Goal: Feedback & Contribution: Contribute content

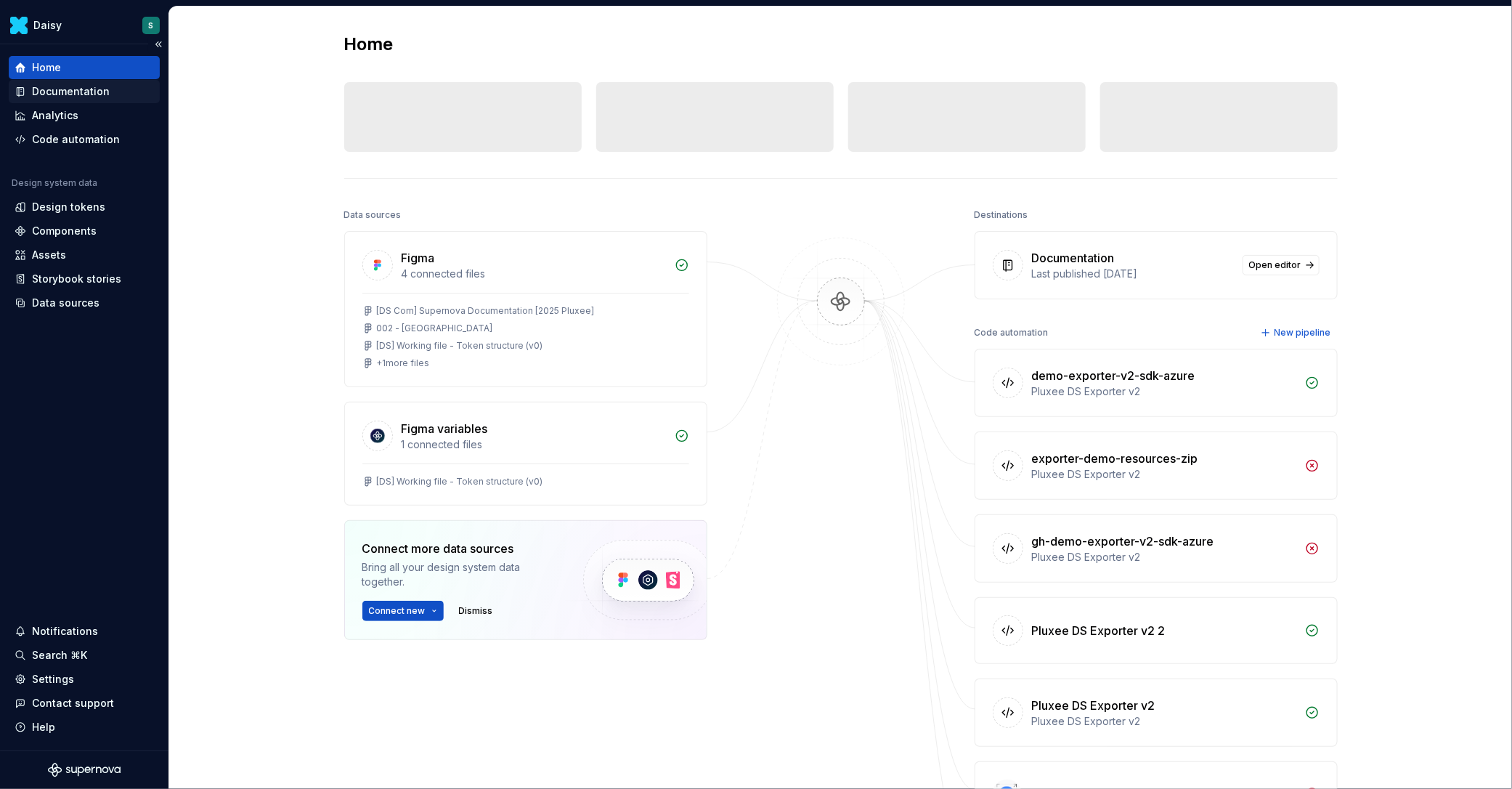
click at [90, 93] on div "Documentation" at bounding box center [70, 92] width 78 height 15
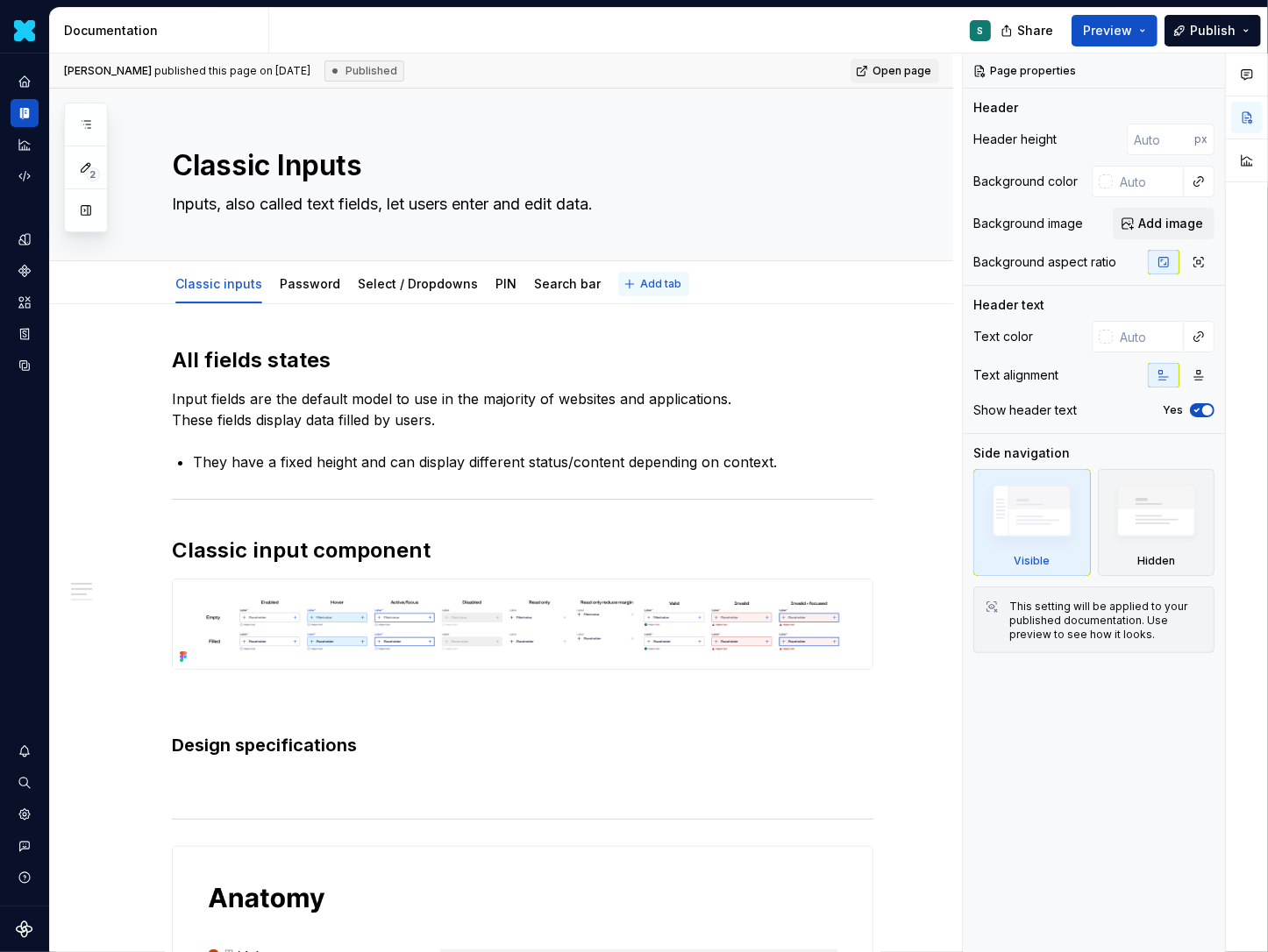
click at [626, 282] on button "Add tab" at bounding box center [653, 283] width 71 height 24
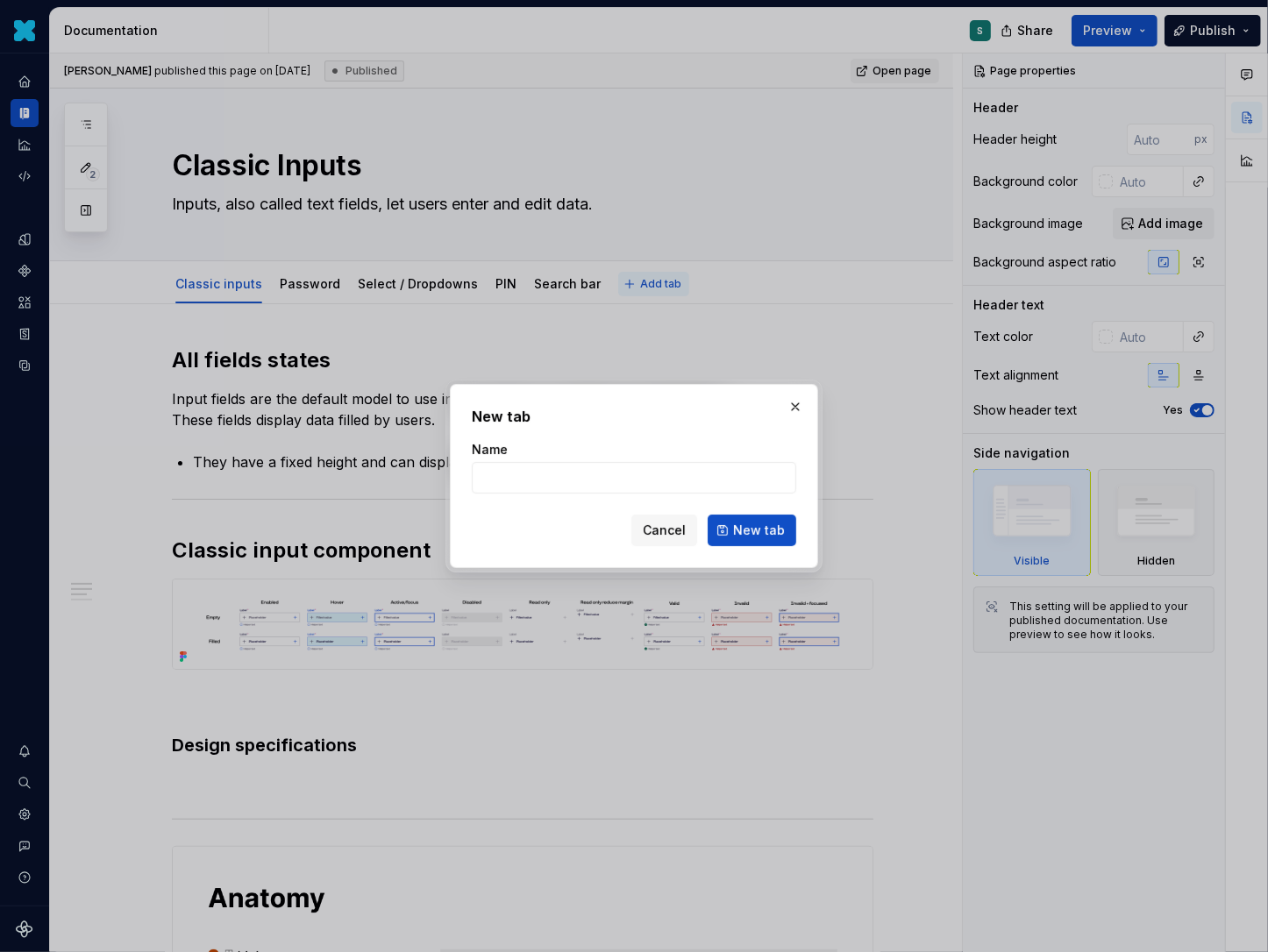
type textarea "*"
type input "Card"
click at [765, 531] on span "New tab" at bounding box center [759, 531] width 52 height 18
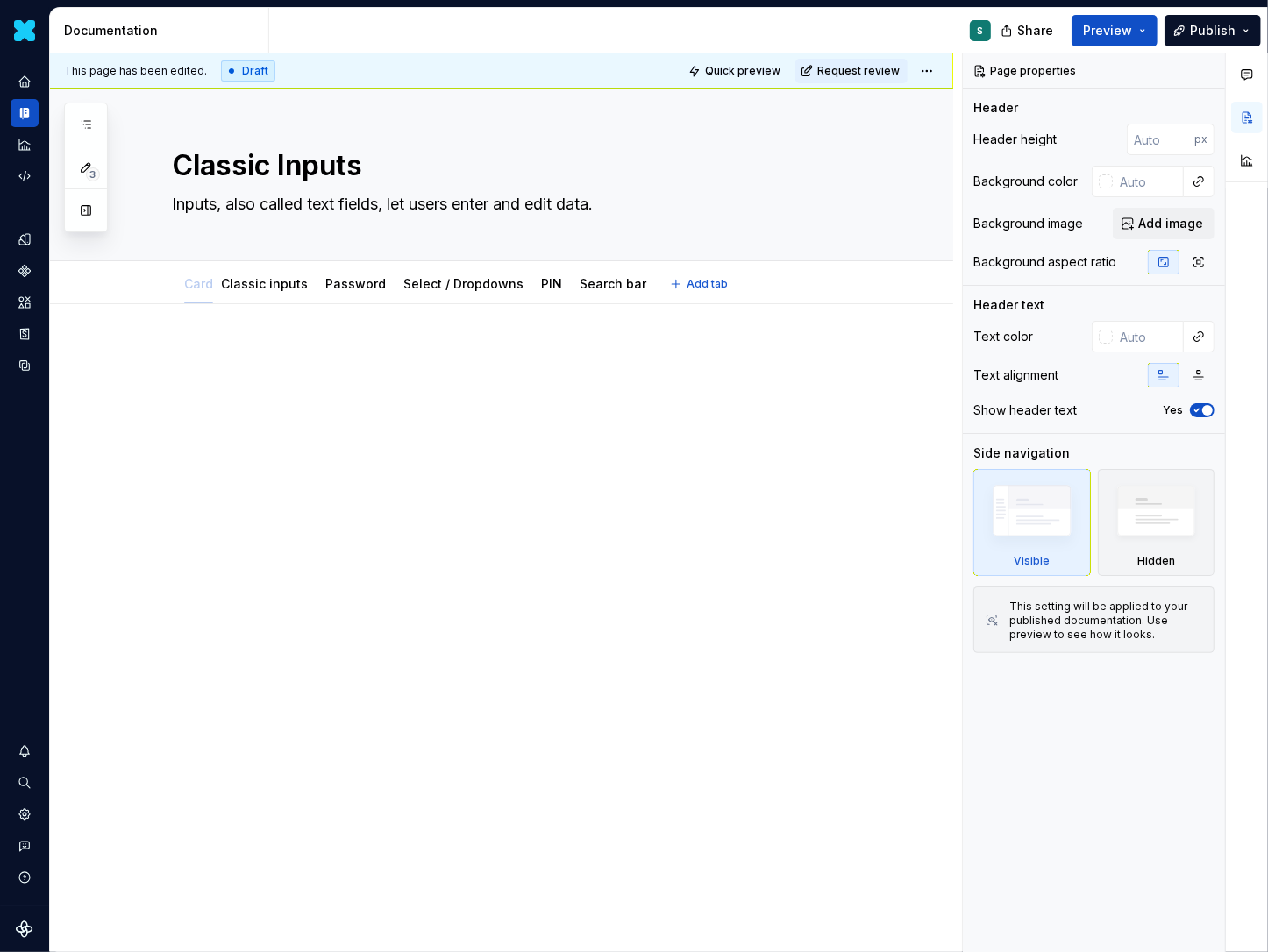
drag, startPoint x: 621, startPoint y: 273, endPoint x: 164, endPoint y: 284, distance: 457.1
click at [164, 284] on div "Classic inputs Password Select / Dropdowns PIN Search bar Card Add tab" at bounding box center [522, 283] width 721 height 38
type textarea "*"
click at [687, 283] on span "Add tab" at bounding box center [707, 284] width 41 height 14
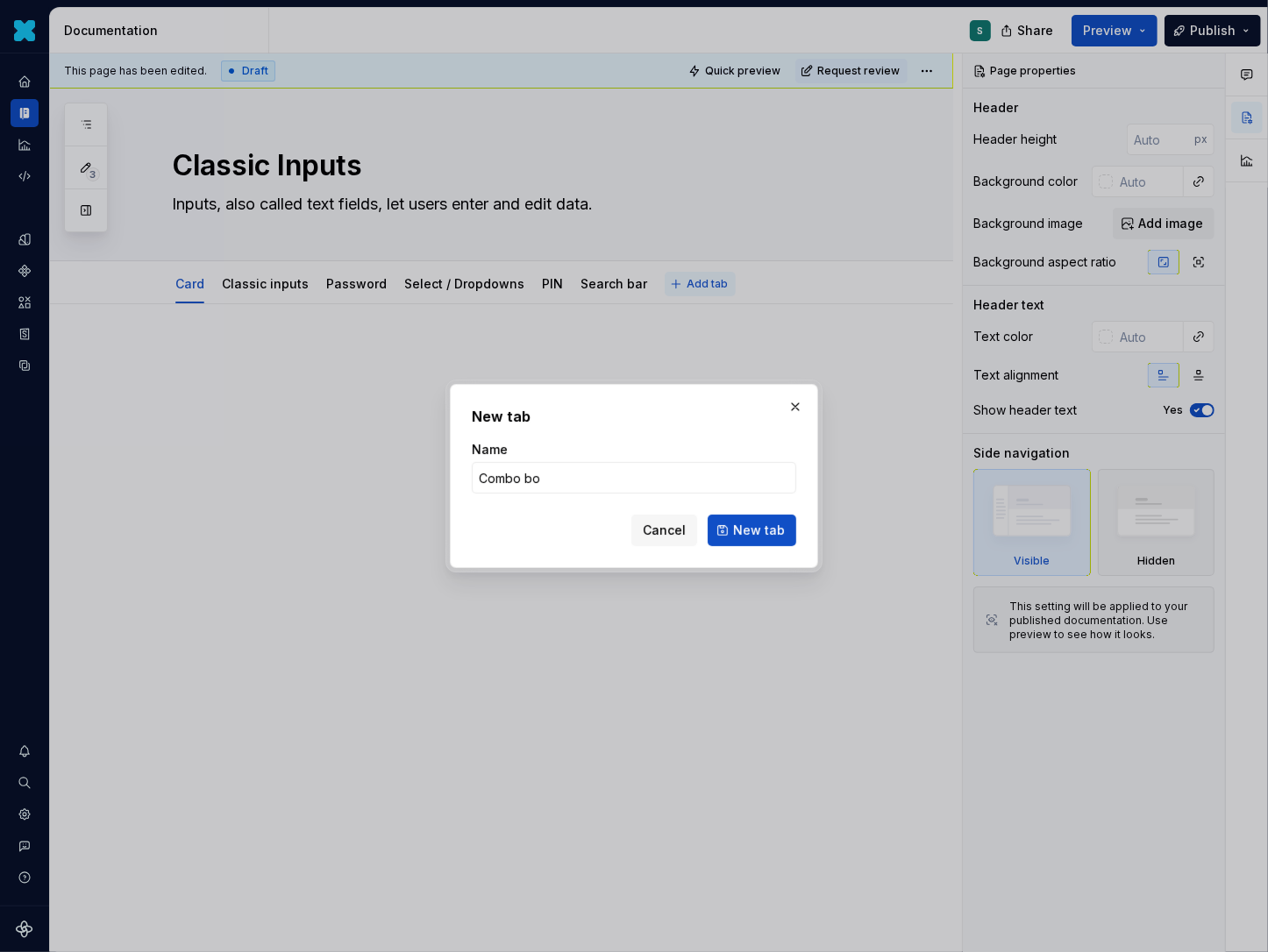
type input "Combo box"
click button "New tab" at bounding box center [751, 530] width 89 height 31
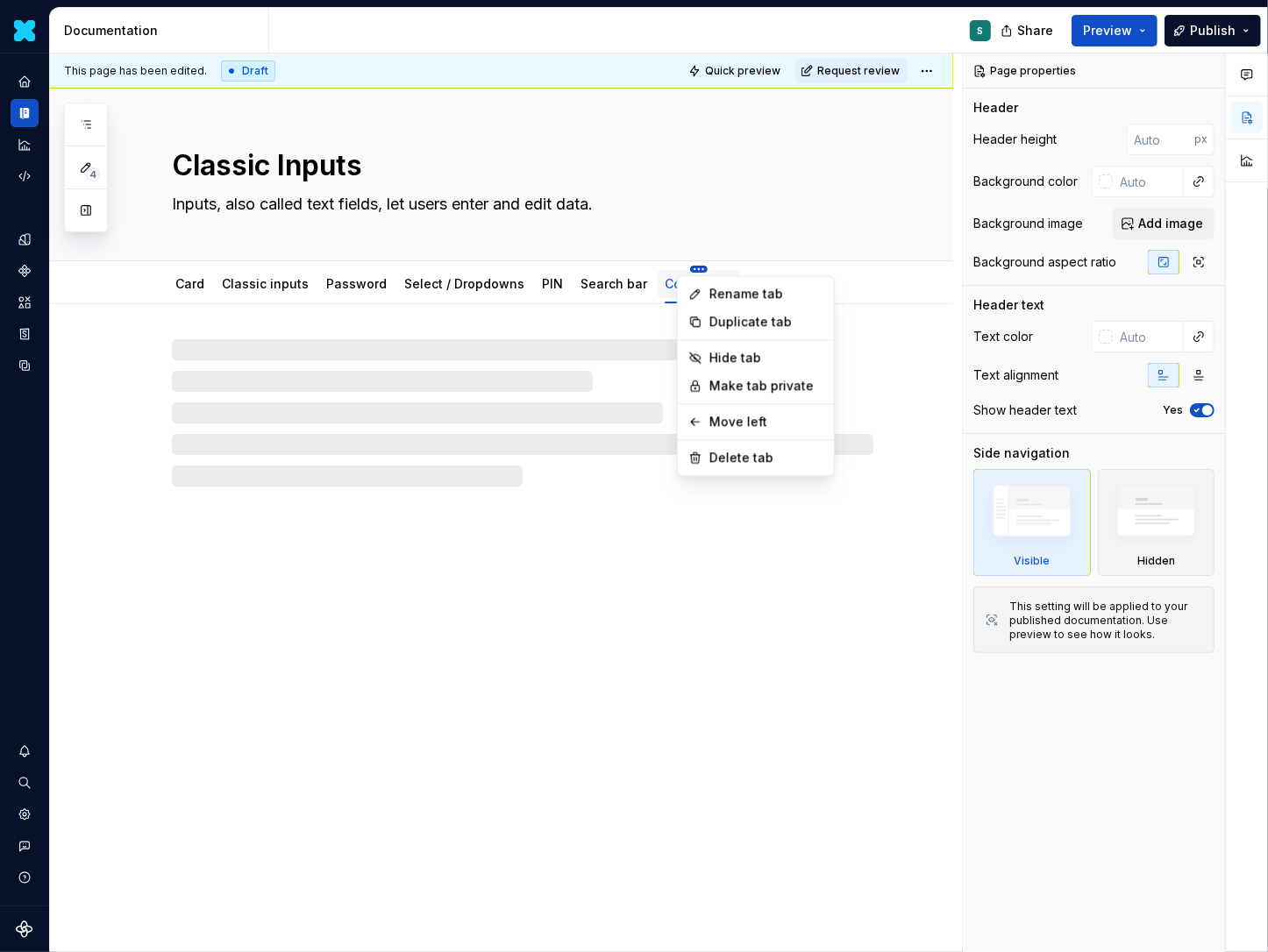
click at [324, 288] on html "Daisy S Design system data Documentation S Share Preview Publish 4 Pages Add Ac…" at bounding box center [634, 476] width 1268 height 952
click at [662, 255] on html "Daisy S Design system data Documentation S Share Preview Publish 4 Pages Add Ac…" at bounding box center [634, 476] width 1268 height 952
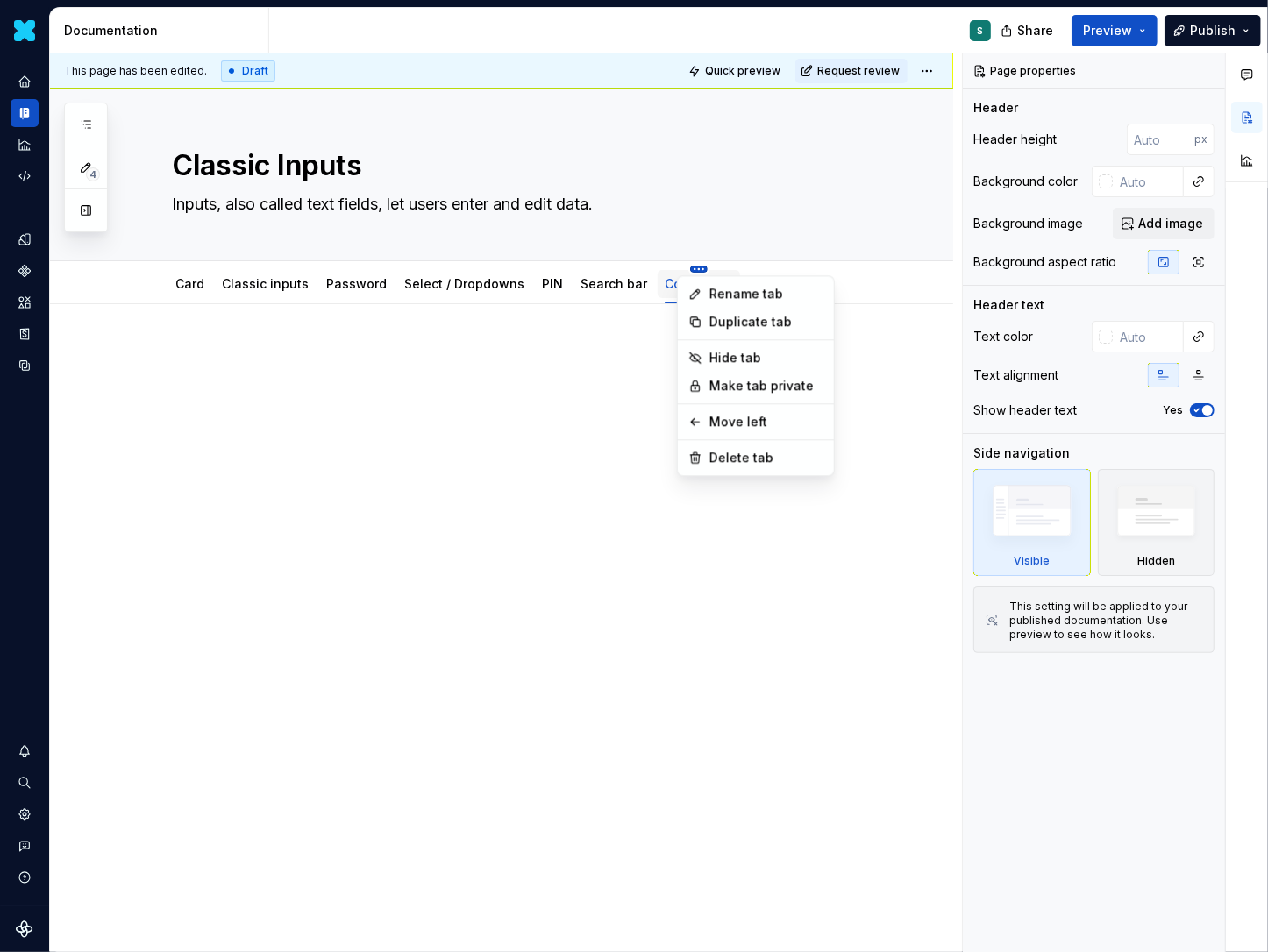
click at [393, 266] on html "Daisy S Design system data Documentation S Share Preview Publish 4 Pages Add Ac…" at bounding box center [634, 476] width 1268 height 952
click at [651, 264] on html "Daisy S Design system data Documentation S Share Preview Publish 4 Pages Add Ac…" at bounding box center [634, 476] width 1268 height 952
click at [608, 259] on html "Daisy S Design system data Documentation S Share Preview Publish 4 Pages Add Ac…" at bounding box center [634, 476] width 1268 height 952
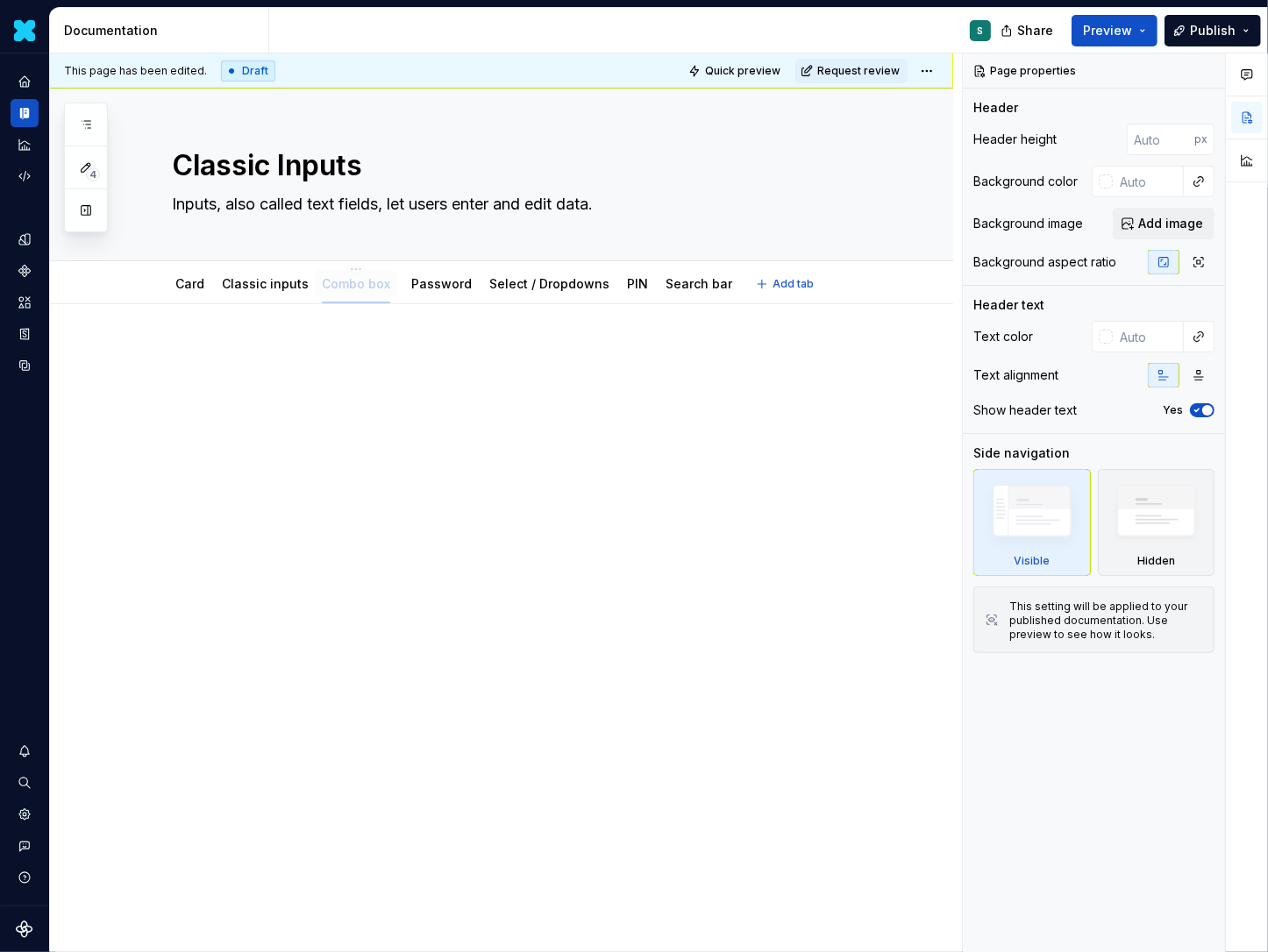
drag, startPoint x: 688, startPoint y: 286, endPoint x: 343, endPoint y: 288, distance: 345.0
type textarea "*"
click at [777, 284] on span "Add tab" at bounding box center [793, 284] width 41 height 14
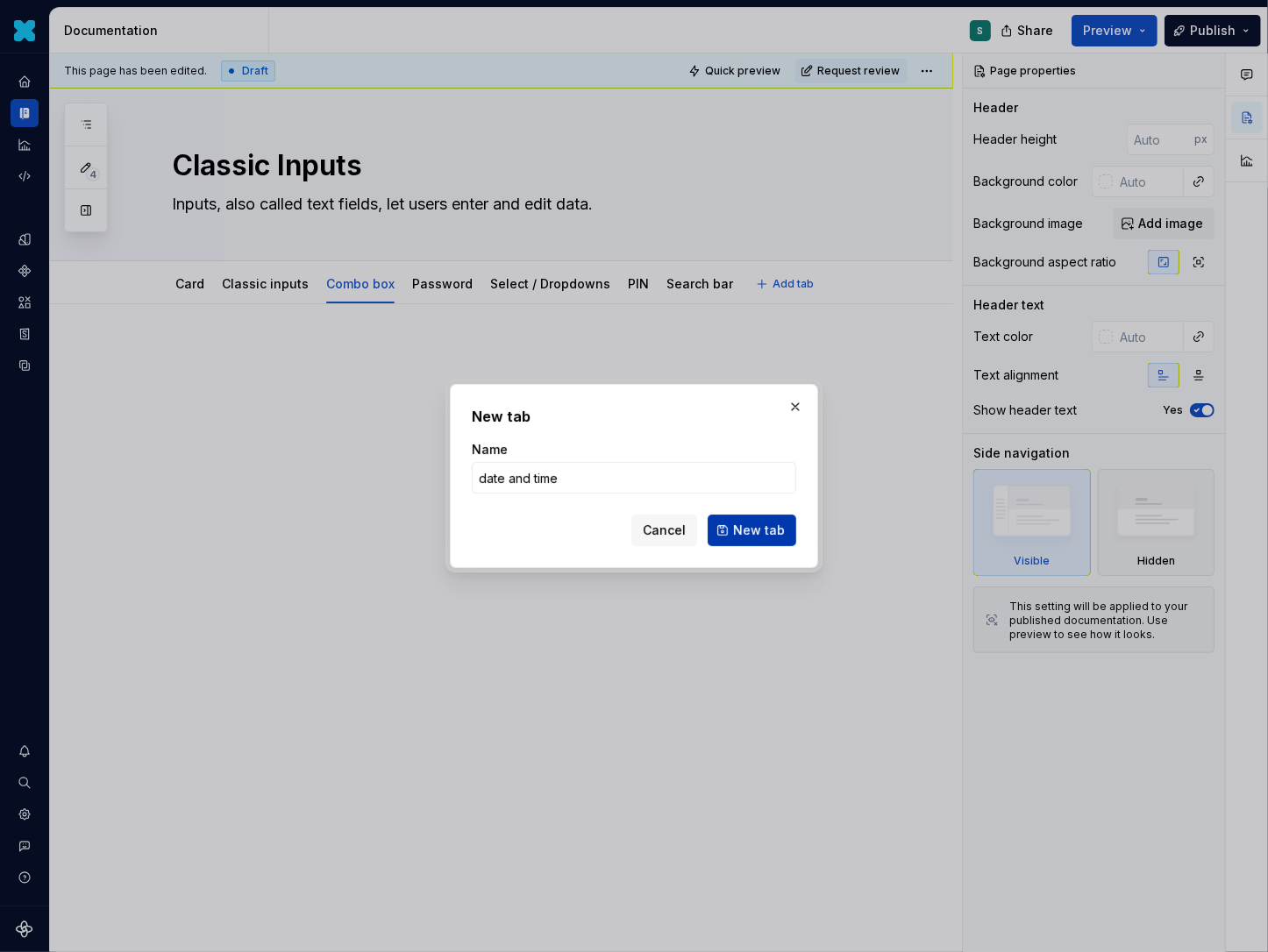
type input "date and time"
click at [738, 529] on span "New tab" at bounding box center [759, 531] width 52 height 18
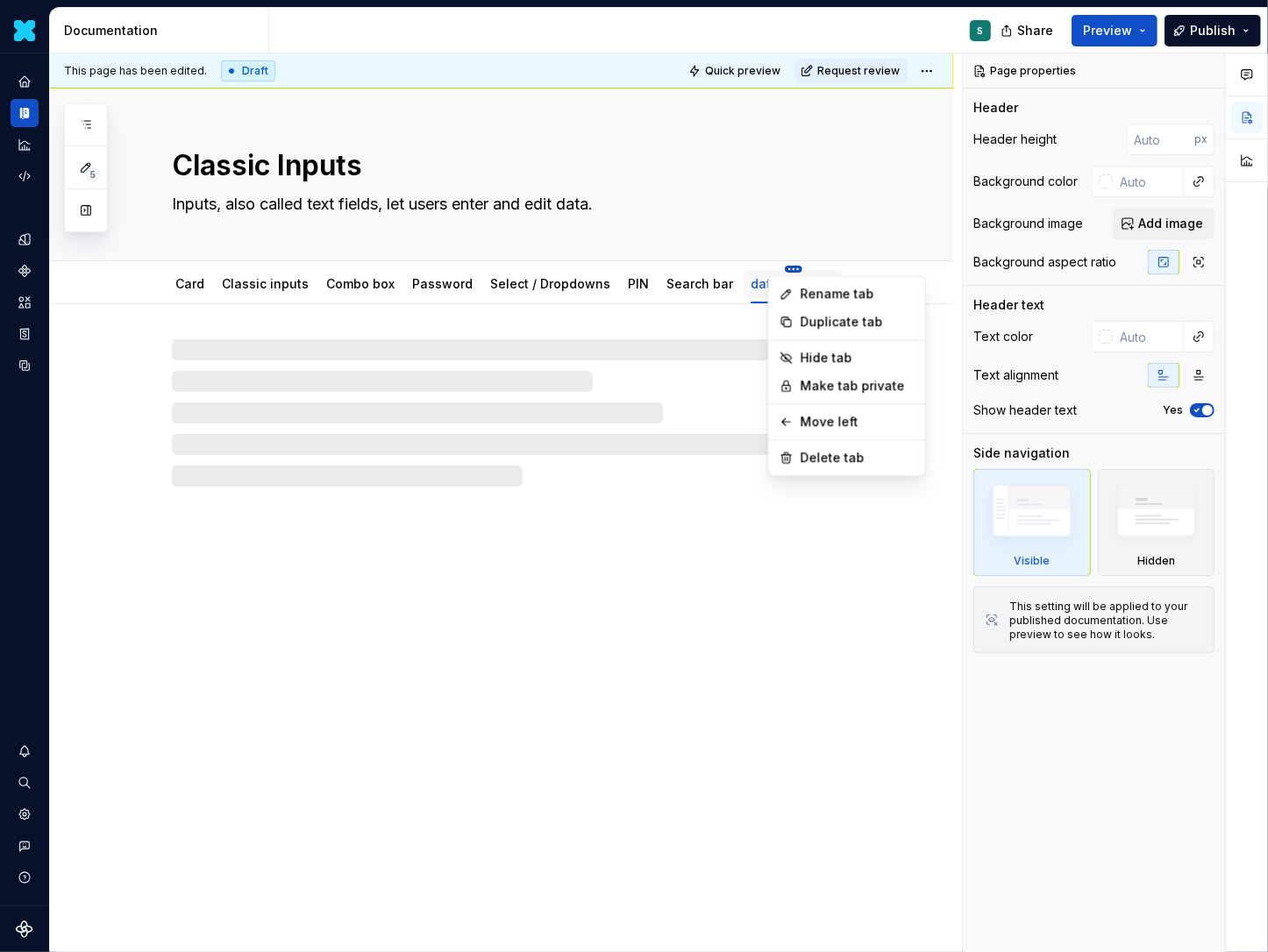
click at [434, 277] on html "Daisy S Design system data Documentation S Share Preview Publish 5 Pages Add Ac…" at bounding box center [634, 476] width 1268 height 952
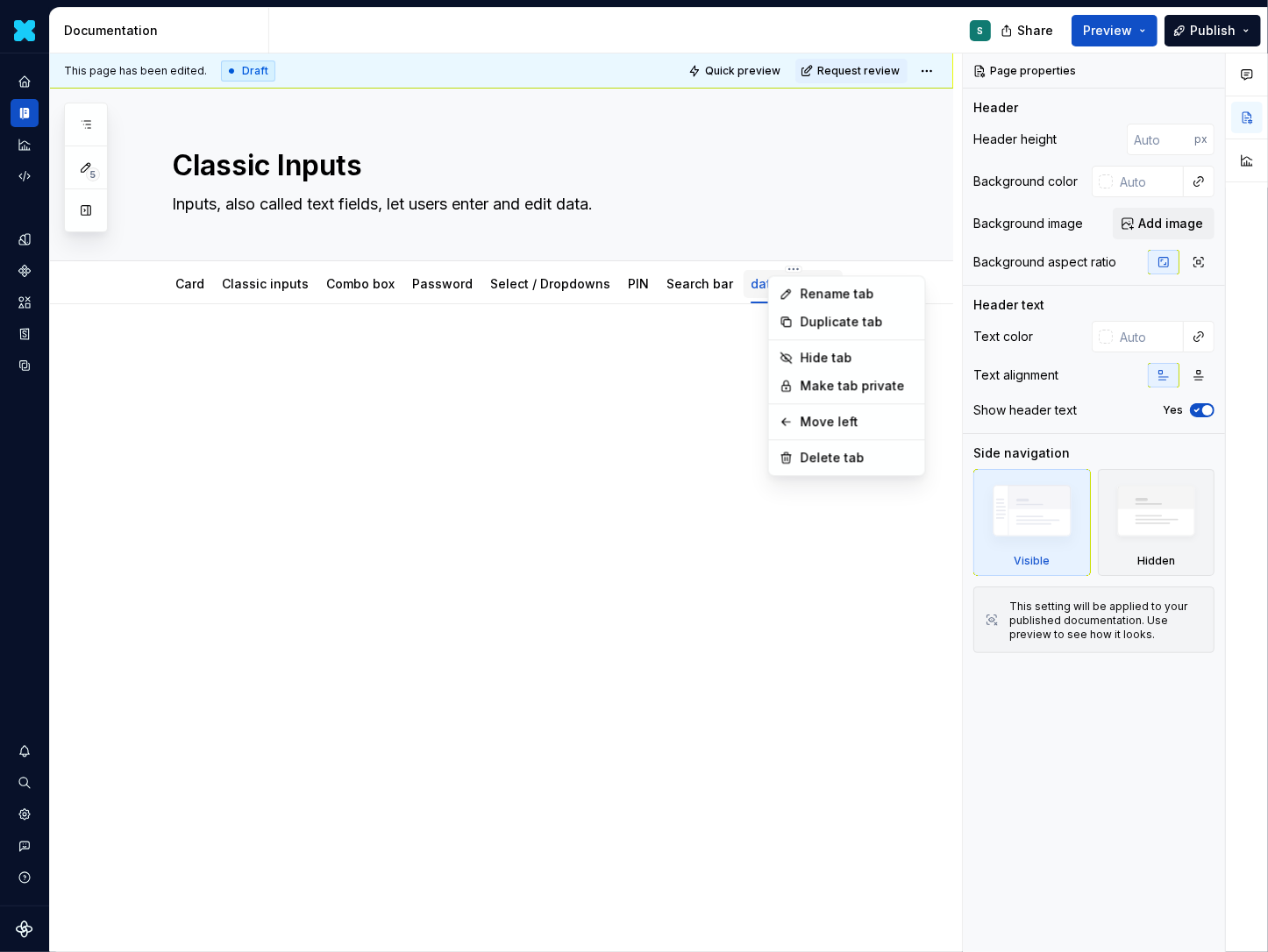
click at [754, 270] on html "Daisy S Design system data Documentation S Share Preview Publish 5 Pages Add Ac…" at bounding box center [634, 476] width 1268 height 952
click at [549, 267] on html "Daisy S Design system data Documentation S Share Preview Publish 5 Pages Add Ac…" at bounding box center [634, 476] width 1268 height 952
click at [778, 261] on div "Card Classic inputs Combo box Password Select / Dropdowns PIN Search bar date a…" at bounding box center [502, 282] width 903 height 43
click at [582, 268] on html "Daisy S Design system data Documentation S Share Preview Publish 5 Pages Add Ac…" at bounding box center [634, 476] width 1268 height 952
click at [607, 257] on html "Daisy S Design system data Documentation S Share Preview Publish 5 Pages Add Ac…" at bounding box center [634, 476] width 1268 height 952
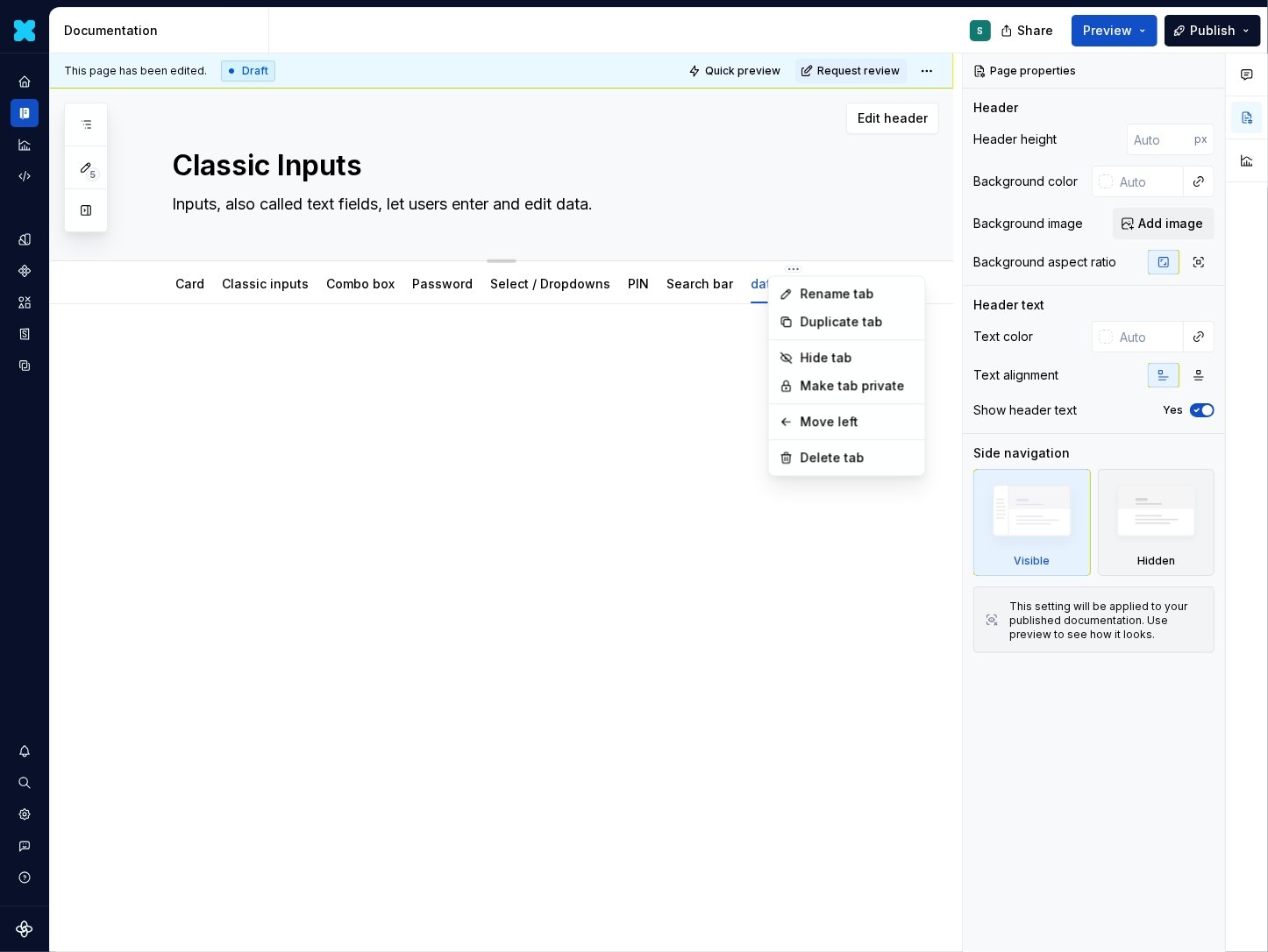
click at [621, 257] on html "Daisy S Design system data Documentation S Share Preview Publish 5 Pages Add Ac…" at bounding box center [634, 476] width 1268 height 952
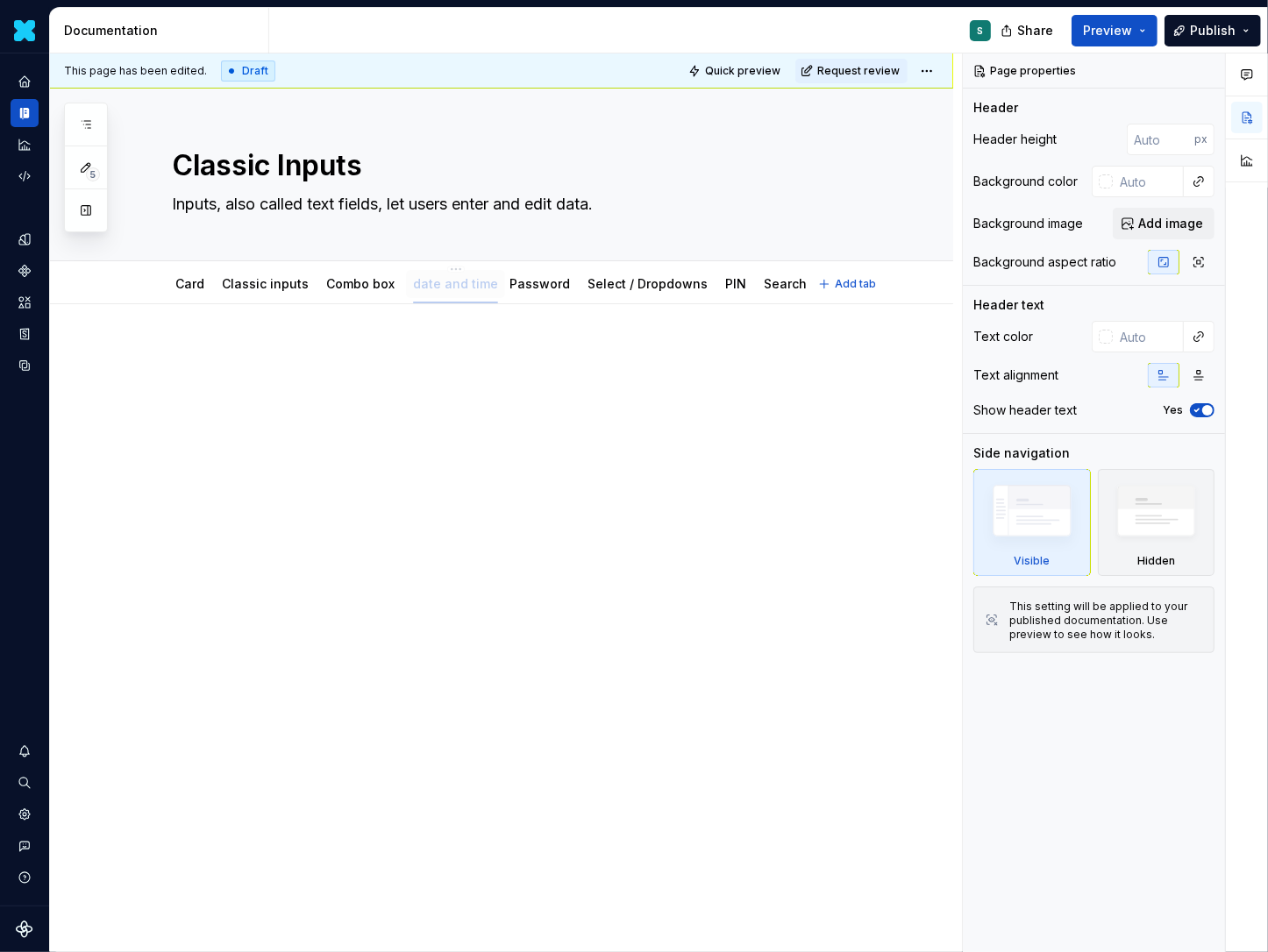
drag, startPoint x: 779, startPoint y: 282, endPoint x: 442, endPoint y: 295, distance: 337.3
type textarea "*"
click at [853, 279] on span "Add tab" at bounding box center [856, 284] width 41 height 14
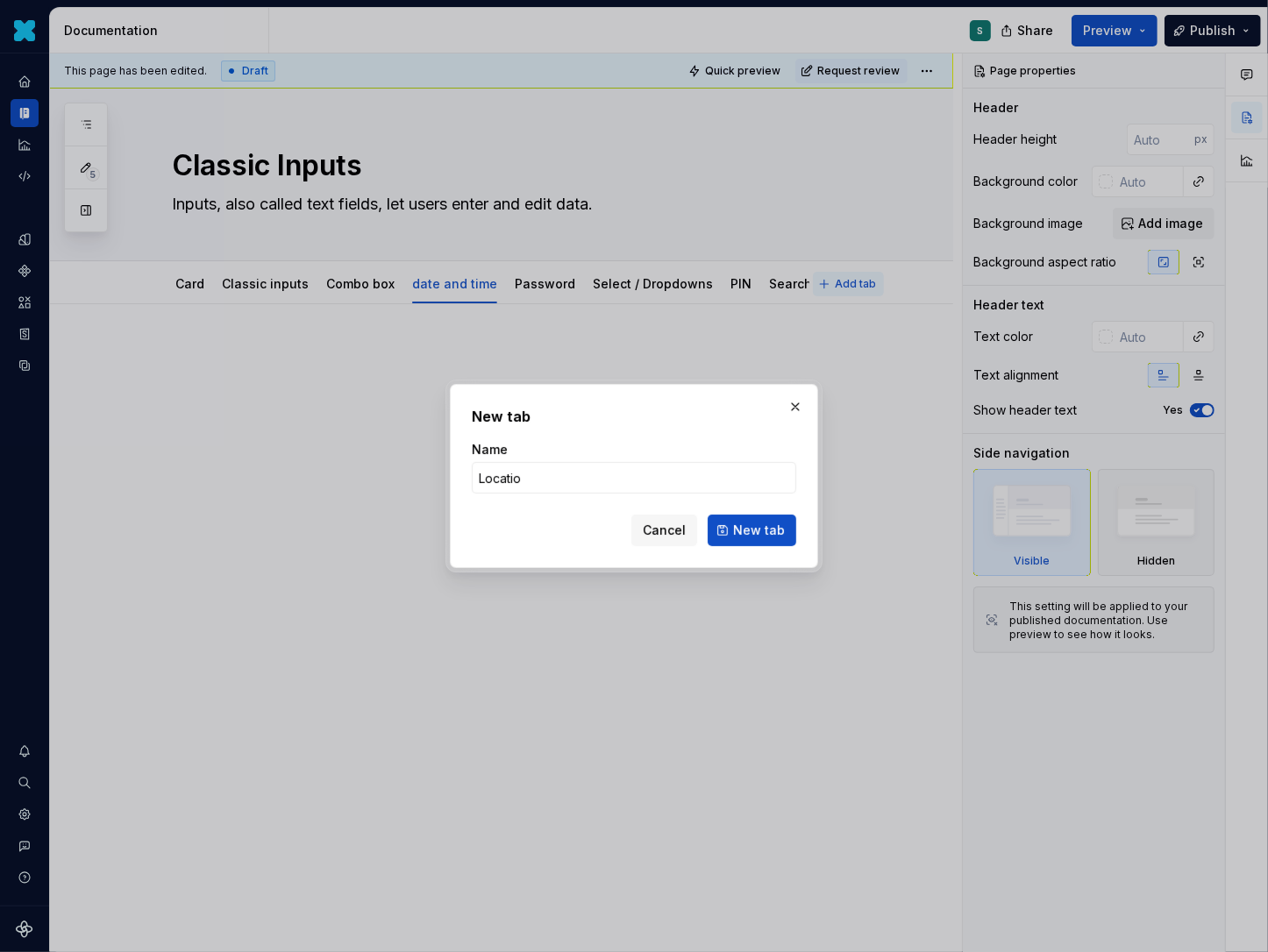
type input "Location"
click button "New tab" at bounding box center [751, 530] width 89 height 31
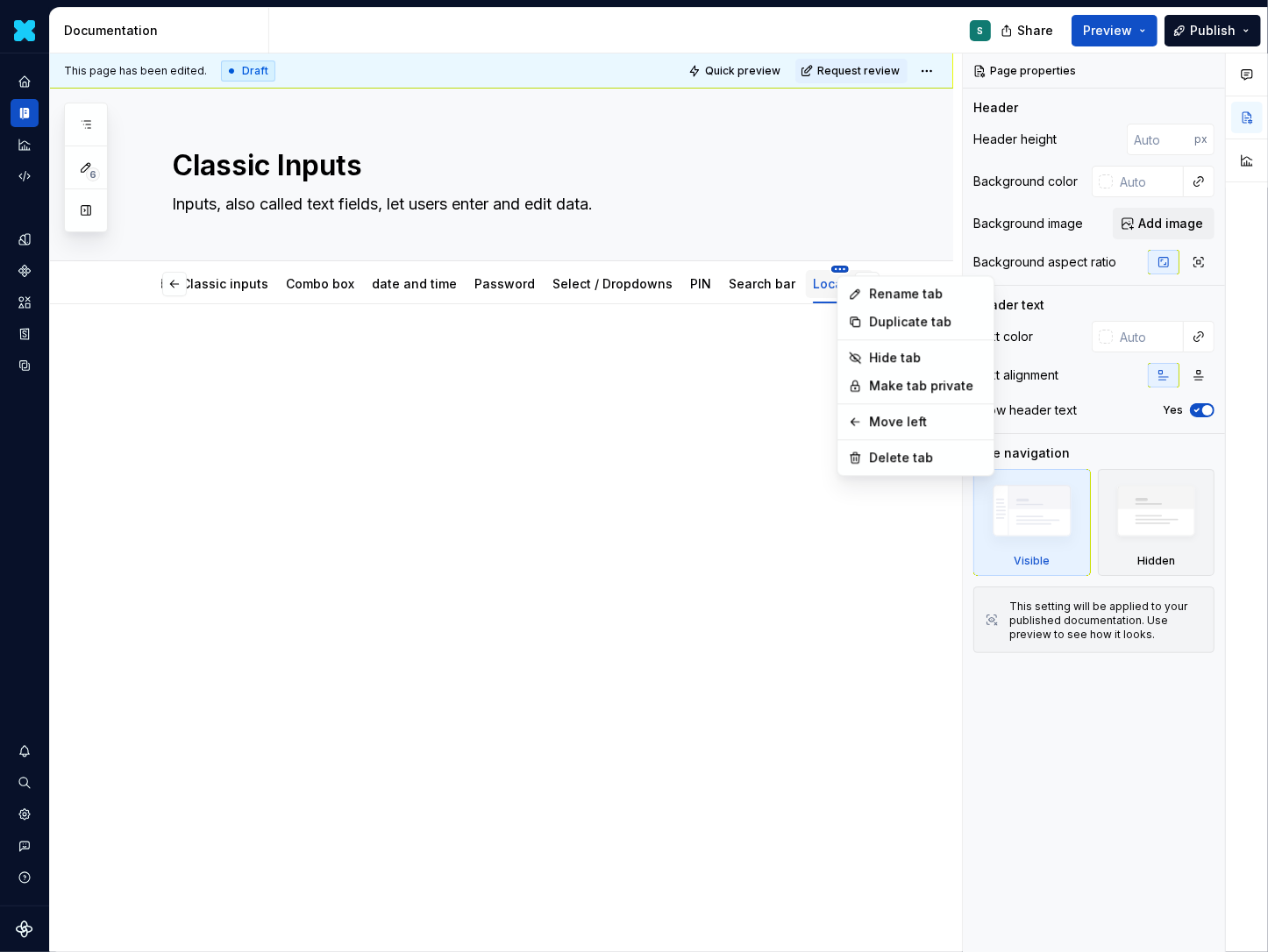
scroll to position [0, 13]
click at [504, 303] on html "Daisy S Design system data Documentation S Share Preview Publish 6 Pages Add Ac…" at bounding box center [634, 476] width 1268 height 952
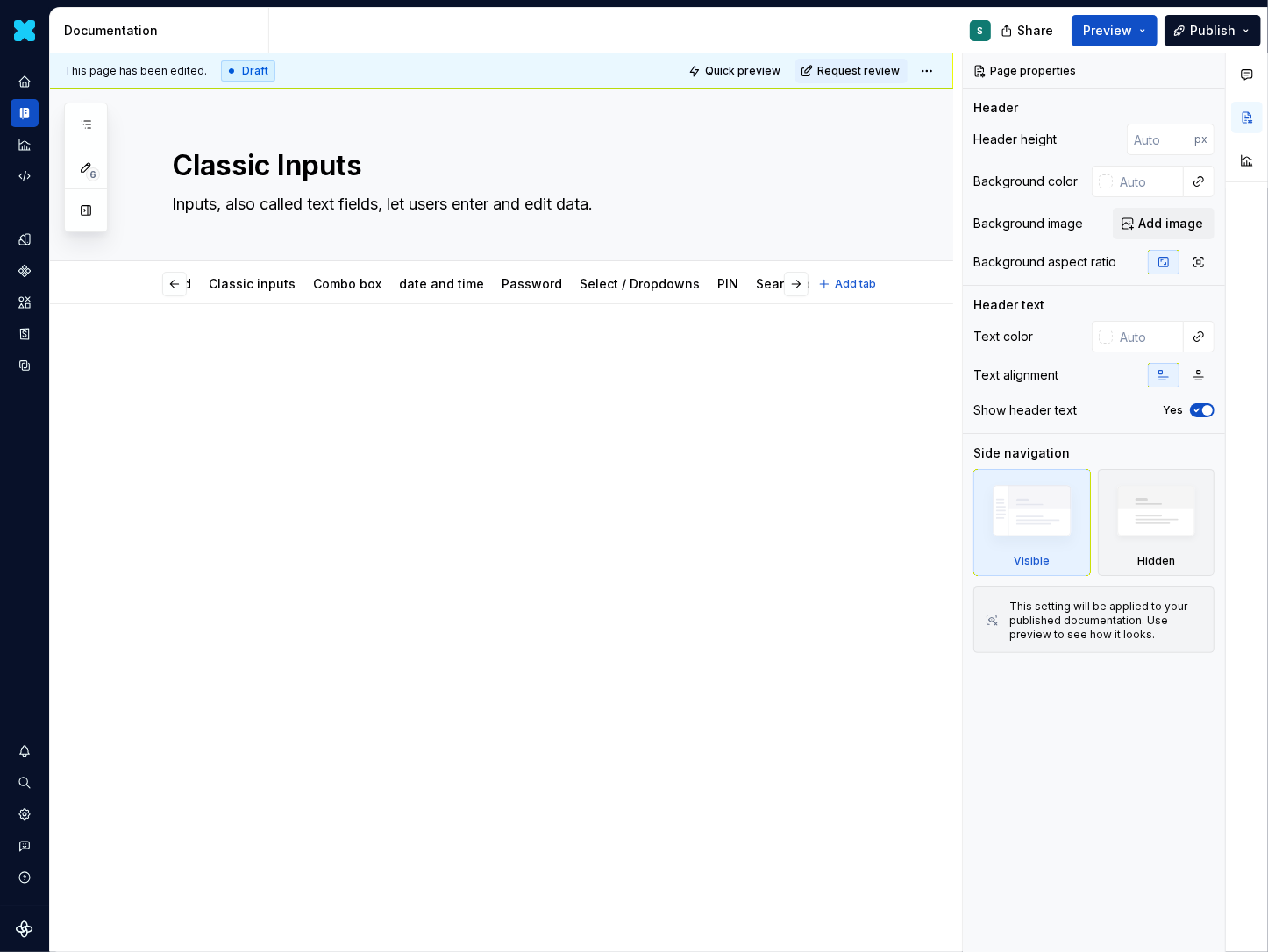
click at [817, 257] on html "Daisy S Design system data Documentation S Share Preview Publish 6 Pages Add Ac…" at bounding box center [634, 476] width 1268 height 952
click at [802, 281] on button "button" at bounding box center [796, 283] width 24 height 24
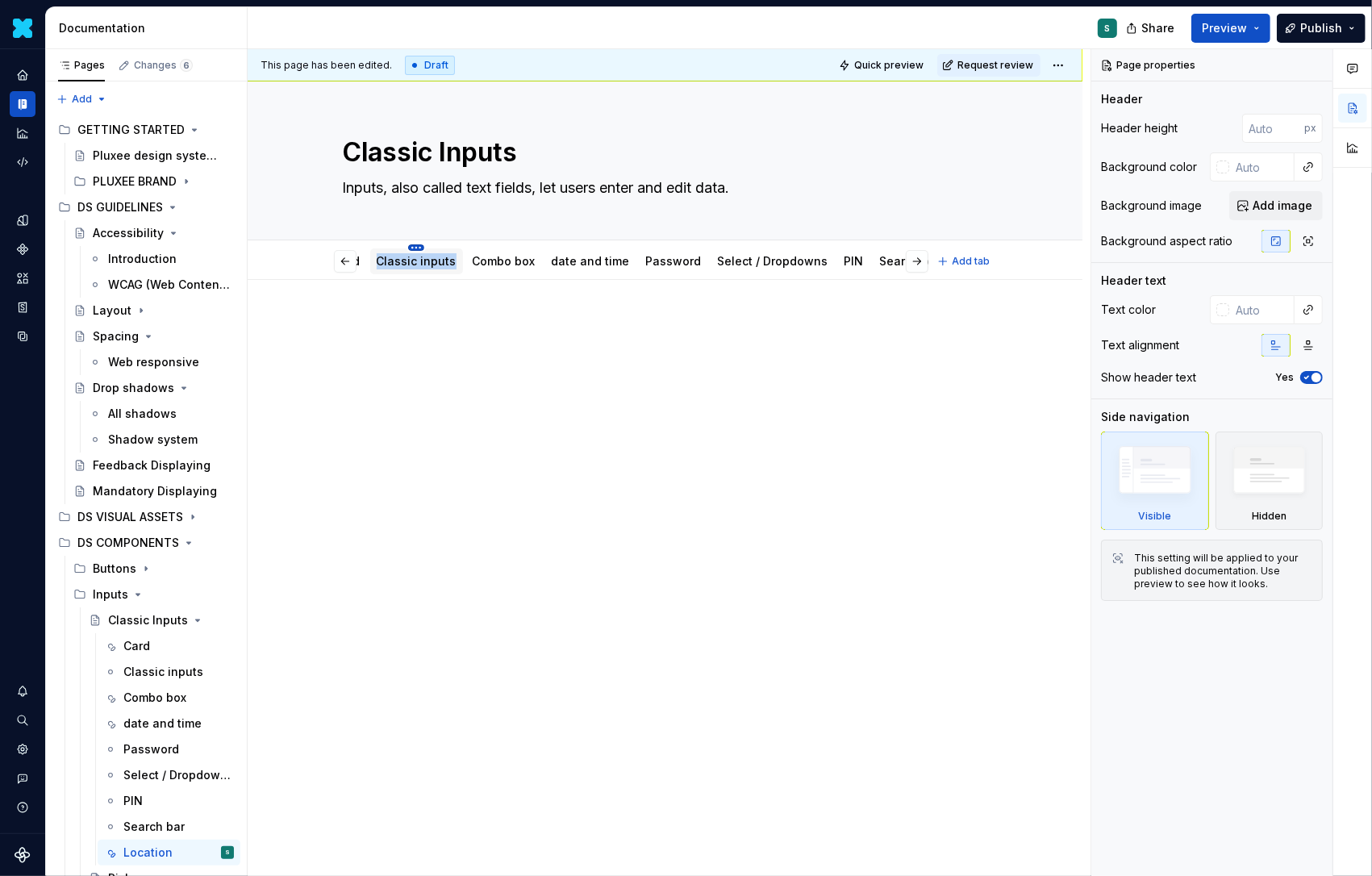
click at [419, 243] on html "Daisy S Design system data Documentation S Share Preview Publish Pages Changes …" at bounding box center [686, 438] width 1372 height 876
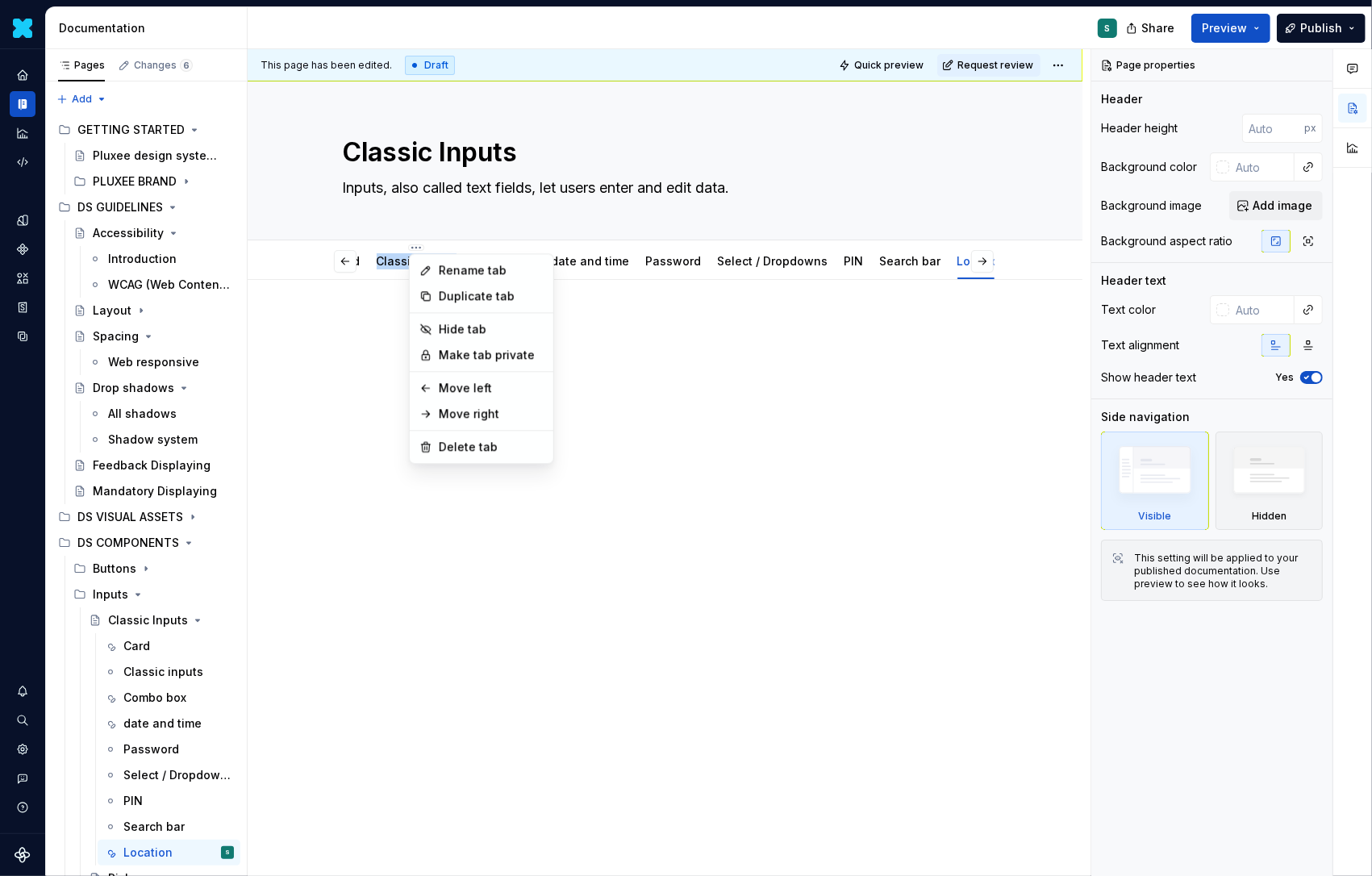
type textarea "*"
click at [439, 273] on div "Rename tab" at bounding box center [492, 271] width 105 height 16
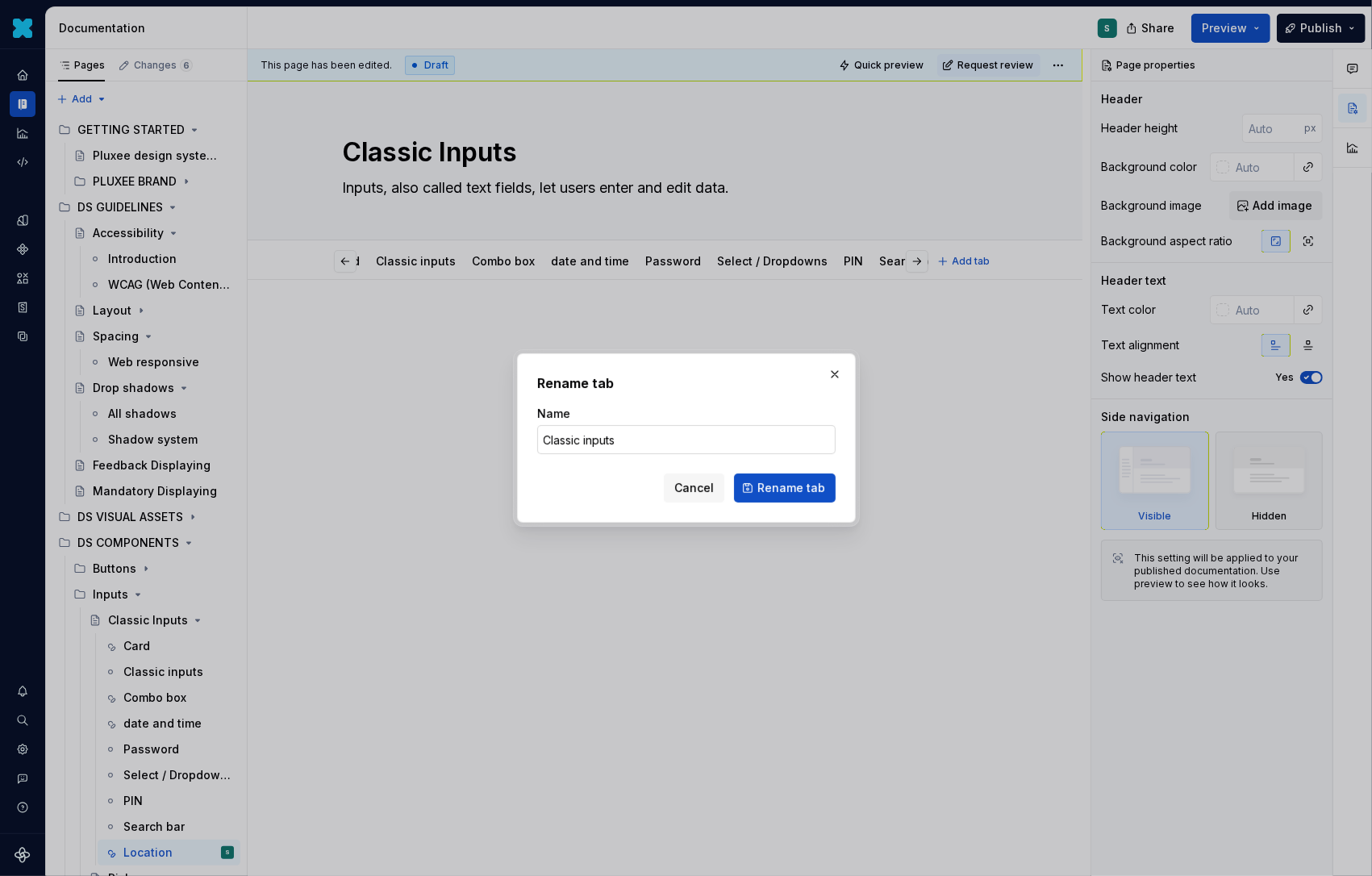
click at [615, 441] on input "Classic inputs" at bounding box center [686, 439] width 299 height 29
type input "Classic"
click at [800, 483] on span "Rename tab" at bounding box center [791, 489] width 67 height 16
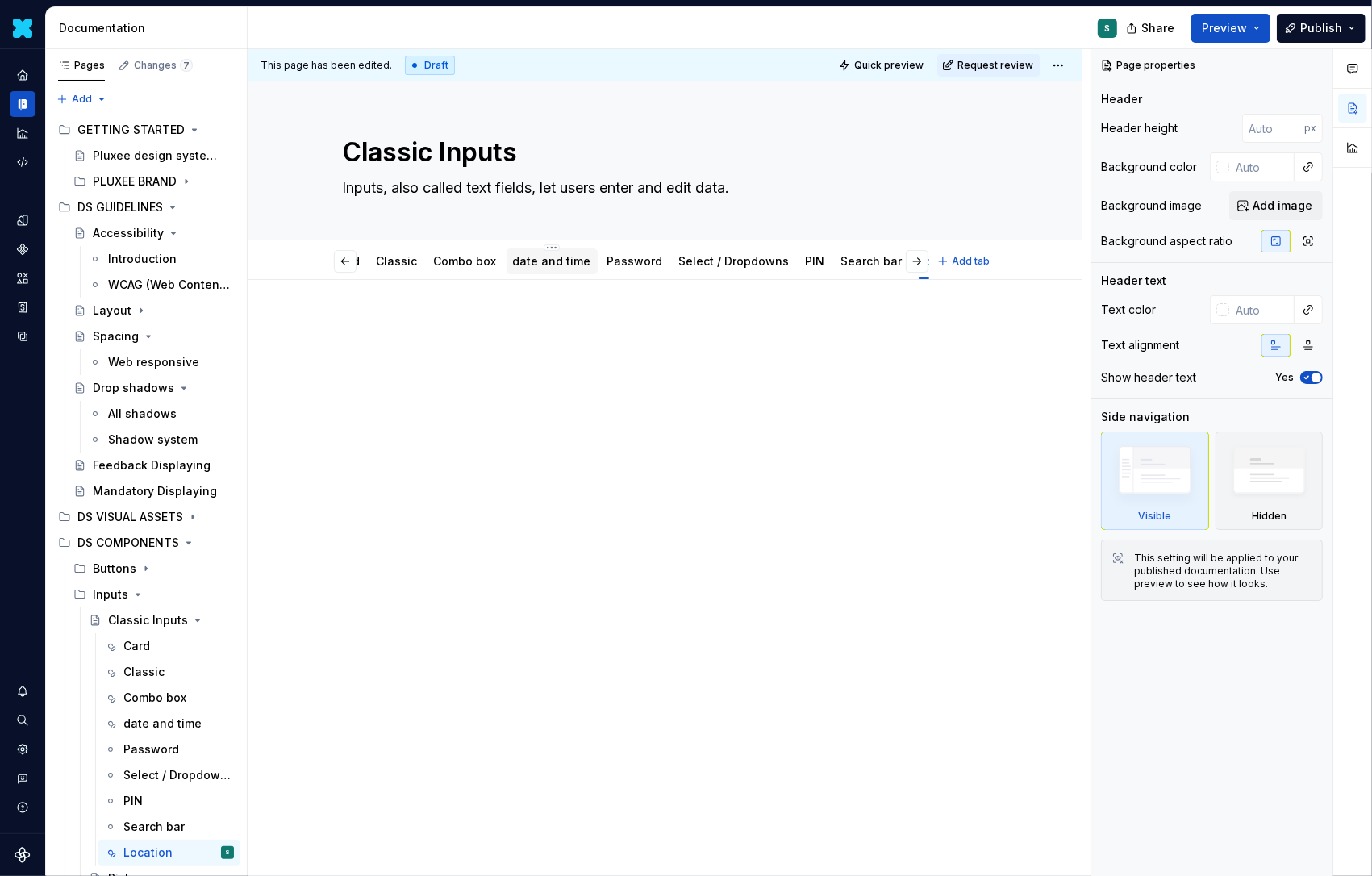
click at [551, 262] on link "date and time" at bounding box center [552, 261] width 78 height 14
click at [562, 245] on html "Daisy S Design system data Documentation S Share Preview Publish Pages Changes …" at bounding box center [686, 438] width 1372 height 876
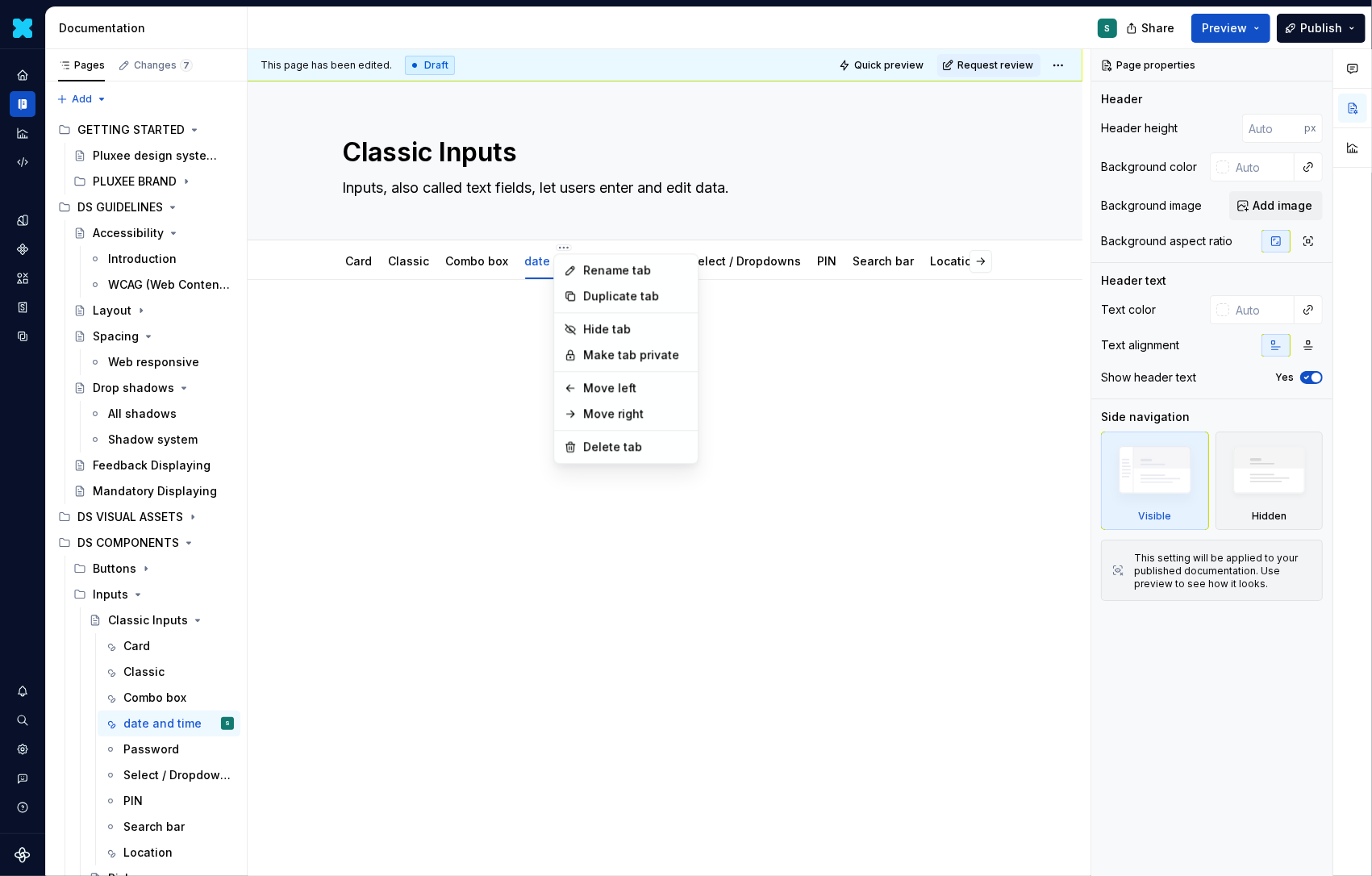
type textarea "*"
click at [585, 267] on div "Rename tab" at bounding box center [636, 271] width 105 height 16
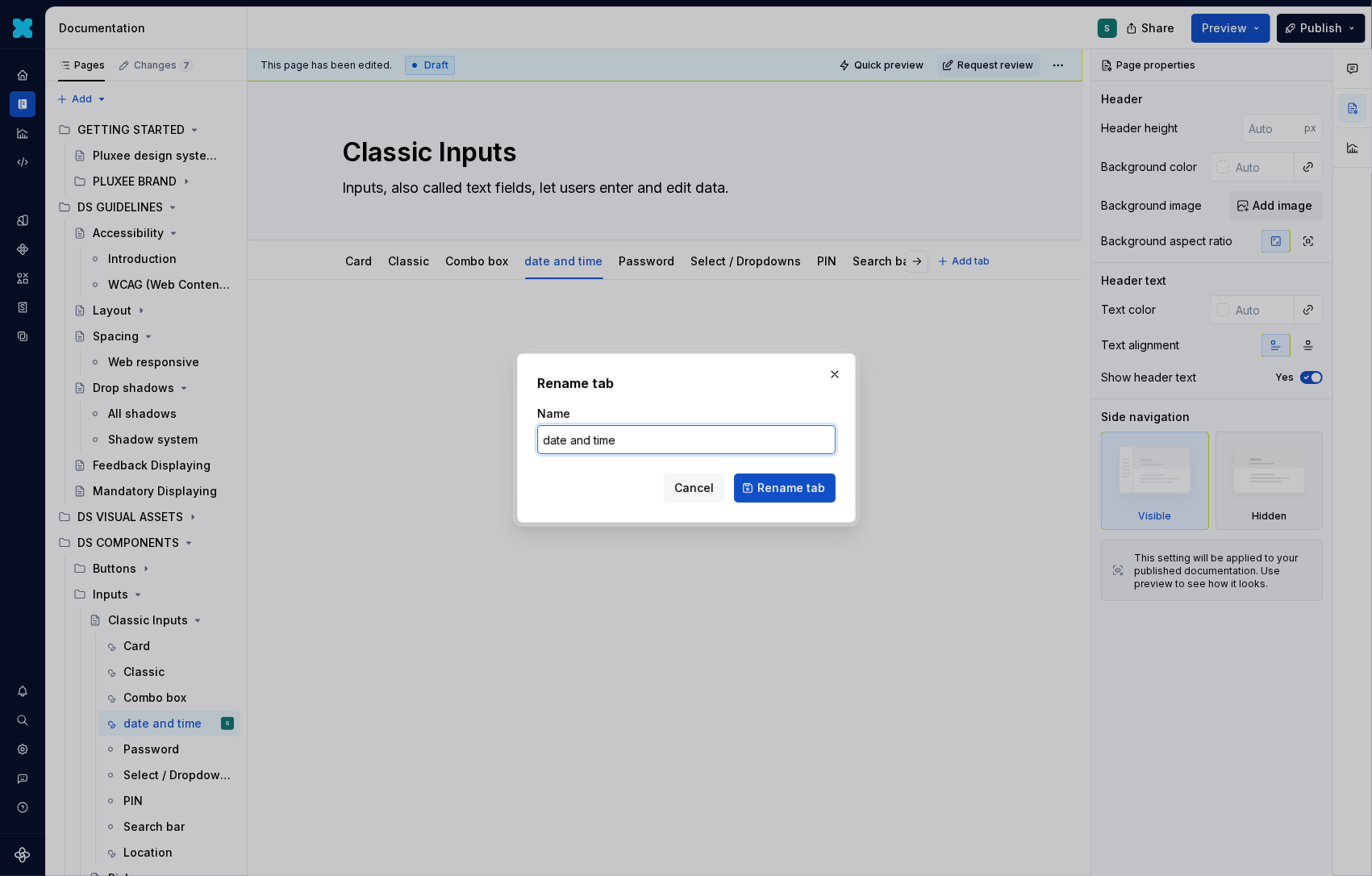
drag, startPoint x: 550, startPoint y: 441, endPoint x: 522, endPoint y: 441, distance: 28.0
click at [523, 441] on div "Rename tab Name date and time Cancel Rename tab" at bounding box center [687, 438] width 339 height 169
type input "Date and time"
click at [777, 491] on span "Rename tab" at bounding box center [791, 489] width 67 height 16
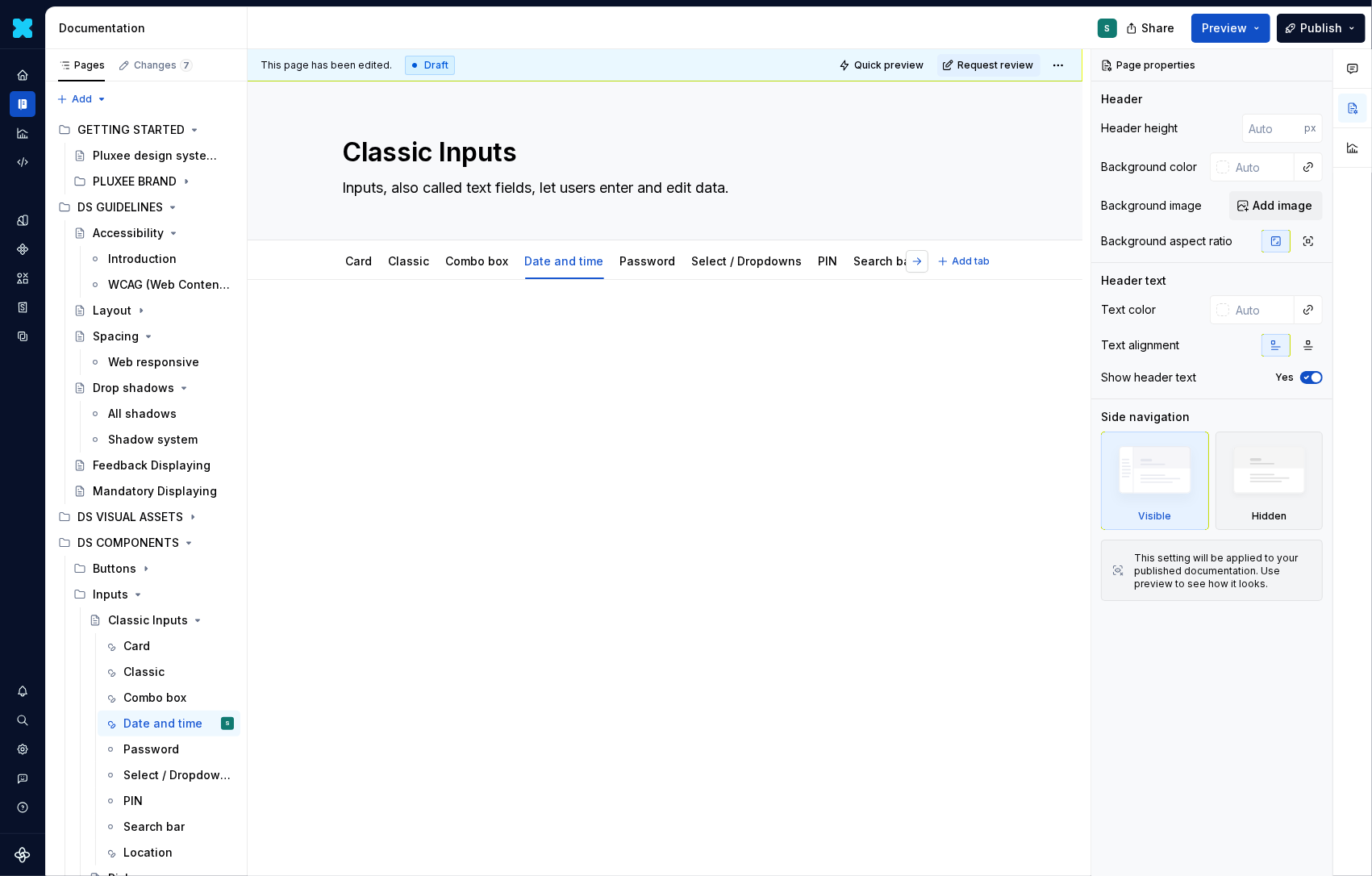
click at [921, 258] on button "button" at bounding box center [916, 261] width 22 height 22
click at [886, 271] on html "Daisy S Design system data Documentation S Share Preview Publish Pages Changes …" at bounding box center [686, 438] width 1372 height 876
click at [915, 249] on html "Daisy S Design system data Documentation S Share Preview Publish Pages Changes …" at bounding box center [686, 438] width 1372 height 876
click at [892, 267] on html "Daisy S Design system data Documentation S Share Preview Publish Pages Changes …" at bounding box center [686, 438] width 1372 height 876
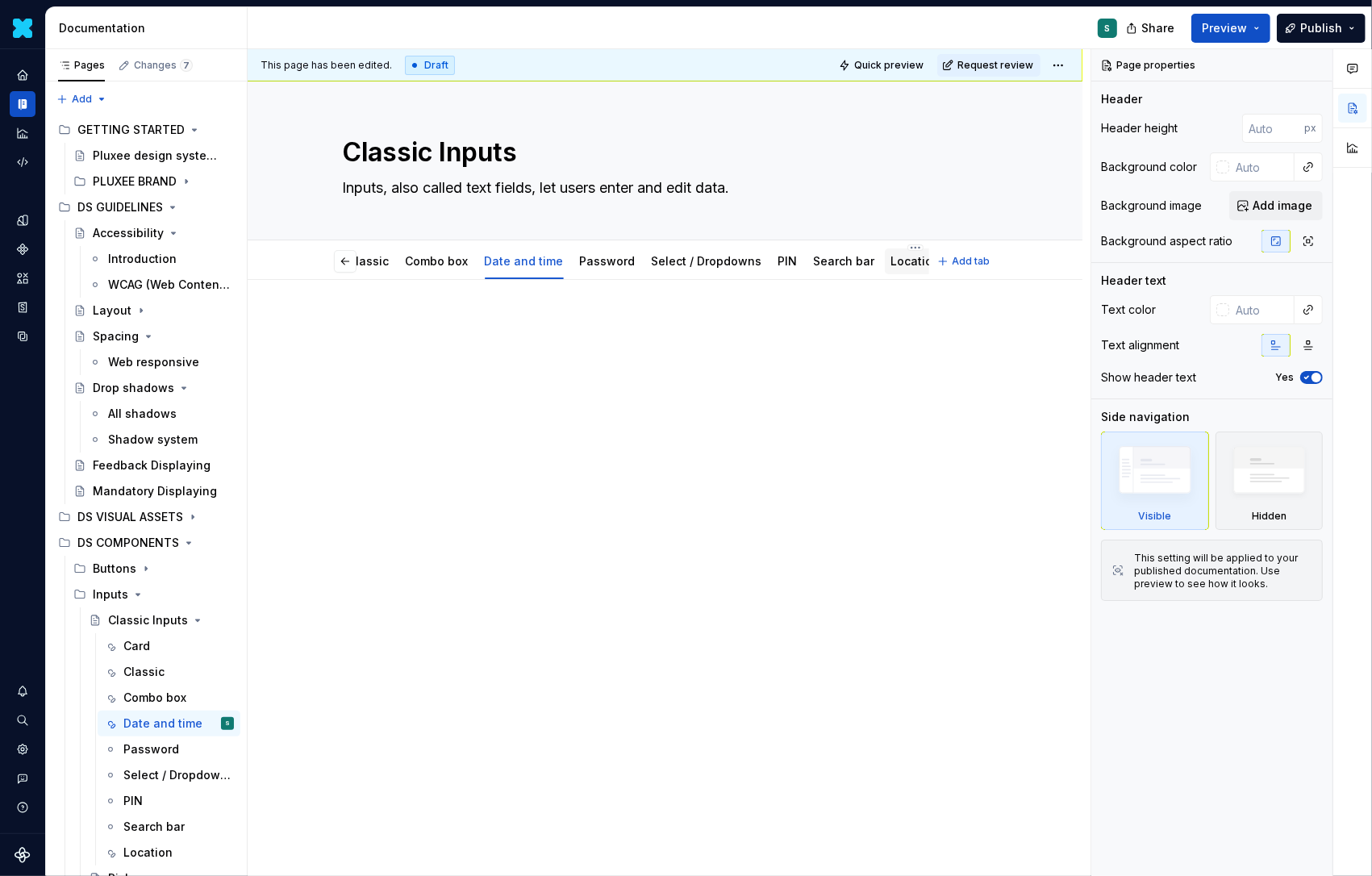
drag, startPoint x: 926, startPoint y: 253, endPoint x: 906, endPoint y: 257, distance: 20.4
click at [906, 257] on html "Daisy S Design system data Documentation S Share Preview Publish Pages Changes …" at bounding box center [686, 438] width 1372 height 876
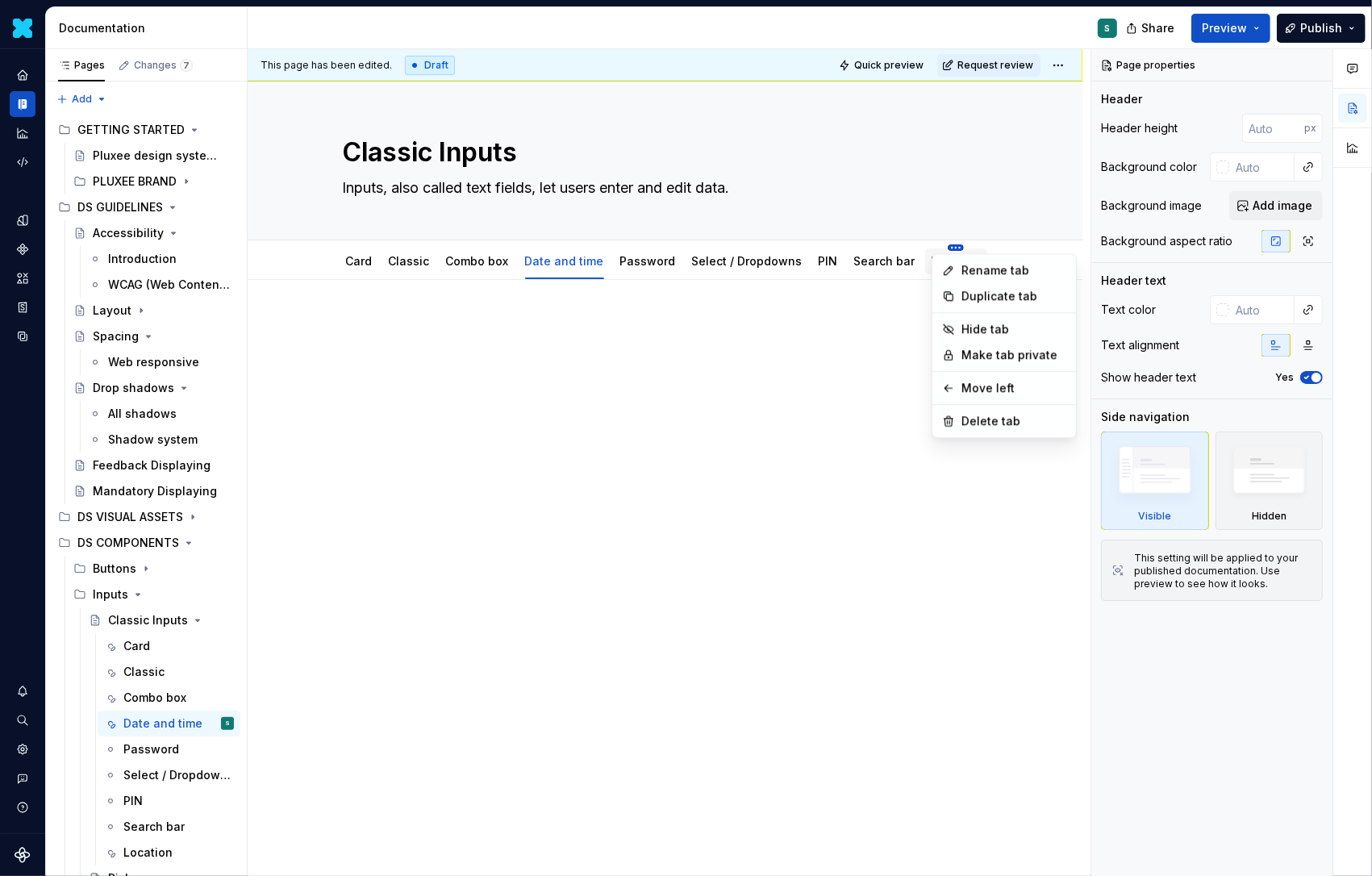
click at [890, 290] on html "Daisy S Design system data Documentation S Share Preview Publish Pages Changes …" at bounding box center [686, 438] width 1372 height 876
click at [962, 389] on div "Move left" at bounding box center [1014, 388] width 105 height 16
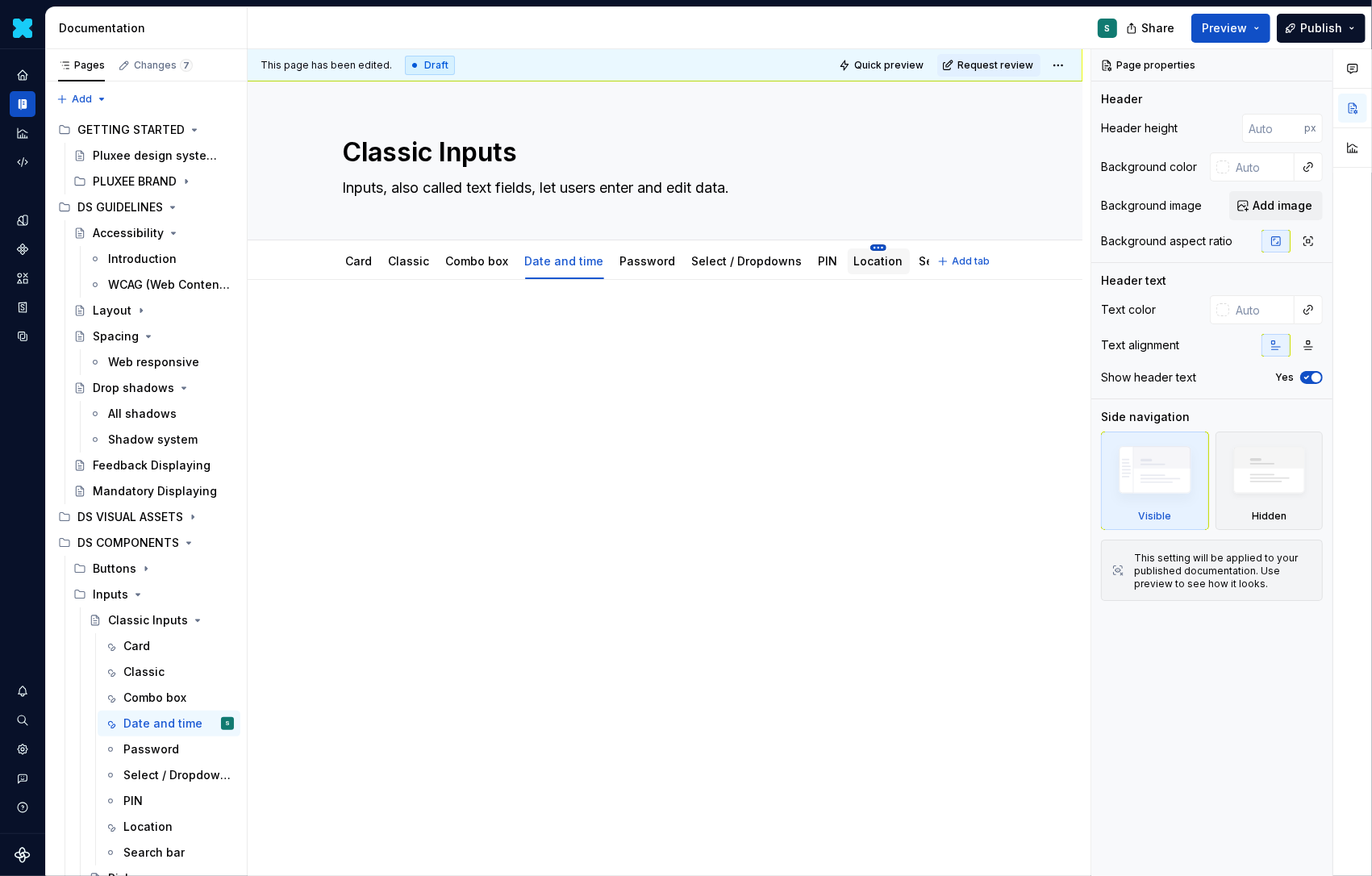
click at [864, 246] on html "Daisy S Design system data Documentation S Share Preview Publish Pages Changes …" at bounding box center [686, 438] width 1372 height 876
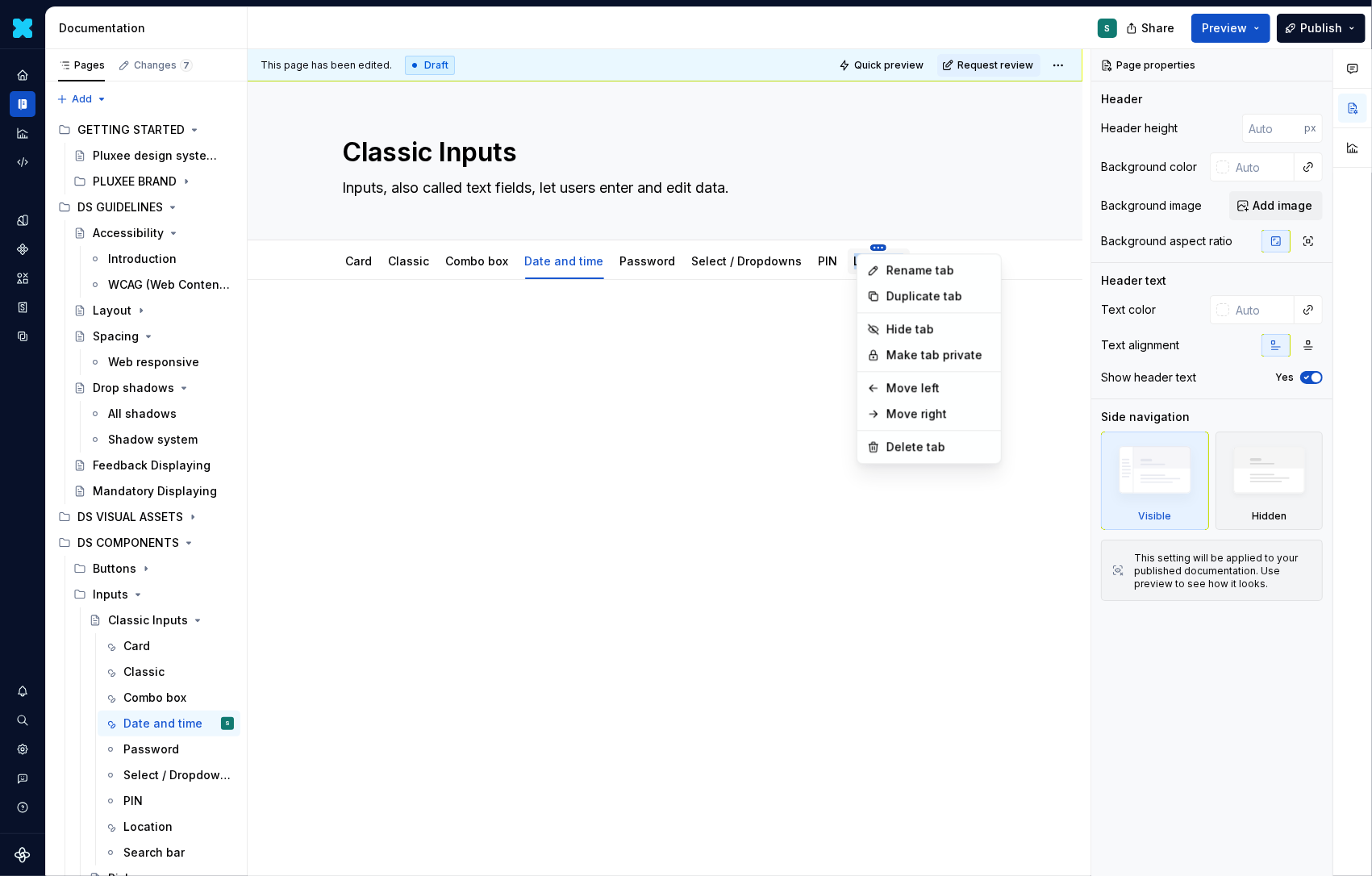
click at [864, 246] on html "Daisy S Design system data Documentation S Share Preview Publish Pages Changes …" at bounding box center [686, 438] width 1372 height 876
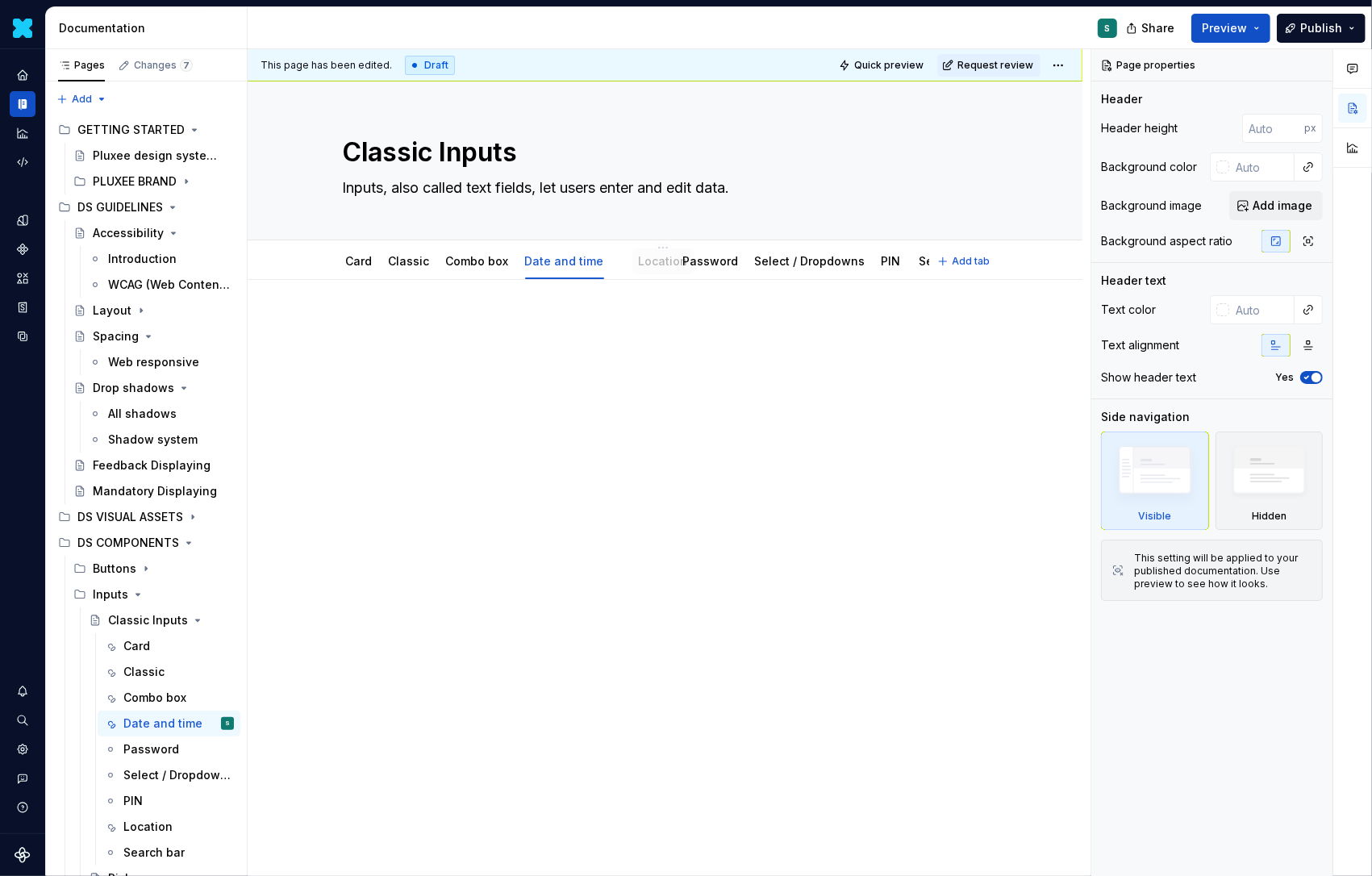
drag, startPoint x: 862, startPoint y: 259, endPoint x: 648, endPoint y: 259, distance: 214.0
click at [707, 258] on link "Password" at bounding box center [714, 261] width 56 height 14
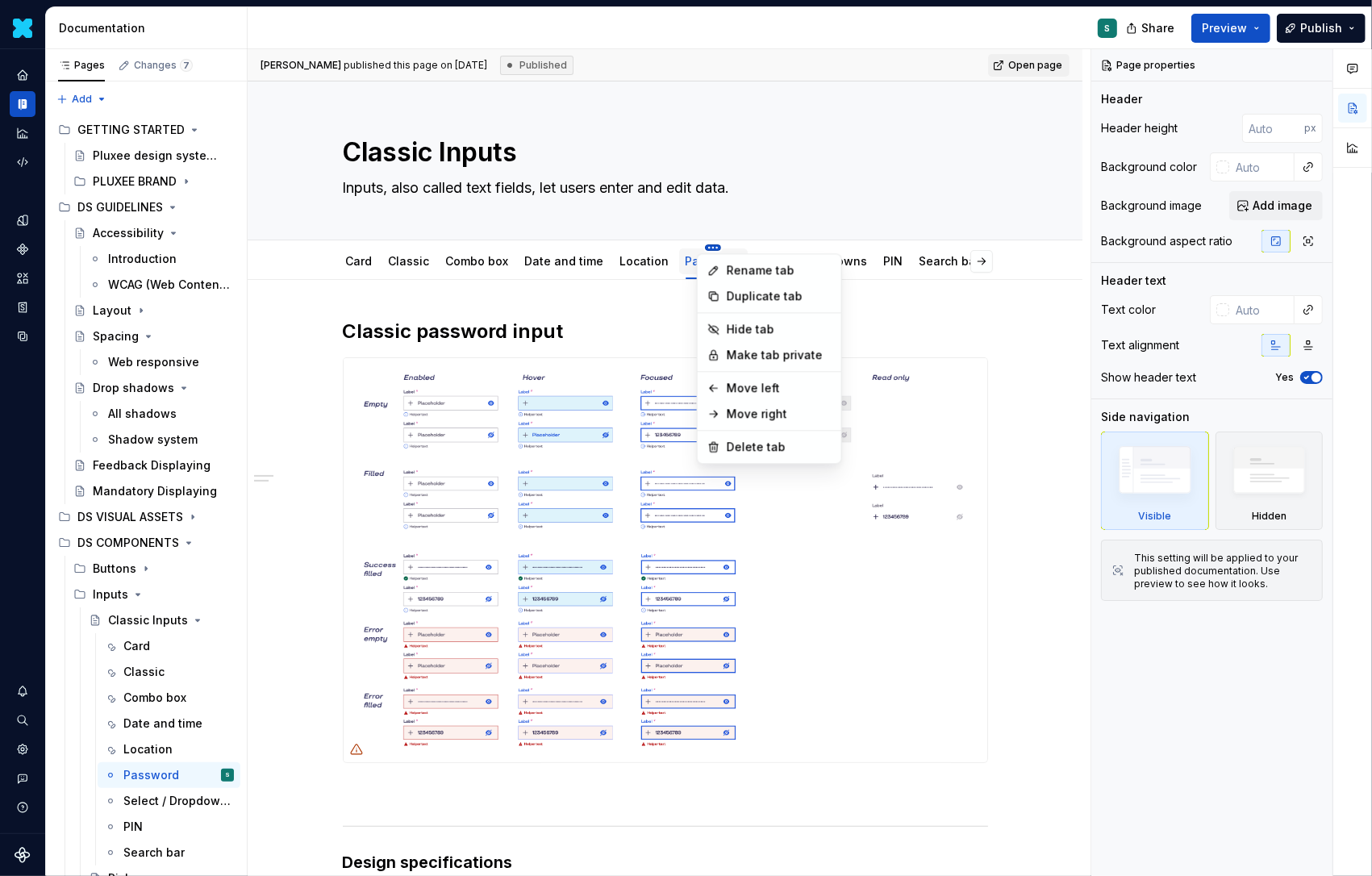
click at [648, 251] on html "Daisy S Design system data Documentation S Share Preview Publish Pages Changes …" at bounding box center [686, 438] width 1372 height 876
click at [834, 180] on html "Daisy S Design system data Documentation S Share Preview Publish Pages Changes …" at bounding box center [686, 438] width 1372 height 876
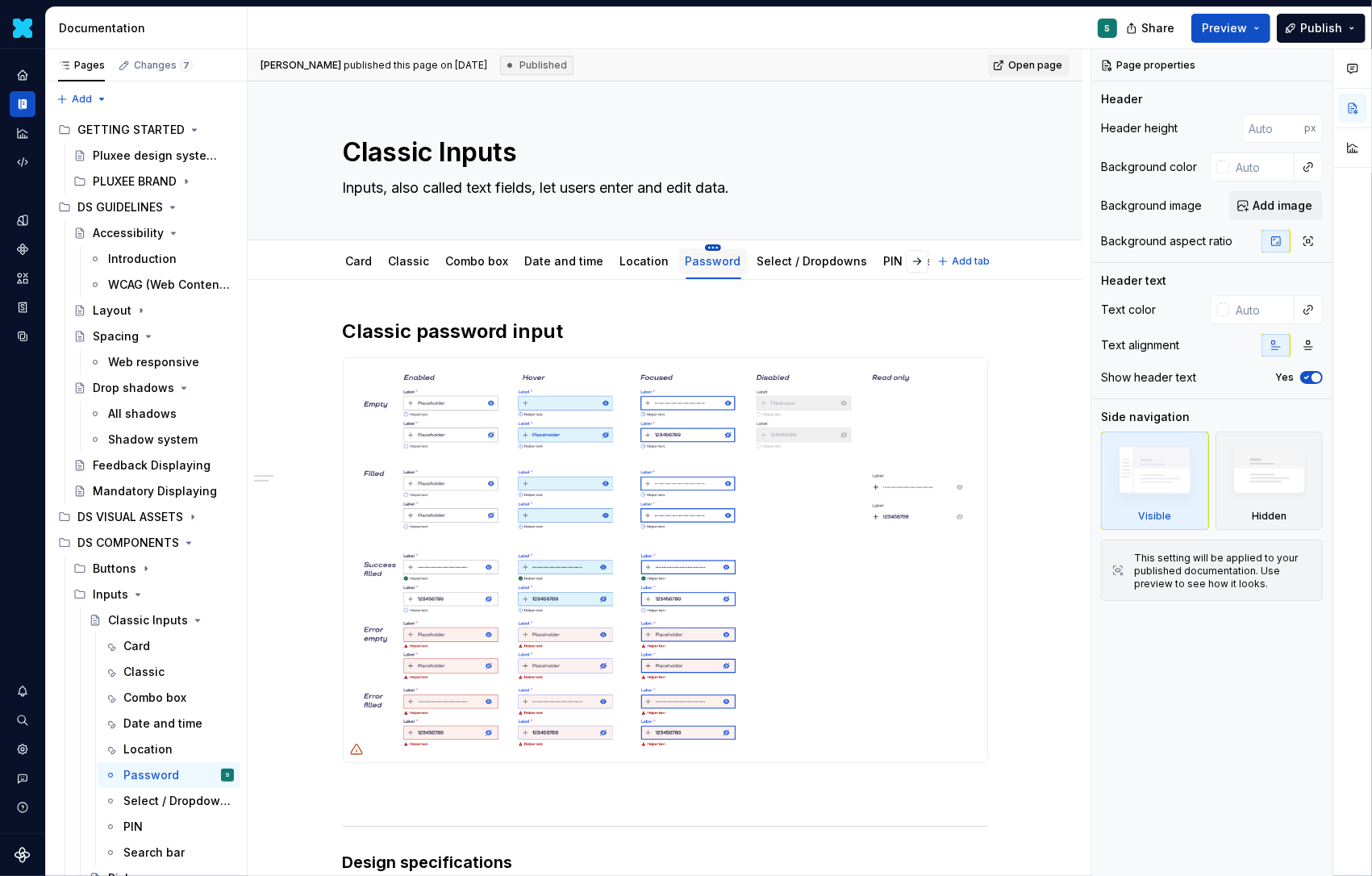
click at [706, 245] on html "Daisy S Design system data Documentation S Share Preview Publish Pages Changes …" at bounding box center [686, 438] width 1372 height 876
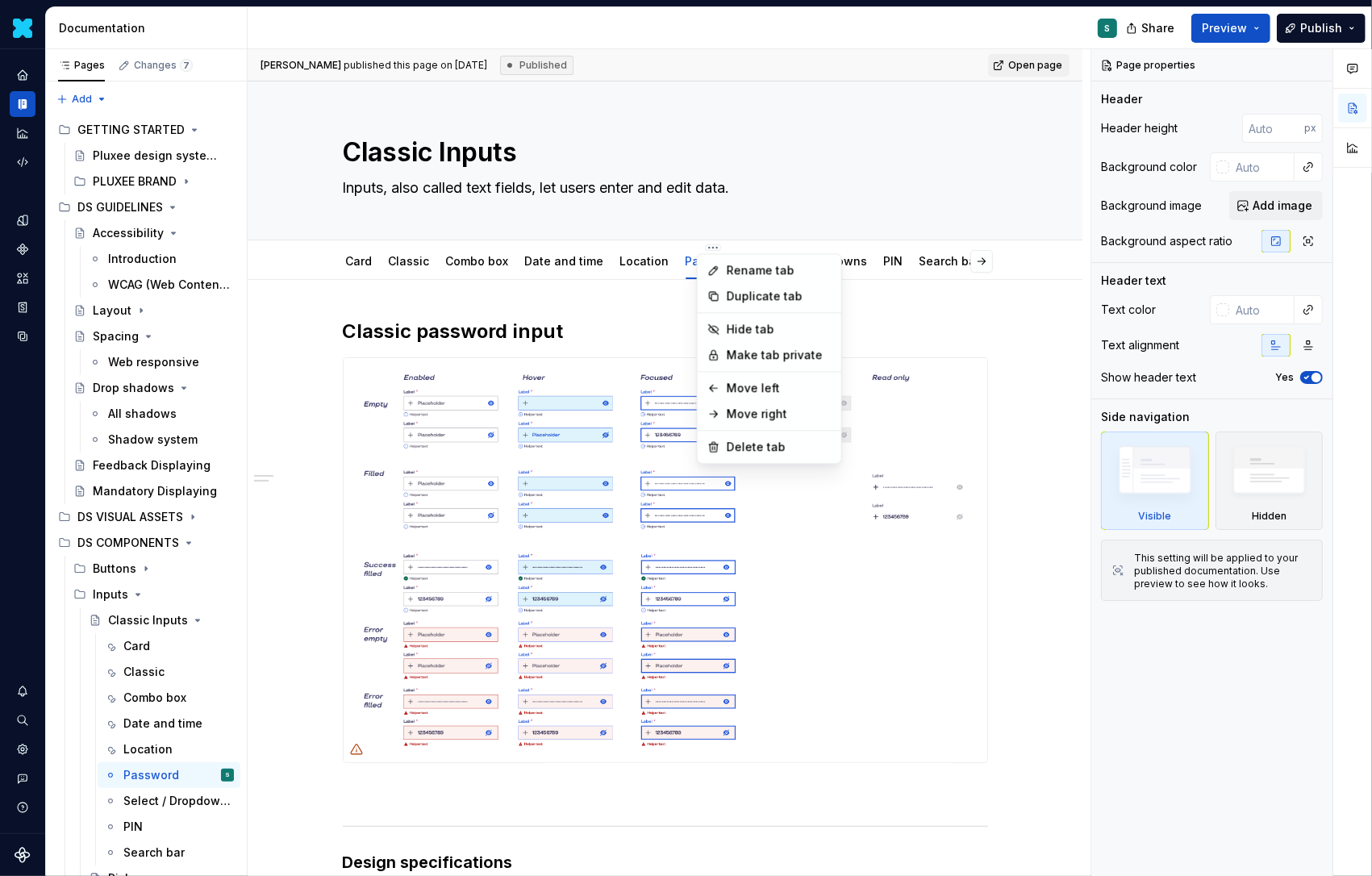
type textarea "*"
click at [721, 267] on div "Rename tab" at bounding box center [769, 270] width 137 height 25
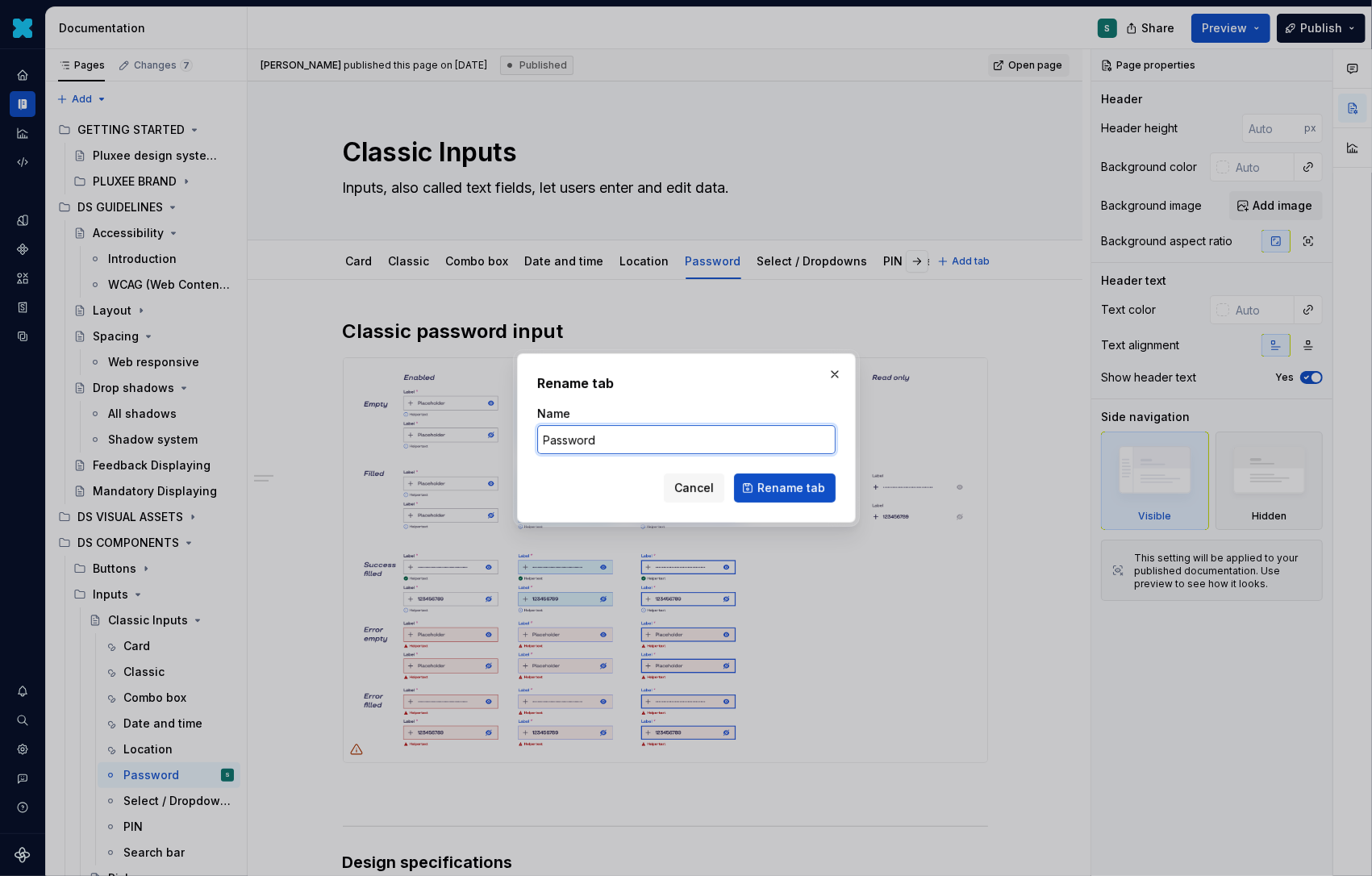
drag, startPoint x: 634, startPoint y: 441, endPoint x: 517, endPoint y: 406, distance: 122.1
click at [510, 439] on div "Rename tab Name Password Cancel Rename tab" at bounding box center [686, 438] width 1372 height 876
type input "Log in"
click at [769, 492] on span "Rename tab" at bounding box center [791, 489] width 67 height 16
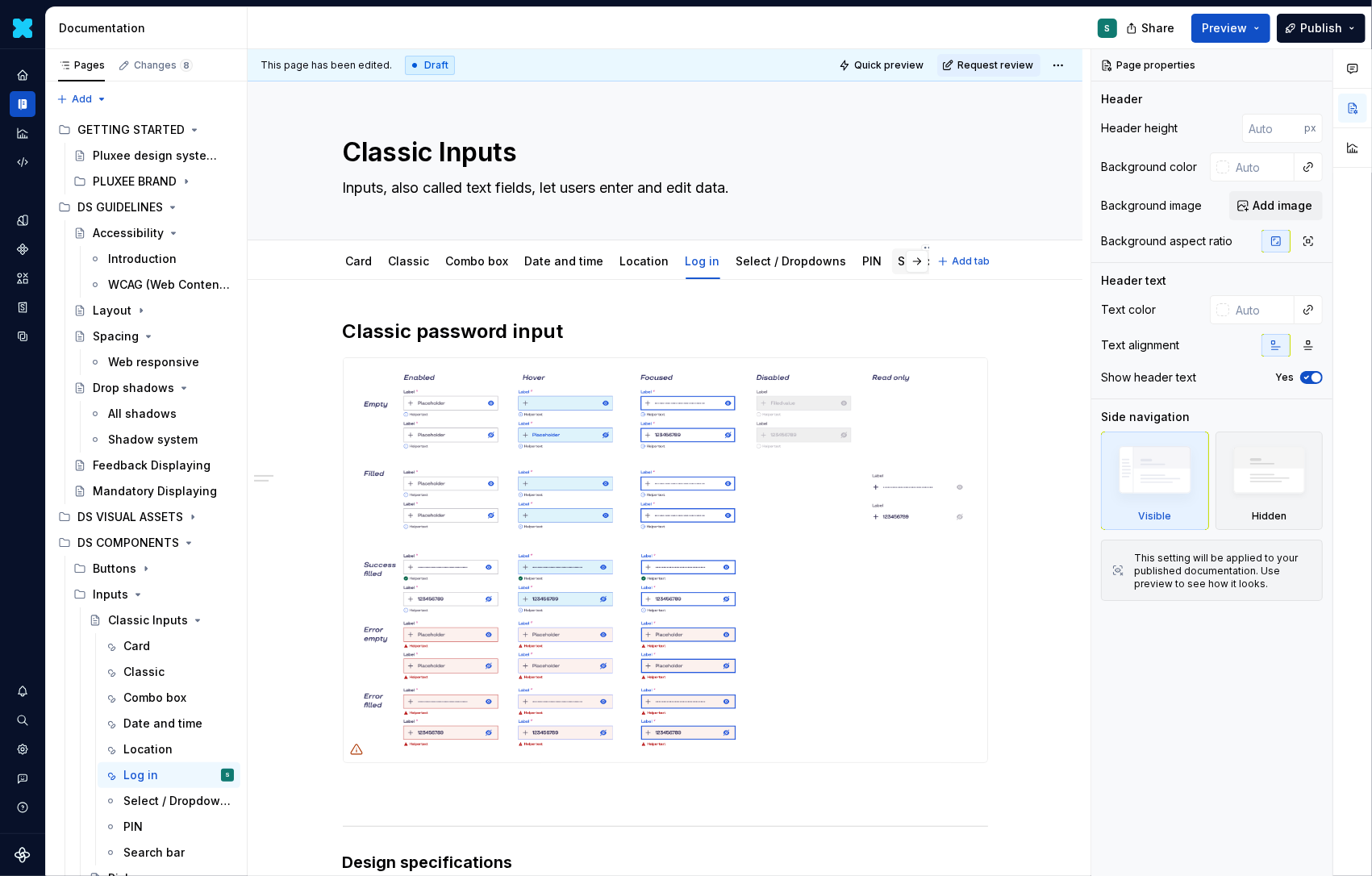
type textarea "*"
click at [924, 257] on button "button" at bounding box center [916, 261] width 22 height 22
click at [962, 257] on span "Add tab" at bounding box center [971, 262] width 38 height 13
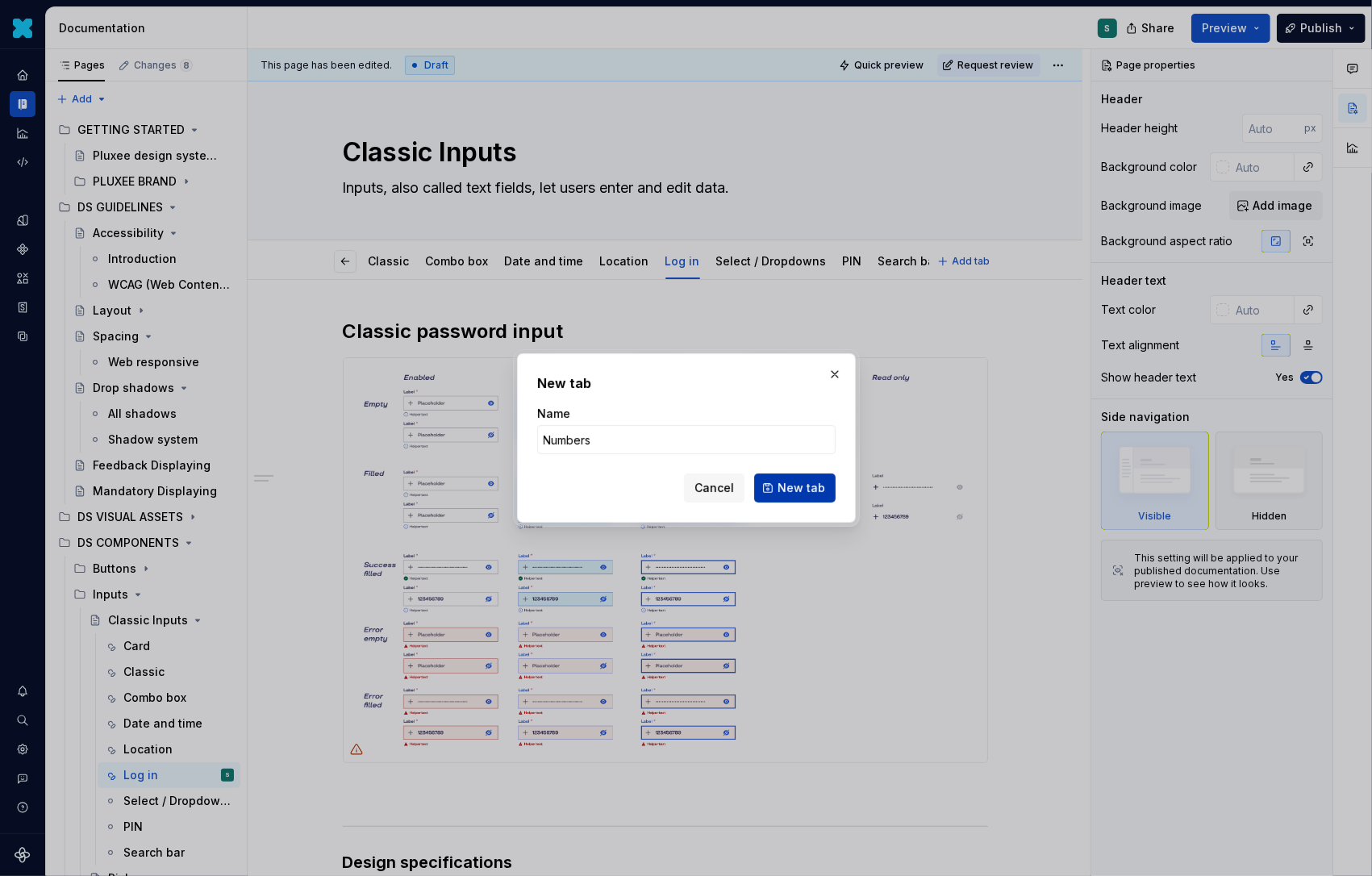
type input "Numbers"
click at [787, 493] on span "New tab" at bounding box center [801, 489] width 48 height 16
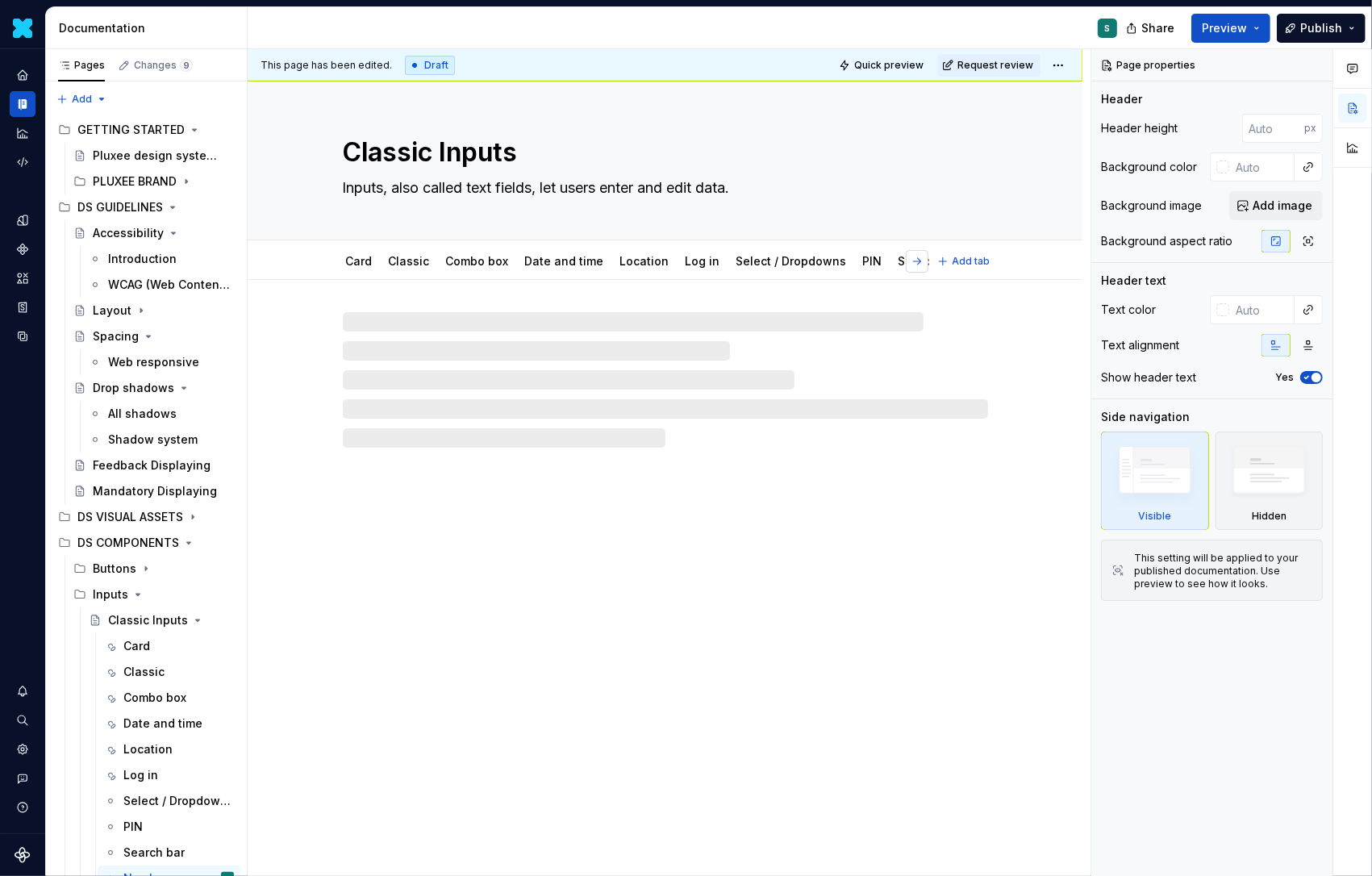
click at [929, 258] on button "button" at bounding box center [916, 261] width 22 height 22
click at [897, 252] on div "Numbers" at bounding box center [916, 262] width 51 height 20
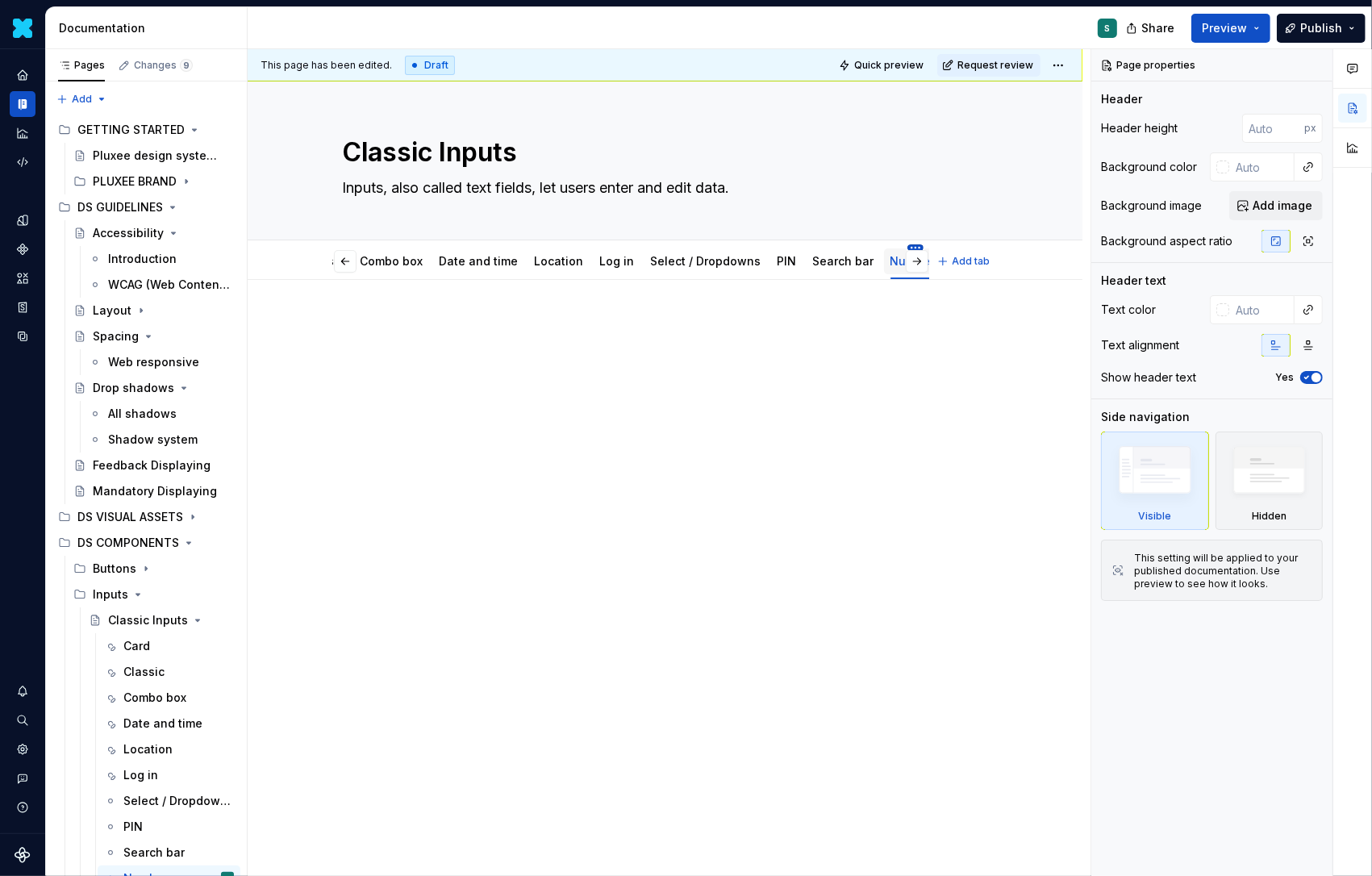
click at [901, 246] on html "Daisy S Design system data Documentation S Share Preview Publish Pages Changes …" at bounding box center [686, 438] width 1372 height 876
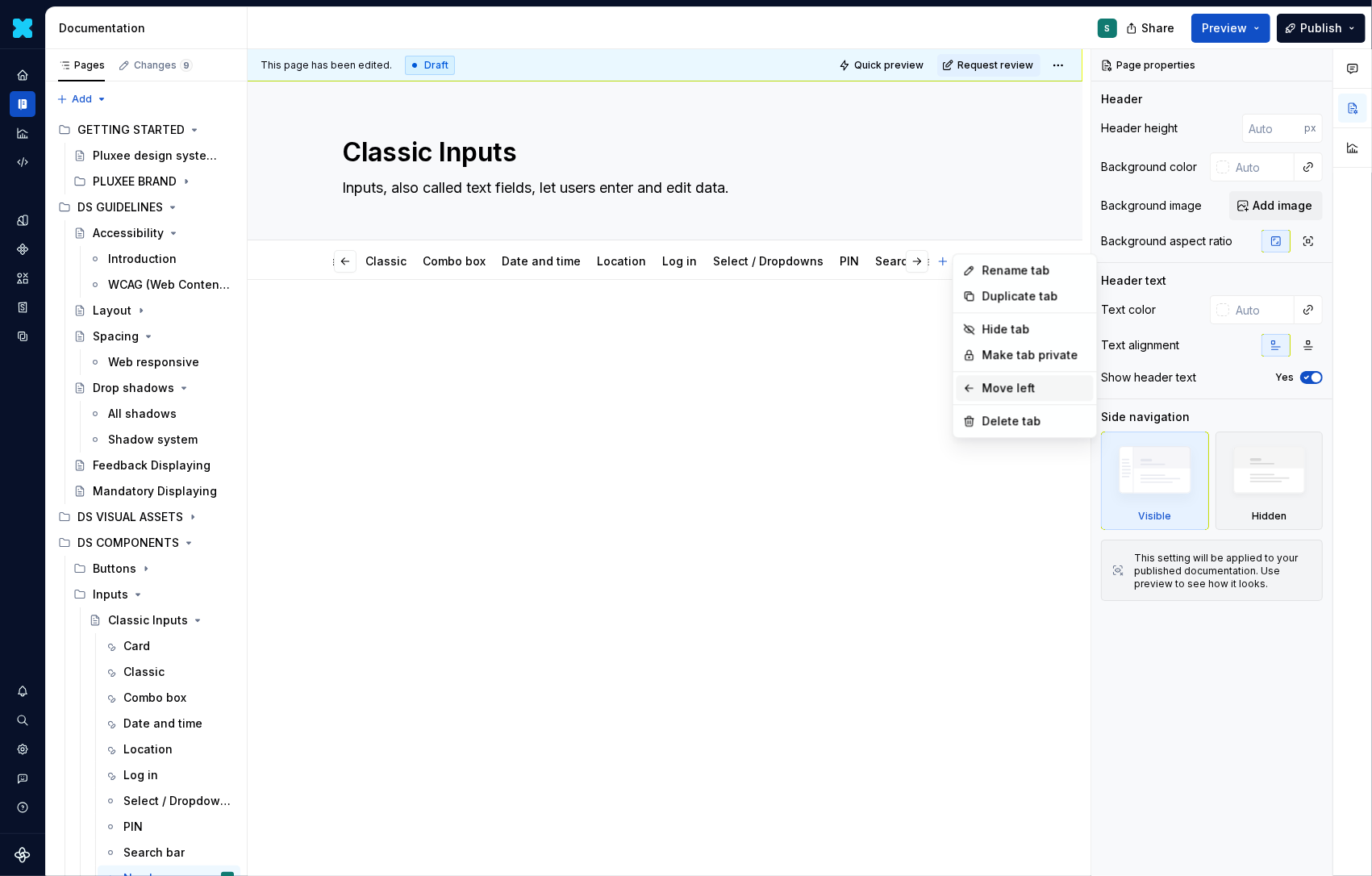
click at [999, 378] on div "Move left" at bounding box center [1025, 387] width 137 height 25
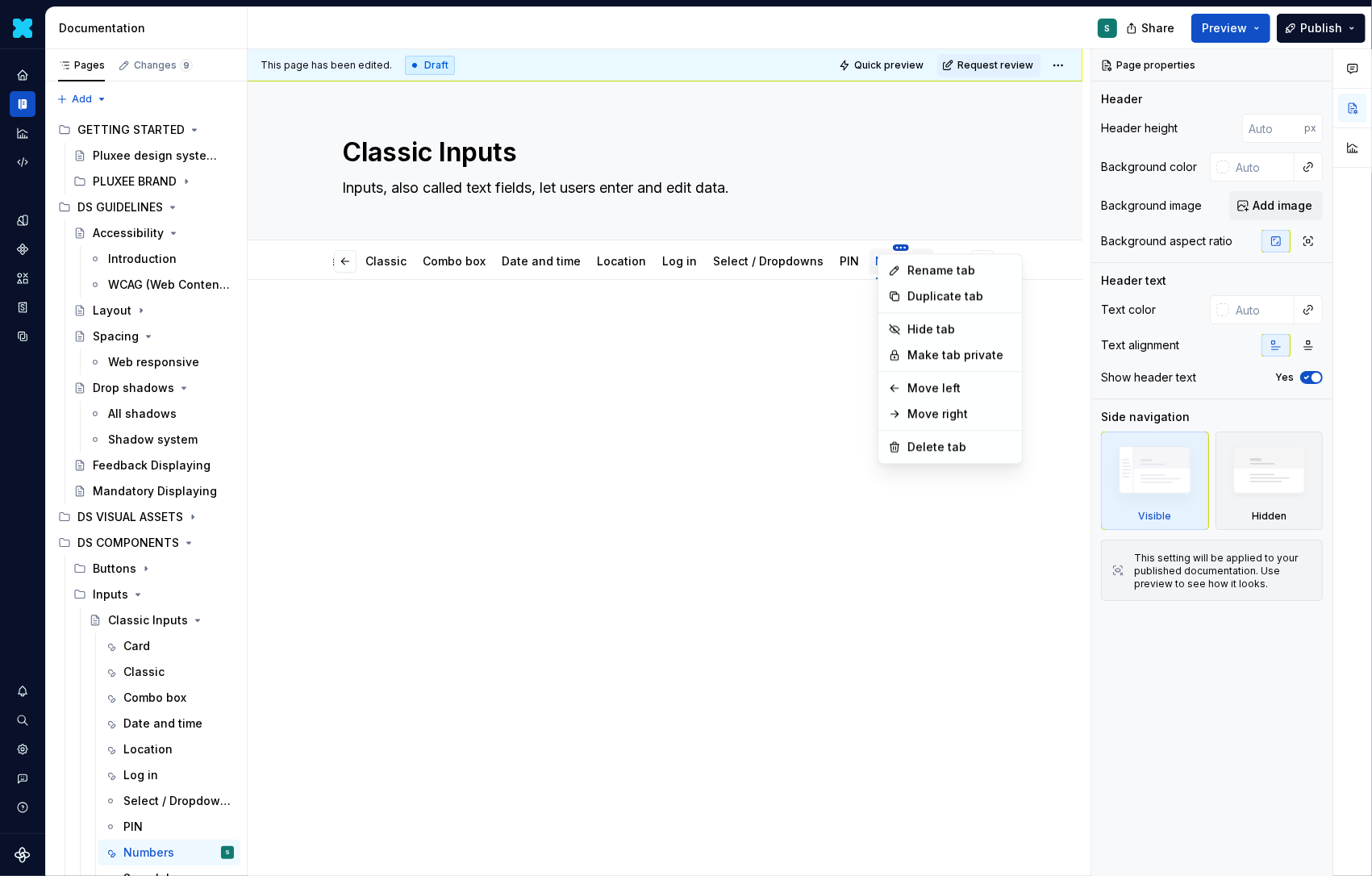
click at [886, 247] on html "Daisy S Design system data Documentation S Share Preview Publish Pages Changes …" at bounding box center [686, 438] width 1372 height 876
click at [915, 378] on div "Move left" at bounding box center [950, 387] width 137 height 25
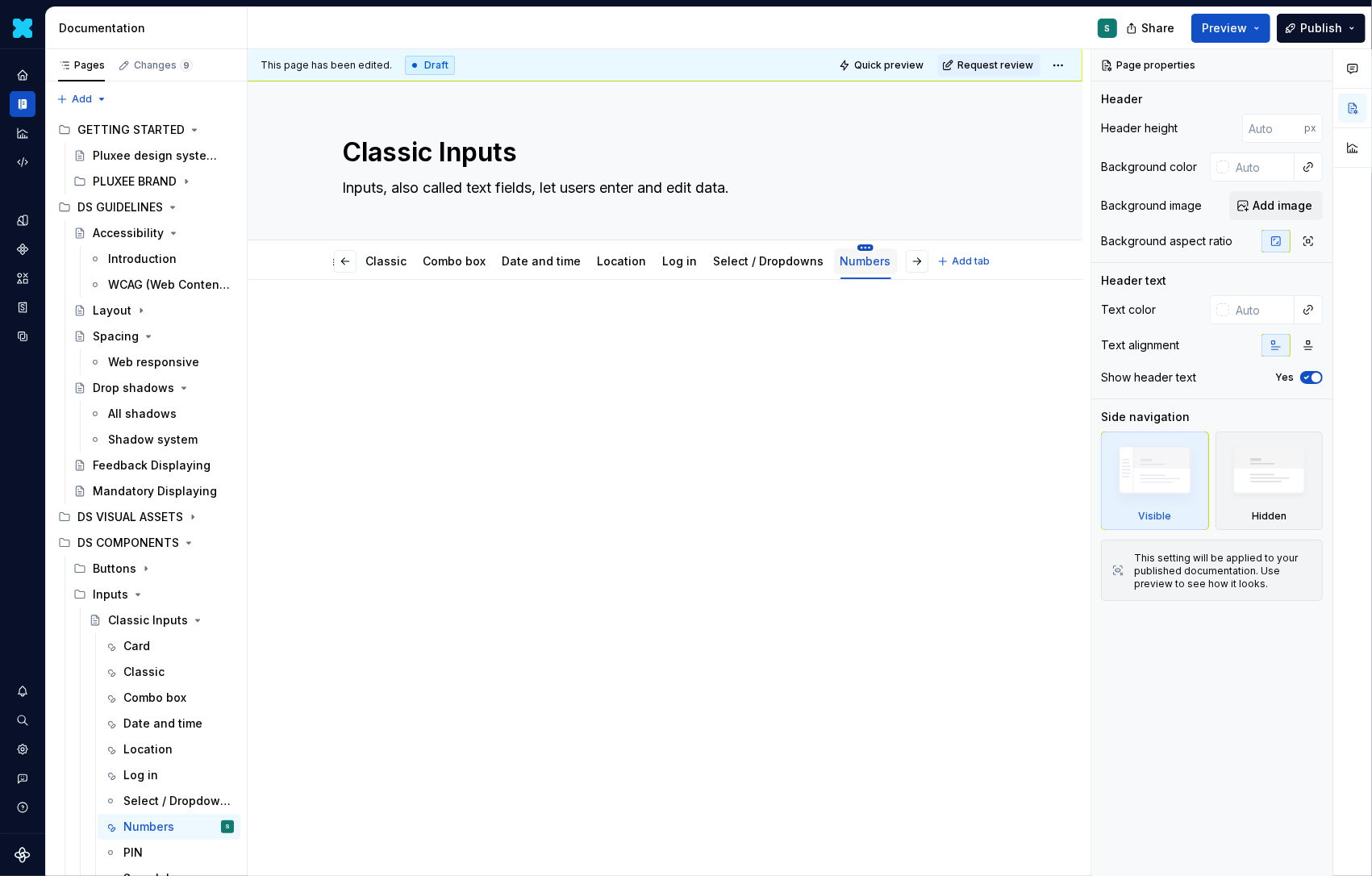
click at [853, 247] on html "Daisy S Design system data Documentation S Share Preview Publish Pages Changes …" at bounding box center [686, 438] width 1372 height 876
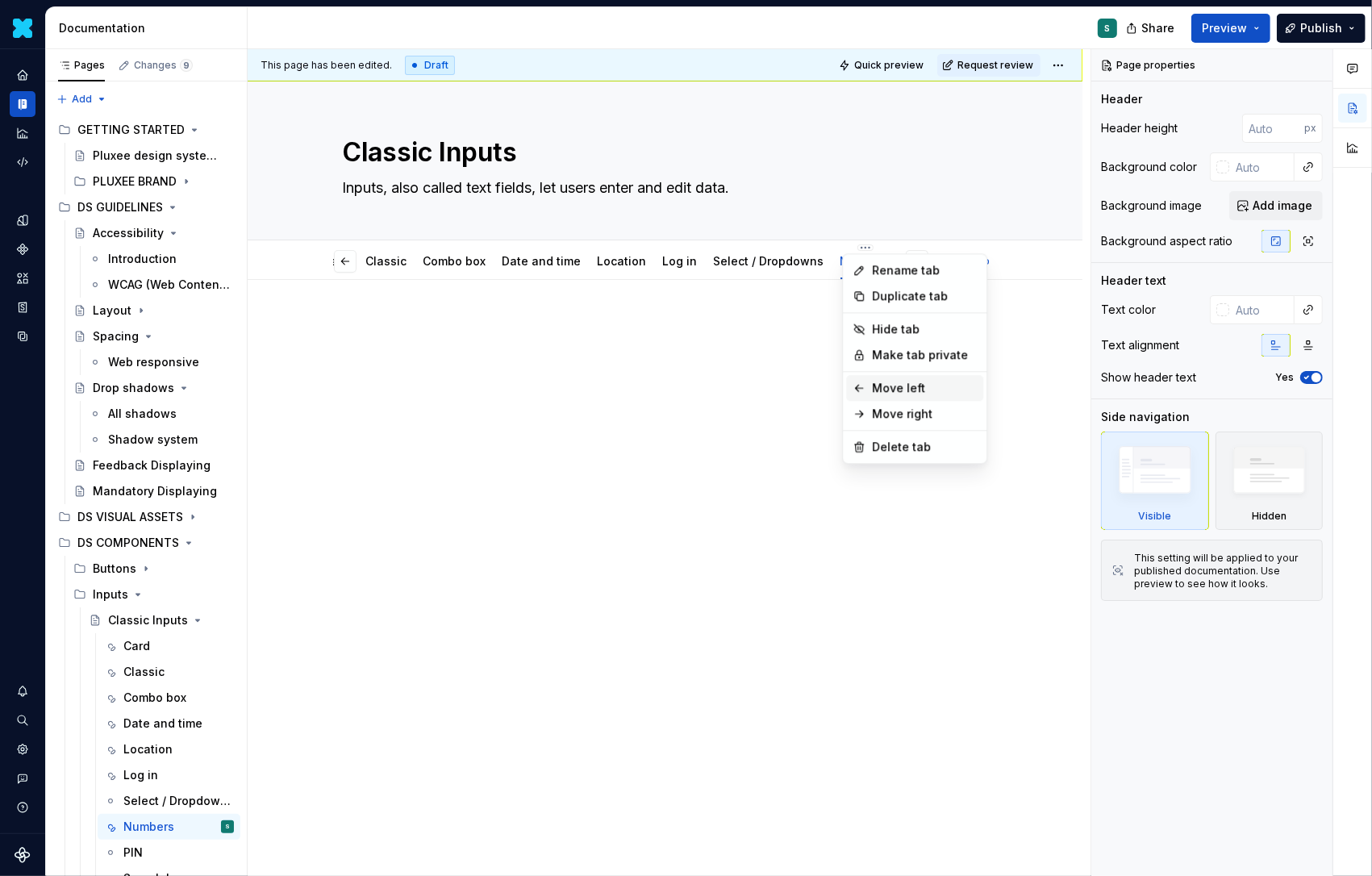
click at [865, 383] on div "Move left" at bounding box center [915, 387] width 137 height 25
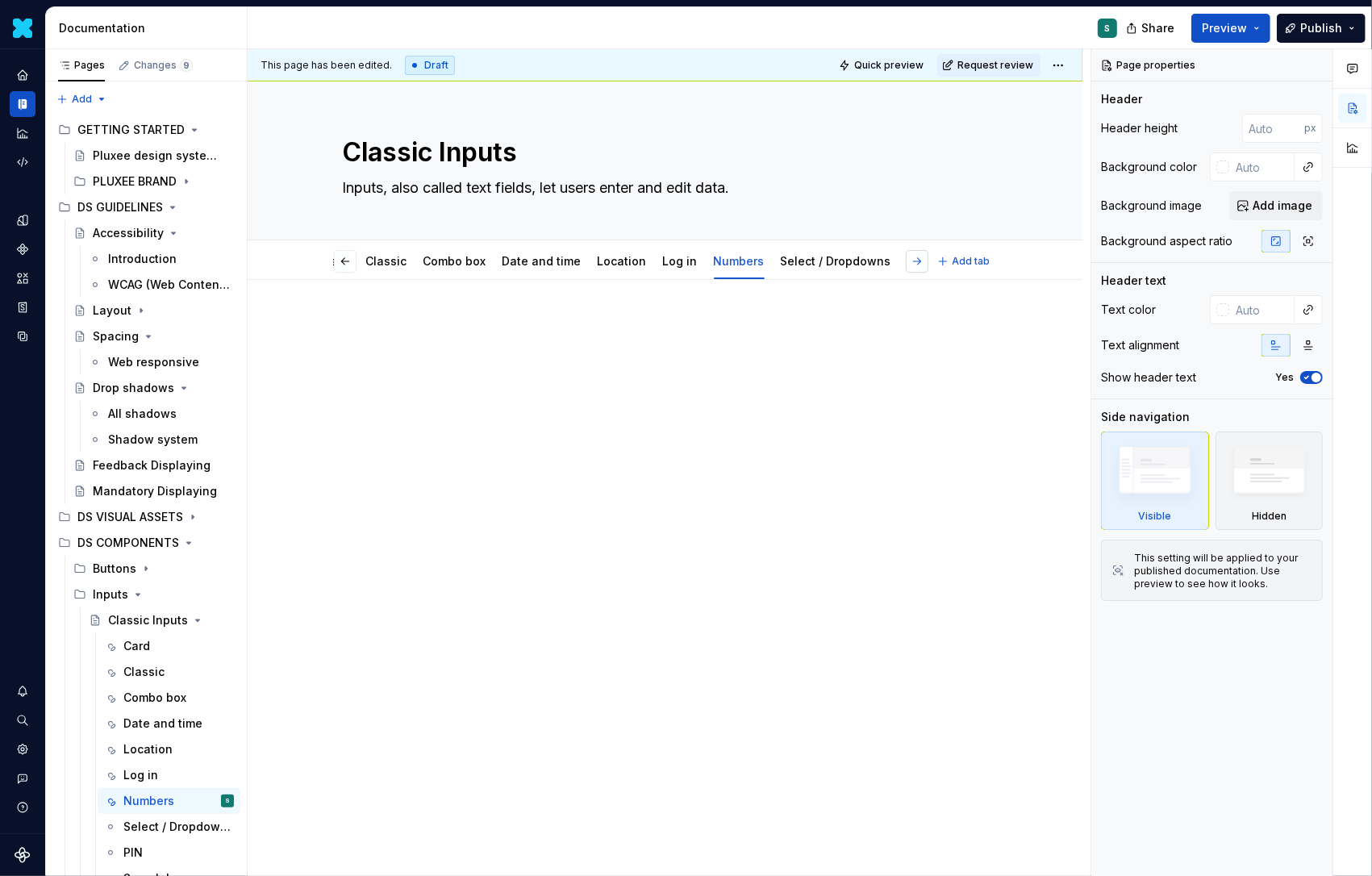
click at [921, 262] on button "button" at bounding box center [916, 261] width 22 height 22
click at [899, 247] on html "Daisy S Design system data Documentation S Share Preview Publish Pages Changes …" at bounding box center [686, 438] width 1372 height 876
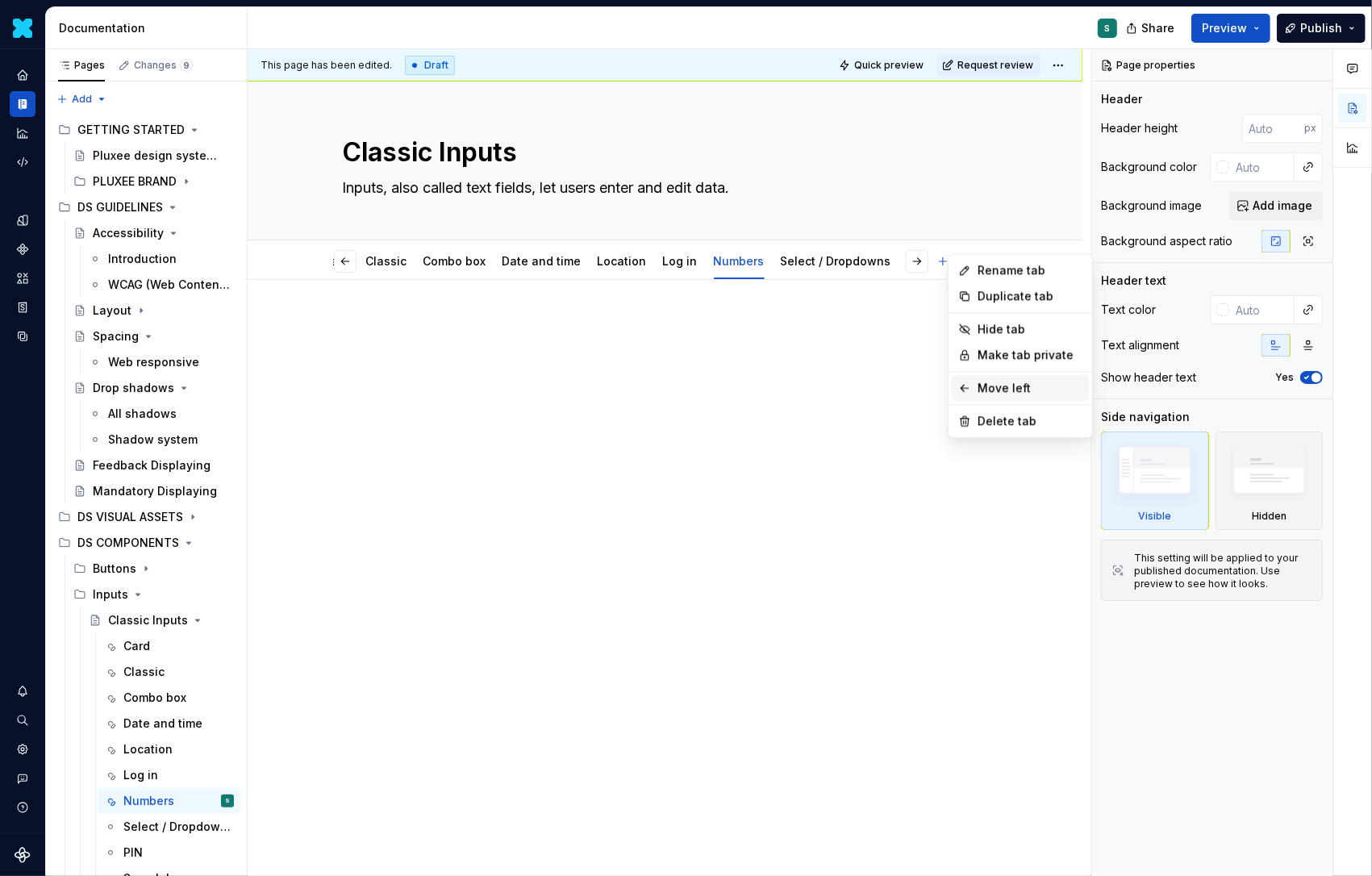
click at [975, 384] on div "Move left" at bounding box center [1020, 387] width 137 height 25
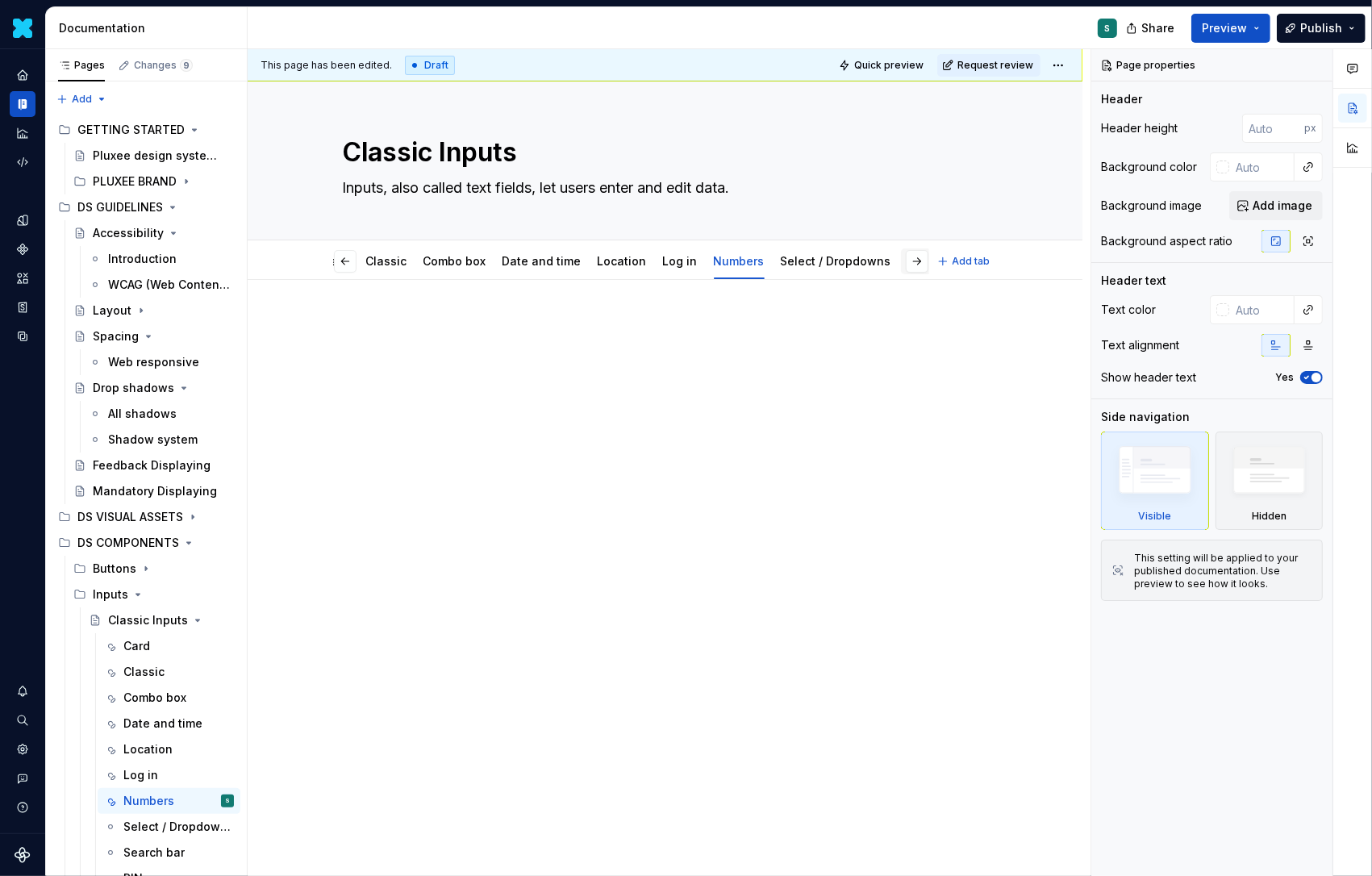
click at [917, 247] on html "Daisy S Design system data Documentation S Share Preview Publish Pages Changes …" at bounding box center [686, 438] width 1372 height 876
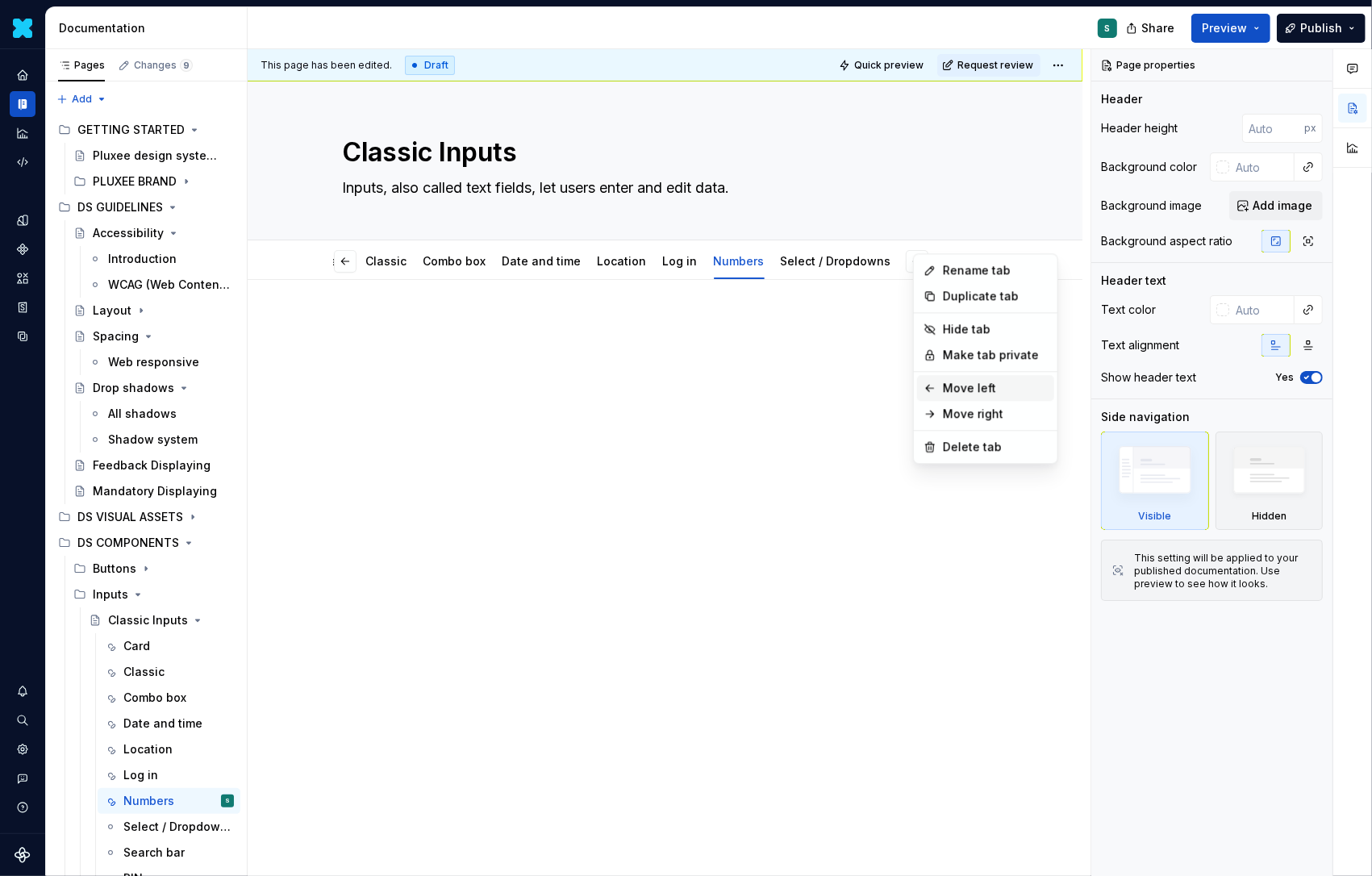
click at [937, 379] on div "Move left" at bounding box center [985, 387] width 137 height 25
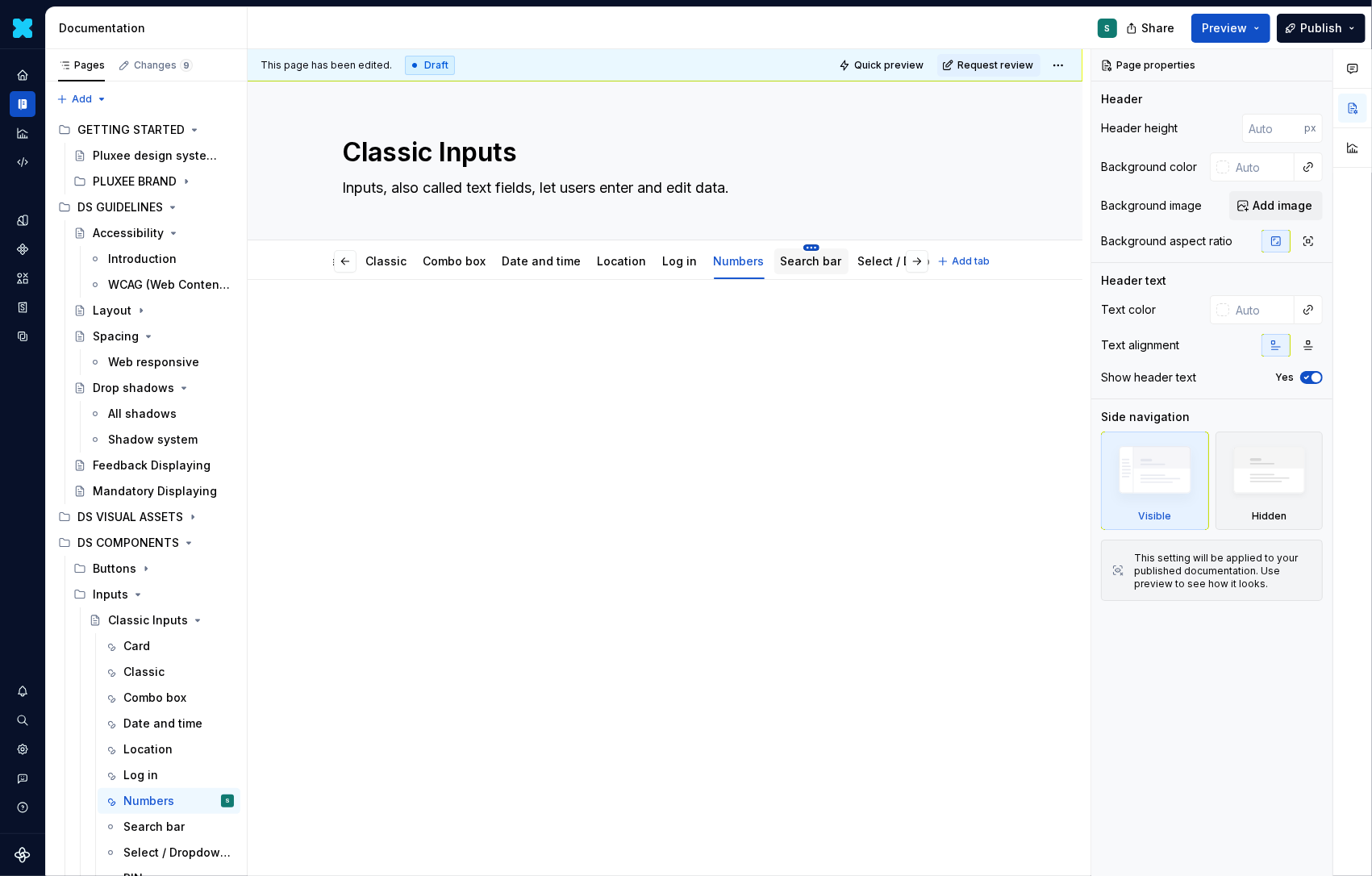
click at [798, 244] on html "Daisy S Design system data Documentation S Share Preview Publish Pages Changes …" at bounding box center [686, 438] width 1372 height 876
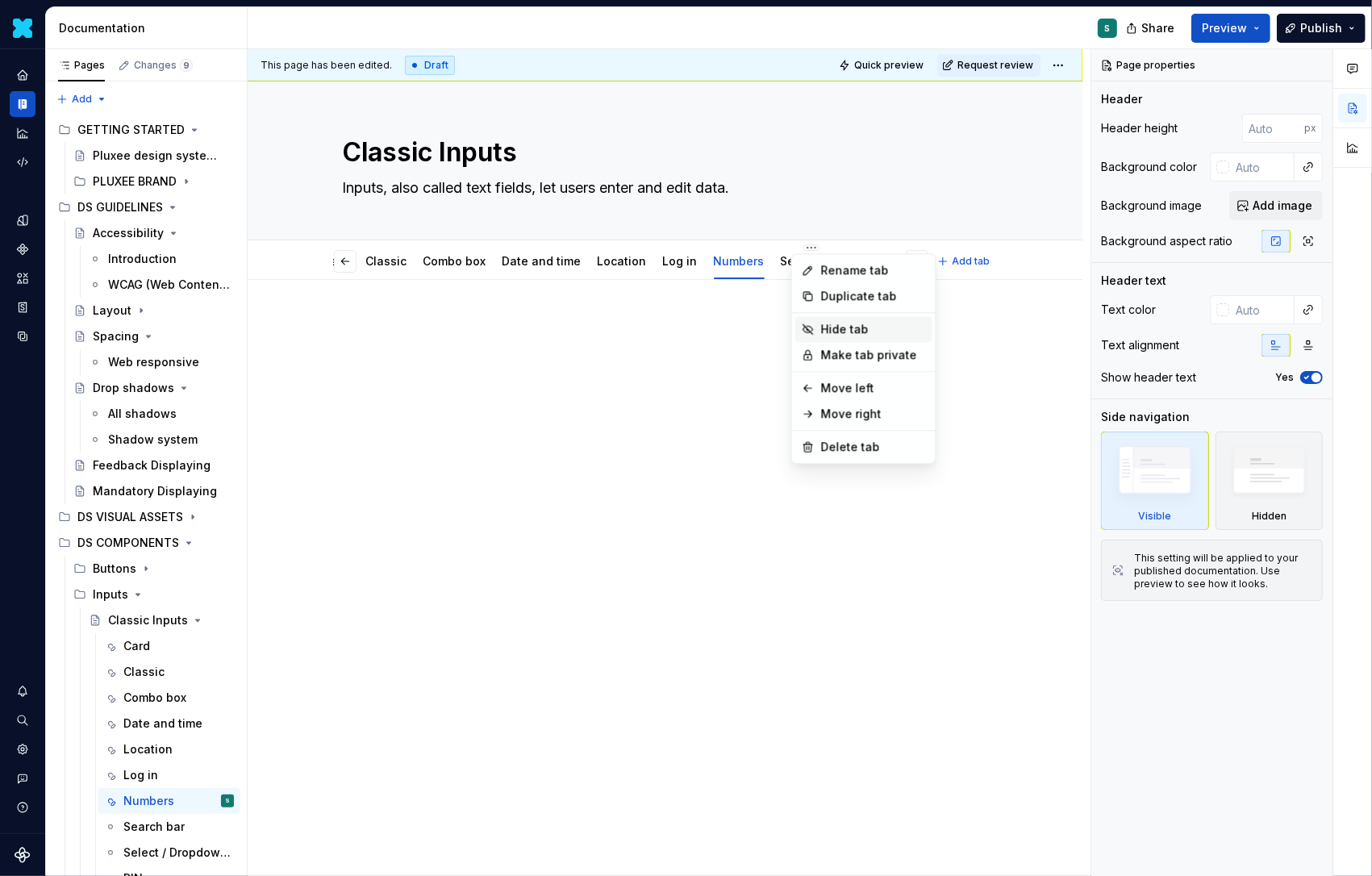
type textarea "*"
click at [843, 265] on div "Rename tab" at bounding box center [874, 271] width 105 height 16
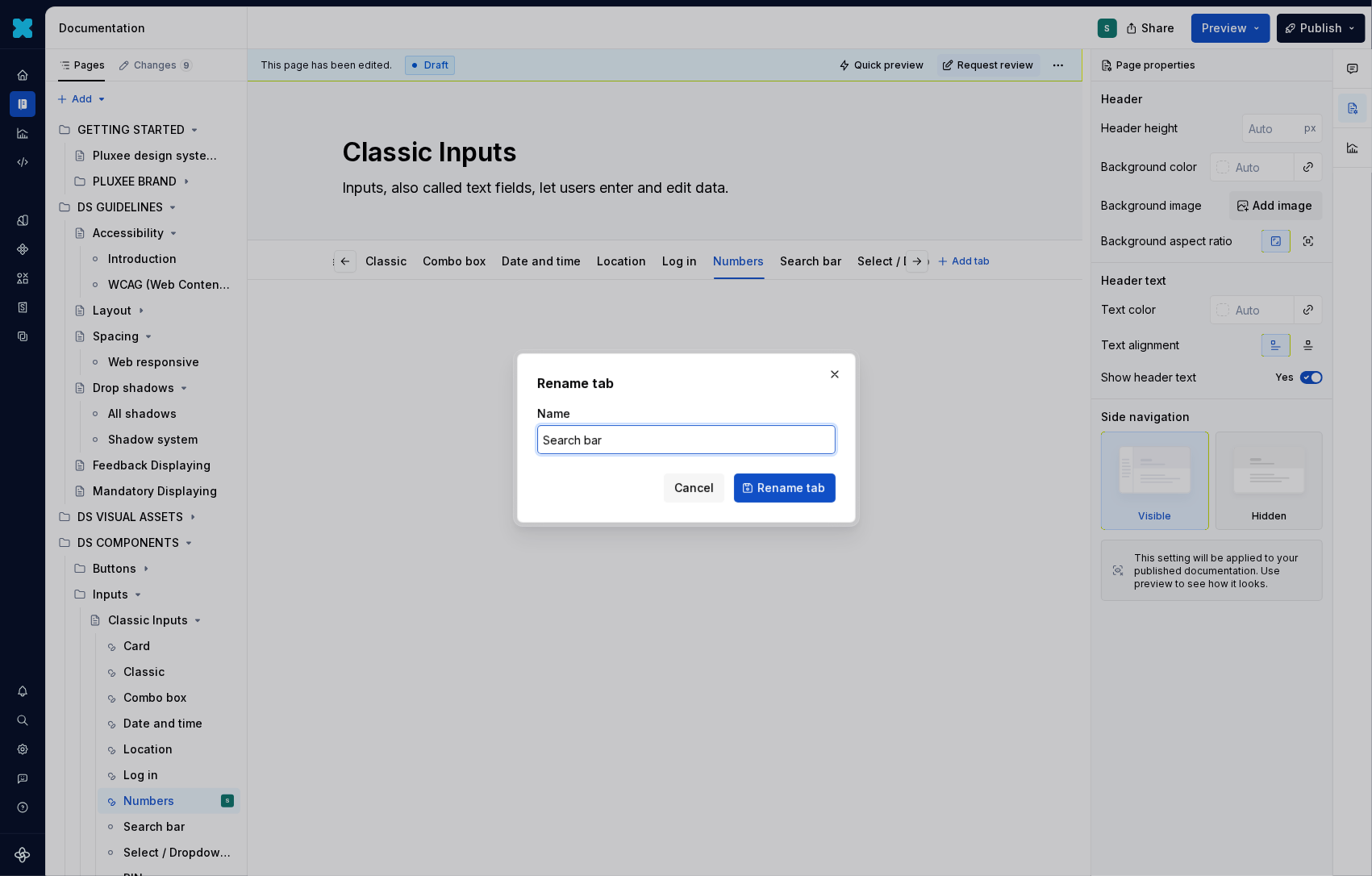
click at [660, 436] on input "Search bar" at bounding box center [686, 439] width 299 height 29
type input "Search"
click at [763, 491] on span "Rename tab" at bounding box center [791, 489] width 67 height 16
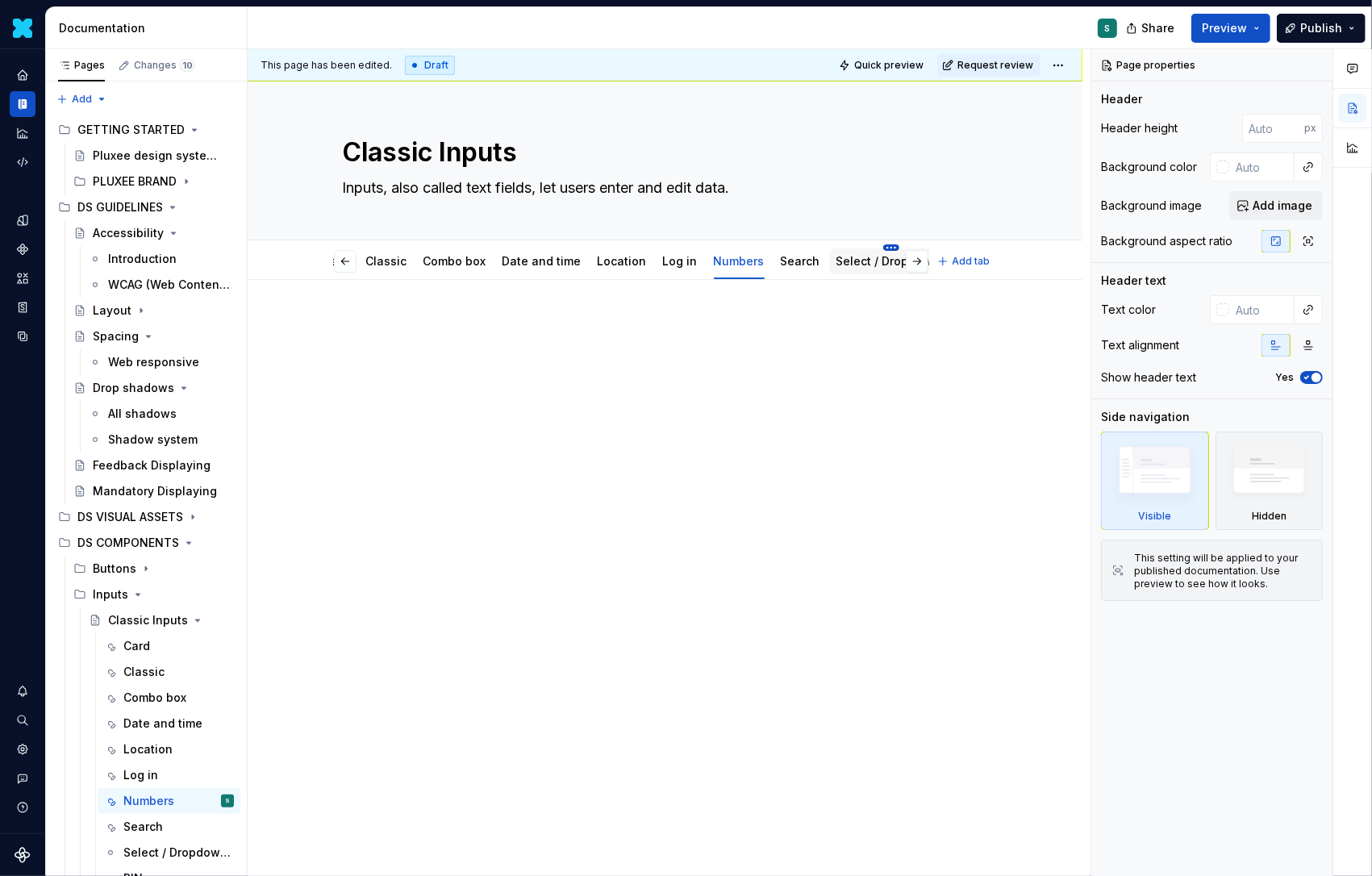
click at [878, 244] on html "Daisy S Design system data Documentation S Share Preview Publish Pages Changes …" at bounding box center [686, 438] width 1372 height 876
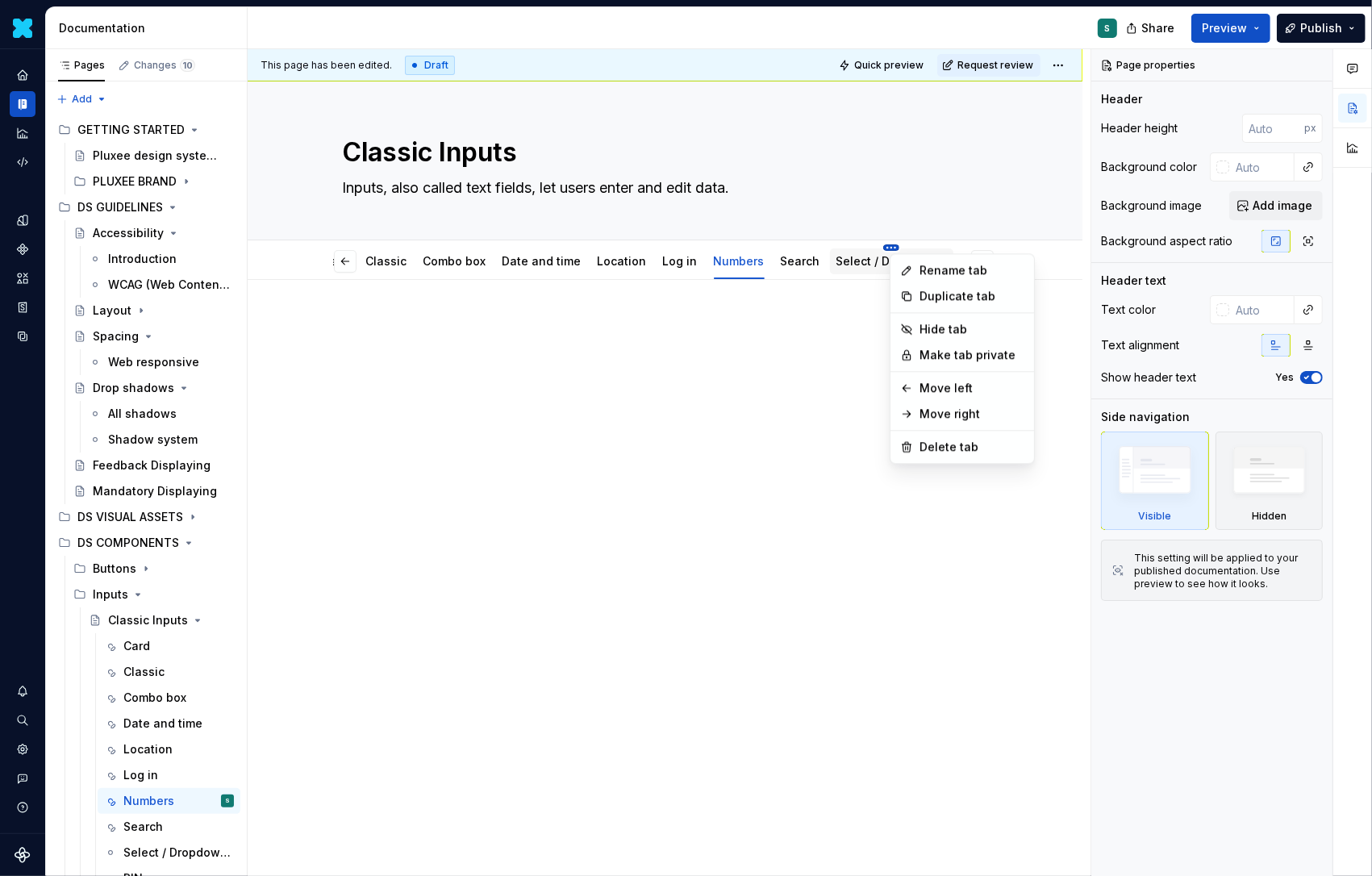
scroll to position [0, 2]
type textarea "*"
click at [936, 273] on div "Rename tab" at bounding box center [972, 271] width 105 height 16
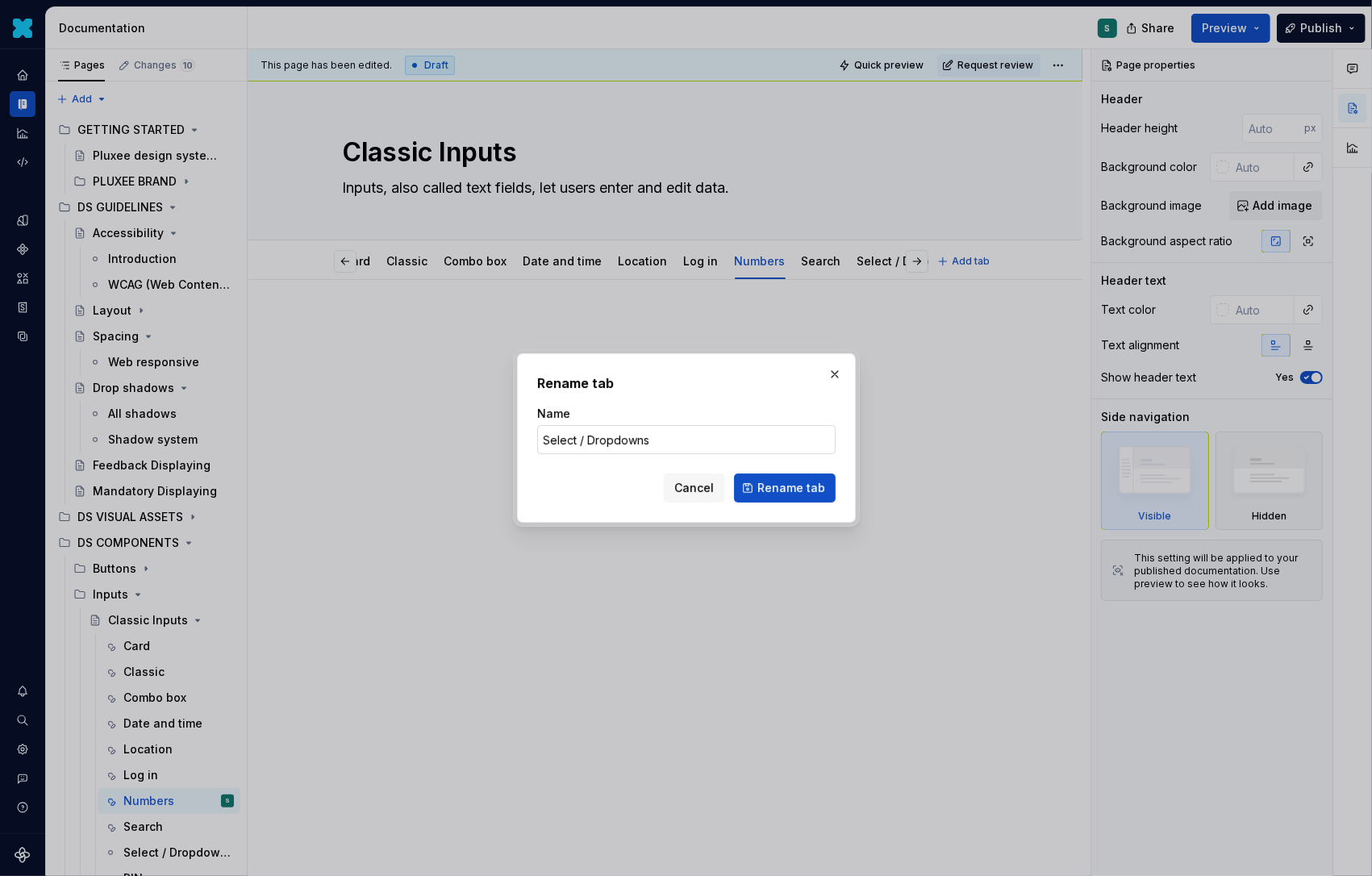
click at [672, 438] on input "Select / Dropdowns" at bounding box center [686, 439] width 299 height 29
type input "Select"
click at [772, 495] on span "Rename tab" at bounding box center [791, 489] width 67 height 16
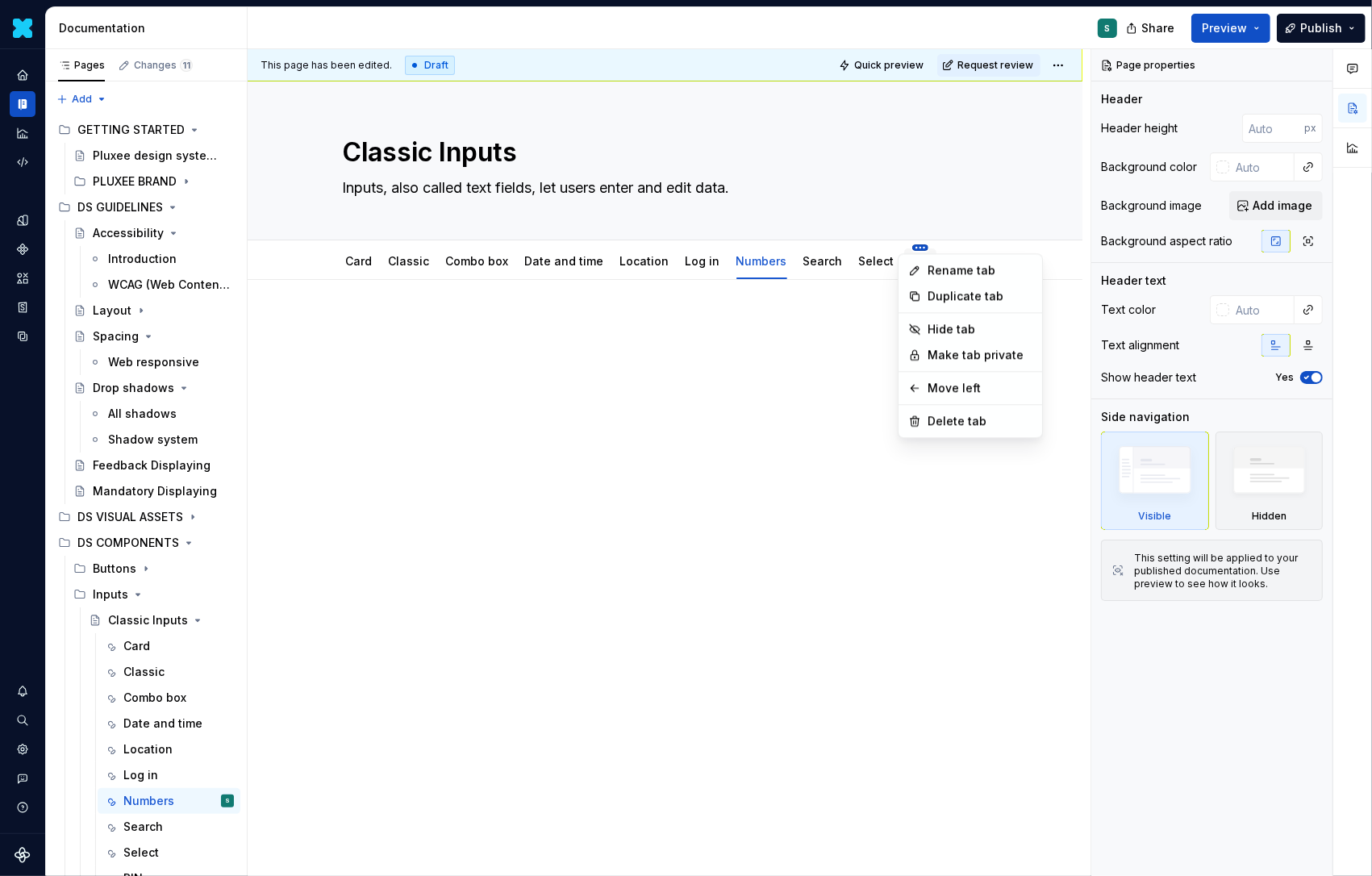
click at [906, 246] on html "Daisy S Design system data Documentation S Share Preview Publish Pages Changes …" at bounding box center [686, 438] width 1372 height 876
click at [919, 273] on icon at bounding box center [915, 271] width 13 height 13
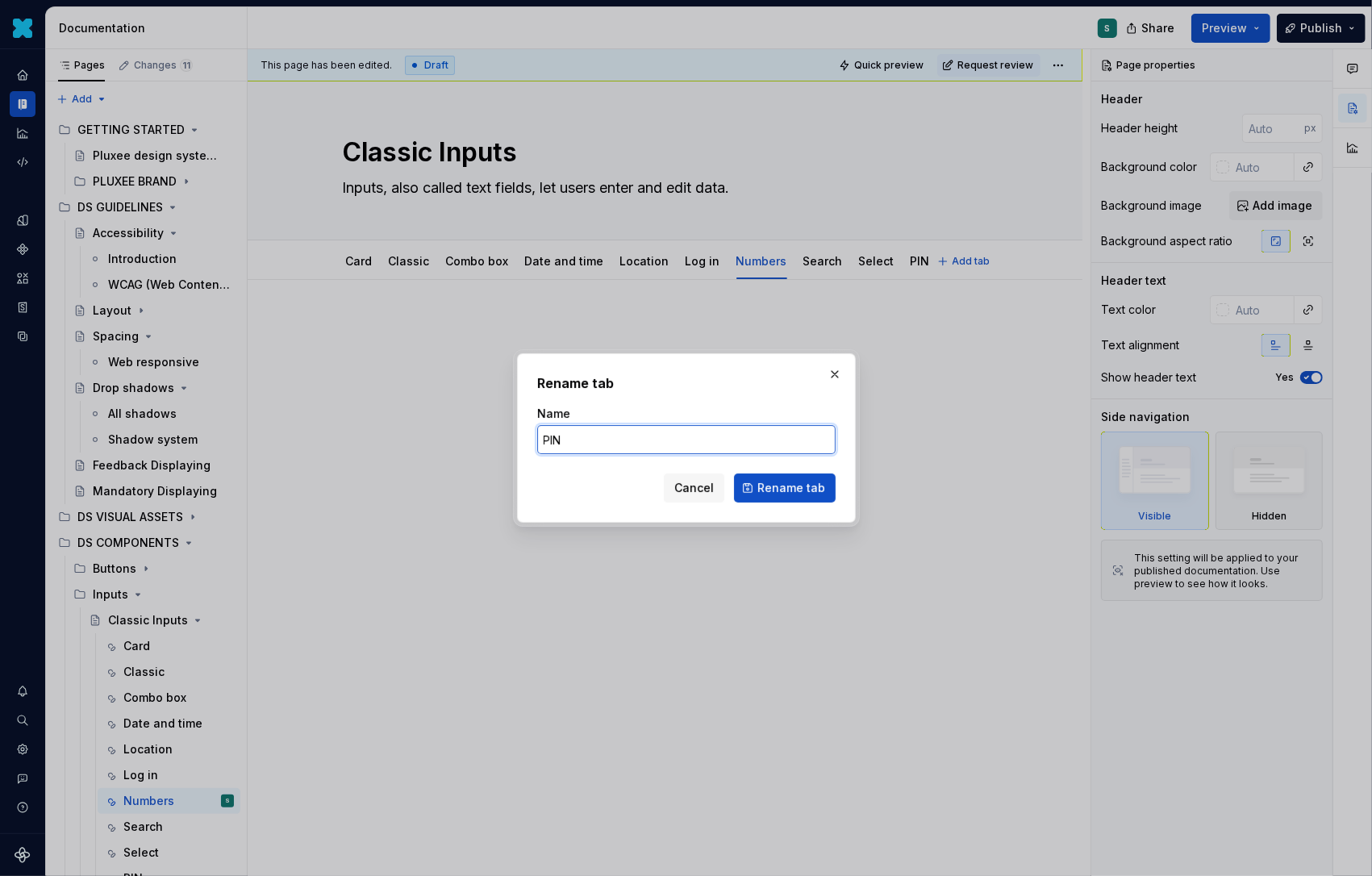
click at [607, 441] on input "PIN" at bounding box center [686, 439] width 299 height 29
click at [828, 372] on button "button" at bounding box center [834, 373] width 22 height 22
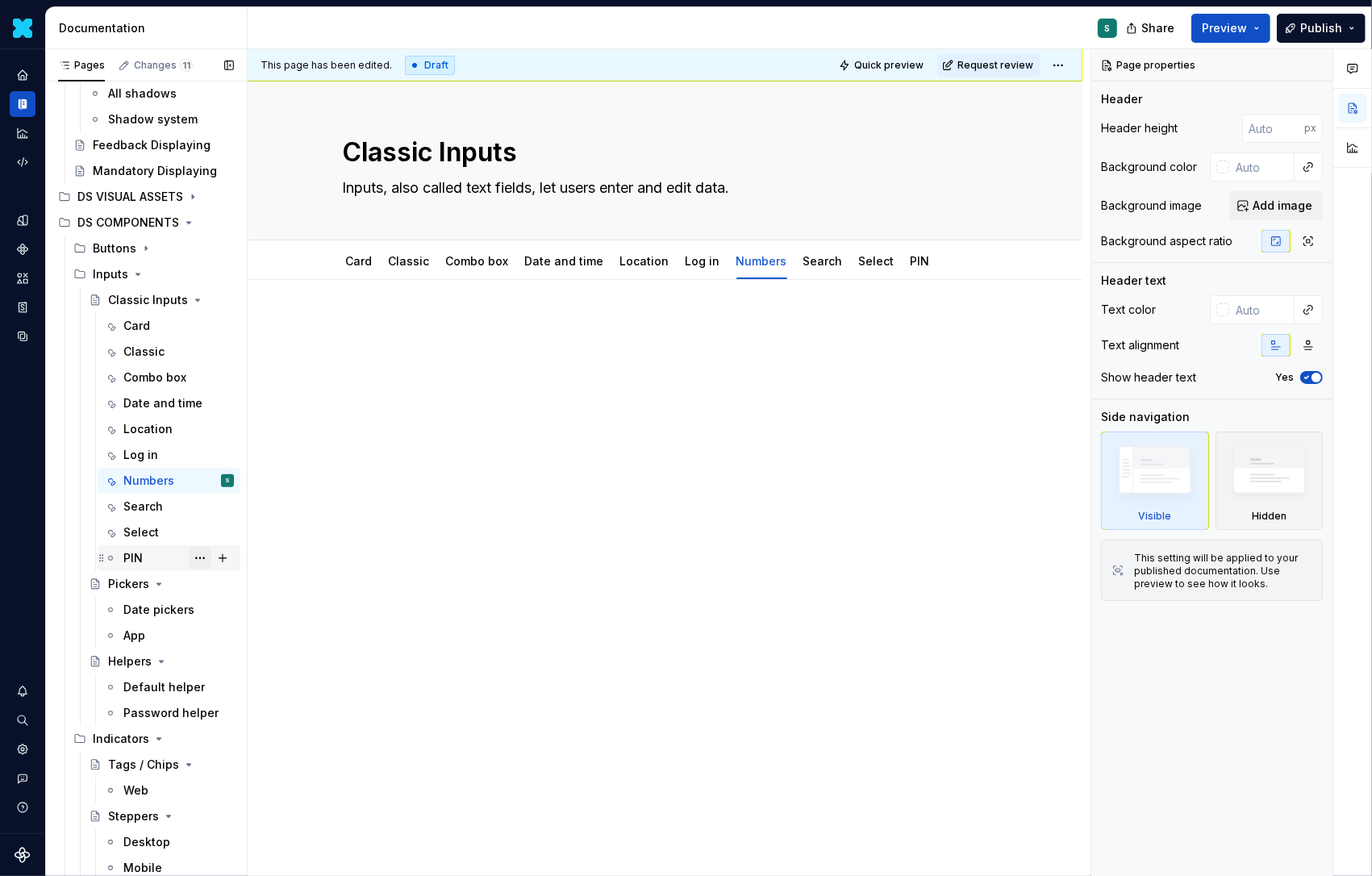
scroll to position [321, 0]
click at [140, 582] on div "Pickers" at bounding box center [128, 583] width 41 height 16
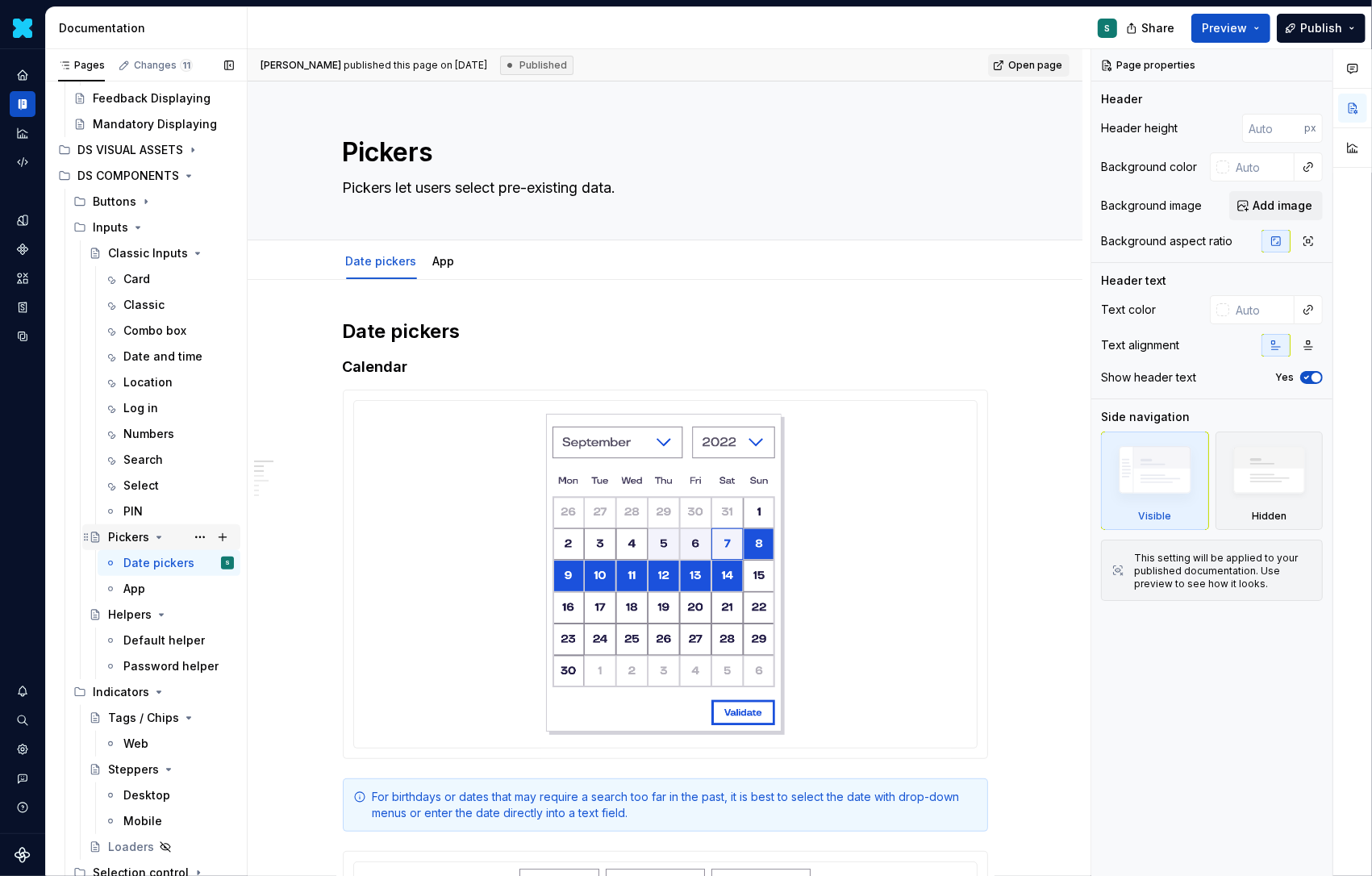
scroll to position [389, 0]
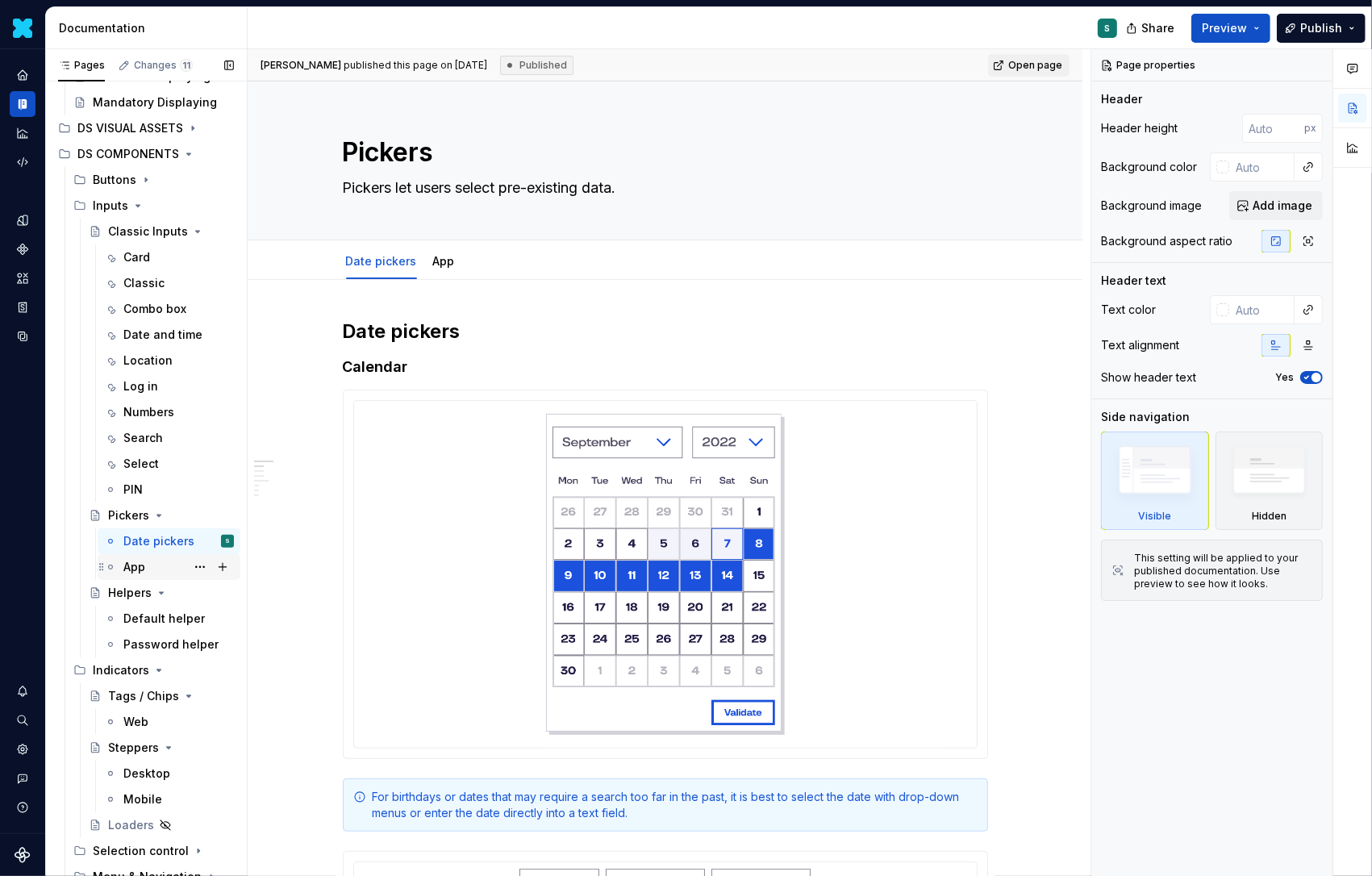
click at [128, 564] on div "App" at bounding box center [134, 568] width 21 height 16
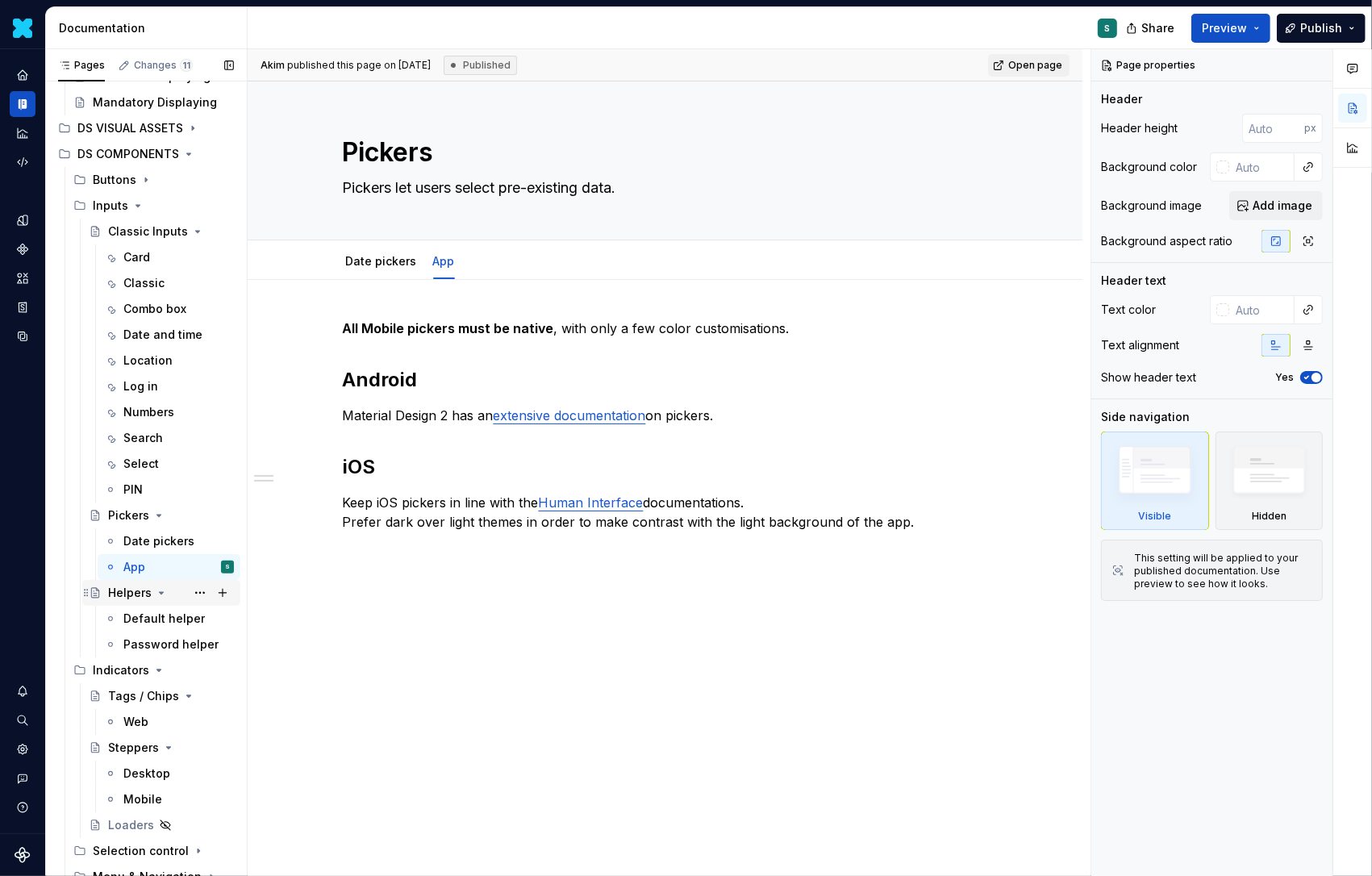
click at [127, 591] on div "Helpers" at bounding box center [129, 593] width 44 height 16
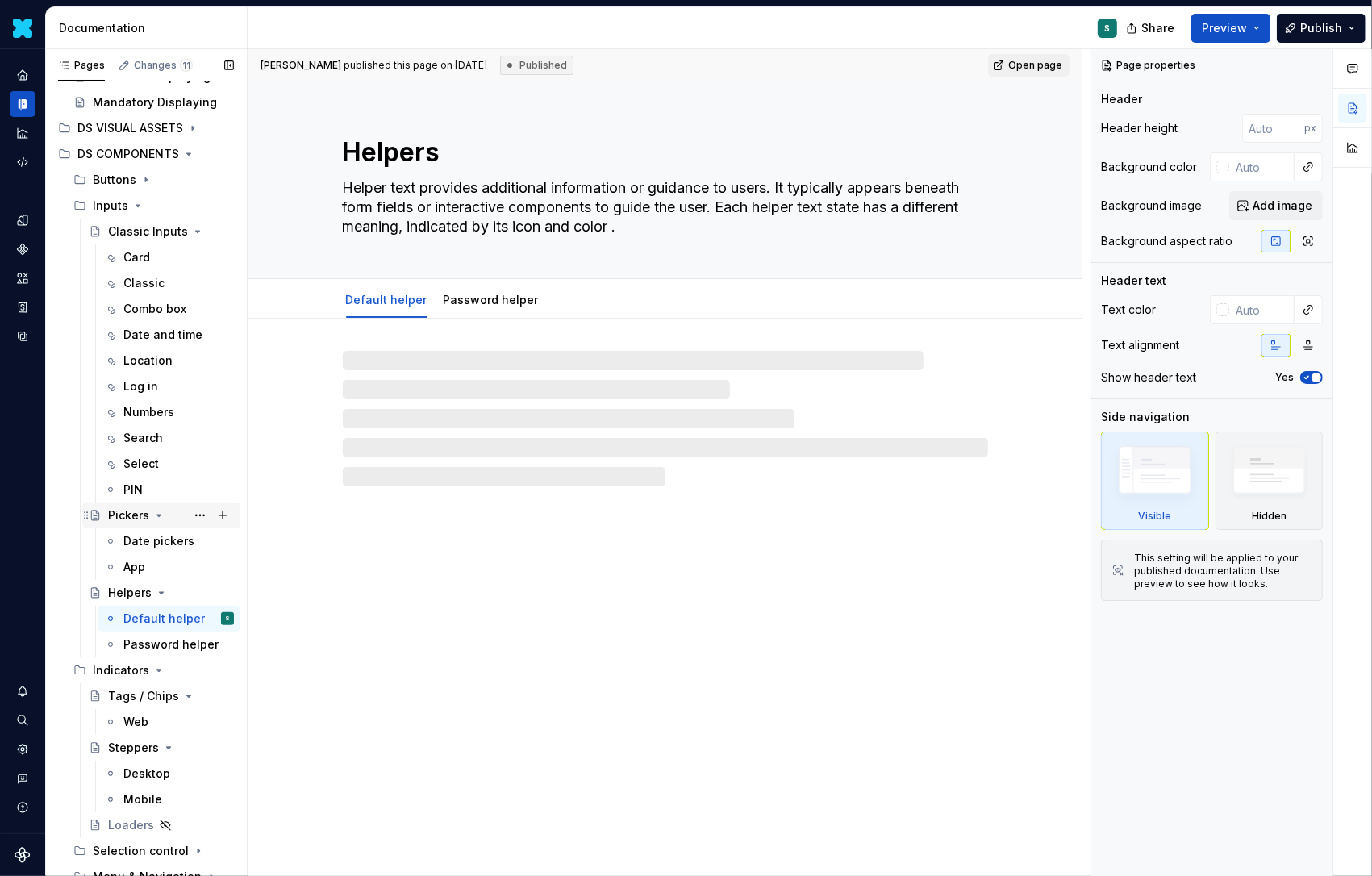
click at [133, 521] on div "Pickers" at bounding box center [128, 516] width 41 height 16
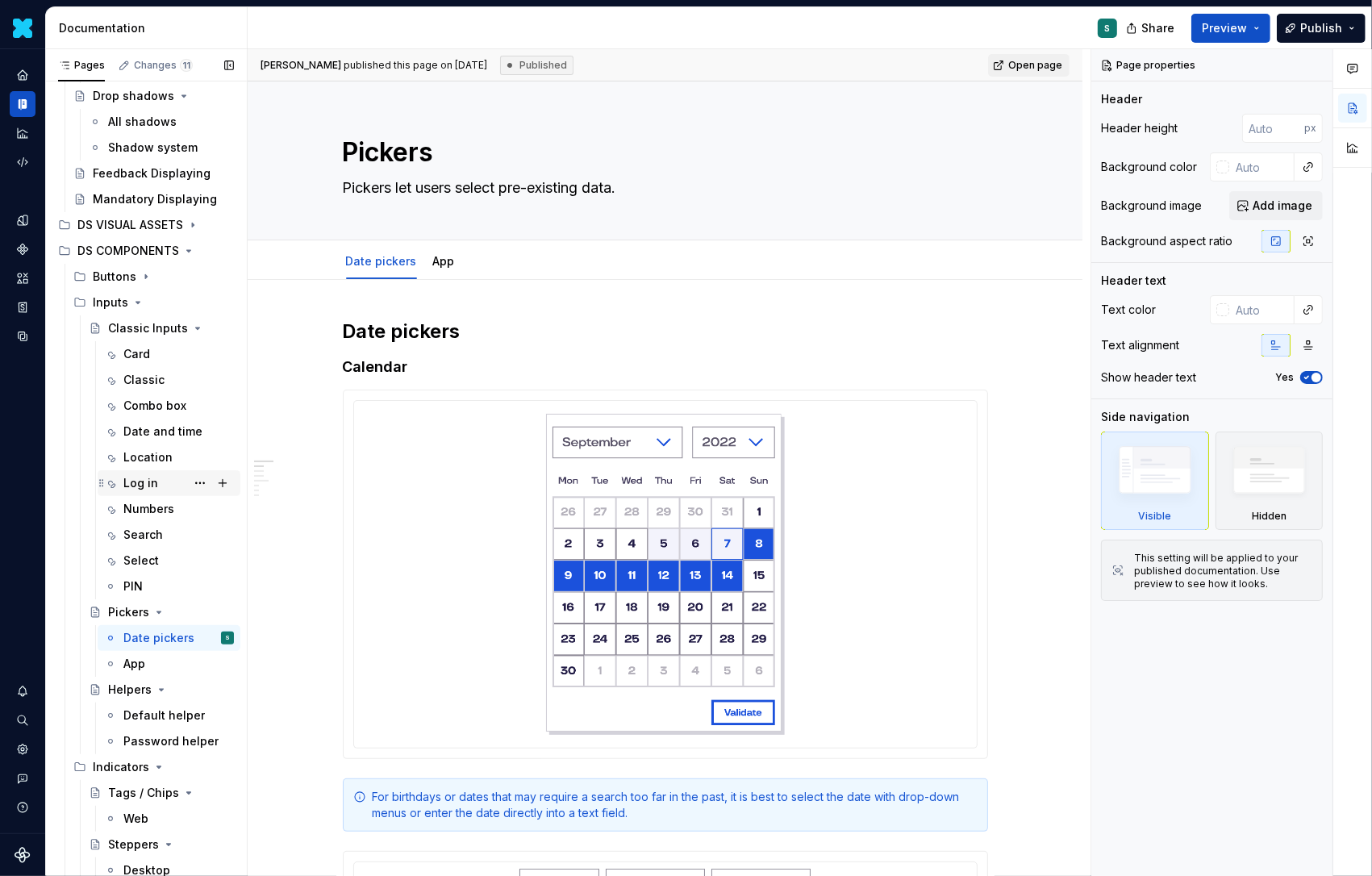
scroll to position [276, 0]
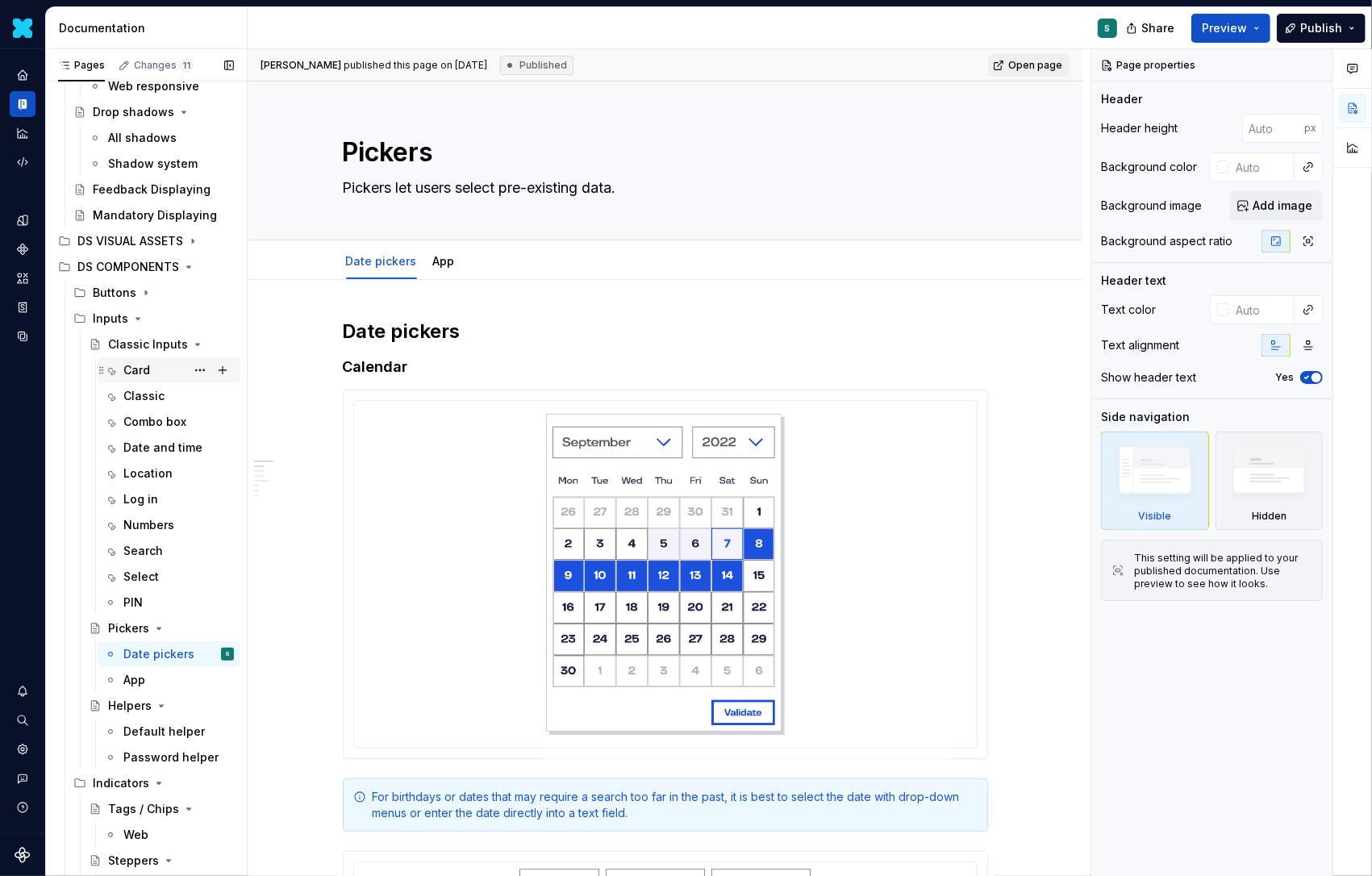
click at [146, 374] on div "Card" at bounding box center [137, 370] width 26 height 16
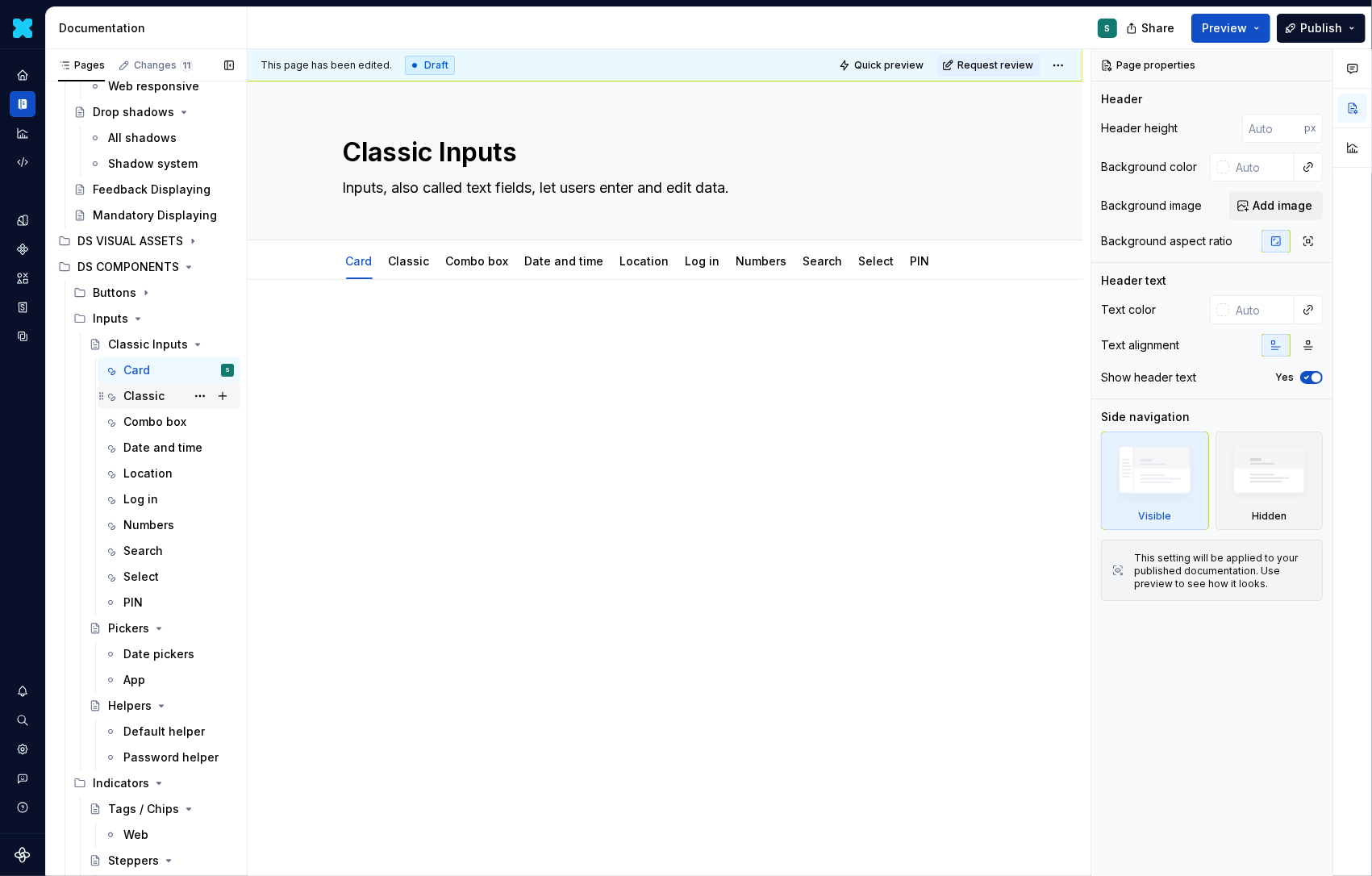
click at [145, 395] on div "Classic" at bounding box center [144, 396] width 41 height 16
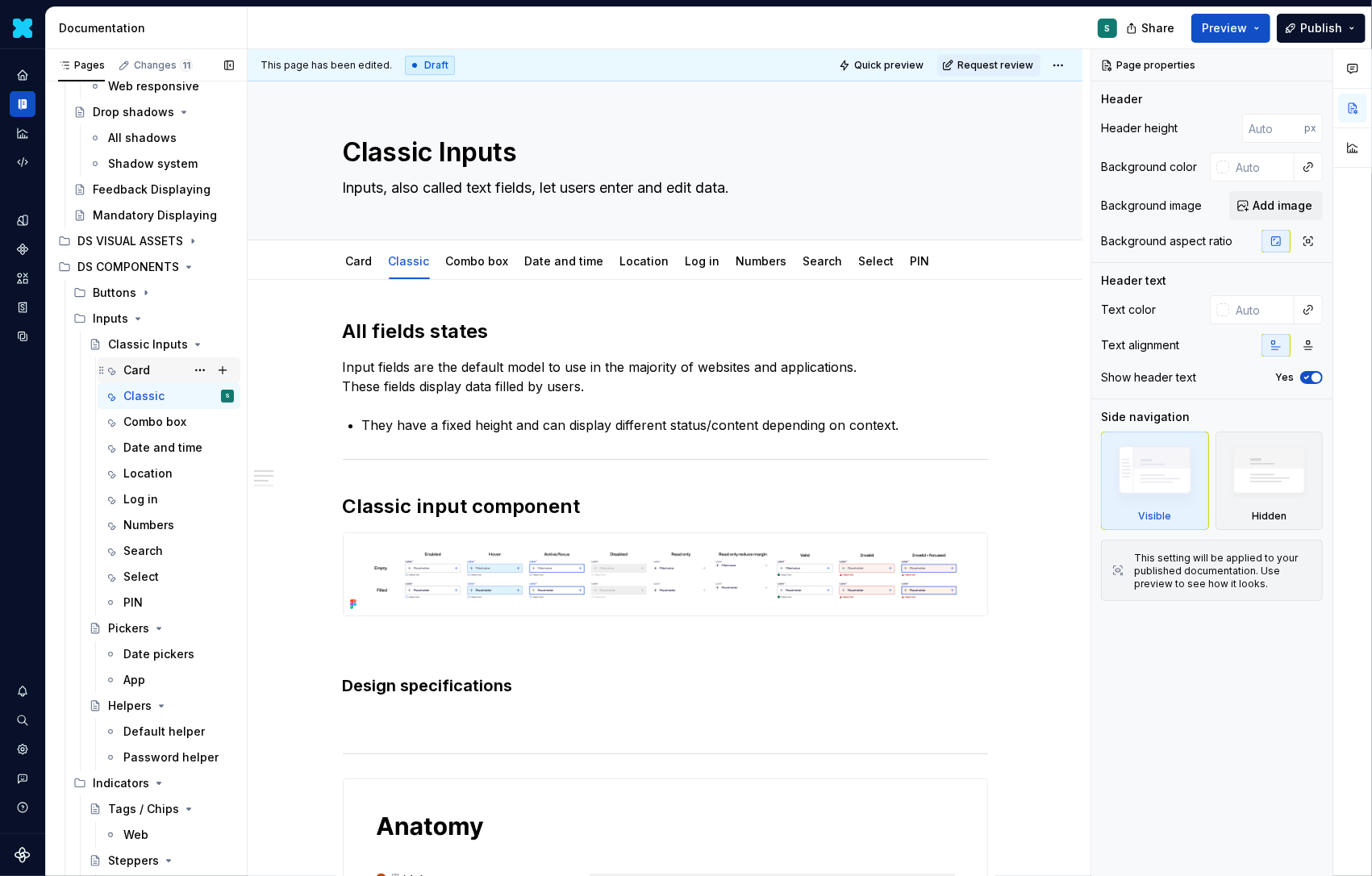
click at [138, 363] on div "Card" at bounding box center [137, 370] width 26 height 16
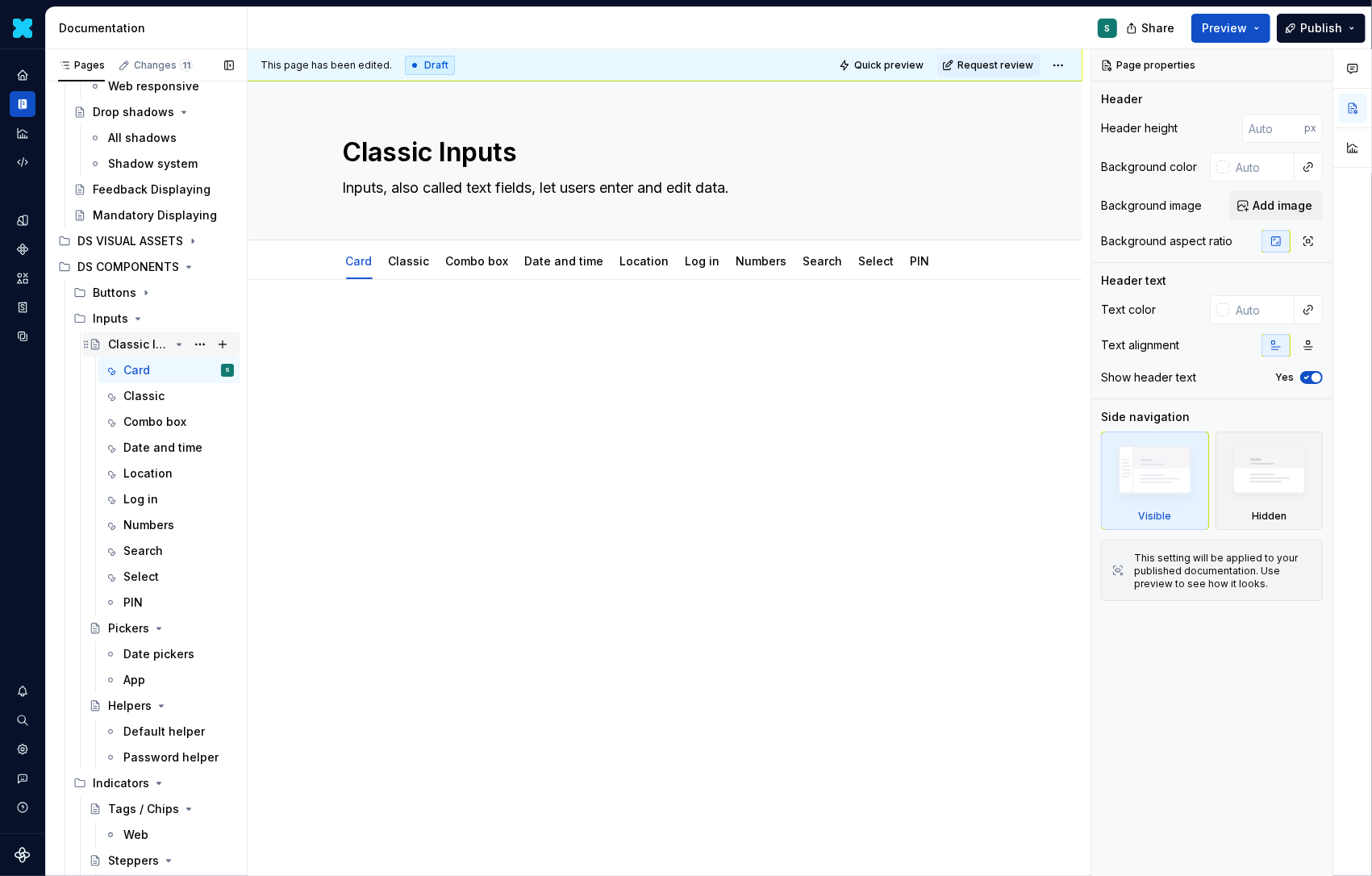
click at [146, 339] on div "Classic Inputs" at bounding box center [138, 345] width 62 height 16
click at [178, 341] on icon "Page tree" at bounding box center [179, 345] width 13 height 13
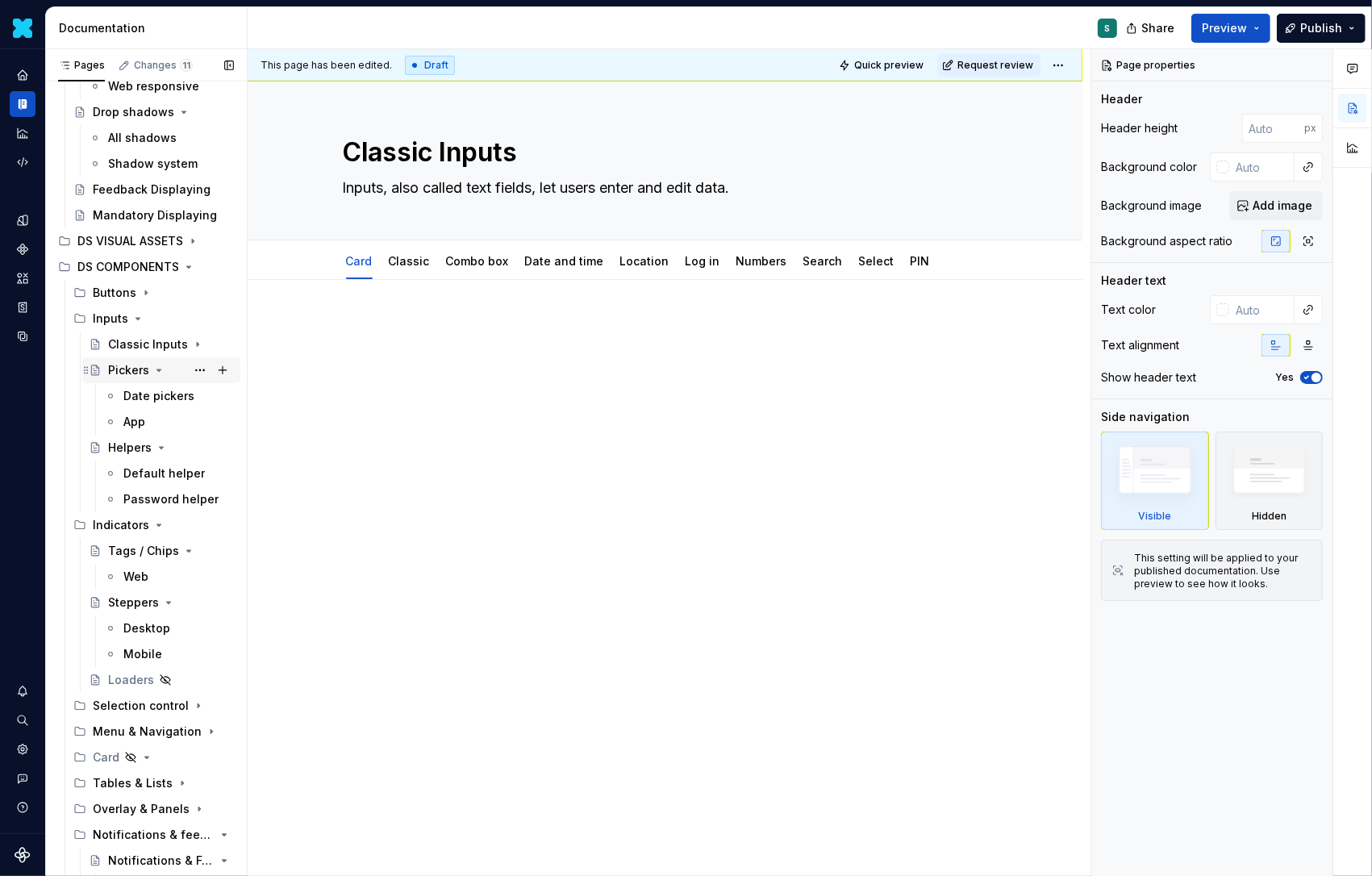
click at [157, 369] on icon "Page tree" at bounding box center [159, 370] width 4 height 2
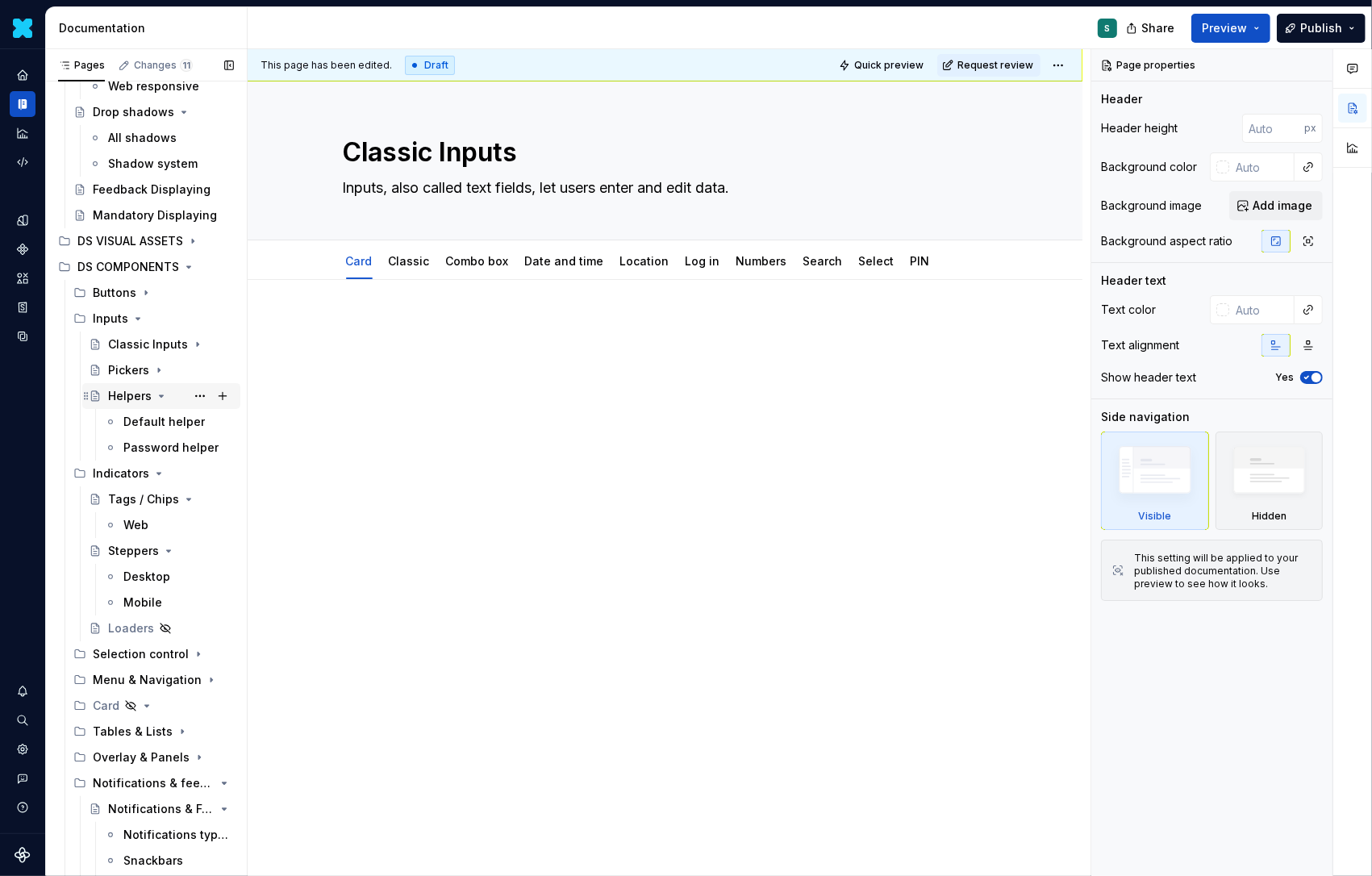
click at [155, 397] on icon "Page tree" at bounding box center [161, 396] width 13 height 13
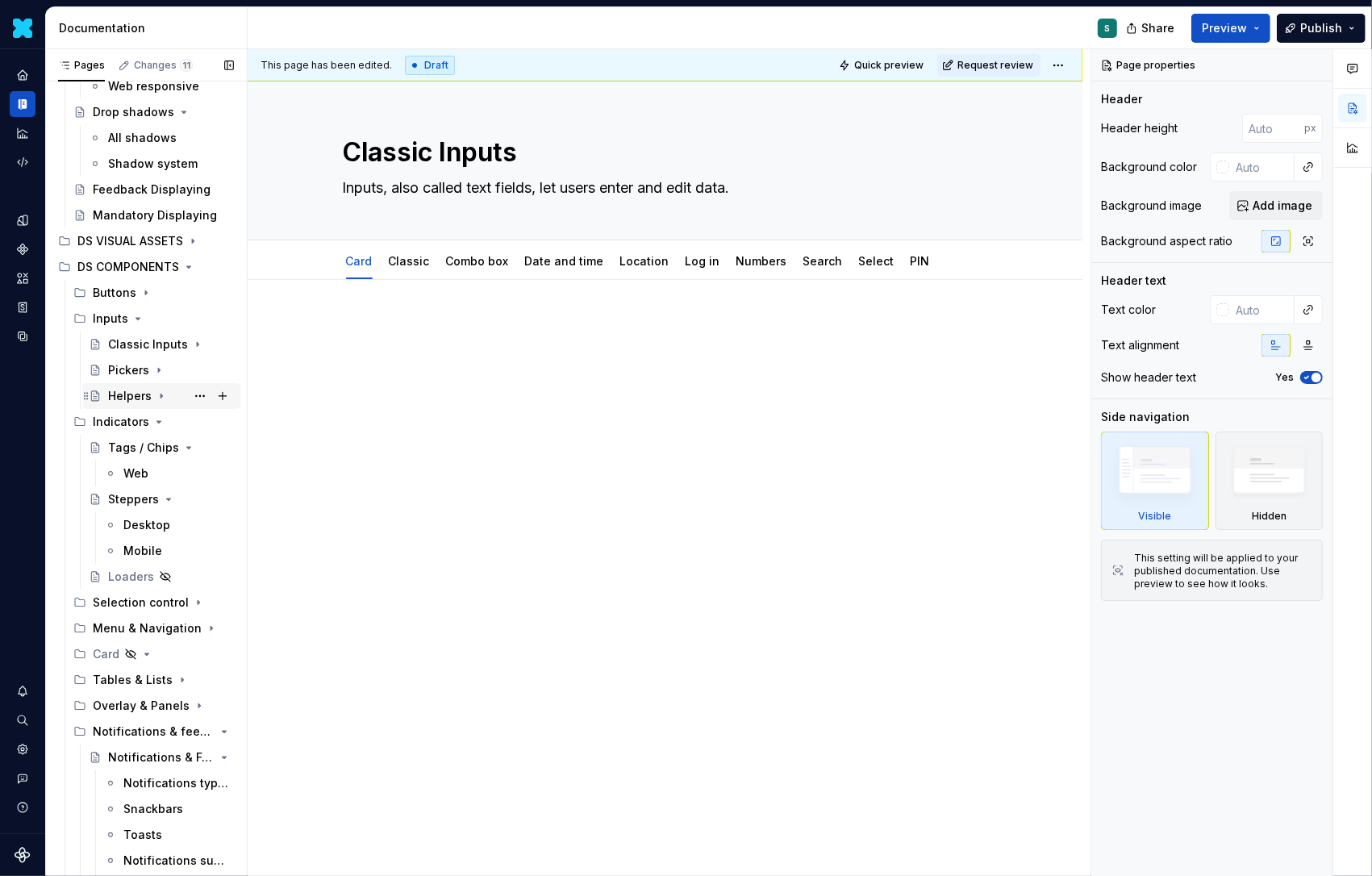
click at [134, 397] on div "Helpers" at bounding box center [129, 396] width 44 height 16
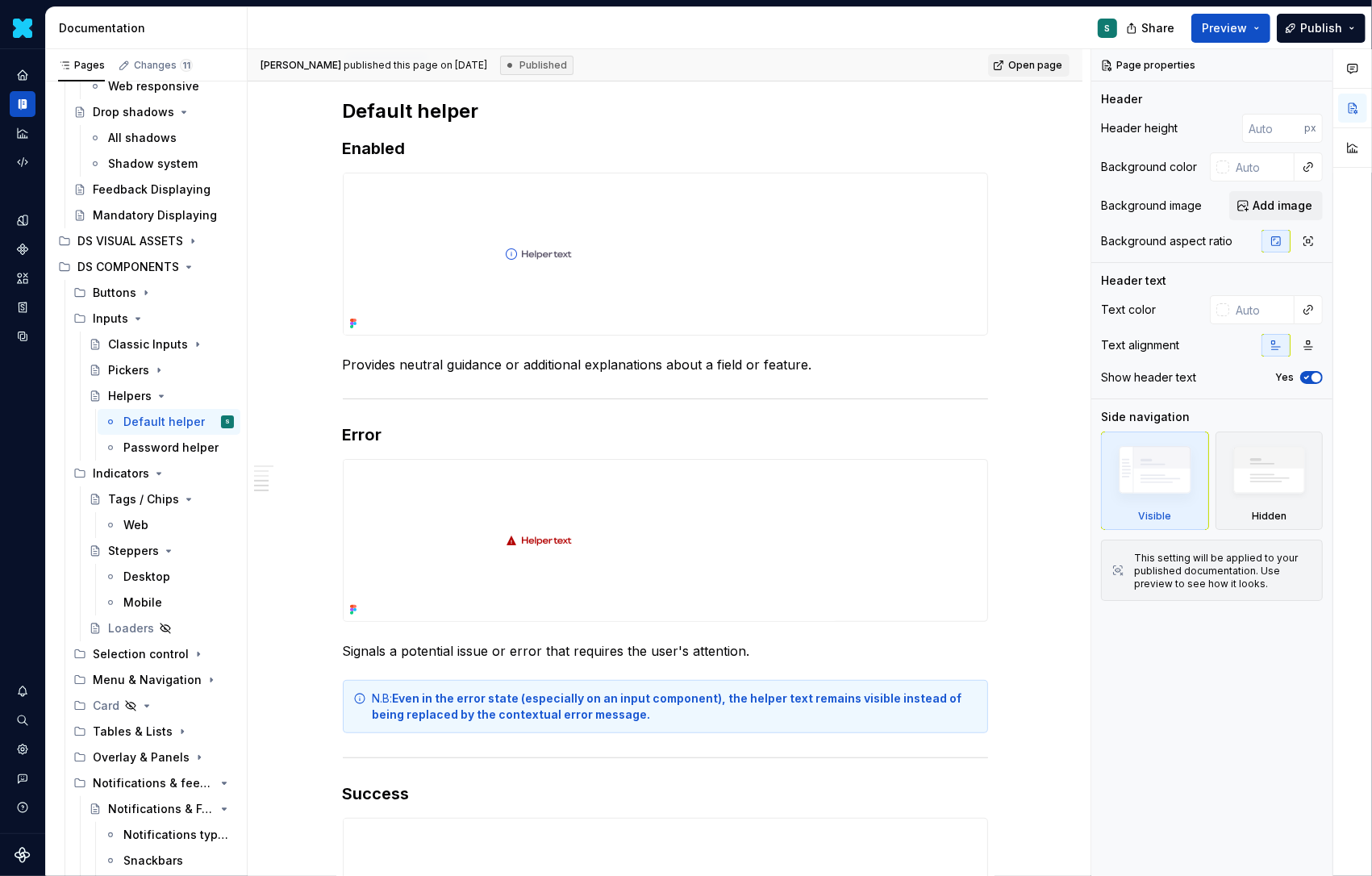
scroll to position [153, 0]
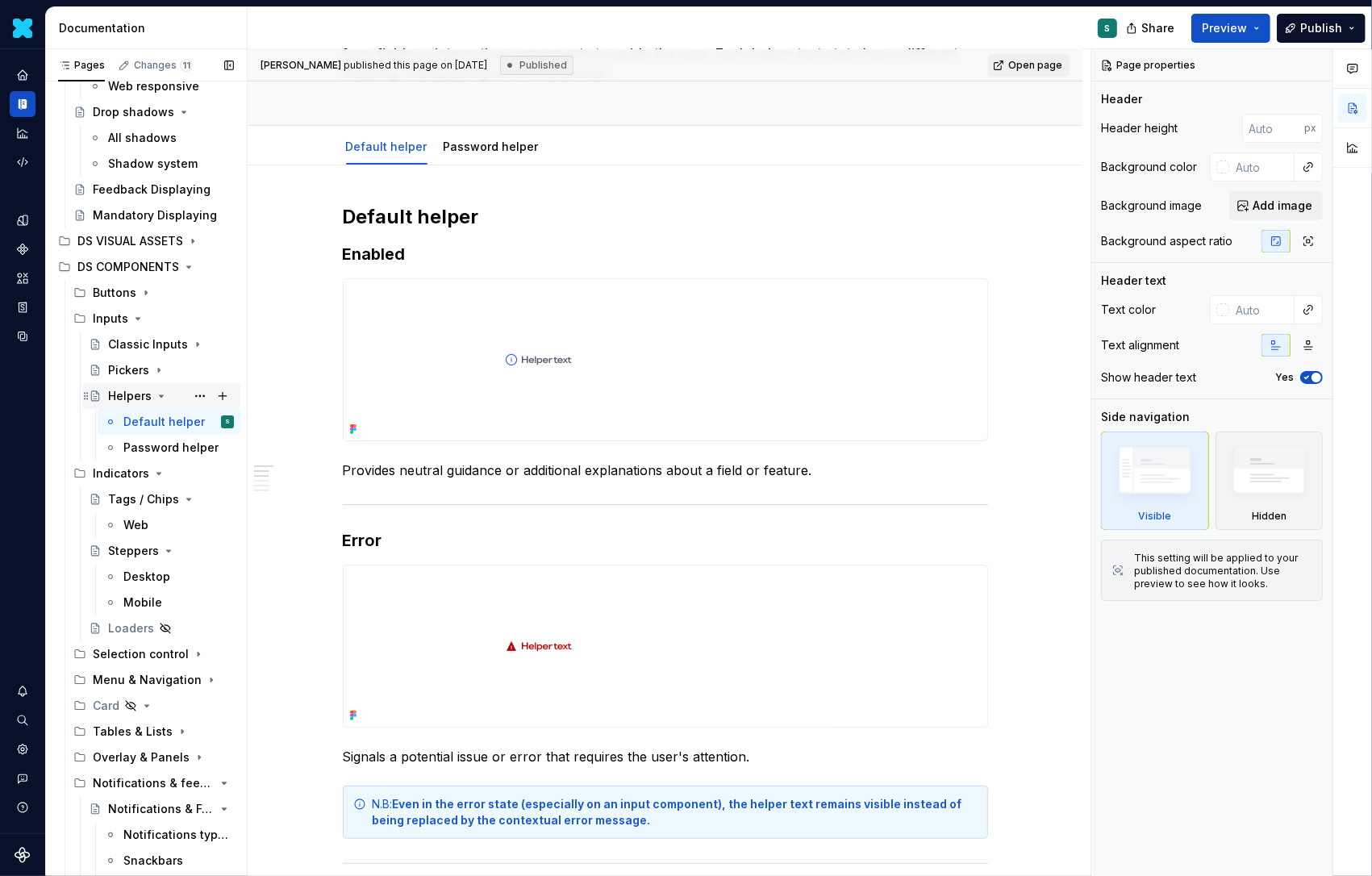
click at [160, 392] on icon "Page tree" at bounding box center [161, 396] width 13 height 13
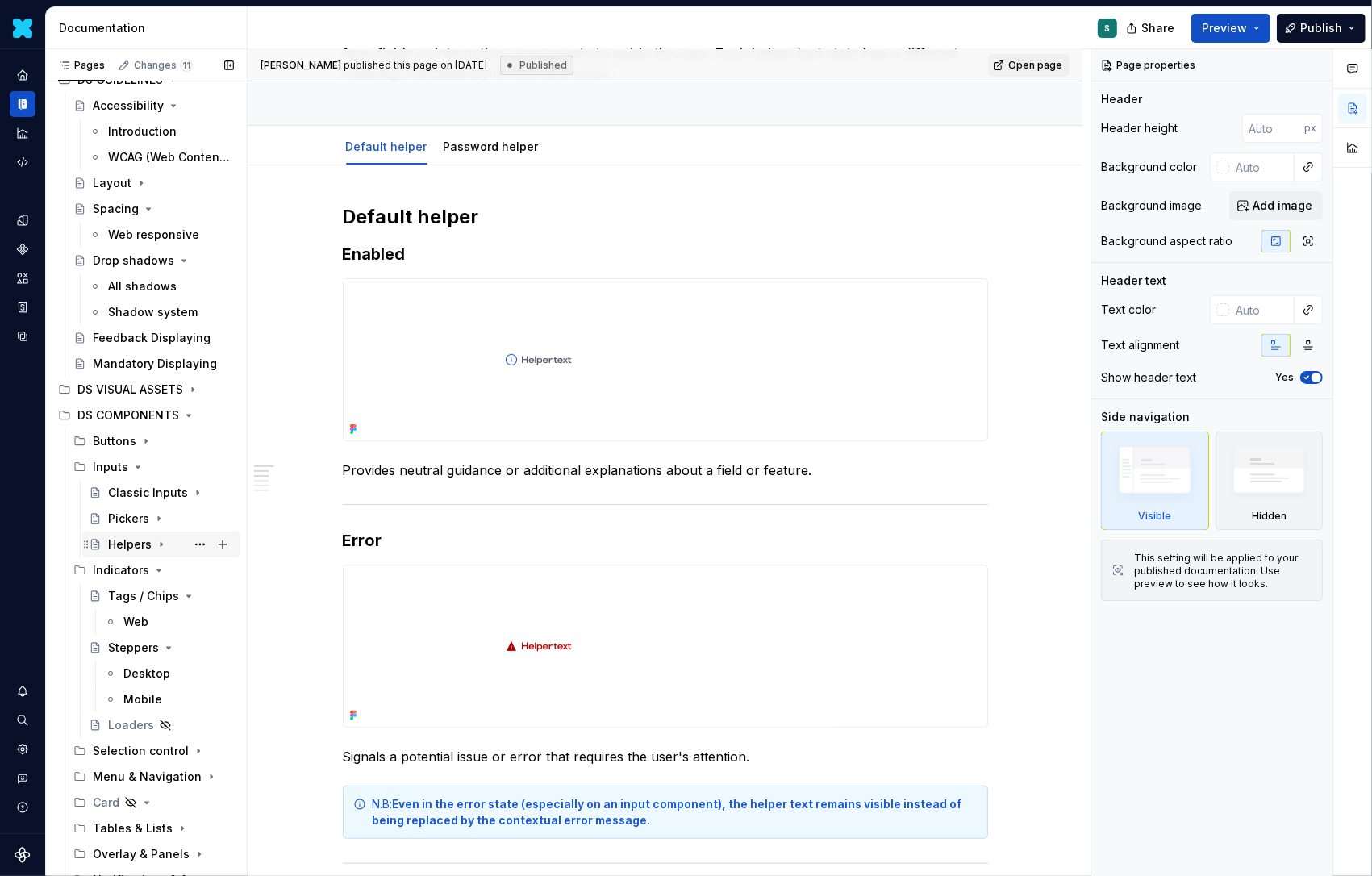
scroll to position [93, 0]
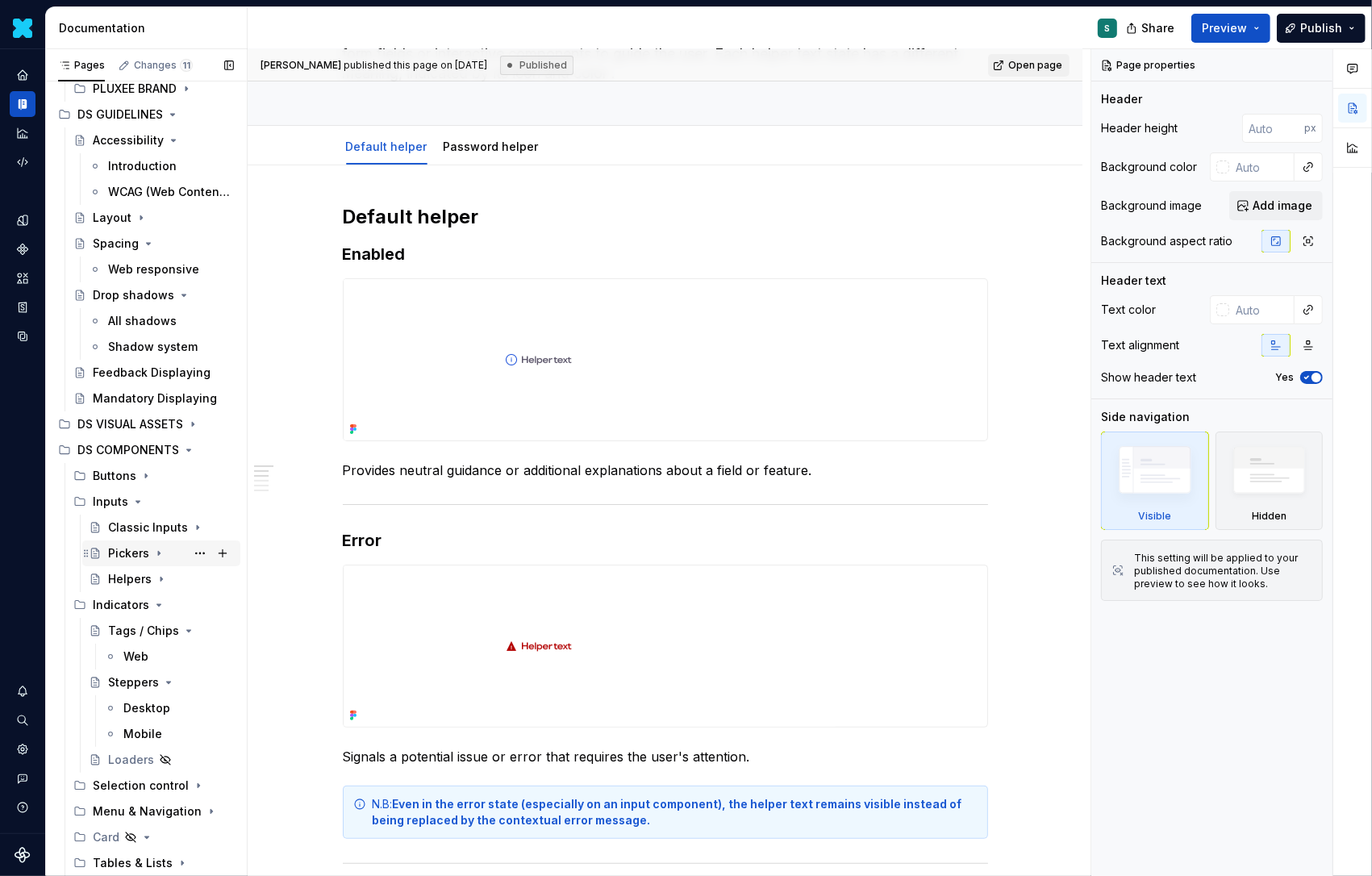
click at [157, 549] on icon "Page tree" at bounding box center [159, 554] width 13 height 13
click at [158, 553] on icon "Page tree" at bounding box center [159, 554] width 4 height 2
click at [158, 552] on icon "Page tree" at bounding box center [159, 554] width 13 height 13
click at [157, 581] on div "Date pickers" at bounding box center [155, 579] width 63 height 16
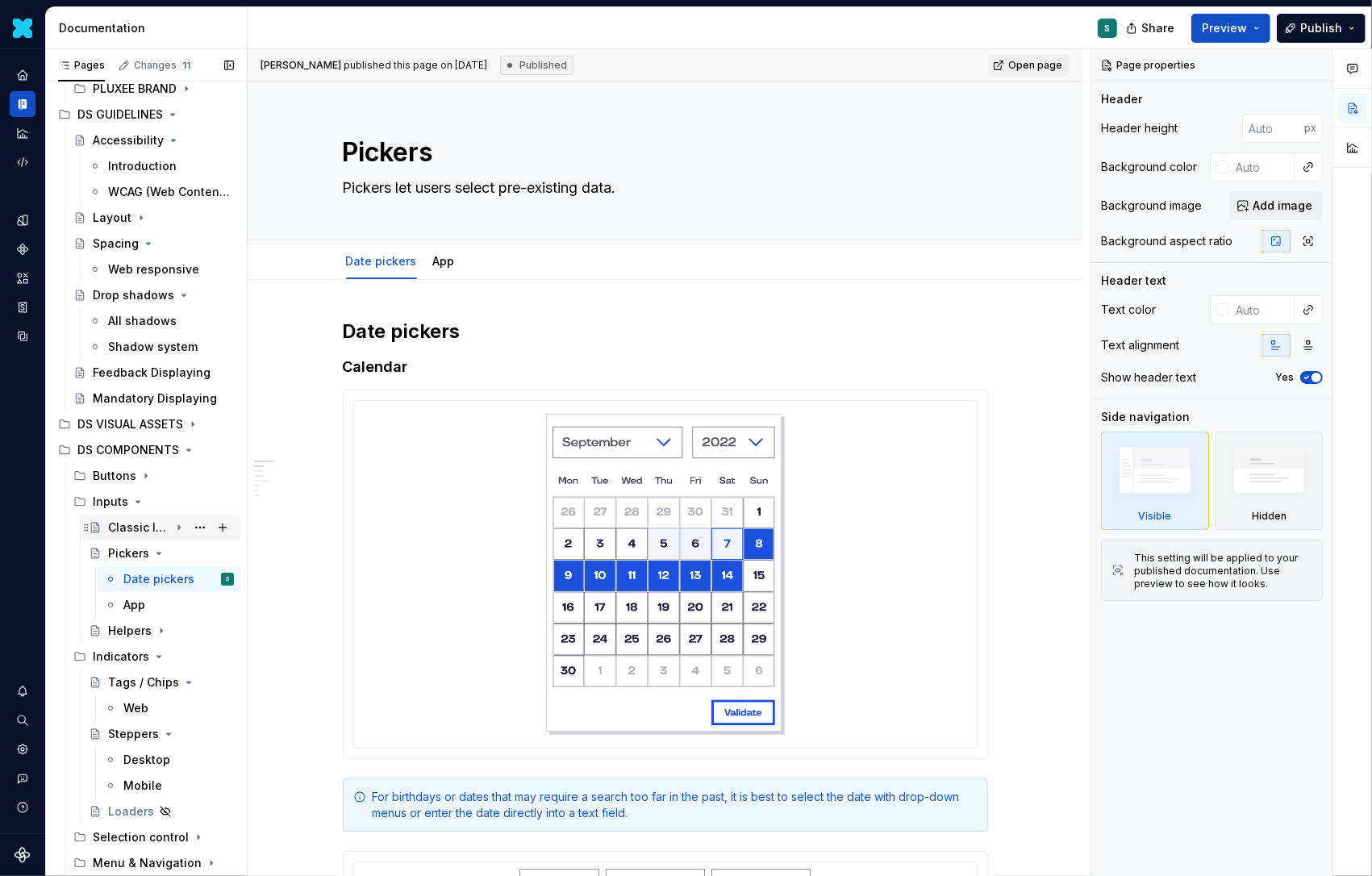
click at [178, 526] on icon "Page tree" at bounding box center [179, 527] width 2 height 4
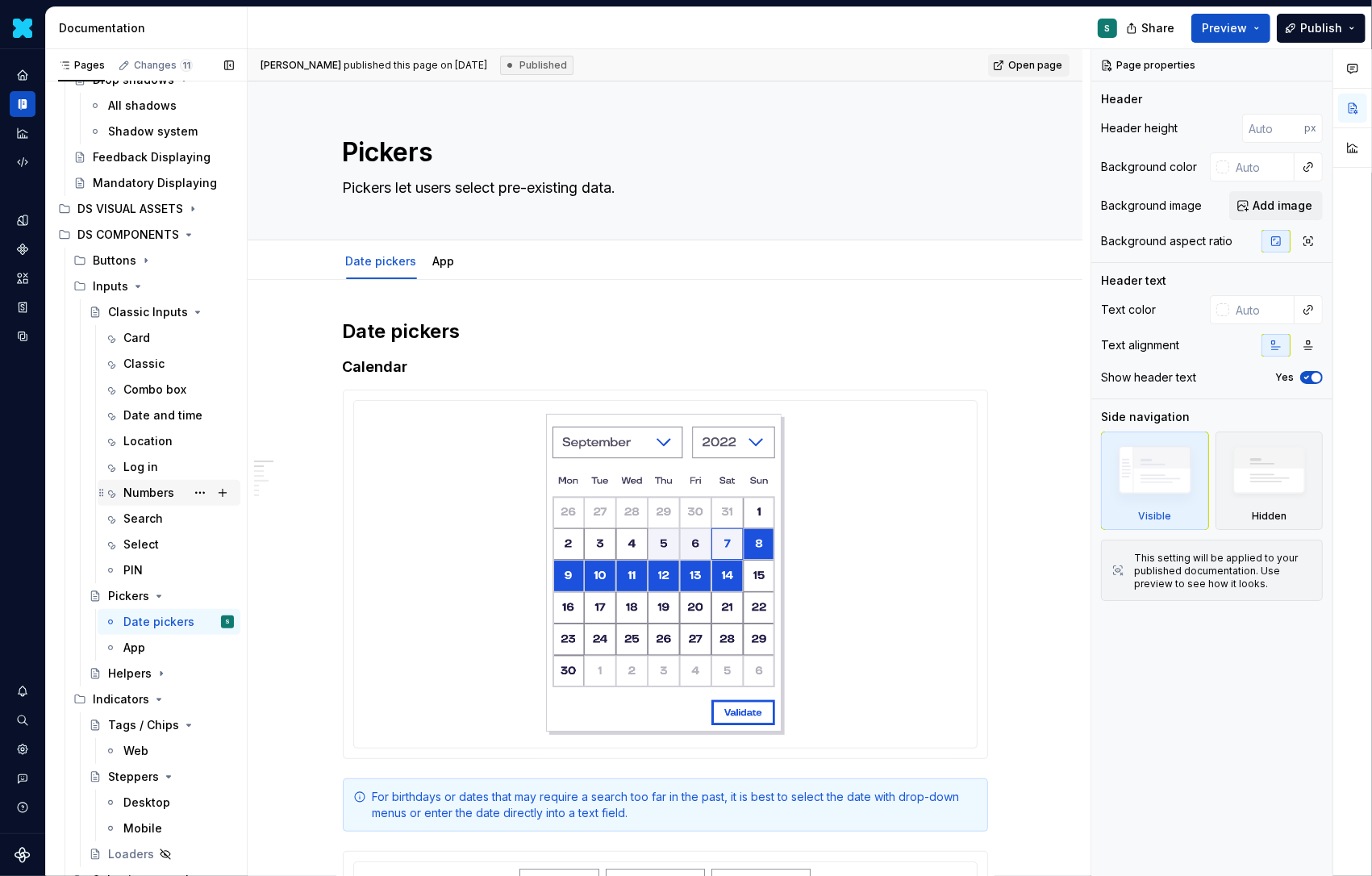
scroll to position [318, 0]
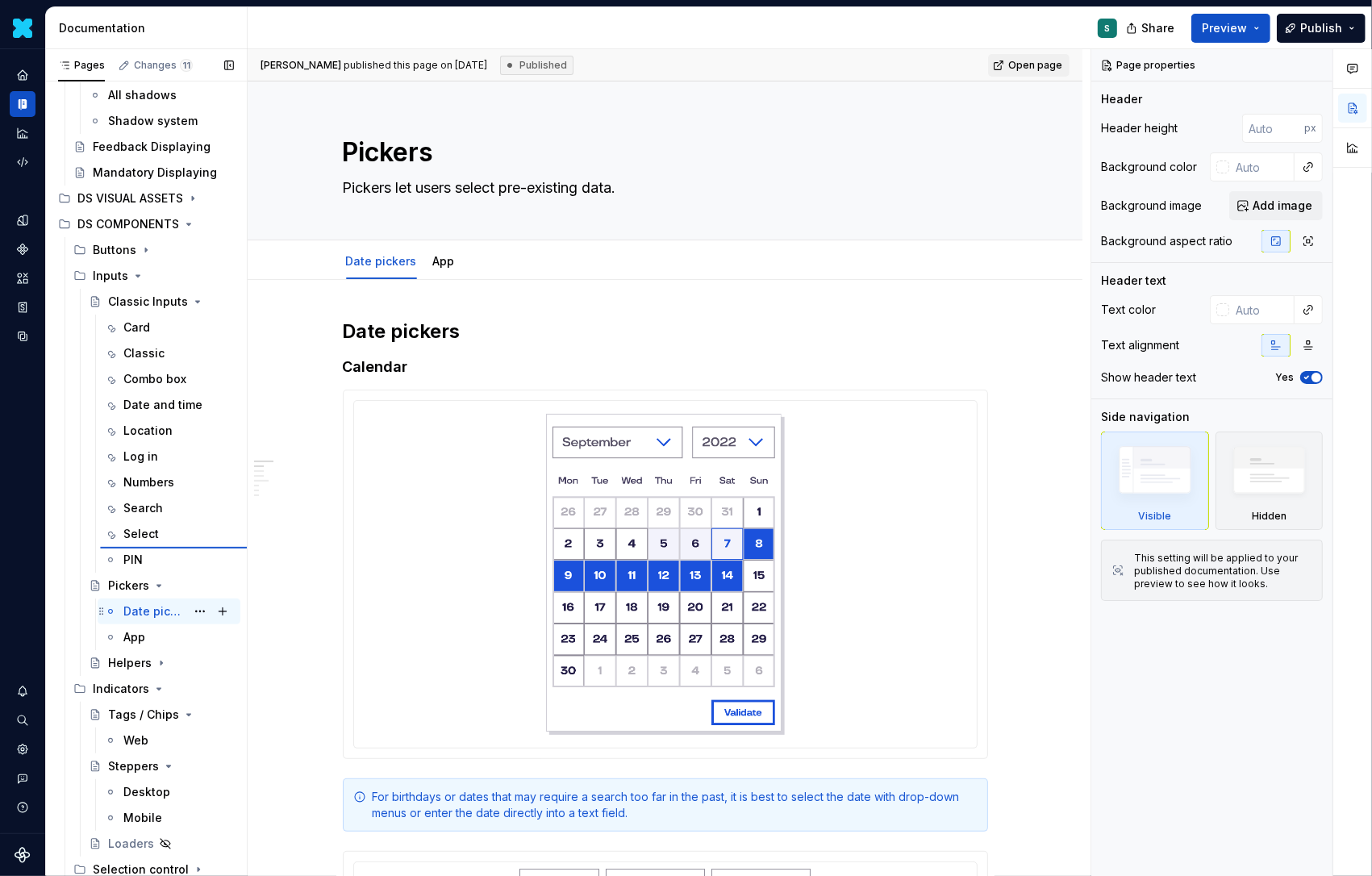
type textarea "*"
type textarea "Classic Inputs"
type textarea "Inputs, also called text fields, let users enter and edit data."
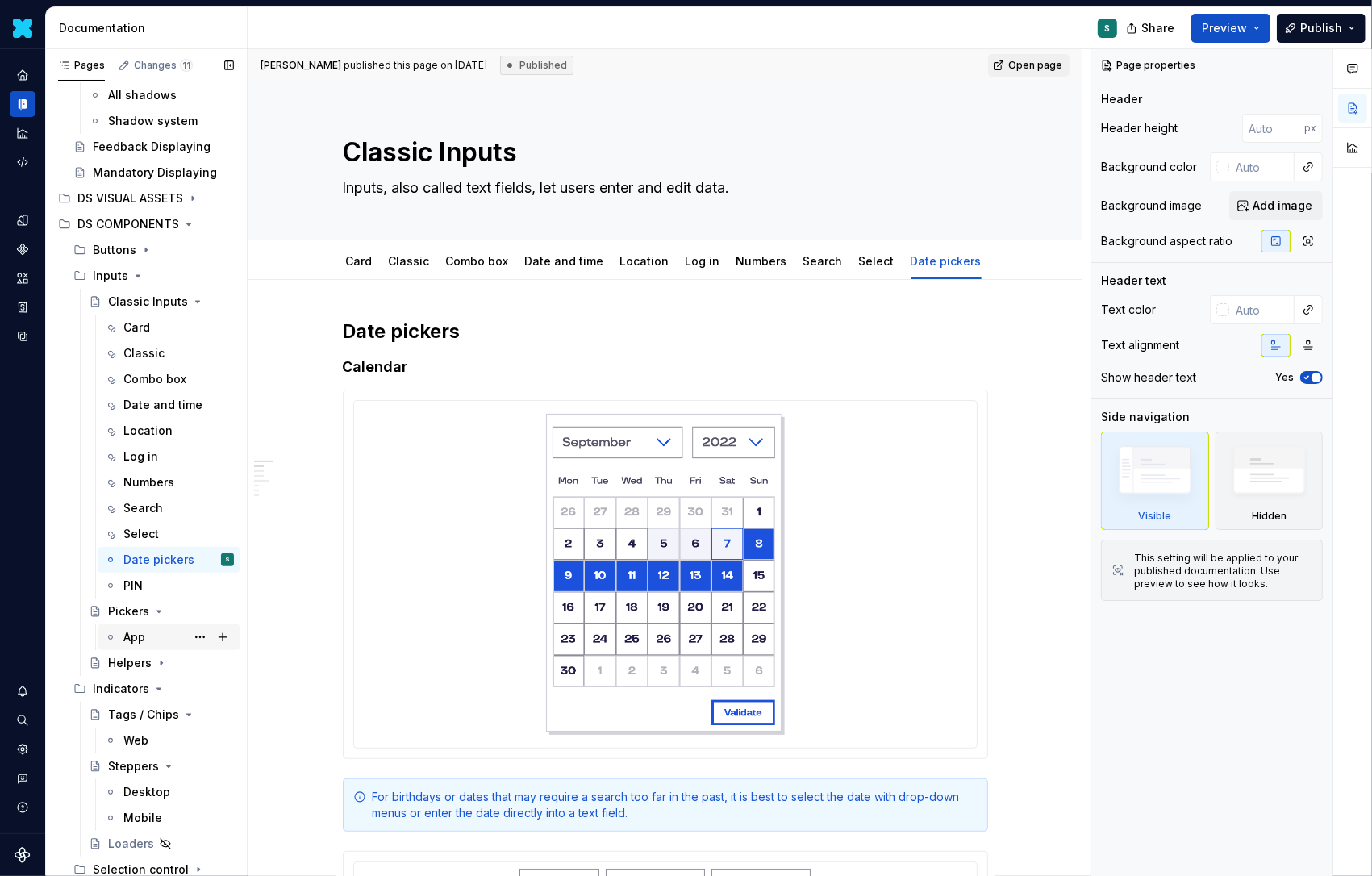
click at [147, 632] on div "App" at bounding box center [178, 637] width 110 height 22
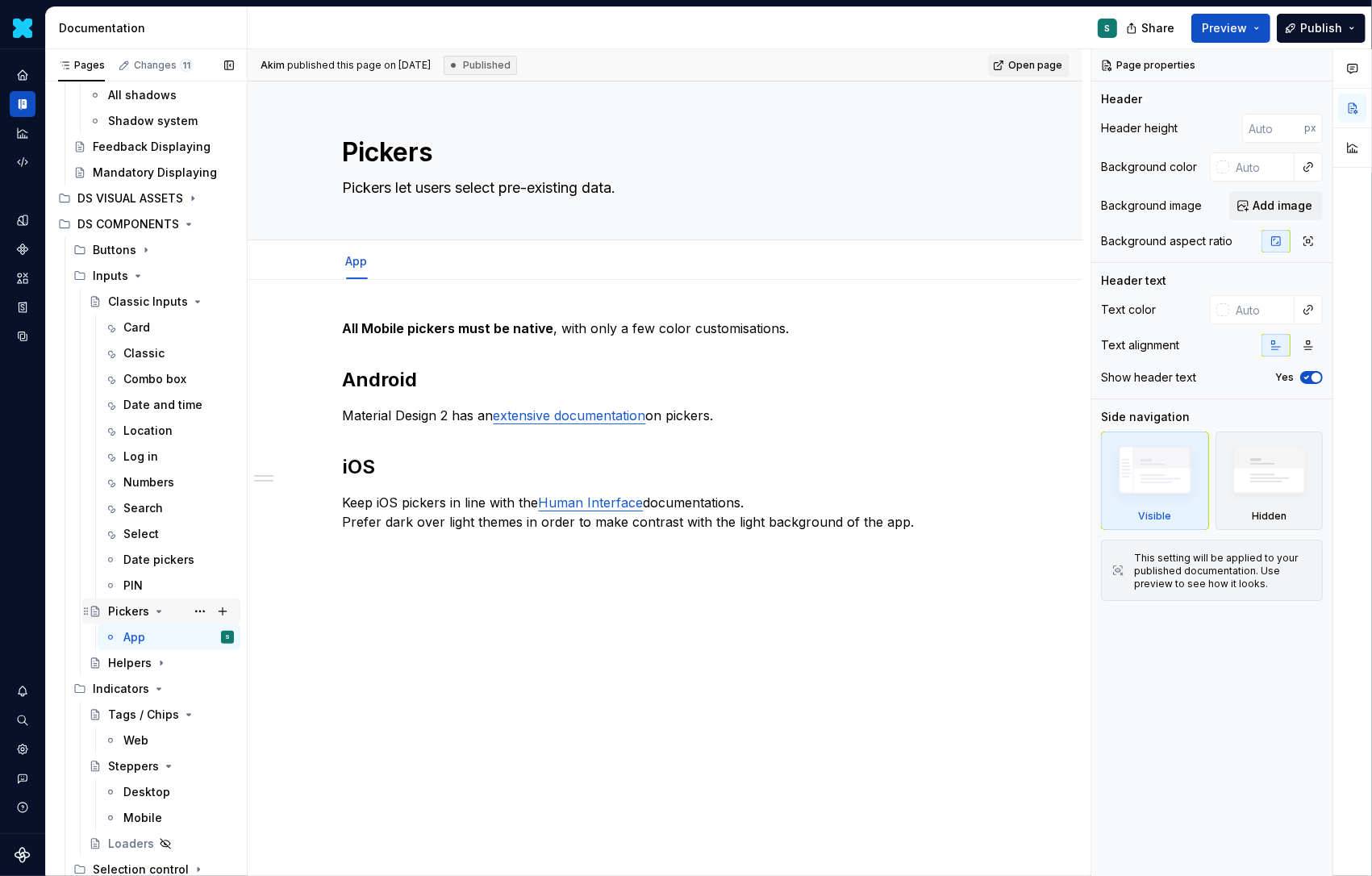
click at [159, 609] on icon "Page tree" at bounding box center [159, 612] width 13 height 13
click at [138, 582] on div "PIN" at bounding box center [133, 586] width 20 height 16
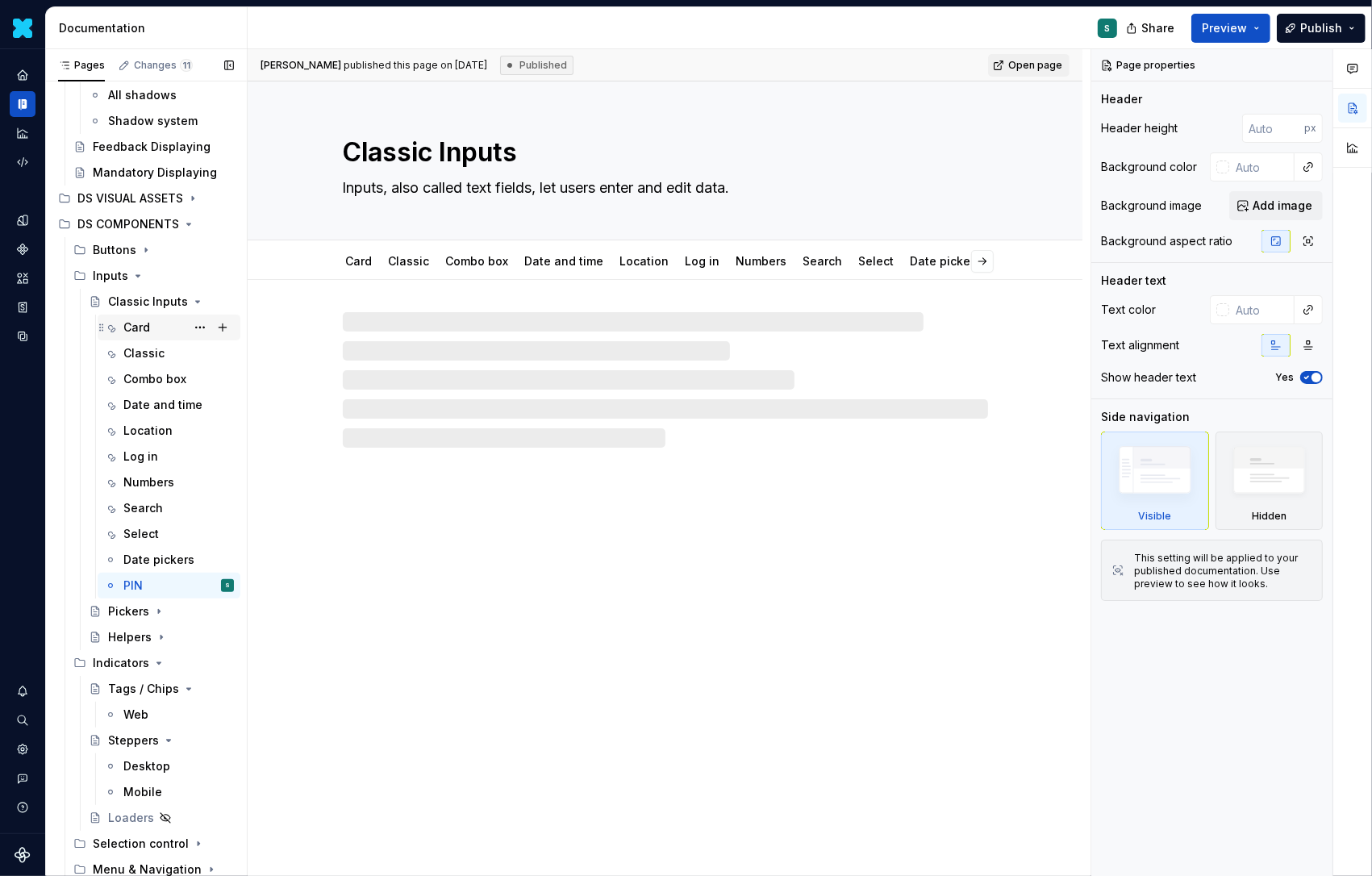
click at [144, 326] on div "Card" at bounding box center [137, 327] width 26 height 16
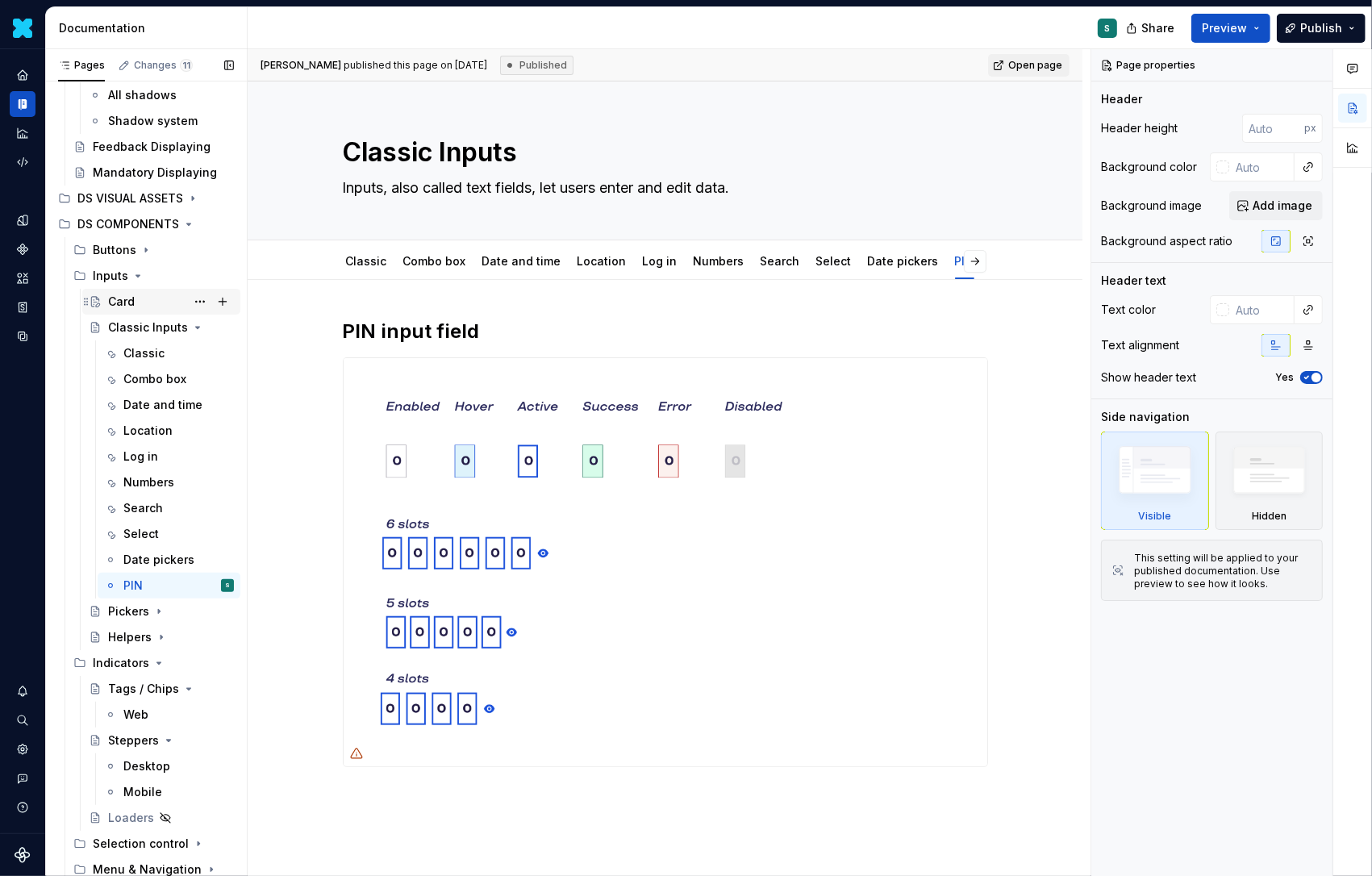
click at [127, 297] on div "Card" at bounding box center [121, 302] width 26 height 16
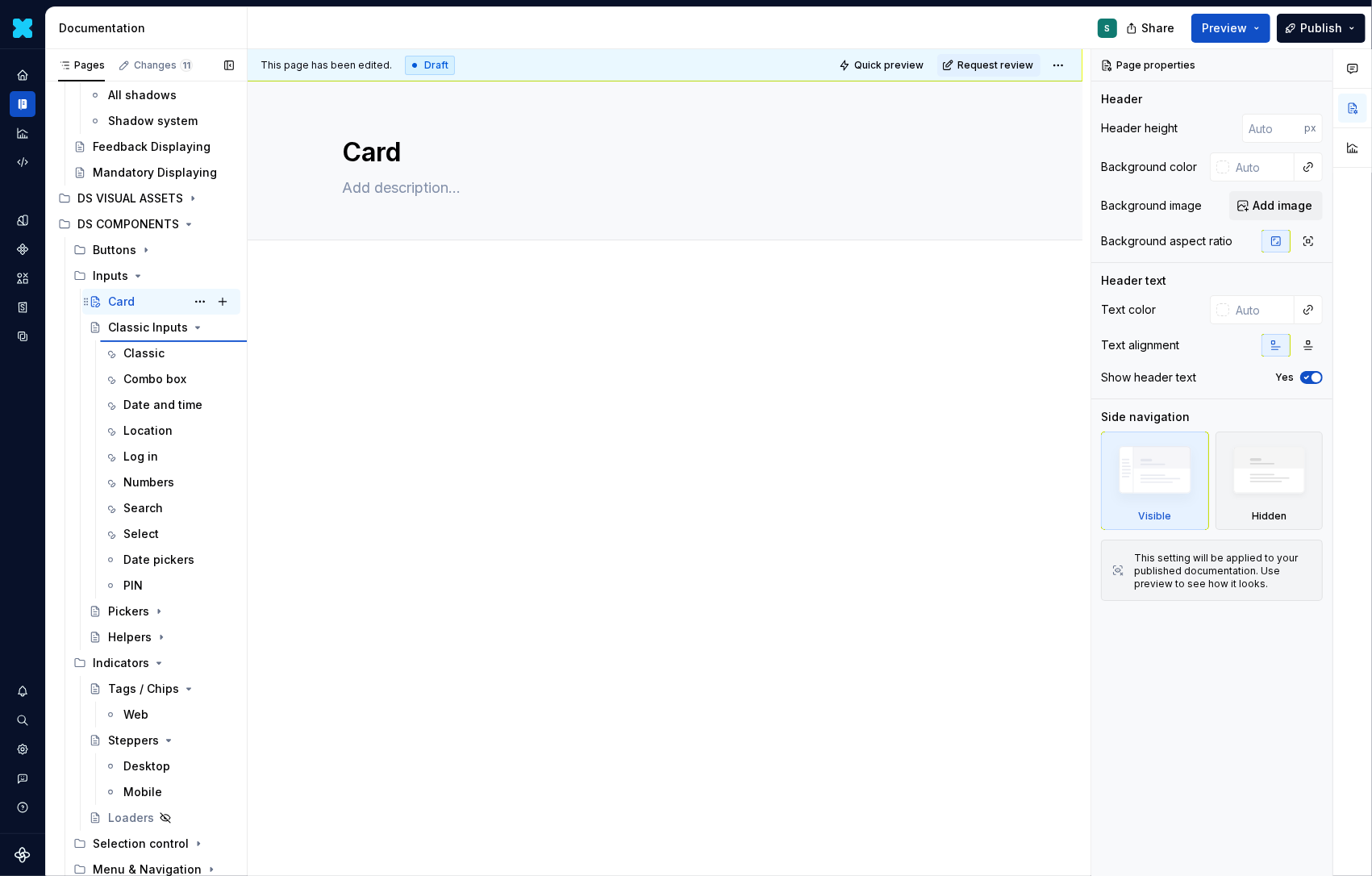
type textarea "*"
type textarea "Classic Inputs"
type textarea "Inputs, also called text fields, let users enter and edit data."
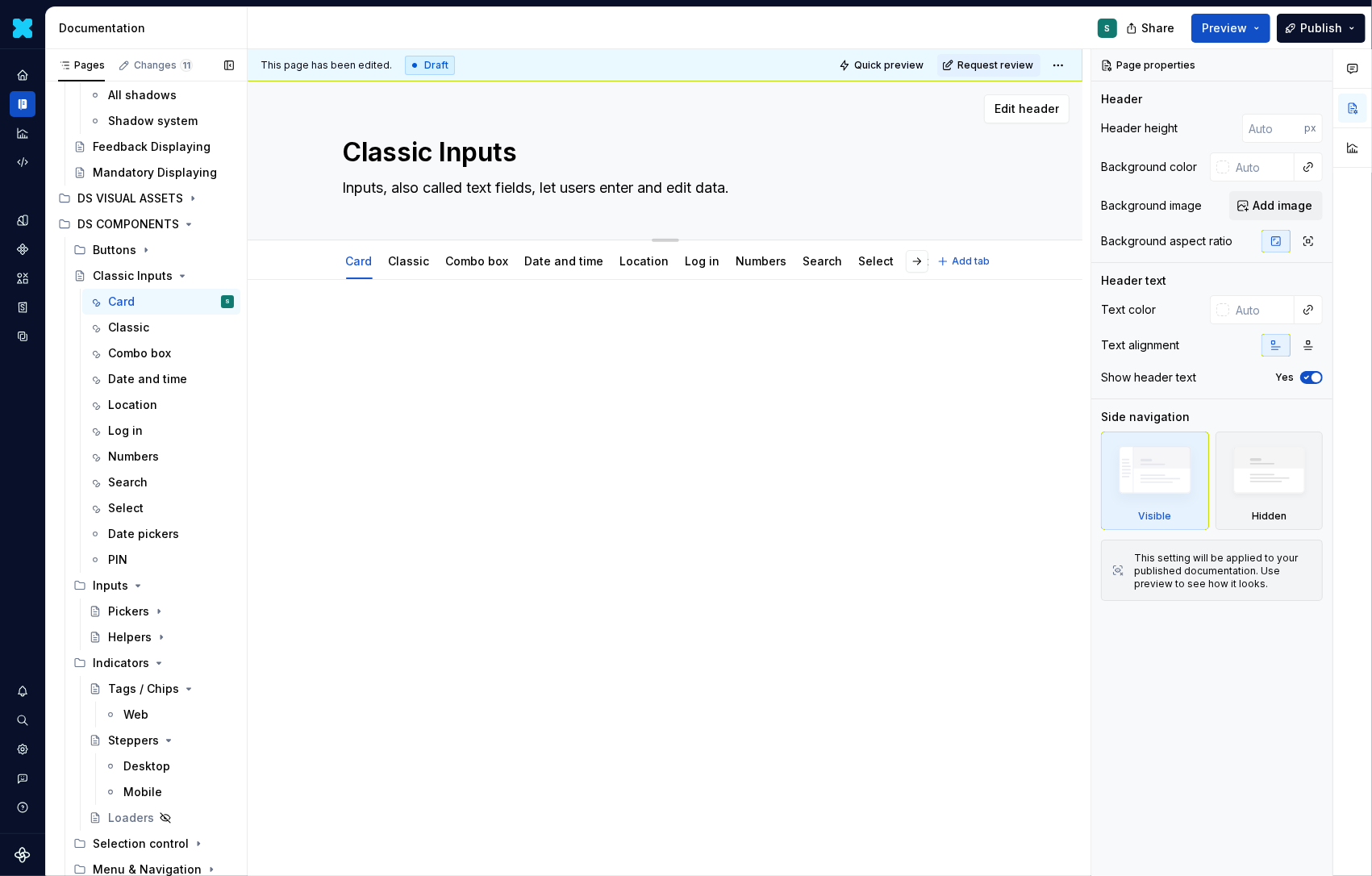
click at [441, 152] on textarea "Classic Inputs" at bounding box center [662, 152] width 646 height 39
type textarea "*"
type textarea "ClassicInputs"
type textarea "*"
type textarea "ClassiInputs"
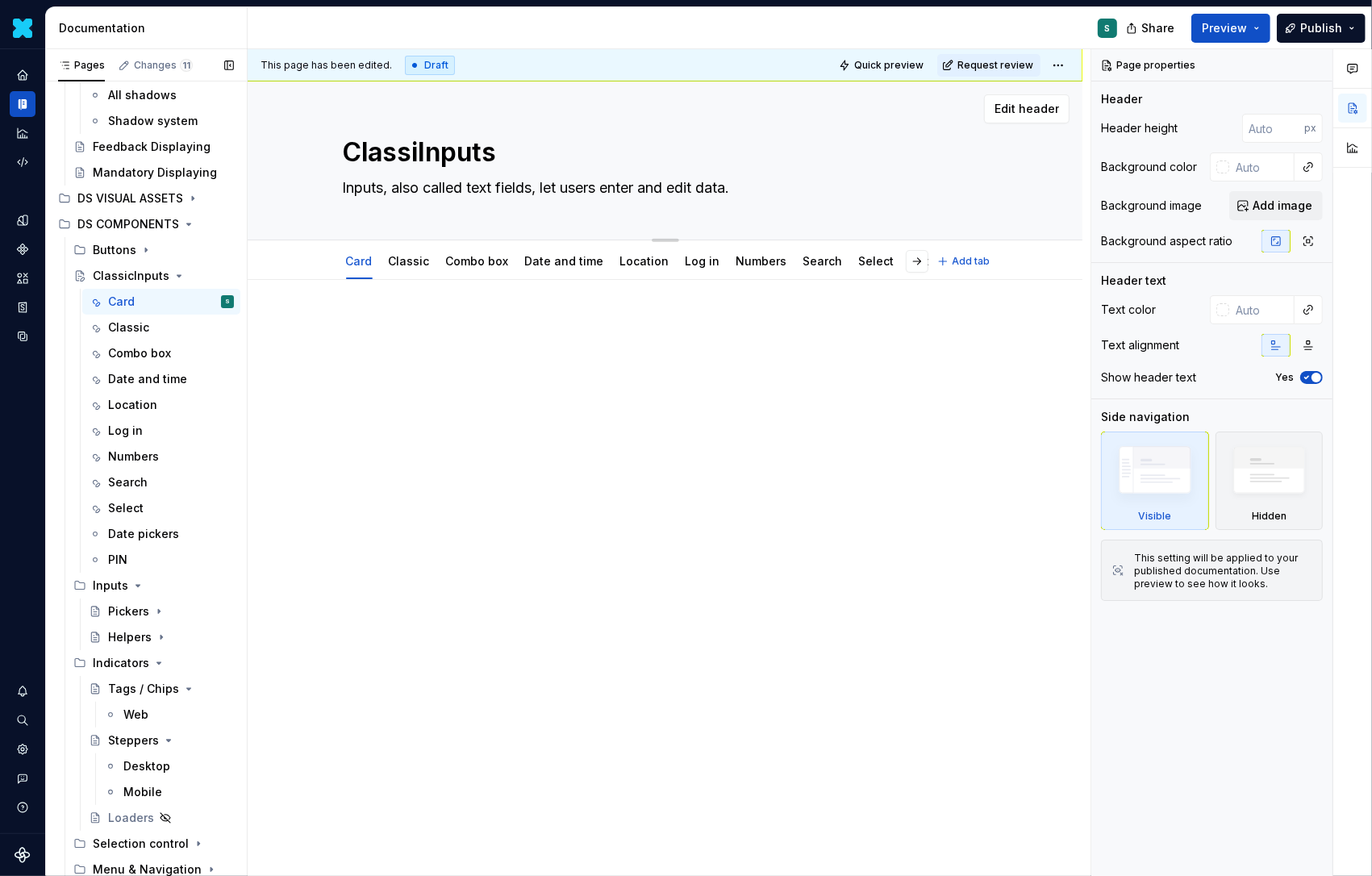
type textarea "*"
type textarea "ClassInputs"
type textarea "*"
type textarea "ClasInputs"
type textarea "*"
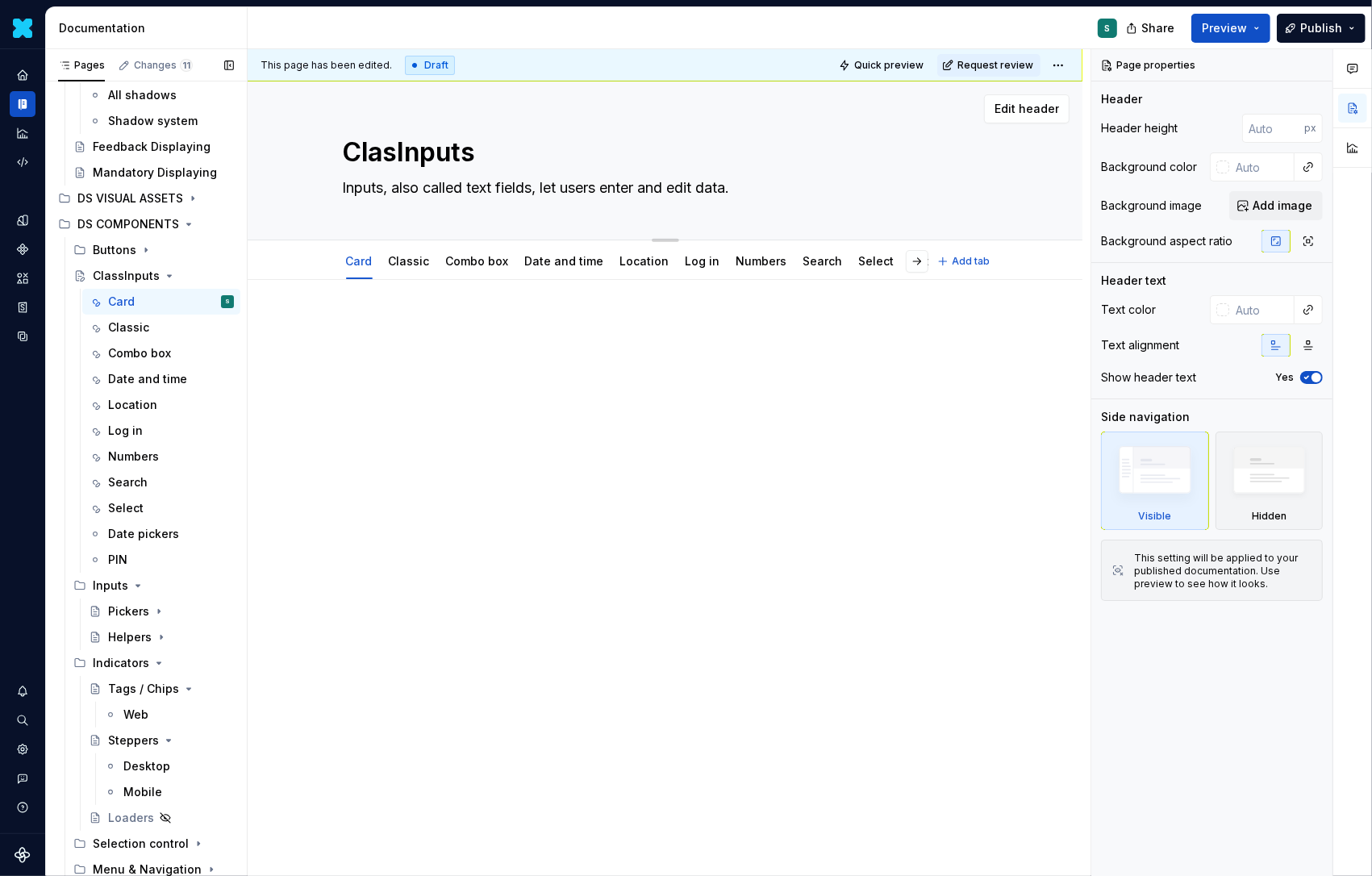
type textarea "ClaInputs"
type textarea "*"
type textarea "ClInputs"
type textarea "*"
type textarea "CInputs"
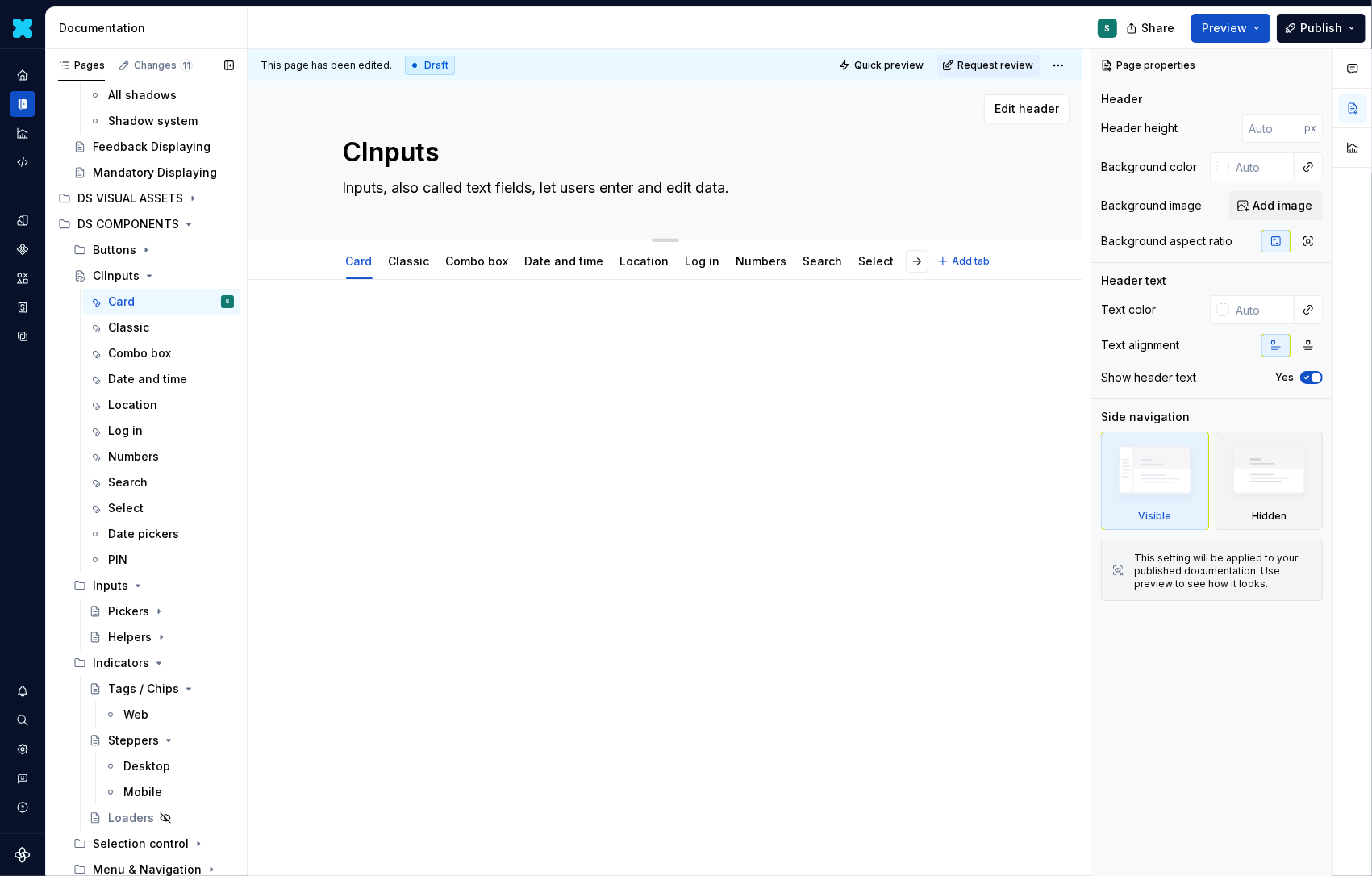
type textarea "*"
type textarea "Inputs"
type textarea "*"
type textarea "Inputs"
drag, startPoint x: 744, startPoint y: 182, endPoint x: 721, endPoint y: 196, distance: 26.9
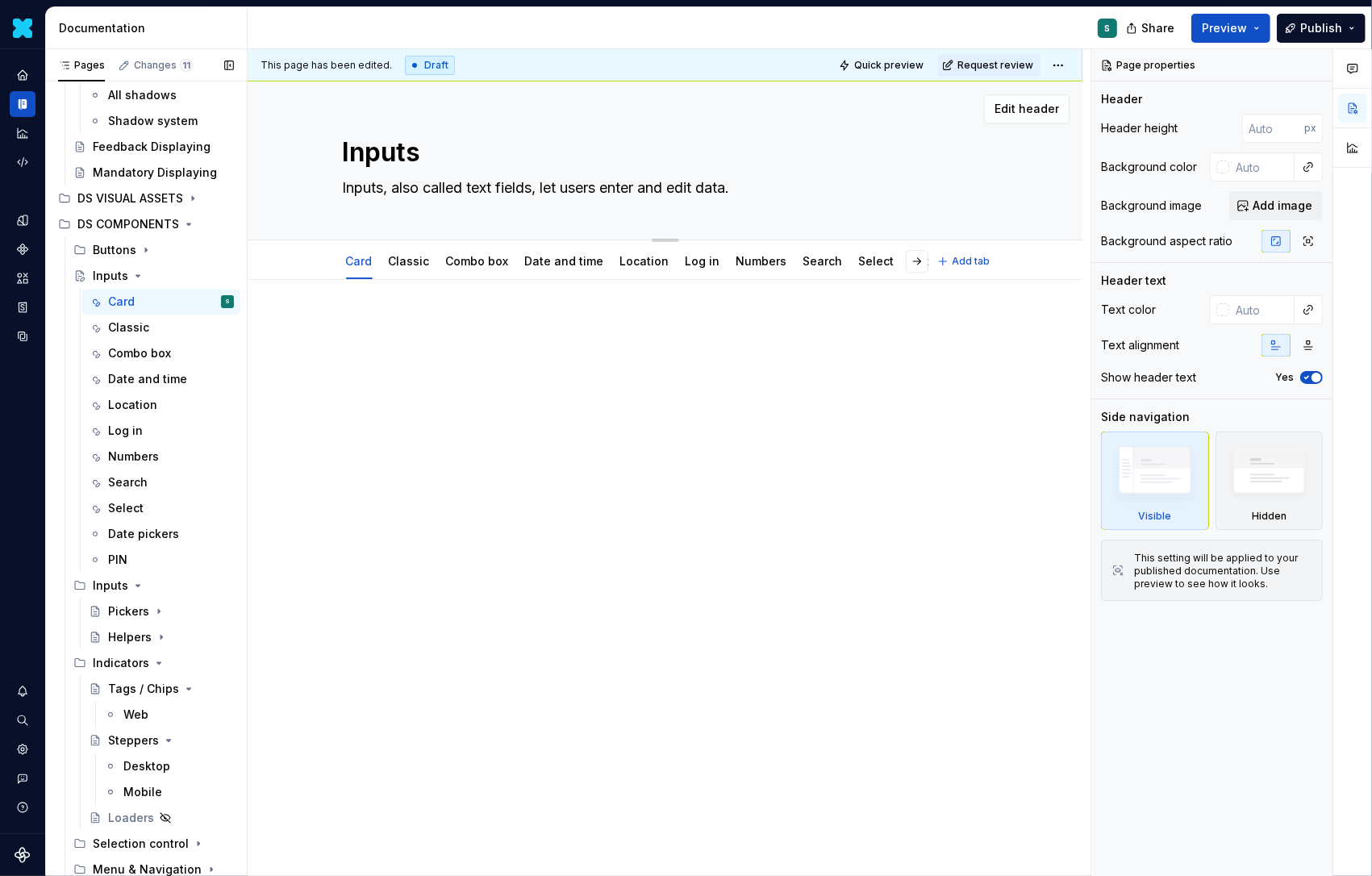
click at [721, 196] on textarea "Inputs, also called text fields, let users enter and edit data." at bounding box center [662, 188] width 646 height 25
drag, startPoint x: 749, startPoint y: 188, endPoint x: 340, endPoint y: 193, distance: 409.0
click at [340, 193] on div "Inputs Inputs, also called text fields, let users enter and edit data." at bounding box center [665, 160] width 706 height 158
type textarea "*"
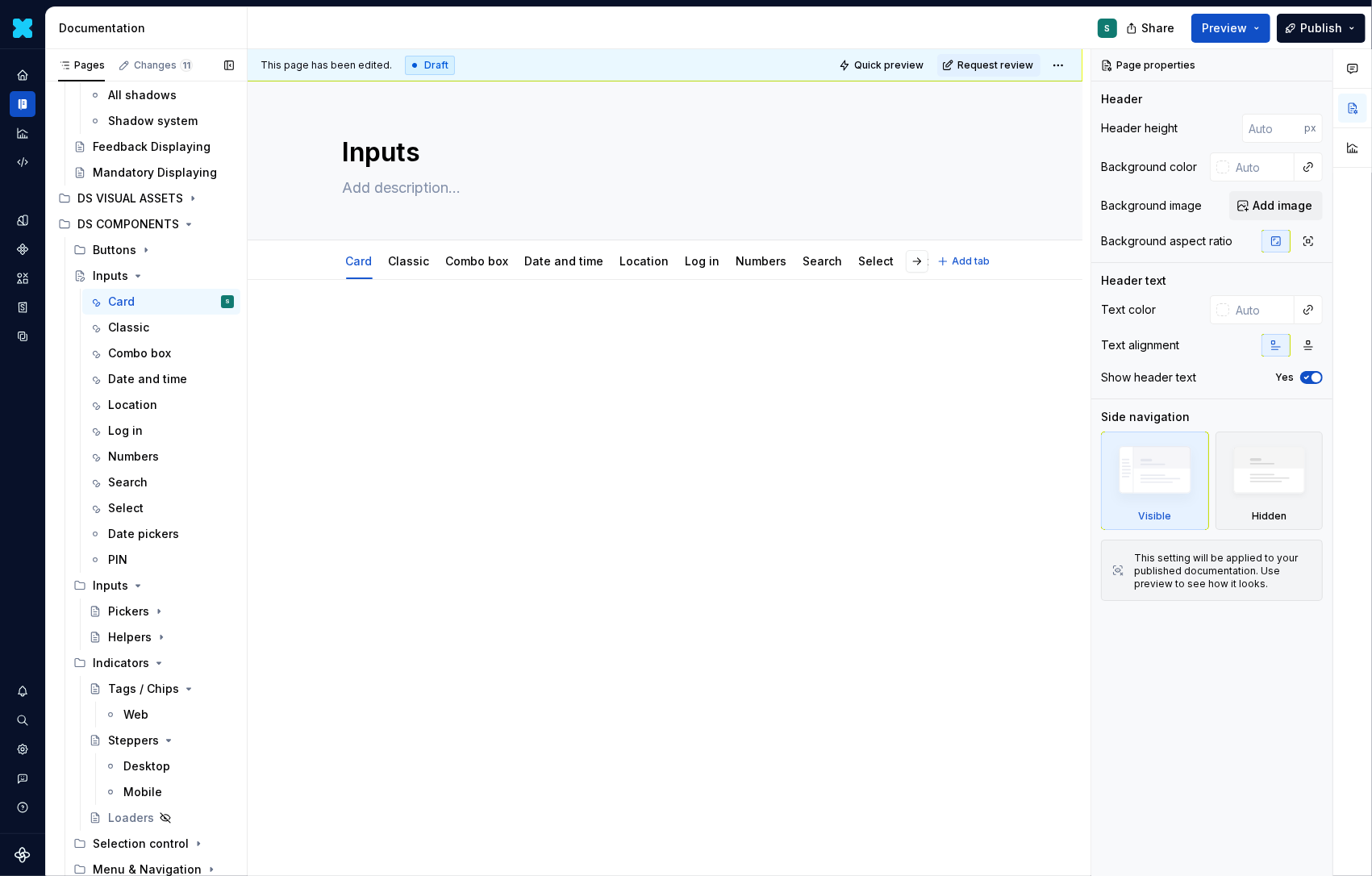
click at [443, 332] on p at bounding box center [665, 328] width 646 height 20
click at [421, 260] on link "Classic" at bounding box center [410, 261] width 41 height 14
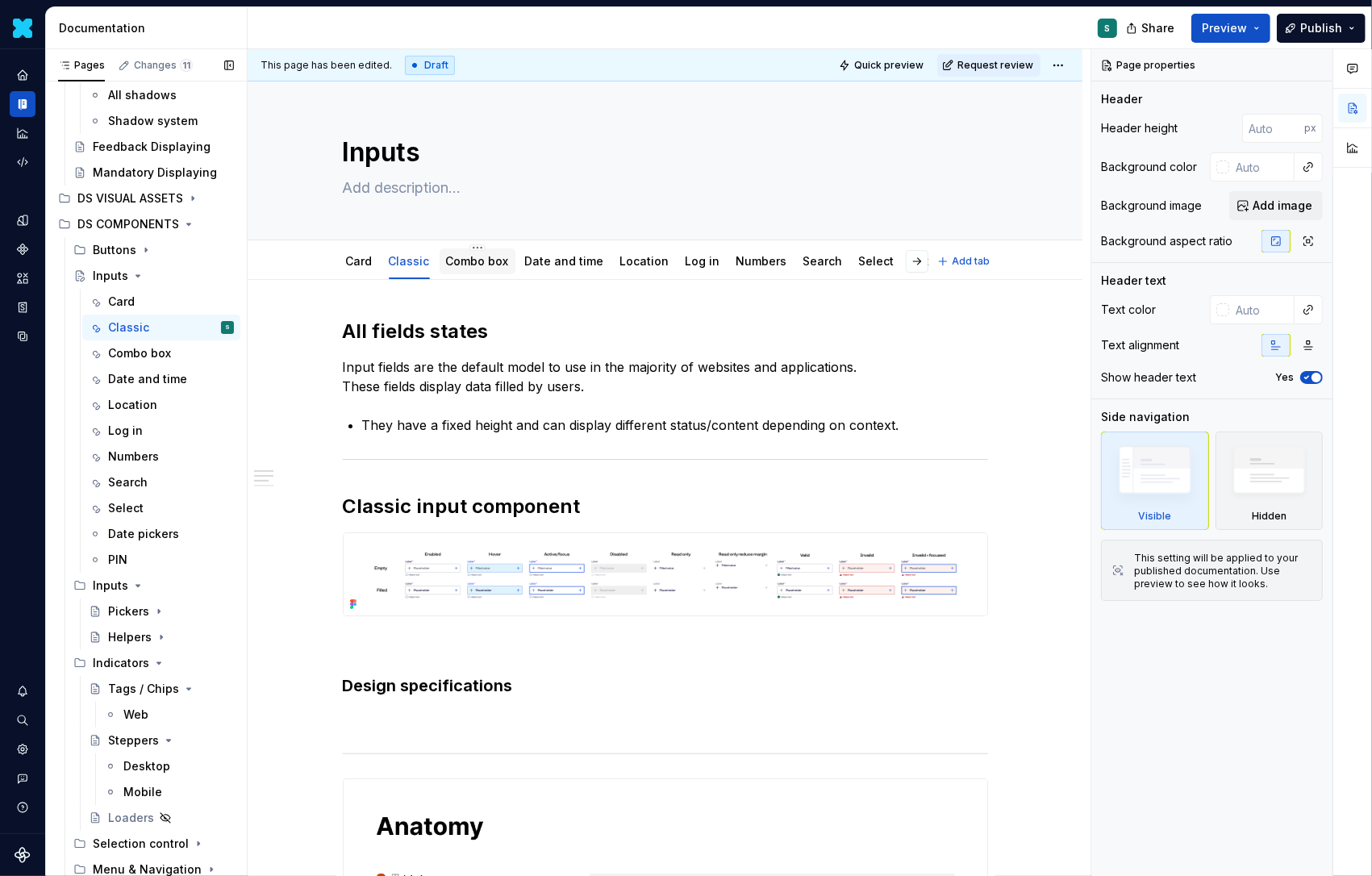
click at [477, 260] on link "Combo box" at bounding box center [477, 261] width 63 height 14
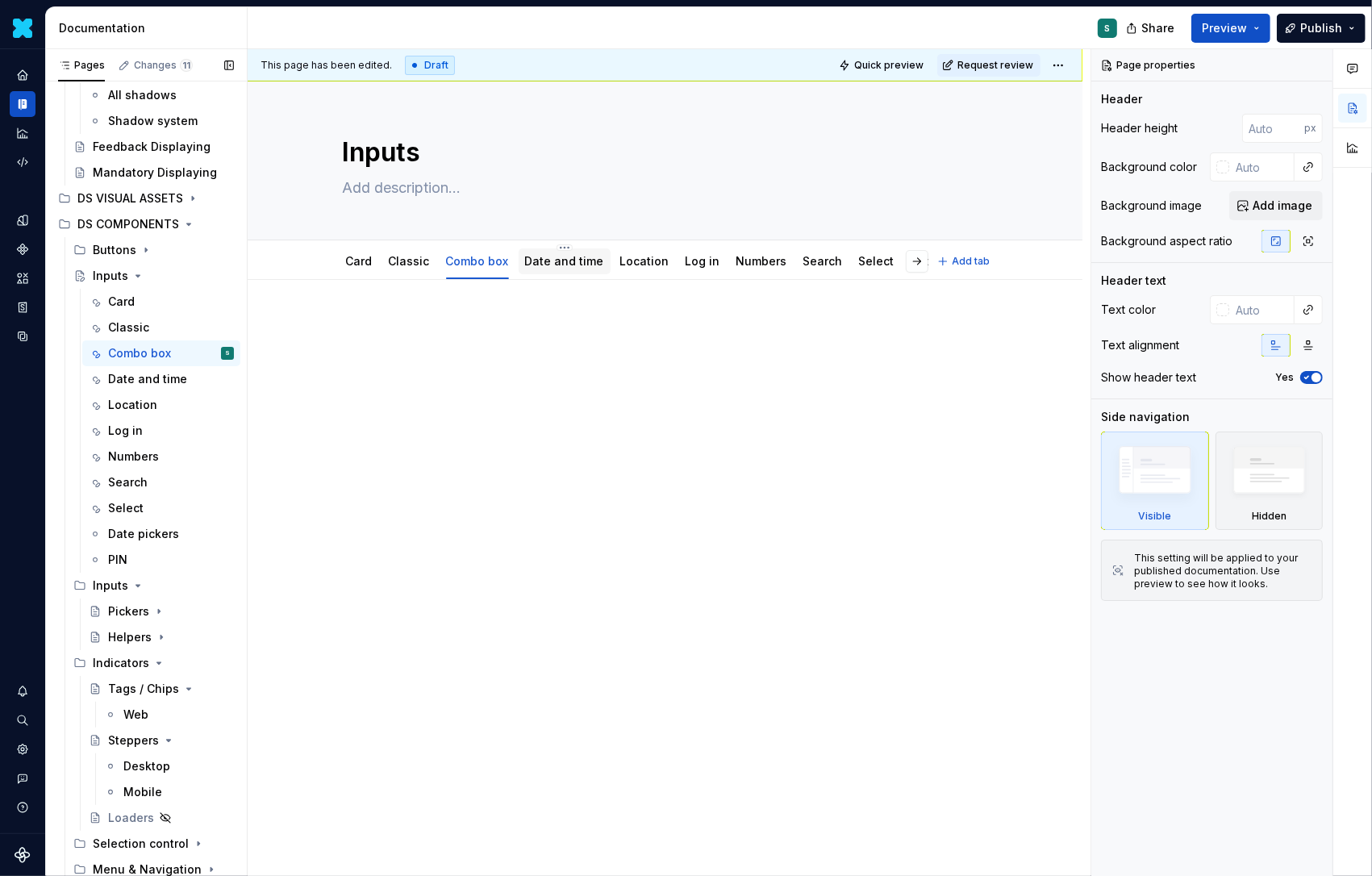
click at [544, 260] on link "Date and time" at bounding box center [564, 261] width 79 height 14
click at [364, 265] on link "Card" at bounding box center [359, 261] width 26 height 14
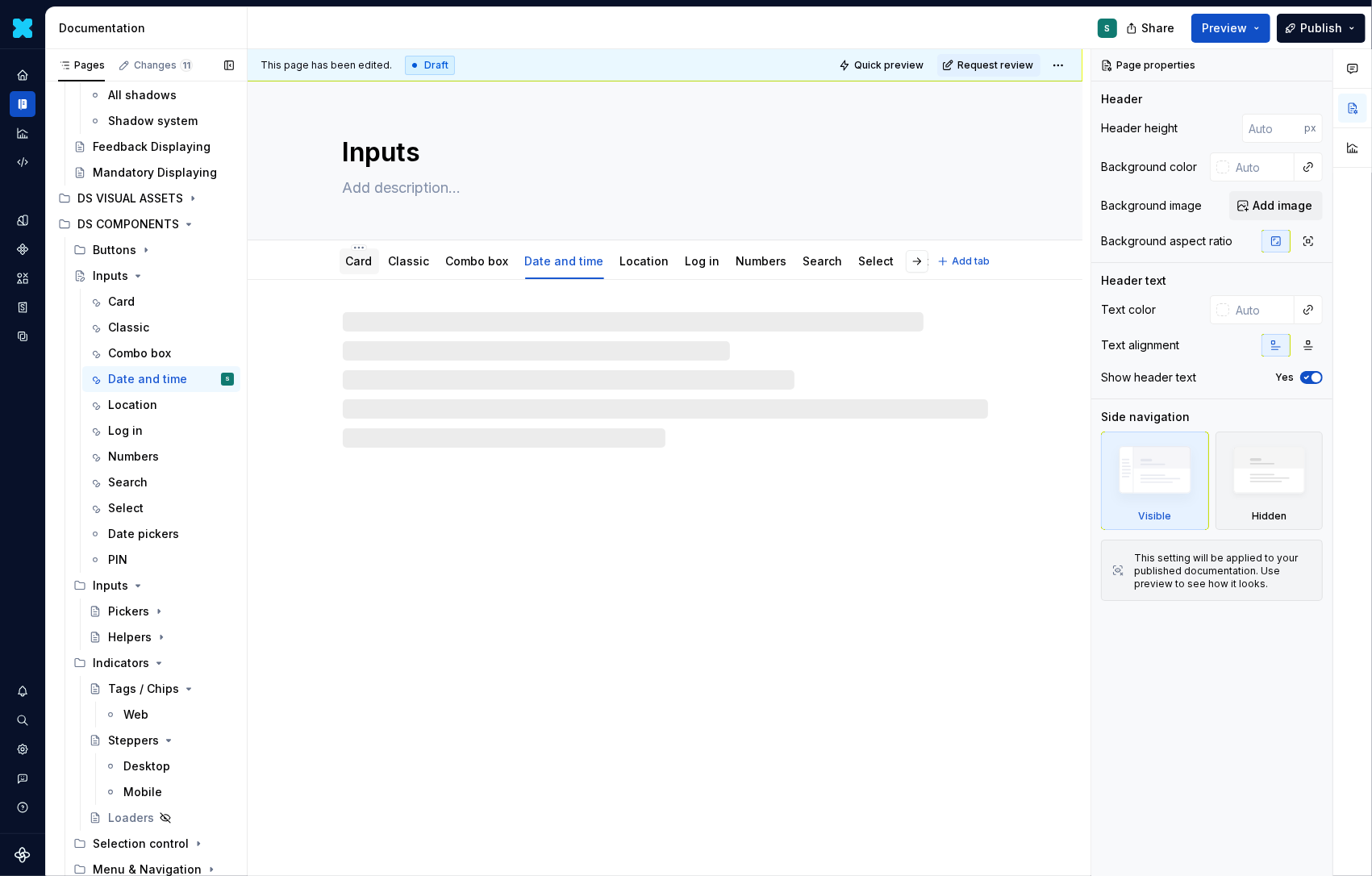
click at [358, 258] on link "Card" at bounding box center [359, 261] width 26 height 14
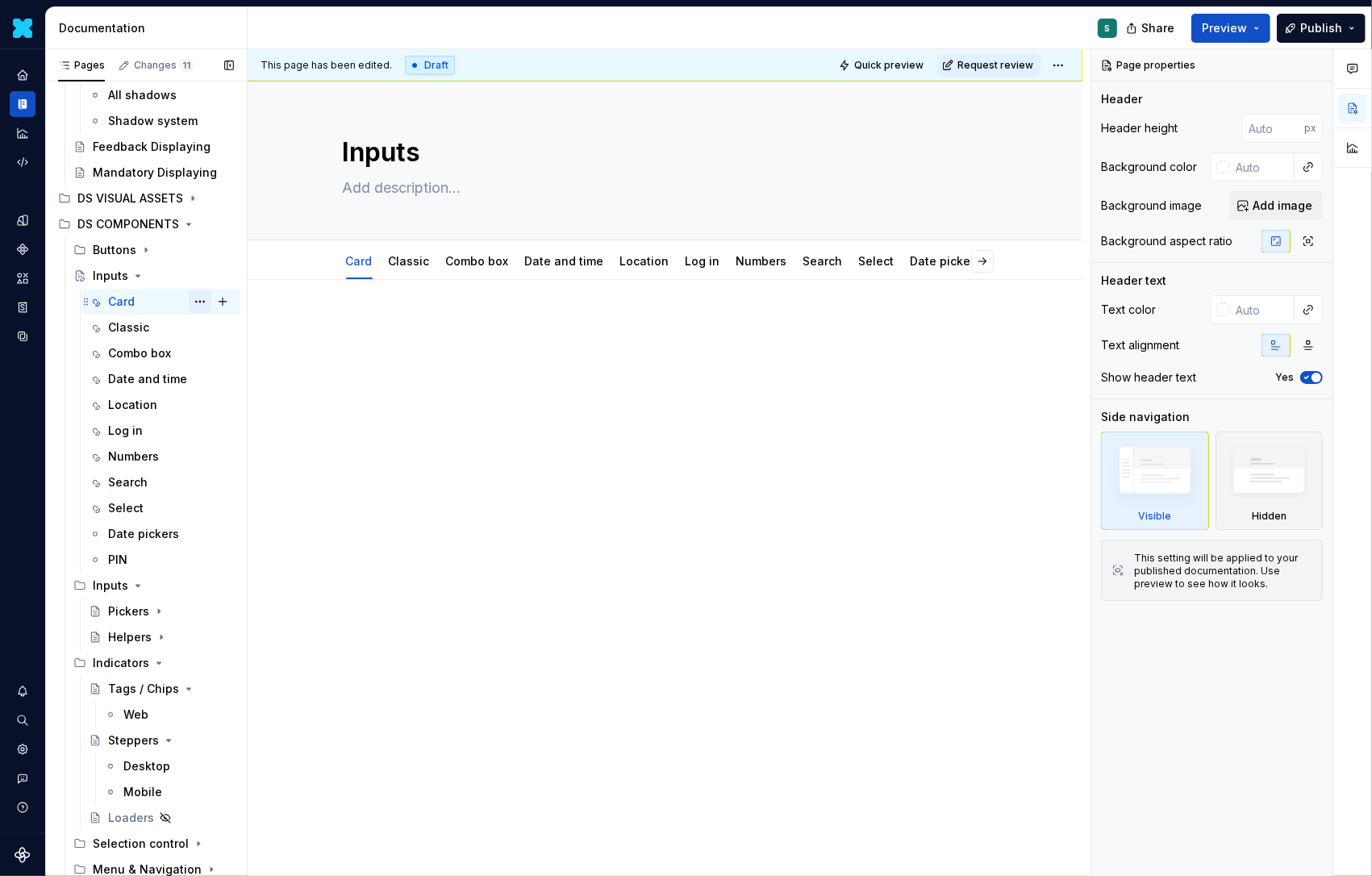
click at [203, 303] on button "Page tree" at bounding box center [200, 301] width 22 height 22
click at [125, 301] on div "Pages Changes 11 Add Accessibility guide for tree Page tree. Navigate the tree …" at bounding box center [146, 466] width 202 height 834
click at [419, 326] on p at bounding box center [665, 328] width 646 height 20
click at [363, 262] on link "Card" at bounding box center [359, 261] width 26 height 14
type textarea "*"
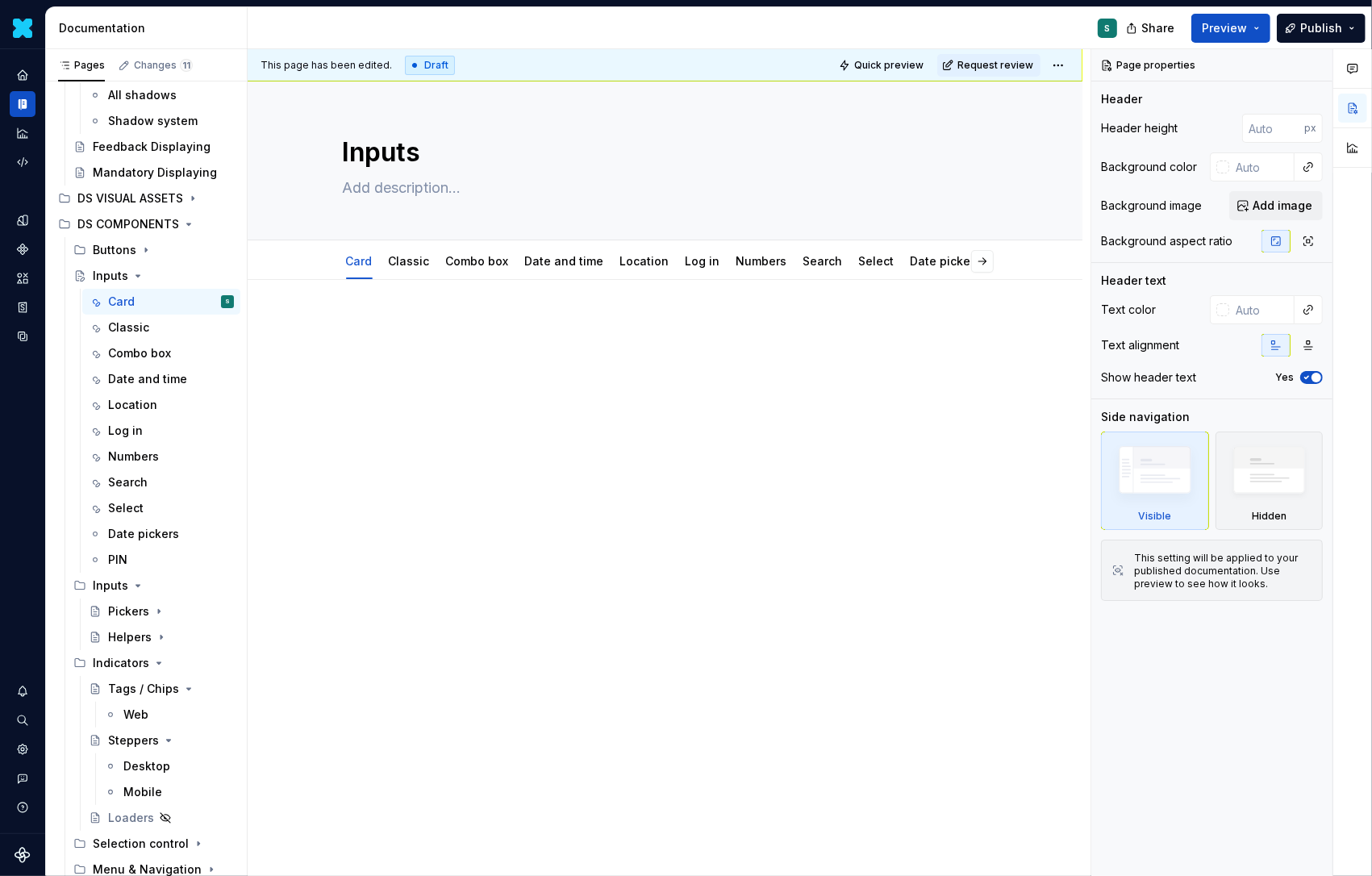
click at [364, 318] on p at bounding box center [665, 328] width 646 height 20
click at [349, 330] on p at bounding box center [665, 328] width 646 height 20
click at [383, 330] on p at bounding box center [665, 328] width 646 height 20
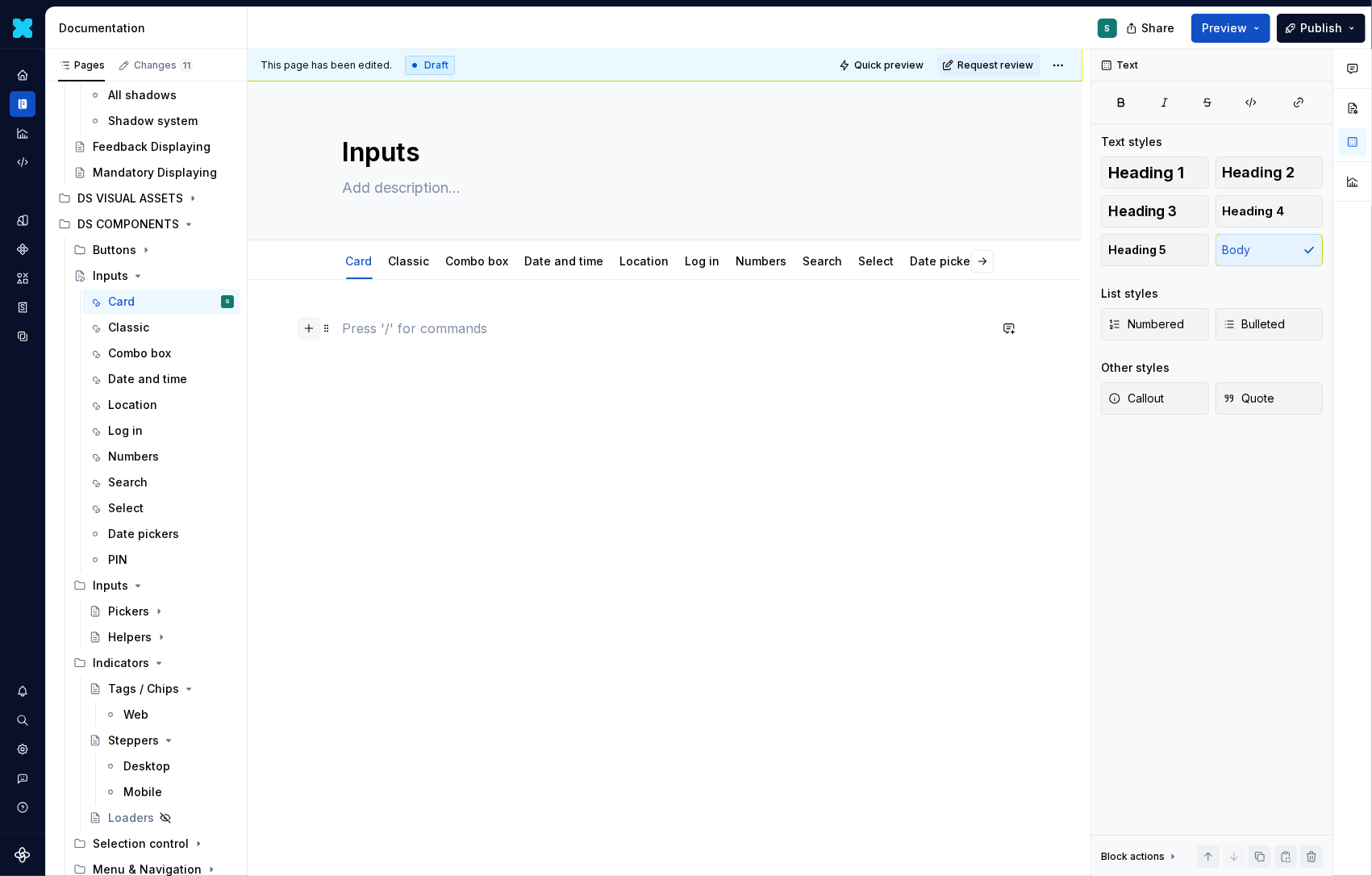
click at [314, 326] on button "button" at bounding box center [308, 327] width 22 height 22
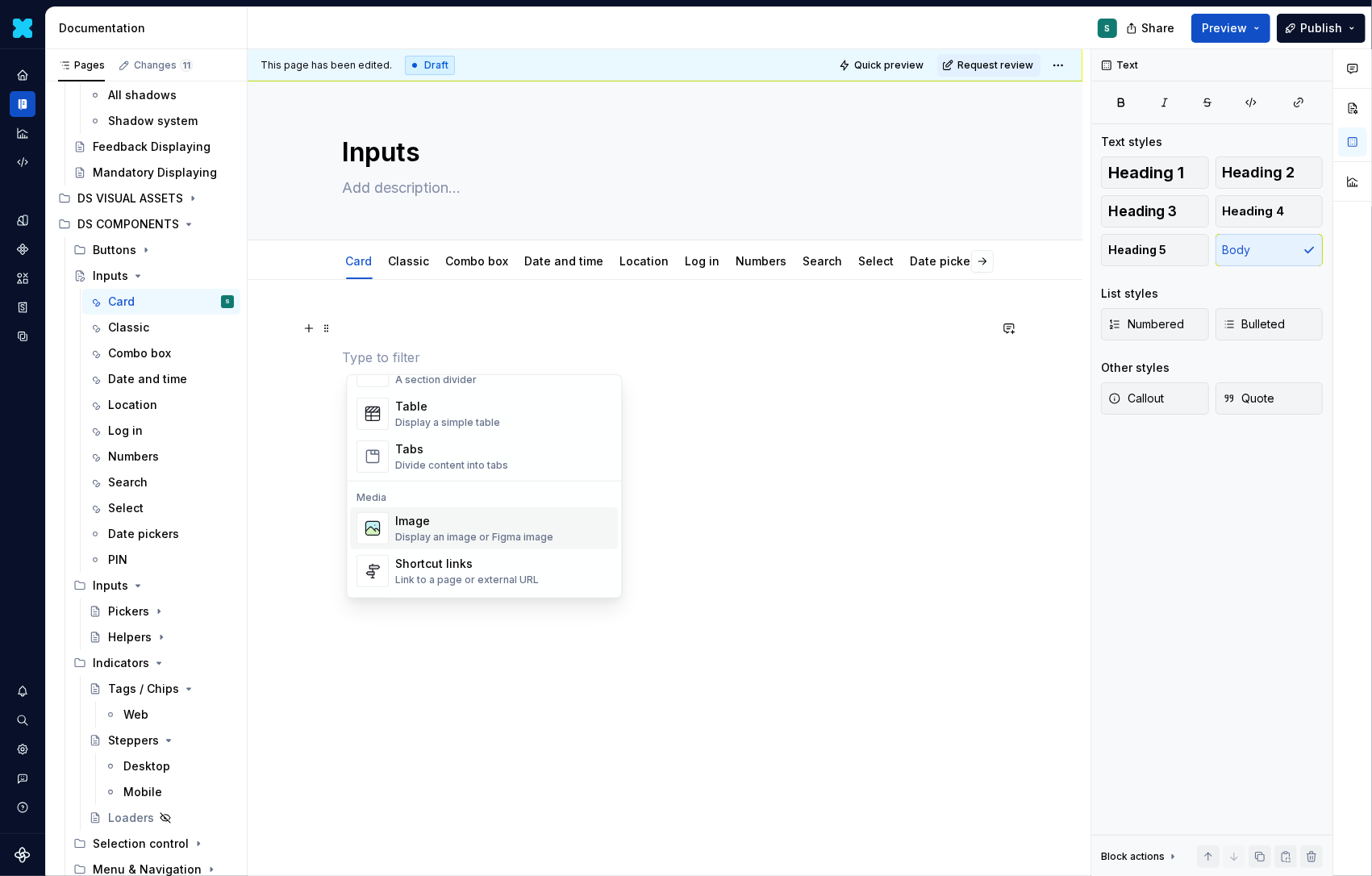
scroll to position [583, 0]
click at [421, 517] on div "Image" at bounding box center [475, 517] width 158 height 16
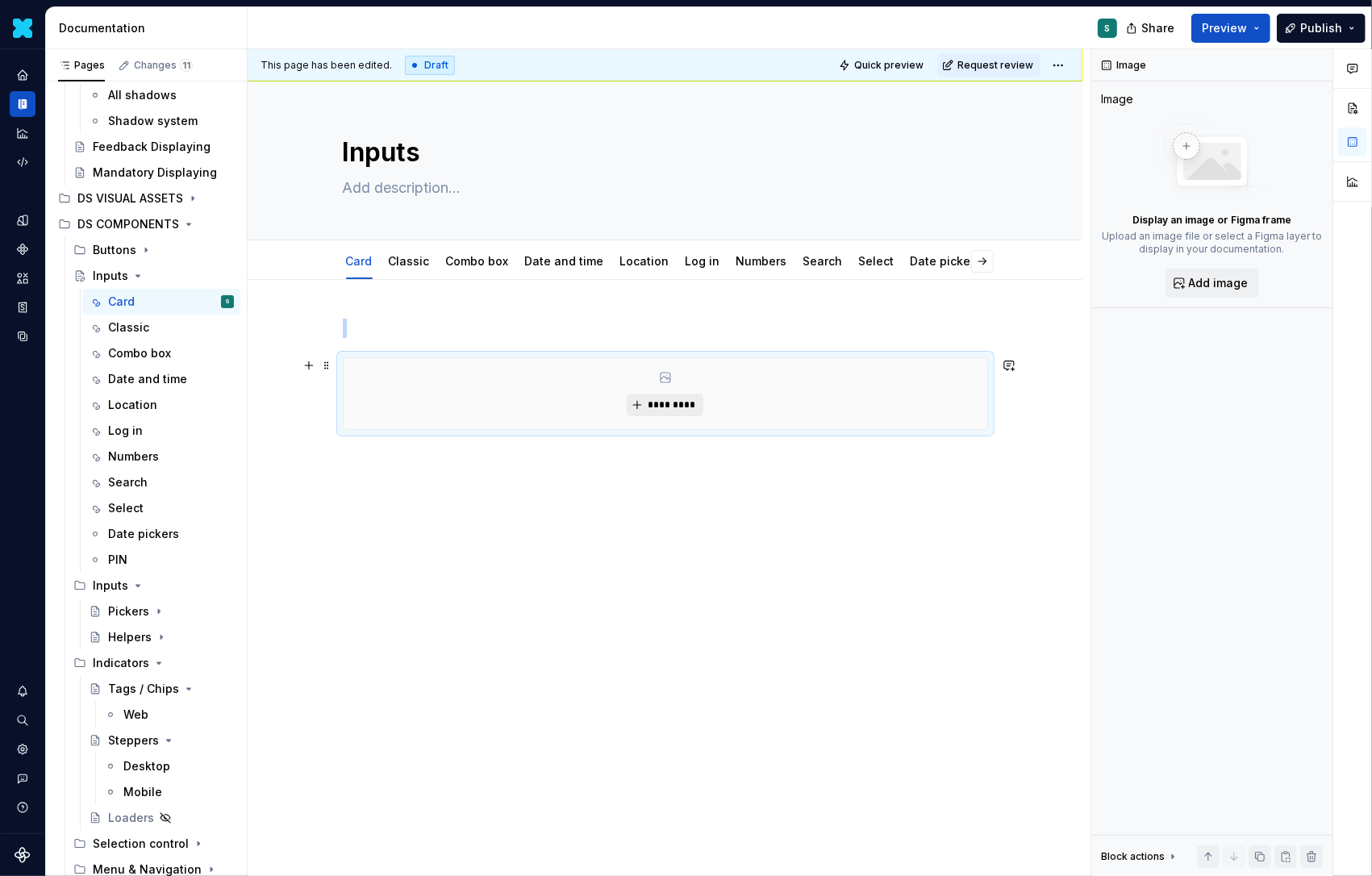
click at [664, 404] on span "*********" at bounding box center [672, 406] width 49 height 13
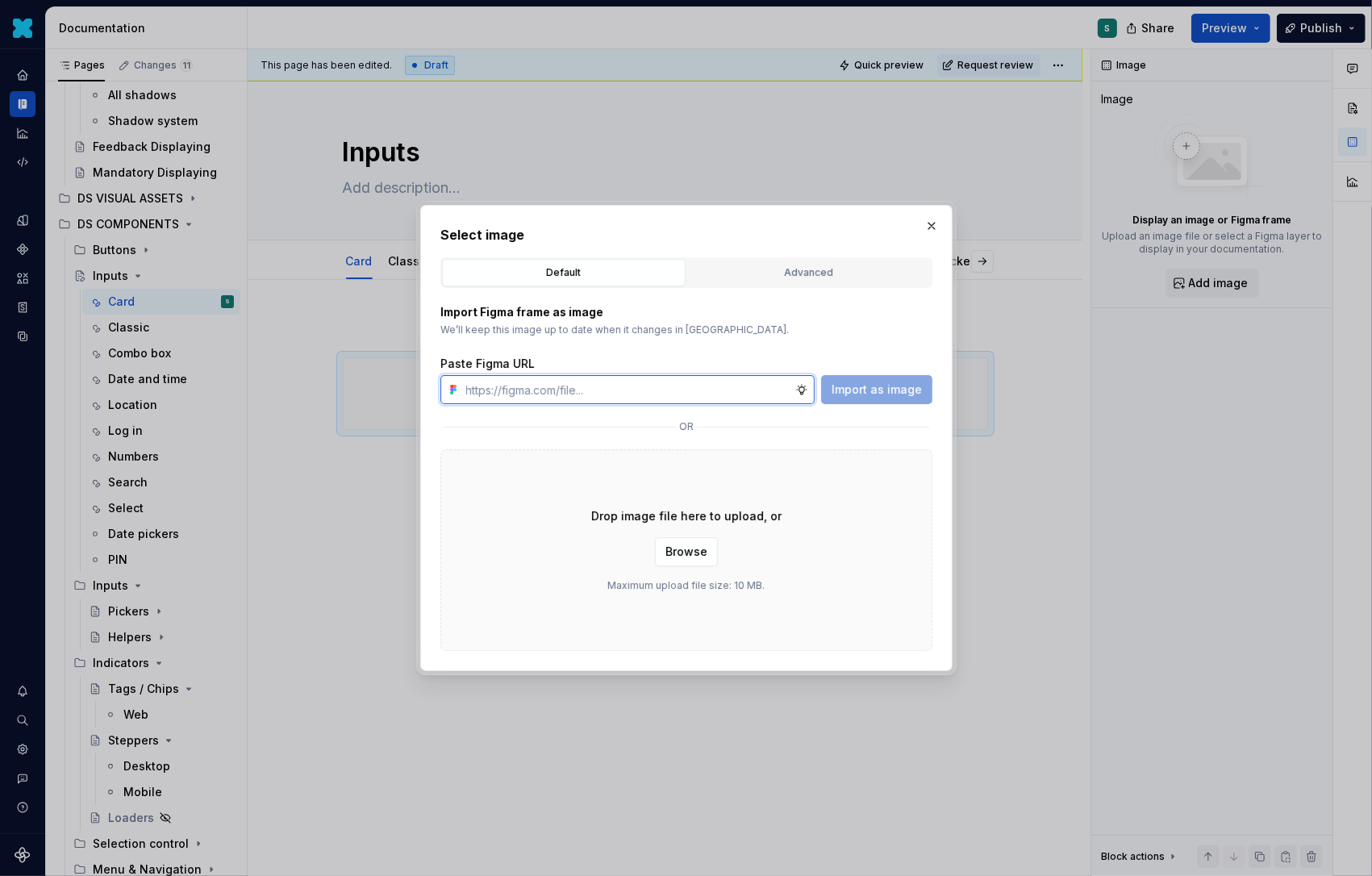
click at [508, 396] on input "text" at bounding box center [628, 389] width 336 height 29
click at [492, 375] on input "text" at bounding box center [628, 389] width 336 height 29
paste input "https://www.figma.com/design/72xGIHOZQ7akBZDjUWnsKx/-DS-Com--Supernova-Document…"
type input "https://www.figma.com/design/72xGIHOZQ7akBZDjUWnsKx/-DS-Com--Supernova-Document…"
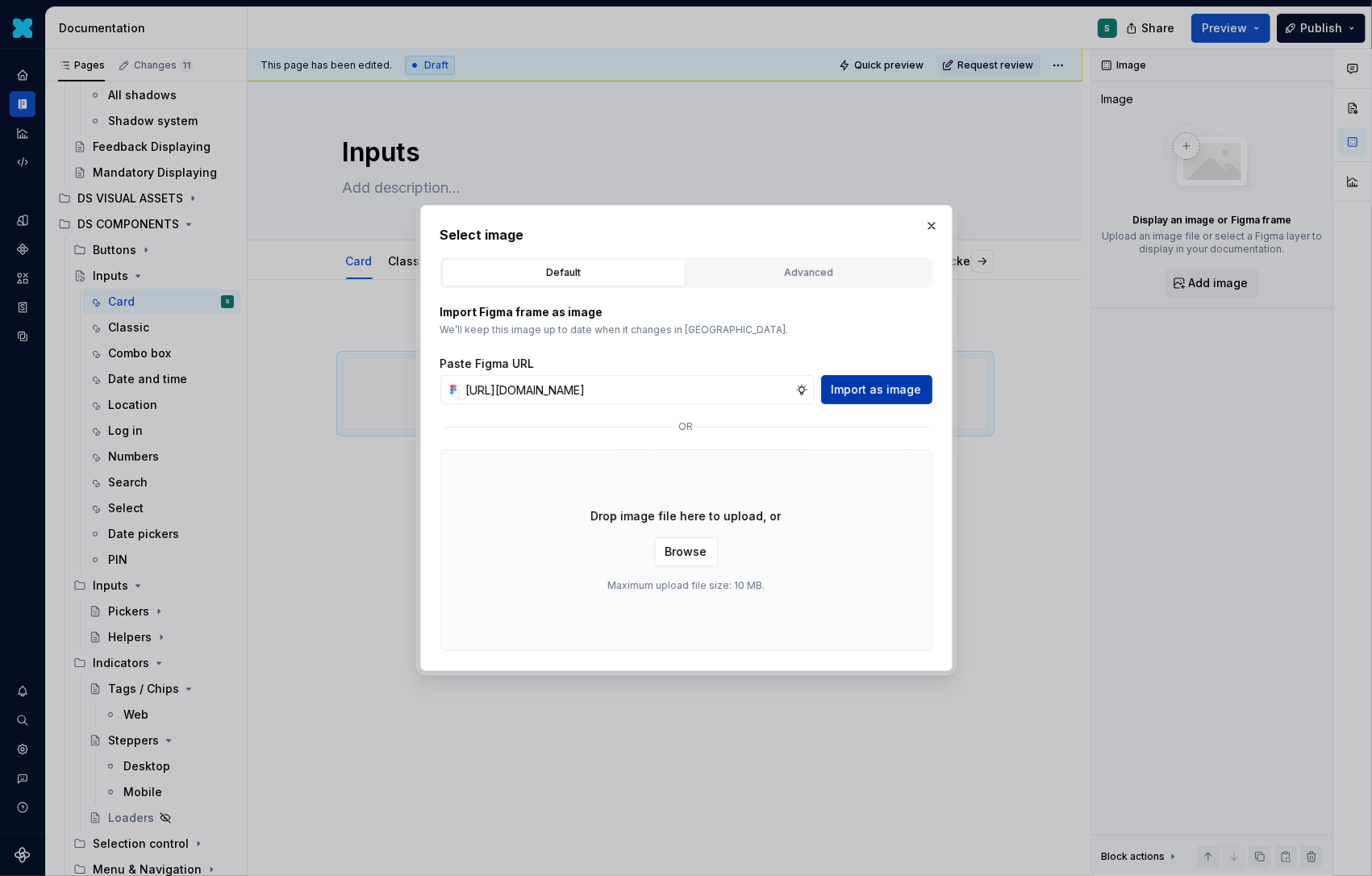
click at [861, 386] on span "Import as image" at bounding box center [877, 390] width 90 height 16
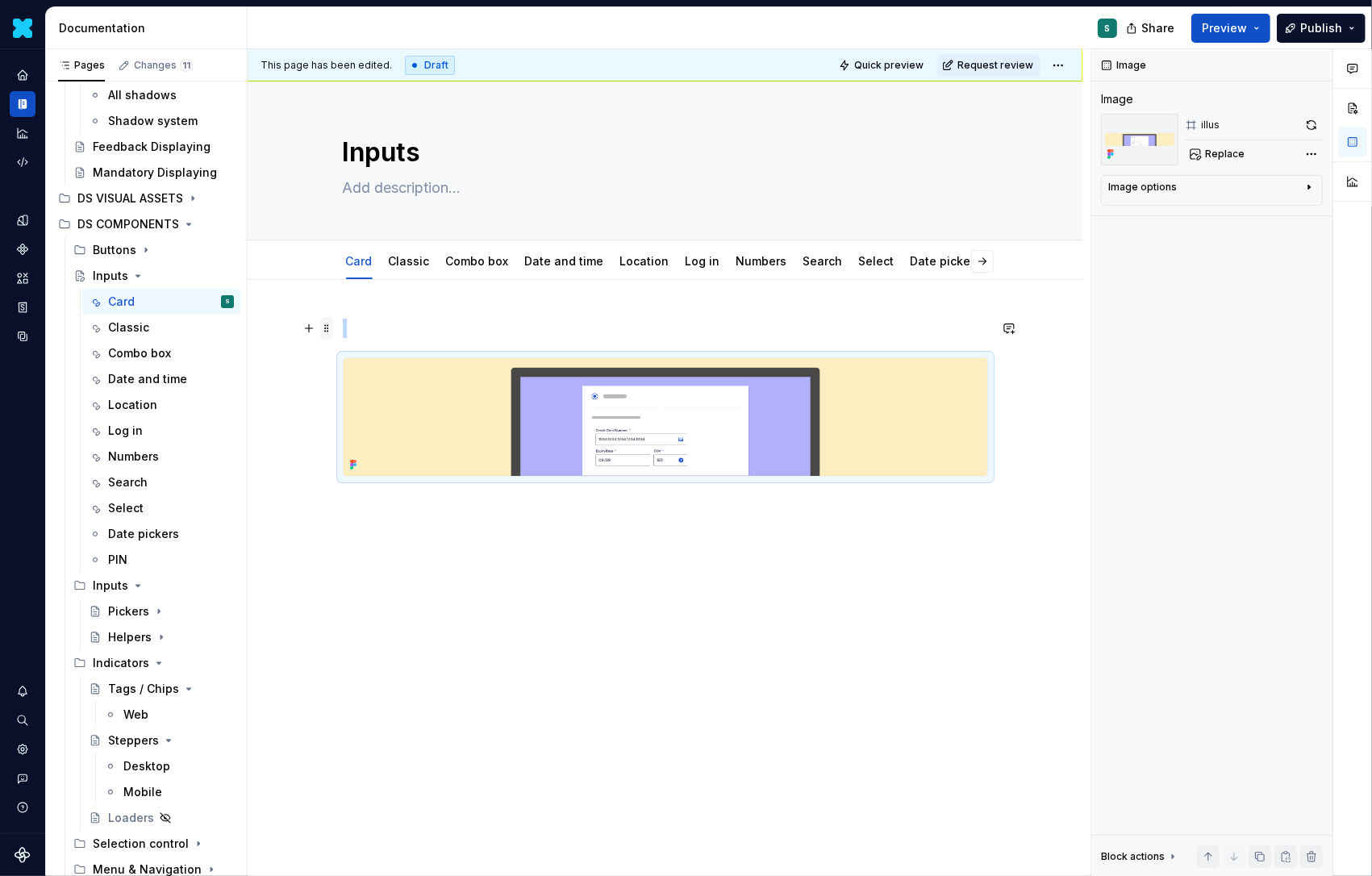
click at [328, 324] on span at bounding box center [327, 327] width 13 height 22
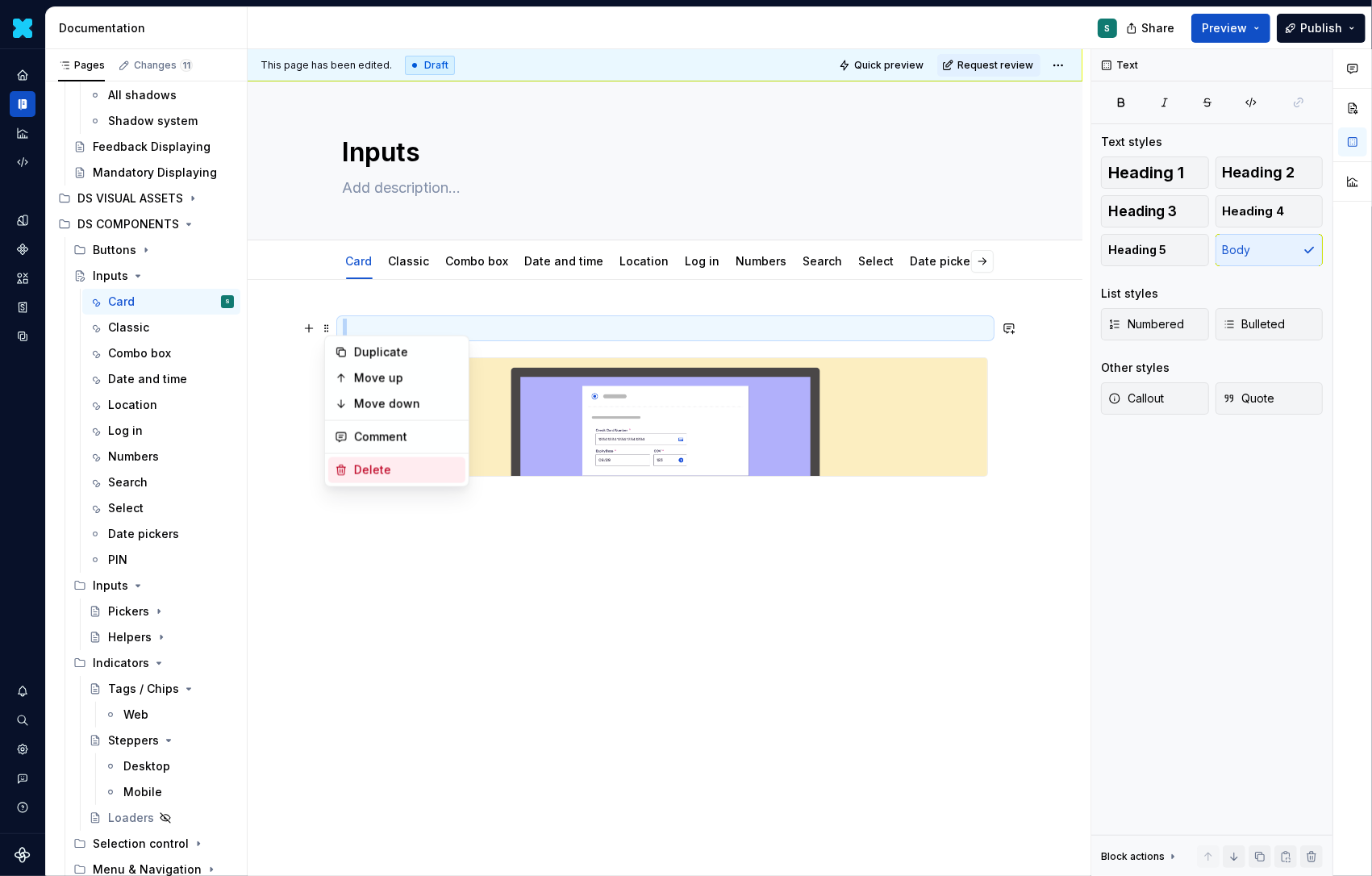
click at [373, 462] on div "Delete" at bounding box center [407, 470] width 105 height 16
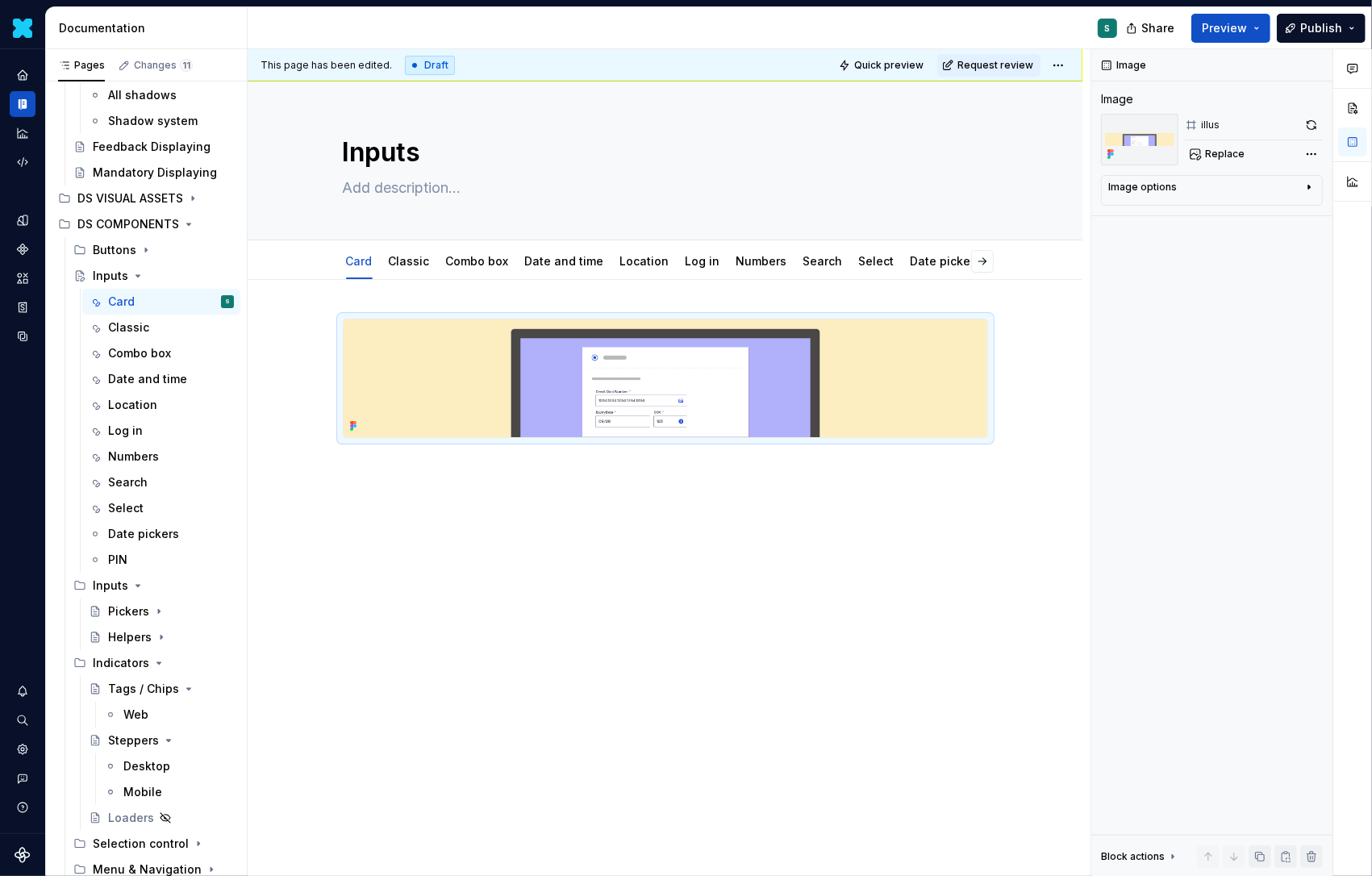
click at [327, 475] on div at bounding box center [665, 500] width 835 height 441
click at [1031, 436] on div "This page has been edited. Draft Quick preview Request review Inputs Edit heade…" at bounding box center [669, 463] width 843 height 827
click at [971, 471] on div at bounding box center [665, 500] width 835 height 441
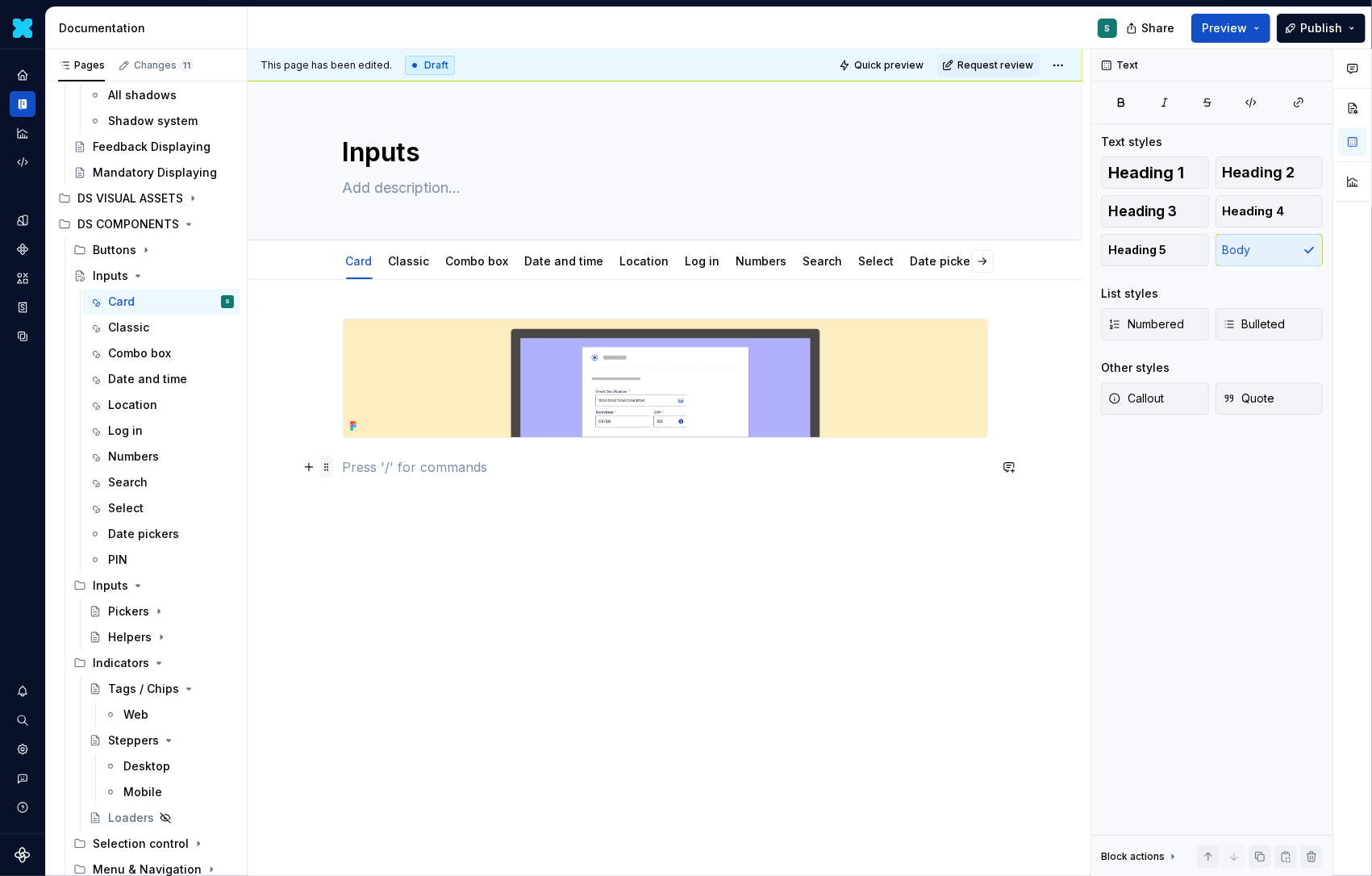
click at [327, 470] on span at bounding box center [327, 466] width 13 height 22
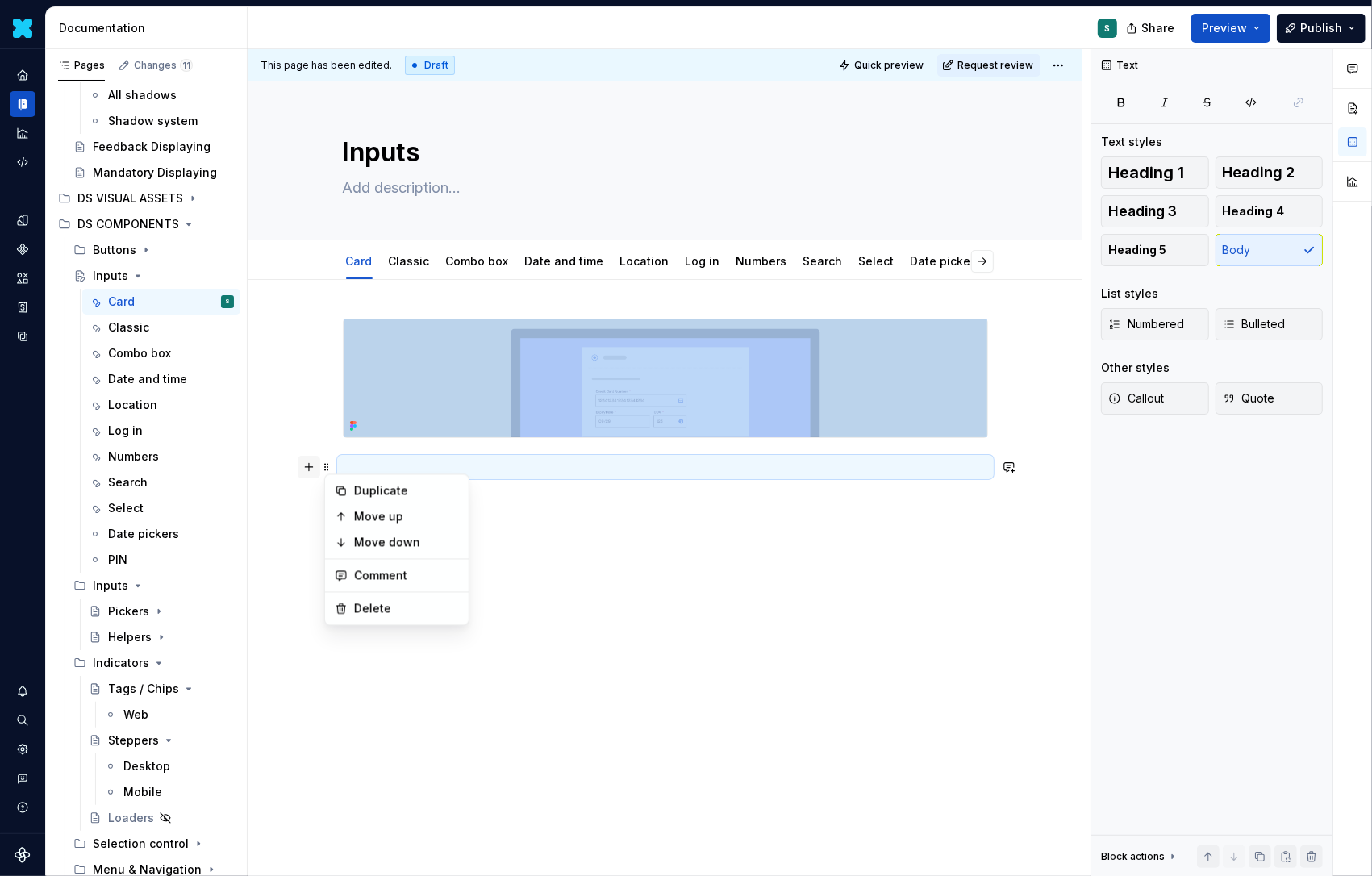
click at [305, 470] on button "button" at bounding box center [308, 466] width 22 height 22
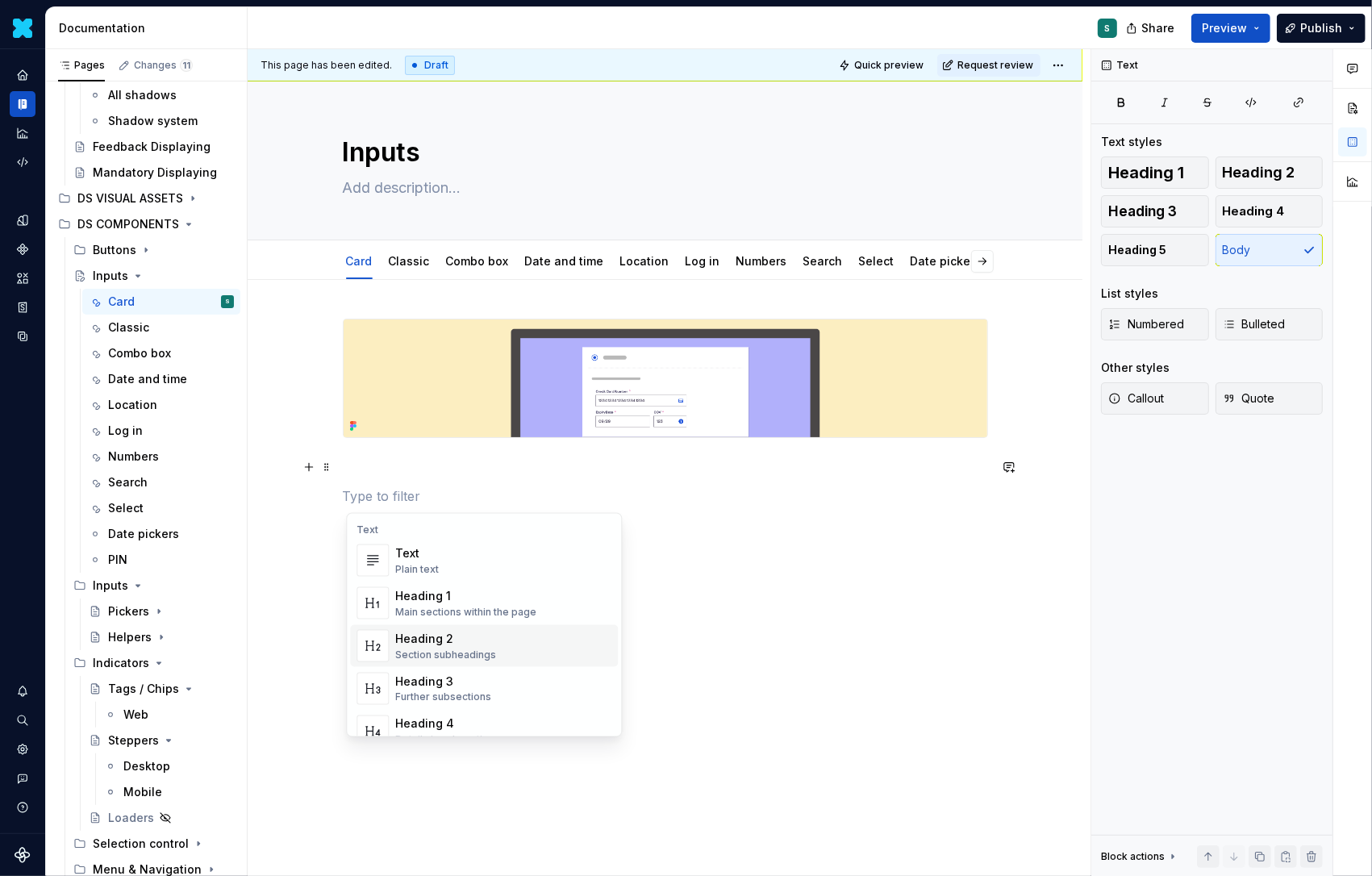
click at [424, 631] on div "Heading 2" at bounding box center [446, 639] width 101 height 16
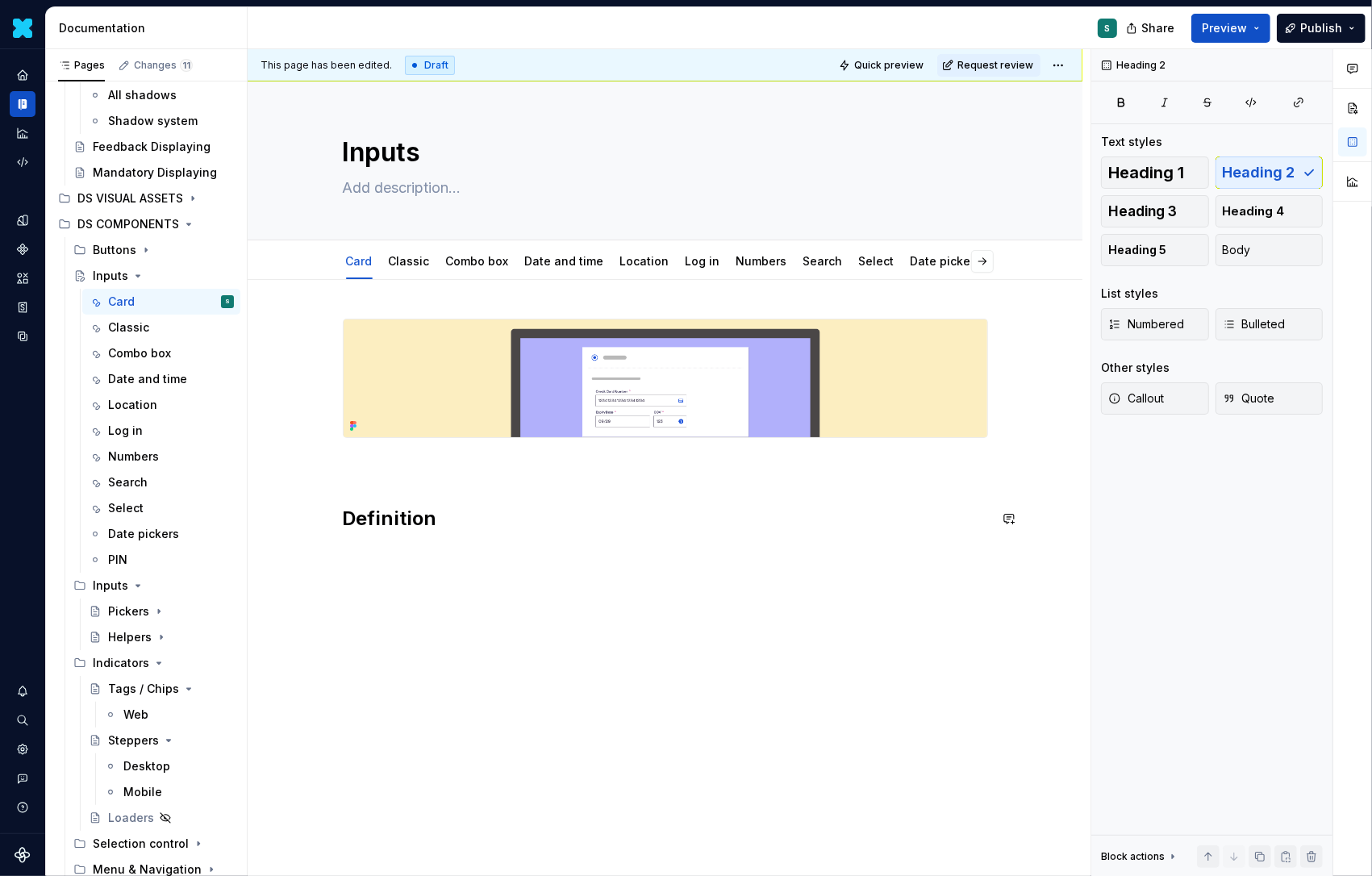
click at [382, 470] on p at bounding box center [665, 467] width 646 height 20
click at [332, 469] on span at bounding box center [327, 466] width 13 height 22
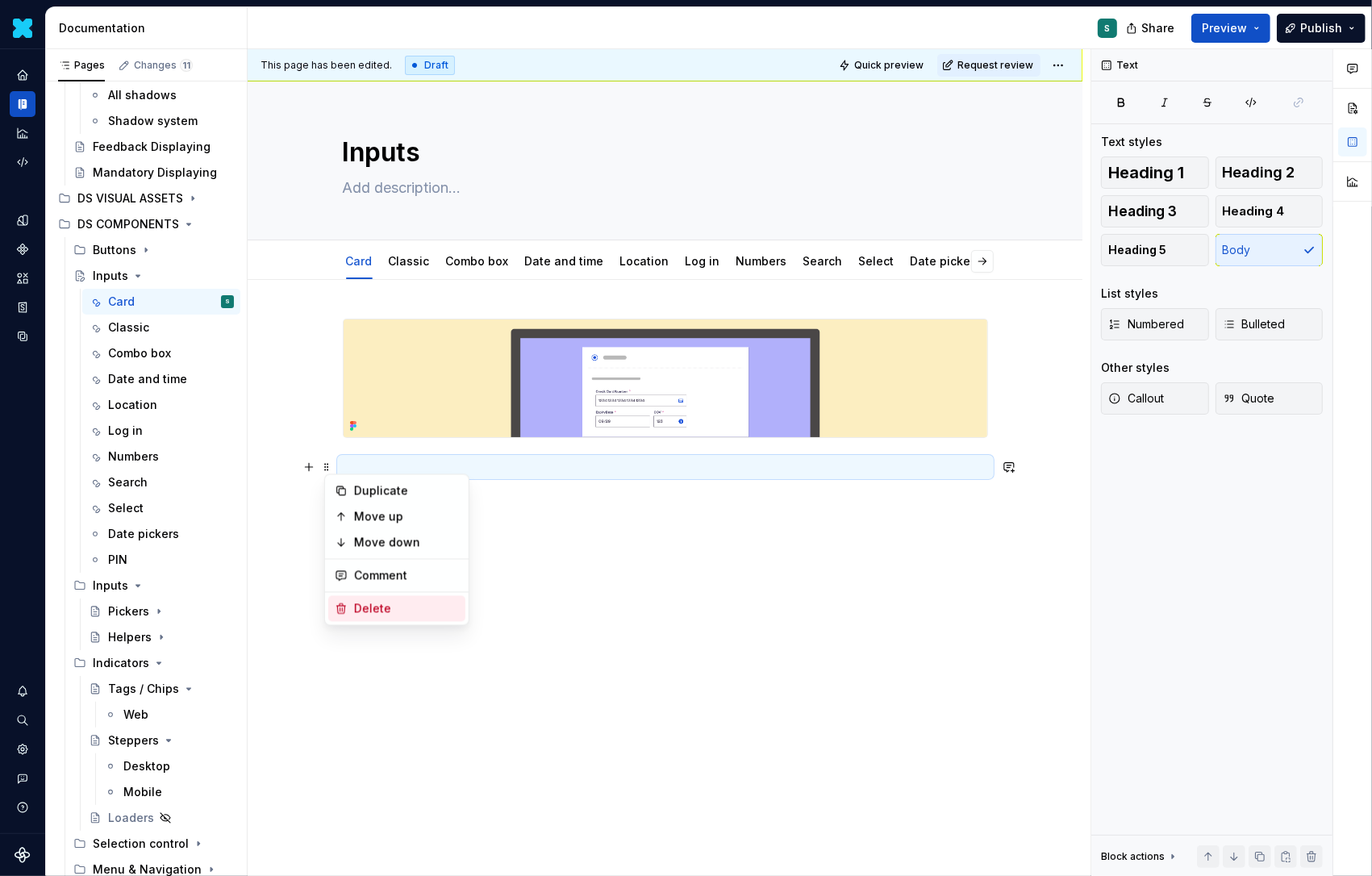
click at [359, 601] on div "Delete" at bounding box center [407, 609] width 105 height 16
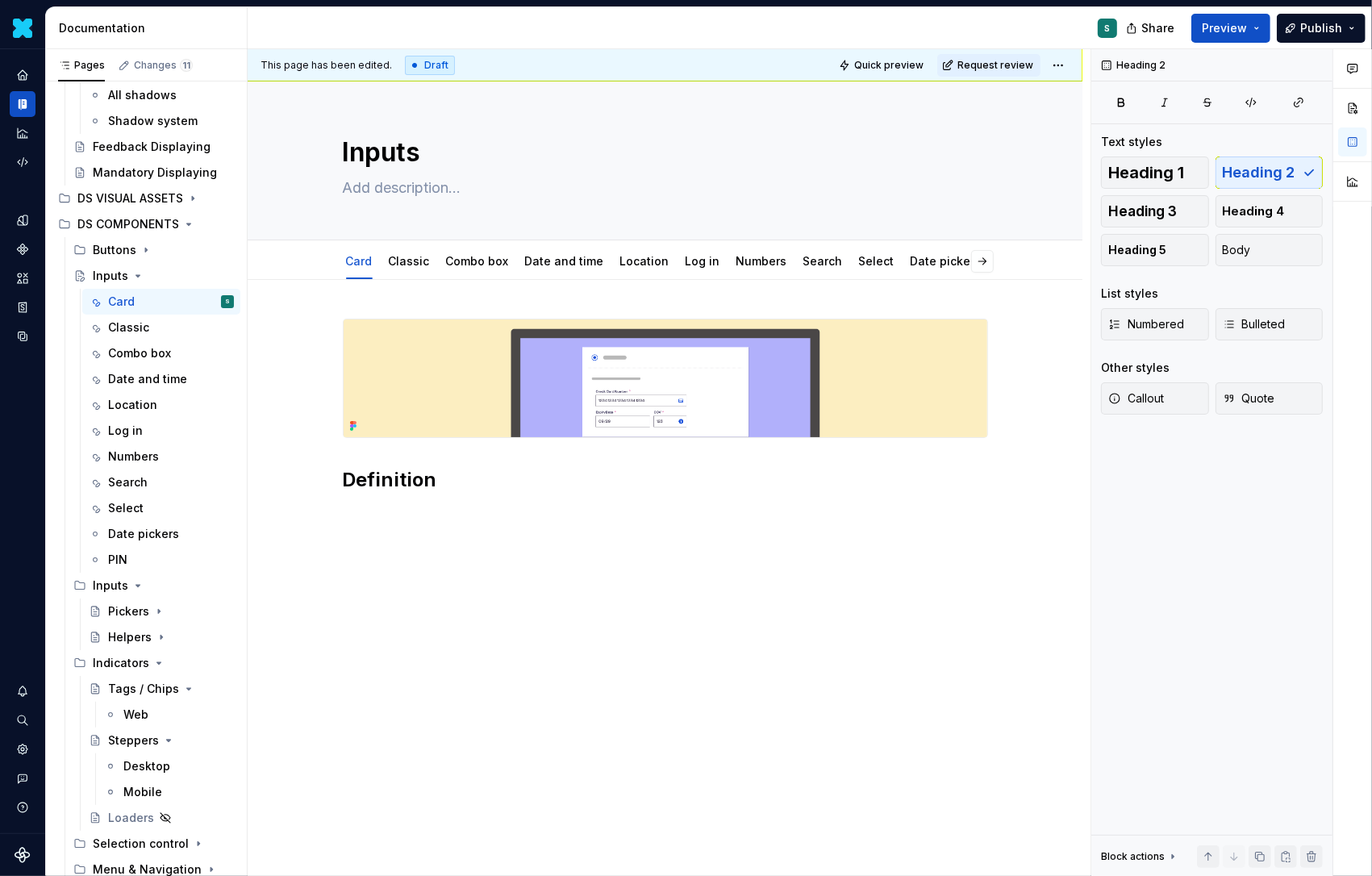
click at [358, 508] on div "Definition" at bounding box center [665, 415] width 646 height 193
click at [351, 514] on div "This page has been edited. Draft Quick preview Request review Inputs Edit heade…" at bounding box center [669, 463] width 843 height 827
click at [362, 519] on div "Definition" at bounding box center [665, 527] width 835 height 495
click at [310, 518] on button "button" at bounding box center [308, 515] width 22 height 22
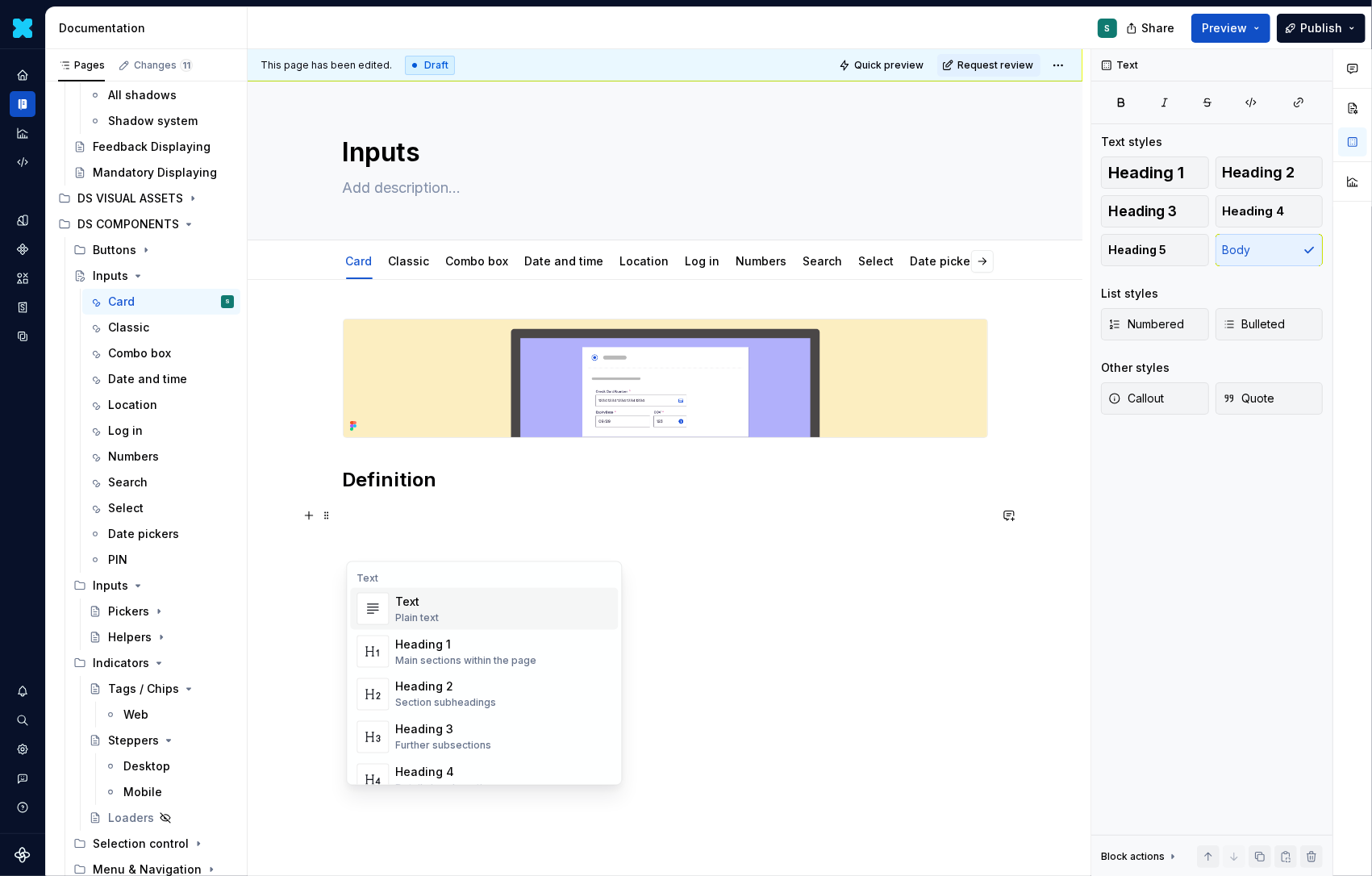
click at [416, 609] on div "Text Plain text" at bounding box center [417, 609] width 44 height 30
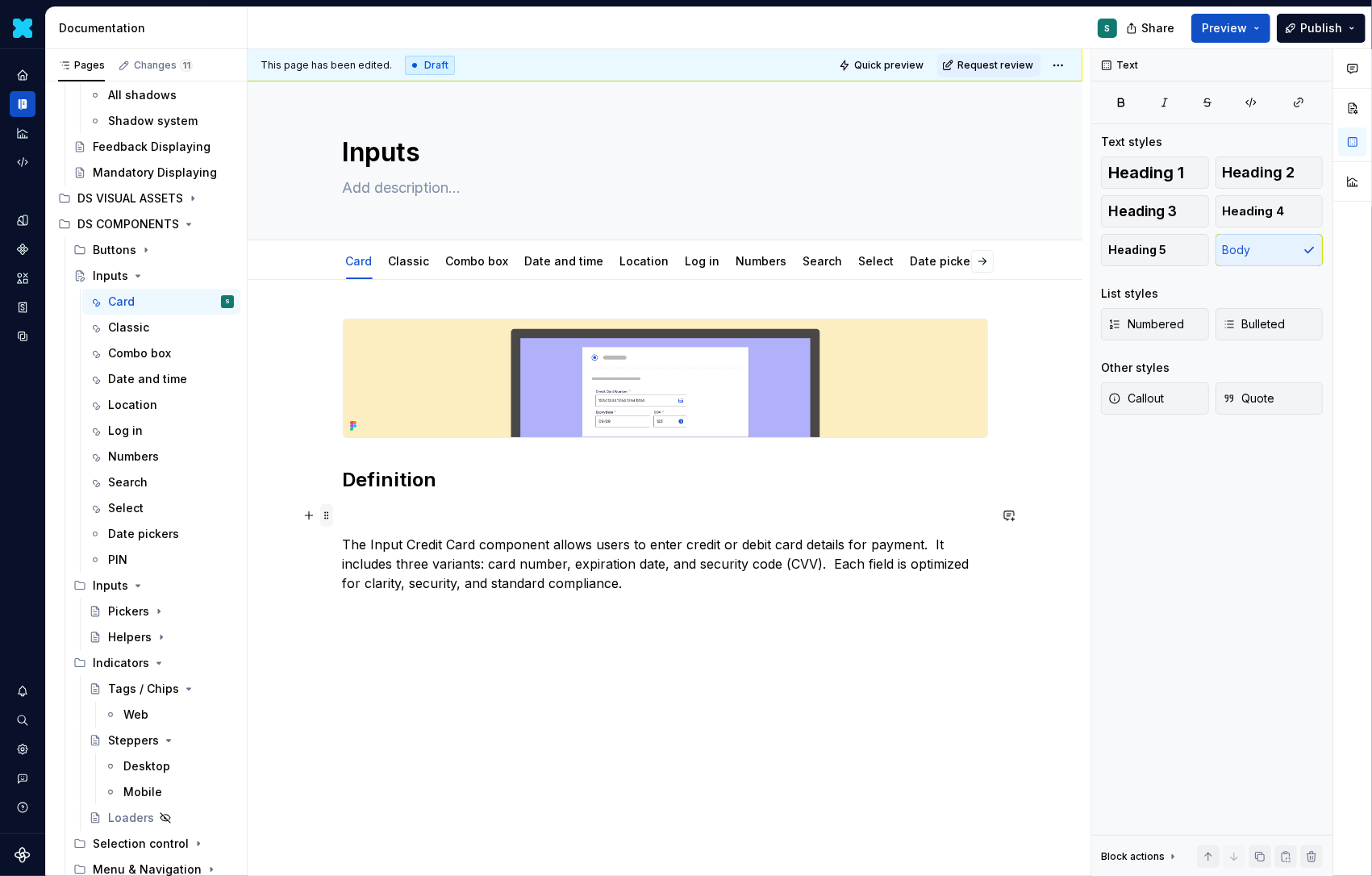
click at [328, 517] on span at bounding box center [327, 515] width 13 height 22
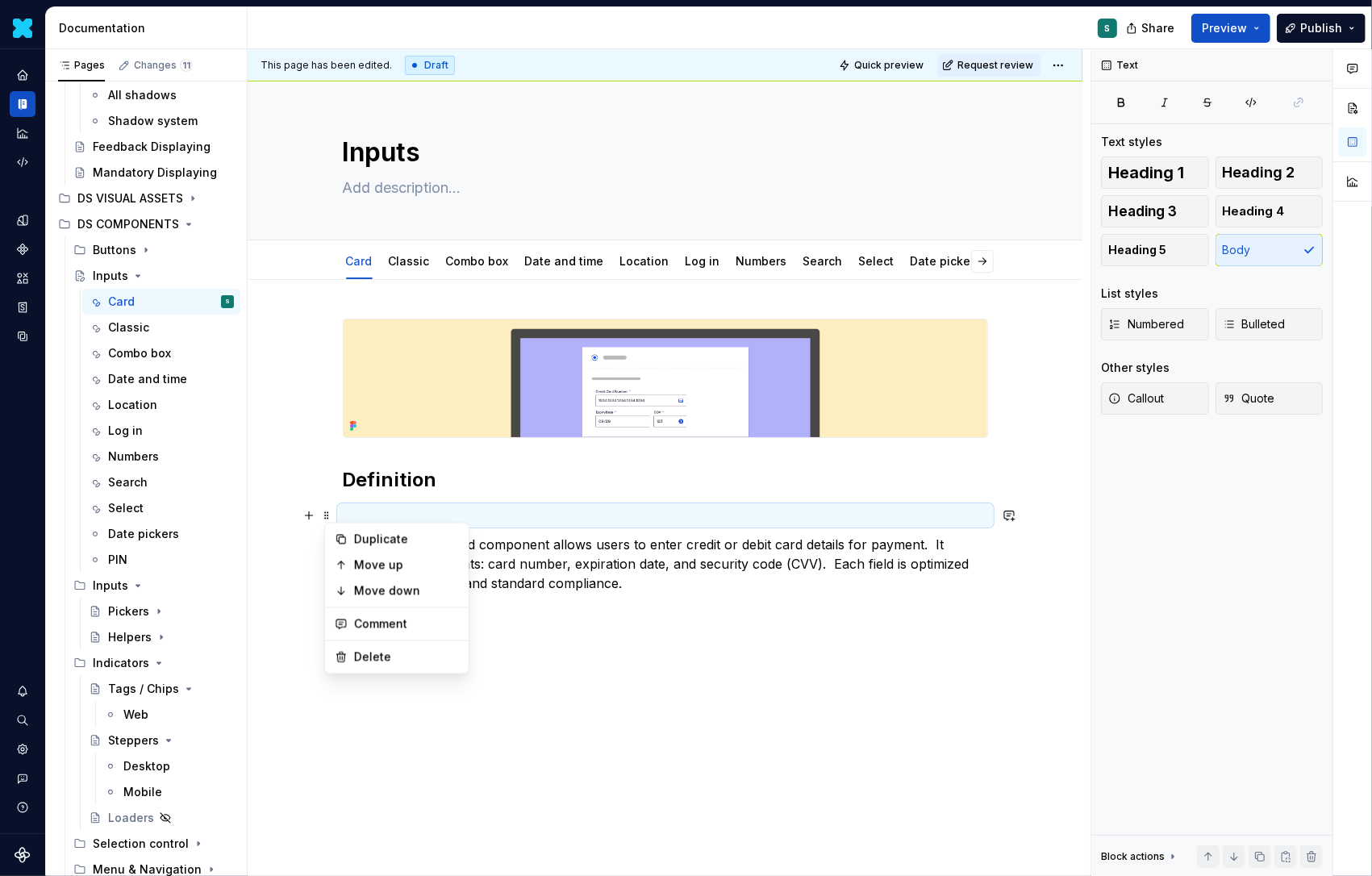
click at [364, 643] on div "Duplicate Move up Move down Comment Delete" at bounding box center [396, 599] width 146 height 151
click at [361, 659] on div "Delete" at bounding box center [407, 658] width 105 height 16
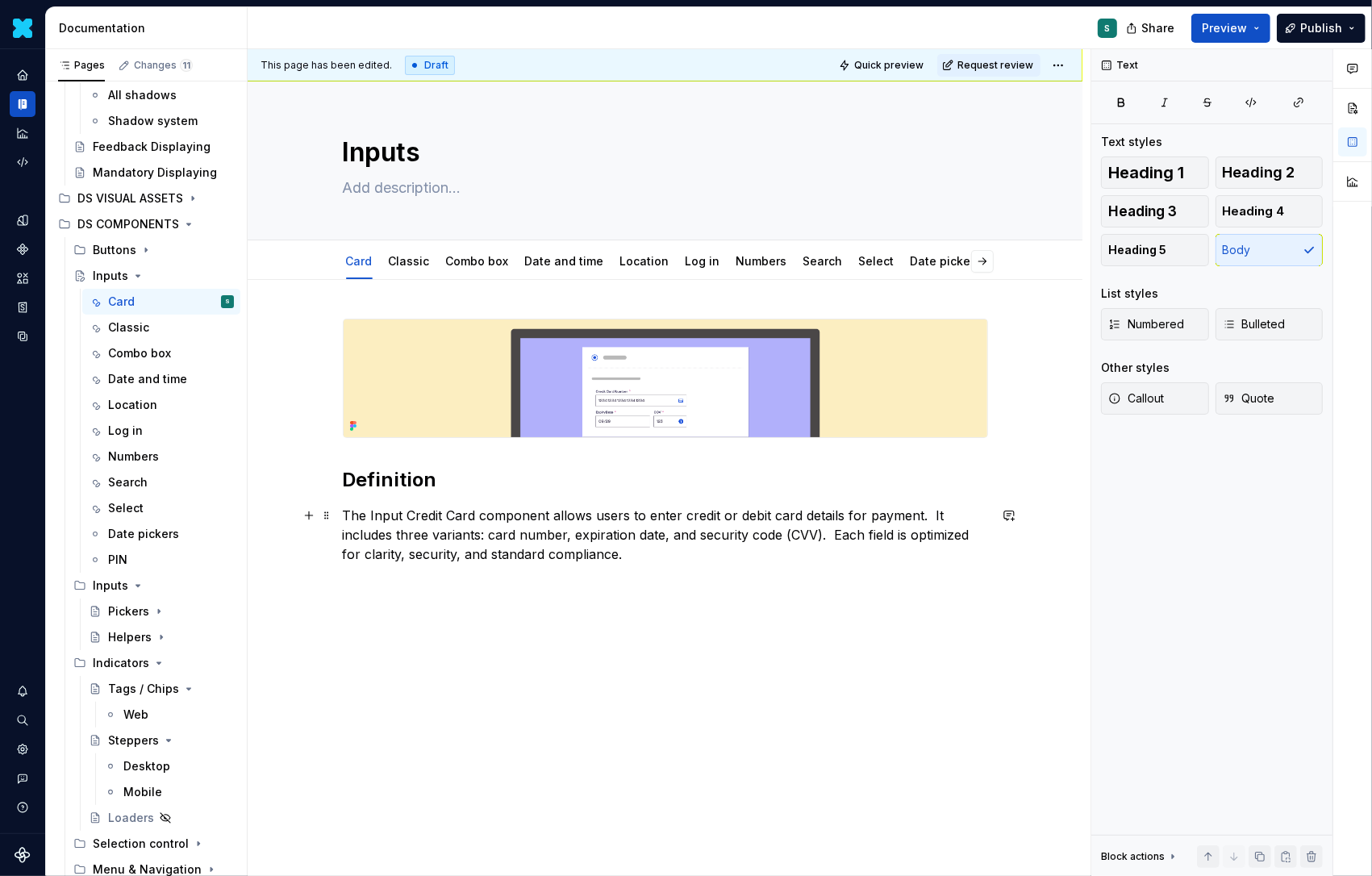
click at [668, 554] on p "The Input Credit Card component allows users to enter credit or debit card deta…" at bounding box center [665, 535] width 646 height 58
click at [313, 588] on button "button" at bounding box center [308, 582] width 22 height 22
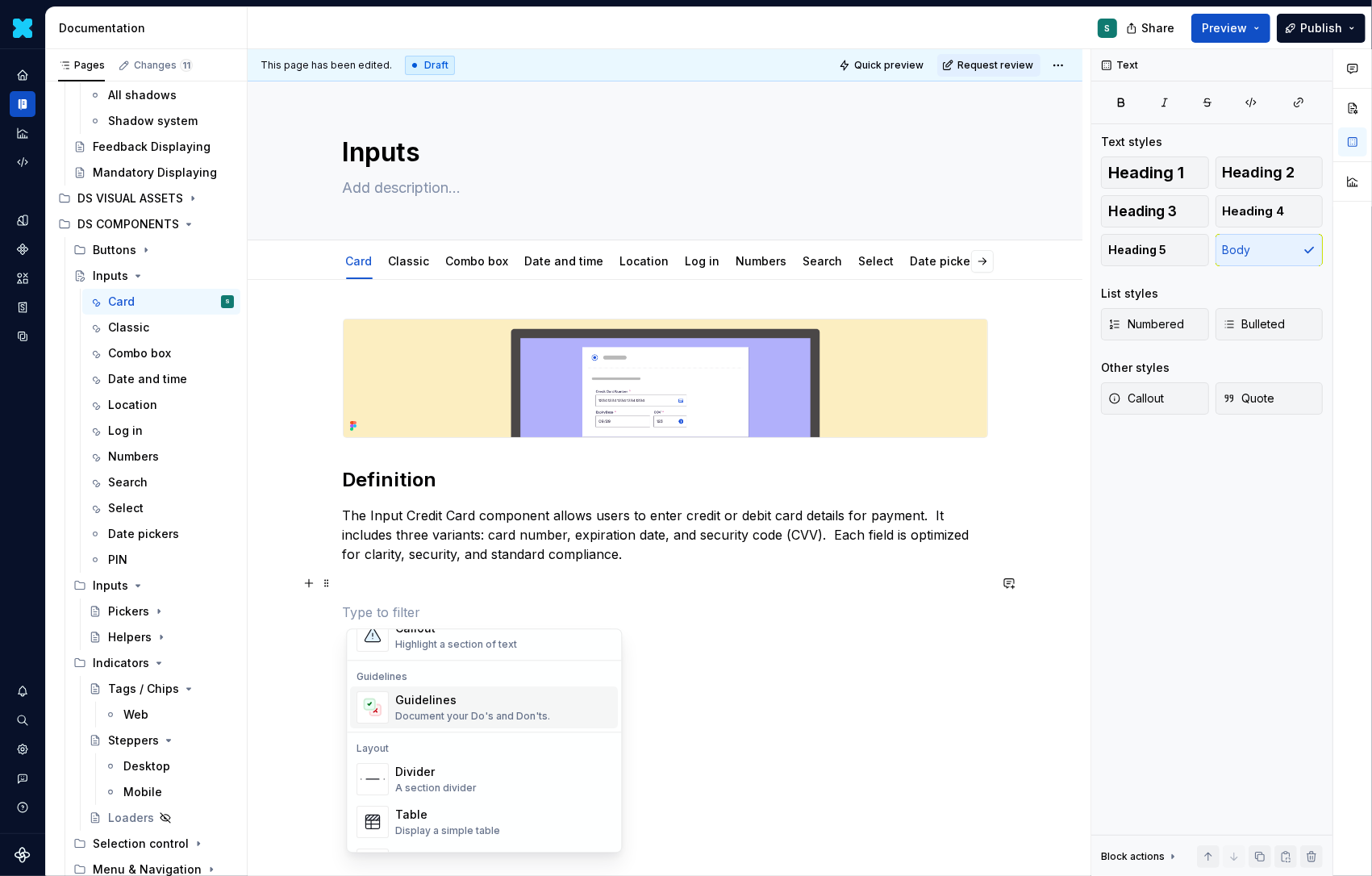
scroll to position [428, 0]
click at [418, 776] on div "Divider" at bounding box center [436, 770] width 81 height 16
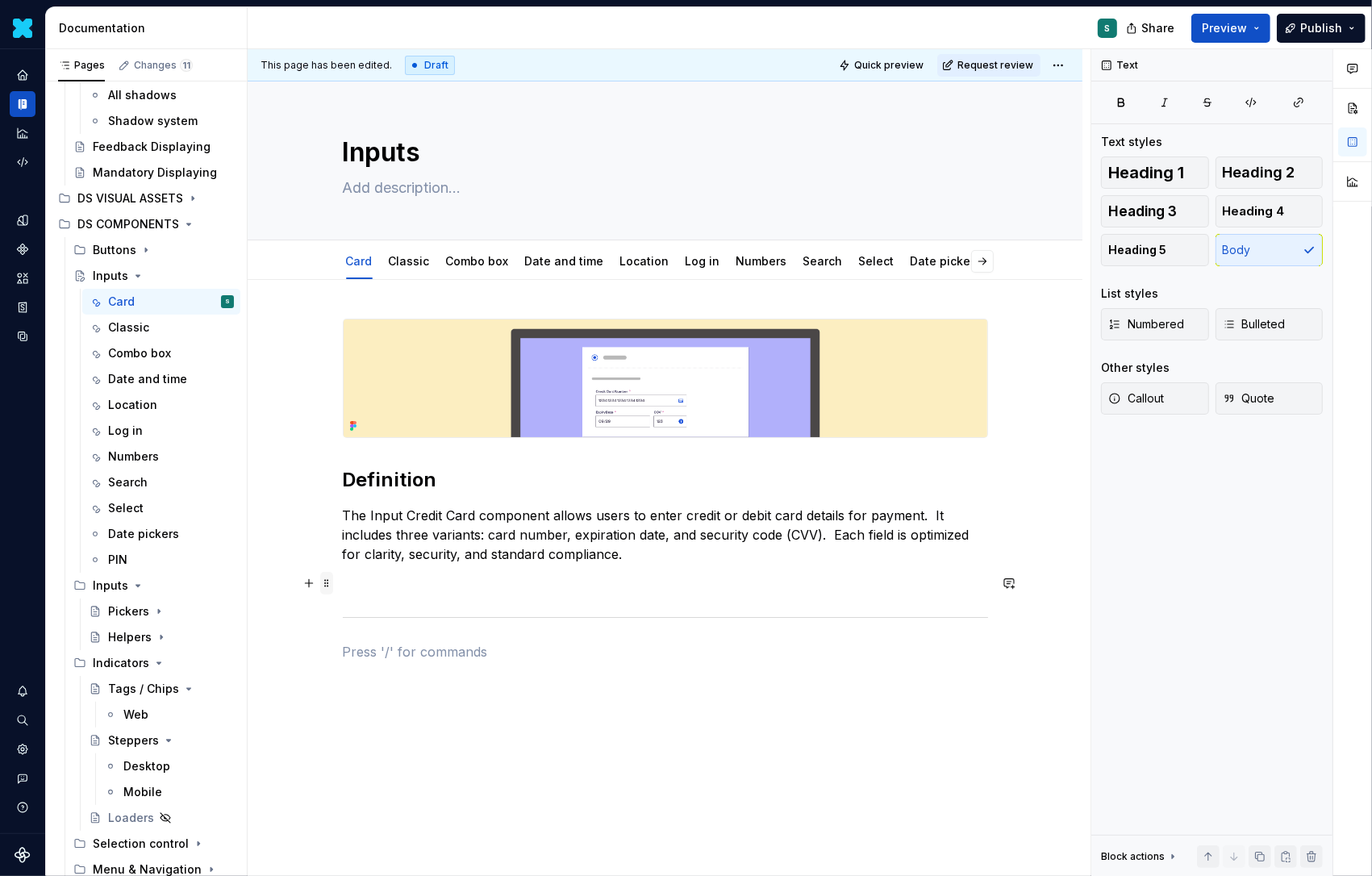
click at [331, 579] on span at bounding box center [327, 582] width 13 height 22
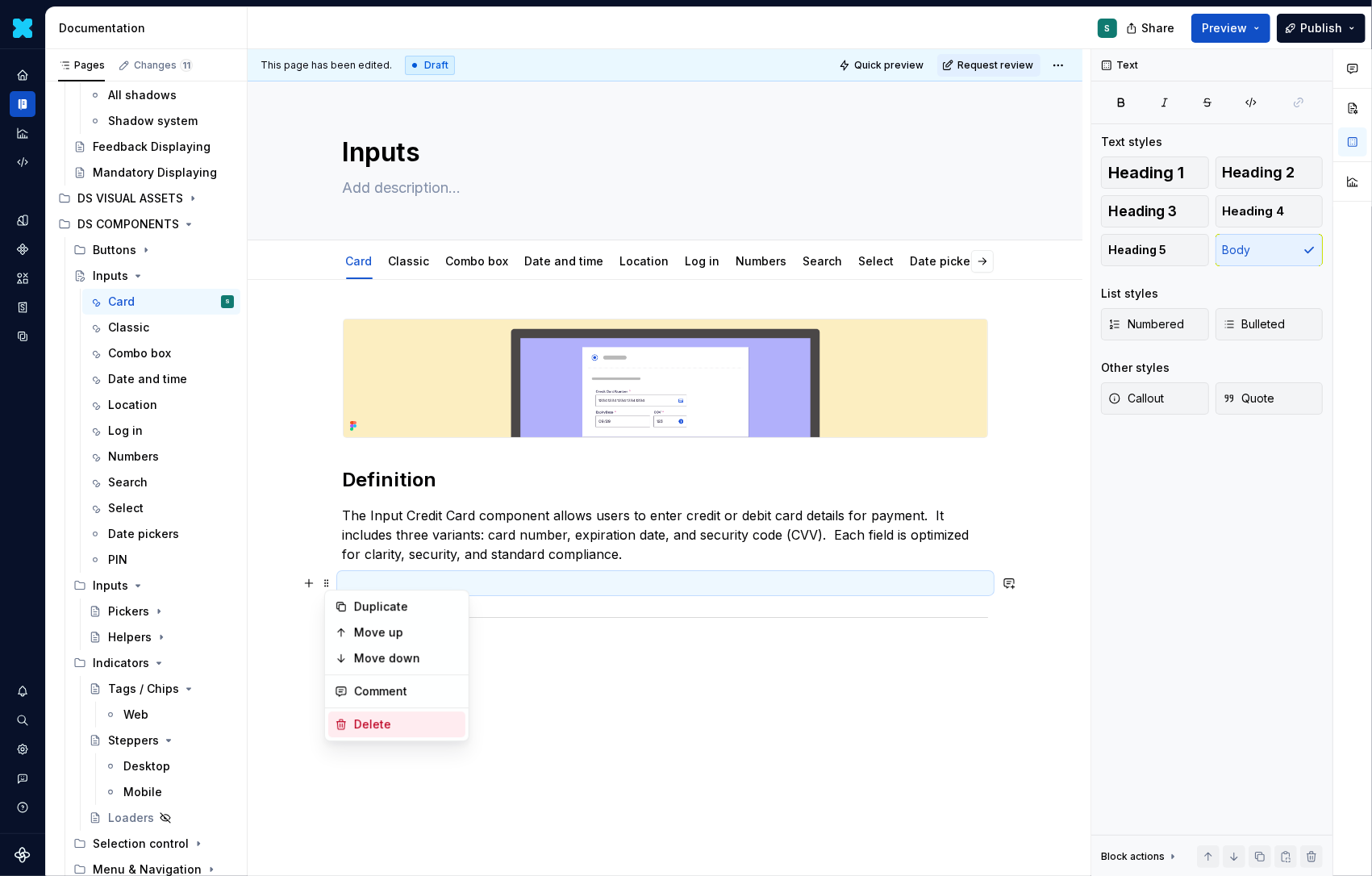
click at [364, 718] on div "Delete" at bounding box center [407, 725] width 105 height 16
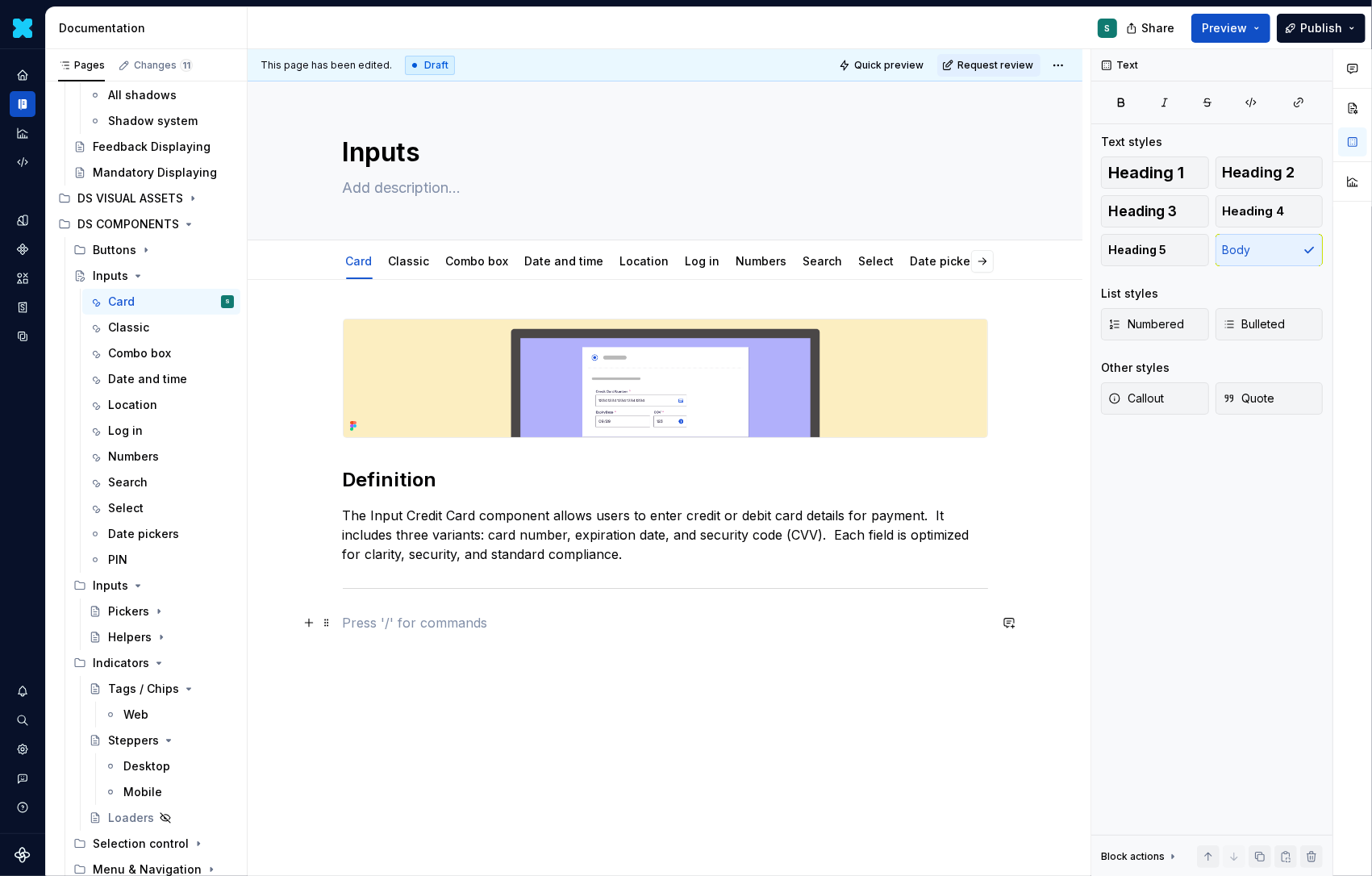
click at [375, 614] on p at bounding box center [665, 623] width 646 height 20
click at [314, 625] on button "button" at bounding box center [308, 622] width 22 height 22
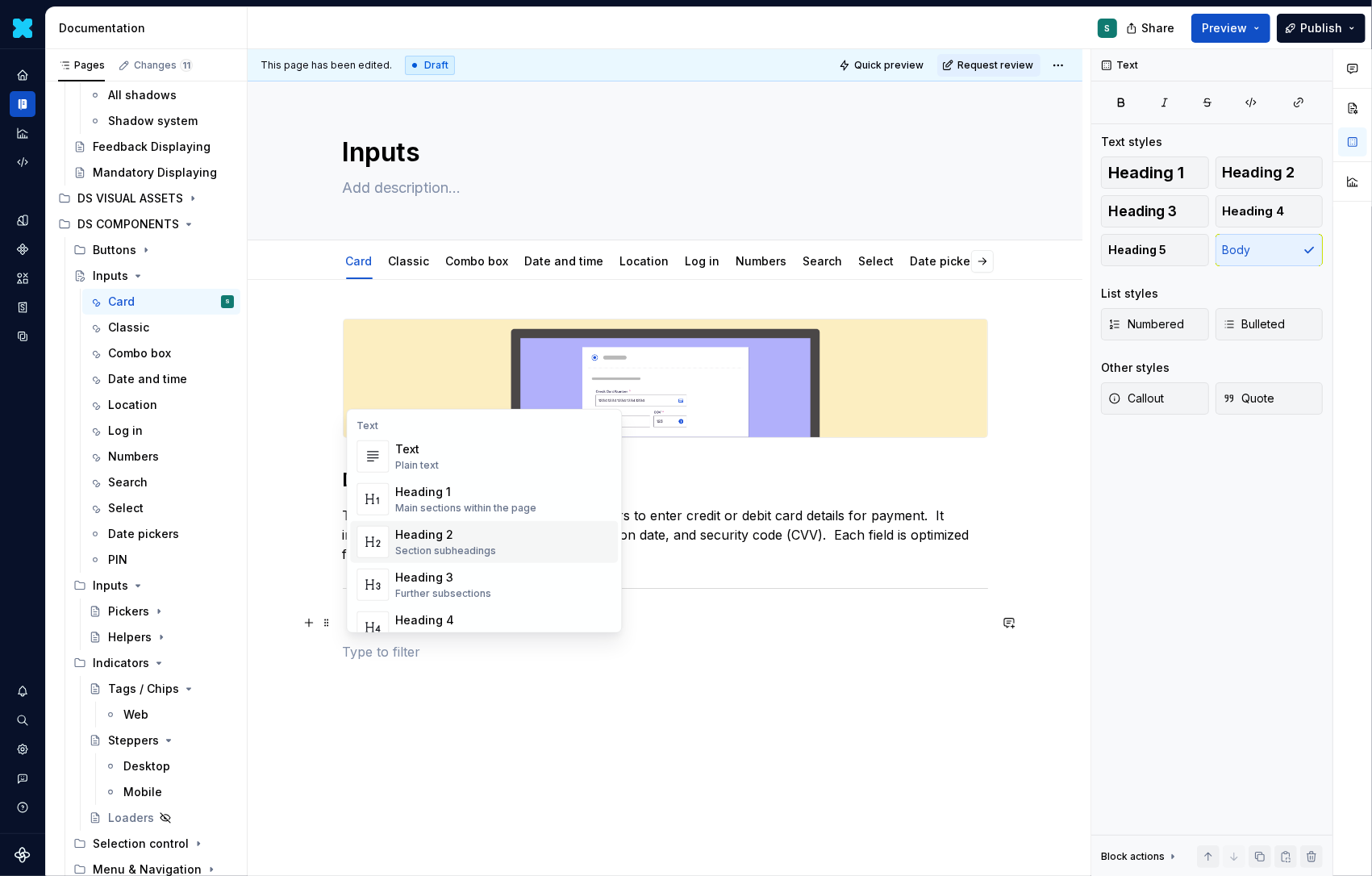
click at [447, 543] on div "Heading 2" at bounding box center [446, 535] width 101 height 16
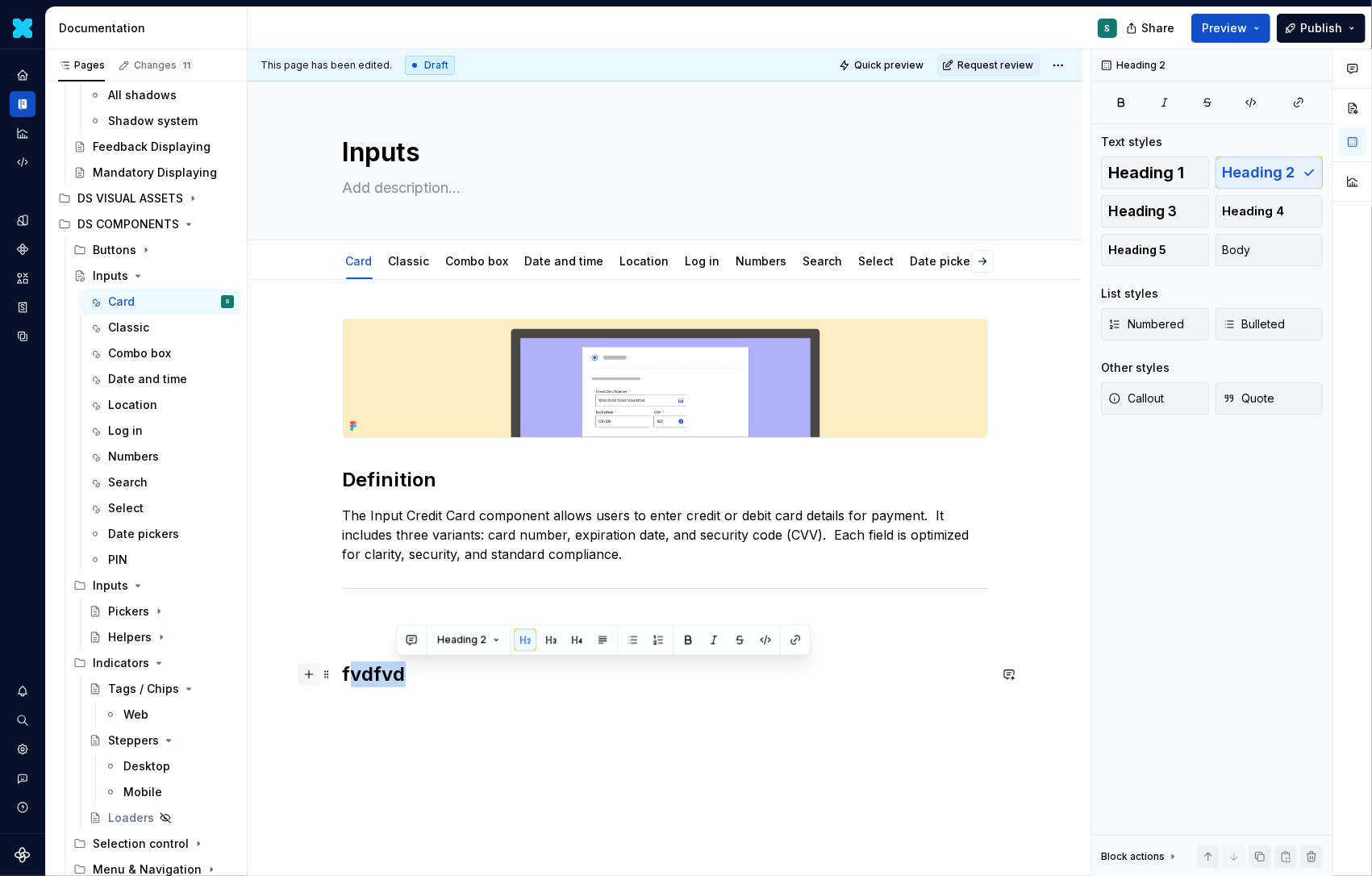
drag, startPoint x: 408, startPoint y: 671, endPoint x: 318, endPoint y: 671, distance: 90.0
click at [343, 671] on div "Definition The Input Credit Card component allows users to enter credit or debi…" at bounding box center [665, 512] width 646 height 388
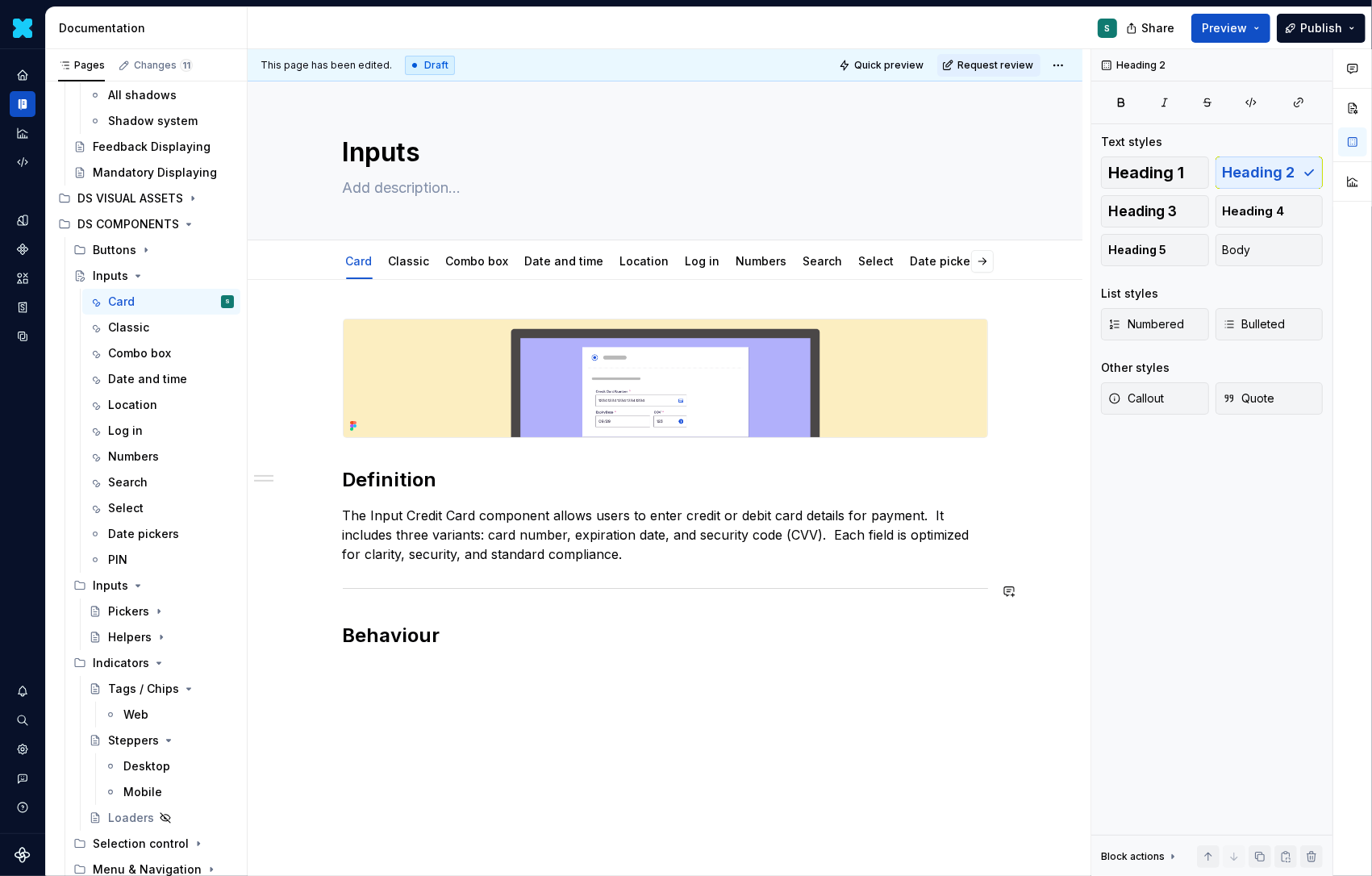
click at [374, 610] on div "Definition The Input Credit Card component allows users to enter credit or debi…" at bounding box center [665, 483] width 646 height 330
click at [453, 671] on div "Definition The Input Credit Card component allows users to enter credit or debi…" at bounding box center [665, 605] width 835 height 651
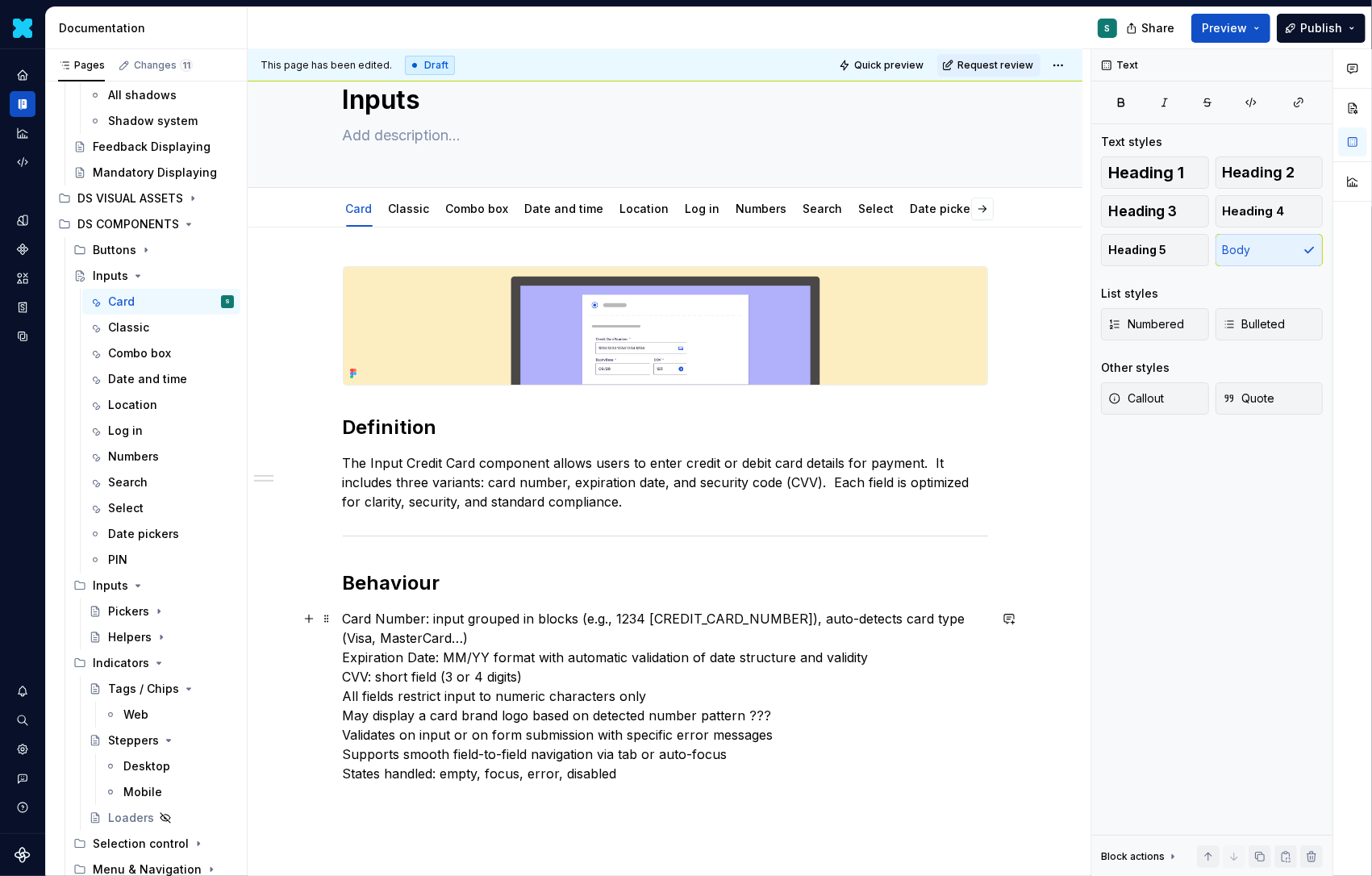
scroll to position [109, 0]
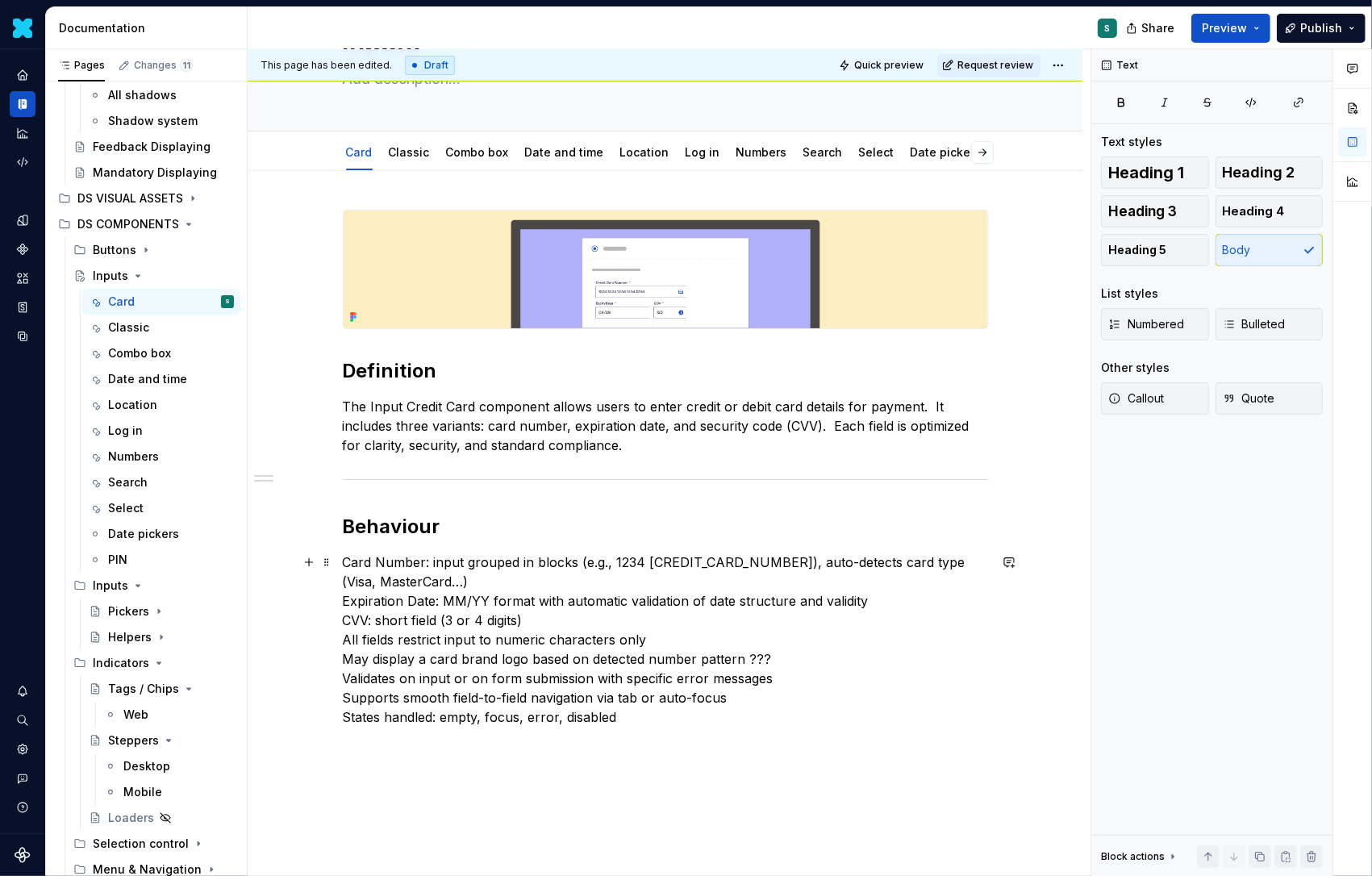
click at [433, 563] on p "Card Number: input grouped in blocks (e.g., 1234 5678 9012 3456), auto-detects …" at bounding box center [665, 640] width 646 height 174
drag, startPoint x: 443, startPoint y: 561, endPoint x: 304, endPoint y: 561, distance: 139.0
click at [343, 561] on div "Definition The Input Credit Card component allows users to enter credit or debi…" at bounding box center [665, 478] width 646 height 536
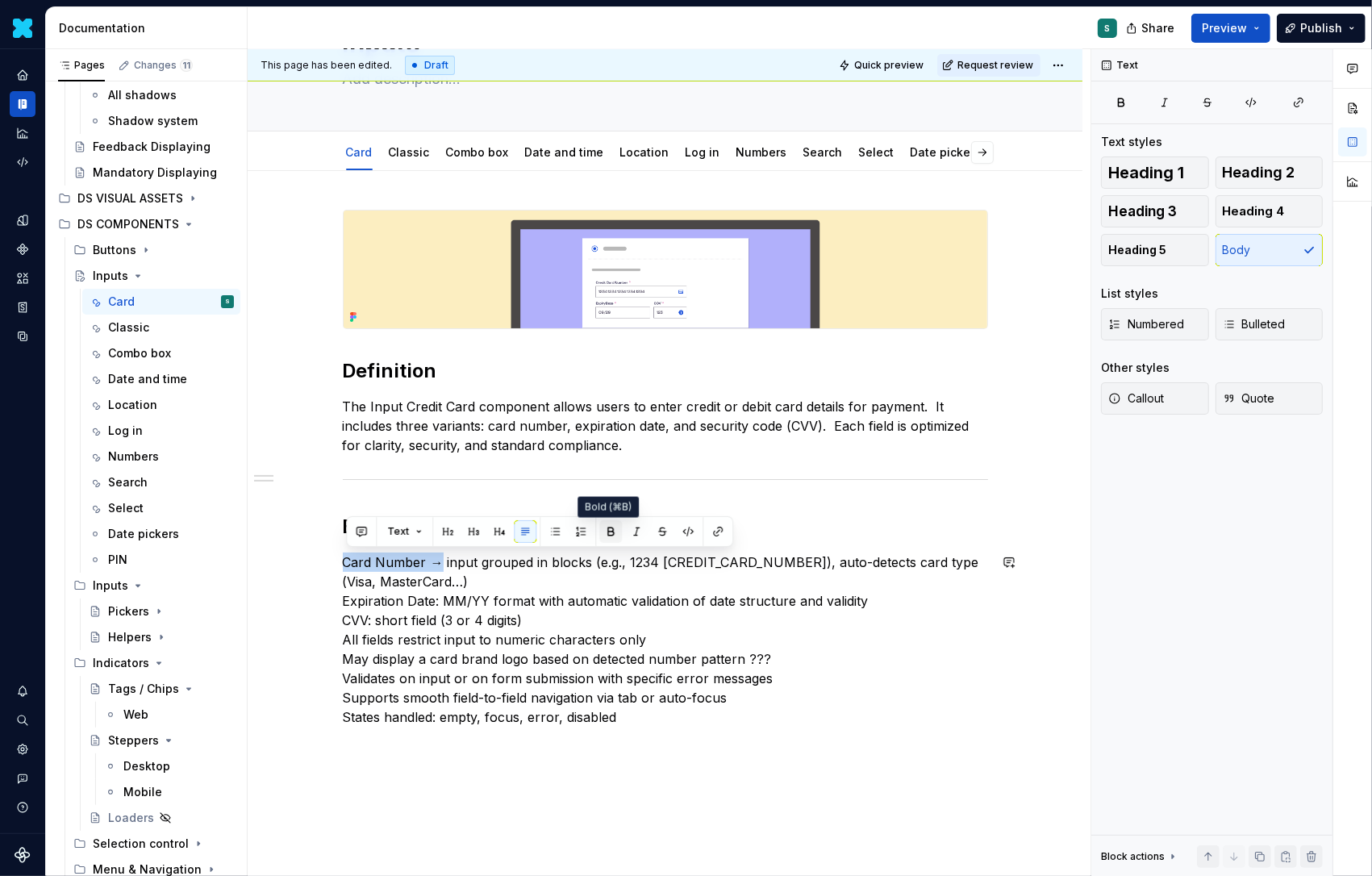
click at [602, 530] on button "button" at bounding box center [610, 531] width 22 height 22
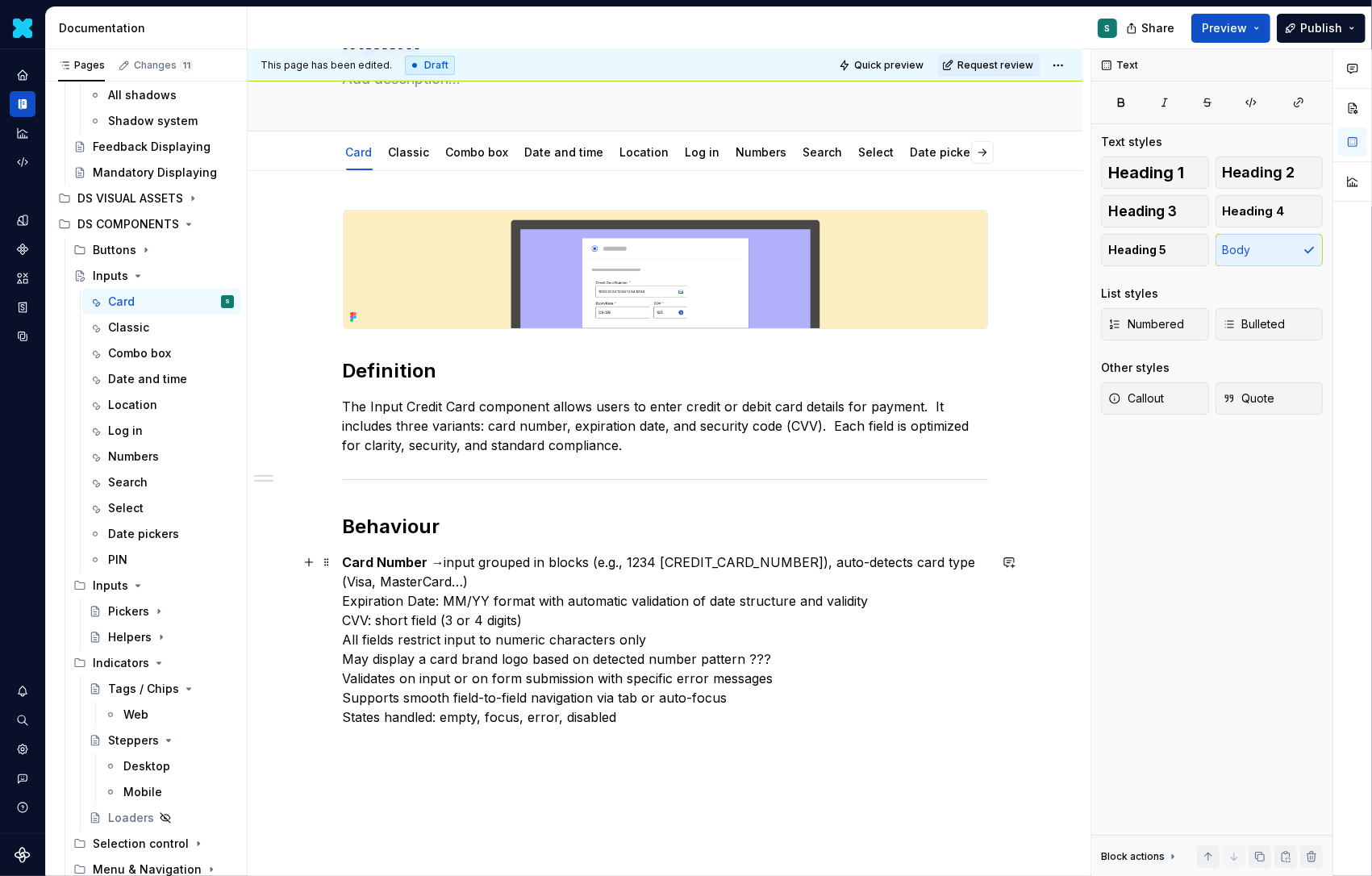
click at [519, 586] on p "Card Number → input grouped in blocks (e.g., 1234 5678 9012 3456), auto-detects…" at bounding box center [665, 640] width 646 height 174
click at [444, 600] on p "Card Number → input grouped in blocks (e.g., 1234 5678 9012 3456), auto-detects…" at bounding box center [665, 640] width 646 height 174
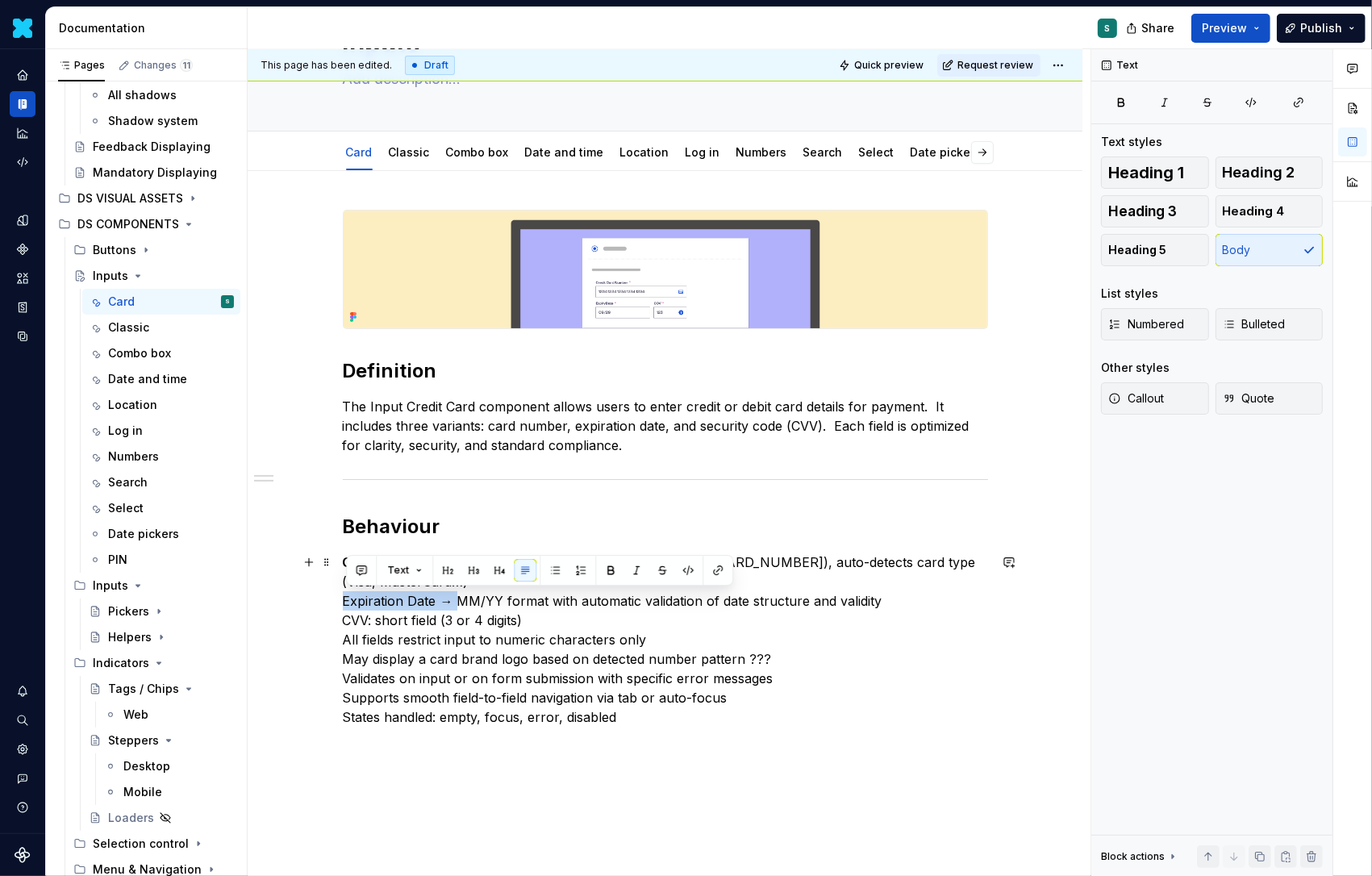
drag, startPoint x: 459, startPoint y: 602, endPoint x: 299, endPoint y: 602, distance: 160.0
click at [299, 602] on div "Definition The Input Credit Card component allows users to enter credit or debi…" at bounding box center [665, 590] width 835 height 838
click at [608, 566] on button "button" at bounding box center [610, 570] width 22 height 22
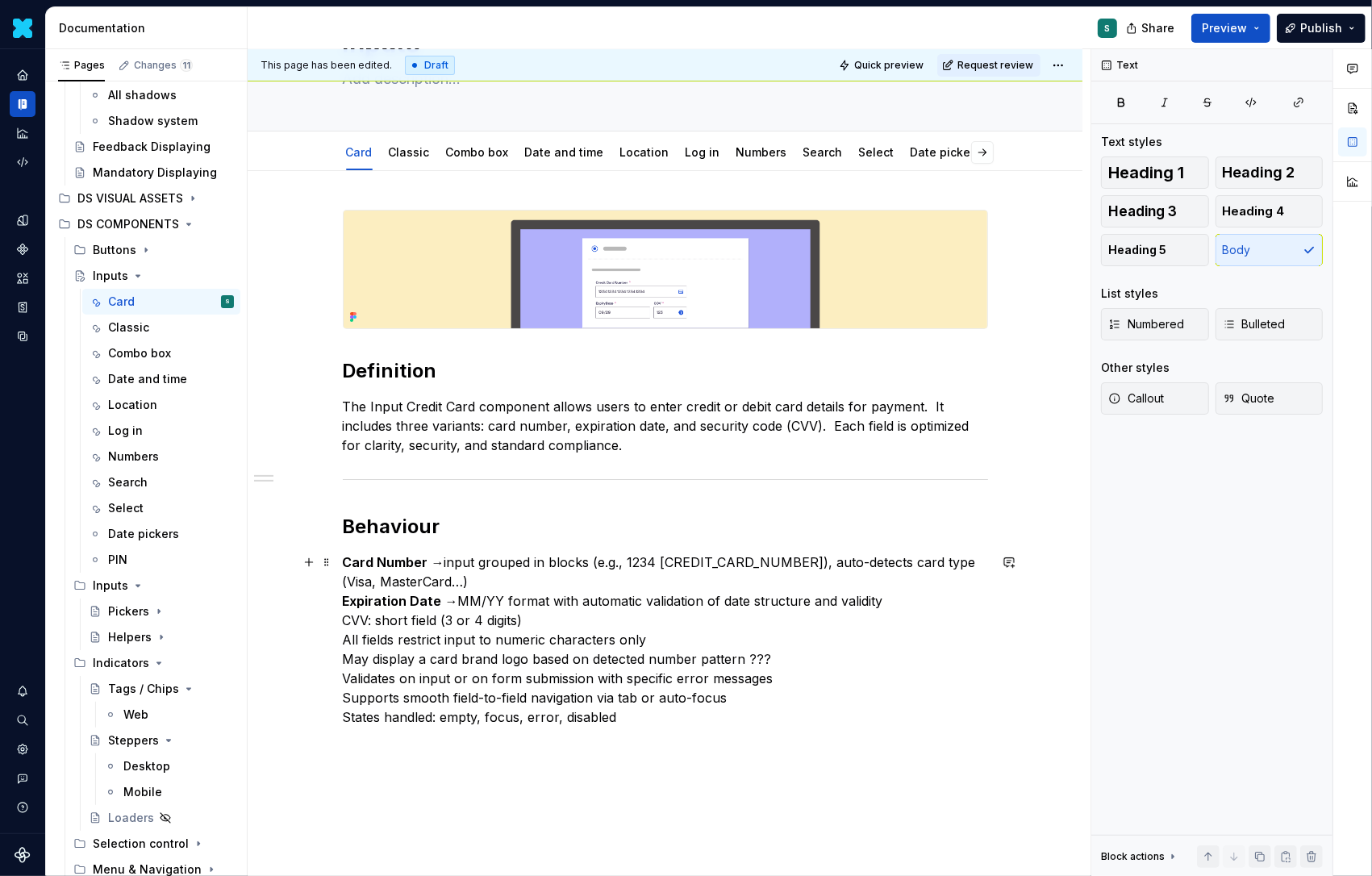
click at [377, 625] on p "Card Number → input grouped in blocks (e.g., 1234 5678 9012 3456), auto-detects…" at bounding box center [665, 640] width 646 height 174
drag, startPoint x: 394, startPoint y: 623, endPoint x: 294, endPoint y: 623, distance: 100.0
click at [294, 623] on div "Definition The Input Credit Card component allows users to enter credit or debi…" at bounding box center [665, 590] width 835 height 838
click at [605, 590] on button "button" at bounding box center [610, 589] width 22 height 22
click at [564, 630] on p "Card Number → input grouped in blocks (e.g., 1234 5678 9012 3456), auto-detects…" at bounding box center [665, 640] width 646 height 174
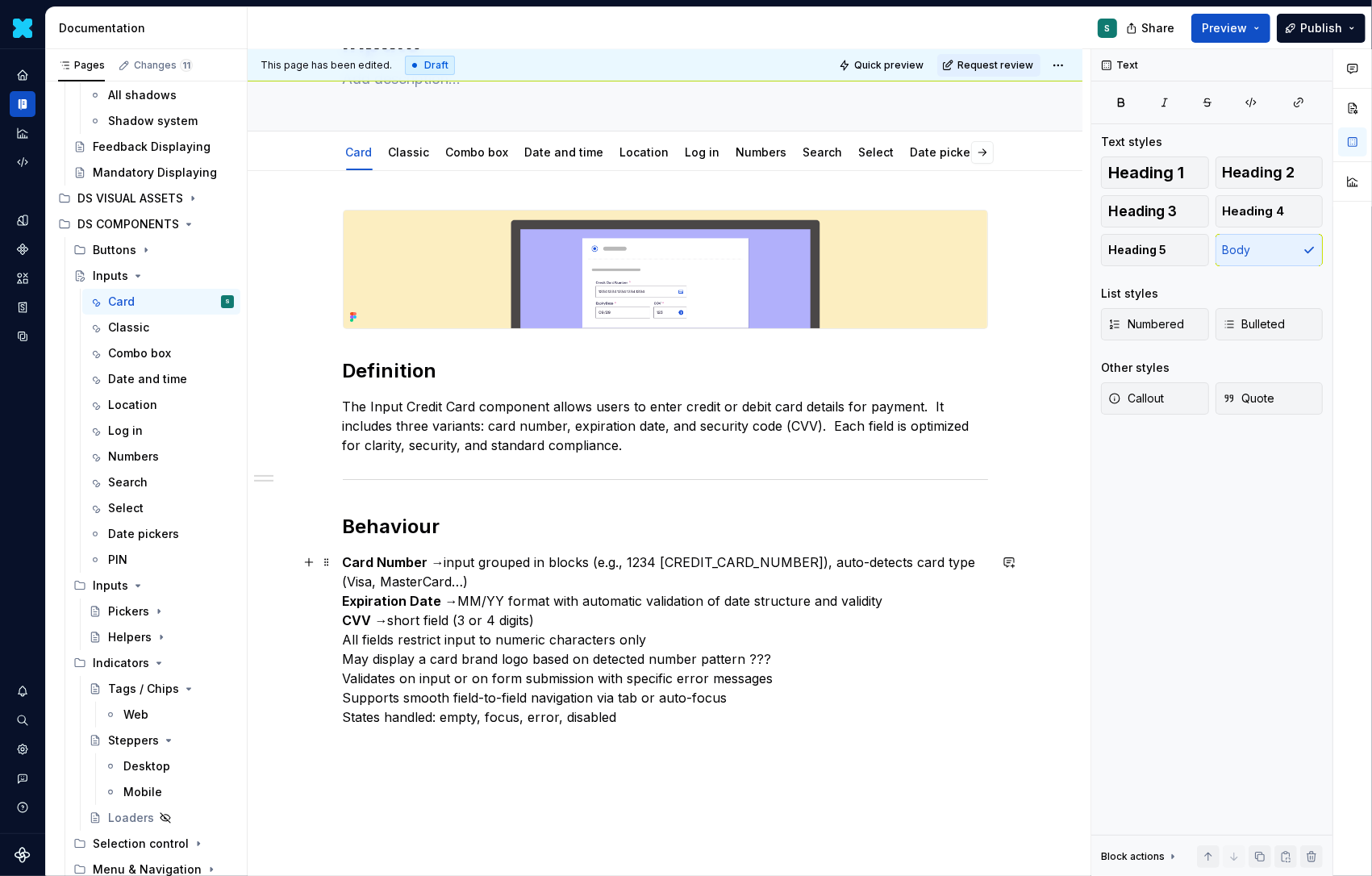
click at [457, 586] on p "Card Number → input grouped in blocks (e.g., 1234 5678 9012 3456), auto-detects…" at bounding box center [665, 640] width 646 height 174
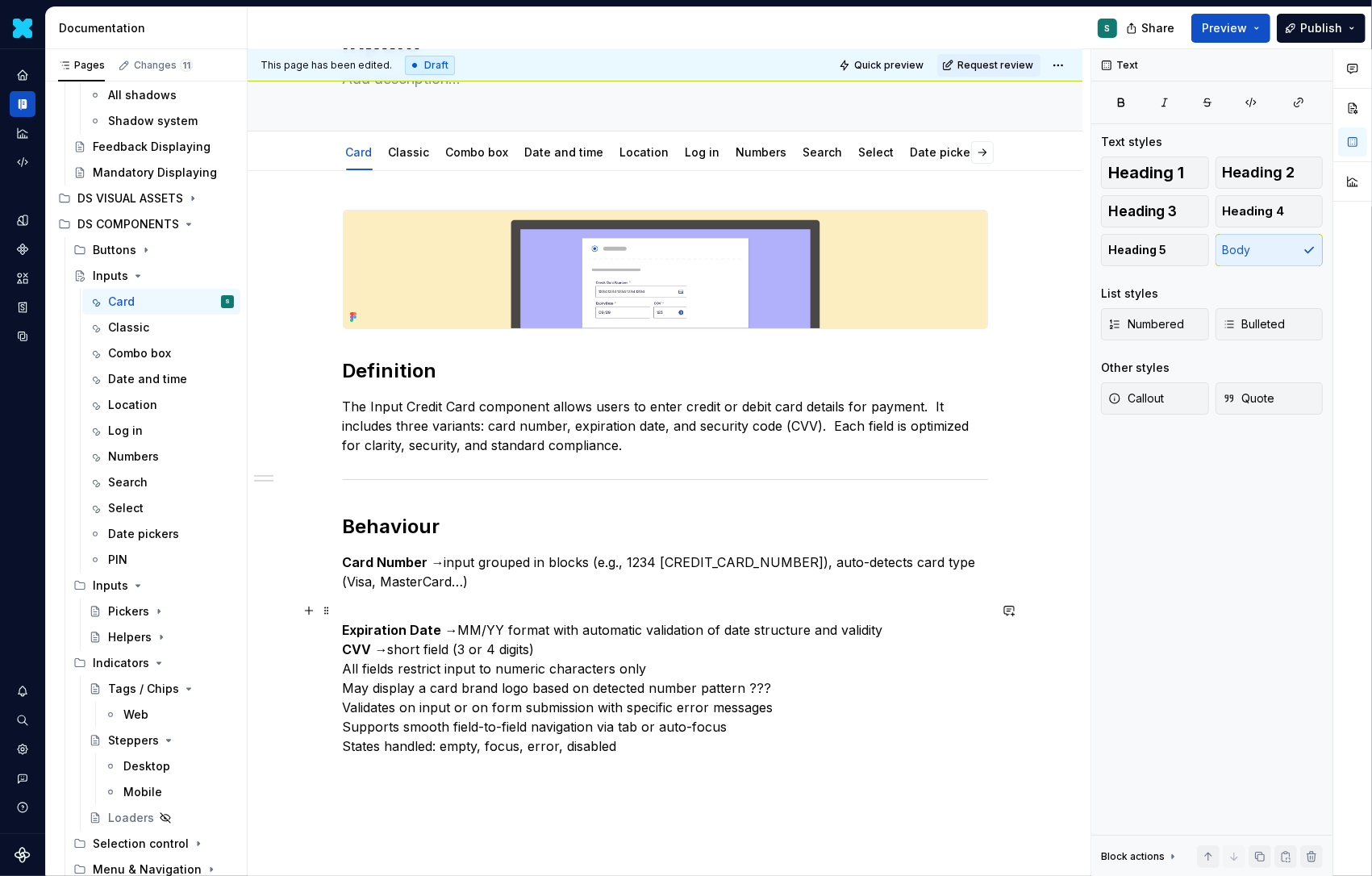
click at [568, 647] on p "Expiration Date → MM/YY format with automatic validation of date structure and …" at bounding box center [665, 679] width 646 height 155
click at [899, 637] on p "Expiration Date → MM/YY format with automatic validation of date structure and …" at bounding box center [665, 679] width 646 height 155
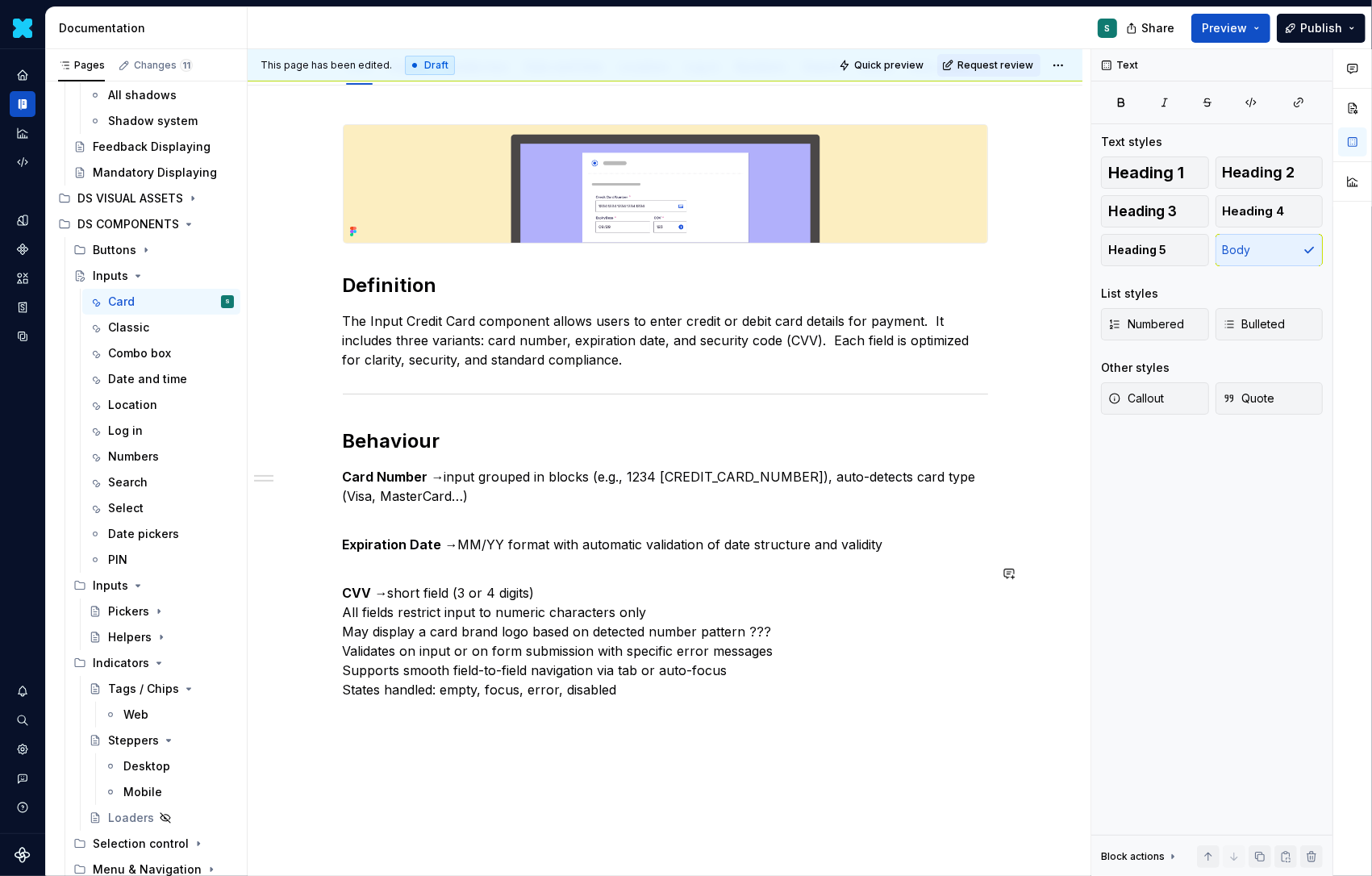
scroll to position [199, 0]
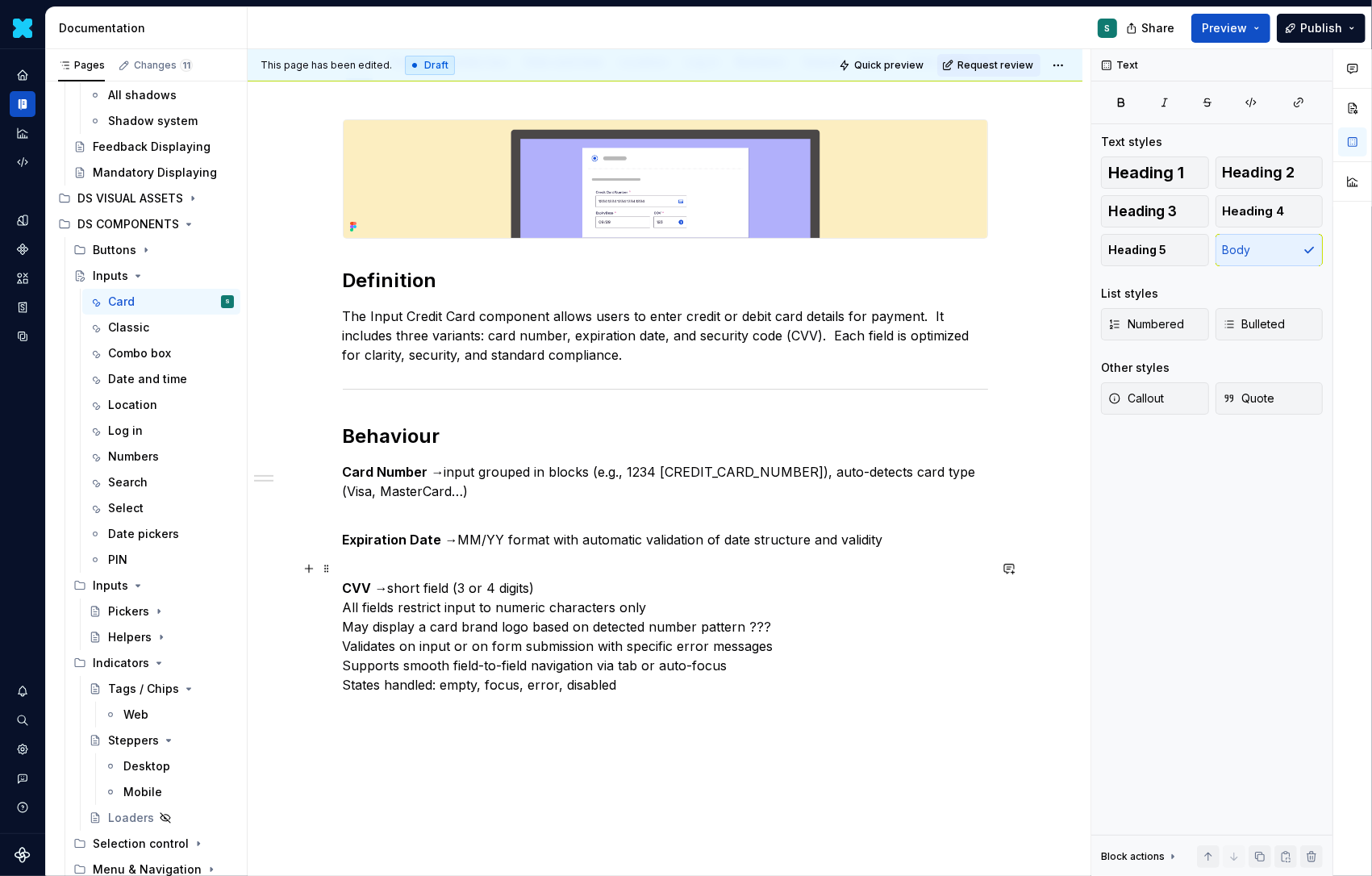
click at [566, 594] on p "CVV → short field (3 or 4 digits) All fields restrict input to numeric characte…" at bounding box center [665, 627] width 646 height 136
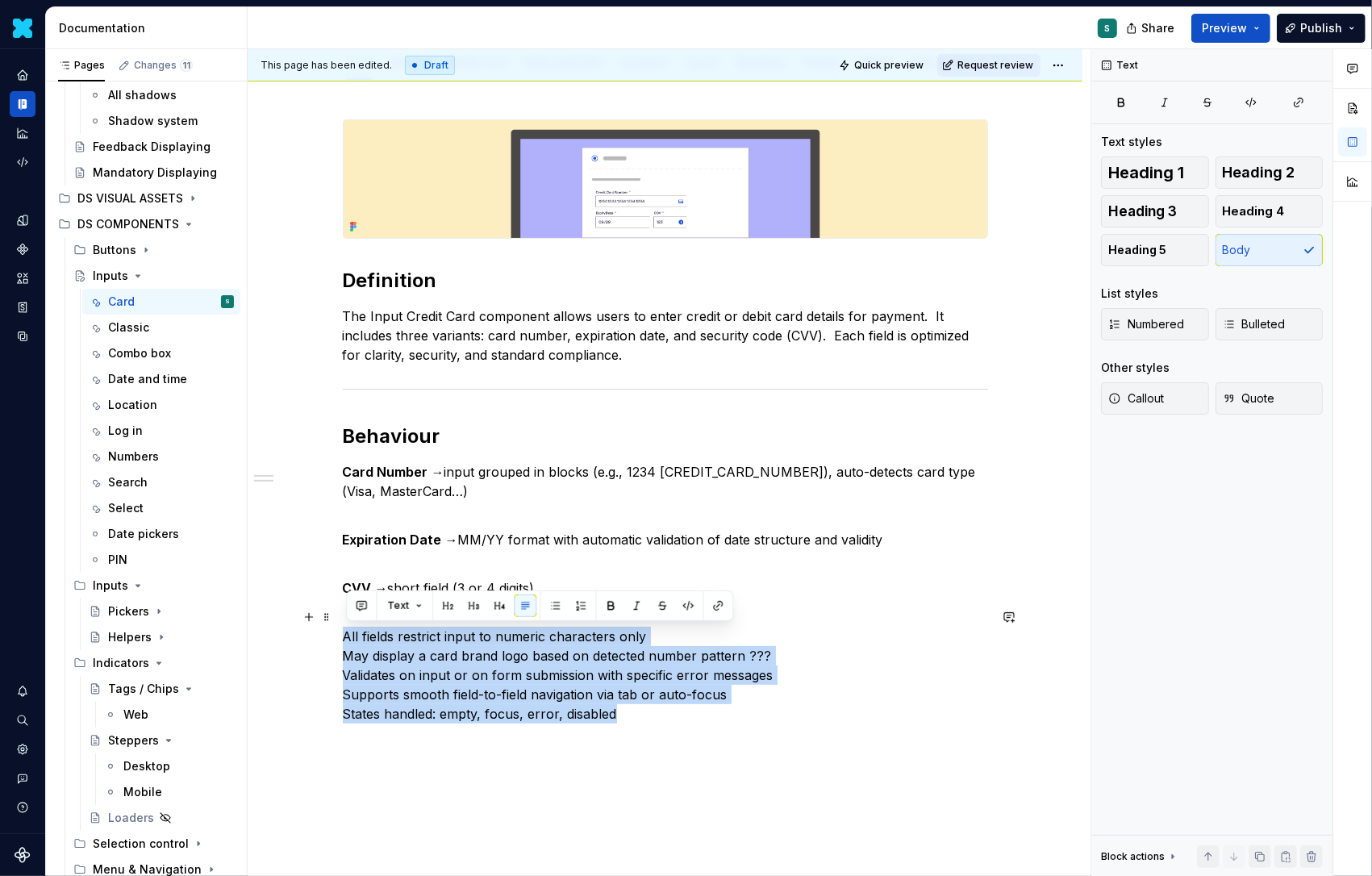
drag, startPoint x: 628, startPoint y: 714, endPoint x: 323, endPoint y: 632, distance: 315.8
click at [323, 632] on div "Definition The Input Credit Card component allows users to enter credit or debi…" at bounding box center [665, 543] width 835 height 925
click at [551, 602] on button "button" at bounding box center [554, 605] width 22 height 22
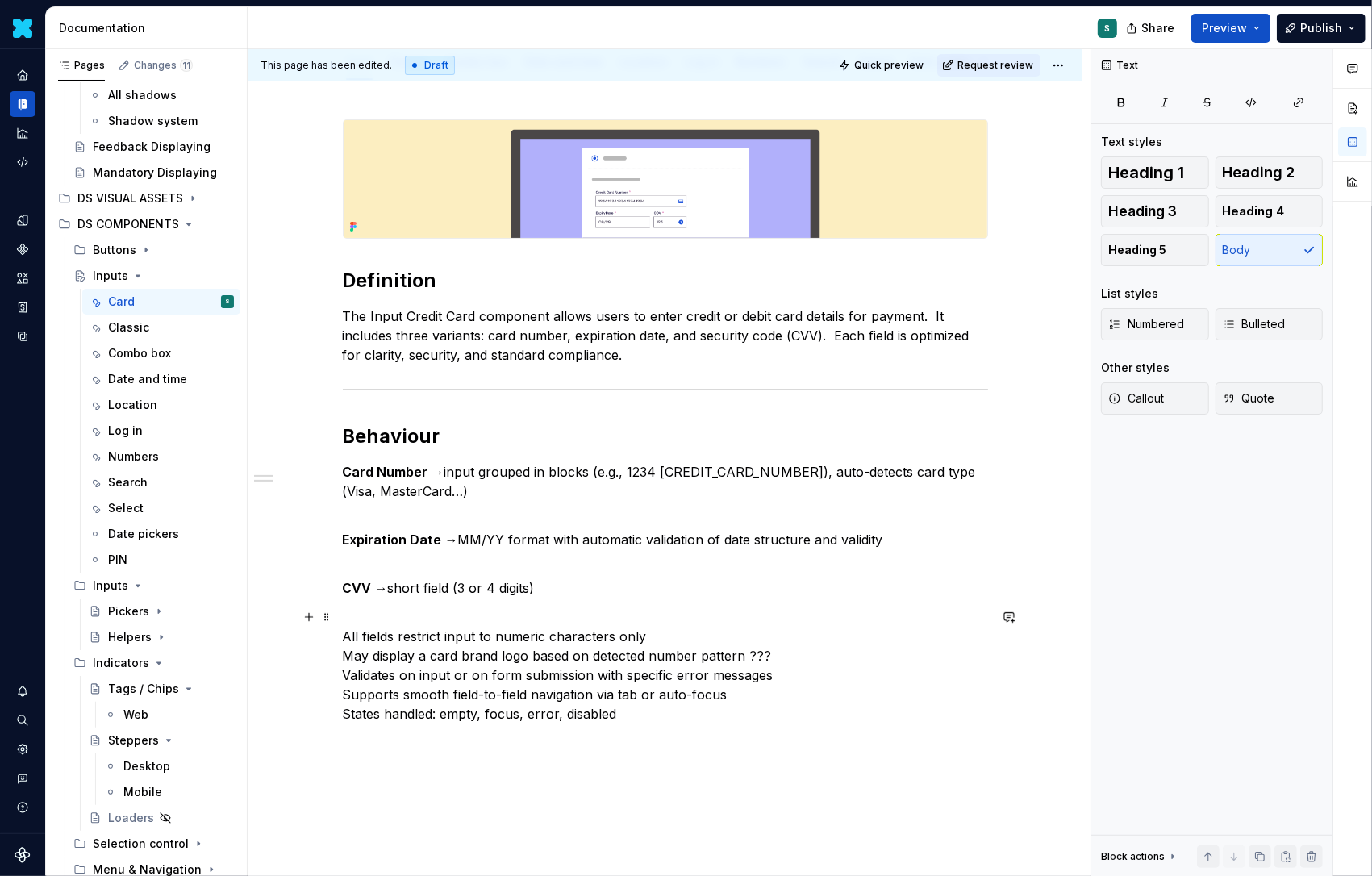
click at [346, 637] on p "All fields restrict input to numeric characters only May display a card brand l…" at bounding box center [665, 665] width 646 height 116
drag, startPoint x: 607, startPoint y: 638, endPoint x: 334, endPoint y: 638, distance: 273.0
click at [334, 638] on div "Definition The Input Credit Card component allows users to enter credit or debi…" at bounding box center [665, 543] width 835 height 925
click at [553, 606] on button "button" at bounding box center [554, 605] width 22 height 22
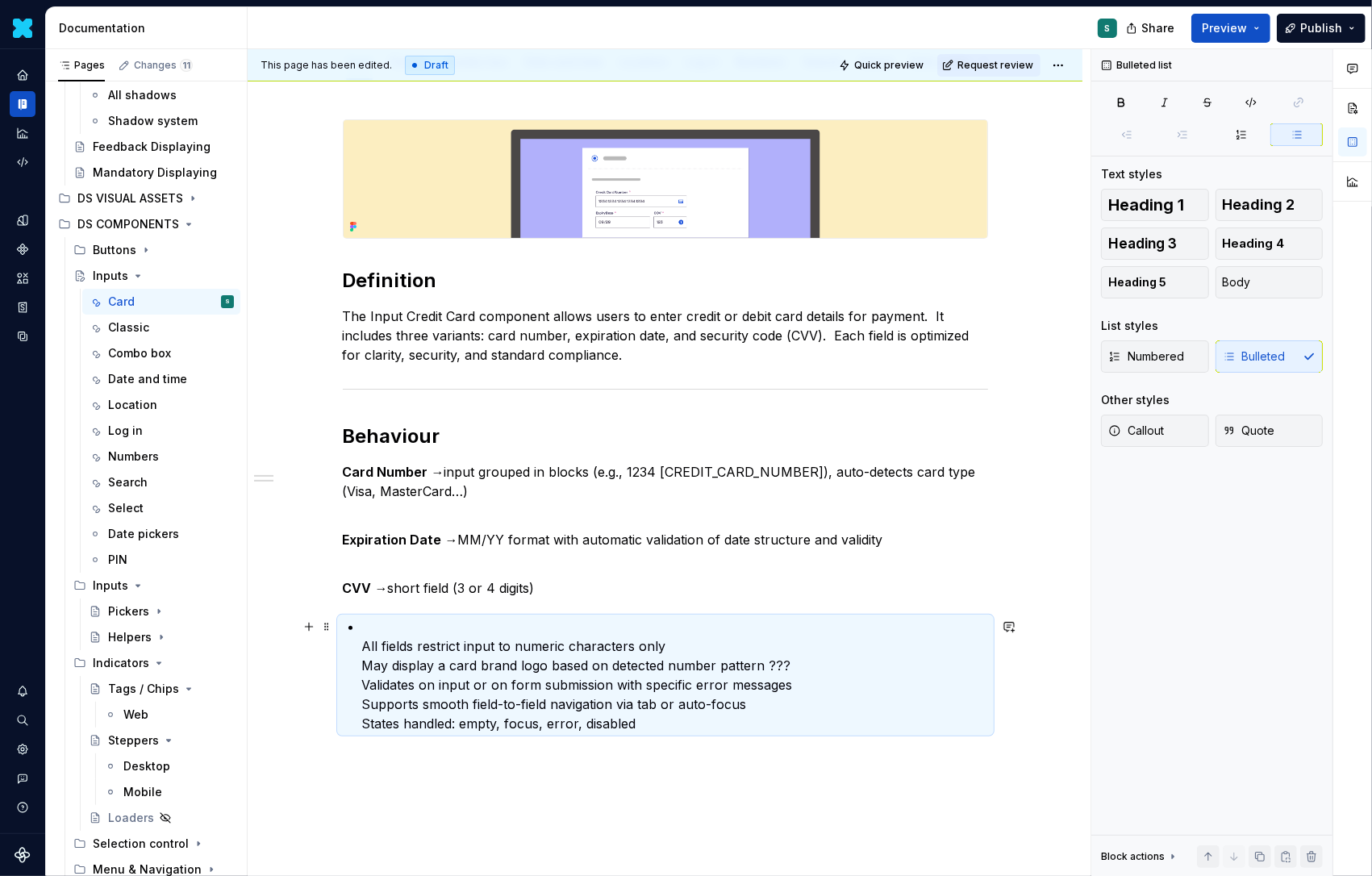
click at [585, 660] on p "All fields restrict input to numeric characters only May display a card brand l…" at bounding box center [674, 674] width 626 height 116
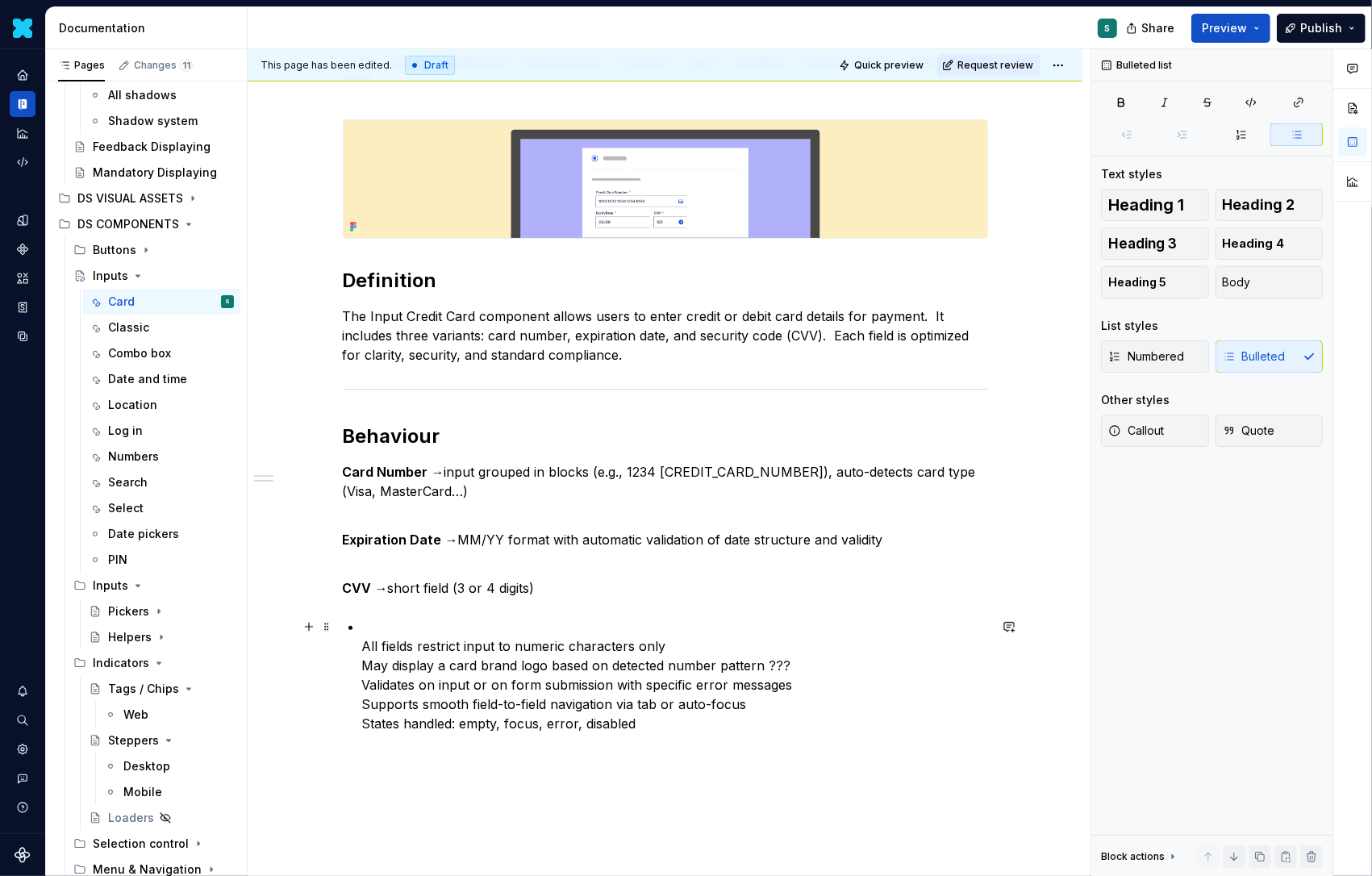
click at [570, 691] on p "All fields restrict input to numeric characters only May display a card brand l…" at bounding box center [674, 674] width 626 height 116
click at [369, 655] on p "All fields restrict input to numeric characters only May display a card brand l…" at bounding box center [674, 674] width 626 height 116
click at [341, 655] on div "Definition The Input Credit Card component allows users to enter credit or debi…" at bounding box center [665, 548] width 835 height 935
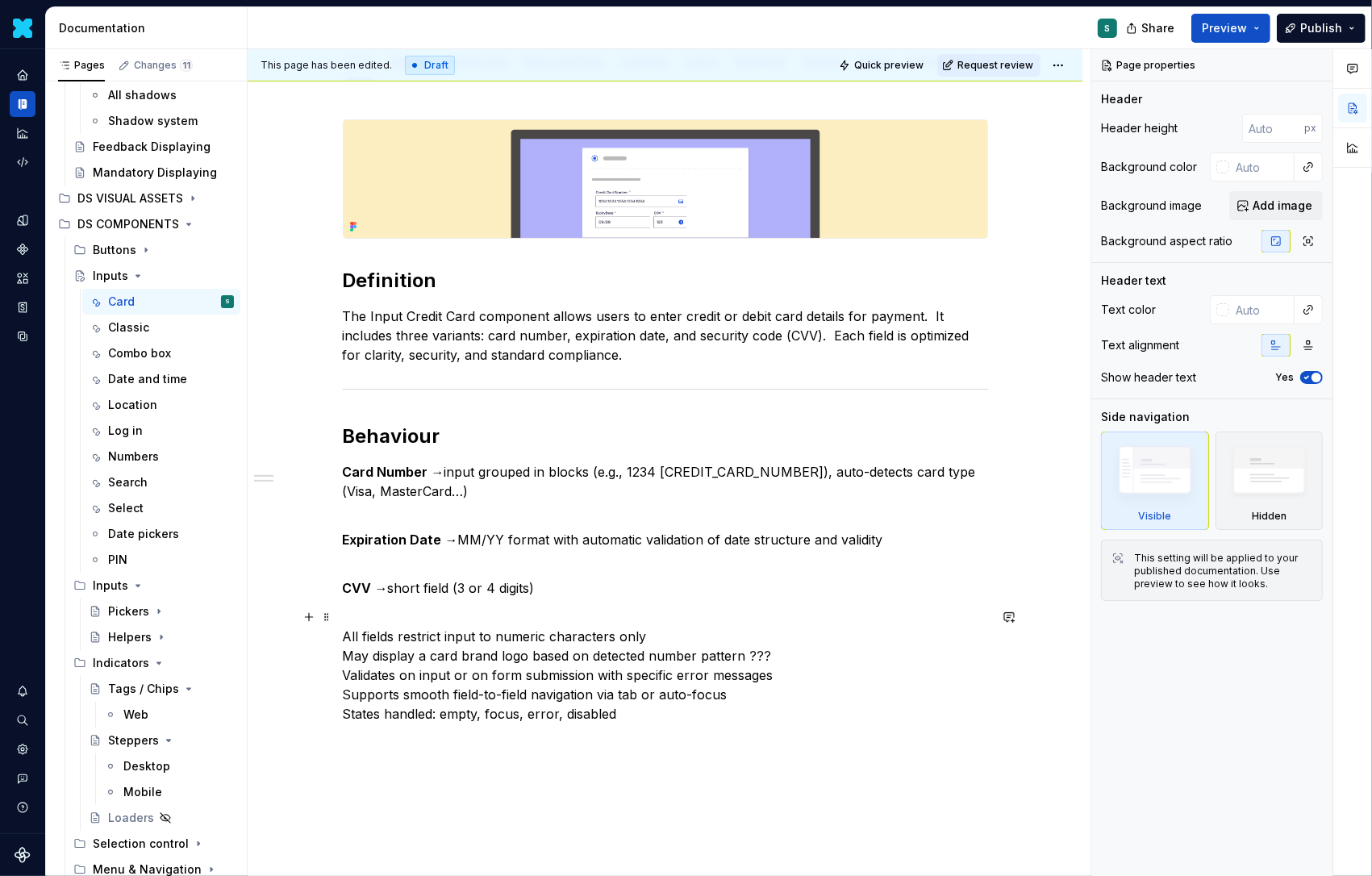
click at [349, 635] on p "All fields restrict input to numeric characters only May display a card brand l…" at bounding box center [665, 665] width 646 height 116
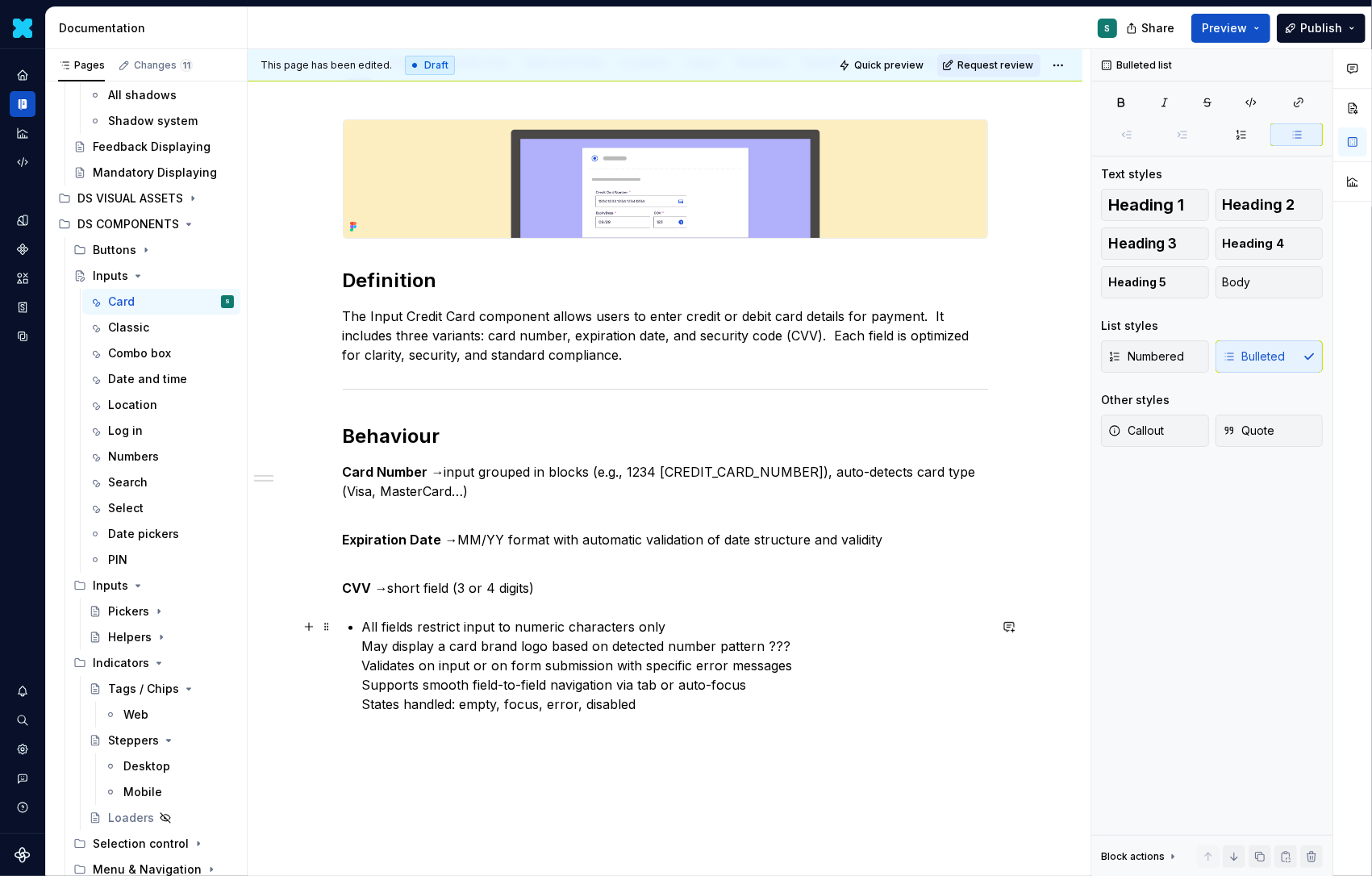
click at [364, 647] on div "Definition The Input Credit Card component allows users to enter credit or debi…" at bounding box center [665, 416] width 646 height 595
click at [362, 670] on div "Definition The Input Credit Card component allows users to enter credit or debi…" at bounding box center [665, 419] width 646 height 601
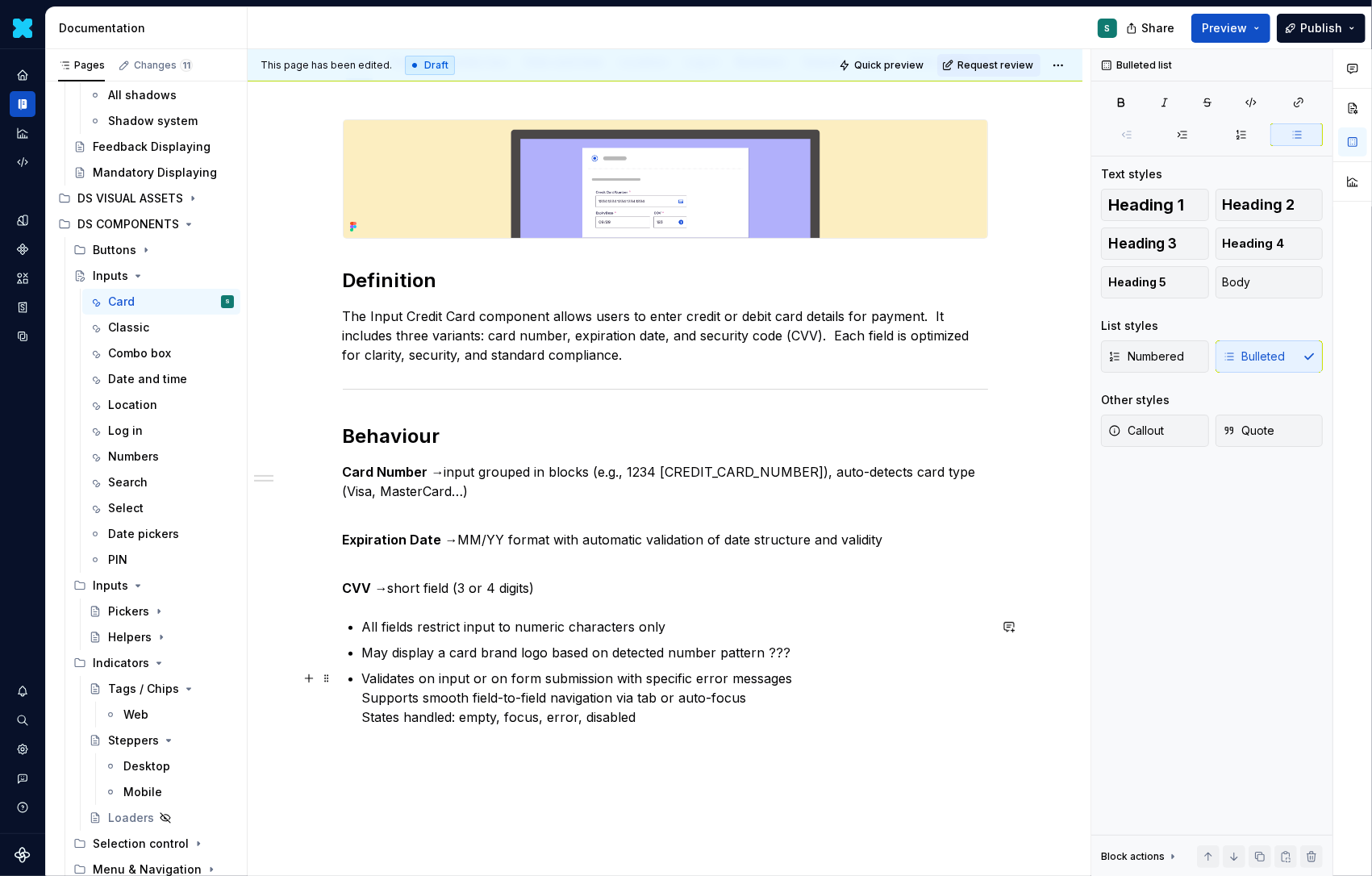
click at [365, 698] on p "Validates on input or on form submission with specific error messages Supports …" at bounding box center [674, 698] width 626 height 58
click at [365, 725] on p "Supports smooth field-to-field navigation via tab or auto-focus States handled:…" at bounding box center [674, 713] width 626 height 39
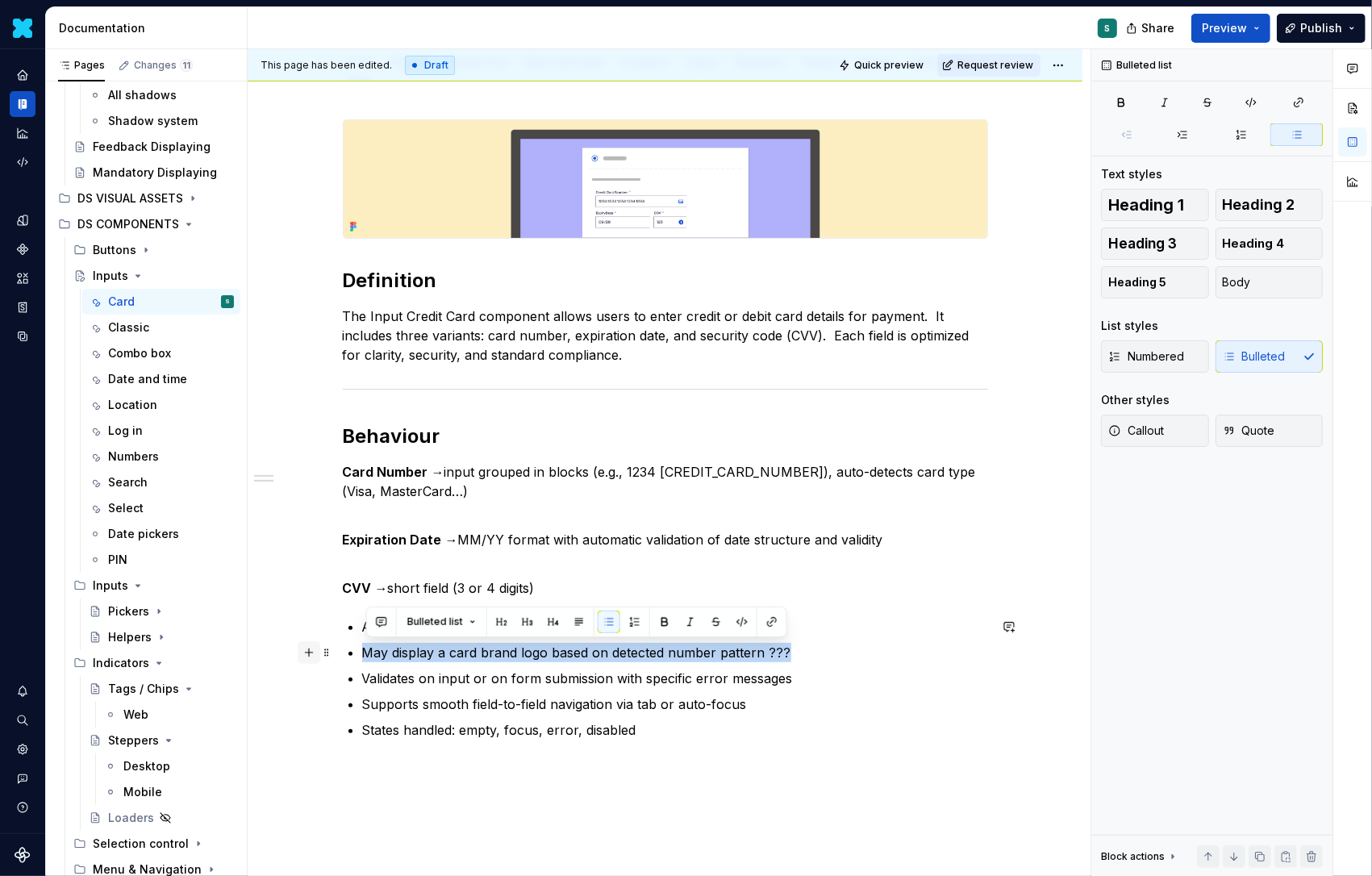
drag, startPoint x: 741, startPoint y: 651, endPoint x: 320, endPoint y: 651, distance: 421.0
click at [343, 651] on div "Definition The Input Credit Card component allows users to enter credit or debi…" at bounding box center [665, 439] width 646 height 640
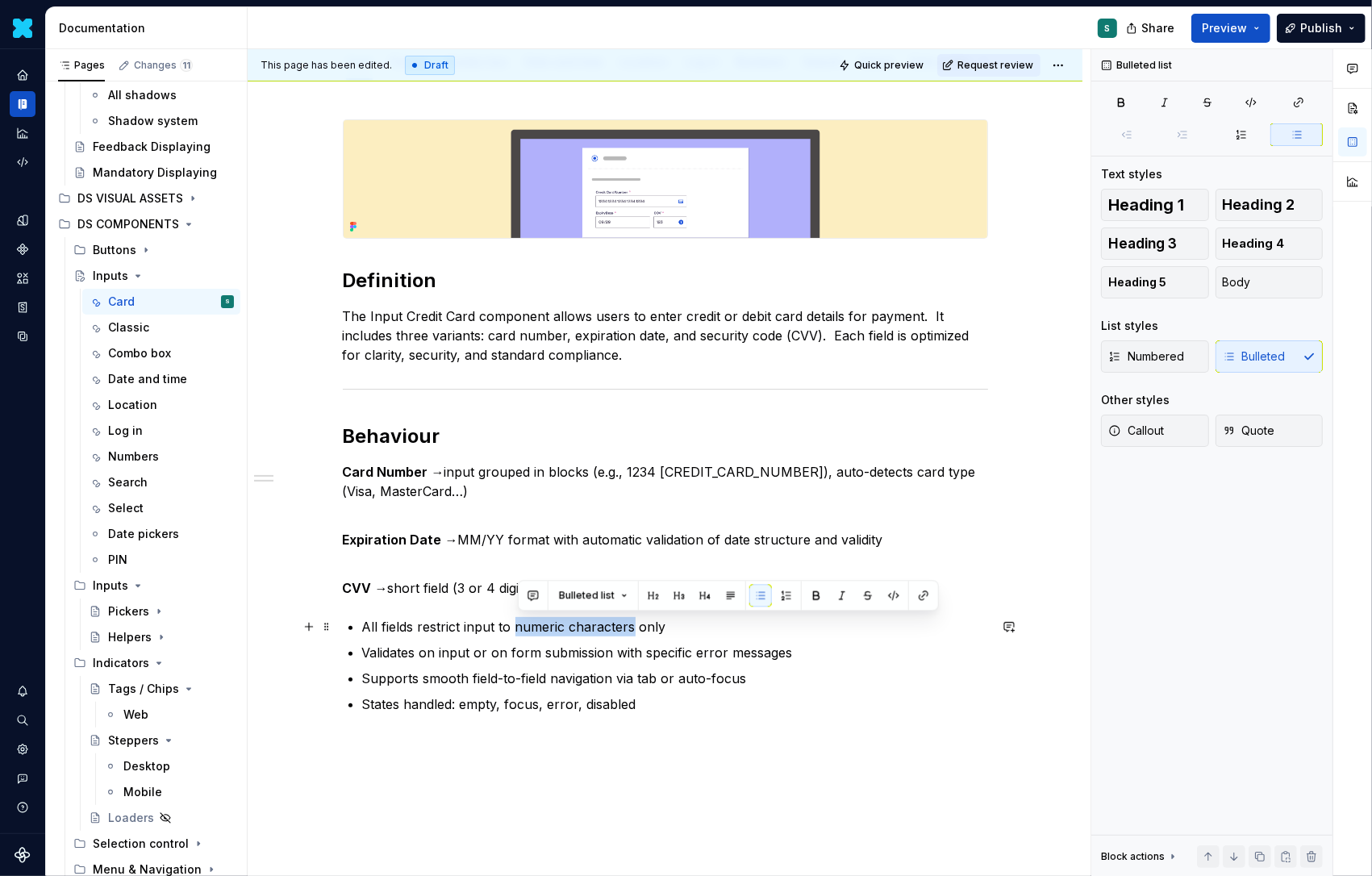
drag, startPoint x: 519, startPoint y: 626, endPoint x: 637, endPoint y: 625, distance: 118.0
click at [637, 625] on p "All fields restrict input to numeric characters only" at bounding box center [674, 627] width 626 height 20
click at [805, 591] on button "button" at bounding box center [816, 595] width 22 height 22
click at [645, 651] on p "Validates on input or on form submission with specific error messages" at bounding box center [674, 653] width 626 height 20
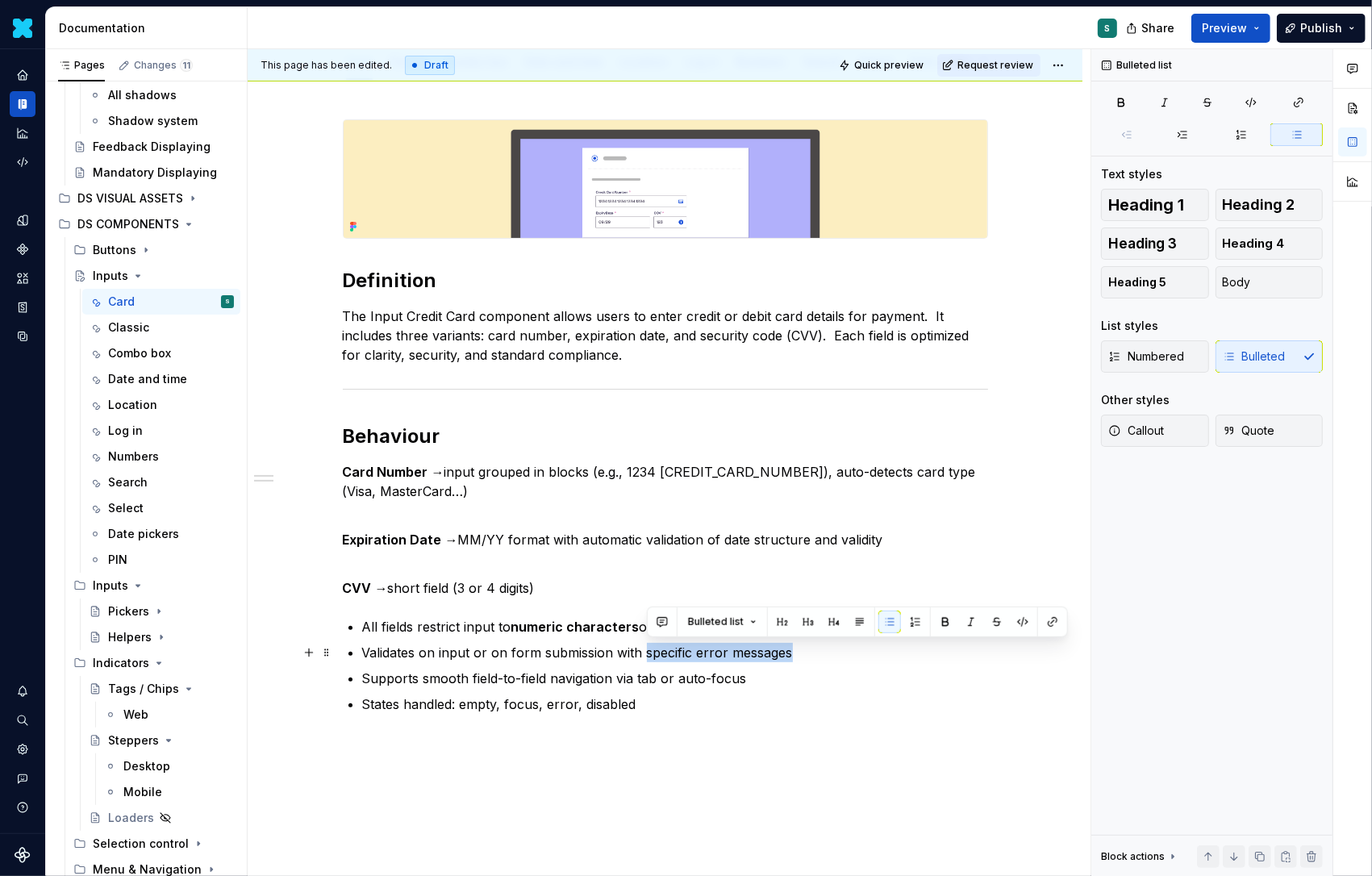
drag, startPoint x: 651, startPoint y: 651, endPoint x: 805, endPoint y: 651, distance: 154.0
click at [805, 651] on p "Validates on input or on form submission with specific error messages" at bounding box center [674, 653] width 626 height 20
click at [943, 619] on button "button" at bounding box center [945, 621] width 22 height 22
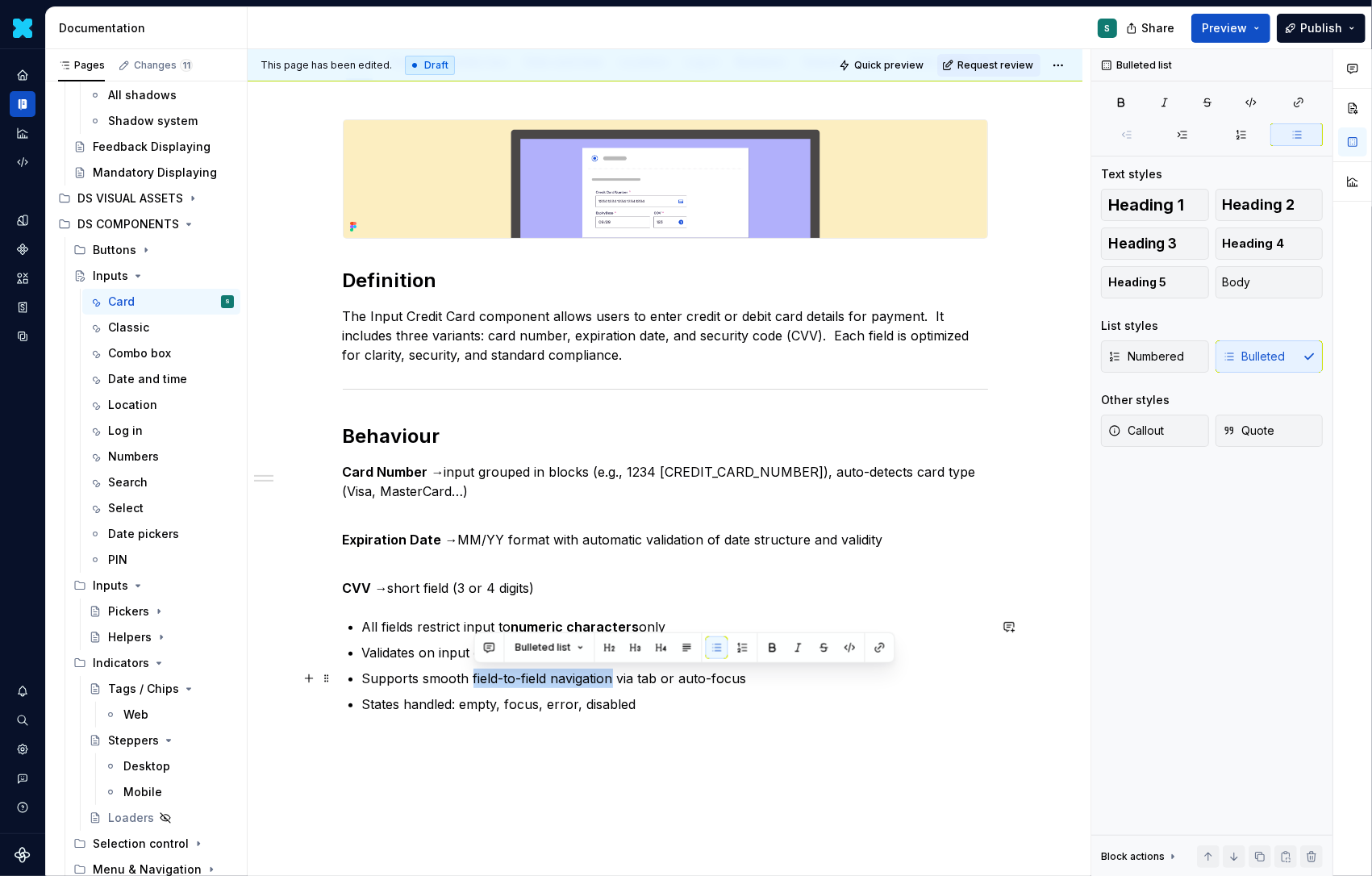
drag, startPoint x: 474, startPoint y: 673, endPoint x: 617, endPoint y: 674, distance: 143.0
click at [617, 674] on p "Supports smooth field-to-field navigation via tab or auto-focus" at bounding box center [674, 679] width 626 height 20
click at [758, 647] on div at bounding box center [758, 647] width 1 height 29
click at [765, 647] on button "button" at bounding box center [772, 647] width 22 height 22
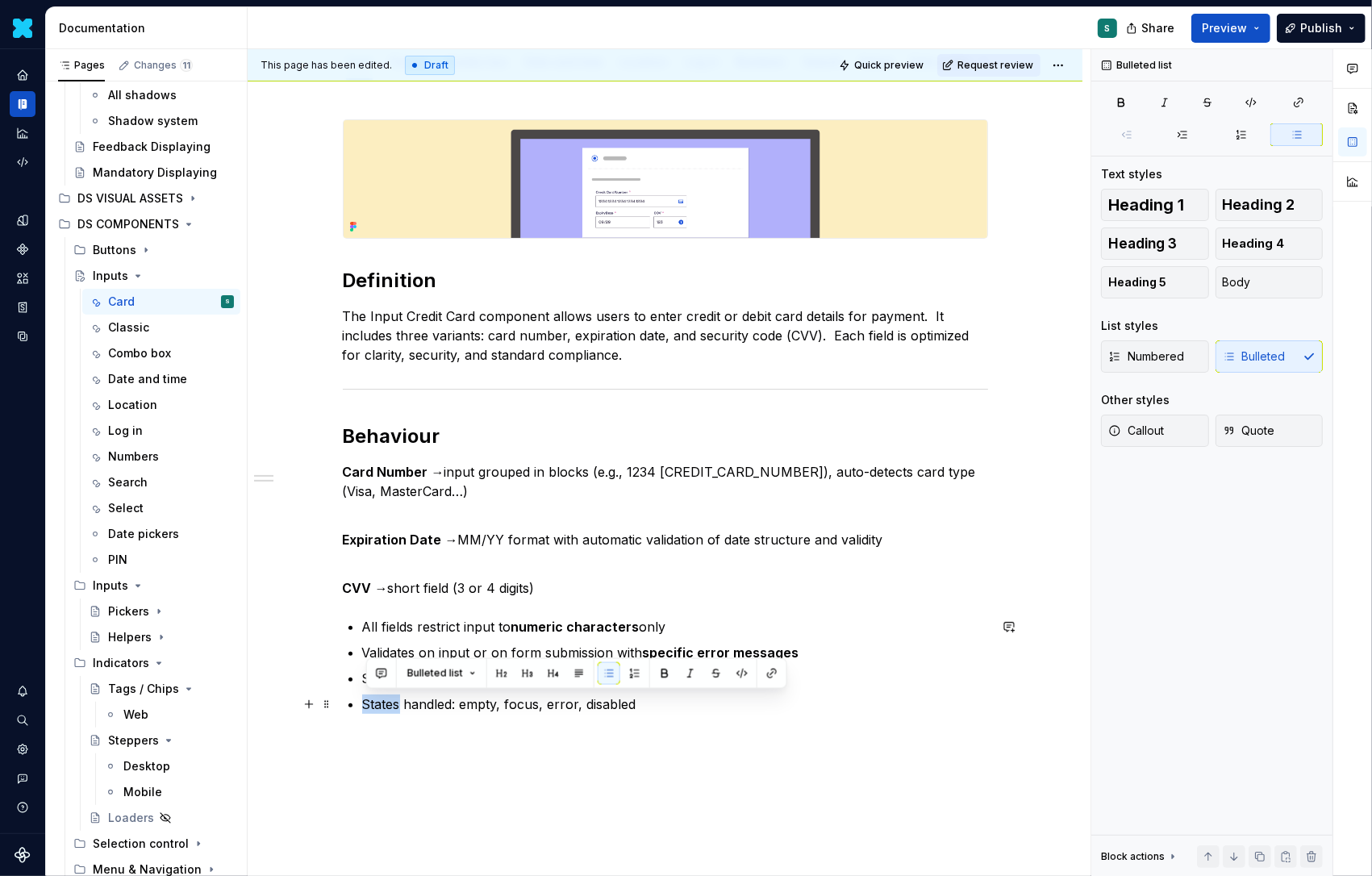
drag, startPoint x: 364, startPoint y: 701, endPoint x: 404, endPoint y: 703, distance: 40.0
click at [404, 703] on div "Definition The Input Credit Card component allows users to enter credit or debi…" at bounding box center [665, 416] width 646 height 595
click at [659, 670] on button "button" at bounding box center [664, 673] width 22 height 22
click at [406, 703] on p "States handled: empty, focus, error, disabled" at bounding box center [674, 704] width 626 height 20
drag, startPoint x: 457, startPoint y: 705, endPoint x: 406, endPoint y: 706, distance: 51.0
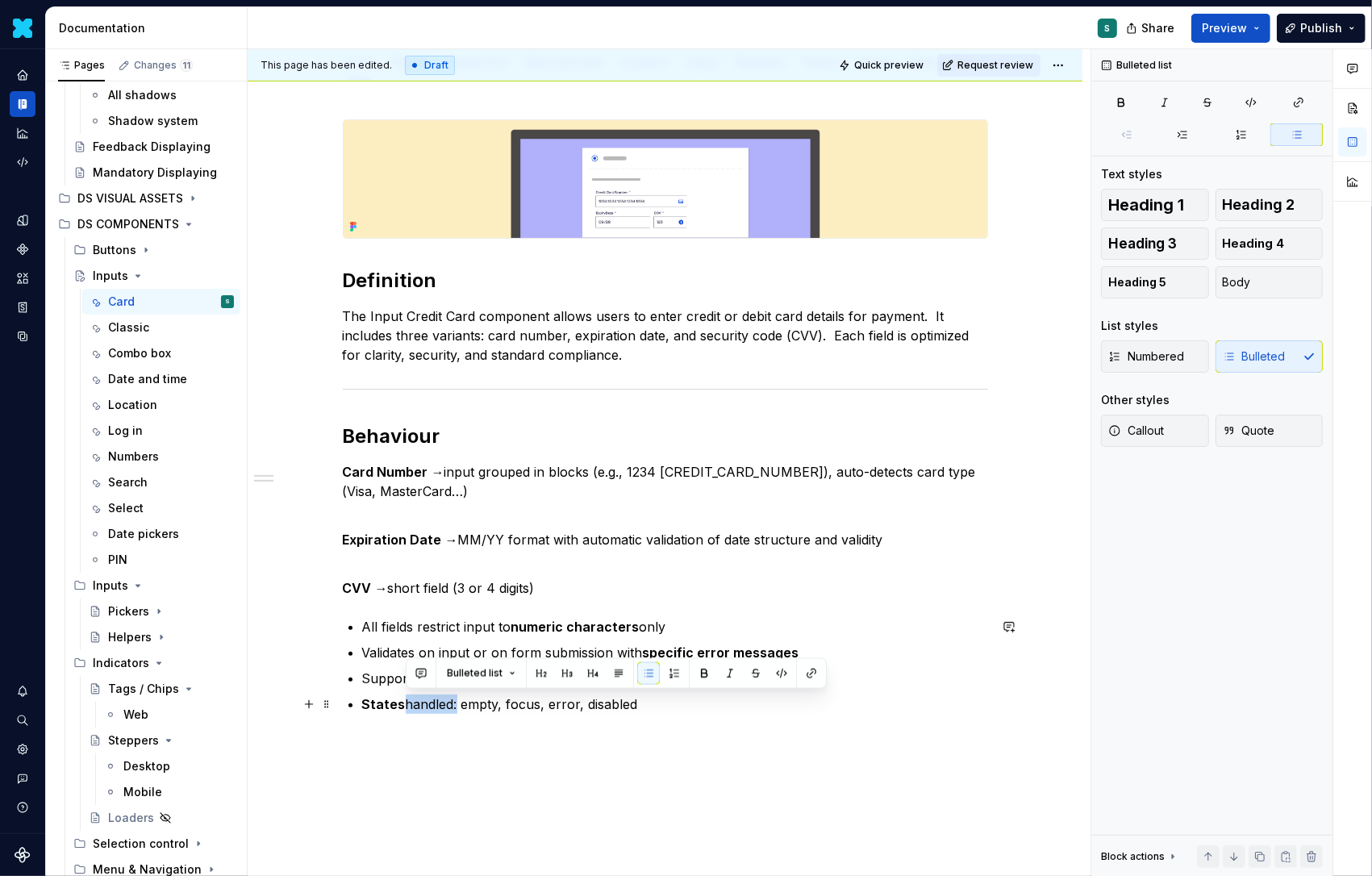
click at [406, 706] on p "States handled: empty, focus, error, disabled" at bounding box center [674, 704] width 626 height 20
click at [694, 674] on button "button" at bounding box center [703, 673] width 22 height 22
click at [467, 705] on p "States handled : empty, focus, error, disabled" at bounding box center [674, 704] width 626 height 20
click at [349, 471] on strong "Card Number →" at bounding box center [394, 472] width 102 height 16
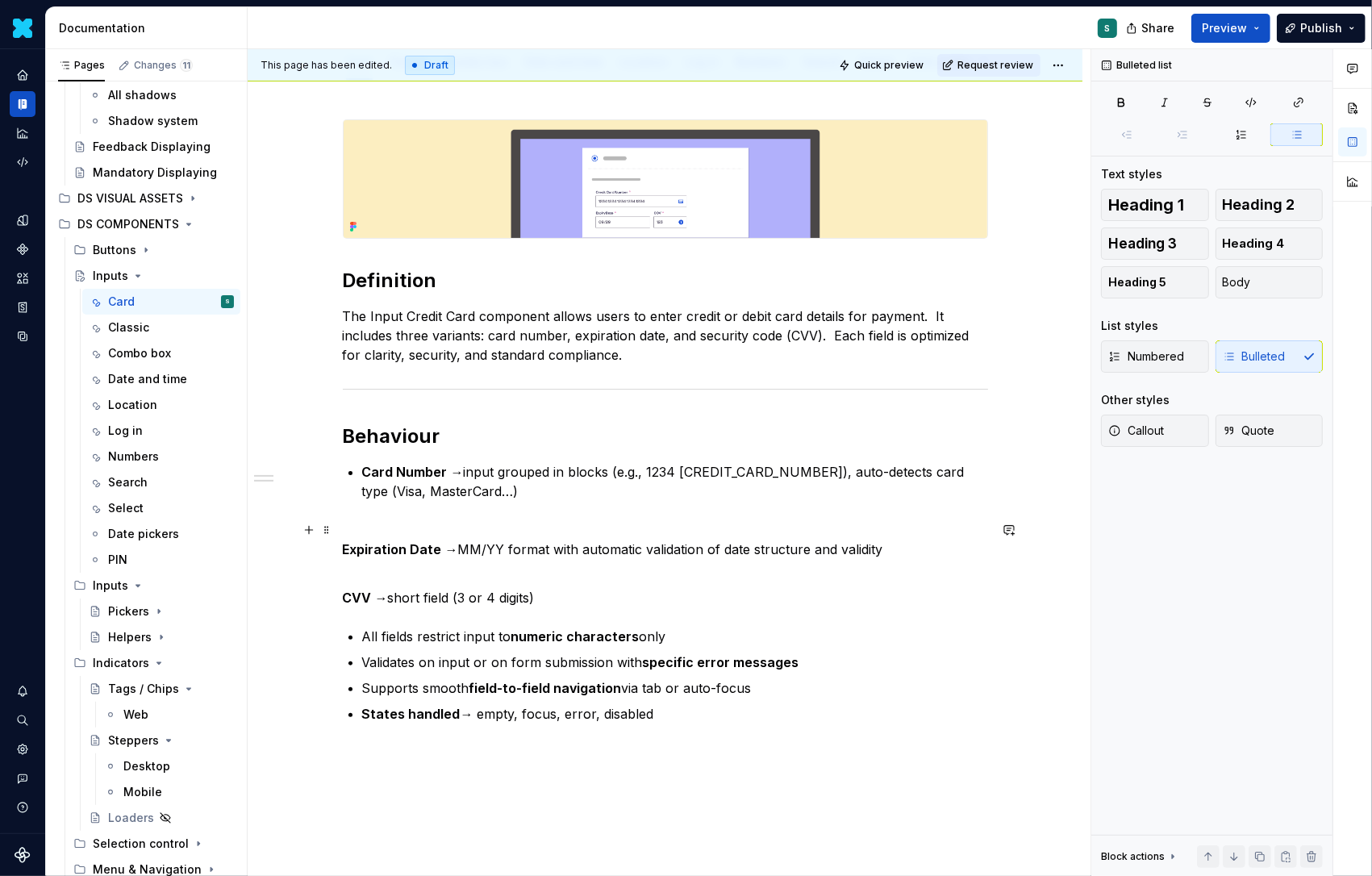
click at [345, 543] on div "Definition The Input Credit Card component allows users to enter credit or debi…" at bounding box center [665, 543] width 835 height 925
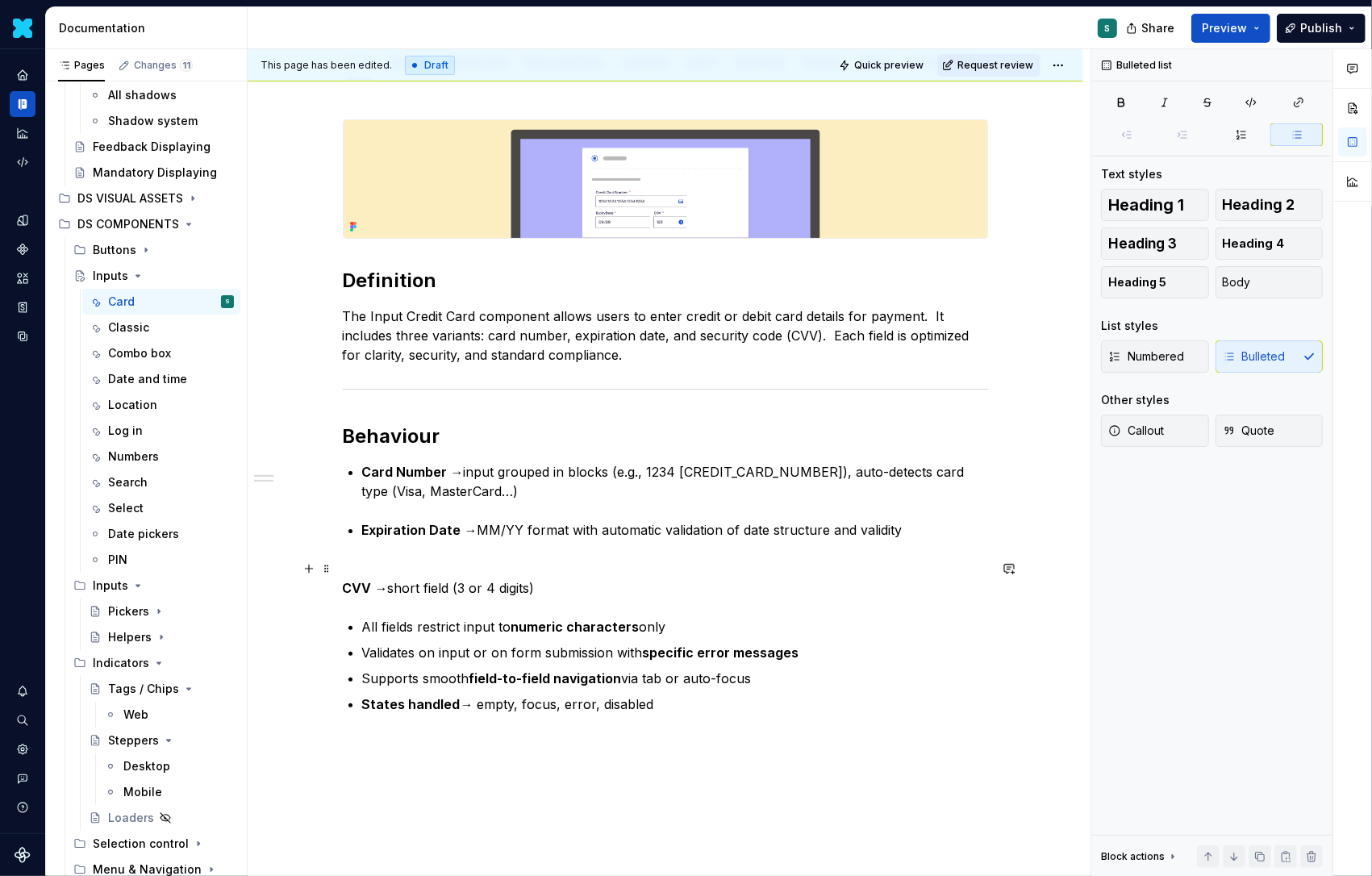
click at [346, 591] on strong "CVV →" at bounding box center [365, 588] width 45 height 16
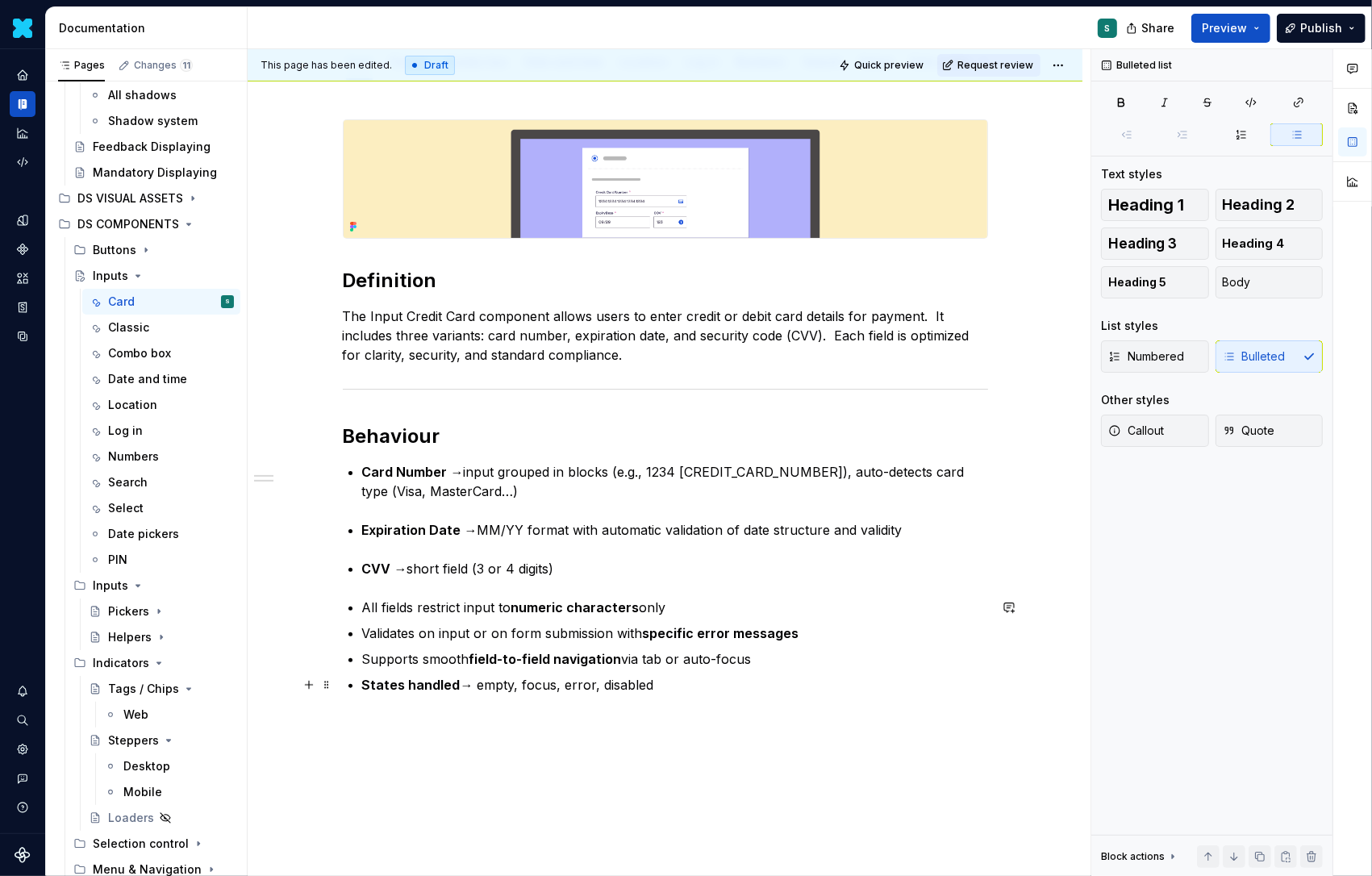
click at [706, 684] on p "States handled → empty, focus, error, disabled" at bounding box center [674, 685] width 626 height 20
click at [328, 713] on span at bounding box center [327, 710] width 13 height 22
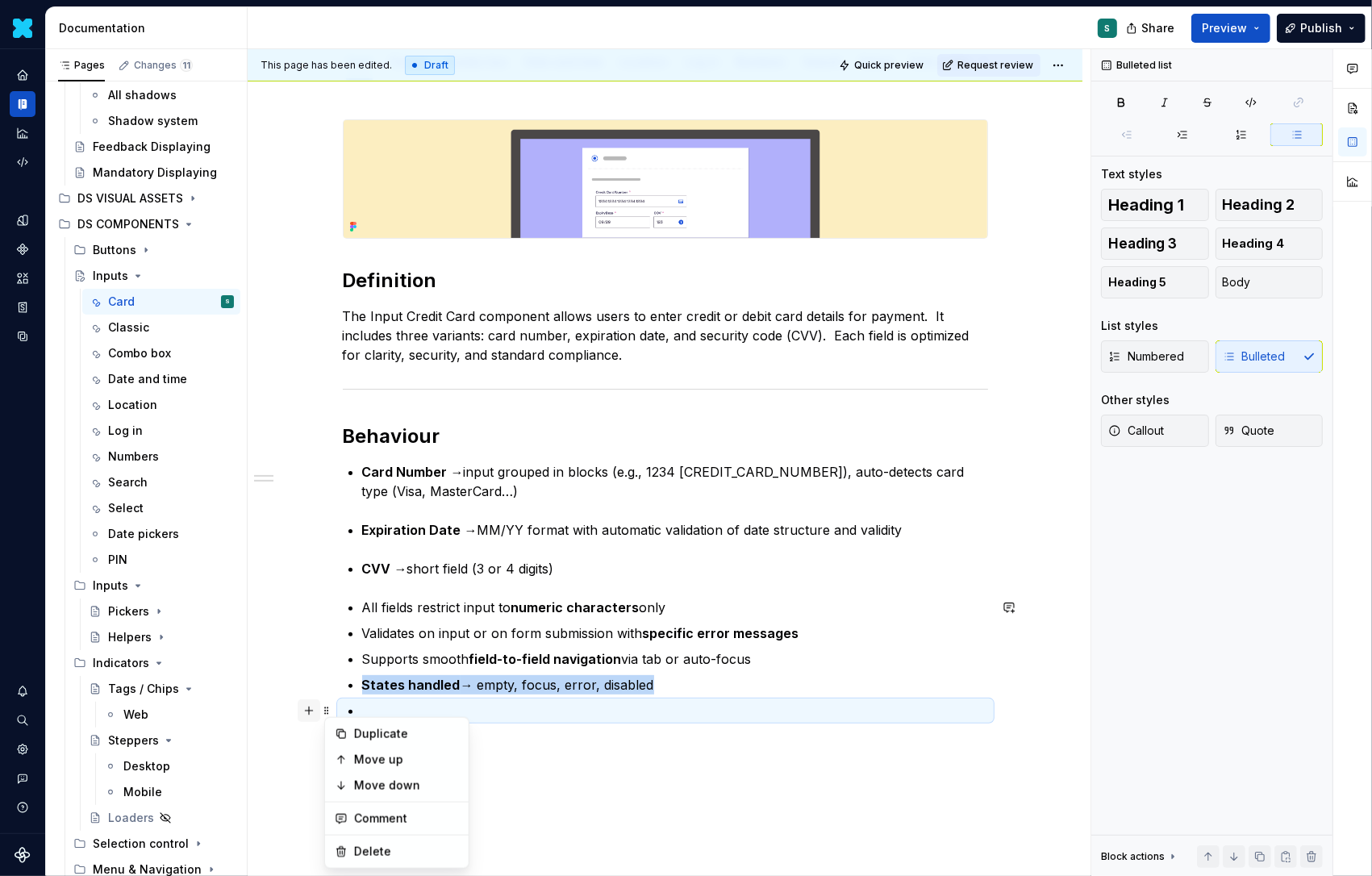
click at [311, 709] on button "button" at bounding box center [308, 710] width 22 height 22
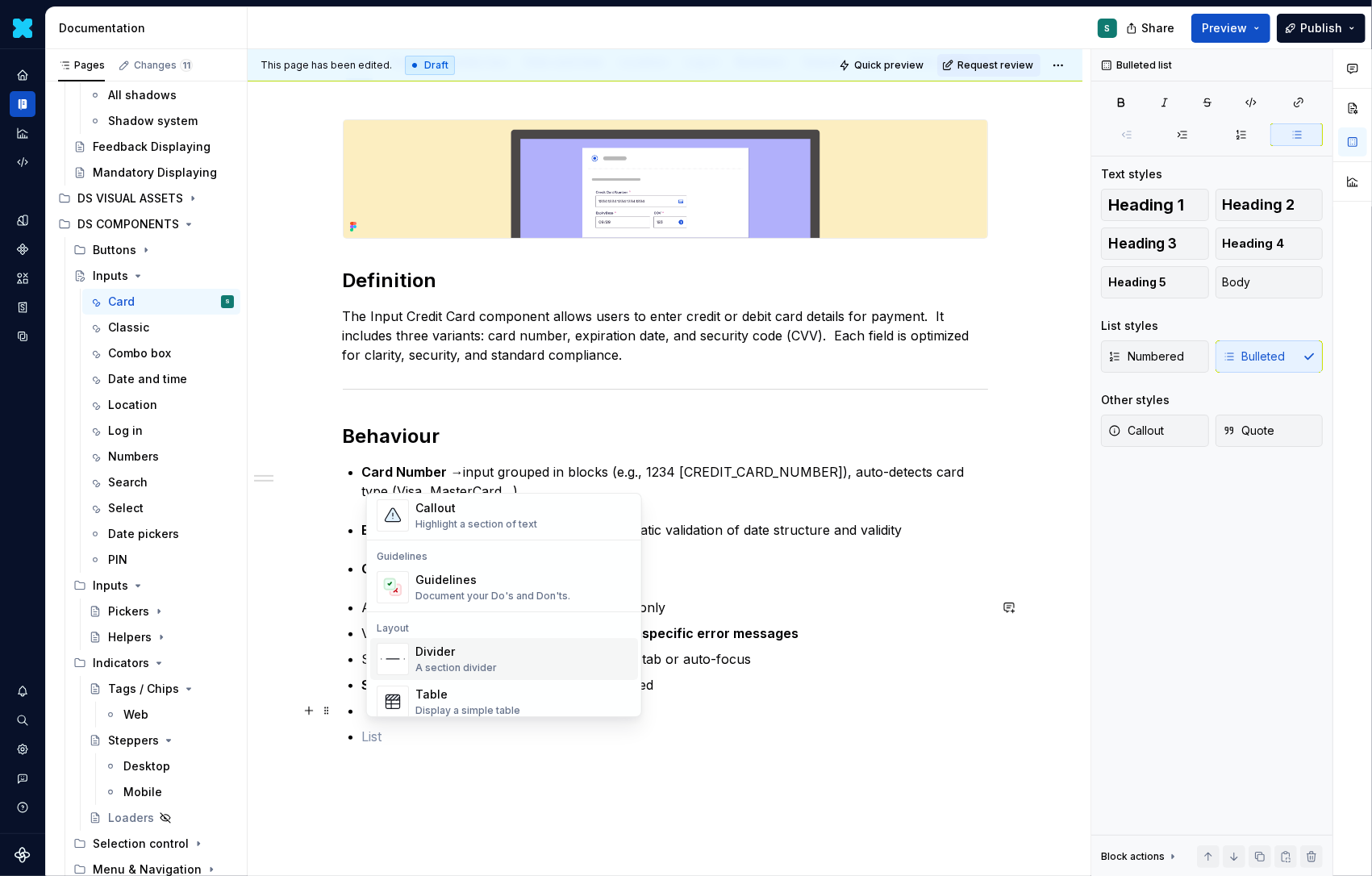
scroll to position [453, 0]
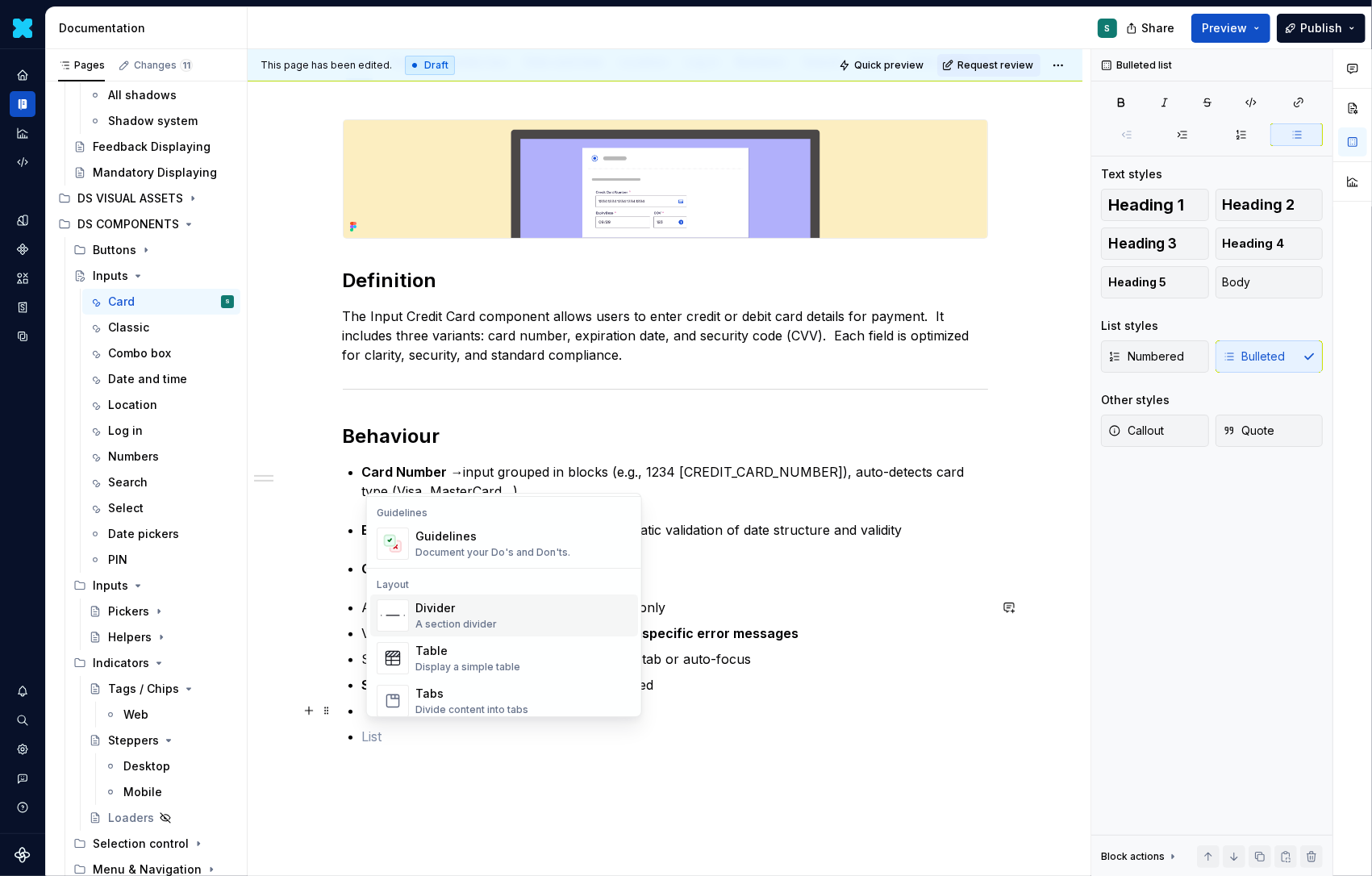
click at [444, 609] on div "Divider" at bounding box center [456, 609] width 81 height 16
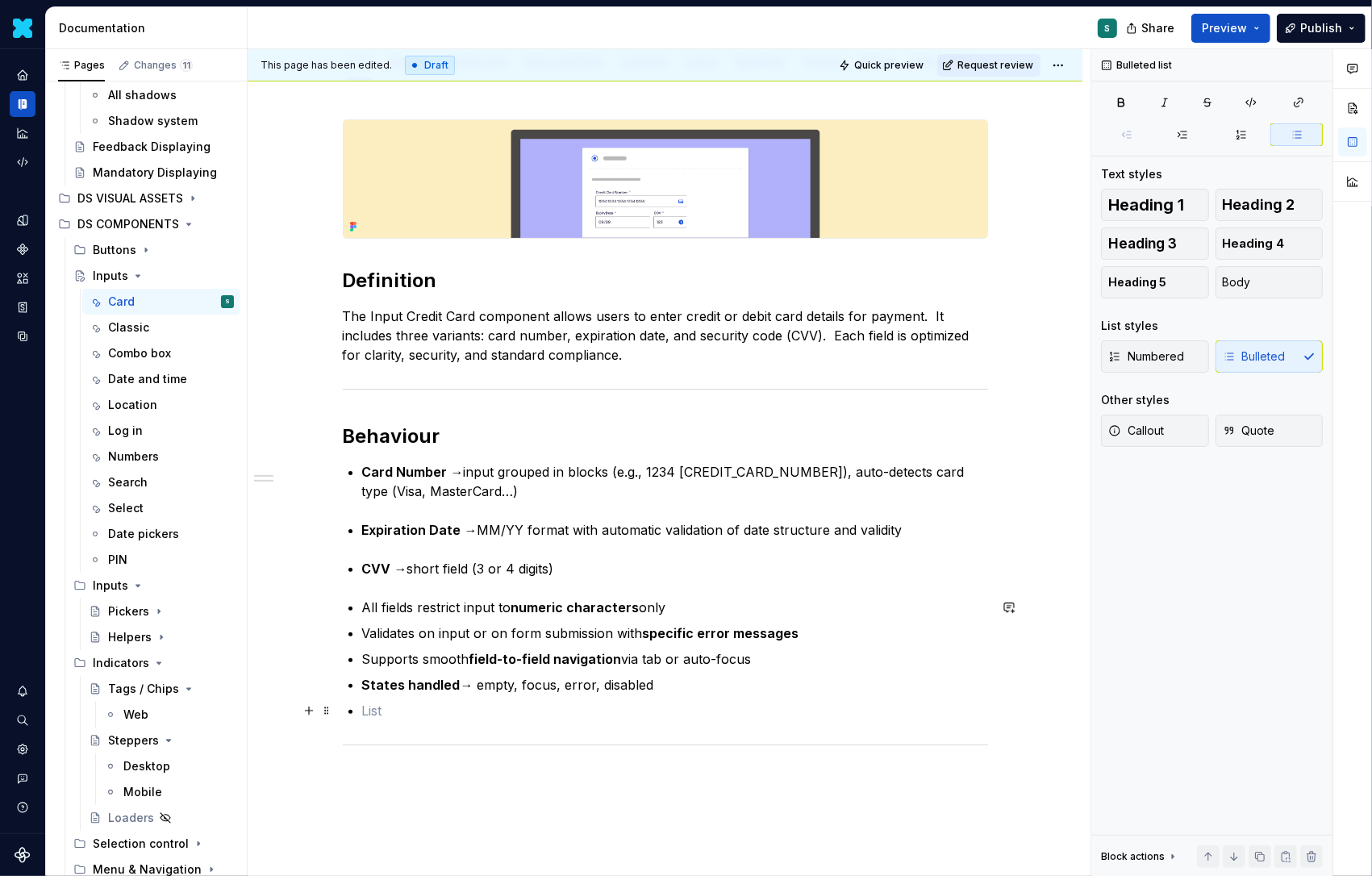
click at [369, 709] on p at bounding box center [674, 711] width 626 height 20
click at [381, 745] on p at bounding box center [665, 753] width 646 height 20
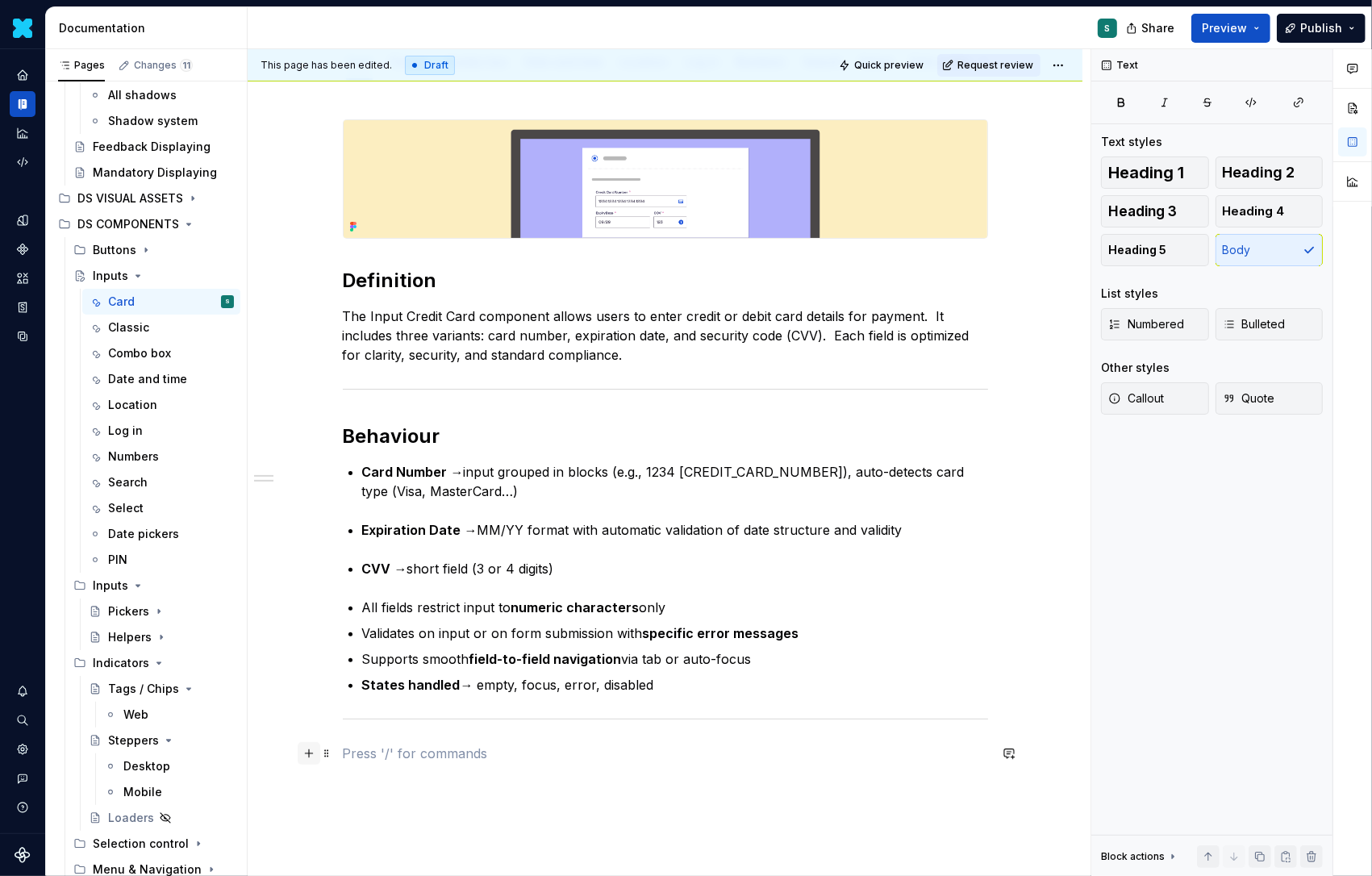
click at [316, 751] on button "button" at bounding box center [308, 753] width 22 height 22
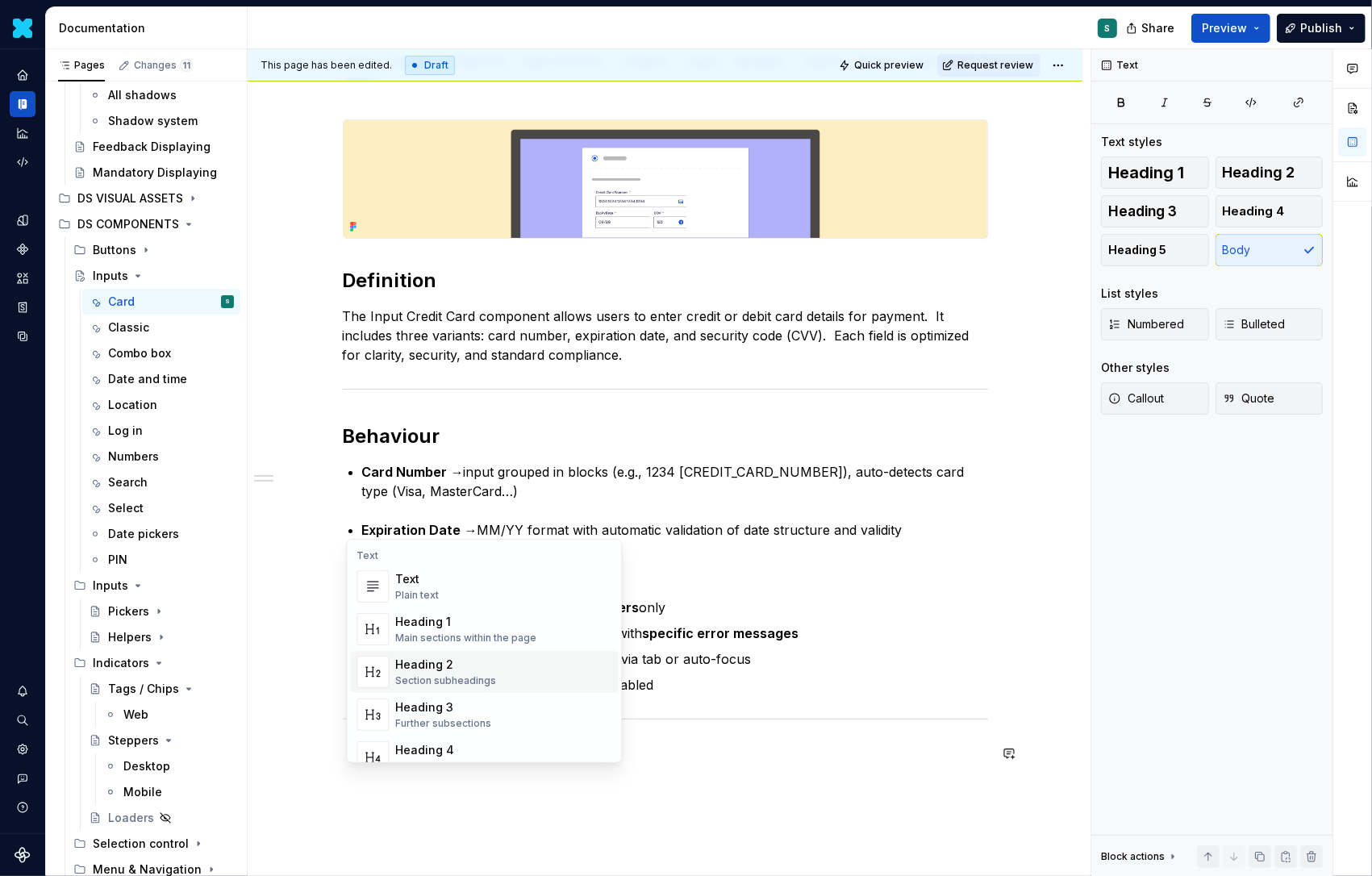
click at [438, 666] on div "Heading 2" at bounding box center [446, 665] width 101 height 16
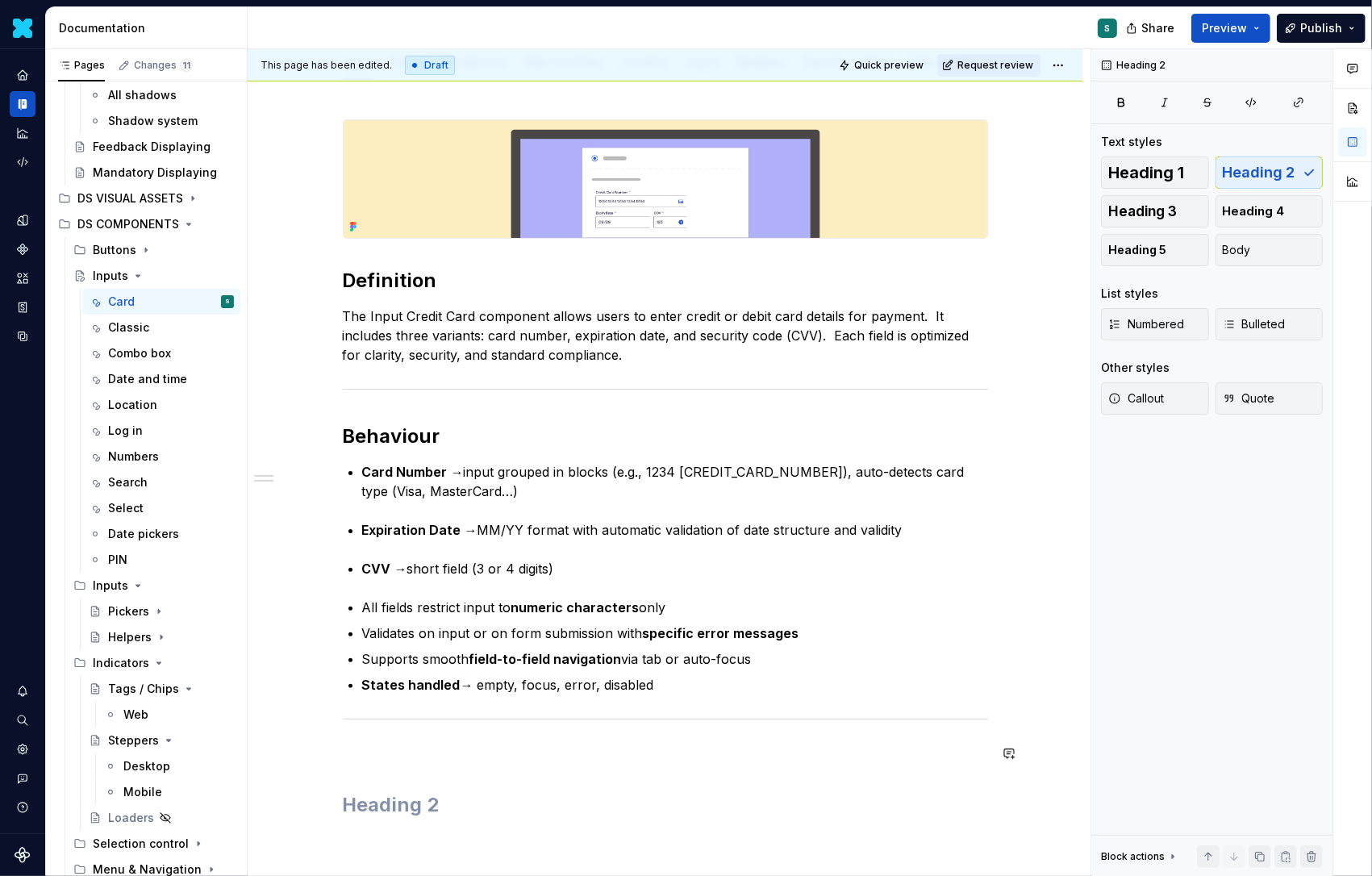
scroll to position [218, 0]
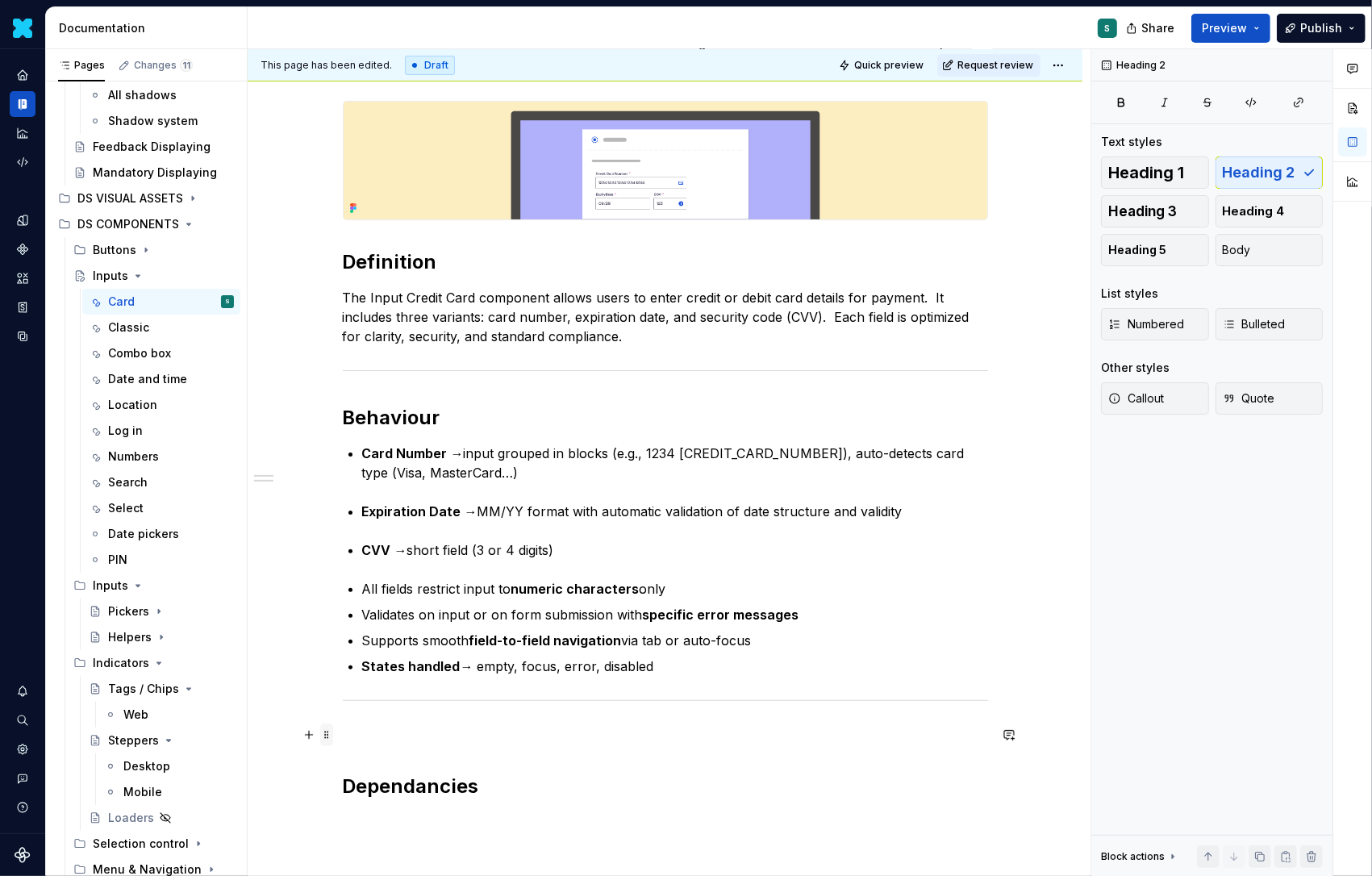
click at [331, 732] on span at bounding box center [327, 735] width 13 height 22
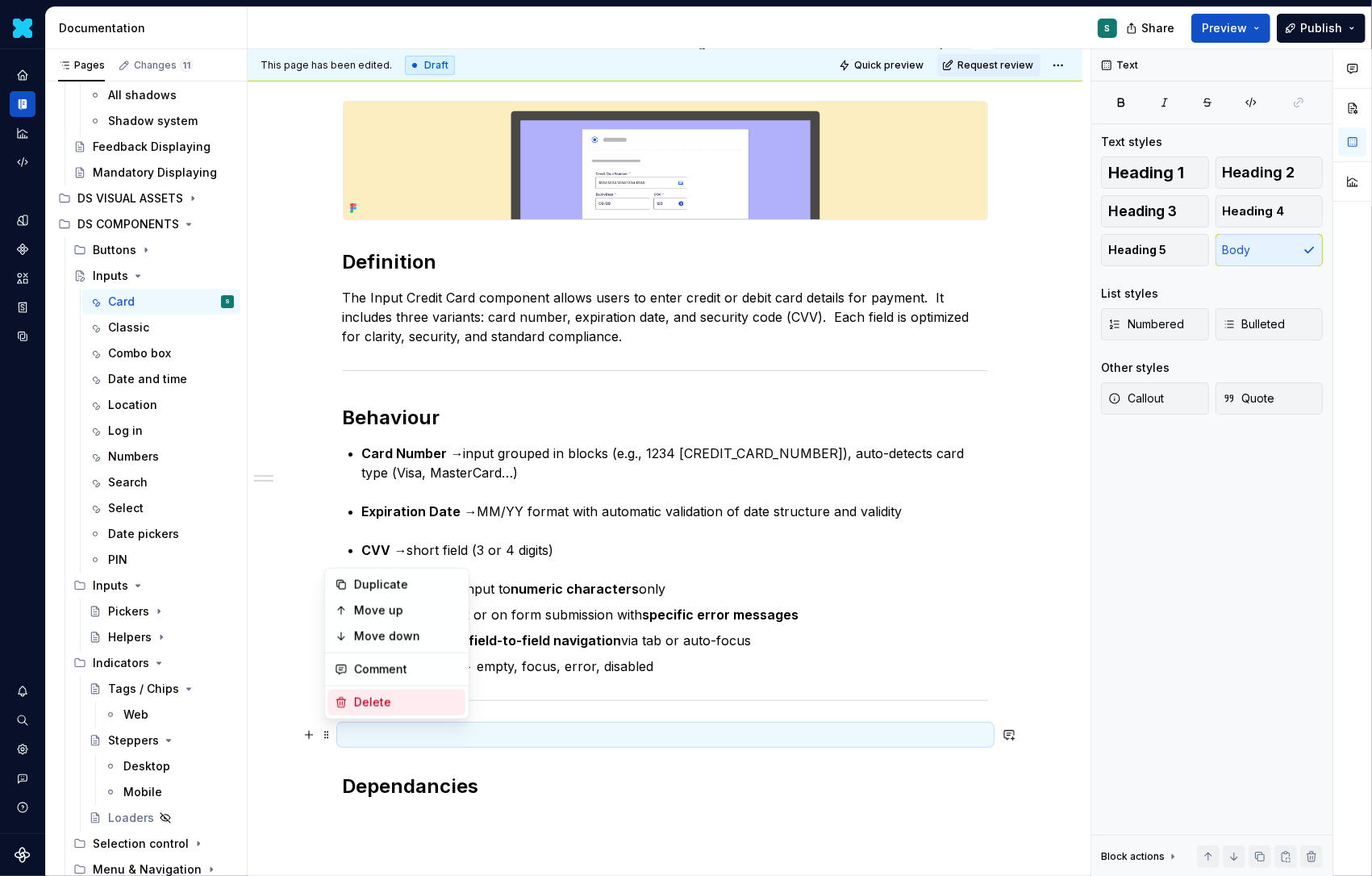
click at [361, 708] on div "Delete" at bounding box center [407, 702] width 105 height 16
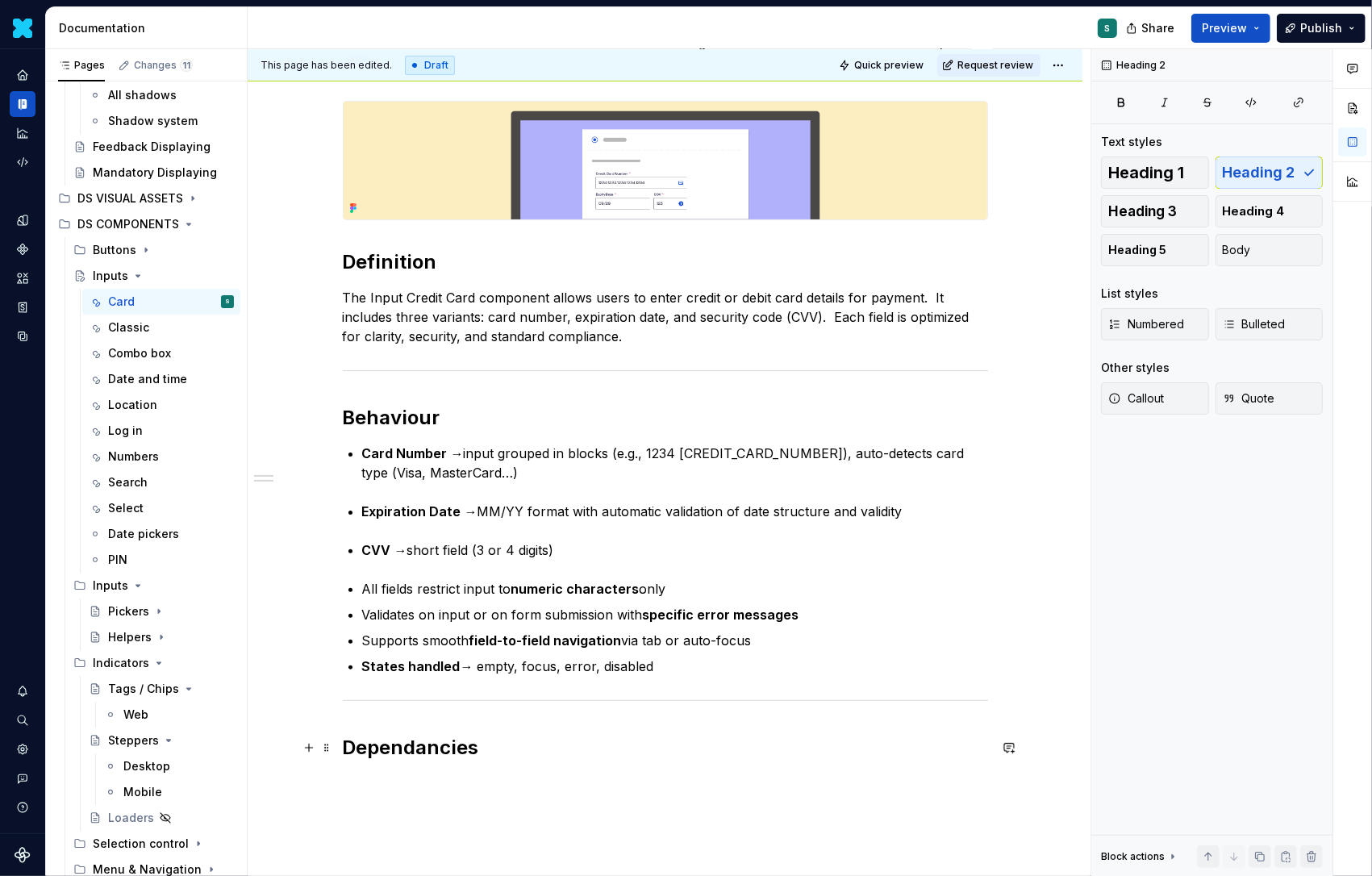
click at [431, 741] on h2 "Dependancies" at bounding box center [665, 747] width 646 height 25
click at [354, 780] on div "Definition The Input Credit Card component allows users to enter credit or debi…" at bounding box center [665, 553] width 835 height 981
click at [315, 787] on button "button" at bounding box center [308, 783] width 22 height 22
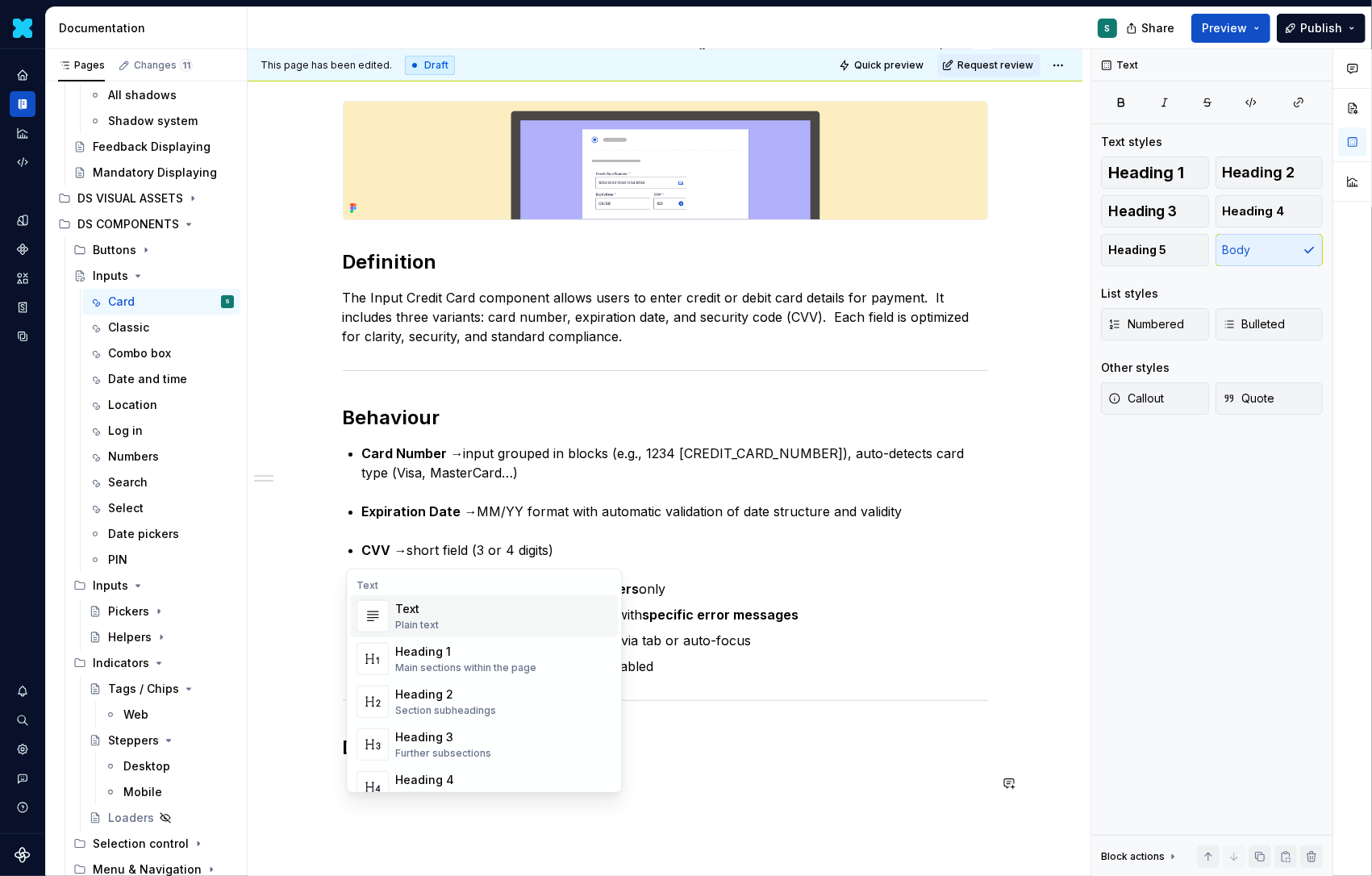
click at [420, 614] on div "Text" at bounding box center [417, 609] width 44 height 16
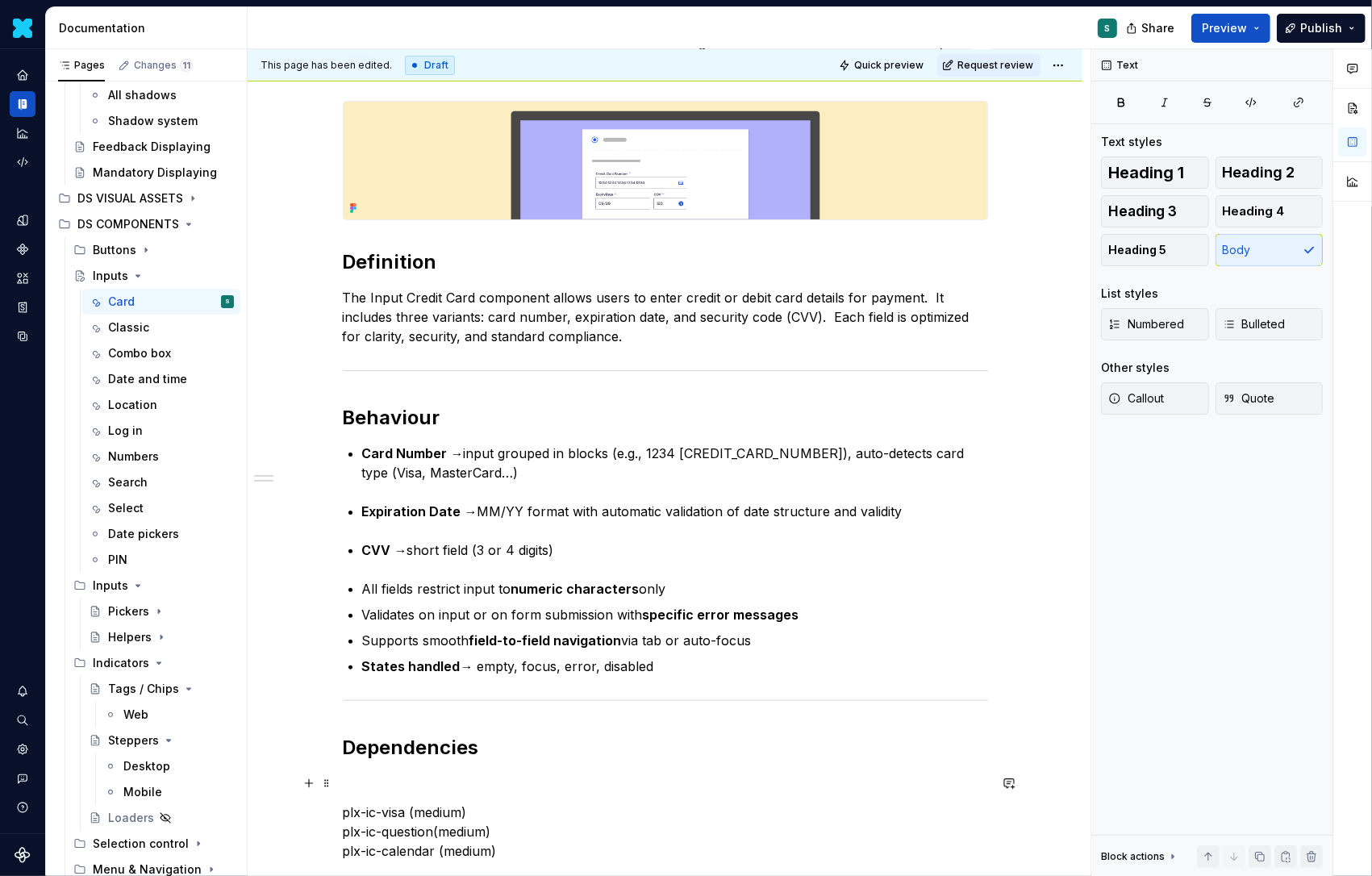
click at [337, 781] on div "Definition The Input Credit Card component allows users to enter credit or debi…" at bounding box center [665, 603] width 835 height 1081
click at [327, 781] on span at bounding box center [327, 783] width 13 height 22
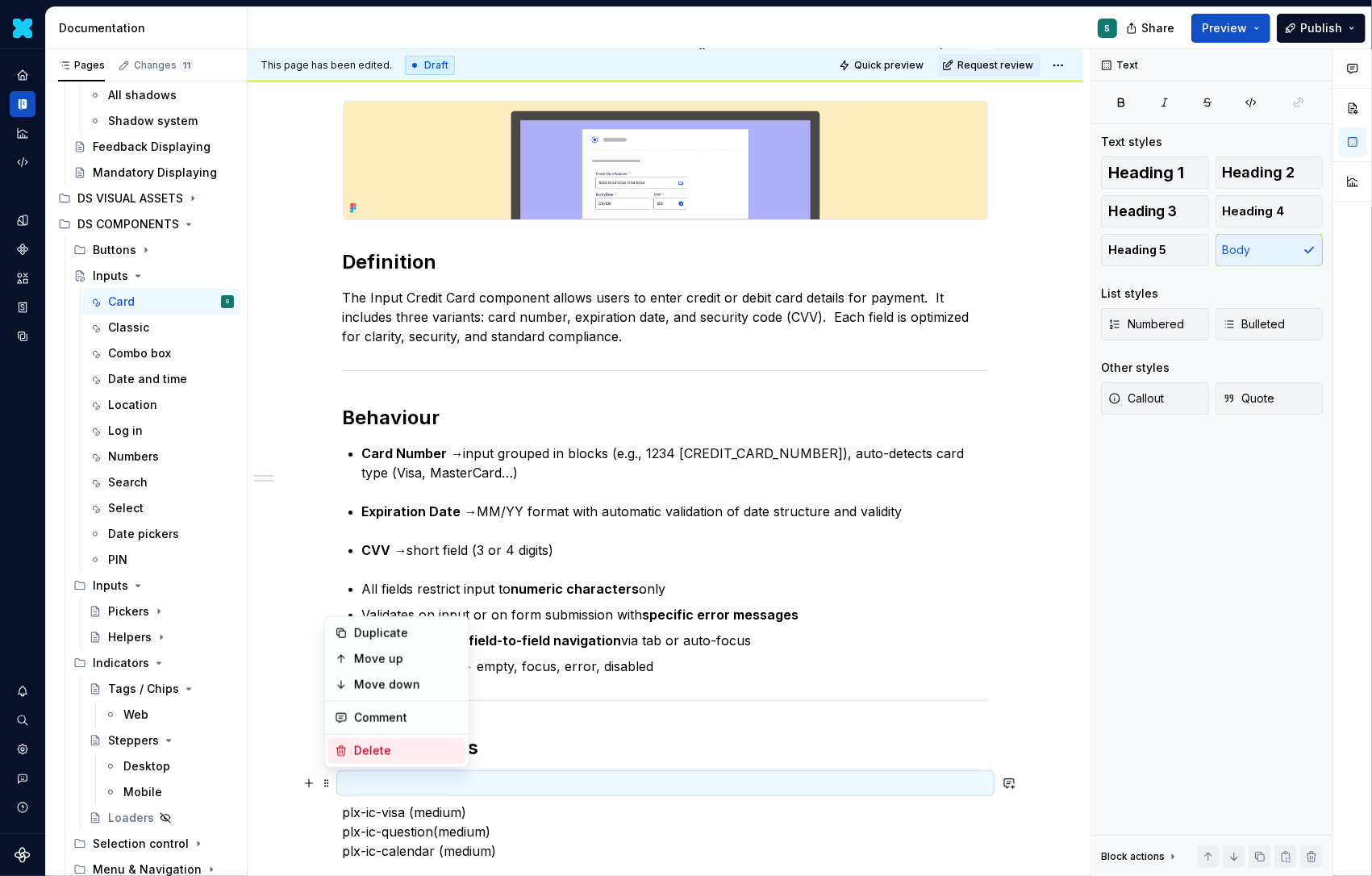
click at [349, 761] on div "Delete" at bounding box center [396, 750] width 137 height 25
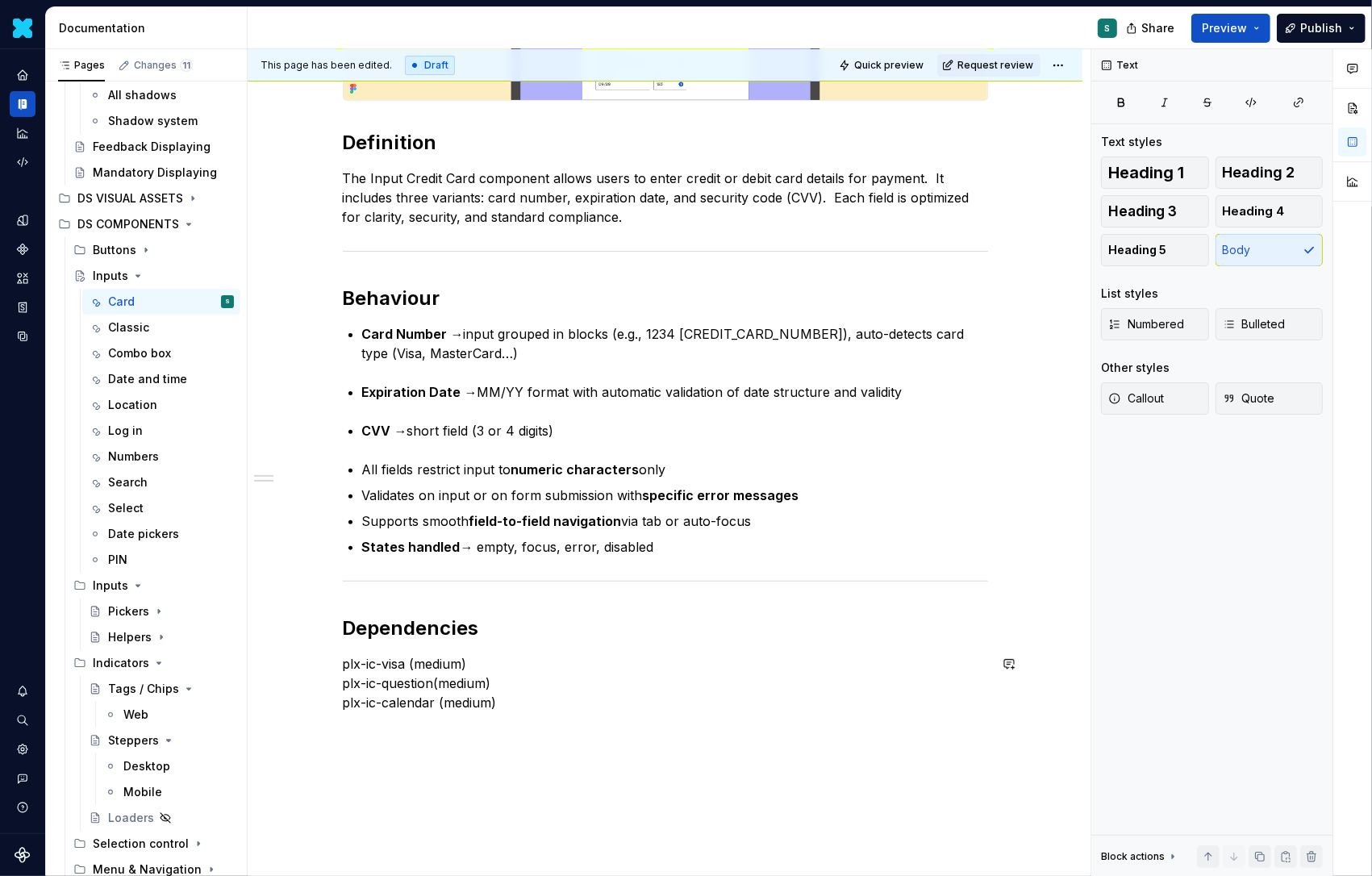
scroll to position [346, 0]
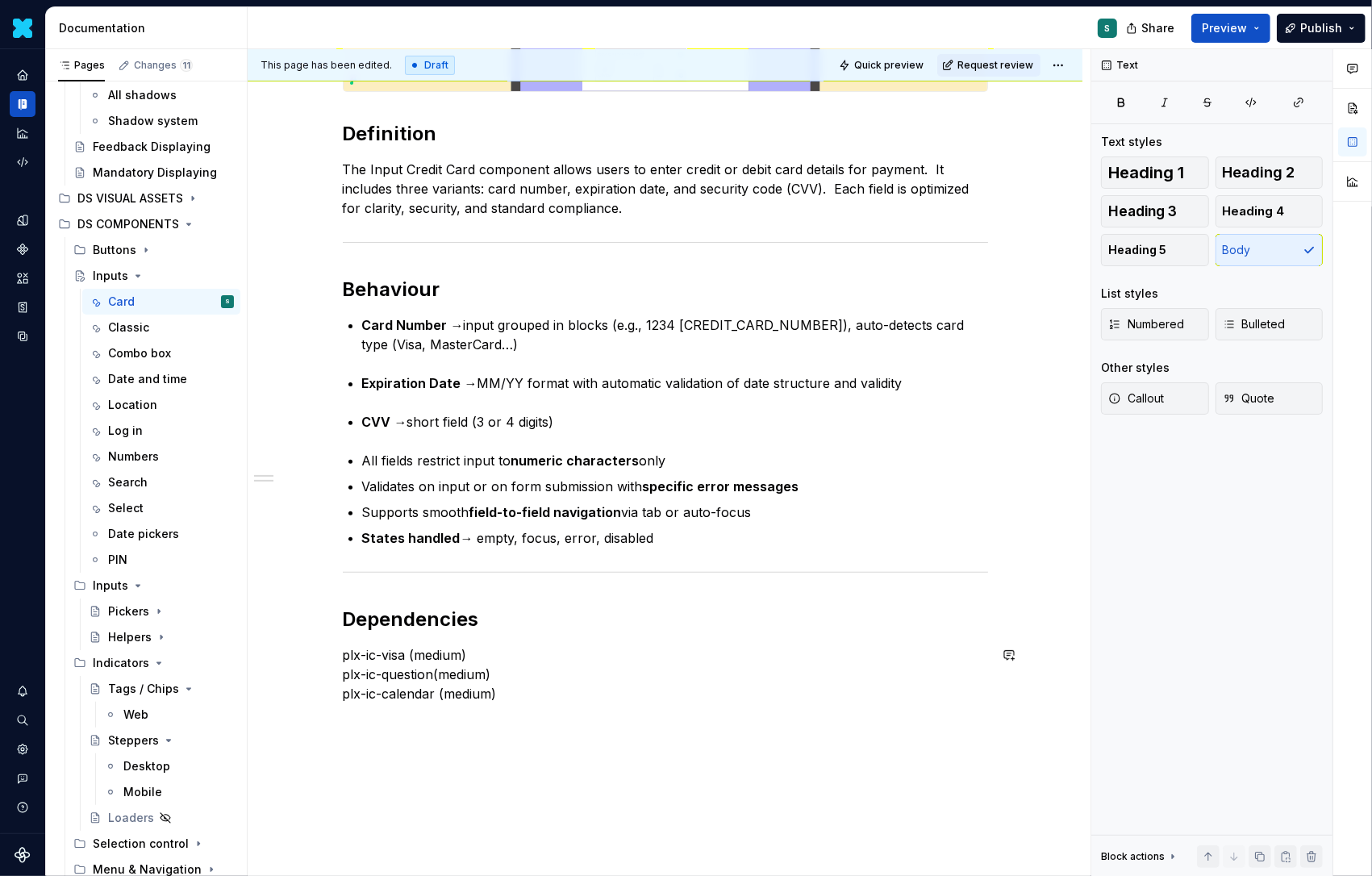
click at [332, 725] on div "Definition The Input Credit Card component allows users to enter credit or debi…" at bounding box center [665, 460] width 835 height 1052
click at [317, 723] on button "button" at bounding box center [308, 722] width 22 height 22
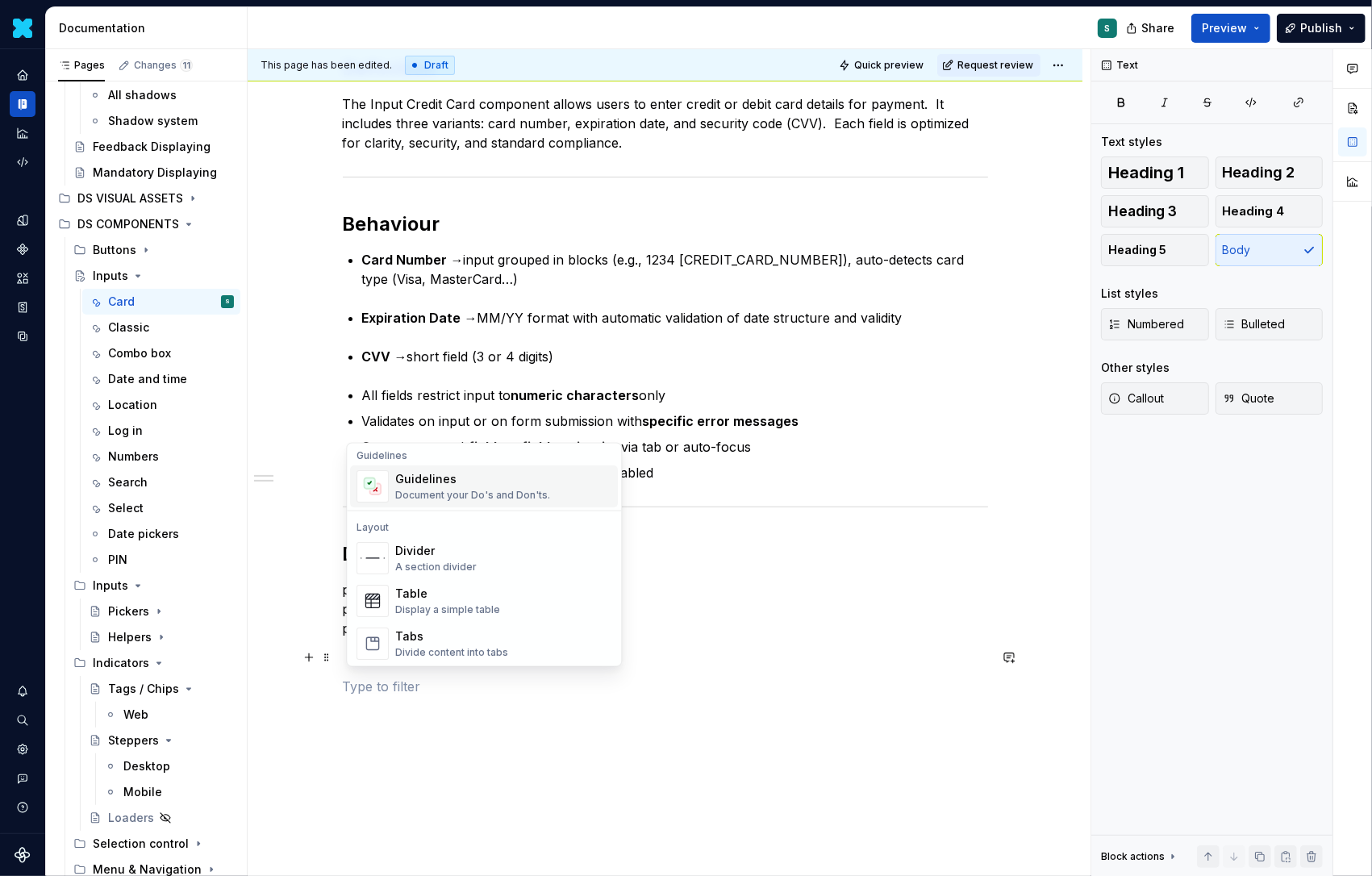
scroll to position [485, 0]
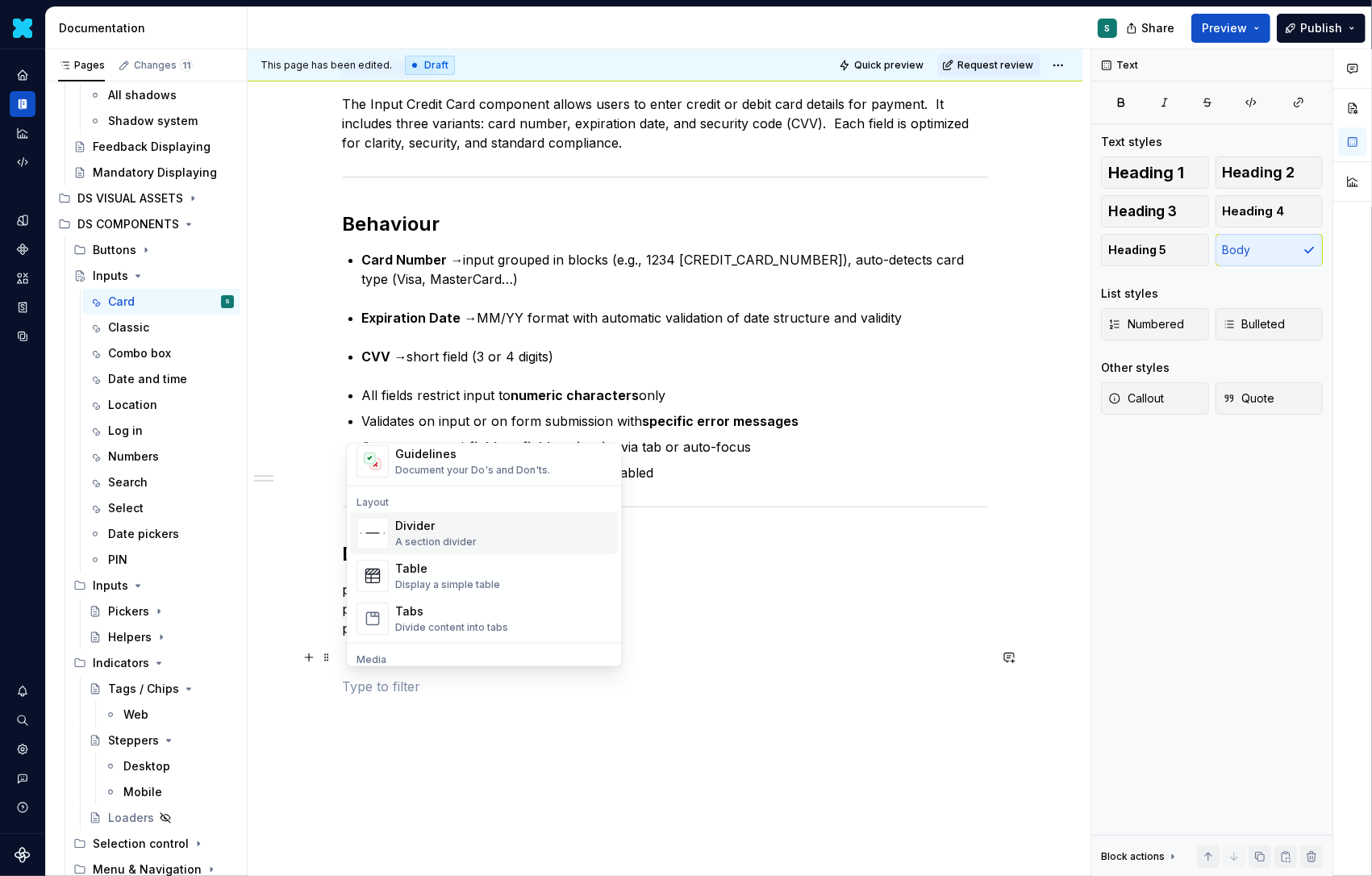
click at [440, 535] on div "A section divider" at bounding box center [436, 542] width 81 height 13
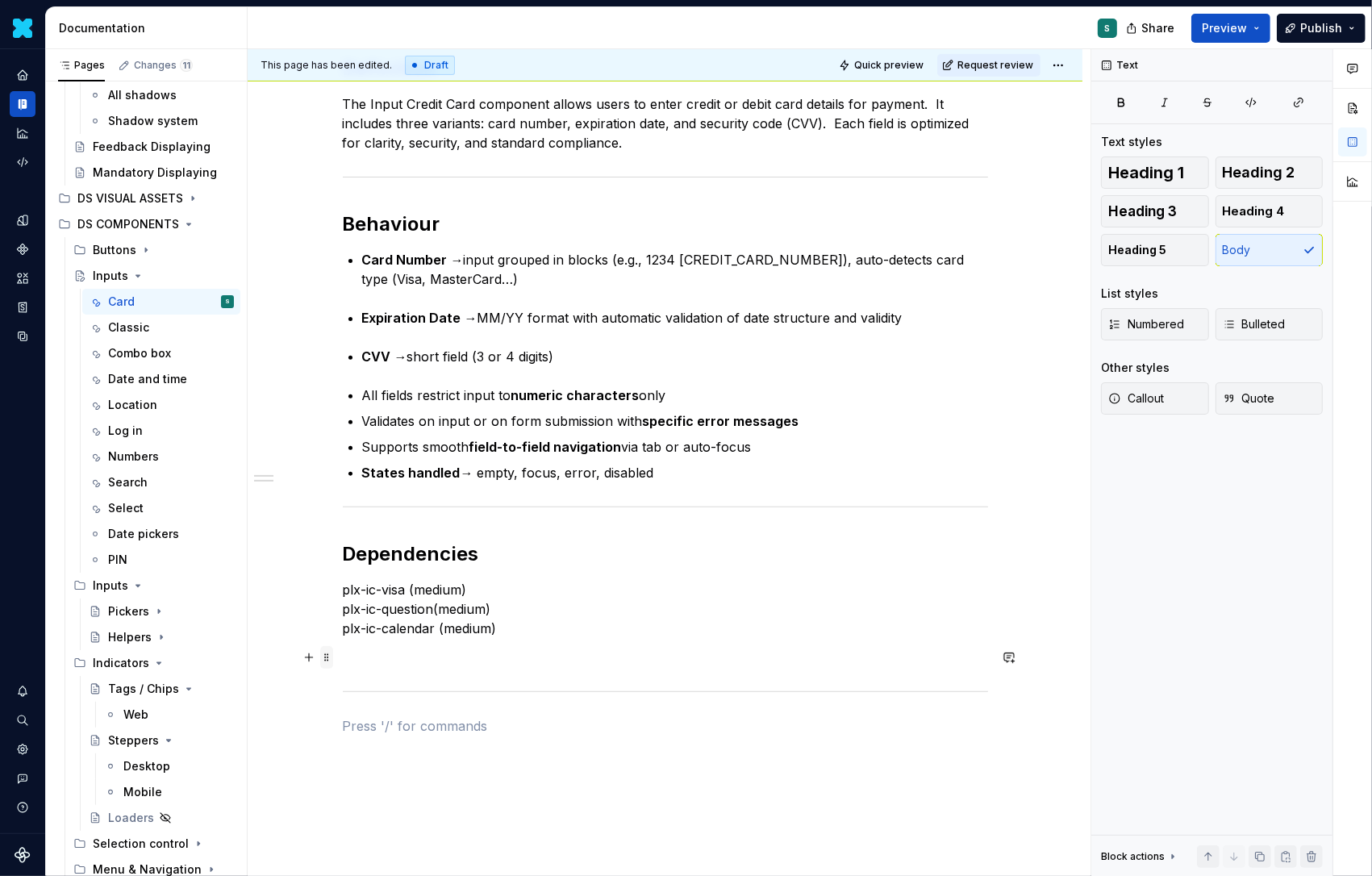
click at [330, 663] on span at bounding box center [327, 657] width 13 height 22
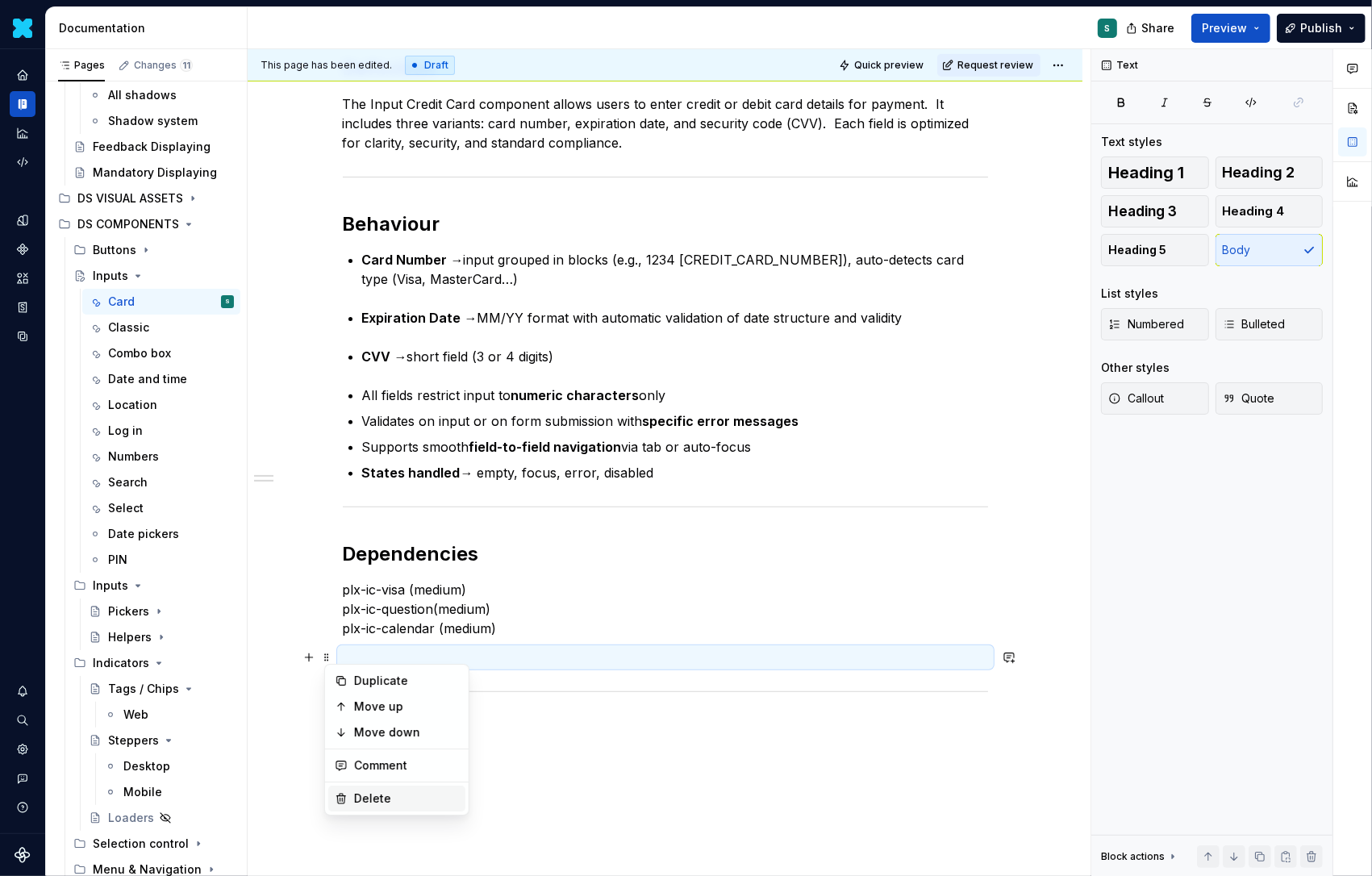
click at [364, 786] on div "Delete" at bounding box center [396, 798] width 137 height 25
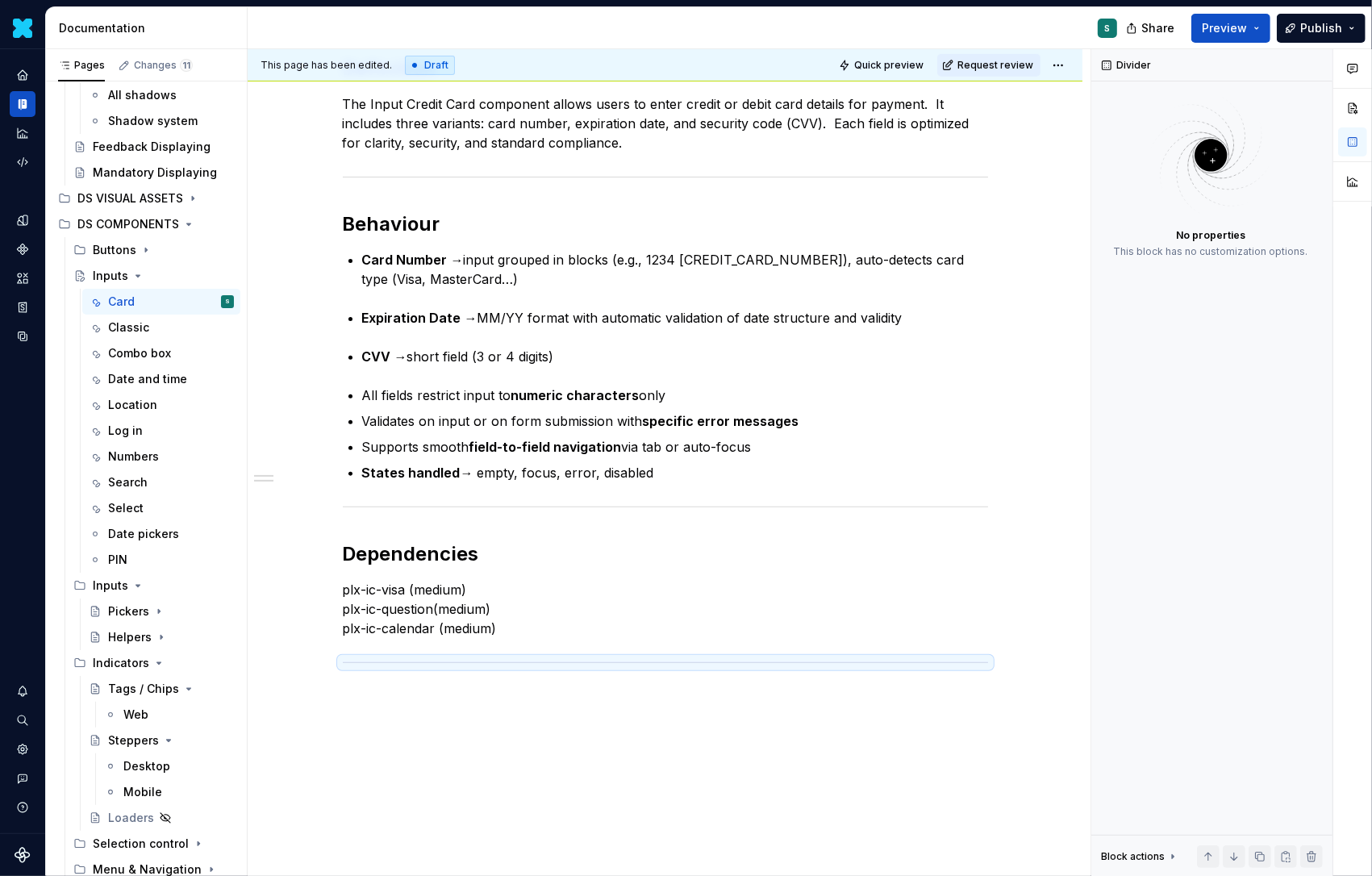
click at [393, 705] on div "Definition The Input Credit Card component allows users to enter credit or debi…" at bounding box center [665, 317] width 646 height 819
click at [360, 702] on p at bounding box center [665, 698] width 646 height 20
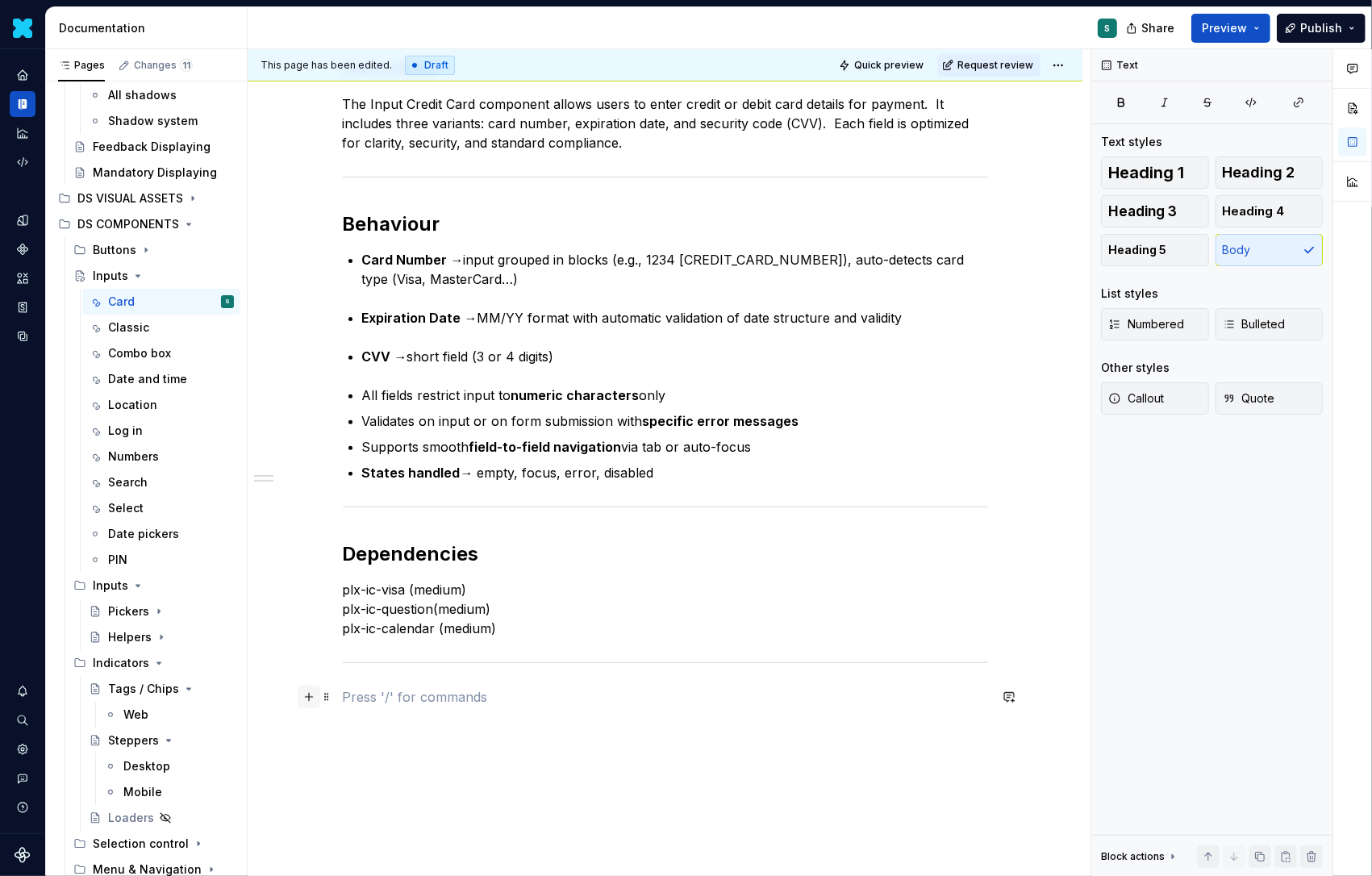
click at [313, 699] on button "button" at bounding box center [308, 697] width 22 height 22
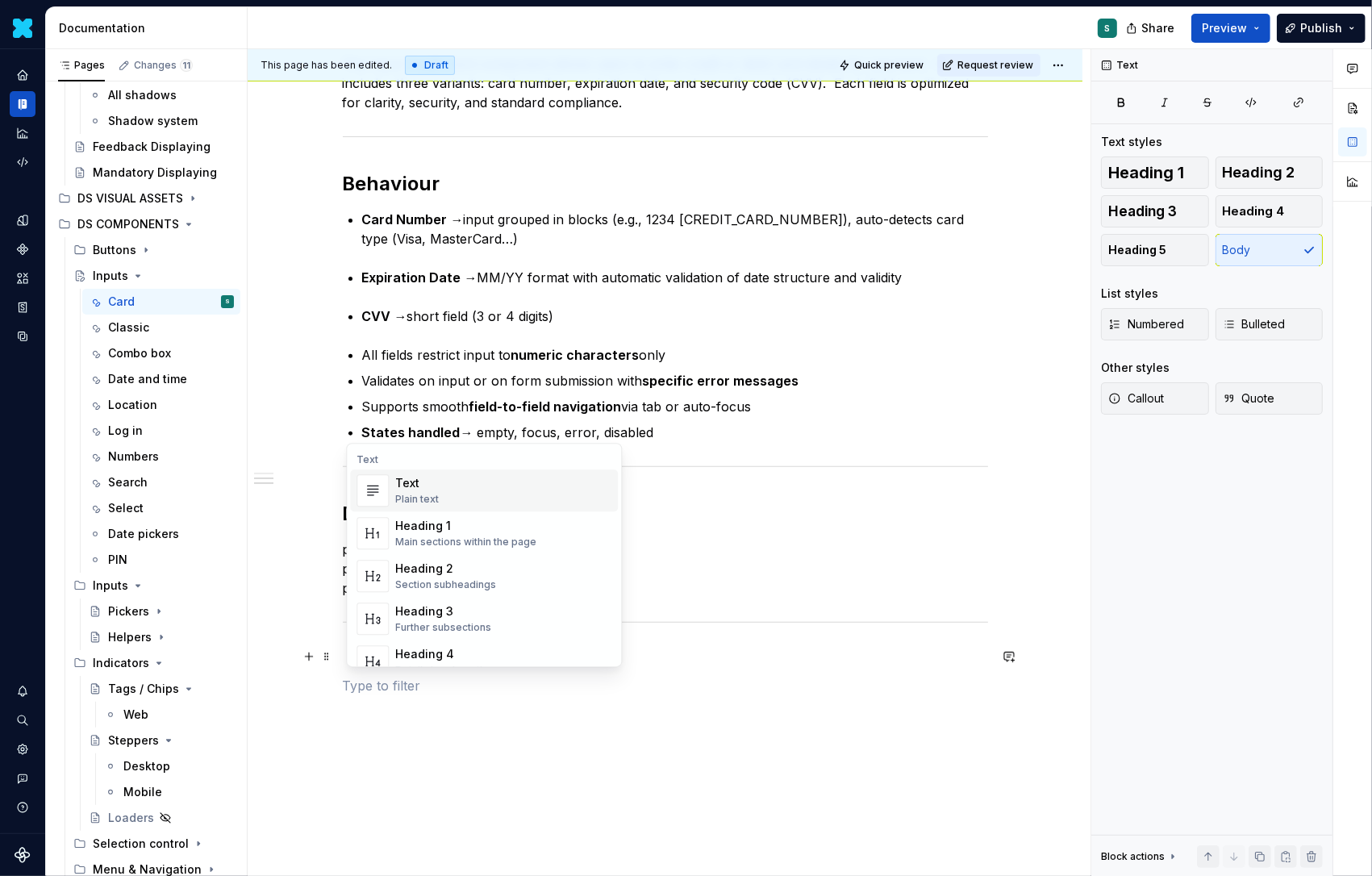
scroll to position [454, 0]
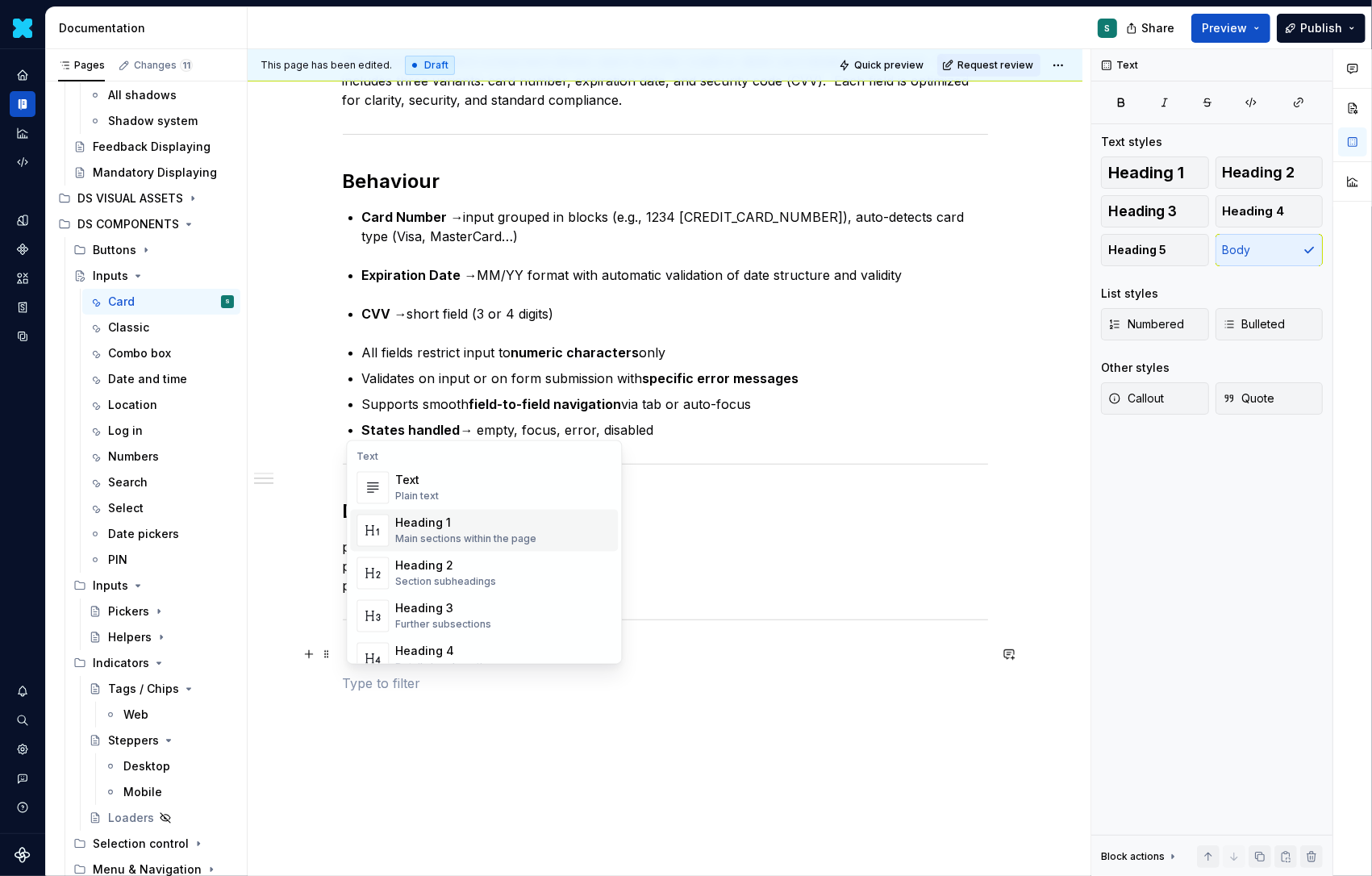
click at [446, 567] on div "Heading 2" at bounding box center [446, 567] width 101 height 16
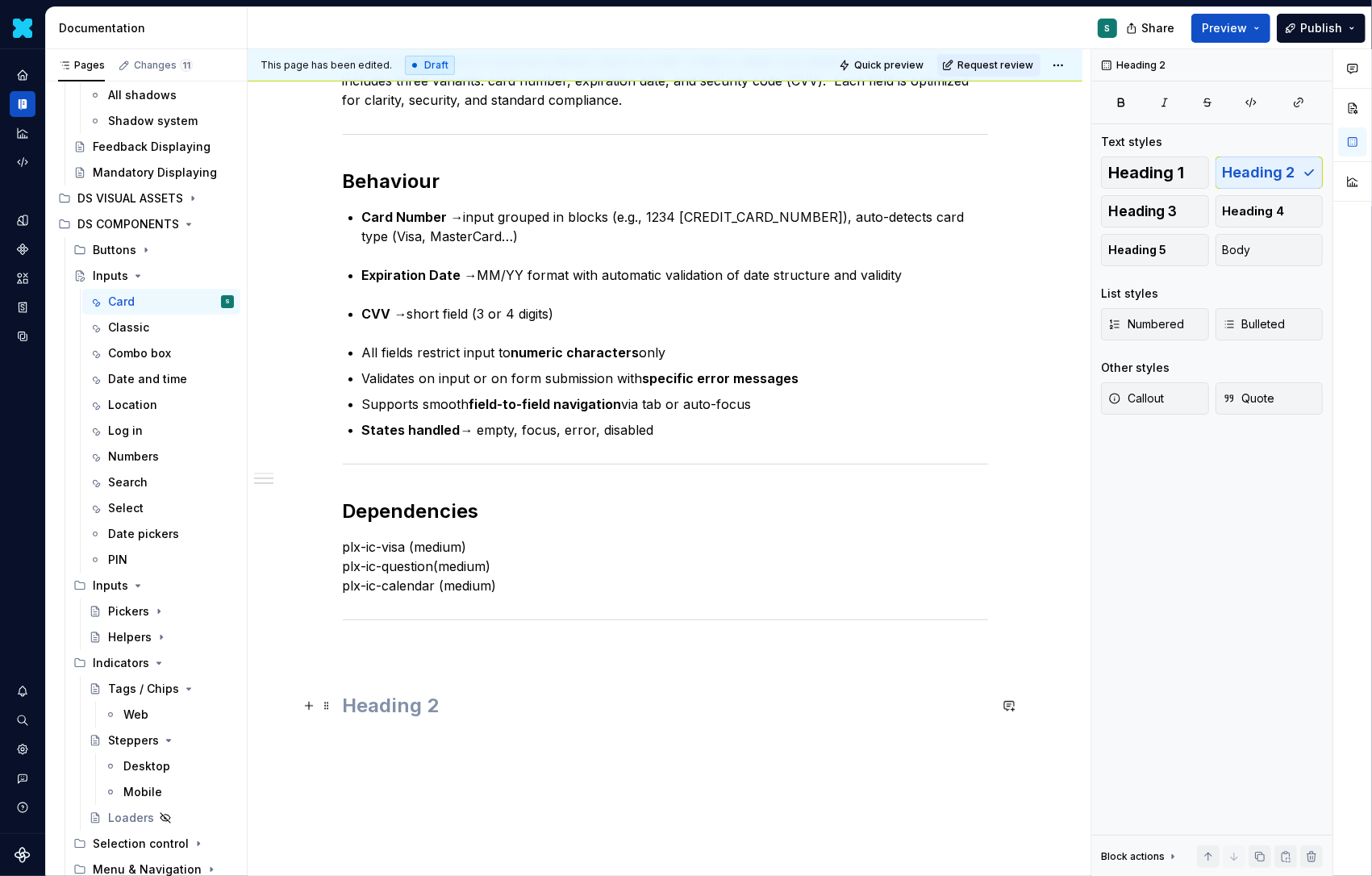
click at [367, 697] on h2 at bounding box center [665, 705] width 646 height 25
click at [353, 670] on div "Definition The Input Credit Card component allows users to enter credit or debi…" at bounding box center [665, 291] width 646 height 855
click at [323, 637] on div "Definition The Input Credit Card component allows users to enter credit or debi…" at bounding box center [665, 413] width 835 height 1175
click at [327, 651] on span at bounding box center [327, 654] width 13 height 22
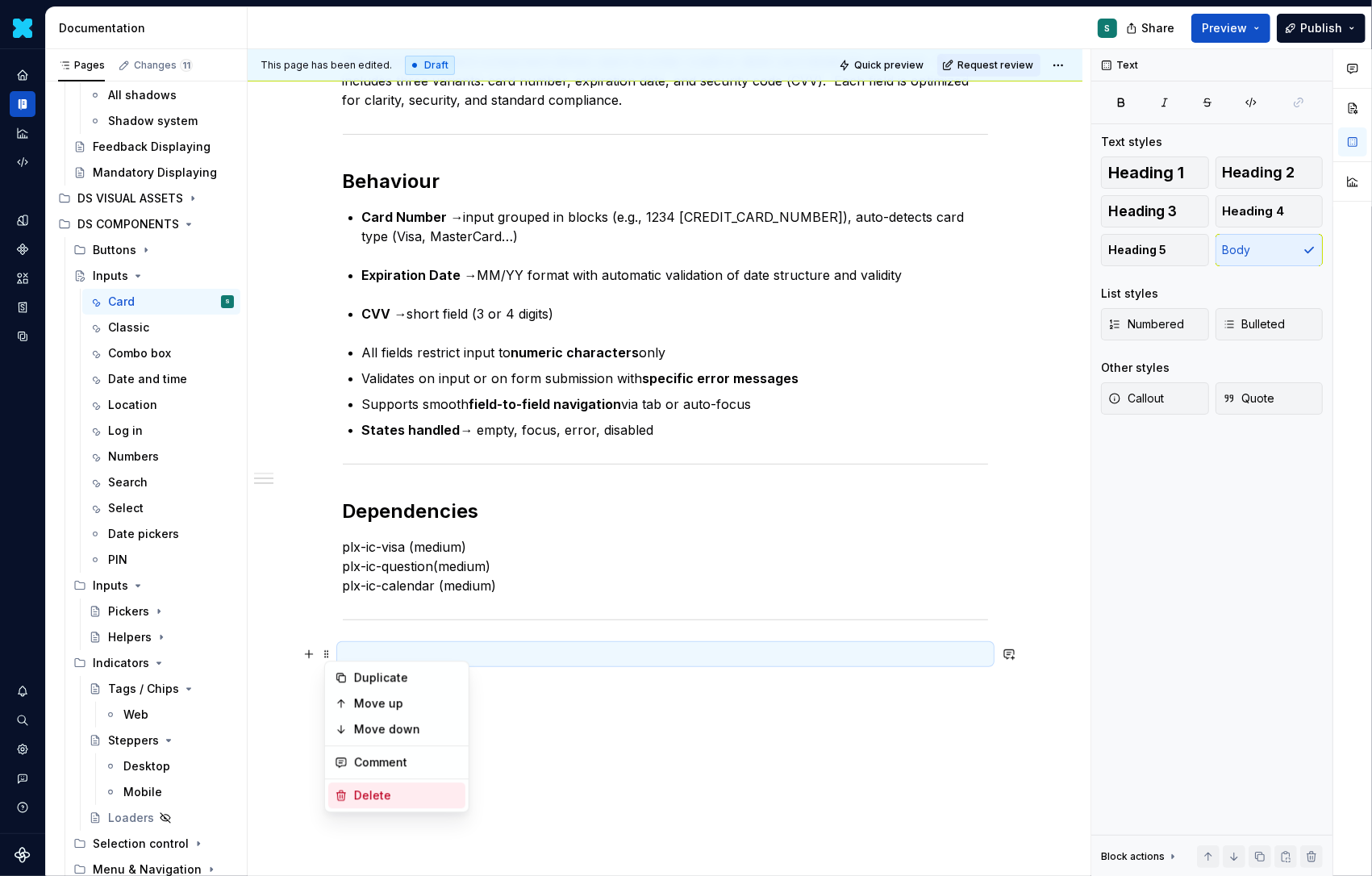
click at [362, 789] on div "Delete" at bounding box center [407, 795] width 105 height 16
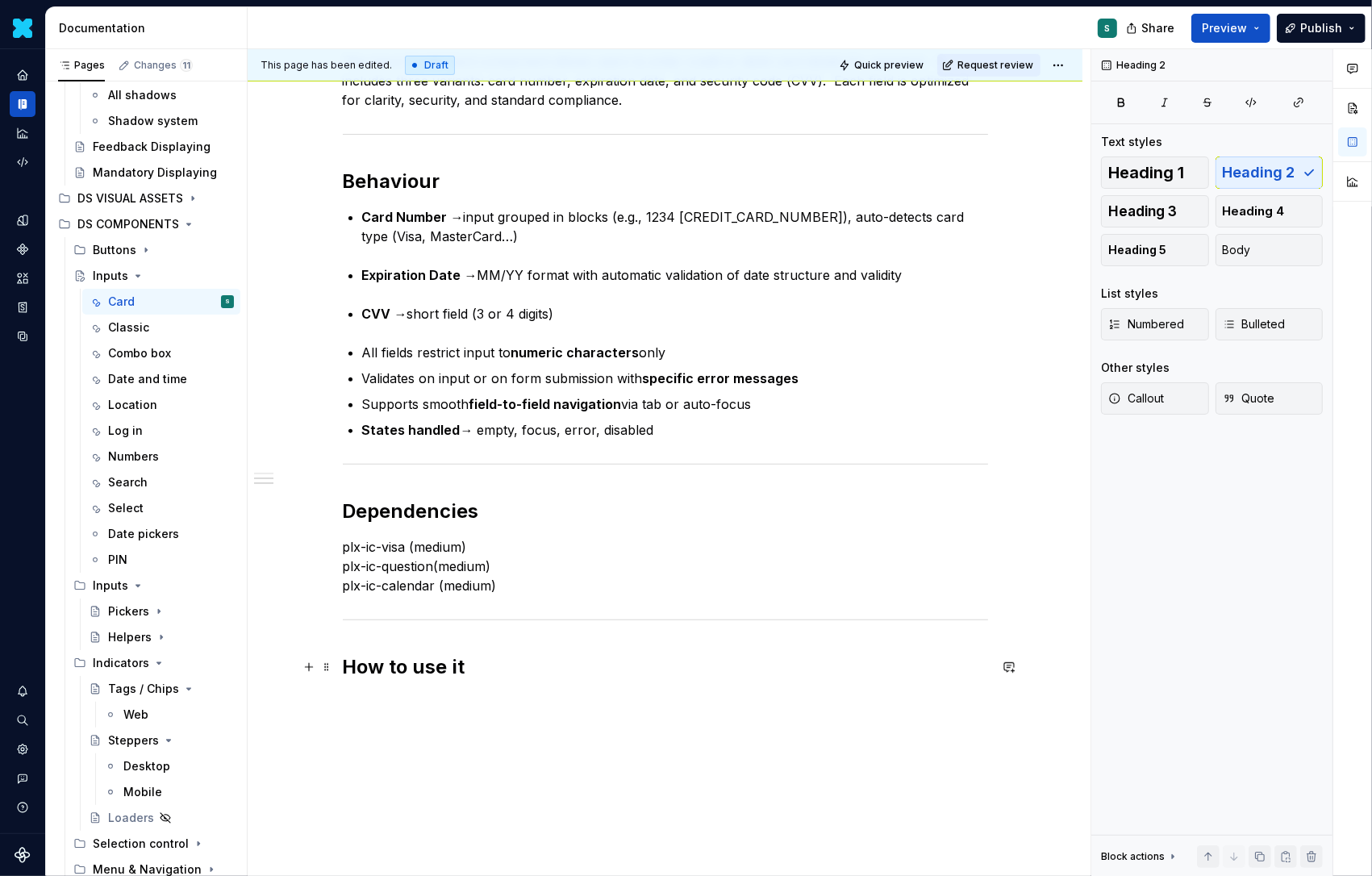
click at [490, 674] on h2 "How to use it" at bounding box center [665, 666] width 646 height 25
click at [329, 707] on span at bounding box center [327, 702] width 13 height 22
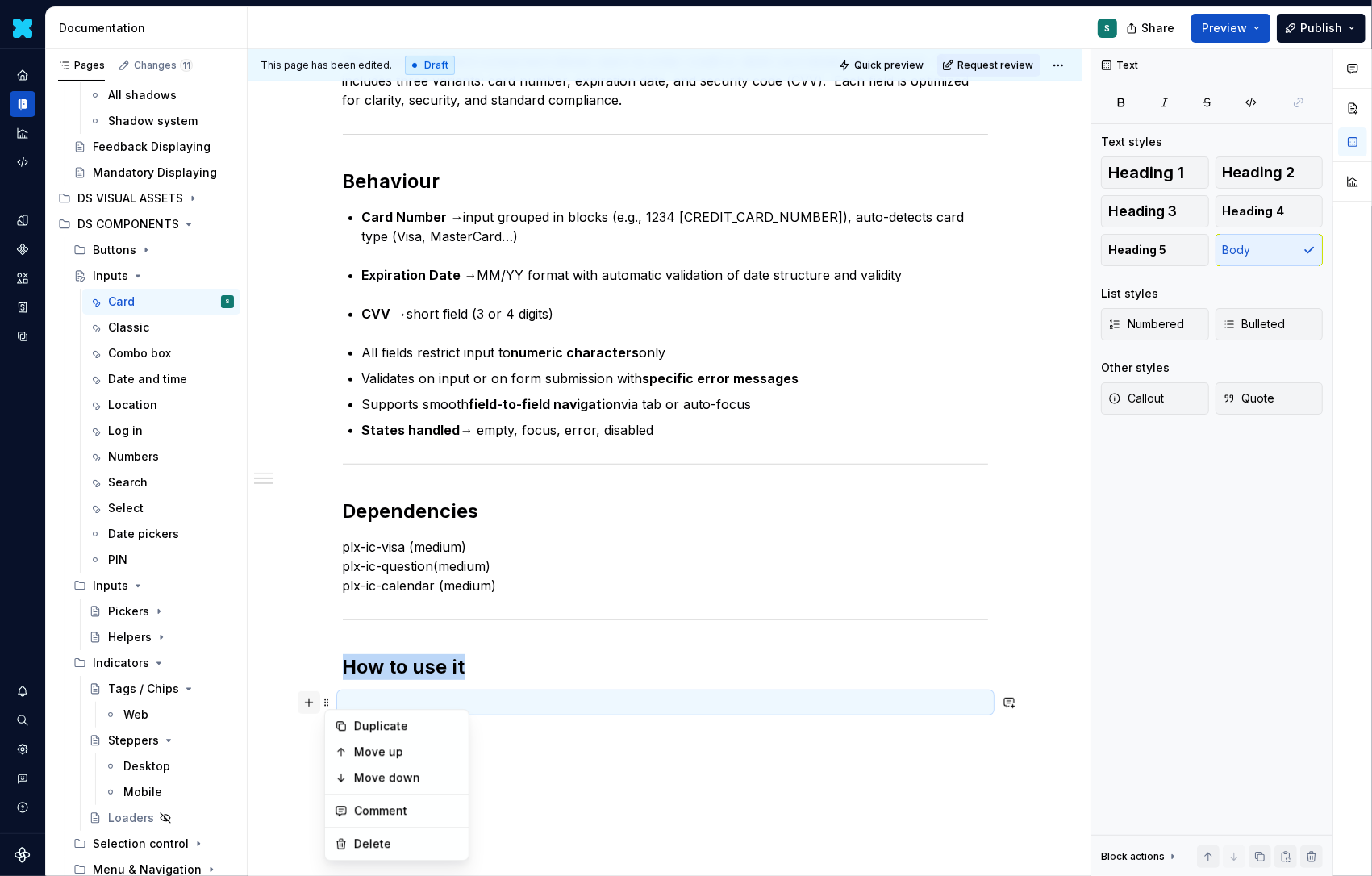
click at [313, 705] on button "button" at bounding box center [308, 702] width 22 height 22
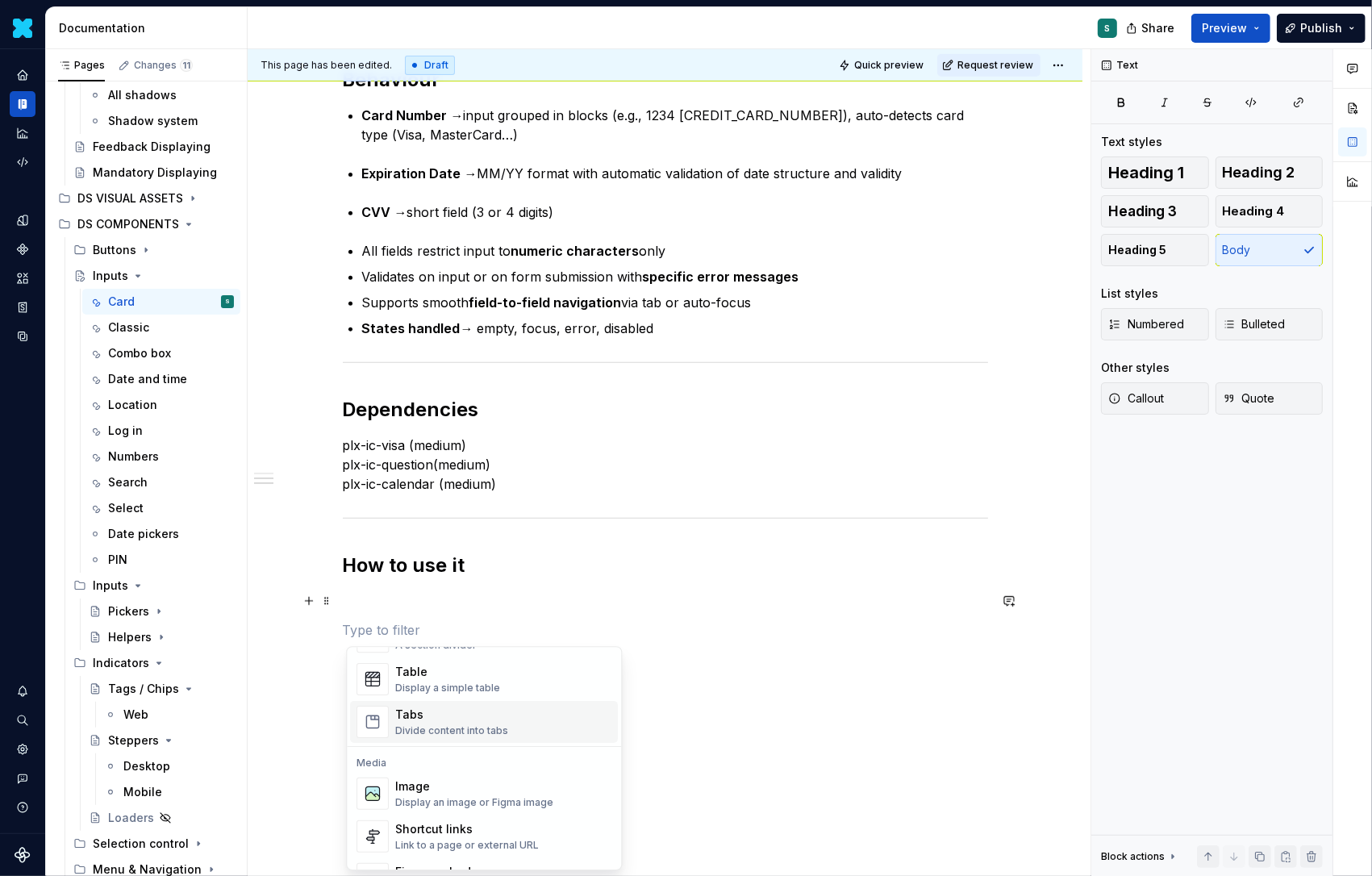
scroll to position [601, 0]
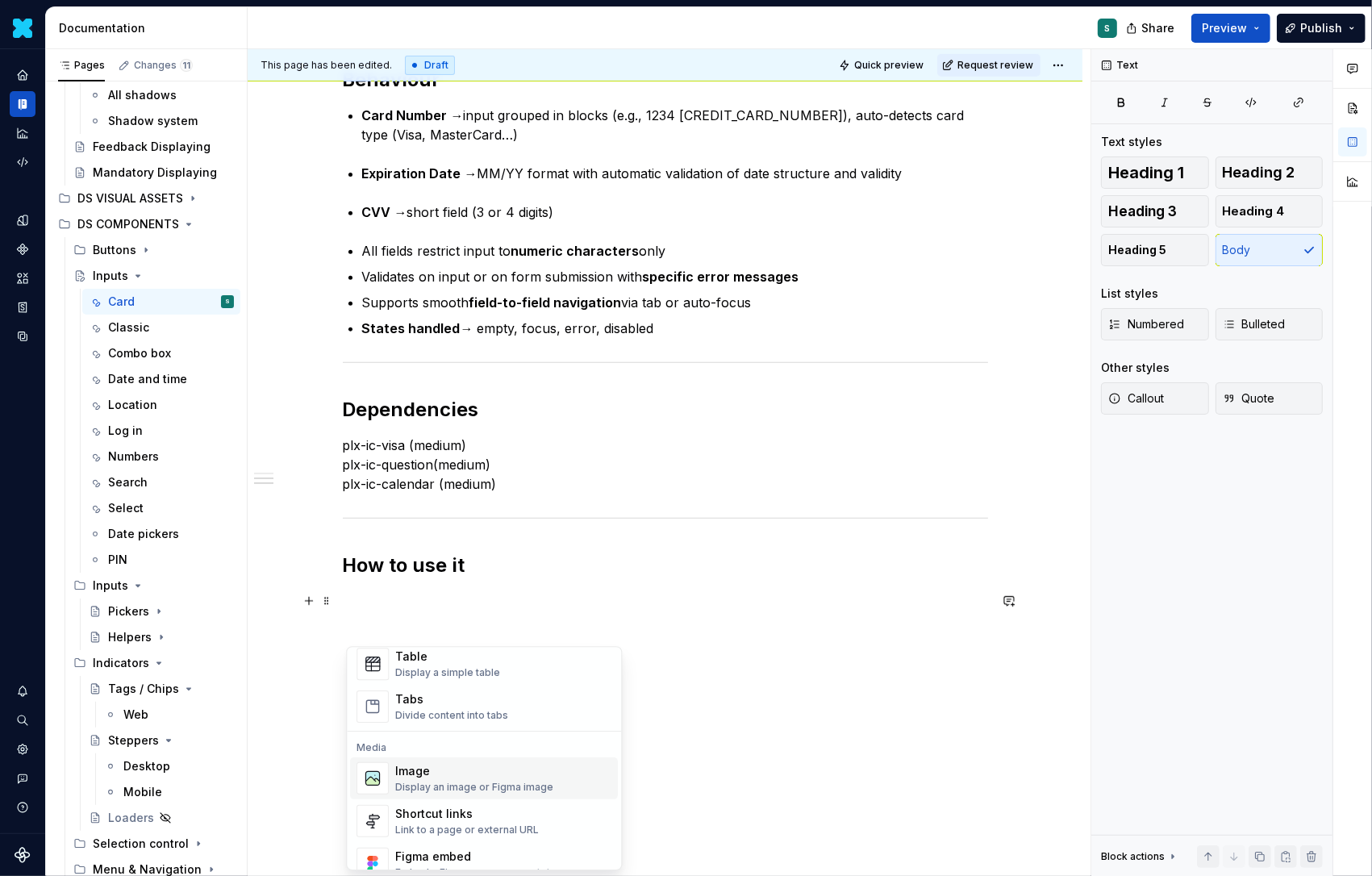
click at [431, 775] on div "Image" at bounding box center [475, 772] width 158 height 16
type textarea "*"
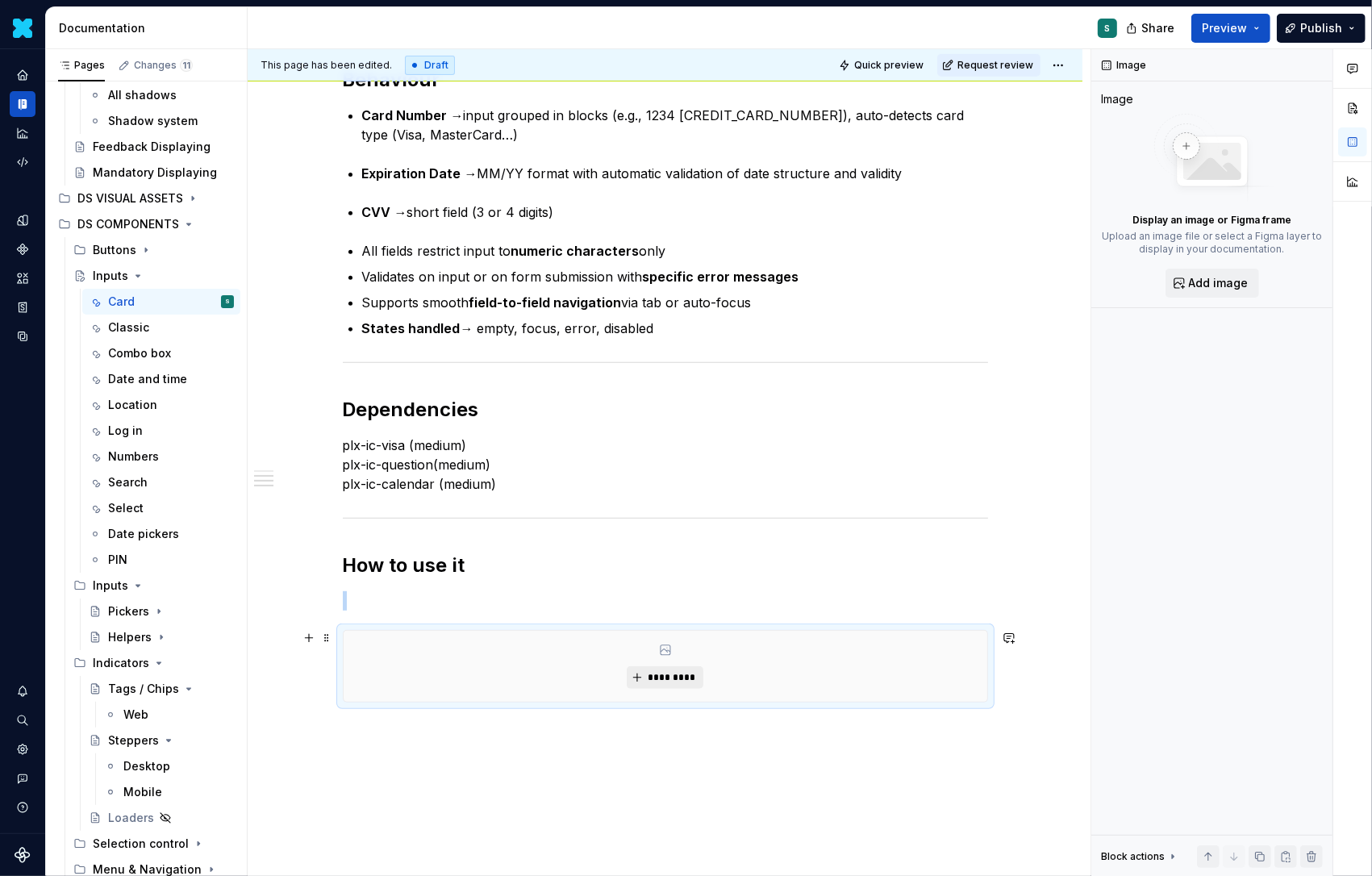
click at [665, 671] on span "*********" at bounding box center [672, 678] width 49 height 13
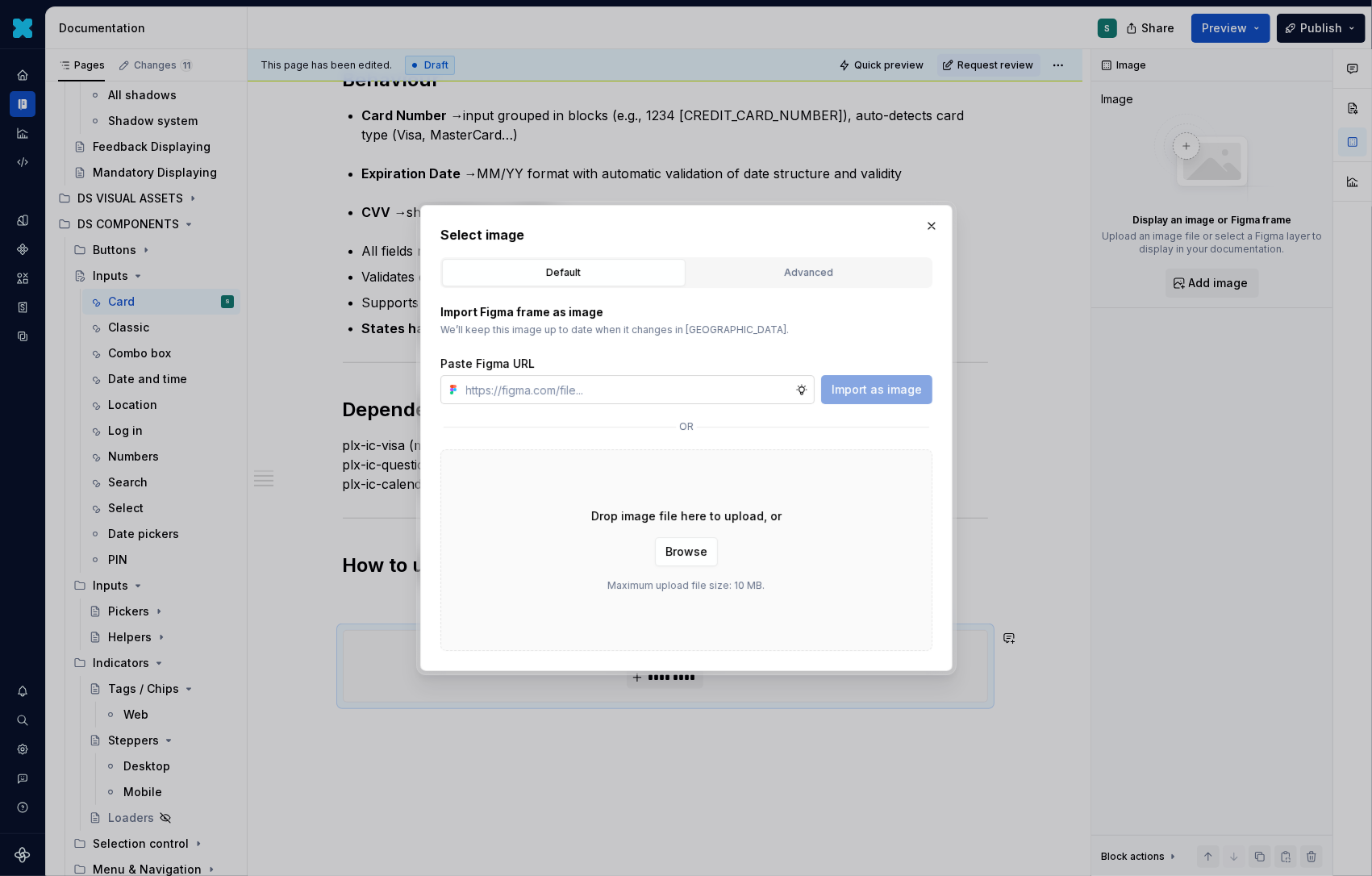
click at [567, 392] on input "text" at bounding box center [628, 389] width 336 height 29
type input "https://www.figma.com/design/72xGIHOZQ7akBZDjUWnsKx/-DS-Com--Supernova-Document…"
click at [857, 387] on span "Import as image" at bounding box center [877, 390] width 90 height 16
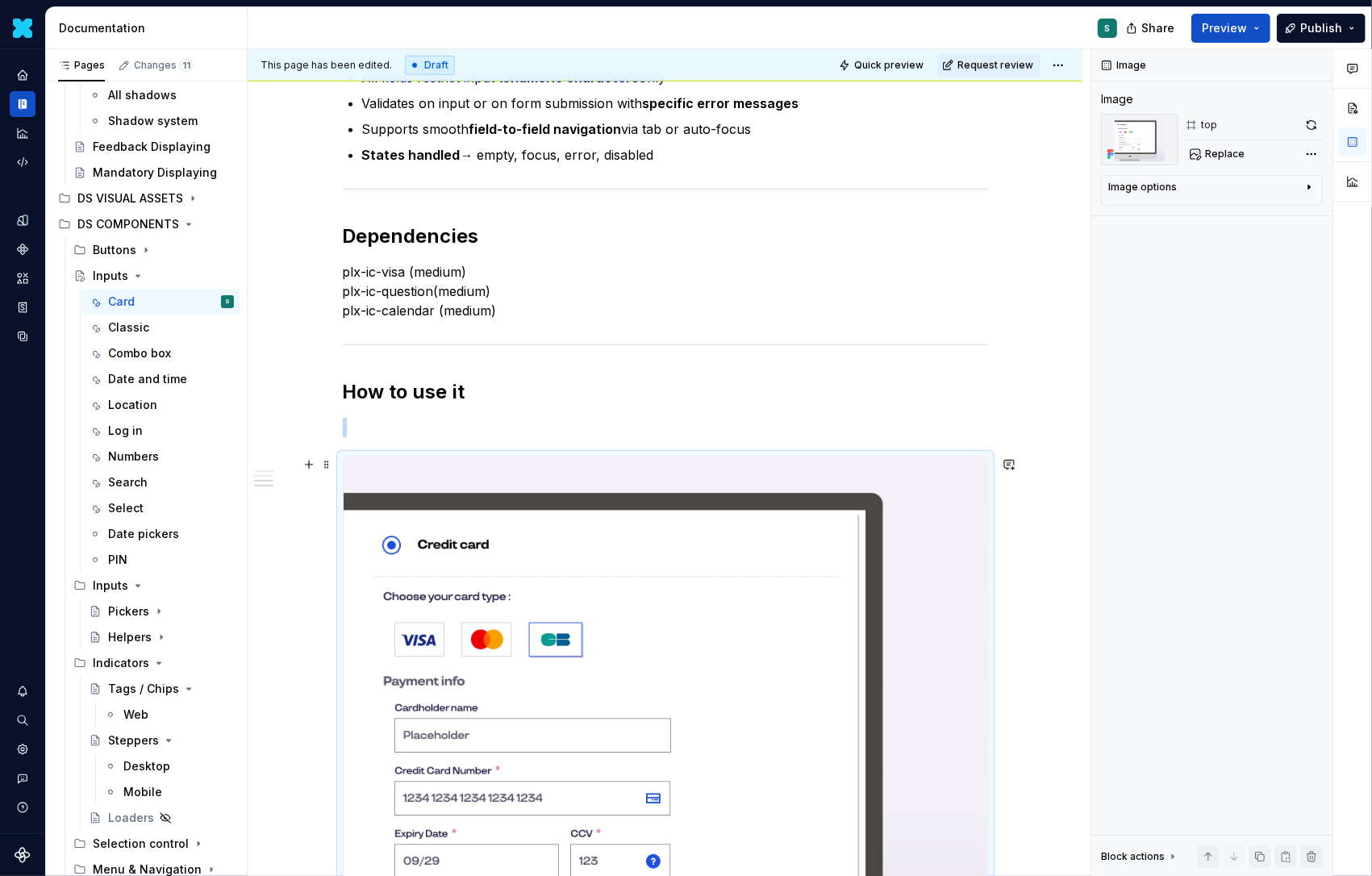
scroll to position [761, 0]
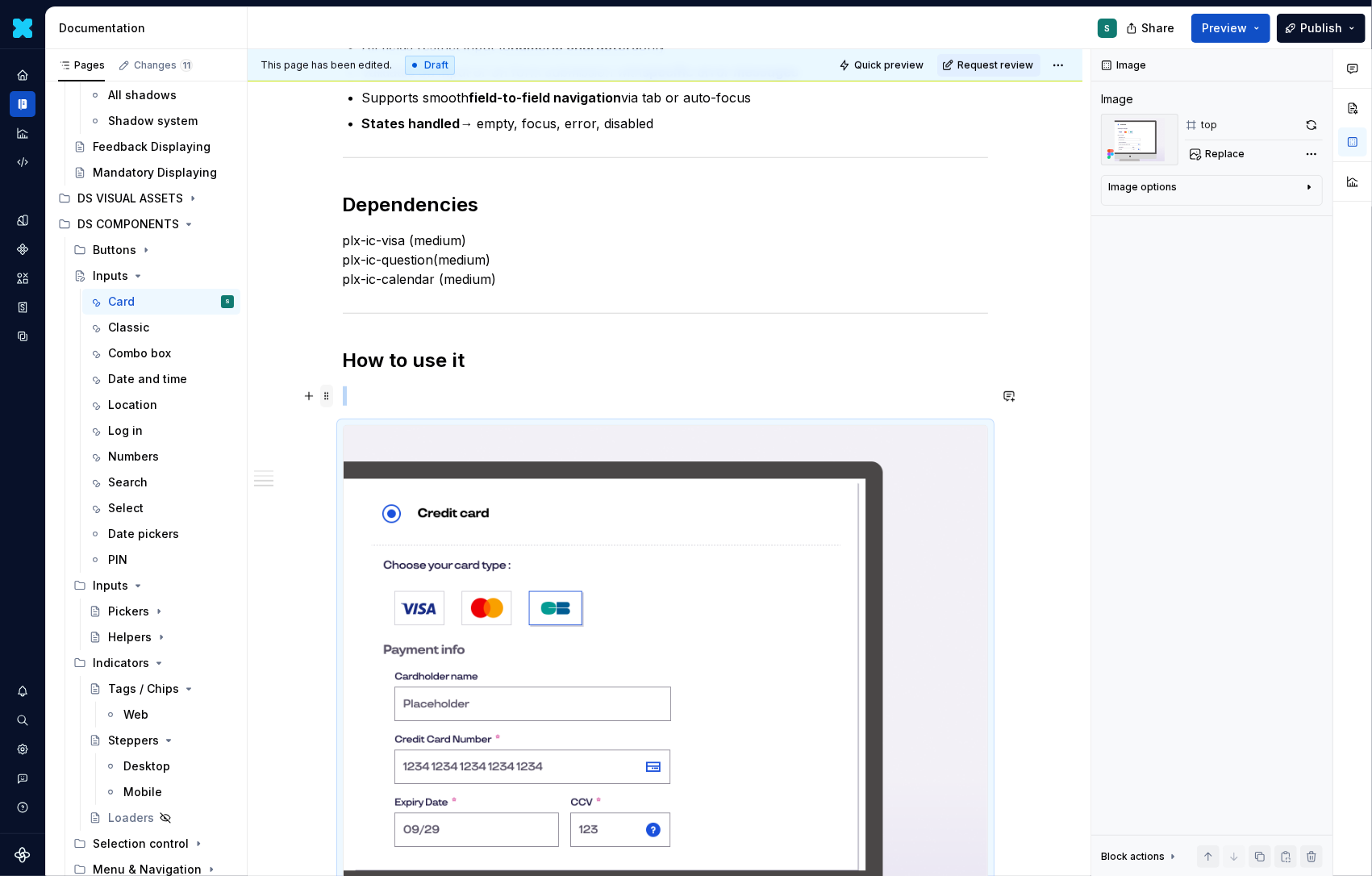
click at [331, 394] on span at bounding box center [327, 396] width 13 height 22
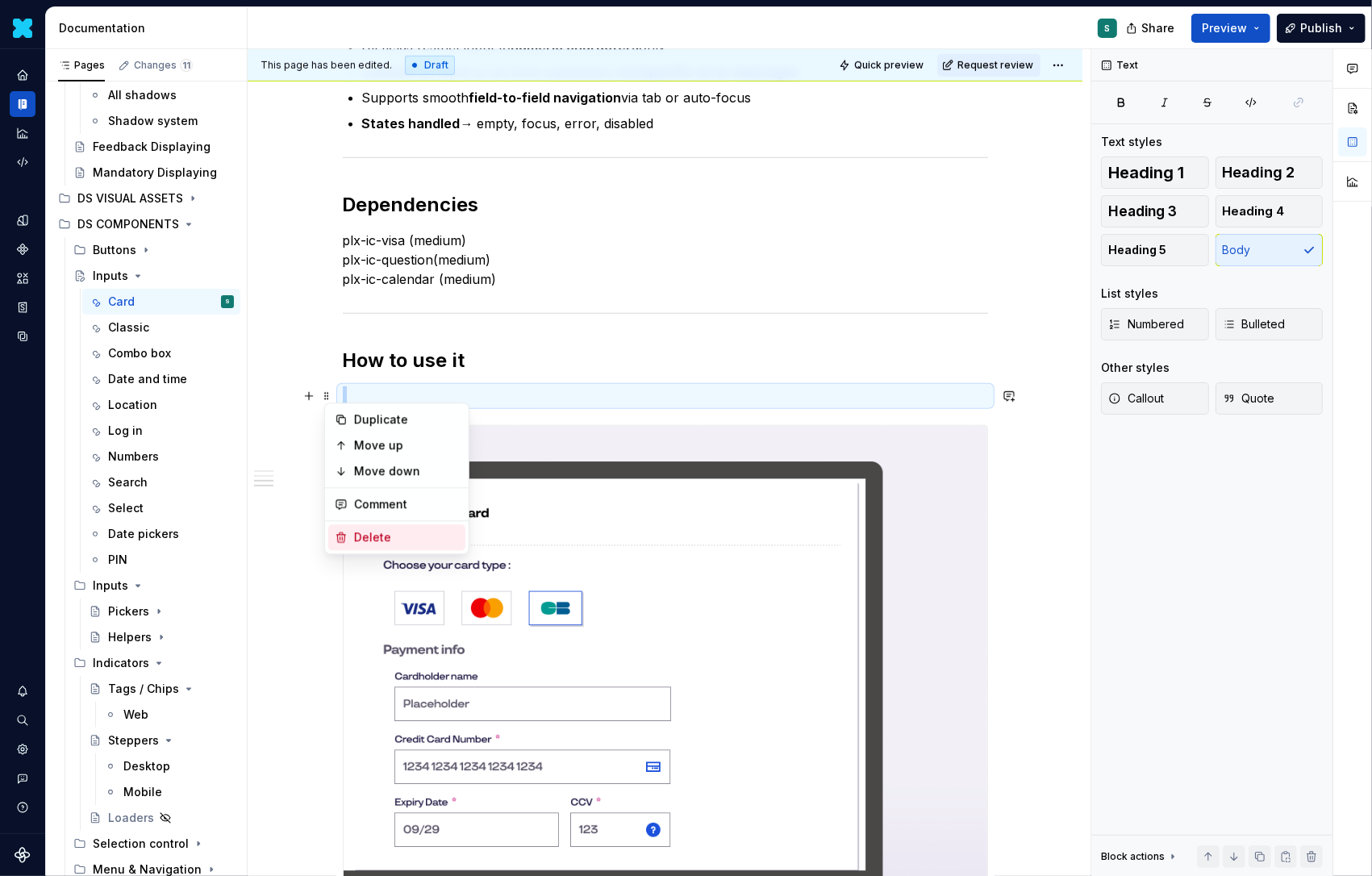
click at [380, 535] on div "Delete" at bounding box center [407, 537] width 105 height 16
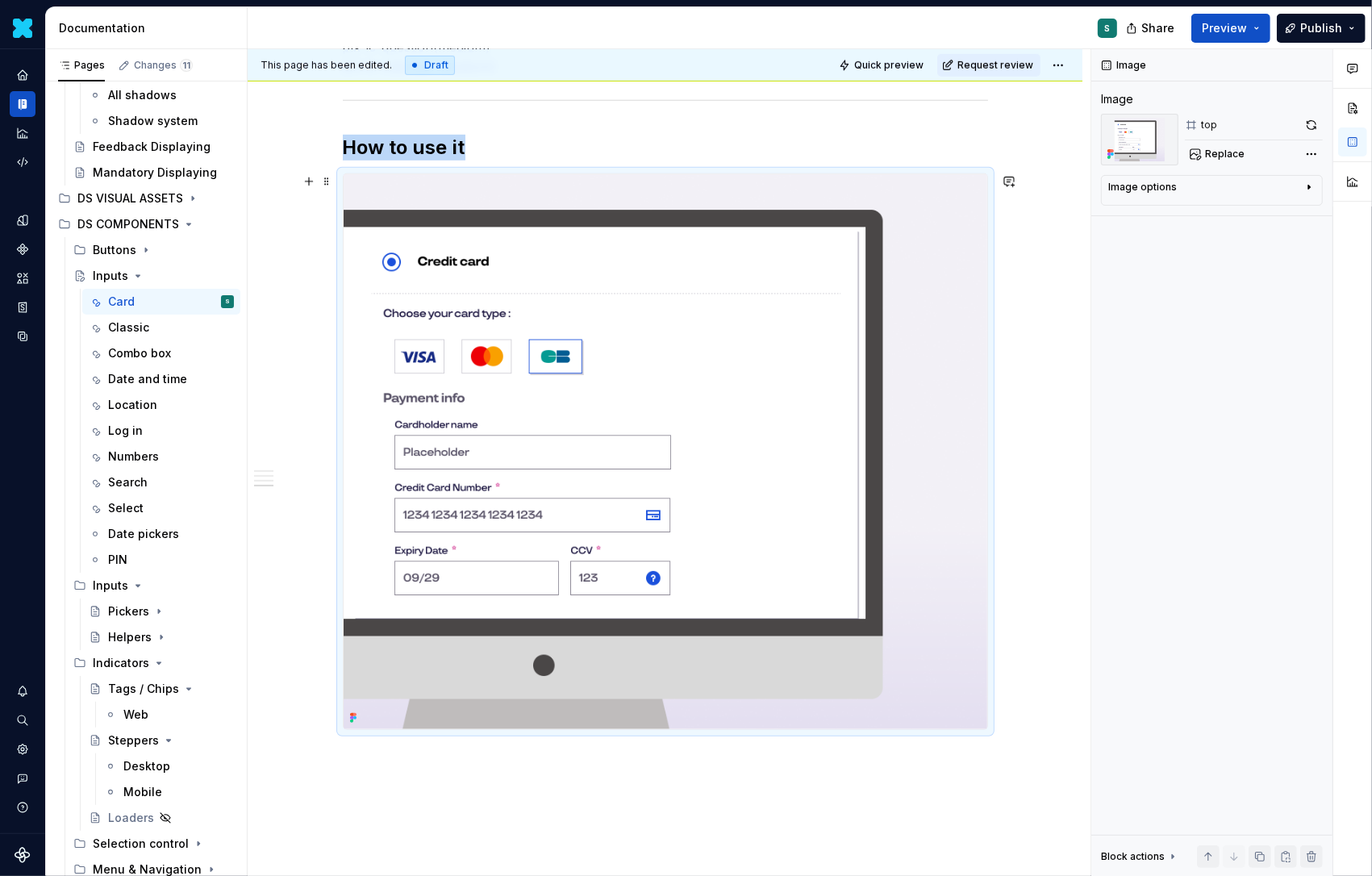
scroll to position [983, 0]
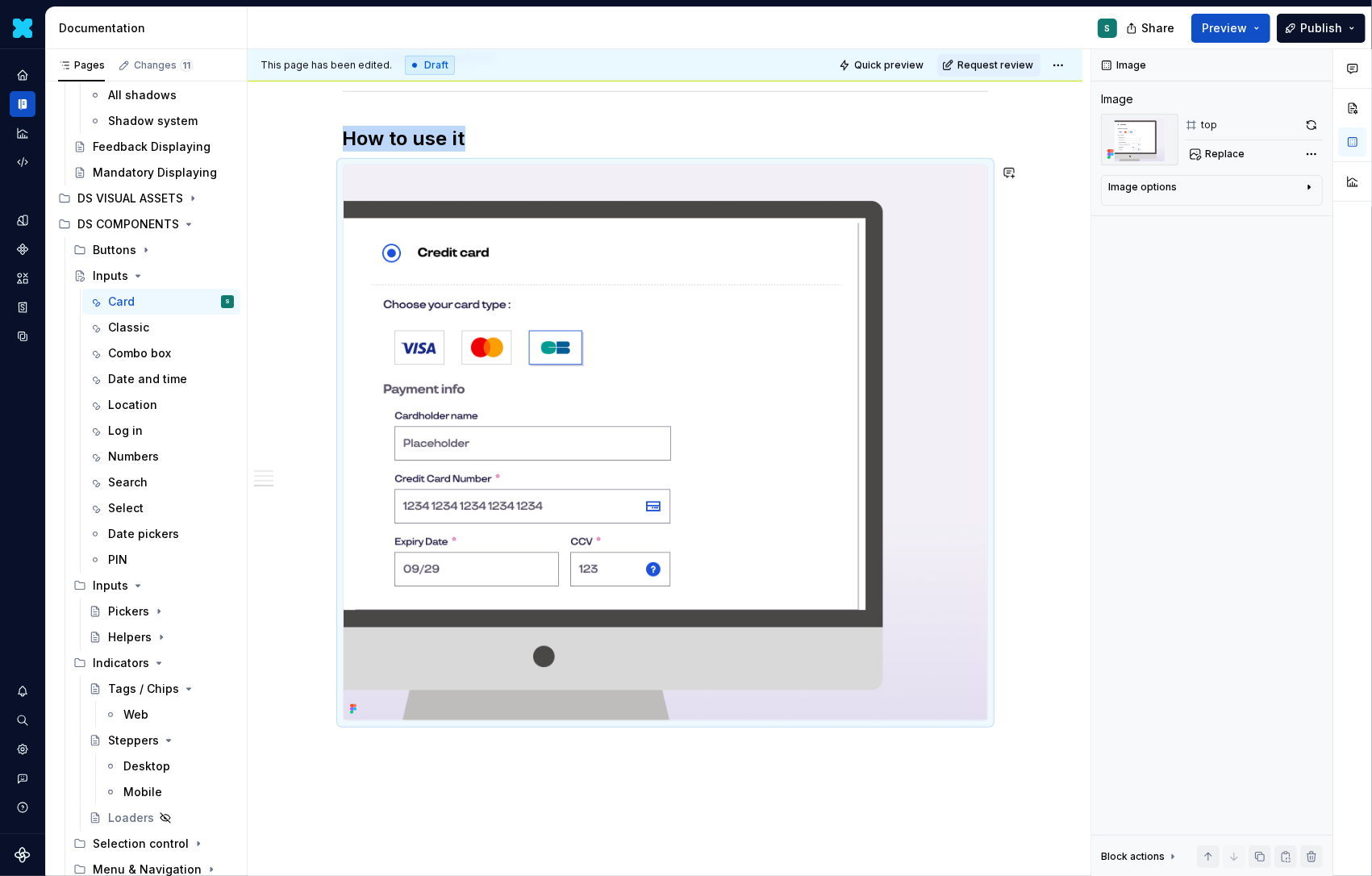
click at [348, 762] on div "Definition The Input Credit Card component allows users to enter credit or debi…" at bounding box center [665, 151] width 835 height 1706
click at [329, 755] on div "Definition The Input Credit Card component allows users to enter credit or debi…" at bounding box center [665, 151] width 835 height 1706
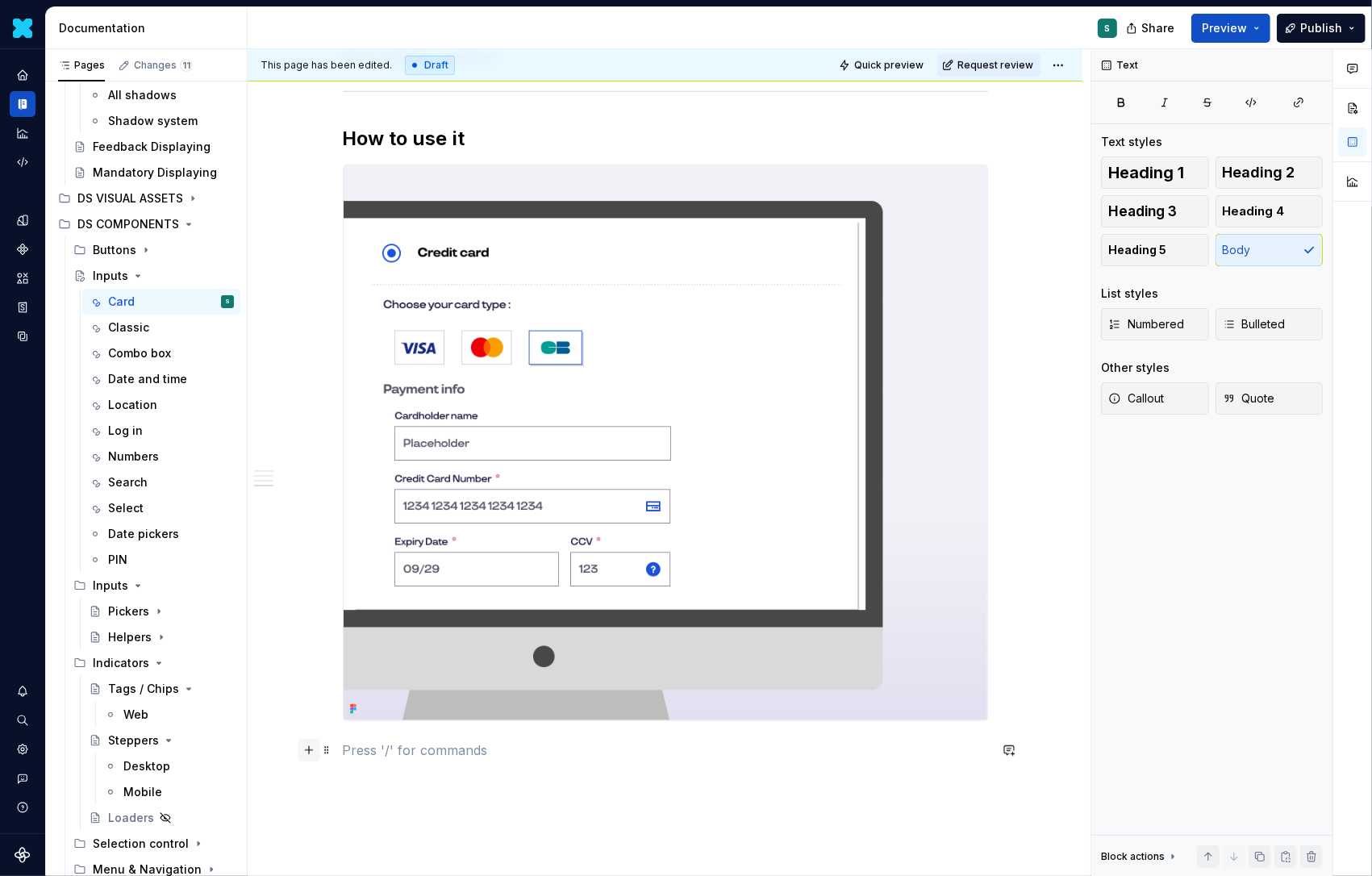
click at [313, 752] on button "button" at bounding box center [308, 749] width 22 height 22
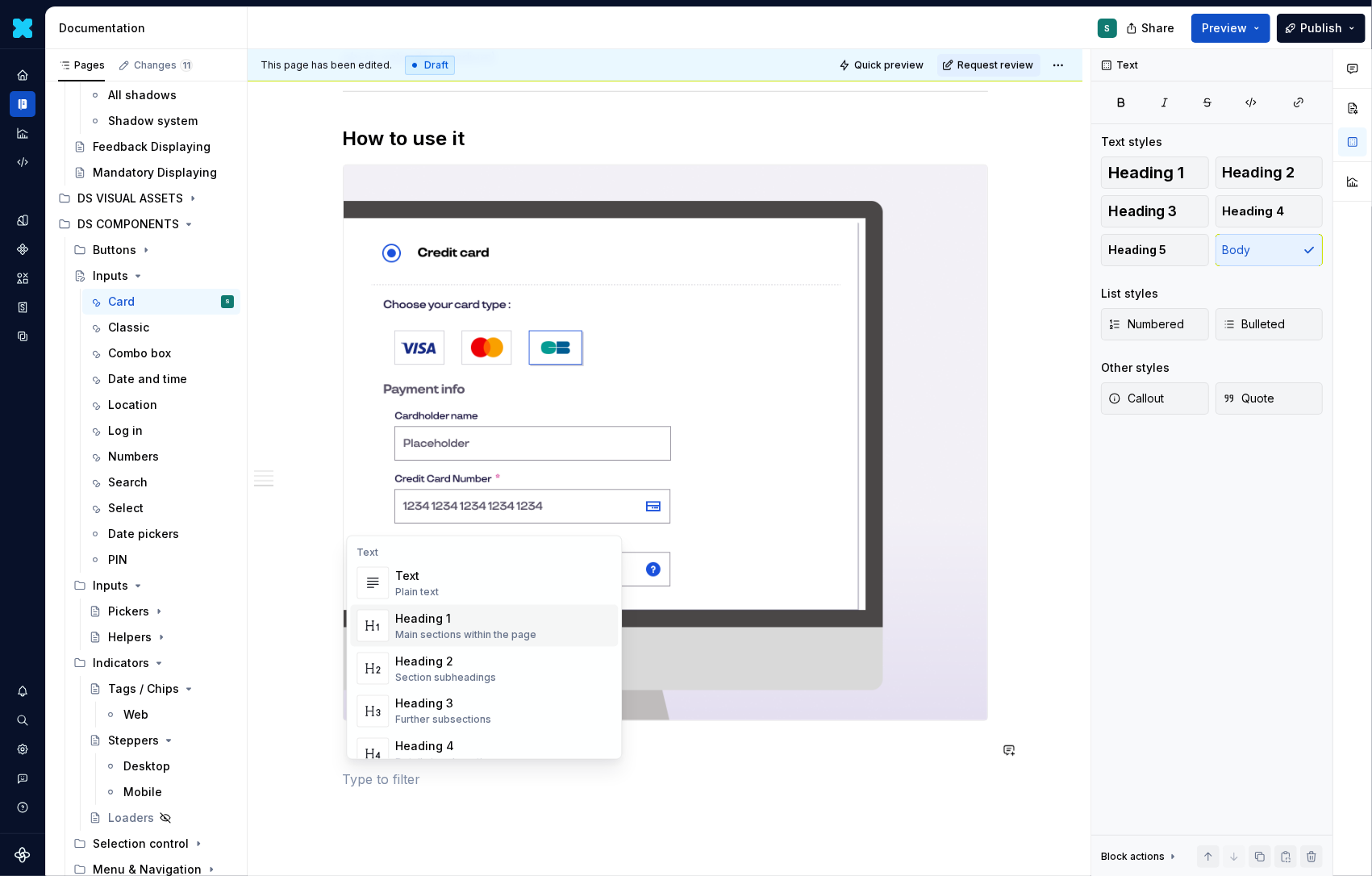
click at [432, 591] on div "Plain text" at bounding box center [417, 592] width 44 height 13
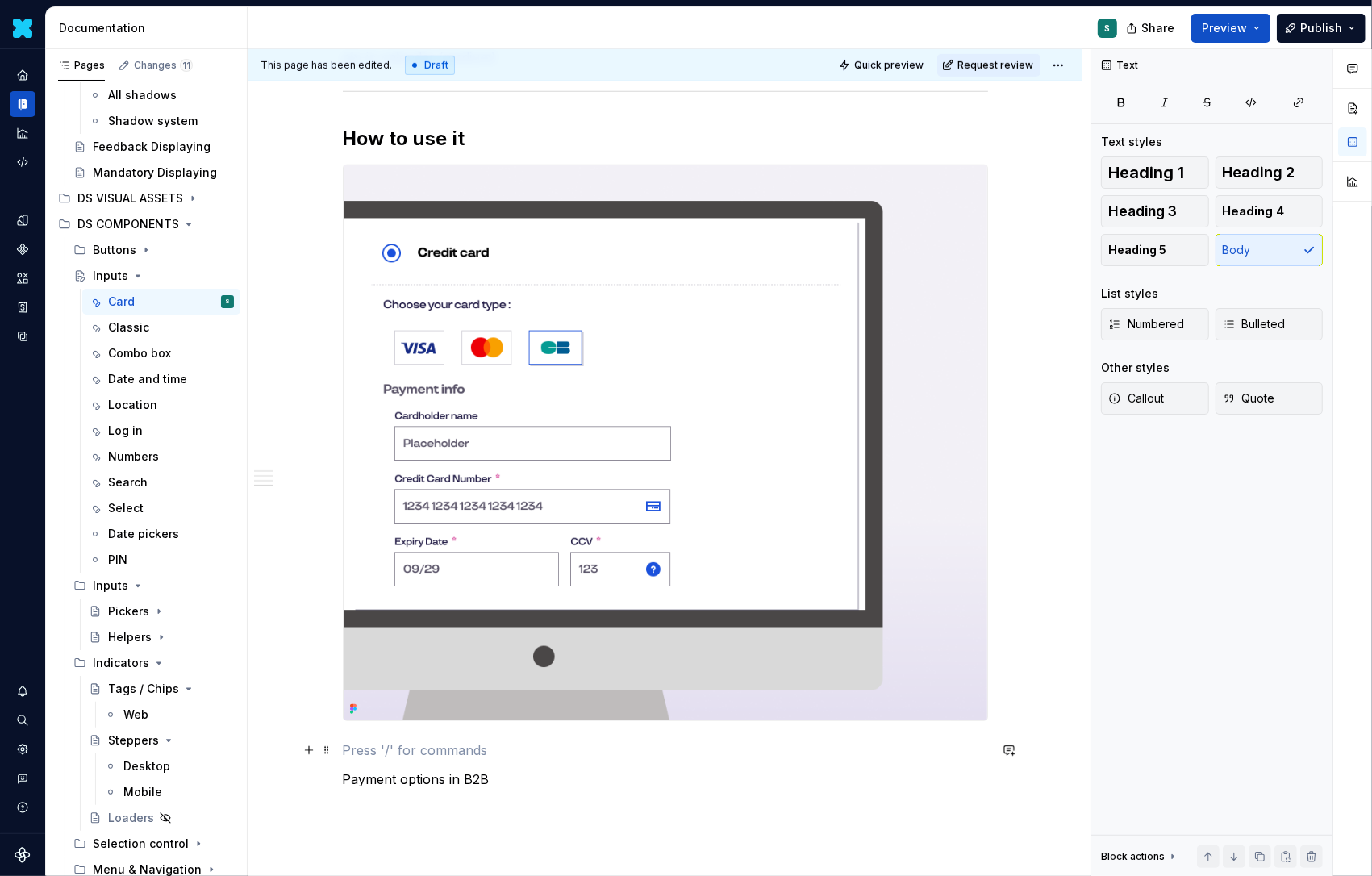
click at [356, 755] on p at bounding box center [665, 750] width 646 height 20
click at [332, 749] on span at bounding box center [327, 749] width 13 height 22
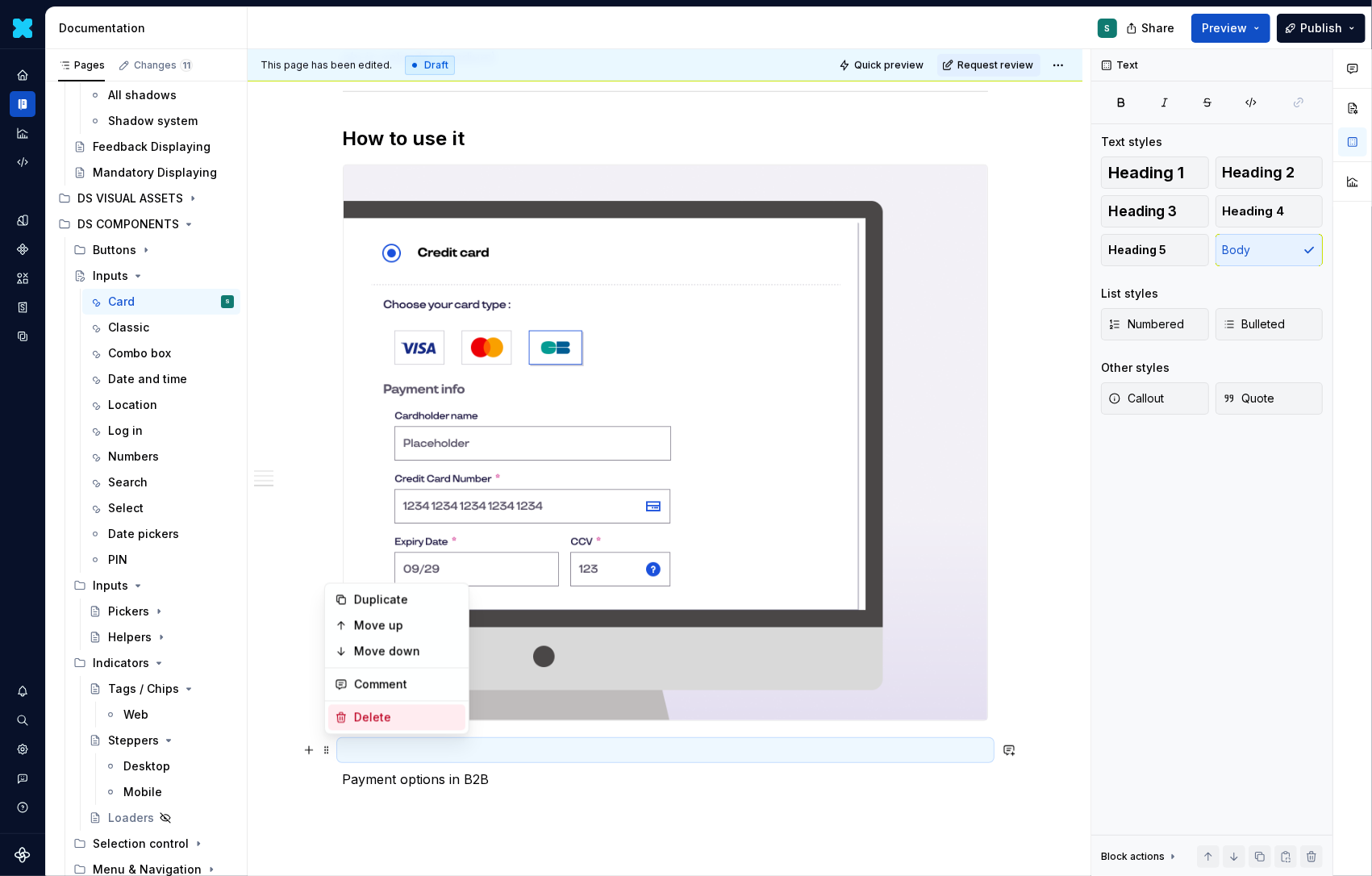
click at [363, 725] on div "Delete" at bounding box center [396, 717] width 137 height 25
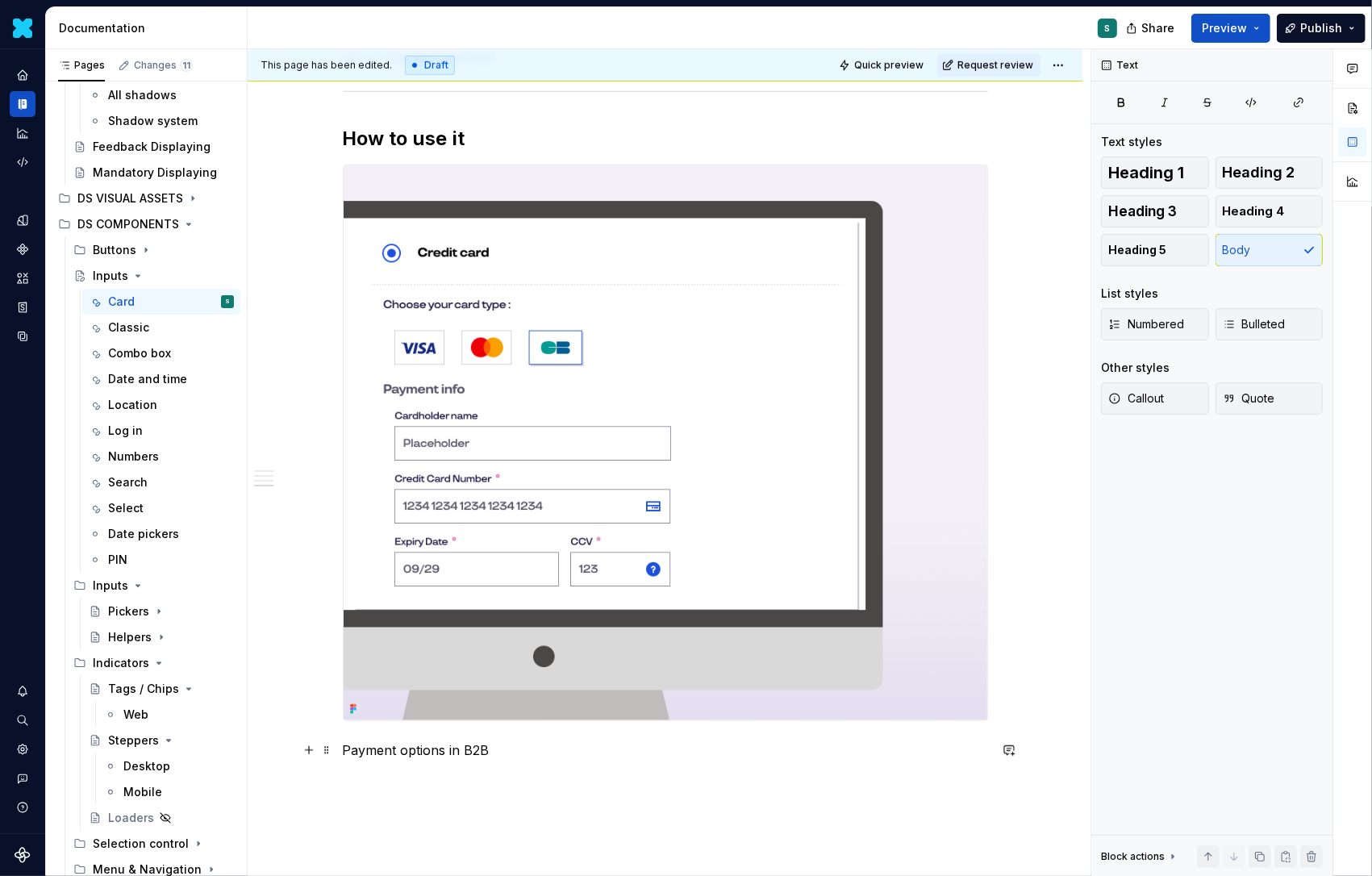
click at [355, 750] on p "Payment options in B2B" at bounding box center [665, 750] width 646 height 20
click at [581, 752] on p "Exemple → Payment options in B2B" at bounding box center [665, 750] width 646 height 20
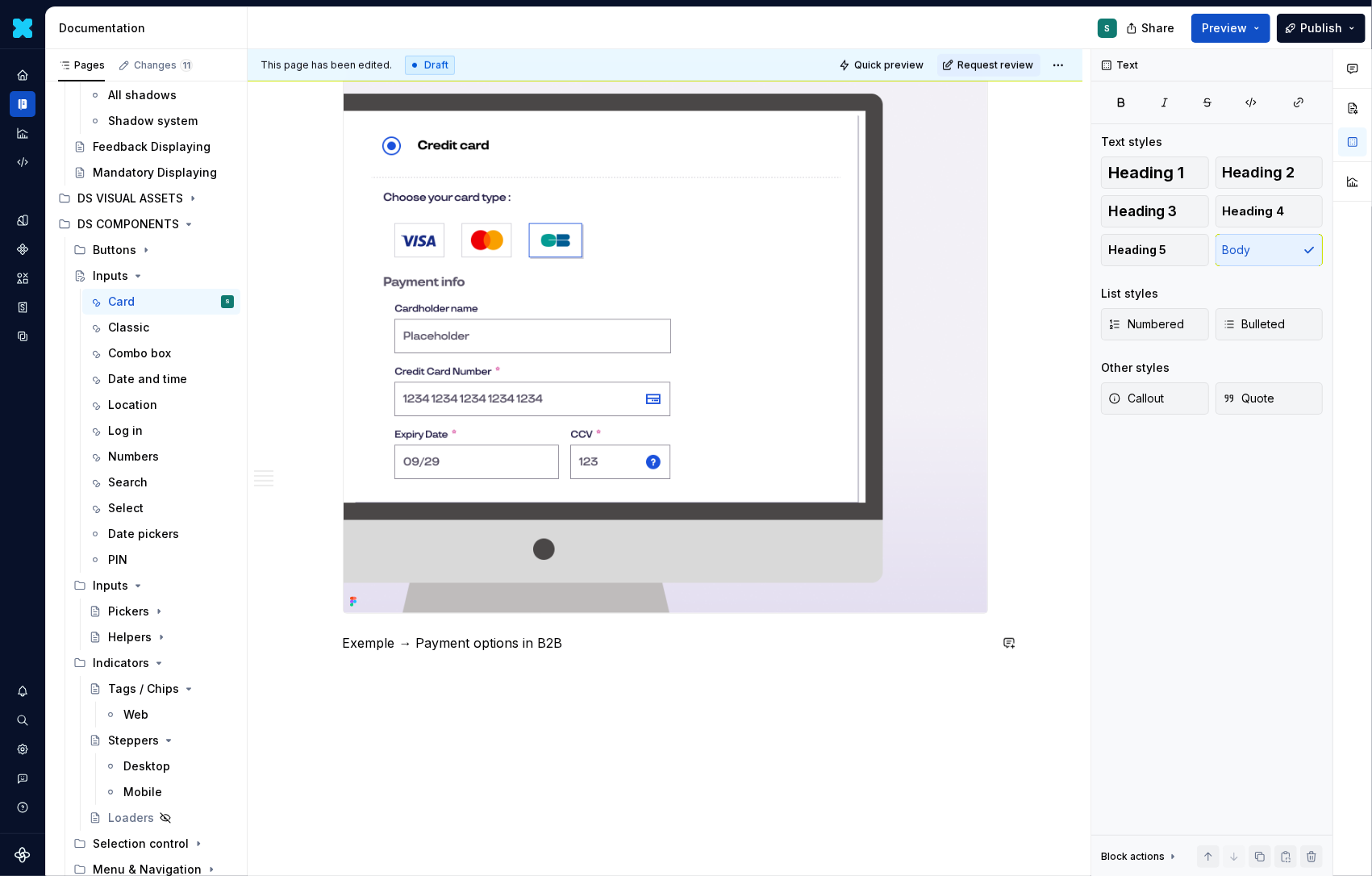
scroll to position [1147, 0]
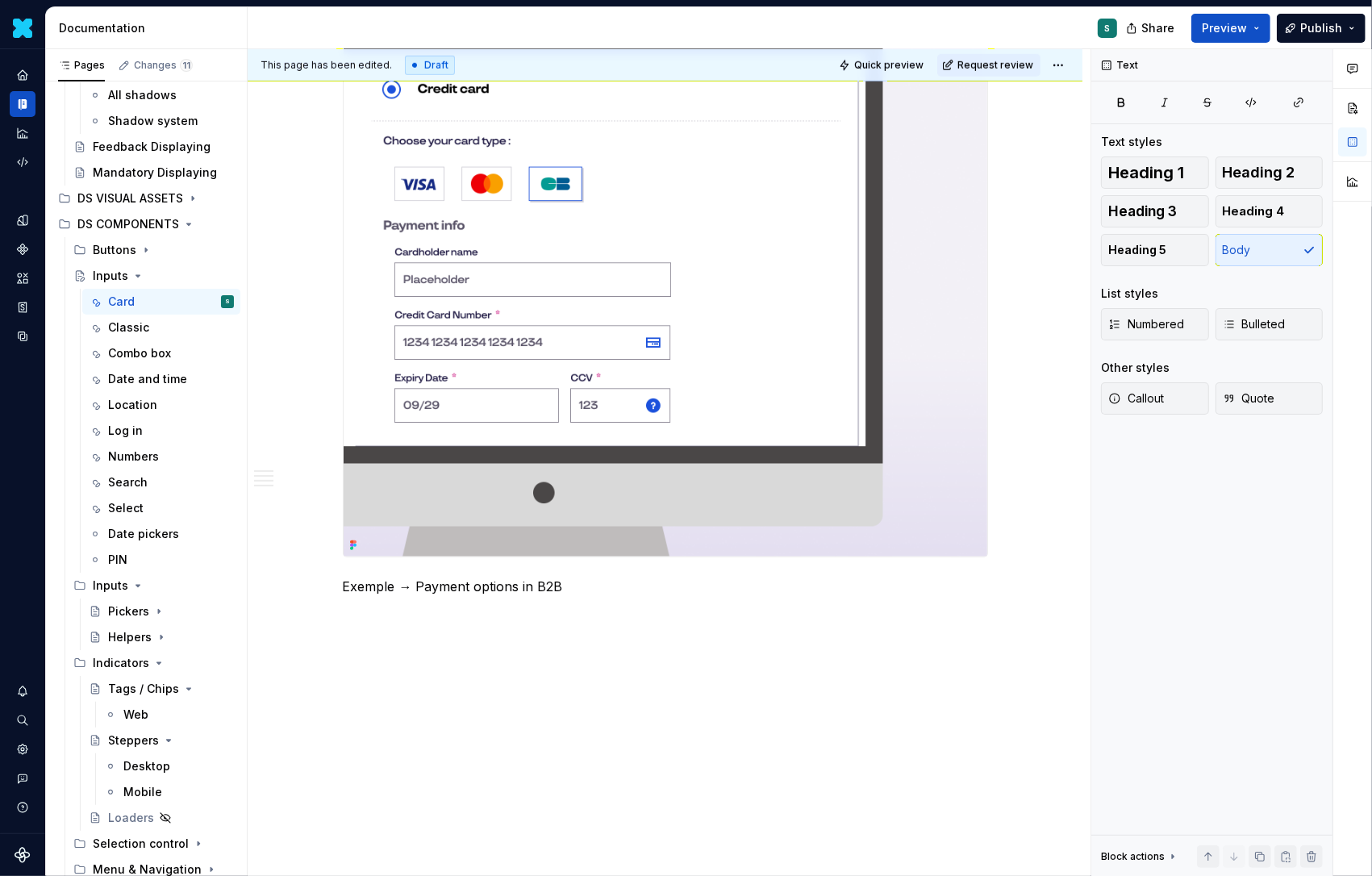
click at [295, 603] on div "Definition The Input Credit Card component allows users to enter credit or debi…" at bounding box center [665, 6] width 835 height 1745
click at [313, 615] on button "button" at bounding box center [308, 615] width 22 height 22
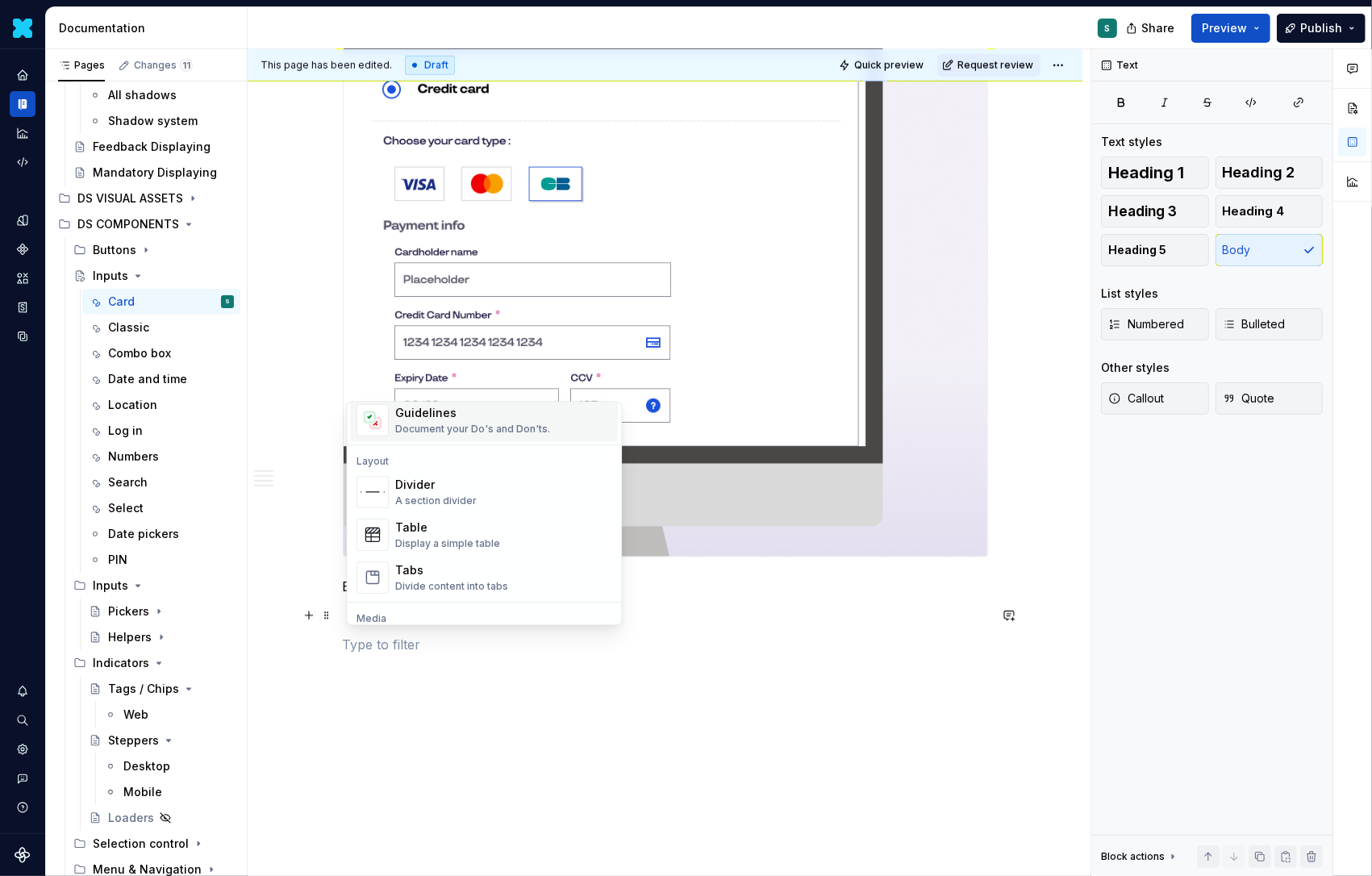
scroll to position [492, 0]
click at [444, 480] on div "Divider" at bounding box center [436, 478] width 81 height 16
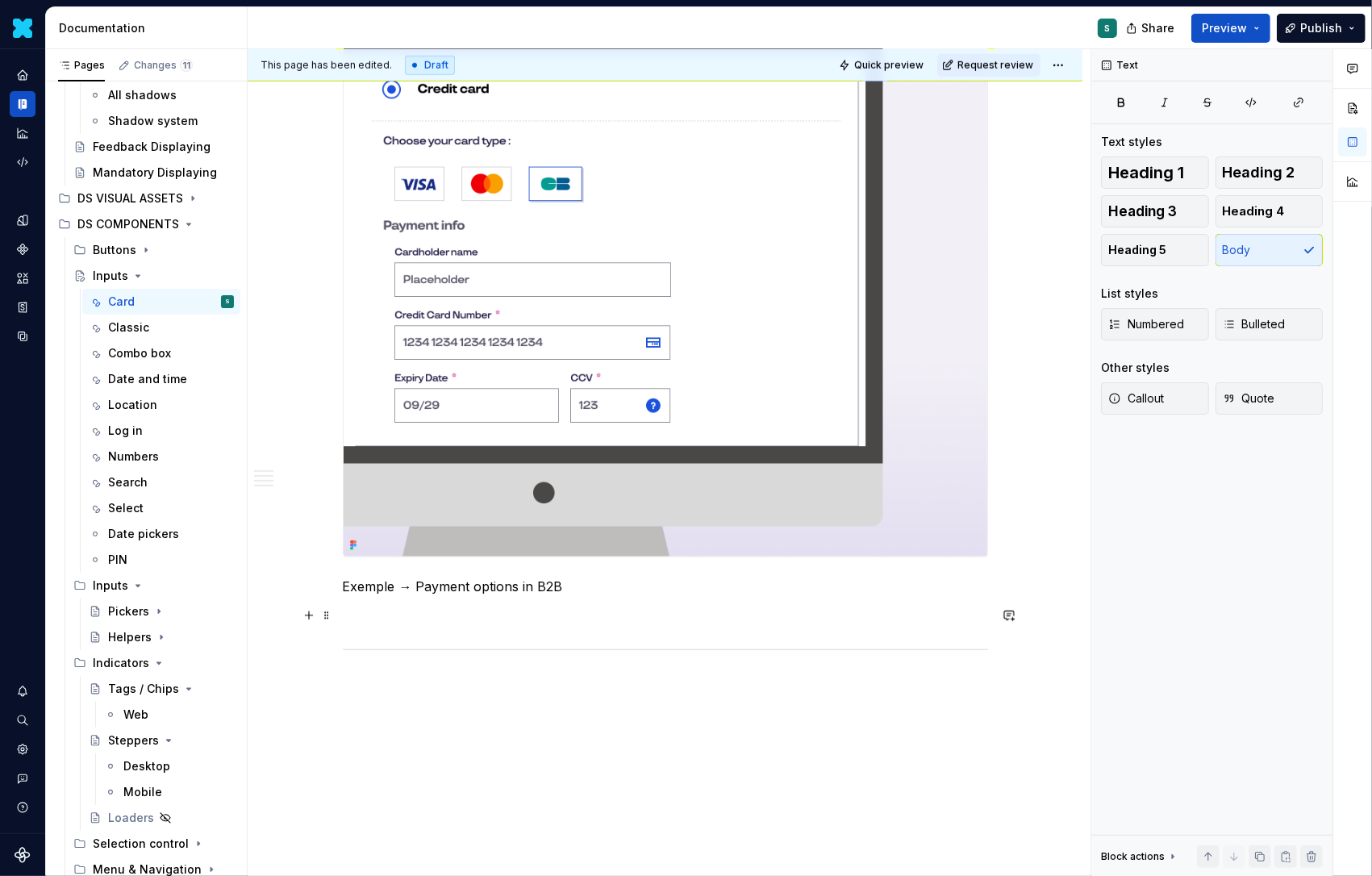
click at [331, 619] on span at bounding box center [327, 615] width 13 height 22
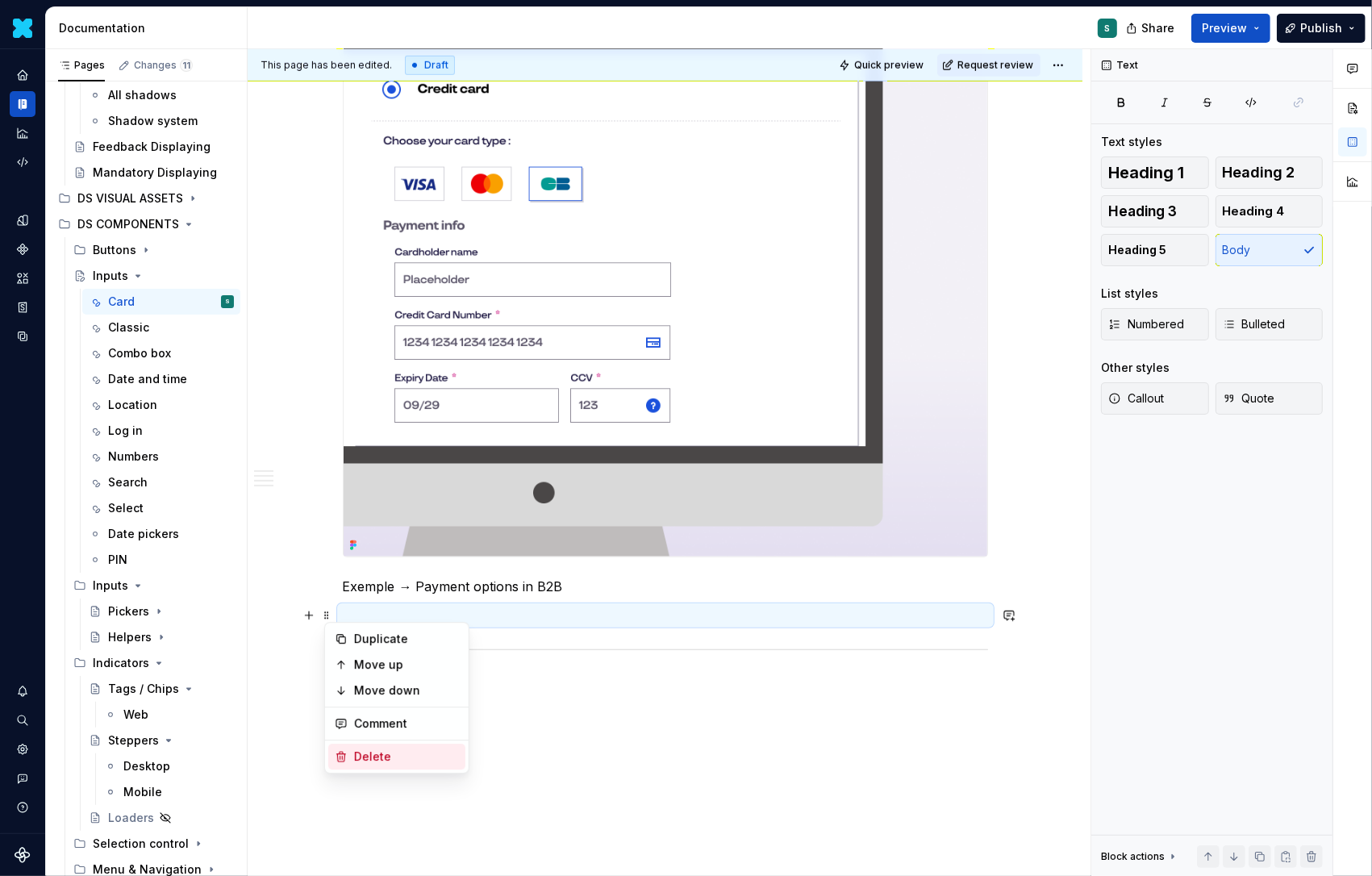
click at [363, 753] on div "Delete" at bounding box center [407, 757] width 105 height 16
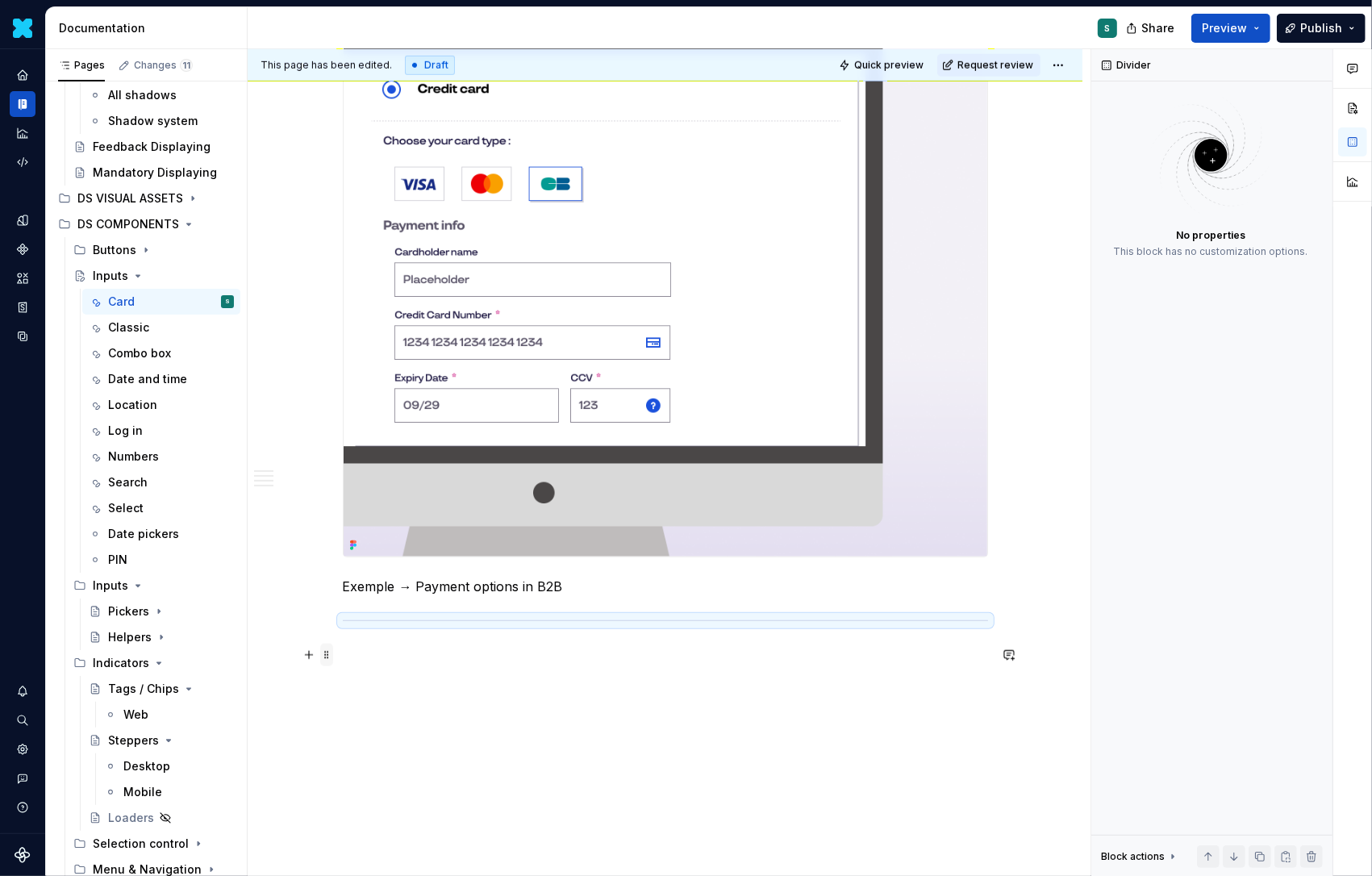
click at [330, 654] on span at bounding box center [327, 655] width 13 height 22
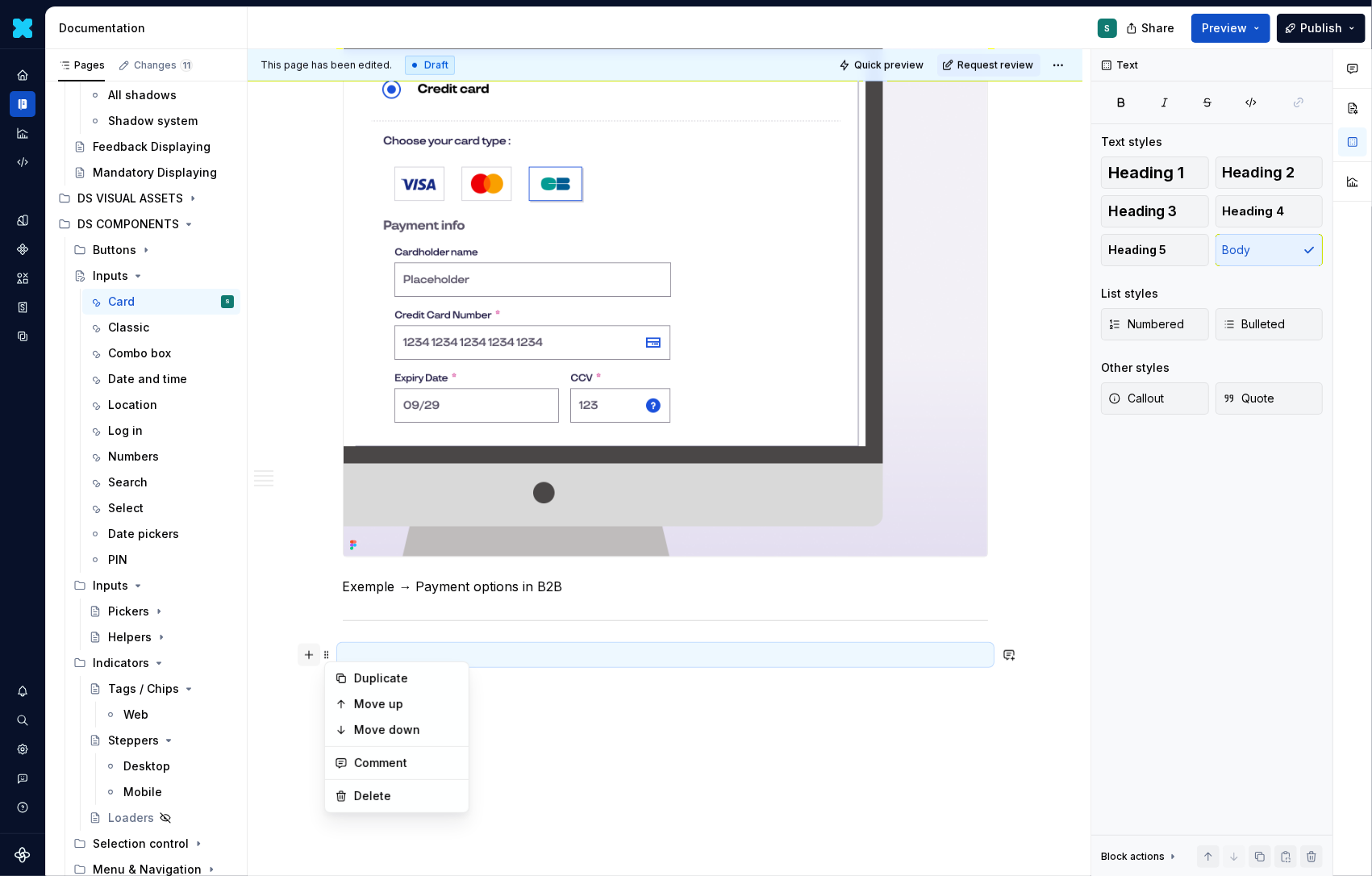
click at [312, 659] on button "button" at bounding box center [308, 655] width 22 height 22
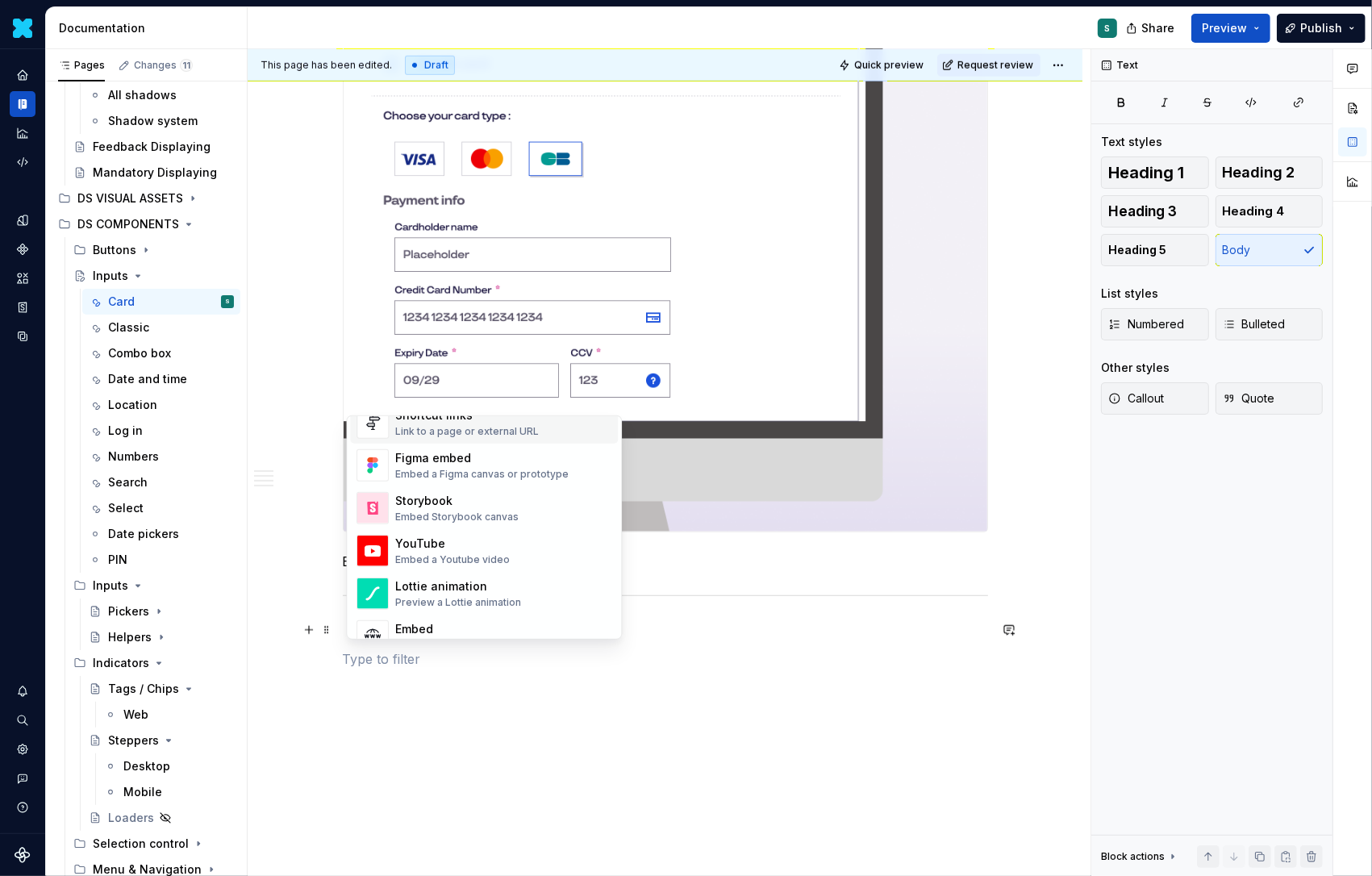
scroll to position [772, 0]
click at [446, 508] on div "Embed Storybook canvas" at bounding box center [457, 514] width 123 height 13
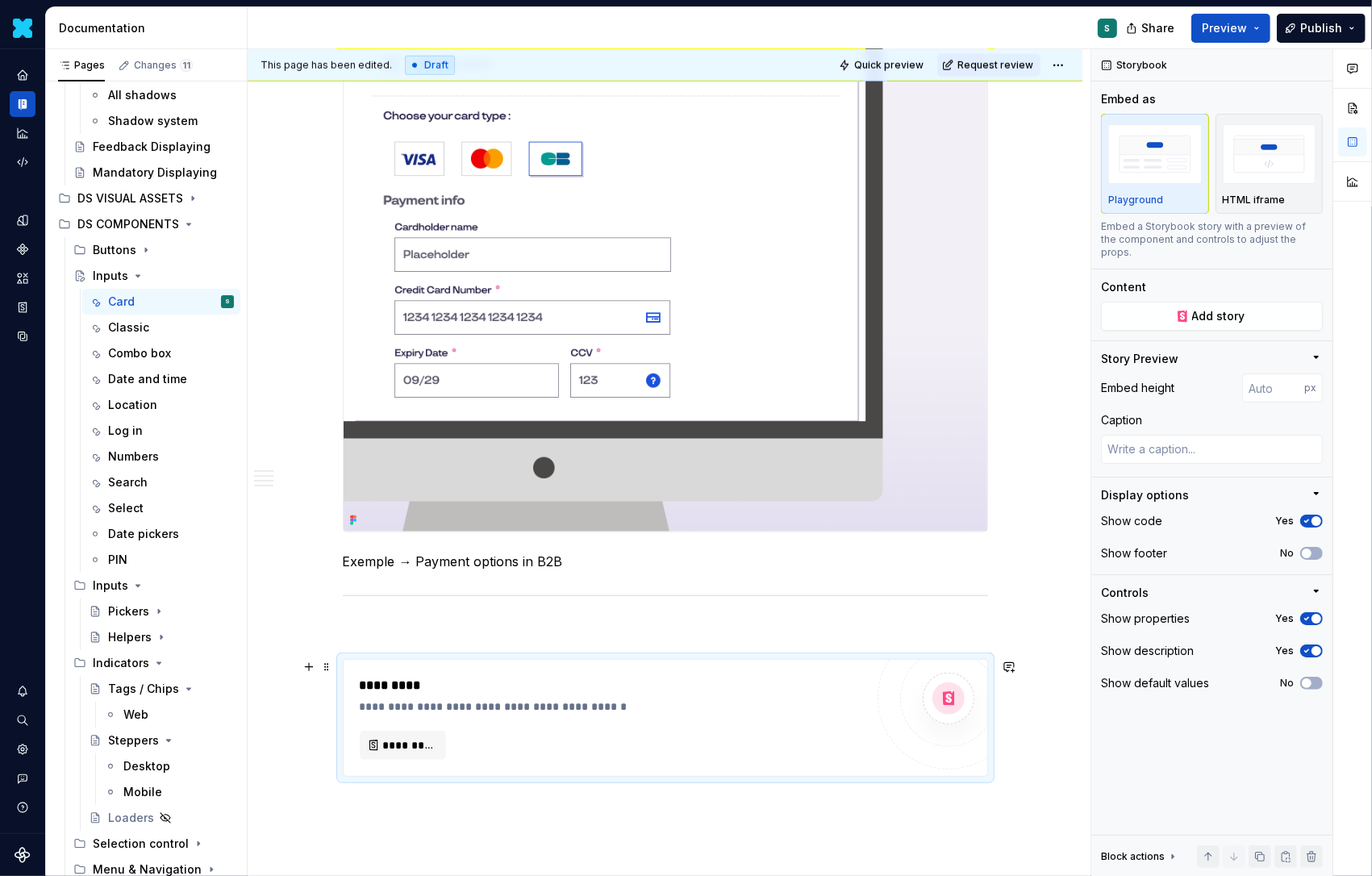
click at [399, 702] on div "**********" at bounding box center [612, 707] width 506 height 16
click at [370, 677] on div "*********" at bounding box center [612, 686] width 506 height 20
click at [382, 743] on button "*********" at bounding box center [402, 745] width 86 height 29
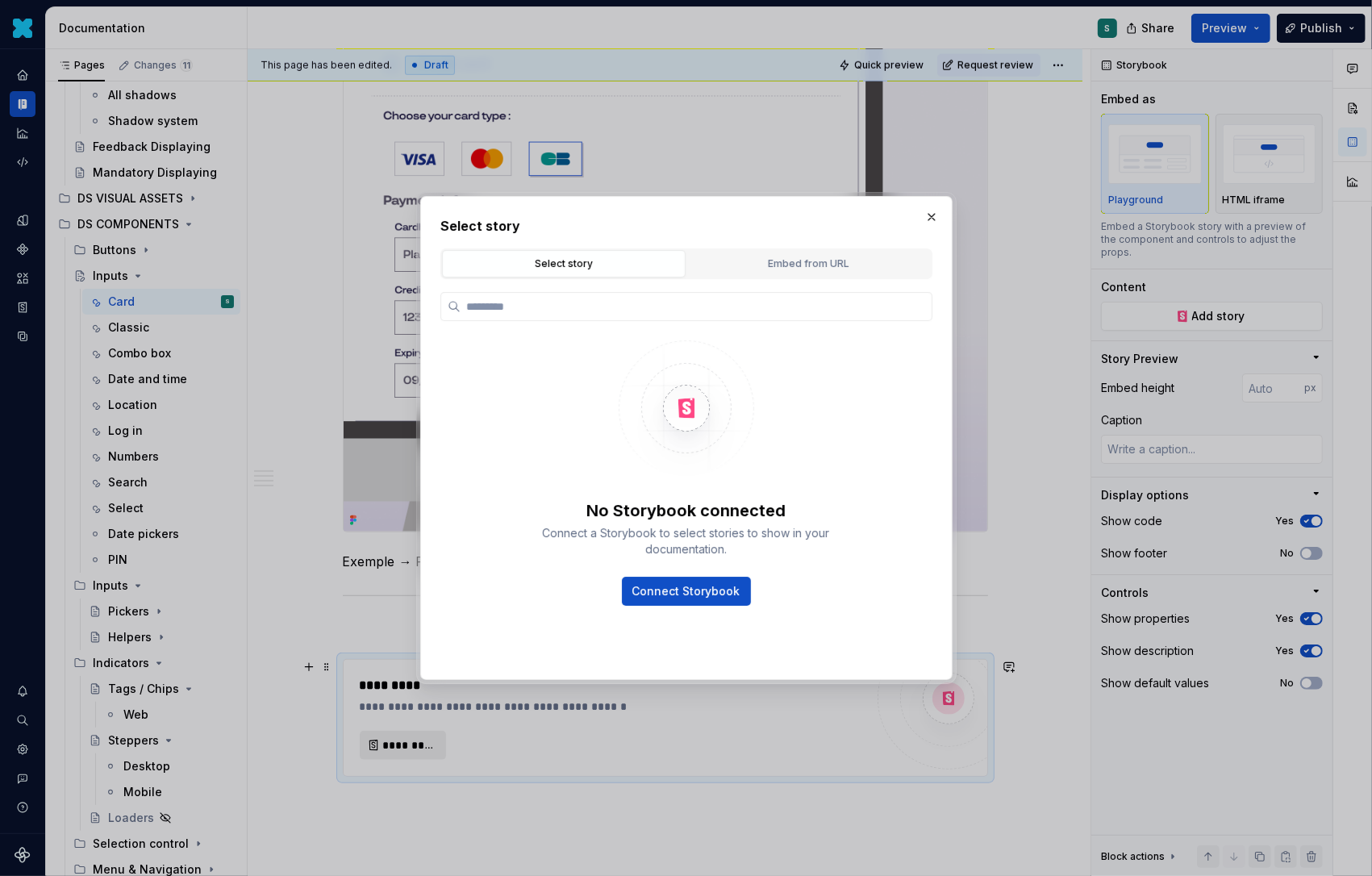
type textarea "*"
click at [837, 256] on div "Embed from URL" at bounding box center [809, 264] width 232 height 16
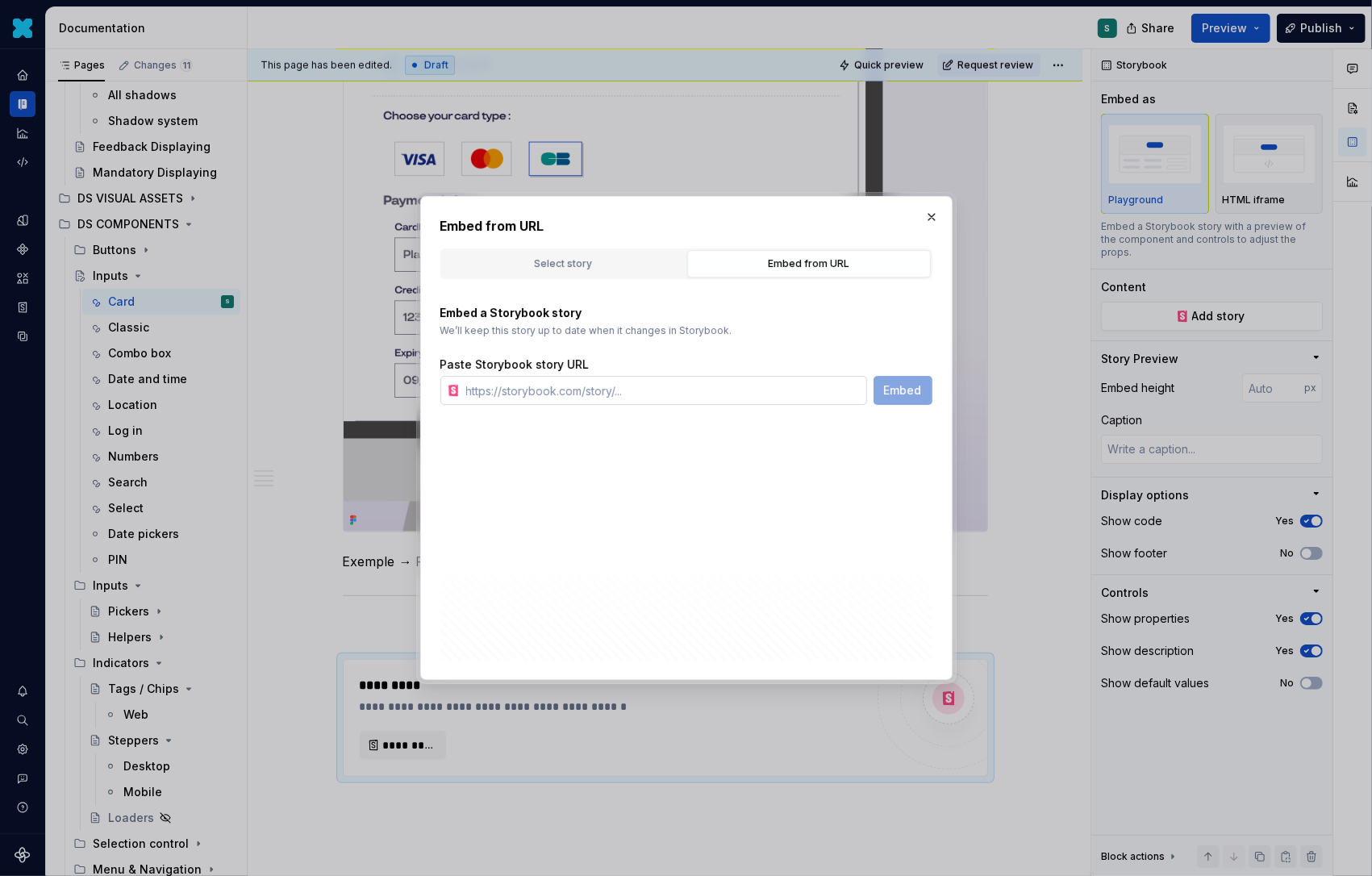
click at [627, 388] on input "text" at bounding box center [663, 390] width 407 height 29
paste input "[URL][DOMAIN_NAME]"
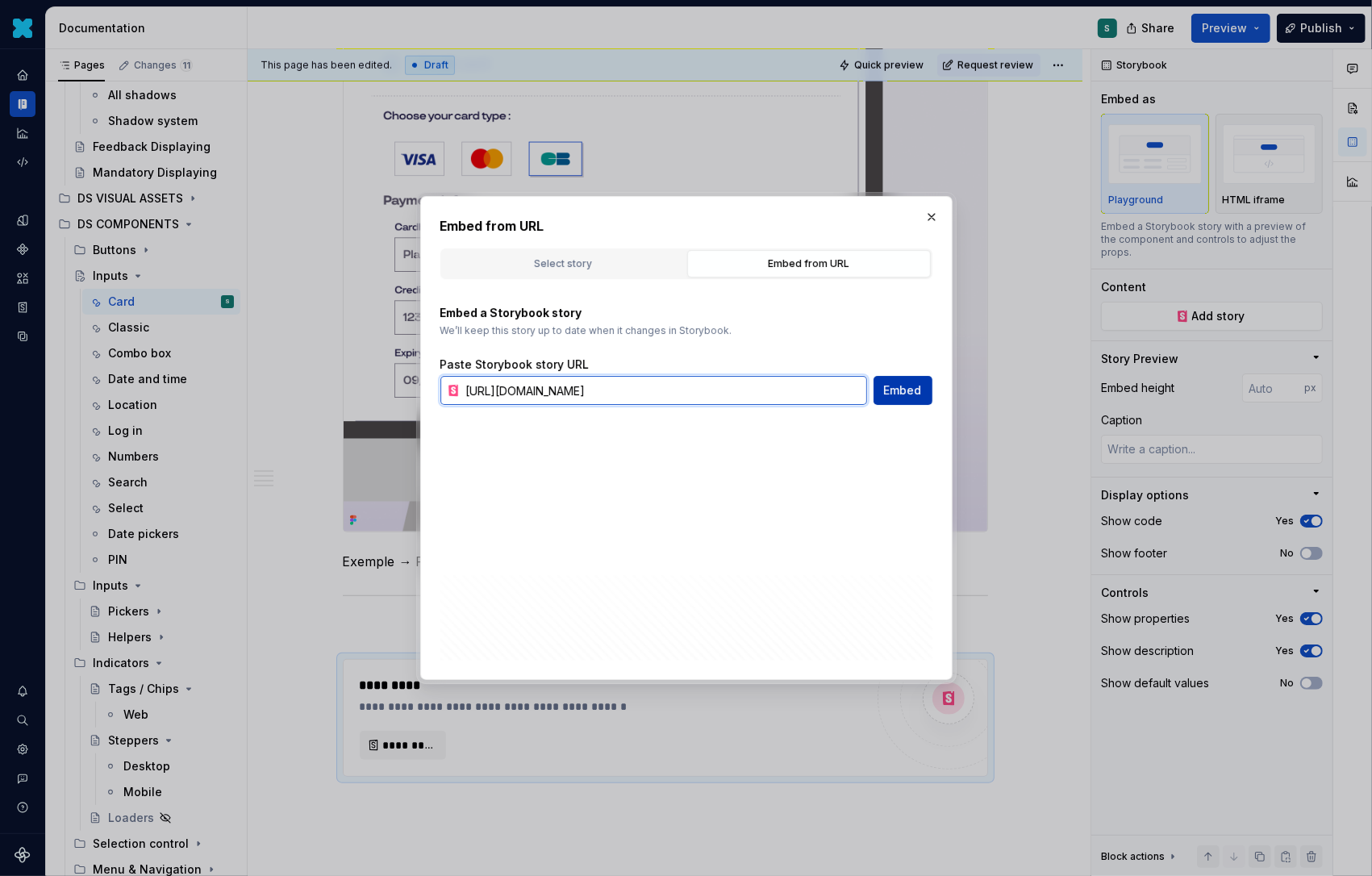
type input "[URL][DOMAIN_NAME]"
click at [901, 390] on span "Embed" at bounding box center [903, 391] width 38 height 16
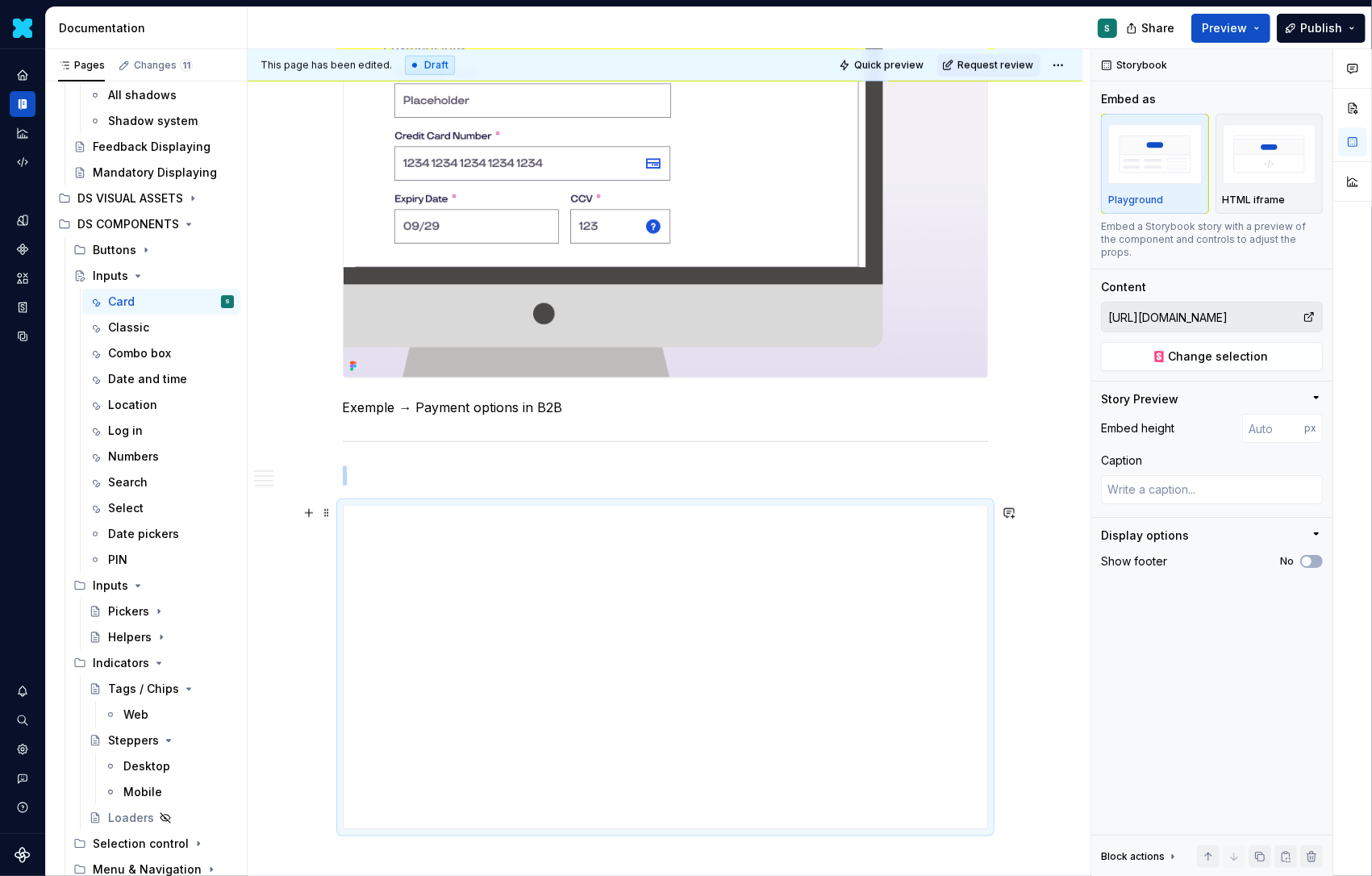
scroll to position [1354, 0]
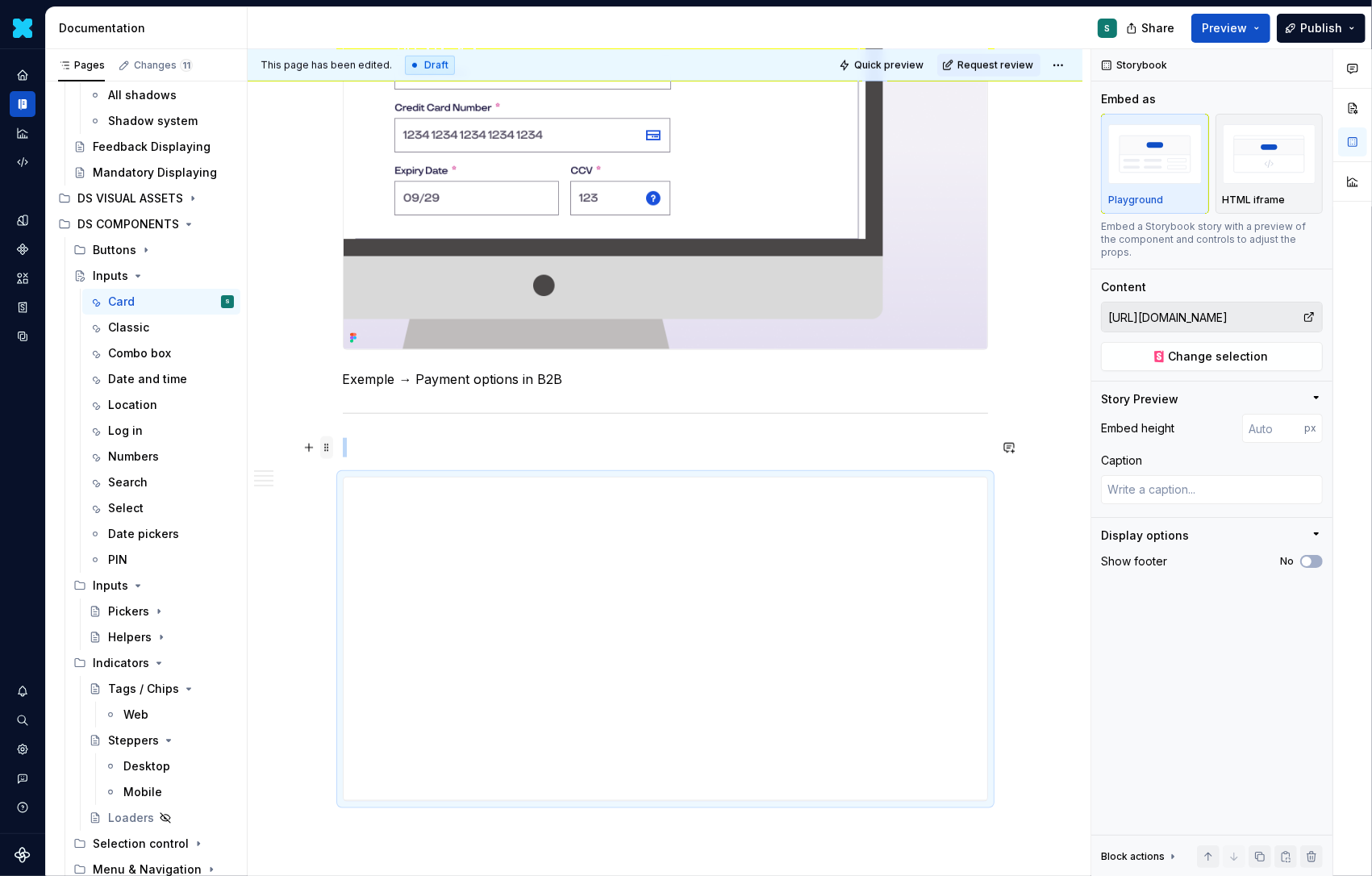
click at [332, 443] on span at bounding box center [327, 447] width 13 height 22
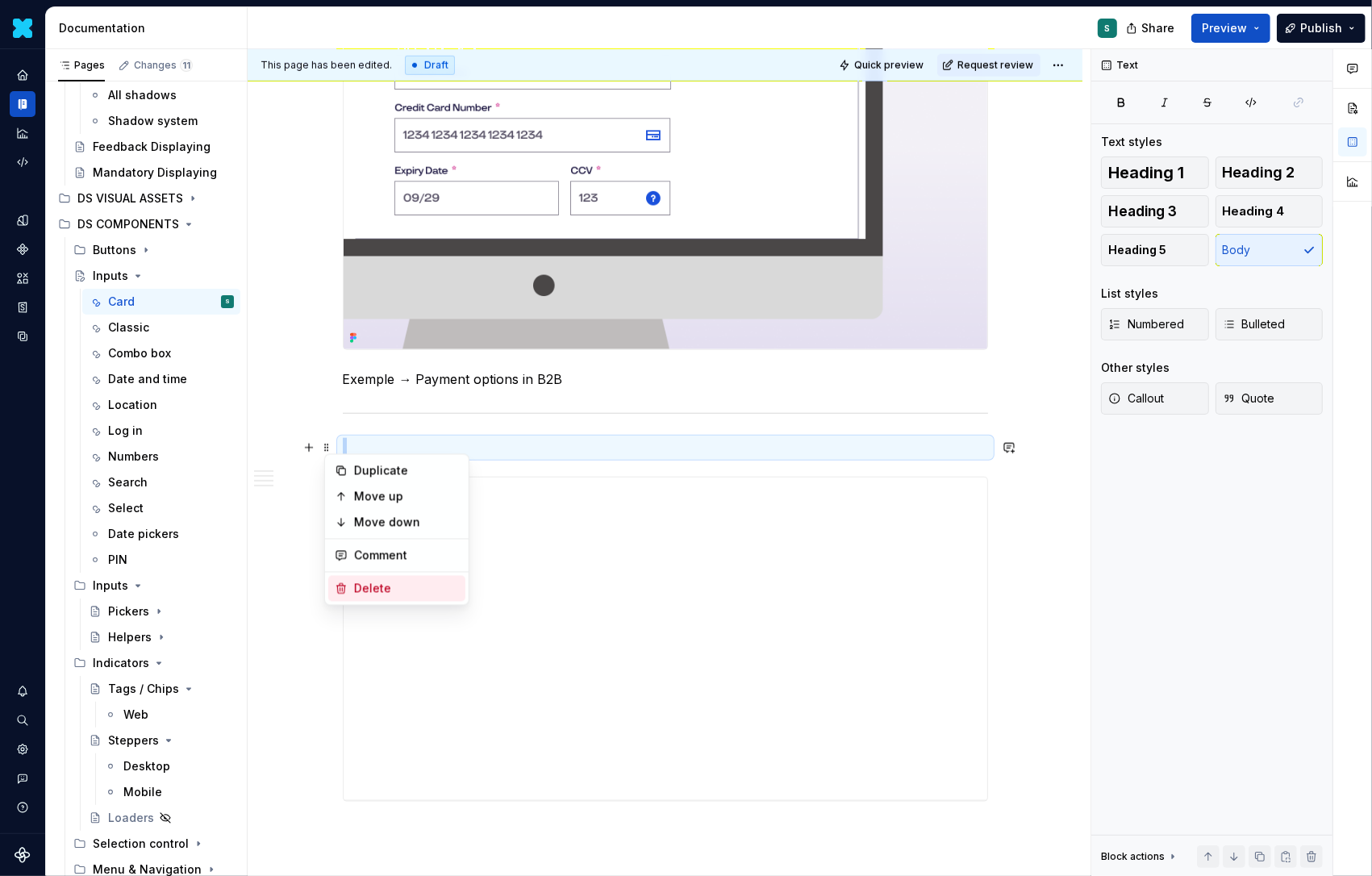
click at [368, 581] on div "Delete" at bounding box center [407, 589] width 105 height 16
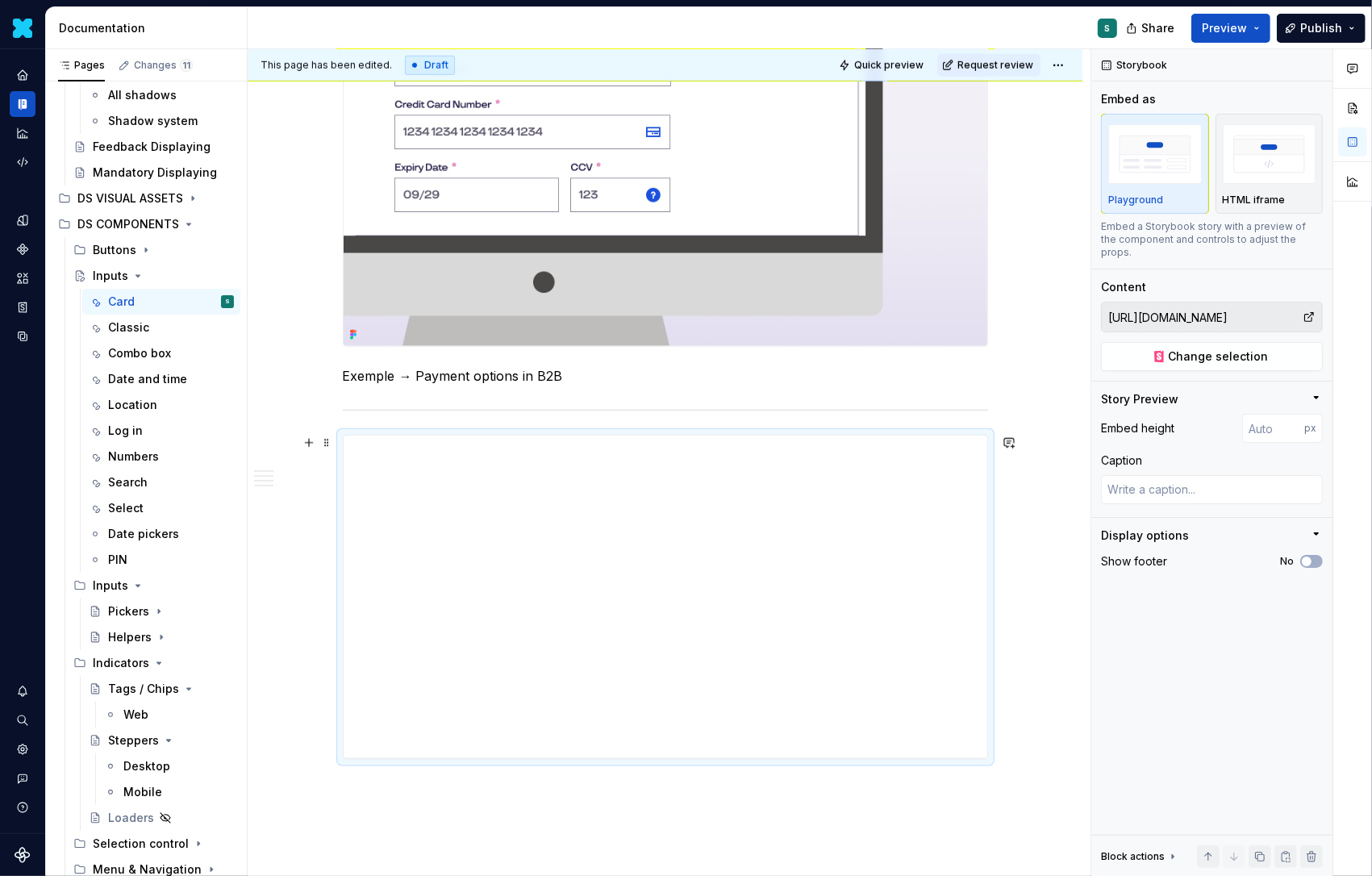
scroll to position [1520, 0]
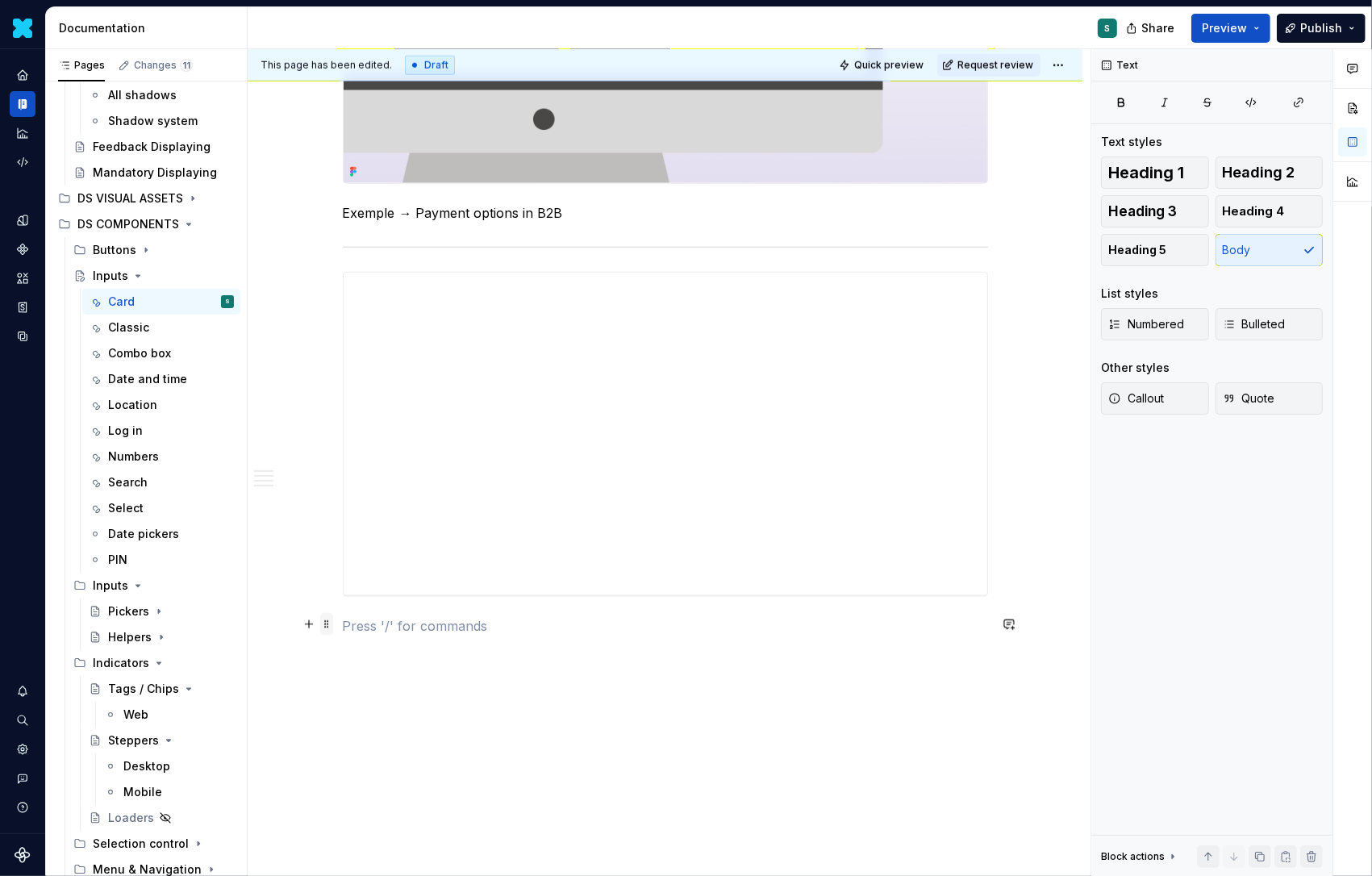
click at [330, 619] on span at bounding box center [327, 623] width 13 height 22
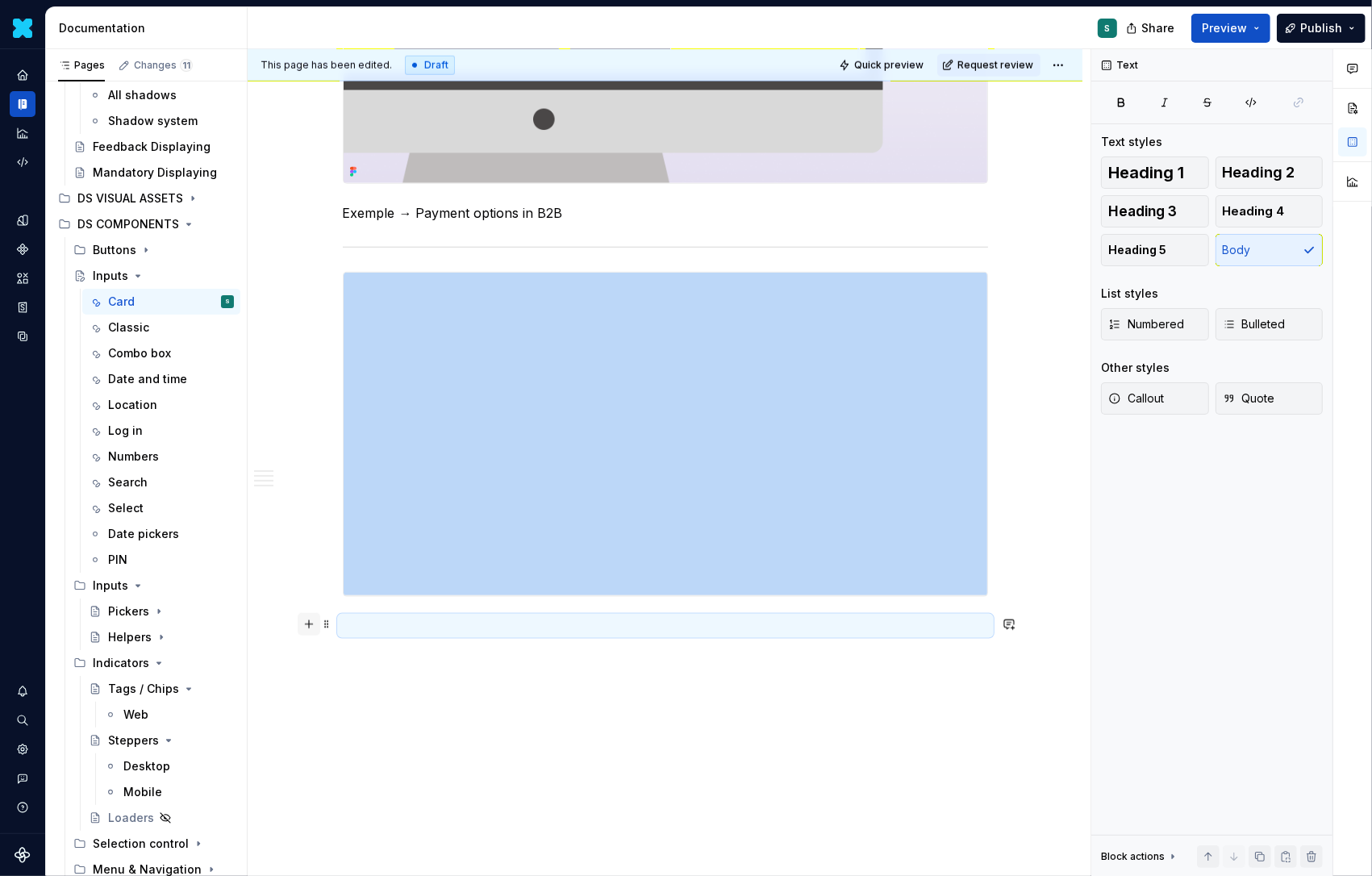
click at [311, 620] on button "button" at bounding box center [308, 623] width 22 height 22
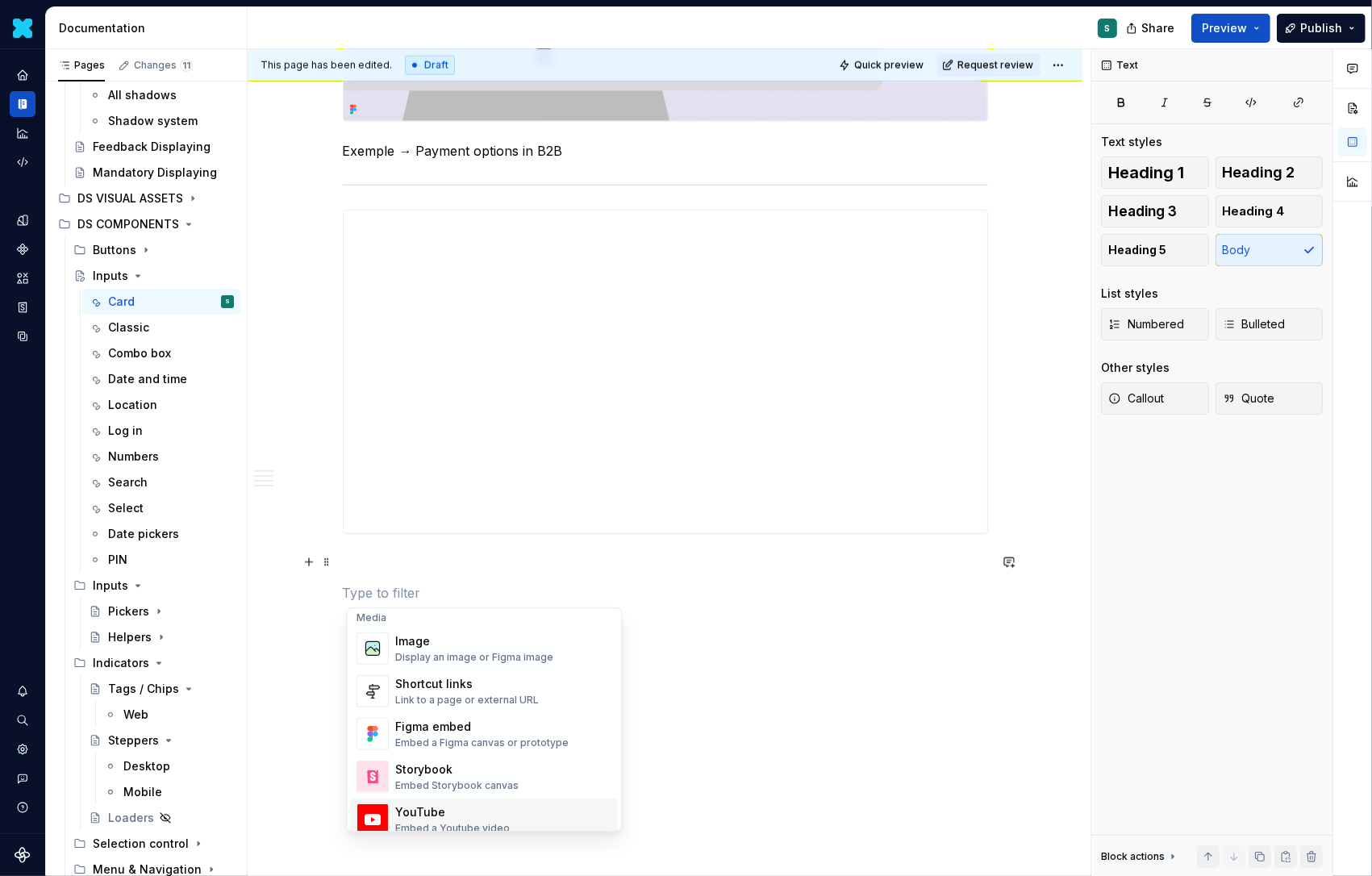
scroll to position [669, 0]
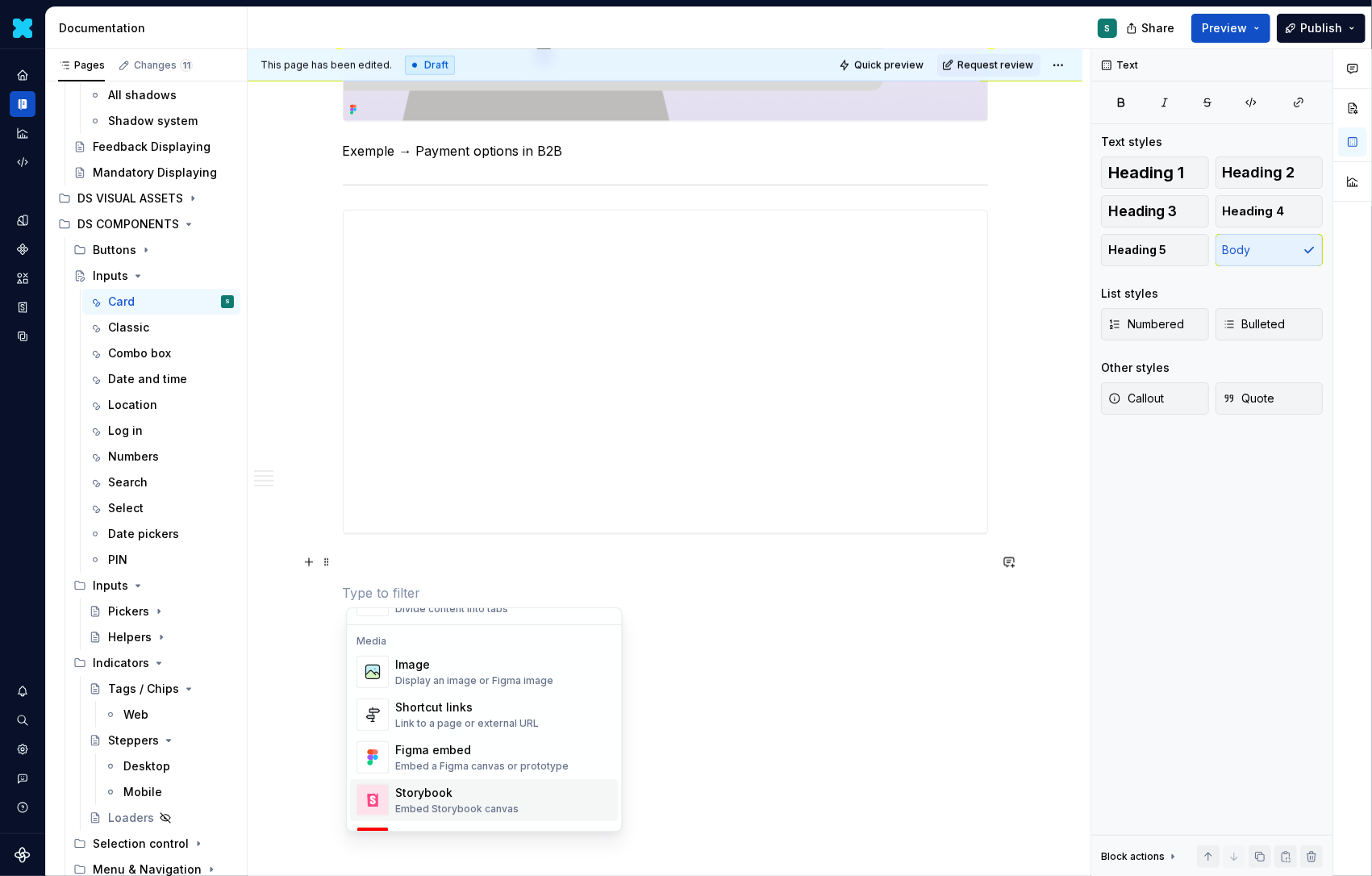
click at [434, 795] on div "Storybook" at bounding box center [457, 793] width 123 height 16
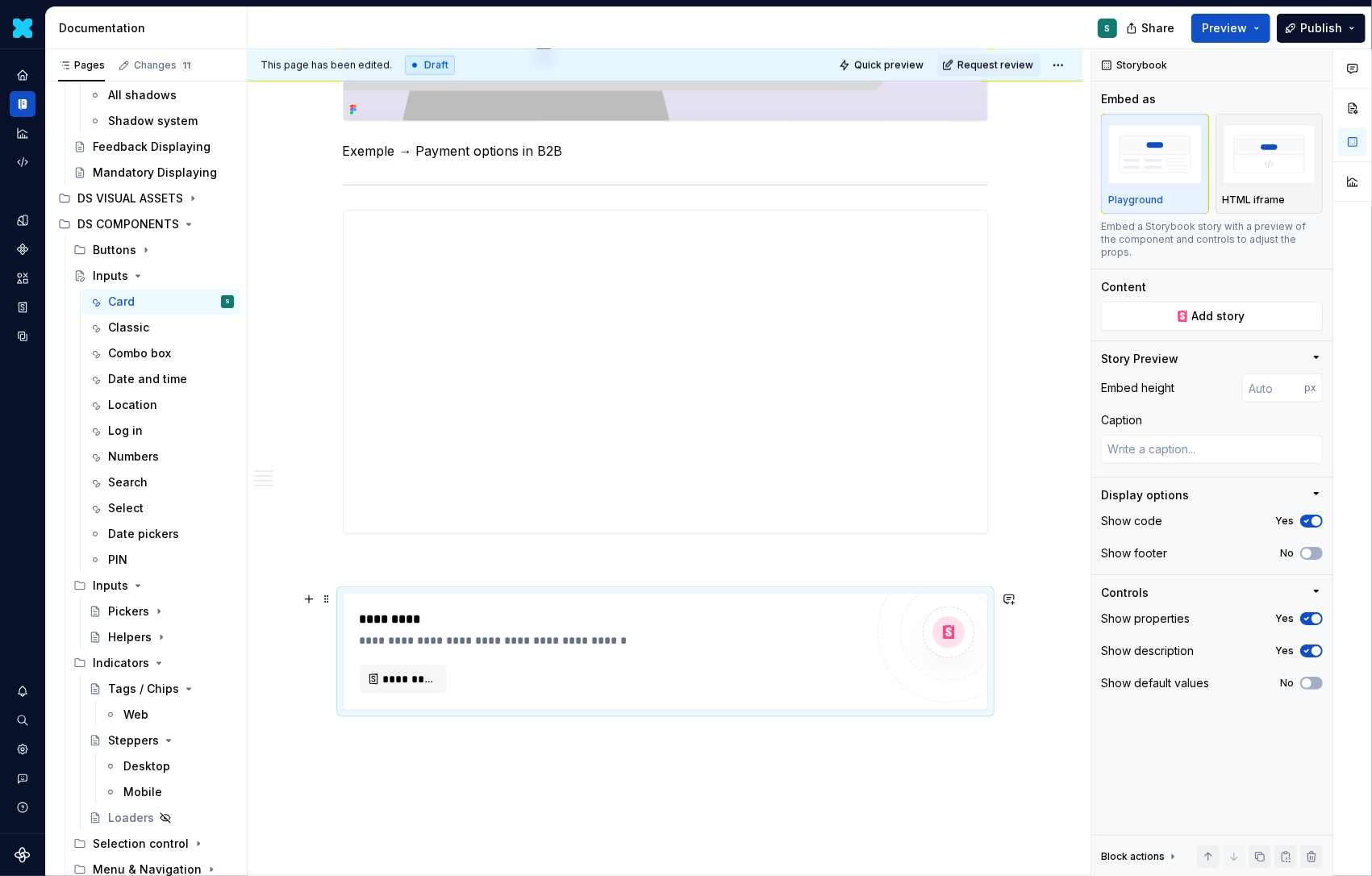
click at [948, 629] on img at bounding box center [948, 632] width 32 height 32
click at [562, 638] on div "**********" at bounding box center [612, 641] width 506 height 16
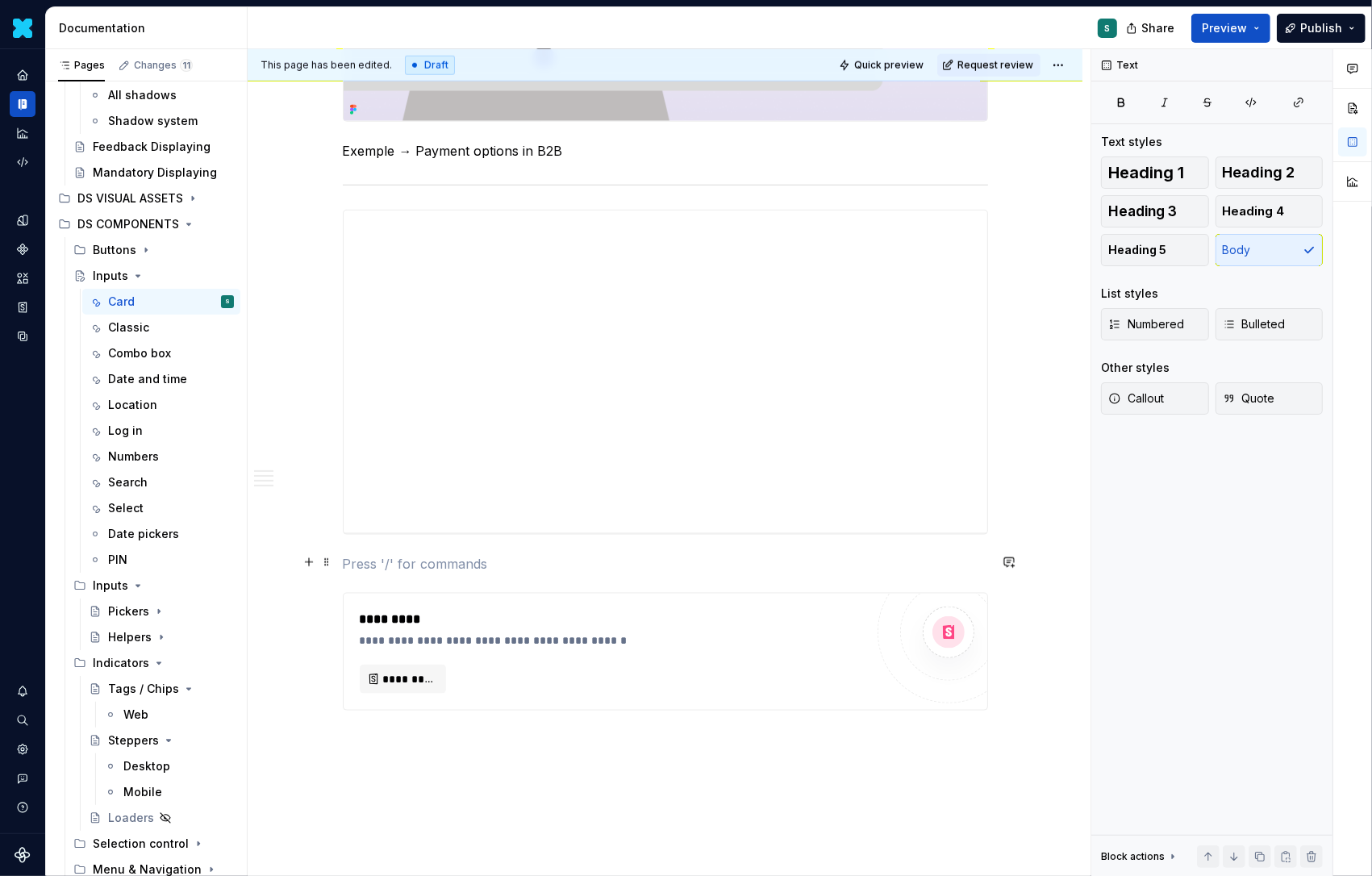
click at [470, 559] on p at bounding box center [665, 564] width 646 height 20
click at [409, 634] on div "**********" at bounding box center [612, 641] width 506 height 16
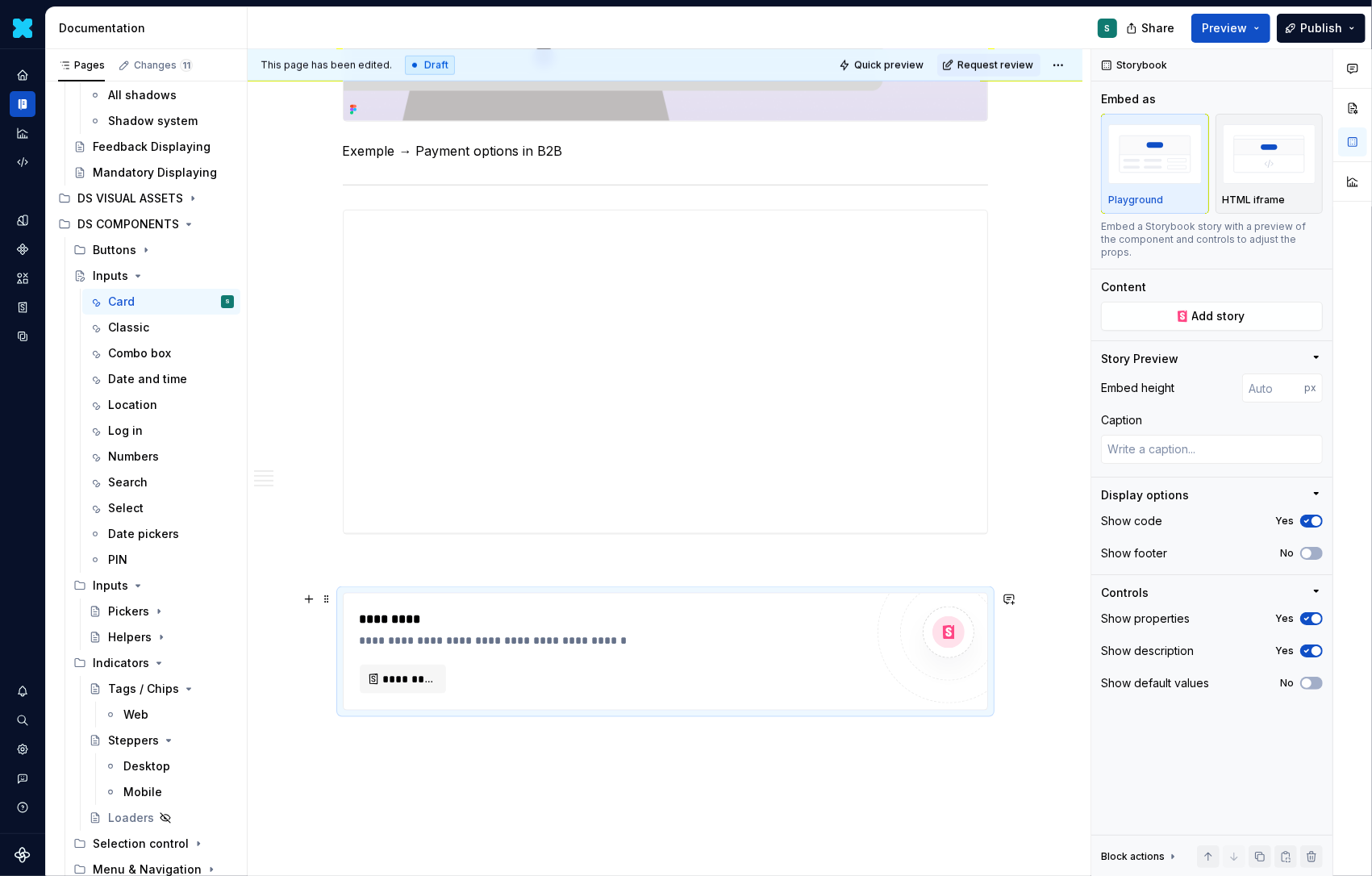
click at [519, 644] on div "**********" at bounding box center [612, 641] width 506 height 16
click at [519, 634] on div "**********" at bounding box center [612, 641] width 506 height 16
click at [378, 650] on div "**********" at bounding box center [612, 651] width 505 height 84
click at [378, 636] on div "**********" at bounding box center [612, 641] width 506 height 16
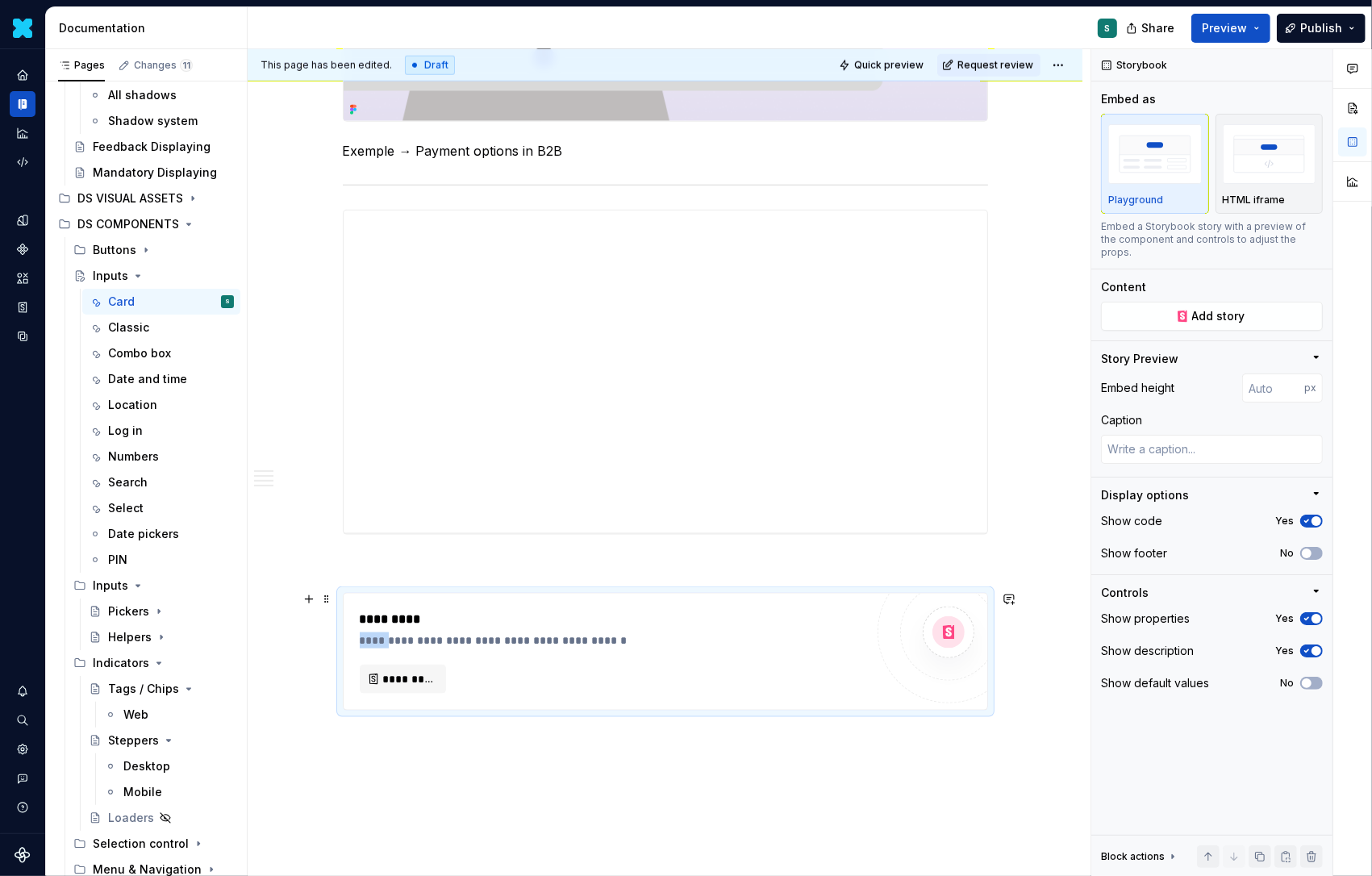
click at [378, 636] on div "**********" at bounding box center [612, 641] width 506 height 16
click at [378, 665] on button "*********" at bounding box center [402, 679] width 86 height 29
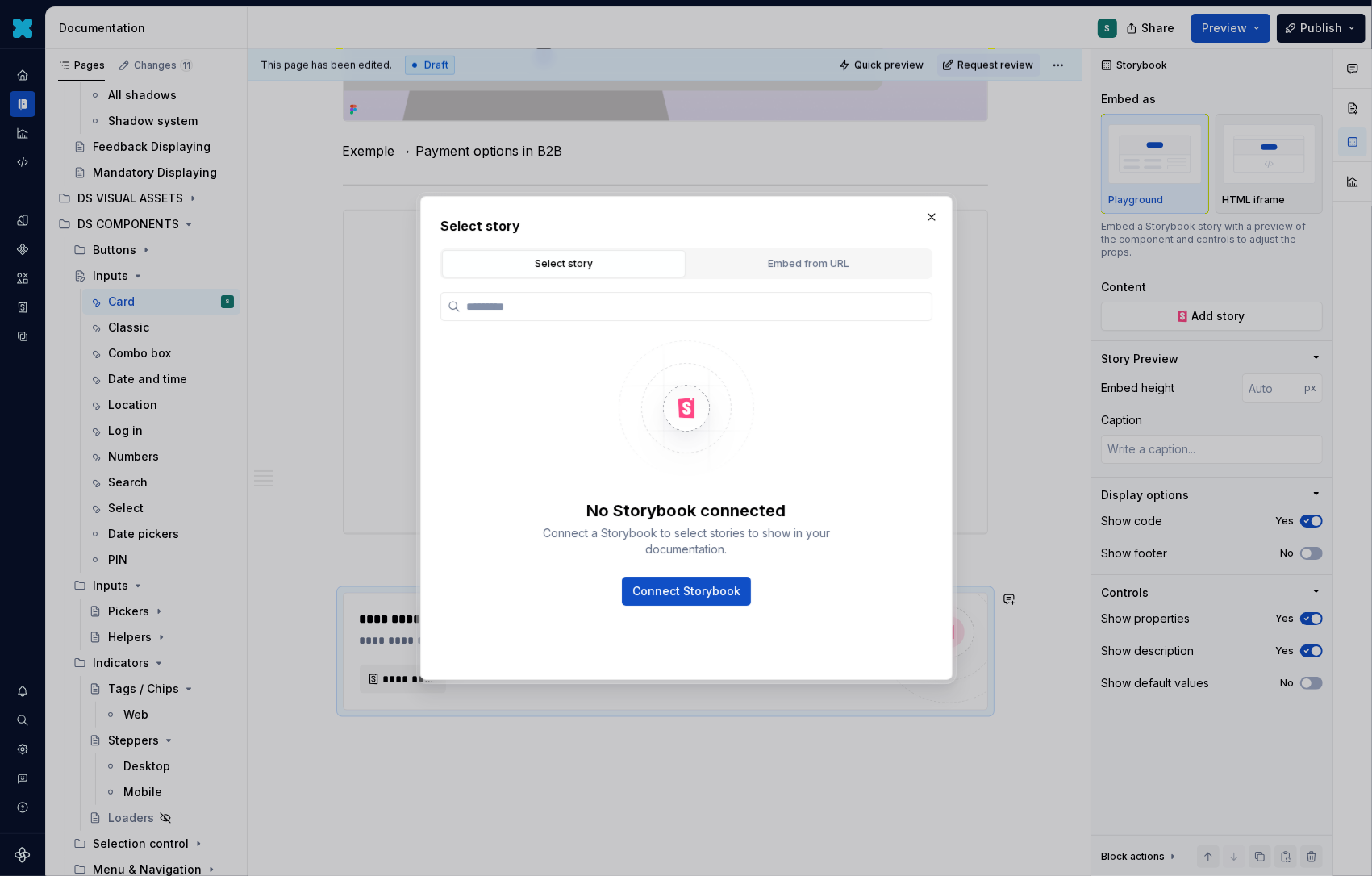
click at [555, 264] on div "Select story" at bounding box center [563, 264] width 232 height 16
click at [743, 280] on div "No Storybook connected Connect a Storybook to select stories to show in your do…" at bounding box center [687, 466] width 492 height 376
click at [741, 271] on div "Embed from URL" at bounding box center [809, 264] width 232 height 16
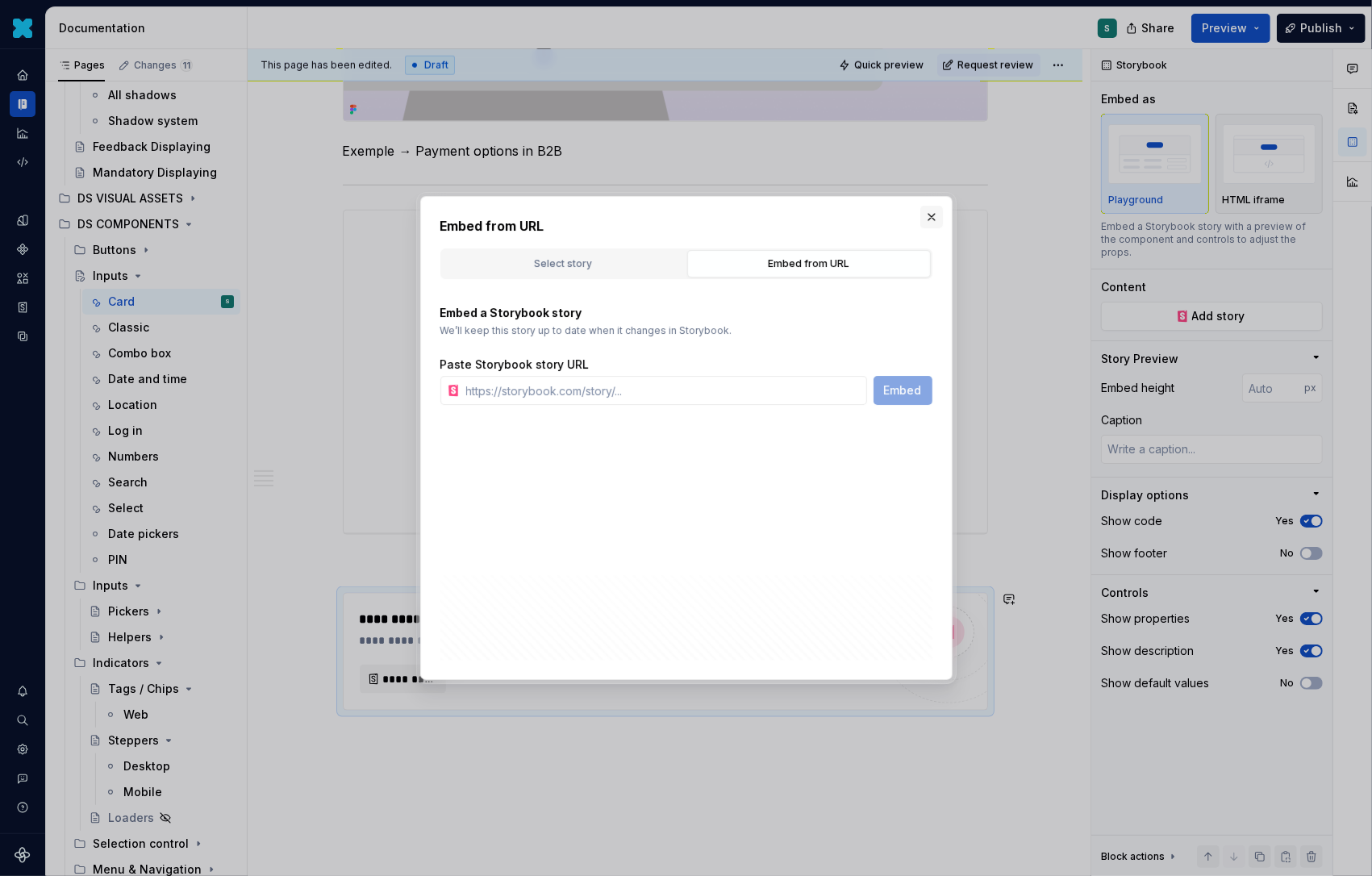
click at [929, 216] on button "button" at bounding box center [931, 216] width 22 height 22
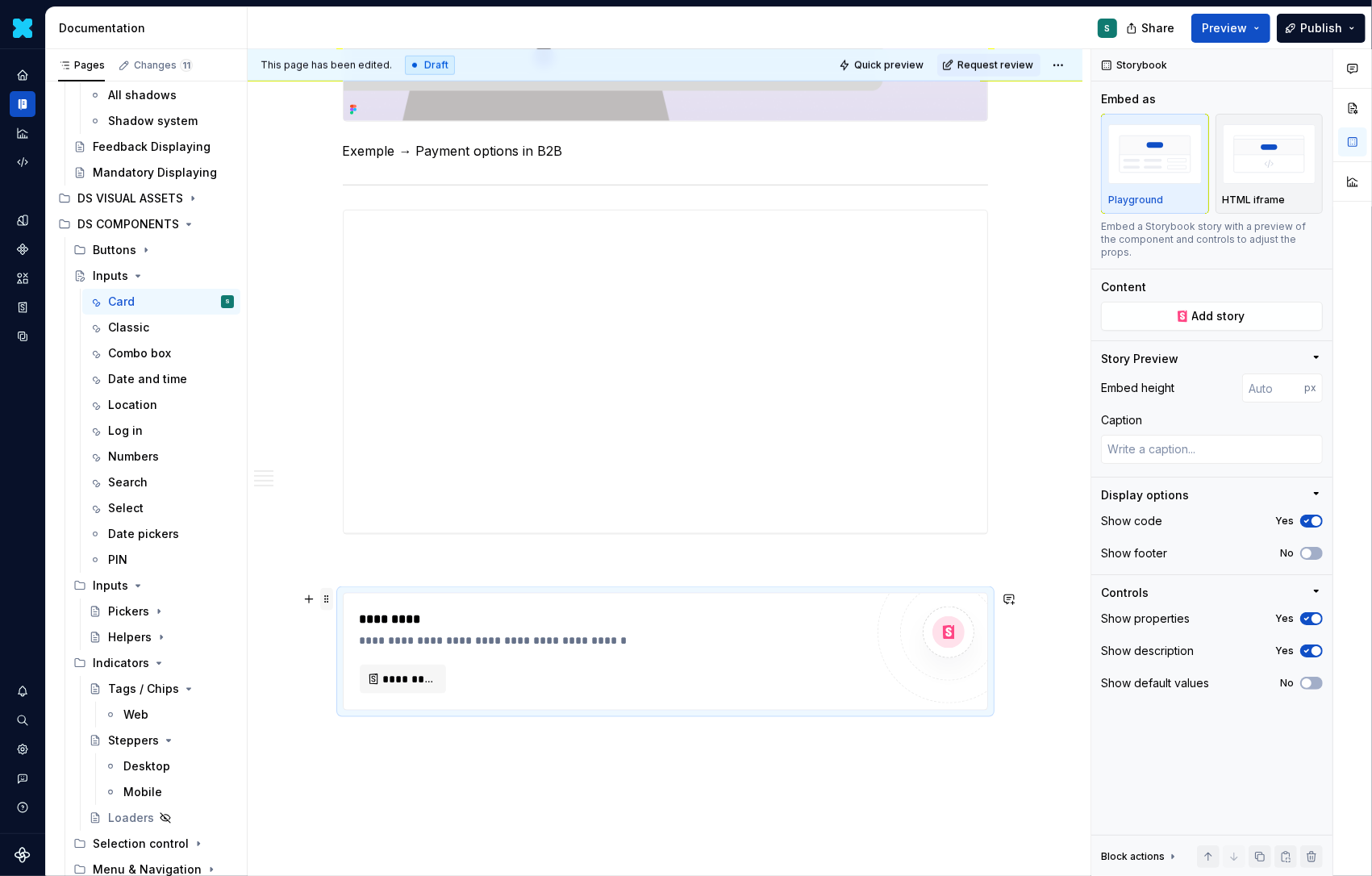
click at [329, 599] on span at bounding box center [327, 599] width 13 height 22
click at [357, 744] on div "Delete" at bounding box center [407, 741] width 105 height 16
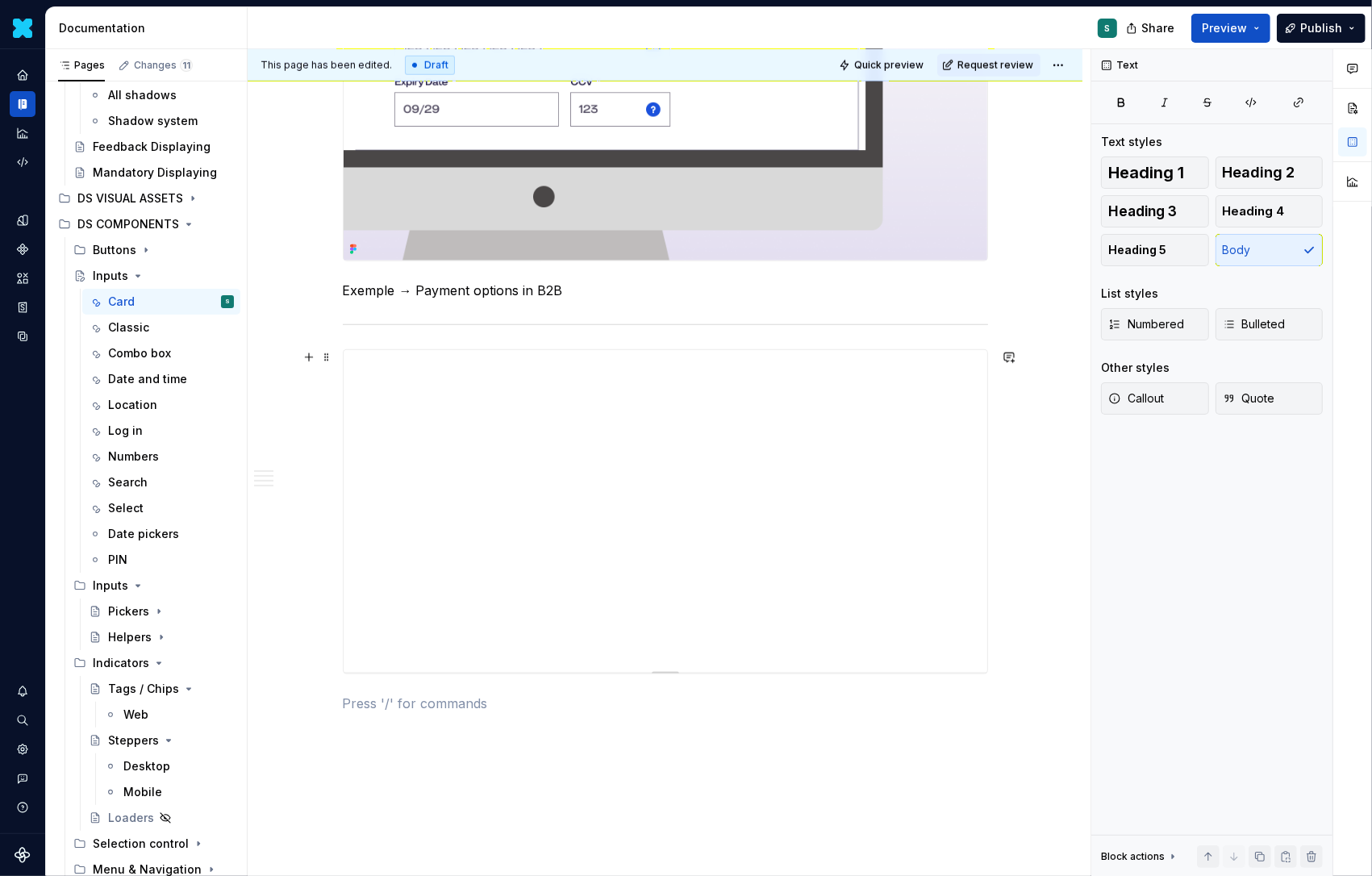
scroll to position [1333, 0]
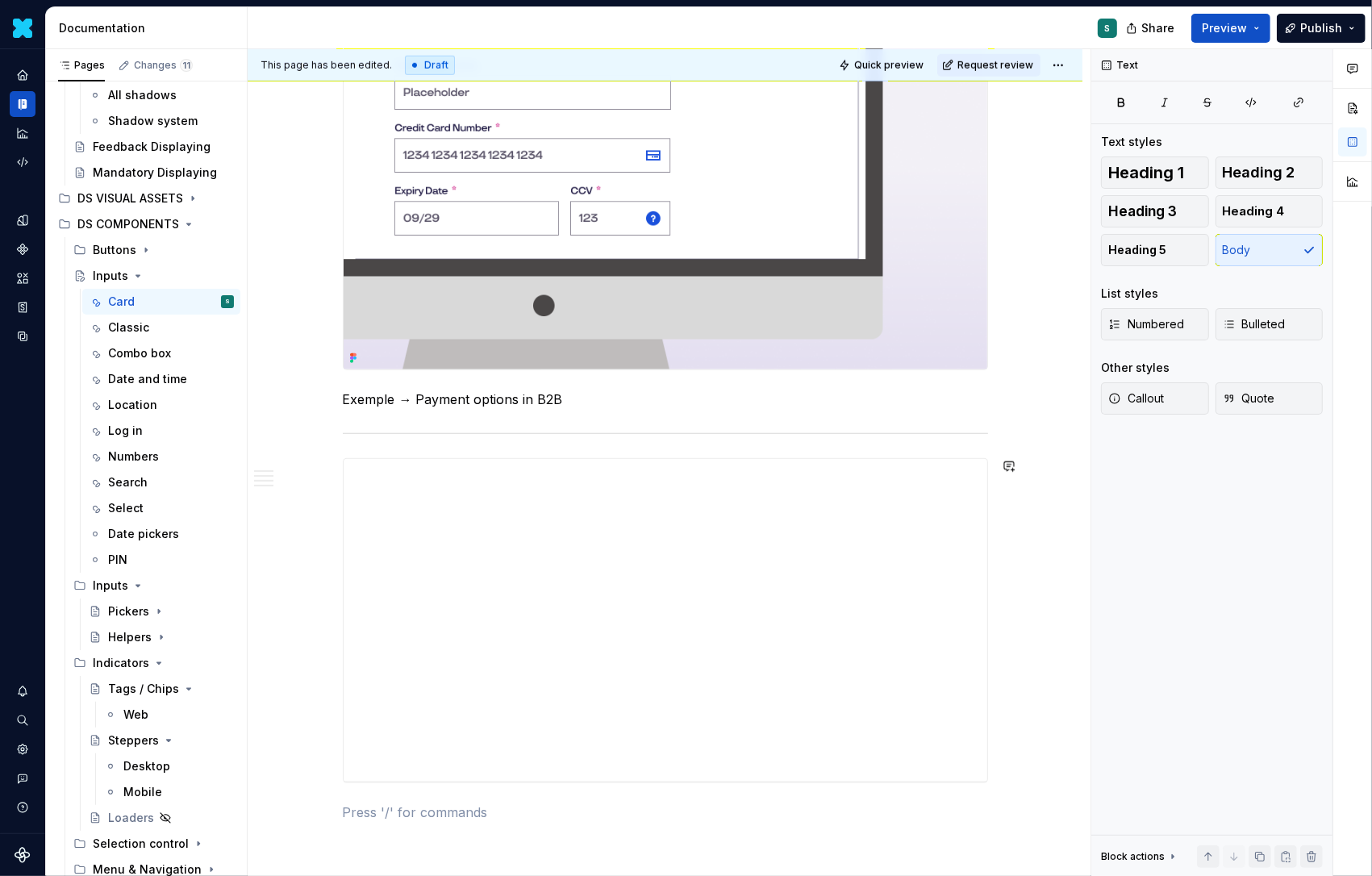
click at [309, 467] on button "button" at bounding box center [308, 466] width 22 height 22
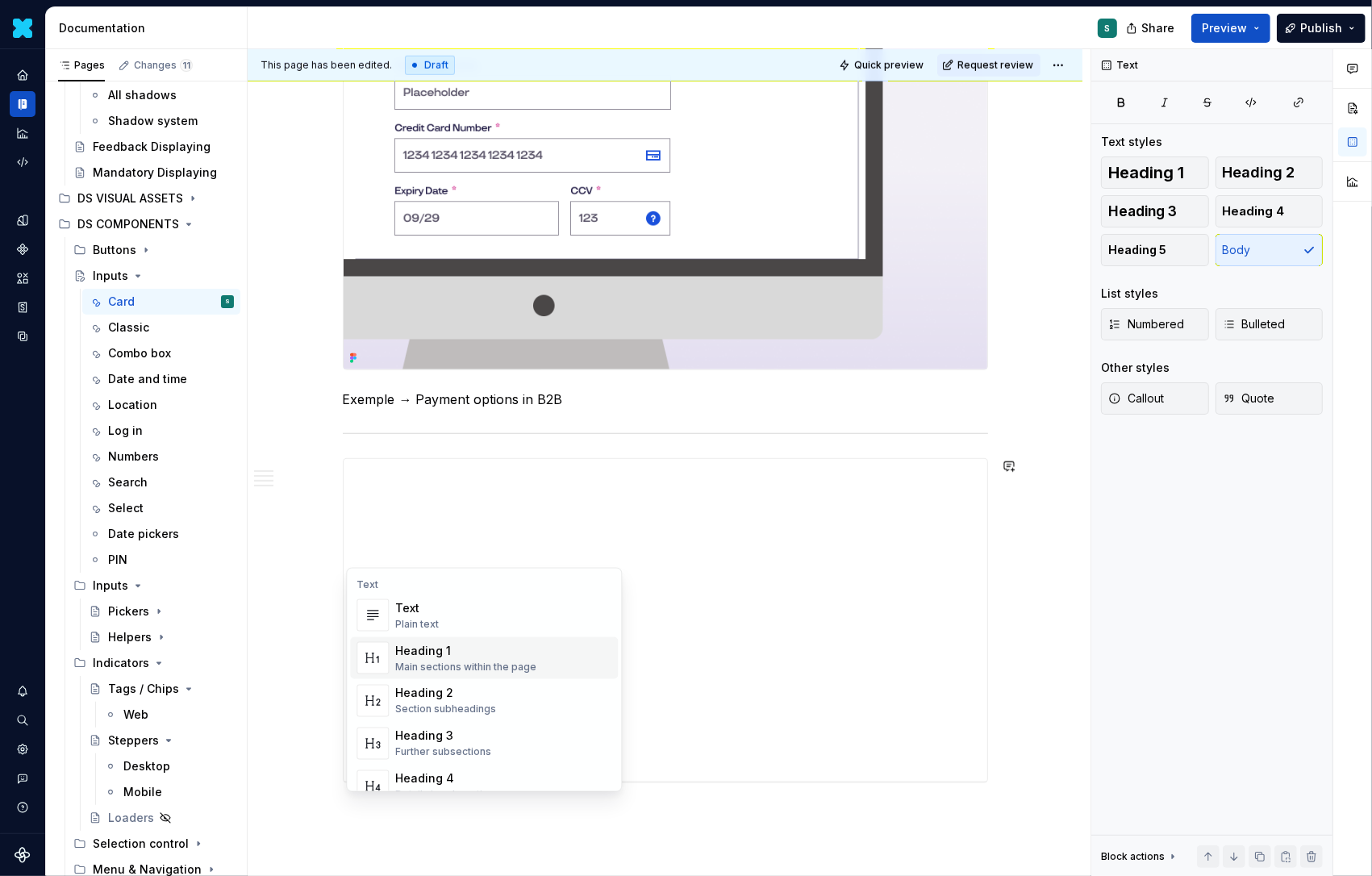
click at [404, 651] on div "Heading 1" at bounding box center [466, 651] width 141 height 16
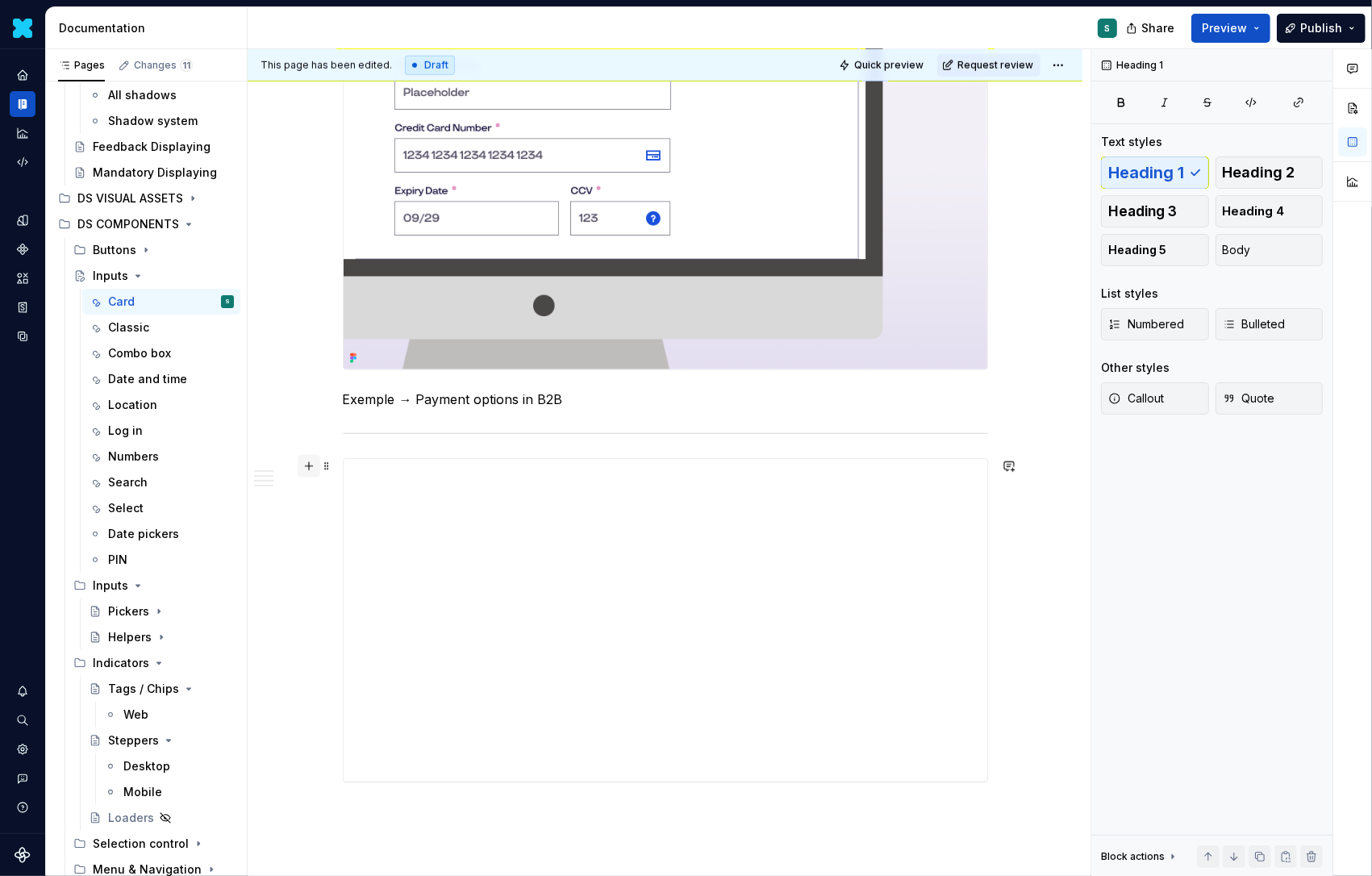
click at [313, 465] on button "button" at bounding box center [308, 466] width 22 height 22
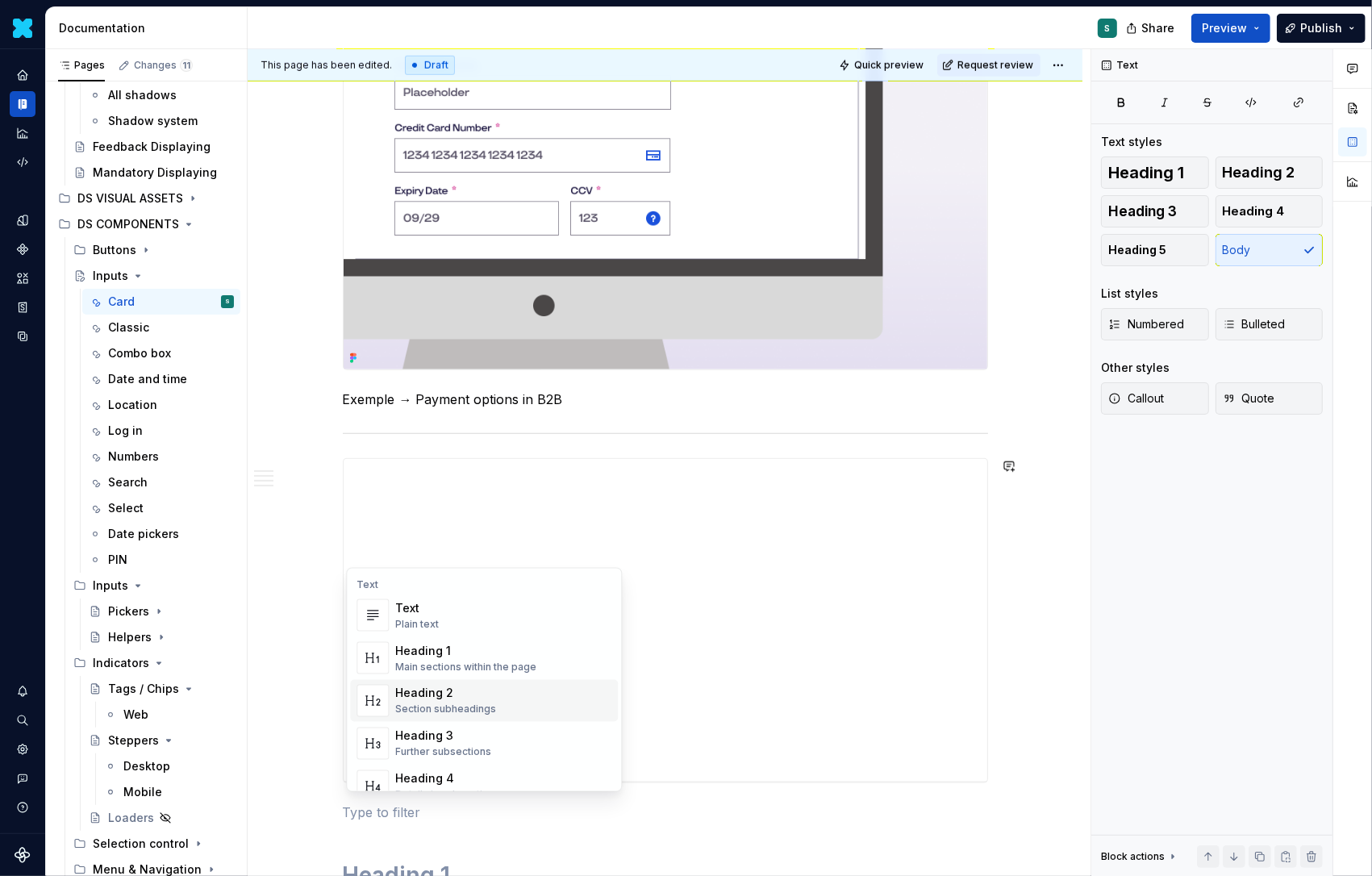
click at [408, 698] on div "Heading 2" at bounding box center [446, 694] width 101 height 16
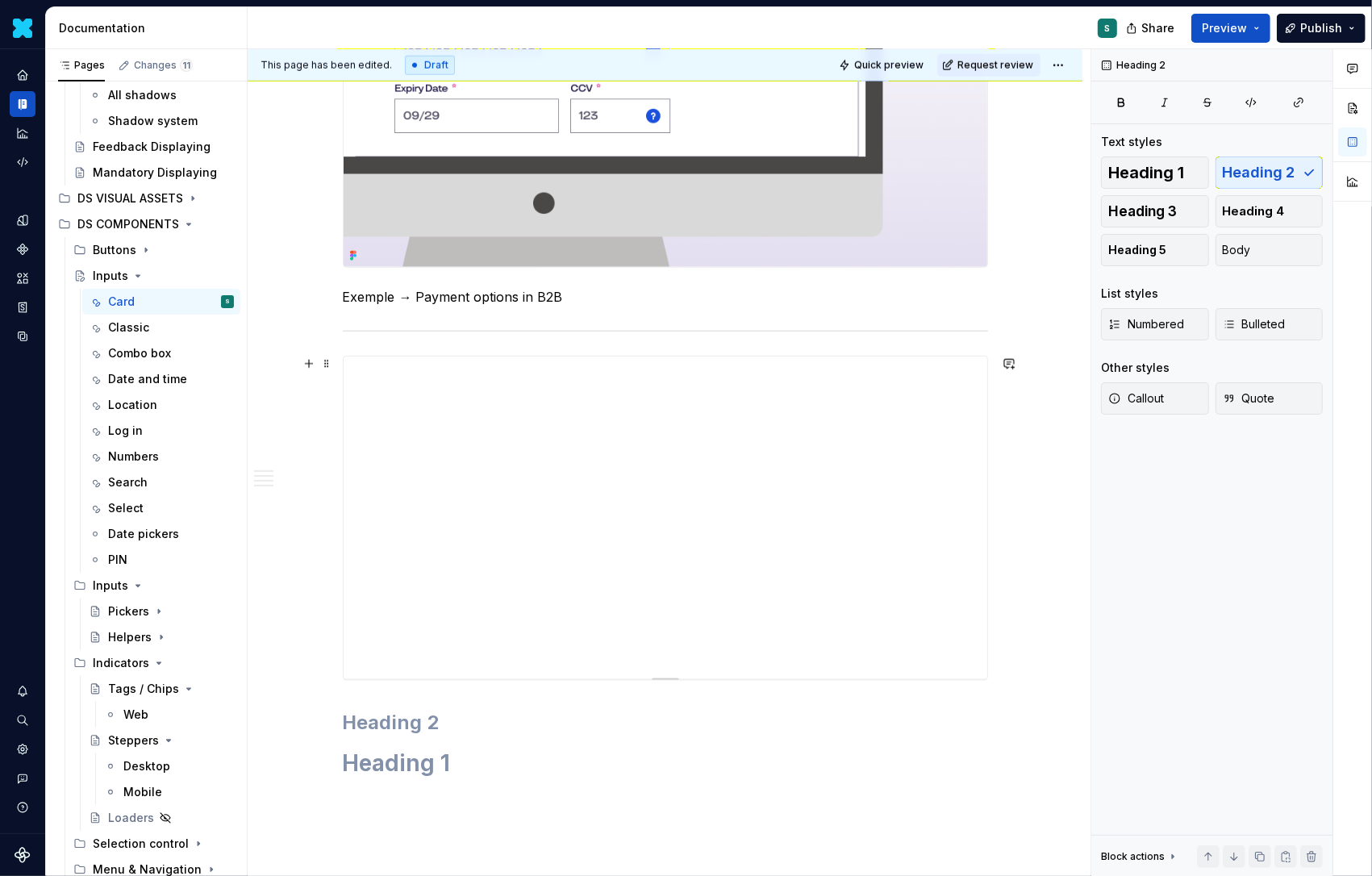
scroll to position [1481, 0]
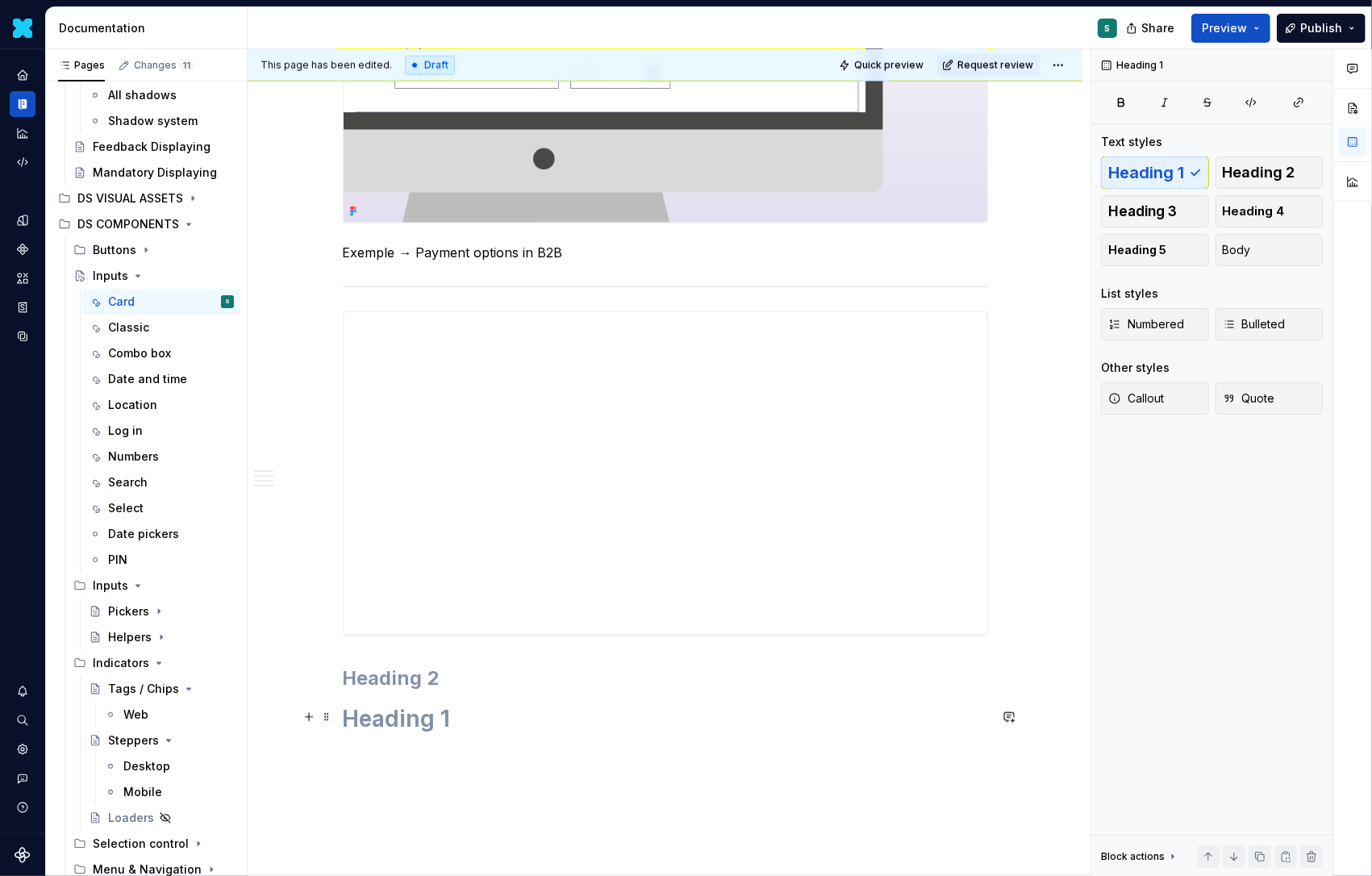
click at [431, 713] on h1 at bounding box center [665, 718] width 646 height 29
click at [420, 678] on h2 at bounding box center [665, 678] width 646 height 25
click at [329, 723] on span at bounding box center [327, 716] width 13 height 22
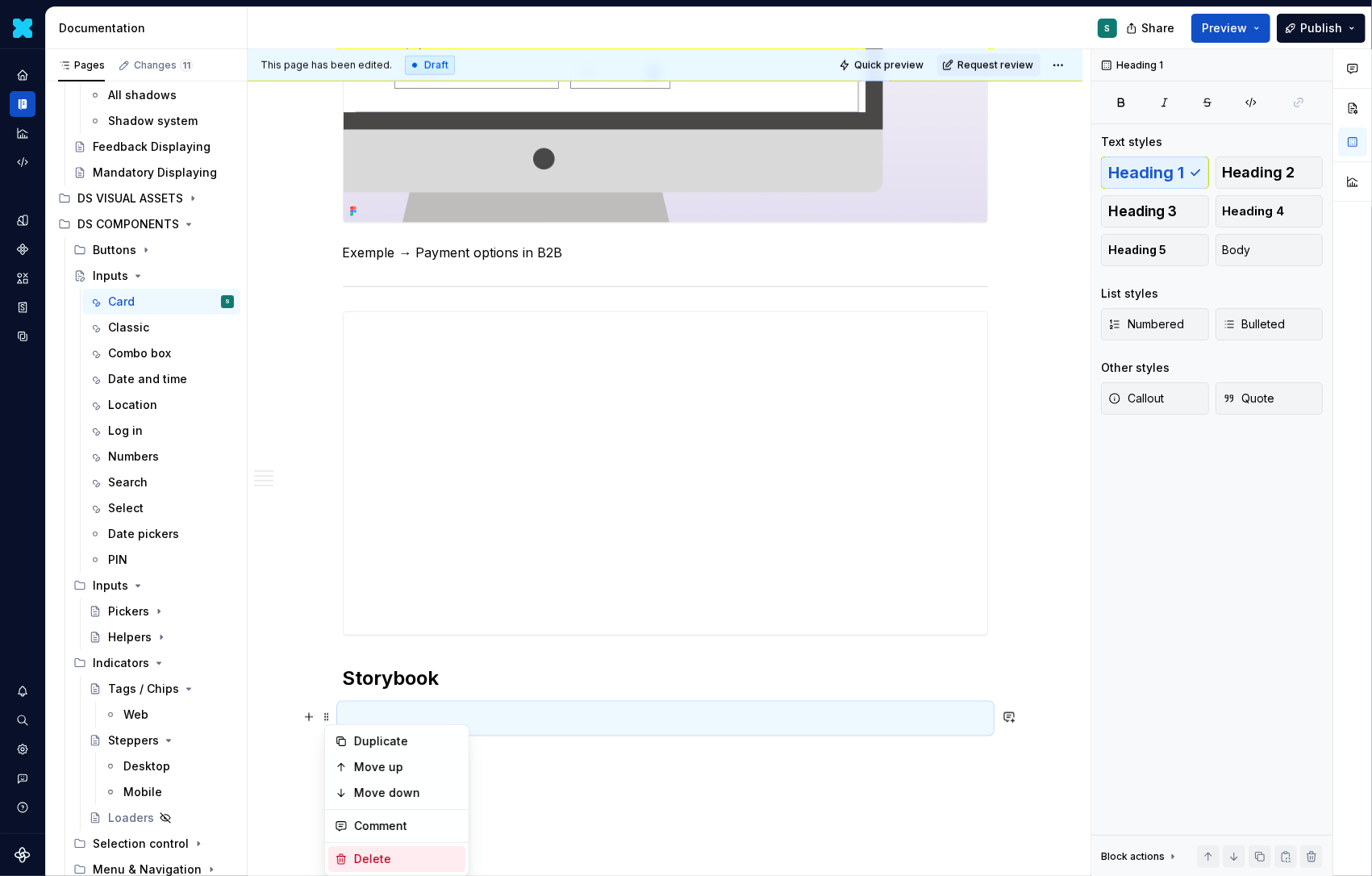
click at [363, 860] on div "Delete" at bounding box center [407, 860] width 105 height 16
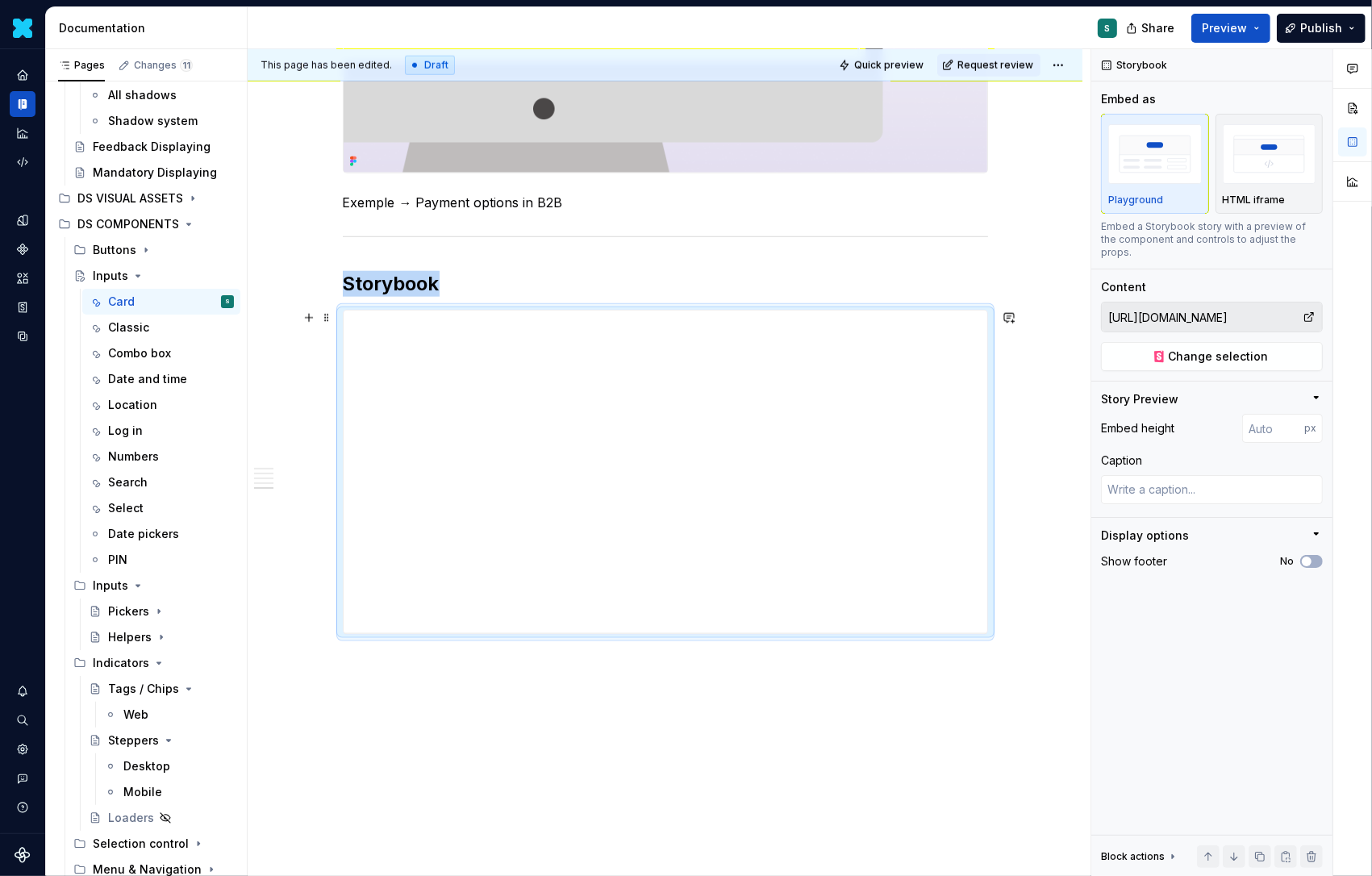
scroll to position [1607, 0]
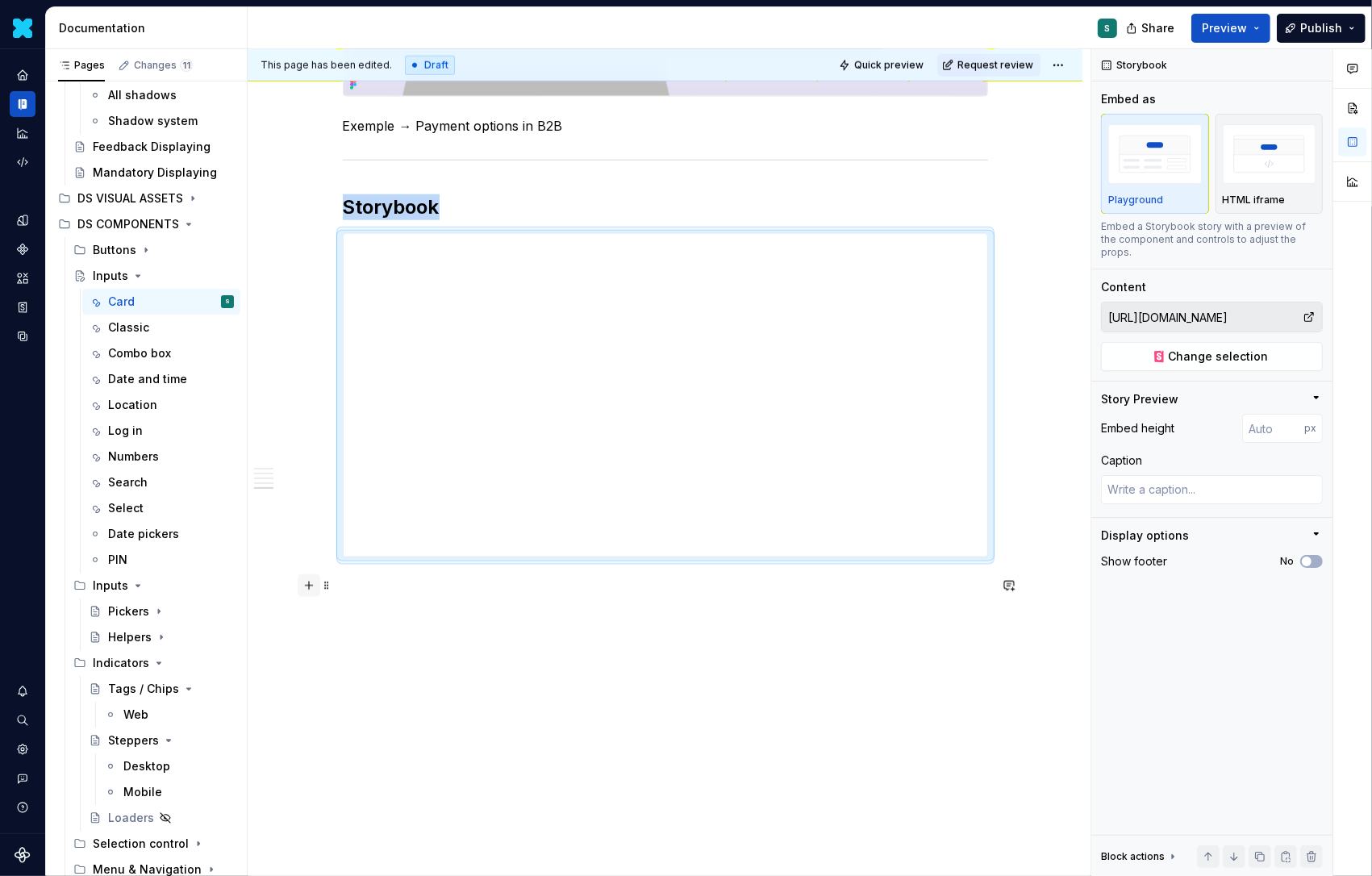
click at [318, 587] on button "button" at bounding box center [308, 585] width 22 height 22
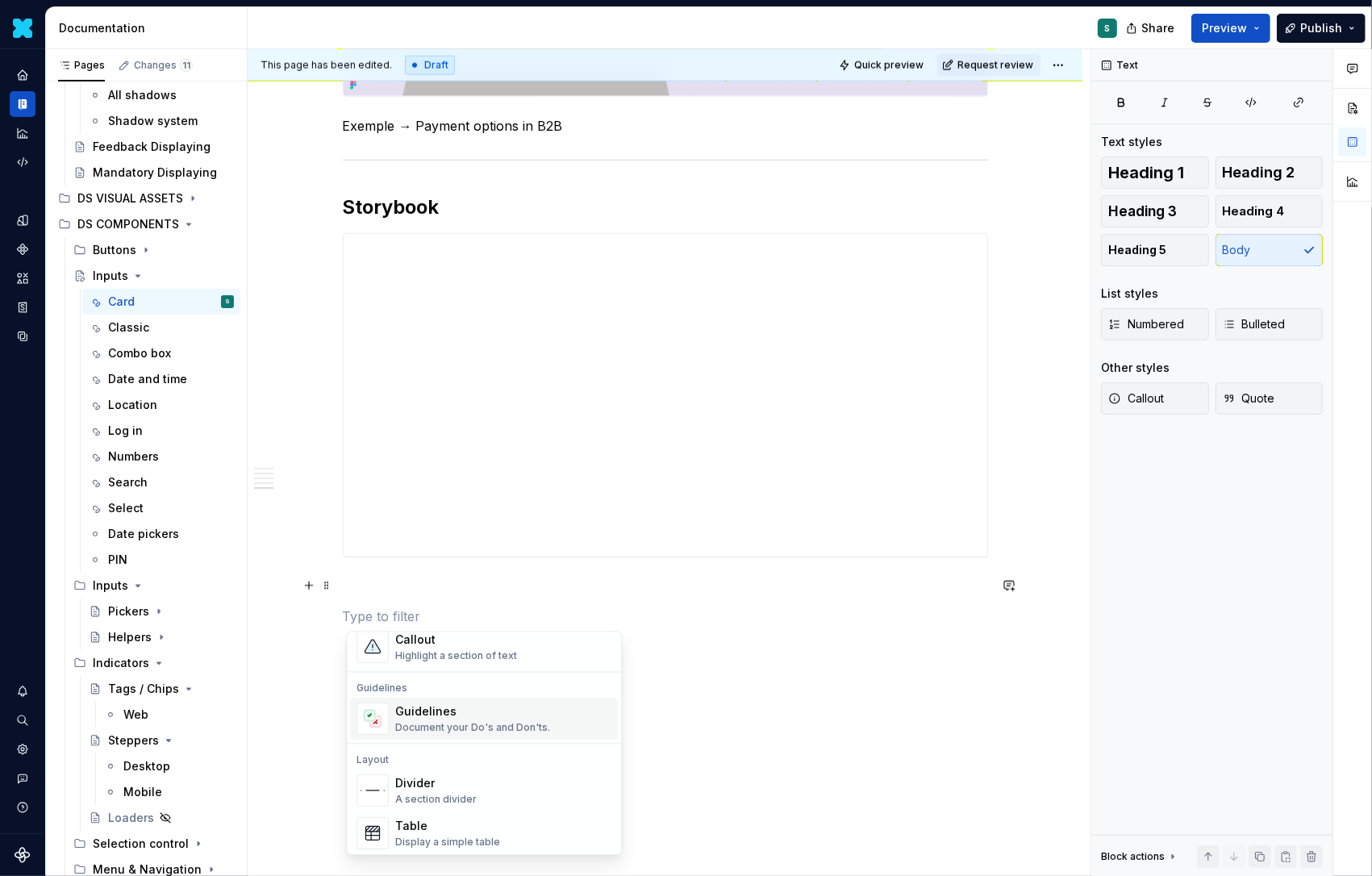
scroll to position [464, 0]
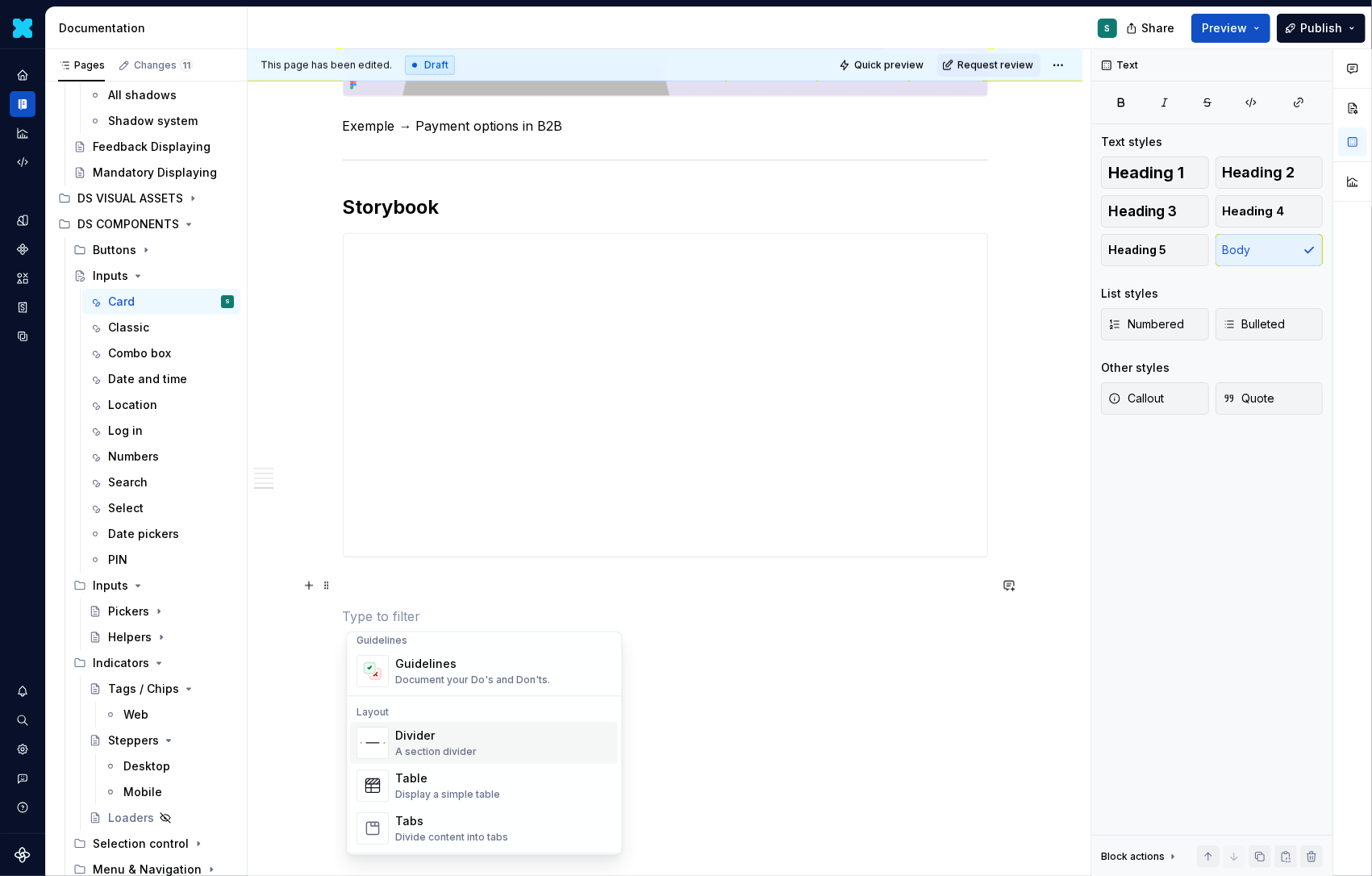
click at [415, 742] on div "Divider" at bounding box center [436, 737] width 81 height 16
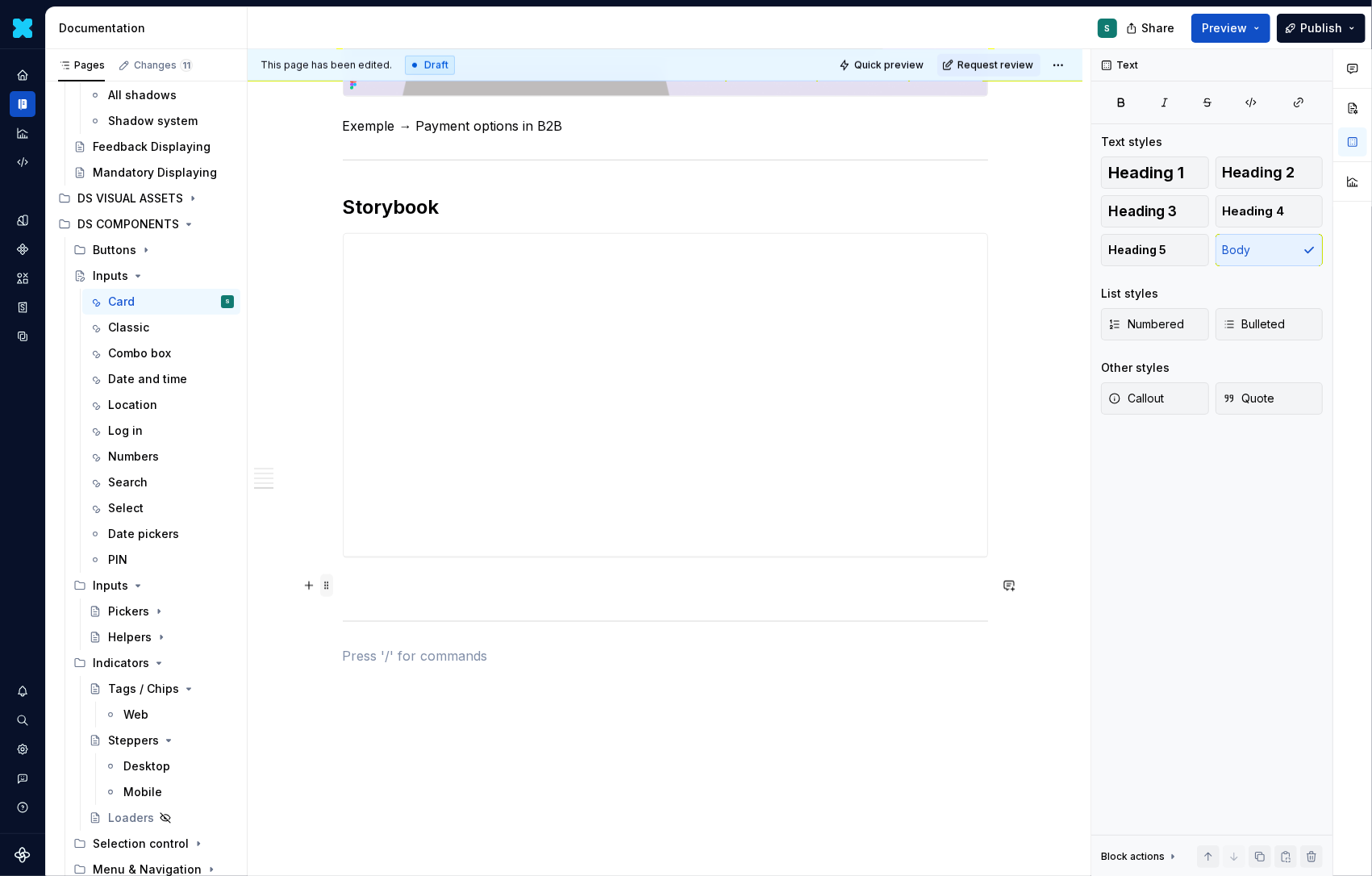
click at [330, 585] on span at bounding box center [327, 585] width 13 height 22
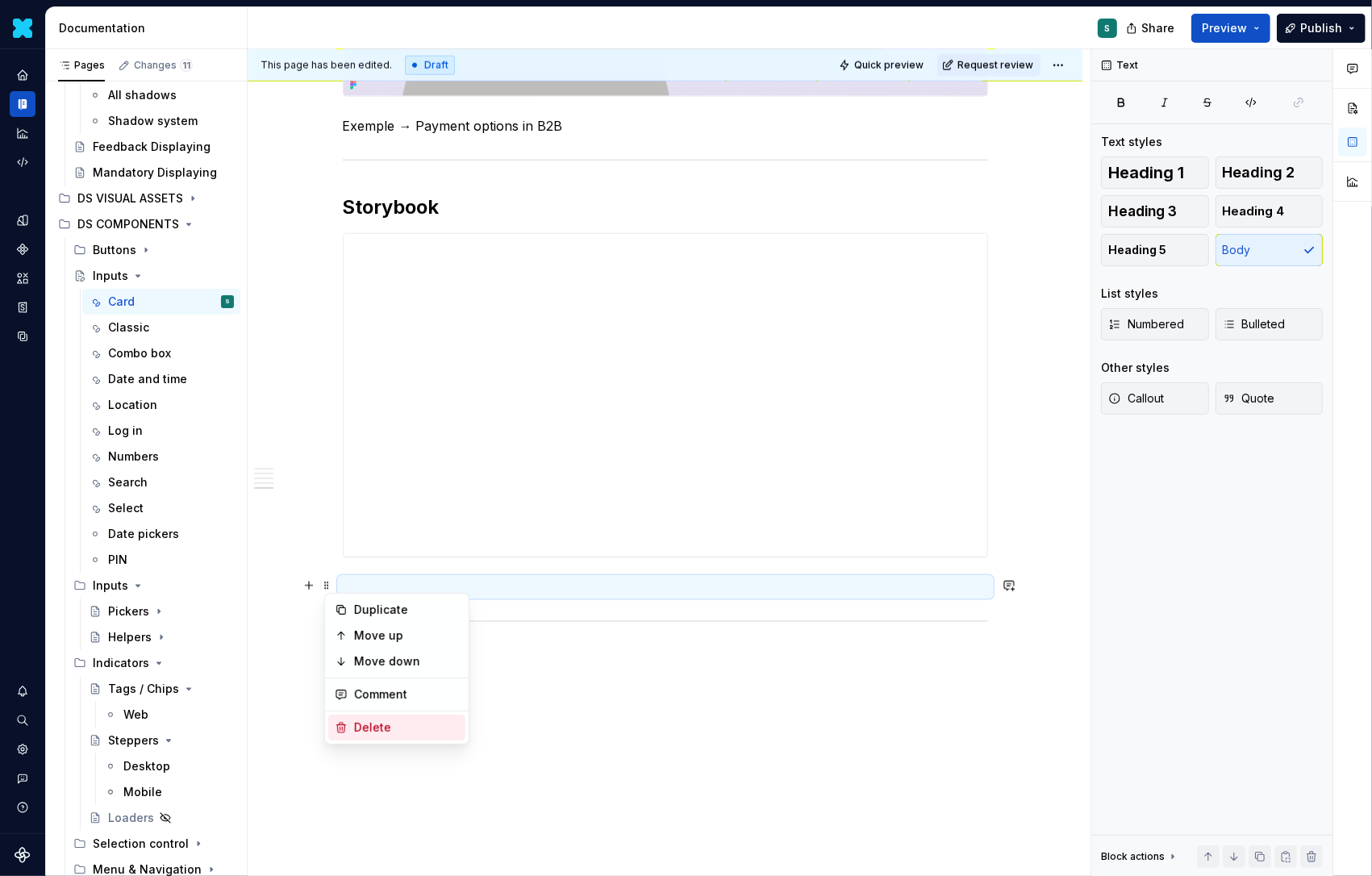
click at [372, 730] on div "Delete" at bounding box center [407, 728] width 105 height 16
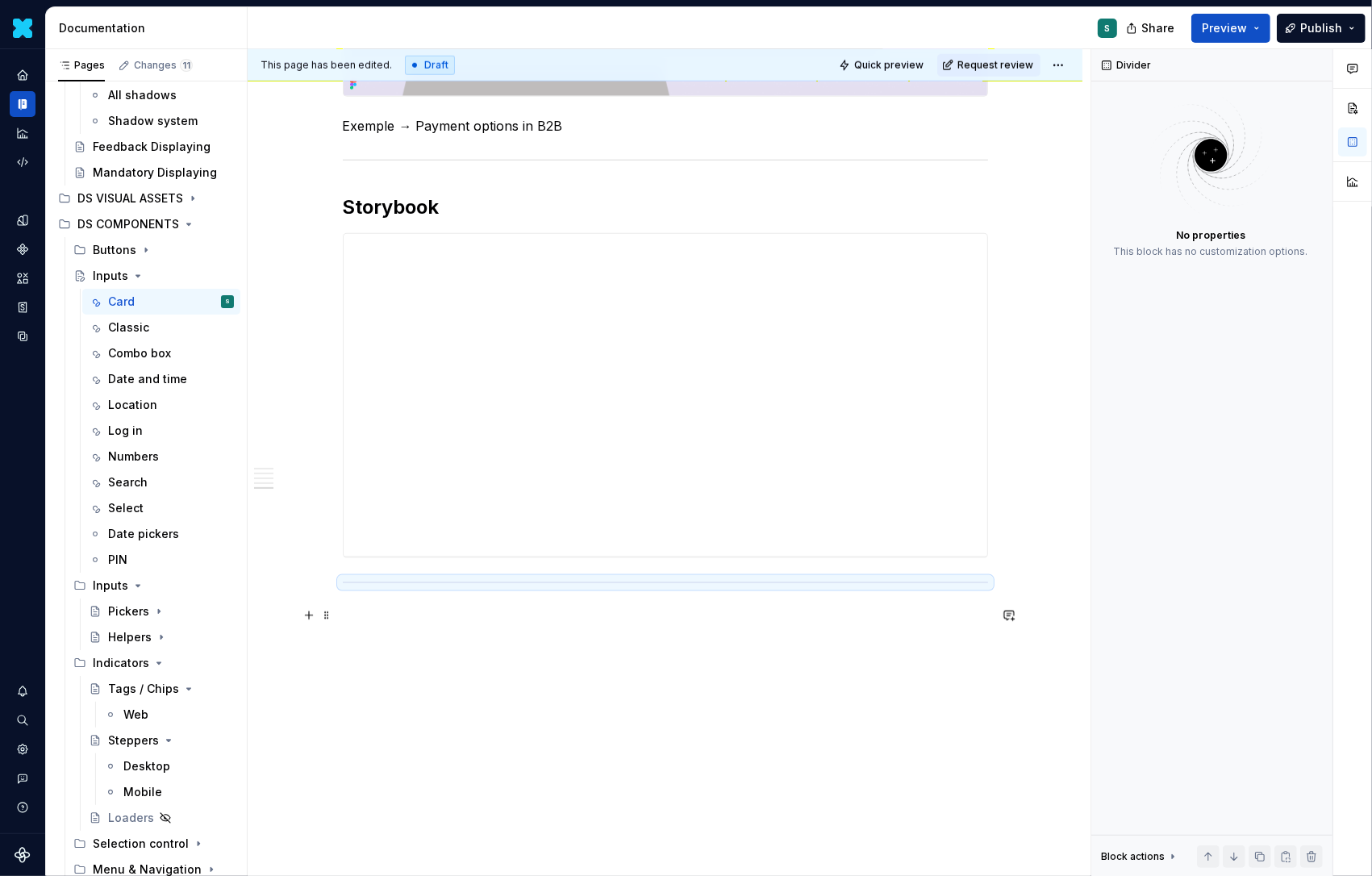
click at [358, 613] on p at bounding box center [665, 618] width 646 height 20
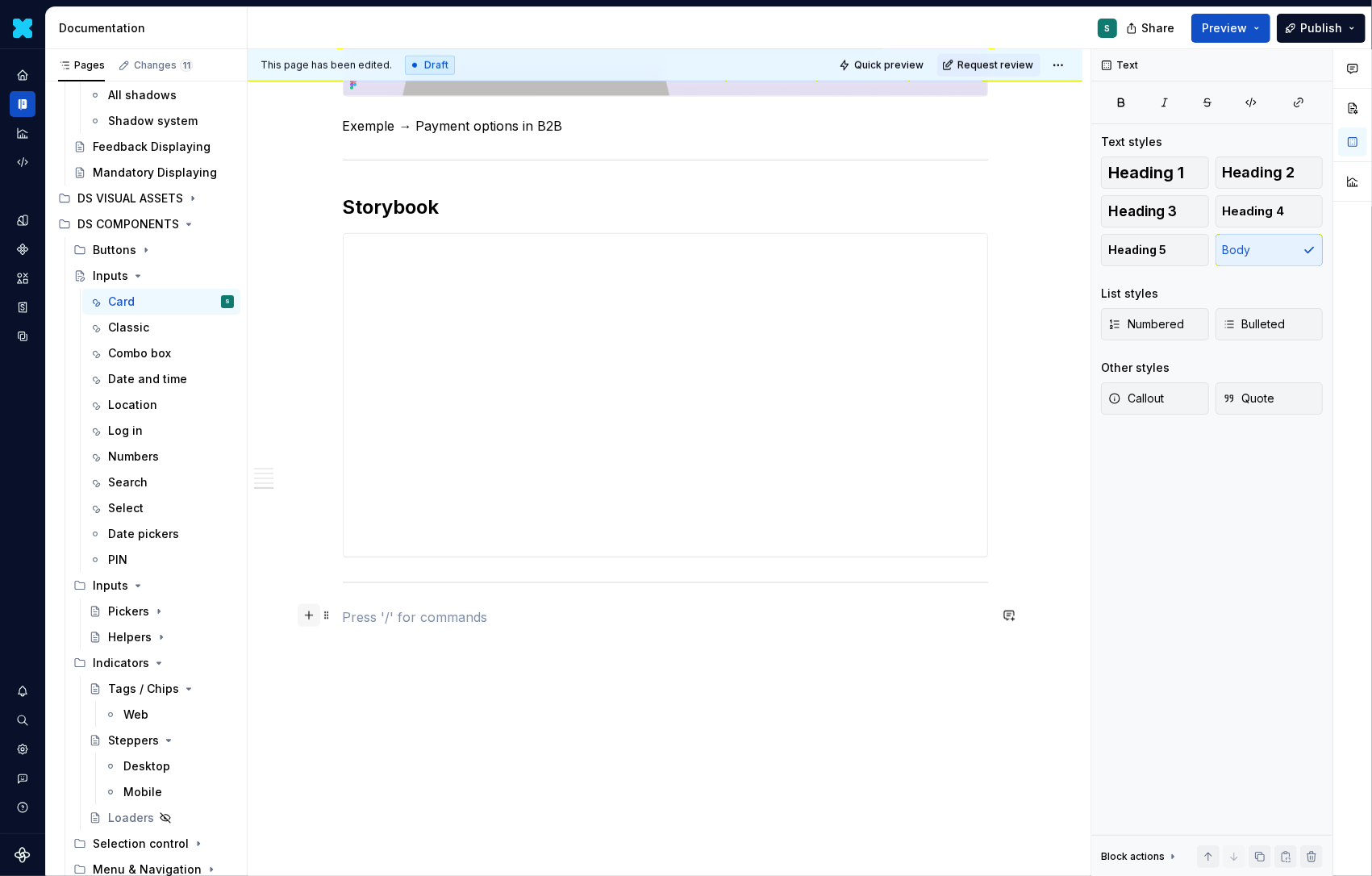
click at [315, 617] on button "button" at bounding box center [308, 615] width 22 height 22
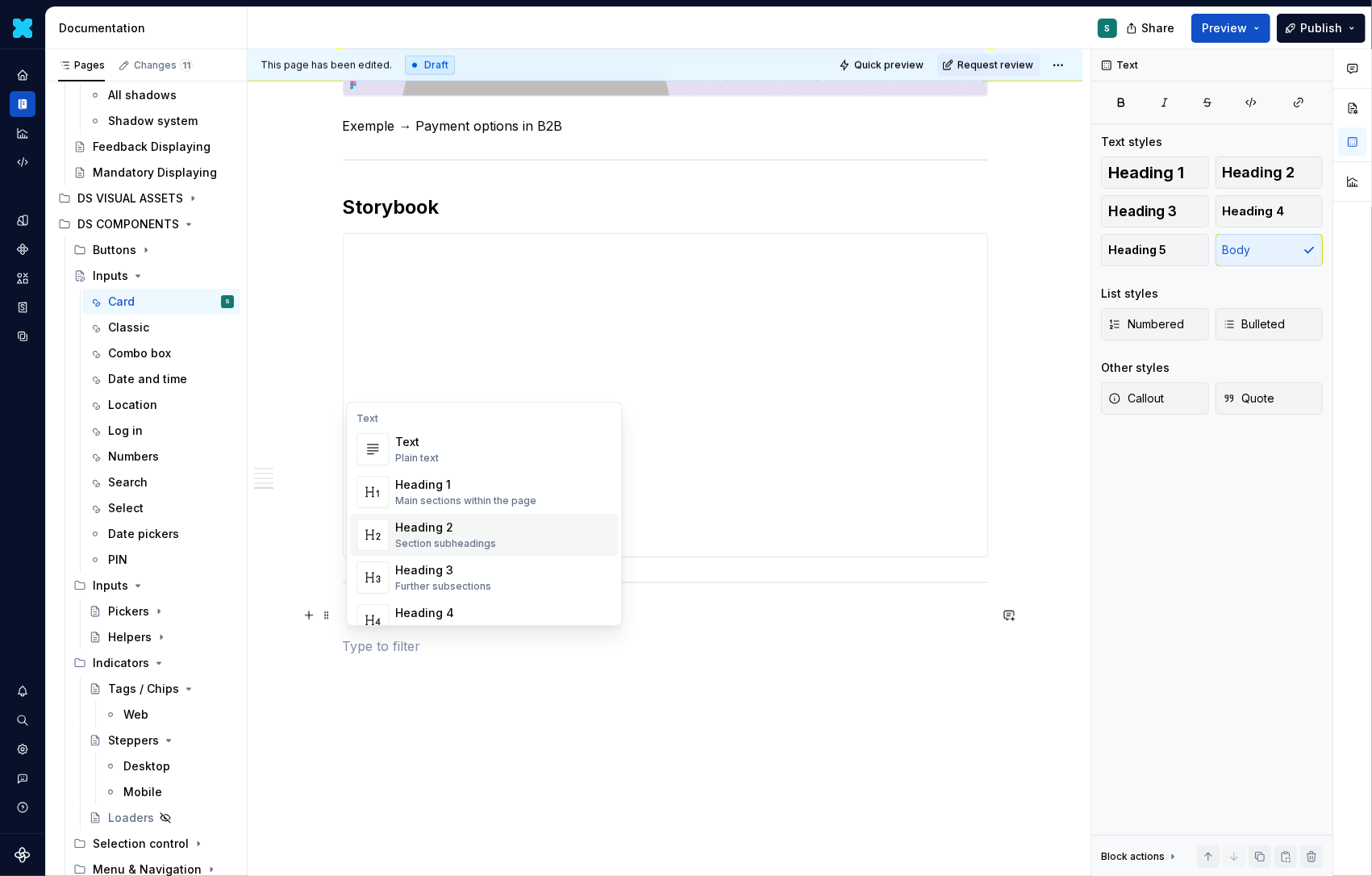
click at [422, 522] on div "Heading 2" at bounding box center [446, 528] width 101 height 16
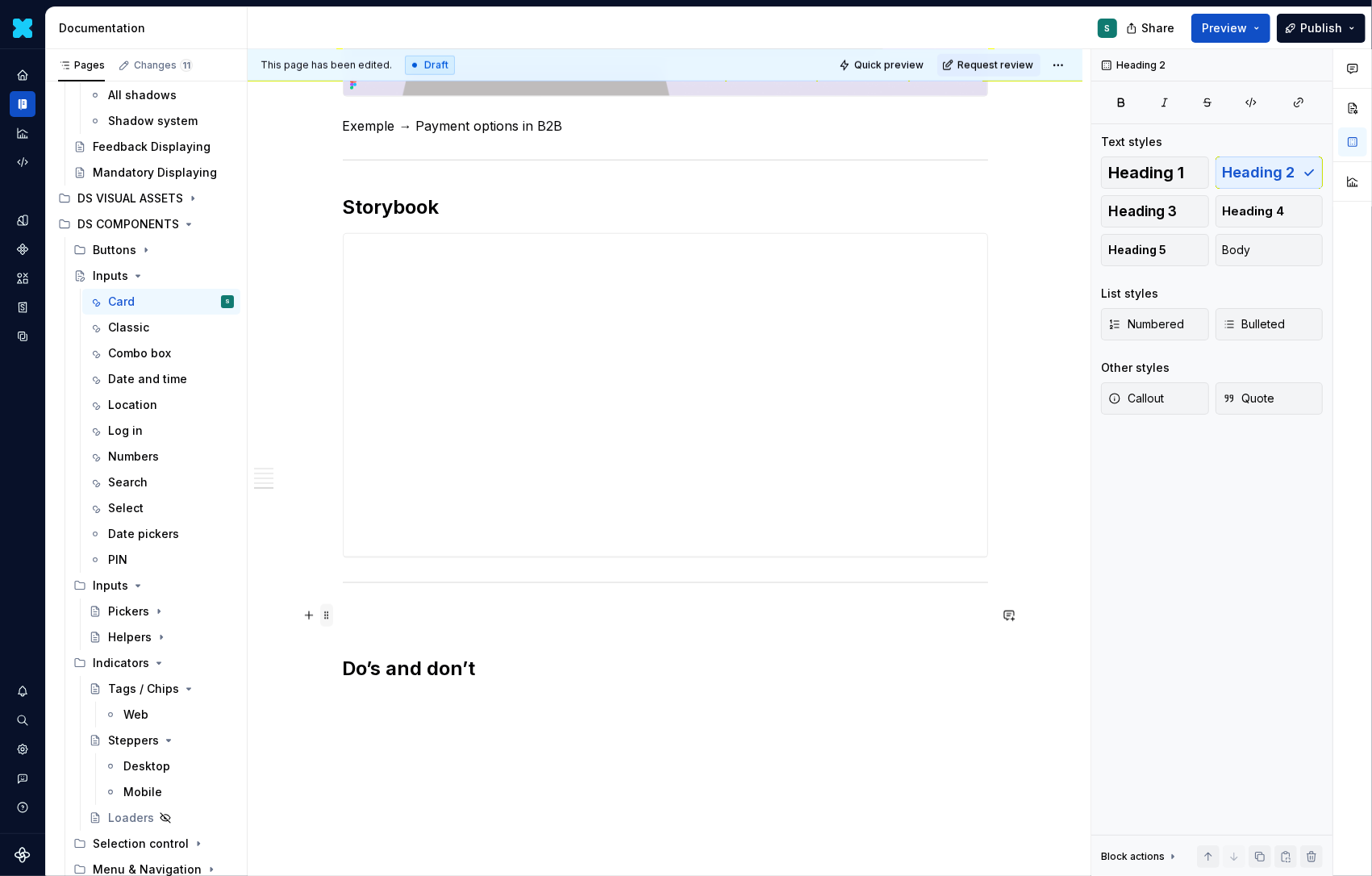
click at [328, 614] on span at bounding box center [327, 615] width 13 height 22
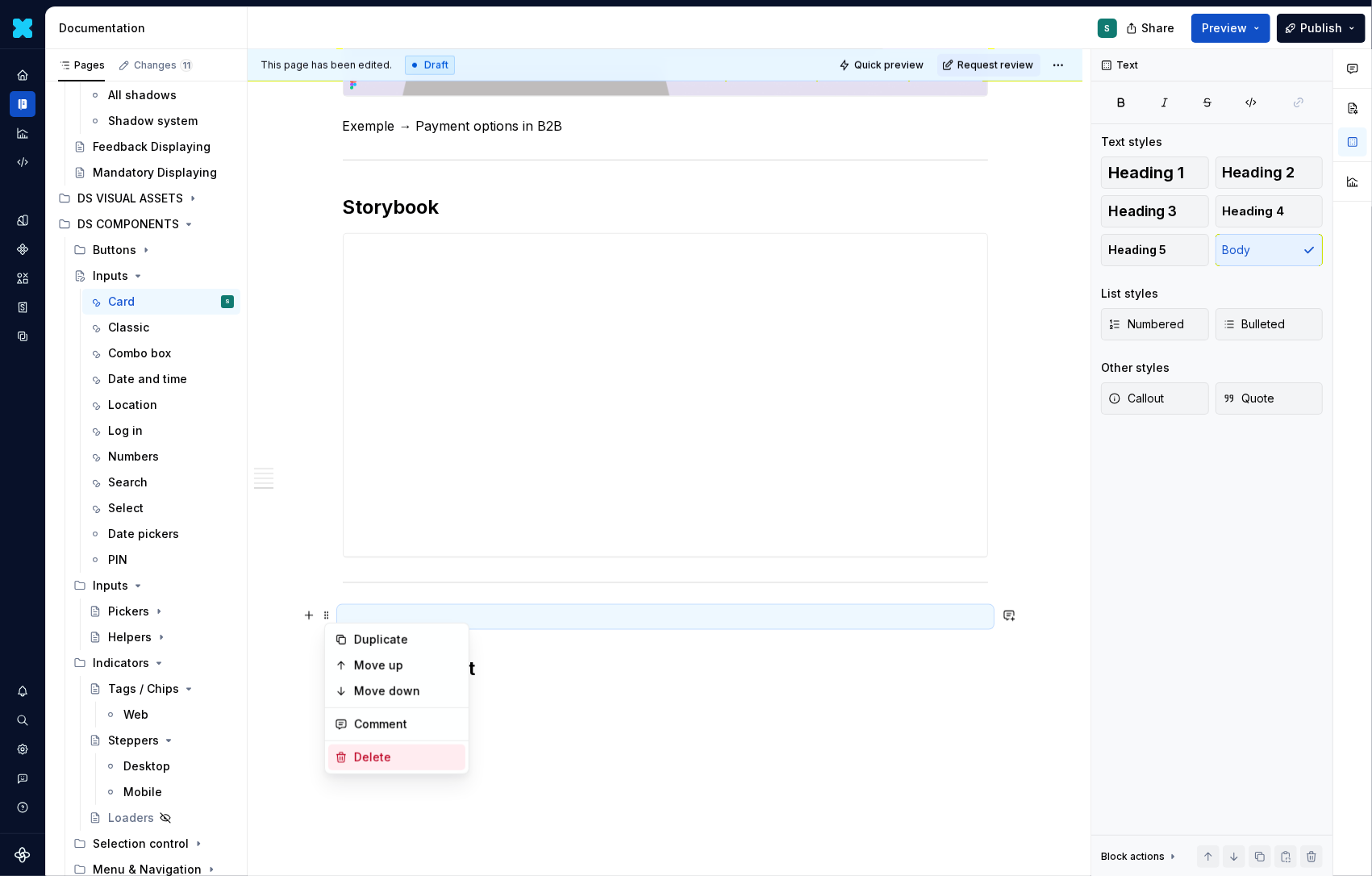
click at [368, 749] on div "Delete" at bounding box center [407, 758] width 105 height 16
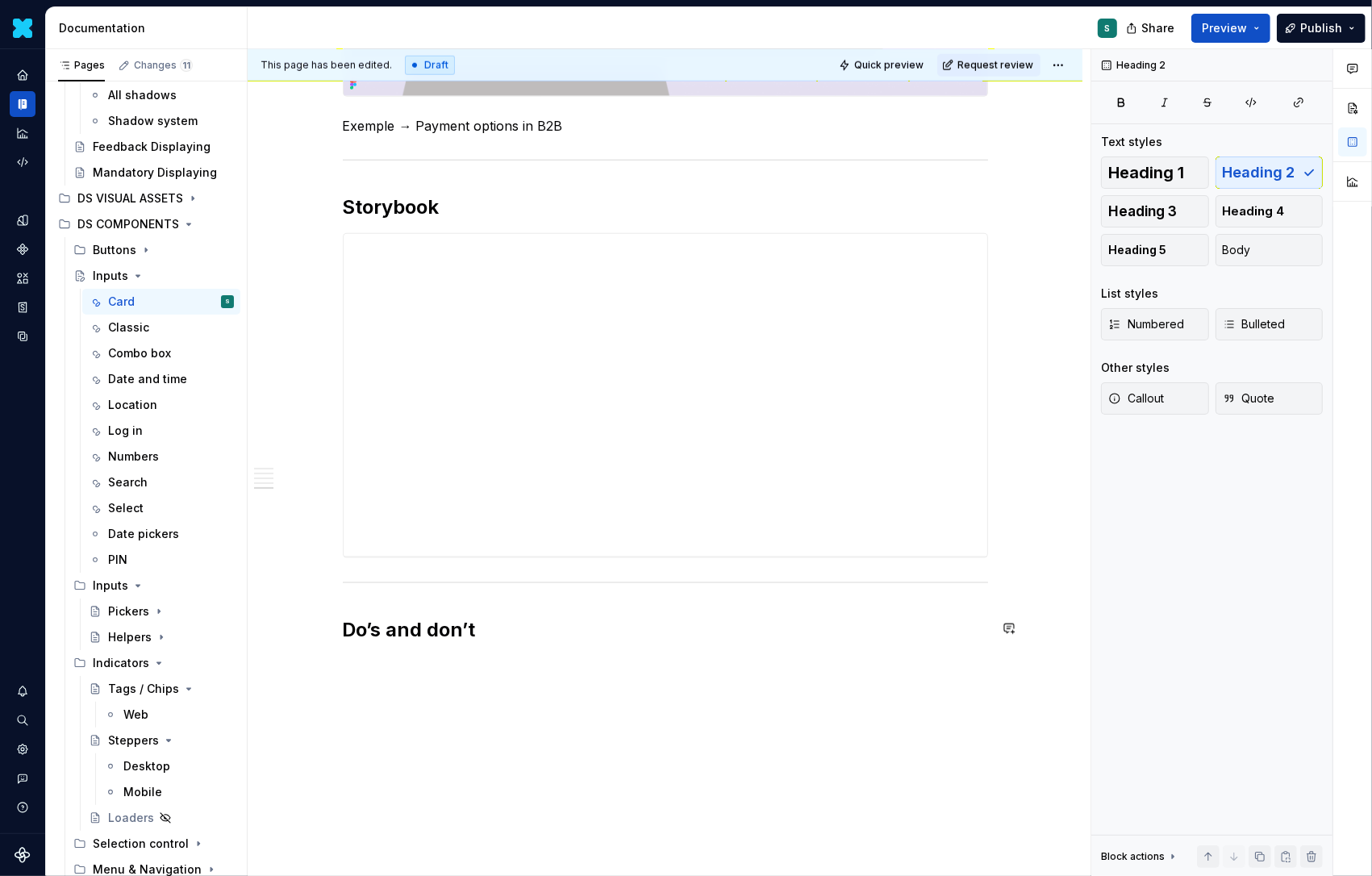
click at [512, 630] on h2 "Do’s and don’t" at bounding box center [665, 629] width 646 height 25
click at [314, 666] on button "button" at bounding box center [308, 663] width 22 height 22
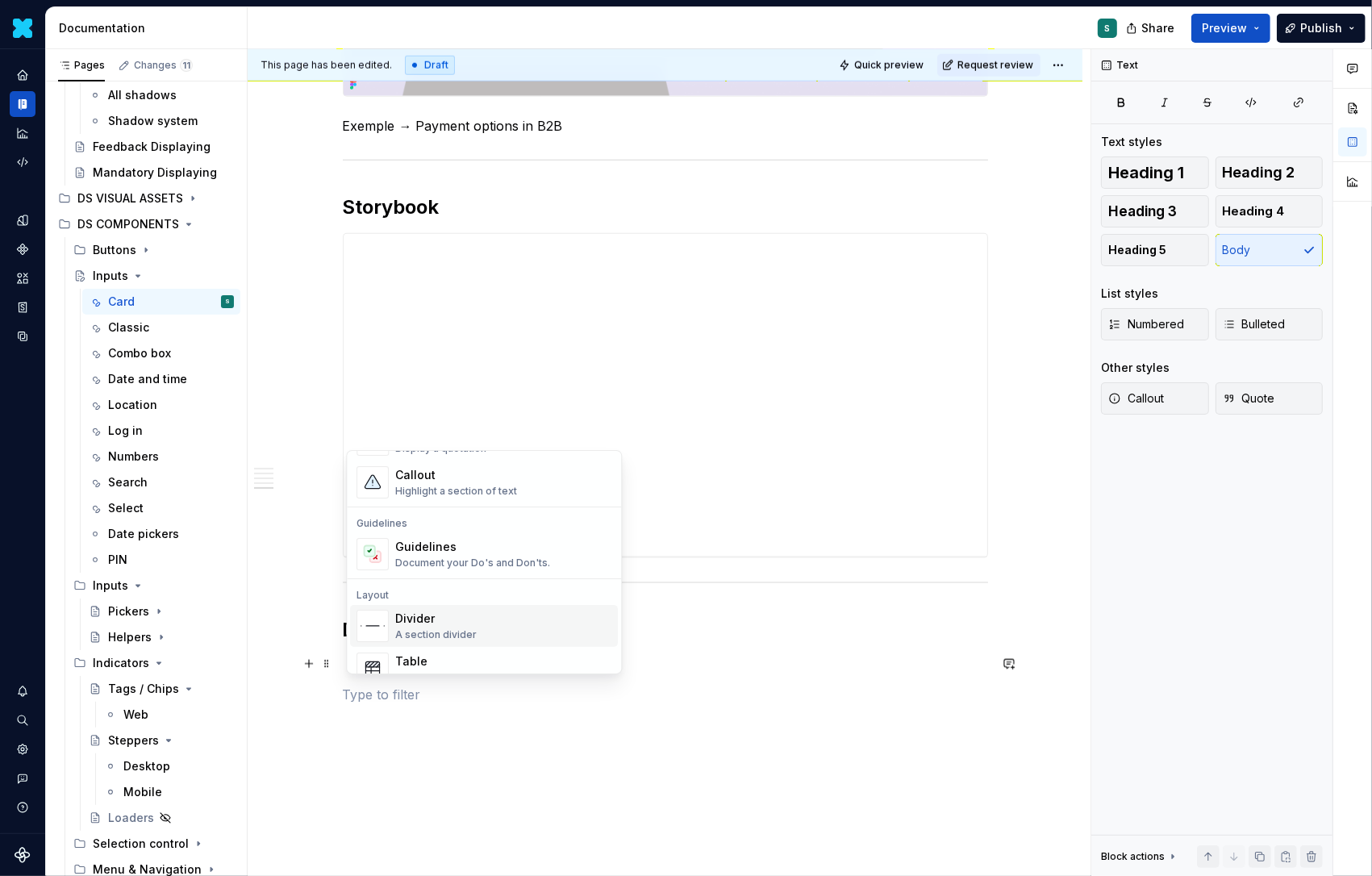
scroll to position [419, 0]
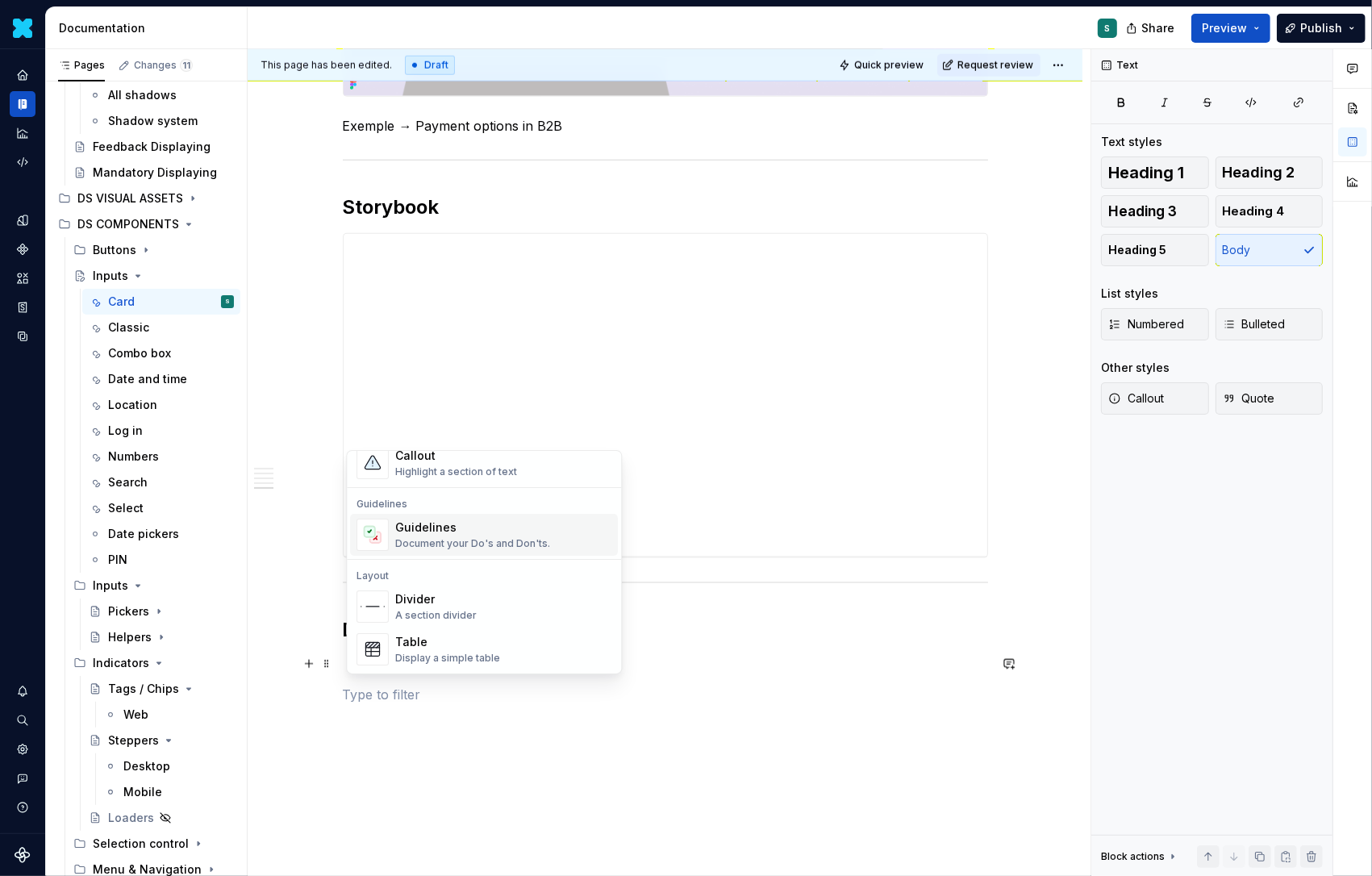
click at [435, 534] on div "Guidelines" at bounding box center [473, 528] width 155 height 16
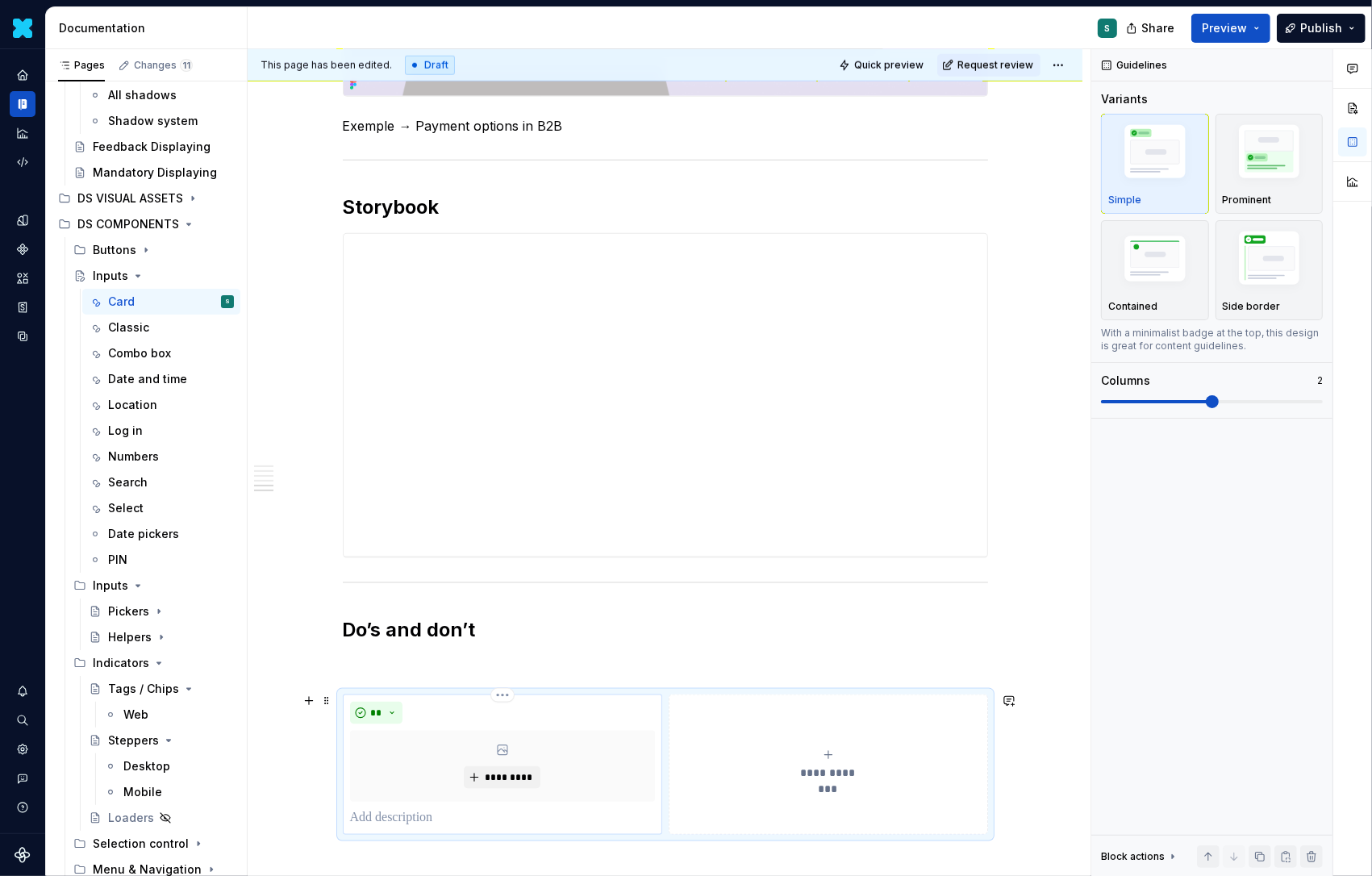
click at [423, 809] on p at bounding box center [503, 818] width 305 height 20
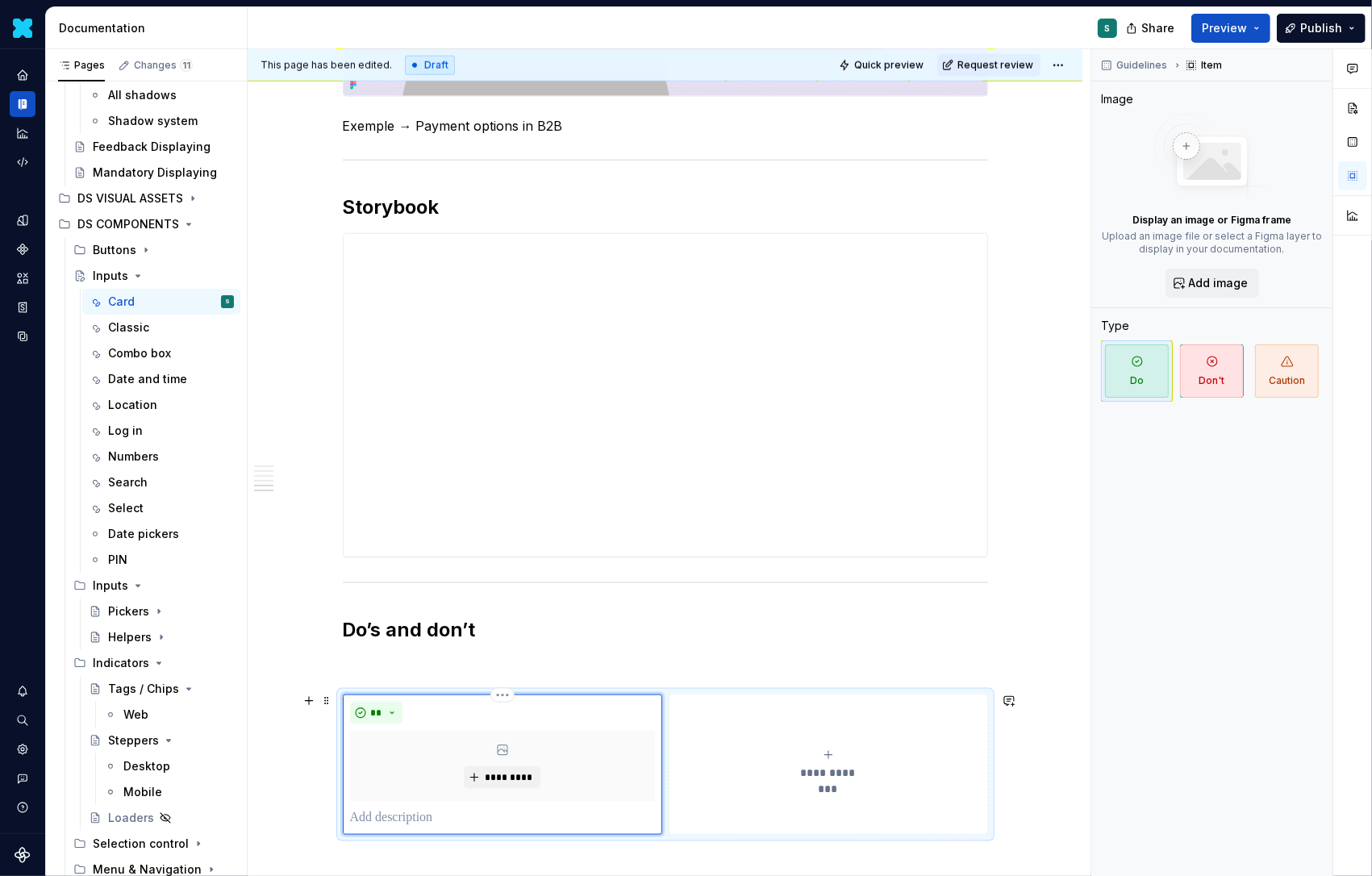
type textarea "*"
click at [415, 809] on p at bounding box center [503, 818] width 305 height 20
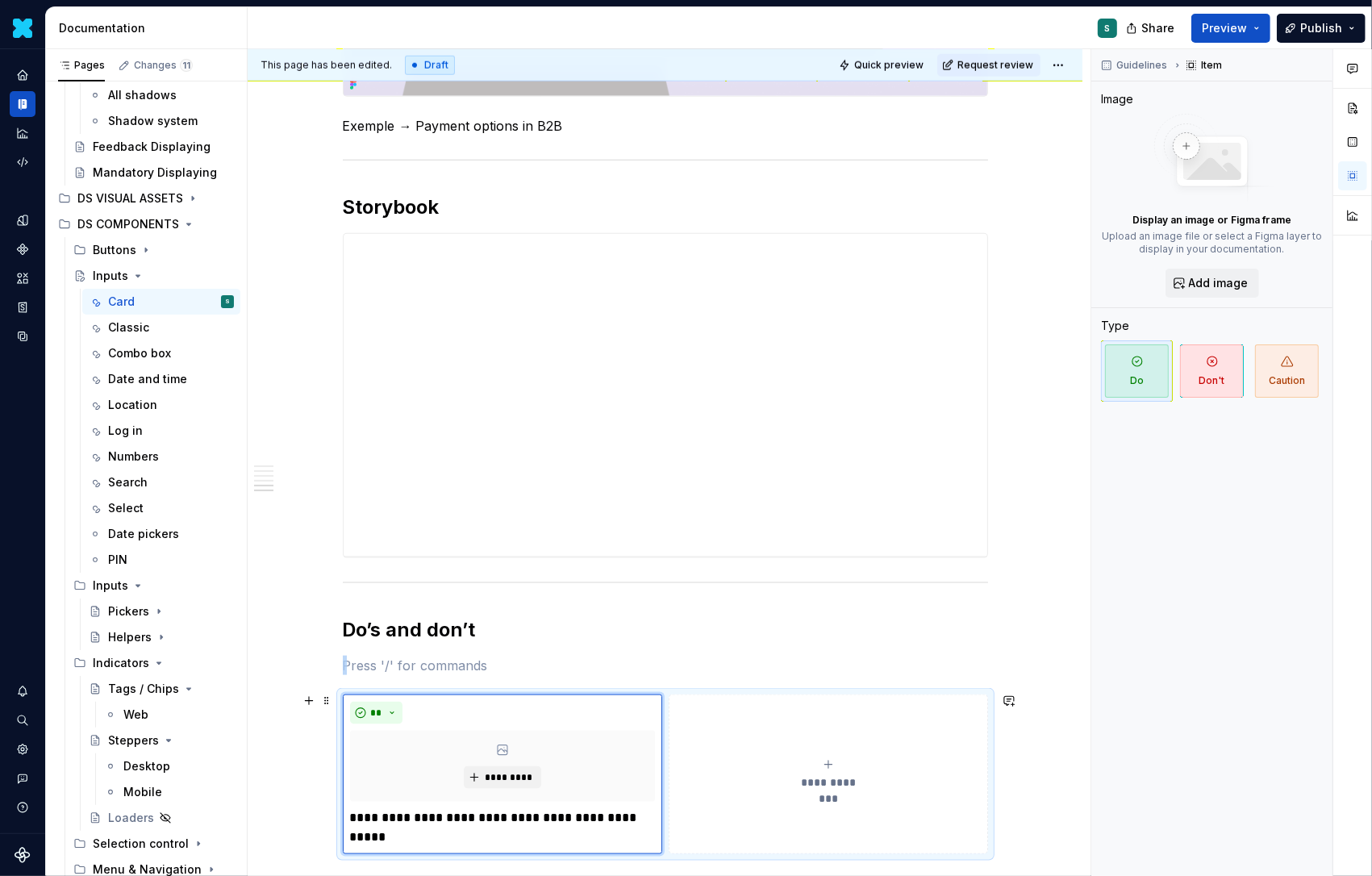
click at [708, 703] on button "**********" at bounding box center [827, 774] width 318 height 160
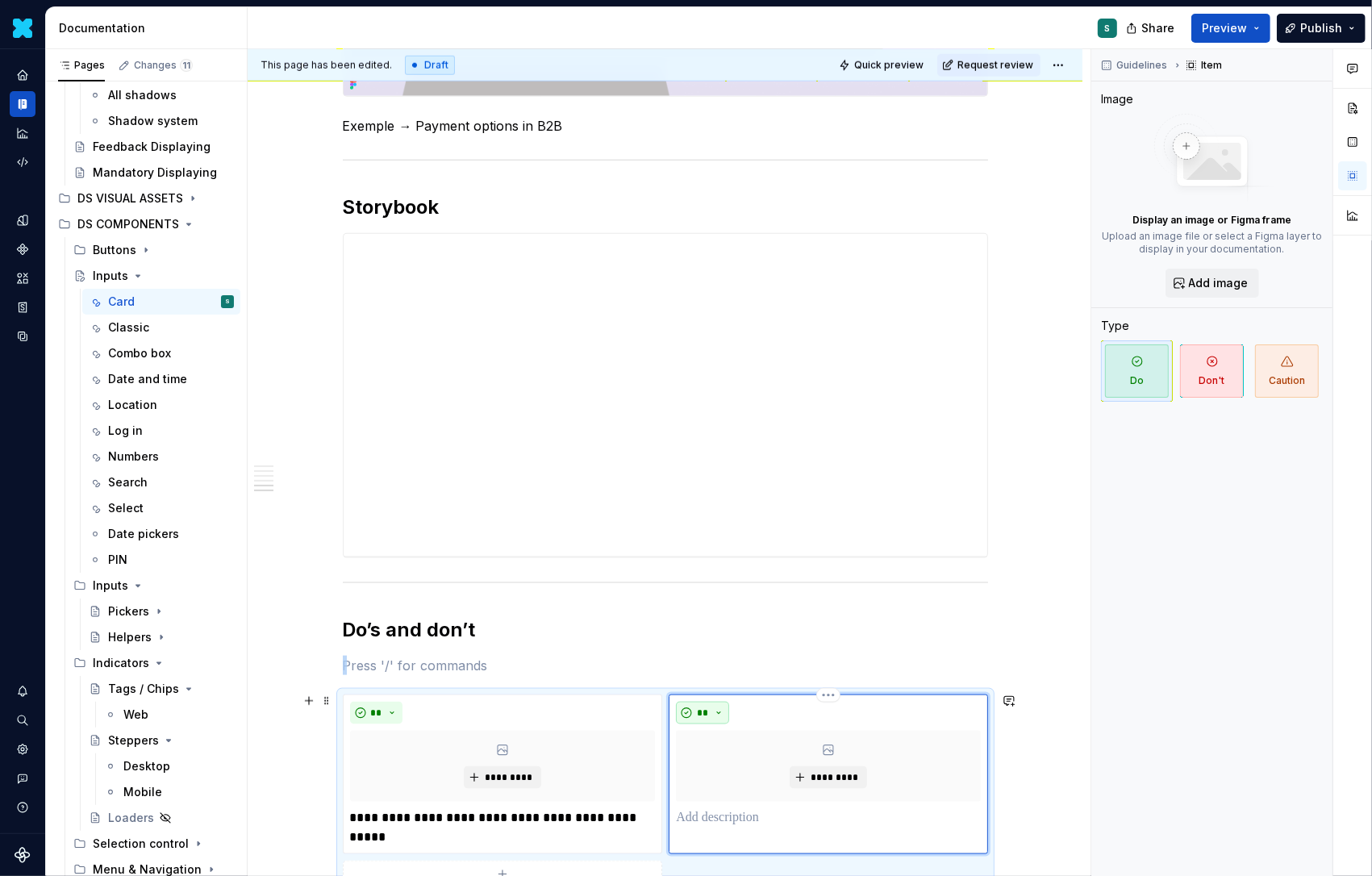
click at [716, 702] on button "**" at bounding box center [702, 712] width 53 height 22
click at [730, 762] on div "Don't" at bounding box center [744, 767] width 30 height 16
click at [698, 818] on p at bounding box center [828, 818] width 304 height 20
click at [704, 818] on p at bounding box center [828, 818] width 304 height 20
paste div
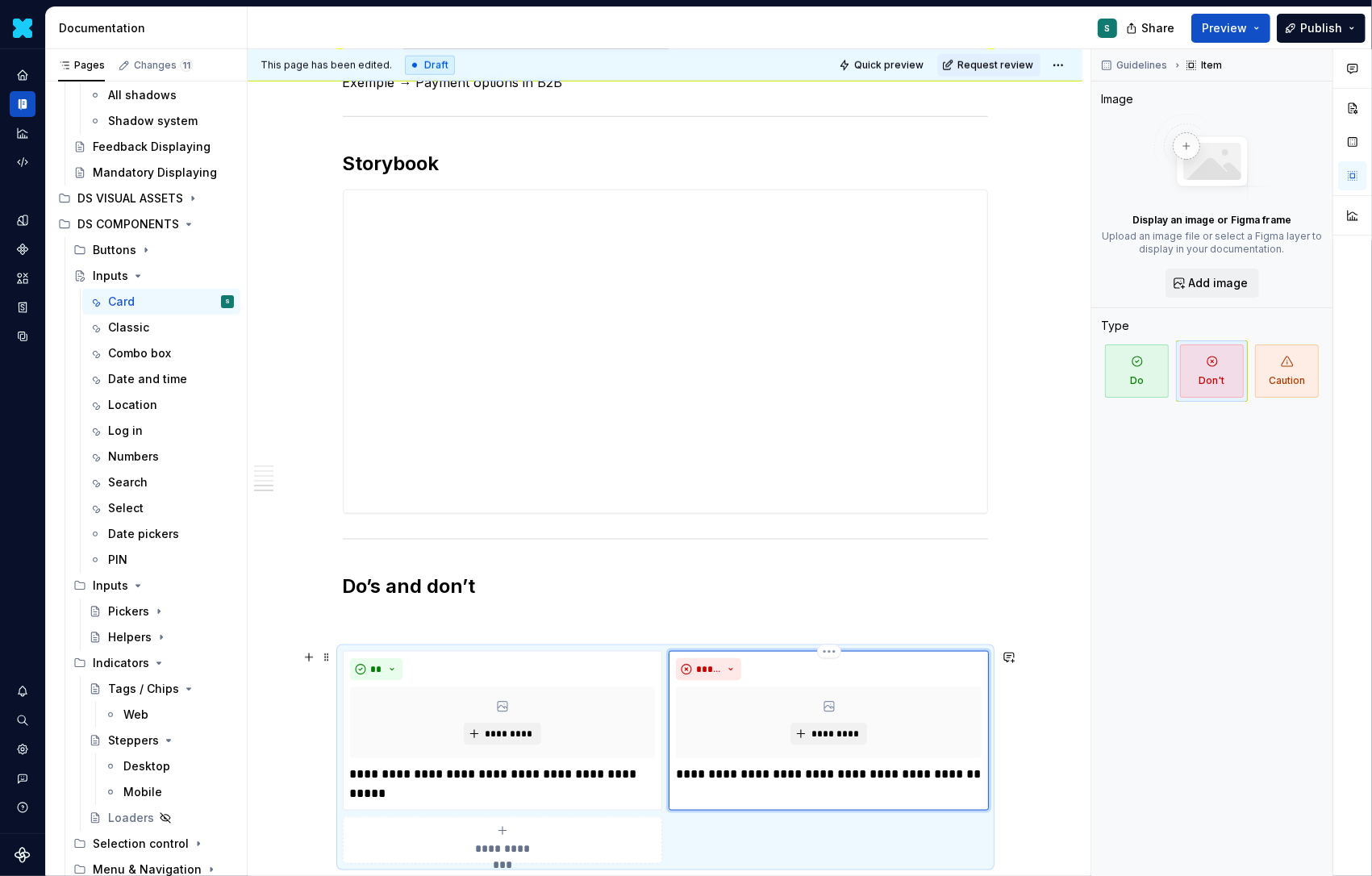
scroll to position [1659, 0]
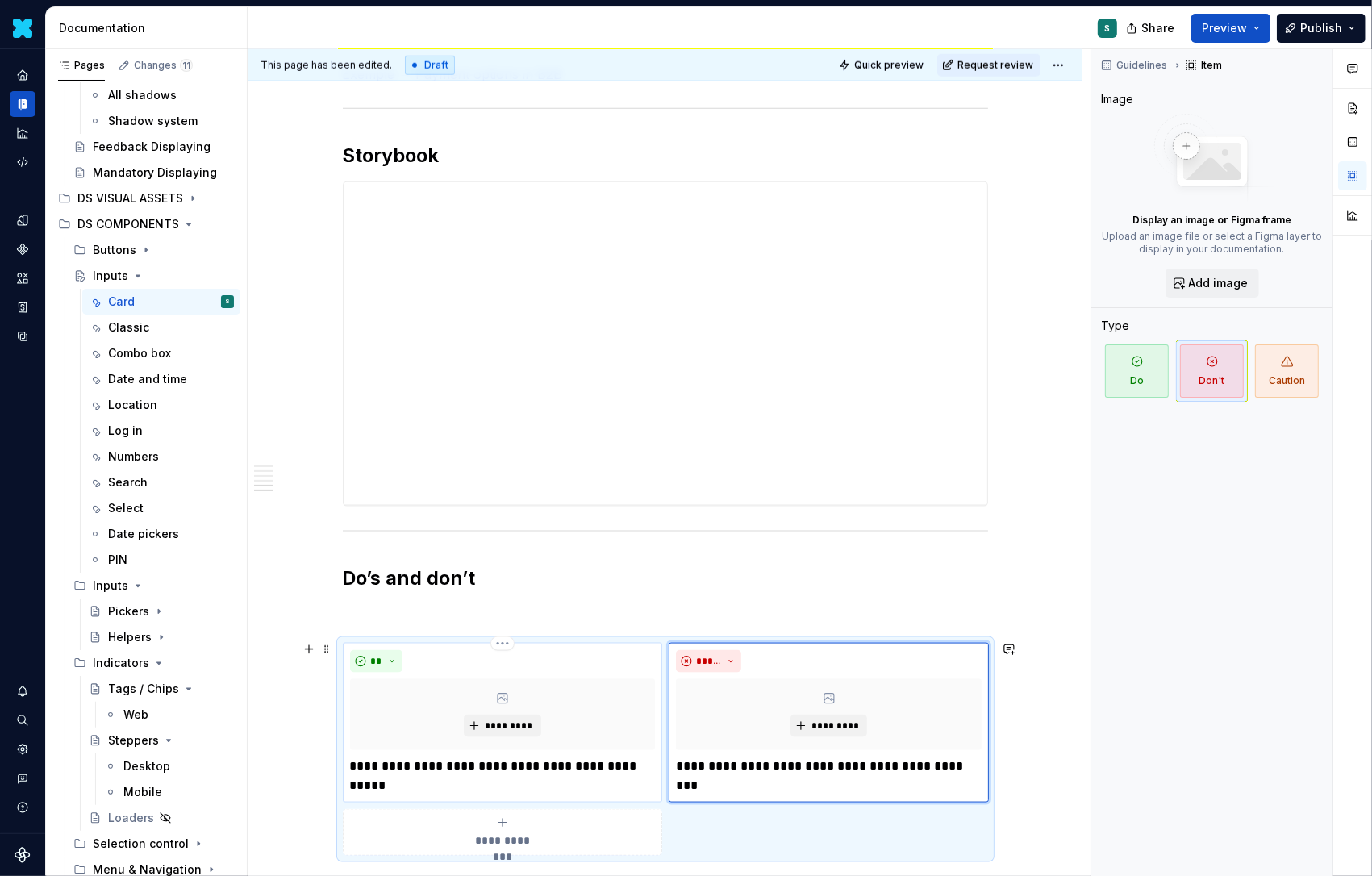
click at [438, 782] on p "**********" at bounding box center [503, 776] width 306 height 39
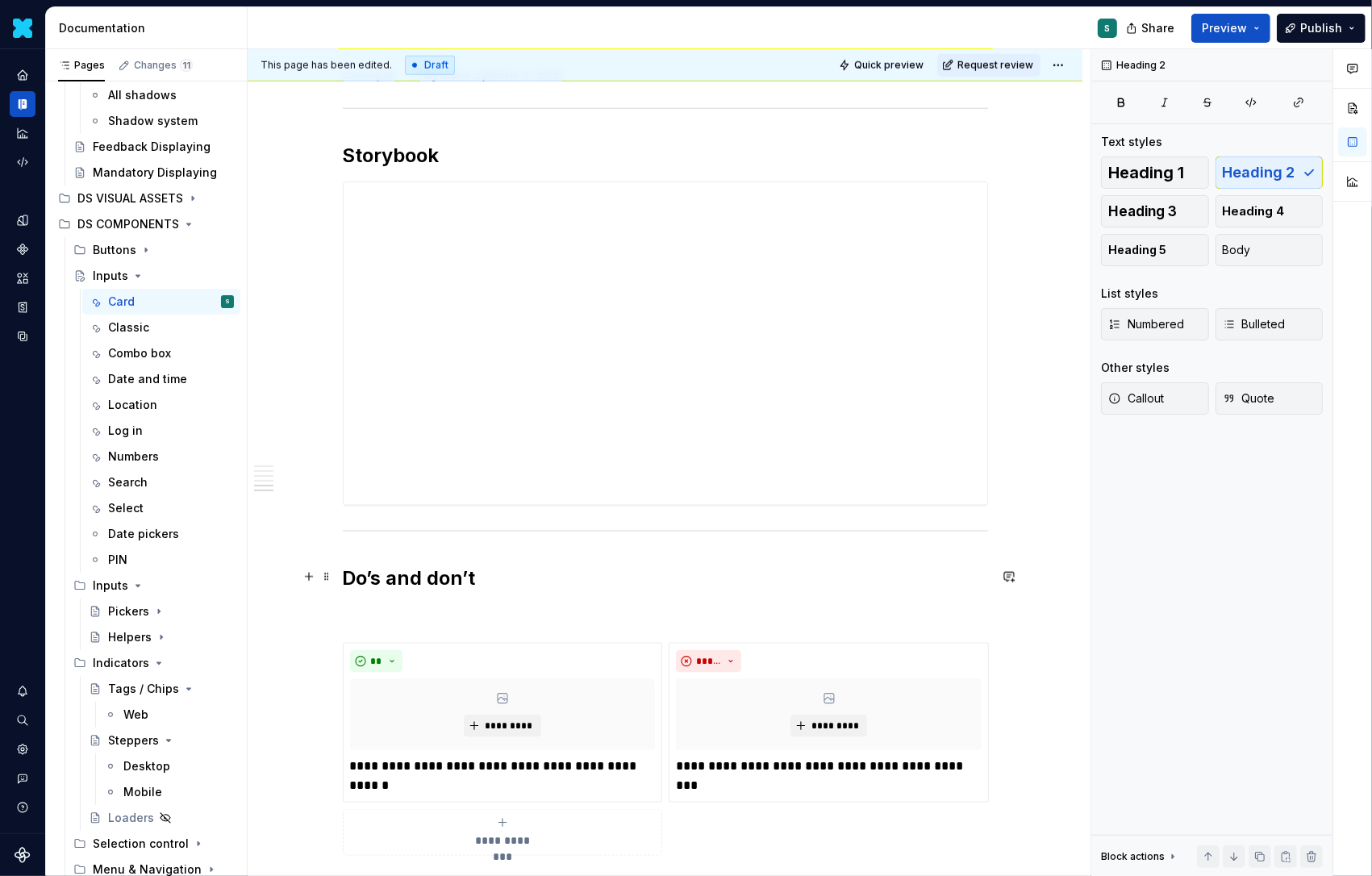
click at [620, 578] on h2 "Do’s and don’t" at bounding box center [665, 578] width 646 height 25
click at [333, 617] on span at bounding box center [327, 612] width 13 height 22
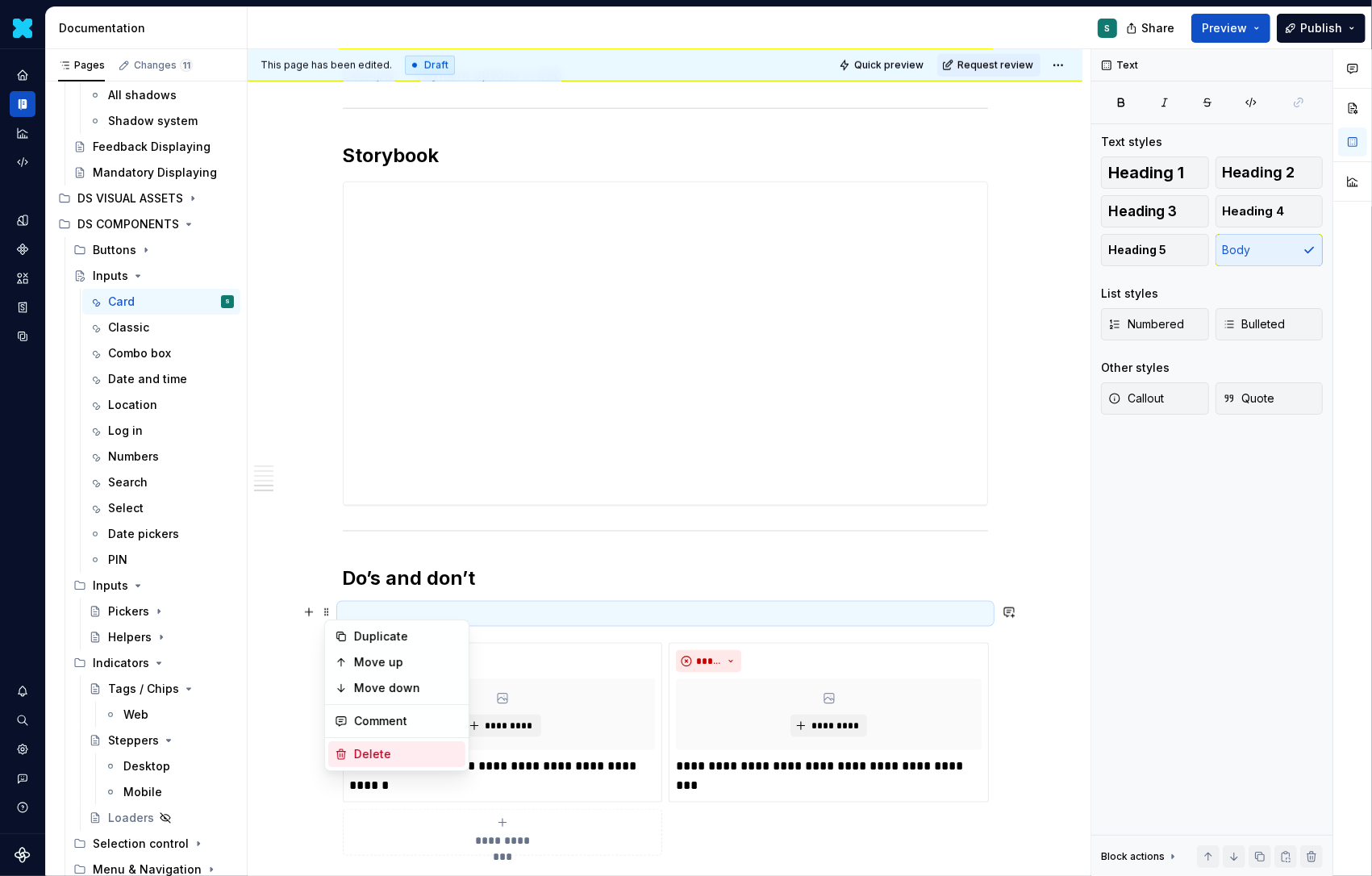
click at [356, 753] on div "Delete" at bounding box center [407, 754] width 105 height 16
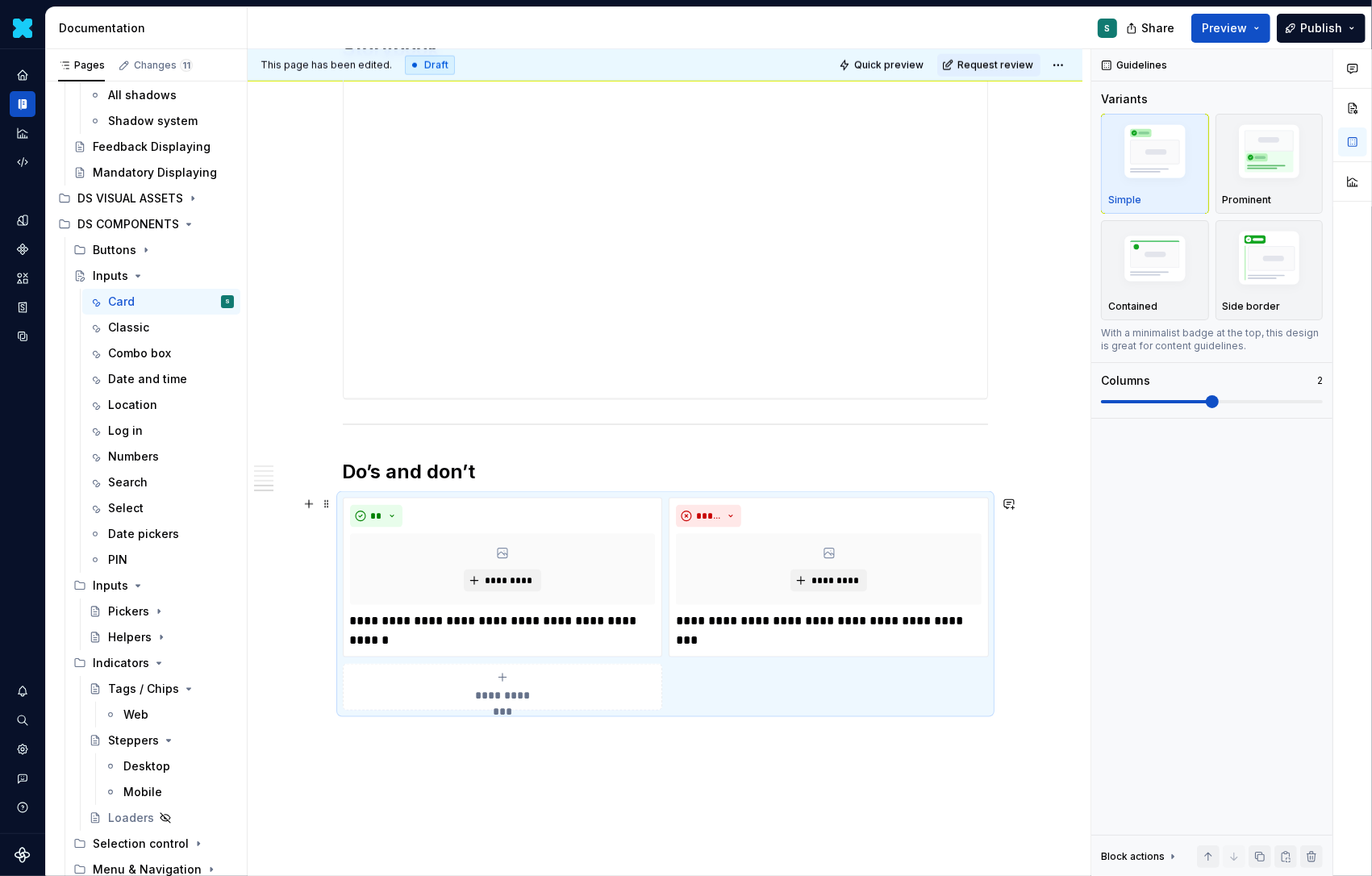
scroll to position [1783, 0]
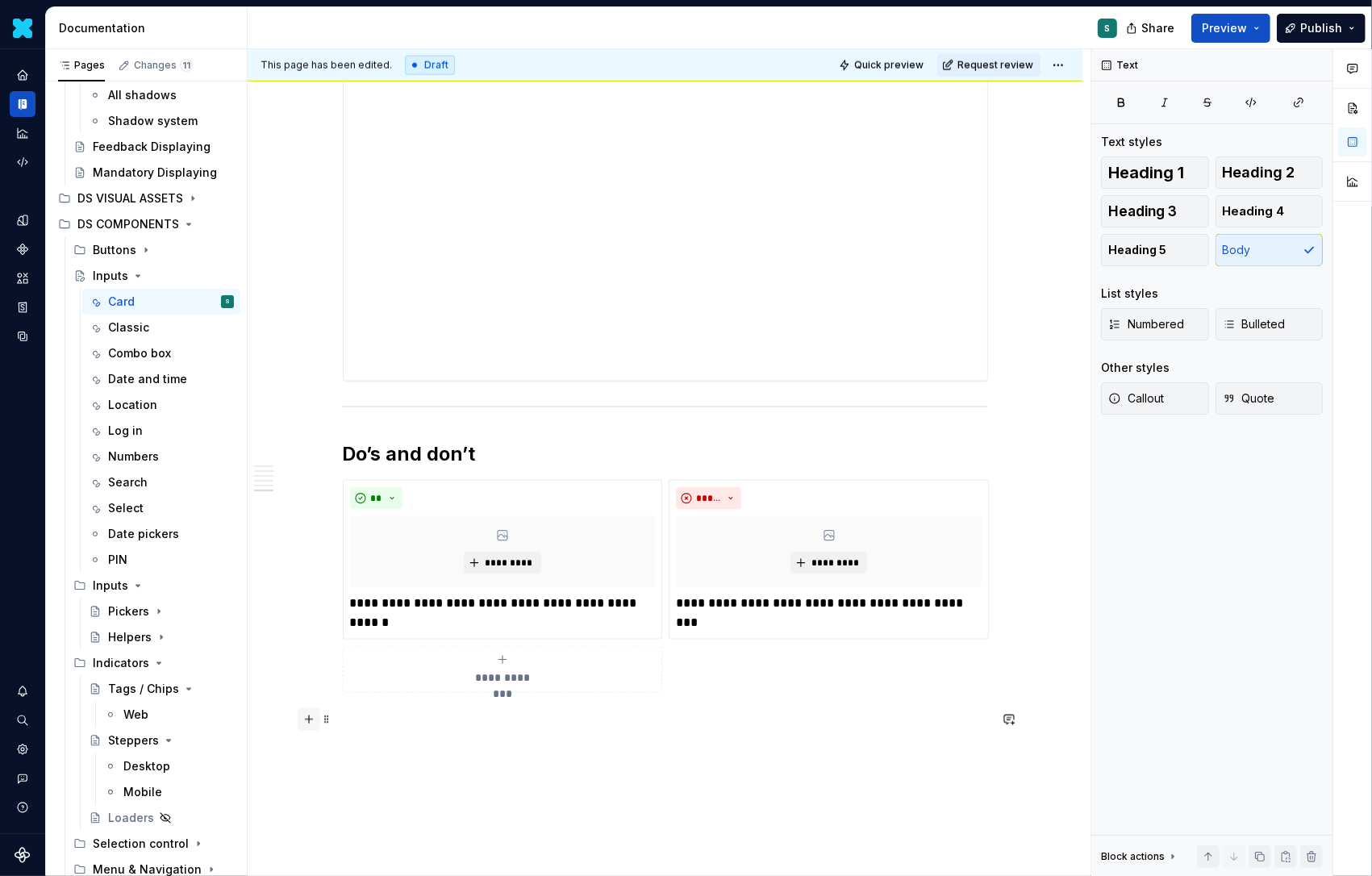
click at [309, 720] on button "button" at bounding box center [308, 719] width 22 height 22
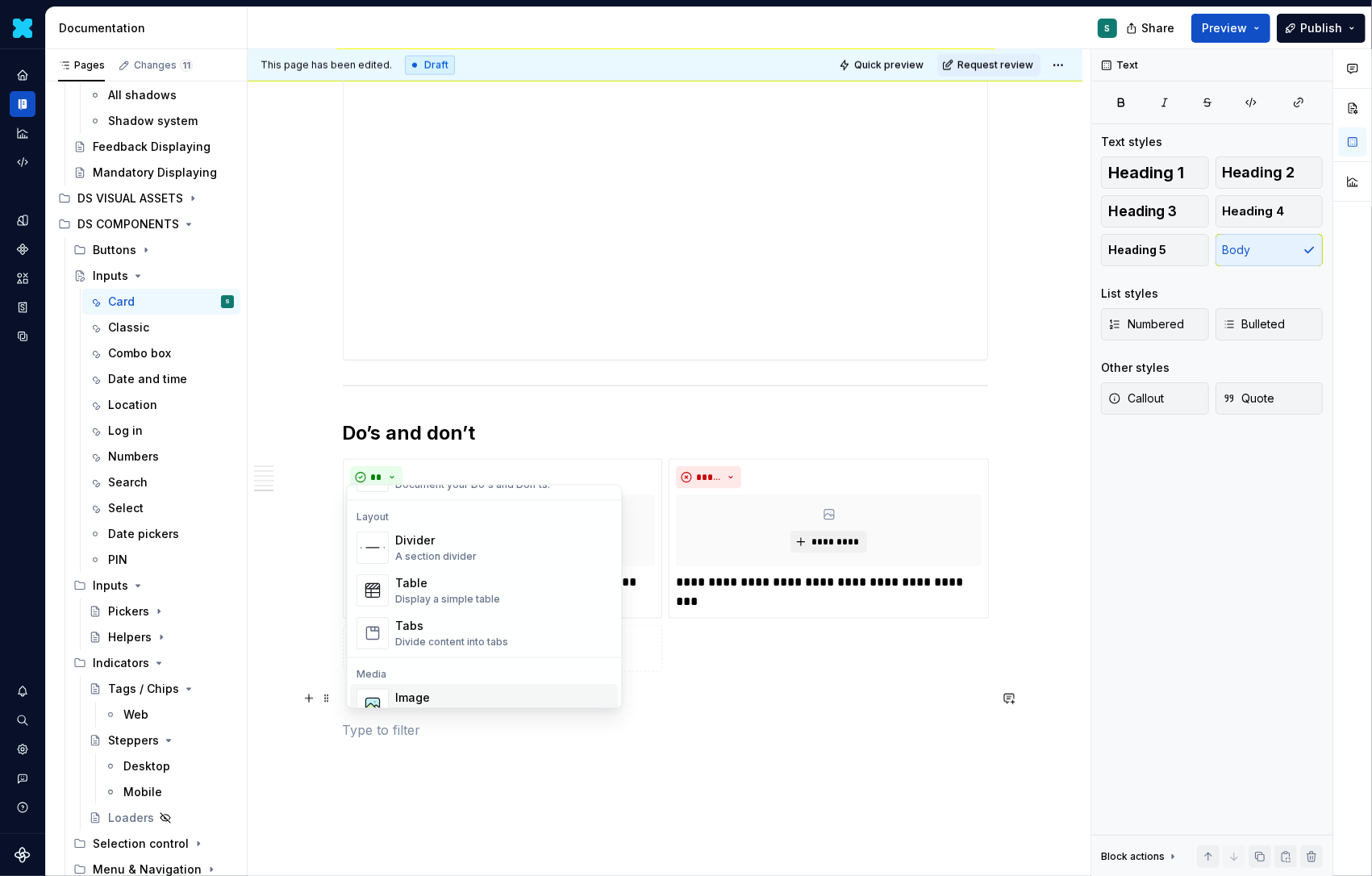
scroll to position [490, 0]
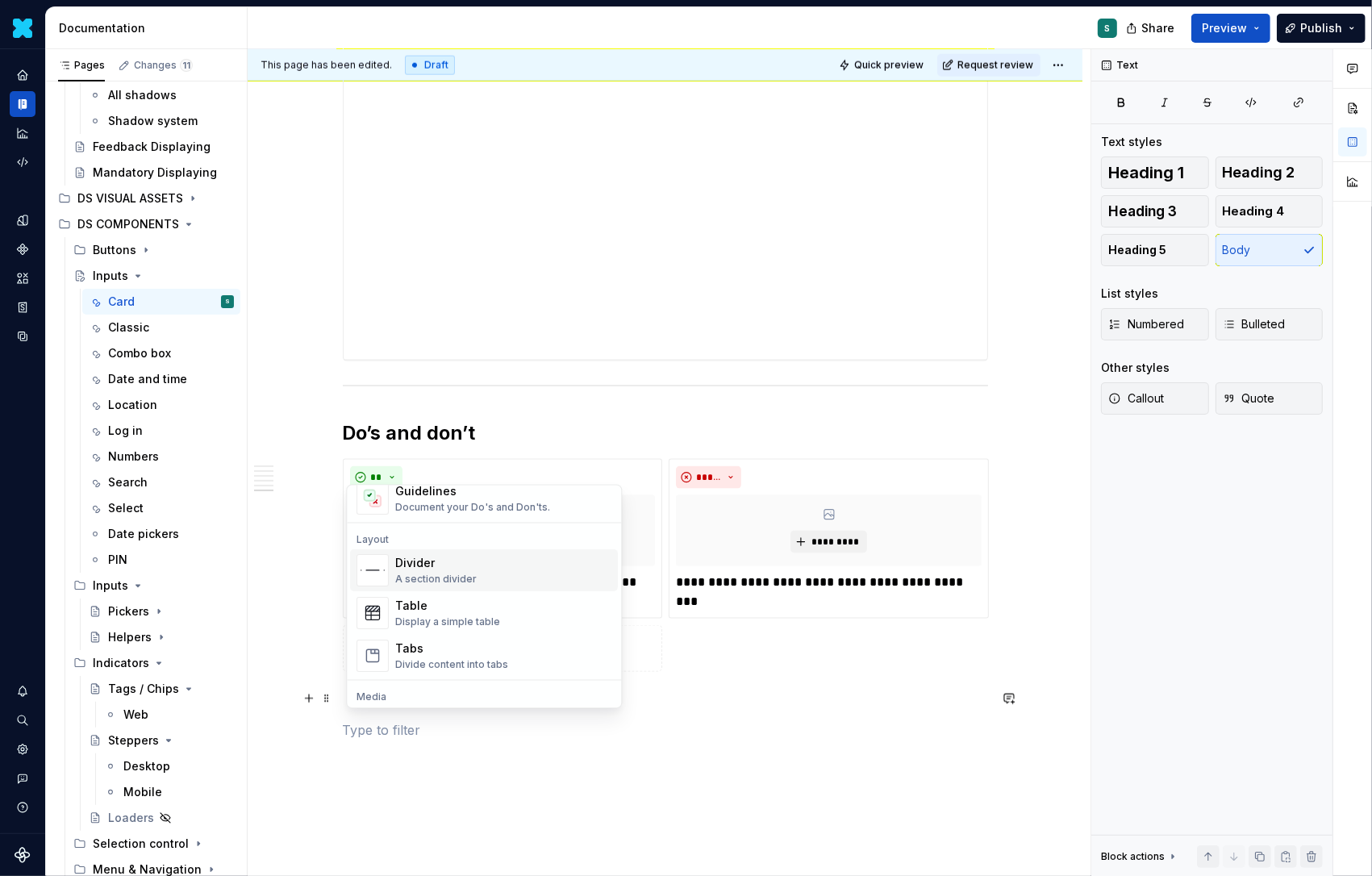
click at [424, 565] on div "Divider" at bounding box center [436, 563] width 81 height 16
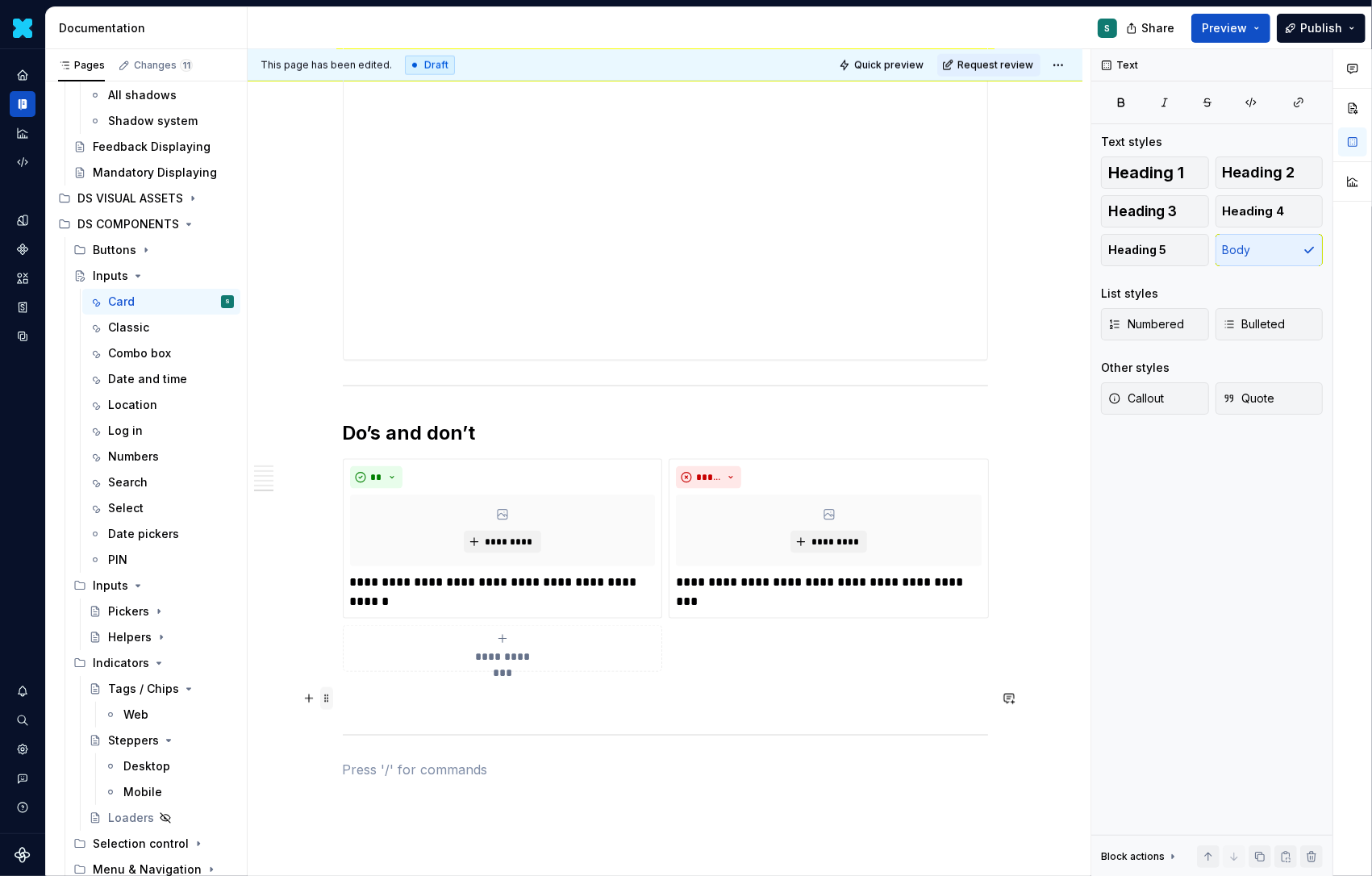
click at [333, 699] on span at bounding box center [327, 698] width 13 height 22
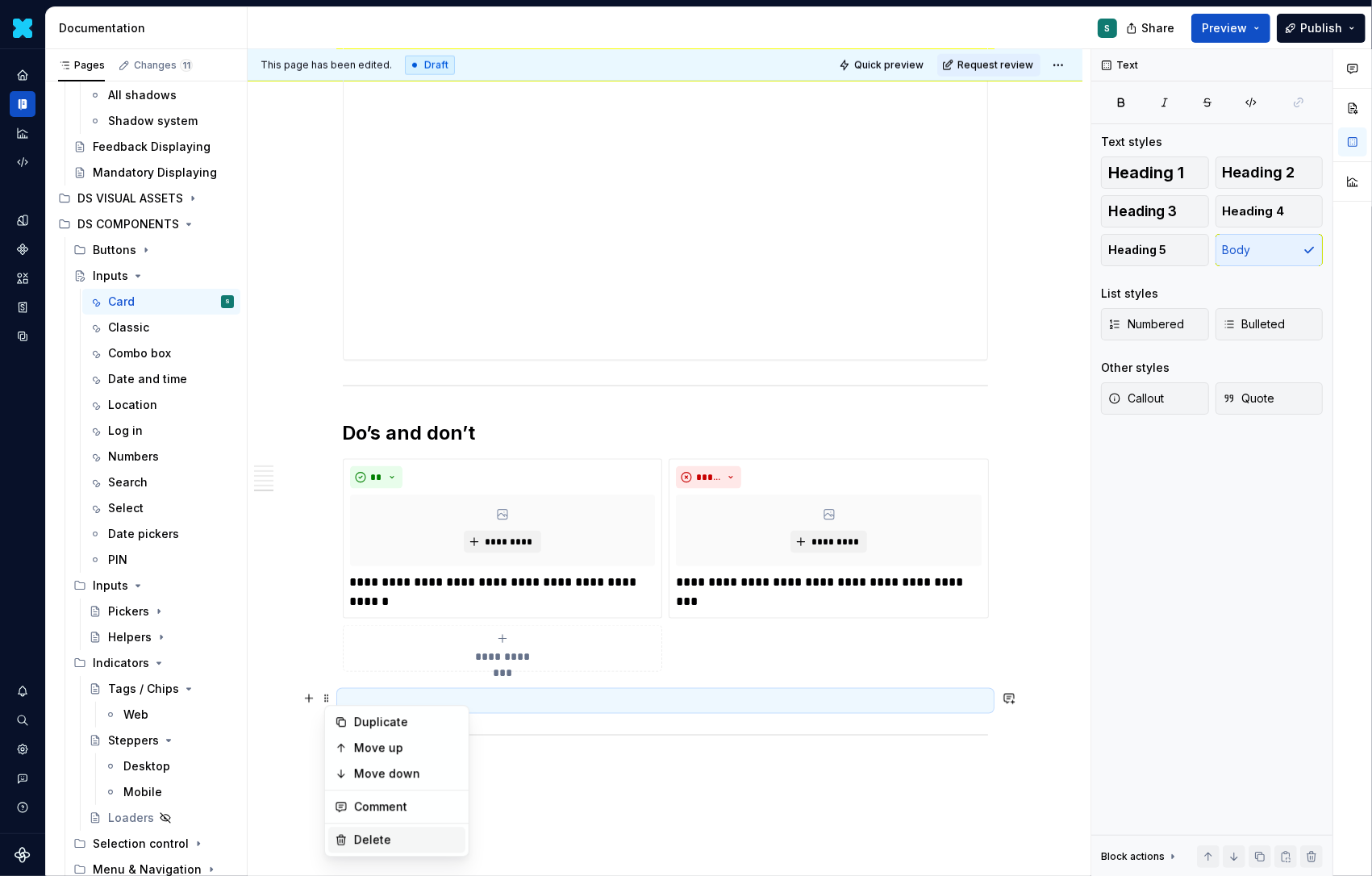
click at [361, 834] on div "Delete" at bounding box center [407, 840] width 105 height 16
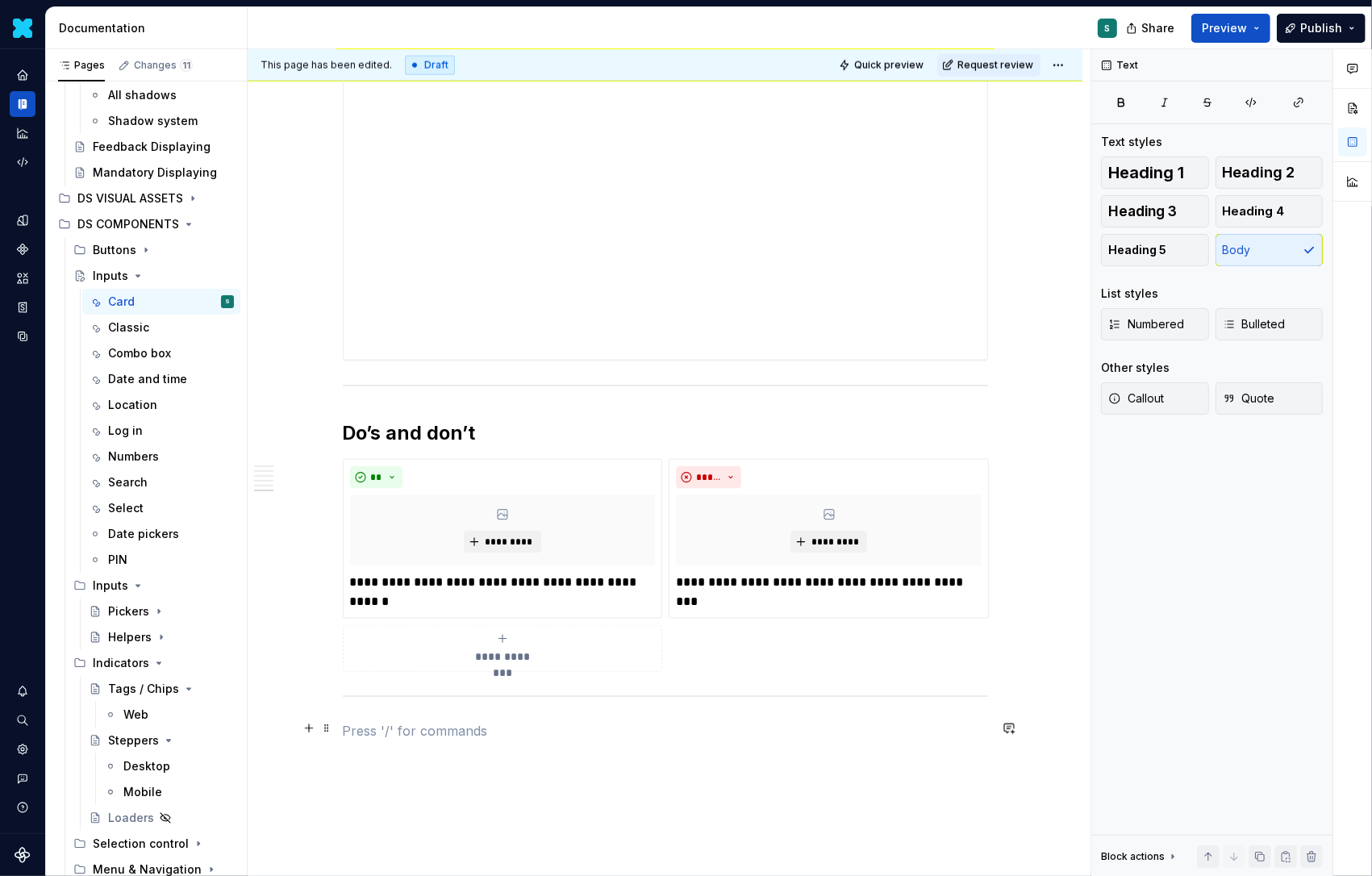
click at [365, 725] on p at bounding box center [665, 731] width 646 height 20
click at [312, 727] on button "button" at bounding box center [308, 728] width 22 height 22
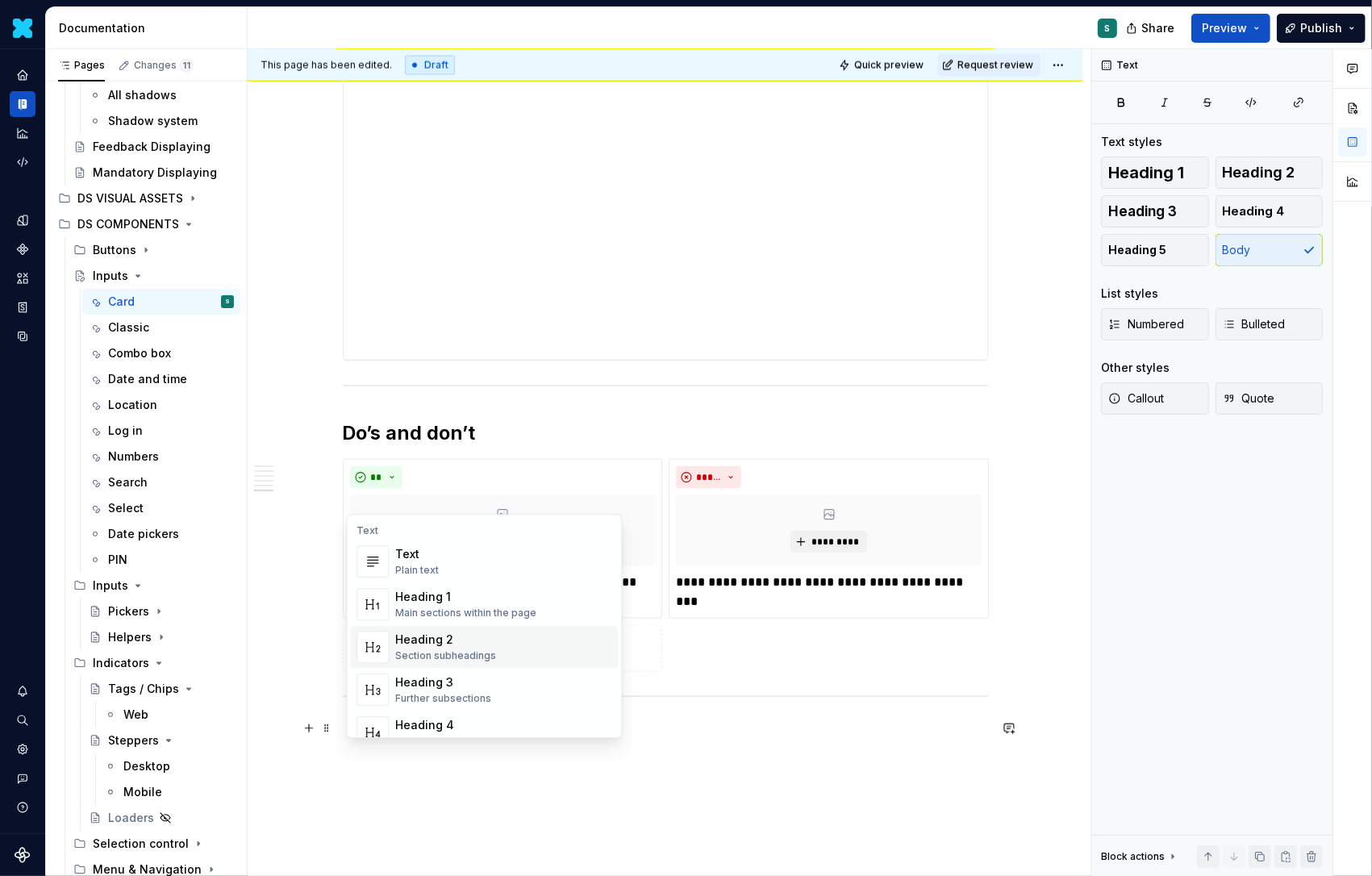
click at [436, 642] on div "Heading 2" at bounding box center [446, 640] width 101 height 16
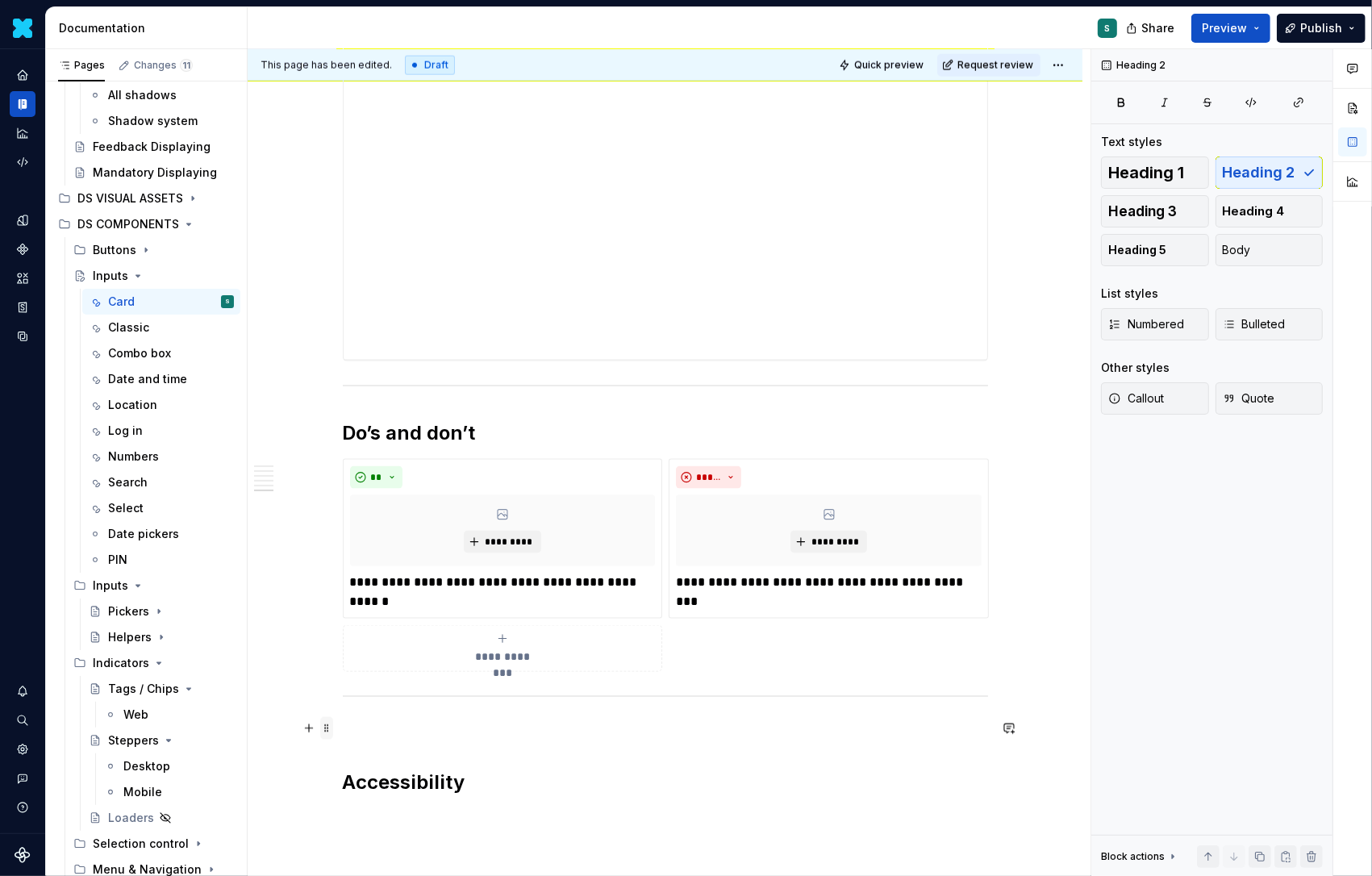
click at [331, 730] on span at bounding box center [327, 728] width 13 height 22
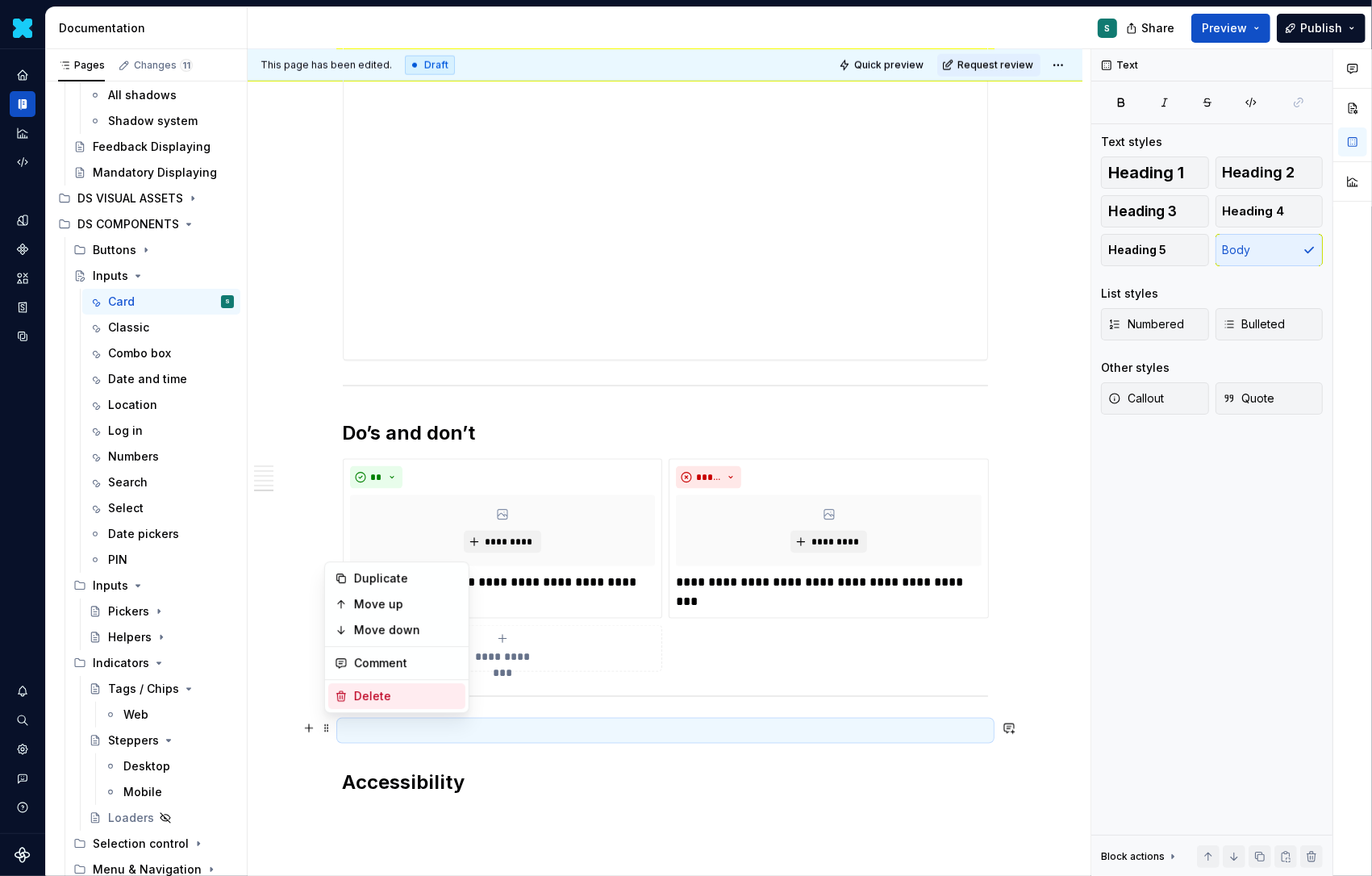
click at [363, 693] on div "Delete" at bounding box center [407, 697] width 105 height 16
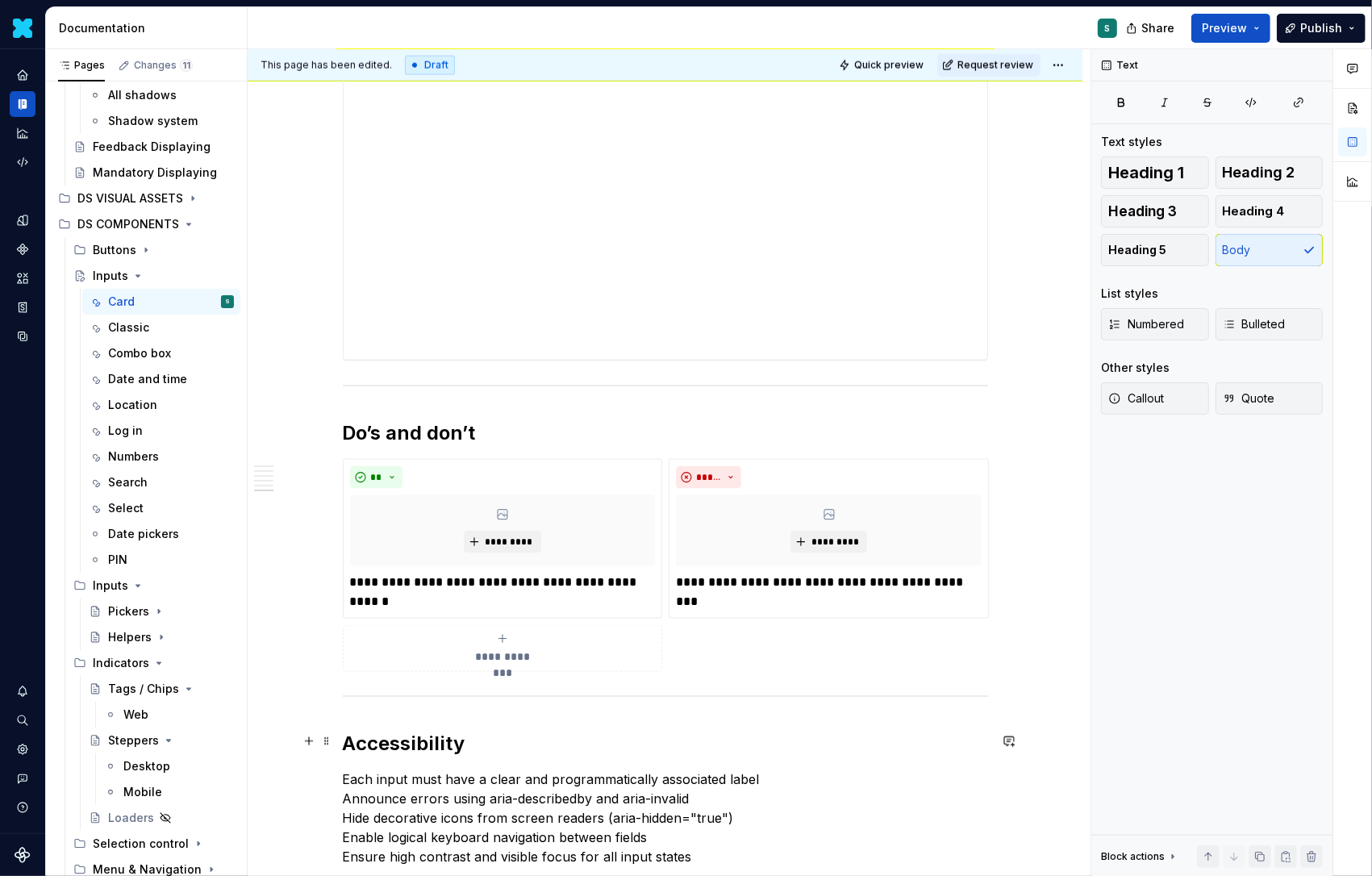
click at [503, 732] on h2 "Accessibility" at bounding box center [665, 744] width 646 height 25
click at [556, 744] on h2 "Accessibility recommandations" at bounding box center [665, 744] width 646 height 25
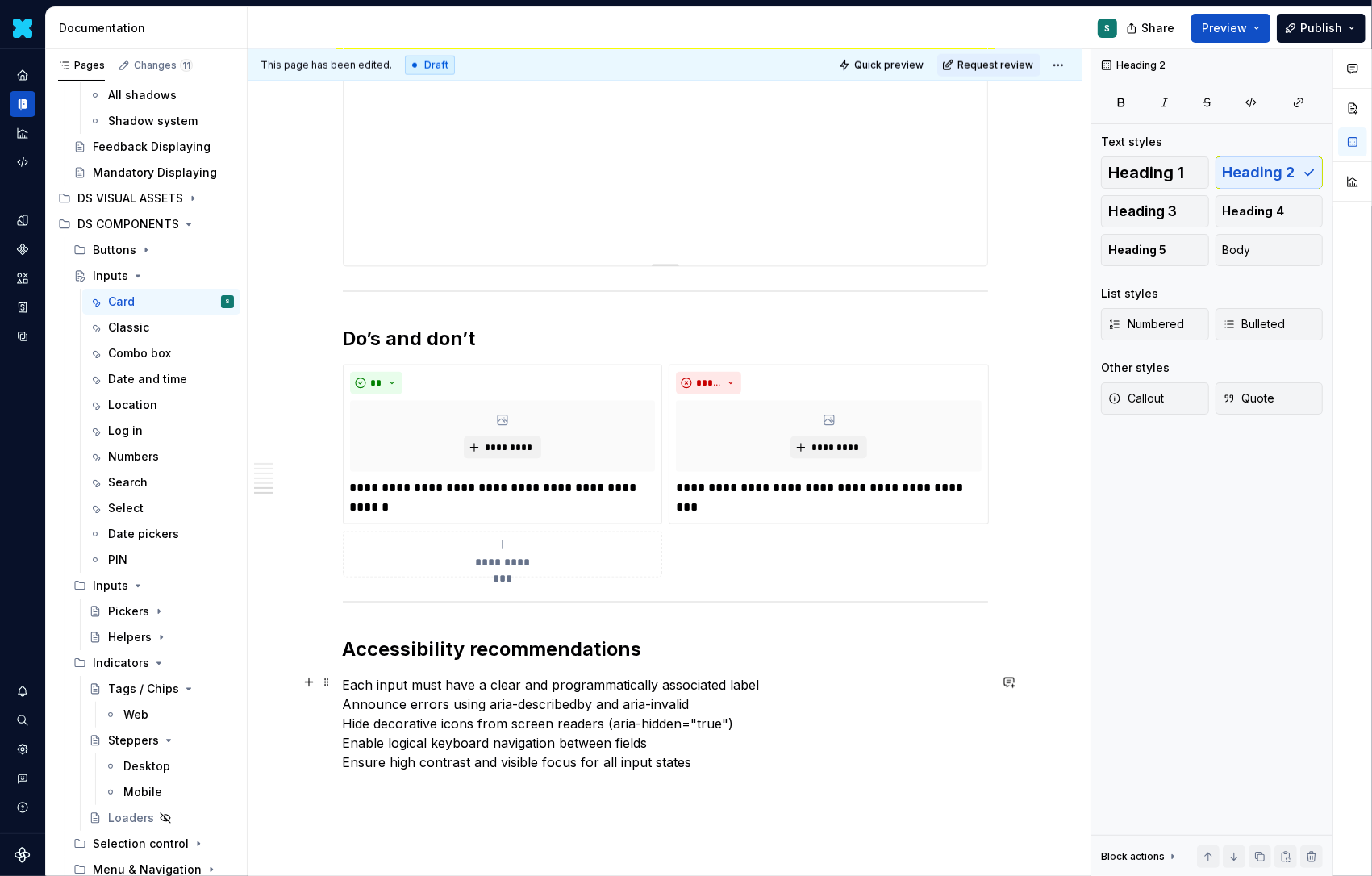
scroll to position [1903, 0]
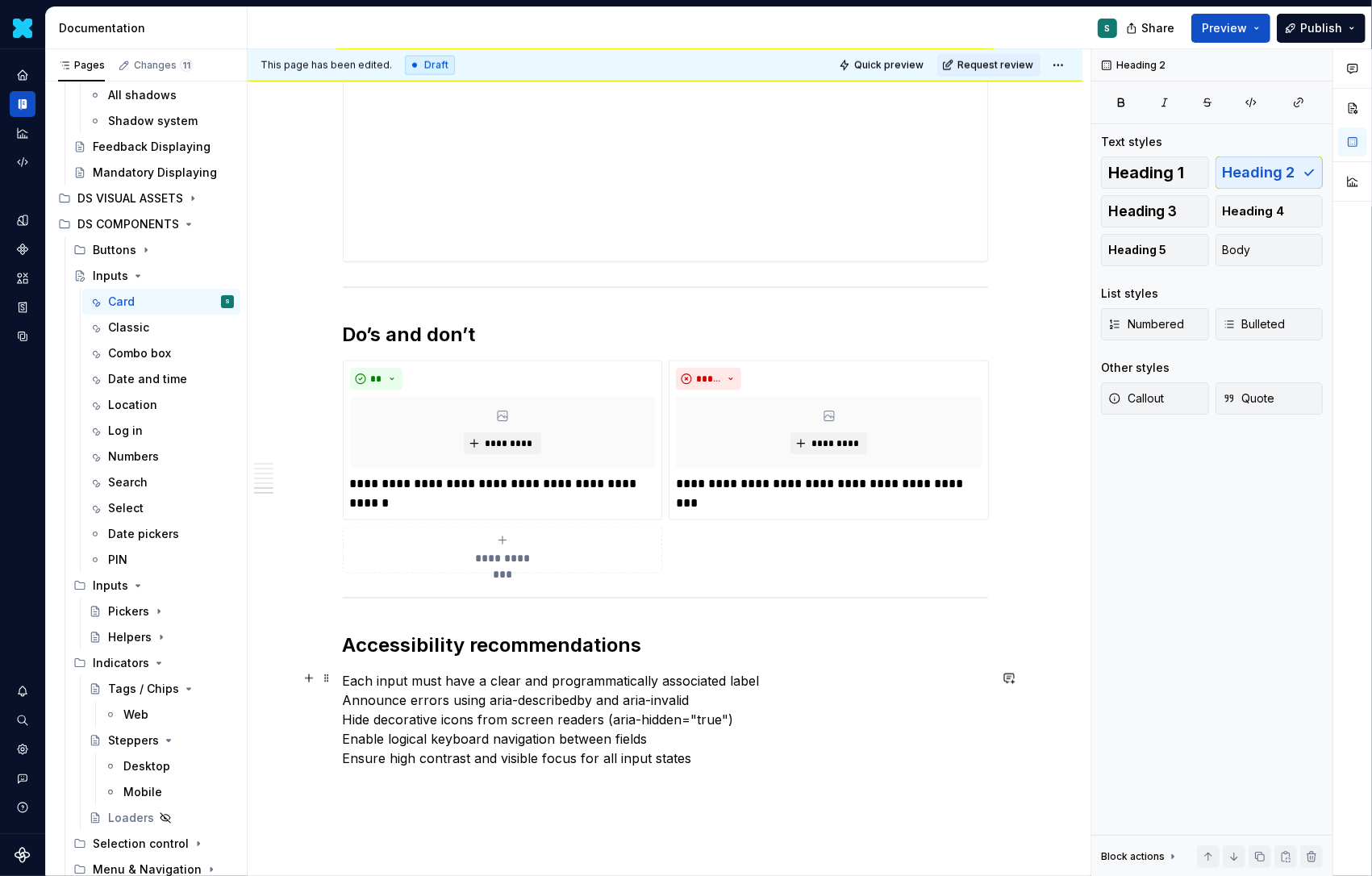
click at [353, 677] on p "Each input must have a clear and programmatically associated label Announce err…" at bounding box center [665, 720] width 646 height 97
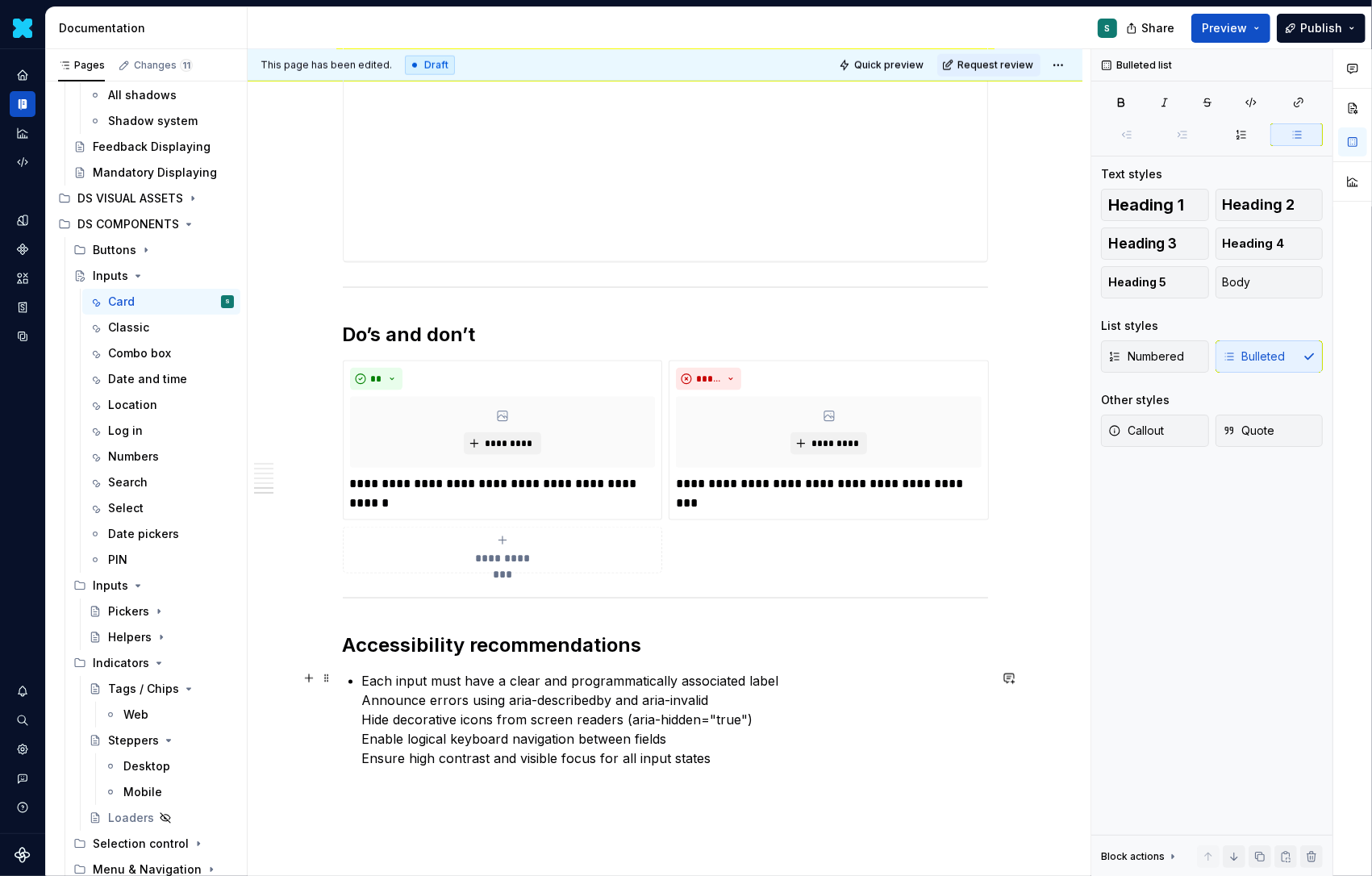
click at [369, 697] on p "Each input must have a clear and programmatically associated label Announce err…" at bounding box center [674, 720] width 626 height 97
click at [365, 724] on p "Announce errors using aria-describedby and aria-invalid Hide decorative icons f…" at bounding box center [674, 735] width 626 height 77
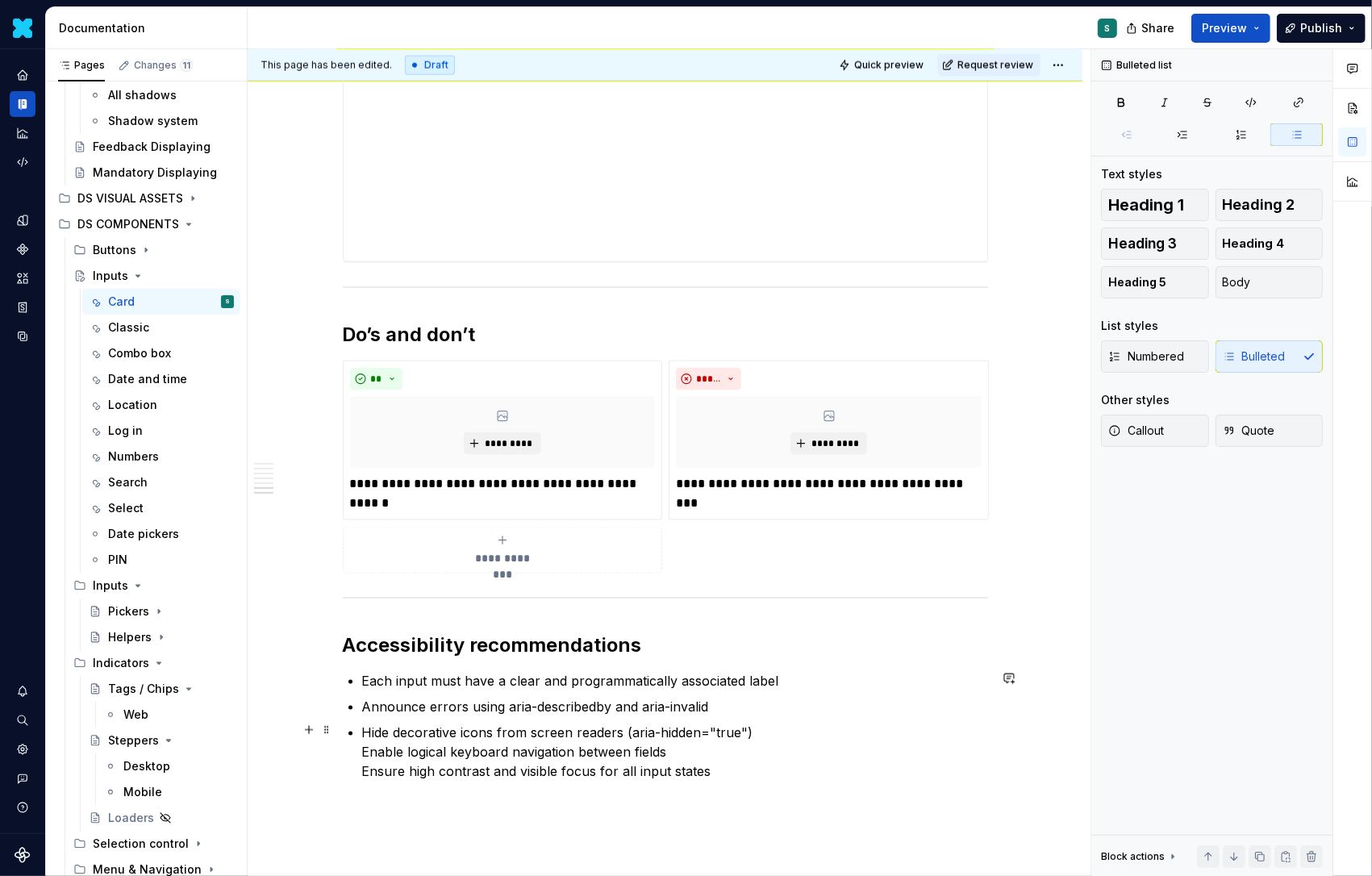
click at [368, 746] on p "Hide decorative icons from screen readers (aria-hidden="true") Enable logical k…" at bounding box center [674, 752] width 626 height 58
click at [366, 776] on p "Enable logical keyboard navigation between fields Ensure high contrast and visi…" at bounding box center [674, 767] width 626 height 39
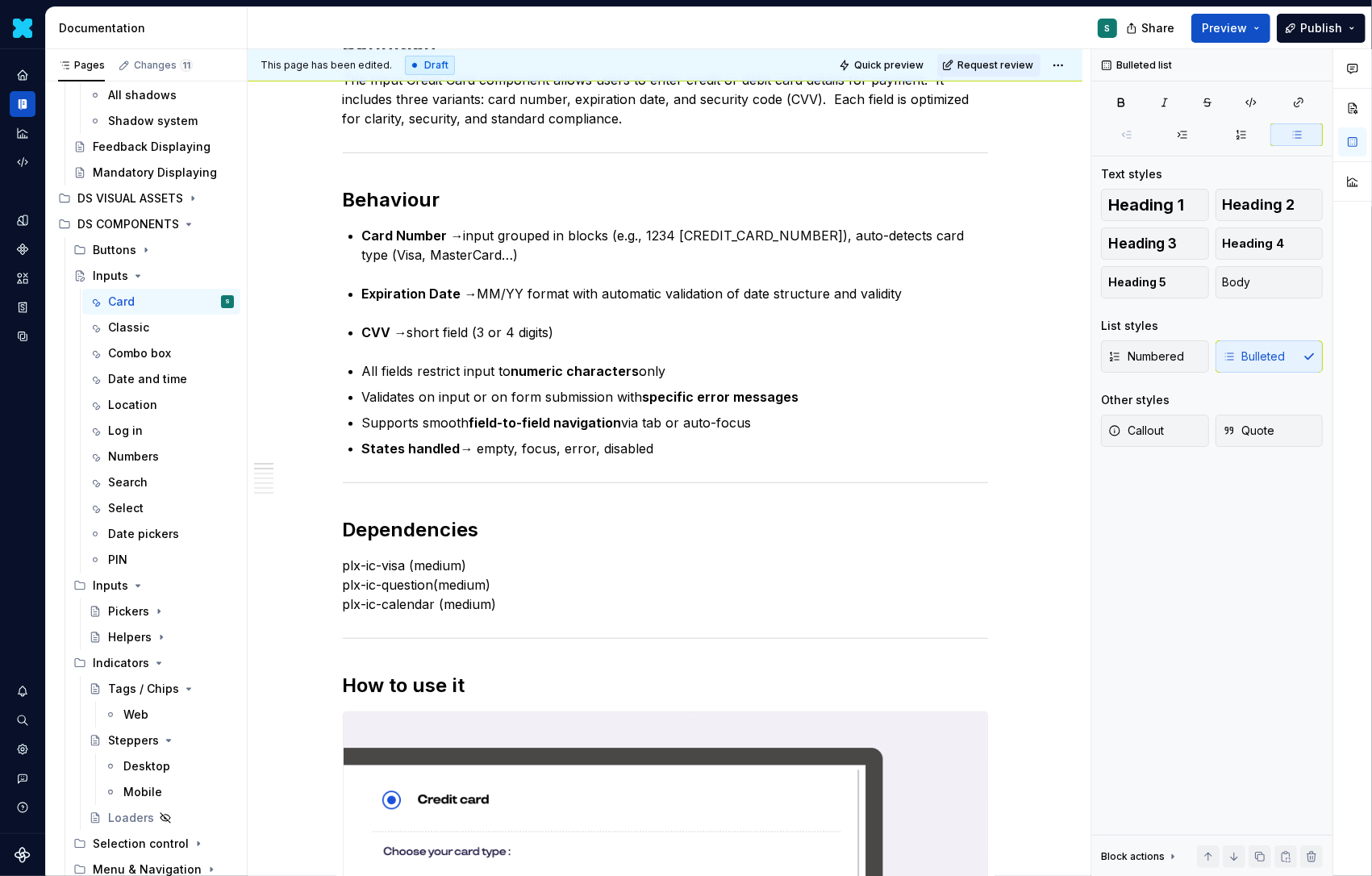
scroll to position [0, 0]
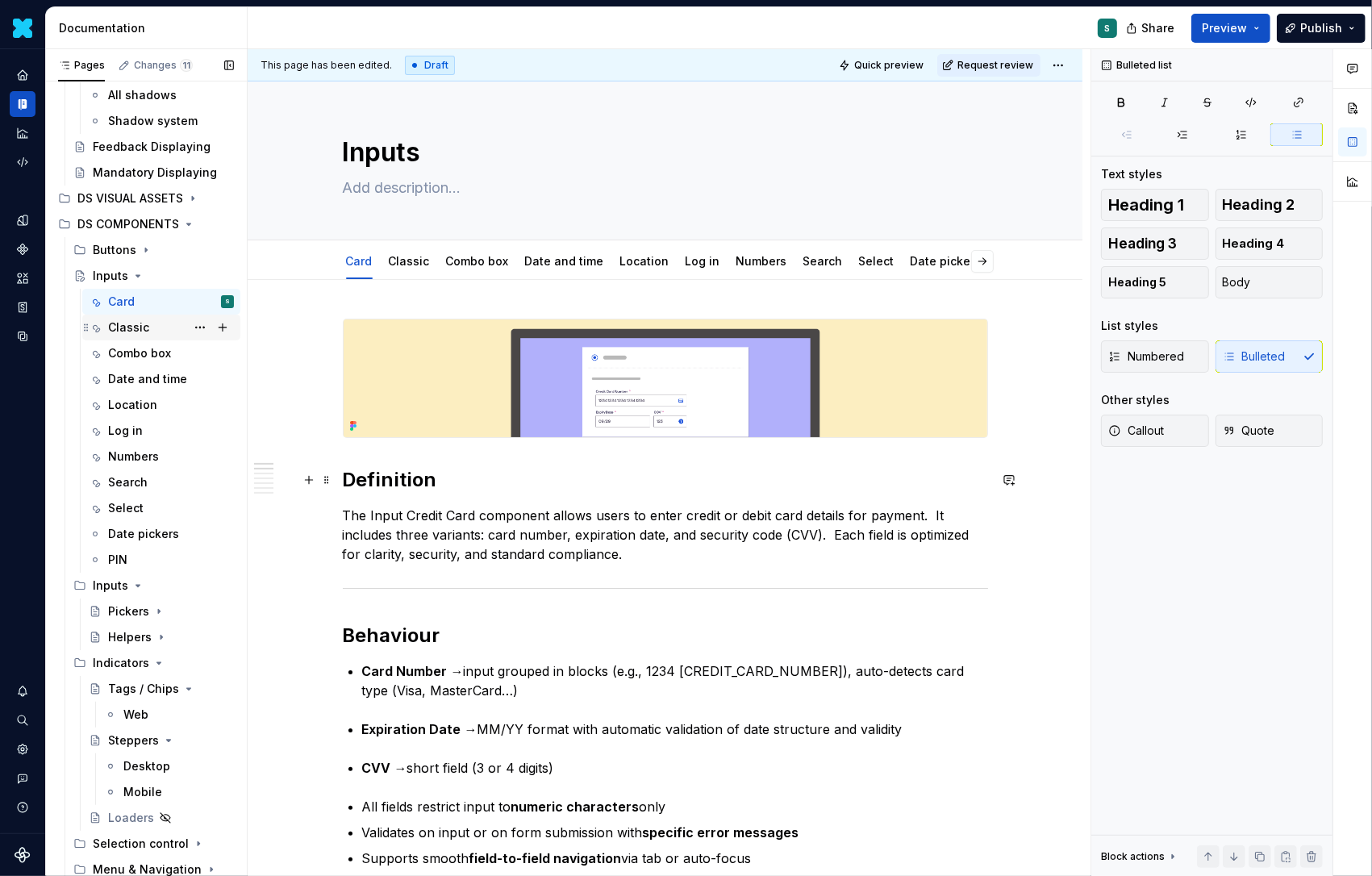
click at [134, 322] on div "Classic" at bounding box center [128, 327] width 41 height 16
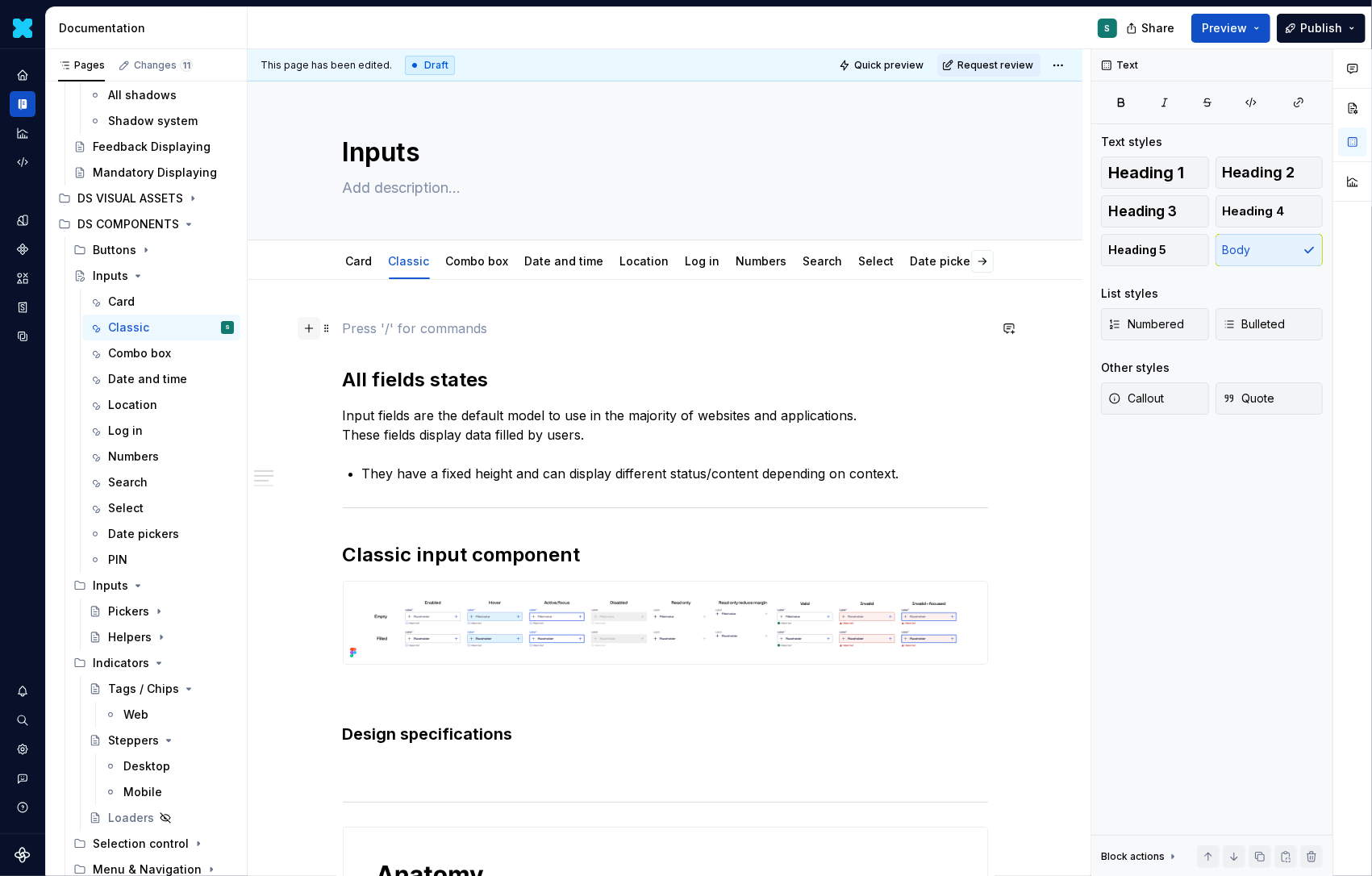
click at [313, 327] on button "button" at bounding box center [308, 327] width 22 height 22
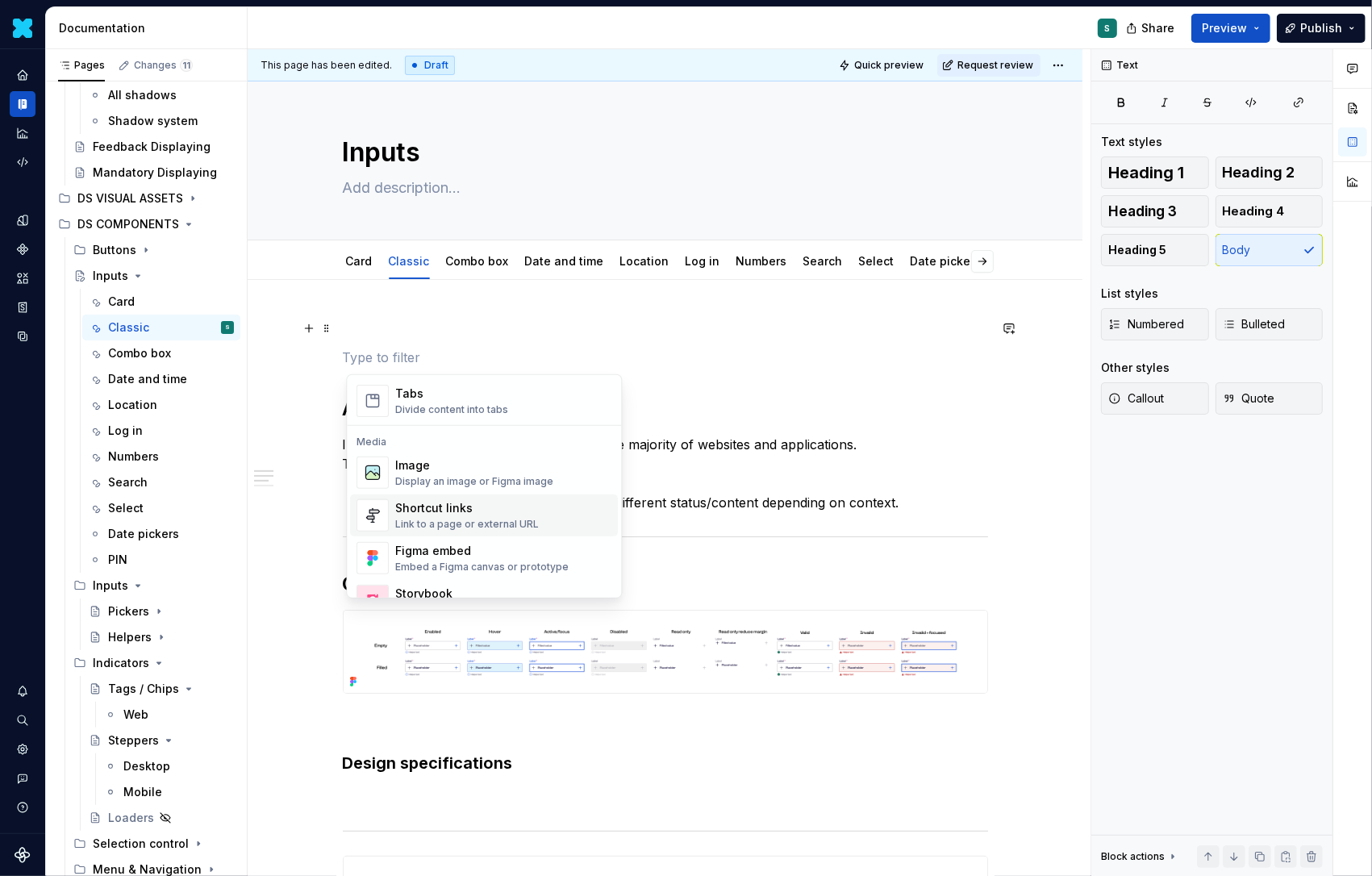
scroll to position [642, 0]
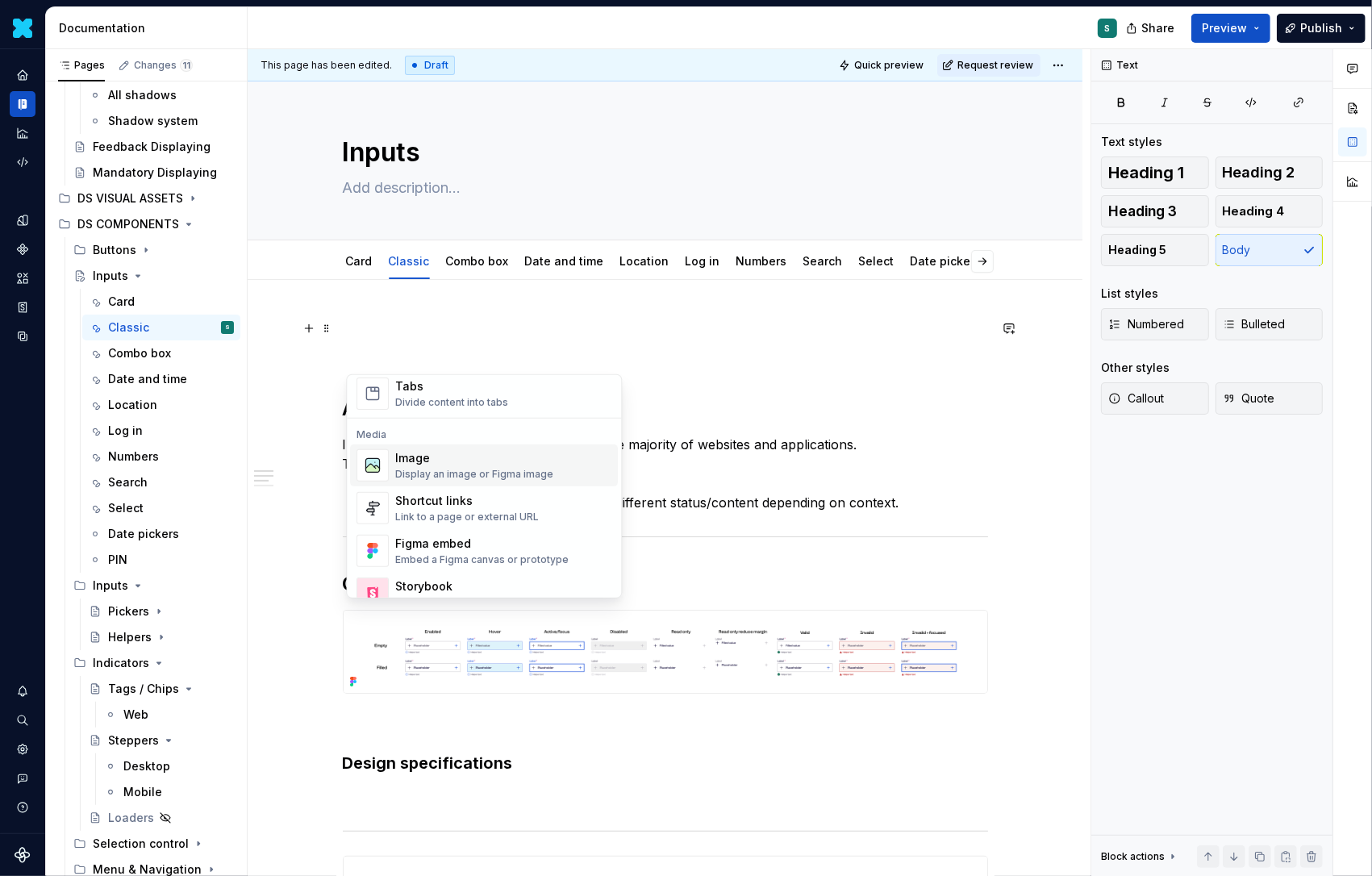
click at [424, 460] on div "Image" at bounding box center [475, 458] width 158 height 16
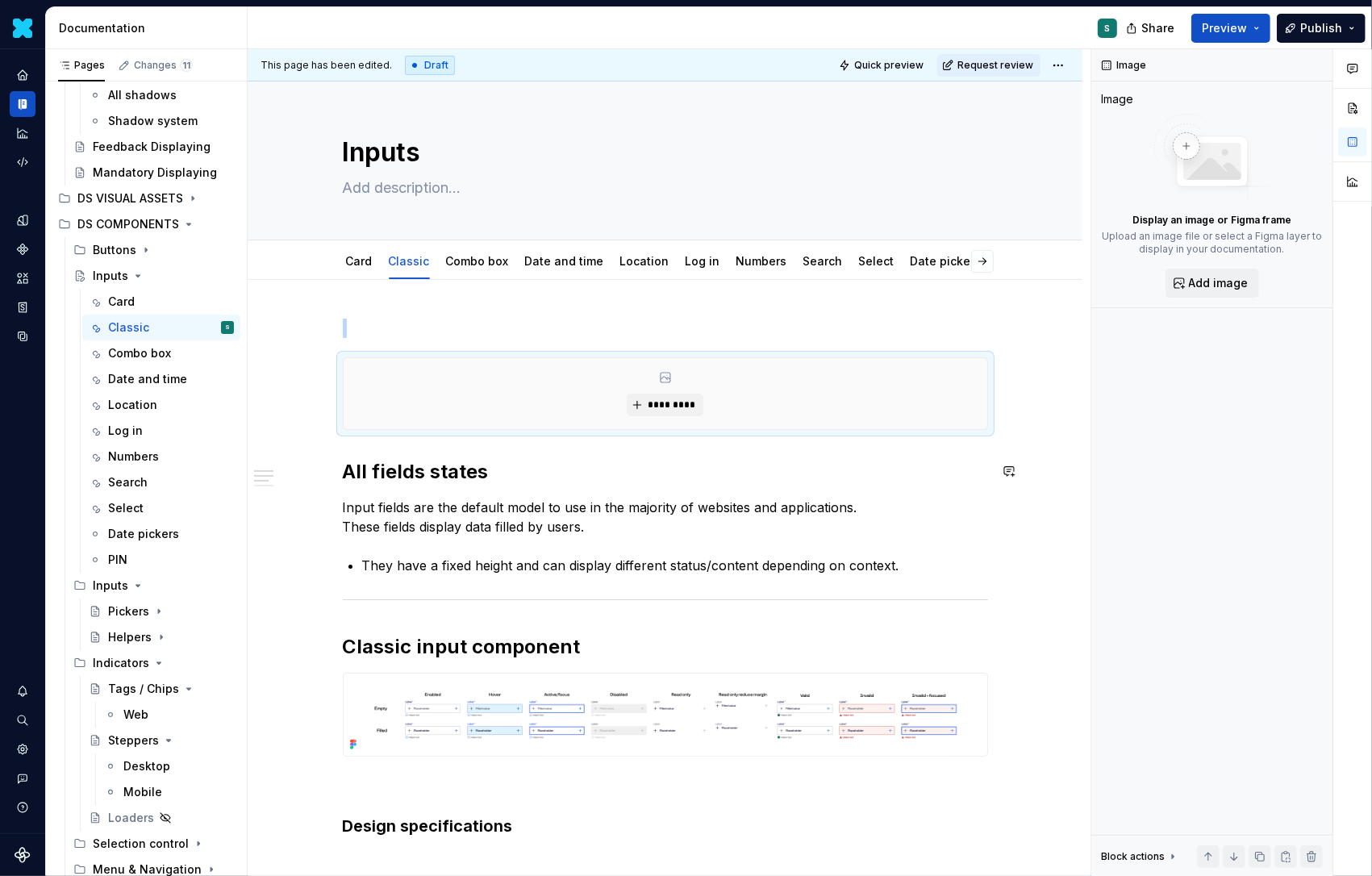
type textarea "*"
click at [669, 396] on button "*********" at bounding box center [665, 405] width 76 height 22
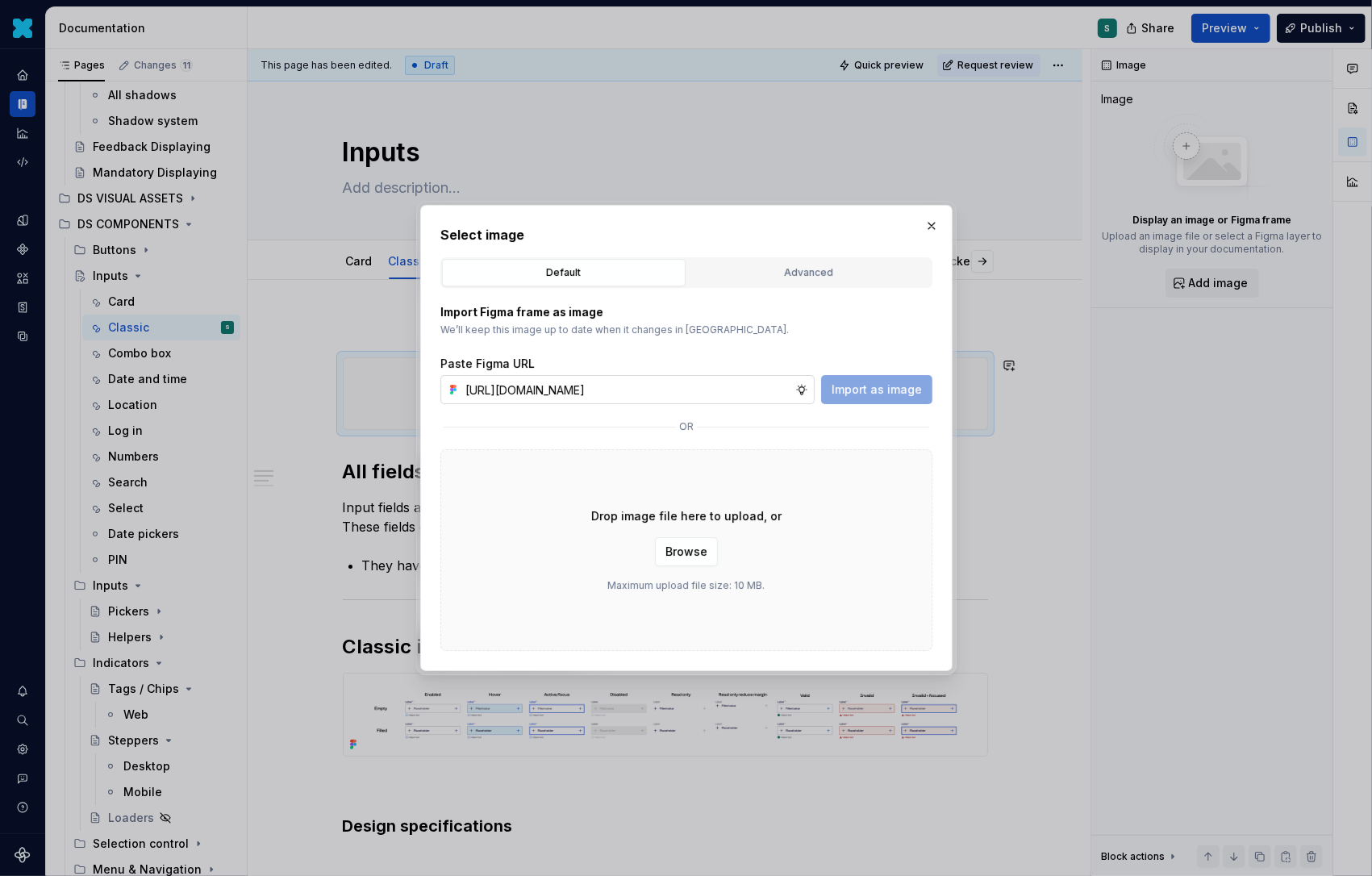
scroll to position [0, 549]
type input "https://www.figma.com/design/72xGIHOZQ7akBZDjUWnsKx/-DS-Com--Supernova-Document…"
click at [849, 383] on span "Import as image" at bounding box center [877, 390] width 90 height 16
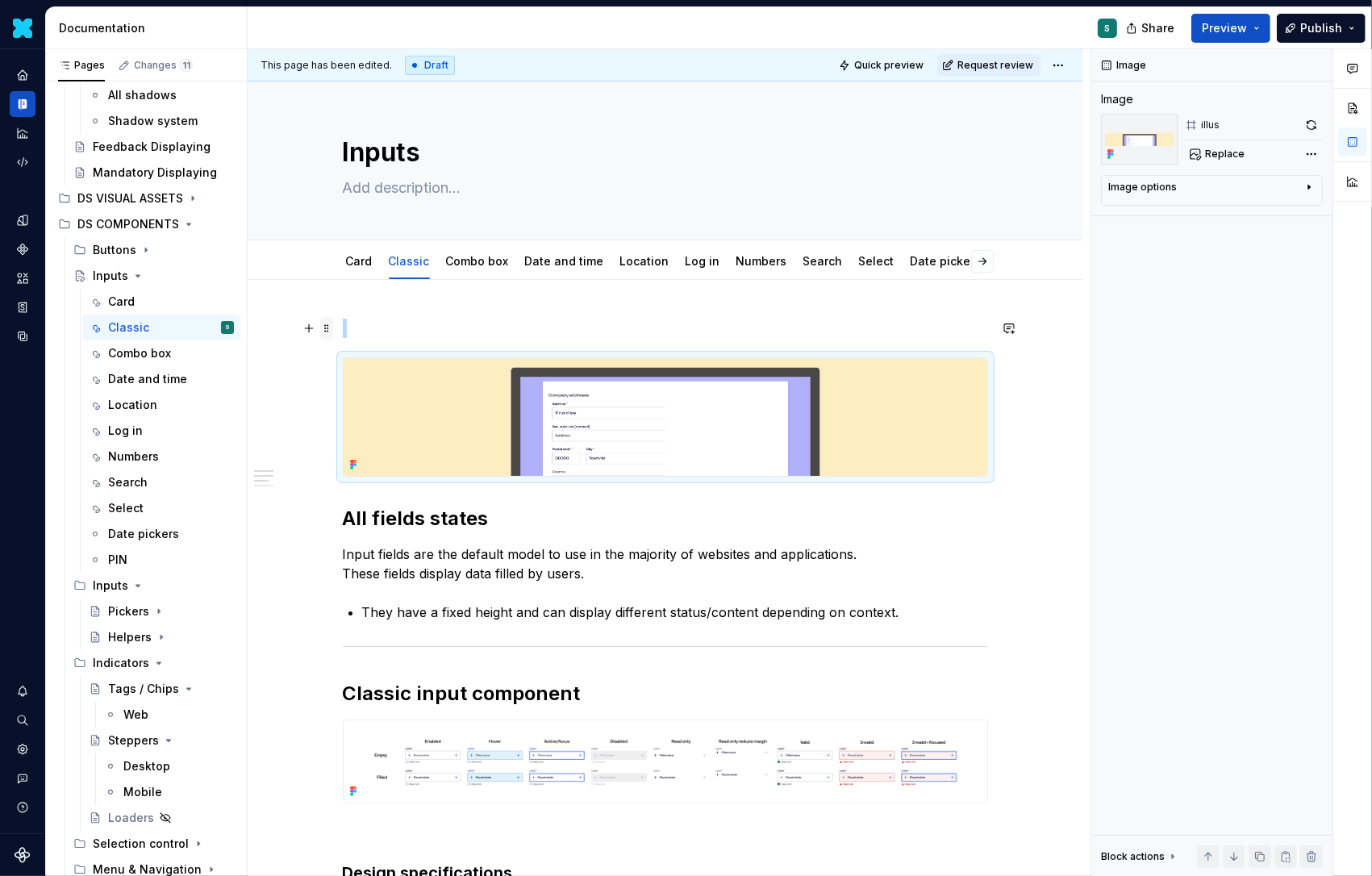
click at [330, 330] on span at bounding box center [327, 327] width 13 height 22
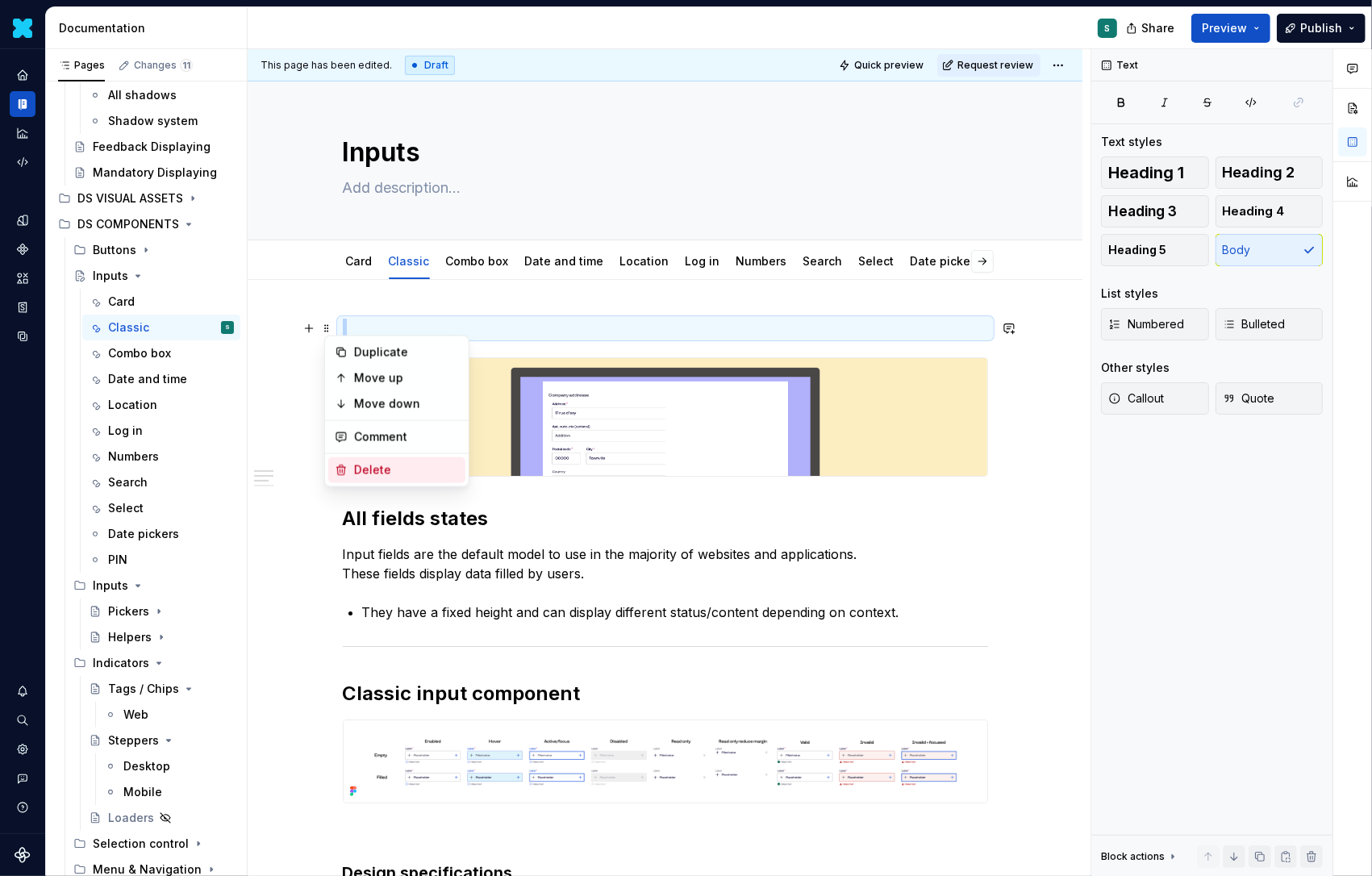
click at [361, 470] on div "Delete" at bounding box center [407, 470] width 105 height 16
type textarea "*"
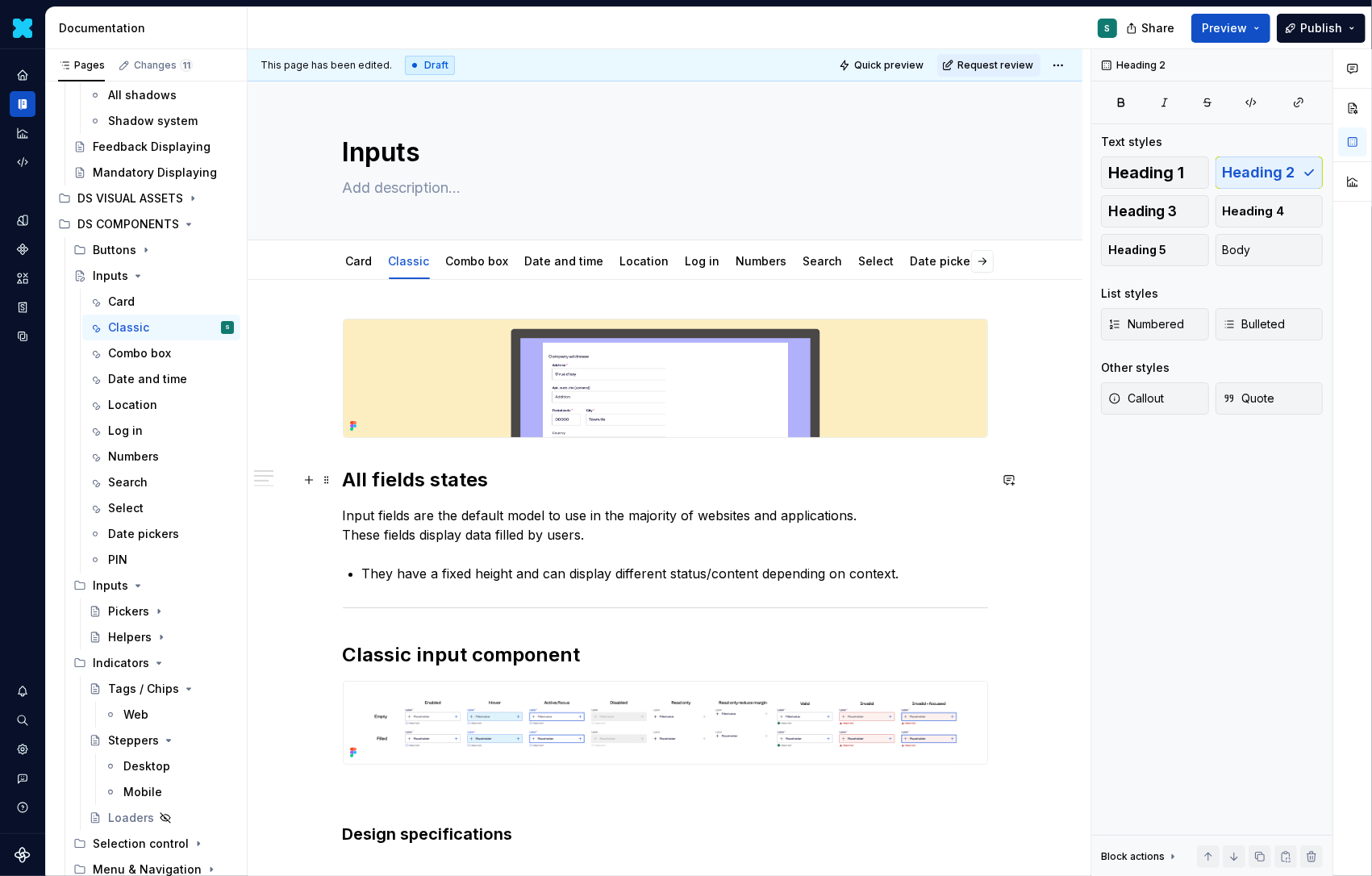
click at [451, 477] on h2 "All fields states" at bounding box center [665, 480] width 646 height 25
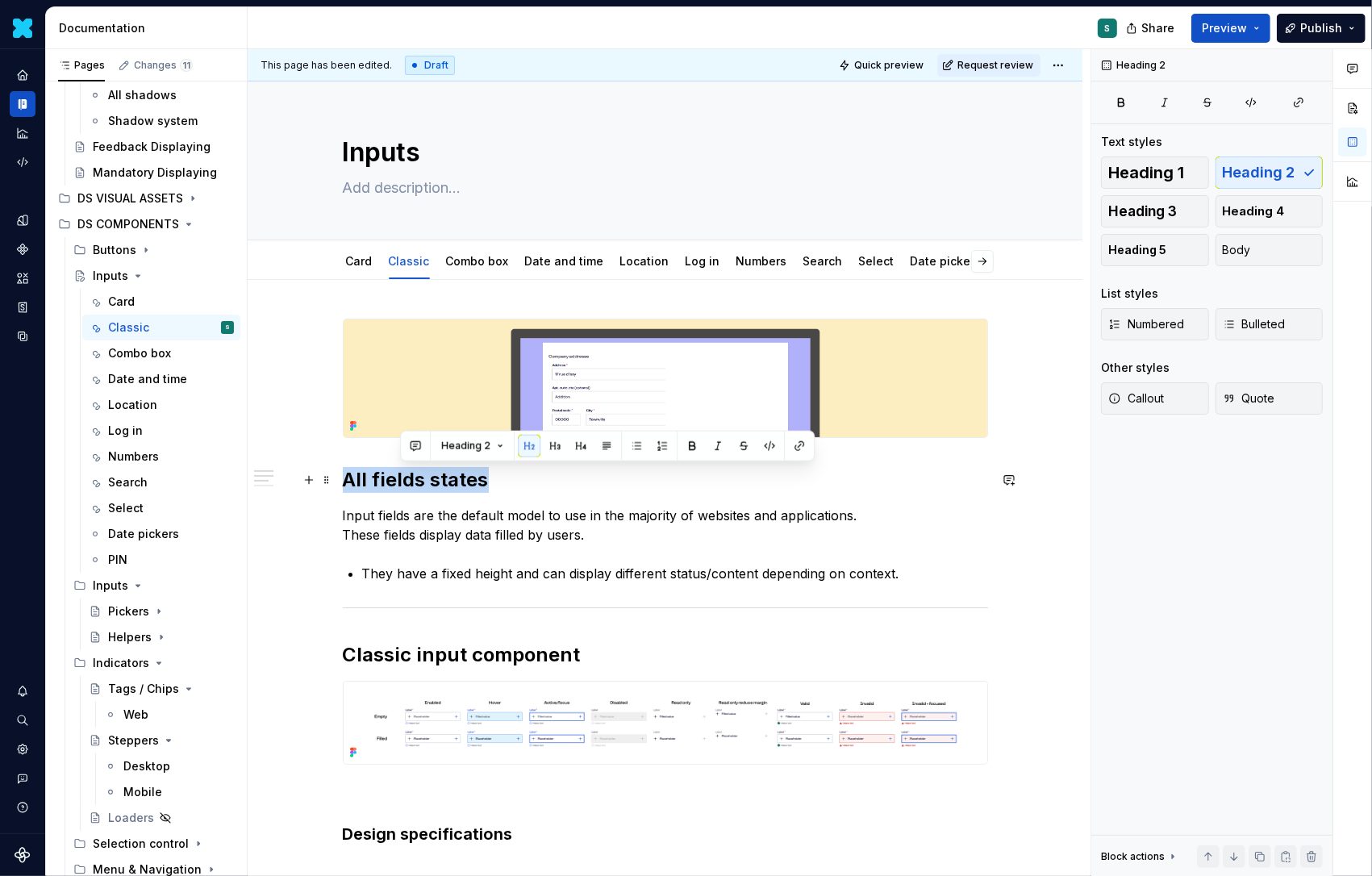
drag, startPoint x: 501, startPoint y: 477, endPoint x: 292, endPoint y: 477, distance: 209.0
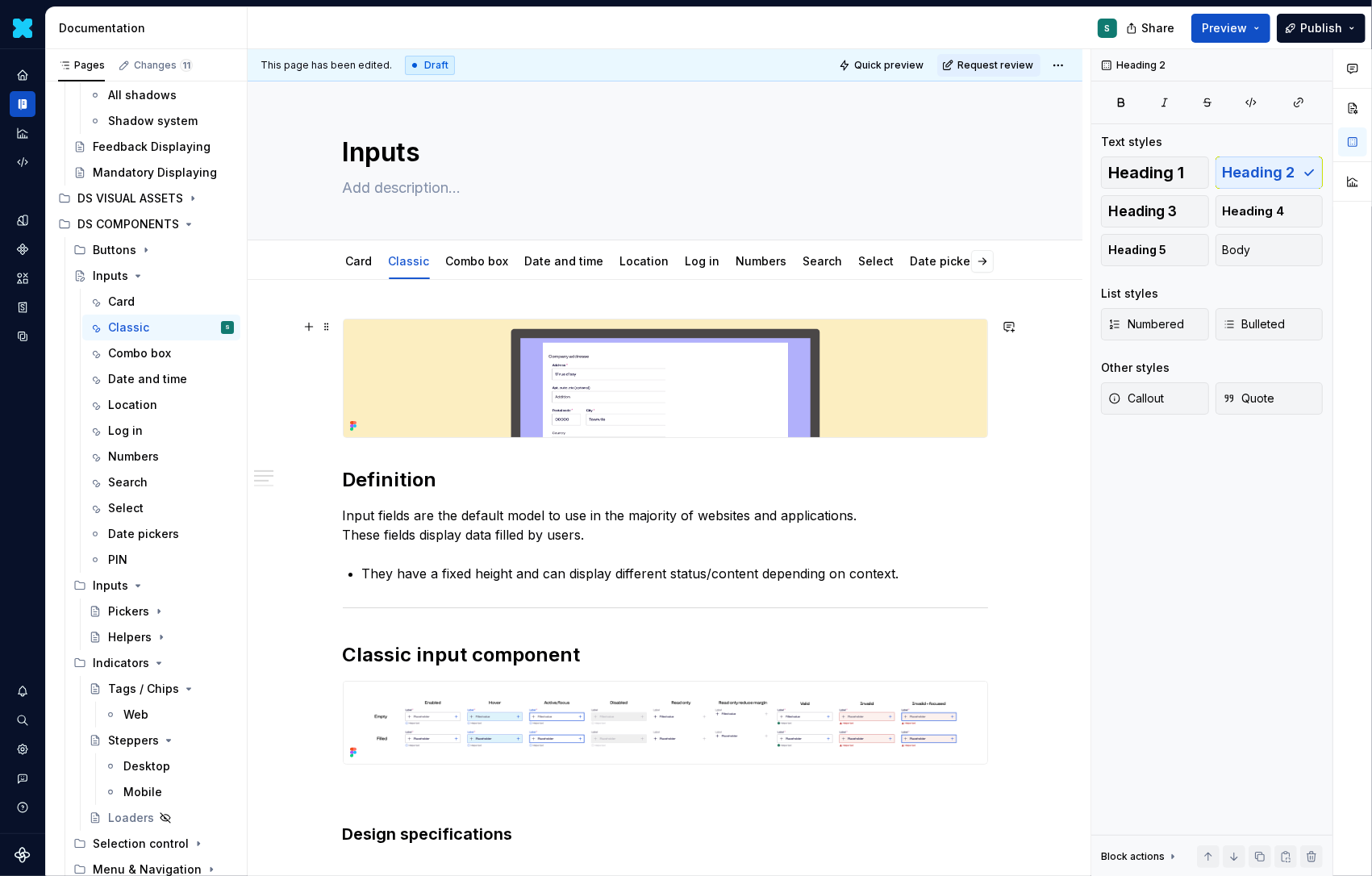
click at [384, 524] on p "Input fields are the default model to use in the majority of websites and appli…" at bounding box center [665, 525] width 646 height 39
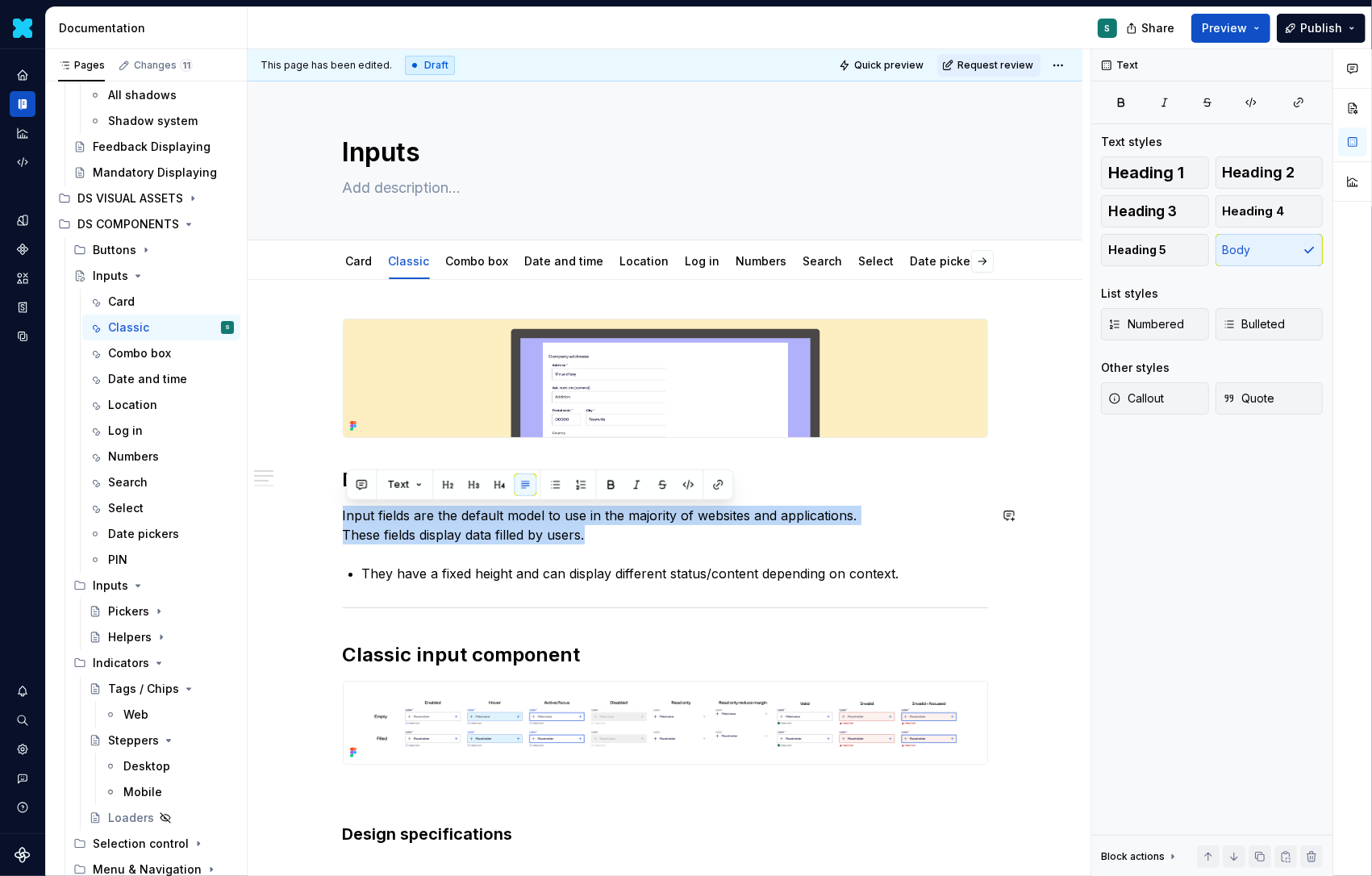
paste div
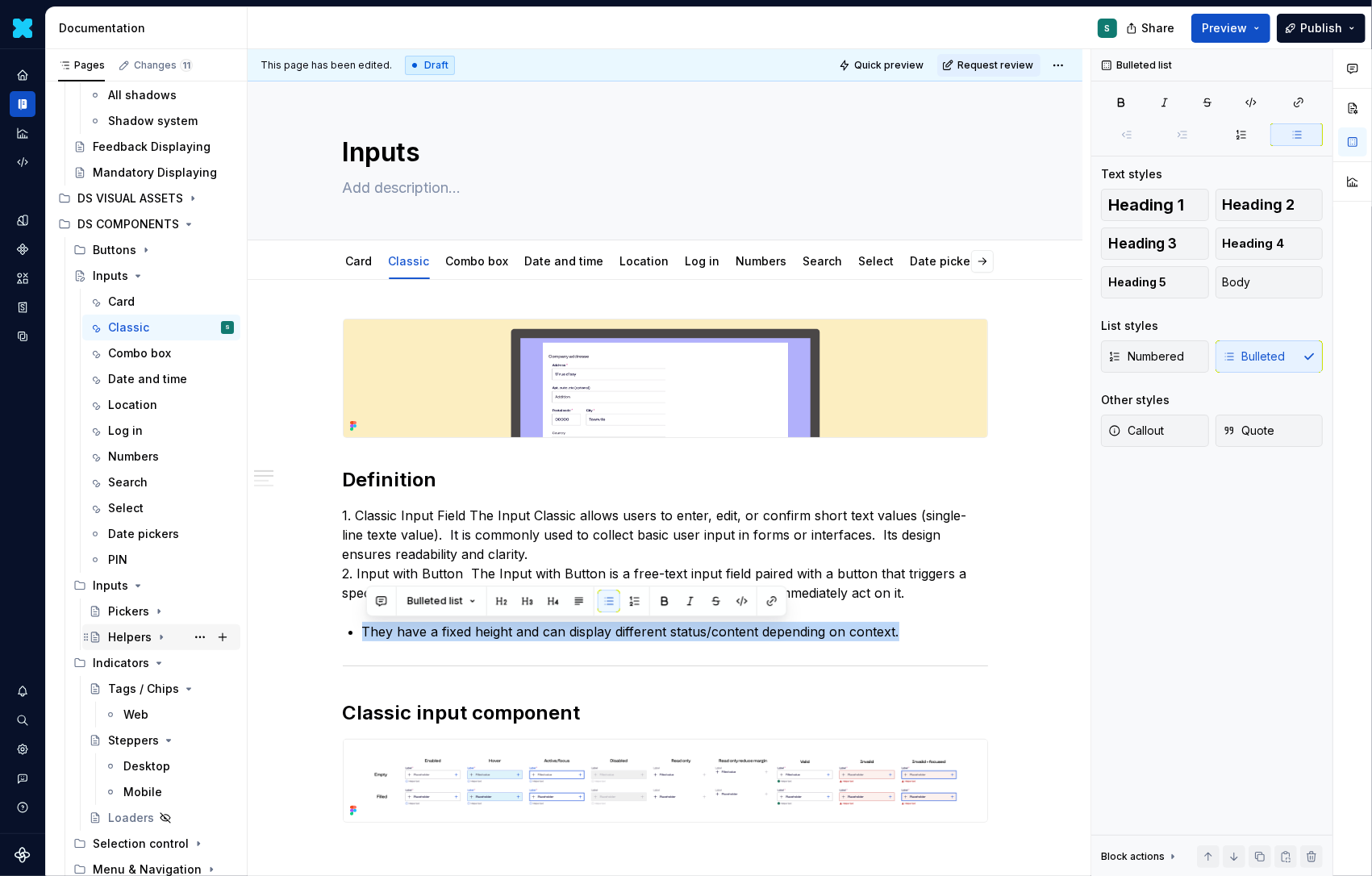
drag, startPoint x: 910, startPoint y: 632, endPoint x: 174, endPoint y: 625, distance: 736.0
click at [174, 625] on div "Pages Changes 11 Add Accessibility guide for tree Page tree. Navigate the tree …" at bounding box center [709, 466] width 1326 height 834
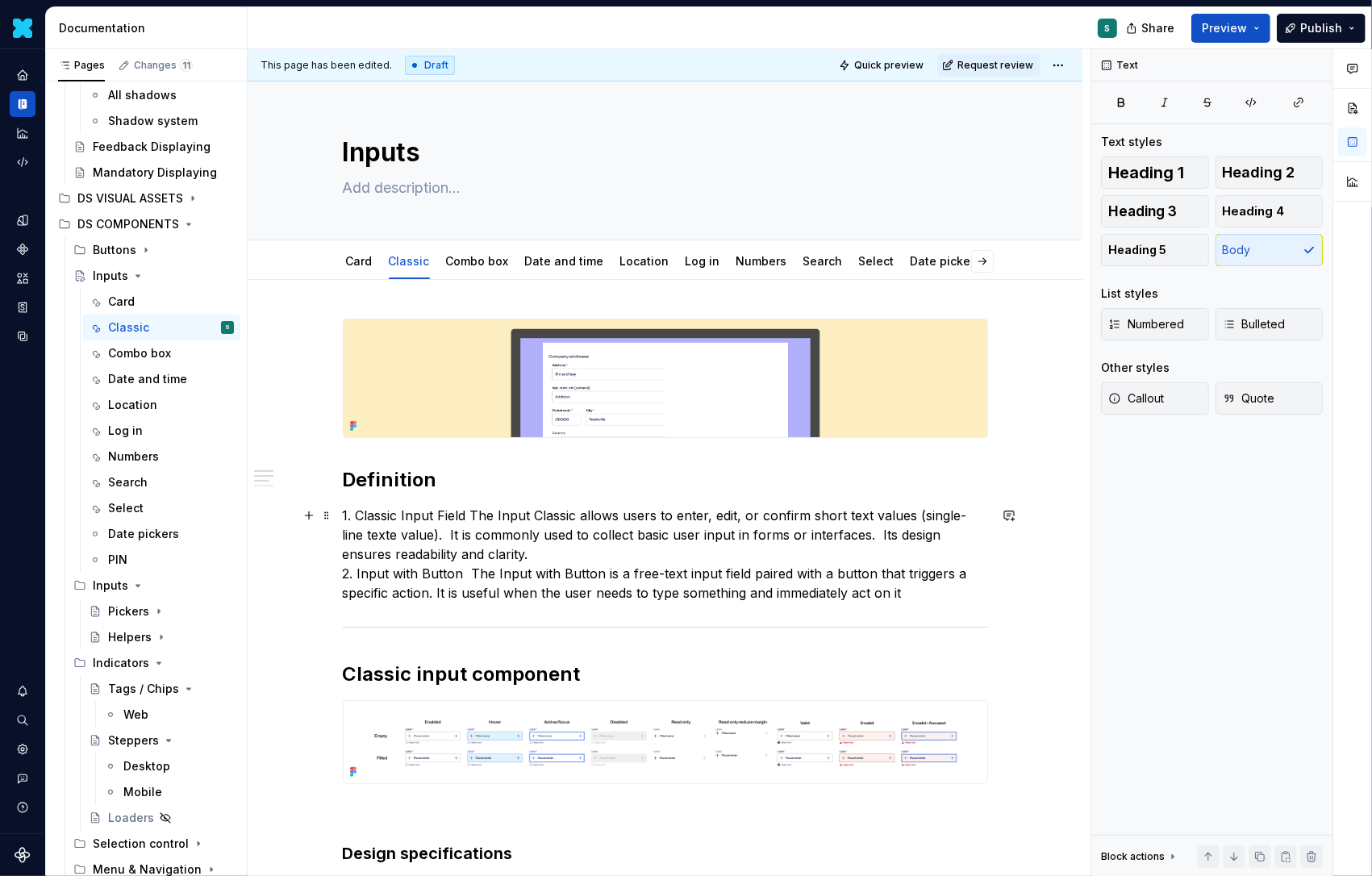
click at [489, 552] on p "1. Classic Input Field The Input Classic allows users to enter, edit, or confir…" at bounding box center [665, 554] width 646 height 97
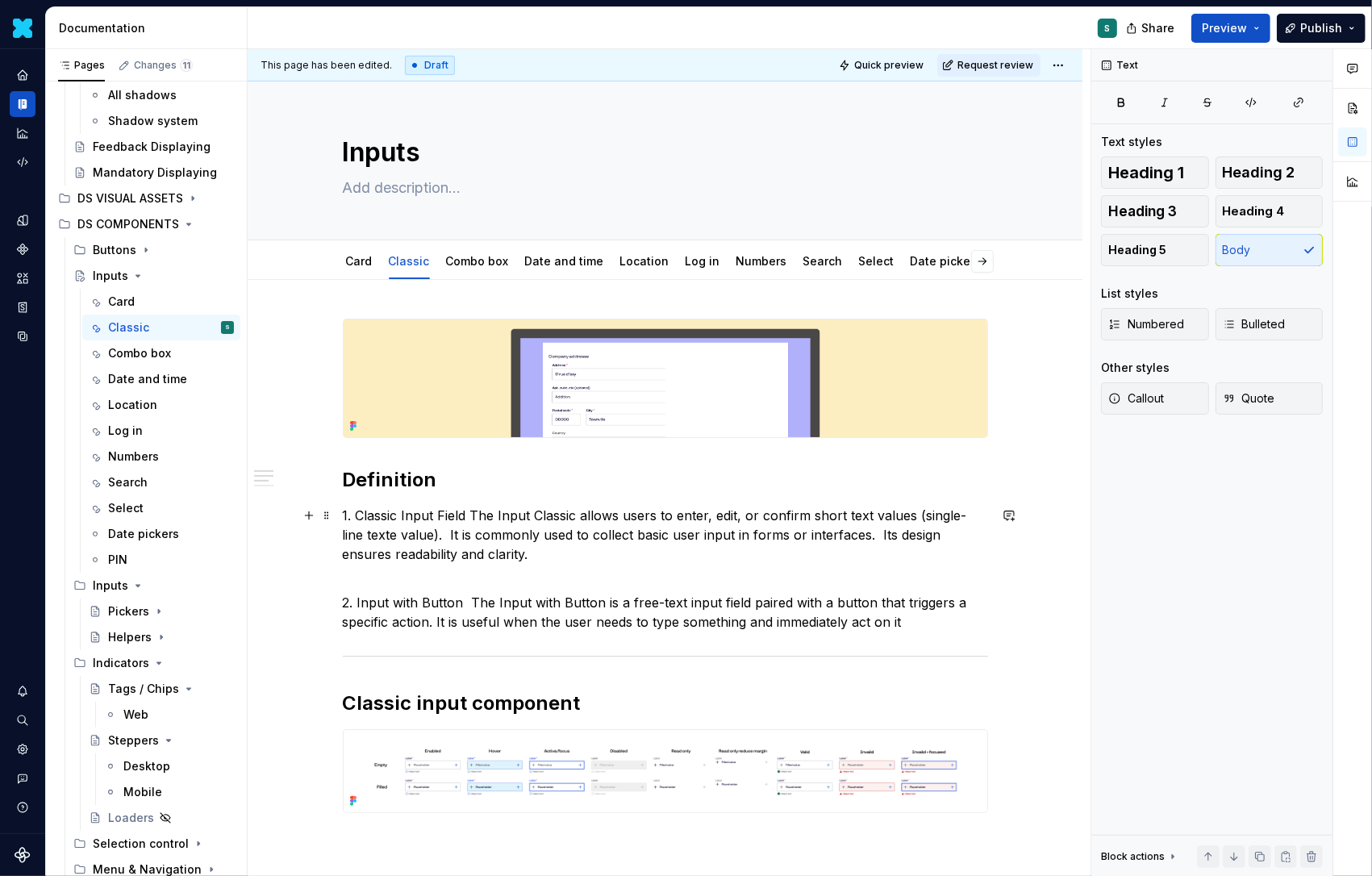
click at [359, 514] on p "1. Classic Input Field The Input Classic allows users to enter, edit, or confir…" at bounding box center [665, 535] width 646 height 58
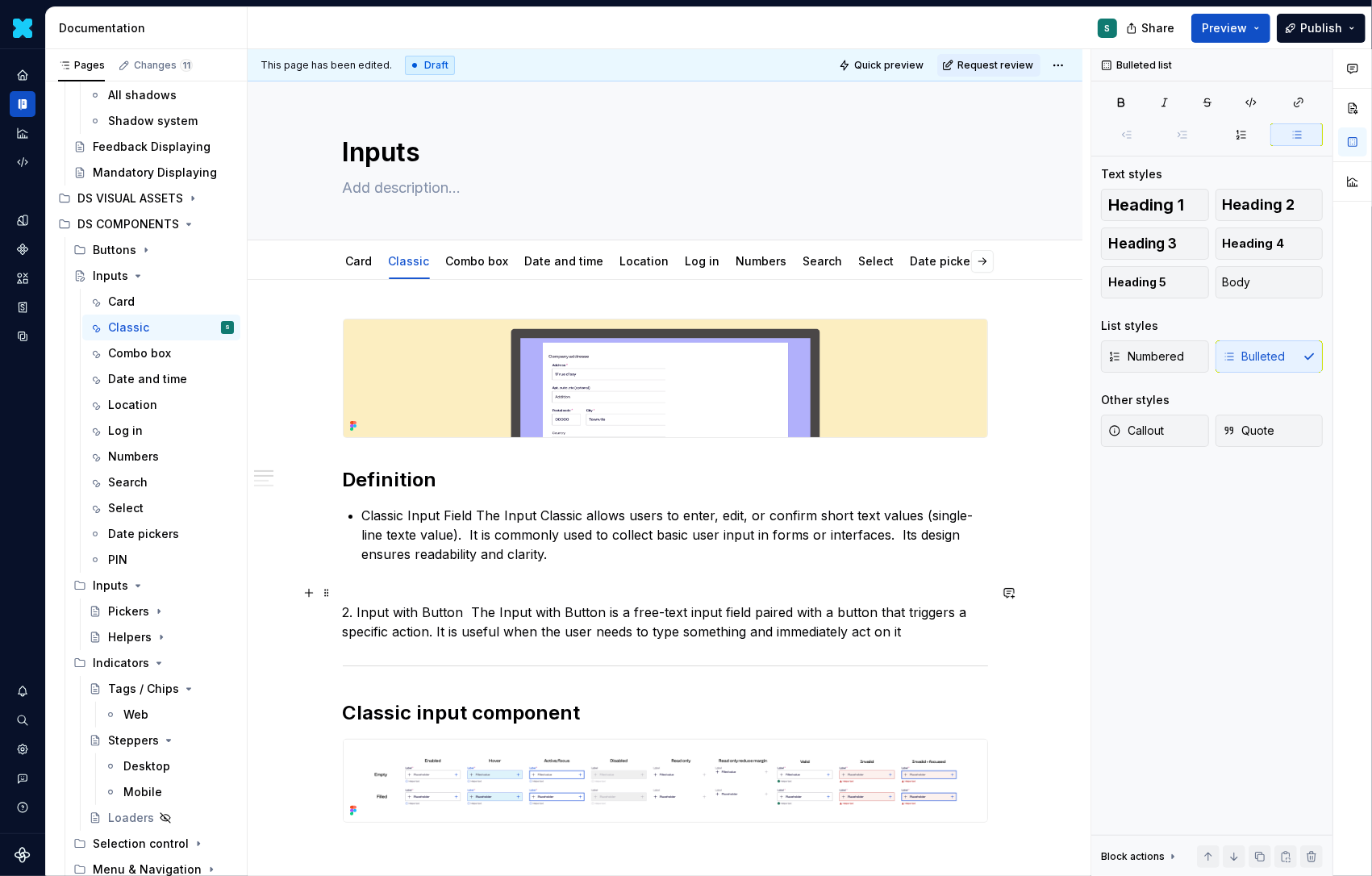
click at [360, 612] on p "2. Input with Button  The Input with Button is a free-text input field paired w…" at bounding box center [665, 612] width 646 height 58
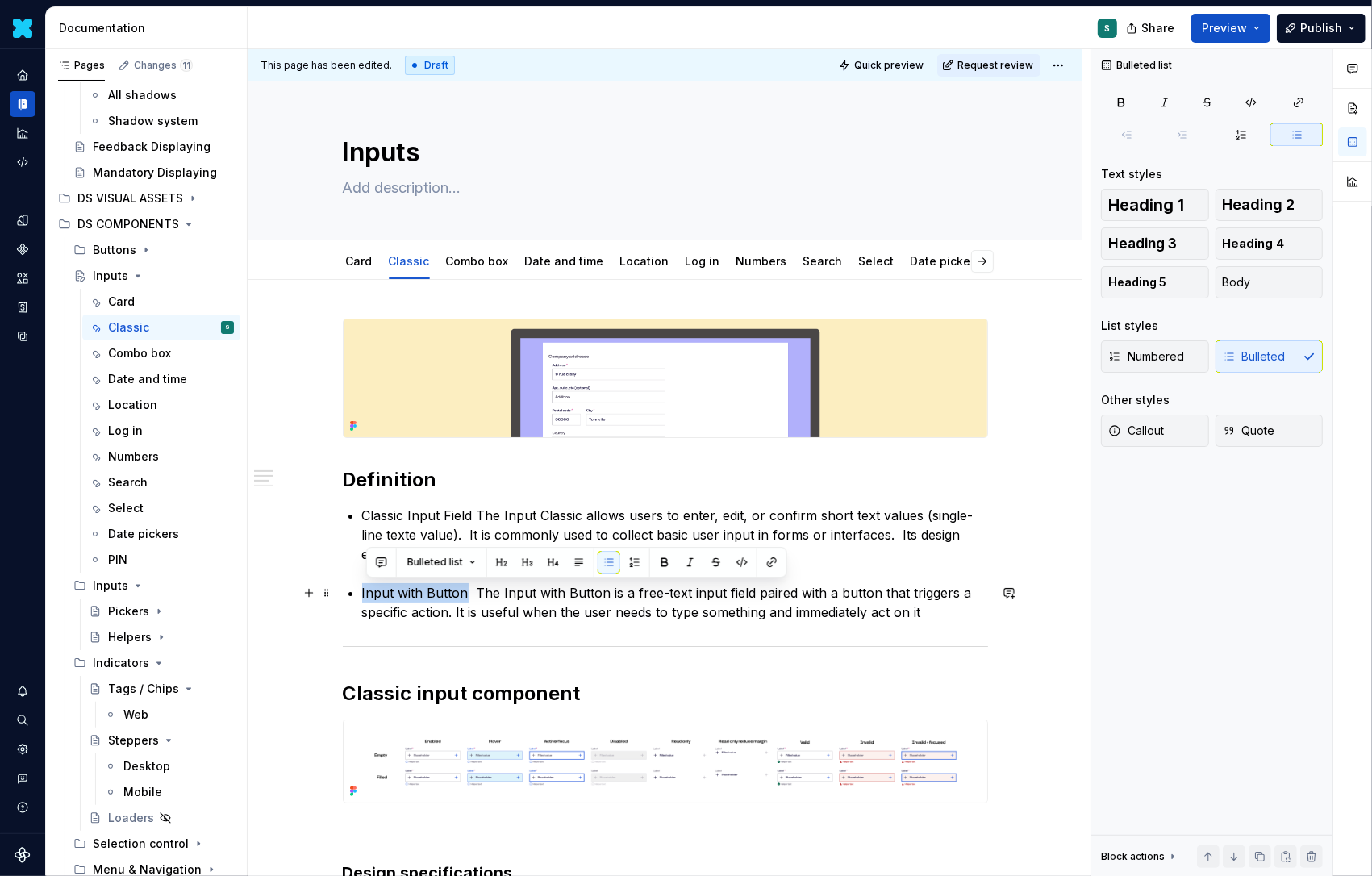
drag, startPoint x: 363, startPoint y: 591, endPoint x: 469, endPoint y: 593, distance: 106.0
click at [660, 563] on button "button" at bounding box center [664, 562] width 22 height 22
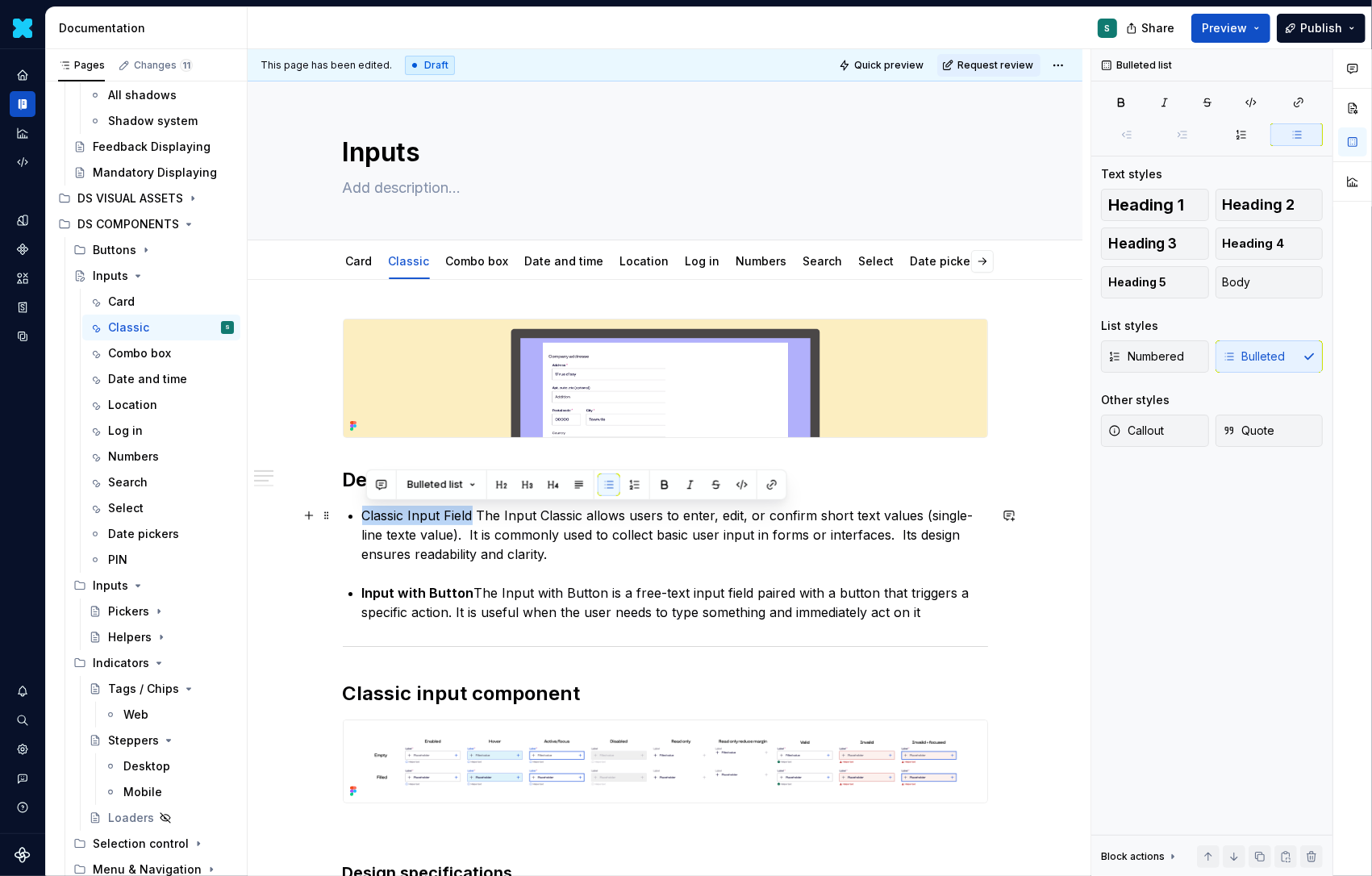
drag, startPoint x: 367, startPoint y: 512, endPoint x: 478, endPoint y: 508, distance: 111.1
click at [478, 508] on p "Classic Input Field The Input Classic allows users to enter, edit, or confirm s…" at bounding box center [674, 535] width 626 height 58
click at [661, 483] on button "button" at bounding box center [664, 484] width 22 height 22
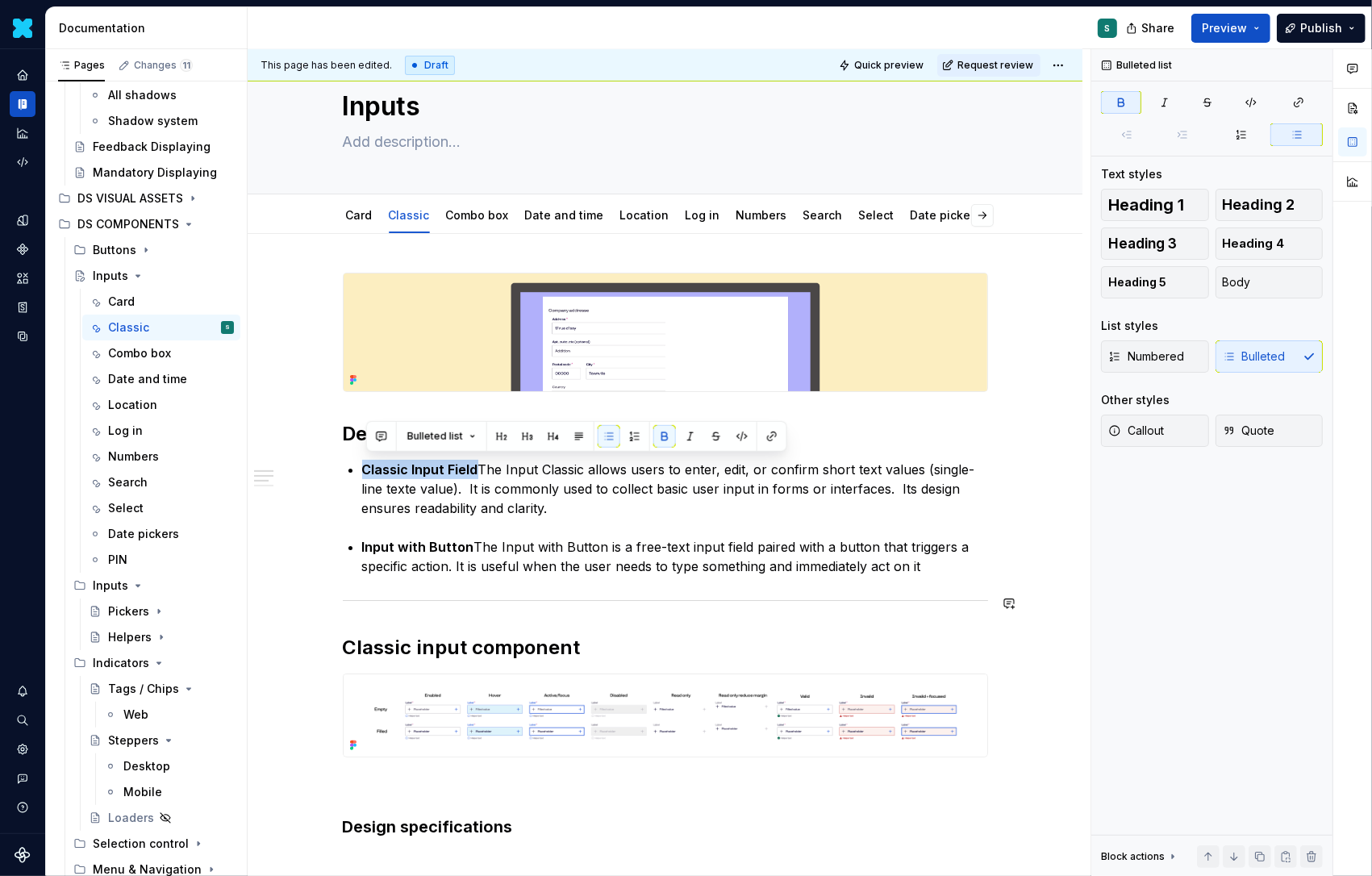
scroll to position [53, 0]
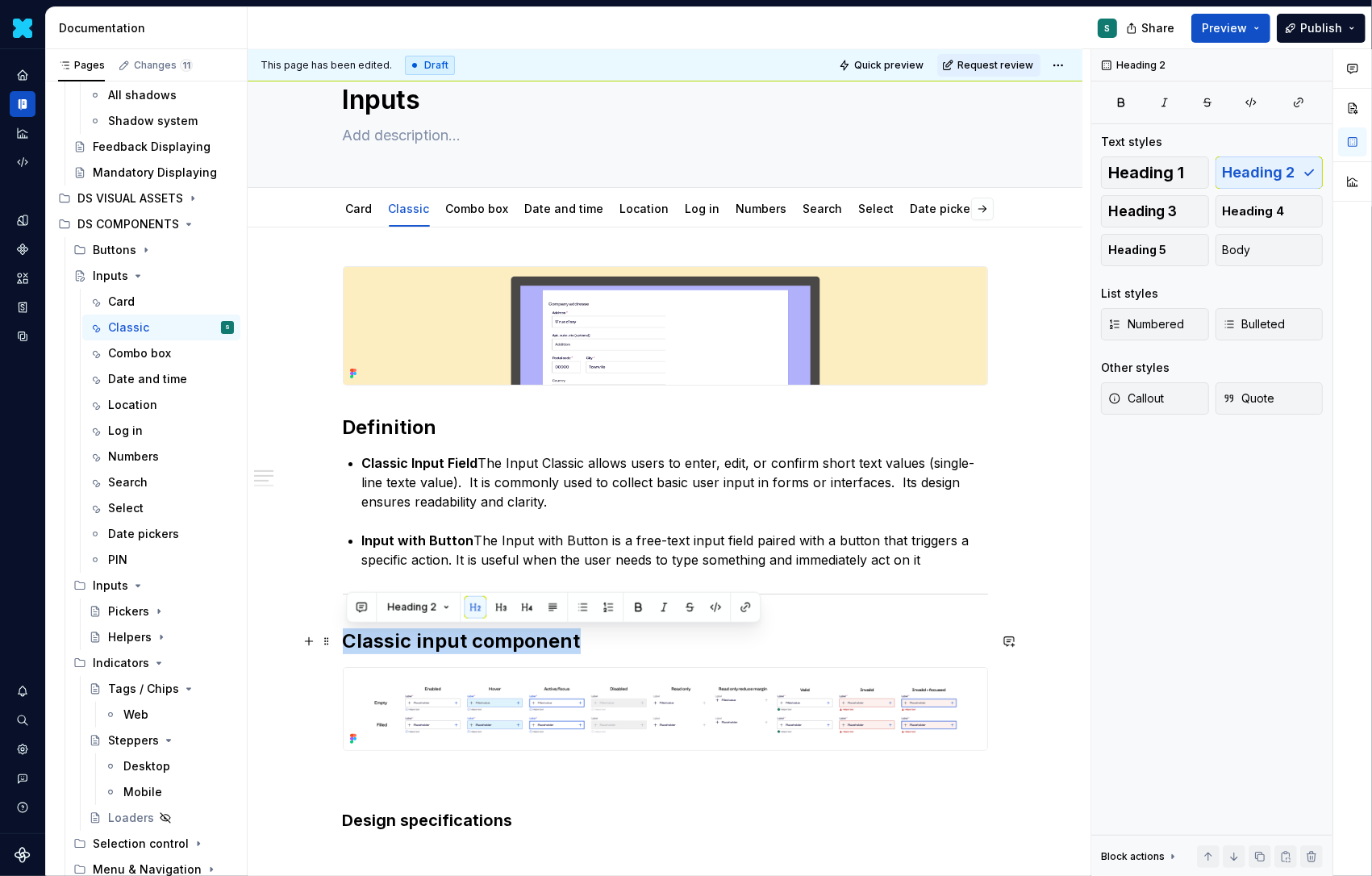
drag, startPoint x: 588, startPoint y: 639, endPoint x: 292, endPoint y: 638, distance: 296.0
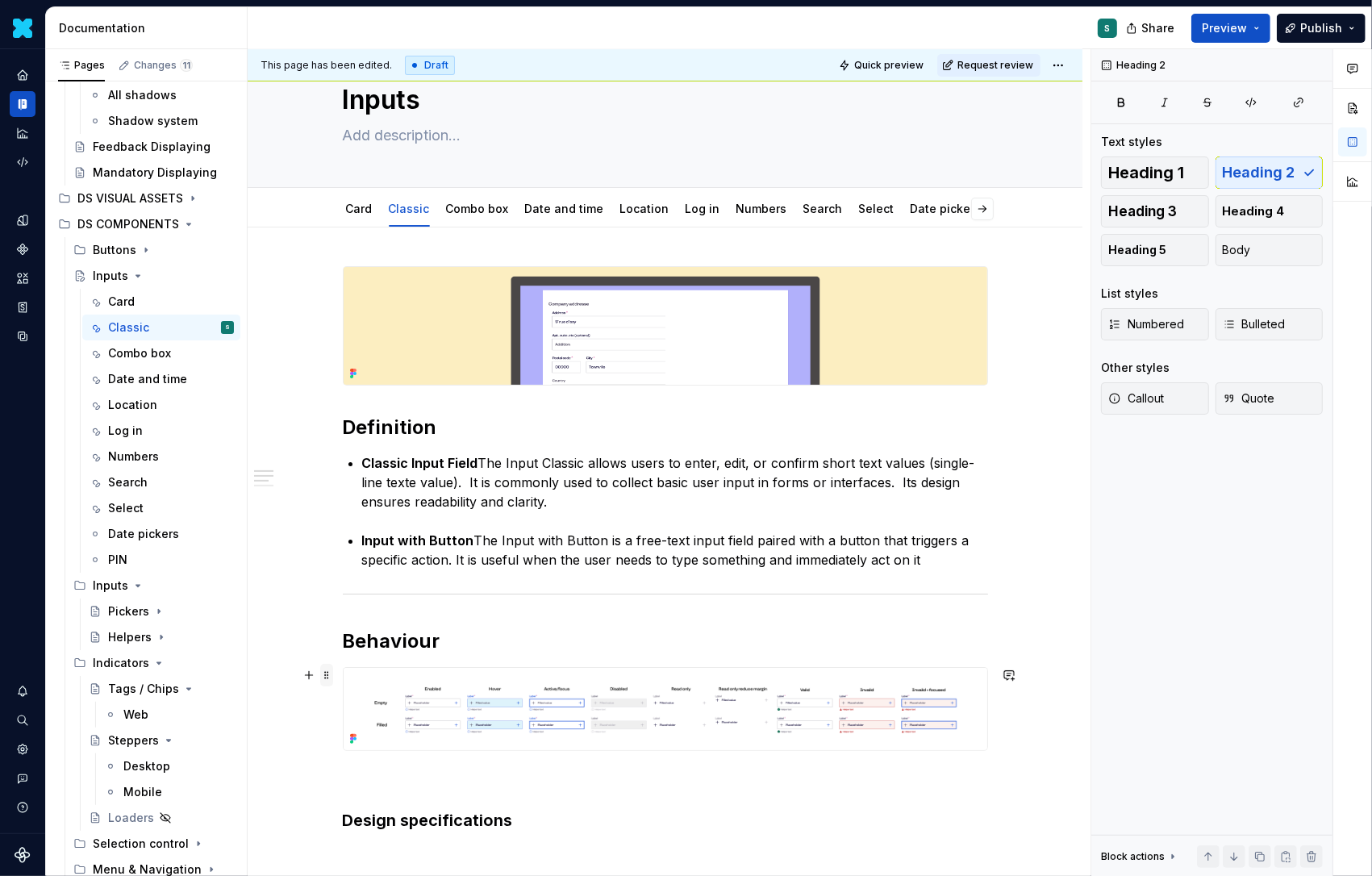
click at [331, 676] on span at bounding box center [327, 674] width 13 height 22
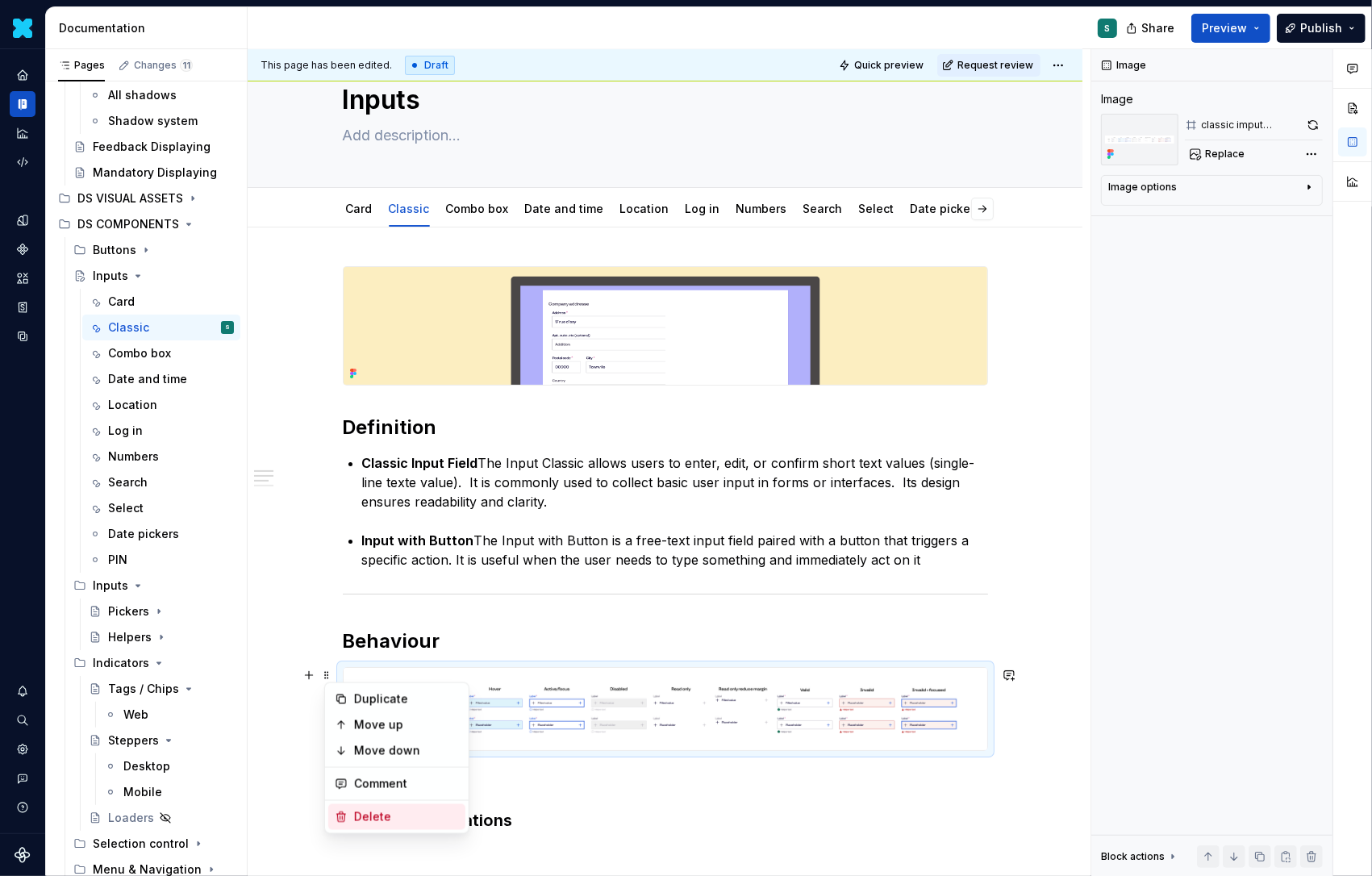
click at [371, 812] on div "Delete" at bounding box center [407, 818] width 105 height 16
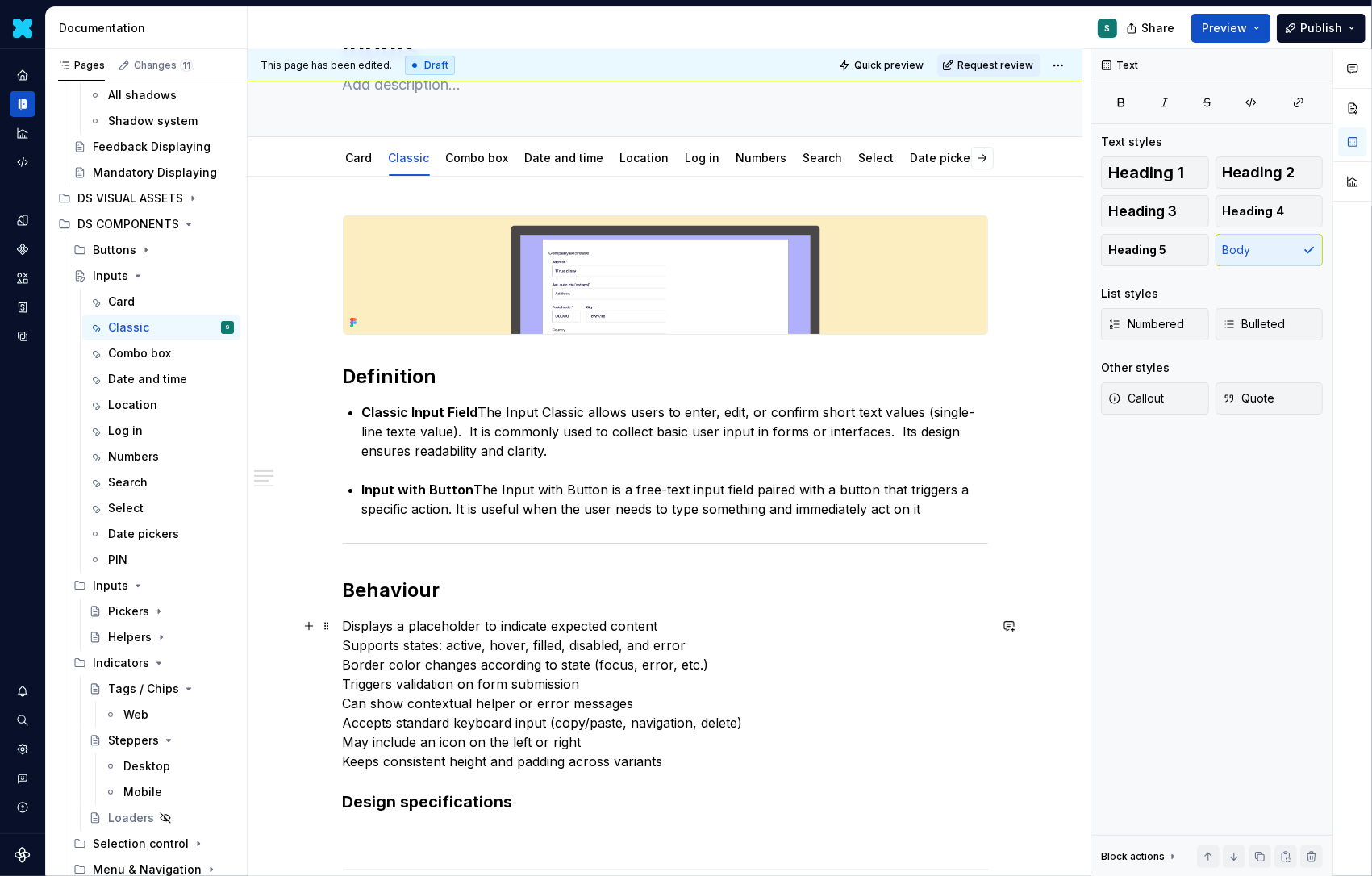
scroll to position [131, 0]
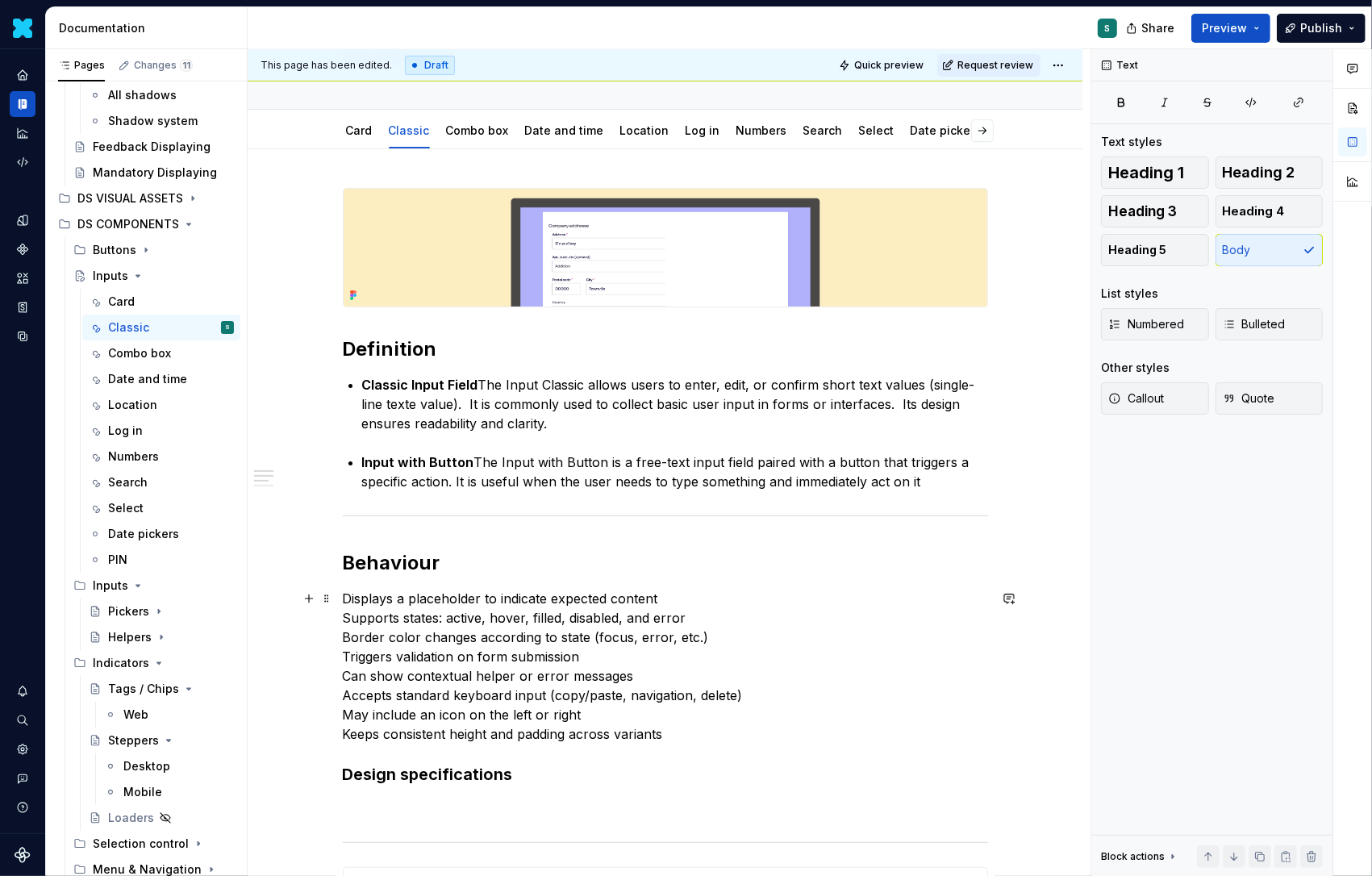
click at [348, 597] on p "Displays a placeholder to indicate expected content Supports states: active, ho…" at bounding box center [665, 666] width 646 height 155
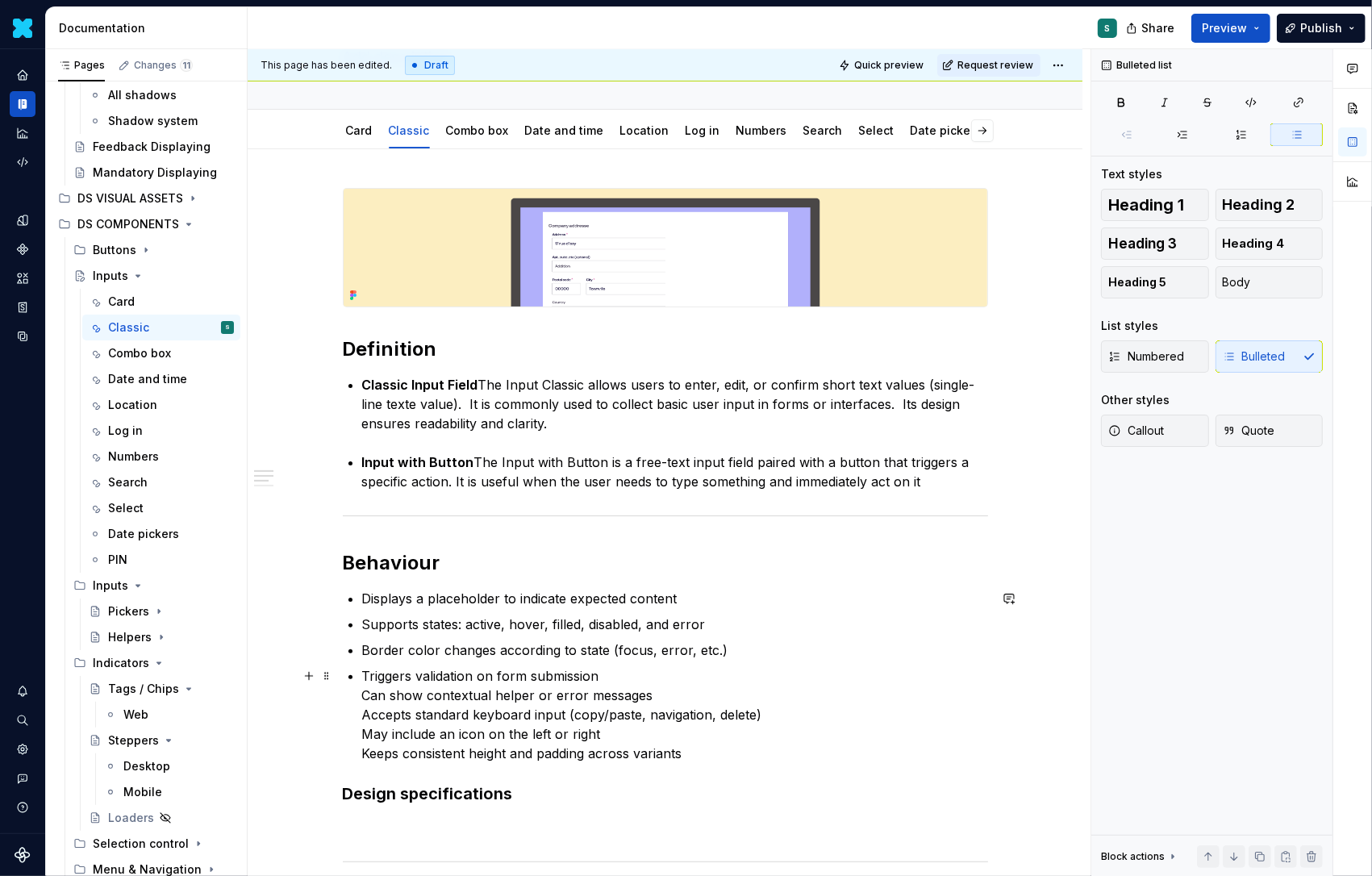
click at [366, 694] on p "Triggers validation on form submission Can show contextual helper or error mess…" at bounding box center [674, 715] width 626 height 97
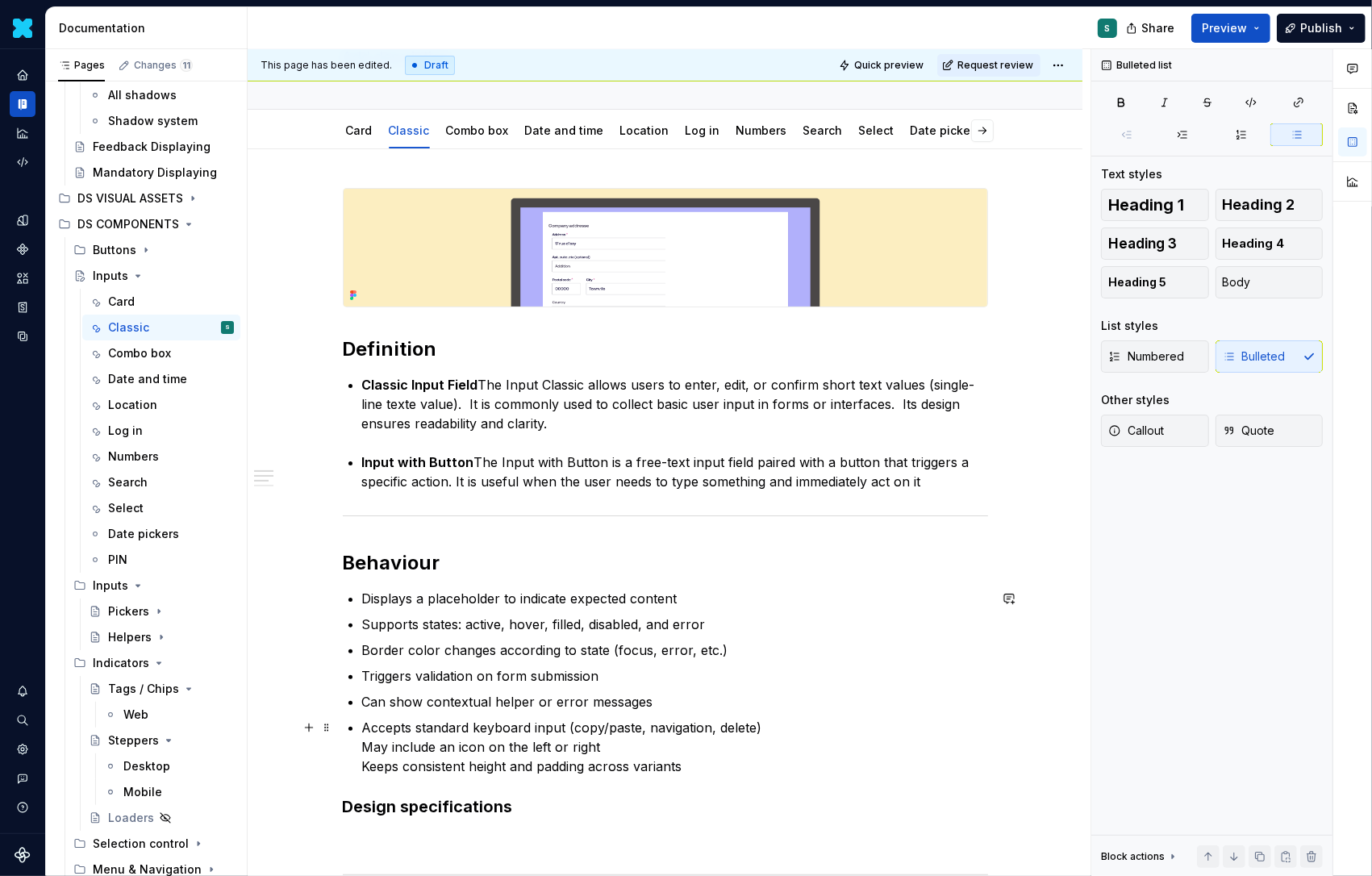
click at [365, 748] on p "Accepts standard keyboard input (copy/paste, navigation, delete) May include an…" at bounding box center [674, 747] width 626 height 58
click at [366, 775] on p "May include an icon on the left or right Keeps consistent height and padding ac…" at bounding box center [674, 762] width 626 height 39
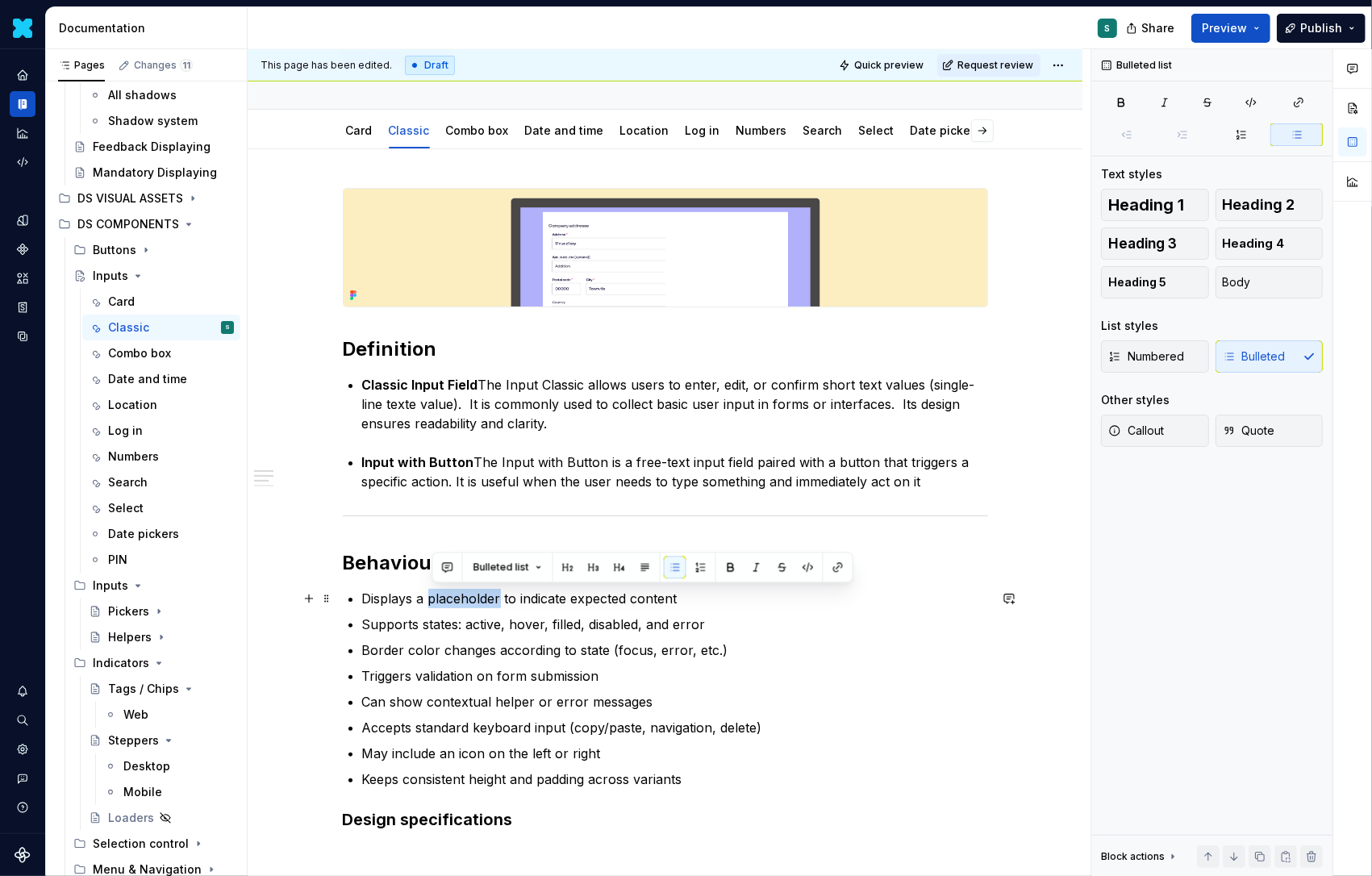
drag, startPoint x: 430, startPoint y: 596, endPoint x: 503, endPoint y: 598, distance: 73.0
click at [503, 598] on p "Displays a placeholder to indicate expected content" at bounding box center [674, 599] width 626 height 20
click at [724, 565] on button "button" at bounding box center [730, 567] width 22 height 22
drag, startPoint x: 458, startPoint y: 623, endPoint x: 424, endPoint y: 622, distance: 34.0
click at [424, 622] on p "Supports states: active, hover, filled, disabled, and error" at bounding box center [674, 624] width 626 height 20
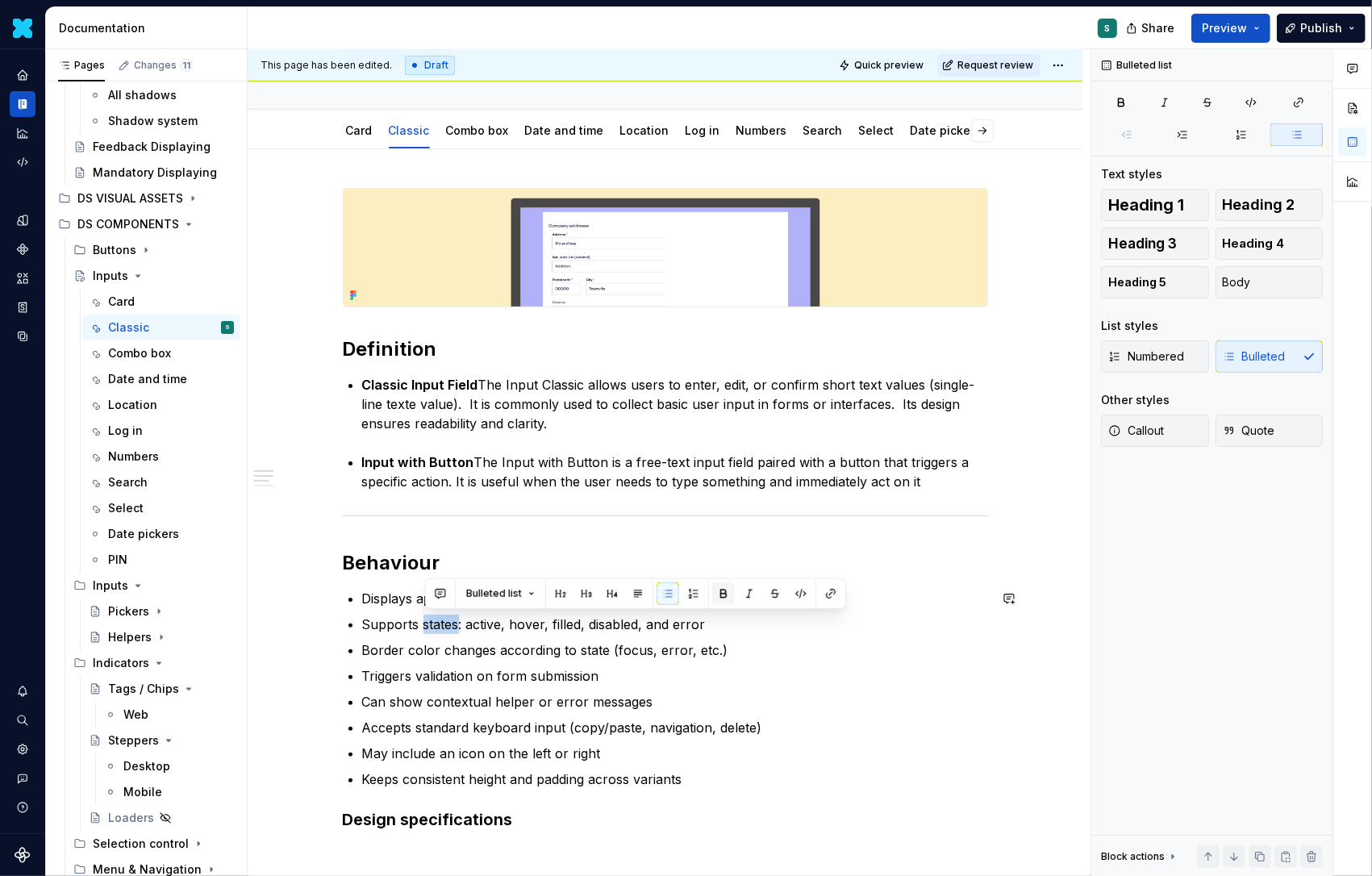
click at [725, 589] on button "button" at bounding box center [723, 593] width 22 height 22
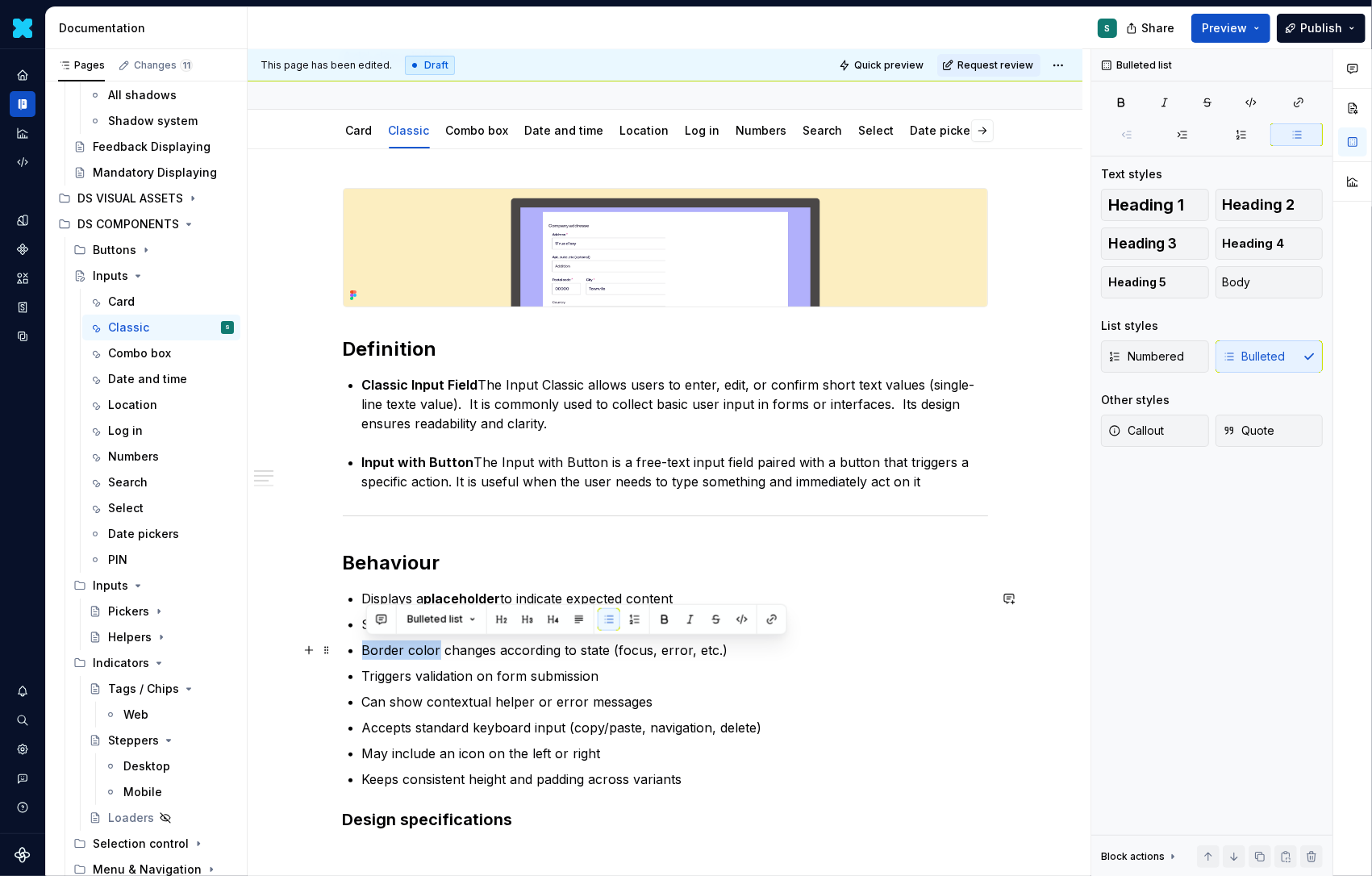
drag, startPoint x: 365, startPoint y: 650, endPoint x: 441, endPoint y: 647, distance: 76.1
click at [670, 624] on button "button" at bounding box center [664, 619] width 22 height 22
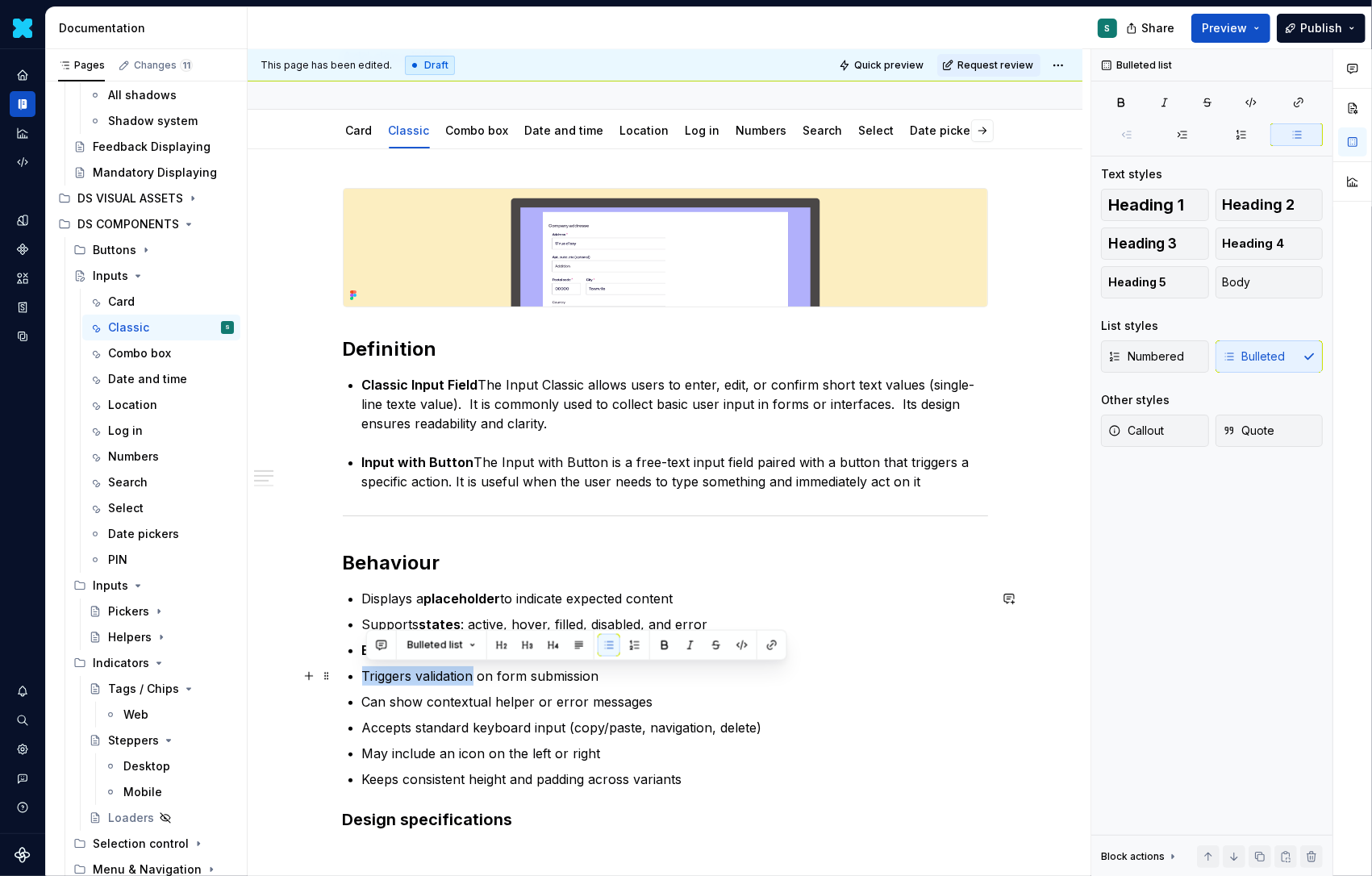
drag, startPoint x: 368, startPoint y: 675, endPoint x: 478, endPoint y: 674, distance: 110.0
click at [478, 674] on p "Triggers validation on form submission" at bounding box center [674, 676] width 626 height 20
click at [657, 637] on button "button" at bounding box center [664, 645] width 22 height 22
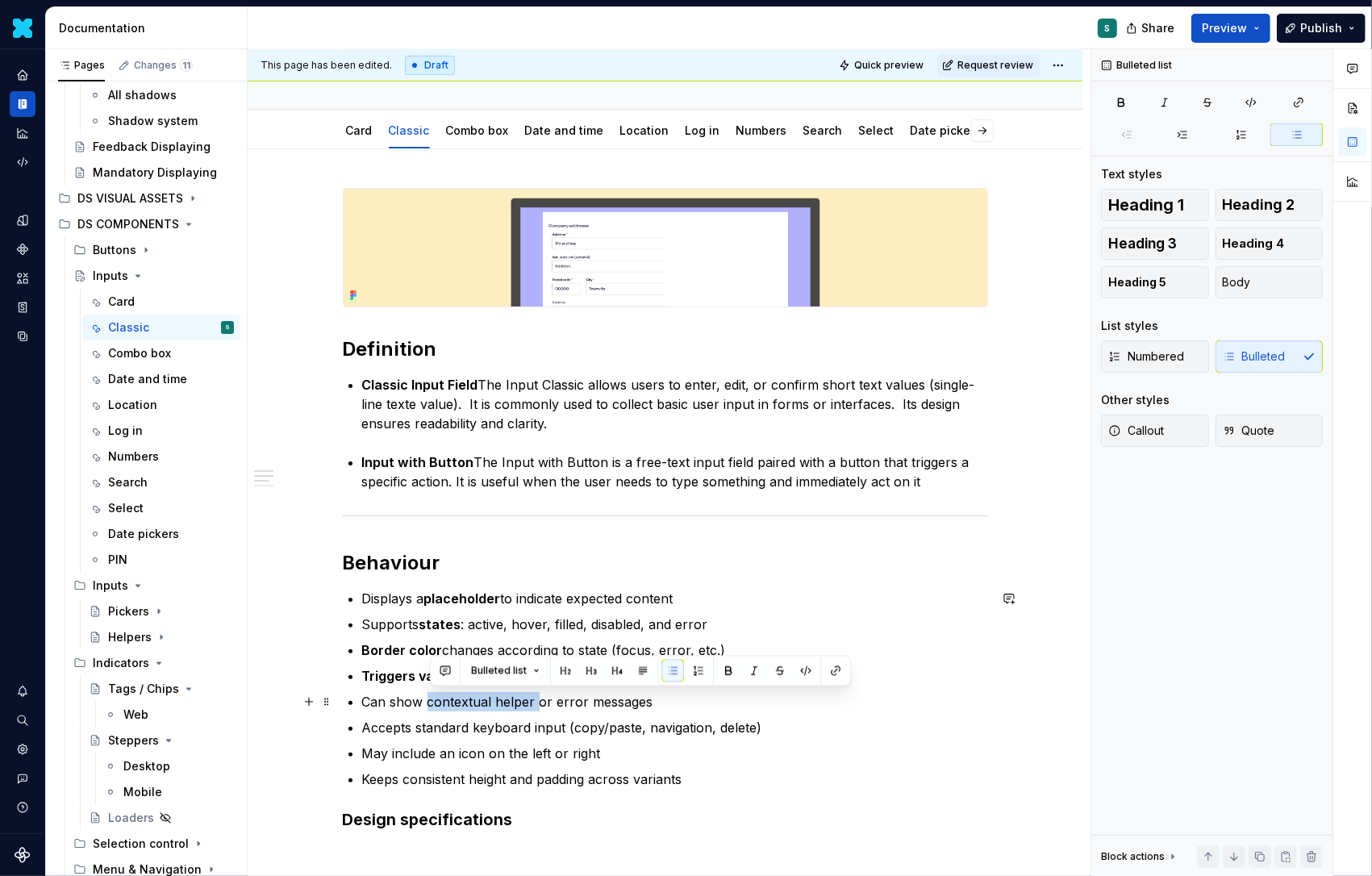
drag, startPoint x: 431, startPoint y: 698, endPoint x: 539, endPoint y: 698, distance: 108.0
click at [539, 698] on p "Can show contextual helper or error messages" at bounding box center [674, 702] width 626 height 20
click at [721, 669] on button "button" at bounding box center [728, 670] width 22 height 22
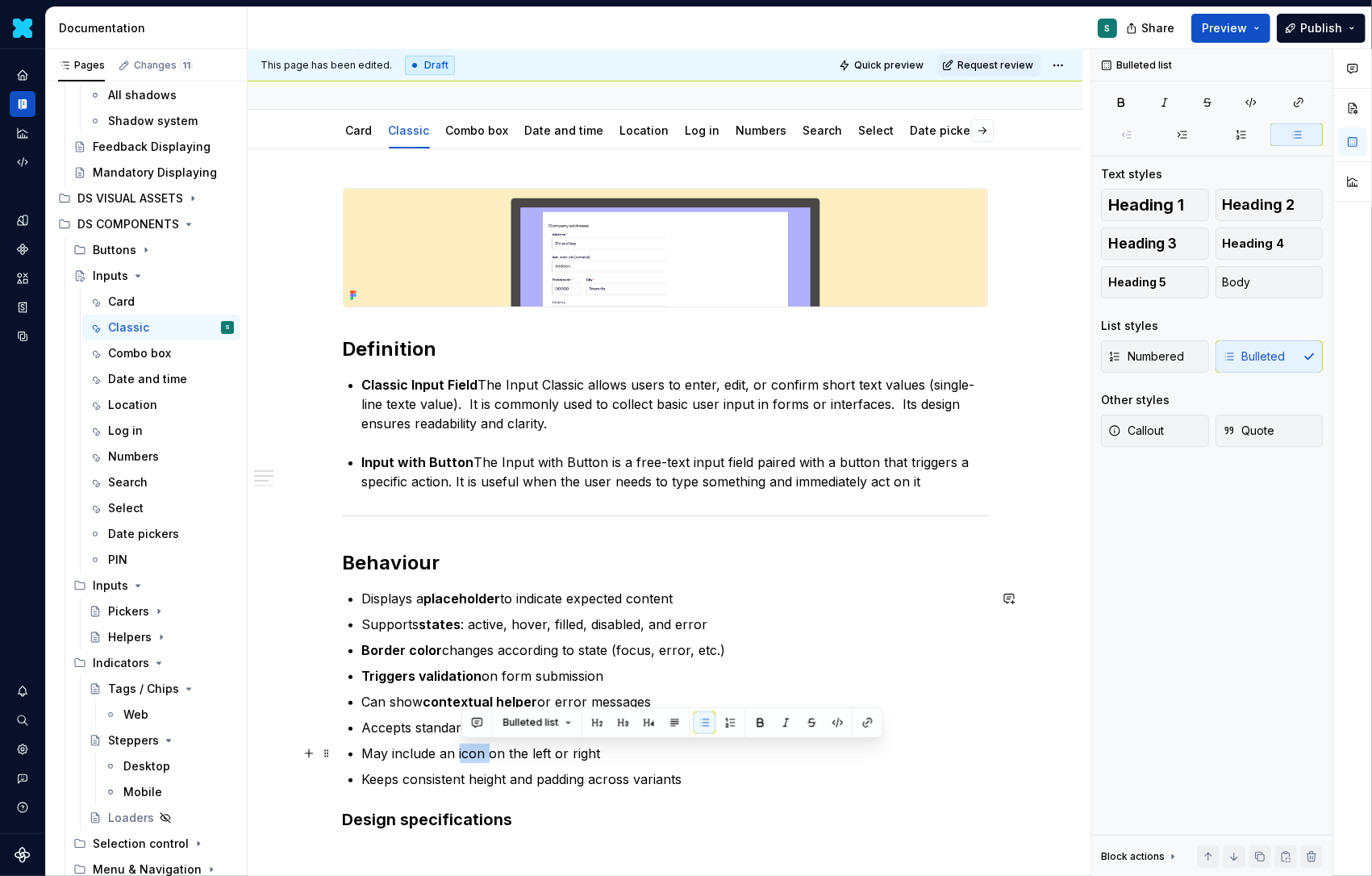
drag, startPoint x: 462, startPoint y: 755, endPoint x: 492, endPoint y: 755, distance: 30.0
click at [492, 755] on p "May include an icon on the left or right" at bounding box center [674, 753] width 626 height 20
click at [749, 720] on button "button" at bounding box center [760, 722] width 22 height 22
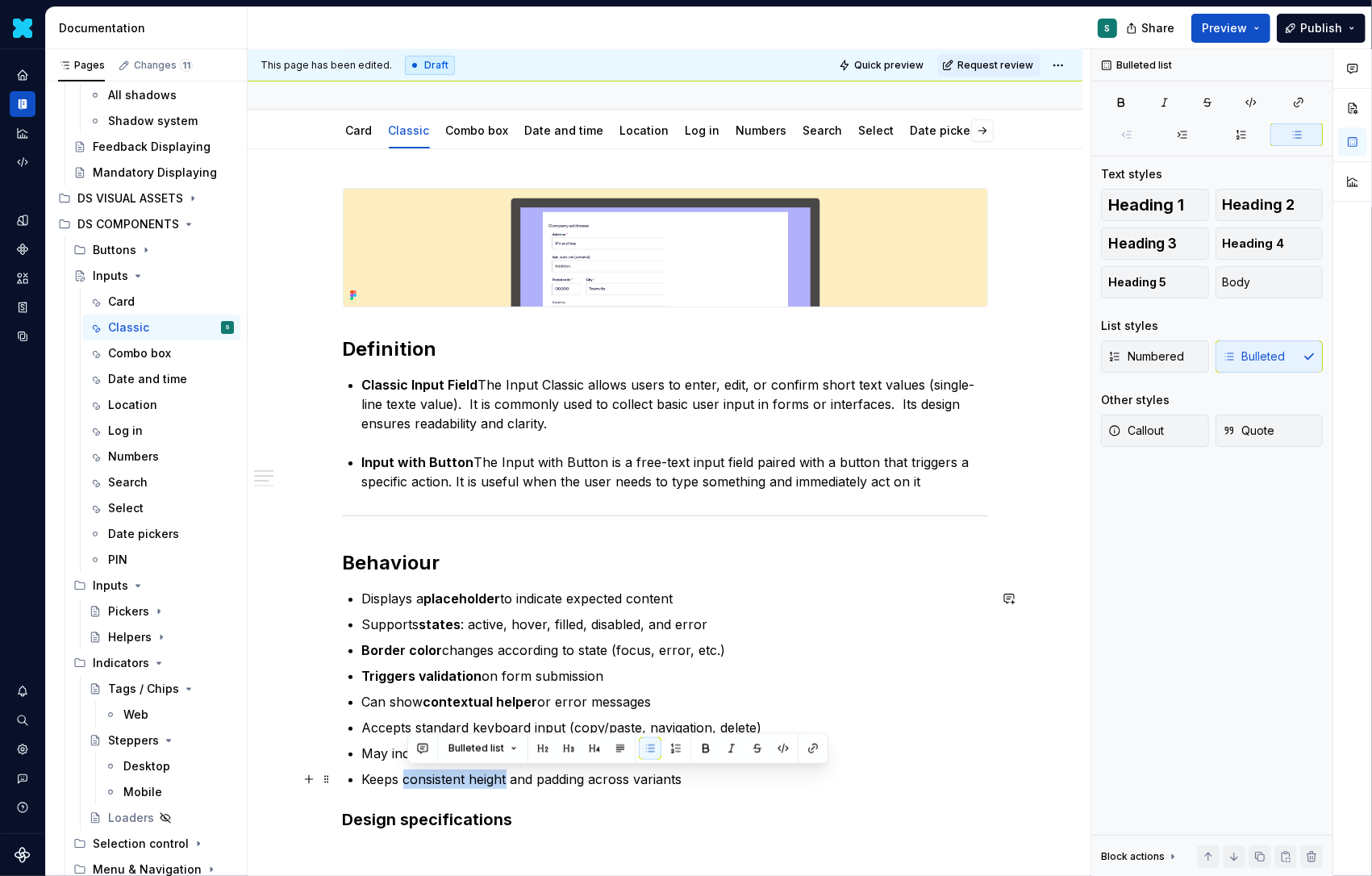
drag, startPoint x: 407, startPoint y: 777, endPoint x: 514, endPoint y: 780, distance: 107.0
click at [514, 780] on p "Keeps consistent height and padding across variants" at bounding box center [674, 780] width 626 height 20
click at [701, 749] on button "button" at bounding box center [705, 748] width 22 height 22
click at [565, 818] on h3 "Design specifications" at bounding box center [665, 819] width 646 height 22
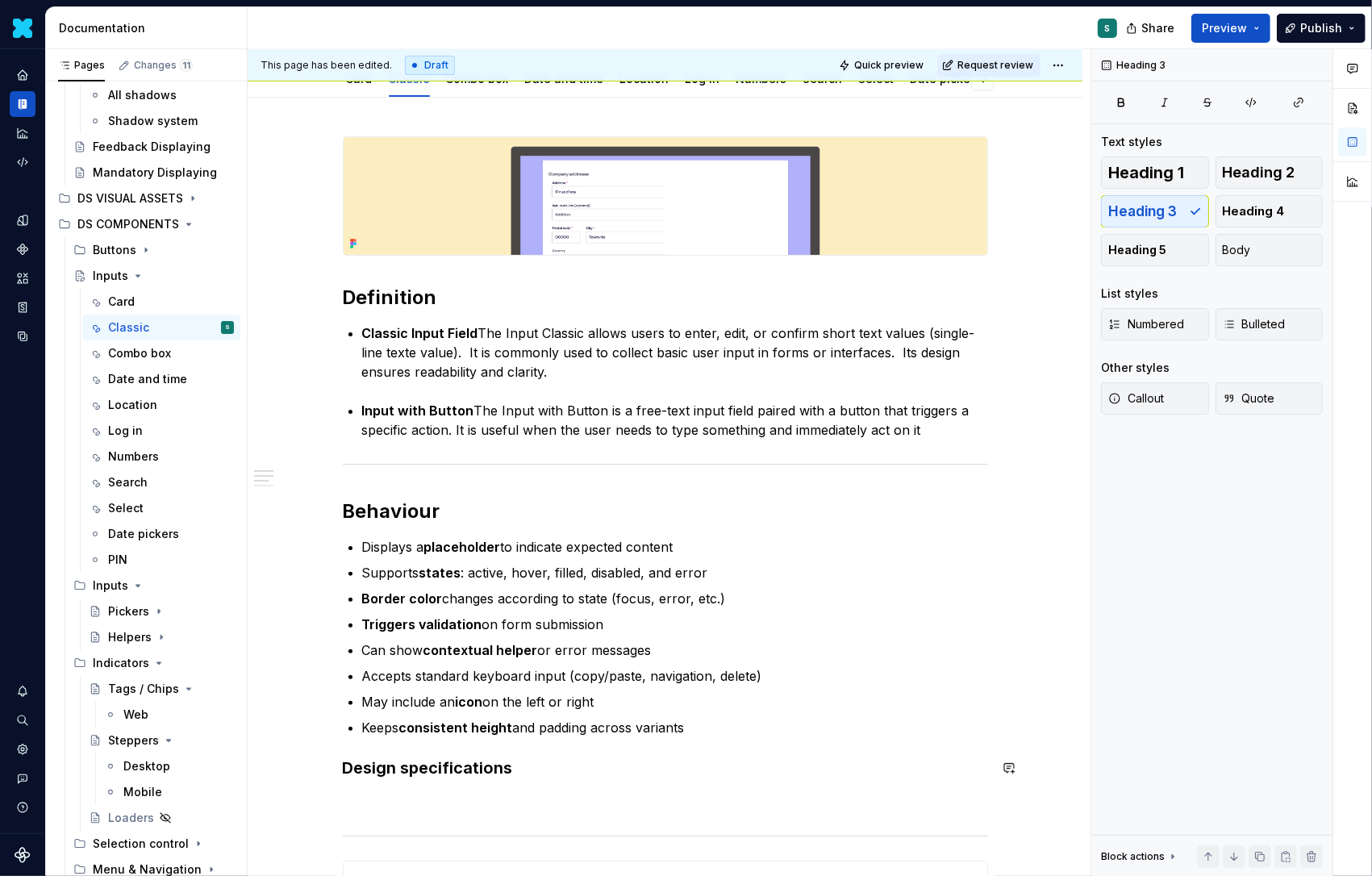
scroll to position [196, 0]
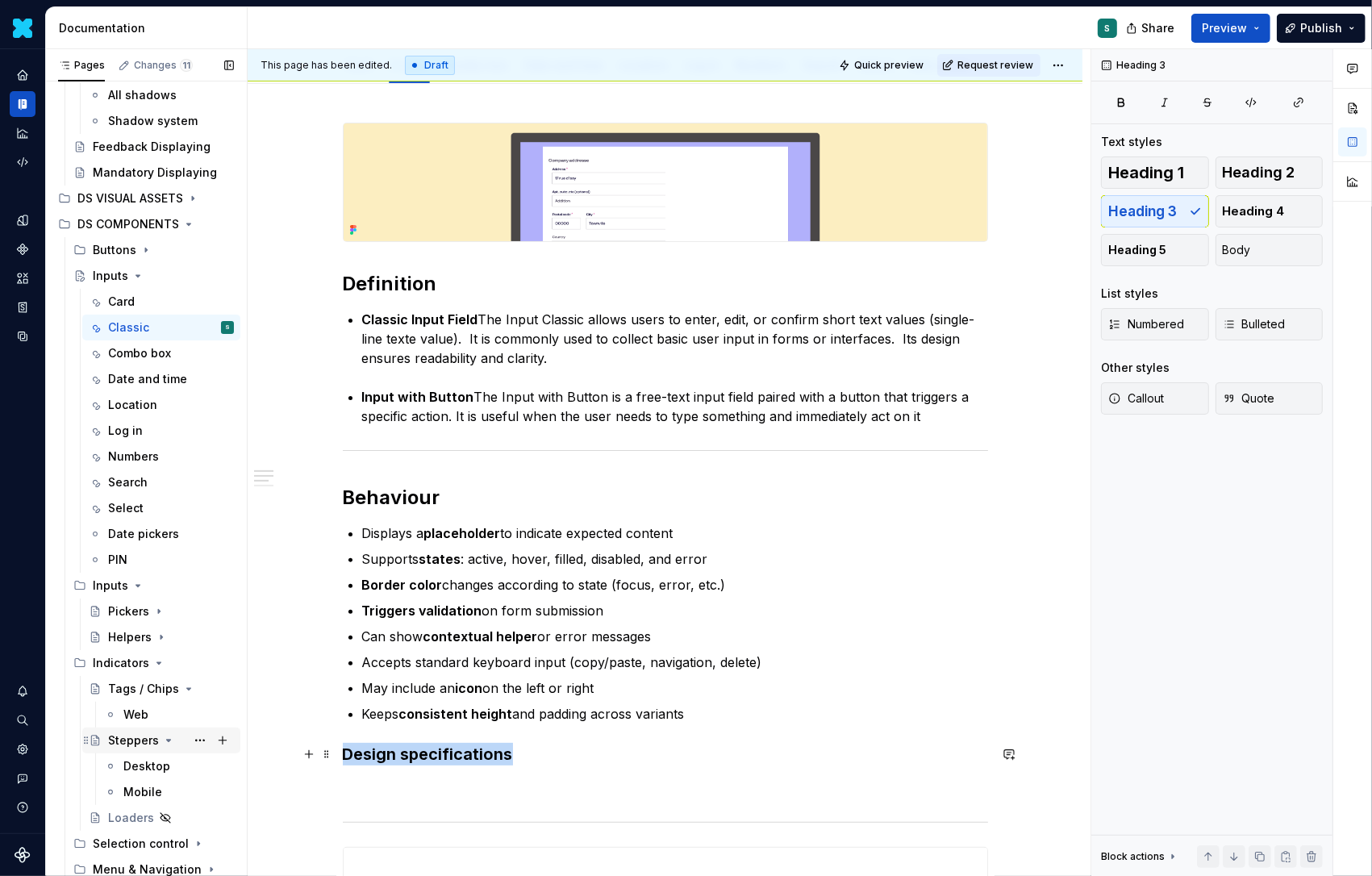
drag, startPoint x: 537, startPoint y: 752, endPoint x: 167, endPoint y: 751, distance: 370.0
click at [167, 752] on div "Pages Changes 11 Add Accessibility guide for tree Page tree. Navigate the tree …" at bounding box center [709, 466] width 1326 height 834
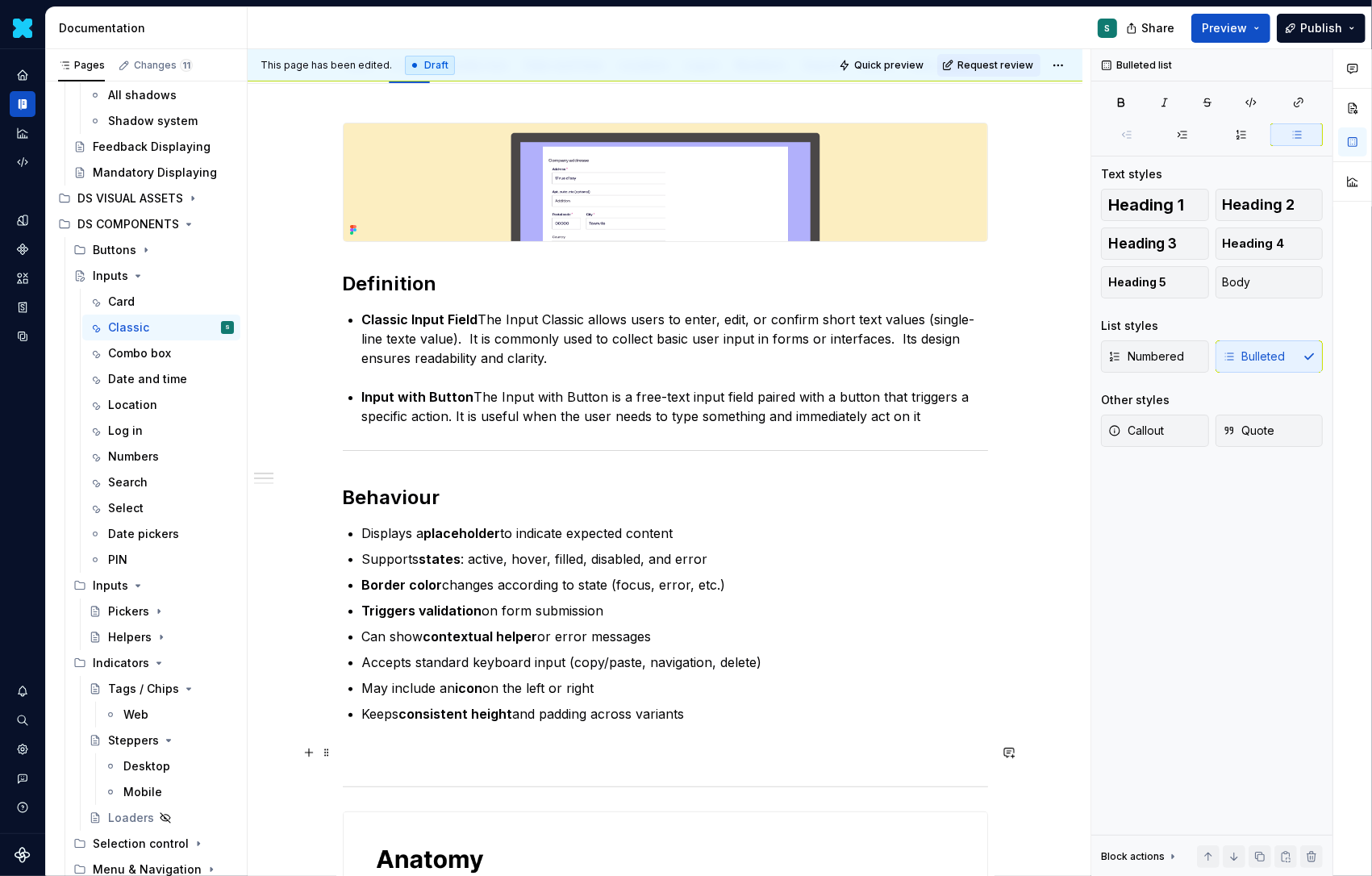
click at [364, 756] on p at bounding box center [665, 753] width 646 height 20
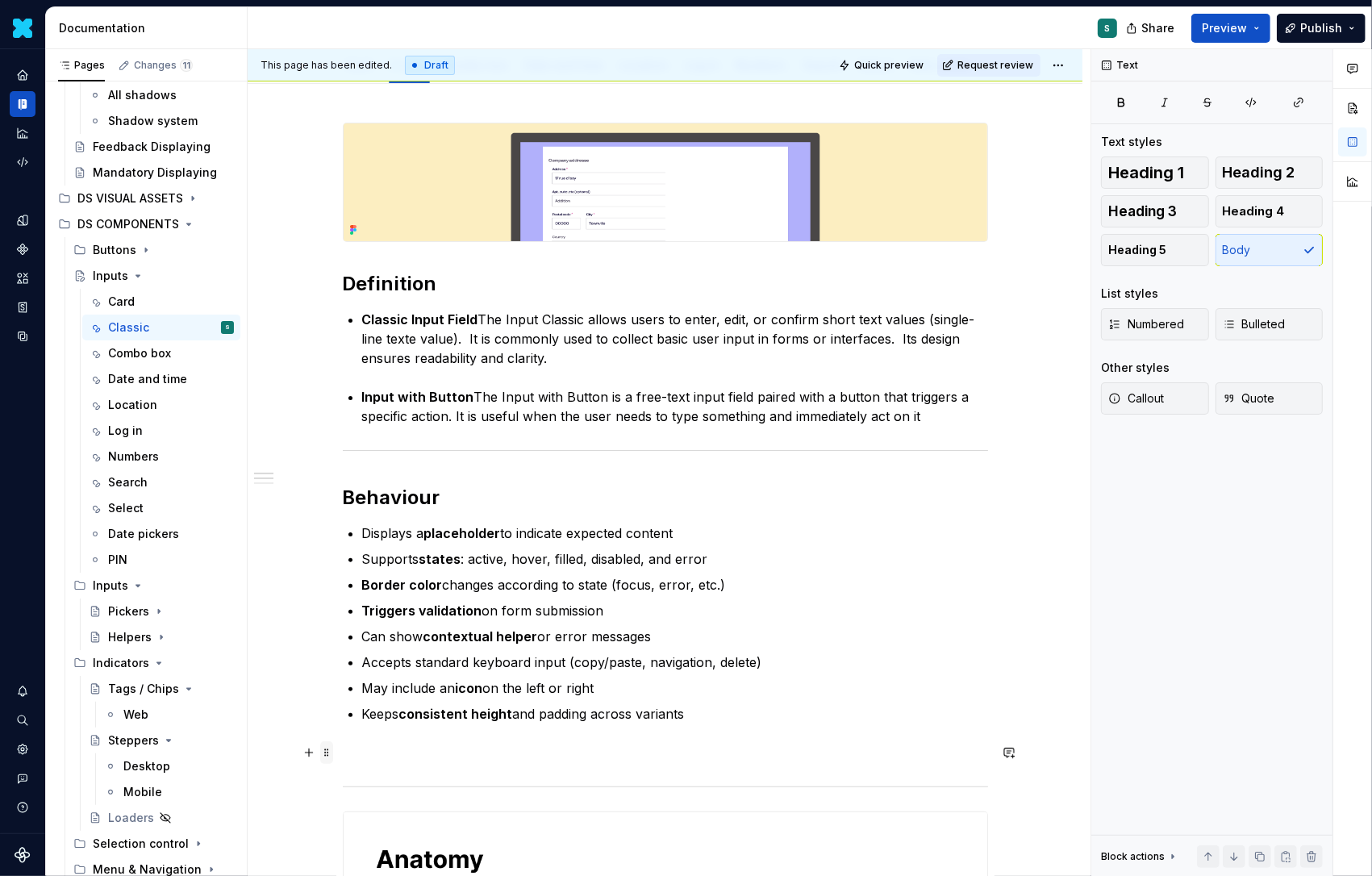
click at [332, 750] on span at bounding box center [327, 752] width 13 height 22
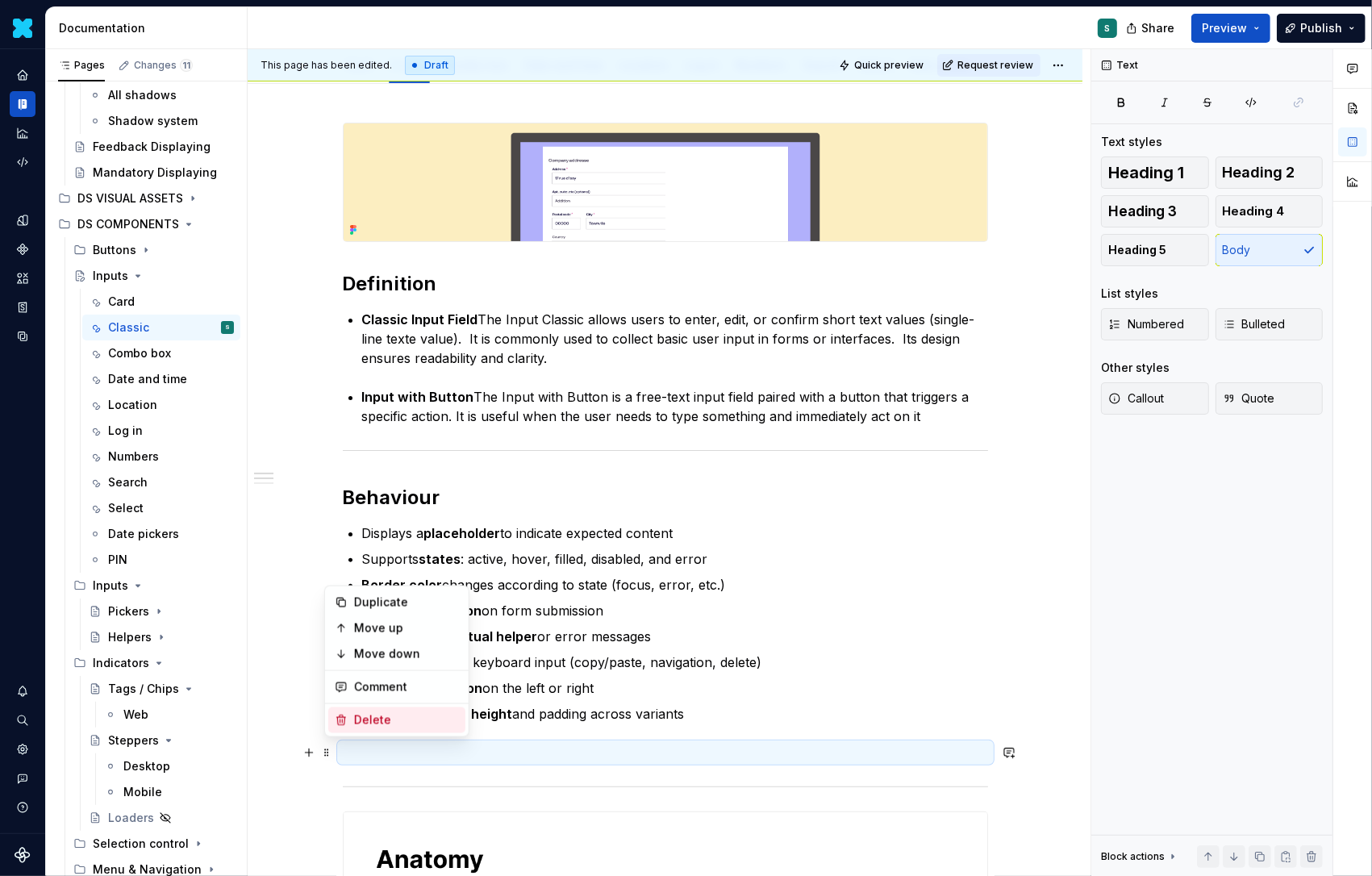
click at [355, 723] on div "Delete" at bounding box center [407, 721] width 105 height 16
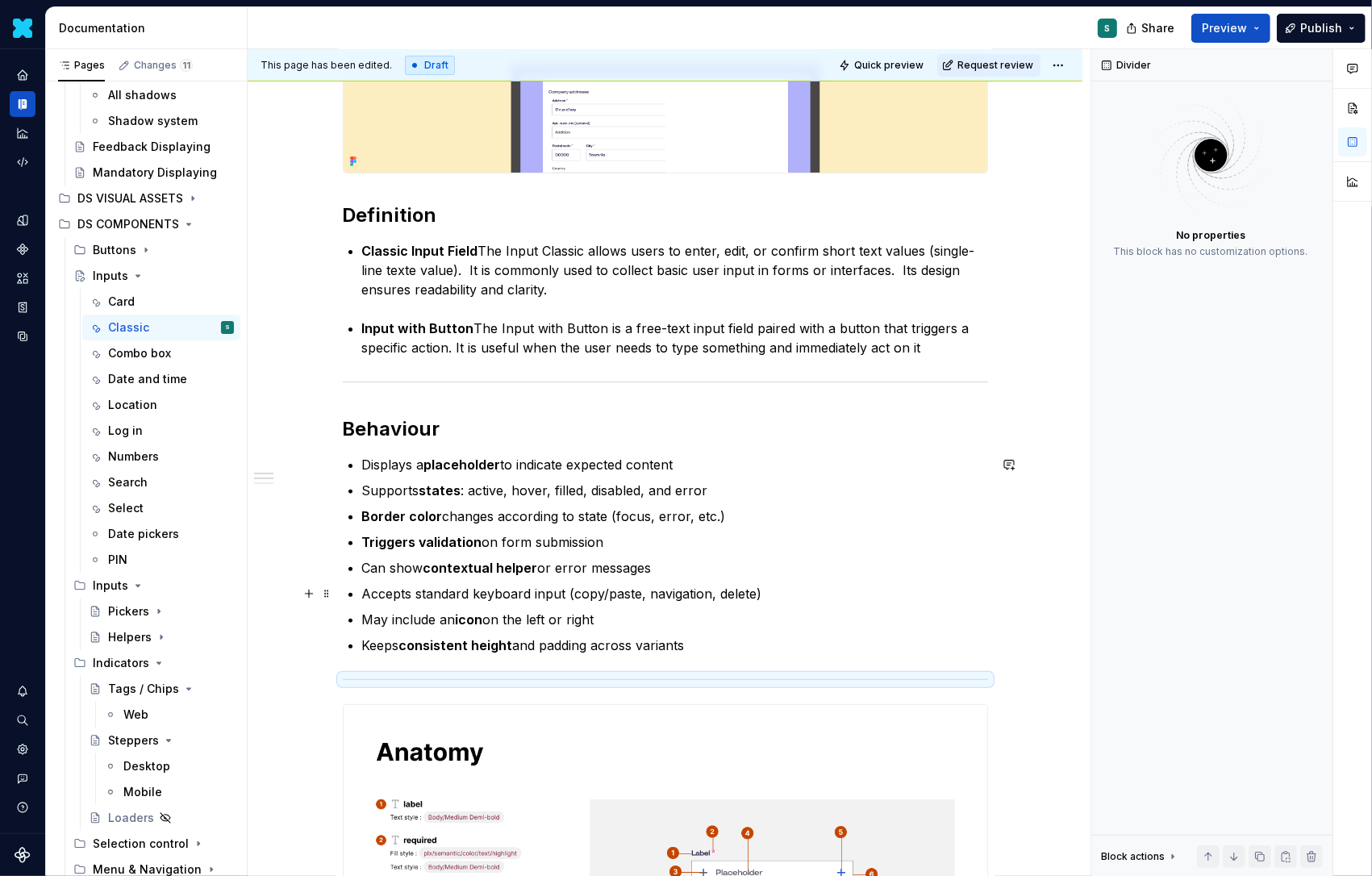
scroll to position [315, 0]
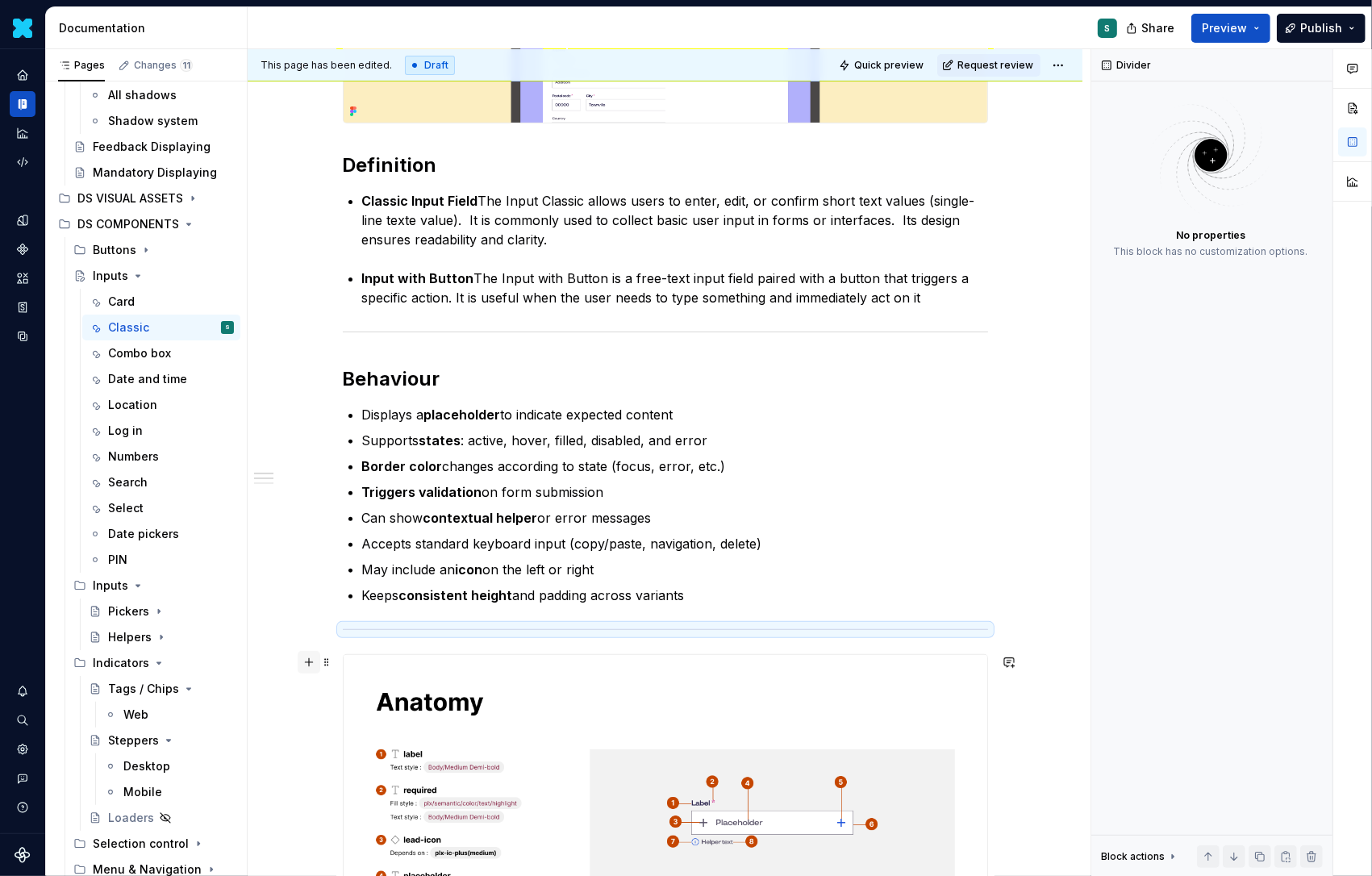
click at [312, 660] on button "button" at bounding box center [308, 661] width 22 height 22
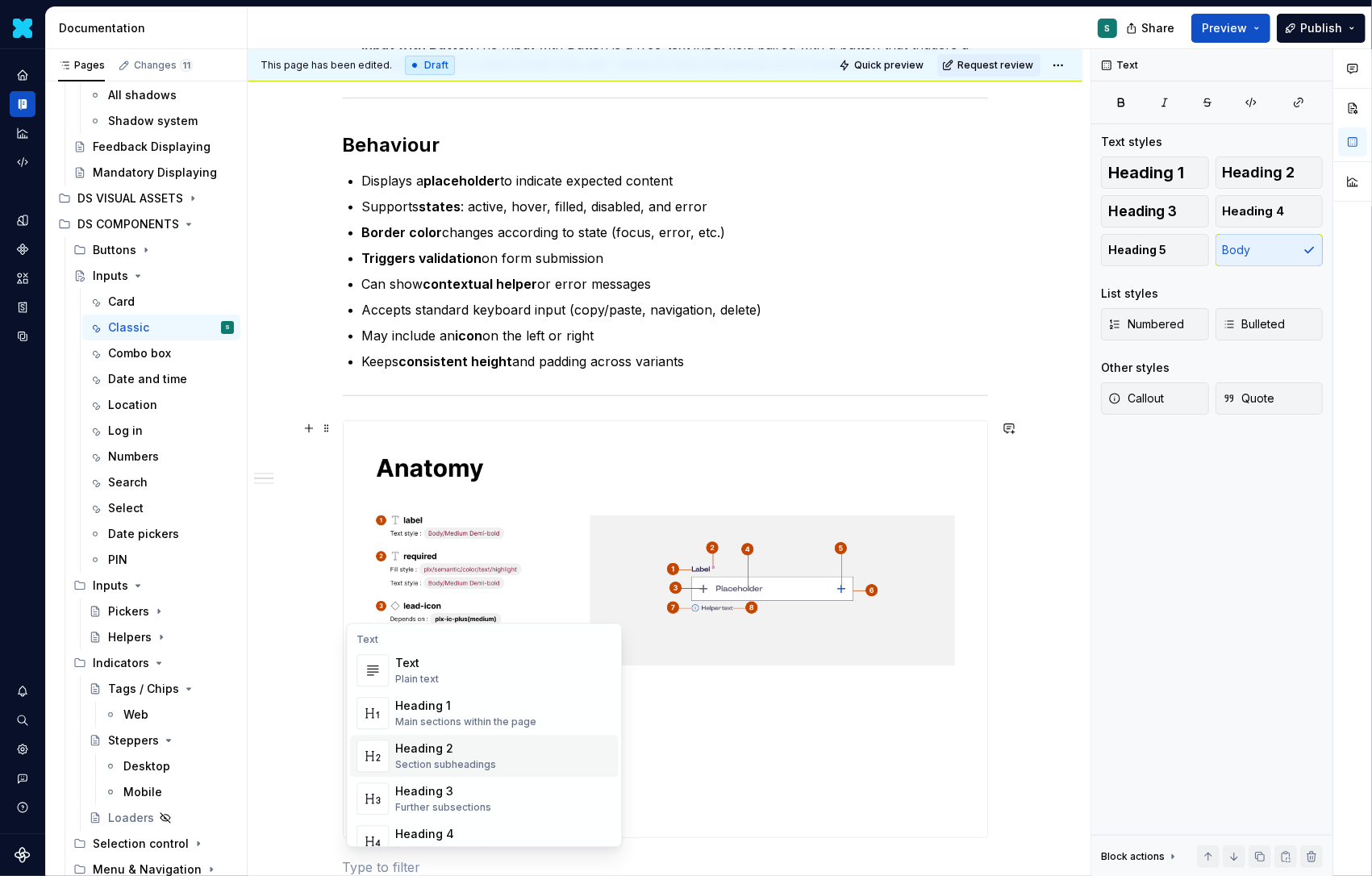
click at [432, 739] on div "Heading 2 Section subheadings" at bounding box center [503, 755] width 216 height 32
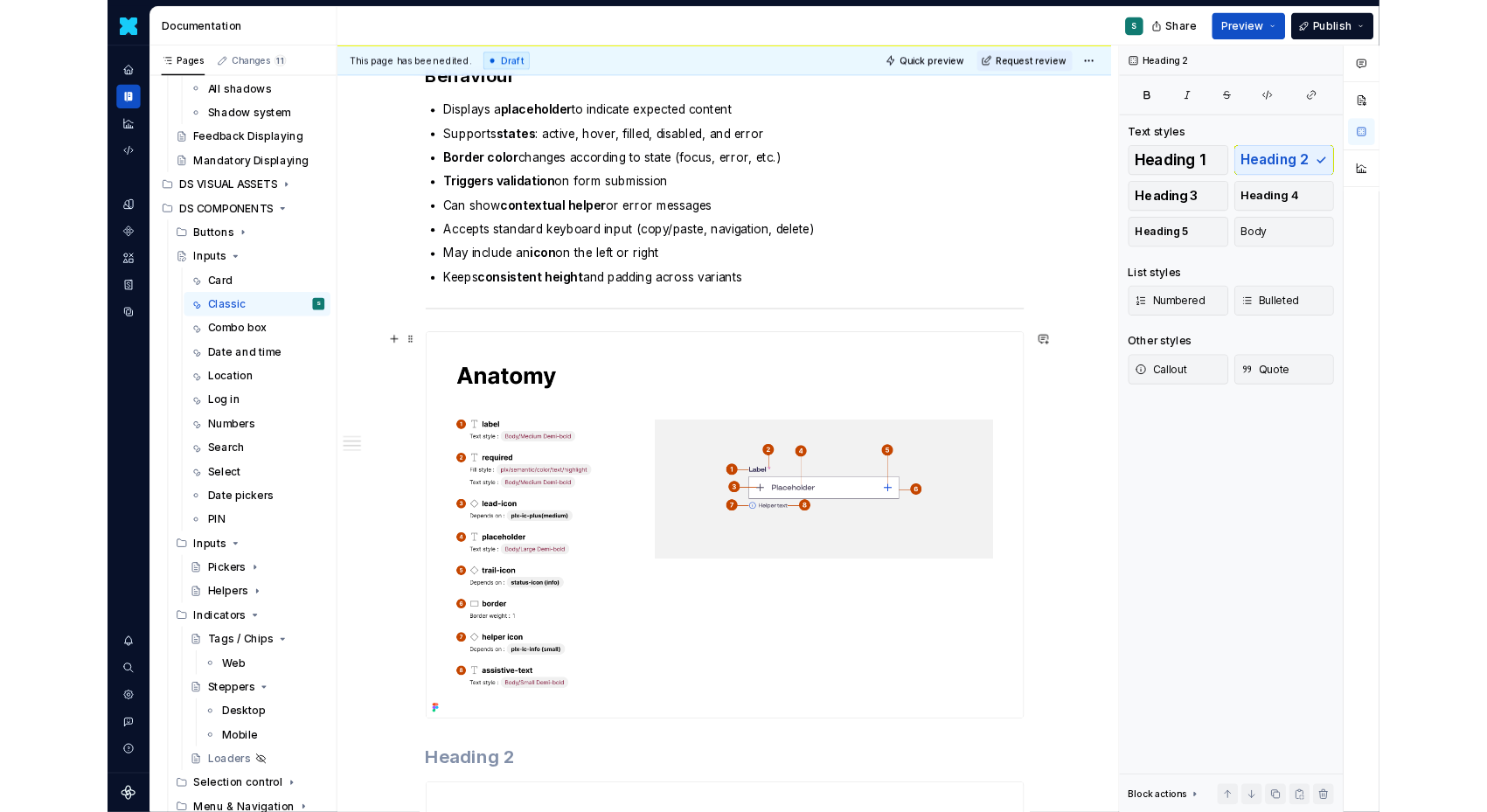
scroll to position [680, 0]
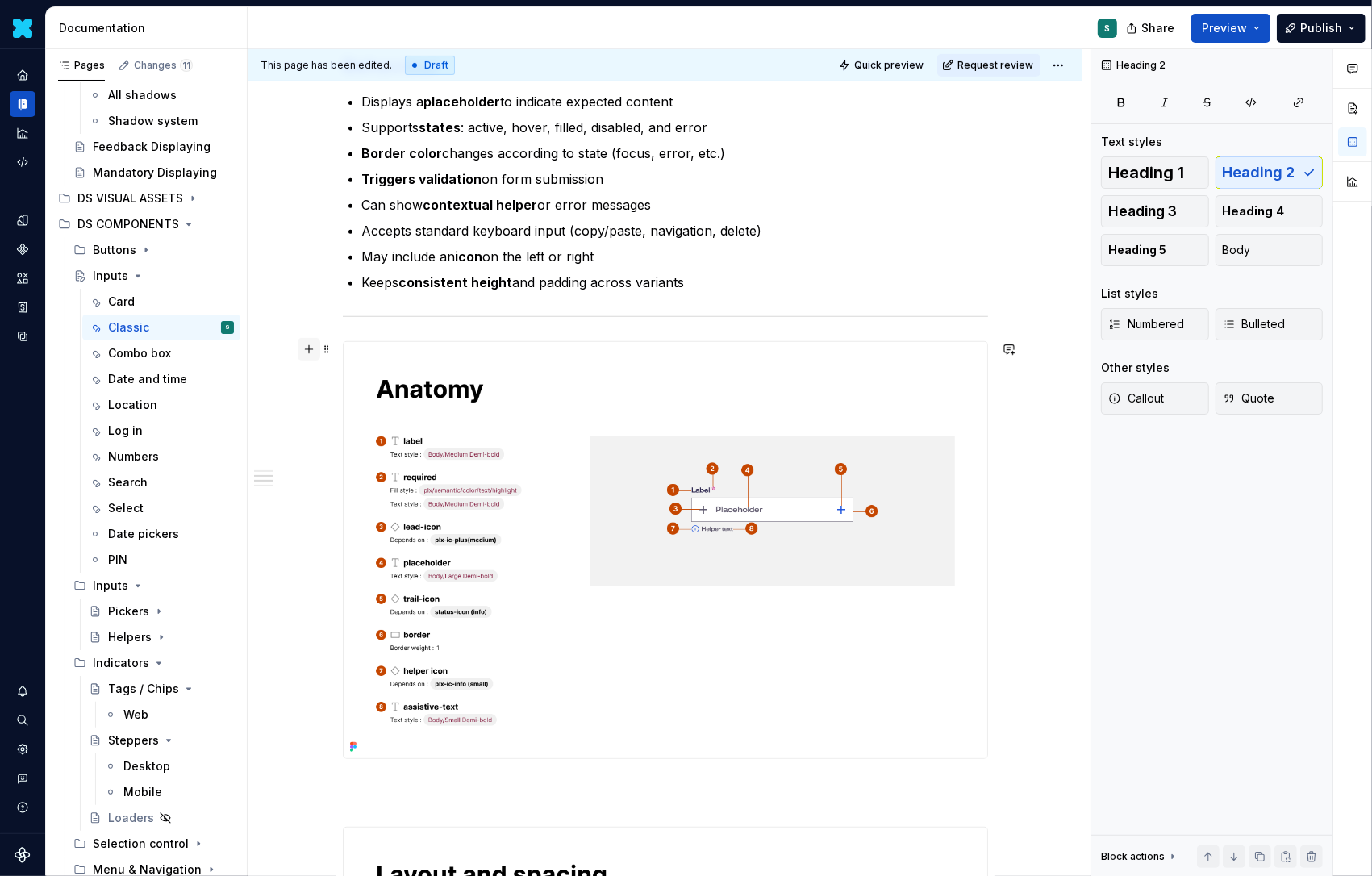
click at [320, 341] on button "button" at bounding box center [308, 349] width 22 height 22
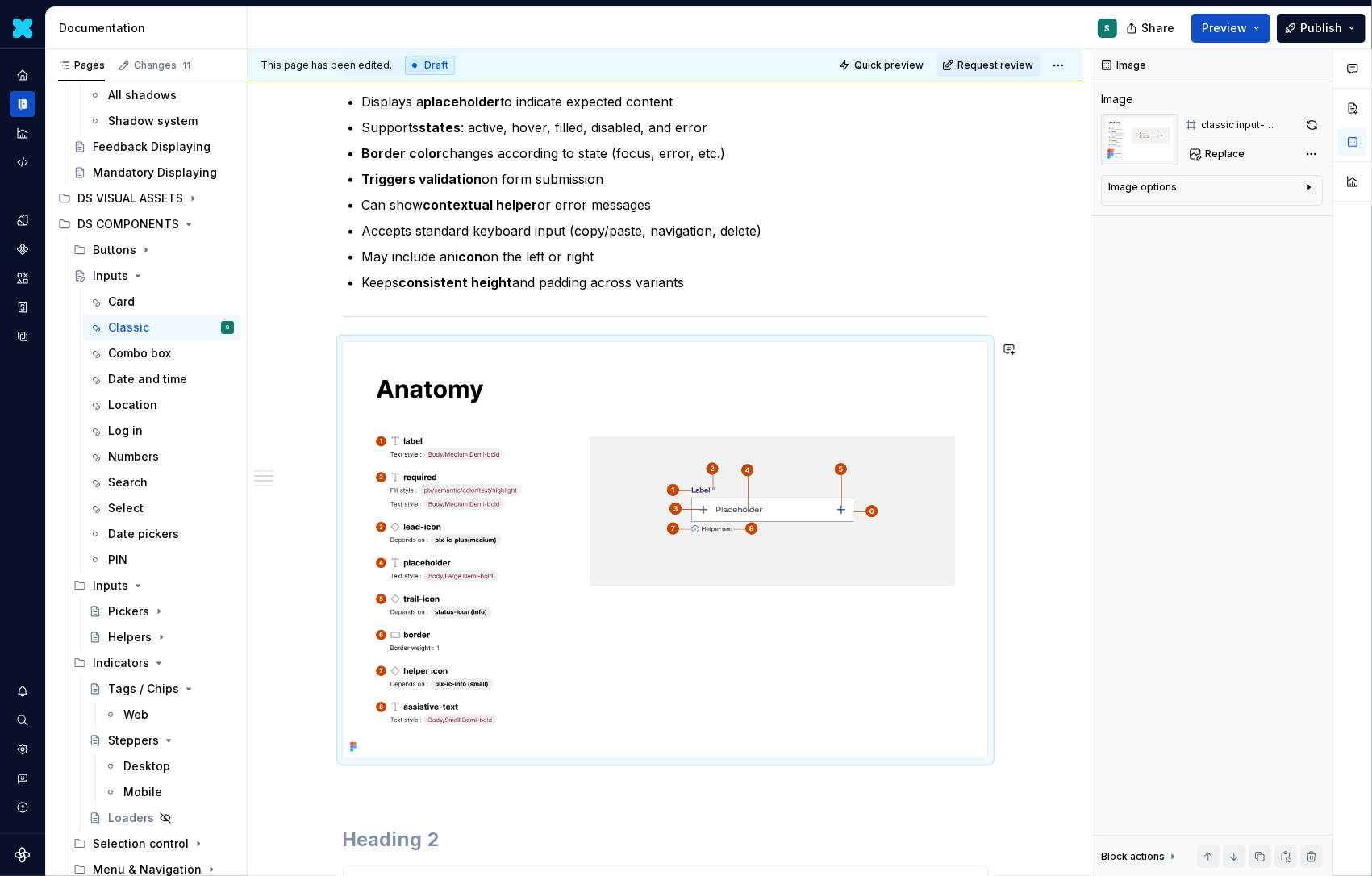
click at [380, 383] on img at bounding box center [665, 550] width 644 height 416
click at [331, 345] on span at bounding box center [327, 349] width 13 height 22
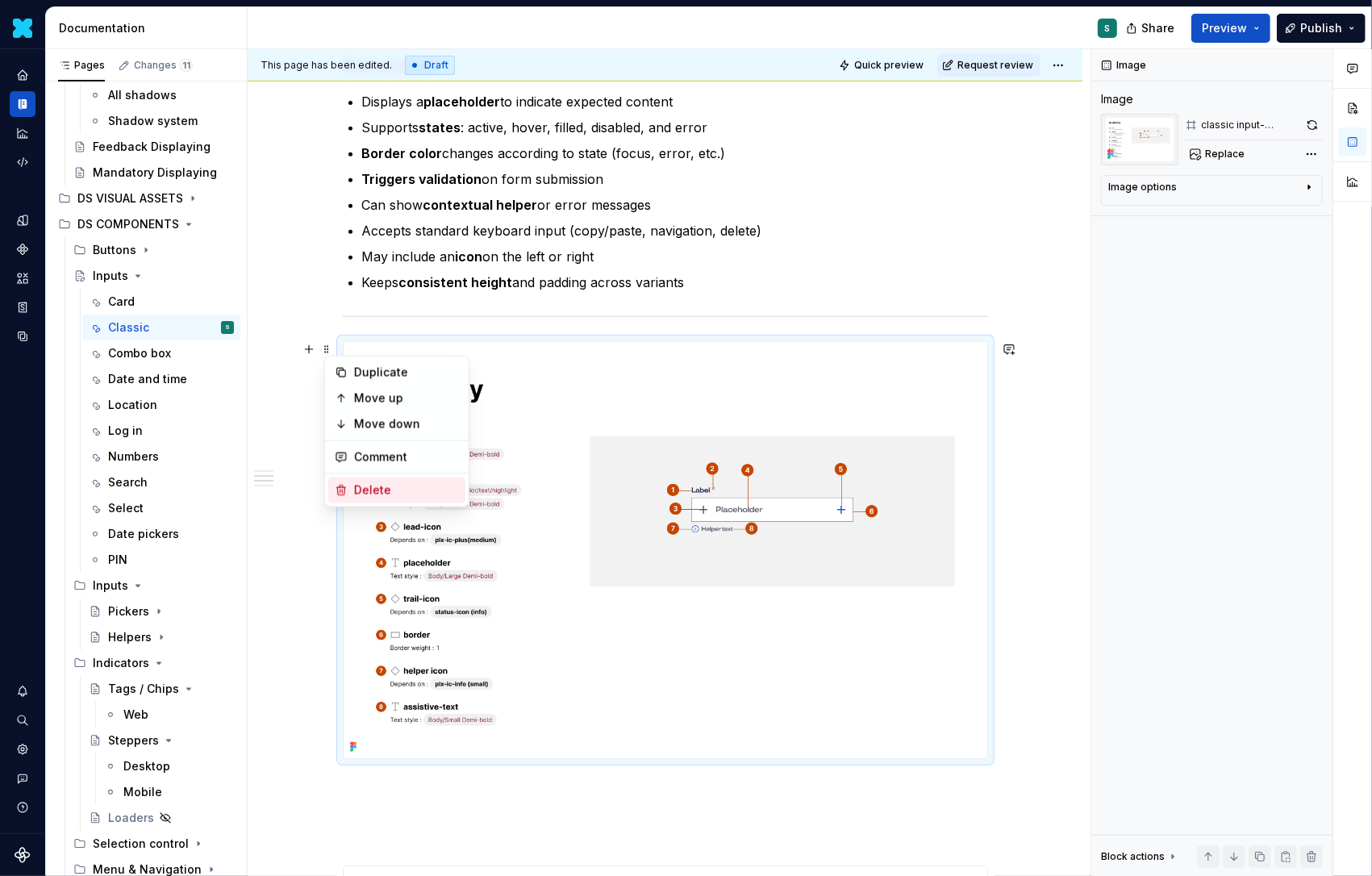
click at [366, 483] on div "Delete" at bounding box center [407, 491] width 105 height 16
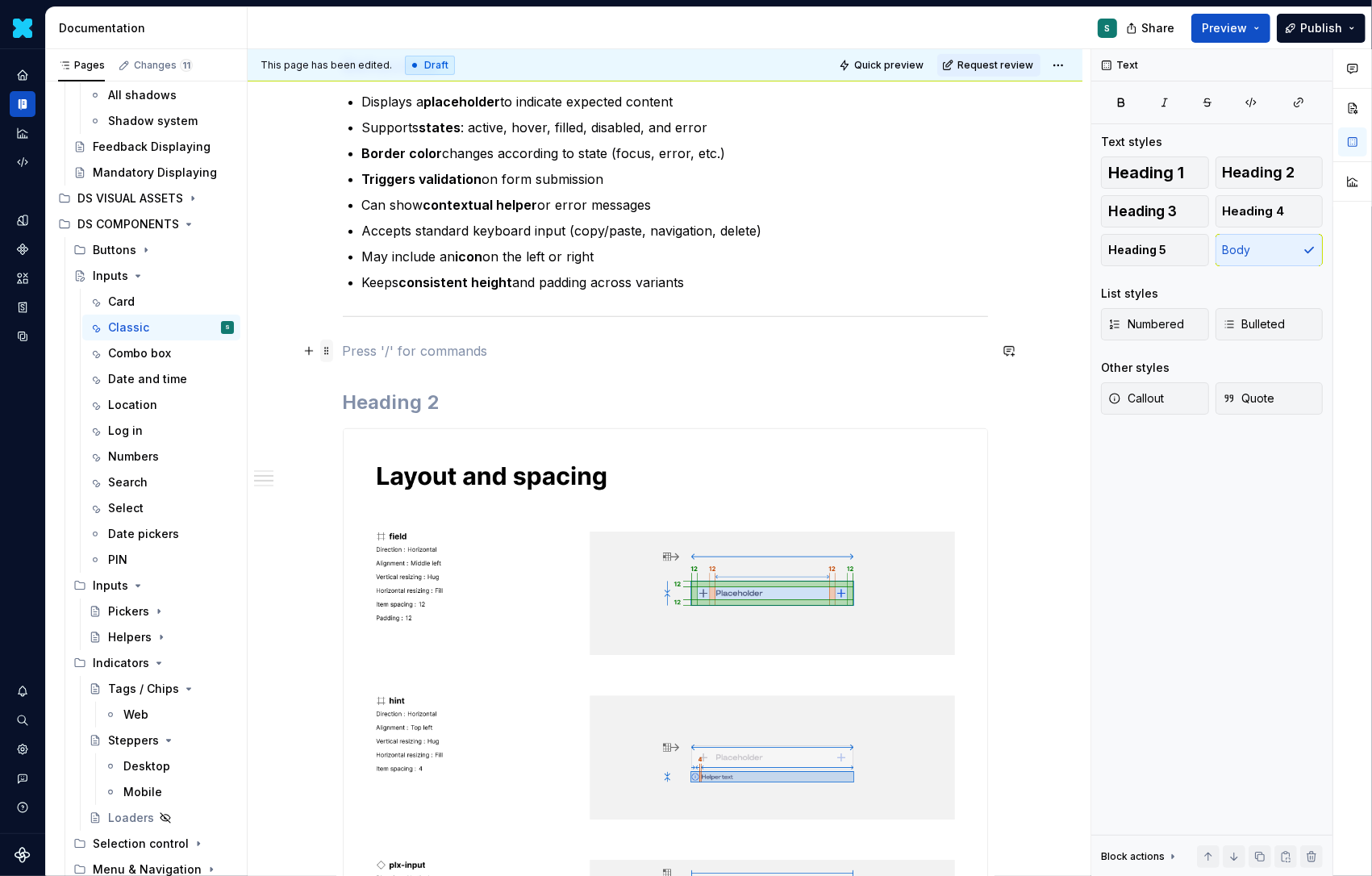
click at [333, 349] on span at bounding box center [327, 350] width 13 height 22
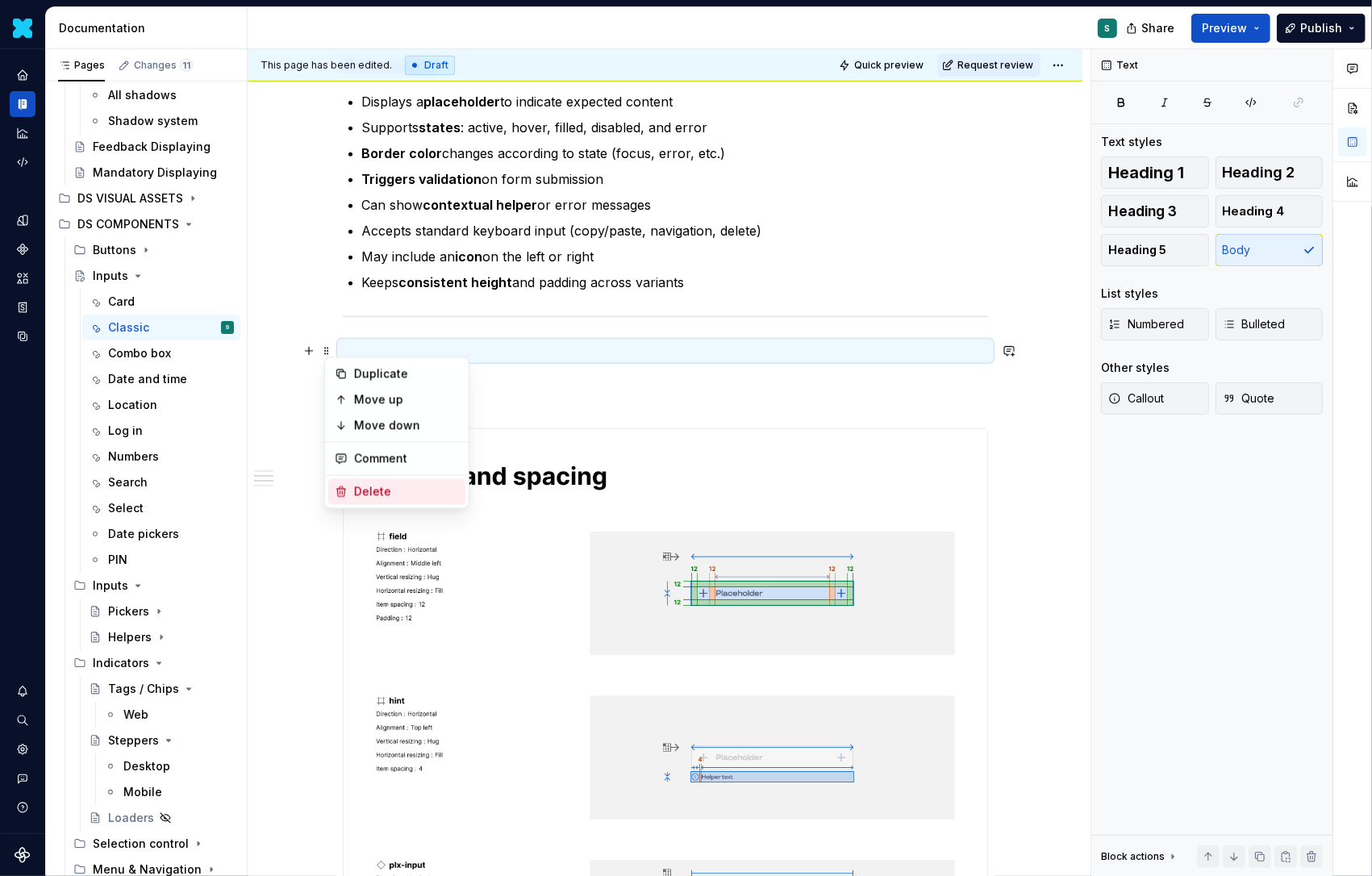
click at [364, 488] on div "Delete" at bounding box center [407, 492] width 105 height 16
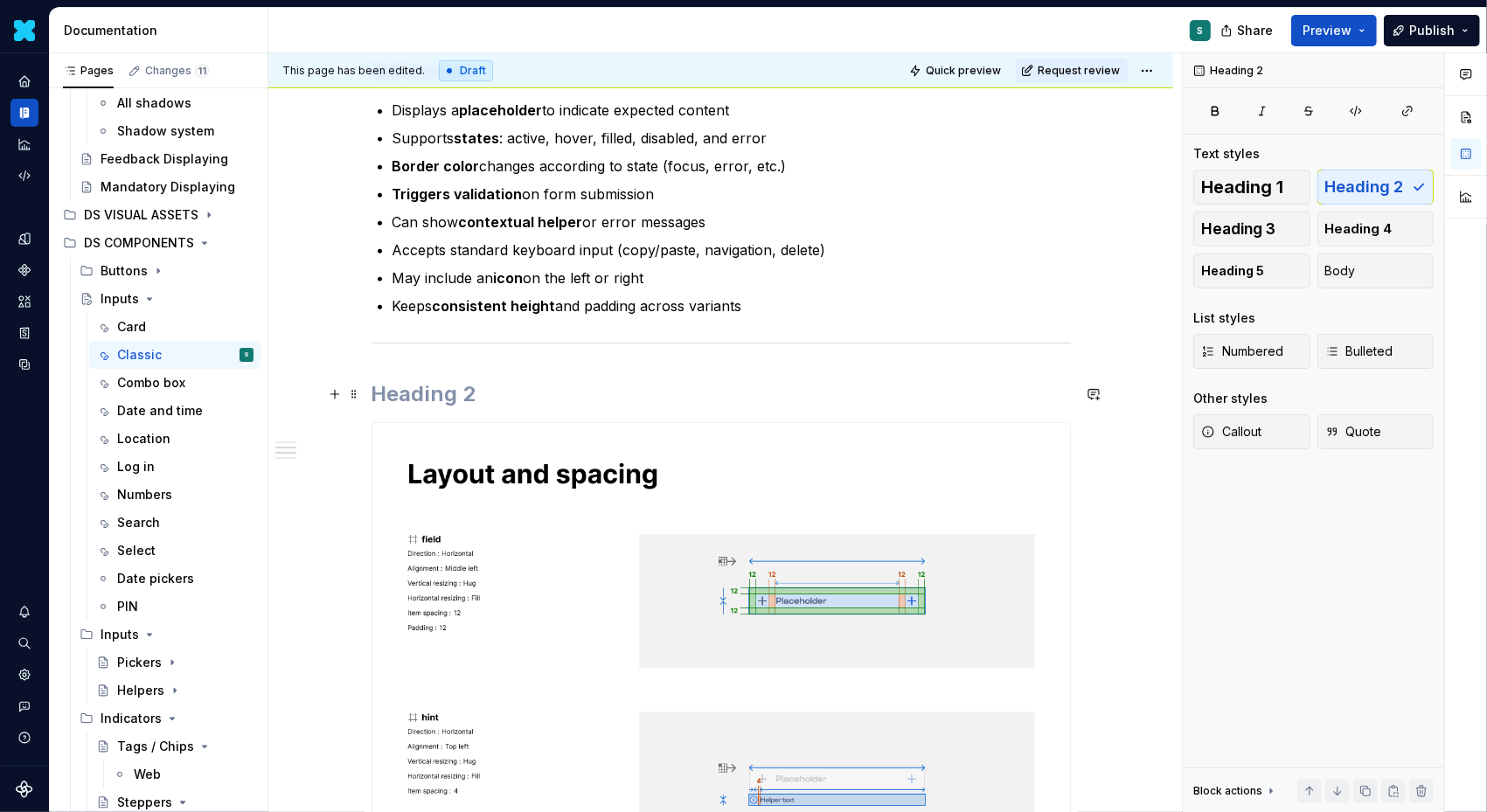
click at [391, 390] on h2 at bounding box center [721, 394] width 700 height 28
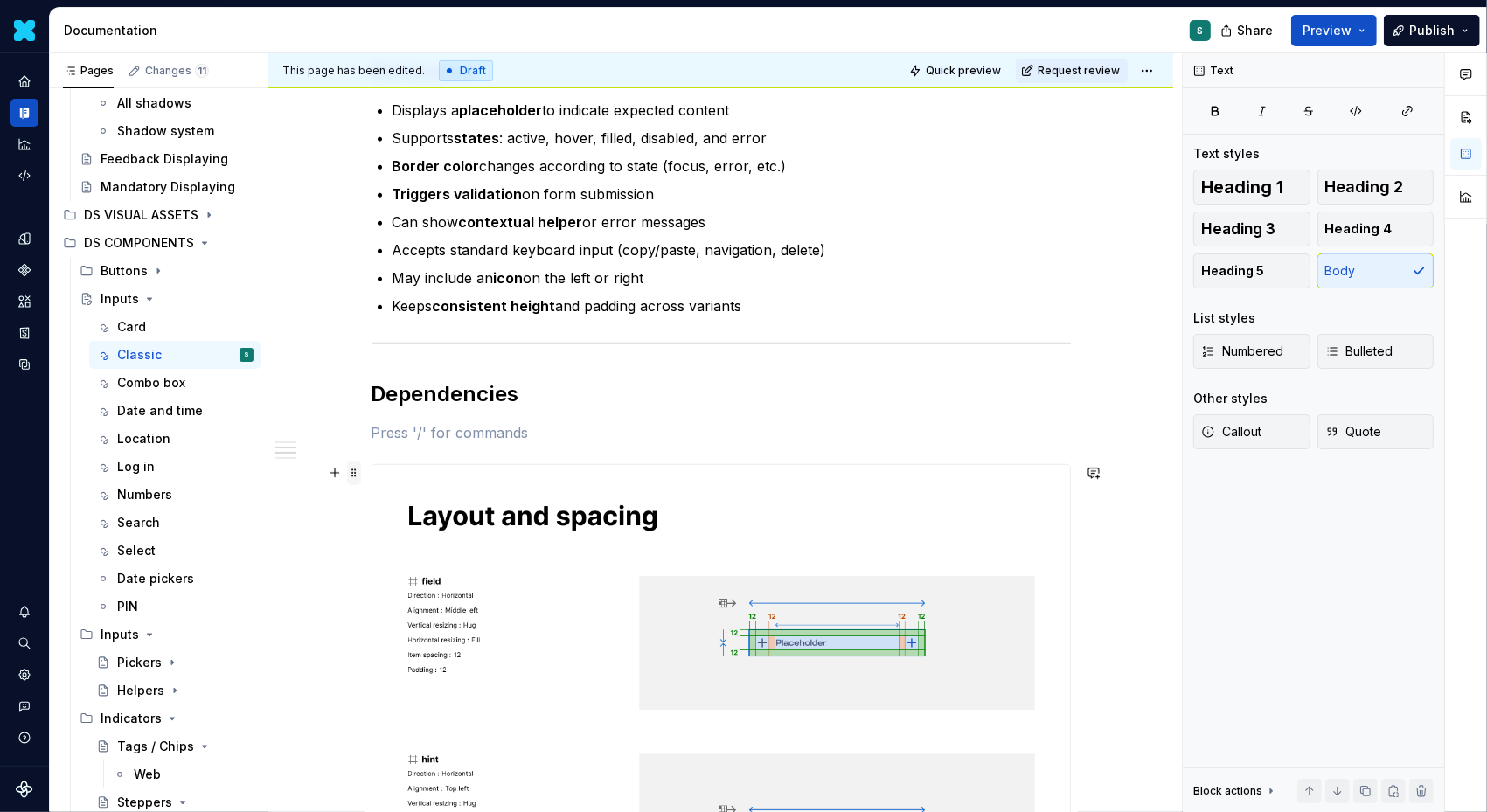
click at [358, 475] on span at bounding box center [354, 472] width 14 height 24
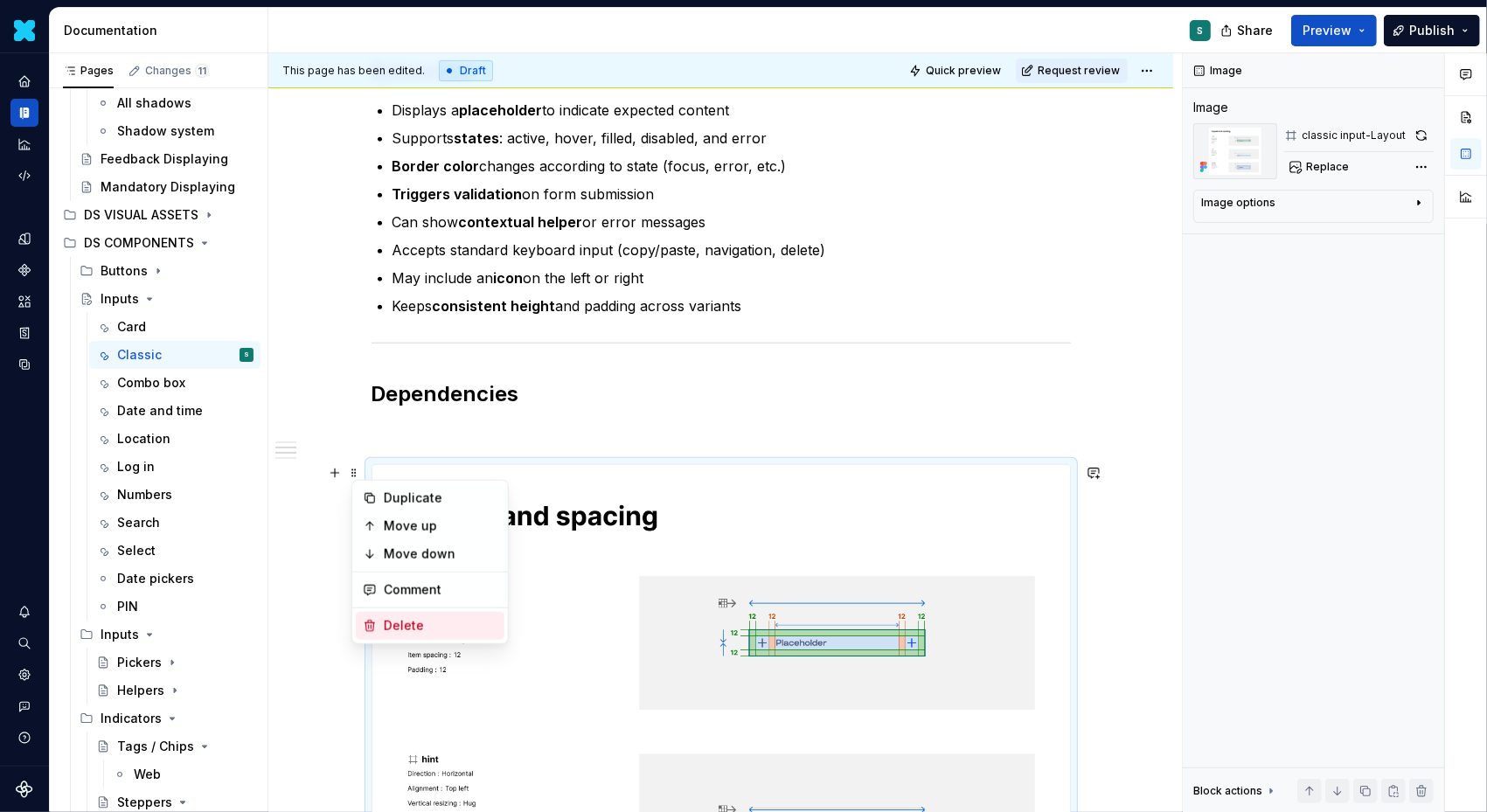
click at [396, 617] on div "Delete" at bounding box center [441, 626] width 114 height 18
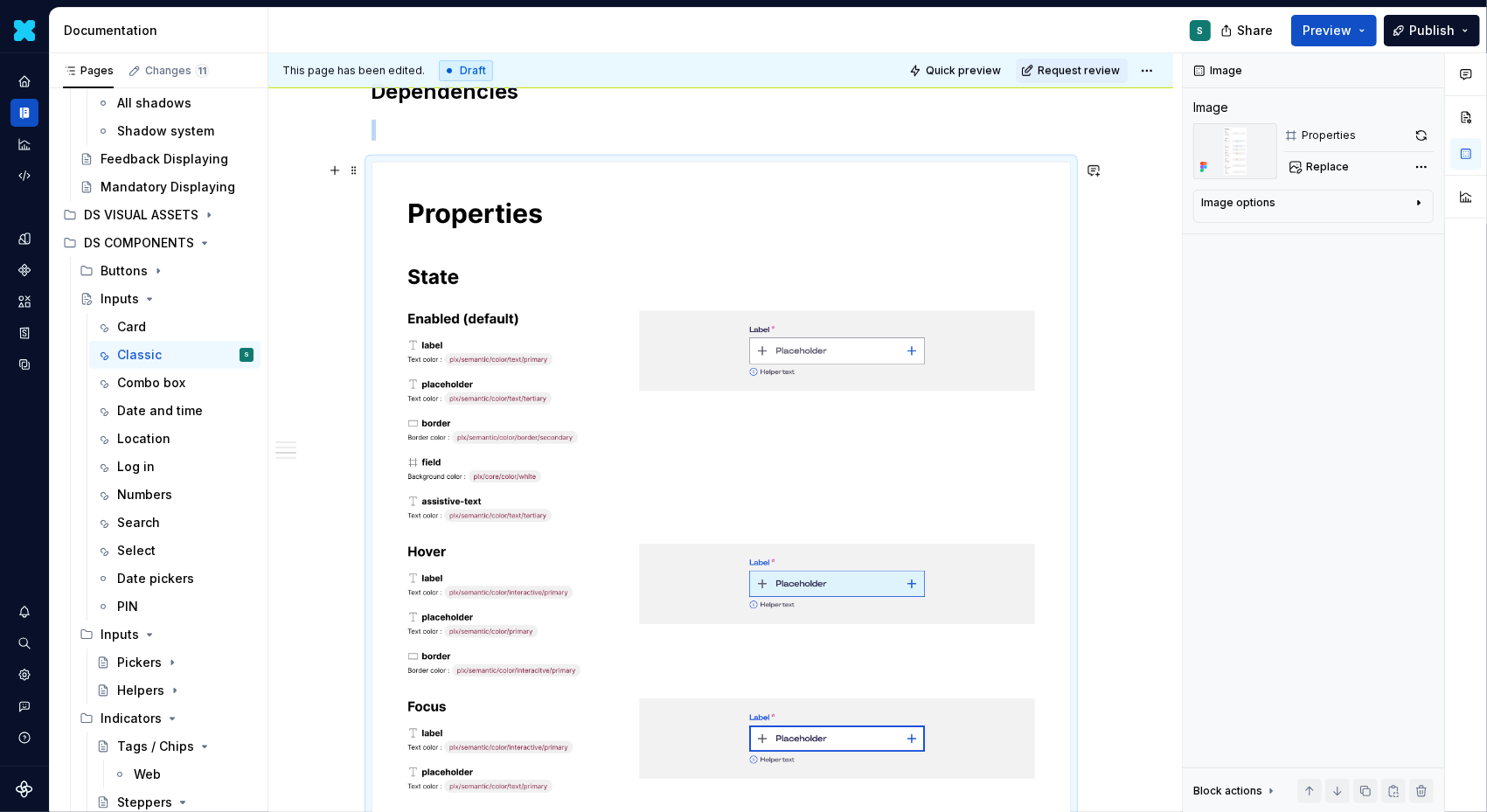
scroll to position [979, 0]
click at [340, 258] on div "Definition Classic Input Field  The Input Classic allows users to enter, edit, …" at bounding box center [720, 826] width 905 height 3005
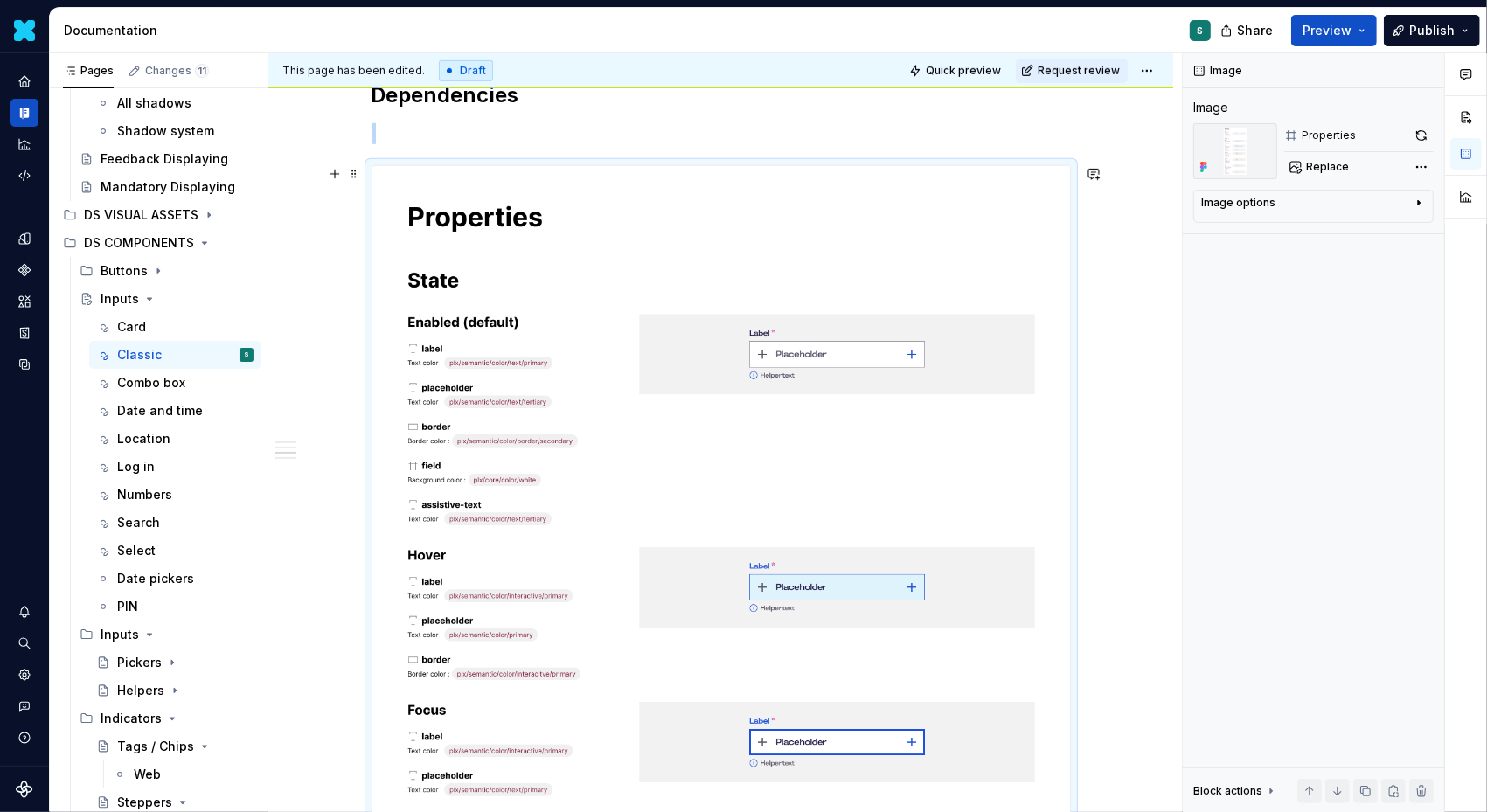
click at [290, 229] on div "Definition Classic Input Field  The Input Classic allows users to enter, edit, …" at bounding box center [720, 826] width 905 height 3005
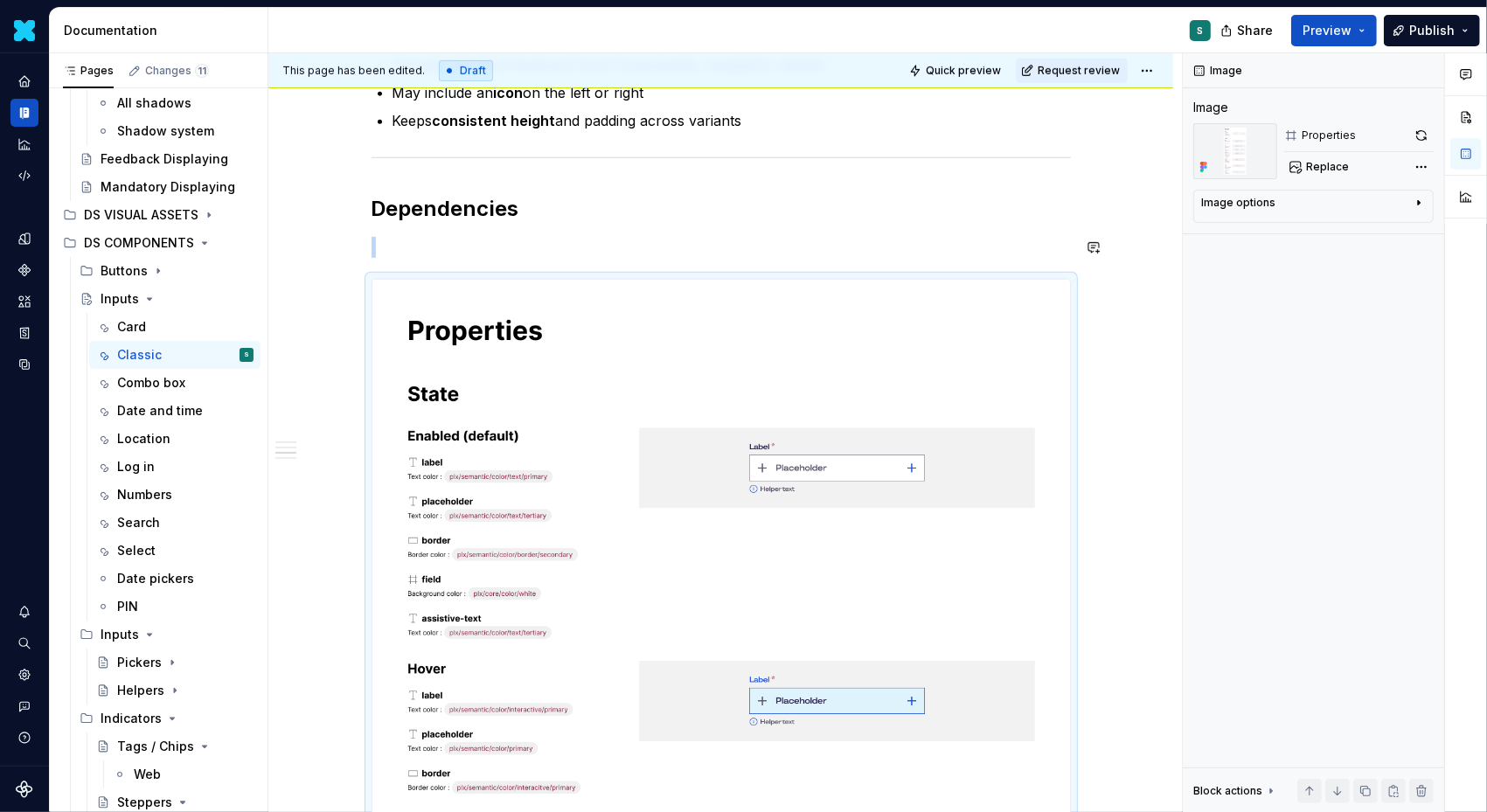
scroll to position [862, 0]
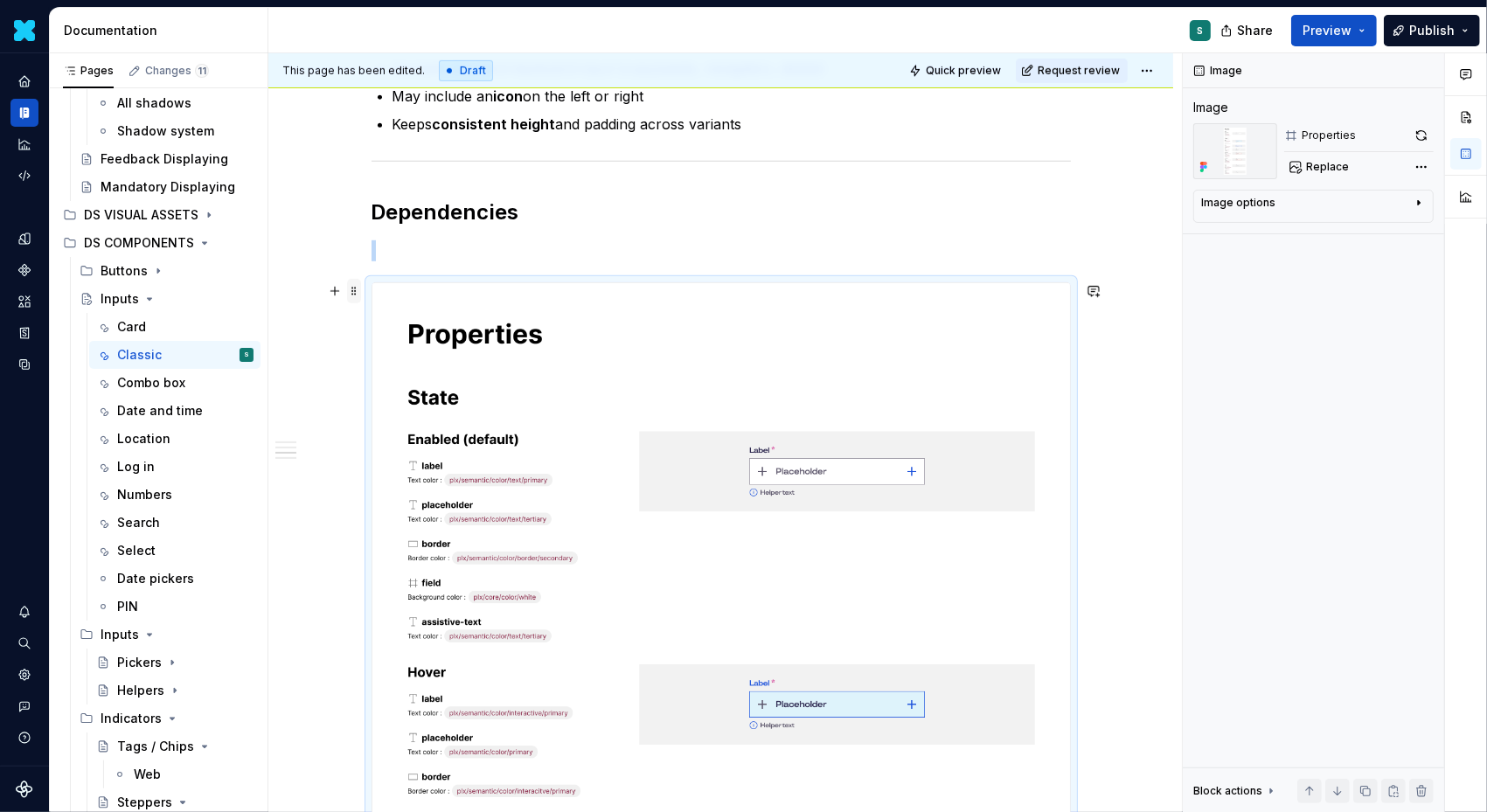
click at [358, 288] on span at bounding box center [354, 291] width 14 height 24
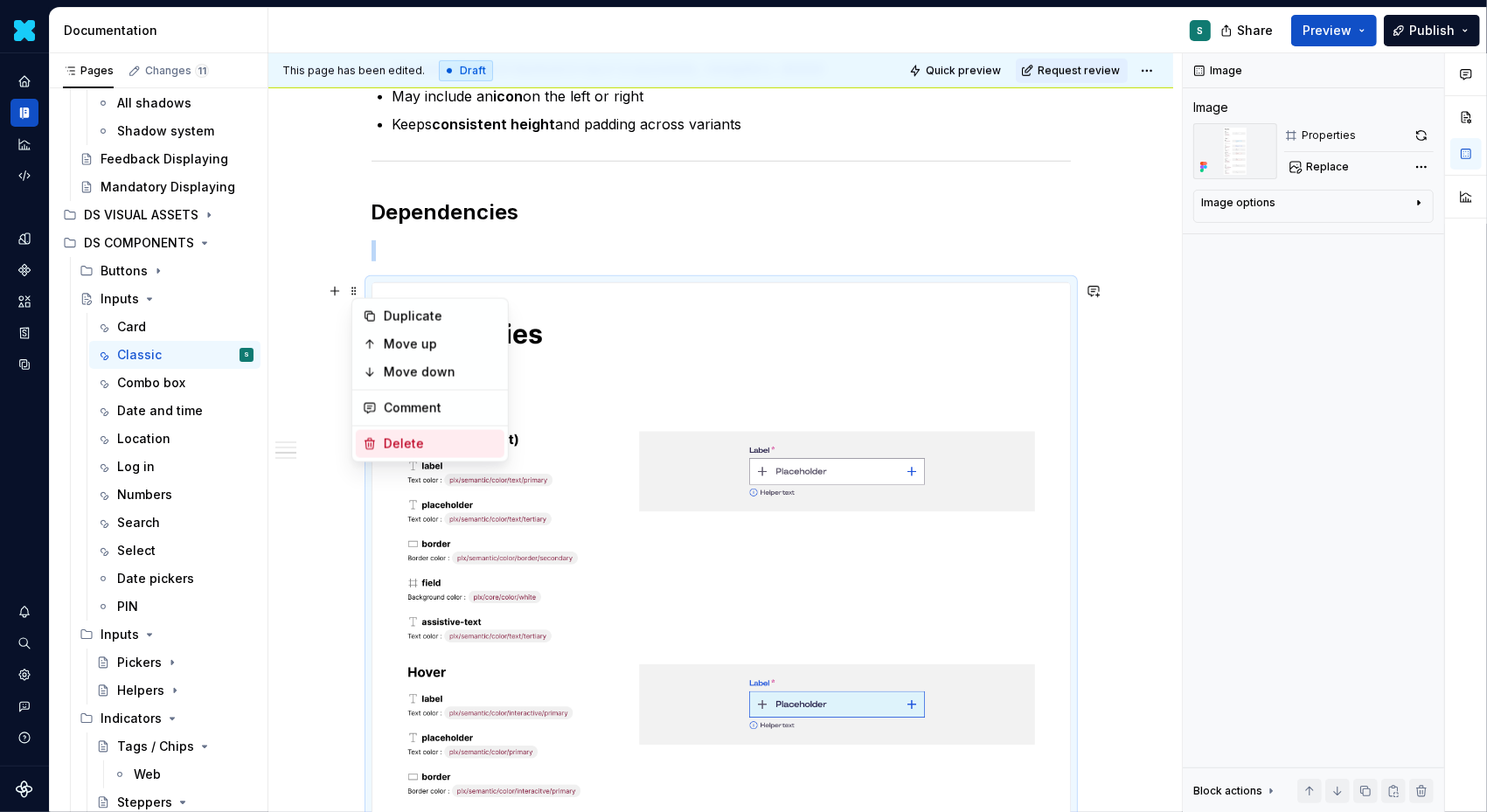
click at [403, 439] on div "Delete" at bounding box center [441, 444] width 114 height 18
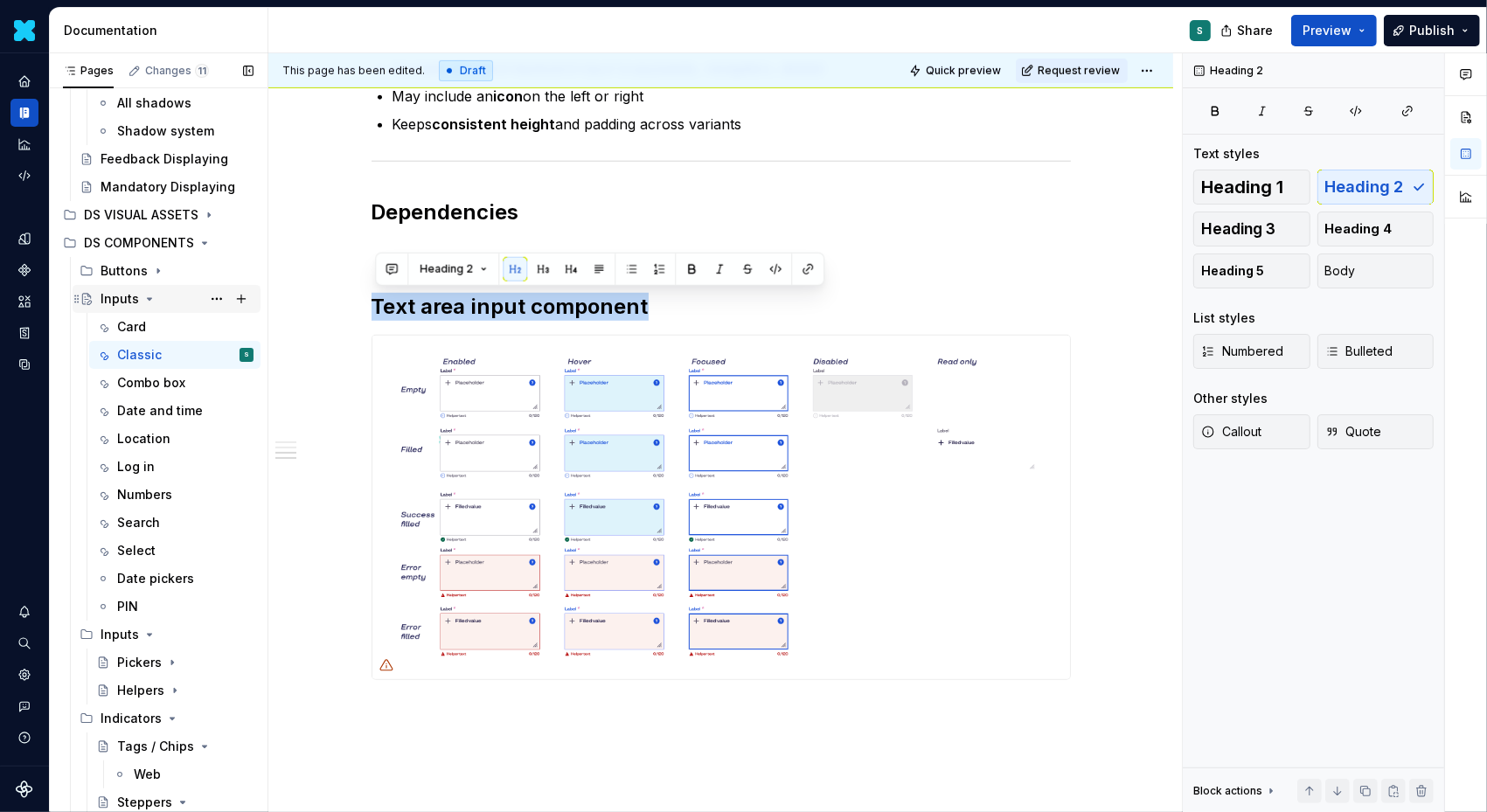
drag, startPoint x: 671, startPoint y: 299, endPoint x: 255, endPoint y: 290, distance: 416.1
click at [255, 293] on div "Pages Changes 11 Add Accessibility guide for tree Page tree. Navigate the tree …" at bounding box center [768, 437] width 1437 height 767
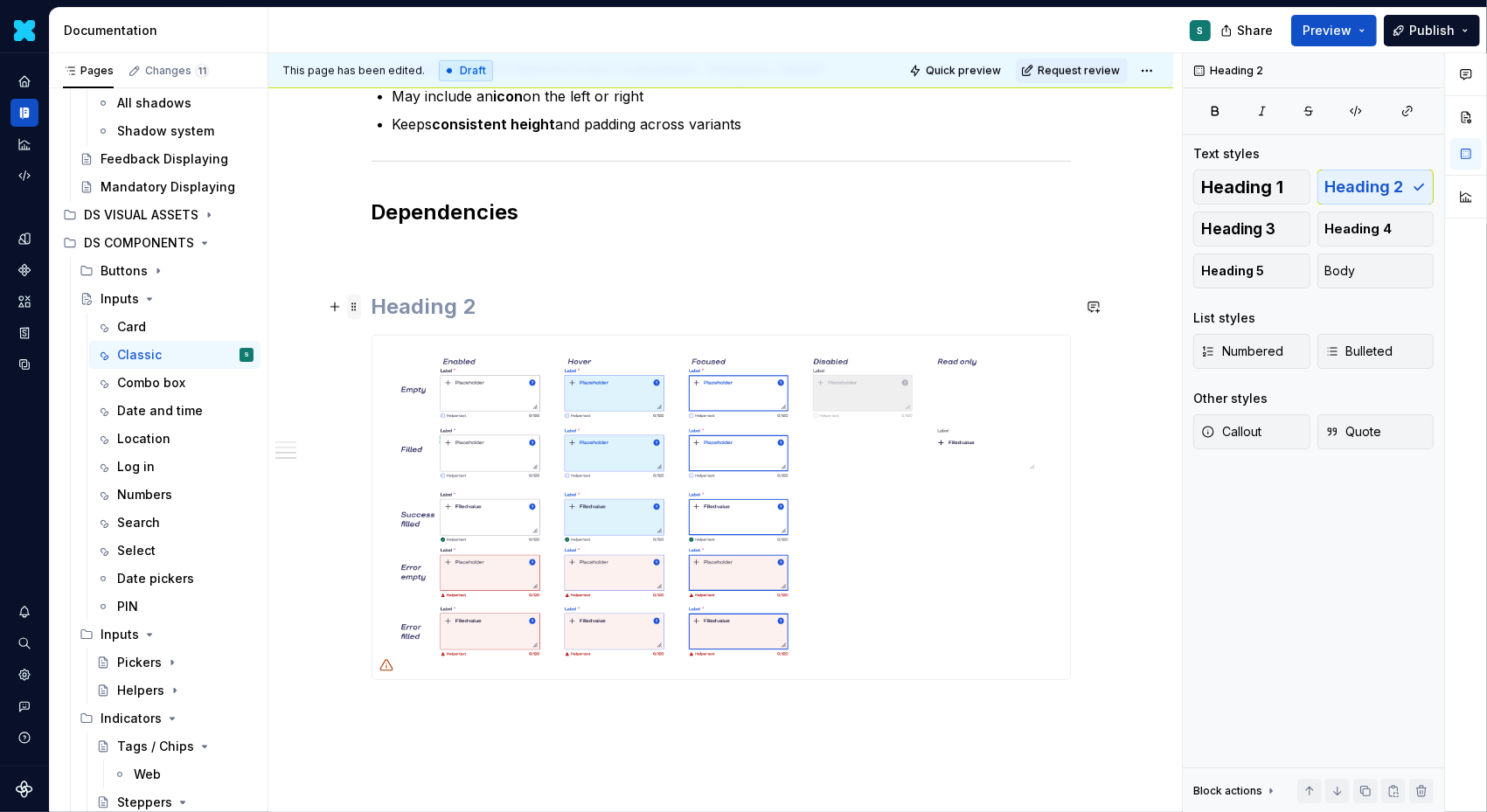
click at [361, 308] on span at bounding box center [354, 307] width 14 height 24
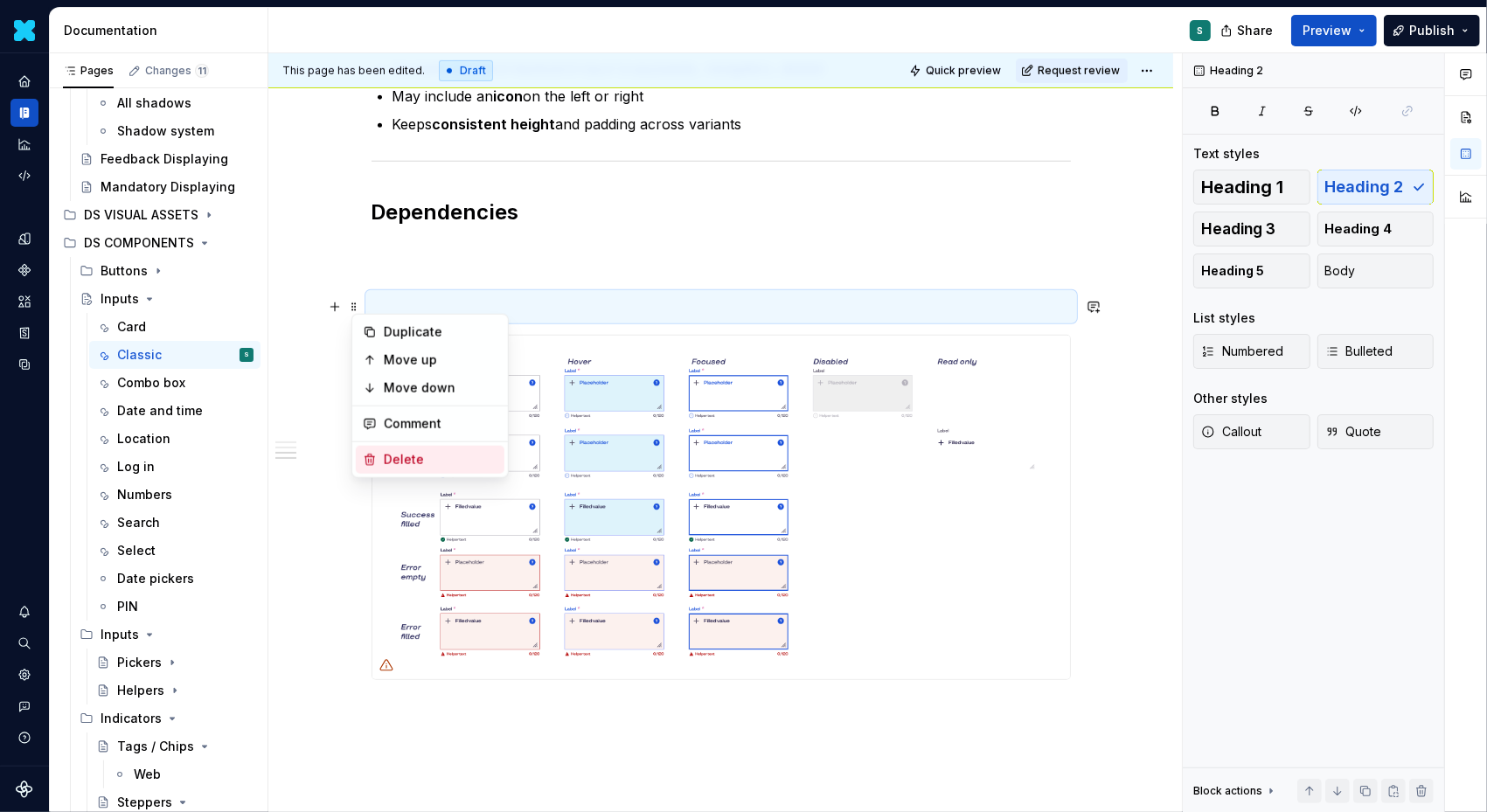
click at [384, 457] on div "Delete" at bounding box center [441, 460] width 114 height 18
type textarea "*"
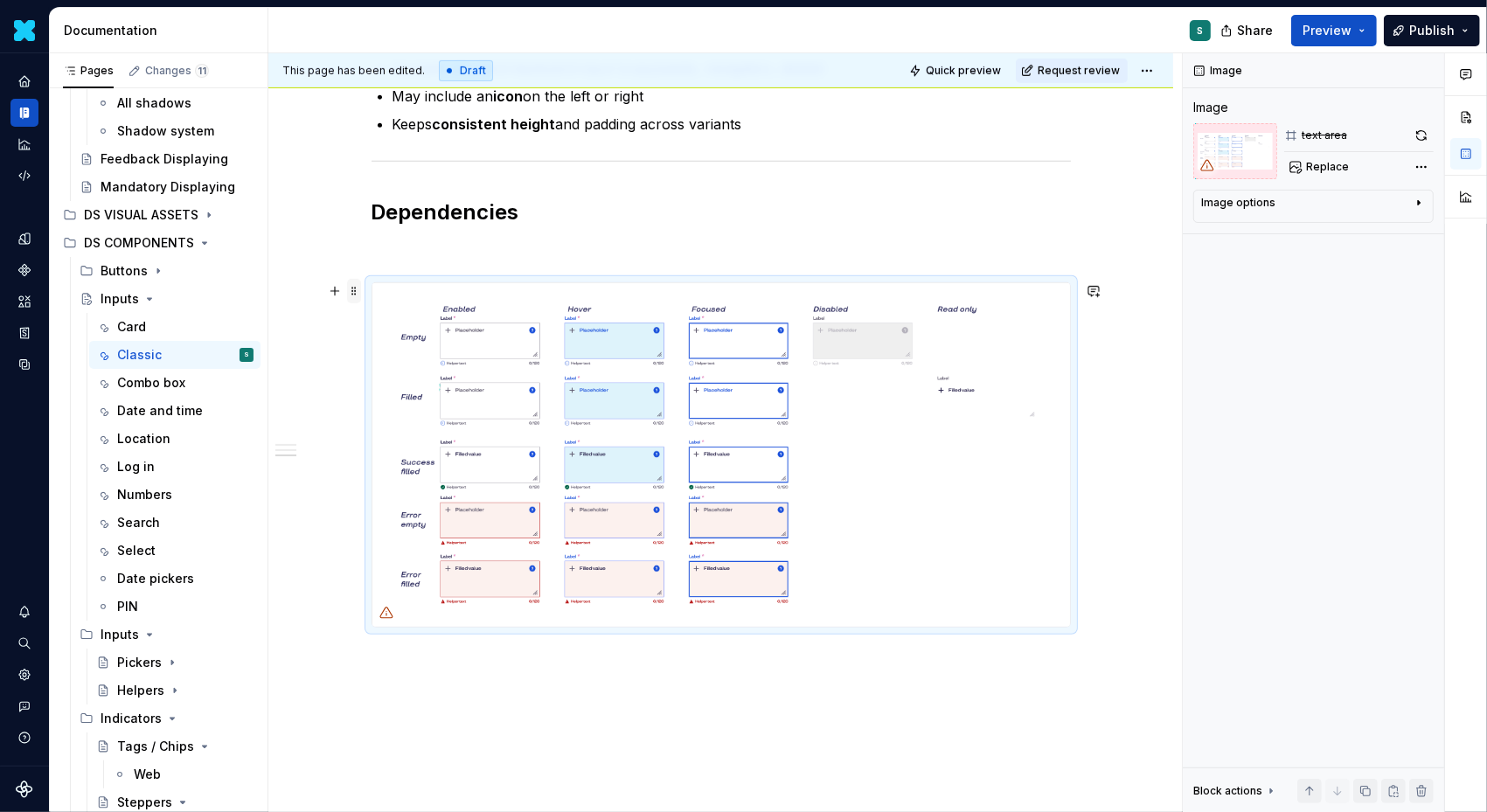
click at [356, 294] on span at bounding box center [354, 291] width 14 height 24
click at [366, 437] on icon at bounding box center [370, 444] width 14 height 14
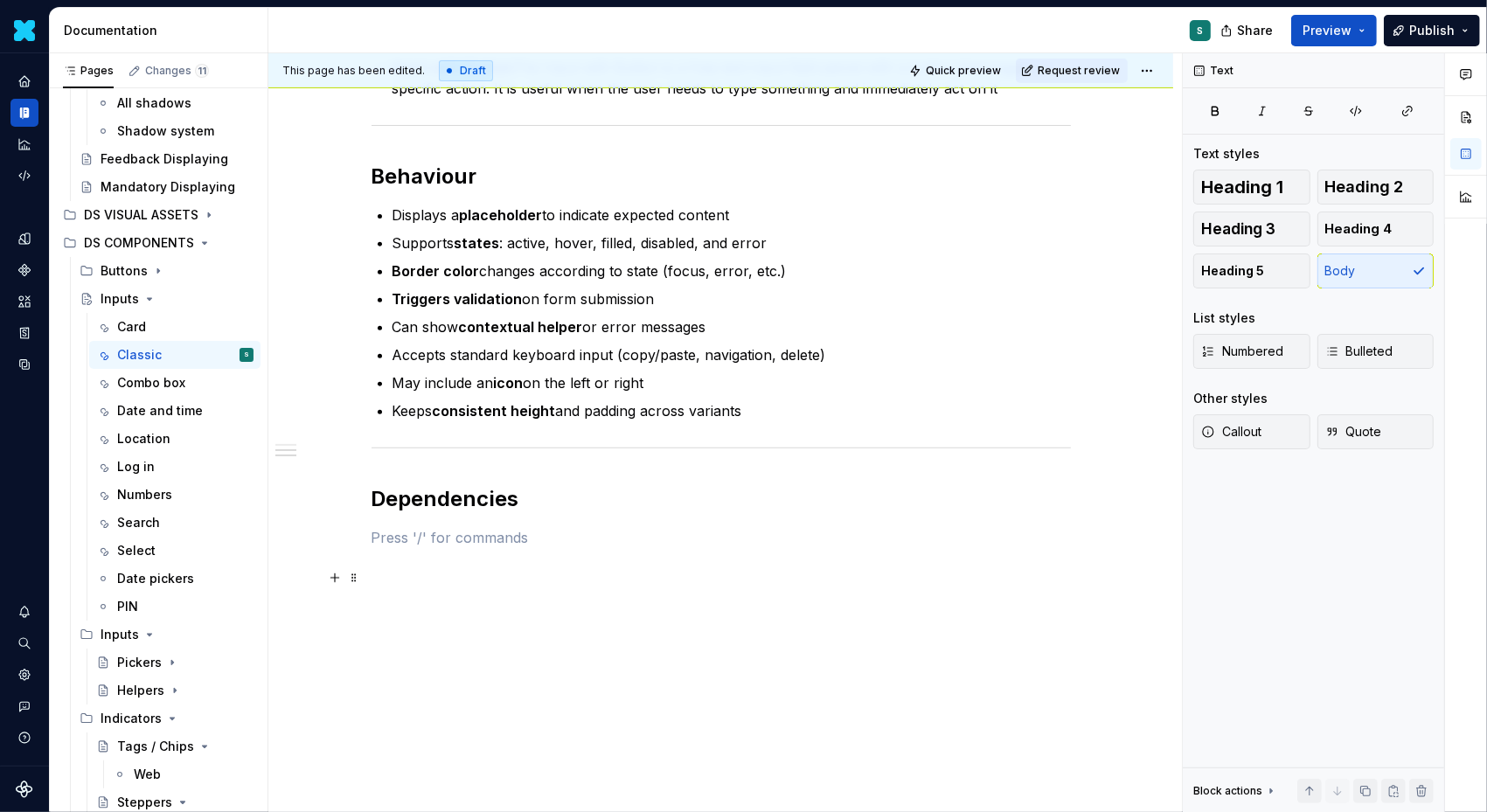
scroll to position [573, 0]
click at [341, 537] on button "button" at bounding box center [334, 538] width 24 height 24
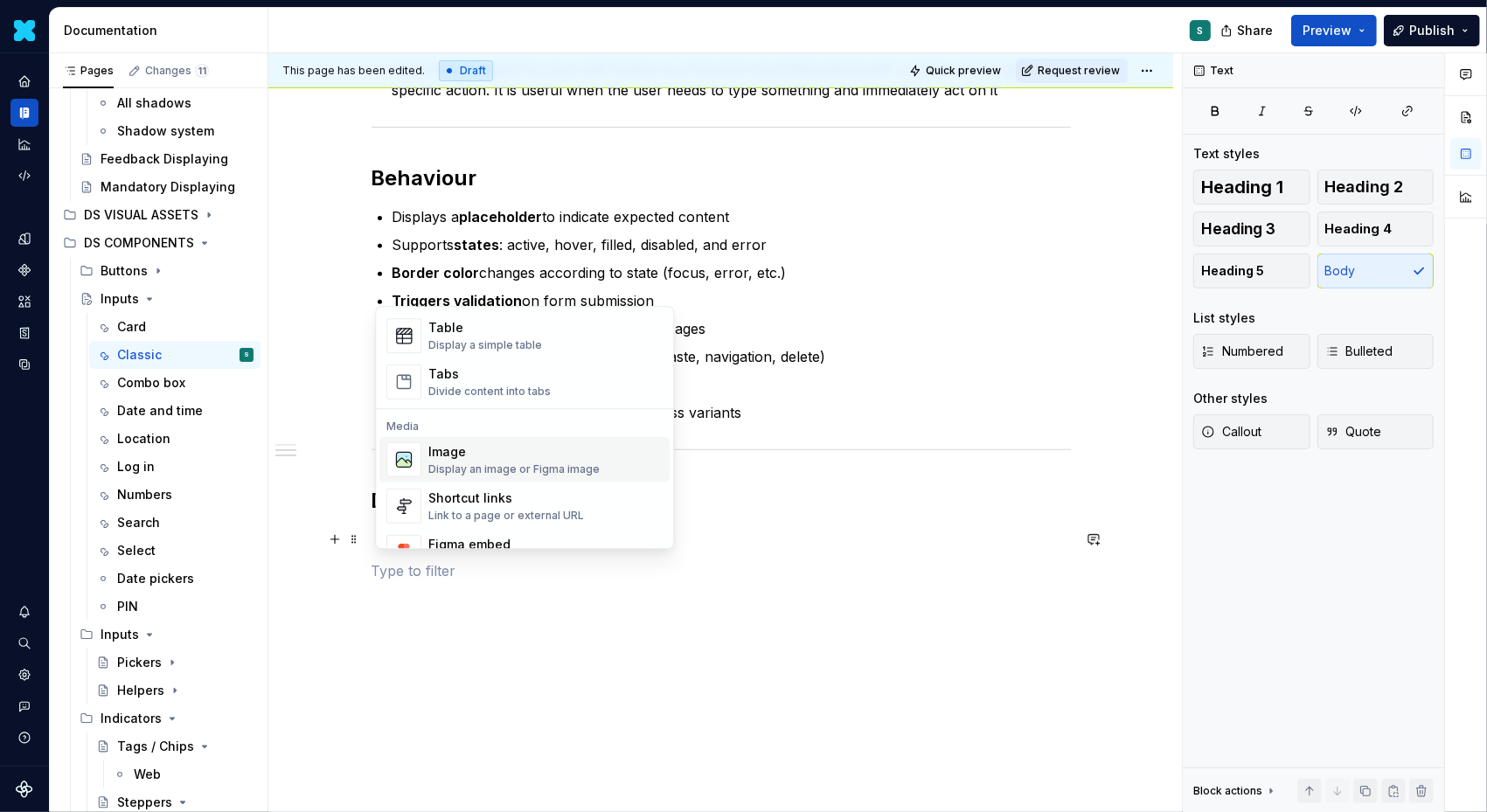
scroll to position [674, 0]
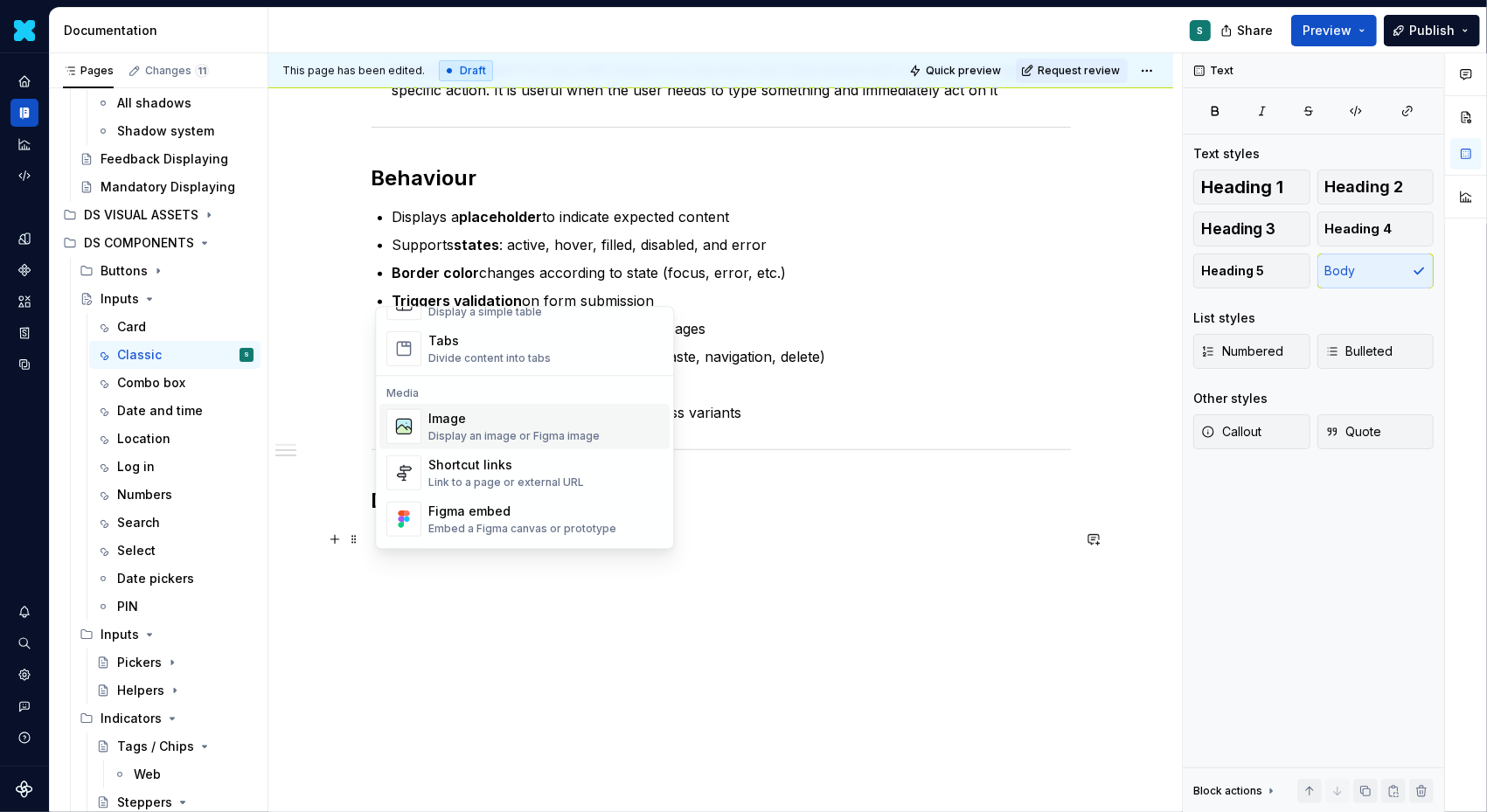
click at [472, 421] on div "Image" at bounding box center [514, 419] width 171 height 18
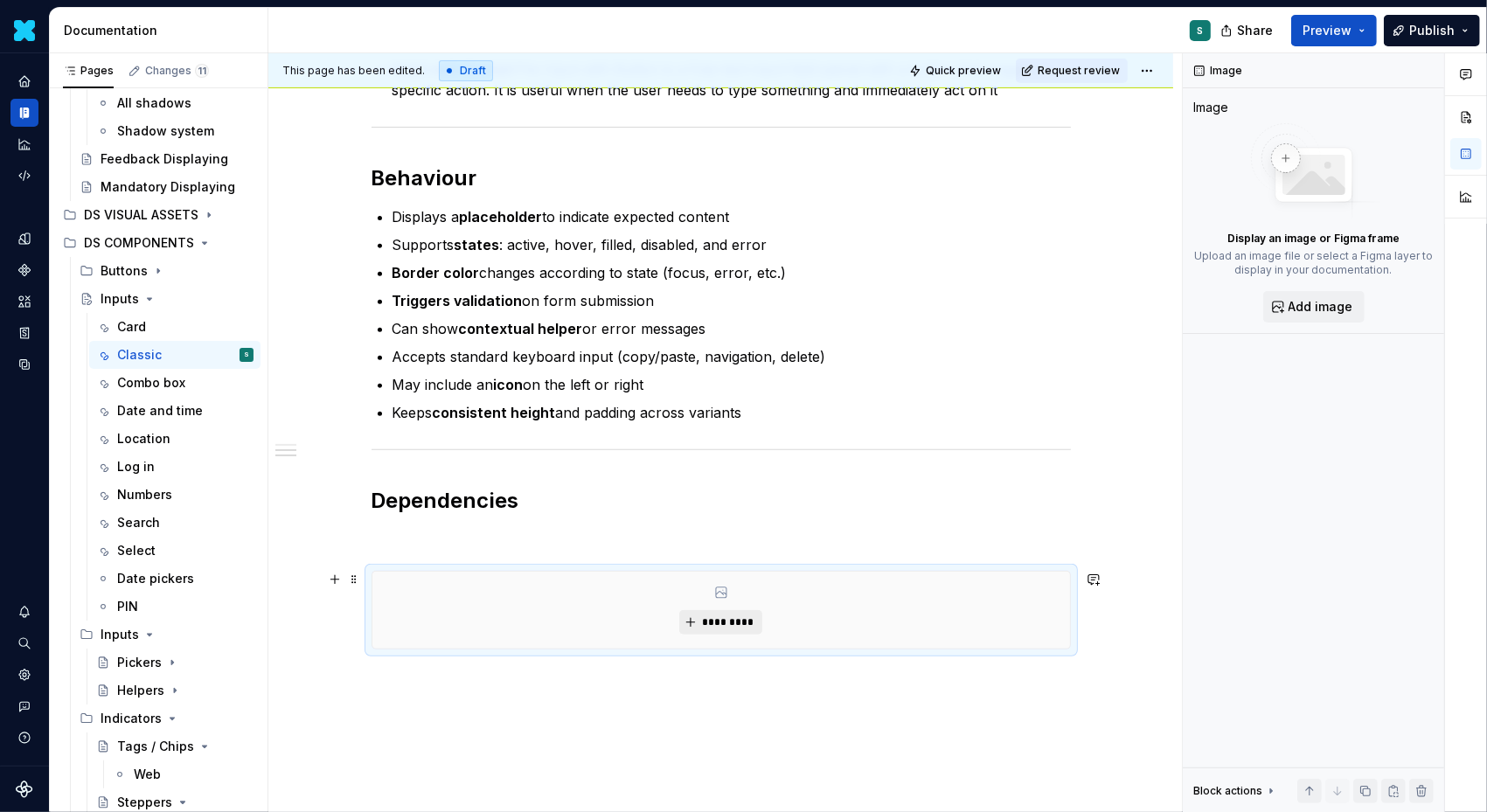
click at [750, 619] on span "*********" at bounding box center [728, 622] width 53 height 14
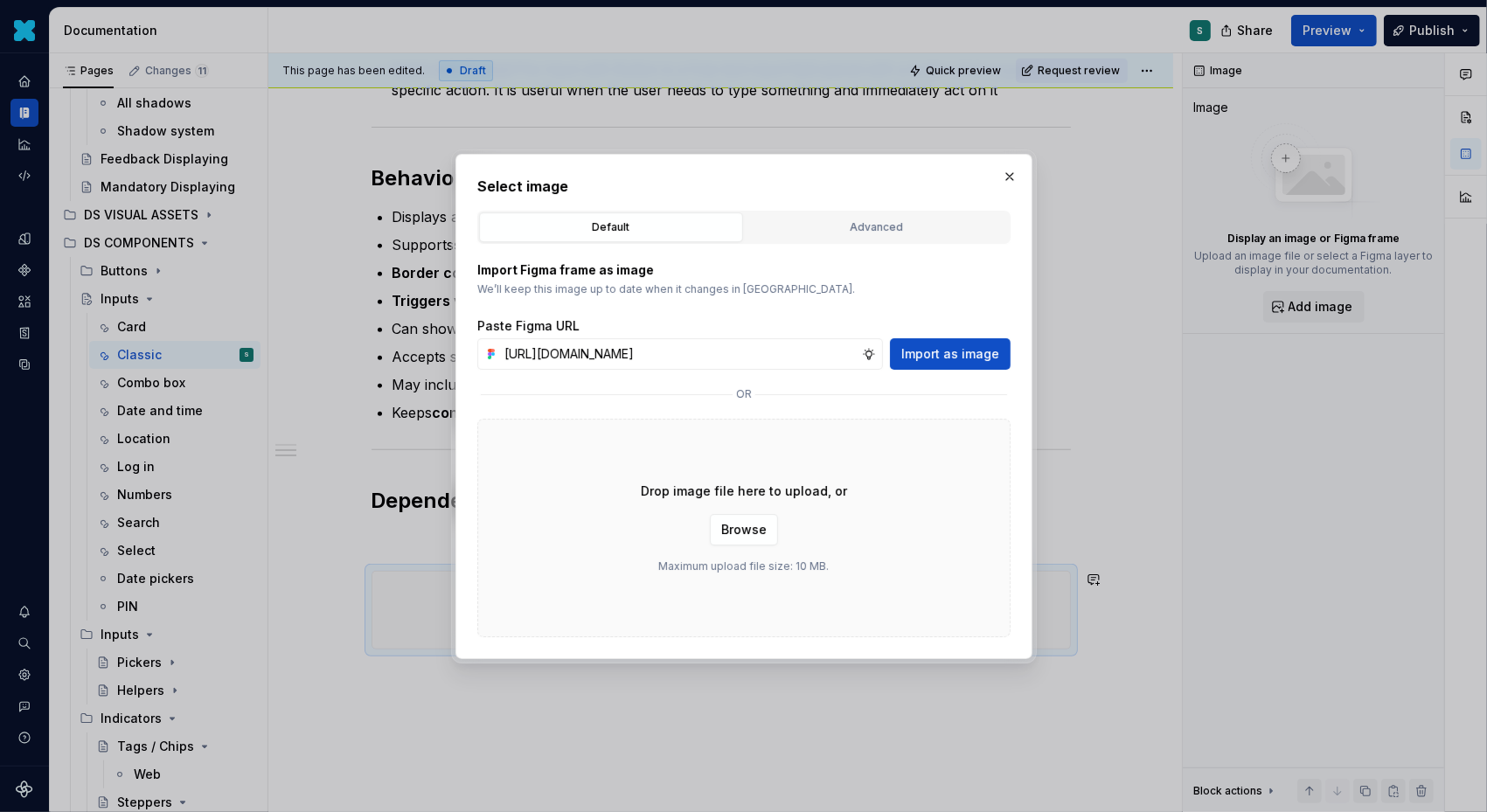
scroll to position [0, 597]
type input "https://www.figma.com/design/72xGIHOZQ7akBZDjUWnsKx/-DS-Com--Supernova-Document…"
click at [933, 353] on span "Import as image" at bounding box center [950, 354] width 98 height 18
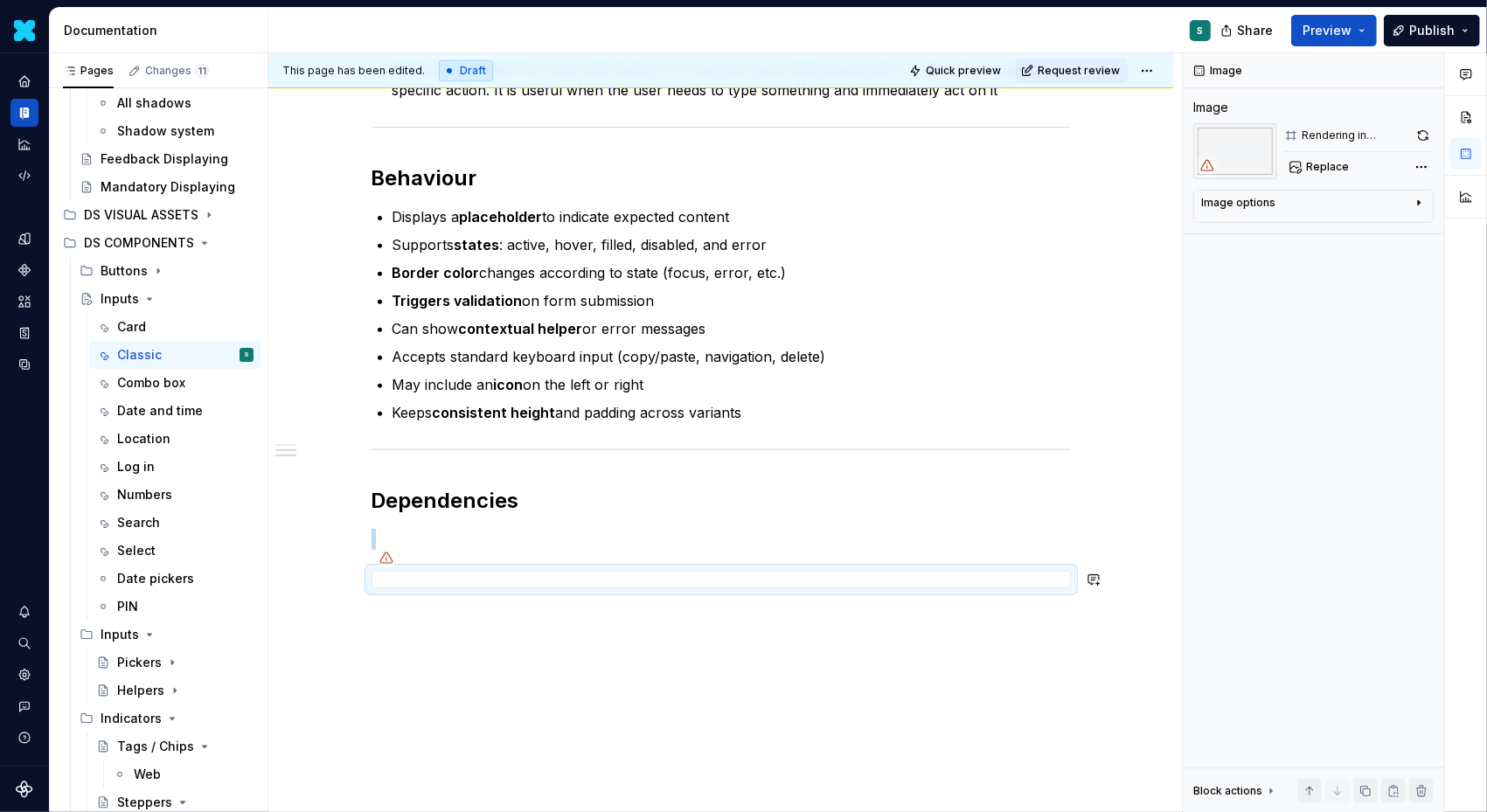
scroll to position [612, 0]
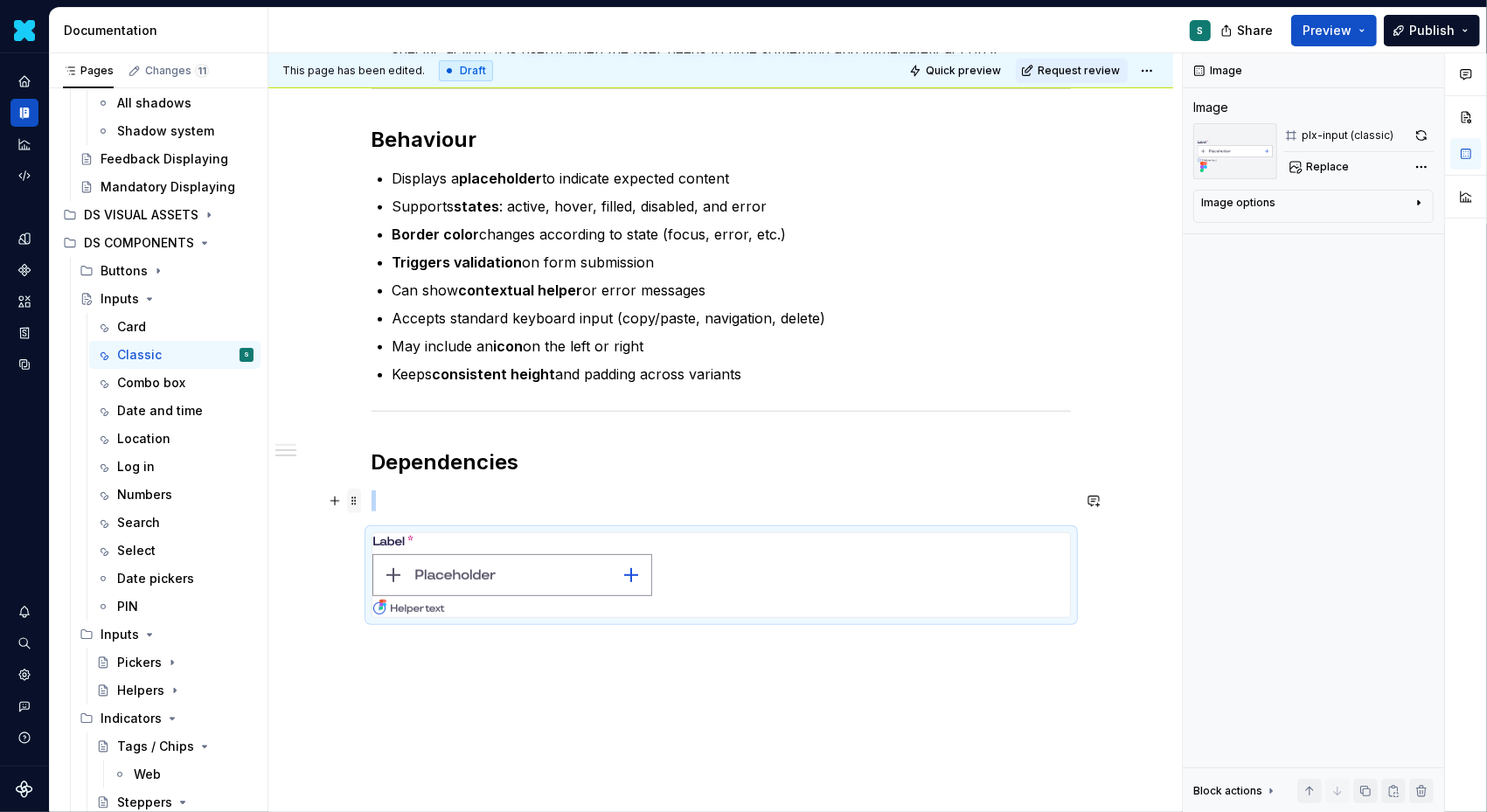
click at [357, 501] on span at bounding box center [354, 500] width 14 height 24
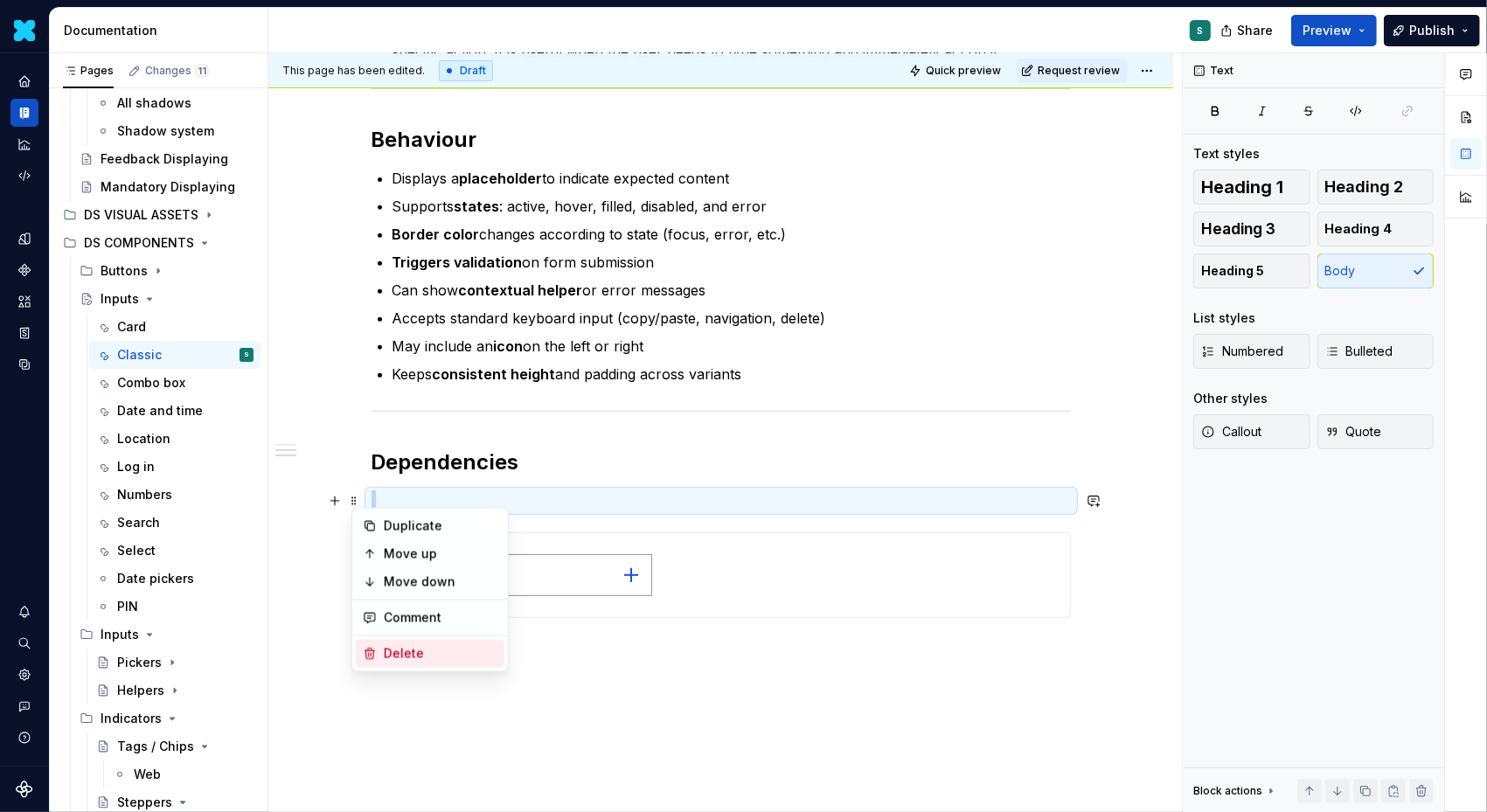
click at [384, 647] on div "Delete" at bounding box center [441, 654] width 114 height 18
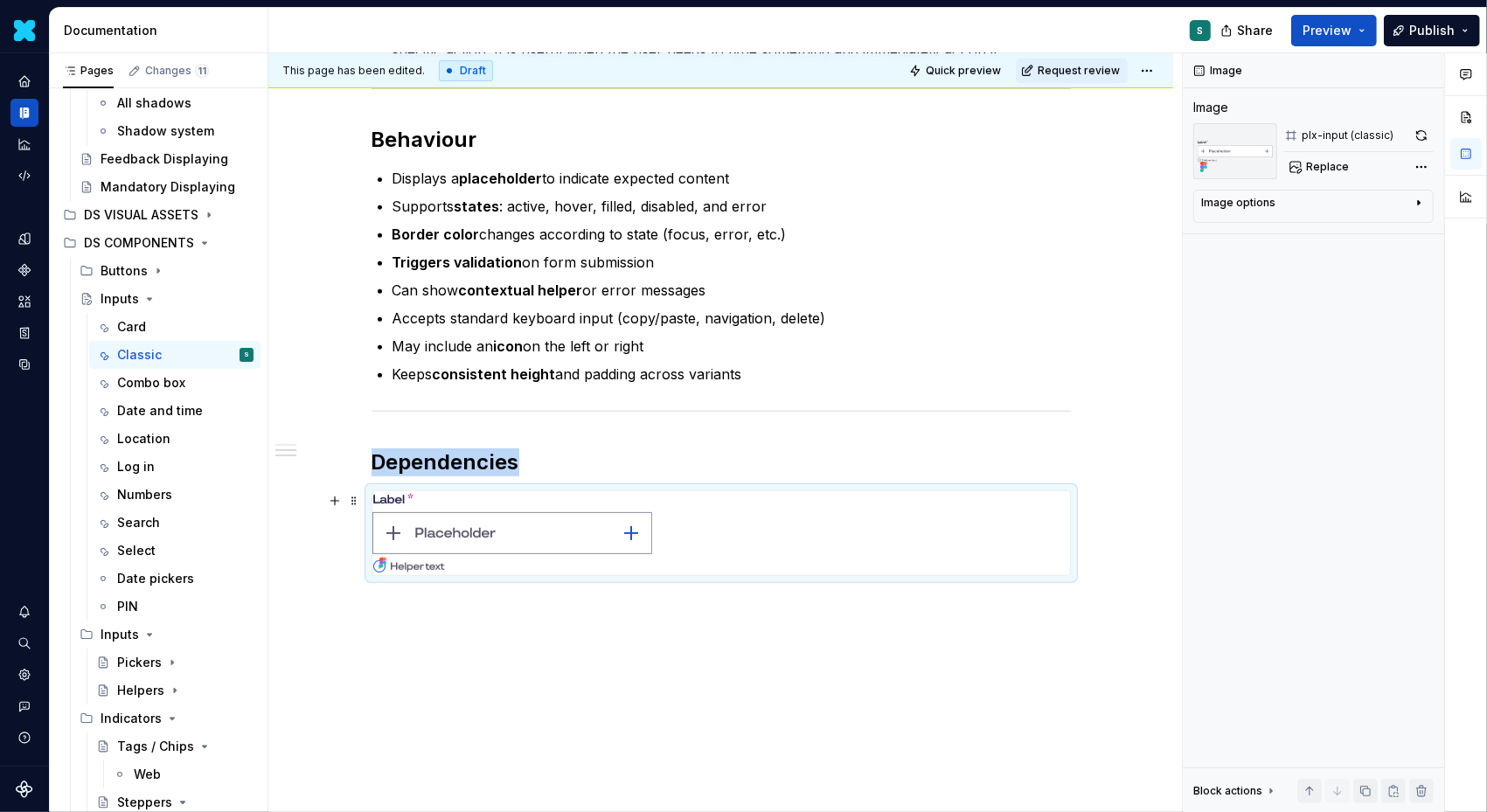
type textarea "*"
click at [403, 623] on div "Definition Classic Input Field  The Input Classic allows users to enter, edit, …" at bounding box center [720, 267] width 905 height 1150
click at [378, 618] on div "This page has been edited. Draft Quick preview Request review Inputs Edit heade…" at bounding box center [725, 433] width 914 height 759
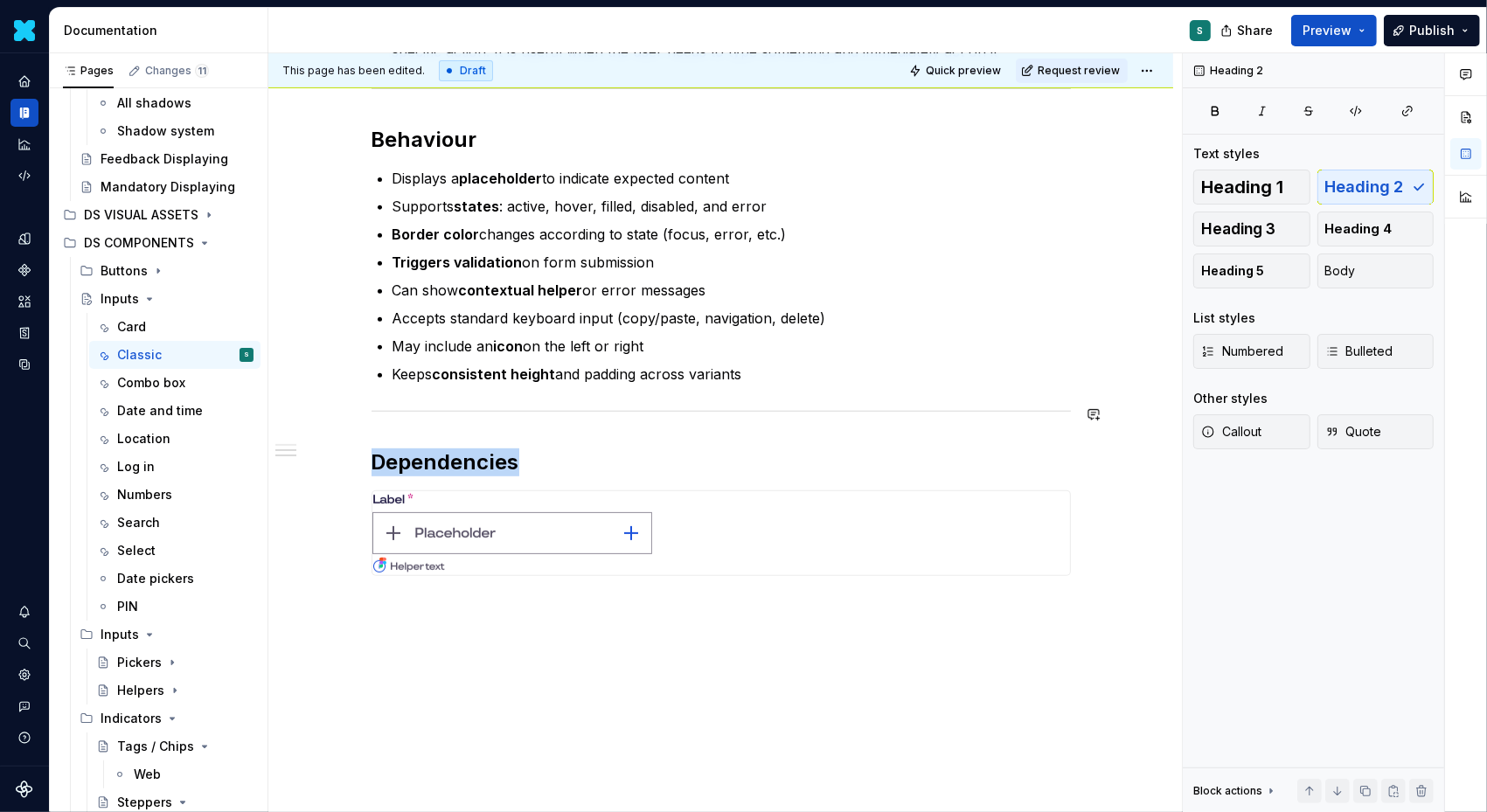
click at [352, 615] on div "Definition Classic Input Field  The Input Classic allows users to enter, edit, …" at bounding box center [720, 267] width 905 height 1150
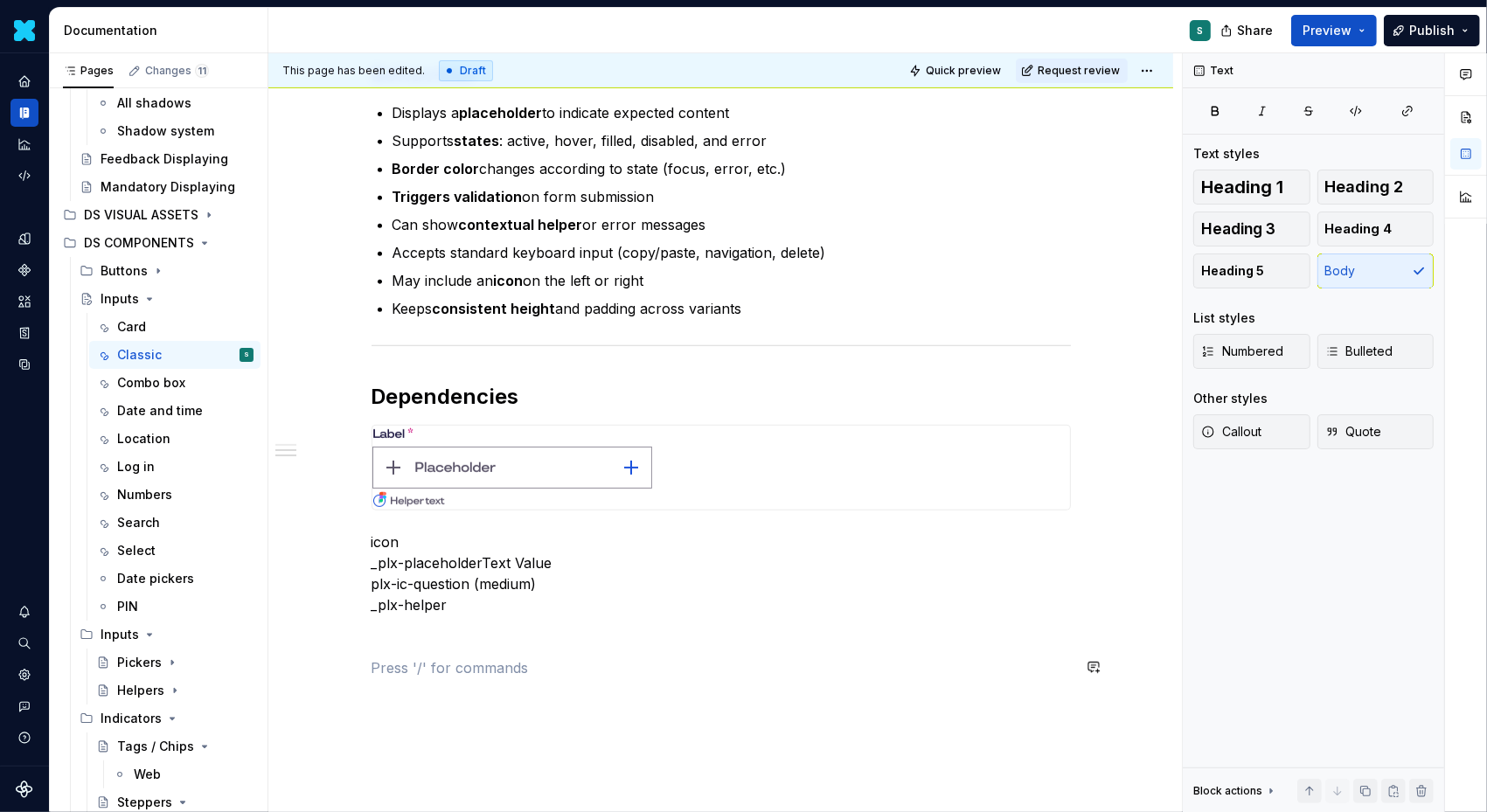
scroll to position [698, 0]
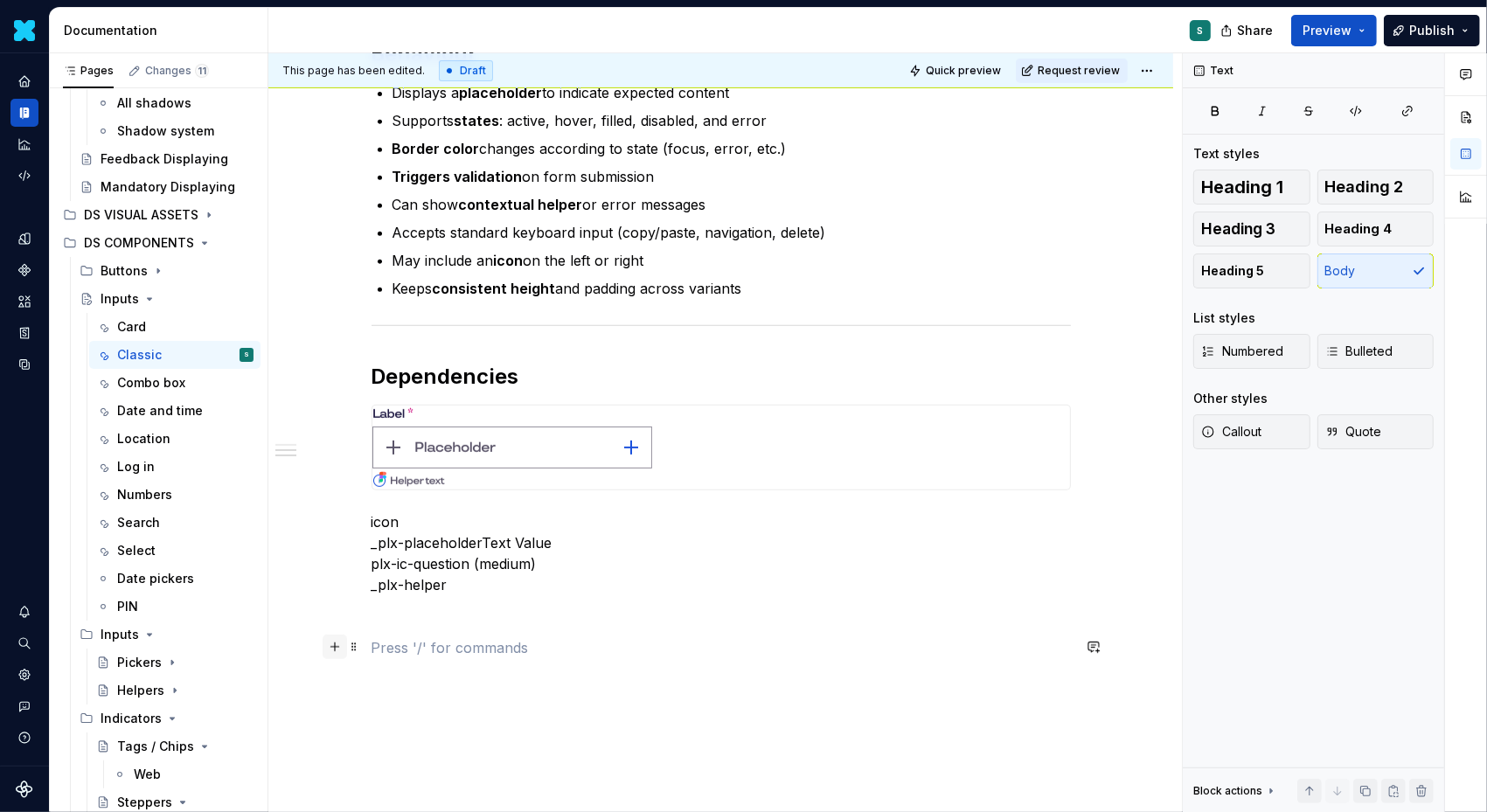
click at [342, 645] on button "button" at bounding box center [334, 646] width 24 height 24
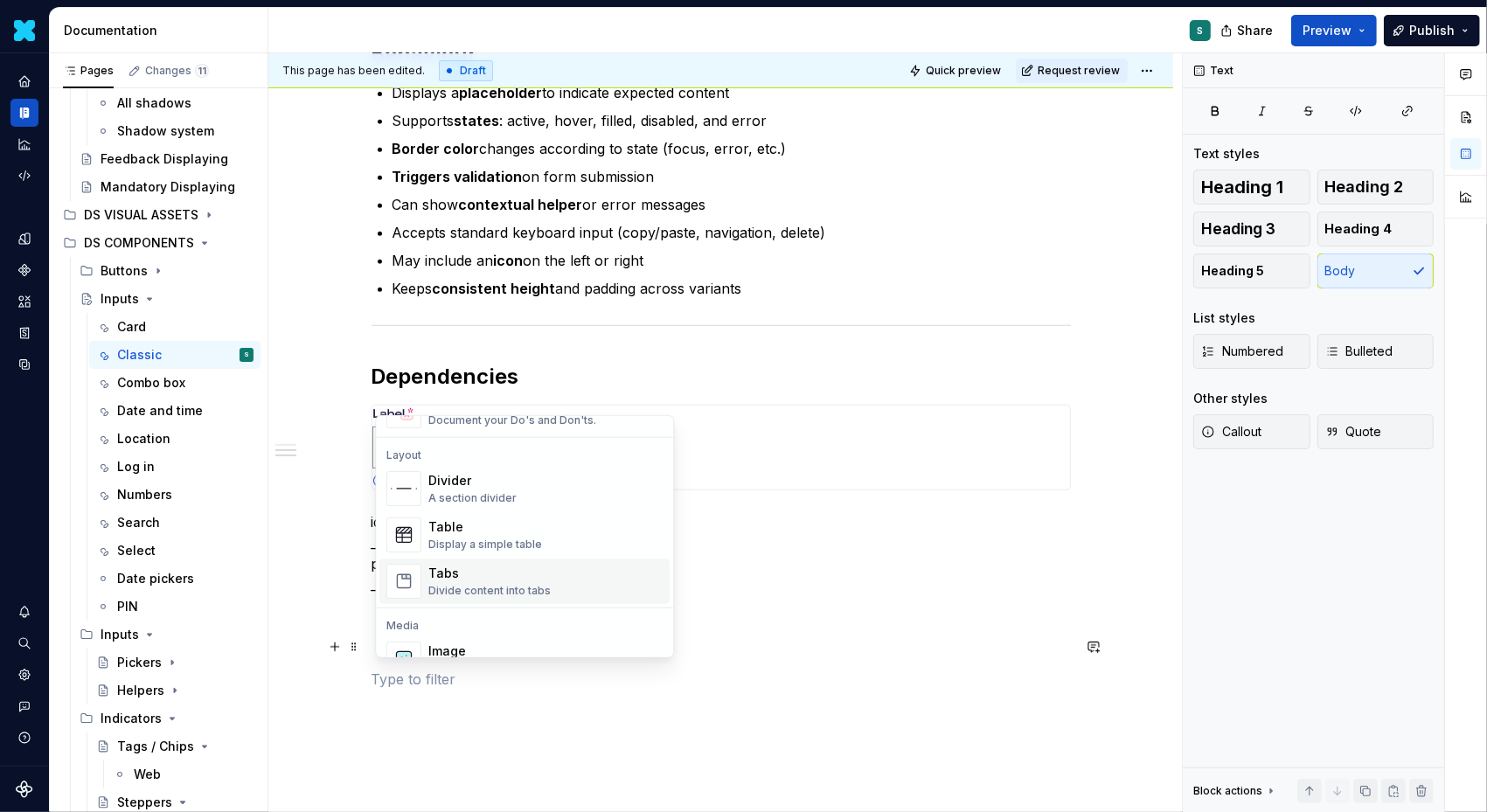
scroll to position [584, 0]
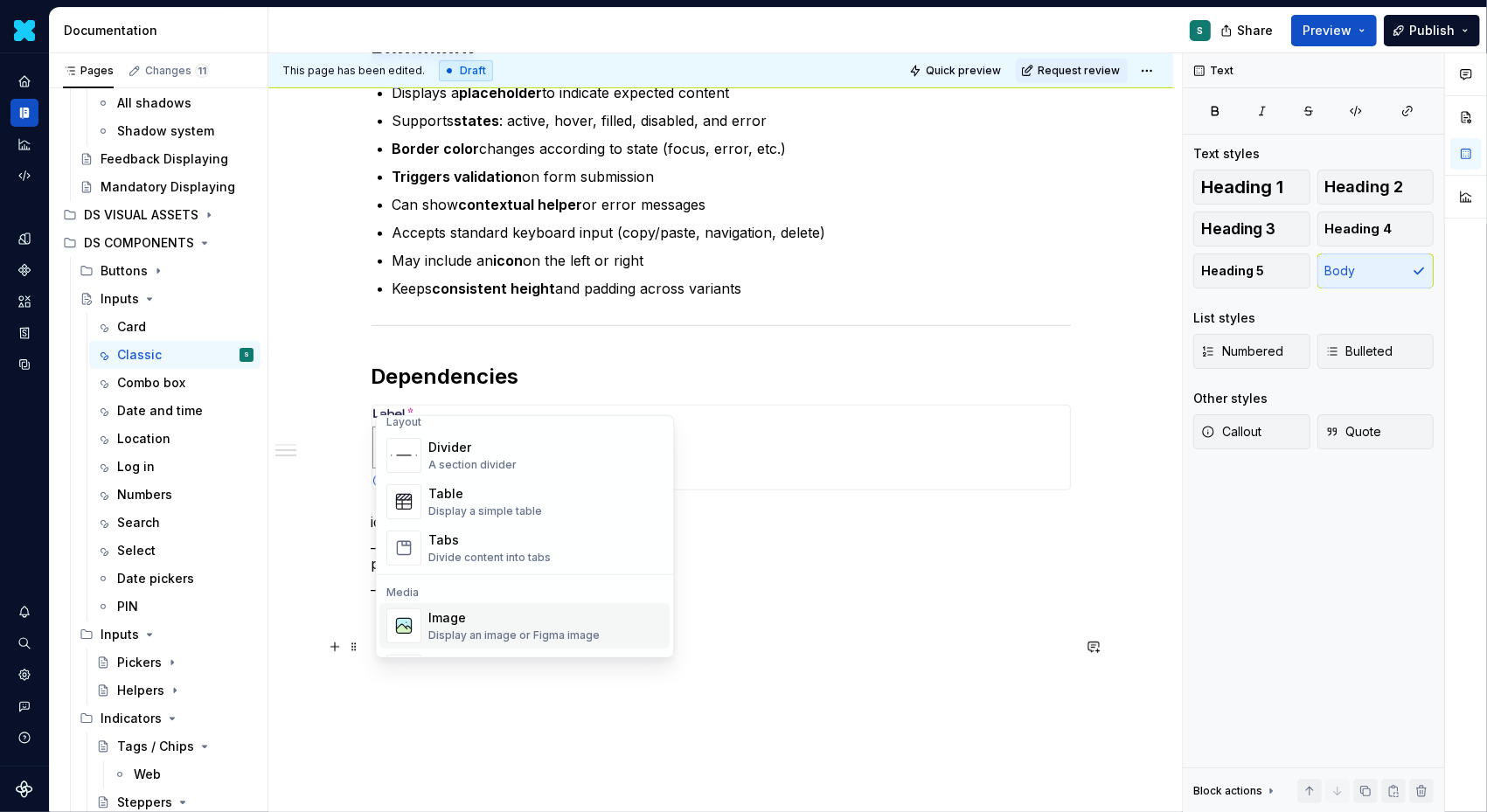
click at [478, 625] on div "Image Display an image or Figma image" at bounding box center [514, 626] width 171 height 33
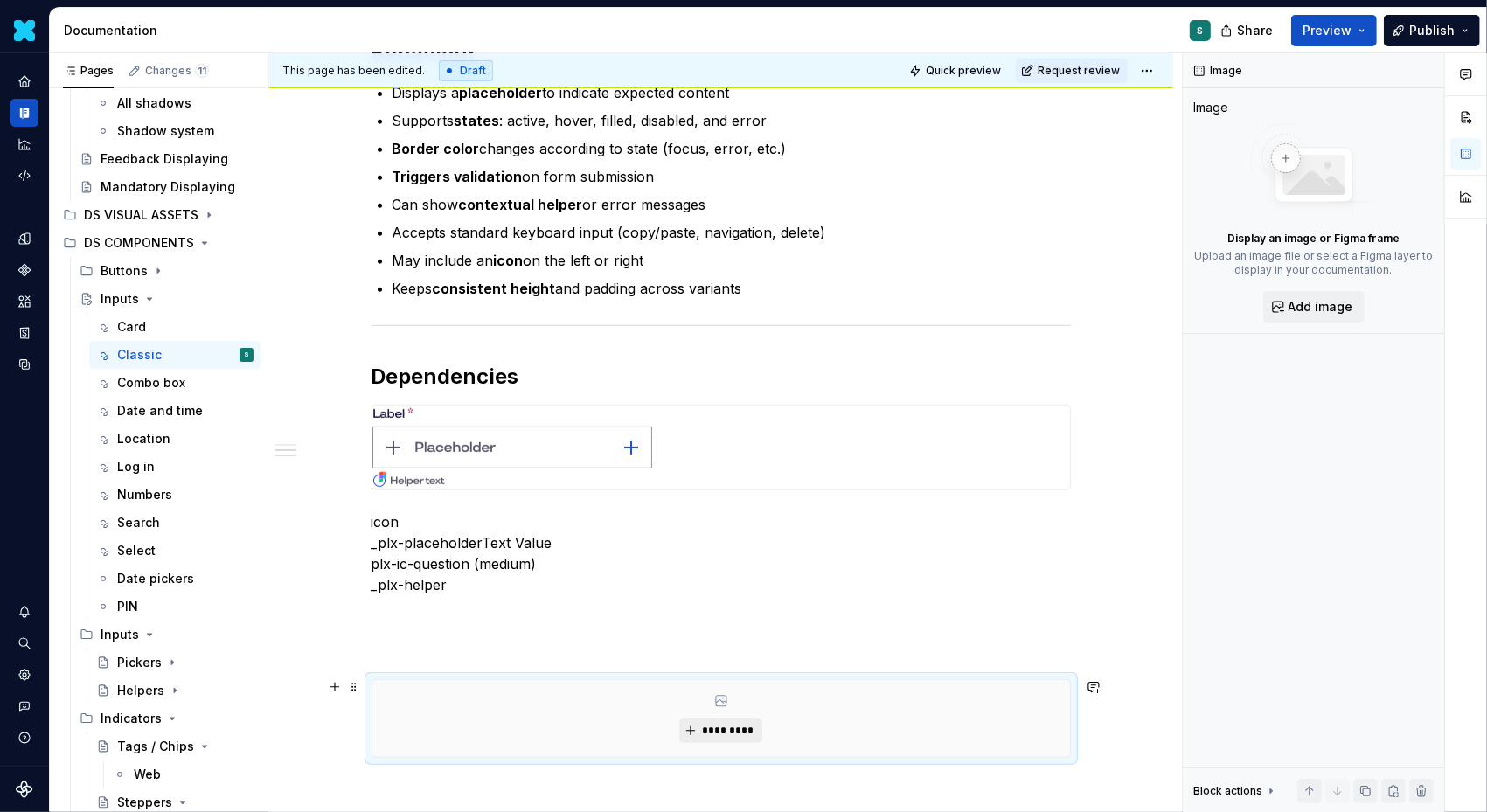
click at [709, 726] on span "*********" at bounding box center [728, 731] width 53 height 14
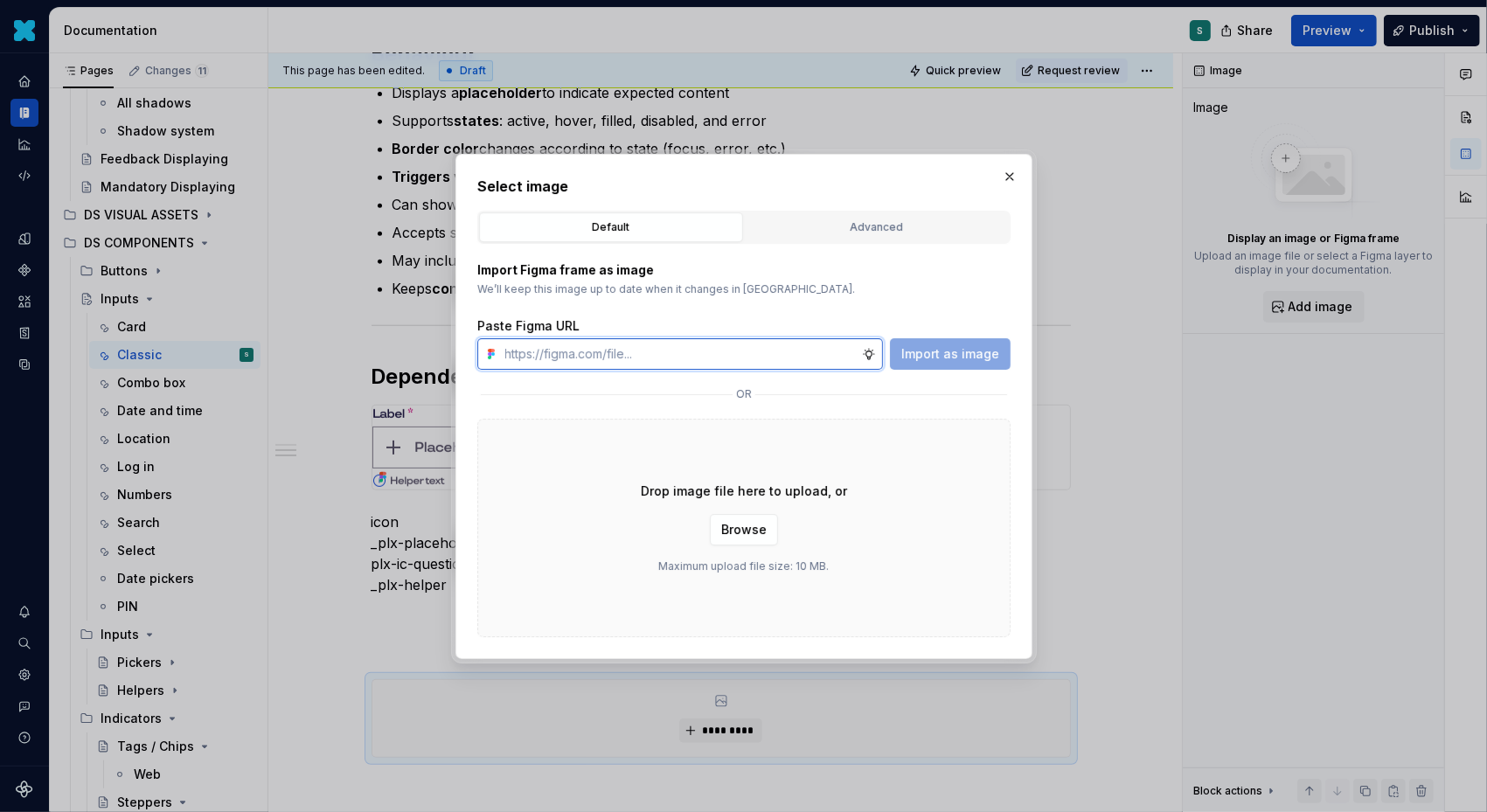
paste input "https://www.figma.com/design/72xGIHOZQ7akBZDjUWnsKx/-DS-Com--Supernova-Document…"
type input "https://www.figma.com/design/72xGIHOZQ7akBZDjUWnsKx/-DS-Com--Supernova-Document…"
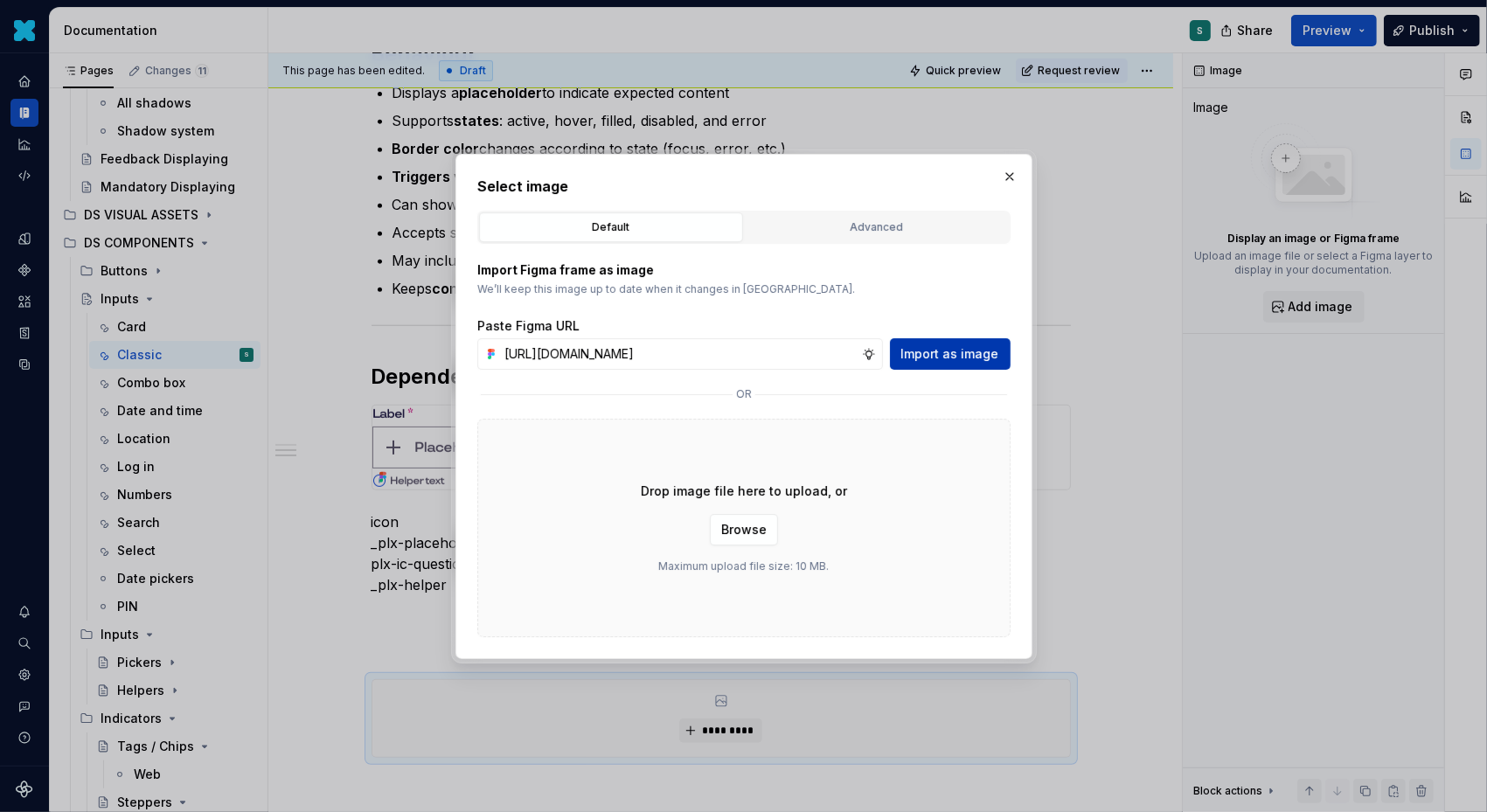
click at [959, 359] on span "Import as image" at bounding box center [950, 354] width 98 height 18
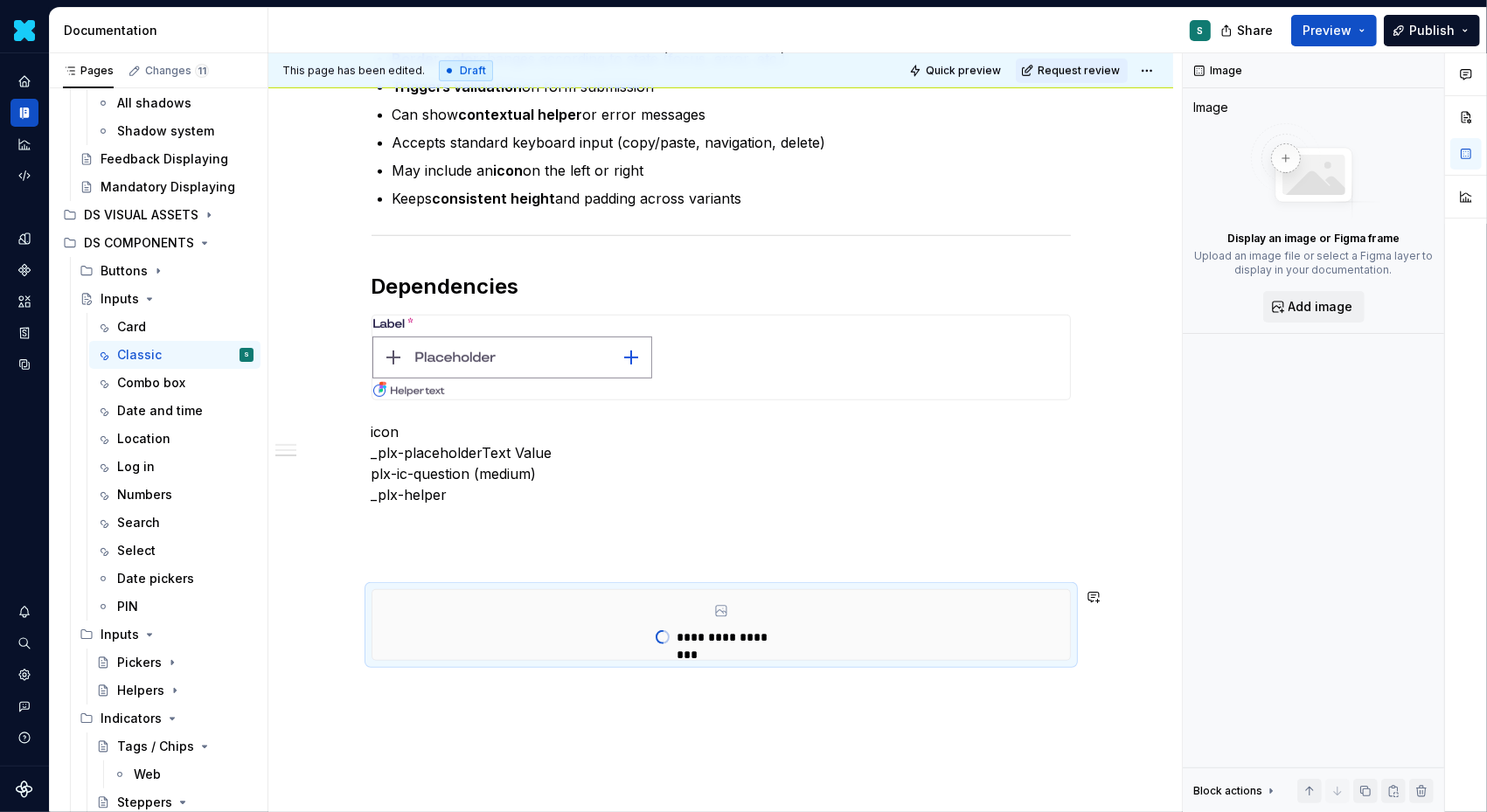
scroll to position [859, 0]
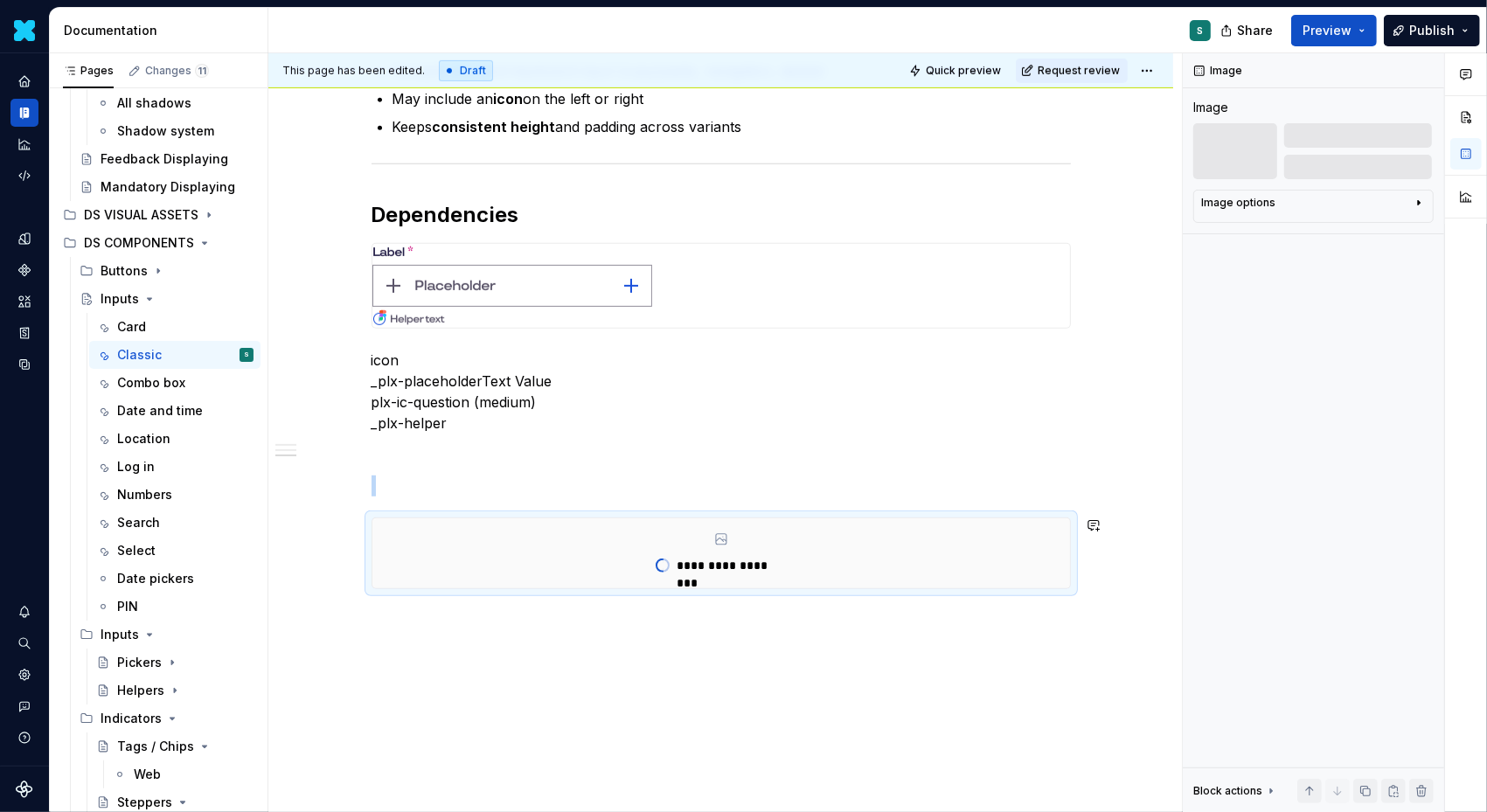
click at [384, 624] on div "**********" at bounding box center [720, 149] width 905 height 1410
click at [346, 624] on div "**********" at bounding box center [720, 149] width 905 height 1410
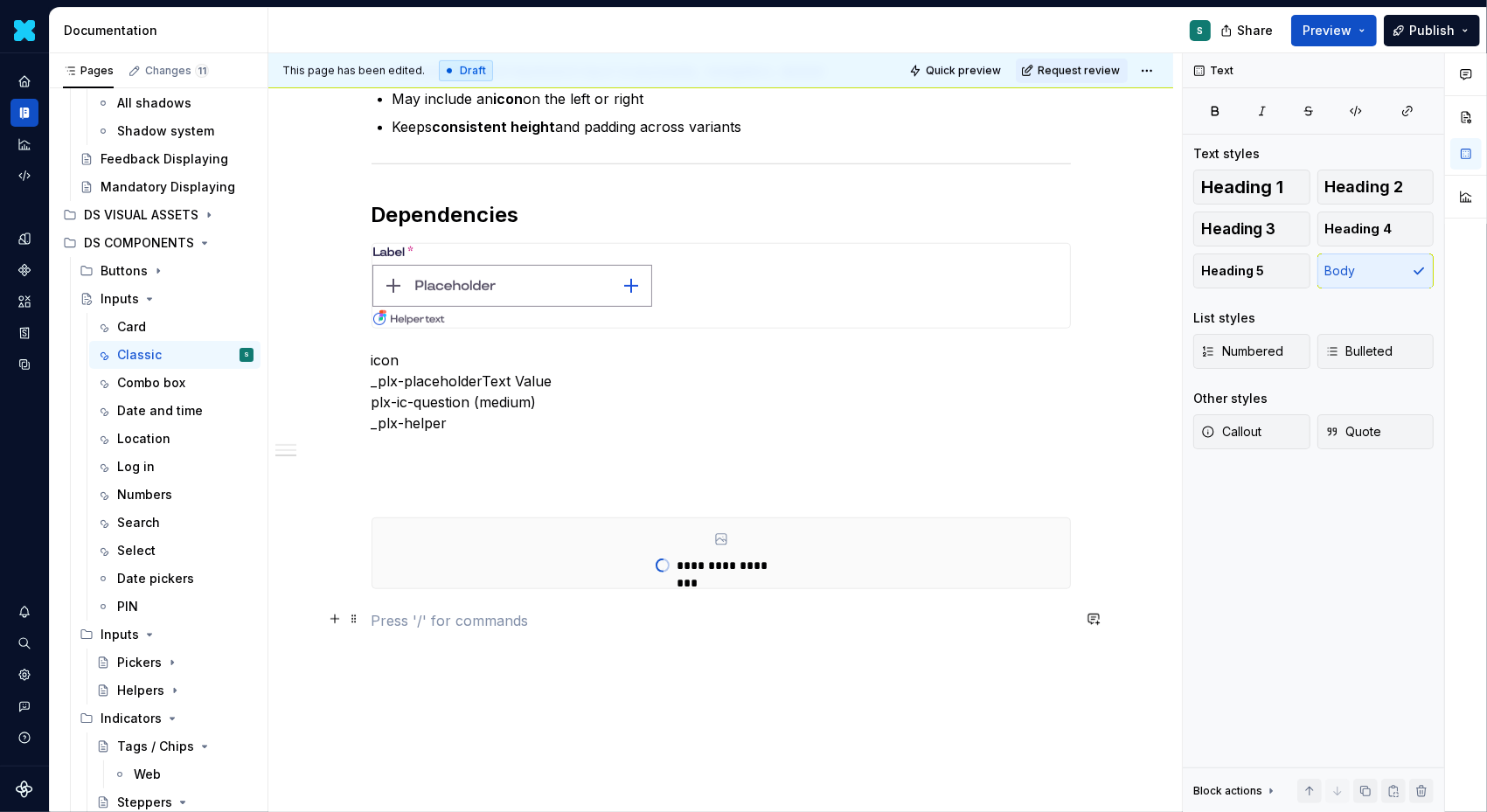
click at [386, 622] on p at bounding box center [721, 621] width 700 height 21
click at [361, 458] on span at bounding box center [354, 453] width 14 height 24
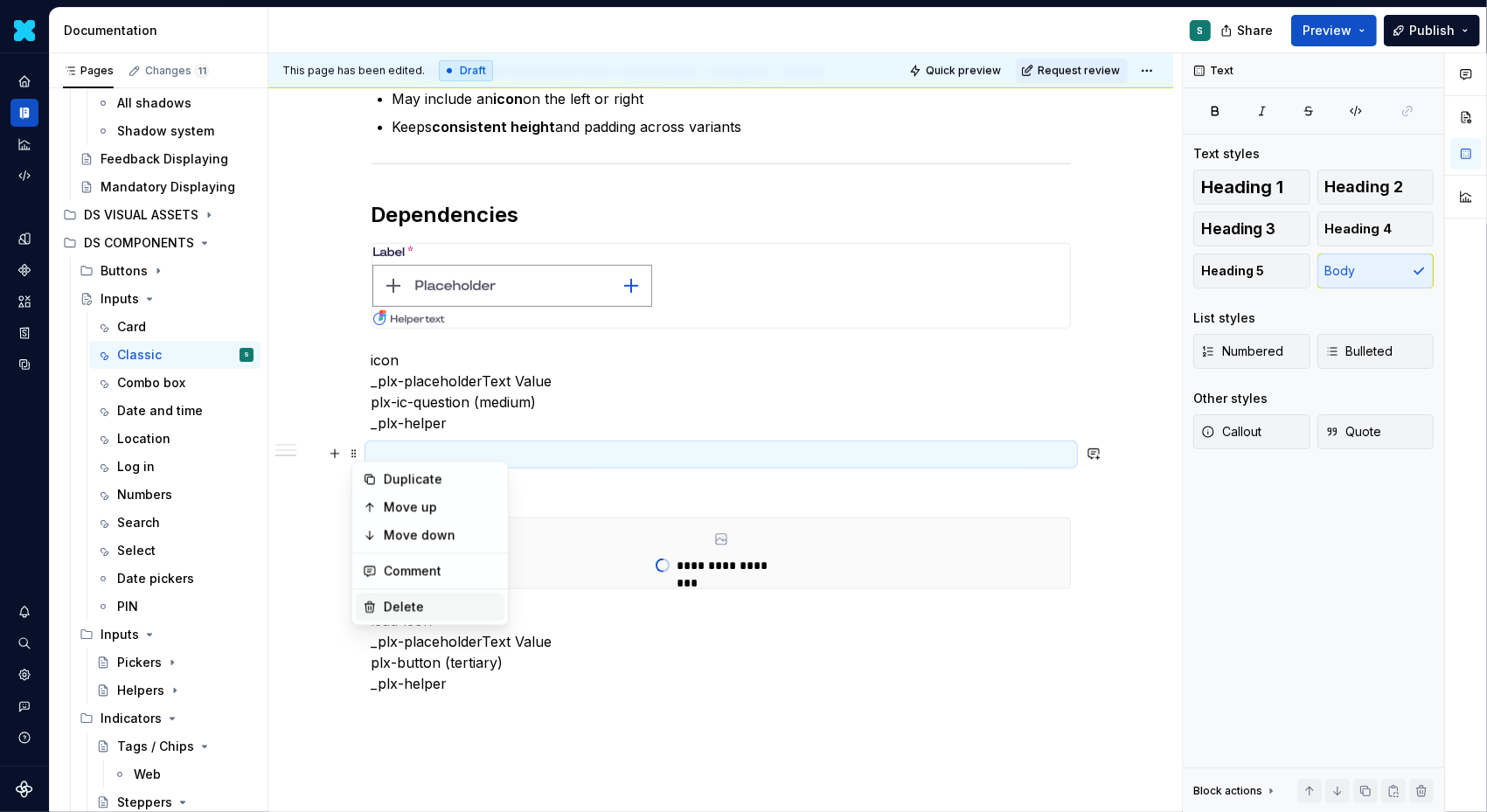
click at [395, 603] on div "Delete" at bounding box center [441, 608] width 114 height 18
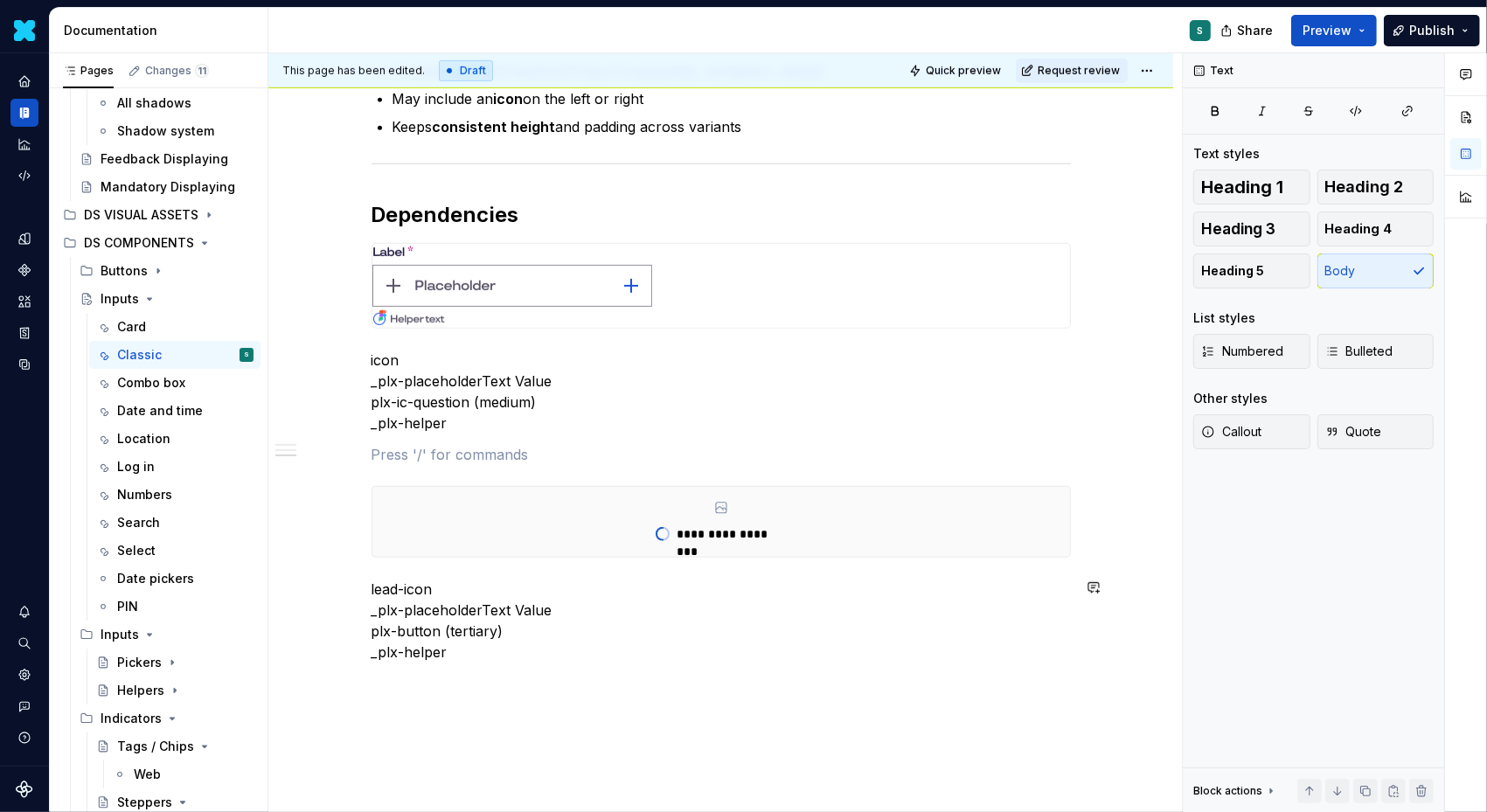
click at [386, 696] on div "**********" at bounding box center [720, 185] width 905 height 1483
click at [341, 684] on button "button" at bounding box center [334, 681] width 24 height 24
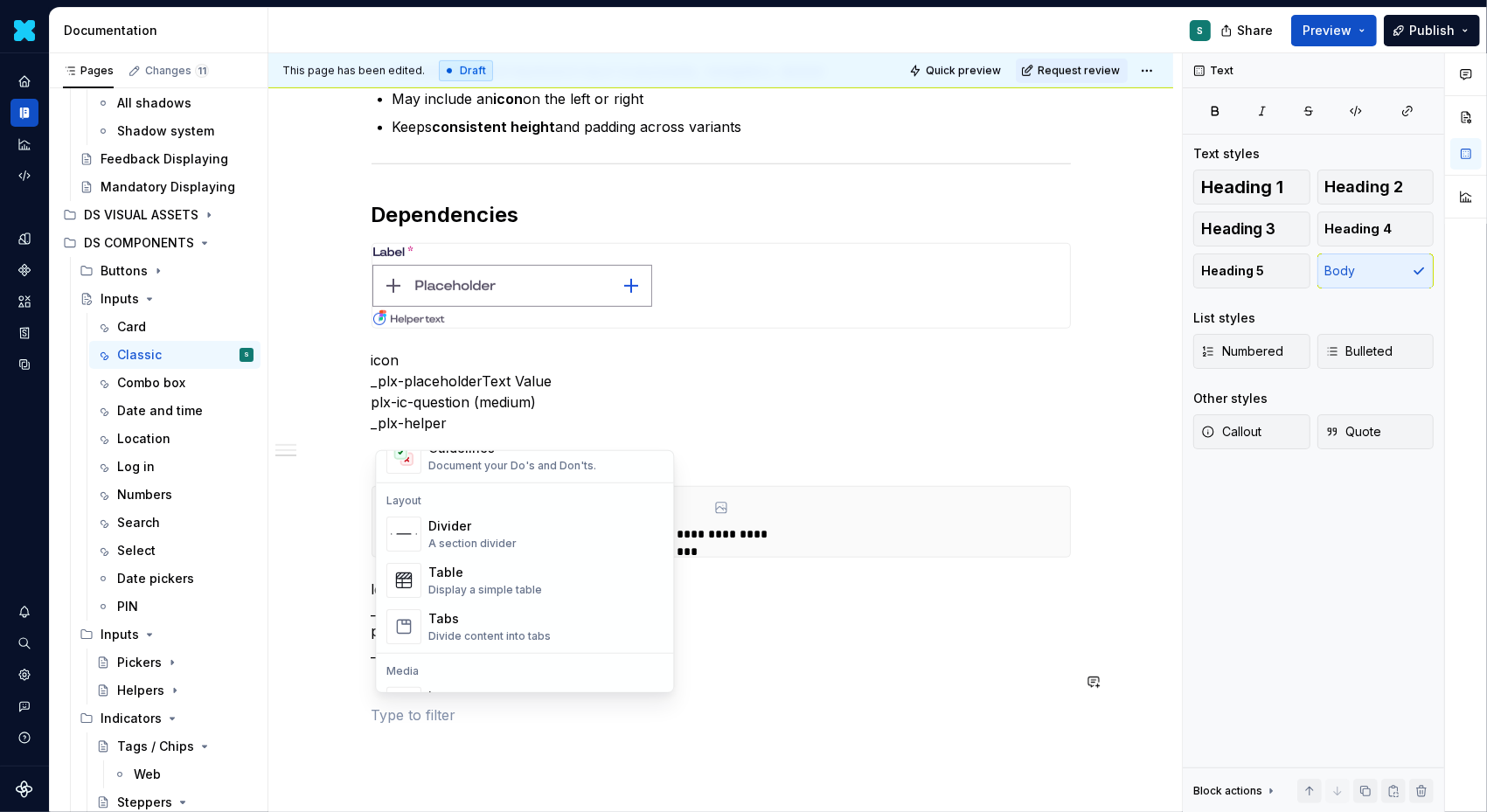
scroll to position [544, 0]
click at [484, 528] on div "Divider" at bounding box center [472, 523] width 88 height 18
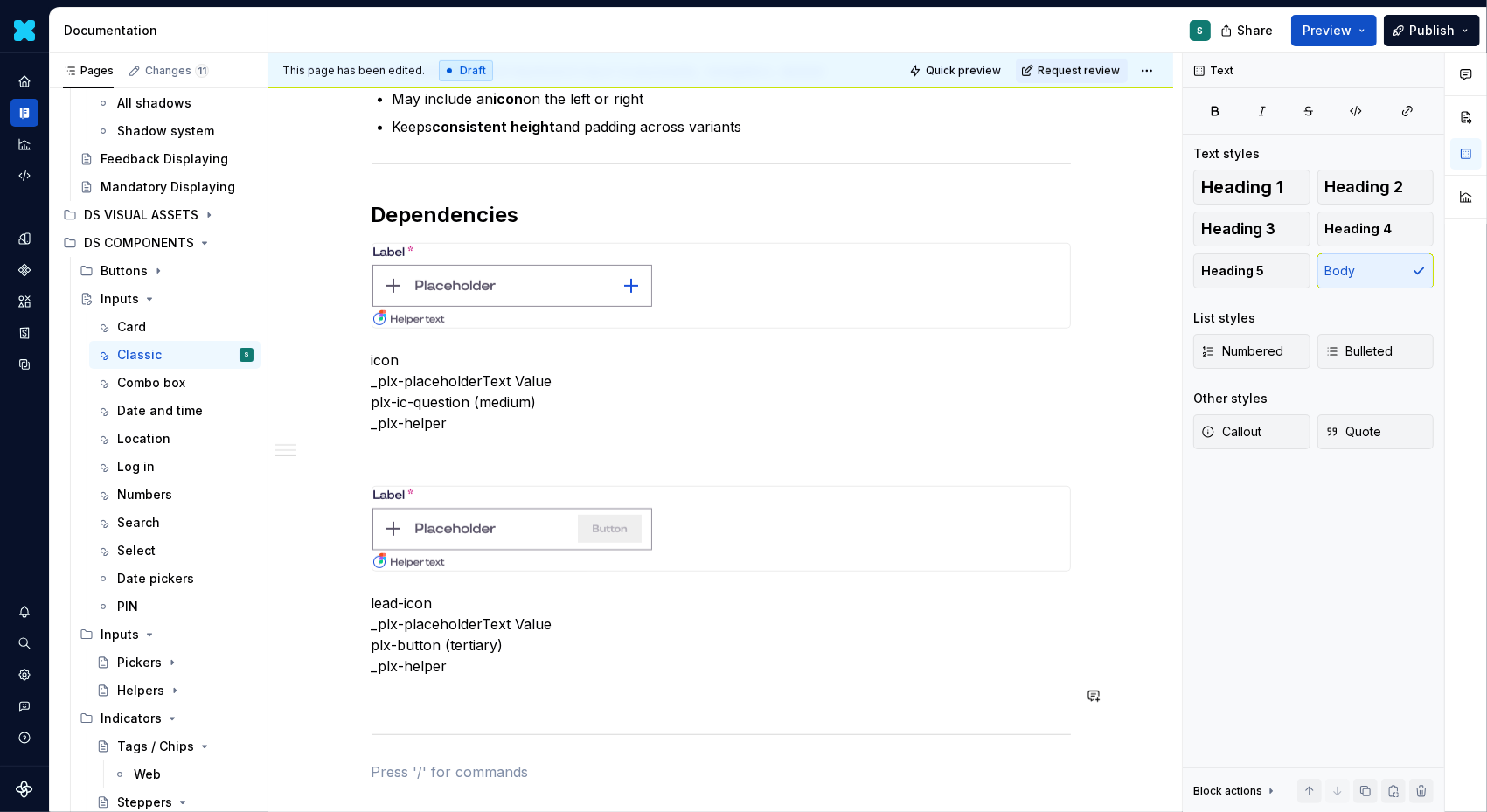
click at [360, 684] on div "Definition Classic Input Field  The Input Classic allows users to enter, edit, …" at bounding box center [720, 245] width 905 height 1603
click at [361, 698] on span at bounding box center [354, 695] width 14 height 24
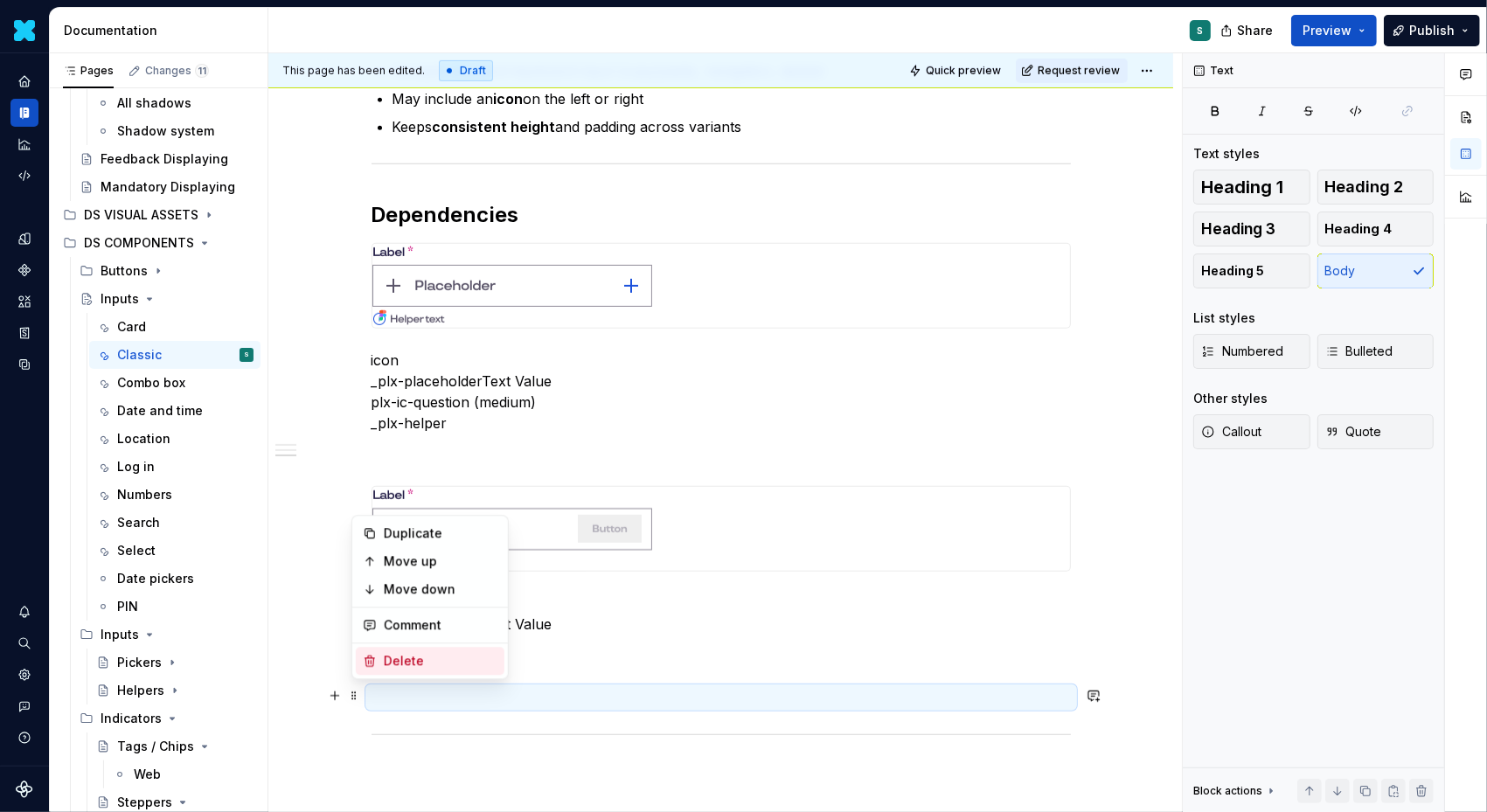
click at [393, 660] on div "Delete" at bounding box center [441, 661] width 114 height 18
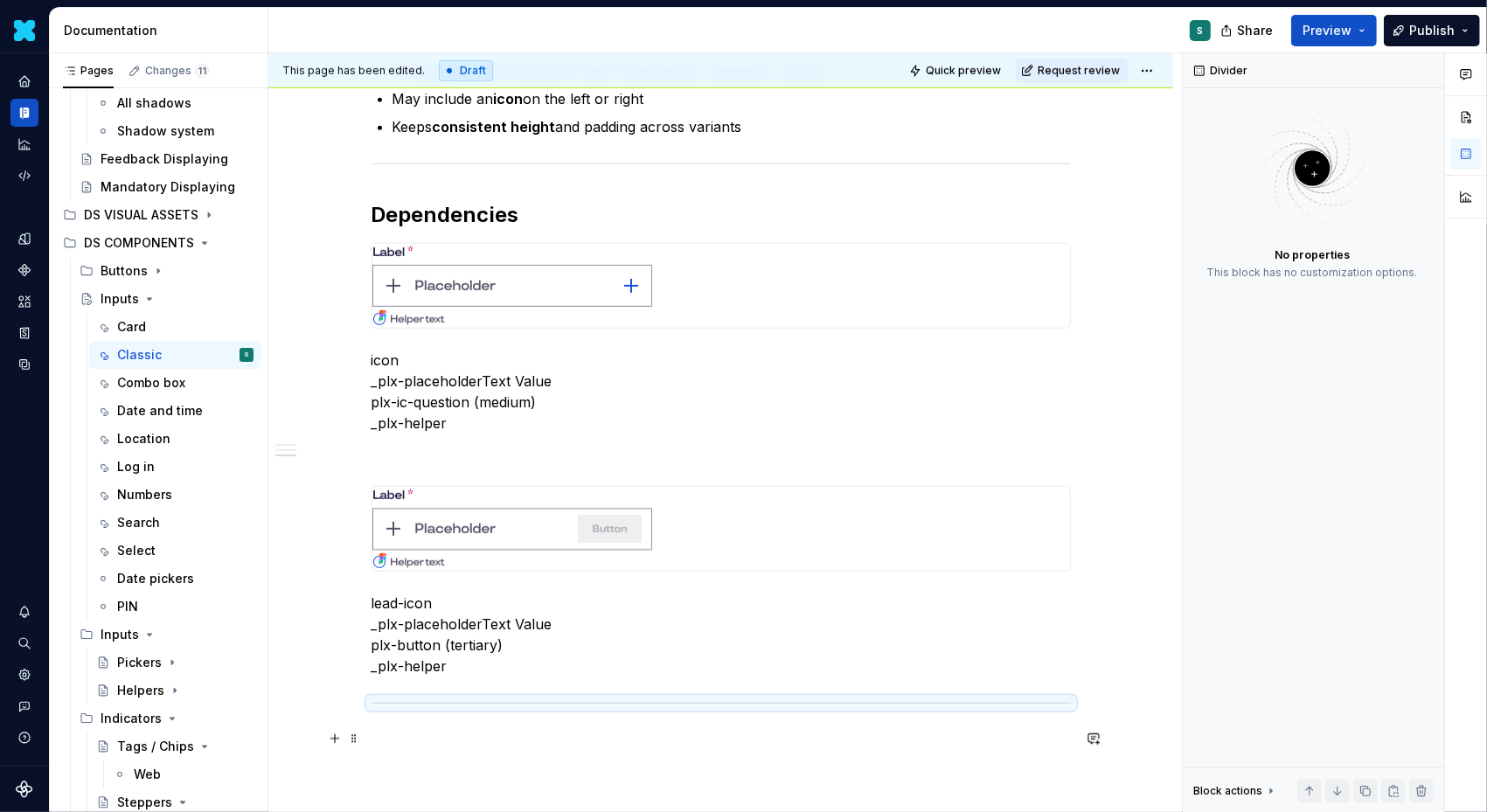
click at [393, 733] on p at bounding box center [721, 741] width 700 height 21
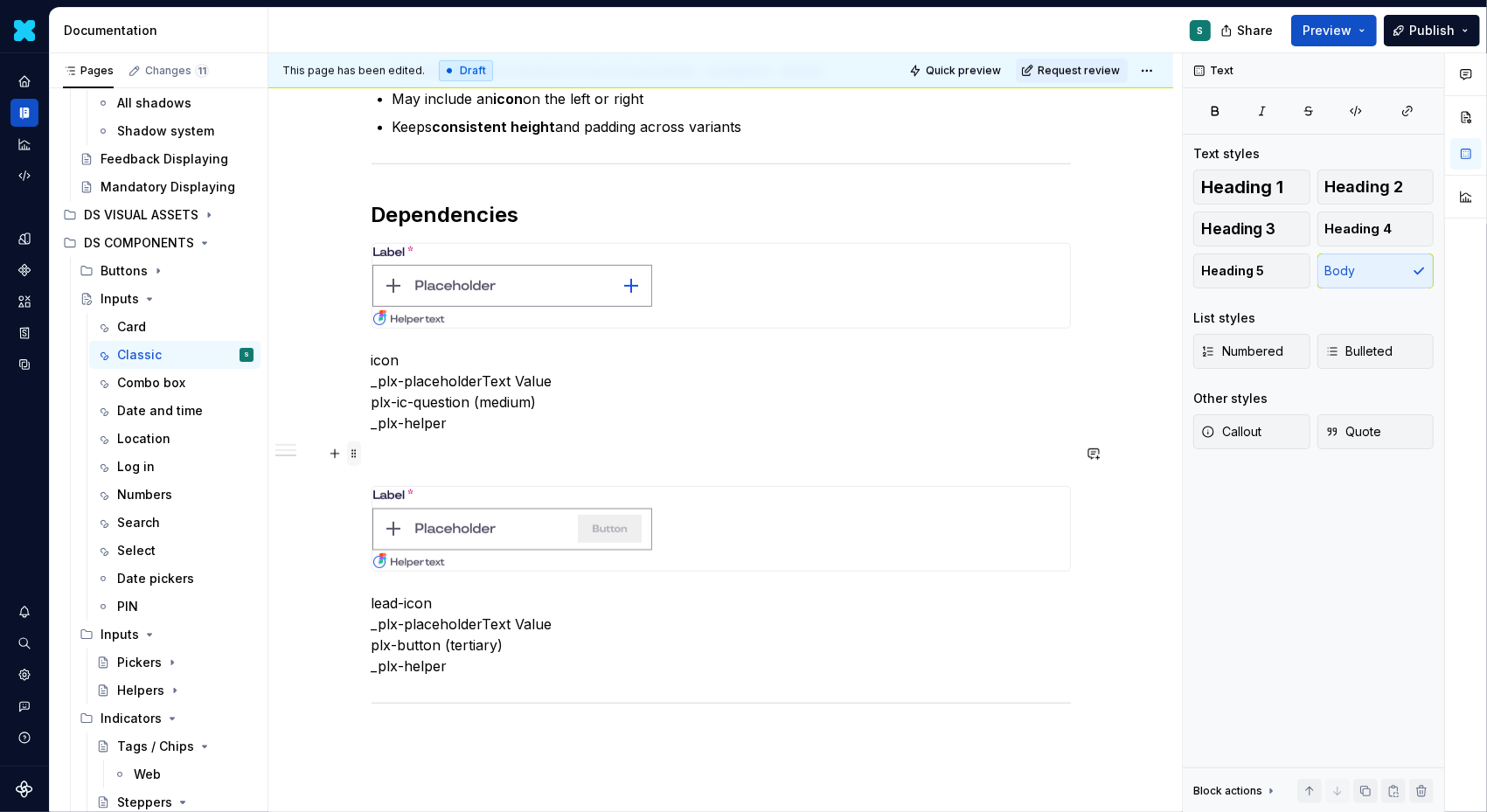
click at [355, 454] on span at bounding box center [354, 453] width 14 height 24
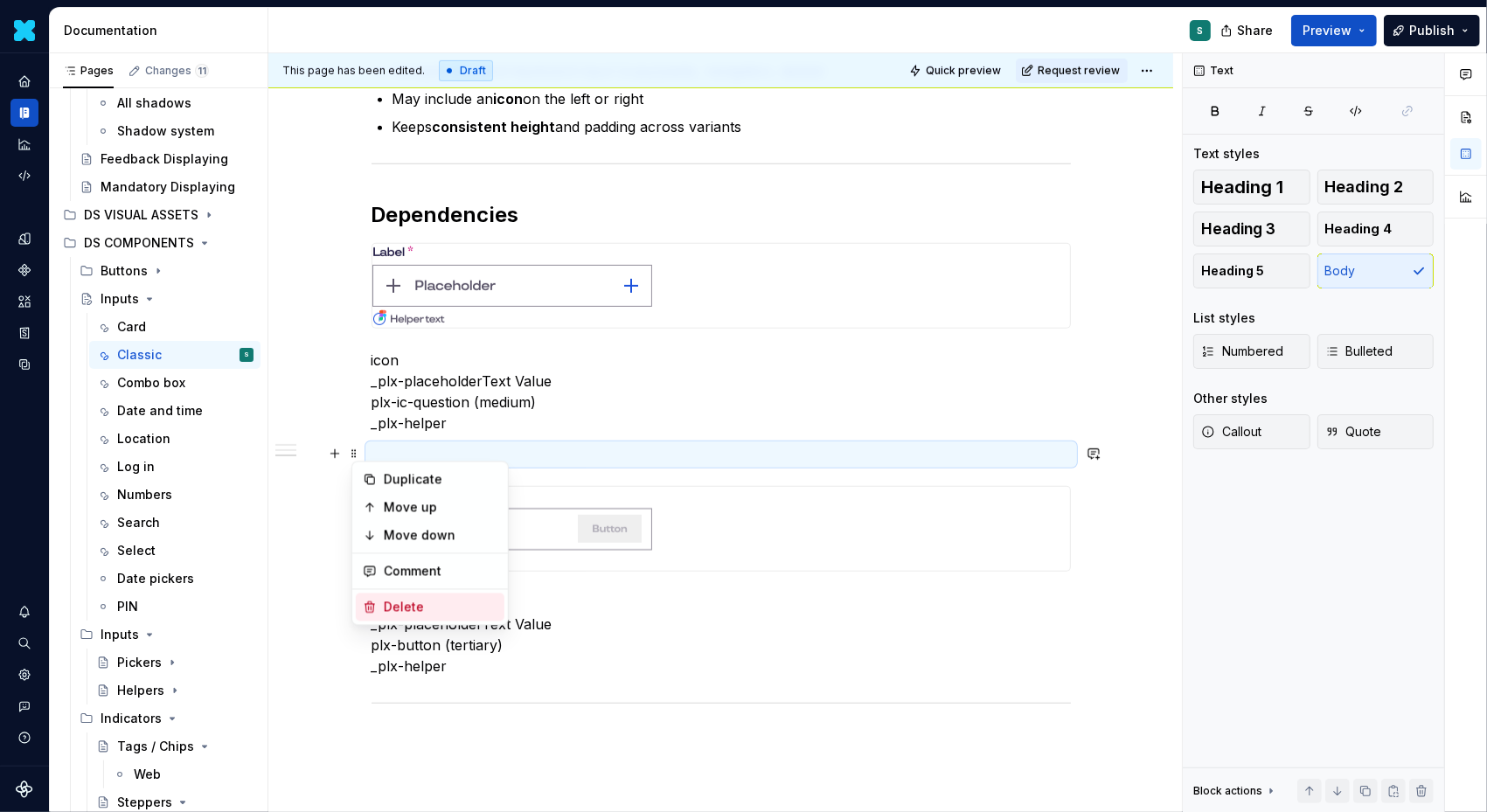
click at [397, 605] on div "Delete" at bounding box center [441, 608] width 114 height 18
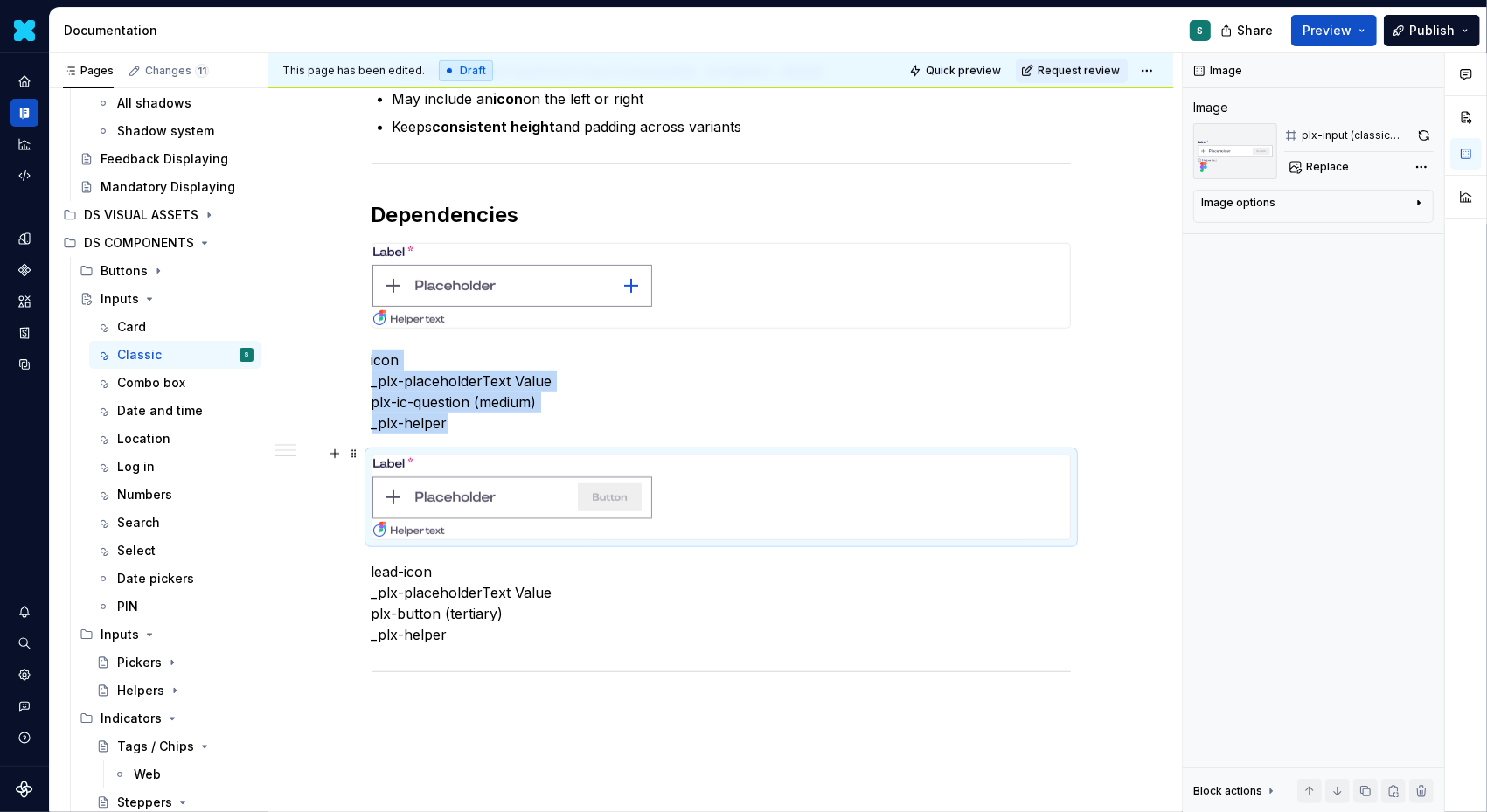
type textarea "*"
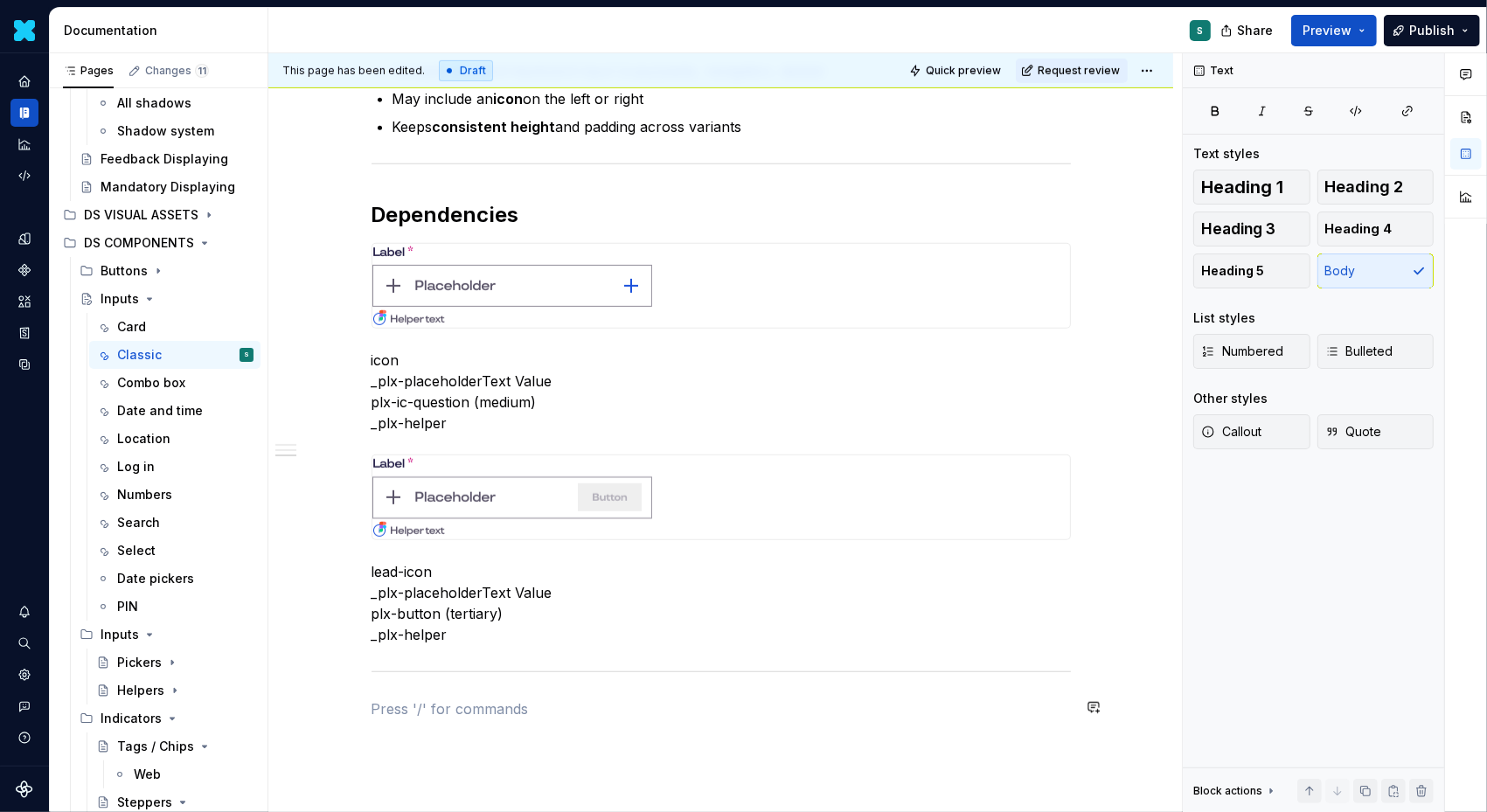
click at [402, 695] on div "Definition Classic Input Field  The Input Classic allows users to enter, edit, …" at bounding box center [721, 103] width 700 height 1234
click at [368, 701] on div "Definition Classic Input Field  The Input Classic allows users to enter, edit, …" at bounding box center [720, 214] width 905 height 1540
click at [357, 705] on span at bounding box center [354, 707] width 14 height 24
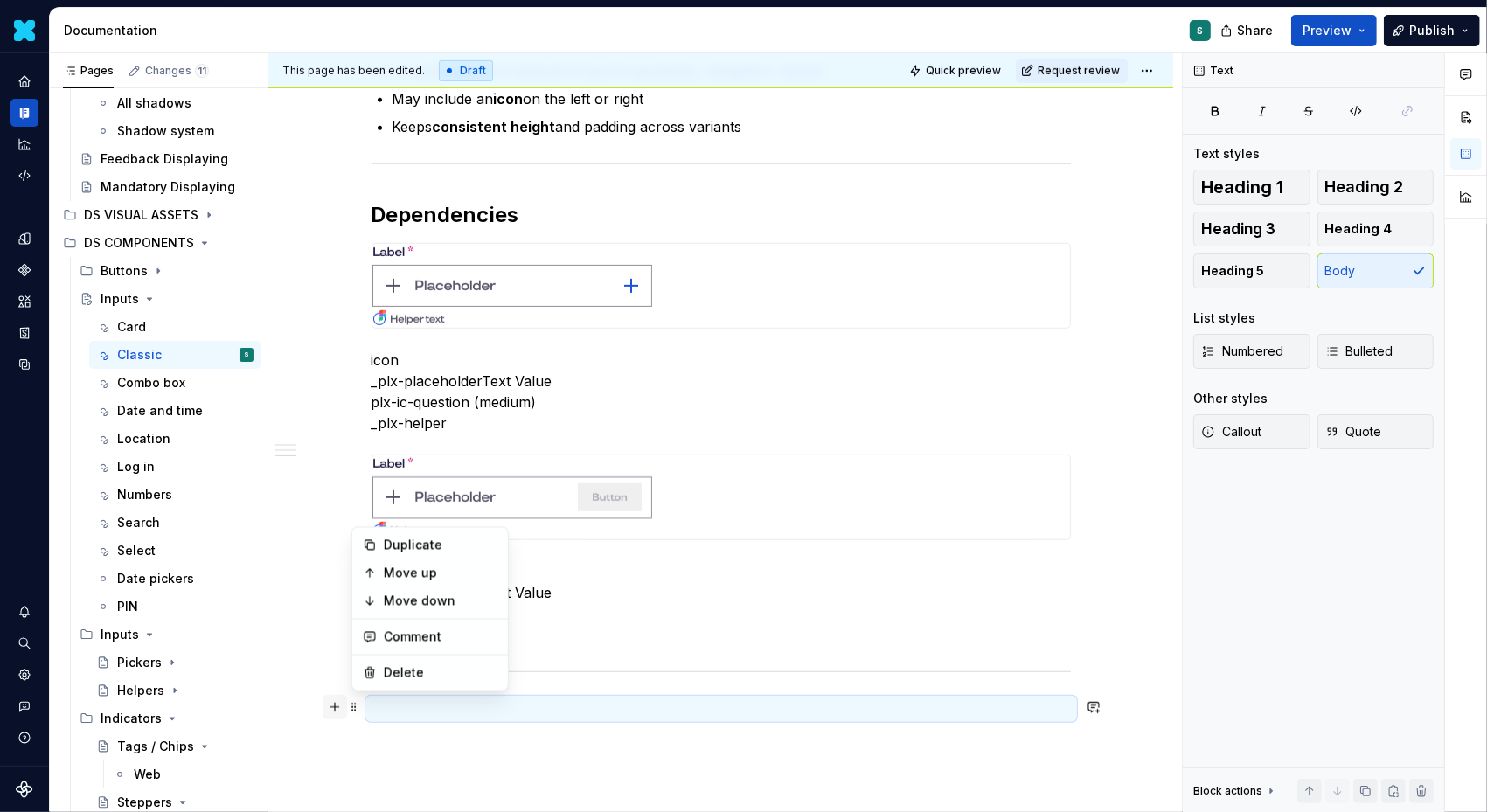
click at [334, 702] on button "button" at bounding box center [334, 707] width 24 height 24
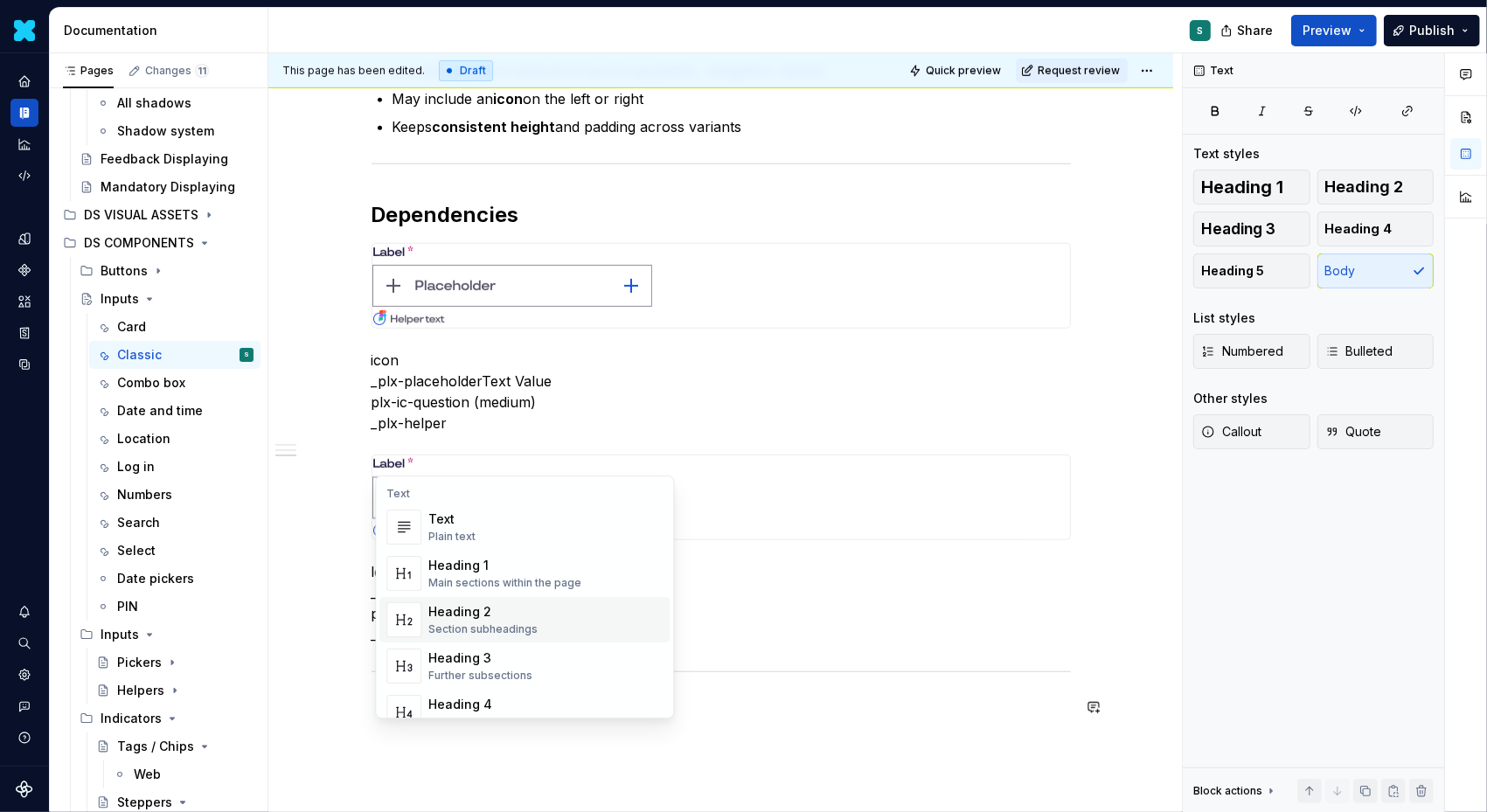
click at [481, 605] on div "Heading 2" at bounding box center [483, 612] width 110 height 18
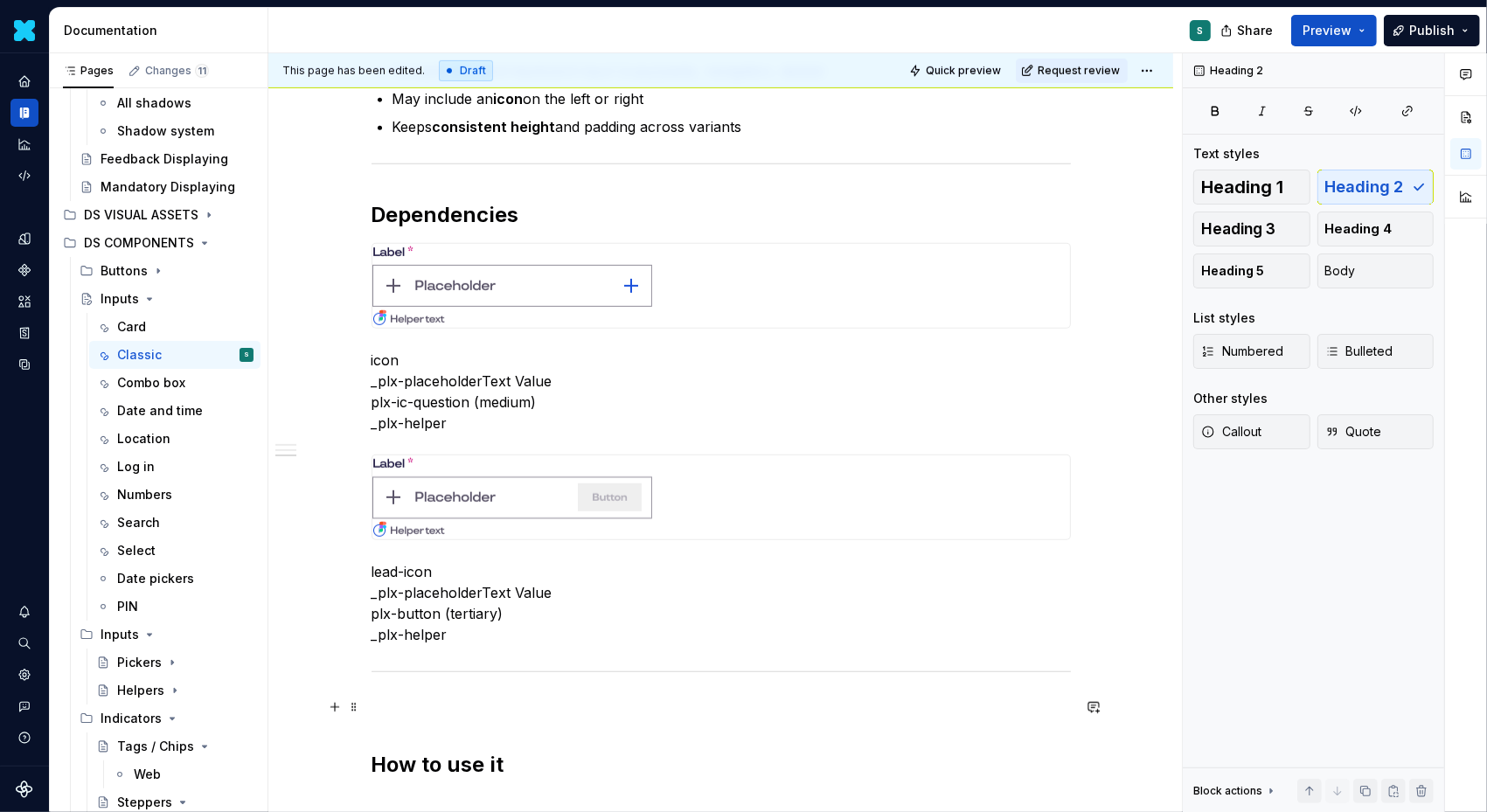
click at [359, 707] on span at bounding box center [354, 707] width 14 height 24
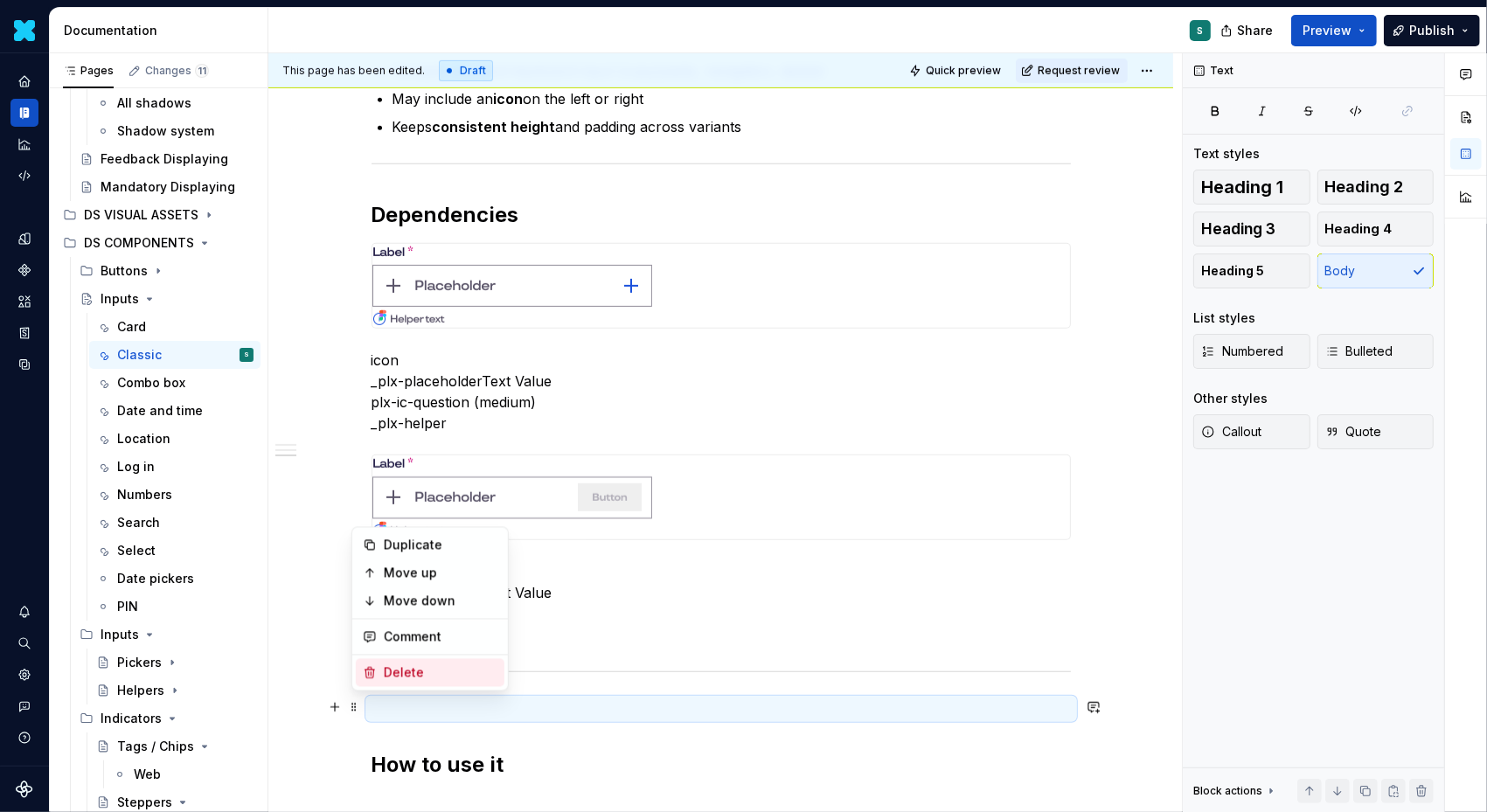
click at [404, 662] on div "Delete" at bounding box center [430, 673] width 149 height 28
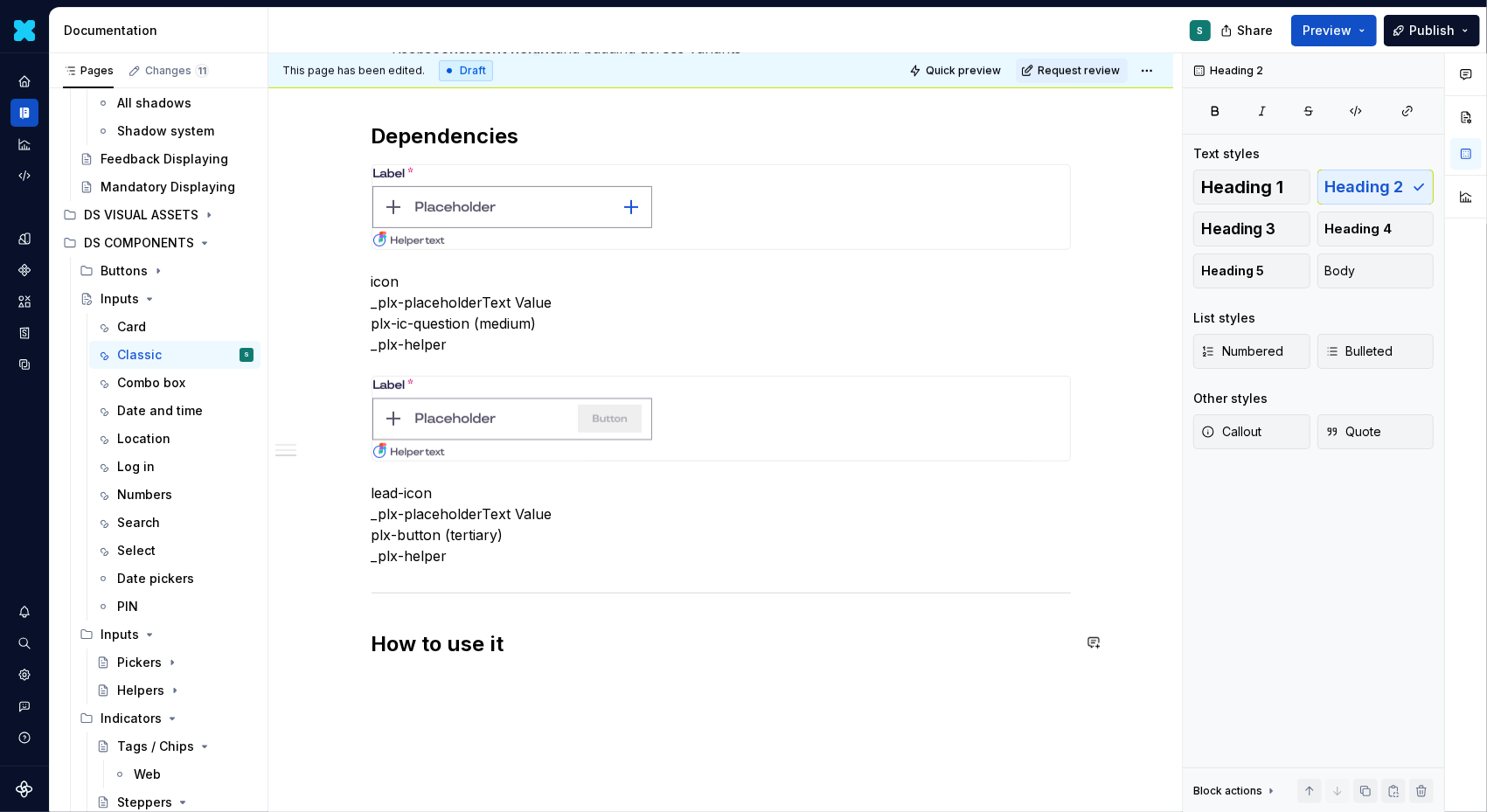
scroll to position [961, 0]
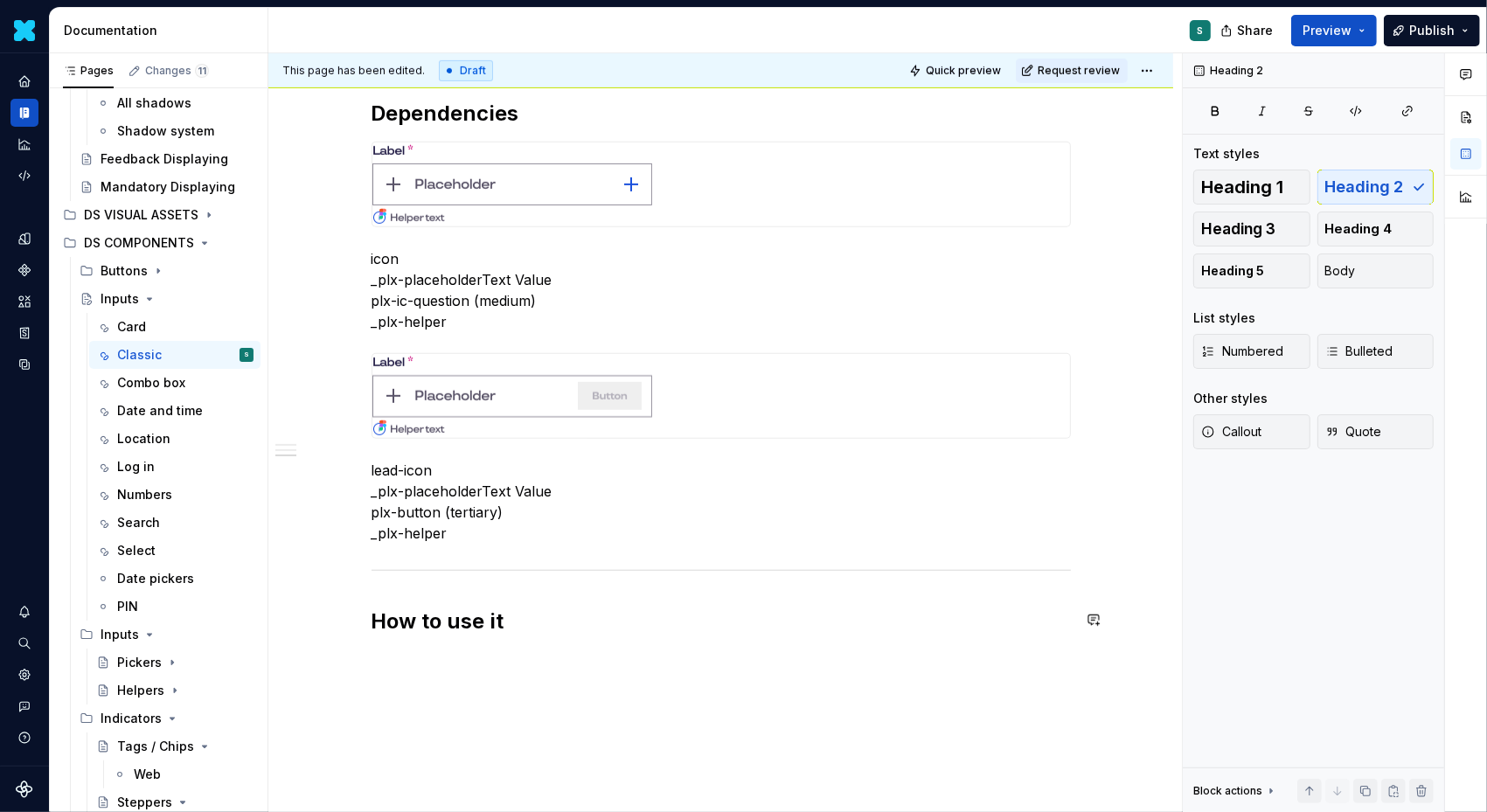
click at [401, 666] on div "Definition Classic Input Field  The Input Classic allows users to enter, edit, …" at bounding box center [720, 121] width 905 height 1558
click at [365, 667] on div "Definition Classic Input Field  The Input Classic allows users to enter, edit, …" at bounding box center [720, 121] width 905 height 1558
click at [341, 657] on button "button" at bounding box center [334, 658] width 24 height 24
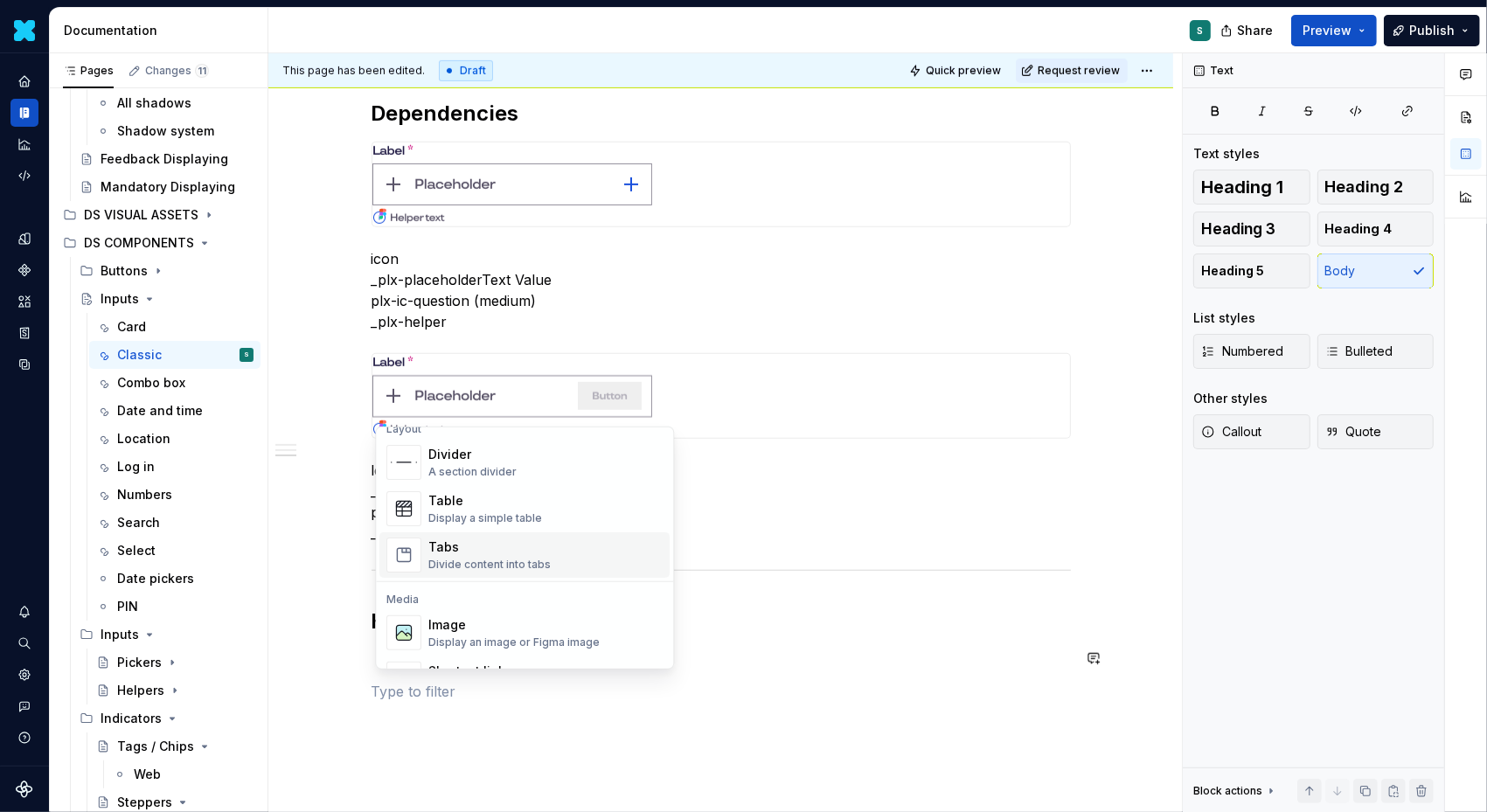
scroll to position [613, 0]
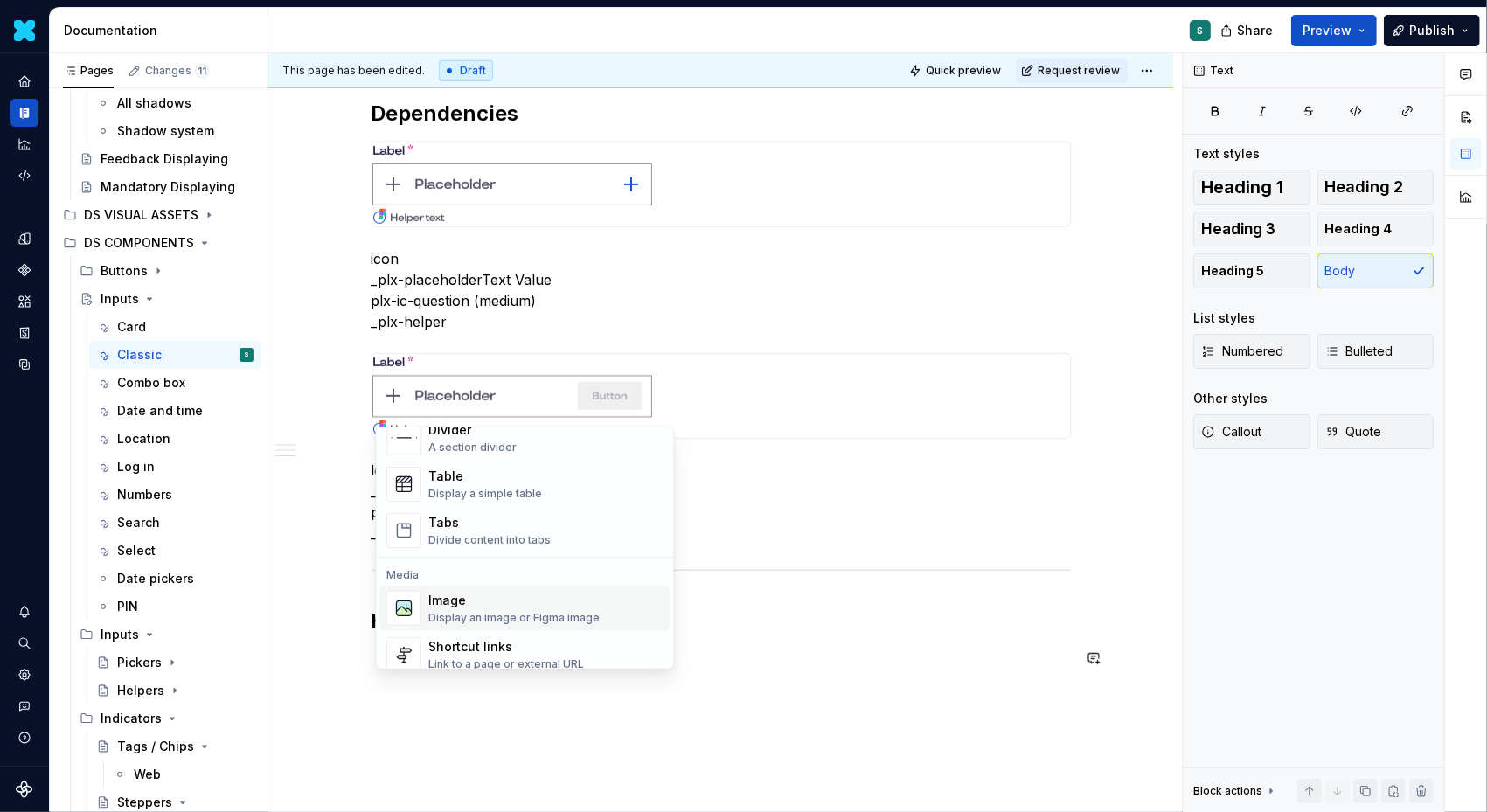
click at [432, 595] on div "Image" at bounding box center [514, 601] width 171 height 18
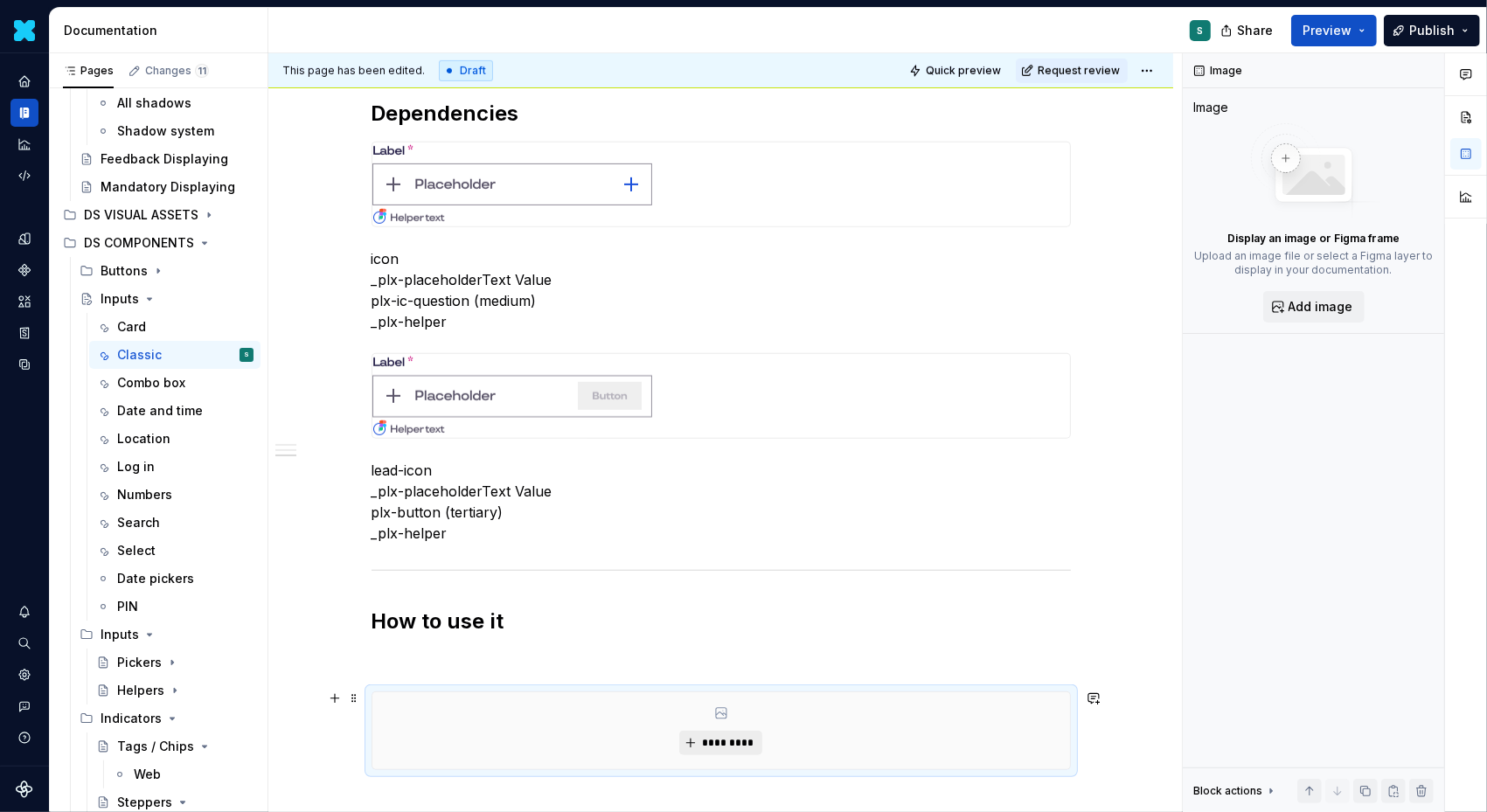
click at [724, 736] on span "*********" at bounding box center [728, 743] width 53 height 14
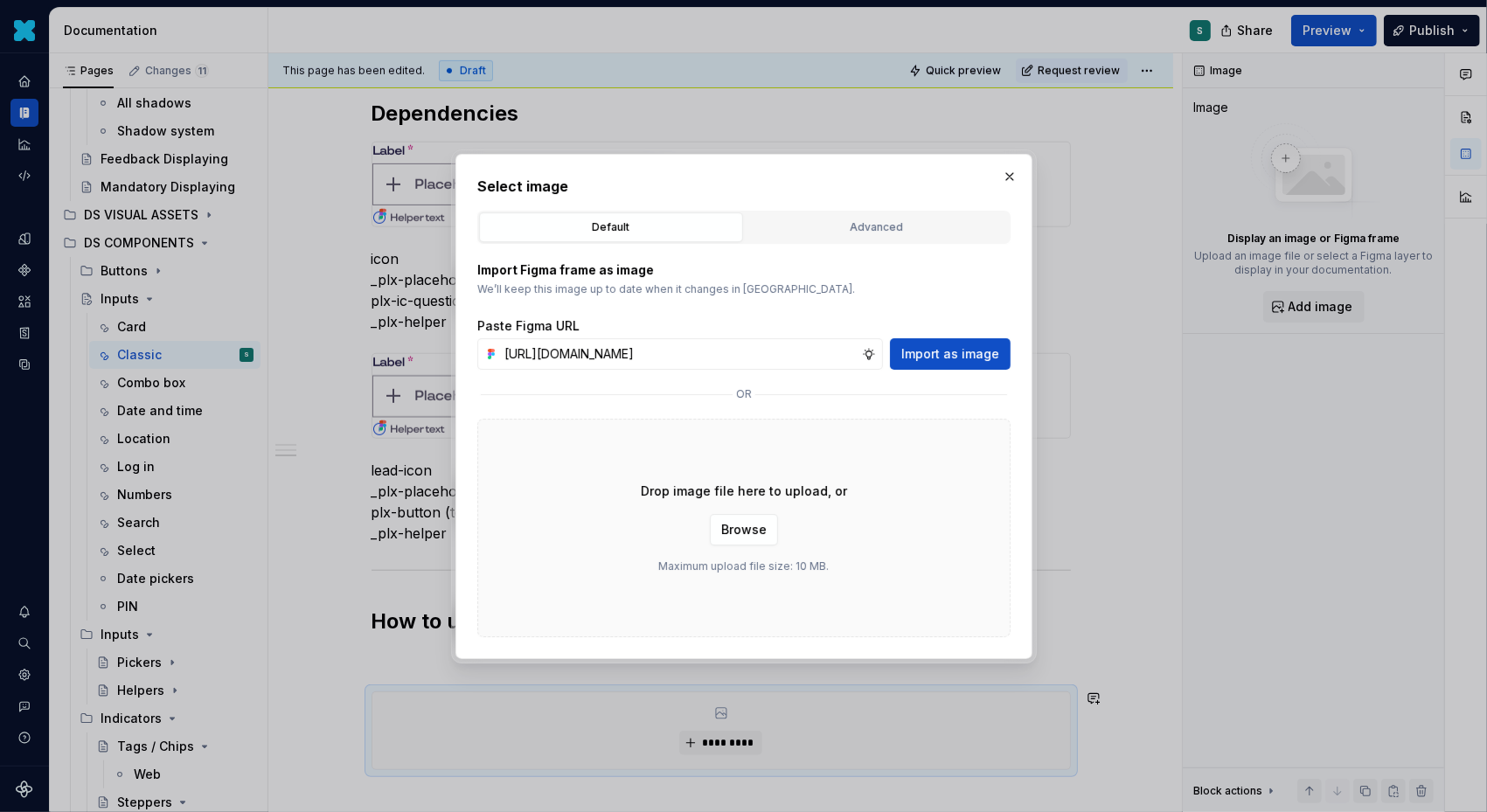
scroll to position [0, 595]
type input "https://www.figma.com/design/72xGIHOZQ7akBZDjUWnsKx/-DS-Com--Supernova-Document…"
click at [938, 357] on span "Import as image" at bounding box center [950, 354] width 98 height 18
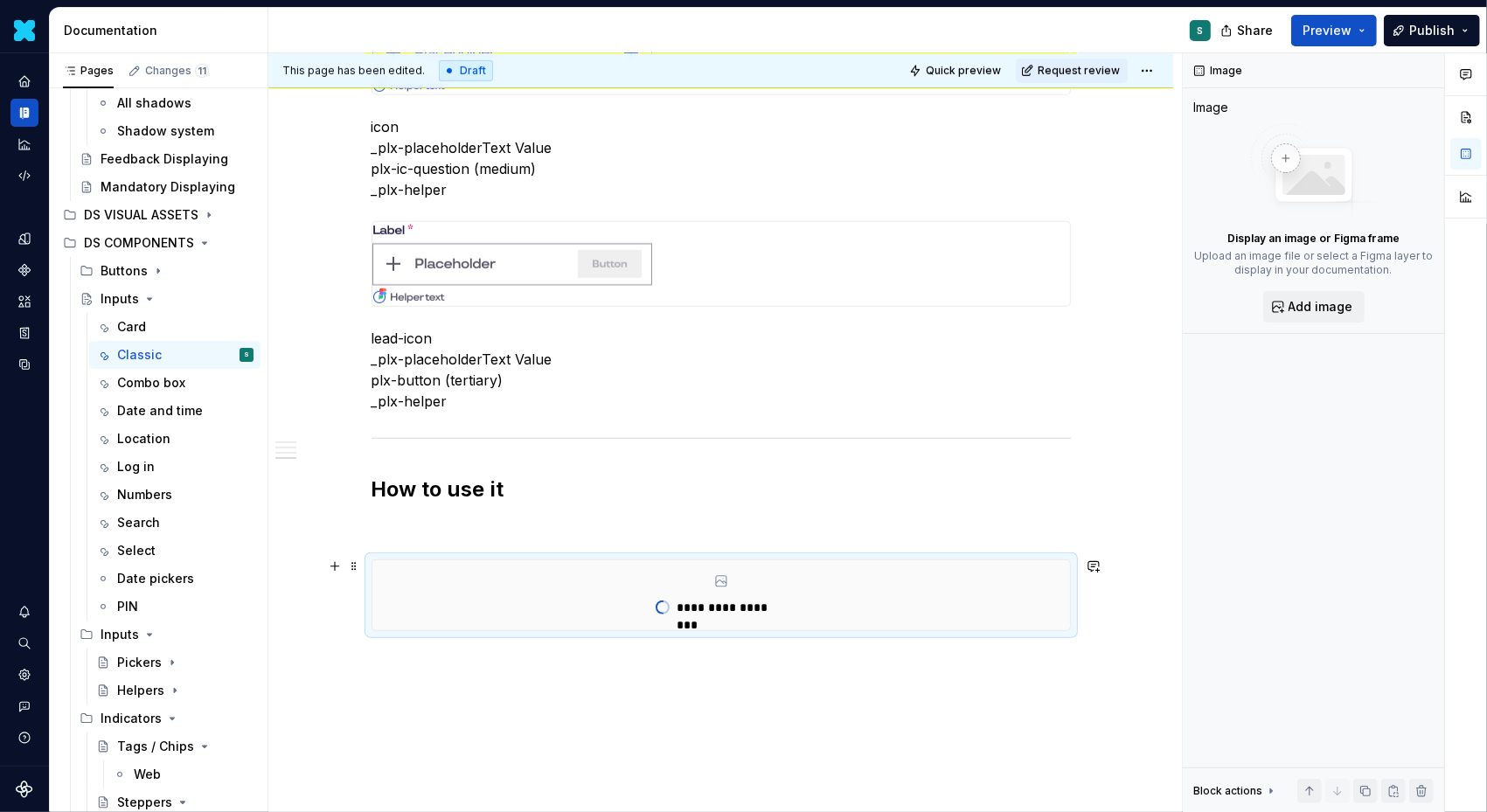
scroll to position [1172, 0]
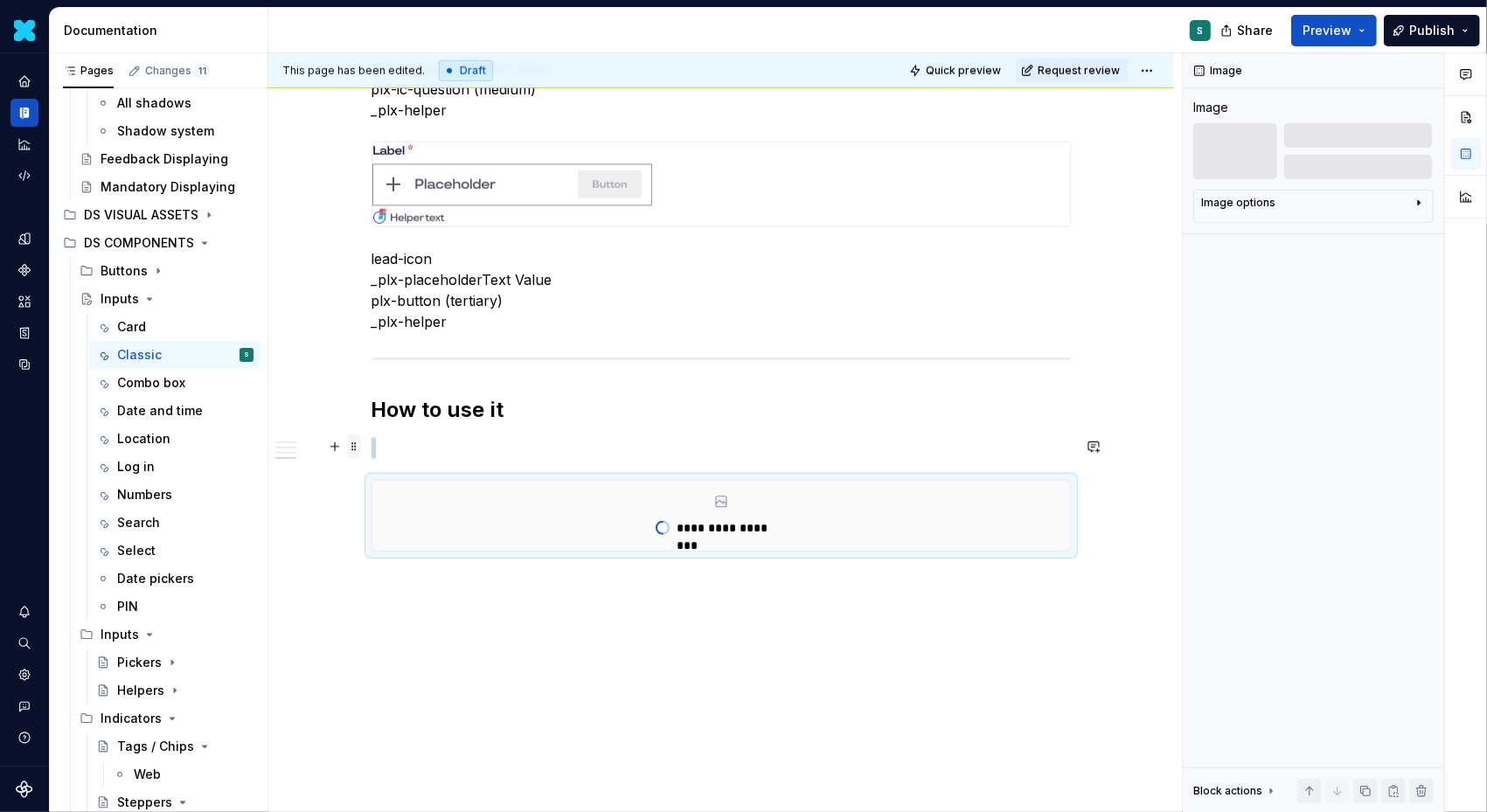
click at [361, 448] on span at bounding box center [354, 446] width 14 height 24
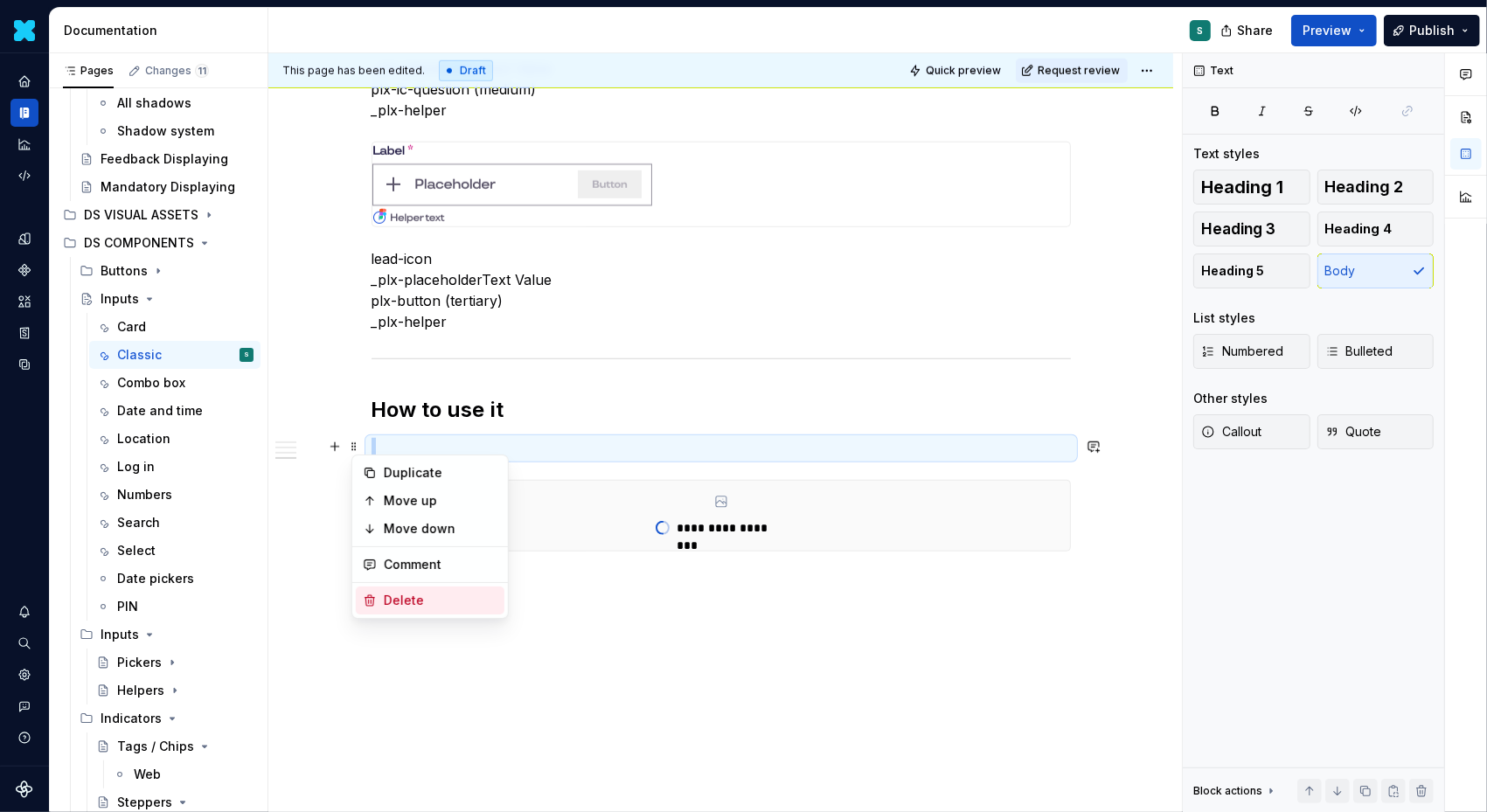
click at [403, 596] on div "Delete" at bounding box center [441, 601] width 114 height 18
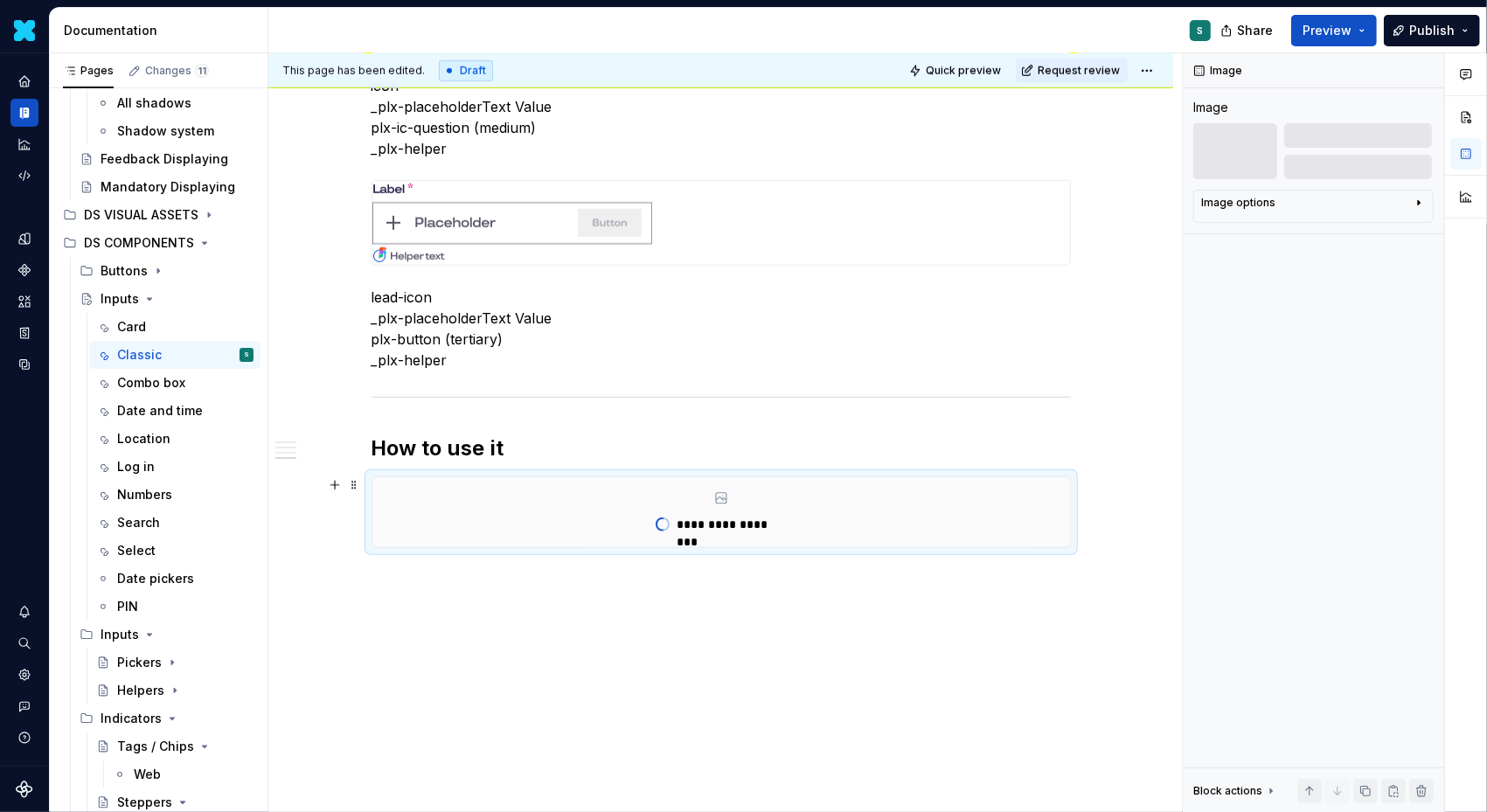
scroll to position [1130, 0]
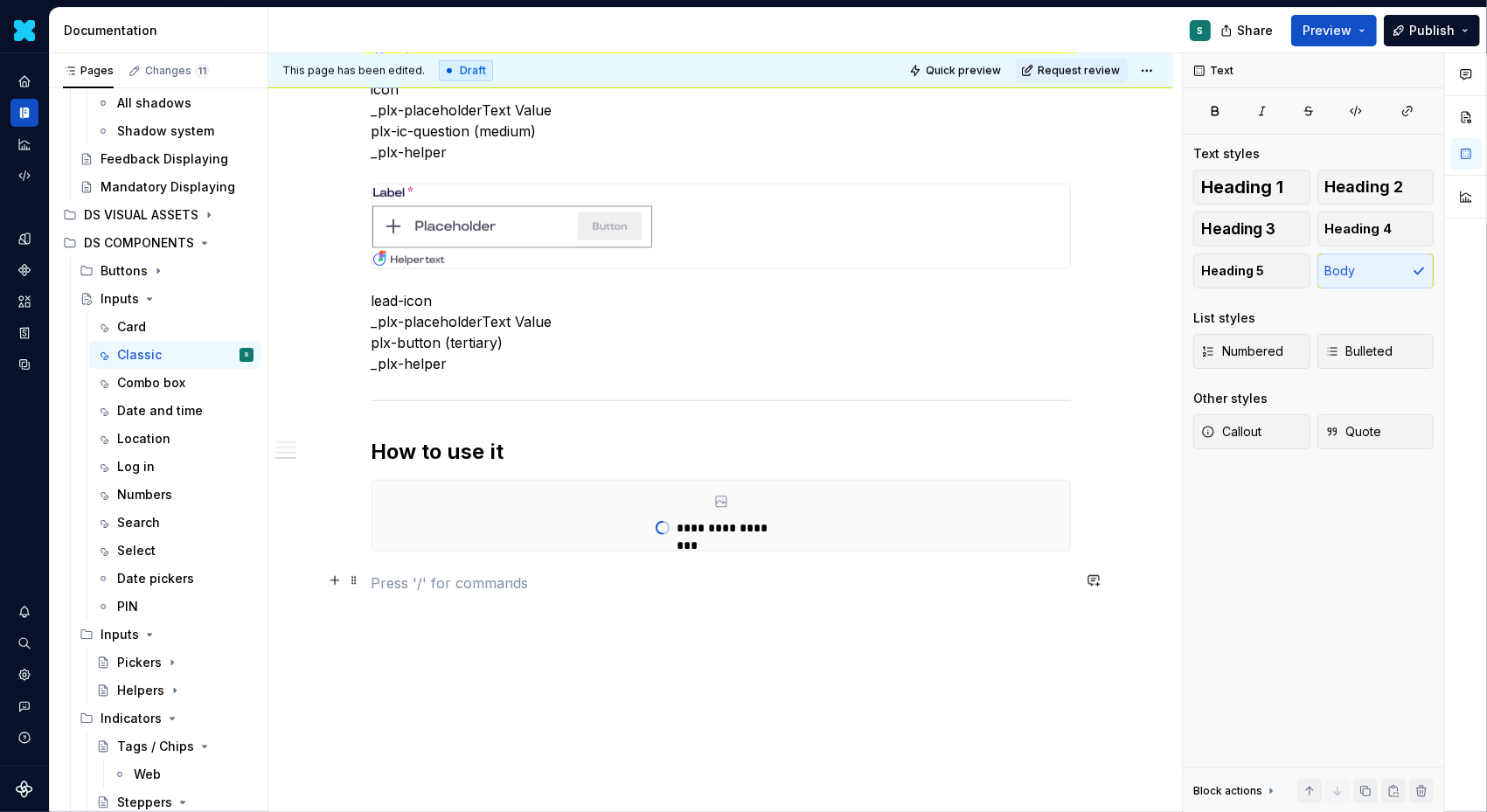
click at [387, 573] on p at bounding box center [721, 583] width 700 height 21
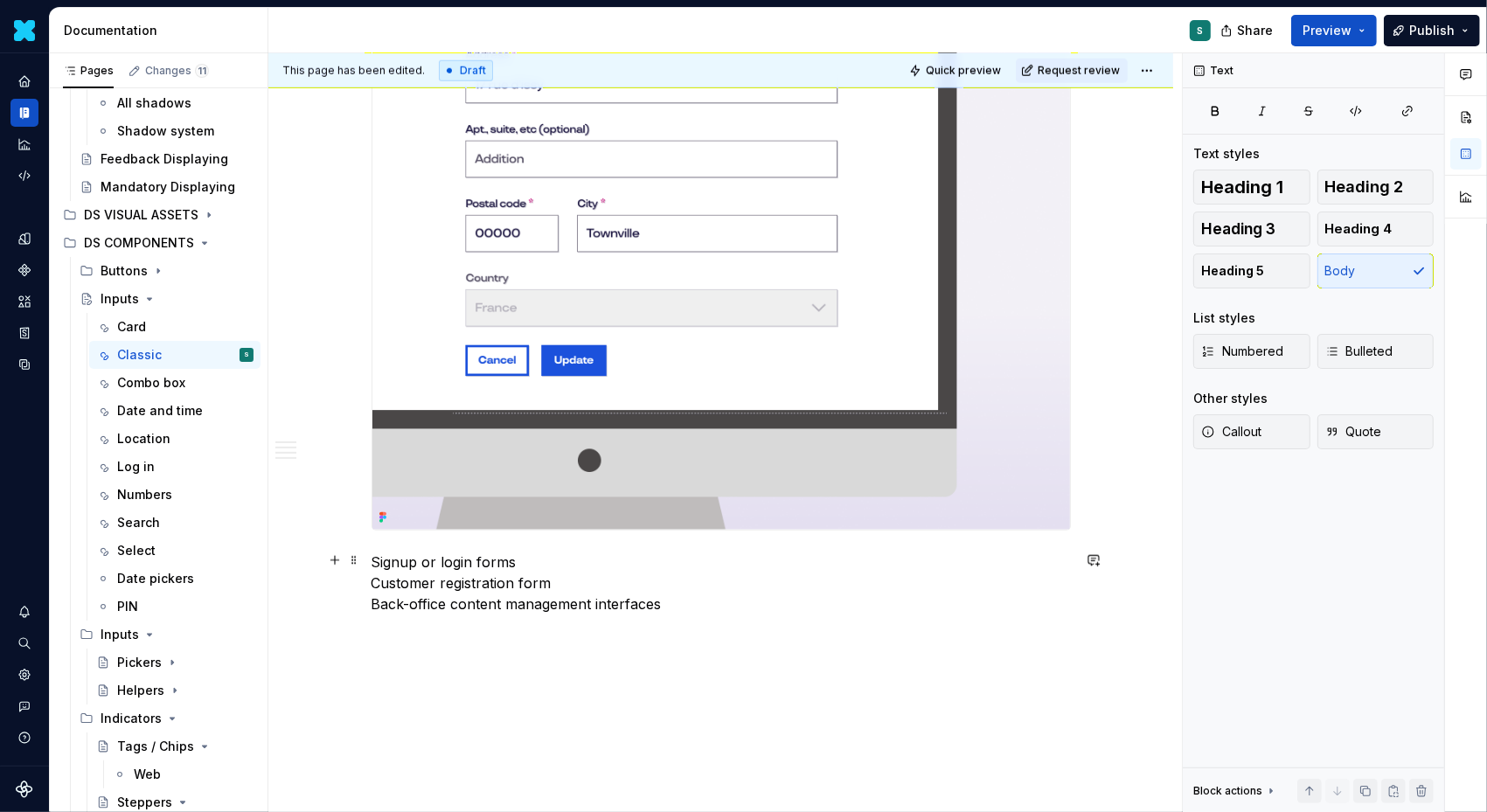
scroll to position [1684, 0]
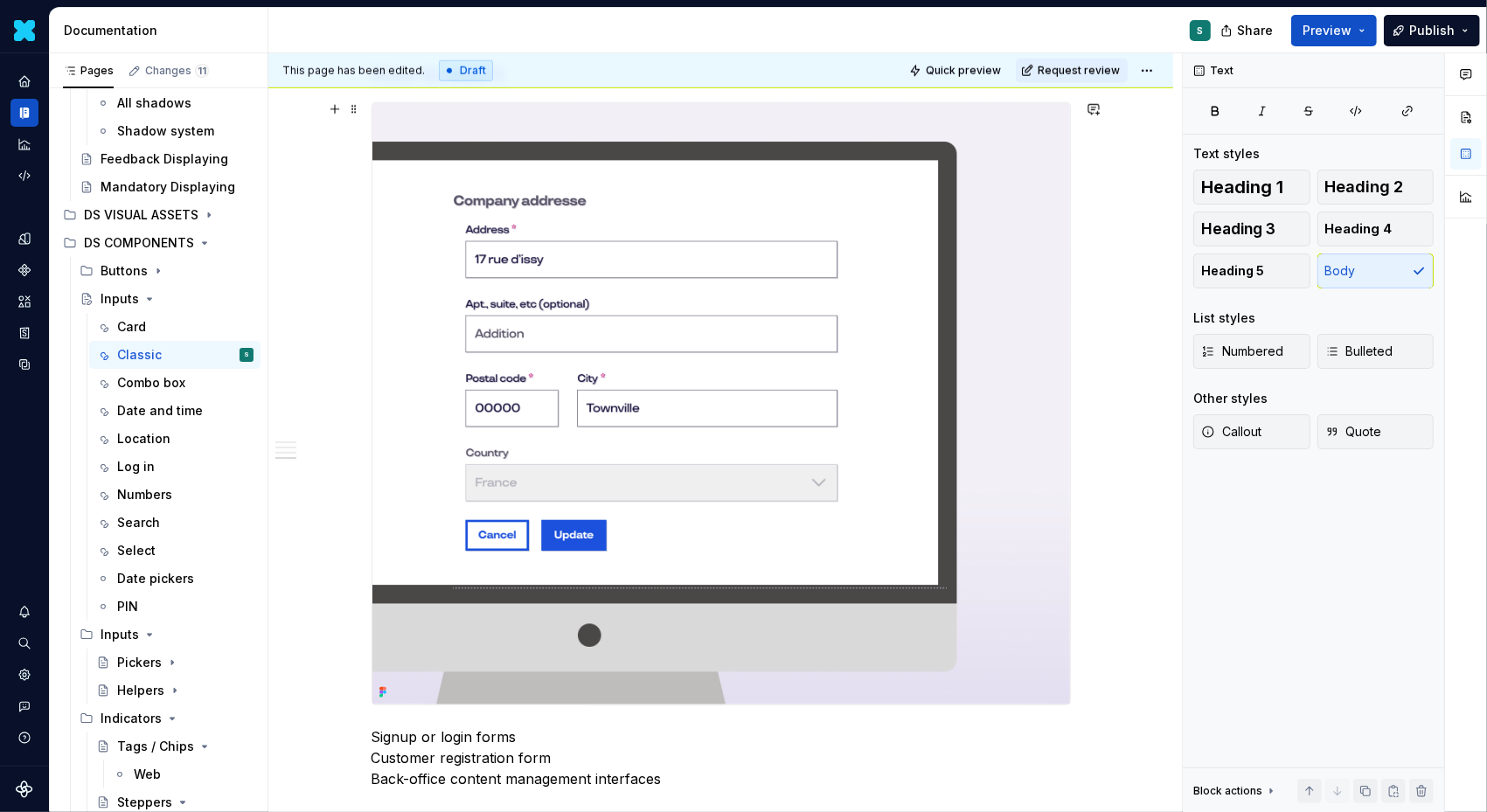
scroll to position [1527, 0]
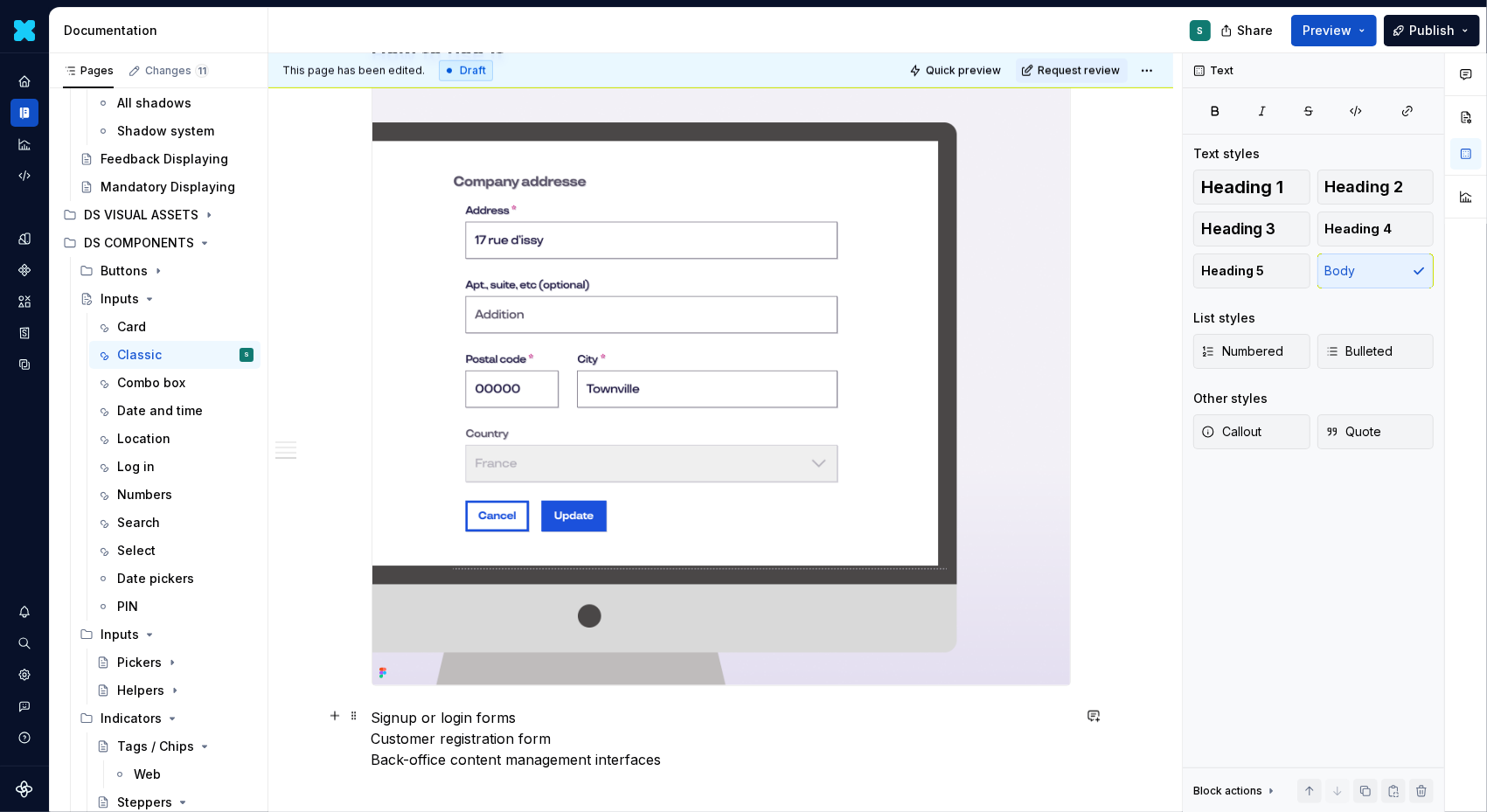
click at [504, 730] on p "Signup or login forms Customer registration form Back-office content management…" at bounding box center [721, 738] width 700 height 63
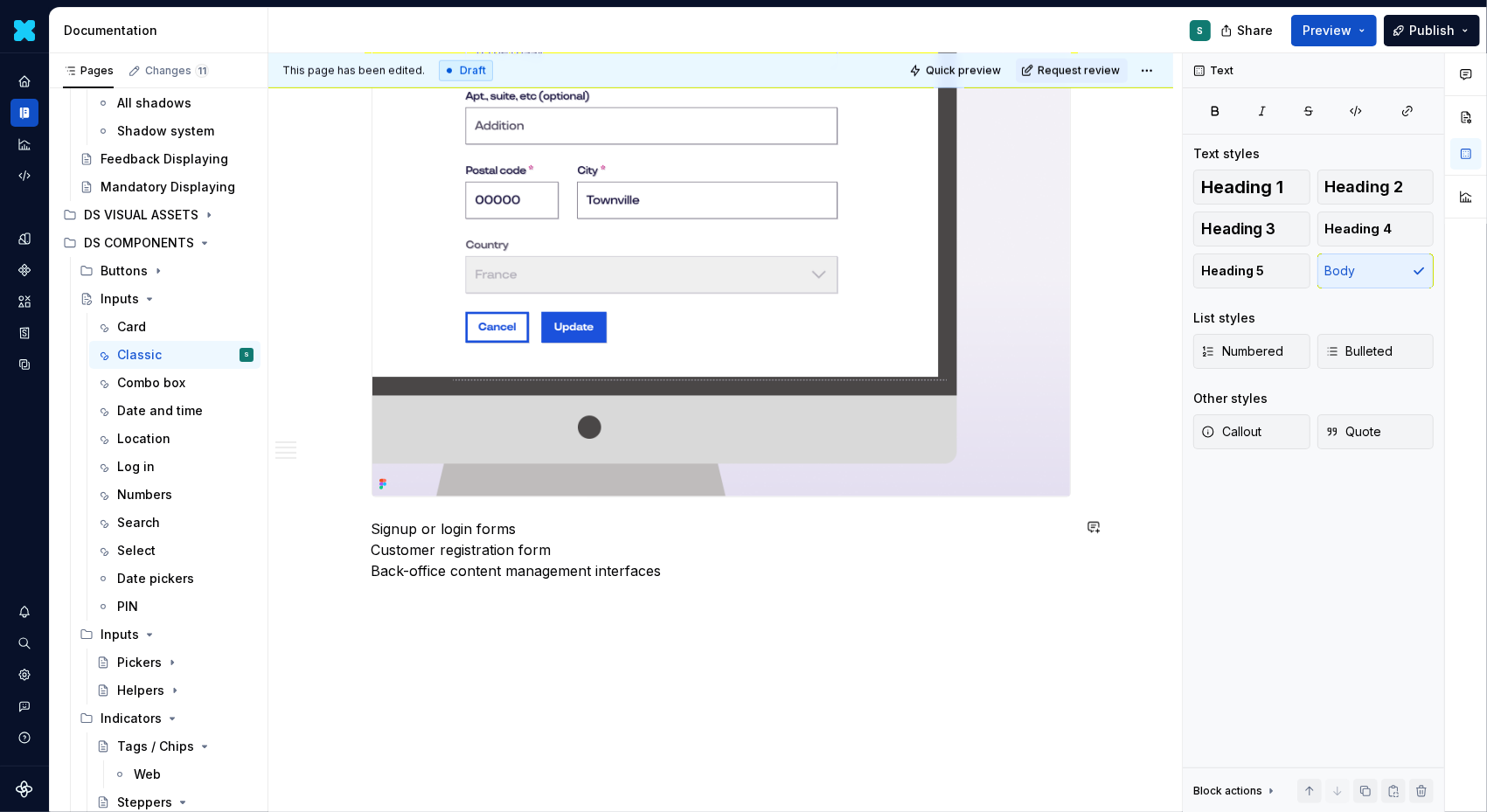
scroll to position [1747, 0]
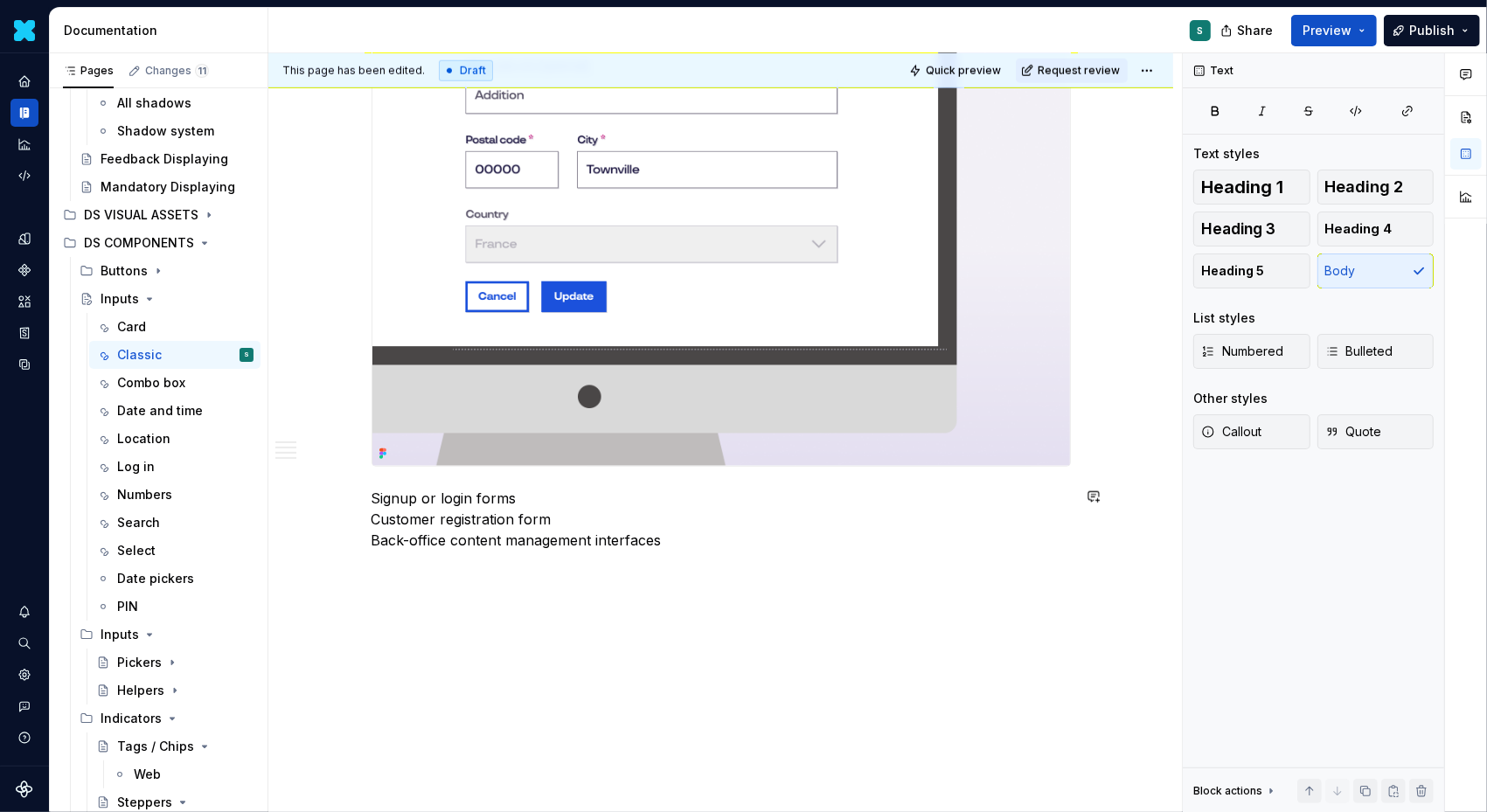
drag, startPoint x: 672, startPoint y: 756, endPoint x: 340, endPoint y: 721, distance: 333.8
click at [393, 510] on p "Signup or login forms Customer registration form Back-office content management…" at bounding box center [721, 519] width 700 height 63
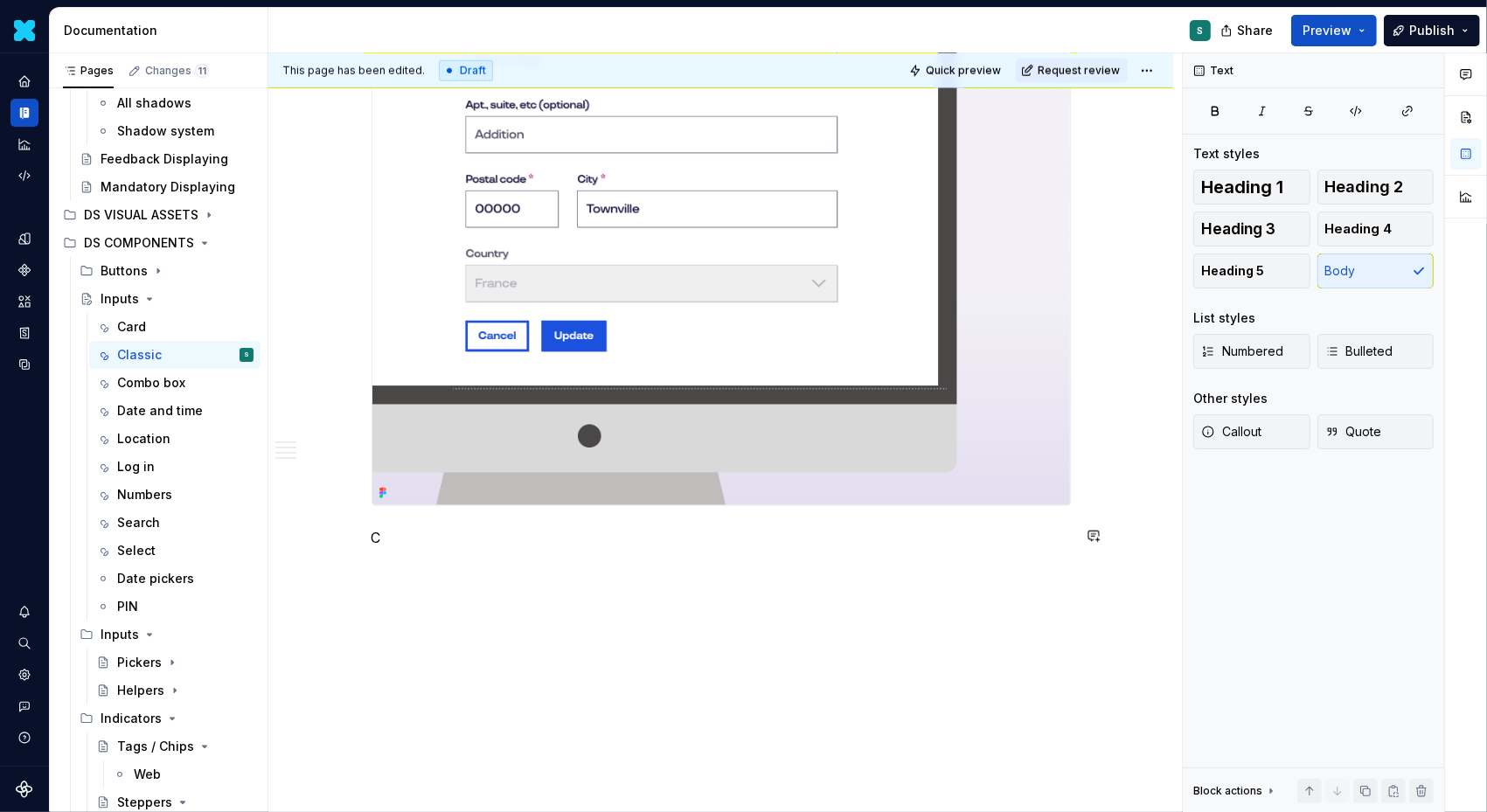
scroll to position [1705, 0]
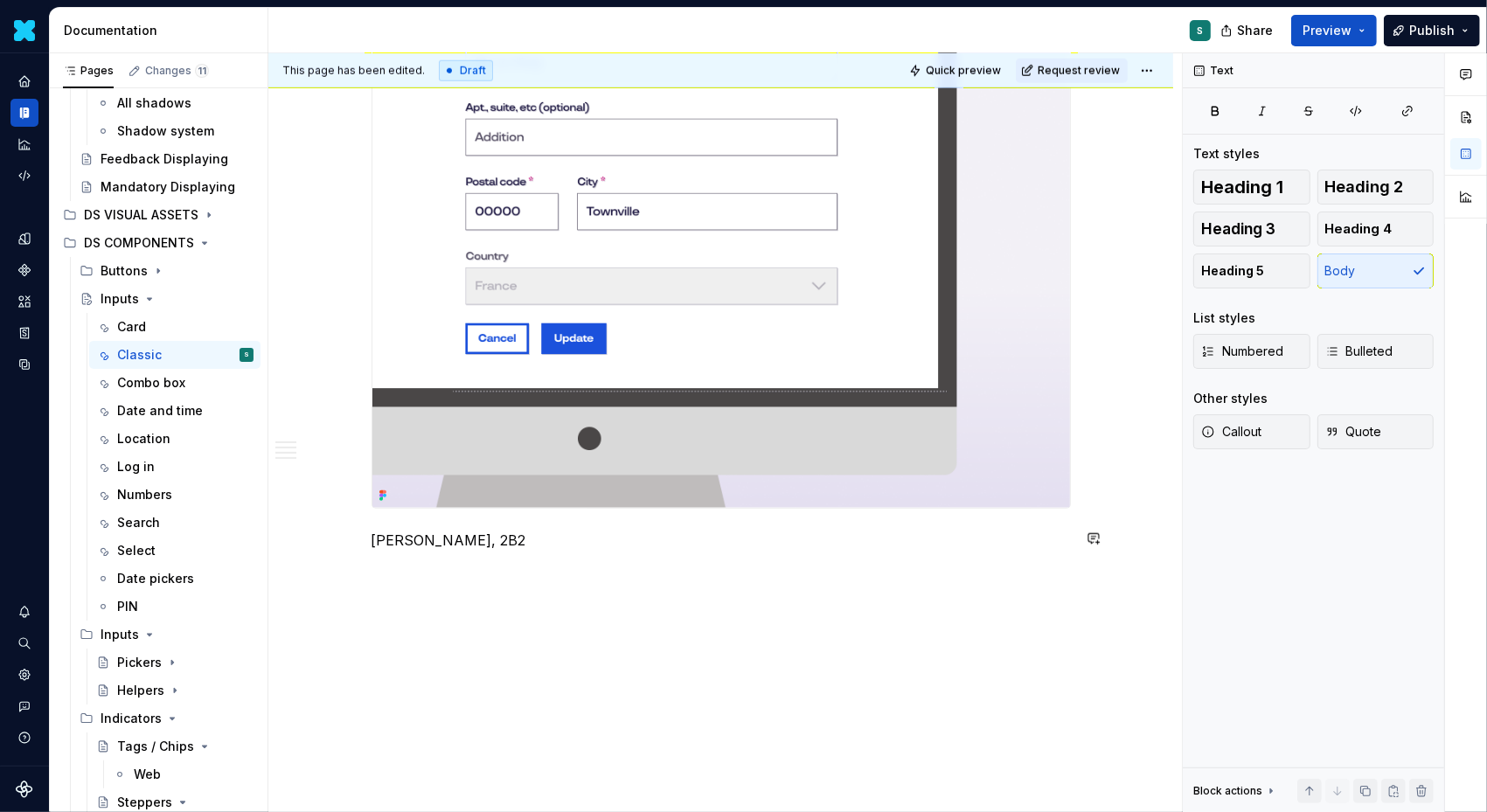
click at [393, 577] on div "This page has been edited. Draft Quick preview Request review Inputs Edit heade…" at bounding box center [725, 433] width 914 height 759
click at [382, 584] on div "This page has been edited. Draft Quick preview Request review Inputs Edit heade…" at bounding box center [725, 433] width 914 height 759
click at [336, 568] on button "button" at bounding box center [334, 570] width 24 height 24
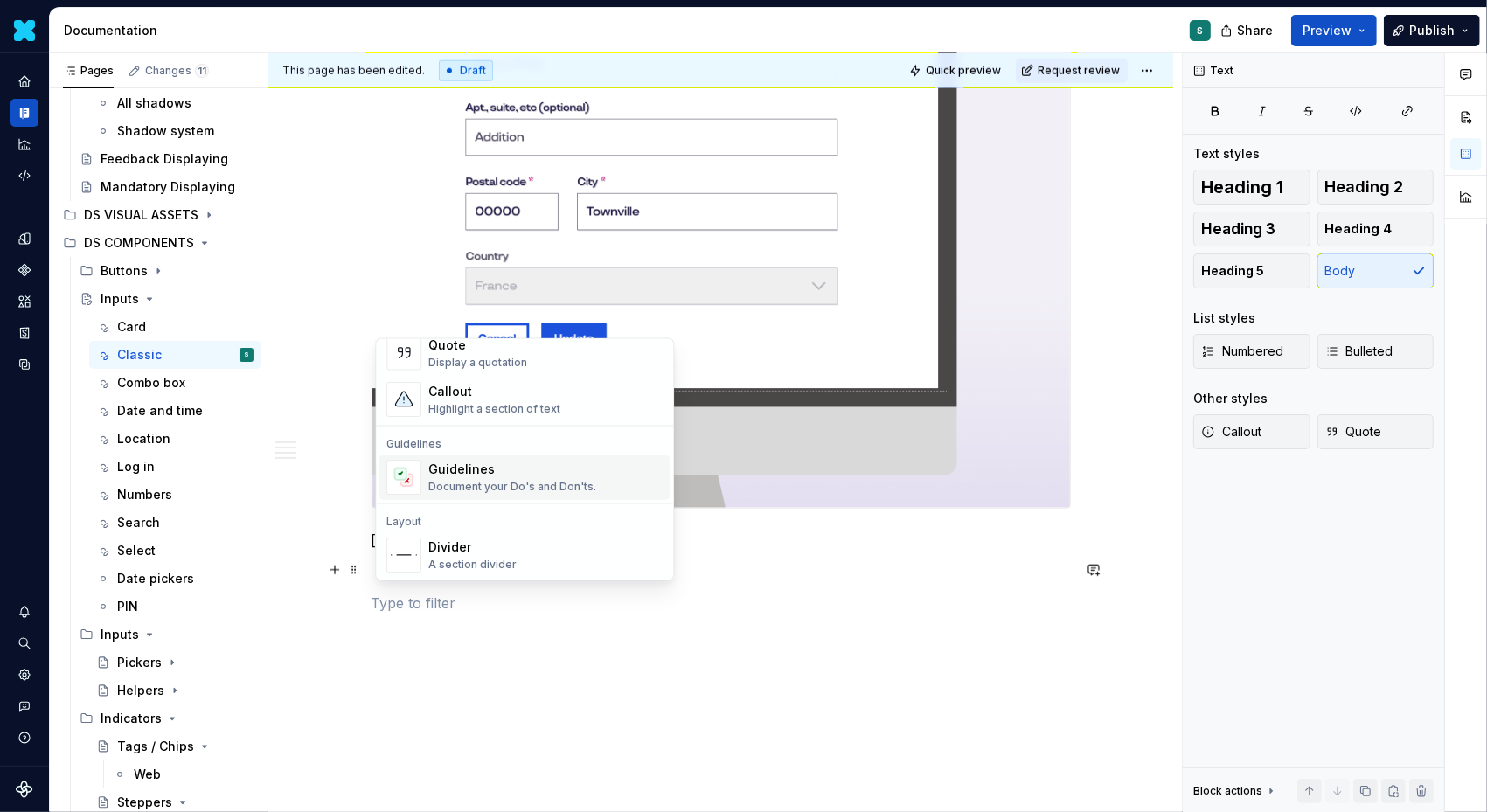
scroll to position [418, 0]
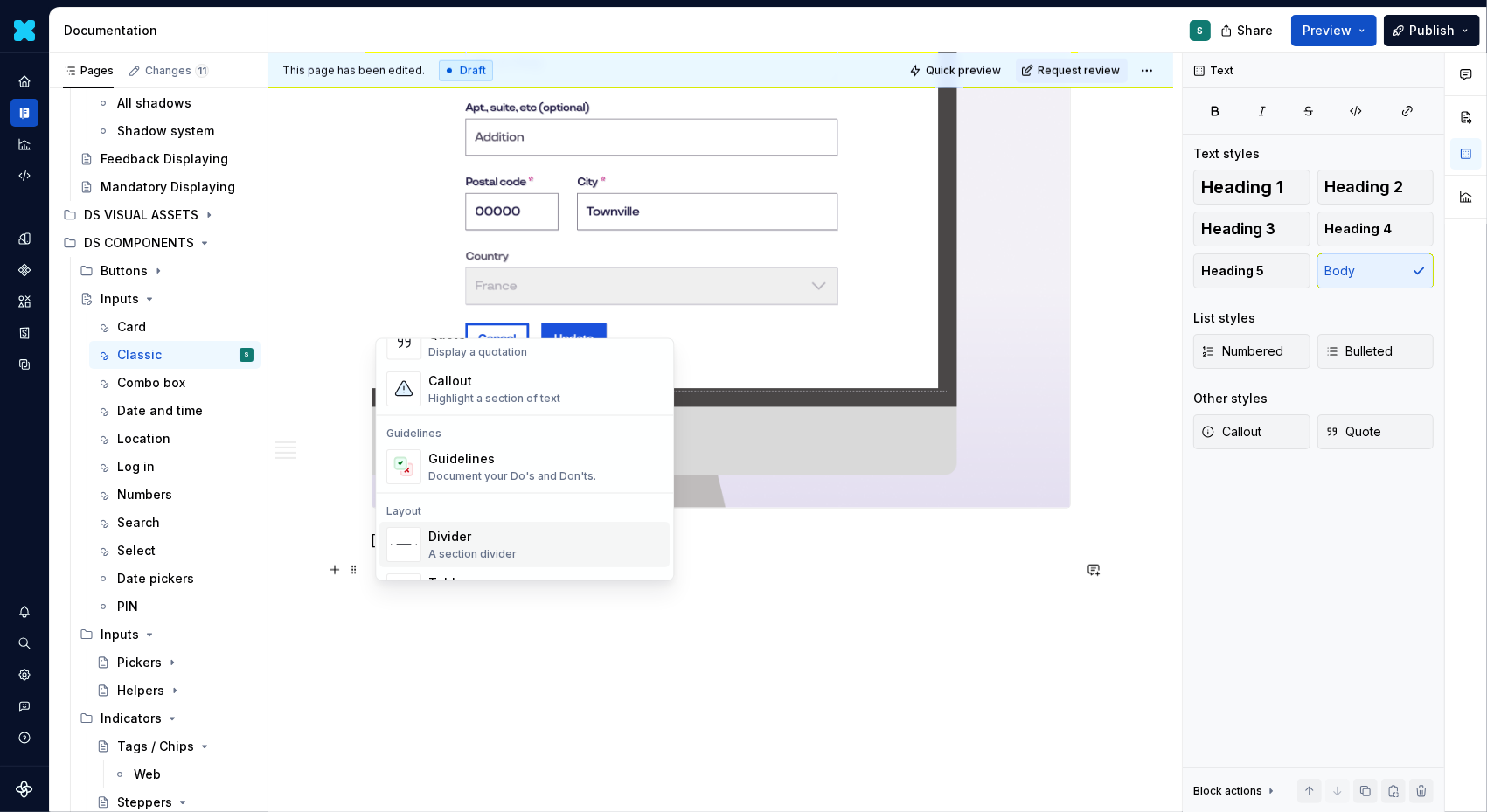
click at [455, 532] on div "Divider" at bounding box center [472, 537] width 88 height 18
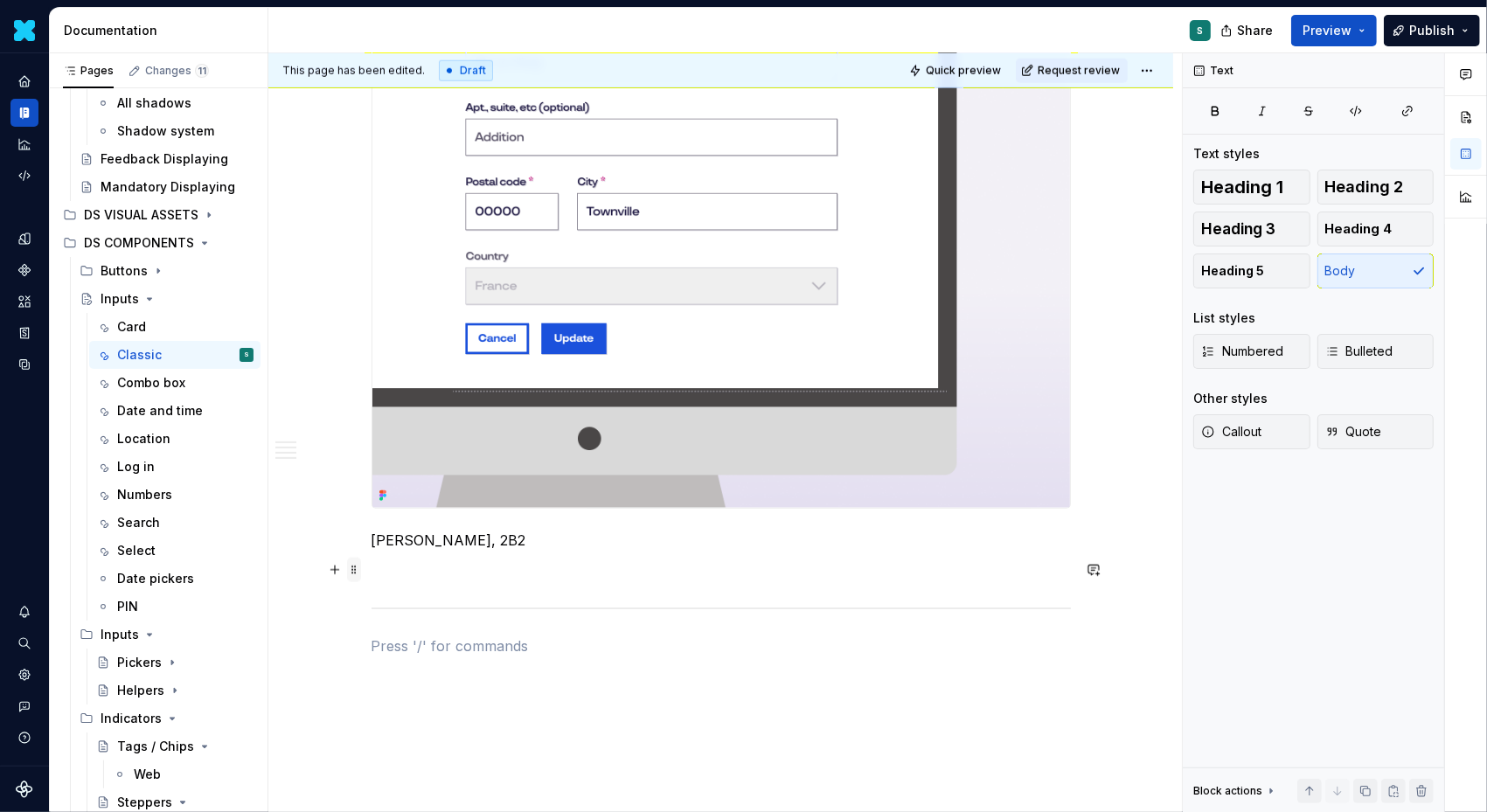
click at [361, 570] on span at bounding box center [354, 570] width 14 height 24
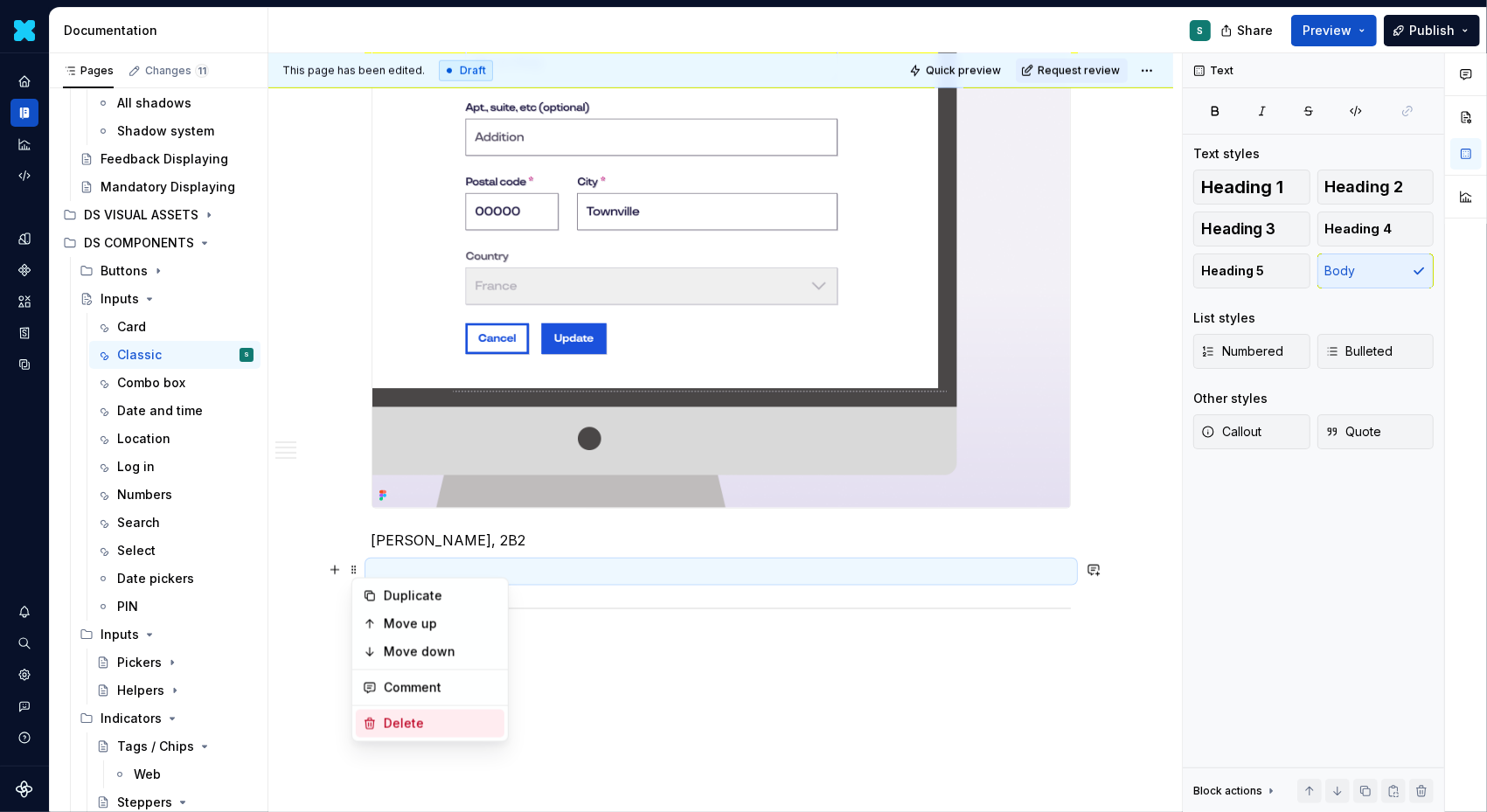
click at [404, 721] on div "Delete" at bounding box center [441, 724] width 114 height 18
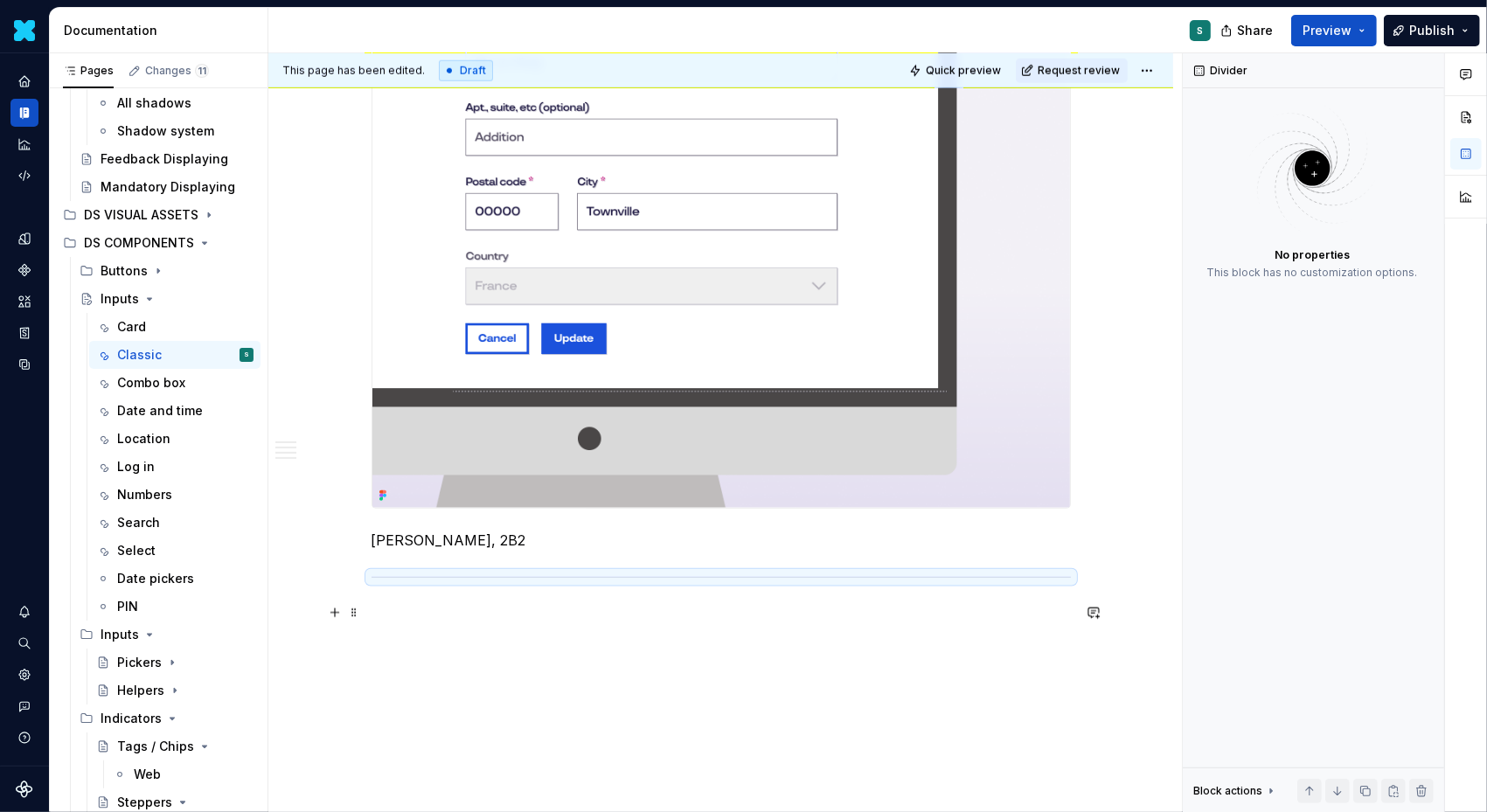
click at [404, 612] on p at bounding box center [721, 615] width 700 height 21
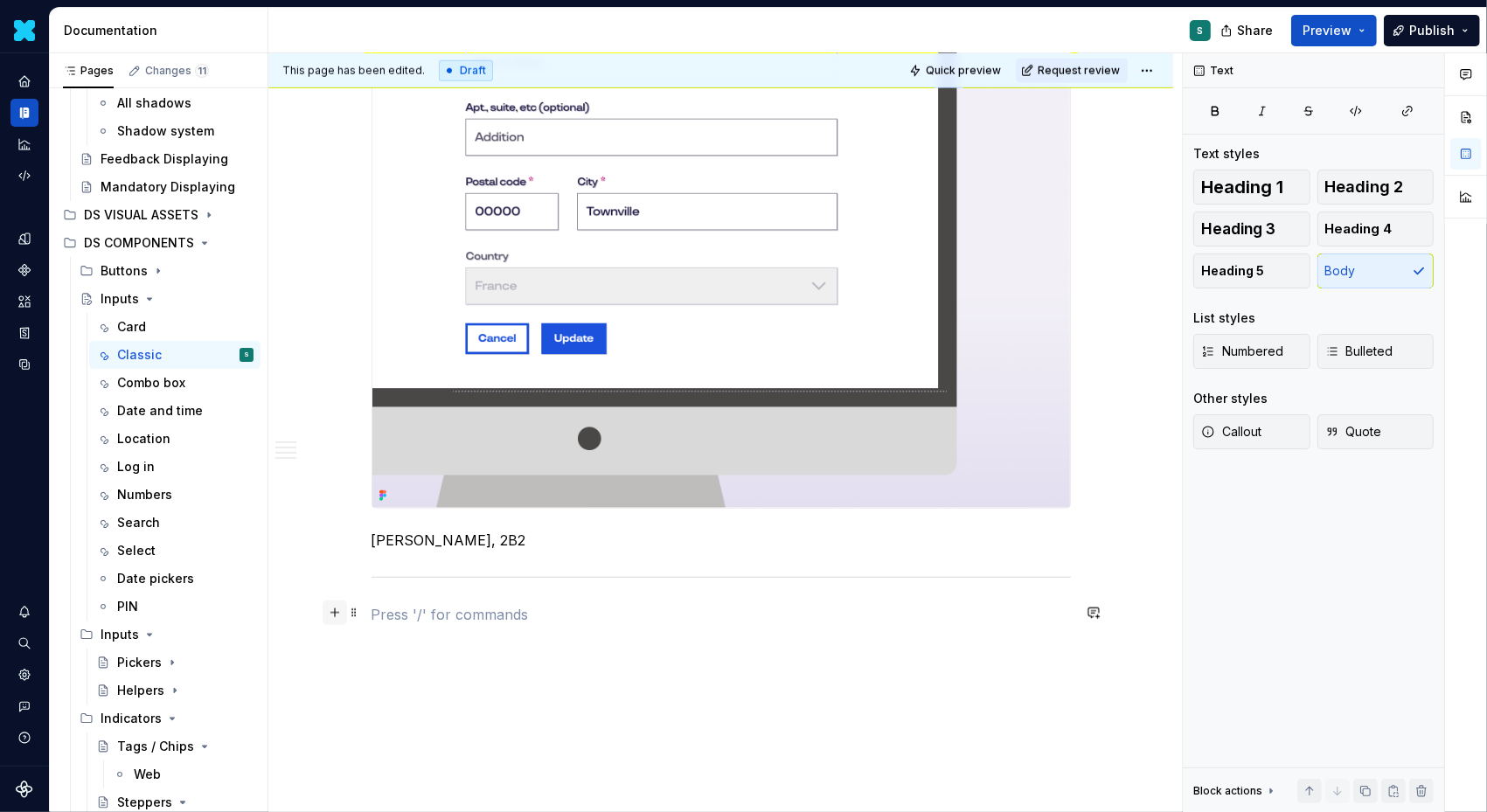
click at [339, 607] on button "button" at bounding box center [334, 612] width 24 height 24
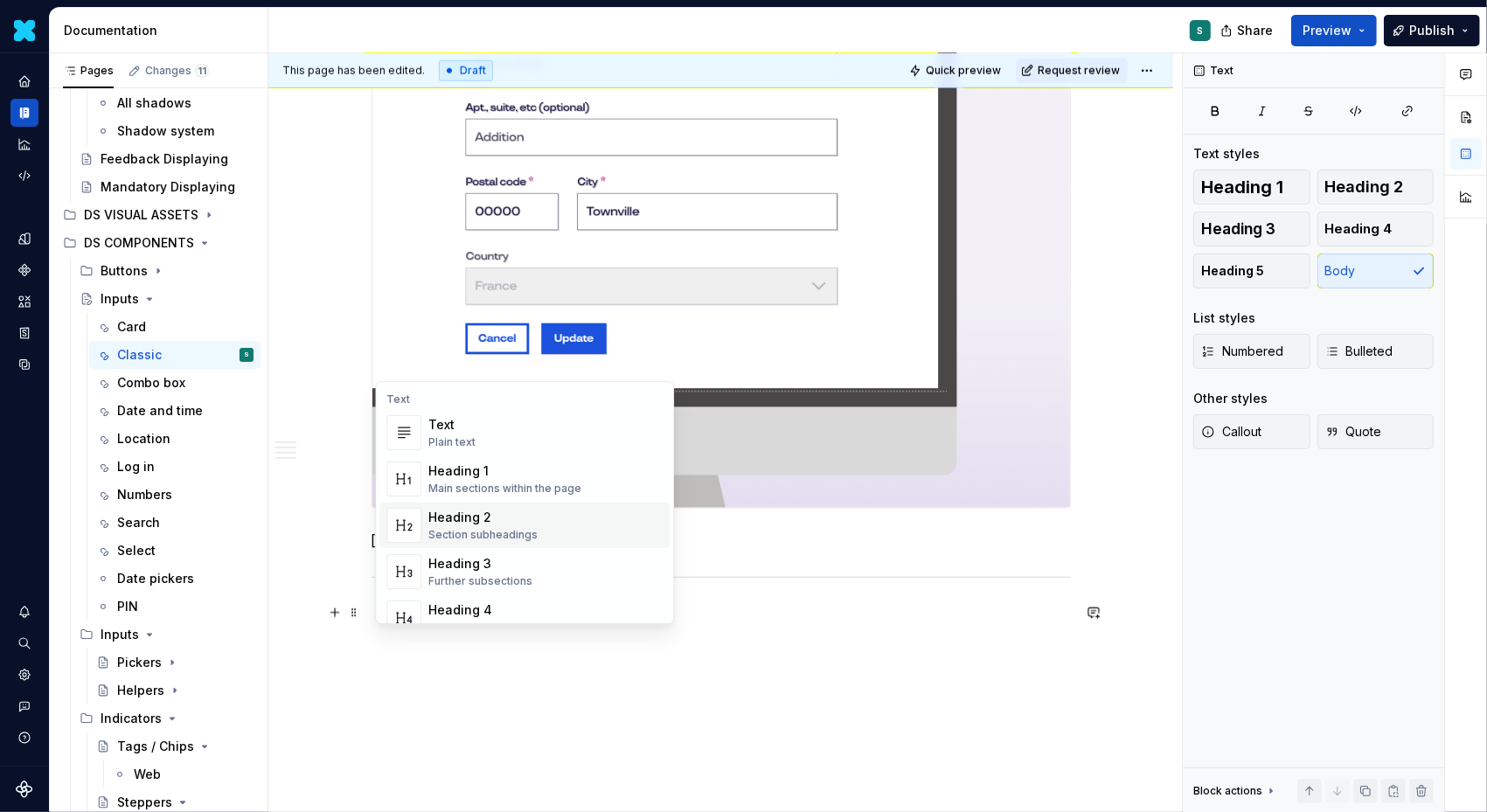
click at [498, 517] on div "Heading 2" at bounding box center [483, 518] width 110 height 18
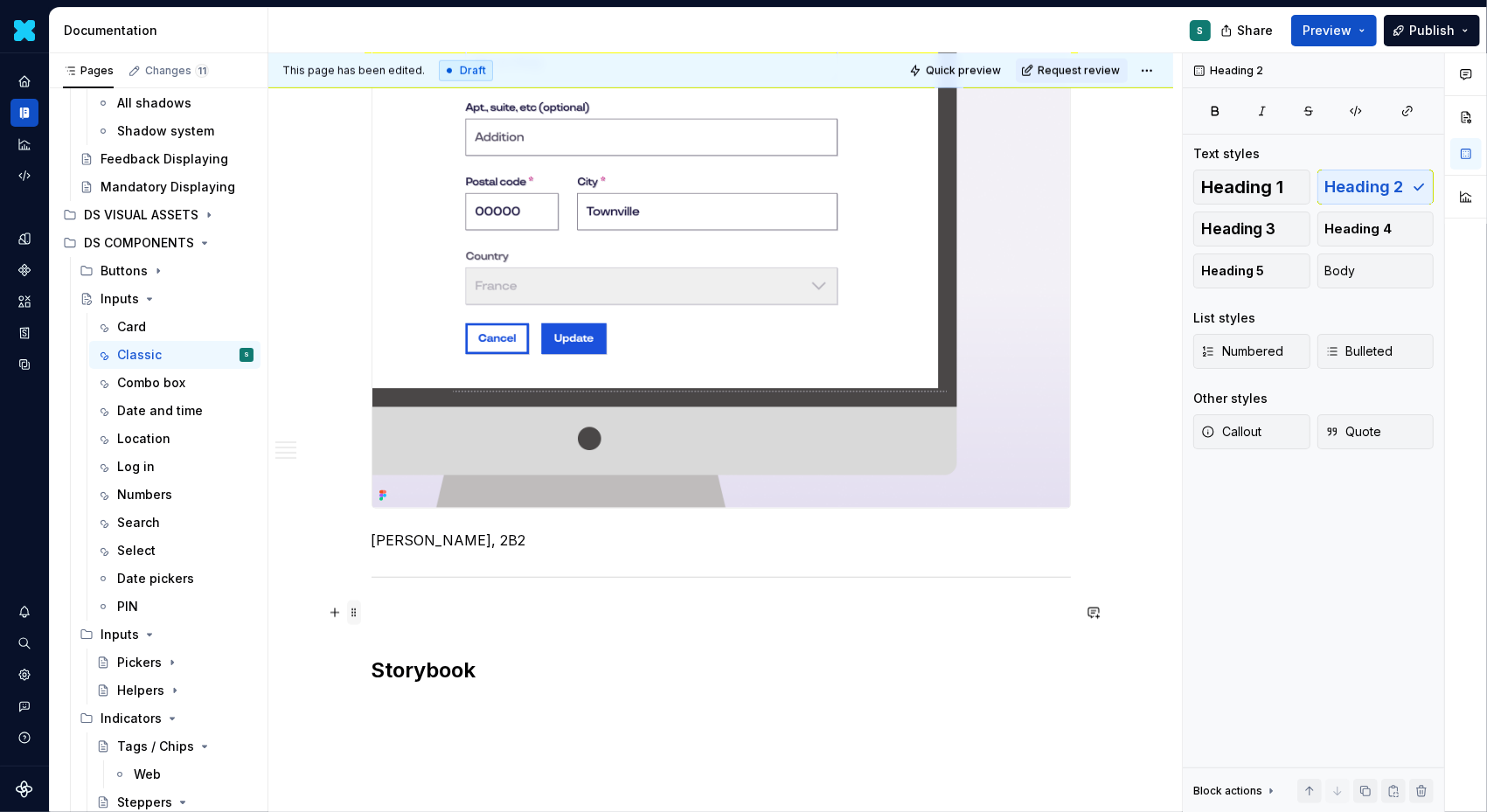
click at [357, 616] on span at bounding box center [354, 612] width 14 height 24
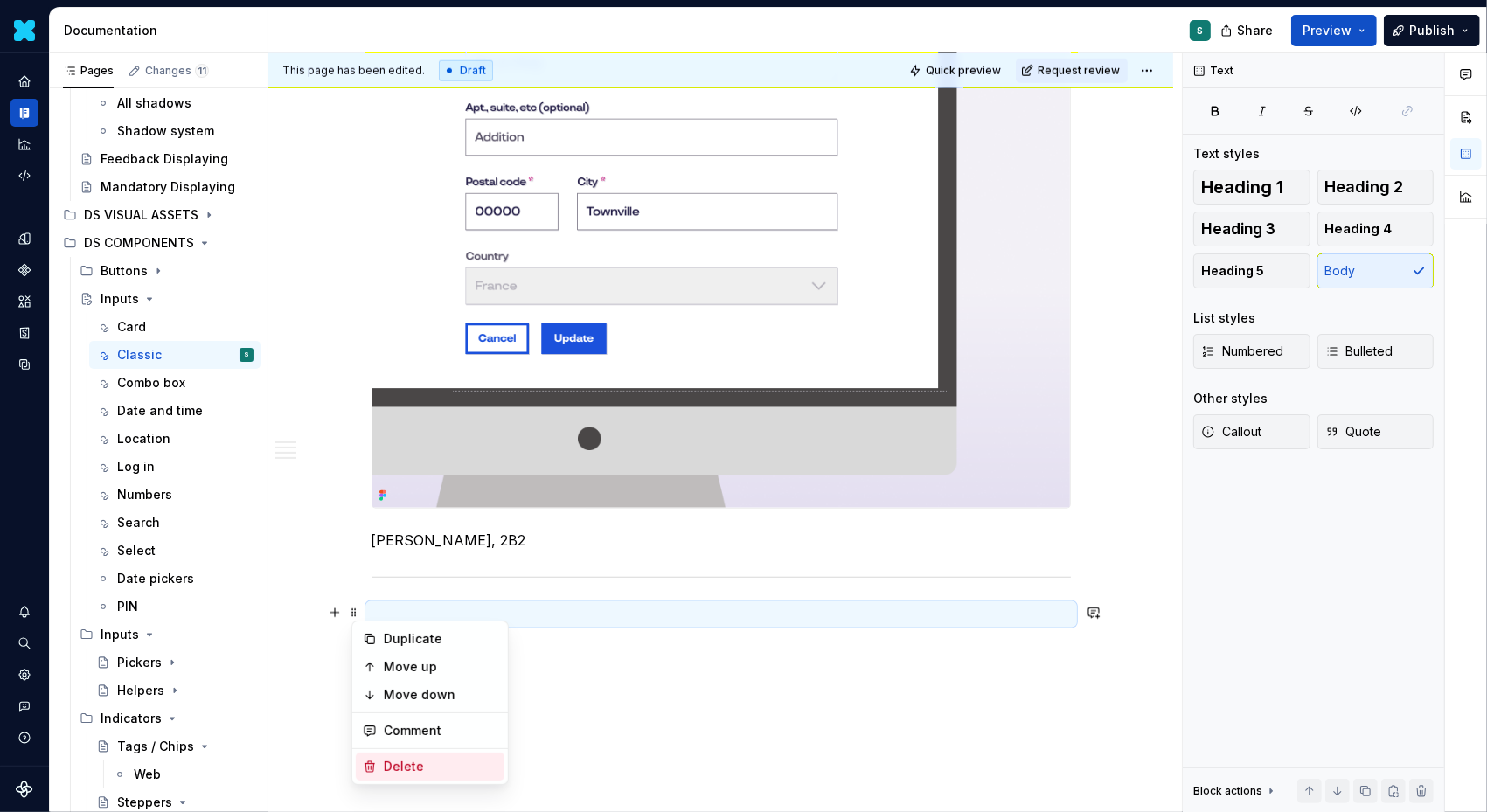
click at [393, 754] on div "Delete" at bounding box center [430, 766] width 149 height 28
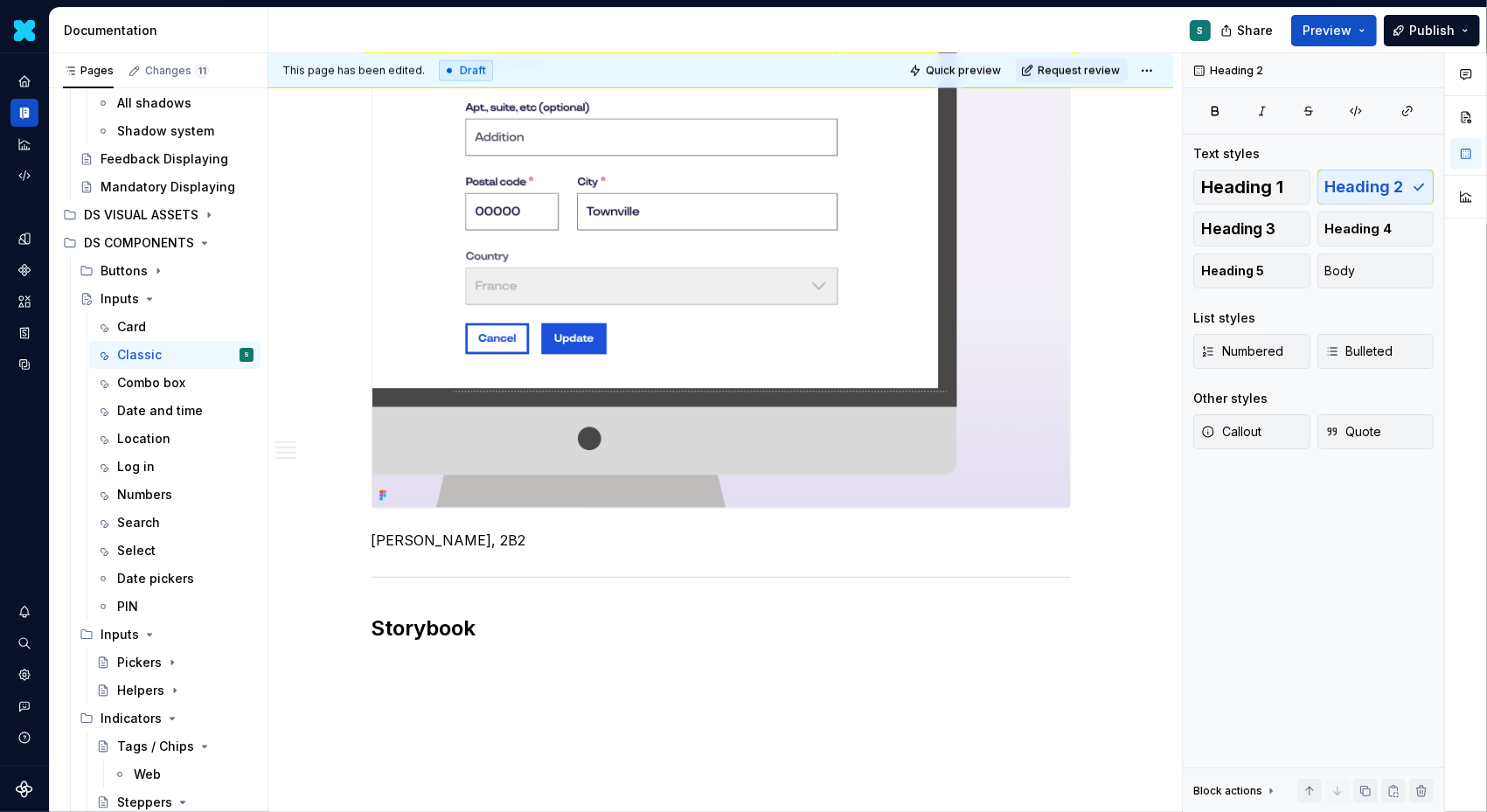
click at [340, 666] on button "button" at bounding box center [334, 665] width 24 height 24
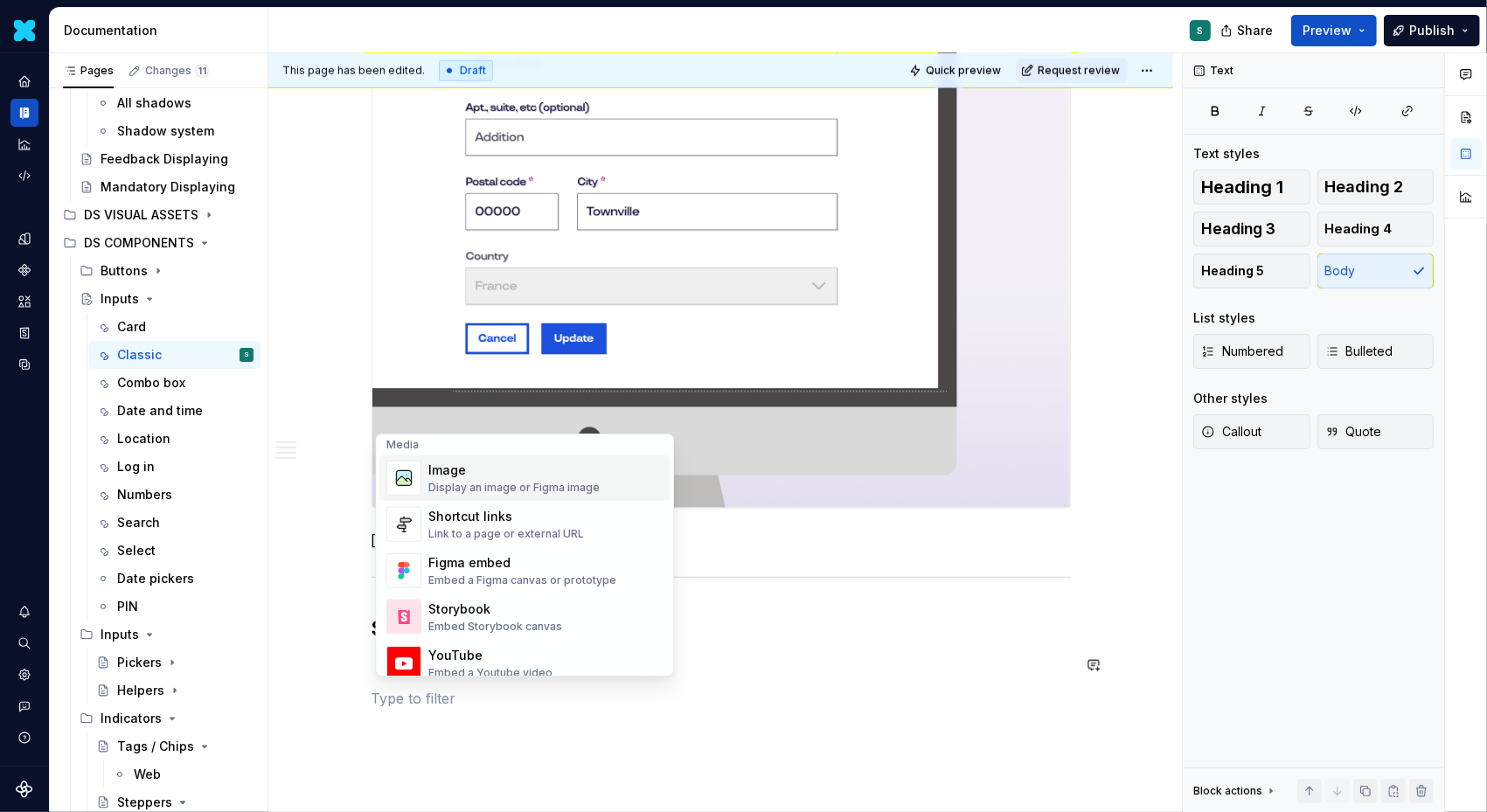
scroll to position [763, 0]
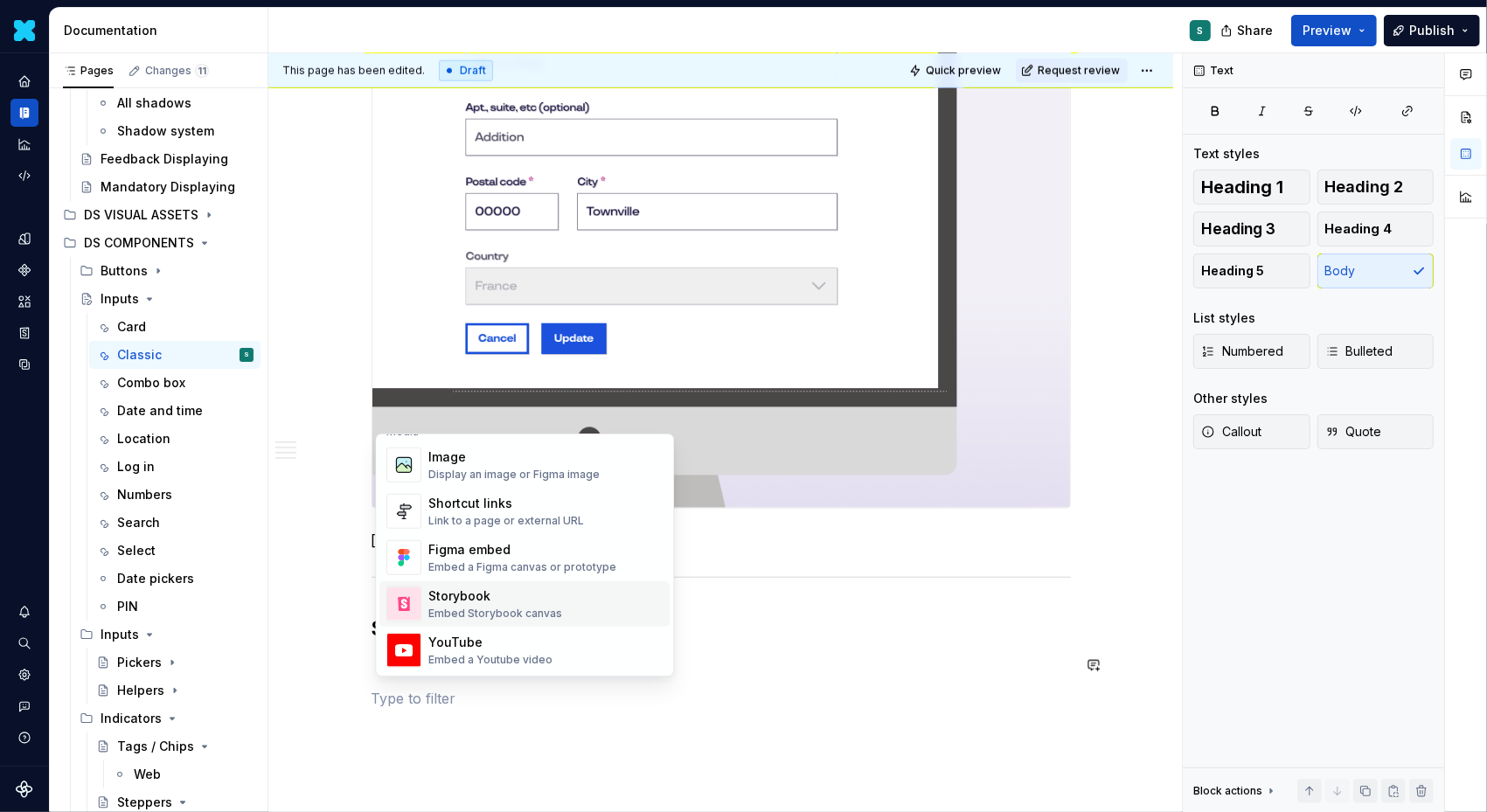
click at [460, 595] on div "Storybook" at bounding box center [496, 596] width 134 height 18
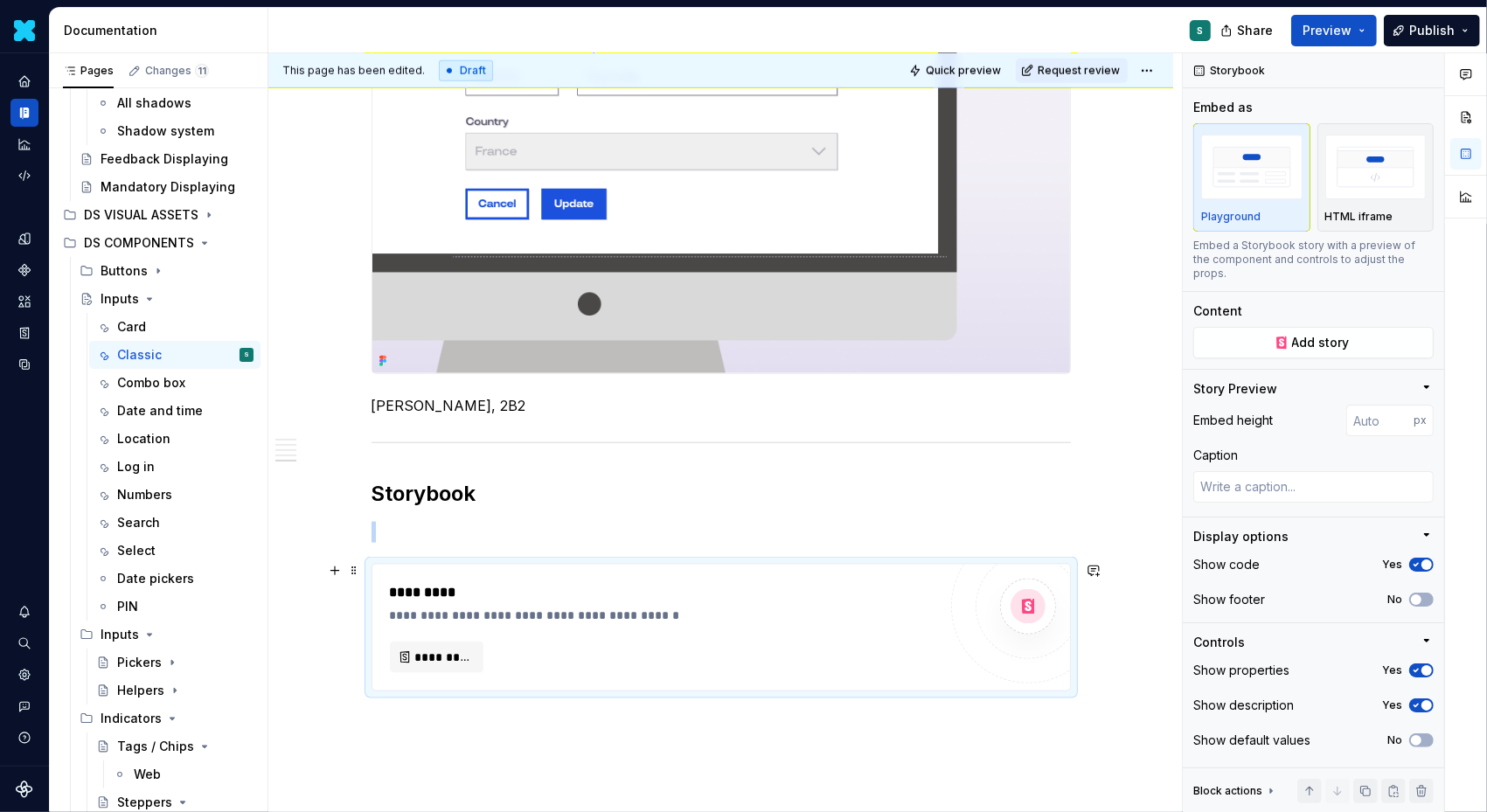
scroll to position [1874, 0]
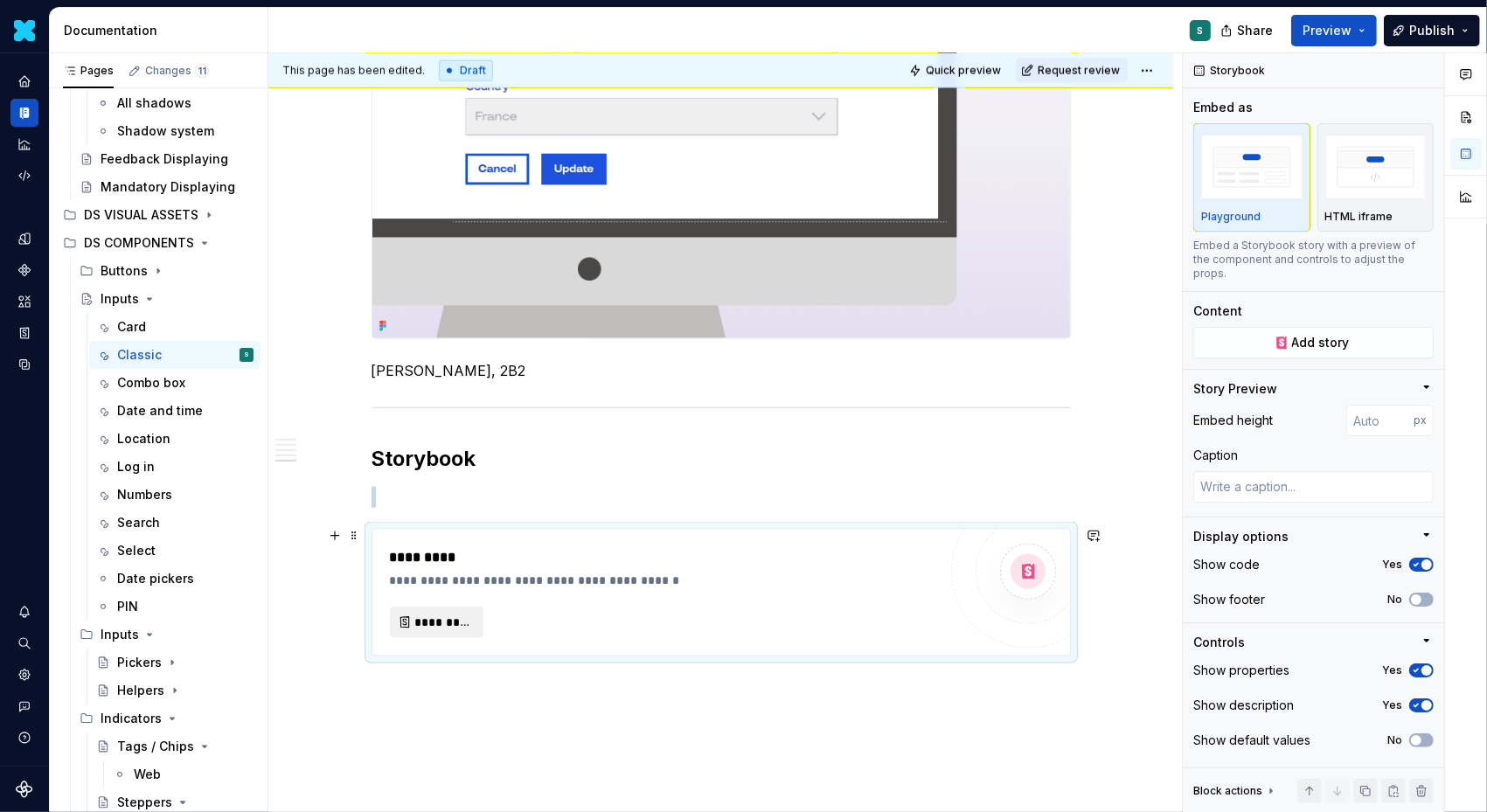
click at [432, 615] on span "*********" at bounding box center [444, 623] width 57 height 18
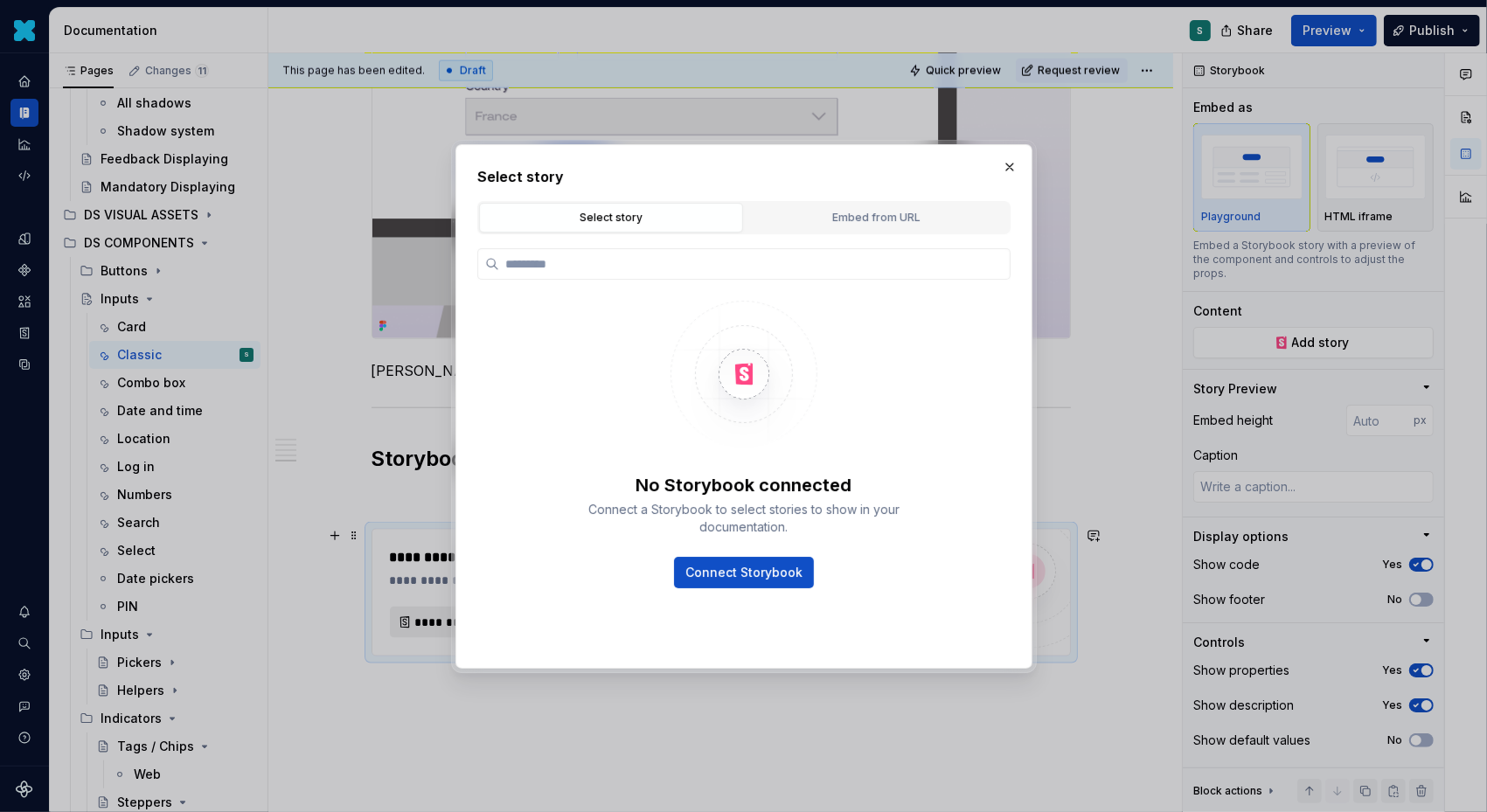
type textarea "*"
click at [842, 200] on div "Select story Select story Embed from URL No Storybook connected Connect a Story…" at bounding box center [744, 404] width 533 height 476
click at [829, 217] on div "Embed from URL" at bounding box center [876, 217] width 251 height 18
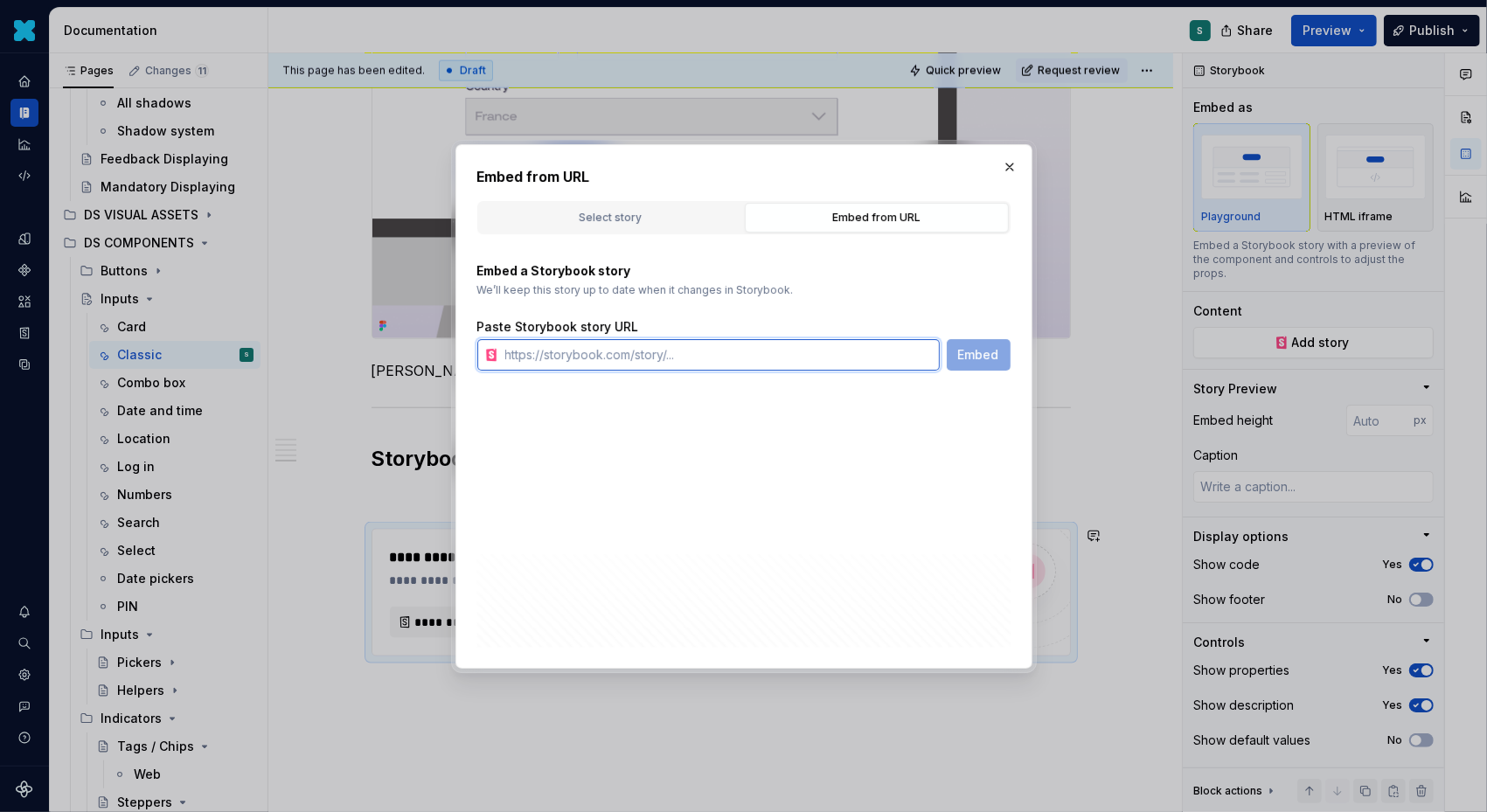
click at [686, 342] on input "text" at bounding box center [719, 355] width 441 height 31
paste input "https://designsystem.pluxee.app/?path=/docs/atoms-input--docs"
type input "https://designsystem.pluxee.app/?path=/docs/atoms-input--docs"
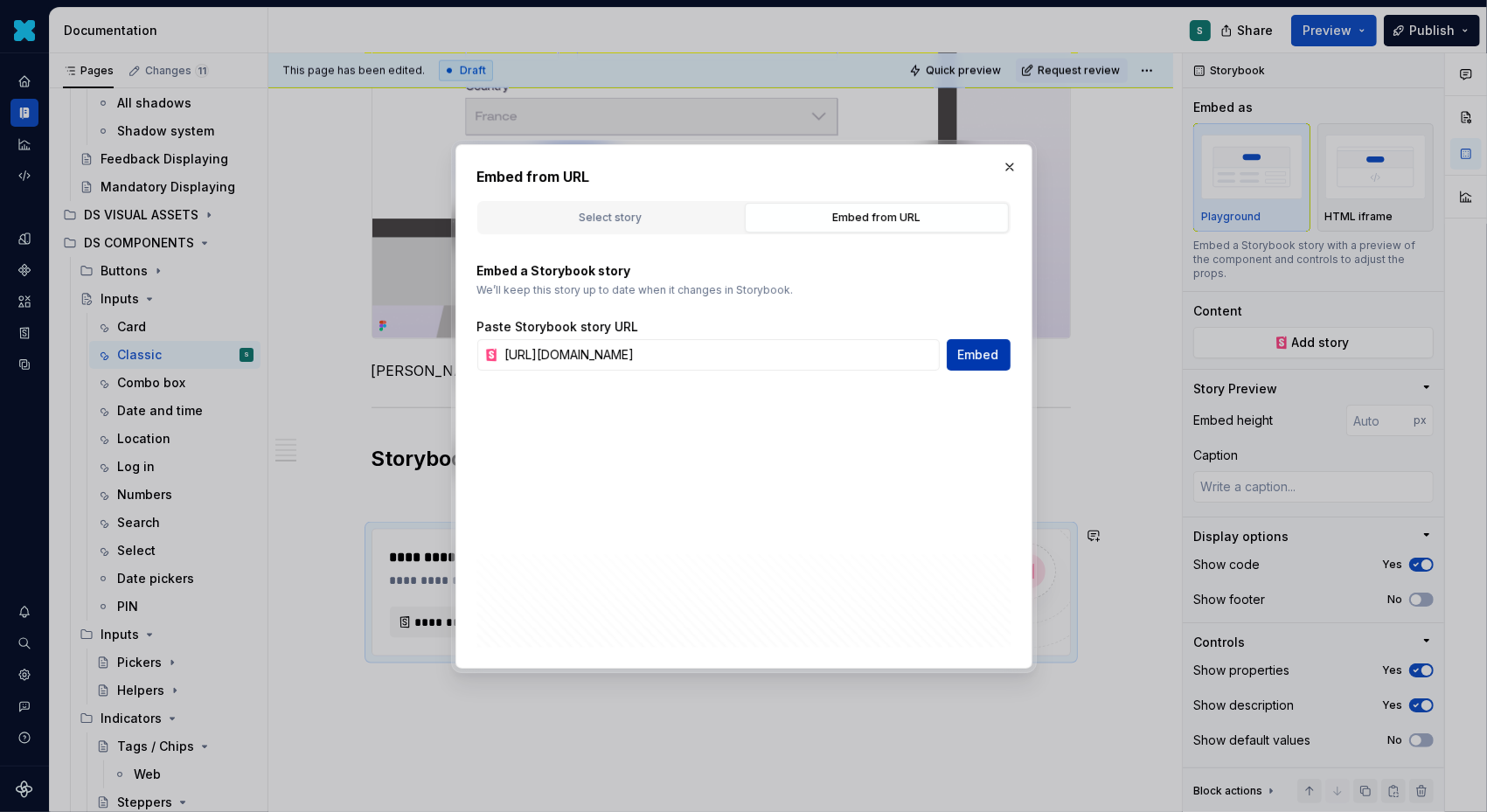
click at [975, 343] on button "Embed" at bounding box center [979, 355] width 64 height 31
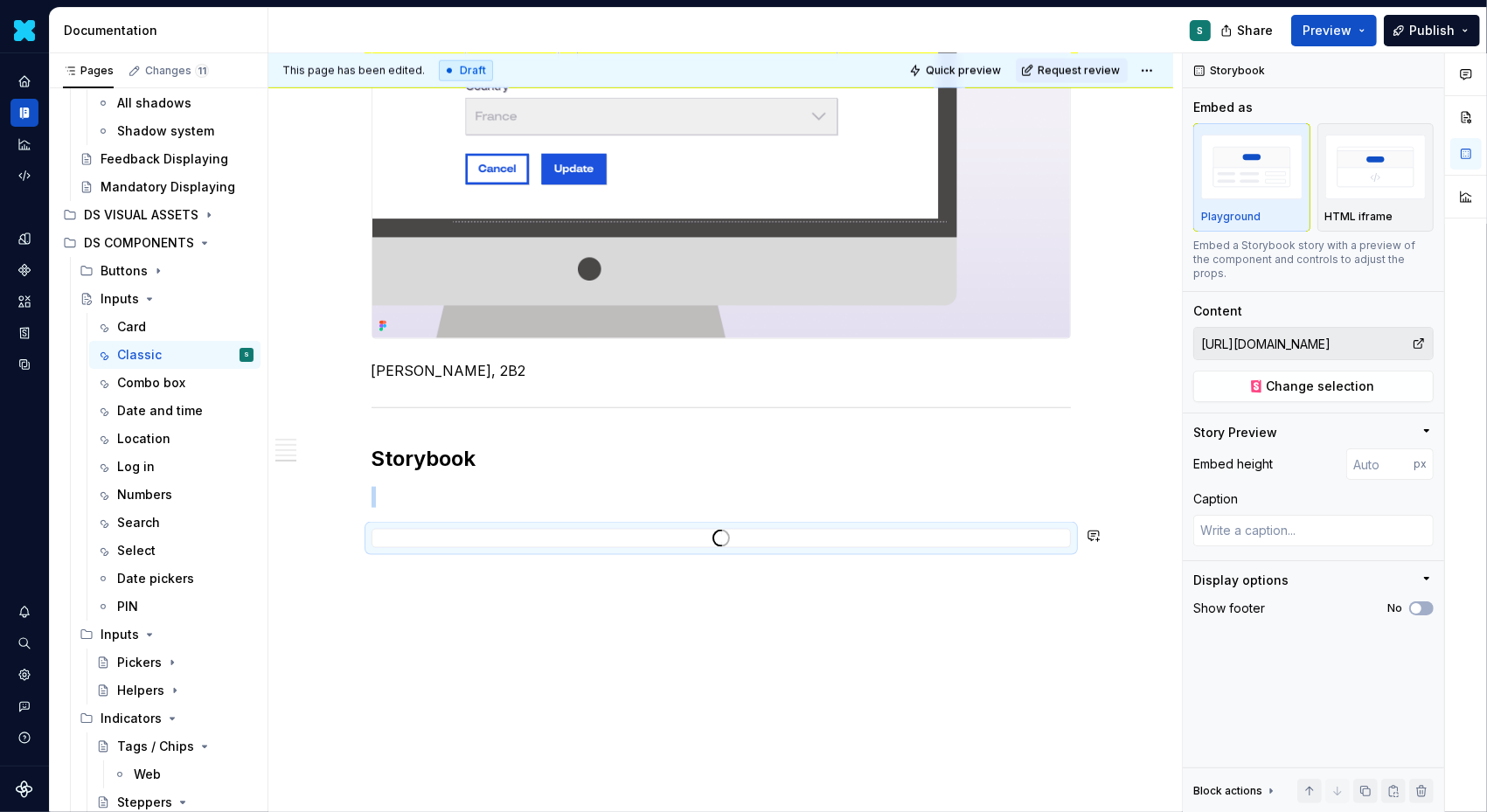
scroll to position [1871, 0]
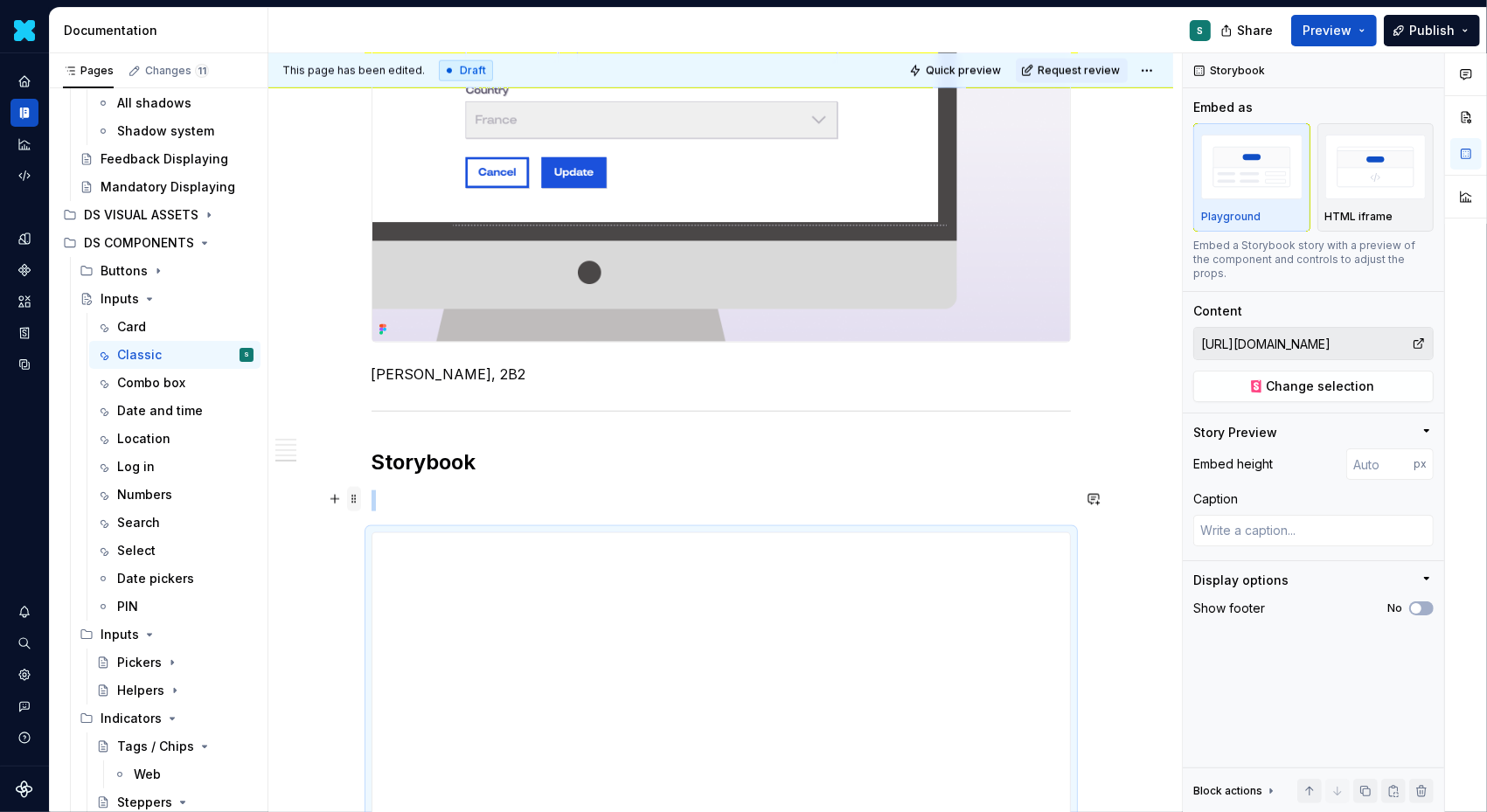
click at [361, 497] on span at bounding box center [354, 498] width 14 height 24
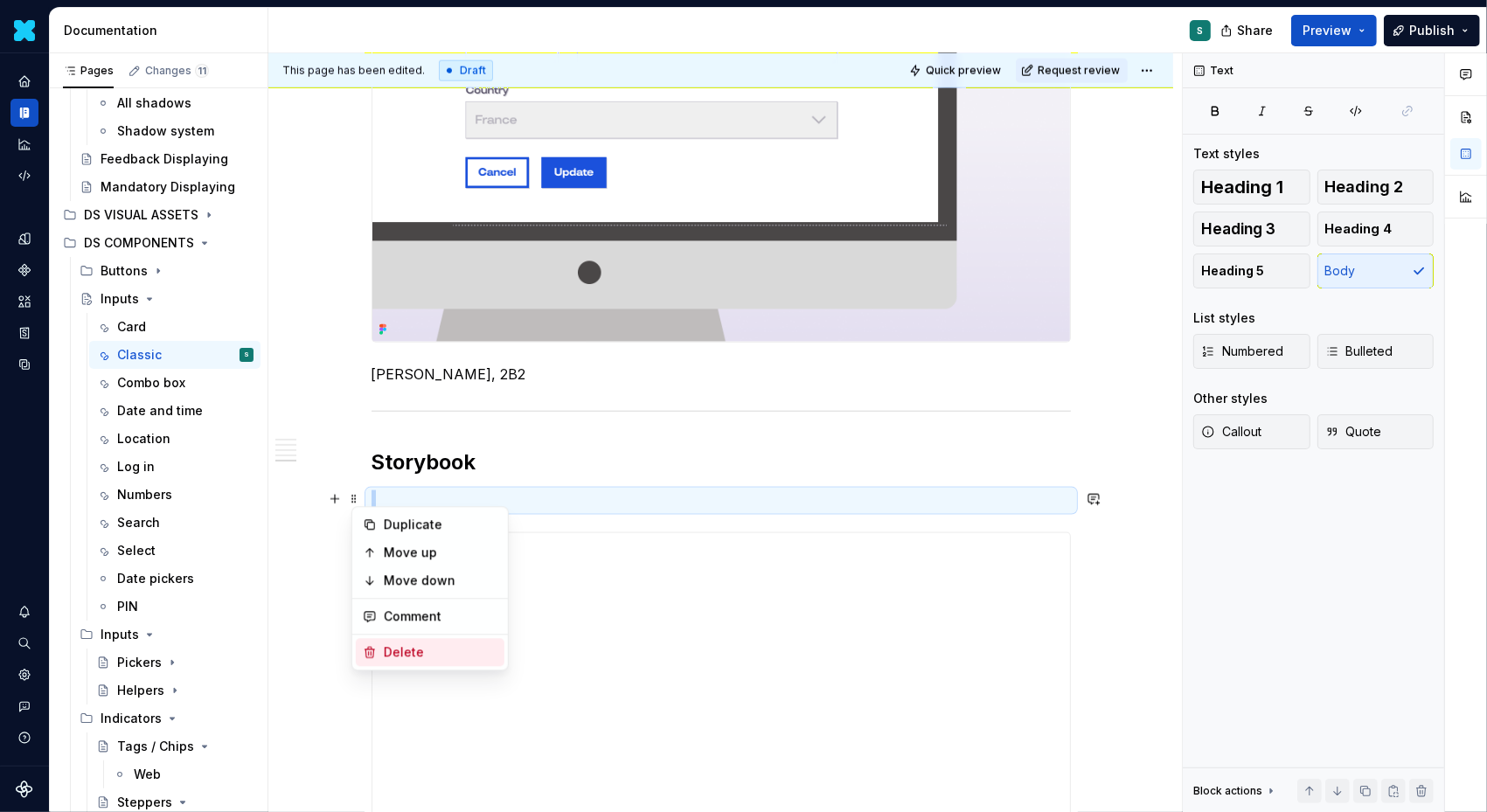
click at [400, 652] on div "Delete" at bounding box center [441, 652] width 114 height 18
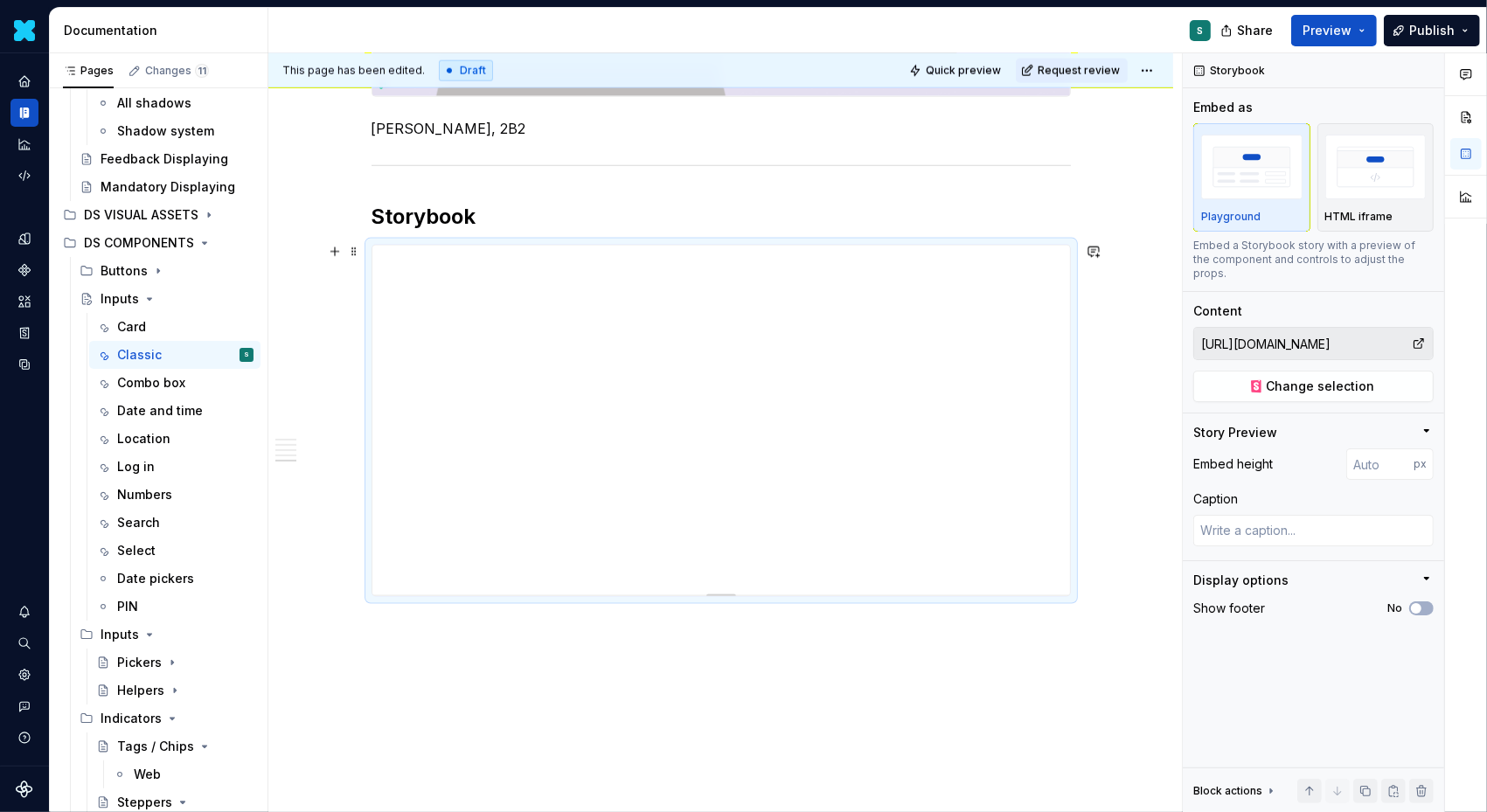
scroll to position [2160, 0]
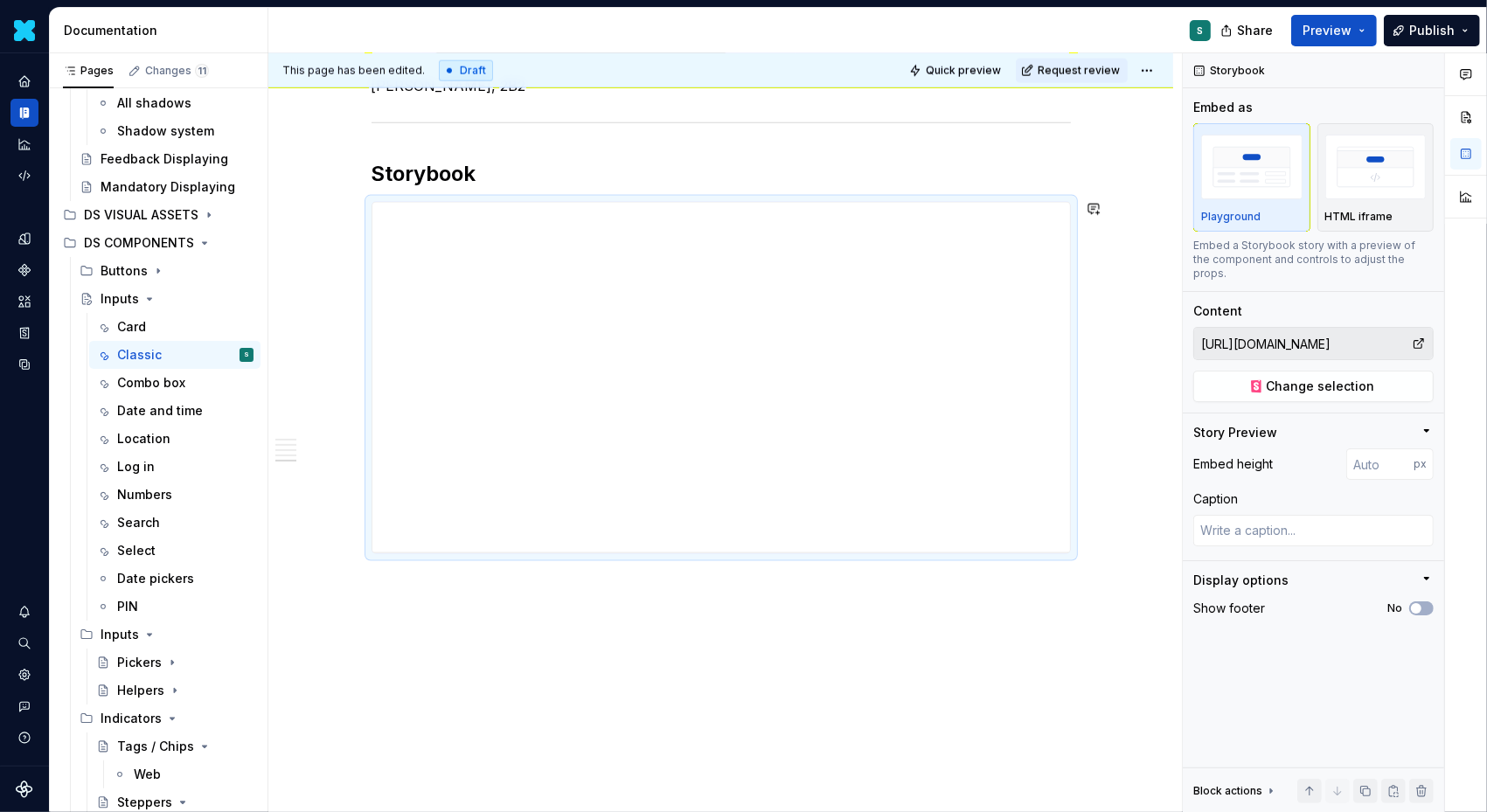
click at [393, 598] on div "This page has been edited. Draft Quick preview Request review Inputs Edit heade…" at bounding box center [725, 433] width 914 height 759
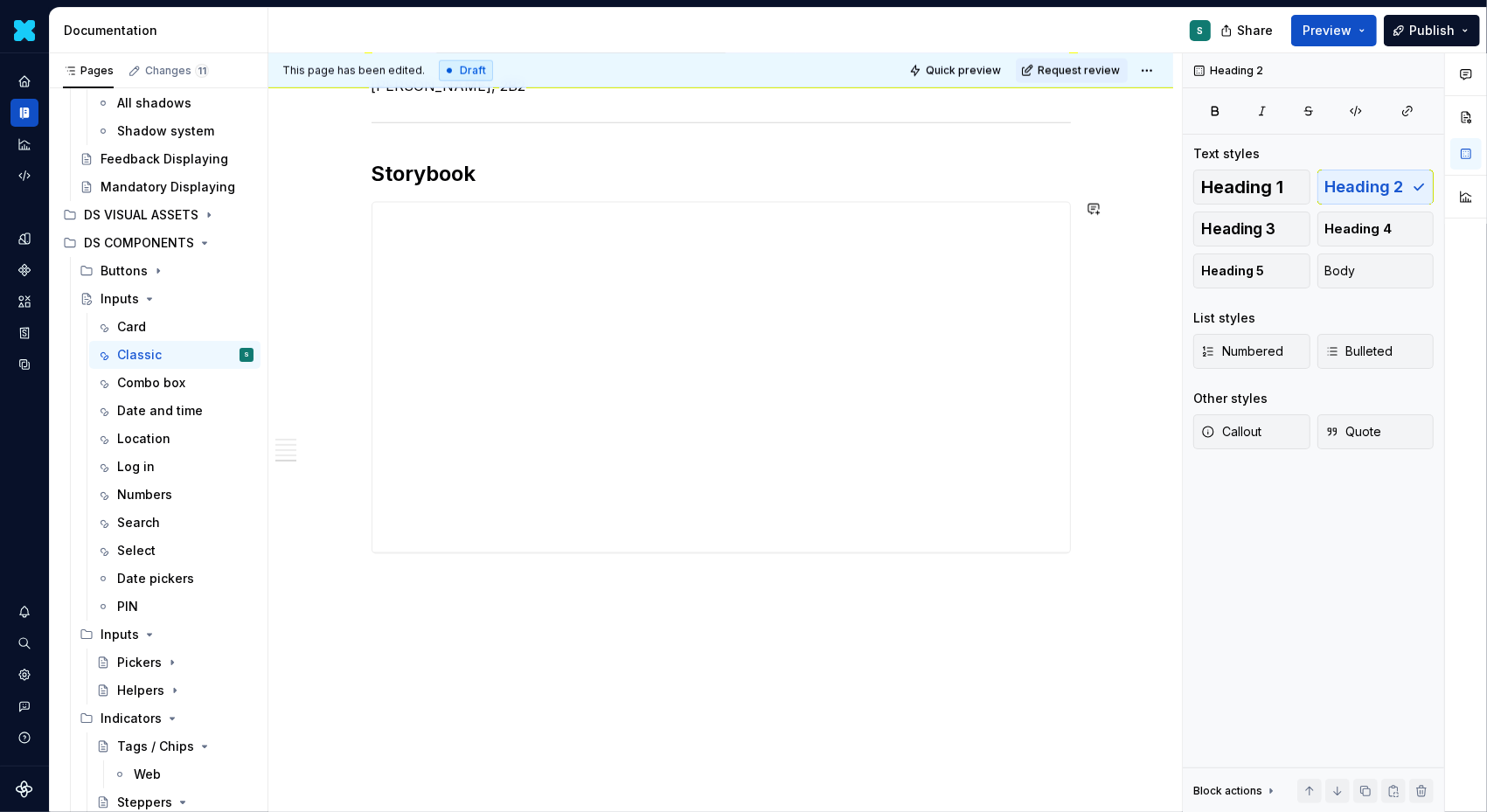
click at [341, 578] on button "button" at bounding box center [334, 582] width 24 height 24
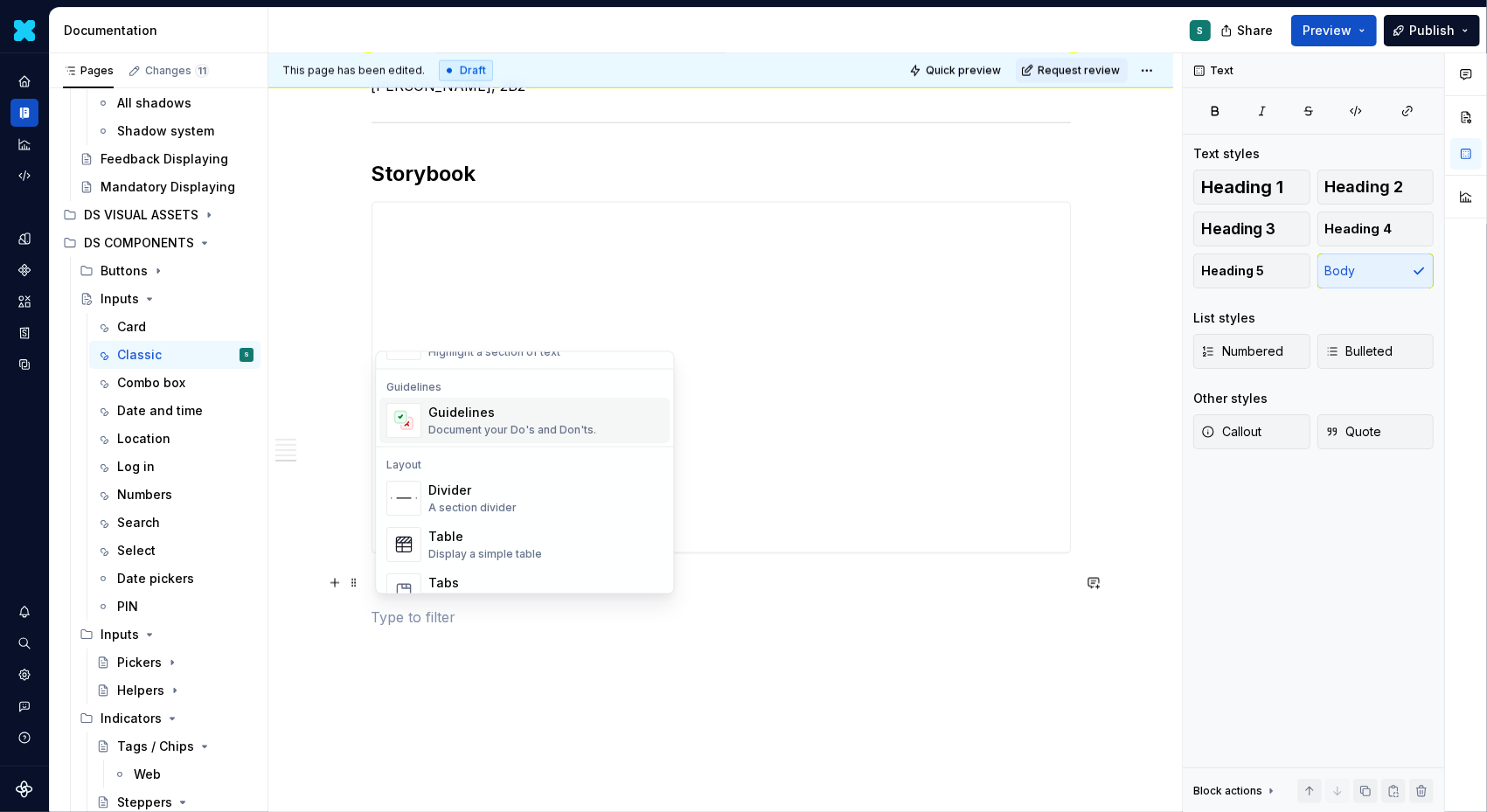
scroll to position [507, 0]
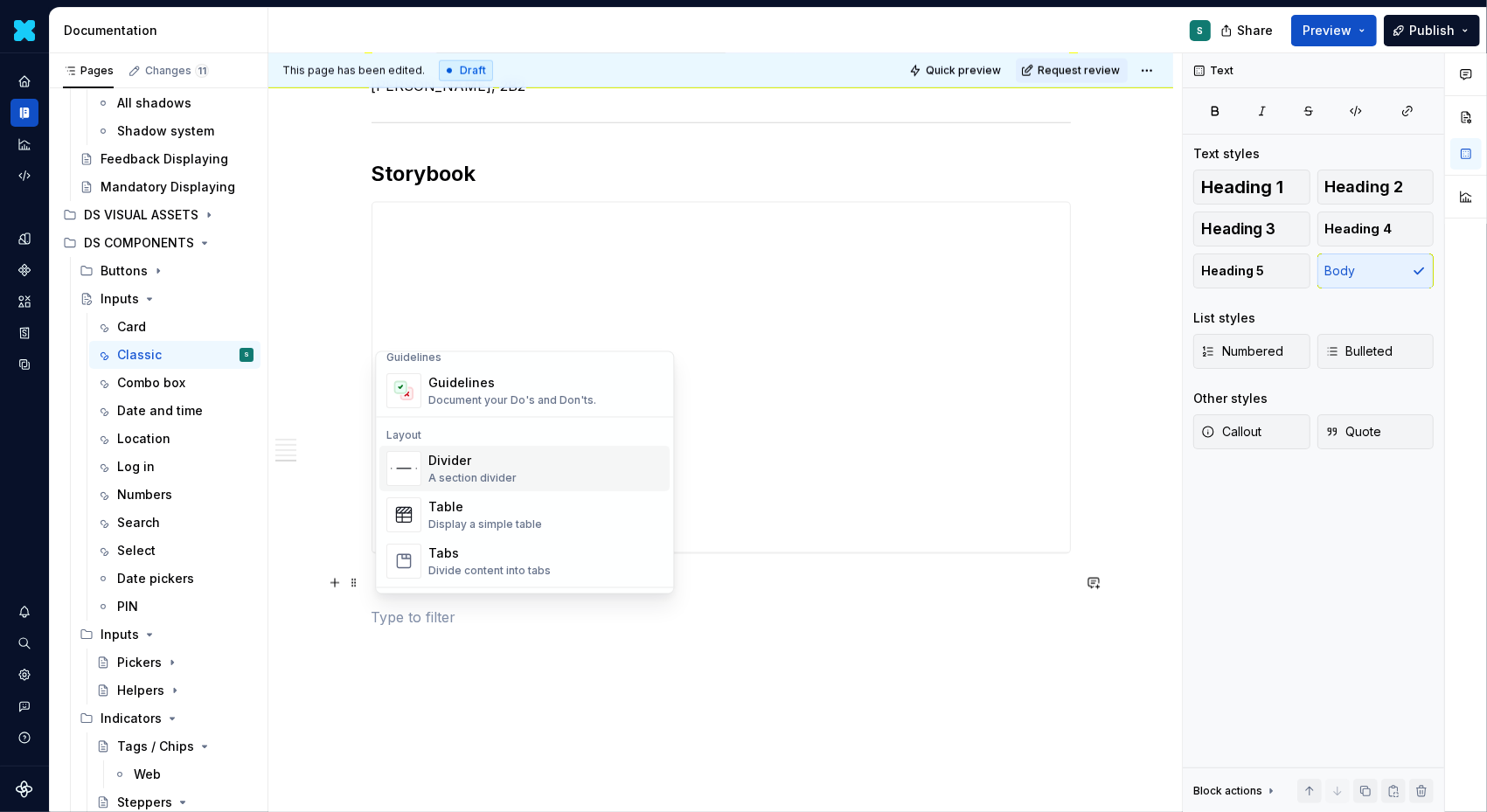
click at [434, 472] on div "A section divider" at bounding box center [472, 479] width 88 height 14
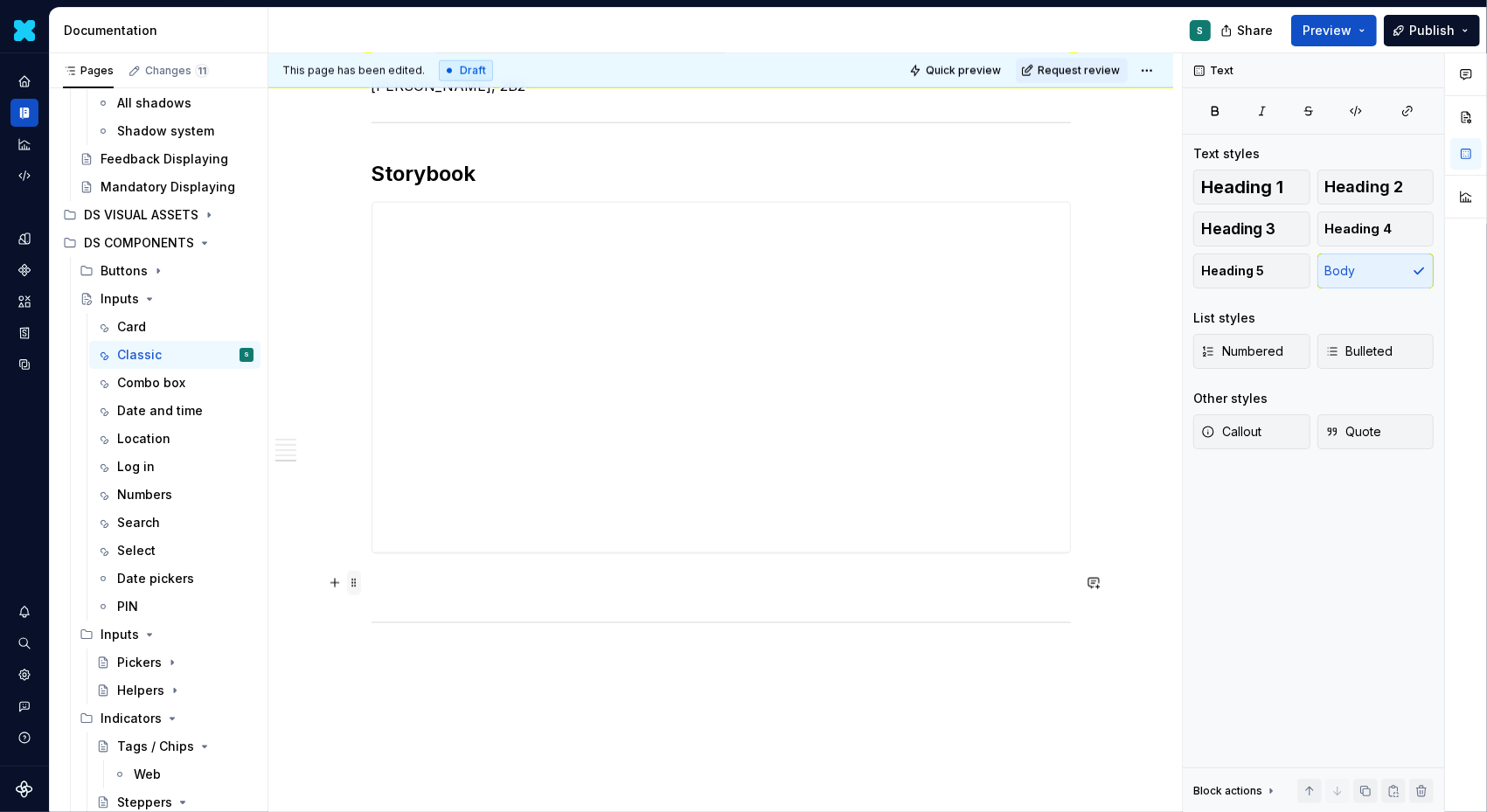
click at [360, 581] on span at bounding box center [354, 582] width 14 height 24
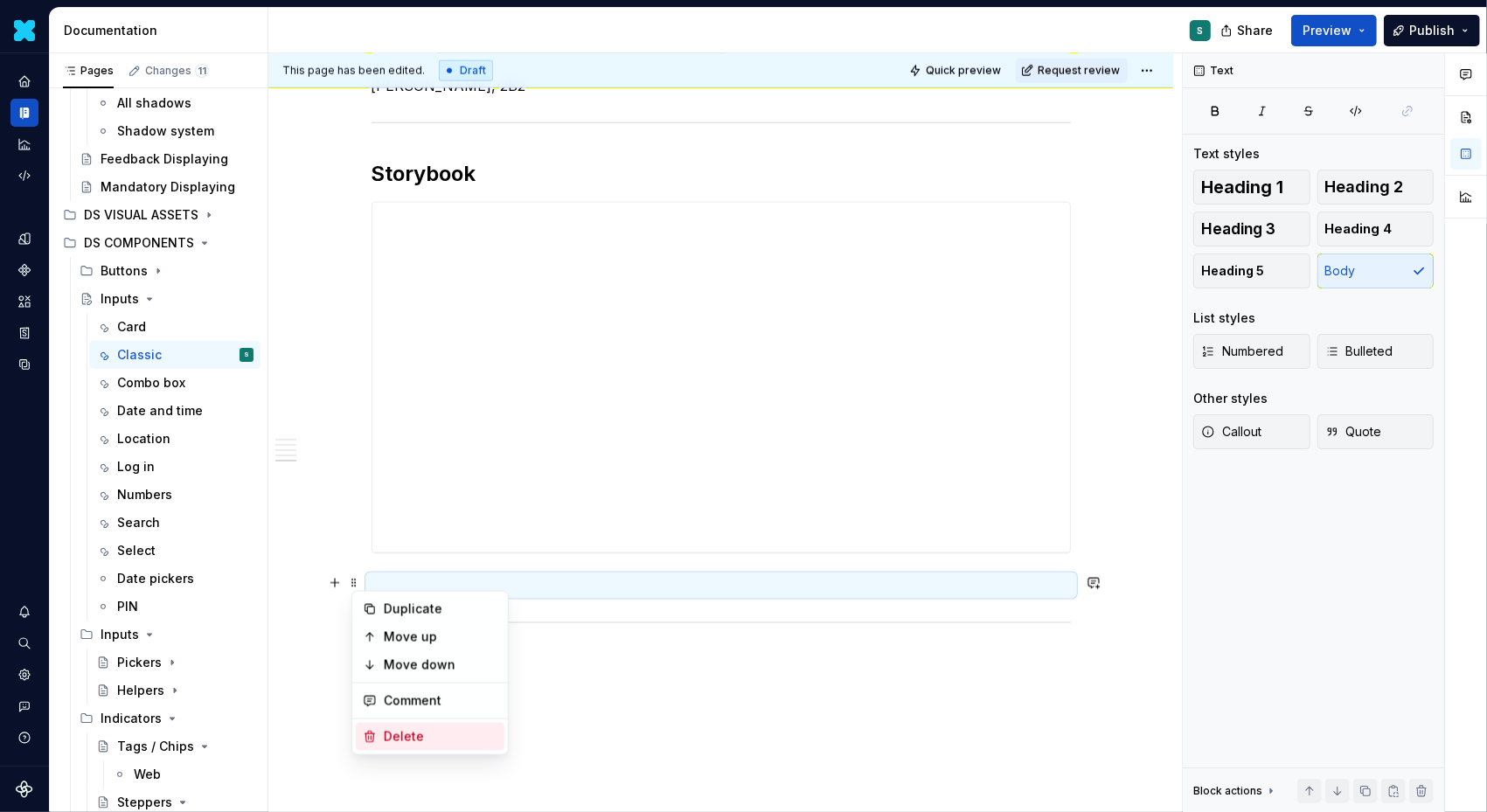
click at [404, 731] on div "Delete" at bounding box center [441, 737] width 114 height 18
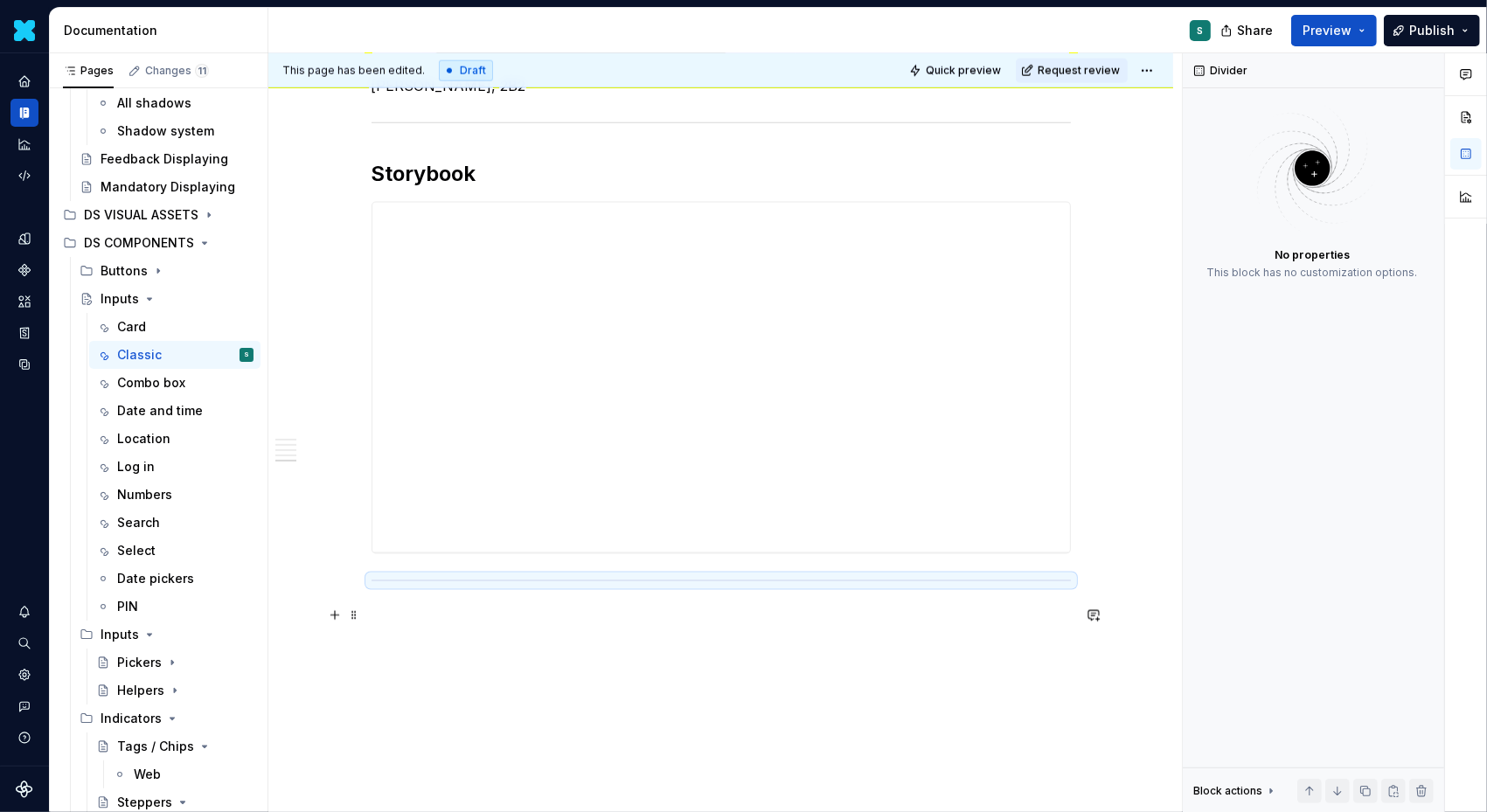
click at [405, 619] on p at bounding box center [721, 619] width 700 height 21
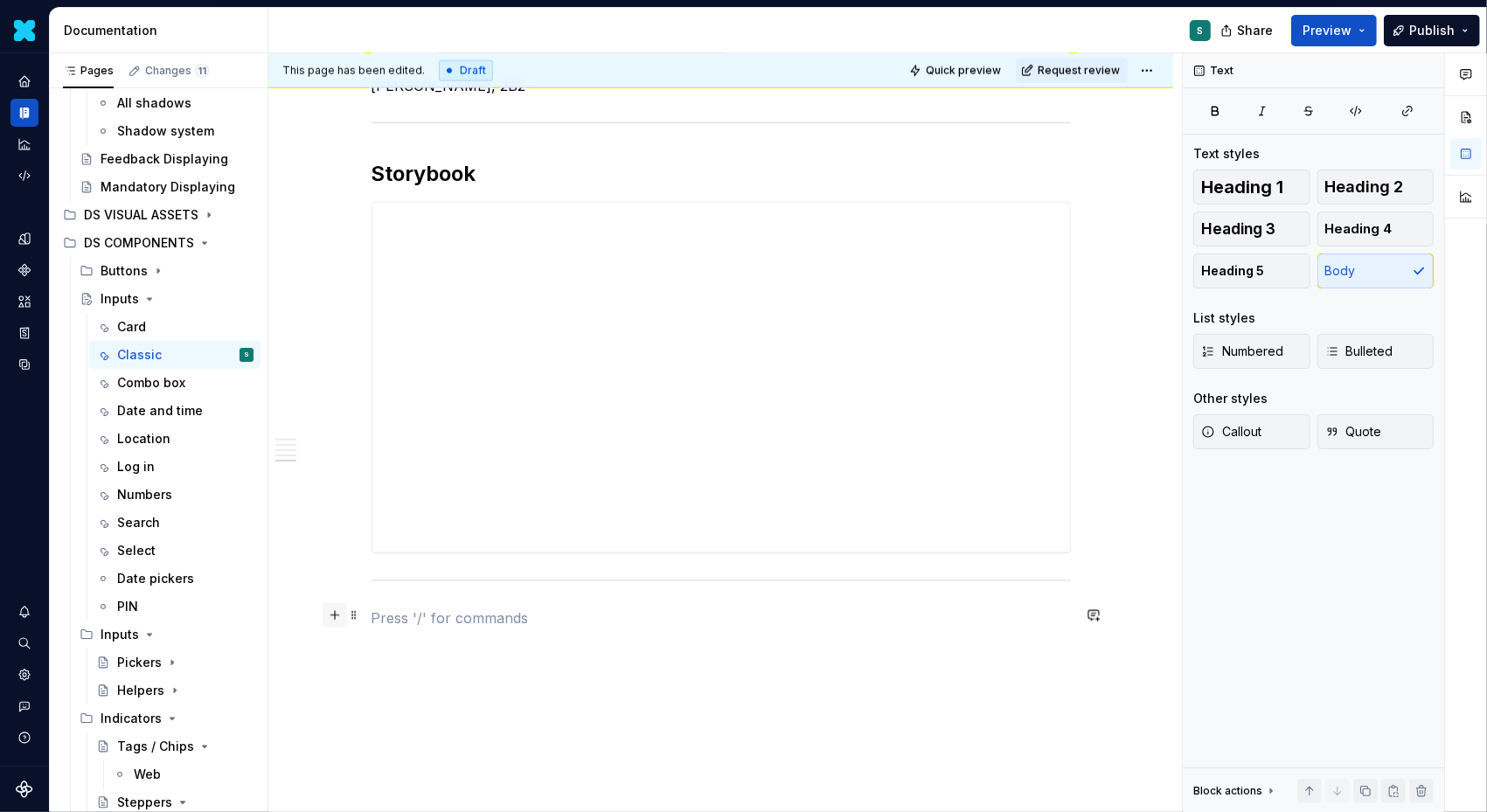
click at [344, 616] on button "button" at bounding box center [334, 615] width 24 height 24
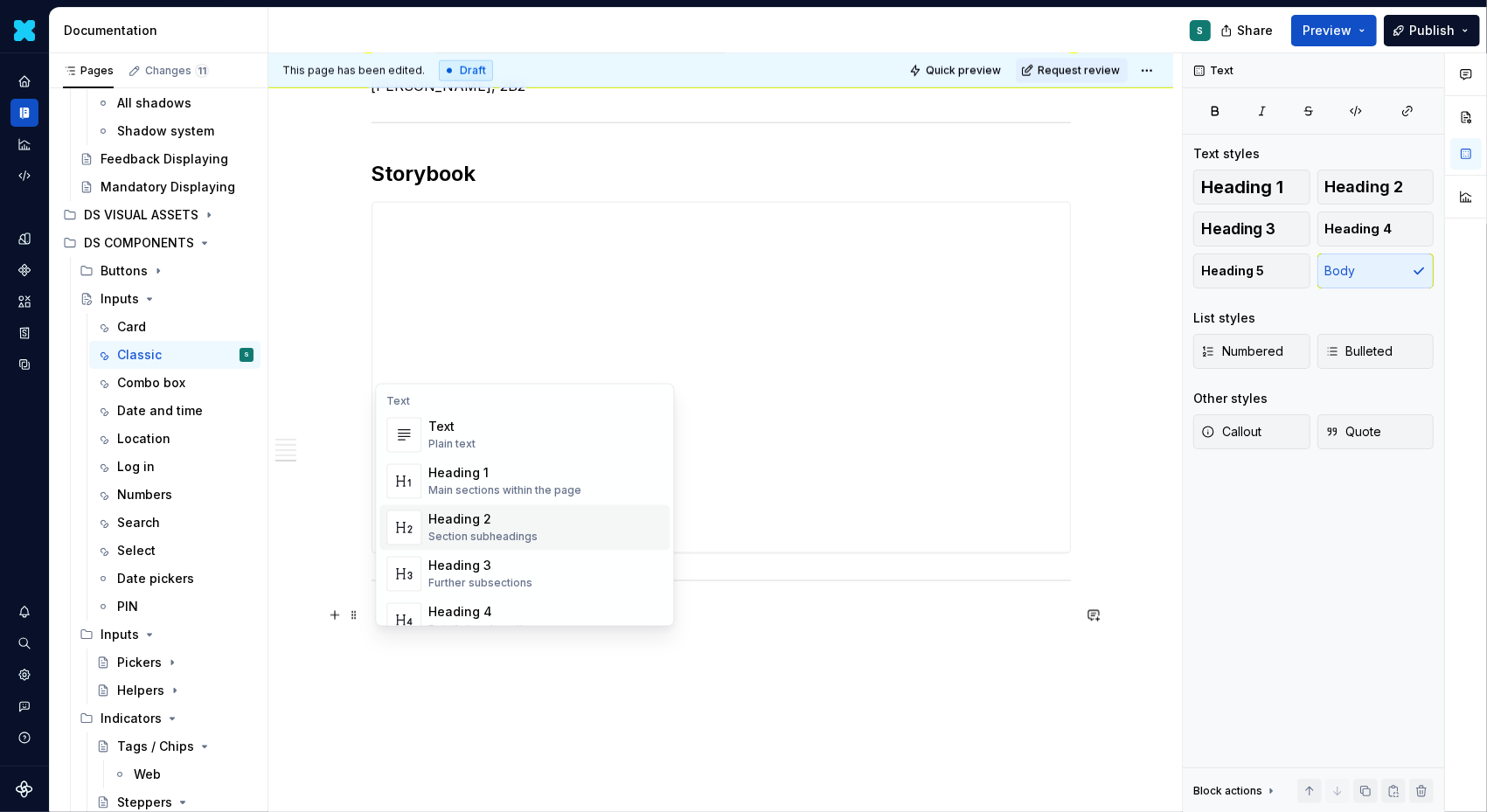
click at [482, 514] on div "Heading 2" at bounding box center [483, 521] width 110 height 18
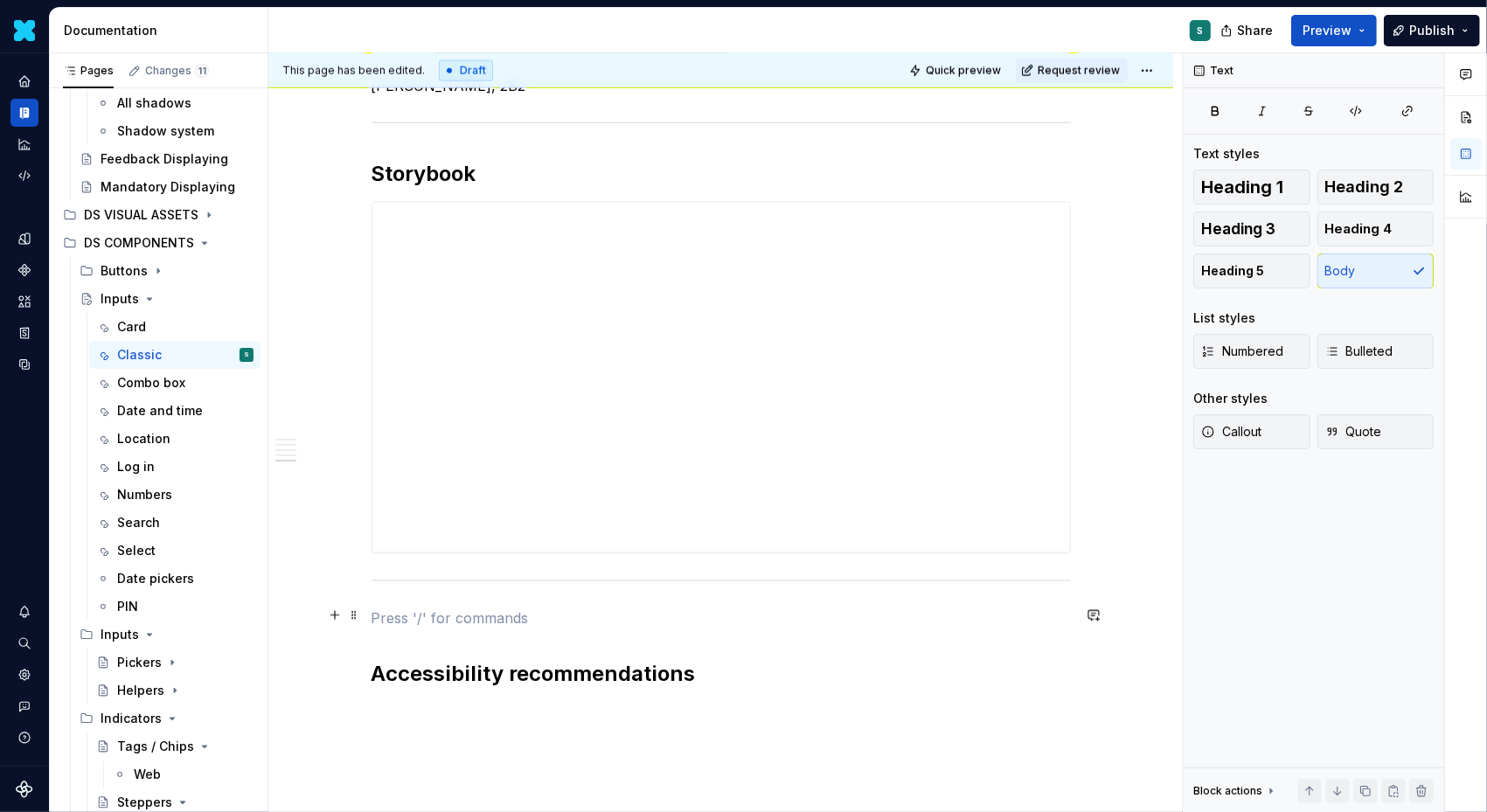
click at [378, 615] on p at bounding box center [721, 619] width 700 height 21
click at [355, 614] on span at bounding box center [354, 615] width 14 height 24
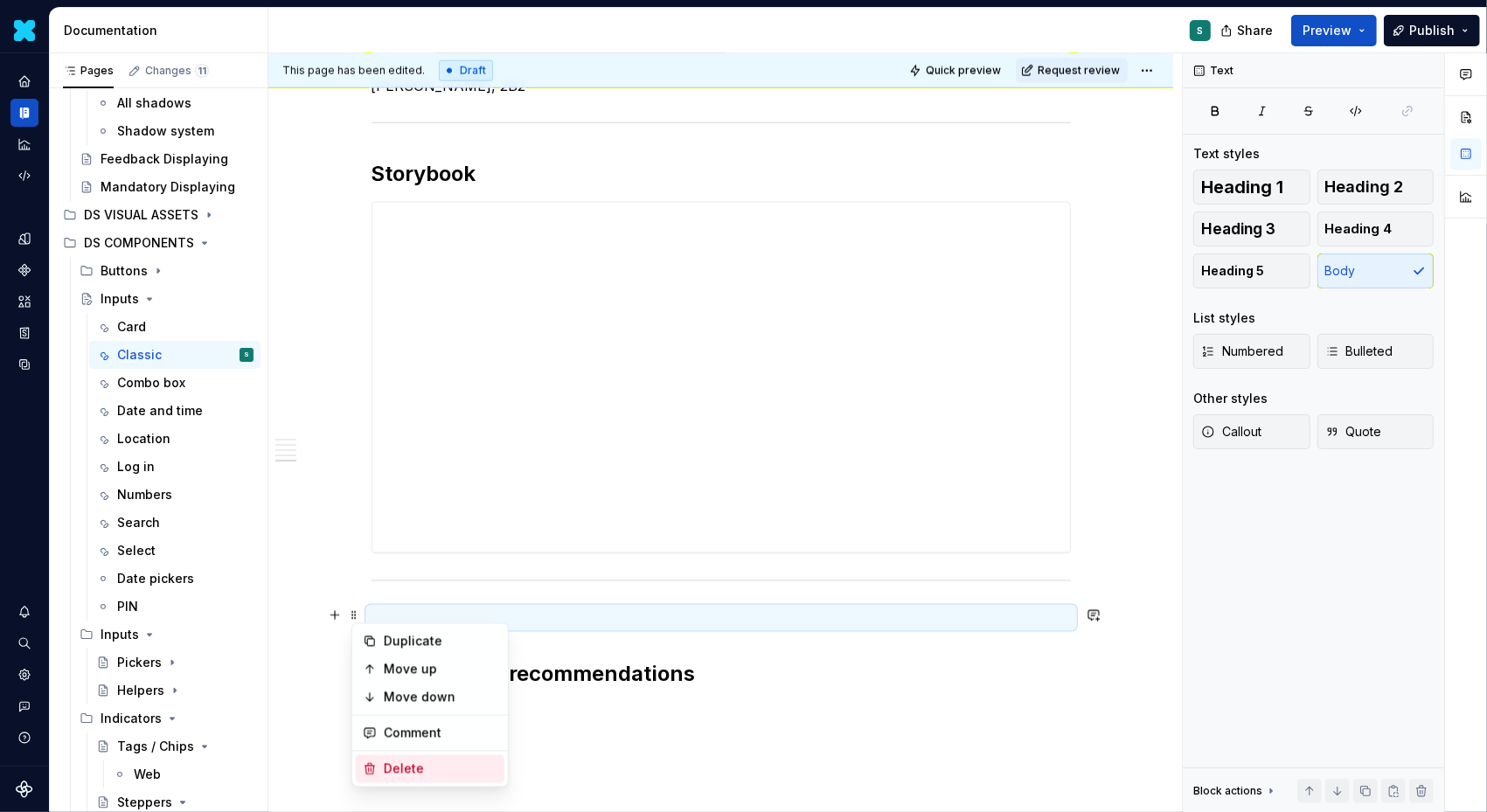
click at [412, 765] on div "Delete" at bounding box center [441, 769] width 114 height 18
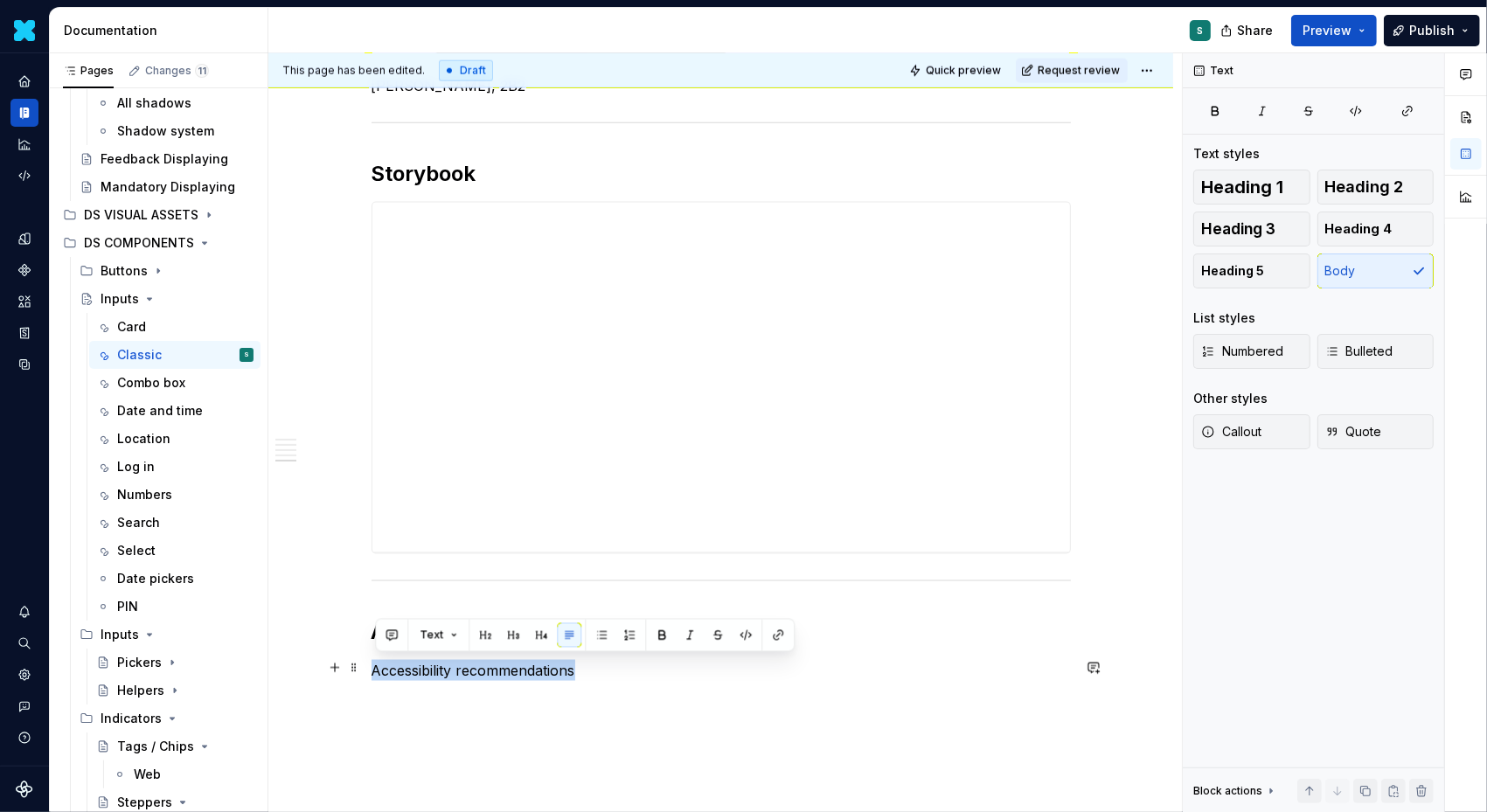
drag, startPoint x: 589, startPoint y: 668, endPoint x: 294, endPoint y: 668, distance: 295.0
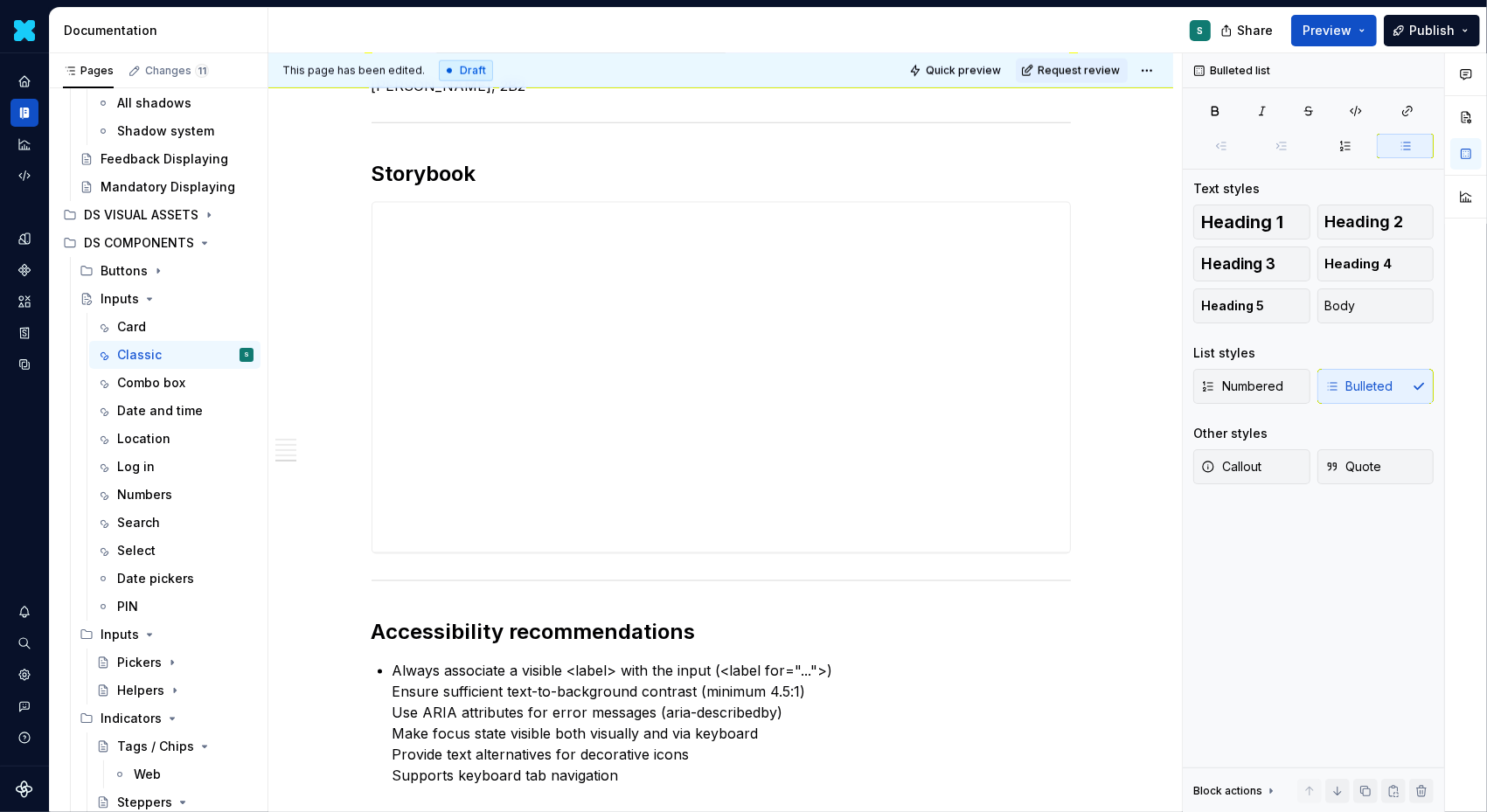
scroll to position [2214, 0]
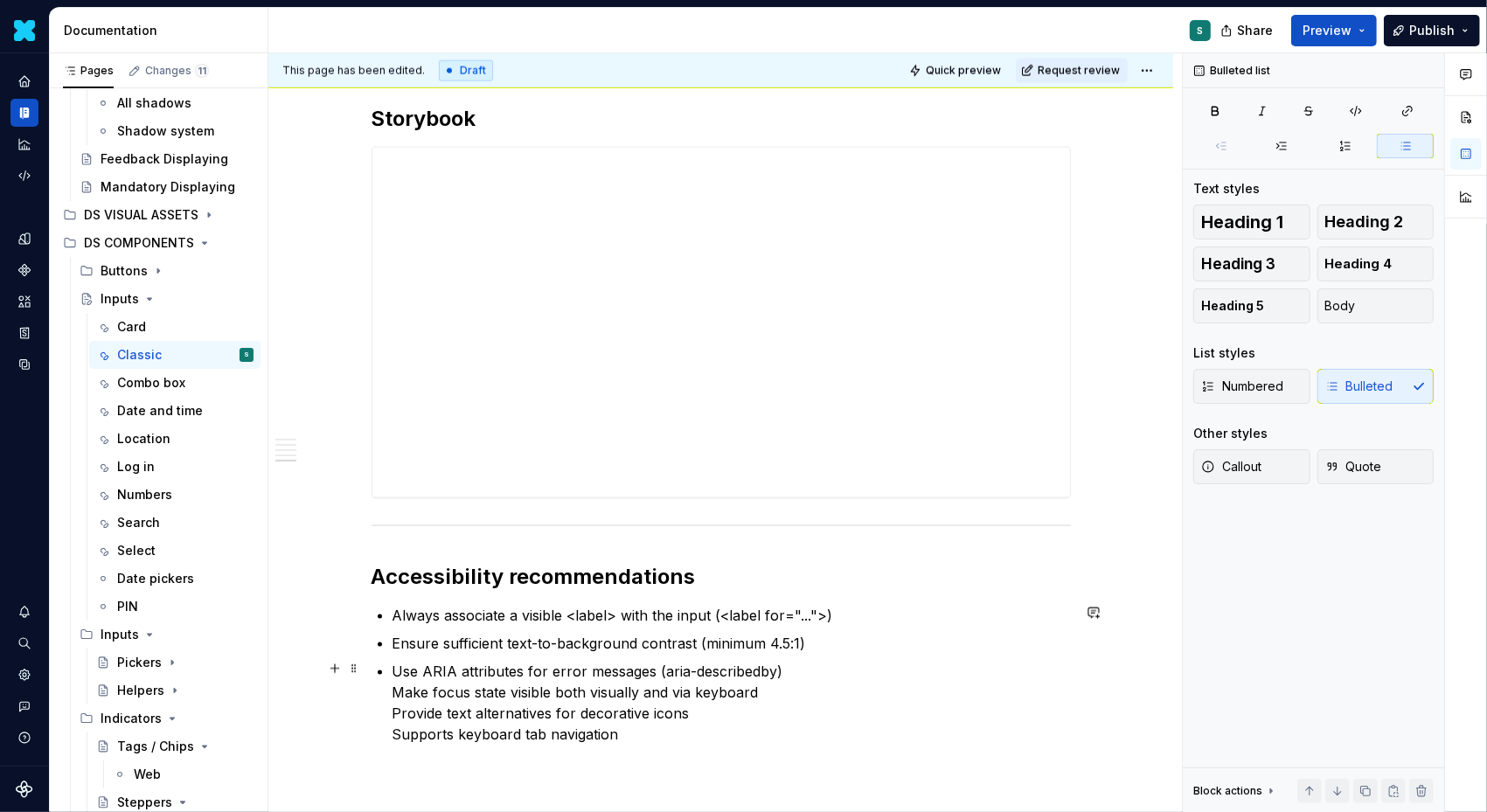
click at [396, 689] on p "Use ARIA attributes for error messages (aria-describedby) Make focus state visi…" at bounding box center [731, 702] width 678 height 84
click at [396, 718] on p "Make focus state visible both visually and via keyboard Provide text alternativ…" at bounding box center [731, 720] width 678 height 63
click at [396, 750] on p "Provide text alternatives for decorative icons Supports keyboard tab navigation" at bounding box center [731, 737] width 678 height 42
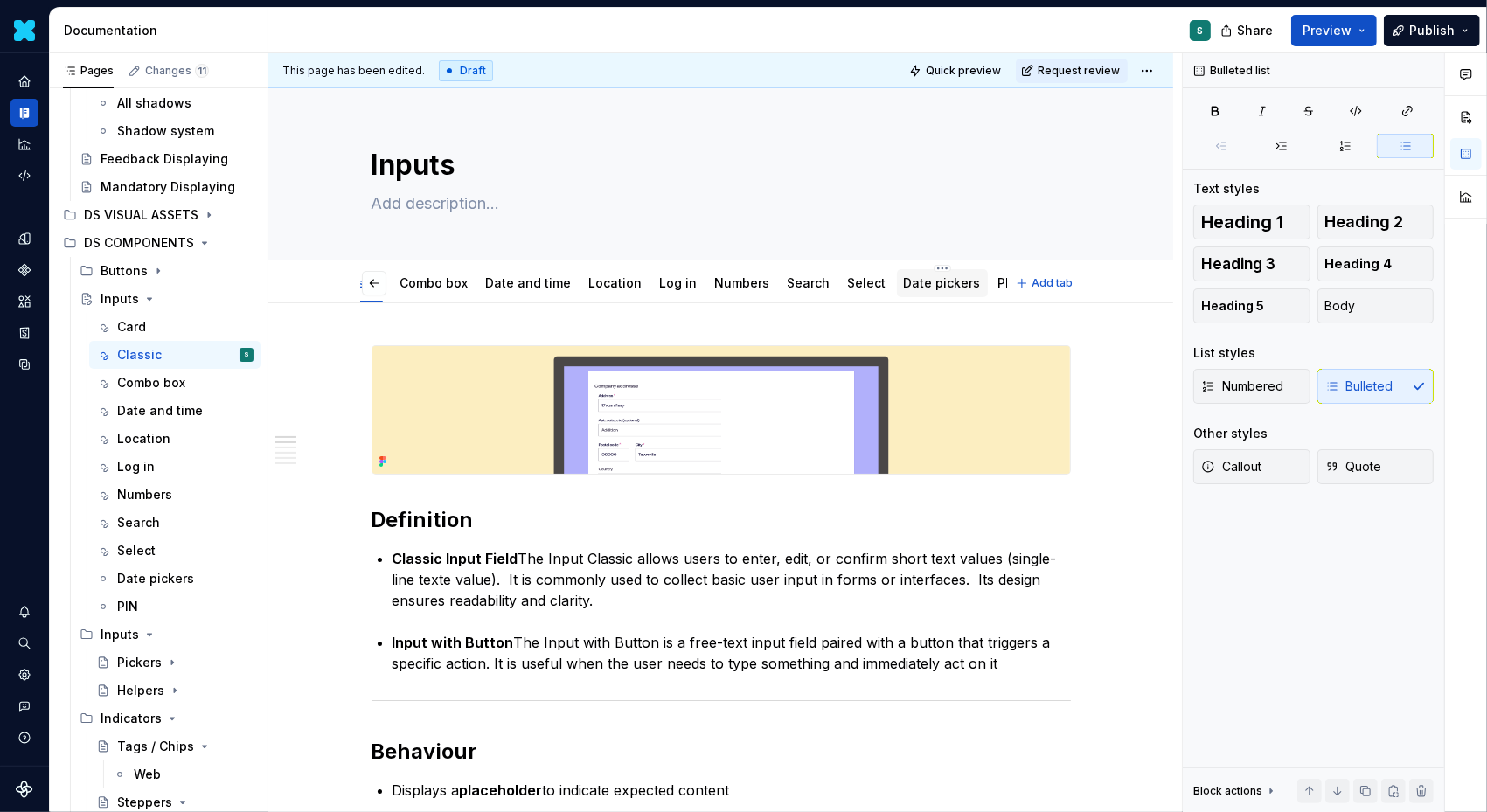
scroll to position [0, 0]
click at [526, 278] on link "Combo box" at bounding box center [517, 283] width 69 height 15
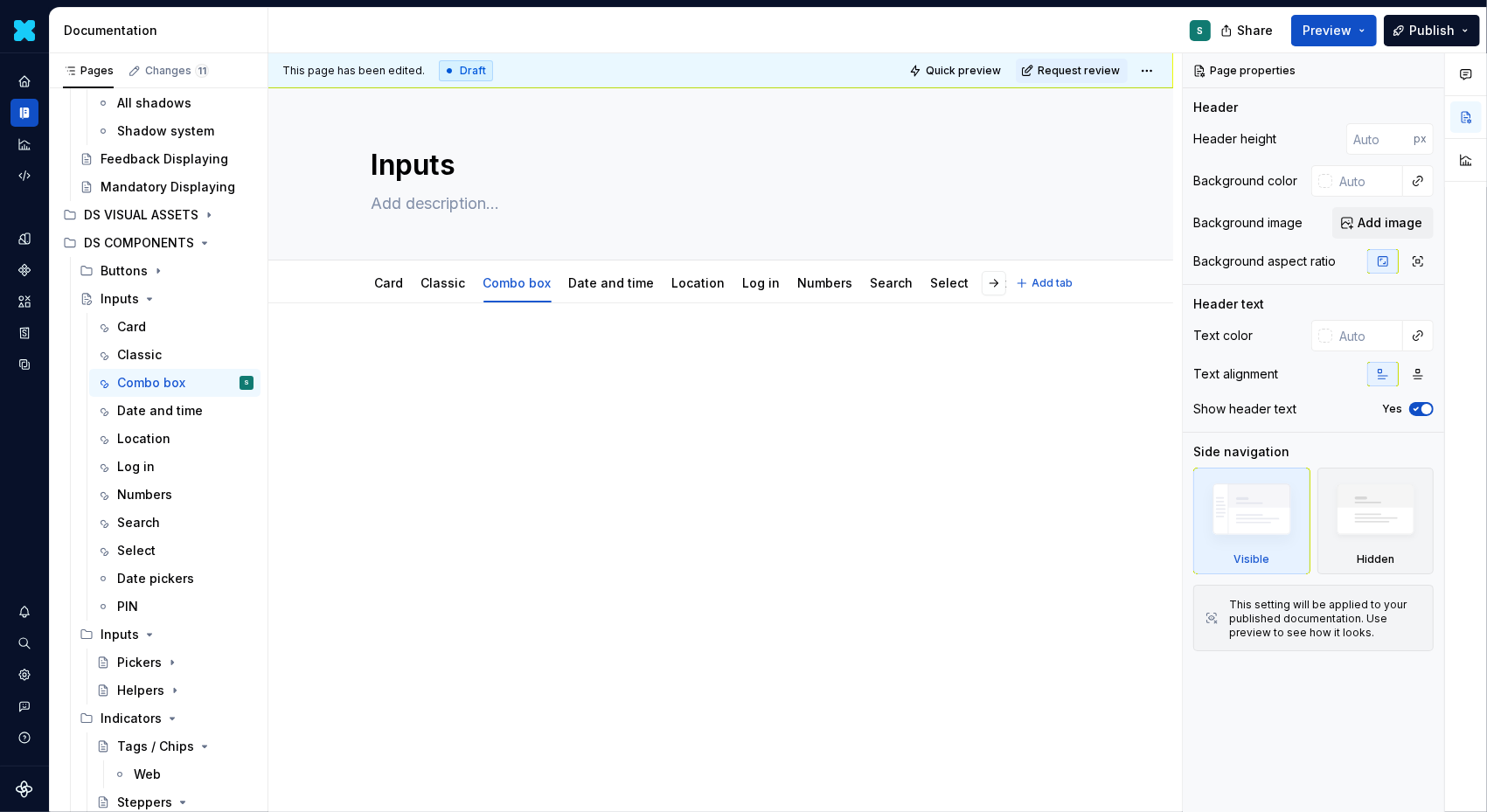
type textarea "*"
click at [348, 339] on div at bounding box center [720, 489] width 905 height 373
click at [386, 361] on p at bounding box center [721, 356] width 700 height 21
click at [347, 359] on div at bounding box center [720, 489] width 905 height 373
click at [372, 358] on div at bounding box center [720, 489] width 905 height 373
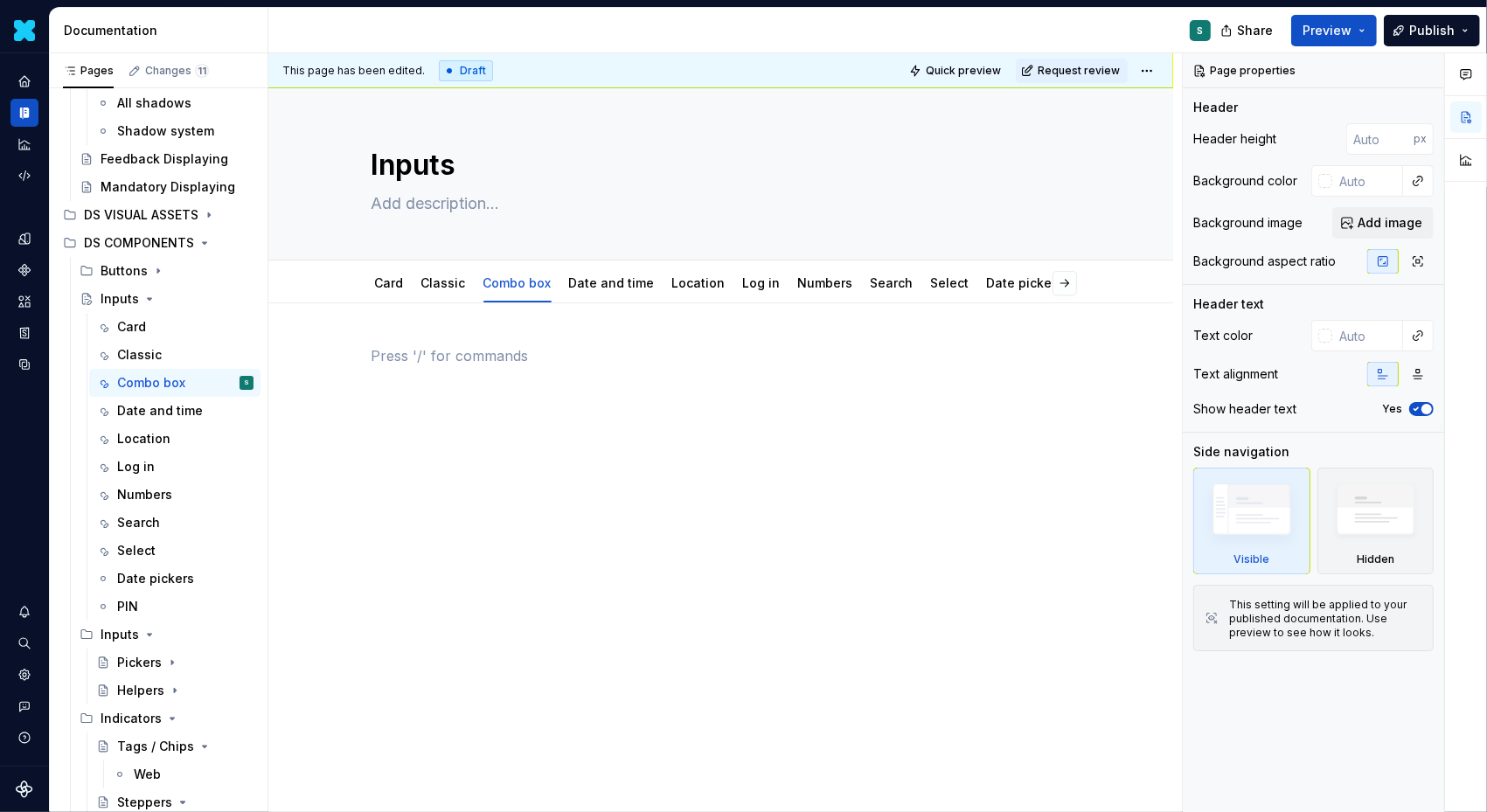
click at [346, 361] on div at bounding box center [720, 489] width 905 height 373
click at [317, 365] on div at bounding box center [720, 489] width 905 height 373
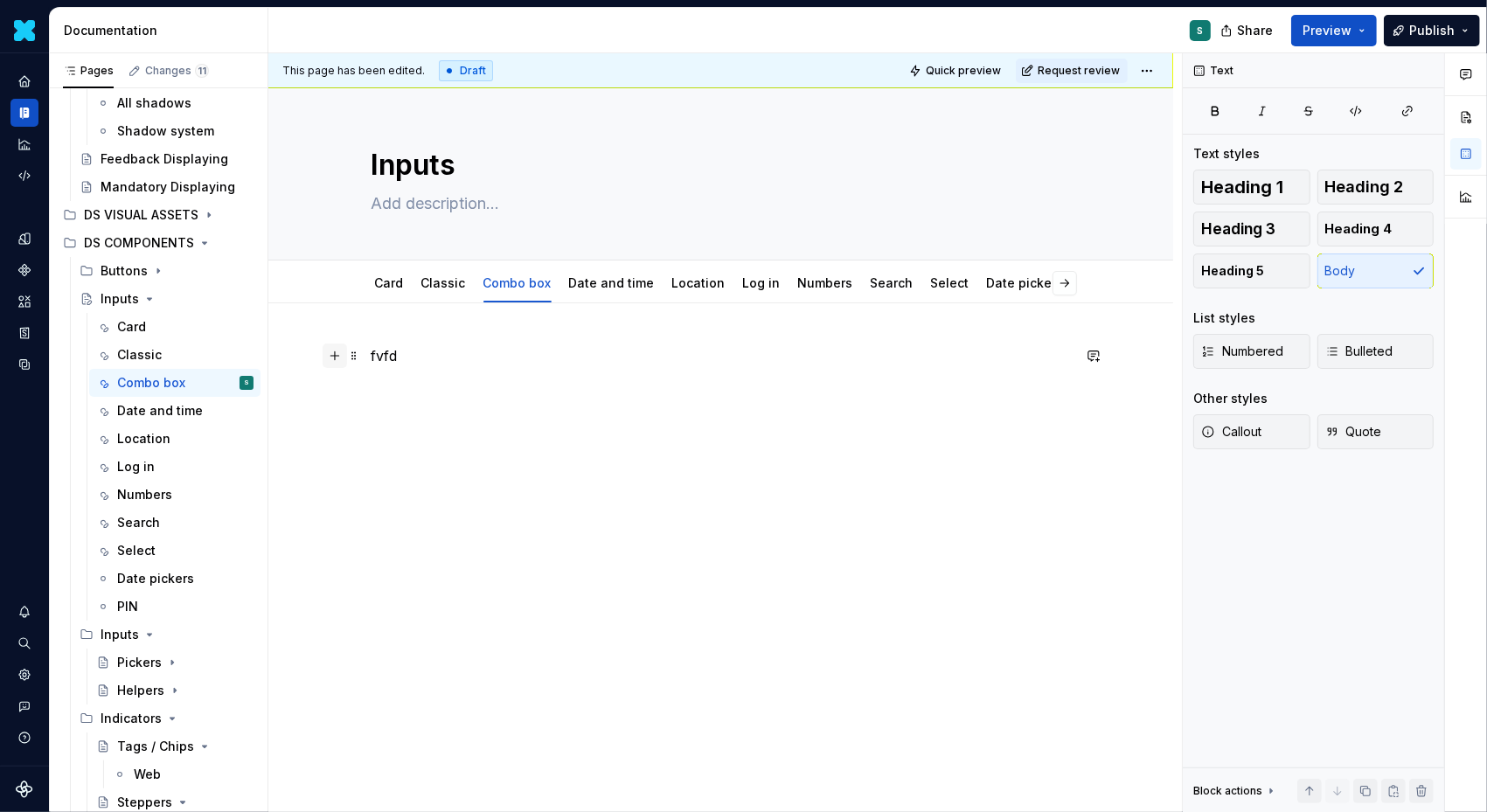
click at [338, 357] on button "button" at bounding box center [334, 355] width 24 height 24
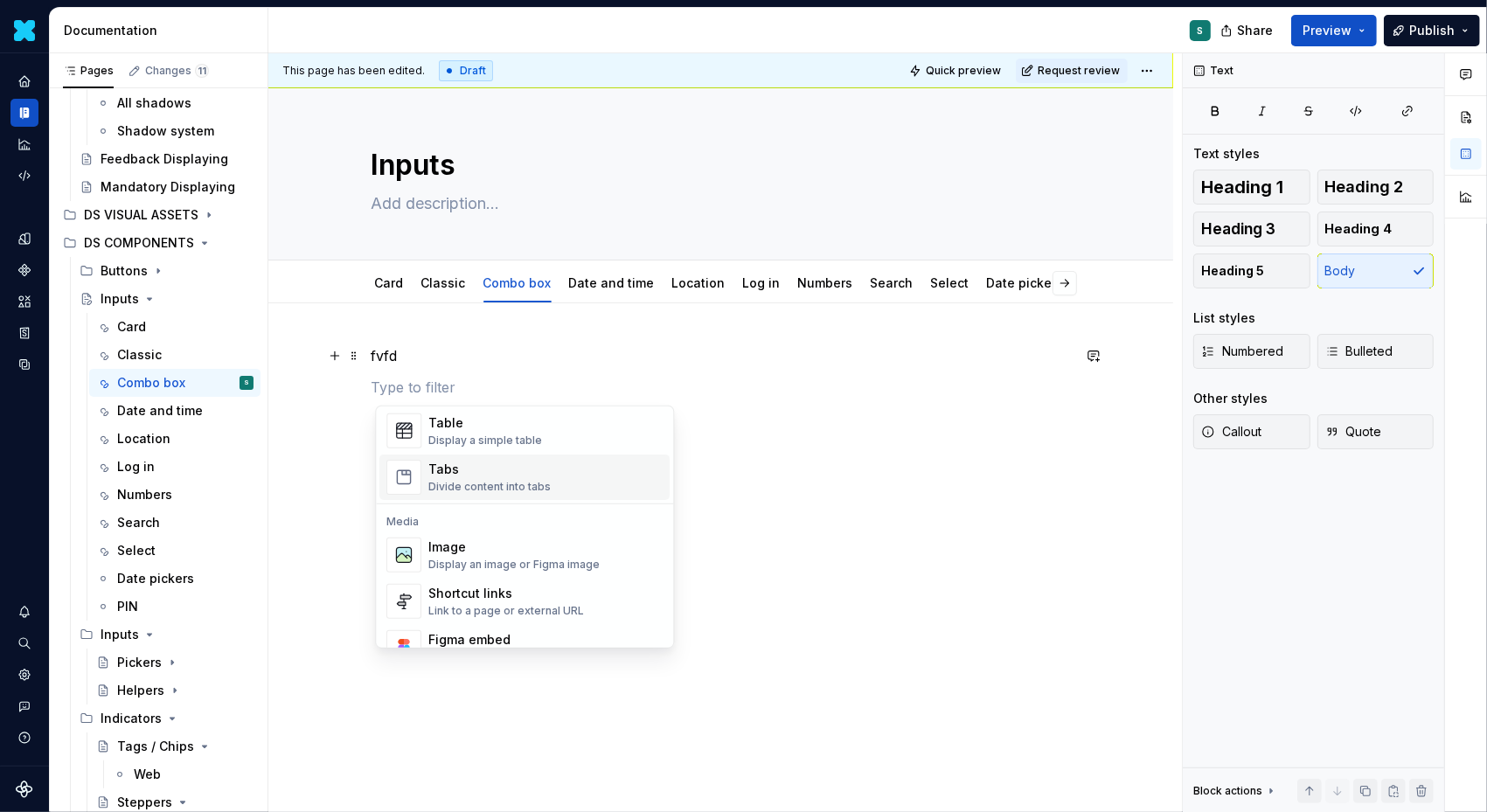
scroll to position [662, 0]
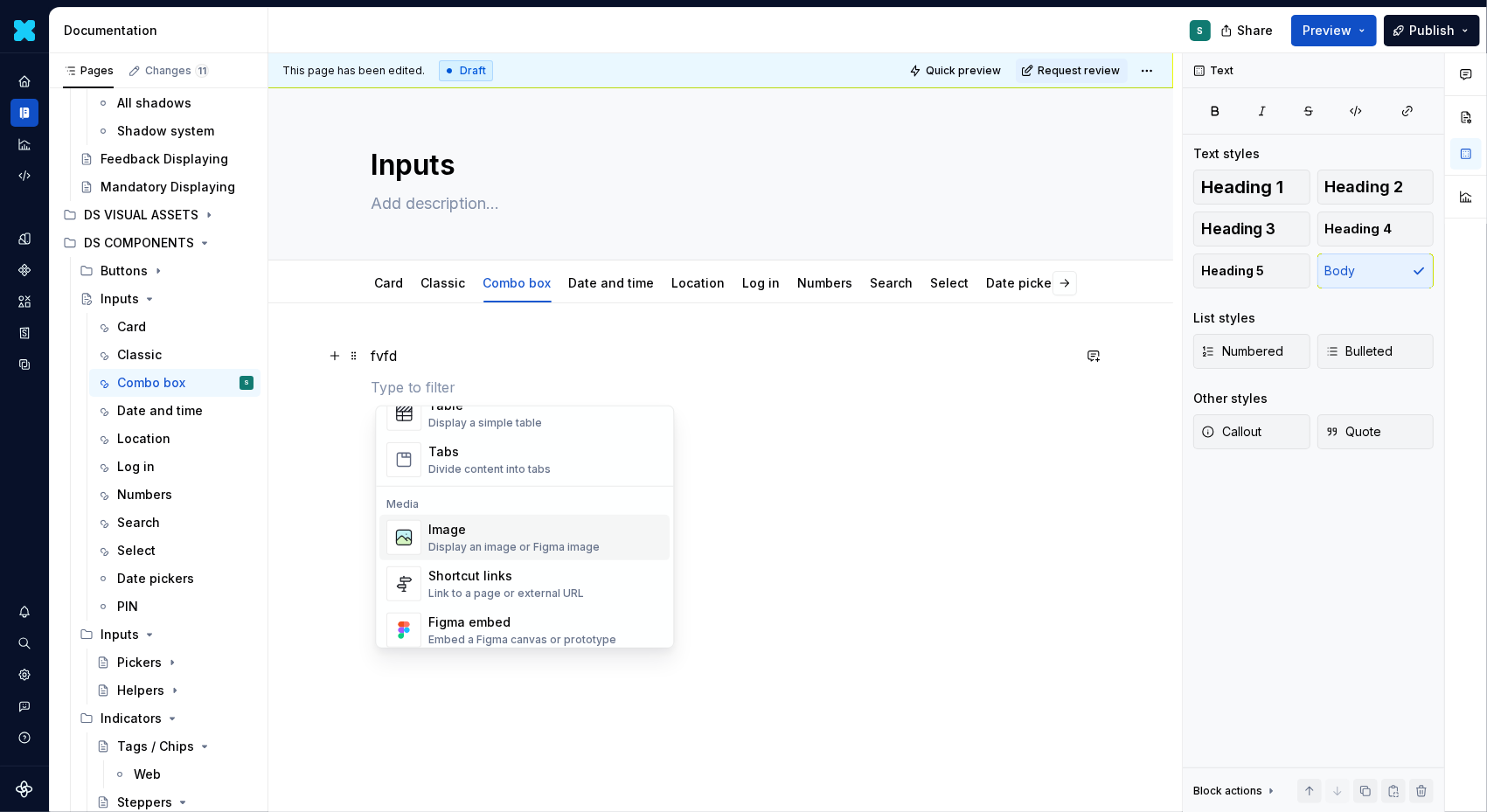
click at [415, 533] on img "Suggestions" at bounding box center [403, 537] width 33 height 33
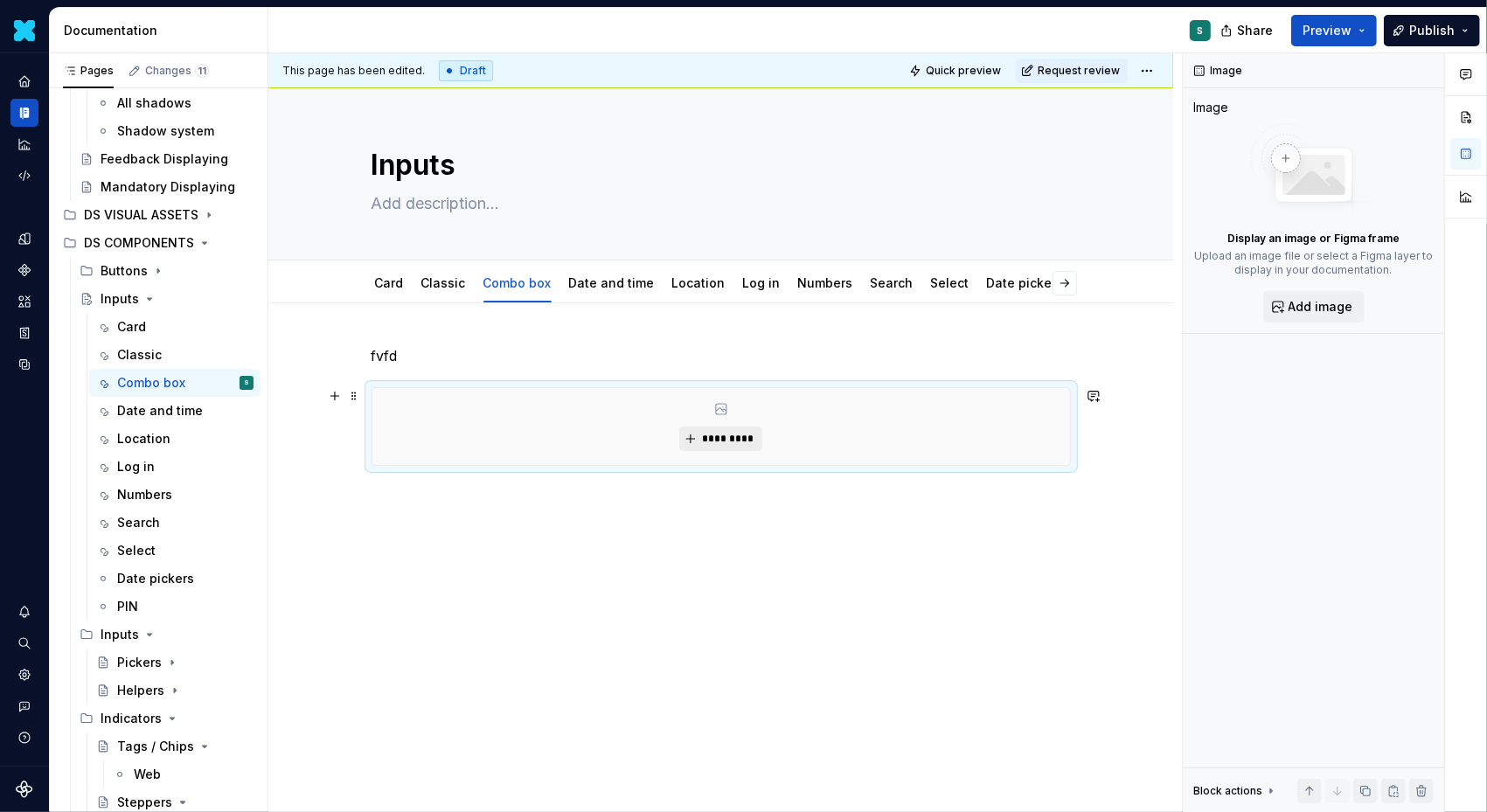
click at [721, 434] on span "*********" at bounding box center [728, 439] width 53 height 14
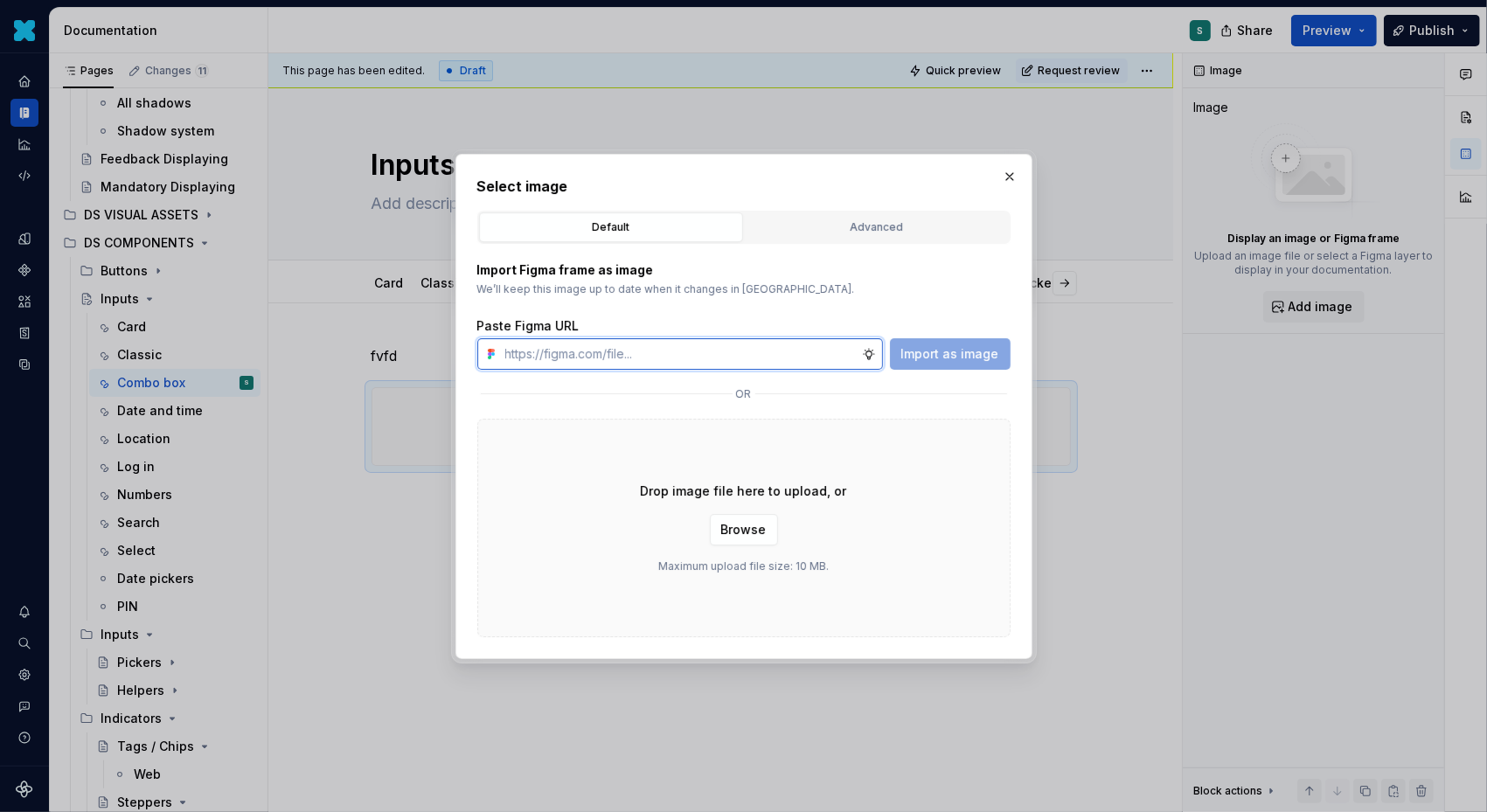
click at [550, 357] on input "text" at bounding box center [680, 354] width 364 height 31
paste input "https://www.figma.com/design/72xGIHOZQ7akBZDjUWnsKx/-DS-Com--Supernova-Document…"
type input "https://www.figma.com/design/72xGIHOZQ7akBZDjUWnsKx/-DS-Com--Supernova-Document…"
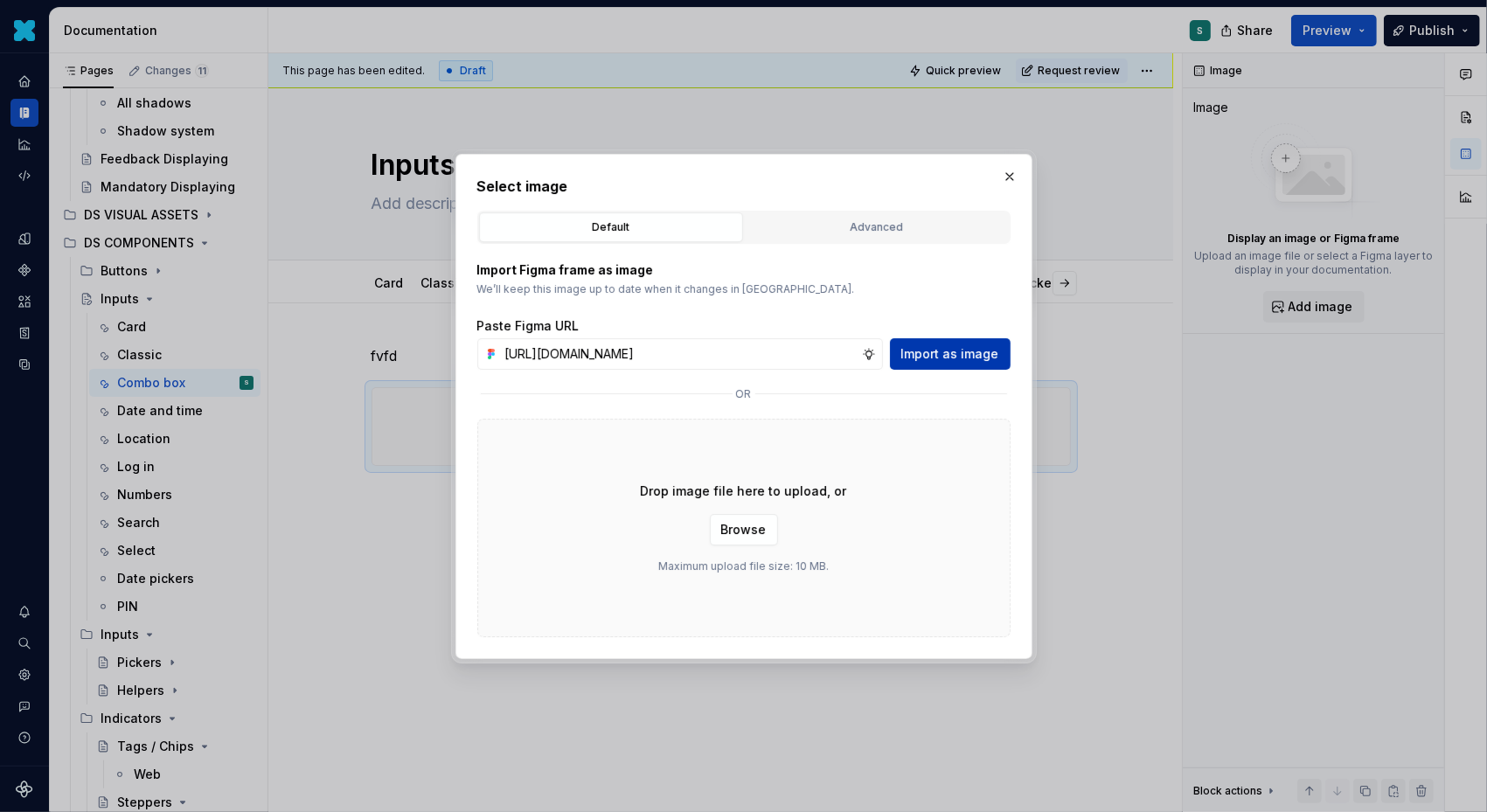
click at [932, 353] on span "Import as image" at bounding box center [950, 354] width 98 height 18
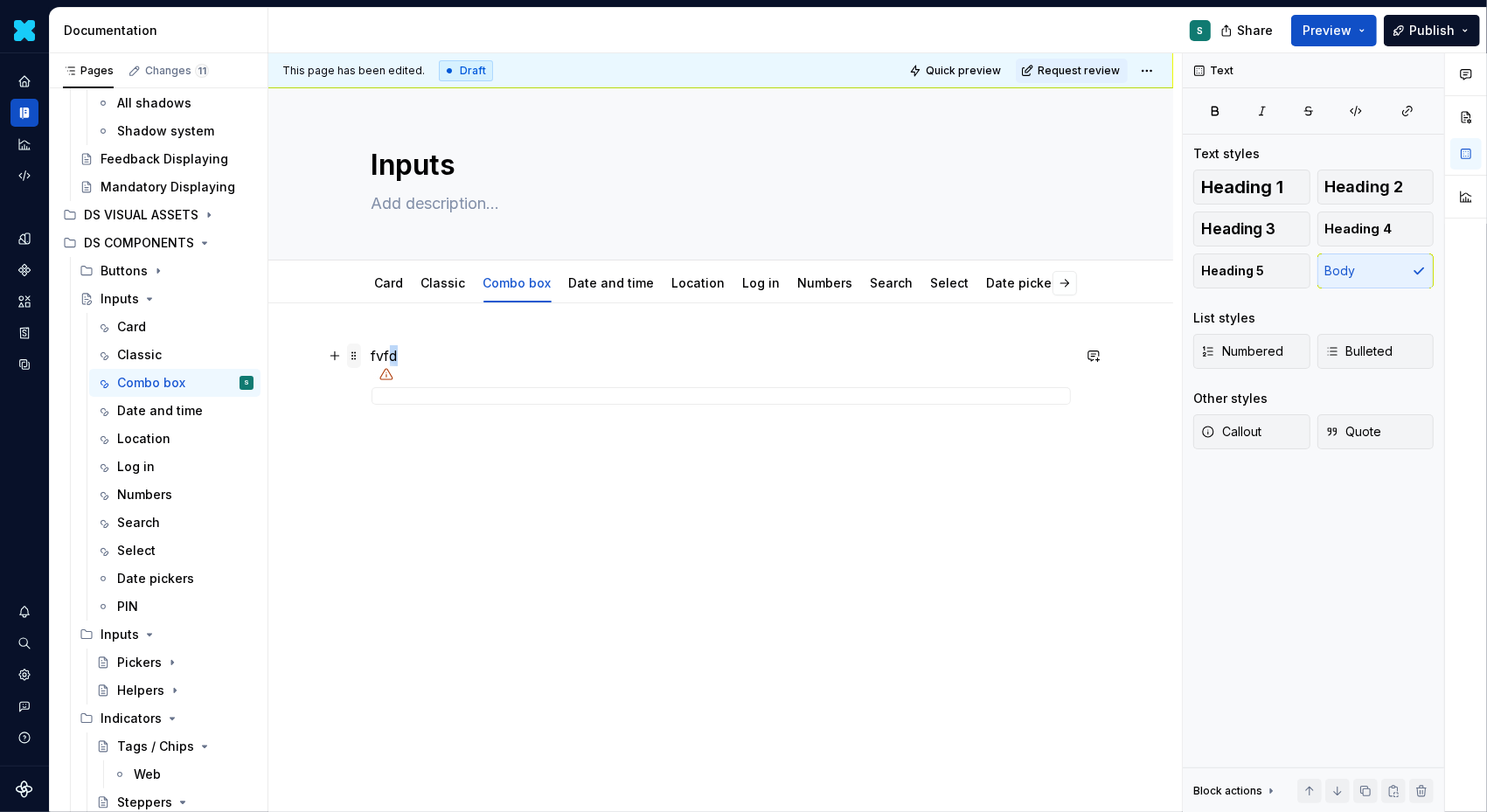
drag, startPoint x: 408, startPoint y: 357, endPoint x: 352, endPoint y: 346, distance: 57.1
click at [372, 346] on div "fvfd" at bounding box center [721, 389] width 700 height 87
click at [354, 360] on span at bounding box center [354, 355] width 14 height 24
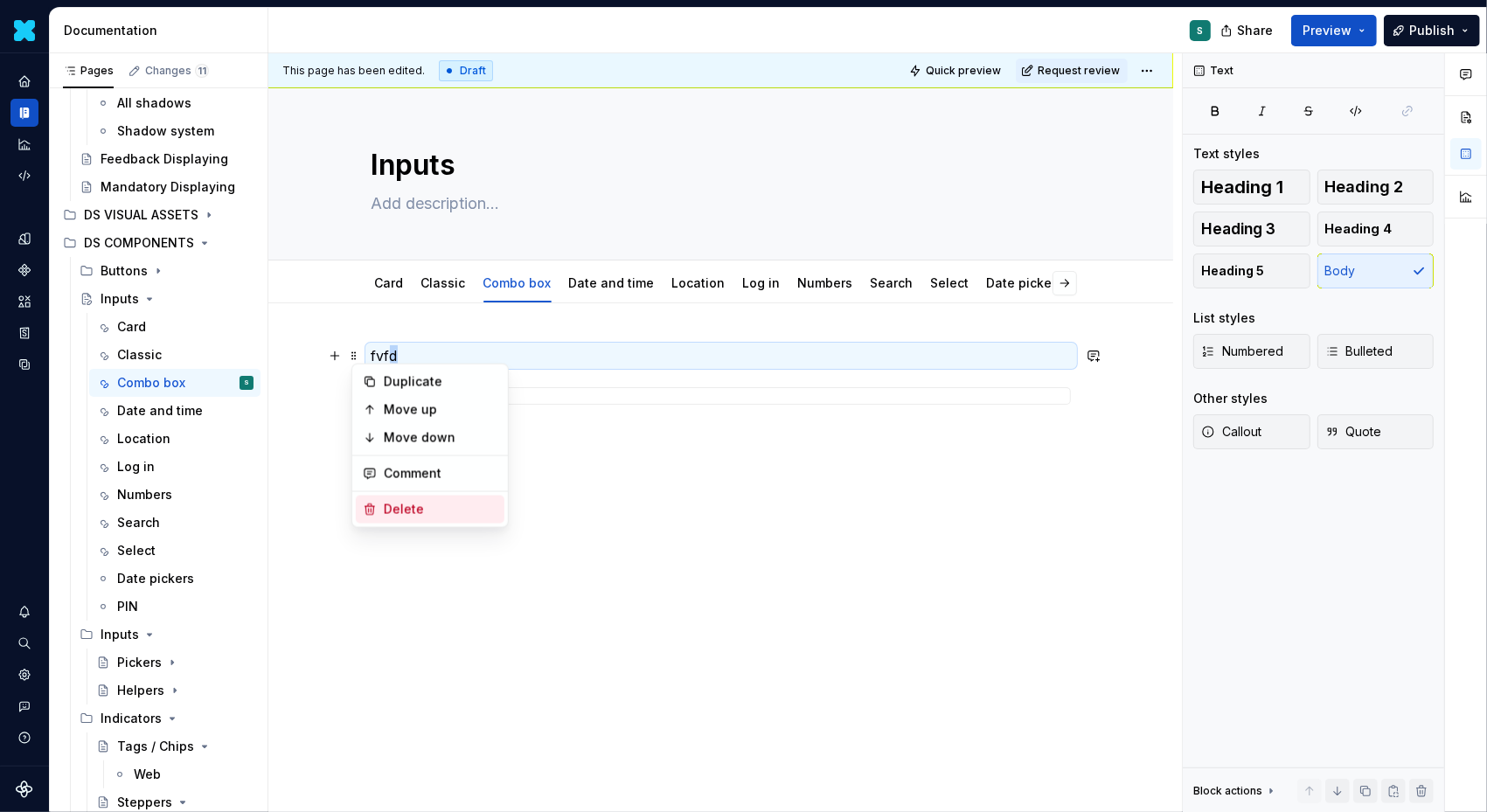
click at [387, 511] on div "Delete" at bounding box center [441, 510] width 114 height 18
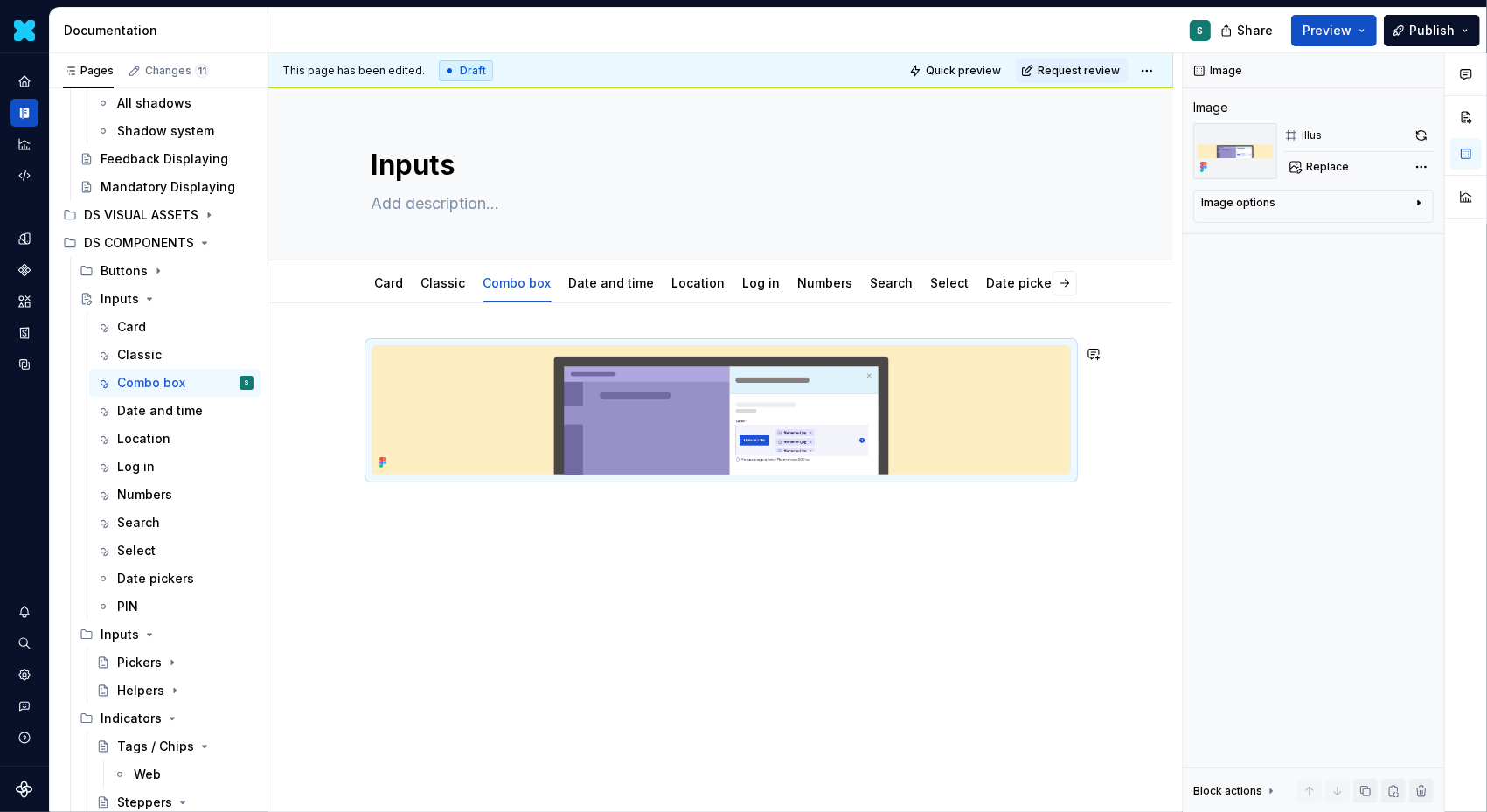
click at [363, 513] on div "This page has been edited. Draft Quick preview Request review Inputs Edit heade…" at bounding box center [725, 433] width 914 height 759
click at [363, 513] on div at bounding box center [720, 521] width 905 height 436
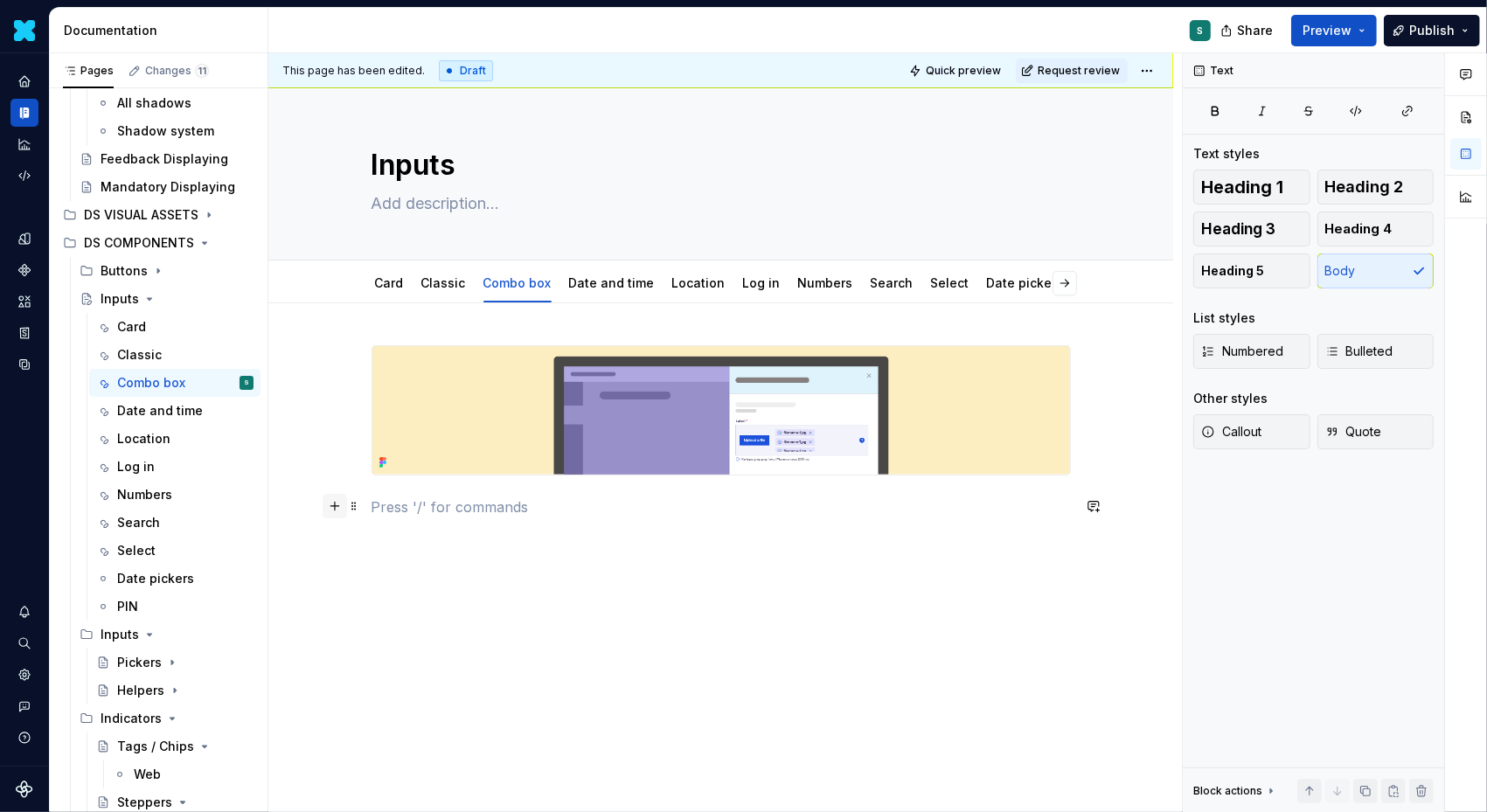
click at [338, 504] on button "button" at bounding box center [334, 505] width 24 height 24
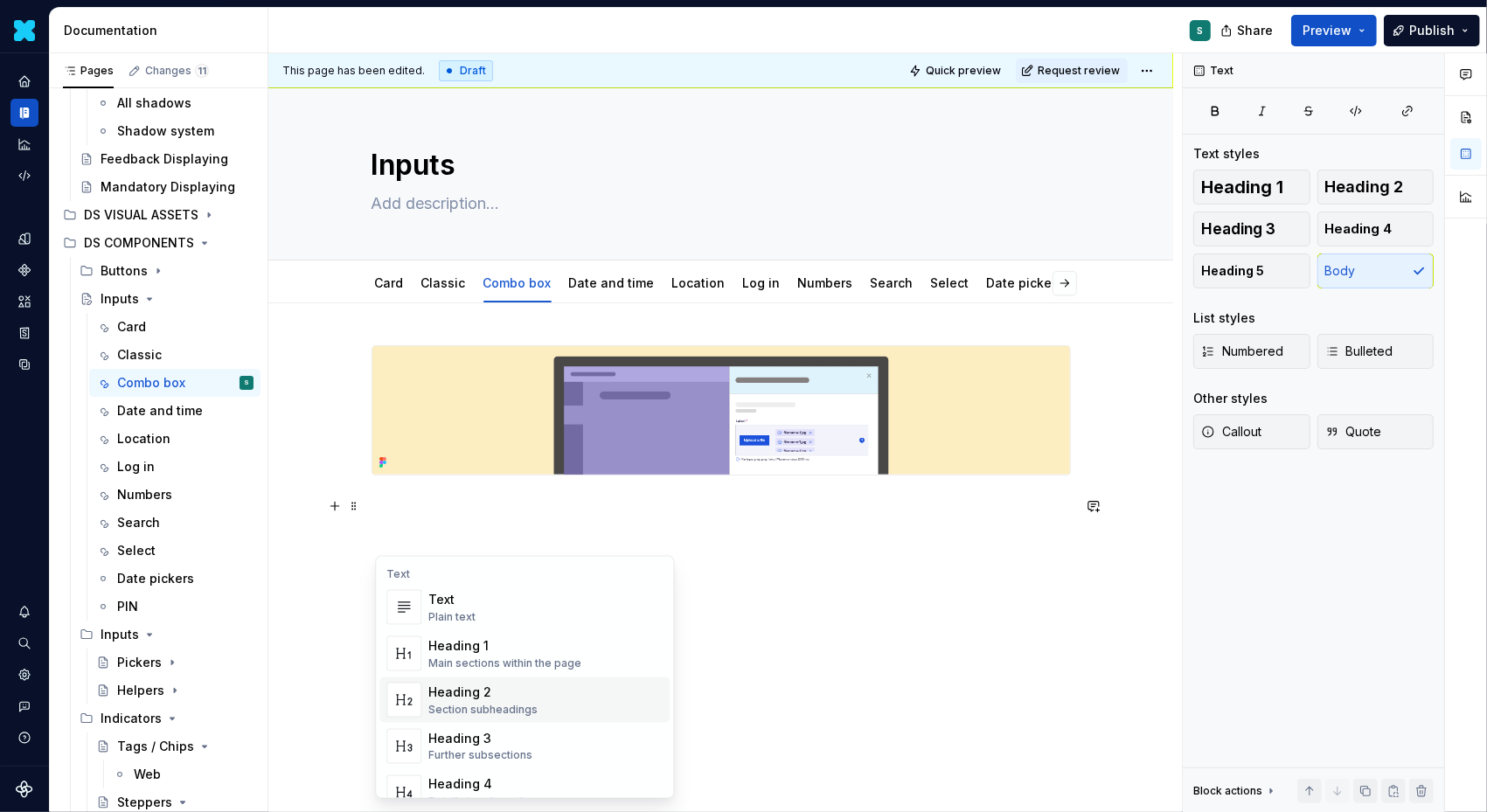
click at [469, 687] on div "Heading 2" at bounding box center [483, 693] width 110 height 18
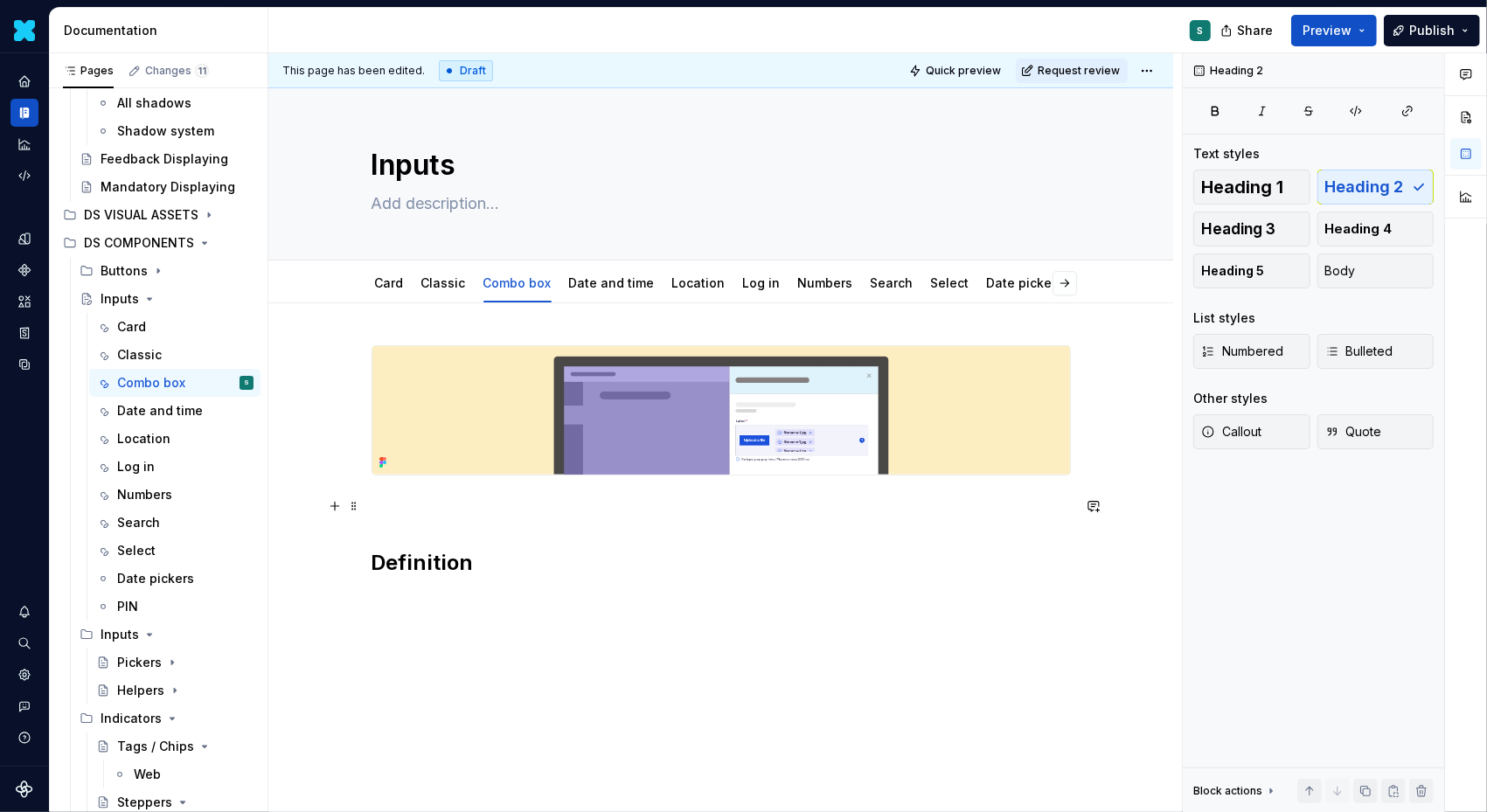
click at [379, 510] on p at bounding box center [721, 507] width 700 height 21
click at [359, 508] on span at bounding box center [354, 505] width 14 height 24
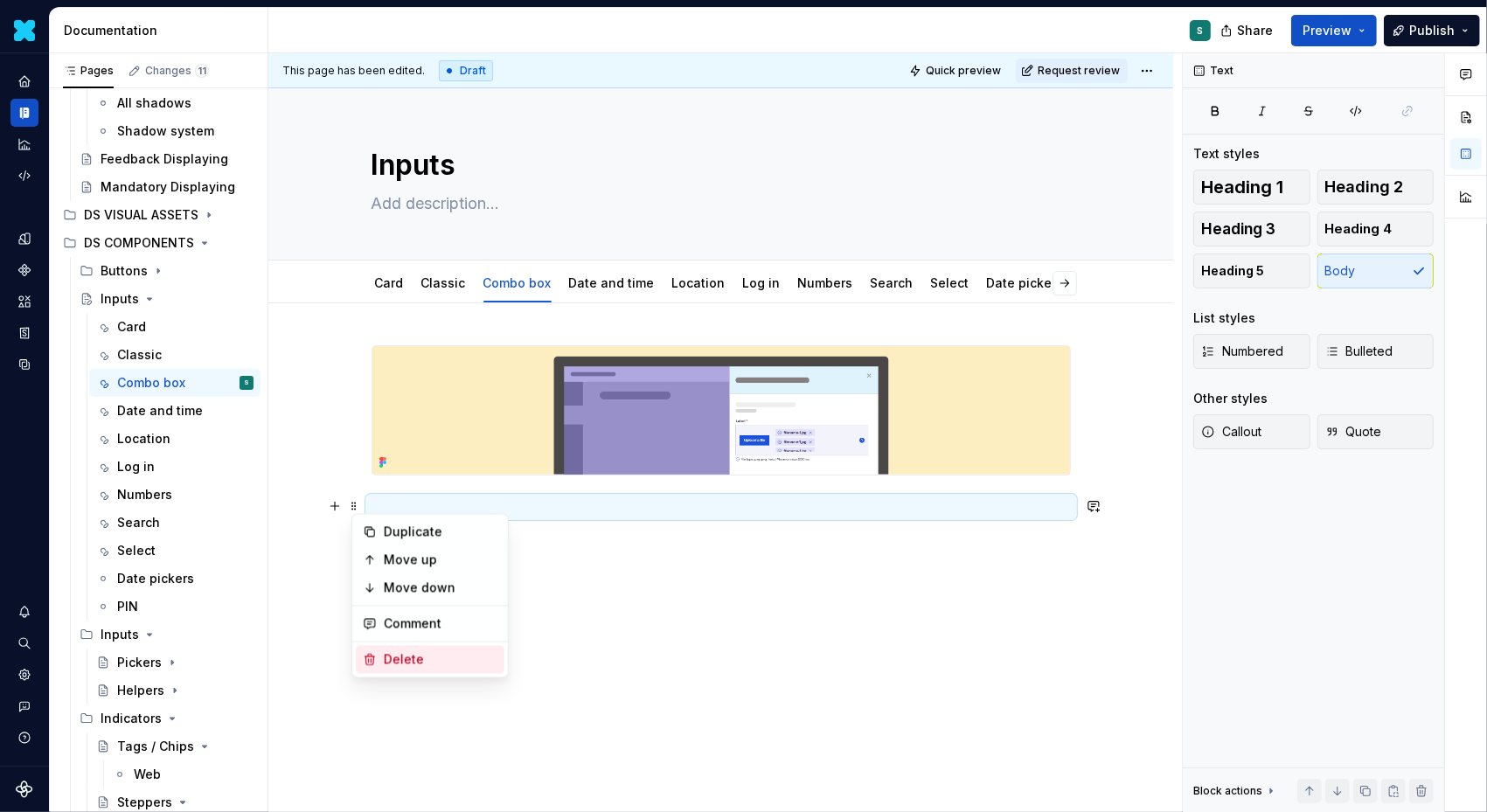
click at [394, 663] on div "Delete" at bounding box center [441, 660] width 114 height 18
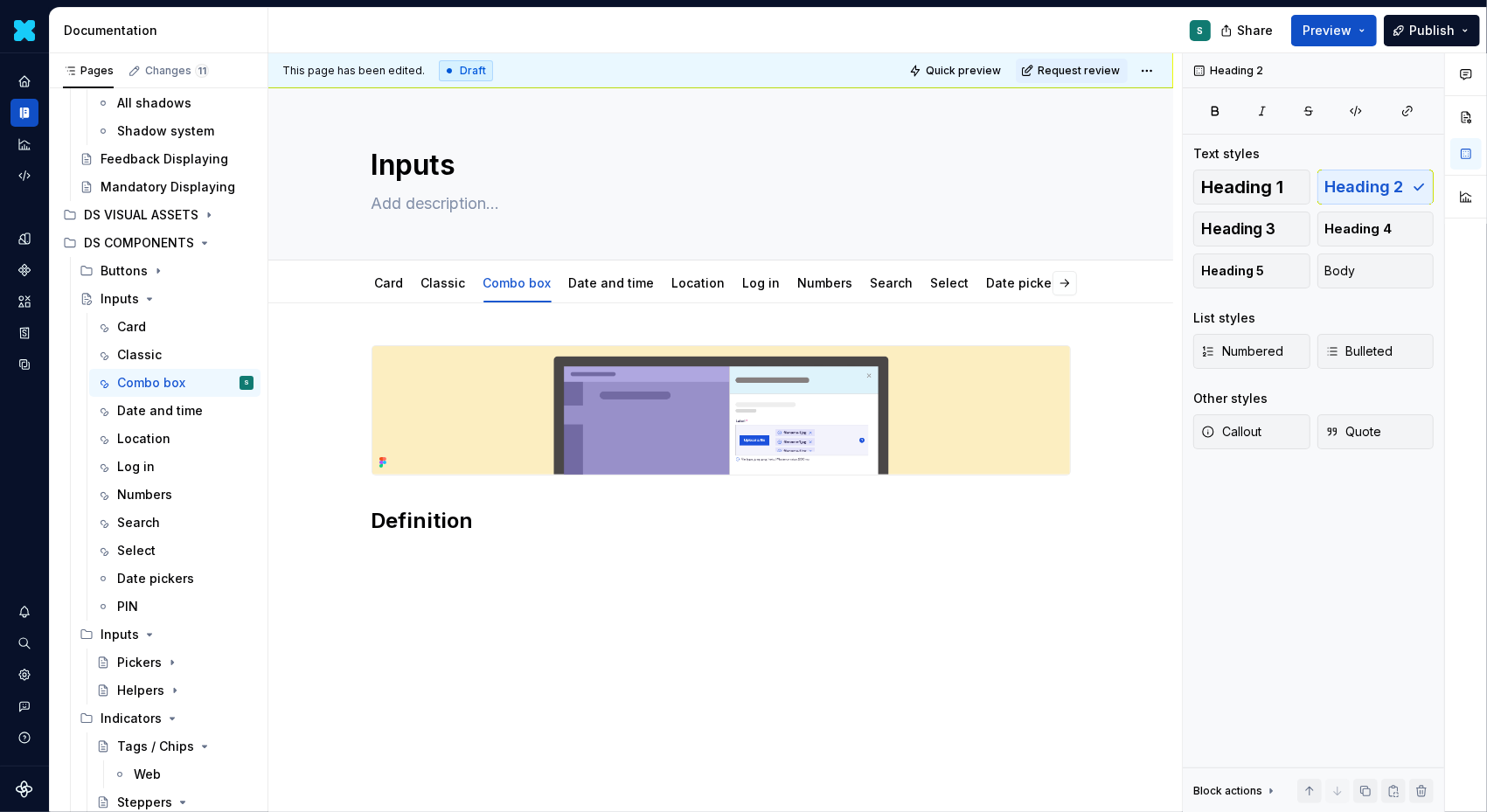
click at [407, 547] on div "Definition" at bounding box center [721, 450] width 700 height 210
click at [388, 556] on div "Definition" at bounding box center [720, 551] width 905 height 496
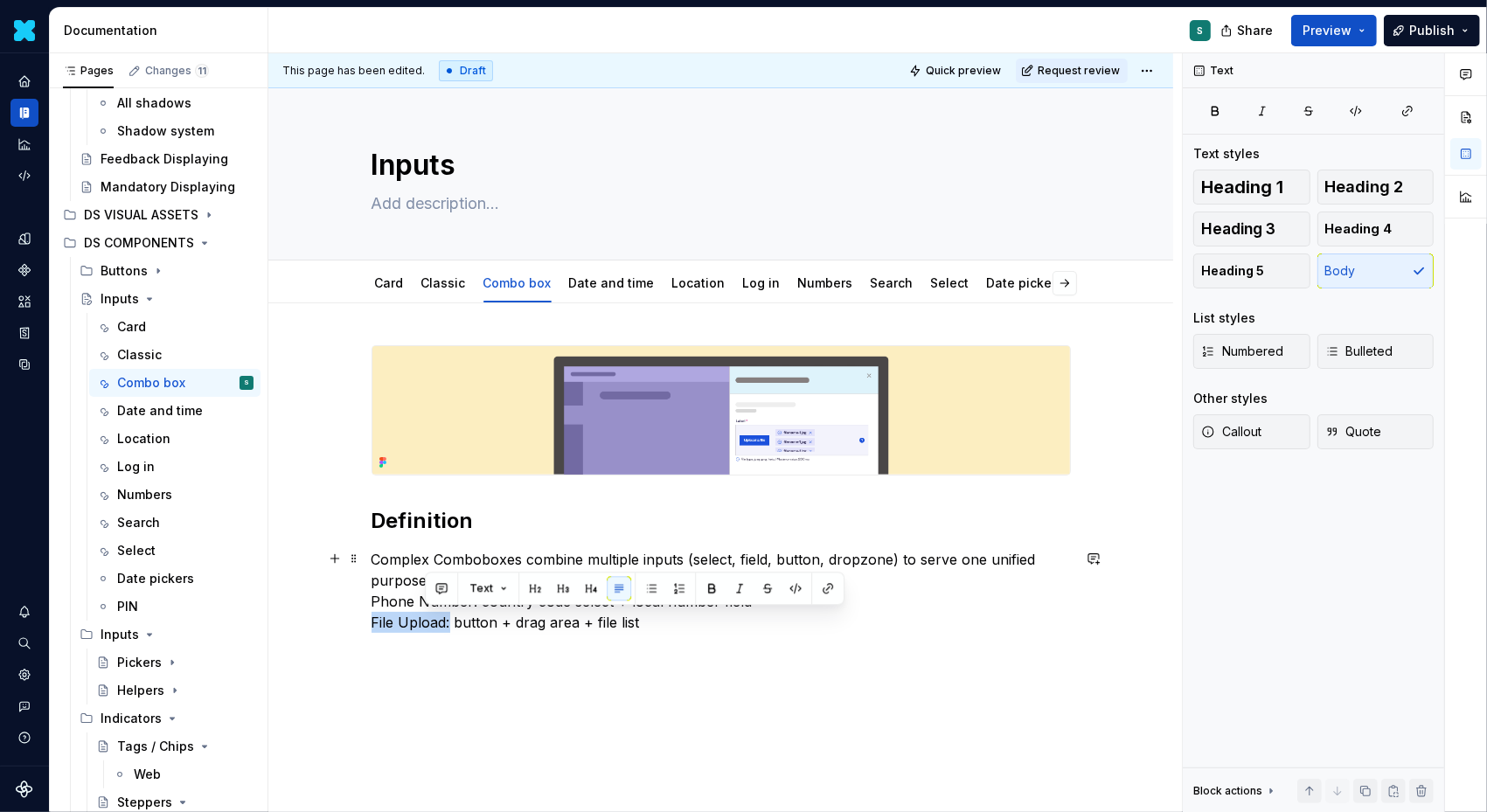
drag, startPoint x: 456, startPoint y: 619, endPoint x: 316, endPoint y: 619, distance: 140.0
click at [316, 619] on div "Definition Complex Comboboxes combine multiple inputs (select, field, button, d…" at bounding box center [720, 600] width 905 height 594
click at [662, 584] on button "button" at bounding box center [661, 587] width 24 height 24
click at [326, 589] on div "Definition Complex Comboboxes combine multiple inputs (select, field, button, d…" at bounding box center [720, 600] width 905 height 594
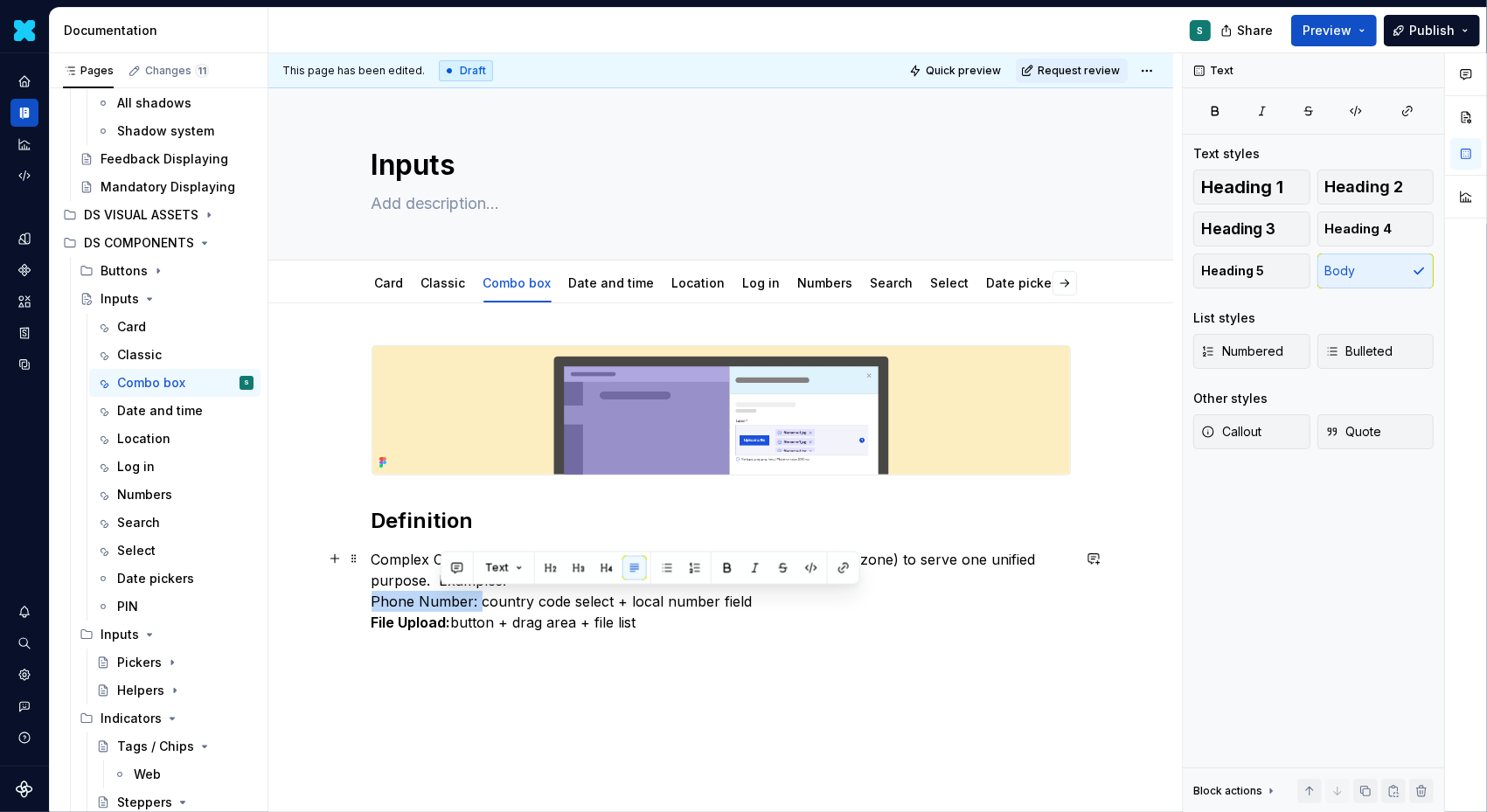
drag, startPoint x: 481, startPoint y: 600, endPoint x: 283, endPoint y: 600, distance: 198.0
click at [283, 600] on div "Definition Complex Comboboxes combine multiple inputs (select, field, button, d…" at bounding box center [720, 600] width 905 height 594
click at [655, 570] on button "button" at bounding box center [661, 568] width 24 height 24
click at [379, 676] on div "Definition Complex Comboboxes combine multiple inputs (select, field, button, d…" at bounding box center [720, 600] width 905 height 594
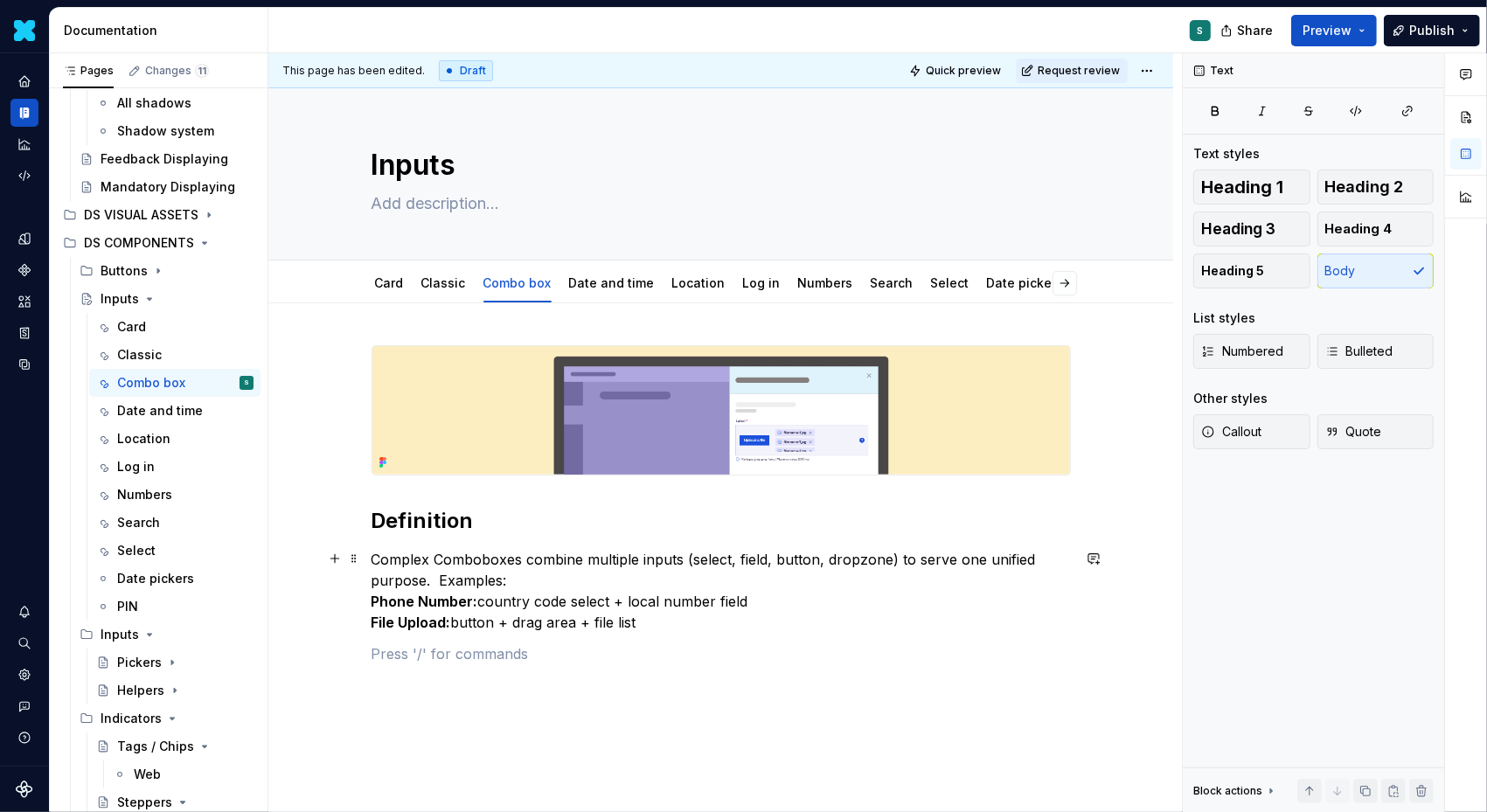
click at [478, 602] on strong "Phone Number:" at bounding box center [425, 602] width 107 height 18
click at [475, 606] on strong "Phone Number→" at bounding box center [430, 602] width 116 height 18
click at [456, 627] on p "Complex Comboboxes combine multiple inputs (select, field, button, dropzone) to…" at bounding box center [721, 591] width 700 height 84
drag, startPoint x: 523, startPoint y: 577, endPoint x: 440, endPoint y: 578, distance: 83.0
click at [440, 578] on p "Complex Comboboxes combine multiple inputs (select, field, button, dropzone) to…" at bounding box center [721, 591] width 700 height 84
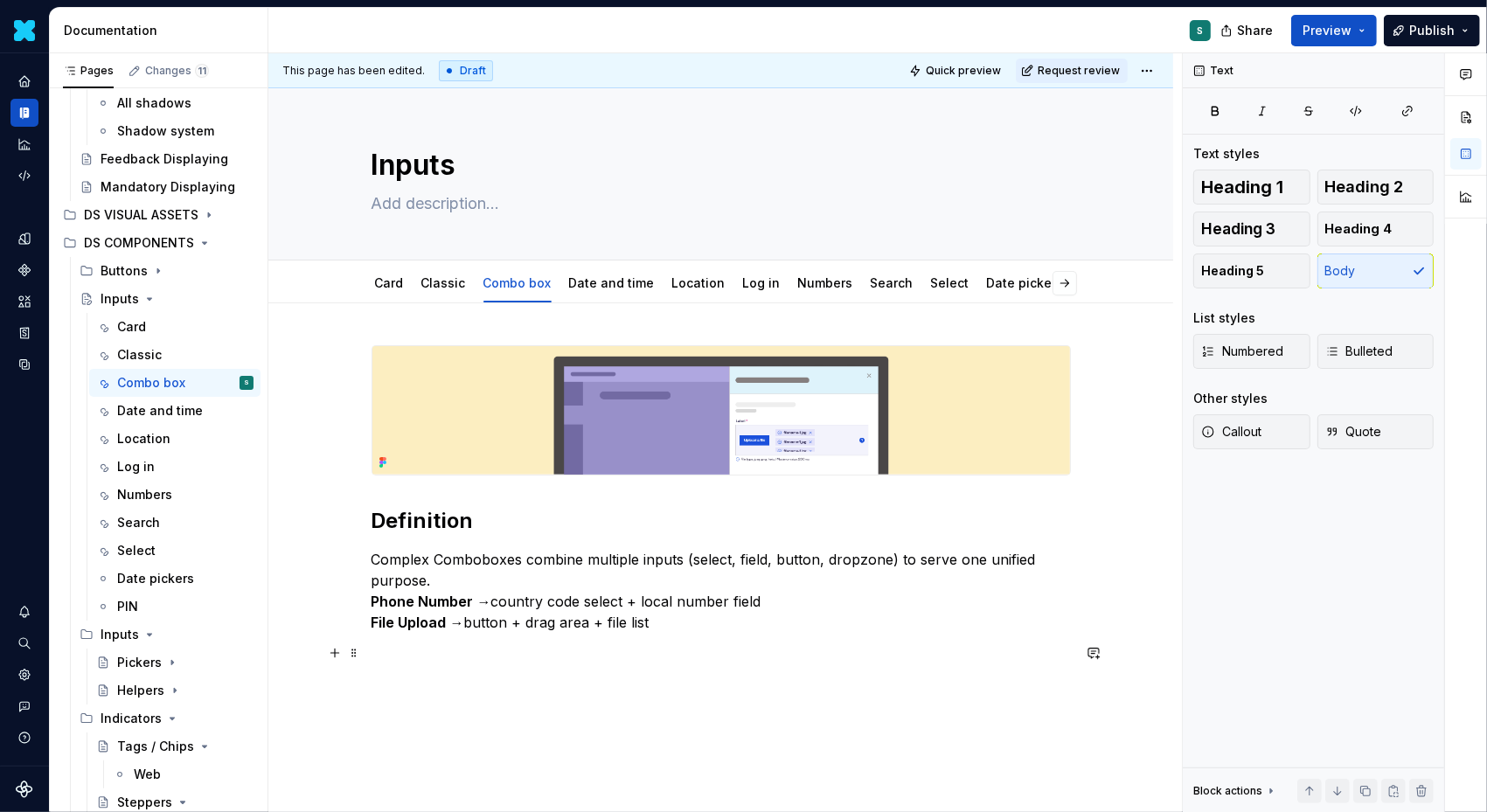
click at [368, 656] on div "Definition Complex Comboboxes combine multiple inputs (select, field, button, d…" at bounding box center [720, 615] width 905 height 625
click at [341, 653] on button "button" at bounding box center [334, 652] width 24 height 24
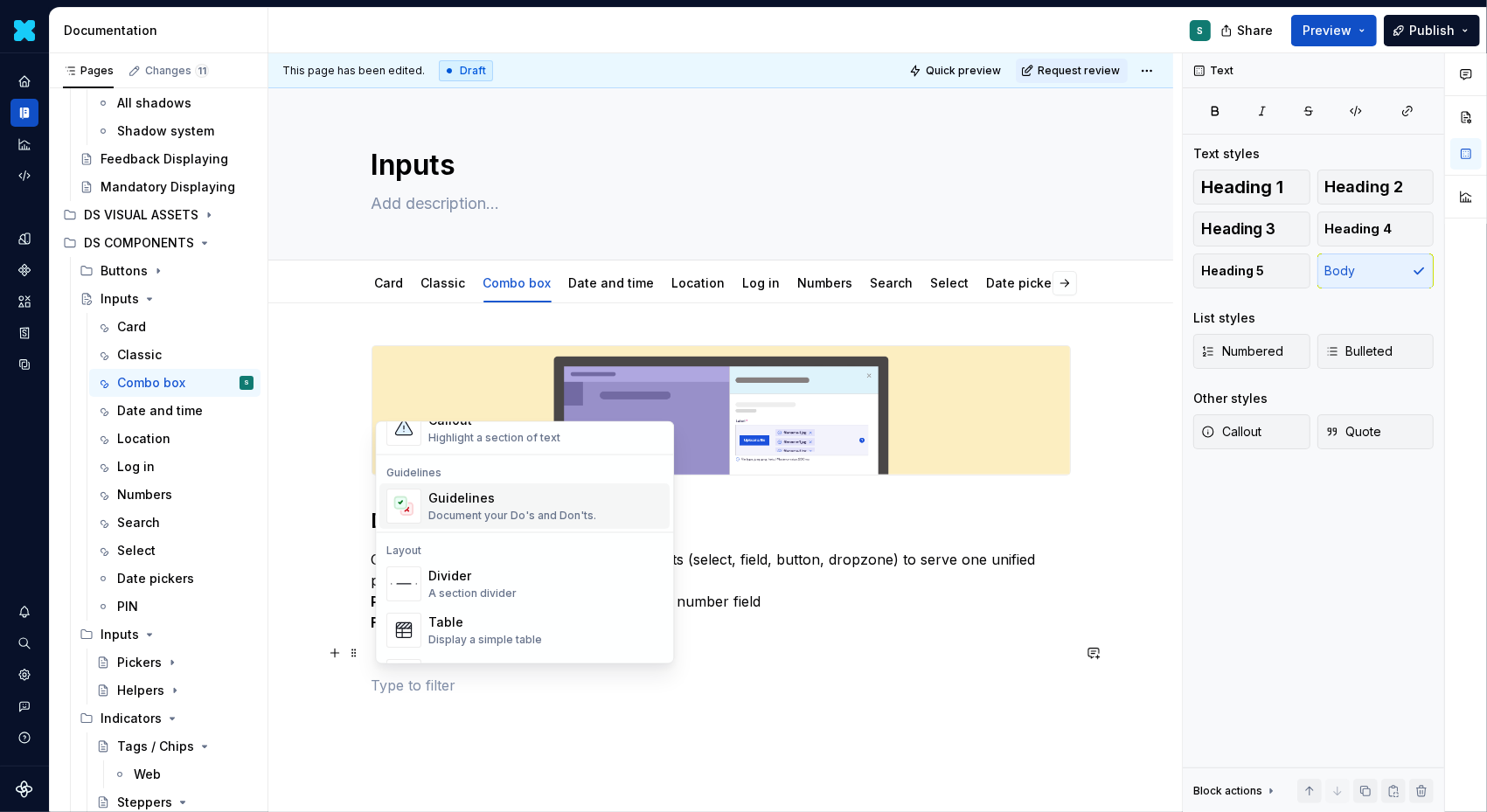
scroll to position [470, 0]
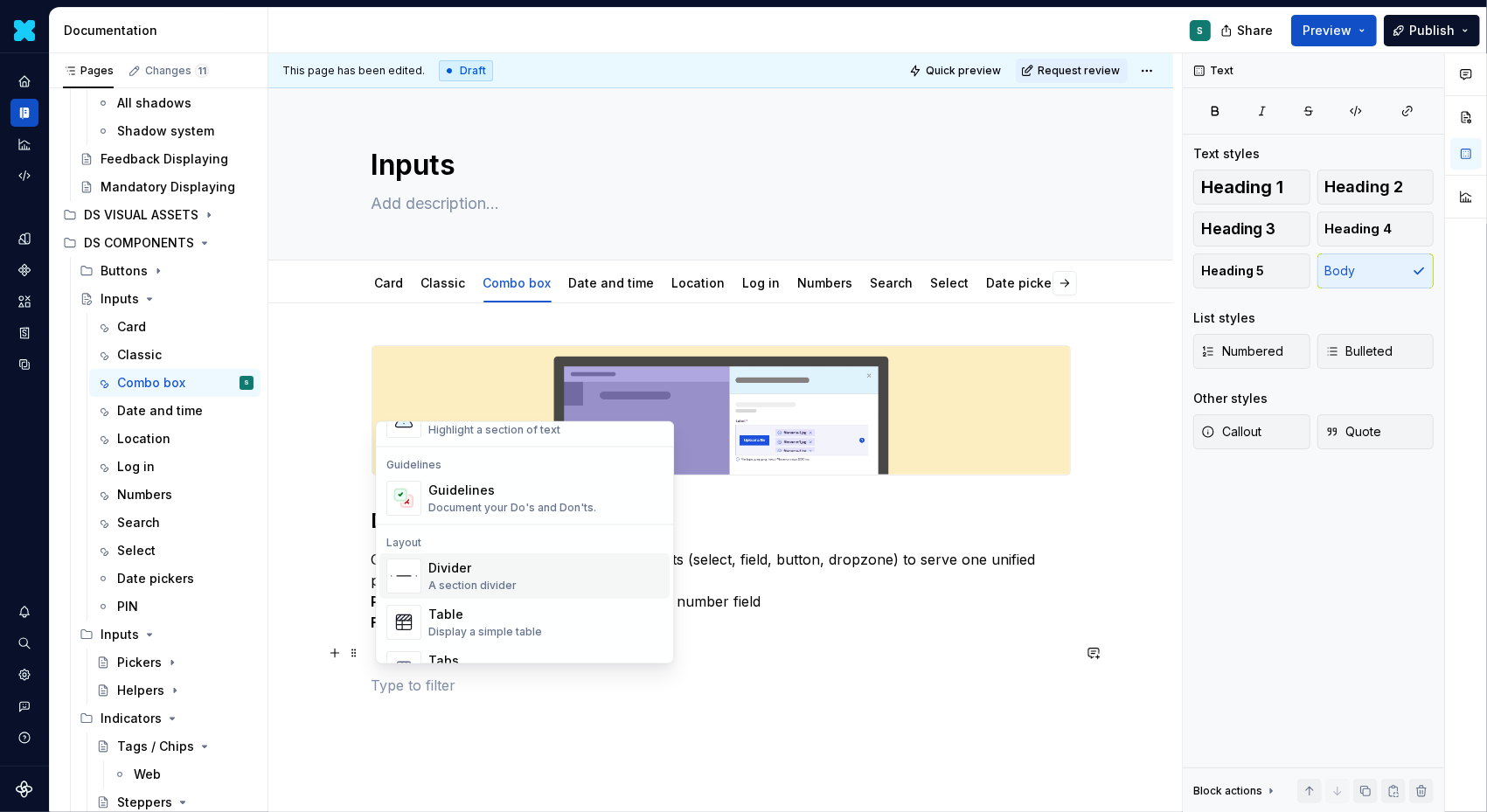
click at [485, 585] on div "A section divider" at bounding box center [472, 586] width 88 height 14
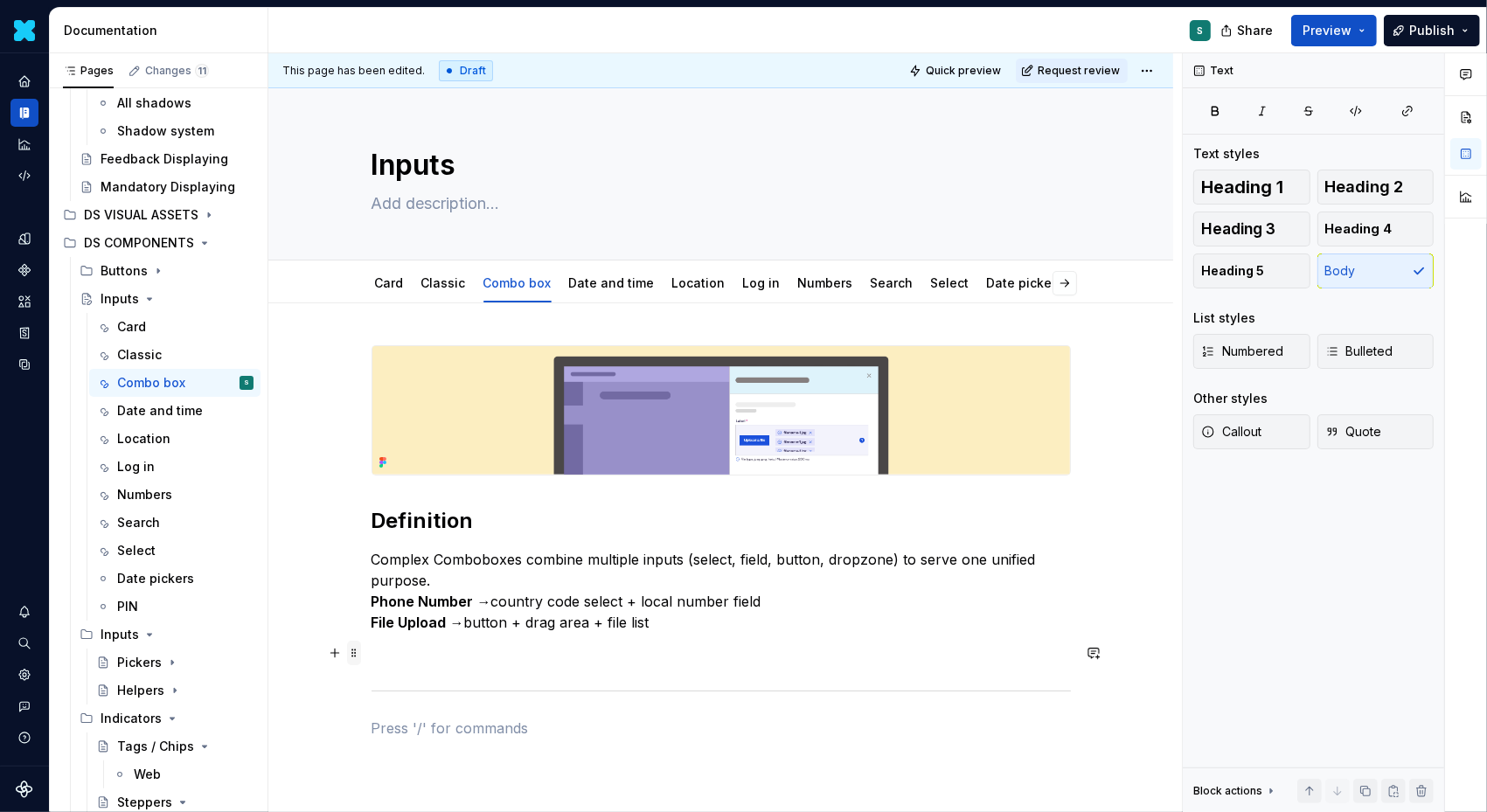
click at [359, 653] on span at bounding box center [354, 652] width 14 height 24
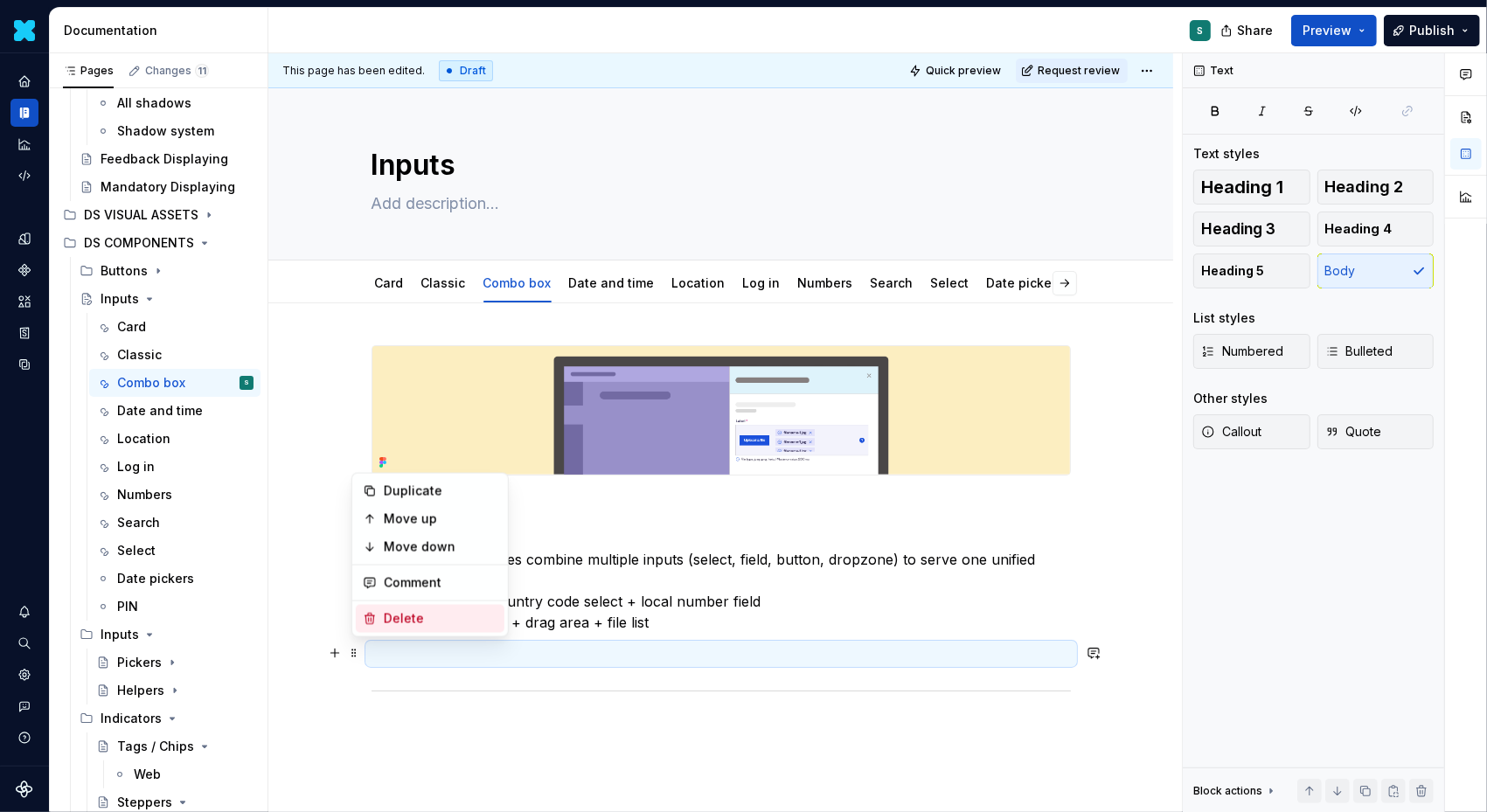
click at [398, 619] on div "Delete" at bounding box center [441, 619] width 114 height 18
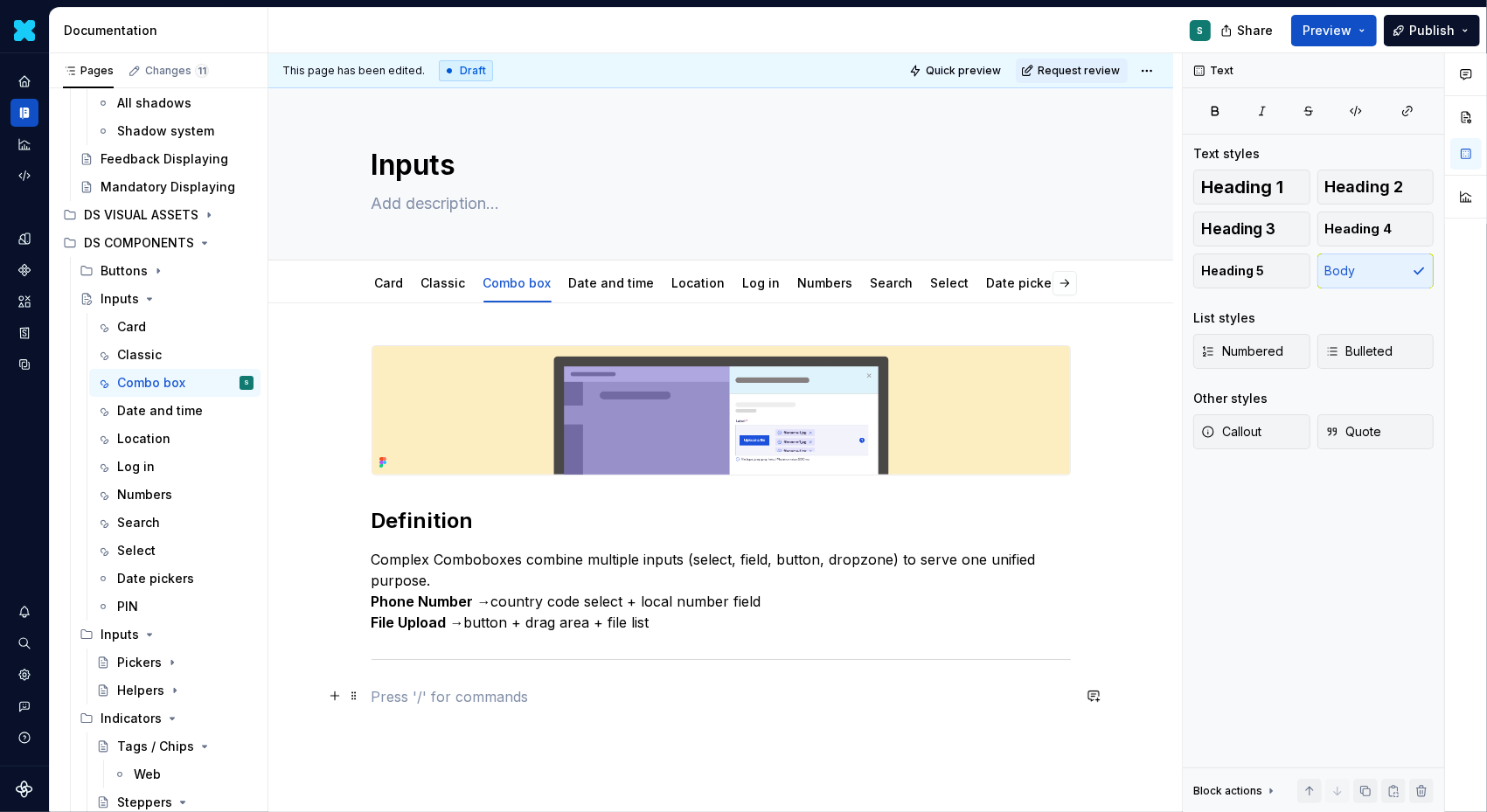
click at [389, 699] on p at bounding box center [721, 697] width 700 height 21
click at [344, 697] on button "button" at bounding box center [334, 695] width 24 height 24
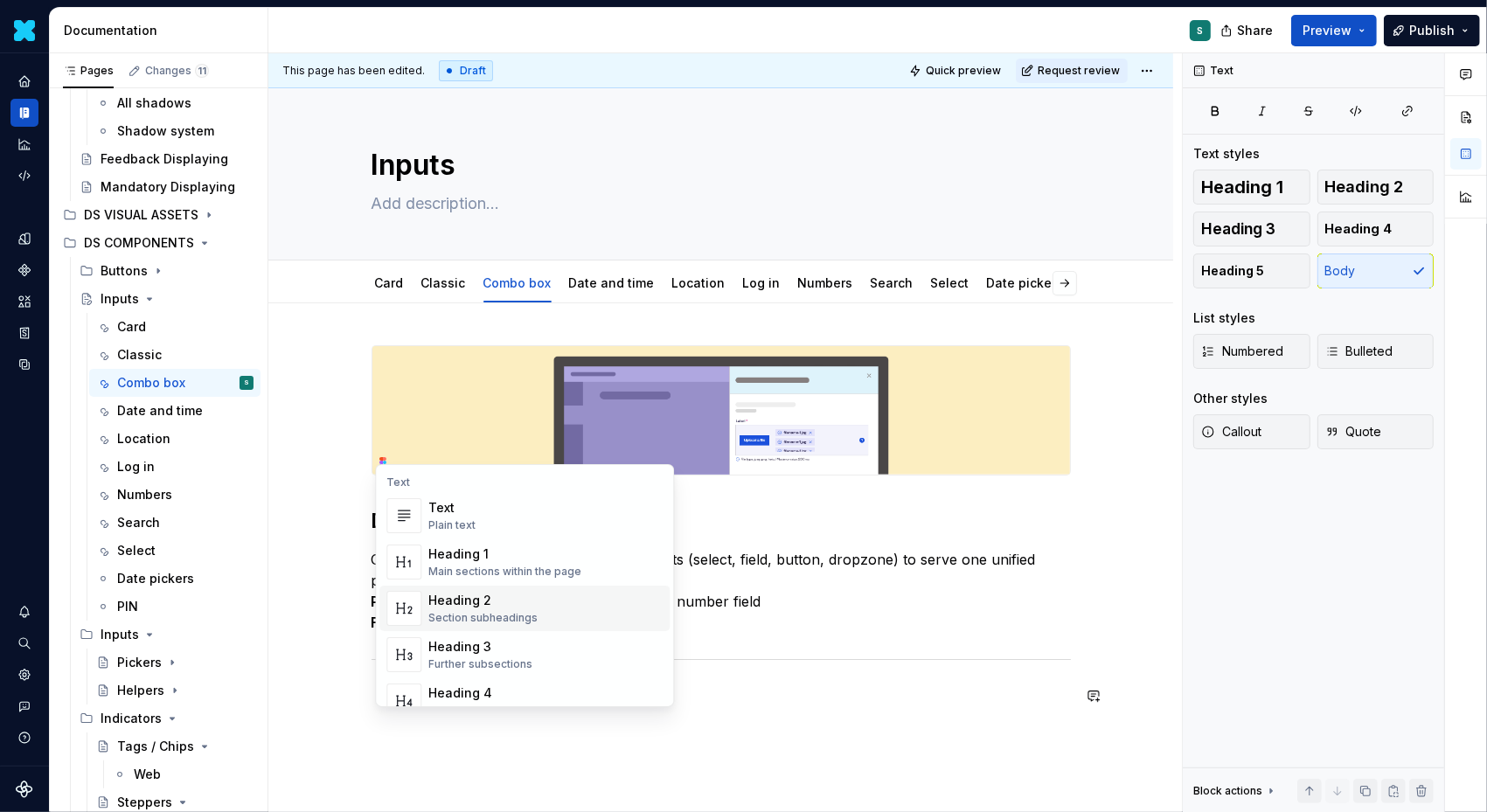
click at [476, 595] on div "Heading 2" at bounding box center [483, 601] width 110 height 18
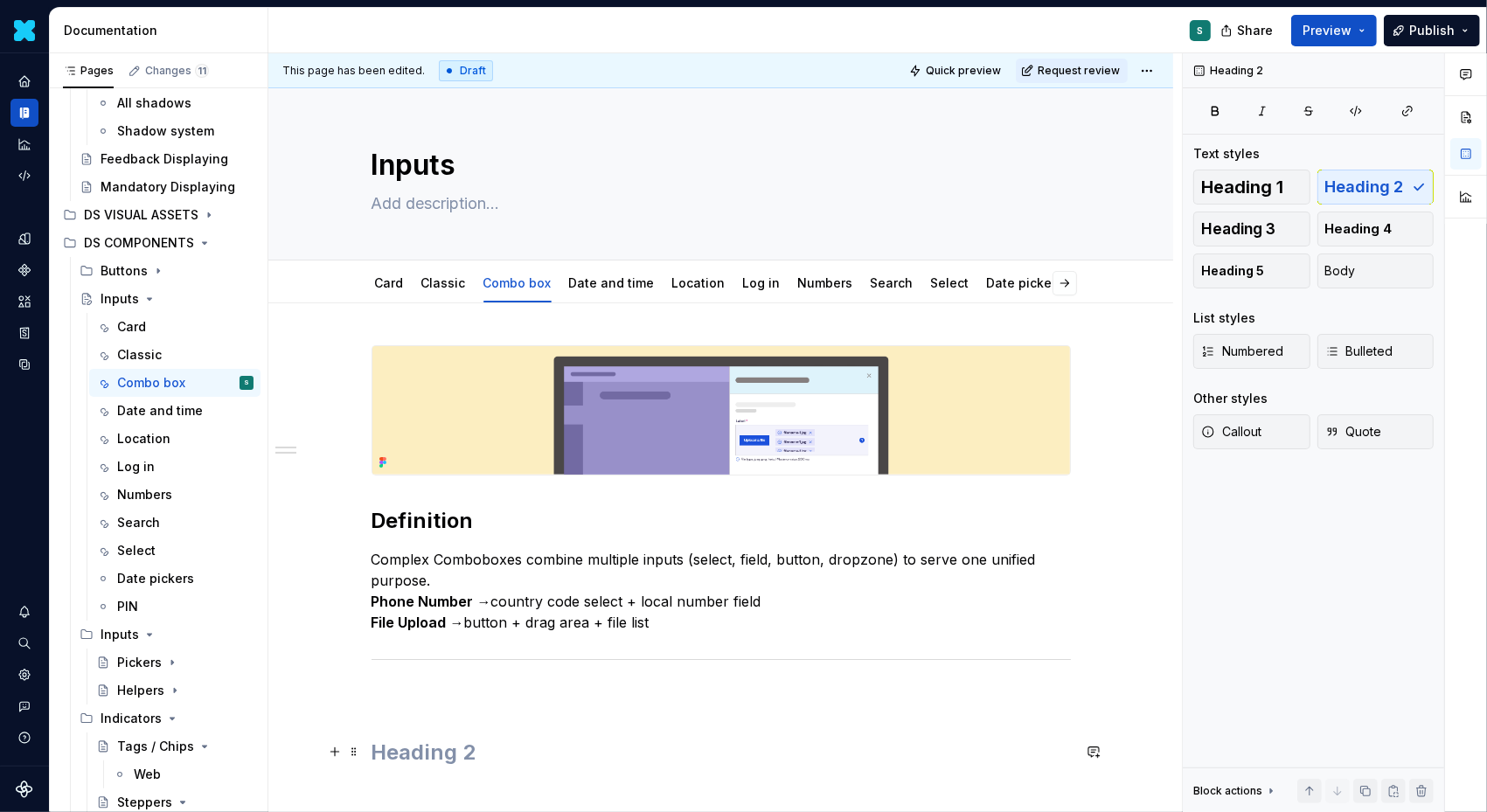
click at [390, 750] on h2 at bounding box center [721, 752] width 700 height 28
click at [361, 697] on span at bounding box center [354, 693] width 14 height 18
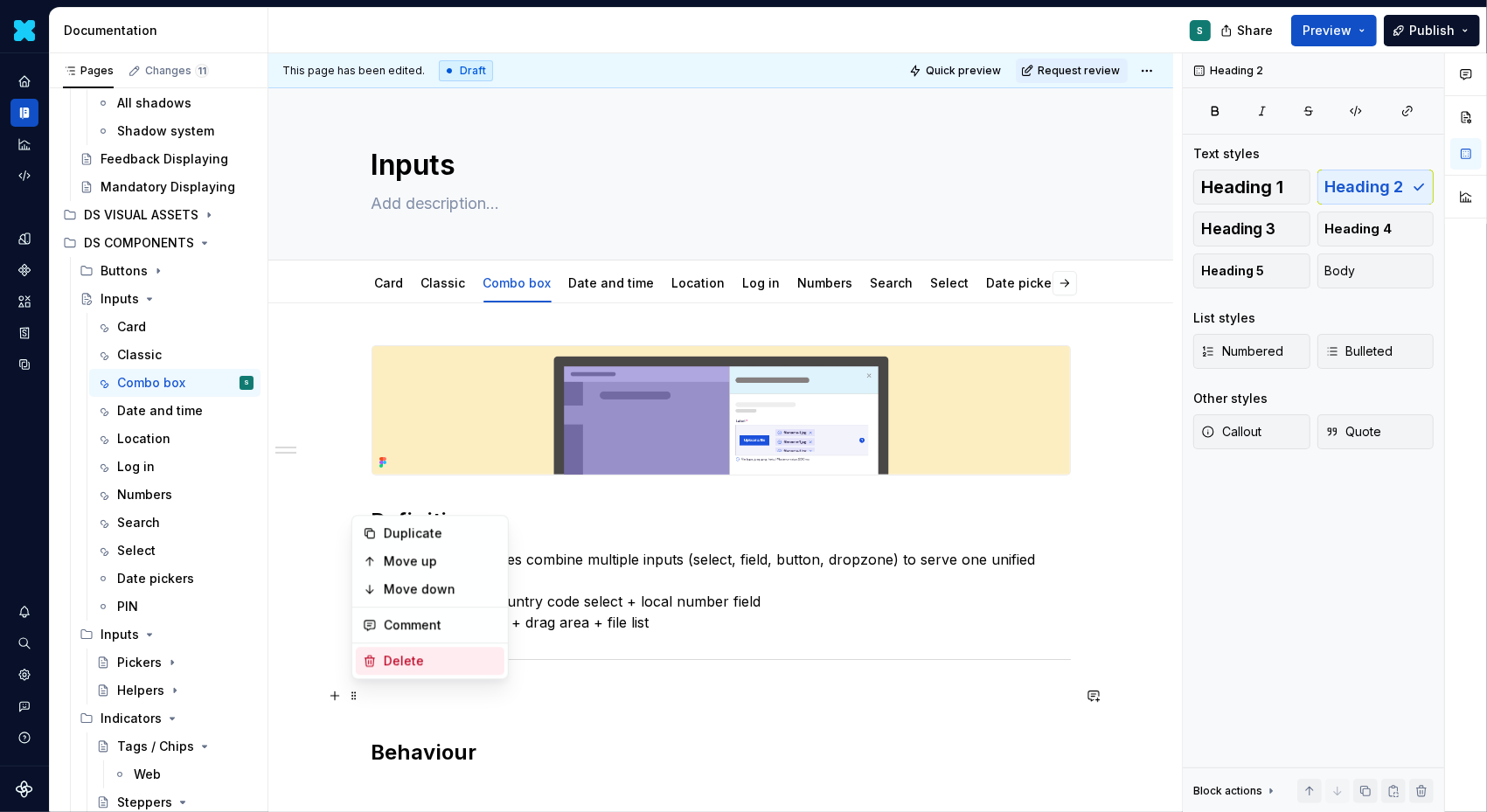
click at [396, 661] on div "Delete" at bounding box center [441, 661] width 114 height 18
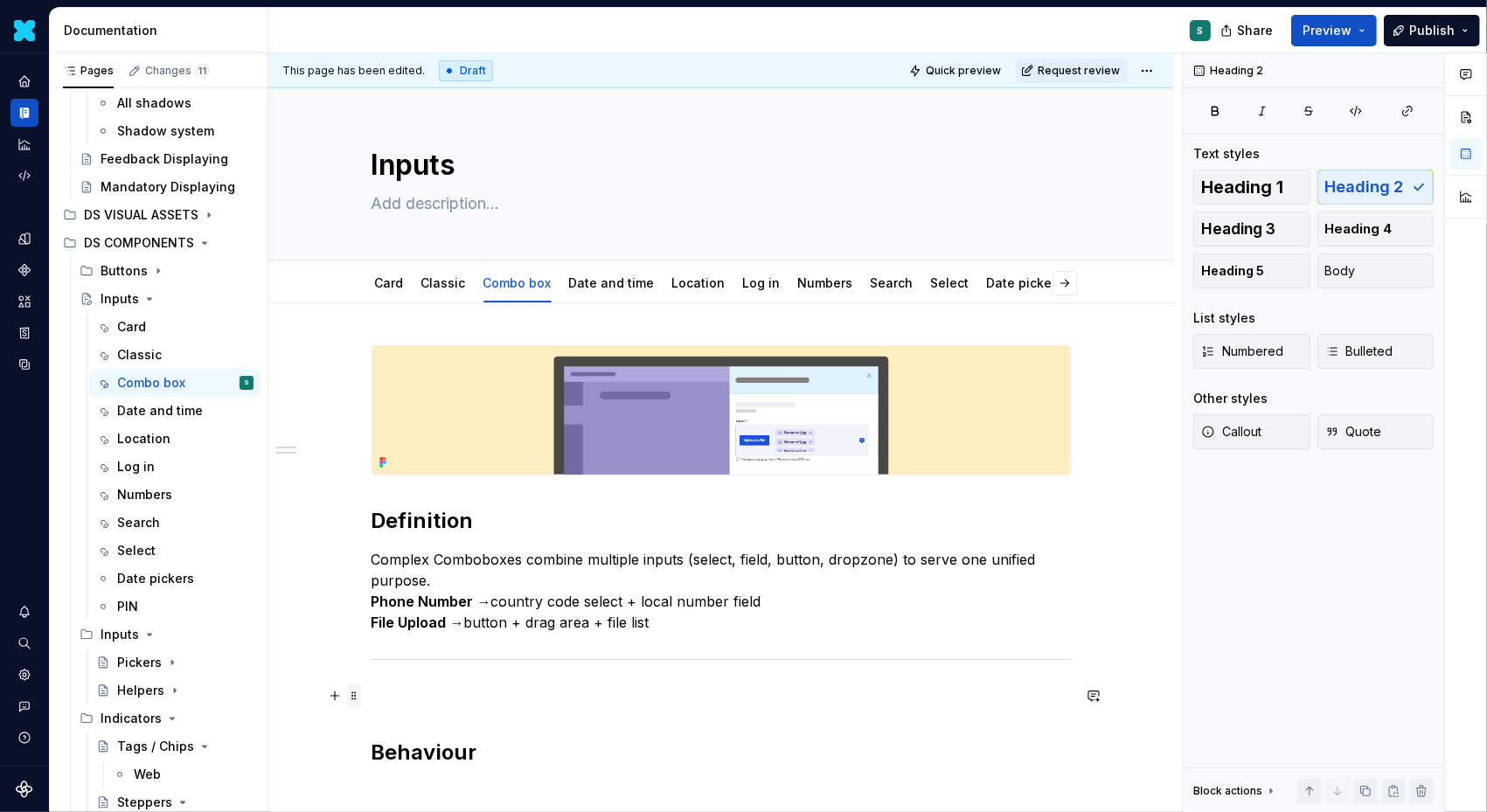
click at [358, 698] on span at bounding box center [354, 695] width 14 height 24
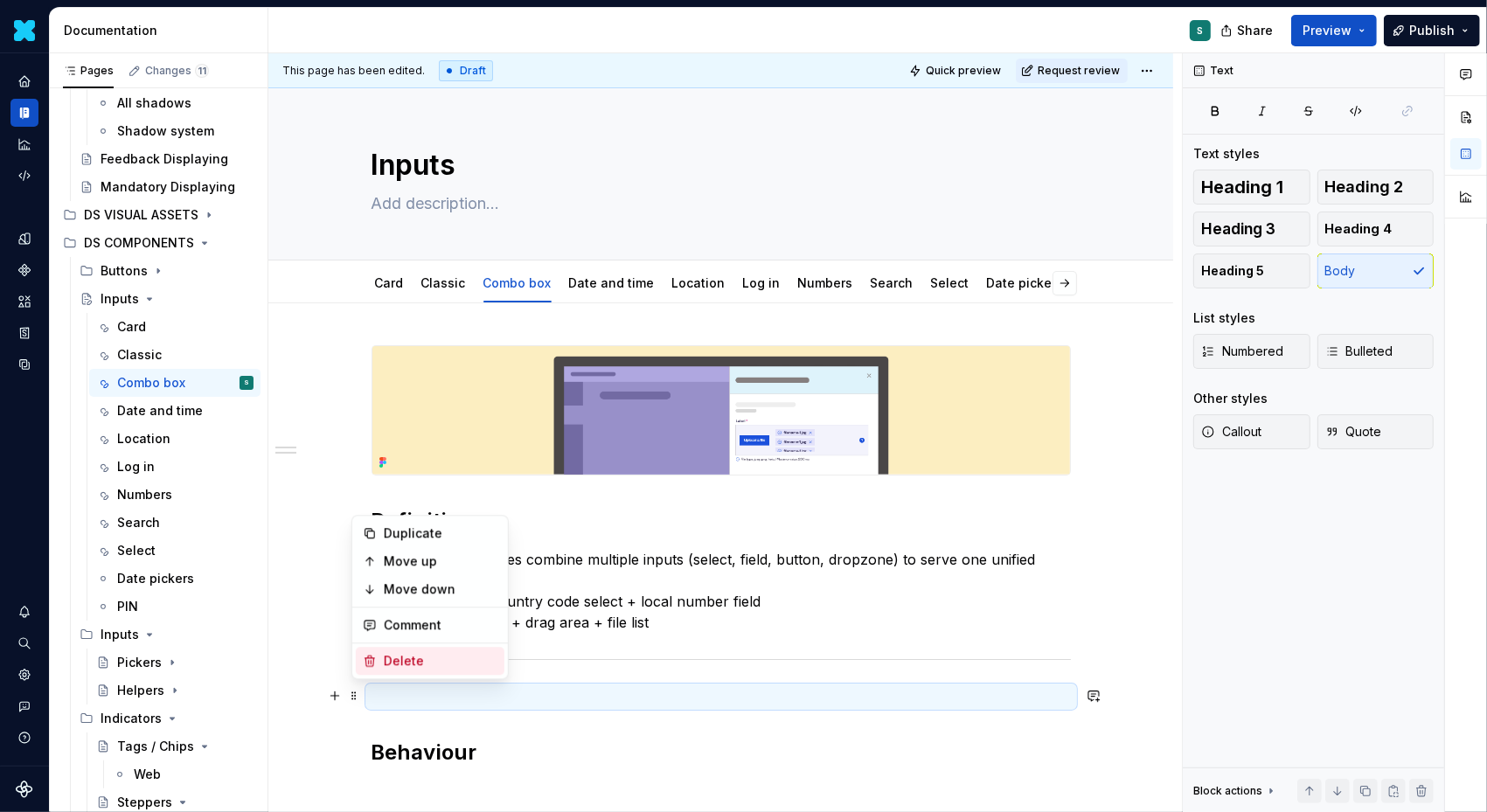
click at [402, 654] on div "Delete" at bounding box center [441, 661] width 114 height 18
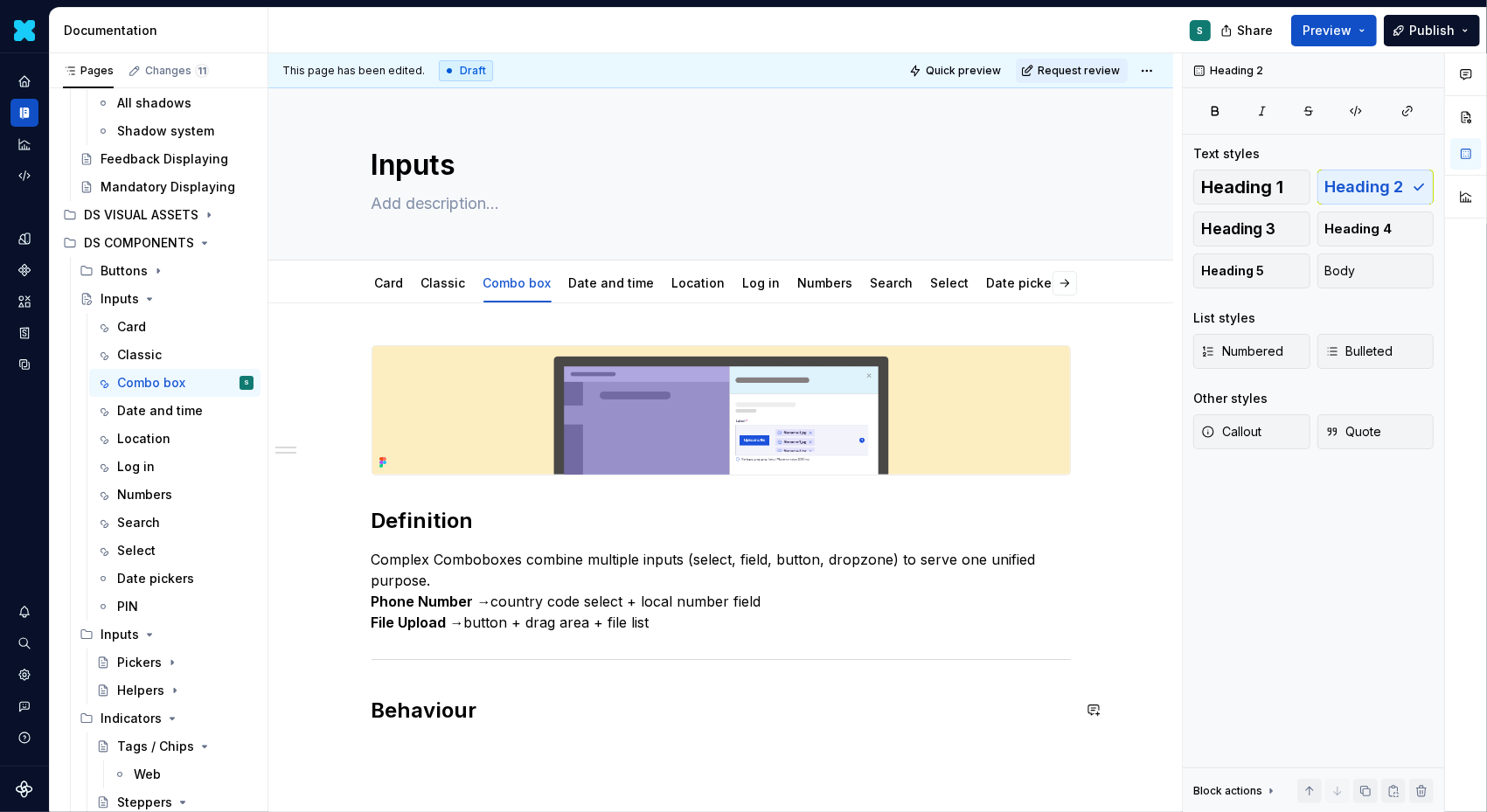
click at [385, 732] on div "Definition Complex Comboboxes combine multiple inputs (select, field, button, d…" at bounding box center [721, 545] width 700 height 400
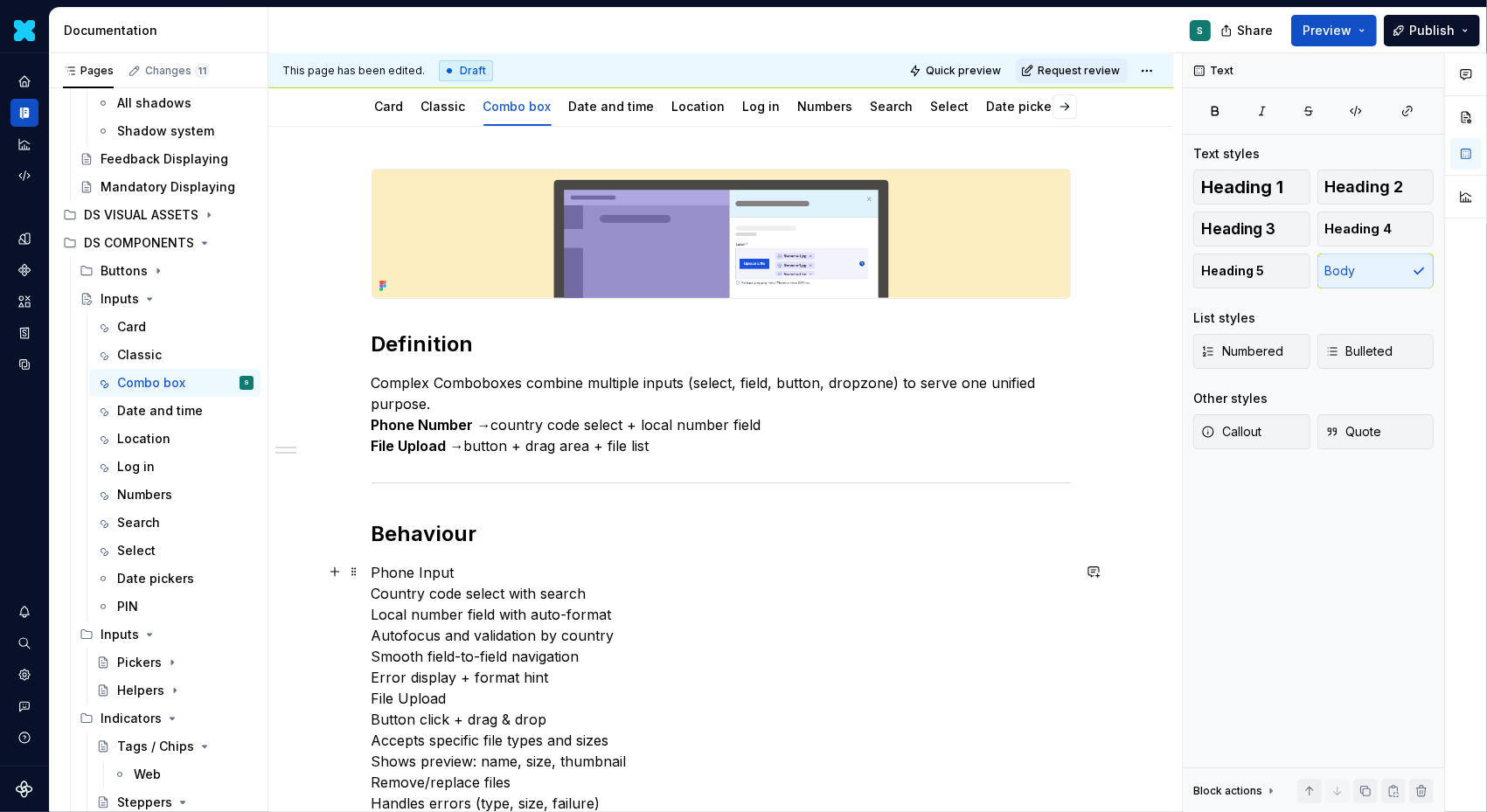
scroll to position [206, 0]
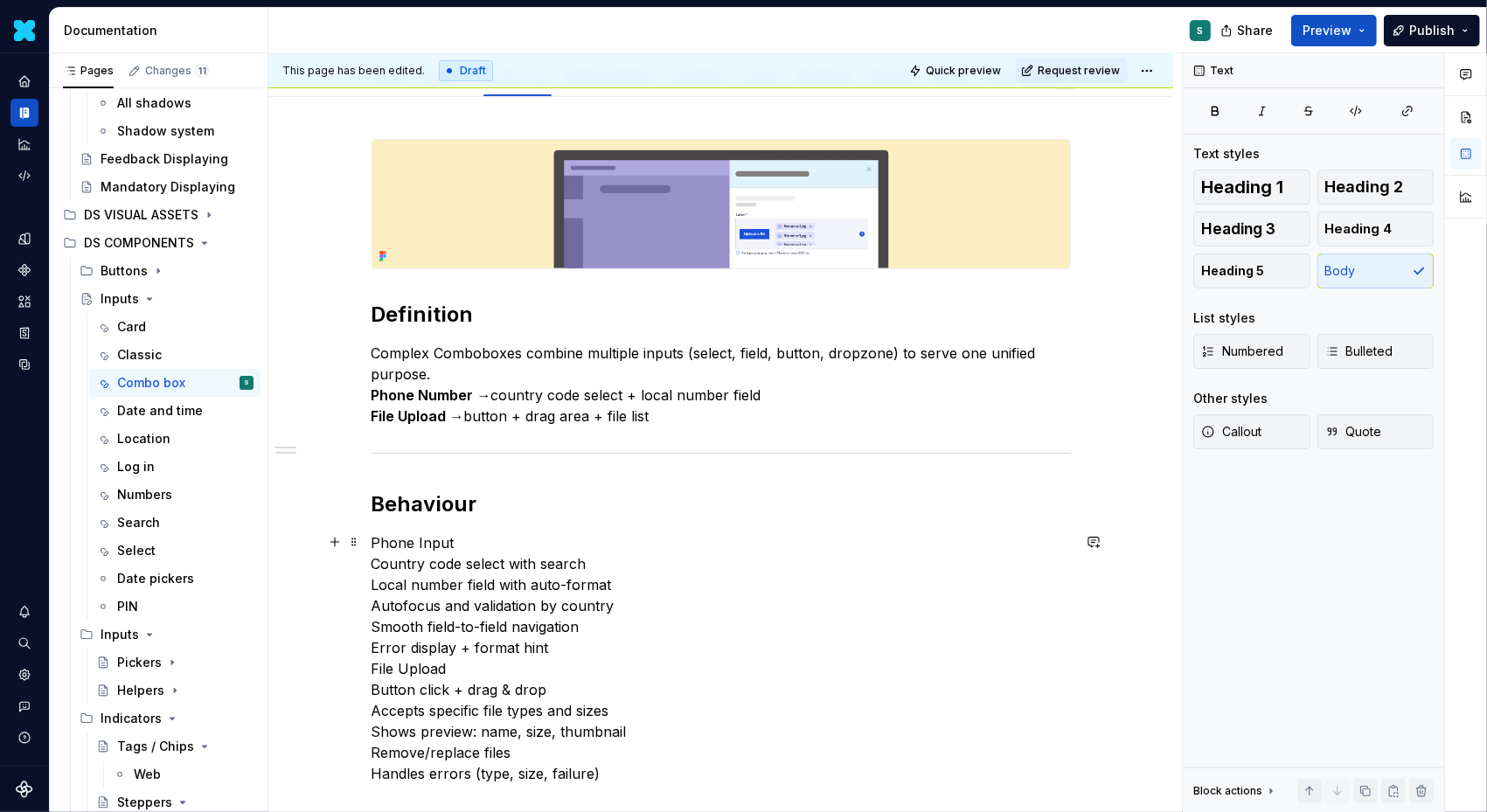
click at [473, 668] on p "Phone Input Country code select with search Local number field with auto-format…" at bounding box center [721, 658] width 700 height 251
click at [565, 648] on p "Phone Input Country code select with search Local number field with auto-format…" at bounding box center [721, 658] width 700 height 251
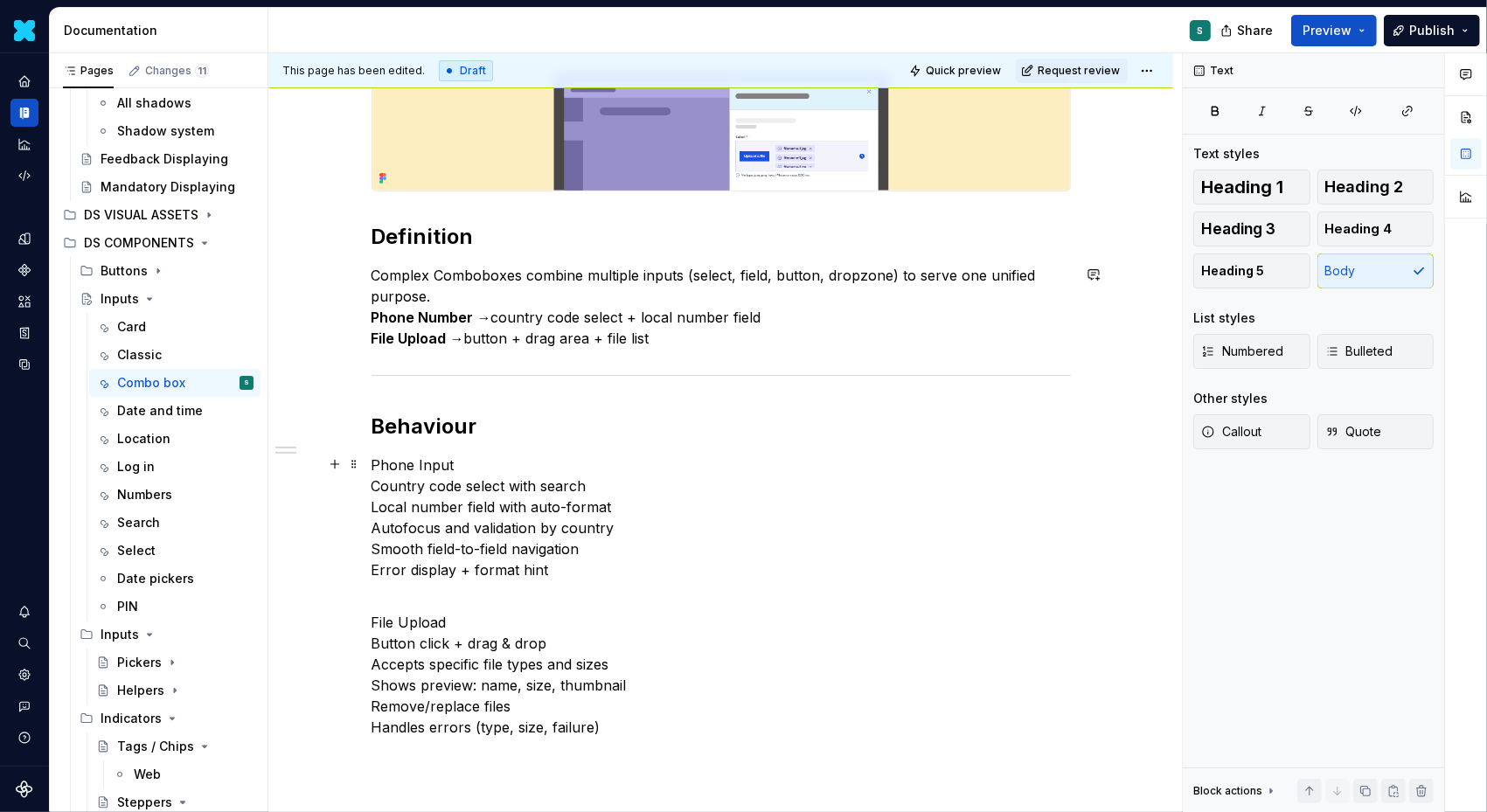
scroll to position [312, 0]
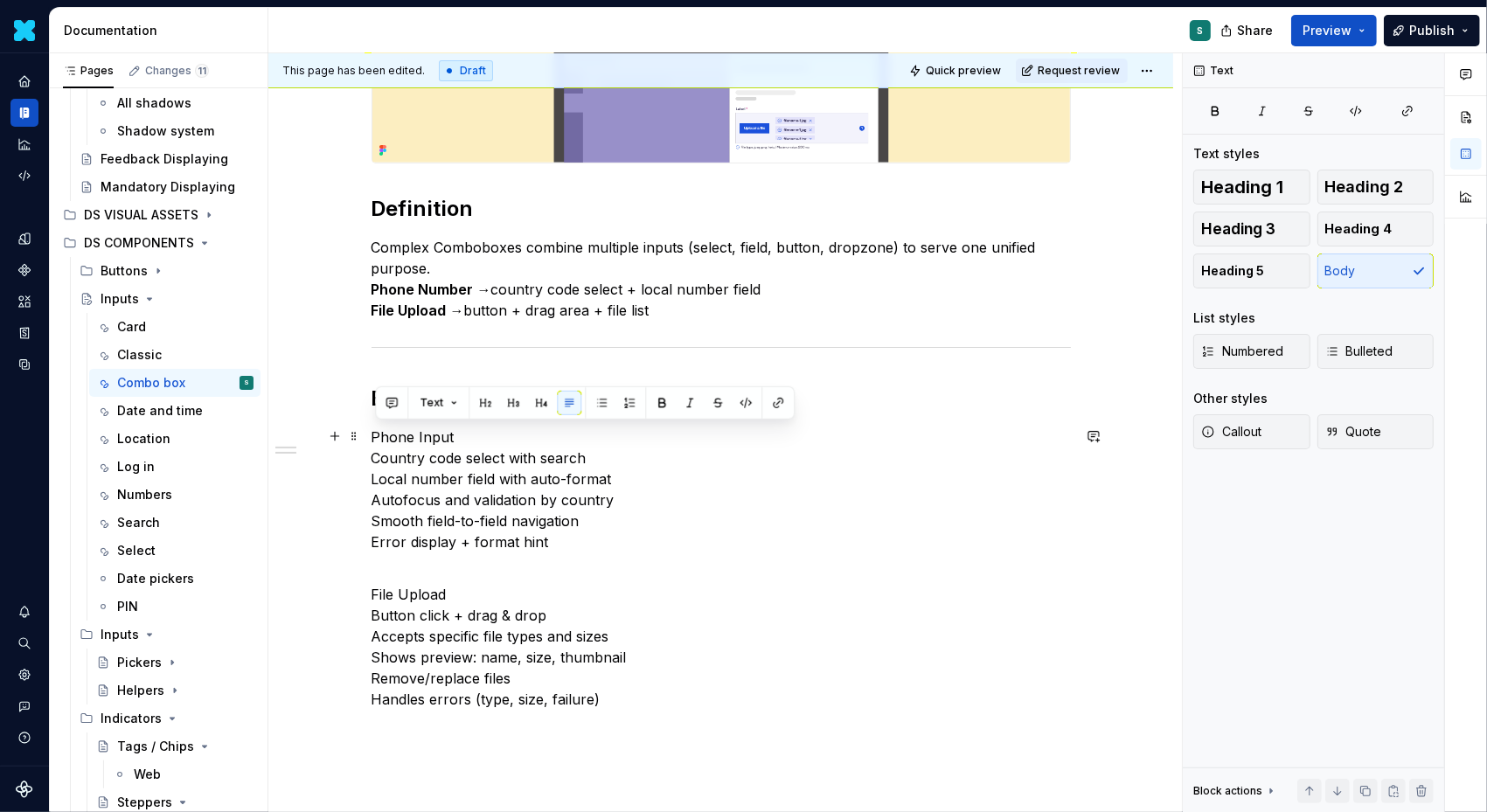
drag, startPoint x: 462, startPoint y: 432, endPoint x: 314, endPoint y: 432, distance: 148.0
click at [314, 432] on div "Definition Complex Comboboxes combine multiple inputs (select, field, button, d…" at bounding box center [720, 482] width 905 height 982
click at [653, 402] on button "button" at bounding box center [661, 402] width 24 height 24
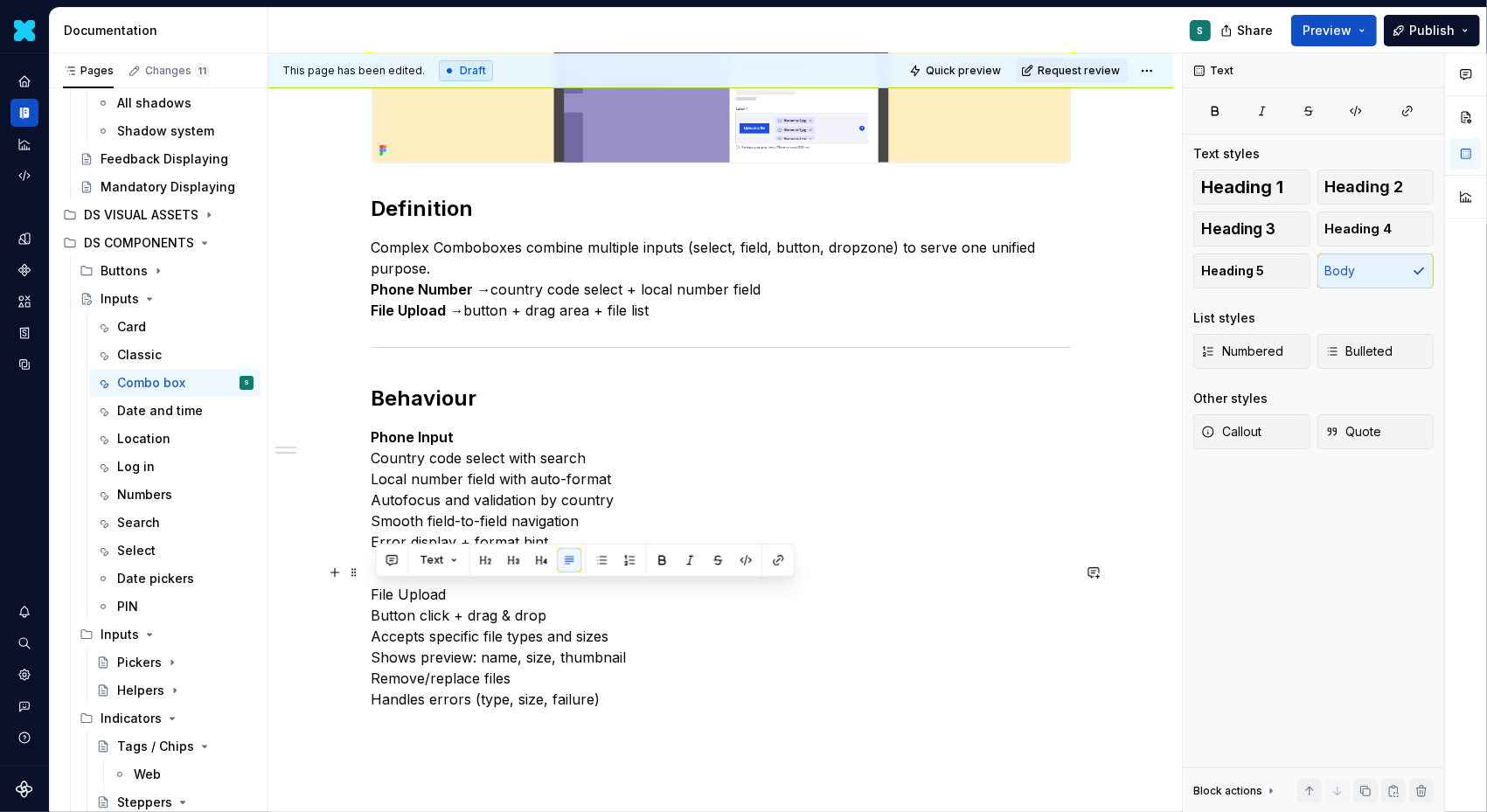
drag, startPoint x: 456, startPoint y: 590, endPoint x: 341, endPoint y: 590, distance: 115.0
click at [341, 590] on div "Definition Complex Comboboxes combine multiple inputs (select, field, button, d…" at bounding box center [720, 482] width 905 height 982
click at [660, 558] on button "button" at bounding box center [661, 560] width 24 height 24
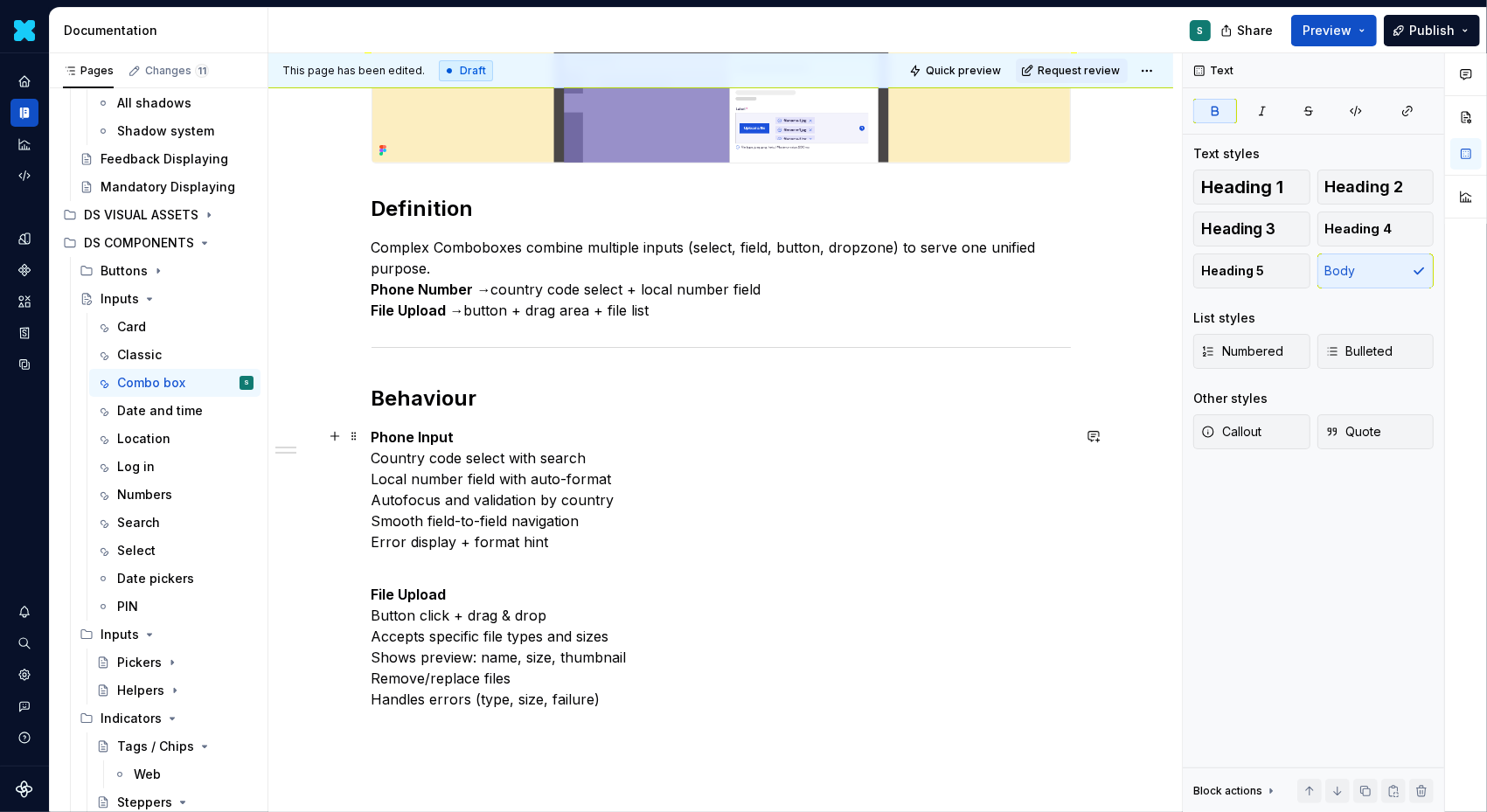
click at [601, 427] on p "Phone Input Country code select with search Local number field with auto-format…" at bounding box center [721, 489] width 700 height 126
click at [341, 436] on button "button" at bounding box center [334, 436] width 24 height 24
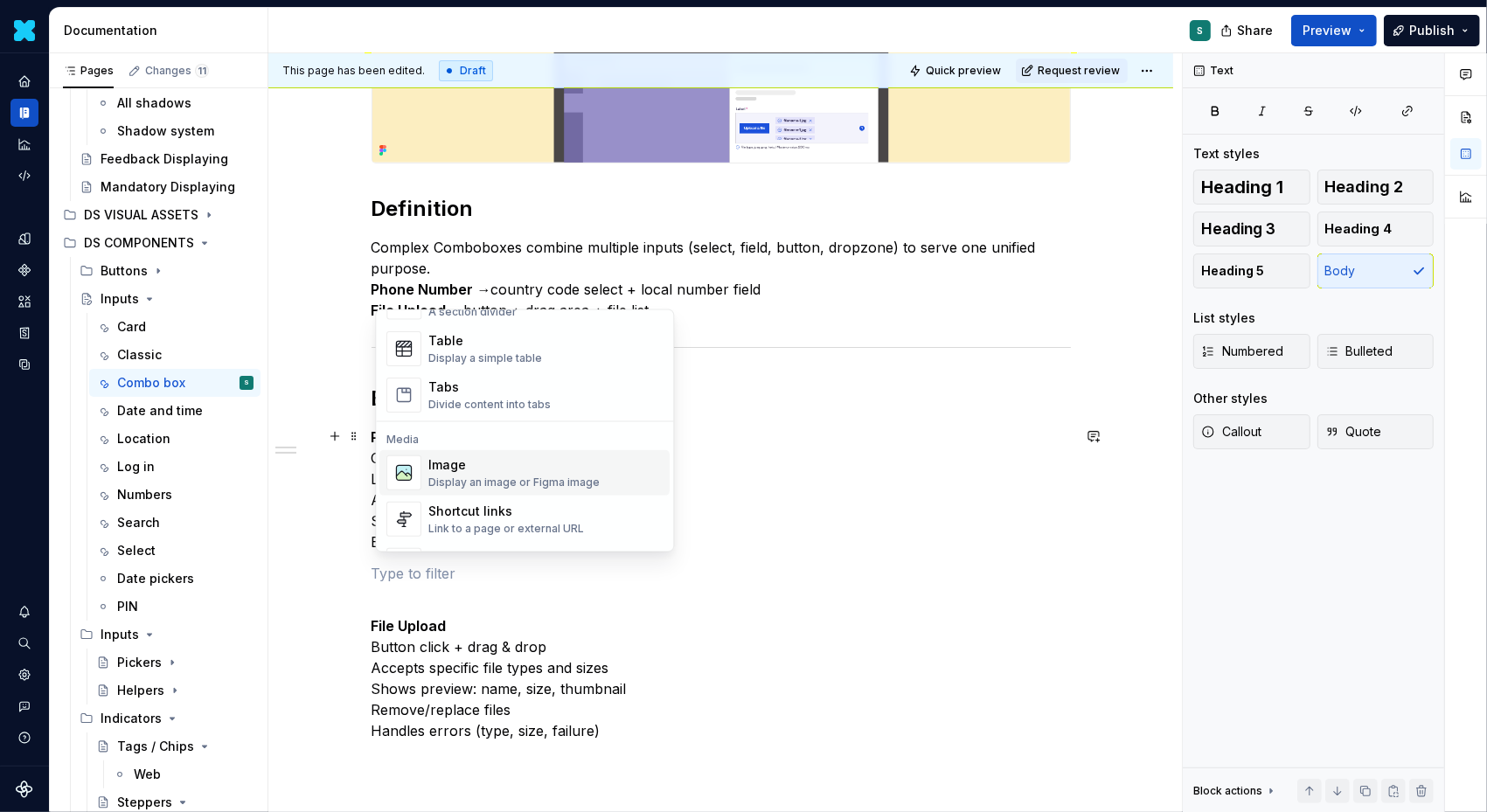
scroll to position [656, 0]
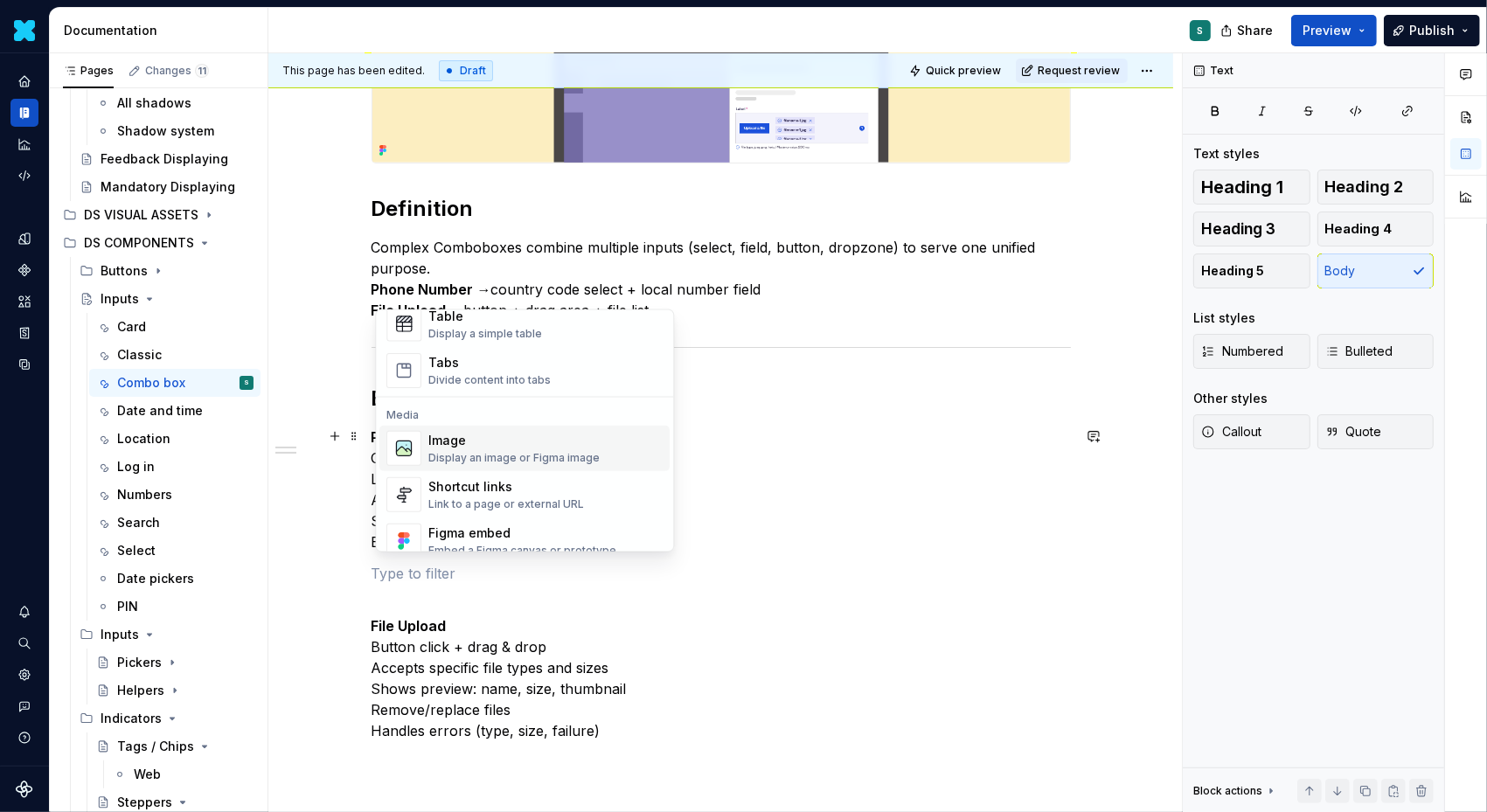
click at [472, 443] on div "Image" at bounding box center [514, 441] width 171 height 18
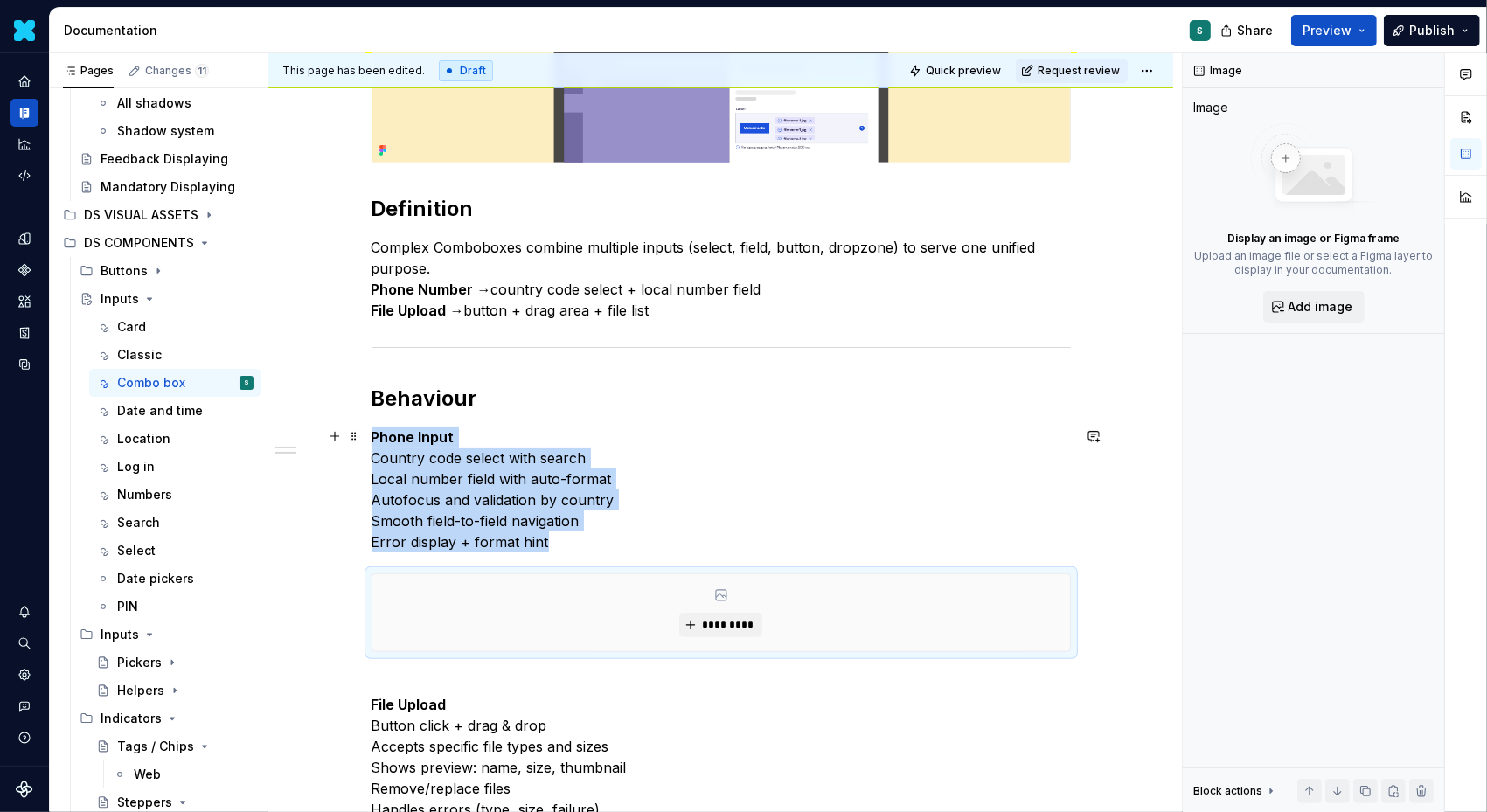
type textarea "*"
click at [735, 619] on span "*********" at bounding box center [728, 625] width 53 height 14
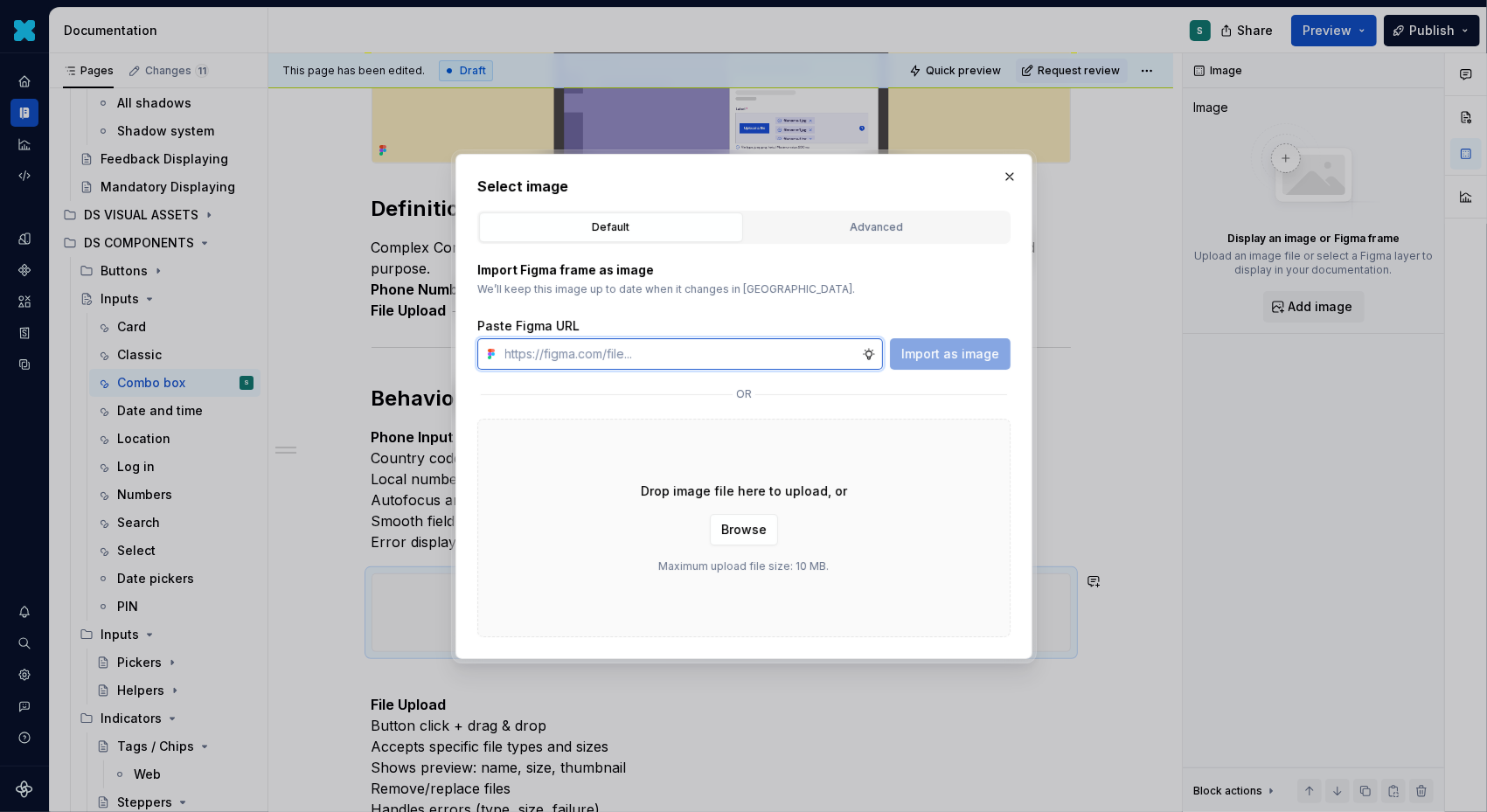
paste input "https://www.figma.com/design/72xGIHOZQ7akBZDjUWnsKx/-DS-Com--Supernova-Document…"
type input "https://www.figma.com/design/72xGIHOZQ7akBZDjUWnsKx/-DS-Com--Supernova-Document…"
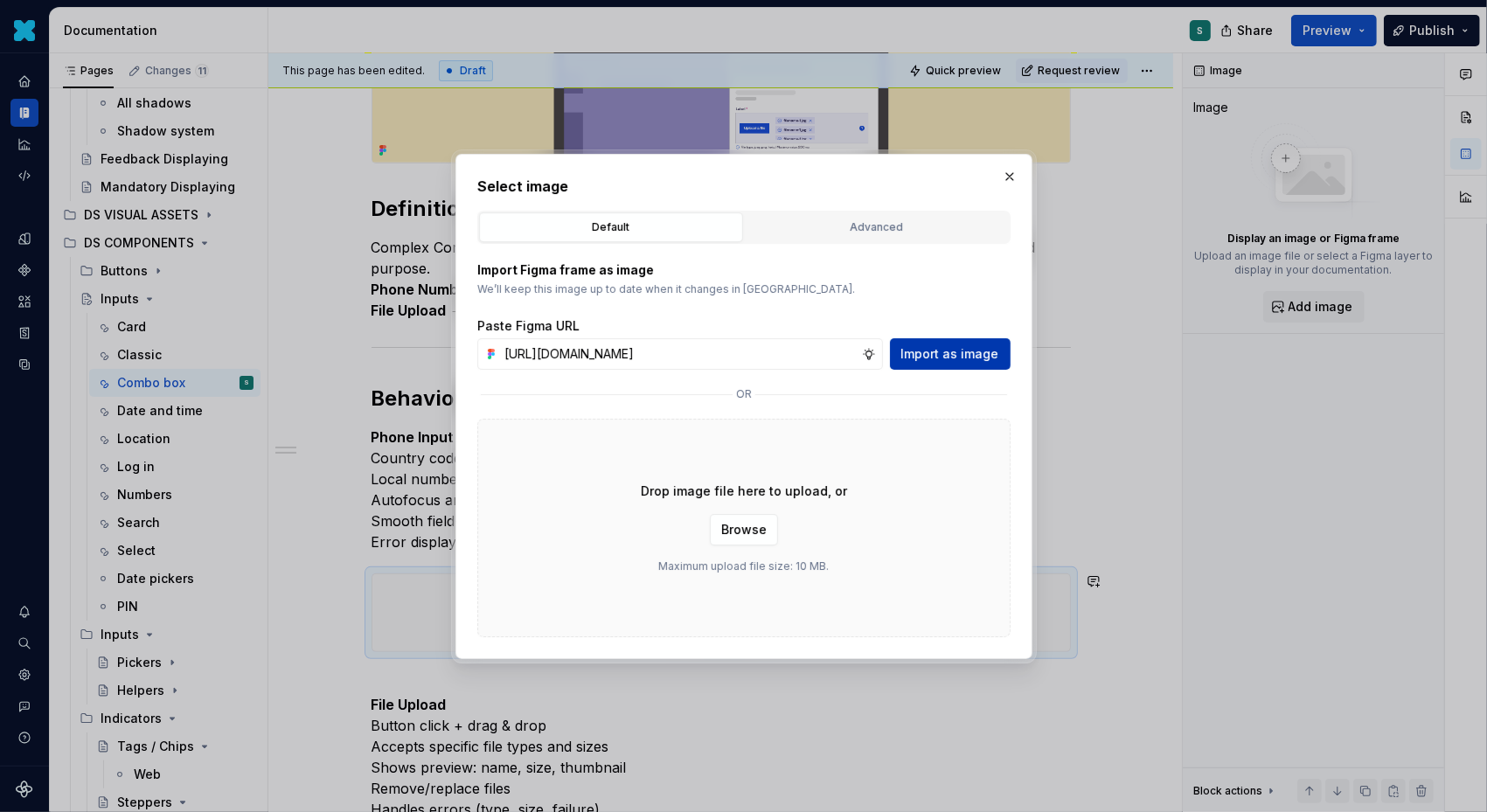
scroll to position [0, 0]
click at [976, 345] on span "Import as image" at bounding box center [950, 354] width 98 height 18
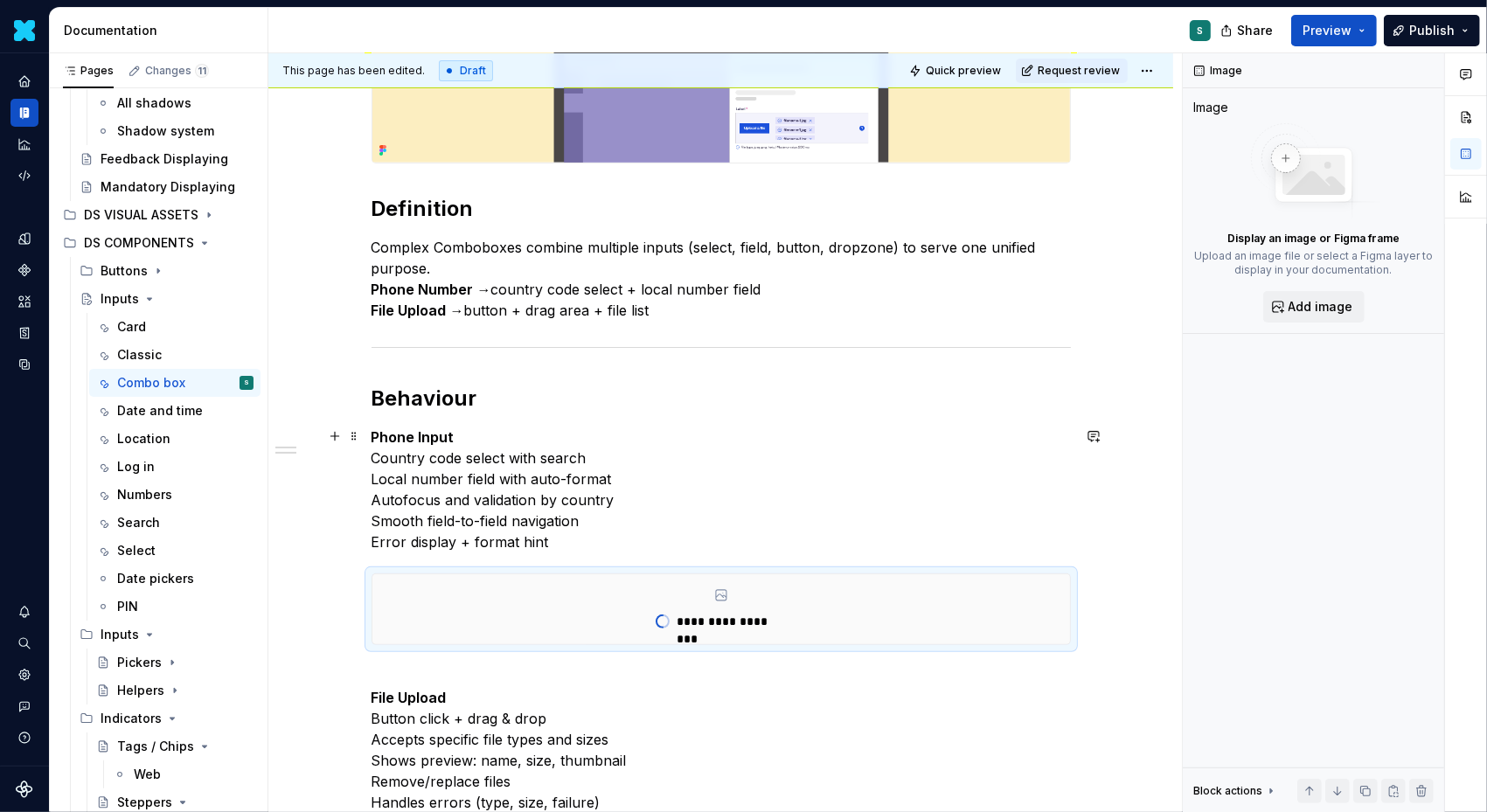
type textarea "*"
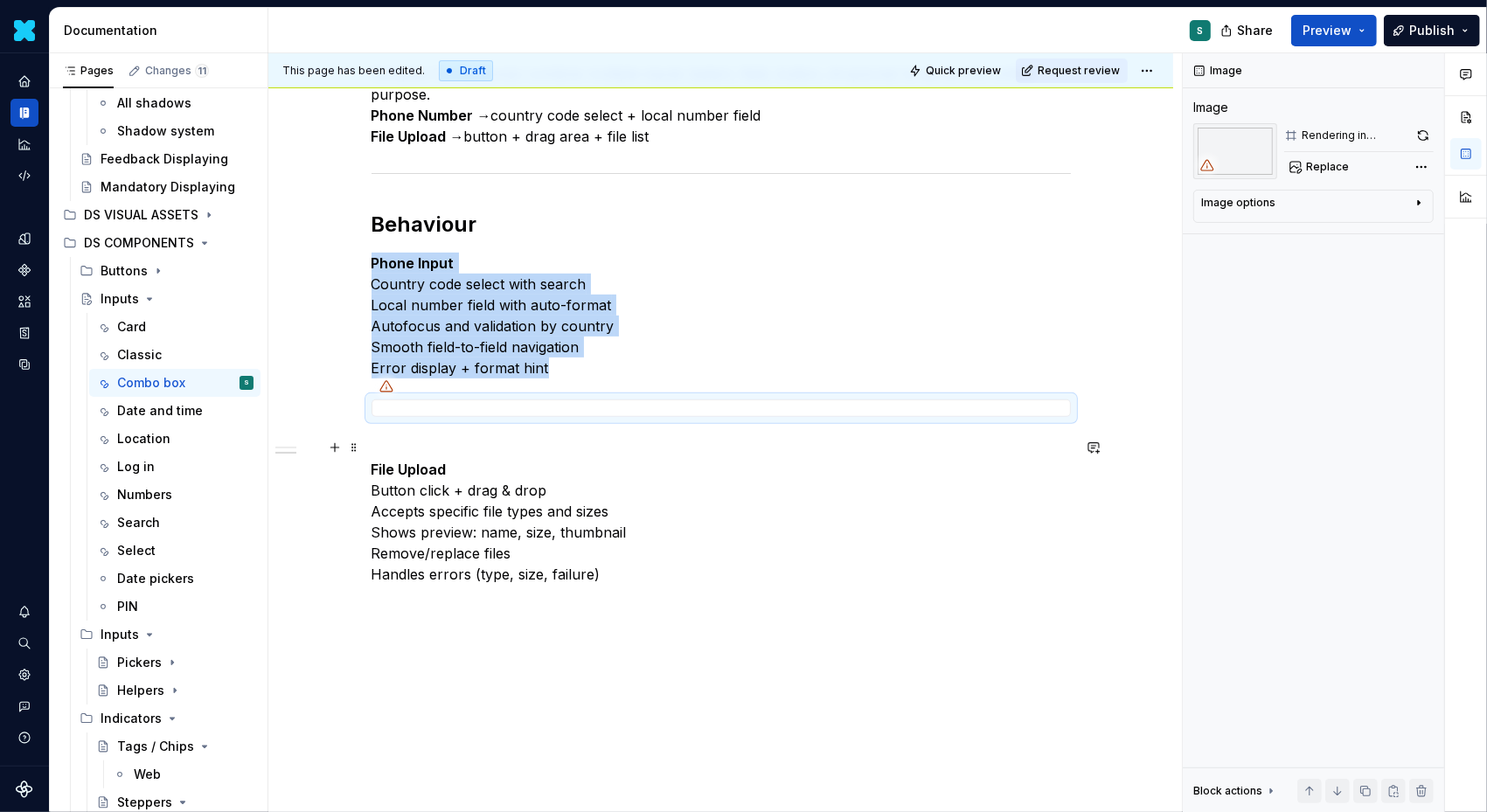
scroll to position [490, 0]
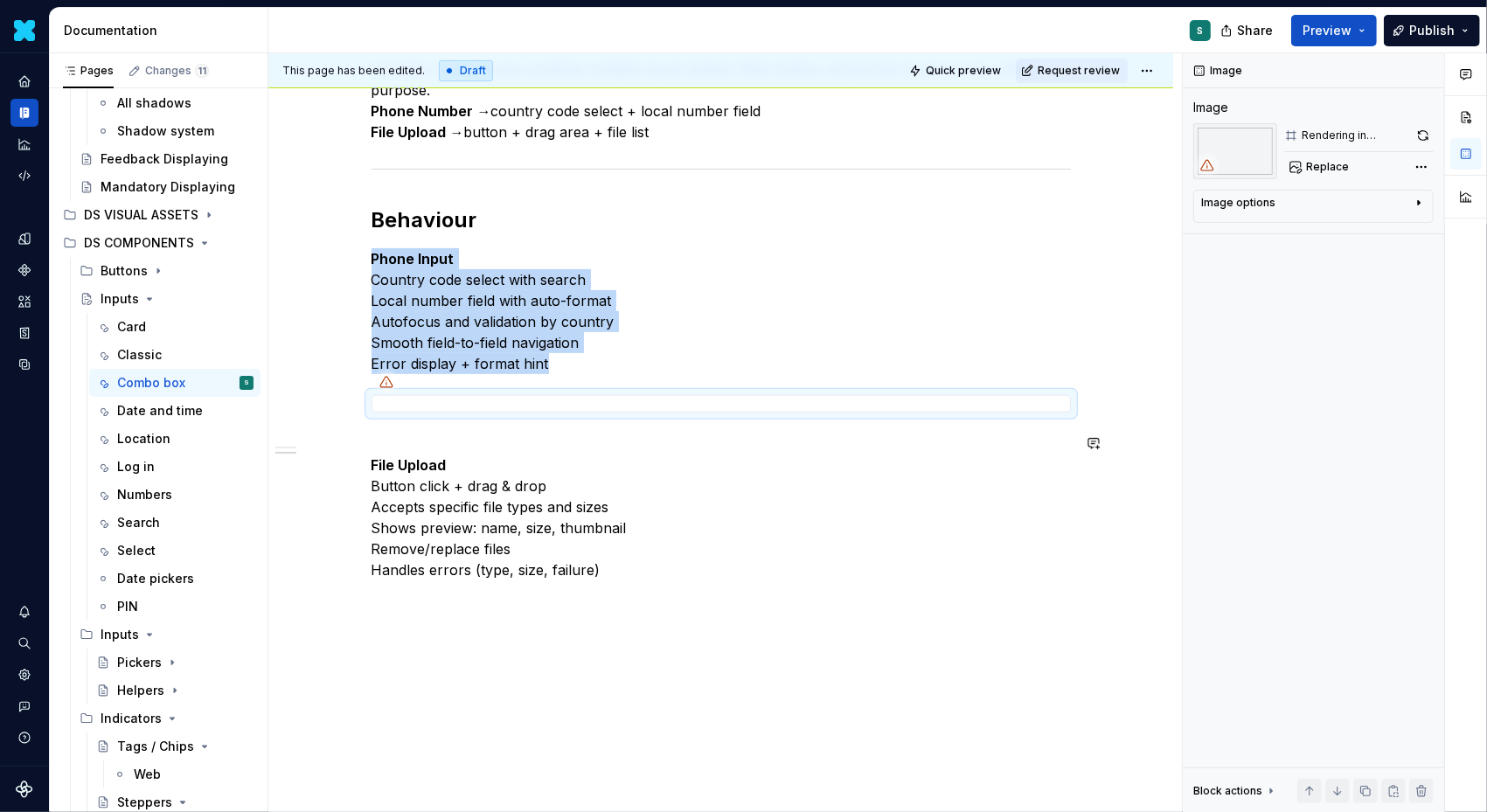
click at [402, 627] on div "Definition Complex Comboboxes combine multiple inputs (select, field, button, d…" at bounding box center [720, 328] width 905 height 1031
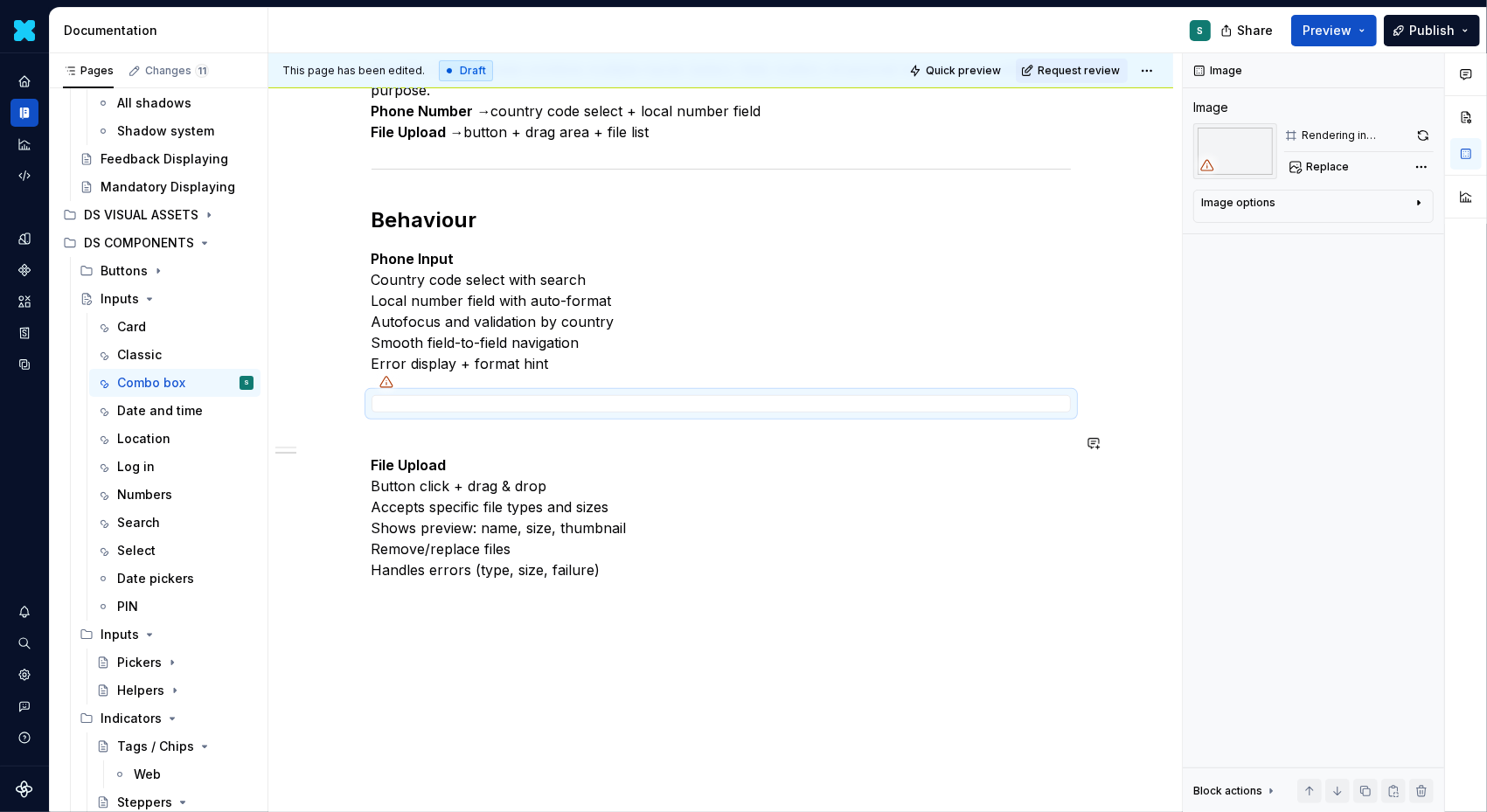
click at [379, 598] on div "Definition Complex Comboboxes combine multiple inputs (select, field, button, d…" at bounding box center [721, 228] width 700 height 747
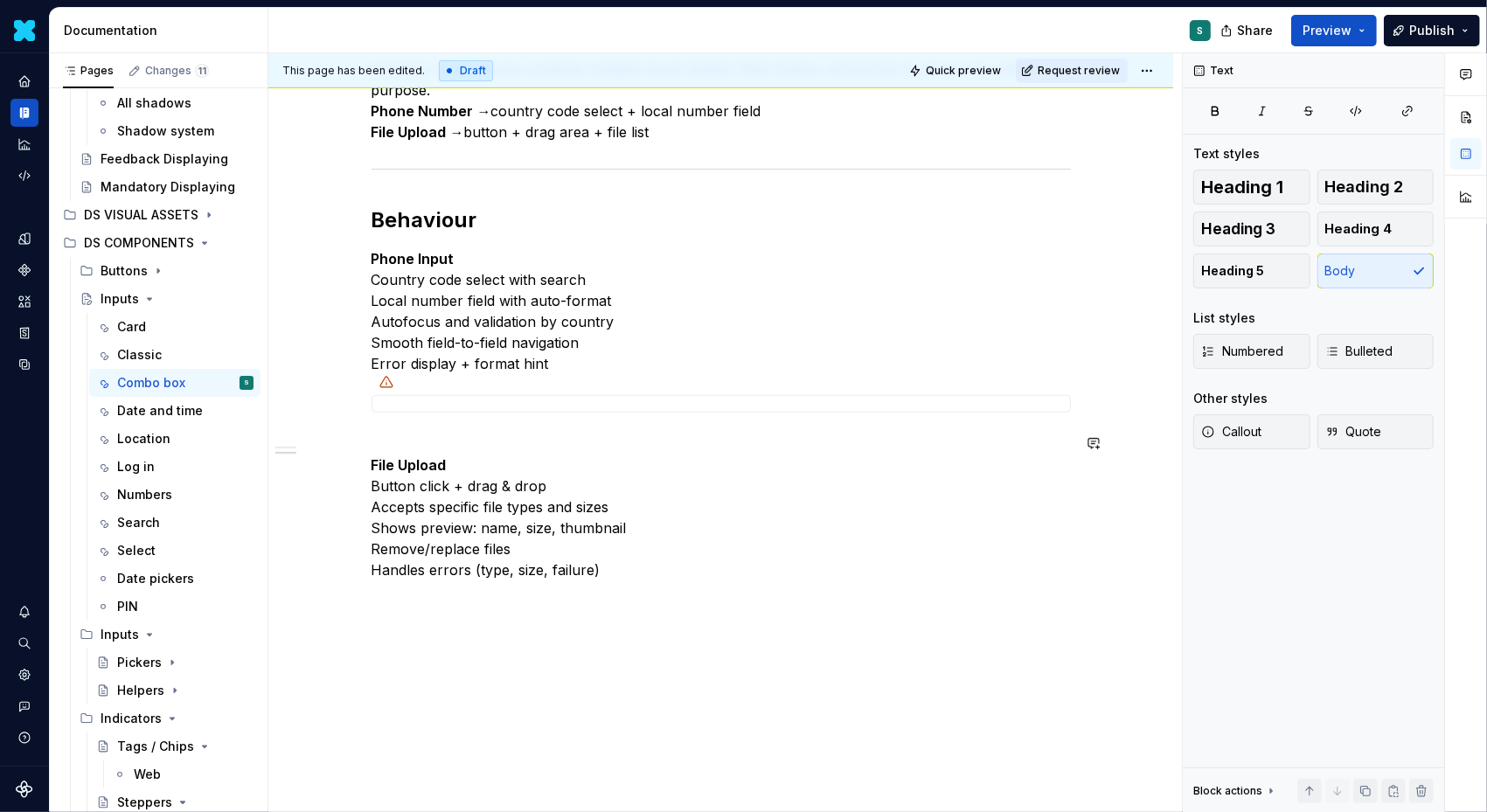
click at [382, 598] on div "Definition Complex Comboboxes combine multiple inputs (select, field, button, d…" at bounding box center [721, 228] width 700 height 747
click at [630, 569] on p "File Upload Button click + drag & drop Accepts specific file types and sizes Sh…" at bounding box center [721, 506] width 700 height 147
click at [341, 595] on button "button" at bounding box center [334, 600] width 24 height 24
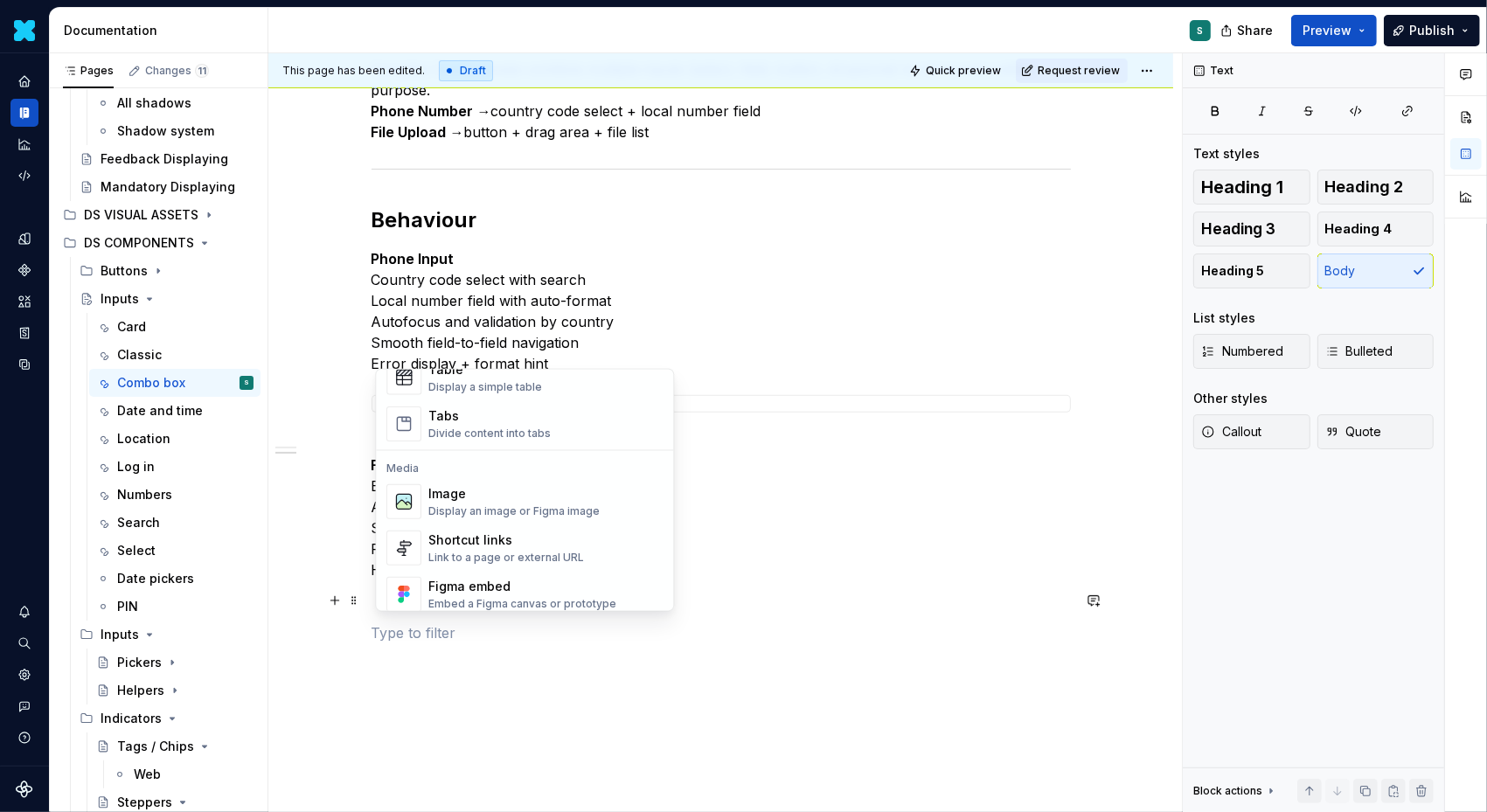
scroll to position [675, 0]
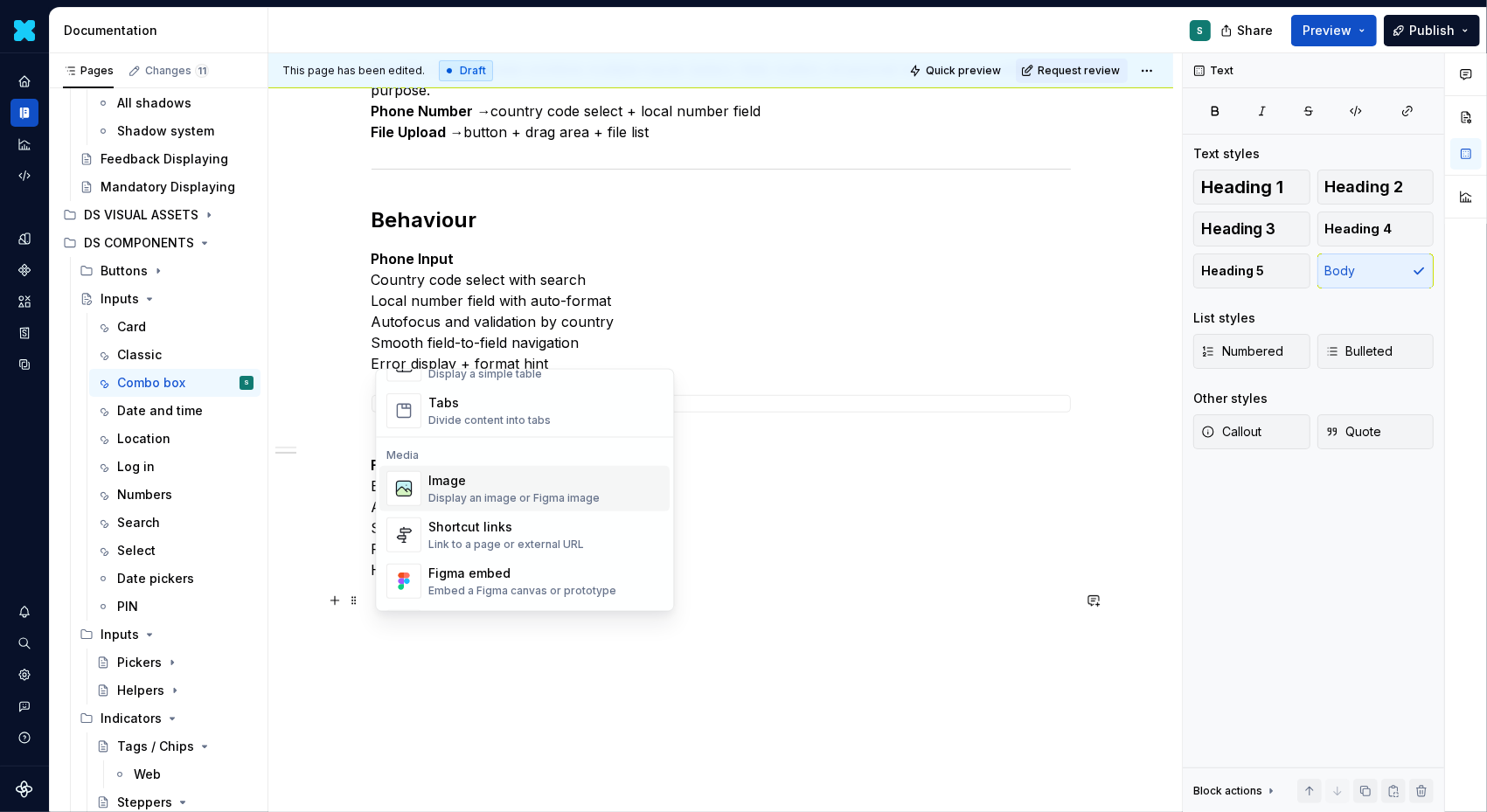
click at [413, 485] on img "Suggestions" at bounding box center [403, 488] width 33 height 33
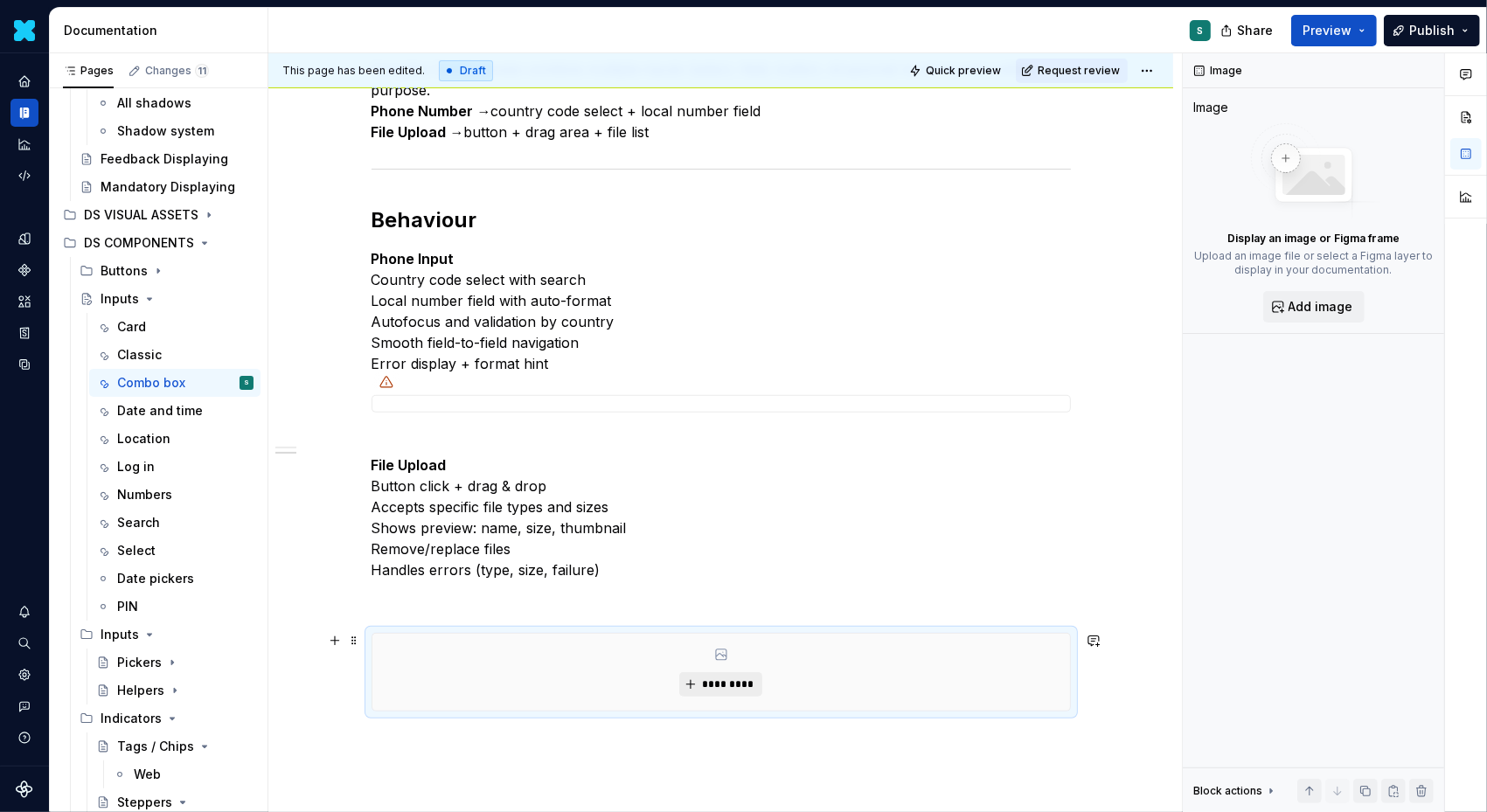
click at [732, 683] on span "*********" at bounding box center [728, 685] width 53 height 14
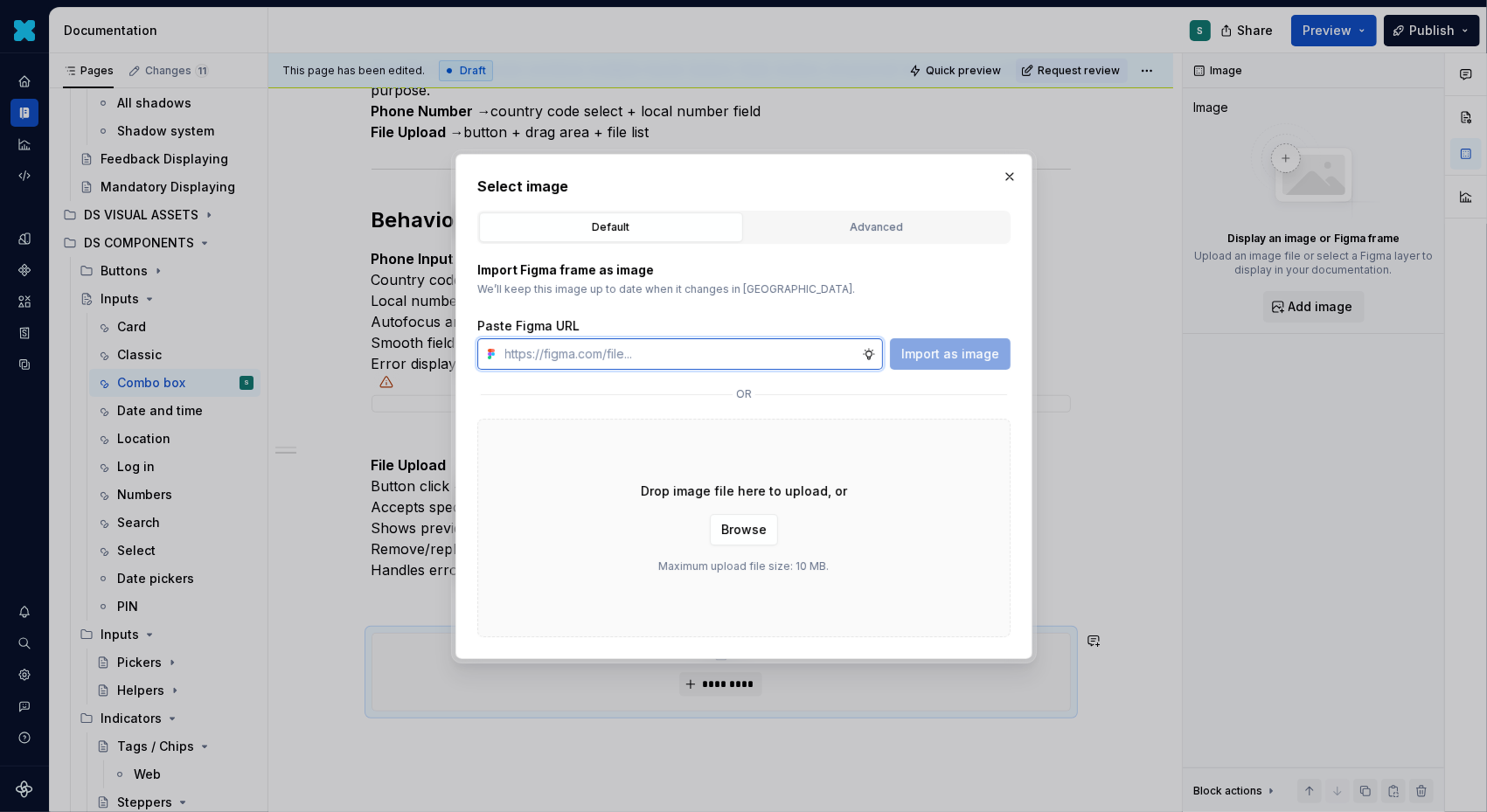
click at [702, 354] on input "text" at bounding box center [680, 354] width 364 height 31
paste input "https://www.figma.com/design/72xGIHOZQ7akBZDjUWnsKx/-DS-Com--Supernova-Document…"
type input "https://www.figma.com/design/72xGIHOZQ7akBZDjUWnsKx/-DS-Com--Supernova-Document…"
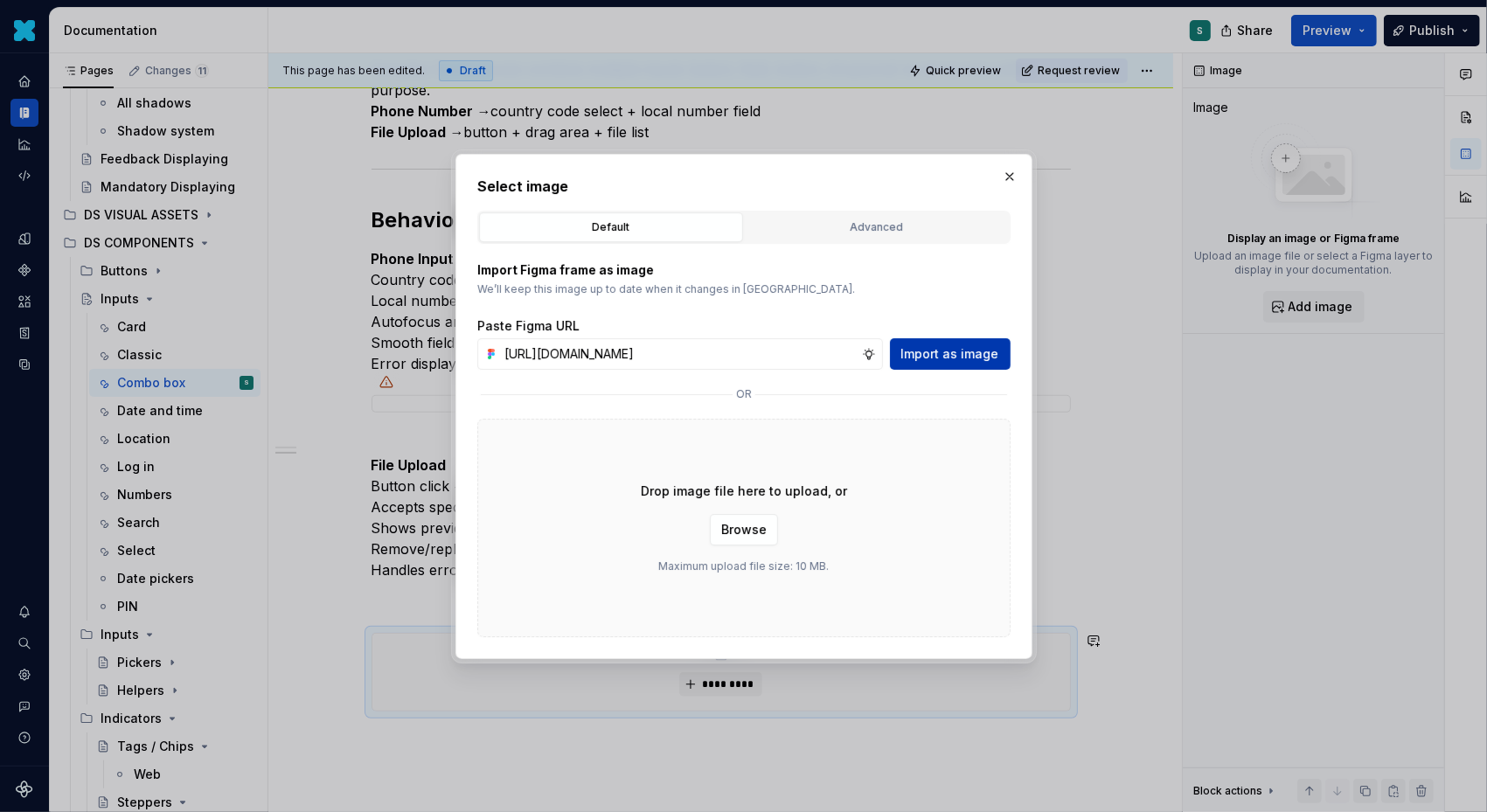
click at [979, 357] on span "Import as image" at bounding box center [950, 354] width 98 height 18
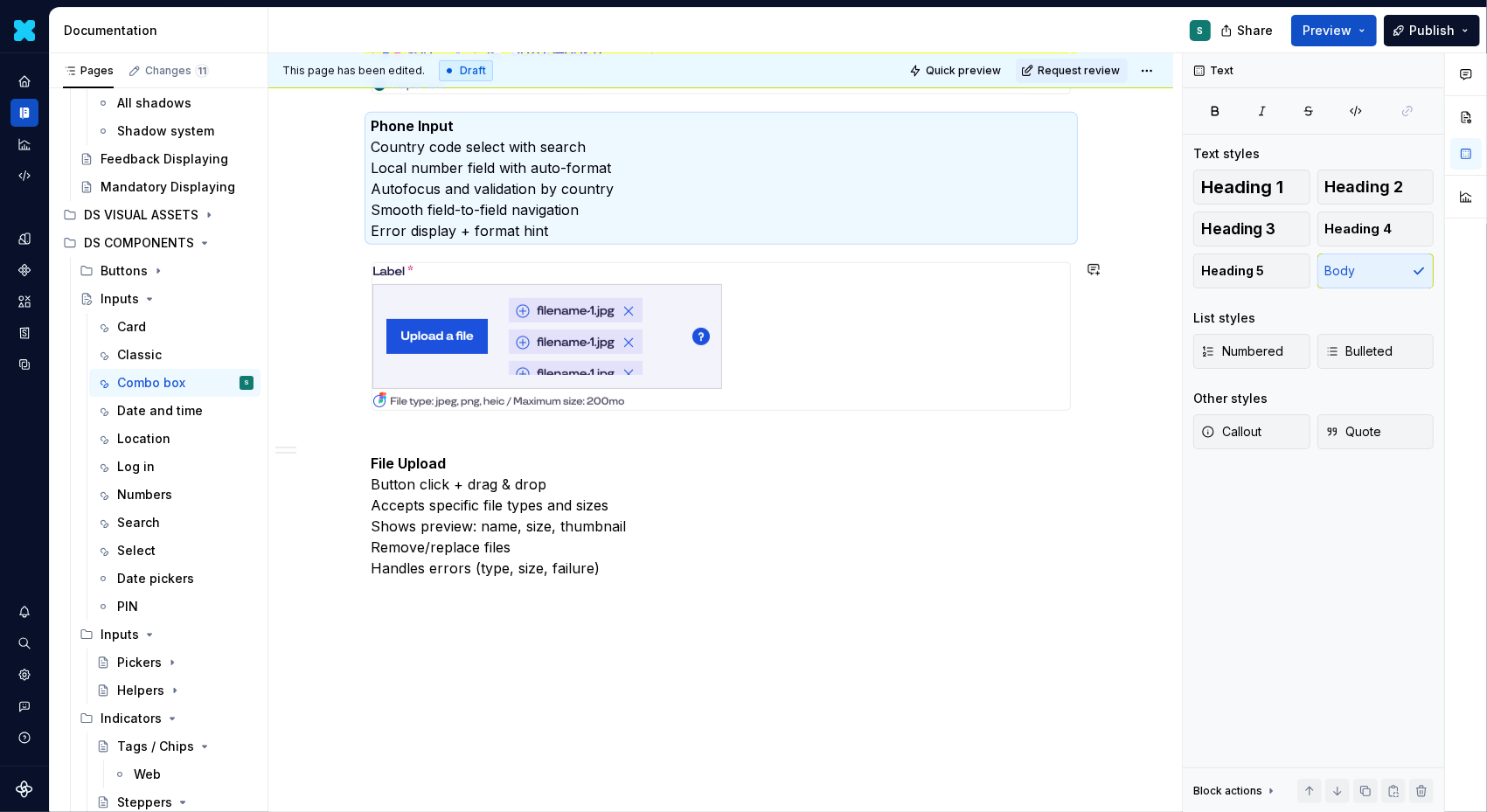
scroll to position [789, 0]
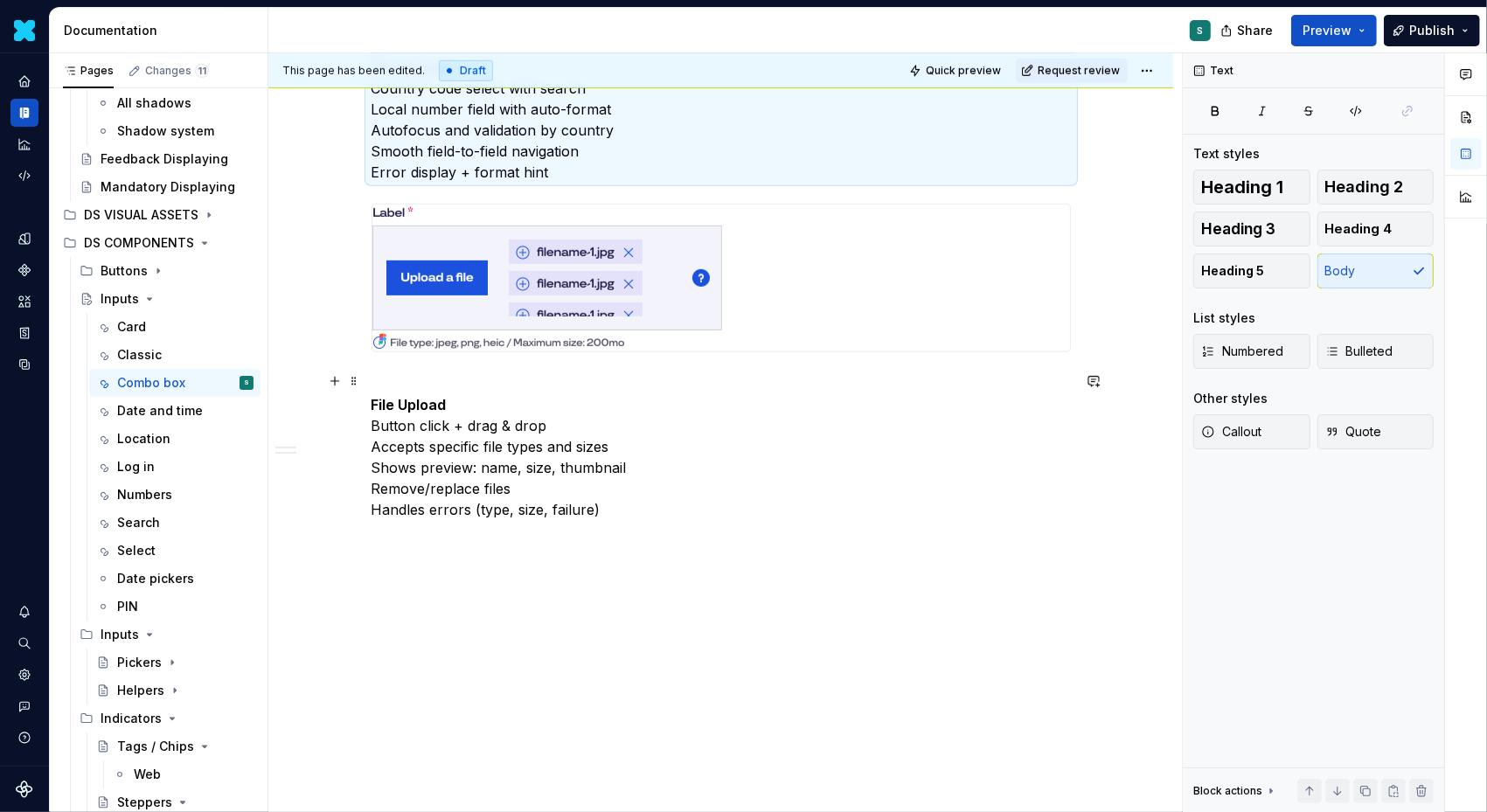
click at [391, 376] on p "File Upload Button click + drag & drop Accepts specific file types and sizes Sh…" at bounding box center [721, 447] width 700 height 147
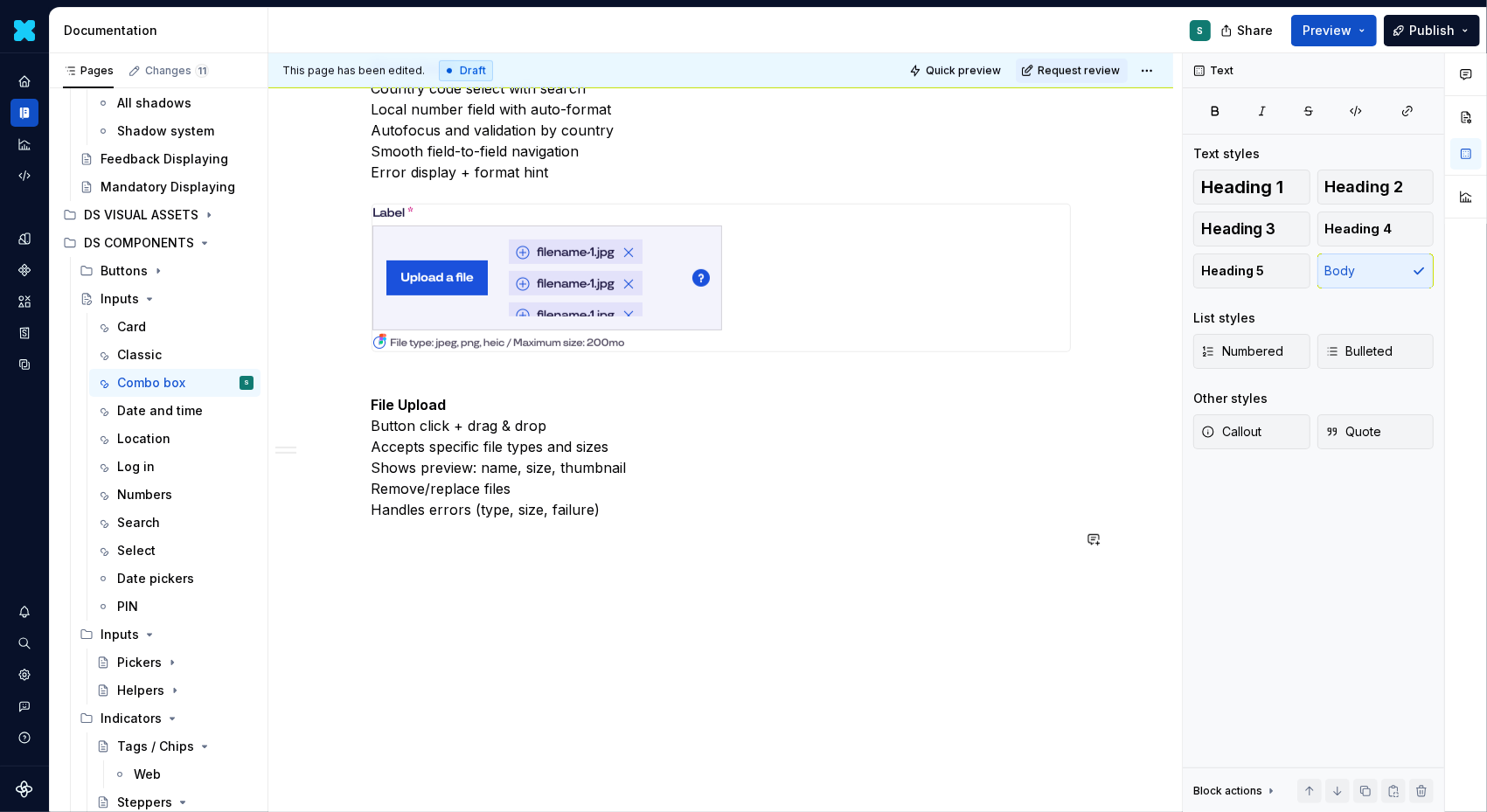
click at [383, 551] on div "Definition Complex Comboboxes combine multiple inputs (select, field, button, d…" at bounding box center [721, 65] width 700 height 1016
click at [339, 535] on button "button" at bounding box center [334, 538] width 24 height 24
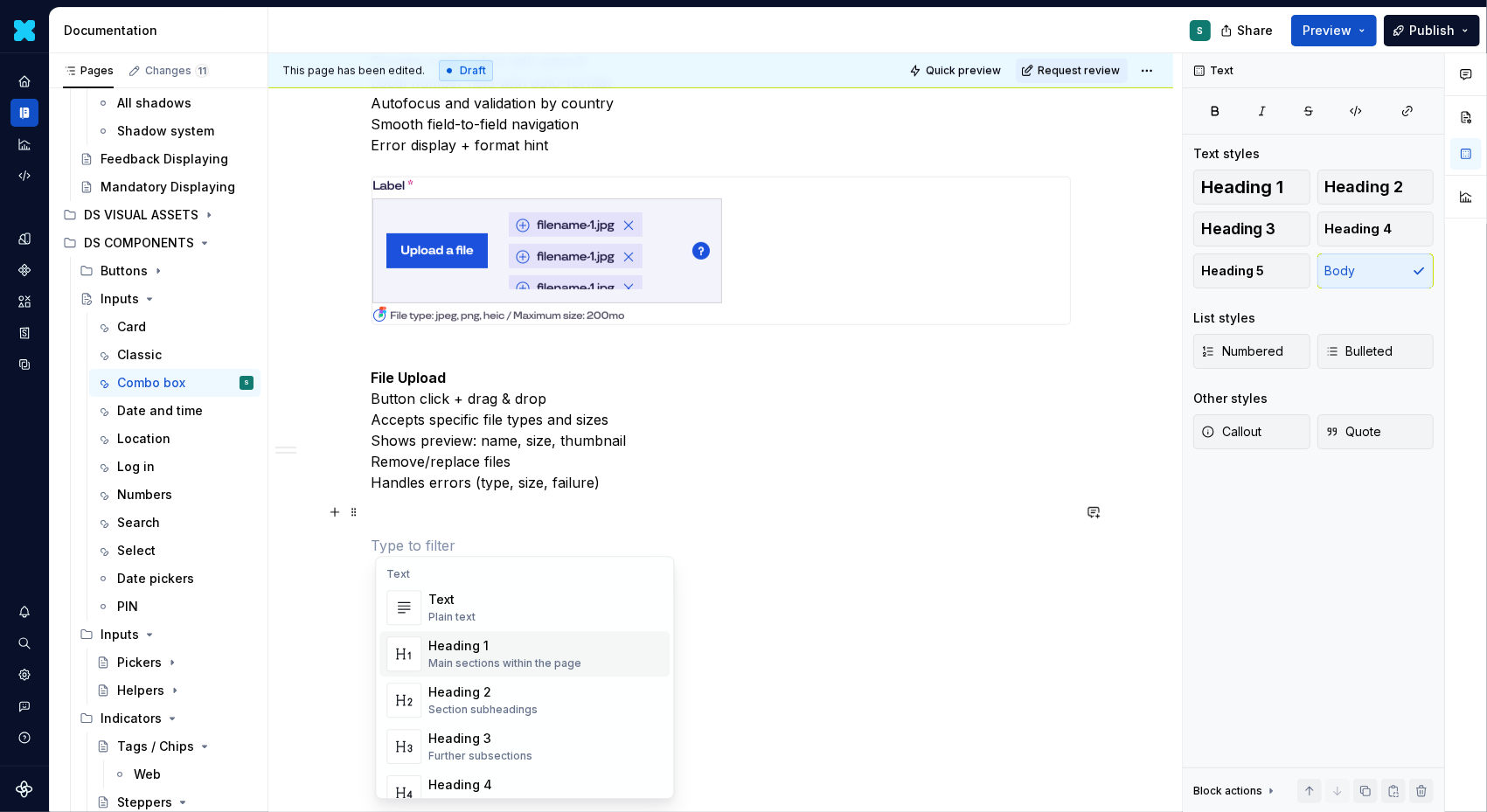
scroll to position [820, 0]
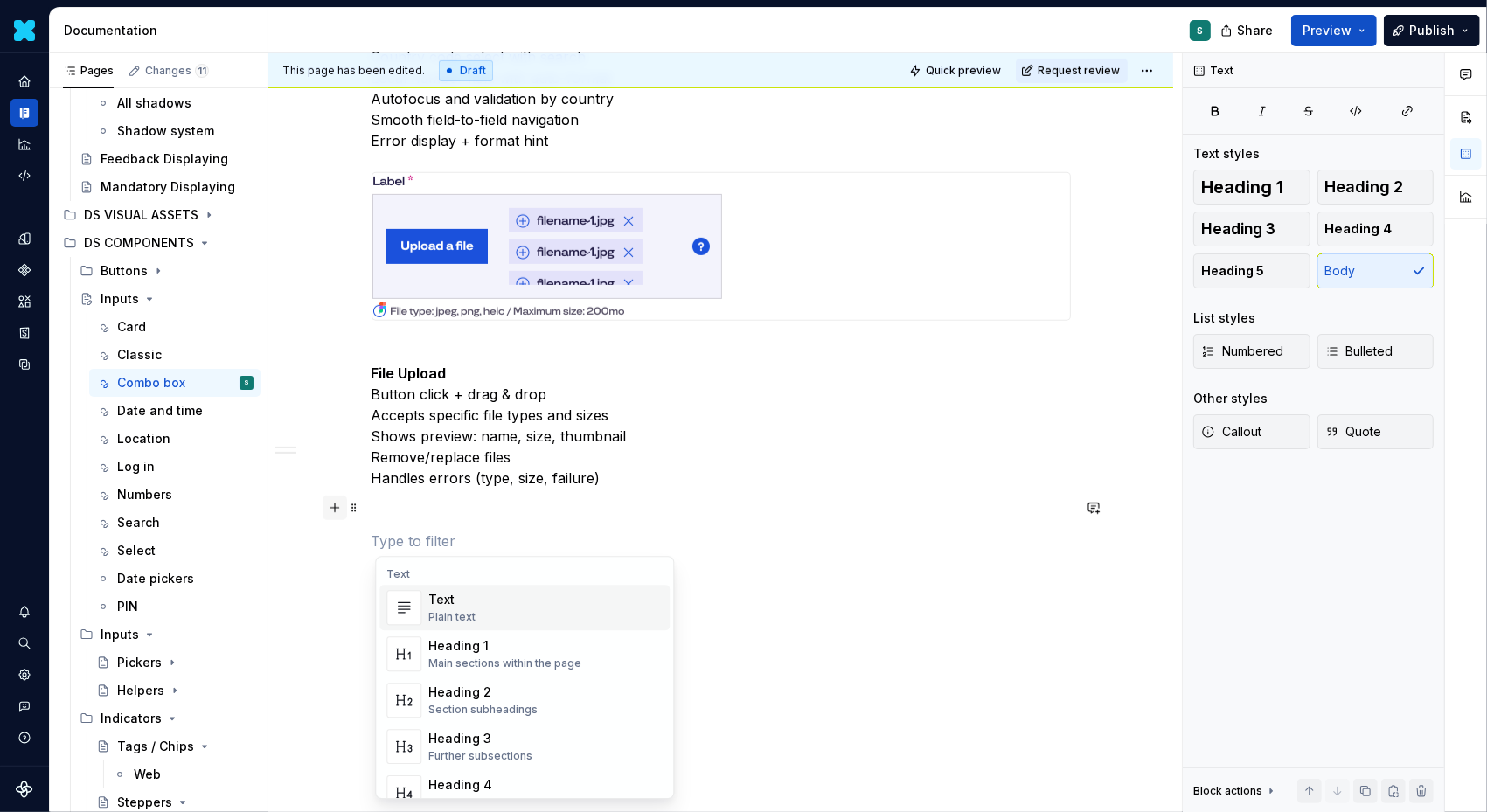
click at [341, 504] on button "button" at bounding box center [334, 507] width 24 height 24
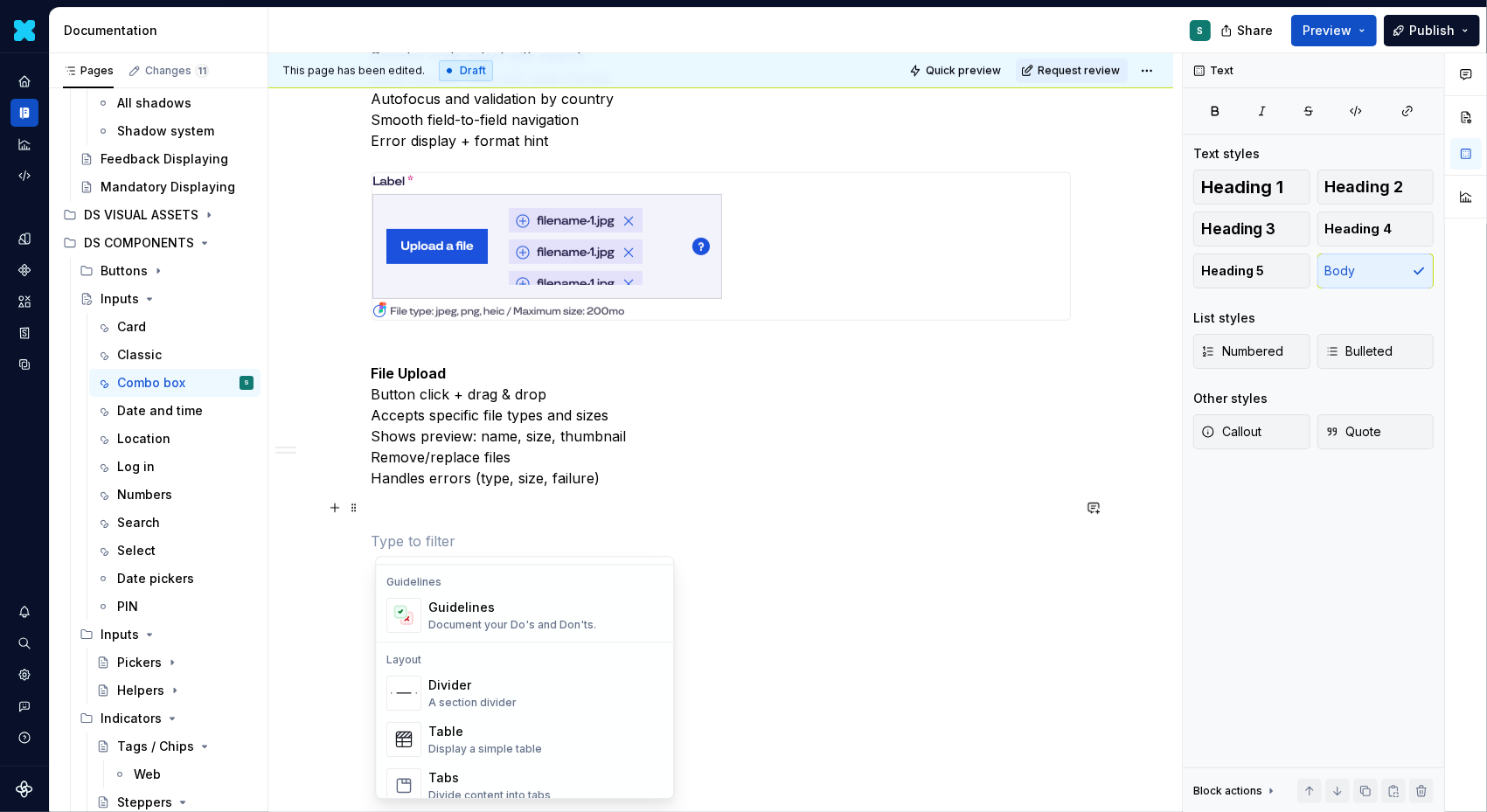
scroll to position [508, 0]
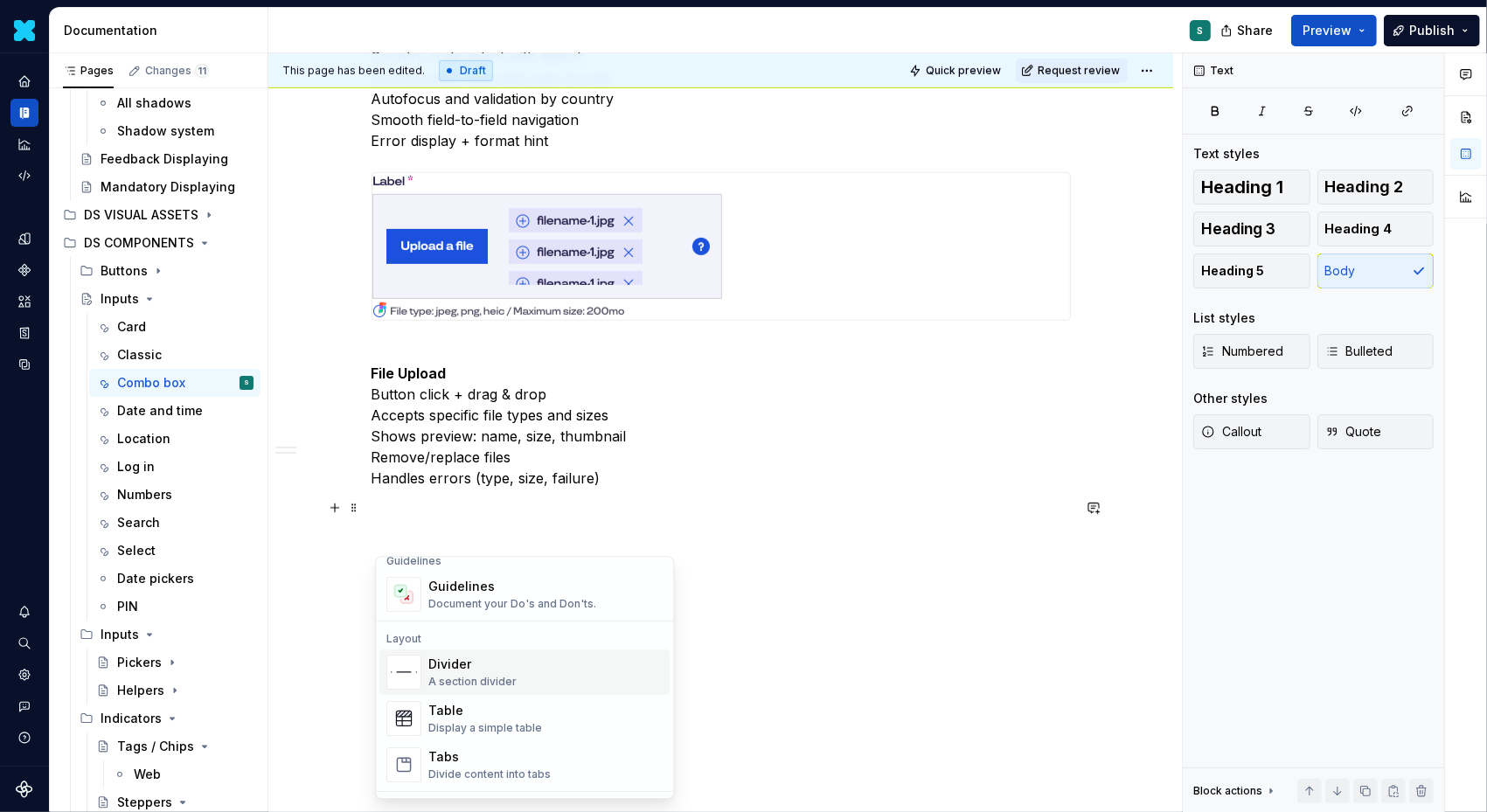
click at [473, 660] on div "Divider" at bounding box center [472, 665] width 88 height 18
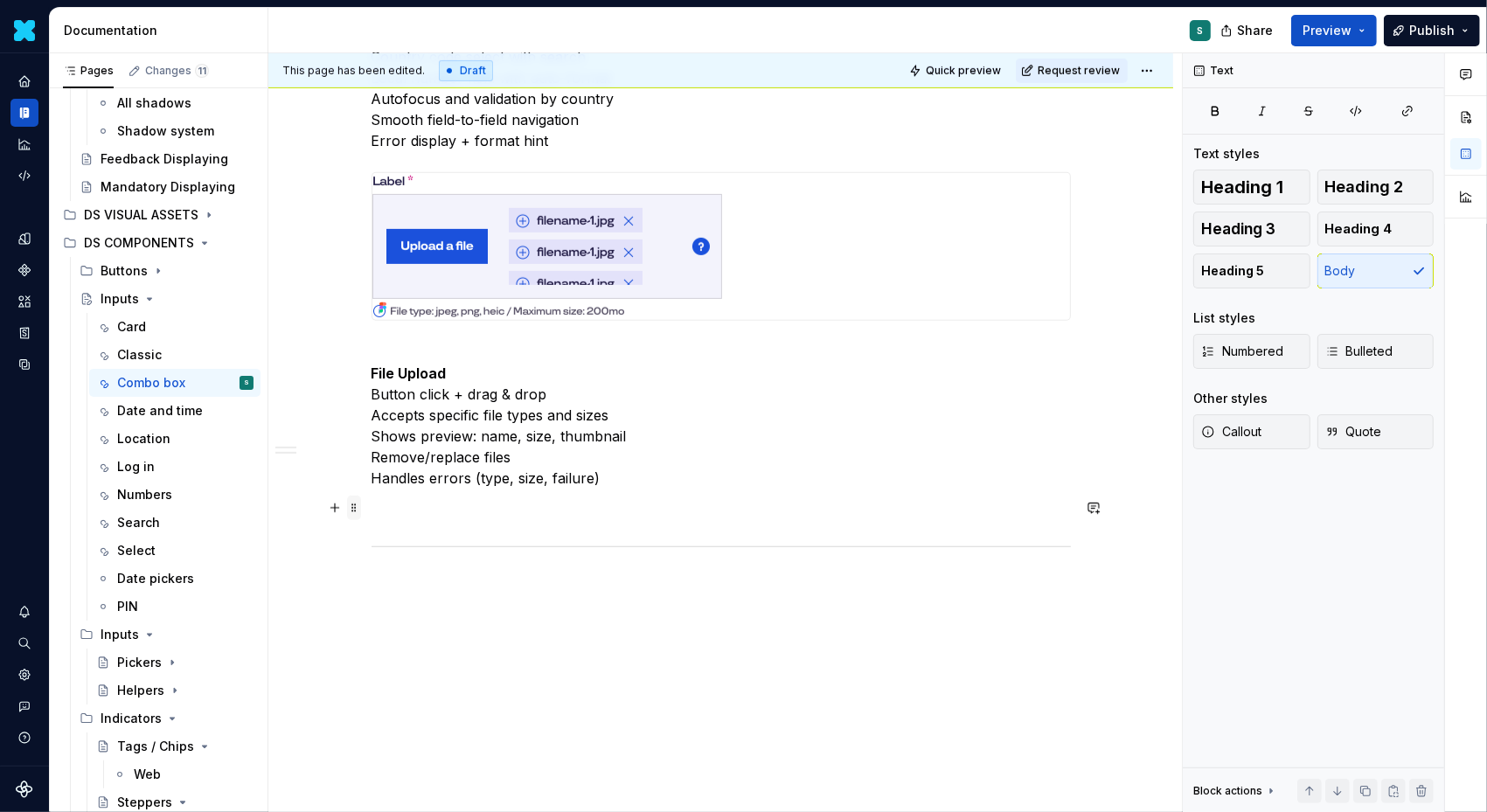
click at [360, 510] on span at bounding box center [354, 507] width 14 height 24
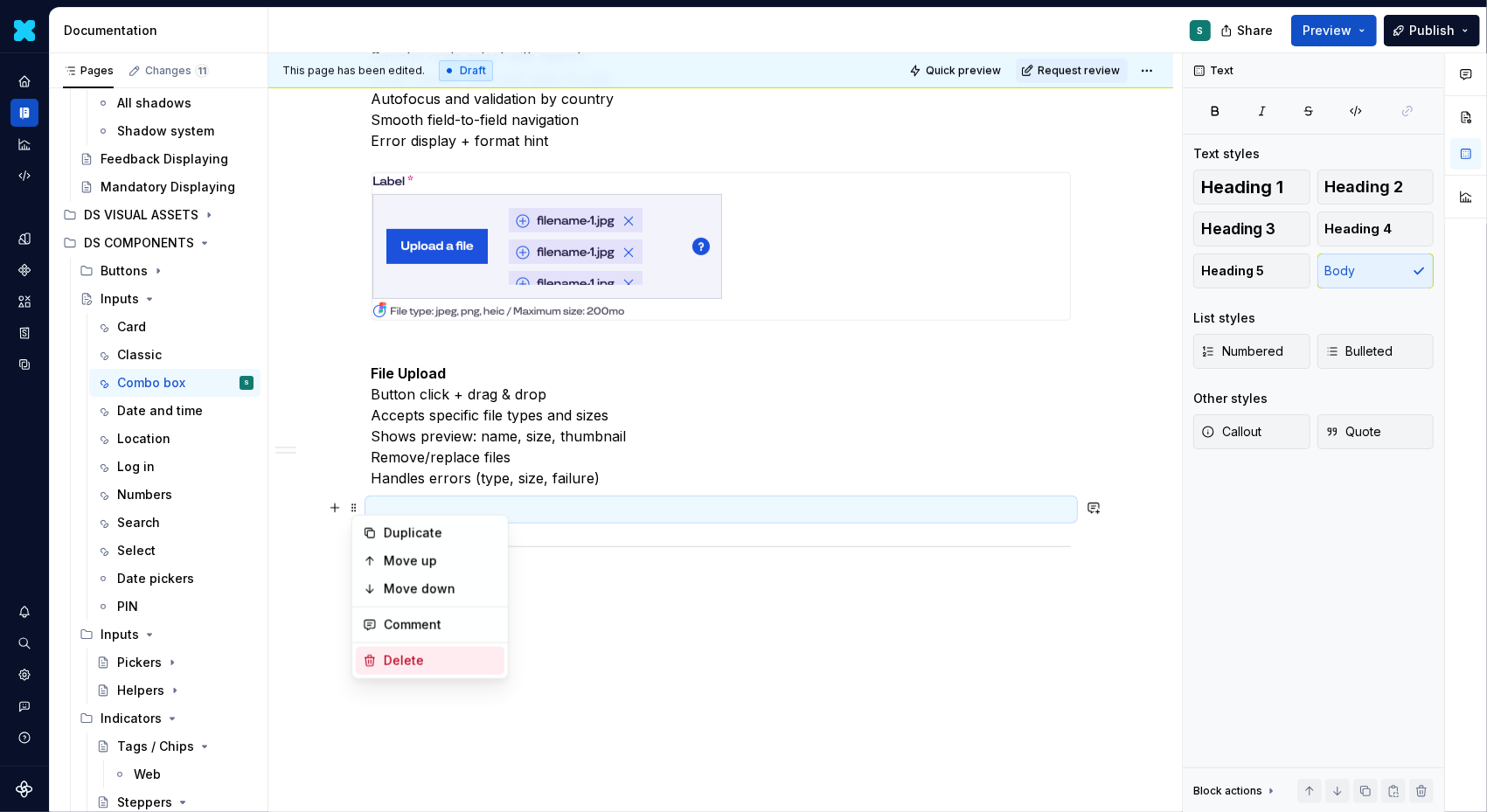
click at [399, 660] on div "Delete" at bounding box center [441, 661] width 114 height 18
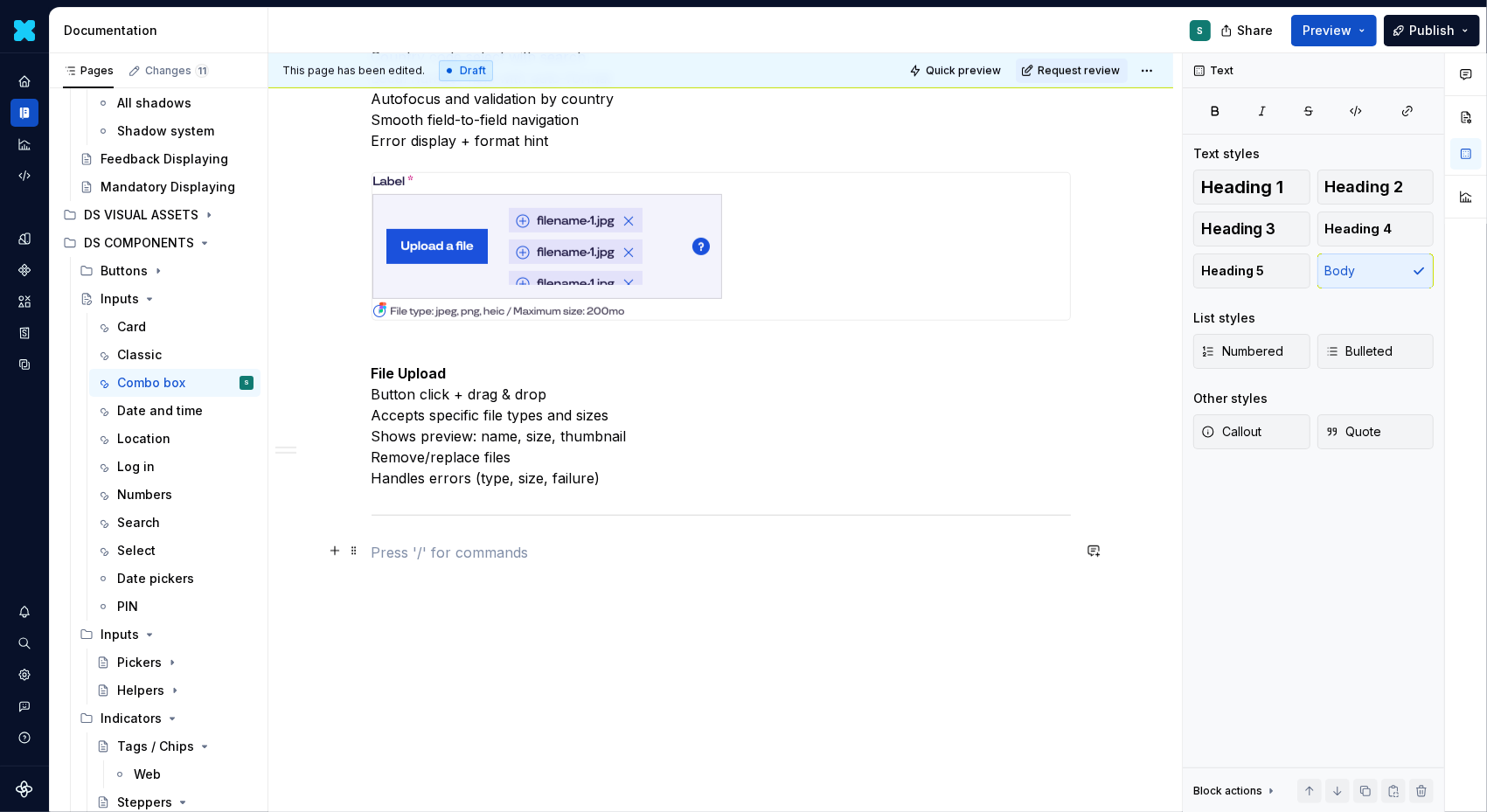
click at [405, 556] on p at bounding box center [721, 553] width 700 height 21
click at [334, 554] on button "button" at bounding box center [334, 550] width 24 height 24
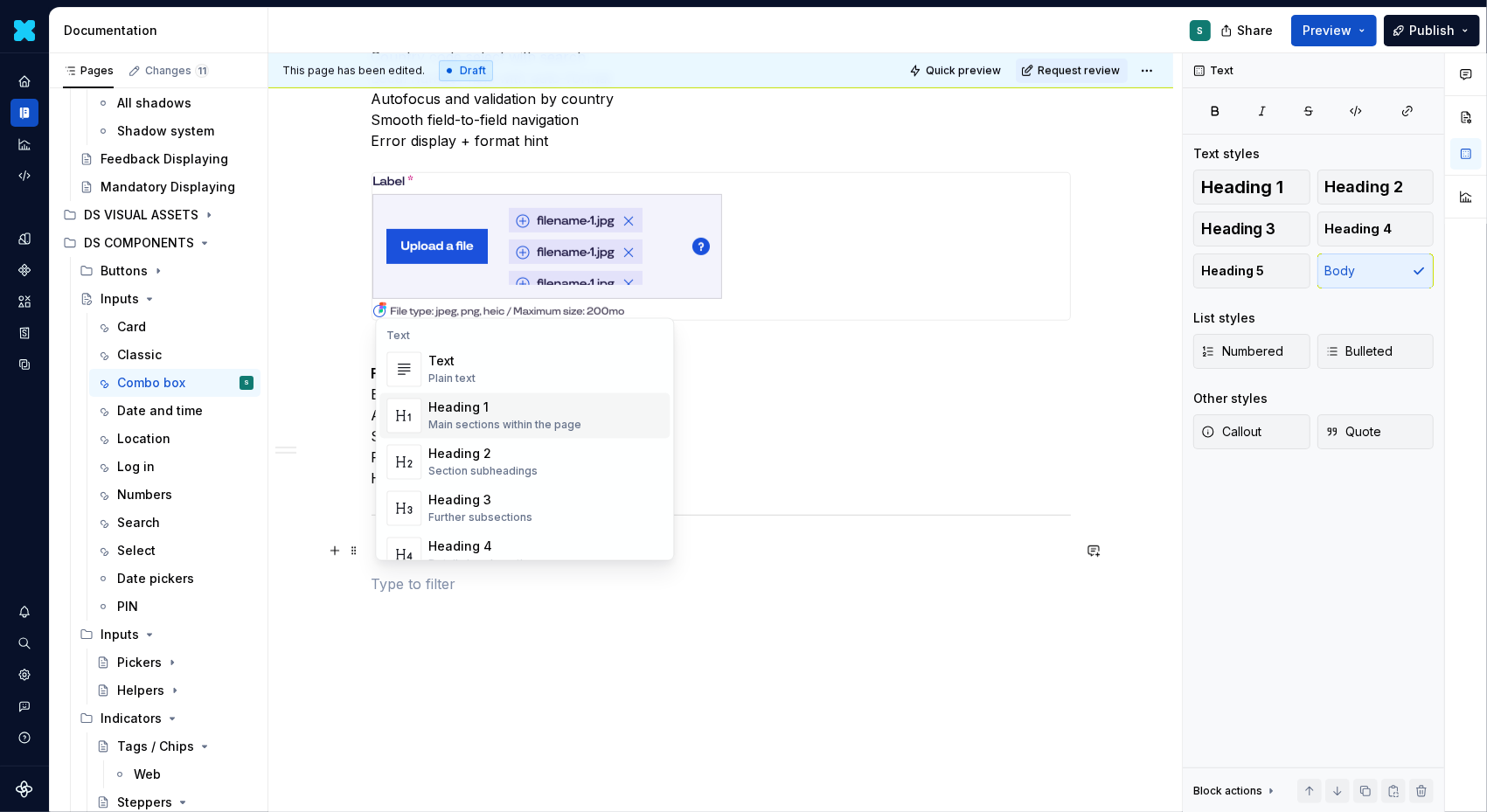
click at [492, 436] on span "Heading 1 Main sections within the page" at bounding box center [525, 415] width 291 height 45
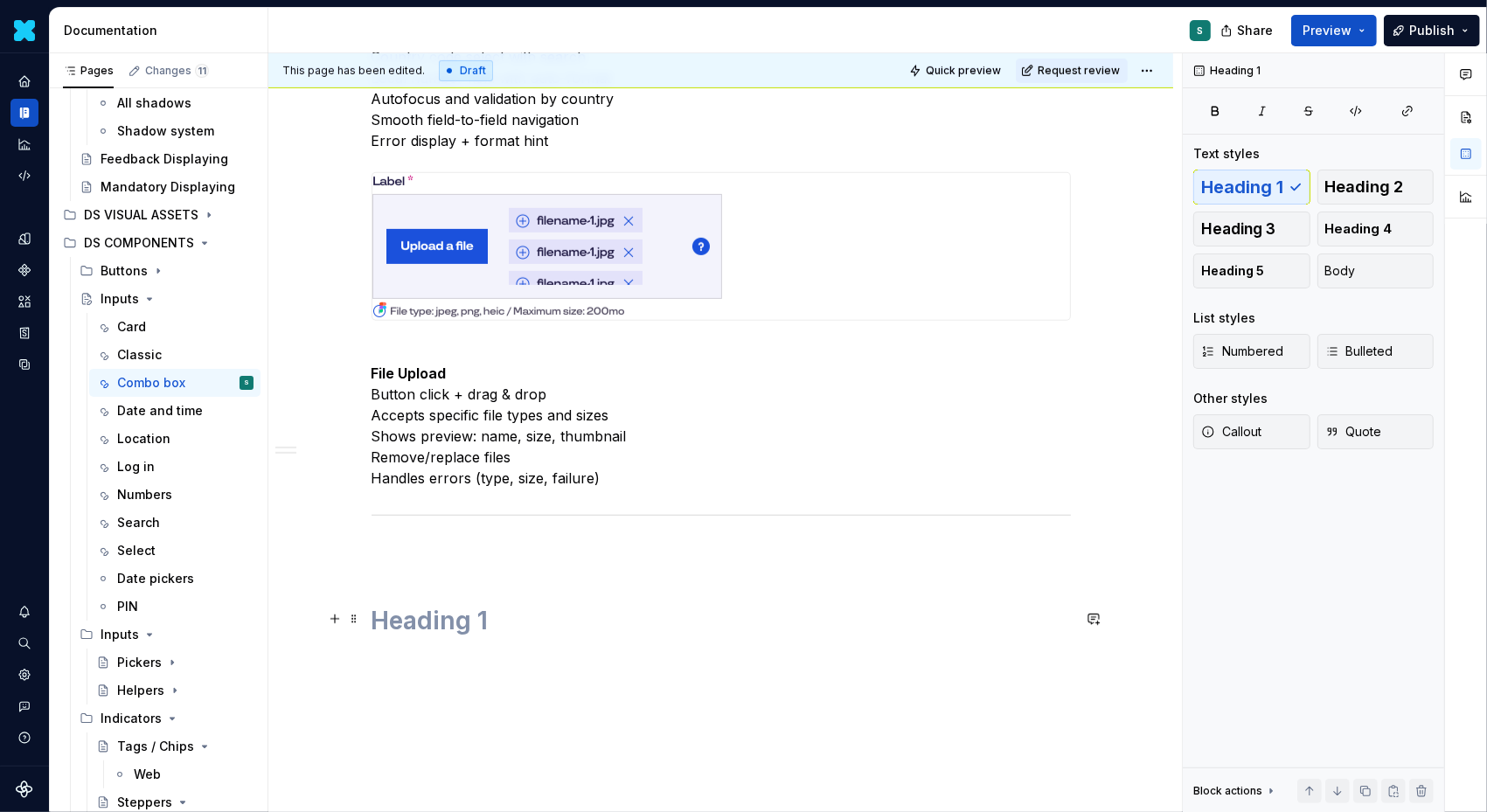
click at [429, 620] on h1 at bounding box center [721, 620] width 700 height 31
click at [341, 555] on button "button" at bounding box center [334, 550] width 24 height 24
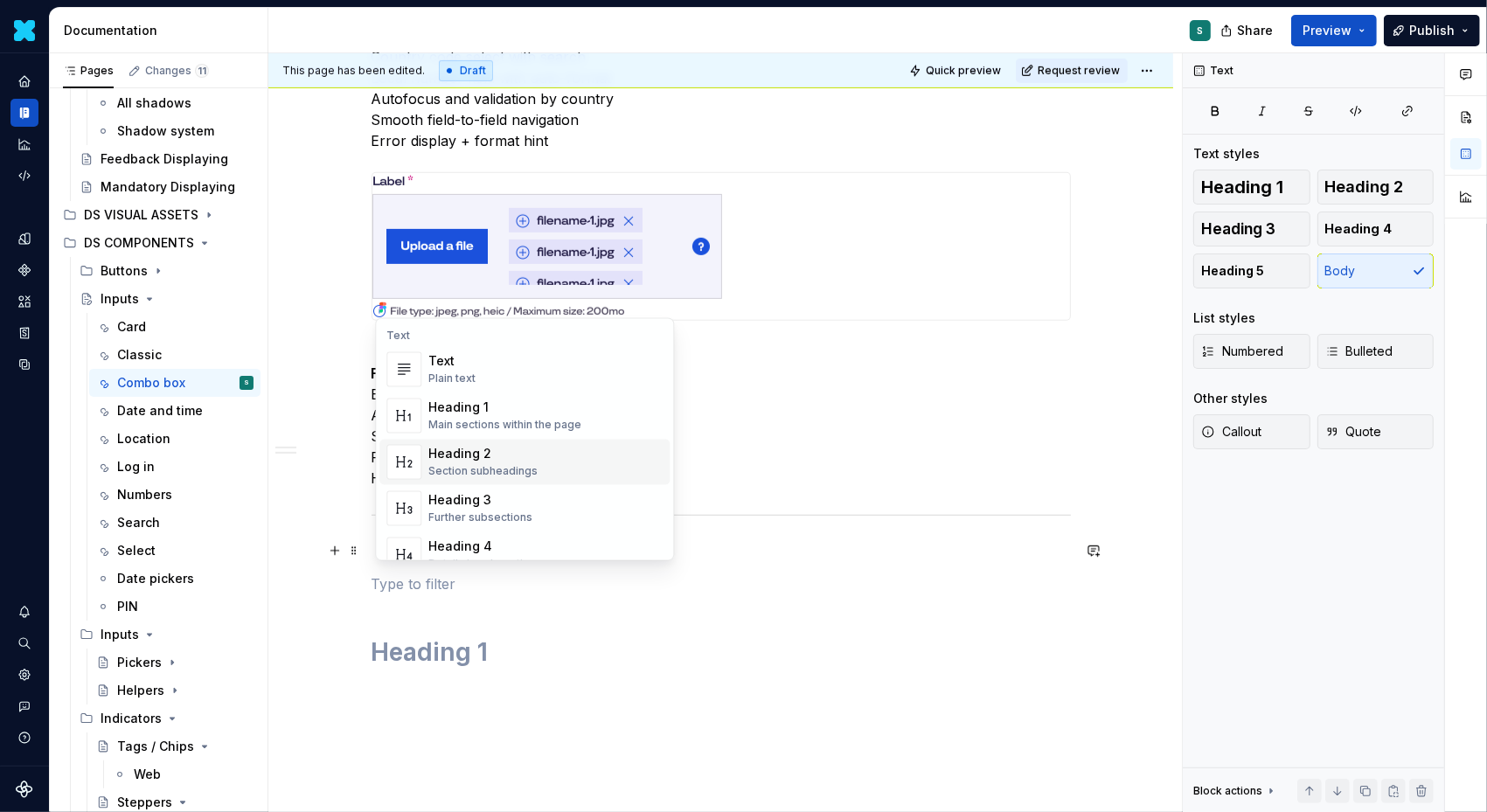
click at [481, 453] on div "Heading 2" at bounding box center [483, 455] width 110 height 18
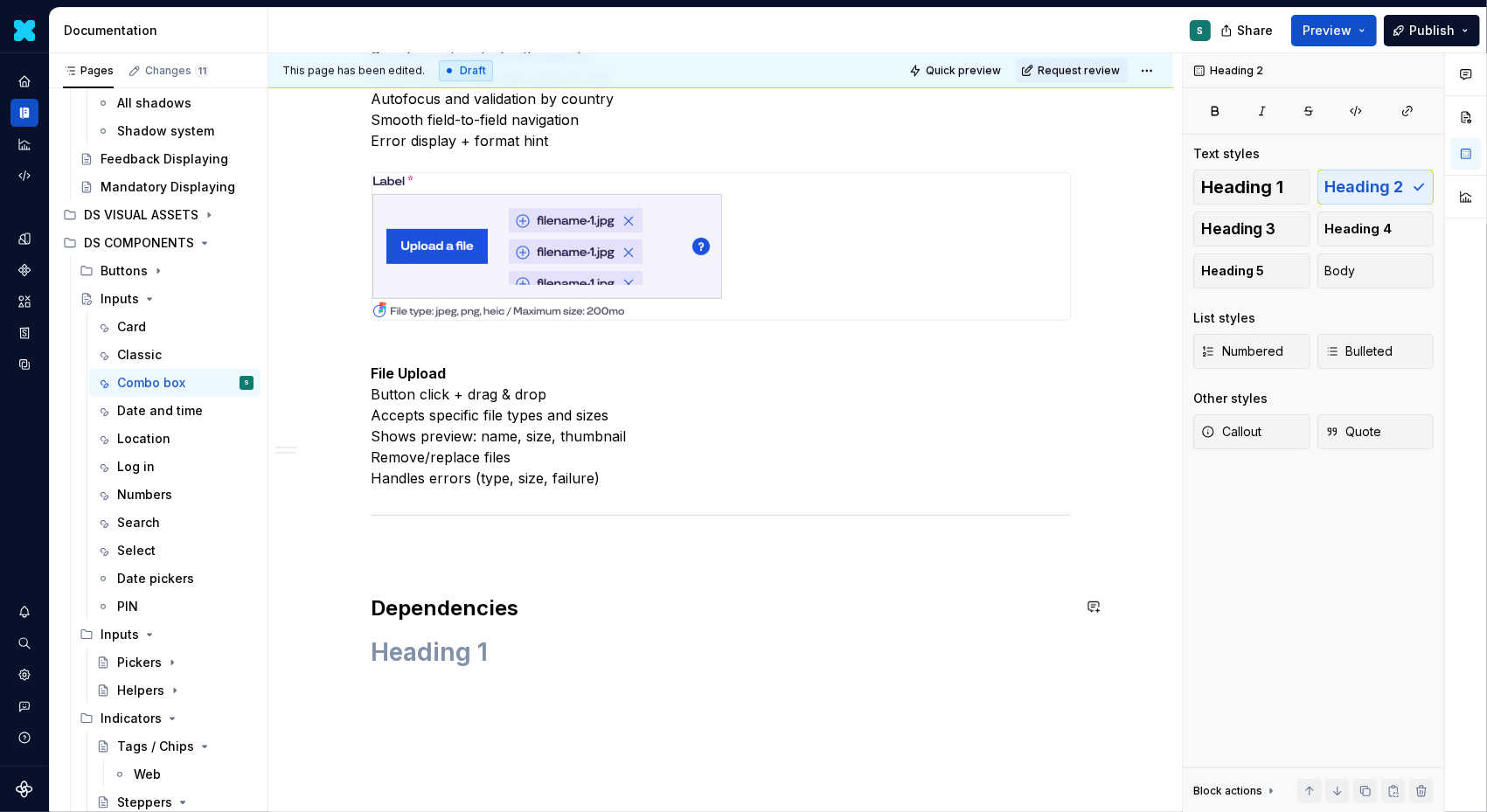
click at [398, 567] on div "Definition Complex Comboboxes combine multiple inputs (select, field, button, d…" at bounding box center [721, 113] width 700 height 1177
click at [360, 553] on span at bounding box center [354, 550] width 14 height 24
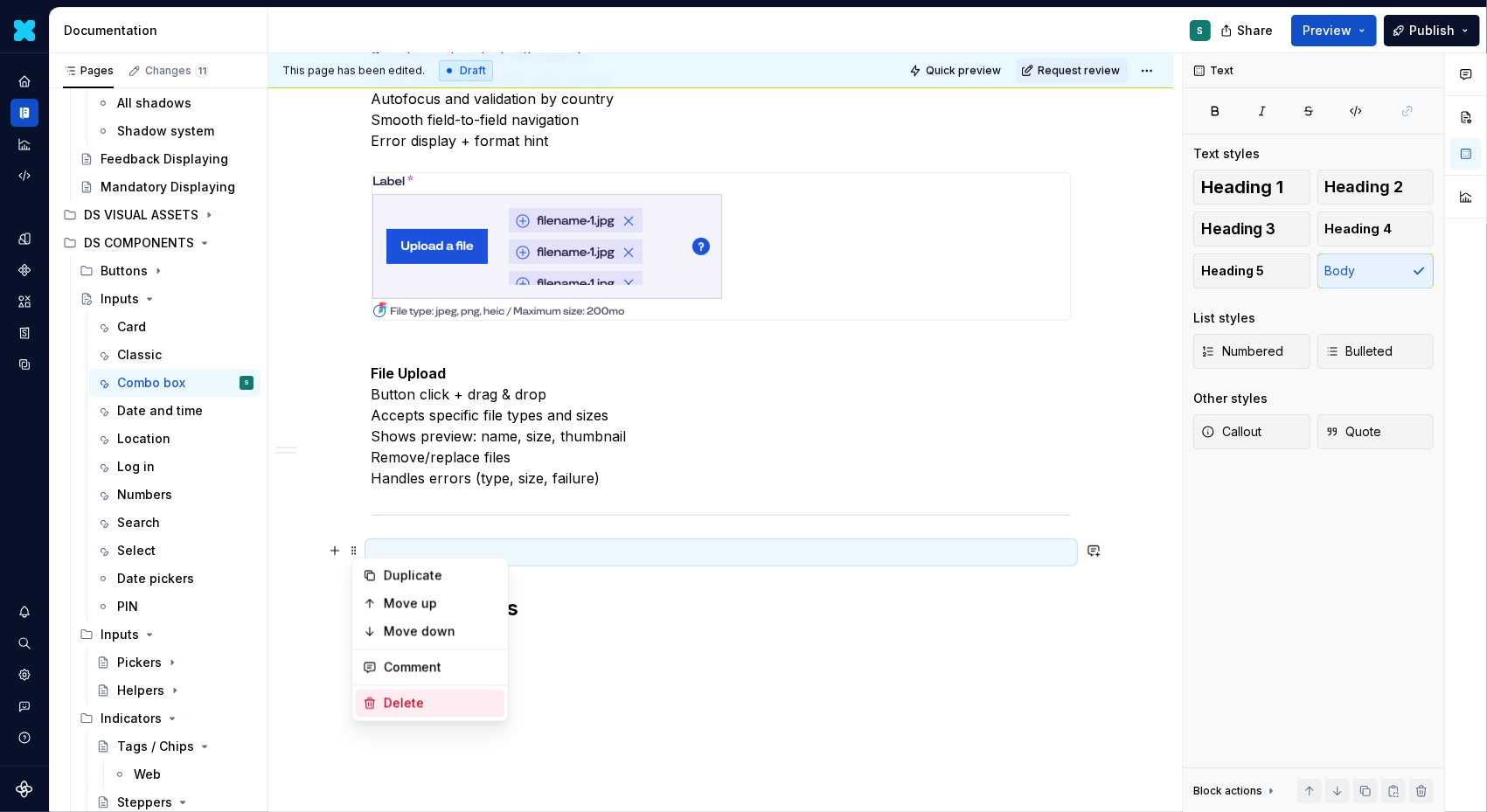
click at [404, 701] on div "Delete" at bounding box center [441, 704] width 114 height 18
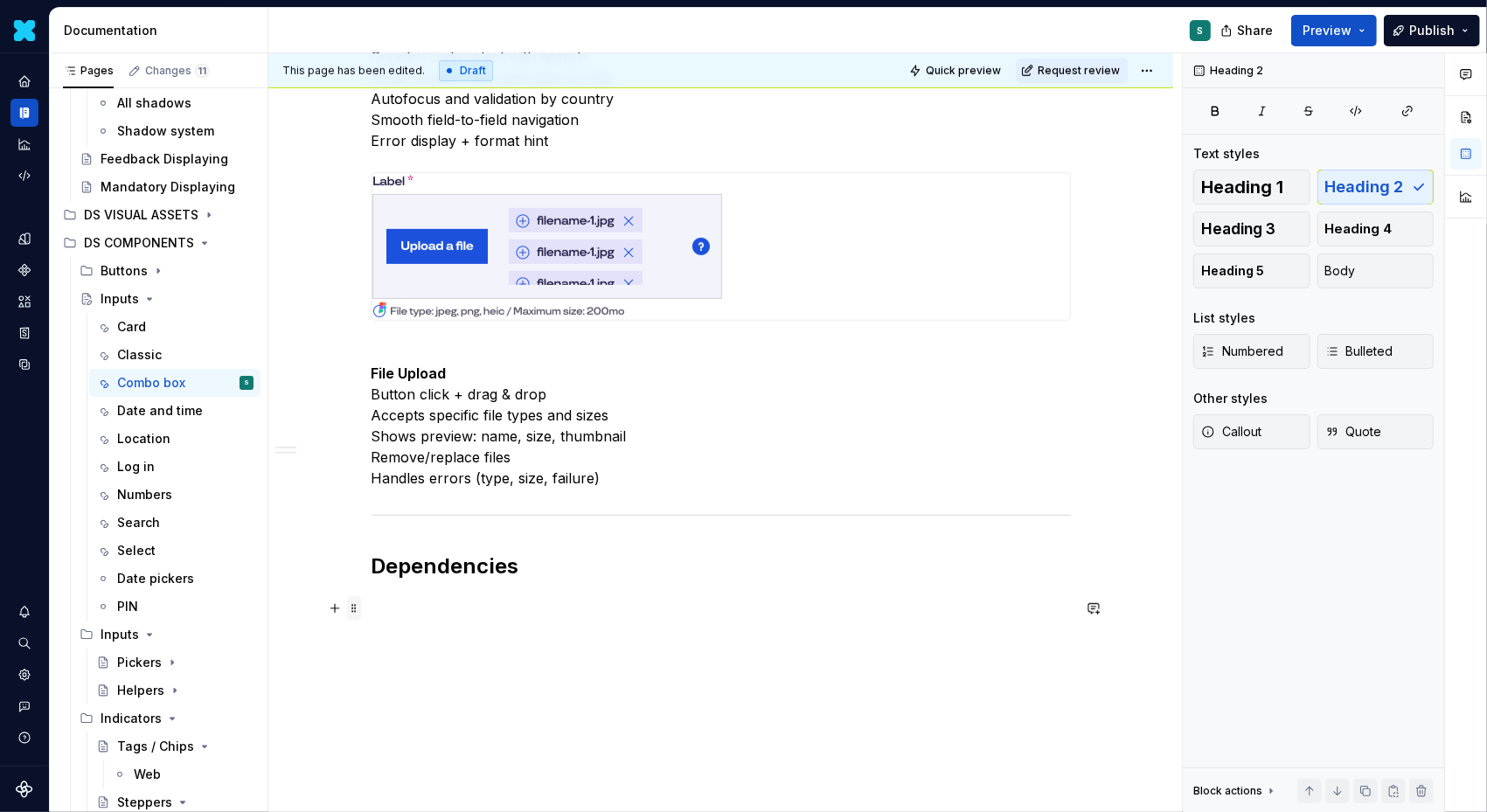
click at [359, 609] on span at bounding box center [354, 608] width 14 height 24
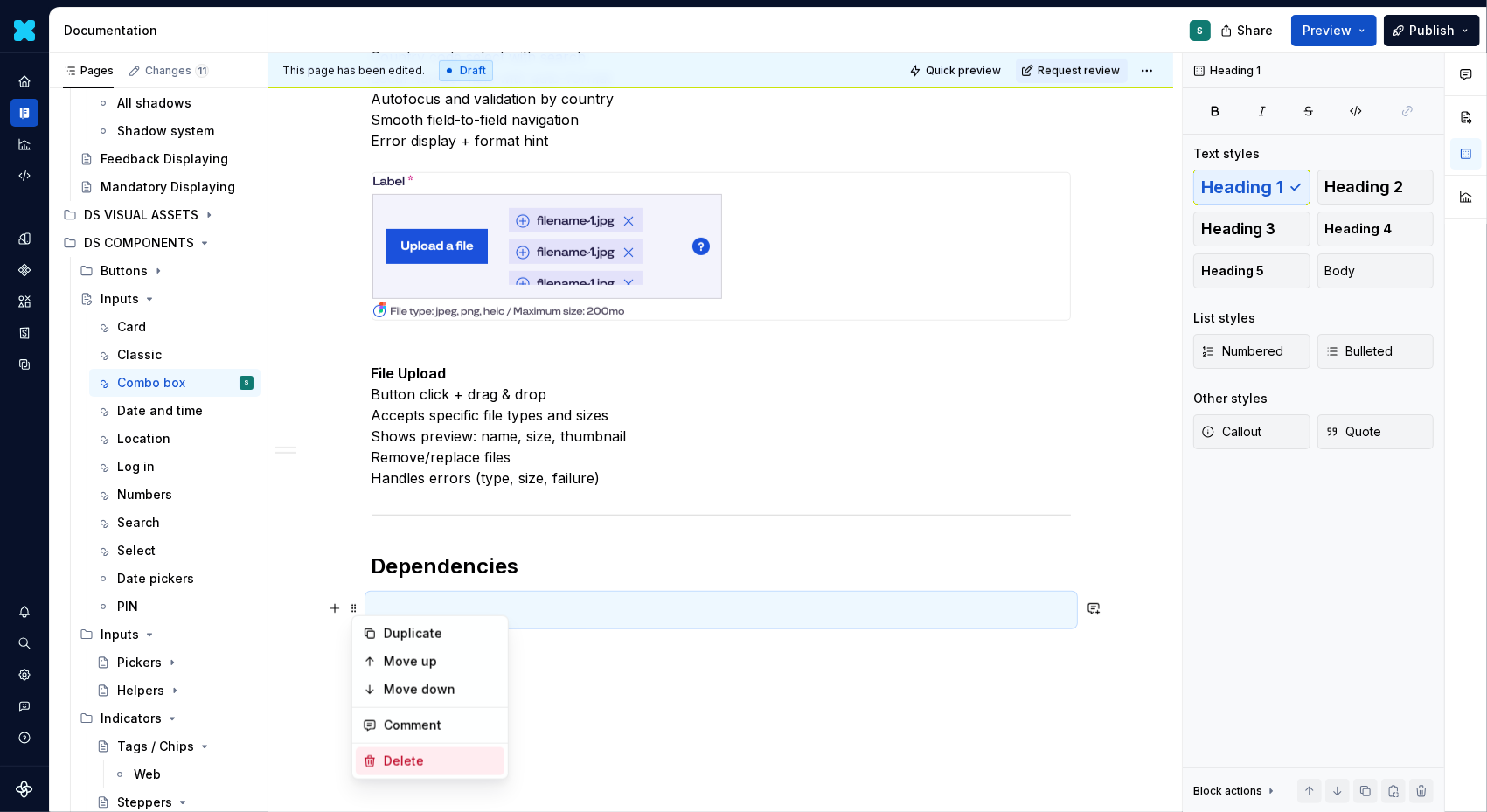
click at [384, 762] on div "Delete" at bounding box center [441, 761] width 114 height 18
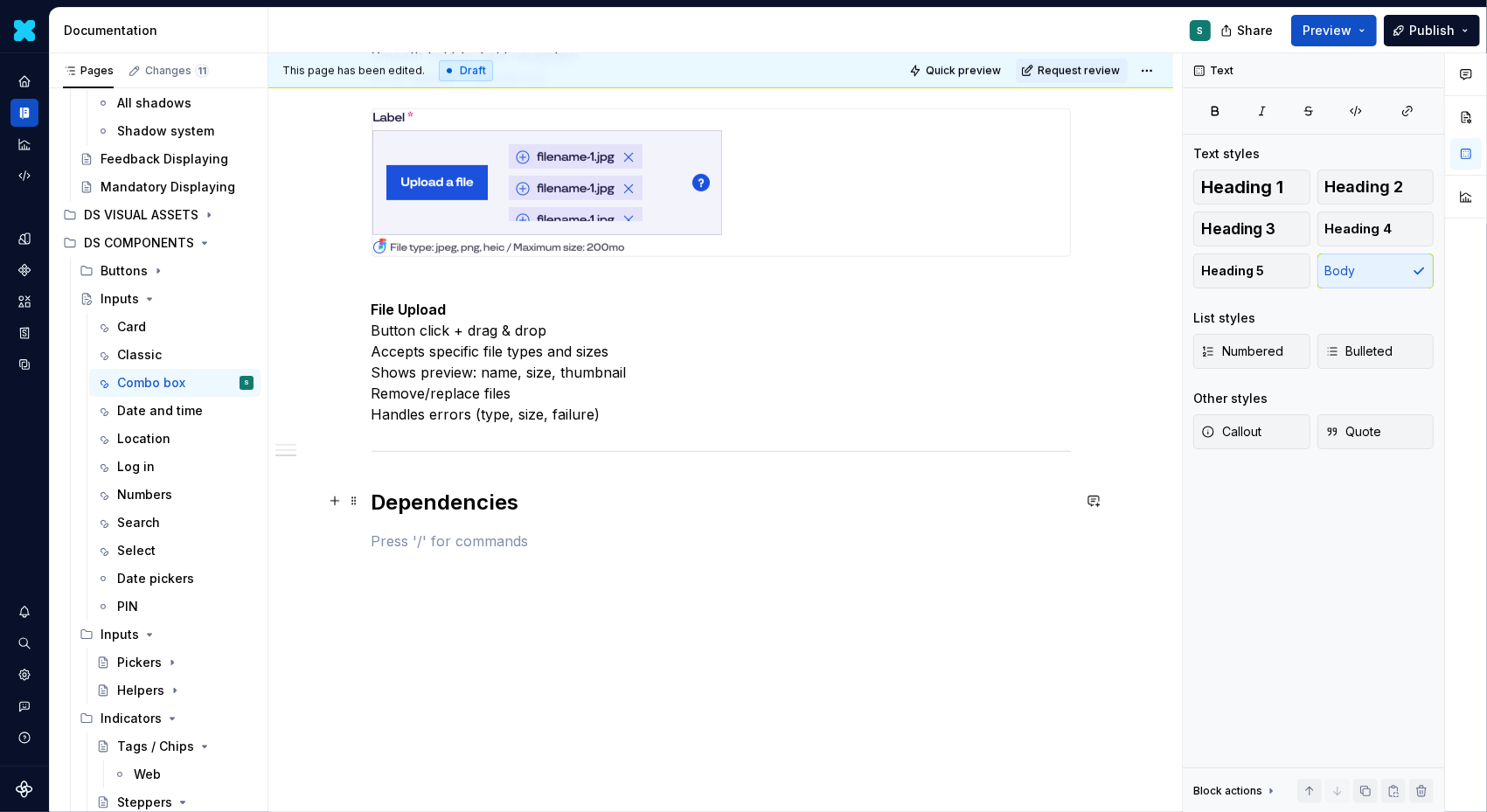
scroll to position [877, 0]
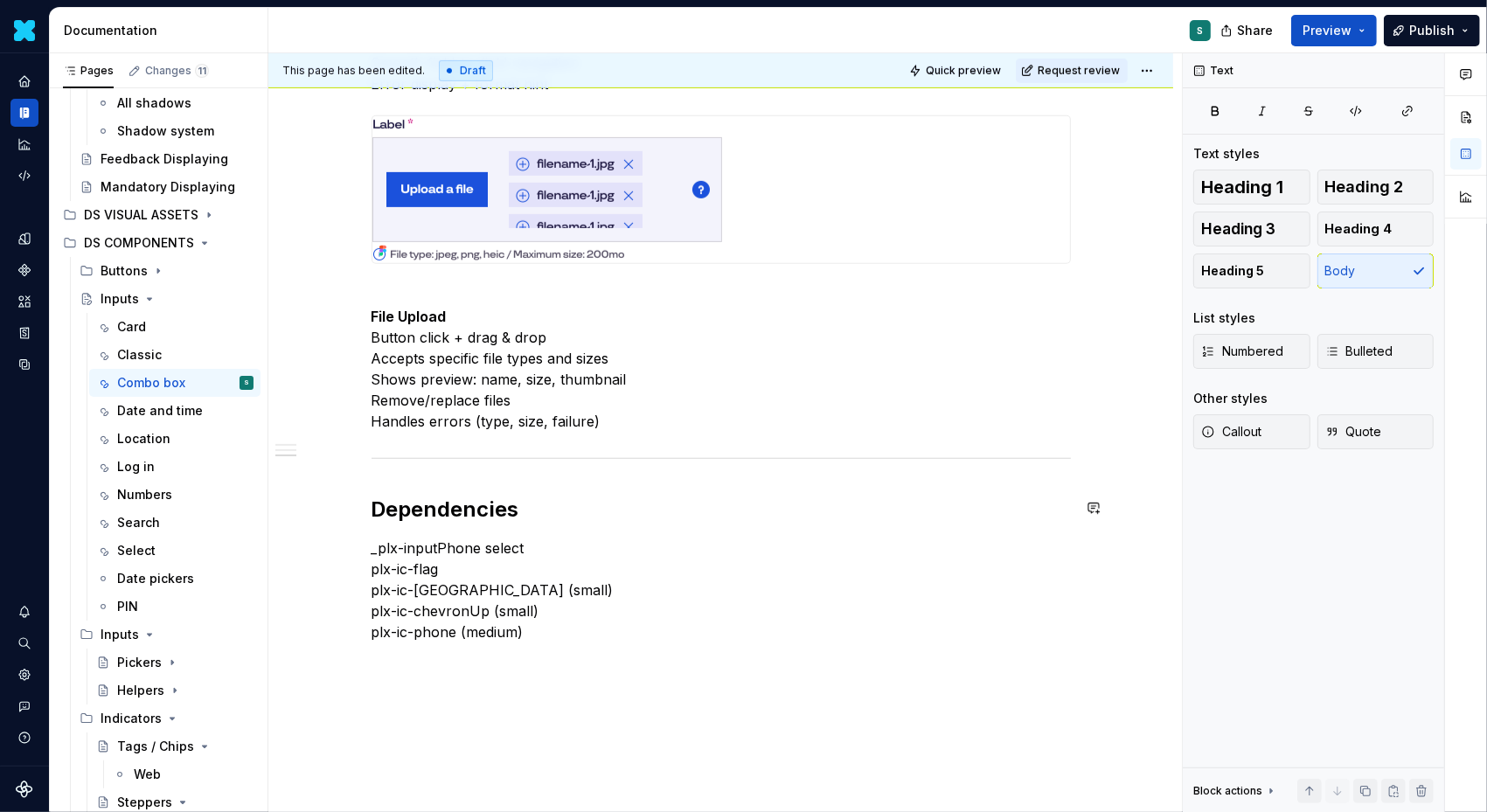
click at [395, 526] on div "Definition Complex Comboboxes combine multiple inputs (select, field, button, d…" at bounding box center [721, 55] width 700 height 1174
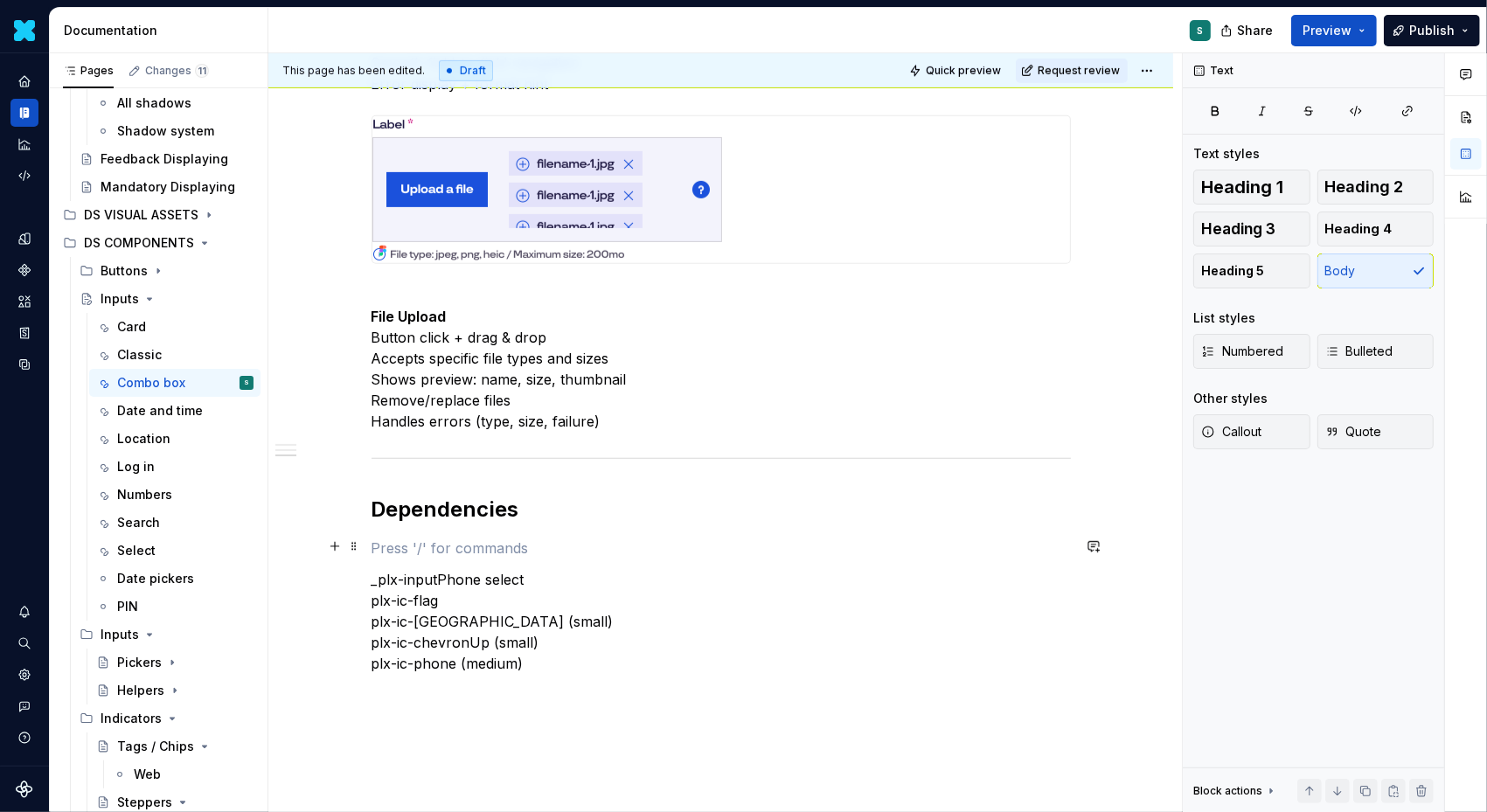
click at [390, 538] on p at bounding box center [721, 548] width 700 height 21
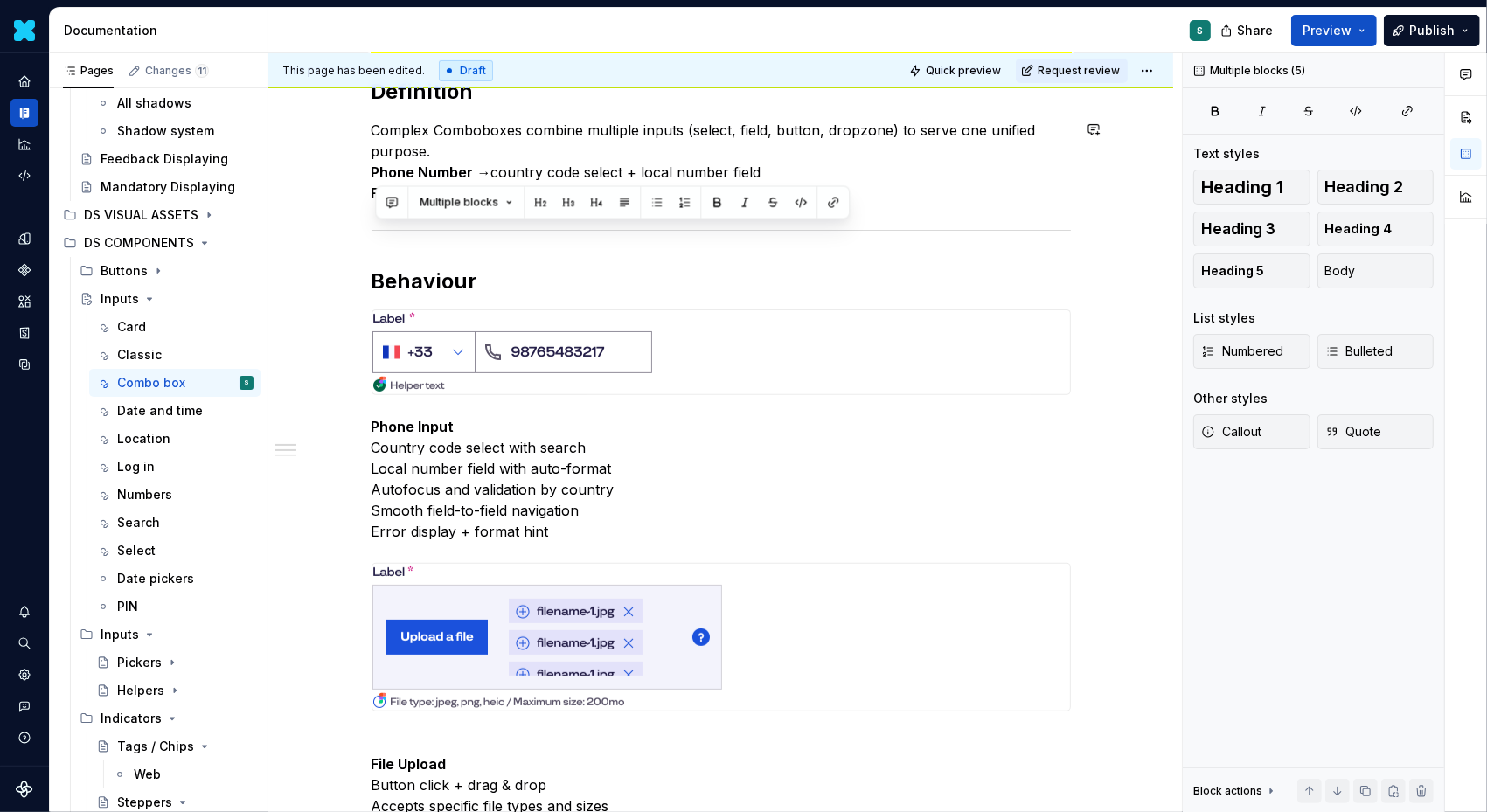
scroll to position [0, 0]
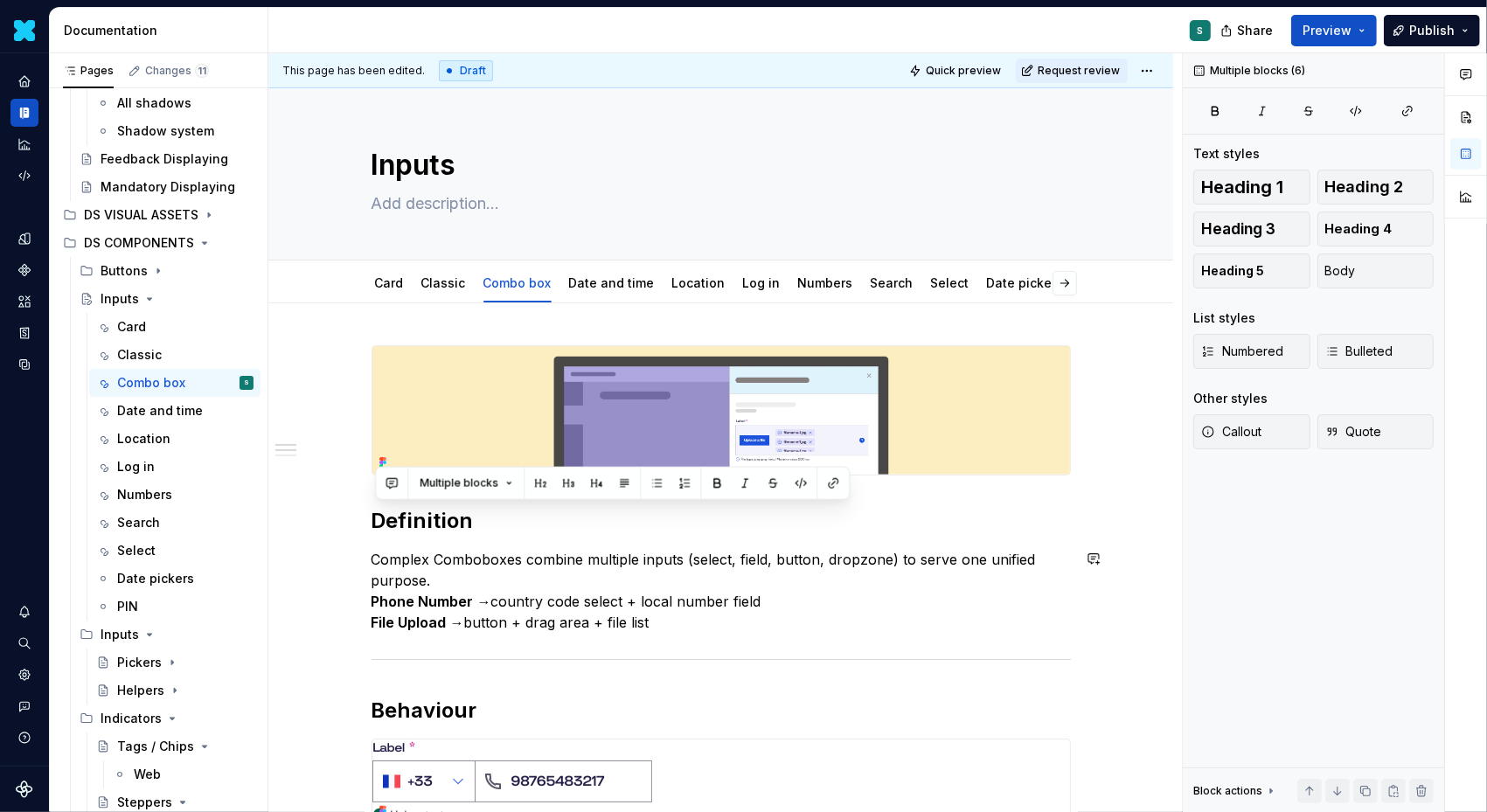
drag, startPoint x: 466, startPoint y: 112, endPoint x: 337, endPoint y: 112, distance: 129.0
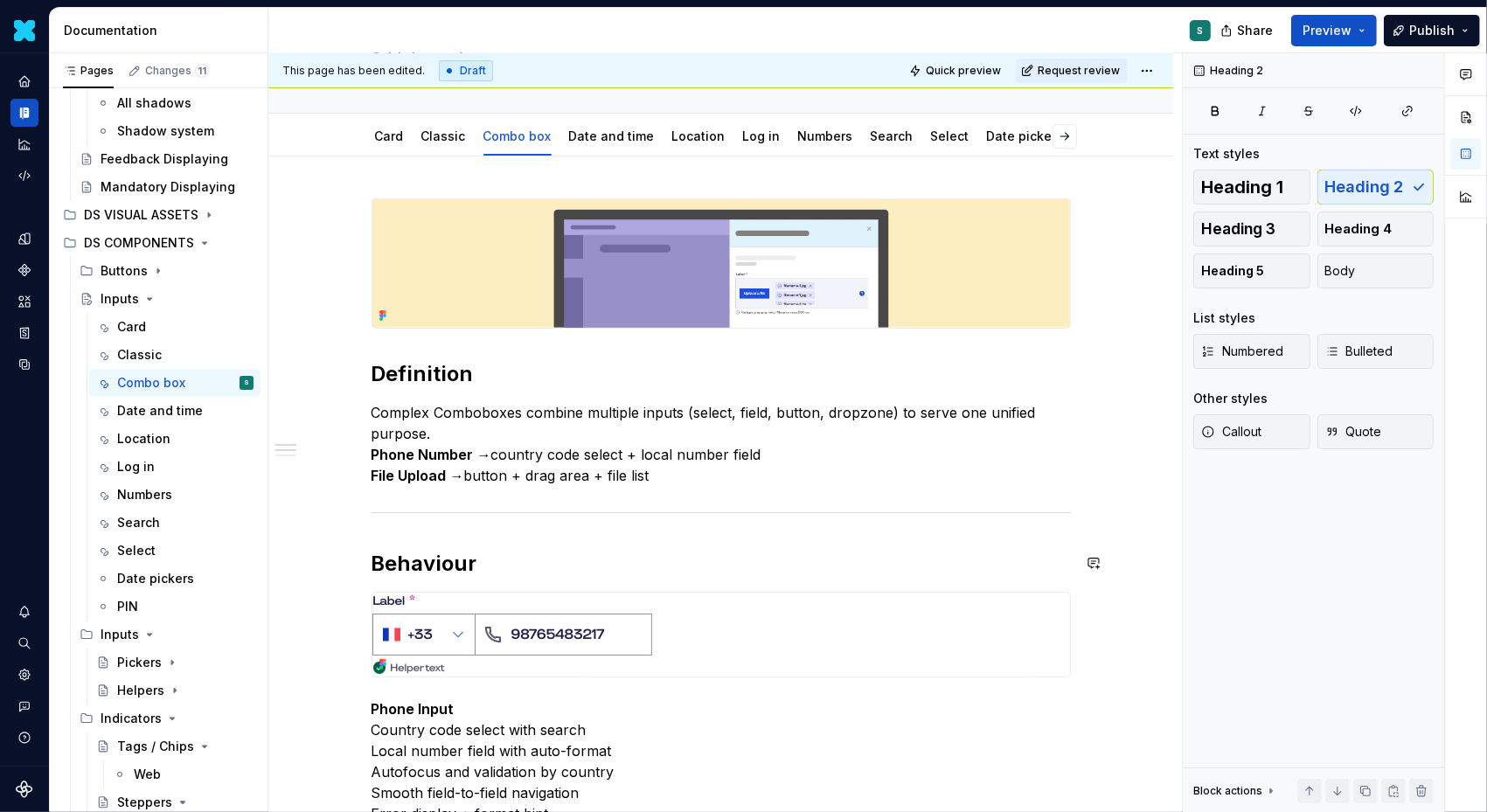
click at [497, 576] on div "Definition Complex Comboboxes combine multiple inputs (select, field, button, d…" at bounding box center [721, 801] width 700 height 1206
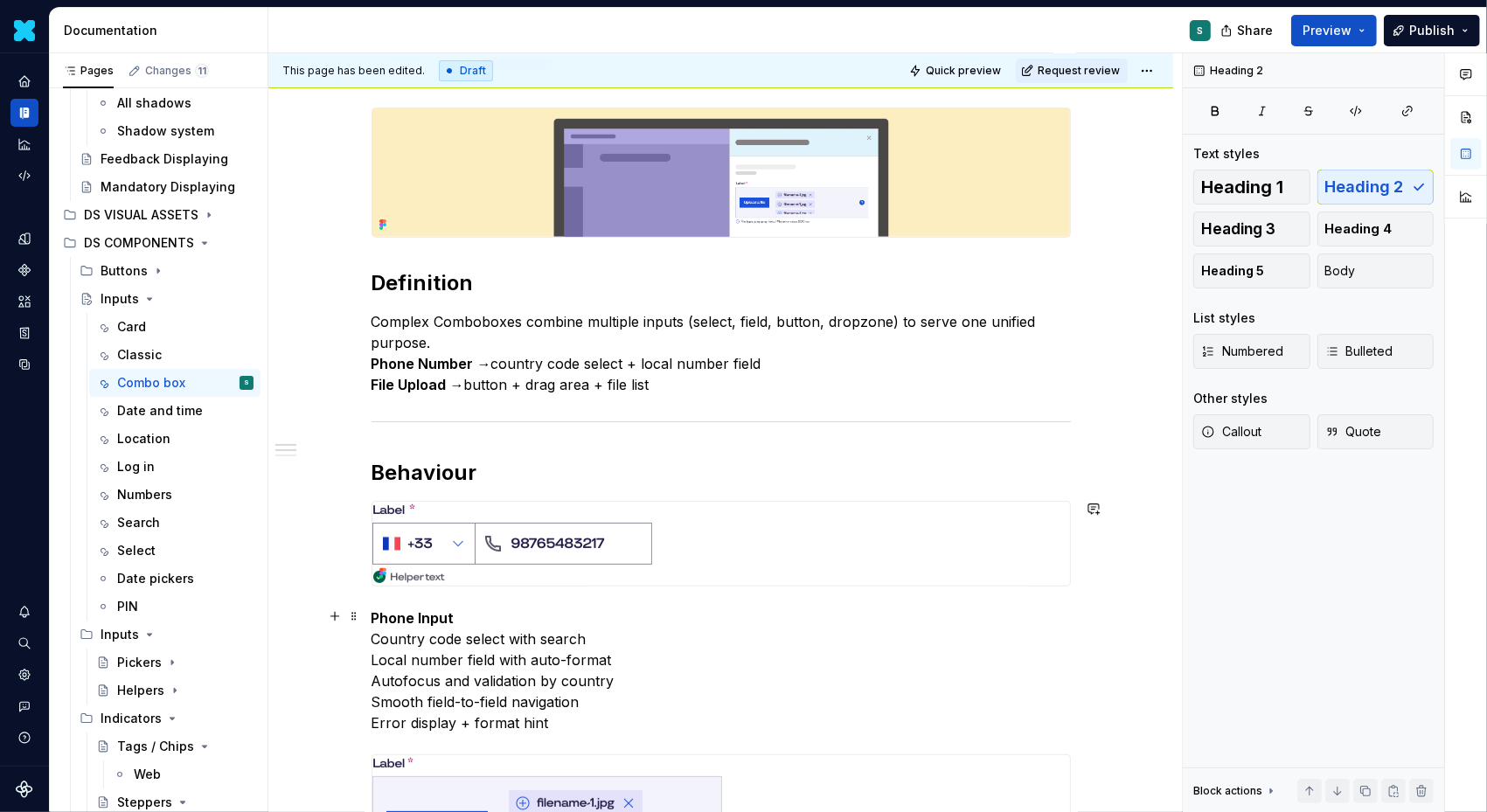
scroll to position [301, 0]
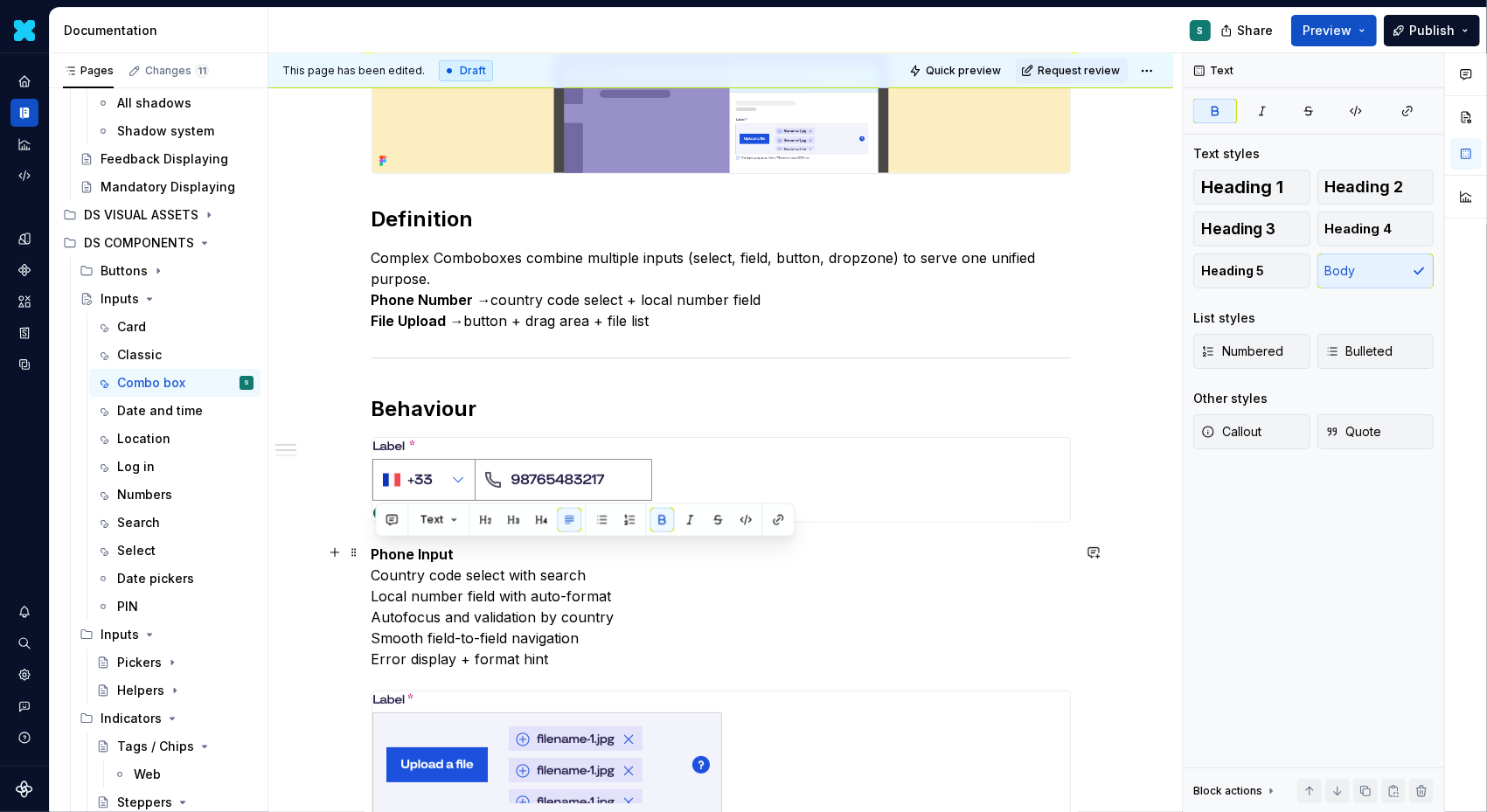
drag, startPoint x: 480, startPoint y: 556, endPoint x: 311, endPoint y: 556, distance: 169.0
click at [311, 556] on div "Definition Complex Comboboxes combine multiple inputs (select, field, button, d…" at bounding box center [720, 758] width 905 height 1512
copy strong "Phone Input"
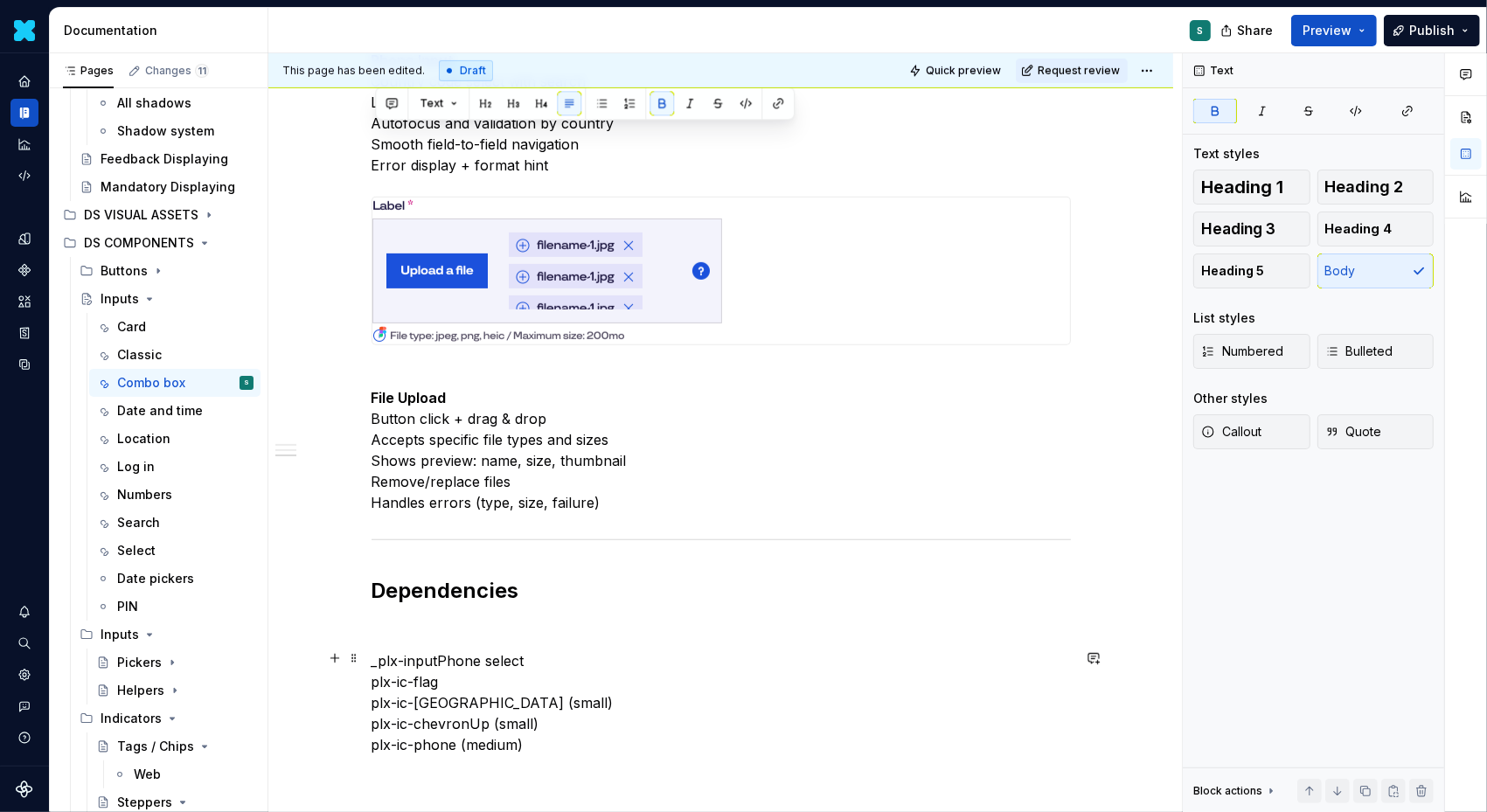
scroll to position [813, 0]
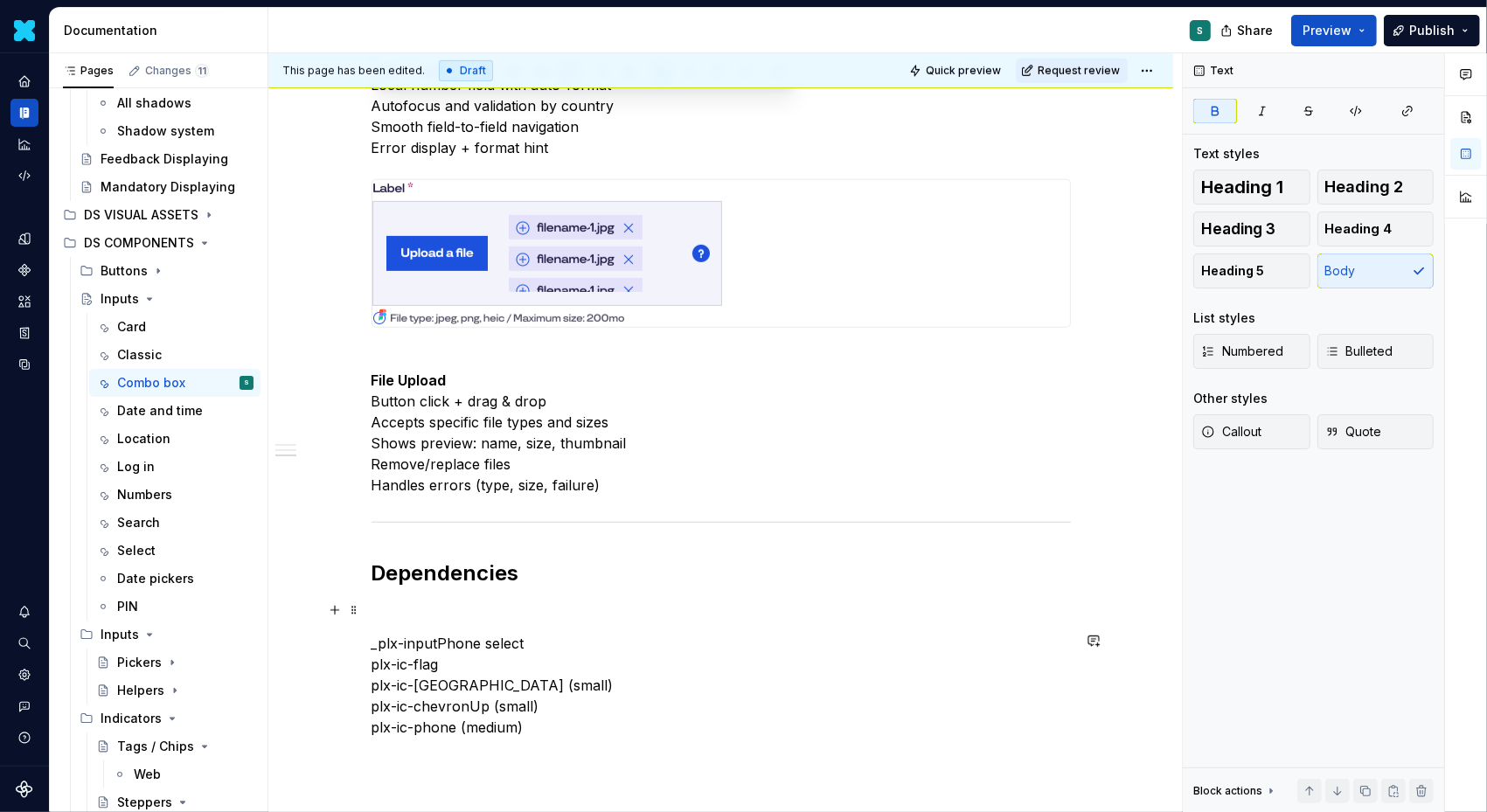
click at [421, 614] on p at bounding box center [721, 612] width 700 height 21
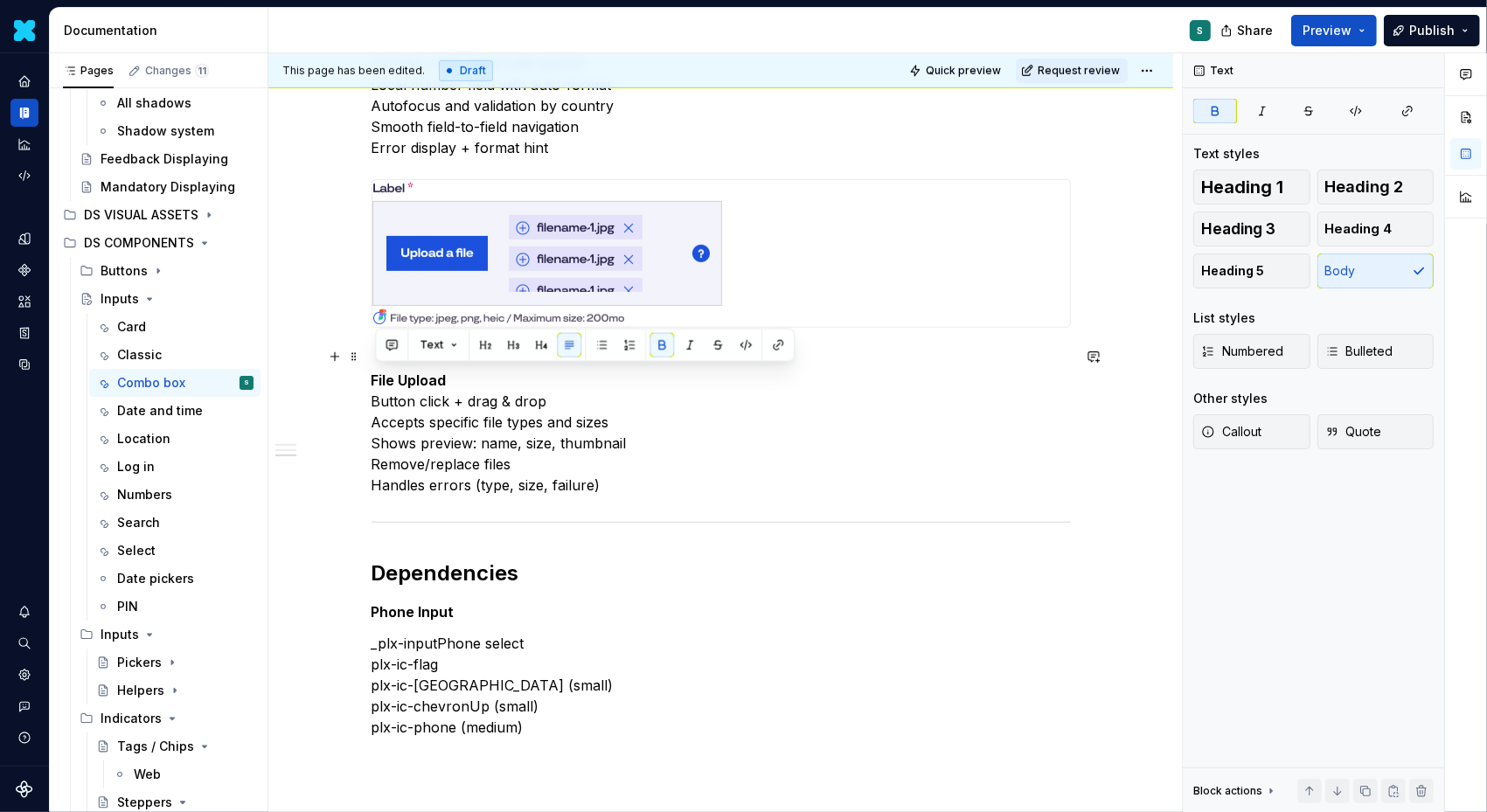
drag, startPoint x: 471, startPoint y: 375, endPoint x: 330, endPoint y: 375, distance: 141.0
click at [330, 375] on div "Definition Complex Comboboxes combine multiple inputs (select, field, button, d…" at bounding box center [720, 246] width 905 height 1512
copy strong "File Upload"
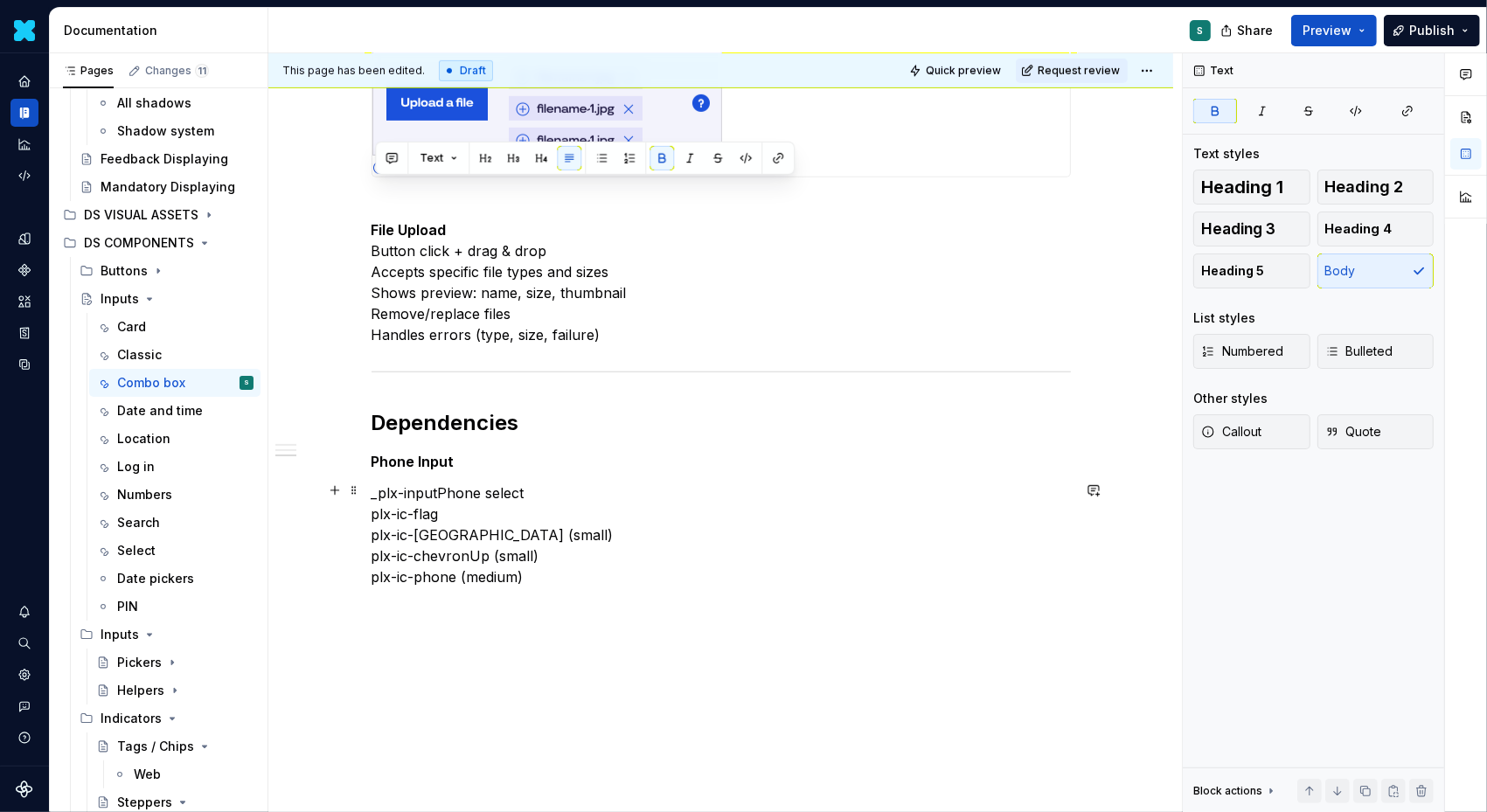
scroll to position [999, 0]
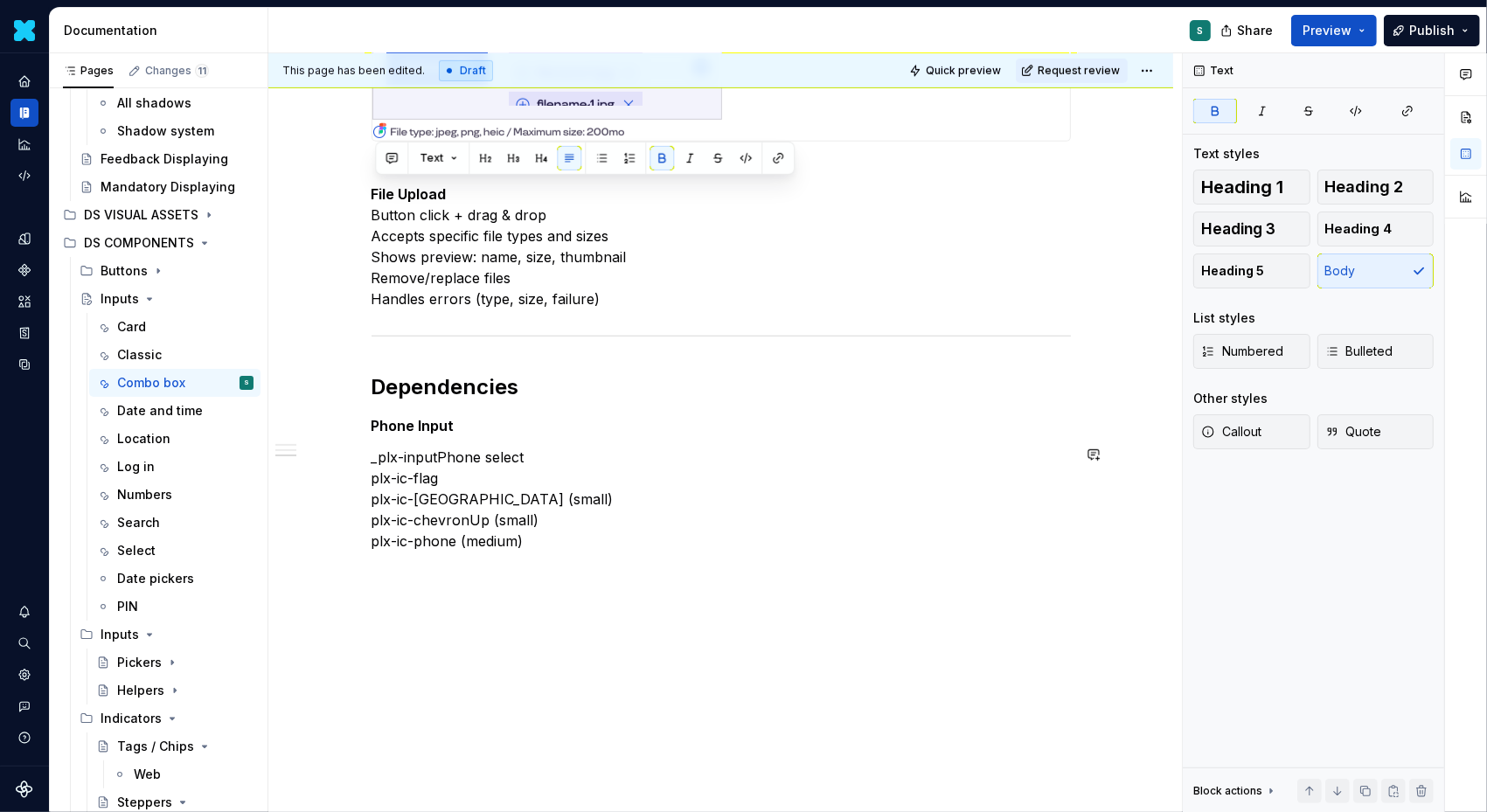
click at [405, 569] on div "Definition Complex Comboboxes combine multiple inputs (select, field, button, d…" at bounding box center [720, 60] width 905 height 1512
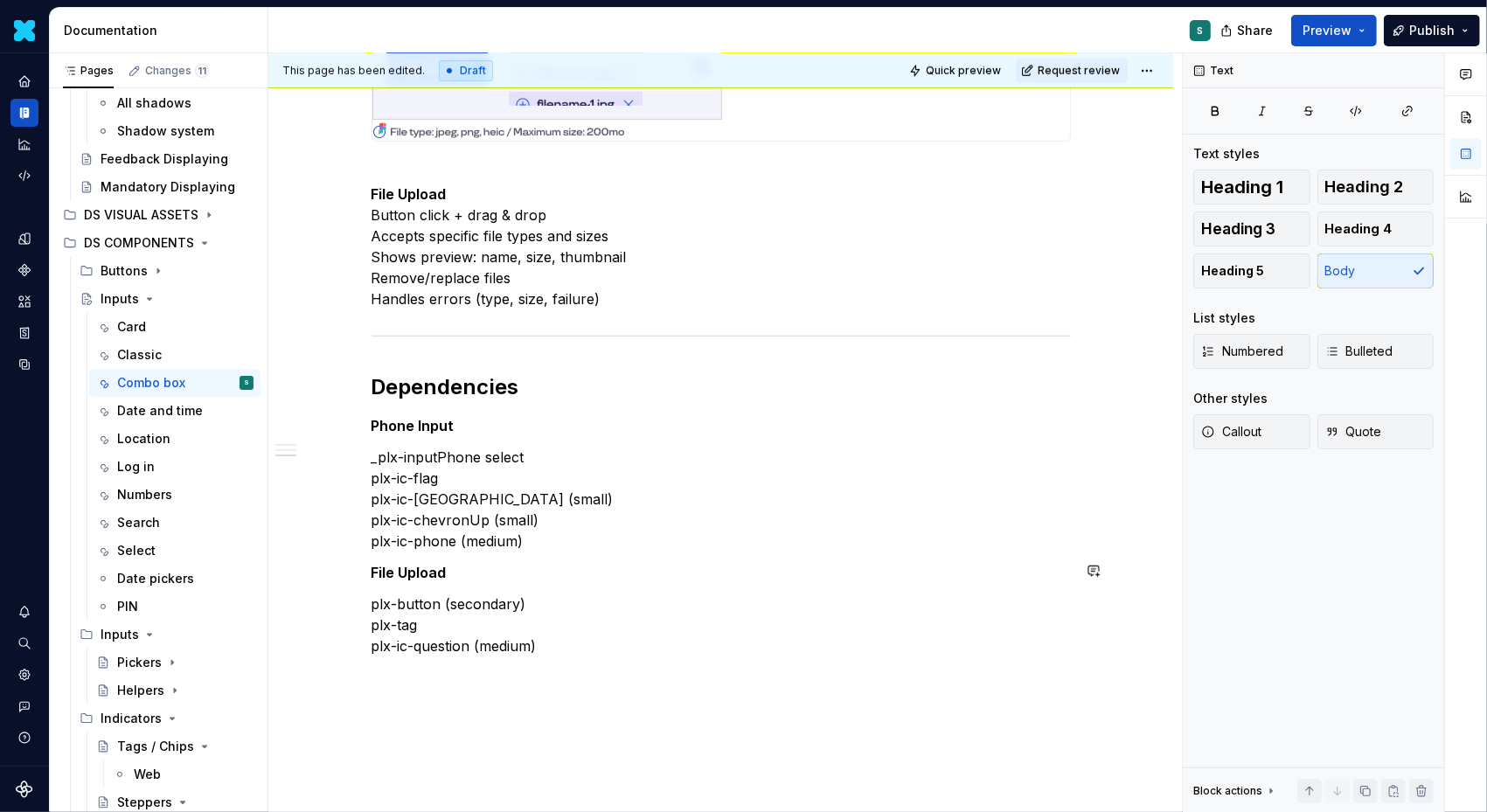
click at [348, 556] on div "Definition Complex Comboboxes combine multiple inputs (select, field, button, d…" at bounding box center [720, 111] width 905 height 1616
click at [372, 669] on div "Definition Complex Comboboxes combine multiple inputs (select, field, button, d…" at bounding box center [720, 111] width 905 height 1616
click at [340, 674] on button "button" at bounding box center [334, 675] width 24 height 24
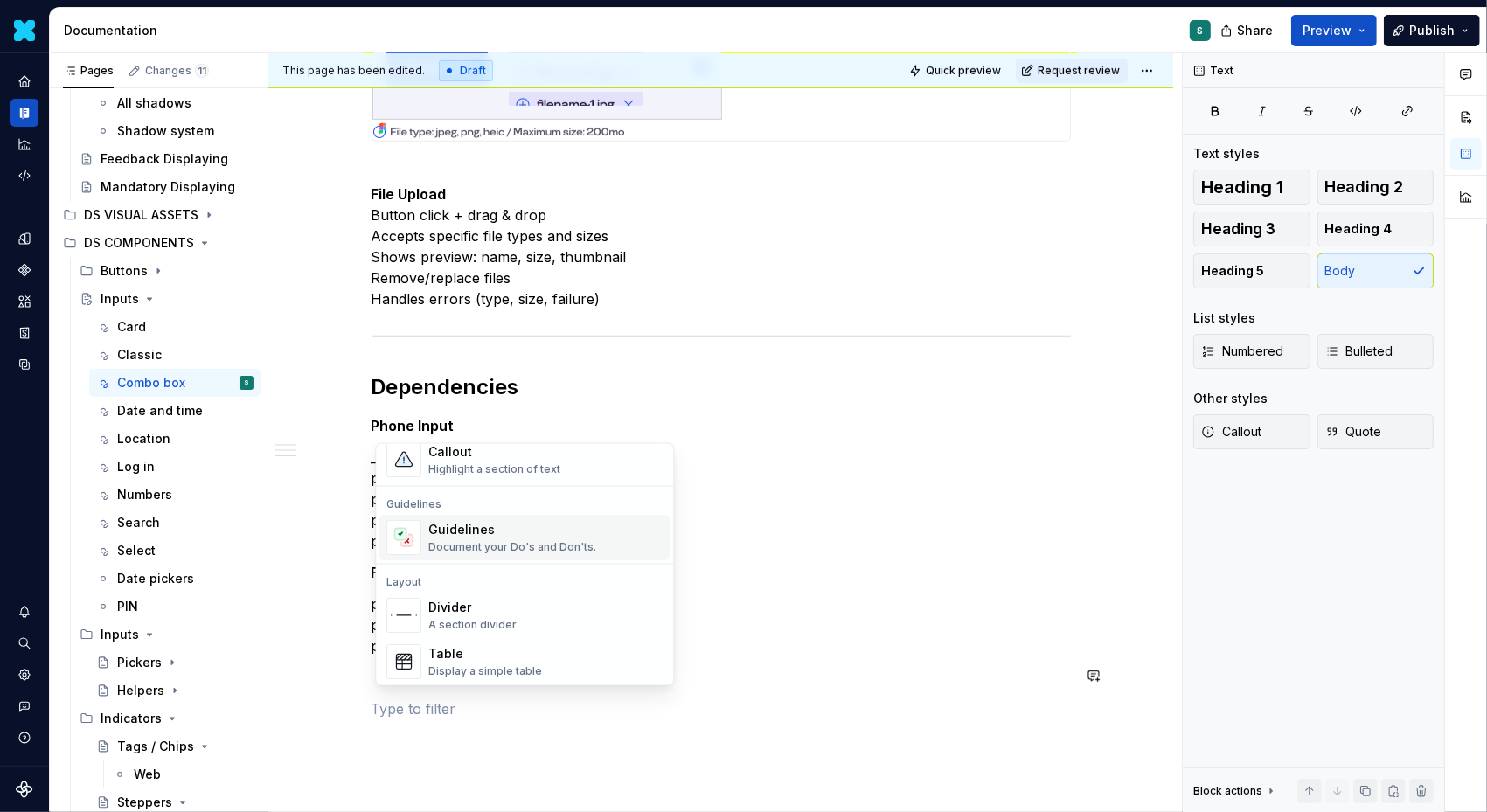
scroll to position [471, 0]
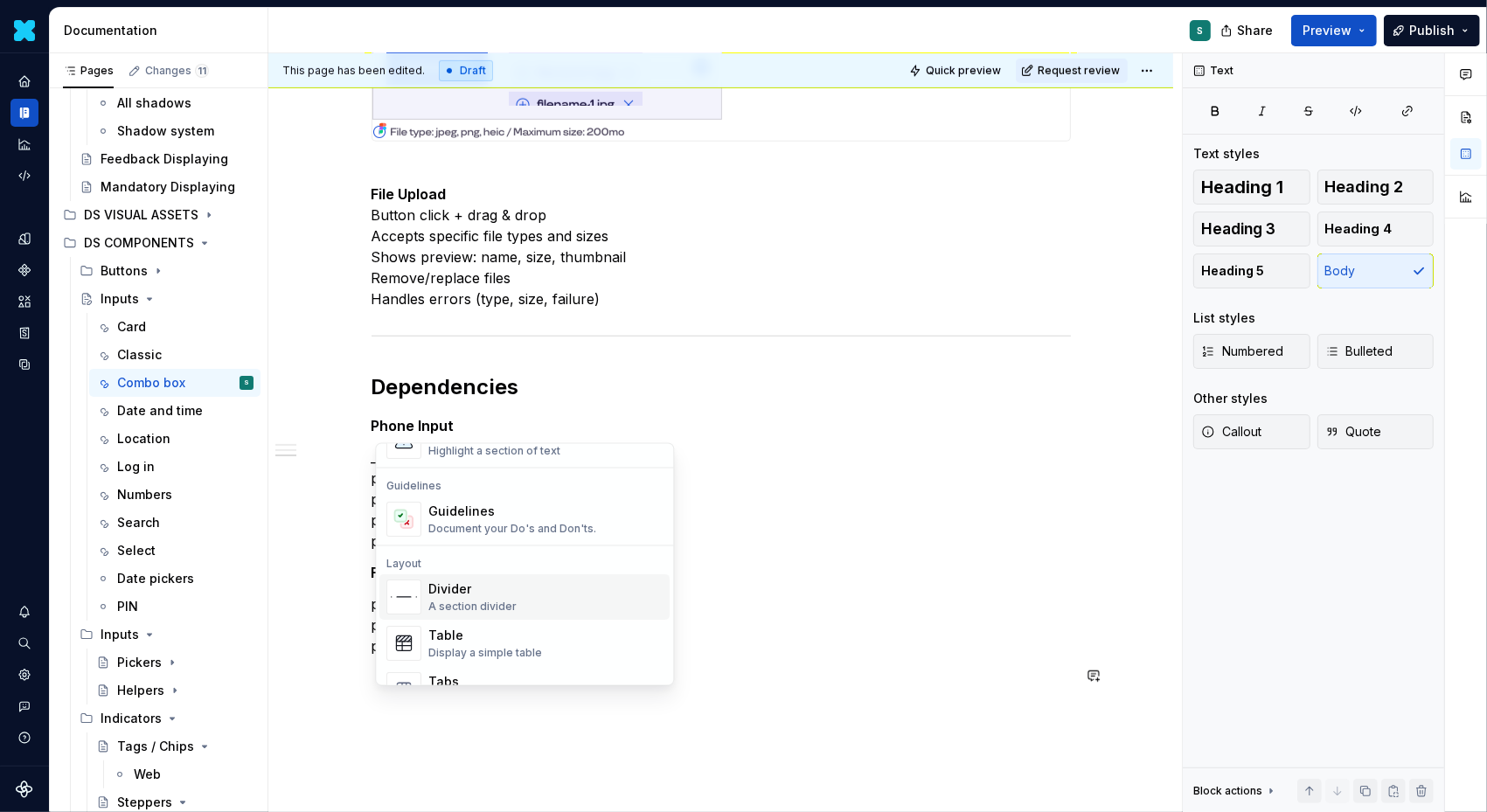
click at [478, 575] on span "Divider A section divider" at bounding box center [525, 596] width 291 height 45
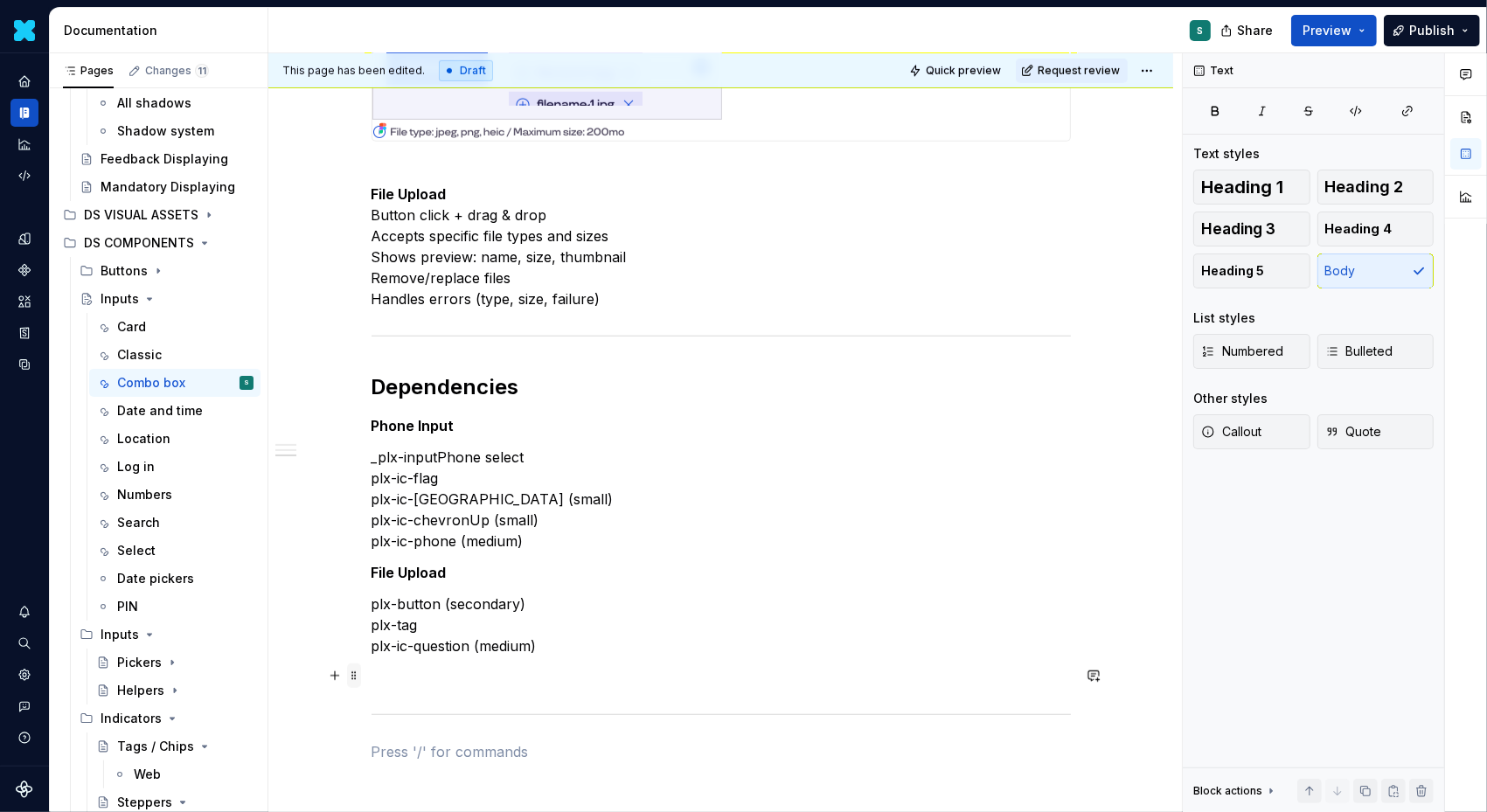
click at [361, 679] on span at bounding box center [354, 675] width 14 height 24
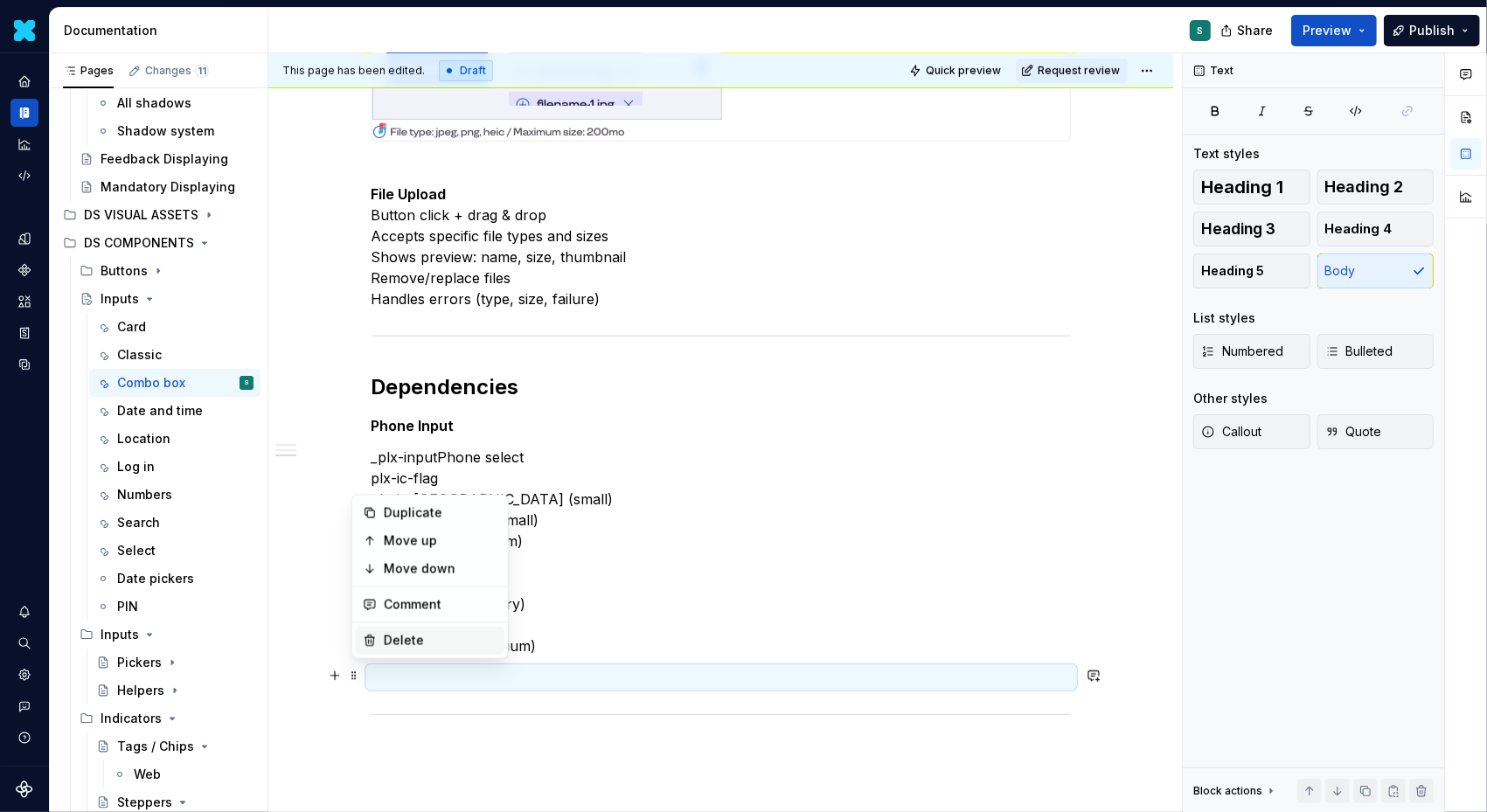
click at [406, 643] on div "Delete" at bounding box center [441, 641] width 114 height 18
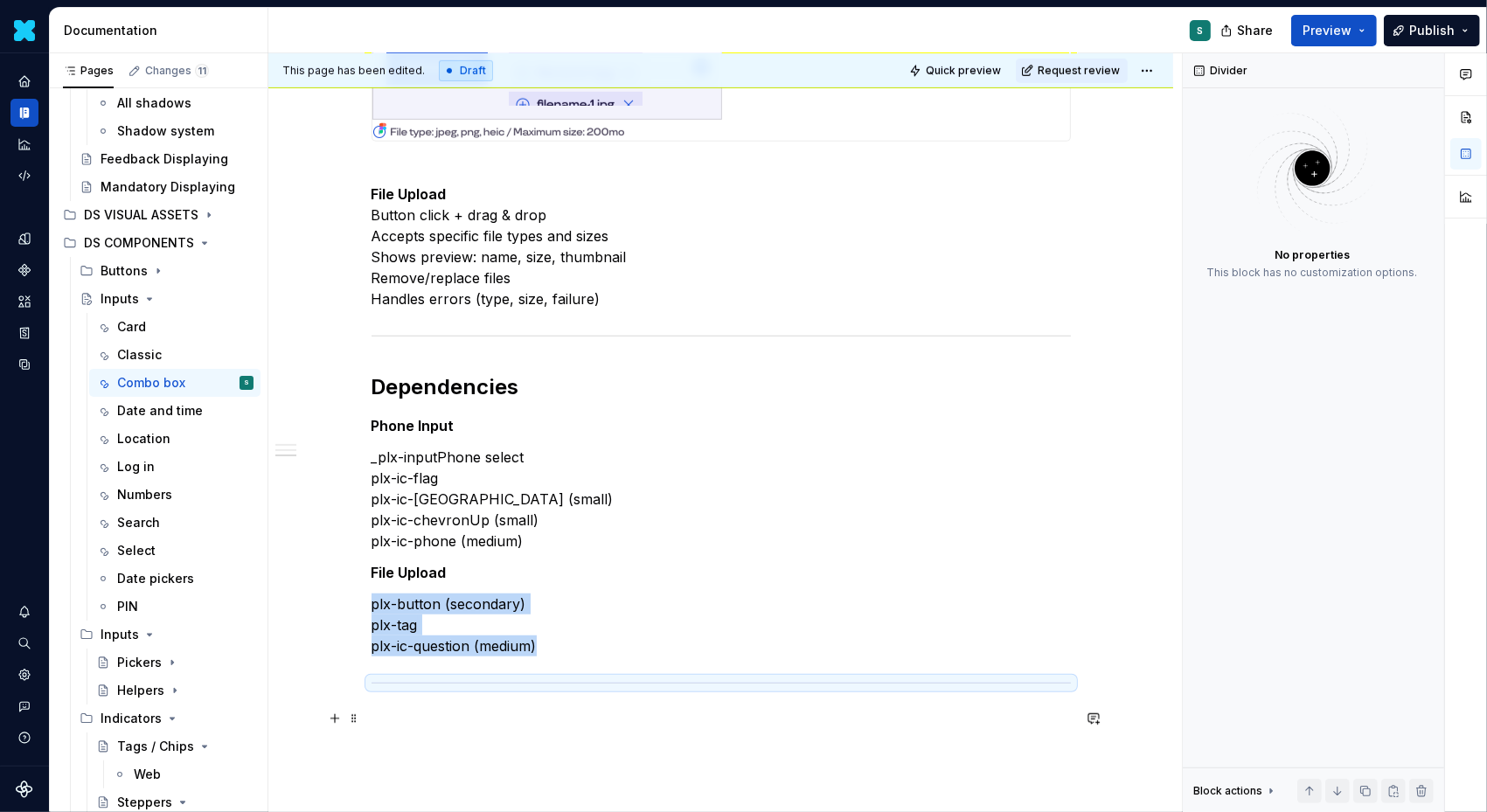
click at [413, 713] on p at bounding box center [721, 720] width 700 height 21
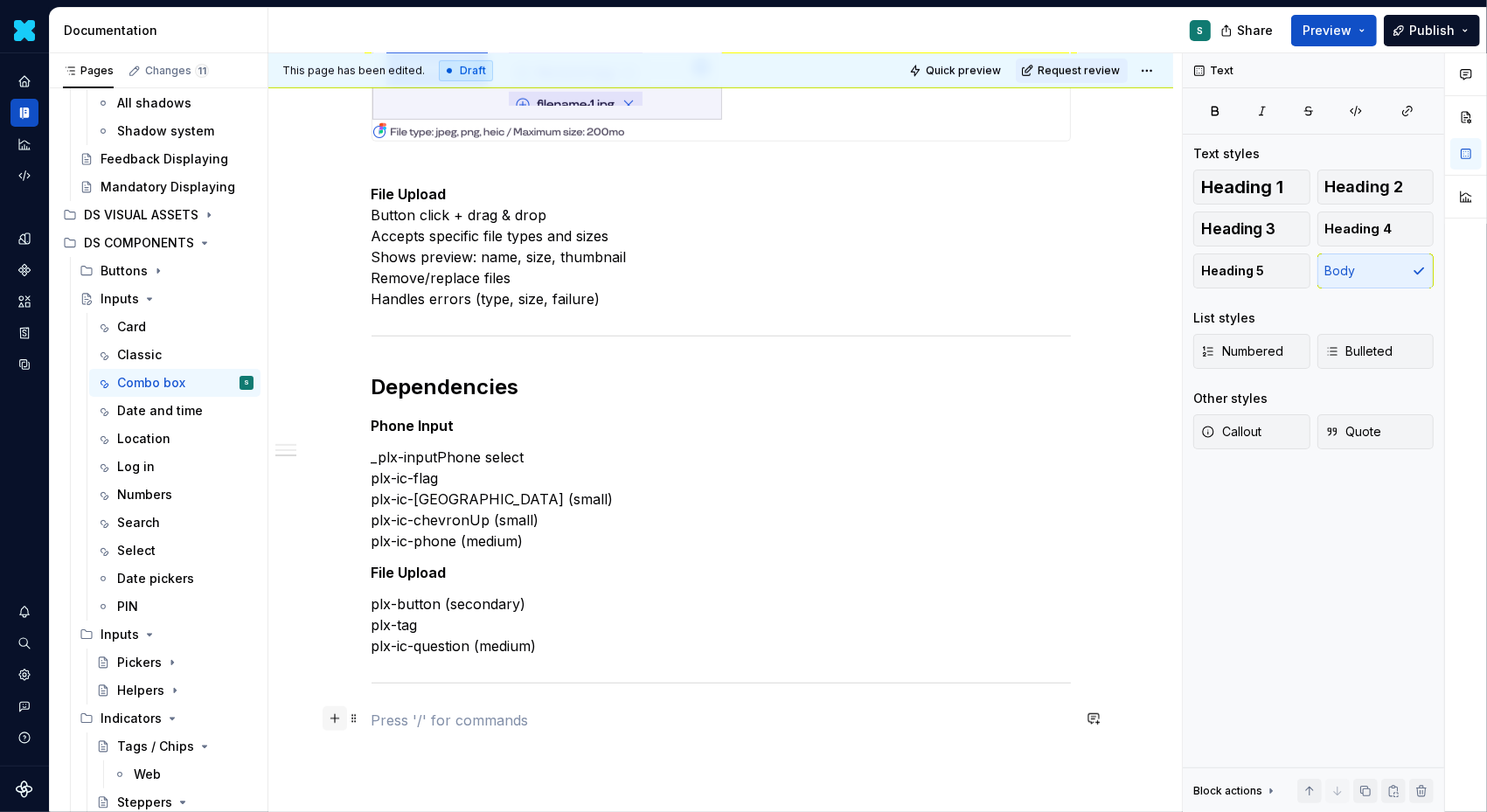
click at [345, 720] on button "button" at bounding box center [334, 718] width 24 height 24
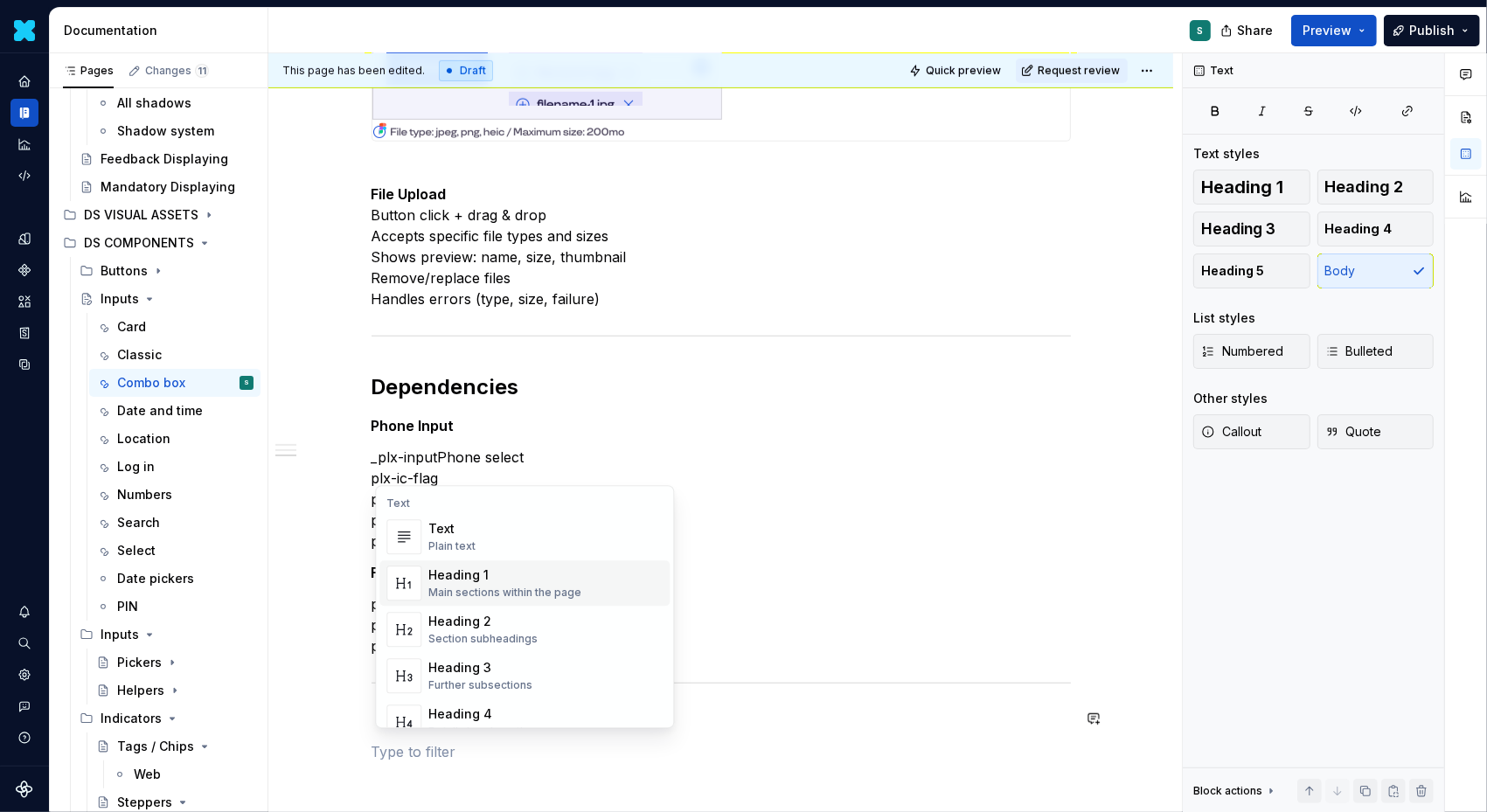
click at [493, 615] on div "Heading 2" at bounding box center [483, 622] width 110 height 18
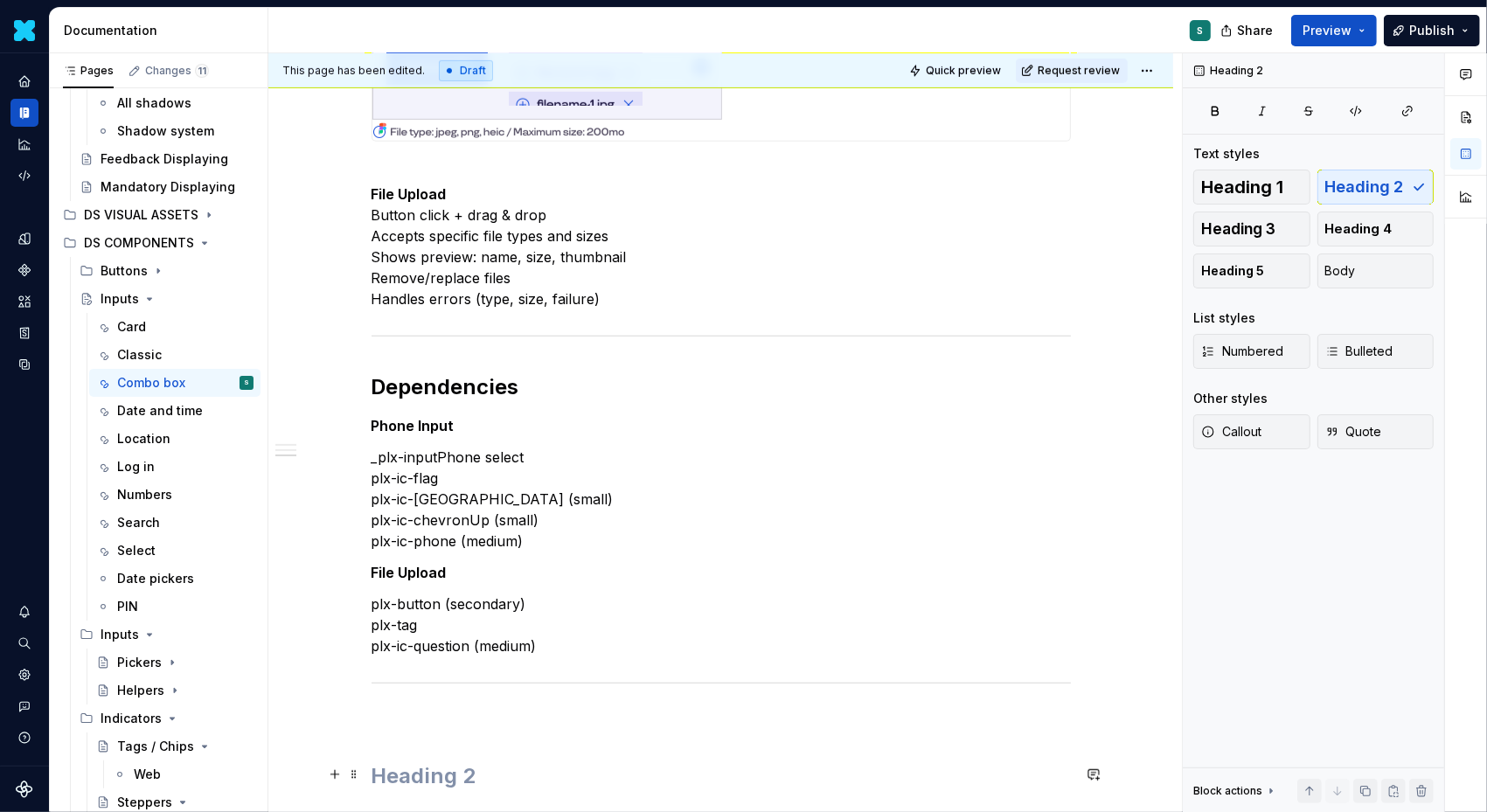
click at [403, 768] on h2 at bounding box center [721, 775] width 700 height 28
click at [358, 719] on span at bounding box center [354, 718] width 14 height 24
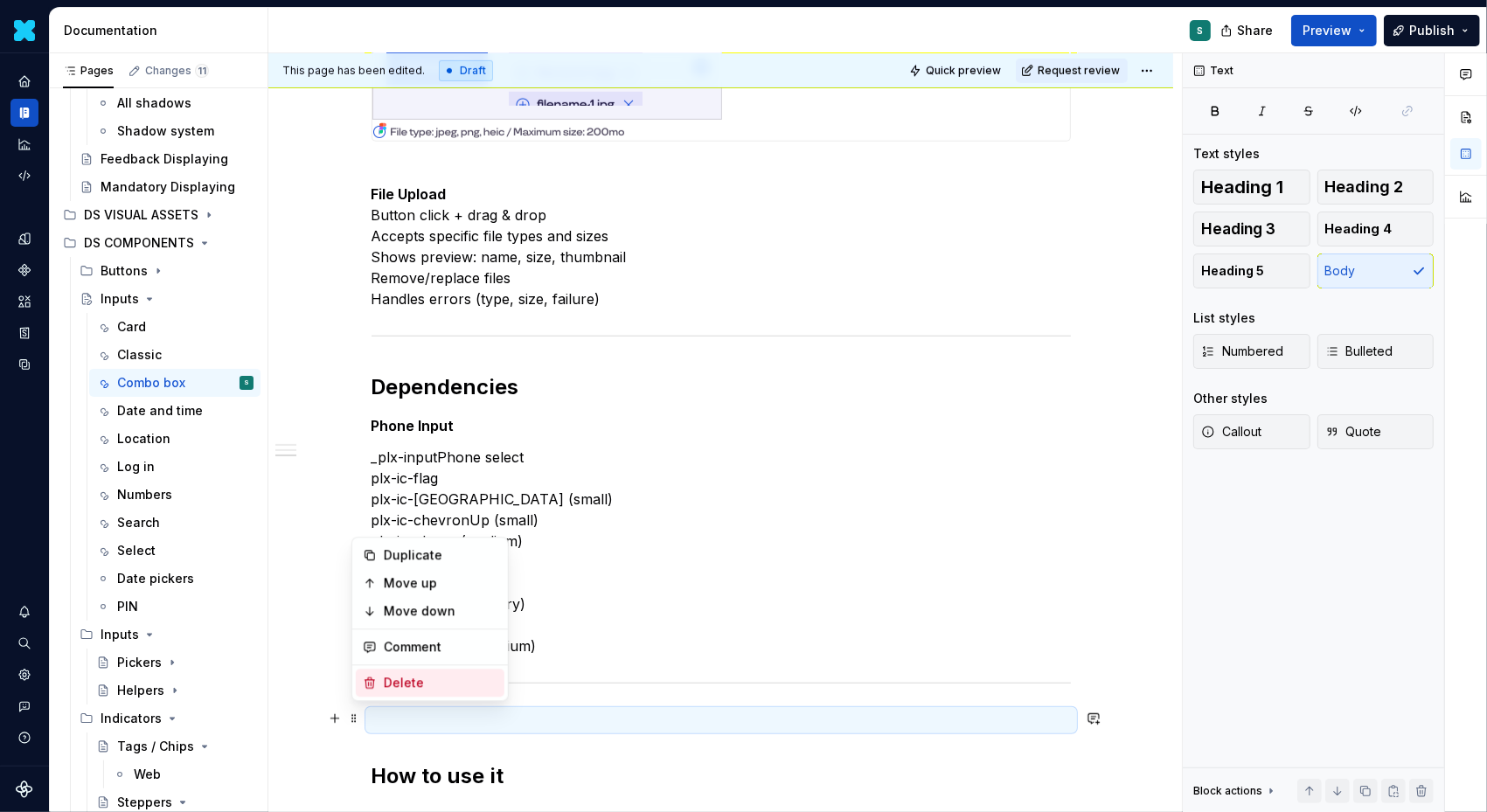
click at [381, 681] on div "Delete" at bounding box center [430, 682] width 149 height 28
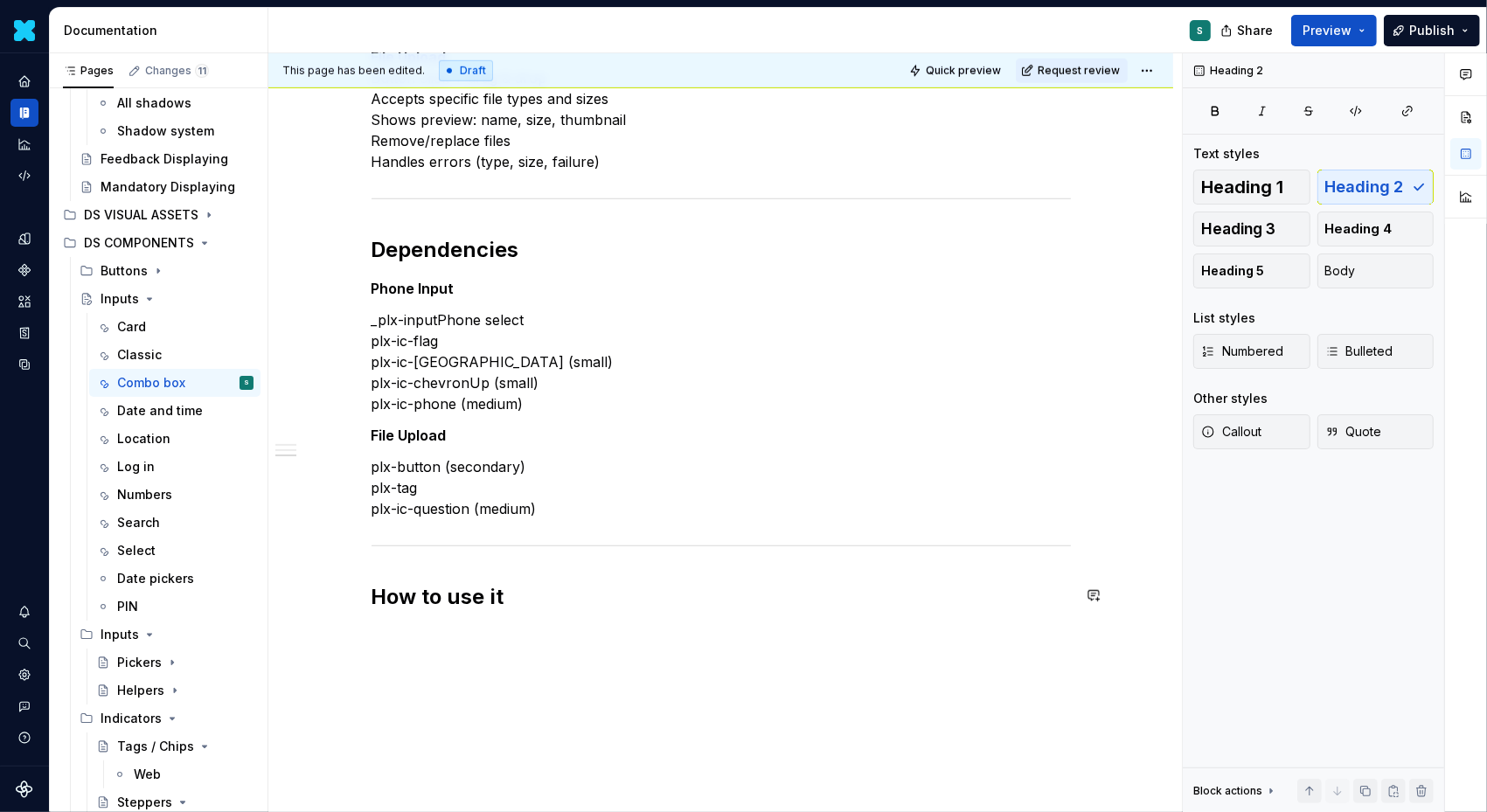
scroll to position [1196, 0]
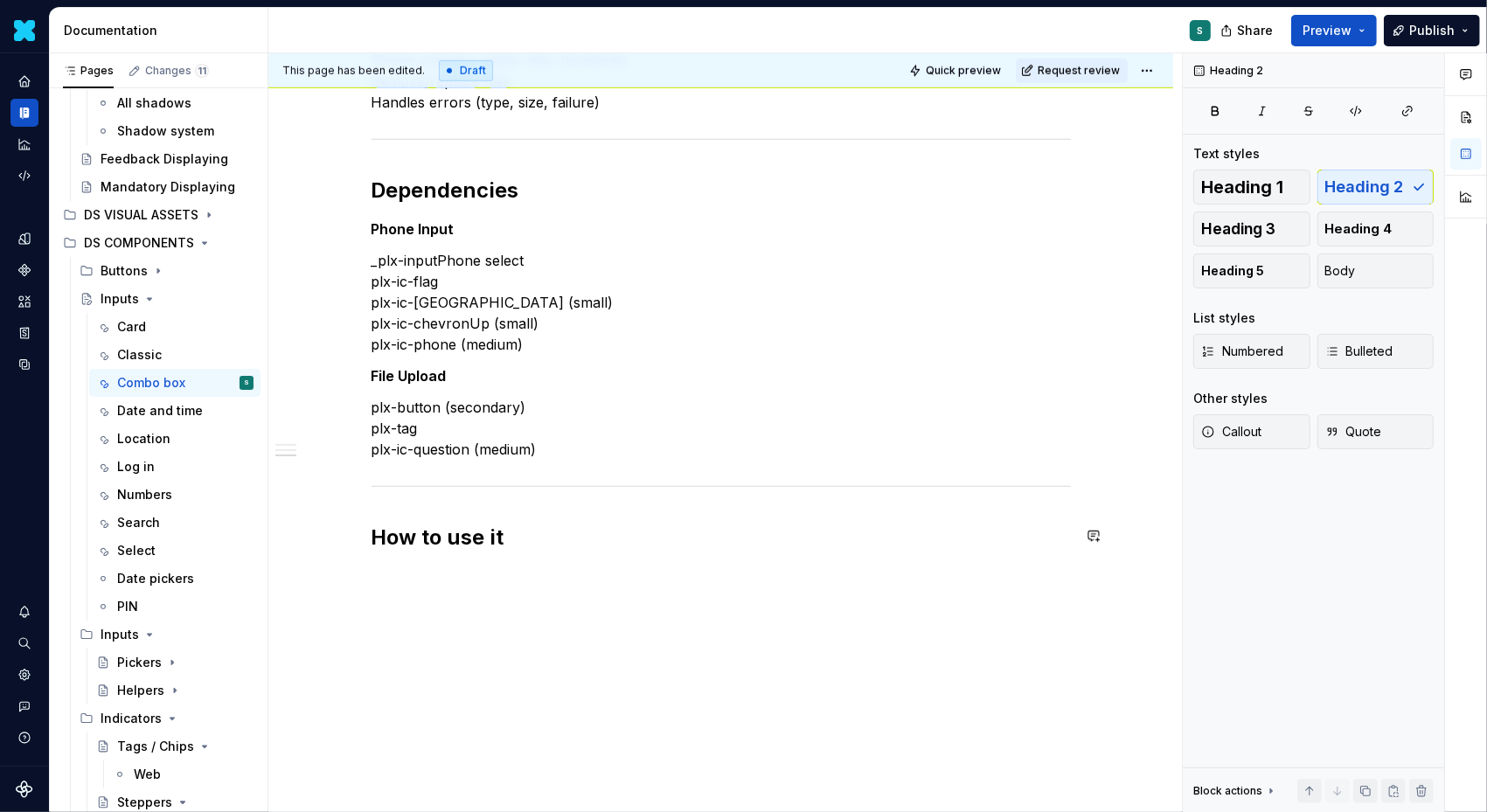
click at [341, 569] on button "button" at bounding box center [334, 574] width 24 height 24
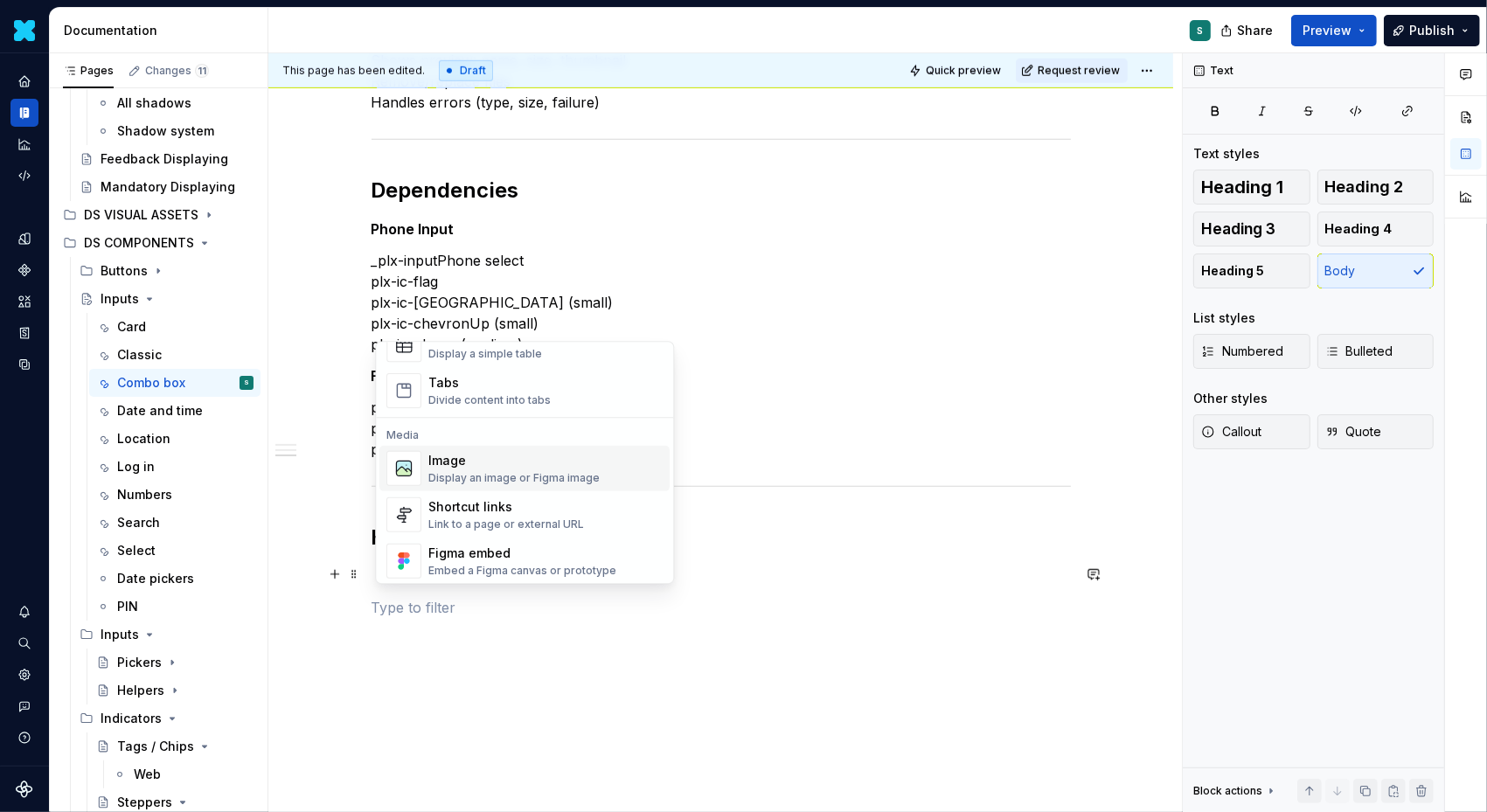
scroll to position [724, 0]
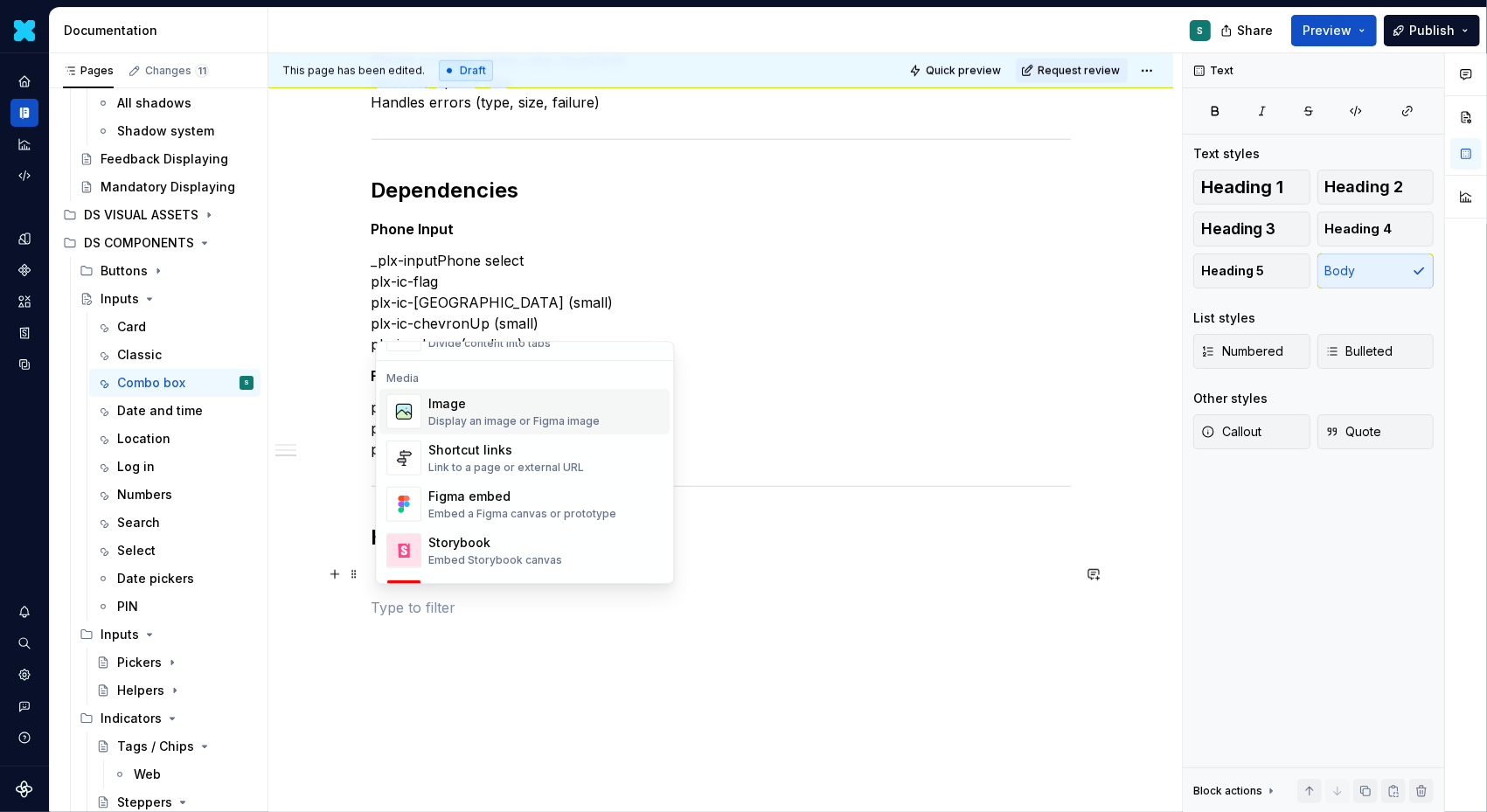
click at [409, 414] on img "Suggestions" at bounding box center [403, 411] width 33 height 33
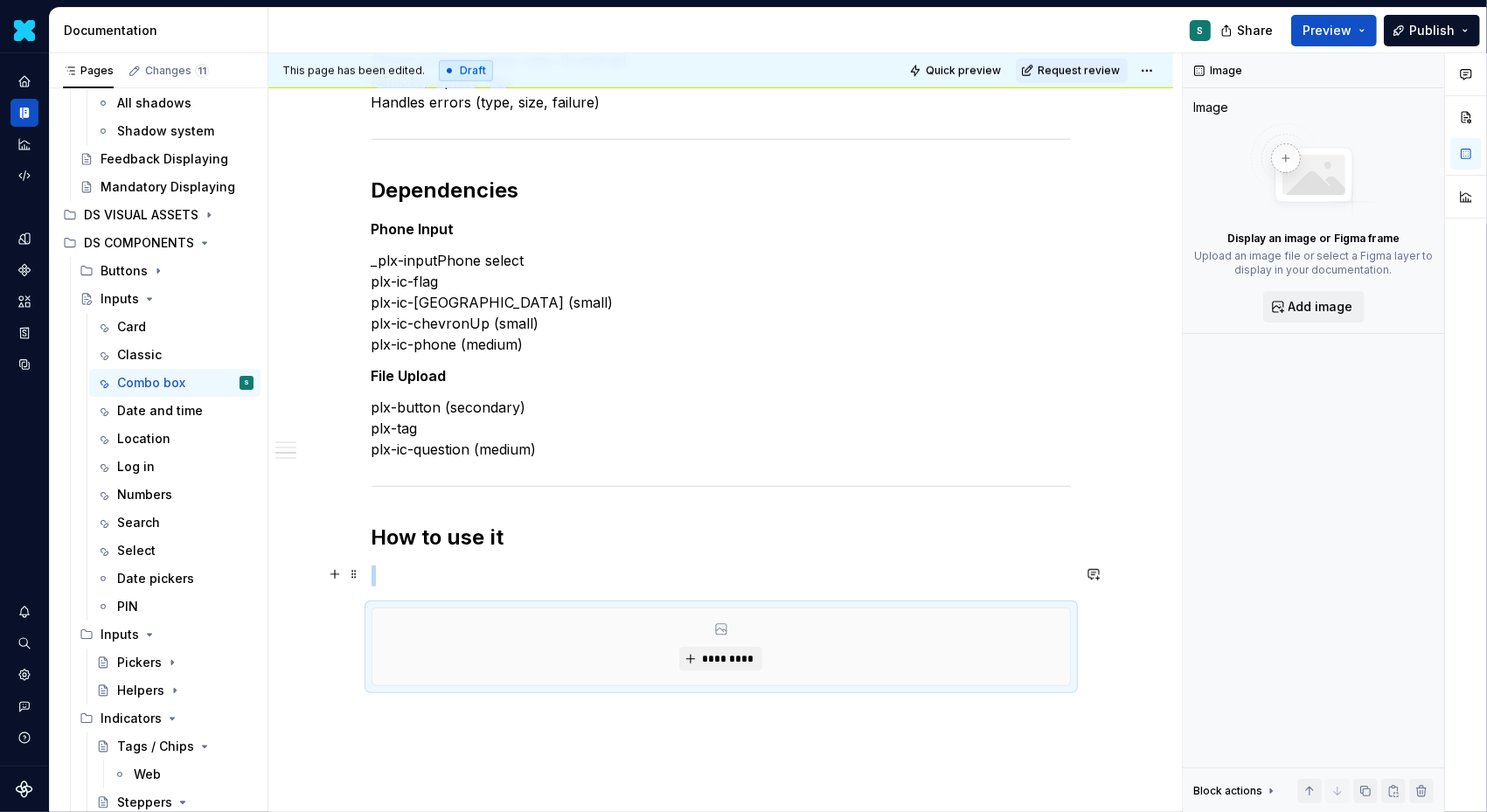
type textarea "*"
click at [717, 652] on span "*********" at bounding box center [728, 660] width 53 height 14
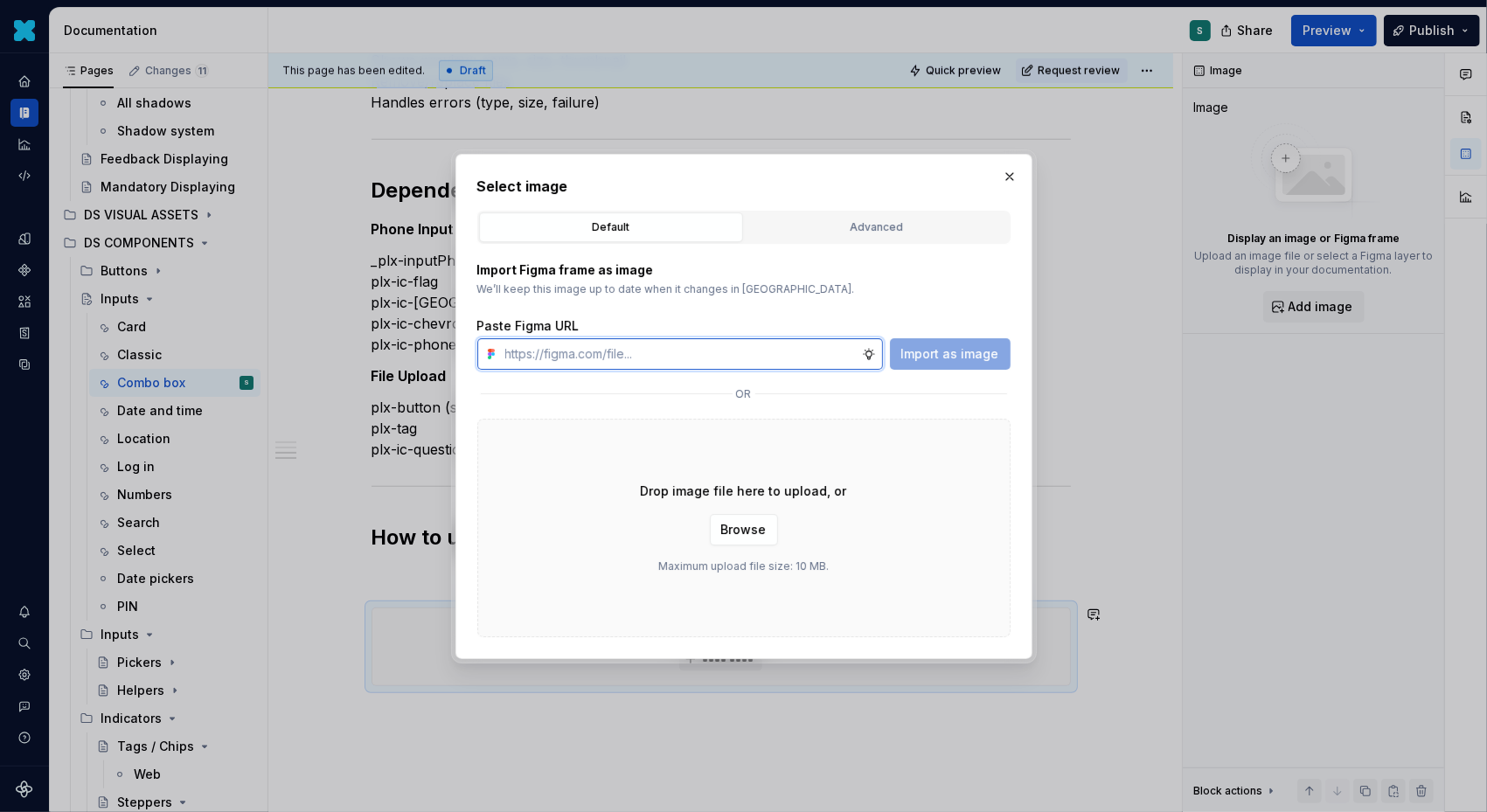
paste input "https://www.figma.com/design/72xGIHOZQ7akBZDjUWnsKx/-DS-Com--Supernova-Document…"
type input "https://www.figma.com/design/72xGIHOZQ7akBZDjUWnsKx/-DS-Com--Supernova-Document…"
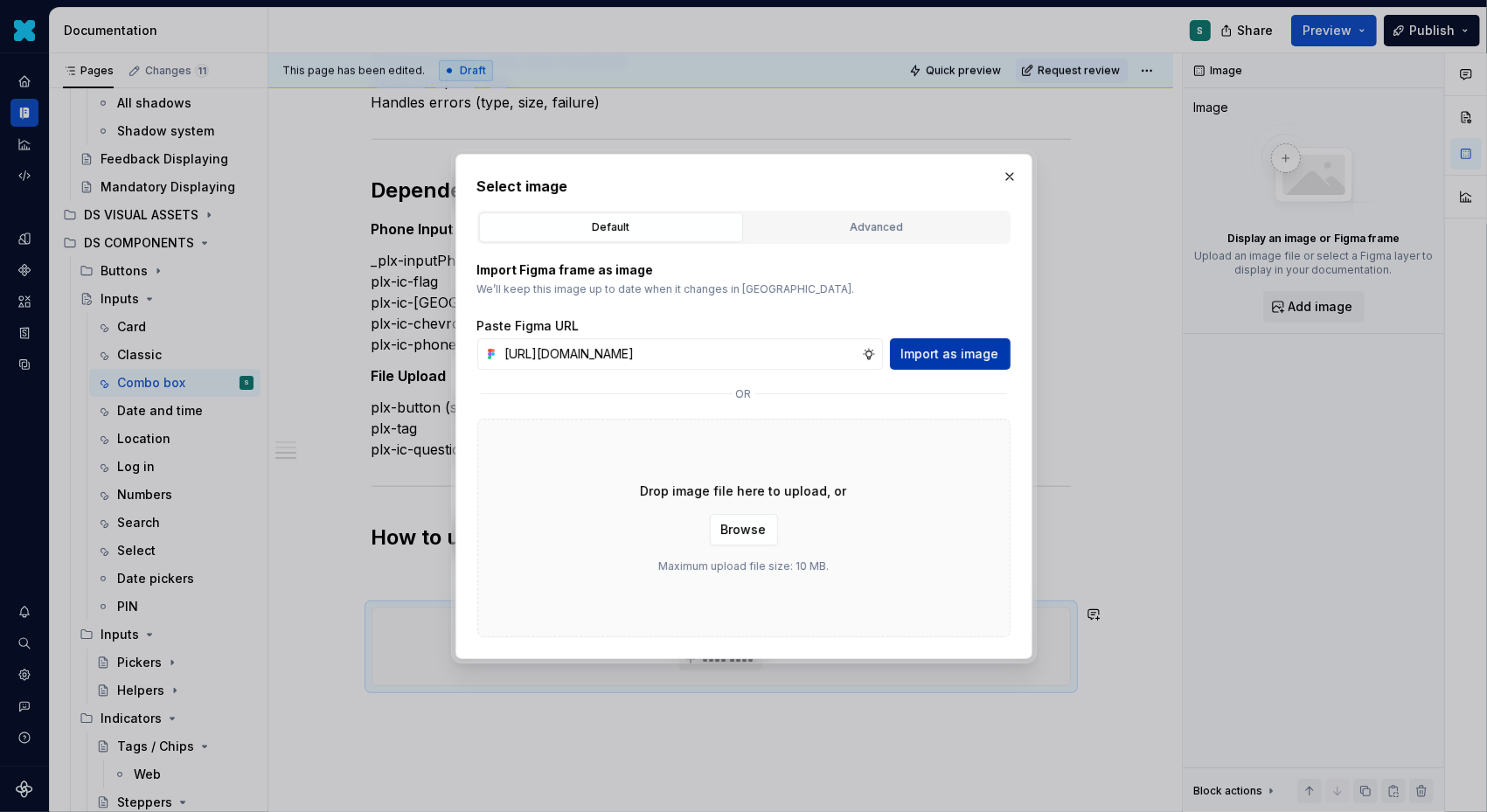
click at [934, 346] on span "Import as image" at bounding box center [950, 354] width 98 height 18
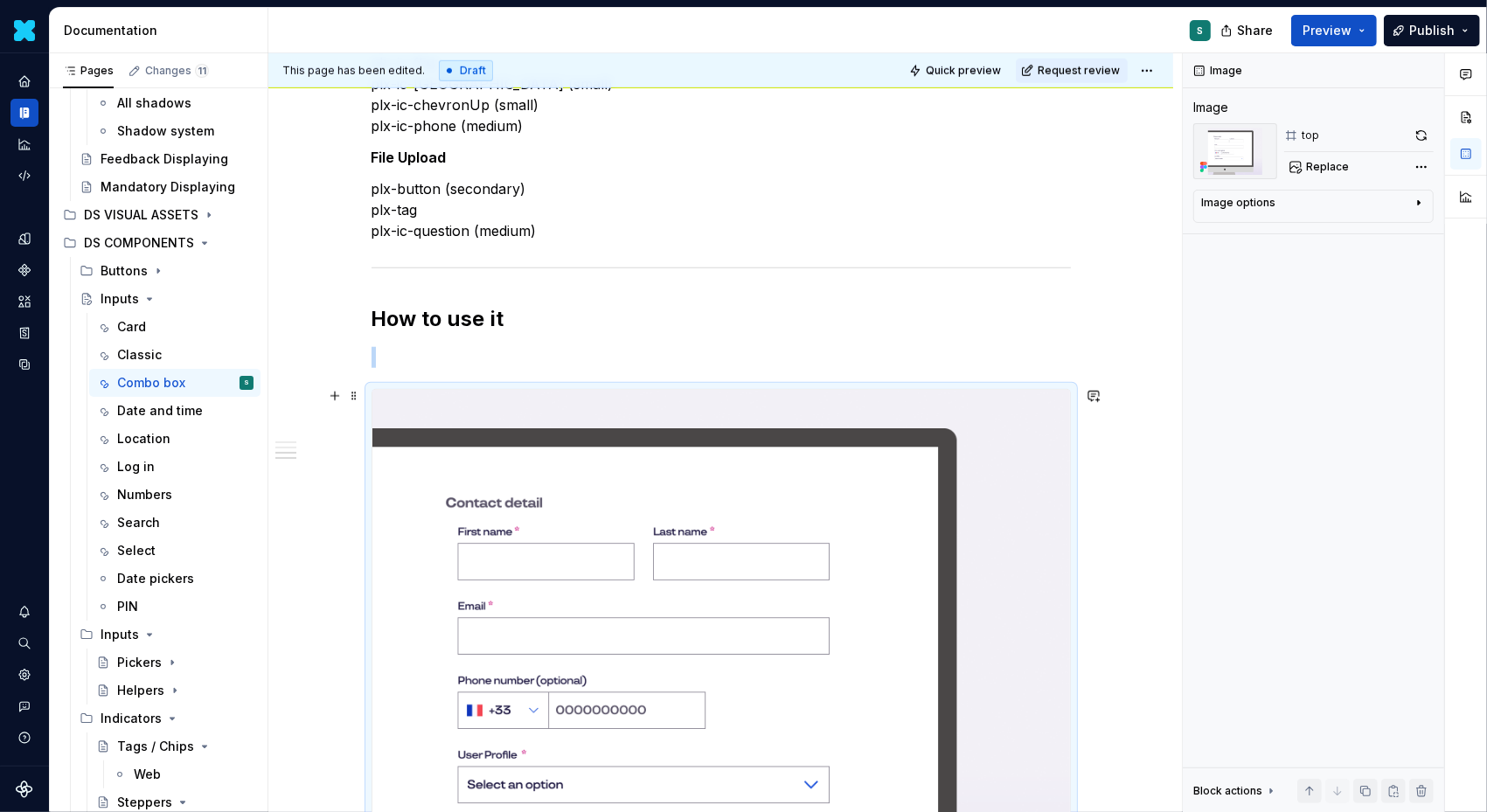
scroll to position [1436, 0]
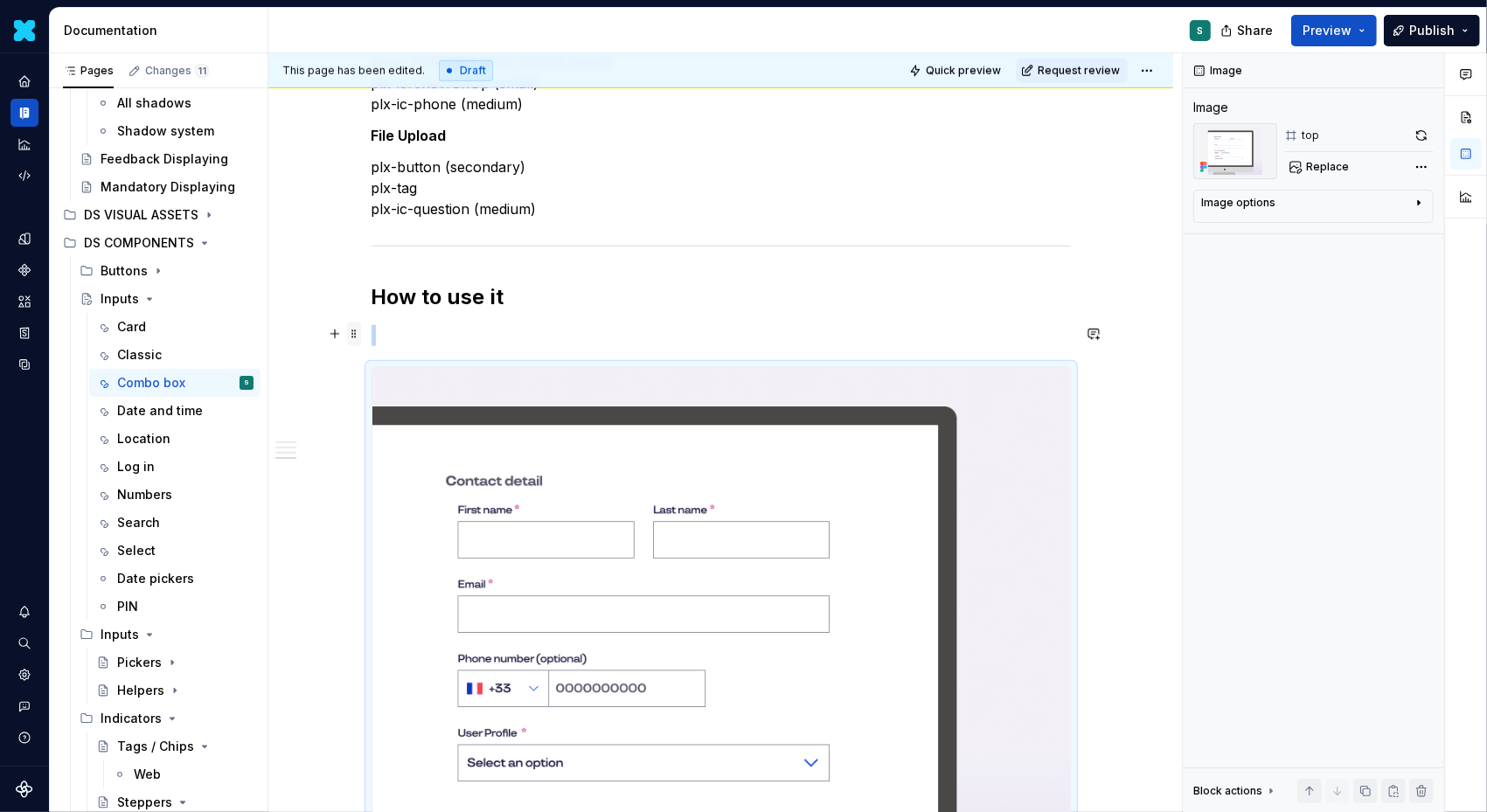
click at [361, 329] on span at bounding box center [354, 333] width 14 height 24
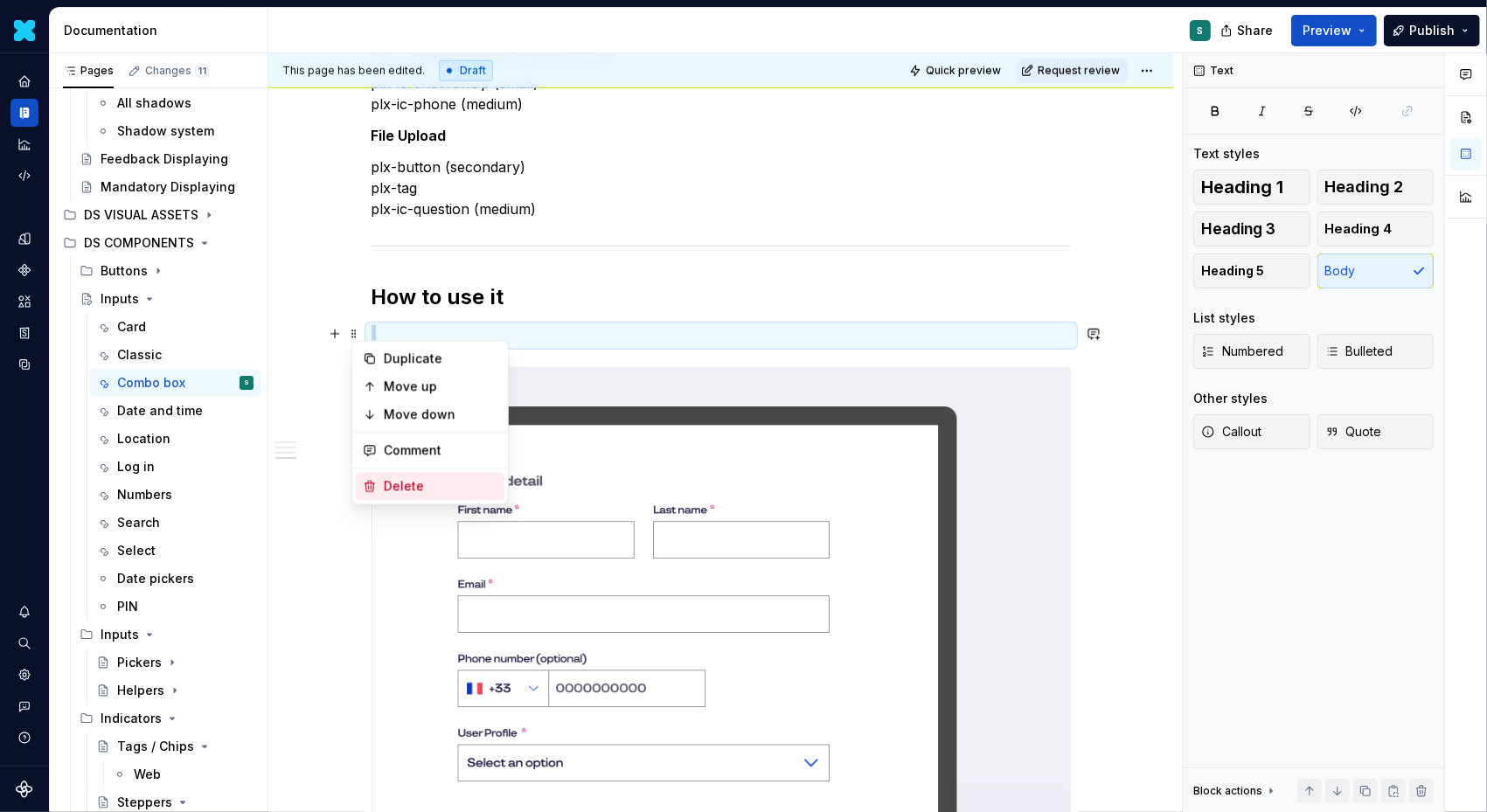
click at [401, 488] on div "Delete" at bounding box center [441, 487] width 114 height 18
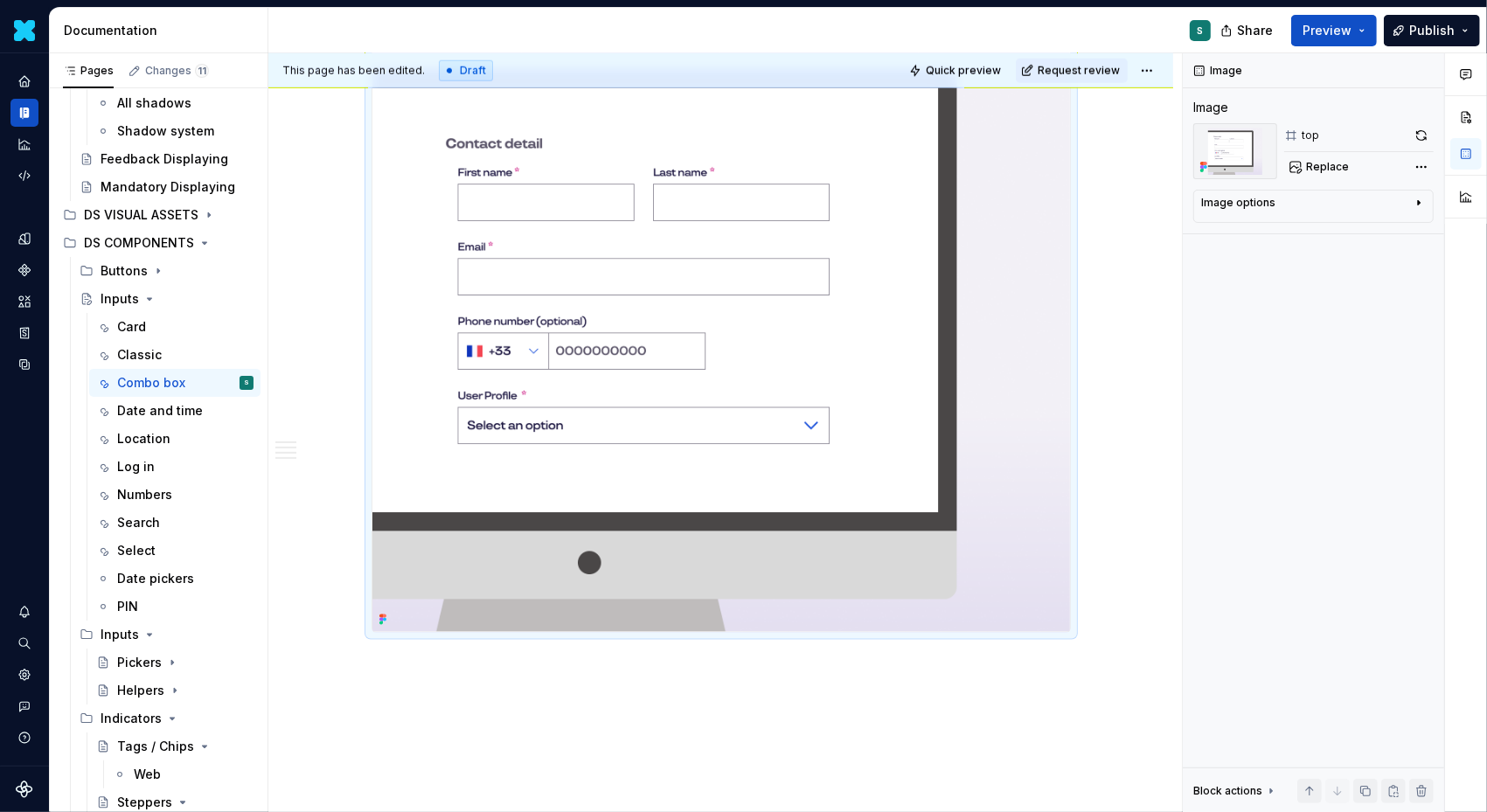
scroll to position [1813, 0]
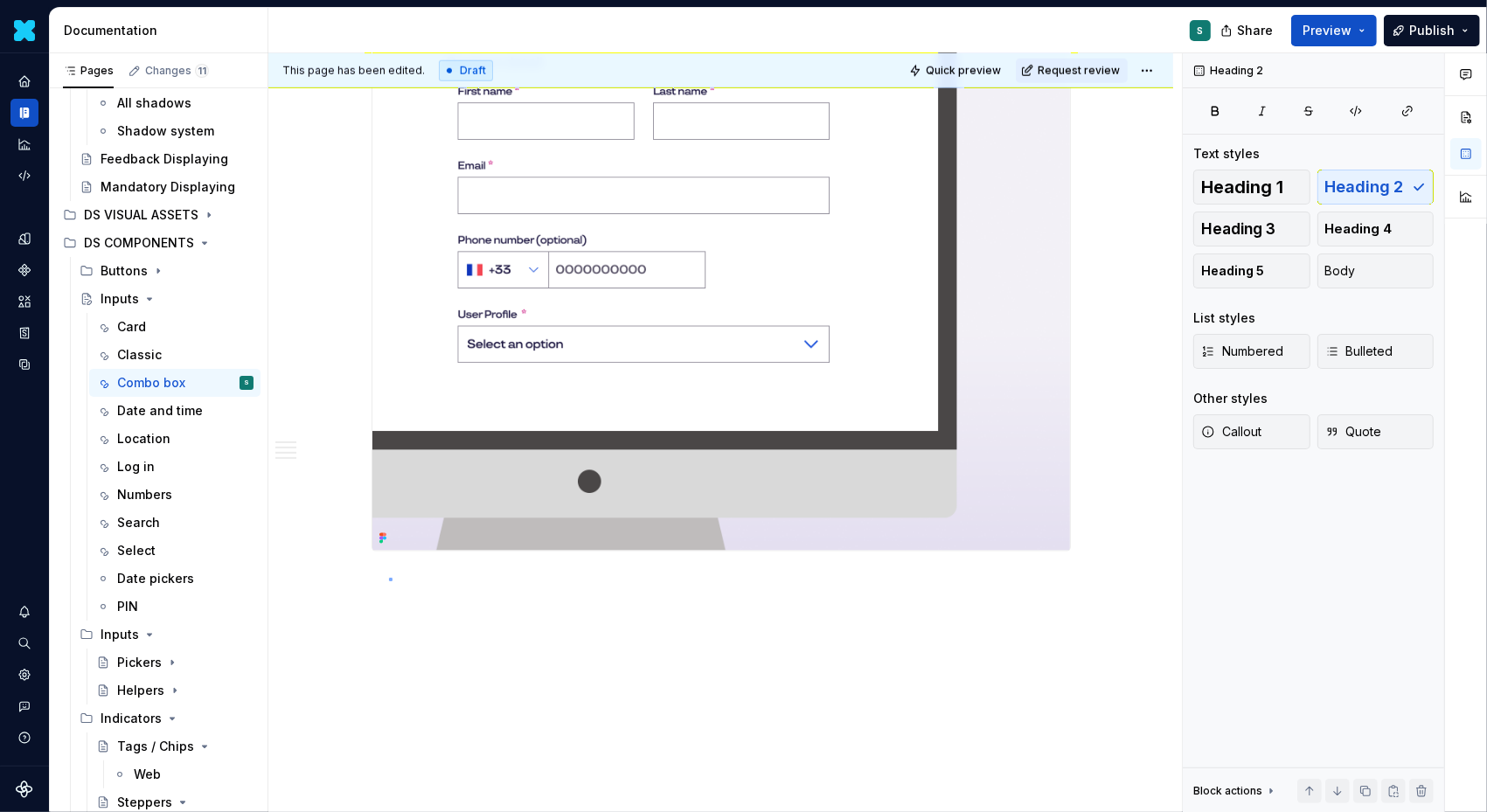
click at [390, 578] on div "This page has been edited. Draft Quick preview Request review Inputs Edit heade…" at bounding box center [725, 433] width 914 height 759
click at [374, 584] on div "This page has been edited. Draft Quick preview Request review Inputs Edit heade…" at bounding box center [725, 433] width 914 height 759
click at [419, 586] on div "This page has been edited. Draft Quick preview Request review Inputs Edit heade…" at bounding box center [725, 433] width 914 height 759
click at [553, 581] on div "This page has been edited. Draft Quick preview Request review Inputs Edit heade…" at bounding box center [725, 433] width 914 height 759
click at [1110, 513] on div "This page has been edited. Draft Quick preview Request review Inputs Edit heade…" at bounding box center [725, 433] width 914 height 759
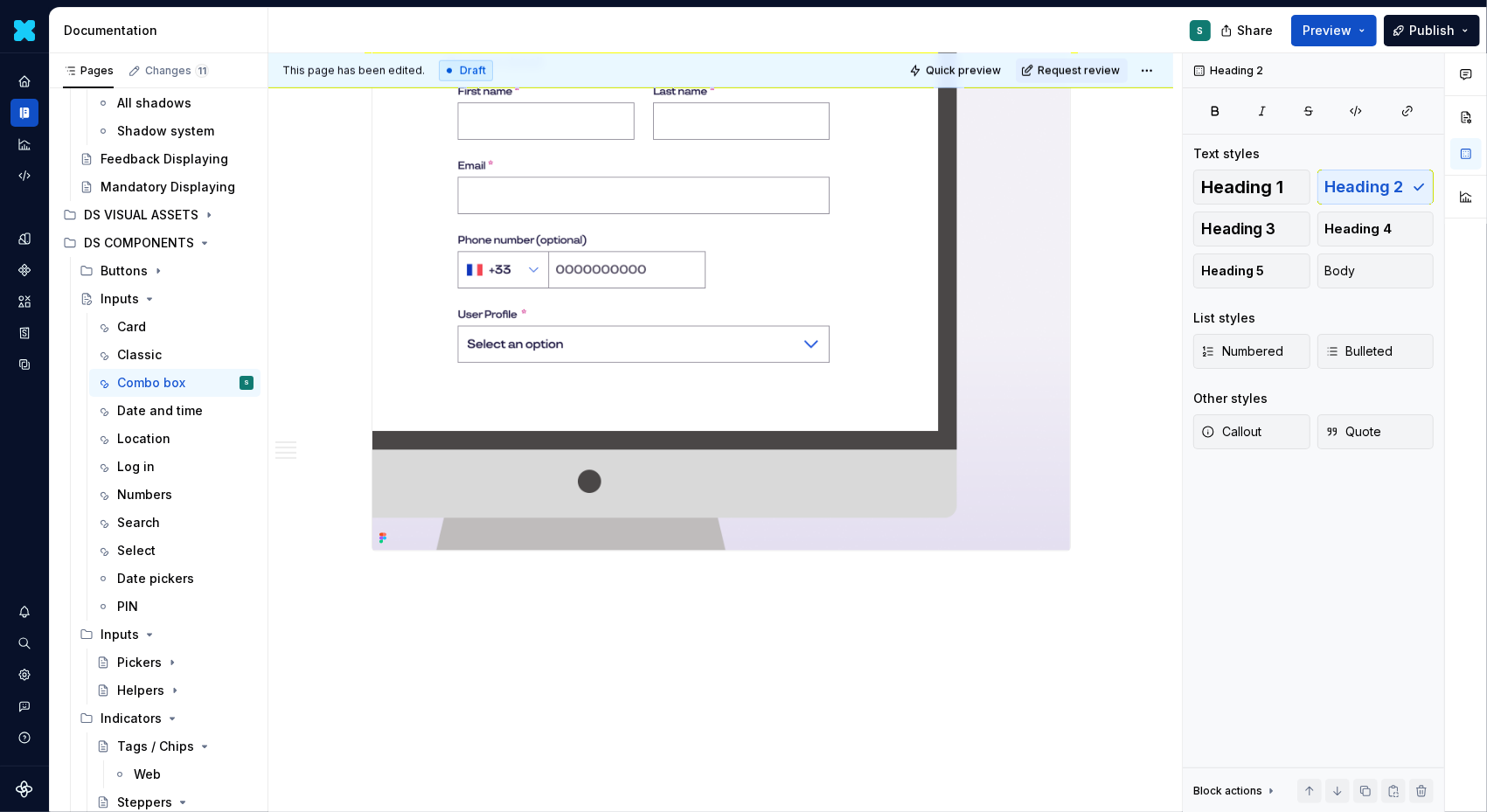
type textarea "*"
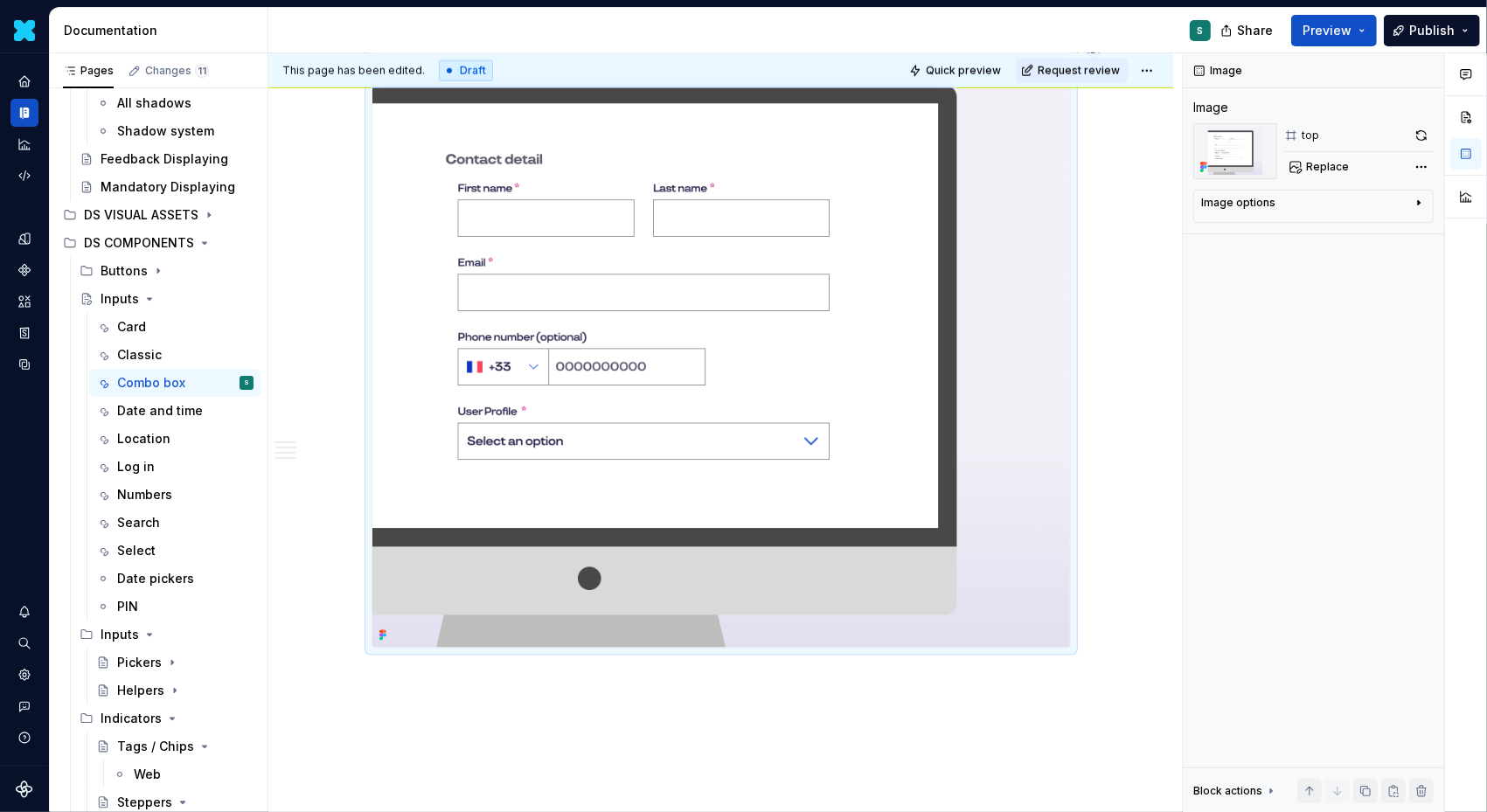
scroll to position [1751, 0]
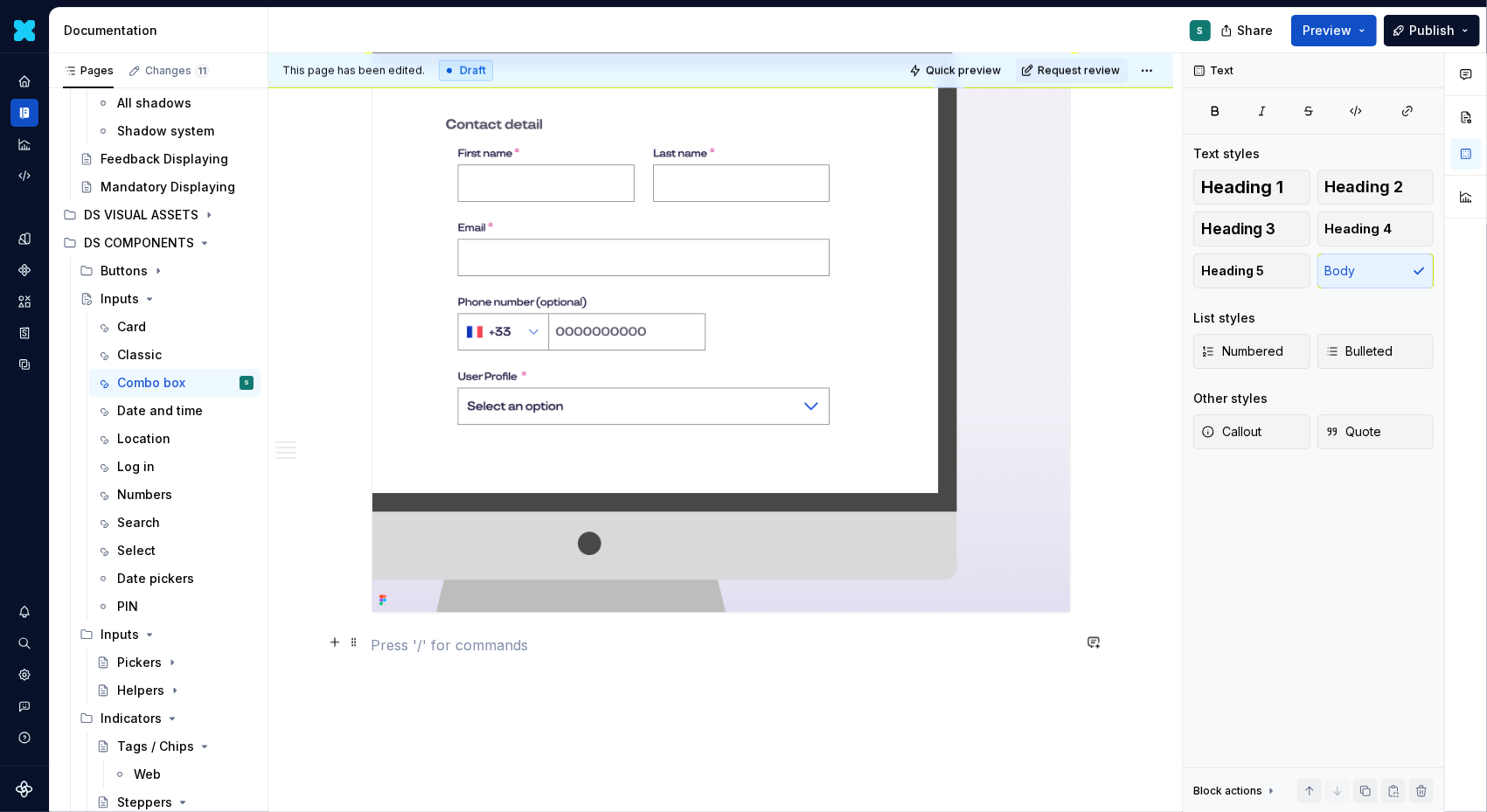
click at [385, 639] on p at bounding box center [721, 645] width 700 height 21
click at [345, 645] on button "button" at bounding box center [334, 642] width 24 height 24
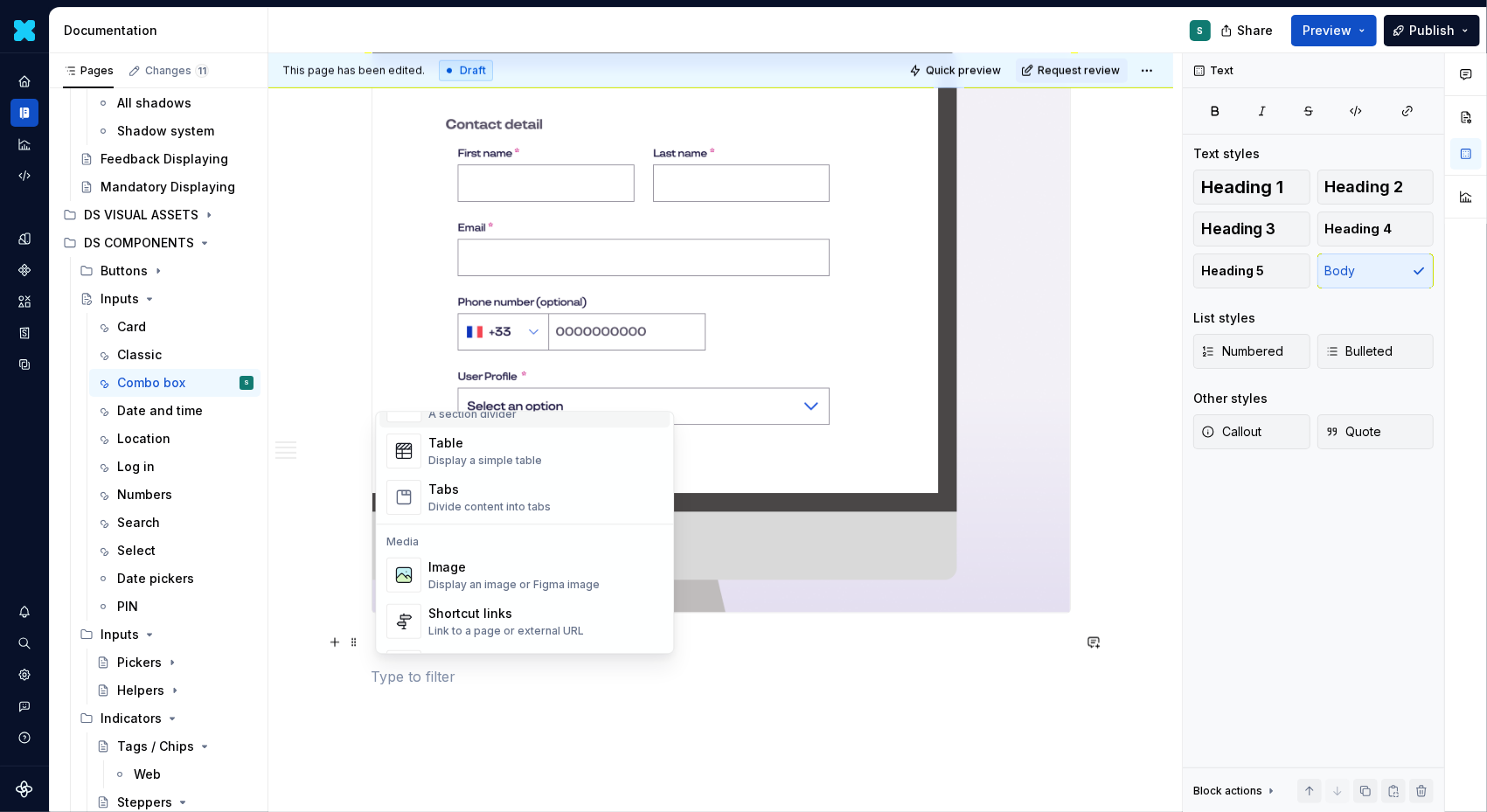
scroll to position [665, 0]
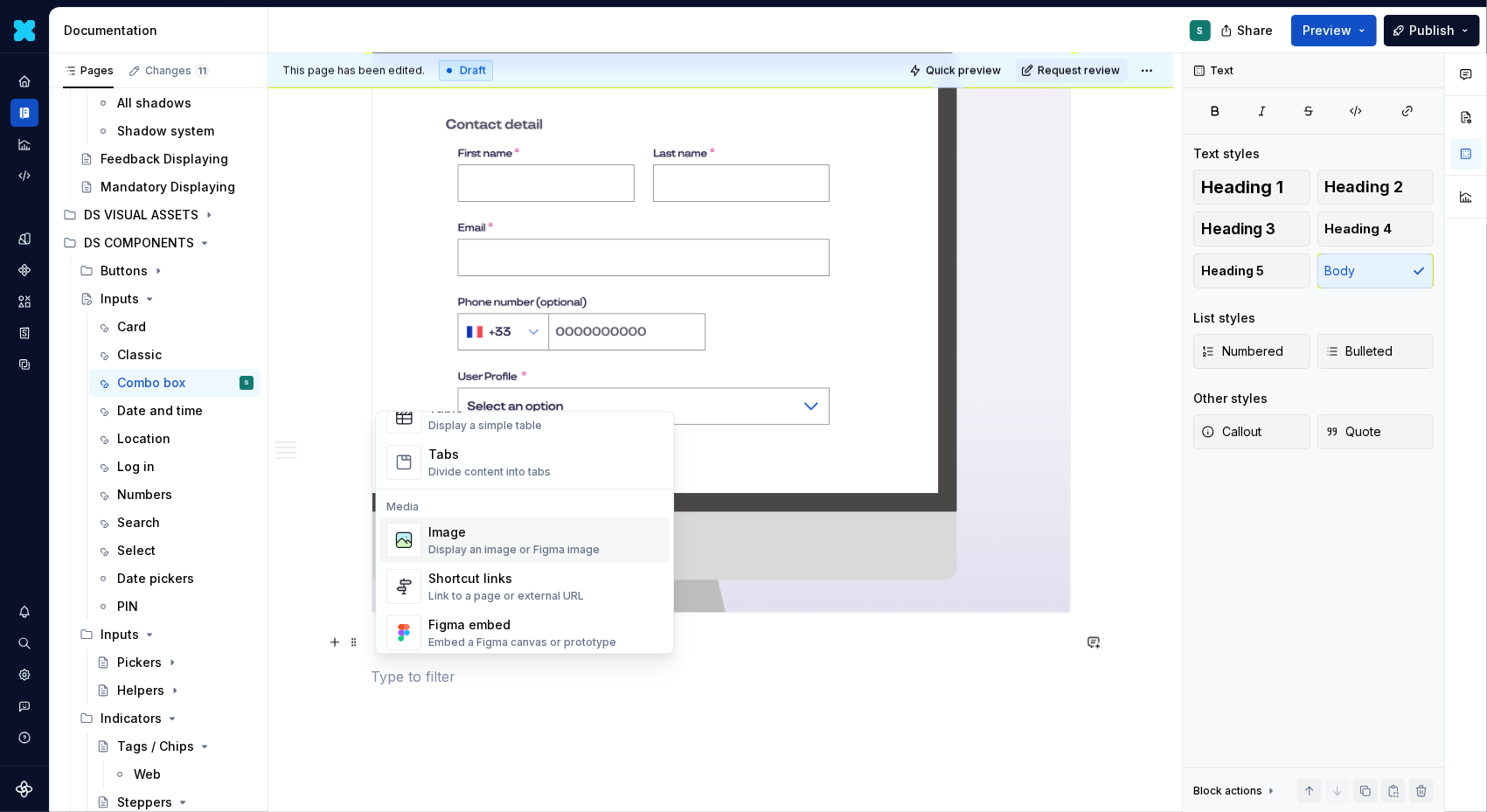
click at [455, 533] on div "Image" at bounding box center [514, 532] width 171 height 18
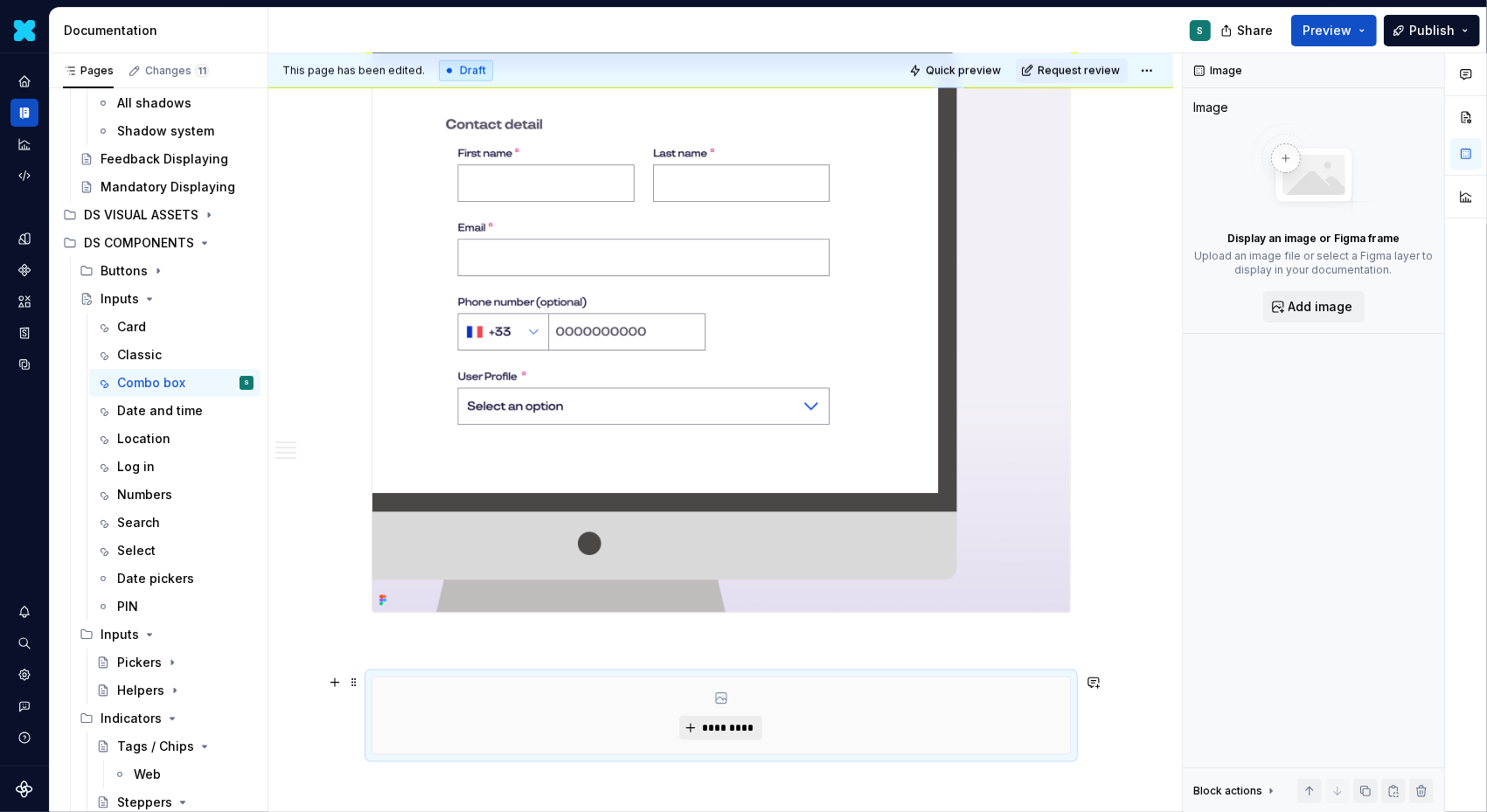
click at [744, 721] on span "*********" at bounding box center [728, 728] width 53 height 14
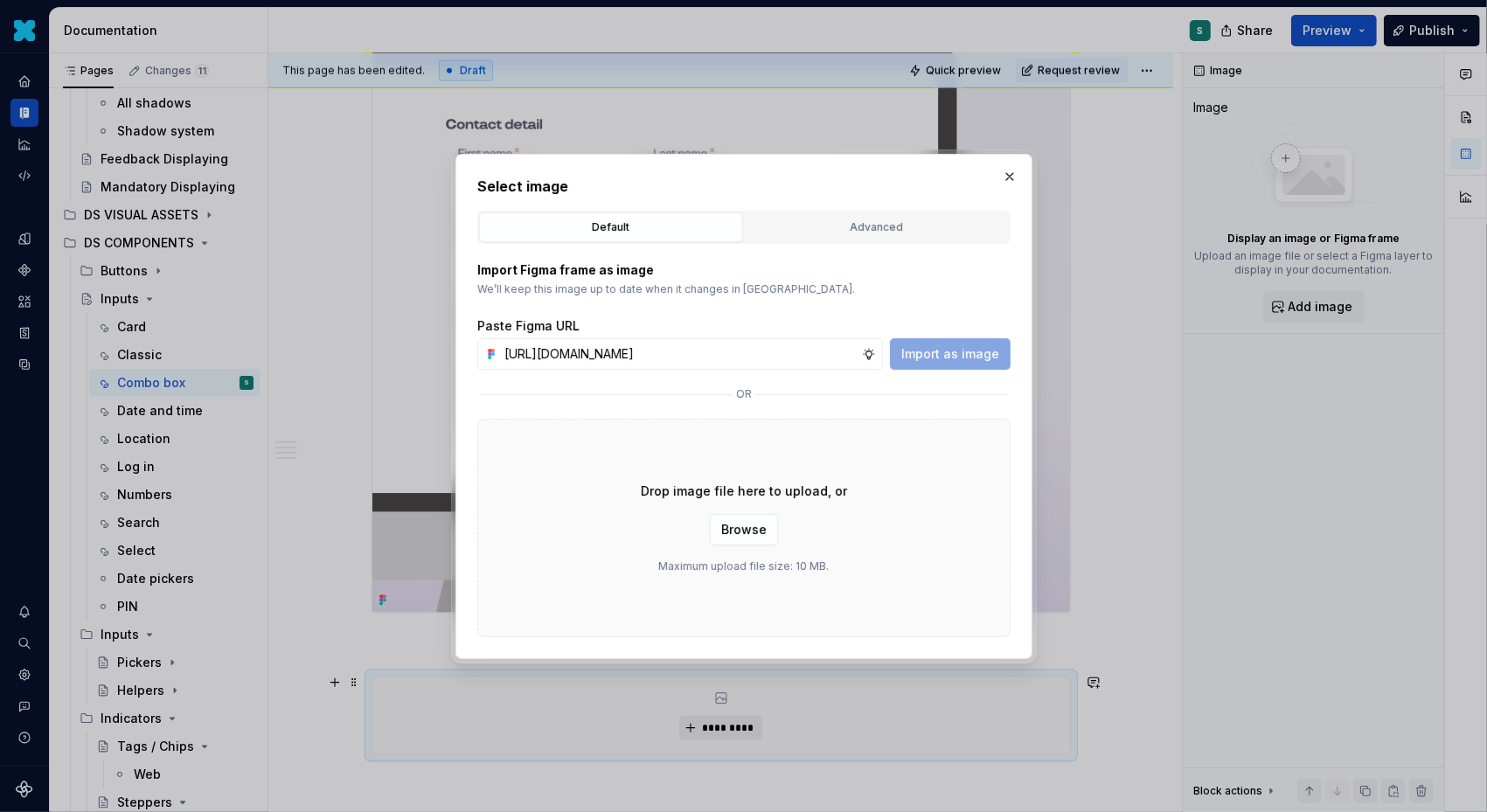
scroll to position [0, 596]
type input "https://www.figma.com/design/72xGIHOZQ7akBZDjUWnsKx/-DS-Com--Supernova-Document…"
click at [949, 362] on button "Import as image" at bounding box center [949, 354] width 120 height 31
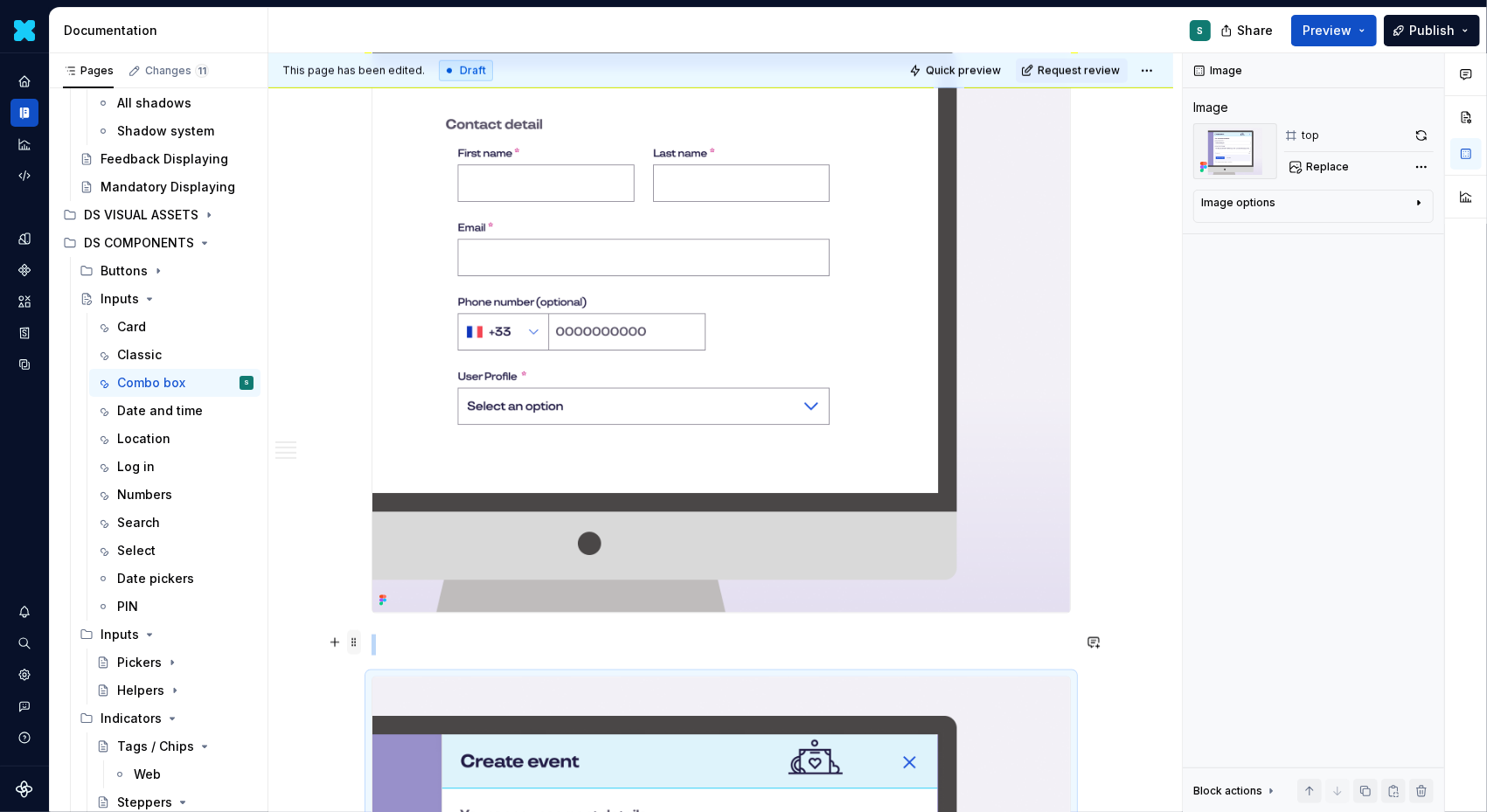
click at [360, 641] on span at bounding box center [354, 642] width 14 height 24
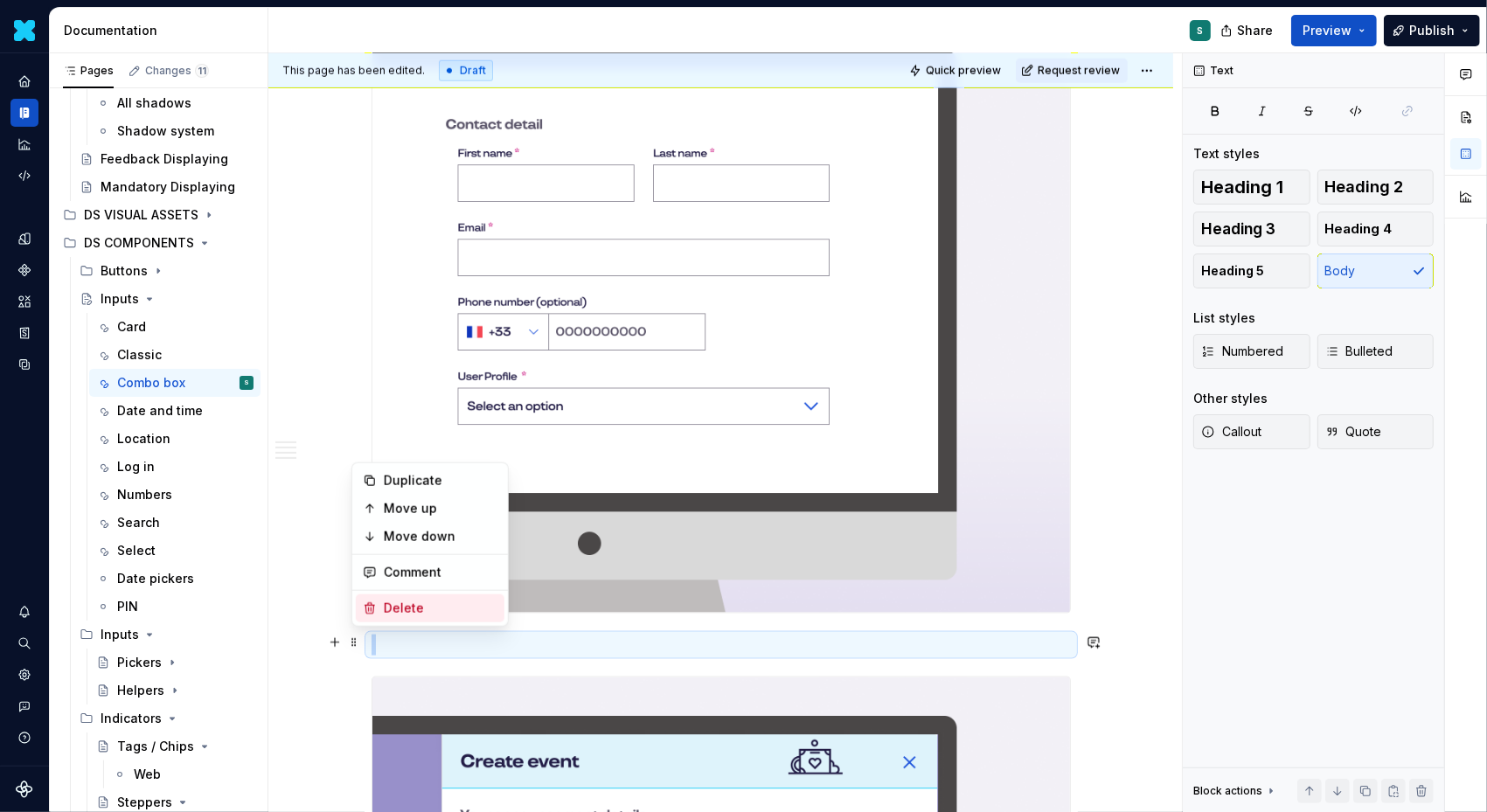
click at [401, 609] on div "Delete" at bounding box center [441, 609] width 114 height 18
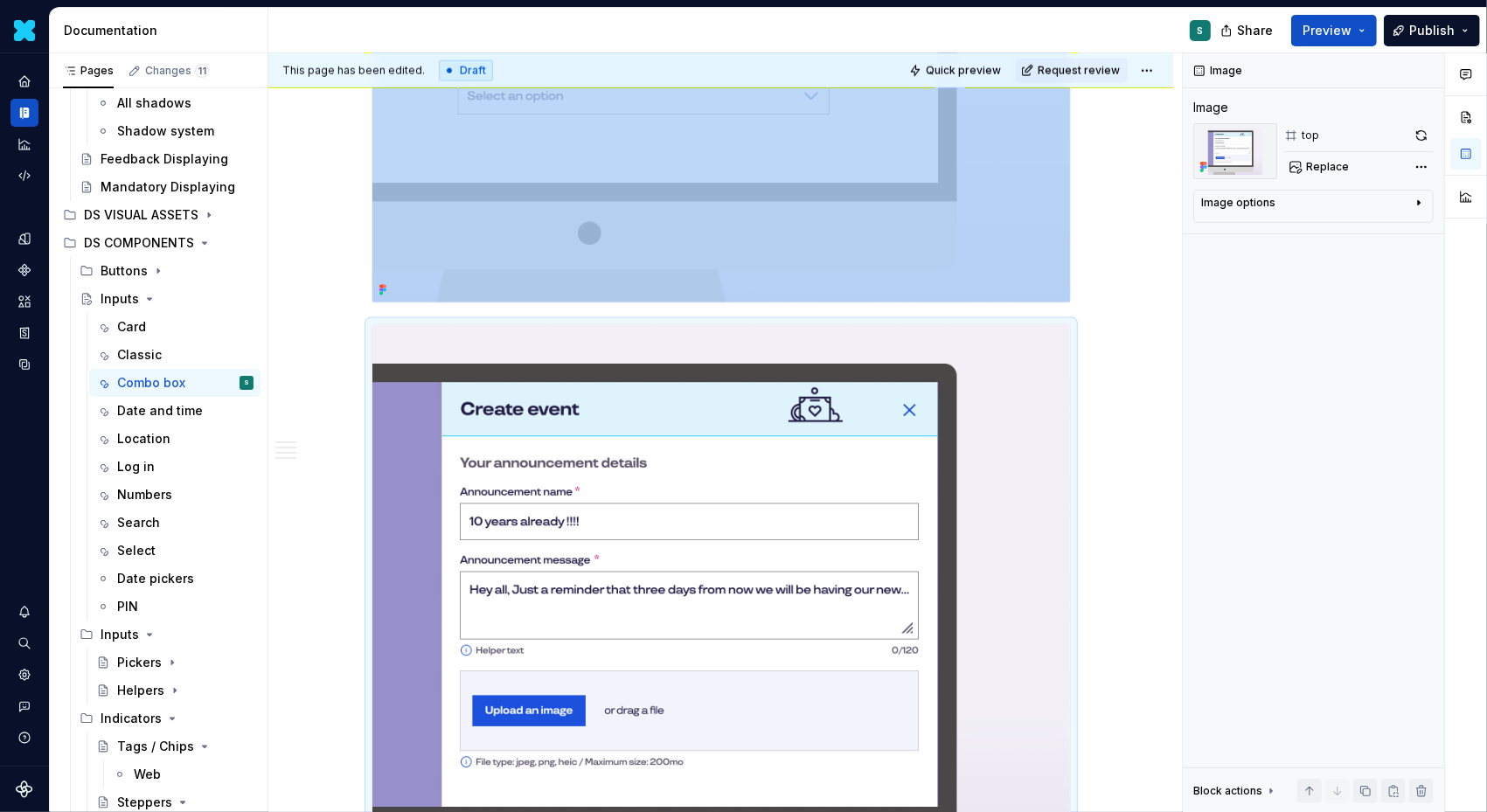
scroll to position [2026, 0]
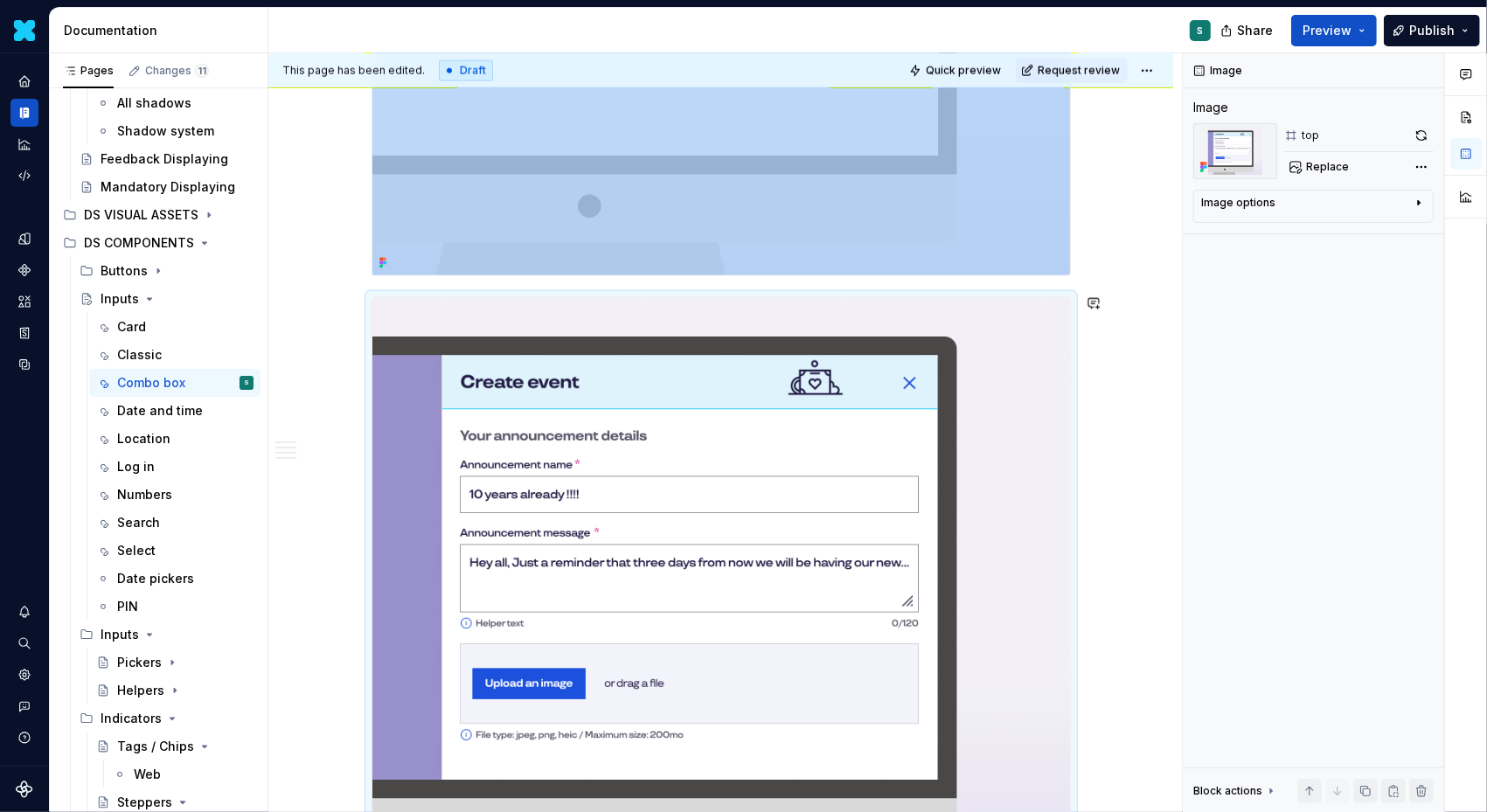
scroll to position [2071, 0]
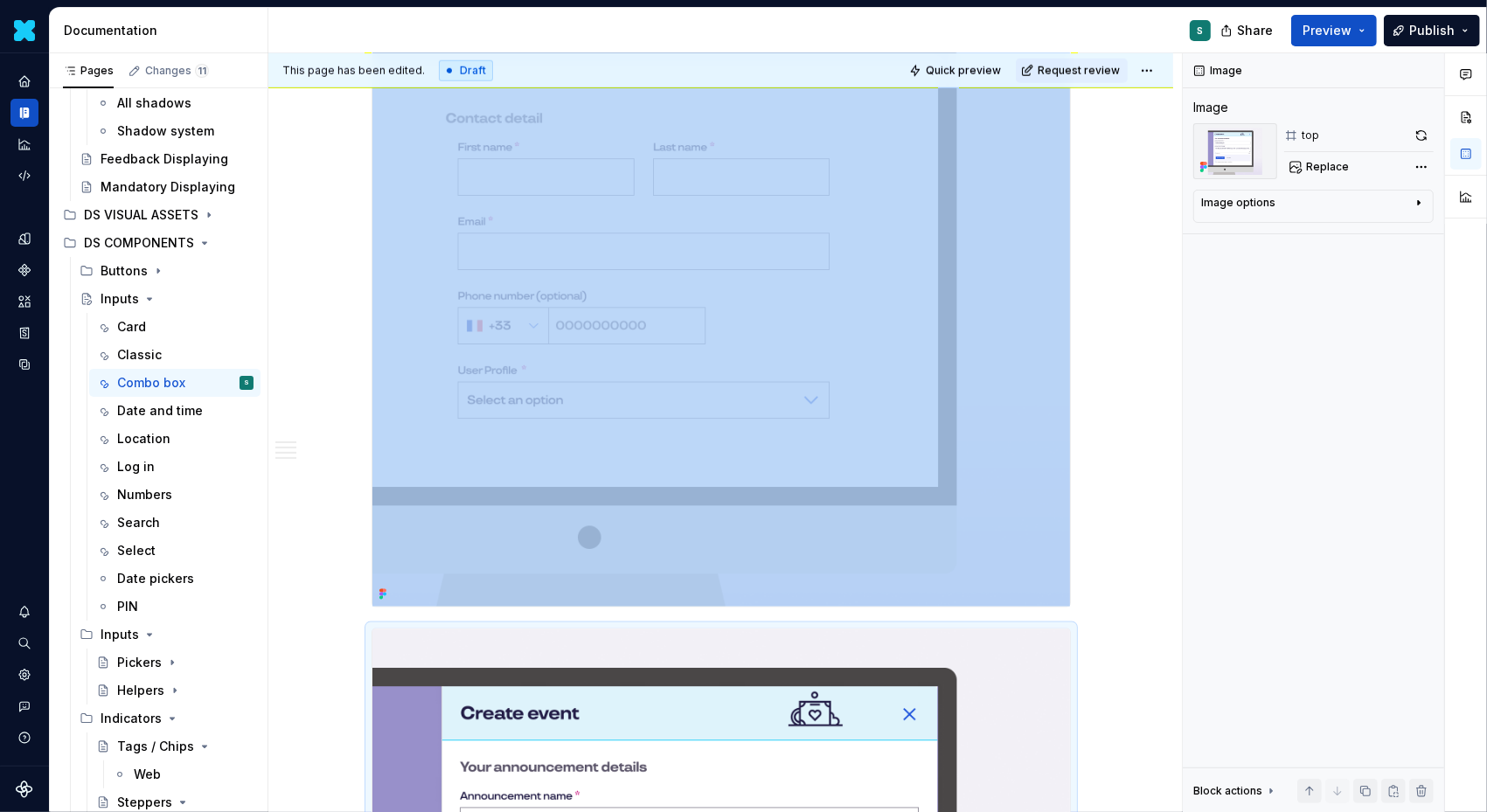
click at [1106, 569] on div "Definition Complex Comboboxes combine multiple inputs (select, field, button, d…" at bounding box center [720, 21] width 905 height 2949
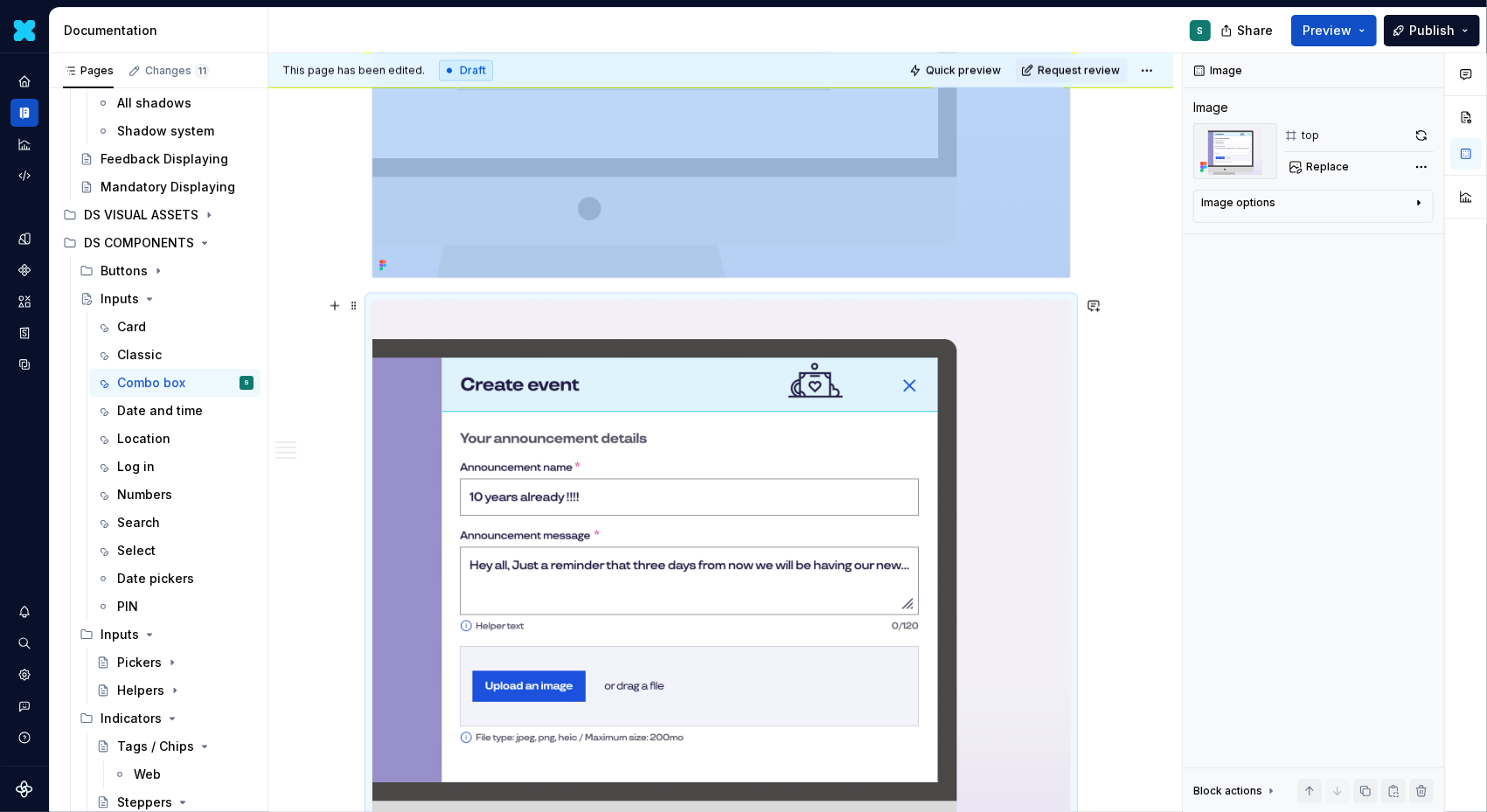
scroll to position [2029, 0]
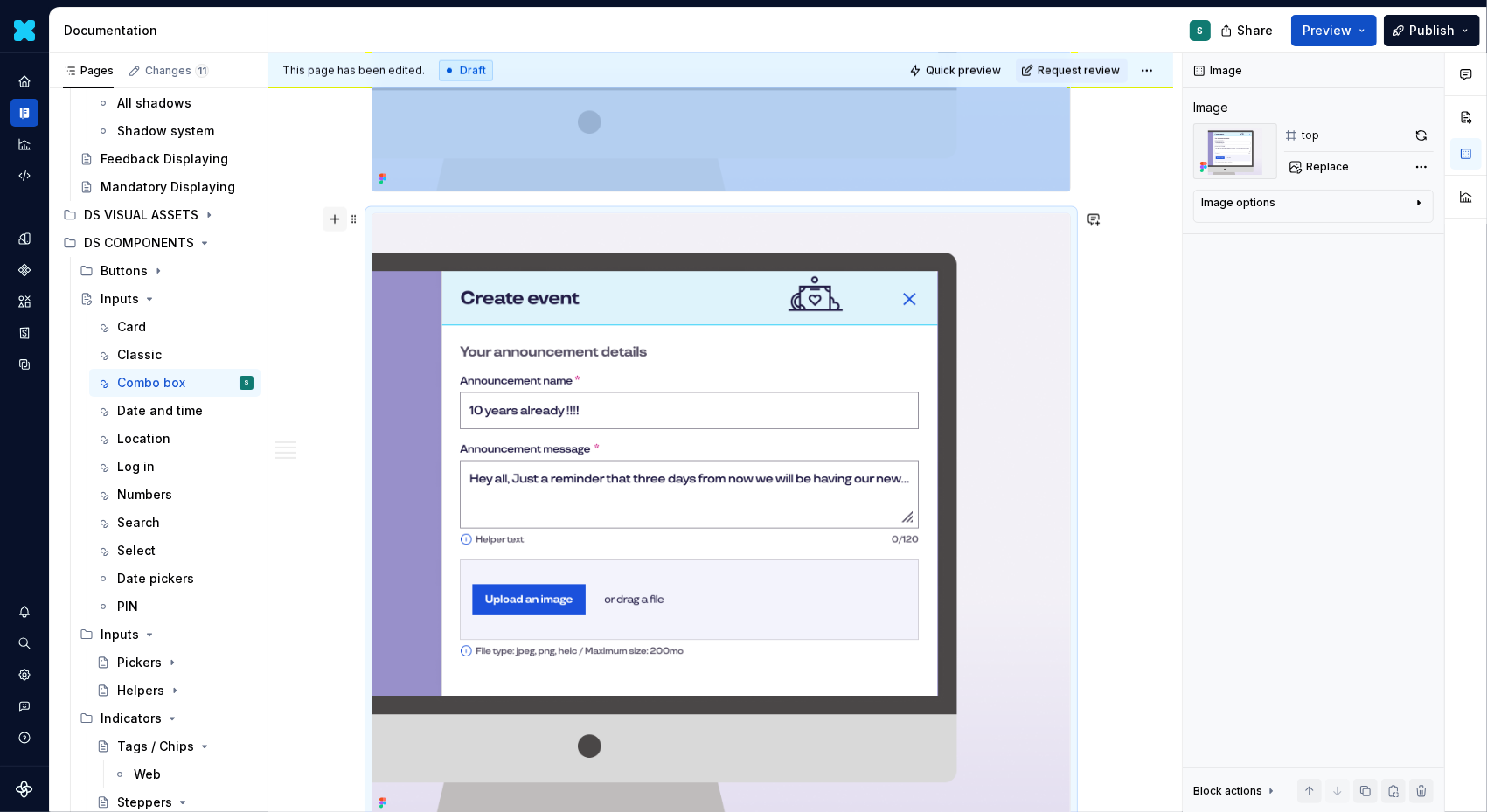
click at [342, 210] on button "button" at bounding box center [334, 218] width 24 height 24
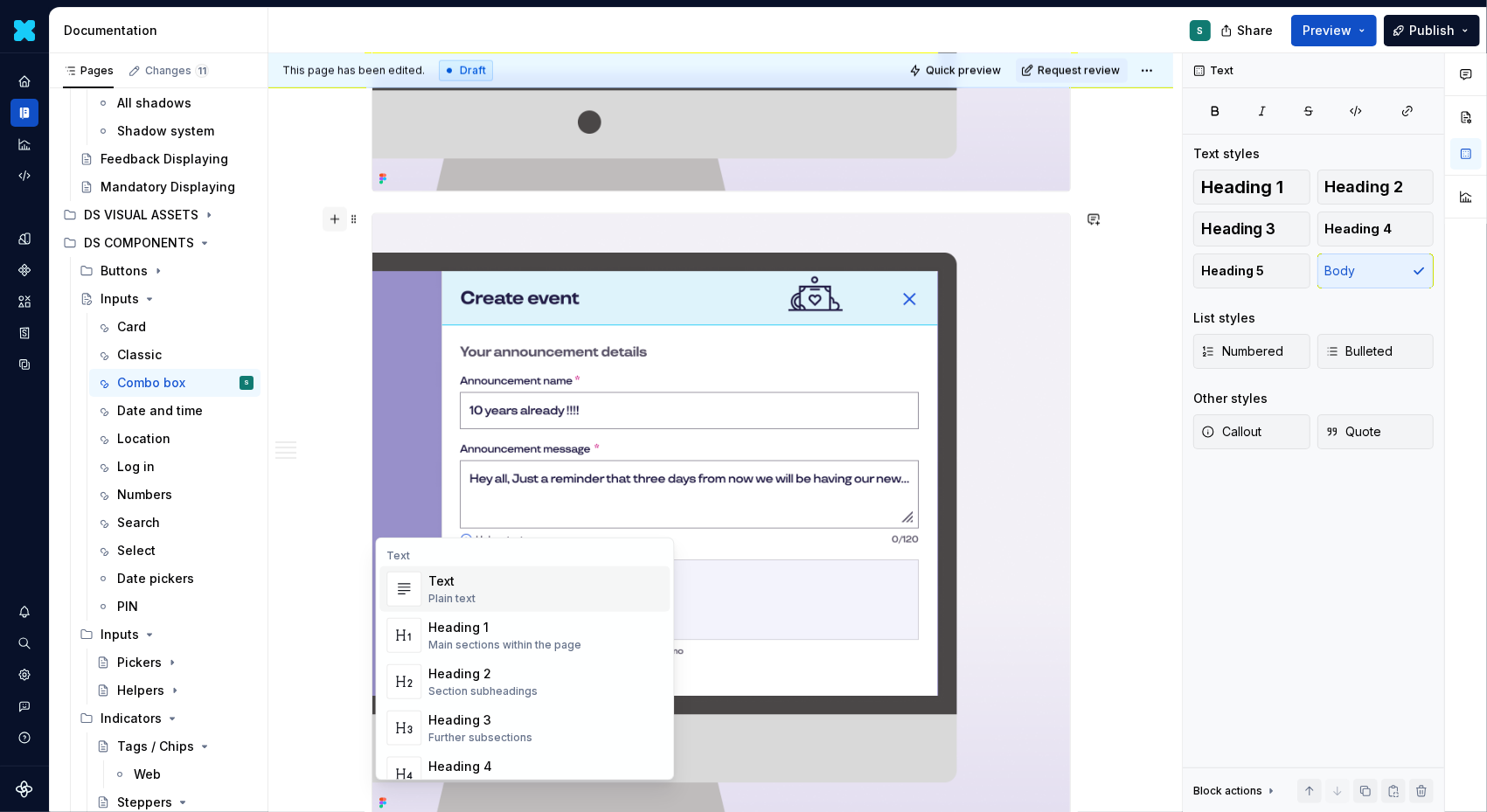
scroll to position [2217, 0]
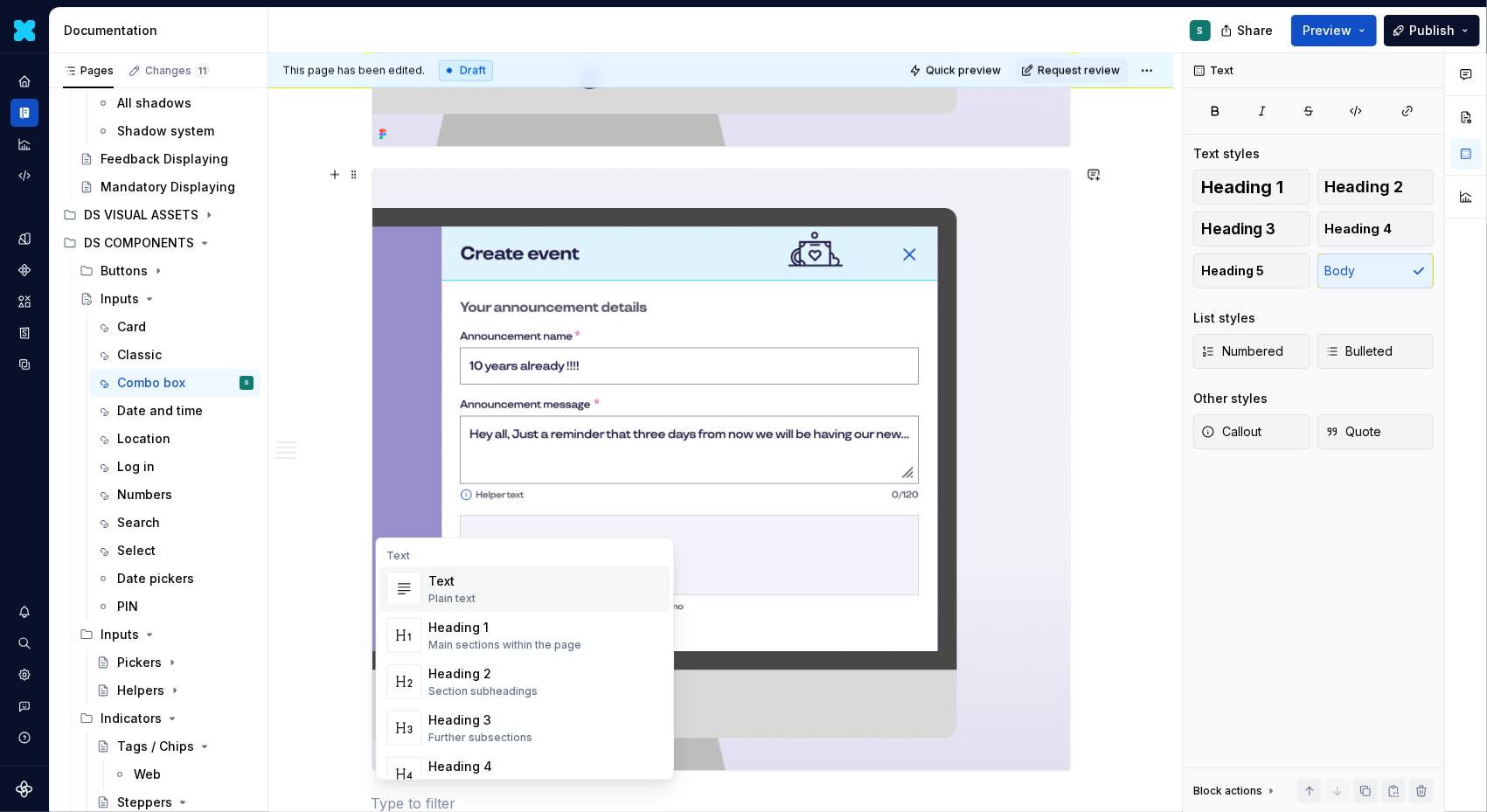
click at [430, 582] on div "Text" at bounding box center [452, 581] width 47 height 18
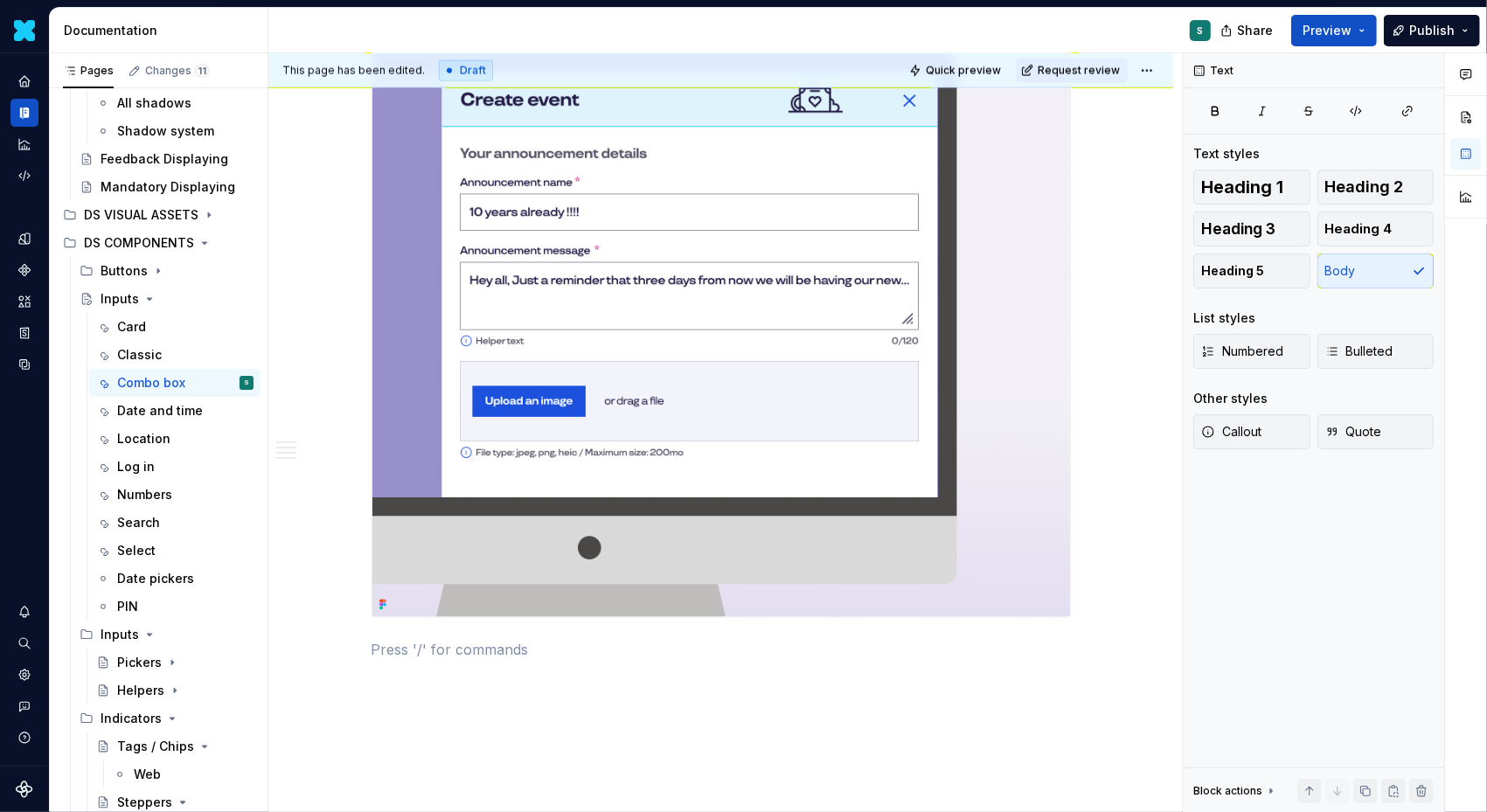
scroll to position [2480, 0]
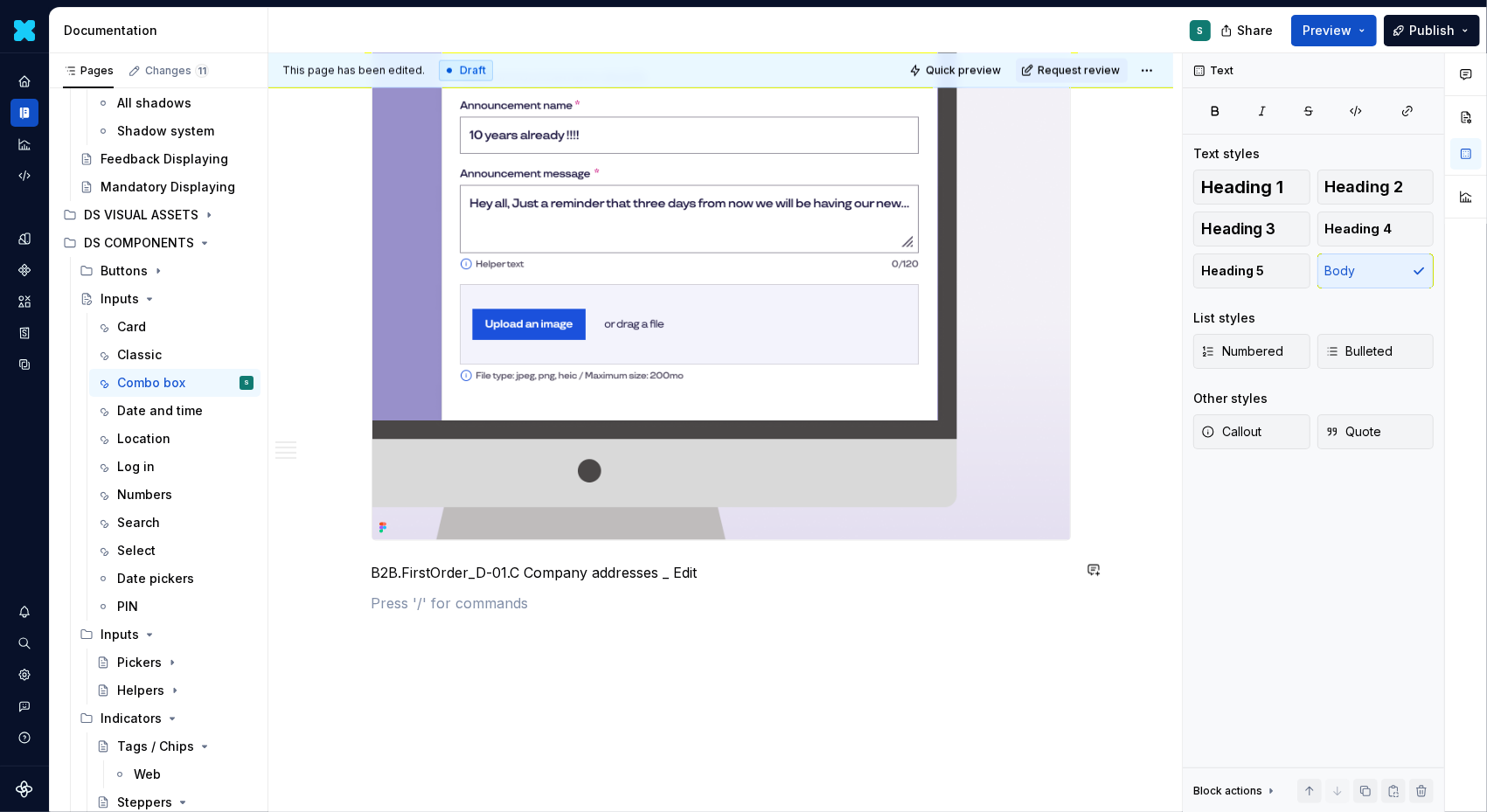
scroll to position [2409, 0]
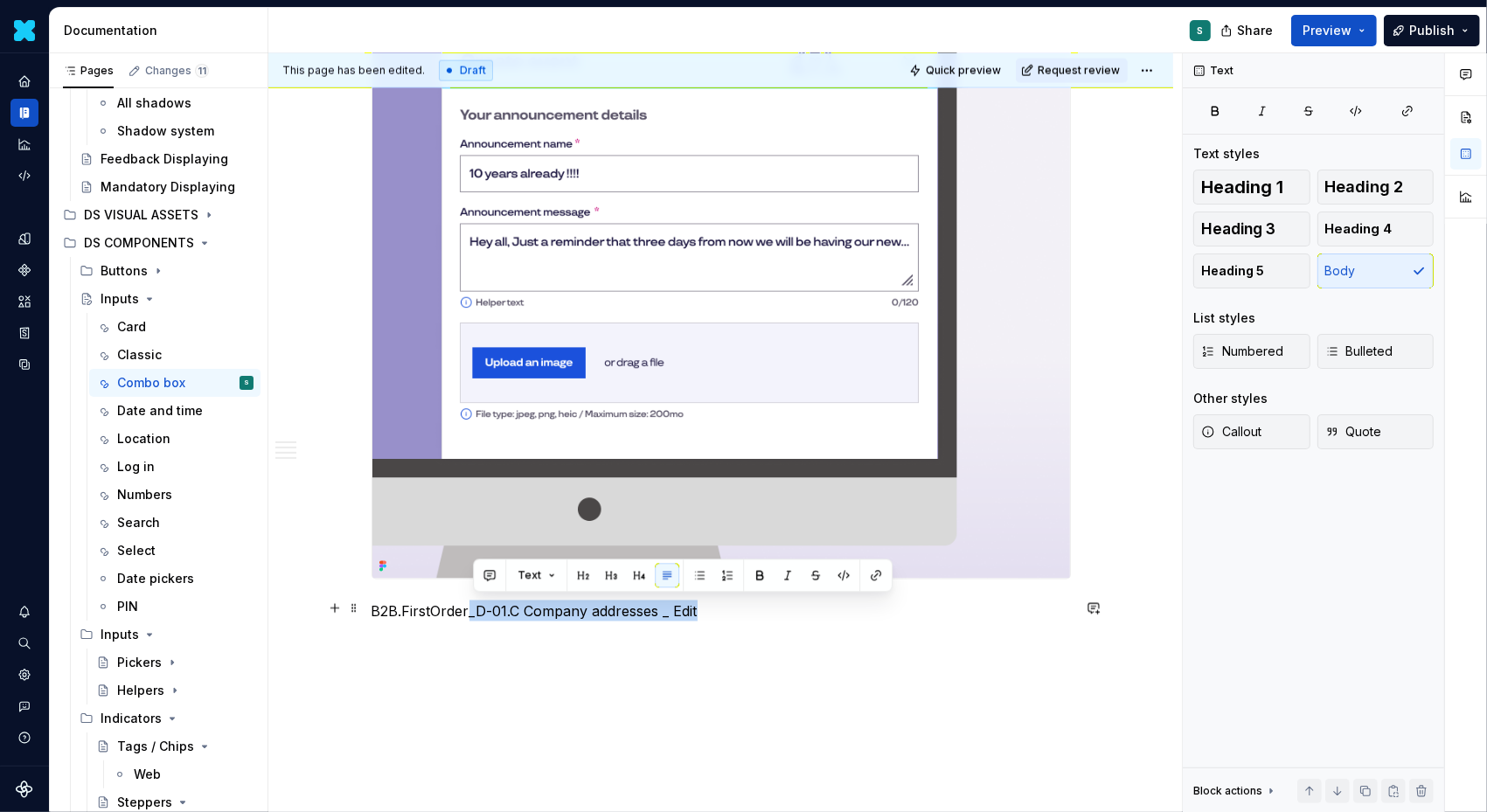
drag, startPoint x: 474, startPoint y: 608, endPoint x: 756, endPoint y: 608, distance: 282.0
click at [756, 608] on p "B2B.FirstOrder_D-01.C Company addresses _ Edit" at bounding box center [721, 611] width 700 height 21
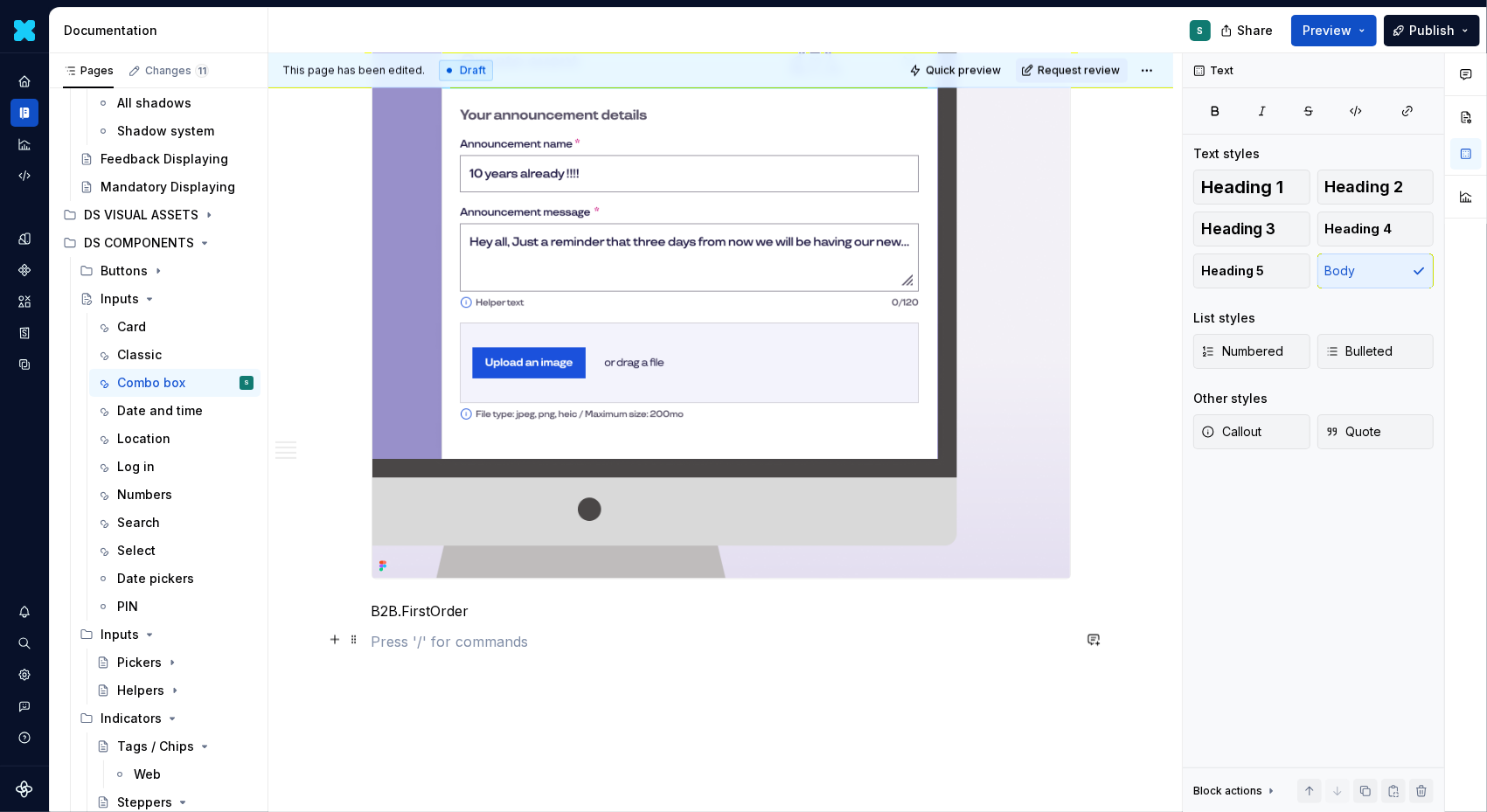
click at [640, 633] on p at bounding box center [721, 643] width 700 height 21
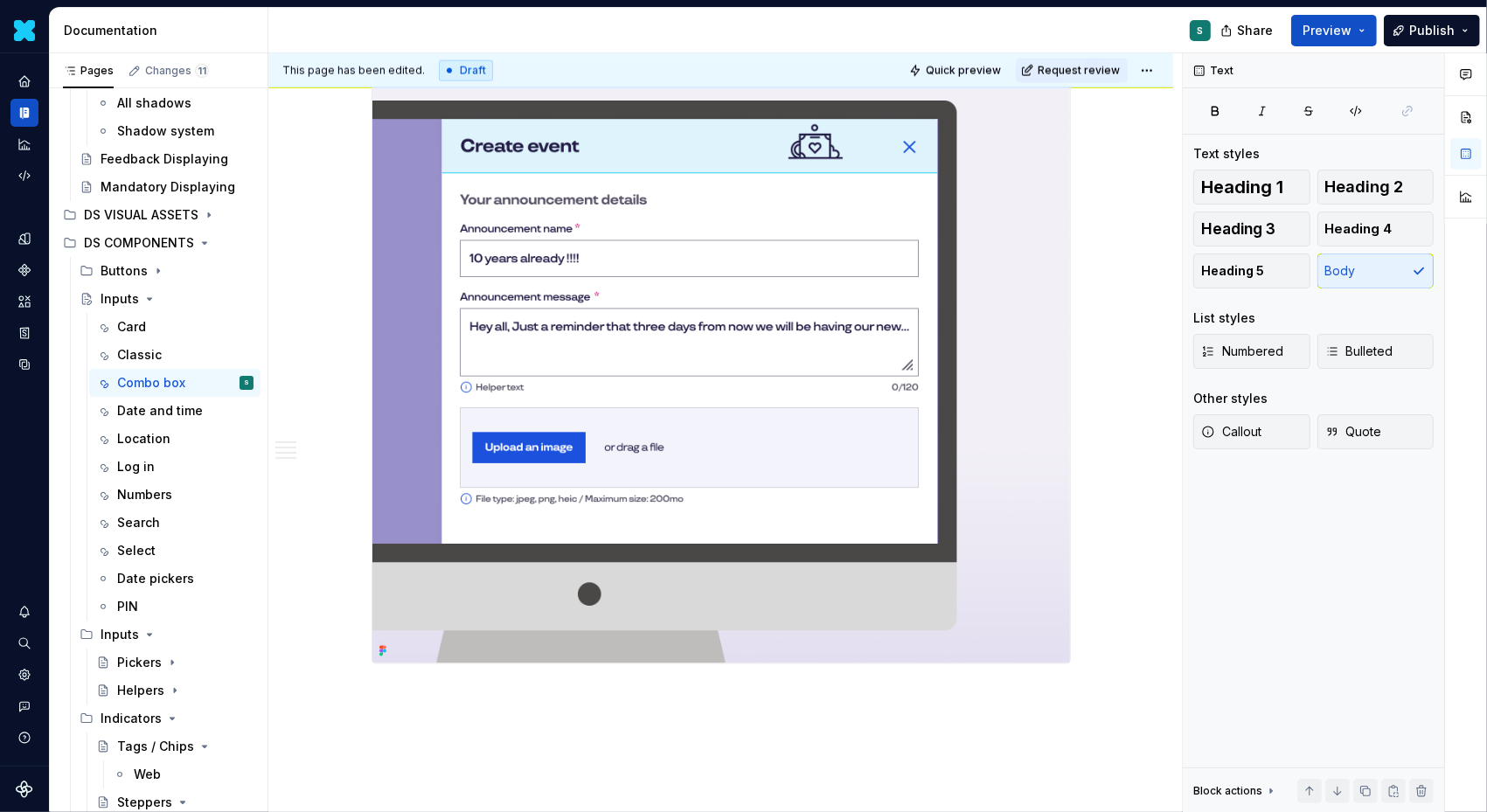
scroll to position [2374, 0]
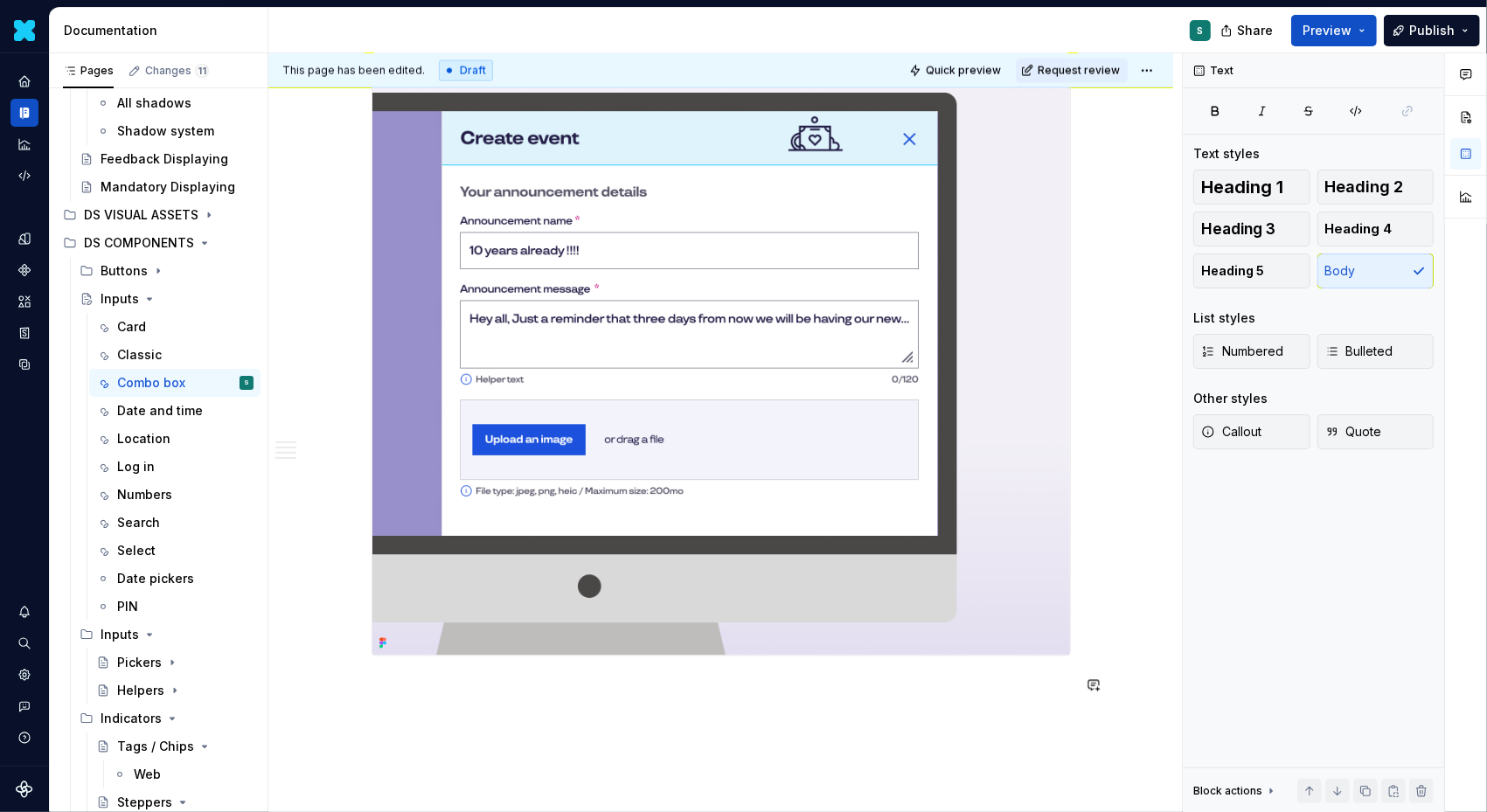
click at [390, 690] on p at bounding box center [721, 688] width 700 height 21
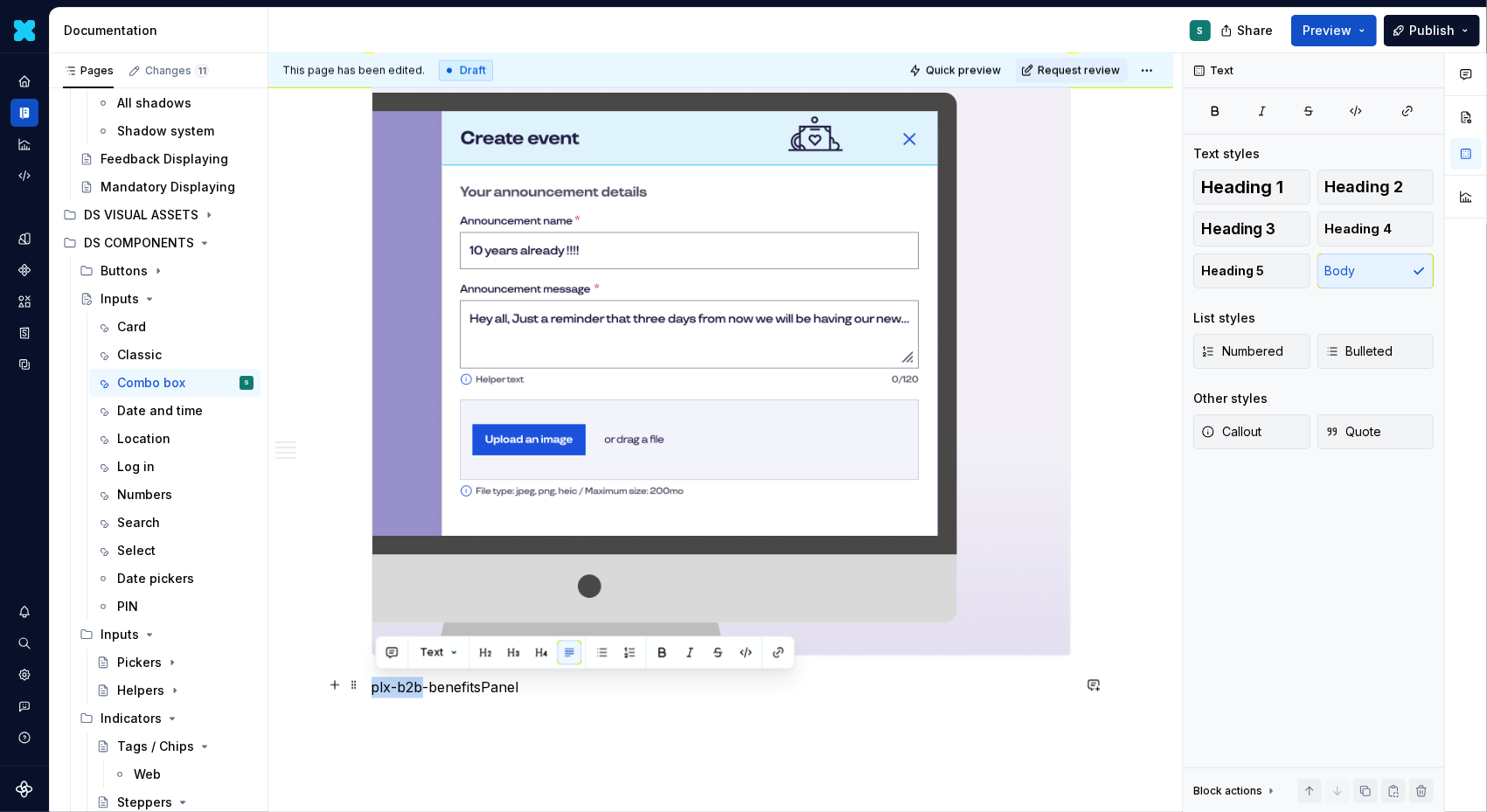
drag, startPoint x: 425, startPoint y: 684, endPoint x: 285, endPoint y: 675, distance: 140.3
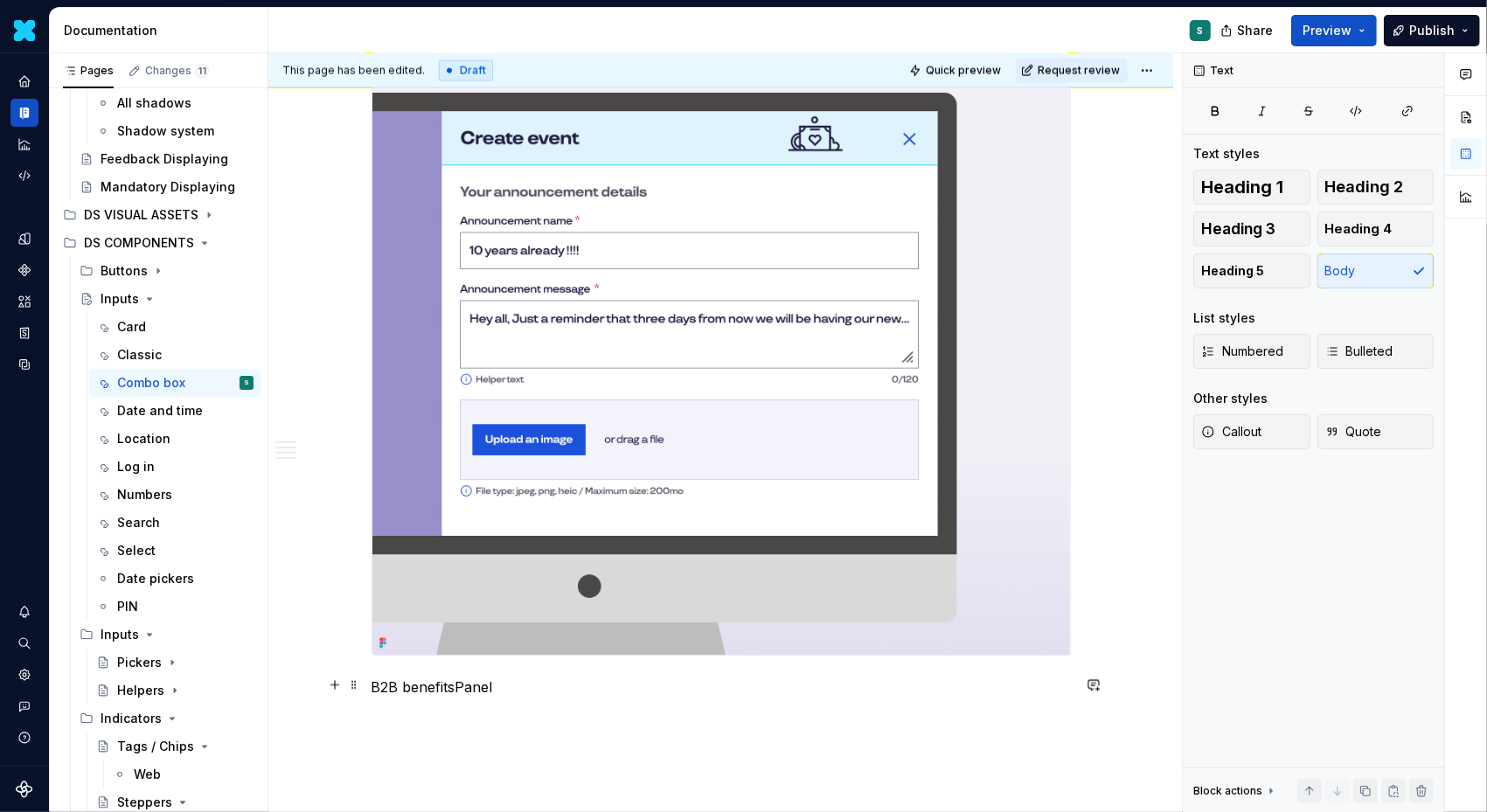
click at [459, 686] on p "B2B benefitsPanel" at bounding box center [721, 688] width 700 height 21
click at [558, 685] on p "B2B benefits Panel" at bounding box center [721, 688] width 700 height 21
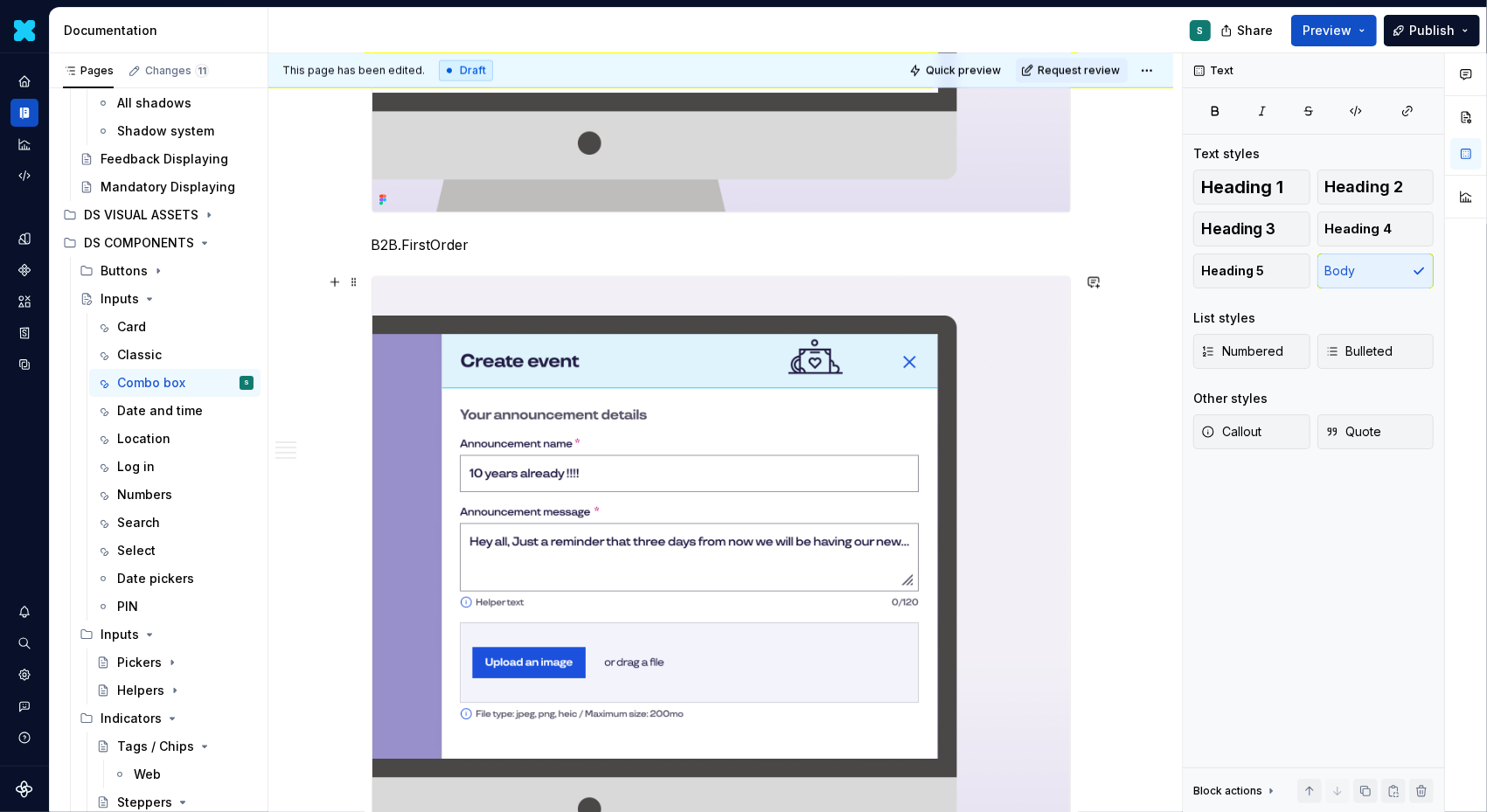
scroll to position [2522, 0]
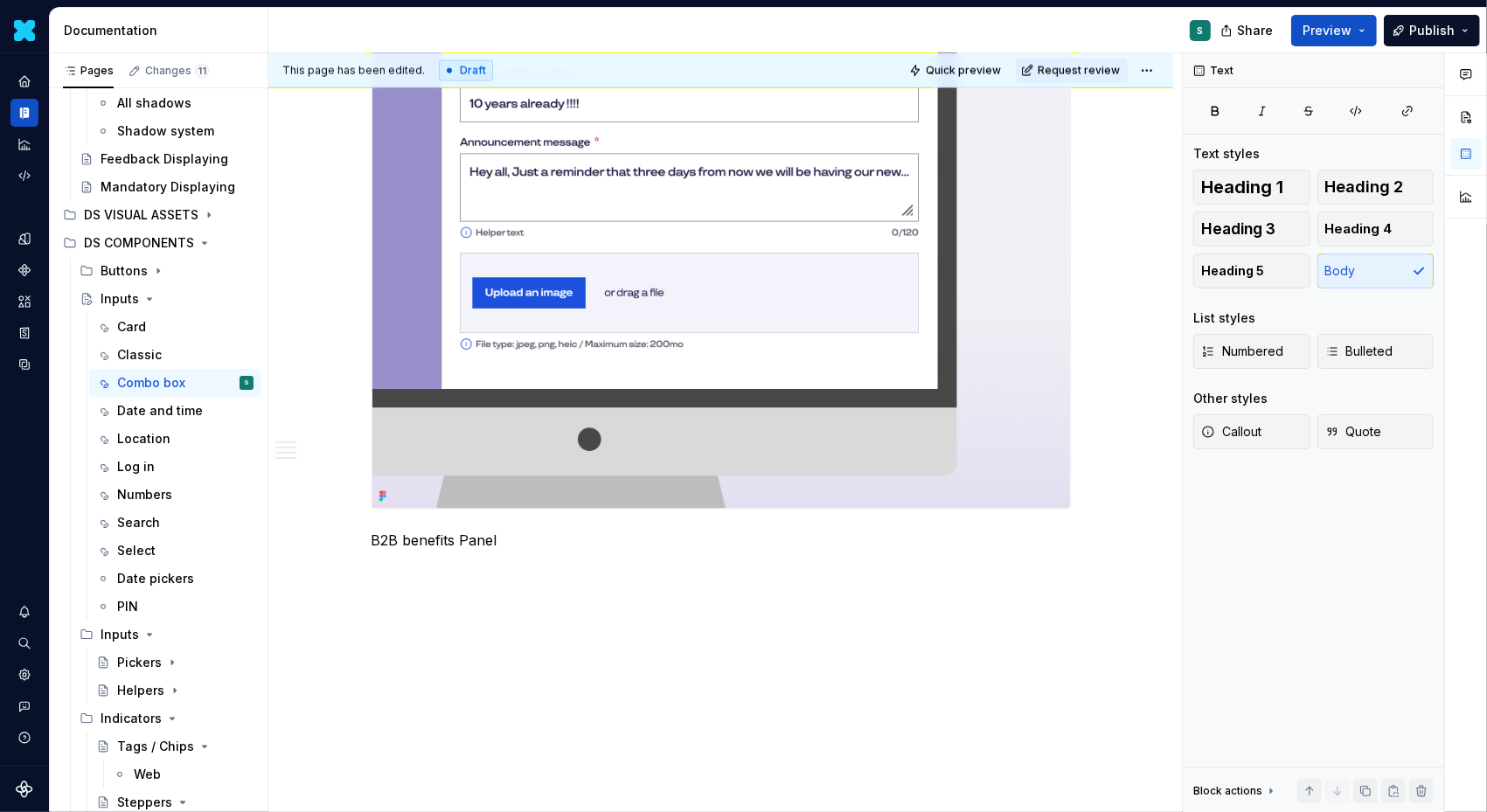
click at [341, 569] on button "button" at bounding box center [334, 570] width 24 height 24
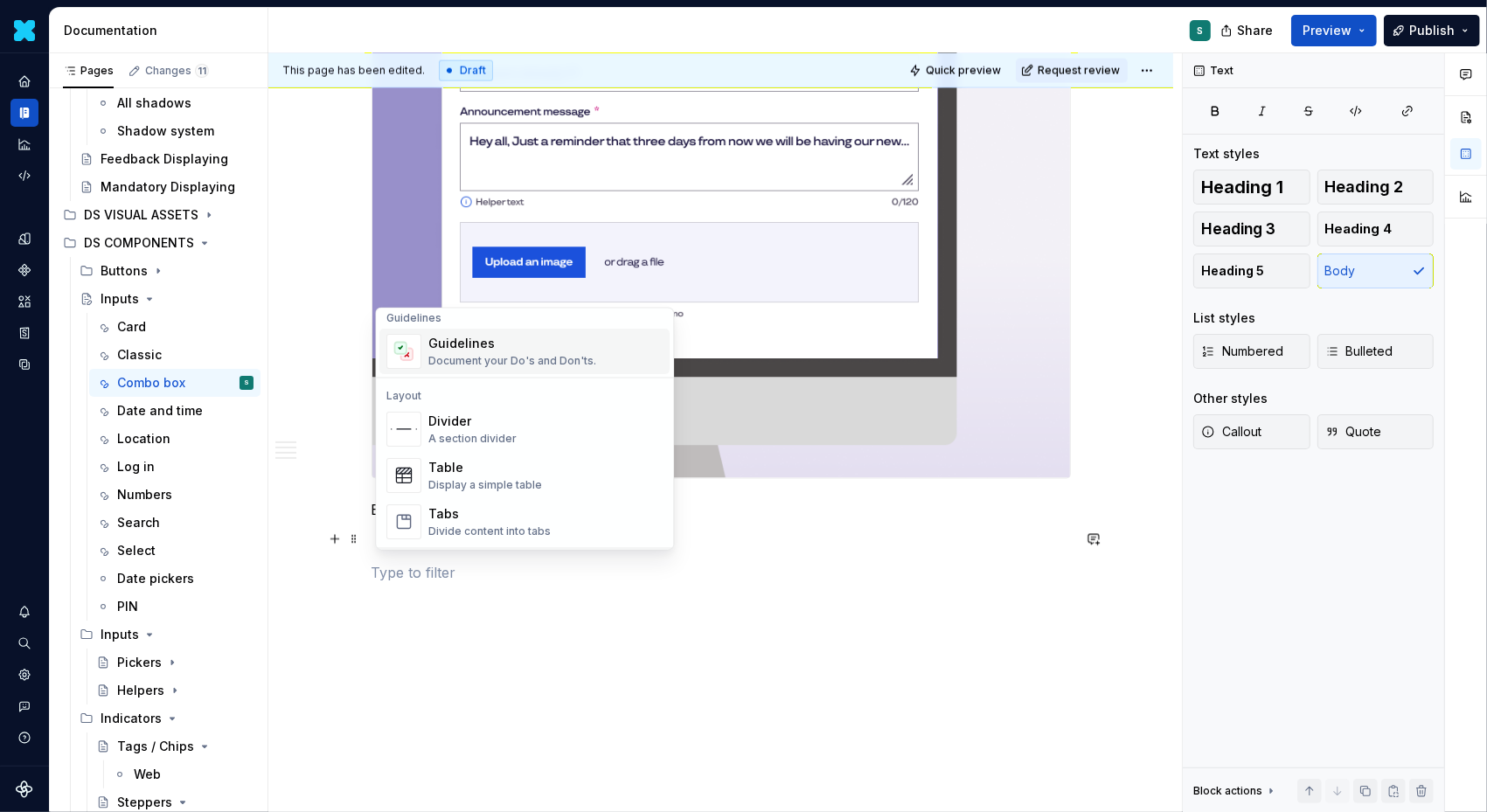
scroll to position [512, 0]
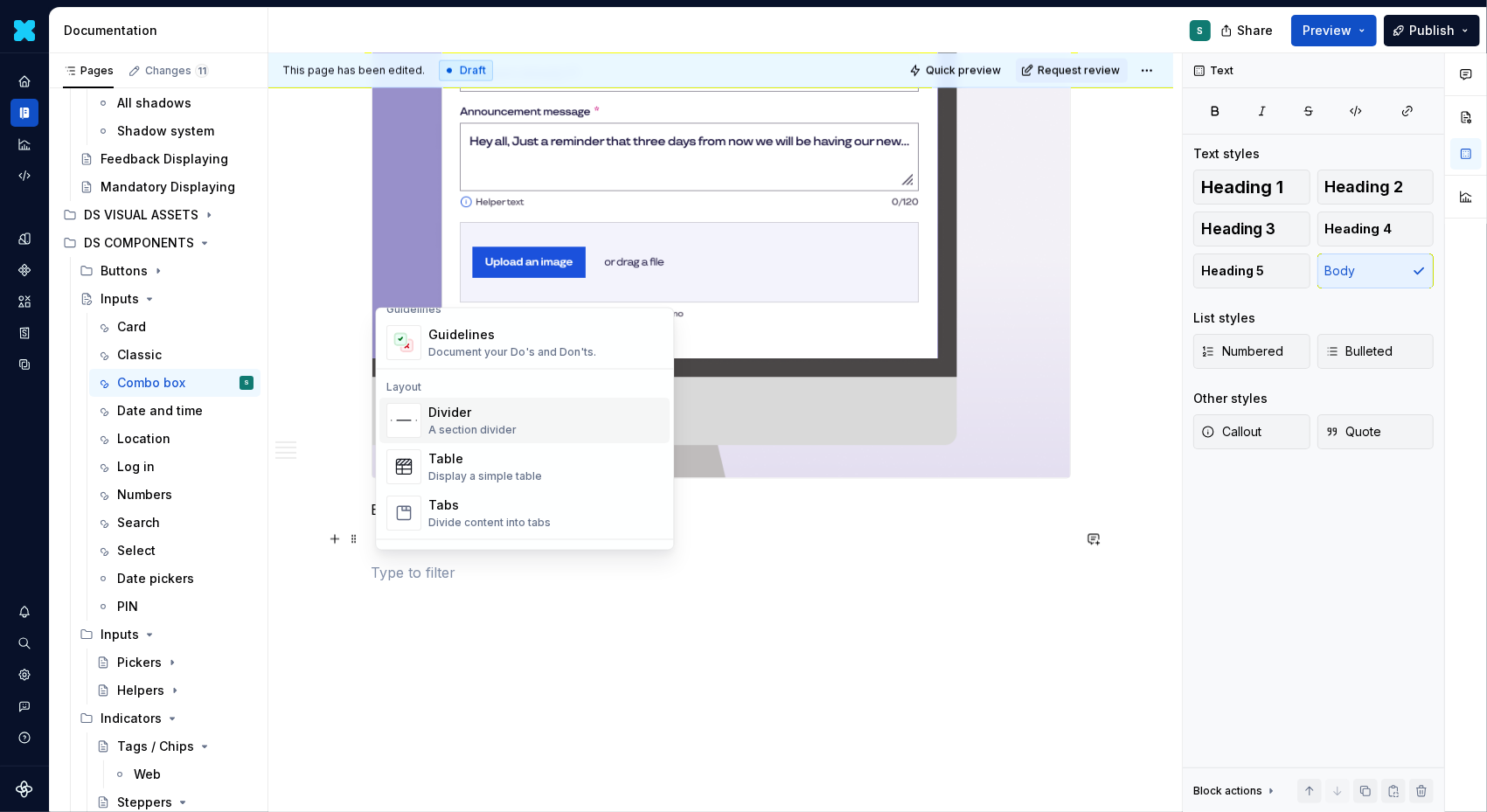
click at [458, 414] on div "Divider" at bounding box center [472, 413] width 88 height 18
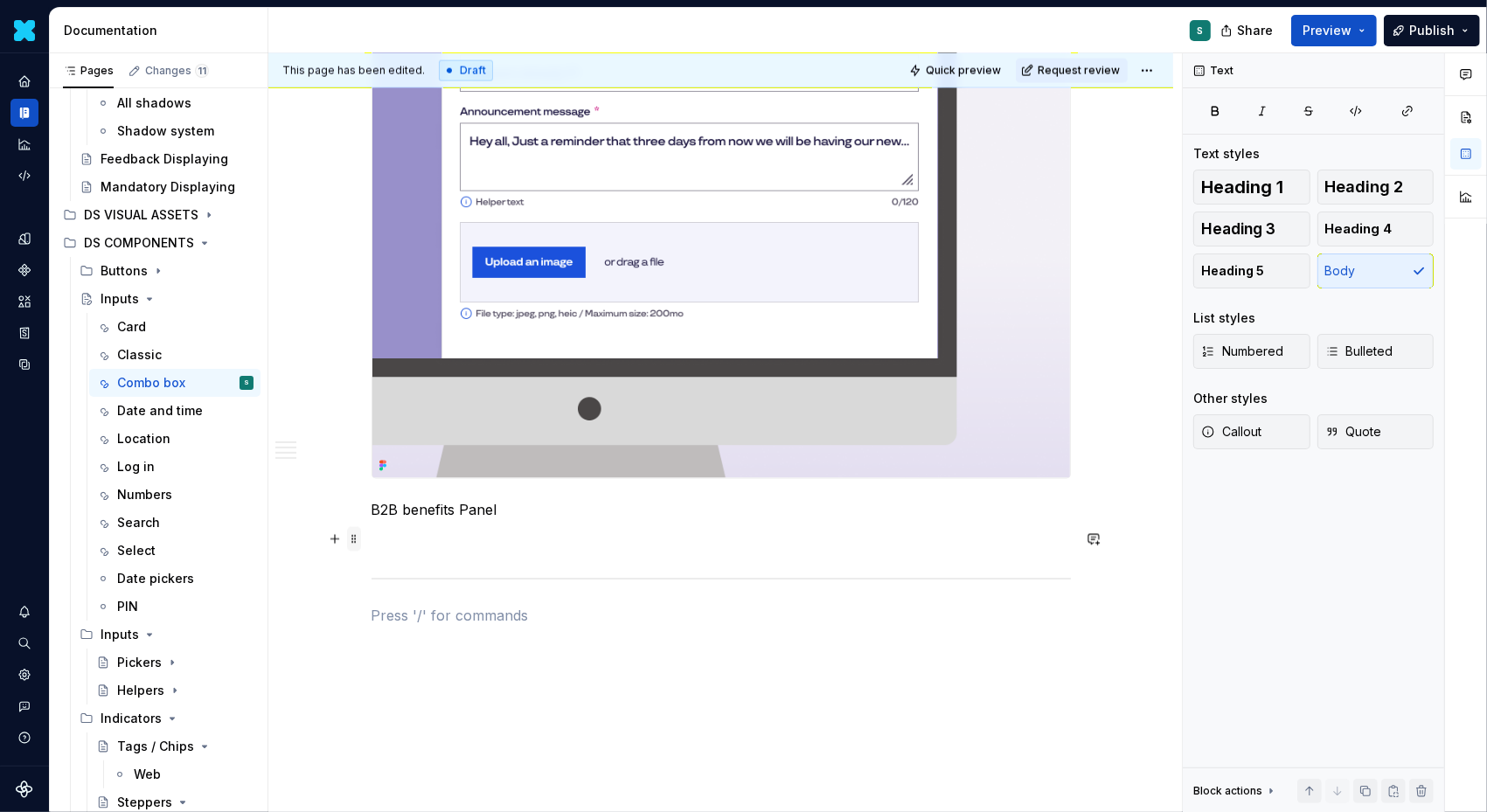
click at [359, 539] on span at bounding box center [354, 538] width 14 height 24
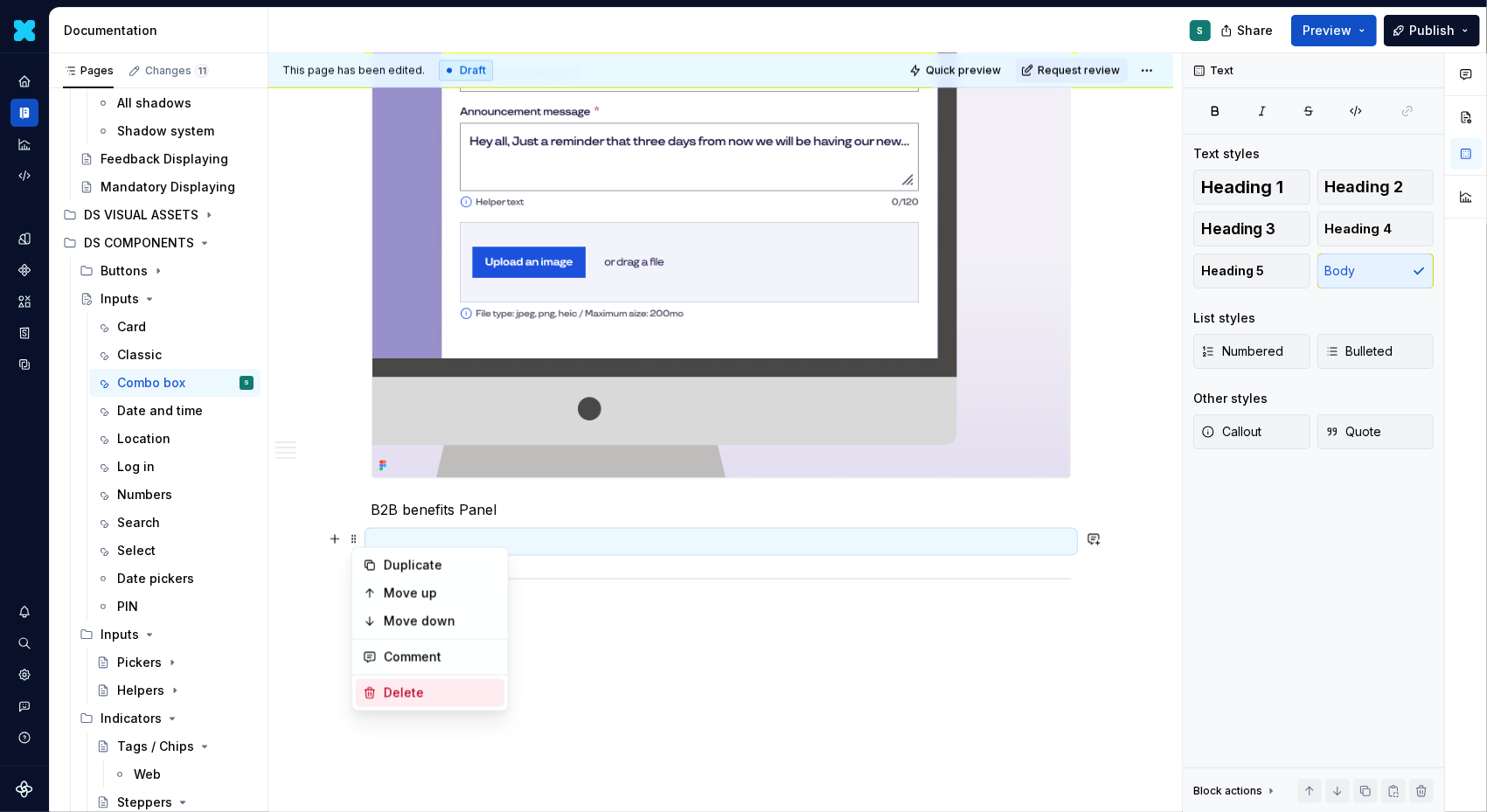
click at [404, 686] on div "Delete" at bounding box center [441, 693] width 114 height 18
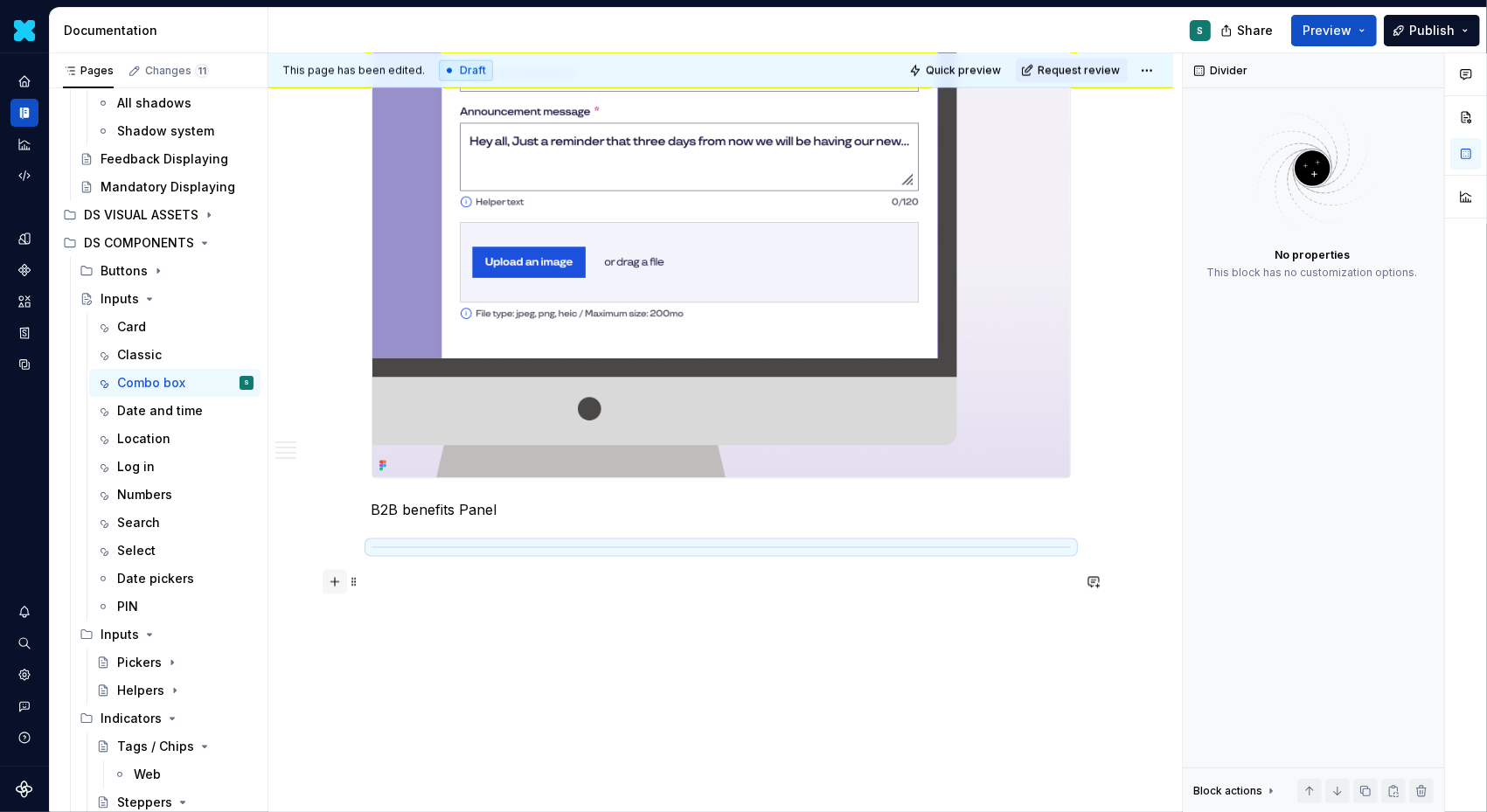
click at [344, 581] on button "button" at bounding box center [334, 581] width 24 height 24
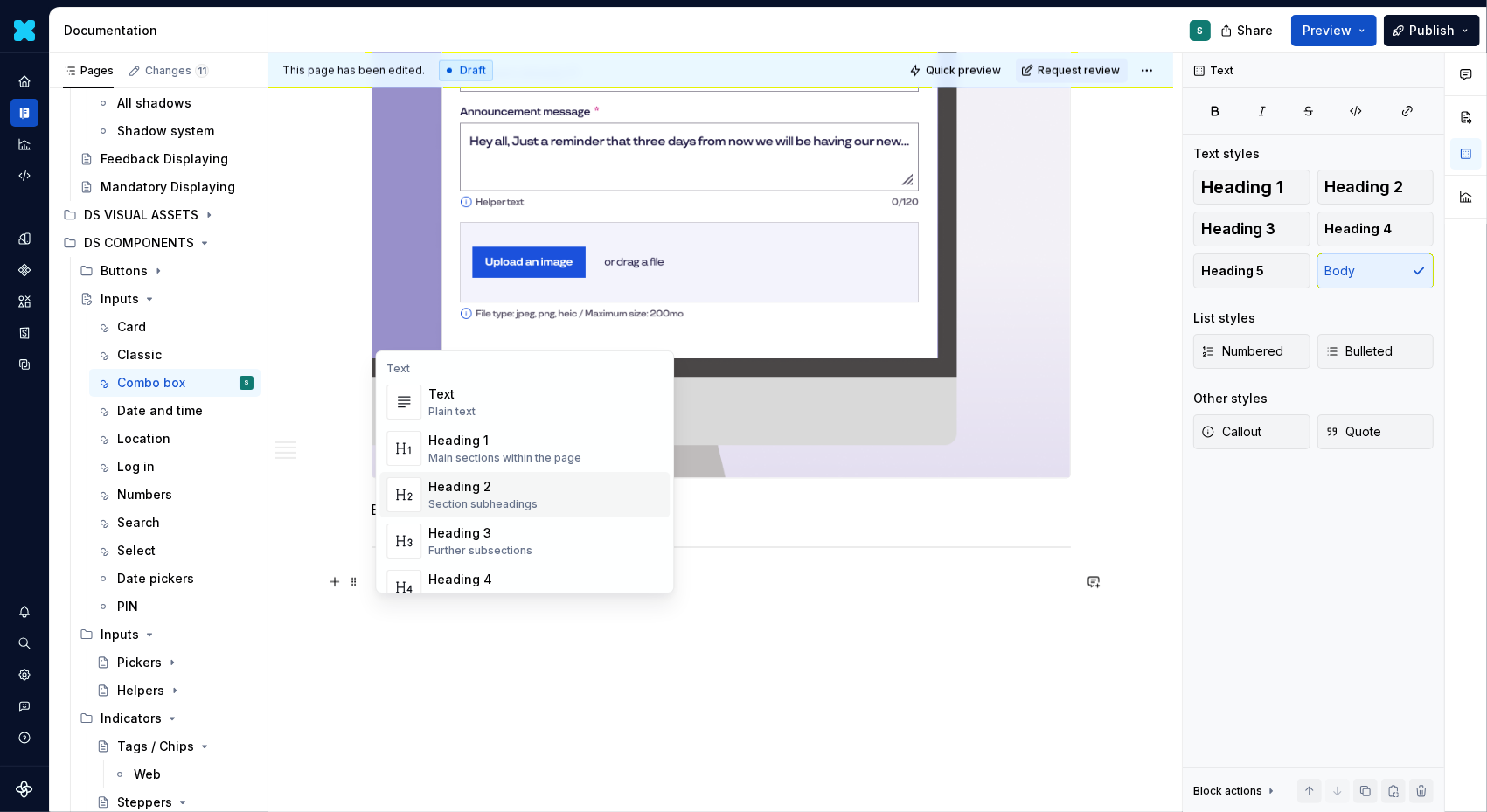
click at [489, 491] on div "Heading 2" at bounding box center [483, 487] width 110 height 18
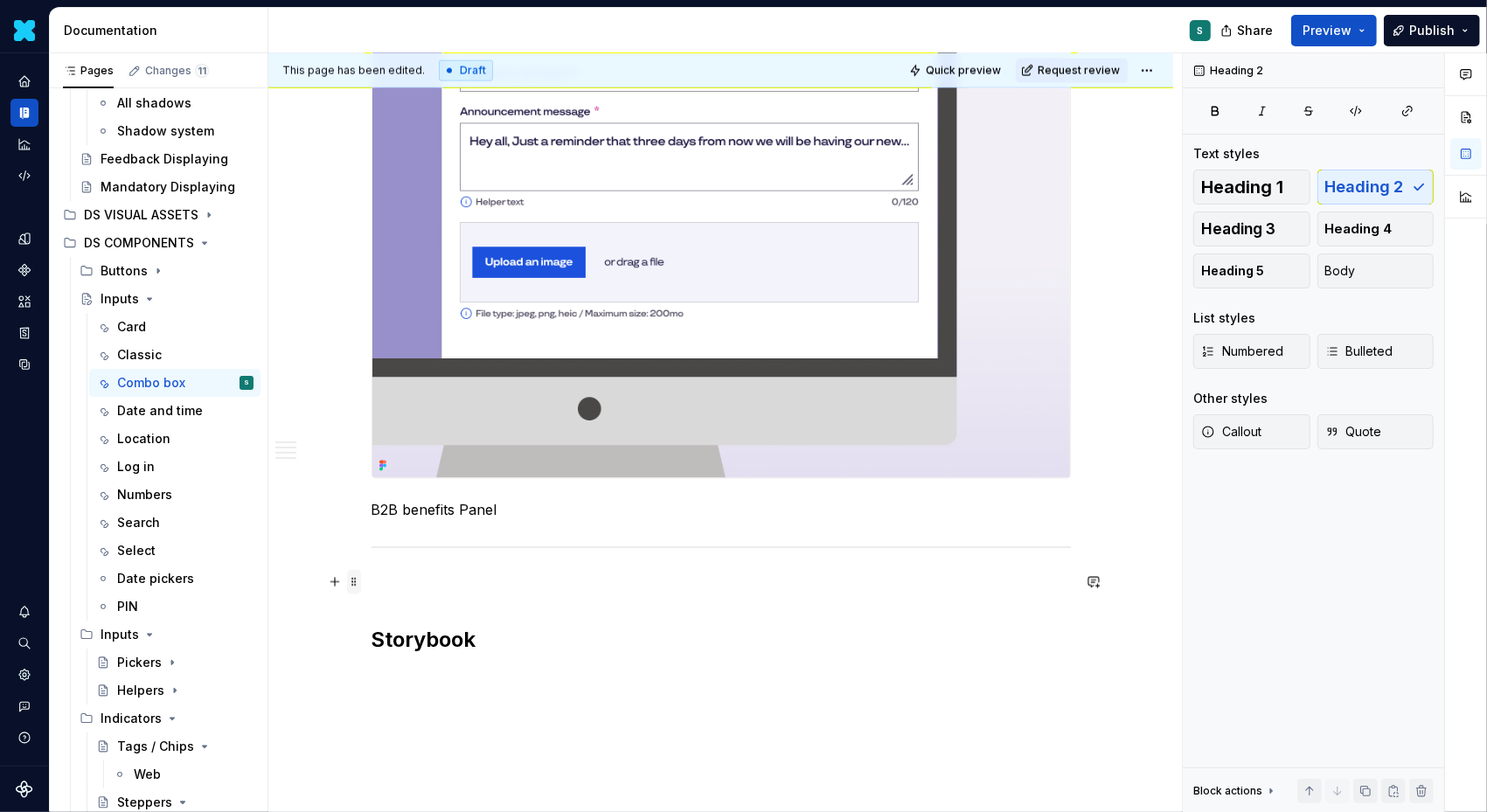
click at [352, 583] on span at bounding box center [354, 581] width 14 height 24
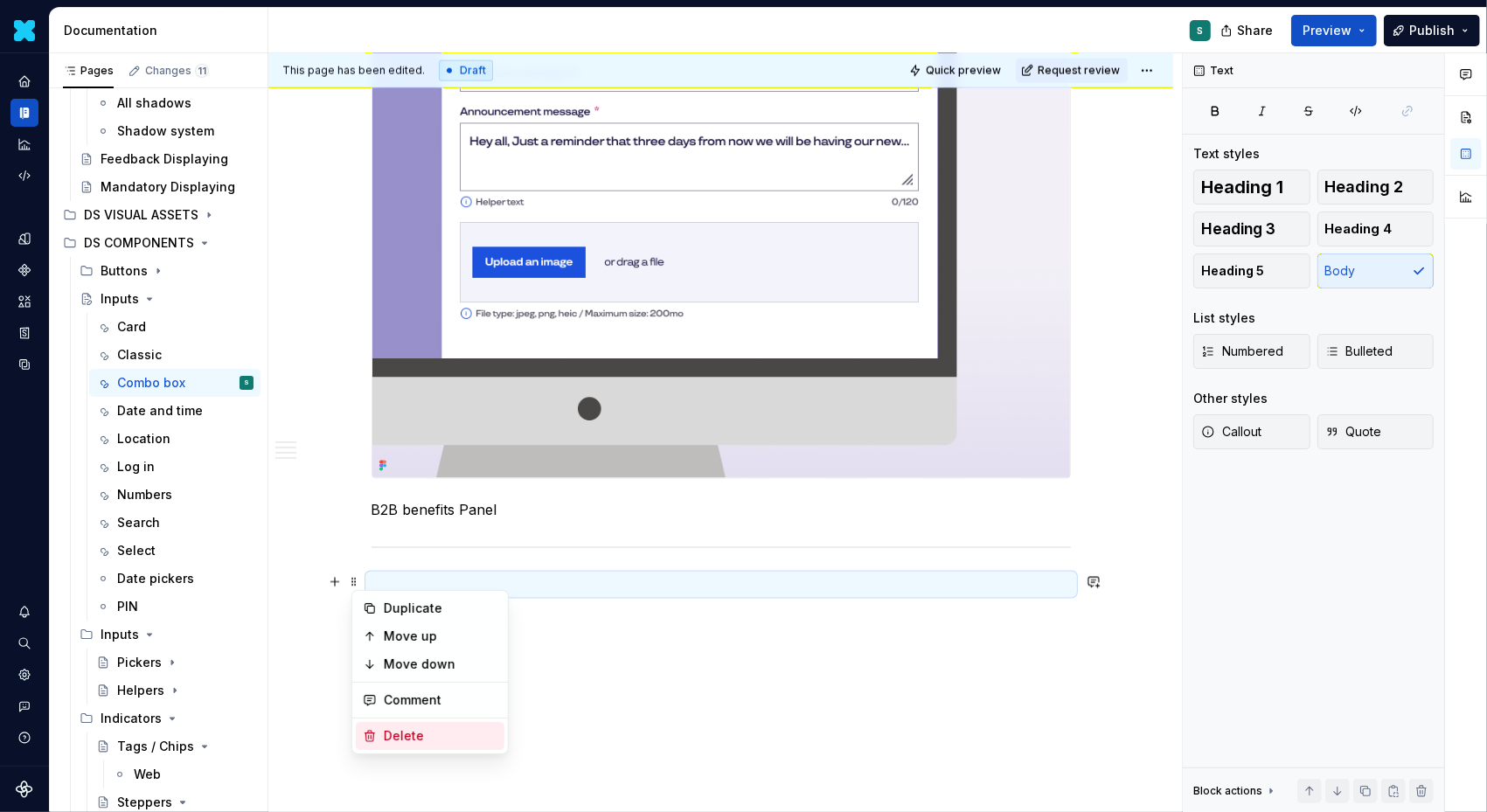
click at [399, 735] on div "Delete" at bounding box center [441, 736] width 114 height 18
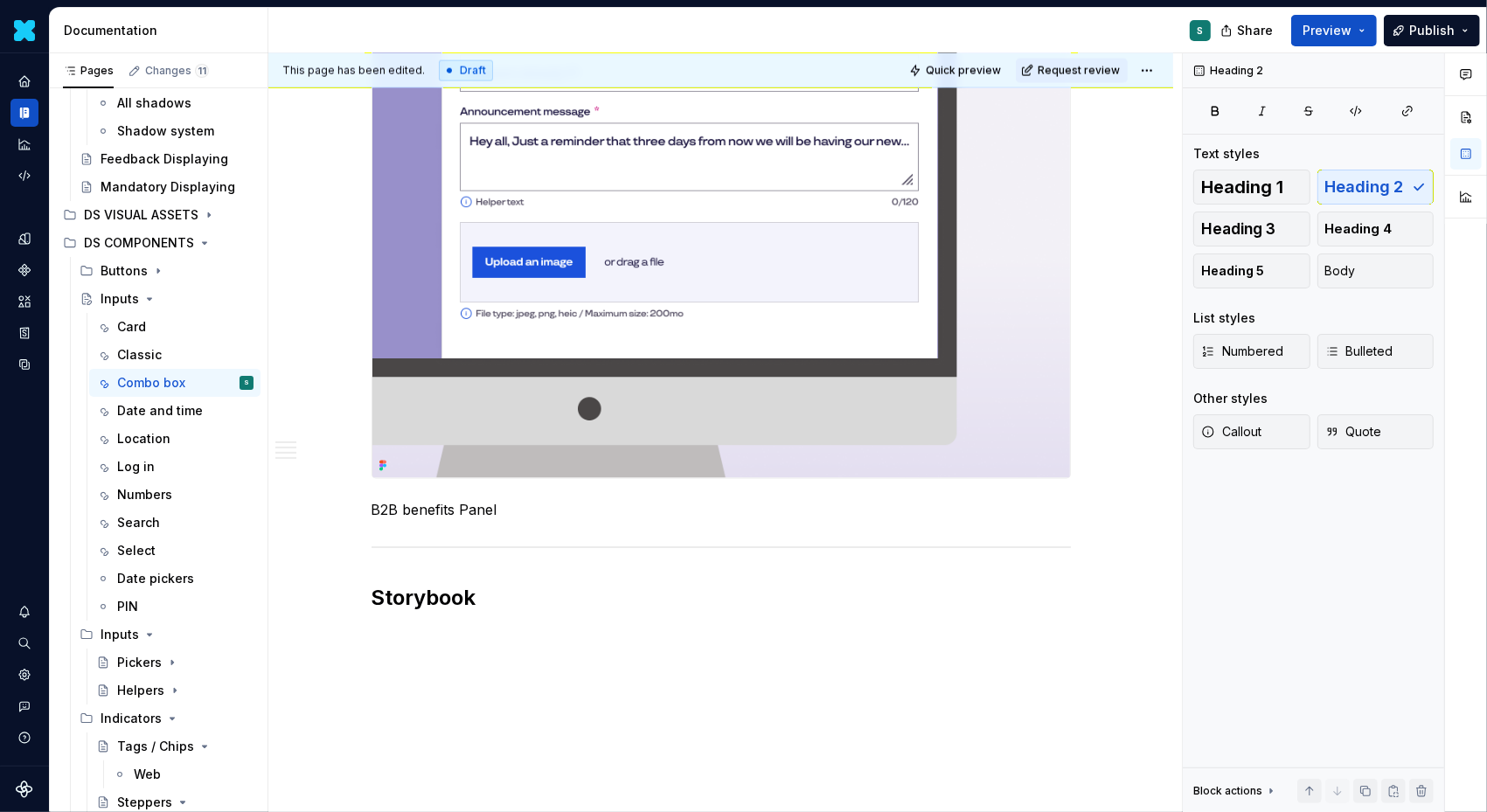
click at [341, 636] on button "button" at bounding box center [334, 634] width 24 height 24
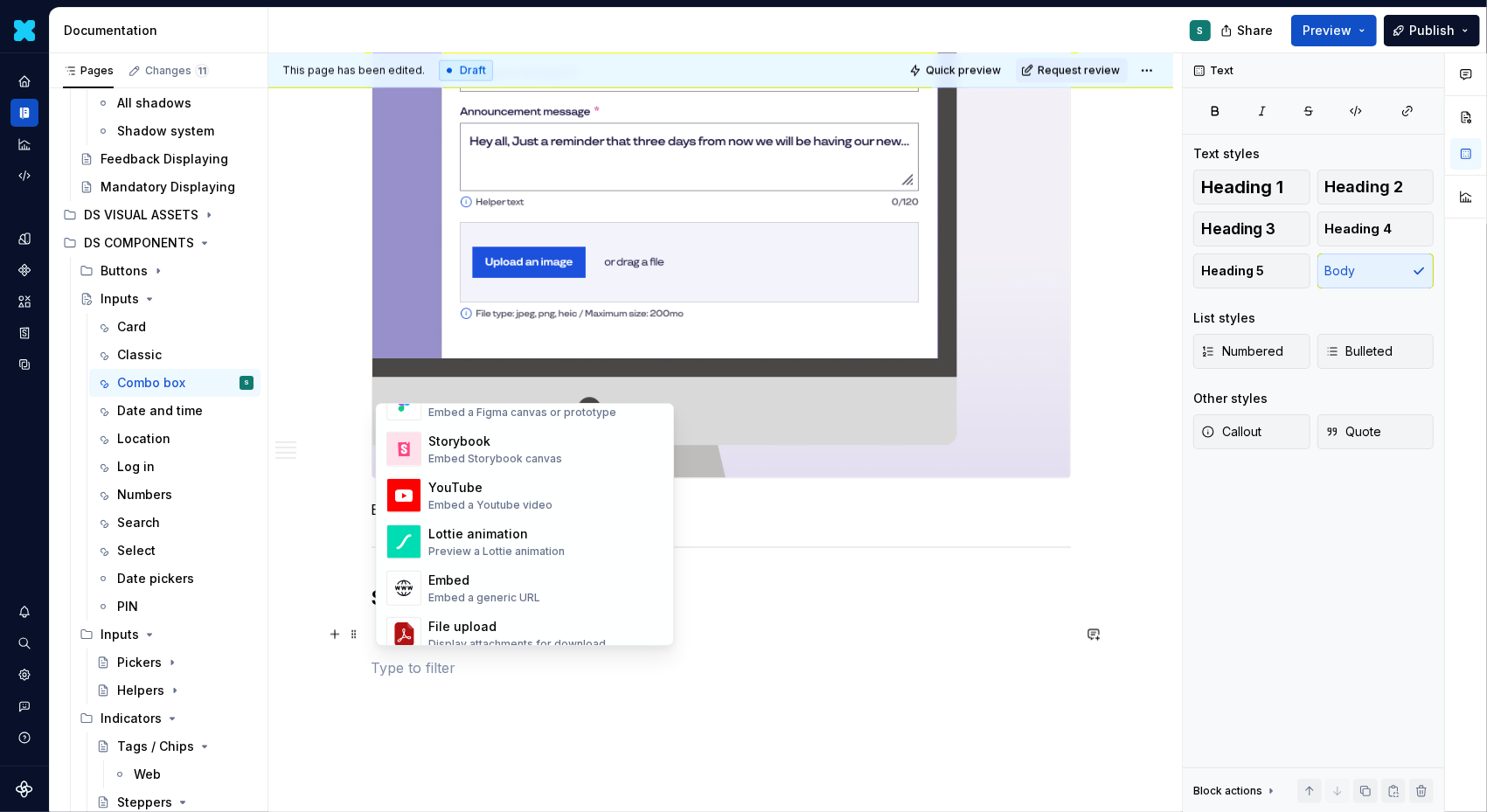
scroll to position [868, 0]
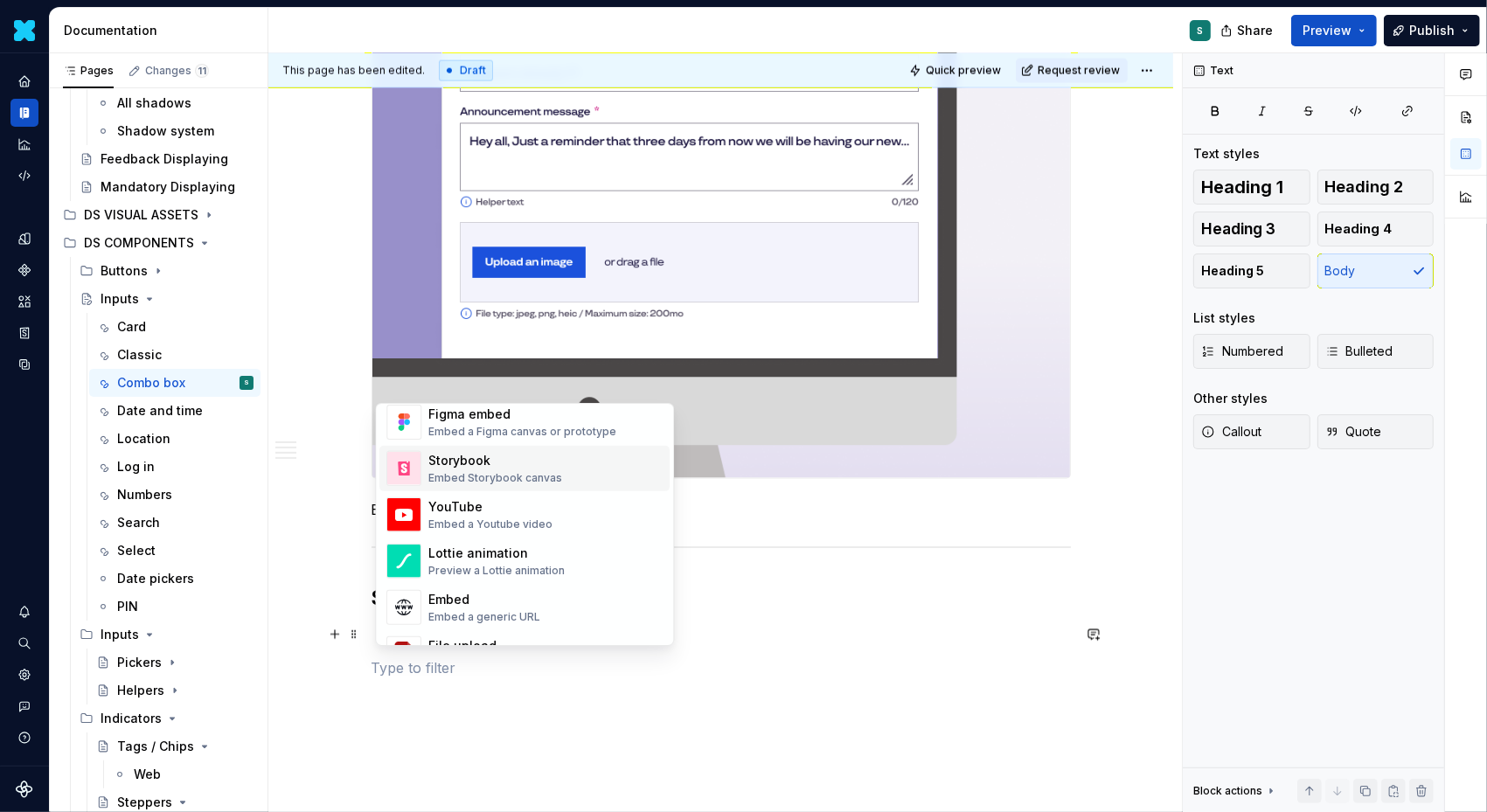
click at [486, 472] on div "Embed Storybook canvas" at bounding box center [496, 479] width 134 height 14
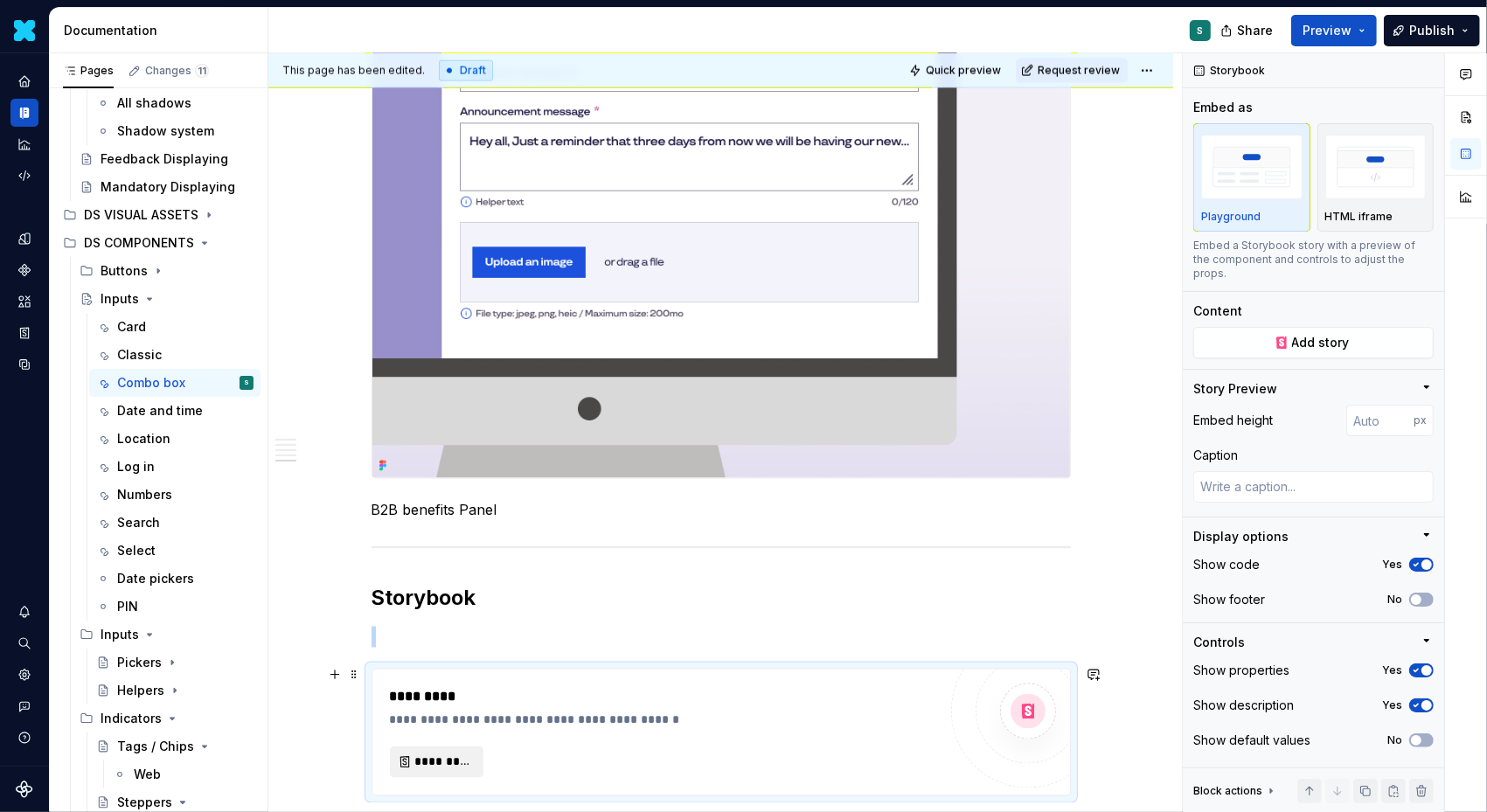
click at [457, 760] on span "*********" at bounding box center [444, 762] width 57 height 18
type textarea "*"
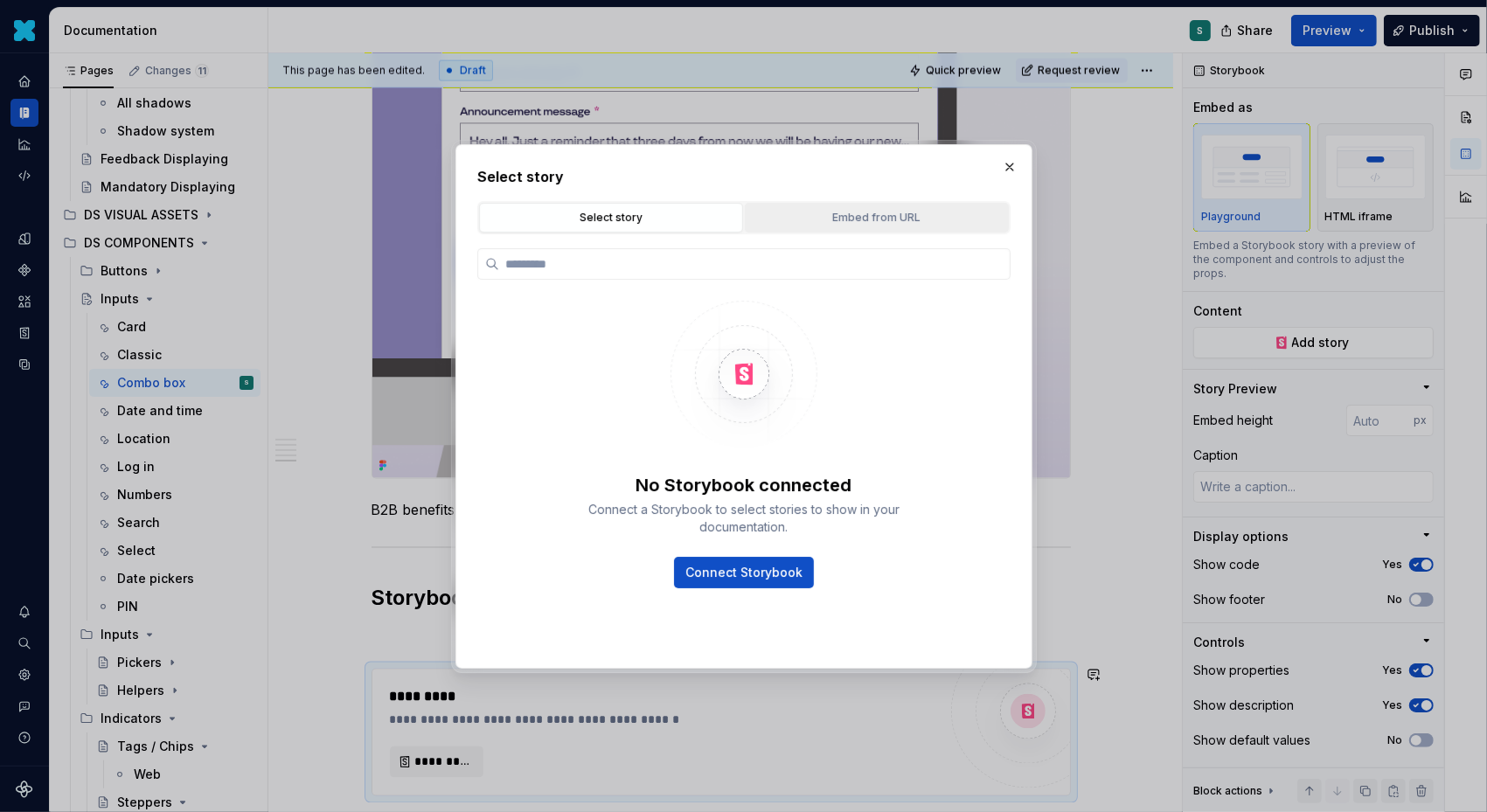
click at [827, 225] on button "Embed from URL" at bounding box center [877, 217] width 264 height 29
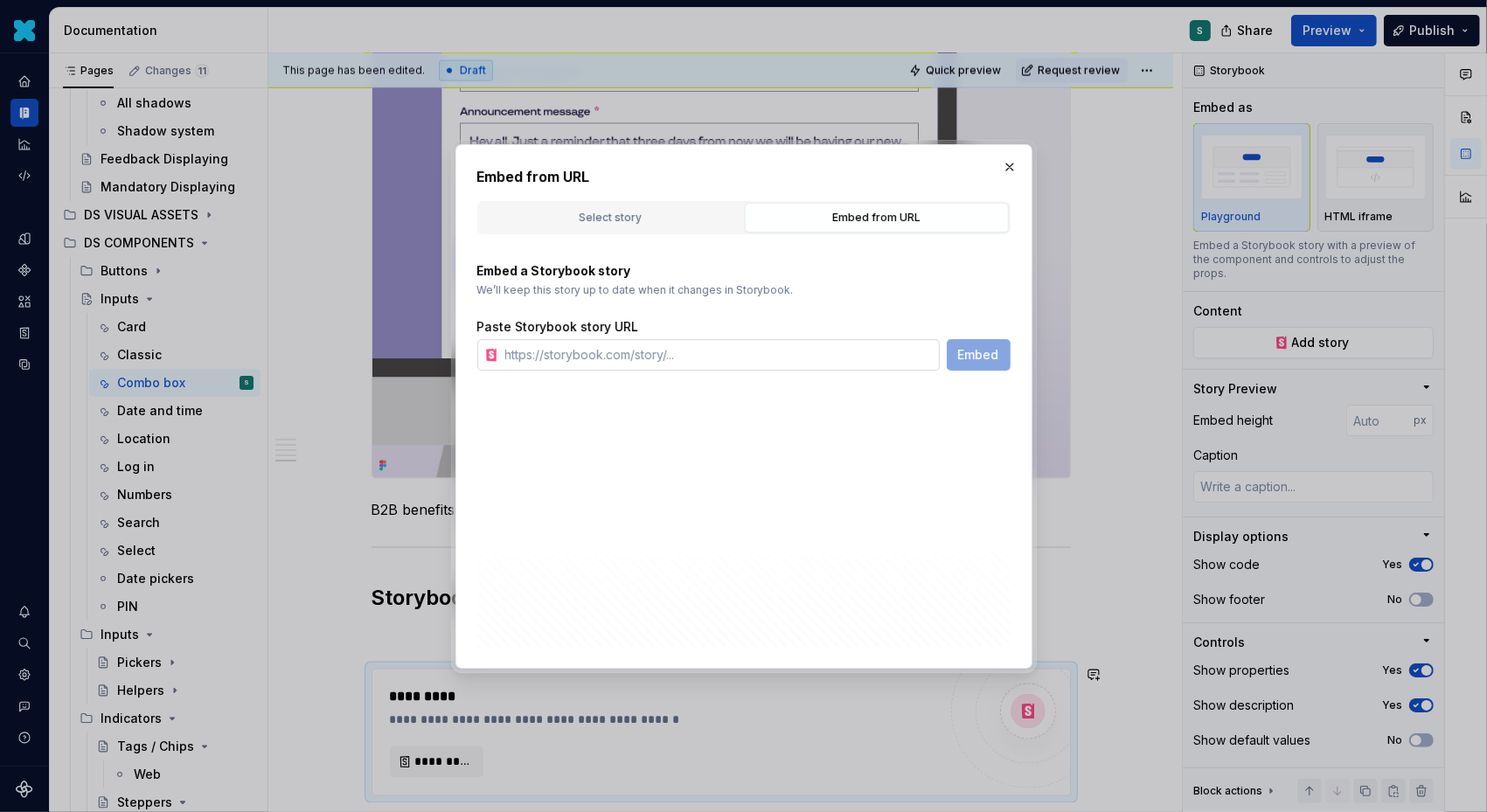
click at [697, 349] on input "text" at bounding box center [719, 355] width 441 height 31
paste input "Phone : https://designsystem.pluxee.app/?path=/docs/molecules-phoneinput--docs"
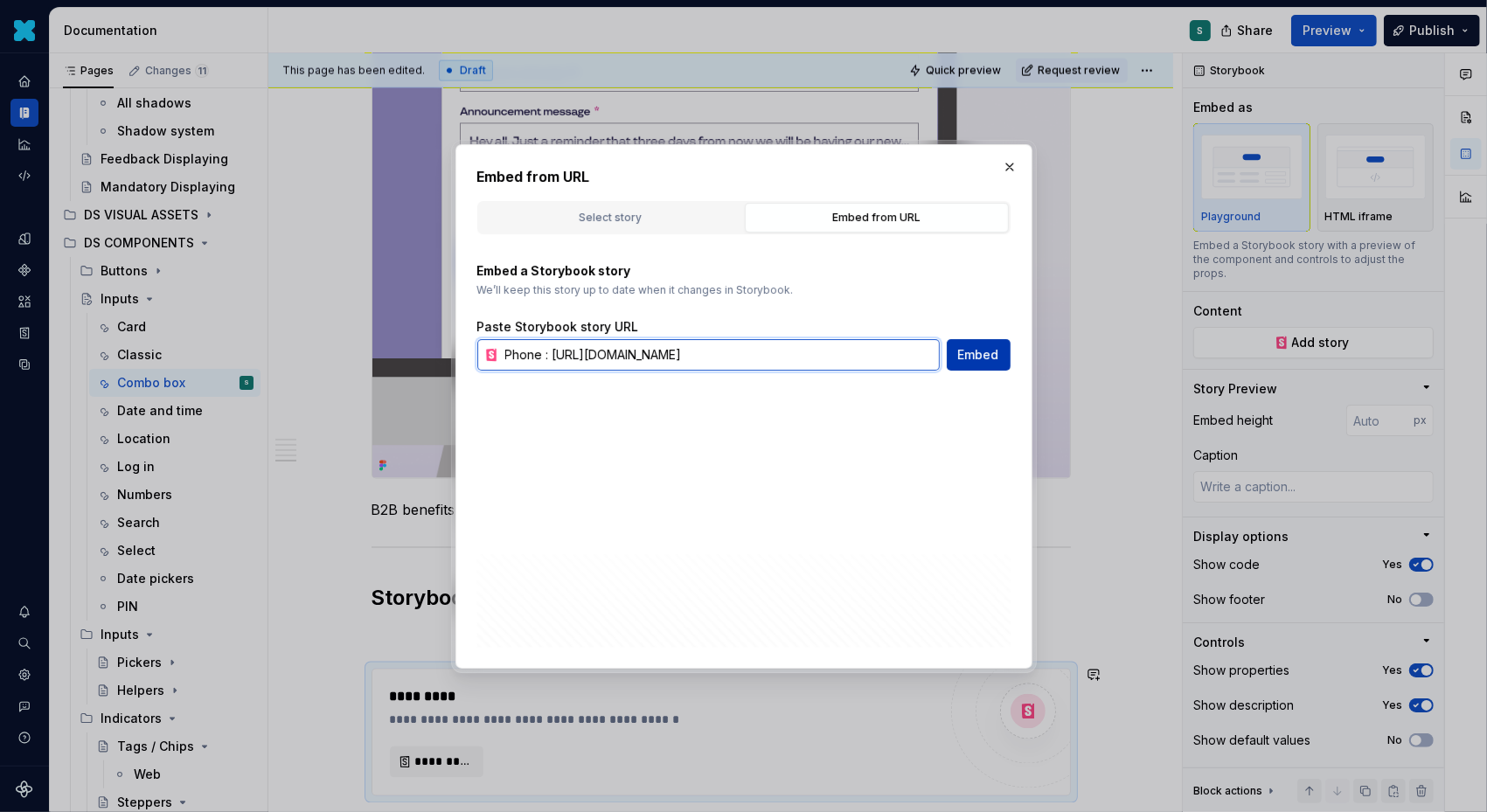
type input "Phone : https://designsystem.pluxee.app/?path=/docs/molecules-phoneinput--docs"
click at [957, 361] on button "Embed" at bounding box center [979, 355] width 64 height 31
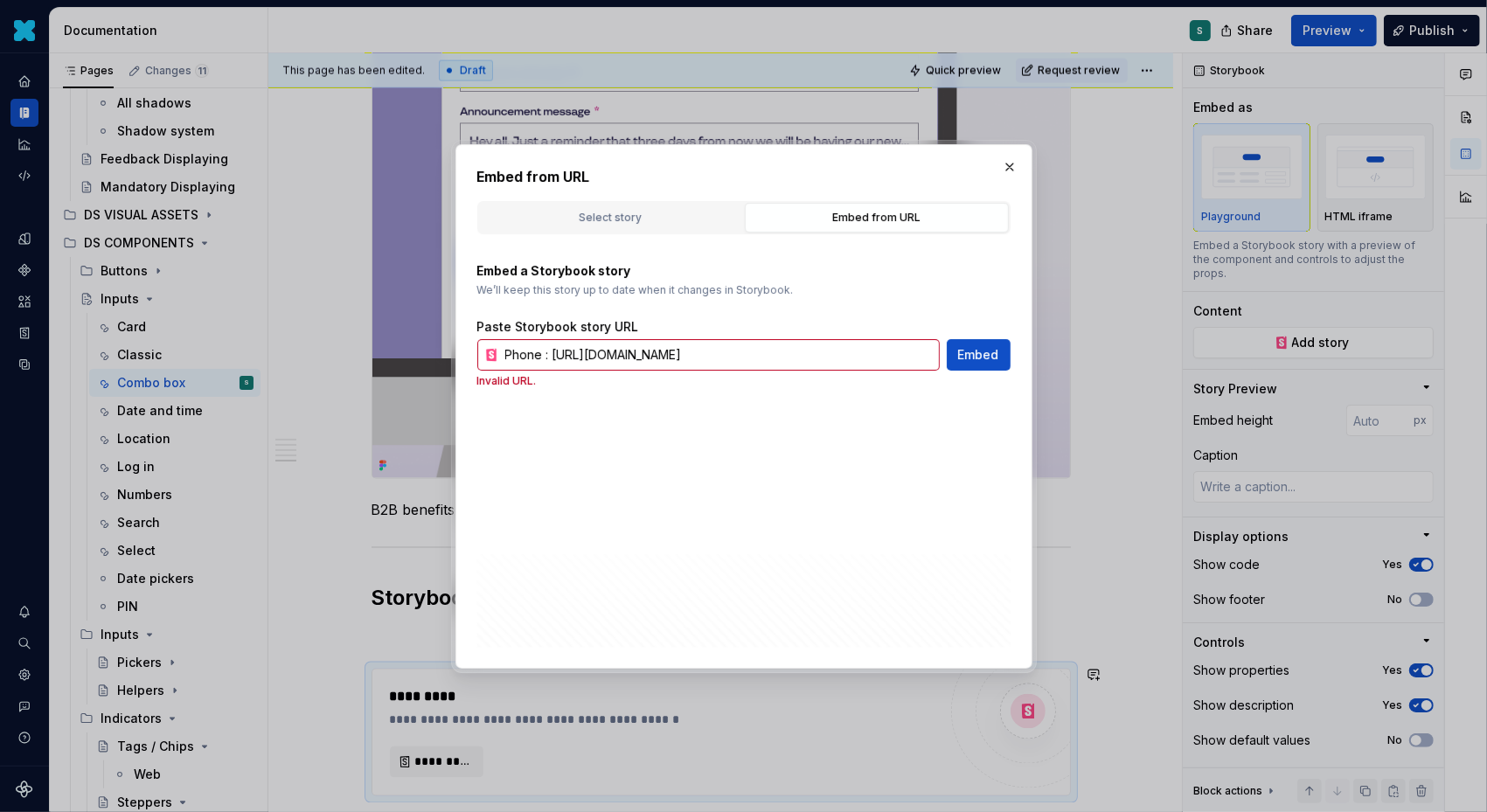
scroll to position [0, 0]
click at [886, 358] on input "Phone : https://designsystem.pluxee.app/?path=/docs/molecules-phoneinput--docs" at bounding box center [719, 355] width 441 height 31
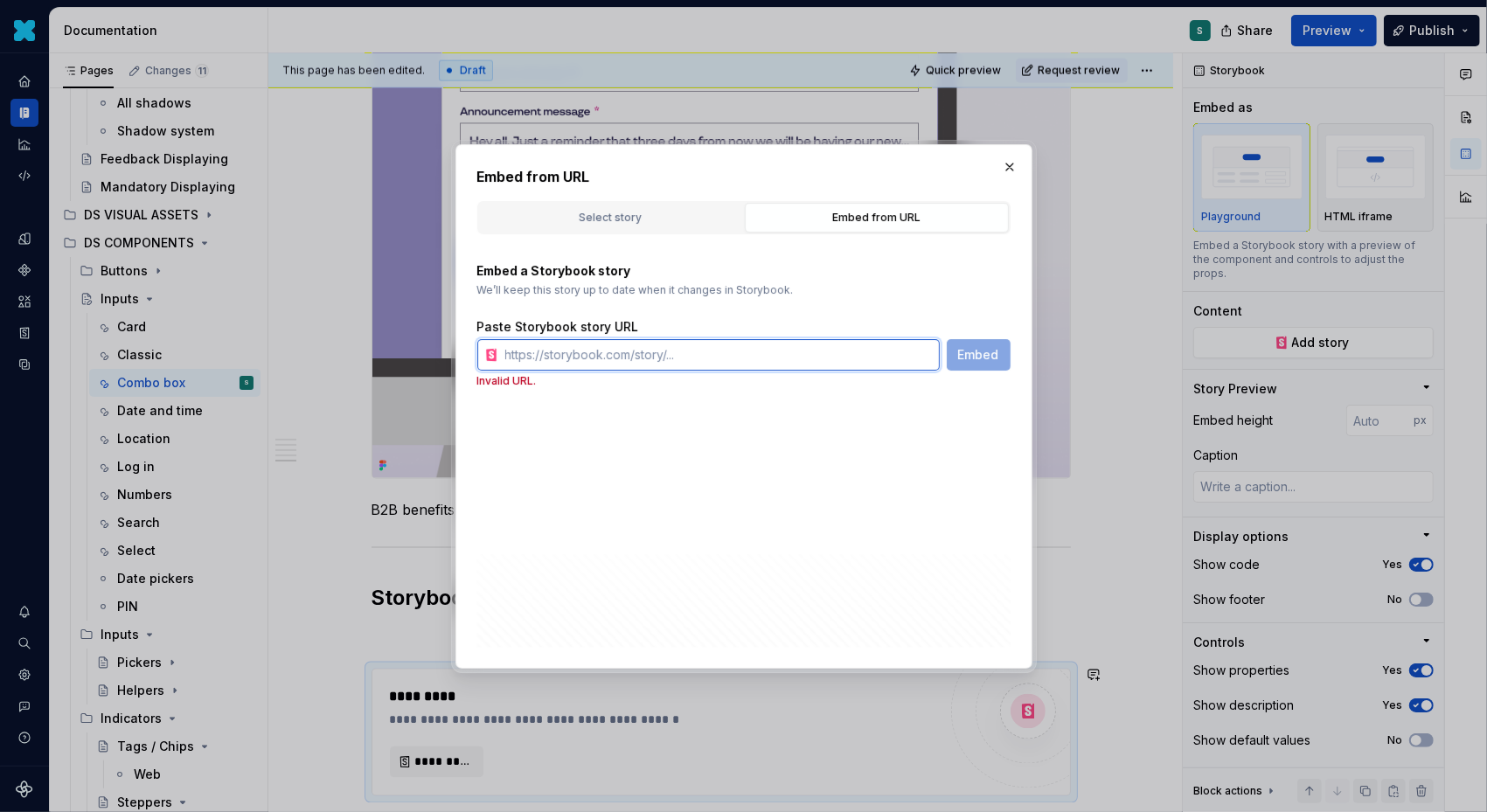
paste input "https://designsystem.pluxee.app/?path=/docs/molecules-phoneinput--docs"
type input "https://designsystem.pluxee.app/?path=/docs/molecules-phoneinput--docs"
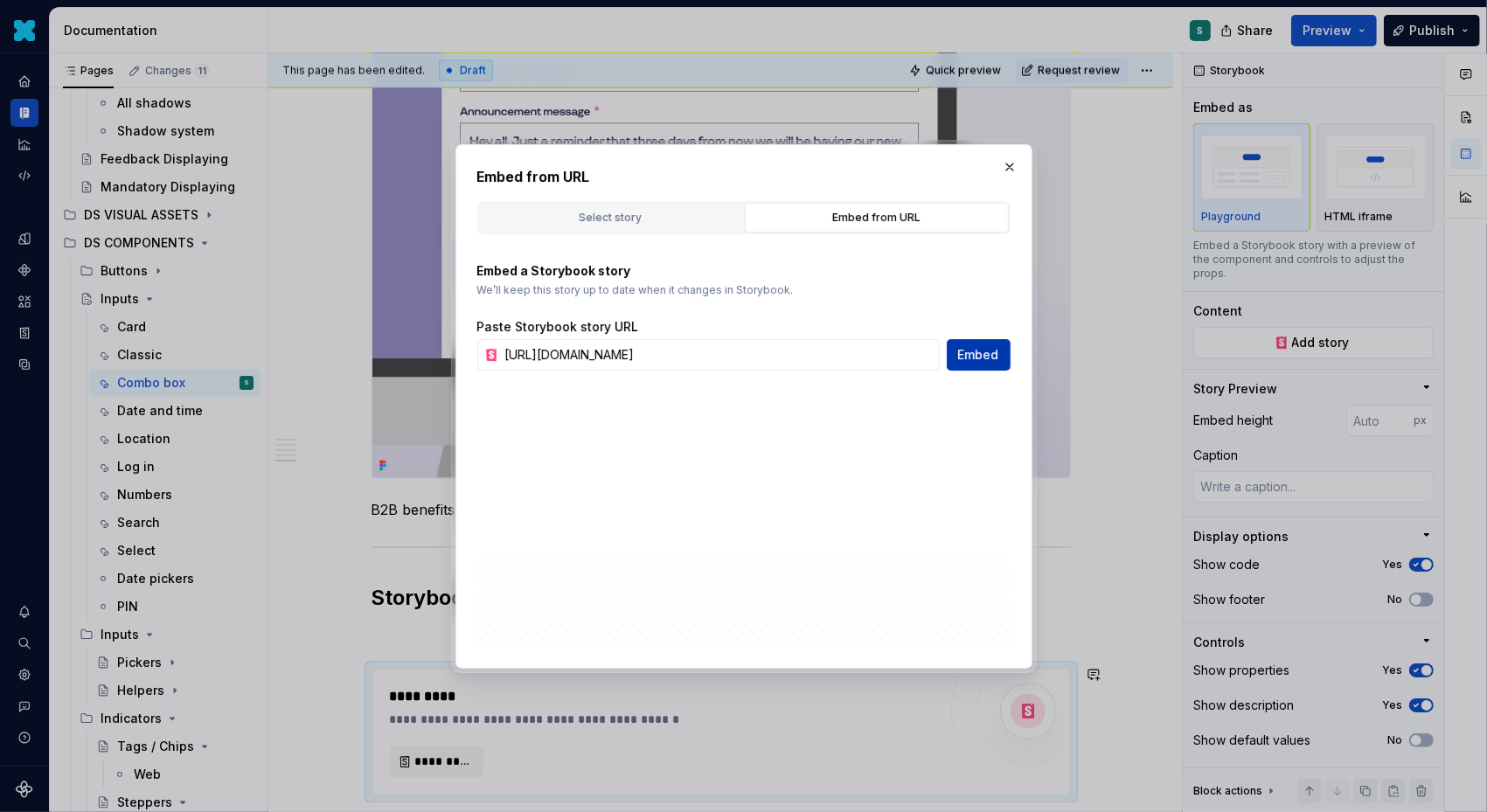
click at [986, 364] on button "Embed" at bounding box center [979, 355] width 64 height 31
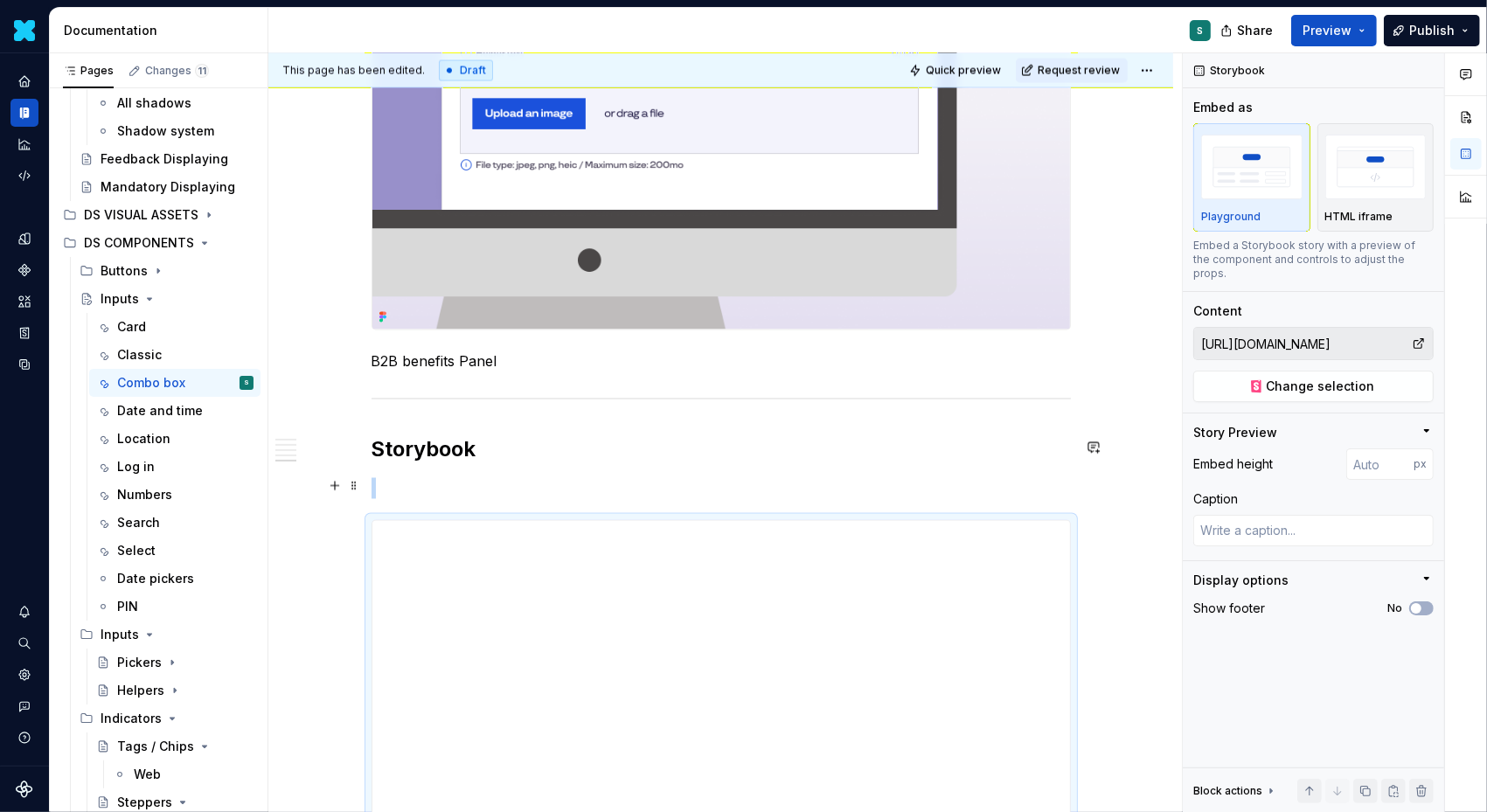
scroll to position [2774, 0]
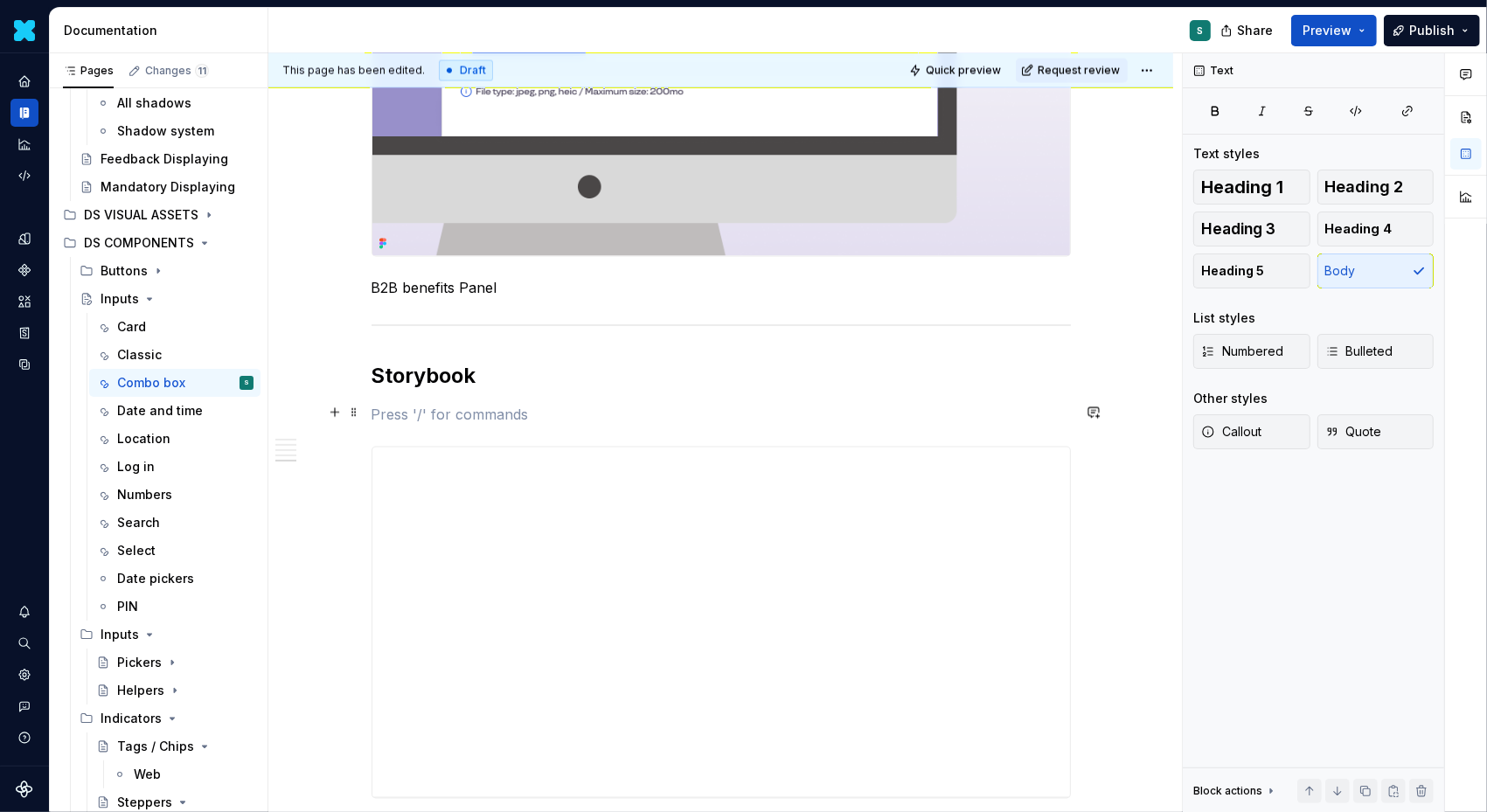
click at [391, 413] on p at bounding box center [721, 415] width 700 height 21
click at [361, 414] on span at bounding box center [354, 412] width 14 height 24
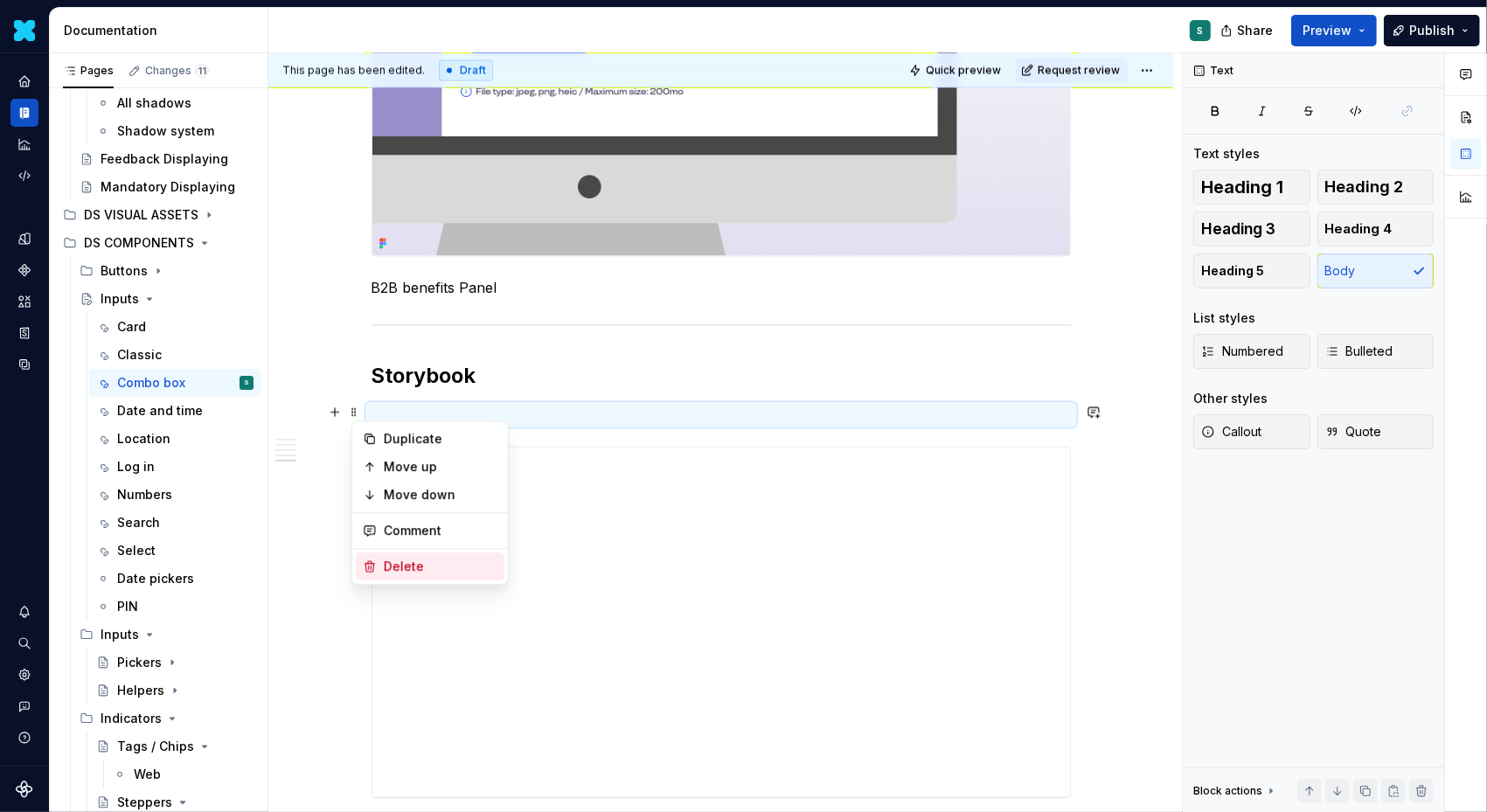
click at [397, 561] on div "Delete" at bounding box center [441, 567] width 114 height 18
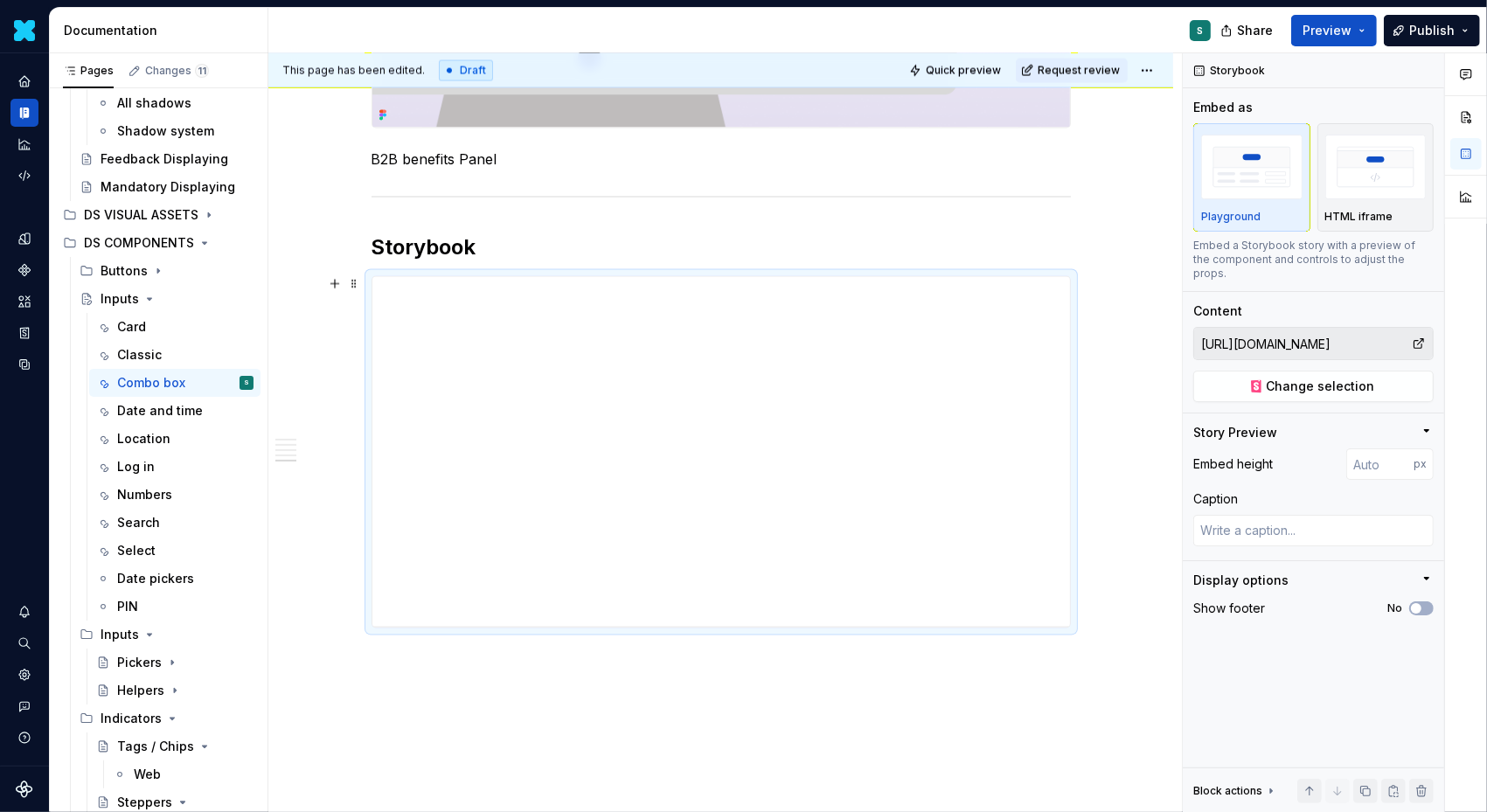
scroll to position [2979, 0]
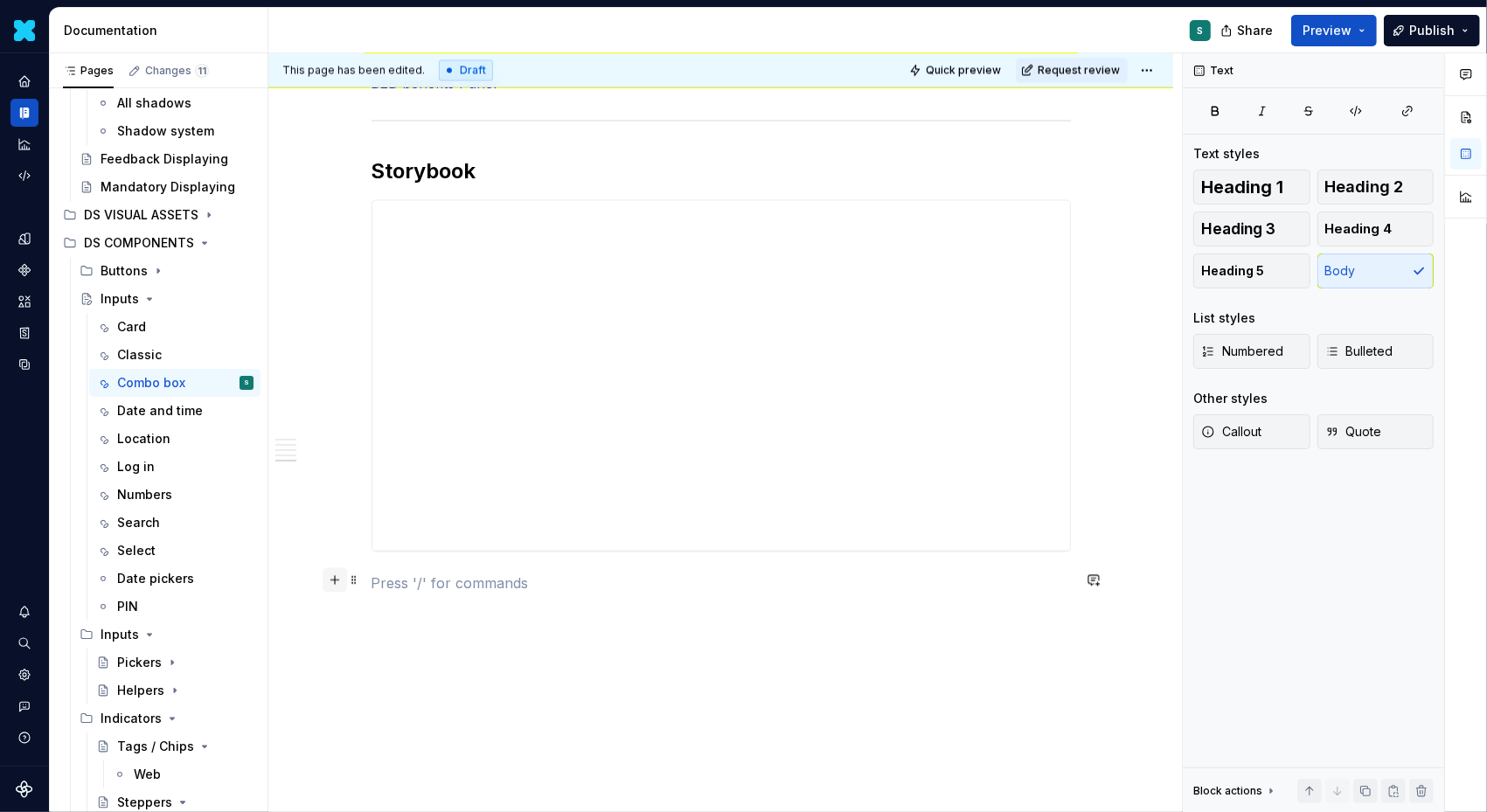
click at [344, 579] on button "button" at bounding box center [334, 580] width 24 height 24
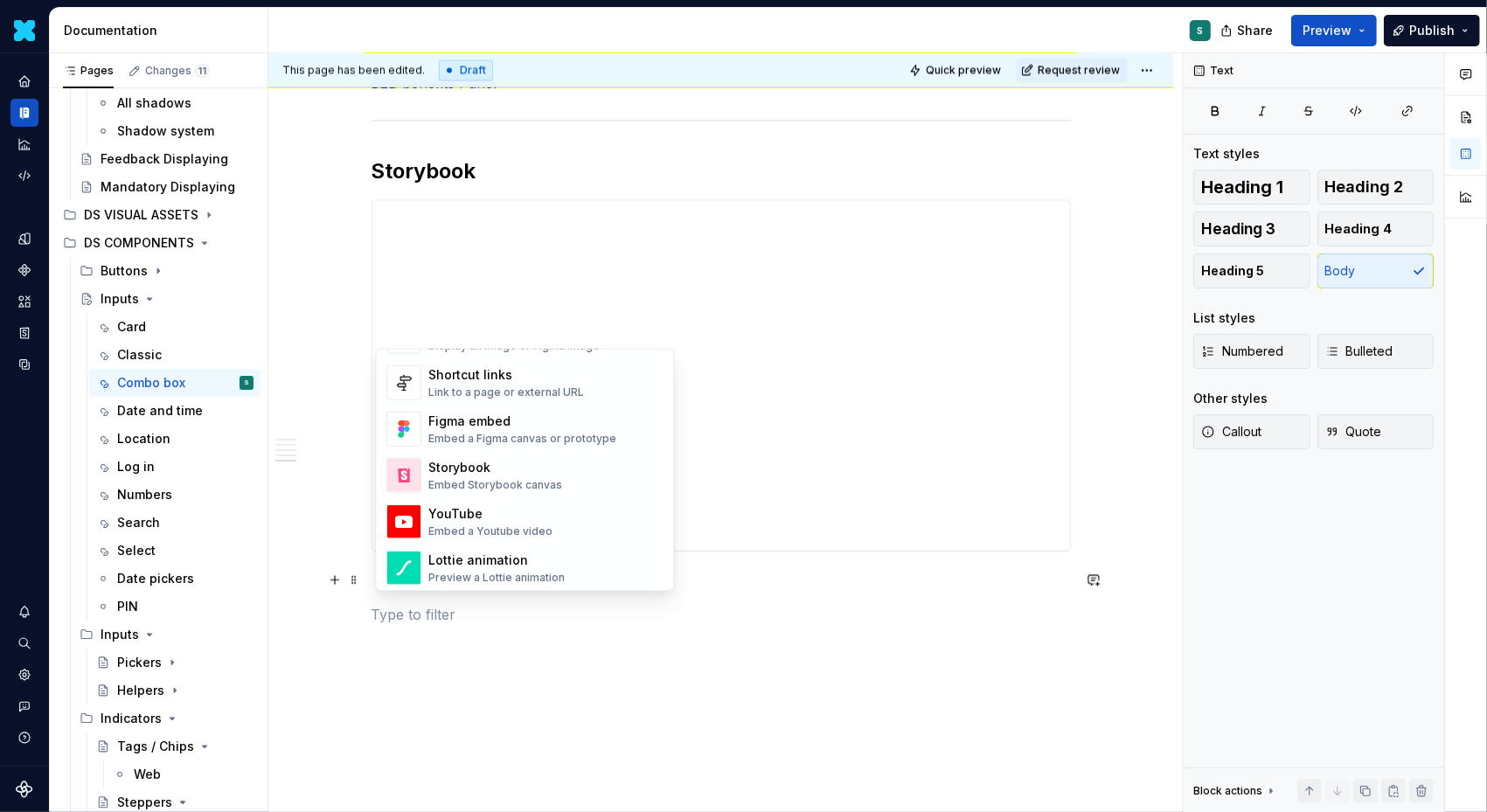
scroll to position [823, 0]
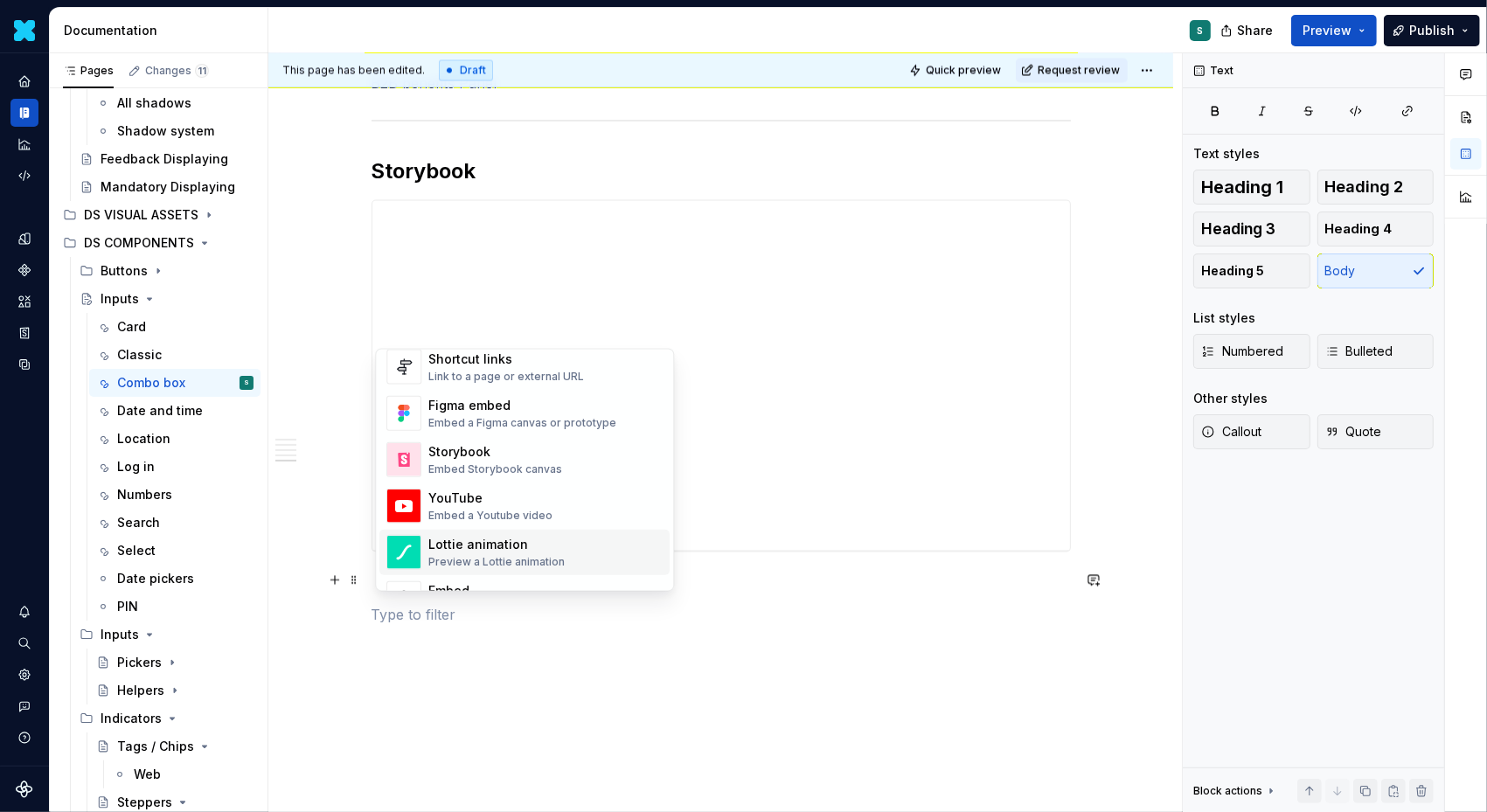
click at [458, 455] on div "Storybook" at bounding box center [496, 452] width 134 height 18
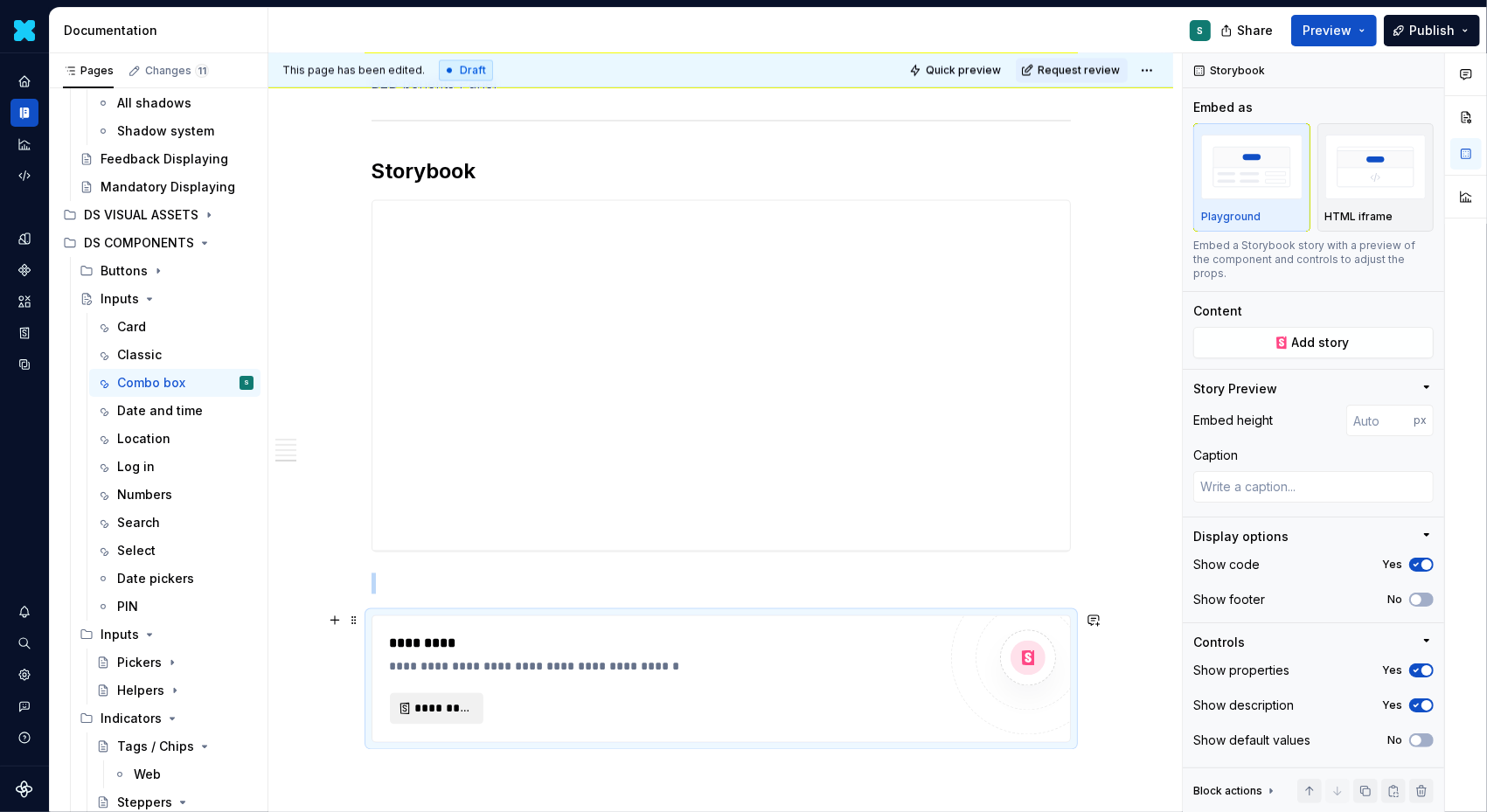
click at [433, 705] on span "*********" at bounding box center [444, 709] width 57 height 18
type textarea "*"
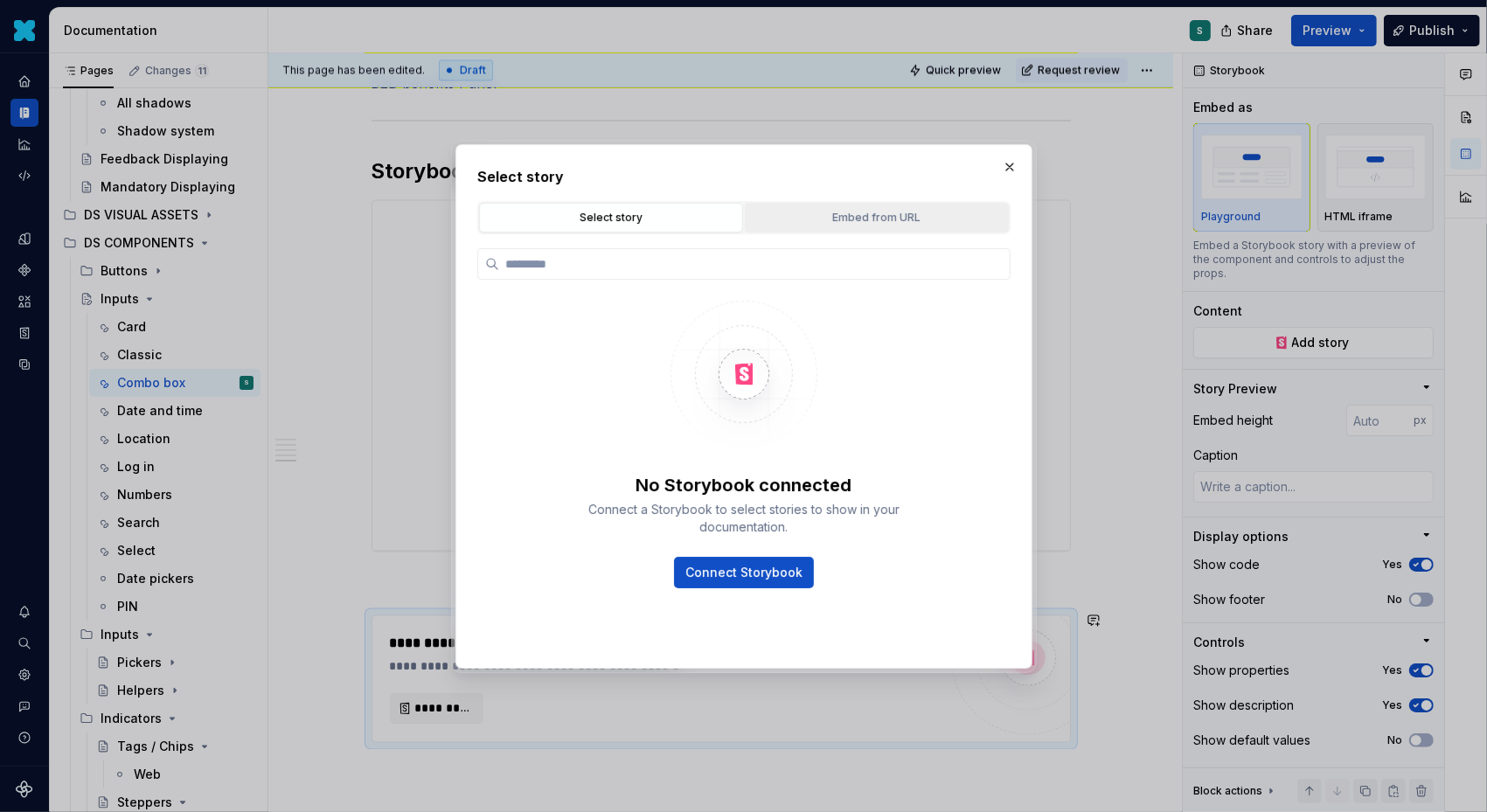
click at [836, 211] on div "Embed from URL" at bounding box center [876, 217] width 251 height 18
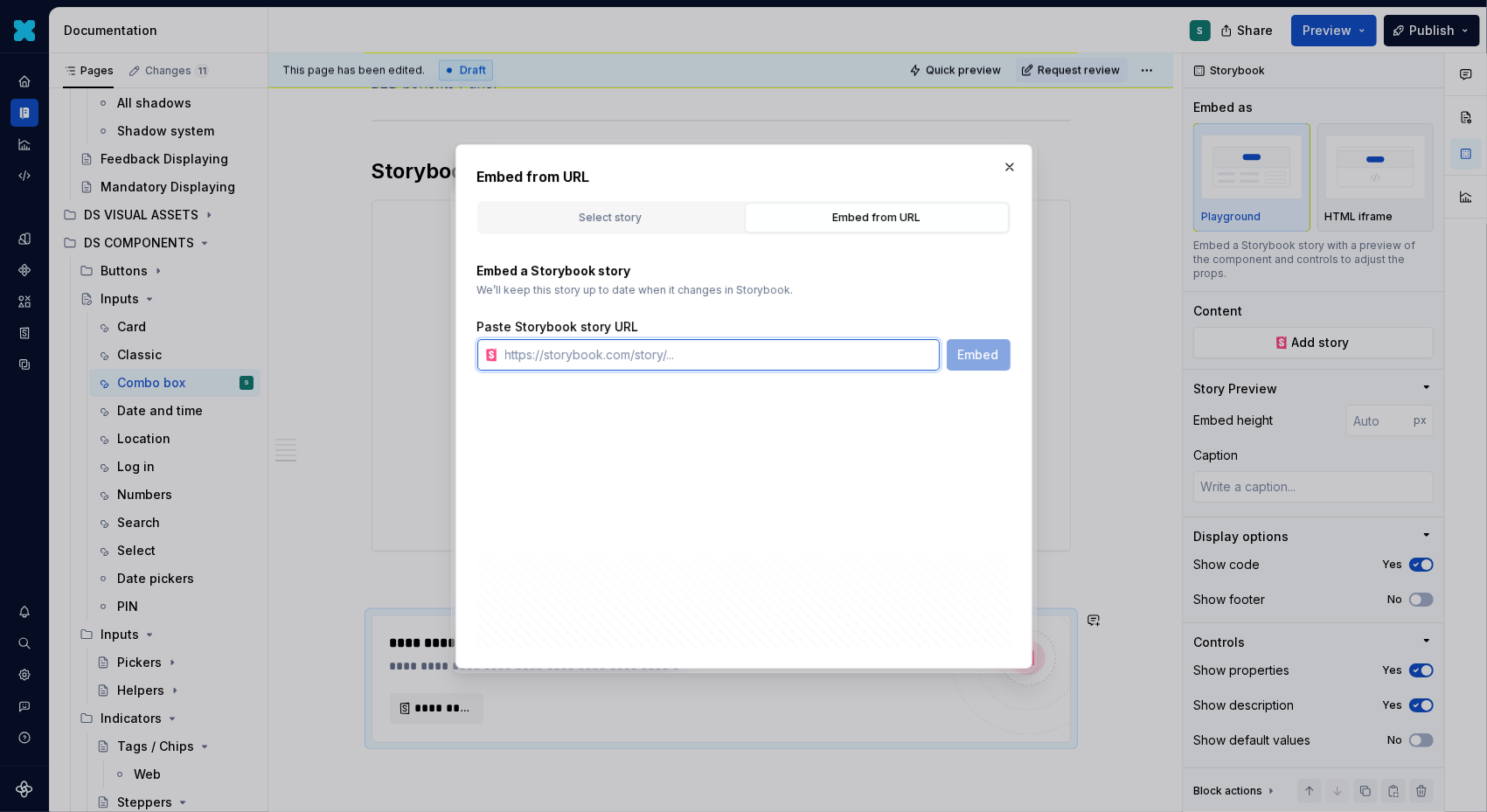
click at [570, 348] on input "text" at bounding box center [719, 355] width 441 height 31
paste input "https://designsystem.pluxee.app/?path=/docs/molecules-fileuploader--docs"
type input "https://designsystem.pluxee.app/?path=/docs/molecules-fileuploader--docs"
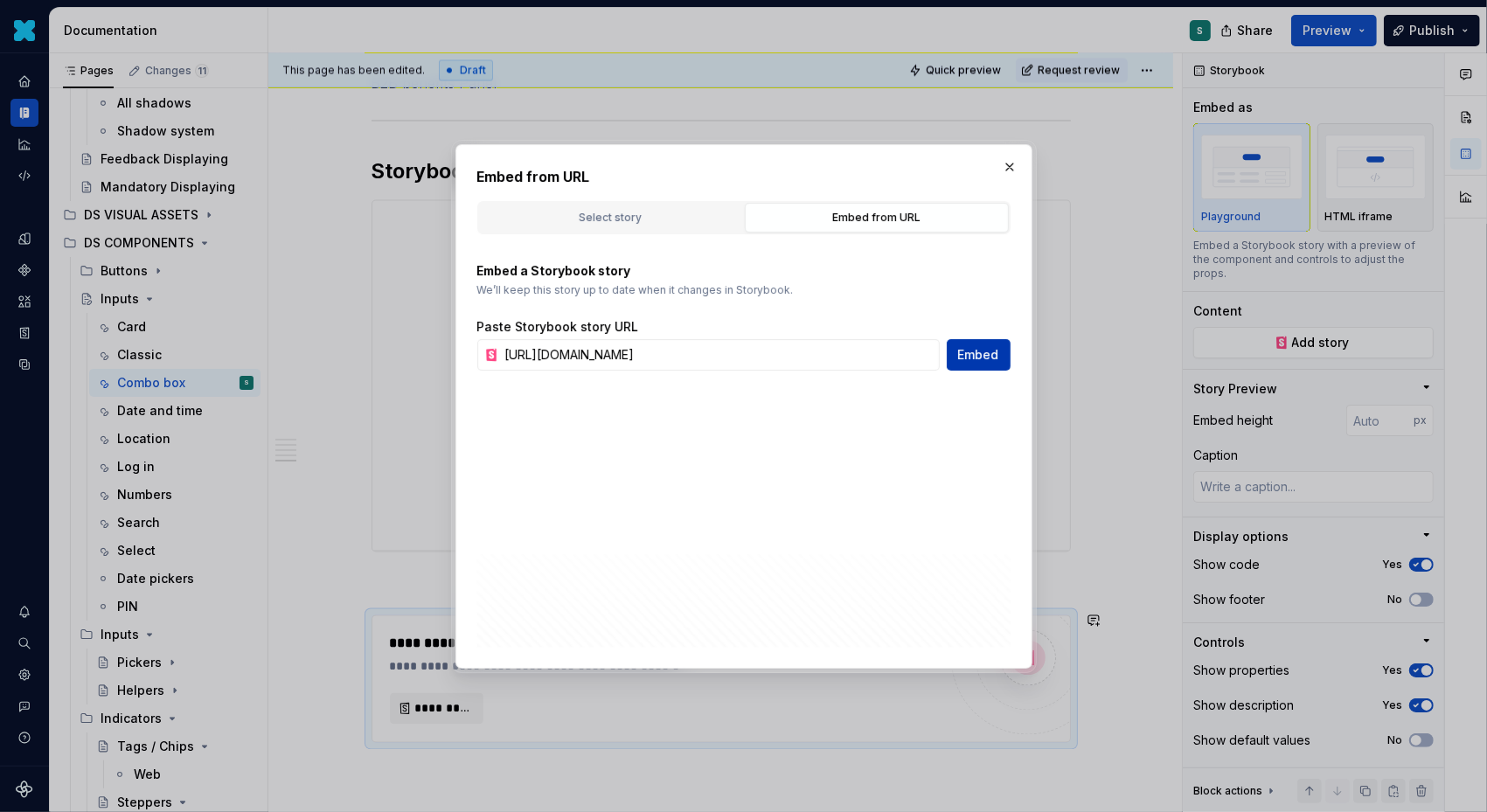
click at [983, 357] on span "Embed" at bounding box center [979, 355] width 41 height 18
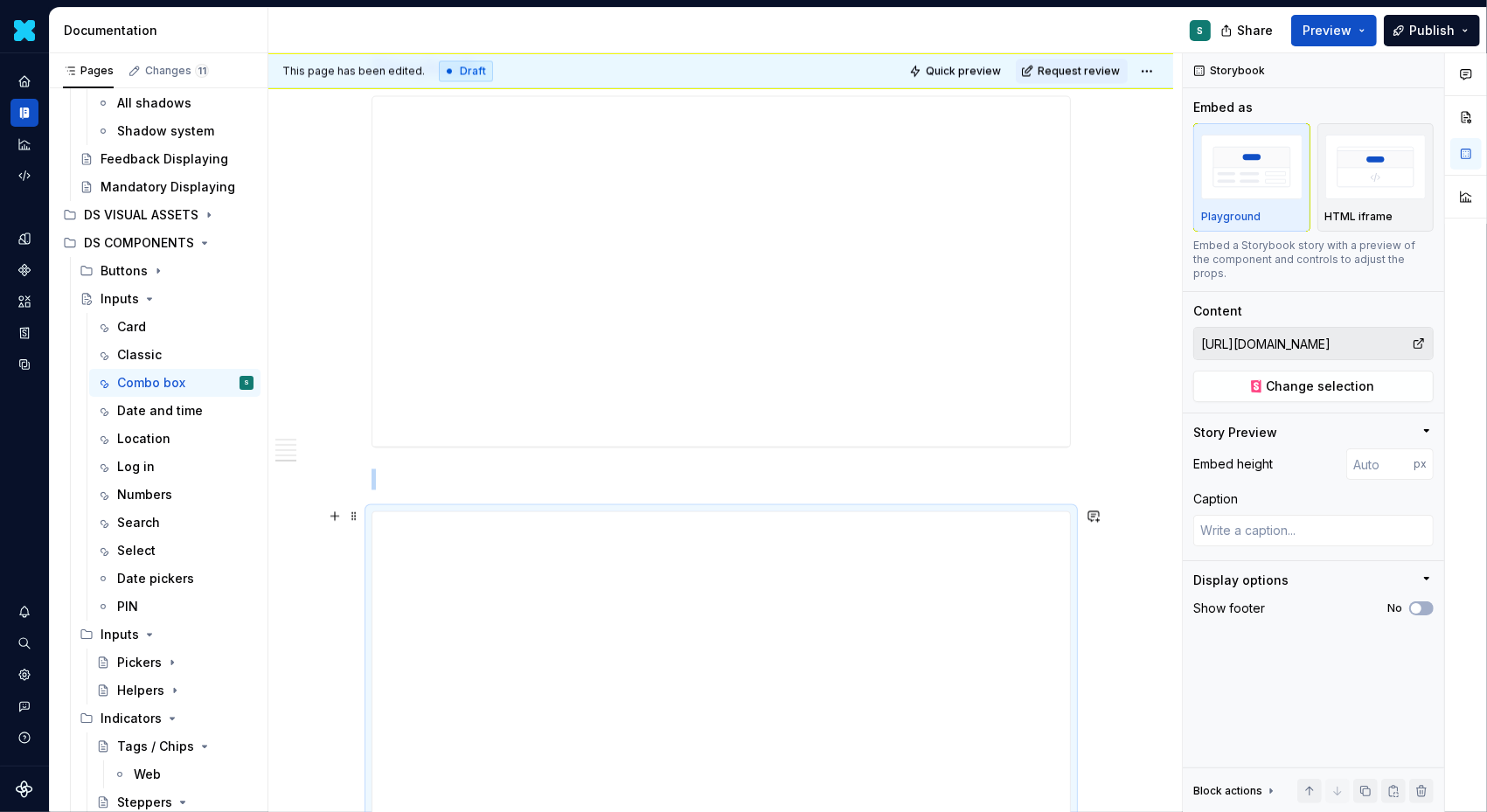
scroll to position [3093, 0]
click at [361, 469] on span at bounding box center [354, 465] width 14 height 24
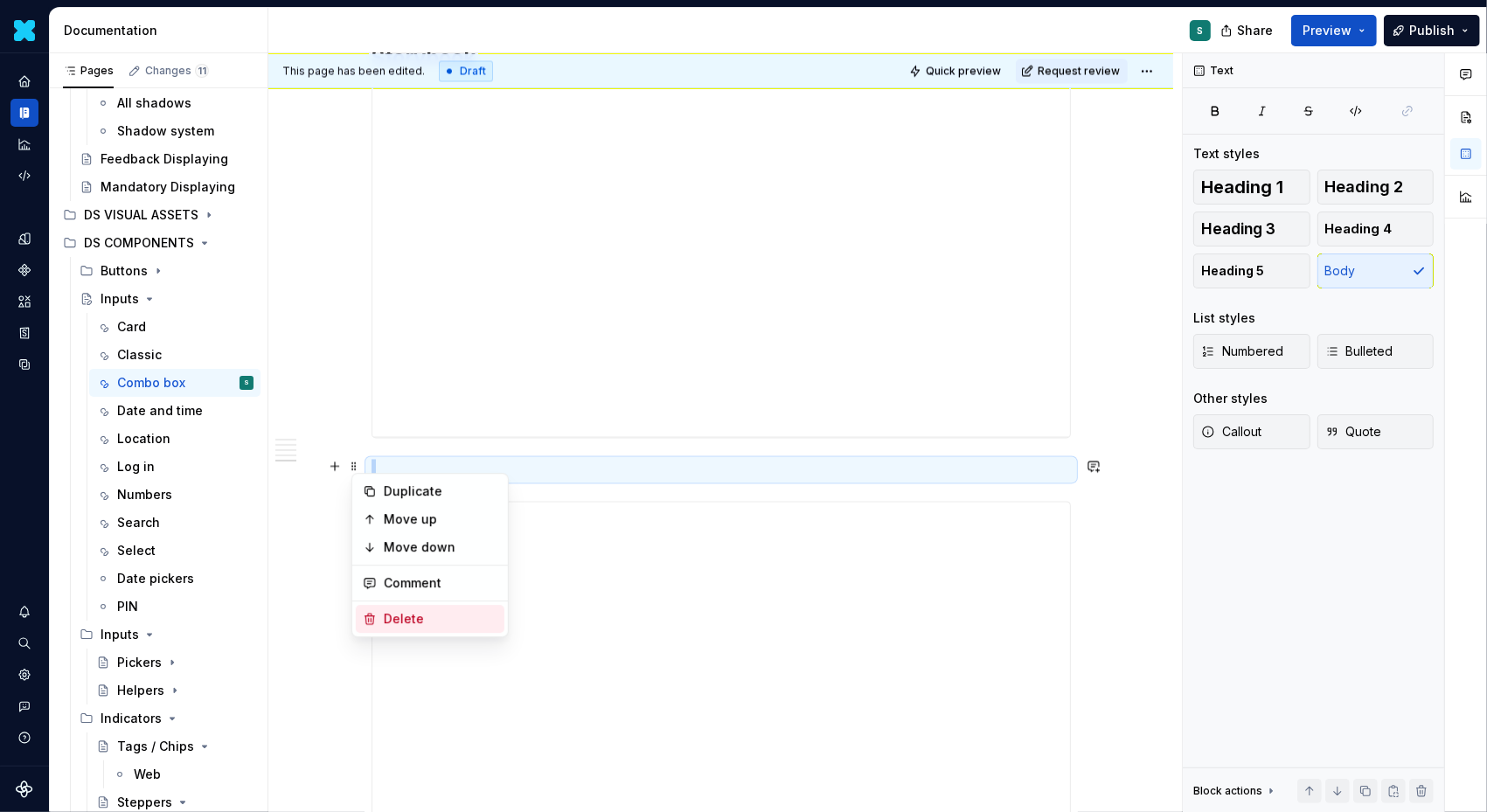
click at [404, 615] on div "Delete" at bounding box center [441, 619] width 114 height 18
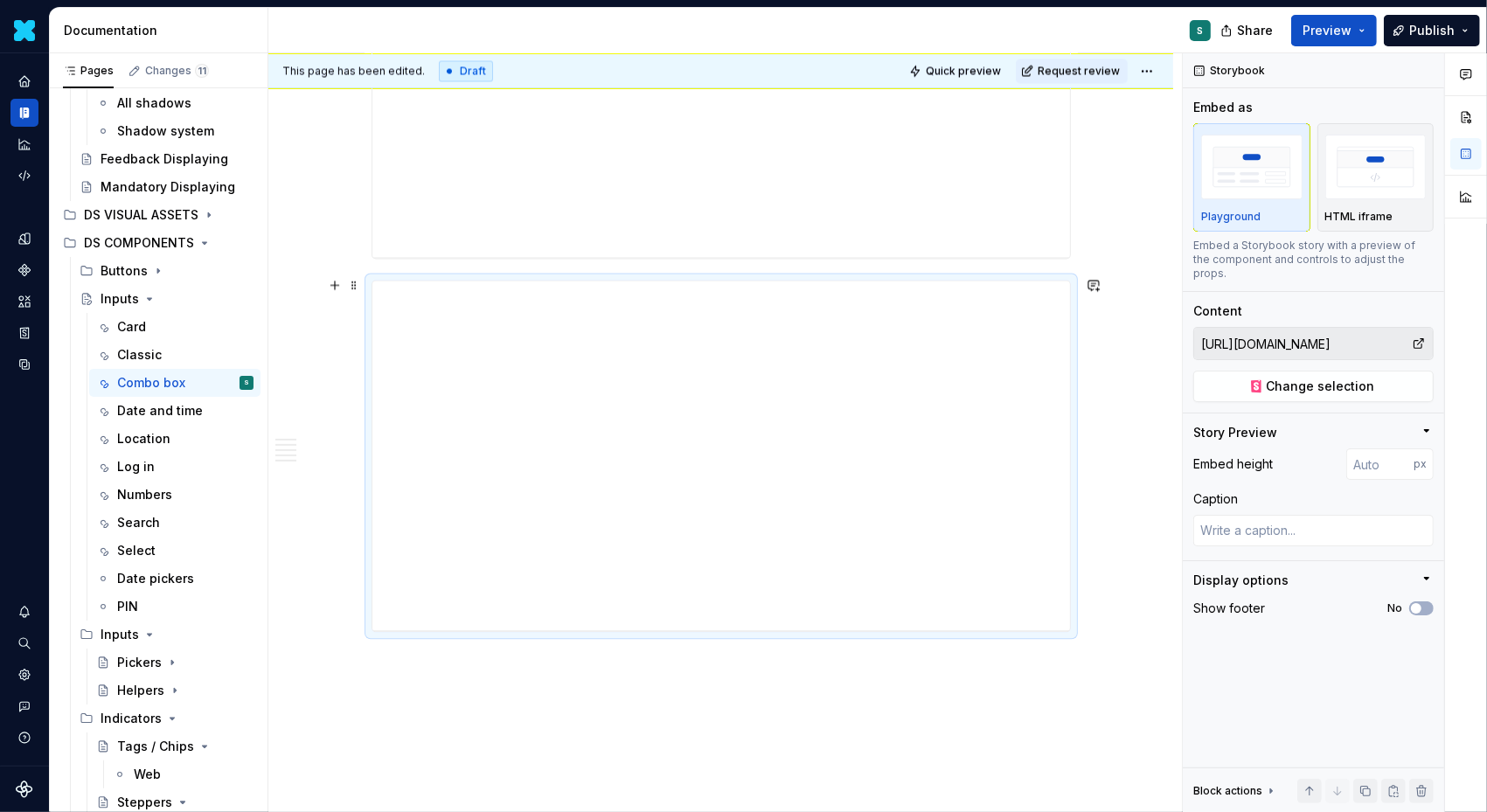
scroll to position [3351, 0]
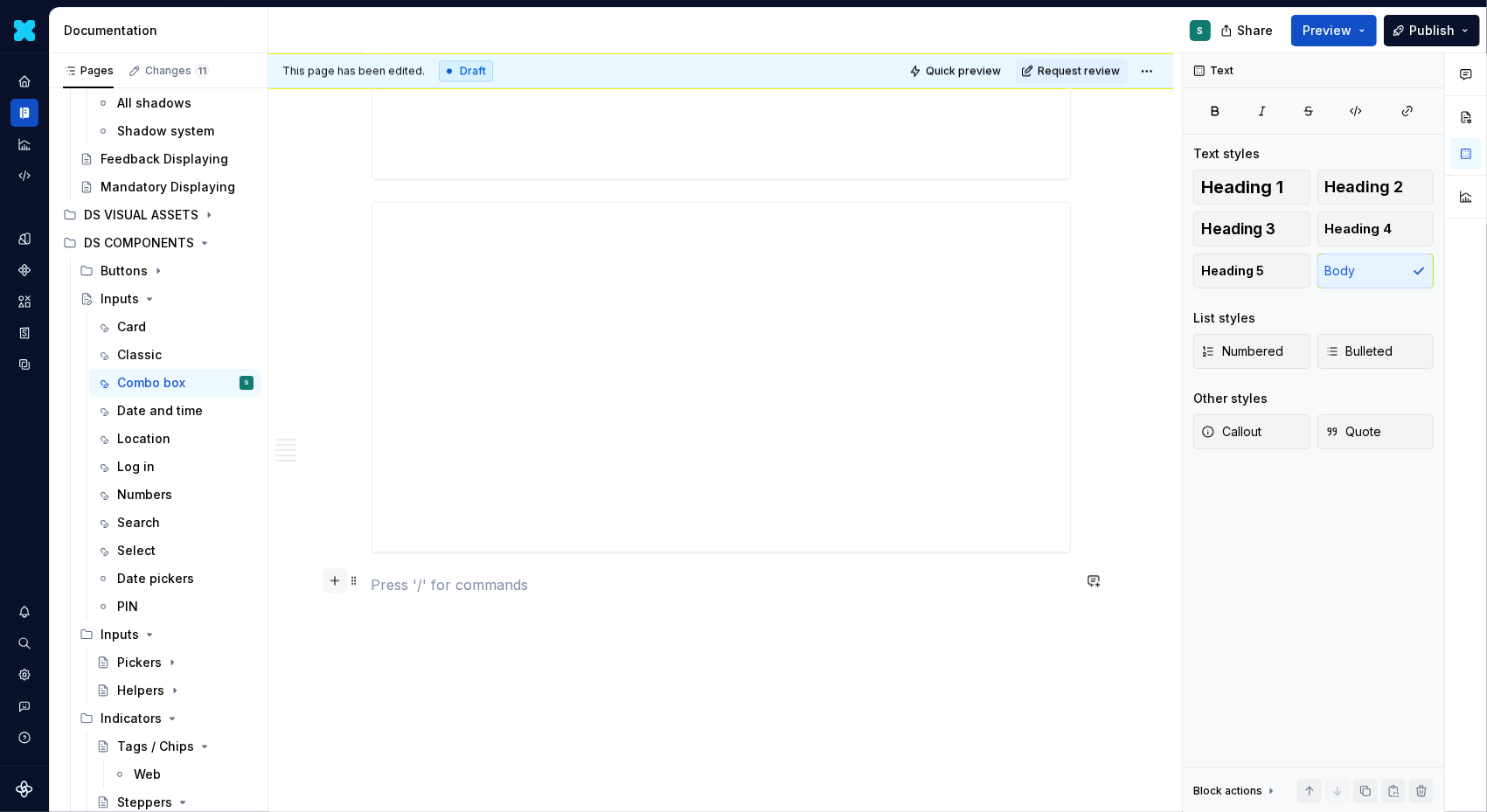
click at [339, 577] on button "button" at bounding box center [334, 580] width 24 height 24
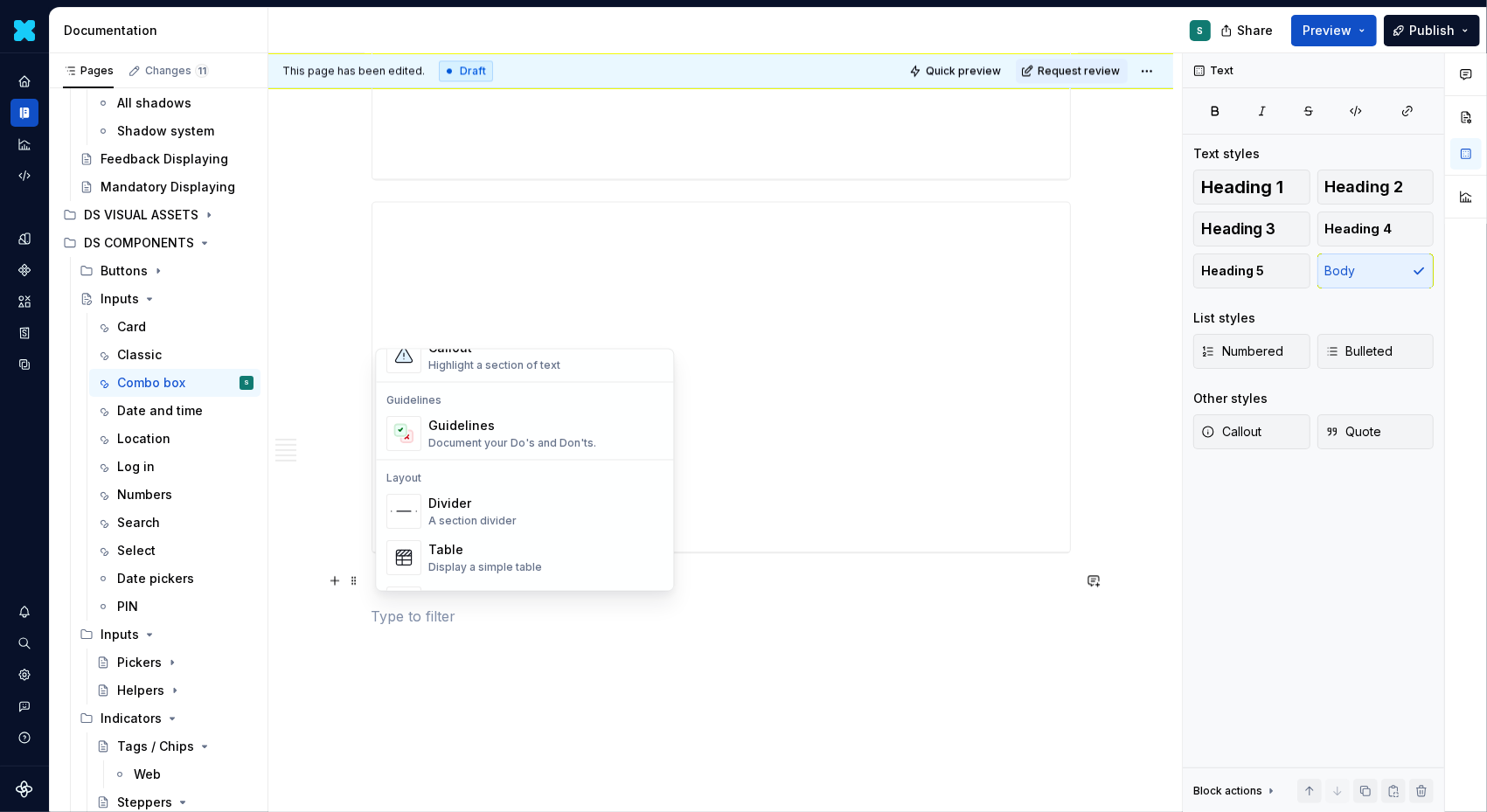
scroll to position [464, 0]
click at [466, 506] on div "Divider" at bounding box center [472, 501] width 88 height 18
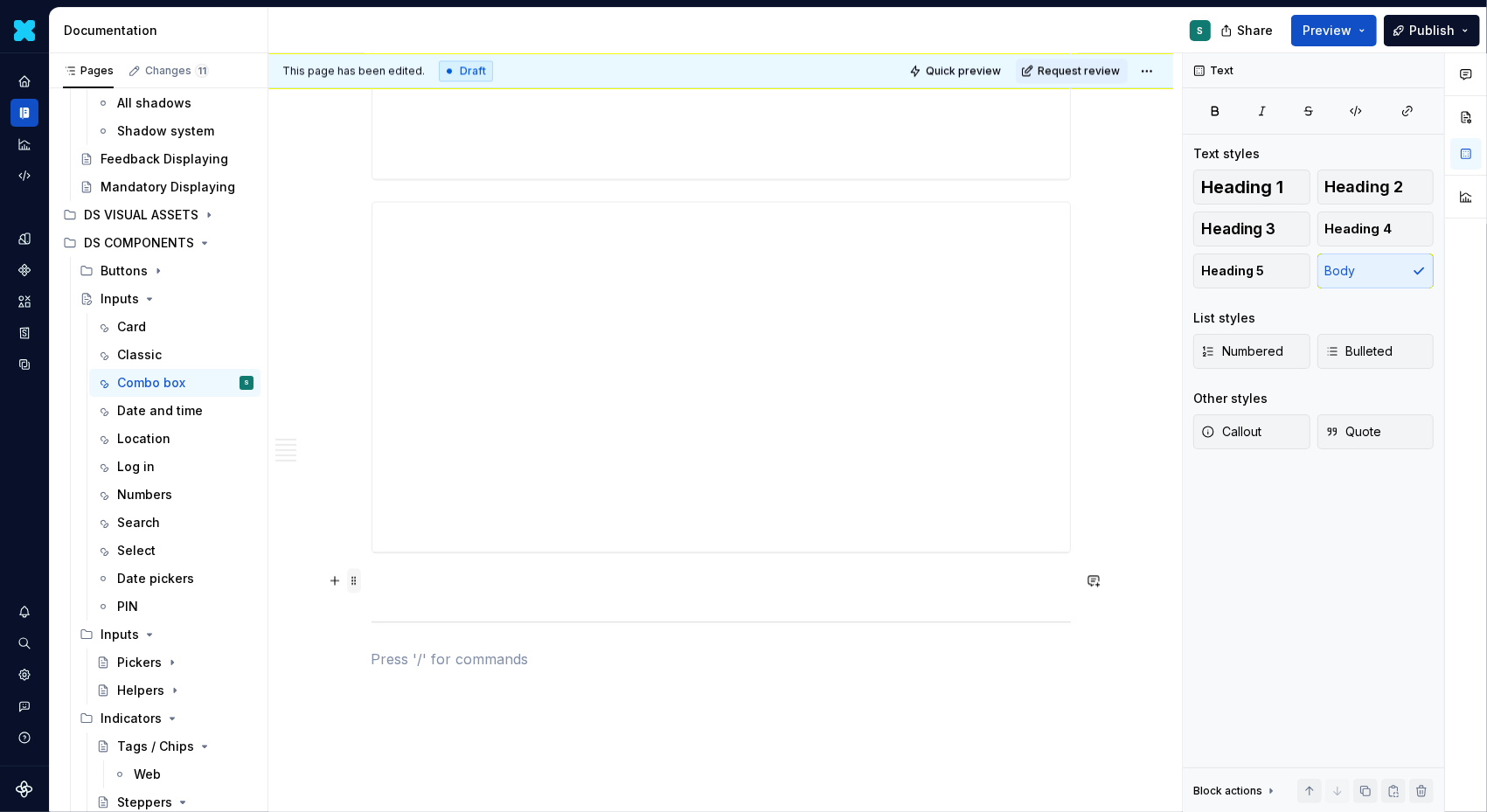
click at [357, 579] on span at bounding box center [354, 580] width 14 height 24
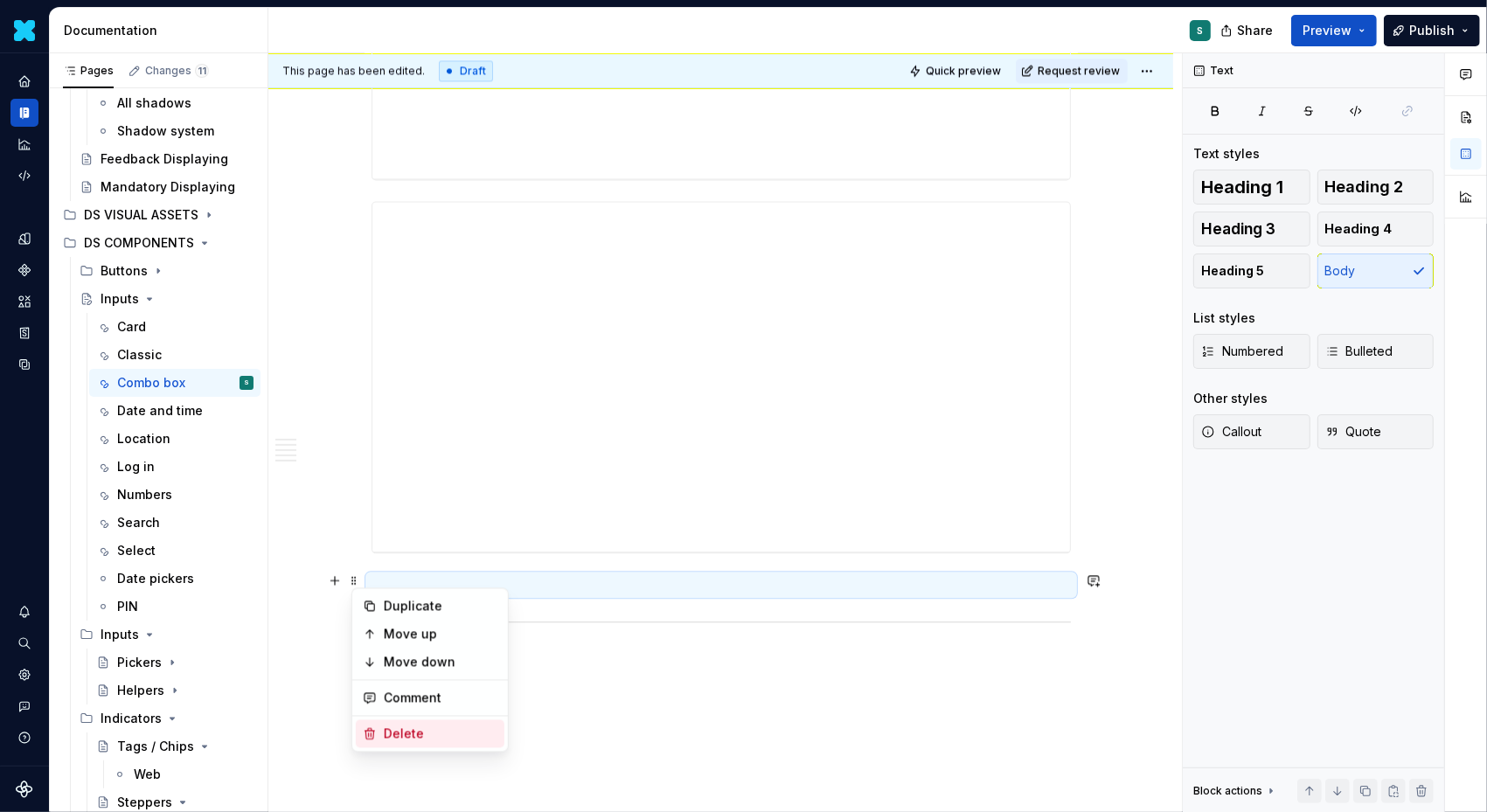
click at [411, 734] on div "Delete" at bounding box center [441, 734] width 114 height 18
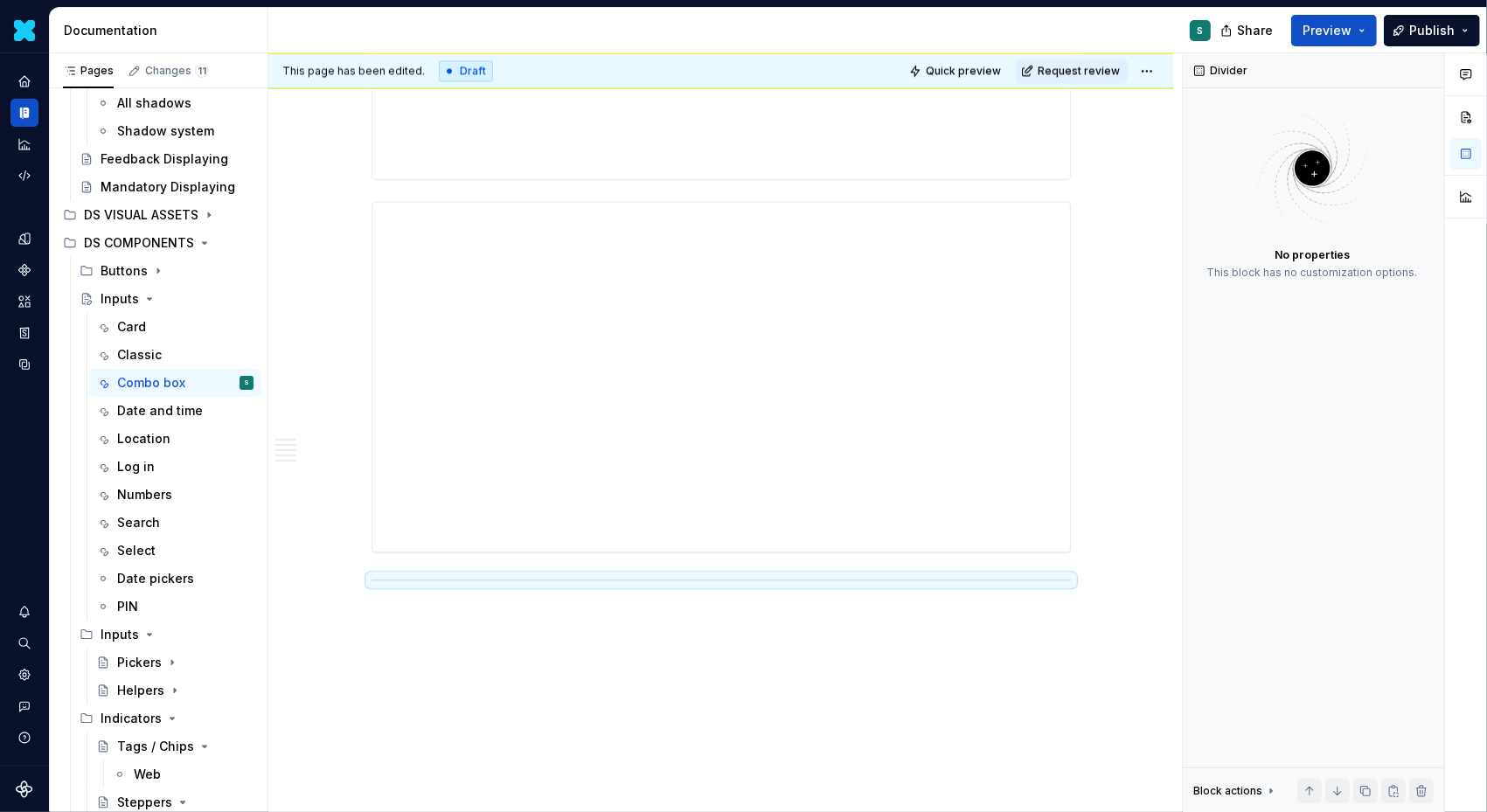
click at [425, 612] on p at bounding box center [721, 618] width 700 height 21
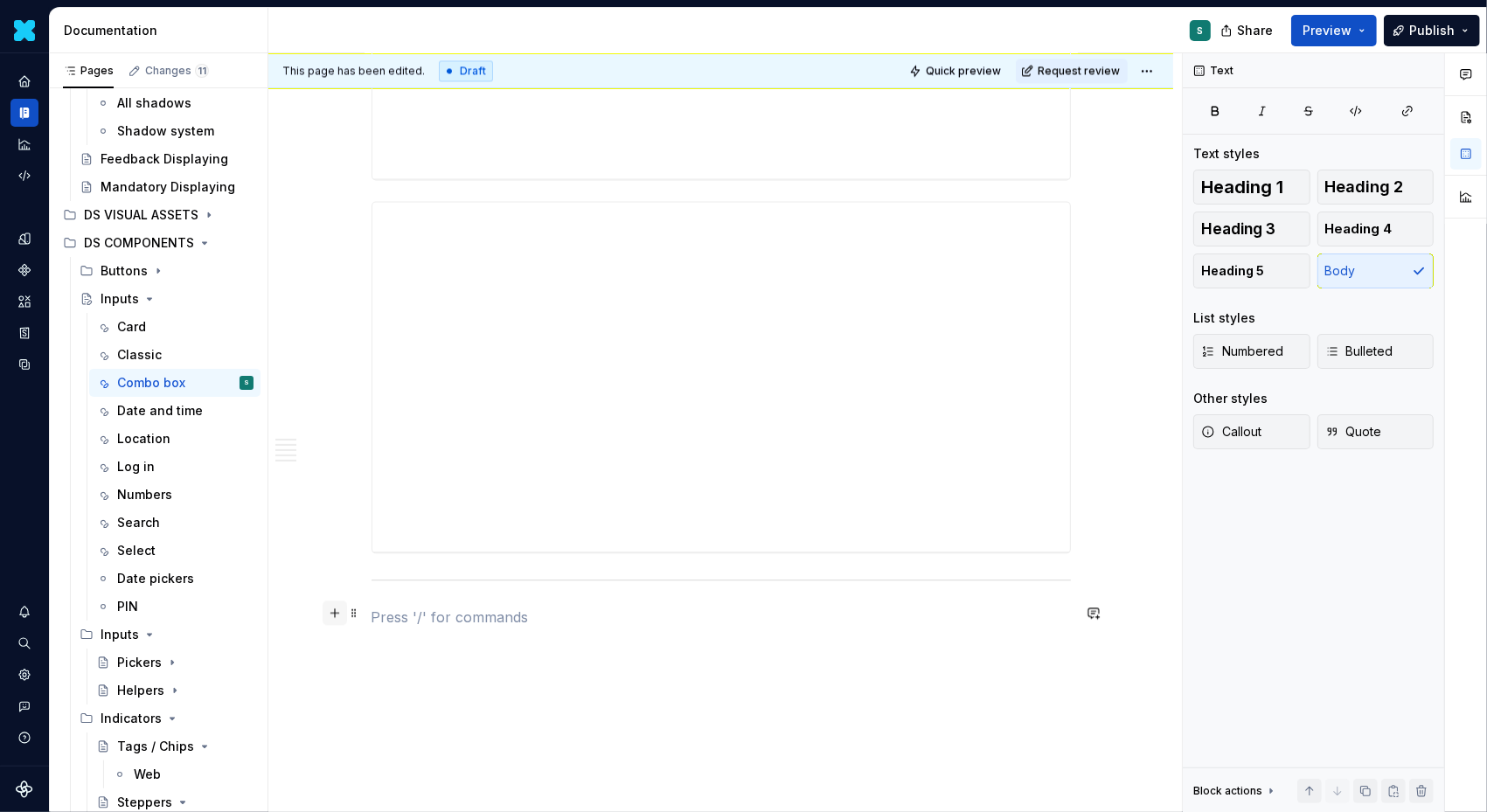
click at [342, 609] on button "button" at bounding box center [334, 612] width 24 height 24
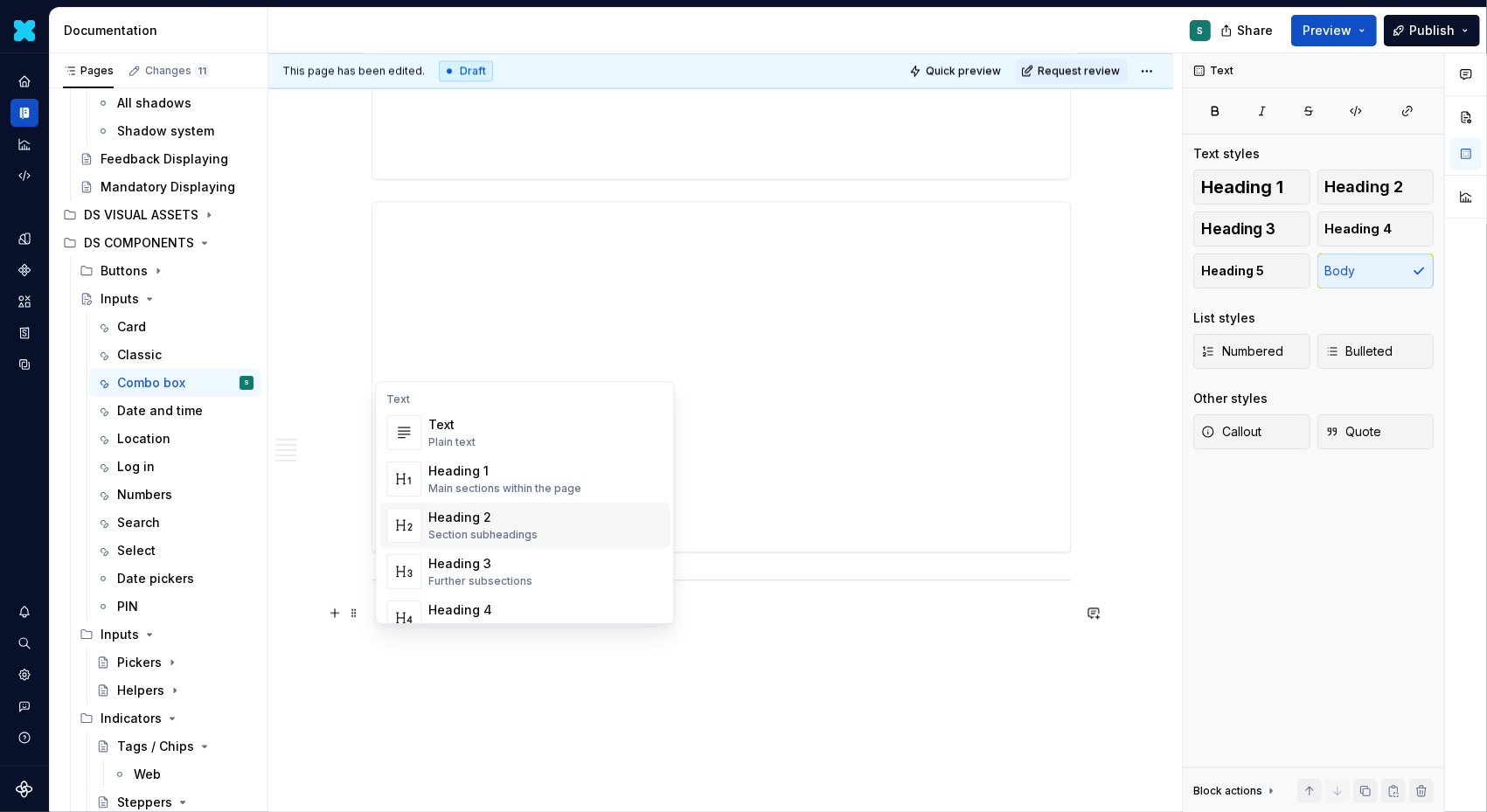
click at [481, 510] on div "Heading 2" at bounding box center [483, 518] width 110 height 18
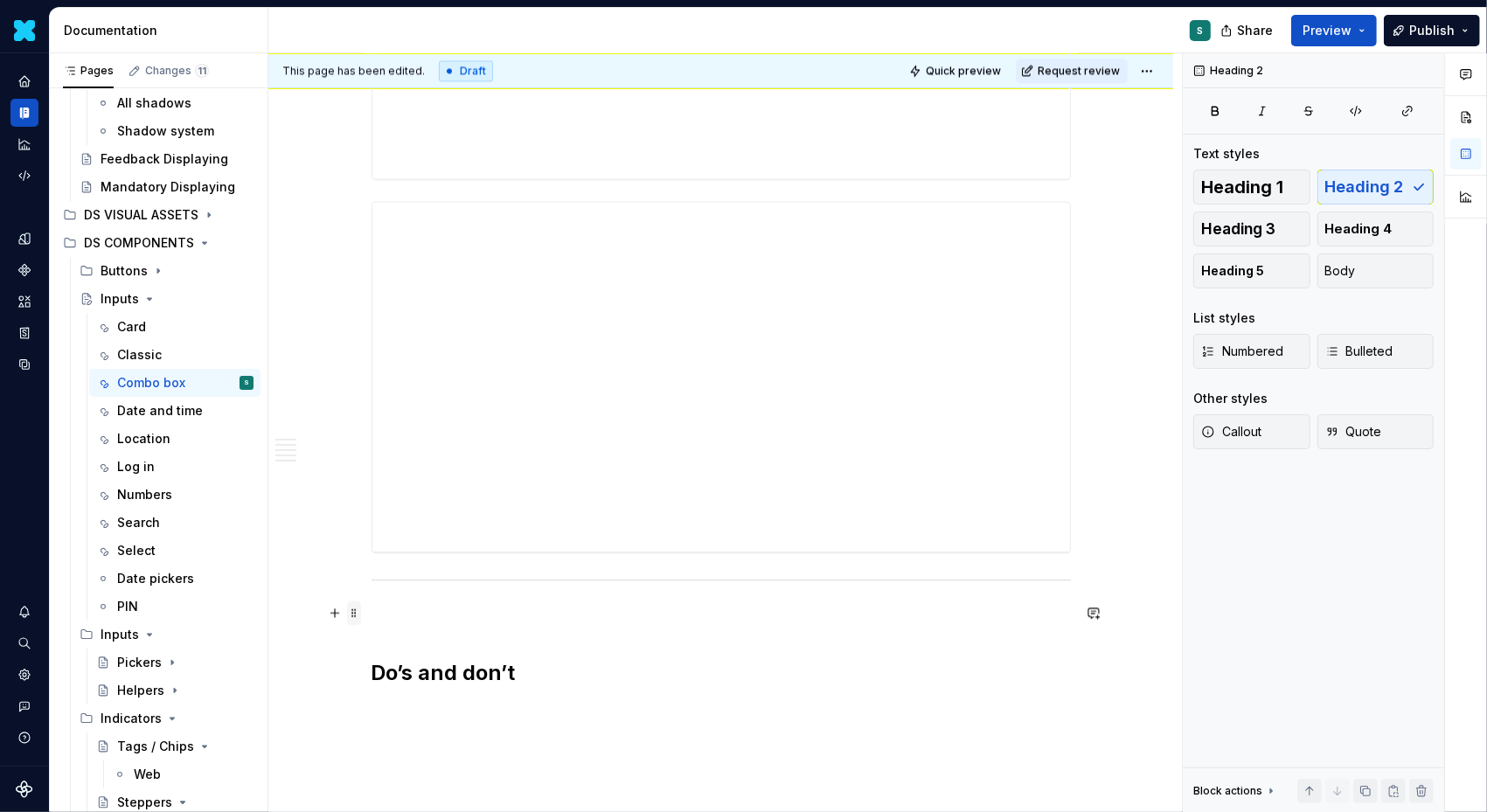
click at [361, 614] on span at bounding box center [354, 612] width 14 height 24
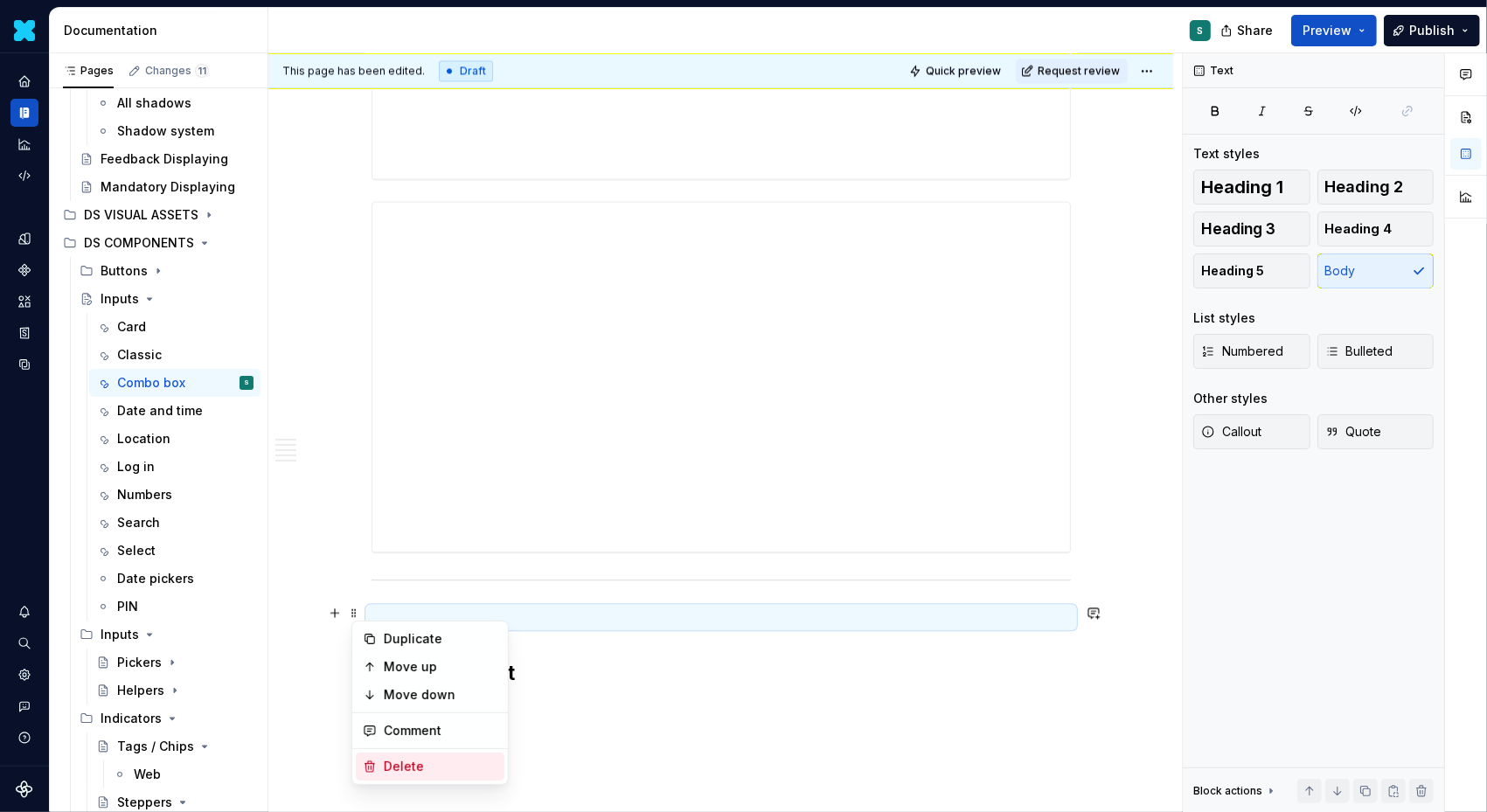
click at [415, 753] on div "Delete" at bounding box center [430, 766] width 149 height 28
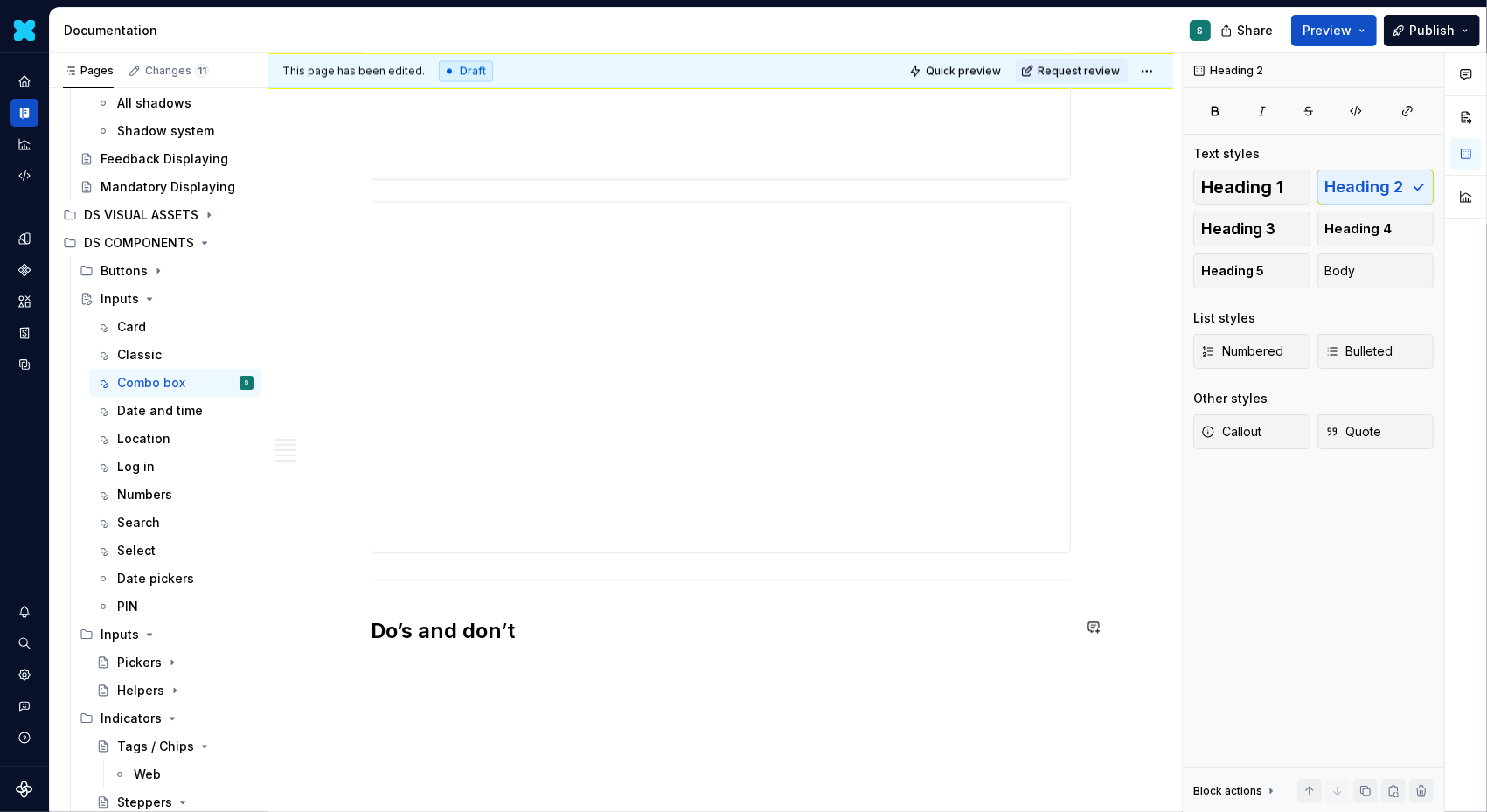
click at [568, 638] on h2 "Do’s and don’t" at bounding box center [721, 630] width 700 height 28
click at [341, 664] on button "button" at bounding box center [334, 665] width 24 height 24
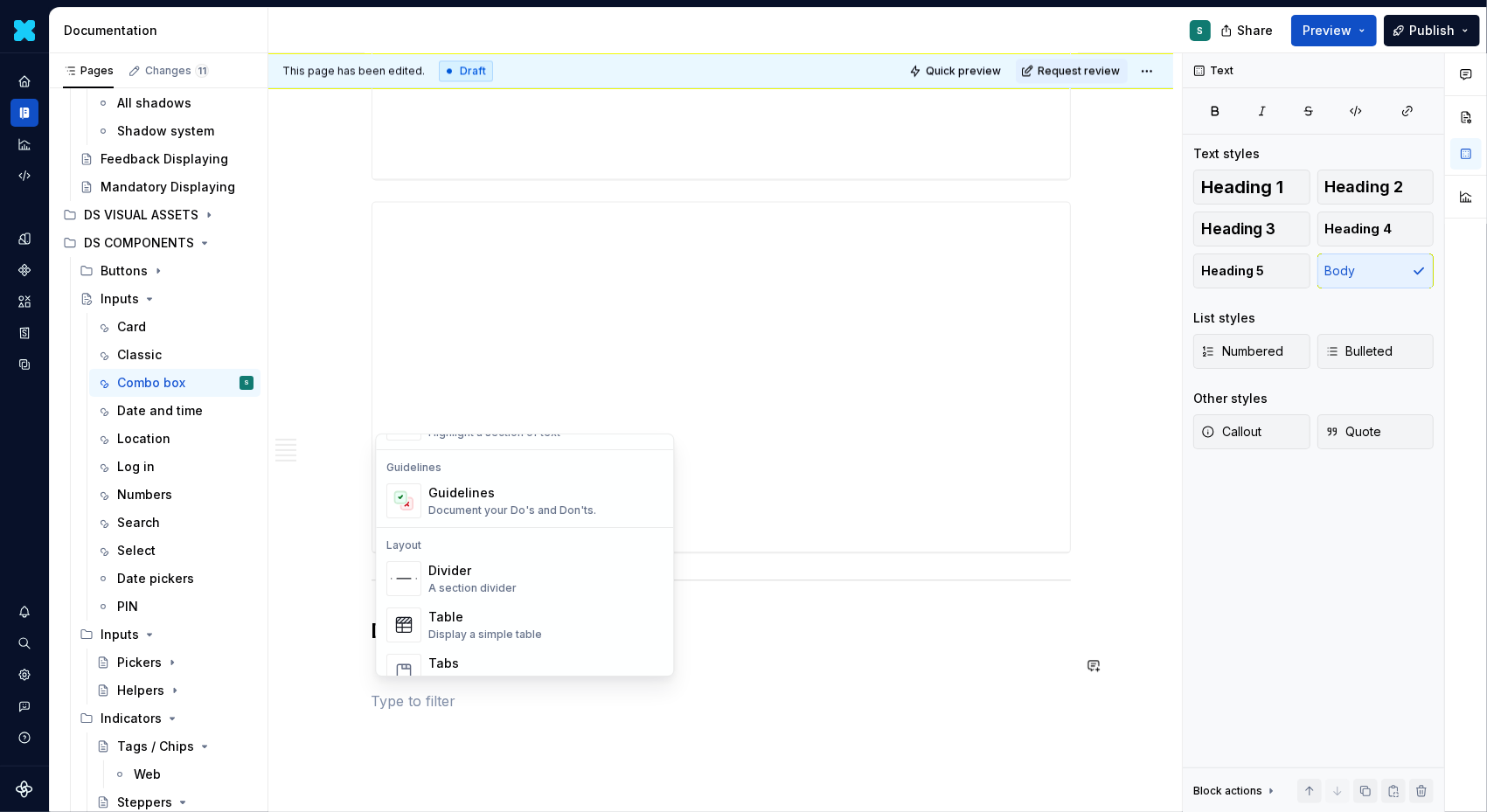
scroll to position [486, 0]
click at [464, 491] on div "Guidelines" at bounding box center [513, 487] width 168 height 18
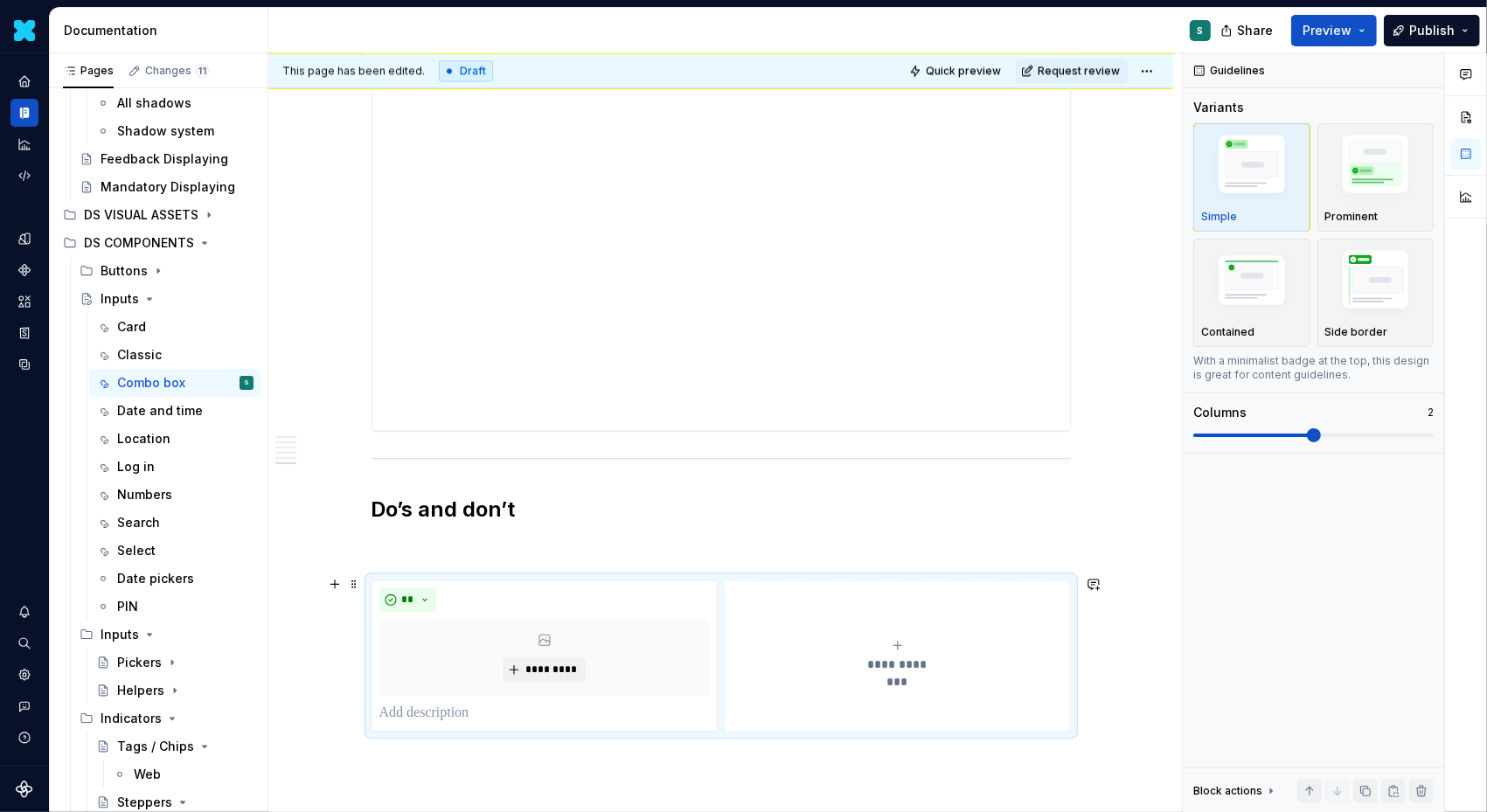
scroll to position [3489, 0]
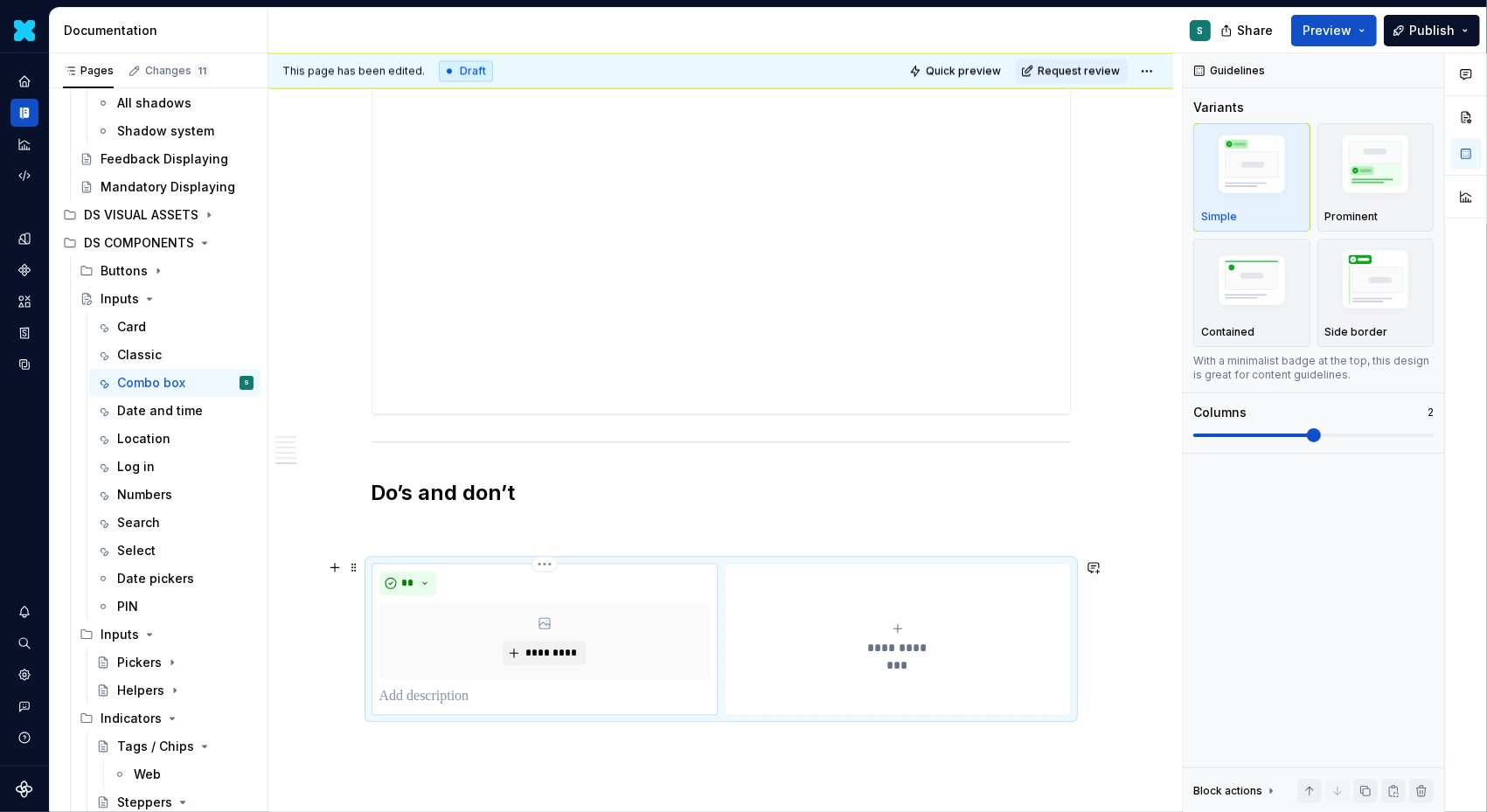
click at [407, 691] on p at bounding box center [545, 697] width 331 height 21
type textarea "*"
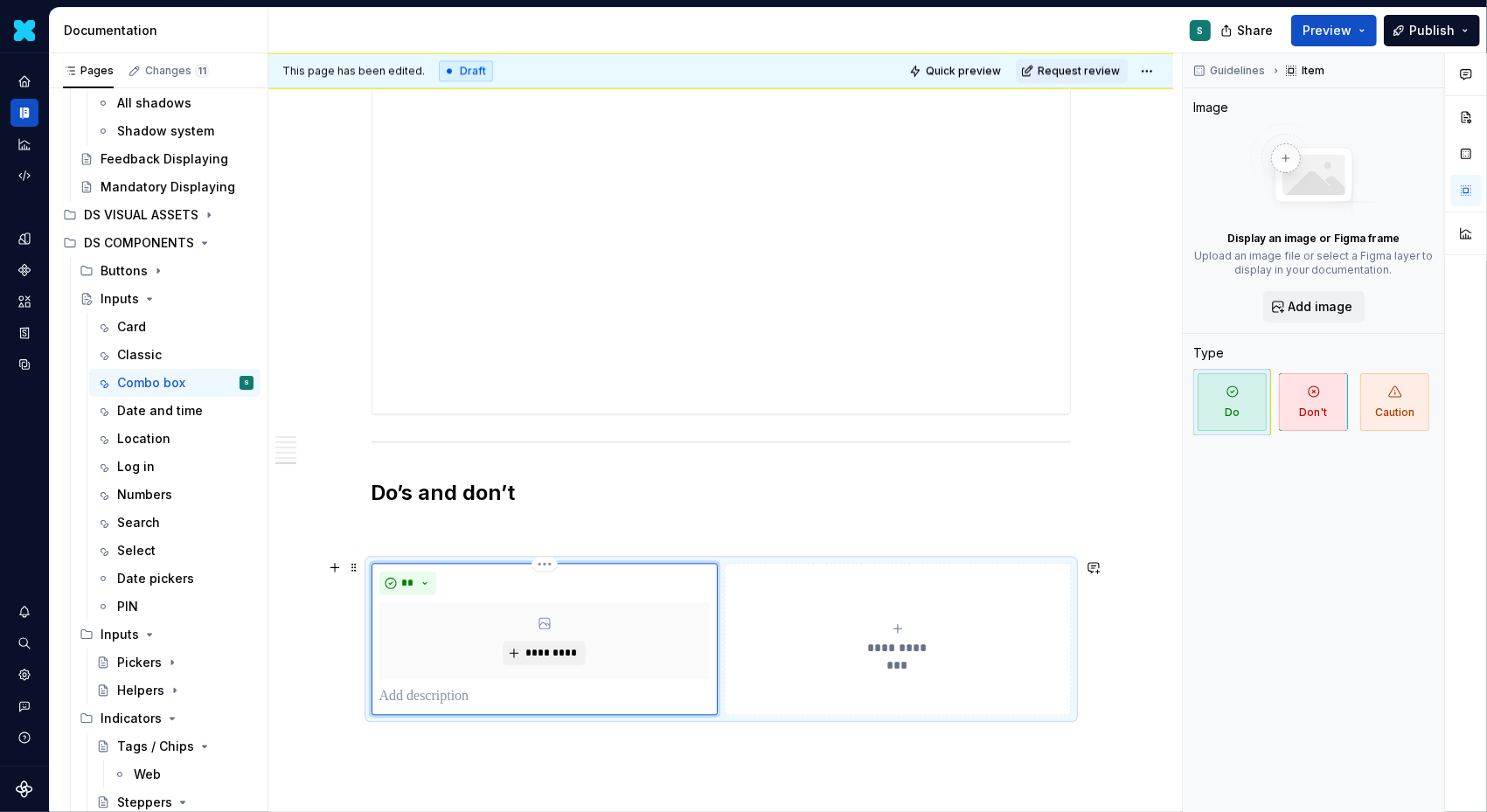
paste div
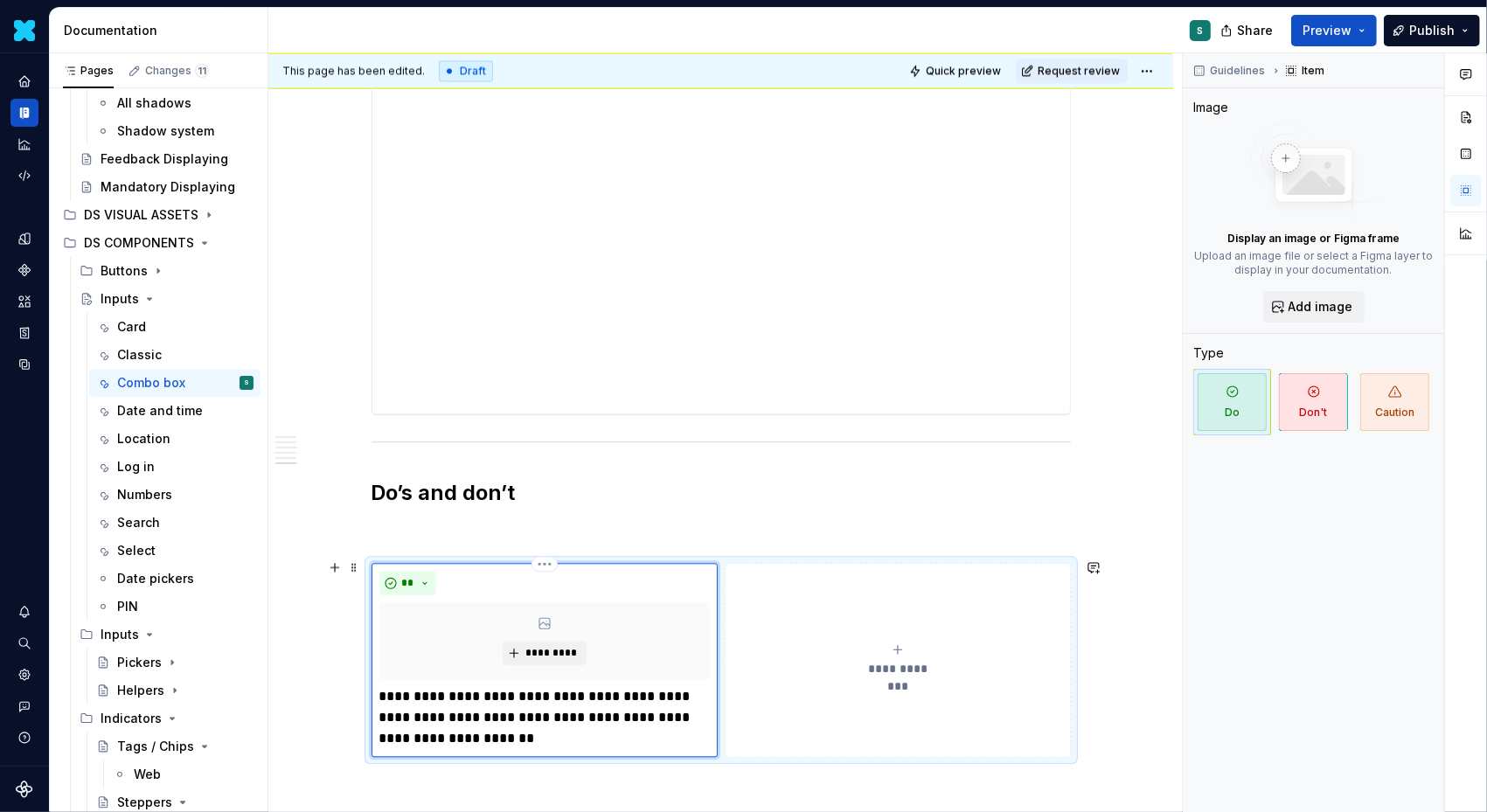
click at [385, 692] on p "**********" at bounding box center [546, 718] width 332 height 63
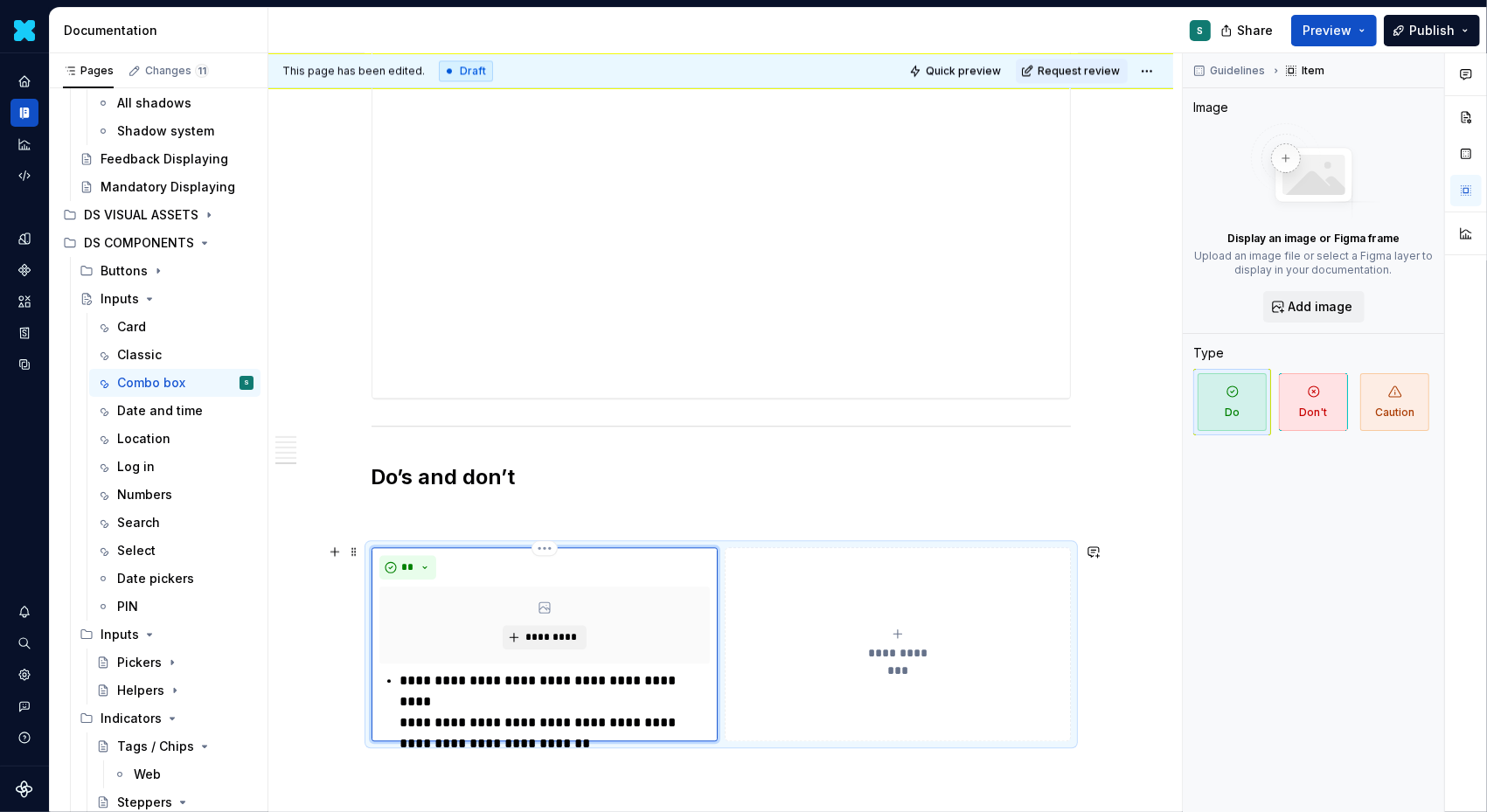
click at [407, 692] on p "**********" at bounding box center [555, 701] width 310 height 63
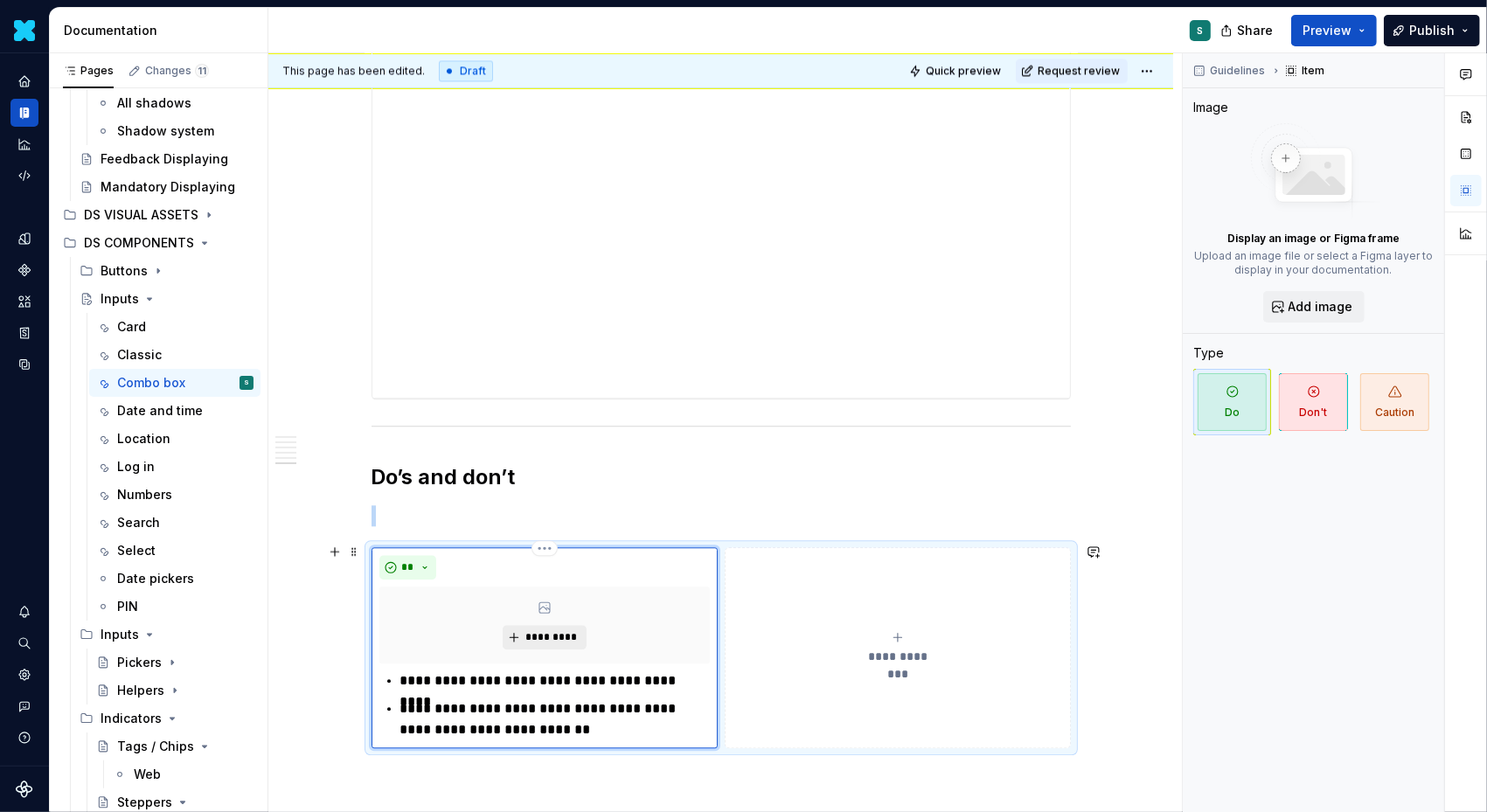
click at [552, 630] on span "*********" at bounding box center [551, 637] width 53 height 14
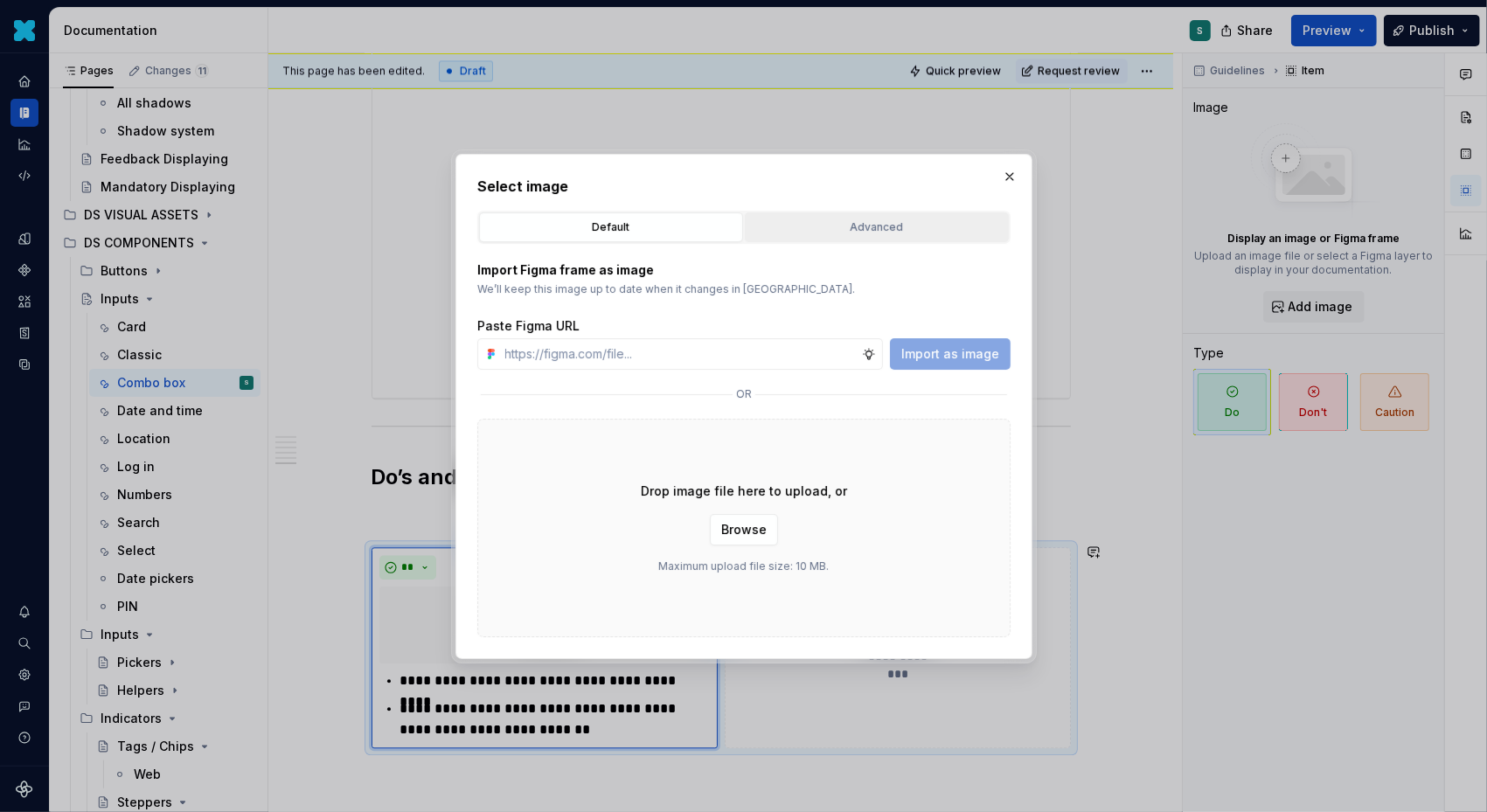
click at [865, 226] on div "Advanced" at bounding box center [876, 227] width 251 height 18
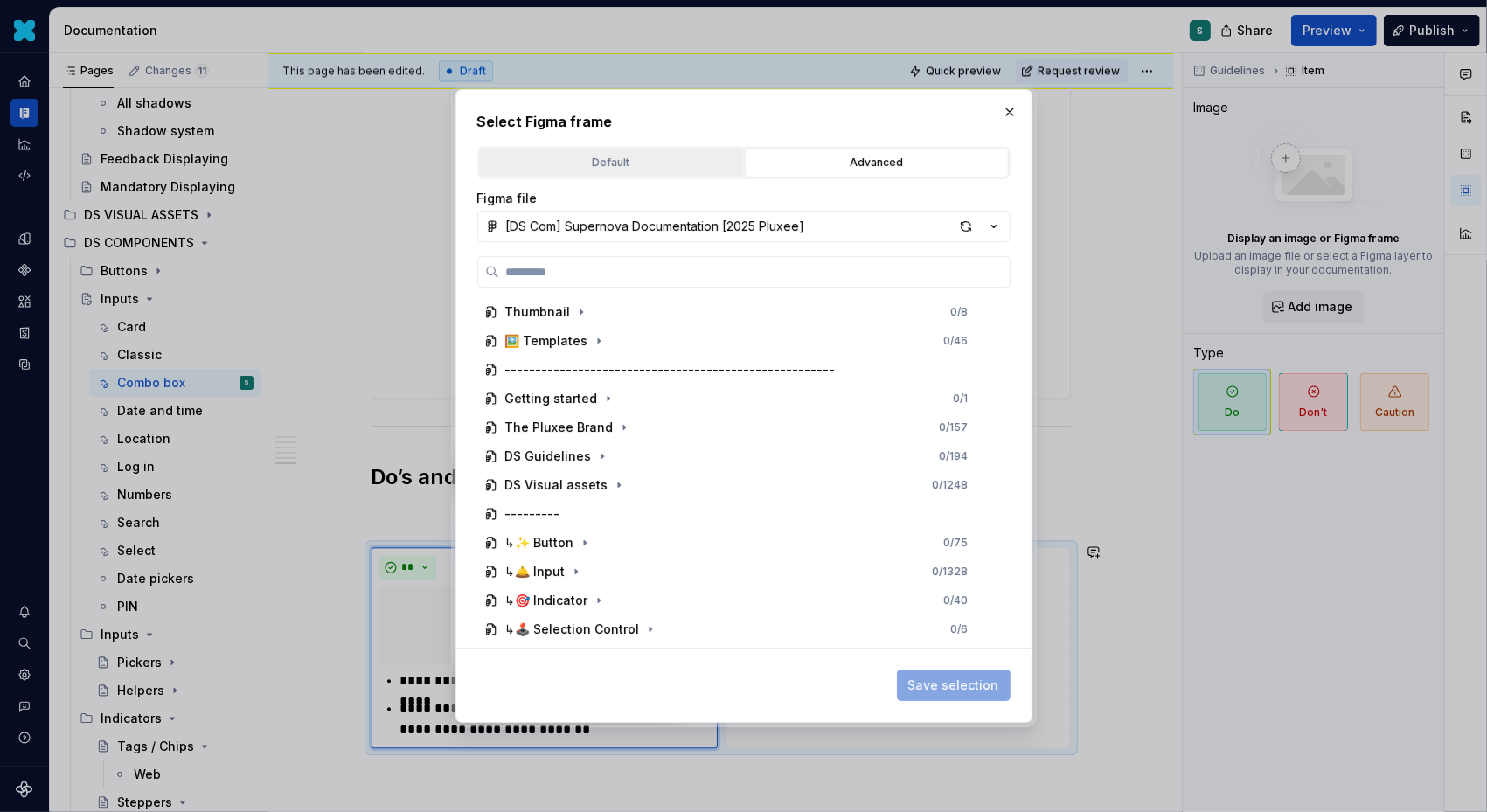
click at [672, 154] on div "Default" at bounding box center [611, 163] width 251 height 18
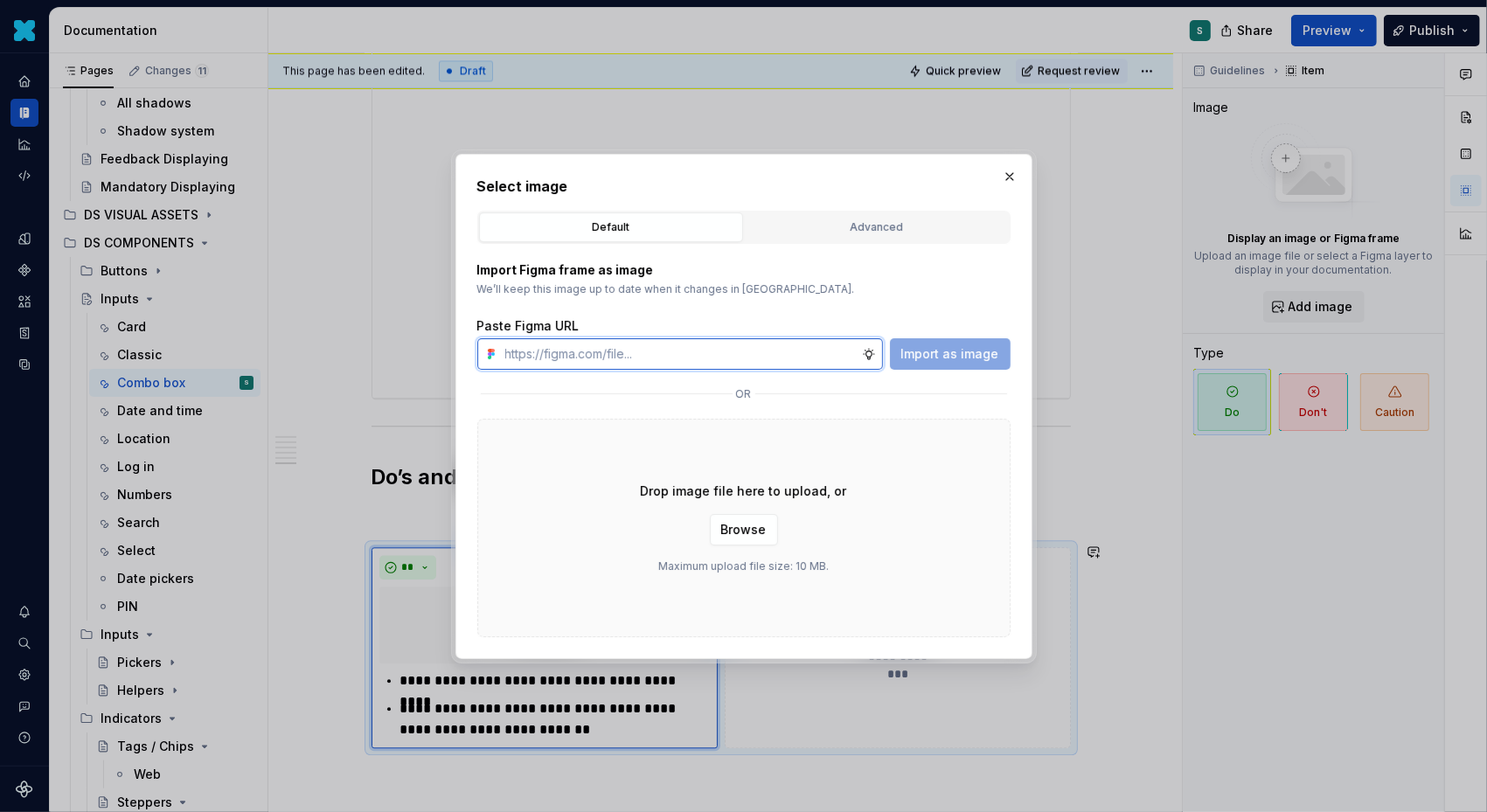
click at [604, 347] on input "text" at bounding box center [680, 354] width 364 height 31
paste input "https://www.figma.com/design/72xGIHOZQ7akBZDjUWnsKx/-DS-Com--Supernova-Document…"
type input "https://www.figma.com/design/72xGIHOZQ7akBZDjUWnsKx/-DS-Com--Supernova-Document…"
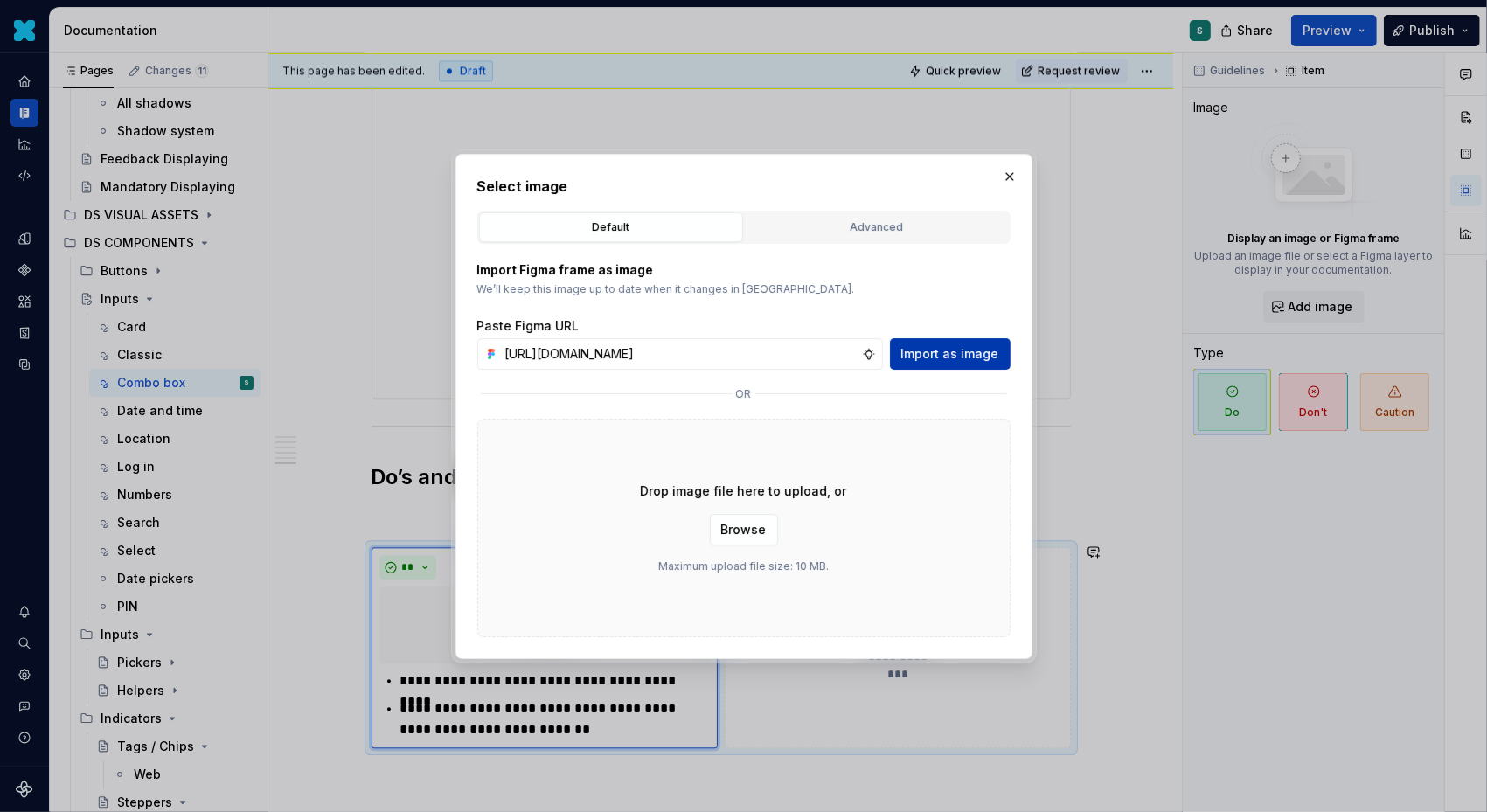
click at [976, 352] on span "Import as image" at bounding box center [950, 354] width 98 height 18
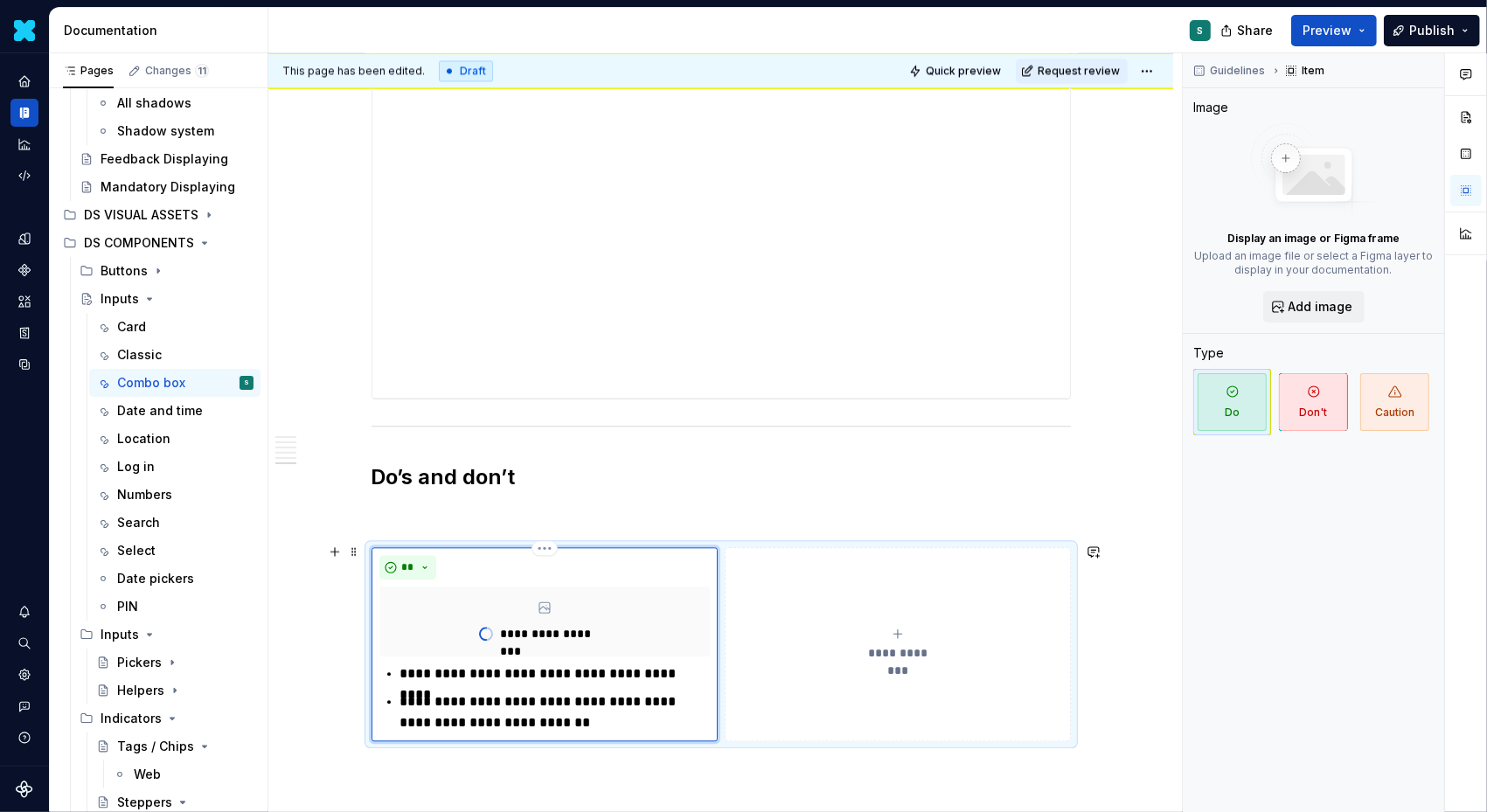
type textarea "*"
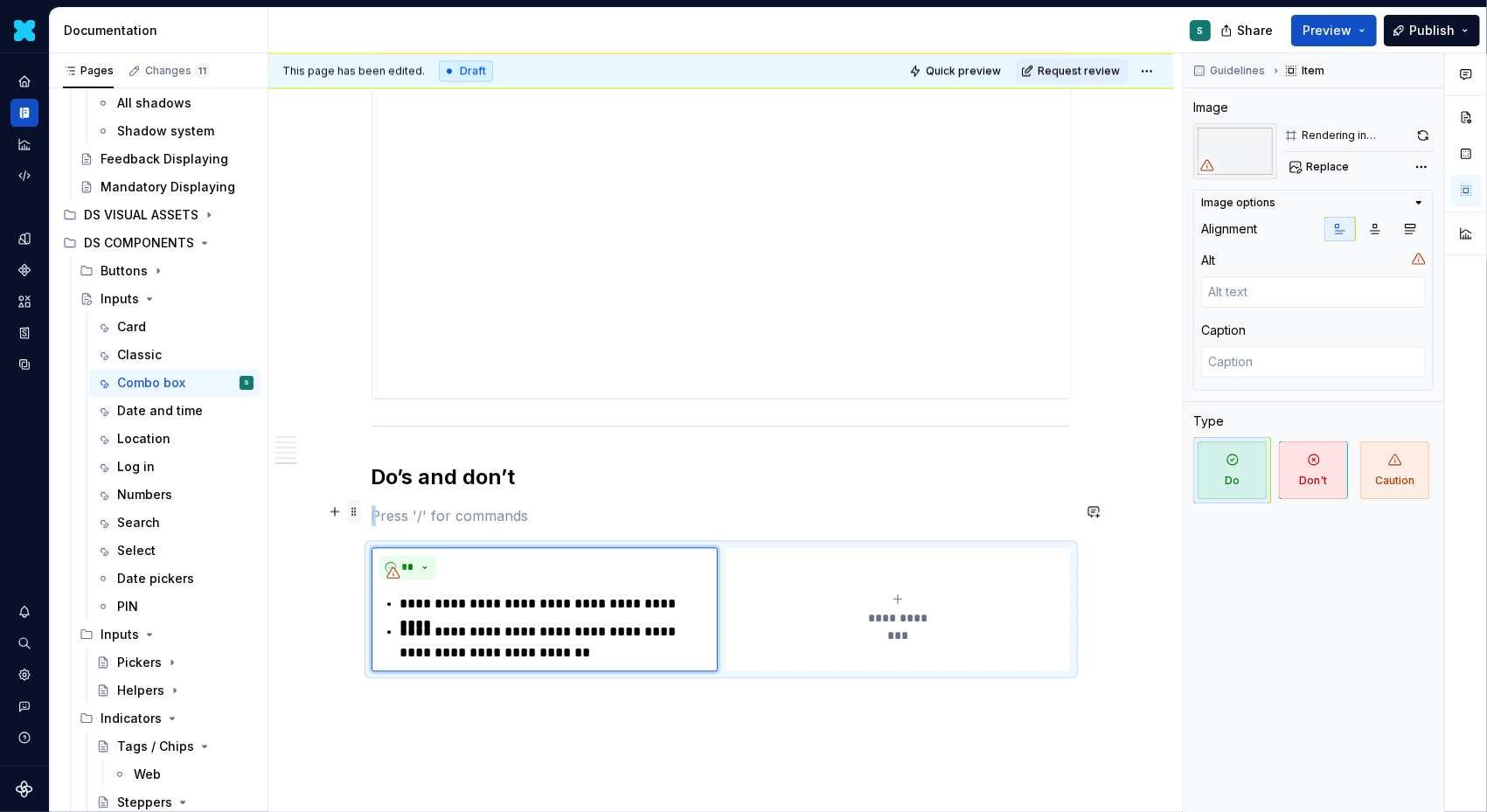
click at [357, 511] on span at bounding box center [354, 511] width 14 height 24
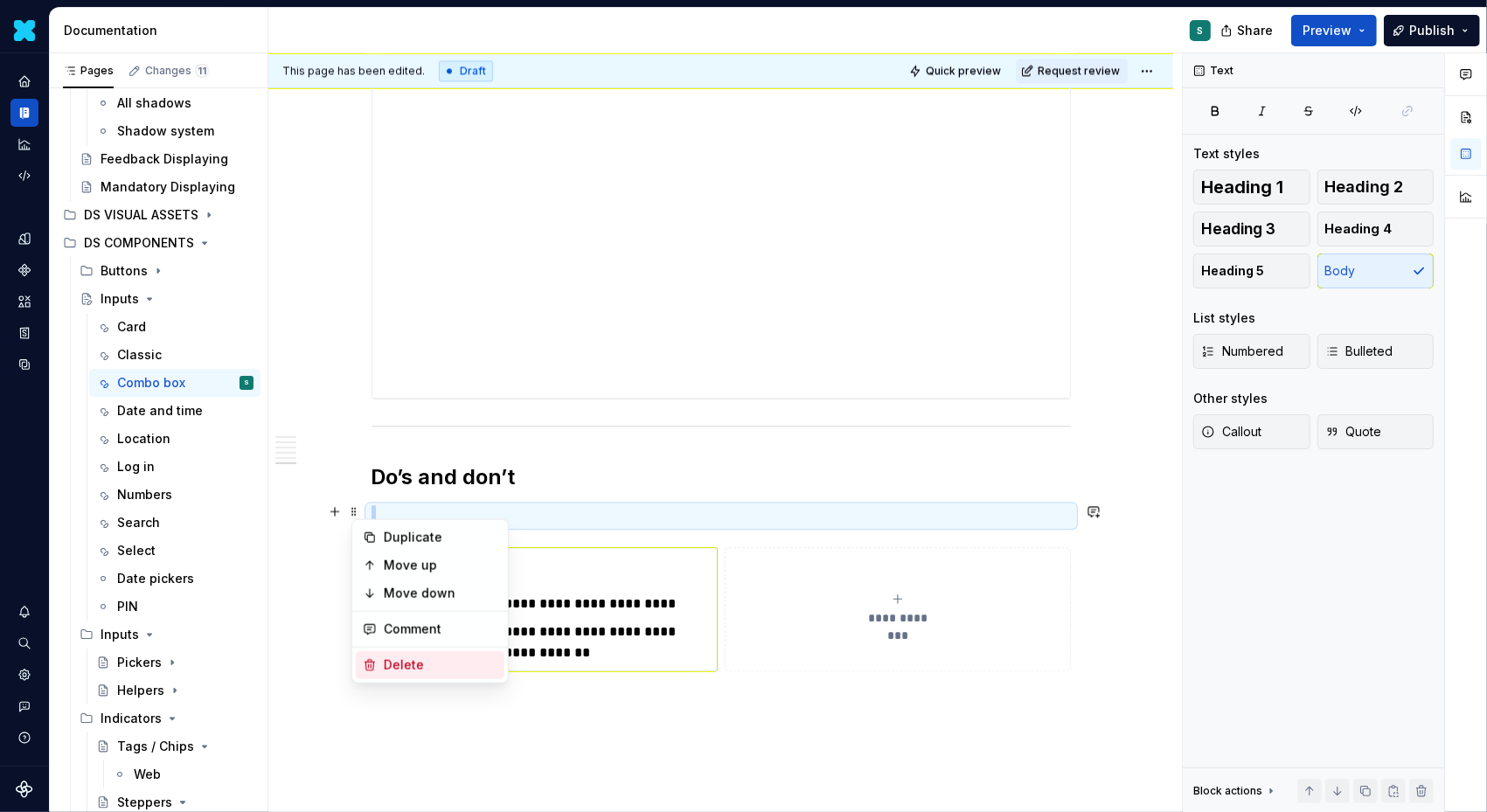
click at [388, 669] on div "Delete" at bounding box center [441, 666] width 114 height 18
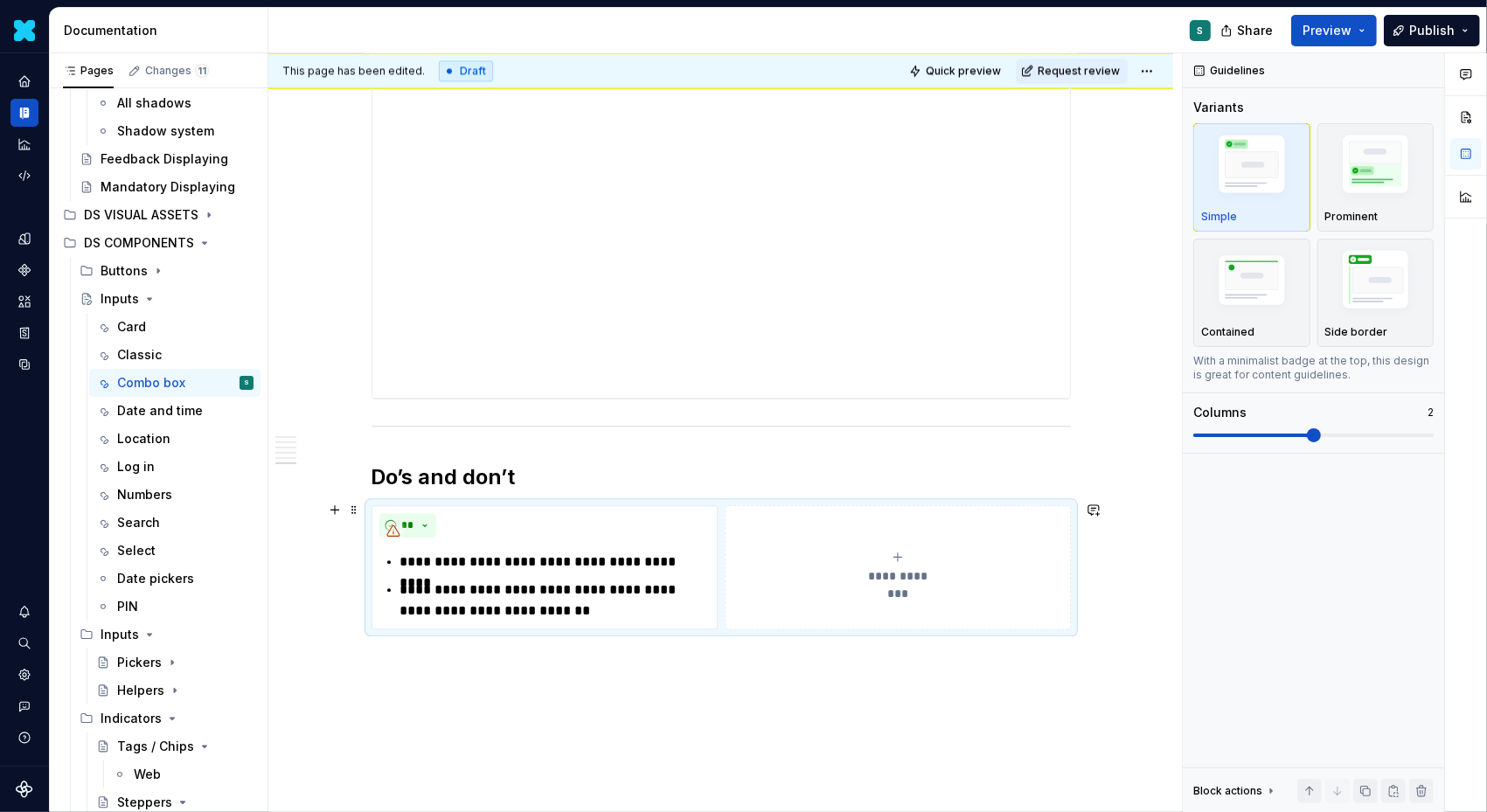
click at [790, 534] on button "**********" at bounding box center [897, 567] width 345 height 124
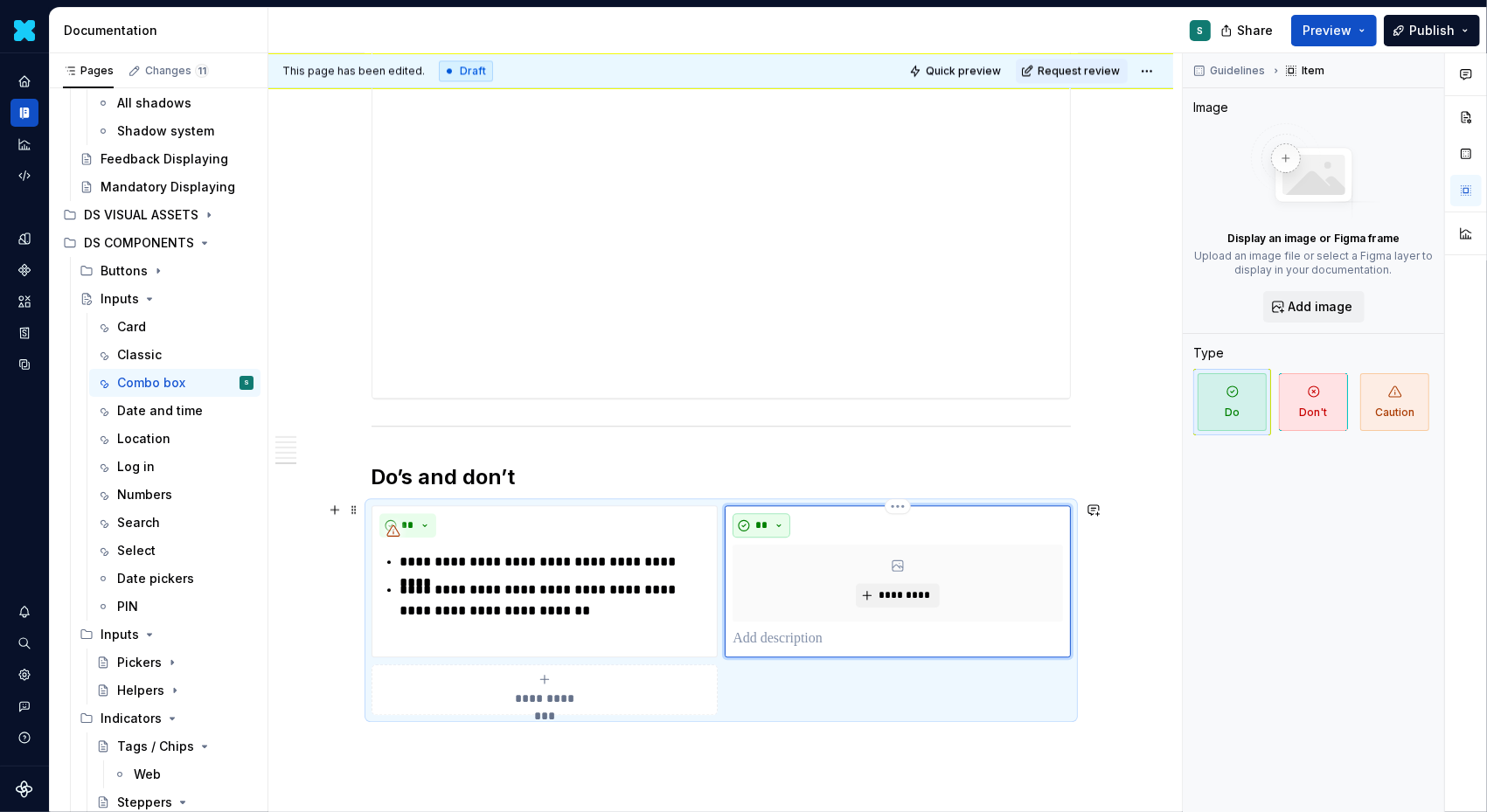
click at [787, 515] on button "**" at bounding box center [761, 525] width 58 height 24
click at [796, 580] on div "Don't" at bounding box center [807, 581] width 32 height 18
click at [769, 634] on p at bounding box center [898, 639] width 330 height 21
paste div
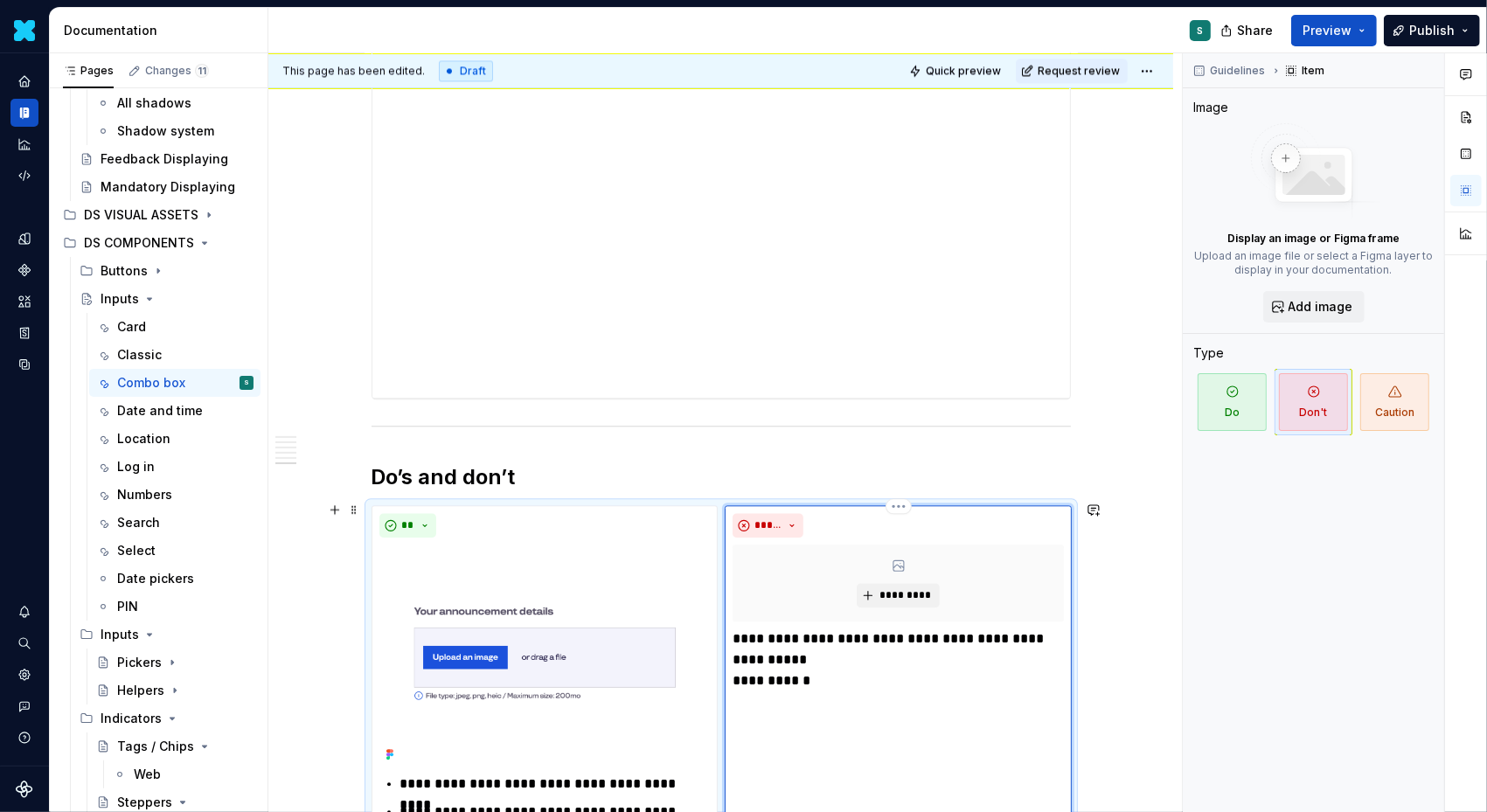
click at [742, 634] on p "**********" at bounding box center [899, 660] width 332 height 63
click at [760, 677] on p "**********" at bounding box center [908, 660] width 310 height 63
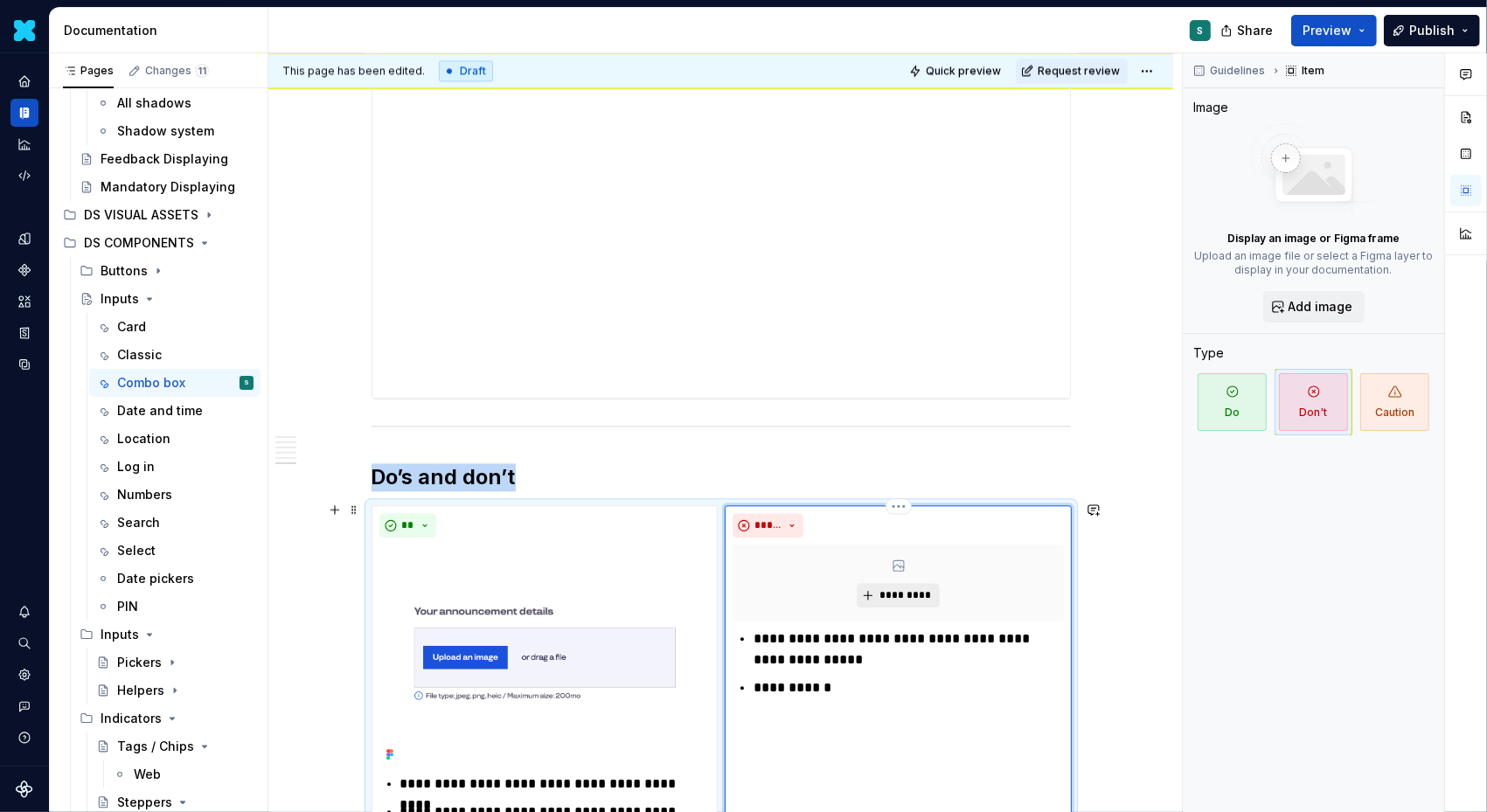
click at [892, 588] on span "*********" at bounding box center [906, 595] width 53 height 14
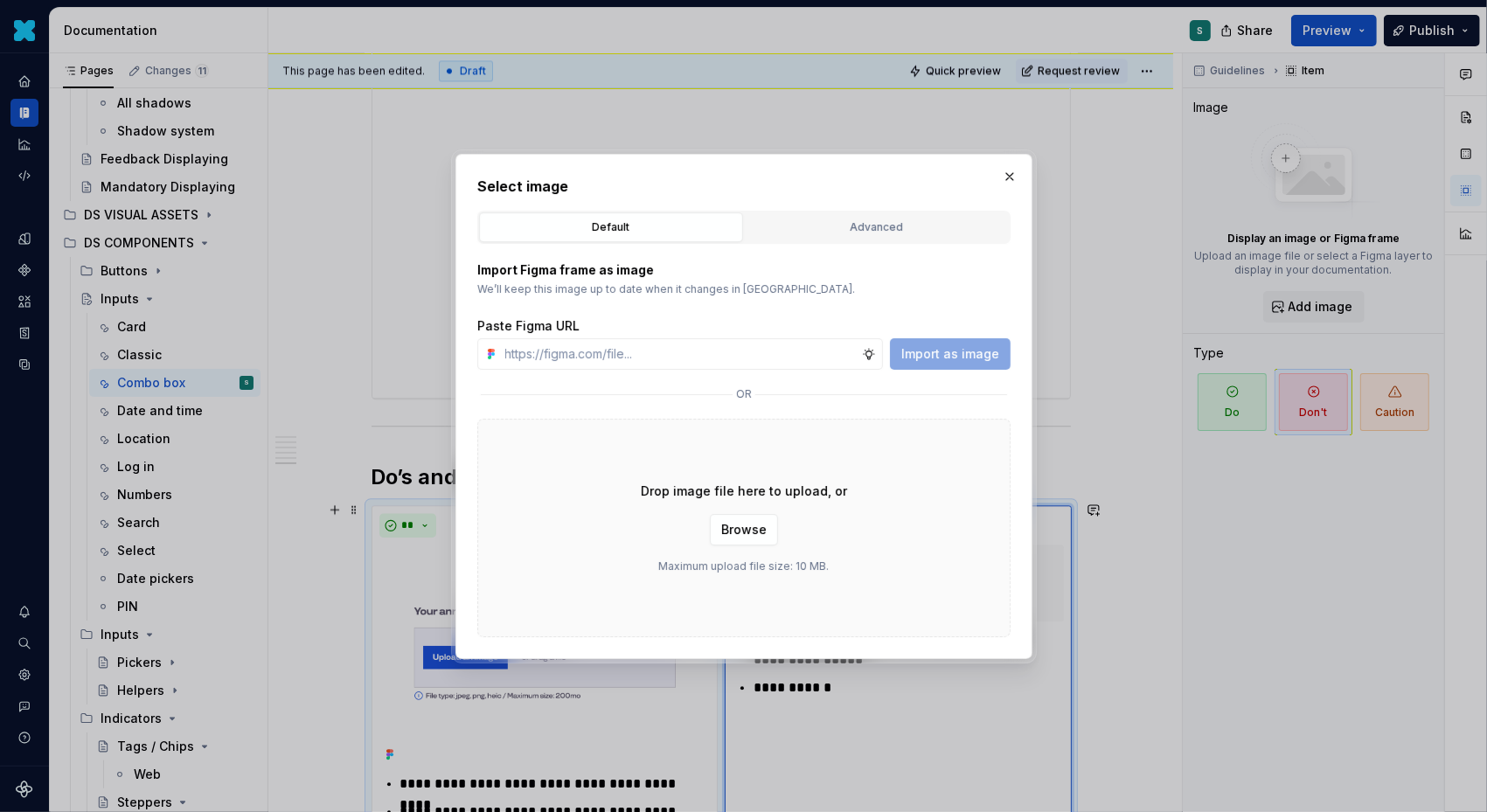
type textarea "*"
click at [680, 353] on input "text" at bounding box center [680, 354] width 364 height 31
type input "https://www.figma.com/design/72xGIHOZQ7akBZDjUWnsKx/-DS-Com--Supernova-Document…"
click at [965, 357] on span "Import as image" at bounding box center [950, 354] width 98 height 18
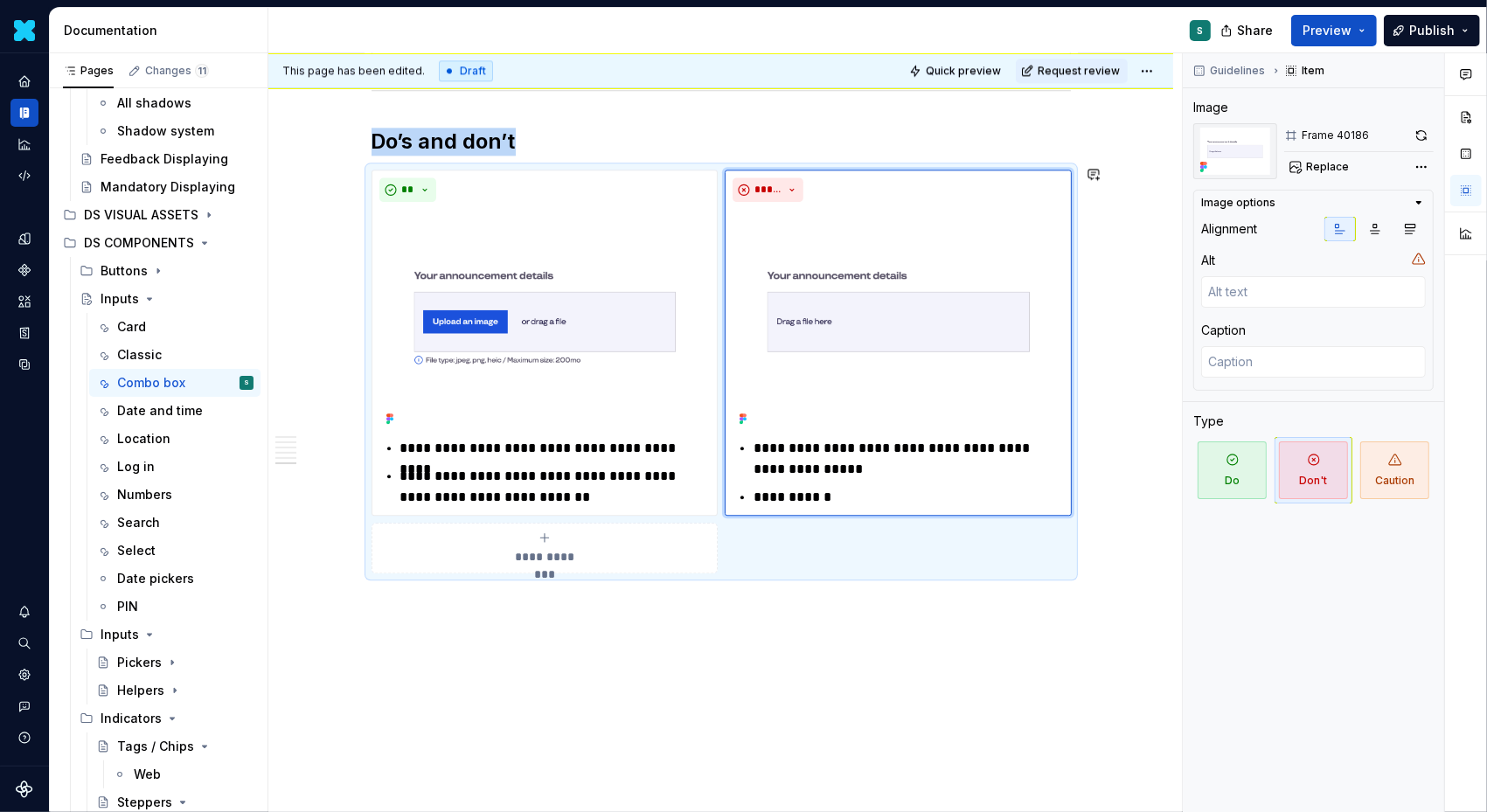
scroll to position [3856, 0]
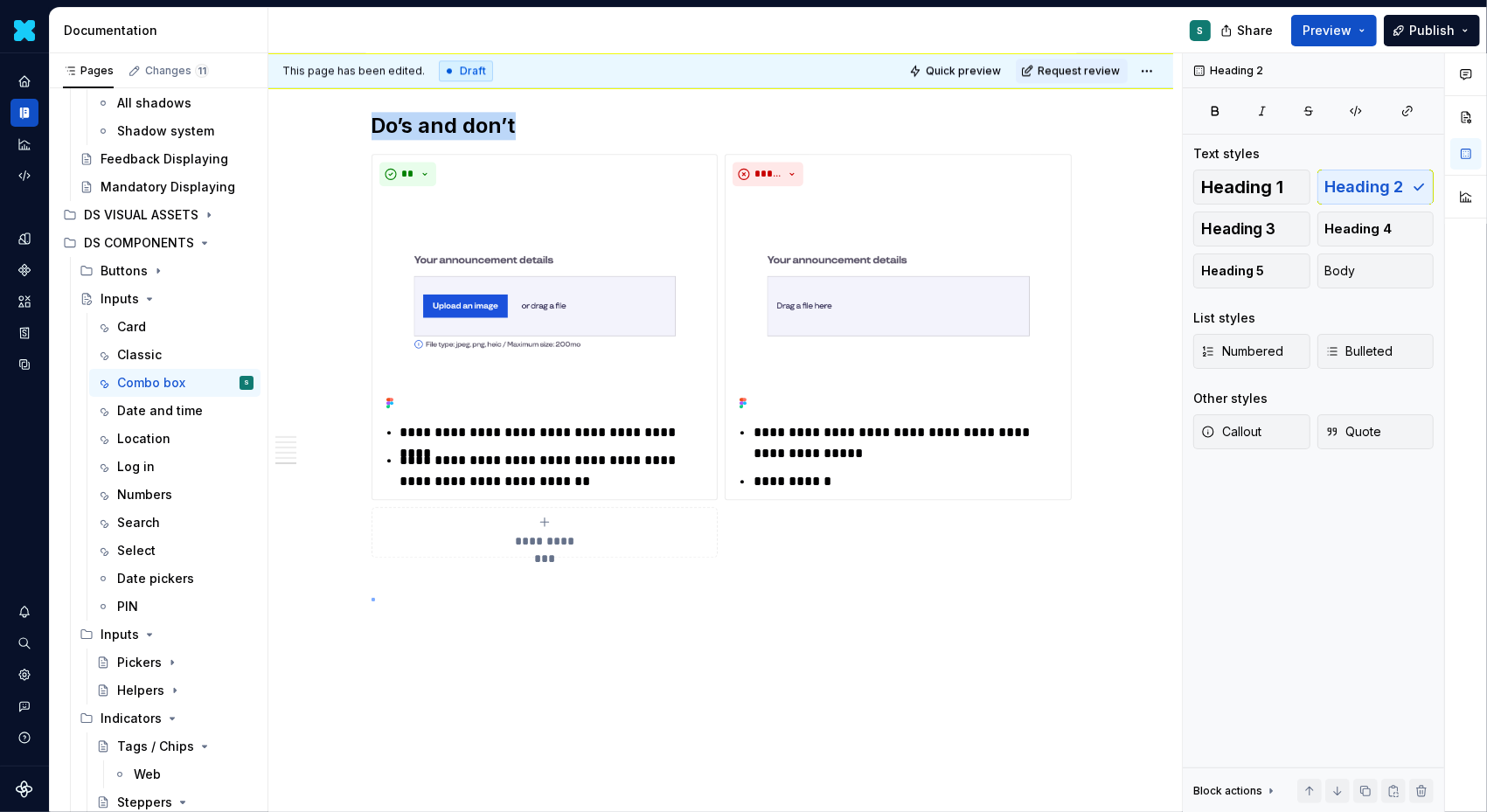
click at [373, 598] on div "This page has been edited. Draft Quick preview Request review Inputs Edit heade…" at bounding box center [725, 433] width 914 height 759
click at [373, 572] on div "This page has been edited. Draft Quick preview Request review Inputs Edit heade…" at bounding box center [725, 433] width 914 height 759
click at [341, 580] on button "button" at bounding box center [334, 583] width 24 height 24
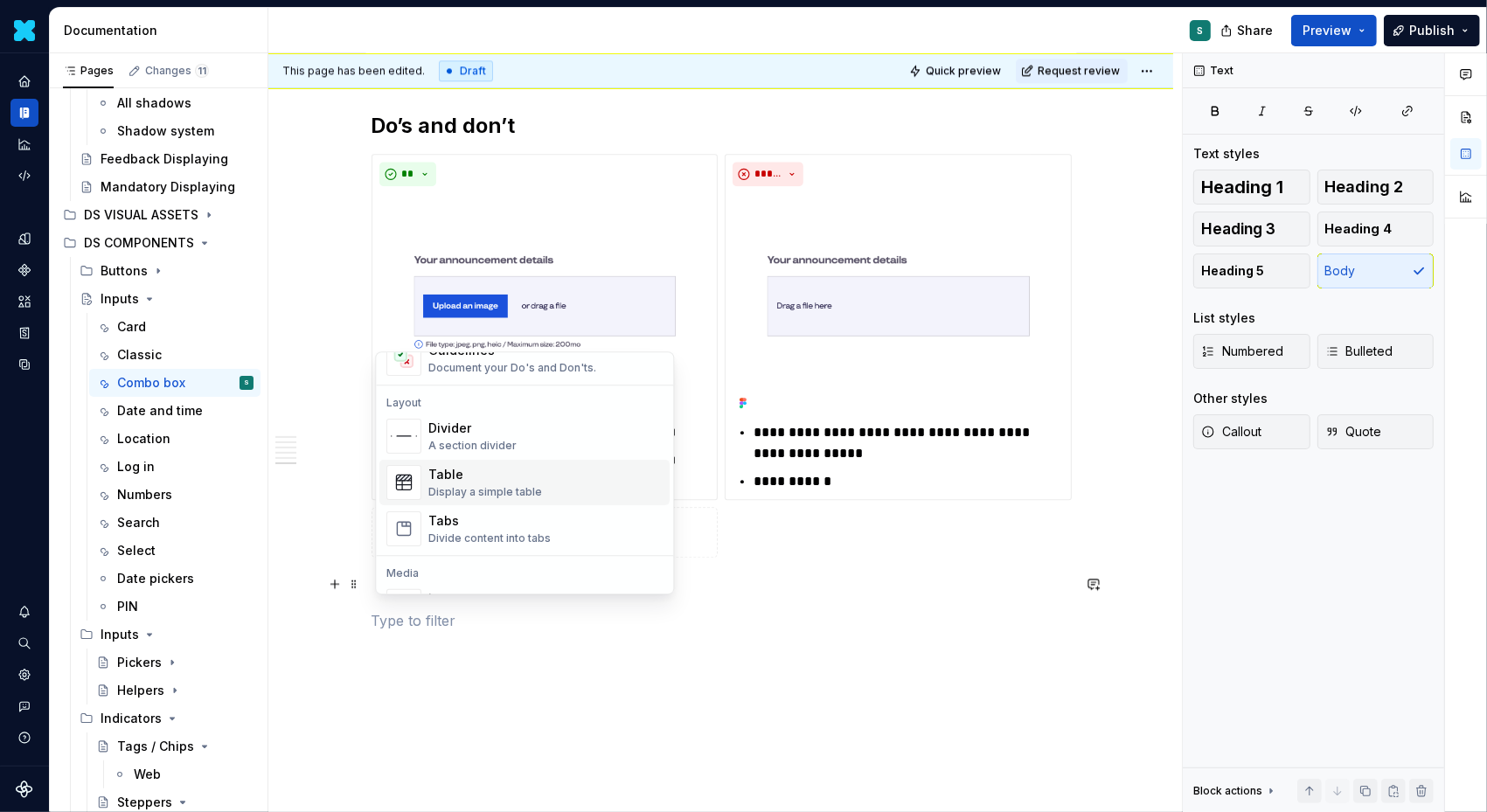
scroll to position [545, 0]
click at [459, 430] on div "Divider" at bounding box center [472, 423] width 88 height 18
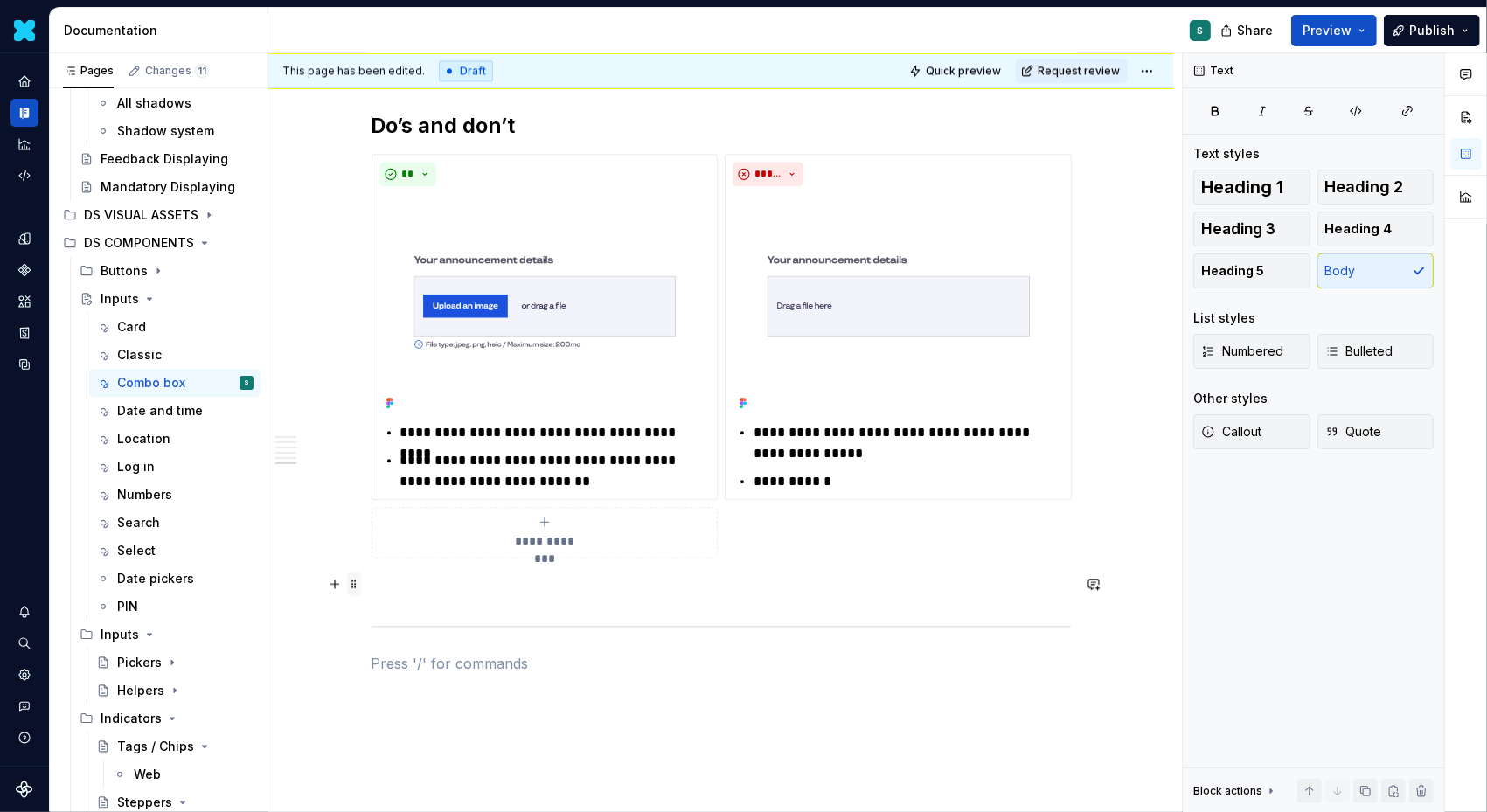
click at [360, 586] on span at bounding box center [354, 583] width 14 height 24
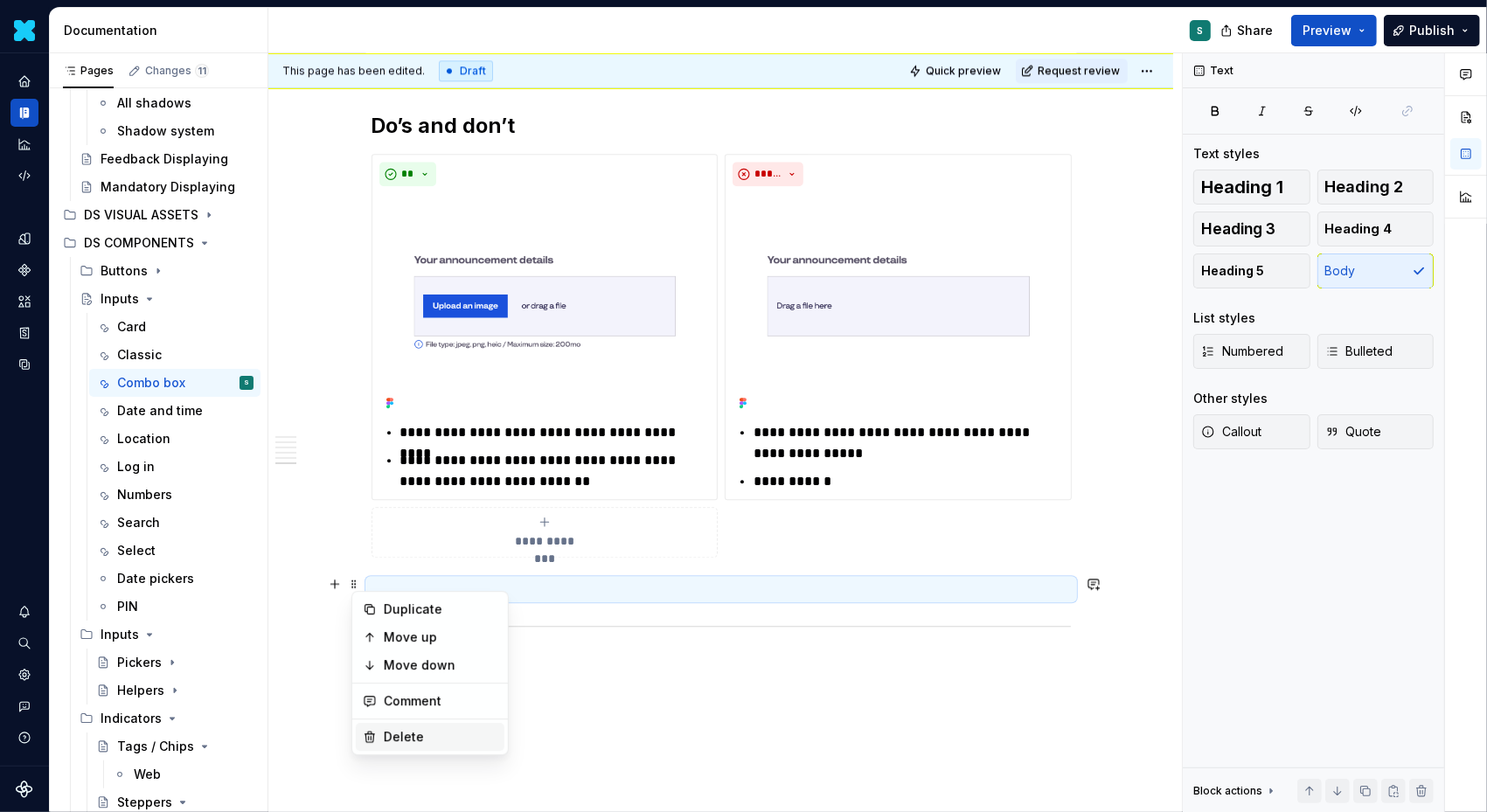
click at [425, 728] on div "Delete" at bounding box center [441, 737] width 114 height 18
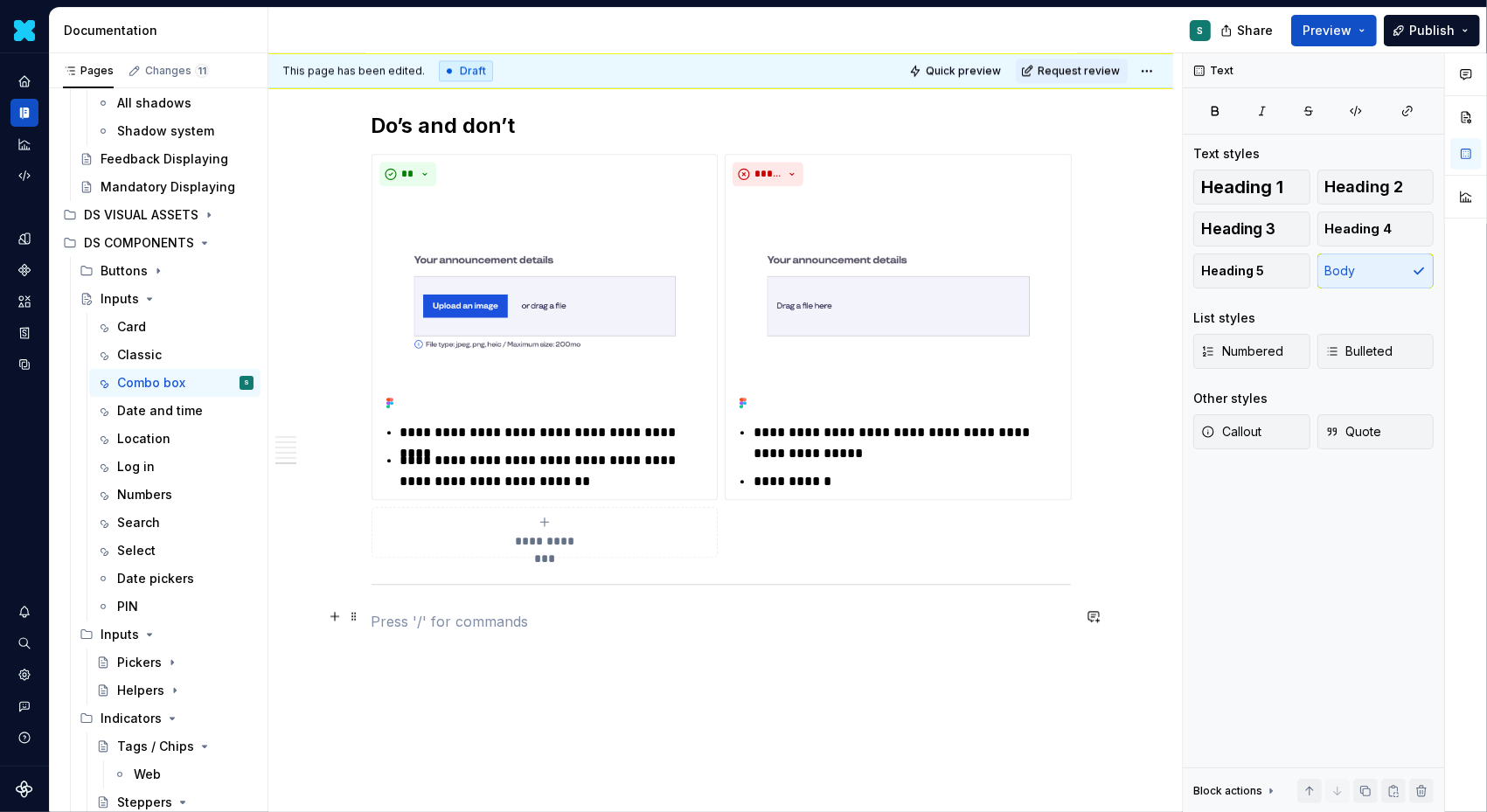
click at [405, 619] on p at bounding box center [721, 622] width 700 height 21
click at [341, 616] on button "button" at bounding box center [334, 616] width 24 height 24
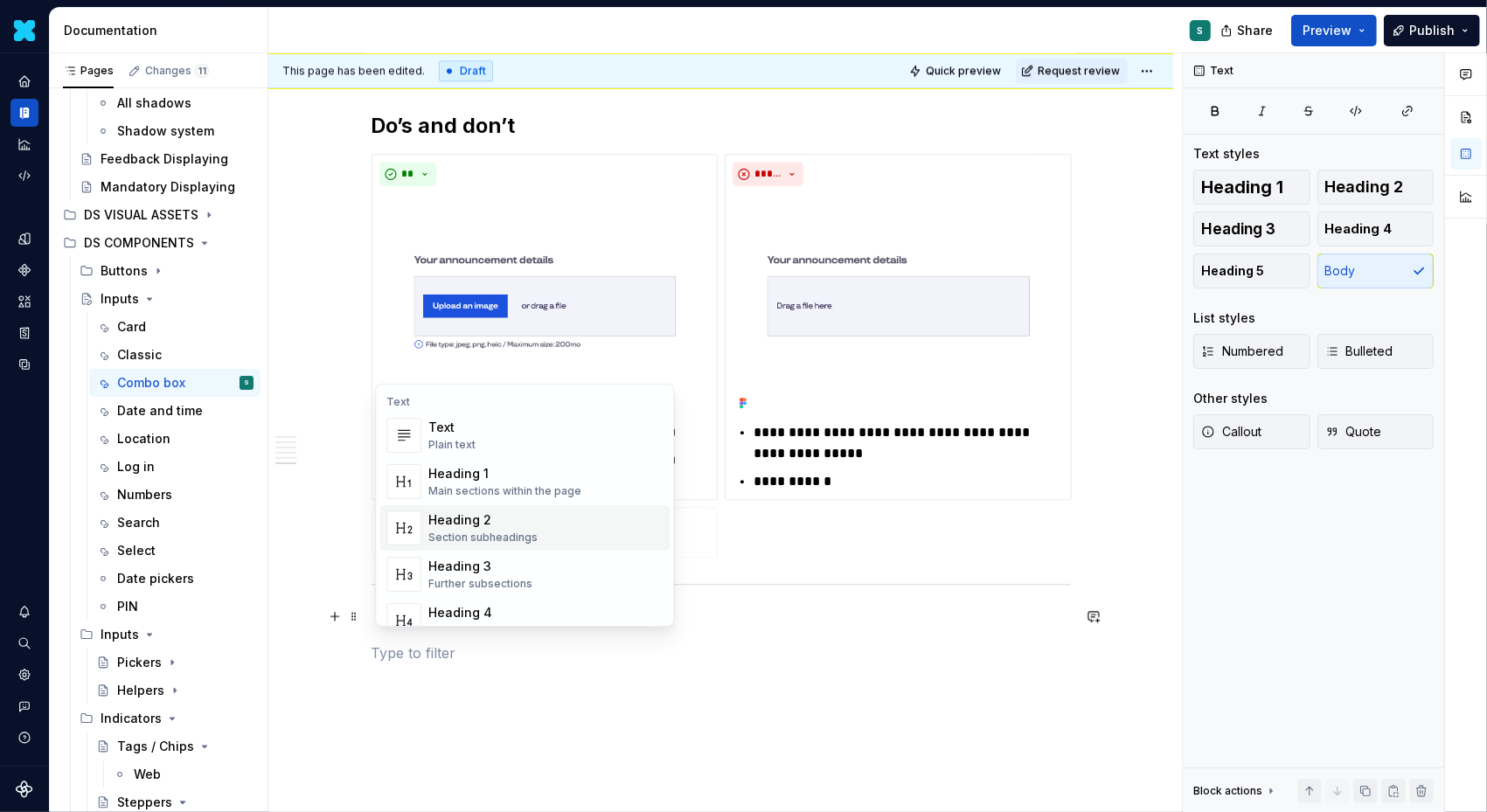
click at [478, 520] on div "Heading 2" at bounding box center [483, 521] width 110 height 18
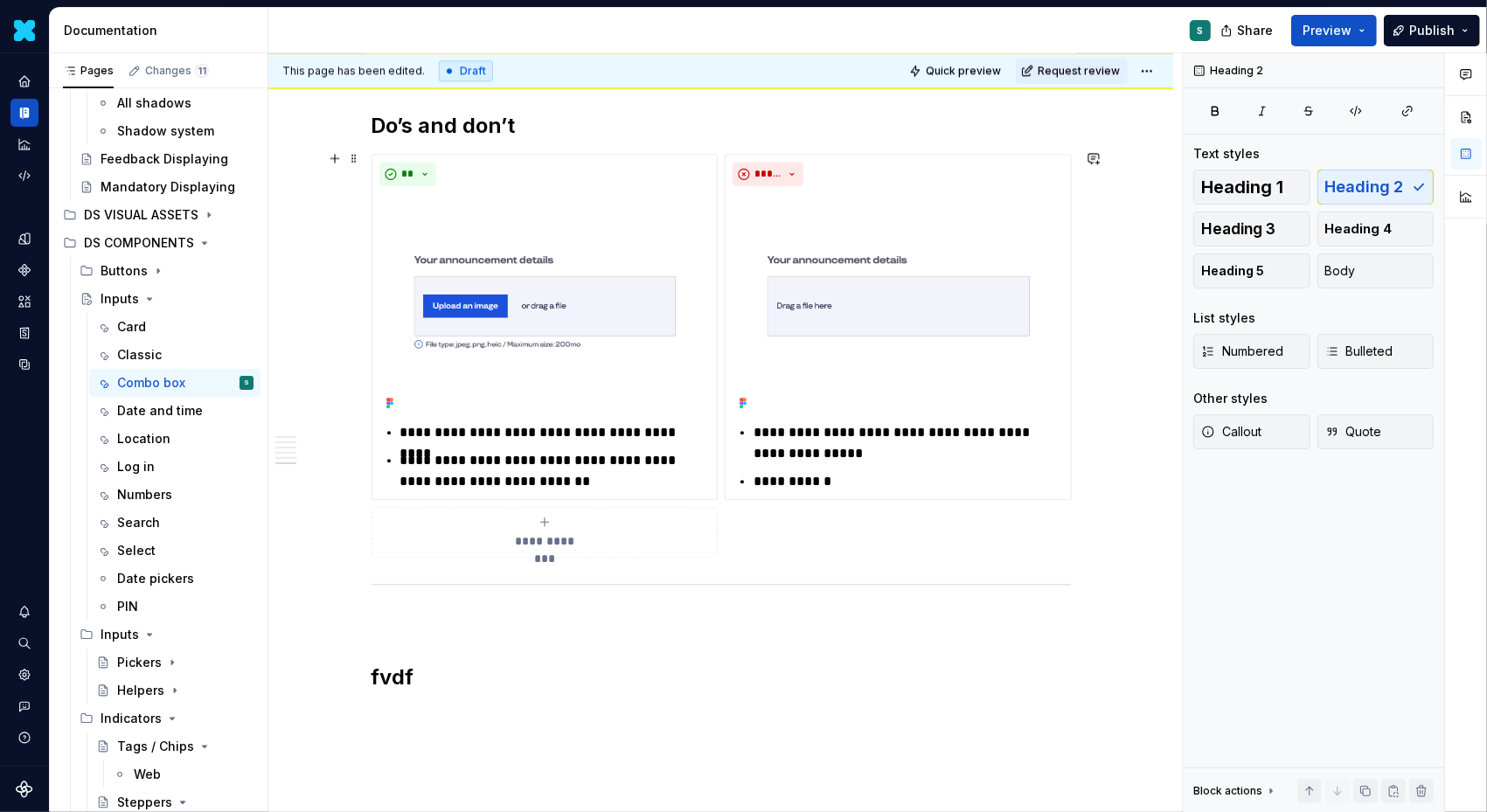
click at [422, 666] on h2 "fvdf" at bounding box center [721, 677] width 700 height 28
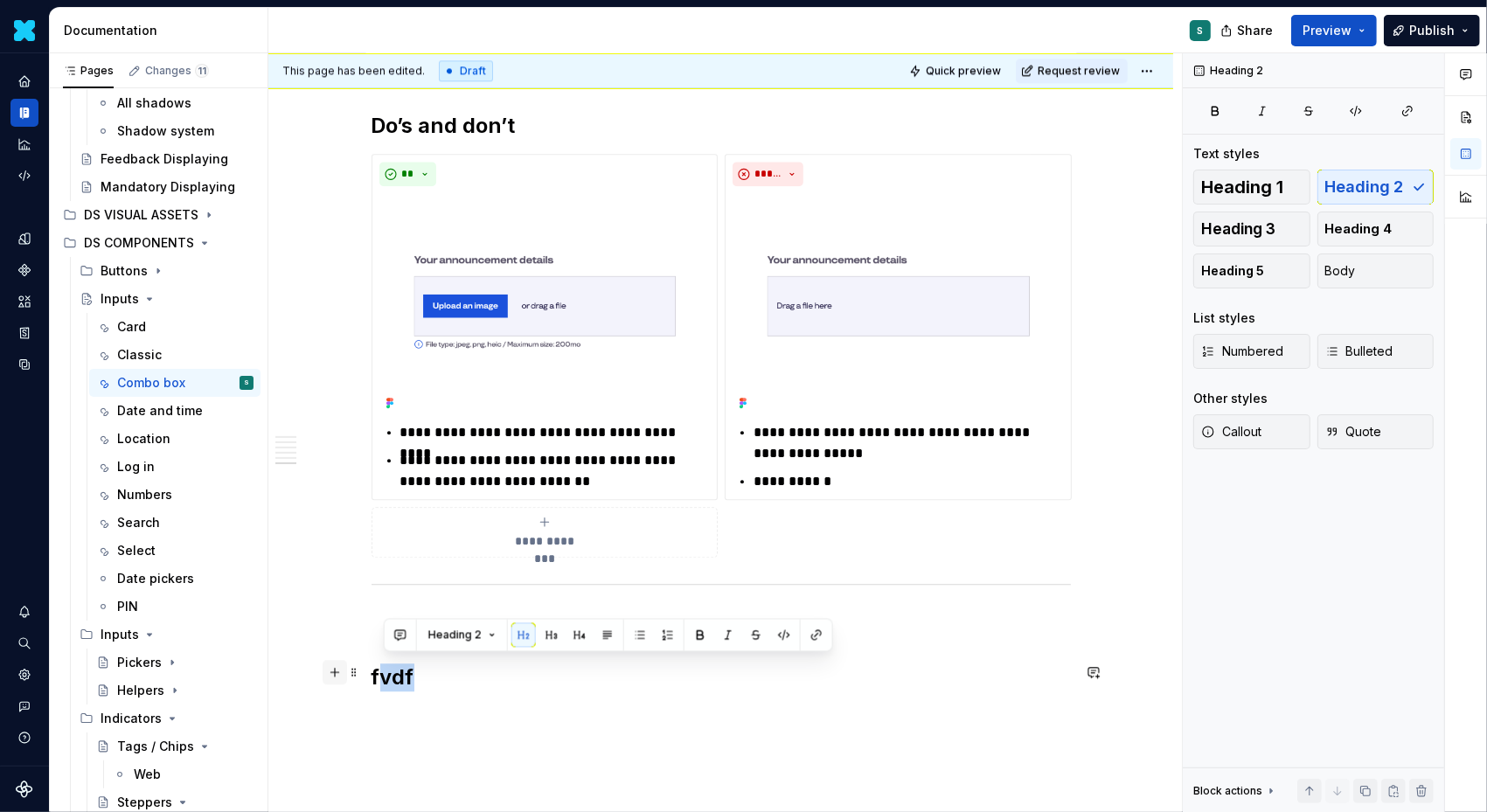
drag, startPoint x: 422, startPoint y: 666, endPoint x: 346, endPoint y: 663, distance: 76.1
drag, startPoint x: 376, startPoint y: 670, endPoint x: 499, endPoint y: 668, distance: 123.0
click at [500, 669] on h2 "fvdf" at bounding box center [721, 677] width 700 height 28
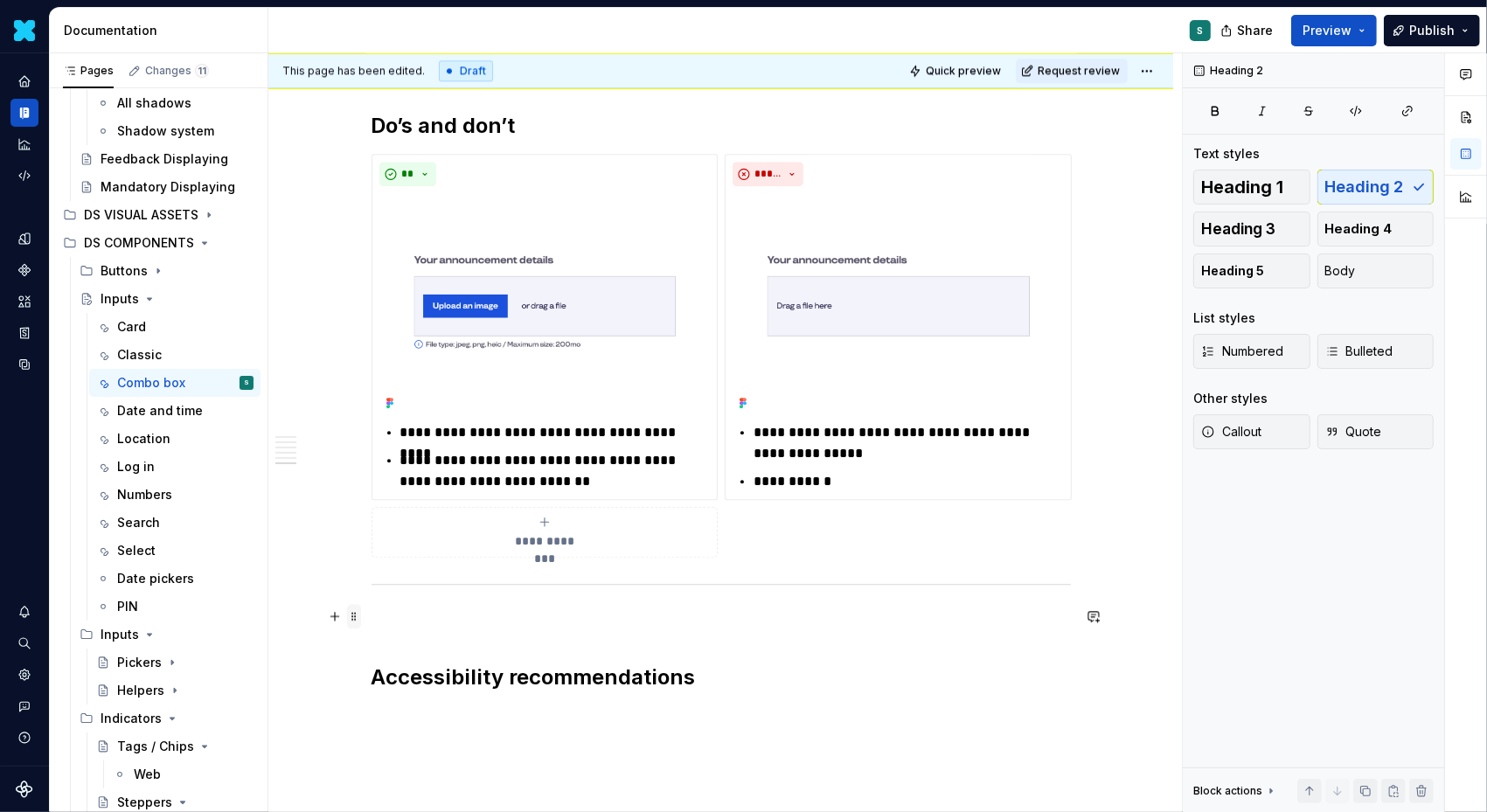
click at [361, 620] on span at bounding box center [354, 616] width 14 height 24
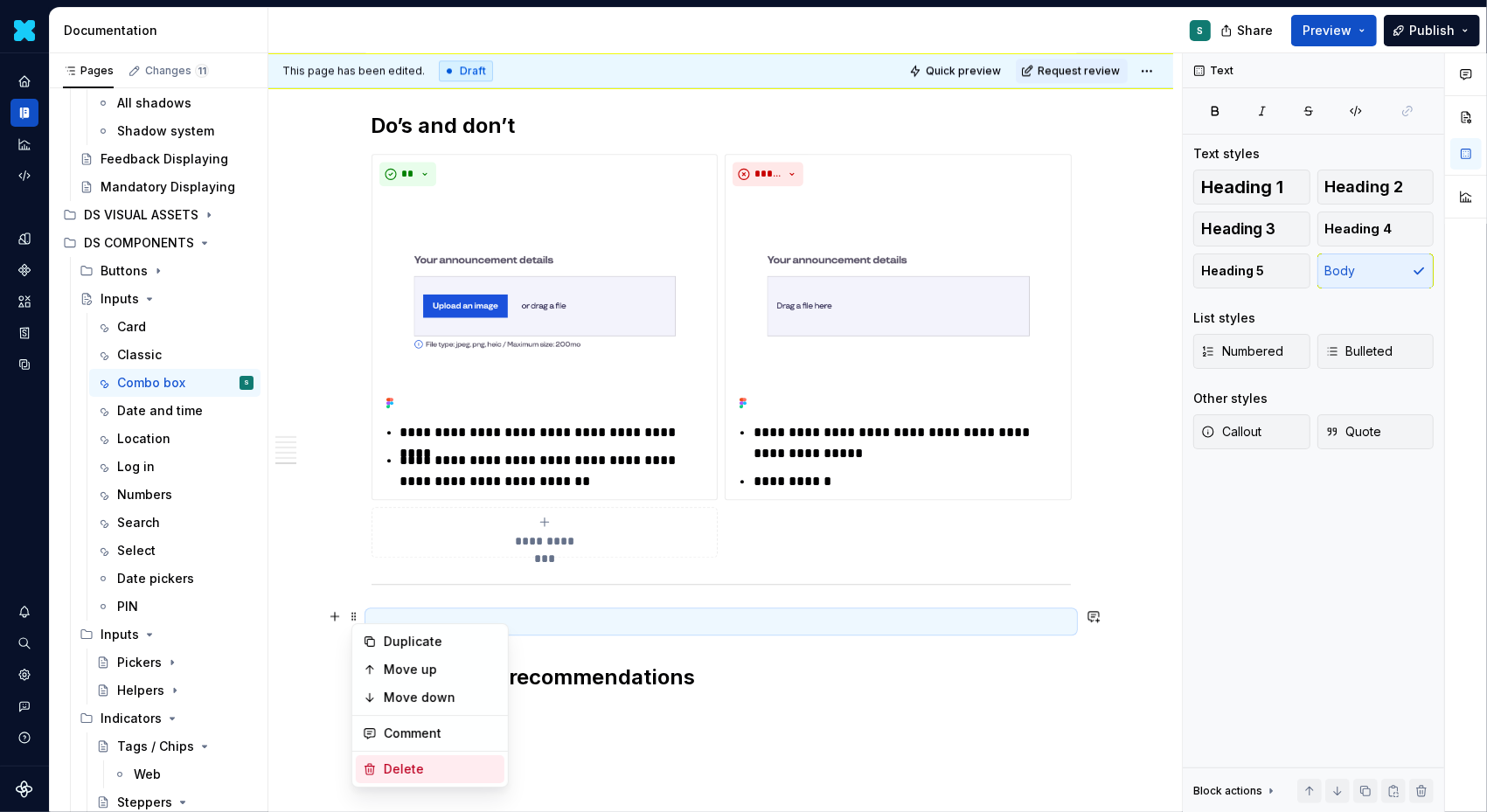
click at [400, 778] on div "Delete" at bounding box center [430, 768] width 149 height 28
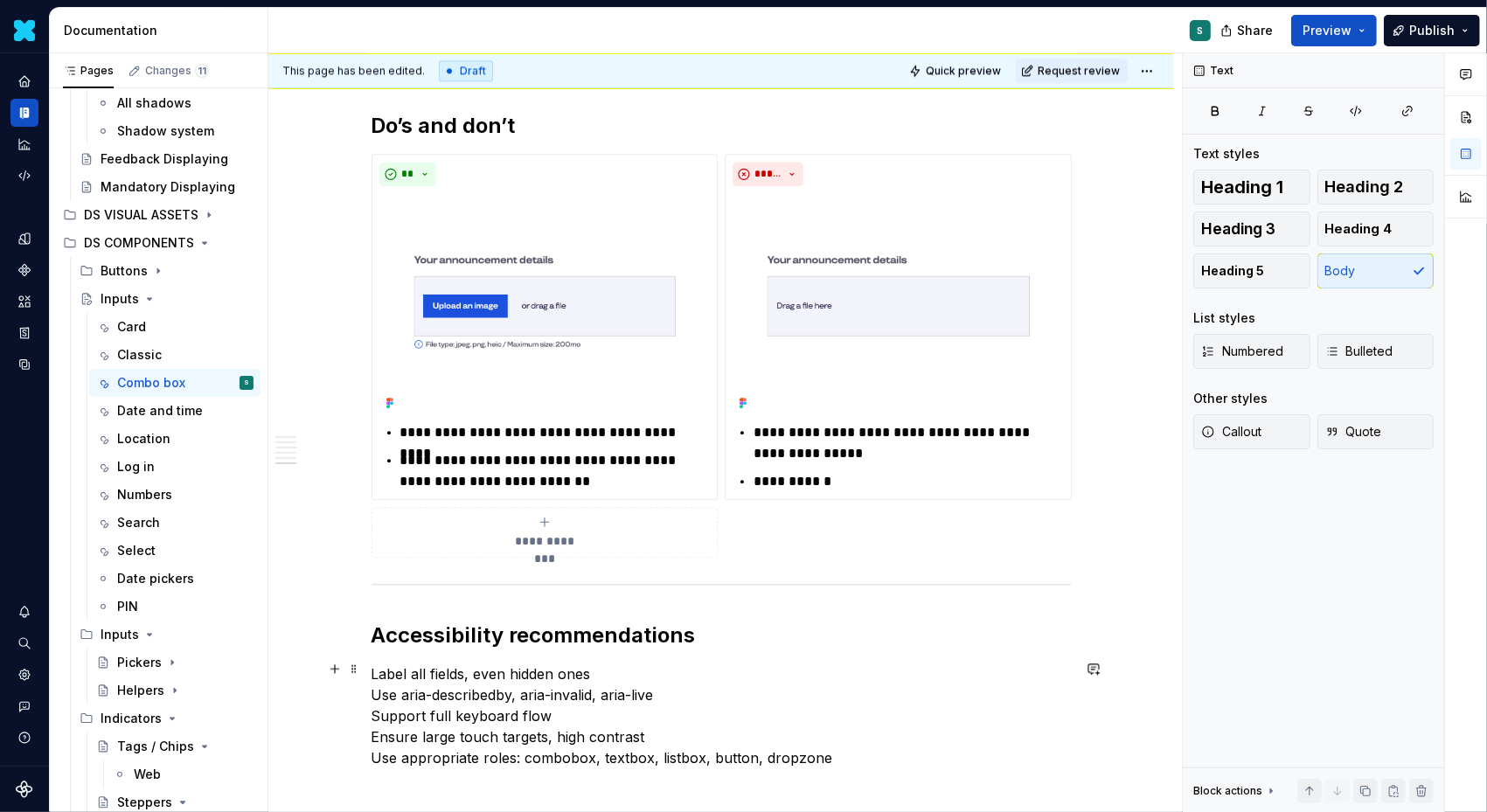
click at [378, 667] on p "Label all fields, even hidden ones Use aria-describedby, aria-invalid, aria-liv…" at bounding box center [721, 716] width 700 height 105
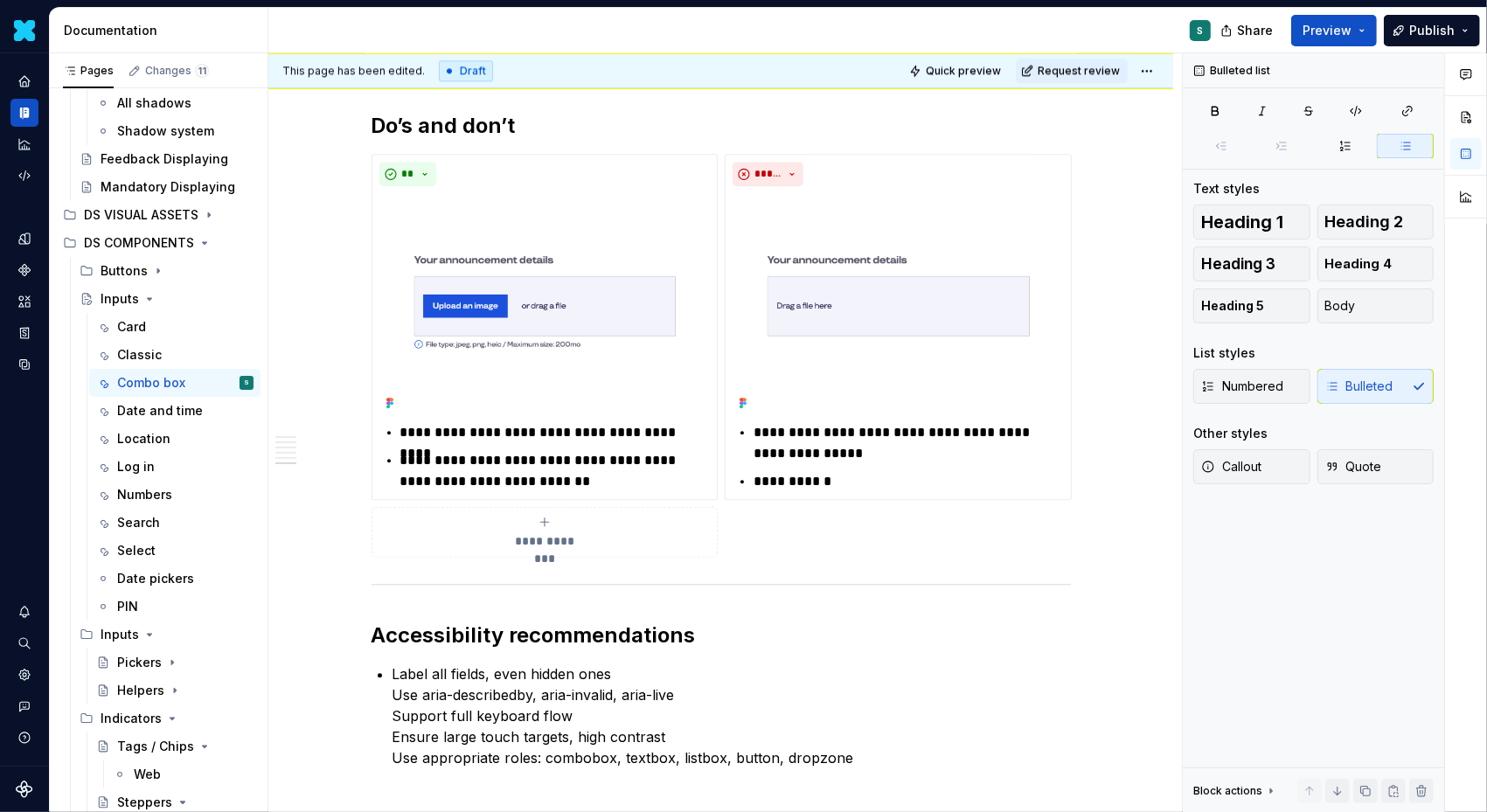
scroll to position [3891, 0]
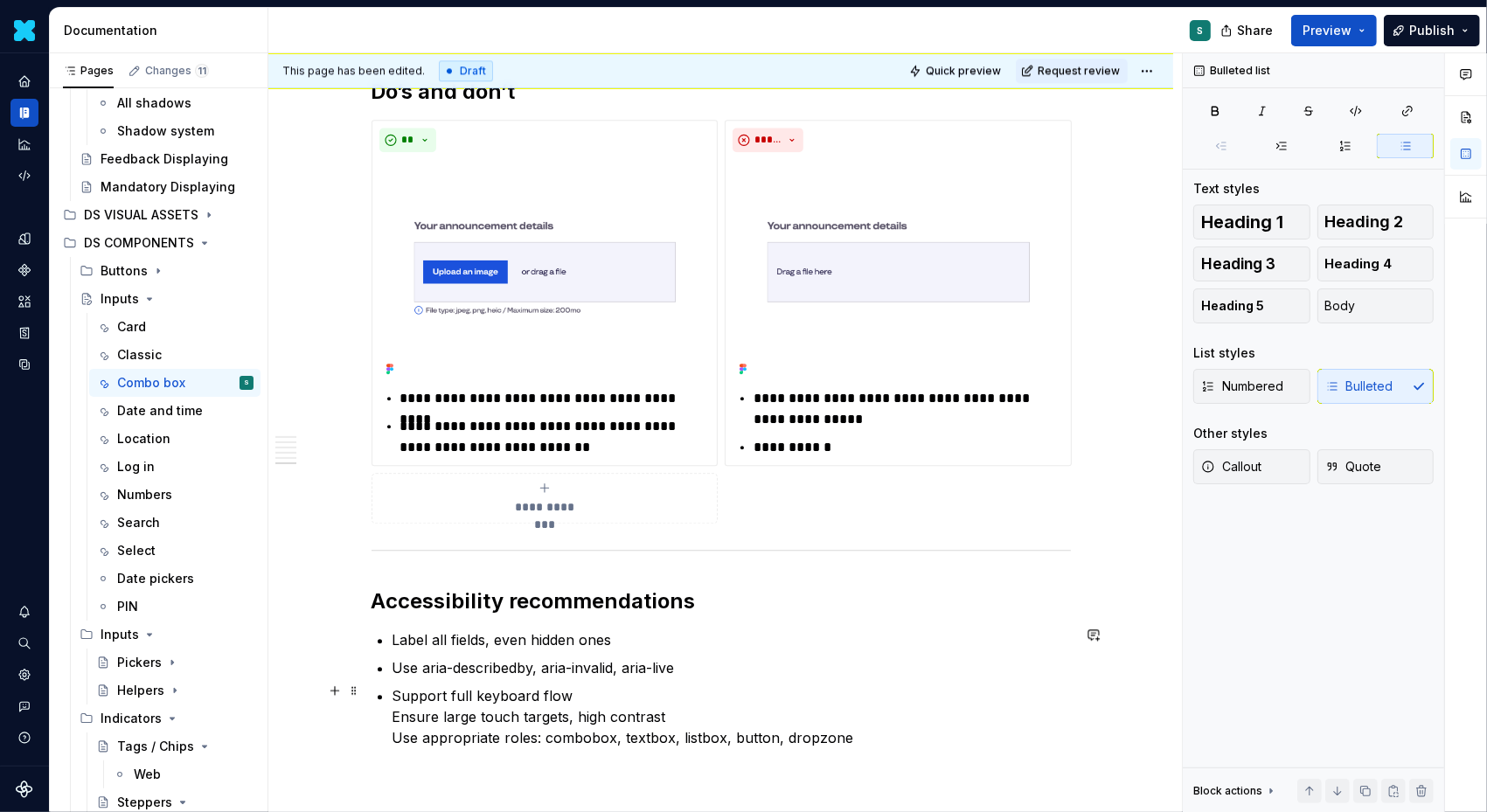
click at [396, 743] on p "Ensure large touch targets, high contrast Use appropriate roles: combobox, text…" at bounding box center [731, 734] width 678 height 42
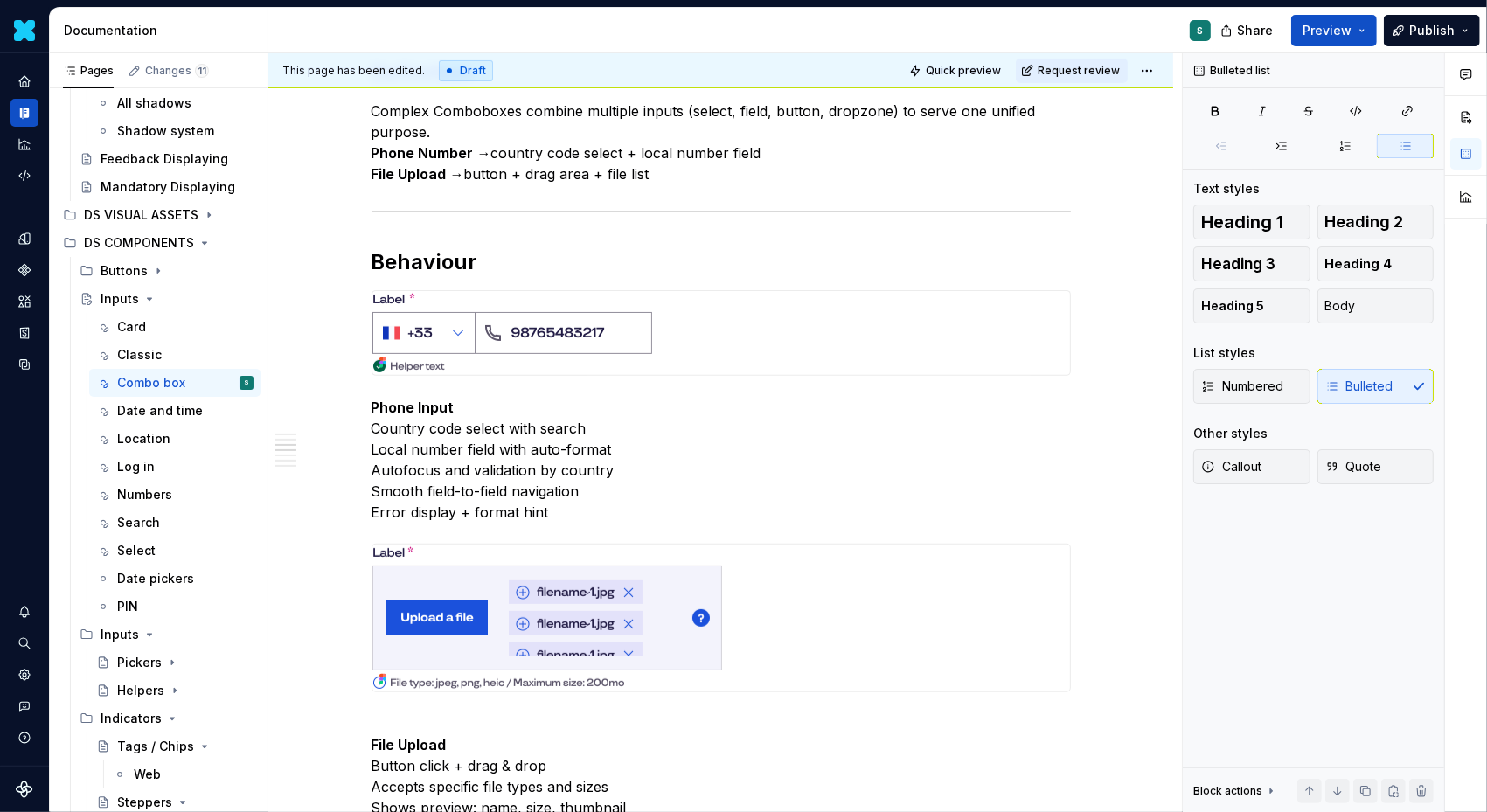
scroll to position [0, 0]
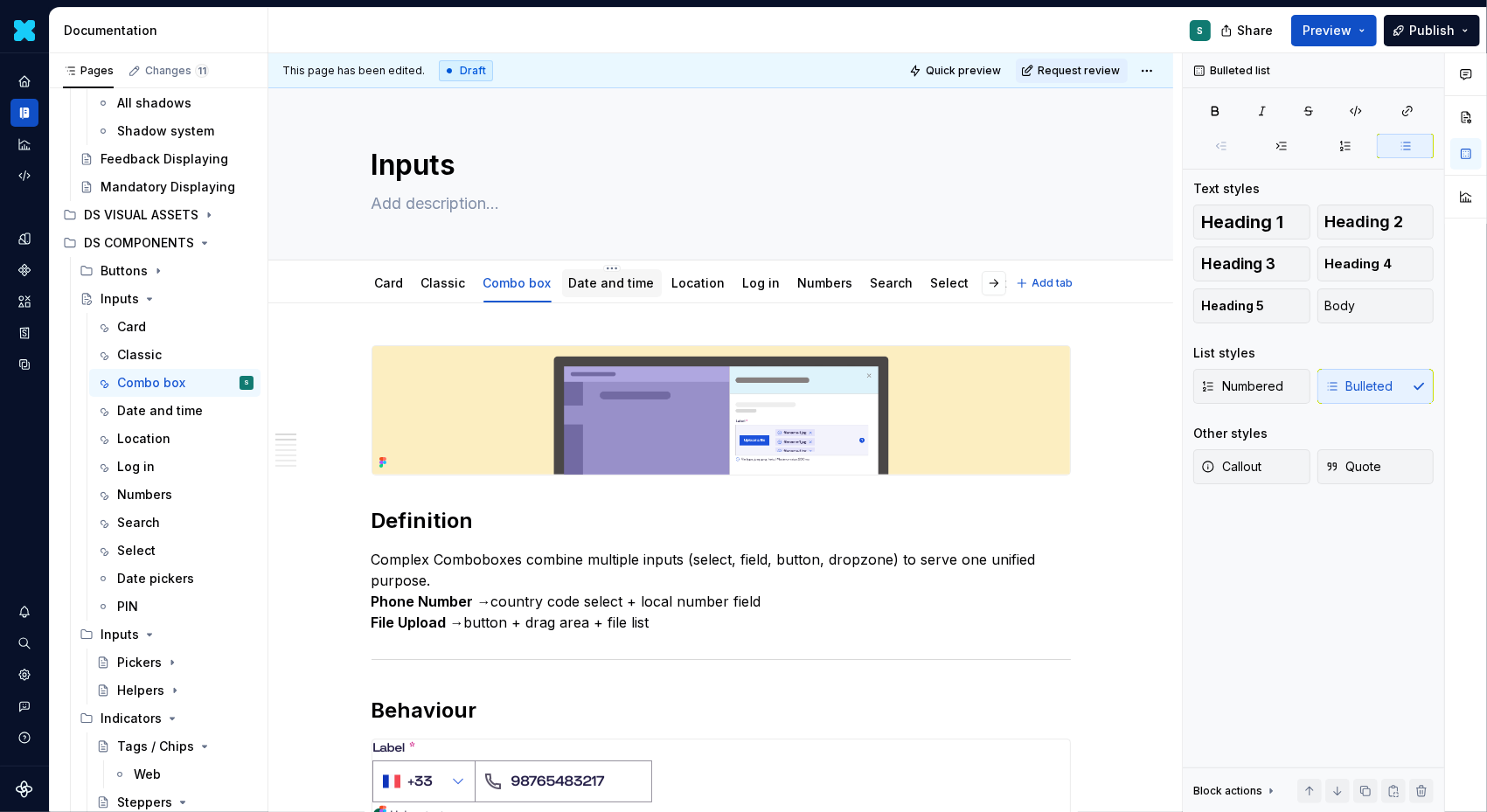
click at [590, 285] on link "Date and time" at bounding box center [612, 283] width 86 height 15
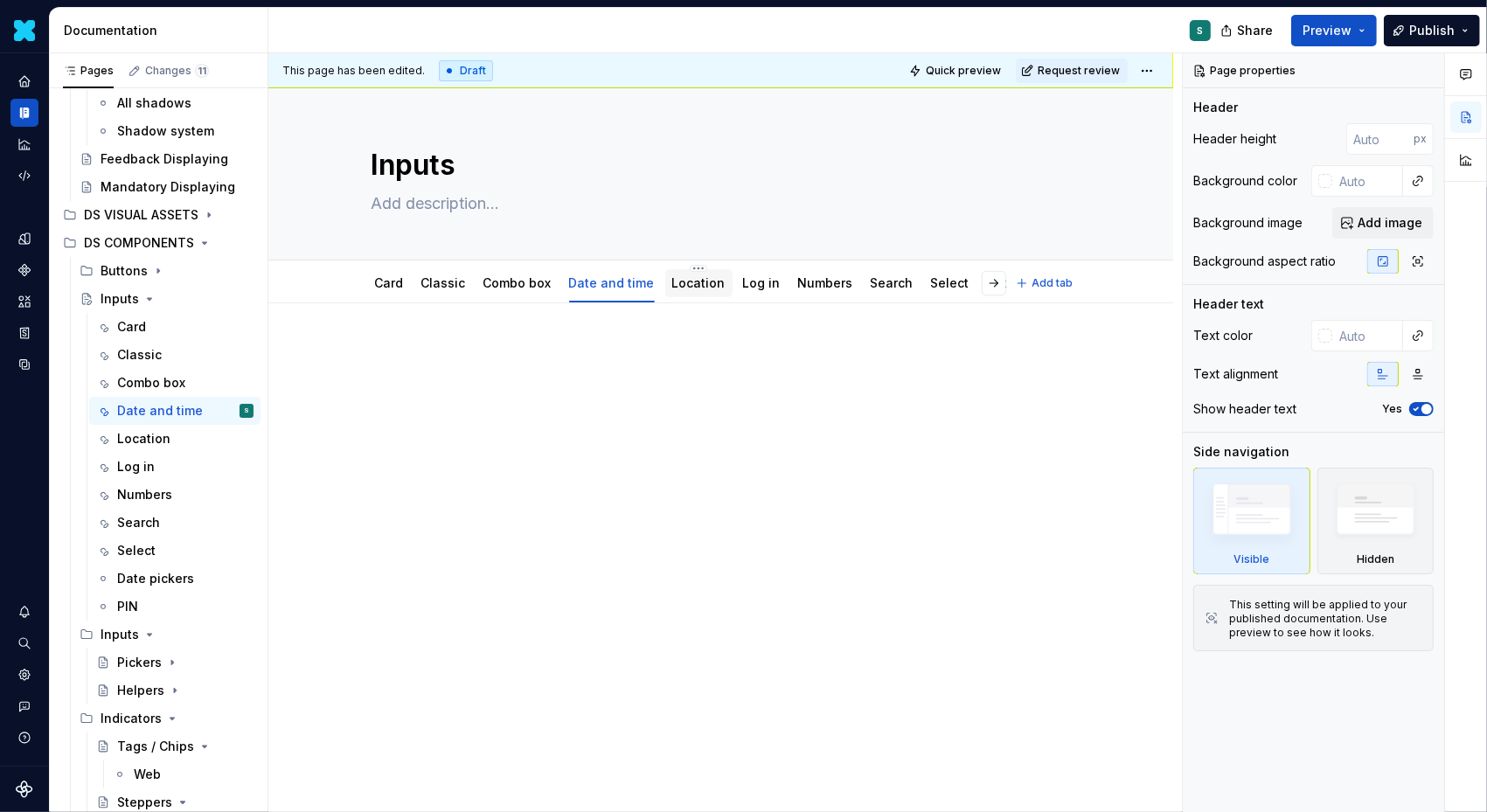
click at [702, 293] on div "Location" at bounding box center [699, 283] width 68 height 28
click at [697, 275] on link "Location" at bounding box center [699, 283] width 53 height 15
type textarea "*"
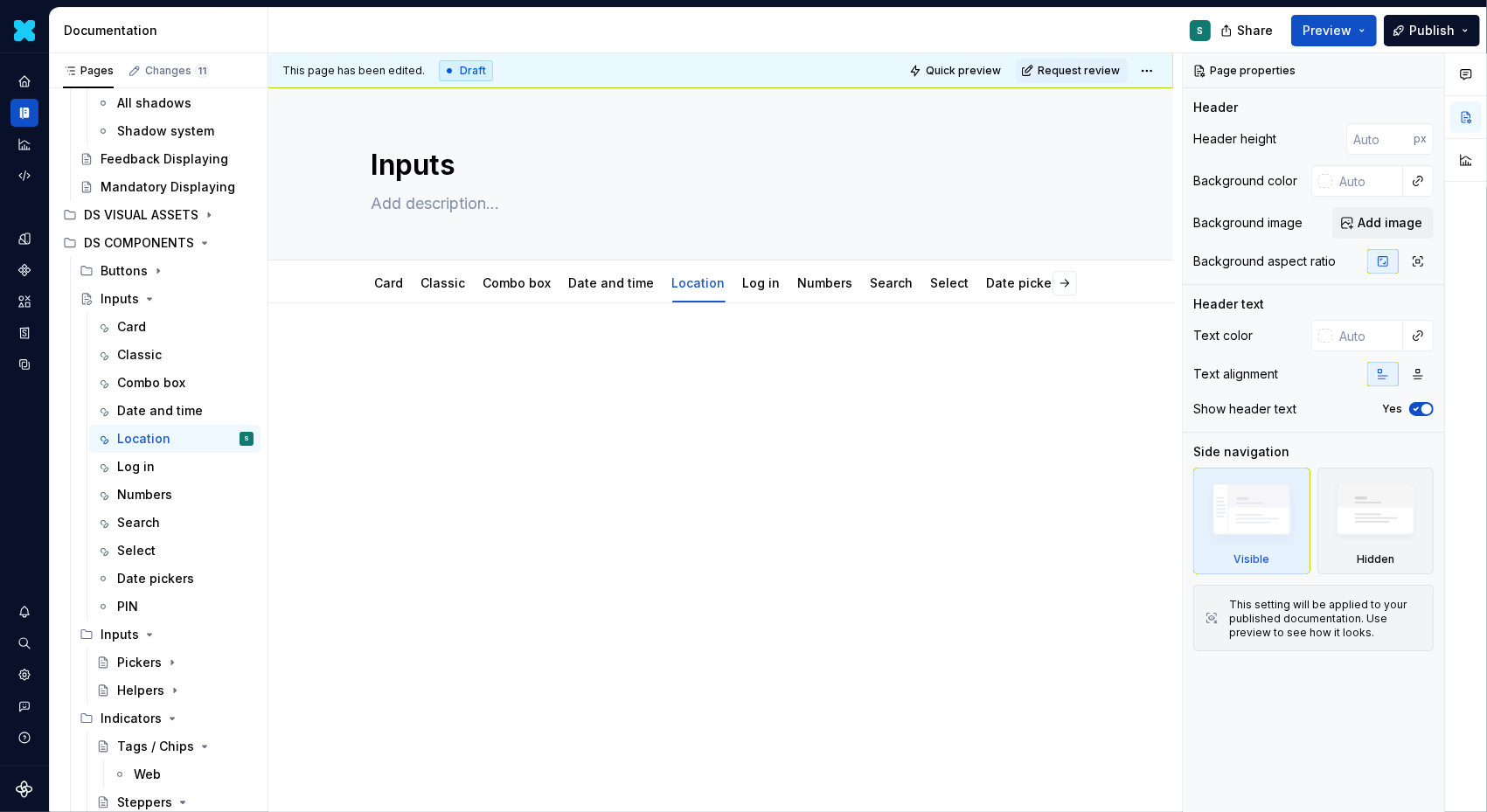
click at [325, 336] on div at bounding box center [720, 489] width 905 height 373
click at [384, 356] on p at bounding box center [721, 356] width 700 height 21
click at [351, 360] on div "This page has been edited. Draft Quick preview Request review Inputs Edit heade…" at bounding box center [725, 433] width 914 height 759
click at [342, 351] on div "This page has been edited. Draft Quick preview Request review Inputs Edit heade…" at bounding box center [725, 433] width 914 height 759
click at [364, 347] on div "This page has been edited. Draft Quick preview Request review Inputs Edit heade…" at bounding box center [725, 433] width 914 height 759
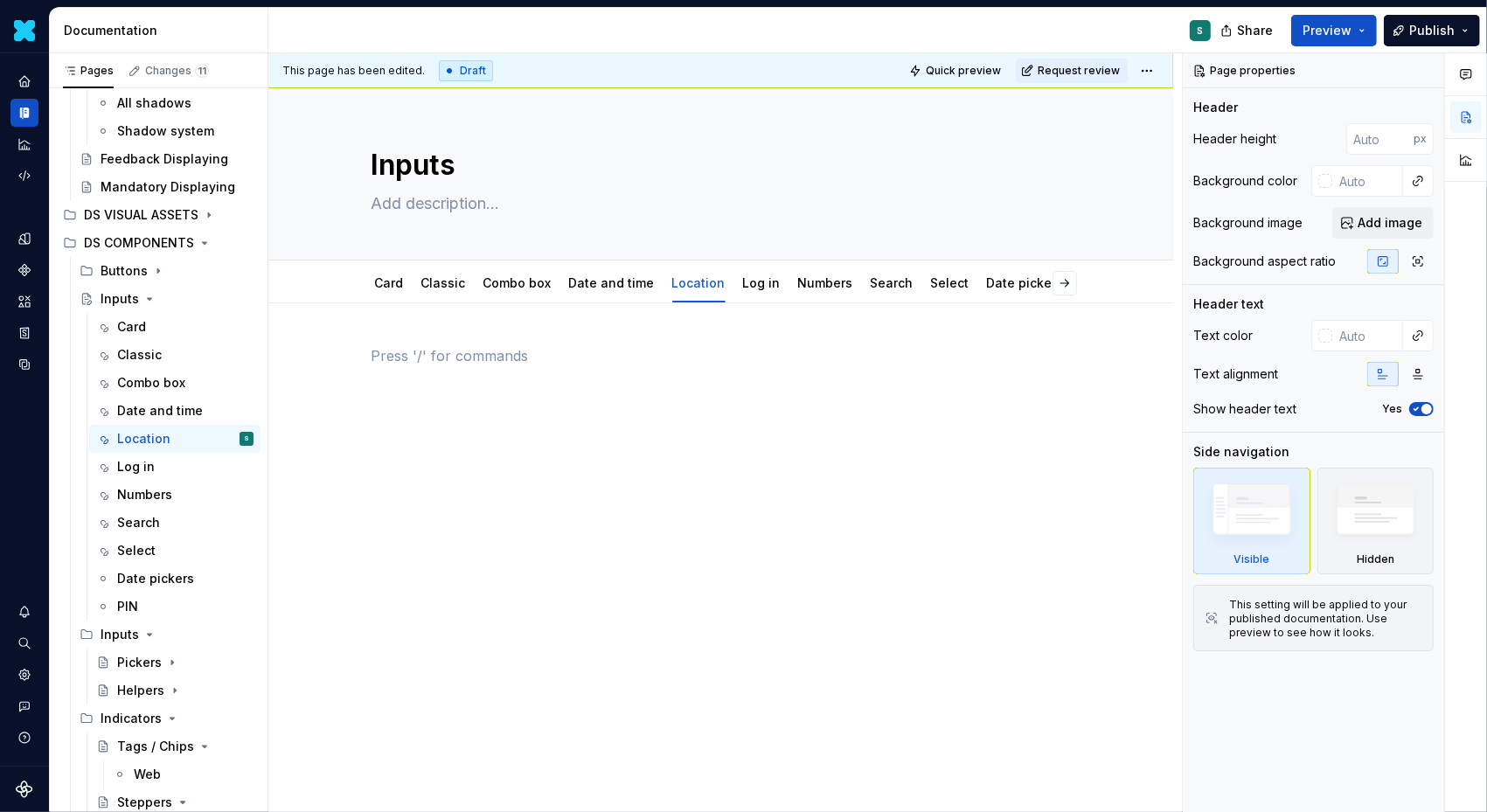
click at [391, 348] on p at bounding box center [721, 356] width 700 height 21
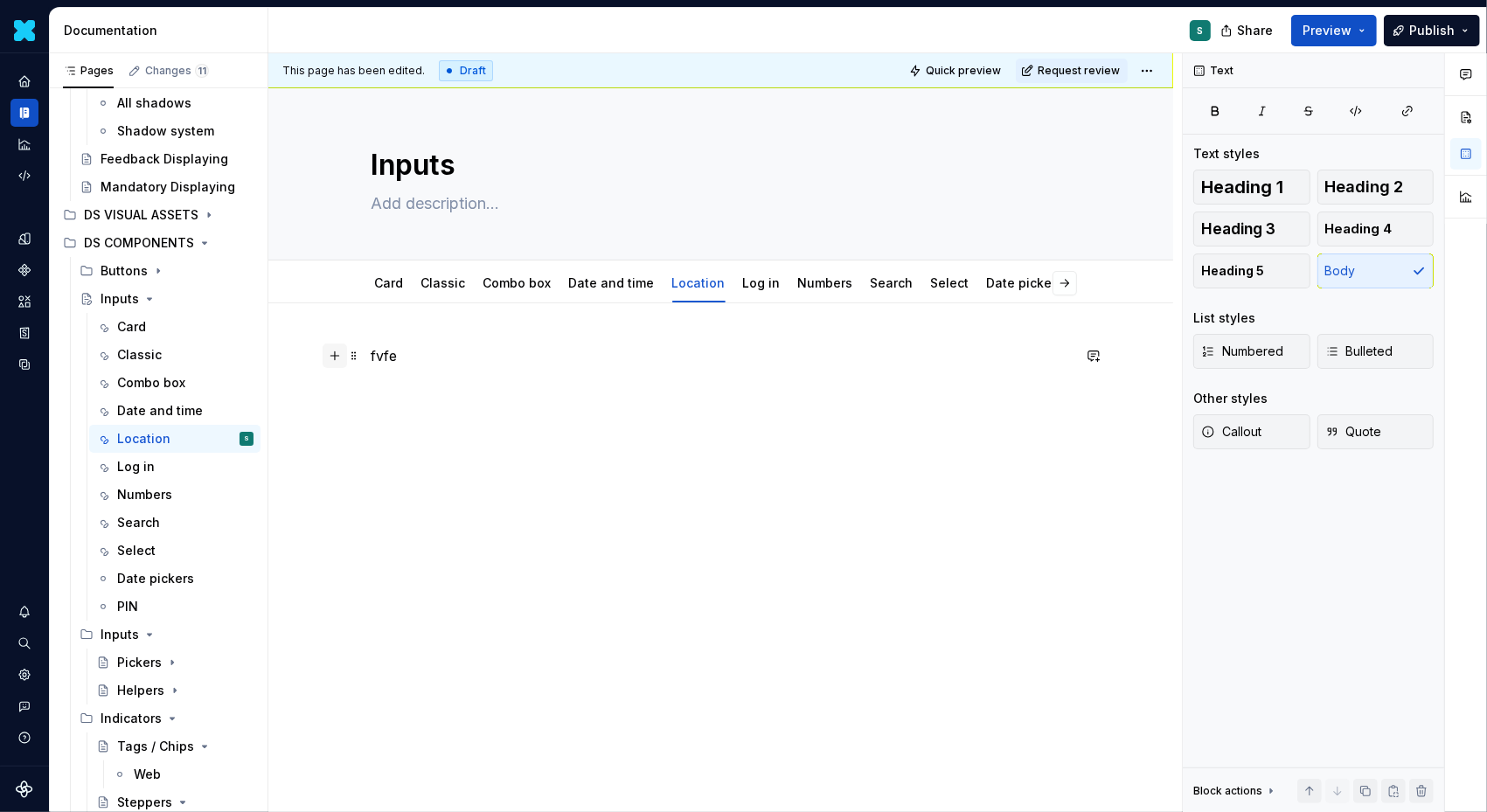
click at [341, 352] on button "button" at bounding box center [334, 355] width 24 height 24
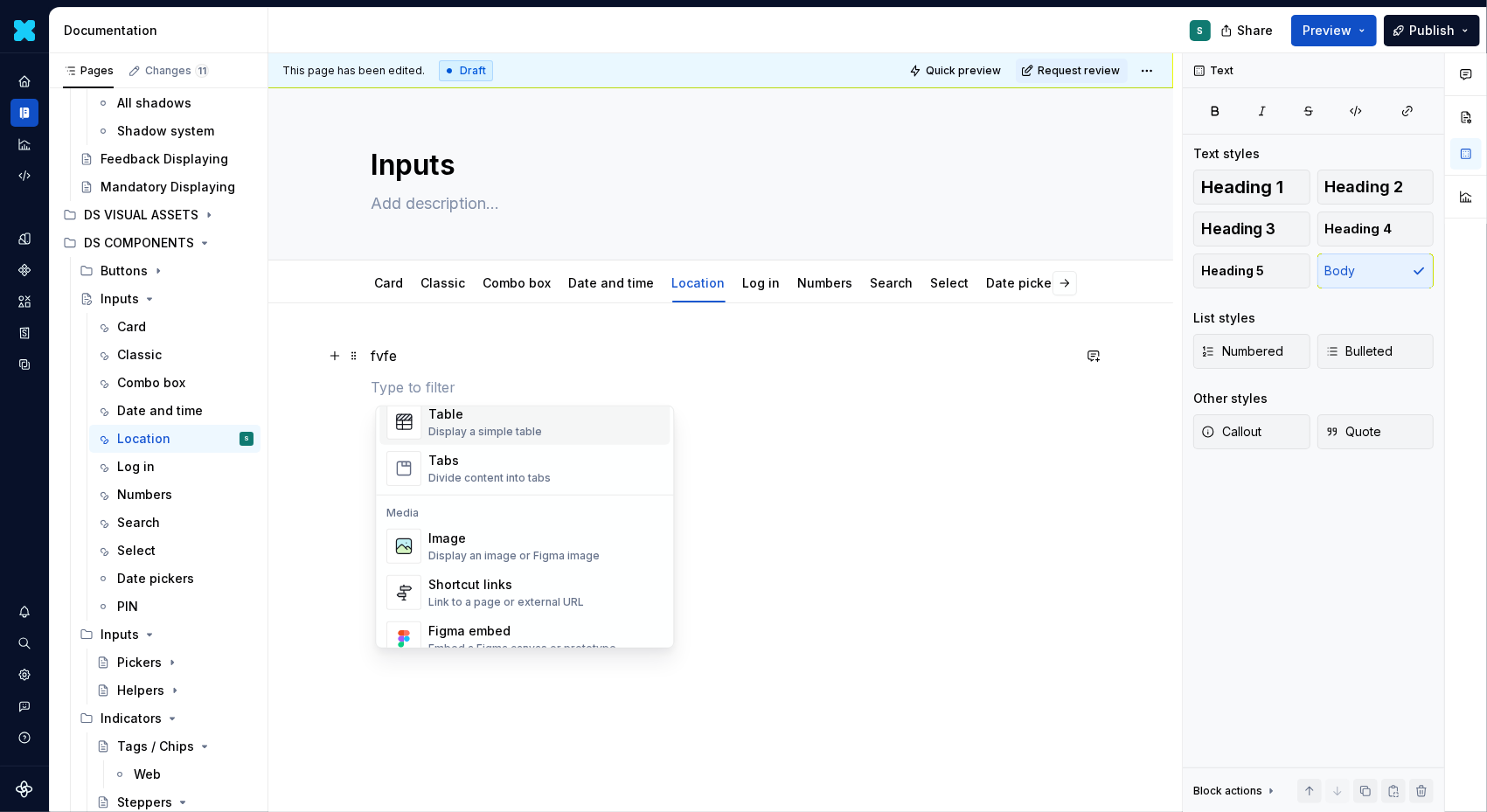
scroll to position [698, 0]
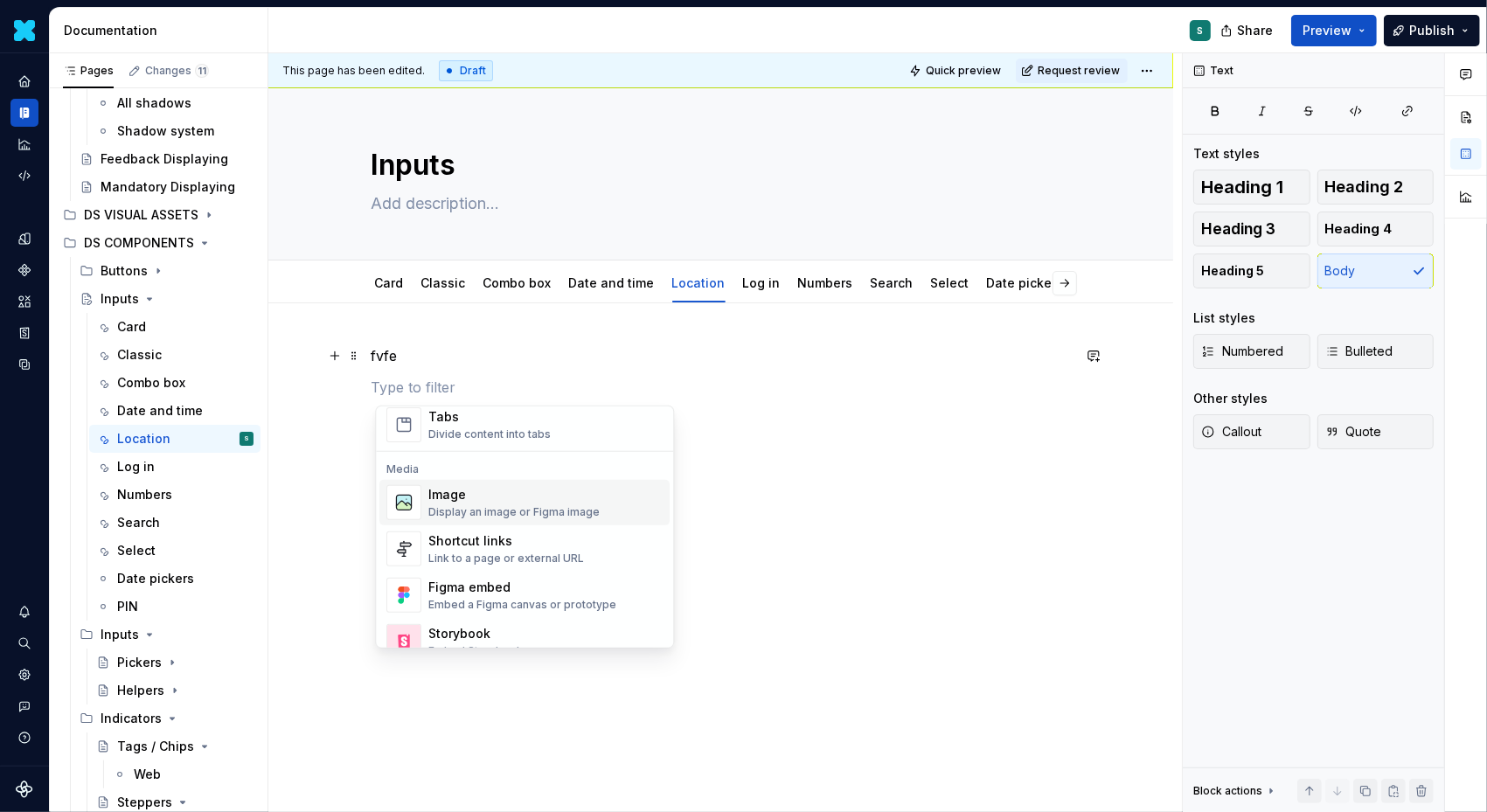
click at [460, 494] on div "Image" at bounding box center [514, 495] width 171 height 18
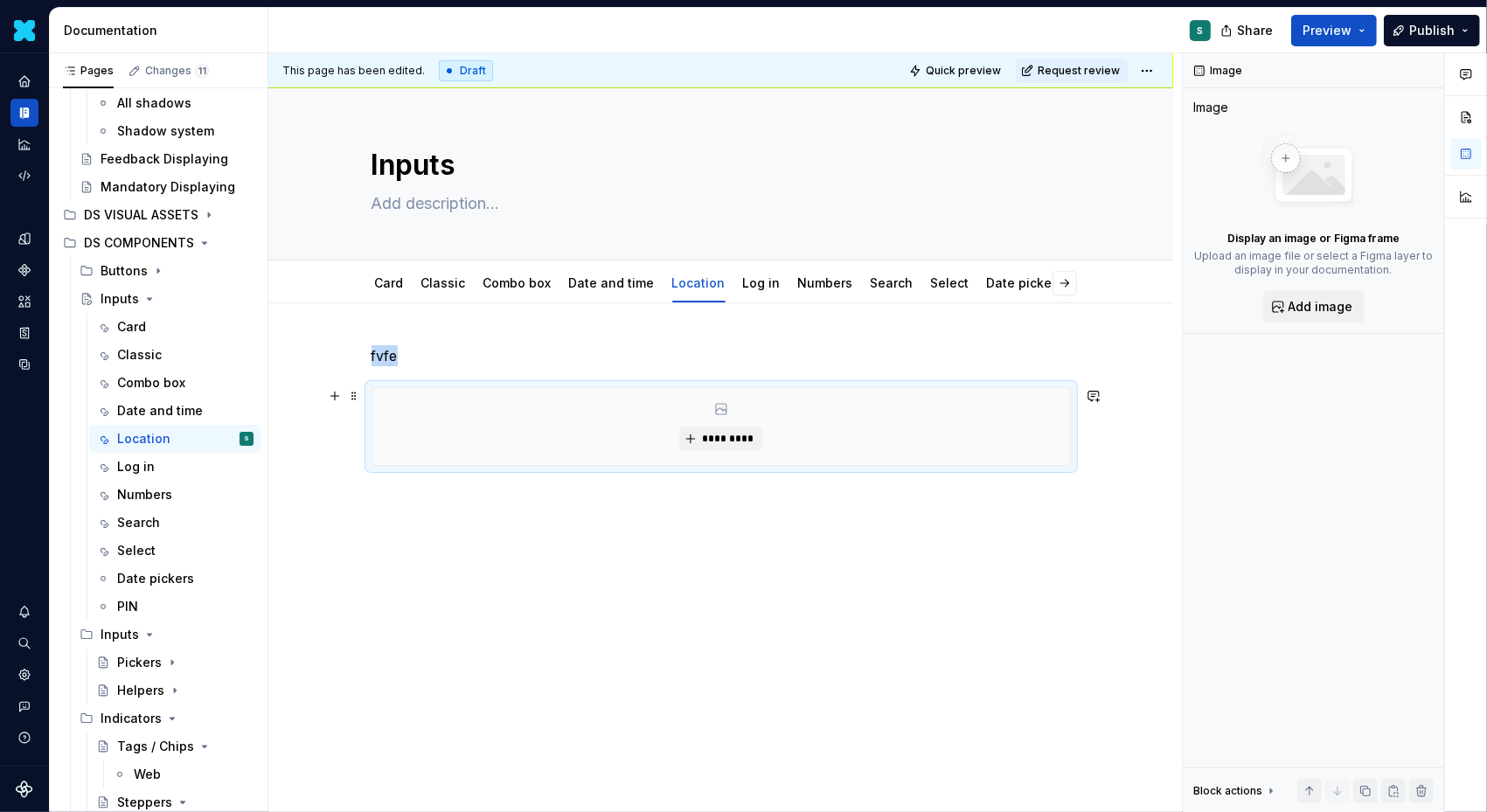
type textarea "*"
click at [699, 434] on button "*********" at bounding box center [720, 439] width 83 height 24
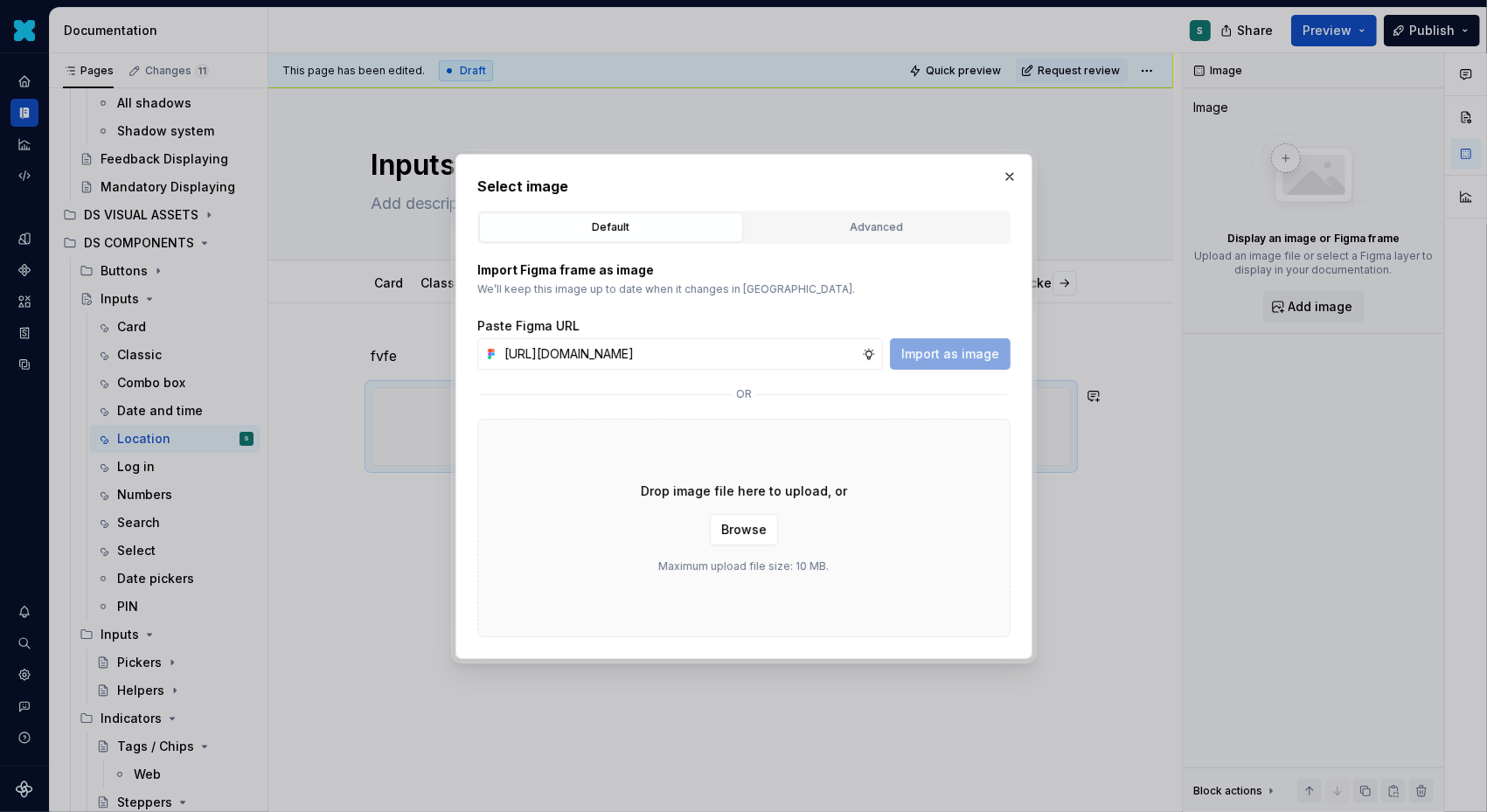
scroll to position [0, 598]
type input "https://www.figma.com/design/72xGIHOZQ7akBZDjUWnsKx/-DS-Com--Supernova-Document…"
click at [930, 347] on span "Import as image" at bounding box center [950, 354] width 98 height 18
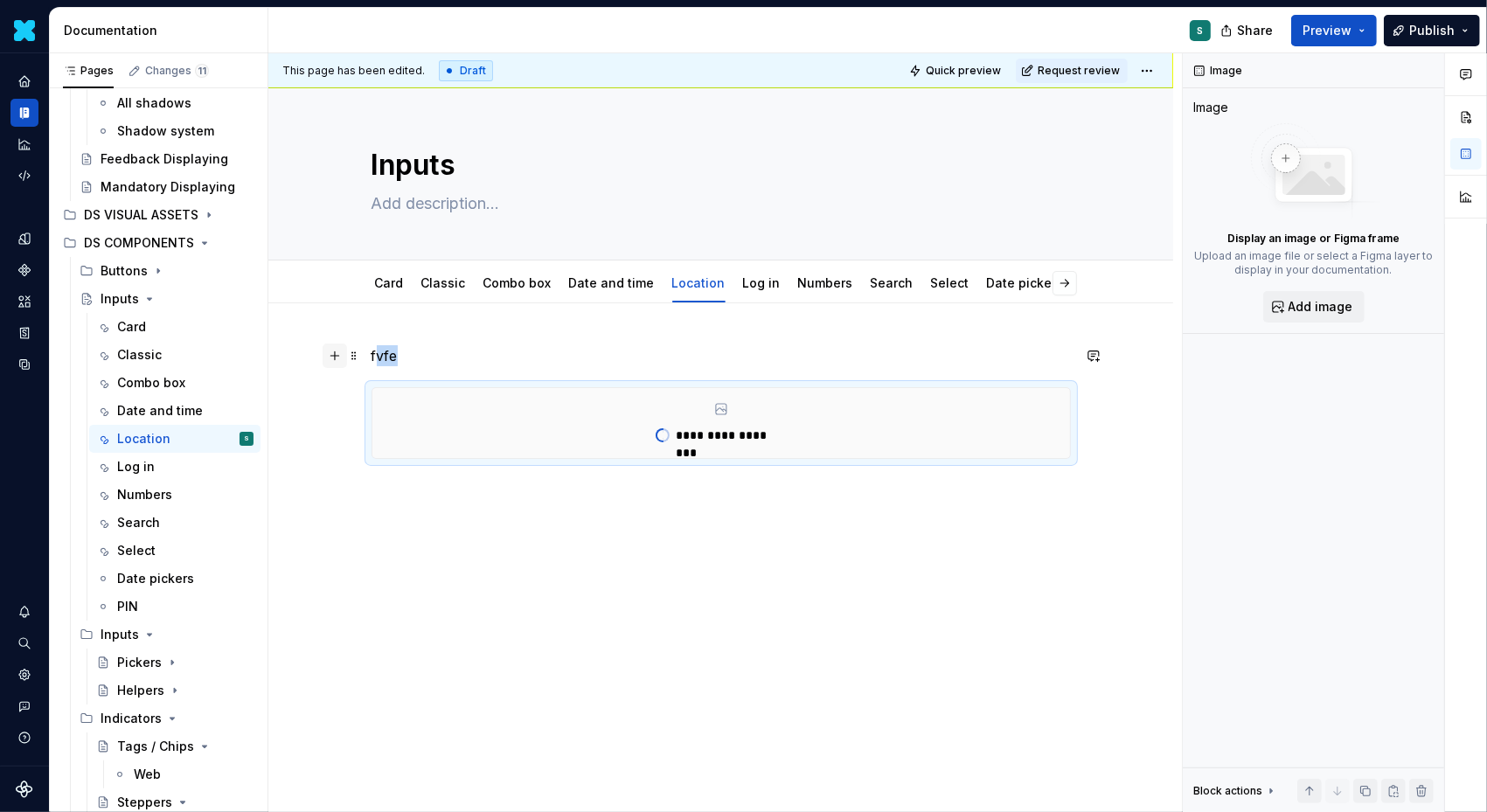
drag, startPoint x: 409, startPoint y: 350, endPoint x: 338, endPoint y: 350, distance: 71.0
click at [372, 350] on div "**********" at bounding box center [721, 412] width 700 height 135
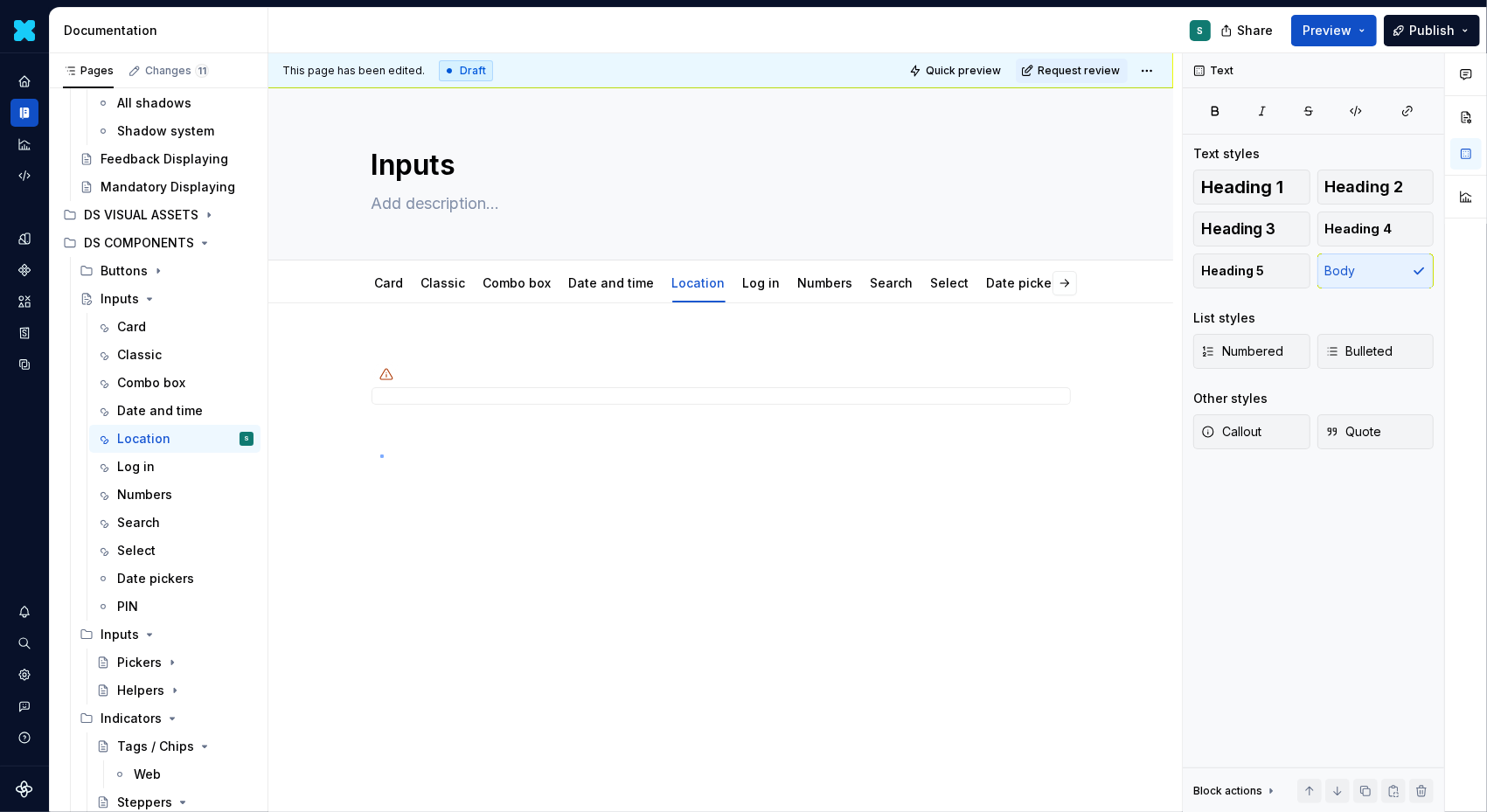
click at [382, 455] on div "This page has been edited. Draft Quick preview Request review Inputs Edit heade…" at bounding box center [725, 433] width 914 height 759
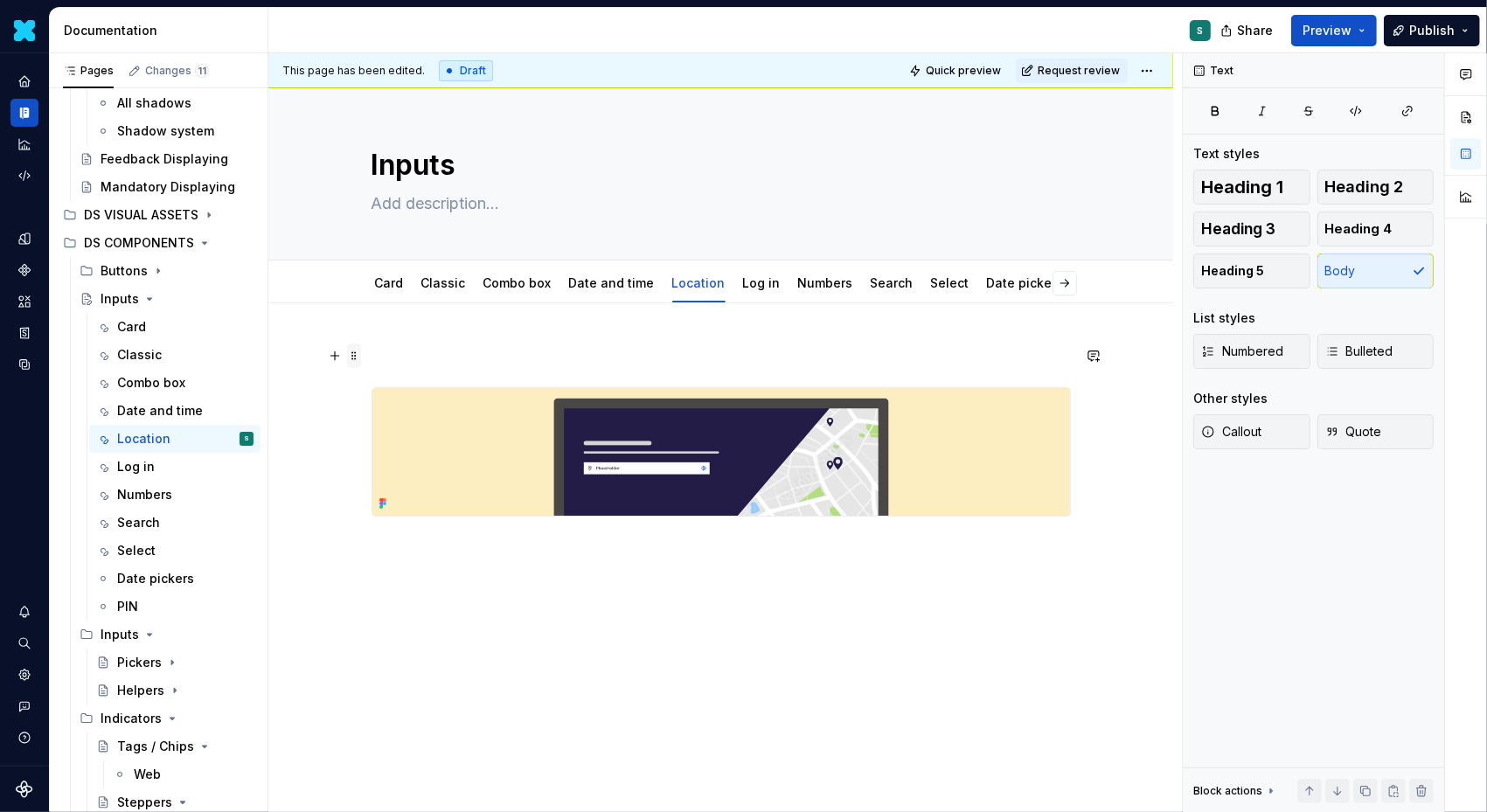
click at [361, 358] on span at bounding box center [354, 355] width 14 height 24
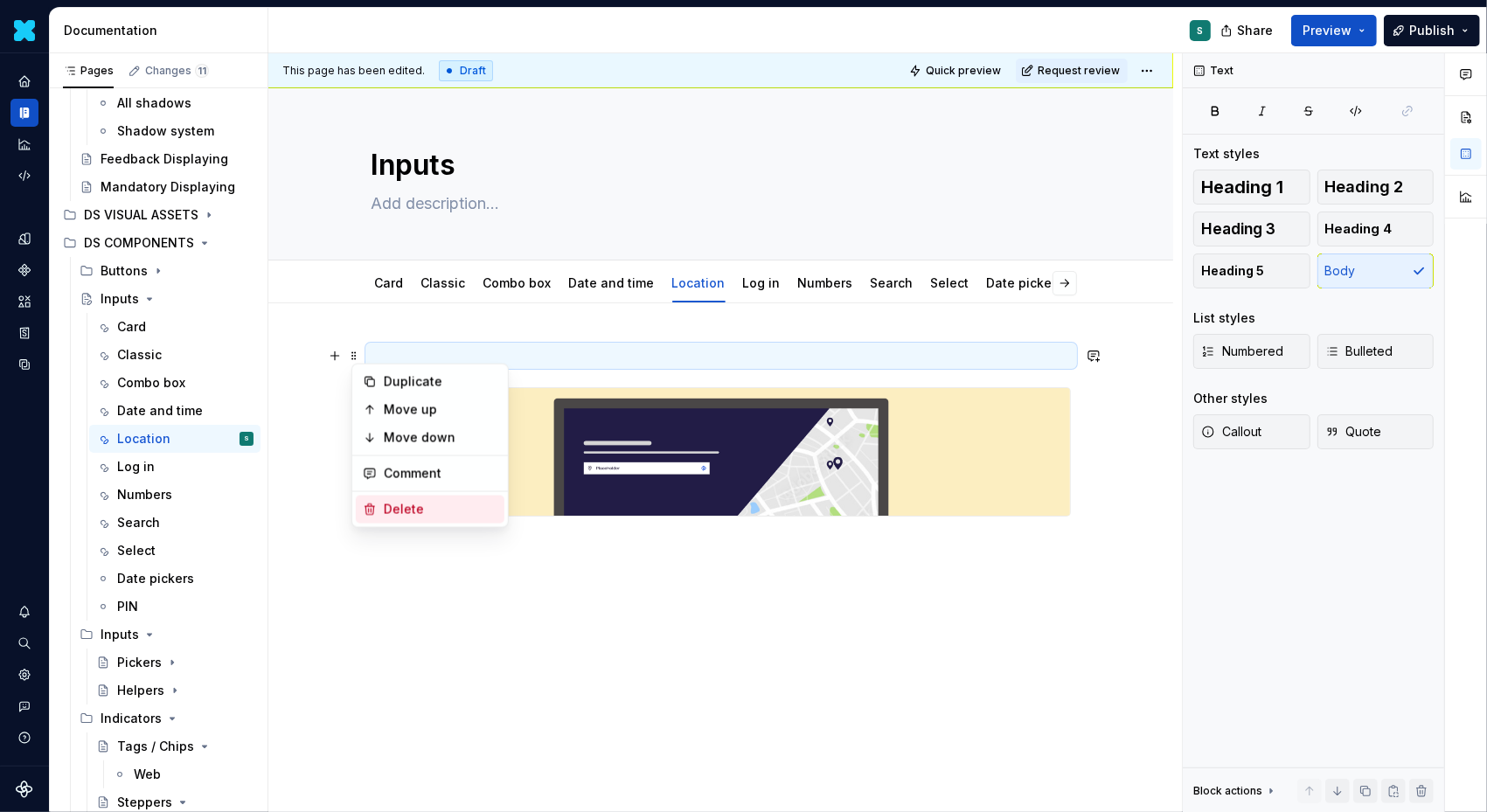
click at [398, 509] on div "Delete" at bounding box center [441, 510] width 114 height 18
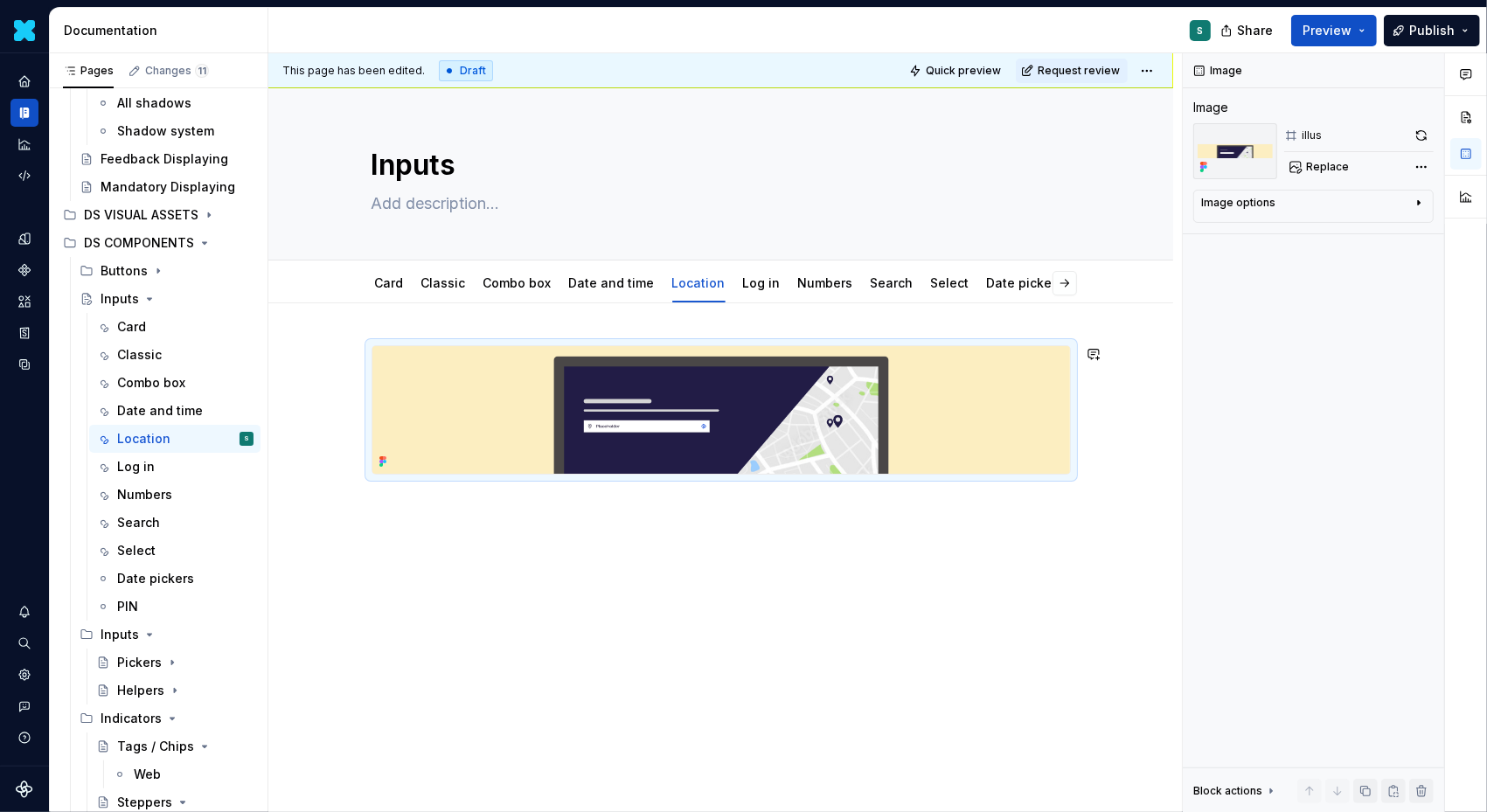
click at [362, 505] on div at bounding box center [720, 521] width 905 height 436
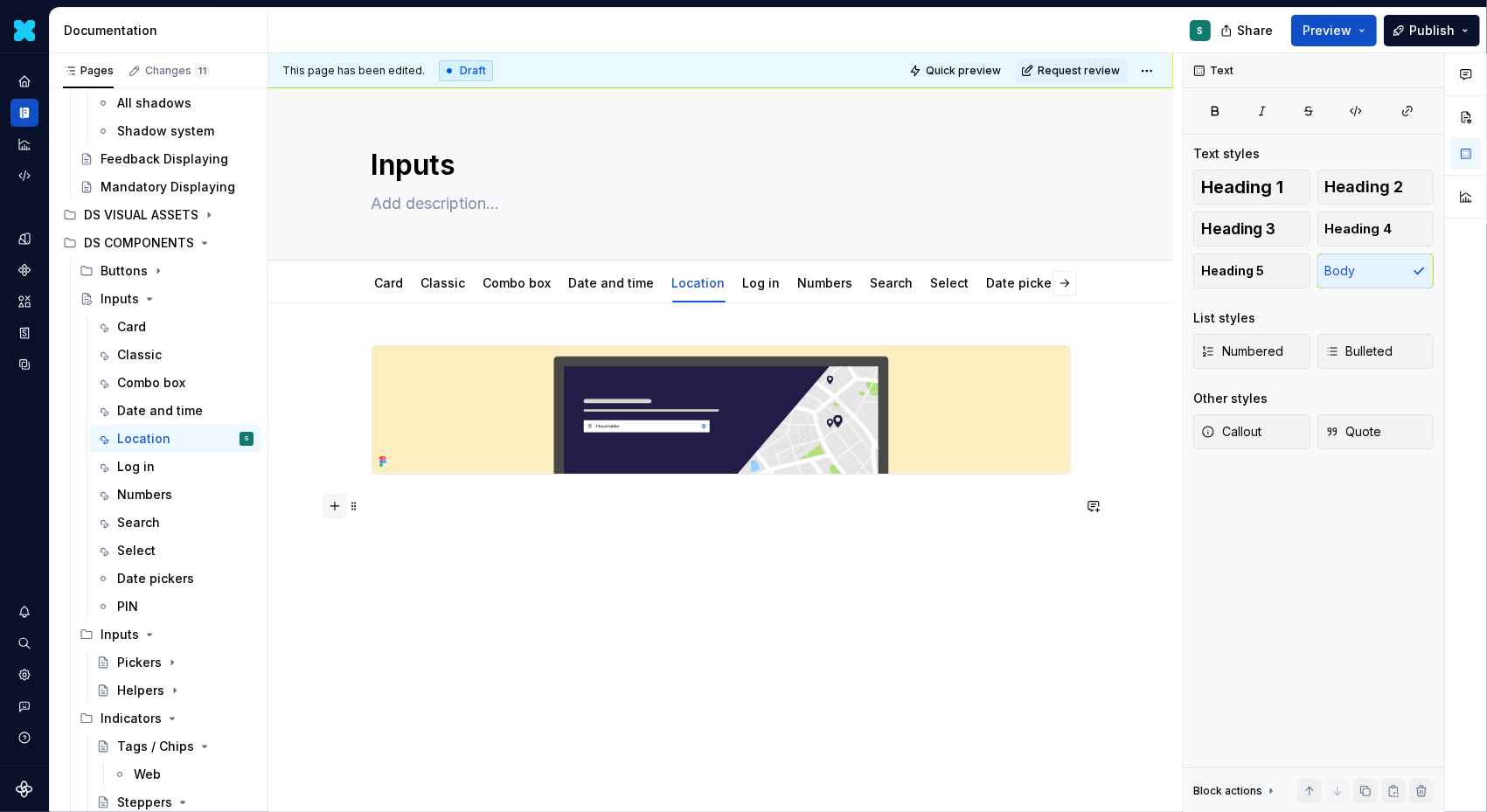
click at [341, 502] on button "button" at bounding box center [334, 505] width 24 height 24
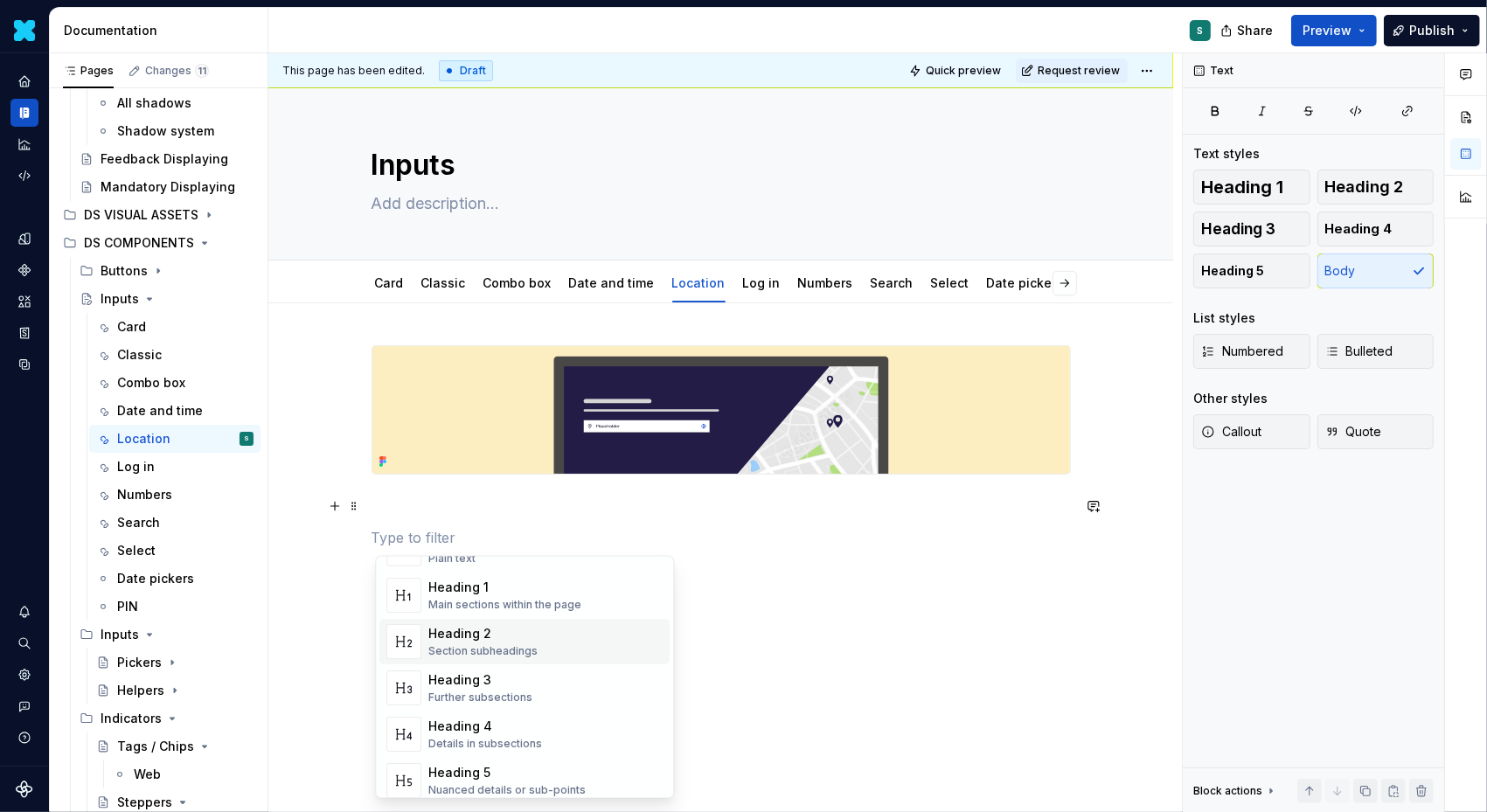
scroll to position [71, 0]
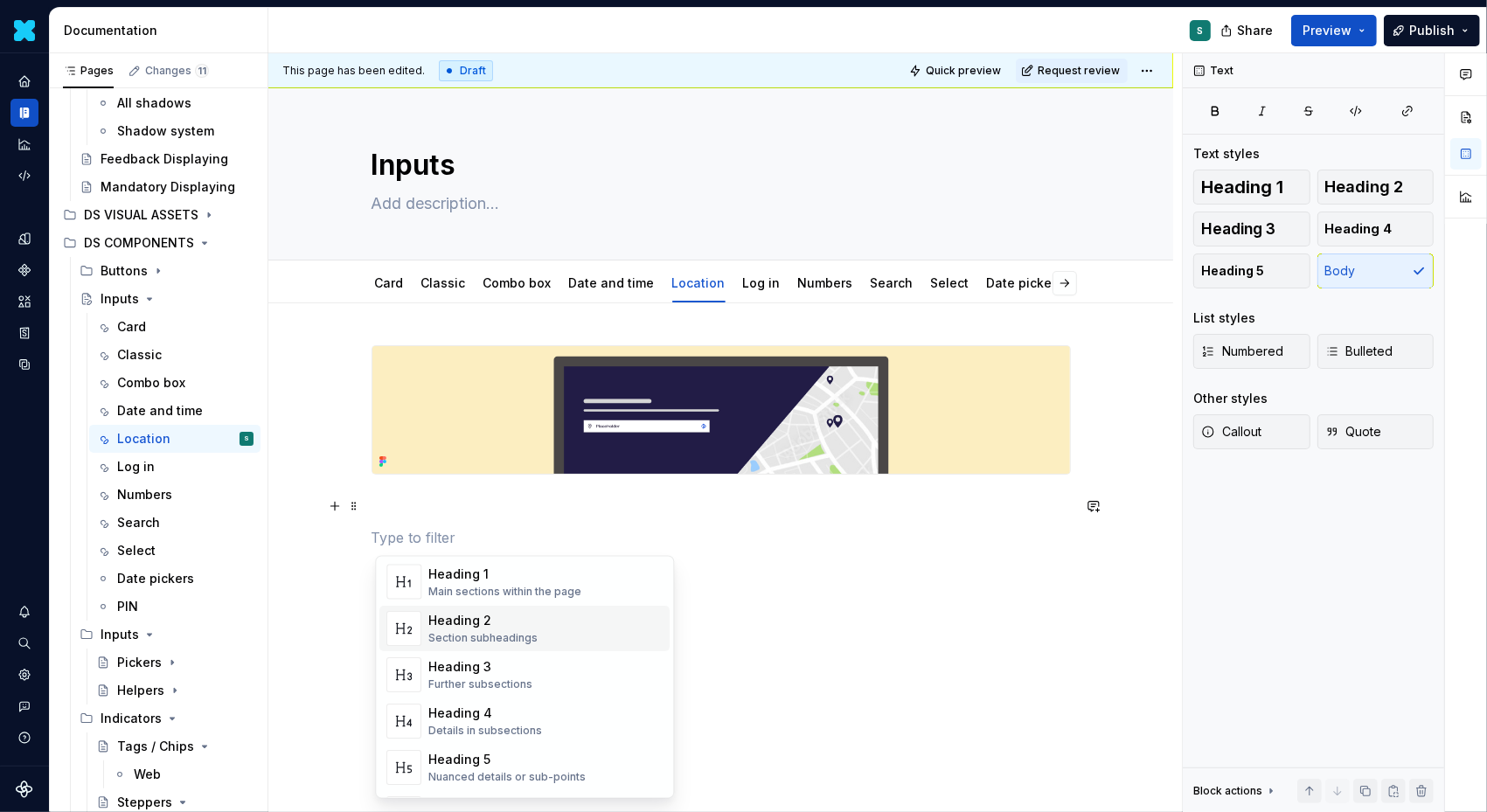
click at [469, 626] on div "Heading 2" at bounding box center [483, 621] width 110 height 18
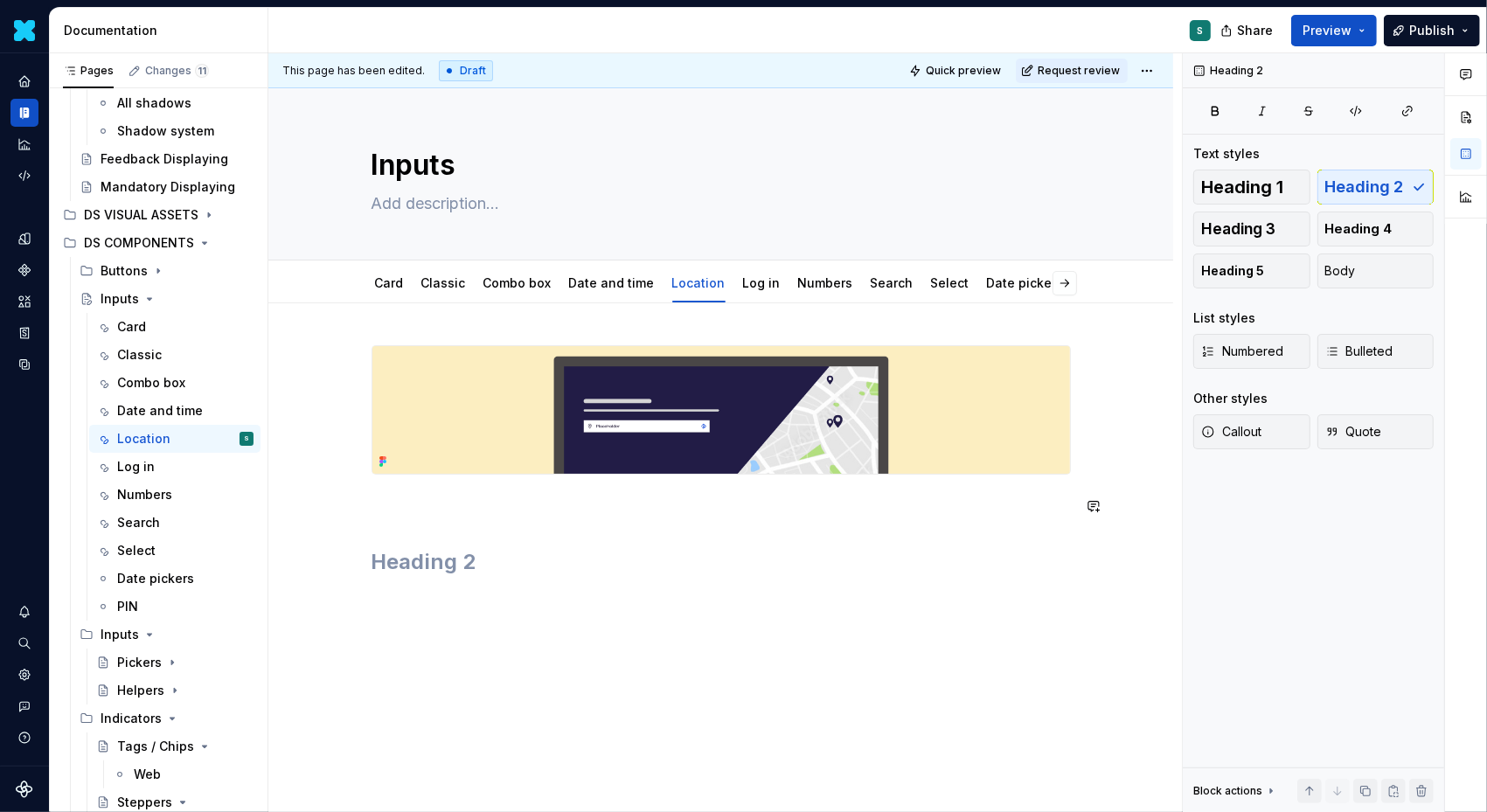
click at [412, 551] on h2 at bounding box center [721, 562] width 700 height 28
click at [358, 511] on span at bounding box center [354, 505] width 14 height 24
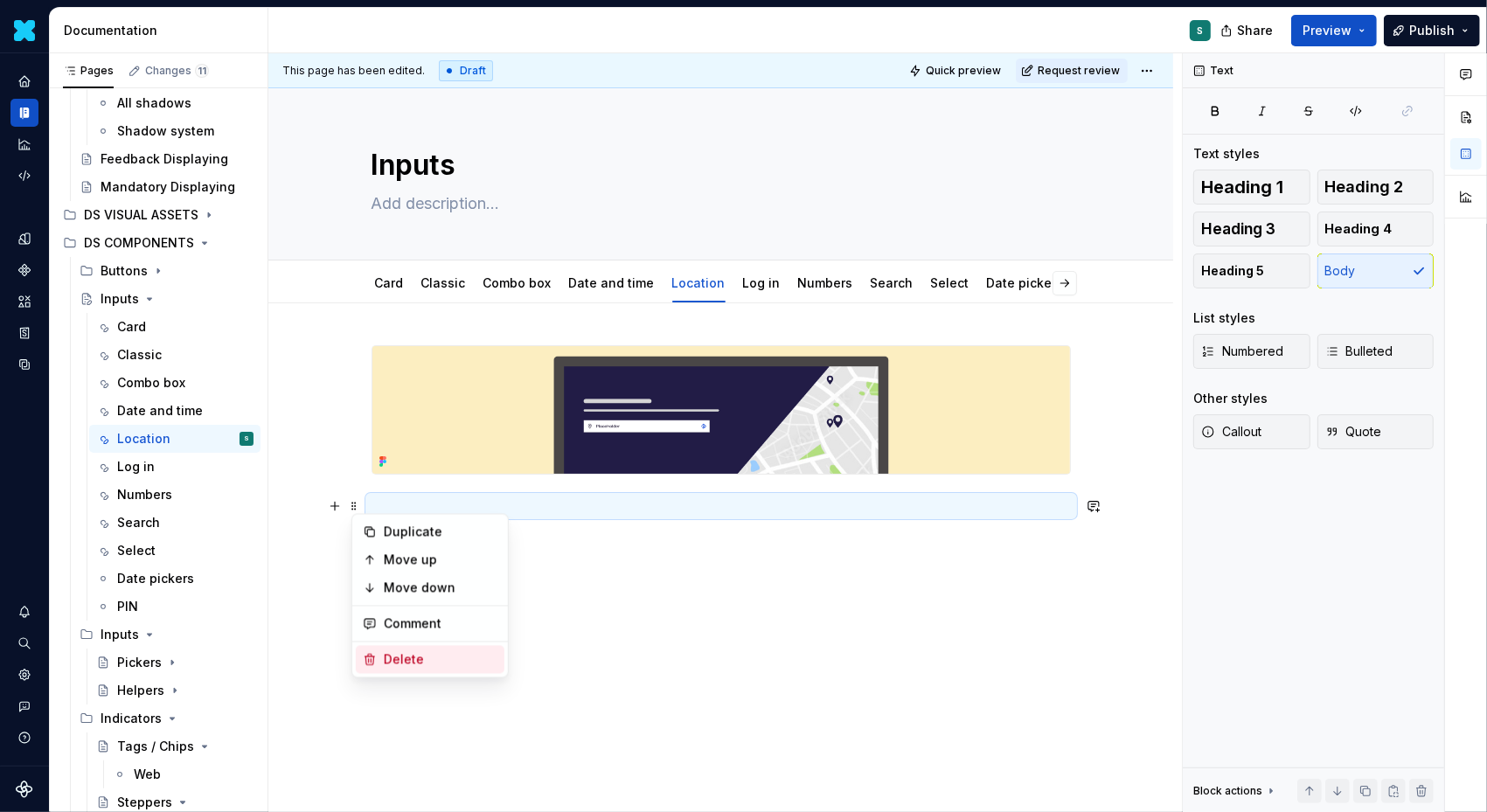
click at [407, 649] on div "Delete" at bounding box center [430, 660] width 149 height 28
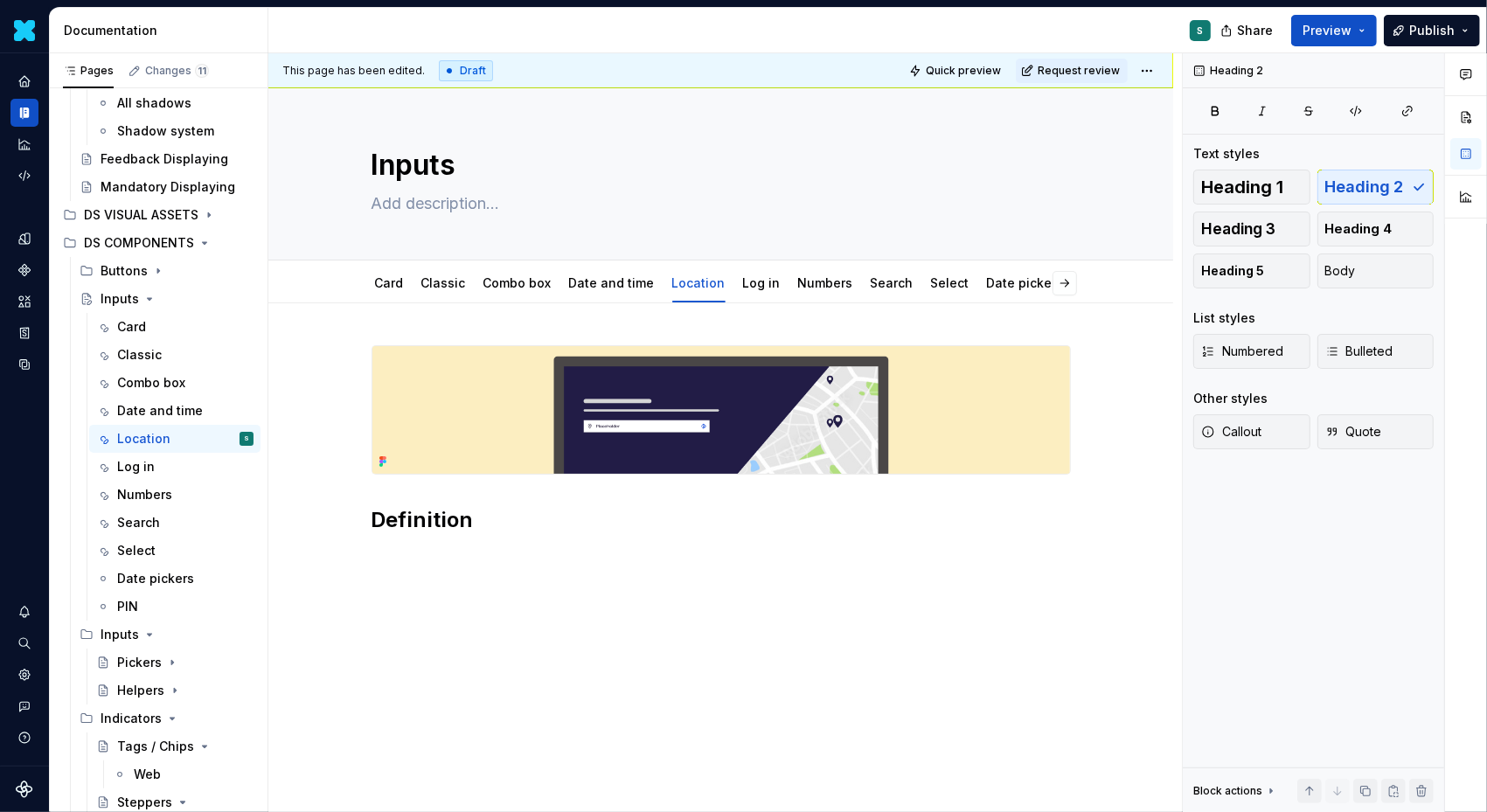
click at [407, 551] on div "Definition" at bounding box center [721, 449] width 700 height 209
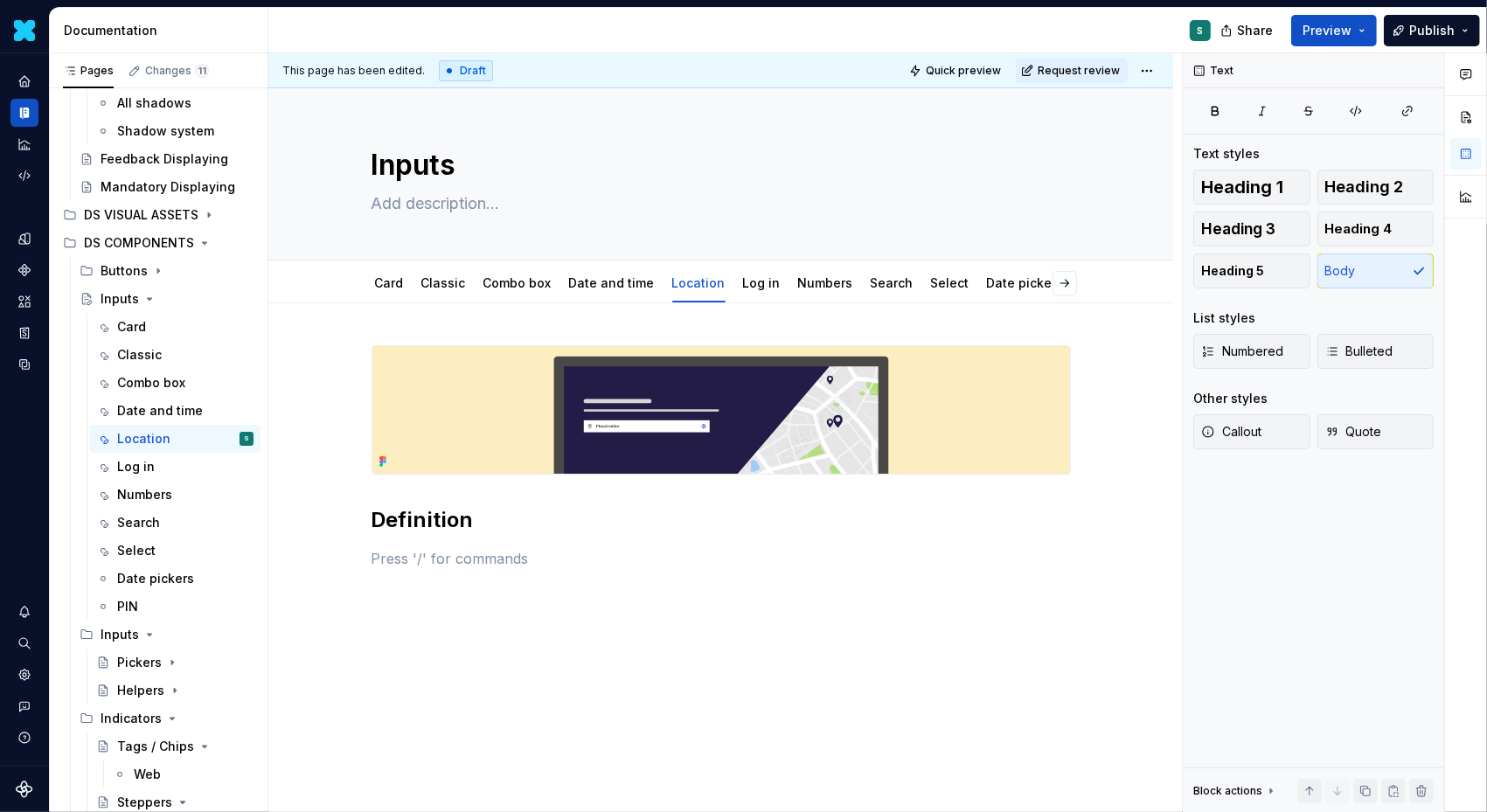
click at [433, 565] on p at bounding box center [721, 559] width 700 height 21
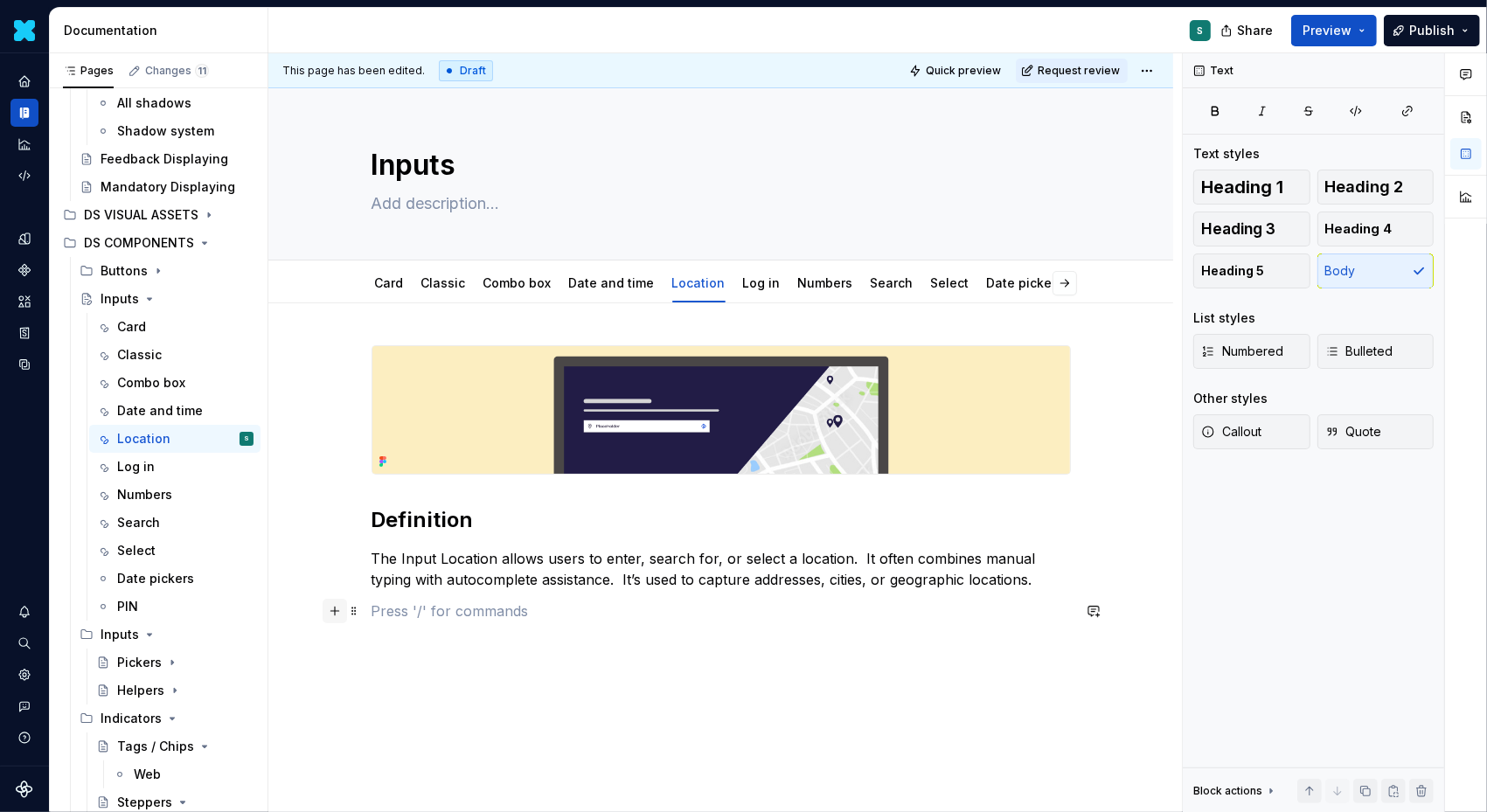
click at [342, 608] on button "button" at bounding box center [334, 611] width 24 height 24
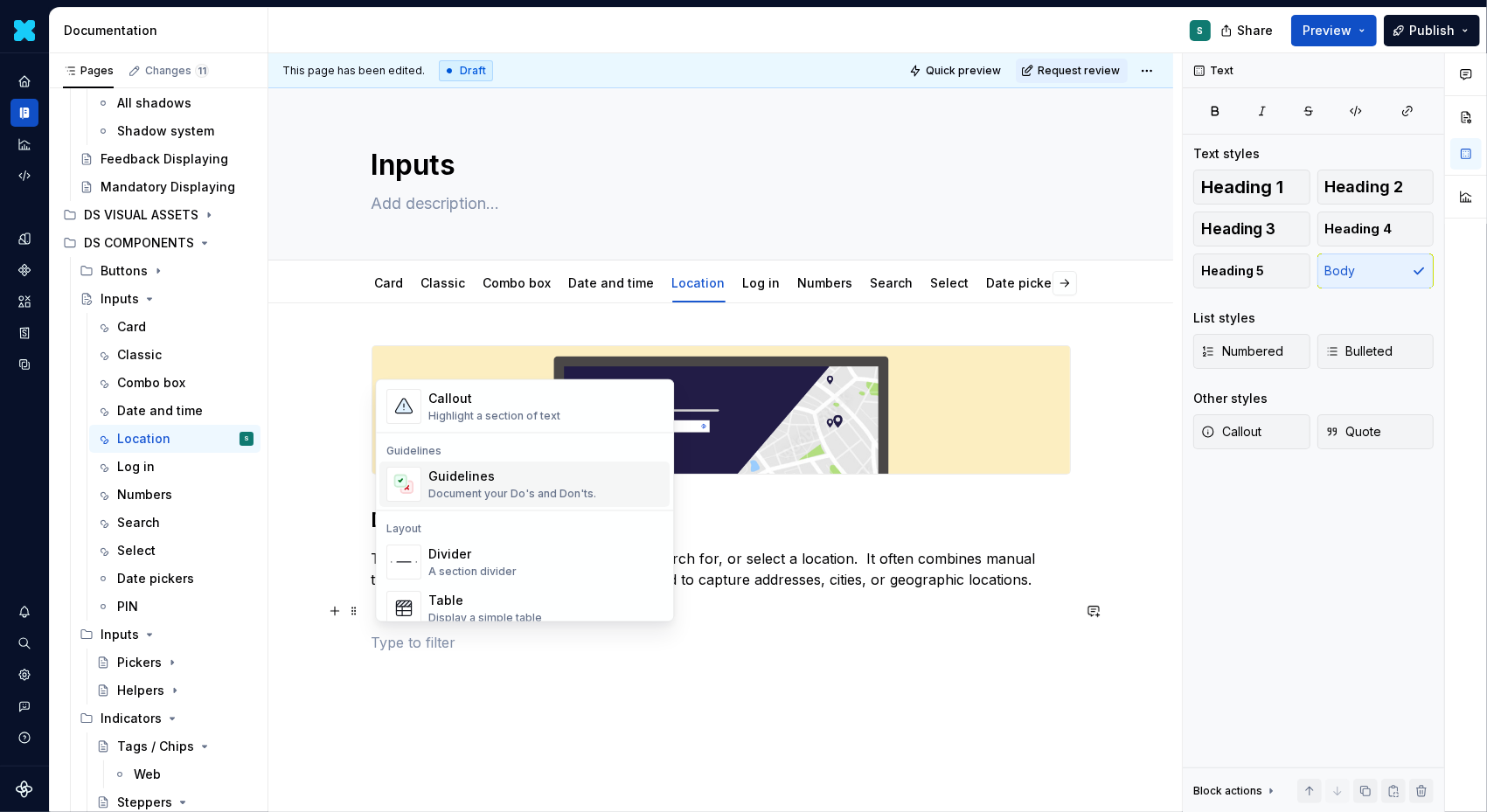
scroll to position [494, 0]
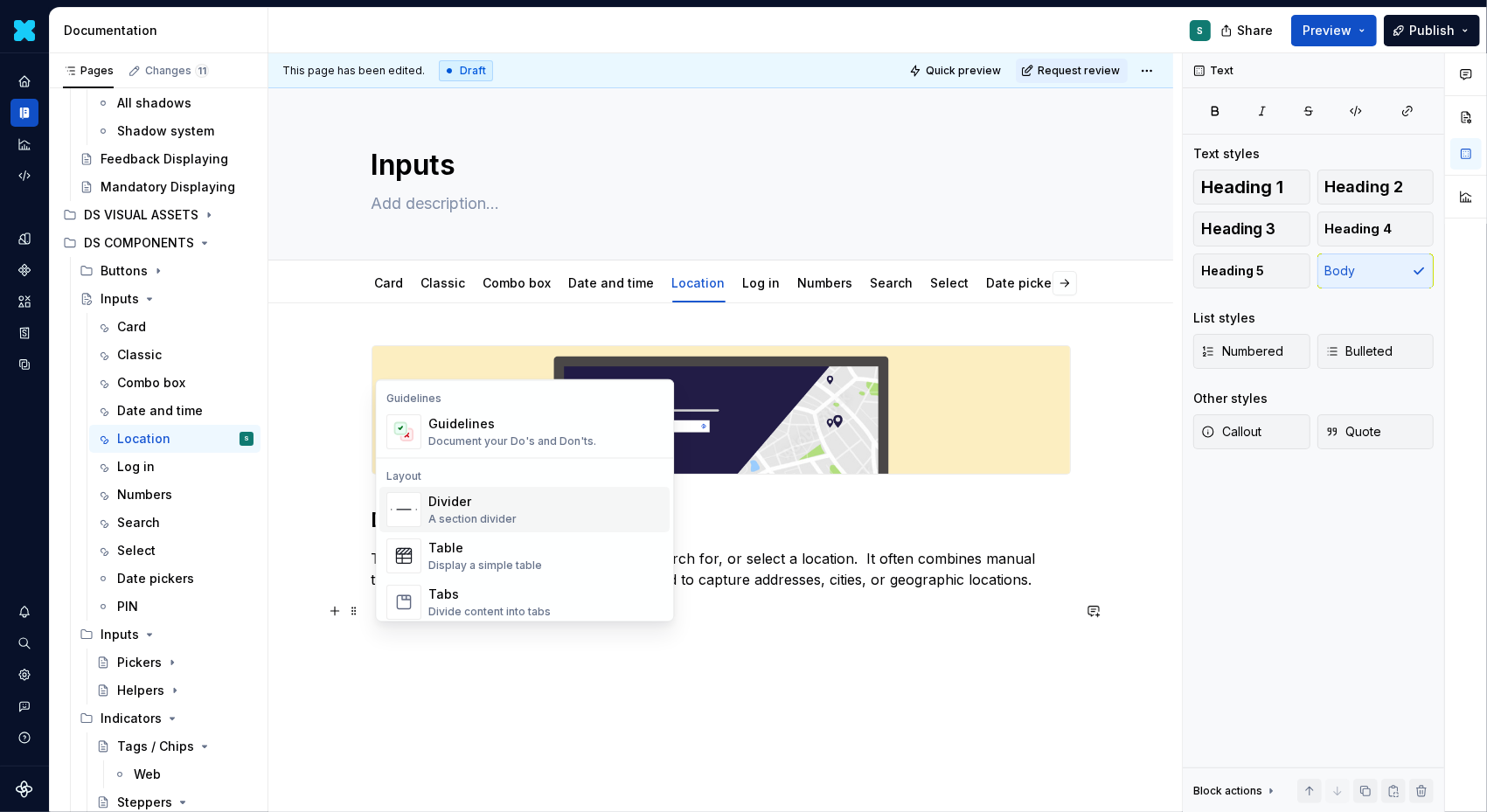
click at [478, 505] on div "Divider" at bounding box center [472, 502] width 88 height 18
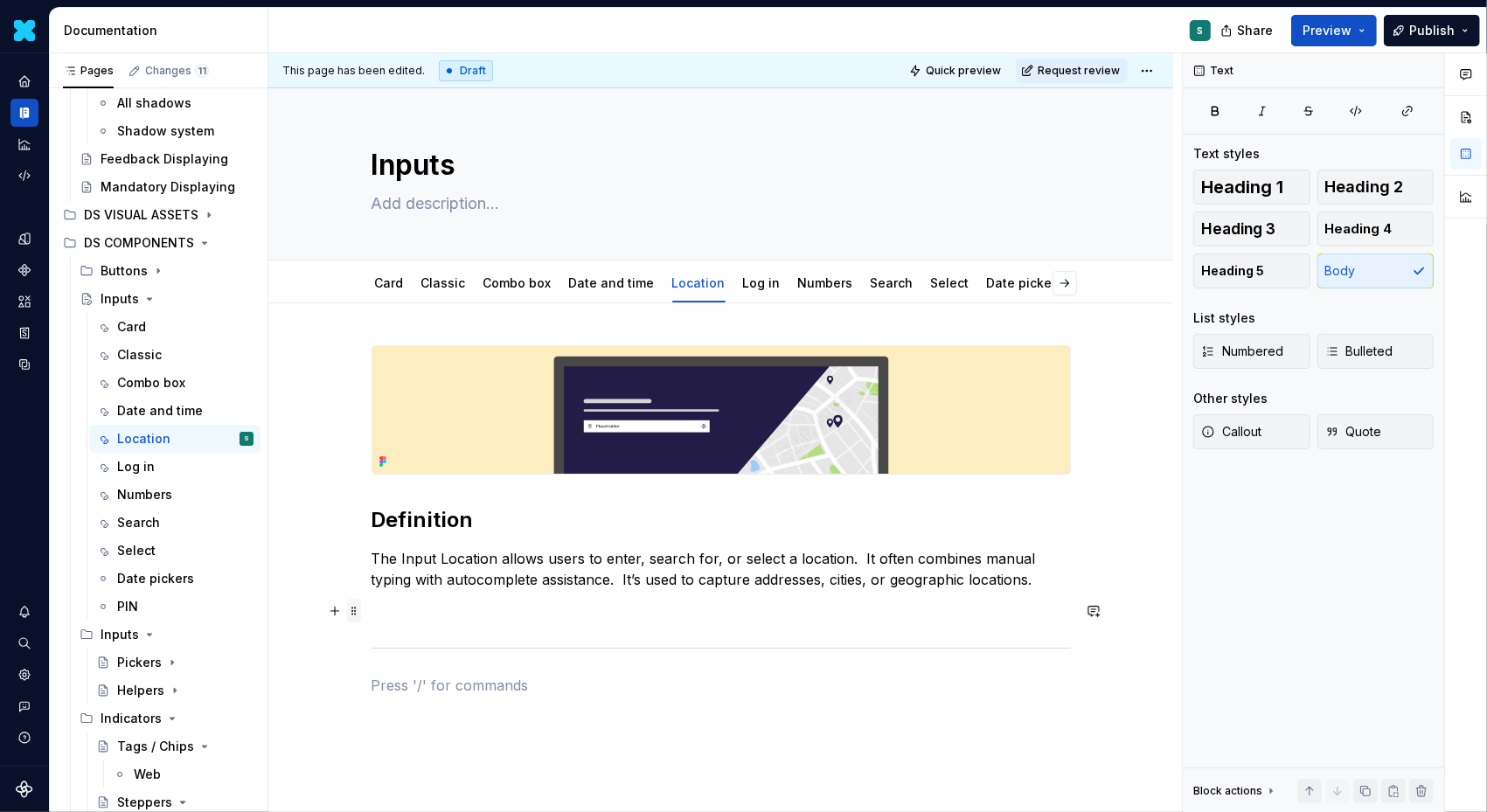
click at [361, 613] on span at bounding box center [354, 611] width 14 height 24
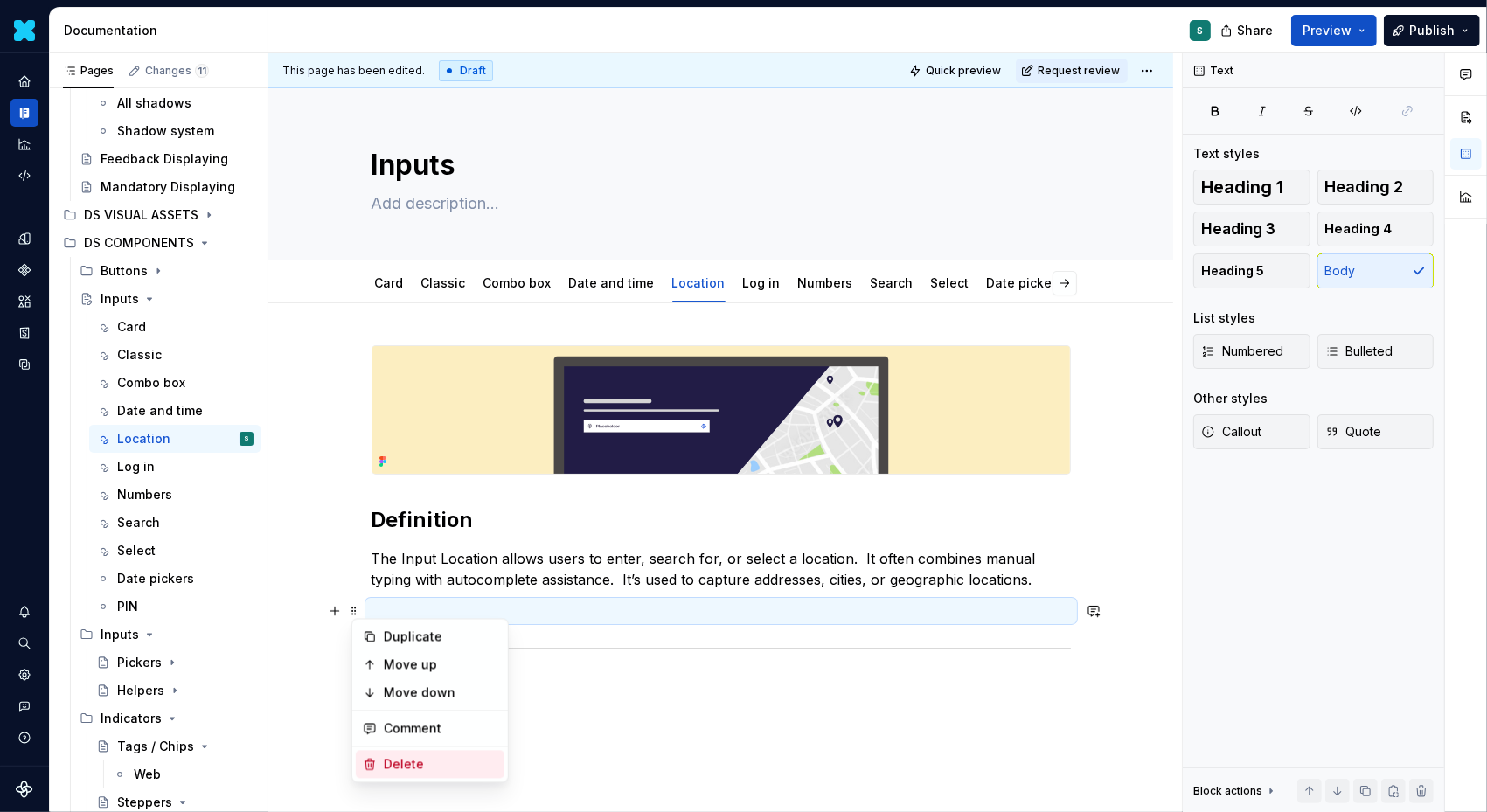
click at [396, 758] on div "Delete" at bounding box center [441, 765] width 114 height 18
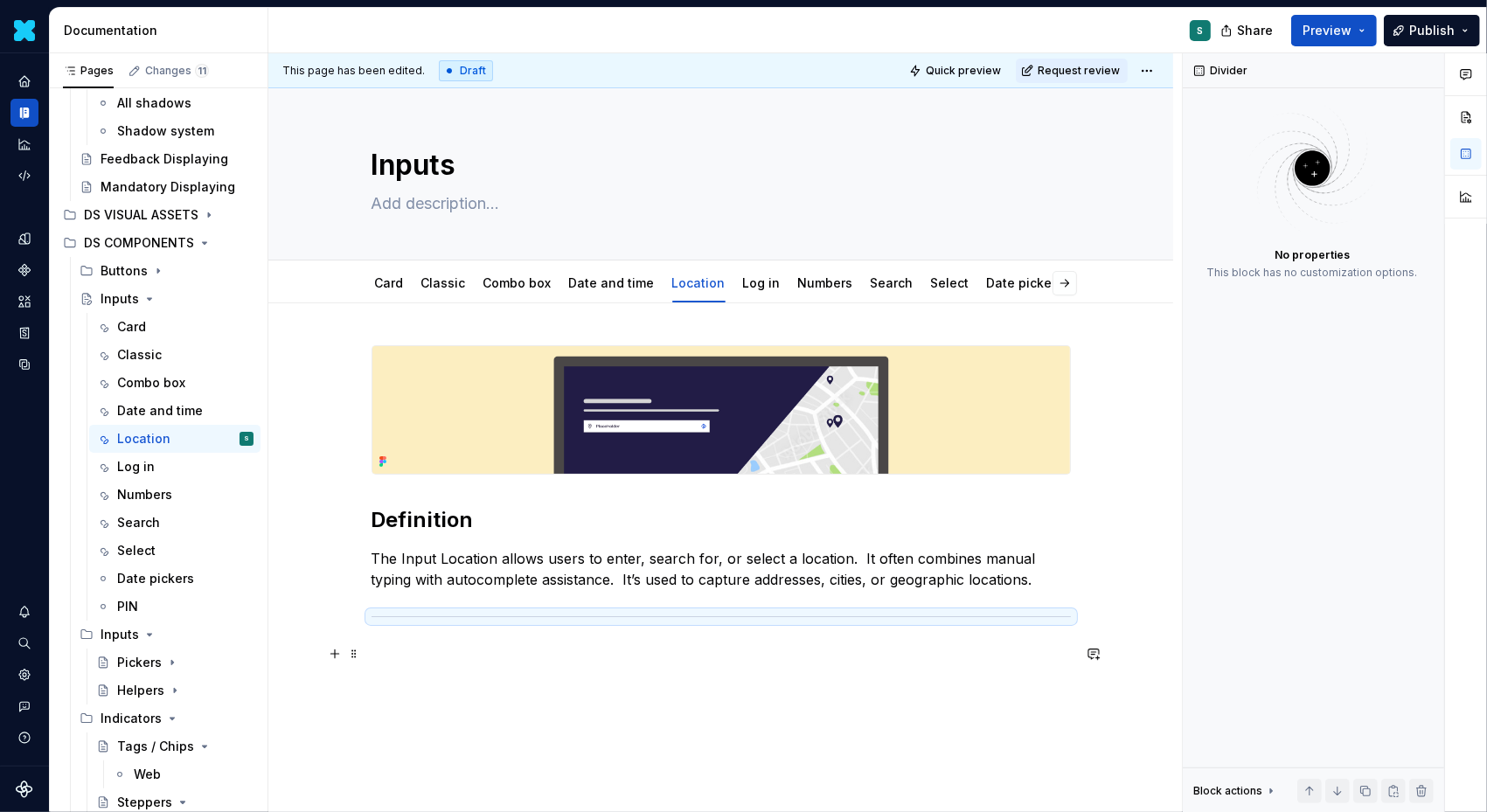
click at [402, 647] on p at bounding box center [721, 654] width 700 height 21
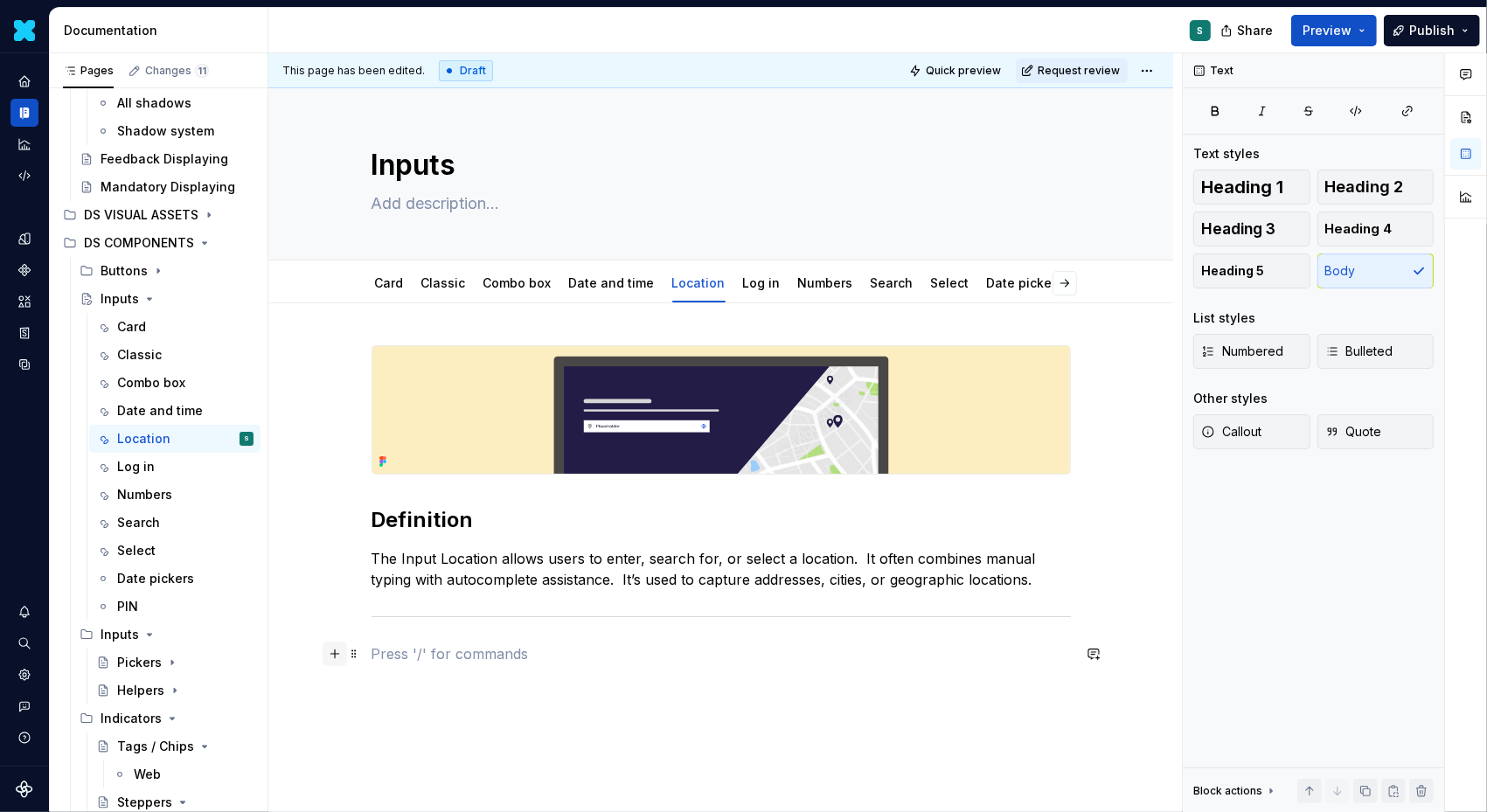
click at [340, 653] on button "button" at bounding box center [334, 653] width 24 height 24
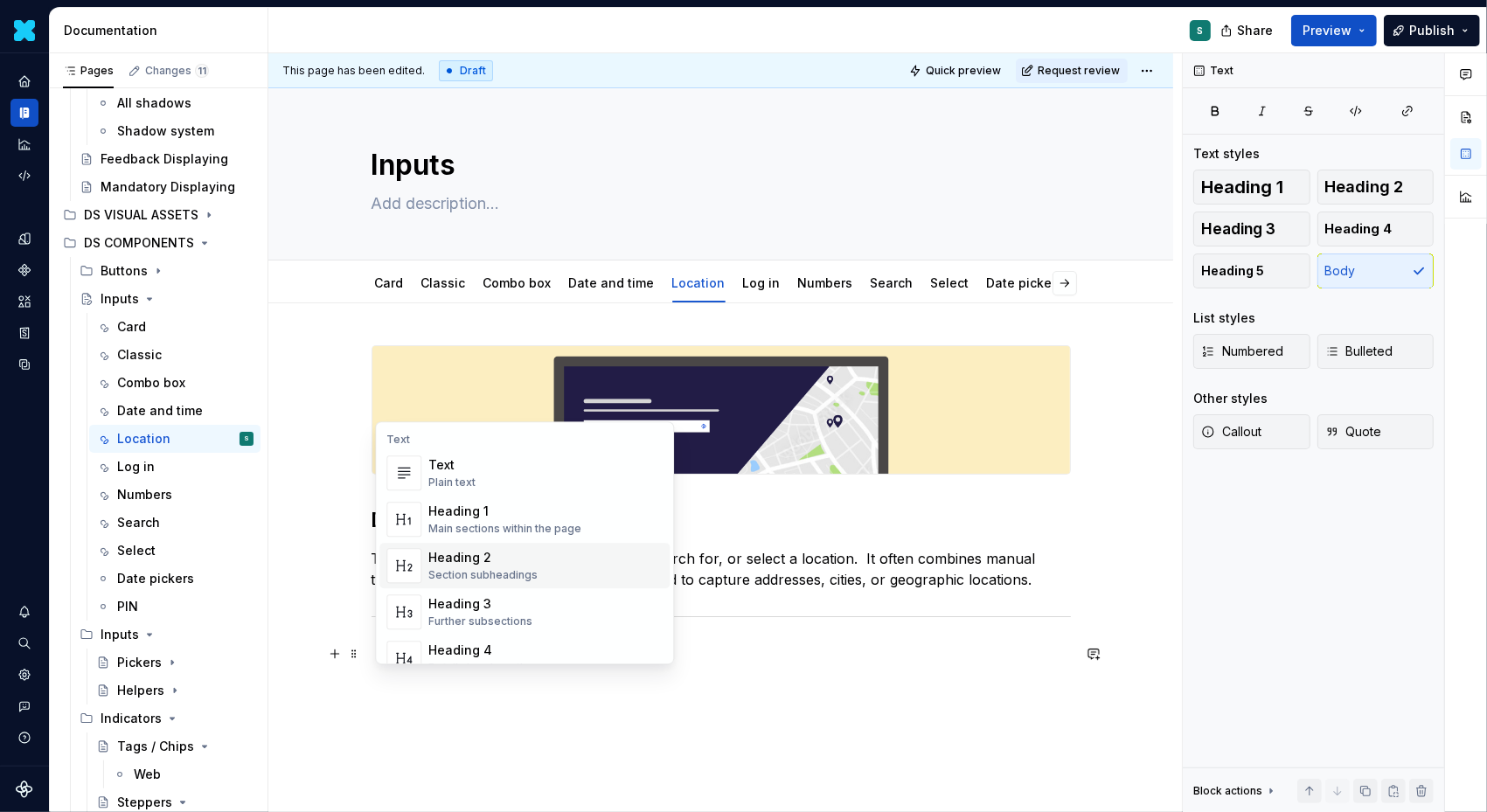
click at [470, 554] on div "Heading 2" at bounding box center [483, 558] width 110 height 18
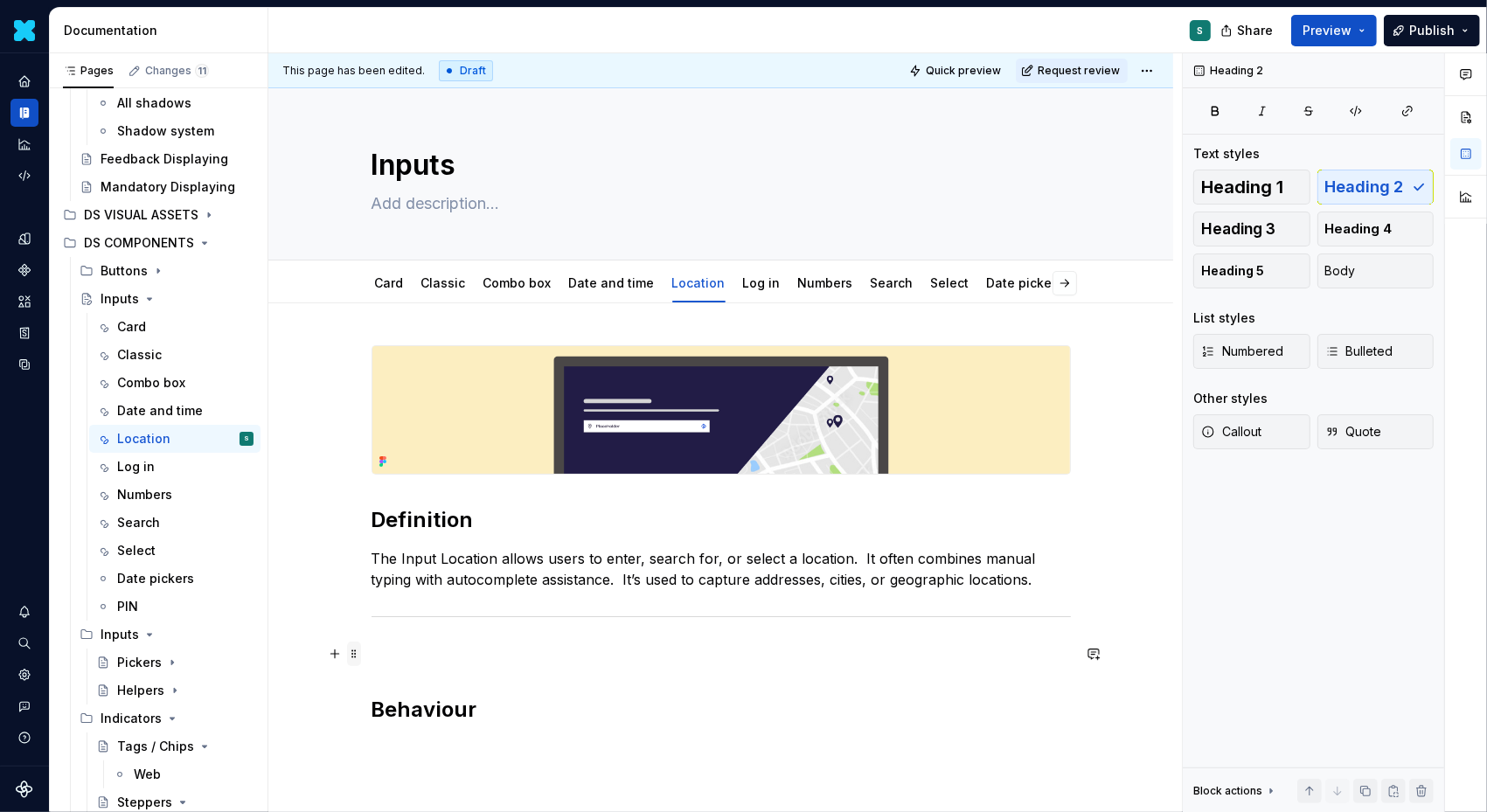
click at [361, 656] on span at bounding box center [354, 653] width 14 height 24
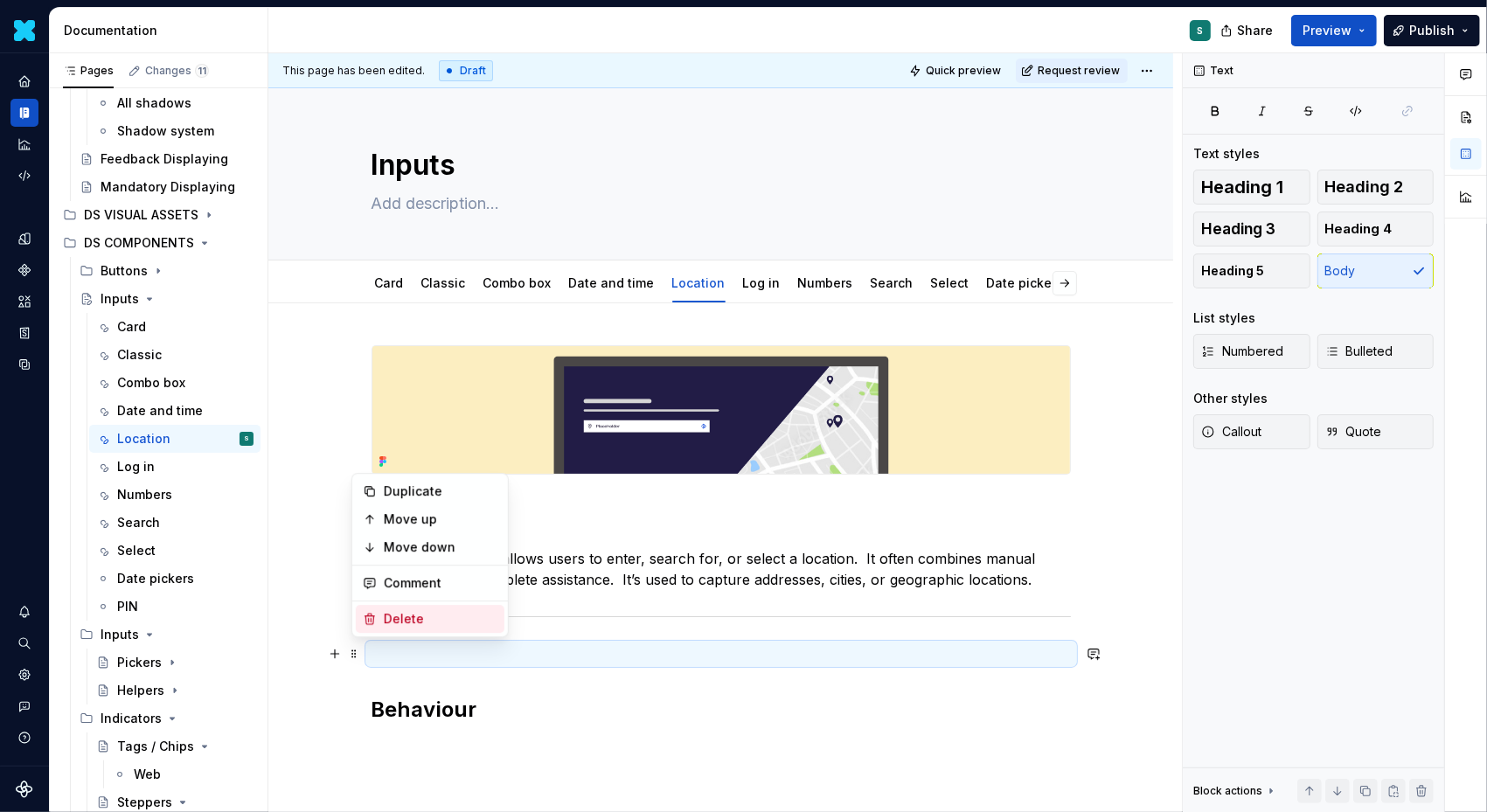
click at [418, 621] on div "Delete" at bounding box center [441, 619] width 114 height 18
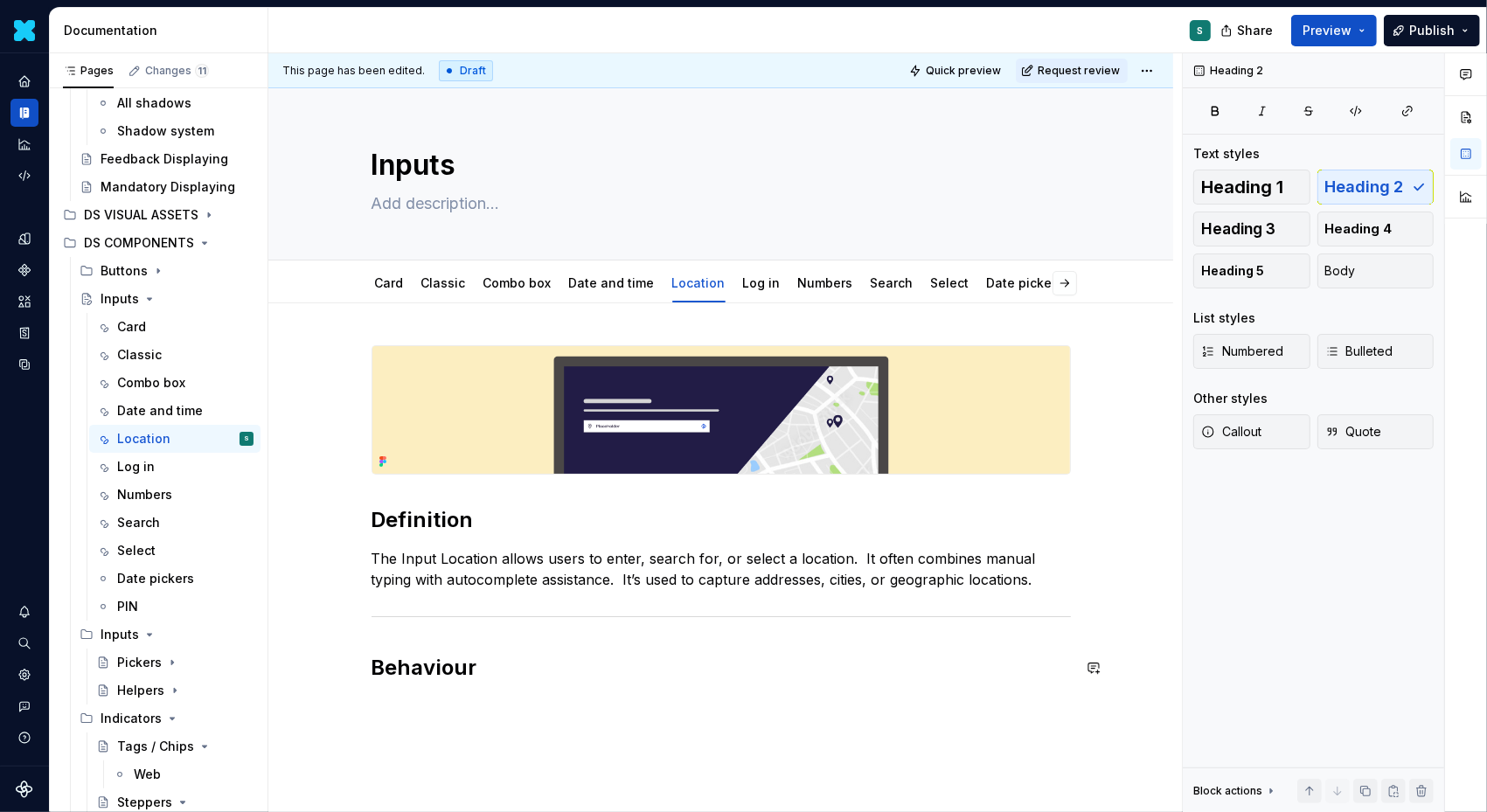
click at [416, 698] on div "Definition The Input Location allows users to enter, search for, or select a lo…" at bounding box center [721, 523] width 700 height 357
click at [387, 707] on p at bounding box center [721, 707] width 700 height 21
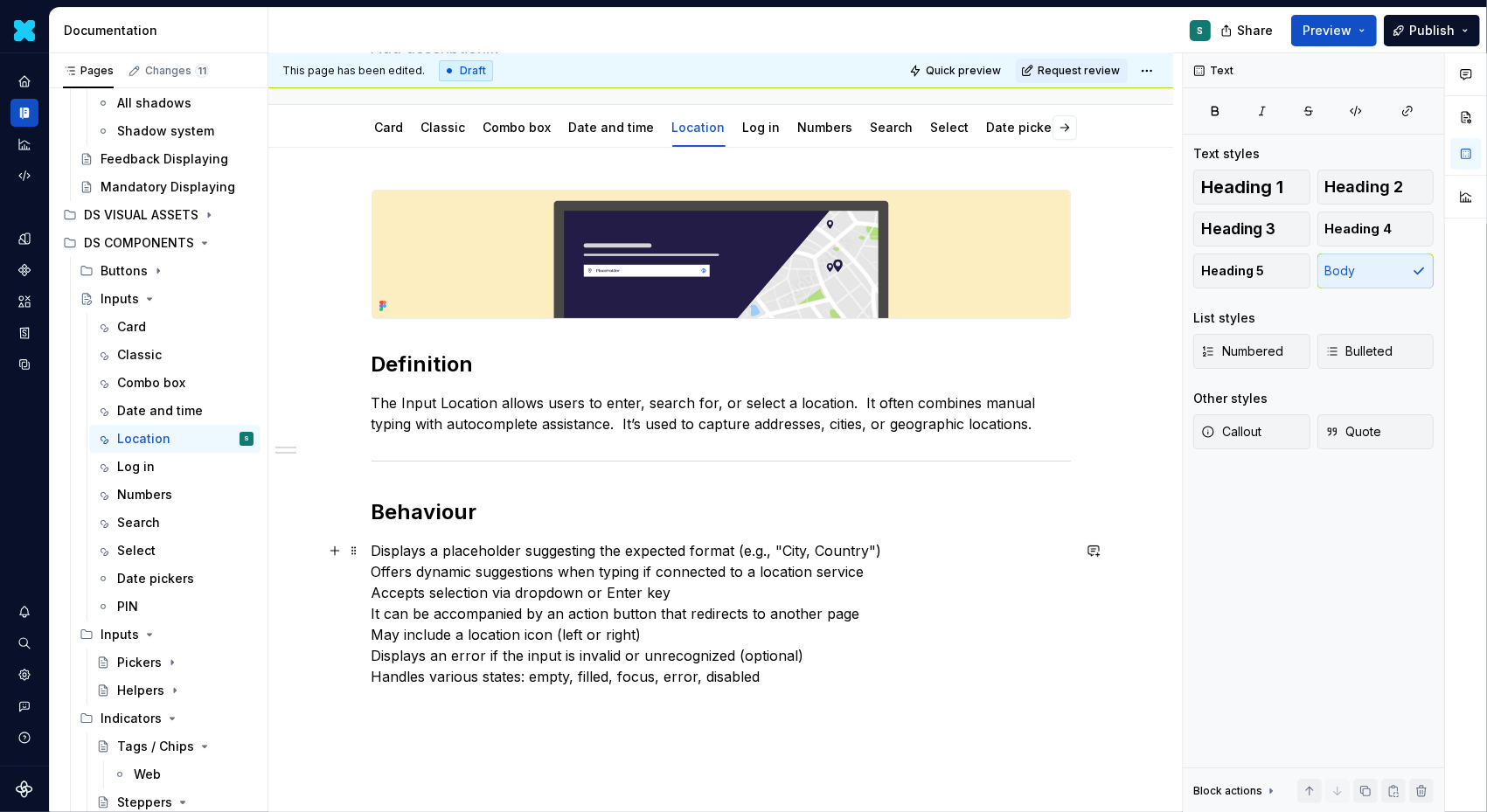
scroll to position [237, 0]
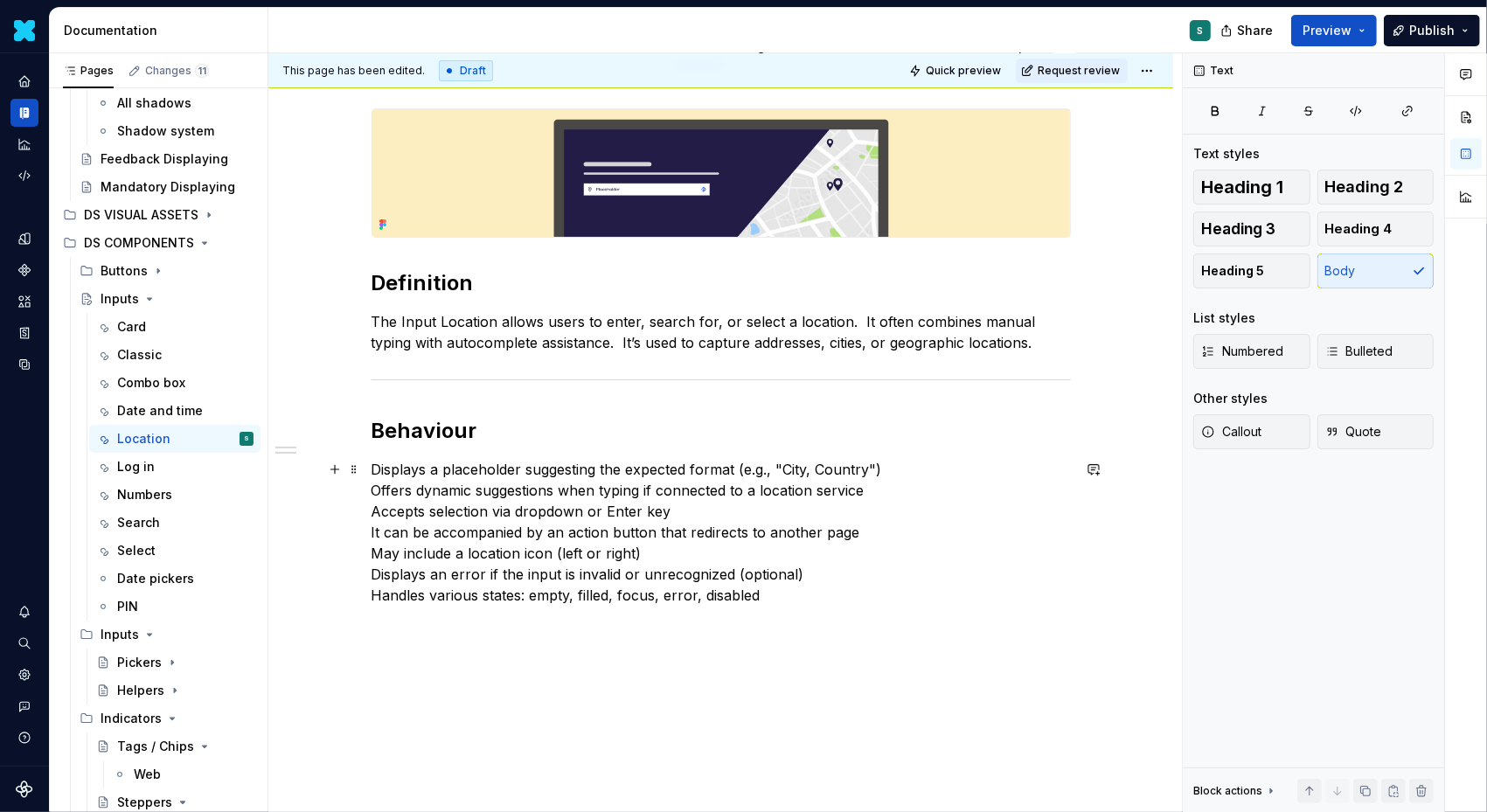
click at [374, 488] on div "Definition The Input Location allows users to enter, search for, or select a lo…" at bounding box center [720, 469] width 905 height 804
click at [740, 601] on p "Displays a placeholder suggesting the expected format (e.g., "City, Country") O…" at bounding box center [721, 532] width 700 height 147
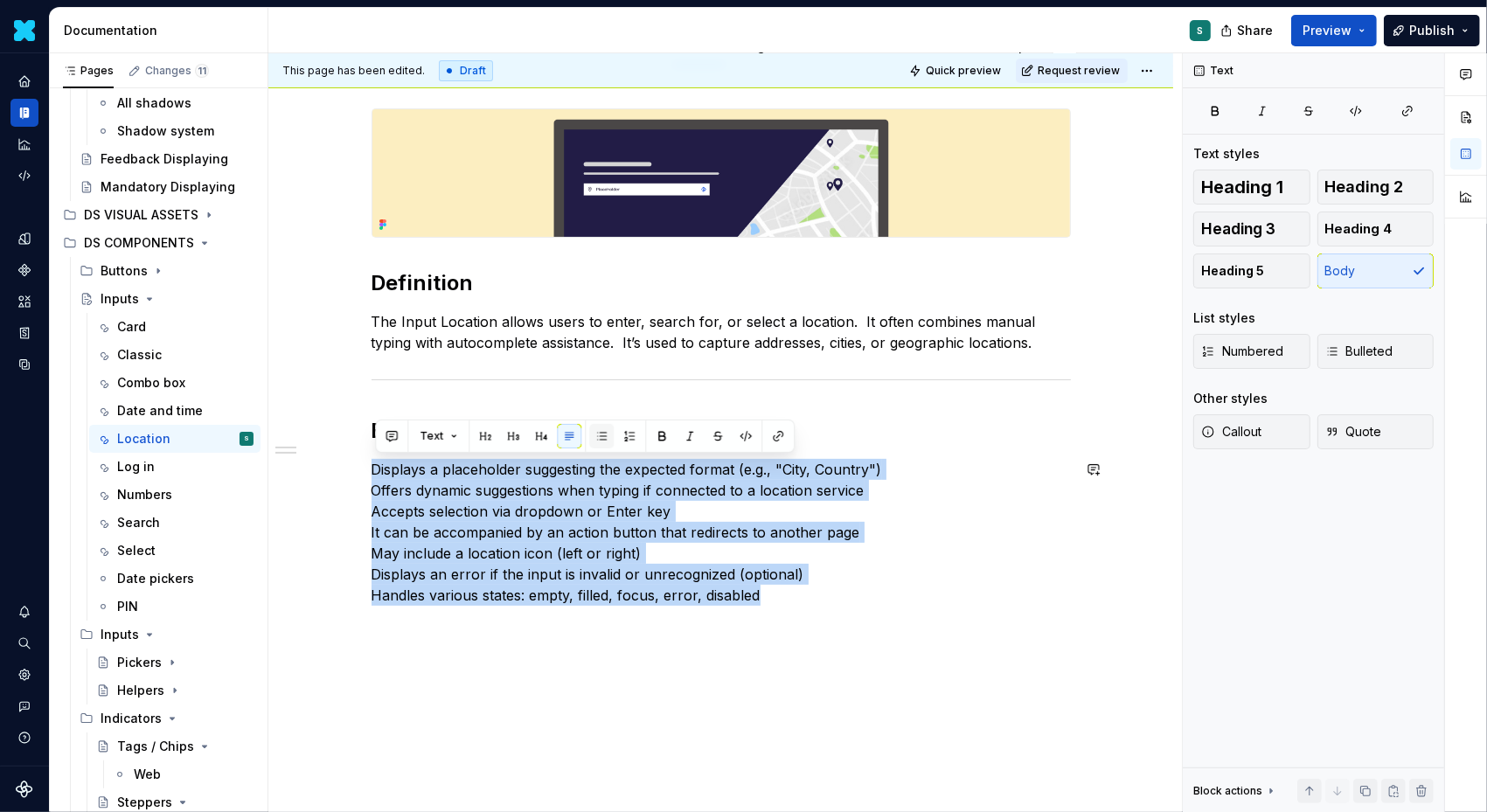
click at [594, 441] on button "button" at bounding box center [601, 436] width 24 height 24
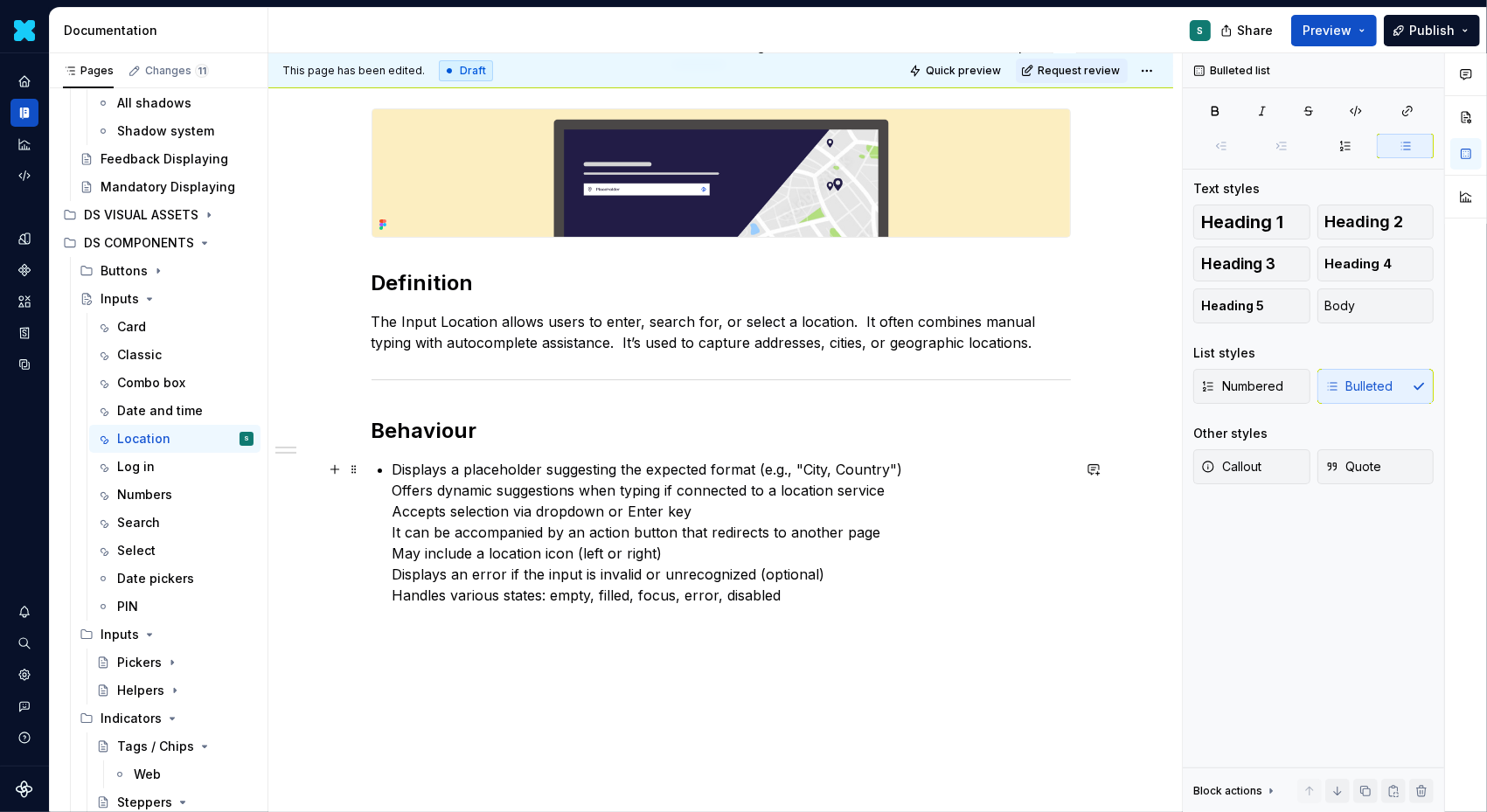
click at [397, 487] on p "Displays a placeholder suggesting the expected format (e.g., "City, Country") O…" at bounding box center [731, 532] width 678 height 147
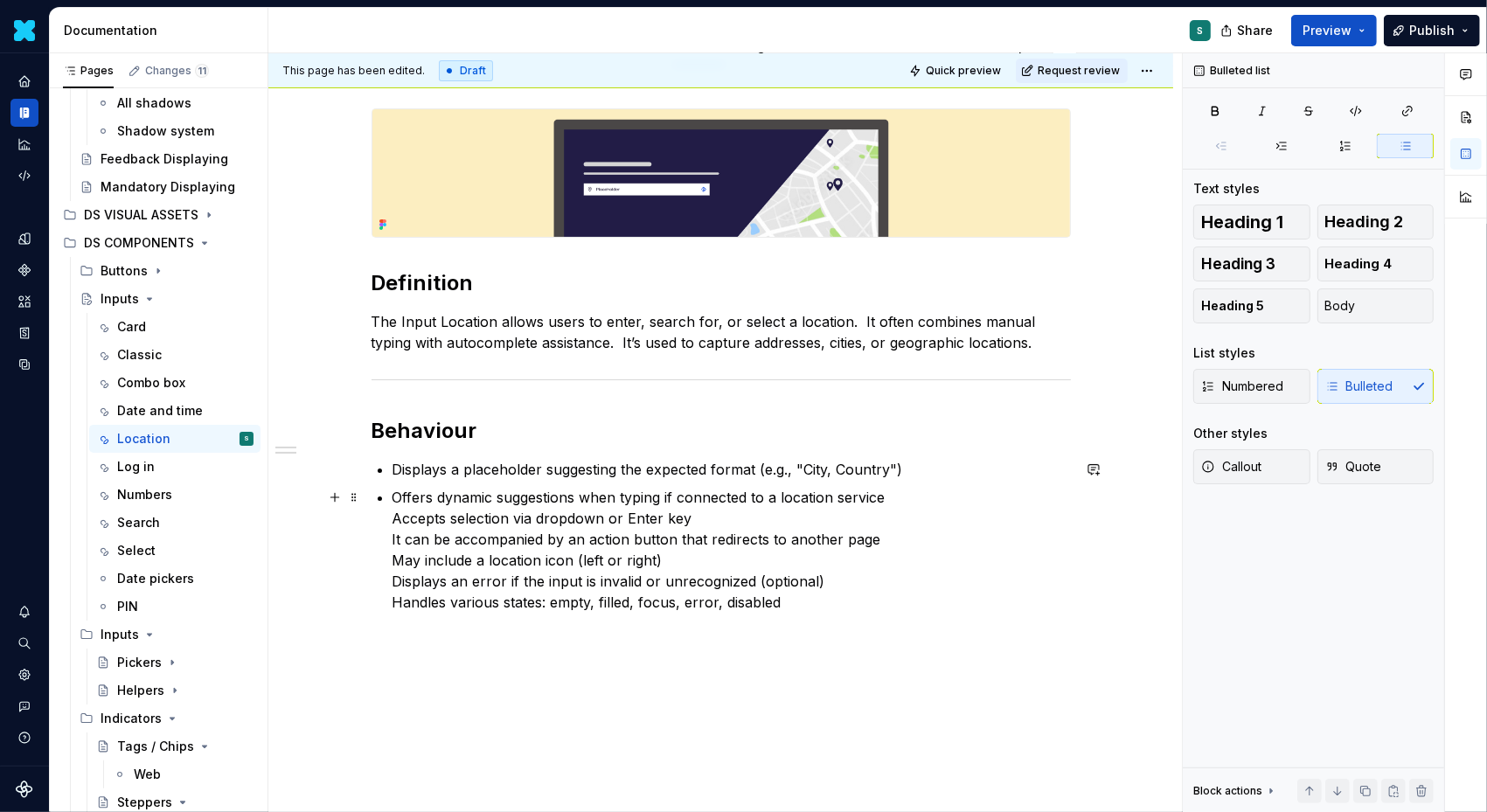
click at [392, 520] on div "Definition The Input Location allows users to enter, search for, or select a lo…" at bounding box center [721, 361] width 700 height 504
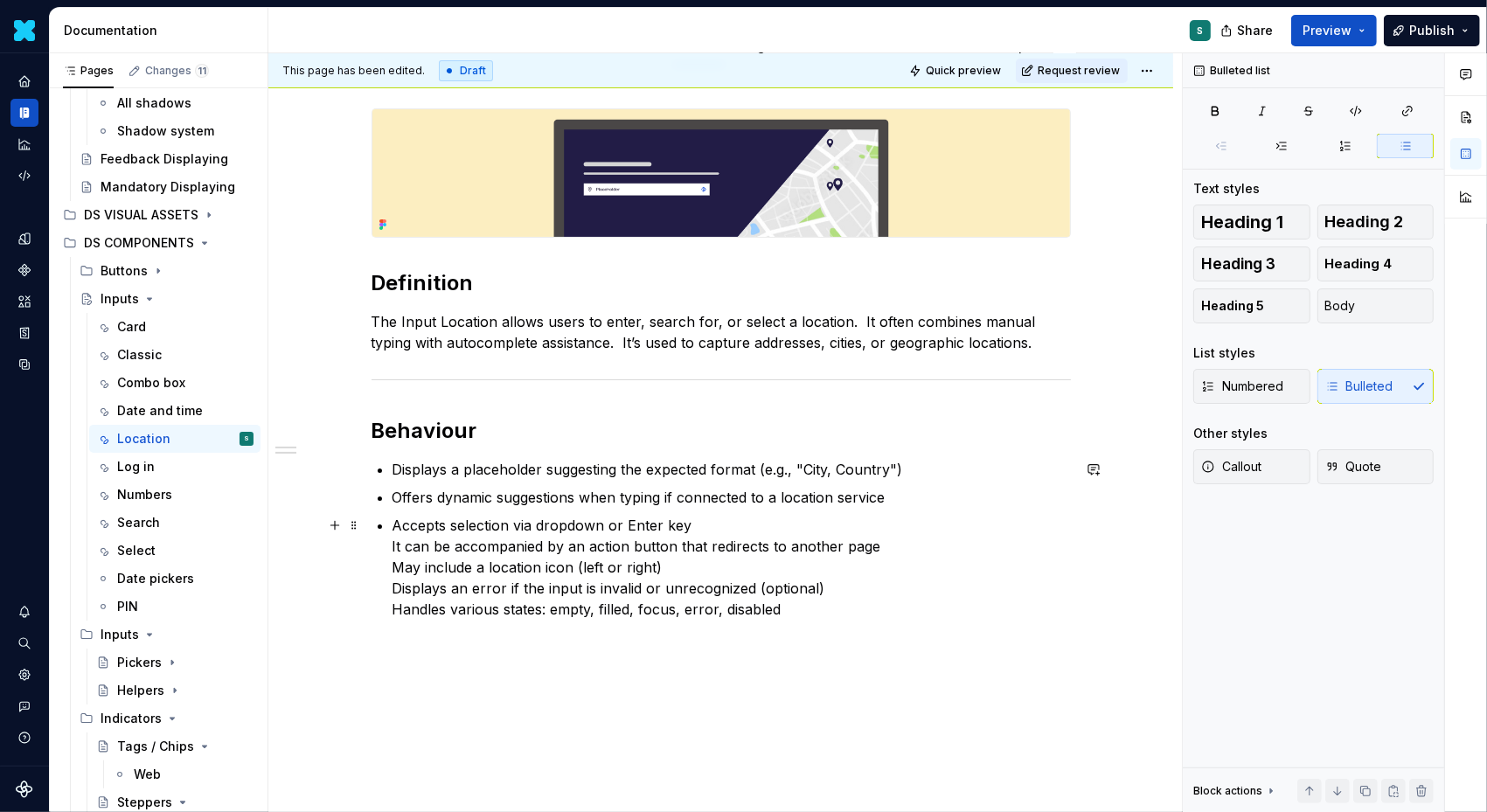
click at [399, 545] on p "Accepts selection via dropdown or Enter key It can be accompanied by an action …" at bounding box center [731, 568] width 678 height 105
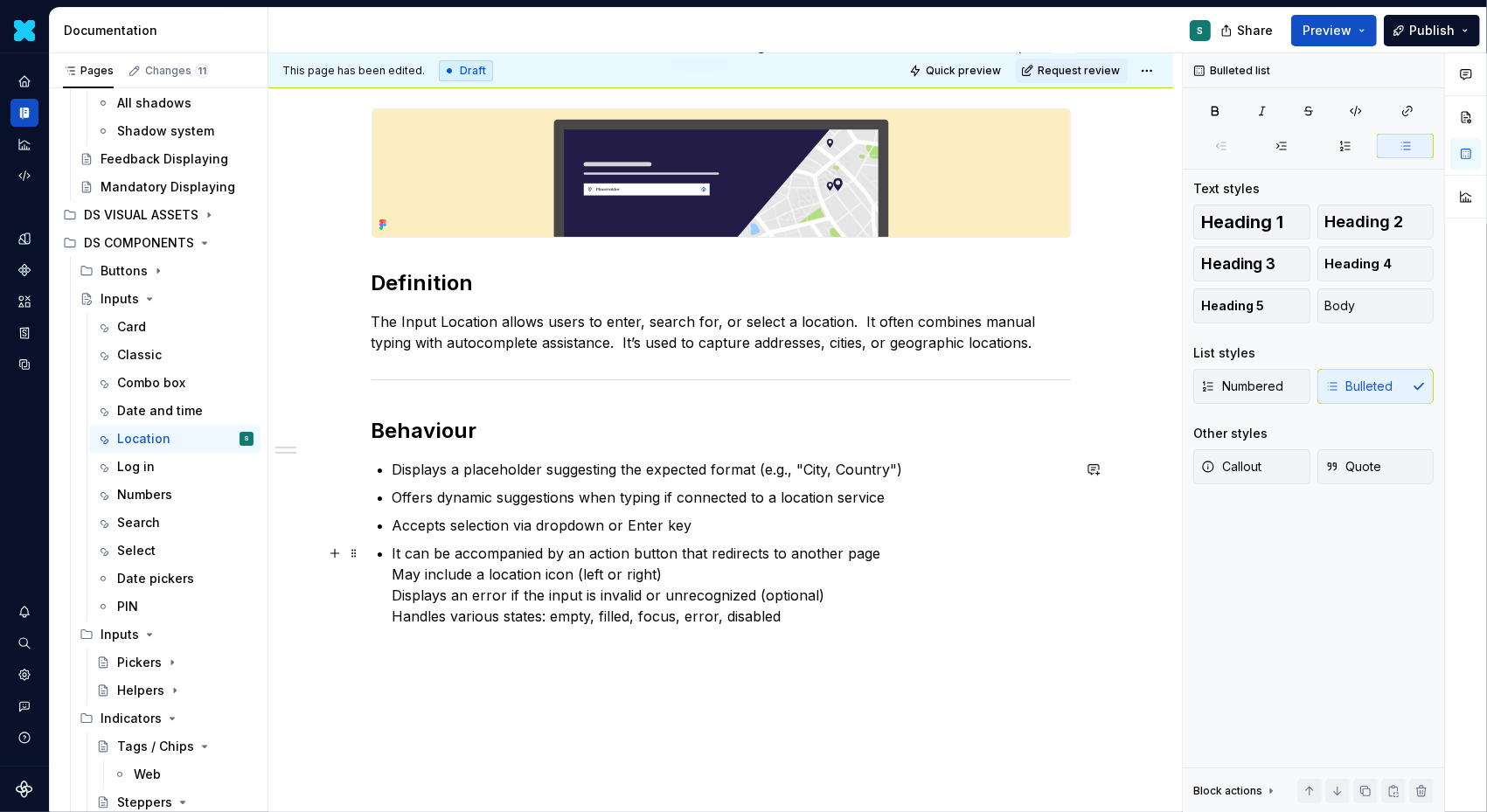
click at [393, 572] on div "Definition The Input Location allows users to enter, search for, or select a lo…" at bounding box center [721, 368] width 700 height 519
click at [399, 577] on p "It can be accompanied by an action button that redirects to another page May in…" at bounding box center [731, 585] width 678 height 84
click at [392, 603] on div "Definition The Input Location allows users to enter, search for, or select a lo…" at bounding box center [721, 371] width 700 height 525
click at [394, 603] on div "Definition The Input Location allows users to enter, search for, or select a lo…" at bounding box center [721, 371] width 700 height 525
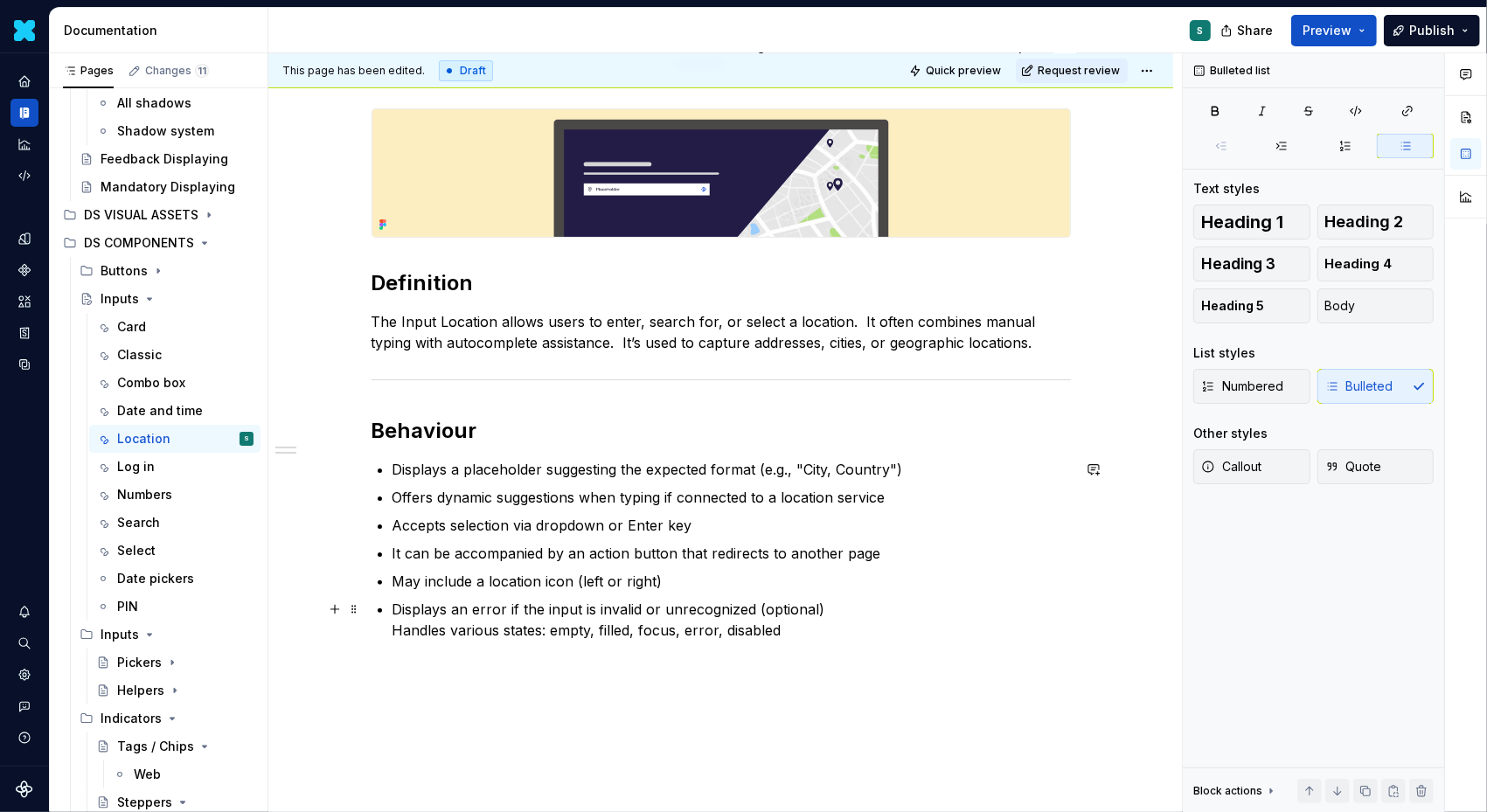
click at [398, 631] on p "Displays an error if the input is invalid or unrecognized (optional) Handles va…" at bounding box center [731, 619] width 678 height 42
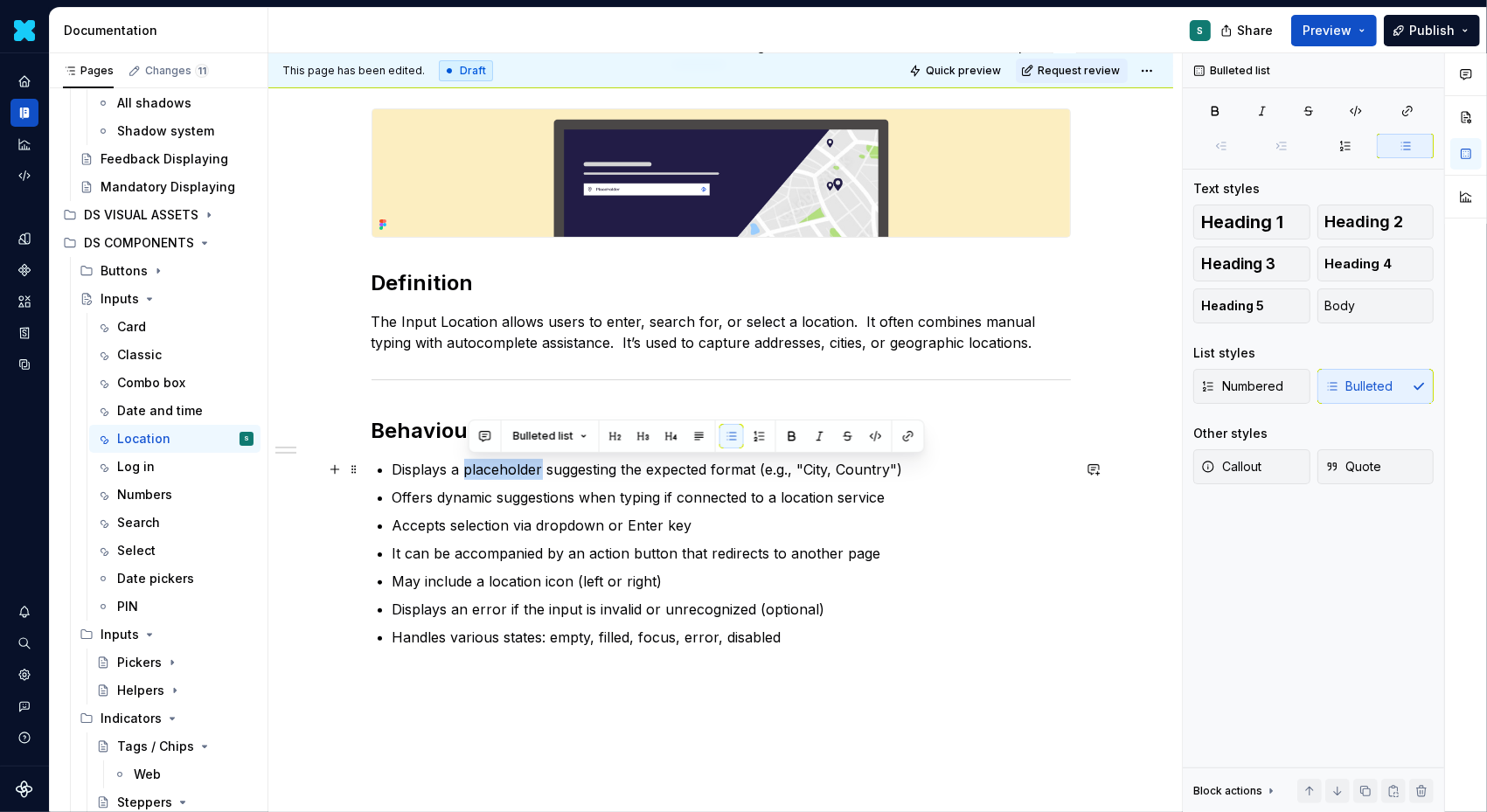
drag, startPoint x: 469, startPoint y: 469, endPoint x: 546, endPoint y: 468, distance: 77.0
click at [546, 469] on p "Displays a placeholder suggesting the expected format (e.g., "City, Country")" at bounding box center [731, 470] width 678 height 21
click at [788, 439] on button "button" at bounding box center [792, 436] width 24 height 24
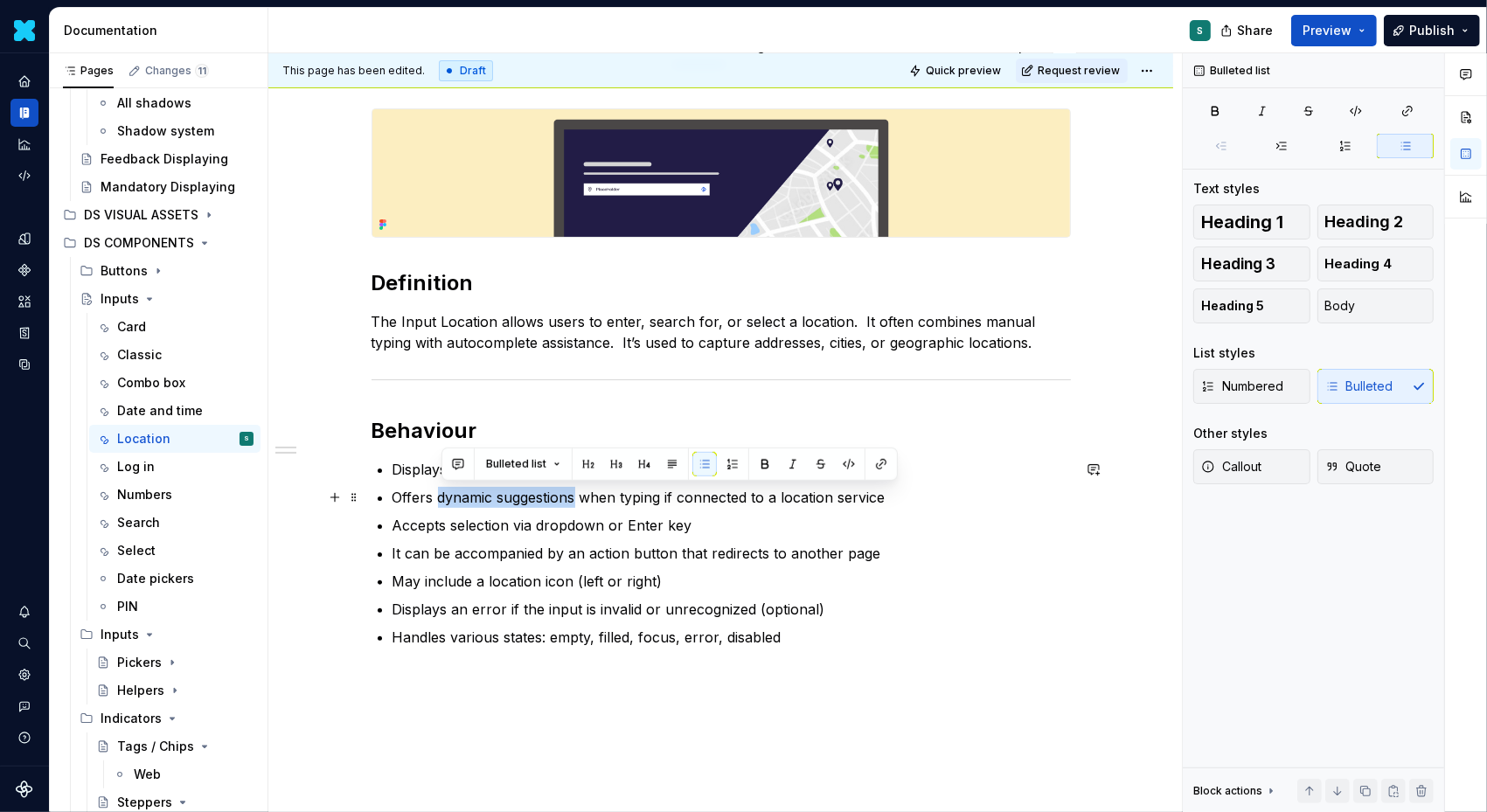
drag, startPoint x: 440, startPoint y: 496, endPoint x: 583, endPoint y: 496, distance: 143.0
click at [583, 496] on p "Offers dynamic suggestions when typing if connected to a location service" at bounding box center [731, 497] width 678 height 21
click at [762, 461] on button "button" at bounding box center [764, 463] width 24 height 24
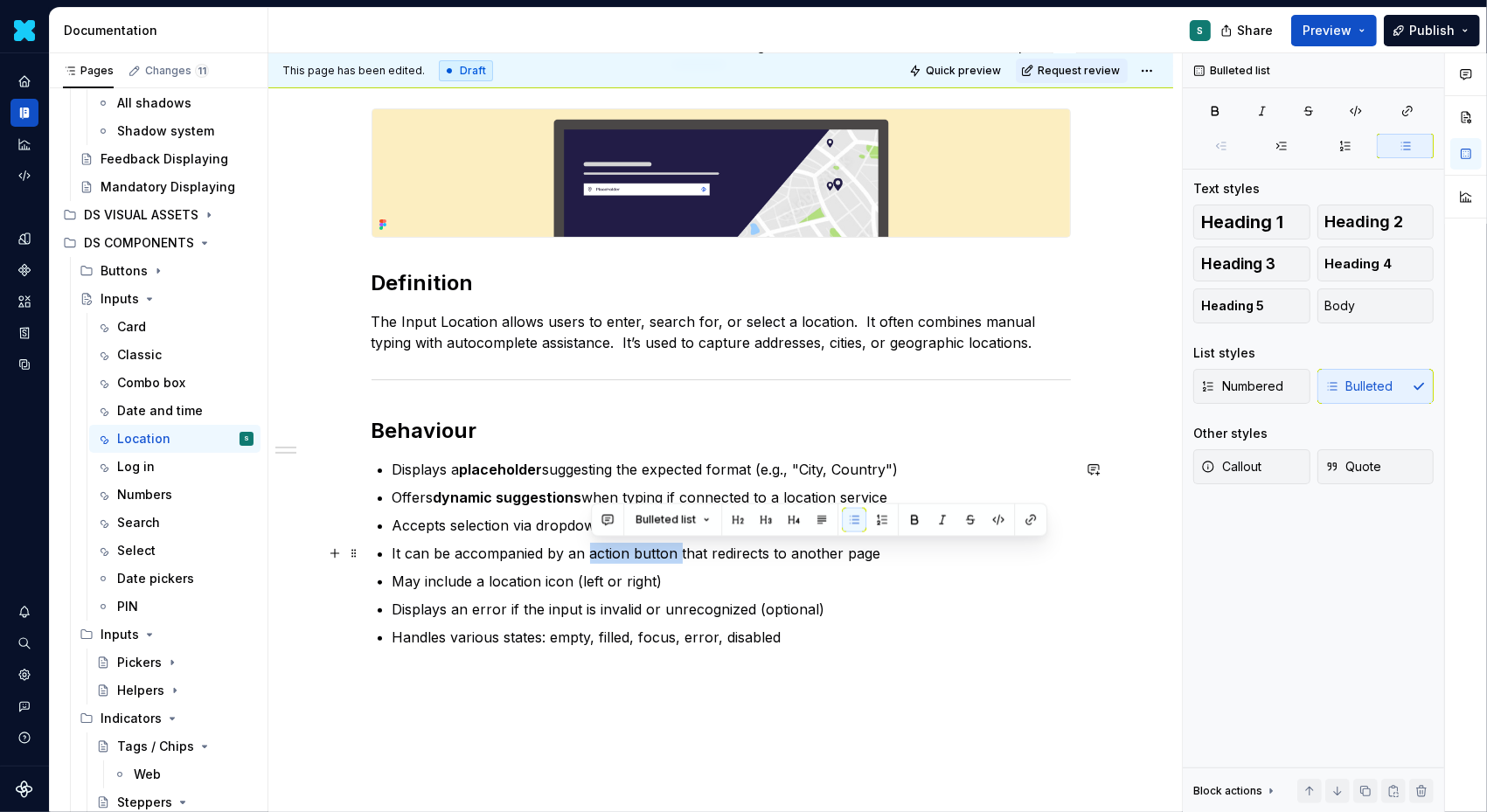
drag, startPoint x: 591, startPoint y: 554, endPoint x: 680, endPoint y: 554, distance: 89.0
click at [680, 554] on p "It can be accompanied by an action button that redirects to another page" at bounding box center [731, 554] width 678 height 21
click at [546, 562] on ul "Displays a placeholder suggesting the expected format (e.g., "City, Country") O…" at bounding box center [731, 554] width 678 height 189
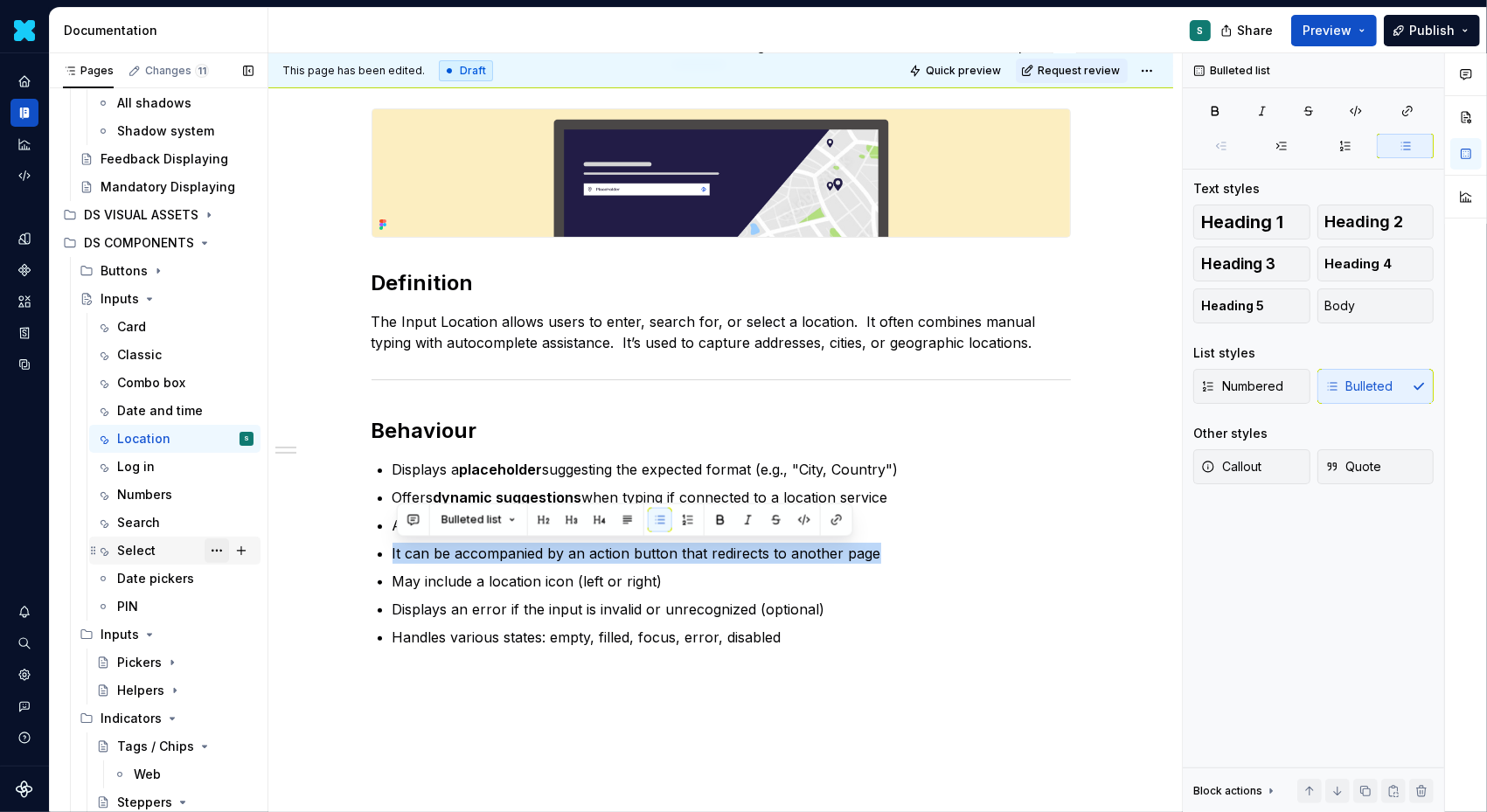
drag, startPoint x: 885, startPoint y: 553, endPoint x: 206, endPoint y: 551, distance: 679.0
click at [206, 551] on div "Pages Changes 11 Add Accessibility guide for tree Page tree. Navigate the tree …" at bounding box center [768, 437] width 1437 height 767
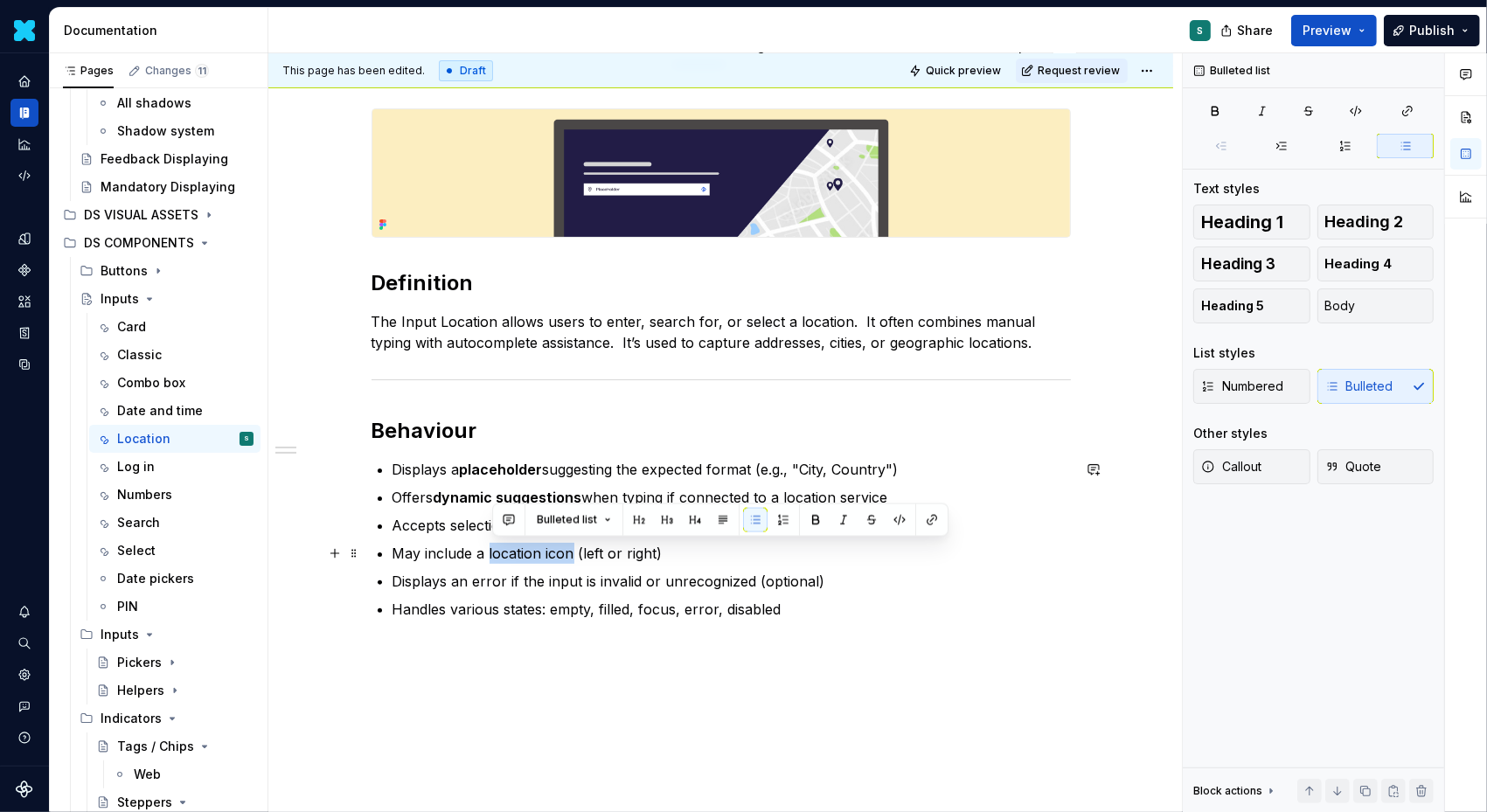
drag, startPoint x: 493, startPoint y: 554, endPoint x: 576, endPoint y: 554, distance: 83.0
click at [576, 554] on p "May include a location icon (left or right)" at bounding box center [731, 554] width 678 height 21
click at [812, 521] on button "button" at bounding box center [815, 520] width 24 height 24
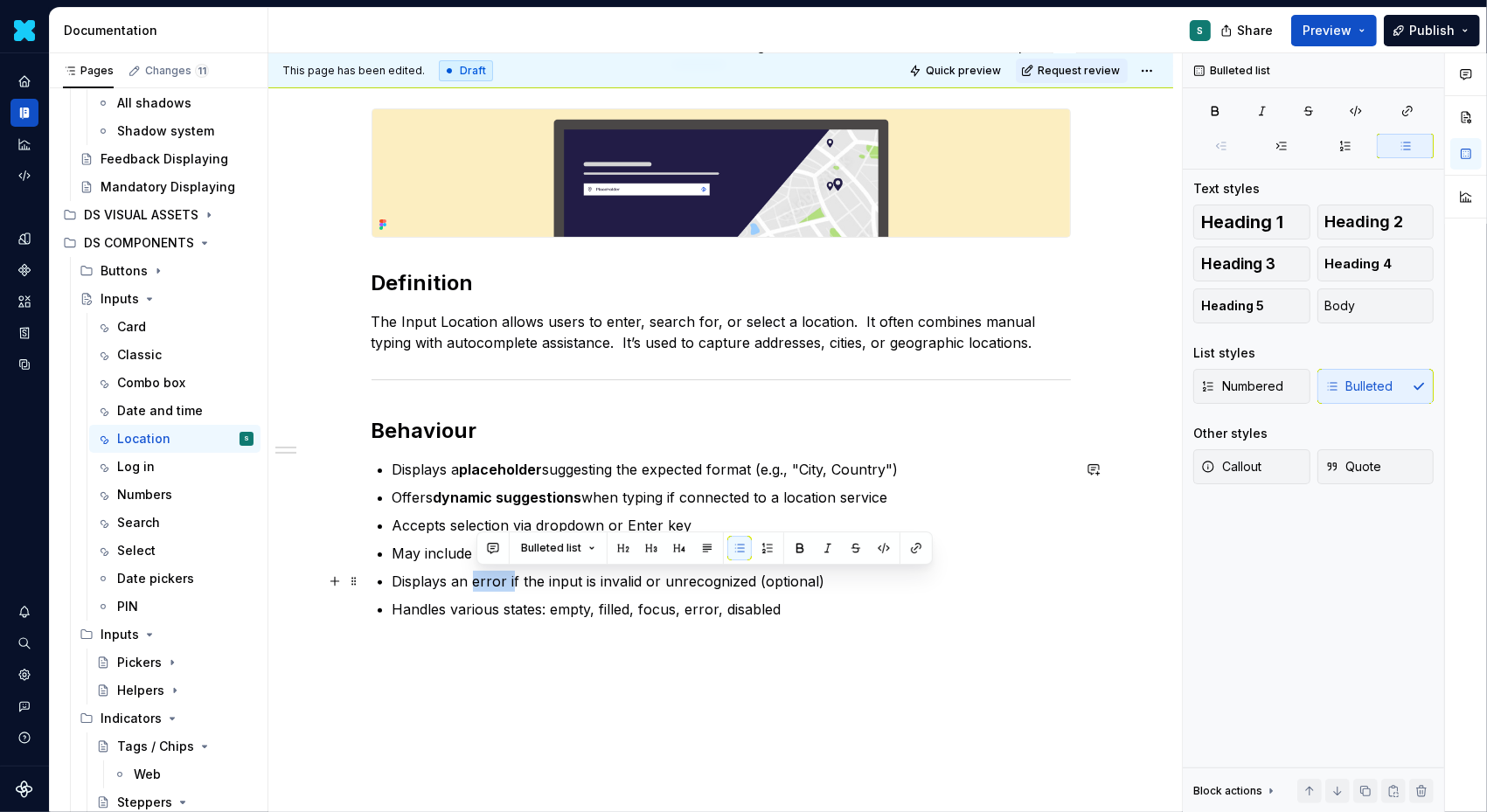
drag, startPoint x: 479, startPoint y: 584, endPoint x: 515, endPoint y: 584, distance: 36.0
click at [515, 584] on p "Displays an error if the input is invalid or unrecognized (optional)" at bounding box center [731, 581] width 678 height 21
drag, startPoint x: 395, startPoint y: 581, endPoint x: 508, endPoint y: 584, distance: 113.0
click at [508, 584] on div "Definition The Input Location allows users to enter, search for, or select a lo…" at bounding box center [721, 365] width 700 height 512
click at [711, 542] on button "button" at bounding box center [719, 547] width 24 height 24
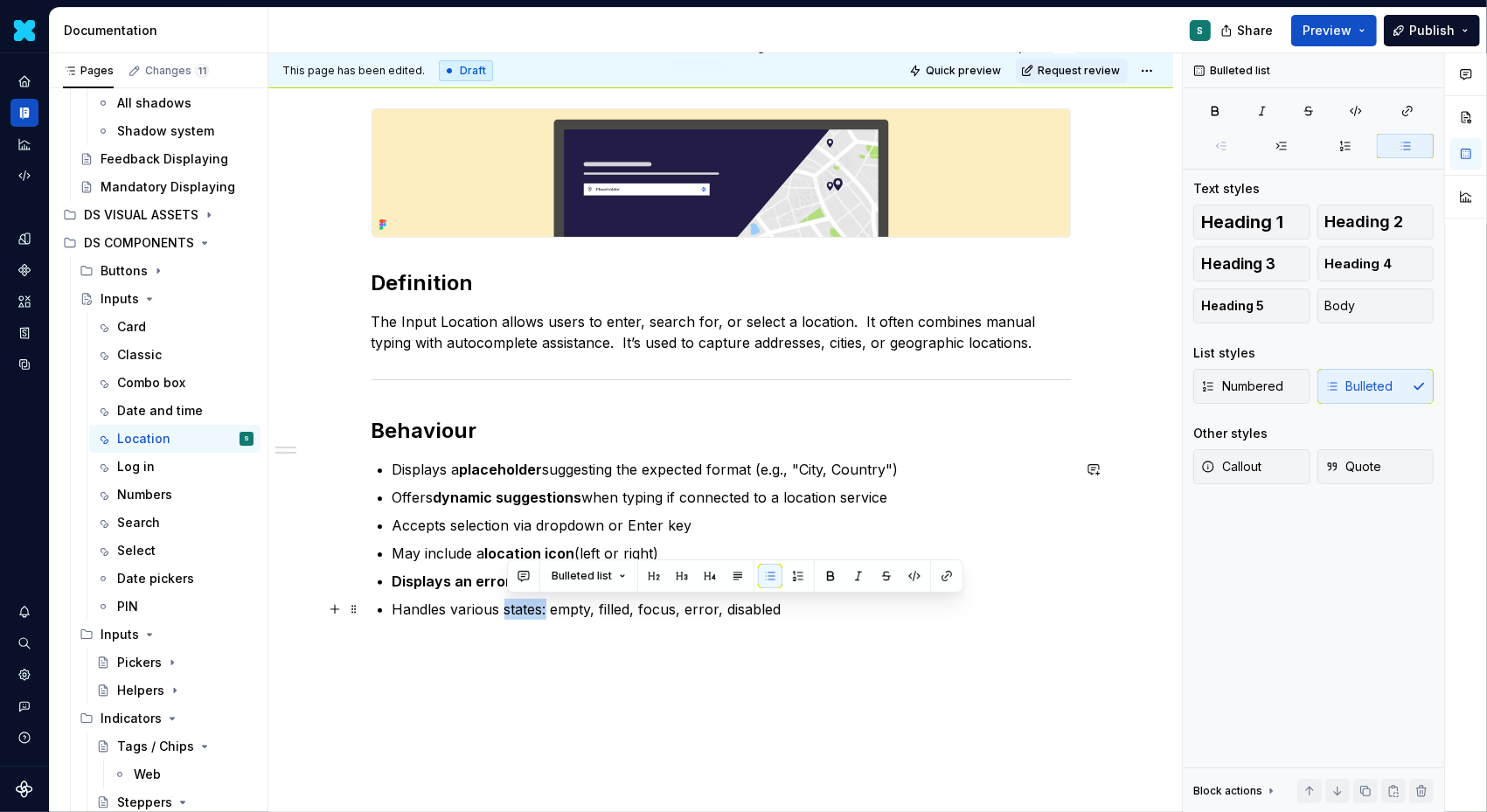
drag, startPoint x: 508, startPoint y: 610, endPoint x: 549, endPoint y: 611, distance: 41.0
click at [549, 611] on p "Handles various states: empty, filled, focus, error, disabled" at bounding box center [731, 610] width 678 height 21
click at [828, 577] on button "button" at bounding box center [830, 576] width 24 height 24
click at [753, 638] on div "Definition The Input Location allows users to enter, search for, or select a lo…" at bounding box center [721, 374] width 700 height 532
click at [422, 641] on div "Definition The Input Location allows users to enter, search for, or select a lo…" at bounding box center [720, 476] width 905 height 818
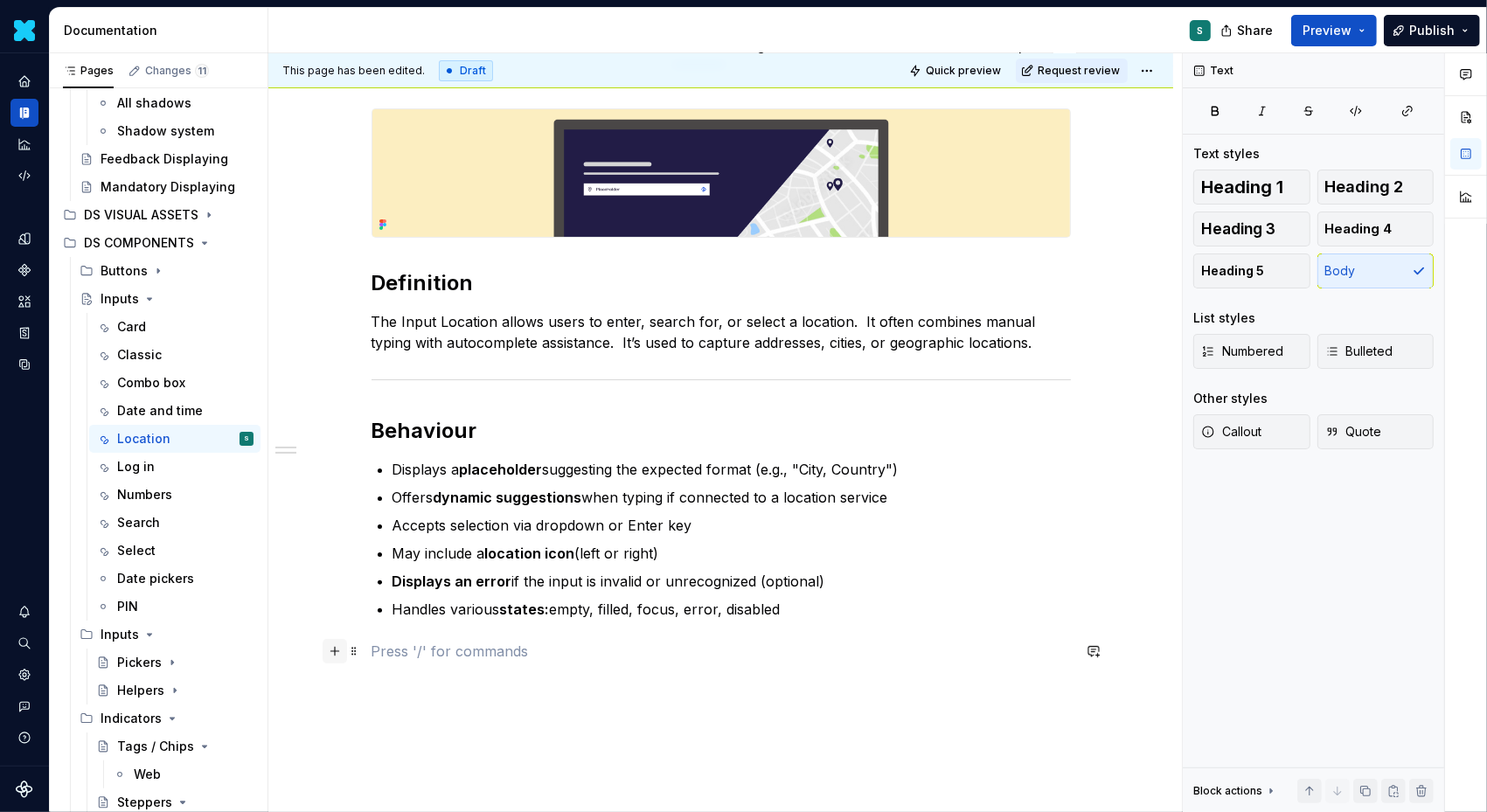
click at [343, 649] on button "button" at bounding box center [334, 651] width 24 height 24
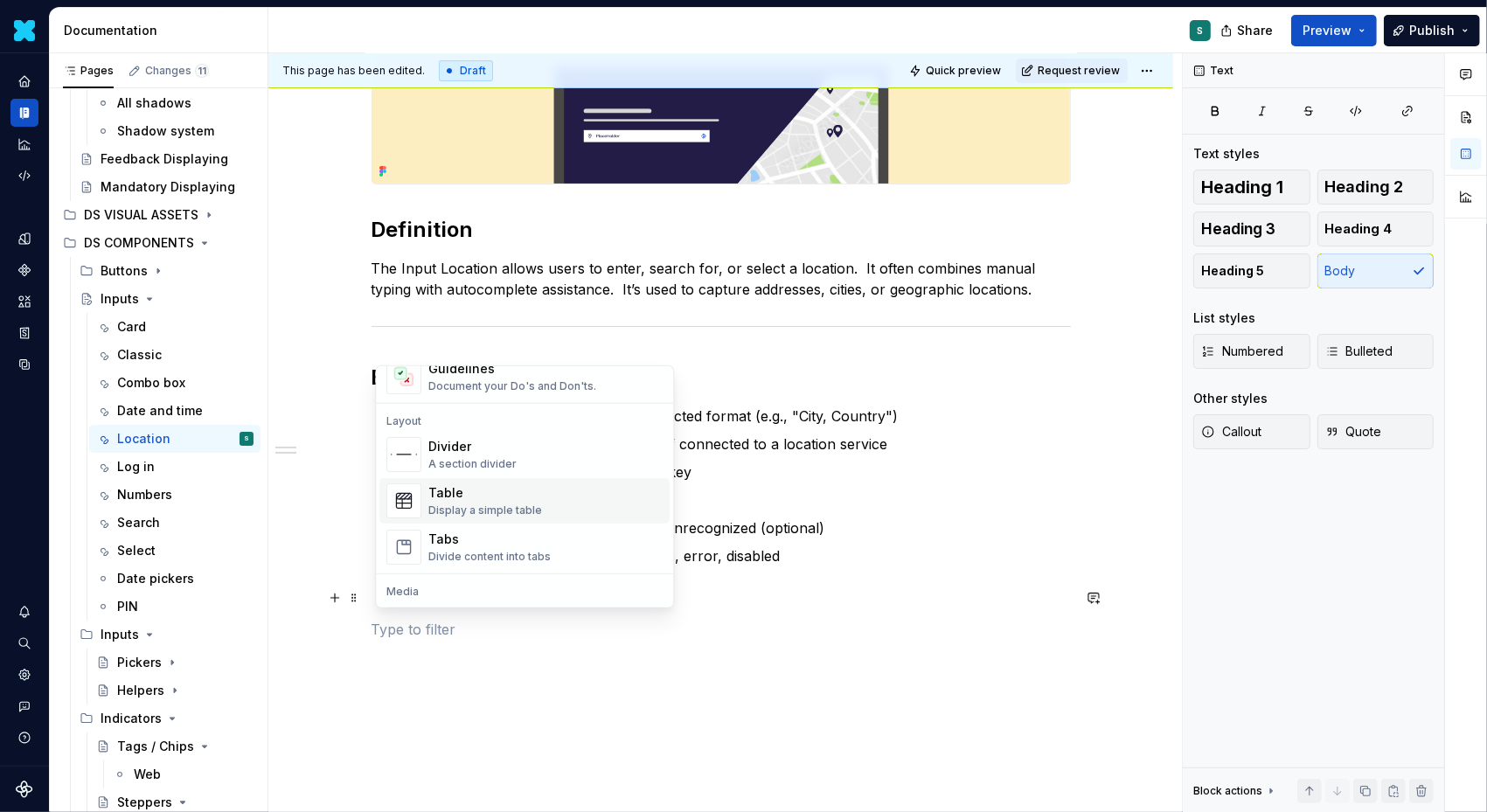
scroll to position [547, 0]
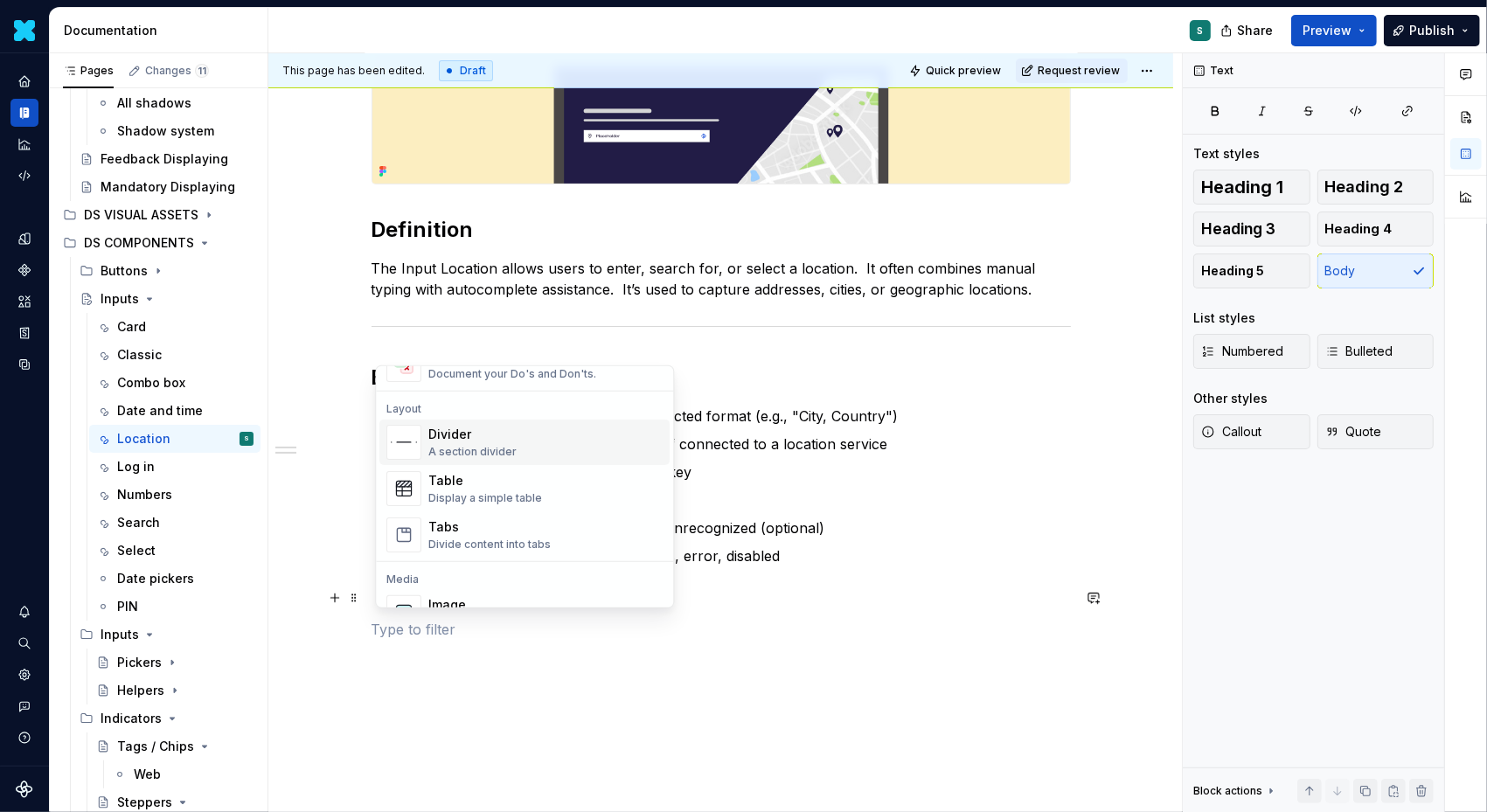
click at [480, 438] on div "Divider" at bounding box center [472, 435] width 88 height 18
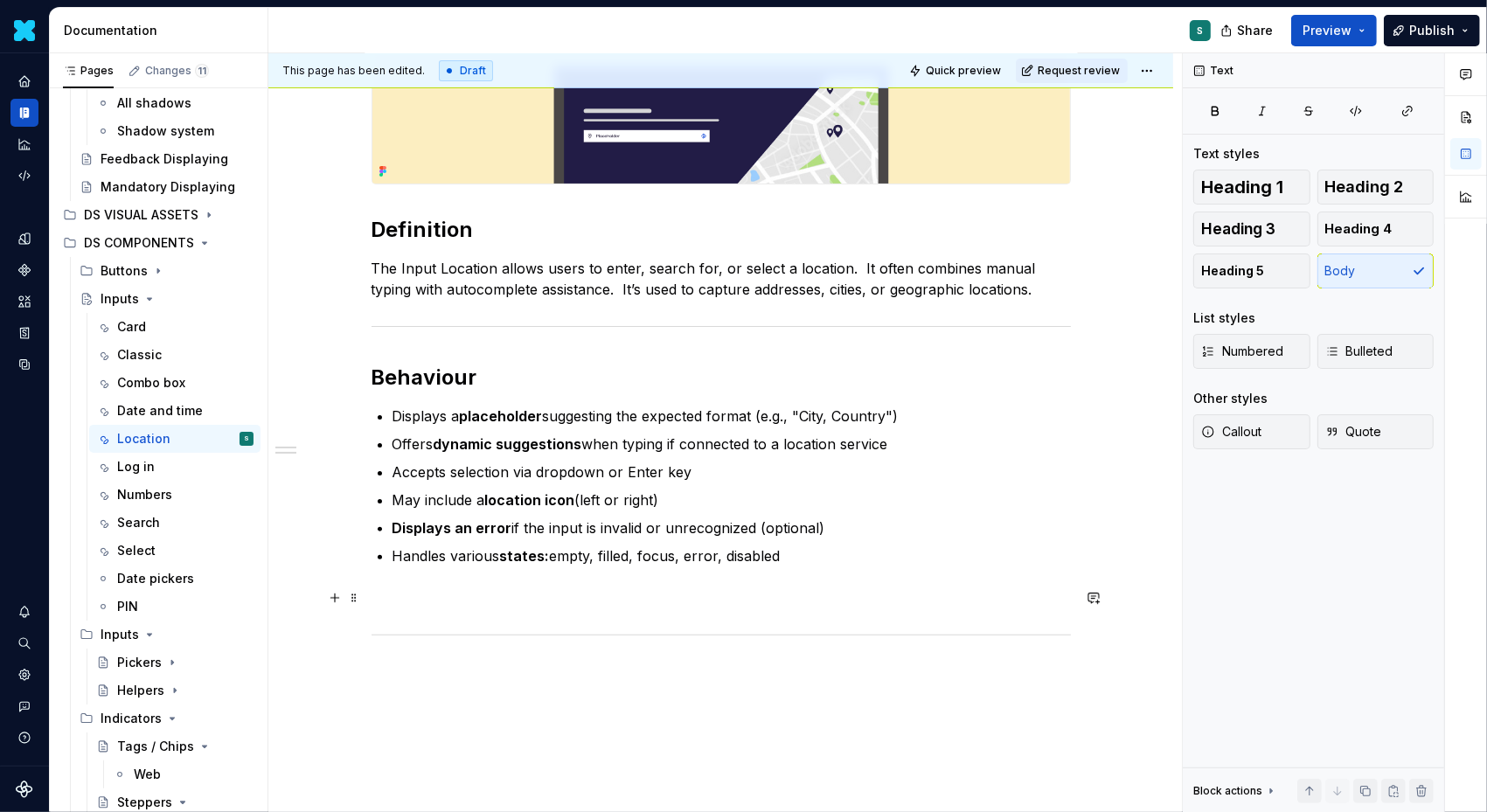
click at [366, 594] on div "Definition The Input Location allows users to enter, search for, or select a lo…" at bounding box center [720, 480] width 905 height 934
click at [359, 595] on span at bounding box center [354, 597] width 14 height 24
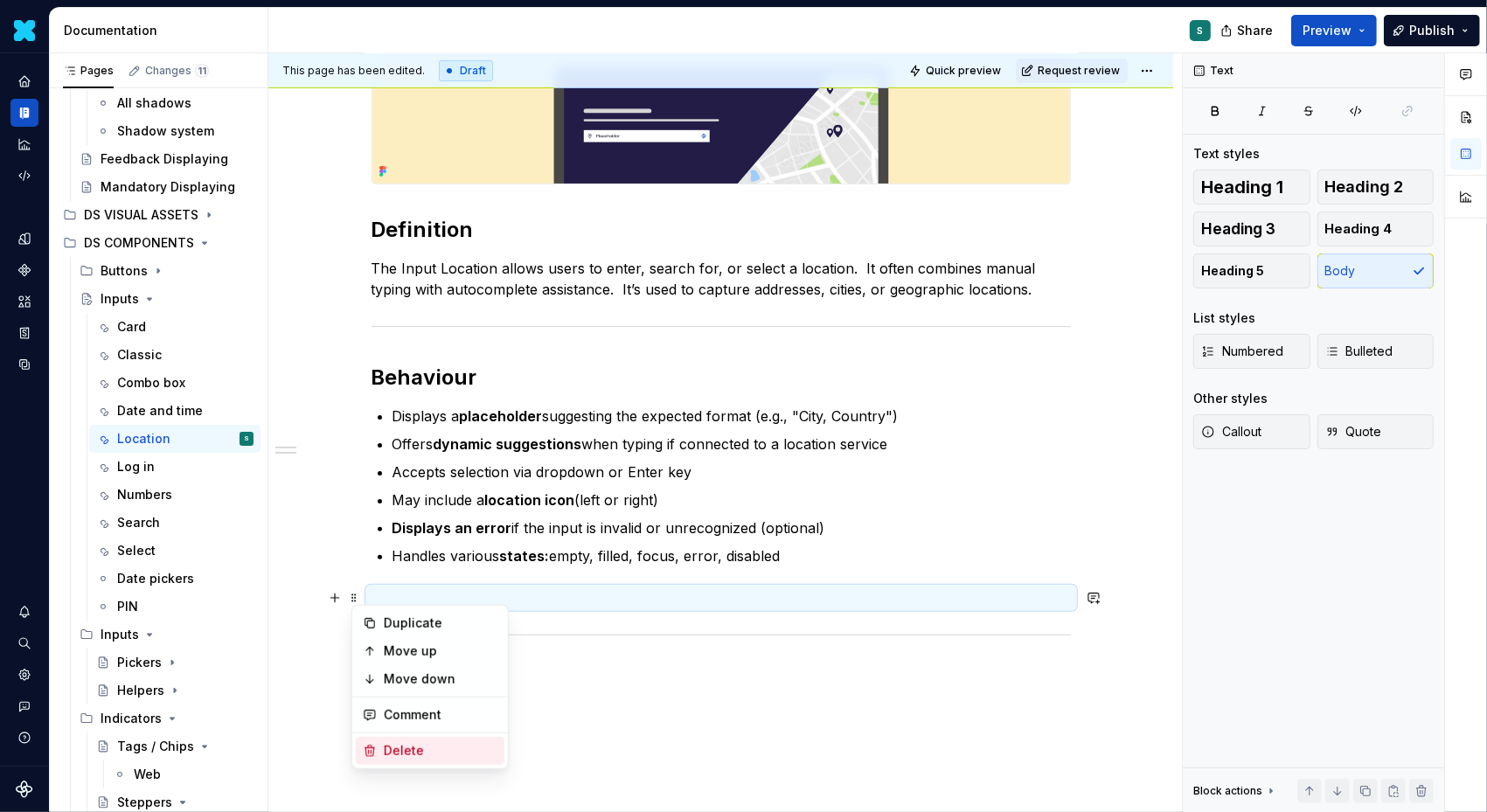
click at [397, 750] on div "Delete" at bounding box center [441, 751] width 114 height 18
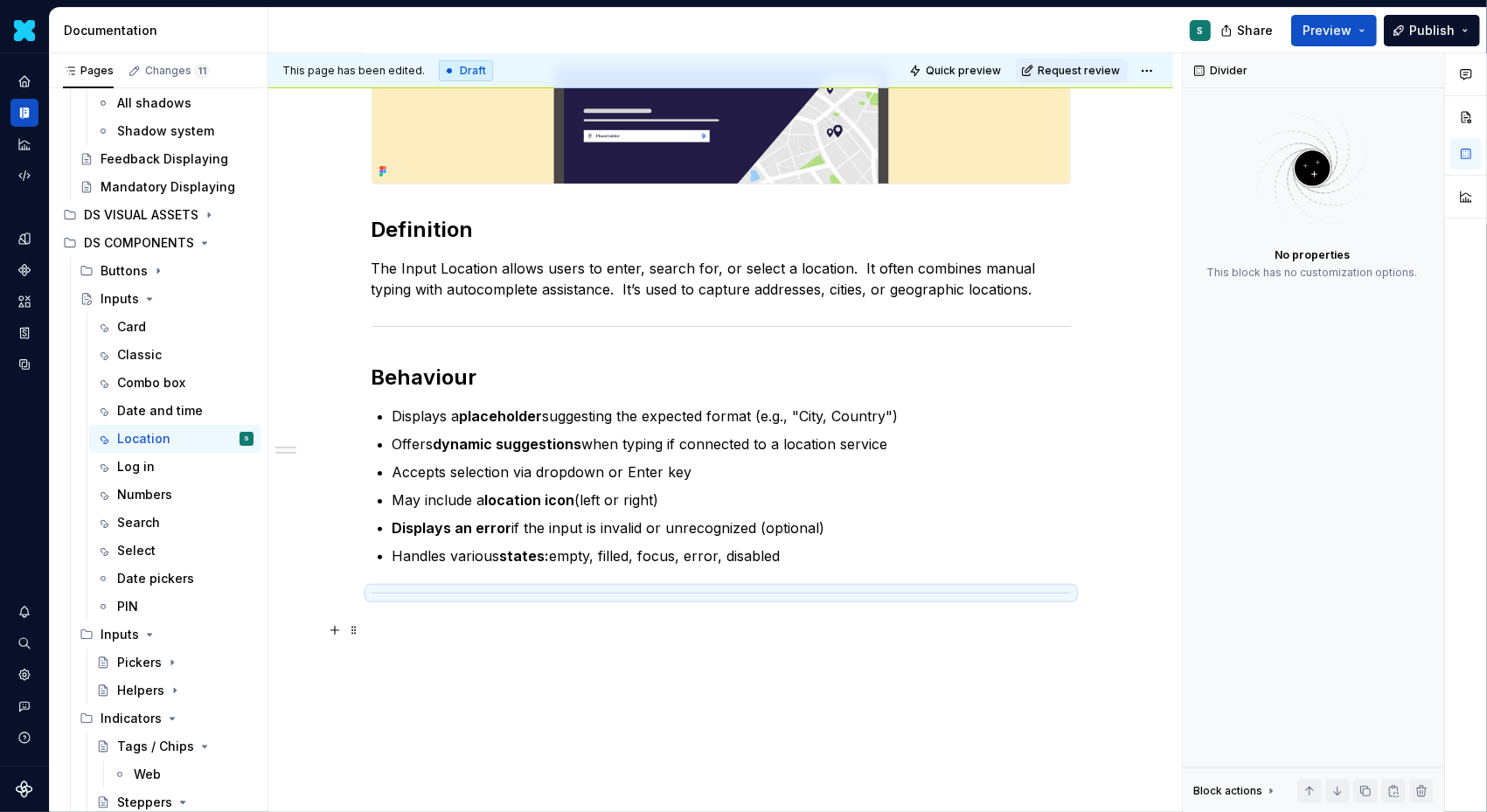
click at [374, 632] on div "Definition The Input Location allows users to enter, search for, or select a lo…" at bounding box center [720, 459] width 905 height 892
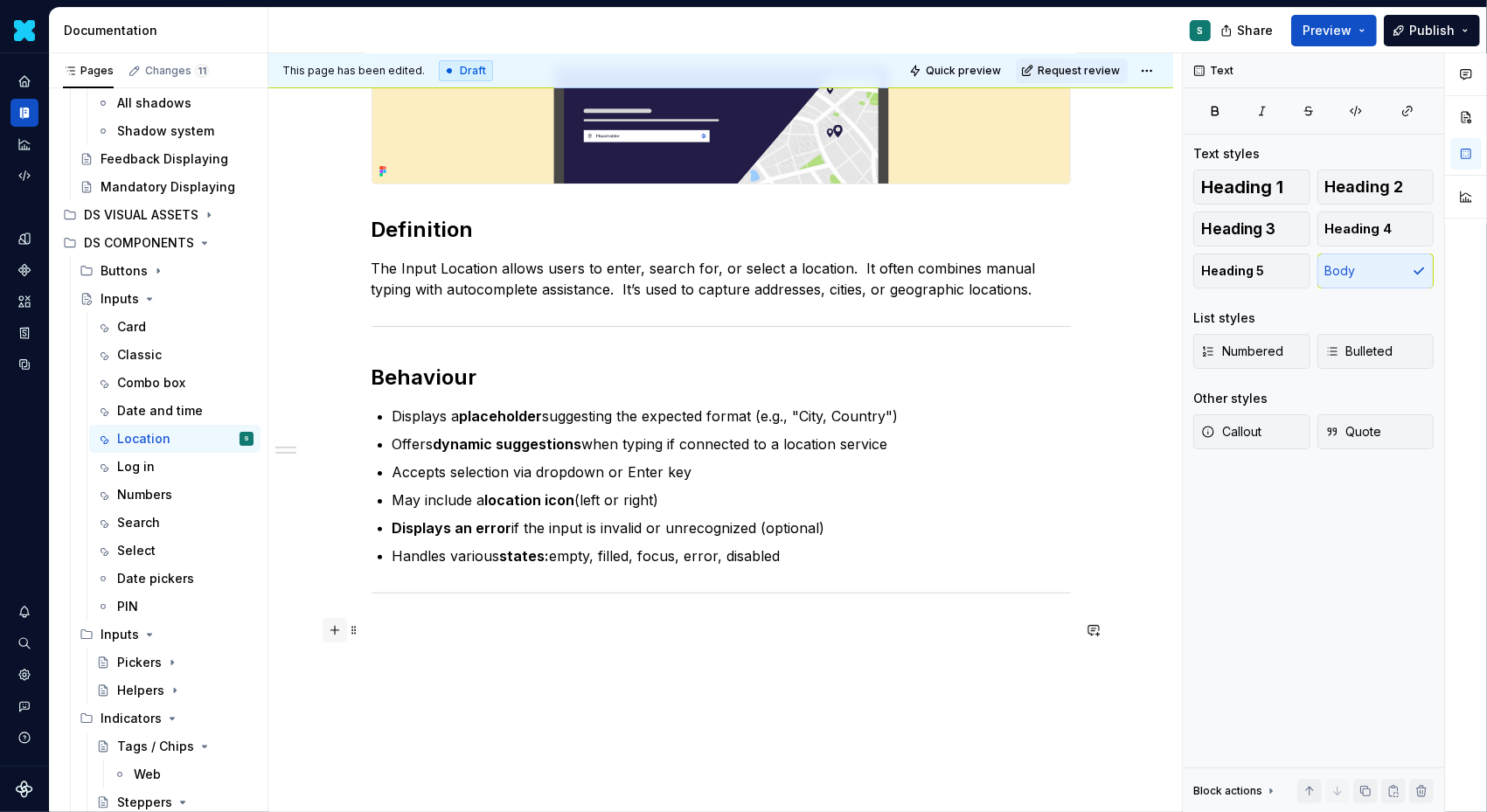
click at [337, 630] on button "button" at bounding box center [334, 629] width 24 height 24
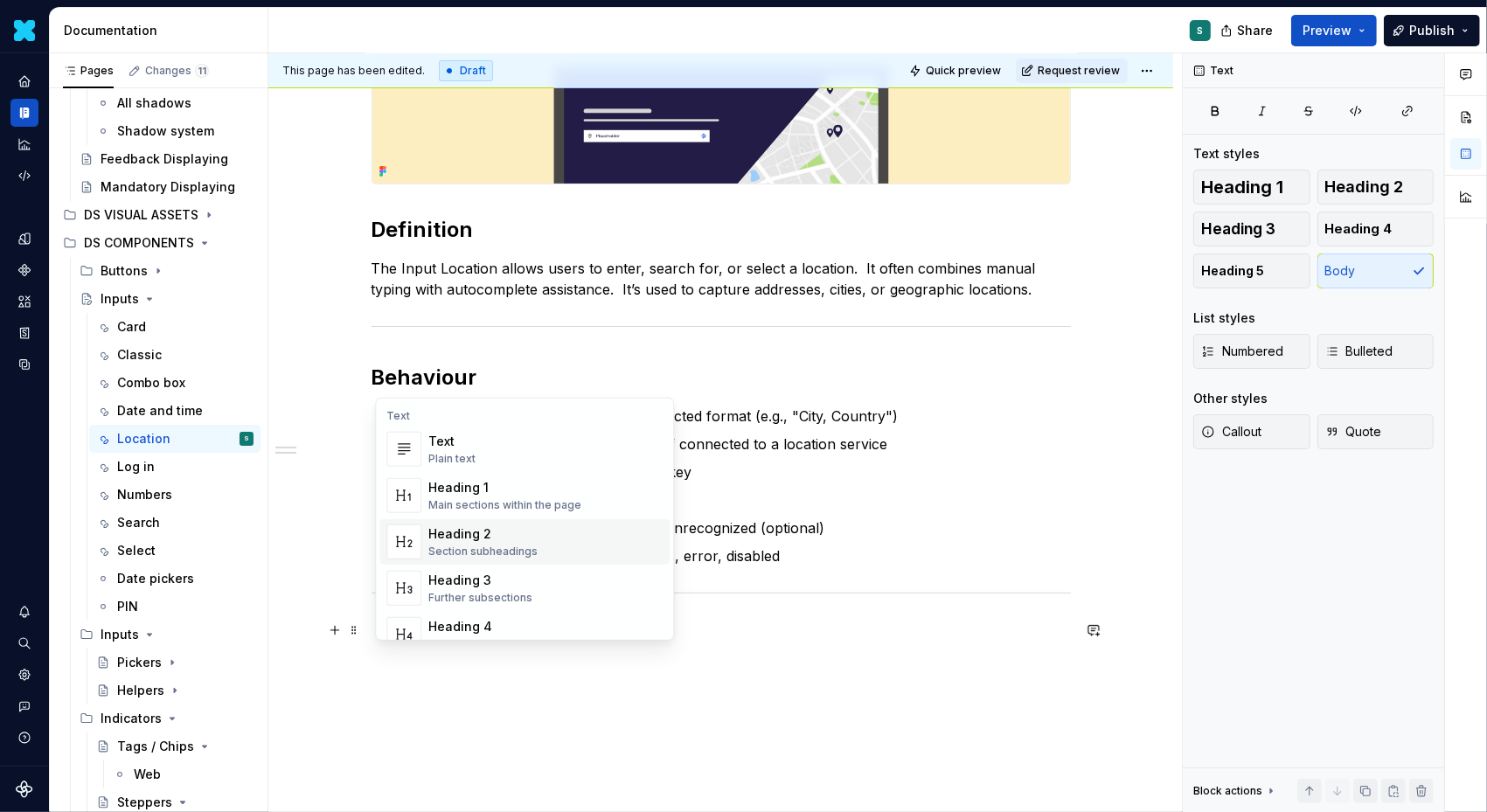
click at [471, 531] on div "Heading 2" at bounding box center [483, 534] width 110 height 18
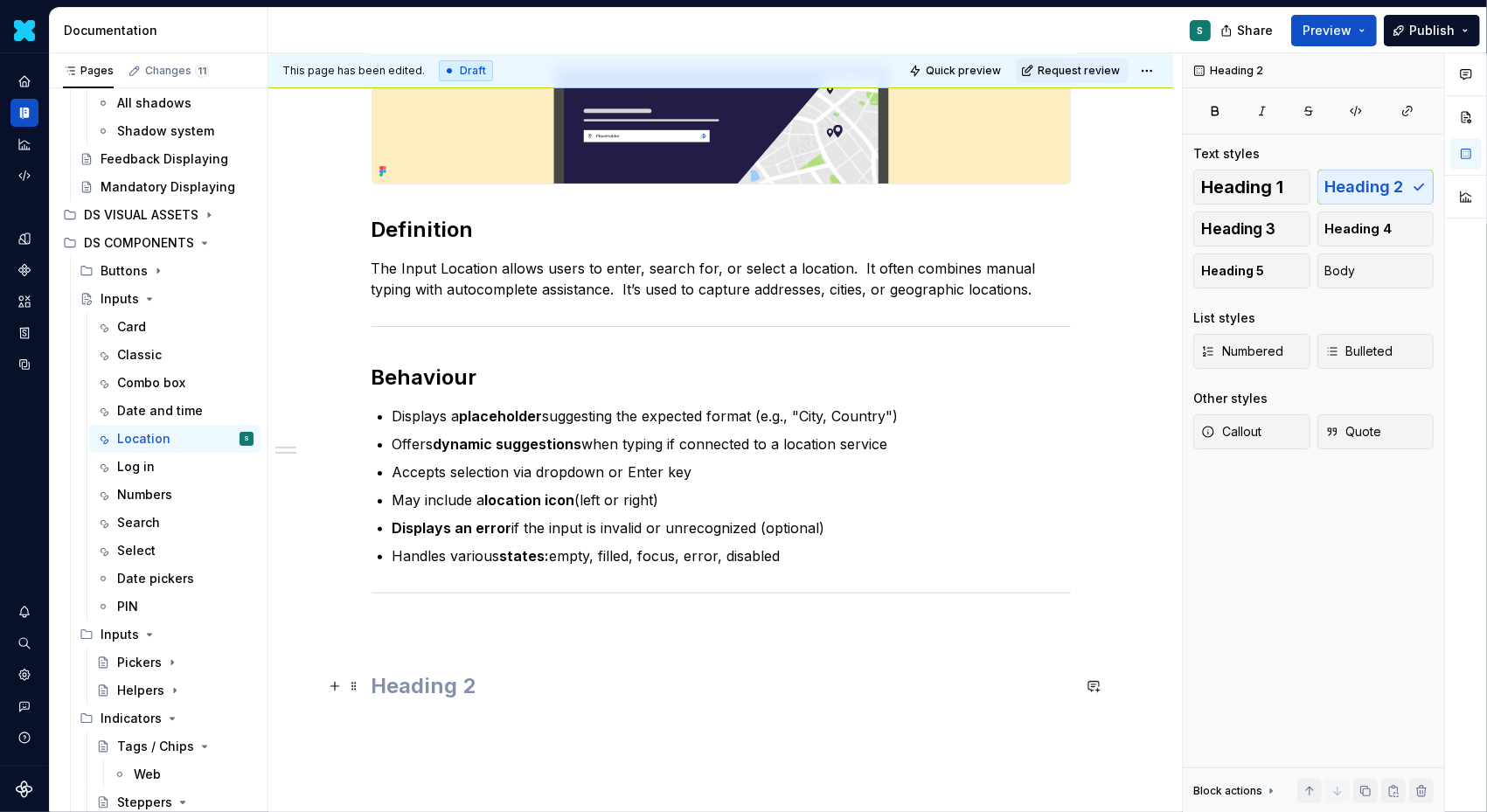
click at [398, 678] on h2 at bounding box center [721, 685] width 700 height 28
click at [357, 634] on span at bounding box center [354, 629] width 14 height 24
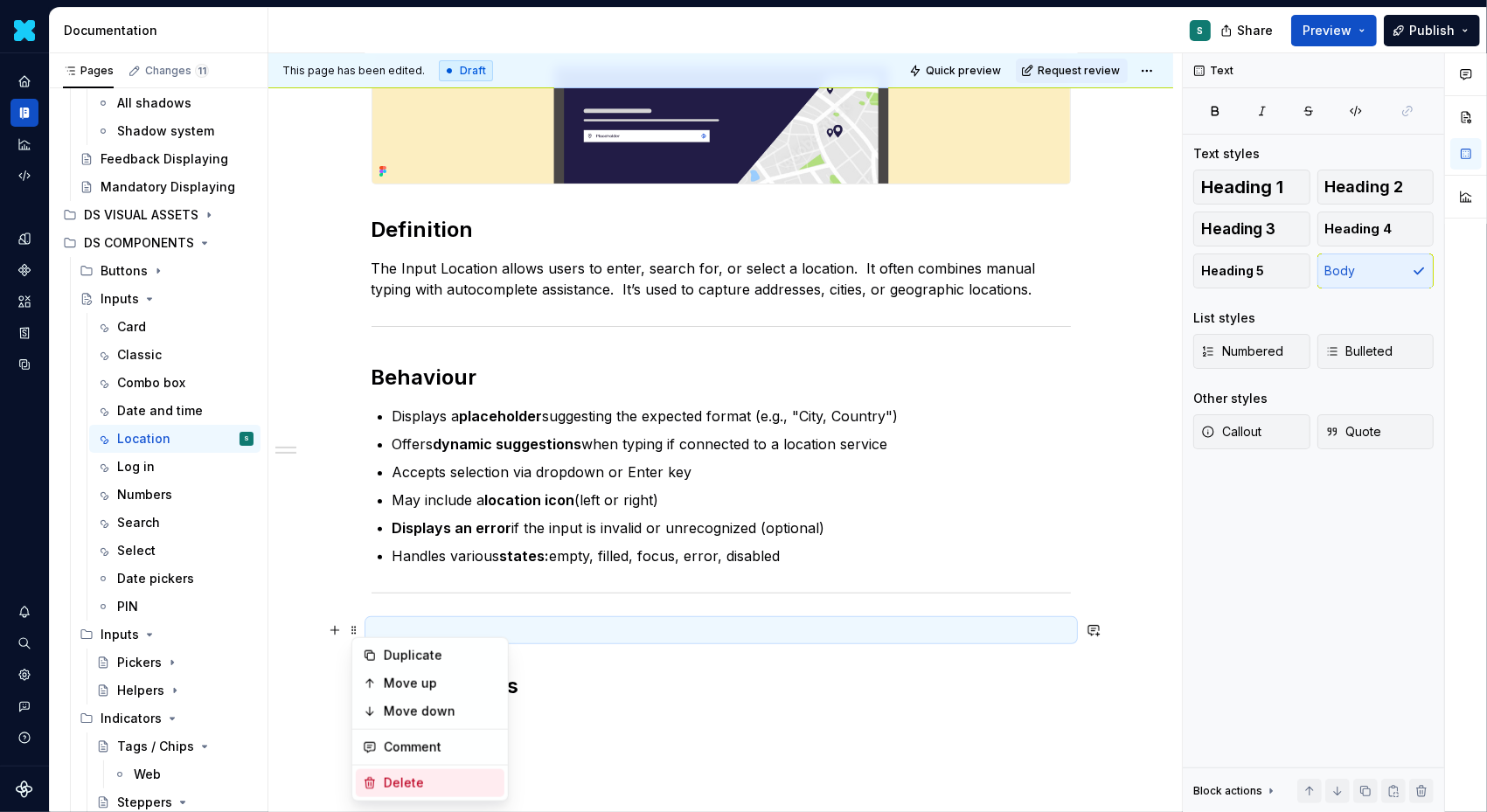
click at [394, 779] on div "Delete" at bounding box center [441, 783] width 114 height 18
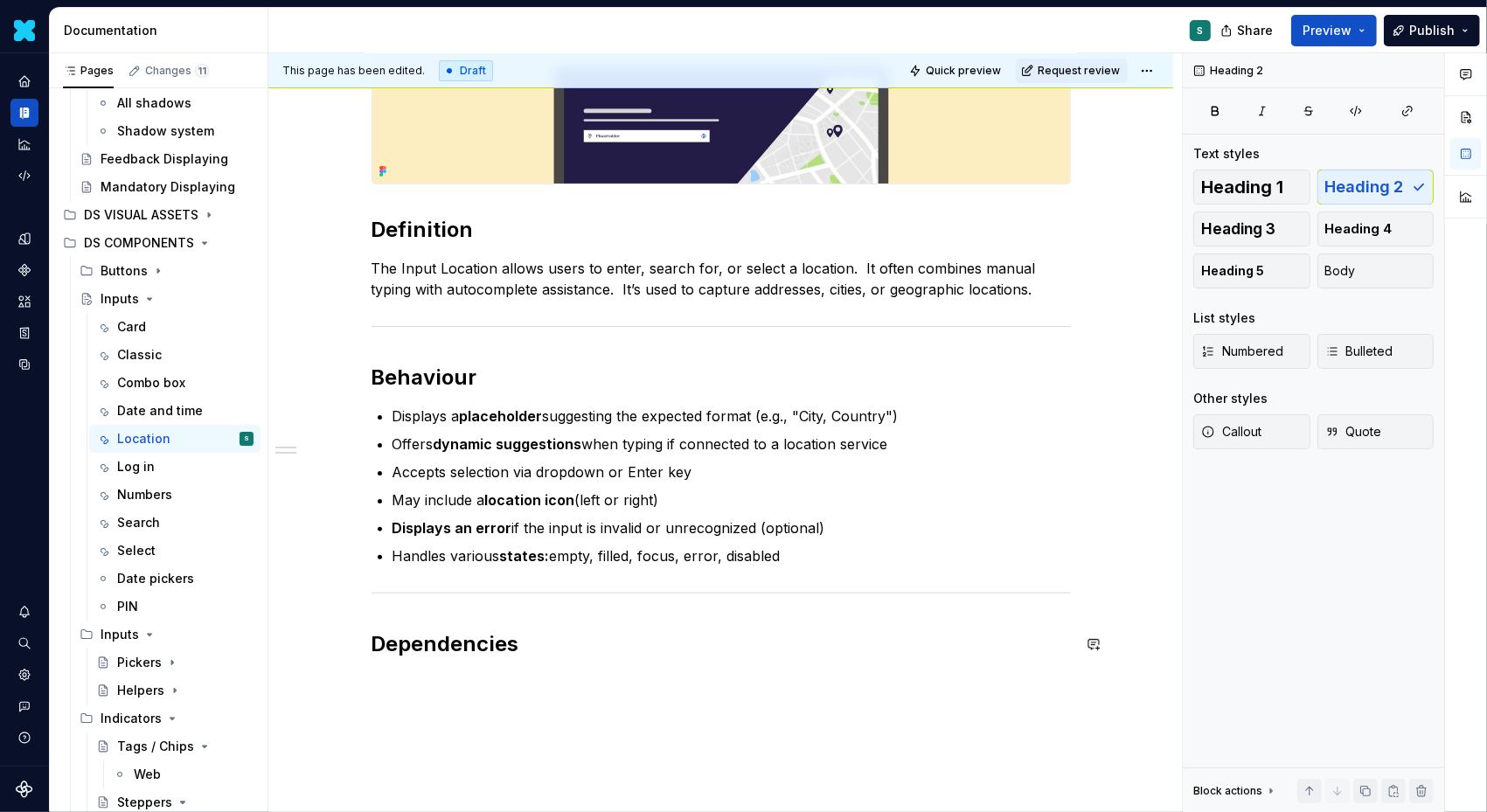
click at [396, 681] on div "Definition The Input Location allows users to enter, search for, or select a lo…" at bounding box center [720, 468] width 905 height 910
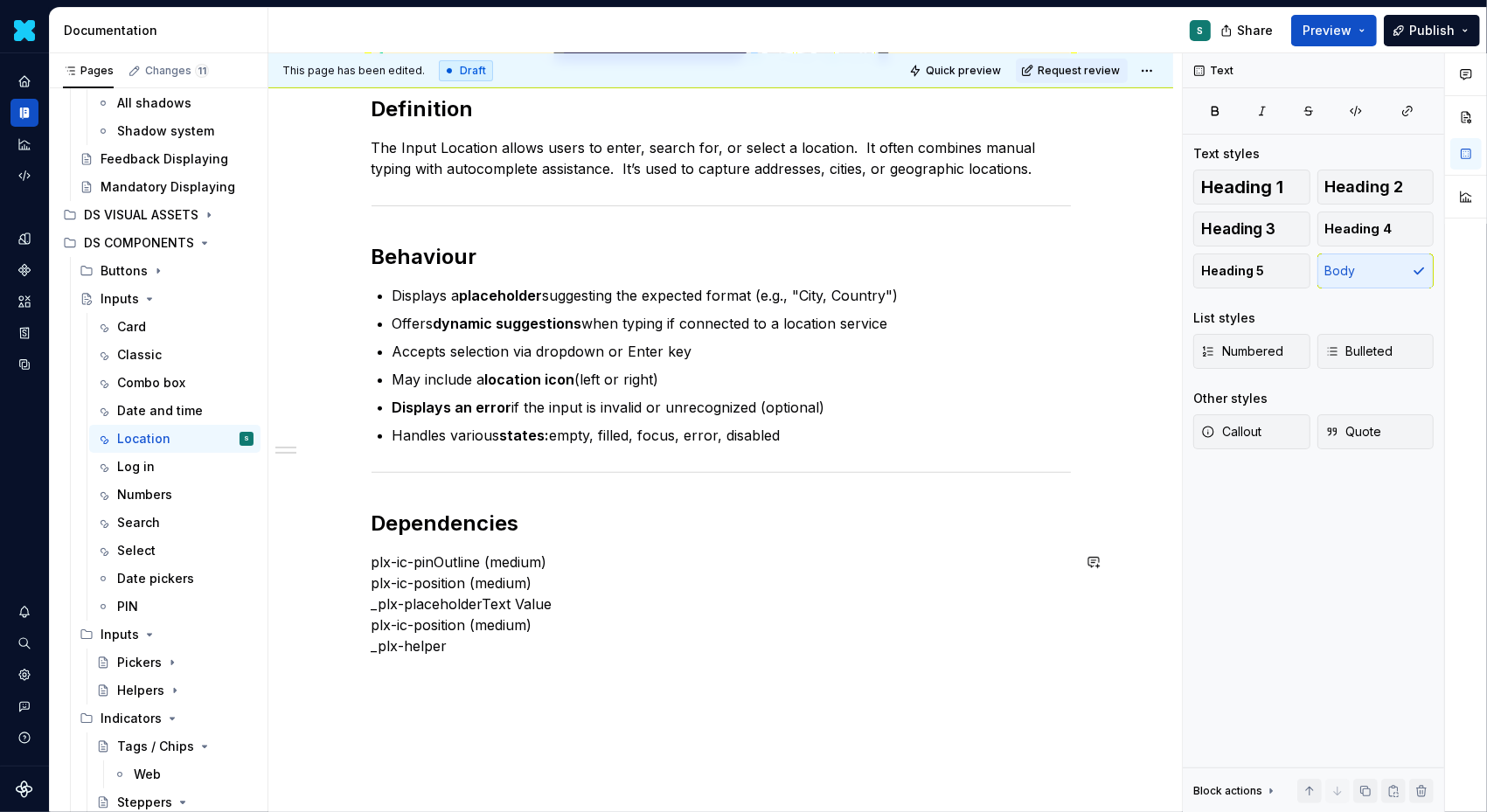
scroll to position [518, 0]
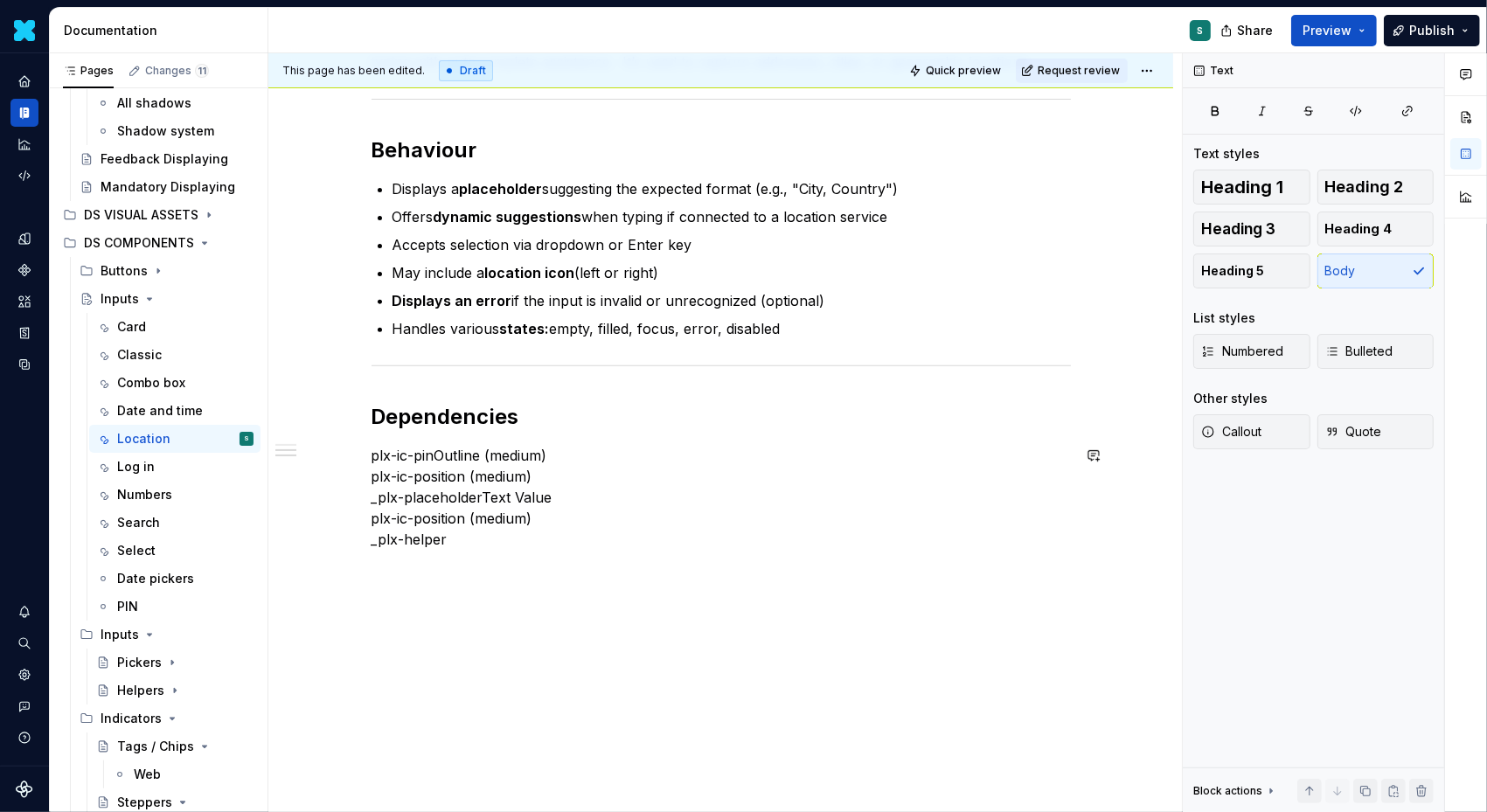
click at [382, 560] on div "Definition The Input Location allows users to enter, search for, or select a lo…" at bounding box center [721, 200] width 700 height 743
click at [474, 537] on p "plx-ic-pinOutline (medium) plx-ic-position (medium) _plx-placeholderText Value …" at bounding box center [721, 497] width 700 height 105
click at [341, 572] on button "button" at bounding box center [334, 570] width 24 height 24
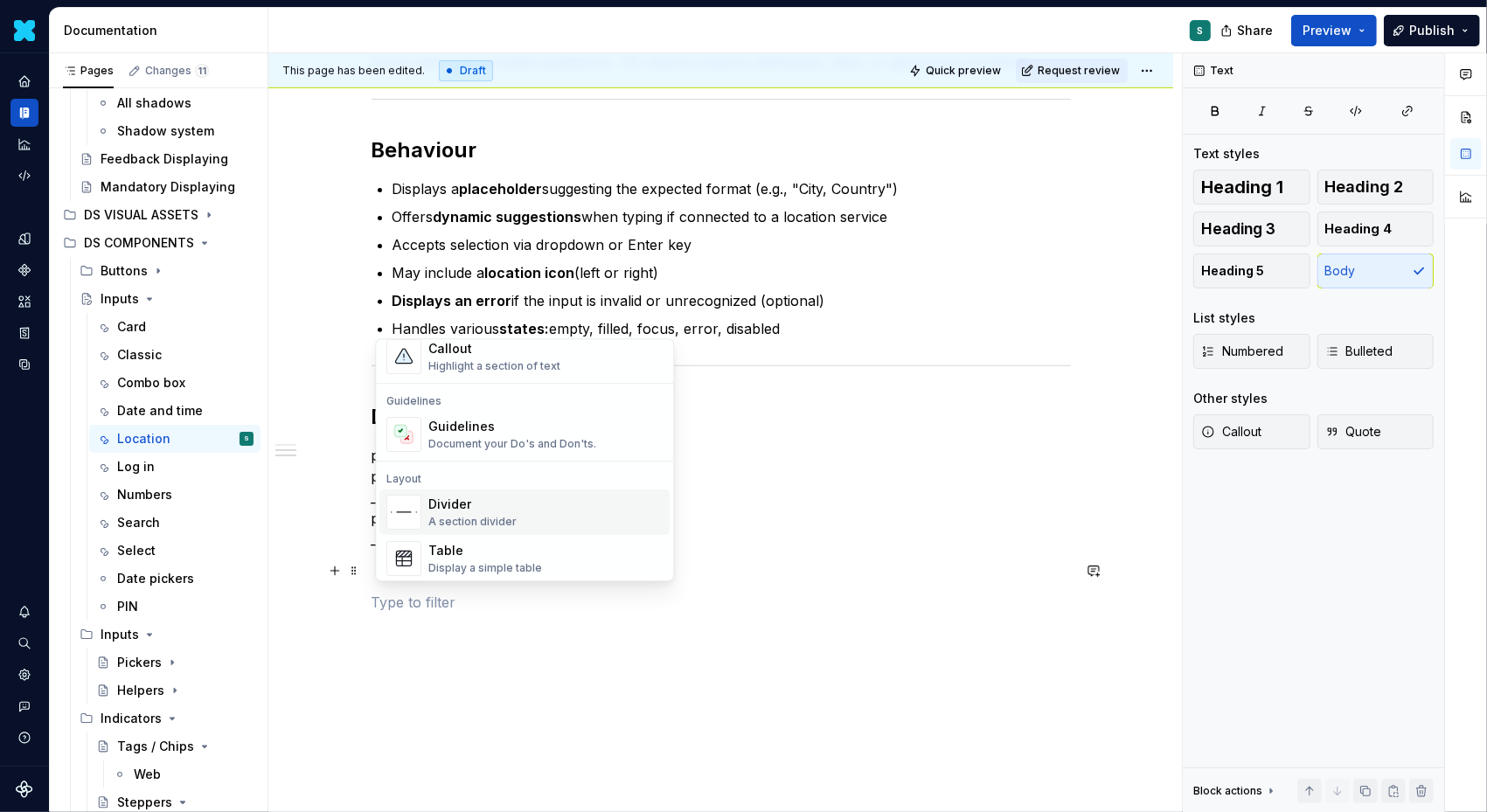
scroll to position [453, 0]
click at [478, 513] on div "A section divider" at bounding box center [472, 520] width 88 height 14
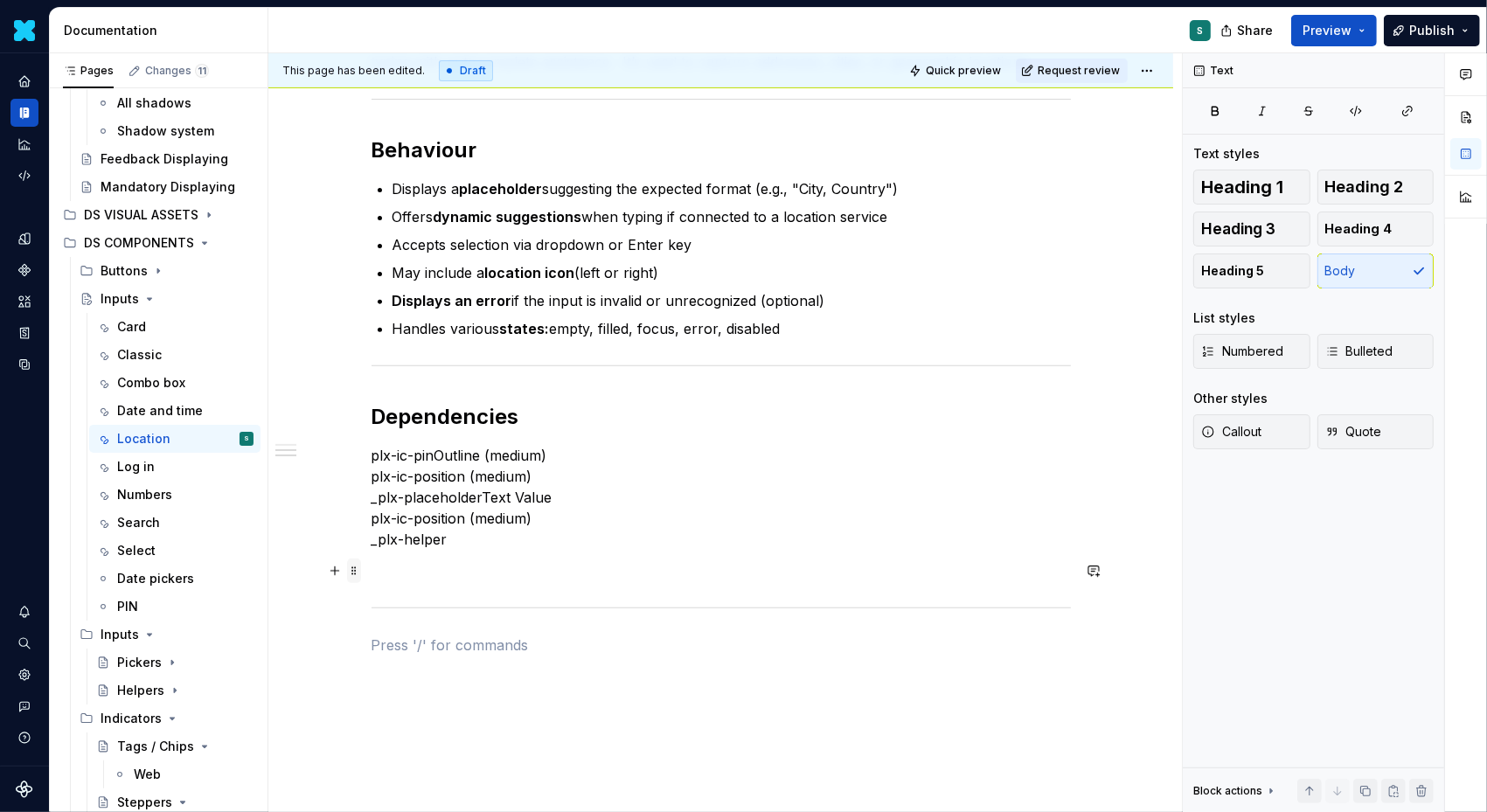
click at [361, 572] on span at bounding box center [354, 570] width 14 height 24
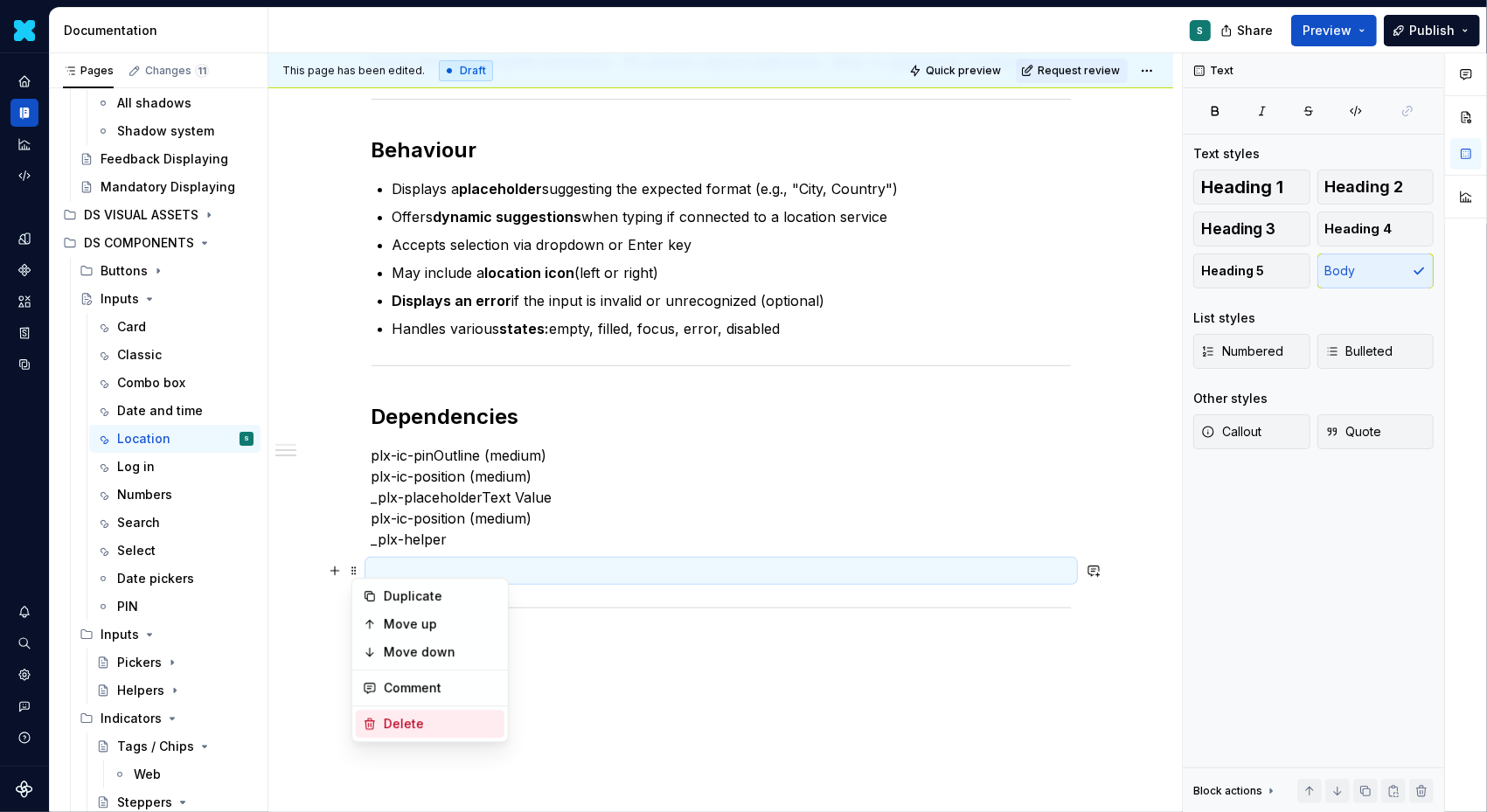
click at [402, 715] on div "Delete" at bounding box center [441, 724] width 114 height 18
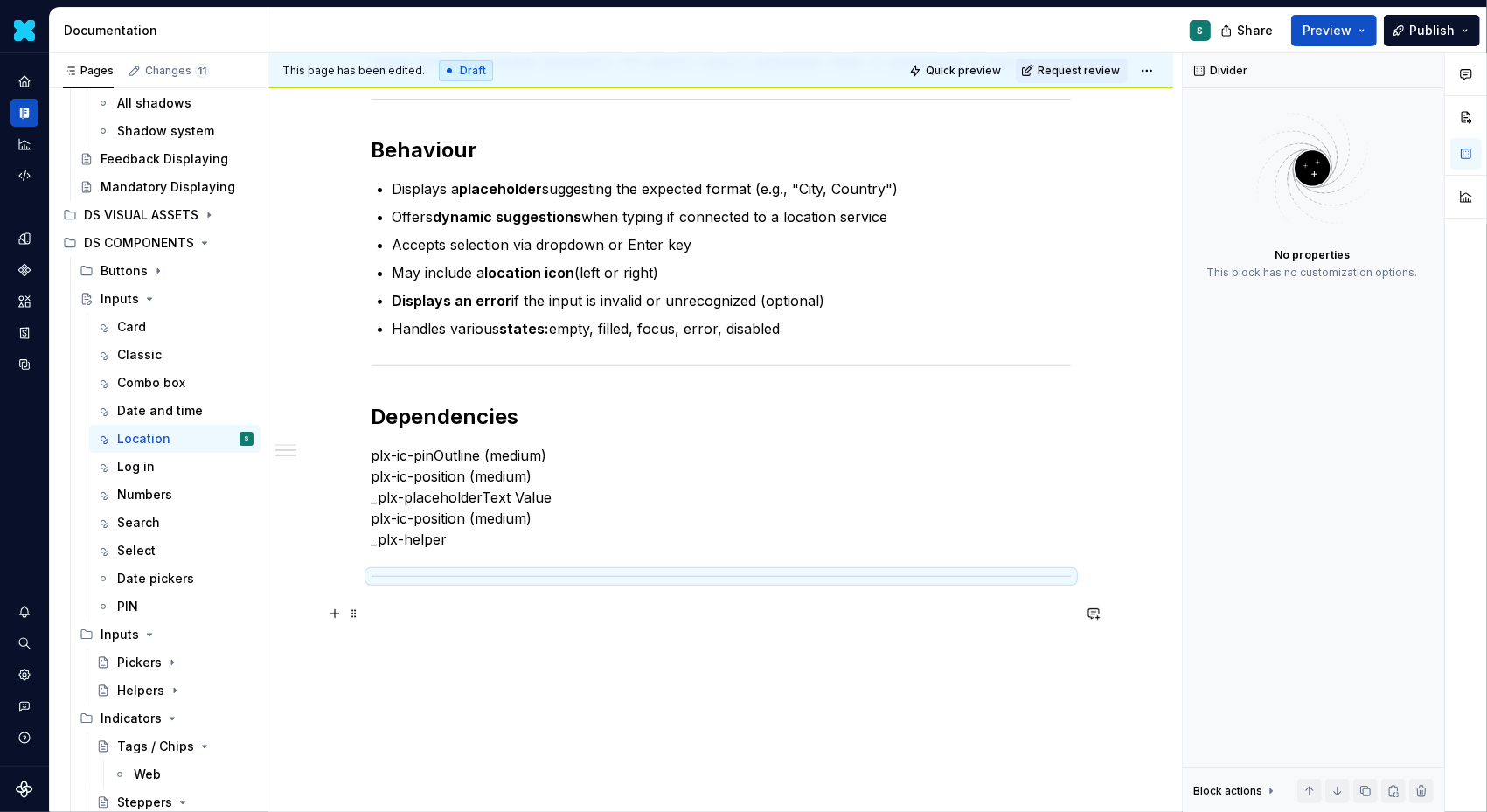
click at [383, 611] on p at bounding box center [721, 614] width 700 height 21
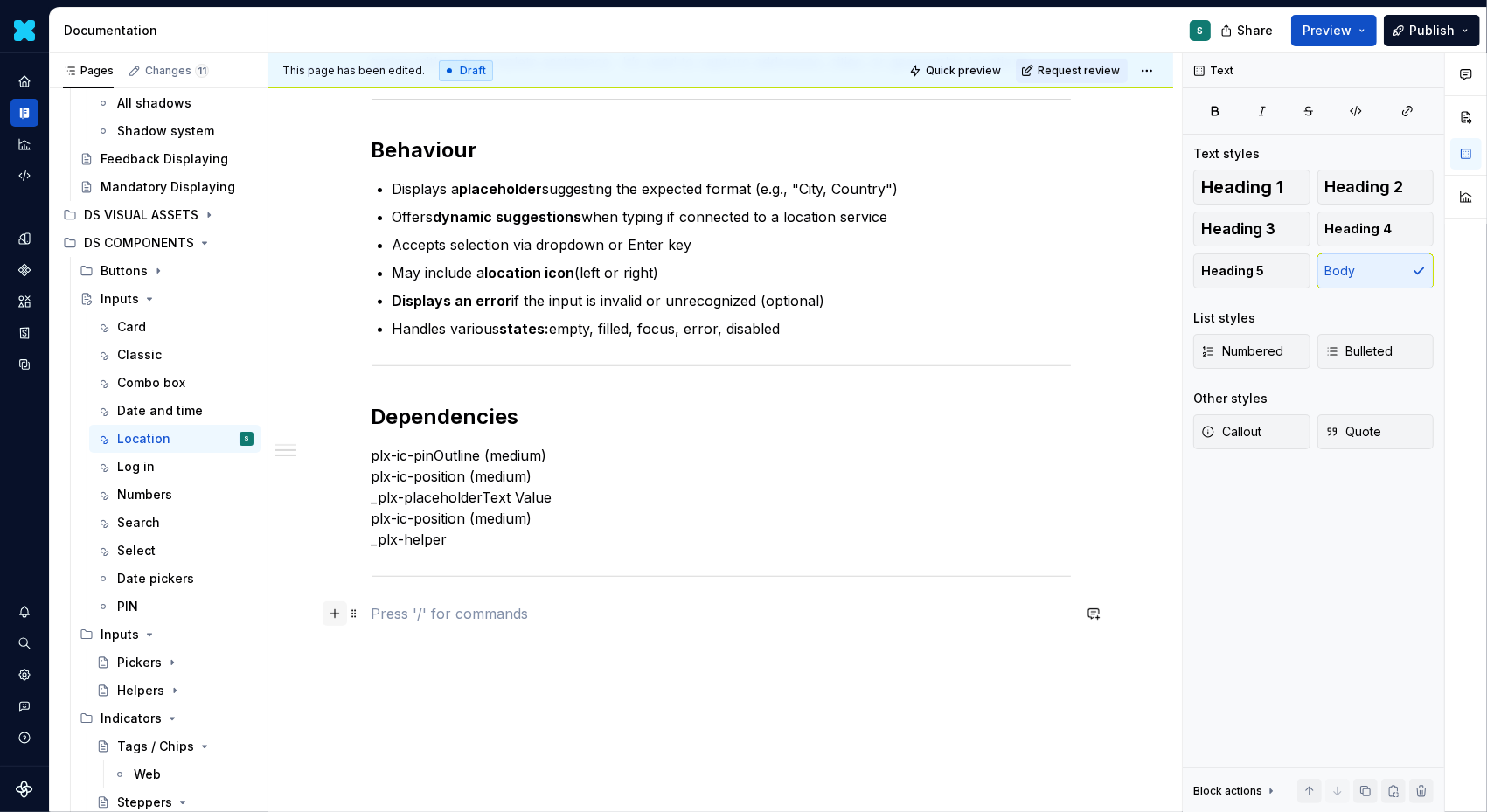
click at [338, 618] on button "button" at bounding box center [334, 613] width 24 height 24
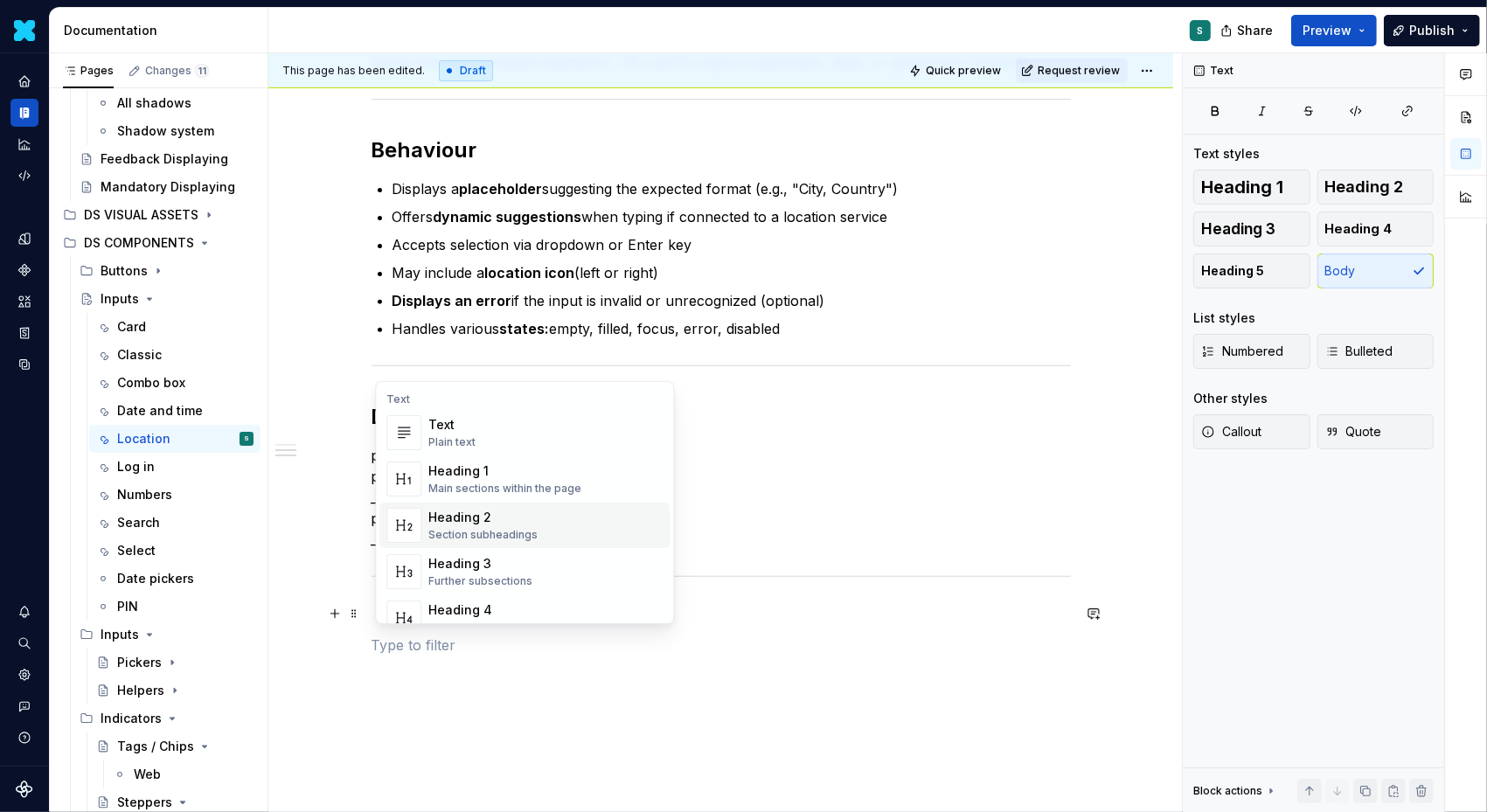
click at [483, 510] on div "Heading 2" at bounding box center [483, 518] width 110 height 18
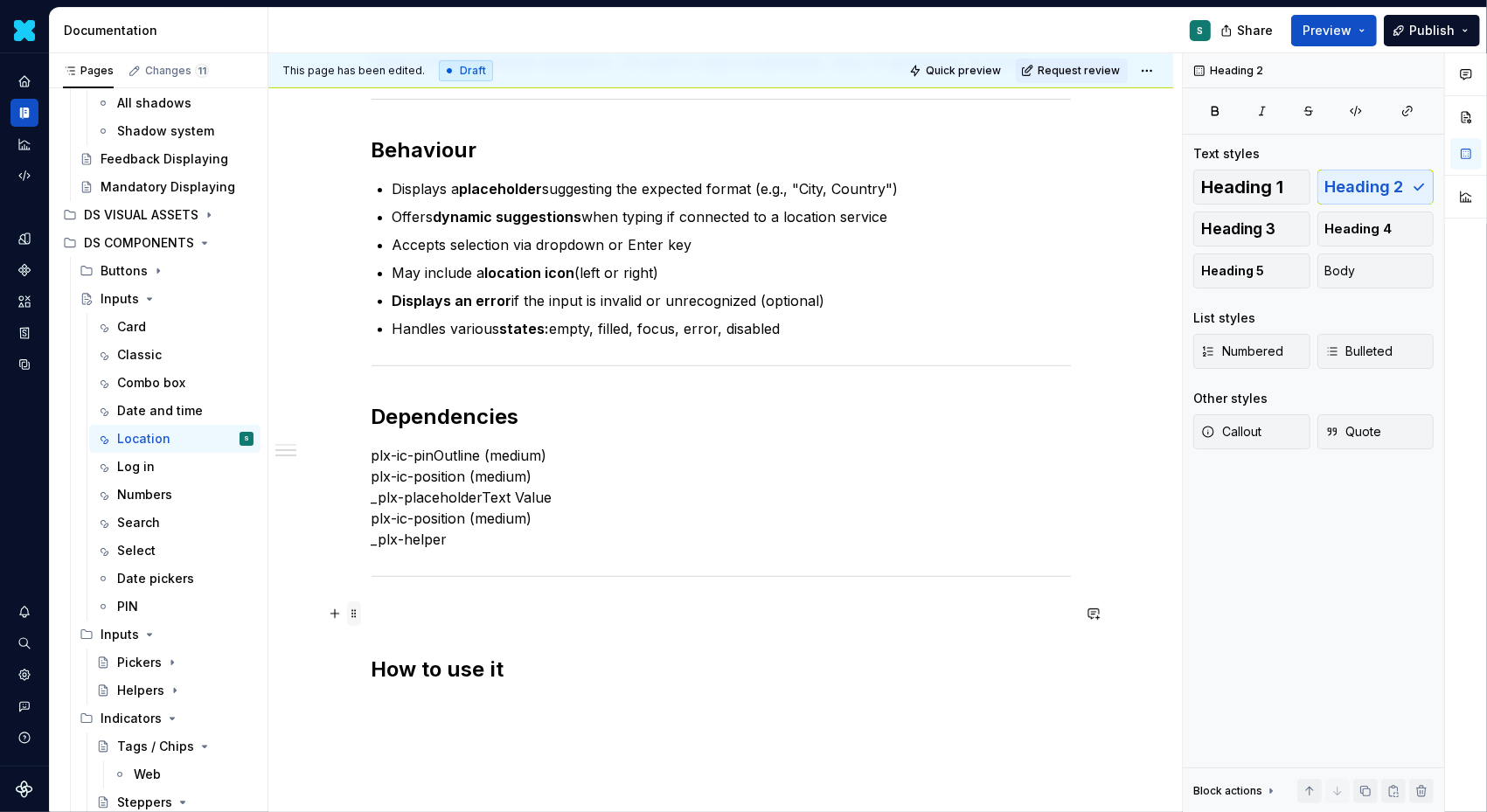
click at [361, 613] on span at bounding box center [354, 613] width 14 height 24
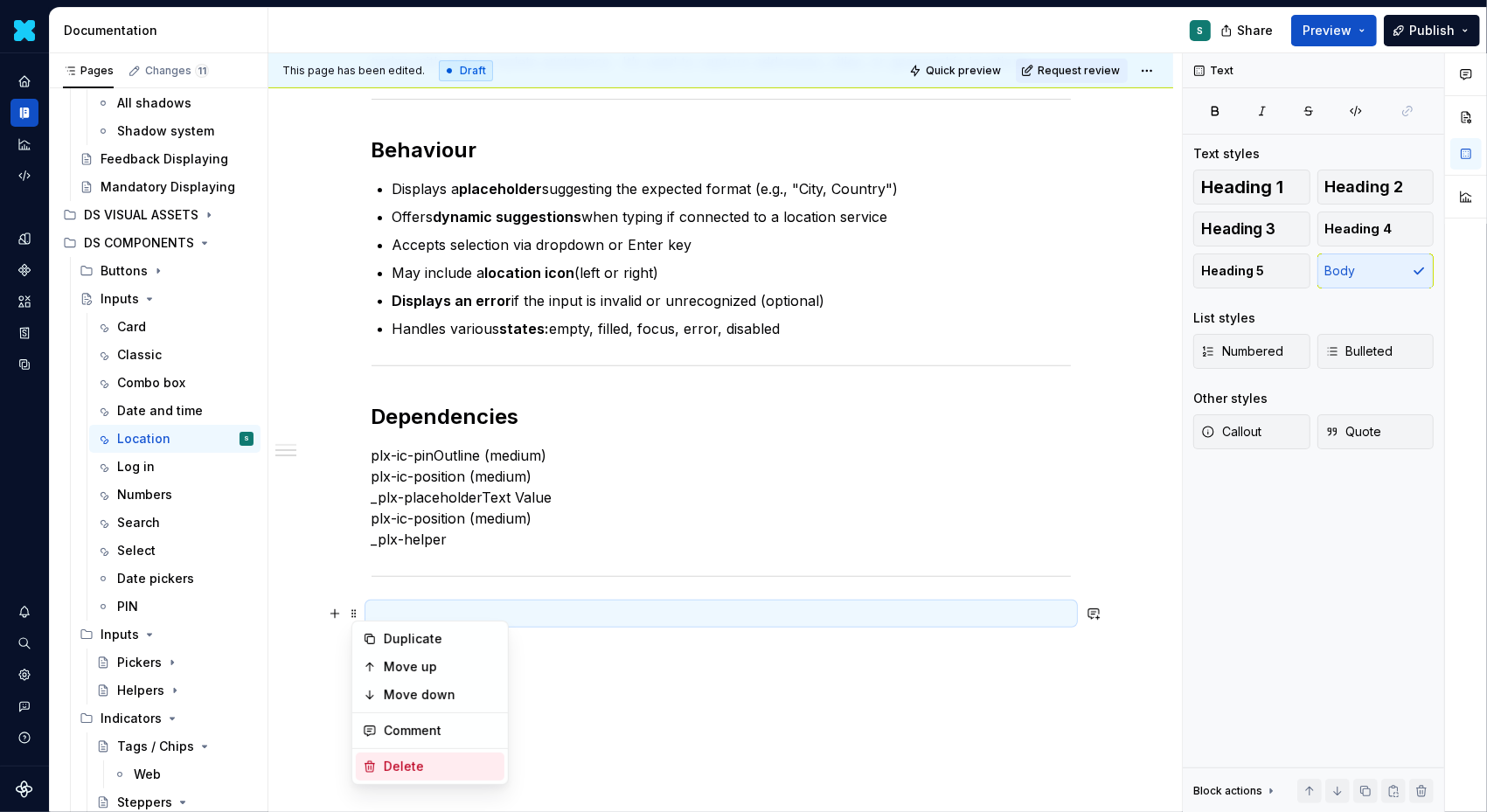
click at [398, 752] on div "Delete" at bounding box center [430, 766] width 149 height 28
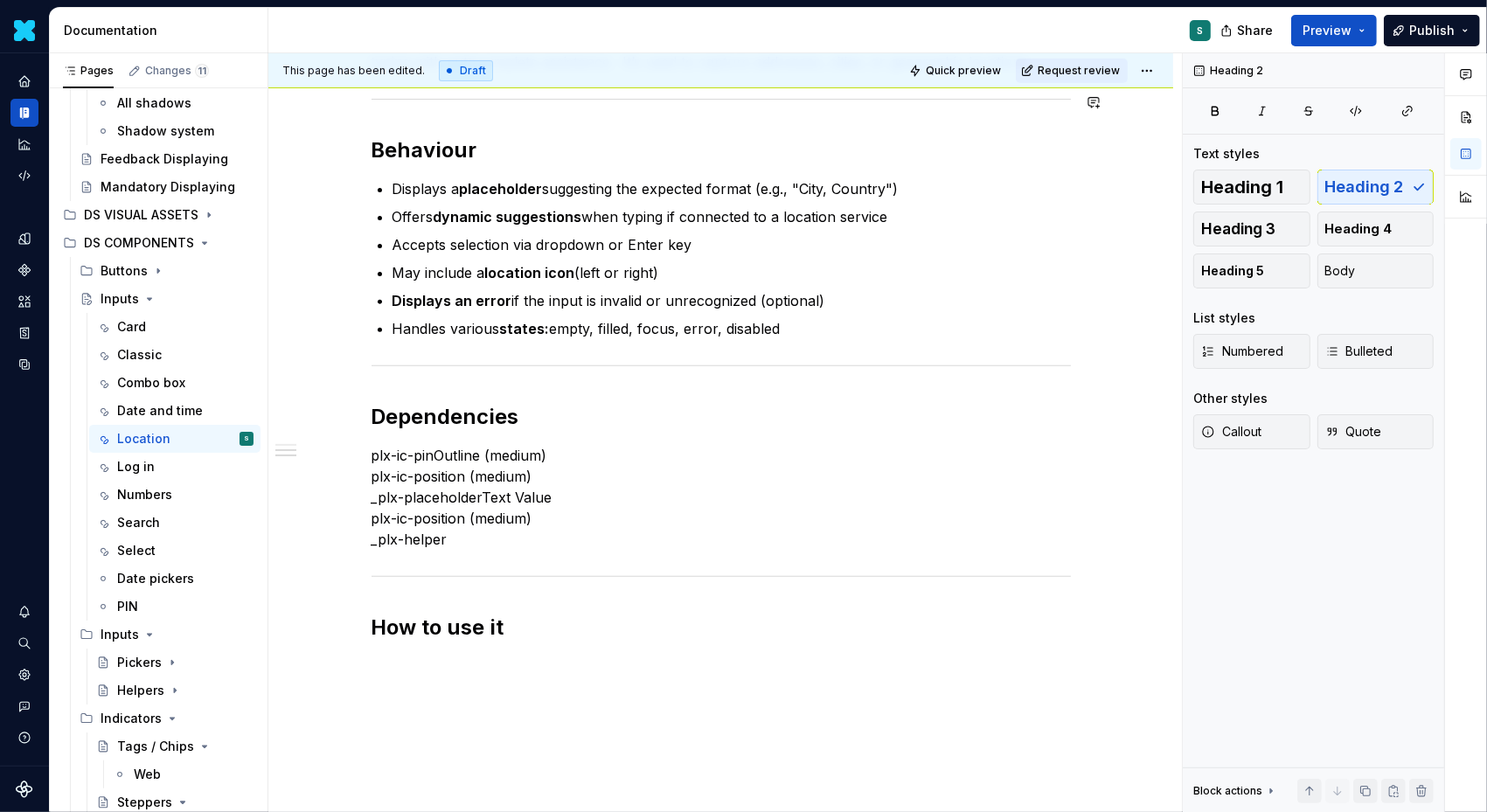
click at [384, 663] on div "Definition The Input Location allows users to enter, search for, or select a lo…" at bounding box center [720, 346] width 905 height 1120
click at [543, 635] on h2 "How to use it" at bounding box center [721, 627] width 700 height 28
click at [340, 668] on button "button" at bounding box center [334, 666] width 24 height 24
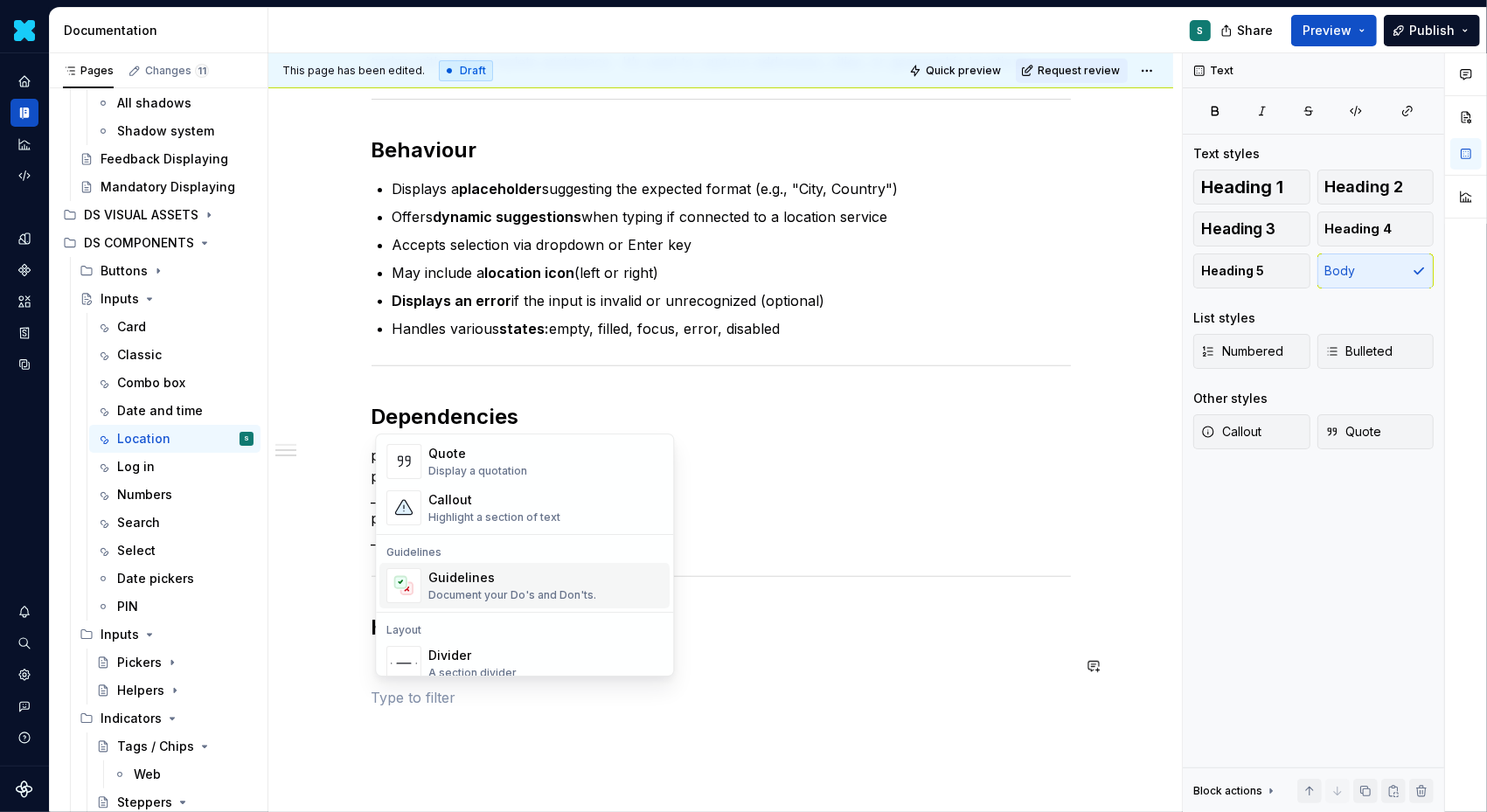
scroll to position [396, 0]
click at [447, 588] on div "Document your Do's and Don'ts." at bounding box center [513, 594] width 168 height 14
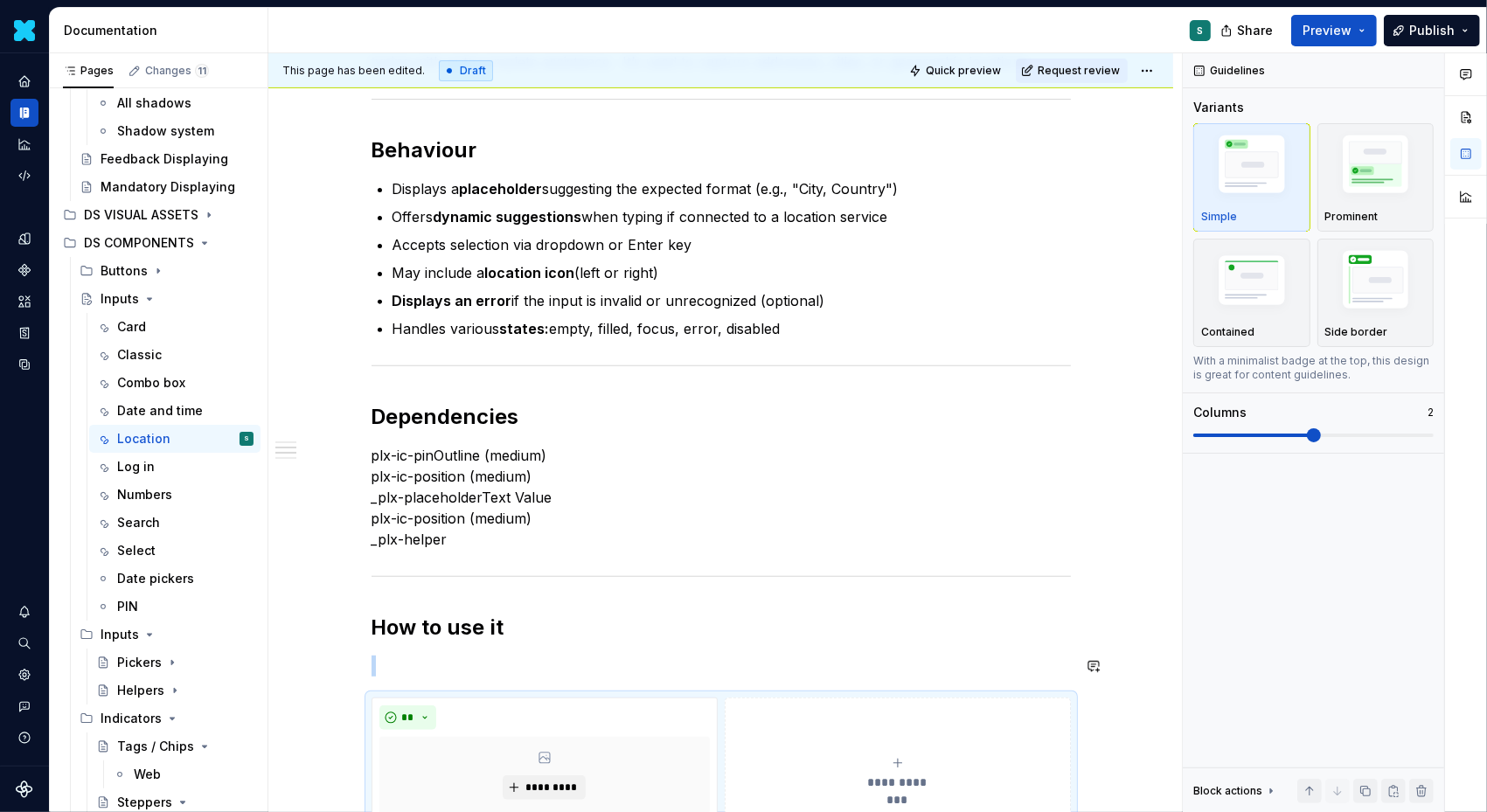
scroll to position [553, 0]
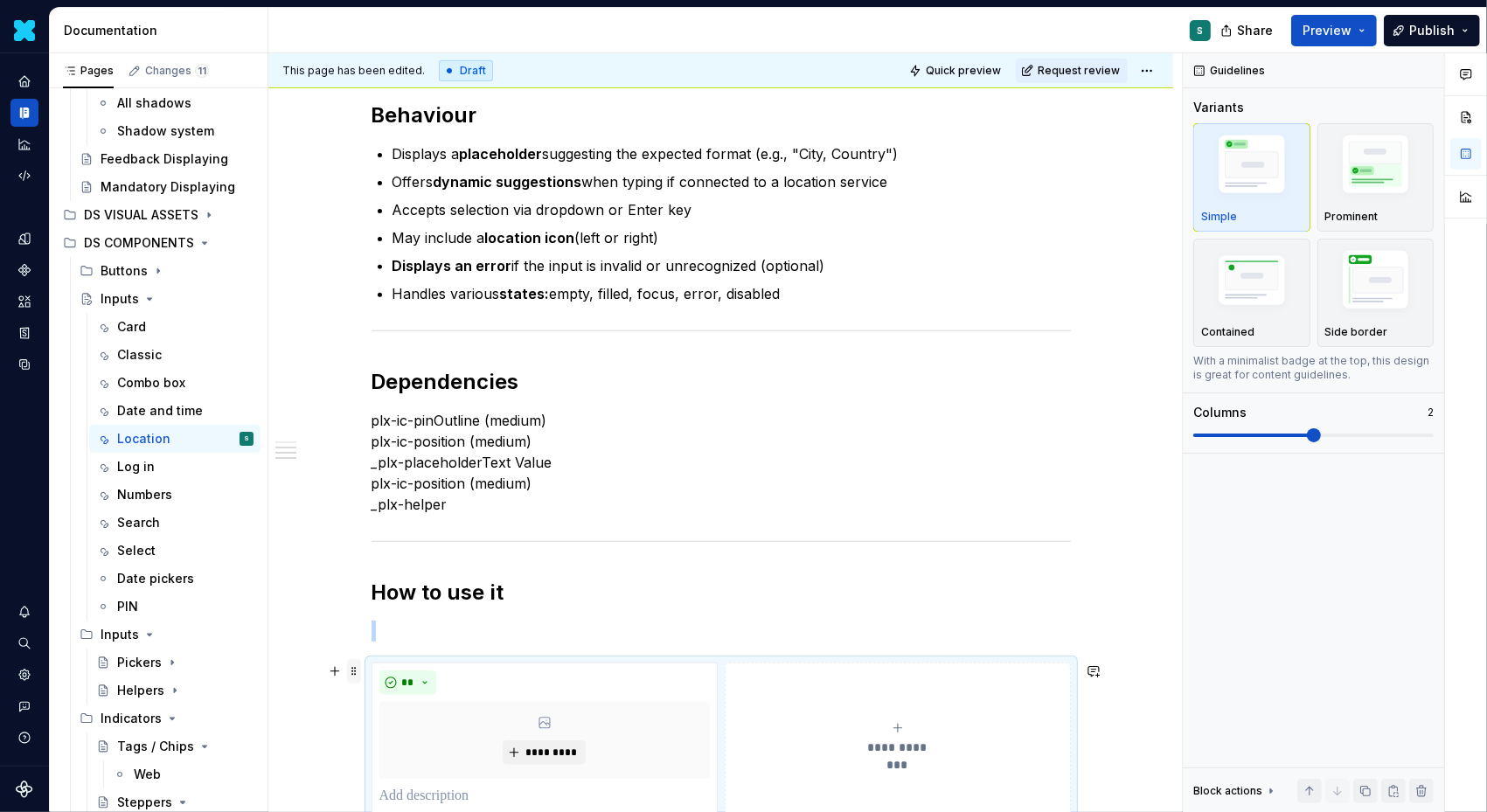
click at [357, 673] on span at bounding box center [354, 671] width 14 height 24
click at [398, 630] on div "Delete" at bounding box center [441, 636] width 114 height 18
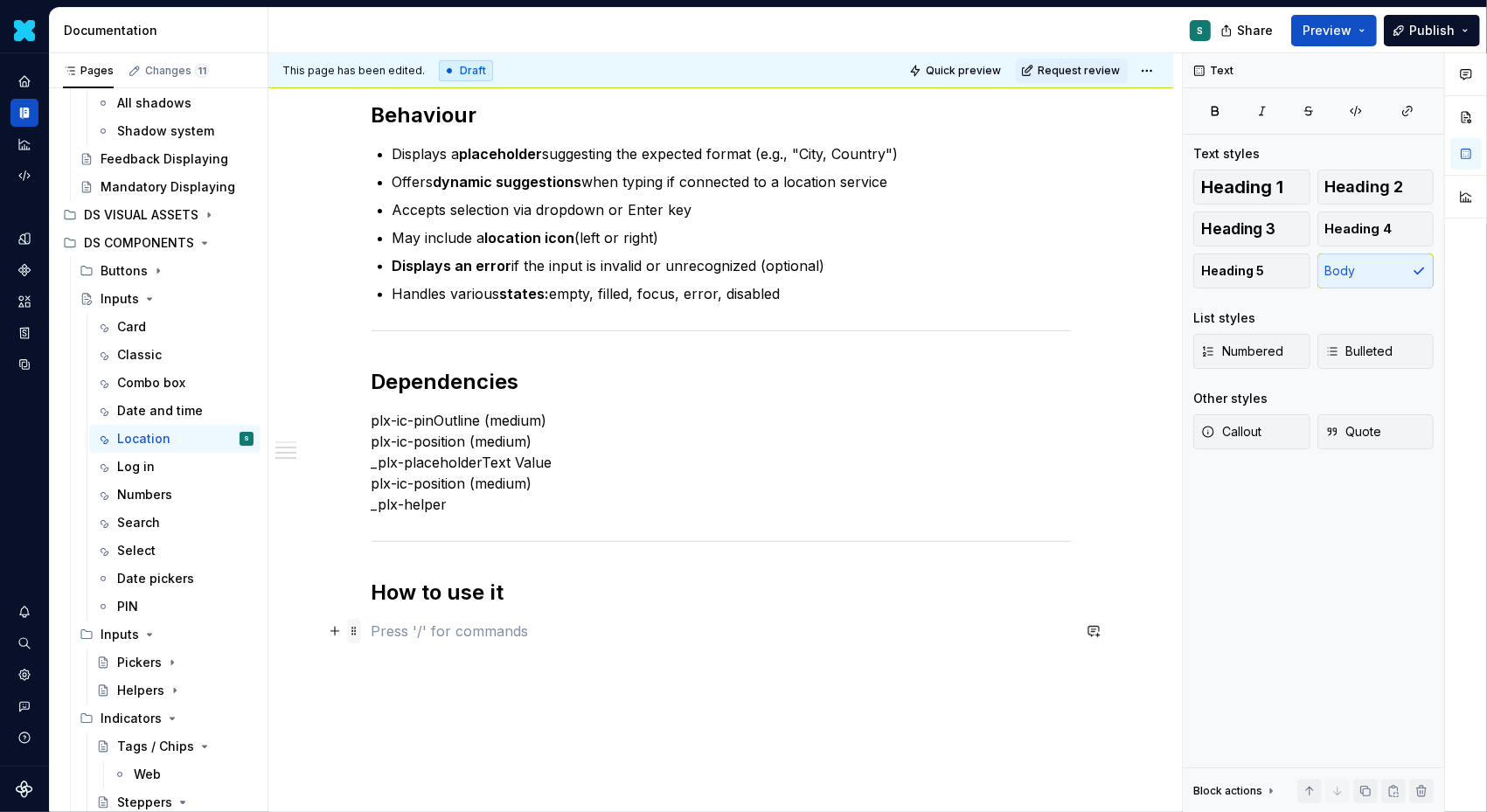
click at [360, 624] on span at bounding box center [354, 630] width 14 height 24
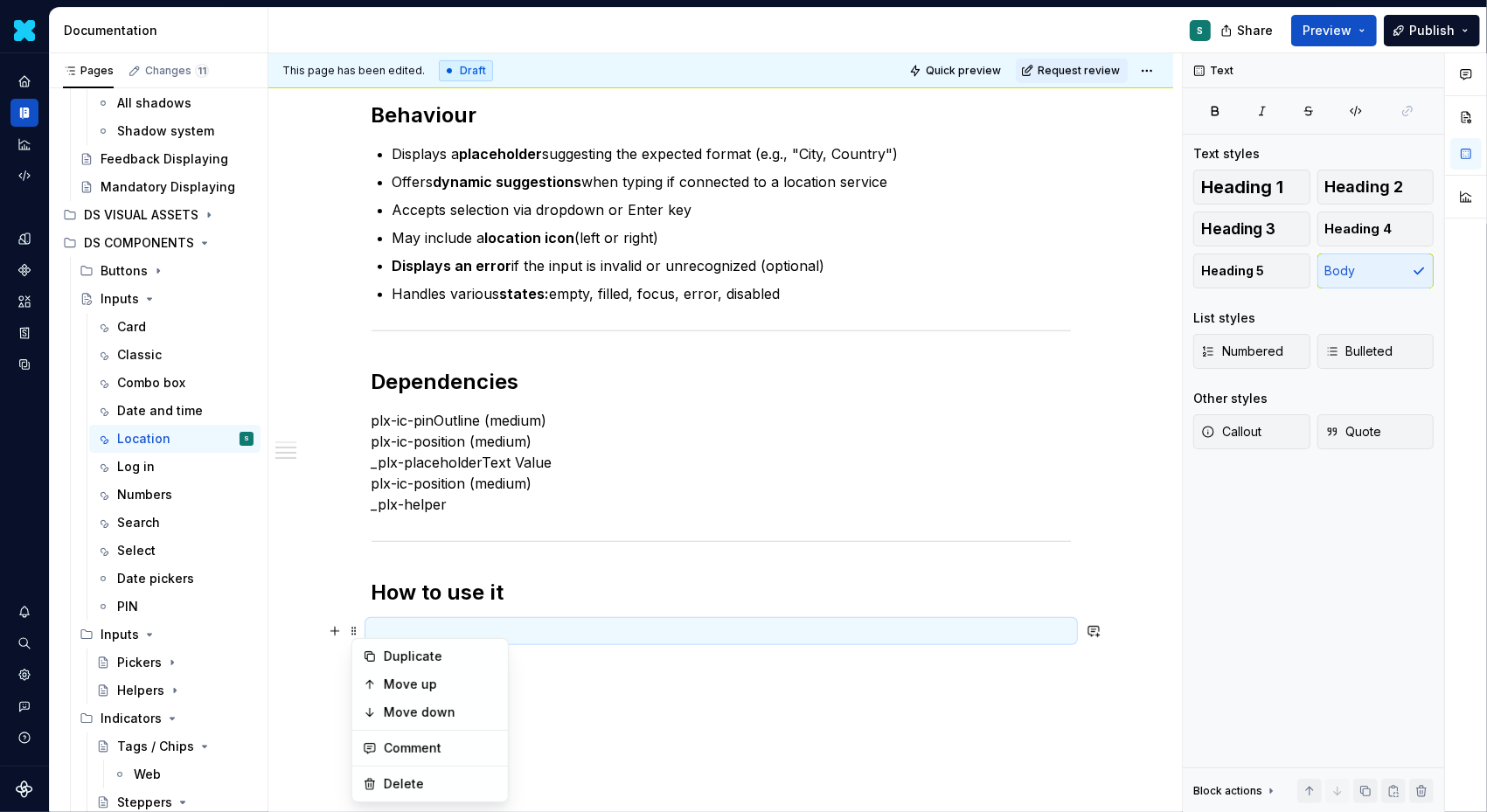
click at [329, 599] on div "Definition The Input Location allows users to enter, search for, or select a lo…" at bounding box center [720, 328] width 905 height 1156
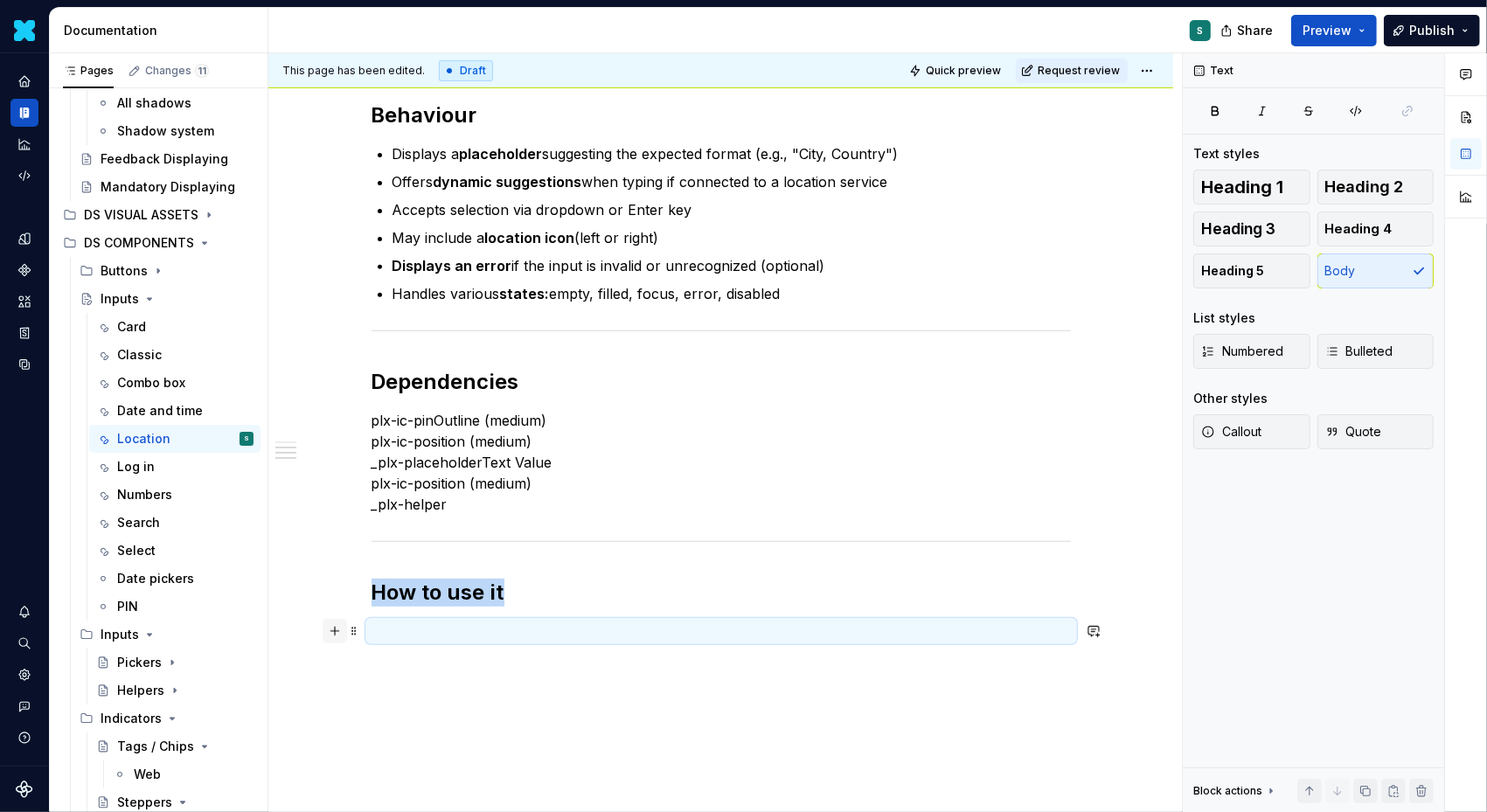
click at [341, 634] on button "button" at bounding box center [334, 630] width 24 height 24
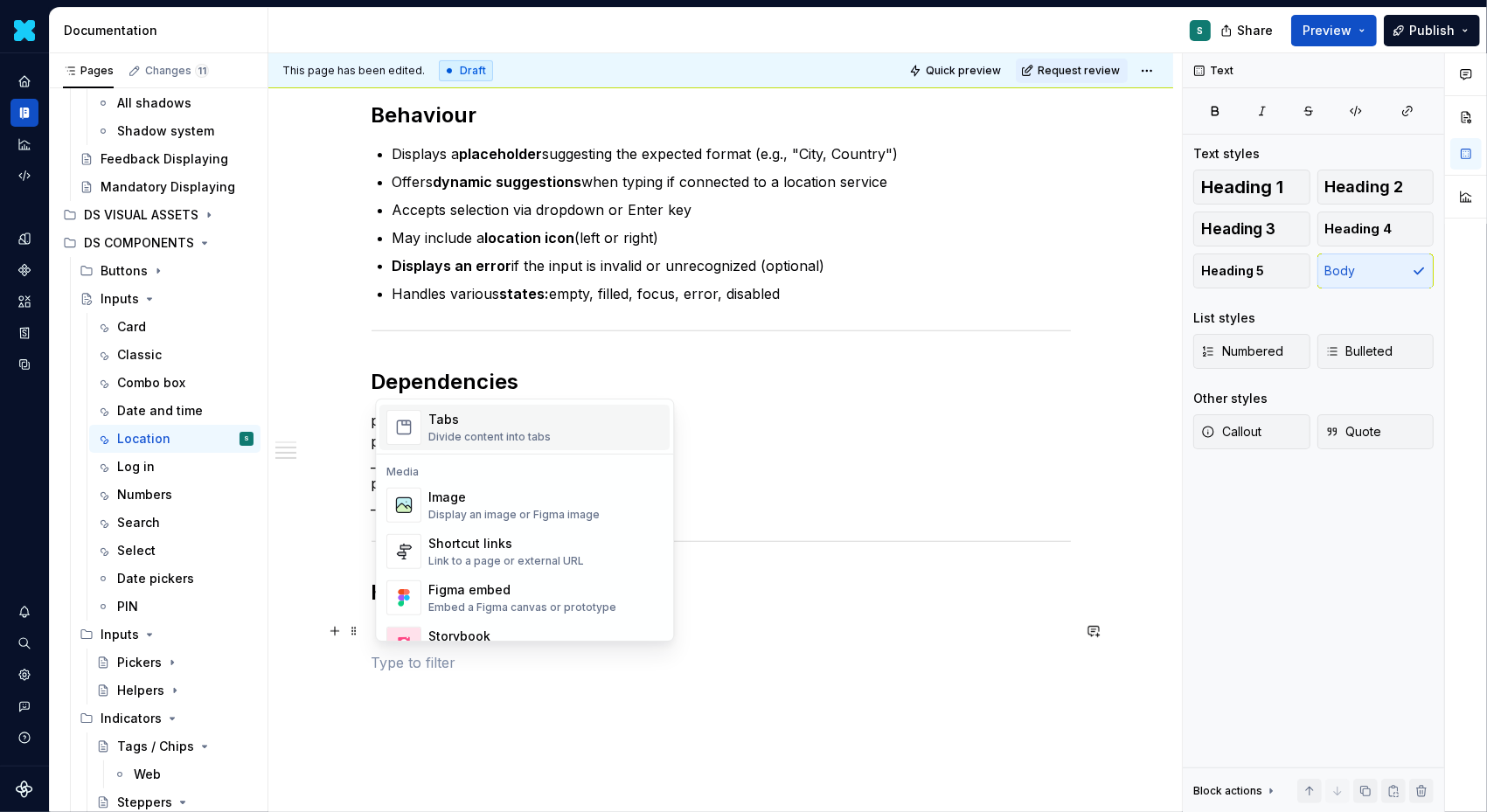
scroll to position [689, 0]
click at [456, 483] on span "Image Display an image or Figma image" at bounding box center [525, 504] width 291 height 45
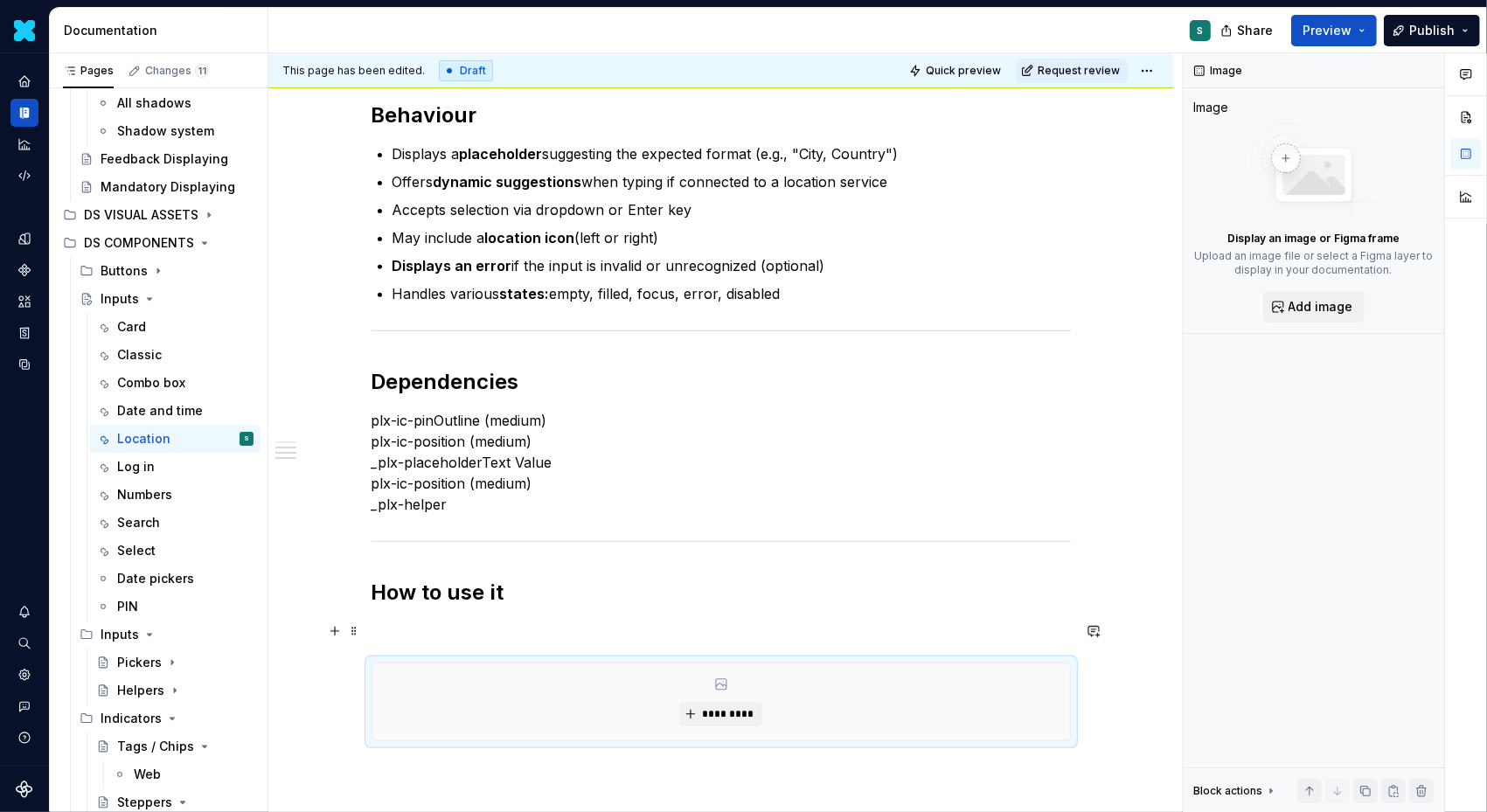
type textarea "*"
click at [705, 707] on span "*********" at bounding box center [728, 714] width 53 height 14
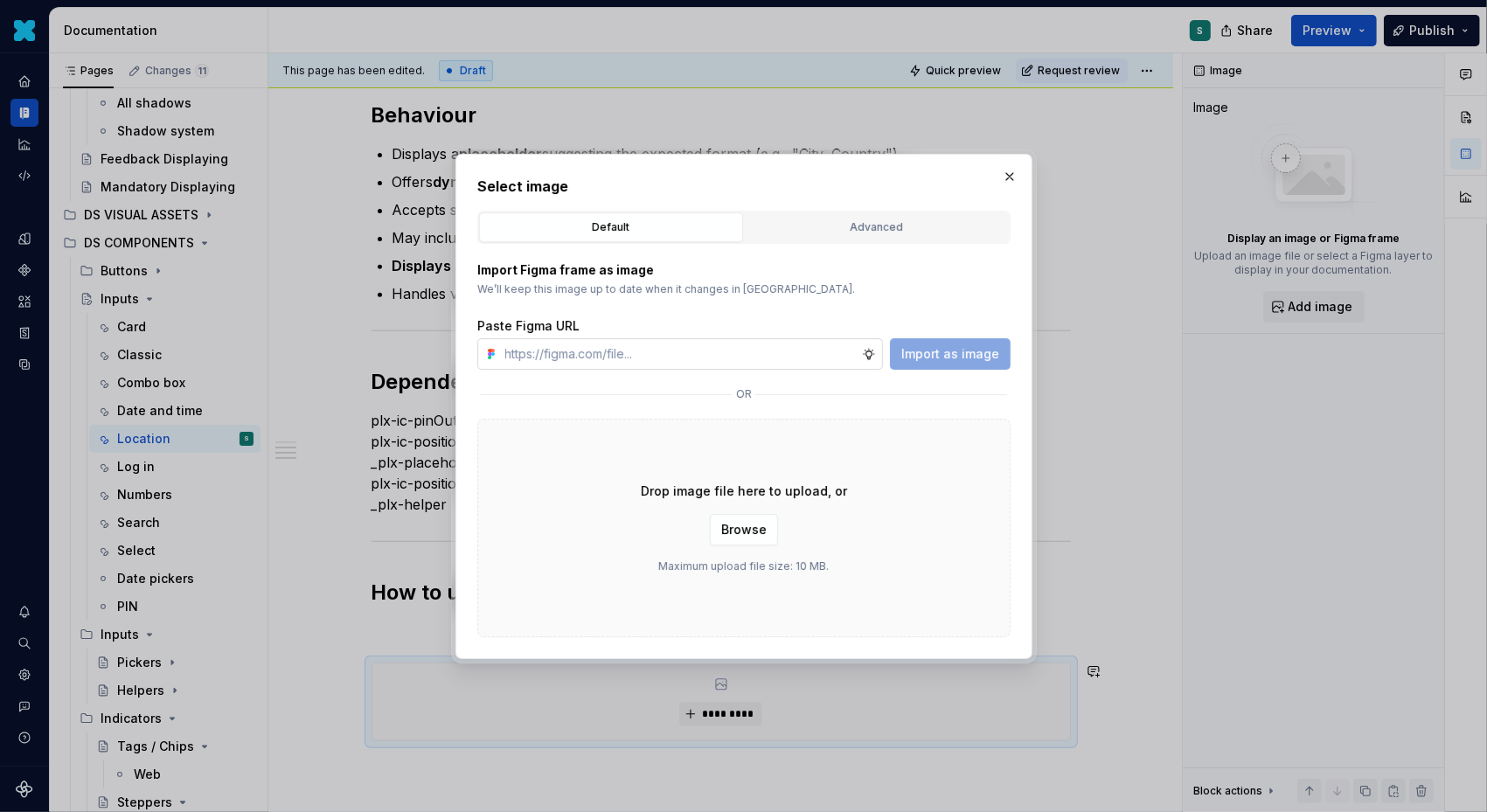
click at [678, 359] on input "text" at bounding box center [680, 354] width 364 height 31
type input "https://www.figma.com/design/72xGIHOZQ7akBZDjUWnsKx/-DS-Com--Supernova-Document…"
click at [957, 340] on button "Import as image" at bounding box center [949, 354] width 120 height 31
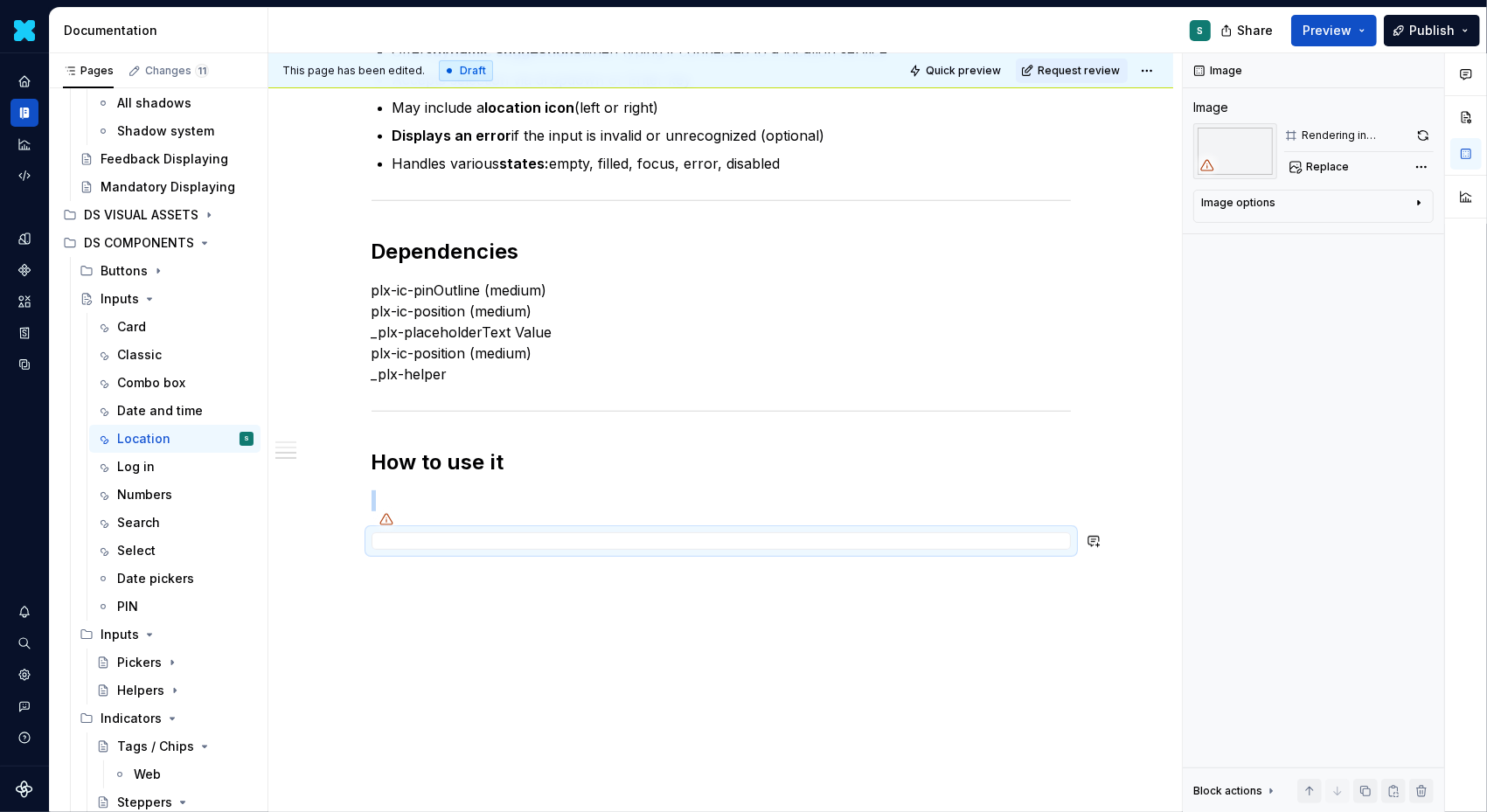
scroll to position [683, 0]
click at [360, 499] on span at bounding box center [354, 500] width 14 height 24
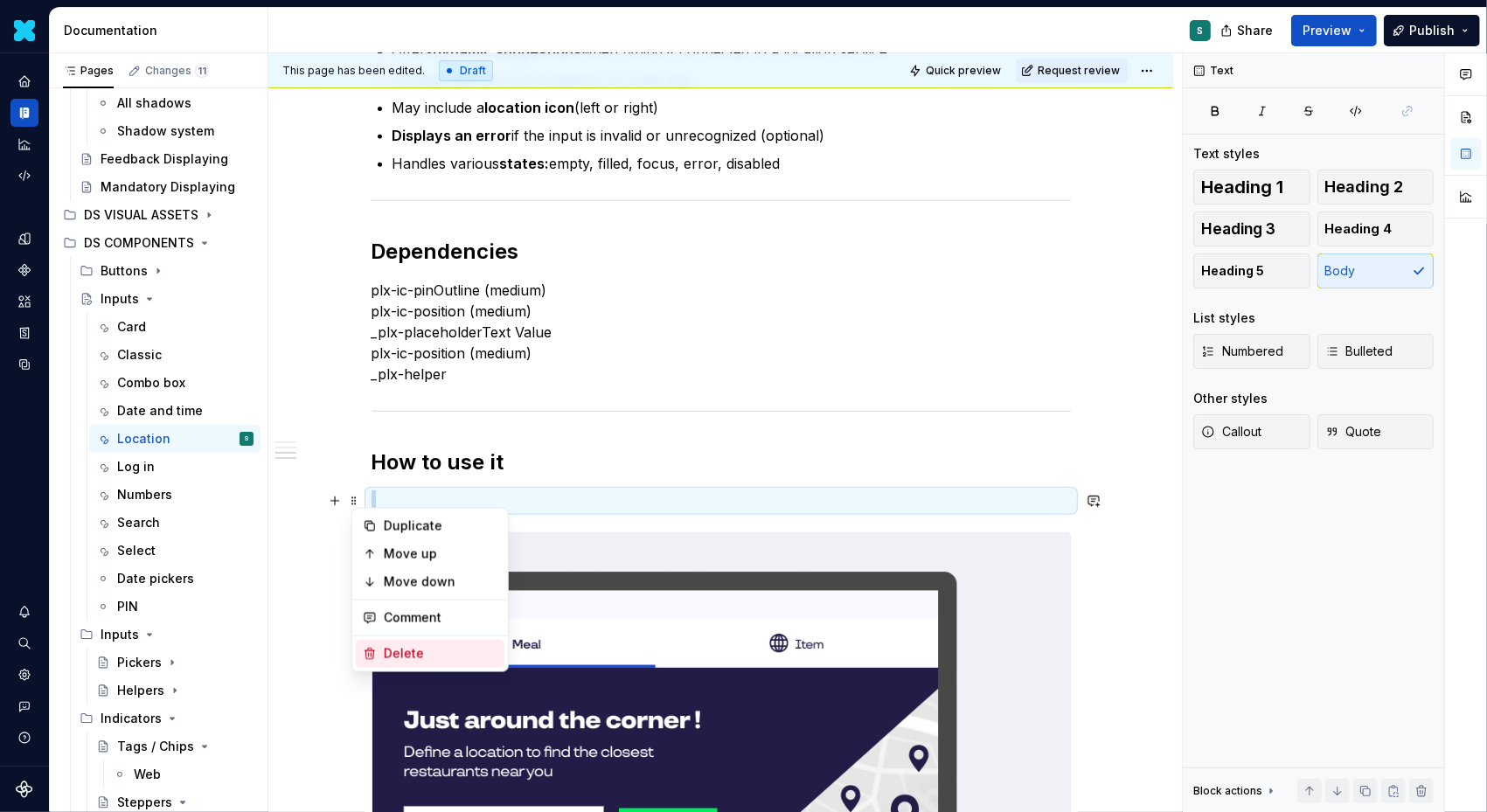
click at [396, 651] on div "Delete" at bounding box center [441, 654] width 114 height 18
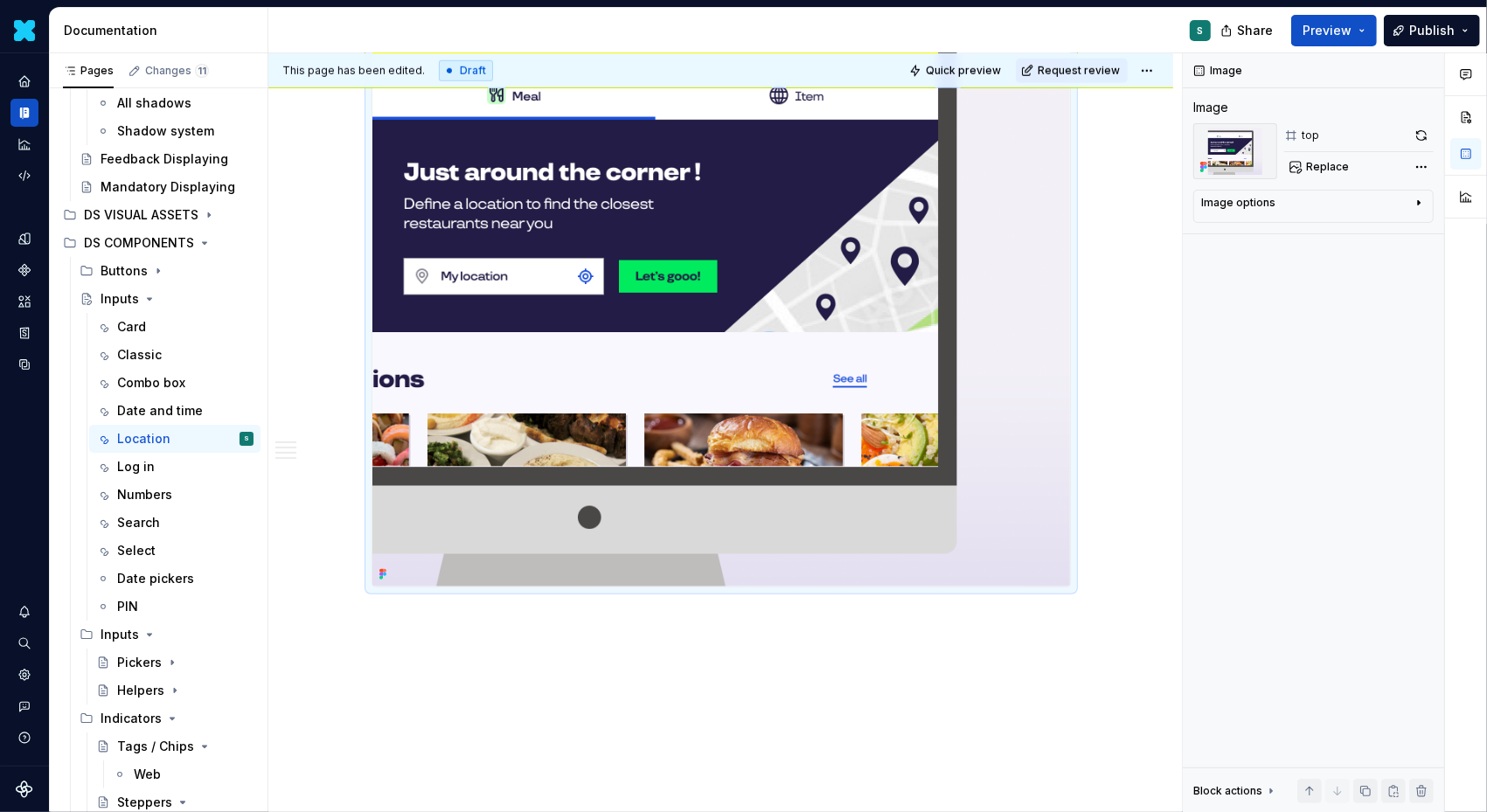
scroll to position [1195, 0]
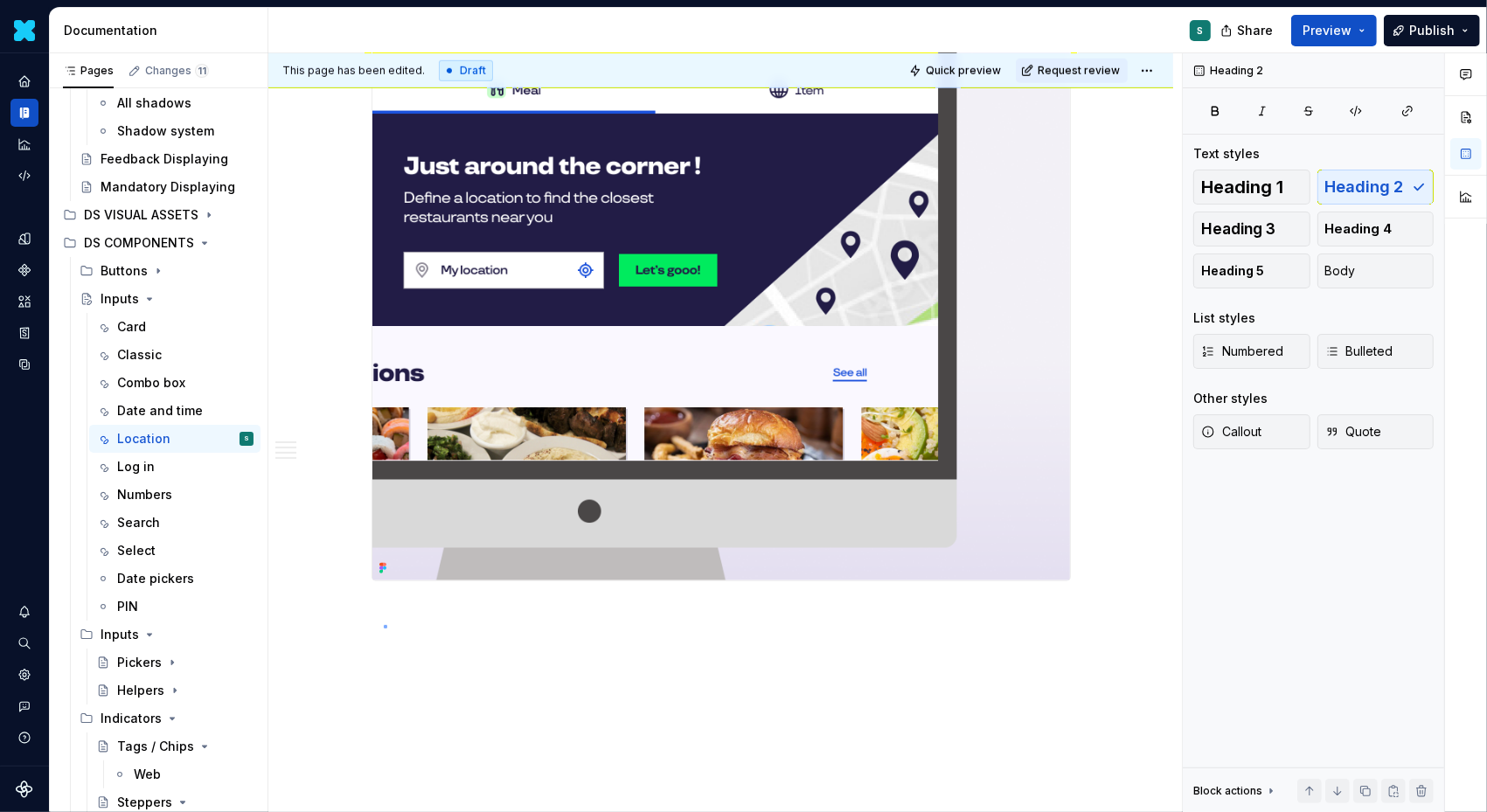
click at [384, 625] on div "This page has been edited. Draft Quick preview Request review Inputs Edit heade…" at bounding box center [725, 433] width 914 height 759
click at [390, 581] on div at bounding box center [721, 279] width 700 height 603
click at [391, 614] on div "This page has been edited. Draft Quick preview Request review Inputs Edit heade…" at bounding box center [725, 433] width 914 height 759
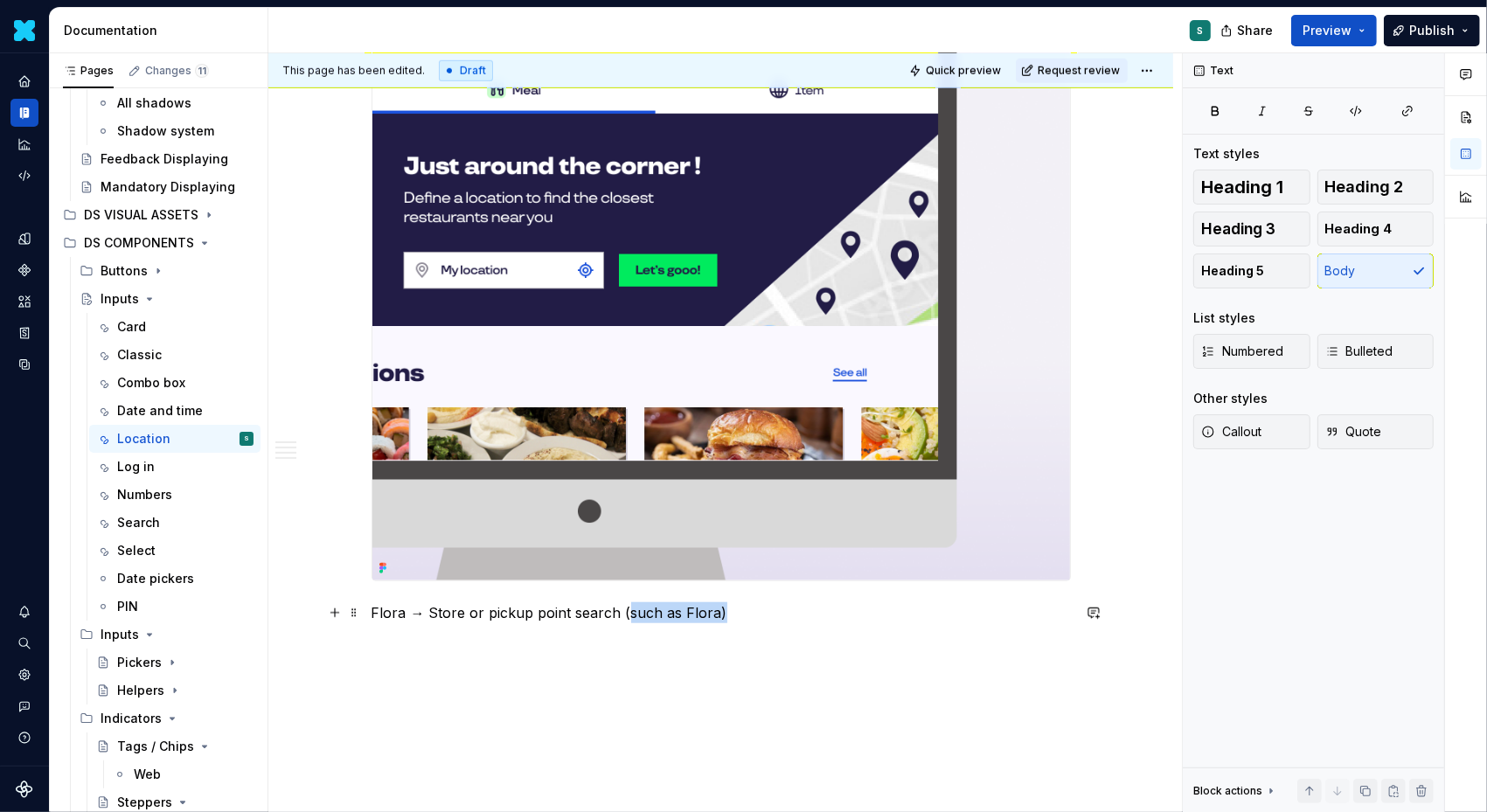
drag, startPoint x: 625, startPoint y: 611, endPoint x: 816, endPoint y: 611, distance: 191.0
click at [816, 611] on p "Flora → Store or pickup point search (such as Flora)" at bounding box center [721, 613] width 700 height 21
click at [416, 655] on div "This page has been edited. Draft Quick preview Request review Inputs Edit heade…" at bounding box center [725, 433] width 914 height 759
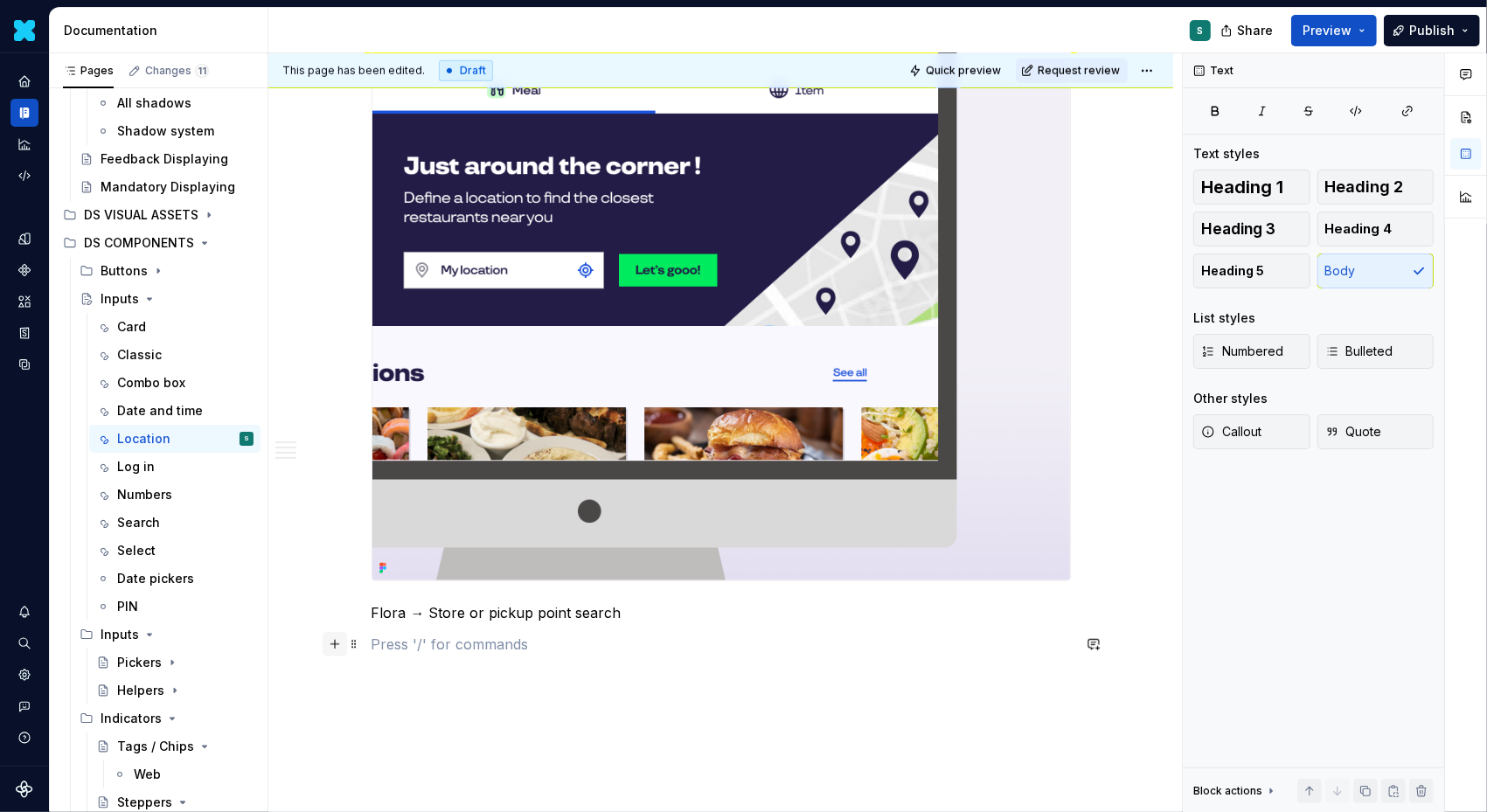
click at [343, 643] on button "button" at bounding box center [334, 644] width 24 height 24
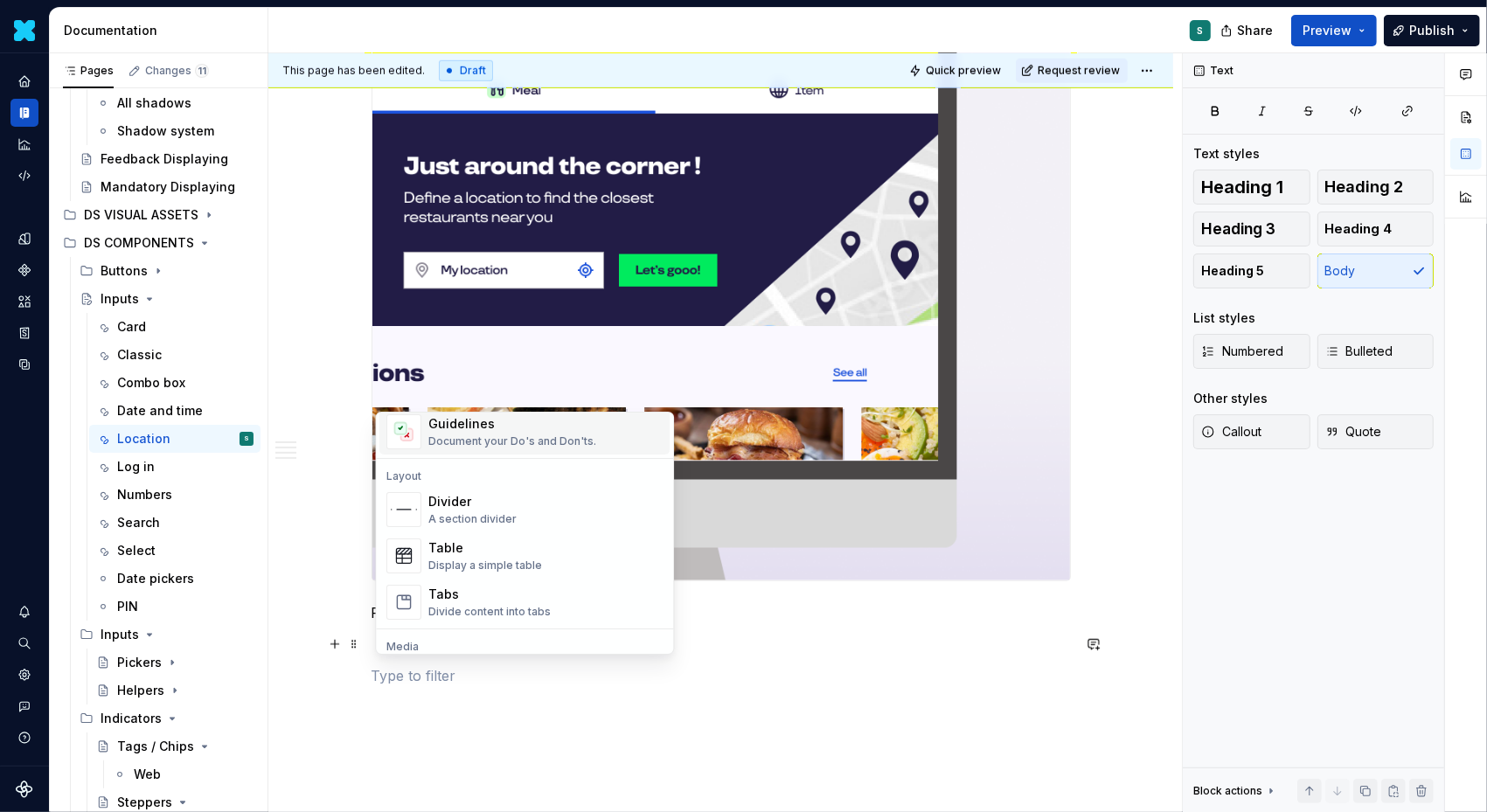
scroll to position [543, 0]
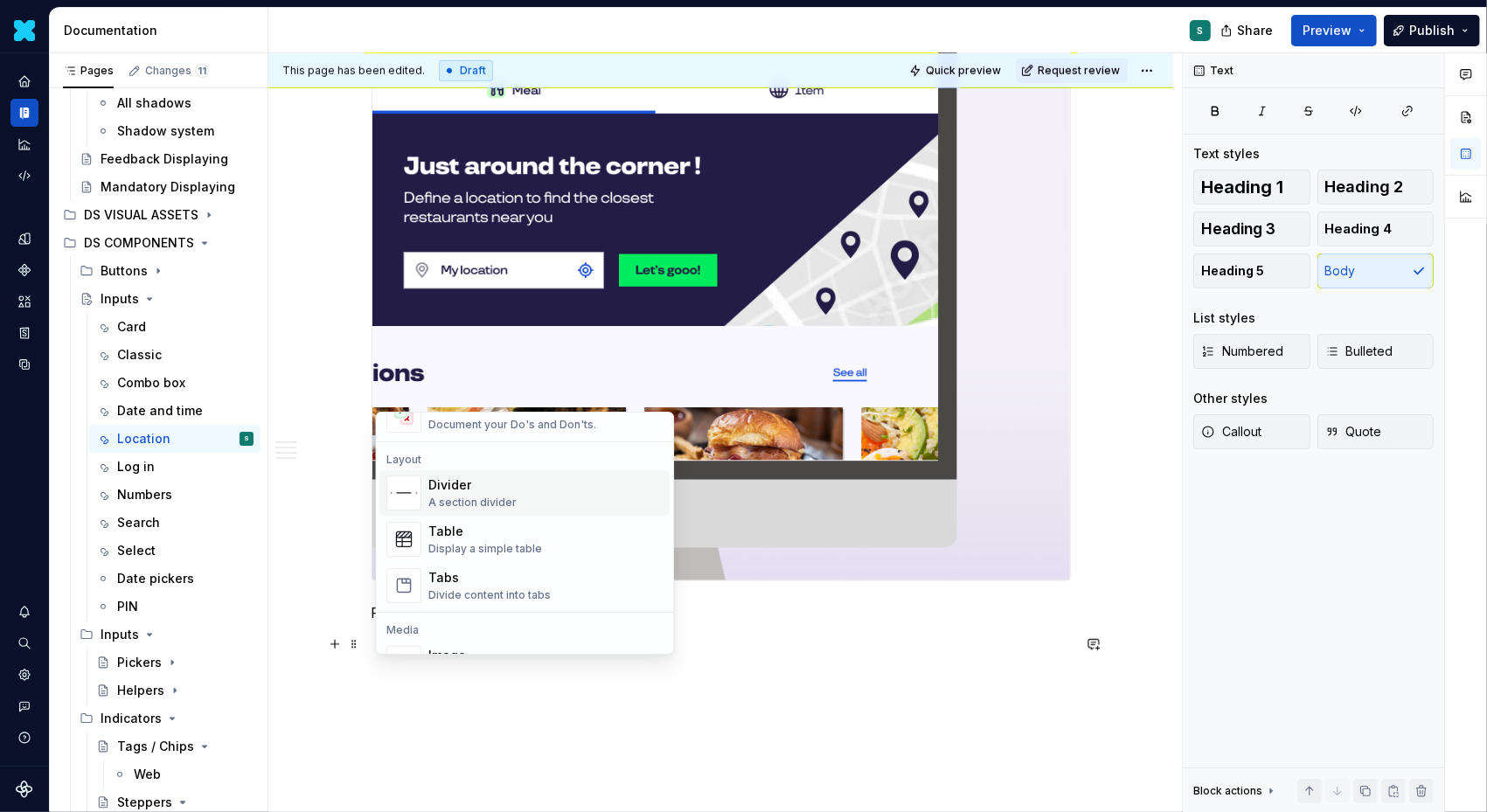
click at [480, 485] on div "Divider" at bounding box center [472, 486] width 88 height 18
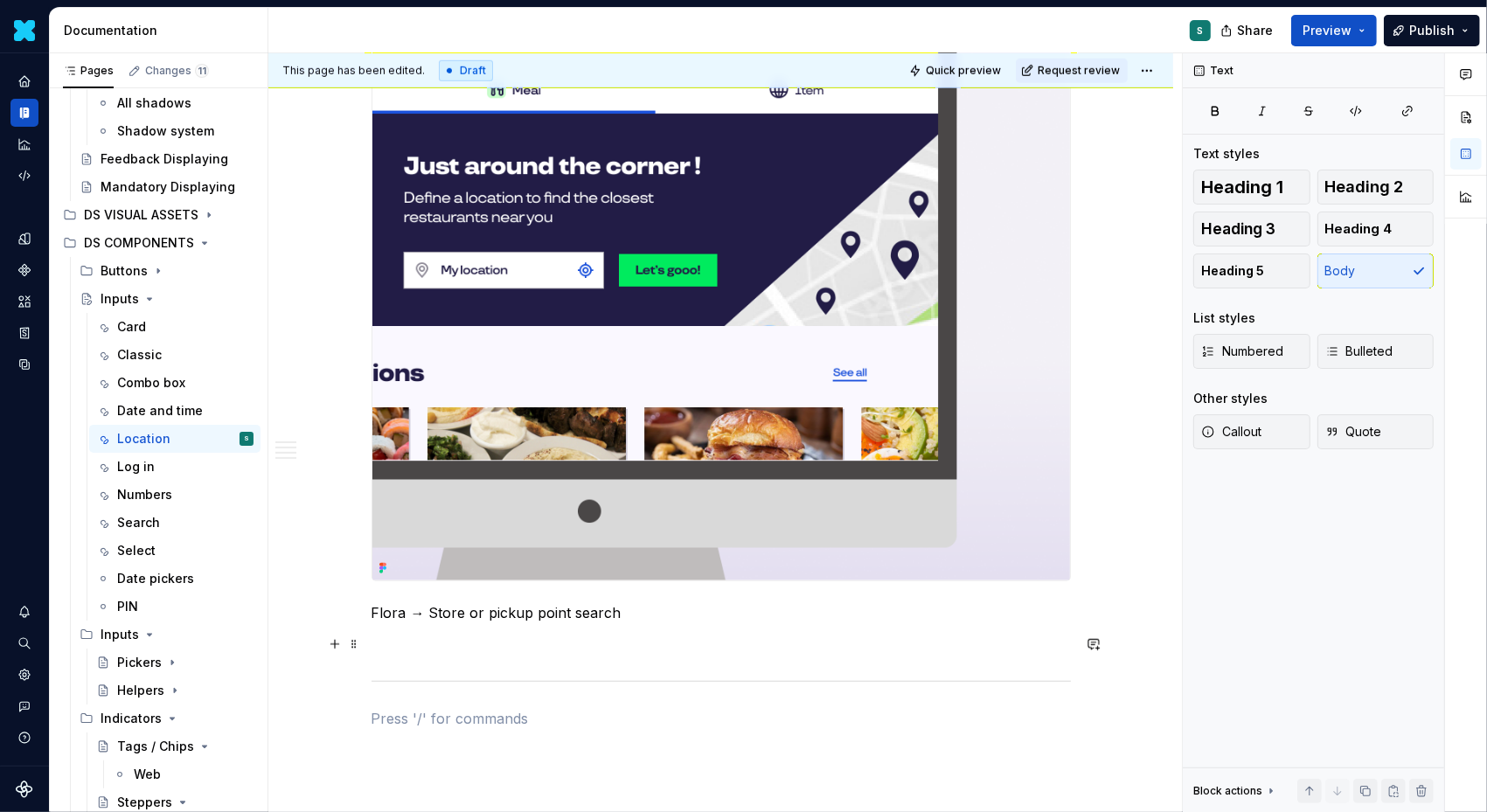
click at [366, 644] on div "Definition The Input Location allows users to enter, search for, or select a lo…" at bounding box center [720, 52] width 905 height 1886
click at [361, 644] on span at bounding box center [354, 644] width 14 height 24
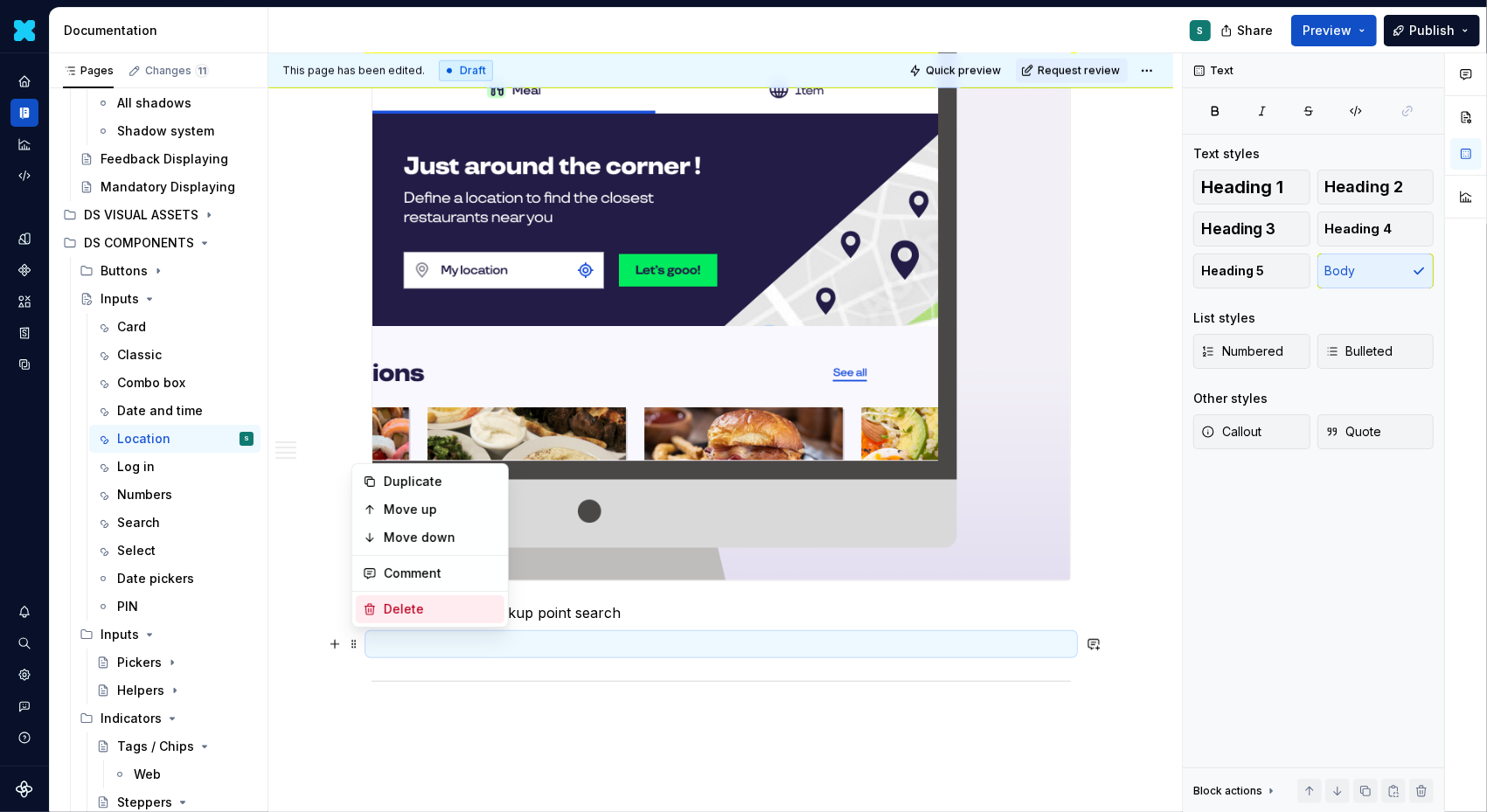
click at [401, 606] on div "Delete" at bounding box center [441, 610] width 114 height 18
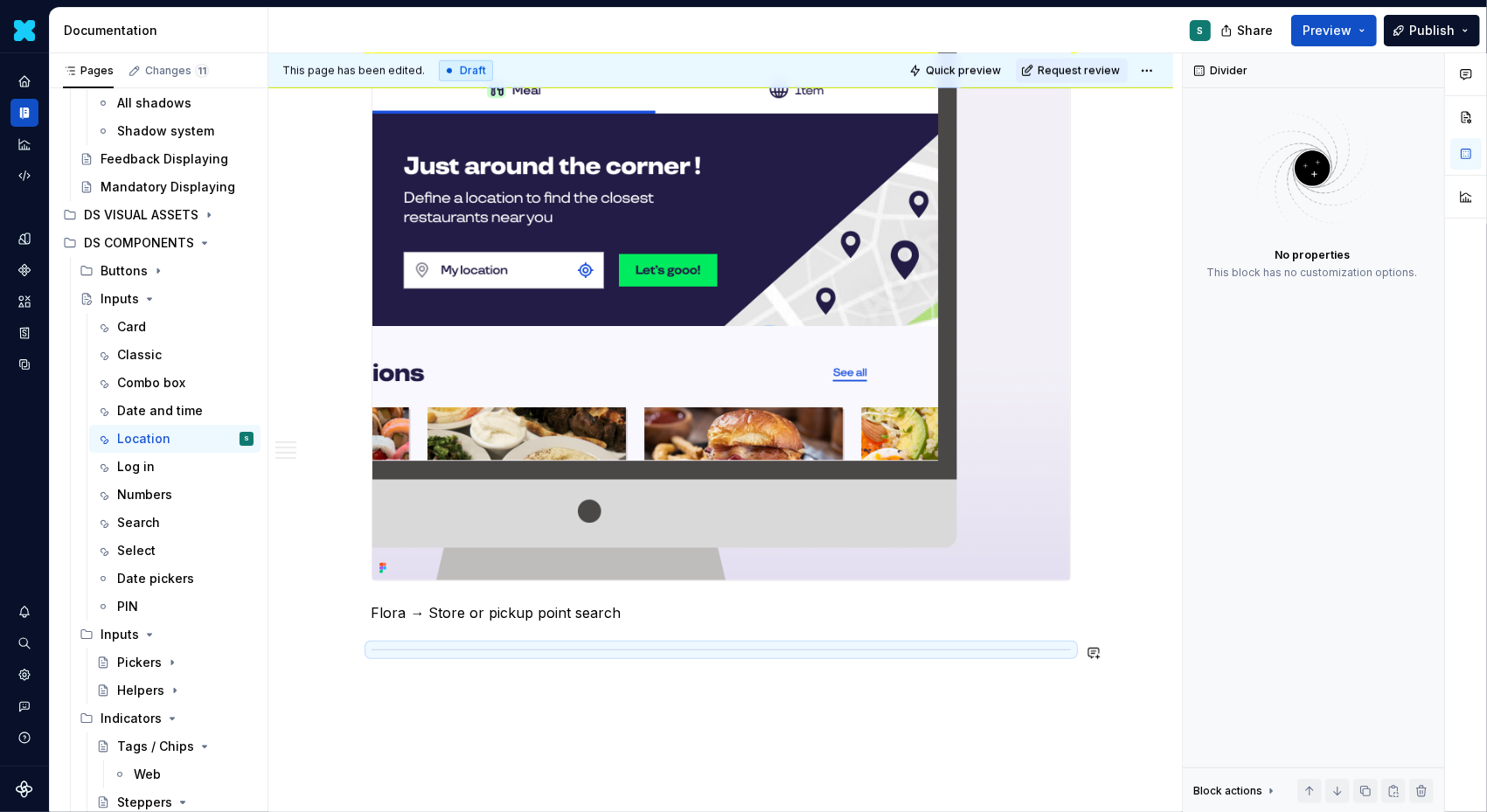
click at [399, 684] on p at bounding box center [721, 687] width 700 height 21
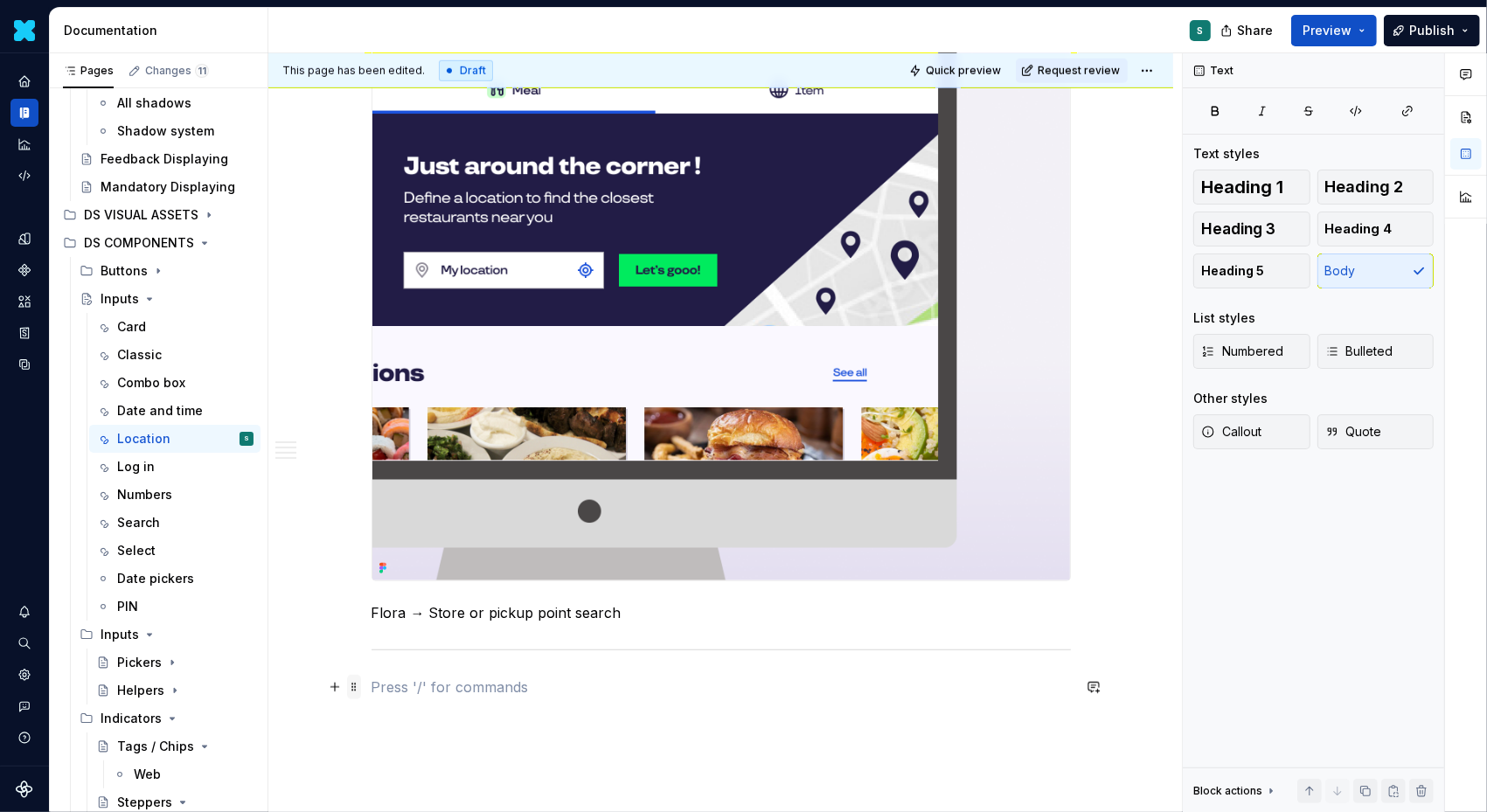
click at [356, 687] on span at bounding box center [354, 686] width 14 height 24
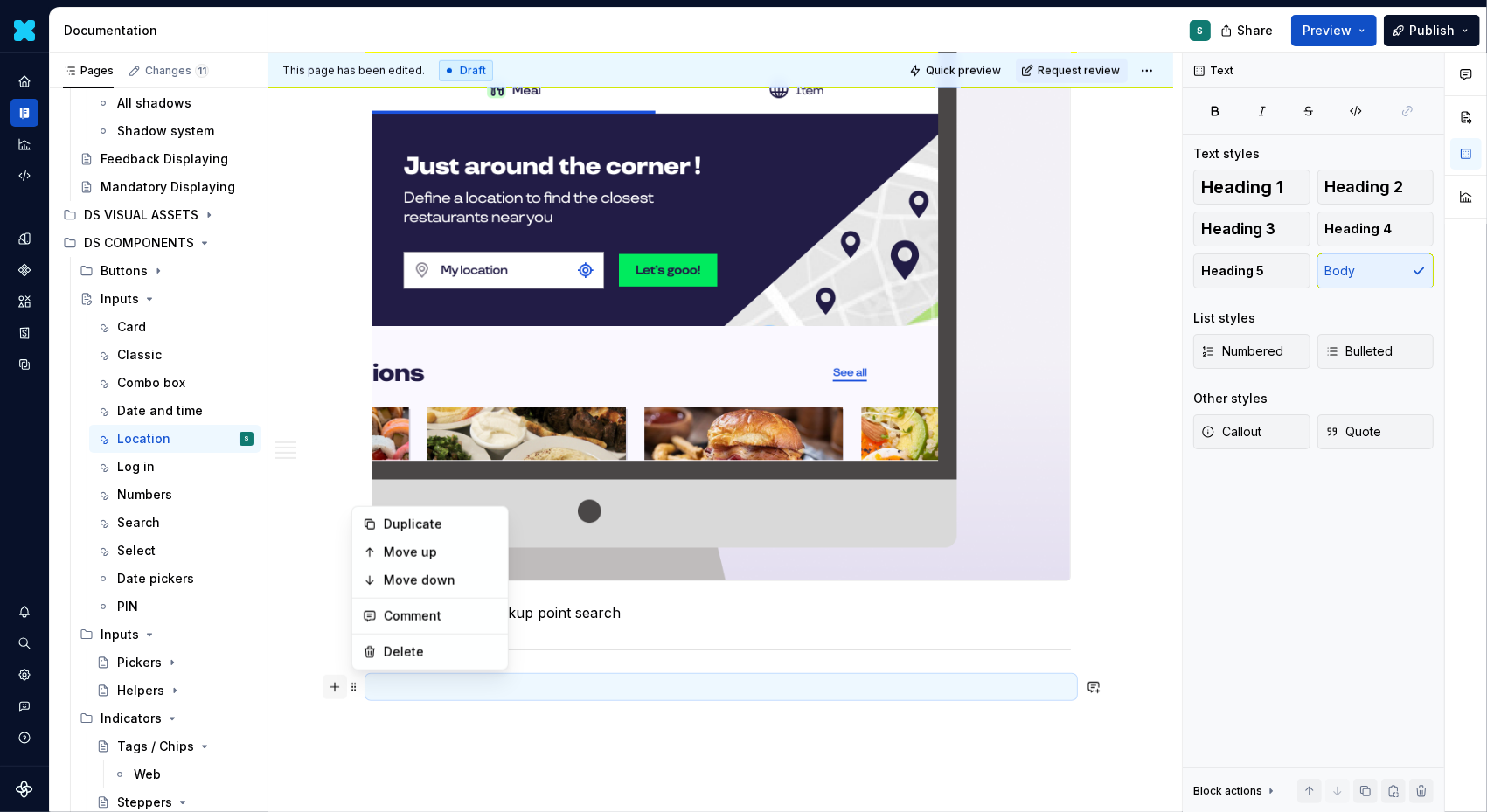
click at [341, 685] on button "button" at bounding box center [334, 686] width 24 height 24
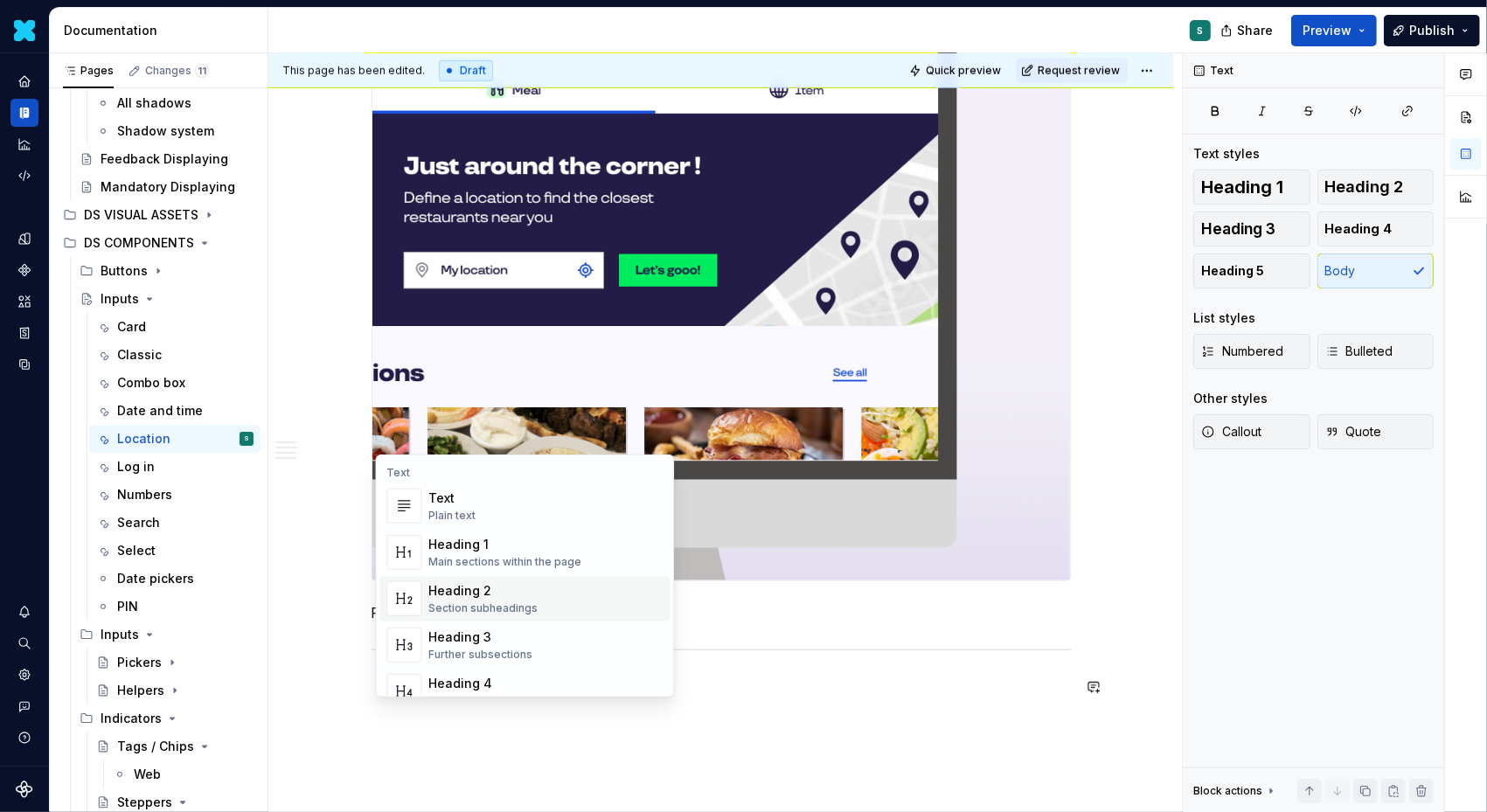
click at [472, 583] on div "Heading 2" at bounding box center [483, 591] width 110 height 18
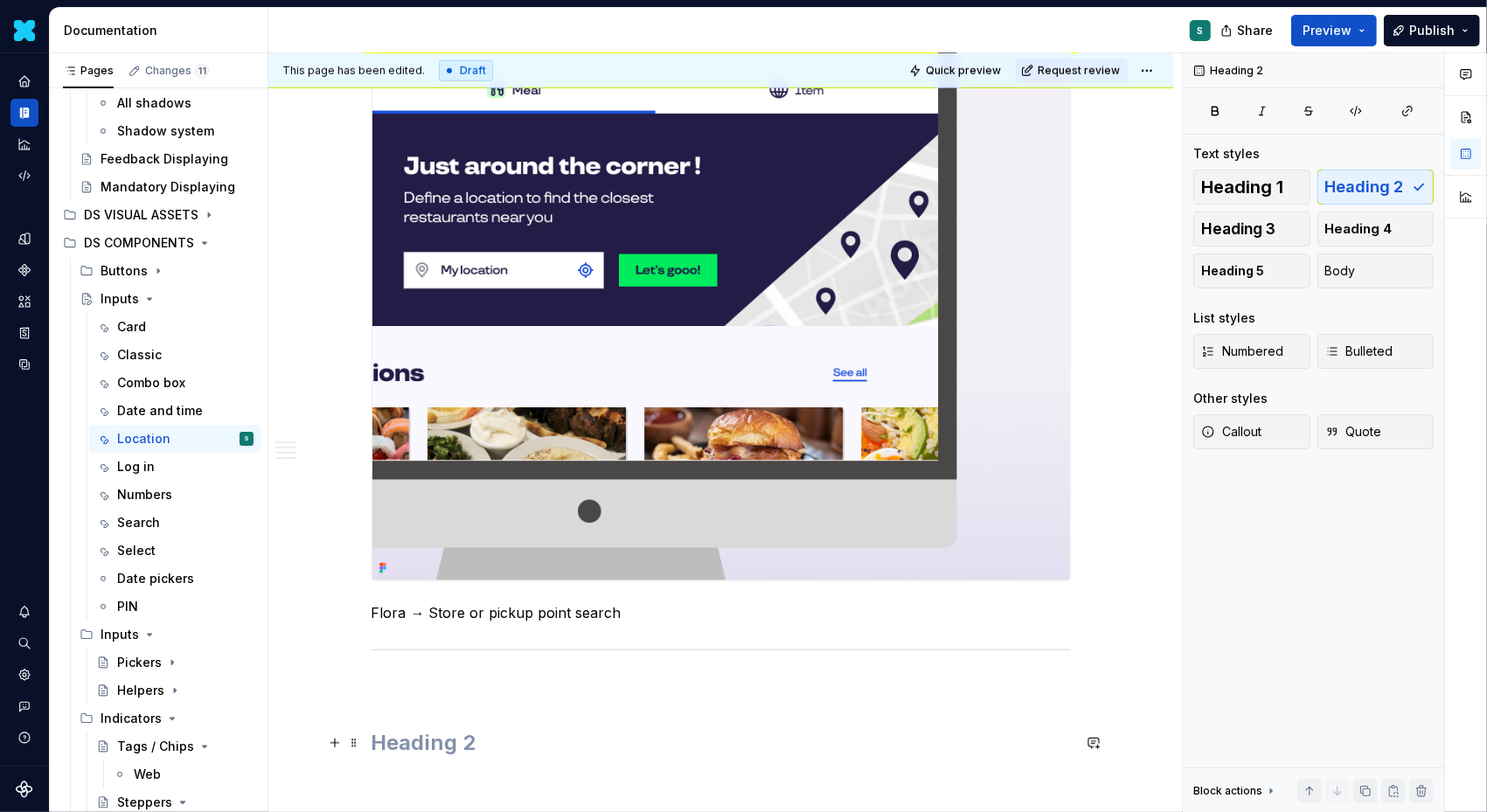
click at [396, 736] on h2 at bounding box center [721, 742] width 700 height 28
click at [361, 685] on span at bounding box center [354, 686] width 14 height 24
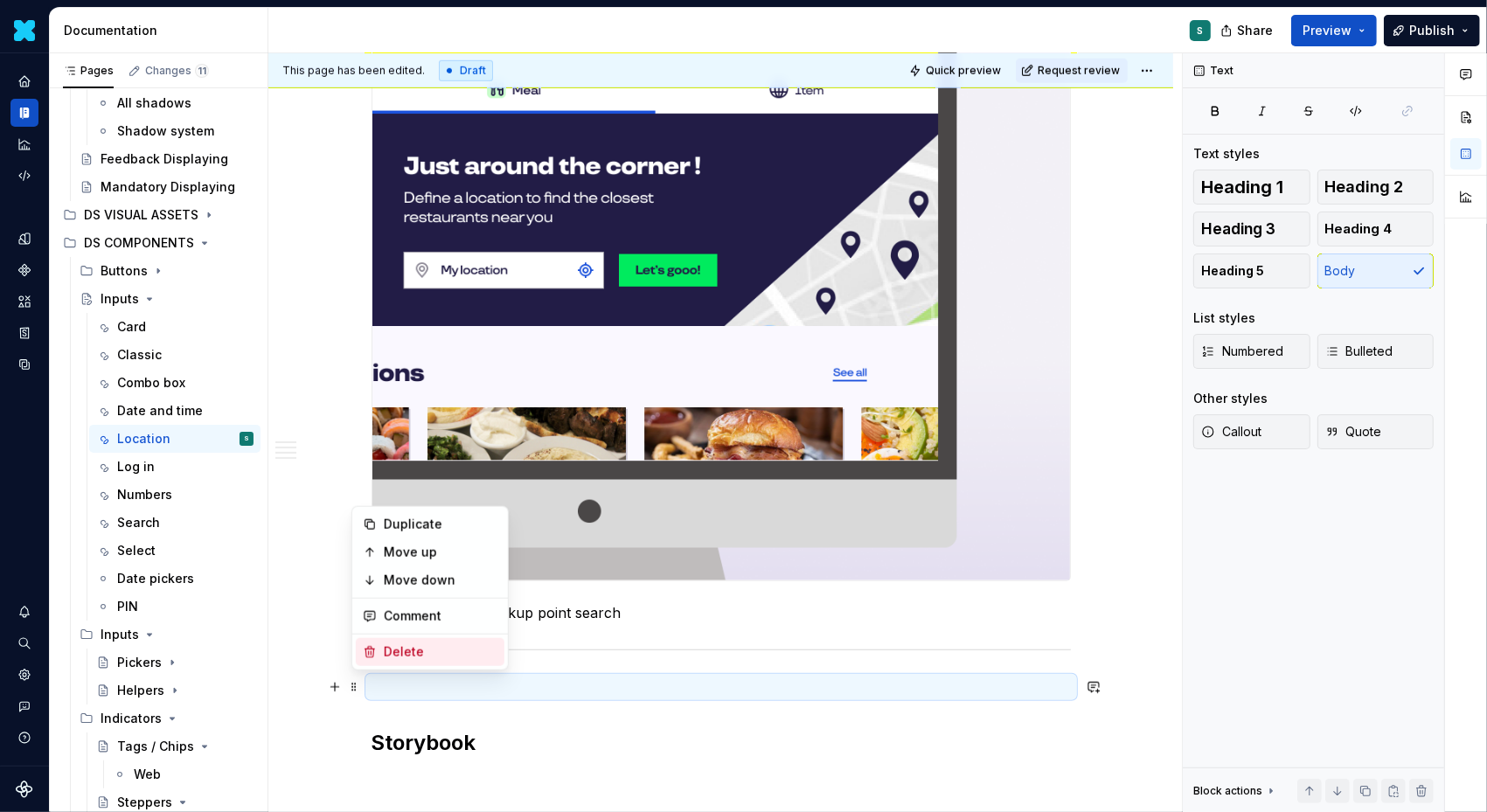
click at [395, 653] on div "Delete" at bounding box center [441, 652] width 114 height 18
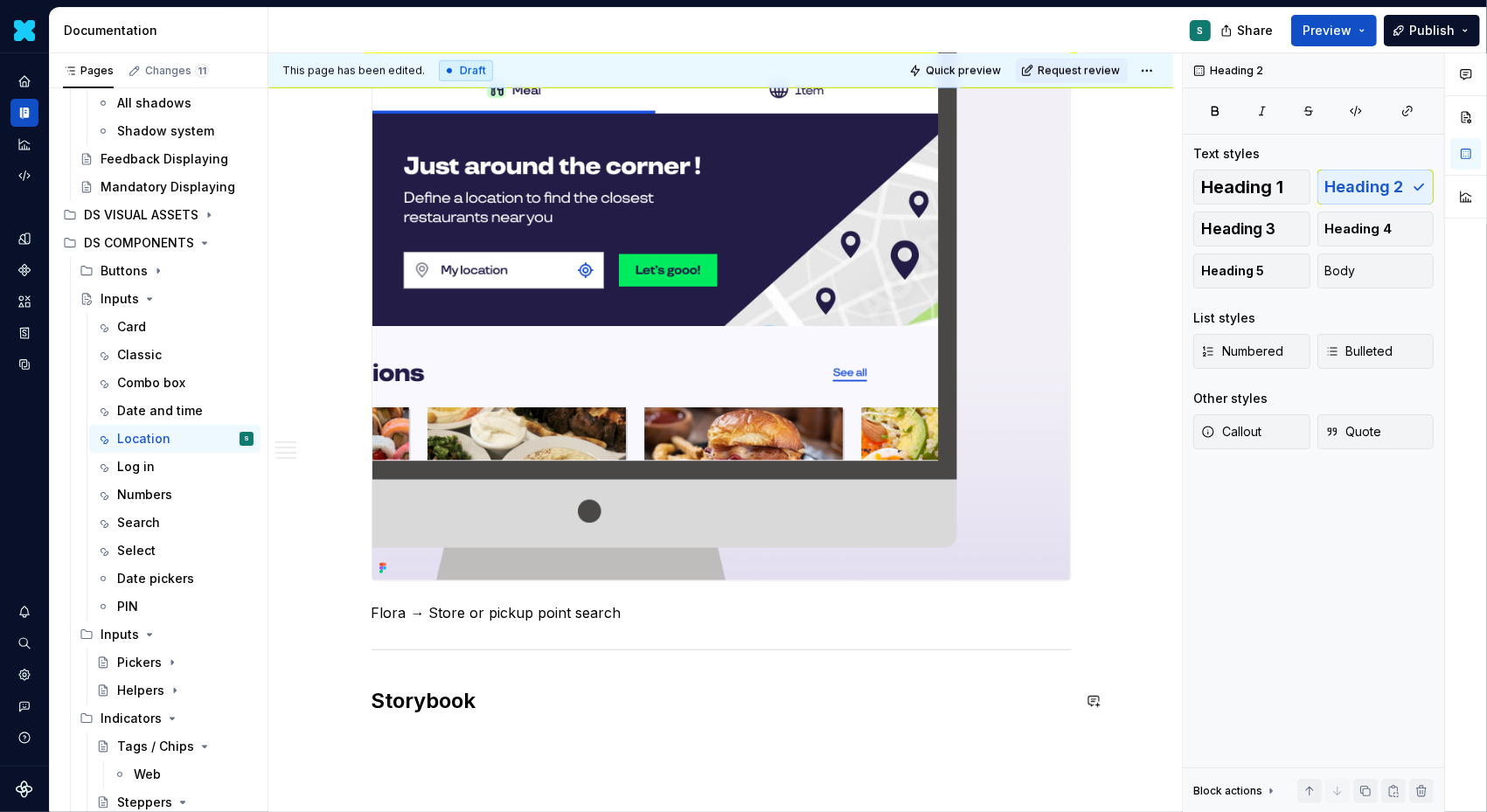
click at [403, 734] on div "Definition The Input Location allows users to enter, search for, or select a lo…" at bounding box center [720, 45] width 905 height 1872
click at [341, 733] on button "button" at bounding box center [334, 739] width 24 height 24
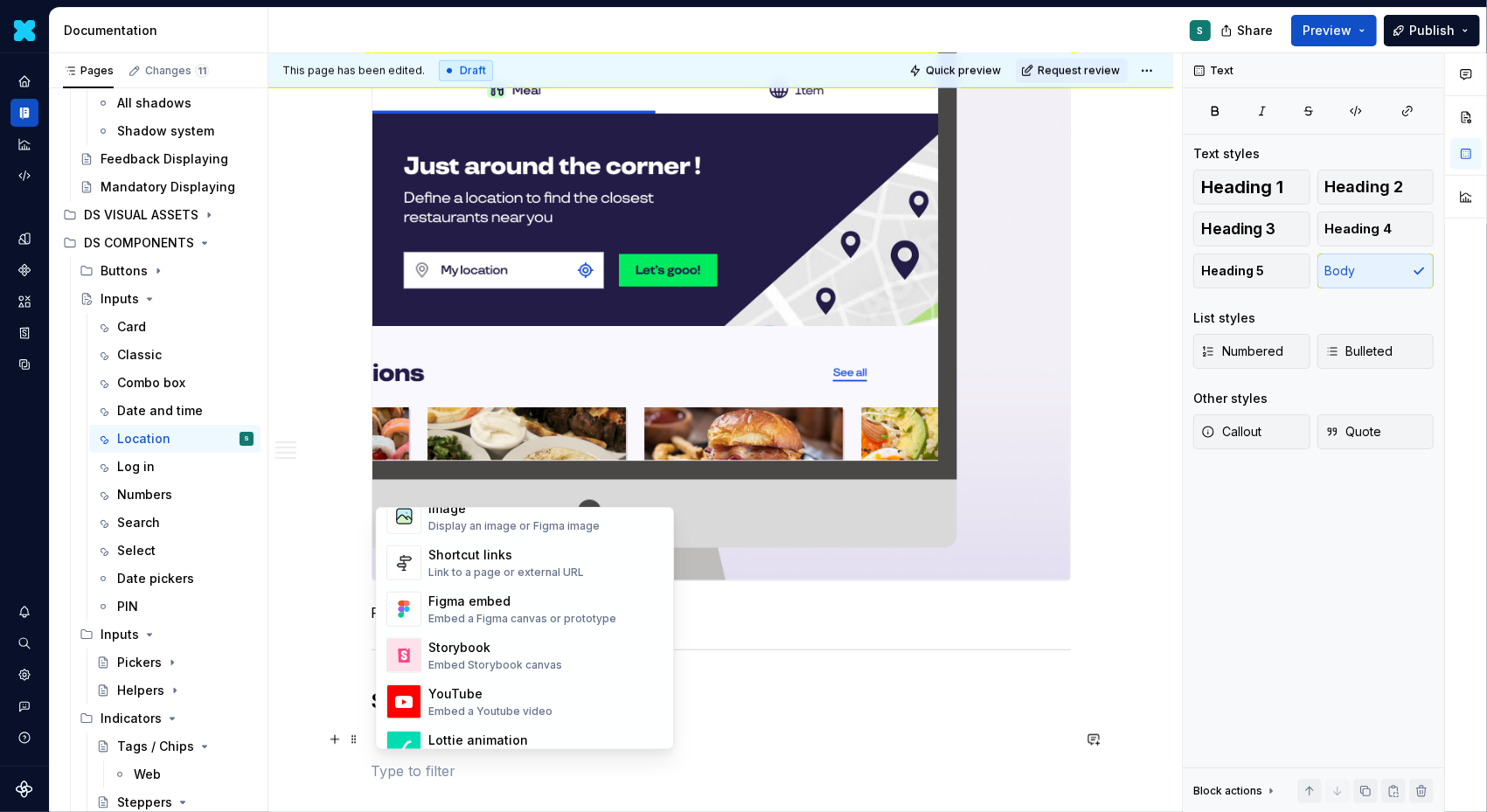
scroll to position [788, 0]
click at [481, 656] on div "Embed Storybook canvas" at bounding box center [496, 663] width 134 height 14
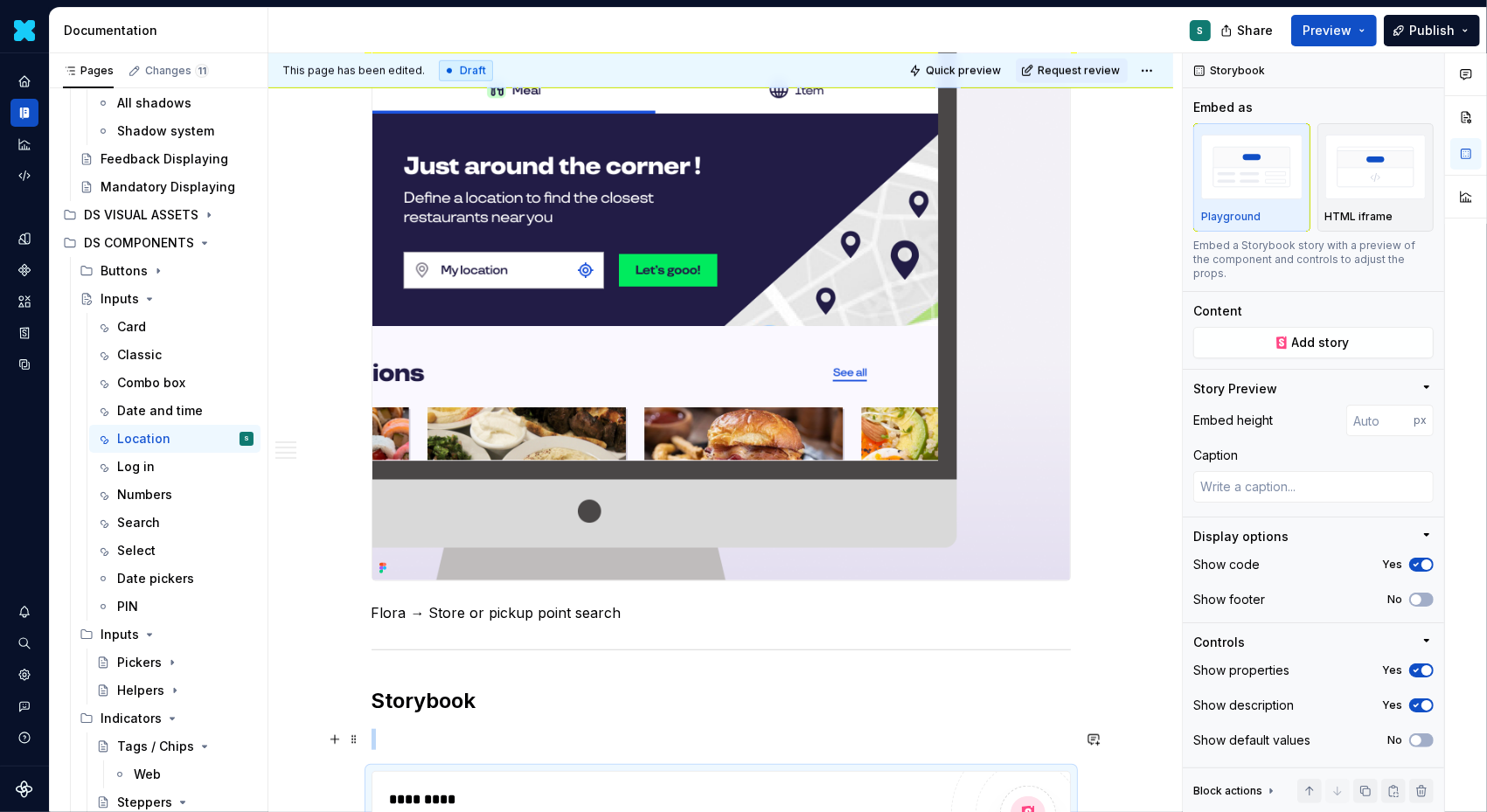
scroll to position [1279, 0]
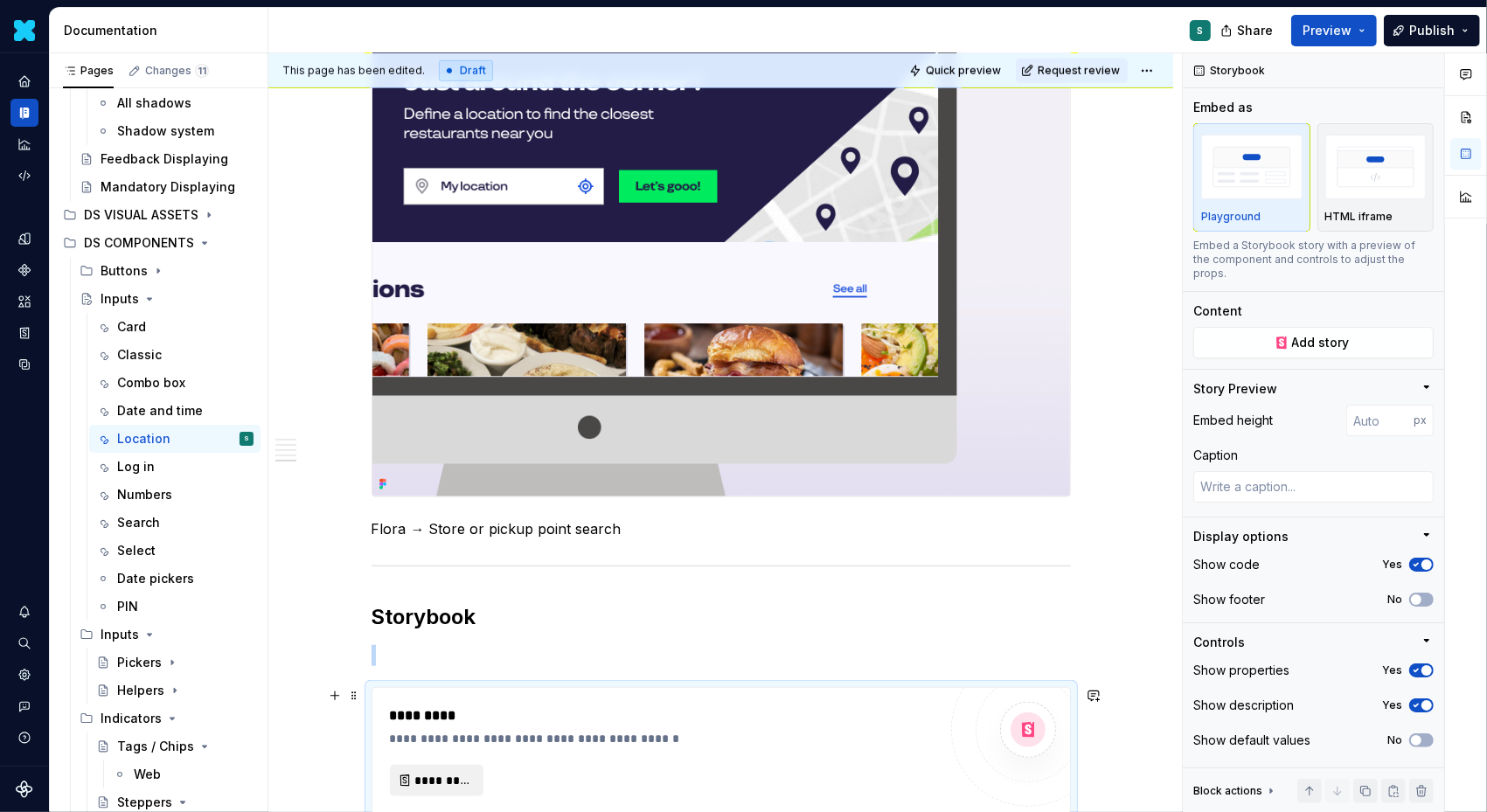
click at [448, 773] on span "*********" at bounding box center [444, 781] width 57 height 18
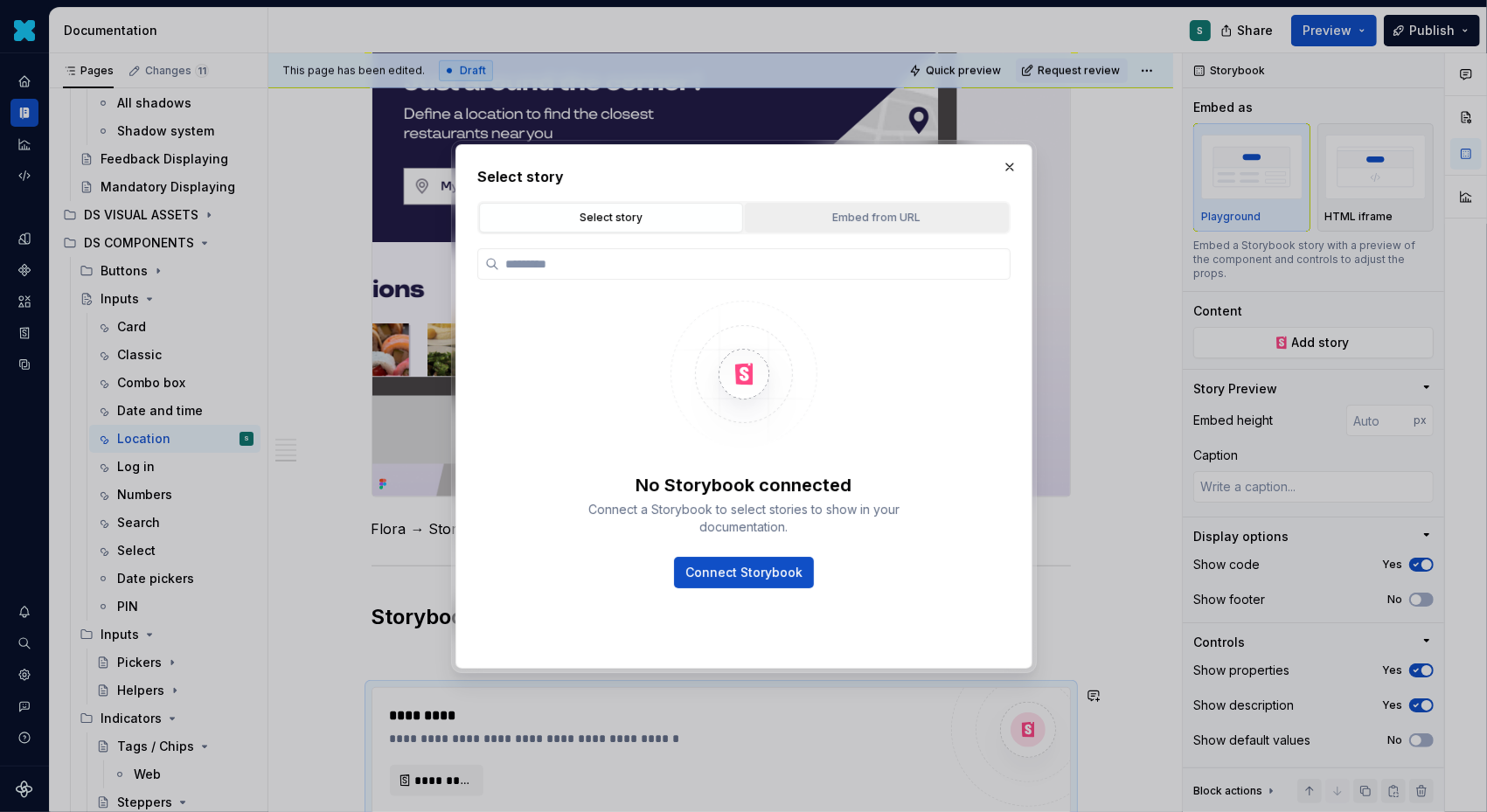
click at [795, 226] on button "Embed from URL" at bounding box center [877, 217] width 264 height 29
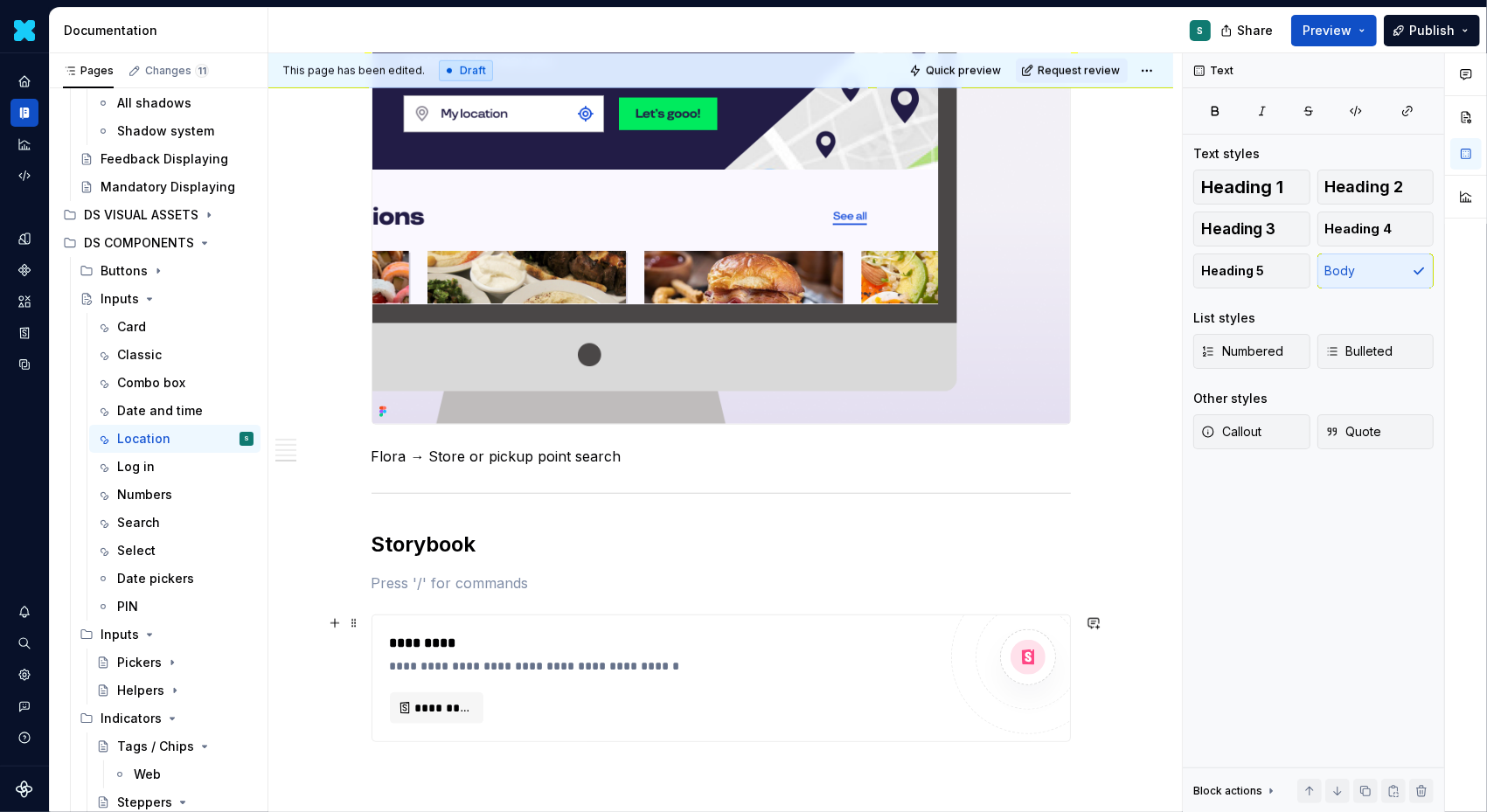
scroll to position [1386, 0]
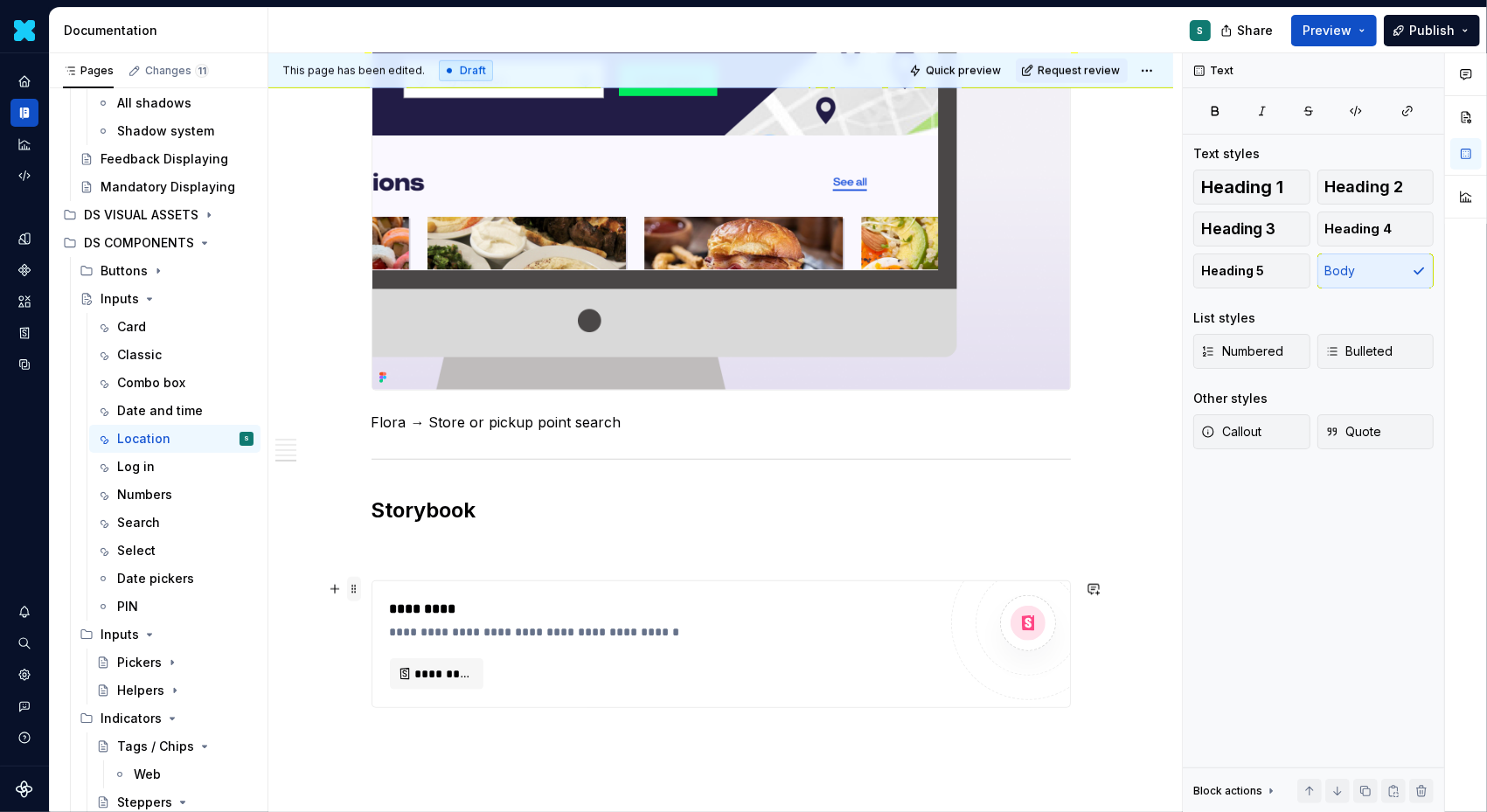
click at [356, 589] on span at bounding box center [354, 588] width 14 height 24
type textarea "*"
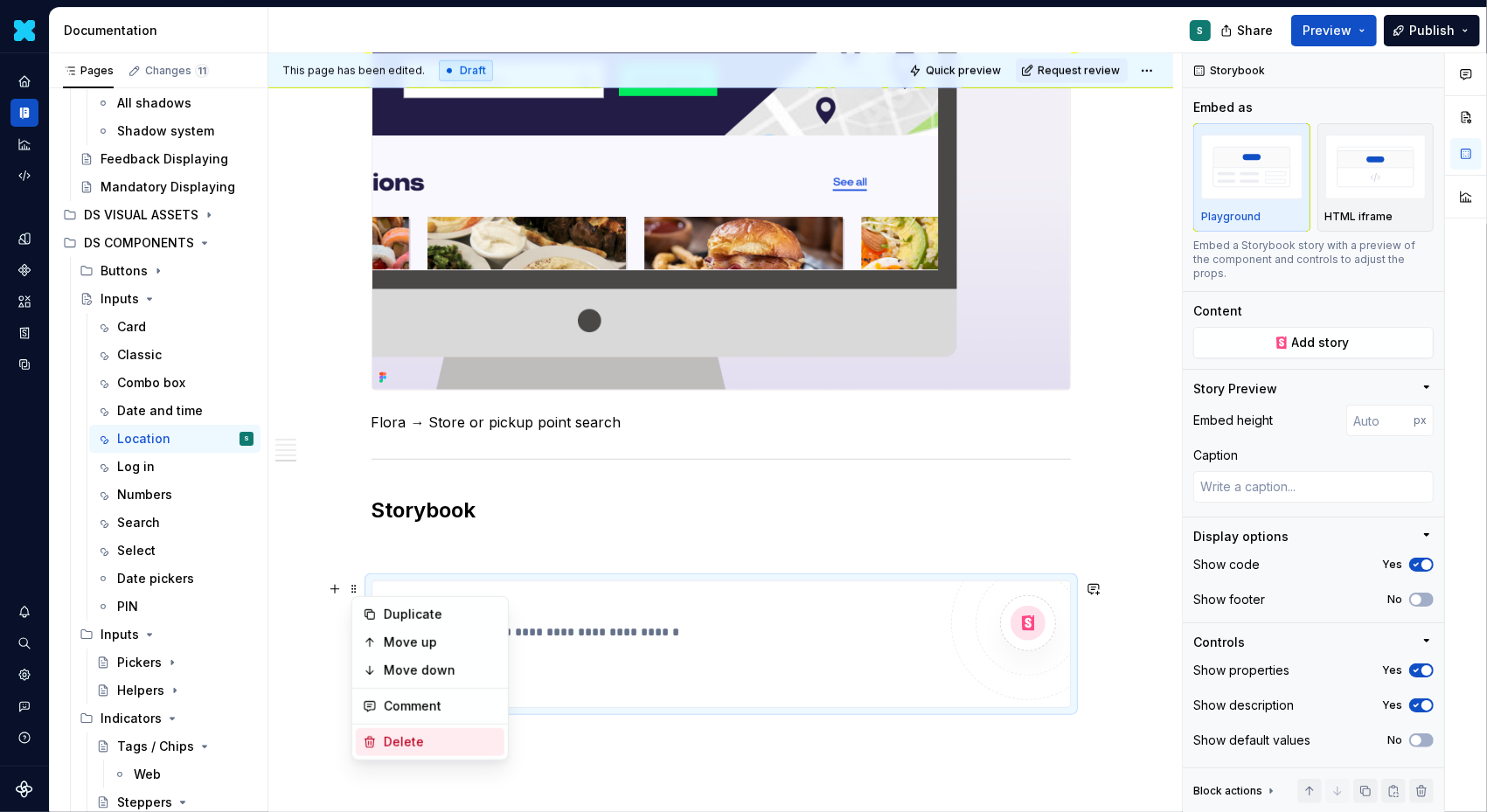
click at [395, 737] on div "Delete" at bounding box center [441, 742] width 114 height 18
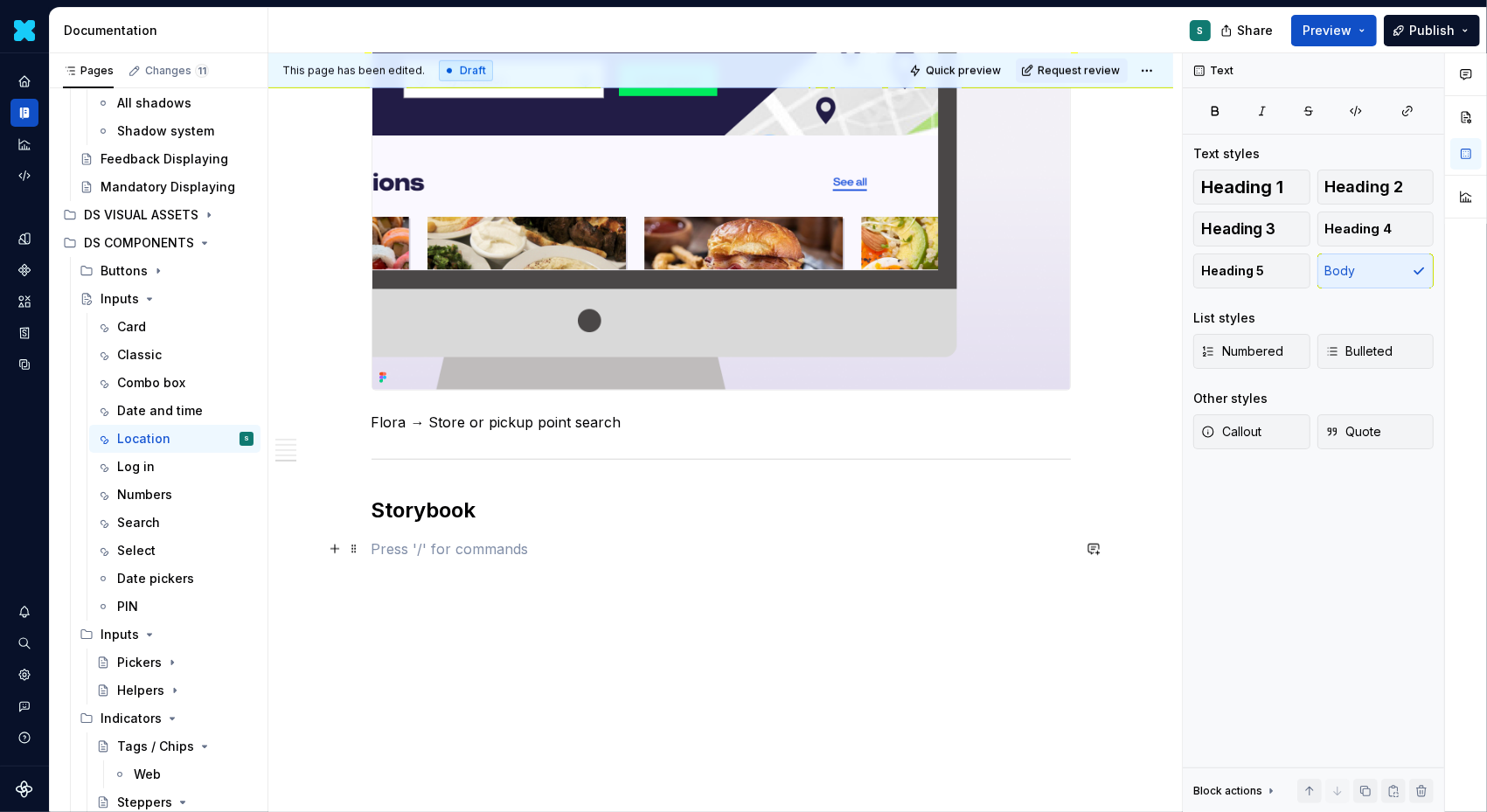
click at [395, 553] on p at bounding box center [721, 549] width 700 height 21
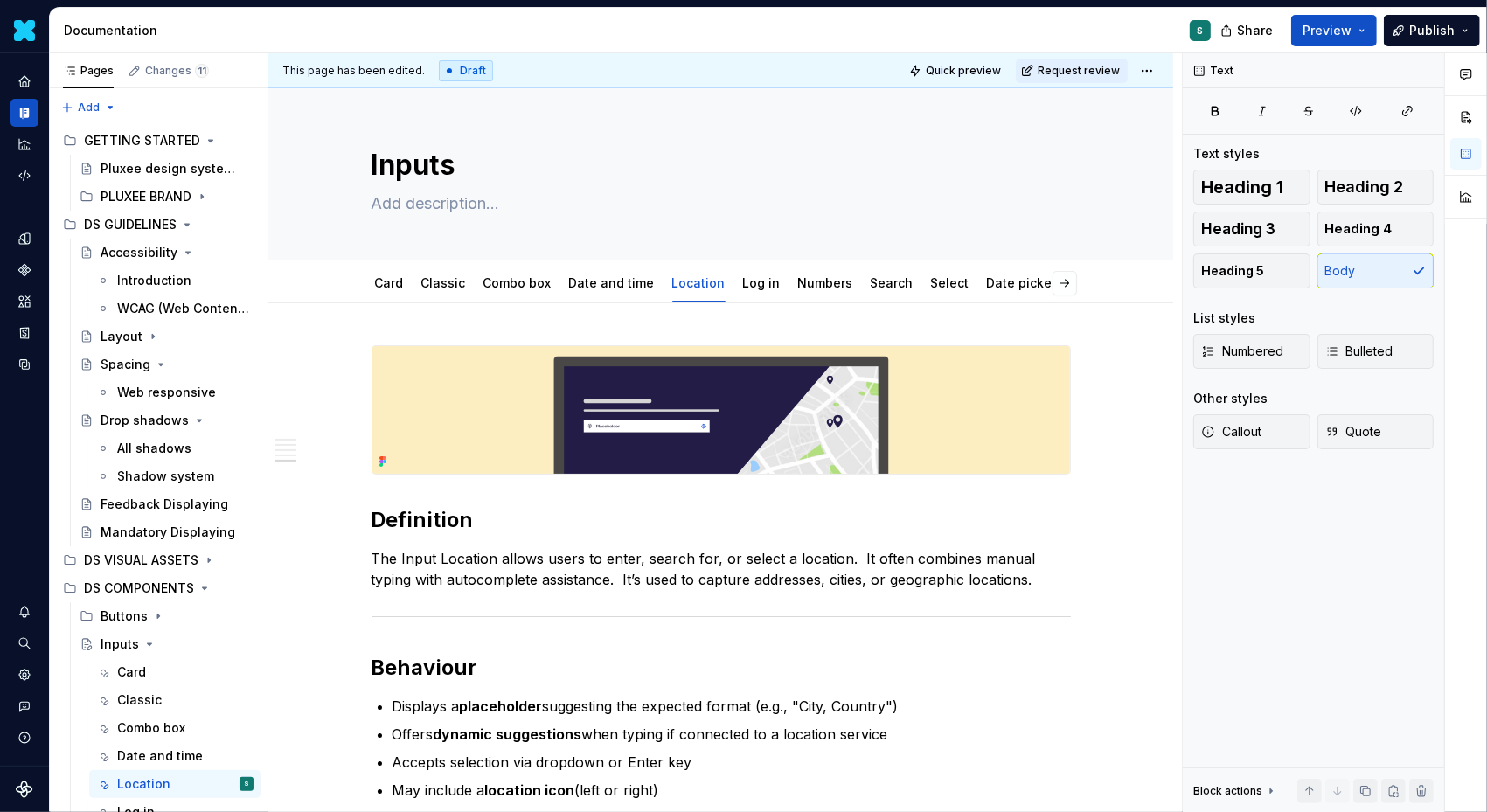
scroll to position [1386, 0]
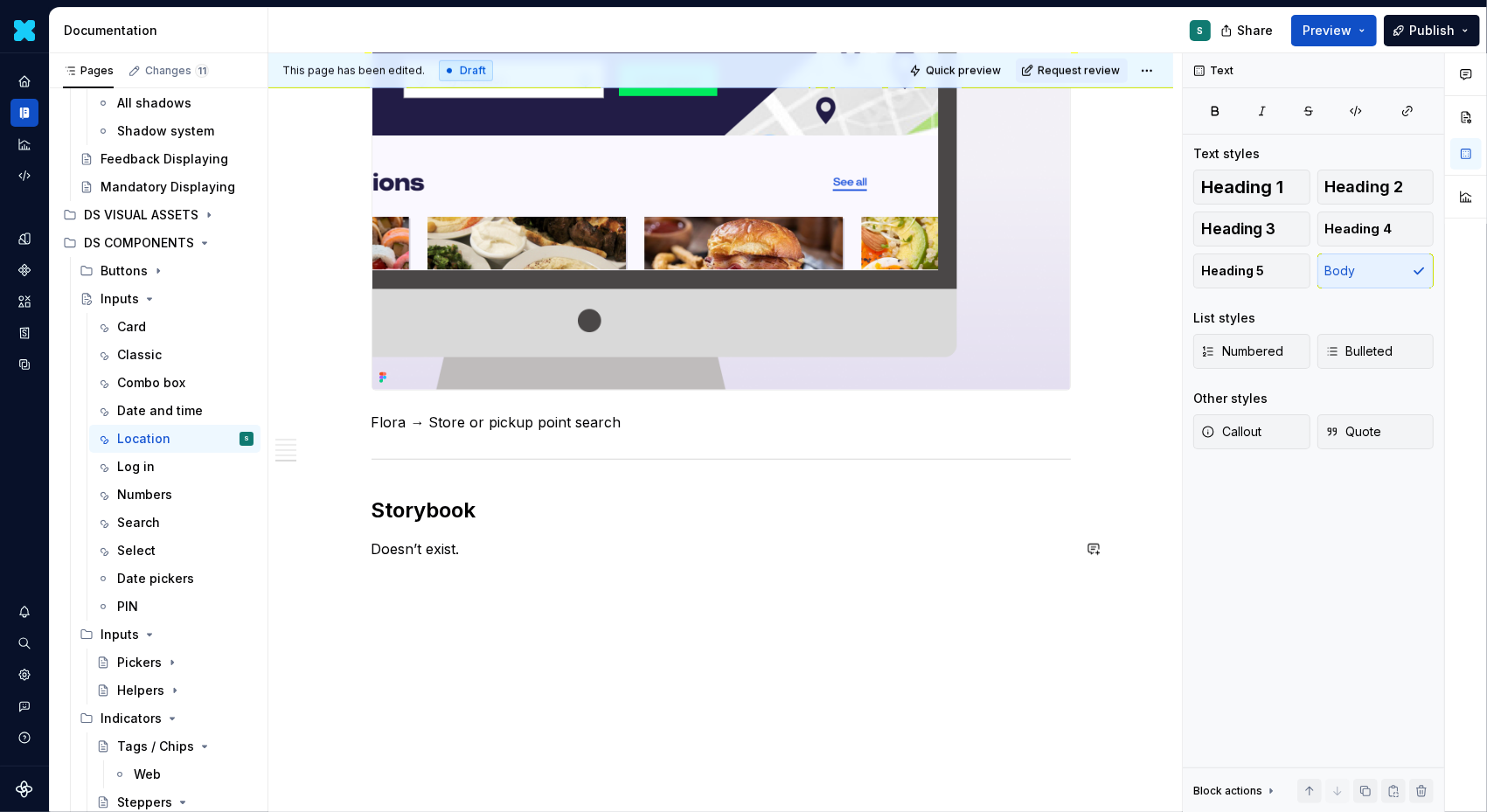
click at [345, 582] on button "button" at bounding box center [334, 580] width 24 height 24
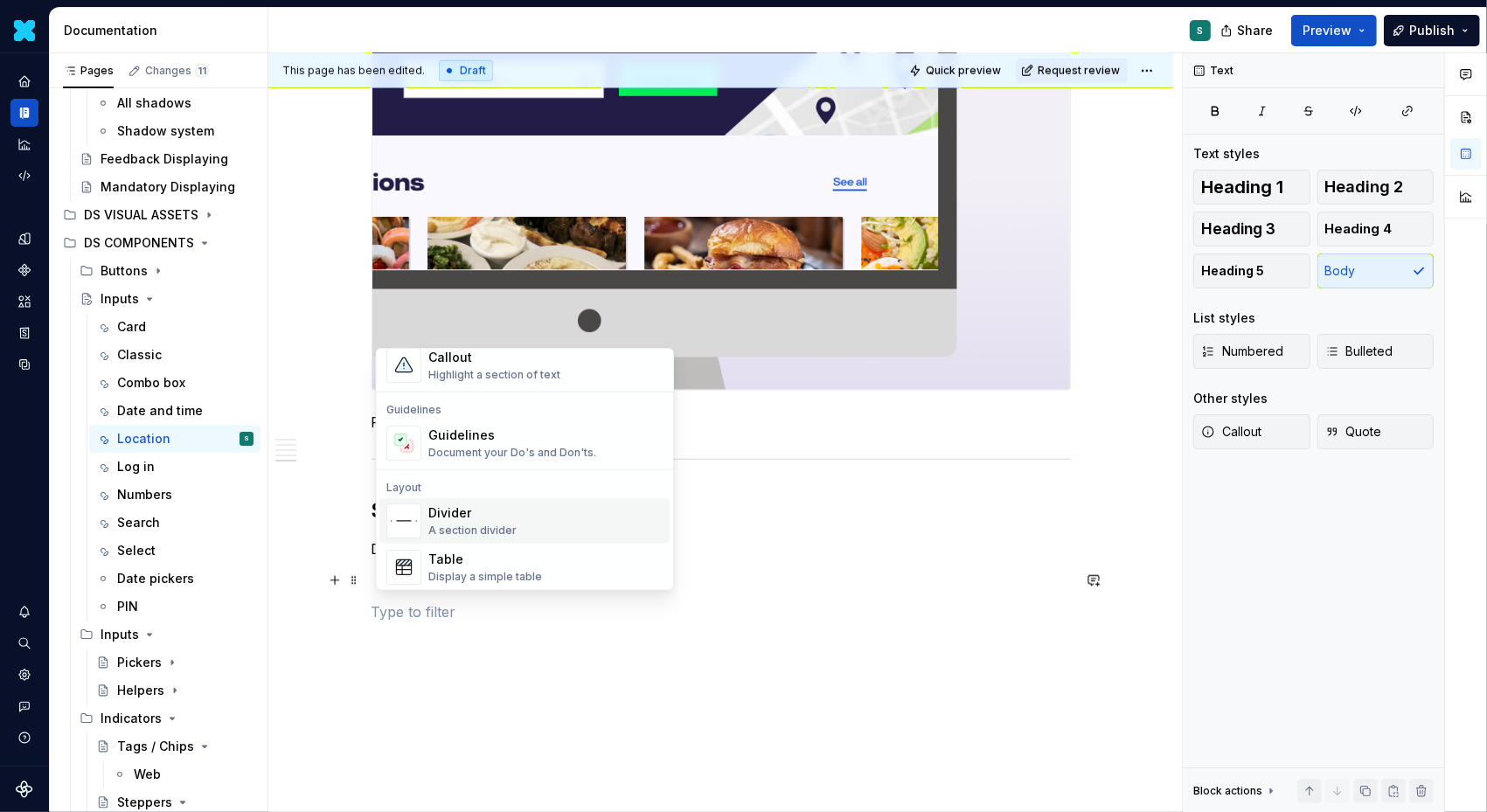
scroll to position [479, 0]
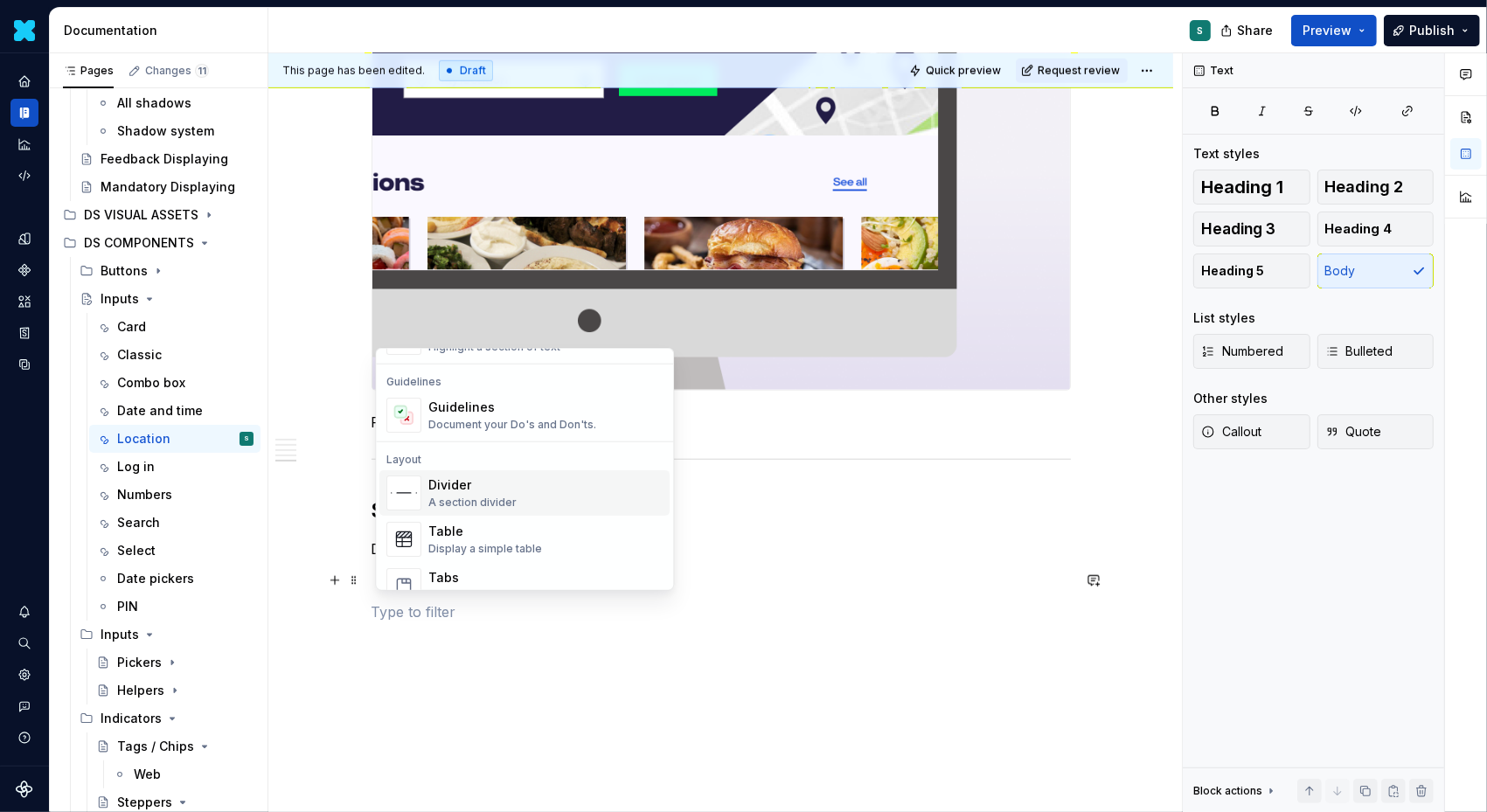
click at [475, 488] on div "Divider" at bounding box center [472, 486] width 88 height 18
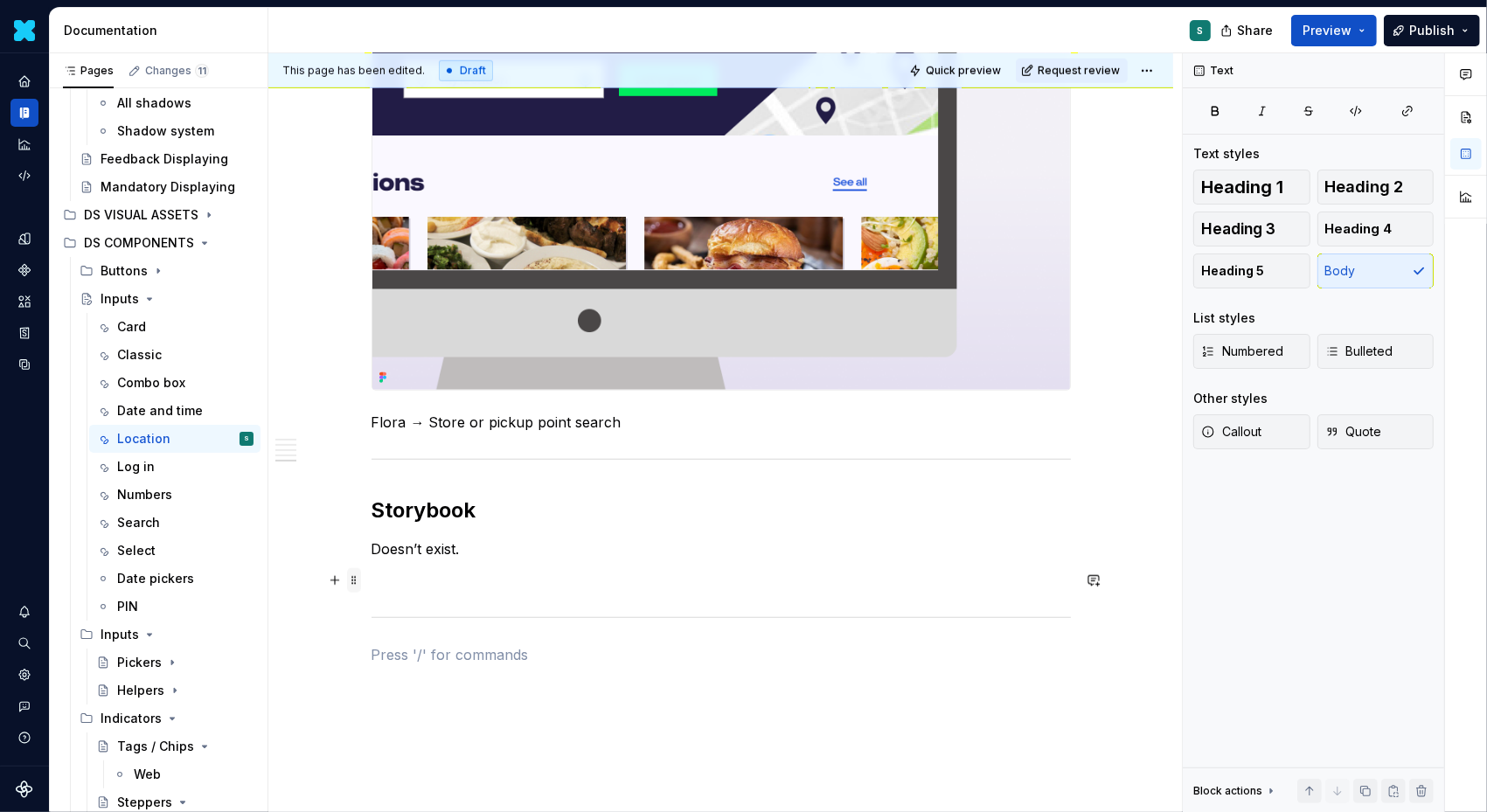
click at [359, 584] on span at bounding box center [354, 580] width 14 height 24
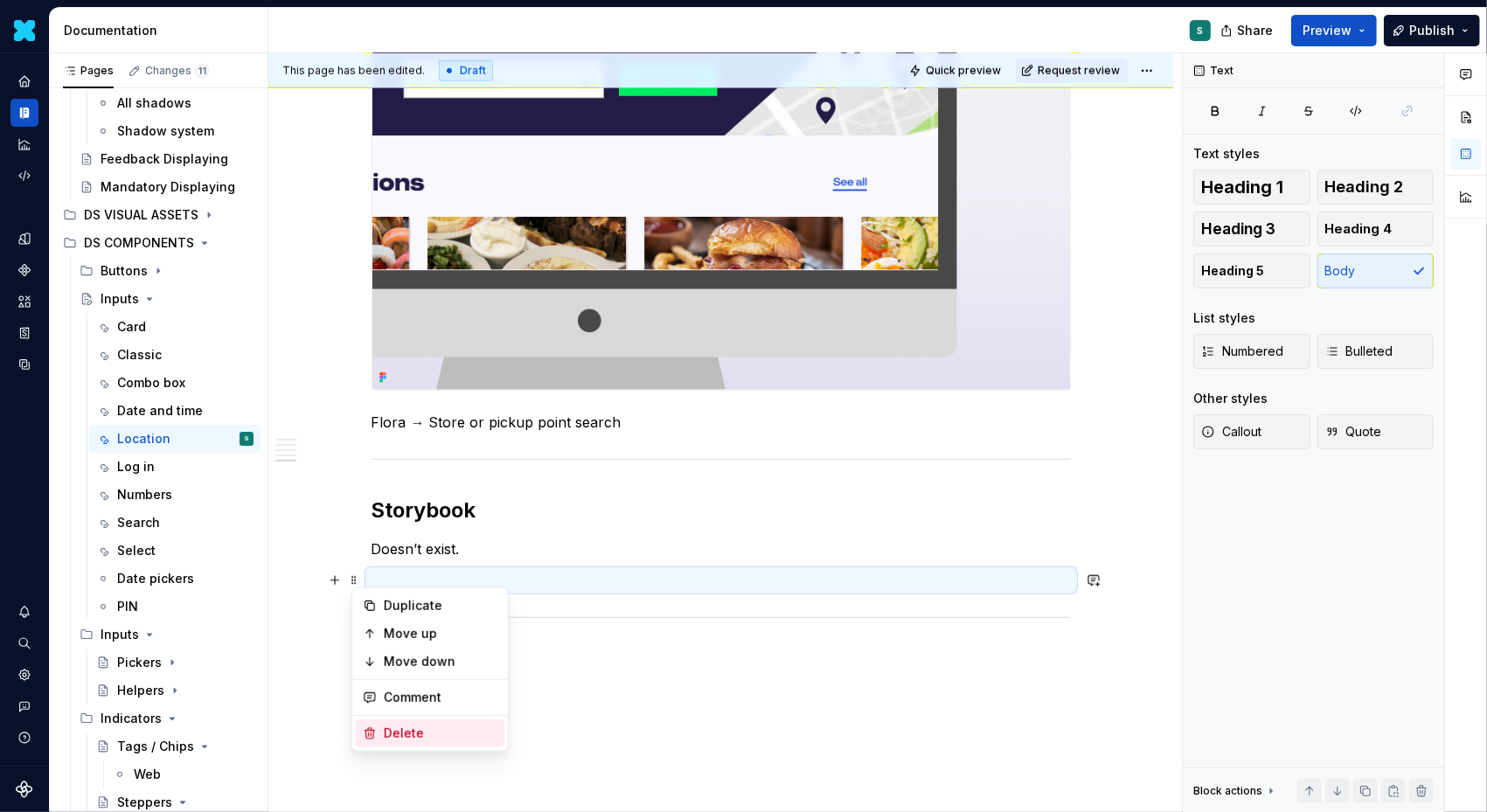
click at [391, 731] on div "Delete" at bounding box center [441, 734] width 114 height 18
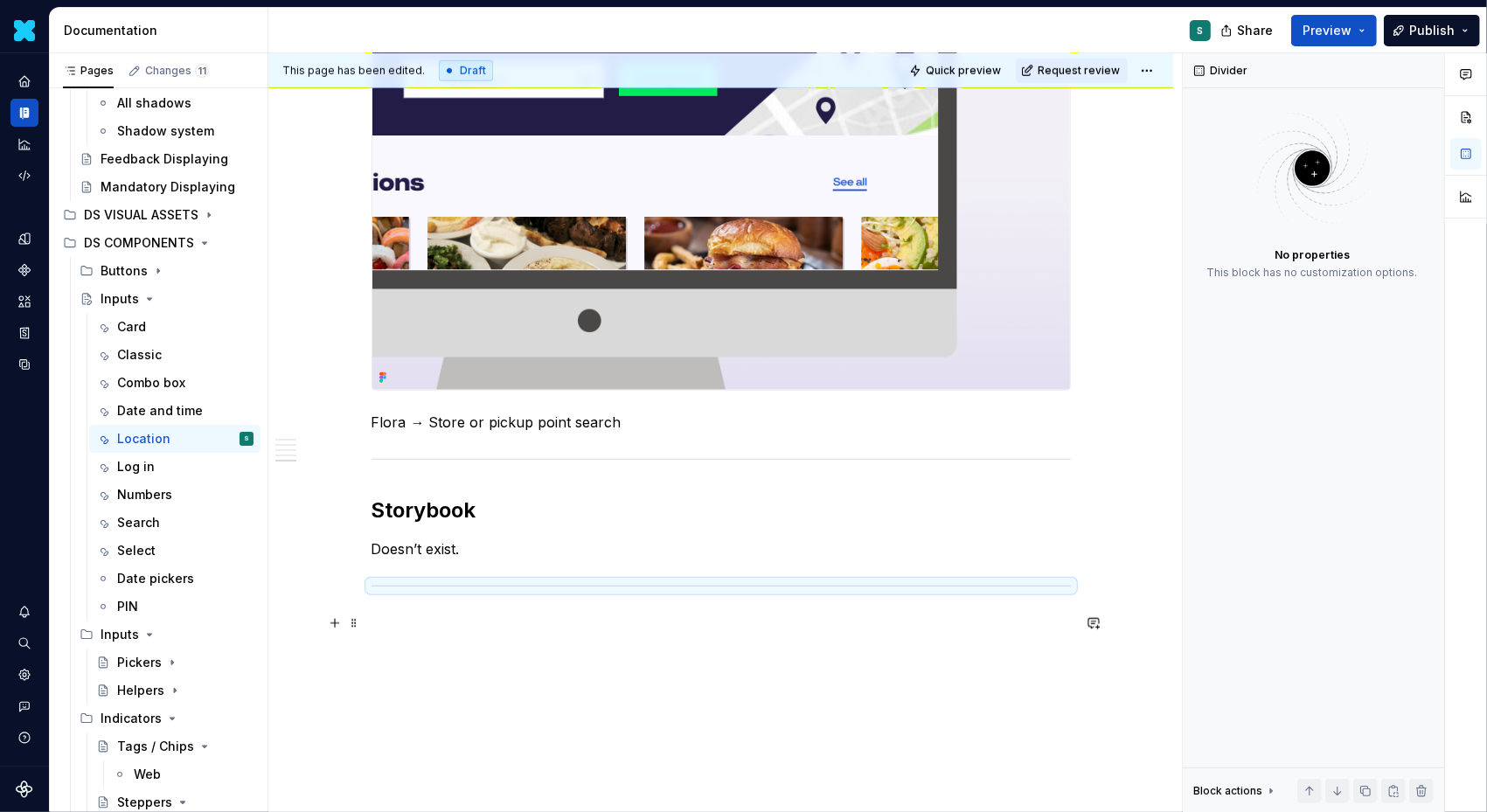
click at [387, 631] on p at bounding box center [721, 624] width 700 height 21
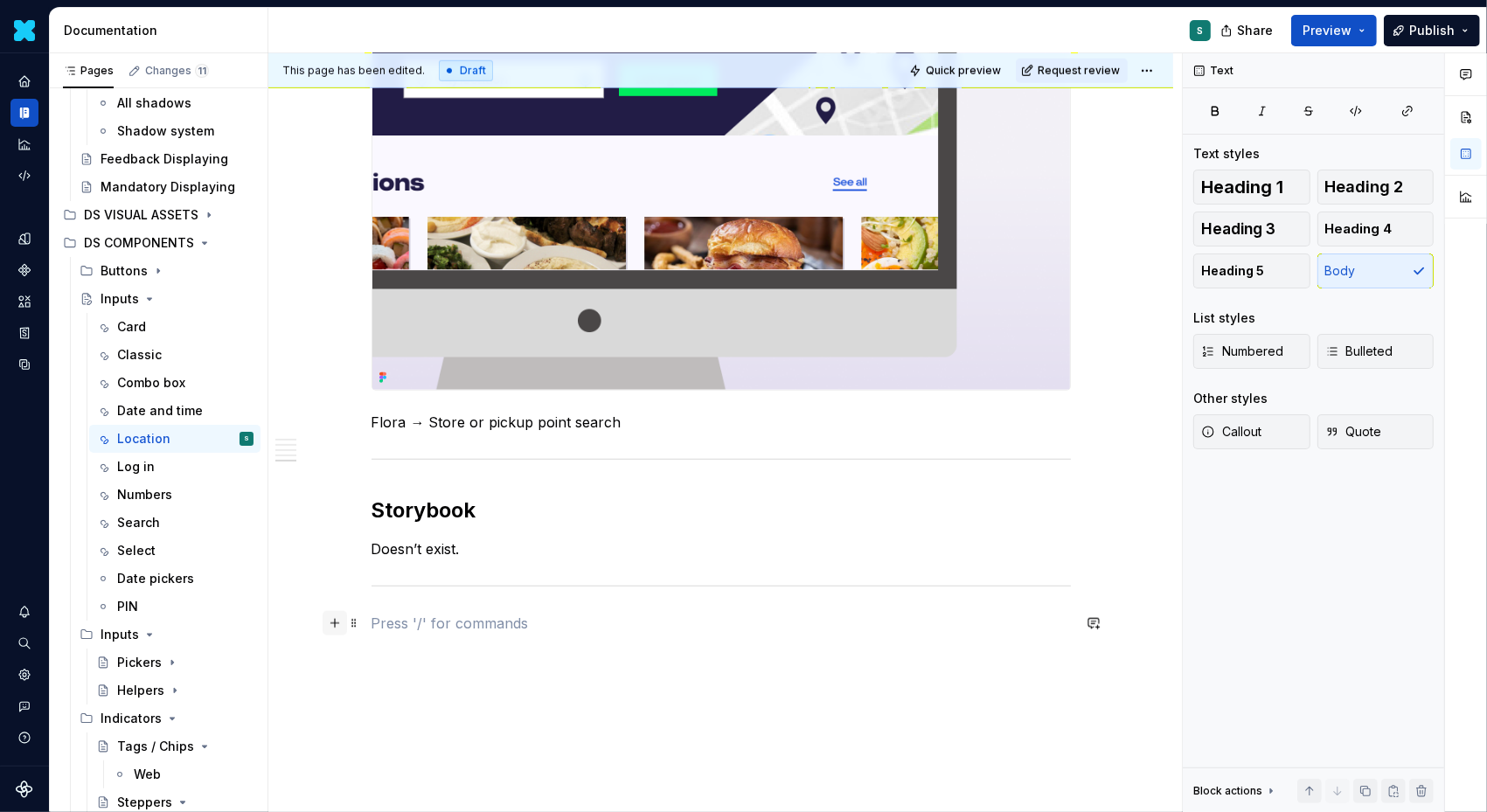
click at [341, 622] on button "button" at bounding box center [334, 623] width 24 height 24
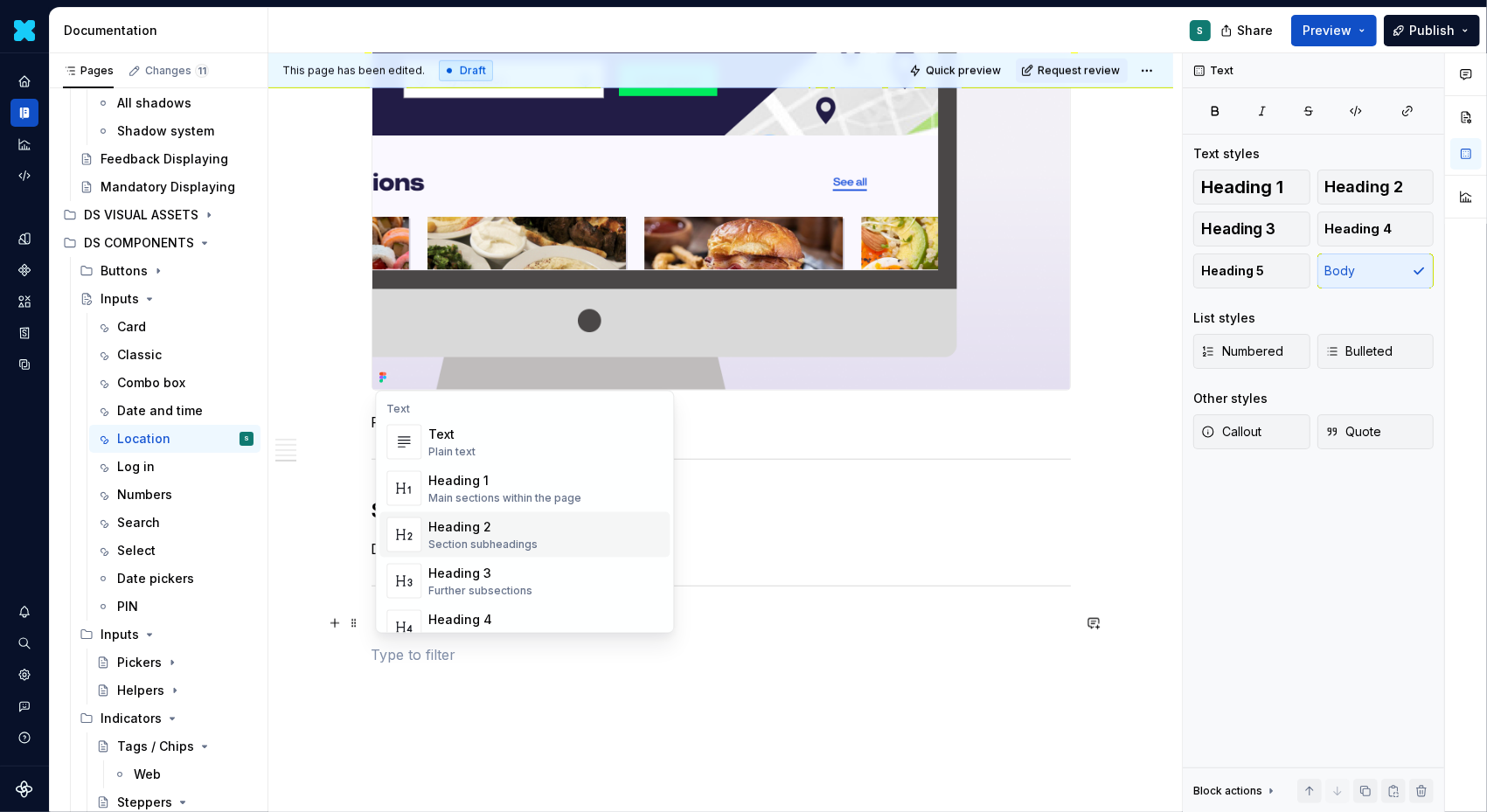
click at [467, 525] on div "Heading 2" at bounding box center [483, 528] width 110 height 18
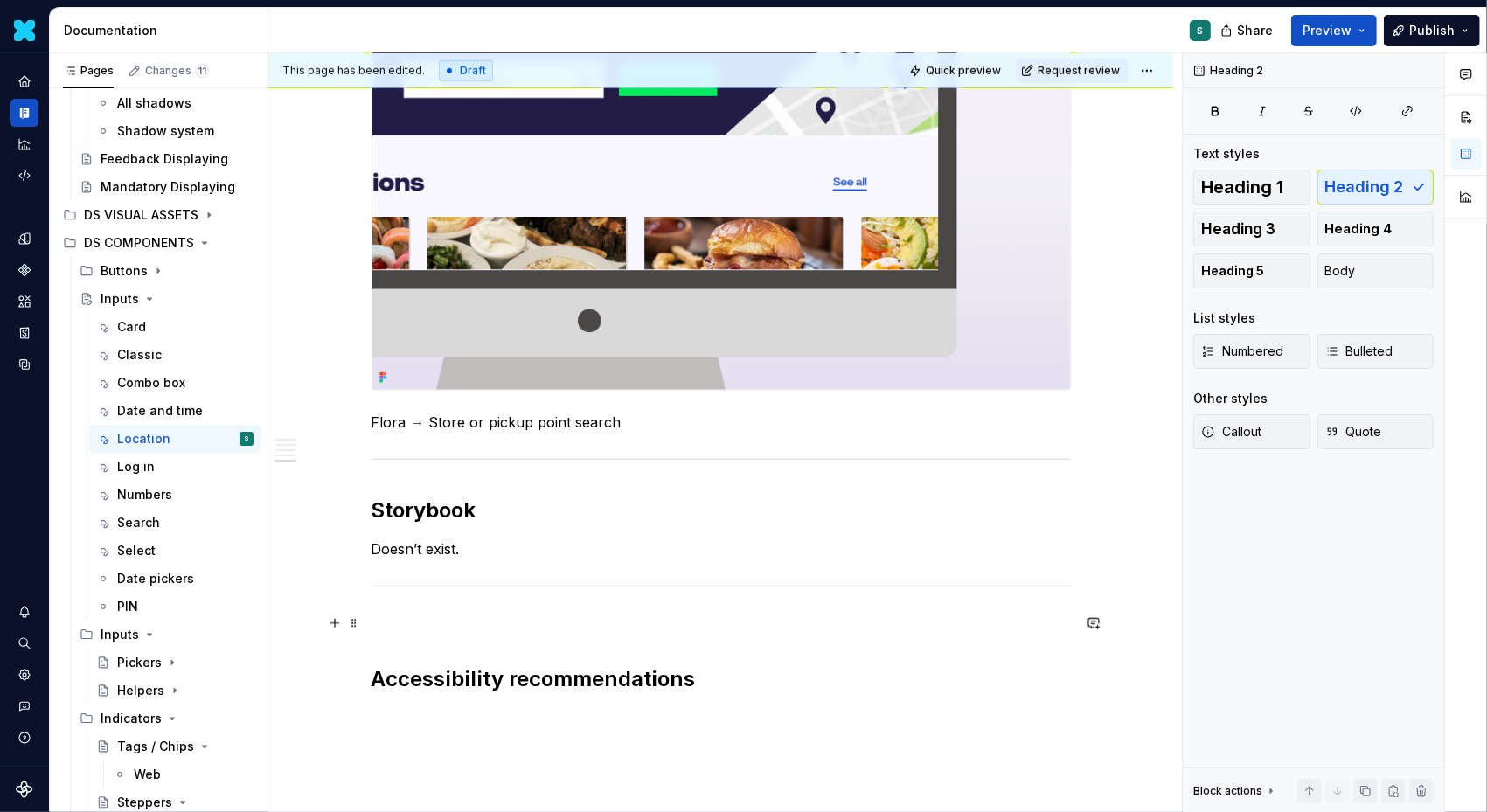
click at [356, 626] on span at bounding box center [354, 623] width 14 height 24
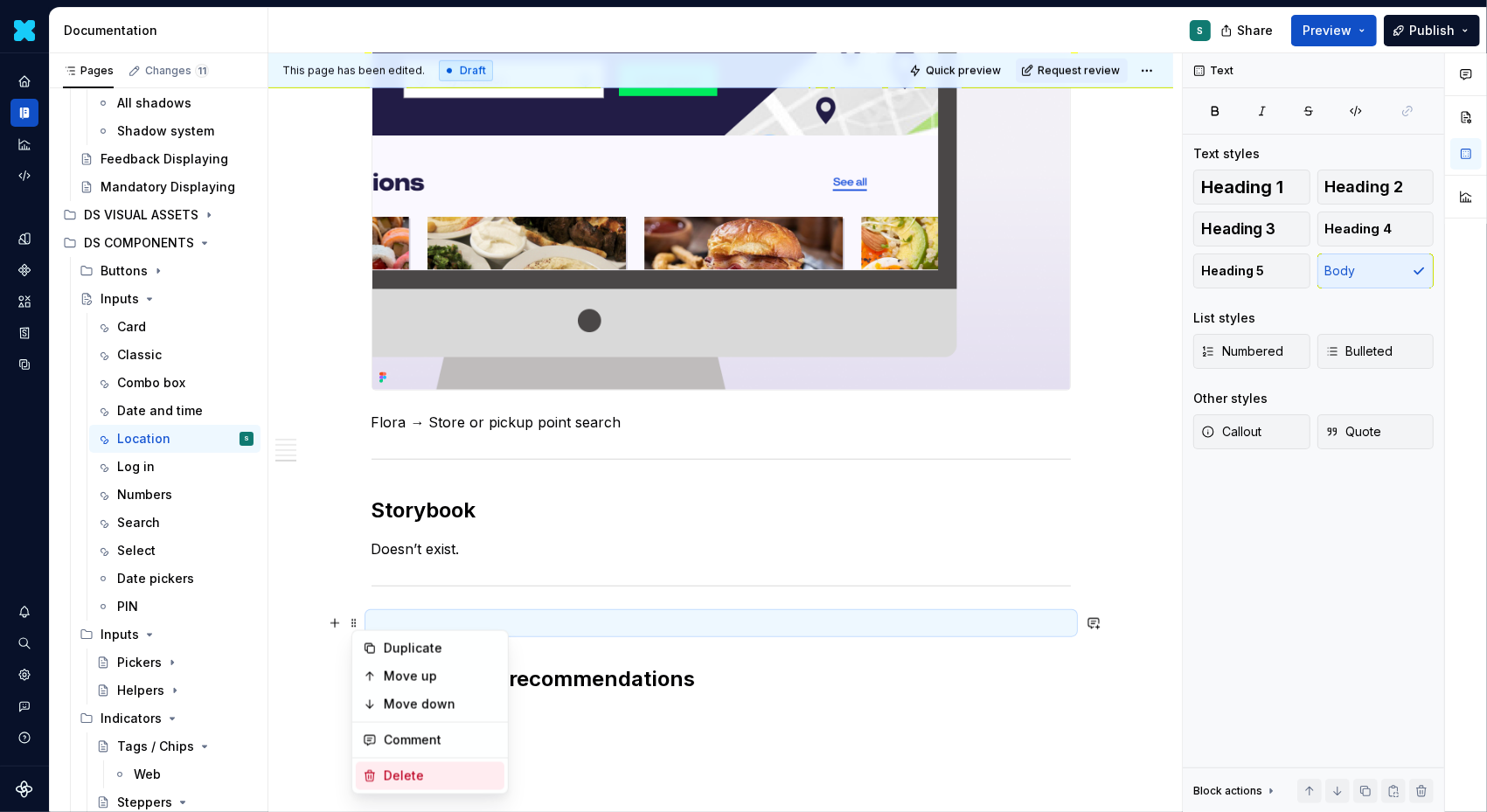
click at [393, 767] on div "Delete" at bounding box center [441, 776] width 114 height 18
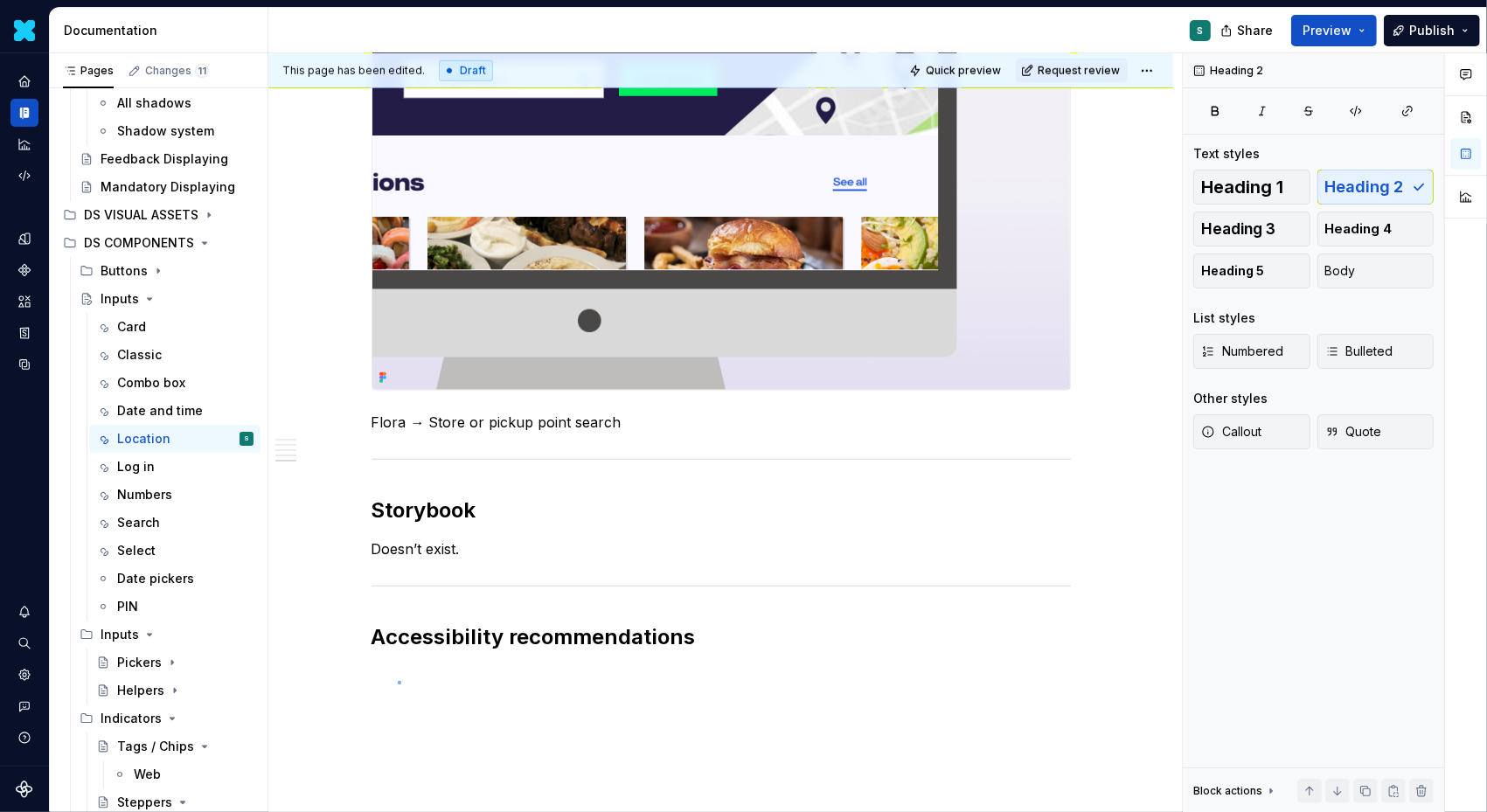
click at [398, 681] on div "This page has been edited. Draft Quick preview Request review Inputs Edit heade…" at bounding box center [725, 433] width 914 height 759
click at [708, 643] on h2 "Accessibility recommendations" at bounding box center [721, 636] width 700 height 28
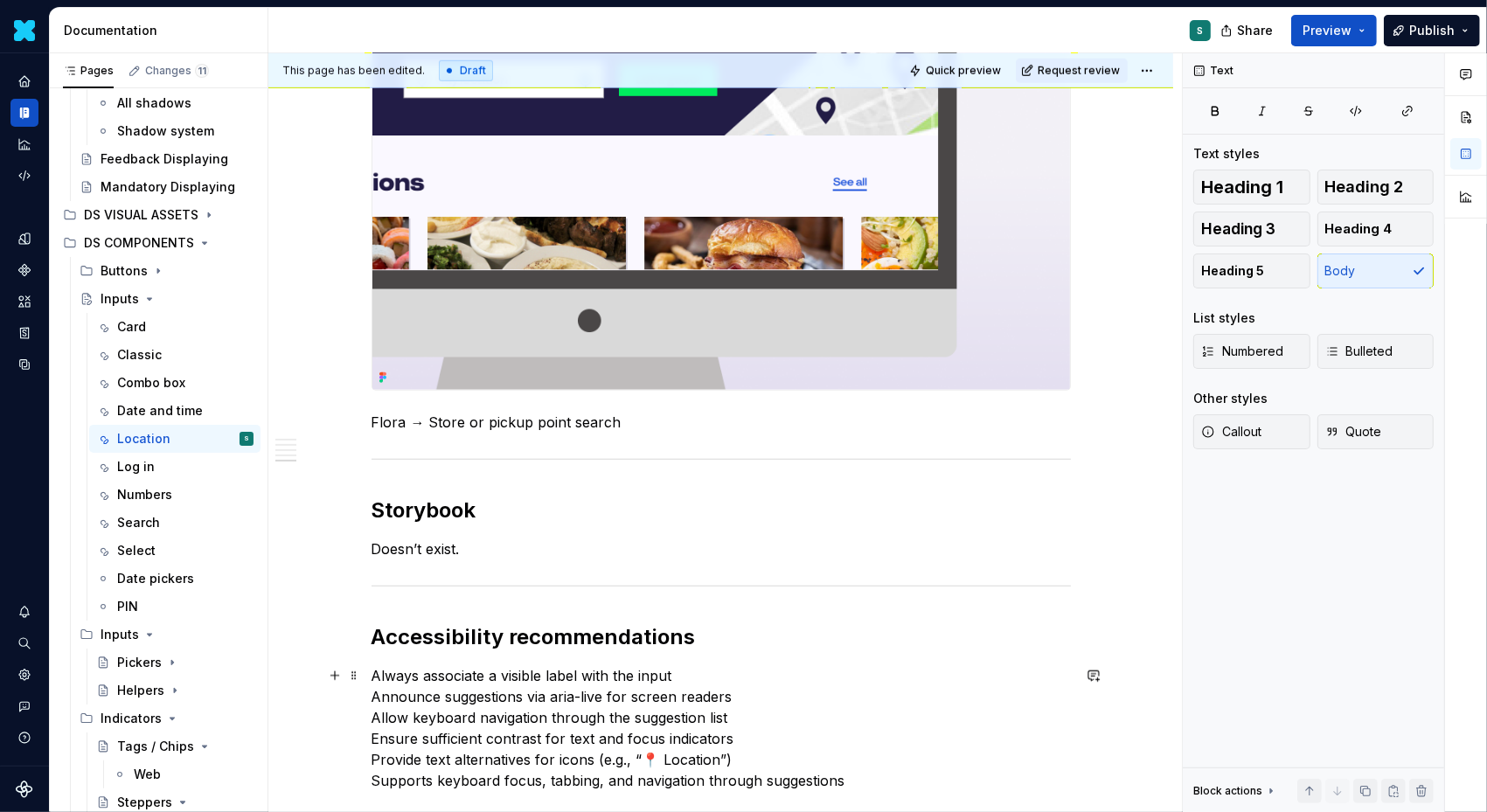
click at [375, 675] on p "Always associate a visible label with the input Announce suggestions via aria-l…" at bounding box center [721, 727] width 700 height 126
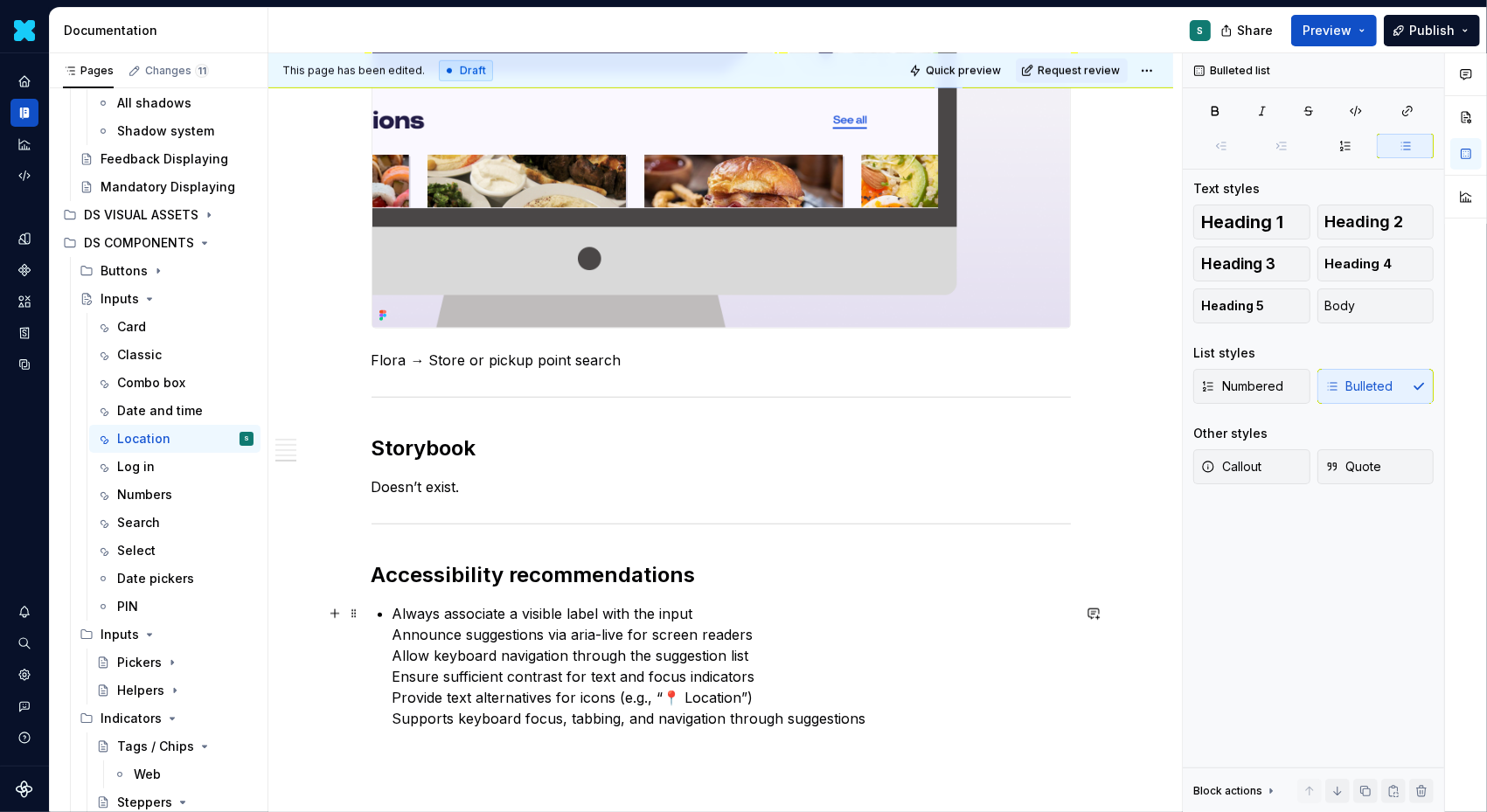
click at [396, 632] on p "Always associate a visible label with the input Announce suggestions via aria-l…" at bounding box center [731, 666] width 678 height 126
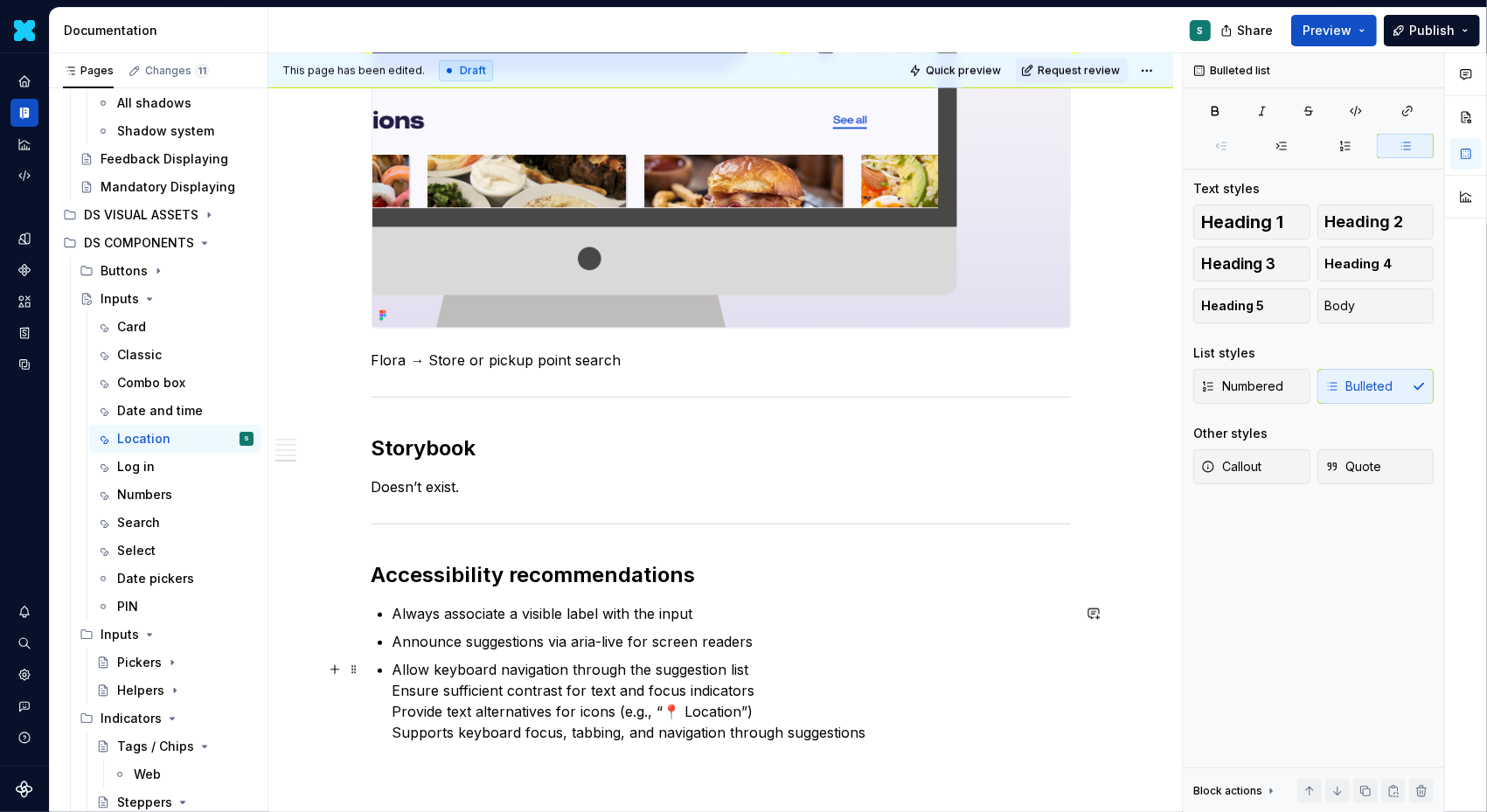
click at [396, 683] on p "Allow keyboard navigation through the suggestion list Ensure sufficient contras…" at bounding box center [731, 701] width 678 height 84
click at [396, 716] on p "Ensure sufficient contrast for text and focus indicators Provide text alternati…" at bounding box center [731, 718] width 678 height 63
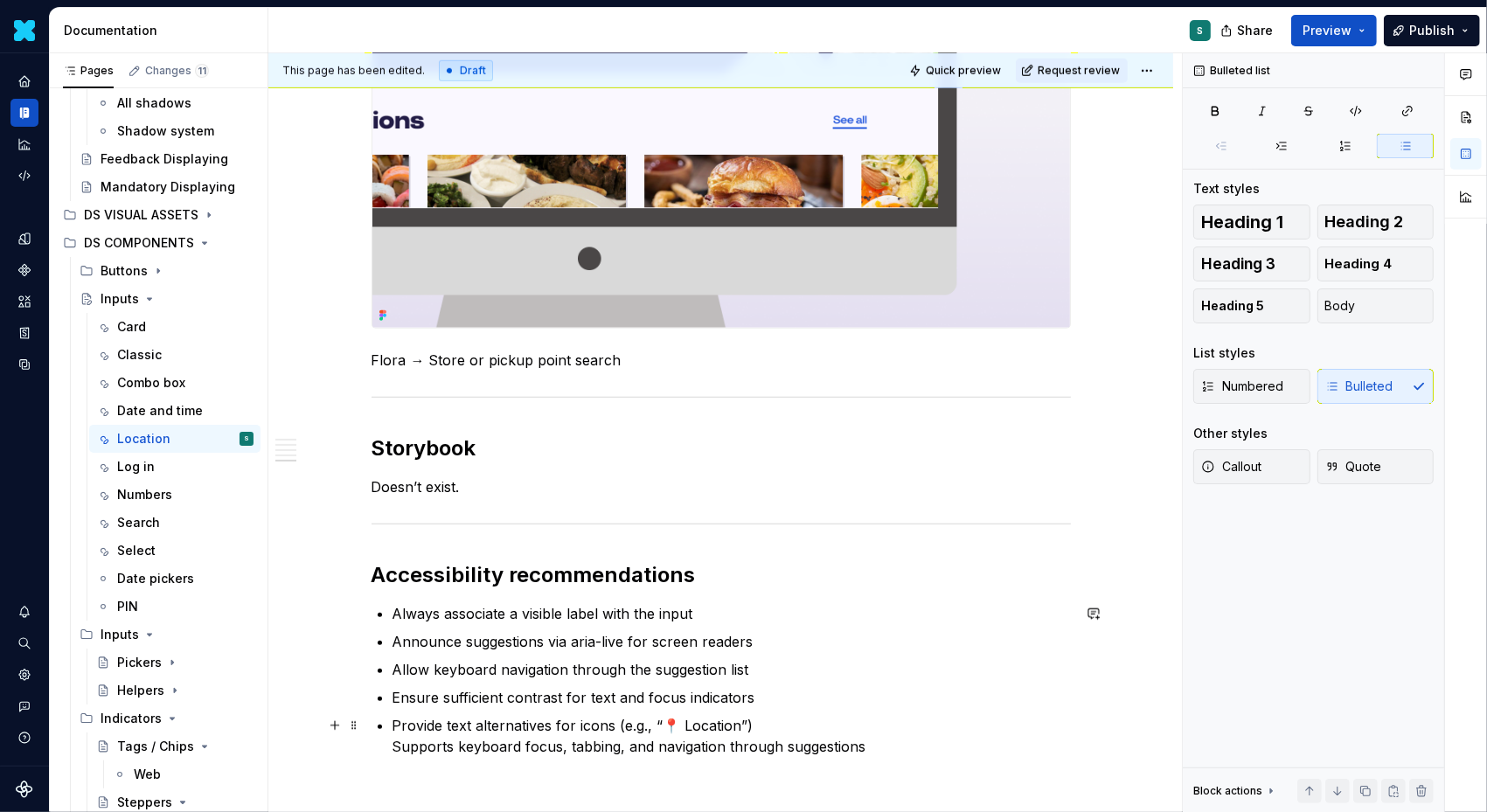
click at [398, 742] on p "Provide text alternatives for icons (e.g., “📍 Location”) Supports keyboard focu…" at bounding box center [731, 735] width 678 height 42
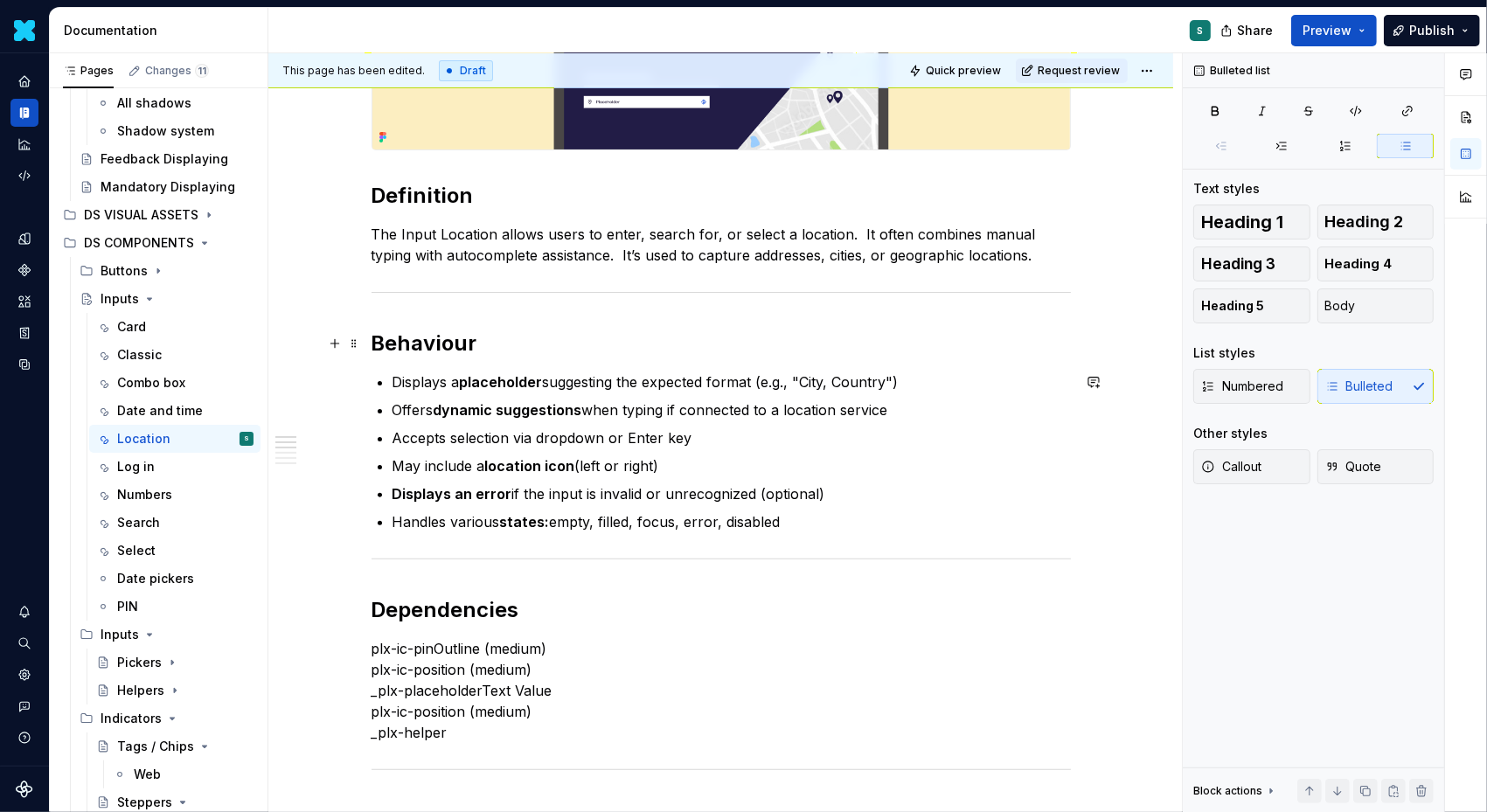
scroll to position [0, 0]
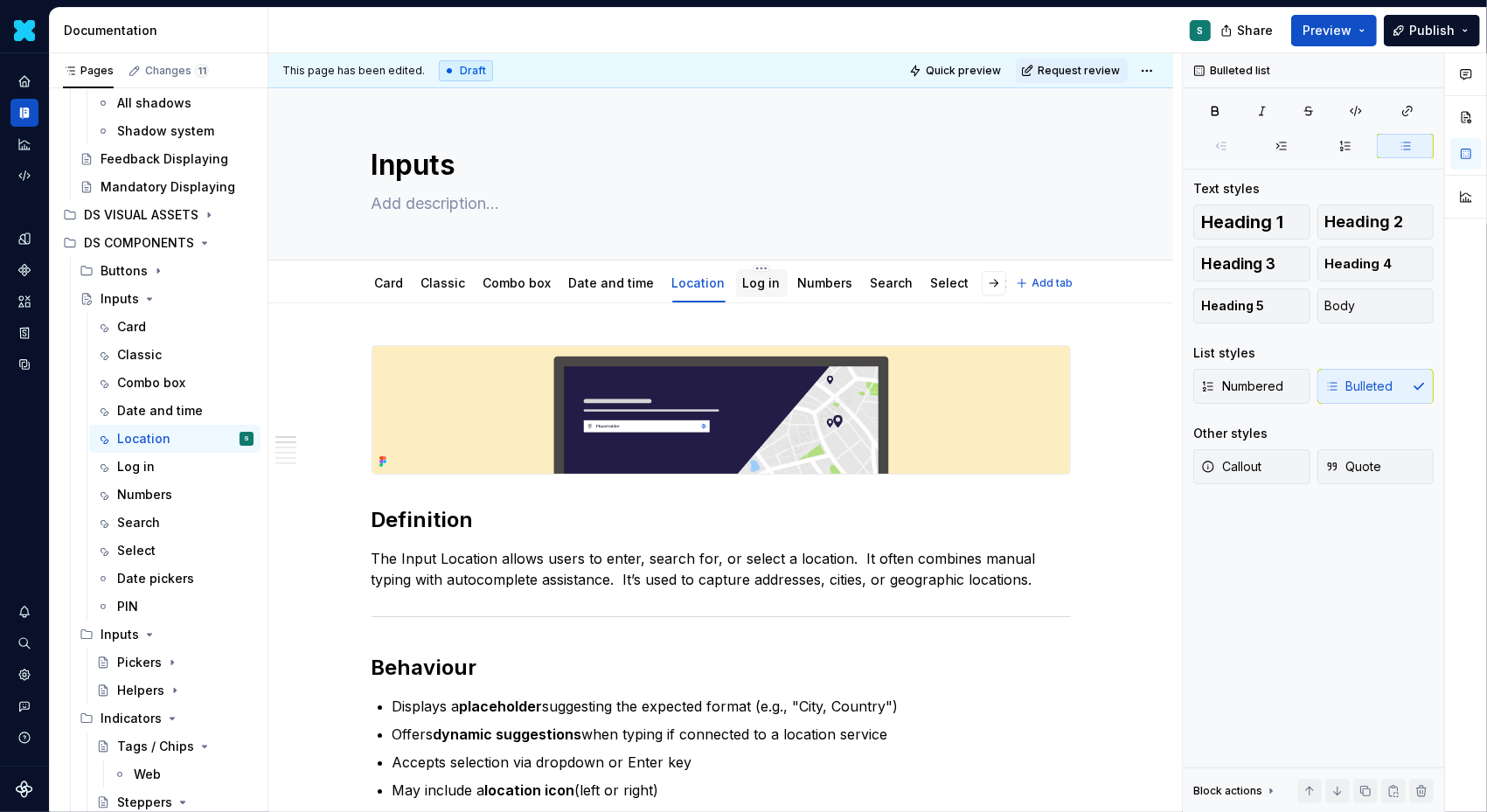
click at [755, 283] on link "Log in" at bounding box center [762, 283] width 37 height 15
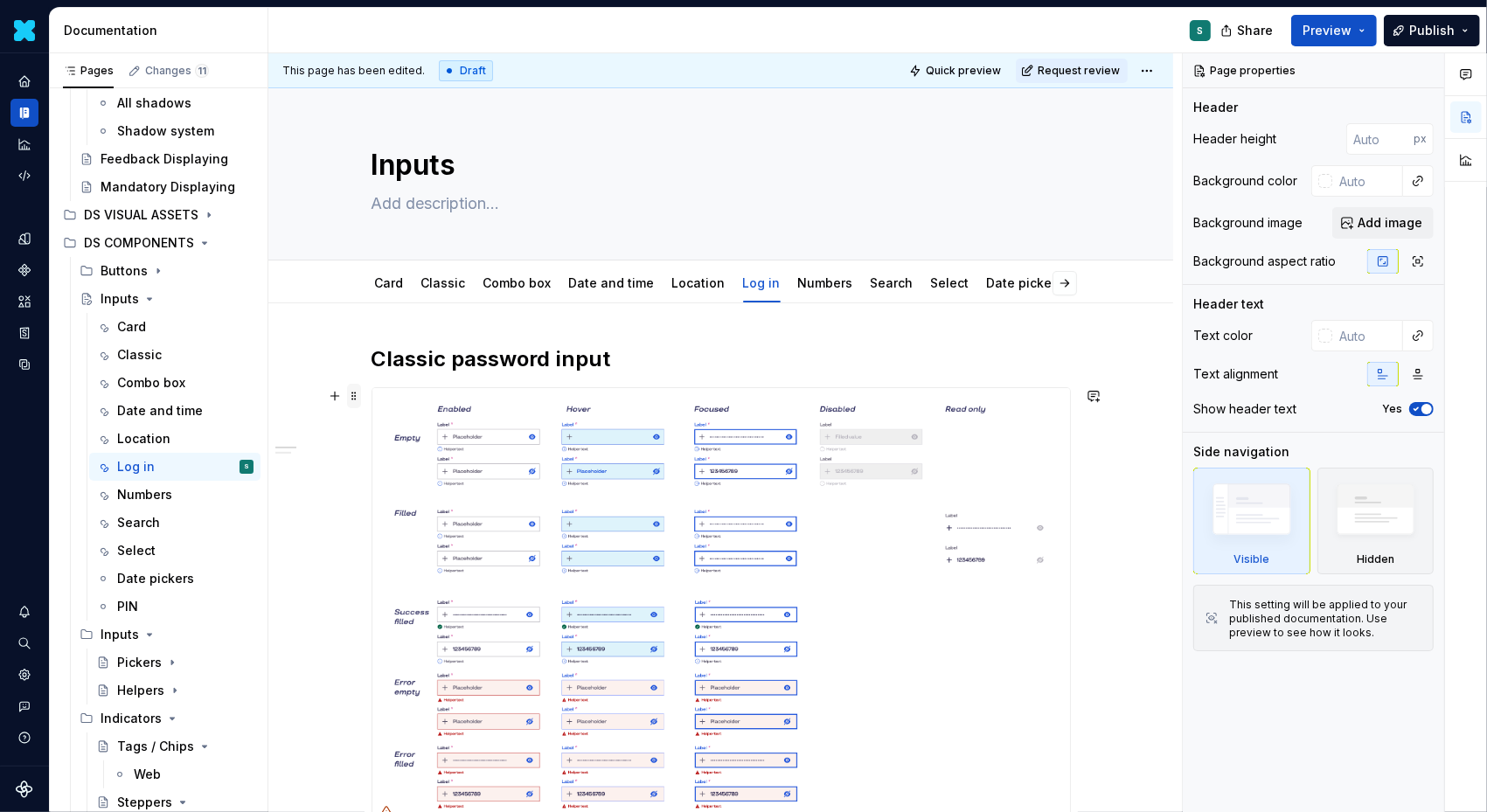
click at [357, 397] on span at bounding box center [354, 396] width 14 height 24
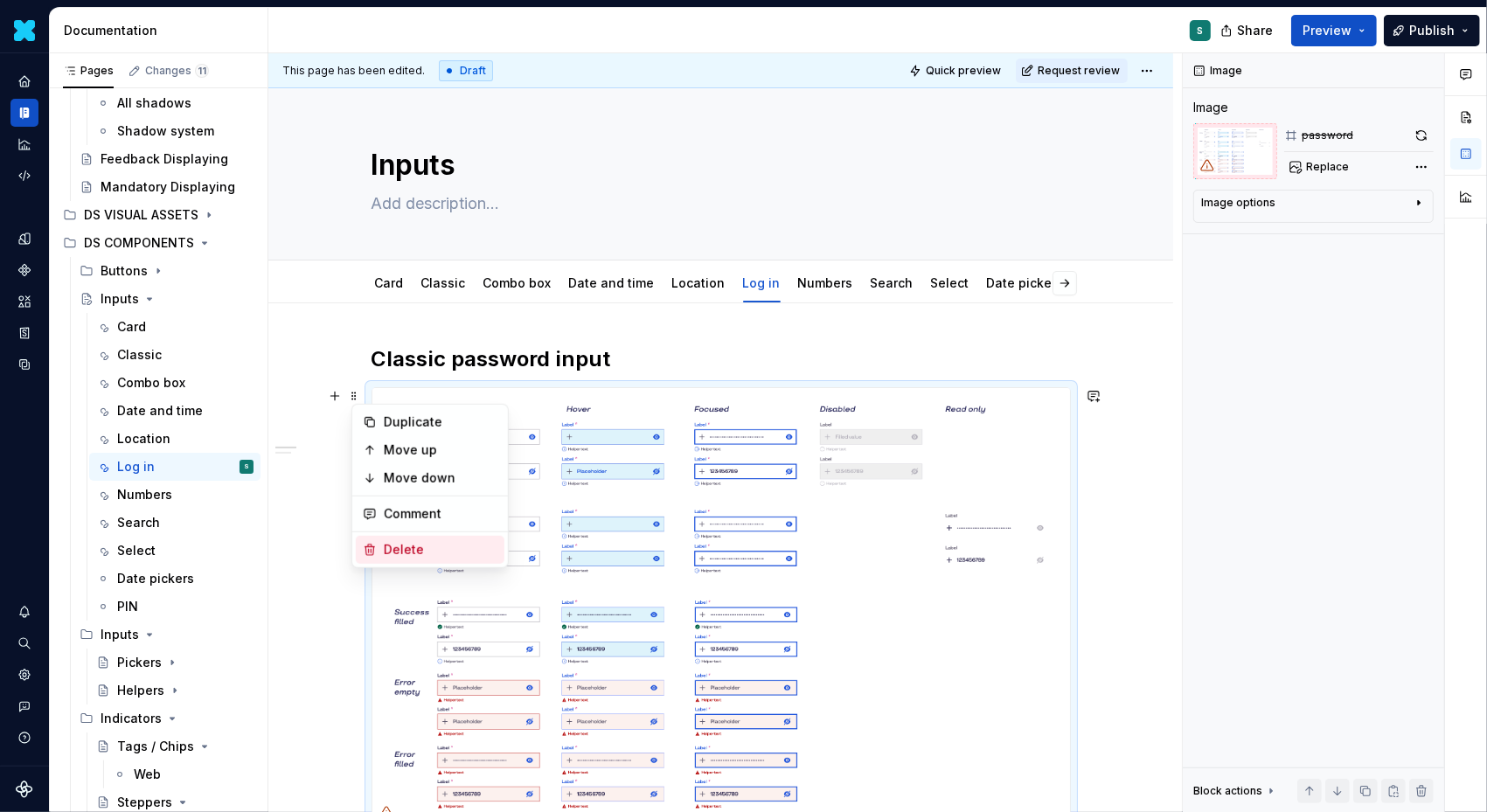
click at [398, 541] on div "Delete" at bounding box center [441, 550] width 114 height 18
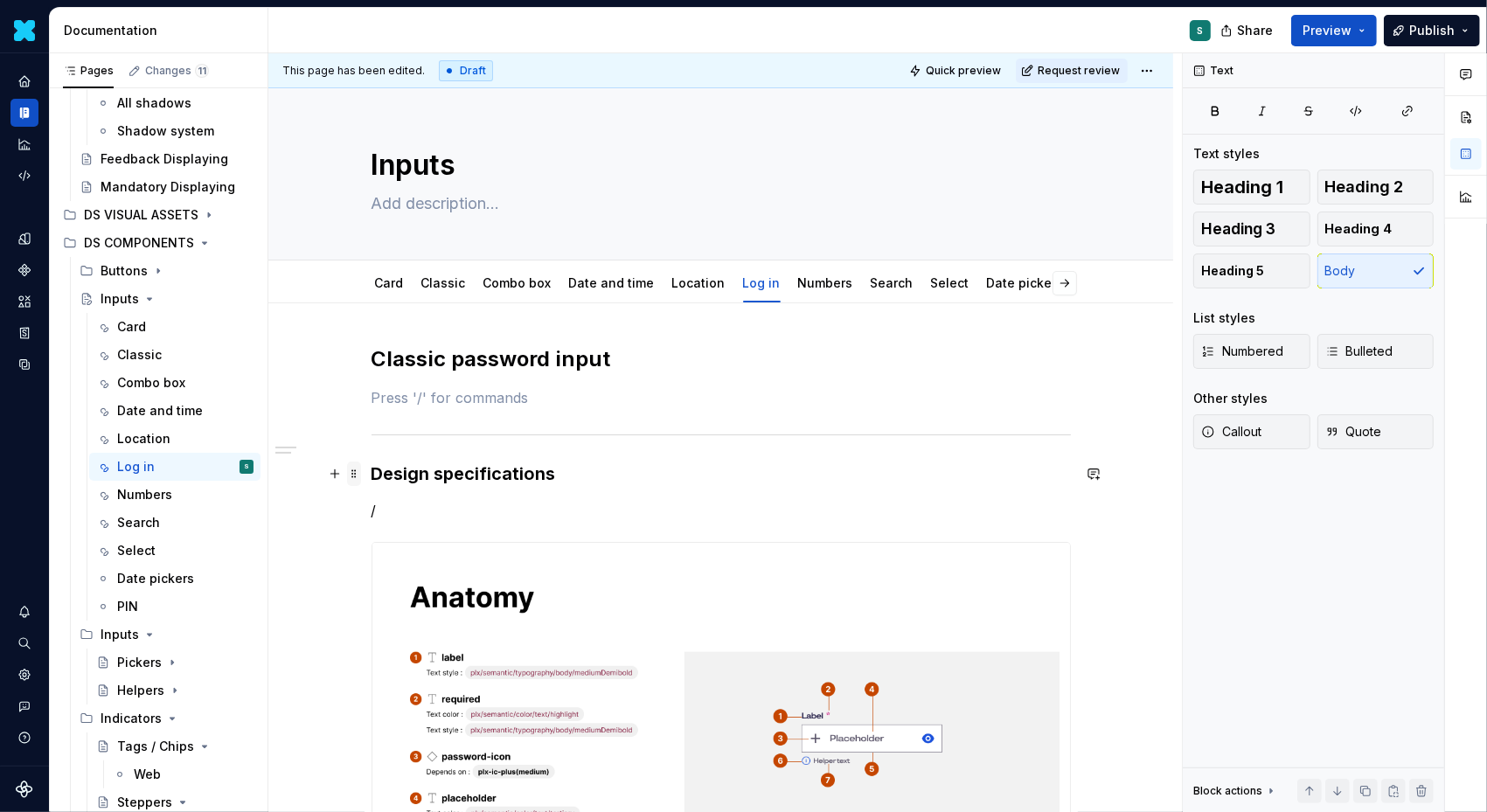
click at [357, 472] on span at bounding box center [354, 473] width 14 height 24
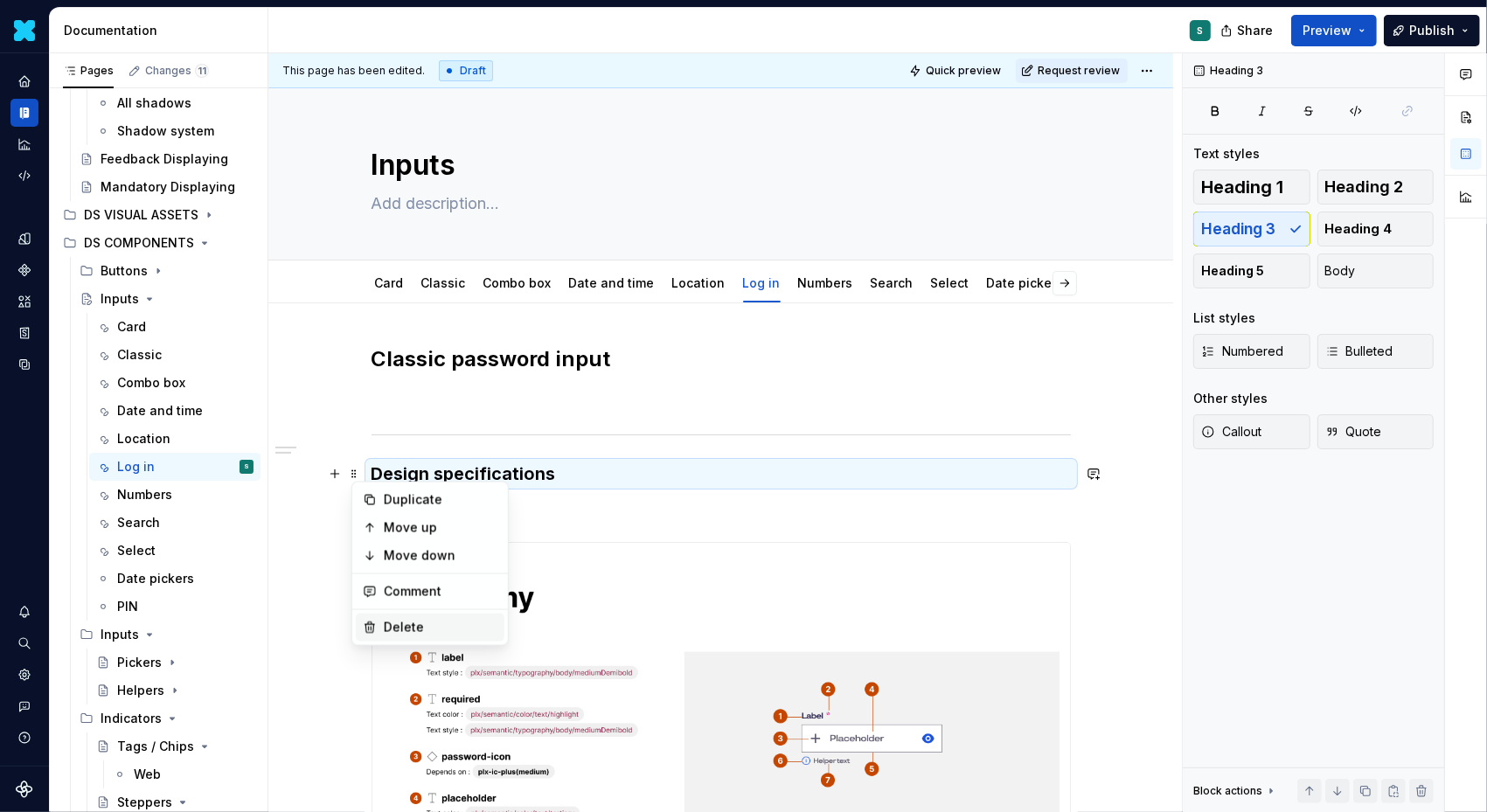
click at [376, 614] on div "Delete" at bounding box center [430, 627] width 149 height 28
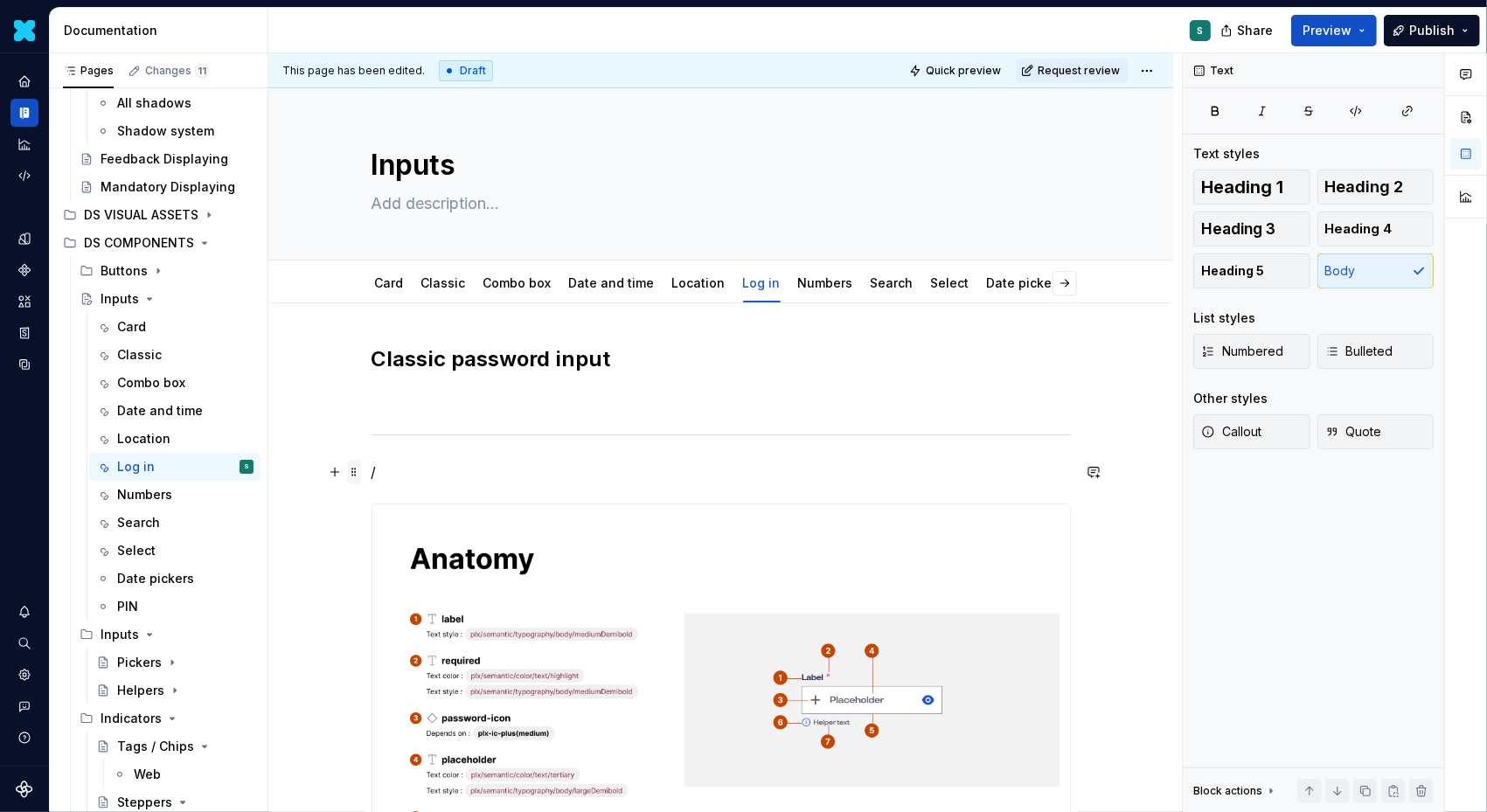
click at [359, 474] on span at bounding box center [354, 472] width 14 height 24
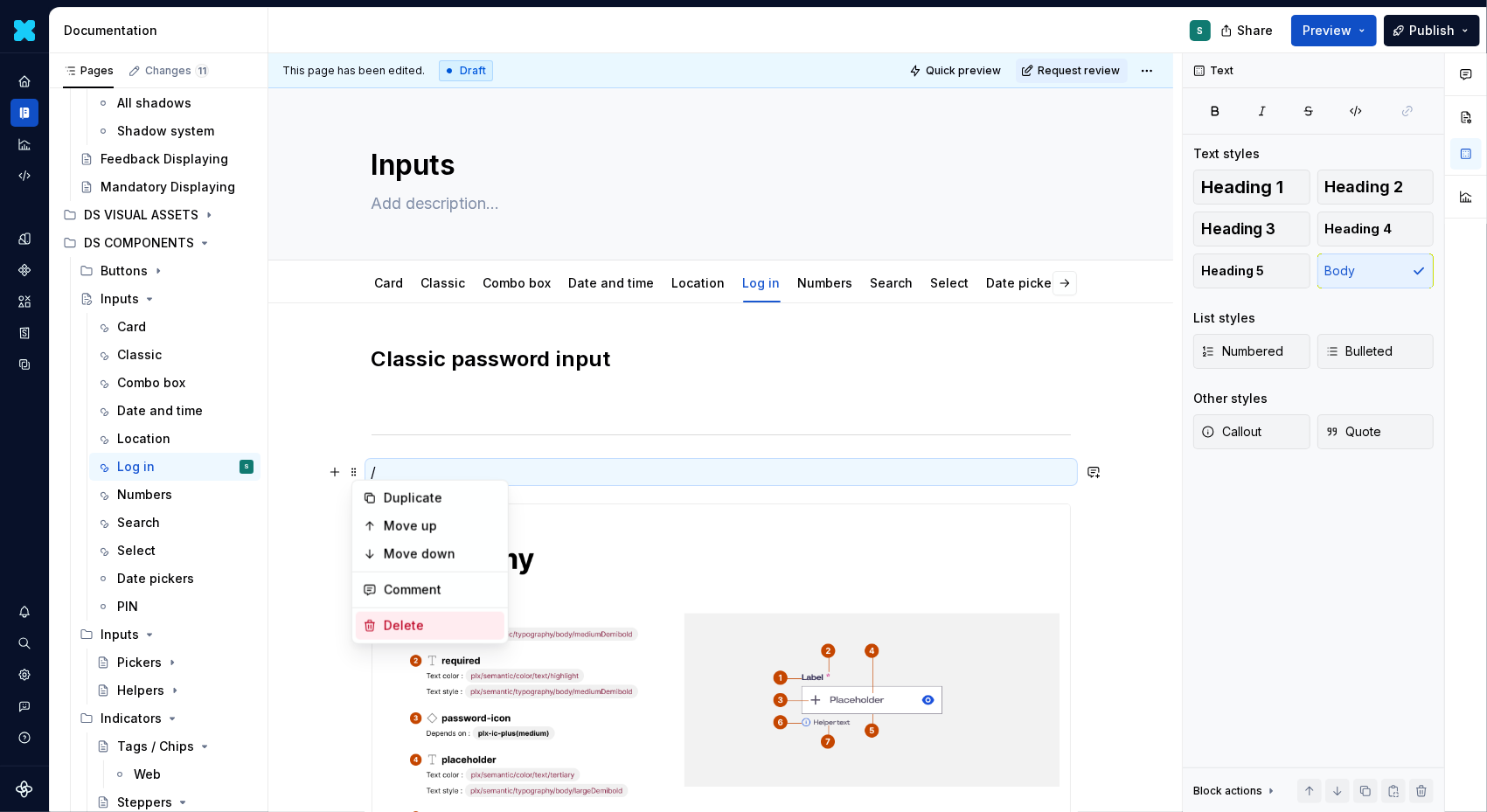
click at [363, 613] on div "Delete" at bounding box center [430, 626] width 149 height 28
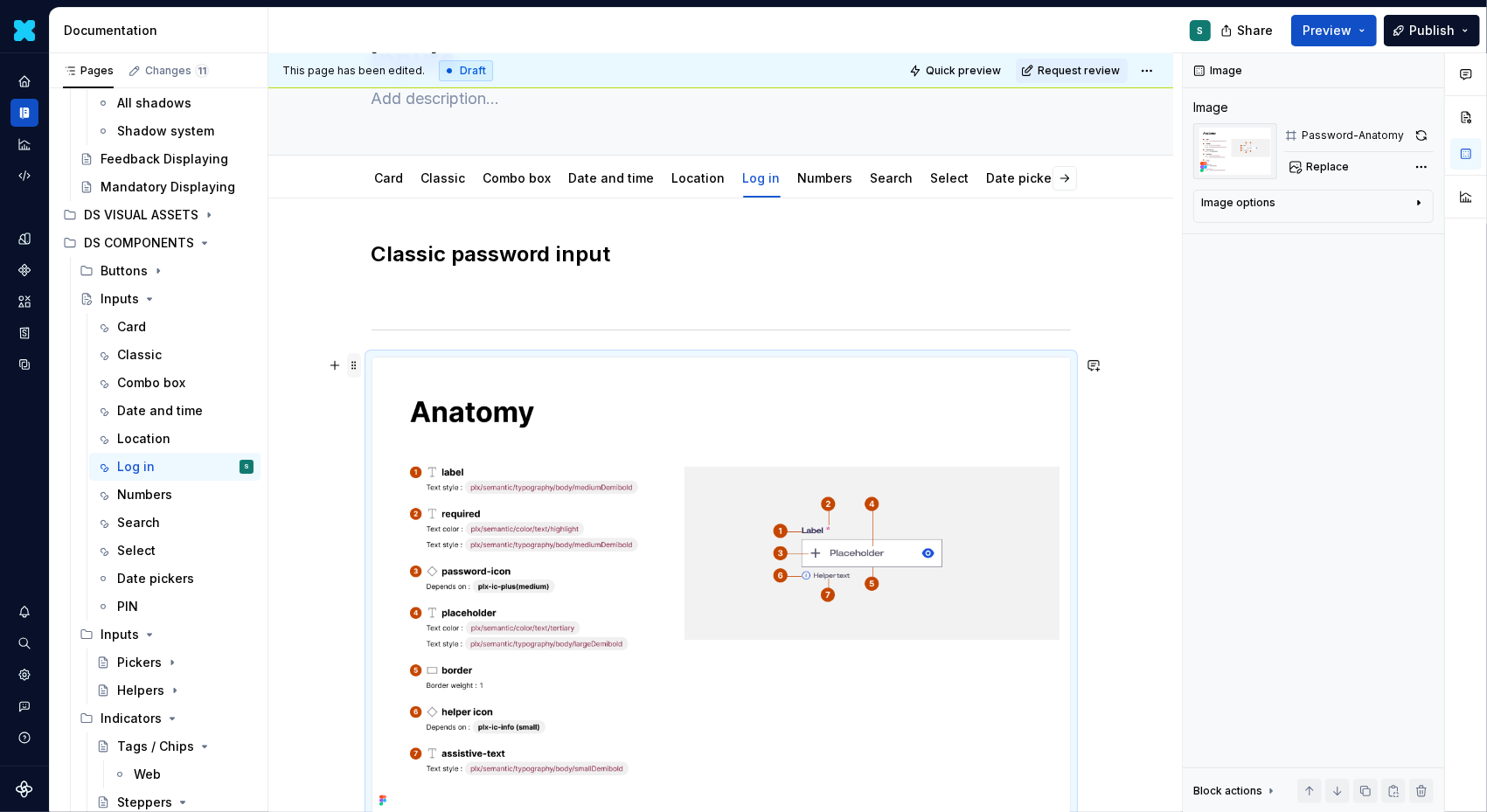
click at [359, 369] on span at bounding box center [354, 365] width 14 height 24
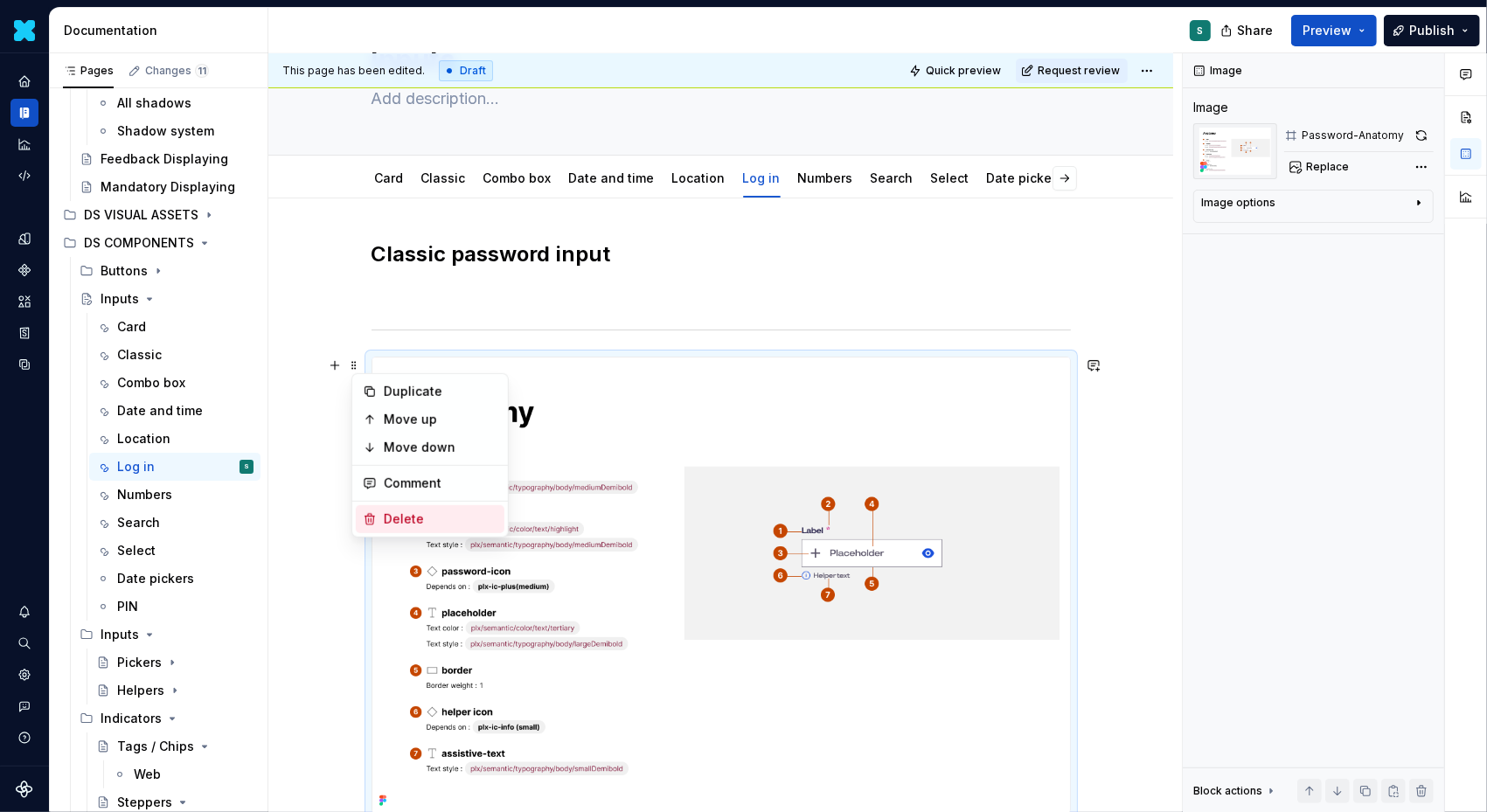
click at [369, 508] on div "Delete" at bounding box center [430, 519] width 149 height 28
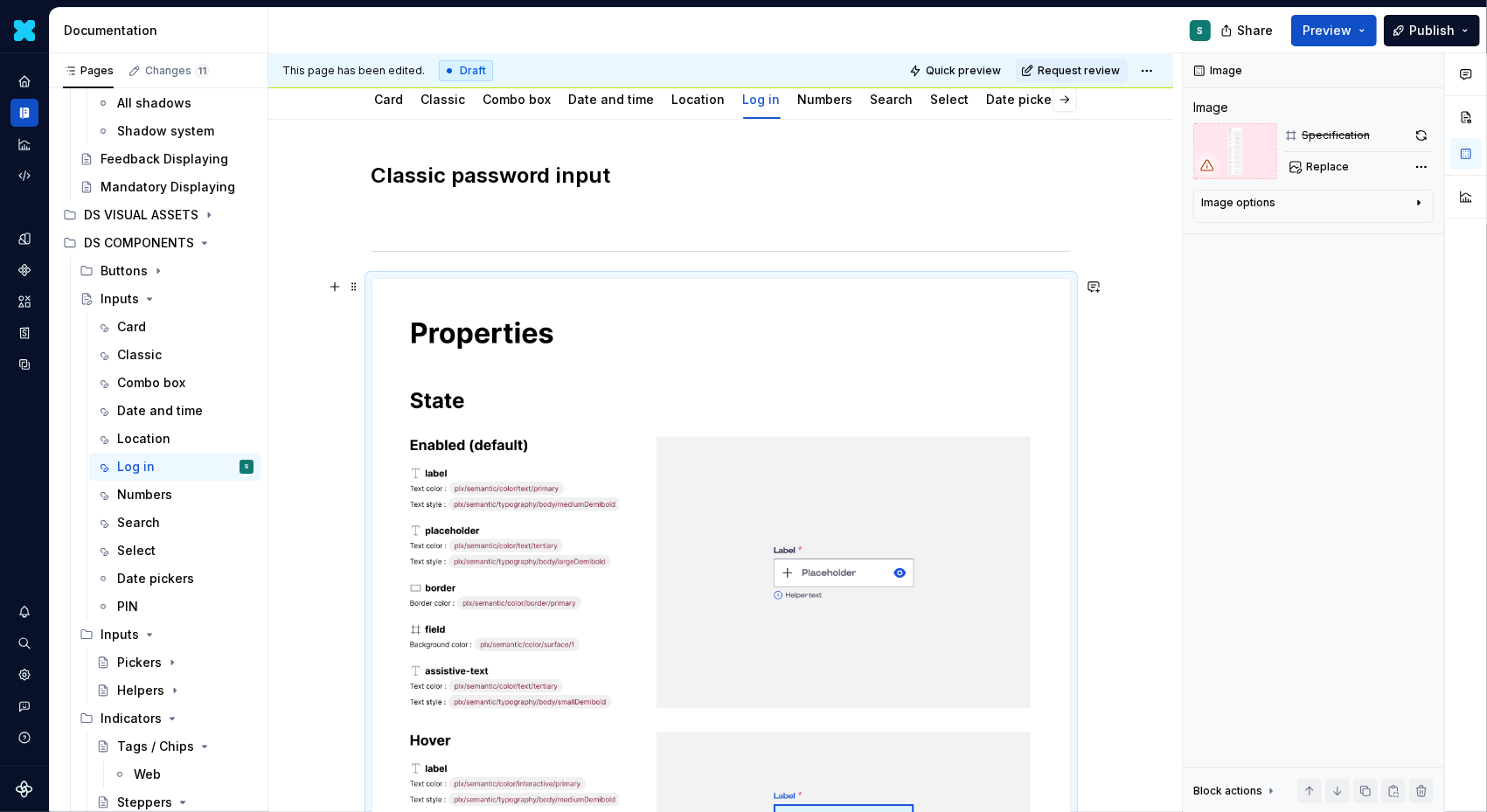
scroll to position [175, 0]
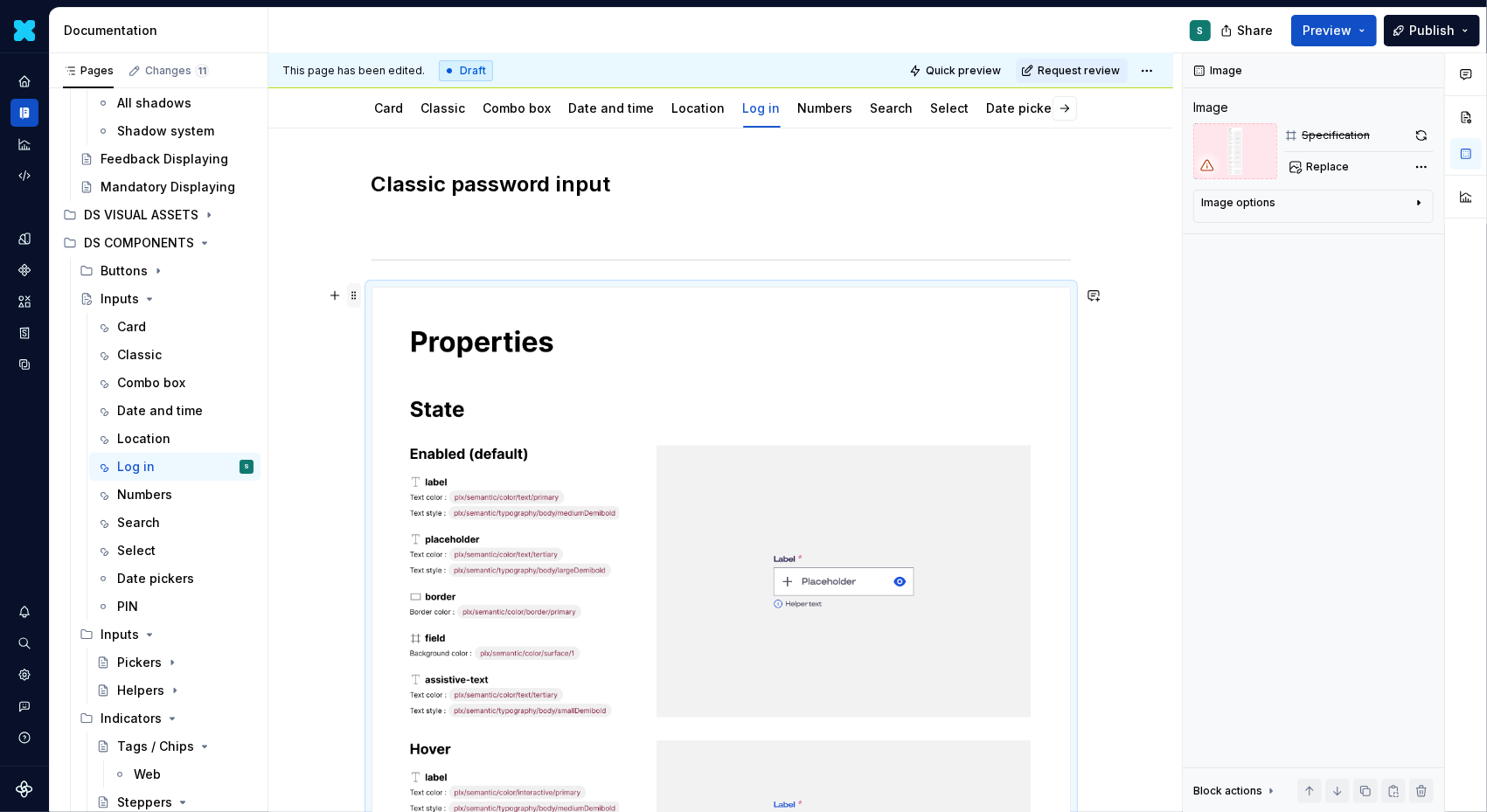
click at [355, 296] on span at bounding box center [354, 295] width 14 height 24
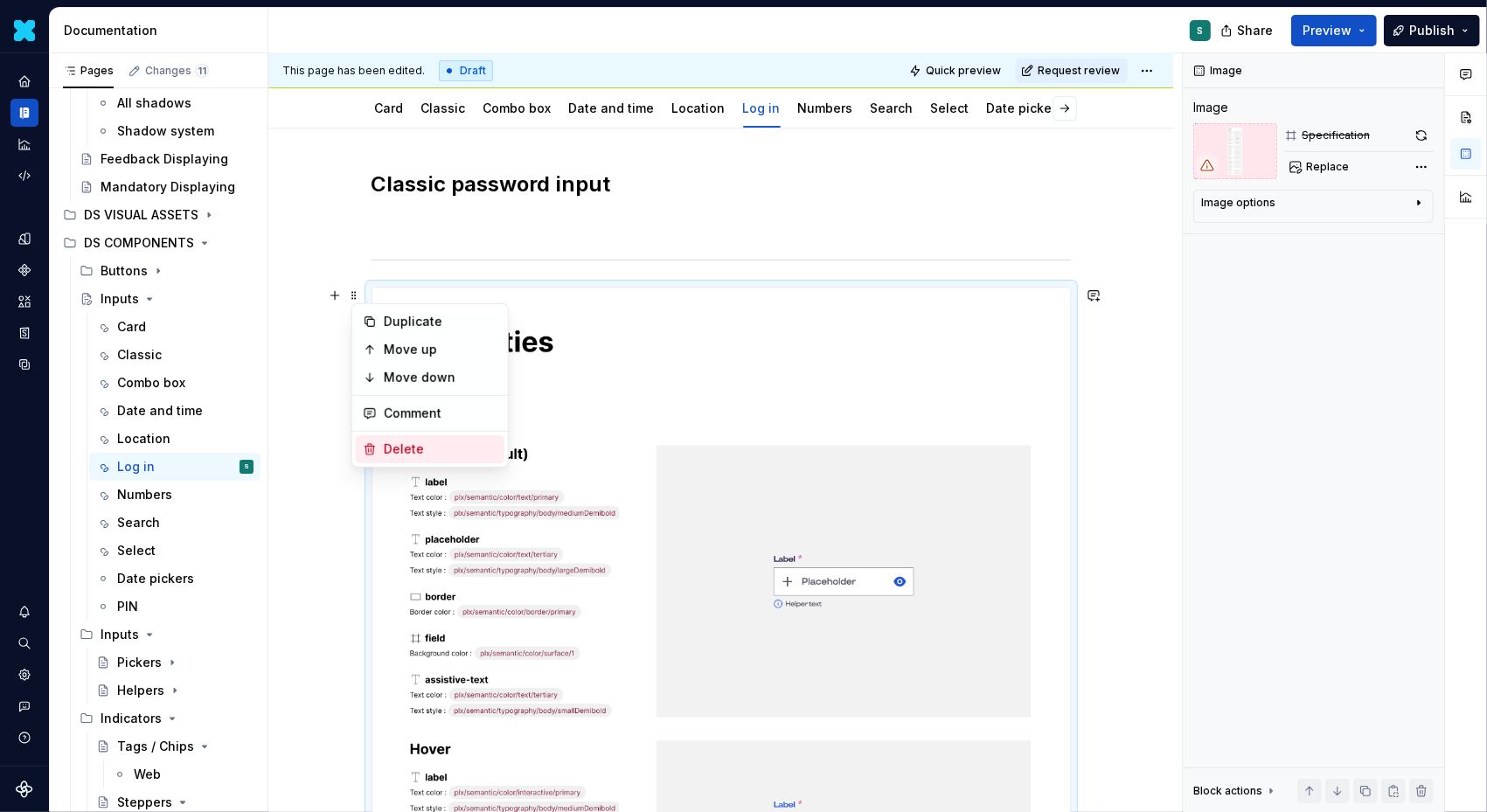
click at [359, 455] on div "Delete" at bounding box center [430, 448] width 149 height 28
type textarea "*"
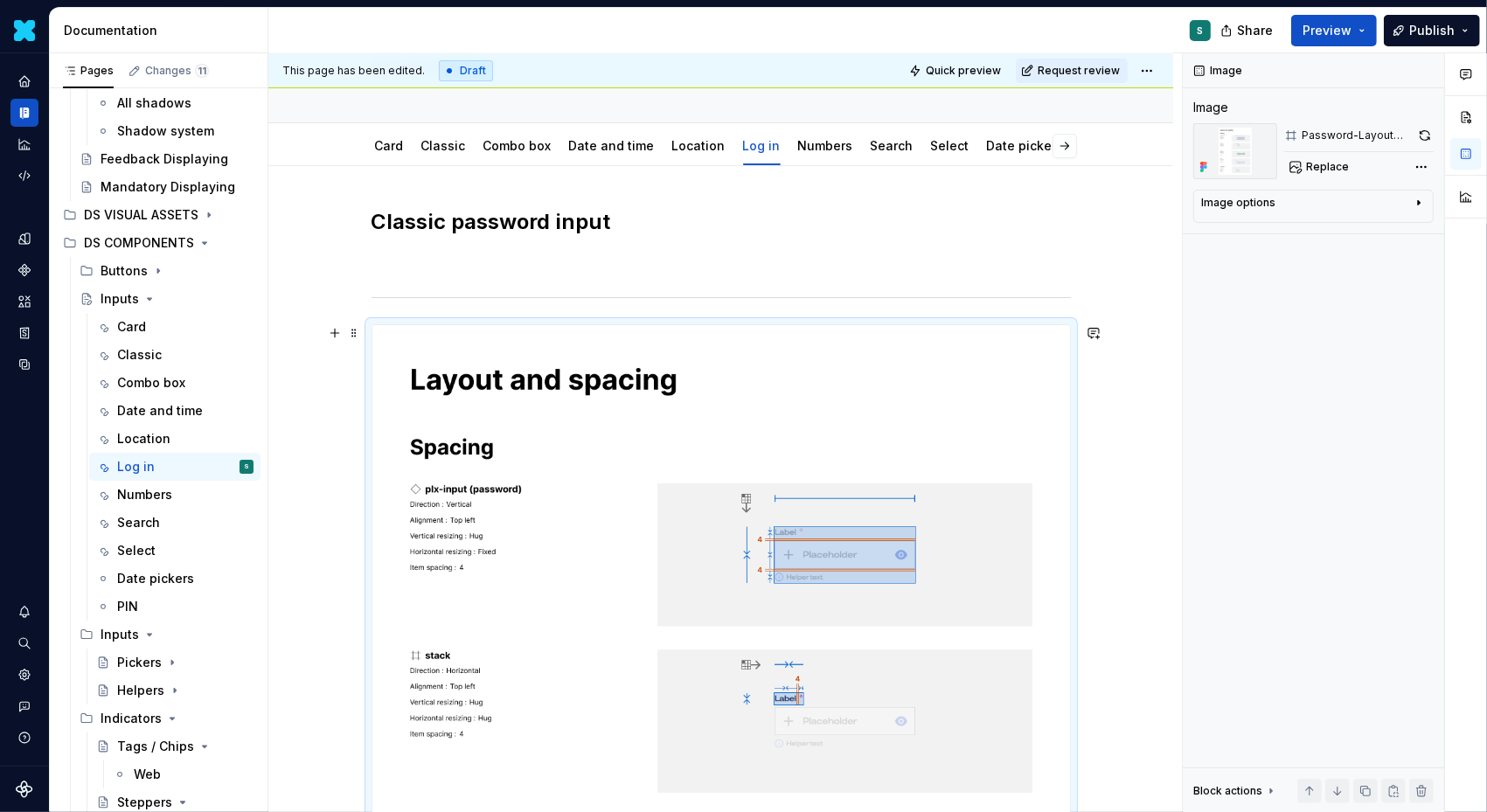
scroll to position [131, 0]
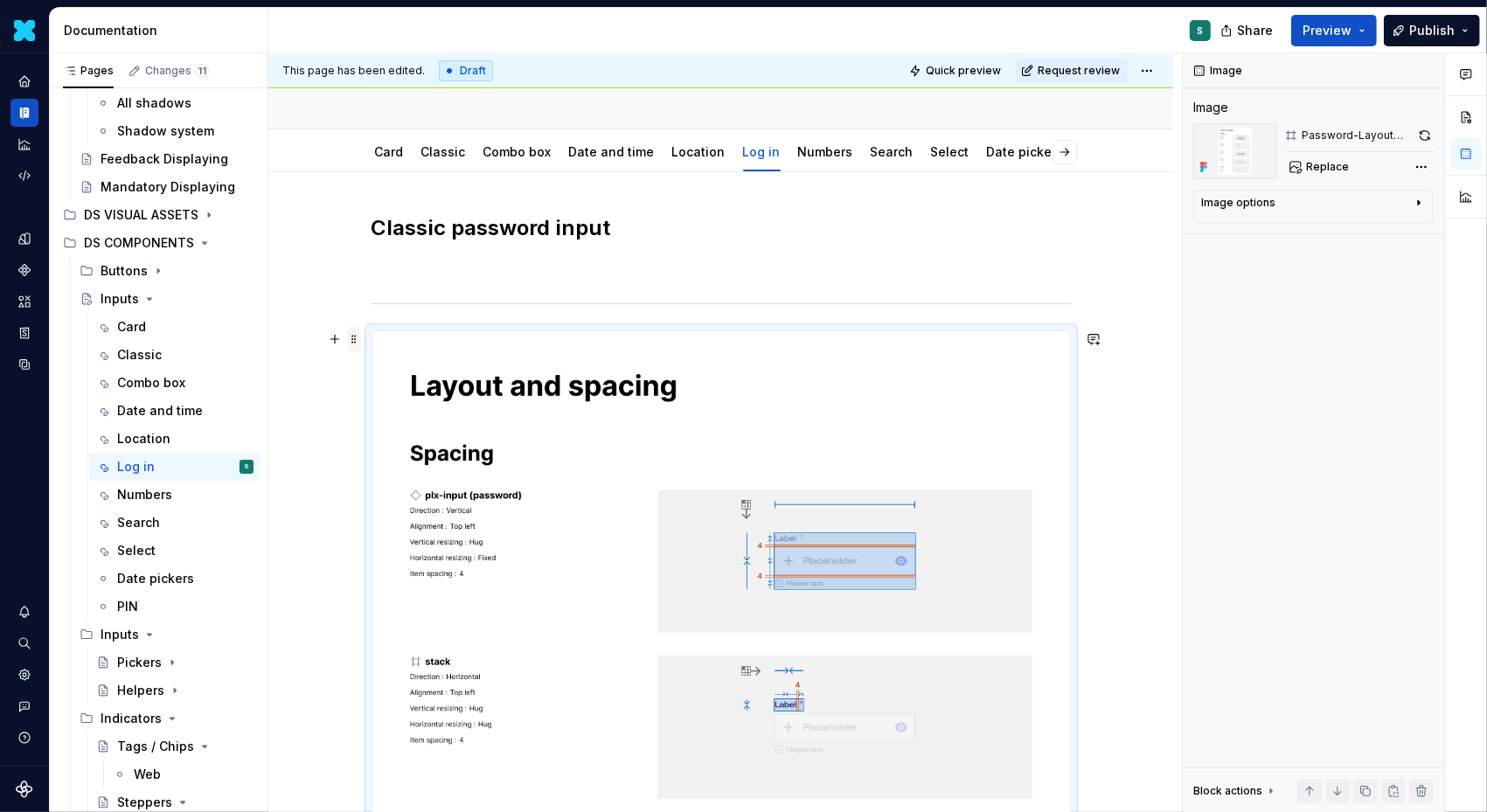
click at [358, 336] on span at bounding box center [354, 339] width 14 height 24
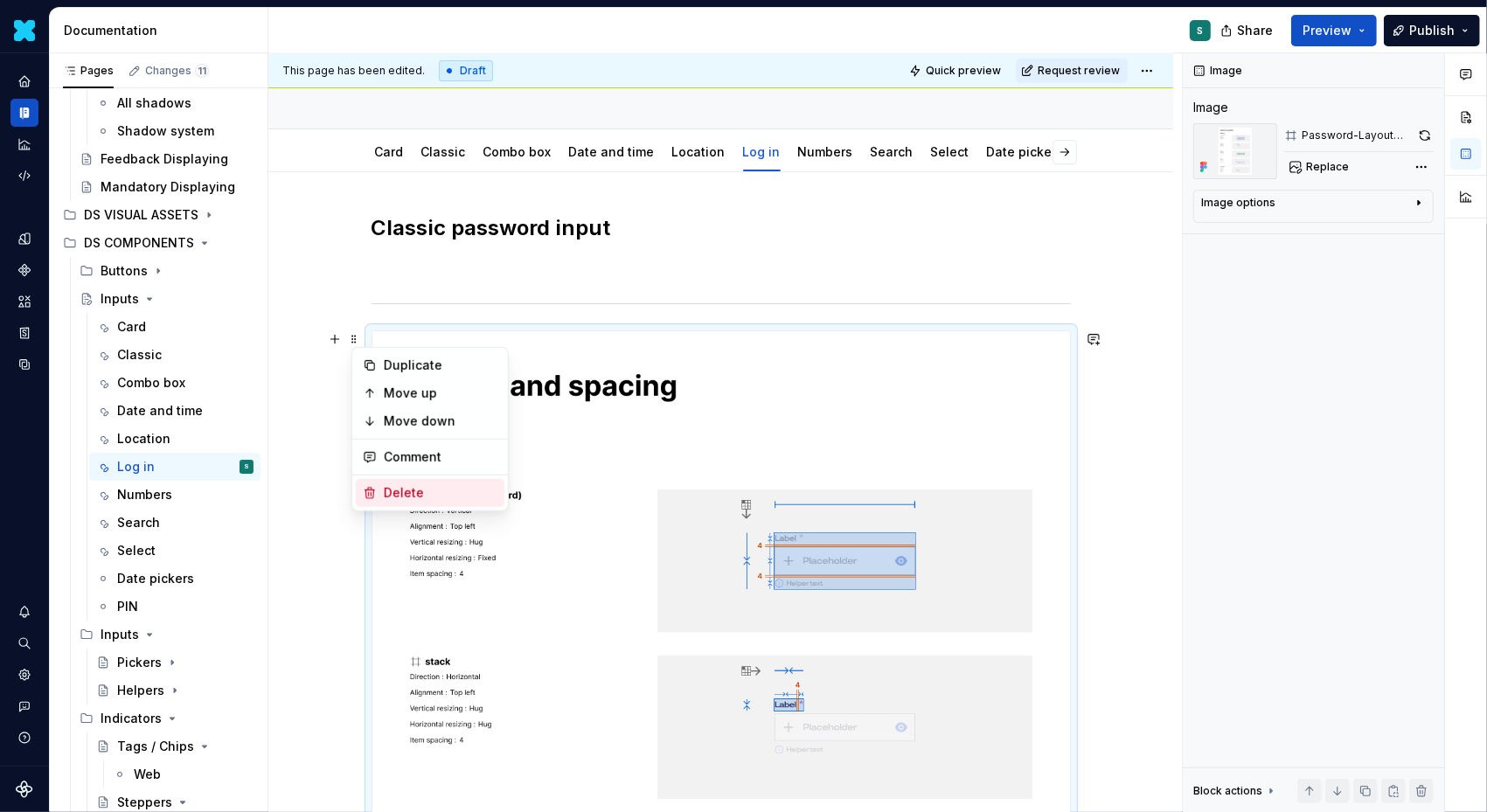
click at [371, 496] on icon at bounding box center [370, 493] width 14 height 14
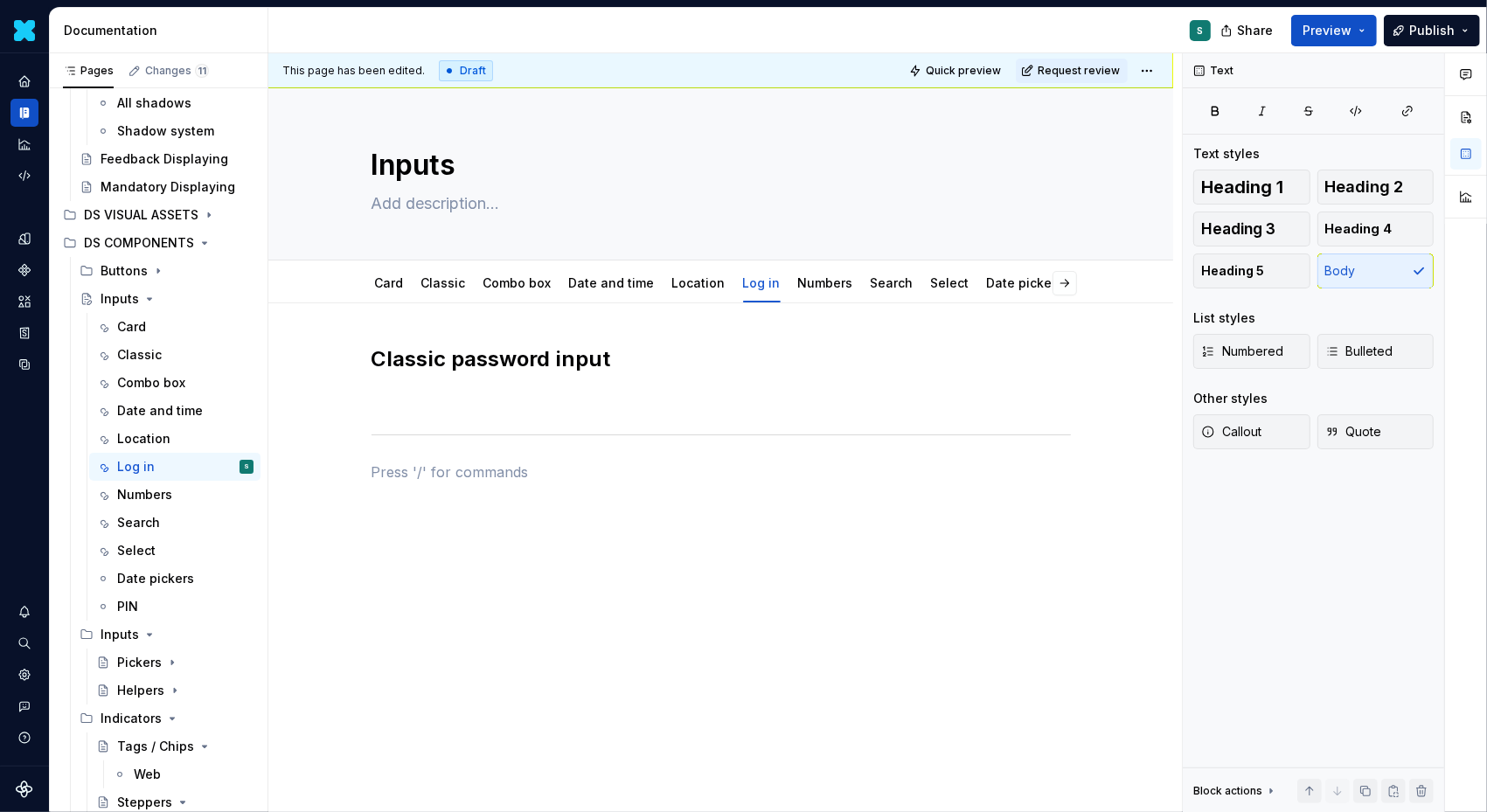
scroll to position [0, 0]
click at [361, 433] on span at bounding box center [354, 438] width 14 height 24
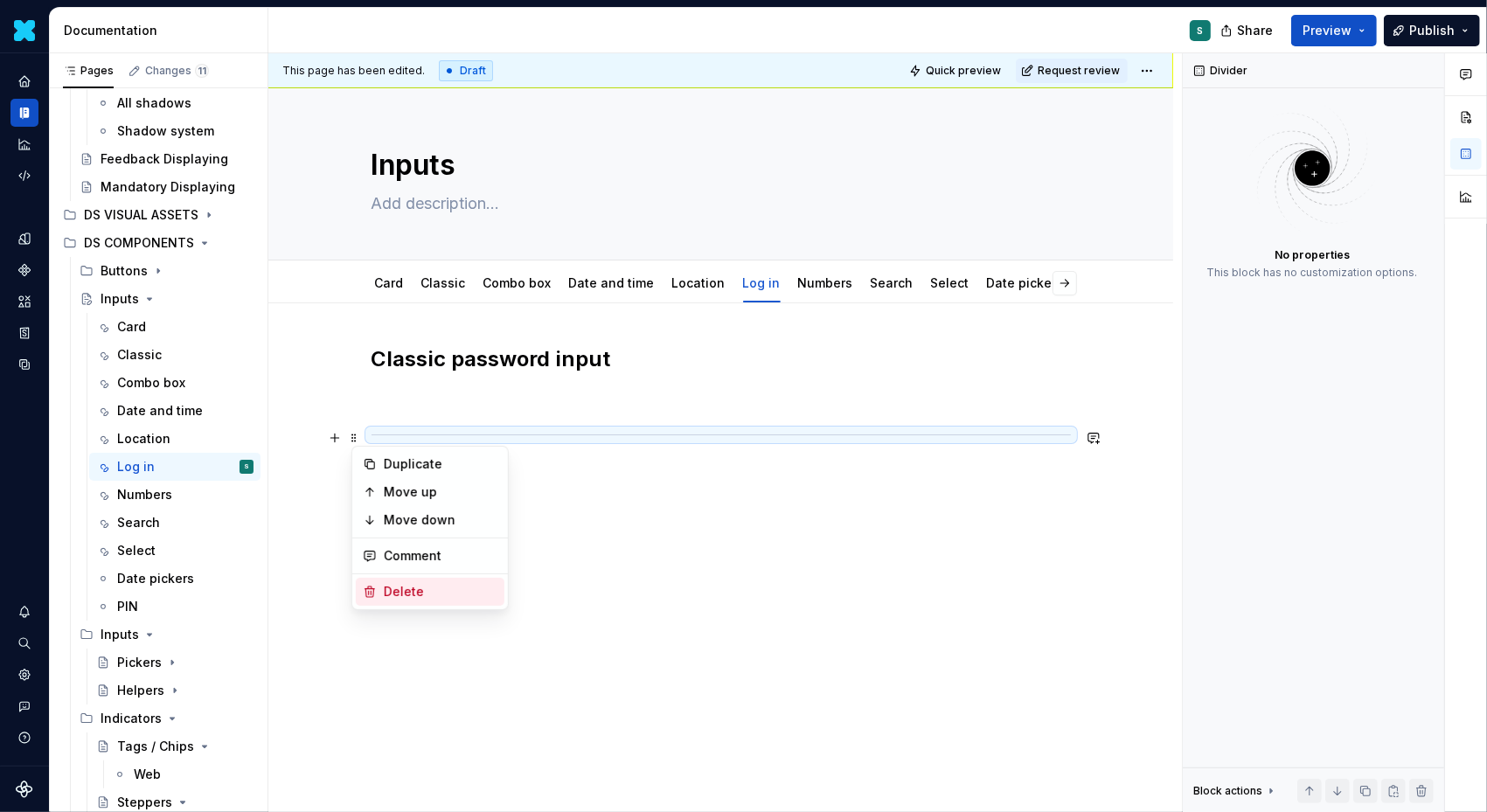
click at [385, 584] on div "Delete" at bounding box center [441, 592] width 114 height 18
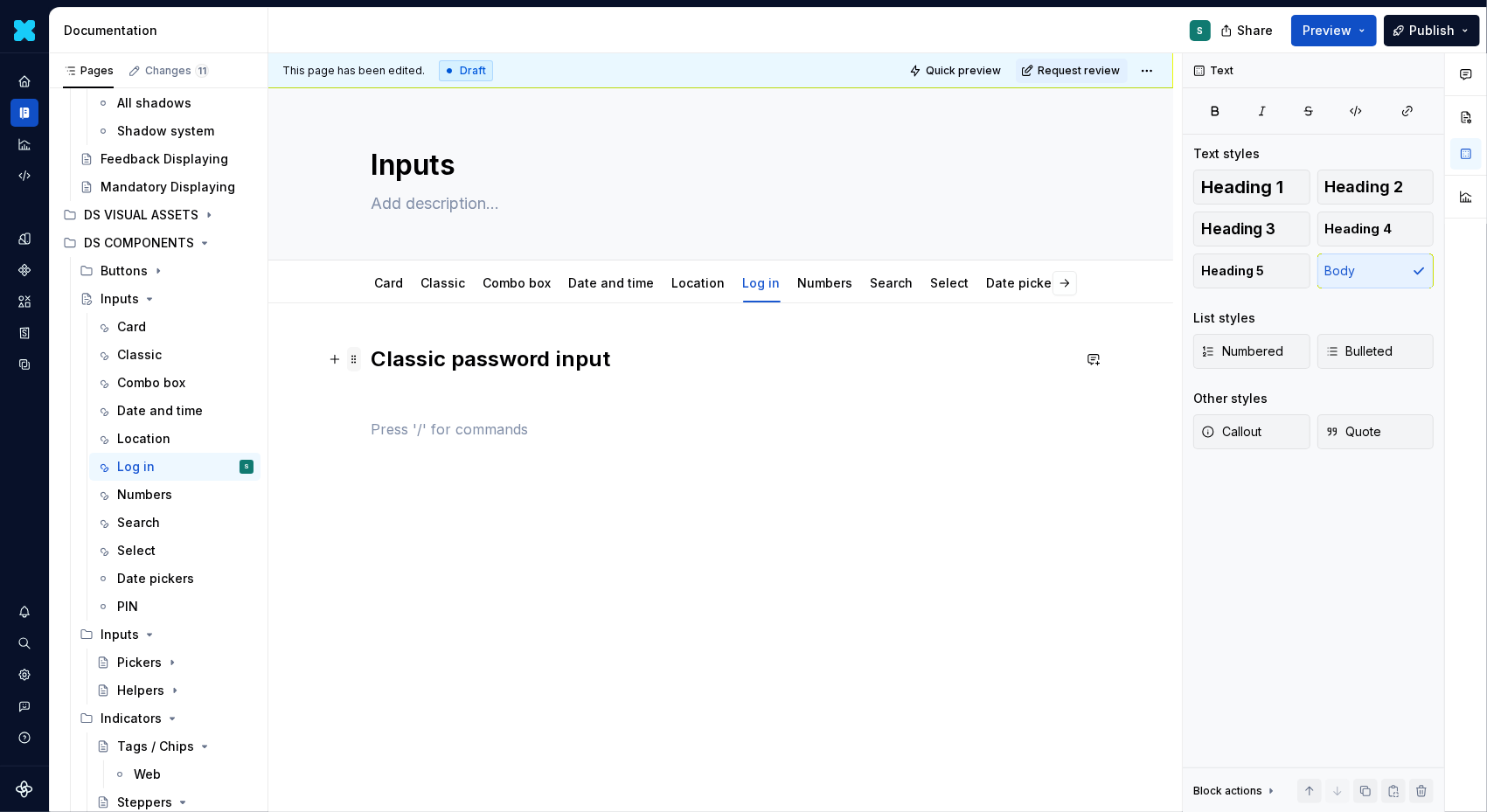
click at [357, 358] on span at bounding box center [354, 358] width 14 height 24
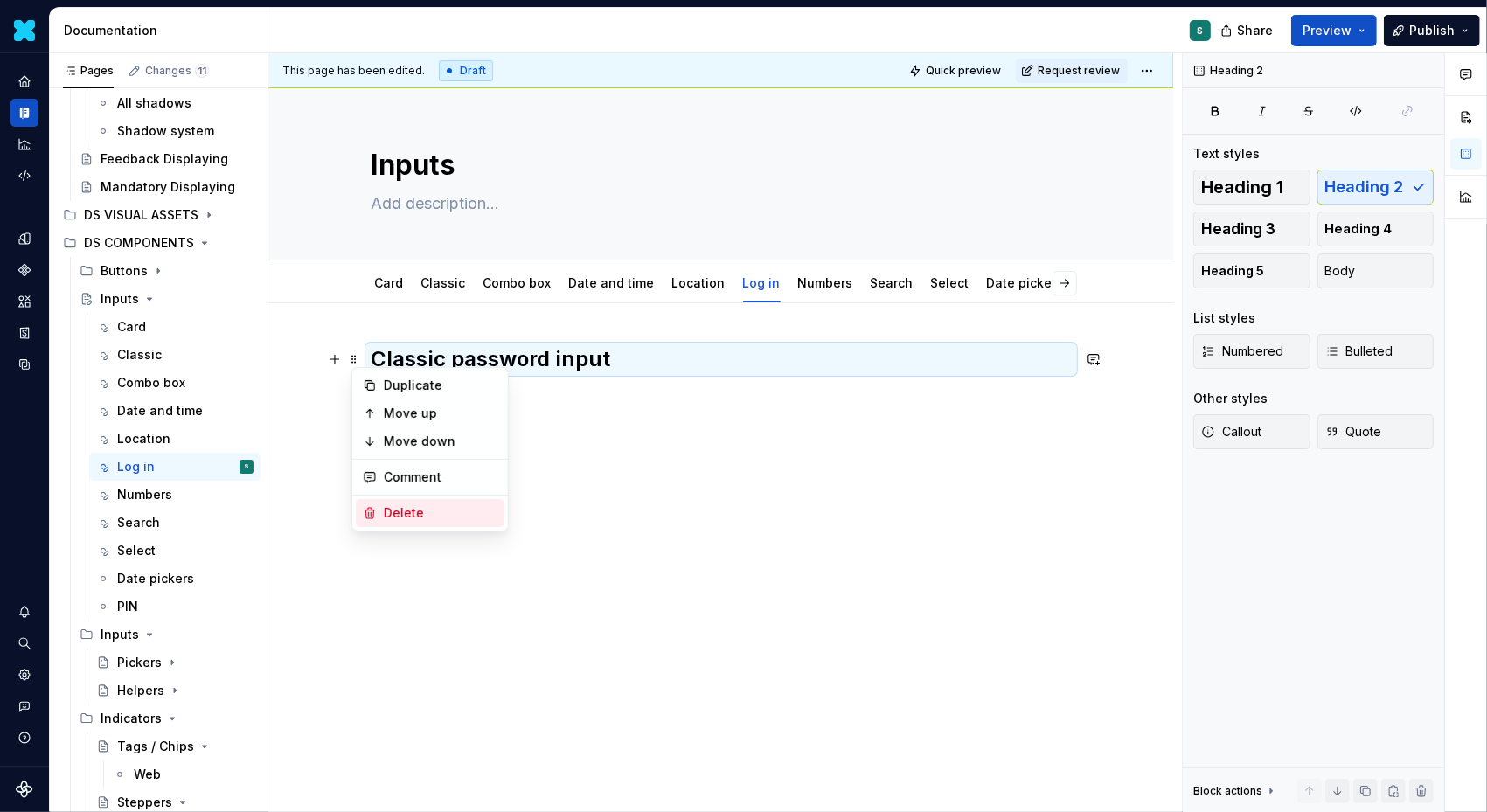
click at [370, 515] on icon at bounding box center [370, 513] width 10 height 11
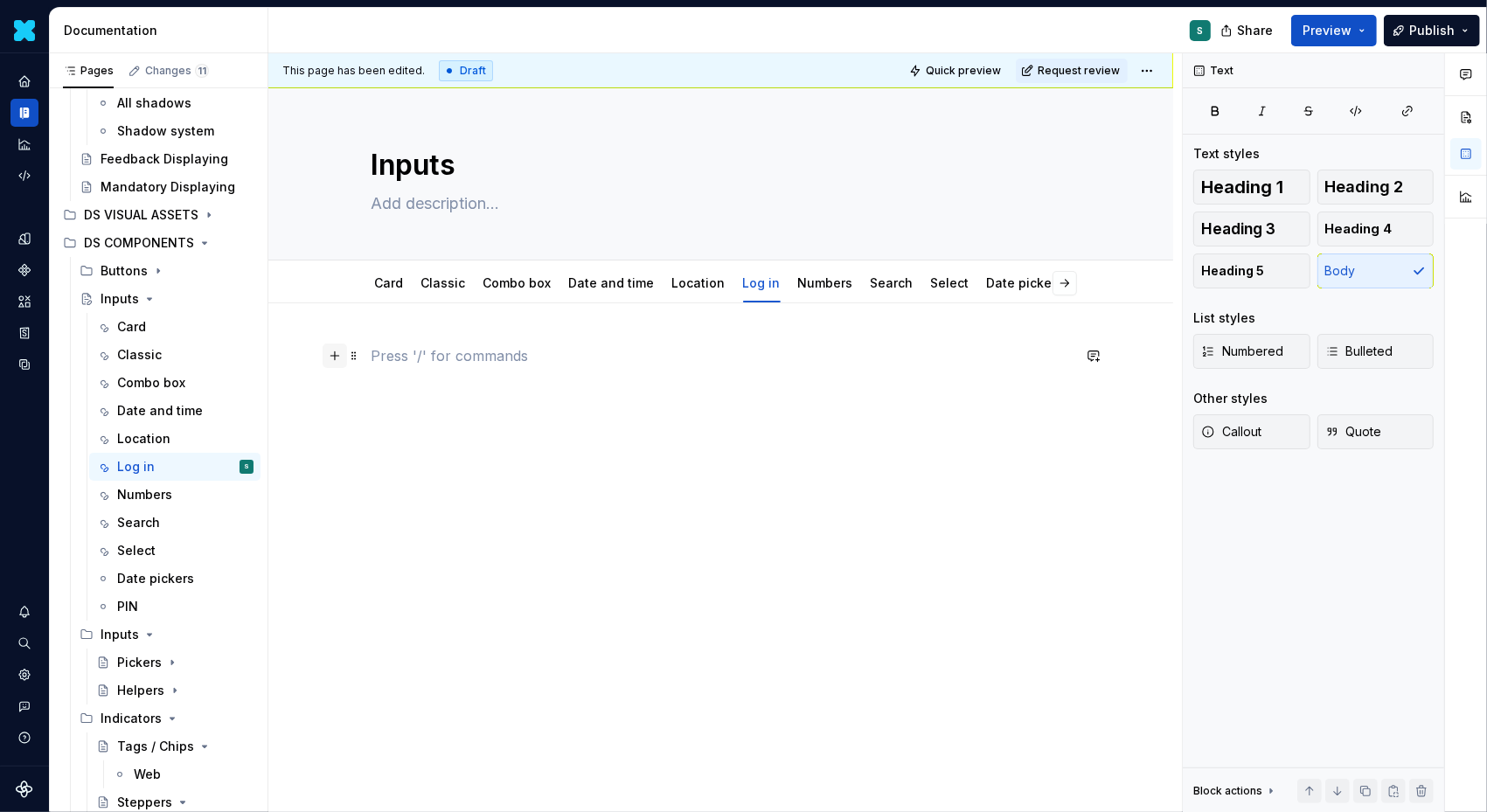
click at [342, 356] on button "button" at bounding box center [334, 355] width 24 height 24
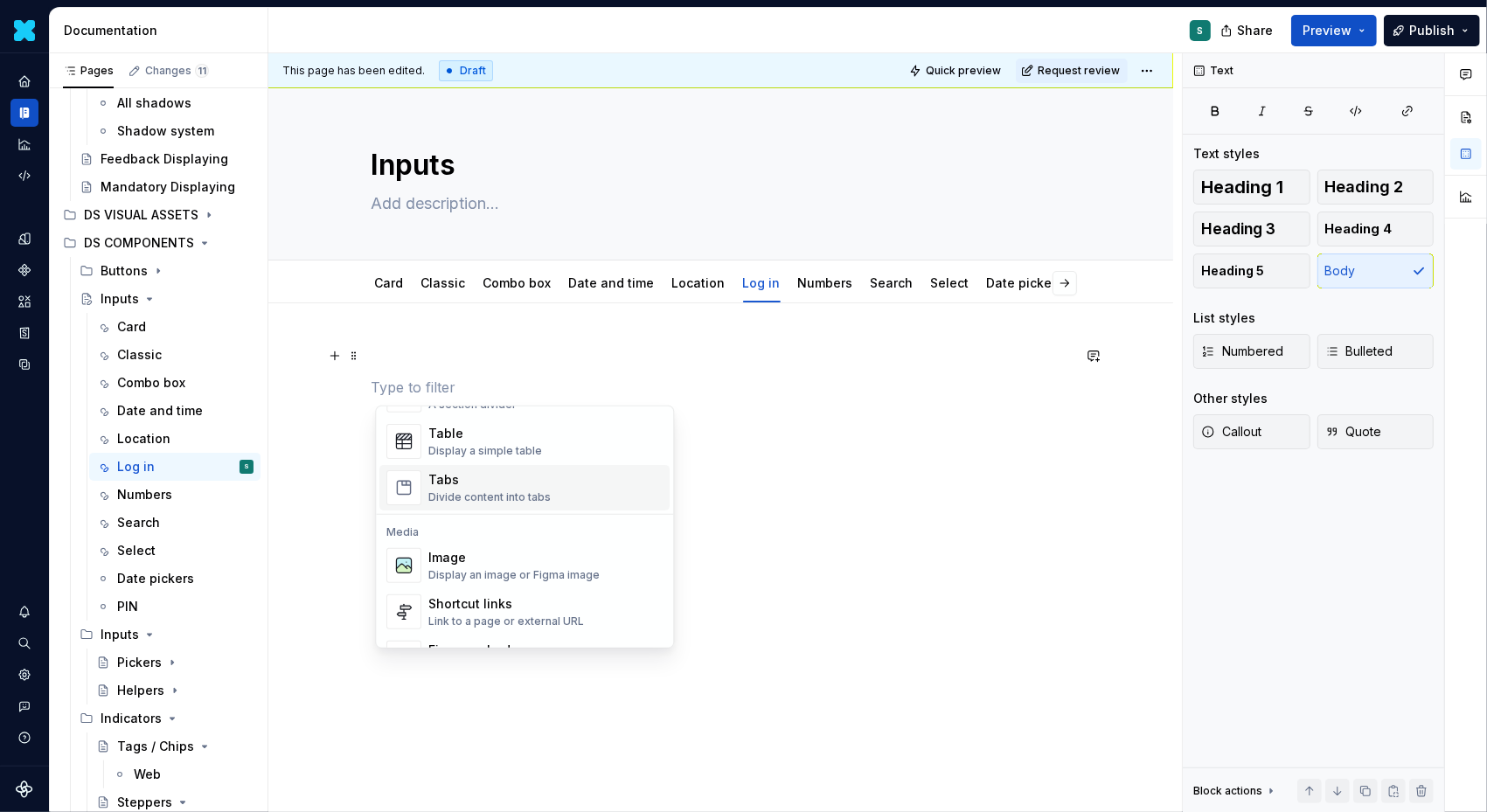
scroll to position [636, 0]
click at [458, 562] on div "Image" at bounding box center [514, 557] width 171 height 18
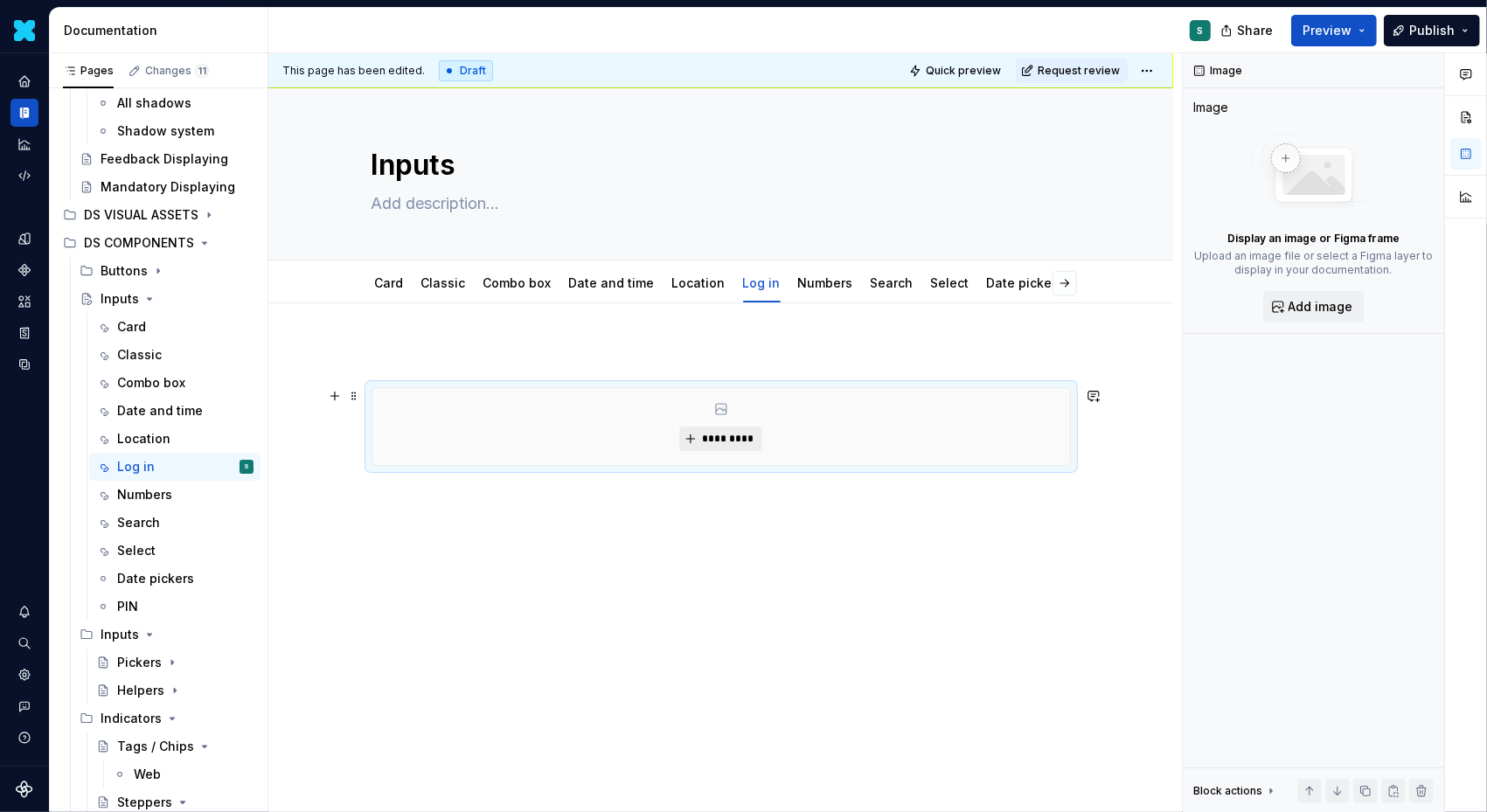
click at [707, 432] on span "*********" at bounding box center [728, 439] width 53 height 14
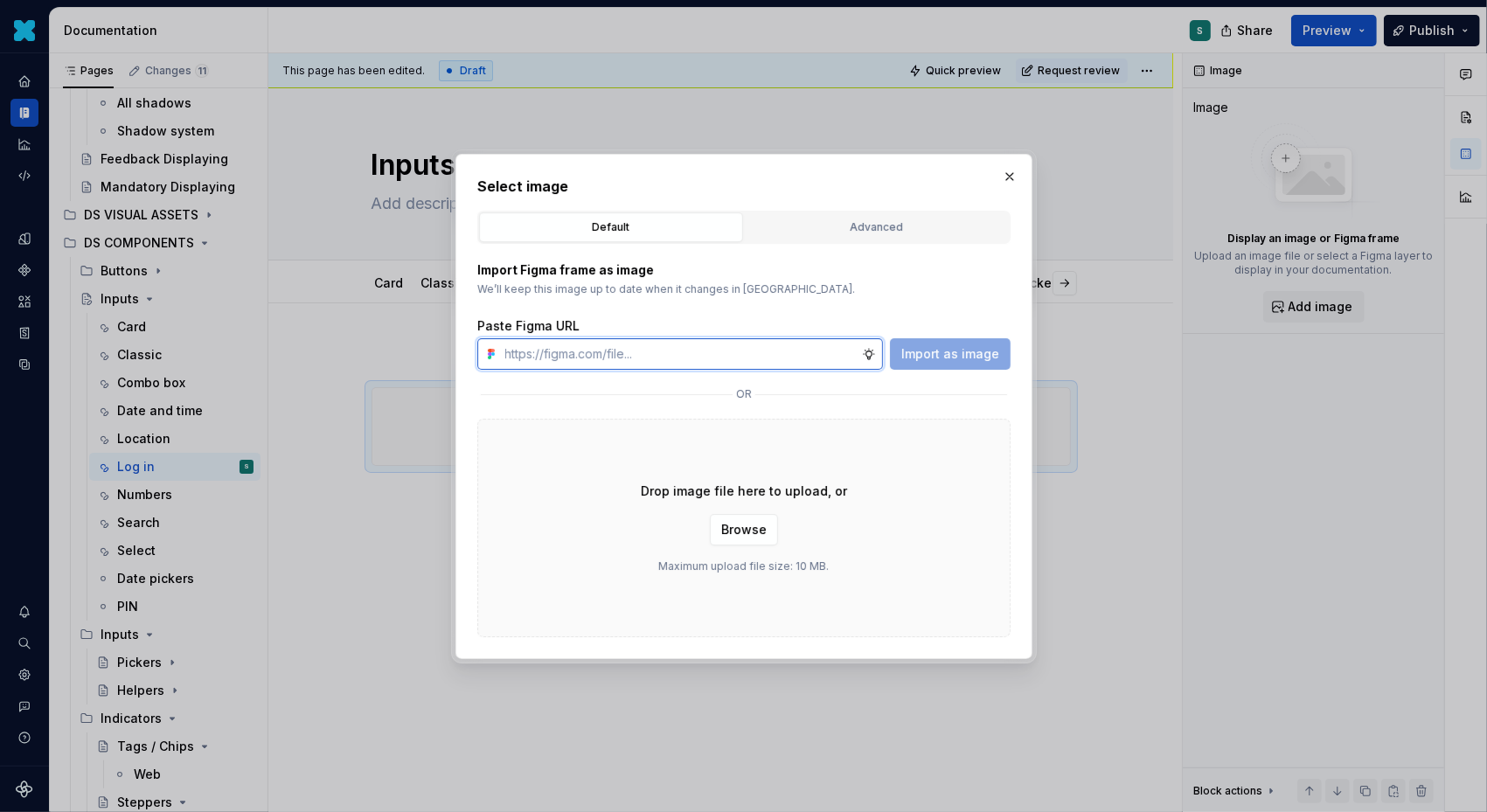
click at [646, 364] on input "text" at bounding box center [680, 354] width 364 height 31
paste input "[URL][DOMAIN_NAME]"
type input "[URL][DOMAIN_NAME]"
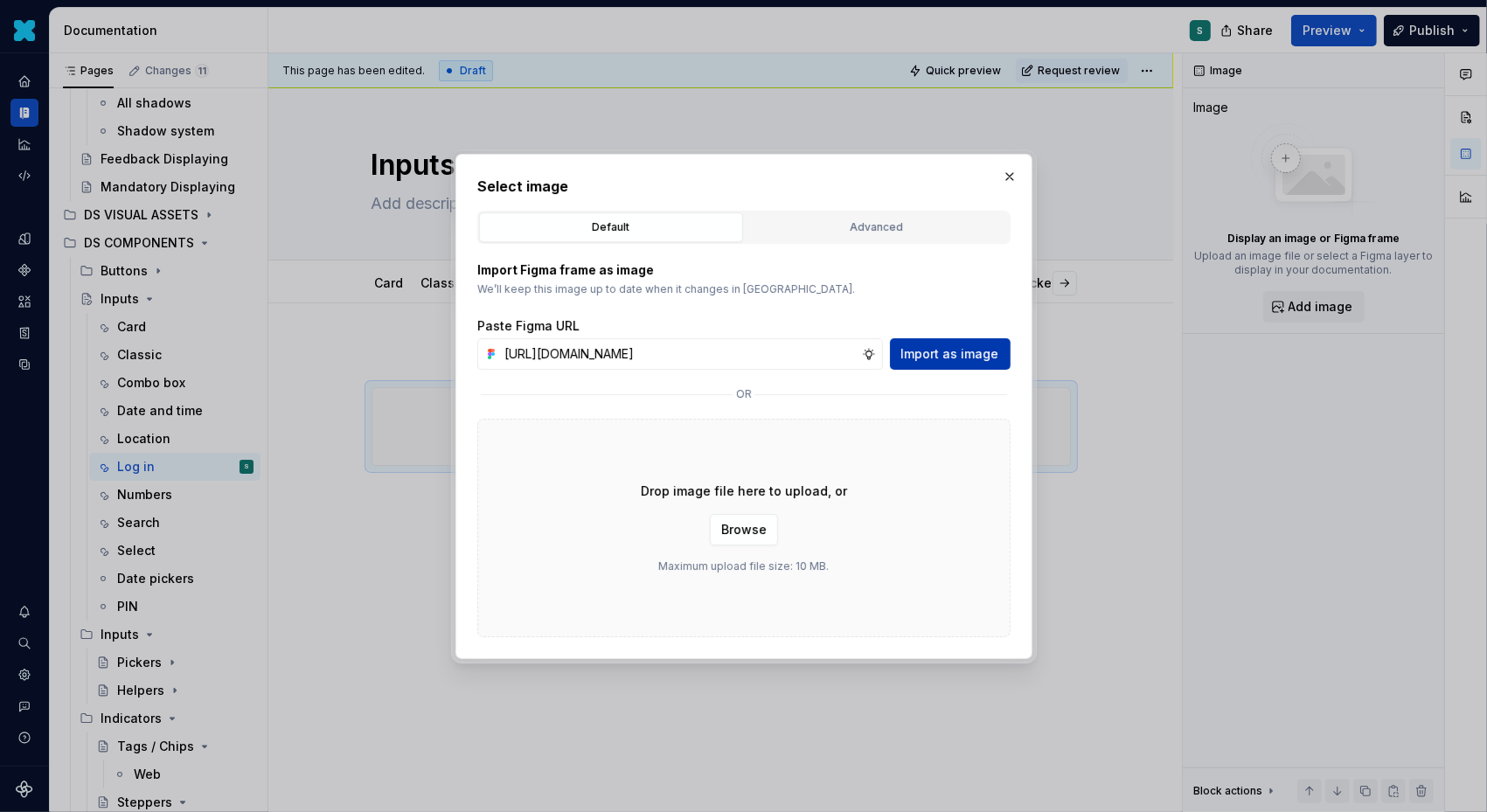
click at [949, 352] on span "Import as image" at bounding box center [950, 354] width 98 height 18
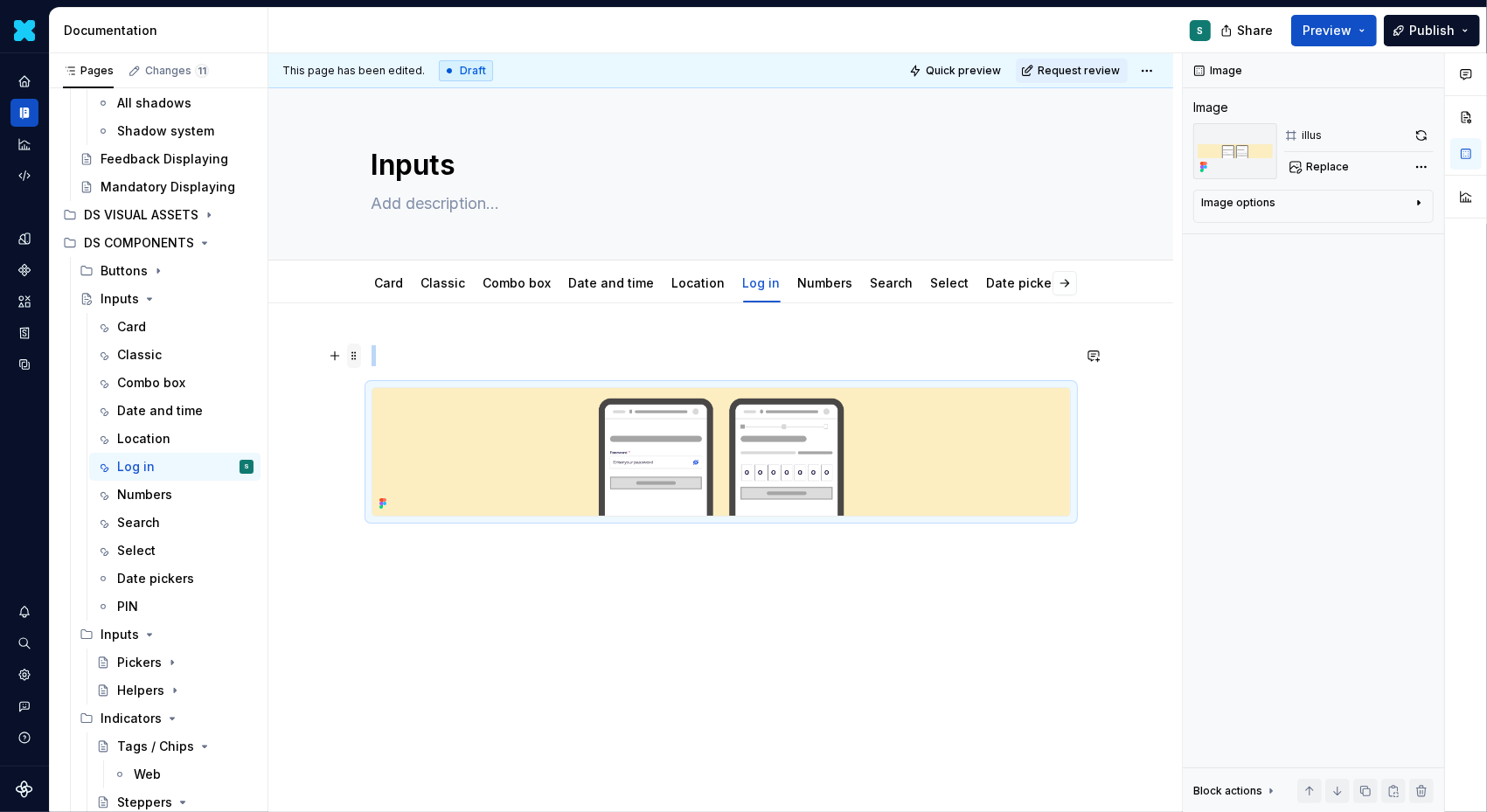
click at [354, 357] on span at bounding box center [354, 355] width 14 height 24
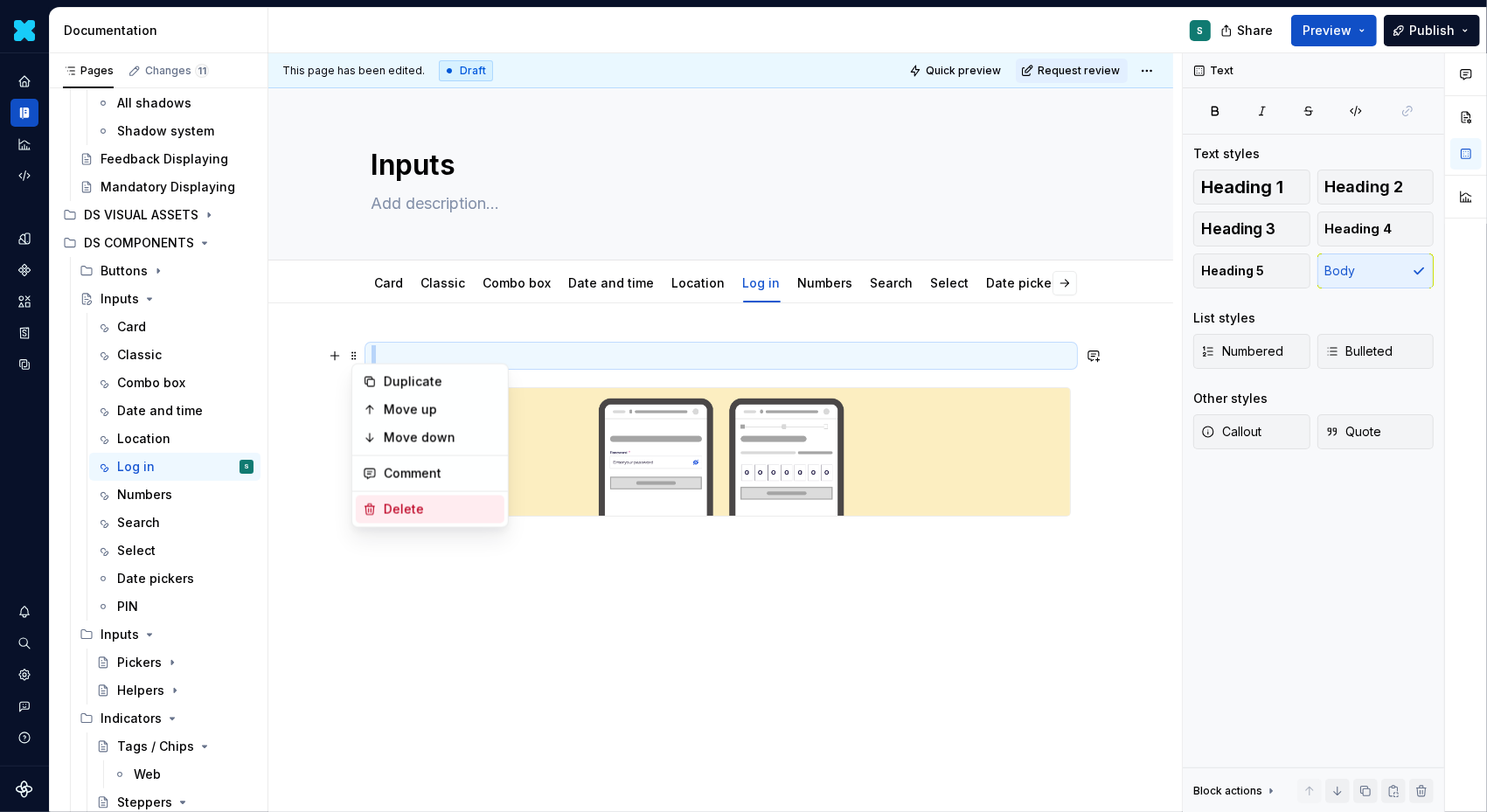
click at [404, 503] on div "Delete" at bounding box center [441, 510] width 114 height 18
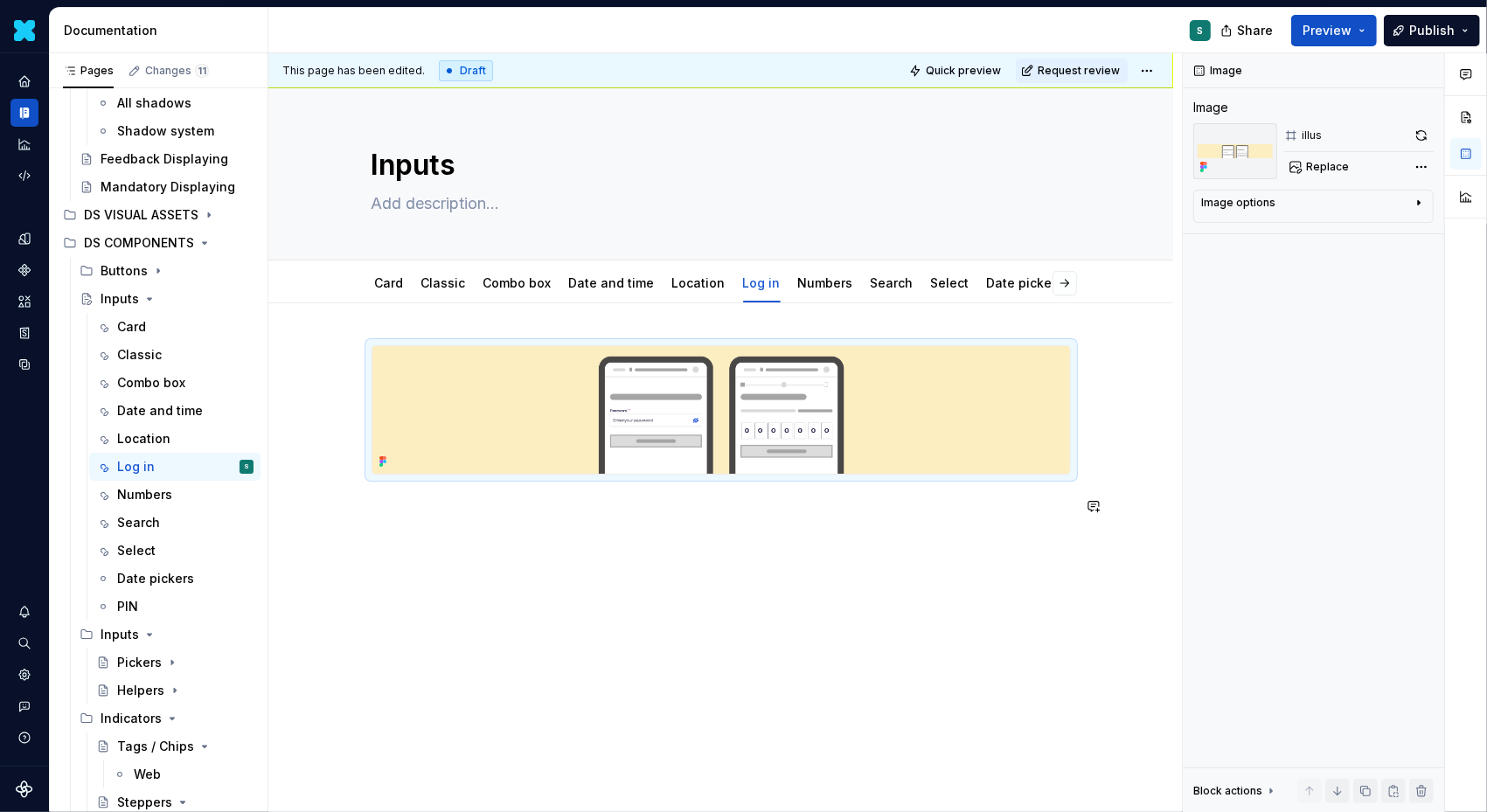
type textarea "*"
click at [342, 509] on button "button" at bounding box center [334, 505] width 24 height 24
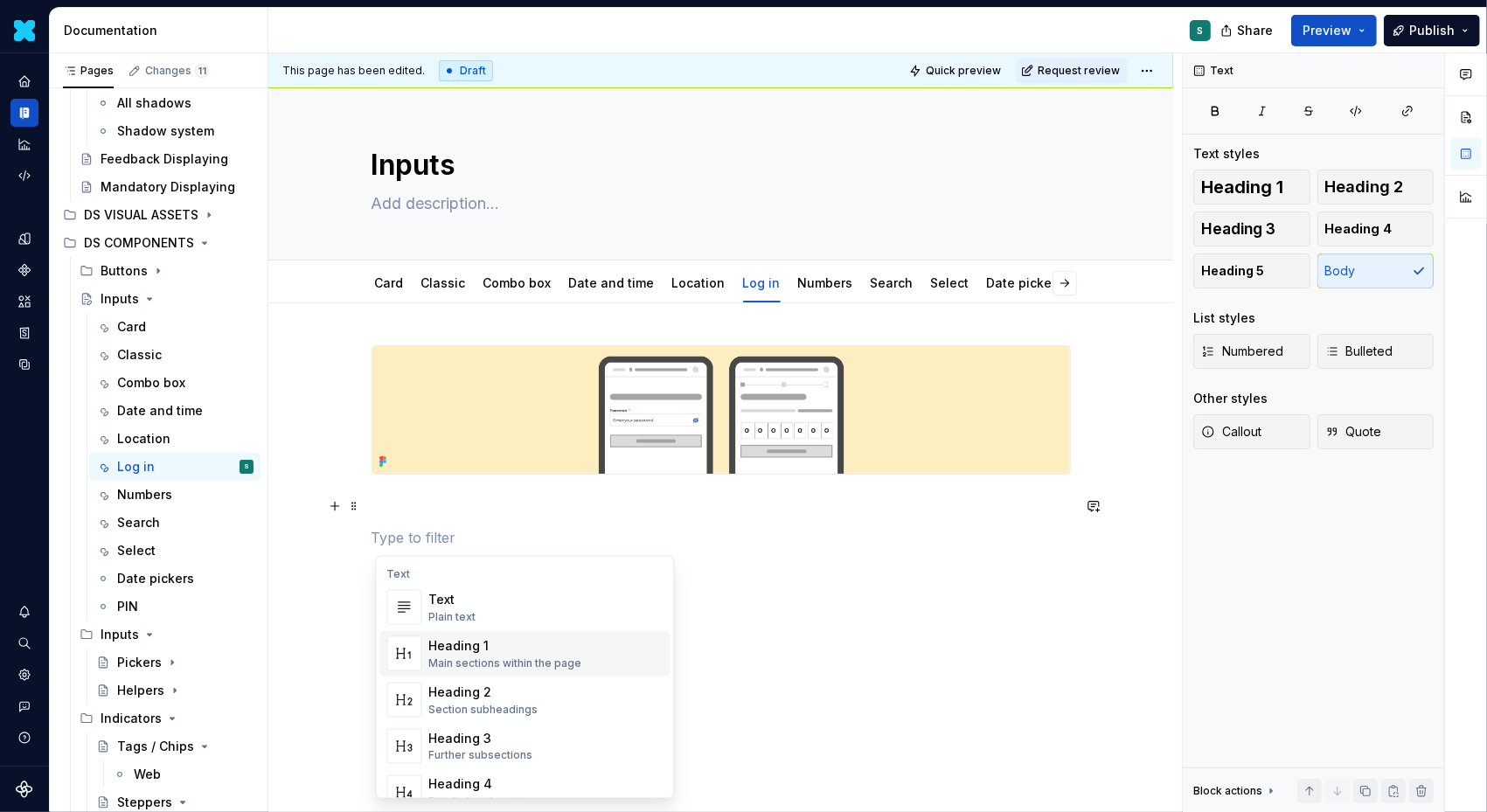
click at [458, 688] on div "Heading 2" at bounding box center [483, 693] width 110 height 18
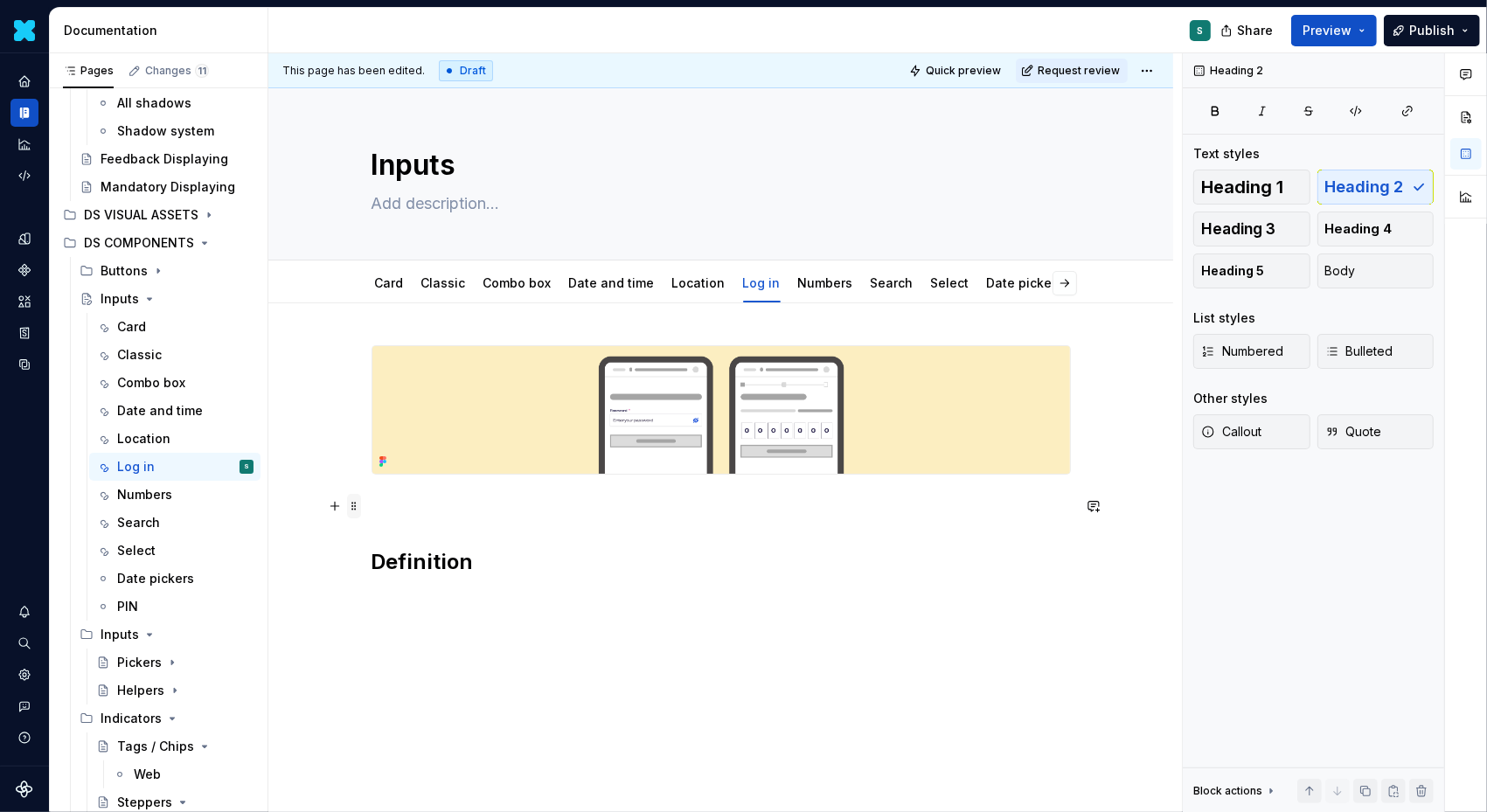
click at [358, 510] on span at bounding box center [354, 505] width 14 height 24
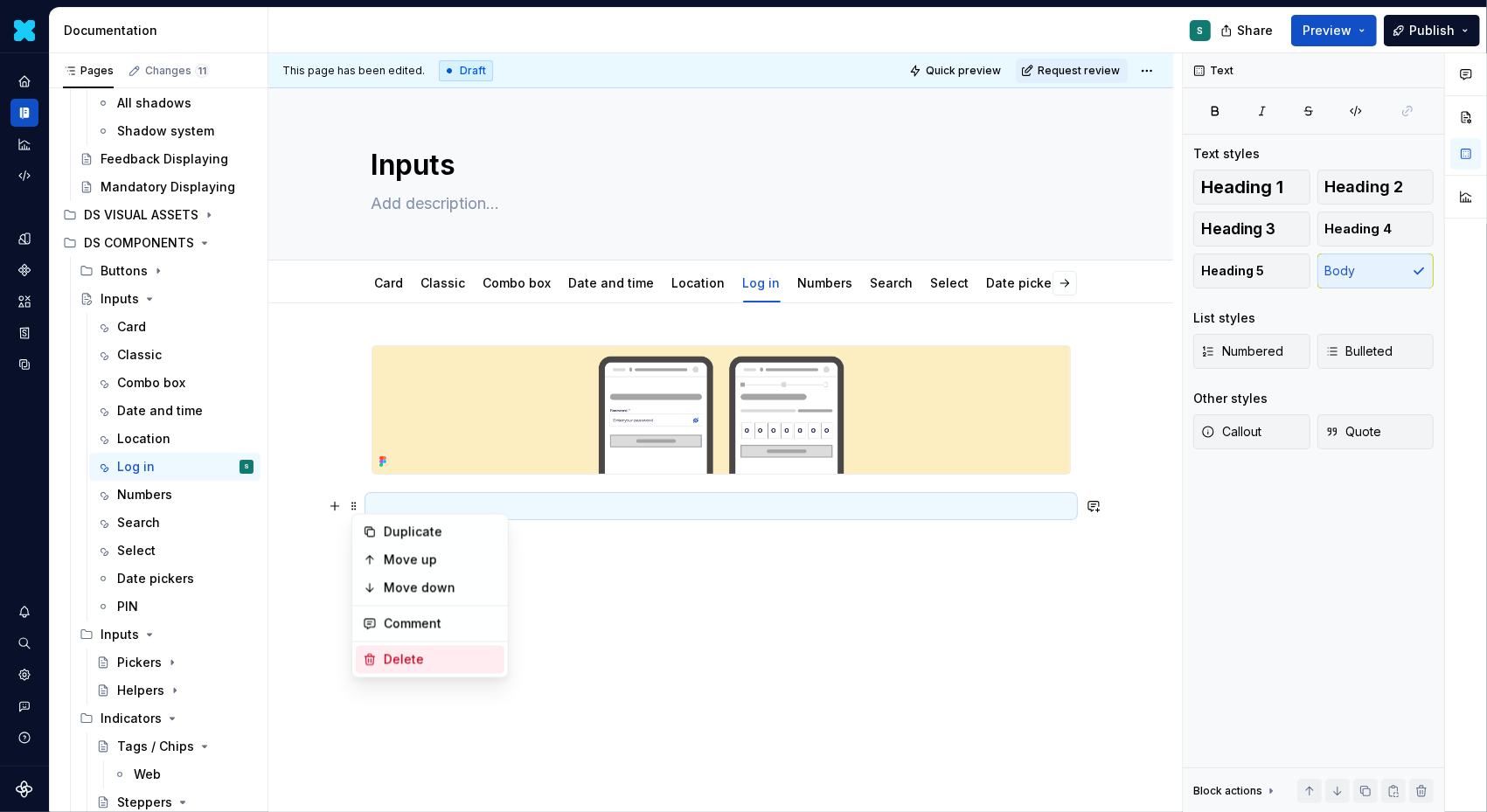
click at [374, 663] on icon at bounding box center [370, 660] width 14 height 14
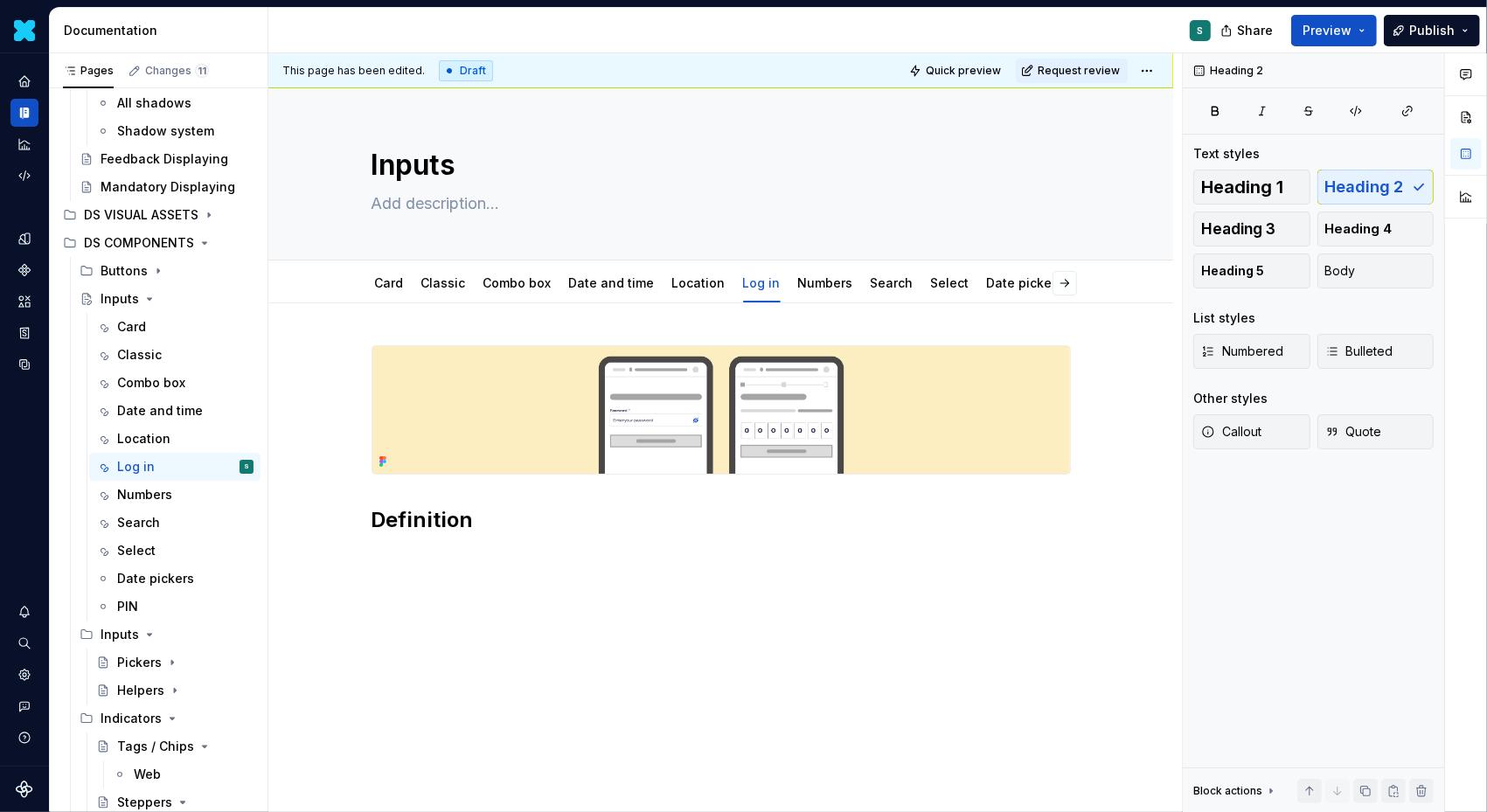
click at [382, 562] on div "Definition" at bounding box center [720, 551] width 905 height 496
click at [381, 554] on div "Definition" at bounding box center [720, 551] width 905 height 496
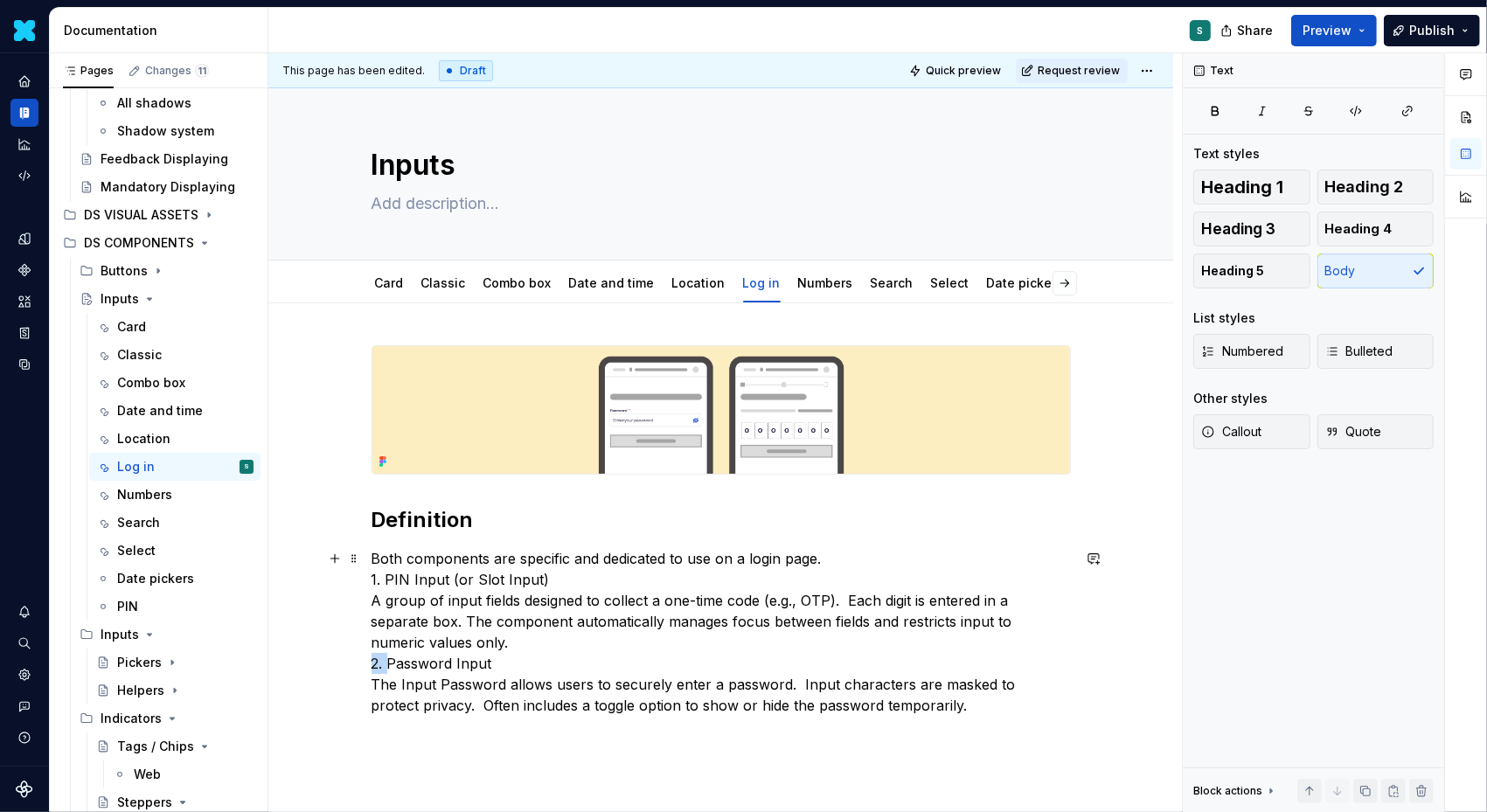
drag, startPoint x: 391, startPoint y: 660, endPoint x: 357, endPoint y: 660, distance: 34.0
click at [357, 660] on div "Definition Both components are specific and dedicated to use on a login page. 1…" at bounding box center [720, 642] width 905 height 677
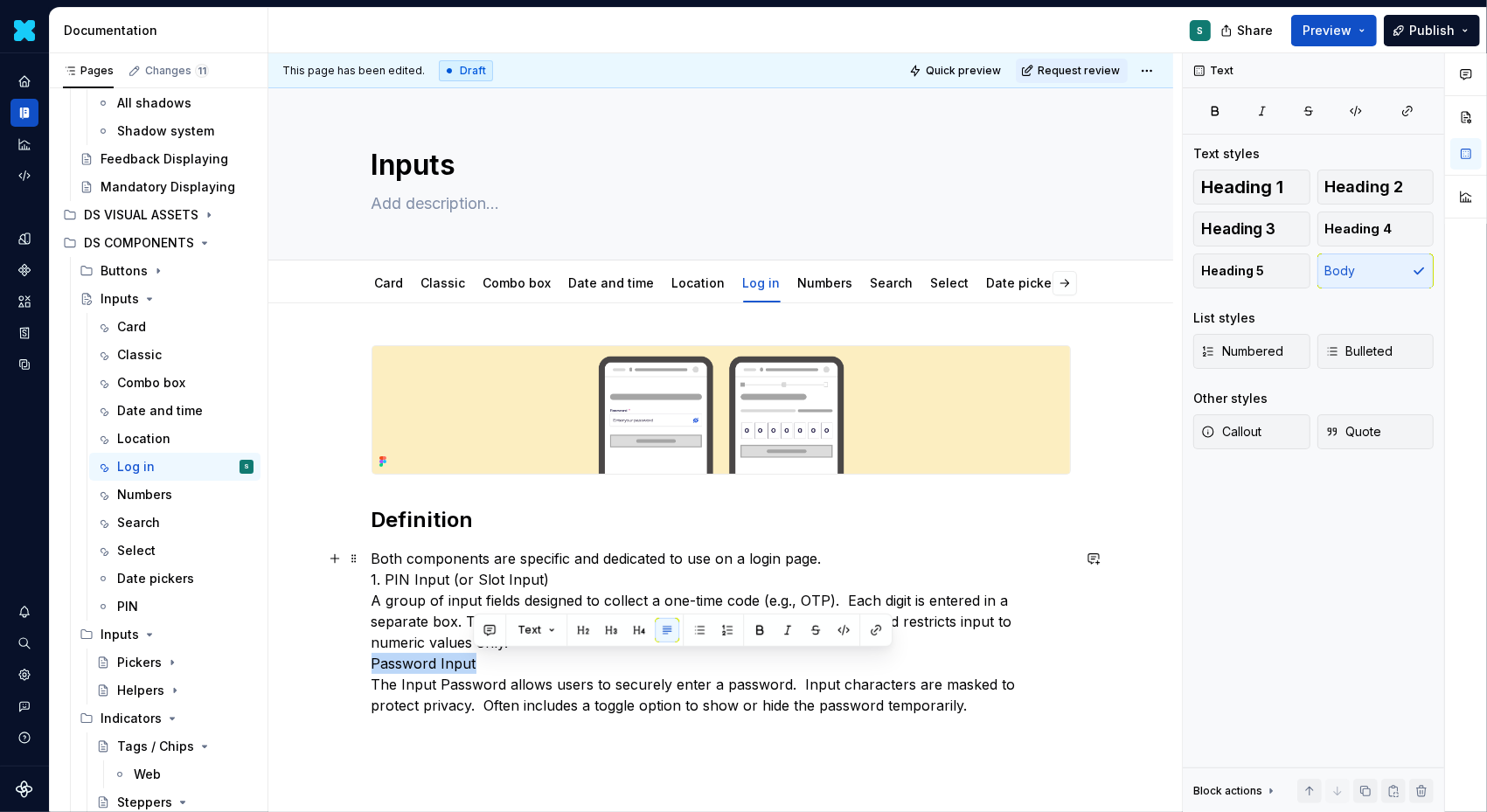
drag, startPoint x: 440, startPoint y: 660, endPoint x: 349, endPoint y: 660, distance: 91.0
click at [349, 660] on div "Definition Both components are specific and dedicated to use on a login page. 1…" at bounding box center [720, 642] width 905 height 677
click at [653, 625] on button "button" at bounding box center [661, 629] width 24 height 24
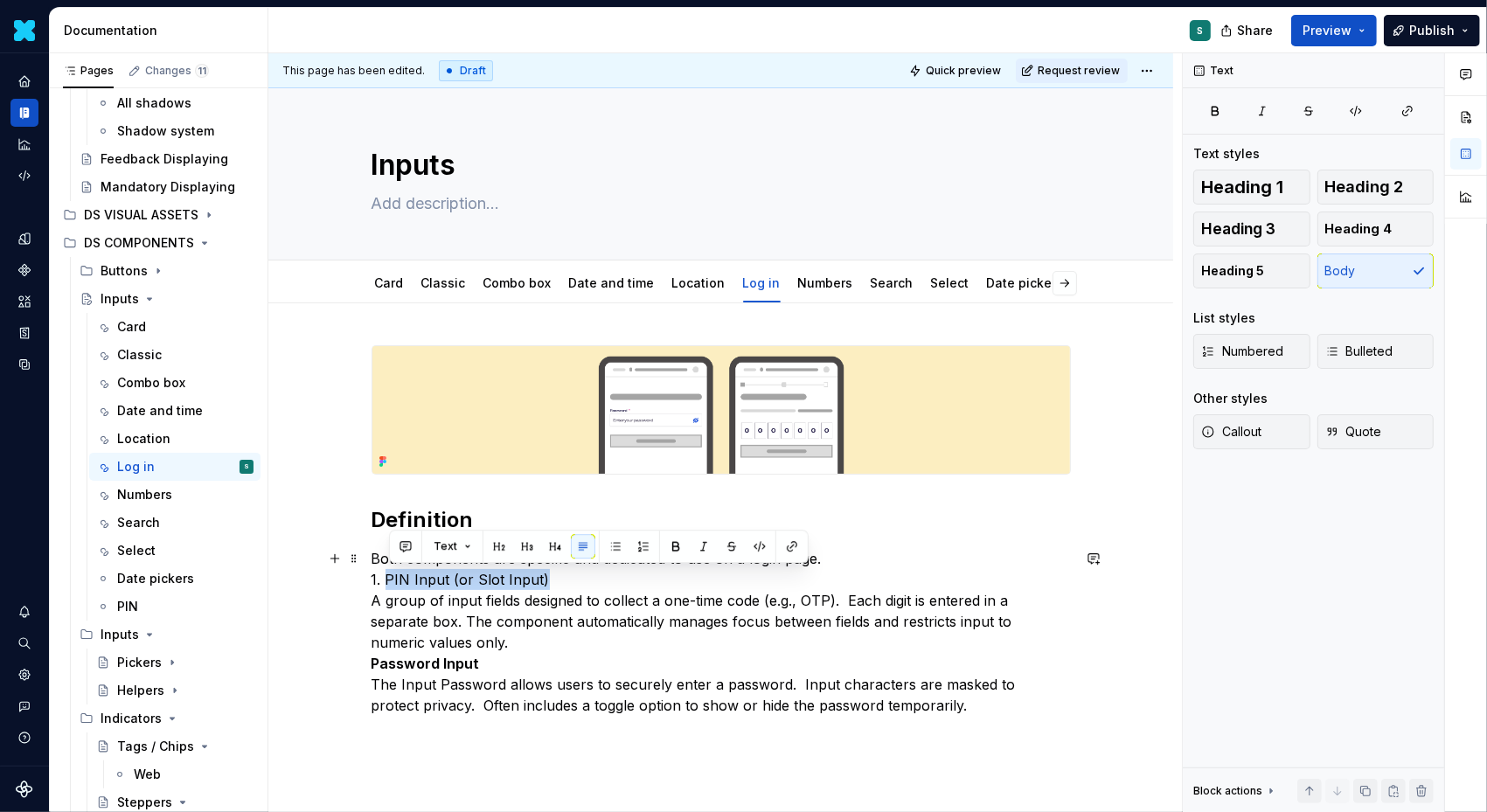
drag, startPoint x: 569, startPoint y: 579, endPoint x: 388, endPoint y: 584, distance: 181.1
click at [388, 584] on p "Both components are specific and dedicated to use on a login page. 1. PIN Input…" at bounding box center [721, 632] width 700 height 168
click at [666, 544] on button "button" at bounding box center [675, 545] width 24 height 24
click at [388, 579] on p "Both components are specific and dedicated to use on a login page. 1. PIN Input…" at bounding box center [721, 632] width 700 height 168
click at [839, 560] on p "Both components are specific and dedicated to use on a login page. PIN Input (o…" at bounding box center [721, 632] width 700 height 168
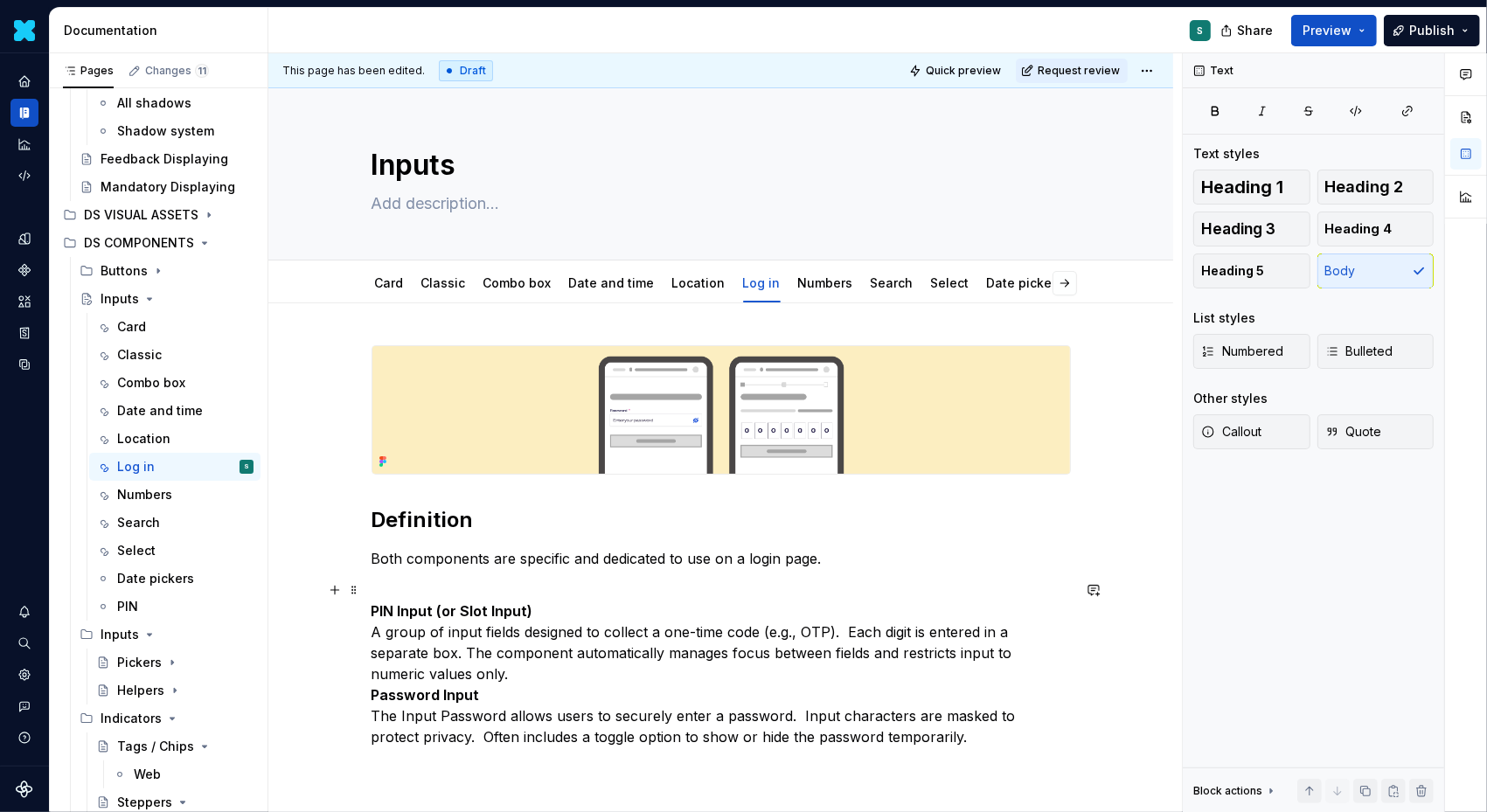
click at [562, 656] on p "PIN Input (or Slot Input) A group of input fields designed to collect a one-tim…" at bounding box center [721, 663] width 700 height 168
click at [491, 676] on p "PIN Input (or Slot Input) A group of input fields designed to collect a one-tim…" at bounding box center [721, 663] width 700 height 168
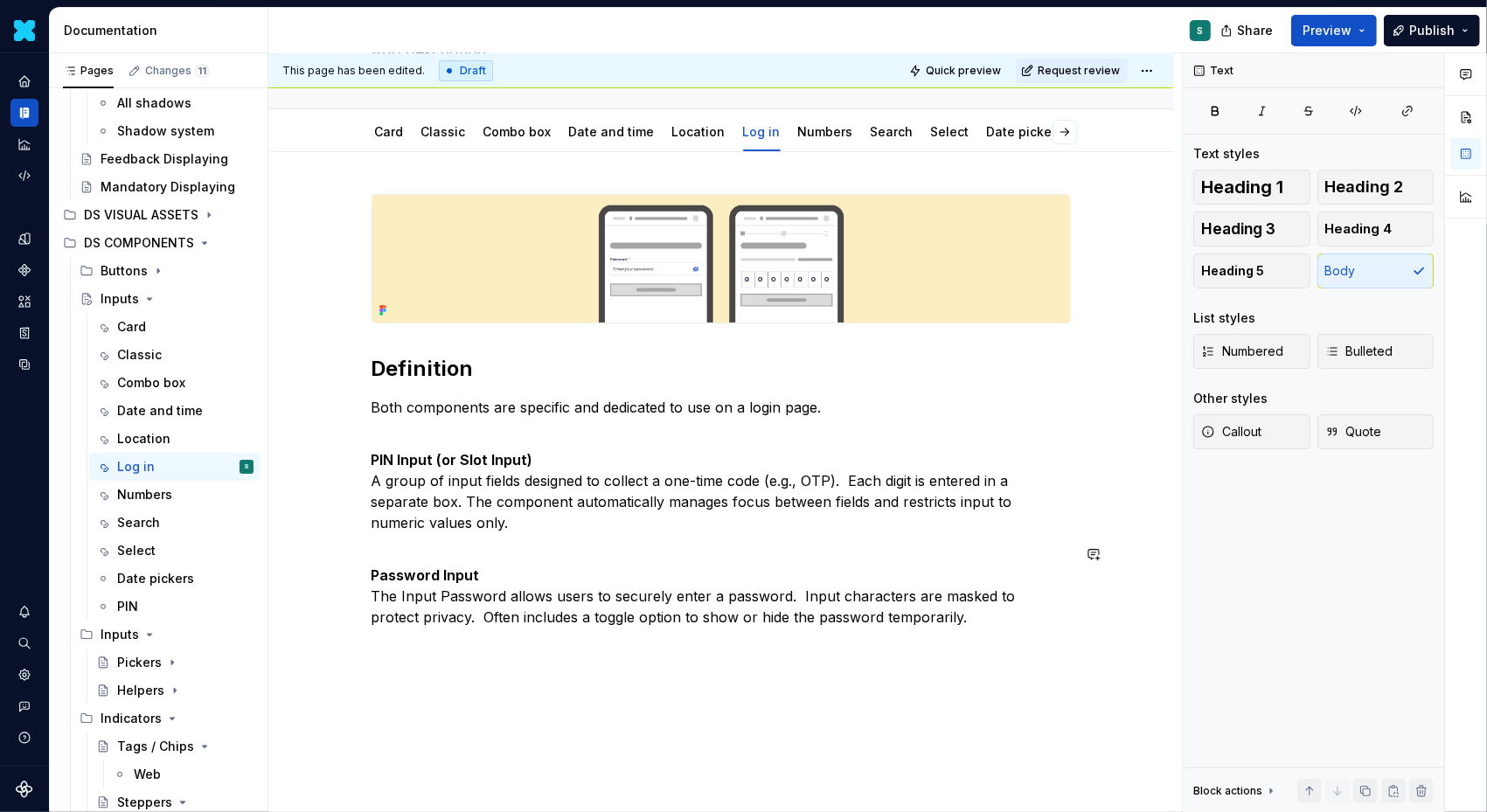
scroll to position [168, 0]
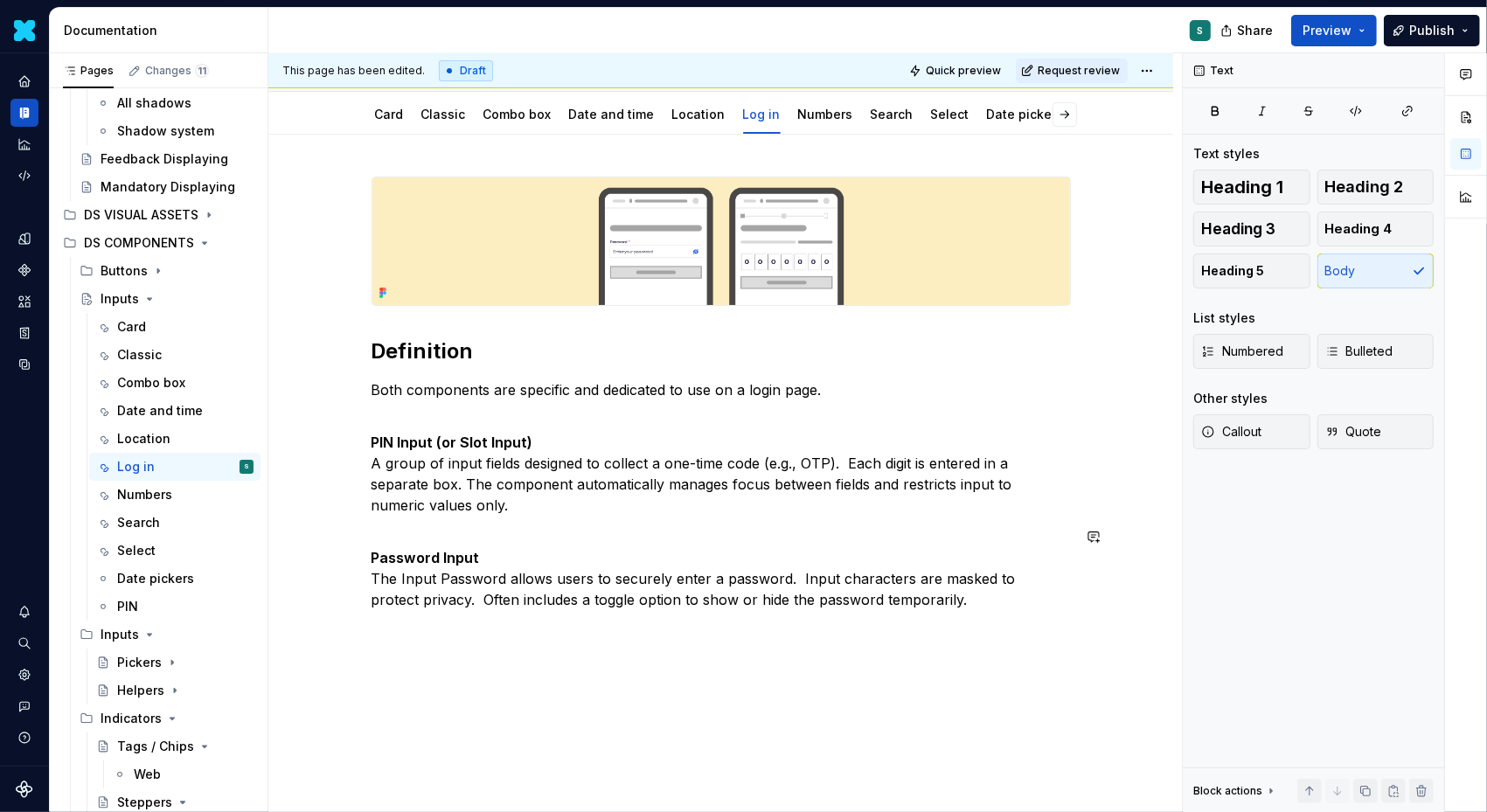
click at [469, 675] on div "Definition Both components are specific and dedicated to use on a login page. P…" at bounding box center [720, 504] width 905 height 741
click at [341, 633] on button "button" at bounding box center [334, 630] width 24 height 24
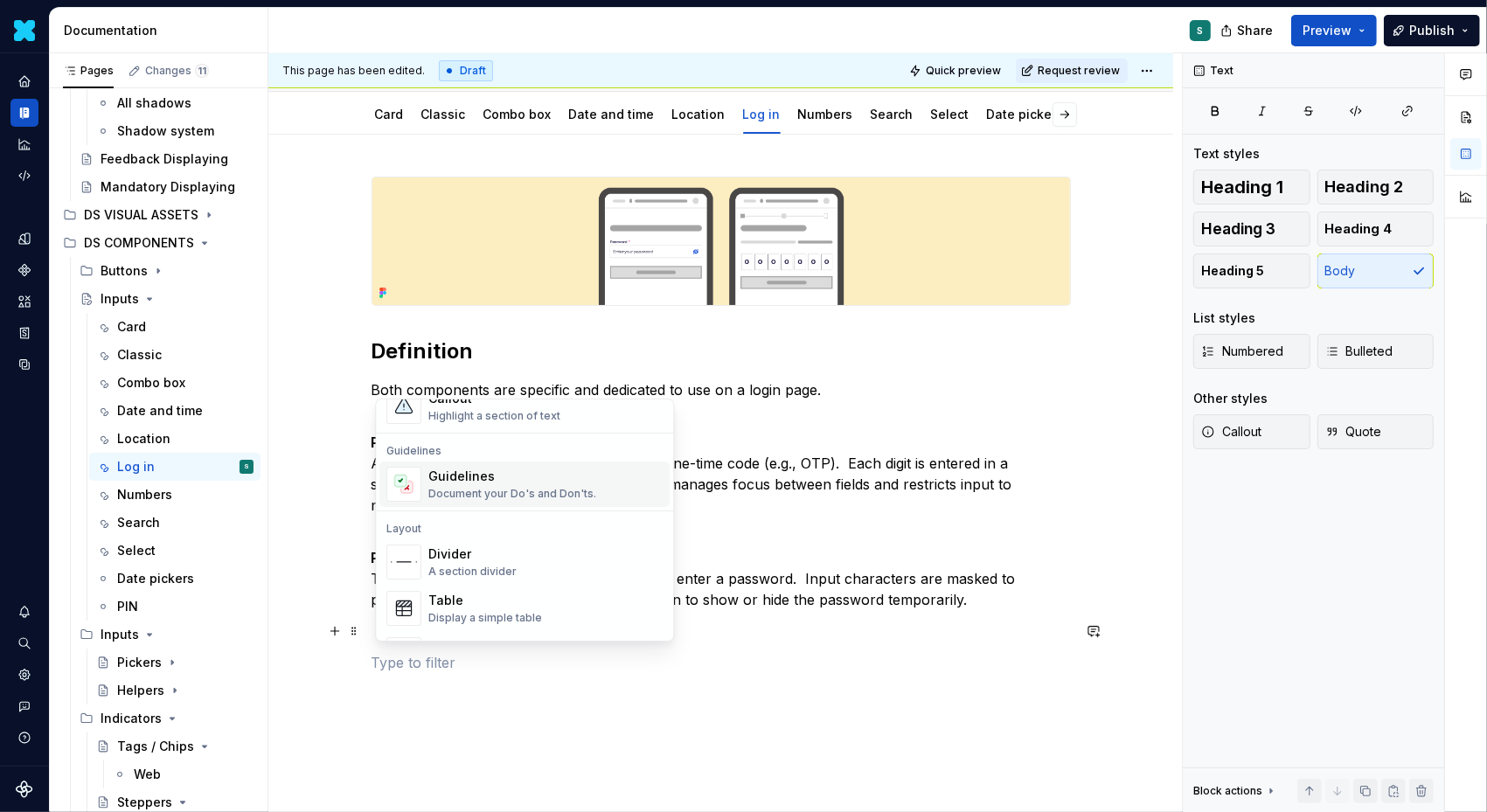
scroll to position [496, 0]
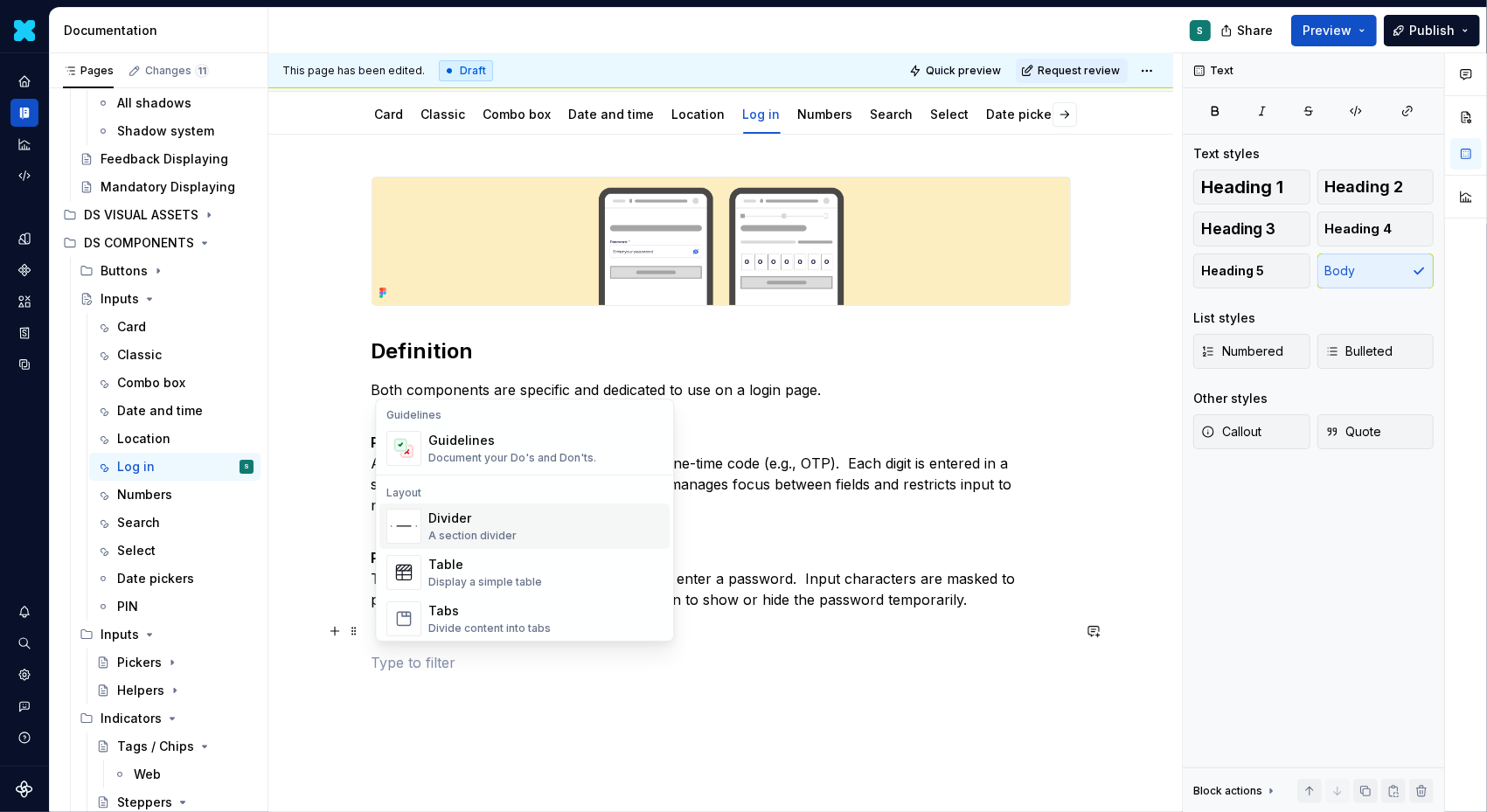
click at [489, 534] on div "A section divider" at bounding box center [472, 536] width 88 height 14
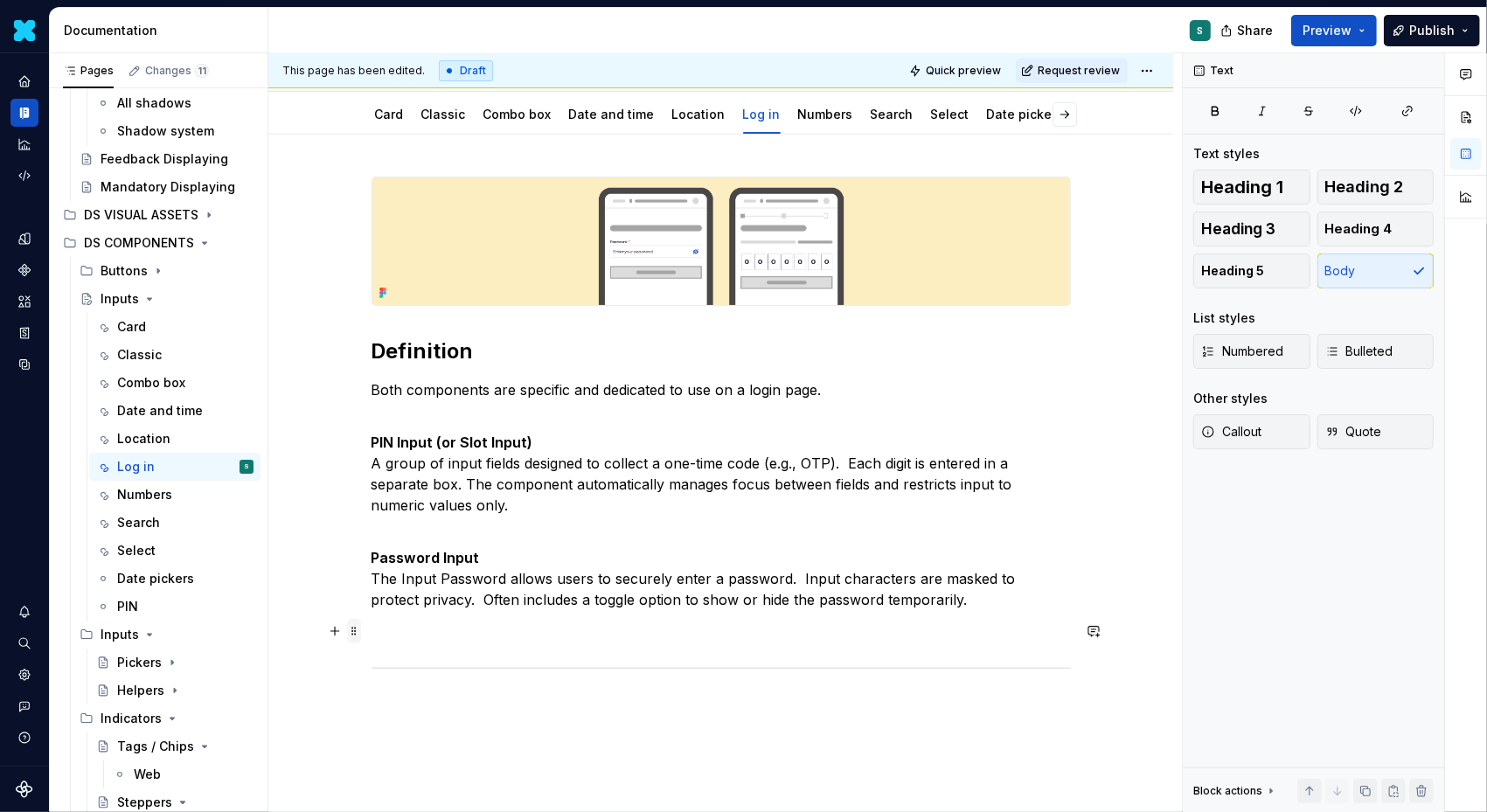
click at [360, 634] on span at bounding box center [354, 630] width 14 height 24
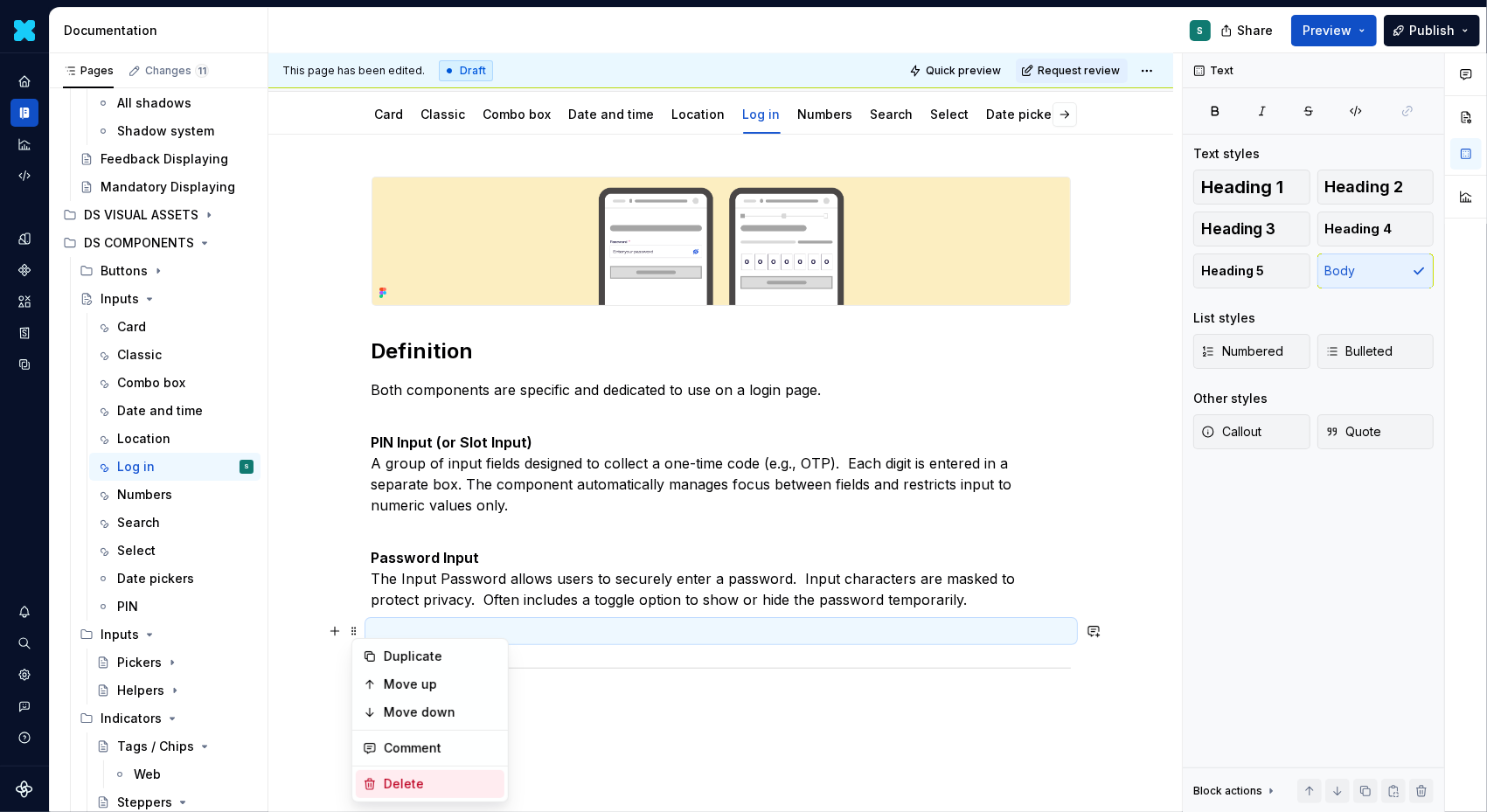
click at [400, 782] on div "Delete" at bounding box center [441, 784] width 114 height 18
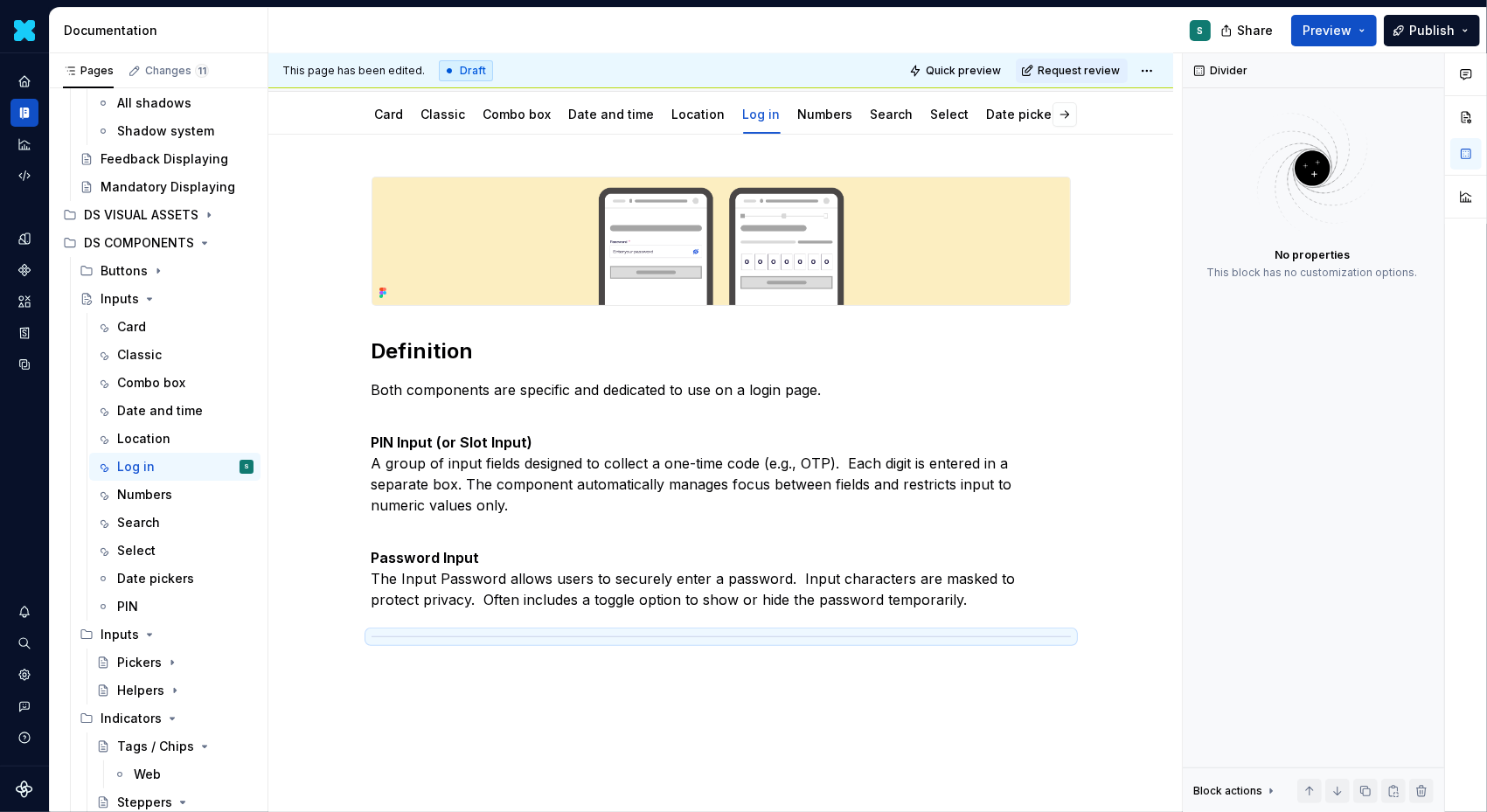
click at [400, 668] on p at bounding box center [721, 674] width 700 height 21
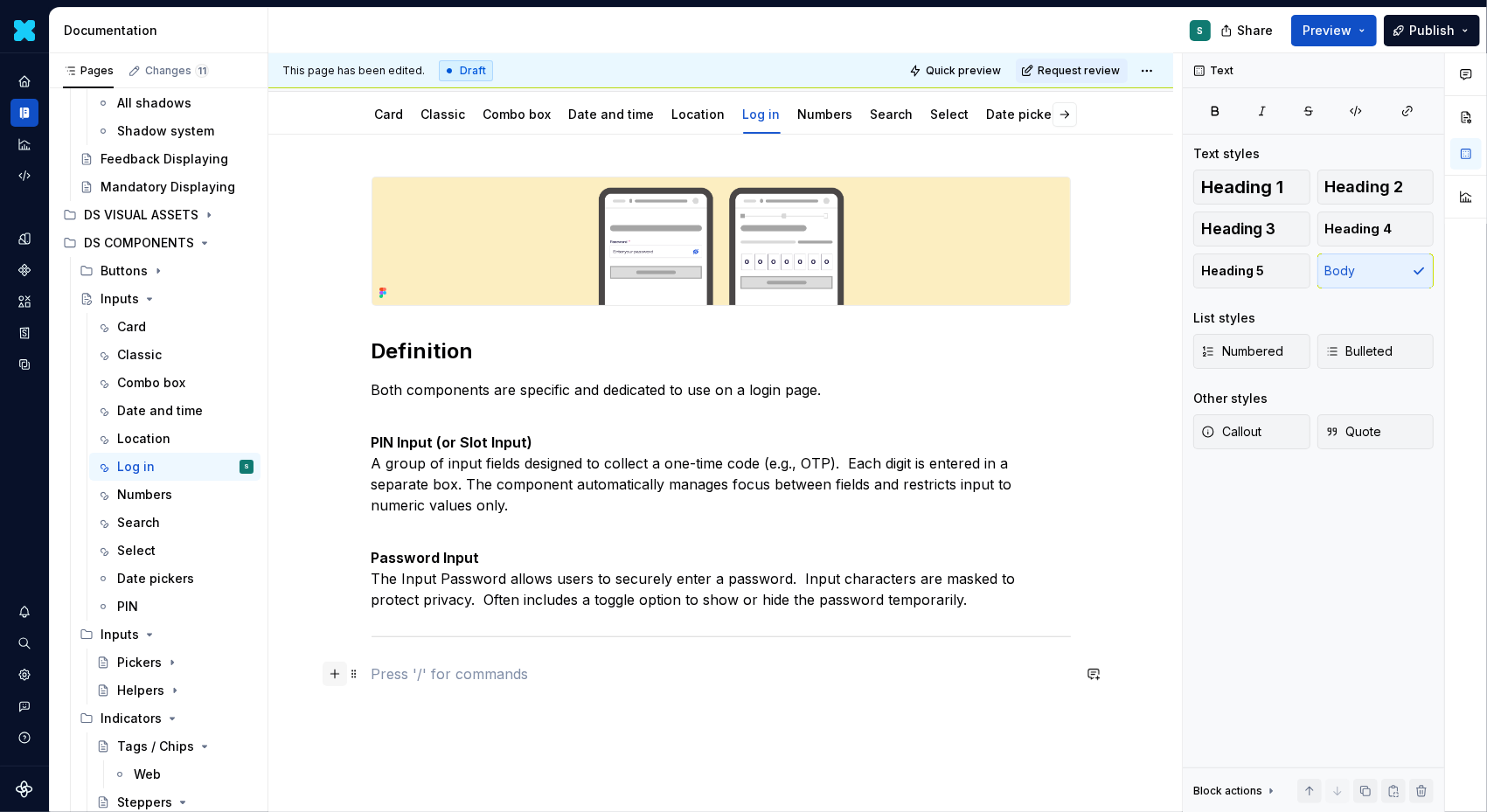
click at [341, 679] on button "button" at bounding box center [334, 673] width 24 height 24
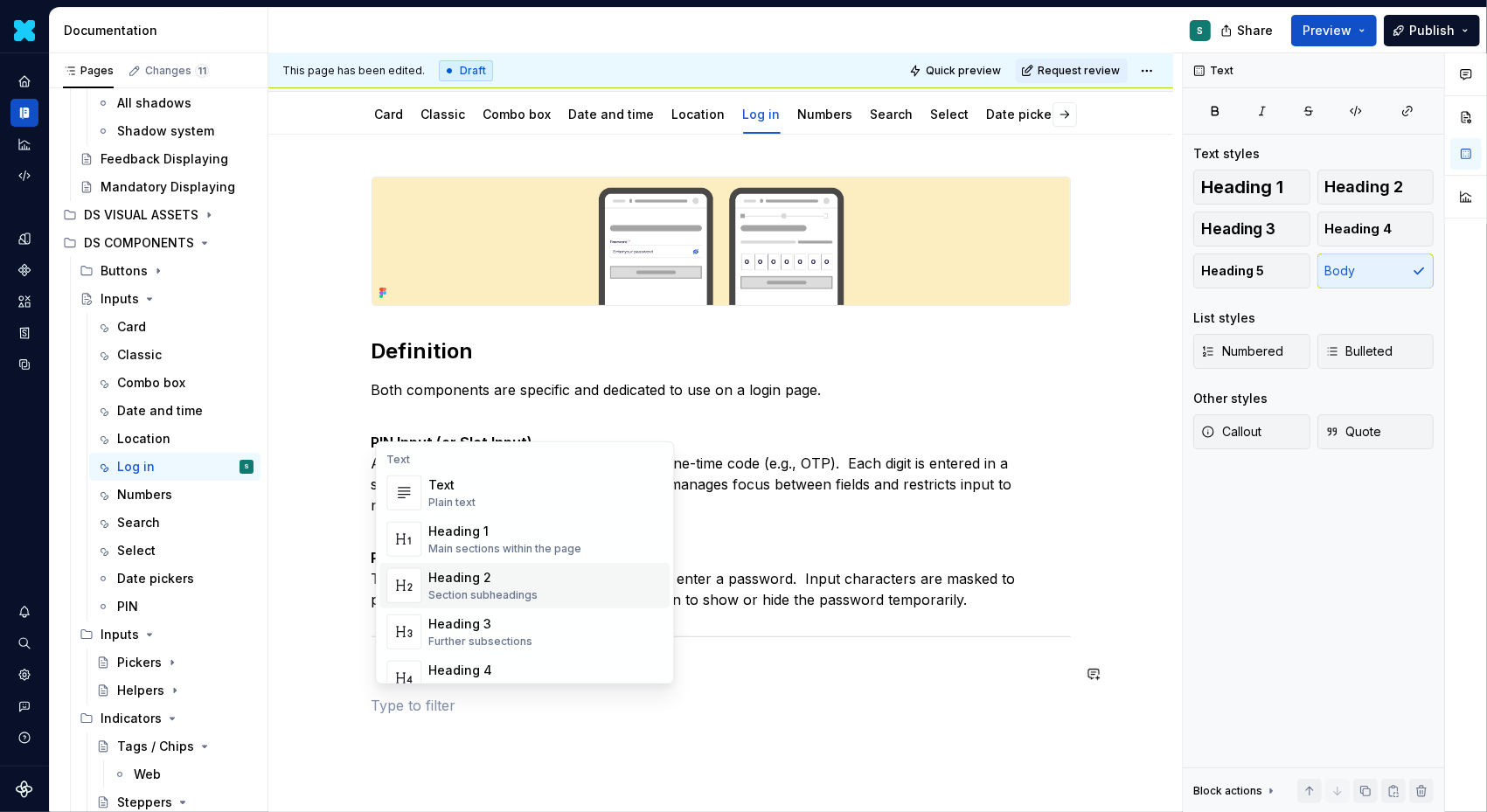
click at [494, 577] on div "Heading 2" at bounding box center [483, 578] width 110 height 18
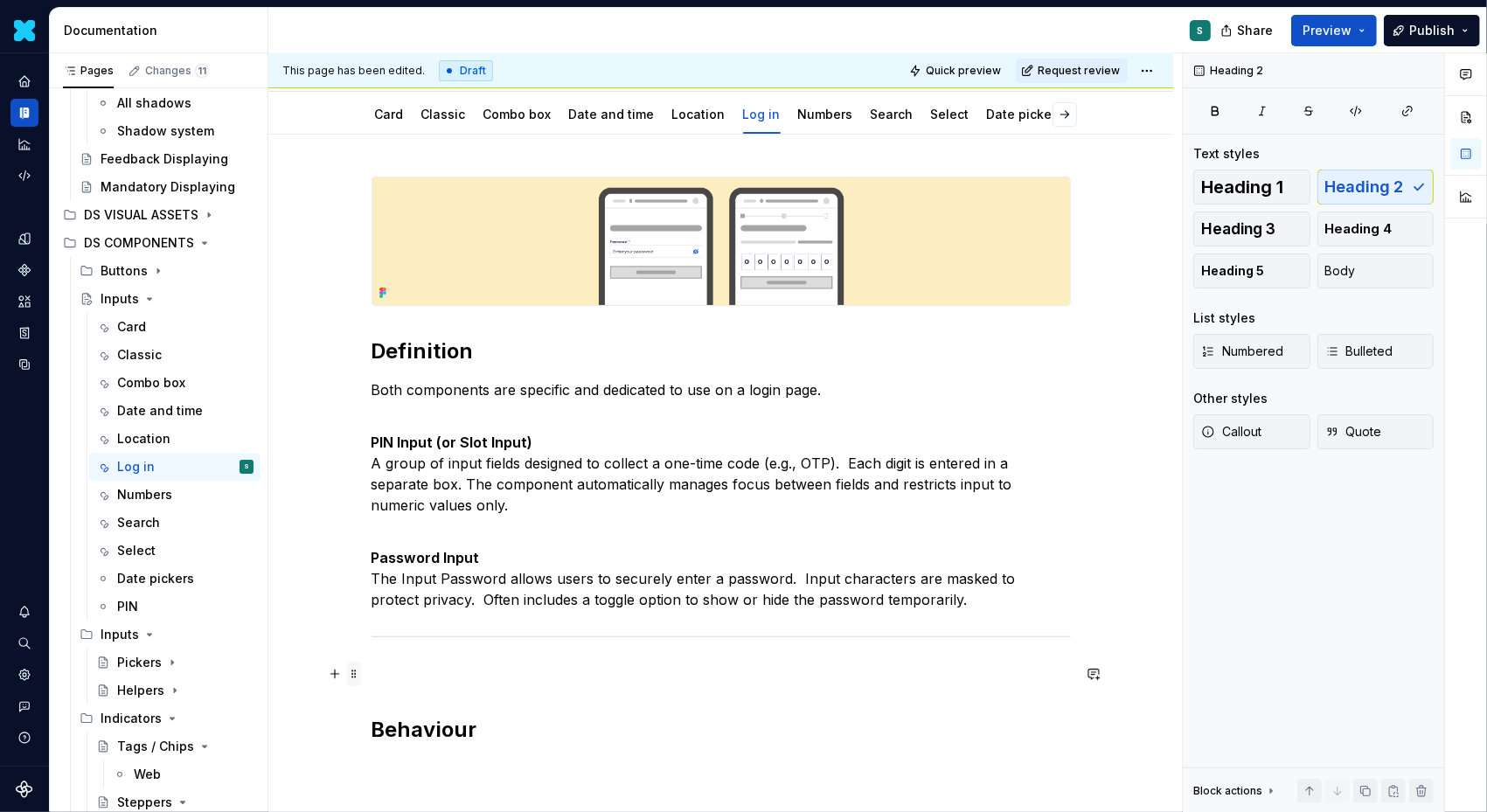
click at [359, 675] on span at bounding box center [354, 673] width 14 height 24
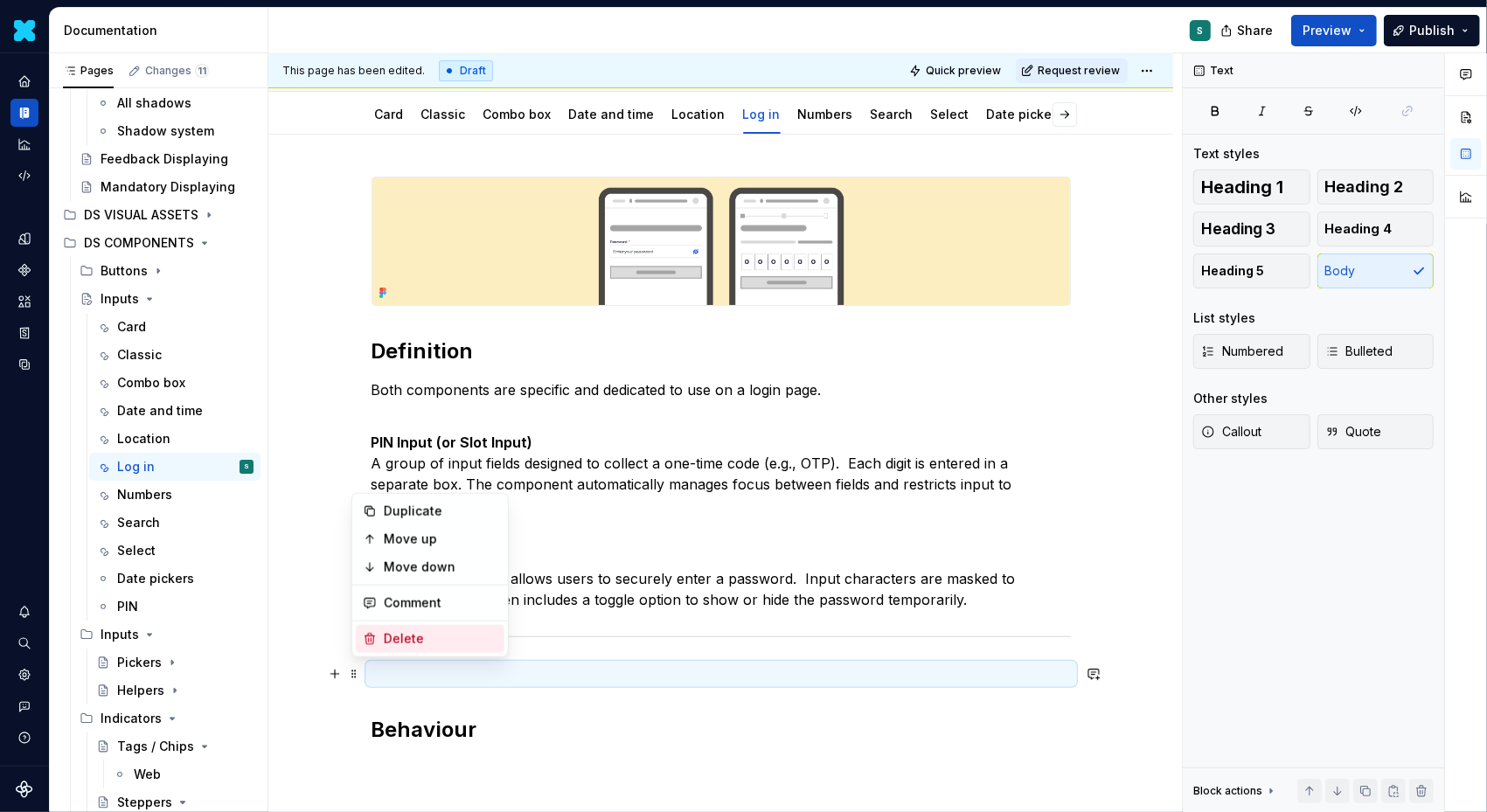
click at [394, 639] on div "Delete" at bounding box center [441, 639] width 114 height 18
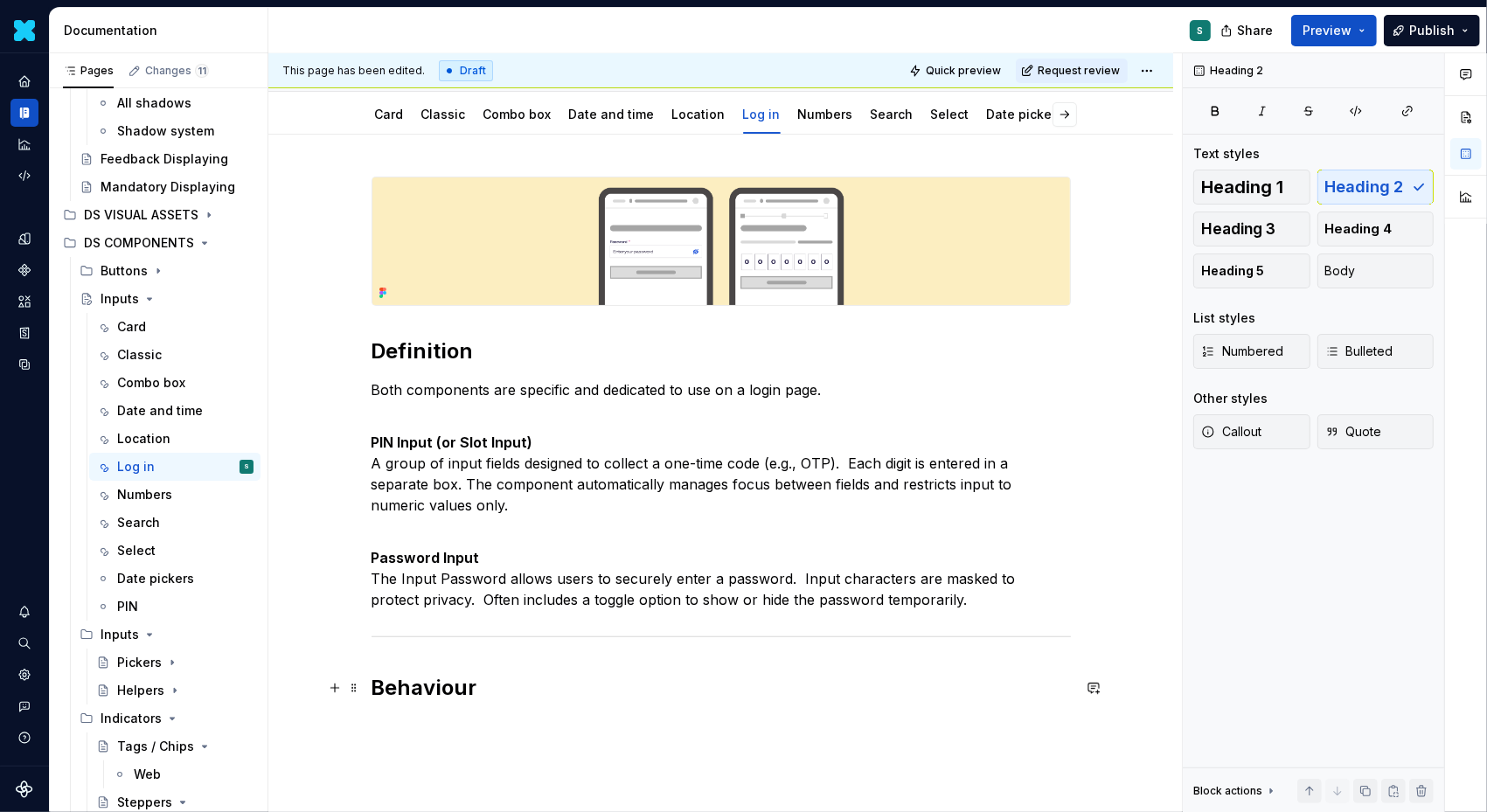
click at [399, 727] on div "Definition Both components are specific and dedicated to use on a login page. P…" at bounding box center [720, 551] width 905 height 833
click at [391, 726] on div "Definition Both components are specific and dedicated to use on a login page. P…" at bounding box center [720, 551] width 905 height 833
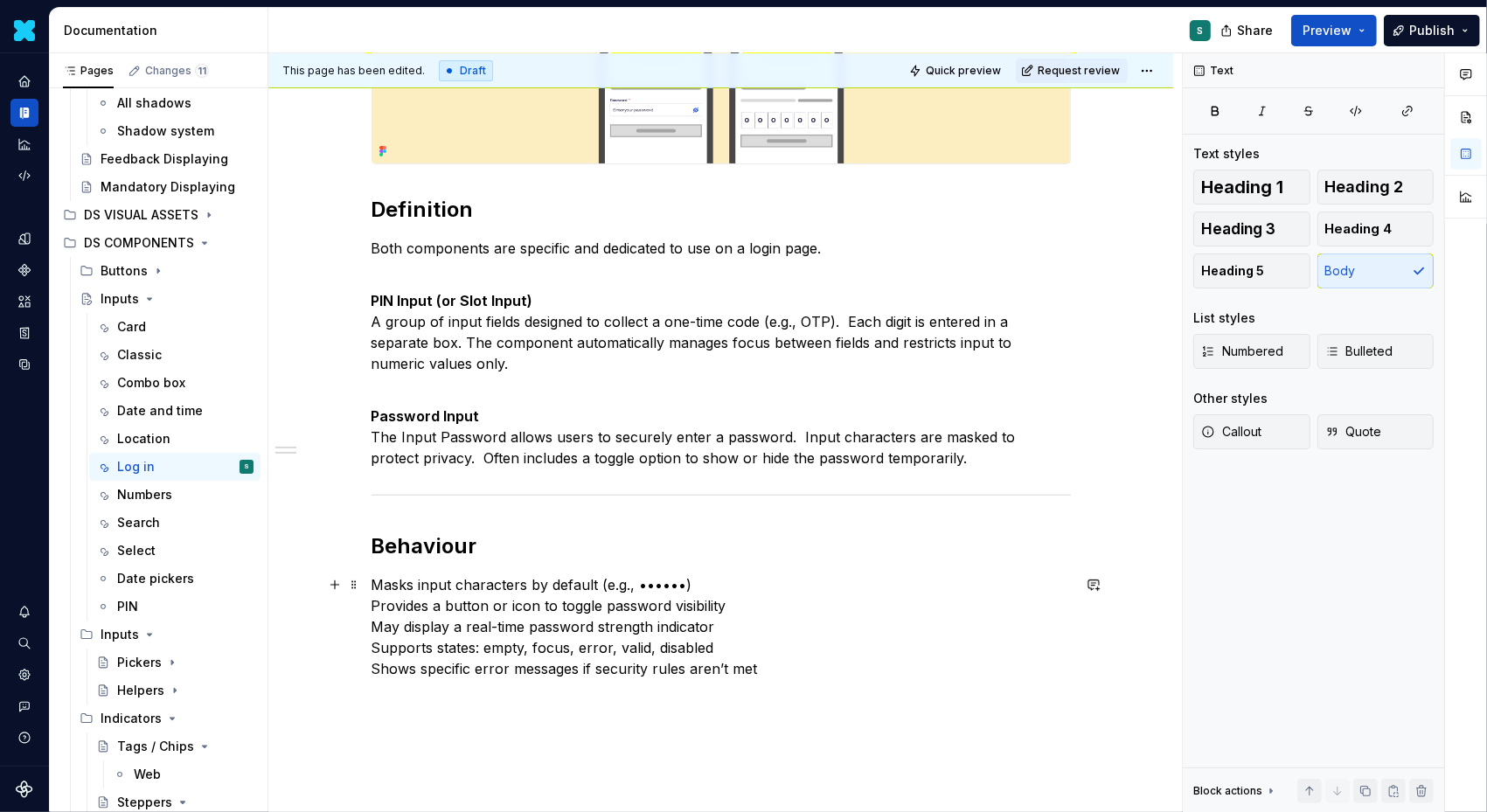
scroll to position [321, 0]
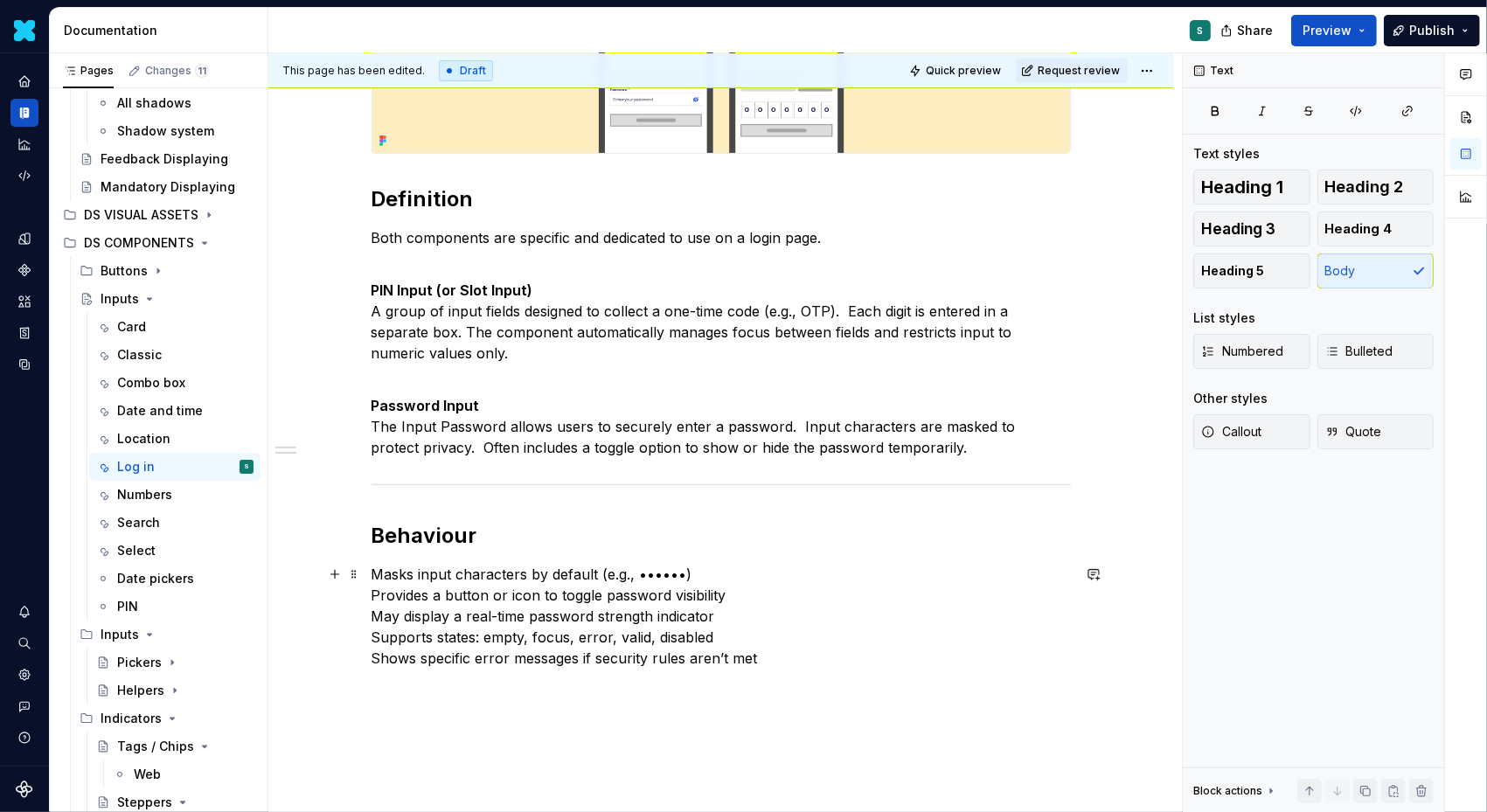
click at [376, 571] on p "Masks input characters by default (e.g., ••••••) Provides a button or icon to t…" at bounding box center [721, 617] width 700 height 105
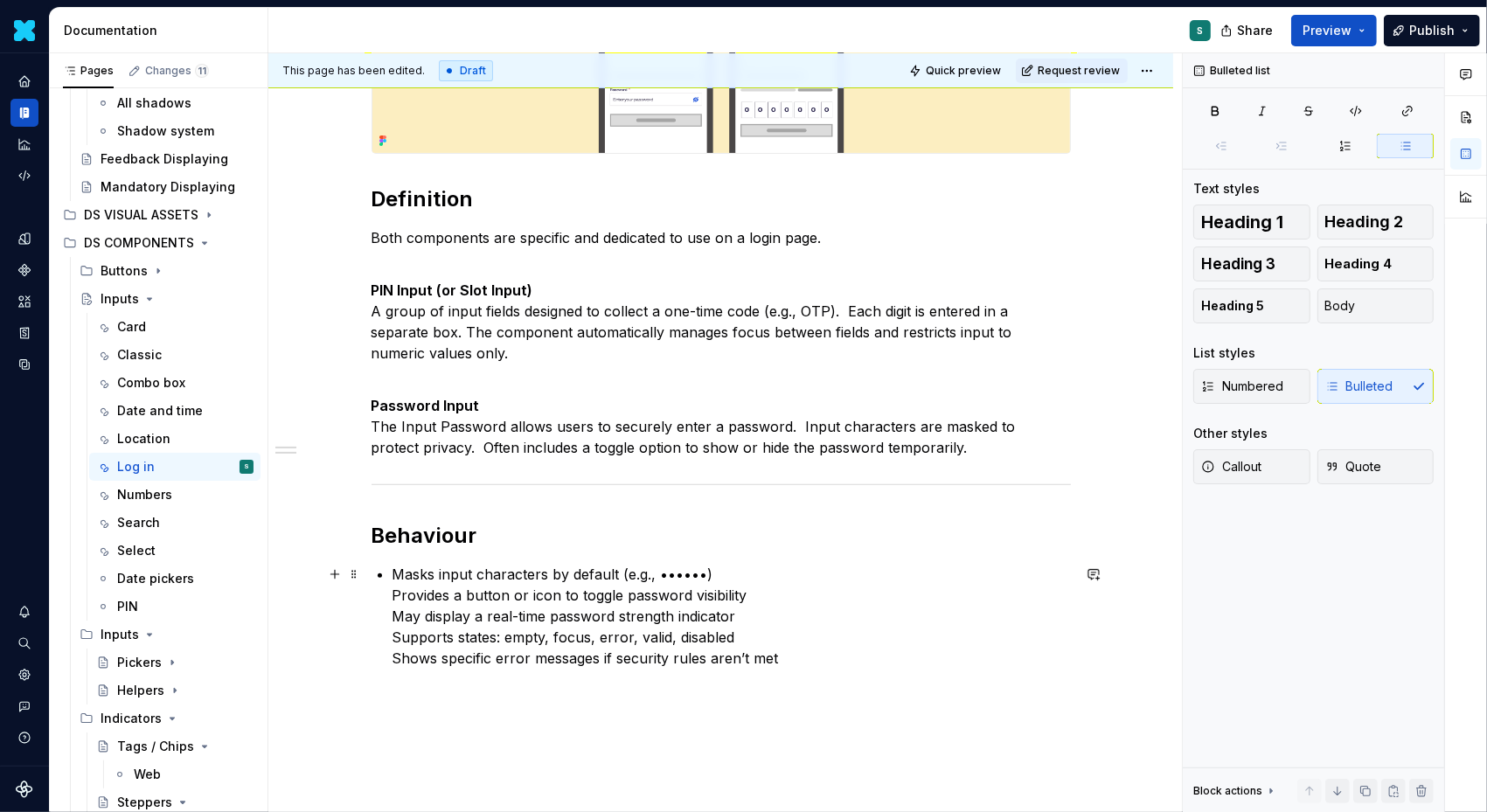
click at [392, 594] on div "Definition Both components are specific and dedicated to use on a login page. P…" at bounding box center [721, 346] width 700 height 644
click at [392, 616] on div "Definition Both components are specific and dedicated to use on a login page. P…" at bounding box center [721, 349] width 700 height 652
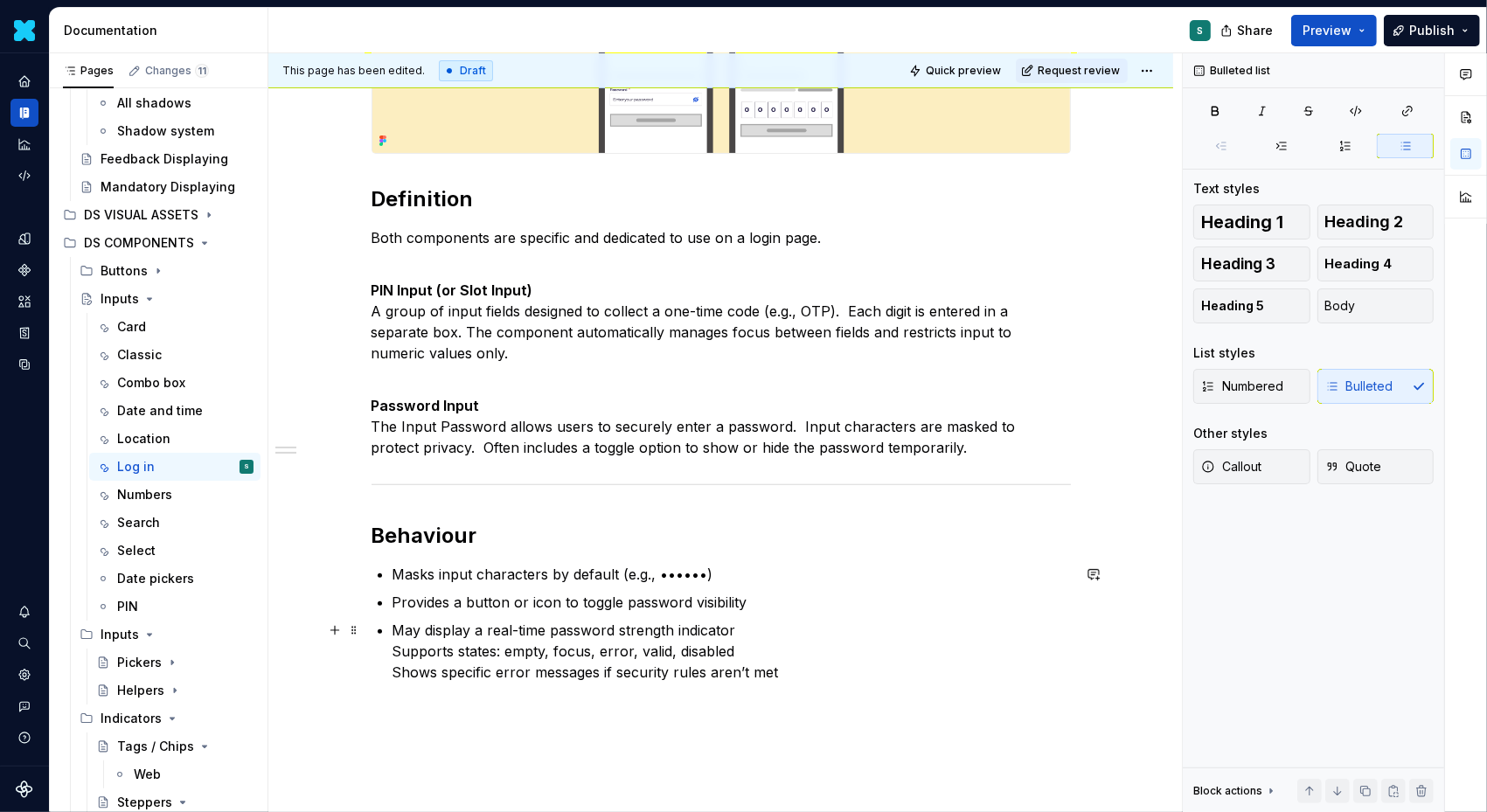
click at [393, 652] on div "Definition Both components are specific and dedicated to use on a login page. P…" at bounding box center [721, 353] width 700 height 659
click at [394, 676] on div "Definition Both components are specific and dedicated to use on a login page. P…" at bounding box center [721, 357] width 700 height 665
click at [353, 722] on div "Definition Both components are specific and dedicated to use on a login page. P…" at bounding box center [720, 472] width 905 height 979
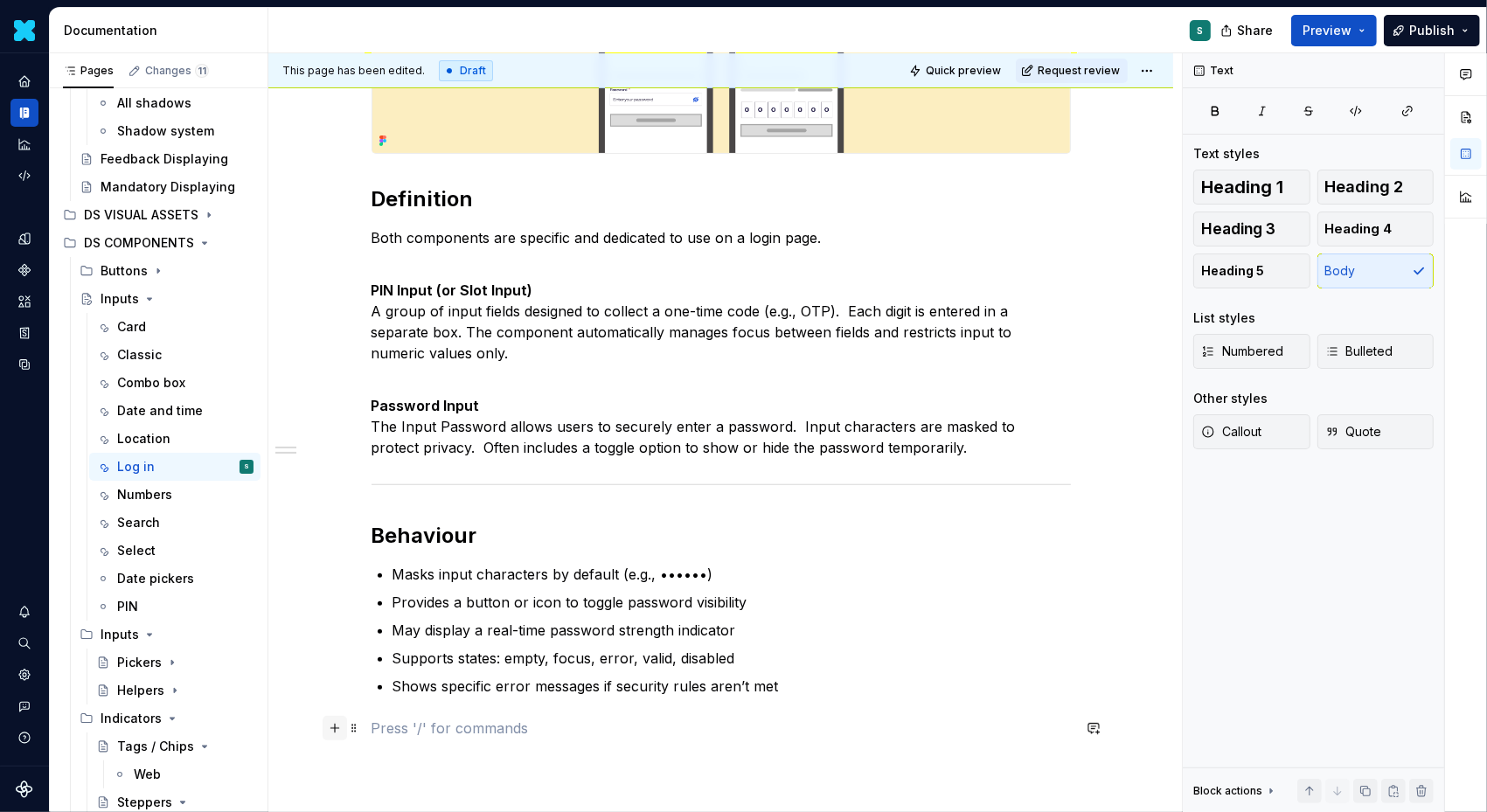
click at [338, 728] on button "button" at bounding box center [334, 727] width 24 height 24
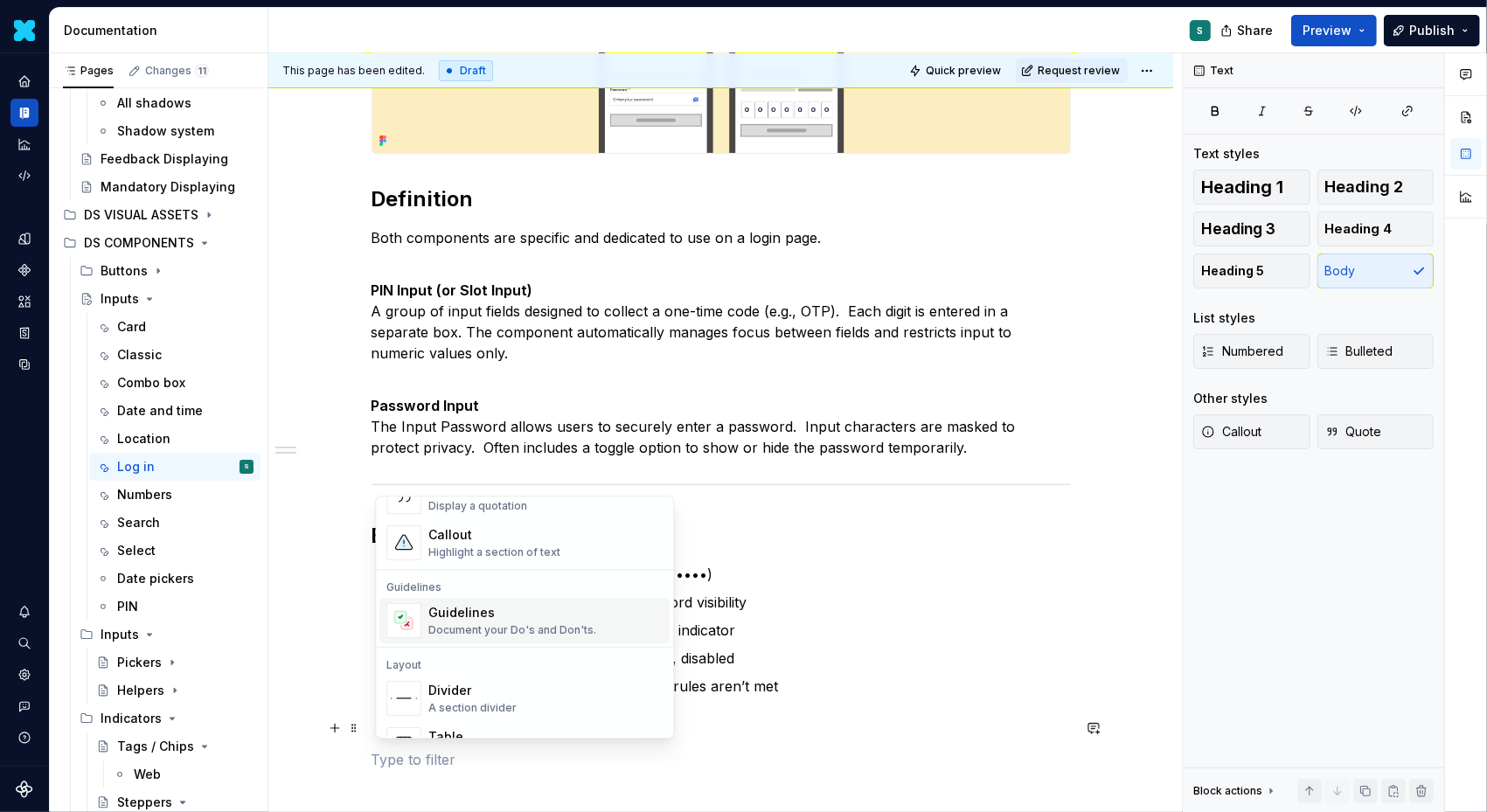
scroll to position [457, 0]
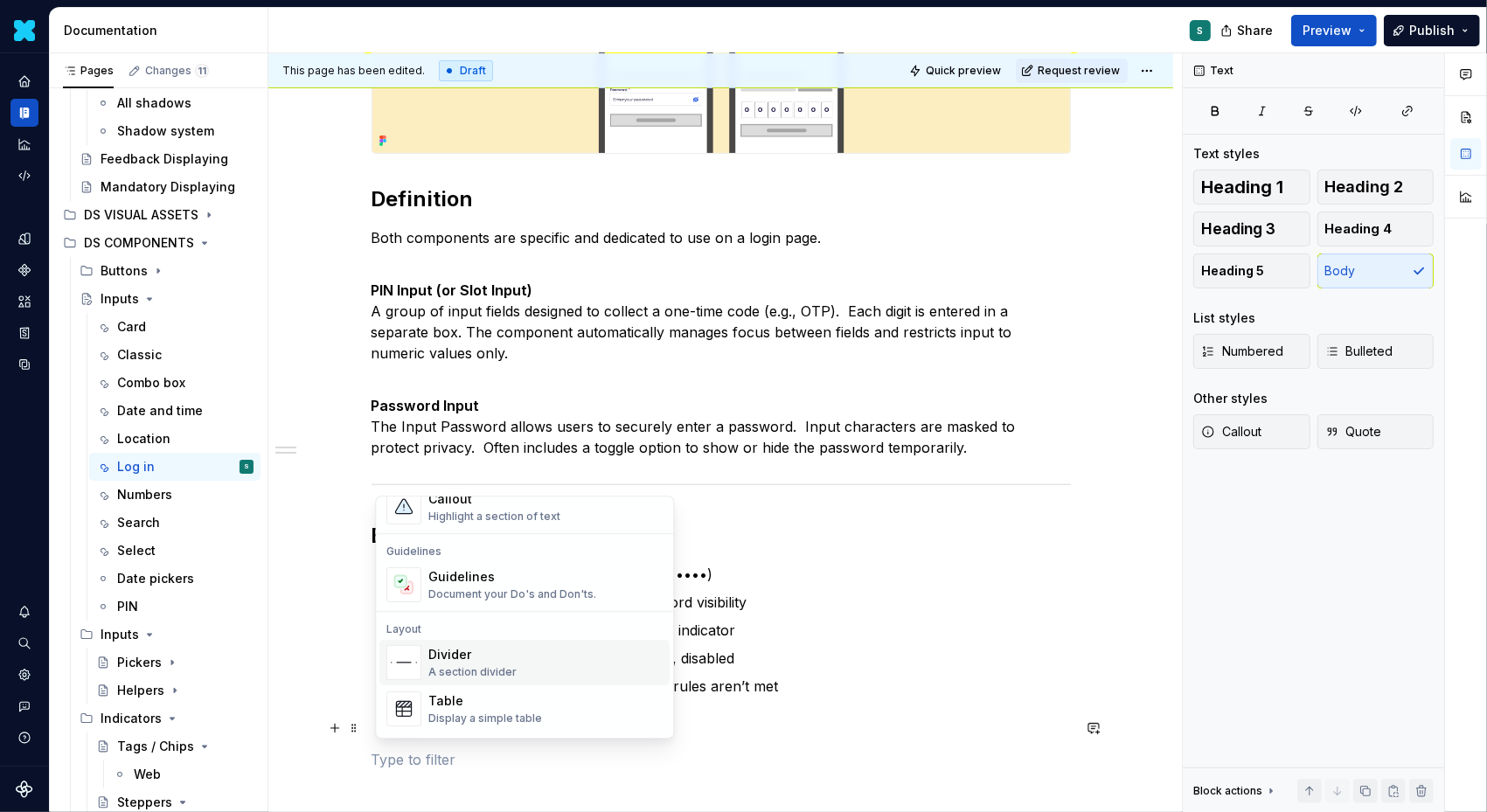
click at [461, 660] on div "Divider" at bounding box center [472, 655] width 88 height 18
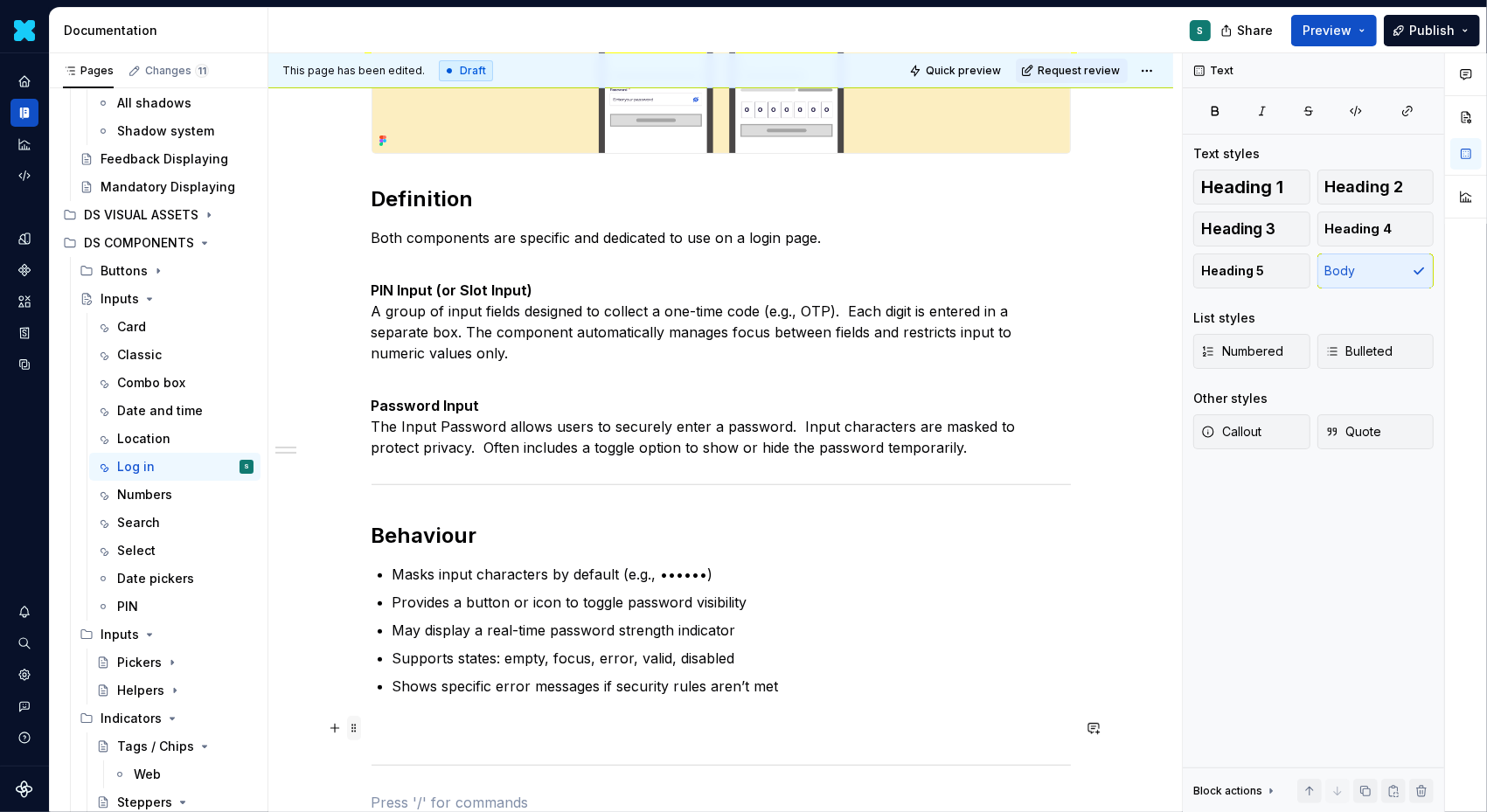
click at [357, 729] on span at bounding box center [354, 727] width 14 height 24
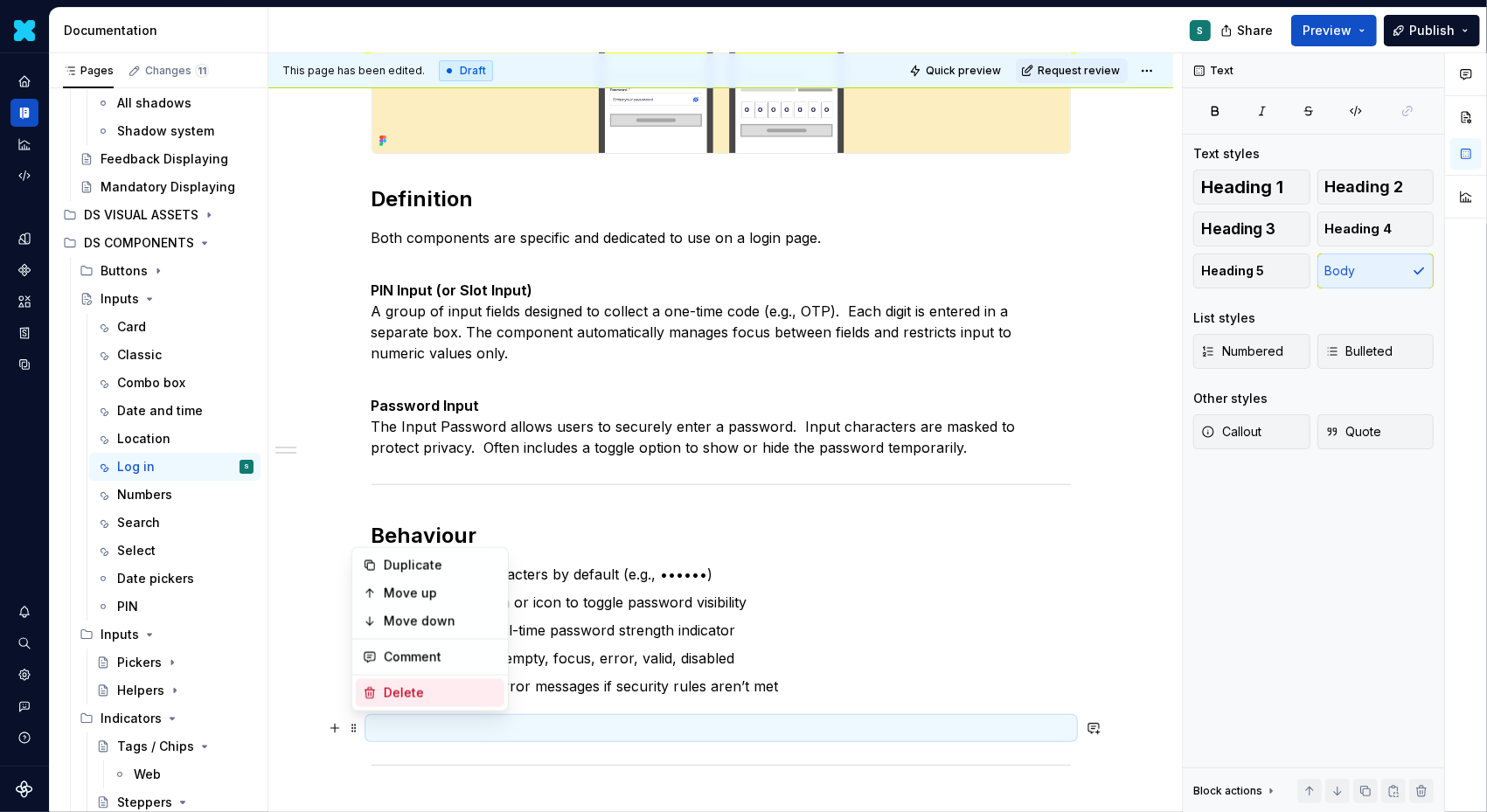
click at [398, 688] on div "Delete" at bounding box center [441, 693] width 114 height 18
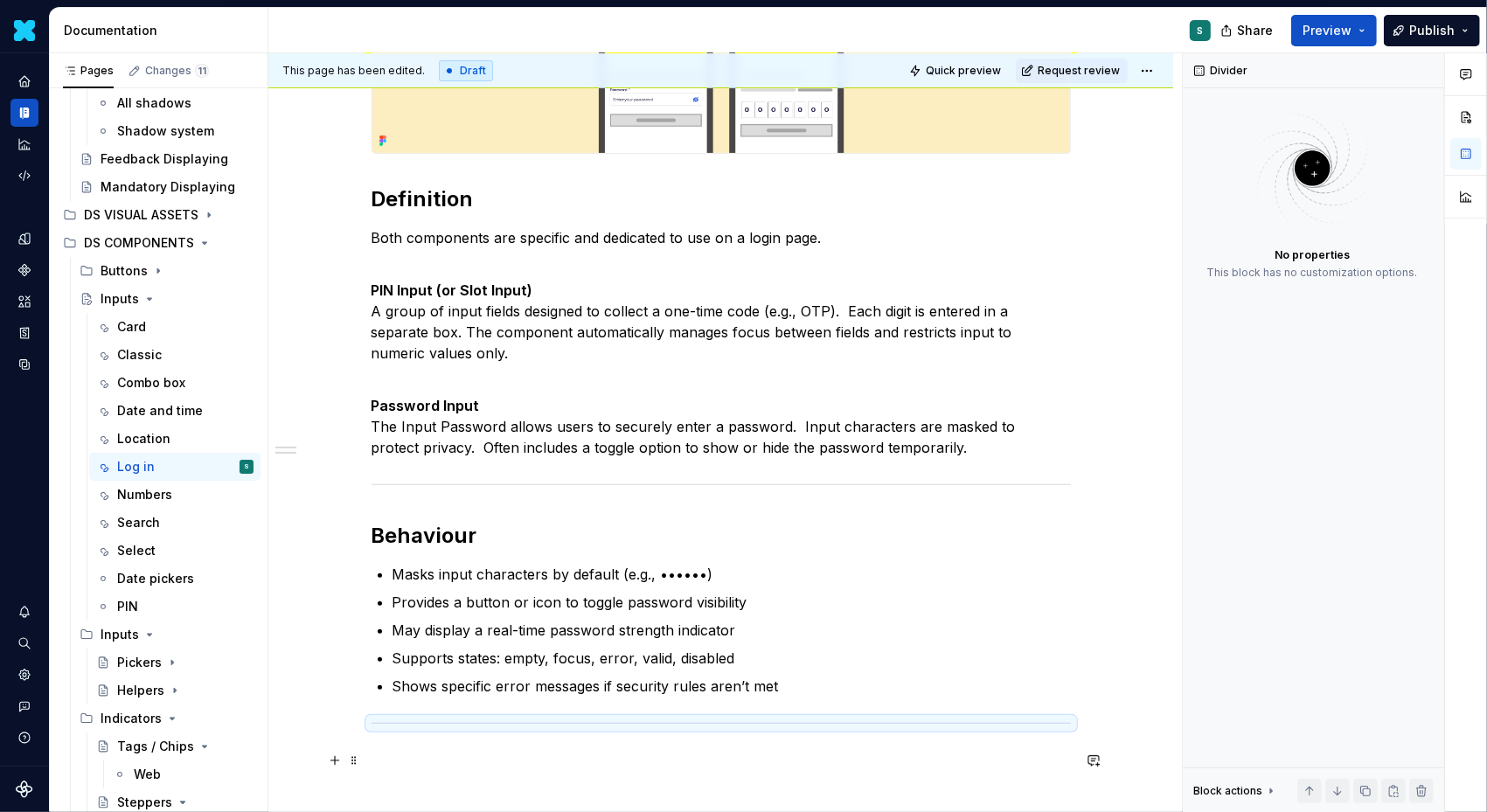
click at [399, 764] on p at bounding box center [721, 761] width 700 height 21
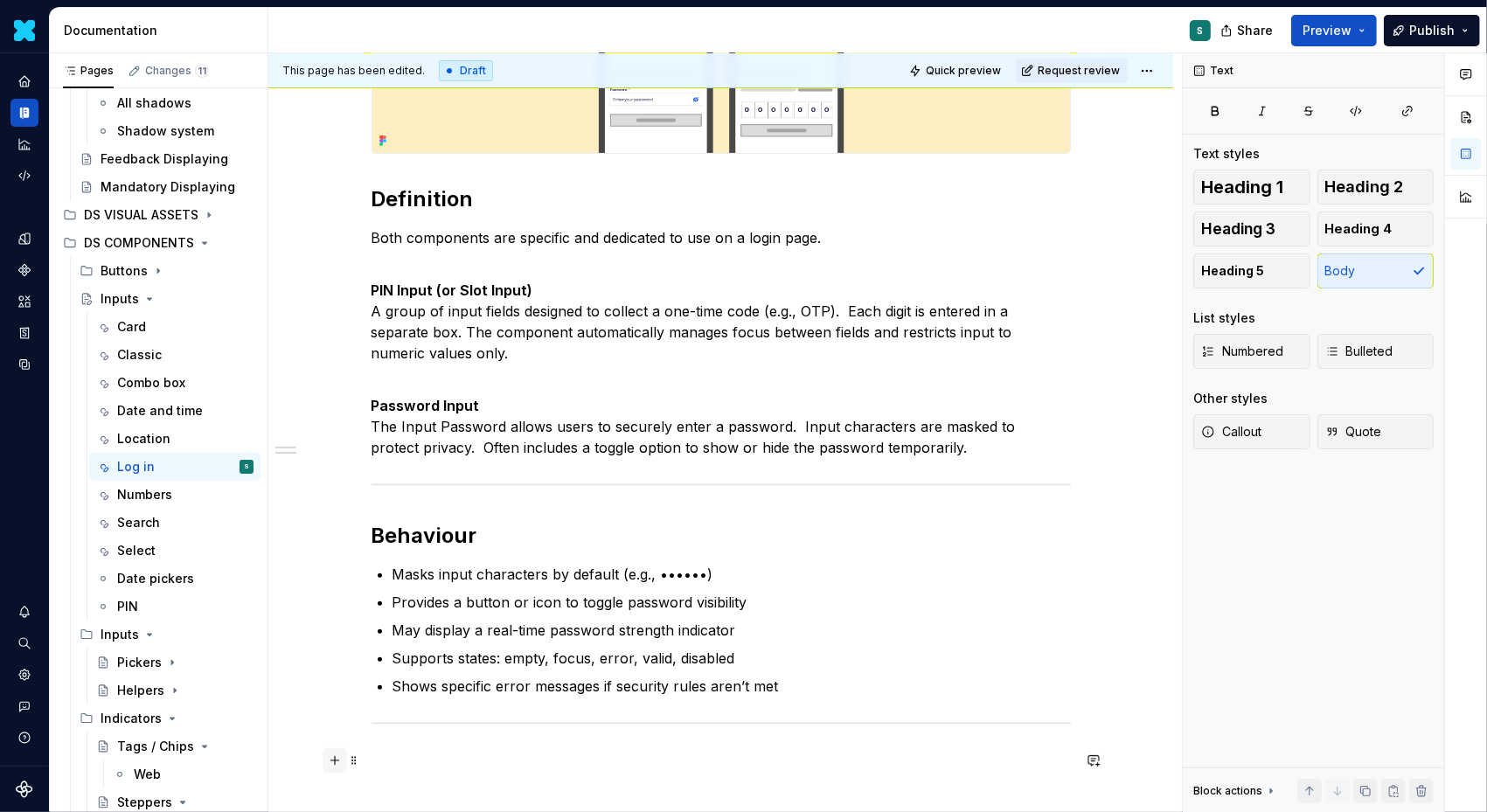
click at [341, 758] on button "button" at bounding box center [334, 760] width 24 height 24
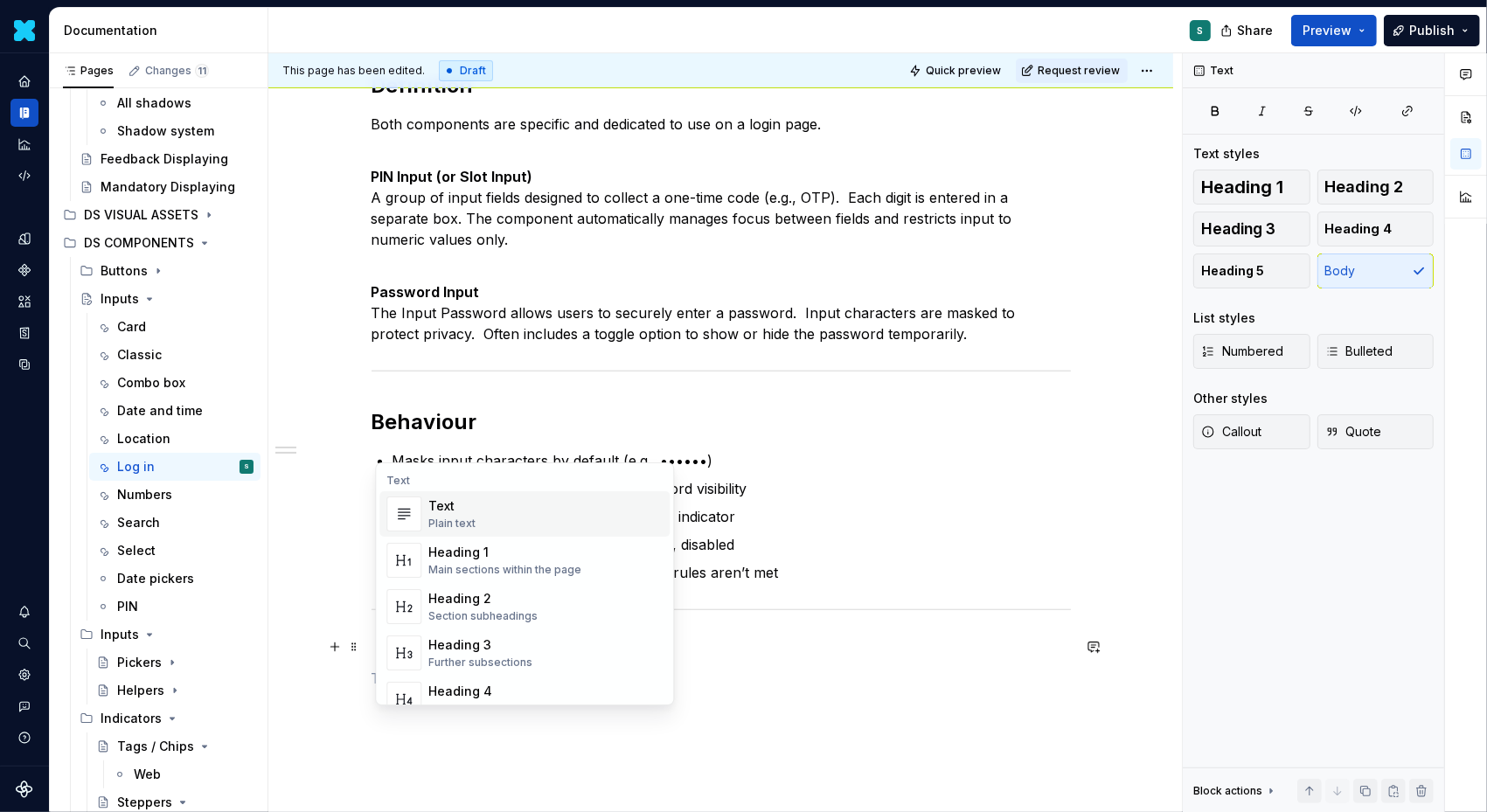
scroll to position [442, 0]
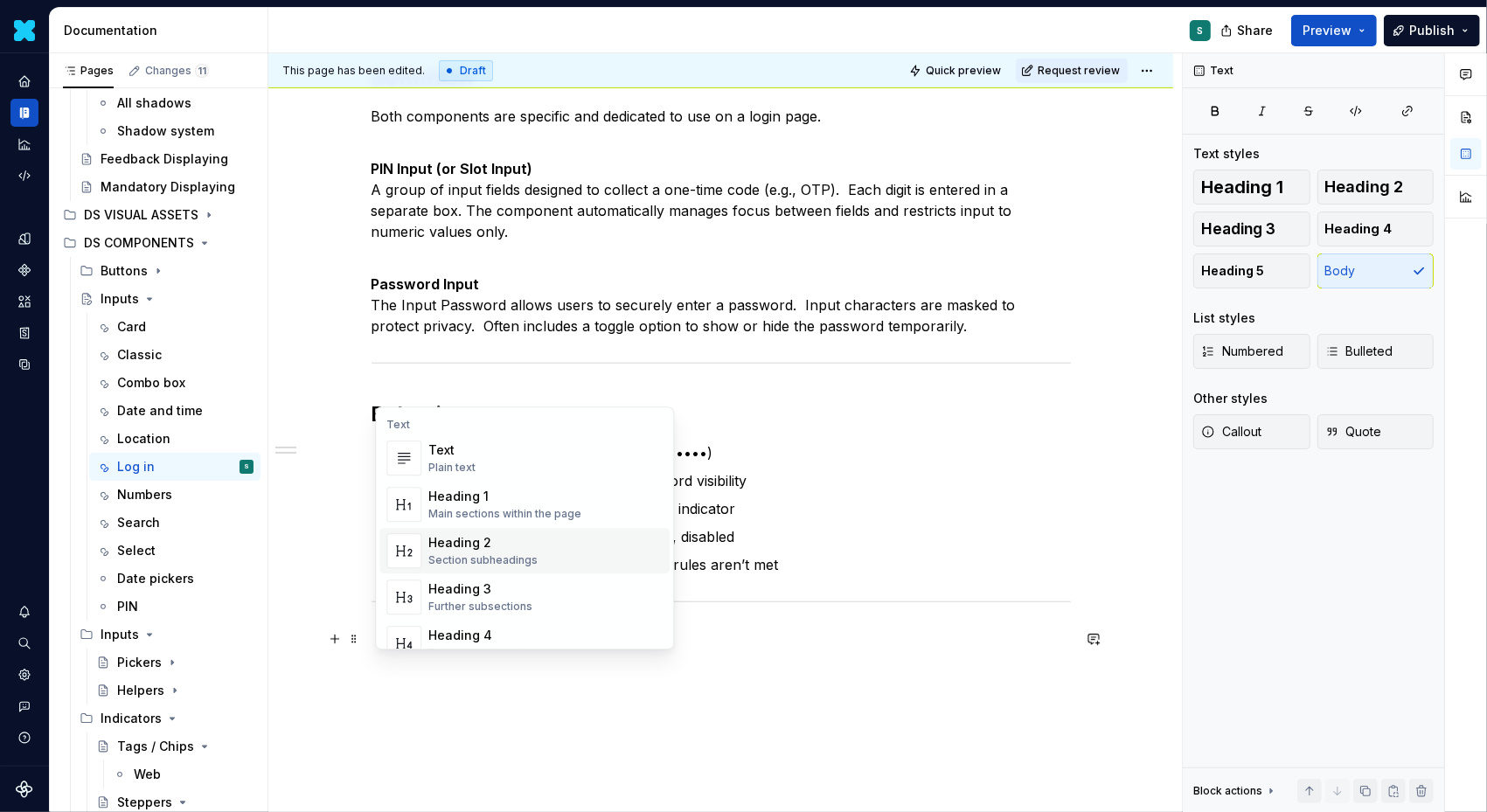
click at [467, 533] on div "Heading 2 Section subheadings" at bounding box center [546, 550] width 234 height 35
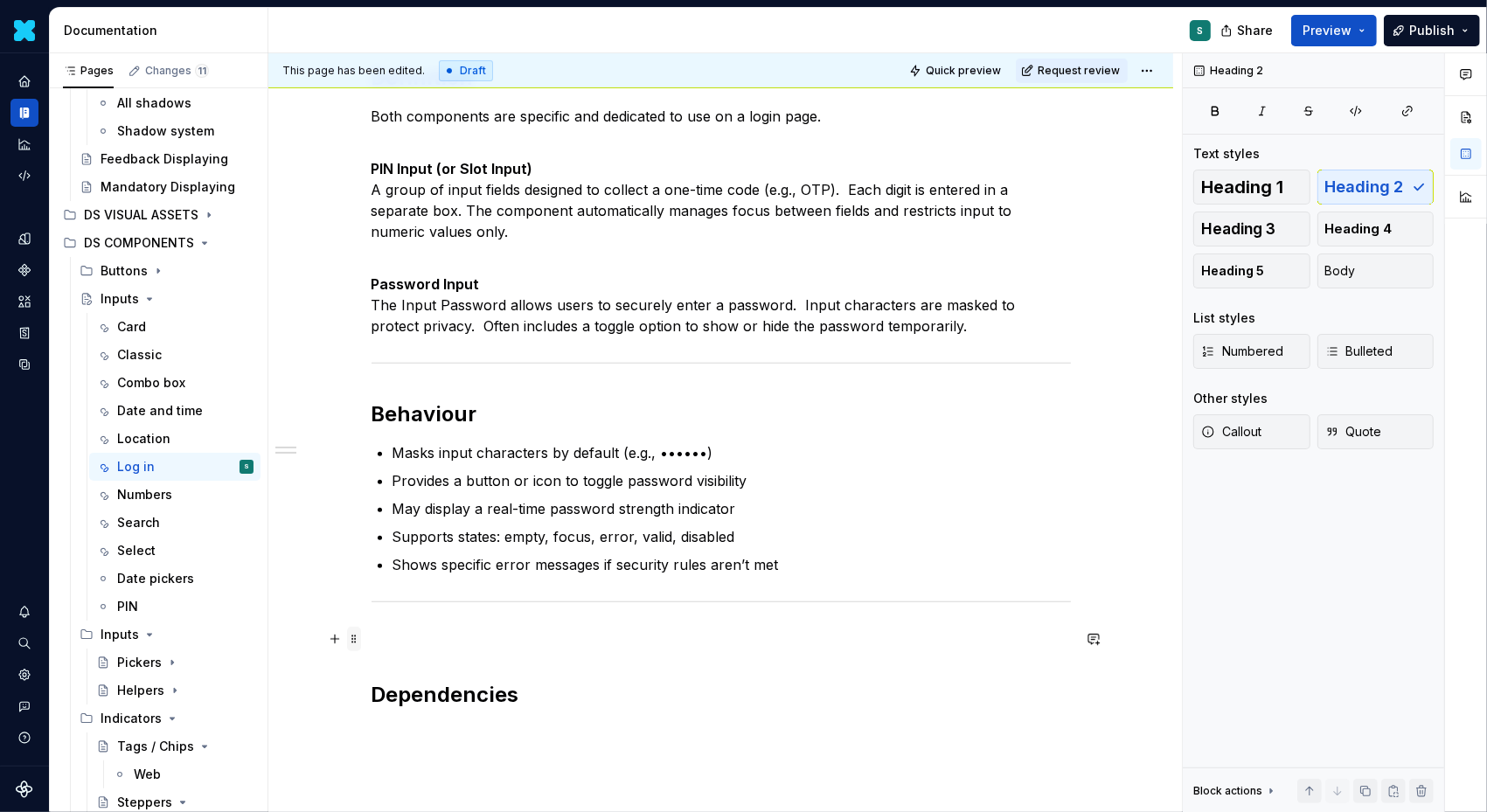
click at [354, 638] on span at bounding box center [354, 638] width 14 height 24
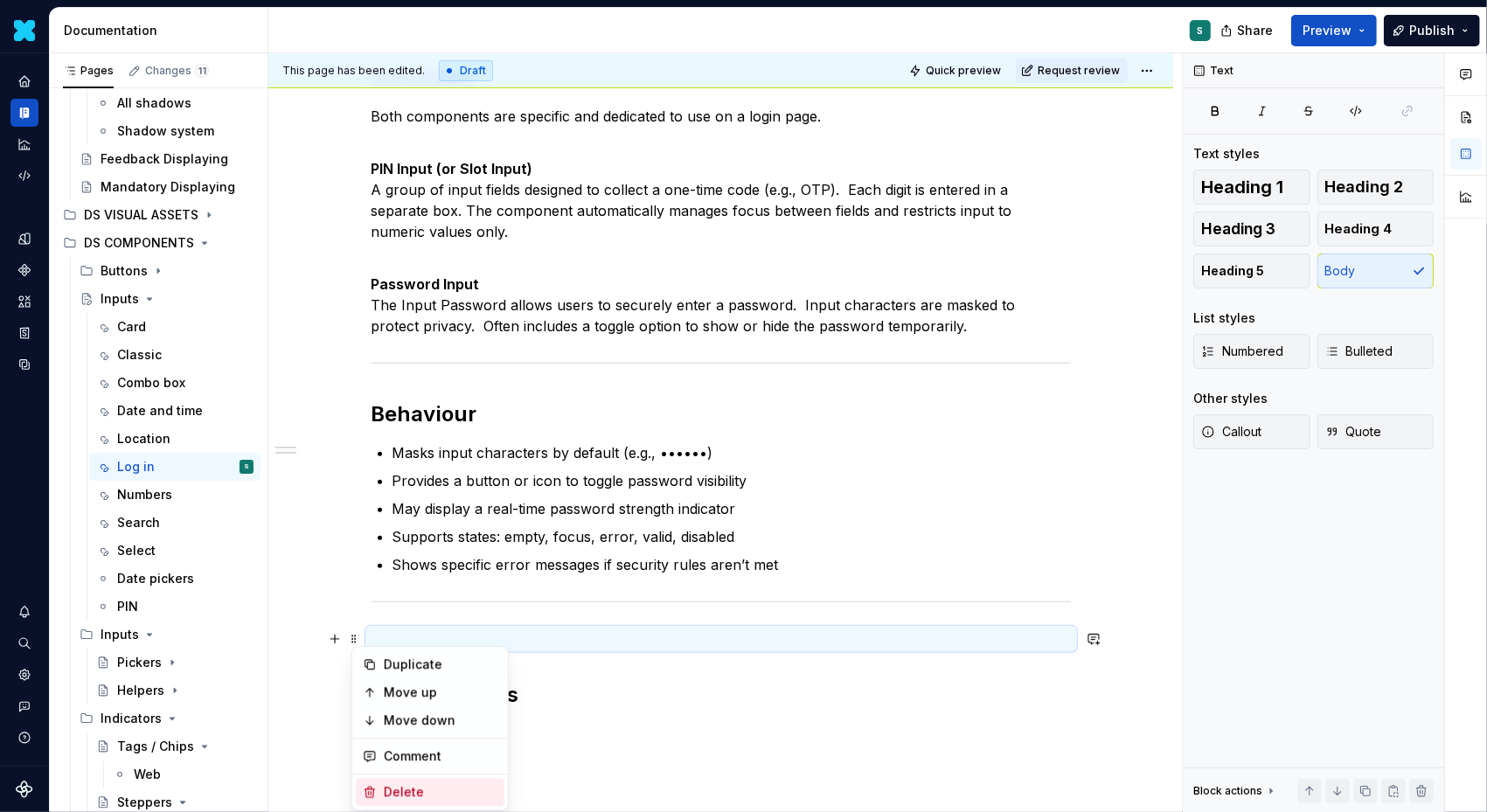
click at [398, 788] on div "Delete" at bounding box center [441, 792] width 114 height 18
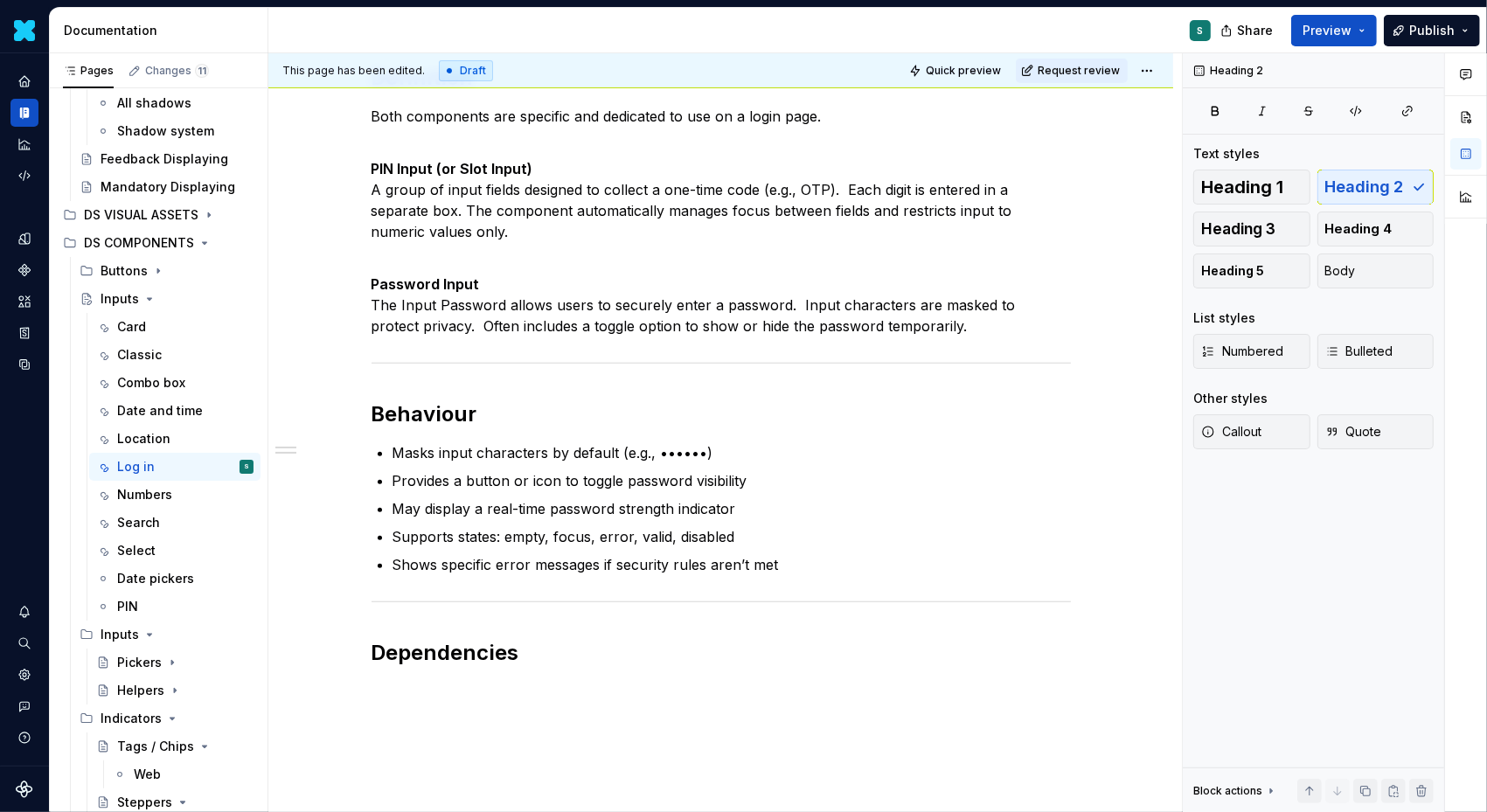
click at [407, 685] on div "Definition Both components are specific and dedicated to use on a login page. P…" at bounding box center [721, 295] width 700 height 785
click at [535, 694] on p "_plx-input iconButton" at bounding box center [721, 692] width 700 height 21
click at [334, 724] on button "button" at bounding box center [334, 722] width 24 height 24
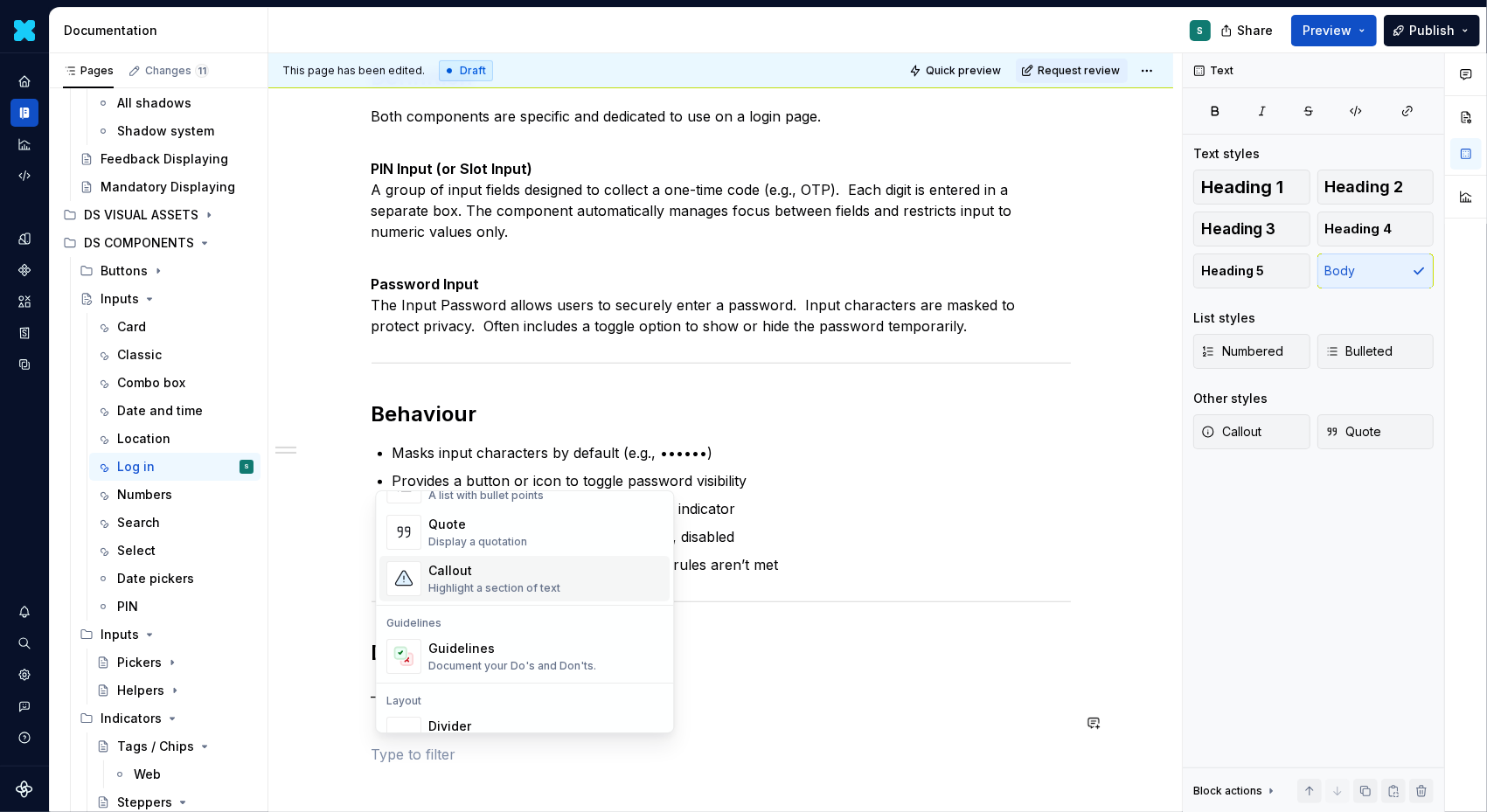
scroll to position [405, 0]
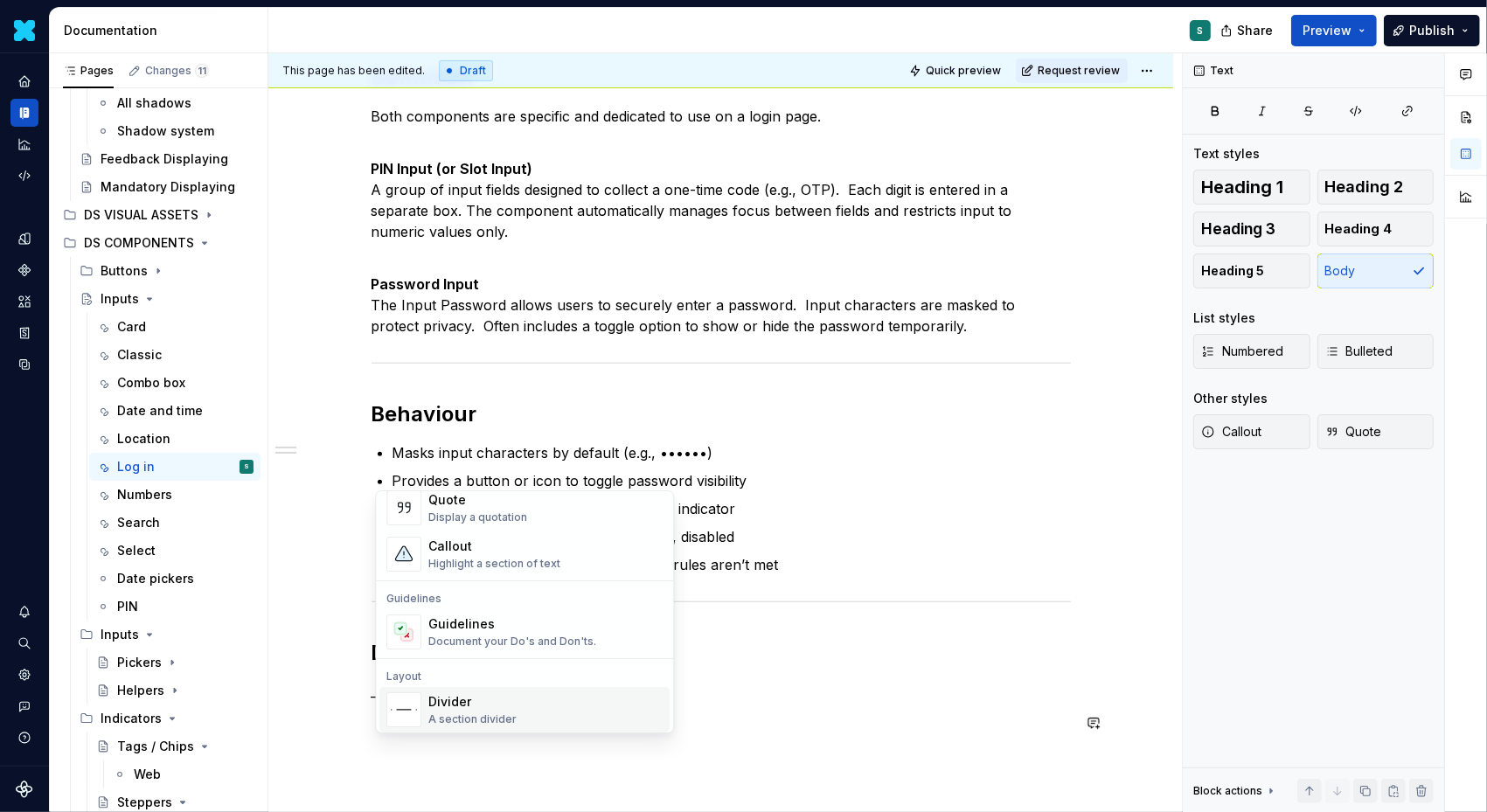
click at [497, 698] on div "Divider" at bounding box center [472, 702] width 88 height 18
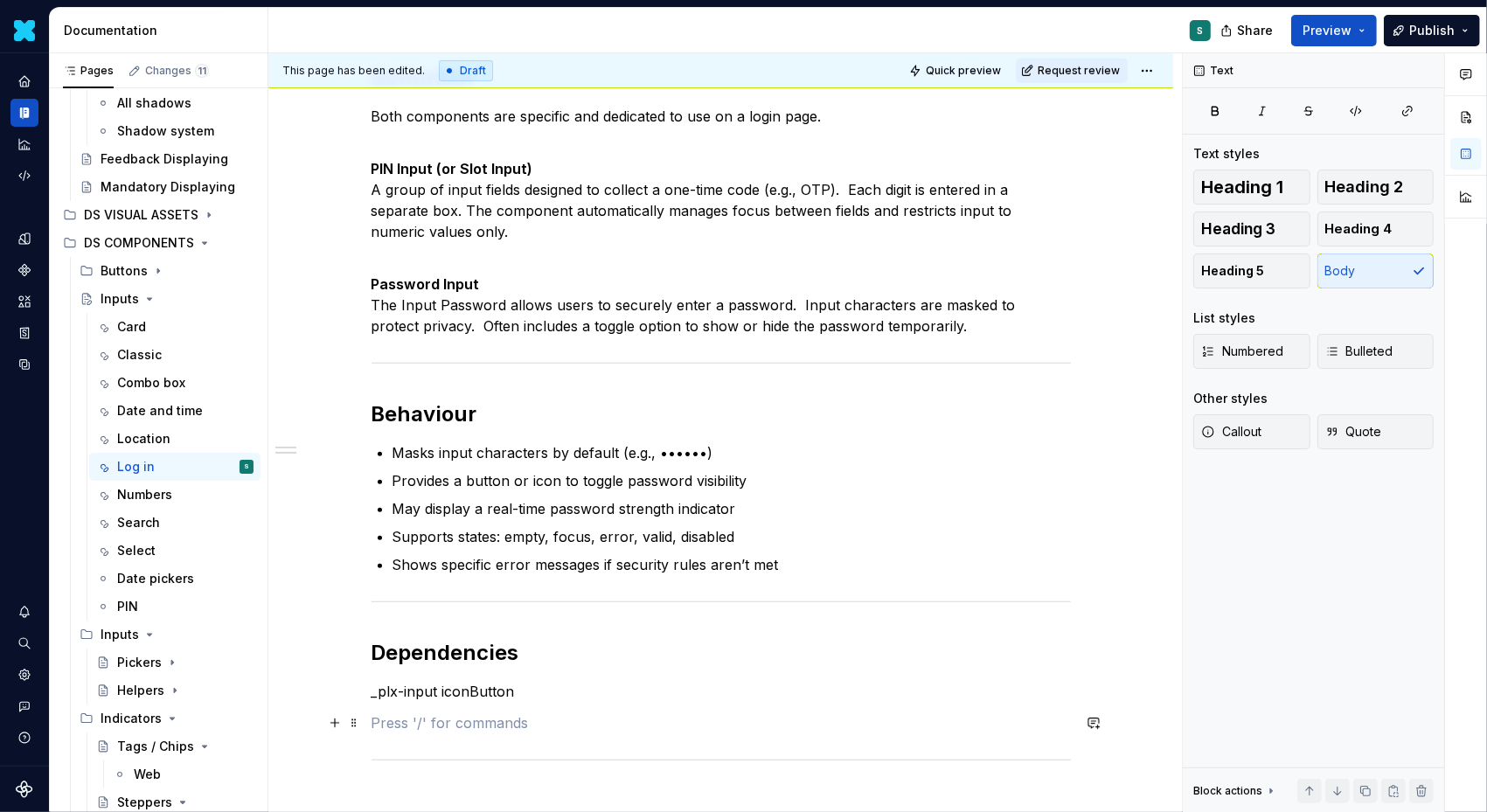
click at [415, 727] on p at bounding box center [721, 723] width 700 height 21
click at [361, 725] on span at bounding box center [354, 722] width 14 height 24
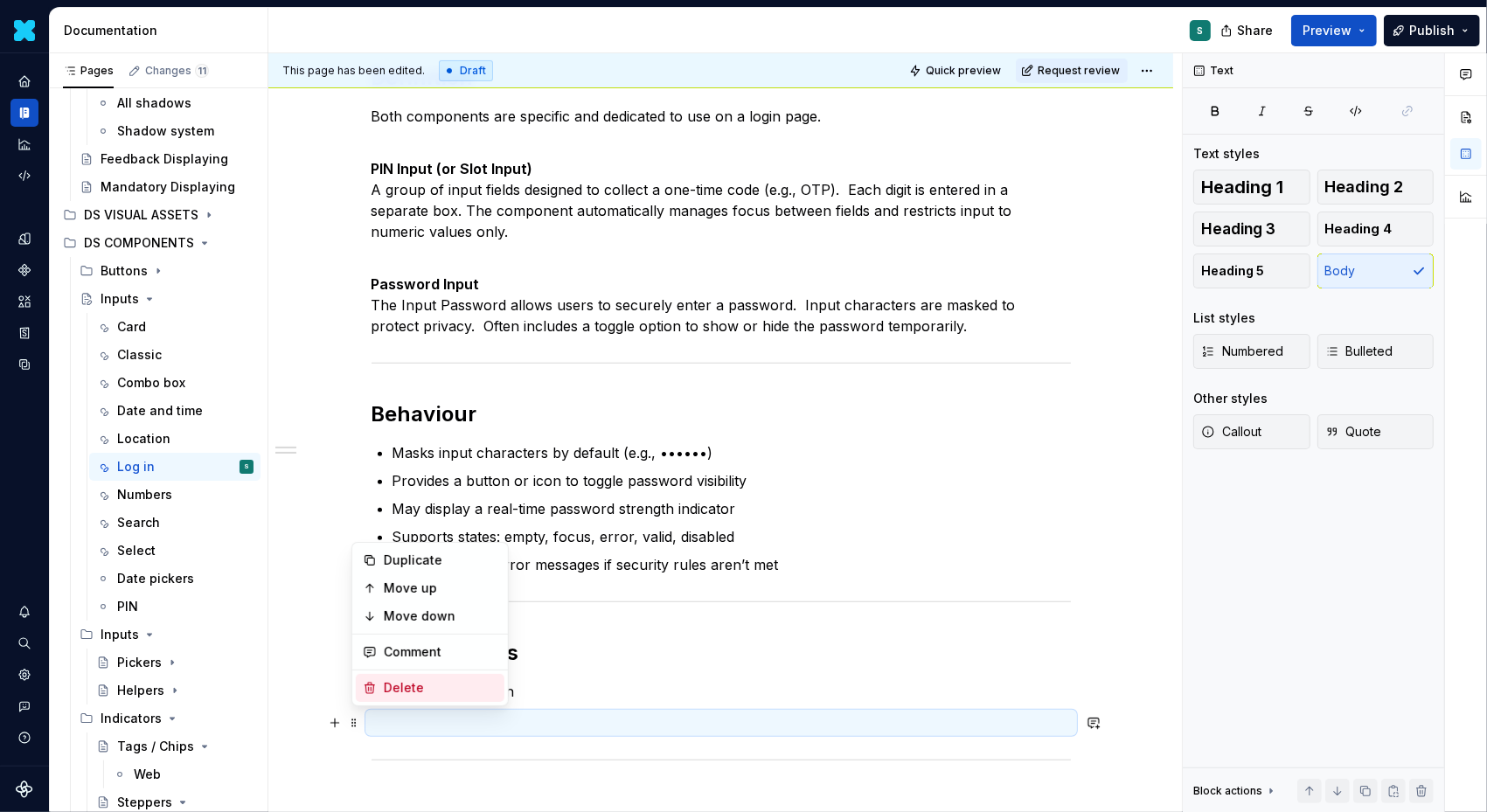
click at [394, 685] on div "Delete" at bounding box center [441, 688] width 114 height 18
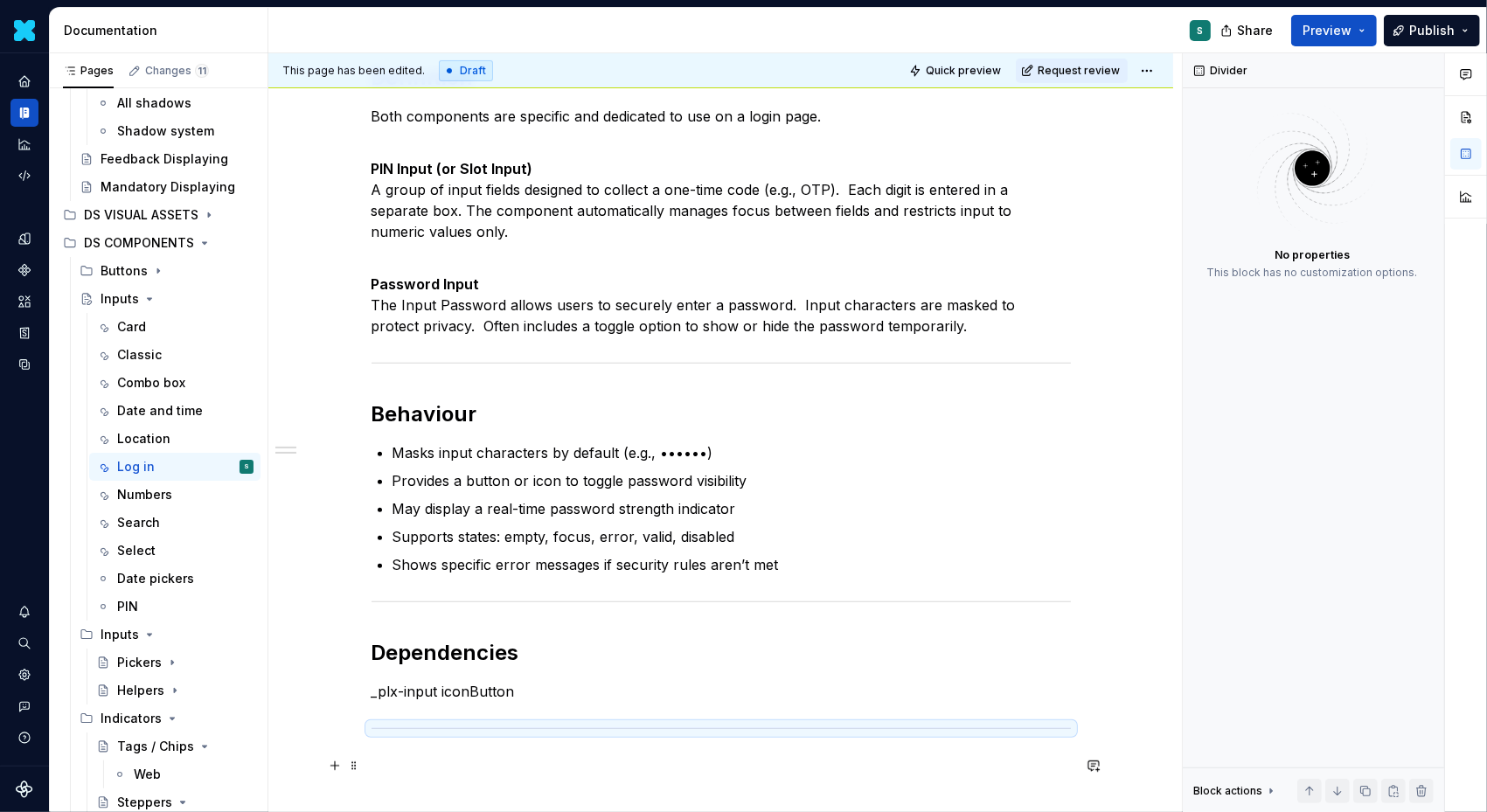
click at [392, 770] on p at bounding box center [721, 766] width 700 height 21
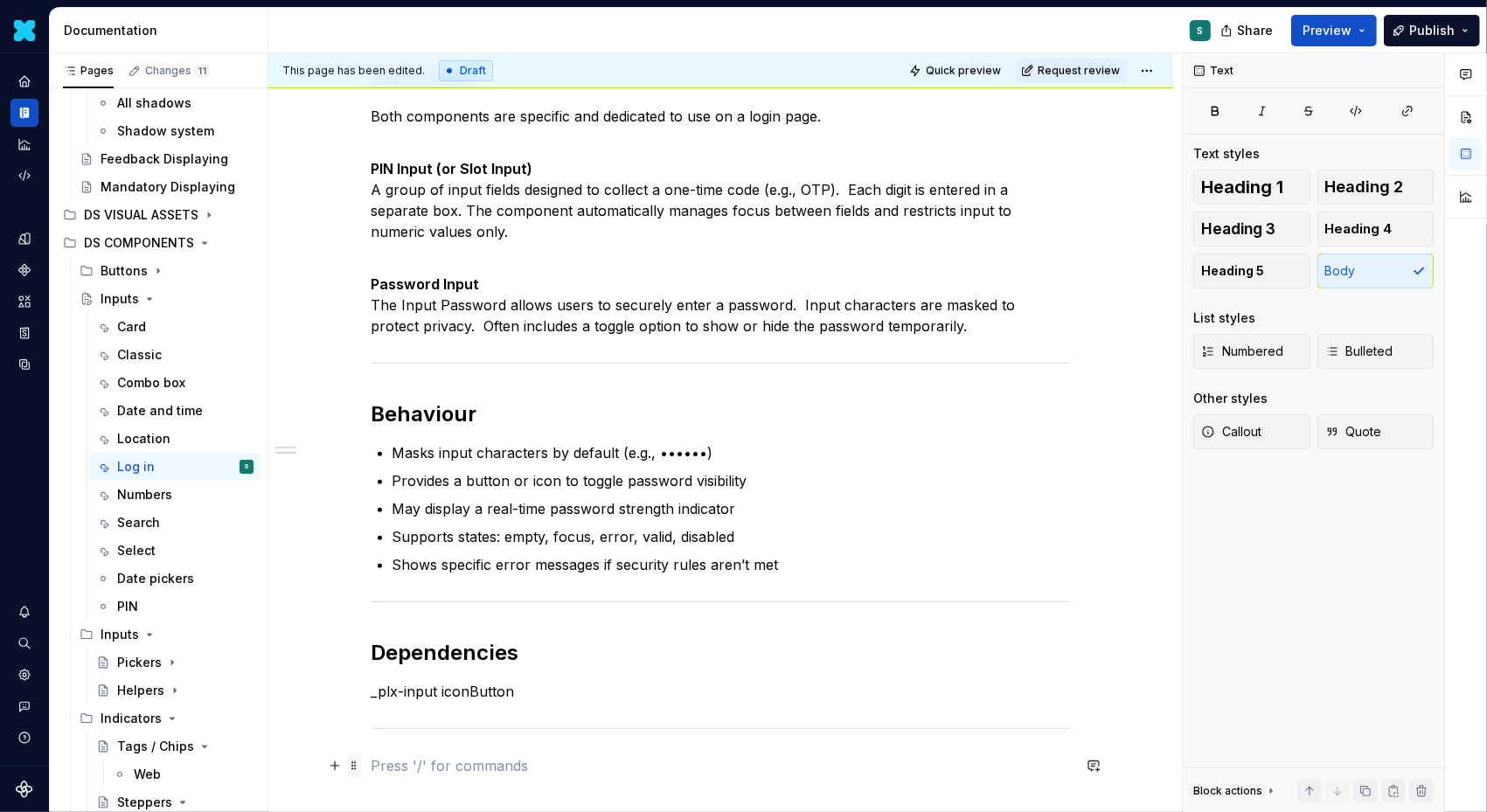
click at [355, 764] on span at bounding box center [354, 765] width 14 height 24
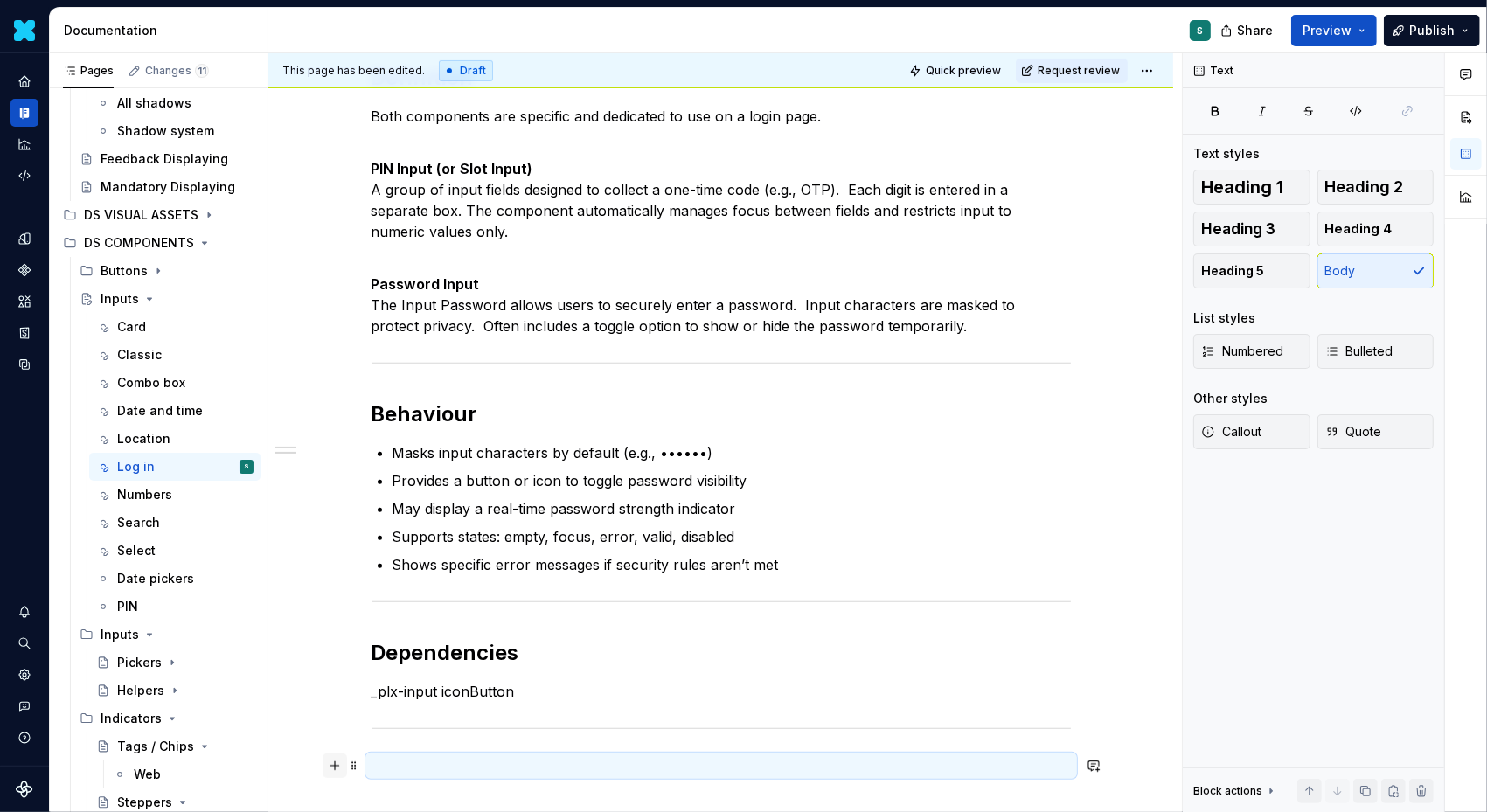
click at [333, 766] on button "button" at bounding box center [334, 765] width 24 height 24
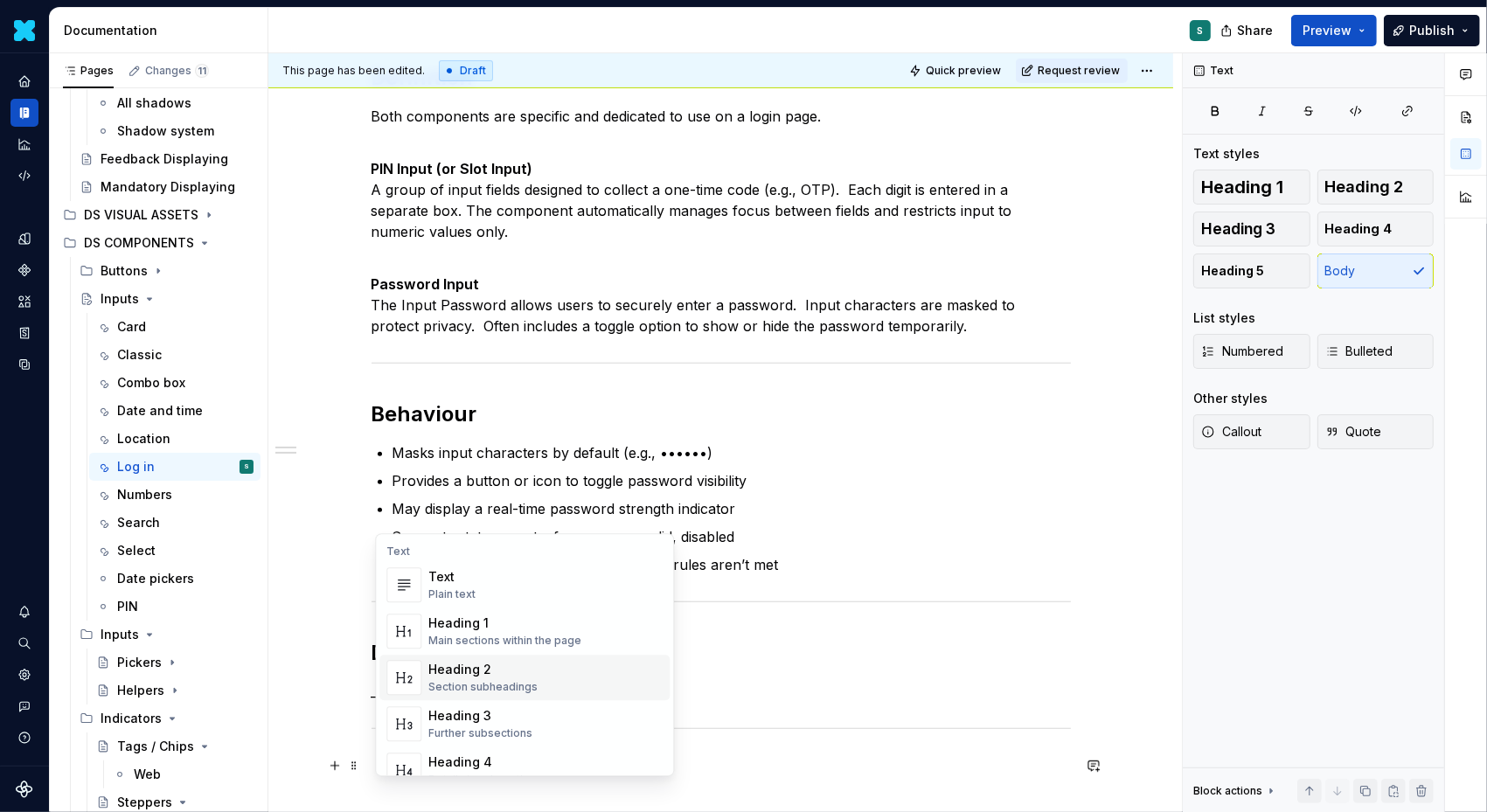
click at [480, 666] on div "Heading 2" at bounding box center [483, 669] width 110 height 18
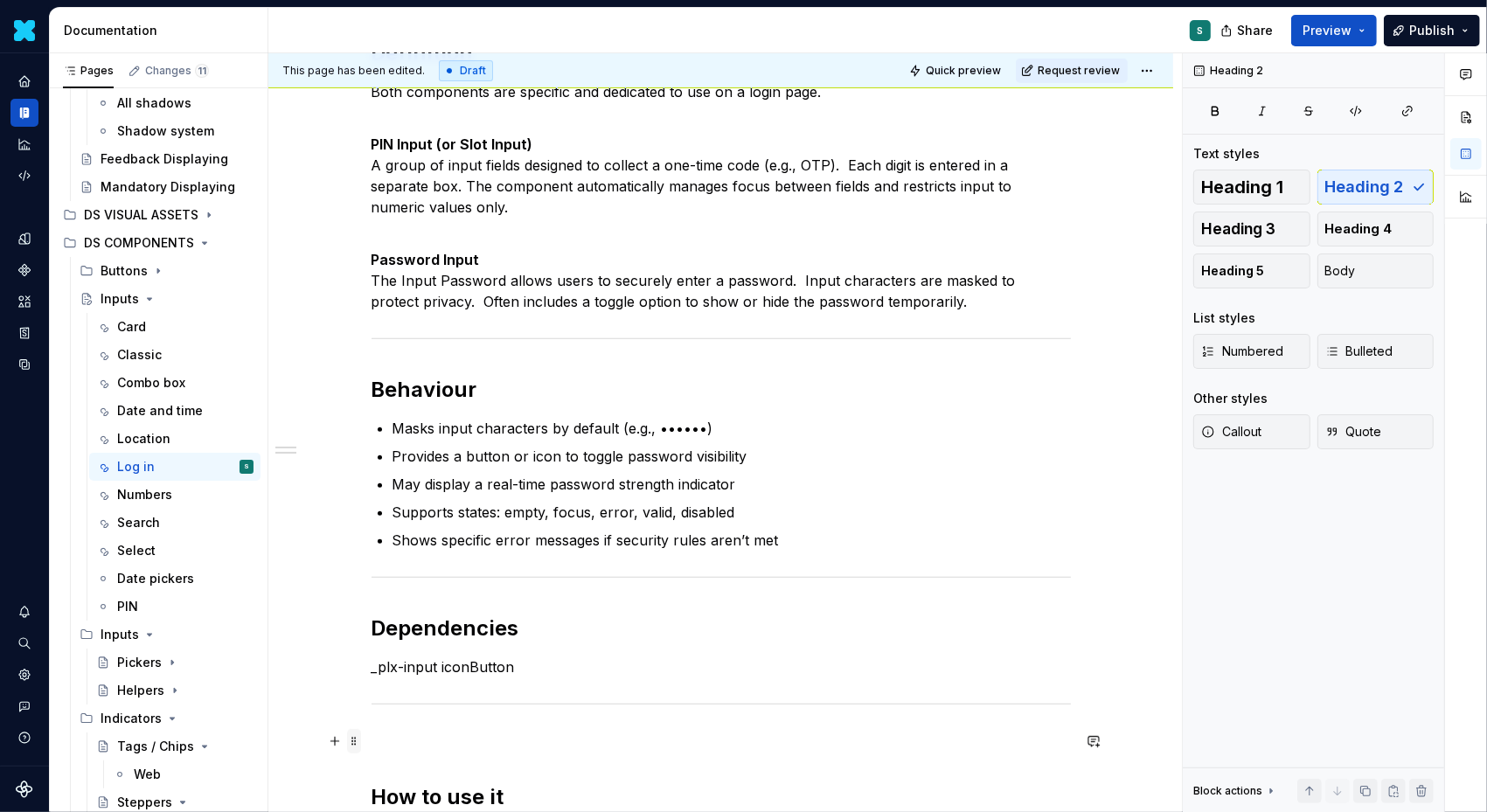
click at [361, 742] on span at bounding box center [354, 741] width 14 height 24
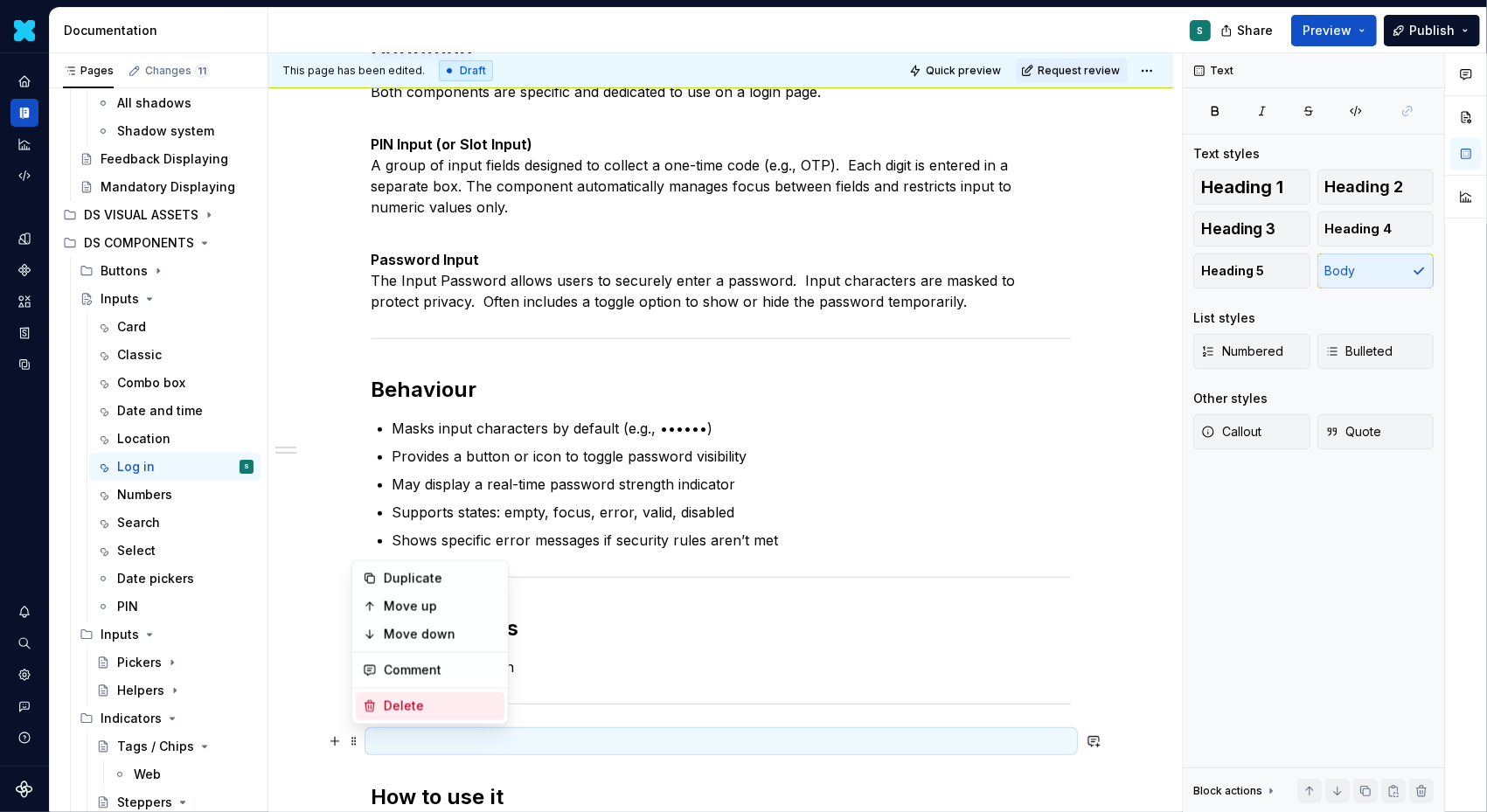
click at [404, 700] on div "Delete" at bounding box center [441, 707] width 114 height 18
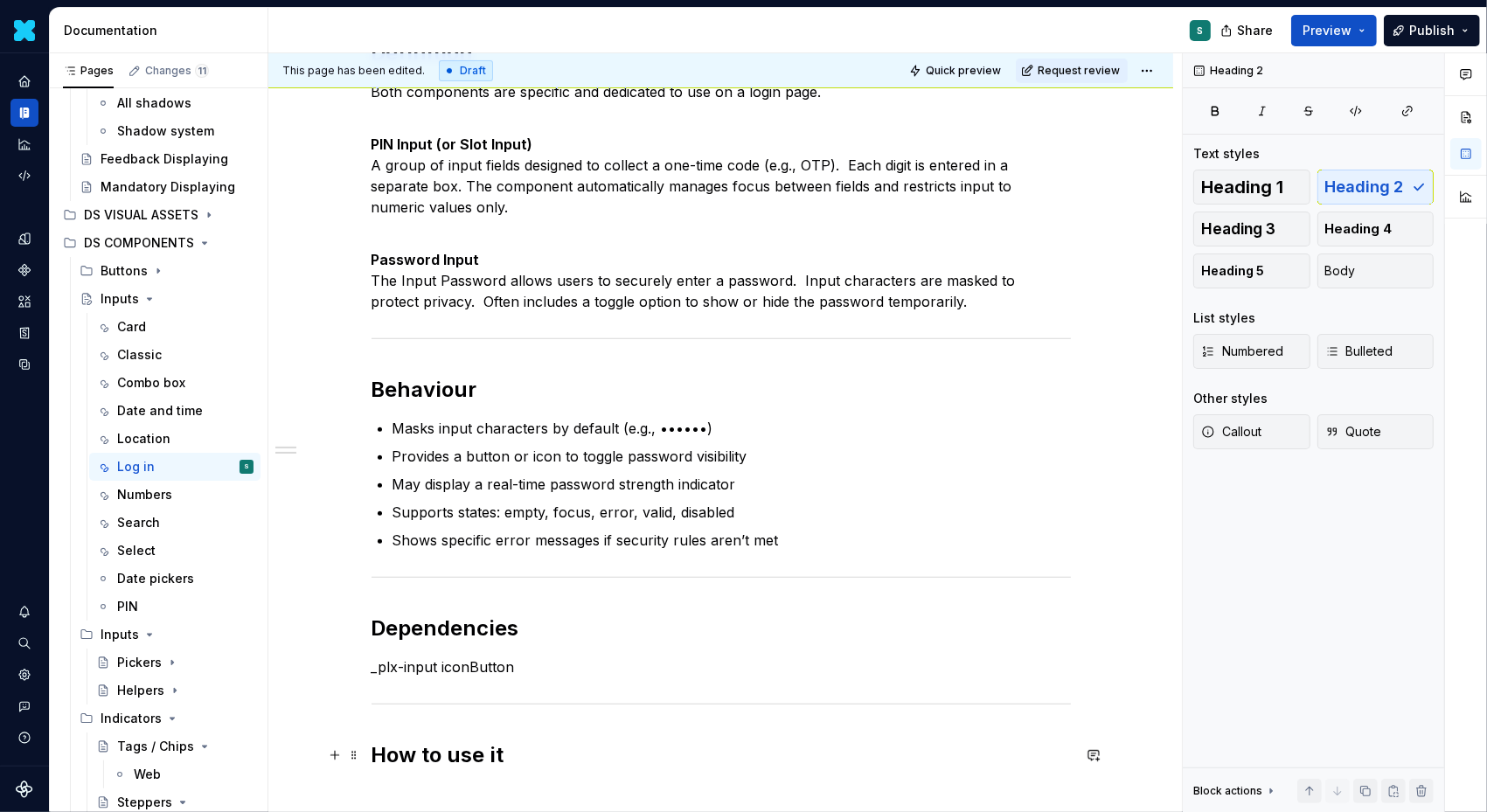
click at [537, 744] on h2 "How to use it" at bounding box center [721, 755] width 700 height 28
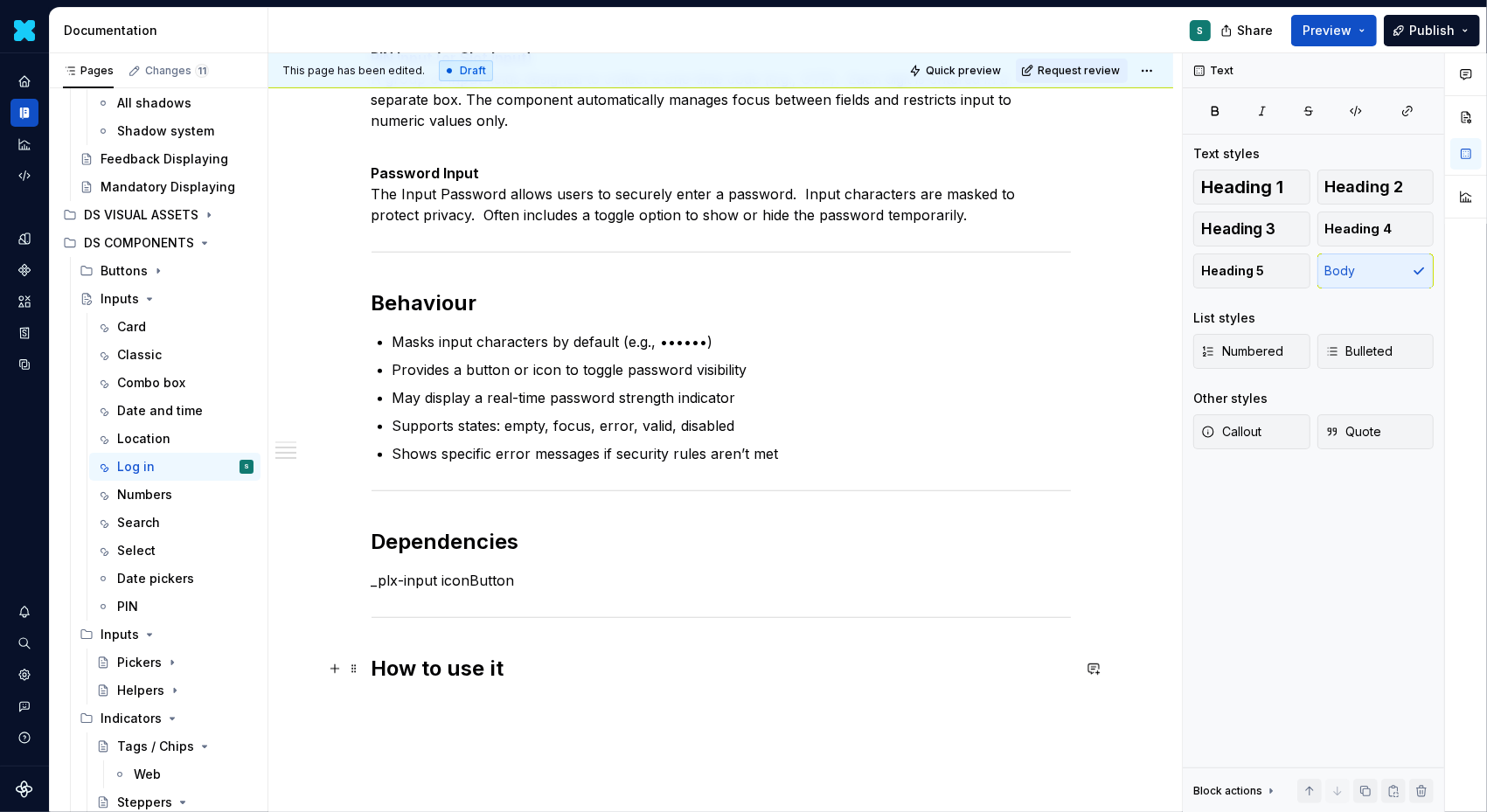
scroll to position [648, 0]
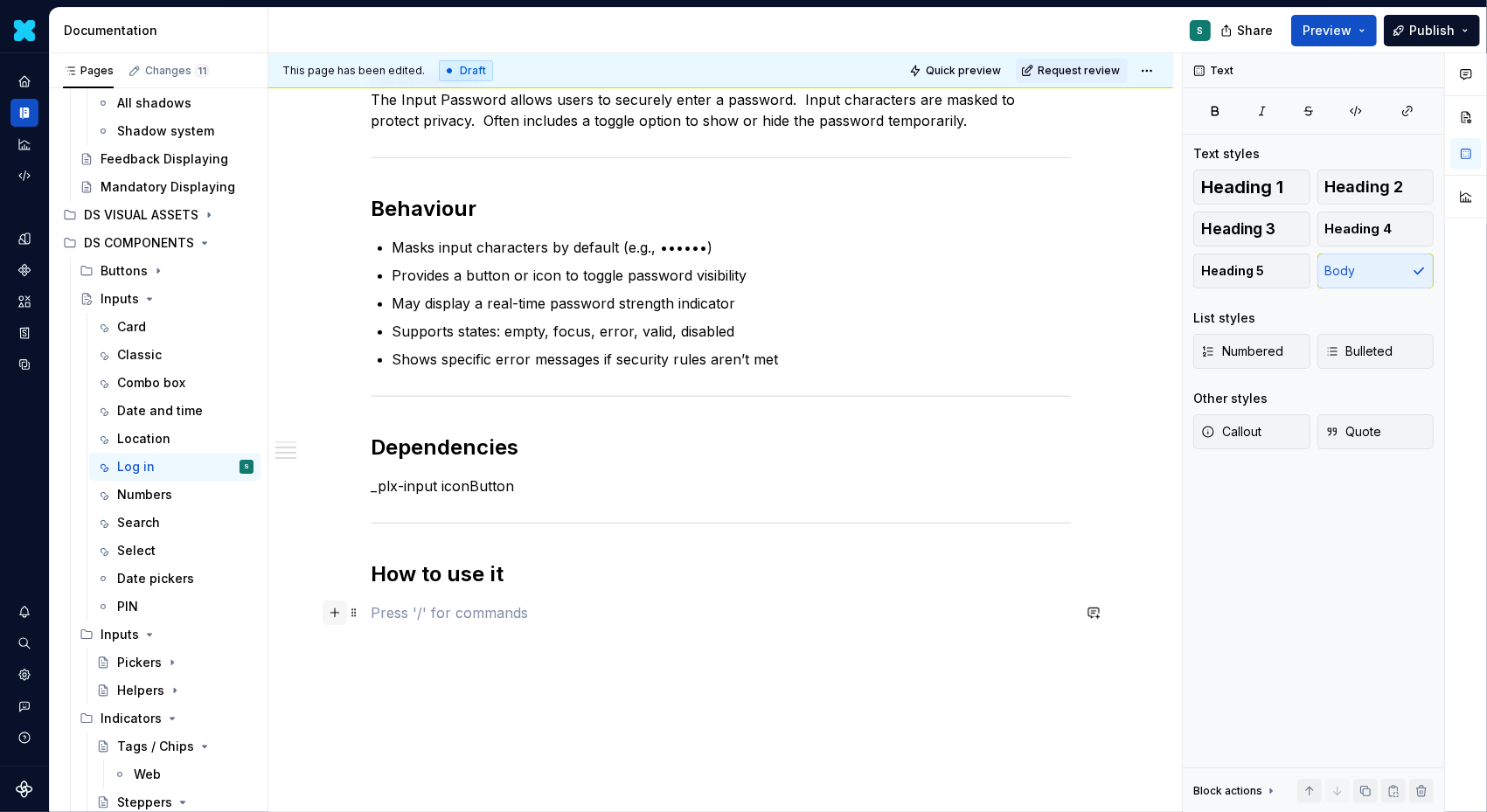
click at [341, 616] on button "button" at bounding box center [334, 612] width 24 height 24
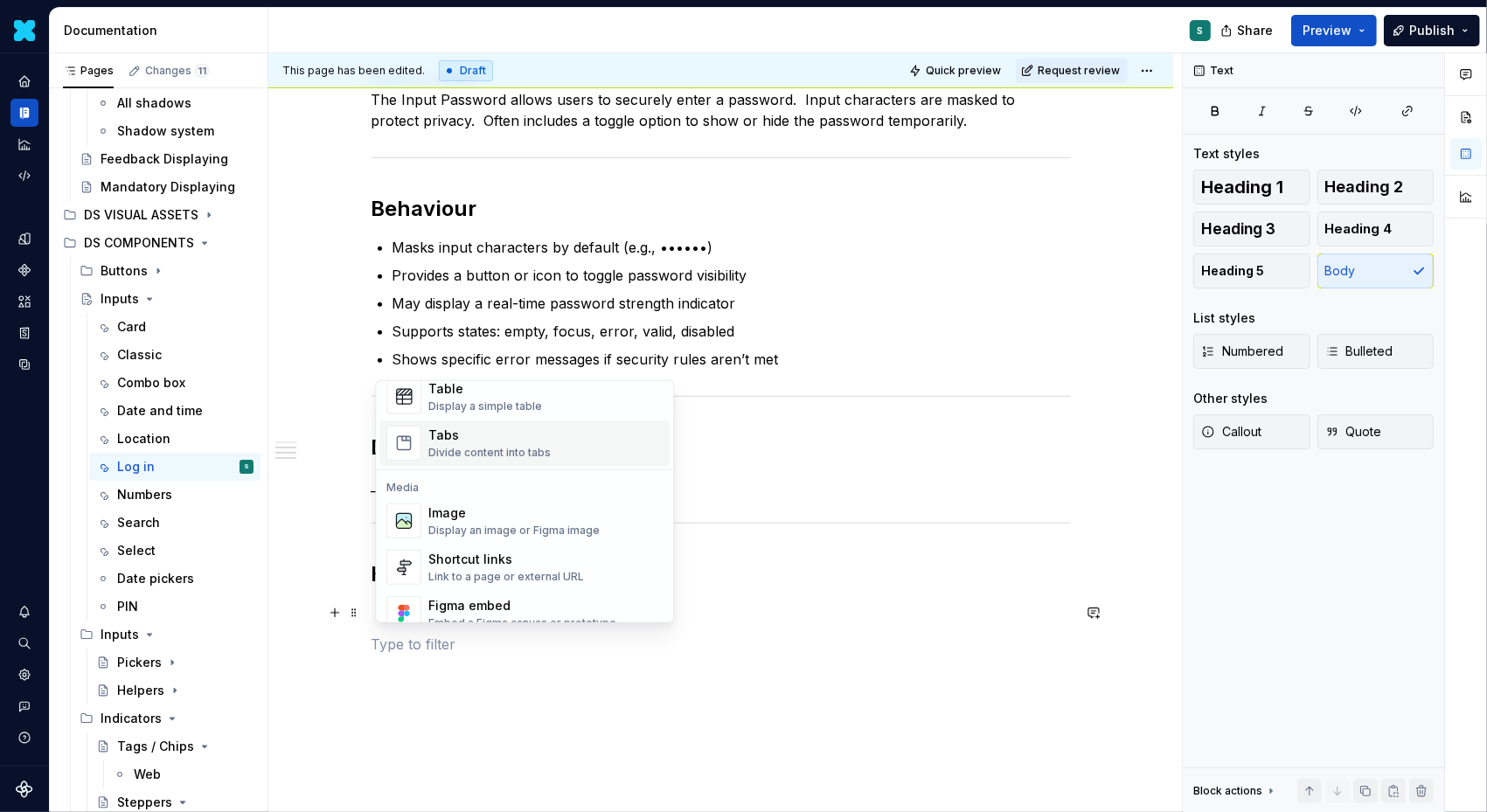
scroll to position [669, 0]
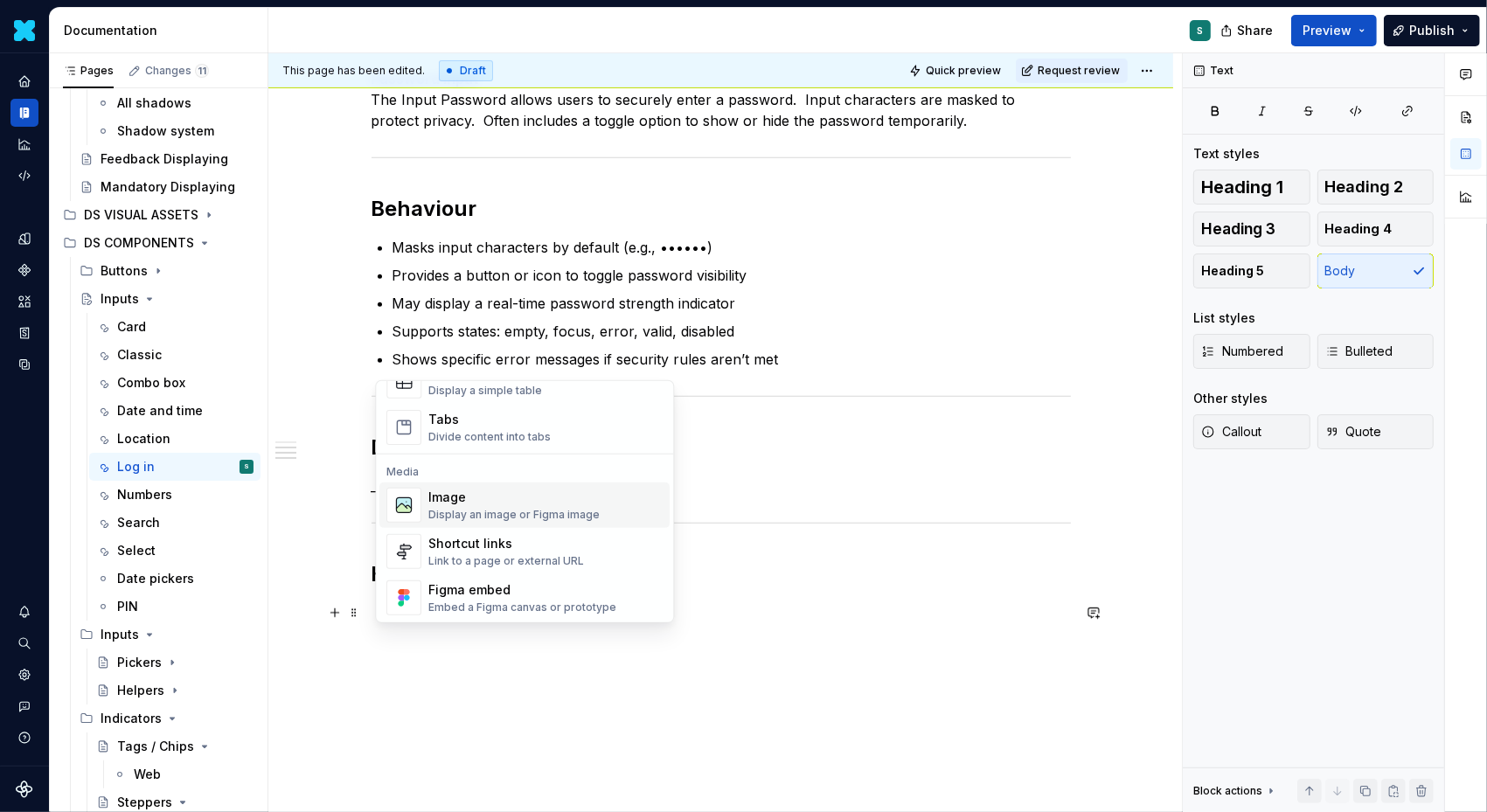
click at [448, 490] on div "Image" at bounding box center [514, 497] width 171 height 18
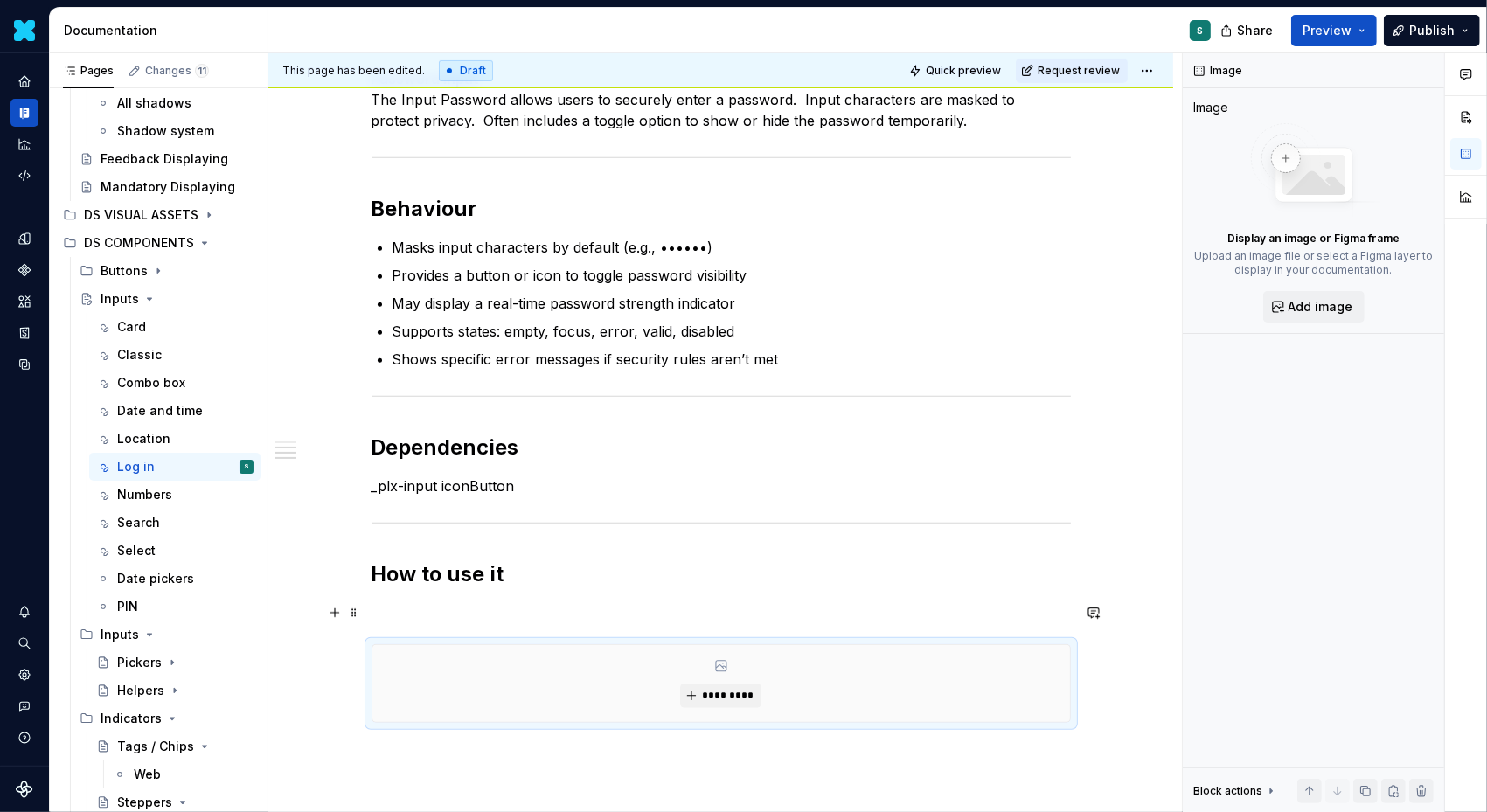
type textarea "*"
click at [727, 679] on div "*********" at bounding box center [721, 684] width 698 height 77
click at [716, 695] on span "*********" at bounding box center [728, 696] width 53 height 14
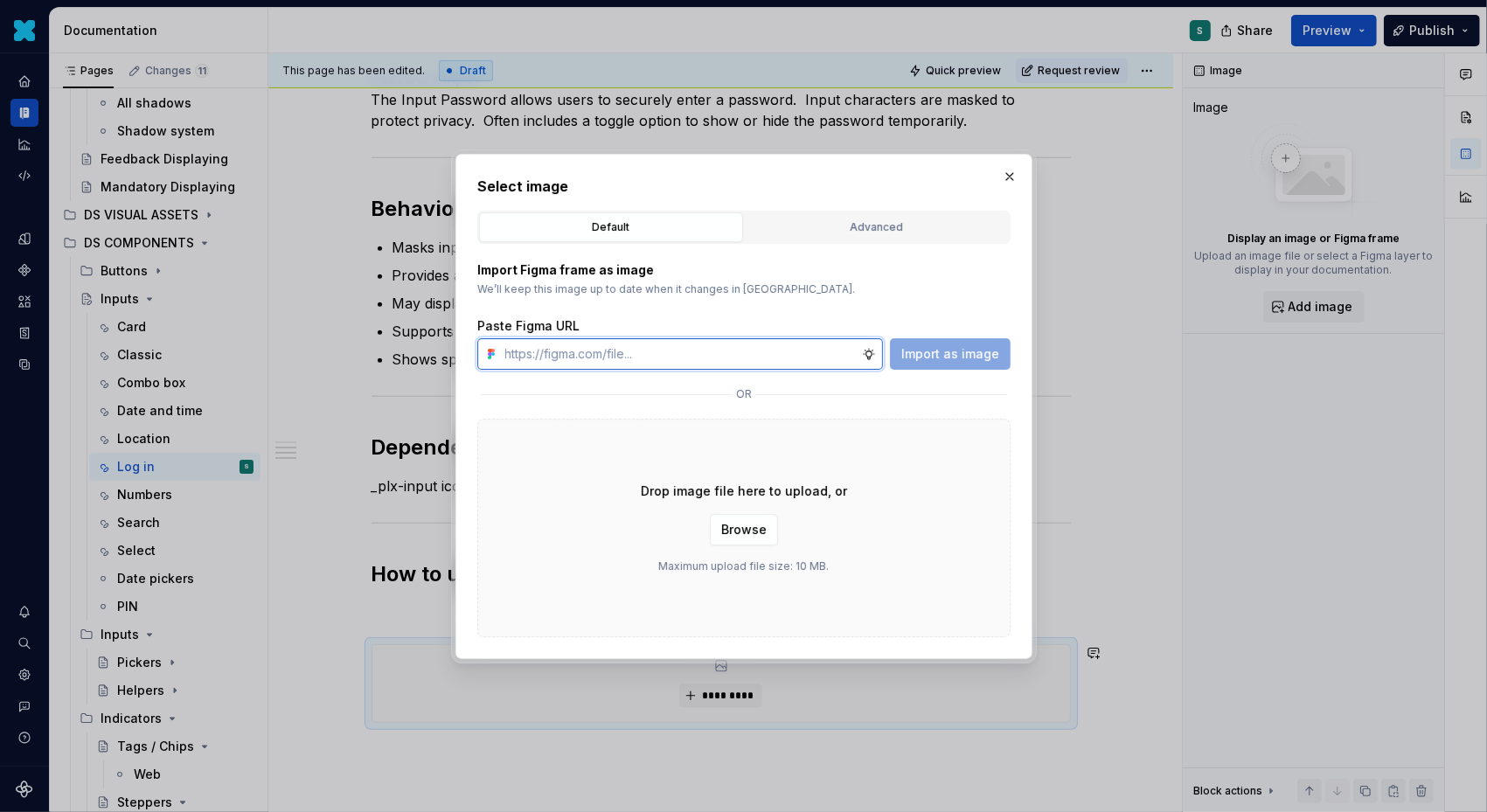
paste input "[URL][DOMAIN_NAME]"
type input "[URL][DOMAIN_NAME]"
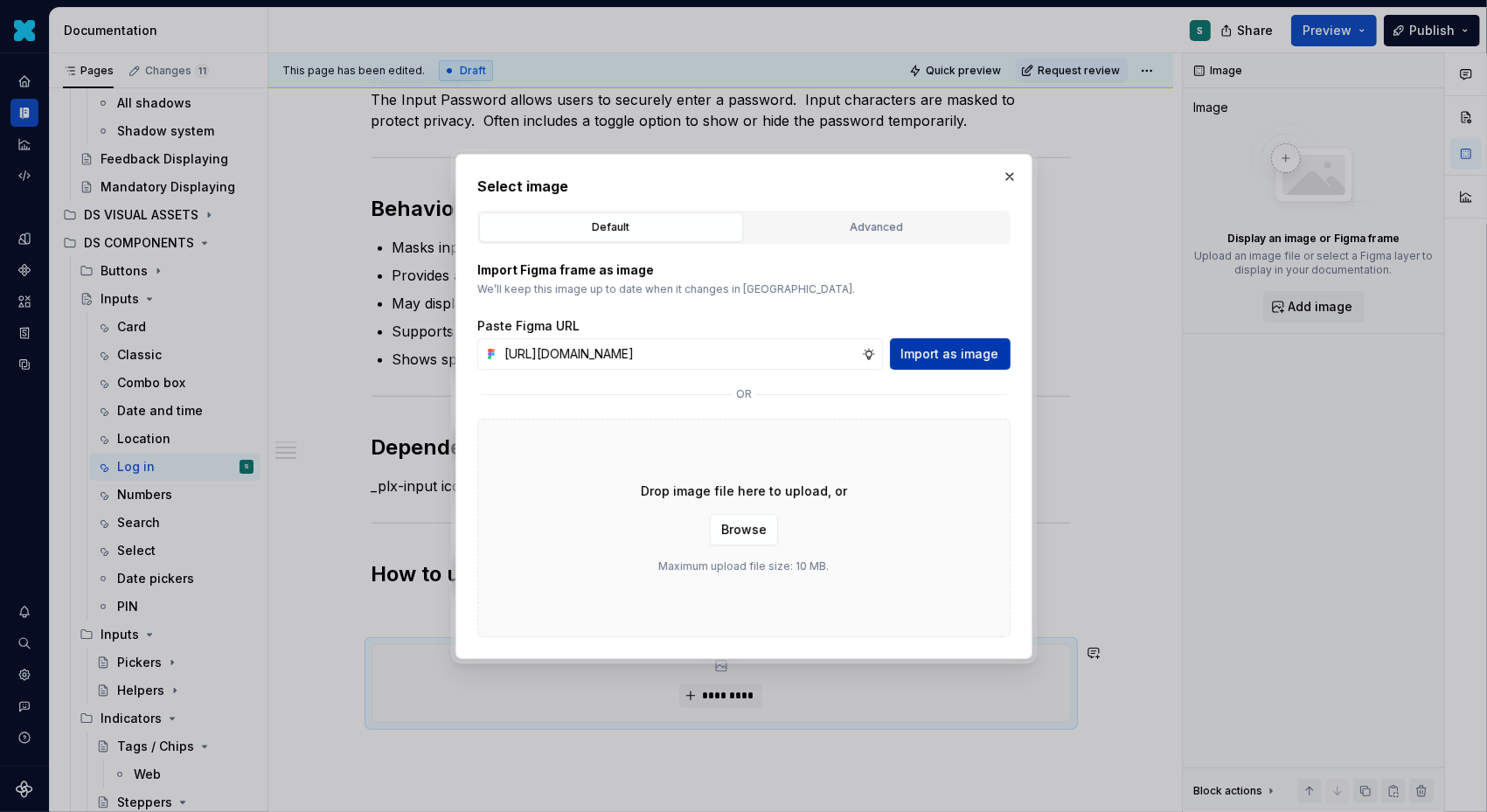
click at [946, 351] on span "Import as image" at bounding box center [950, 354] width 98 height 18
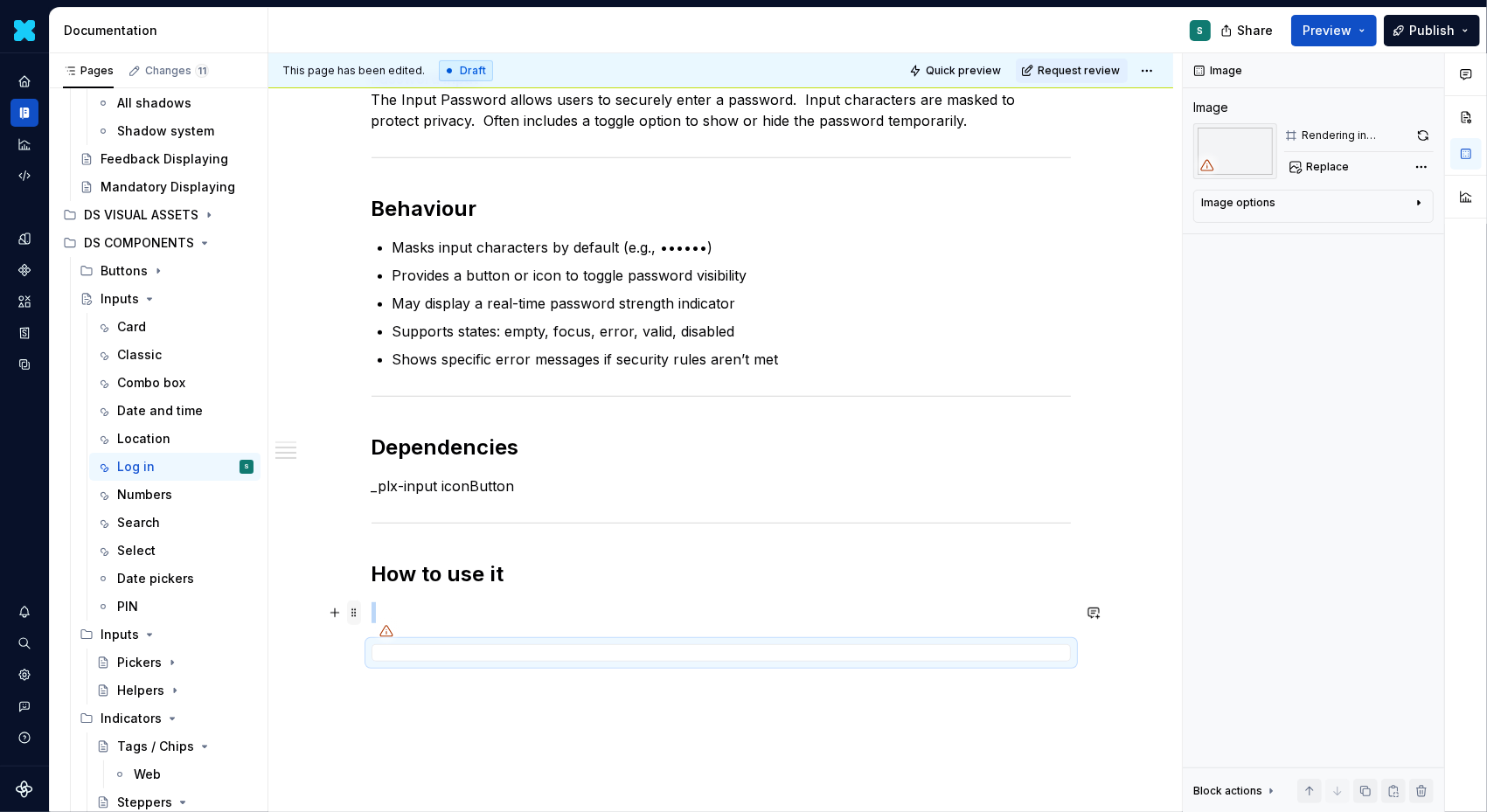
click at [359, 609] on span at bounding box center [354, 612] width 14 height 24
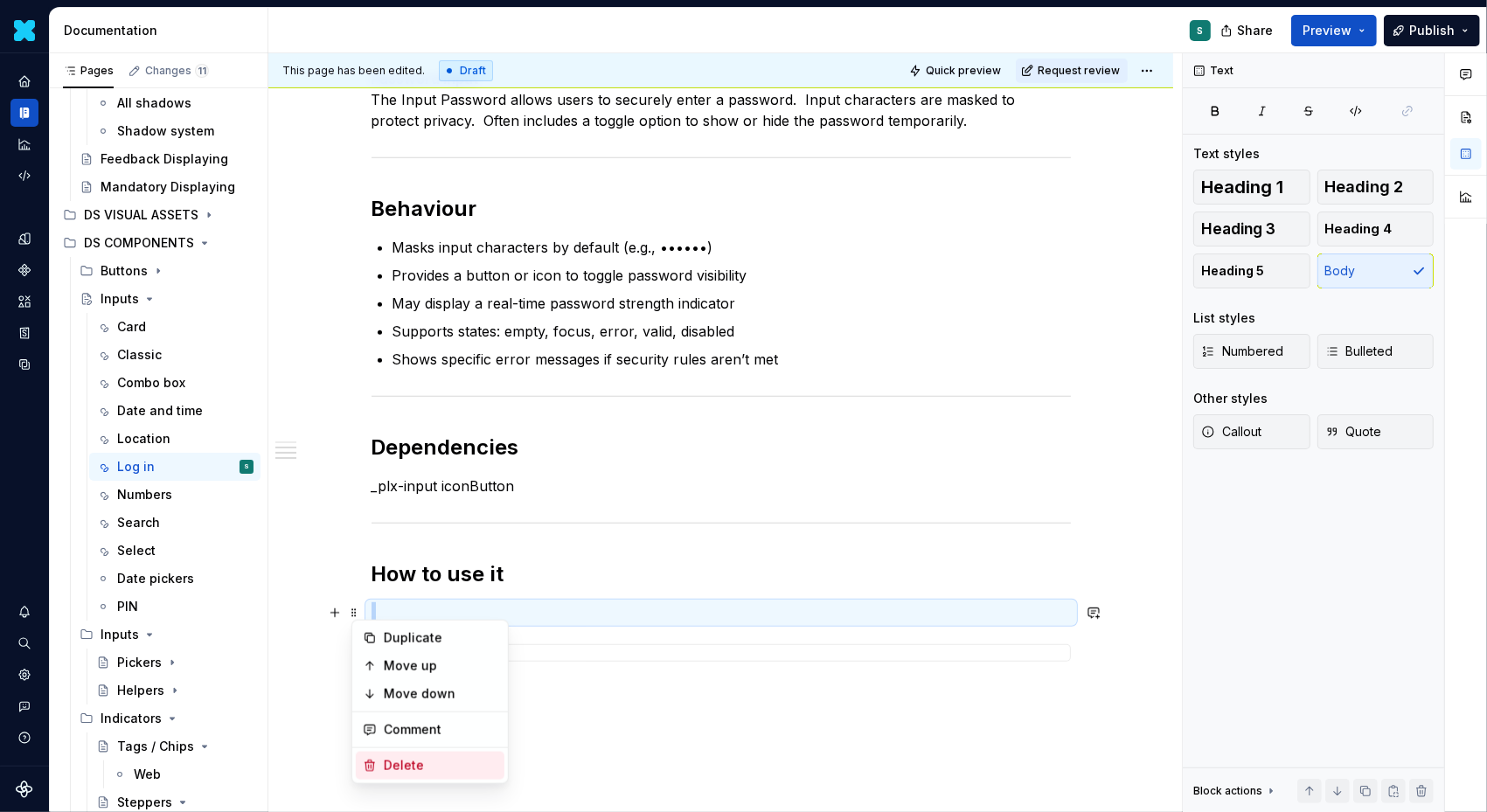
click at [401, 770] on div "Delete" at bounding box center [441, 766] width 114 height 18
type textarea "*"
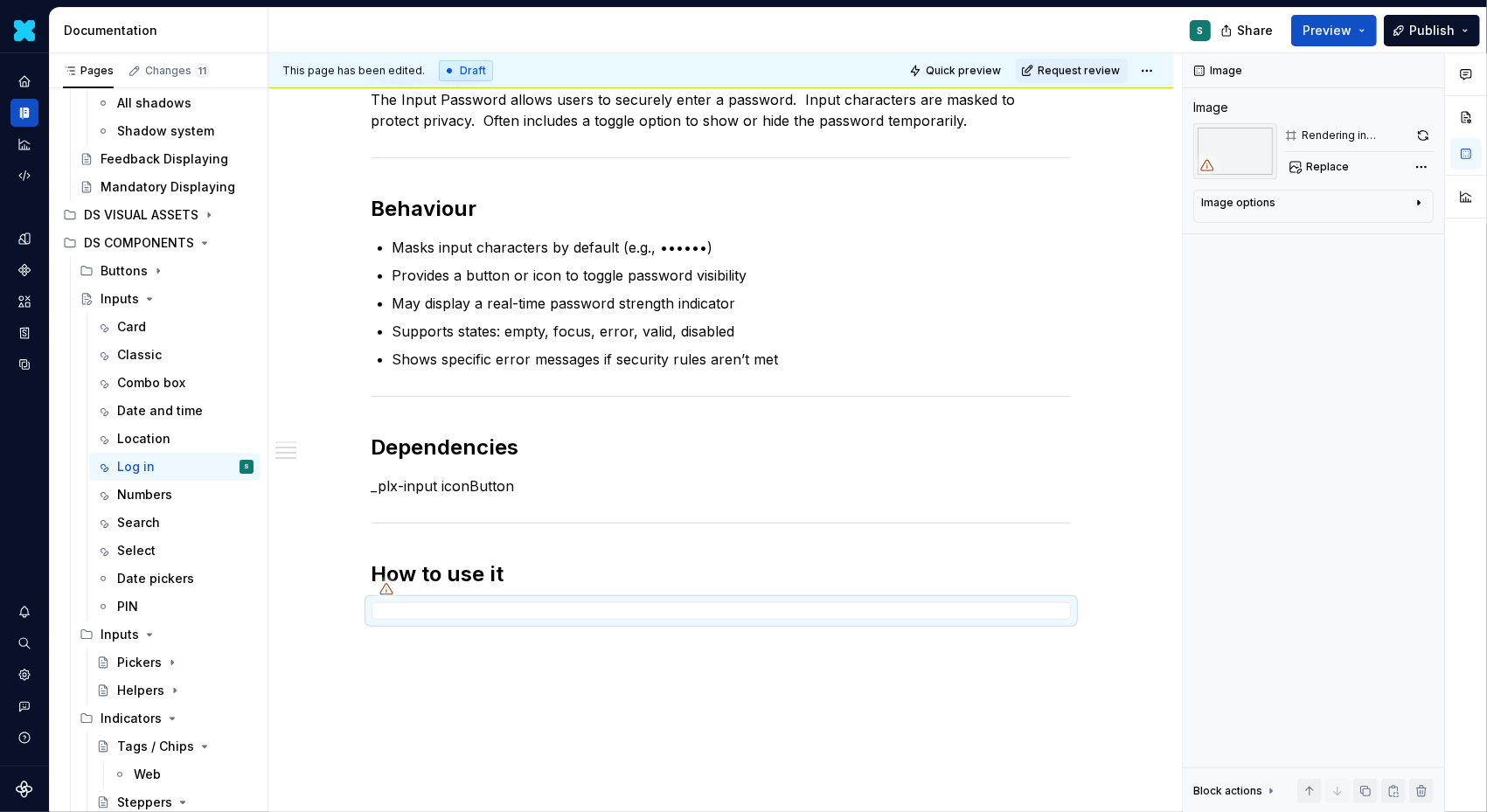
click at [402, 661] on div "Definition Both components are specific and dedicated to use on a login page. P…" at bounding box center [720, 270] width 905 height 1229
click at [379, 659] on div "Definition Both components are specific and dedicated to use on a login page. P…" at bounding box center [720, 270] width 905 height 1229
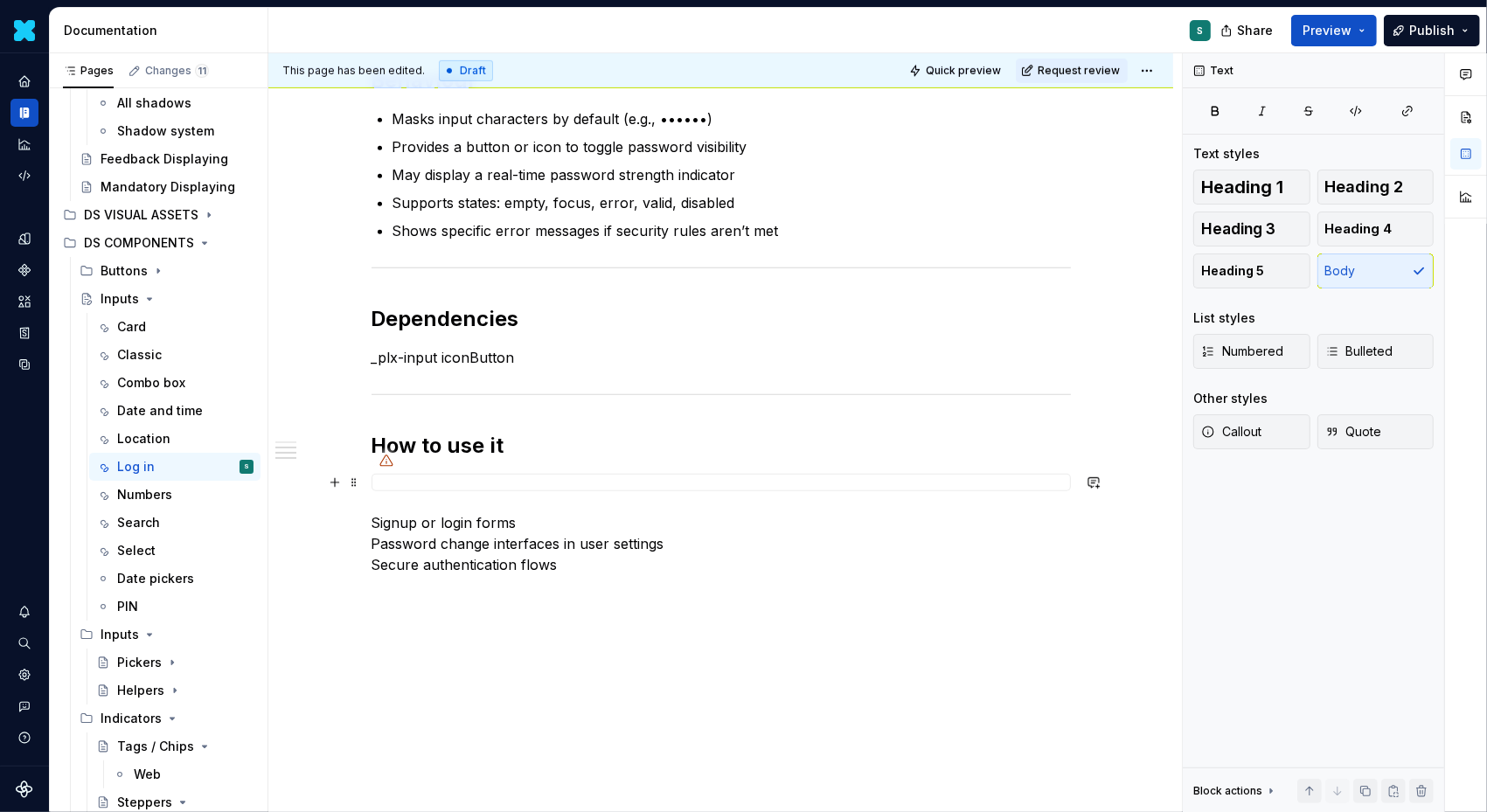
scroll to position [801, 0]
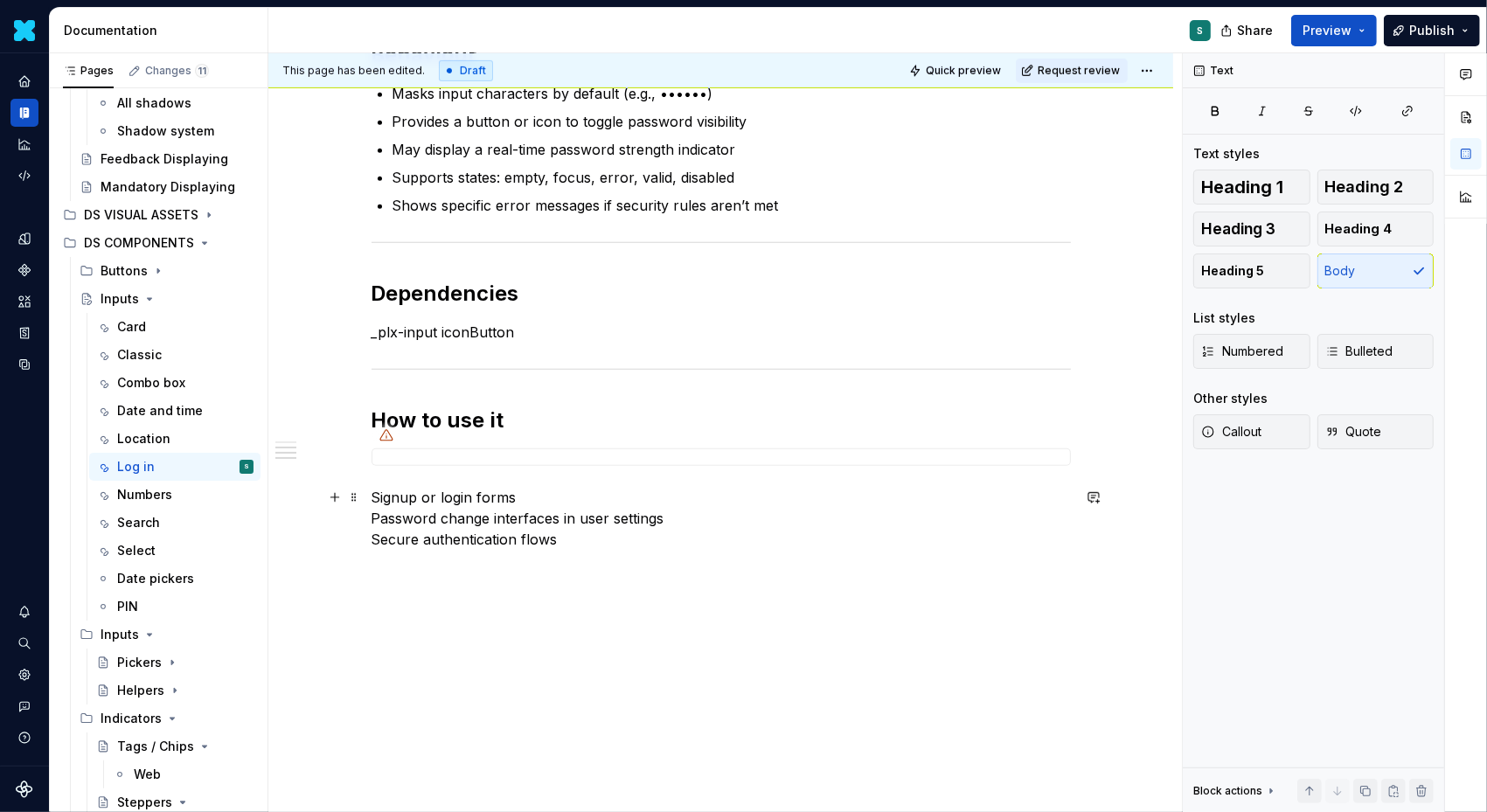
click at [376, 487] on p "Signup or login forms Password change interfaces in user settings Secure authen…" at bounding box center [721, 518] width 700 height 63
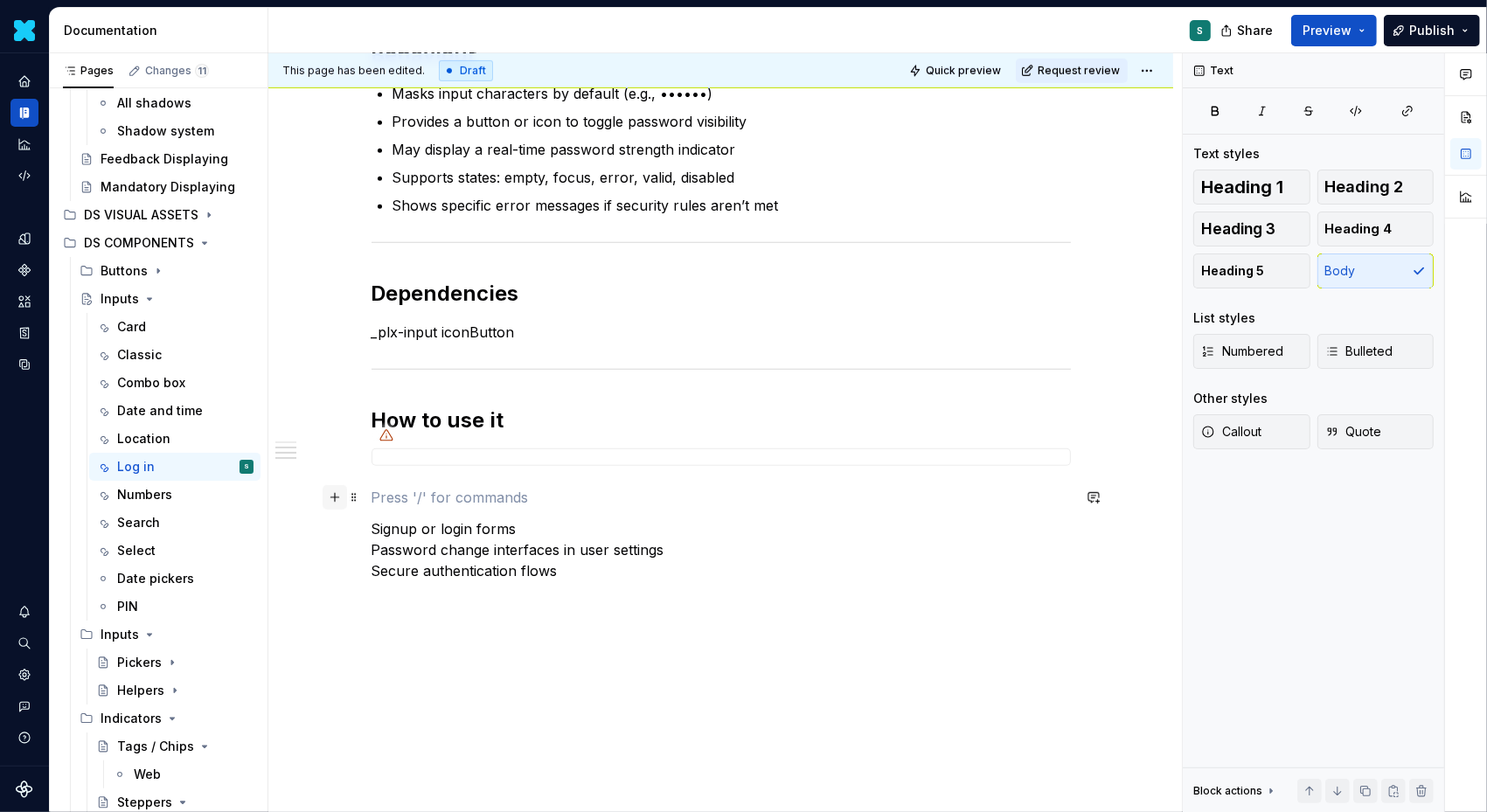
click at [342, 497] on button "button" at bounding box center [334, 496] width 24 height 24
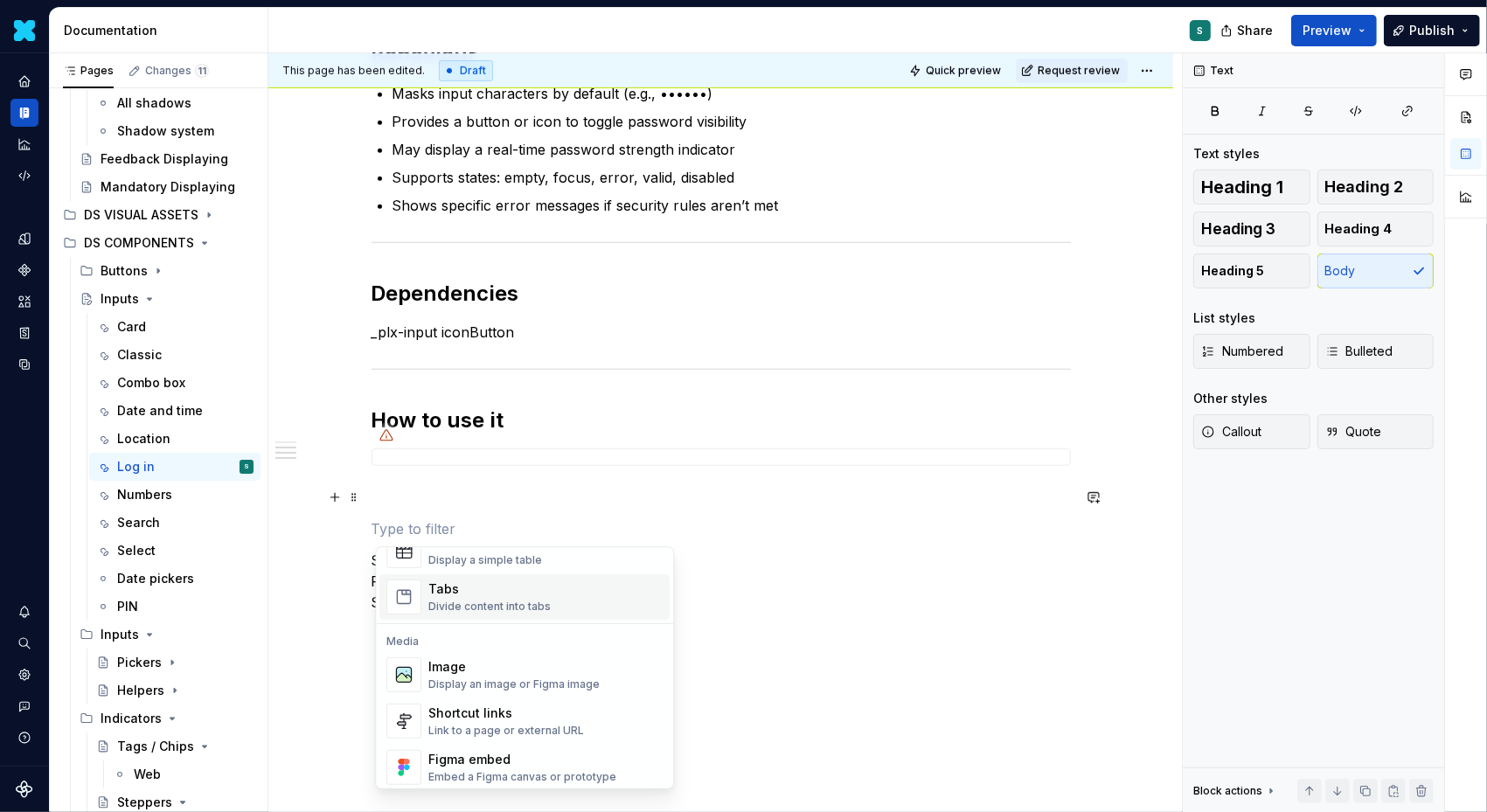
scroll to position [680, 0]
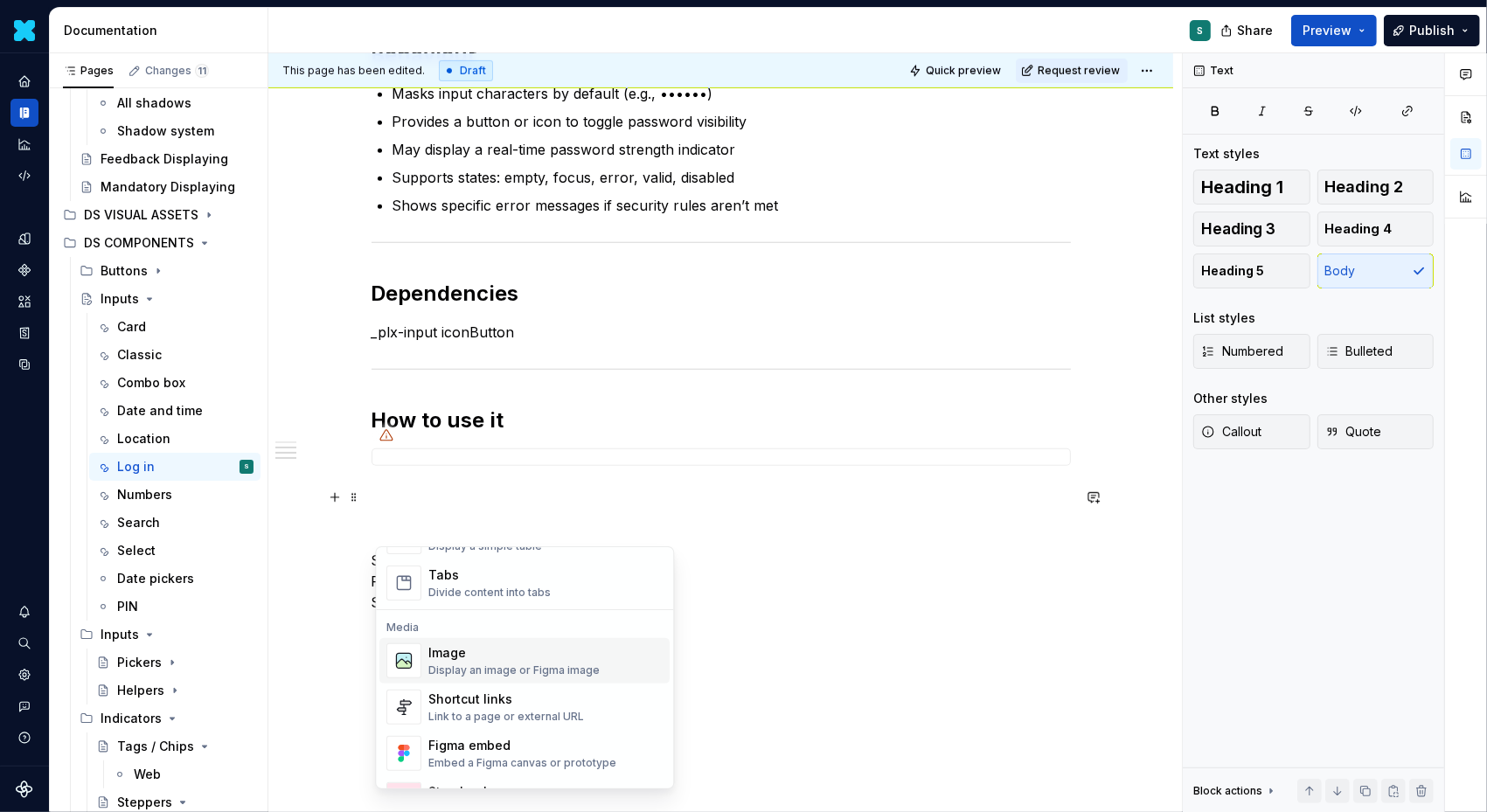
click at [454, 639] on span "Image Display an image or Figma image" at bounding box center [525, 660] width 291 height 45
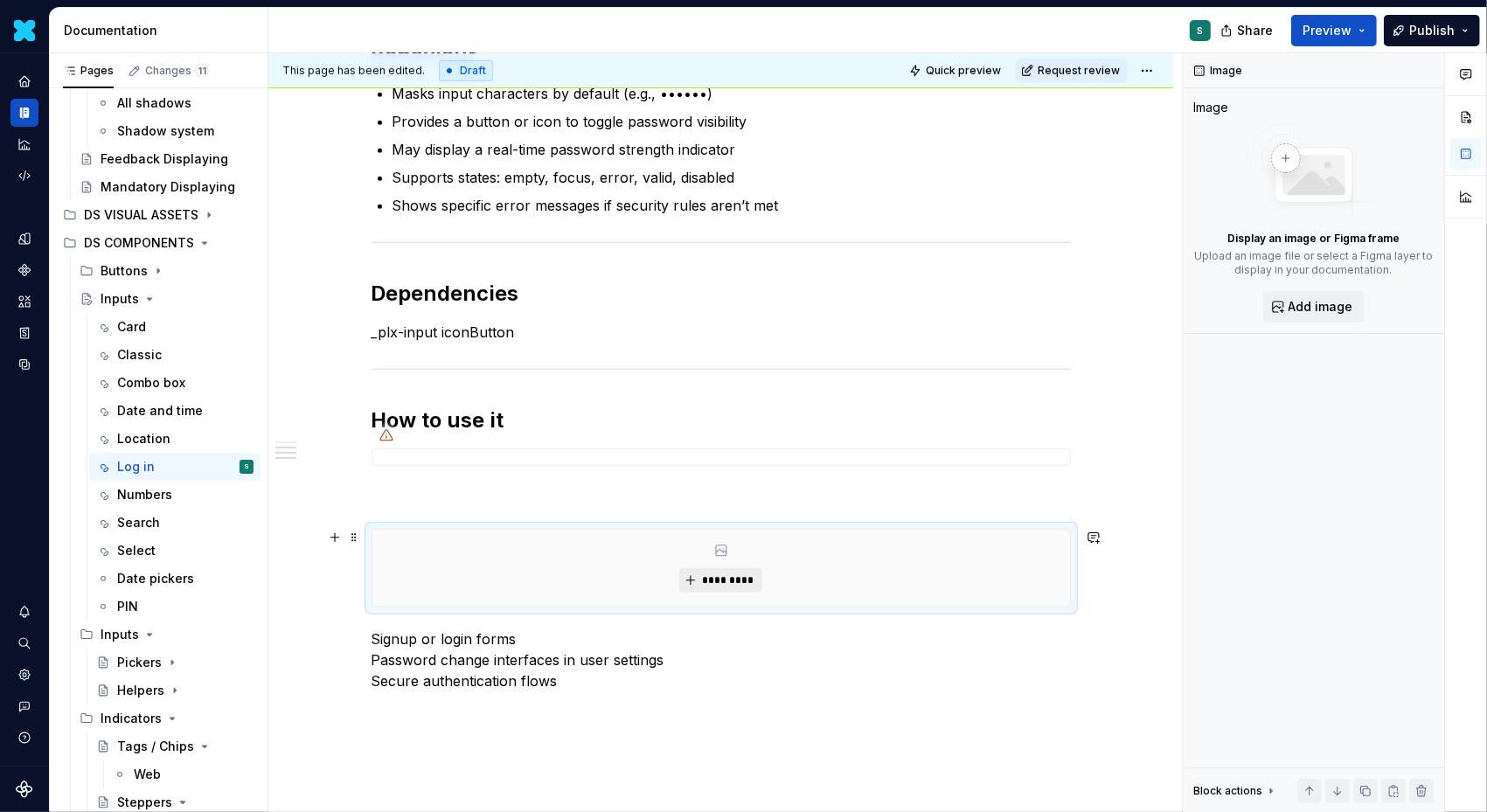
click at [729, 573] on span "*********" at bounding box center [728, 580] width 53 height 14
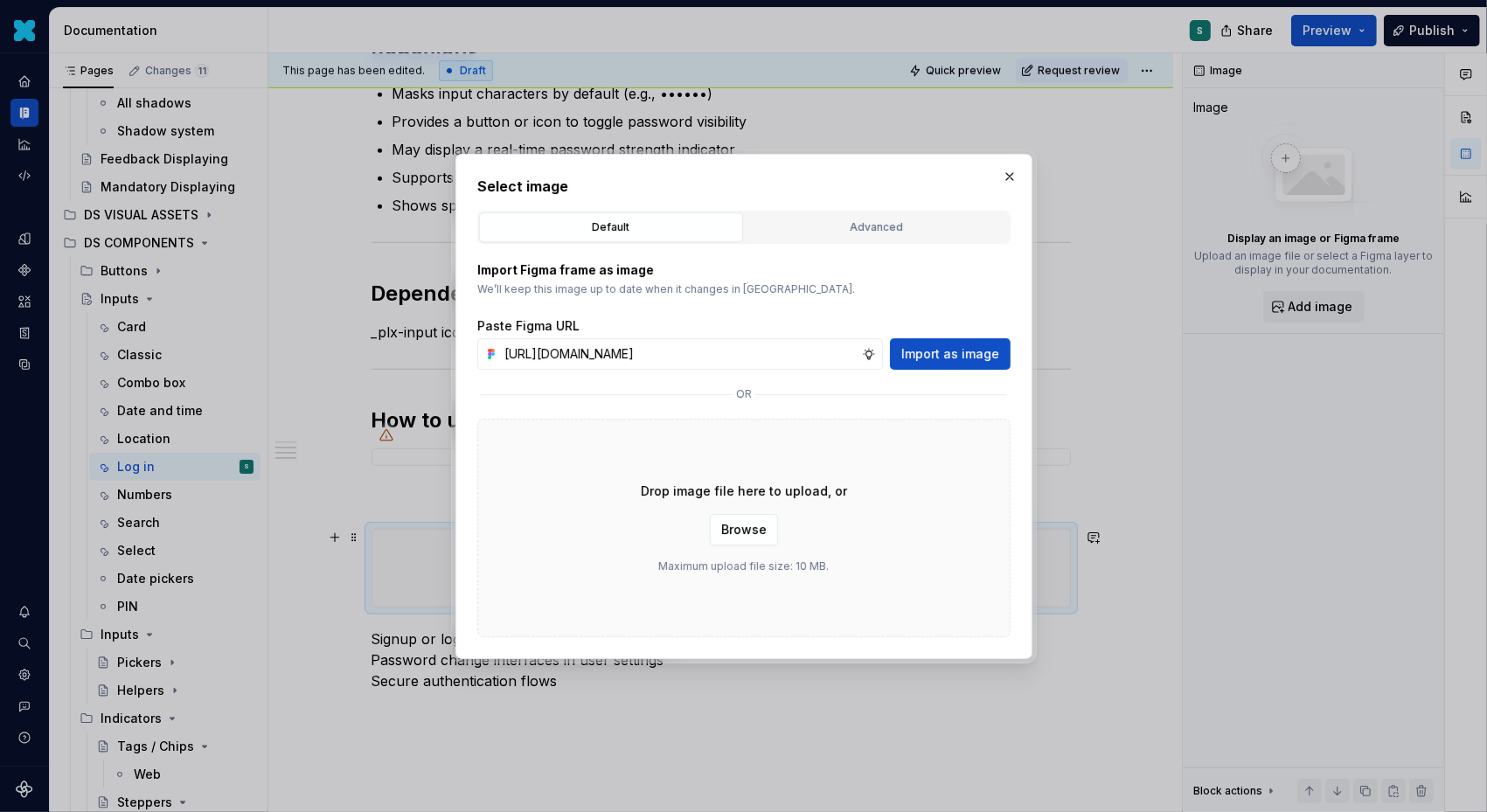
scroll to position [0, 593]
type input "[URL][DOMAIN_NAME]"
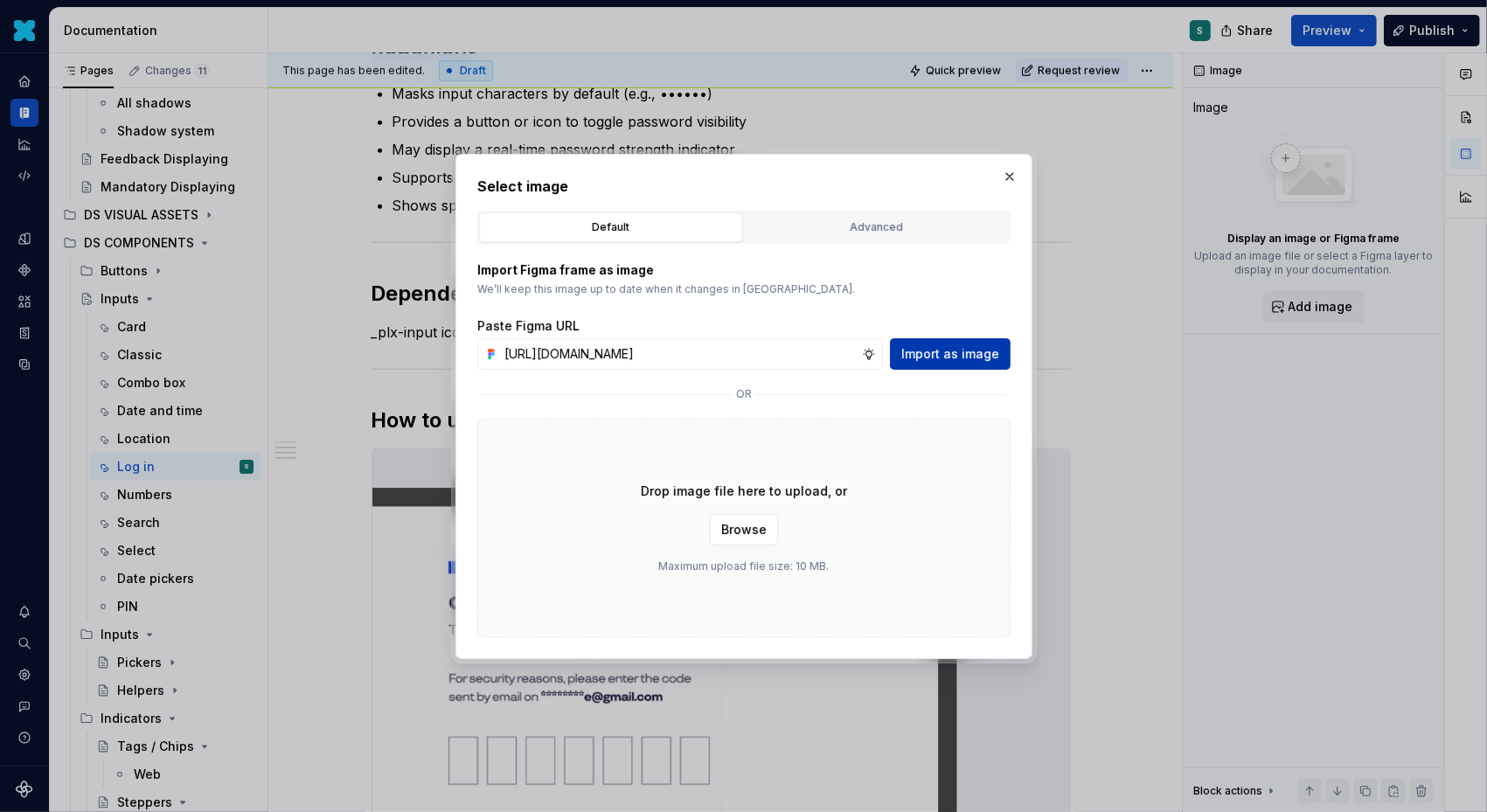
click at [1001, 354] on button "Import as image" at bounding box center [949, 354] width 120 height 31
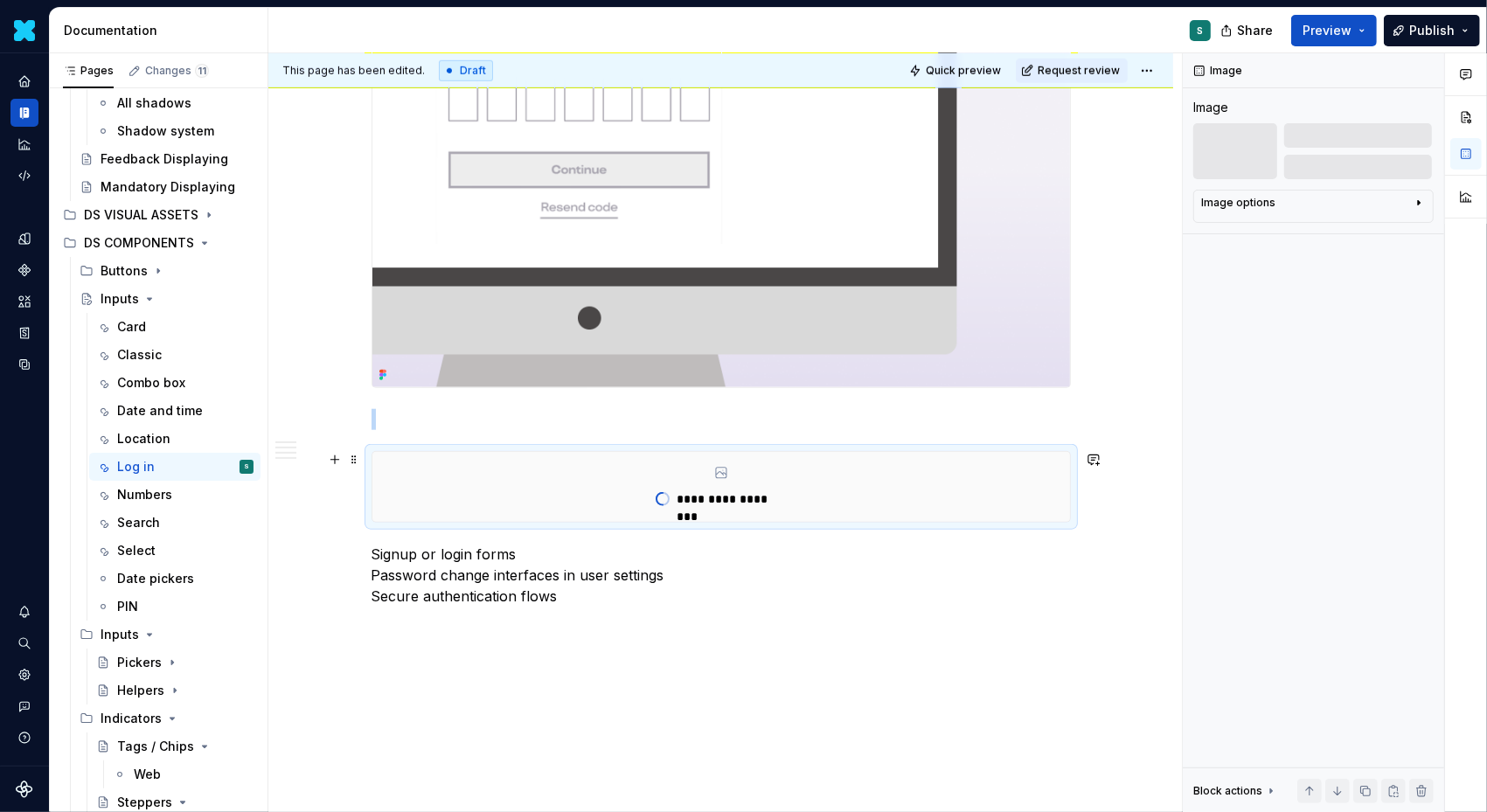
scroll to position [1521, 0]
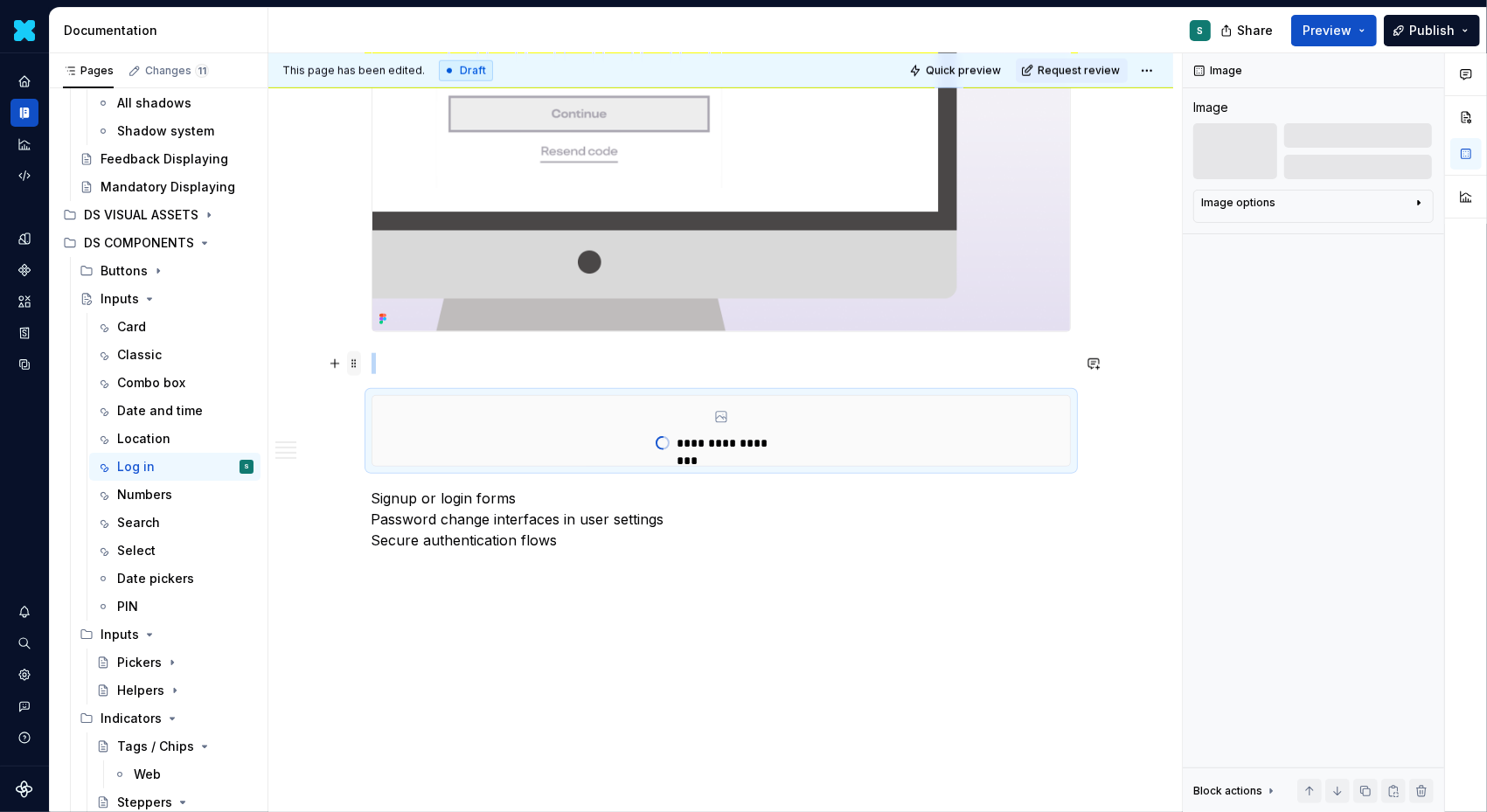
click at [357, 362] on span at bounding box center [354, 363] width 14 height 24
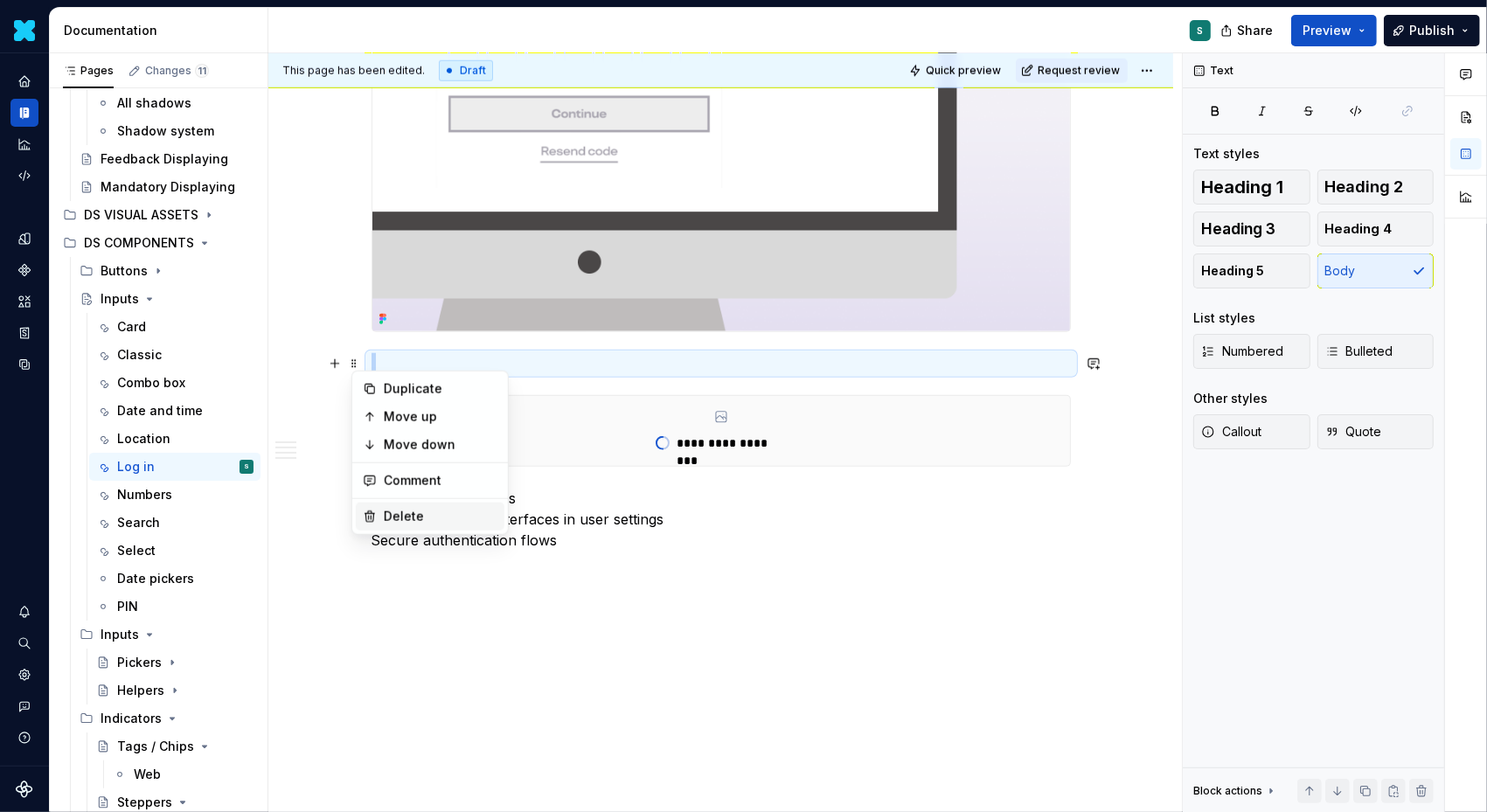
click at [392, 503] on div "Delete" at bounding box center [430, 516] width 149 height 28
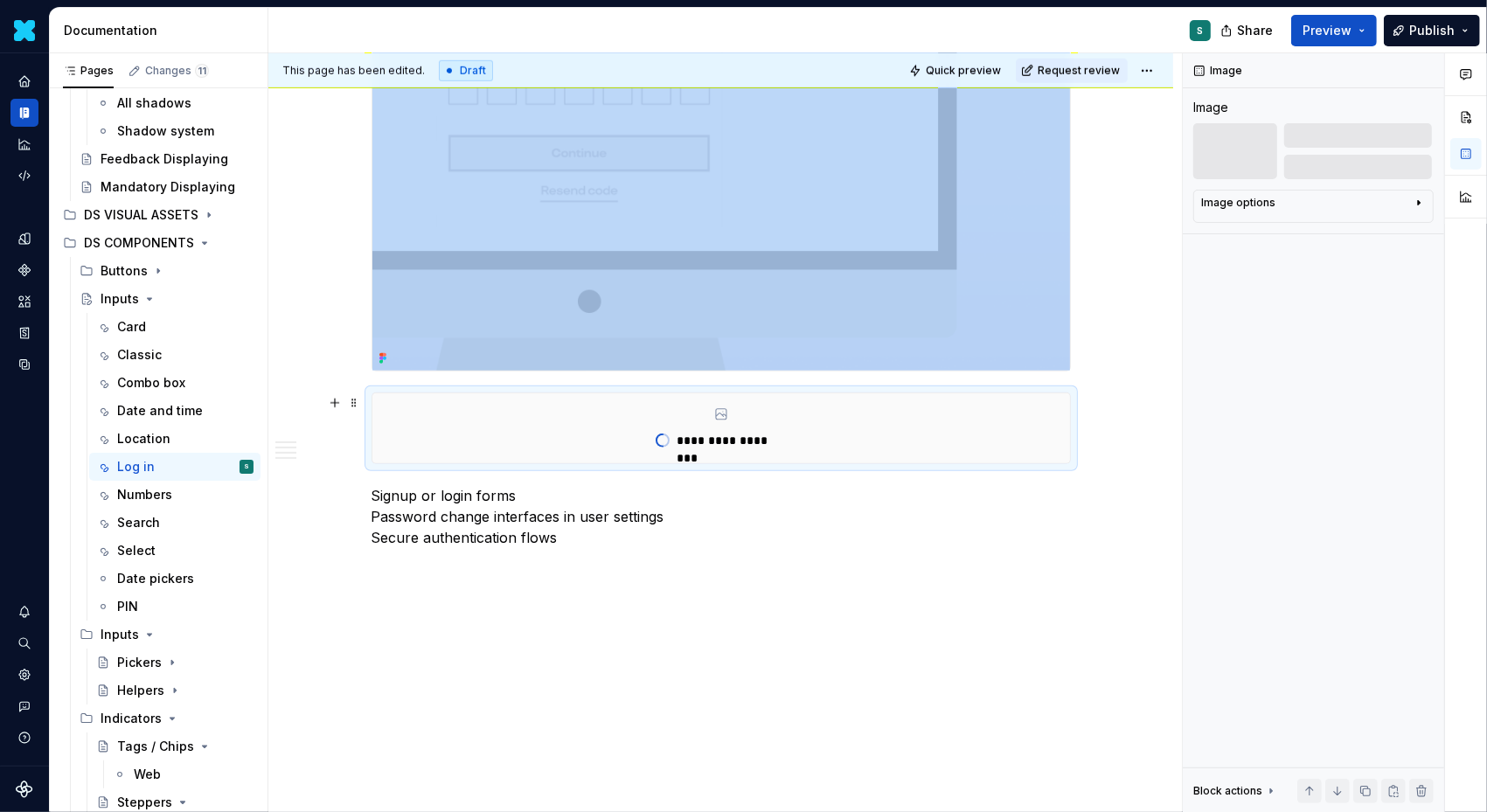
scroll to position [1480, 0]
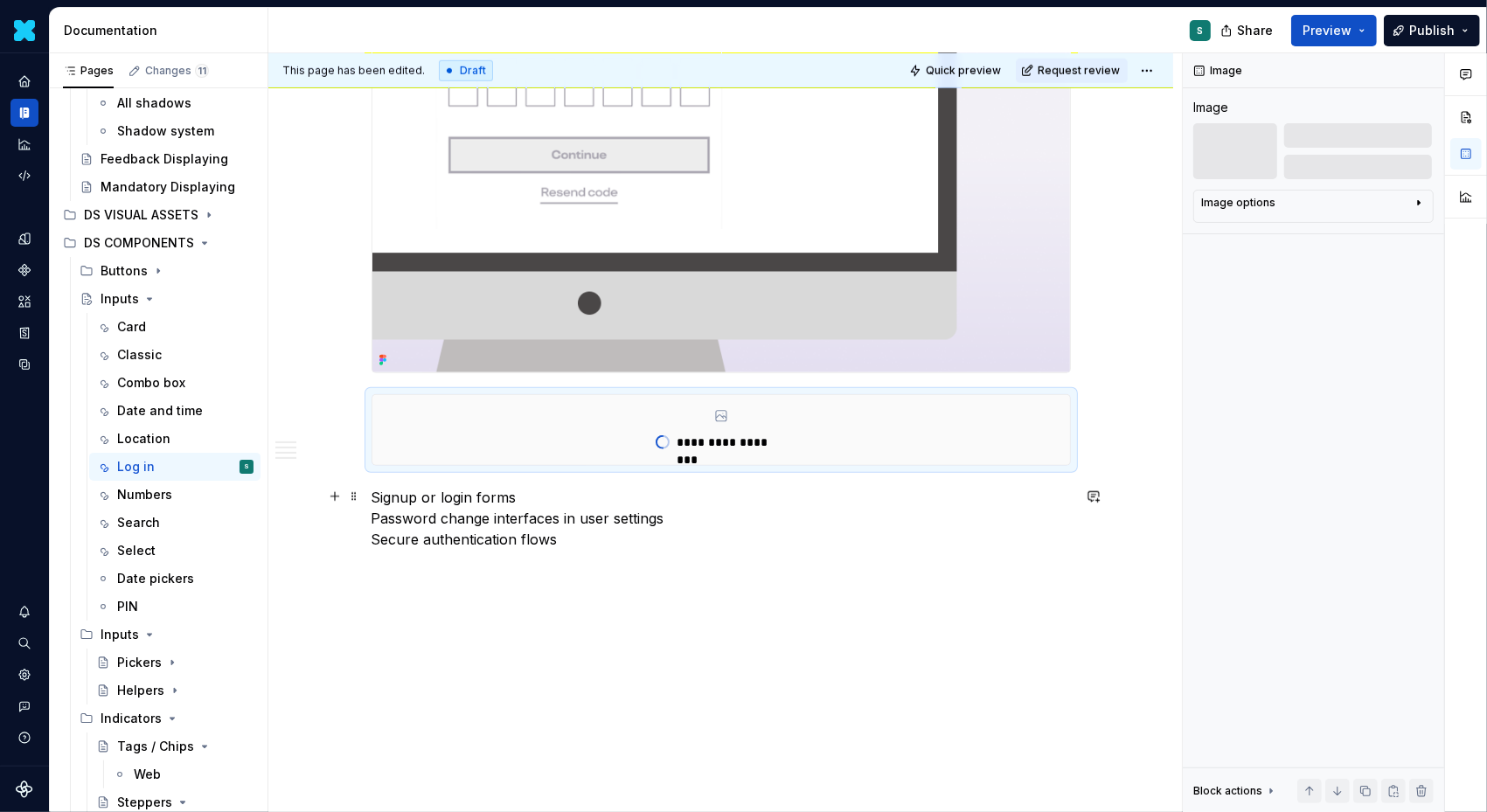
click at [621, 545] on p "Signup or login forms Password change interfaces in user settings Secure authen…" at bounding box center [721, 518] width 700 height 63
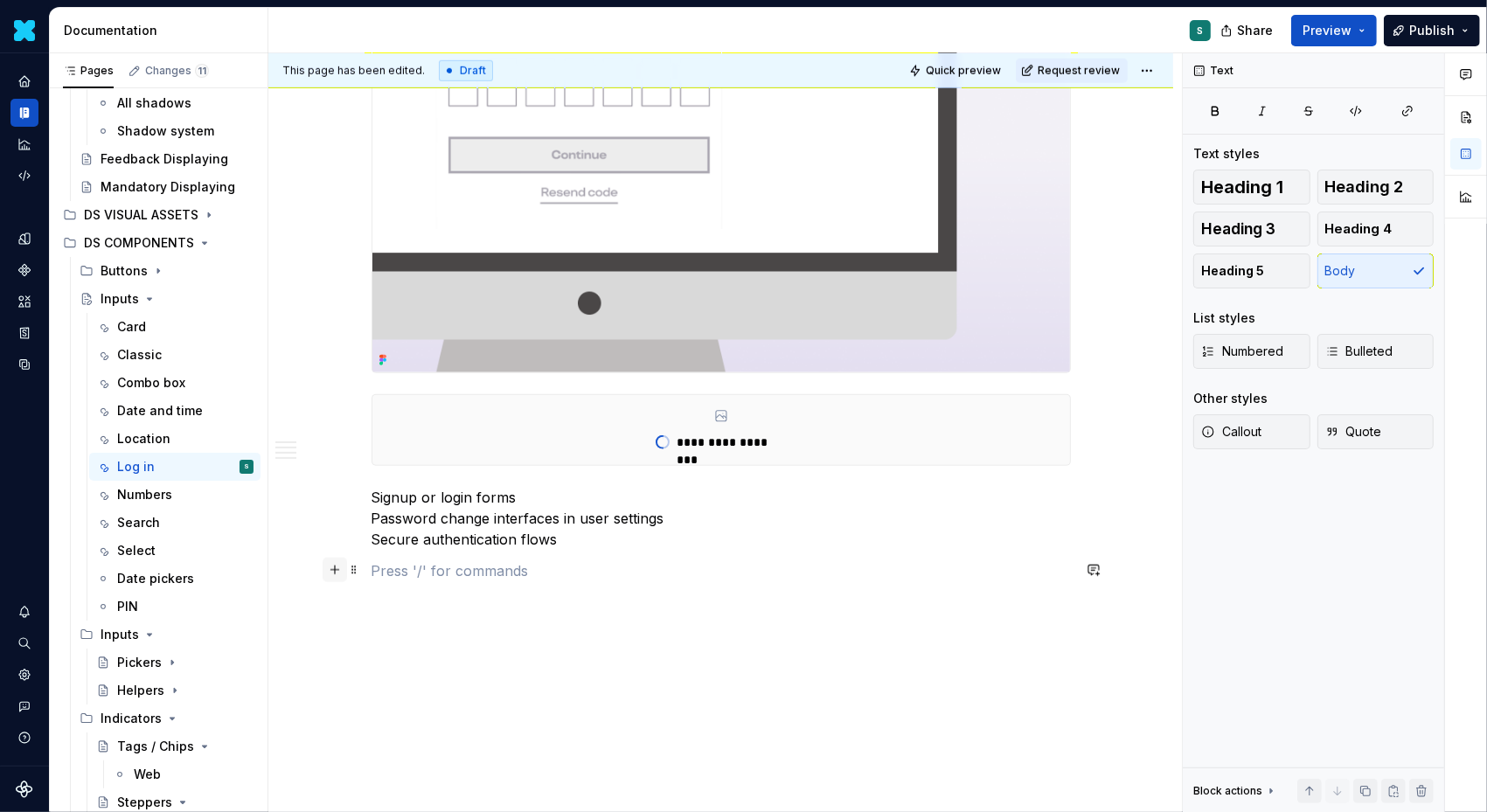
click at [334, 570] on button "button" at bounding box center [334, 570] width 24 height 24
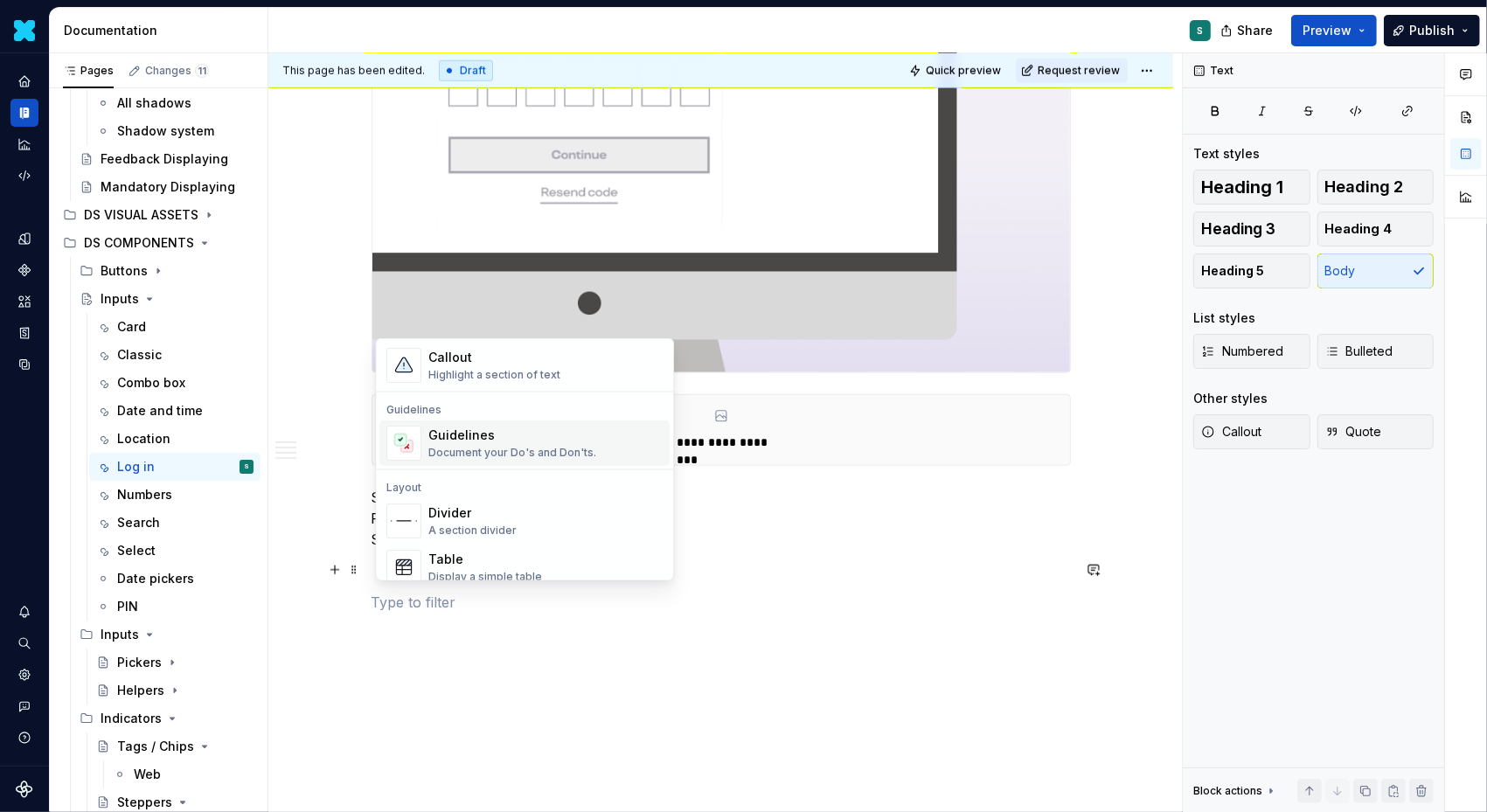
scroll to position [451, 0]
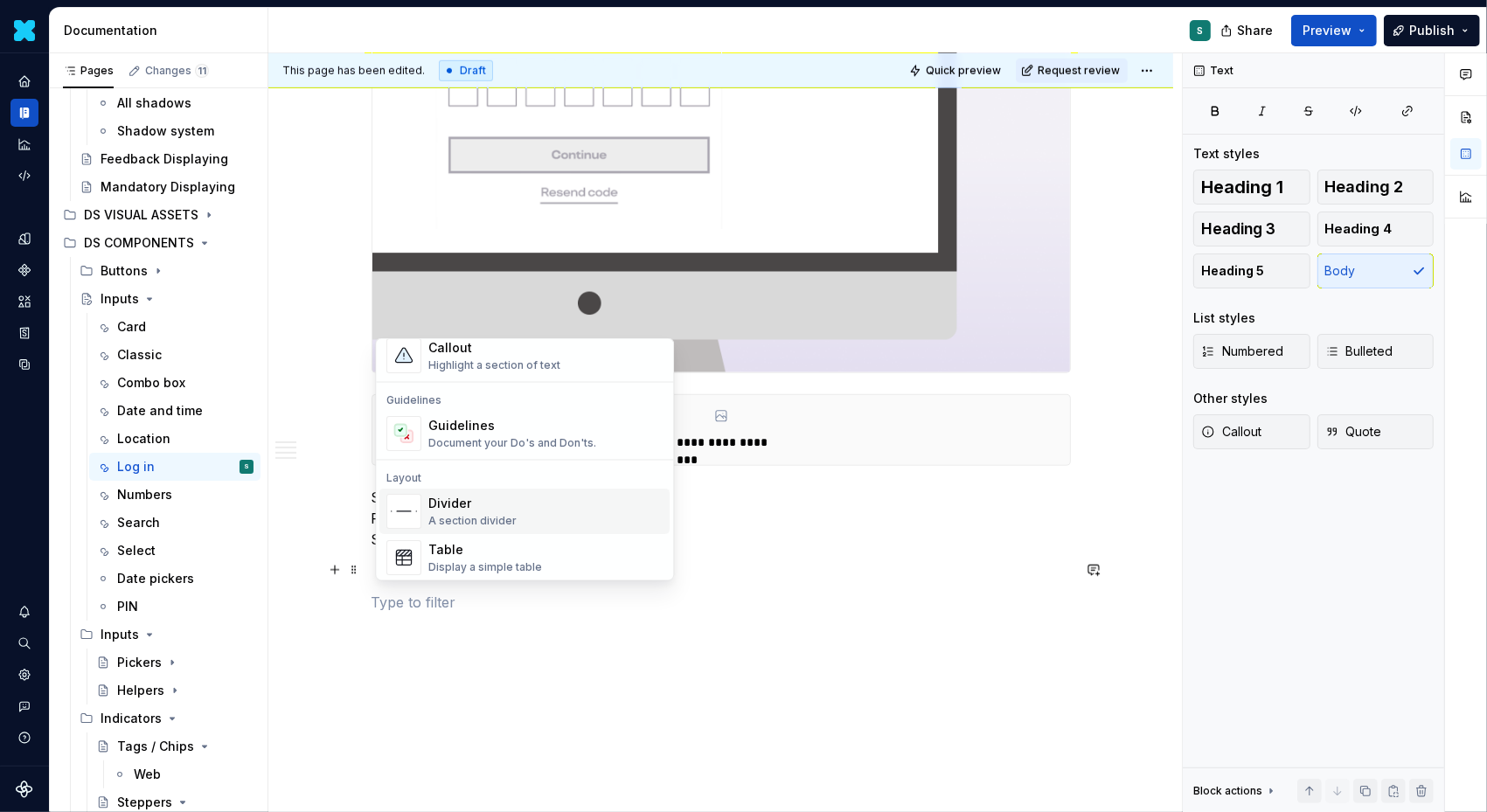
click at [469, 506] on div "Divider" at bounding box center [472, 504] width 88 height 18
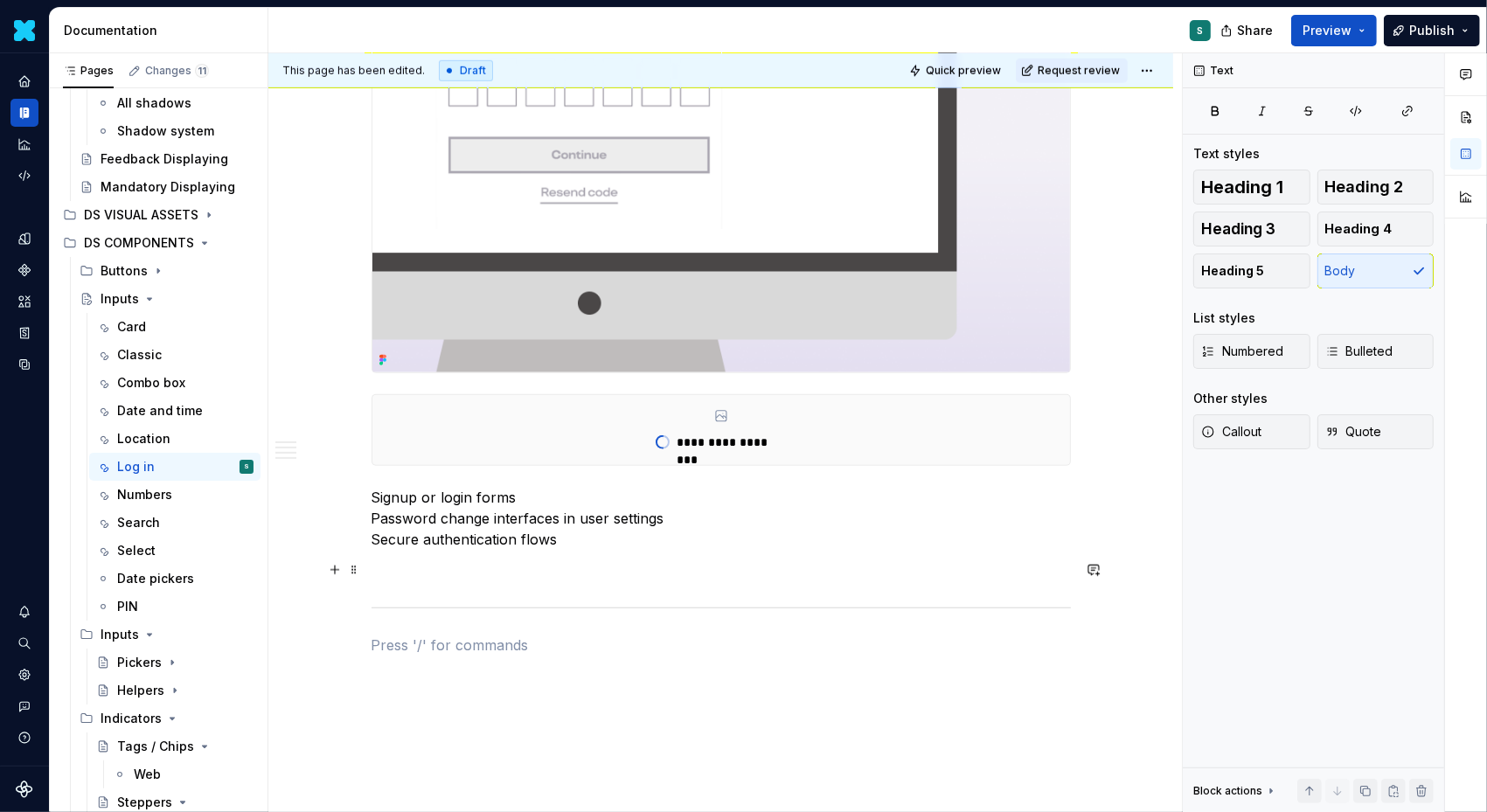
click at [360, 571] on span at bounding box center [354, 570] width 14 height 24
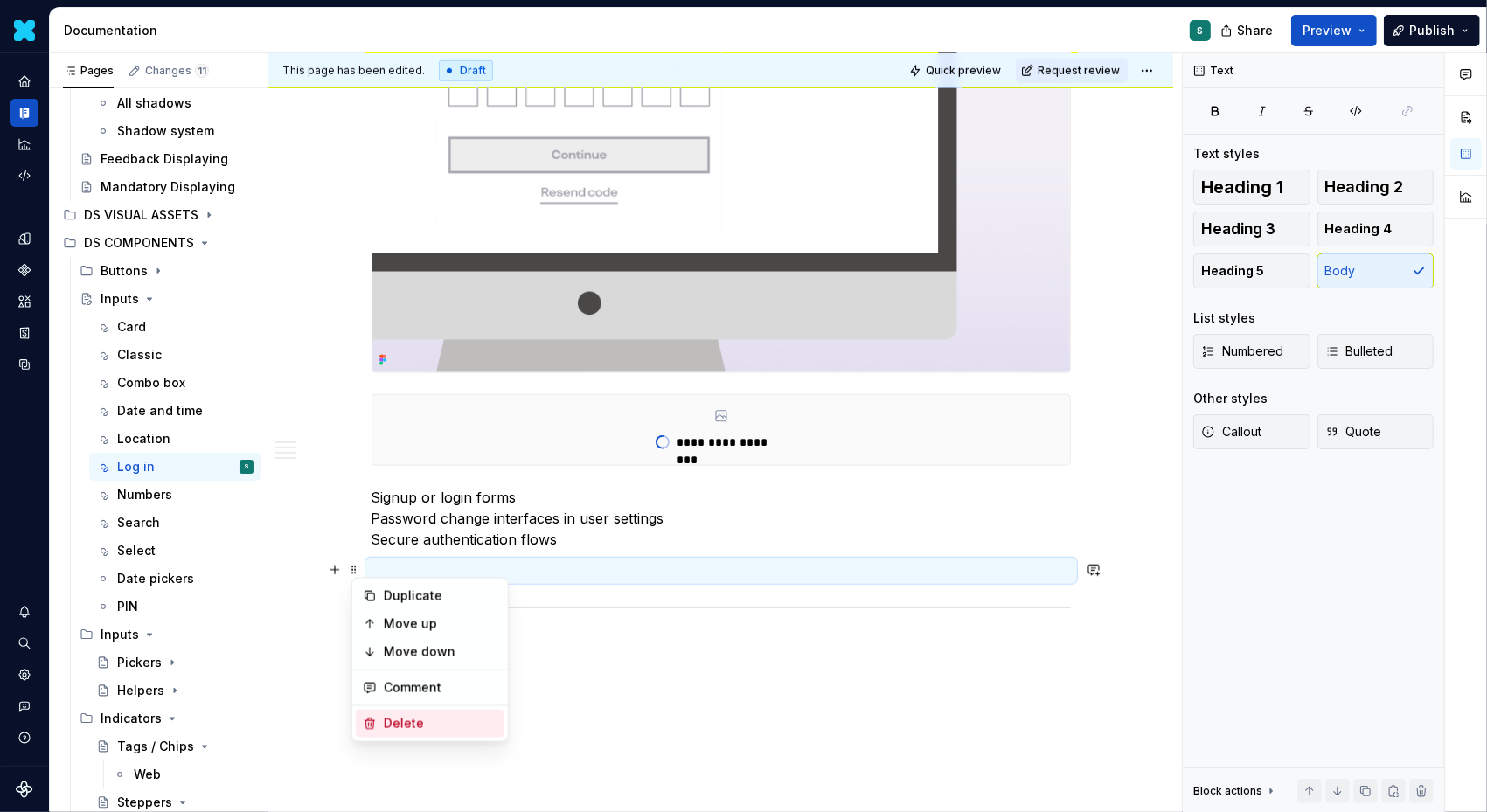
click at [405, 720] on div "Delete" at bounding box center [441, 724] width 114 height 18
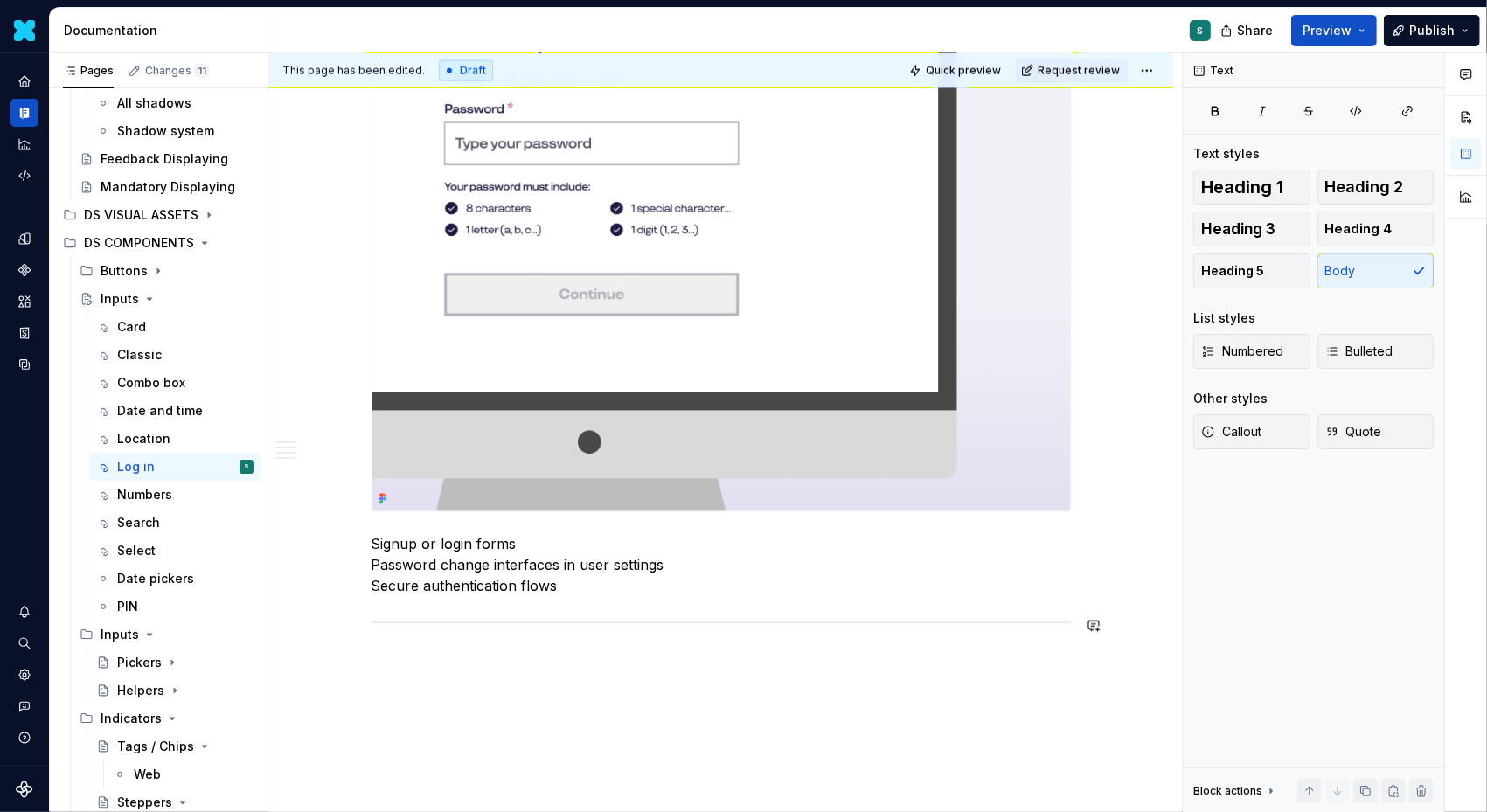
scroll to position [2041, 0]
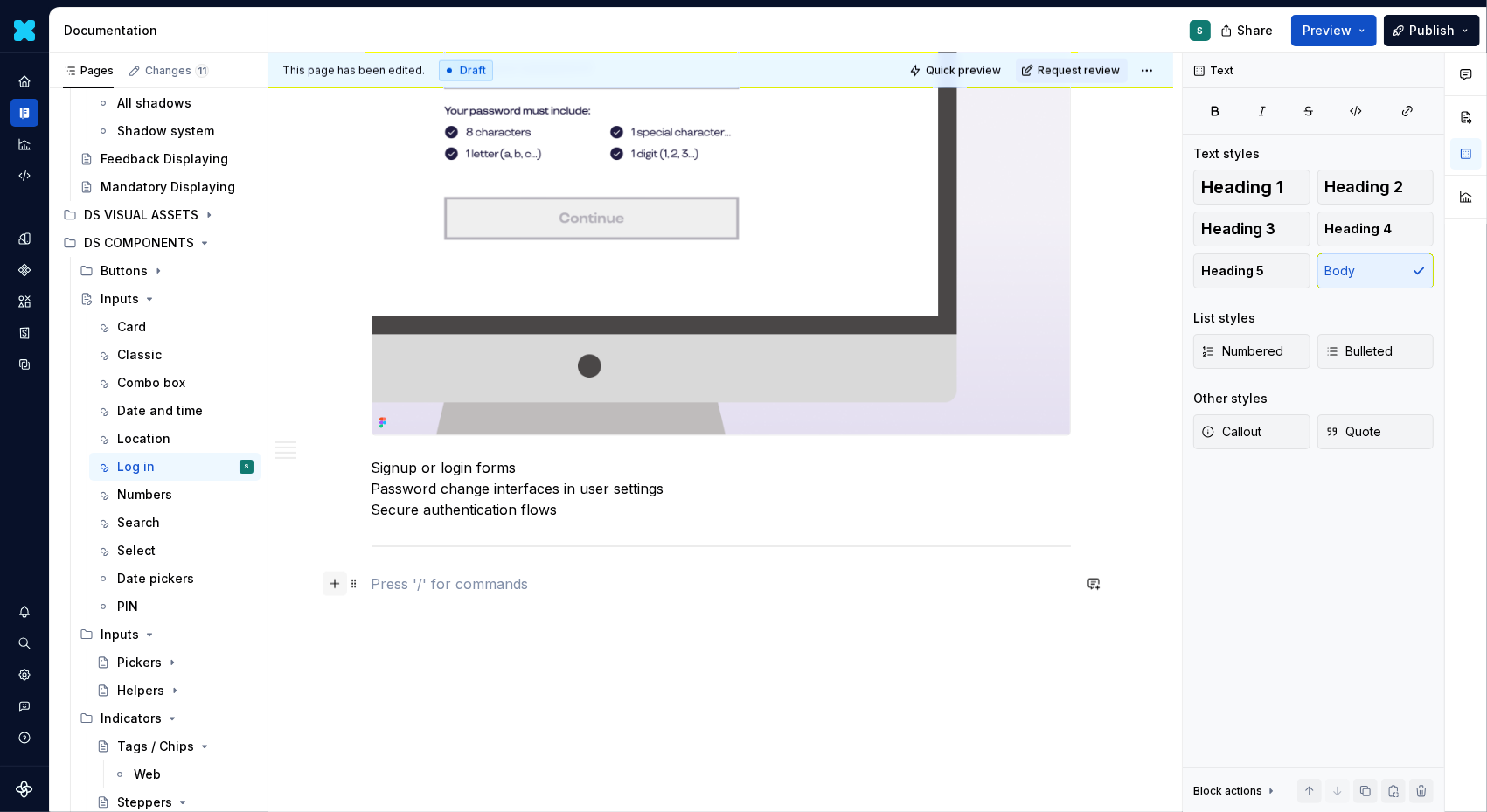
click at [342, 585] on button "button" at bounding box center [334, 583] width 24 height 24
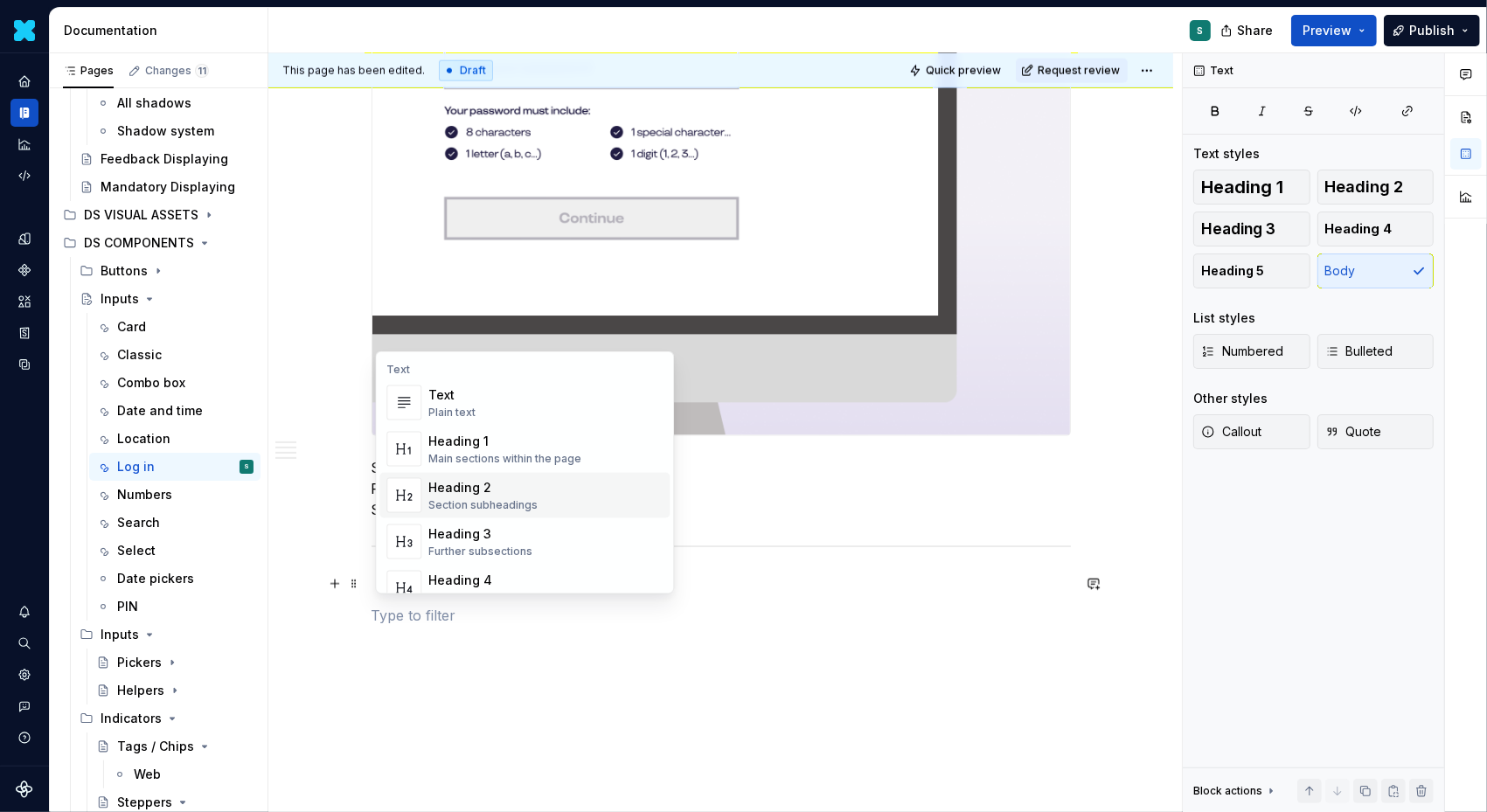
click at [488, 485] on div "Heading 2" at bounding box center [483, 488] width 110 height 18
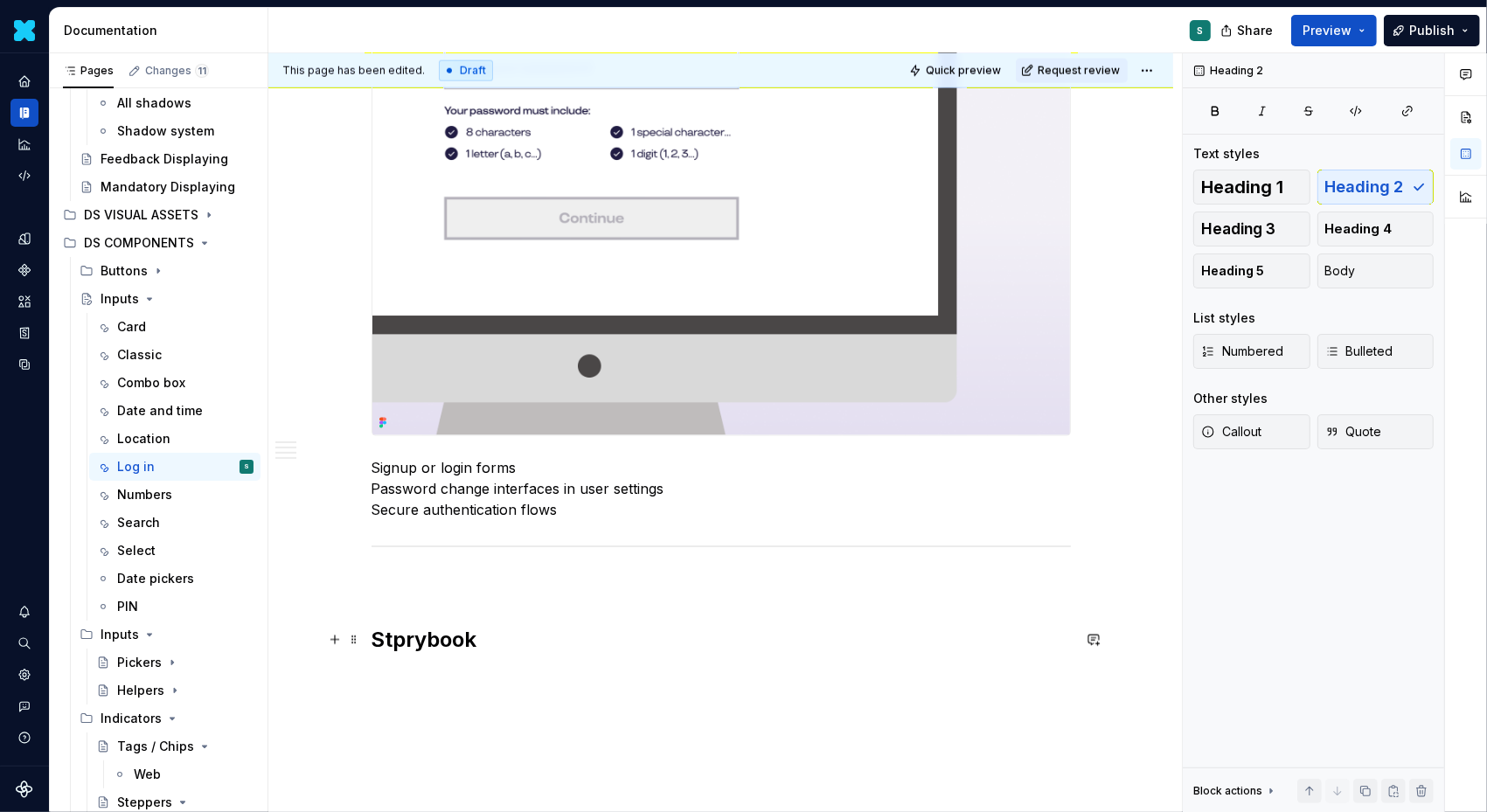
click at [429, 640] on h2 "Stprybook" at bounding box center [721, 639] width 700 height 28
click at [358, 583] on span at bounding box center [354, 583] width 14 height 24
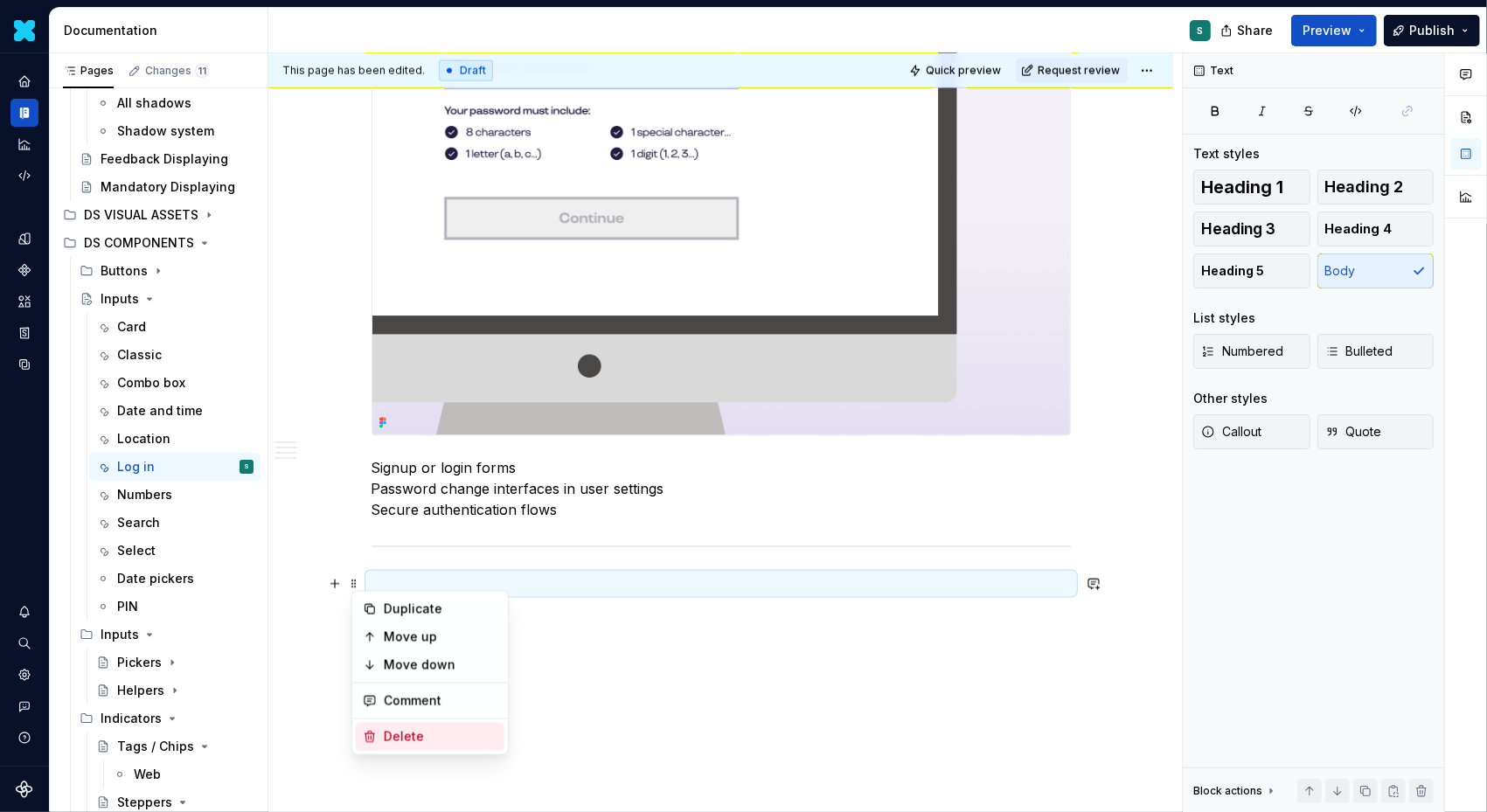
click at [394, 731] on div "Delete" at bounding box center [441, 737] width 114 height 18
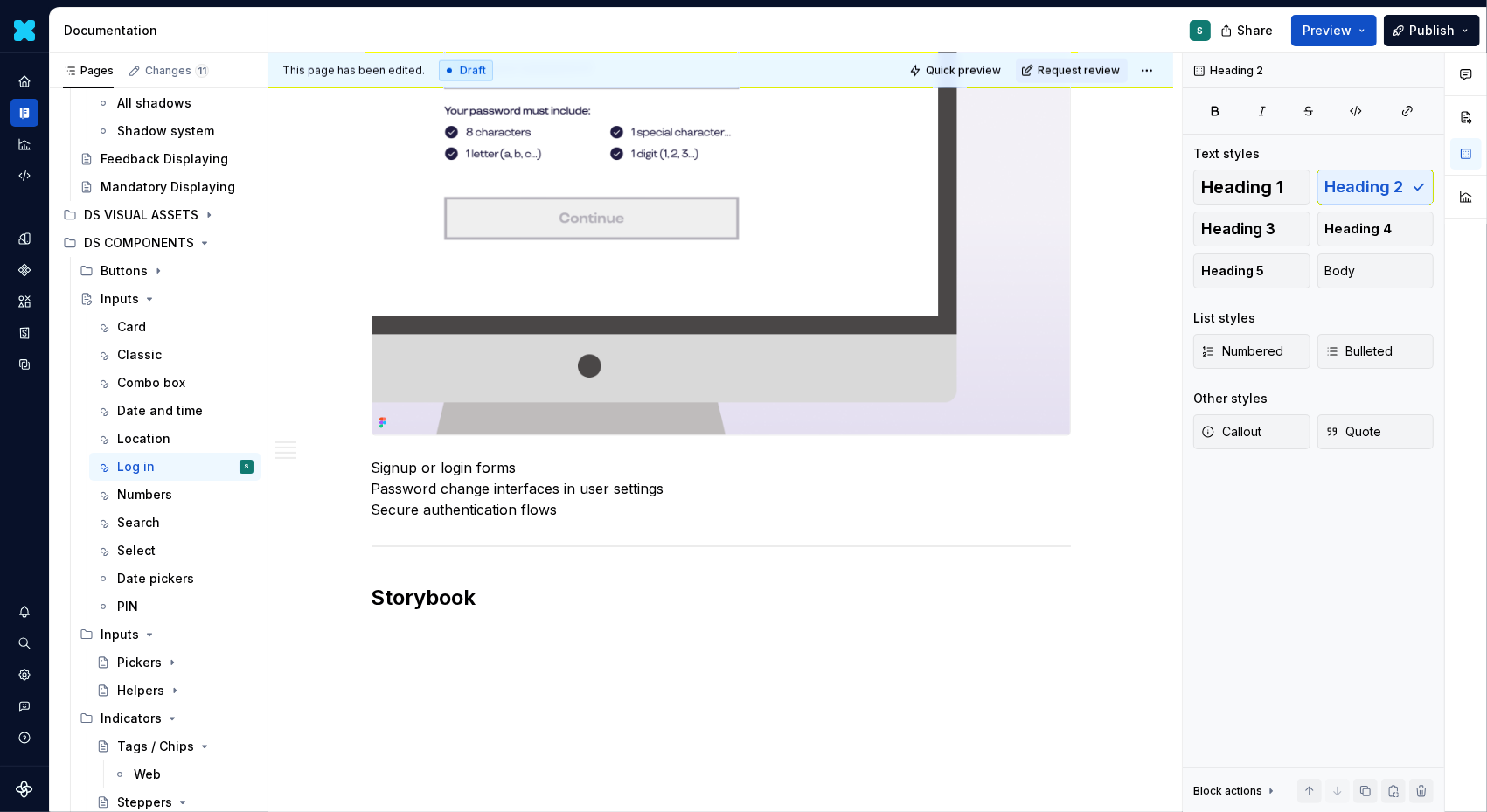
click at [343, 636] on button "button" at bounding box center [334, 636] width 24 height 24
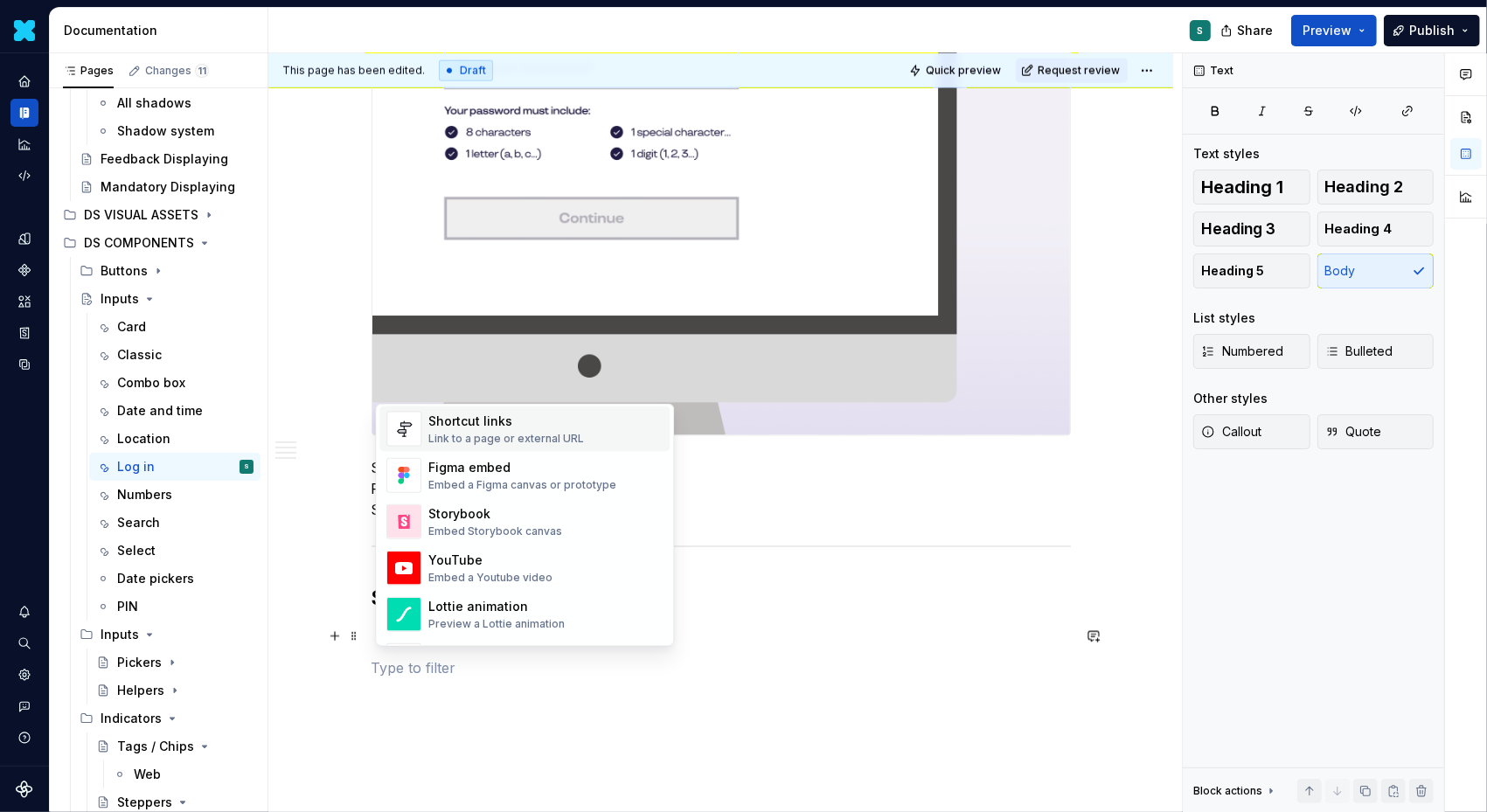
scroll to position [838, 0]
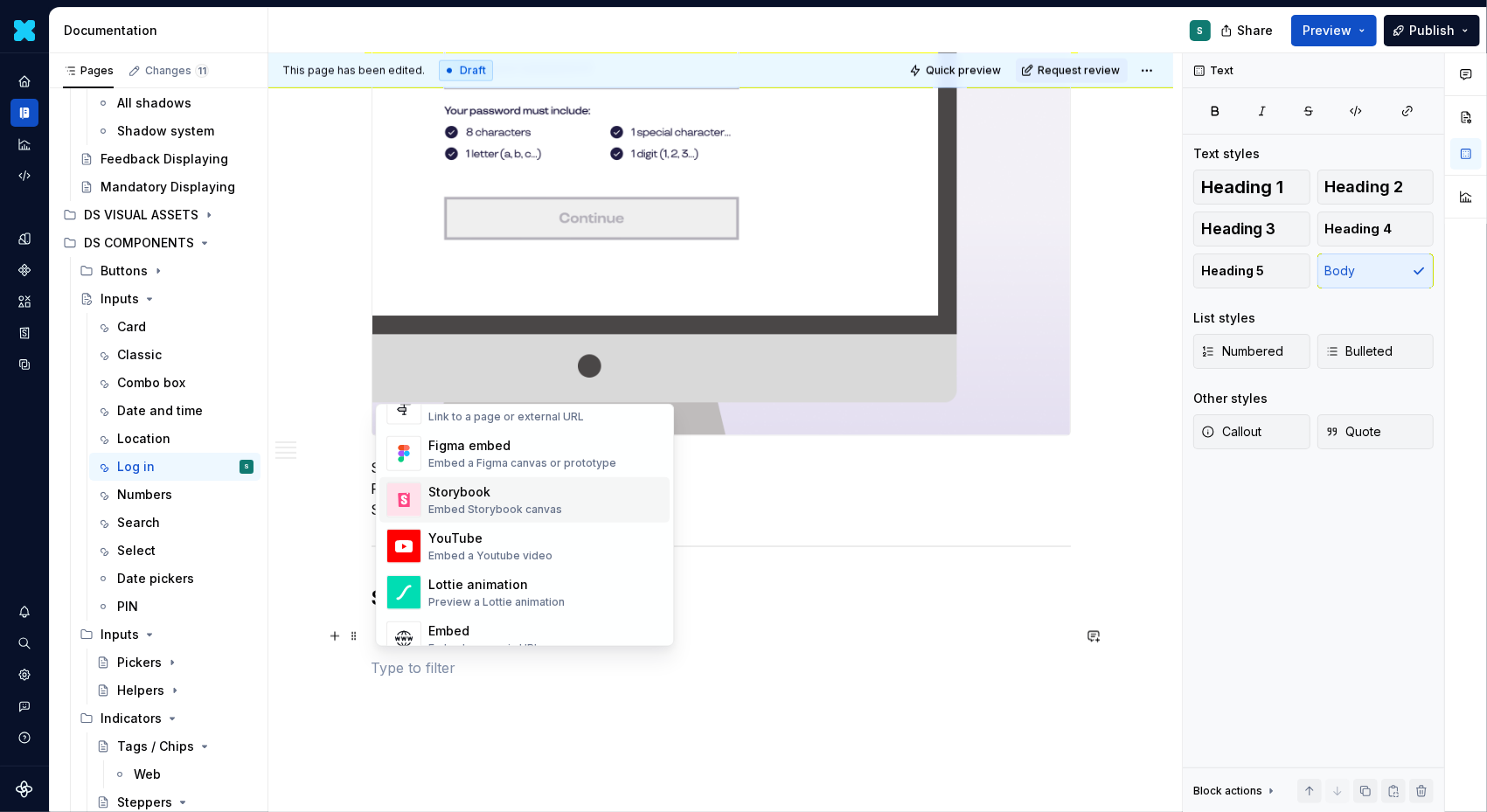
click at [456, 490] on div "Storybook" at bounding box center [496, 492] width 134 height 18
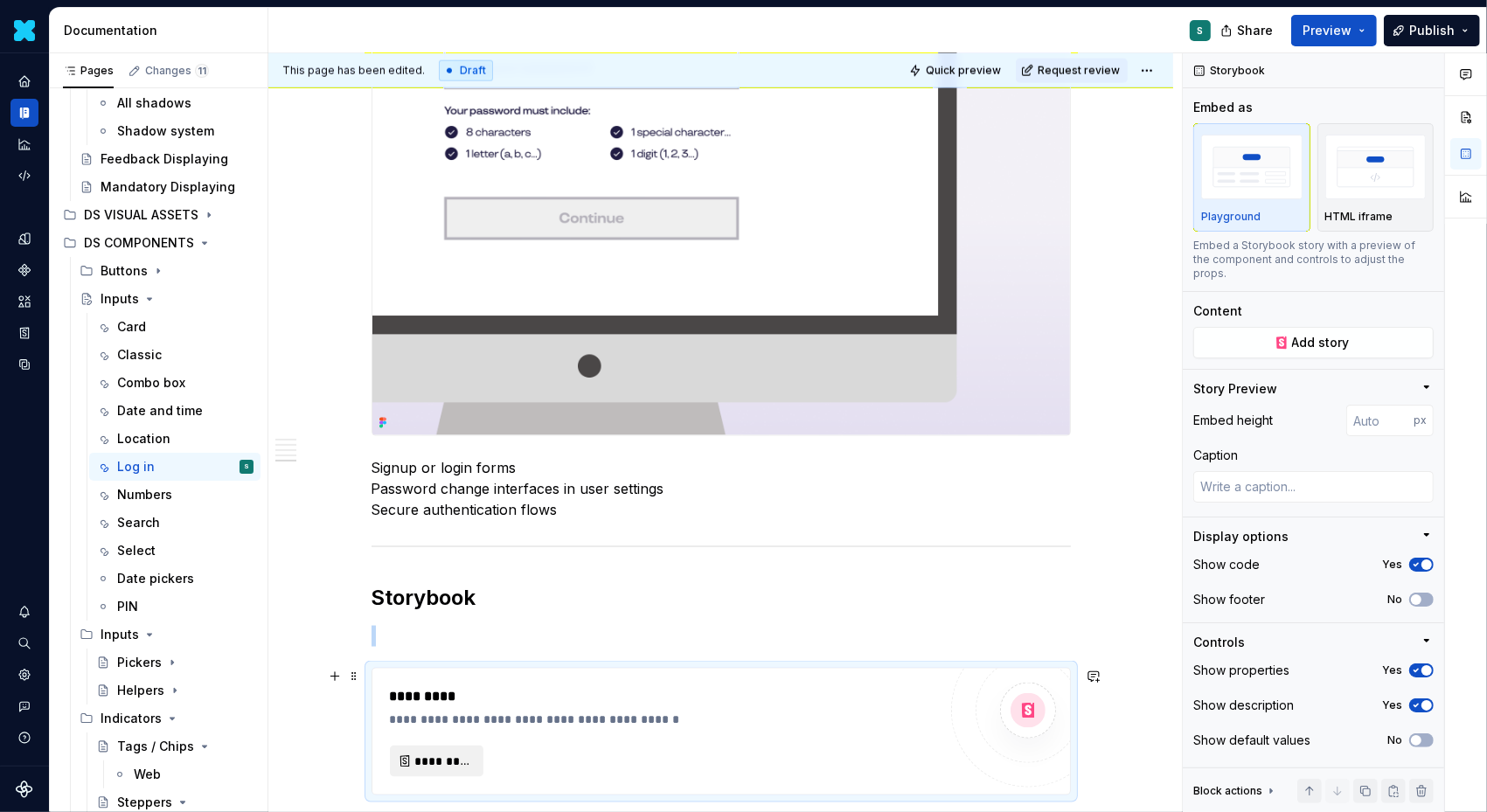
click at [440, 749] on button "*********" at bounding box center [436, 761] width 94 height 31
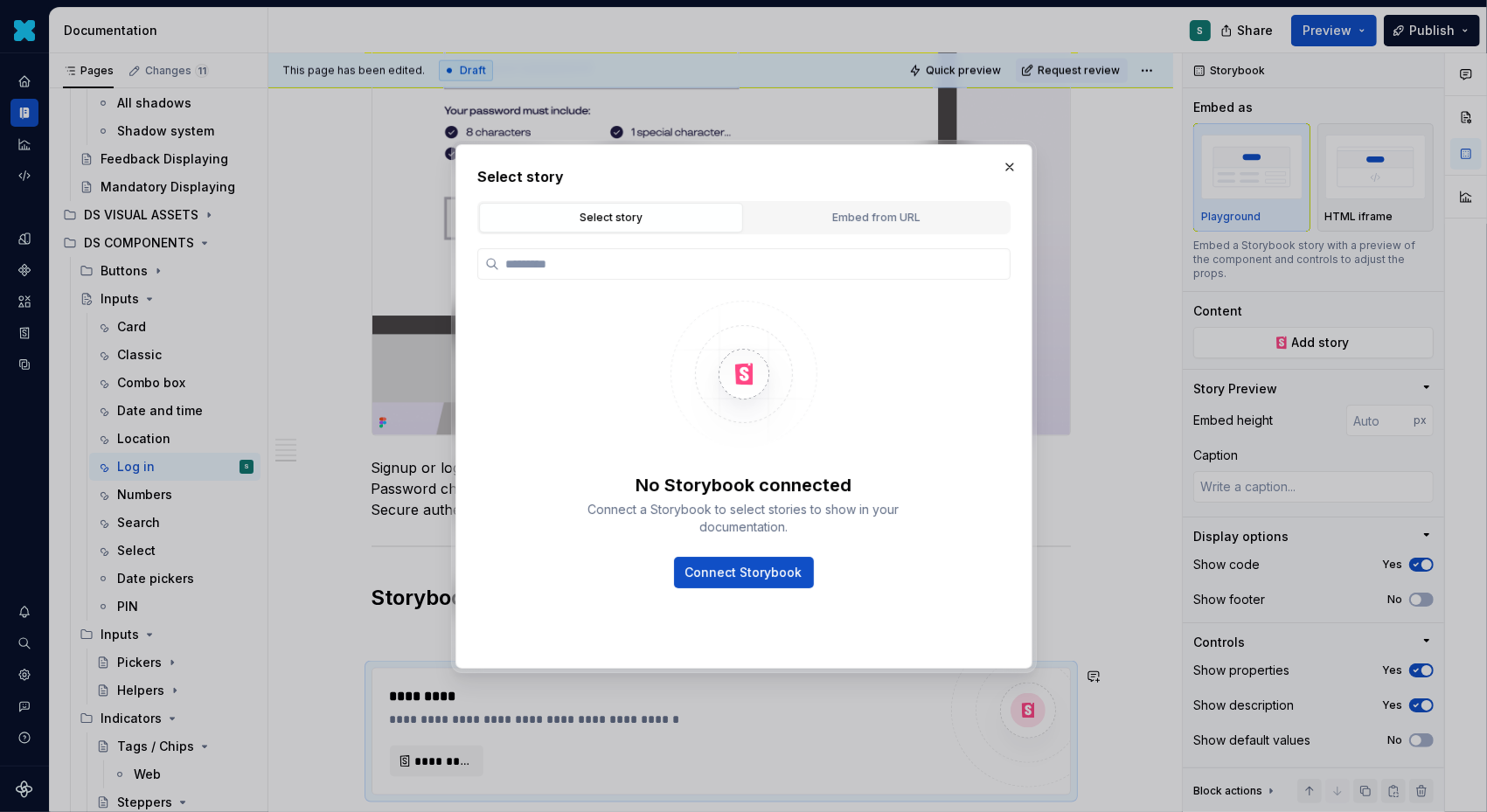
type textarea "*"
click at [834, 220] on div "Embed from URL" at bounding box center [876, 217] width 251 height 18
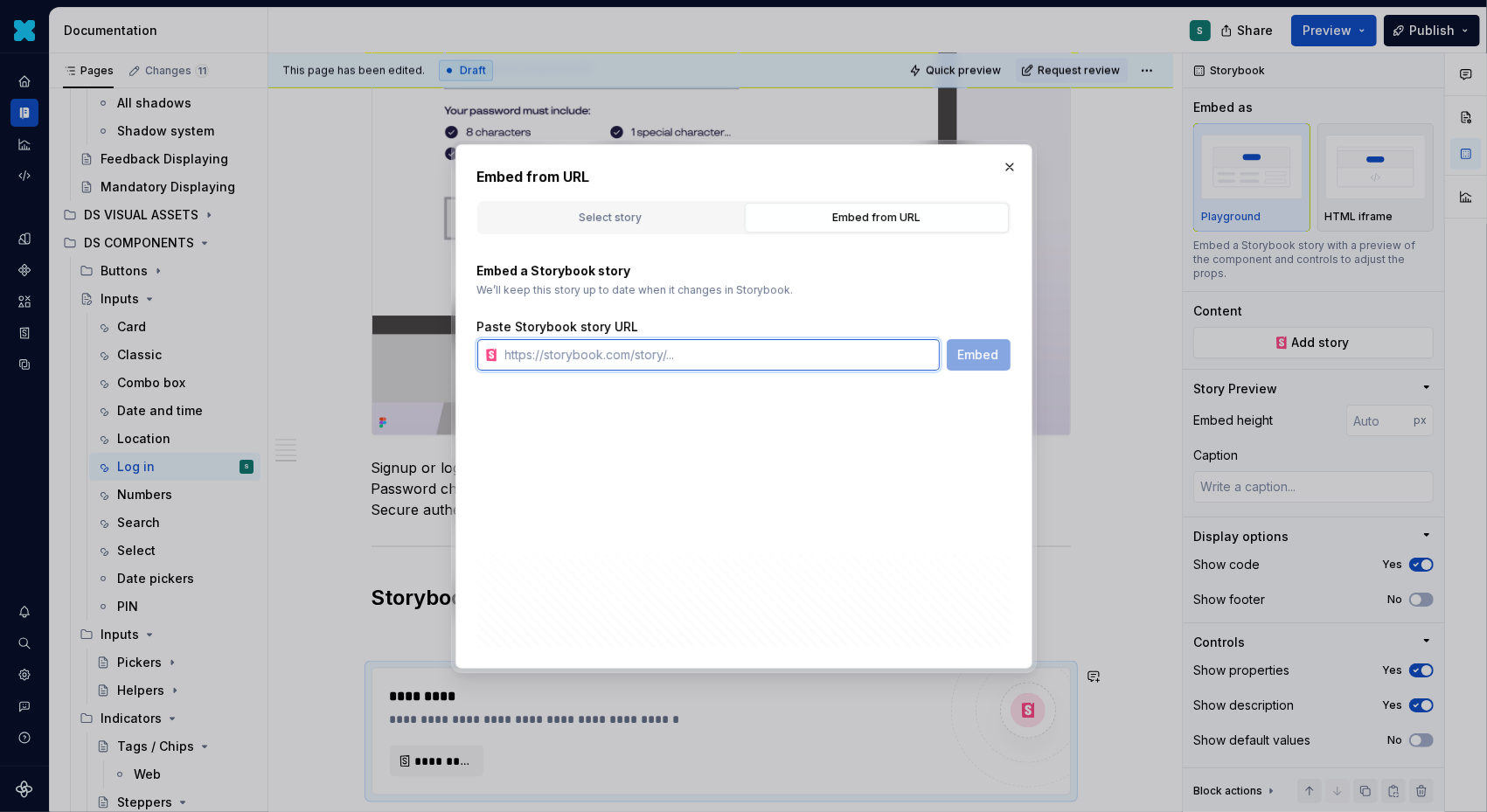
click at [553, 358] on input "text" at bounding box center [719, 355] width 441 height 31
paste input "[URL][DOMAIN_NAME]"
type input "[URL][DOMAIN_NAME]"
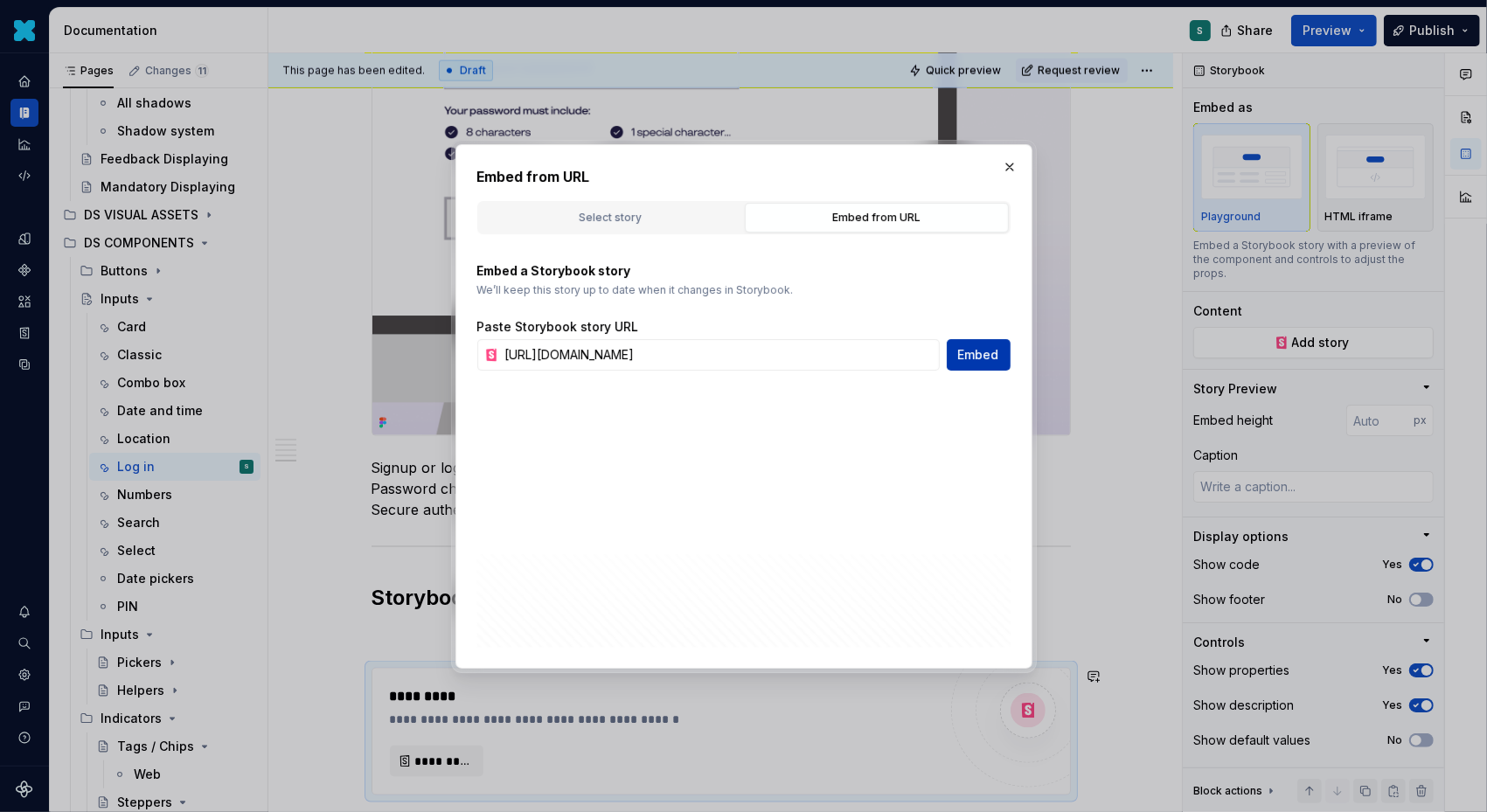
click at [968, 351] on span "Embed" at bounding box center [979, 355] width 41 height 18
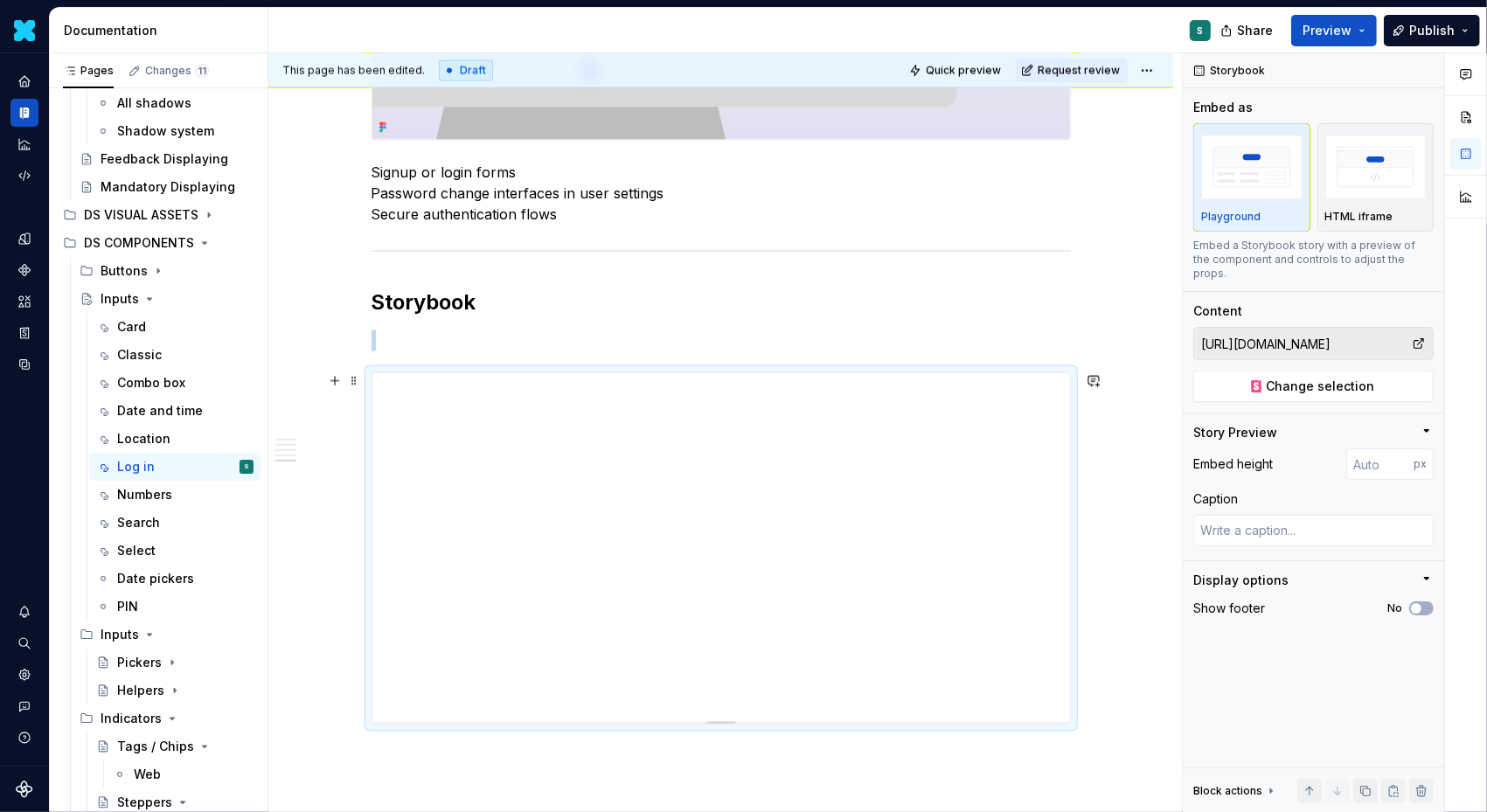
scroll to position [2343, 0]
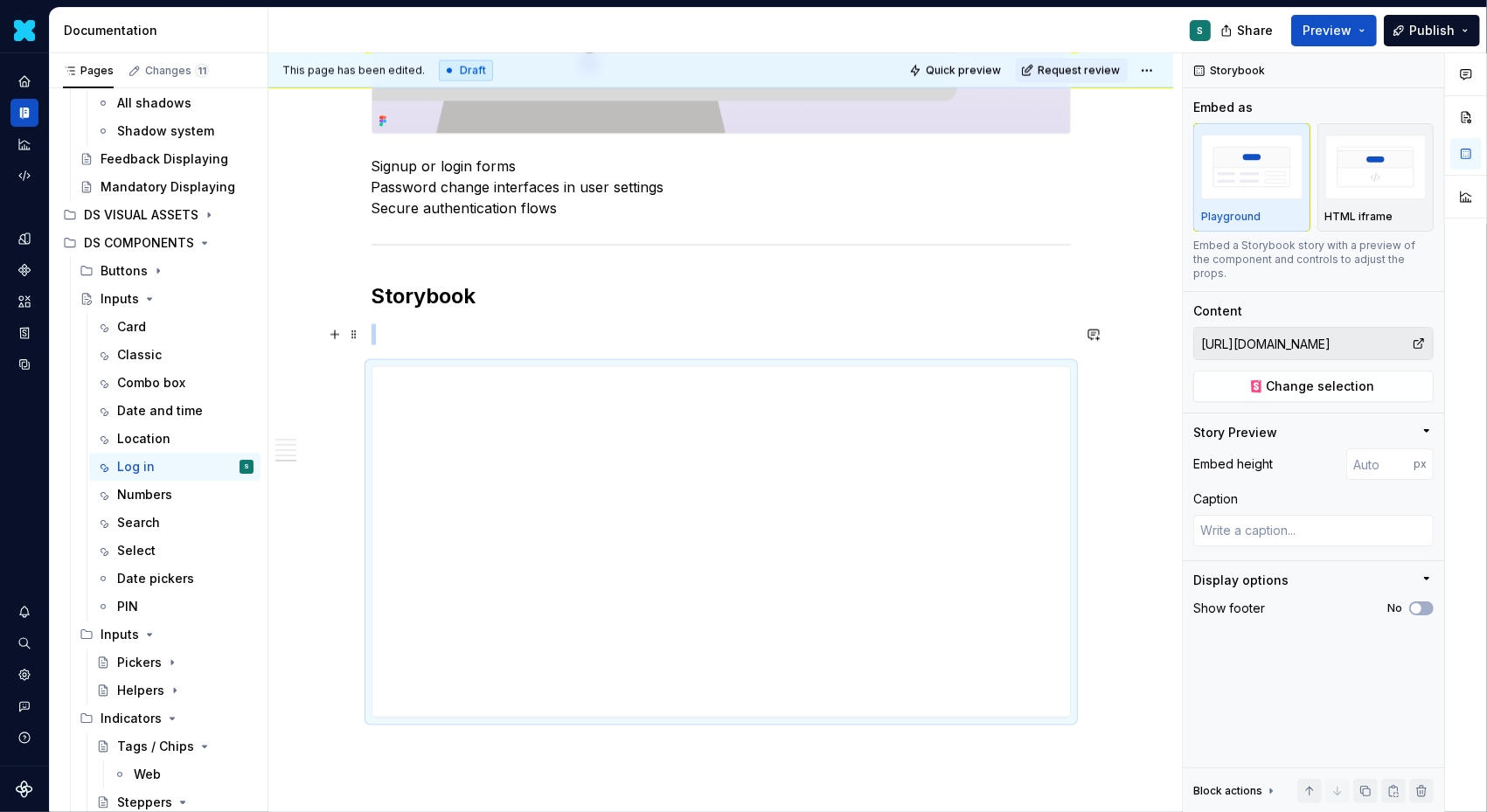
click at [351, 331] on span at bounding box center [354, 334] width 14 height 24
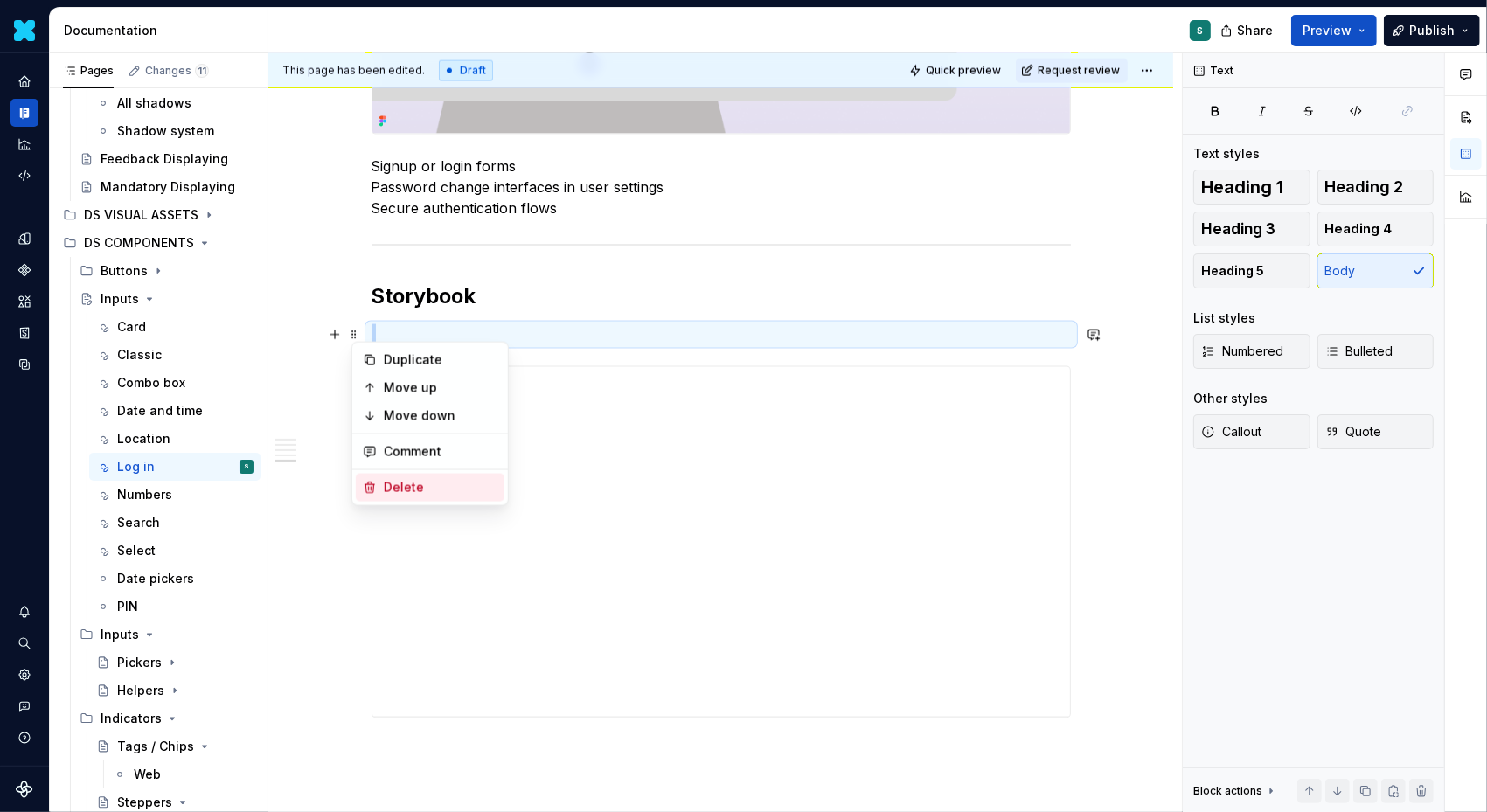
click at [406, 485] on div "Delete" at bounding box center [441, 488] width 114 height 18
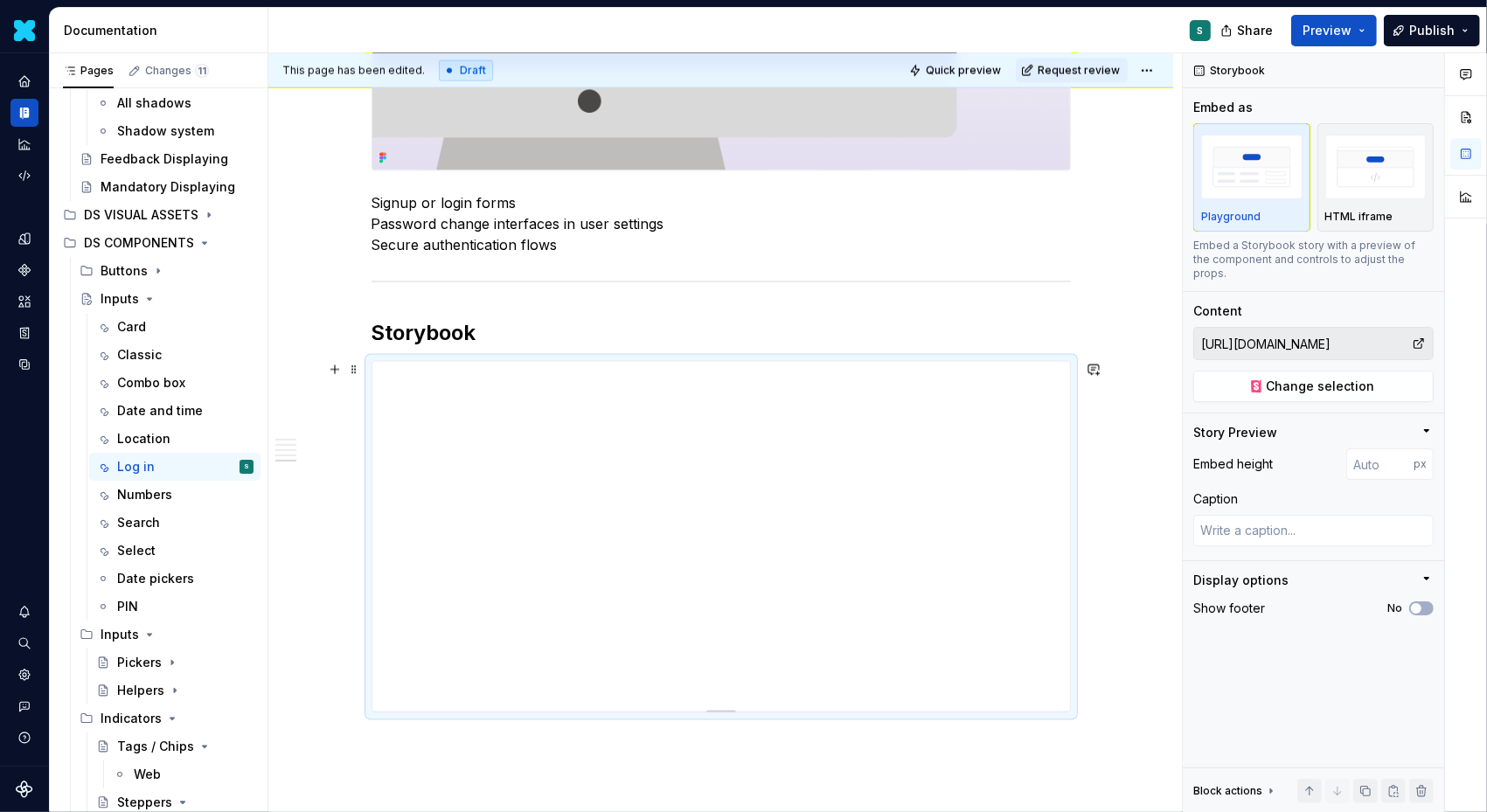
scroll to position [2469, 0]
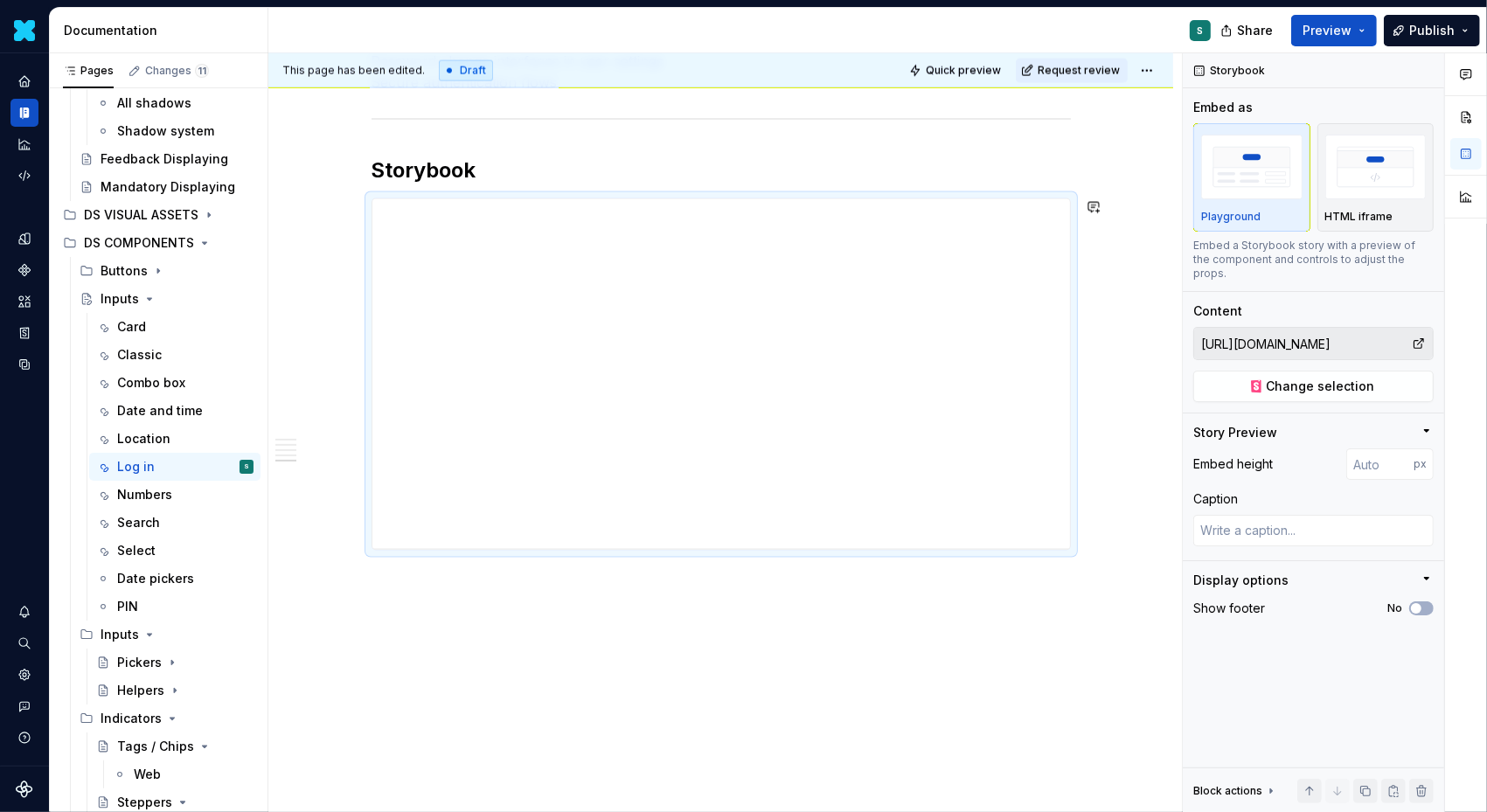
click at [394, 586] on div "This page has been edited. Draft Quick preview Request review Inputs Edit heade…" at bounding box center [725, 433] width 914 height 759
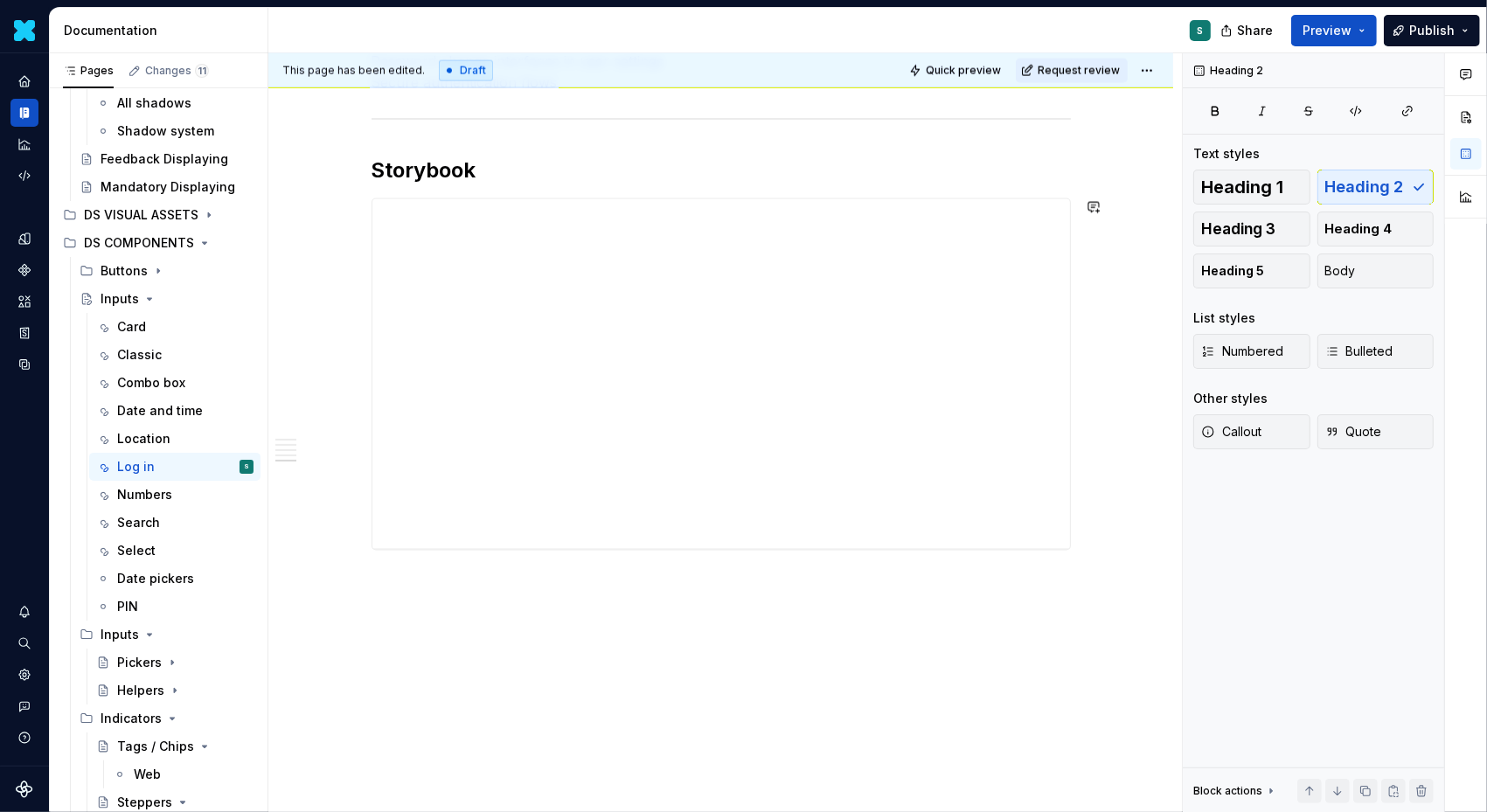
click at [370, 596] on div "This page has been edited. Draft Quick preview Request review Inputs Edit heade…" at bounding box center [725, 433] width 914 height 759
click at [344, 583] on button "button" at bounding box center [334, 580] width 24 height 24
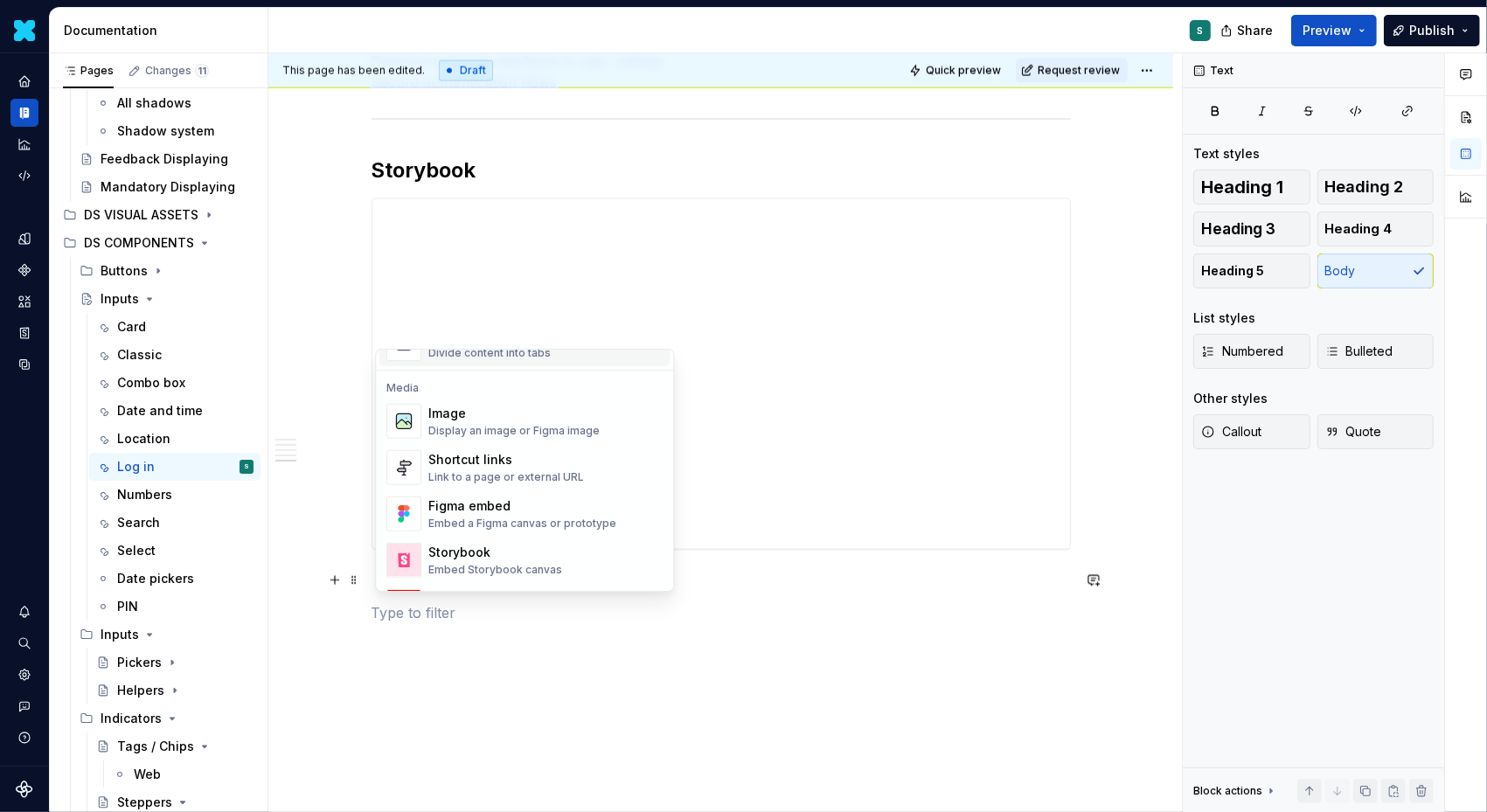
scroll to position [727, 0]
click at [483, 543] on div "Storybook" at bounding box center [496, 547] width 134 height 18
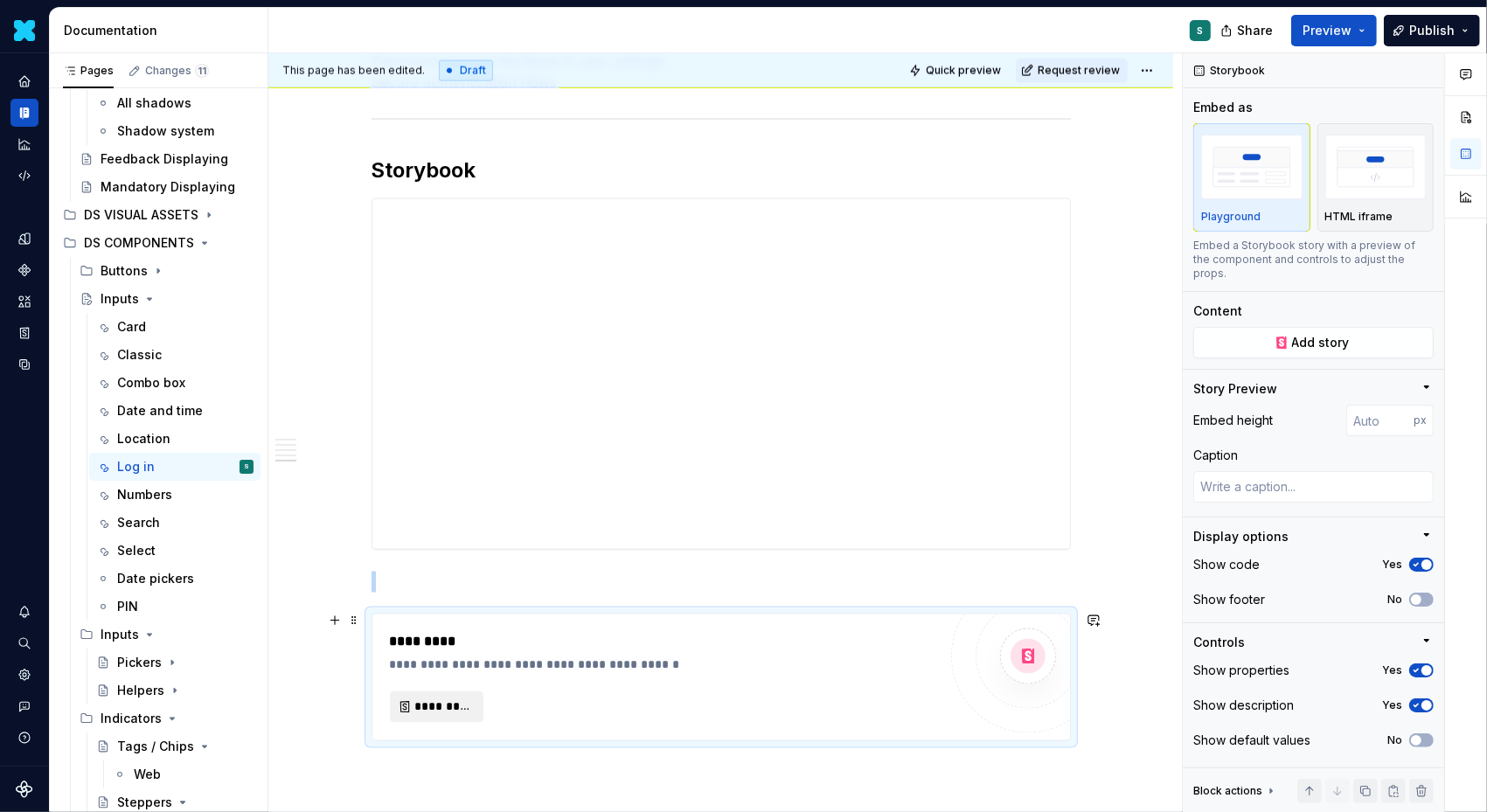
click at [437, 703] on span "*********" at bounding box center [444, 708] width 57 height 18
type textarea "*"
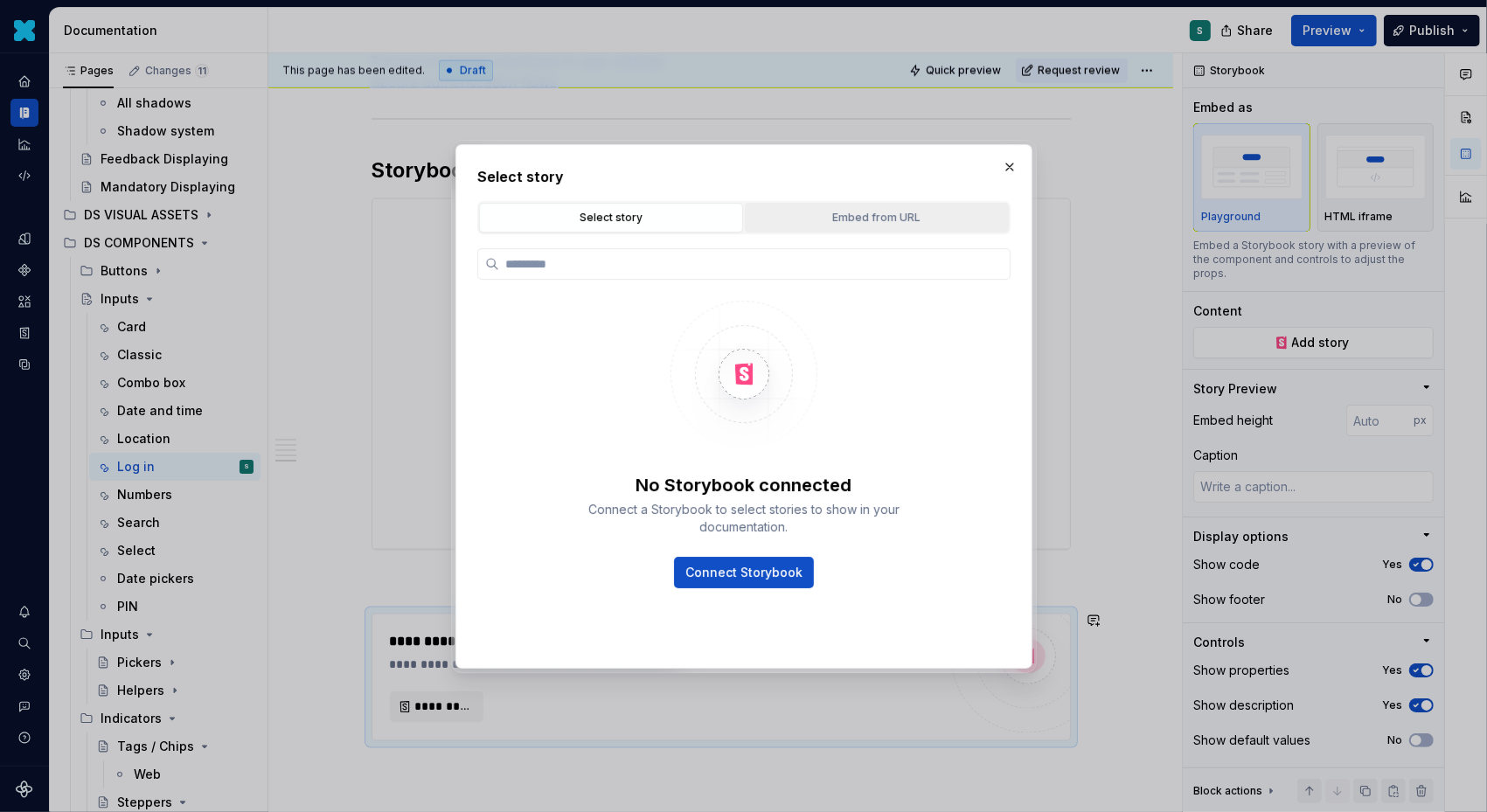
click at [800, 226] on button "Embed from URL" at bounding box center [877, 217] width 264 height 29
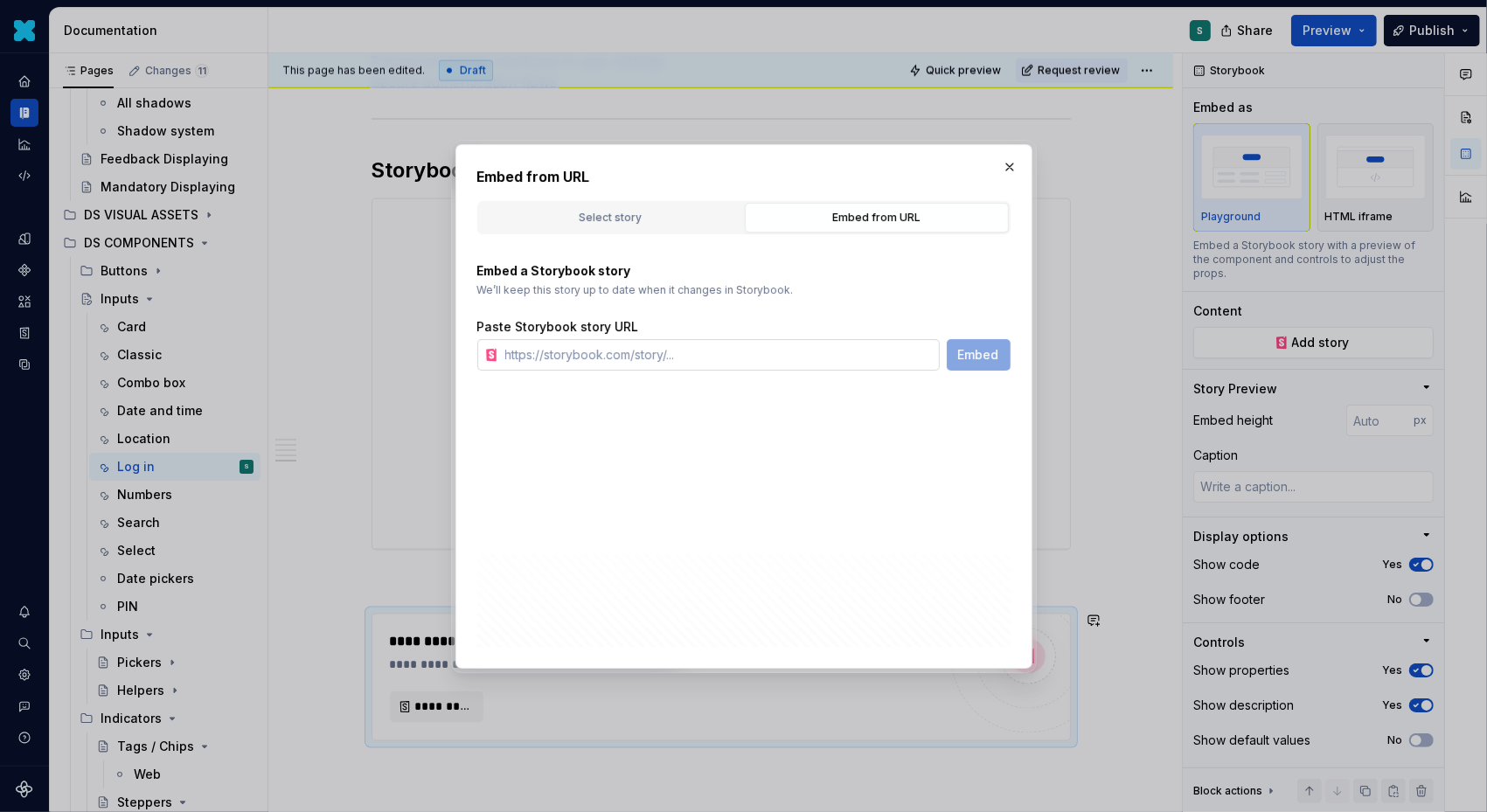
click at [705, 342] on input "text" at bounding box center [719, 355] width 441 height 31
click at [579, 347] on input "text" at bounding box center [719, 355] width 441 height 31
paste input "[URL][DOMAIN_NAME]"
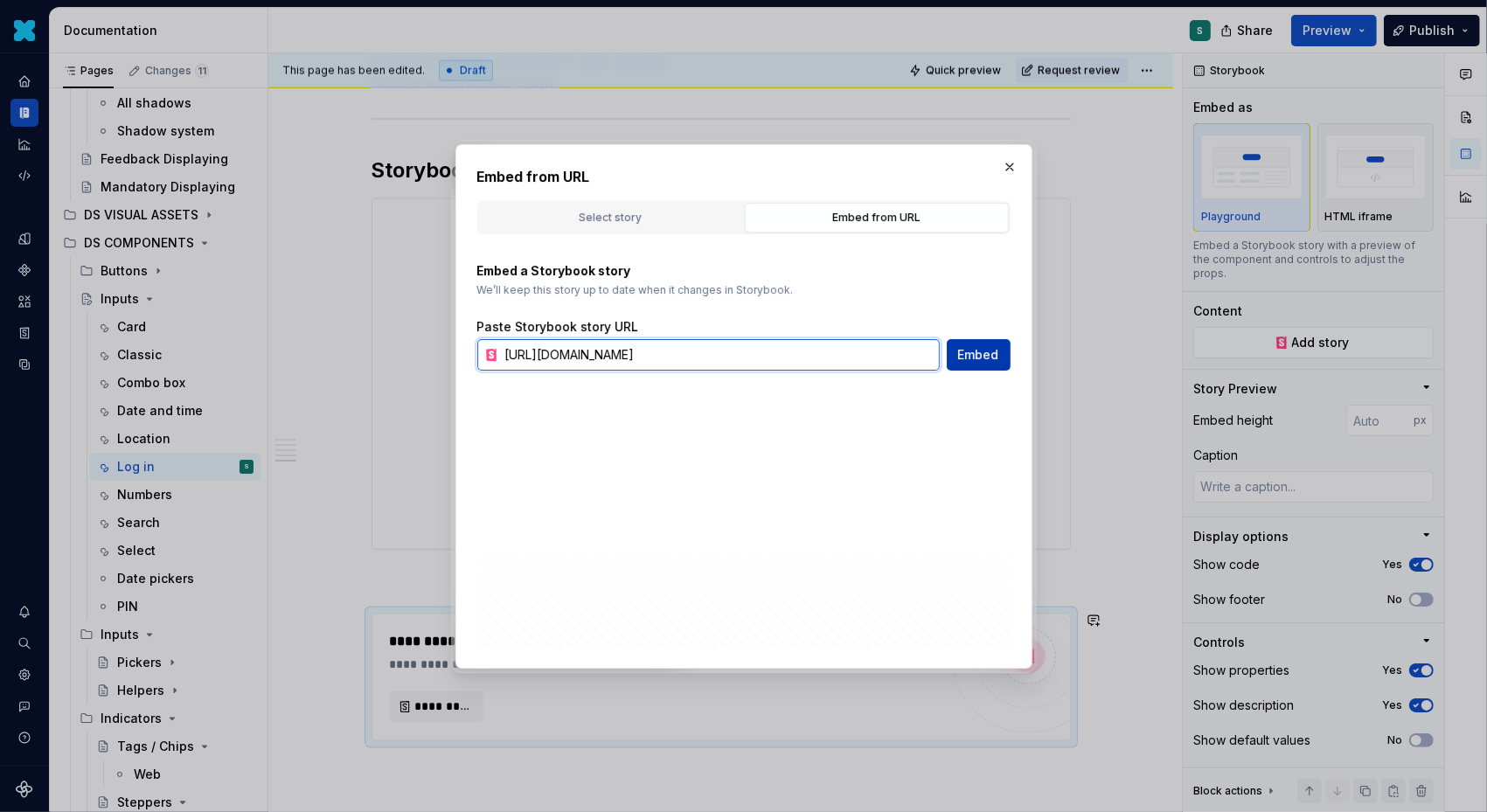
type input "[URL][DOMAIN_NAME]"
click at [975, 360] on span "Embed" at bounding box center [979, 355] width 41 height 18
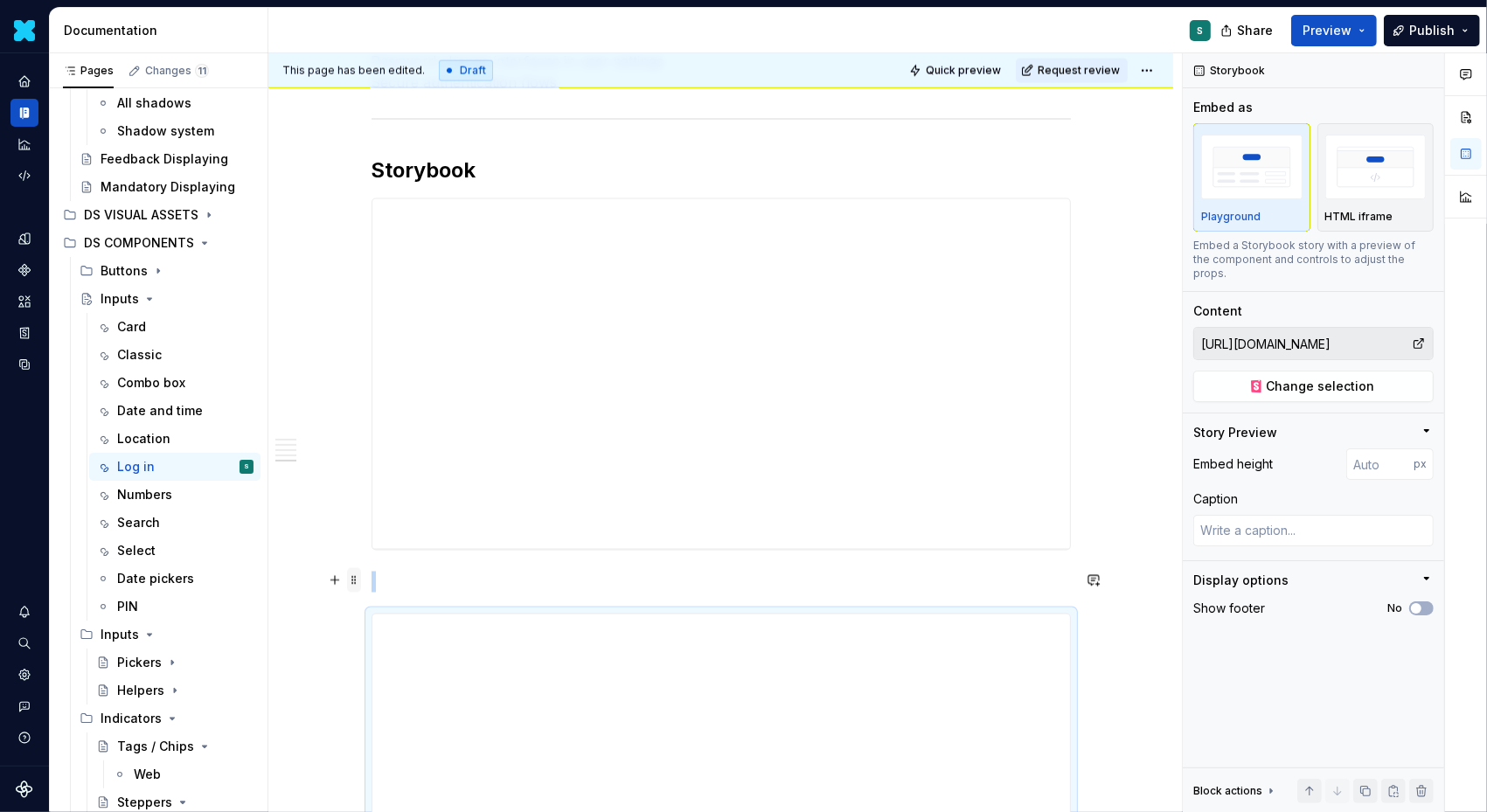
click at [361, 575] on span at bounding box center [354, 580] width 14 height 24
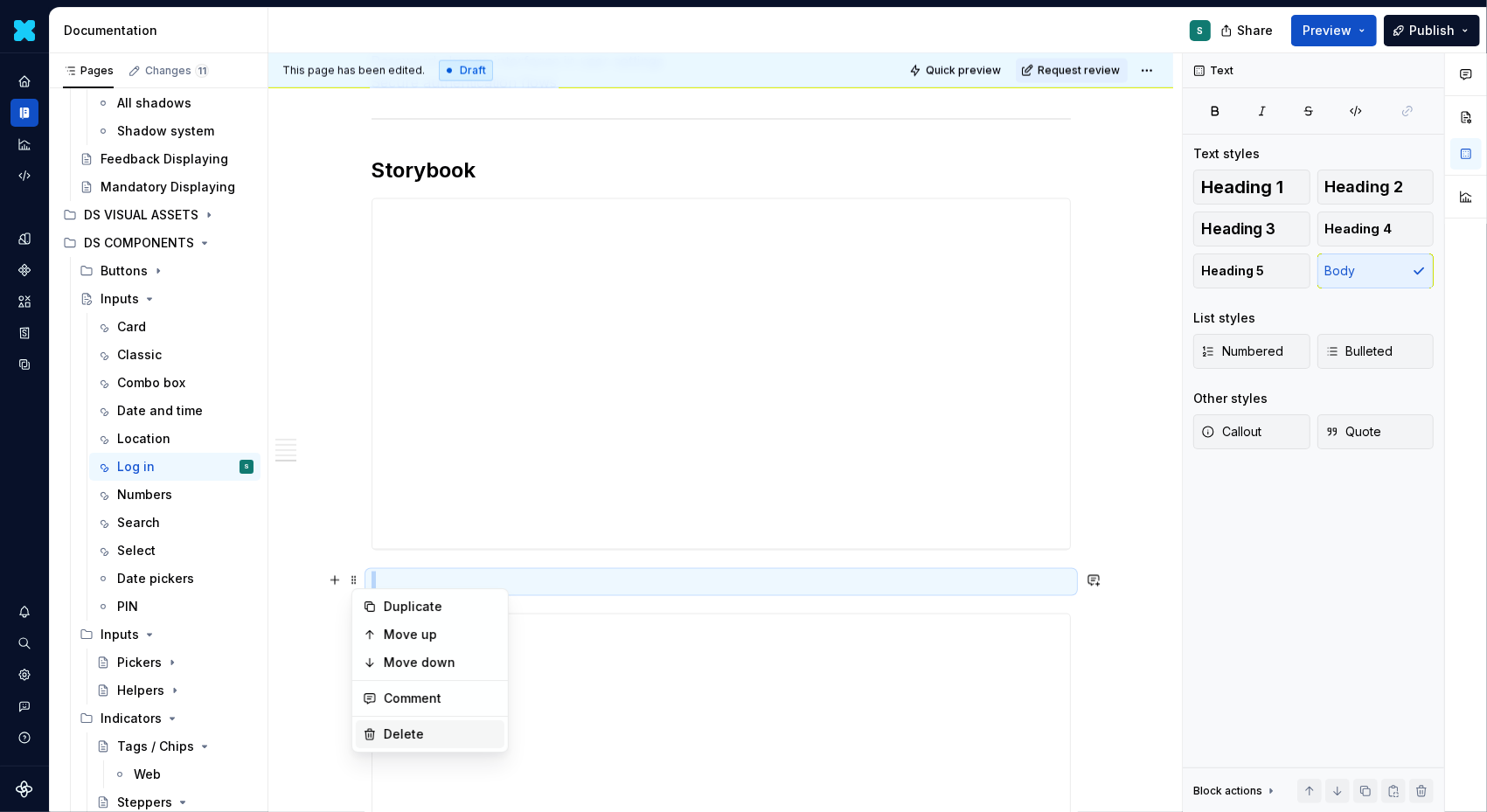
click at [397, 726] on div "Delete" at bounding box center [441, 734] width 114 height 18
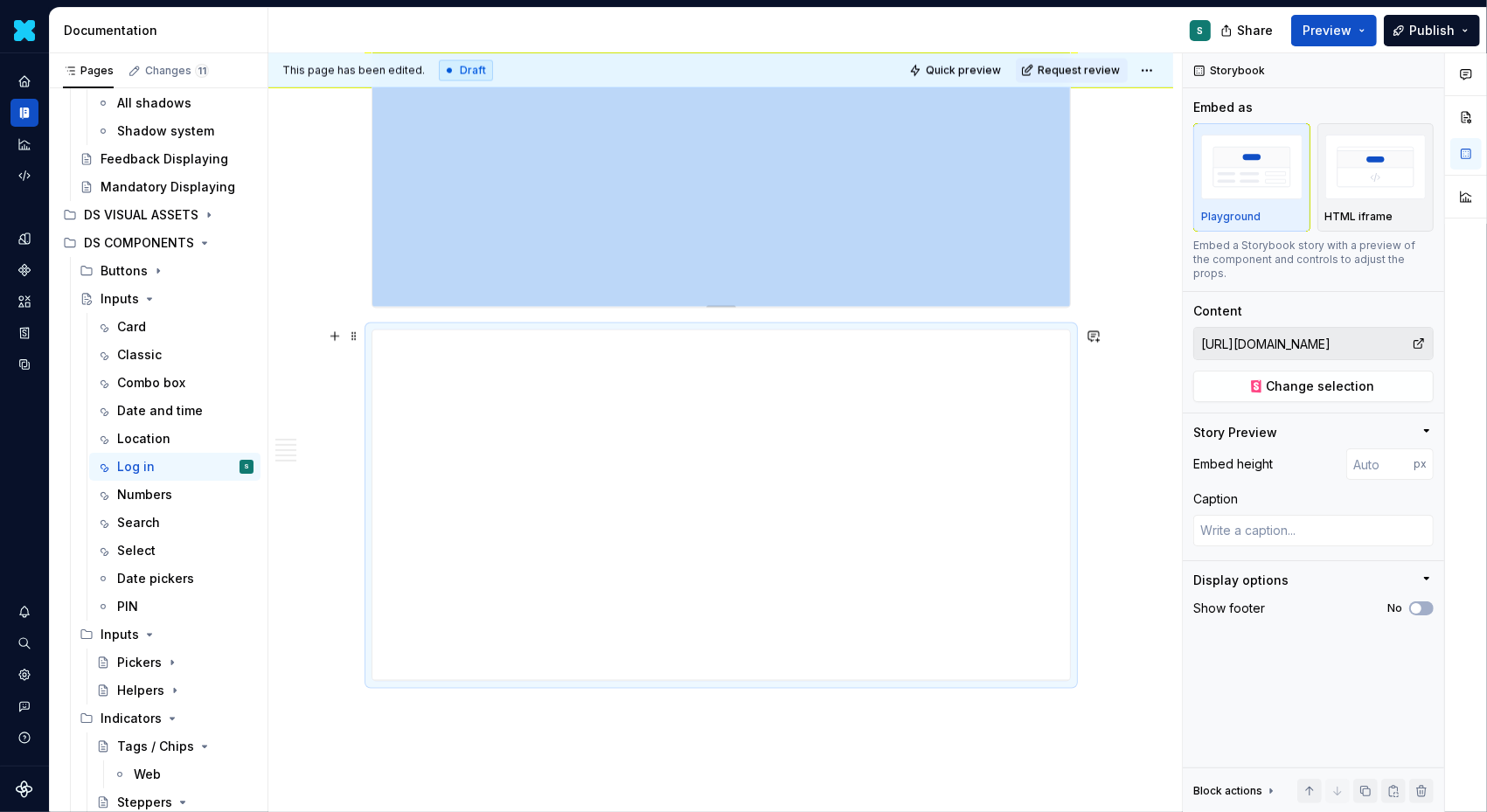
scroll to position [2728, 0]
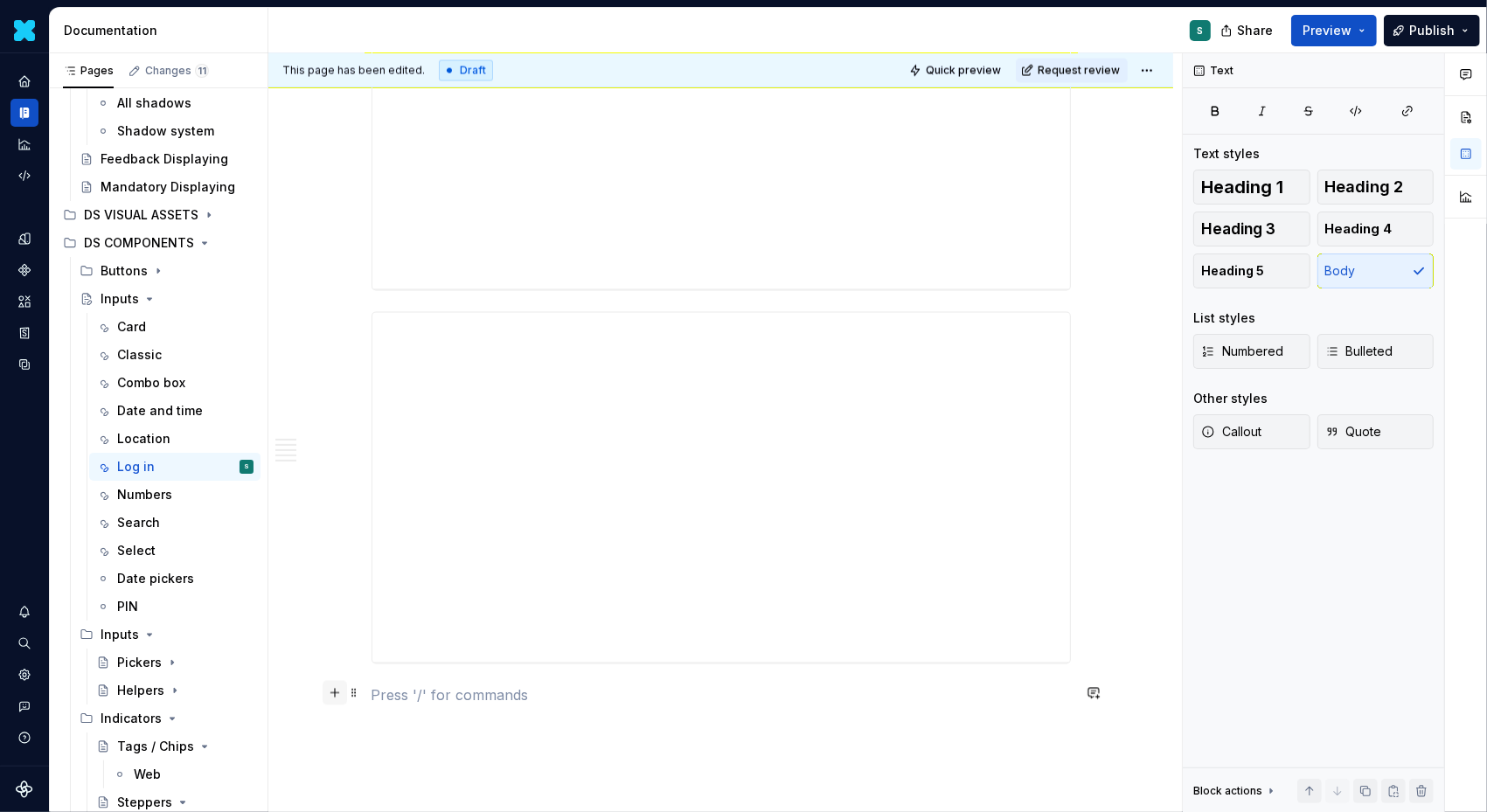
click at [341, 695] on button "button" at bounding box center [334, 693] width 24 height 24
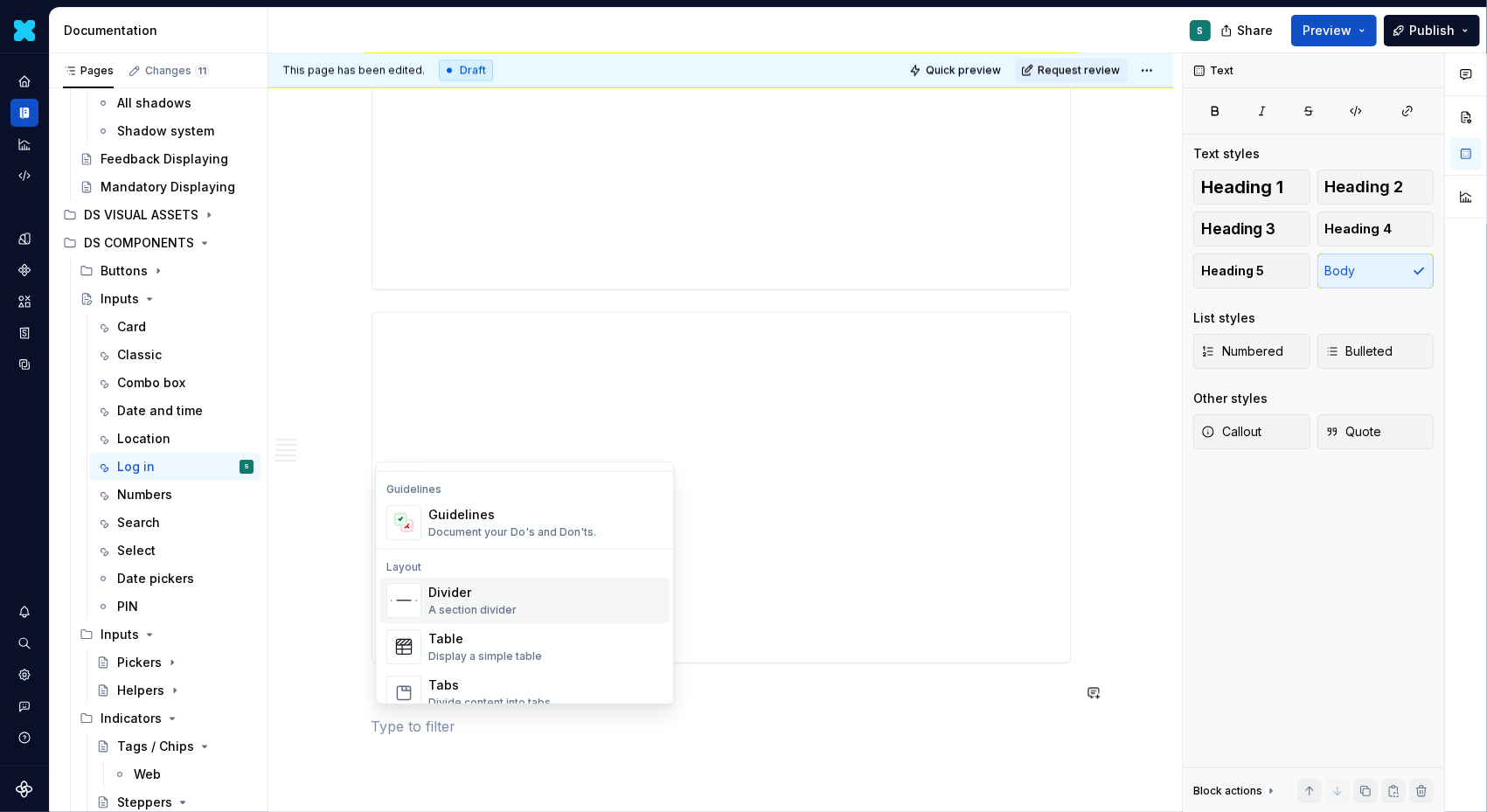
scroll to position [495, 0]
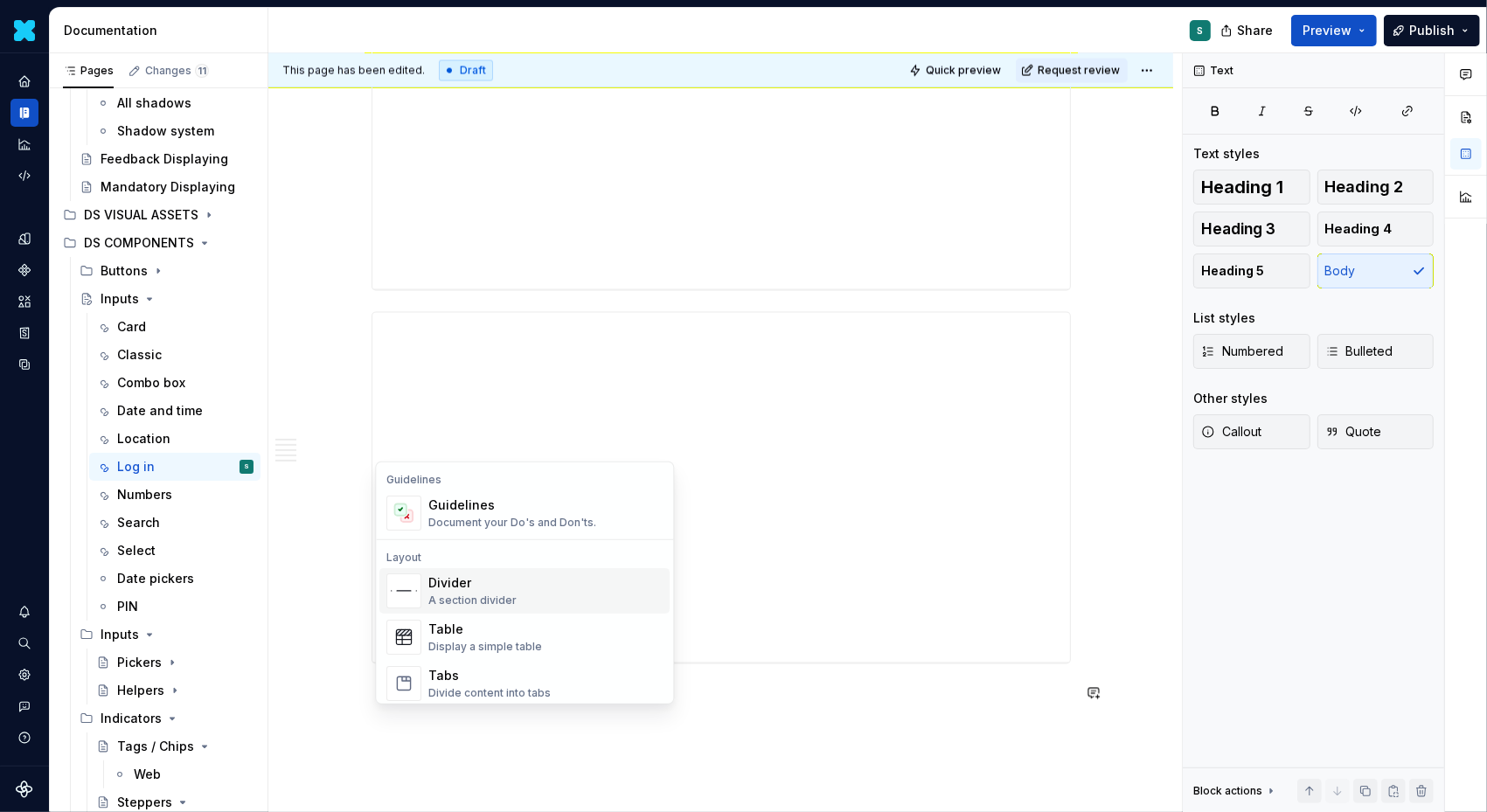
click at [481, 596] on div "A section divider" at bounding box center [472, 601] width 88 height 14
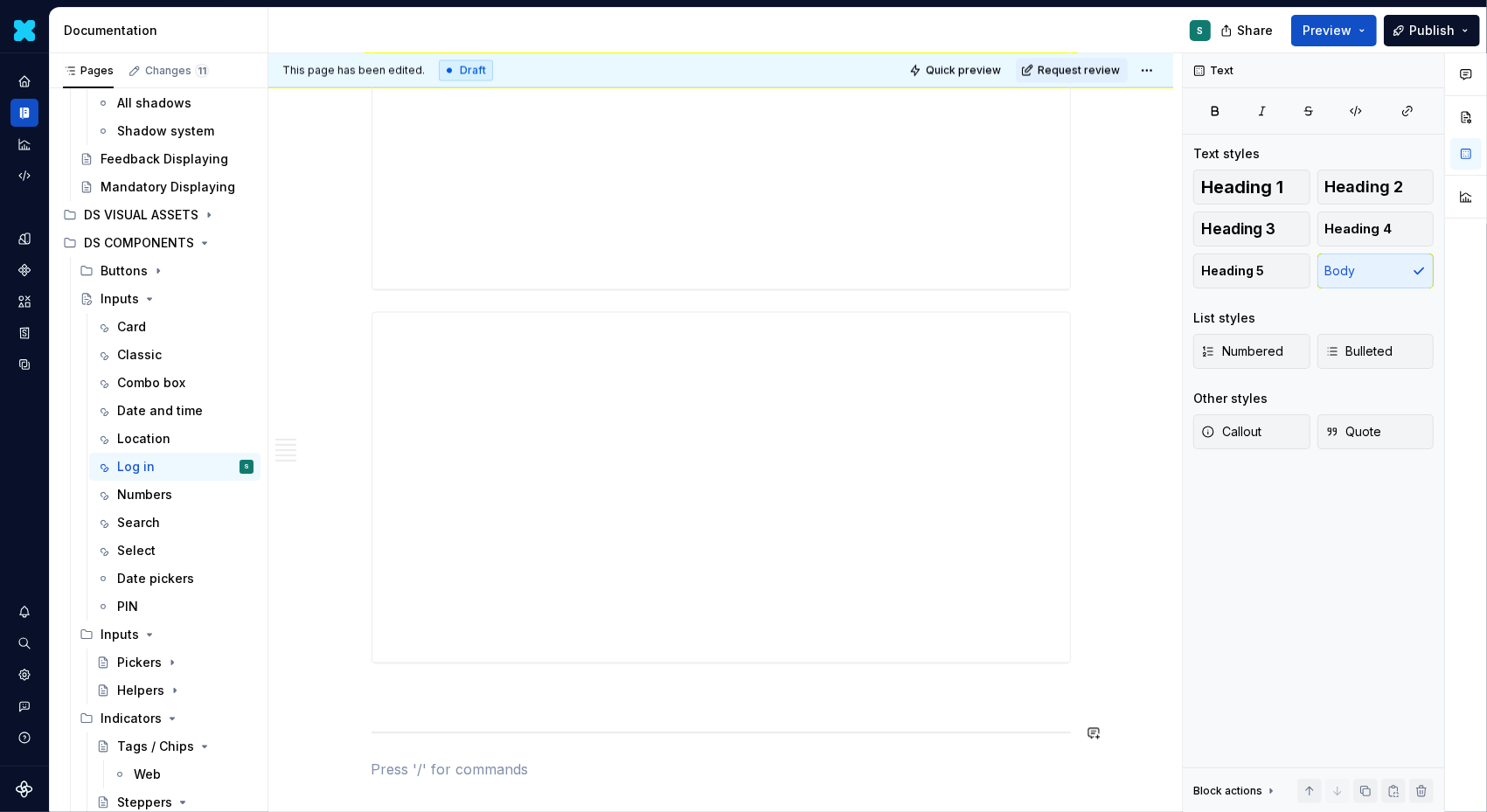
click at [399, 698] on p at bounding box center [721, 696] width 700 height 21
click at [361, 693] on span at bounding box center [354, 693] width 14 height 24
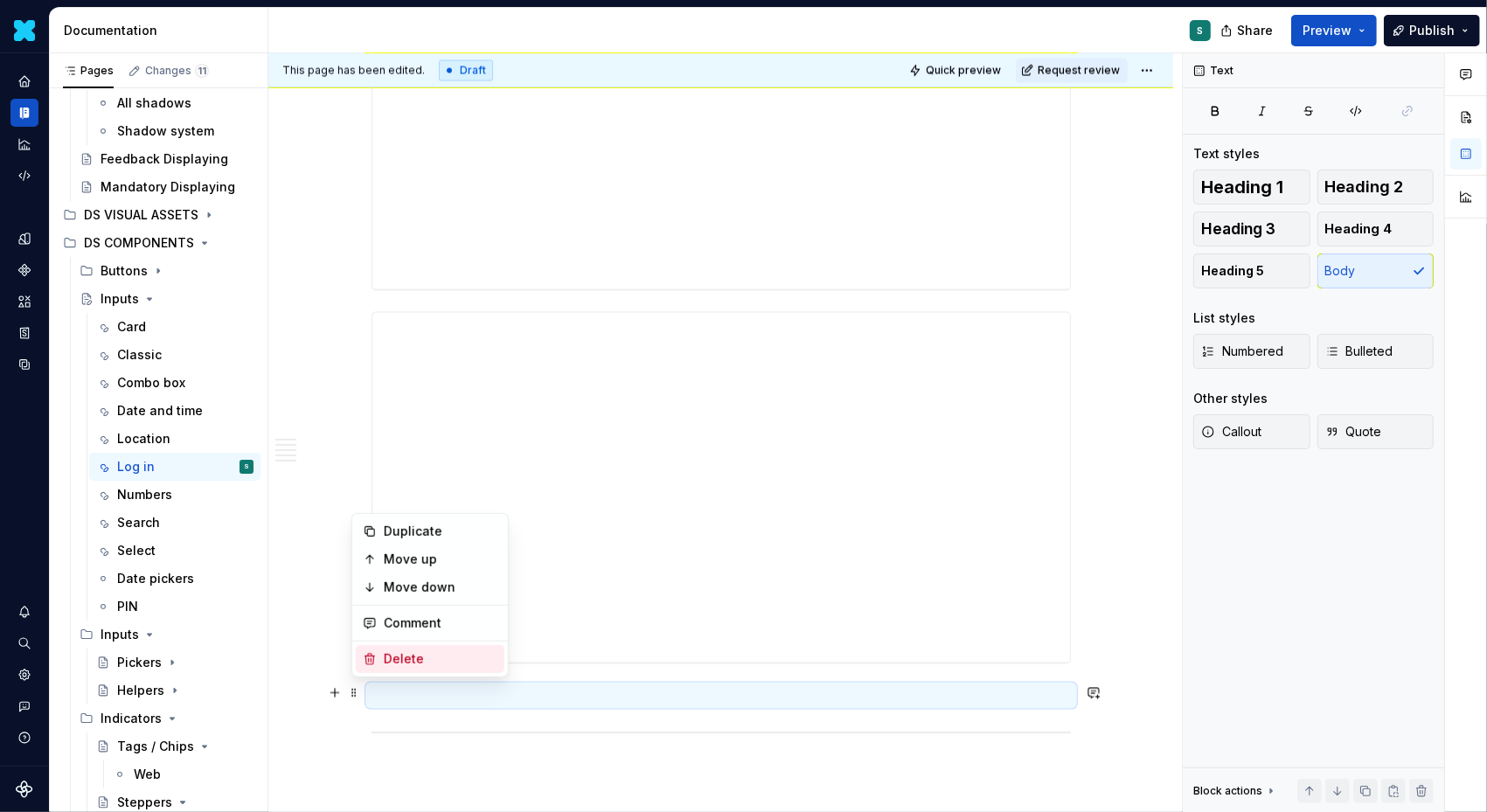
click at [423, 660] on div "Delete" at bounding box center [441, 660] width 114 height 18
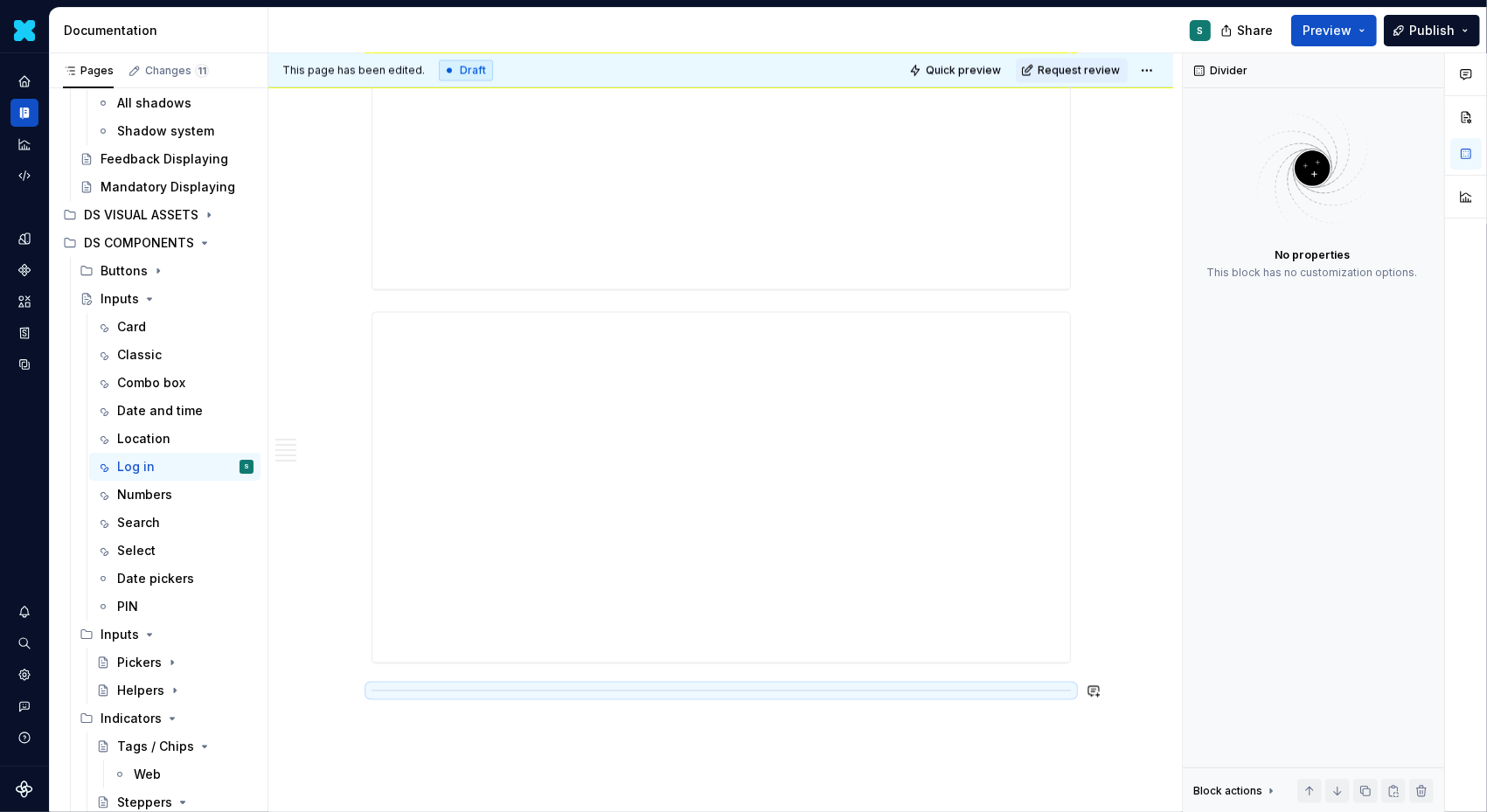
click at [403, 727] on p at bounding box center [721, 728] width 700 height 21
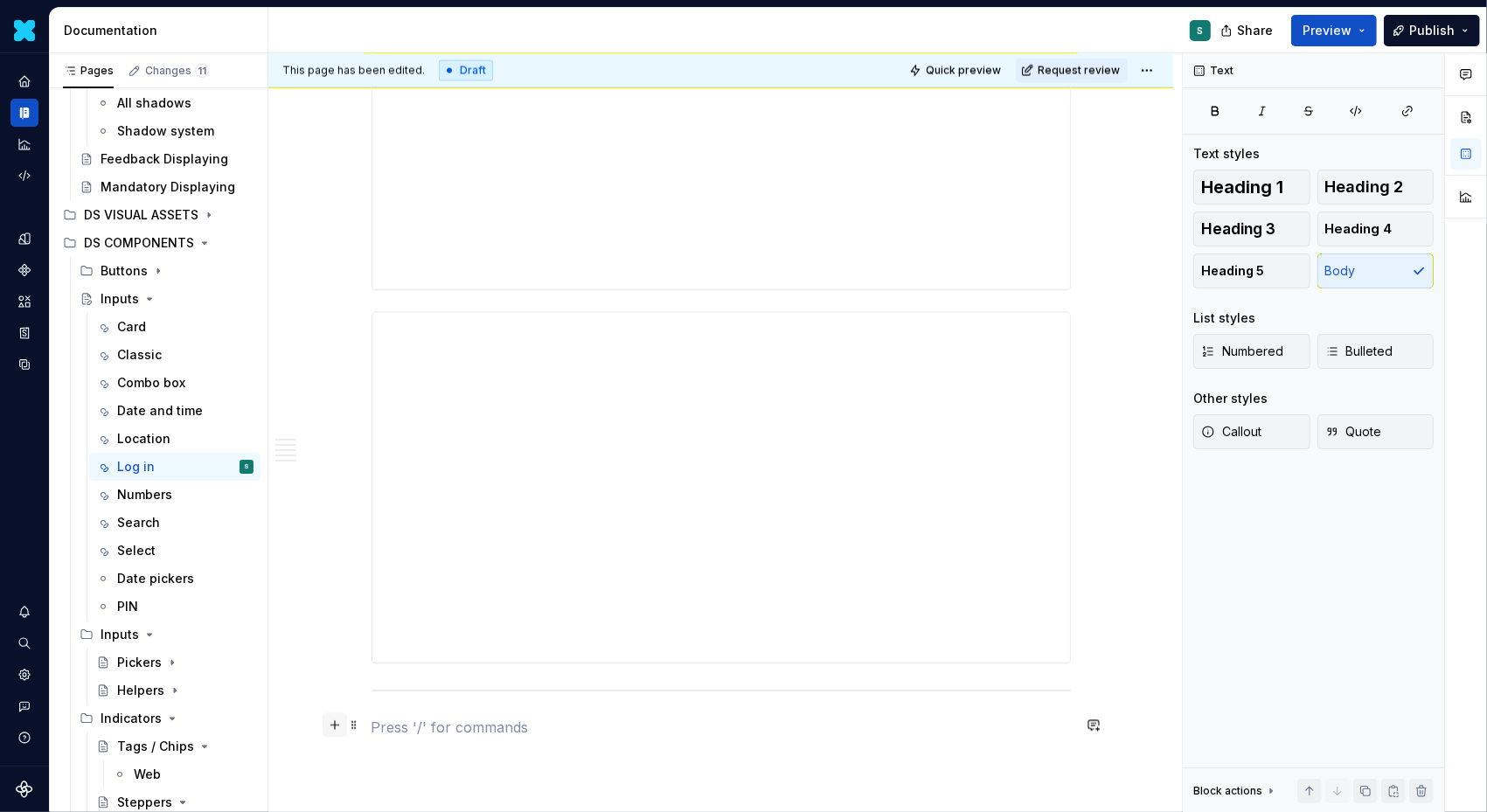
click at [339, 726] on button "button" at bounding box center [334, 725] width 24 height 24
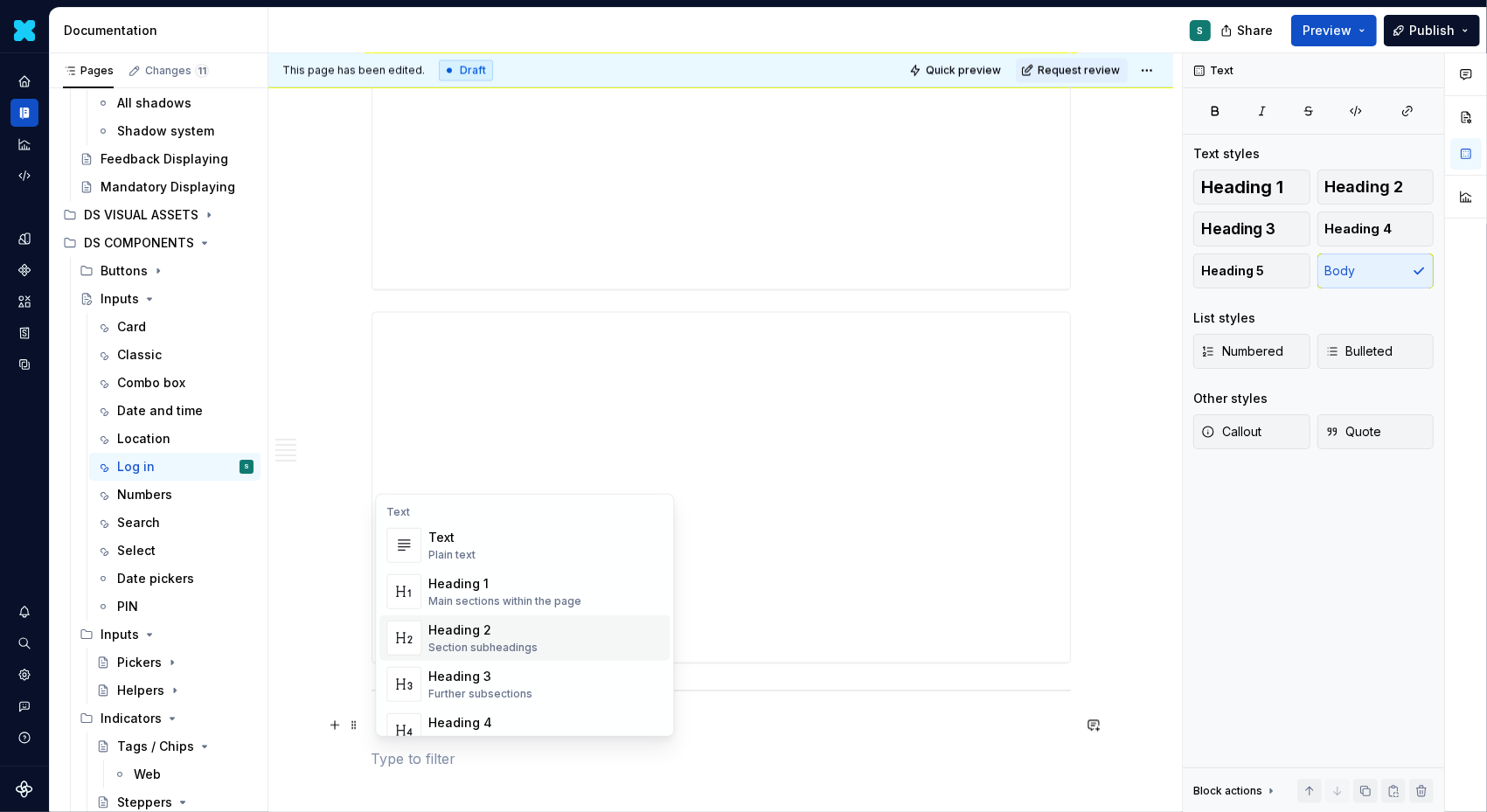
click at [481, 635] on div "Heading 2" at bounding box center [483, 630] width 110 height 18
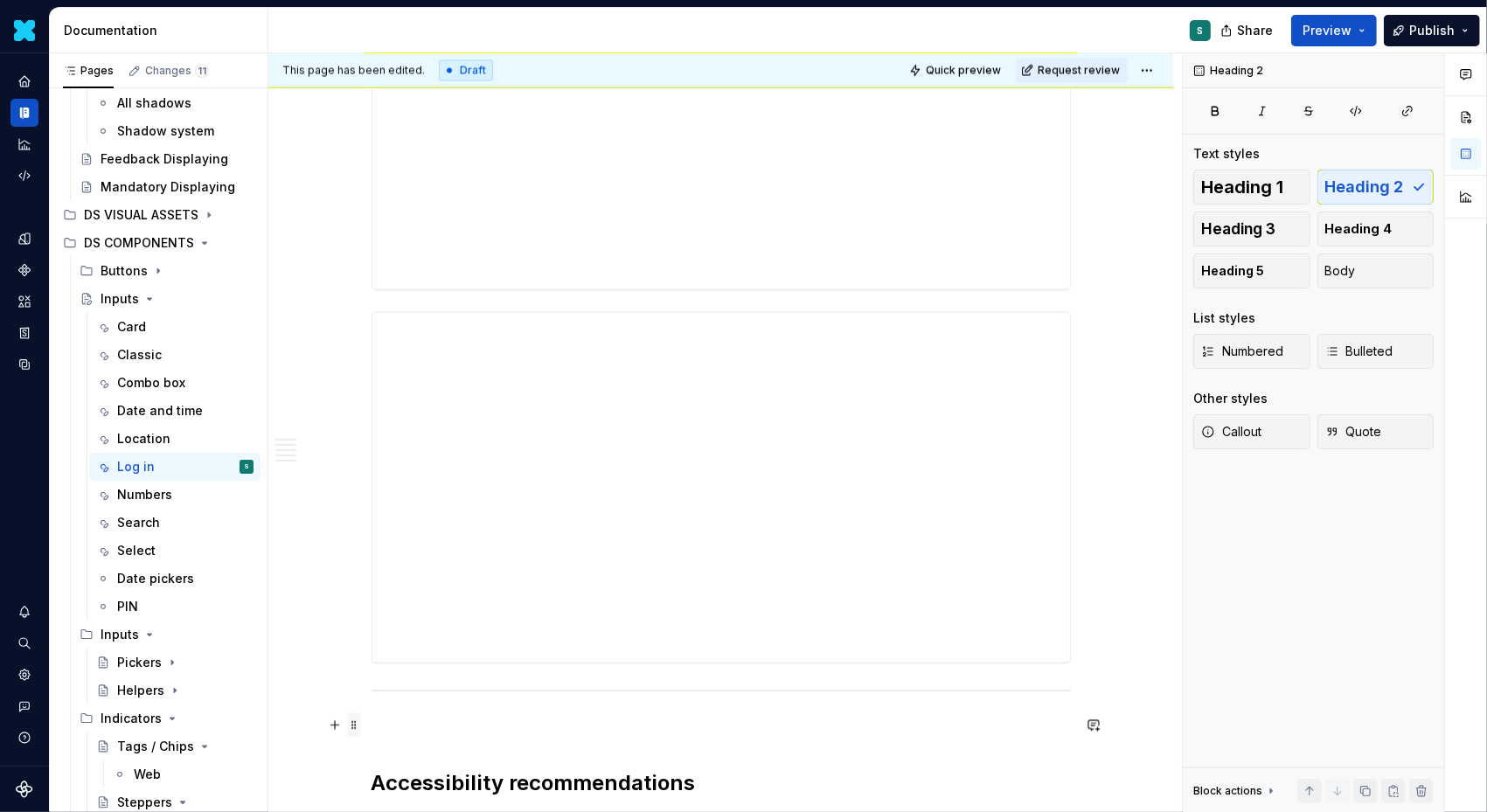
click at [361, 729] on span at bounding box center [354, 725] width 14 height 24
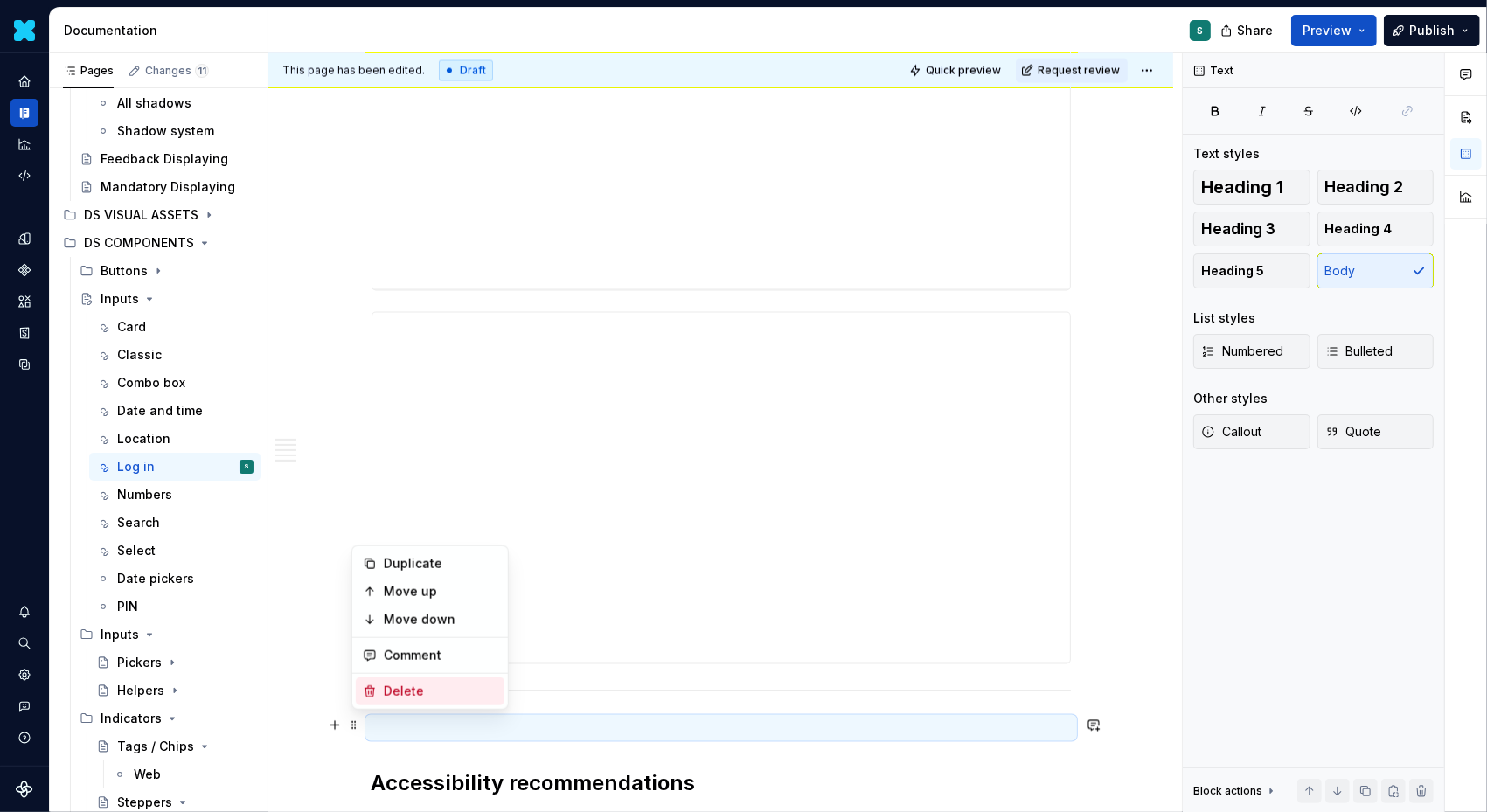
click at [398, 697] on div "Delete" at bounding box center [441, 692] width 114 height 18
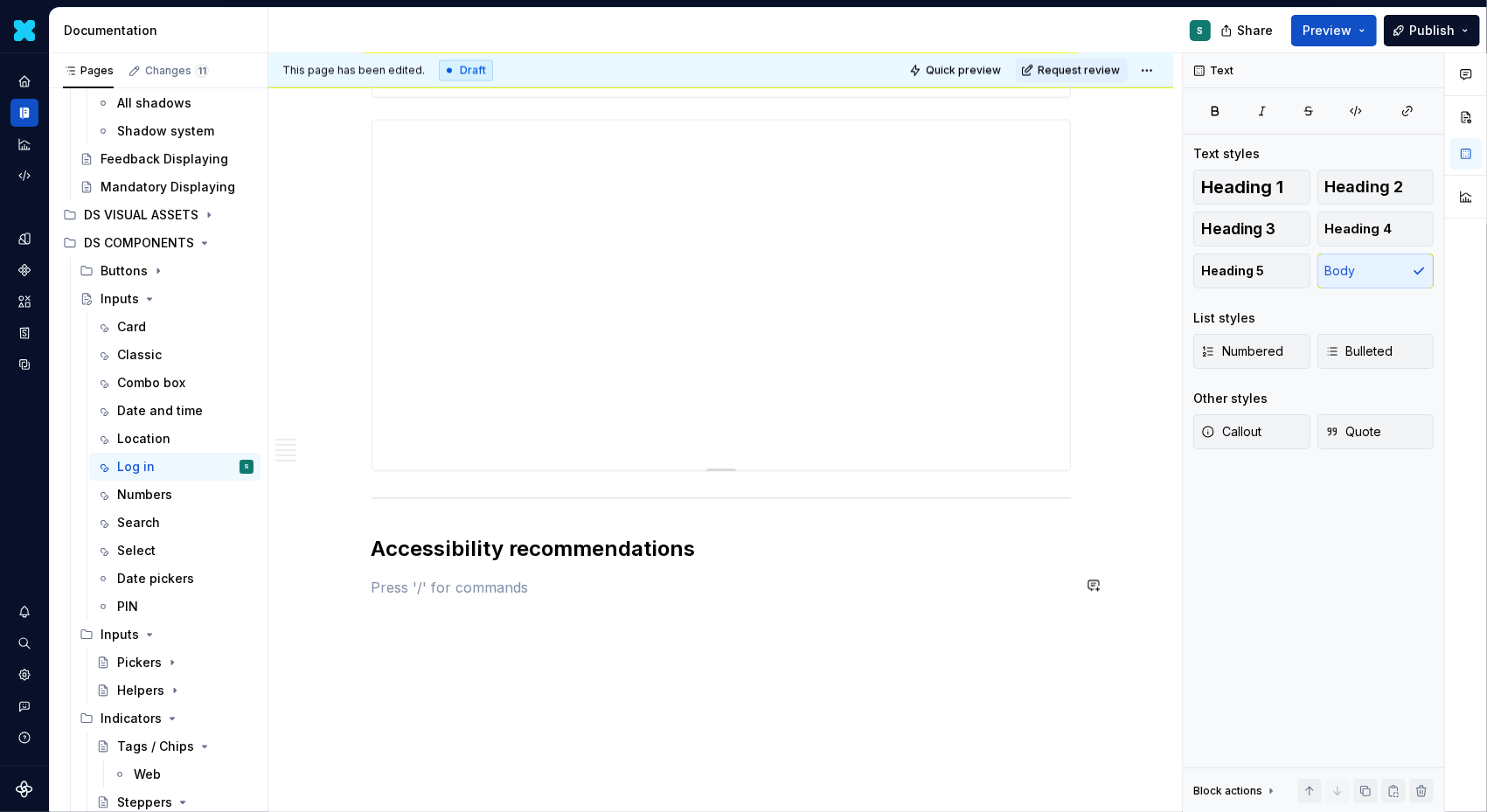
scroll to position [2968, 0]
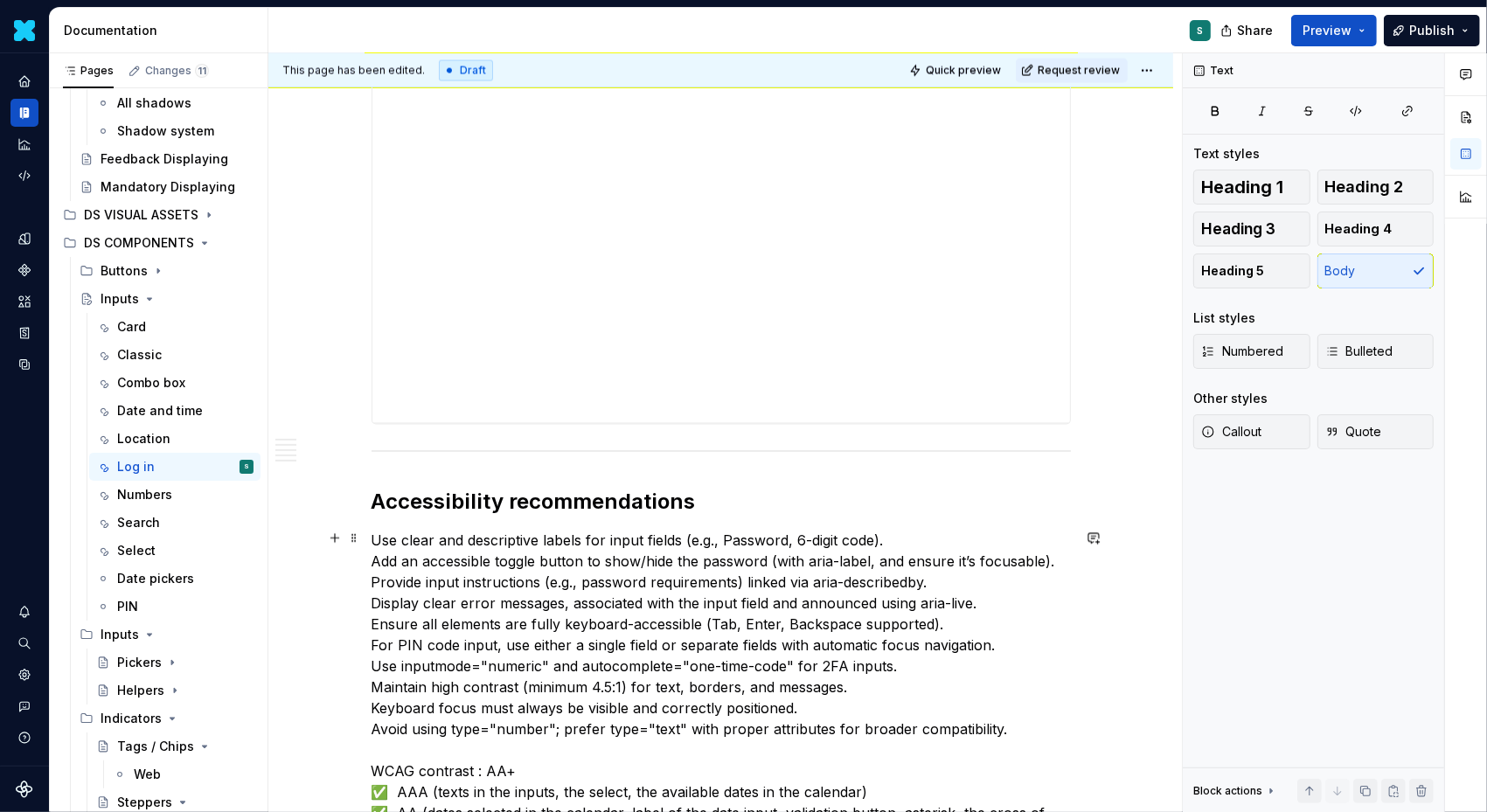
click at [378, 532] on p "Use clear and descriptive labels for input fields (e.g., Password, 6-digit code…" at bounding box center [721, 698] width 700 height 336
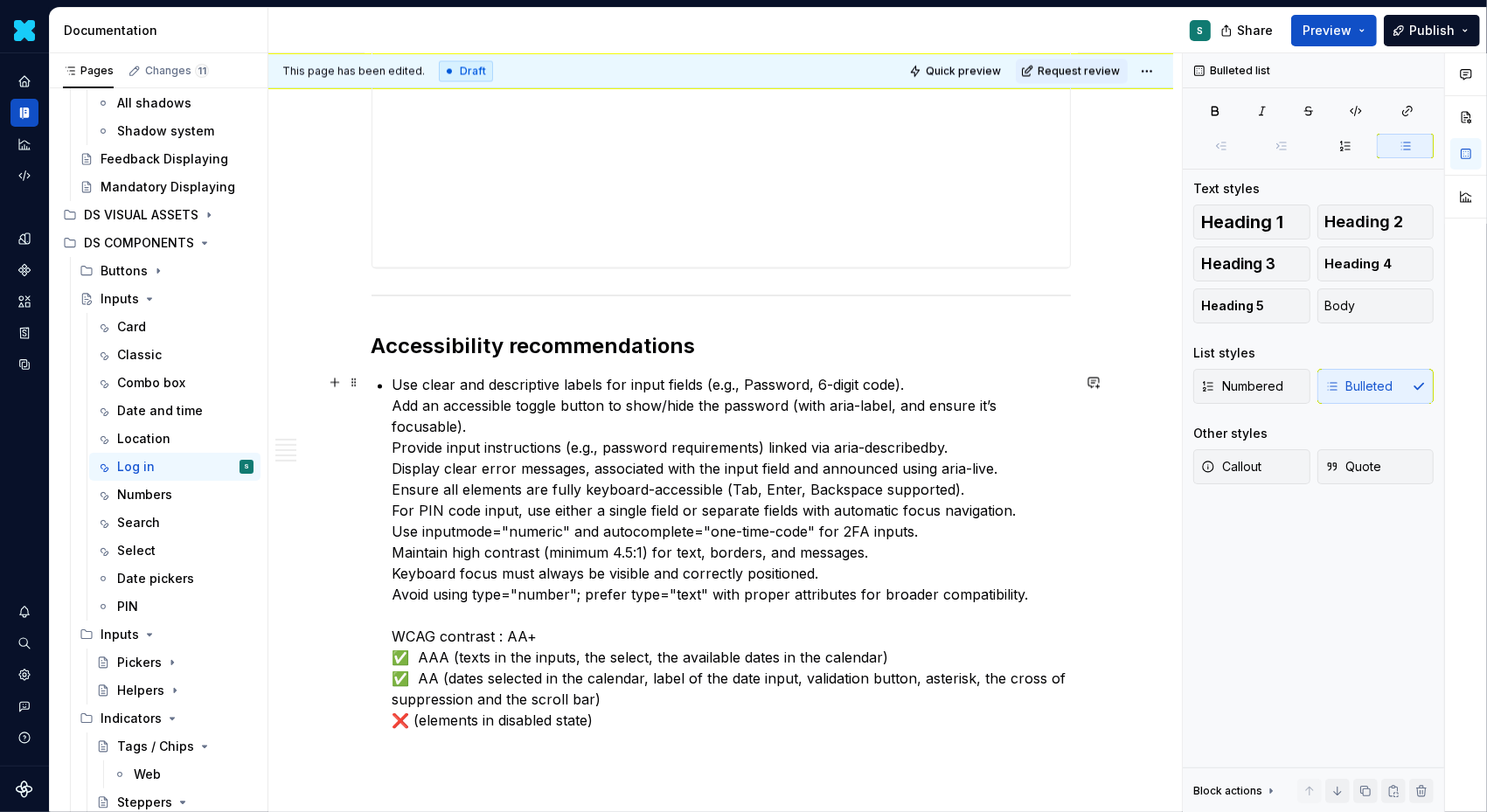
click at [396, 406] on p "Use clear and descriptive labels for input fields (e.g., Password, 6-digit code…" at bounding box center [731, 553] width 678 height 357
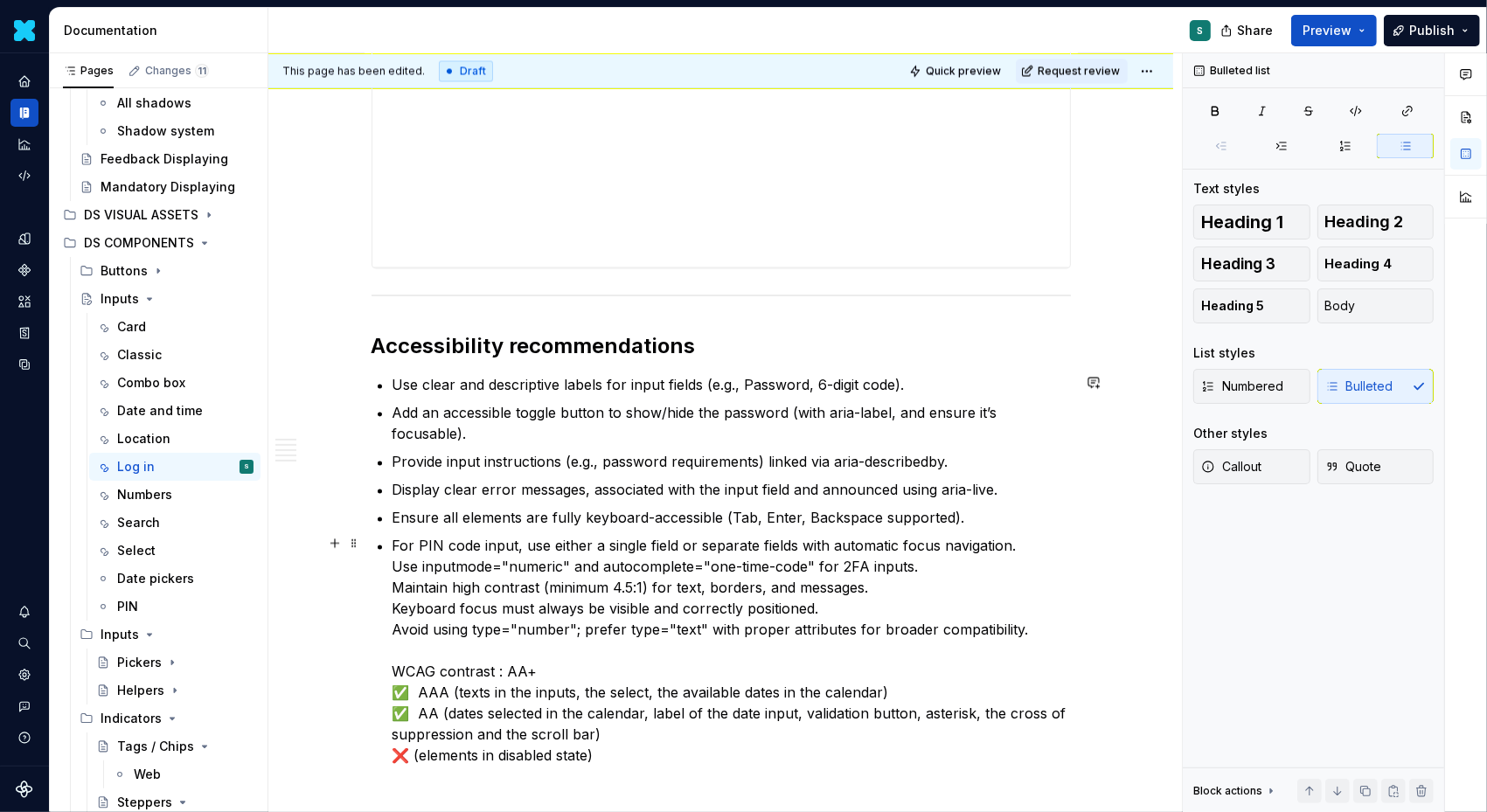
click at [396, 568] on p "For PIN code input, use either a single field or separate fields with automatic…" at bounding box center [731, 650] width 678 height 231
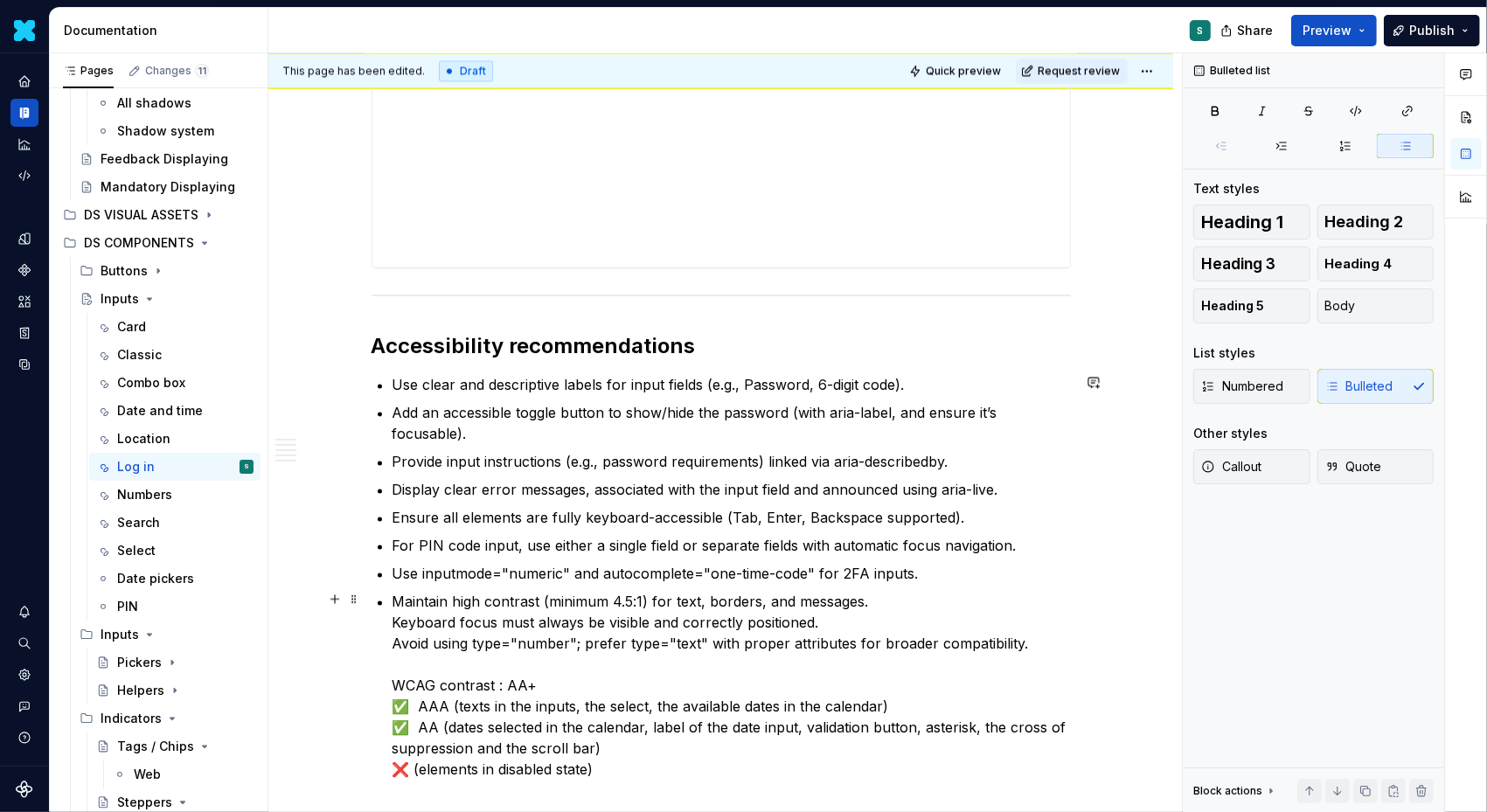
click at [397, 625] on p "Maintain high contrast (minimum 4.5:1) for text, borders, and messages. Keyboar…" at bounding box center [731, 685] width 678 height 189
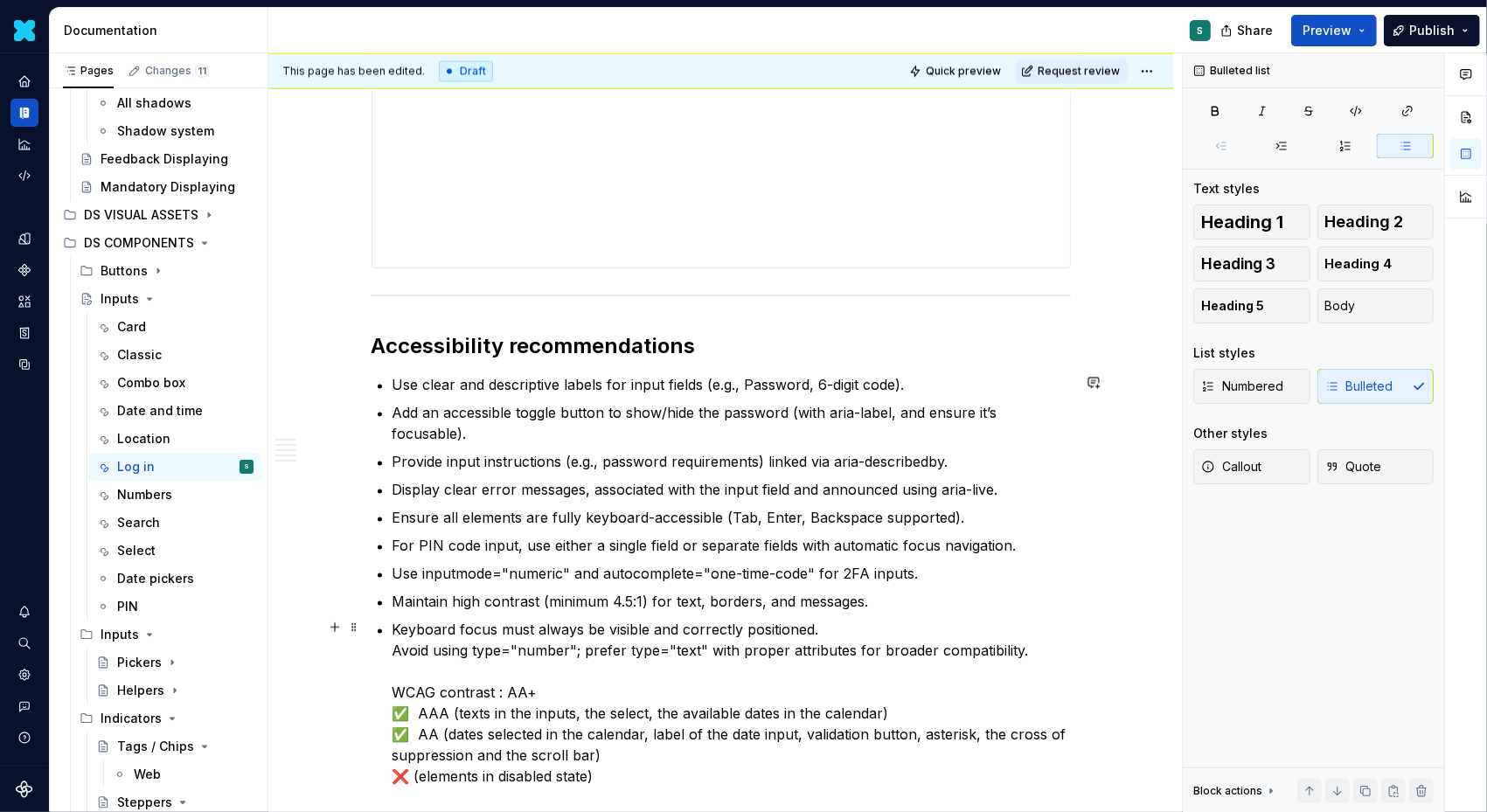
click at [399, 648] on p "Keyboard focus must always be visible and correctly positioned. Avoid using typ…" at bounding box center [731, 702] width 678 height 168
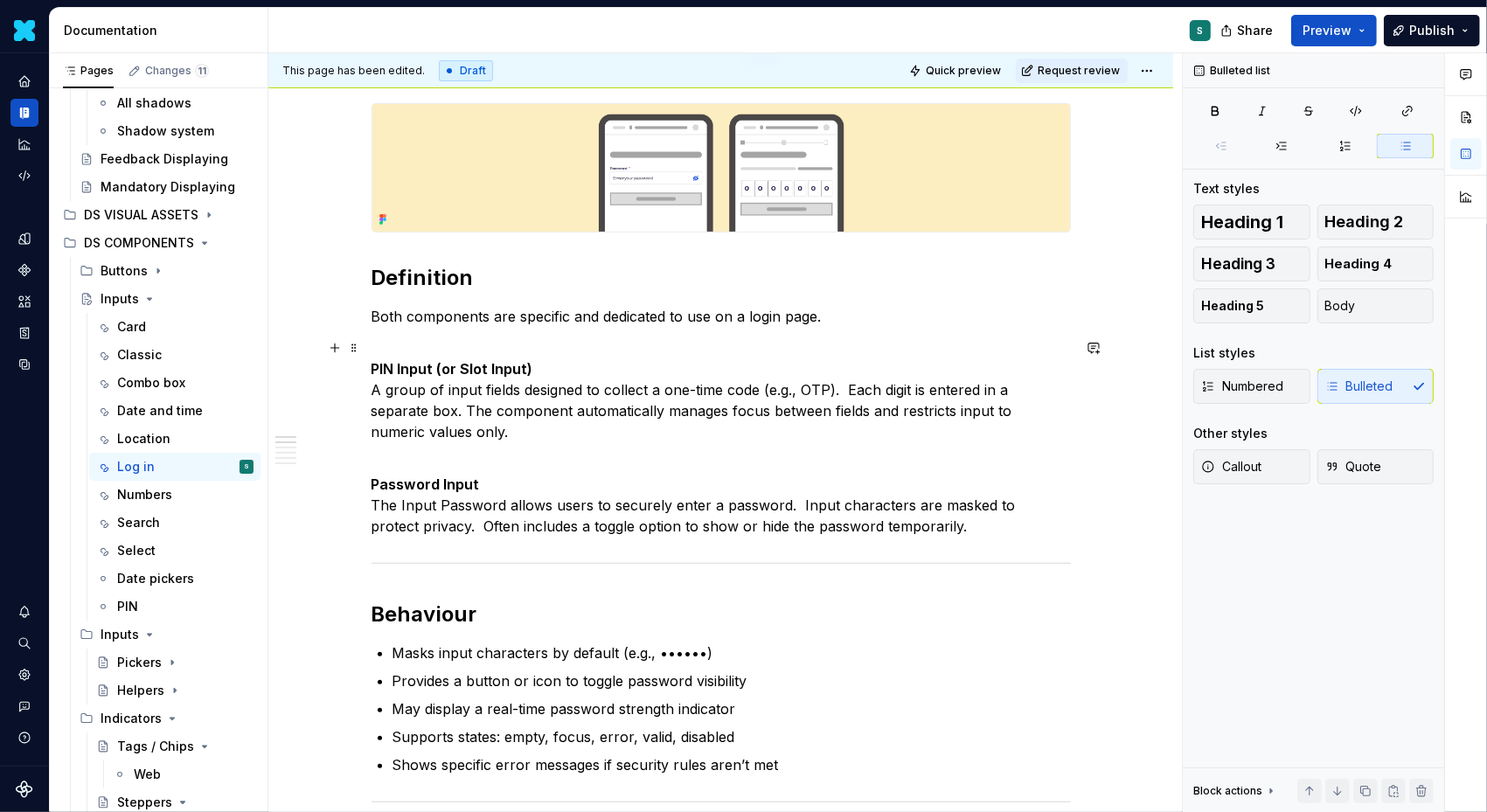
scroll to position [0, 0]
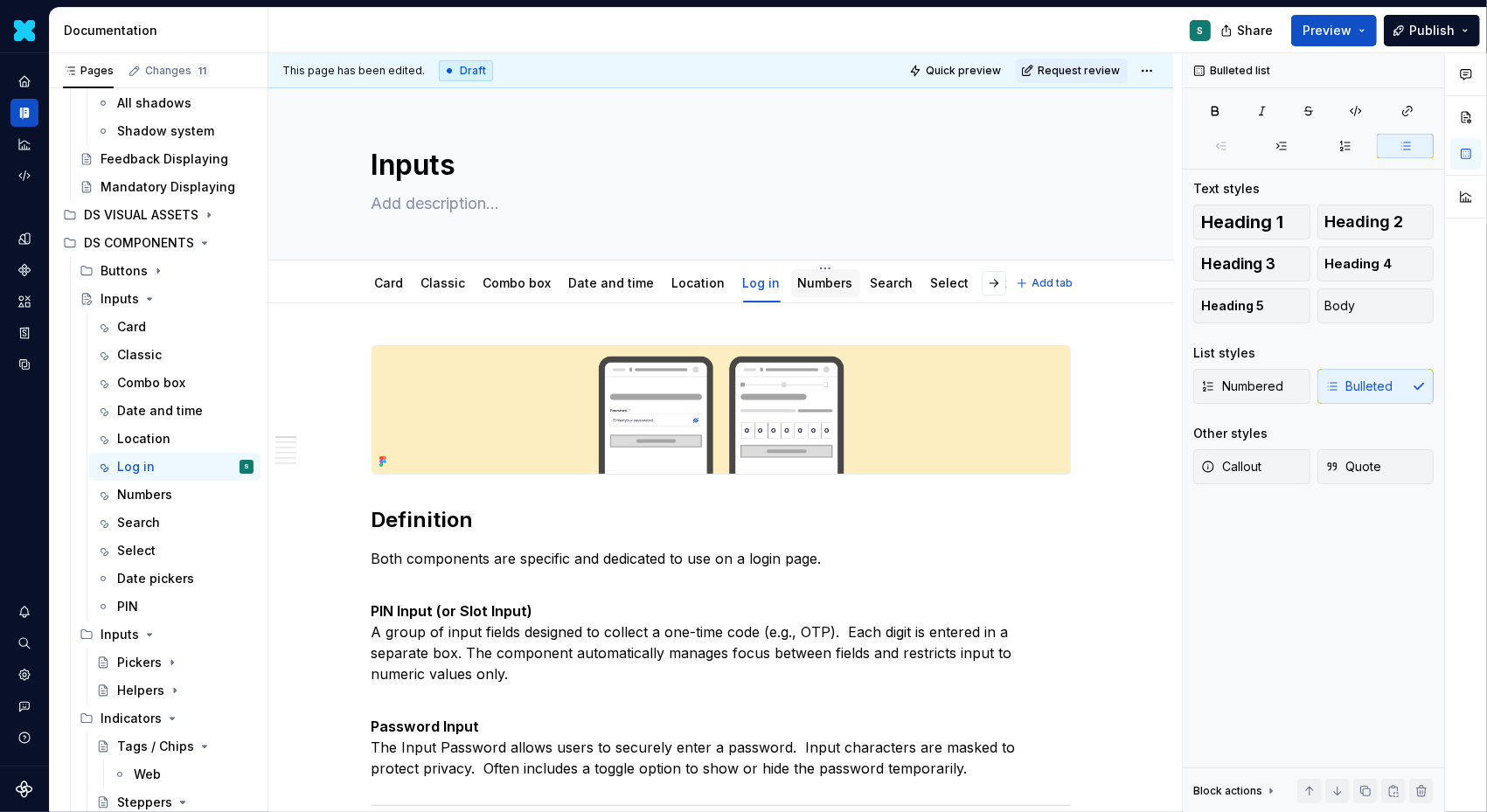
click at [804, 290] on link "Numbers" at bounding box center [826, 283] width 55 height 15
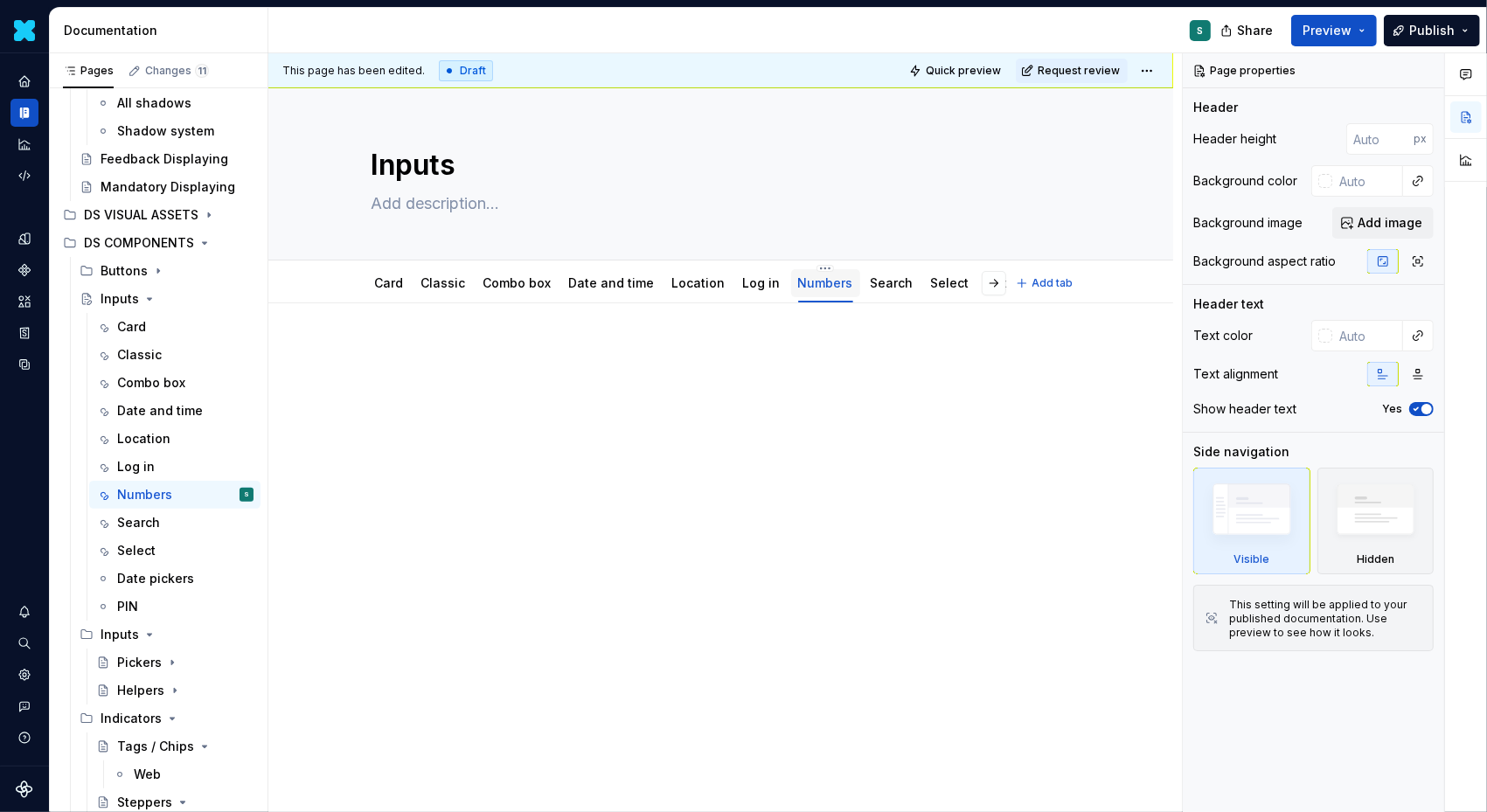
click at [817, 282] on link "Numbers" at bounding box center [826, 283] width 55 height 15
type textarea "*"
click at [759, 345] on p at bounding box center [721, 356] width 700 height 21
click at [378, 356] on p at bounding box center [721, 356] width 700 height 21
click at [380, 355] on p at bounding box center [721, 356] width 700 height 21
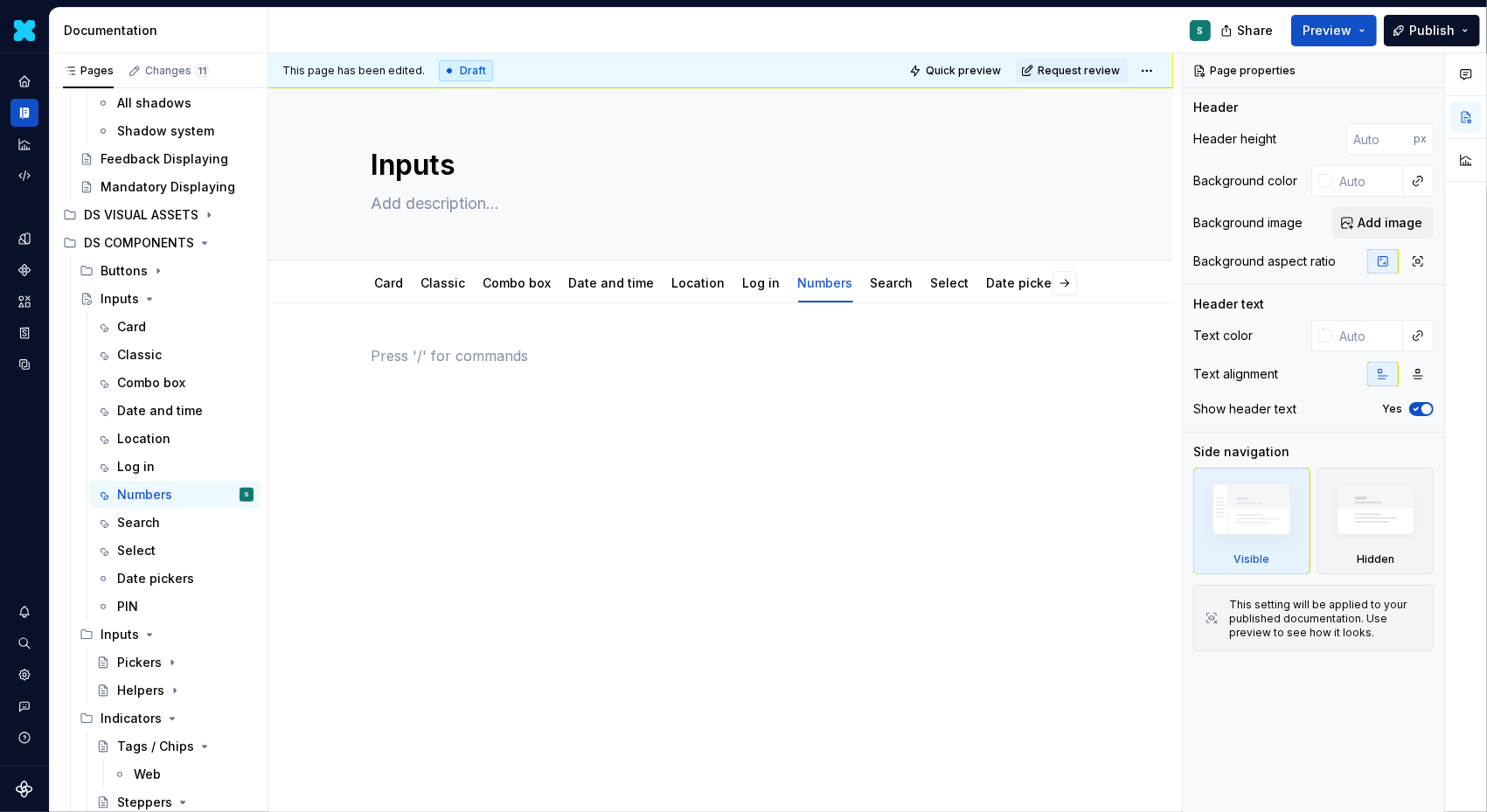
click at [398, 355] on p at bounding box center [721, 356] width 700 height 21
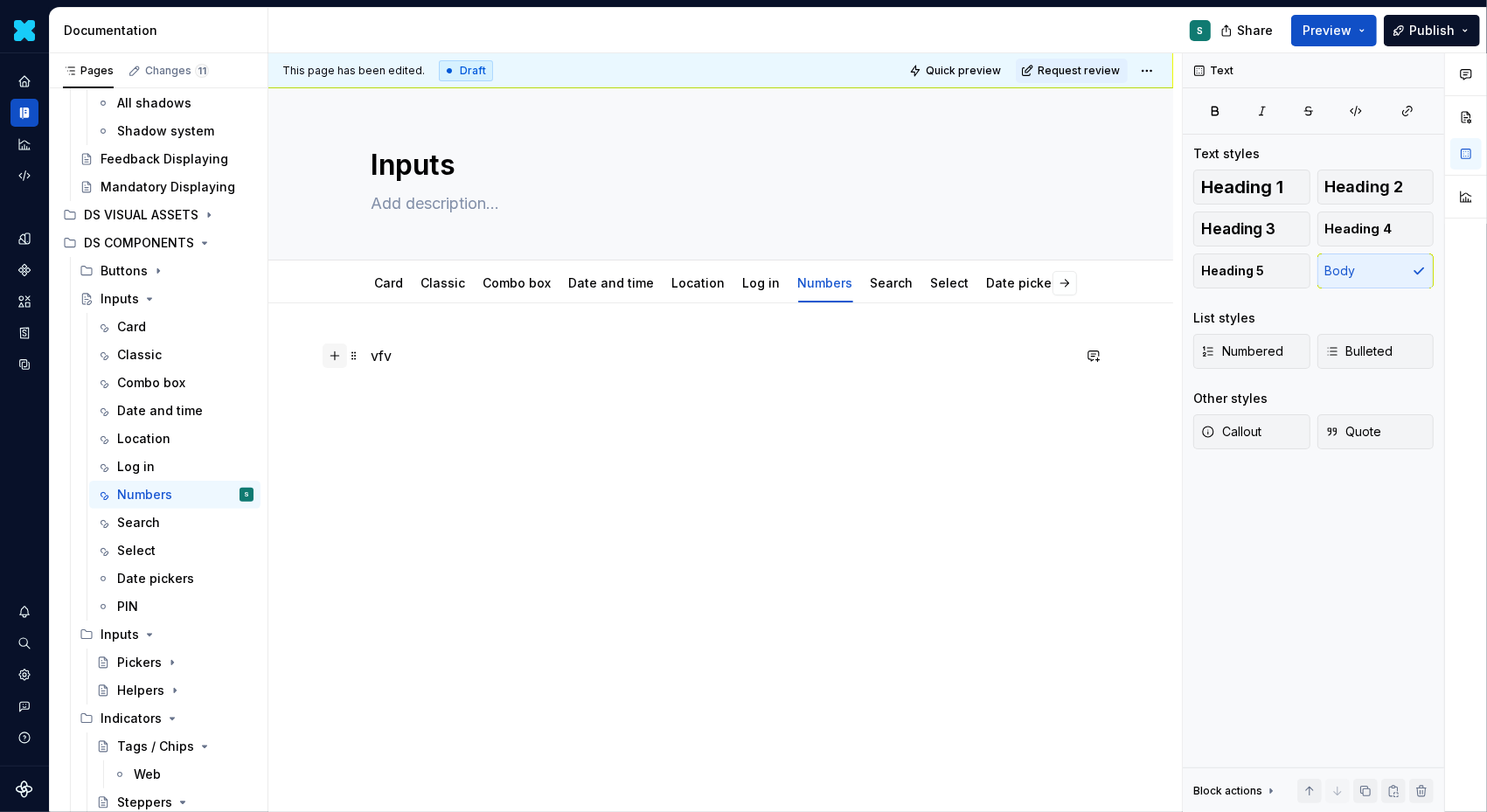
click at [340, 349] on button "button" at bounding box center [334, 355] width 24 height 24
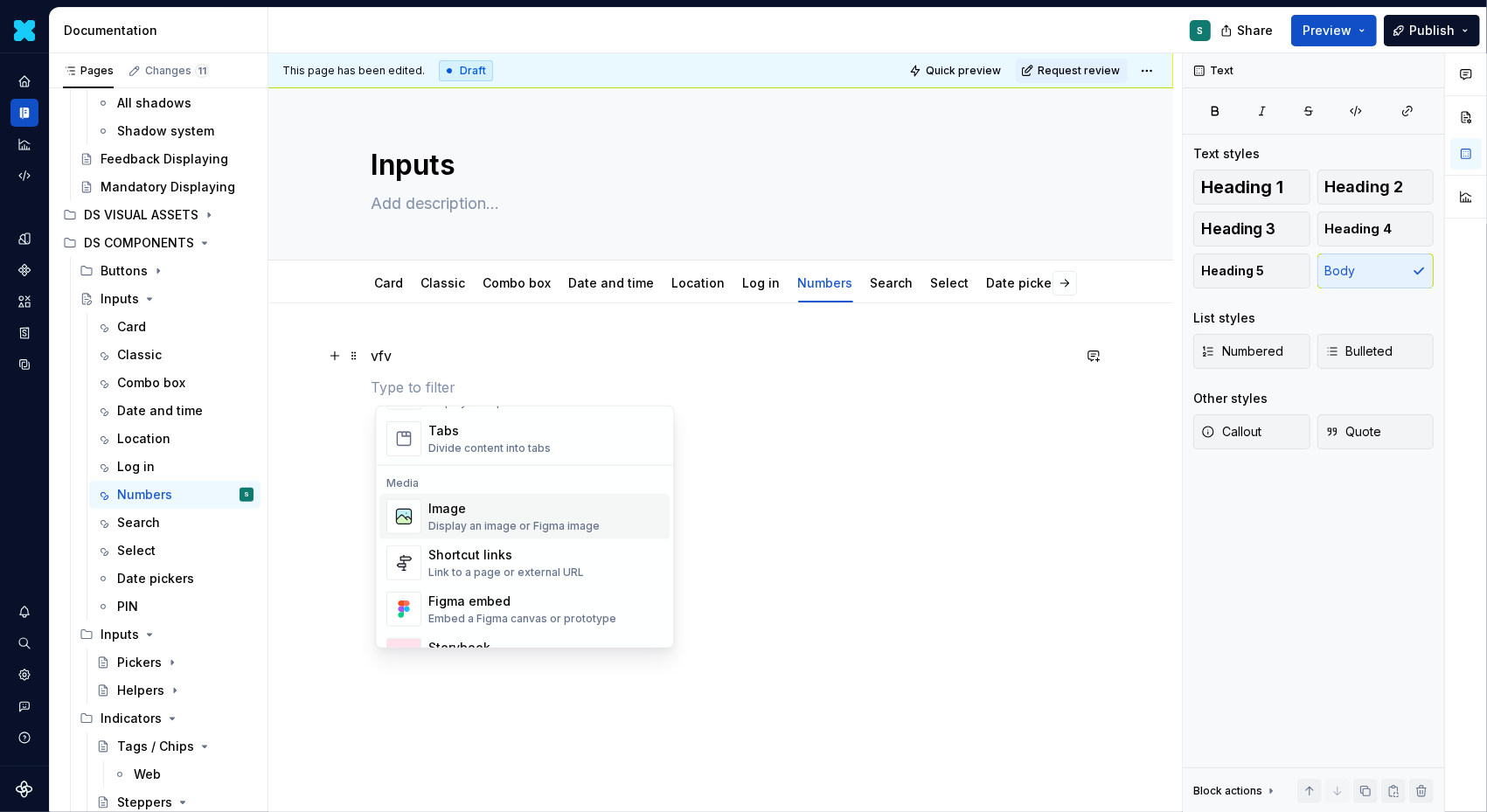
scroll to position [693, 0]
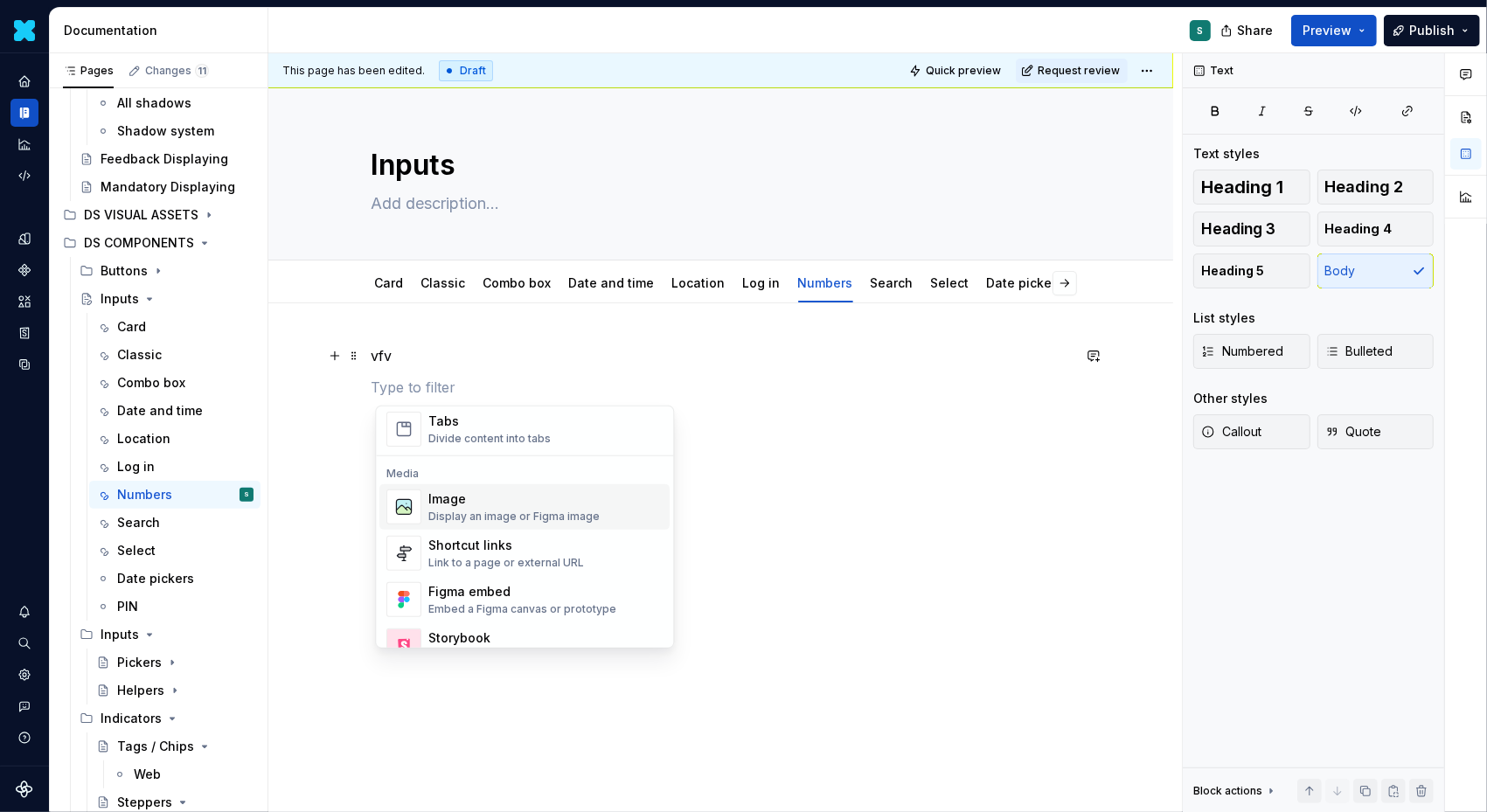
click at [446, 510] on div "Display an image or Figma image" at bounding box center [514, 517] width 171 height 14
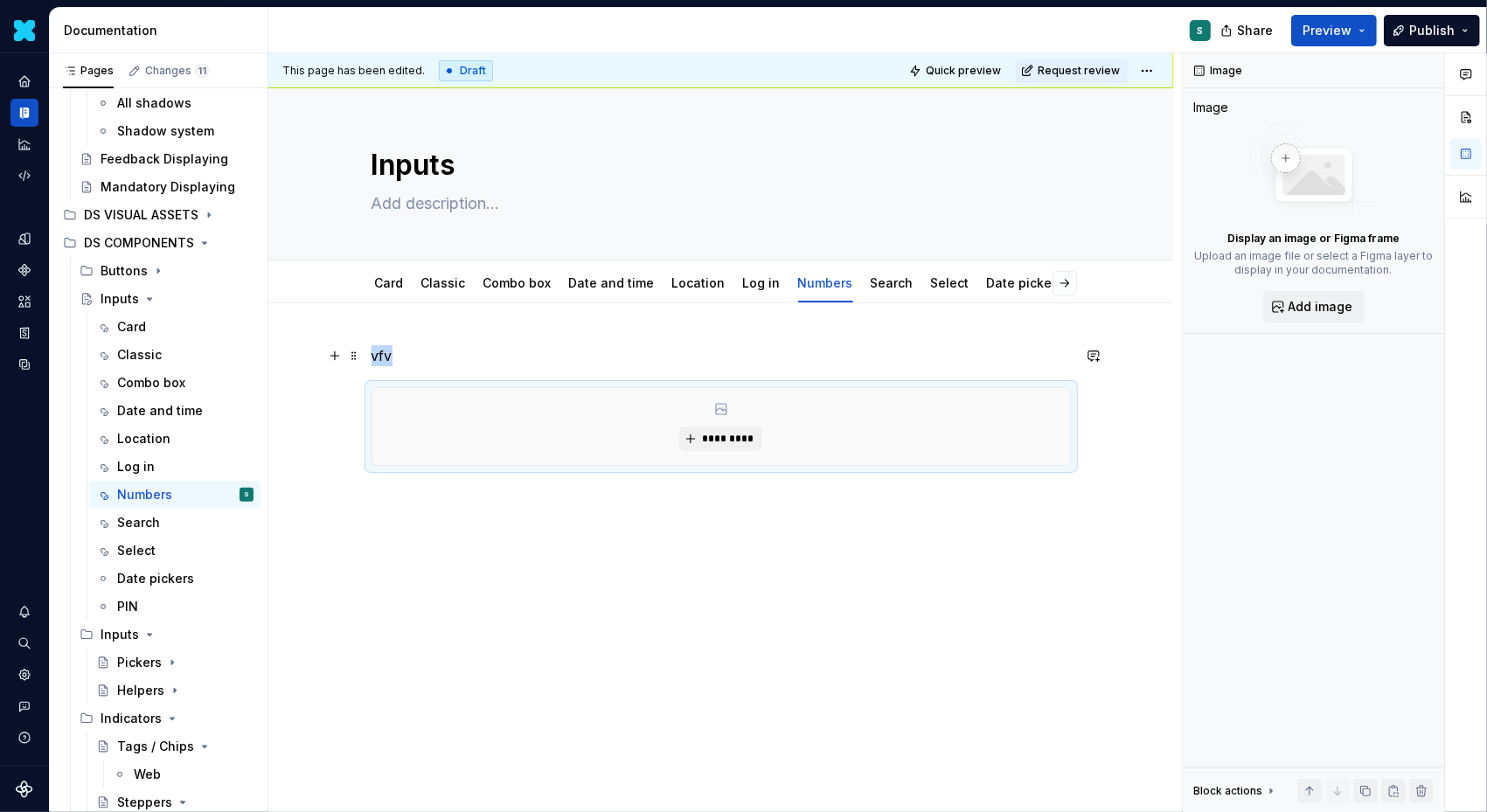
type textarea "*"
click at [727, 441] on span "*********" at bounding box center [728, 439] width 53 height 14
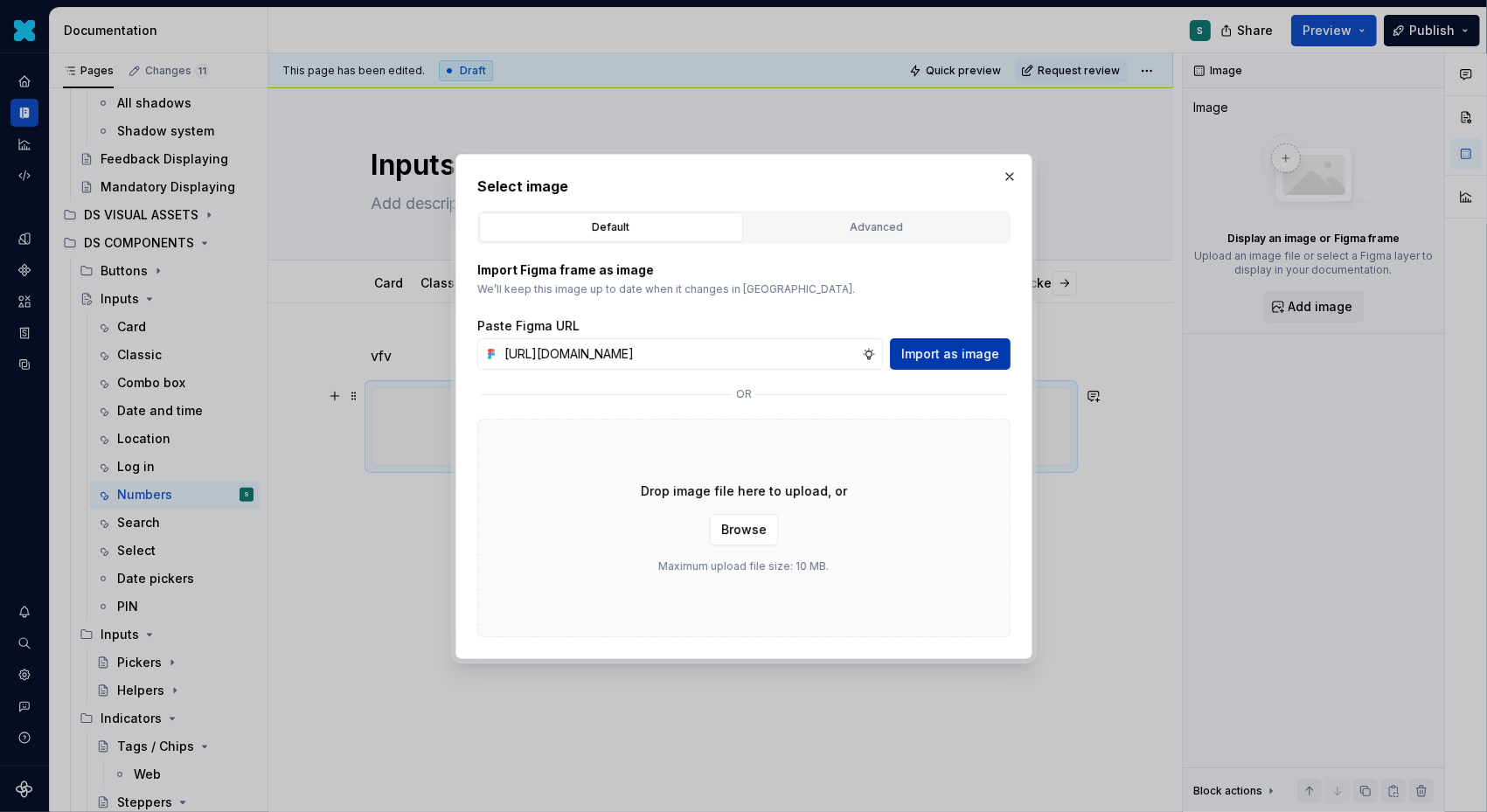
scroll to position [0, 595]
type input "[URL][DOMAIN_NAME]"
click at [943, 352] on span "Import as image" at bounding box center [950, 354] width 98 height 18
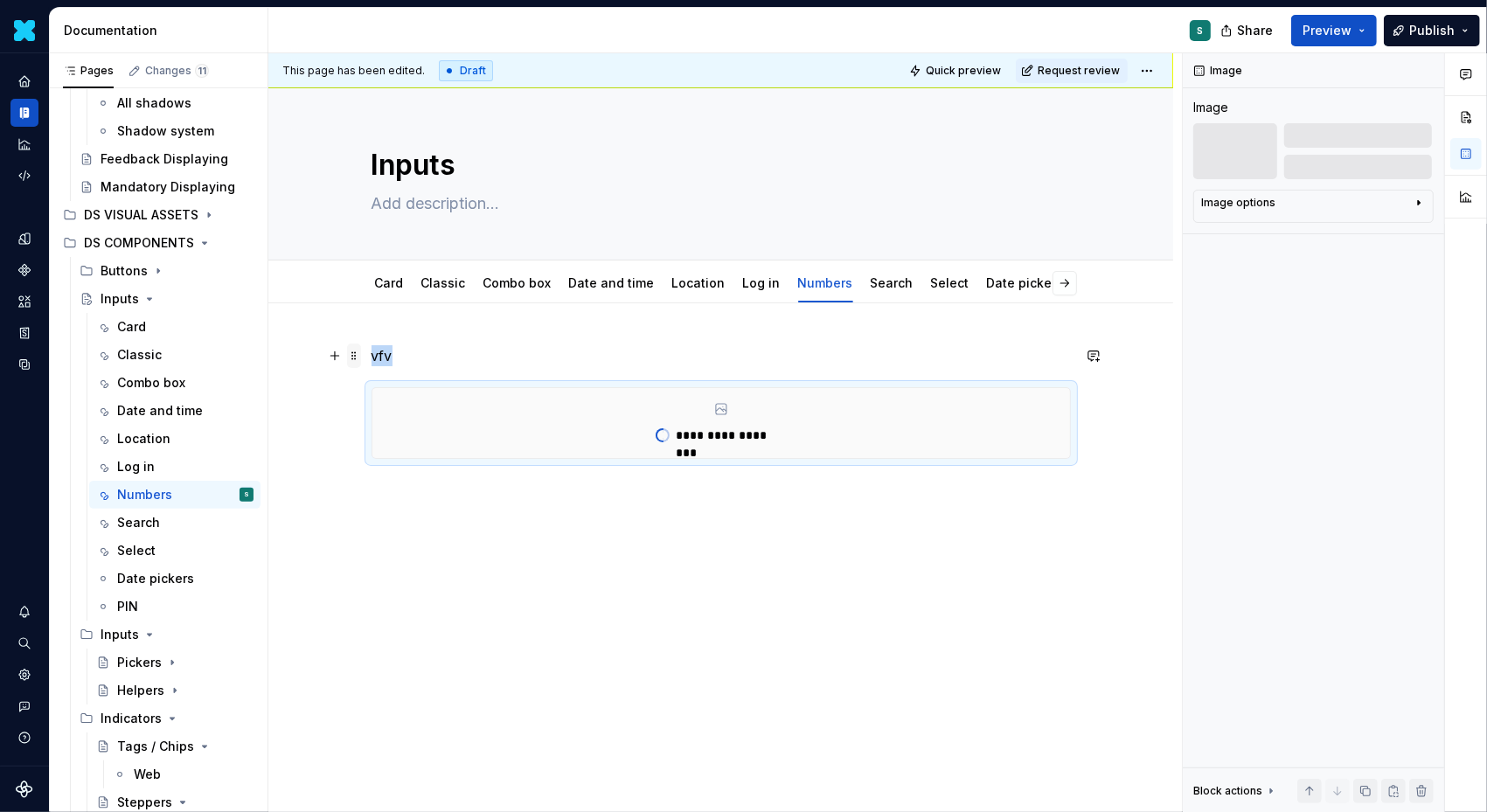
click at [357, 353] on span at bounding box center [354, 355] width 14 height 24
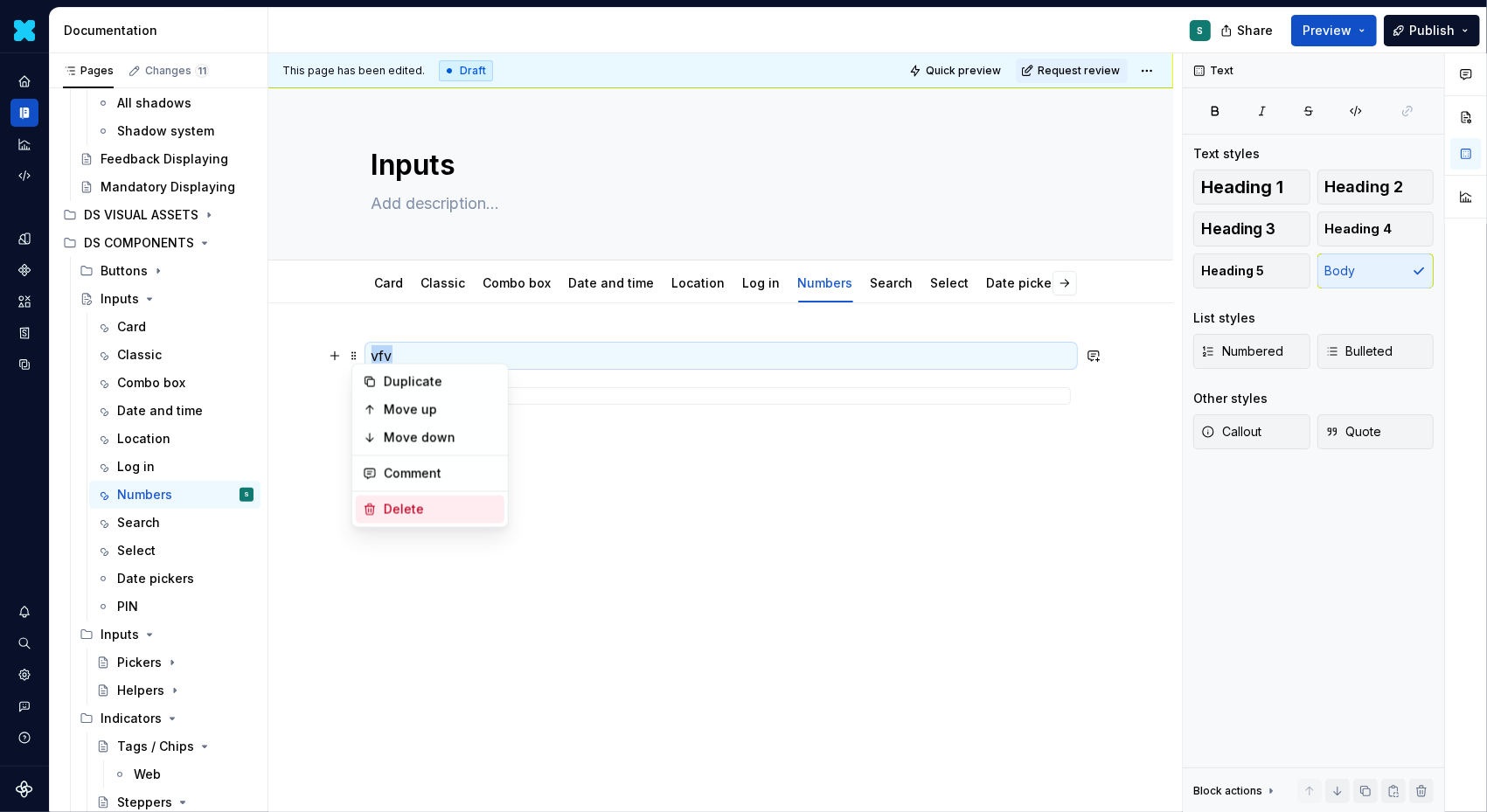
click at [397, 511] on div "Delete" at bounding box center [441, 510] width 114 height 18
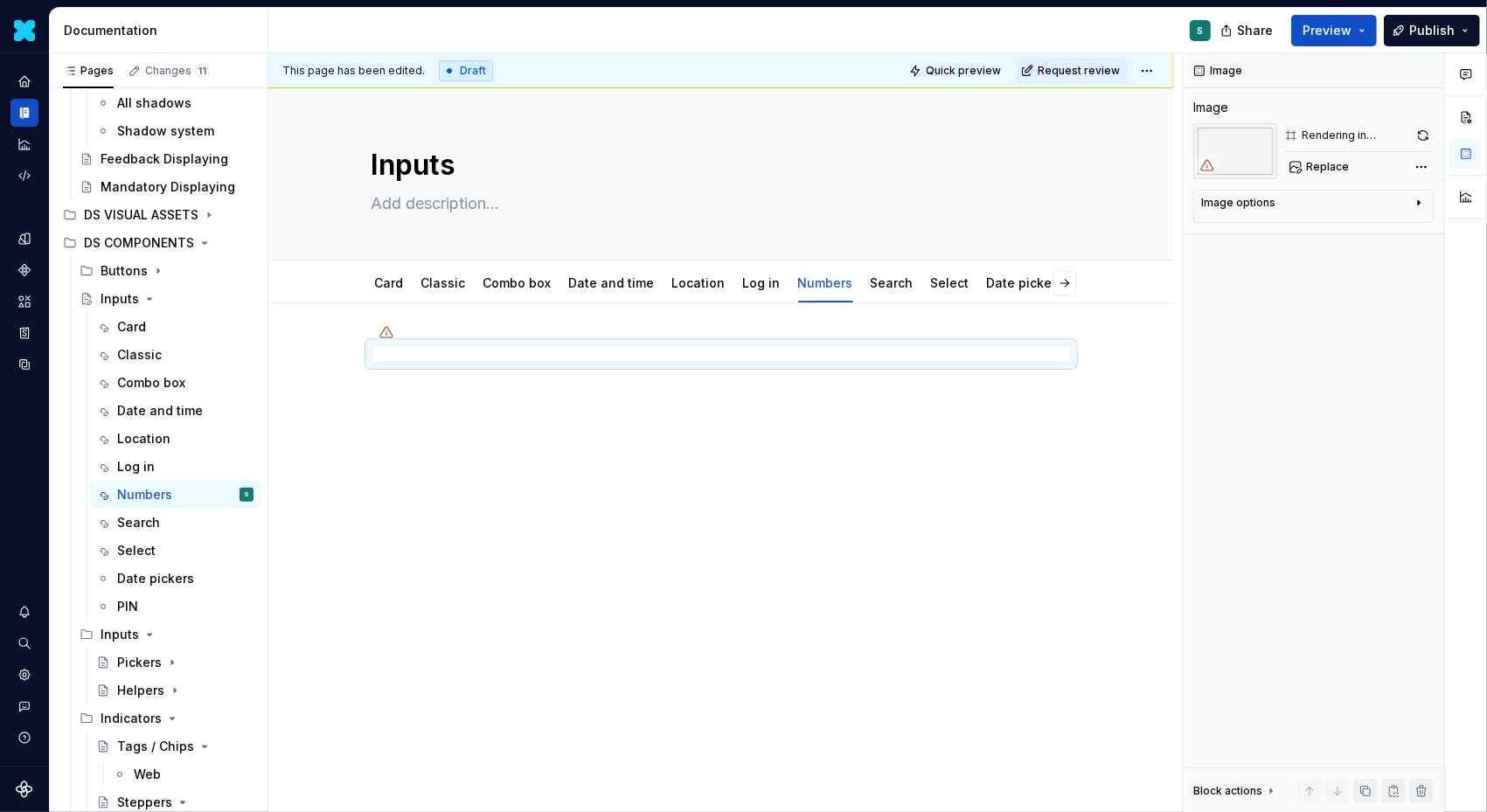
click at [411, 390] on div at bounding box center [721, 378] width 700 height 67
click at [367, 413] on div at bounding box center [720, 489] width 905 height 373
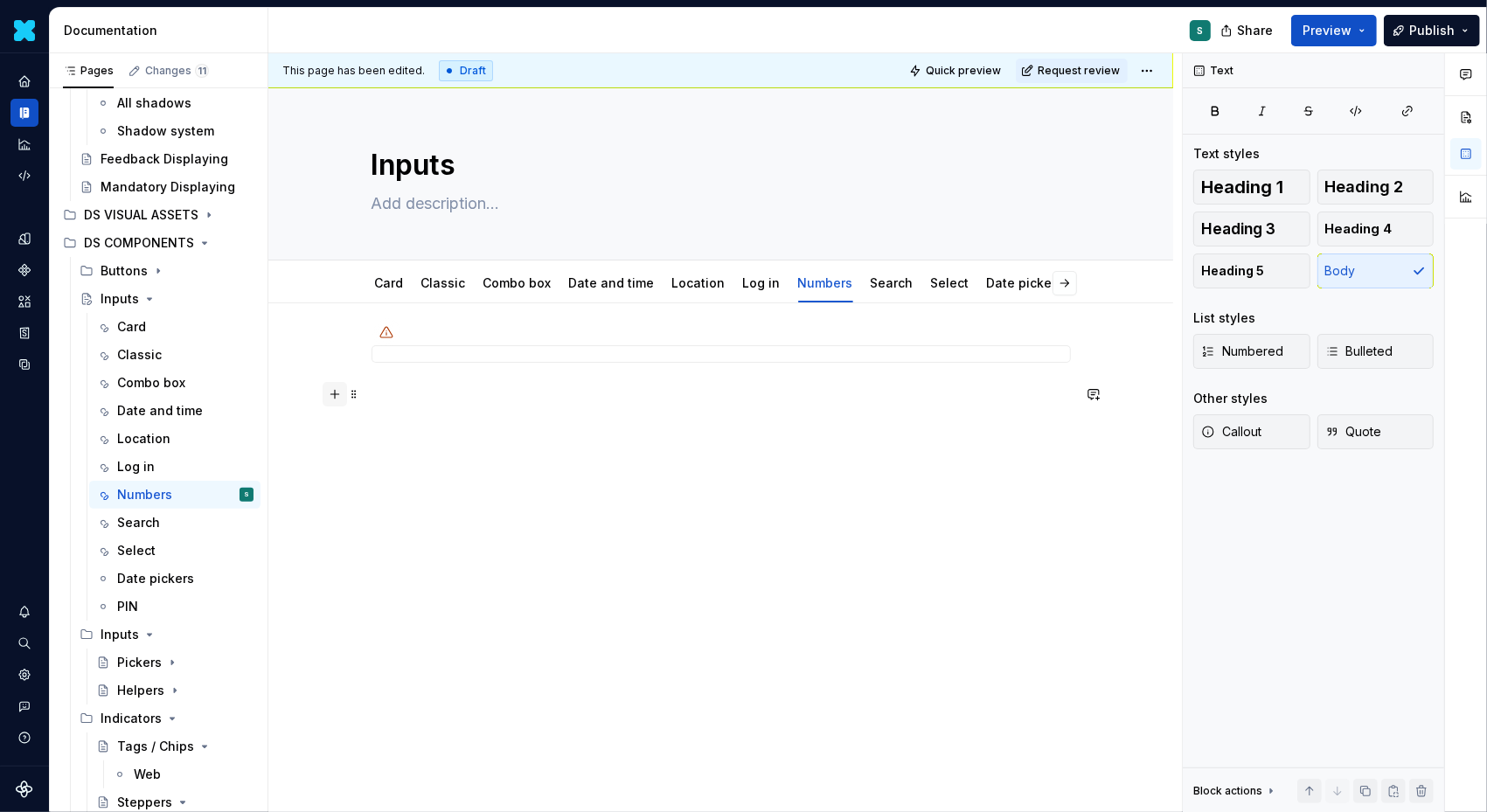
click at [345, 396] on button "button" at bounding box center [334, 394] width 24 height 24
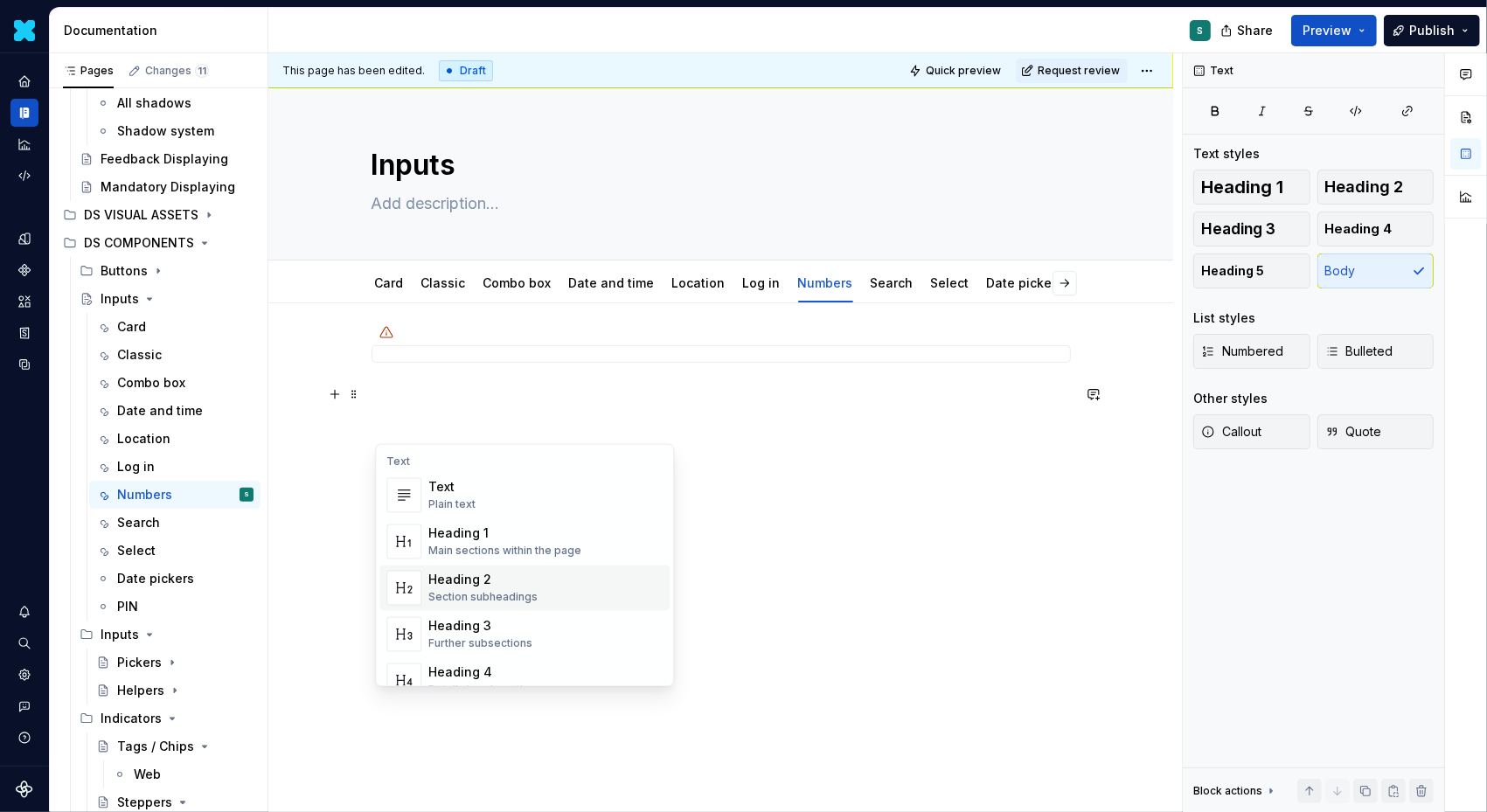
click at [464, 570] on div "Heading 2 Section subheadings" at bounding box center [546, 587] width 234 height 35
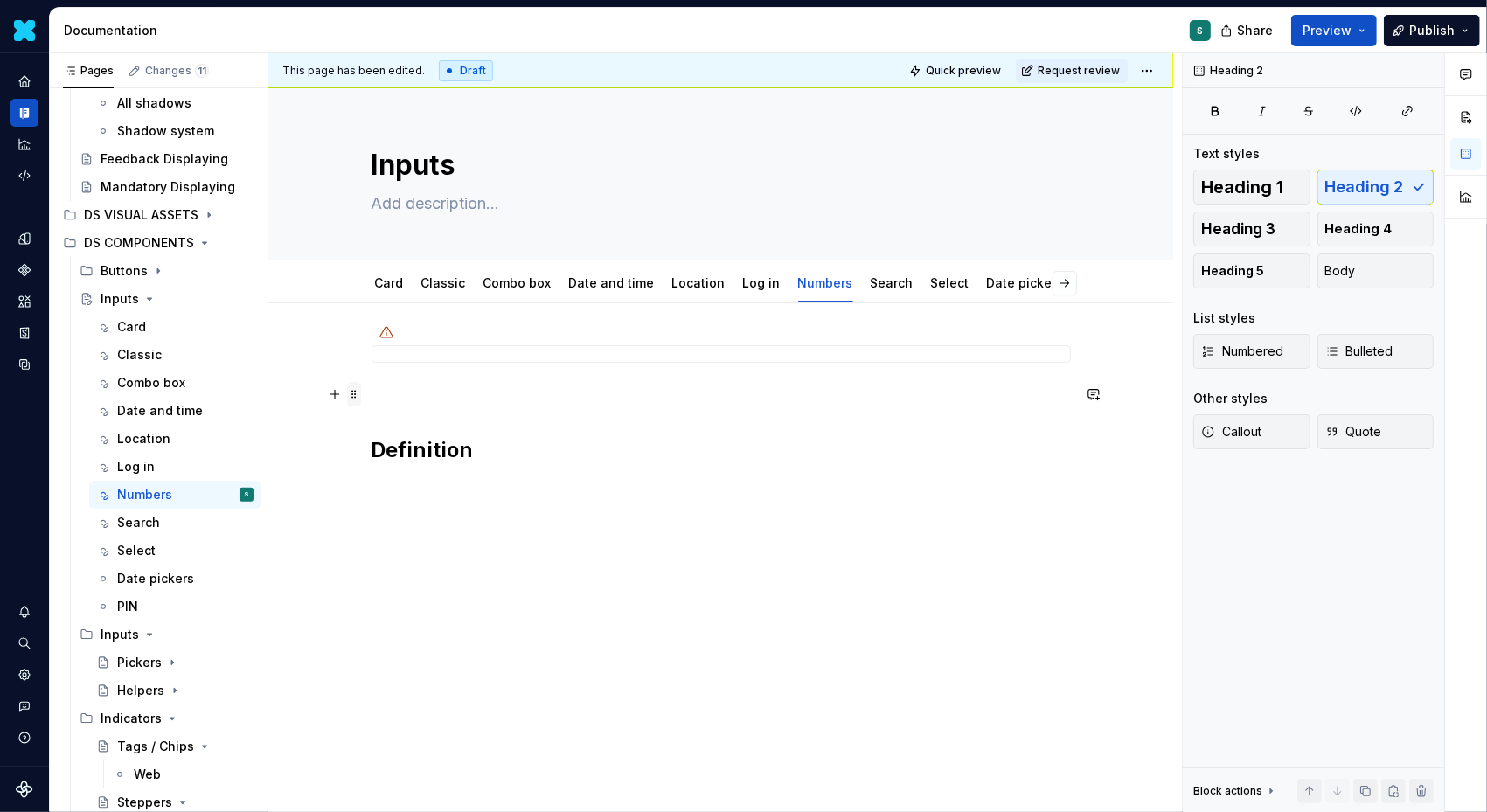
click at [357, 397] on span at bounding box center [354, 394] width 14 height 24
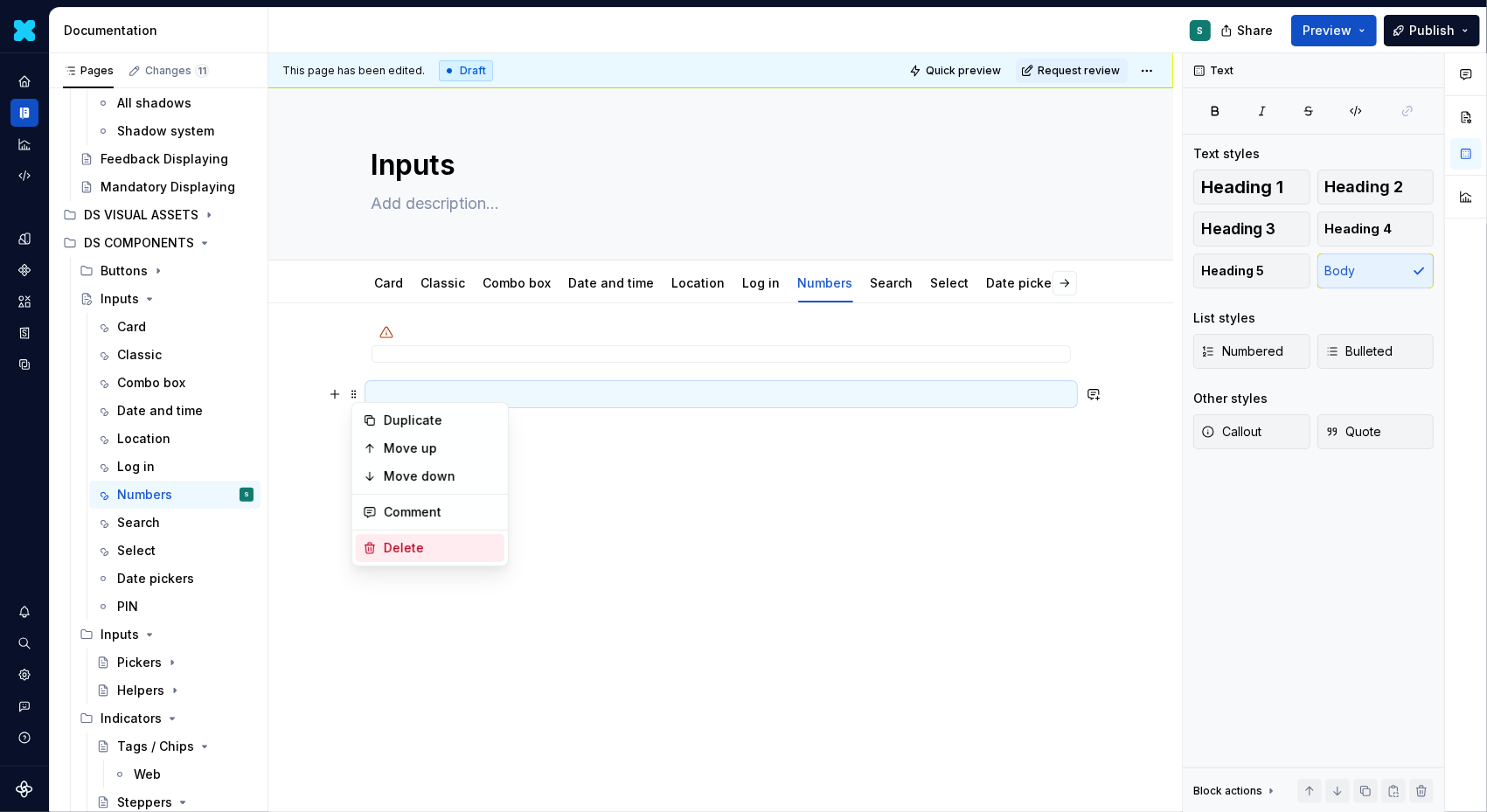
click at [430, 547] on div "Delete" at bounding box center [441, 548] width 114 height 18
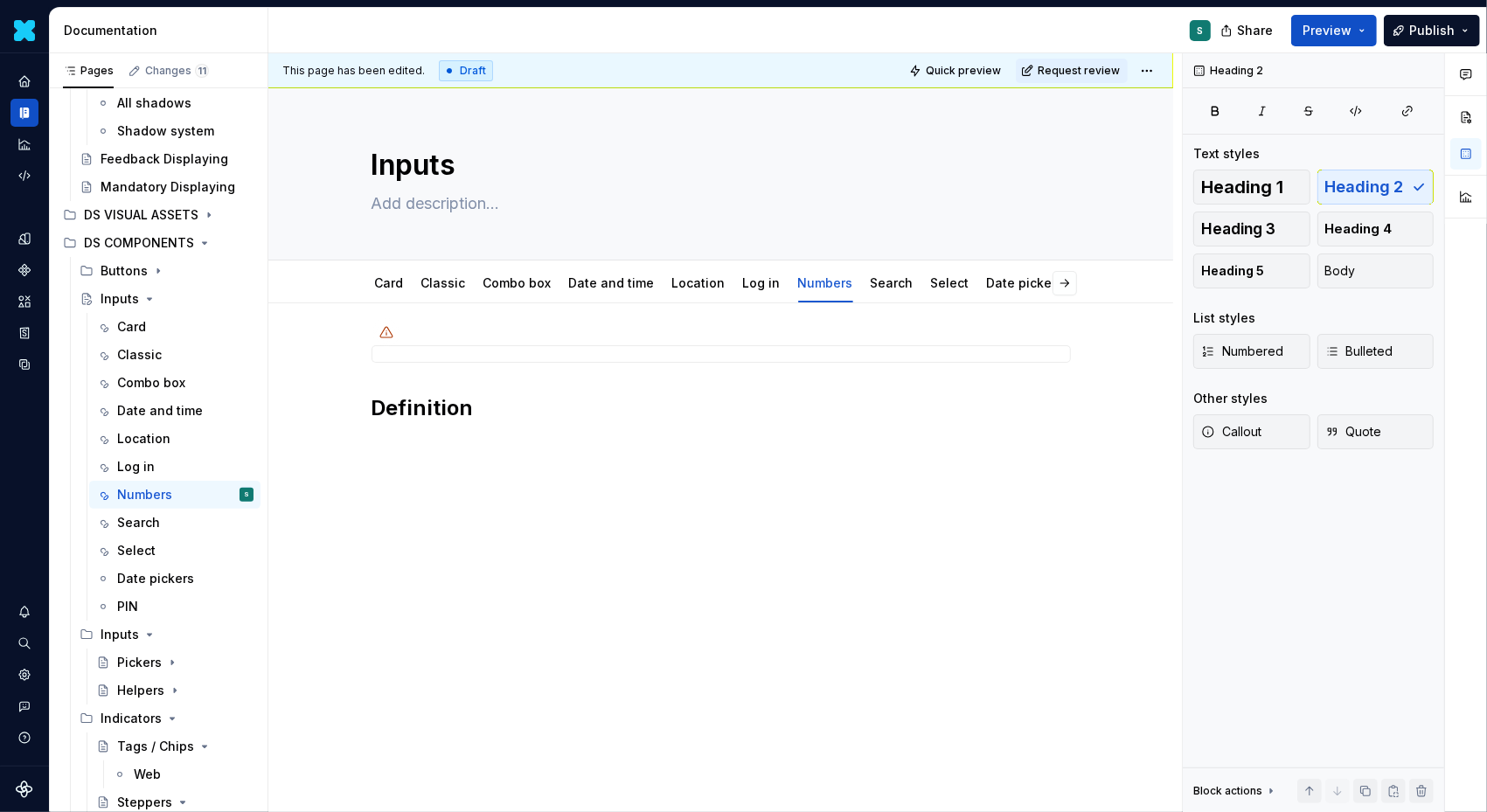
click at [430, 476] on div "Definition" at bounding box center [720, 495] width 905 height 384
click at [401, 450] on div "Definition" at bounding box center [720, 495] width 905 height 384
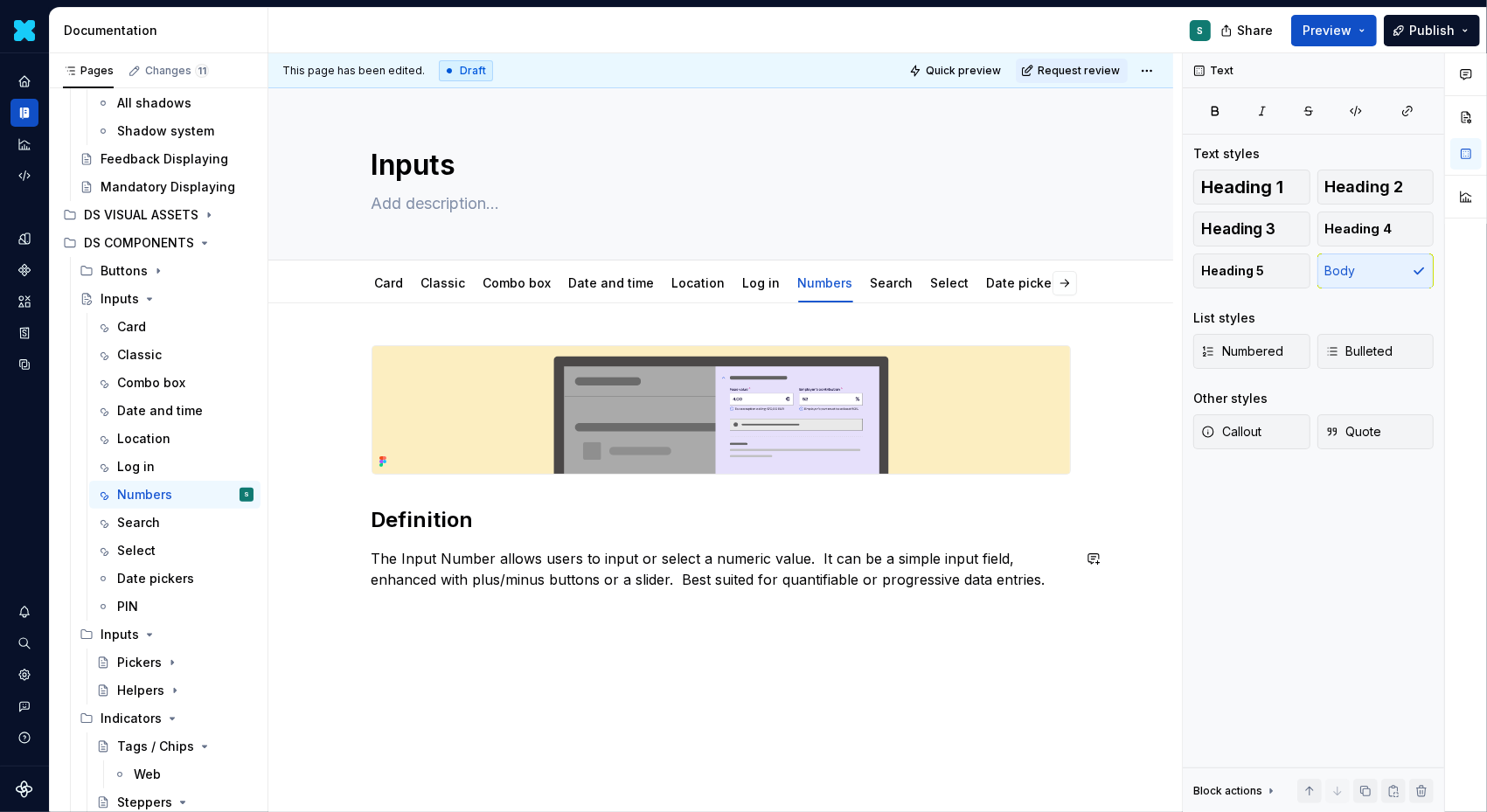
click at [408, 628] on div "Definition The Input Number allows users to input or select a numeric value.  I…" at bounding box center [720, 578] width 905 height 552
click at [342, 614] on button "button" at bounding box center [334, 611] width 24 height 24
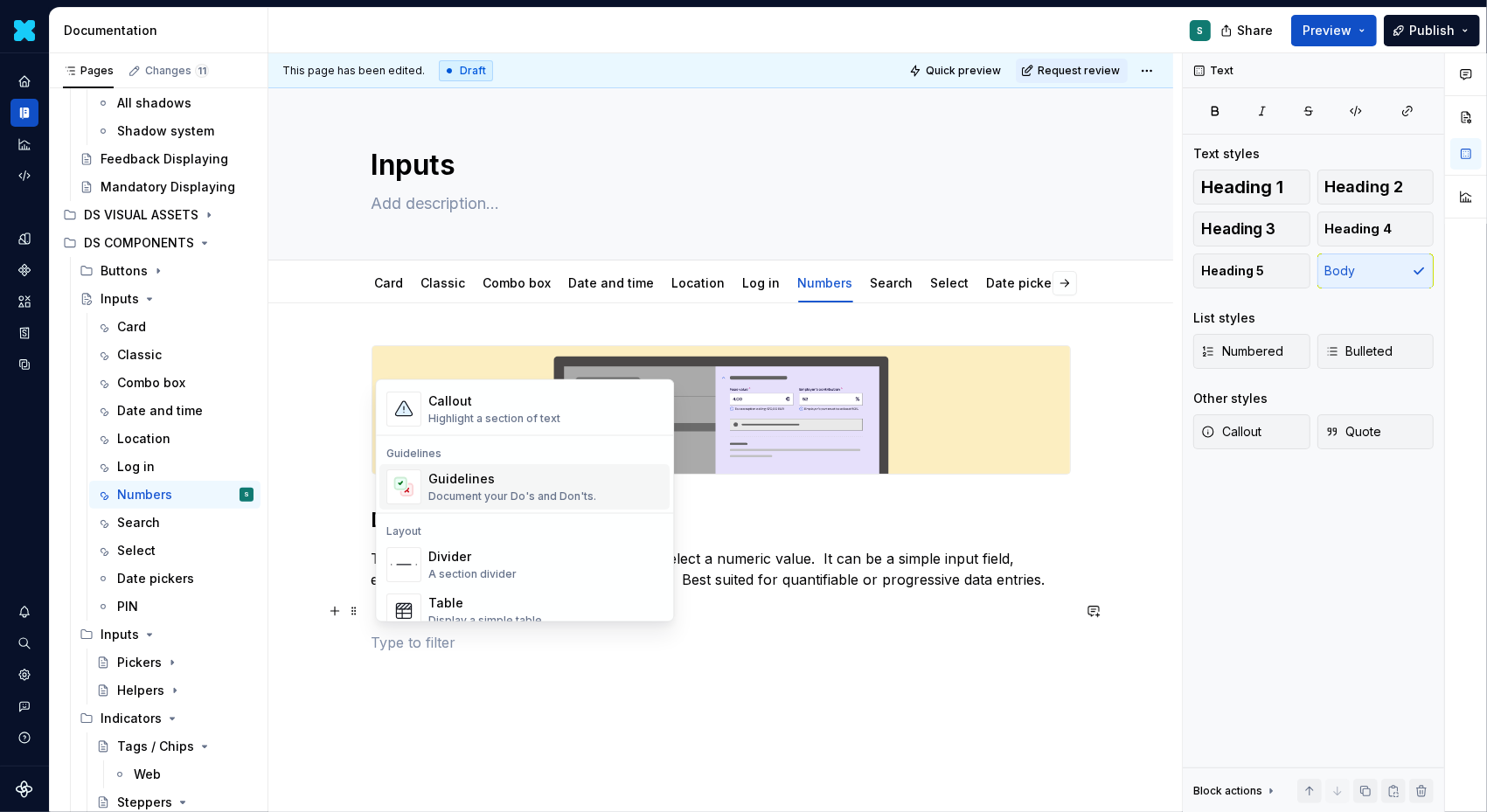
scroll to position [489, 0]
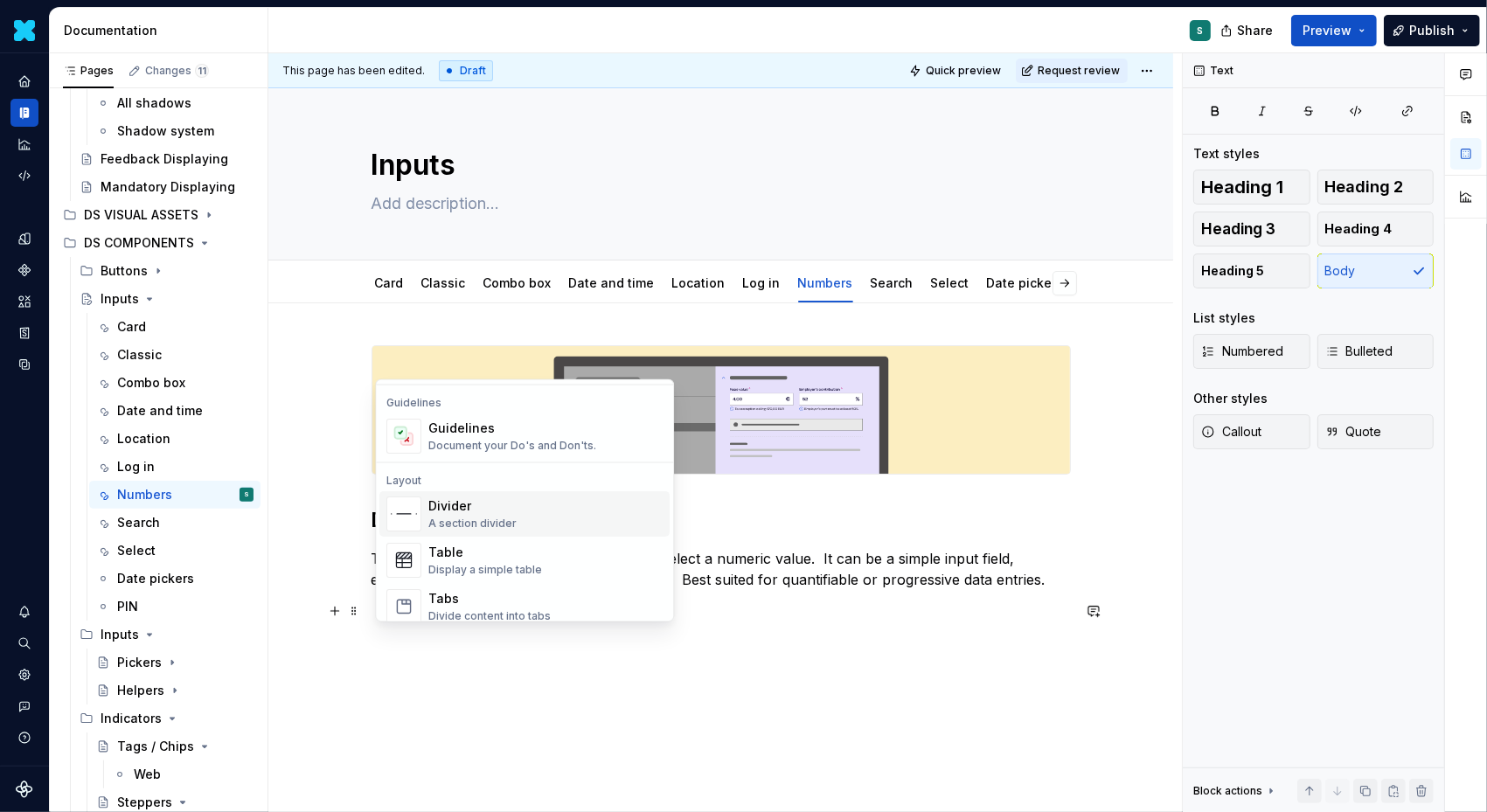
click at [472, 504] on div "Divider" at bounding box center [472, 506] width 88 height 18
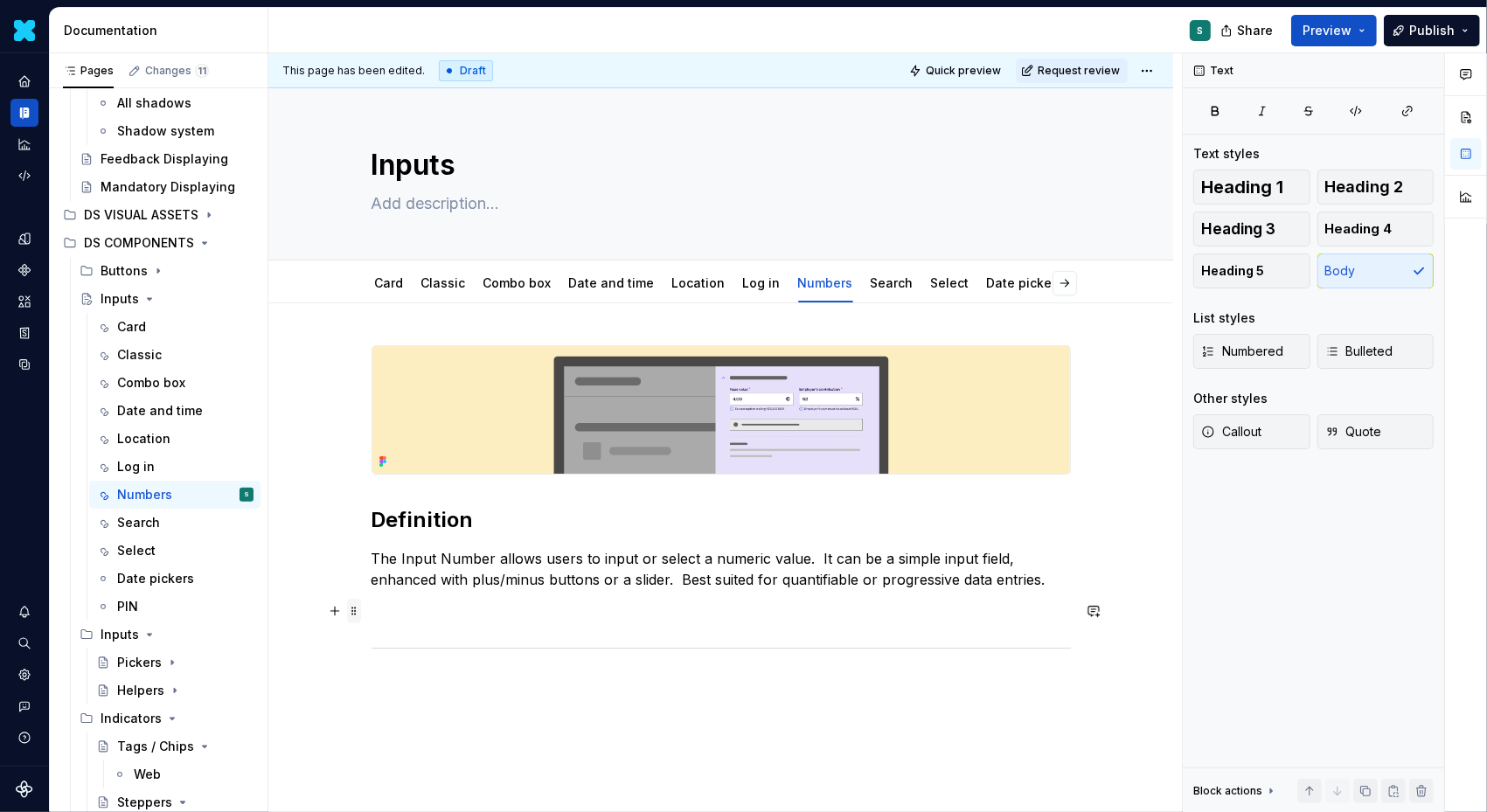
click at [361, 613] on span at bounding box center [354, 611] width 14 height 24
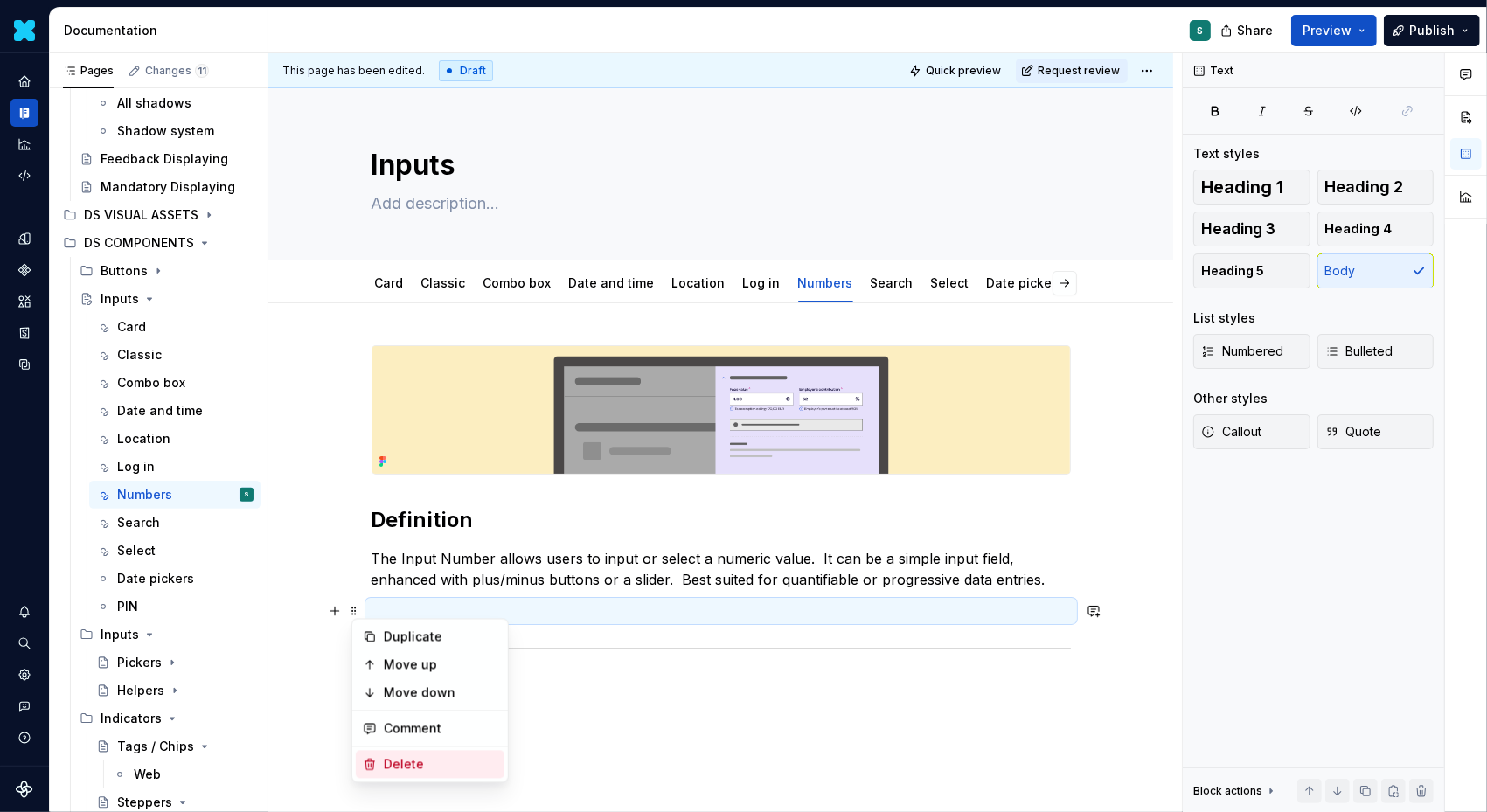
click at [399, 759] on div "Delete" at bounding box center [441, 765] width 114 height 18
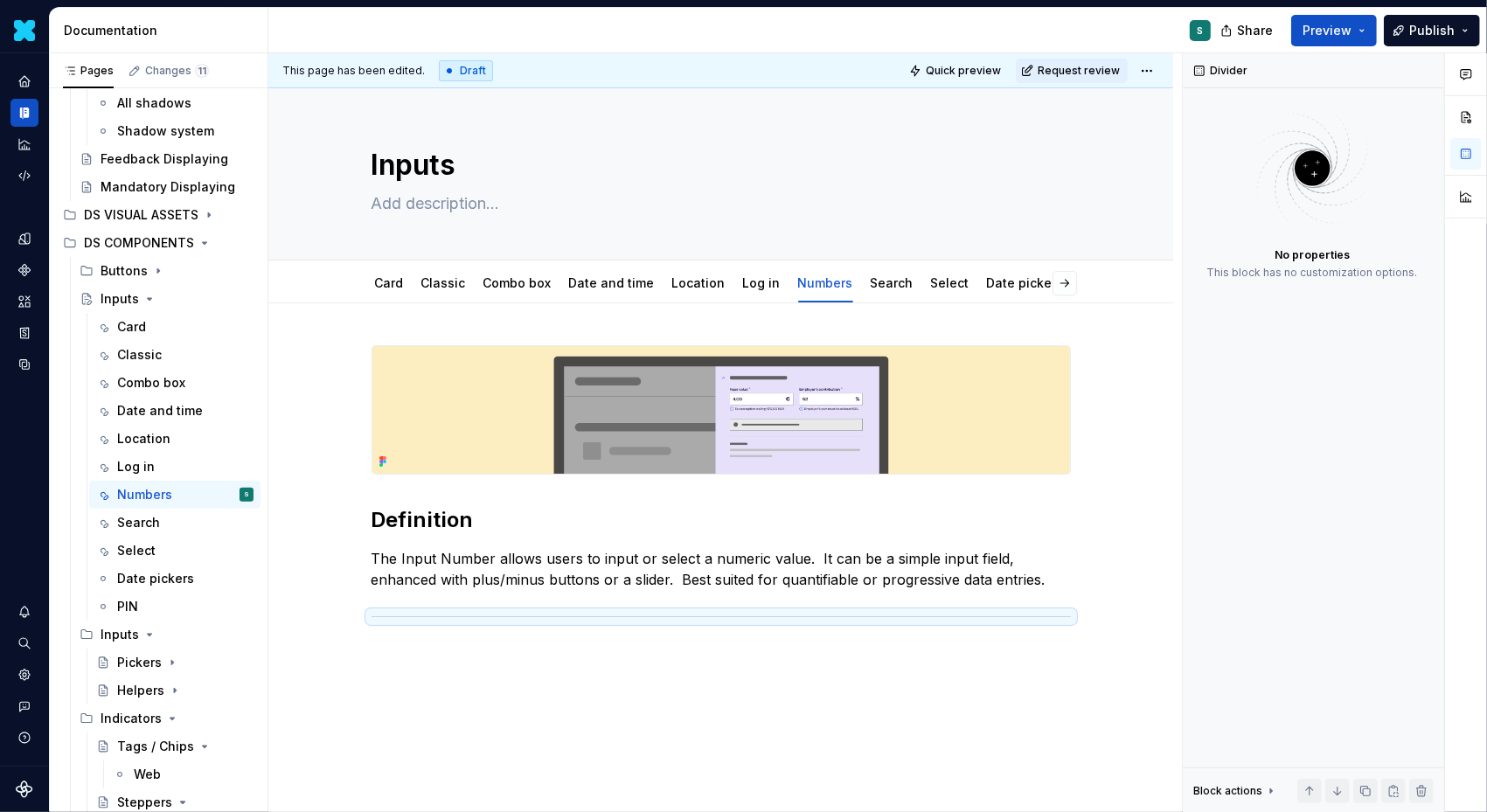
click at [403, 677] on div "Definition The Input Number allows users to input or select a numeric value.  I…" at bounding box center [721, 515] width 700 height 340
click at [390, 652] on p at bounding box center [721, 654] width 700 height 21
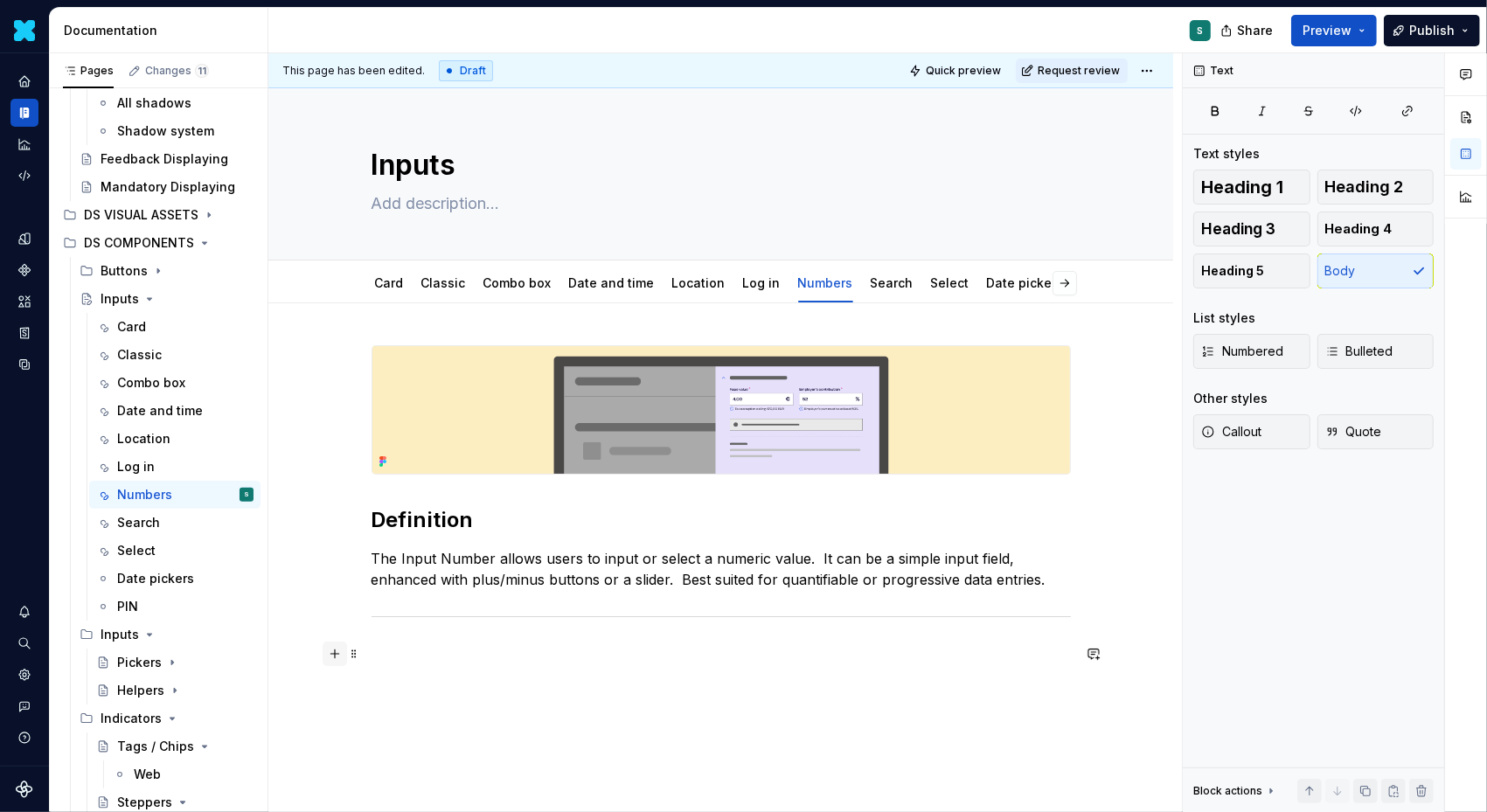
click at [340, 652] on button "button" at bounding box center [334, 653] width 24 height 24
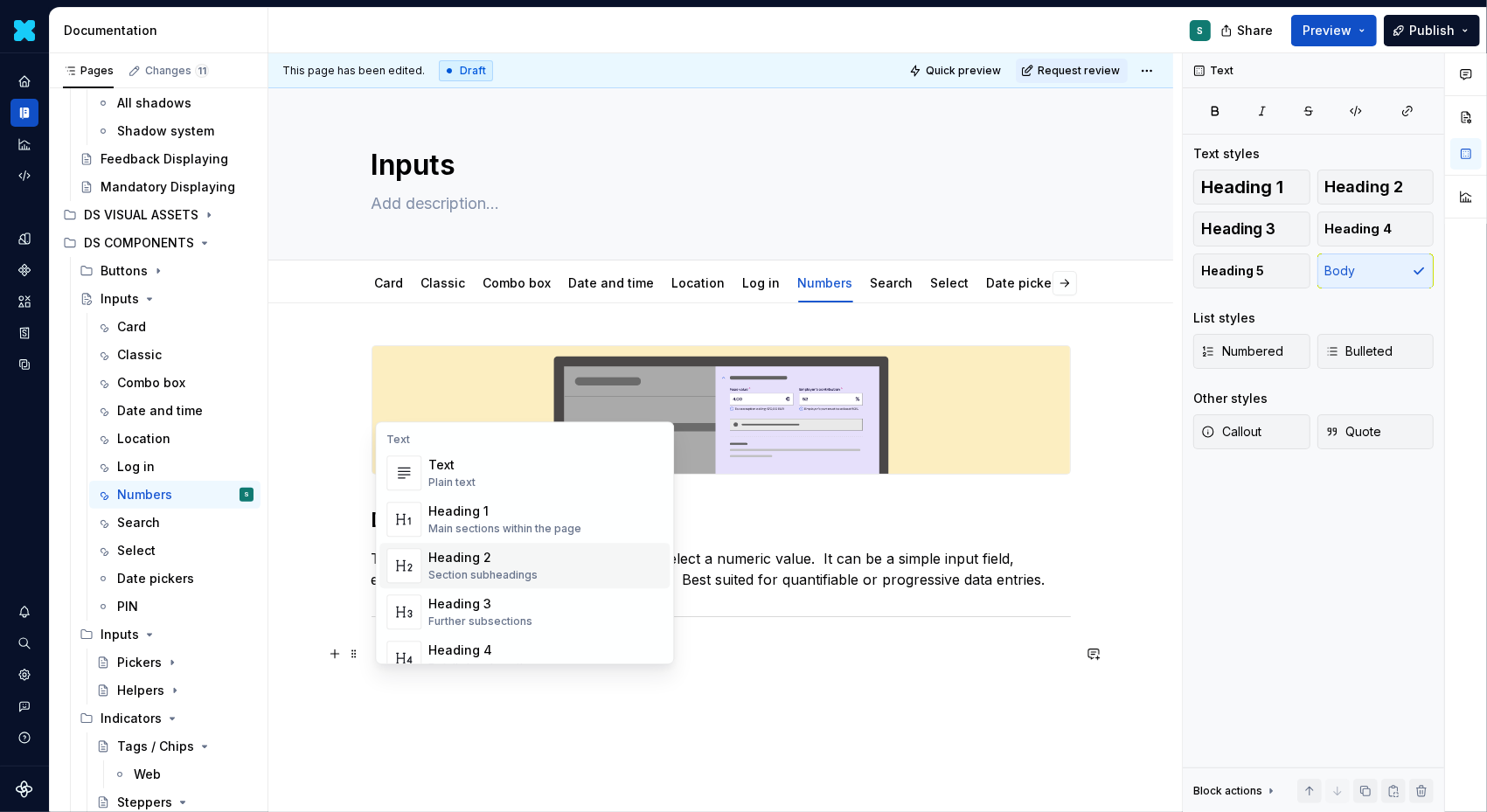
click at [467, 566] on div "Heading 2" at bounding box center [483, 558] width 110 height 18
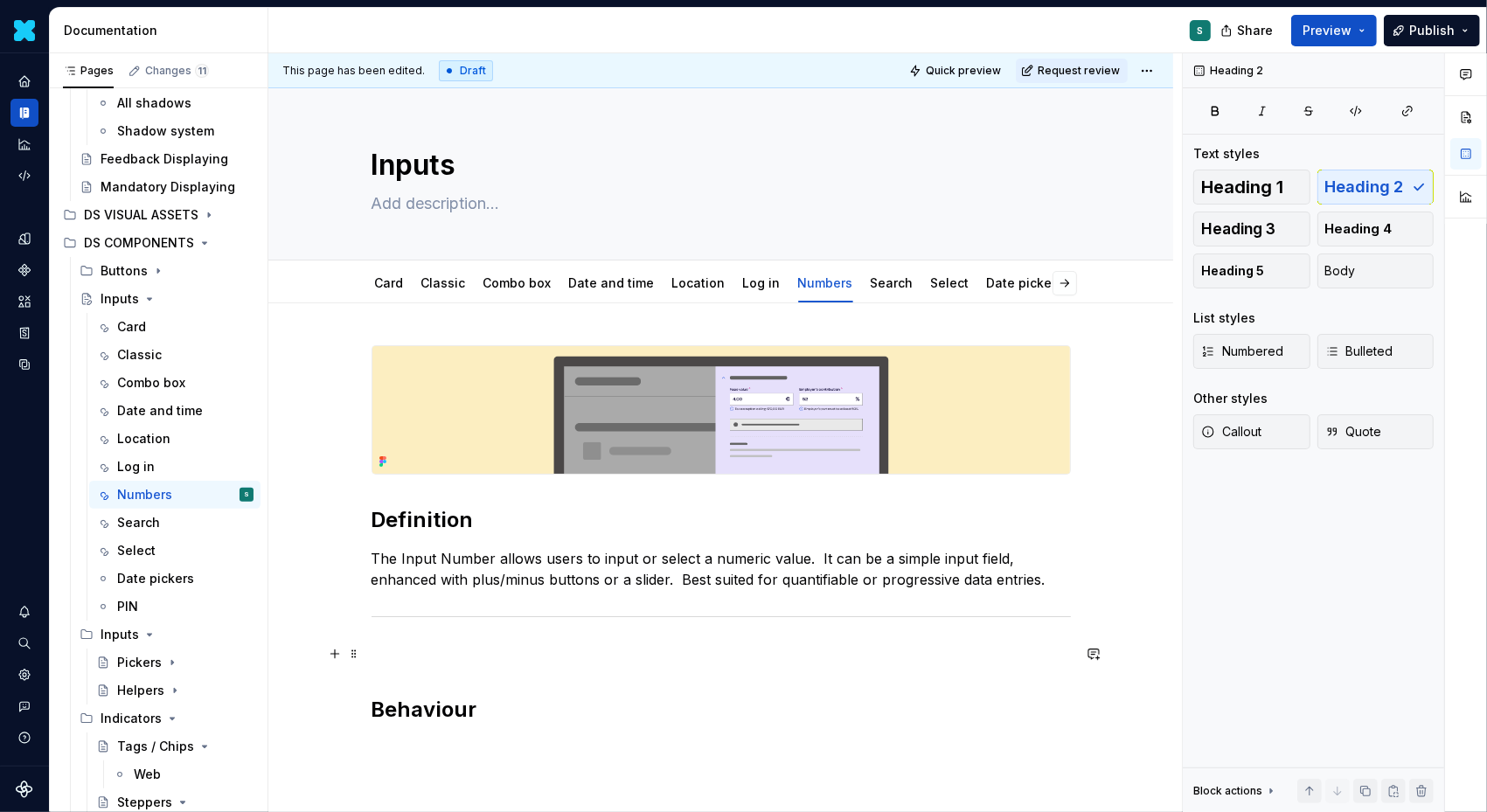
click at [378, 656] on p at bounding box center [721, 654] width 700 height 21
click at [357, 660] on span at bounding box center [354, 653] width 14 height 24
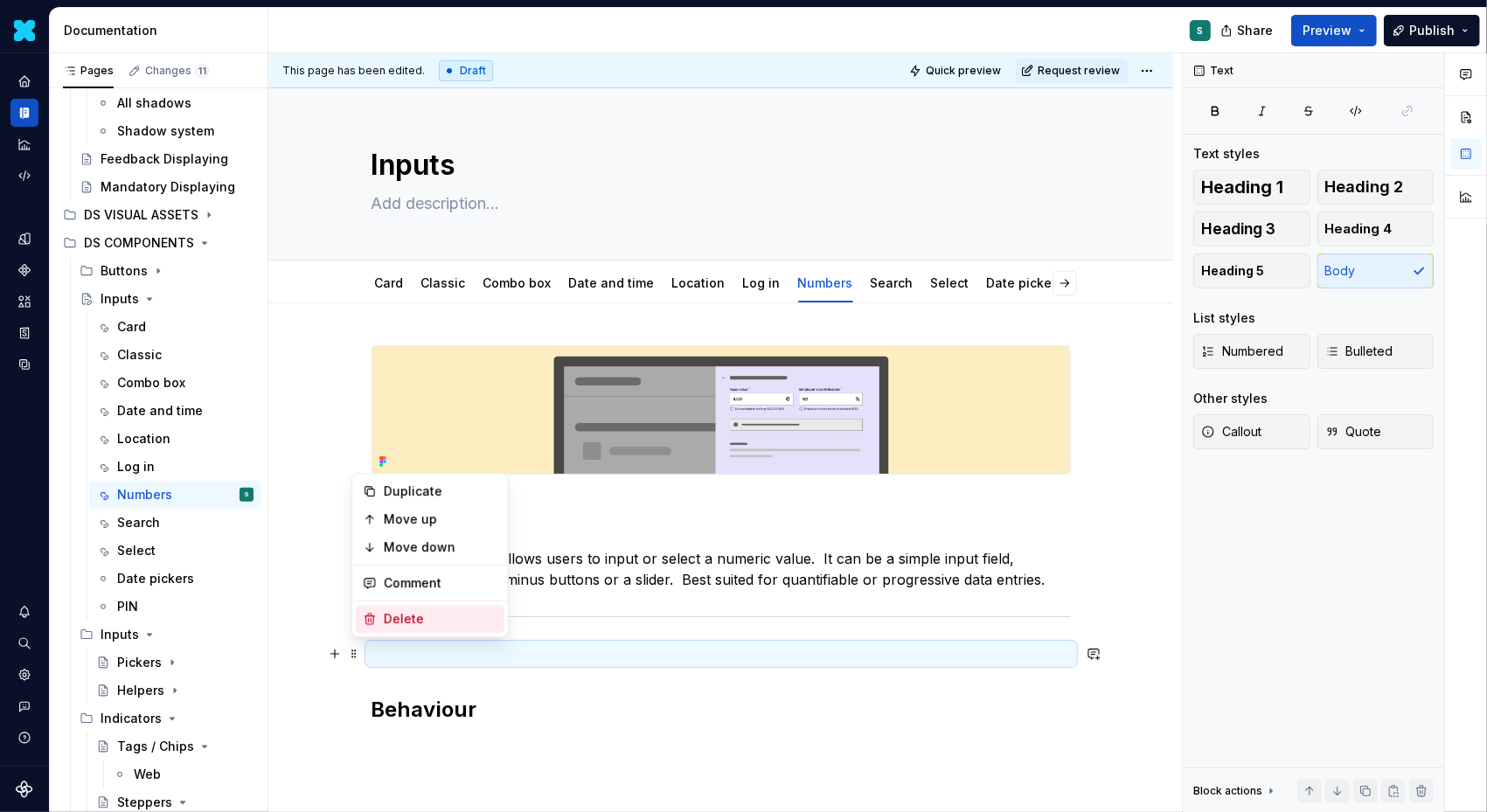
click at [407, 611] on div "Delete" at bounding box center [441, 619] width 114 height 18
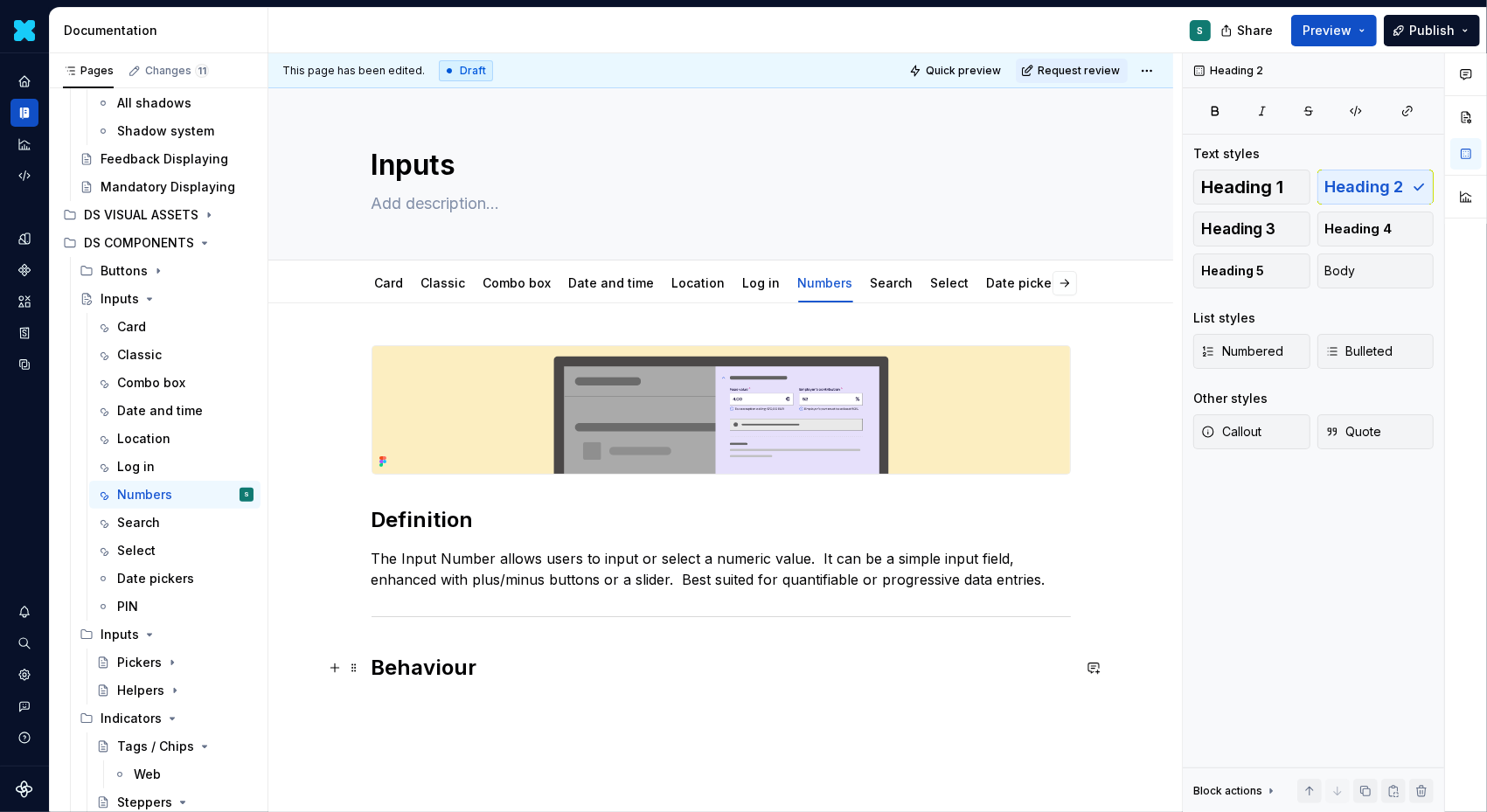
click at [403, 709] on div "Definition The Input Number allows users to input or select a numeric value.  I…" at bounding box center [720, 625] width 905 height 644
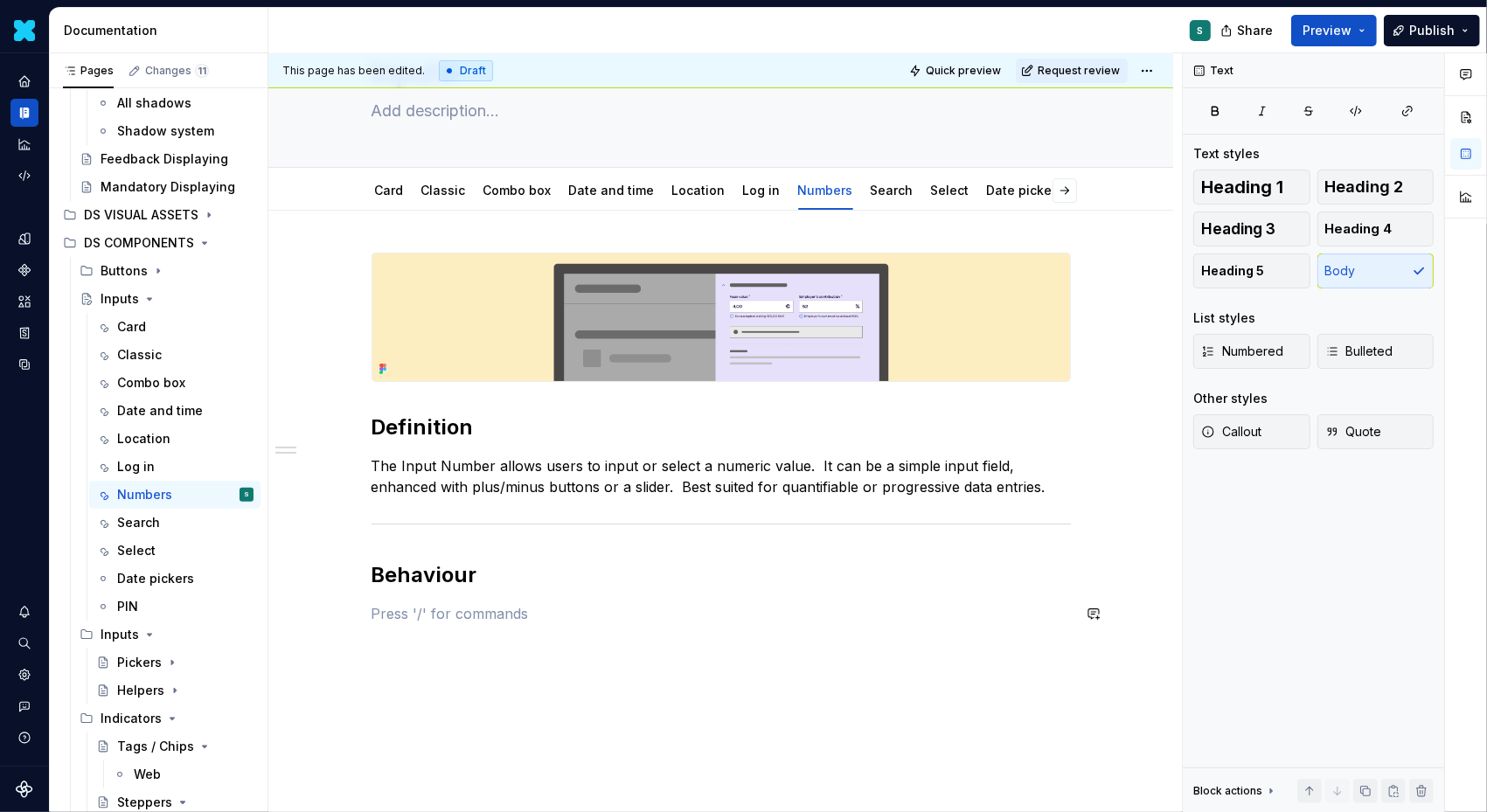
scroll to position [146, 0]
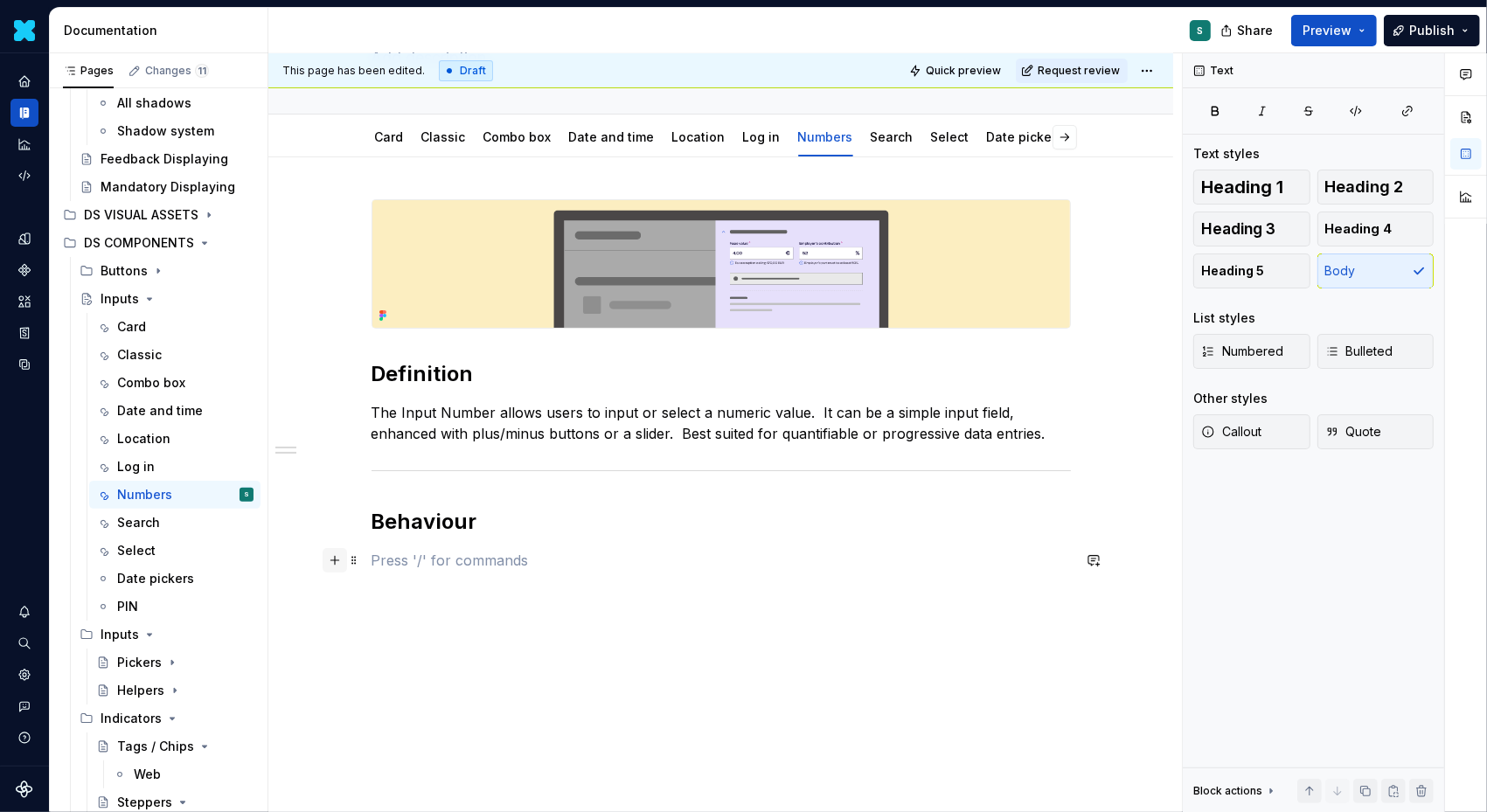
click at [340, 558] on button "button" at bounding box center [334, 560] width 24 height 24
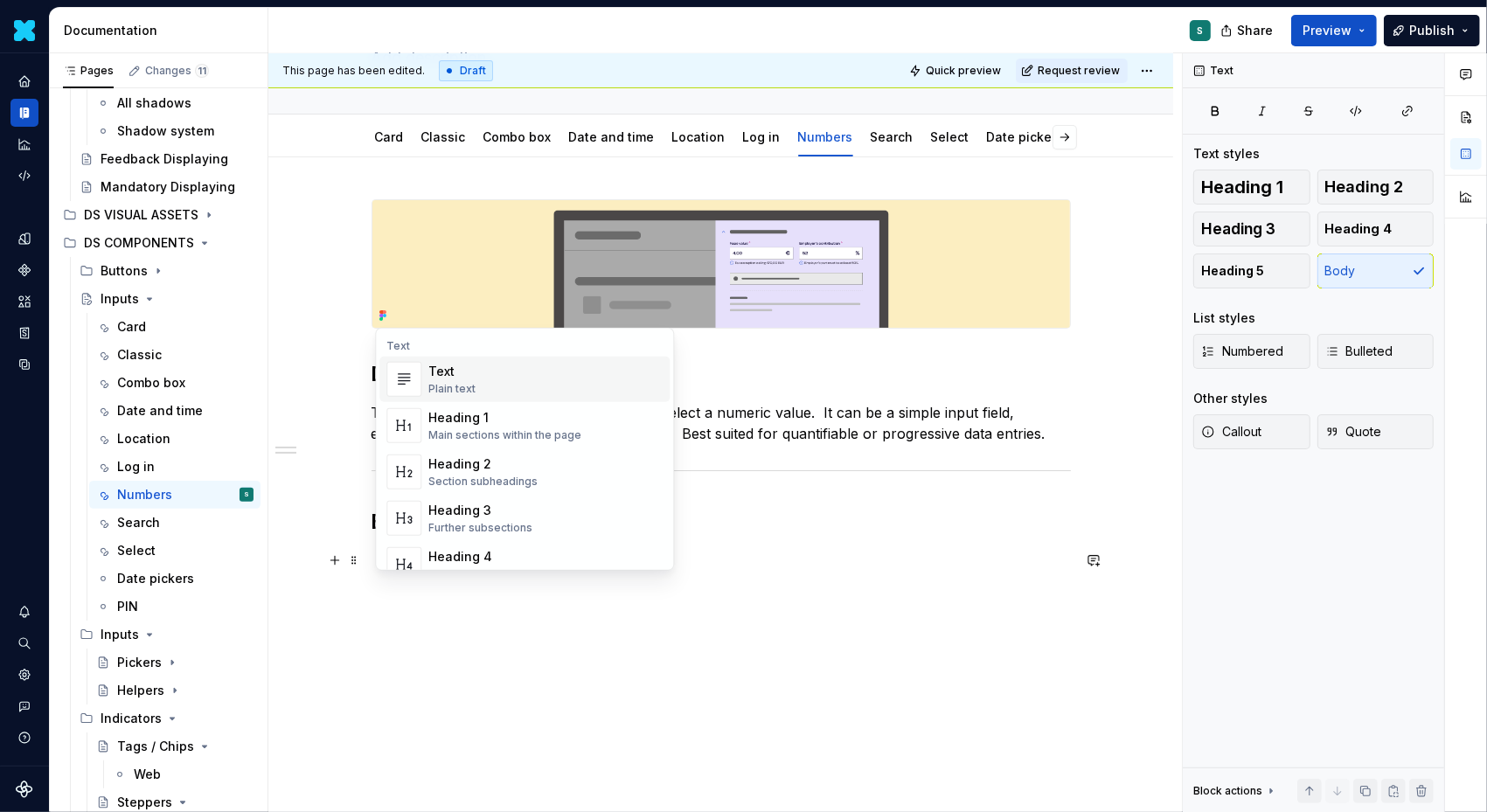
click at [453, 379] on div "Text" at bounding box center [452, 372] width 47 height 18
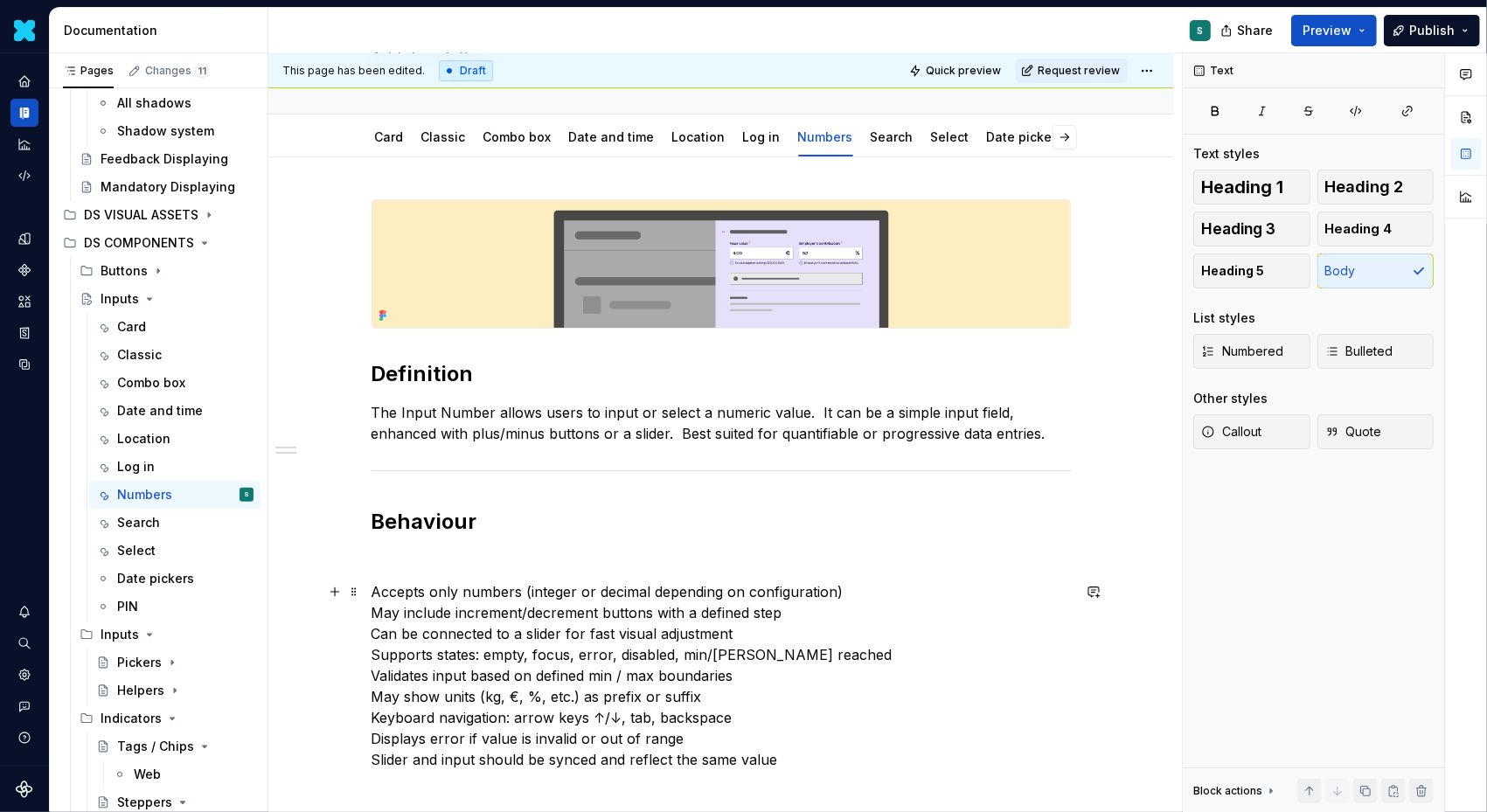
click at [379, 591] on p "Accepts only numbers (integer or decimal depending on configuration) May includ…" at bounding box center [721, 676] width 700 height 189
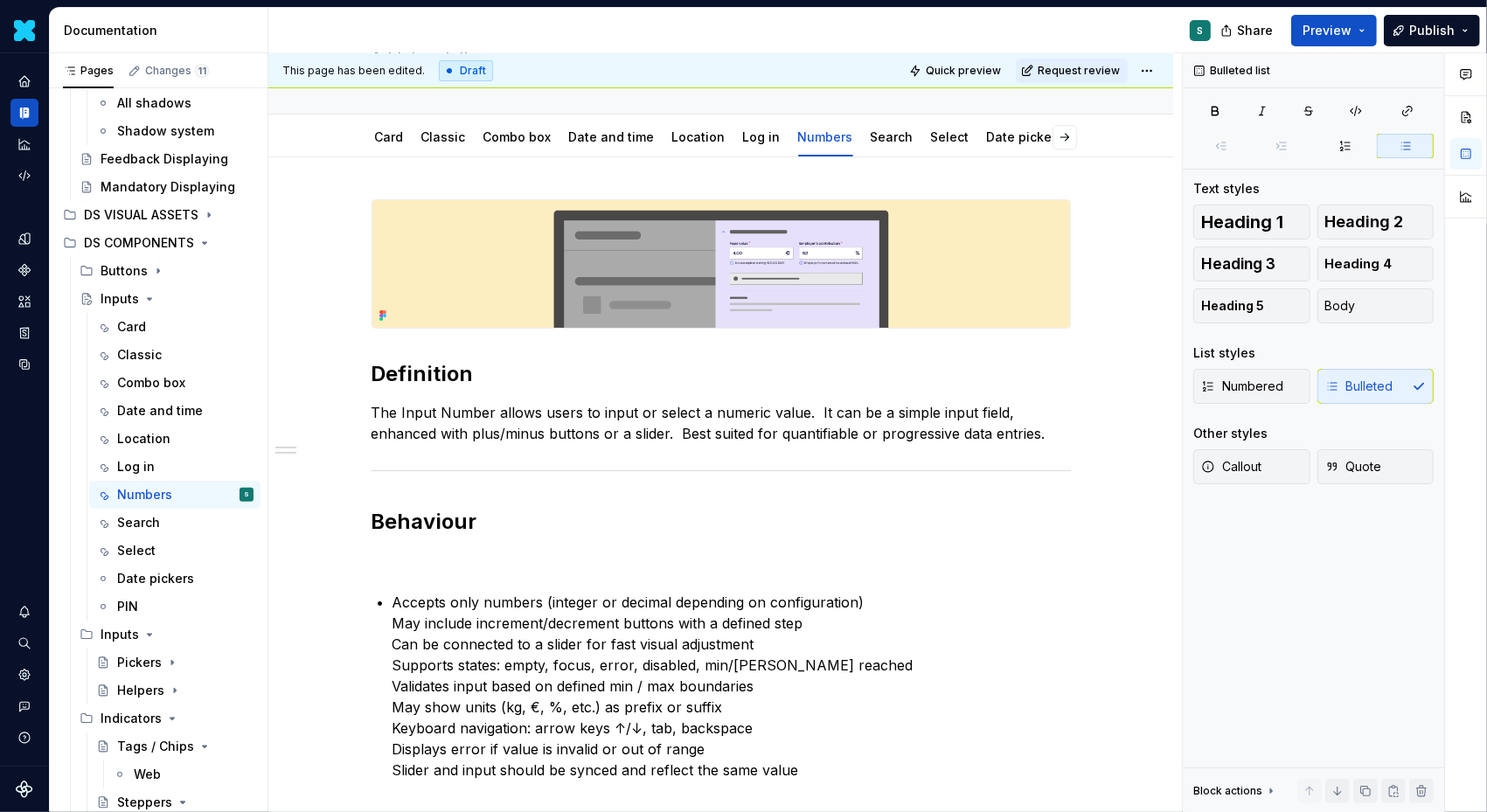
scroll to position [198, 0]
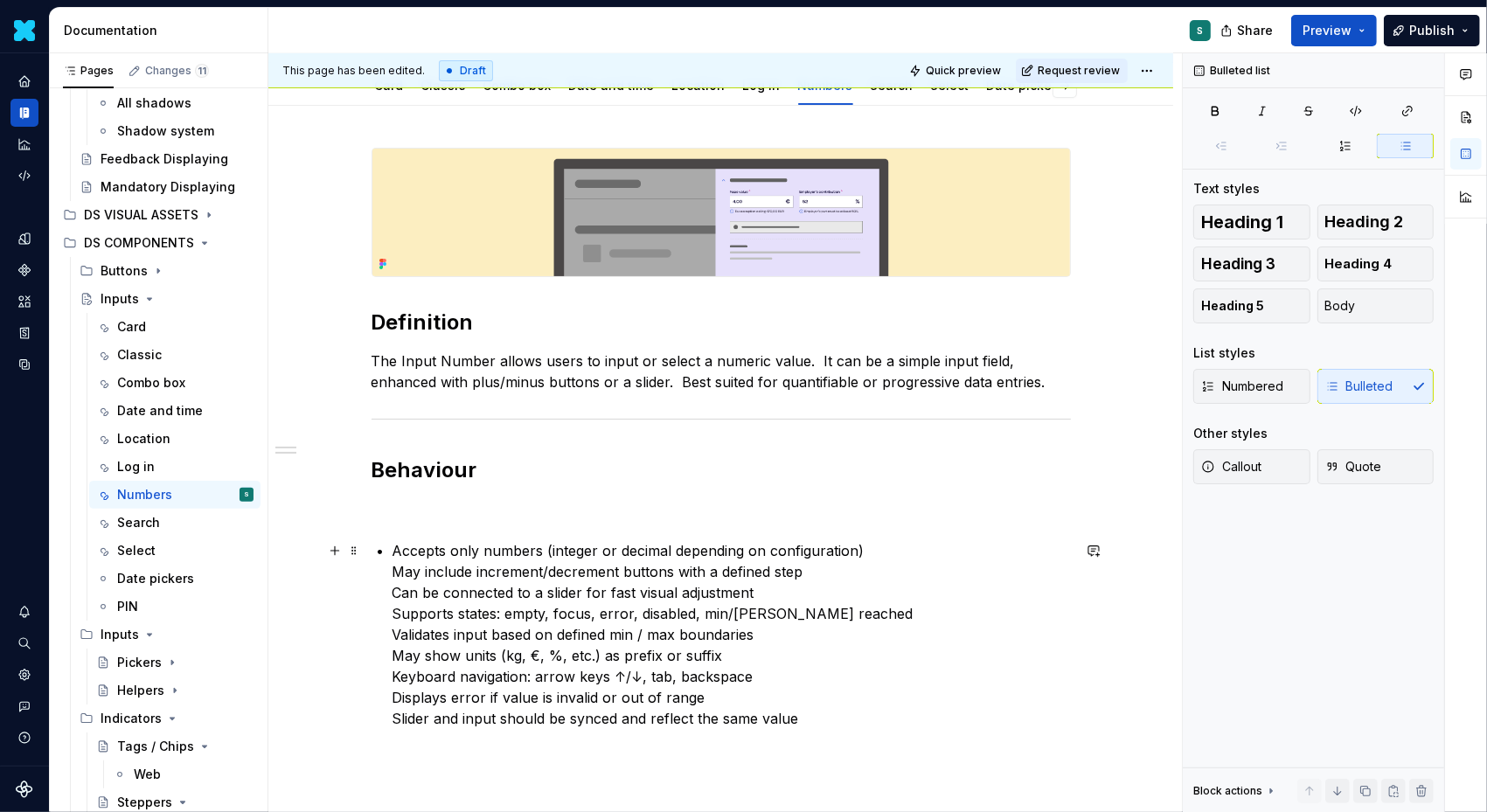
click at [391, 569] on div "Definition The Input Number allows users to input or select a numeric value.  I…" at bounding box center [721, 439] width 700 height 581
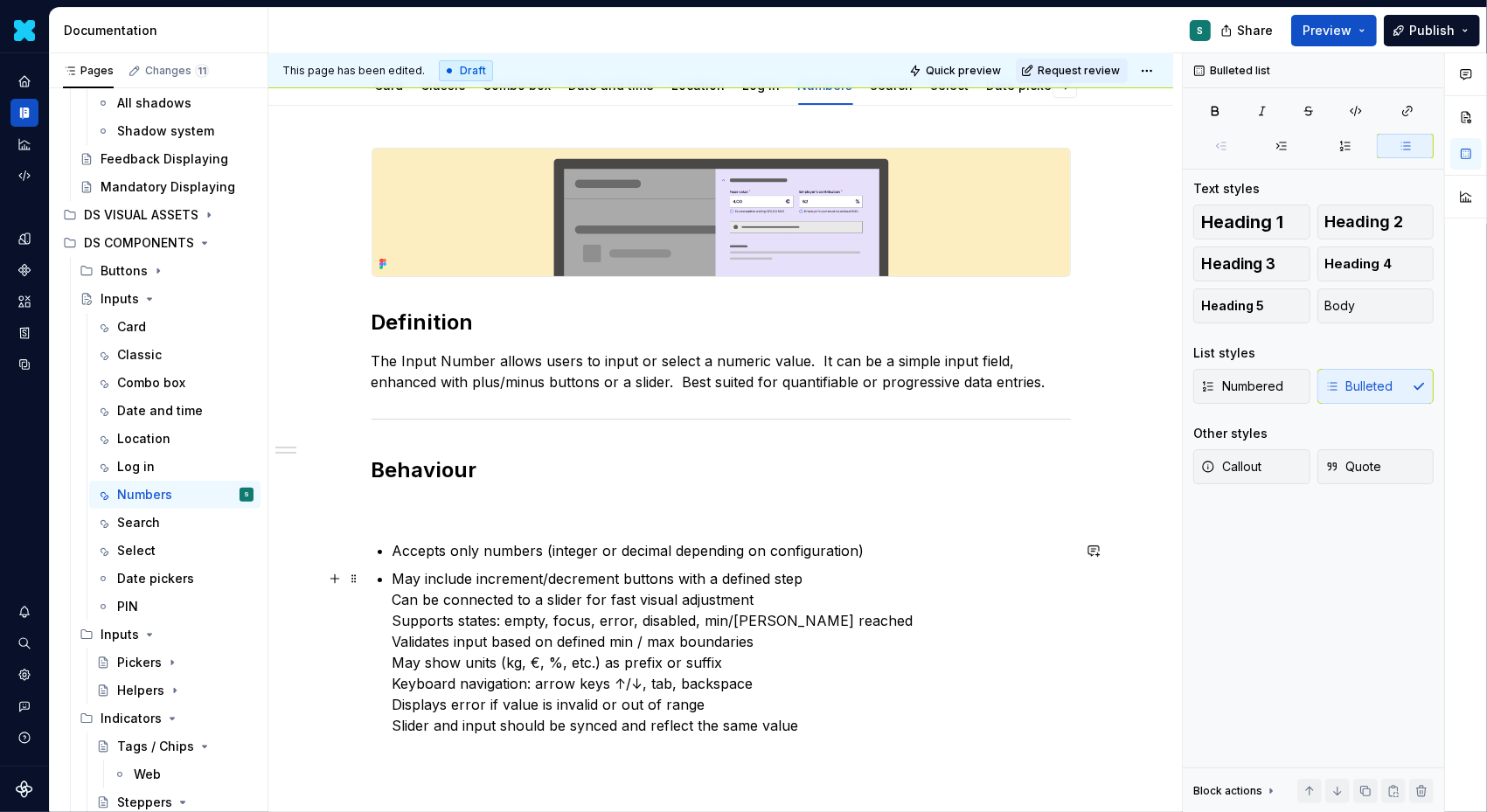
click at [392, 610] on div "Definition The Input Number allows users to input or select a numeric value.  I…" at bounding box center [721, 442] width 700 height 588
click at [395, 604] on div "Definition The Input Number allows users to input or select a numeric value.  I…" at bounding box center [721, 442] width 700 height 588
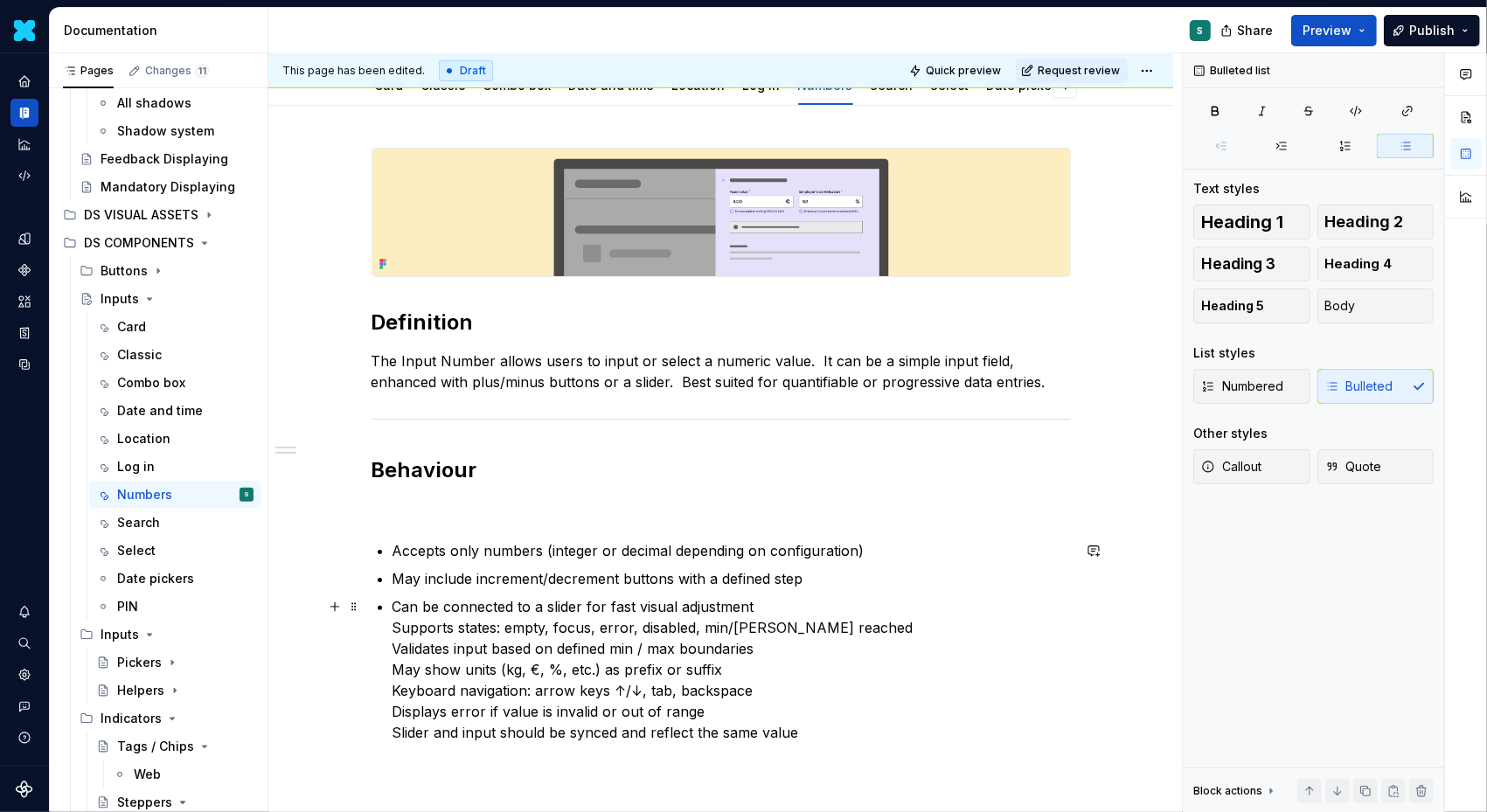
click at [394, 628] on div "Definition The Input Number allows users to input or select a numeric value.  I…" at bounding box center [721, 446] width 700 height 595
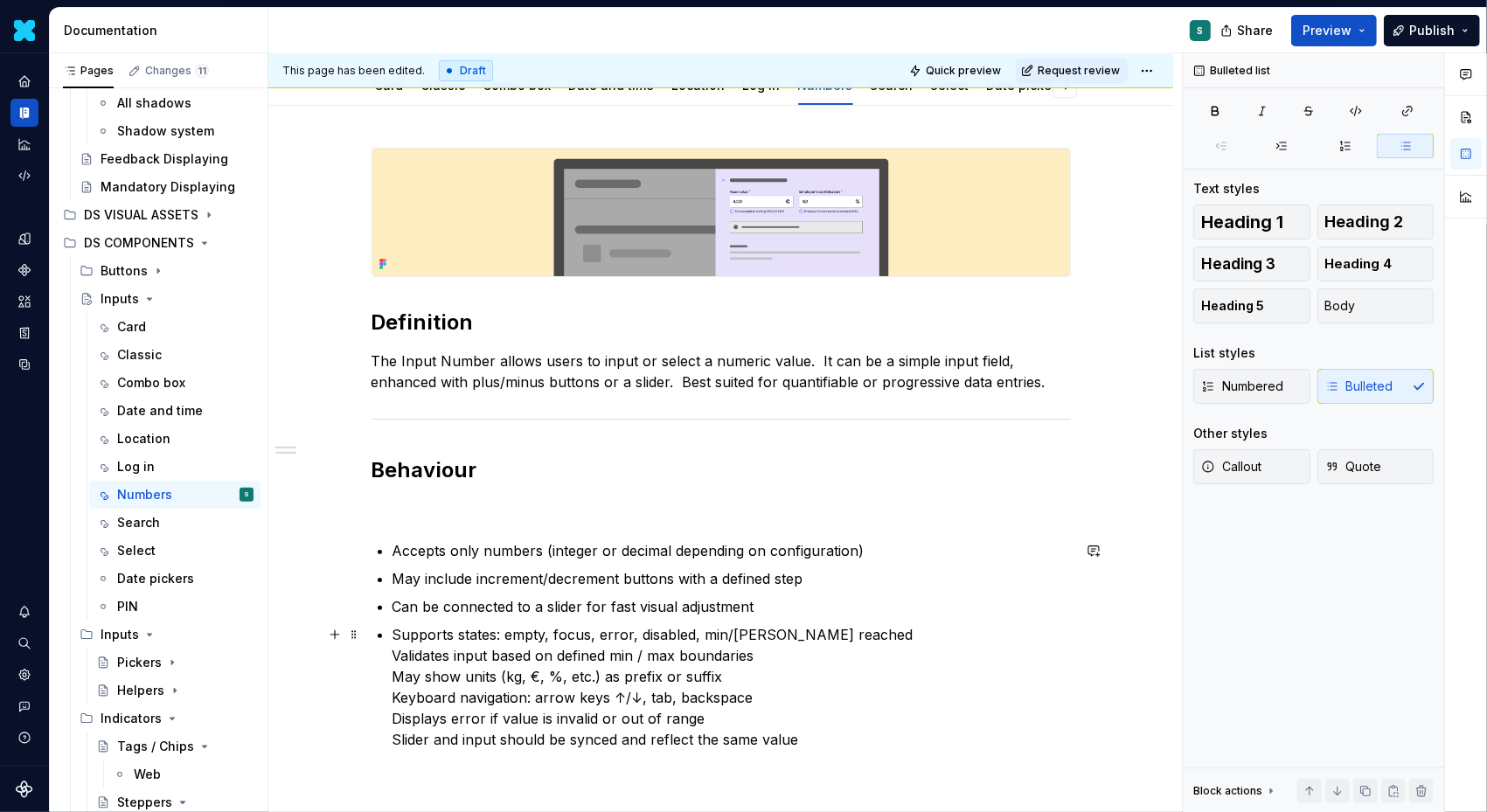
click at [395, 655] on div "Definition The Input Number allows users to input or select a numeric value.  I…" at bounding box center [721, 449] width 700 height 603
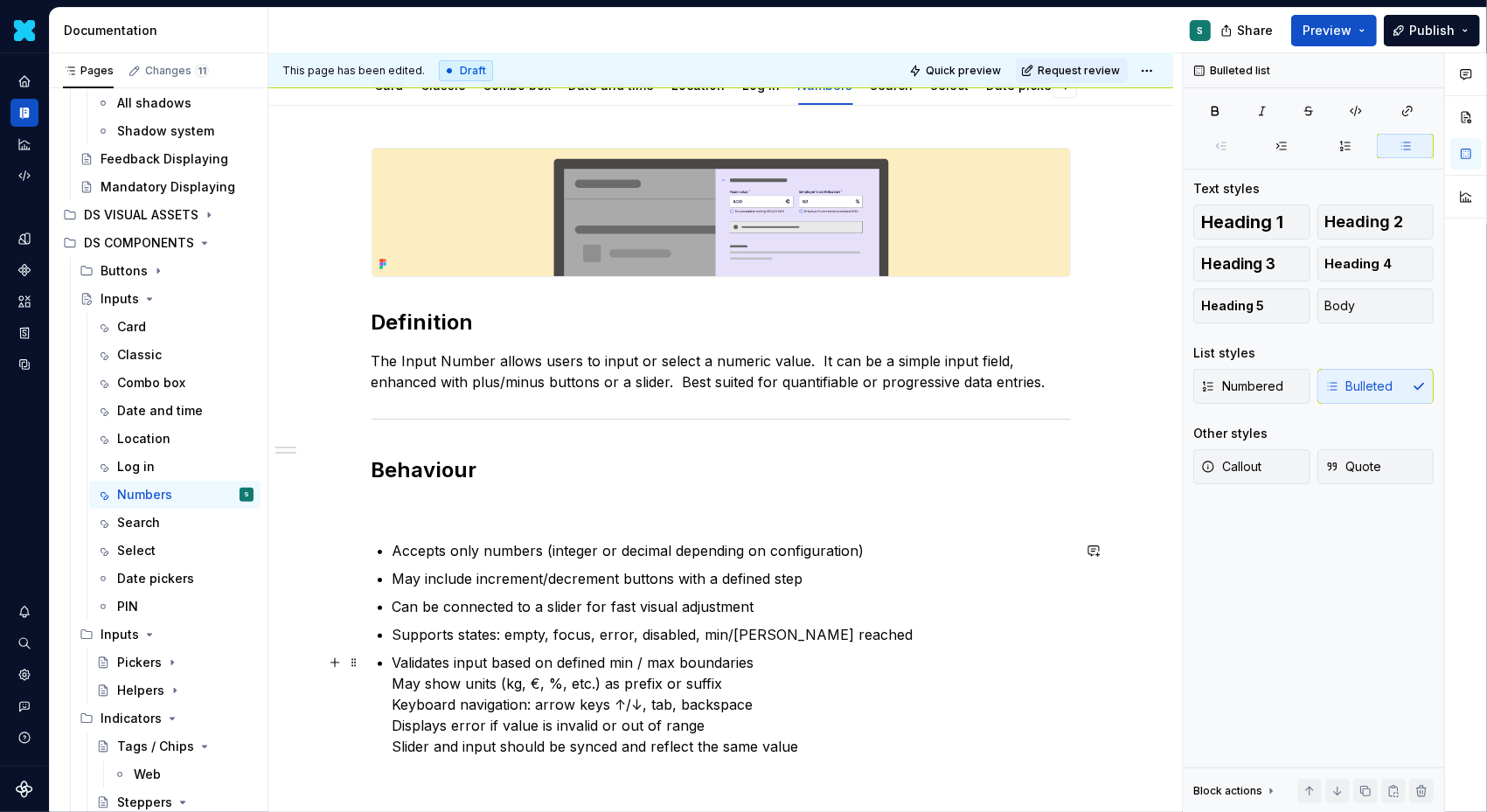
click at [396, 683] on p "Validates input based on defined min / max boundaries May show units (kg, €, %,…" at bounding box center [731, 705] width 678 height 105
click at [397, 709] on p "May show units (kg, €, %, etc.) as prefix or suffix Keyboard navigation: arrow …" at bounding box center [731, 722] width 678 height 84
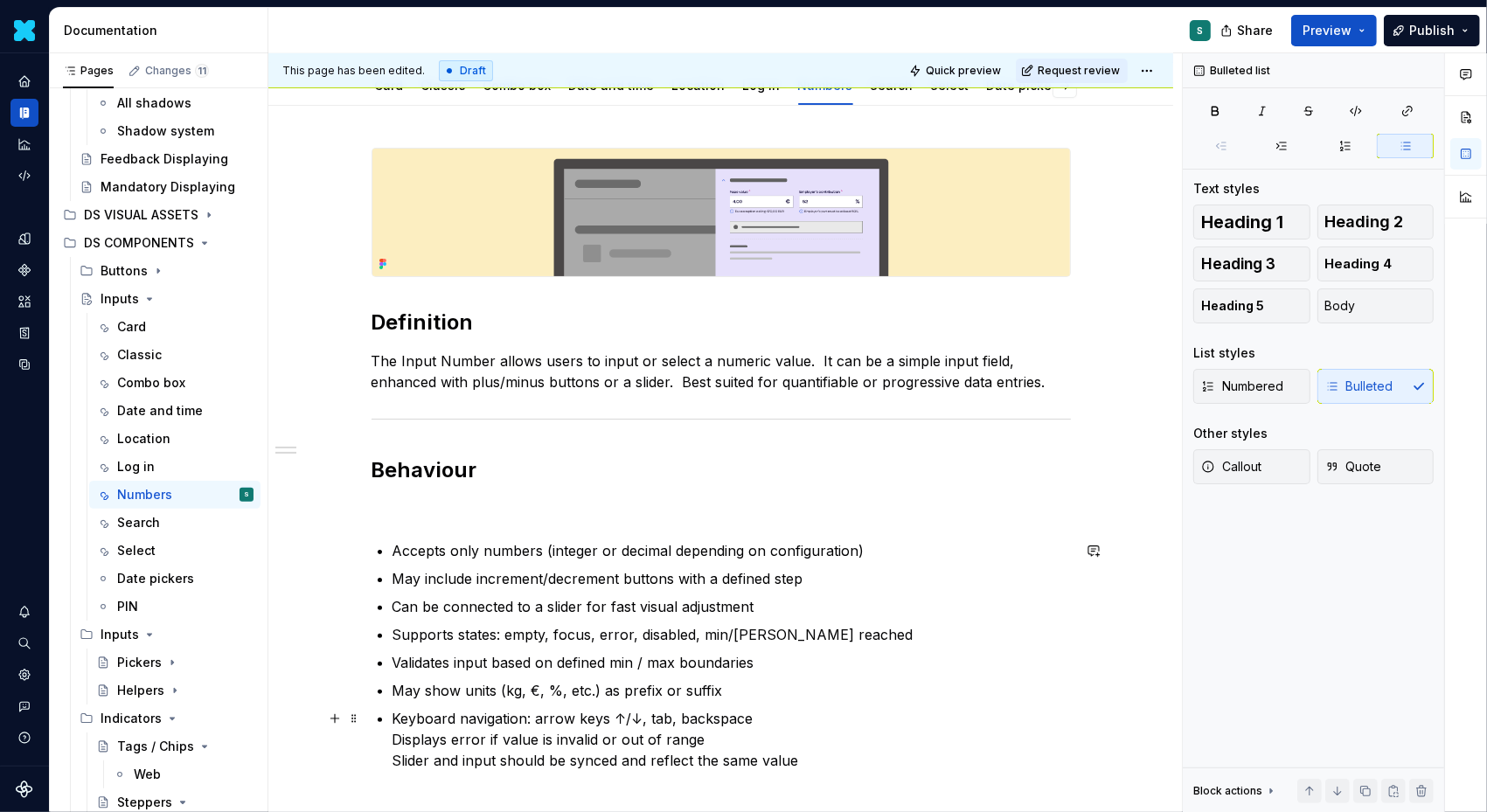
click at [394, 742] on div "Definition The Input Number allows users to input or select a numeric value.  I…" at bounding box center [721, 459] width 700 height 623
click at [395, 762] on div "Definition The Input Number allows users to input or select a numeric value.  I…" at bounding box center [721, 463] width 700 height 630
click at [354, 513] on span at bounding box center [354, 508] width 14 height 24
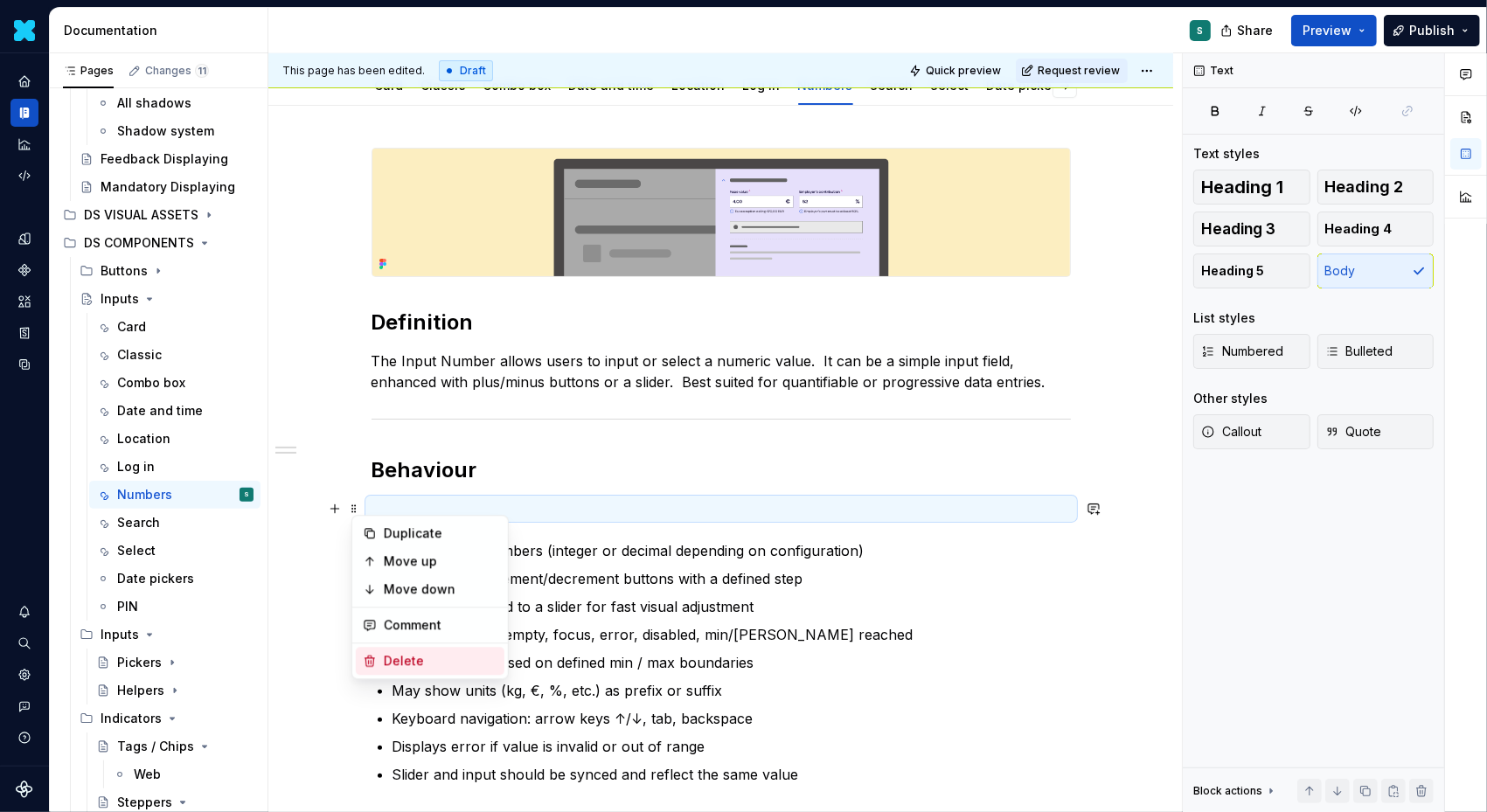
click at [376, 665] on div "Delete" at bounding box center [430, 660] width 149 height 28
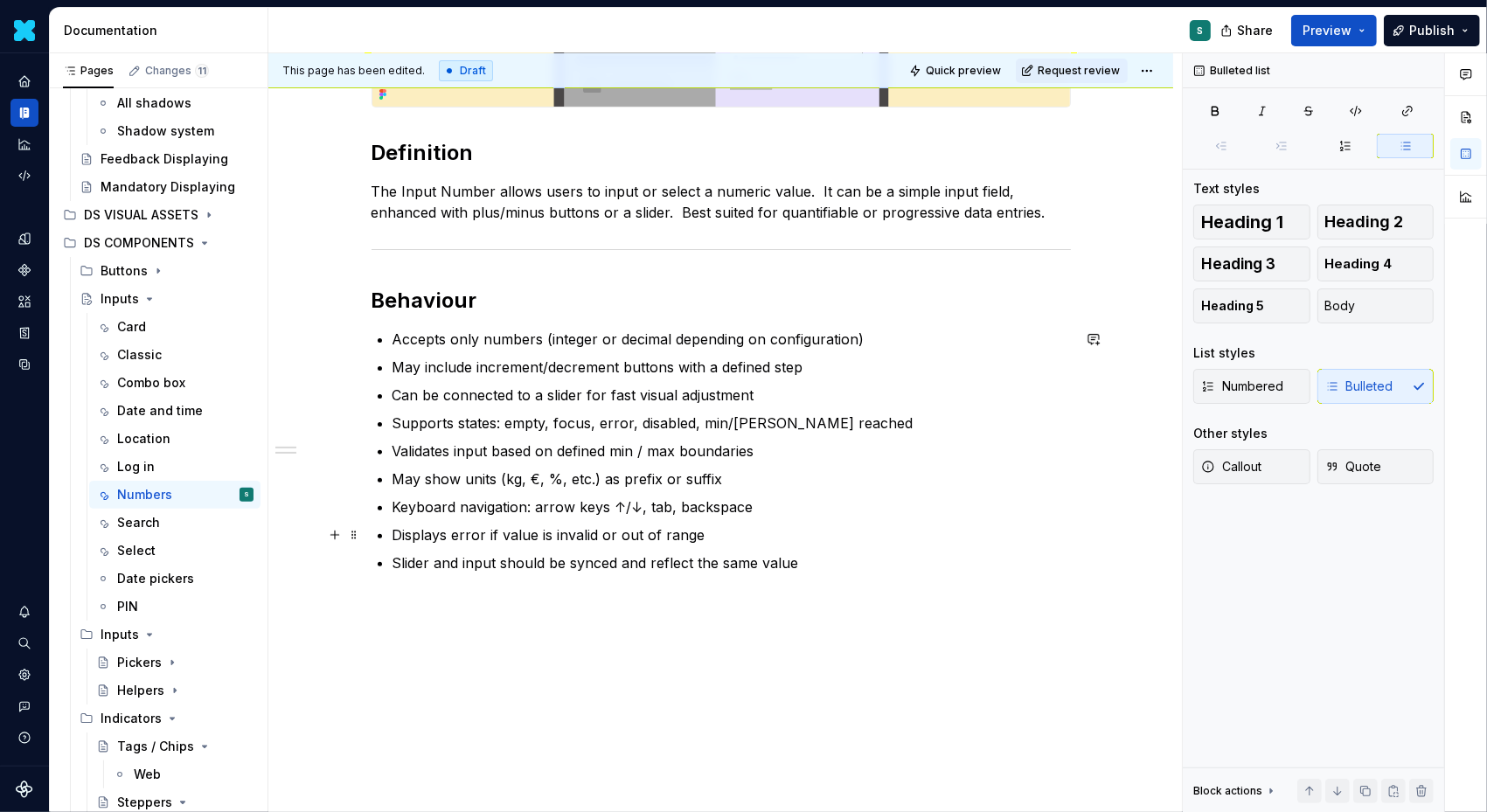
scroll to position [368, 0]
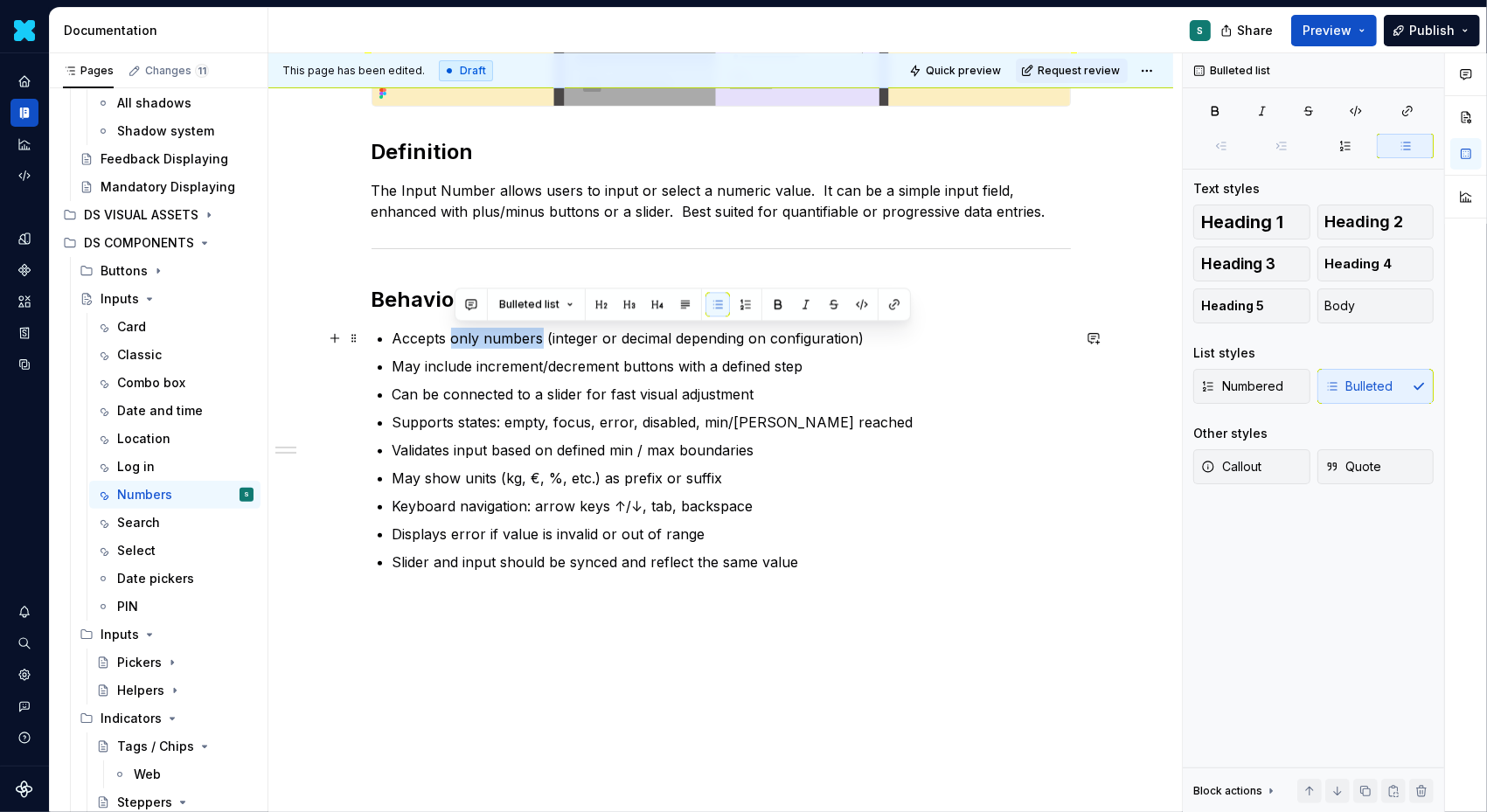
drag, startPoint x: 456, startPoint y: 338, endPoint x: 542, endPoint y: 338, distance: 86.0
click at [542, 338] on p "Accepts only numbers (integer or decimal depending on configuration)" at bounding box center [731, 339] width 678 height 21
click at [772, 298] on button "button" at bounding box center [777, 304] width 24 height 24
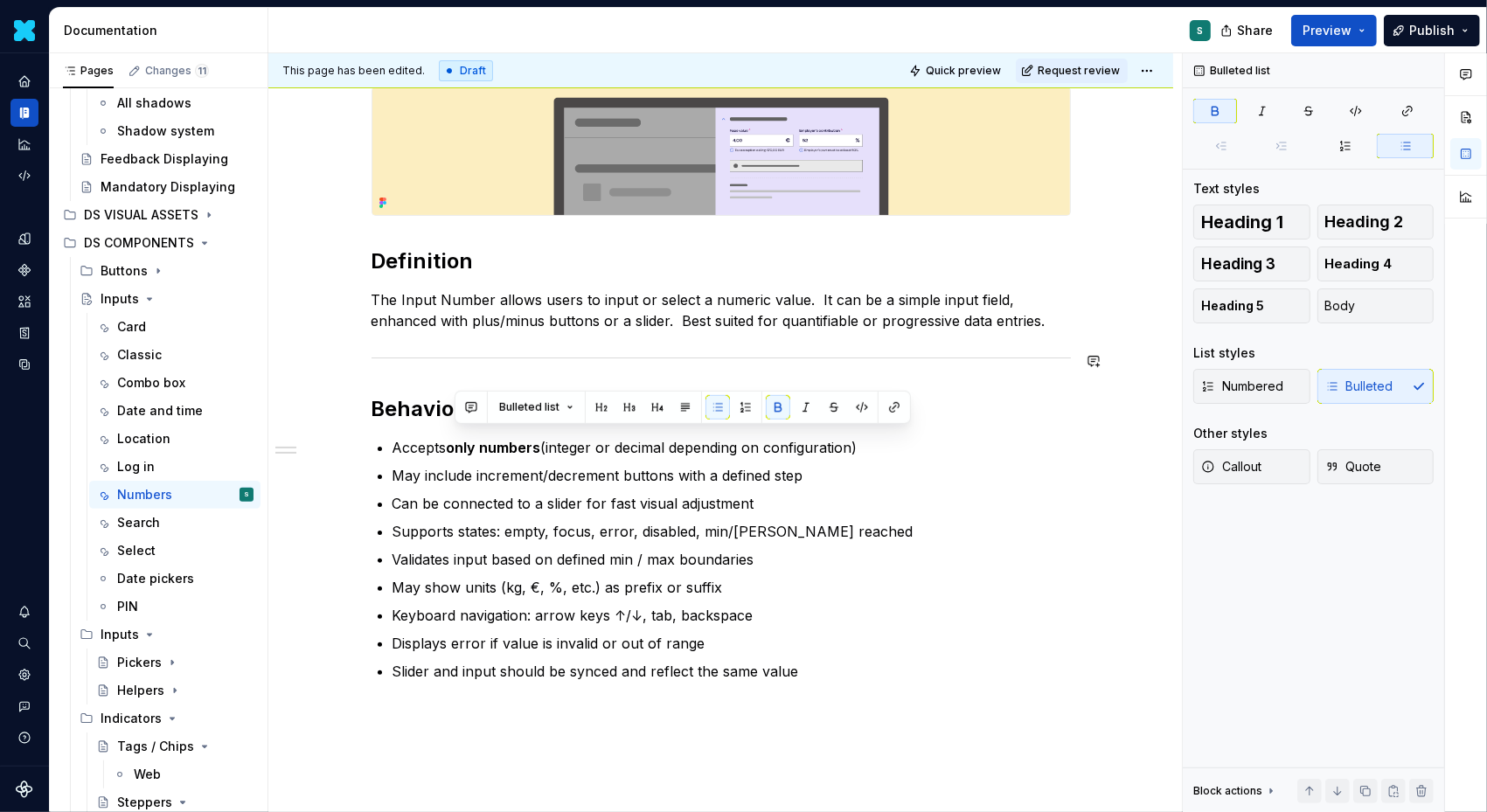
scroll to position [269, 0]
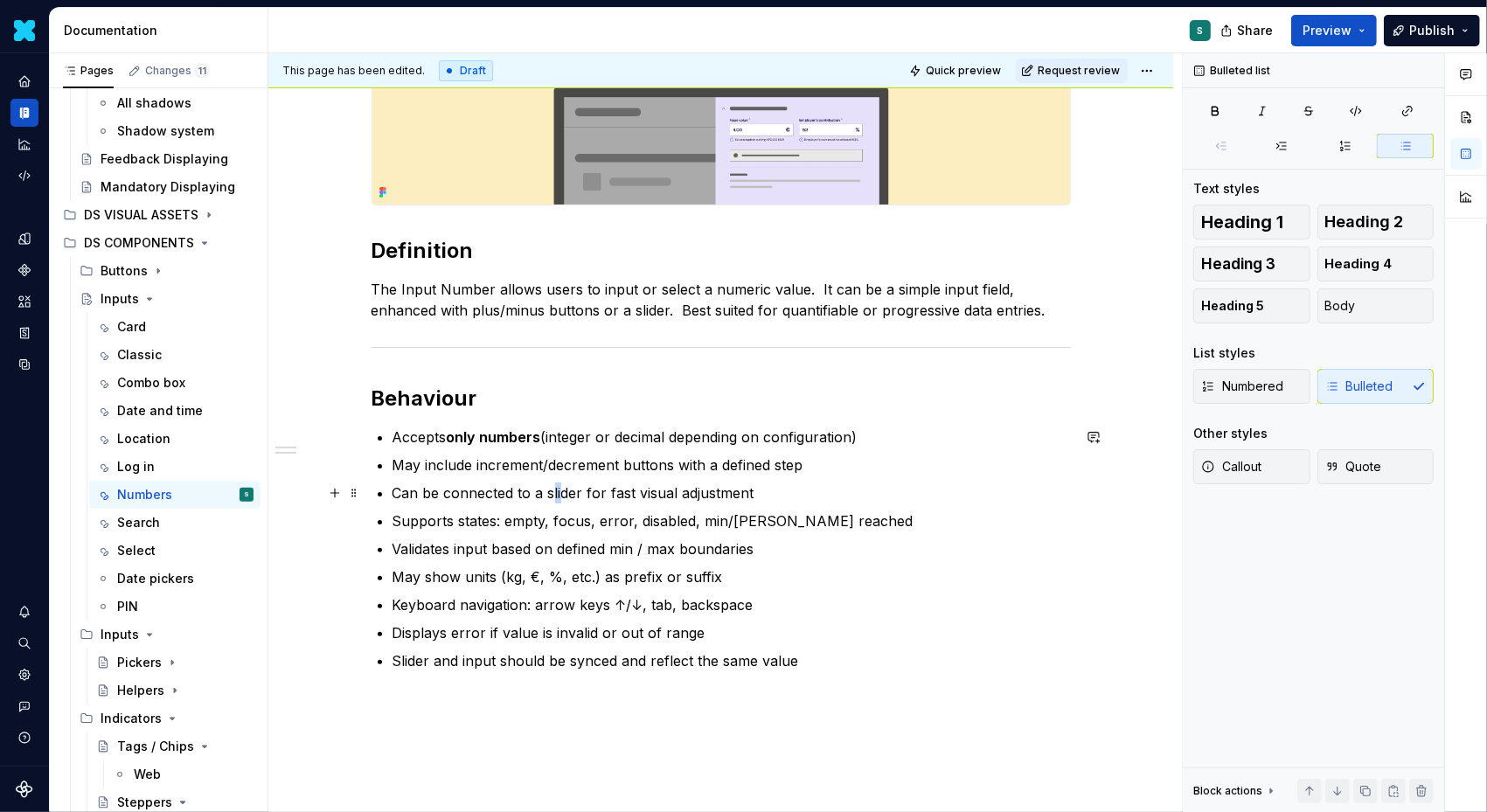
drag, startPoint x: 555, startPoint y: 487, endPoint x: 565, endPoint y: 487, distance: 10.0
click at [565, 487] on p "Can be connected to a slider for fast visual adjustment" at bounding box center [731, 493] width 678 height 21
drag, startPoint x: 549, startPoint y: 488, endPoint x: 585, endPoint y: 488, distance: 36.0
click at [585, 488] on p "Can be connected to a slider for fast visual adjustment" at bounding box center [731, 493] width 678 height 21
click at [869, 455] on button "button" at bounding box center [873, 459] width 24 height 24
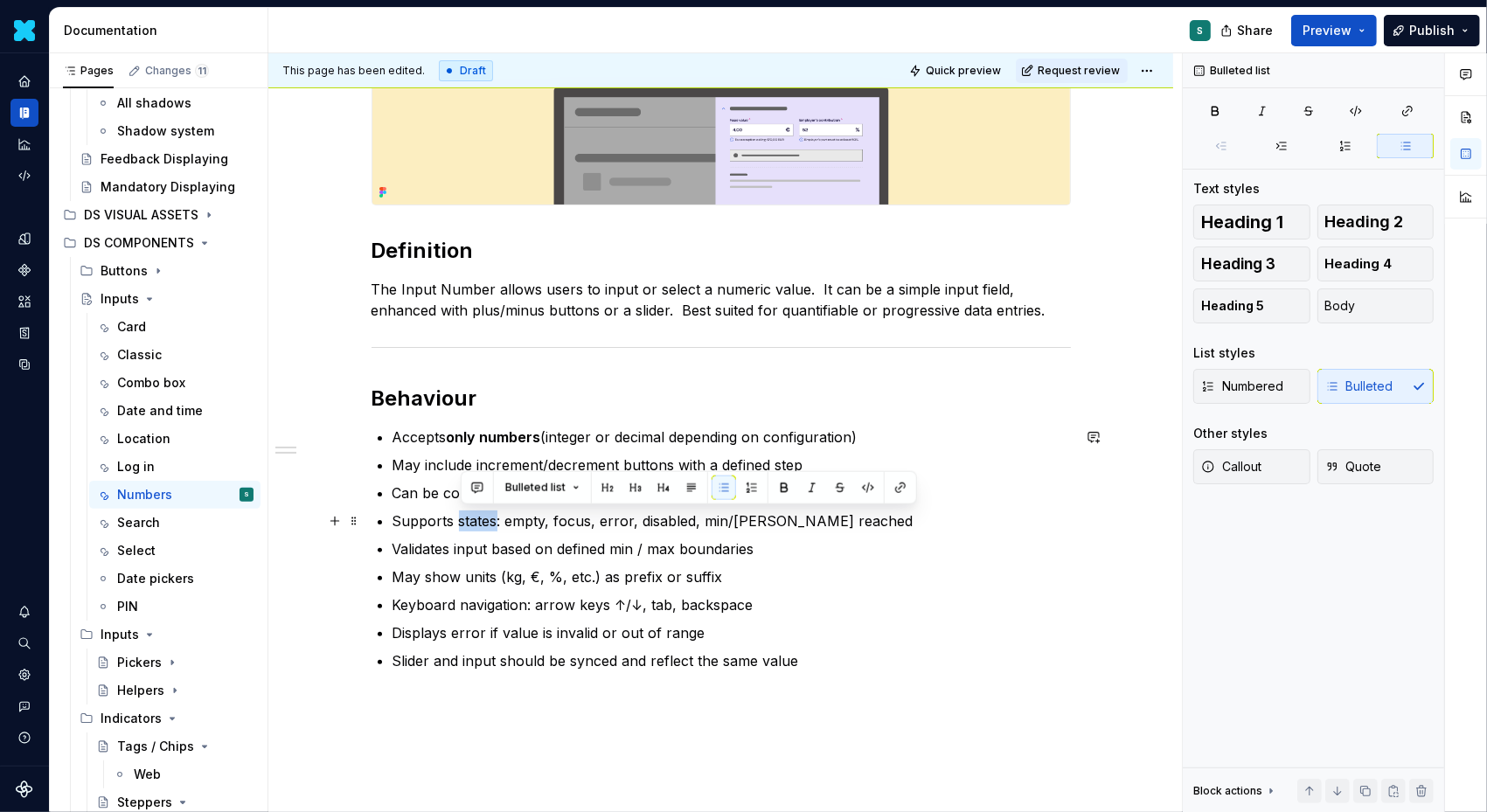
drag, startPoint x: 460, startPoint y: 519, endPoint x: 500, endPoint y: 520, distance: 40.0
click at [500, 520] on p "Supports states: empty, focus, error, disabled, min/[PERSON_NAME] reached" at bounding box center [731, 521] width 678 height 21
click at [782, 488] on button "button" at bounding box center [784, 488] width 24 height 24
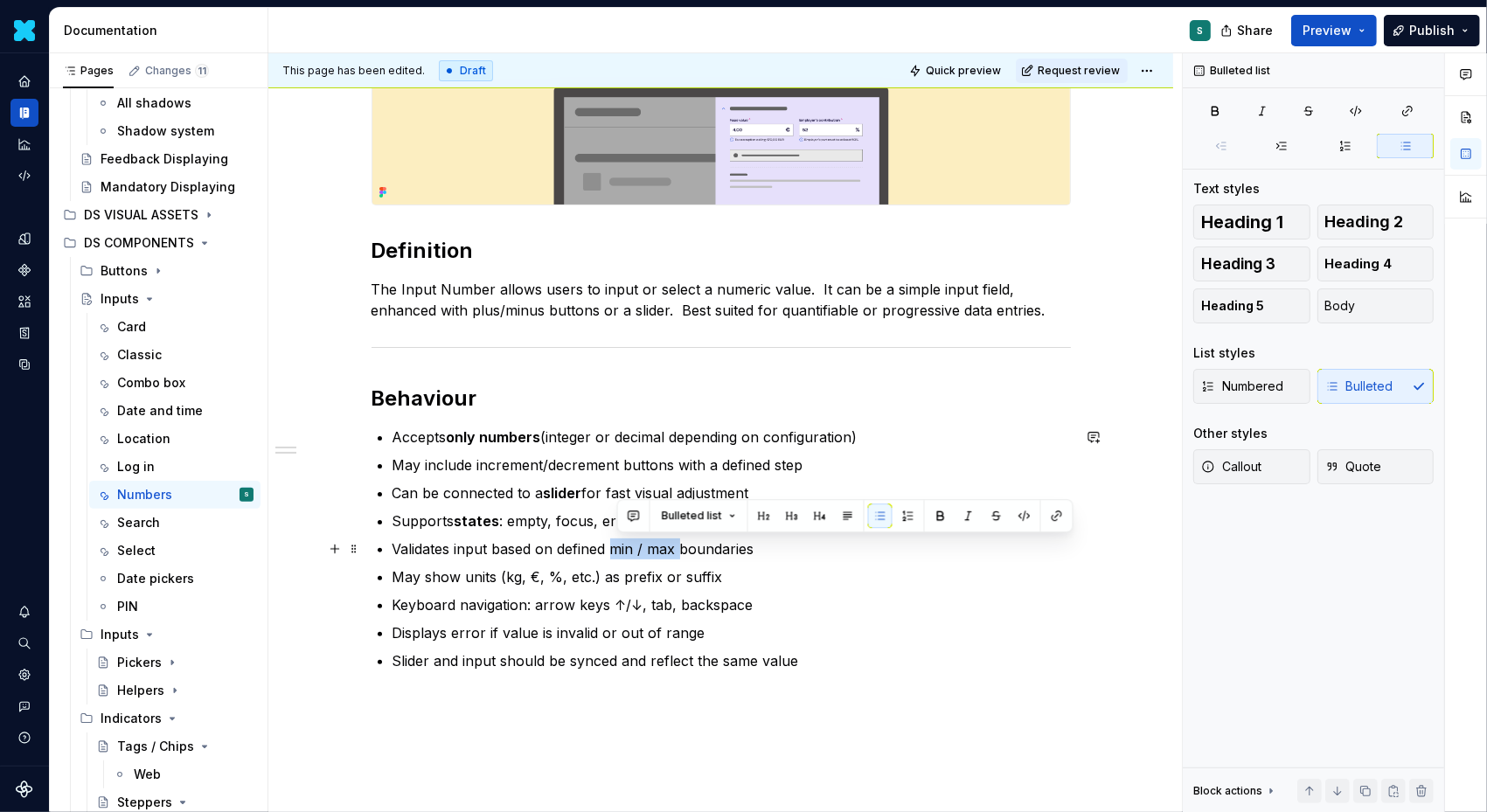
drag, startPoint x: 619, startPoint y: 549, endPoint x: 685, endPoint y: 555, distance: 66.3
click at [686, 555] on p "Validates input based on defined min / max boundaries" at bounding box center [731, 549] width 678 height 21
click at [938, 513] on button "button" at bounding box center [941, 515] width 24 height 24
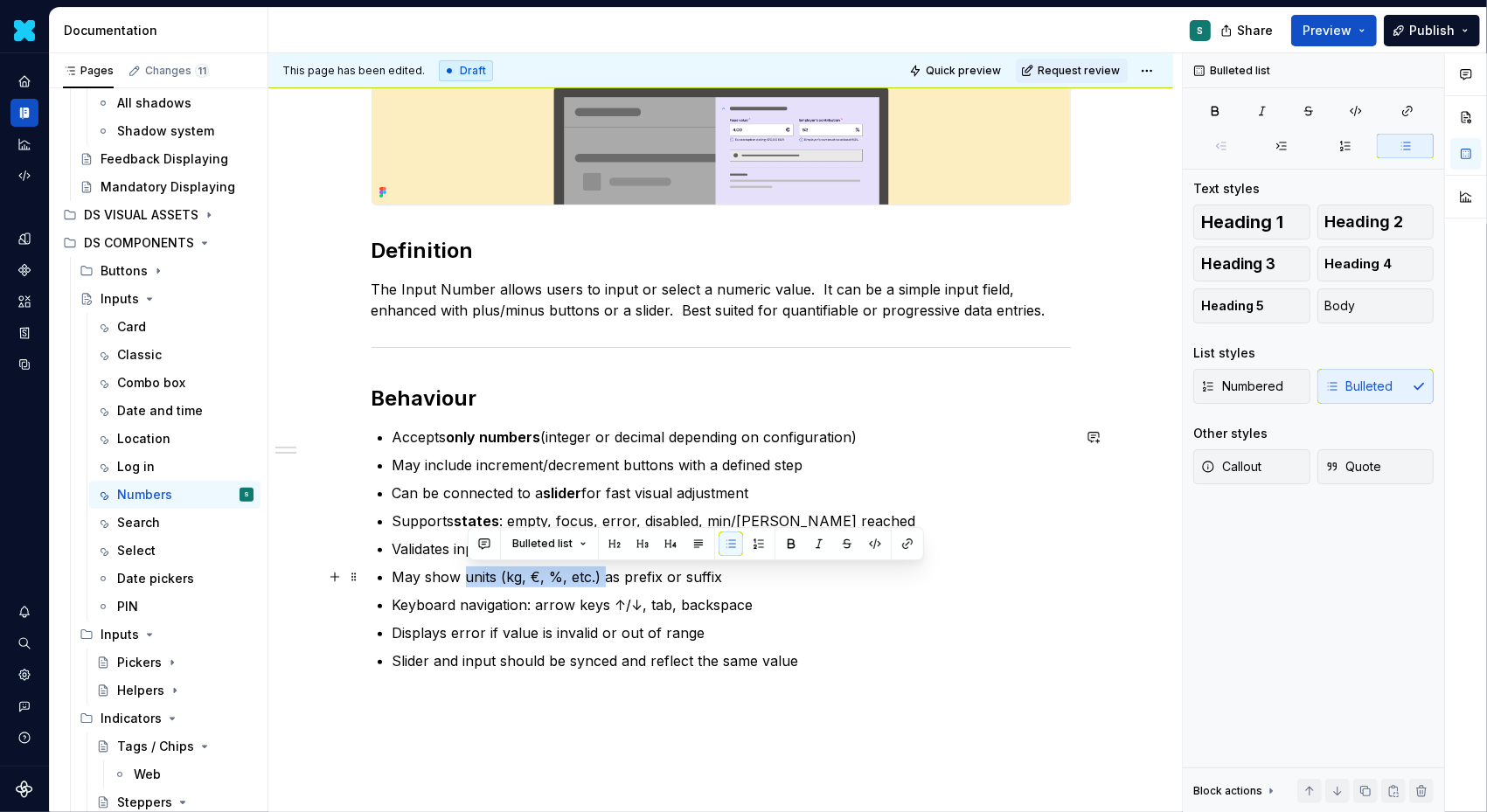
drag, startPoint x: 470, startPoint y: 578, endPoint x: 604, endPoint y: 578, distance: 134.0
click at [604, 578] on p "May show units (kg, €, %, etc.) as prefix or suffix" at bounding box center [731, 578] width 678 height 21
click at [785, 542] on button "button" at bounding box center [791, 543] width 24 height 24
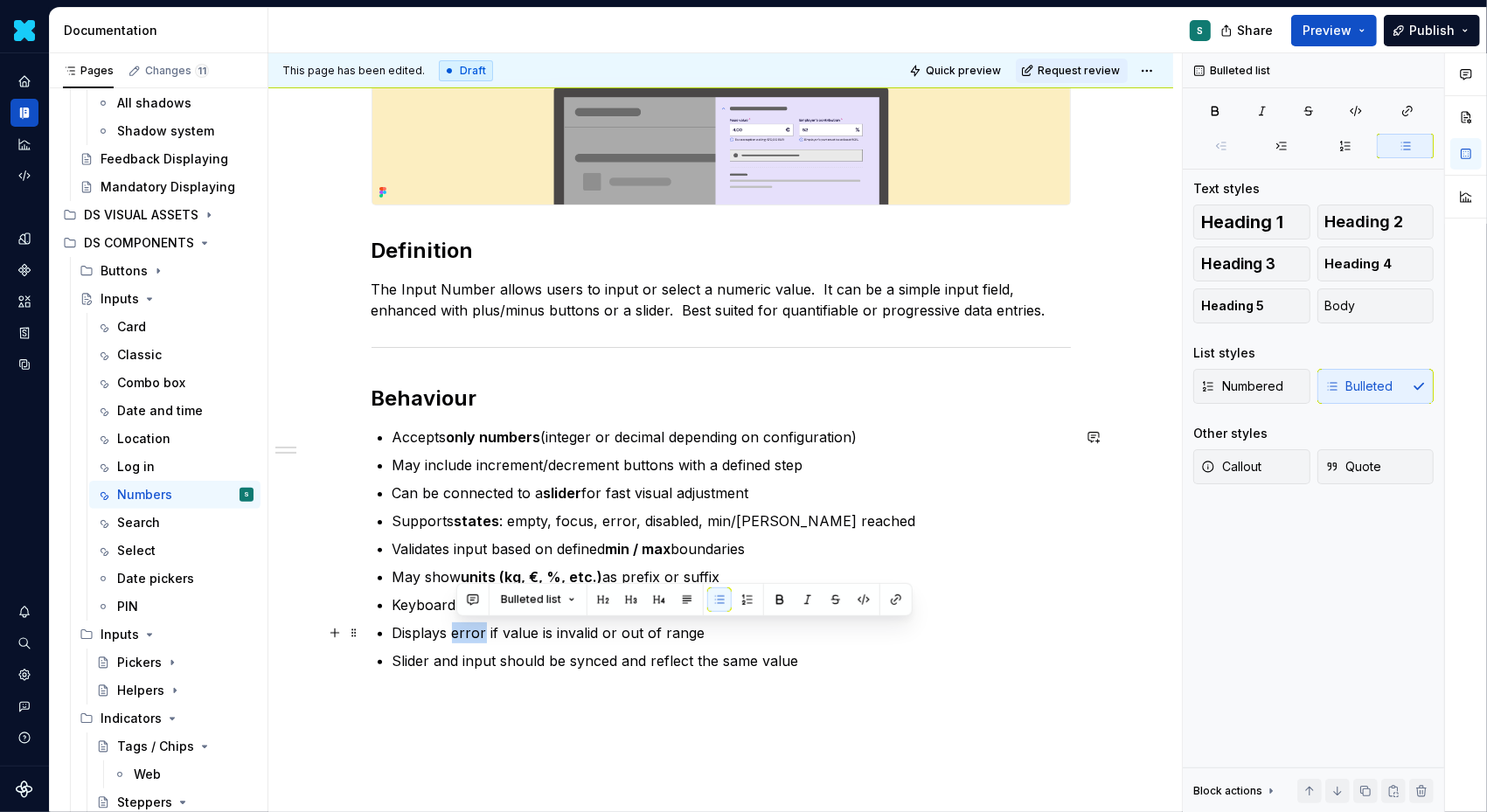
drag, startPoint x: 457, startPoint y: 631, endPoint x: 489, endPoint y: 631, distance: 32.0
click at [489, 631] on p "Displays error if value is invalid or out of range" at bounding box center [731, 633] width 678 height 21
click at [782, 598] on button "button" at bounding box center [779, 599] width 24 height 24
click at [499, 695] on div "This page has been edited. Draft Quick preview Request review Inputs Edit heade…" at bounding box center [725, 433] width 914 height 759
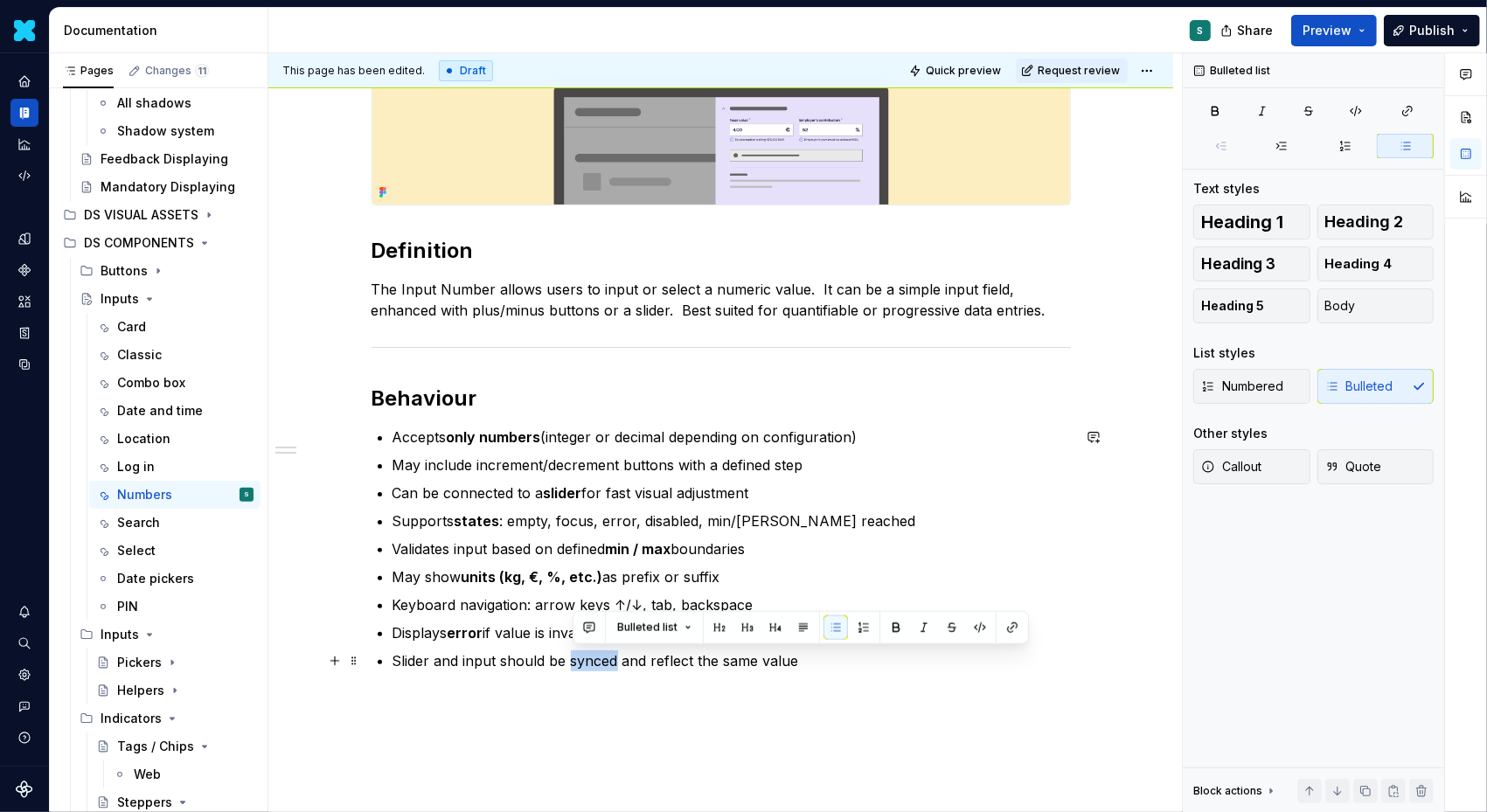
drag, startPoint x: 571, startPoint y: 662, endPoint x: 620, endPoint y: 665, distance: 49.1
click at [620, 665] on p "Slider and input should be synced and reflect the same value" at bounding box center [731, 661] width 678 height 21
click at [897, 620] on button "button" at bounding box center [896, 627] width 24 height 24
click at [834, 512] on p "Supports states : empty, focus, error, disabled, min/[PERSON_NAME] reached" at bounding box center [731, 521] width 678 height 21
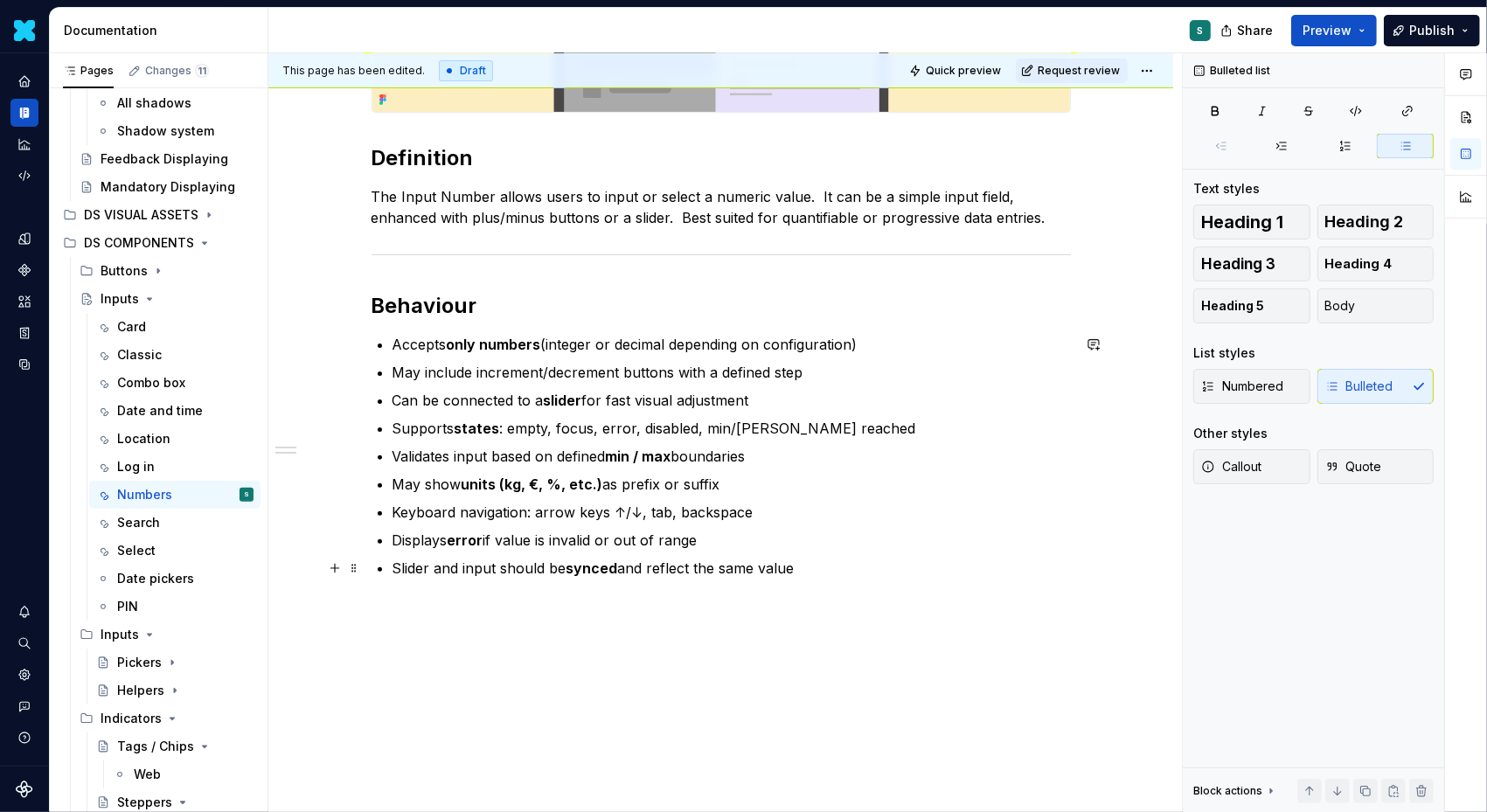
scroll to position [383, 0]
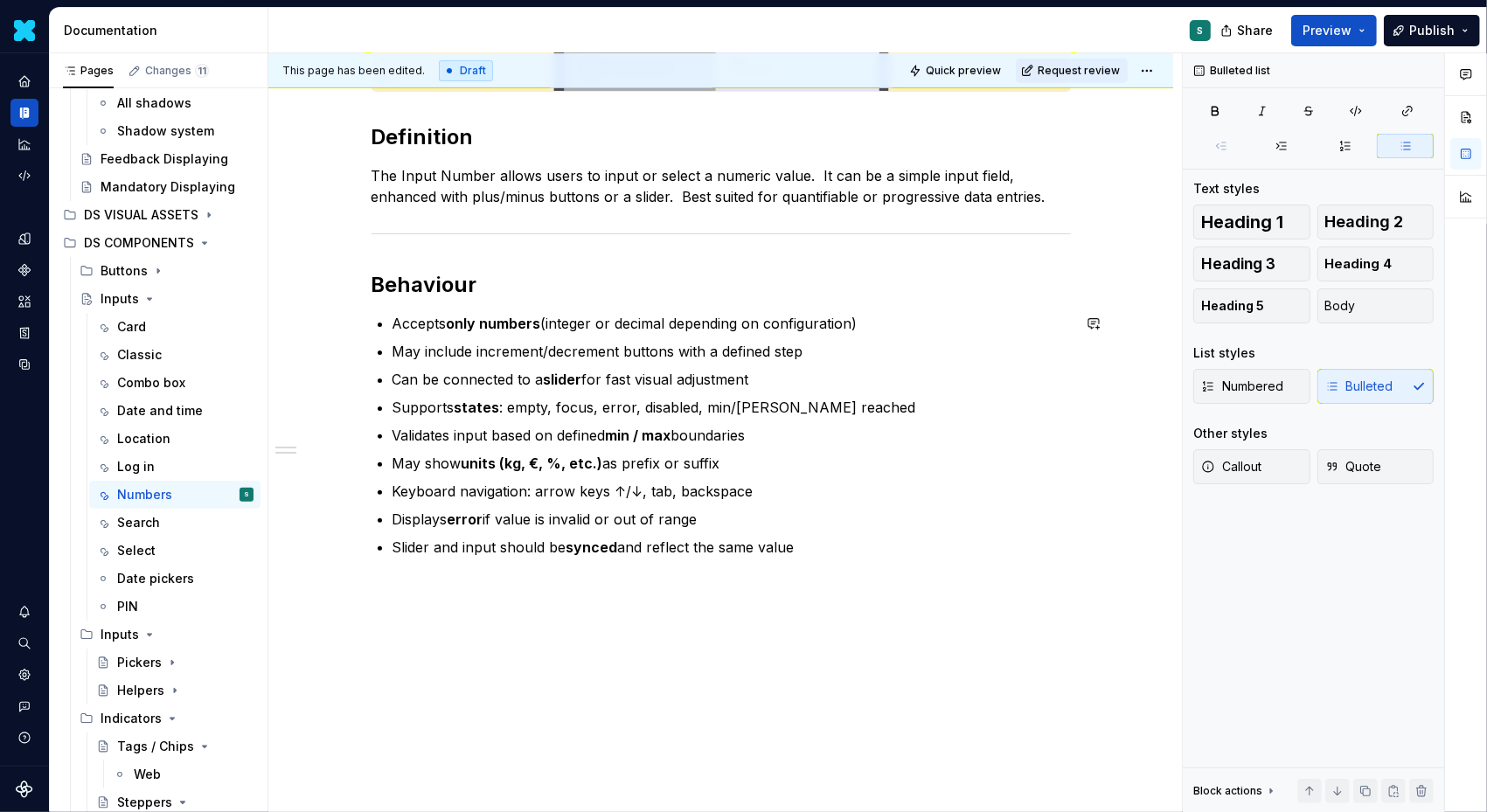
click at [612, 596] on div "Definition The Input Number allows users to input or select a numeric value.  I…" at bounding box center [720, 372] width 905 height 902
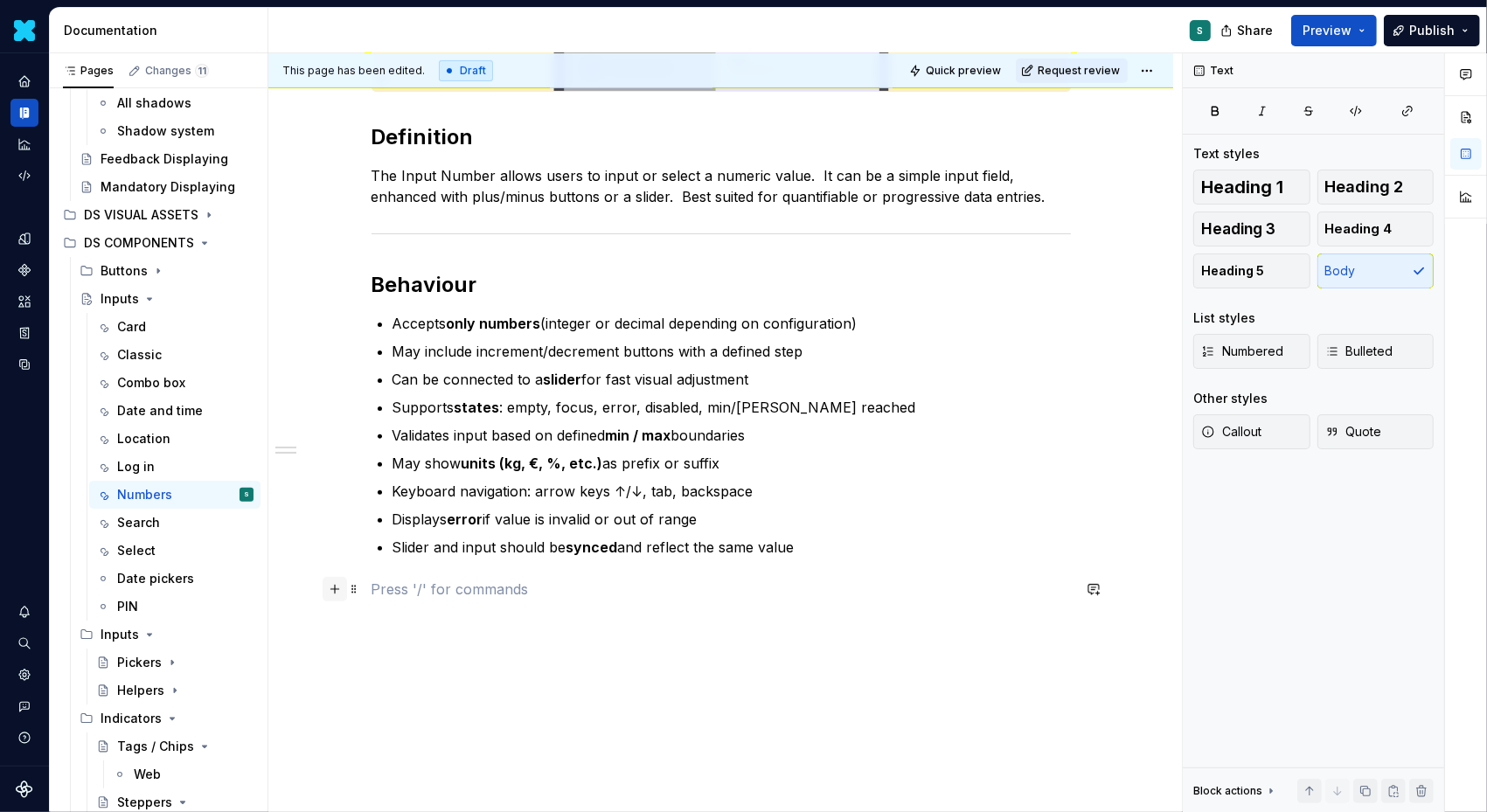
click at [341, 583] on button "button" at bounding box center [334, 588] width 24 height 24
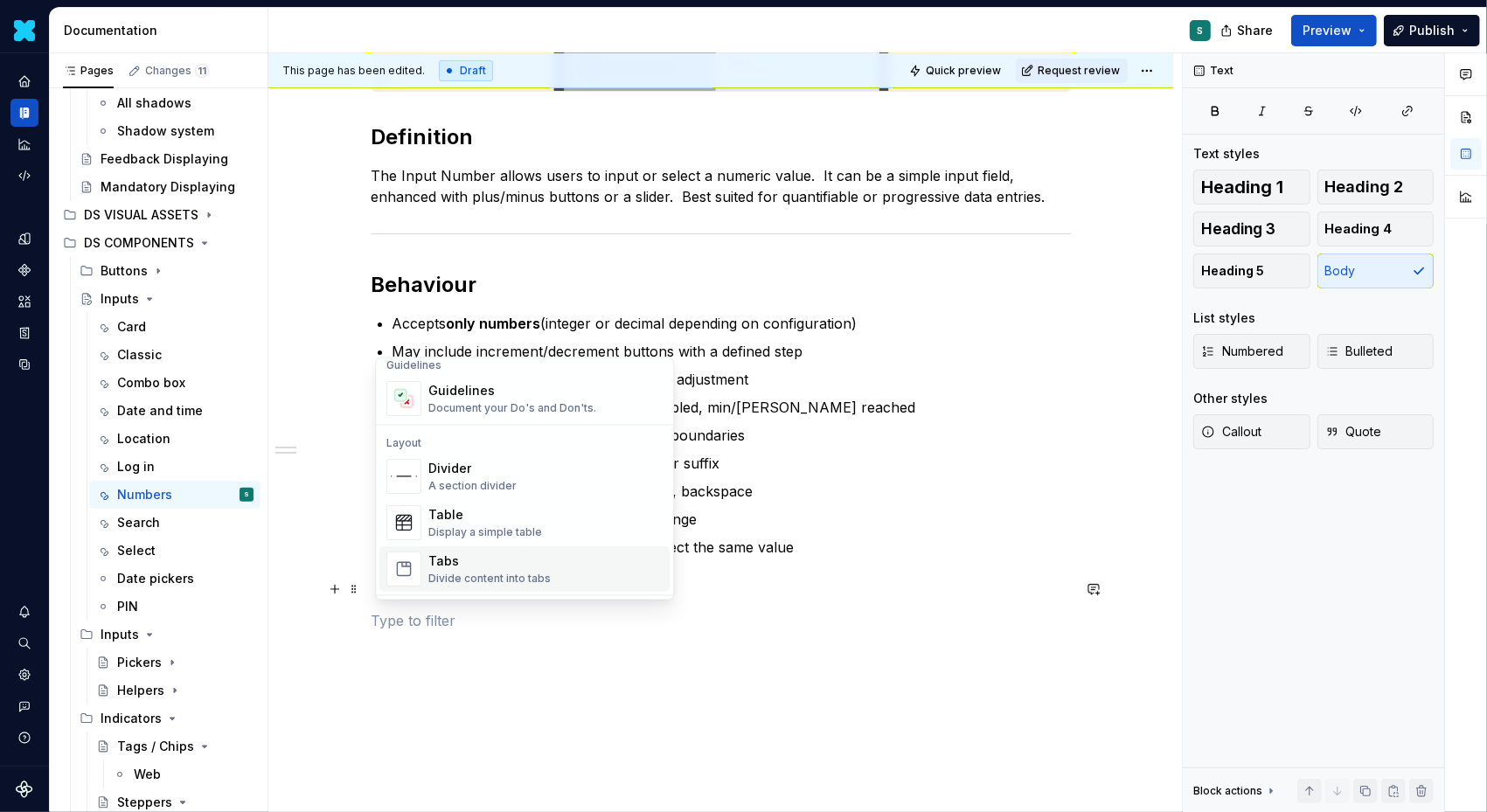
scroll to position [521, 0]
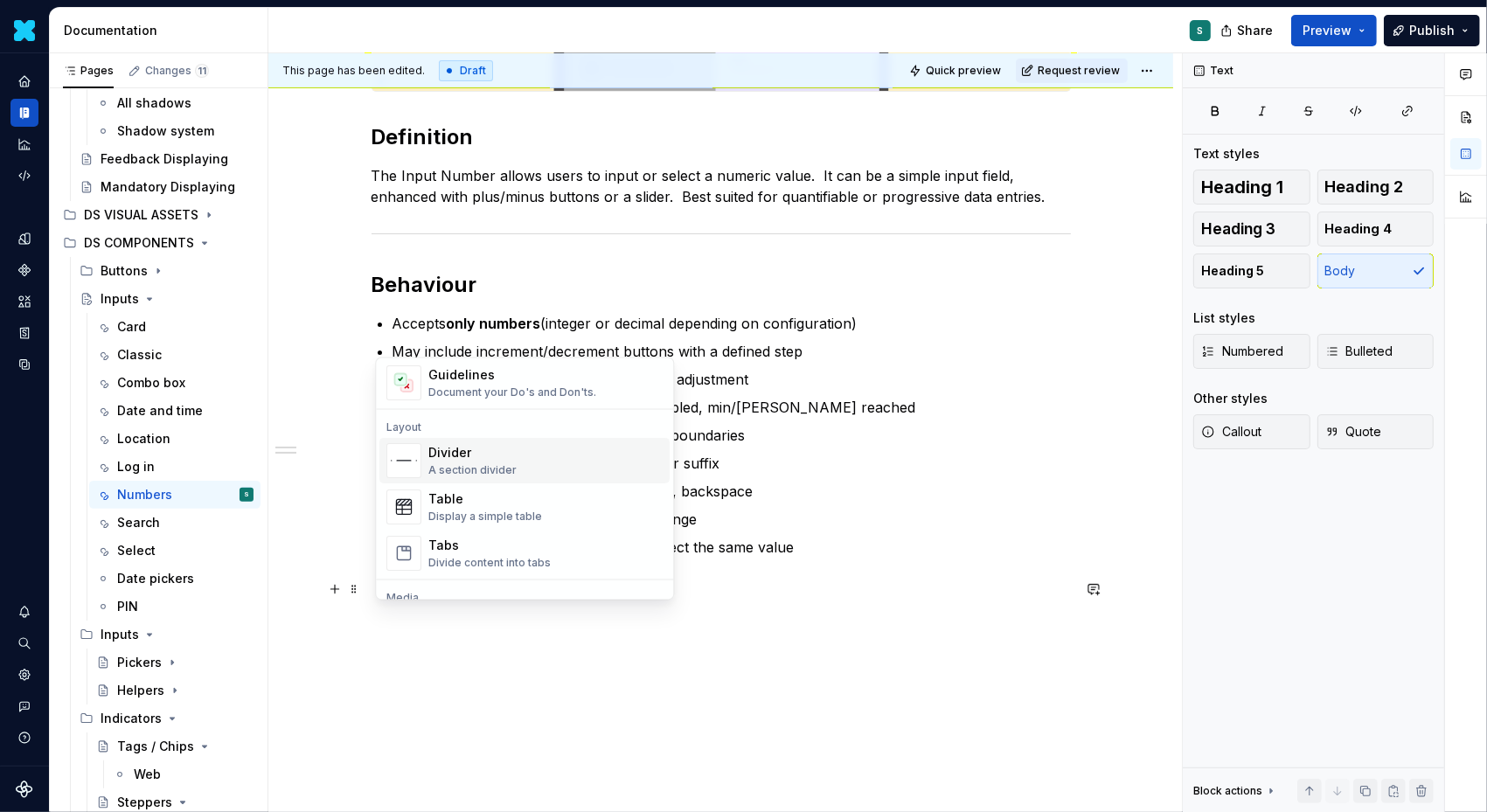
click at [456, 466] on div "A section divider" at bounding box center [472, 471] width 88 height 14
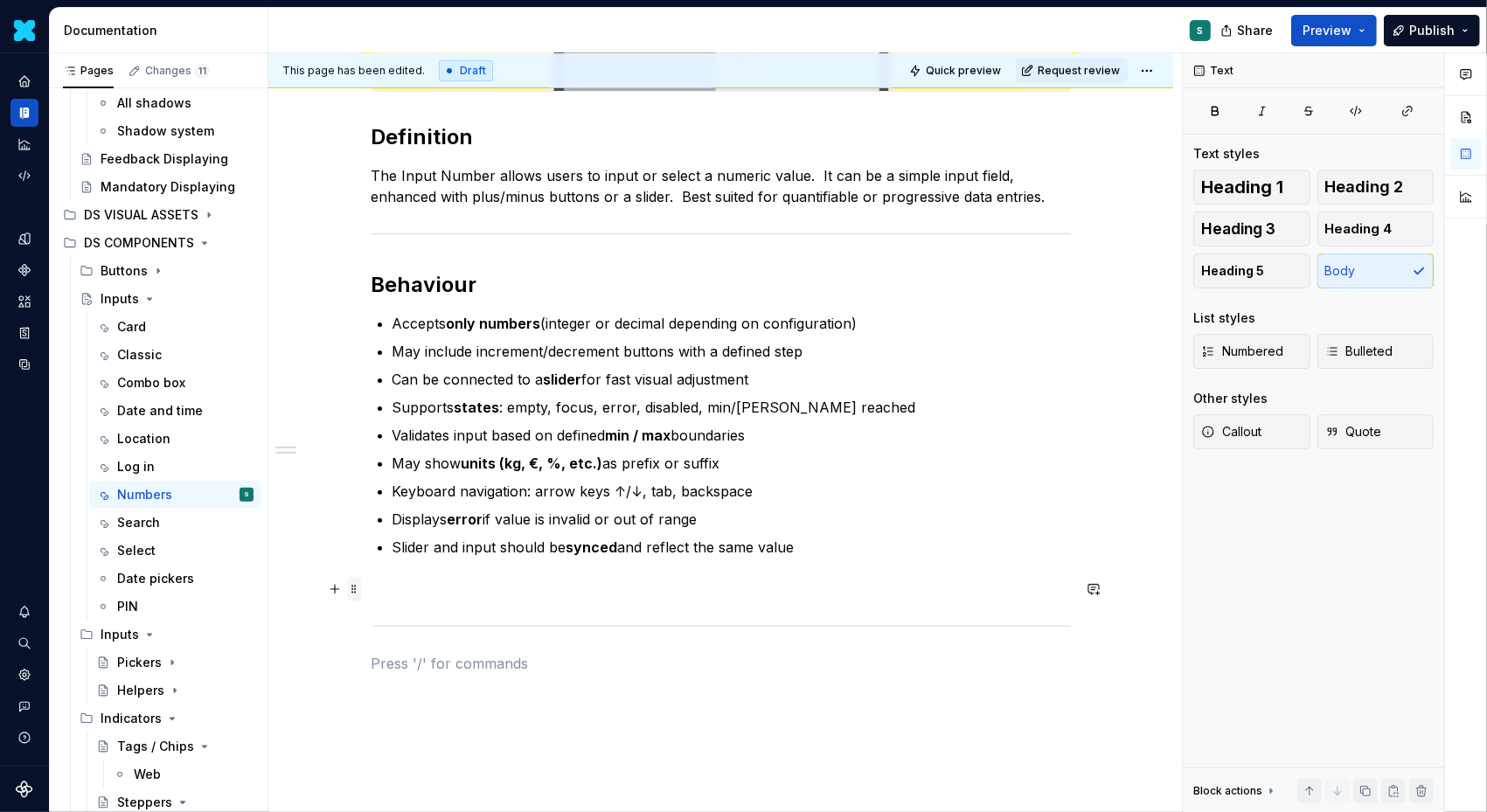
click at [360, 588] on span at bounding box center [354, 588] width 14 height 24
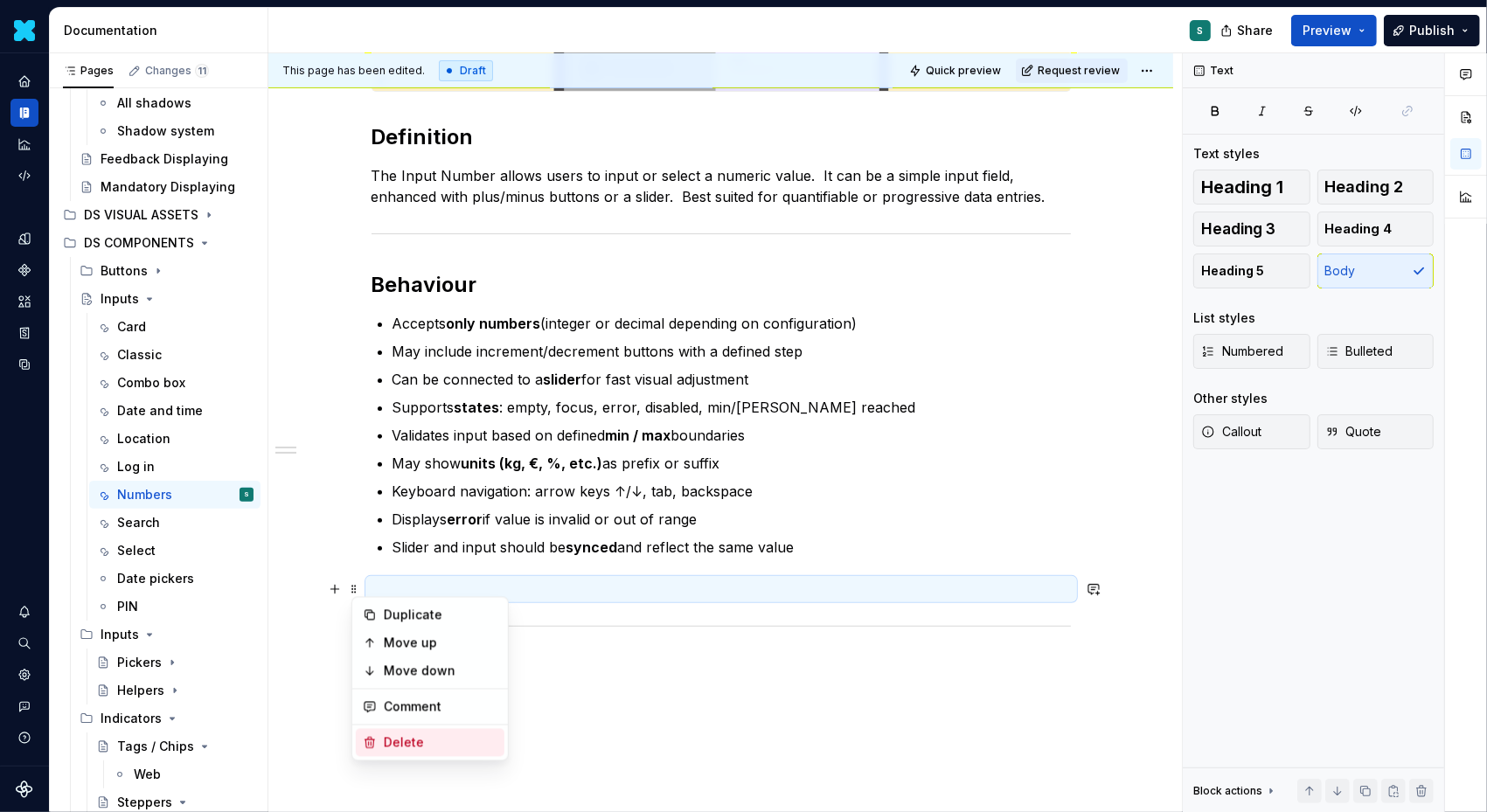
click at [399, 732] on div "Delete" at bounding box center [430, 742] width 149 height 28
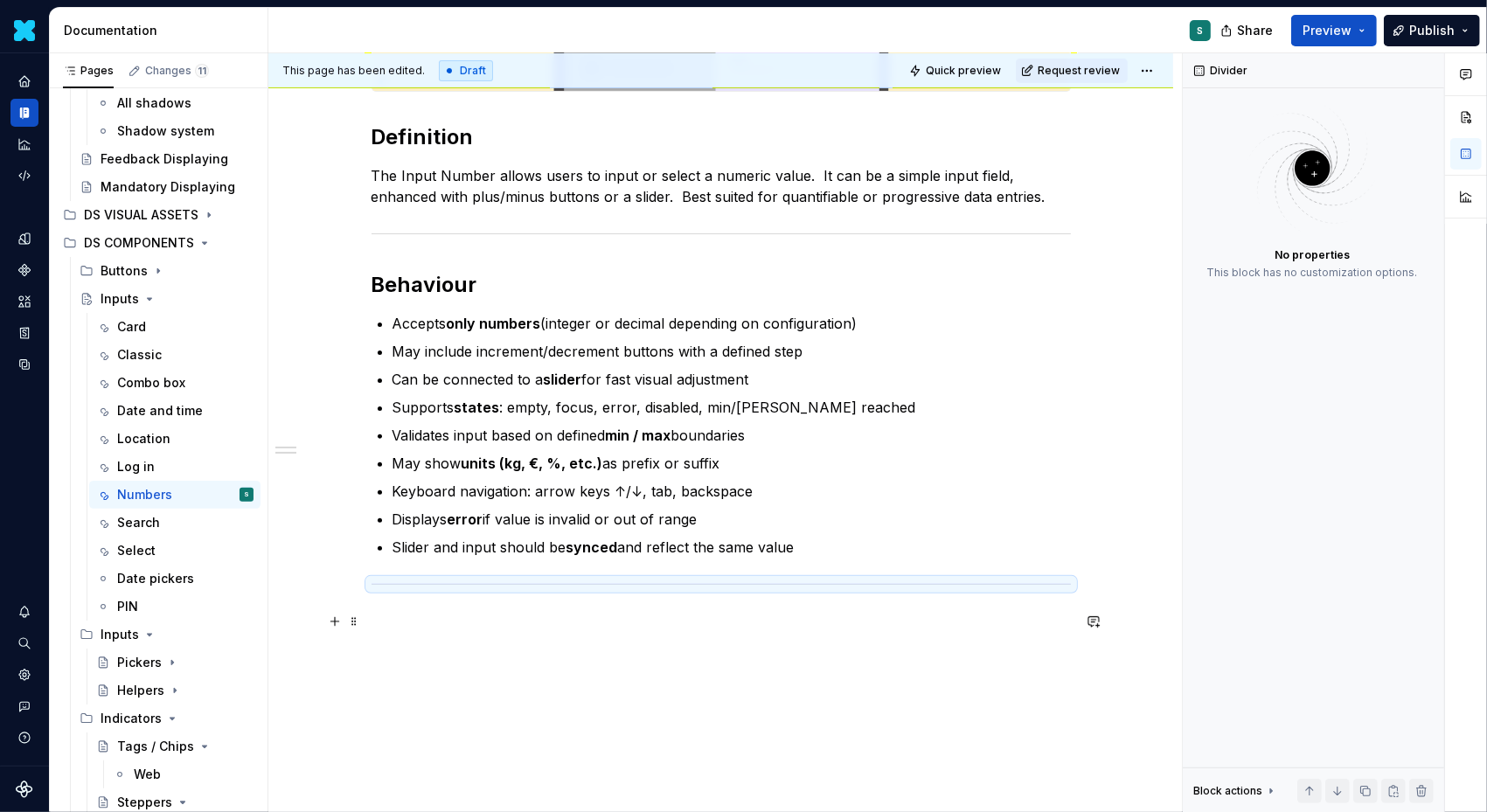
click at [409, 620] on p at bounding box center [721, 622] width 700 height 21
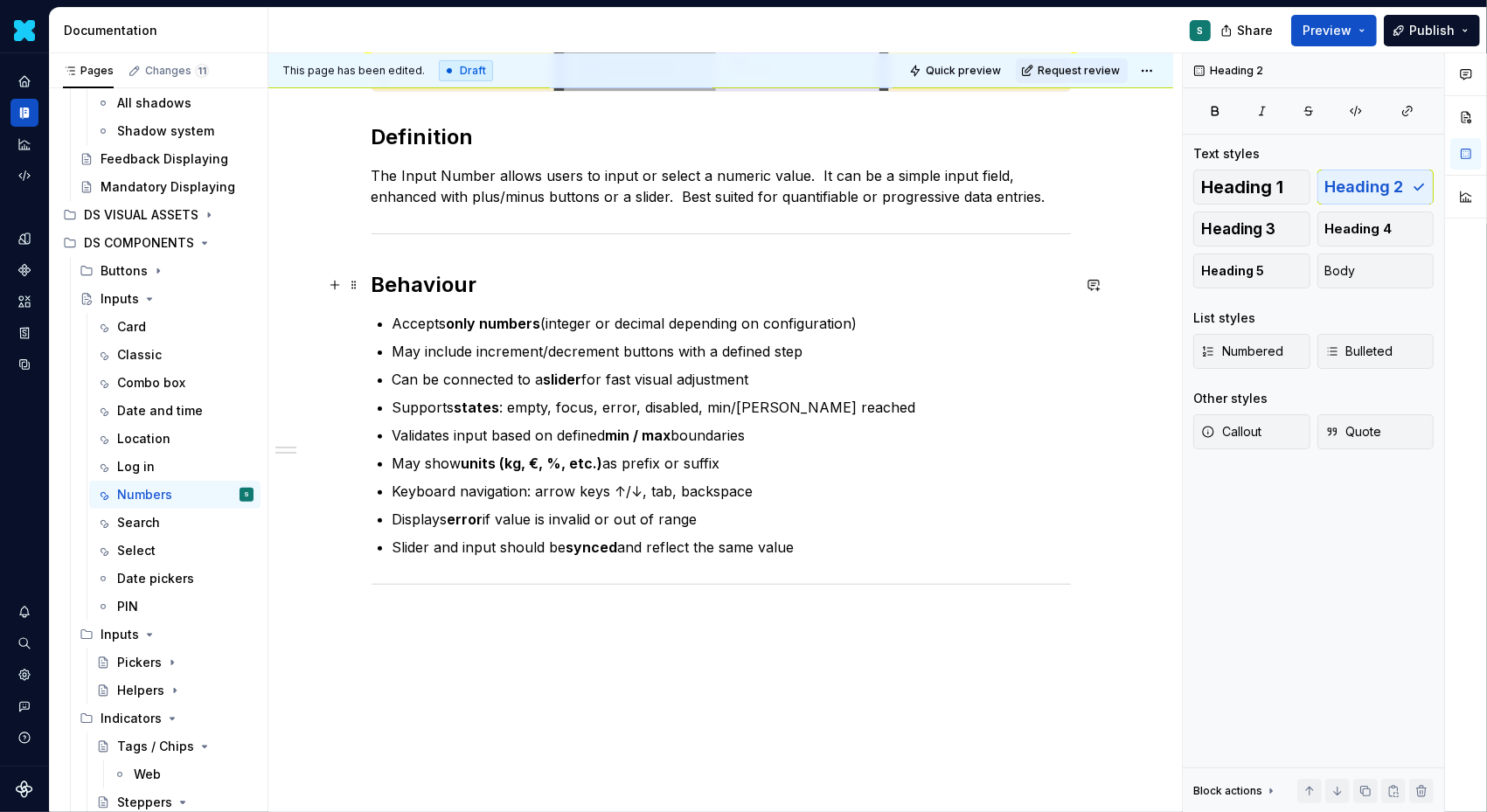
click at [507, 289] on h2 "Behaviour" at bounding box center [721, 284] width 700 height 28
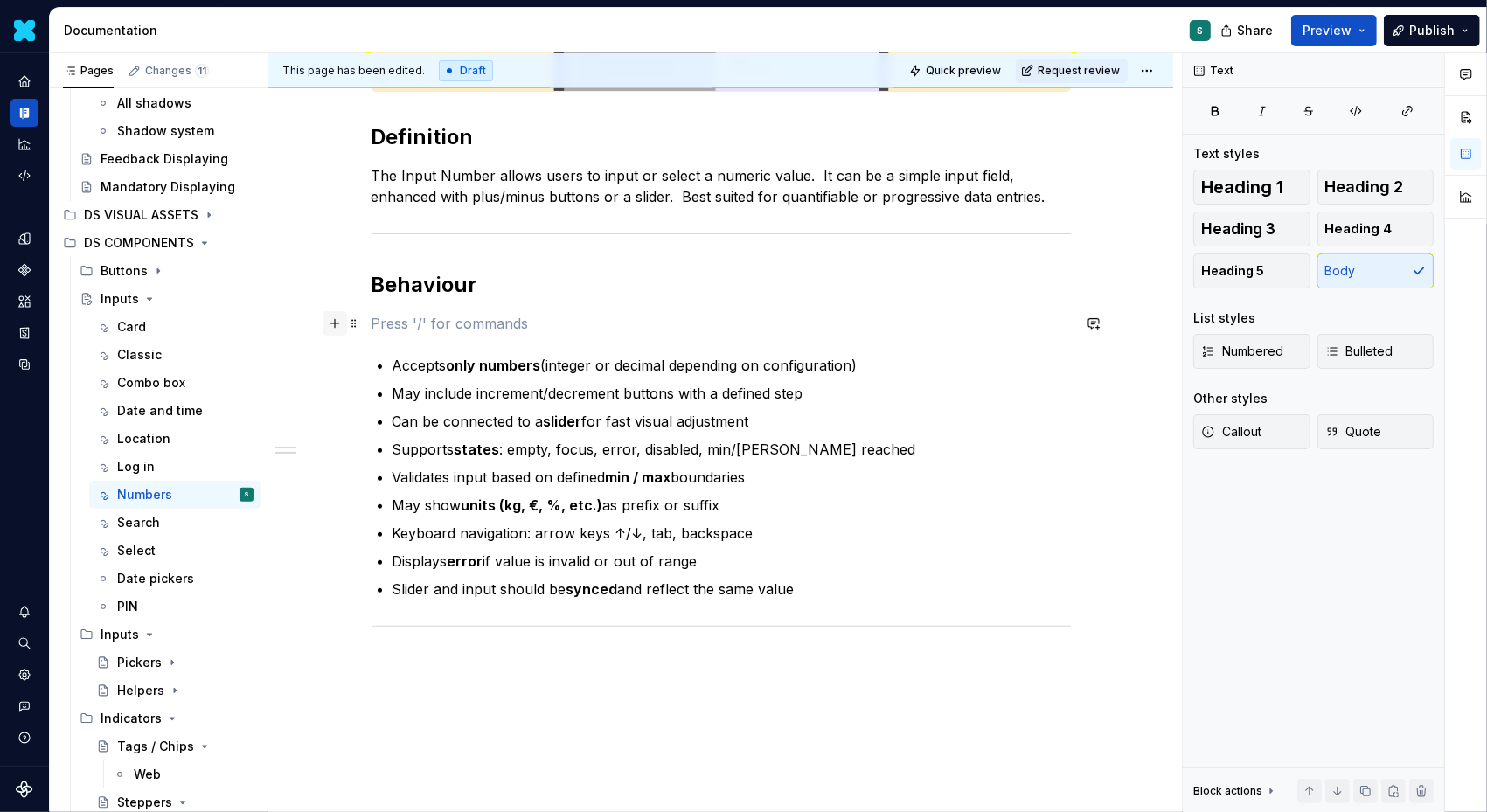
click at [338, 326] on button "button" at bounding box center [334, 323] width 24 height 24
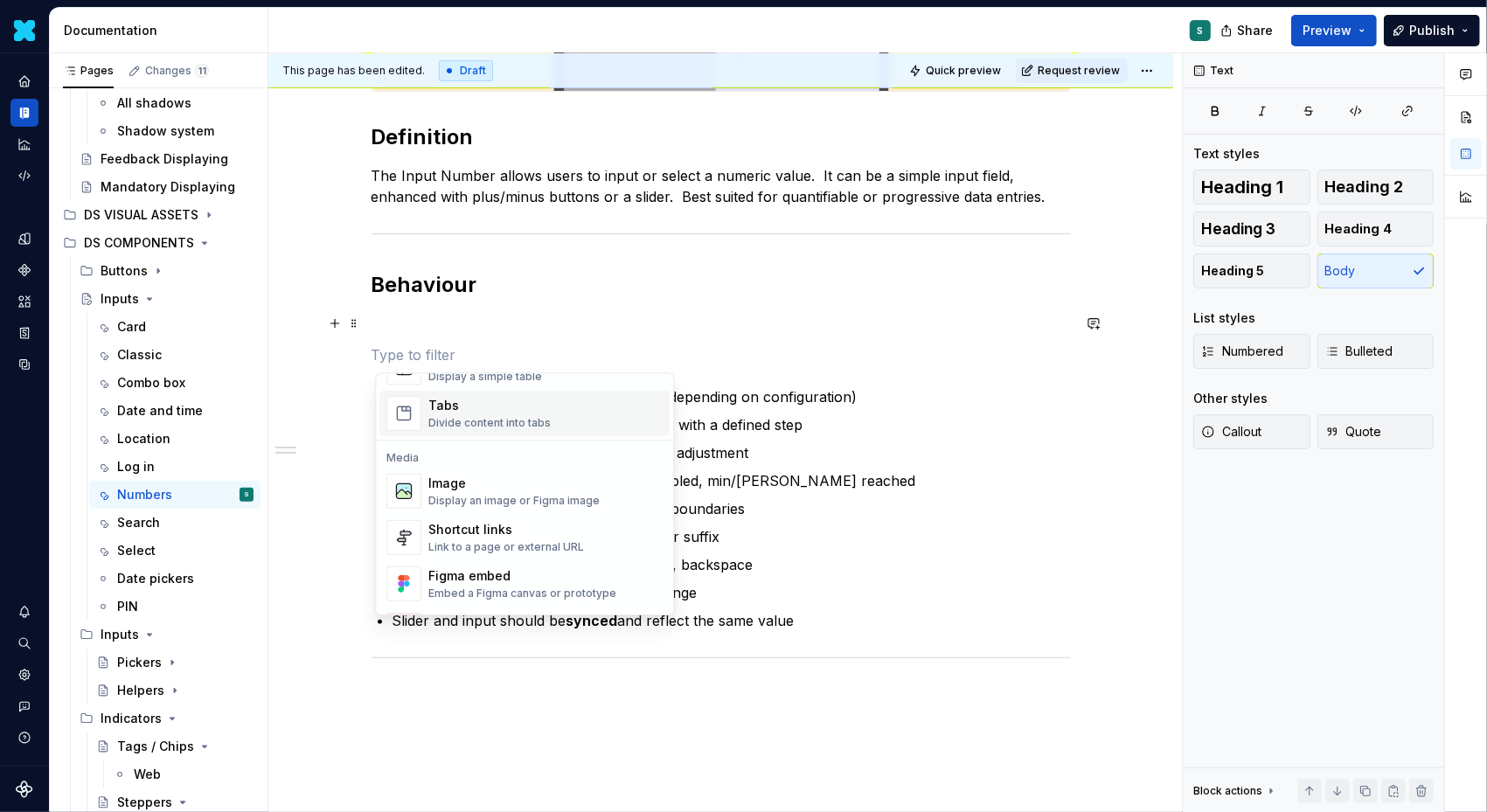
scroll to position [693, 0]
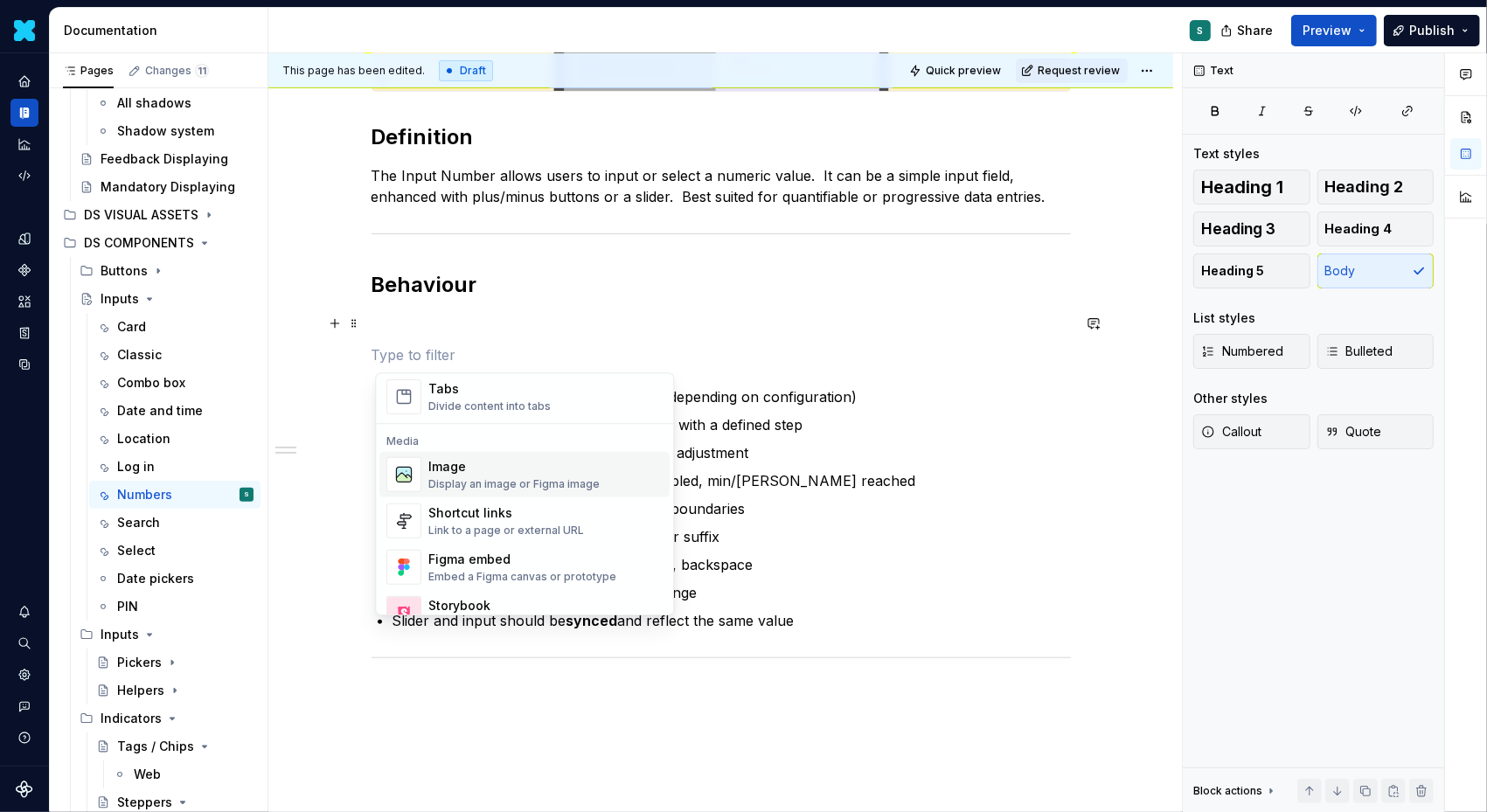
click at [451, 467] on div "Image" at bounding box center [514, 467] width 171 height 18
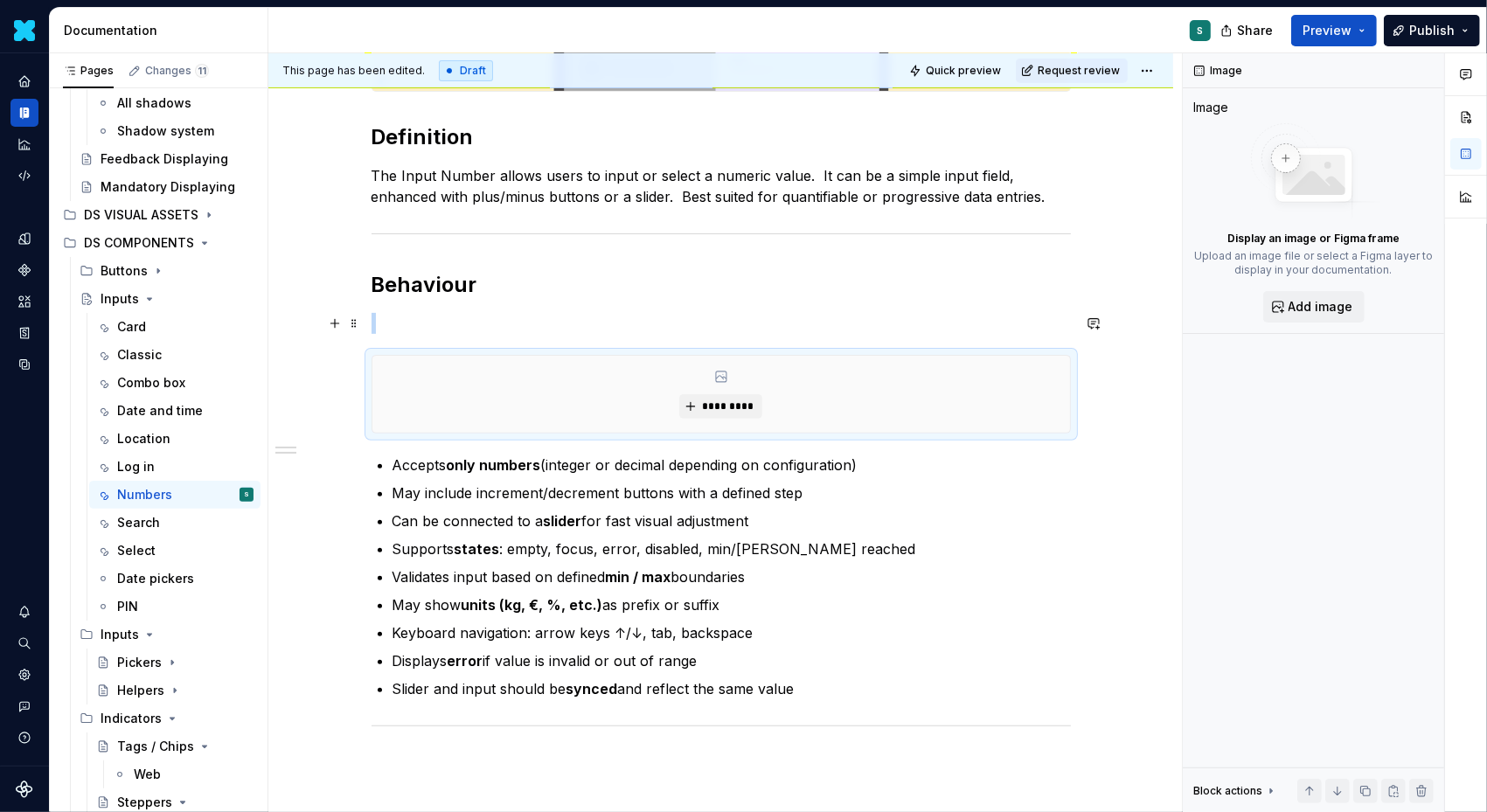
type textarea "*"
click at [744, 399] on span "*********" at bounding box center [728, 406] width 53 height 14
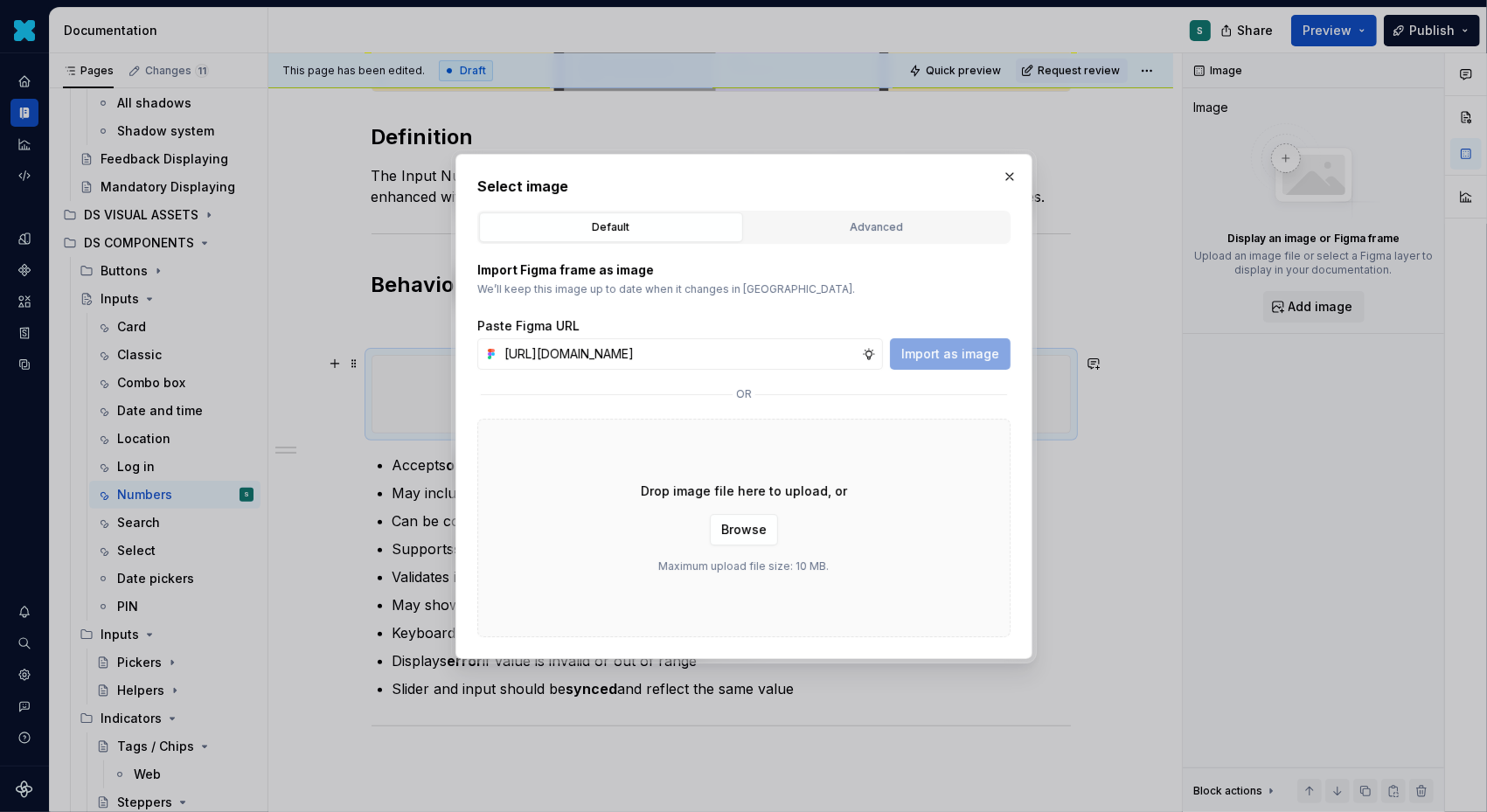
scroll to position [0, 597]
type input "[URL][DOMAIN_NAME]"
click at [949, 335] on div "Paste Figma URL [URL][DOMAIN_NAME] Import as image" at bounding box center [744, 343] width 533 height 53
click at [949, 340] on button "Import as image" at bounding box center [949, 354] width 120 height 31
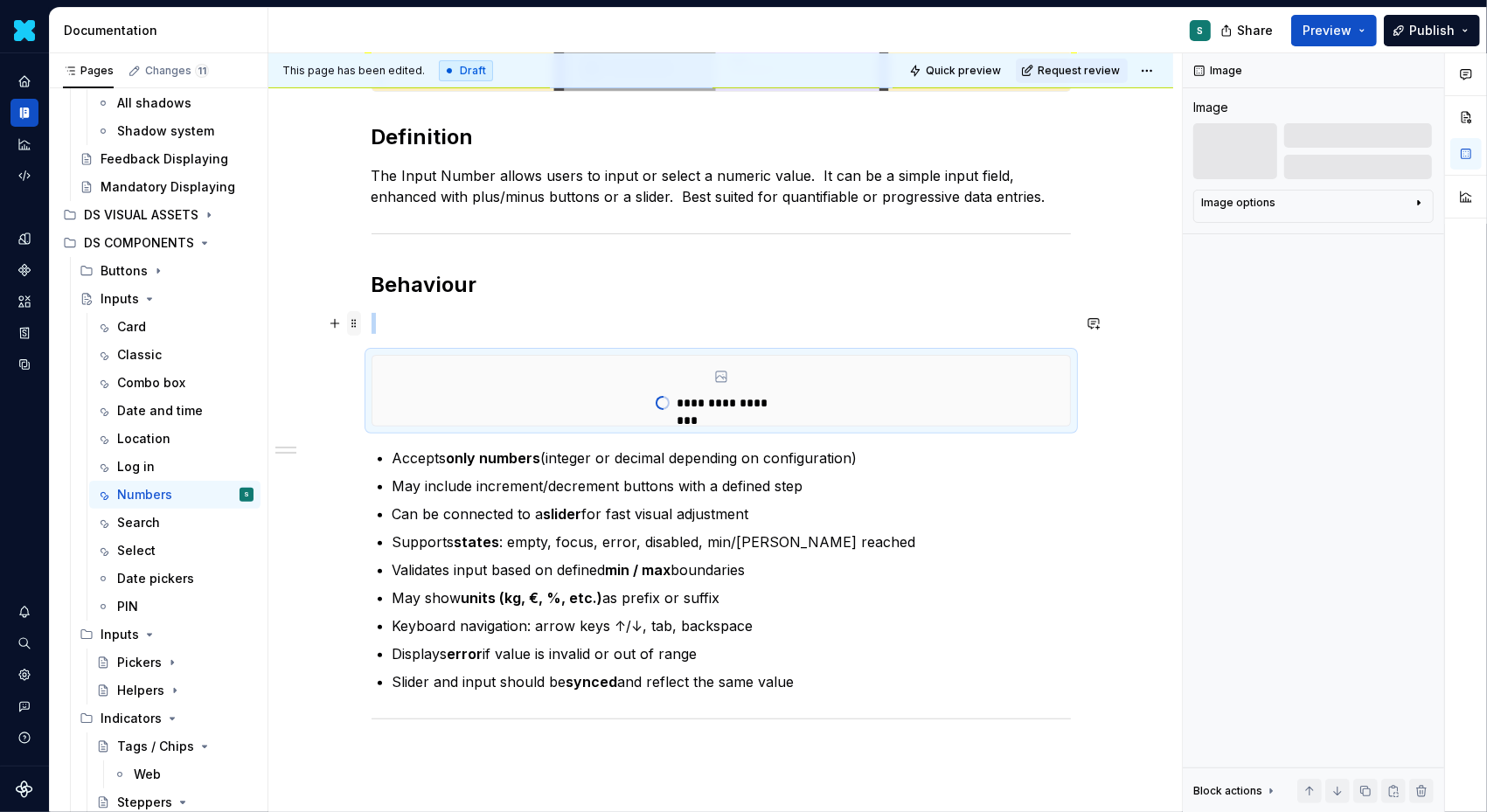
click at [358, 323] on span at bounding box center [354, 323] width 14 height 24
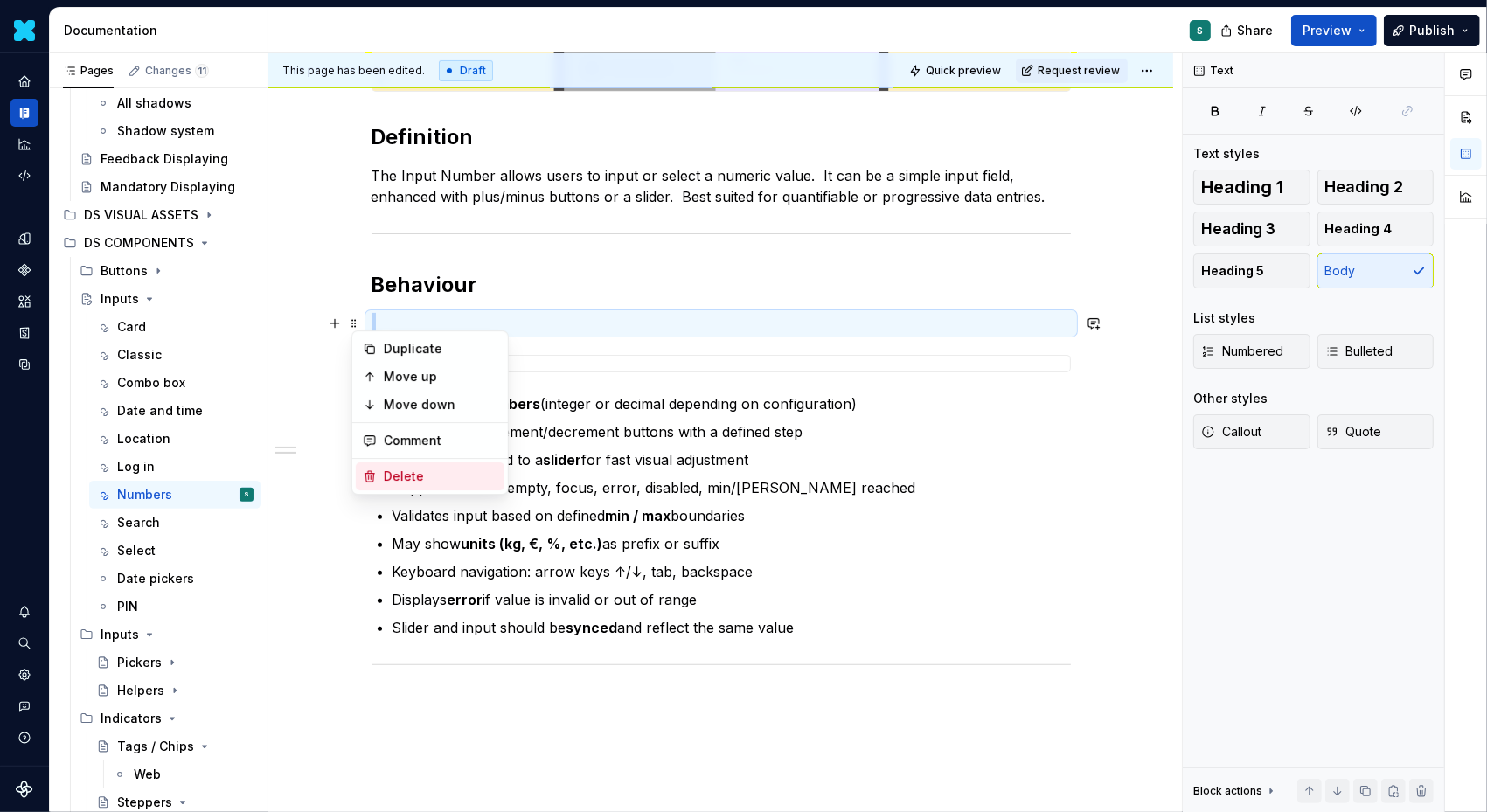
click at [384, 469] on div "Delete" at bounding box center [441, 477] width 114 height 18
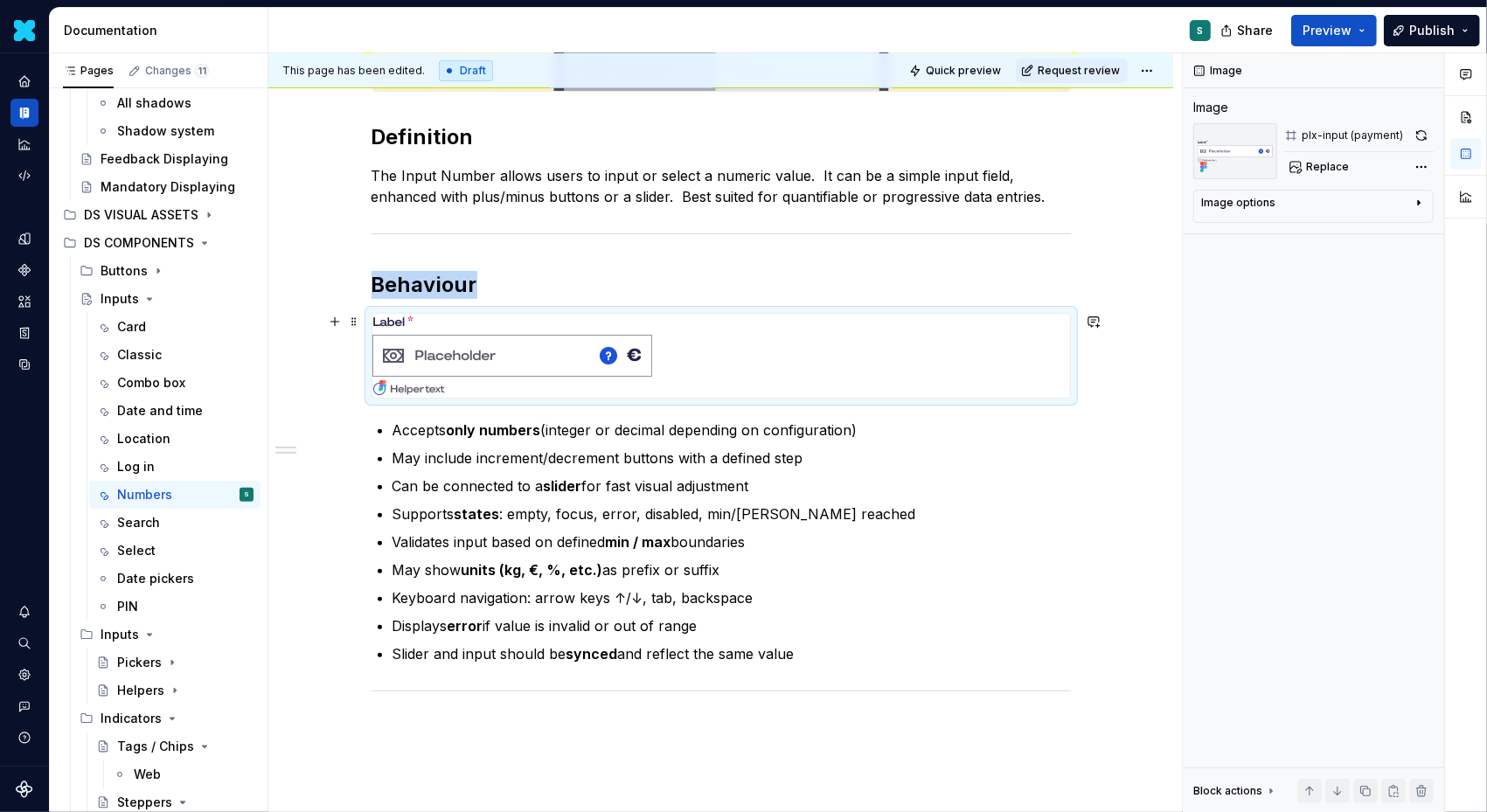
click at [1095, 391] on div "Definition The Input Number allows users to input or select a numeric value.  I…" at bounding box center [720, 462] width 905 height 1083
click at [1089, 382] on div "Definition The Input Number allows users to input or select a numeric value.  I…" at bounding box center [720, 462] width 905 height 1083
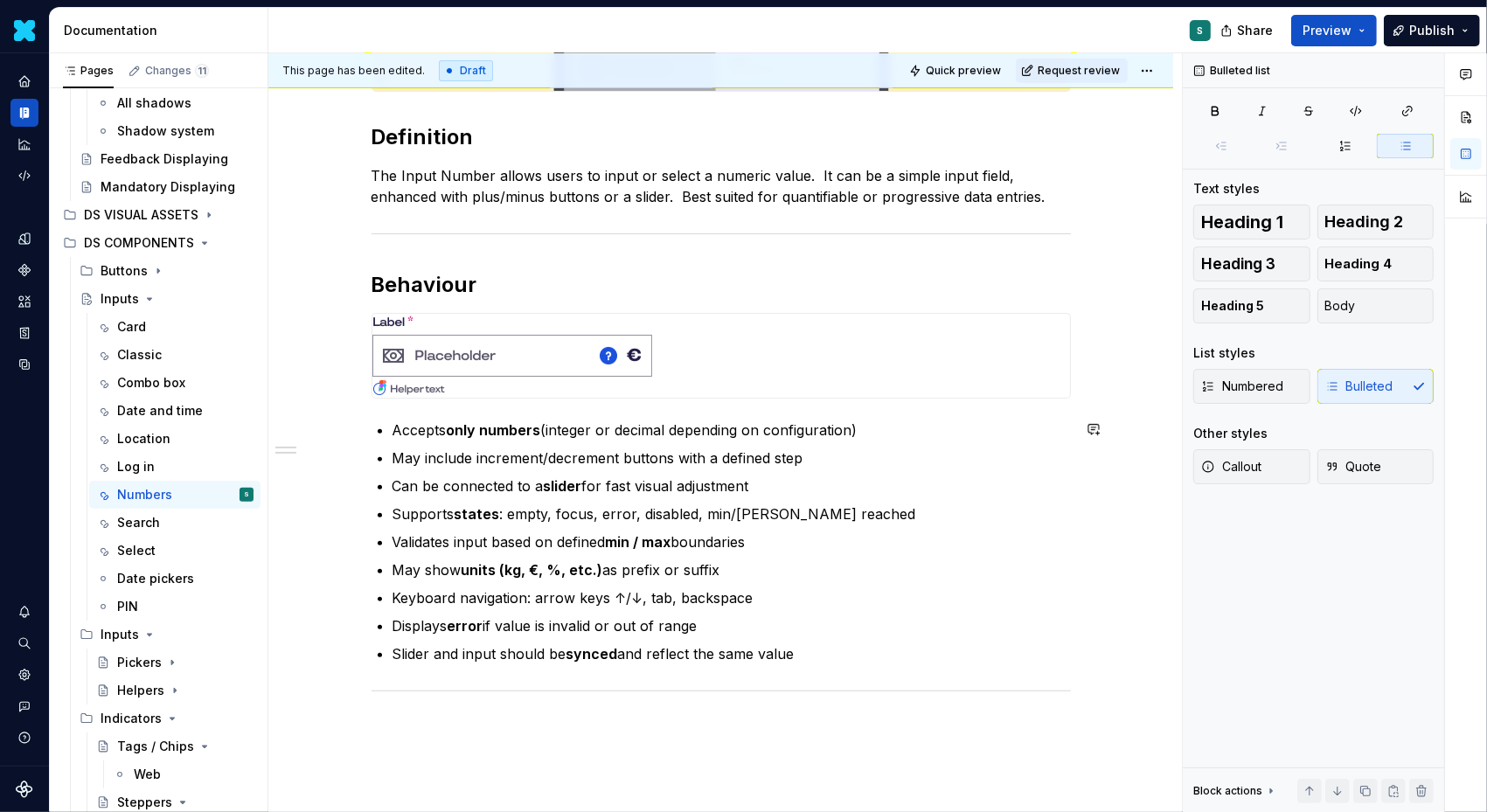
click at [431, 409] on div "Definition The Input Number allows users to input or select a numeric value.  I…" at bounding box center [721, 350] width 700 height 776
click at [1093, 390] on div "Definition The Input Number allows users to input or select a numeric value.  I…" at bounding box center [720, 462] width 905 height 1083
click at [1089, 366] on div "Definition The Input Number allows users to input or select a numeric value.  I…" at bounding box center [720, 462] width 905 height 1083
click at [359, 418] on span at bounding box center [354, 429] width 14 height 24
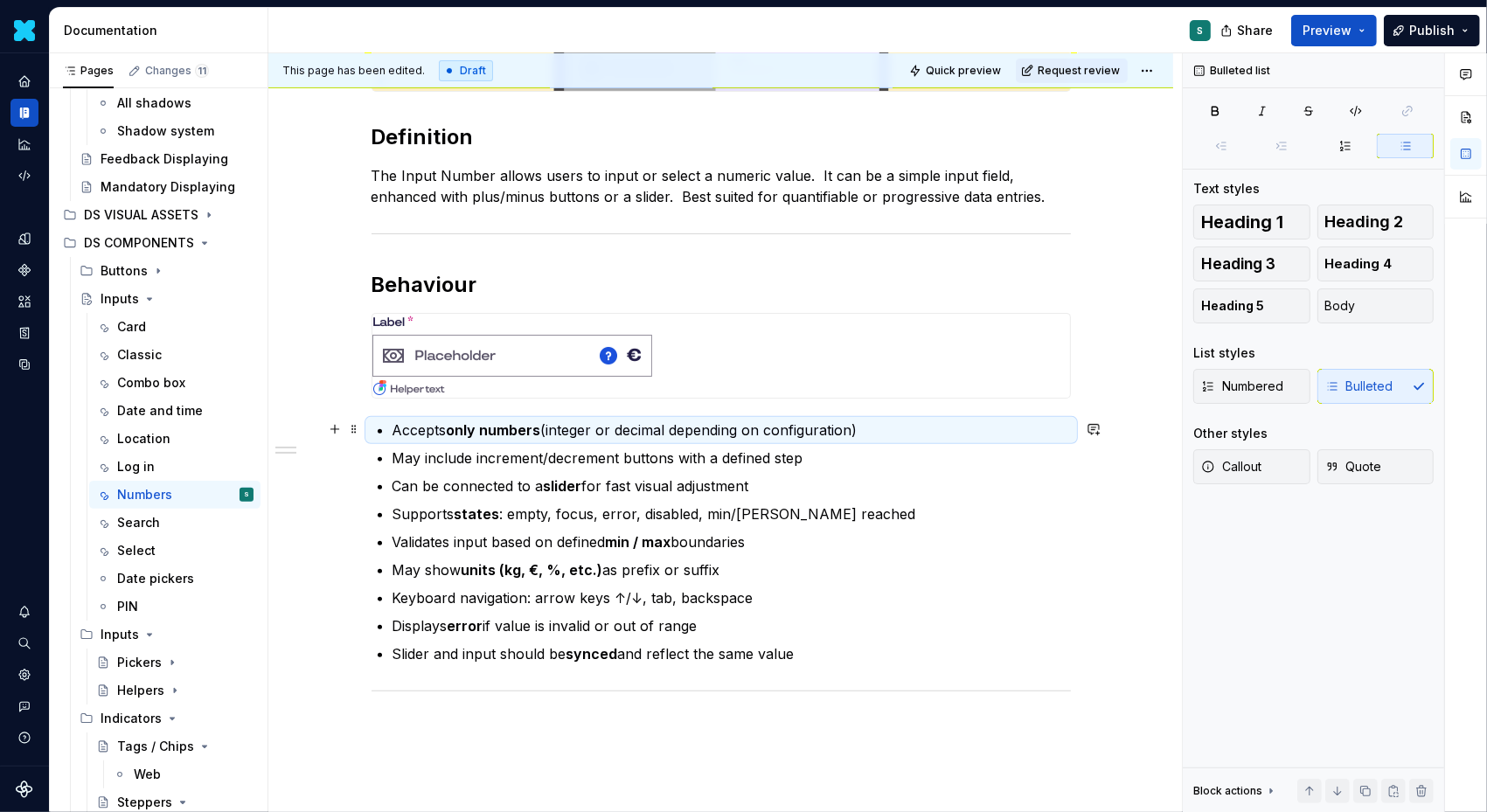
click at [392, 420] on li "Accepts only numbers (integer or decimal depending on configuration)" at bounding box center [731, 431] width 678 height 21
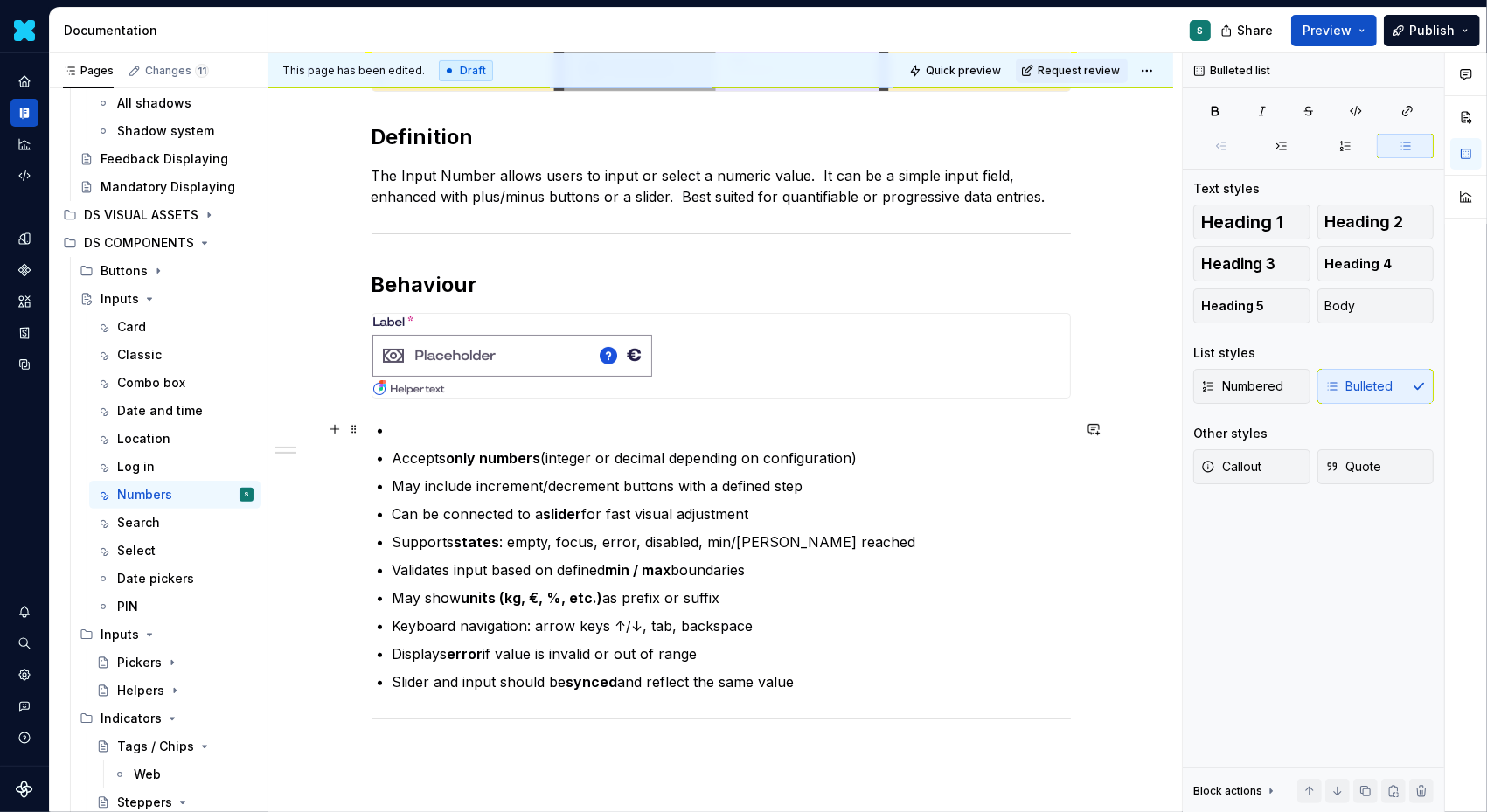
click at [402, 422] on p at bounding box center [731, 431] width 678 height 21
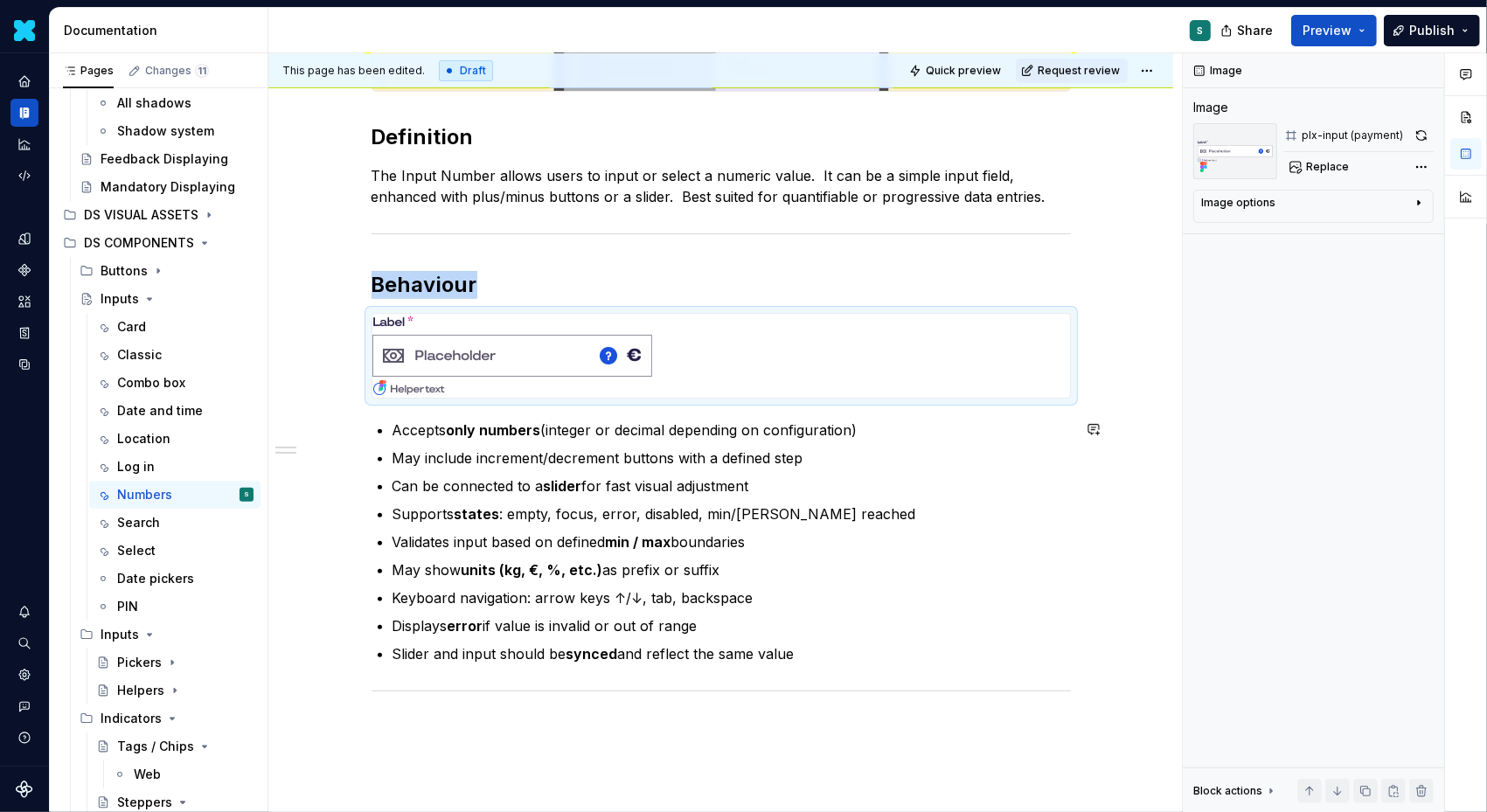
click at [372, 414] on div "Definition The Input Number allows users to input or select a numeric value.  I…" at bounding box center [720, 462] width 905 height 1083
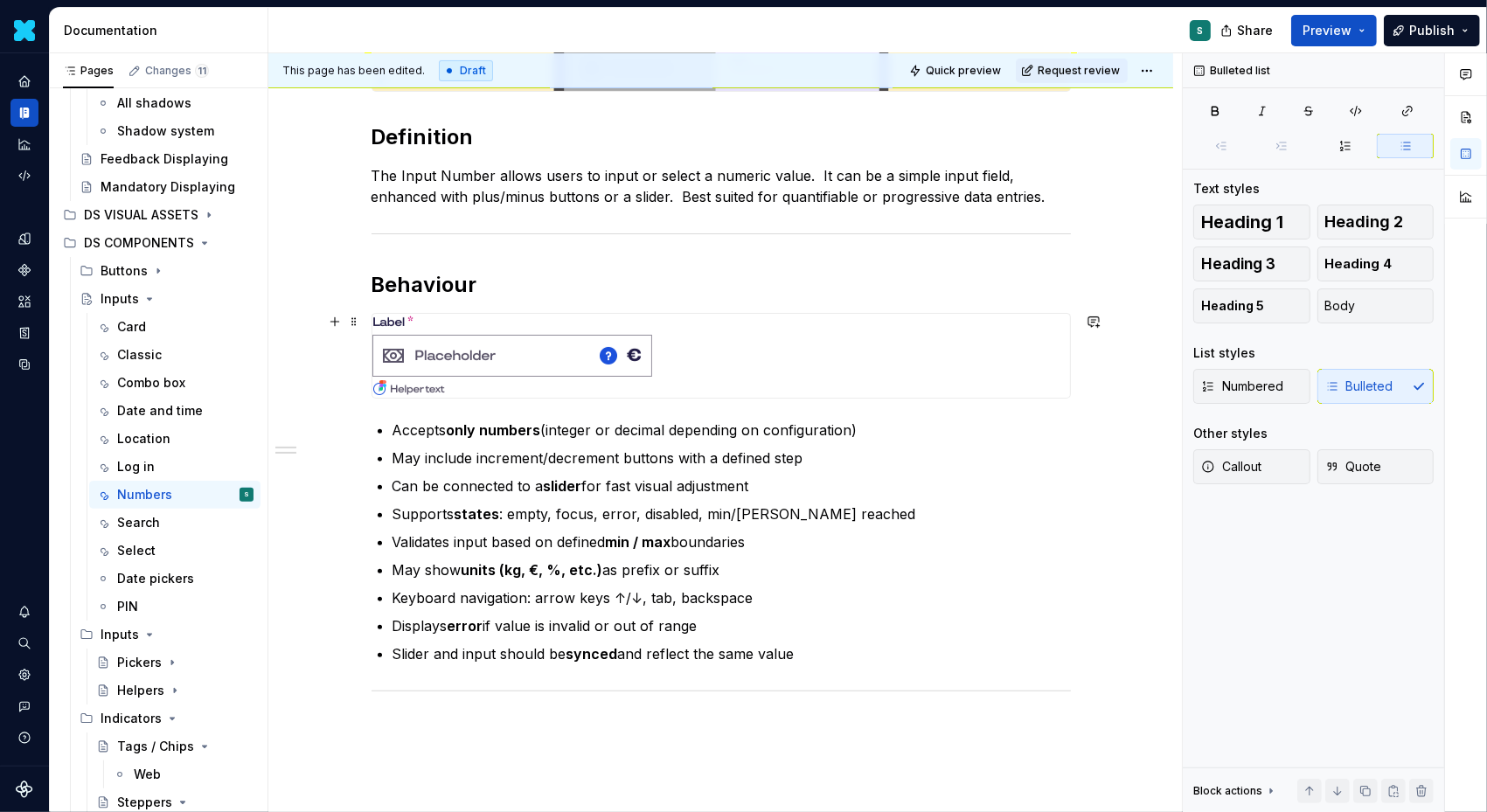
type textarea "*"
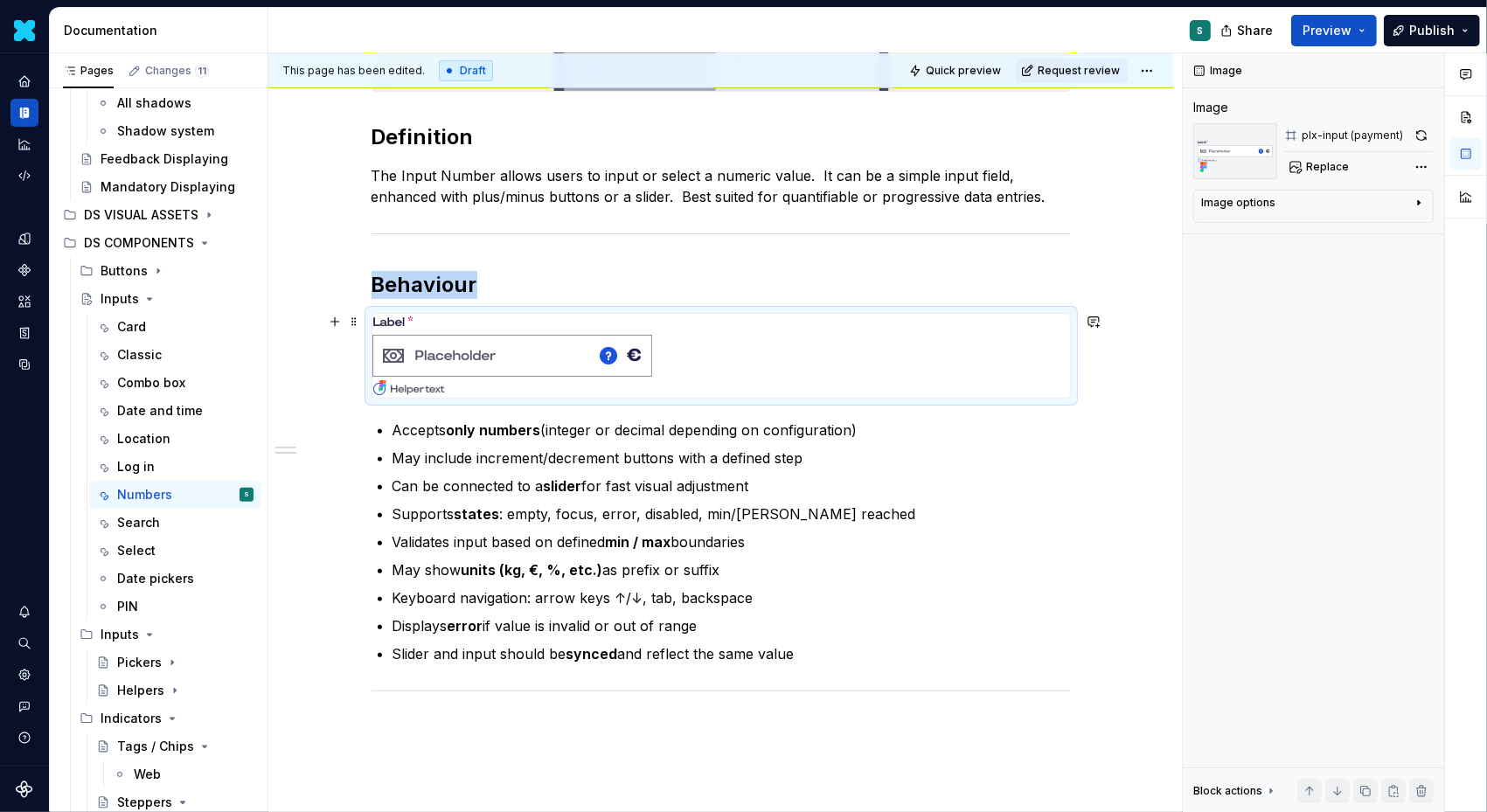
click at [1026, 357] on div at bounding box center [721, 356] width 698 height 84
click at [342, 324] on button "button" at bounding box center [334, 321] width 24 height 24
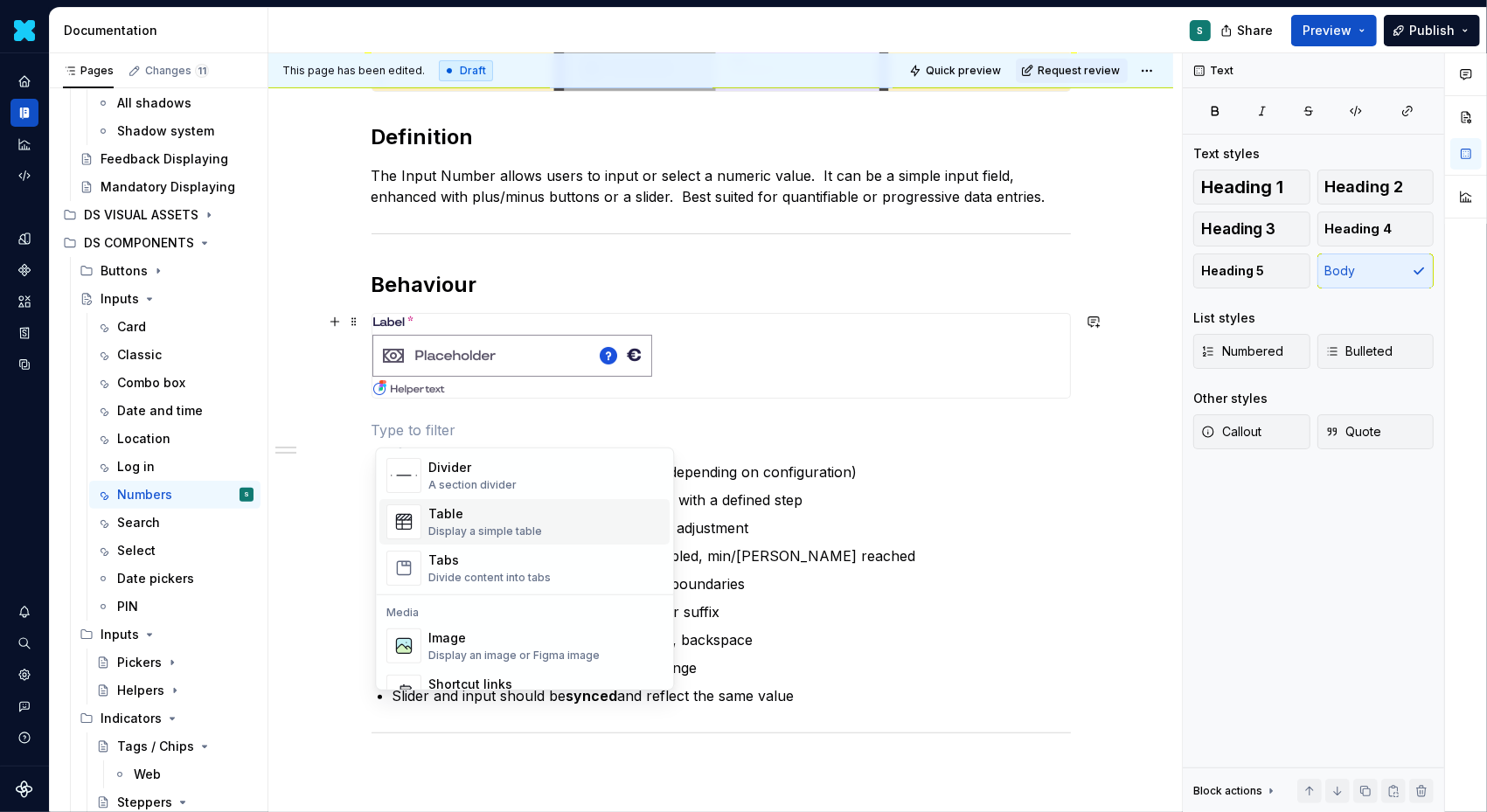
scroll to position [647, 0]
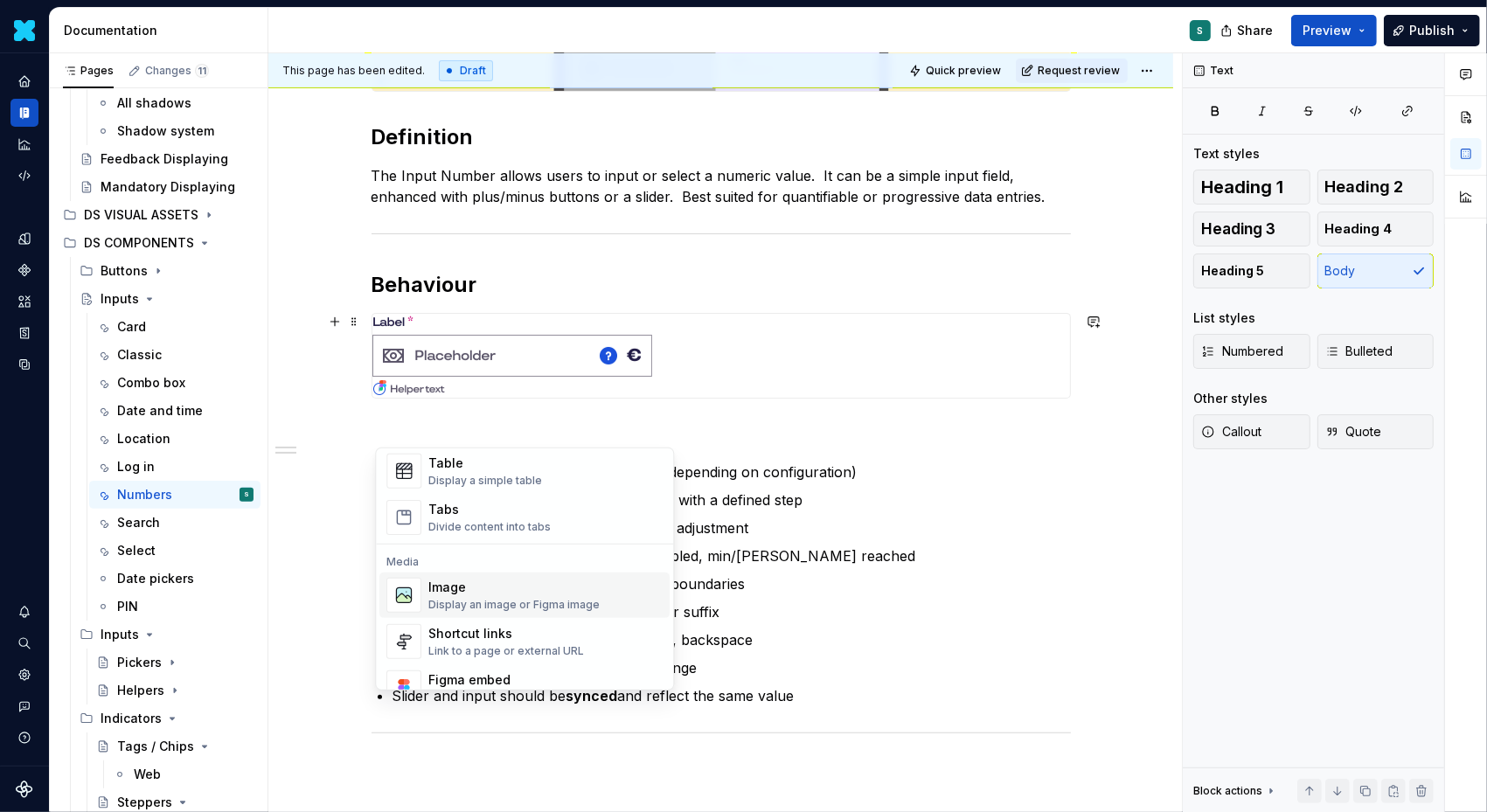
click at [458, 586] on div "Image" at bounding box center [514, 587] width 171 height 18
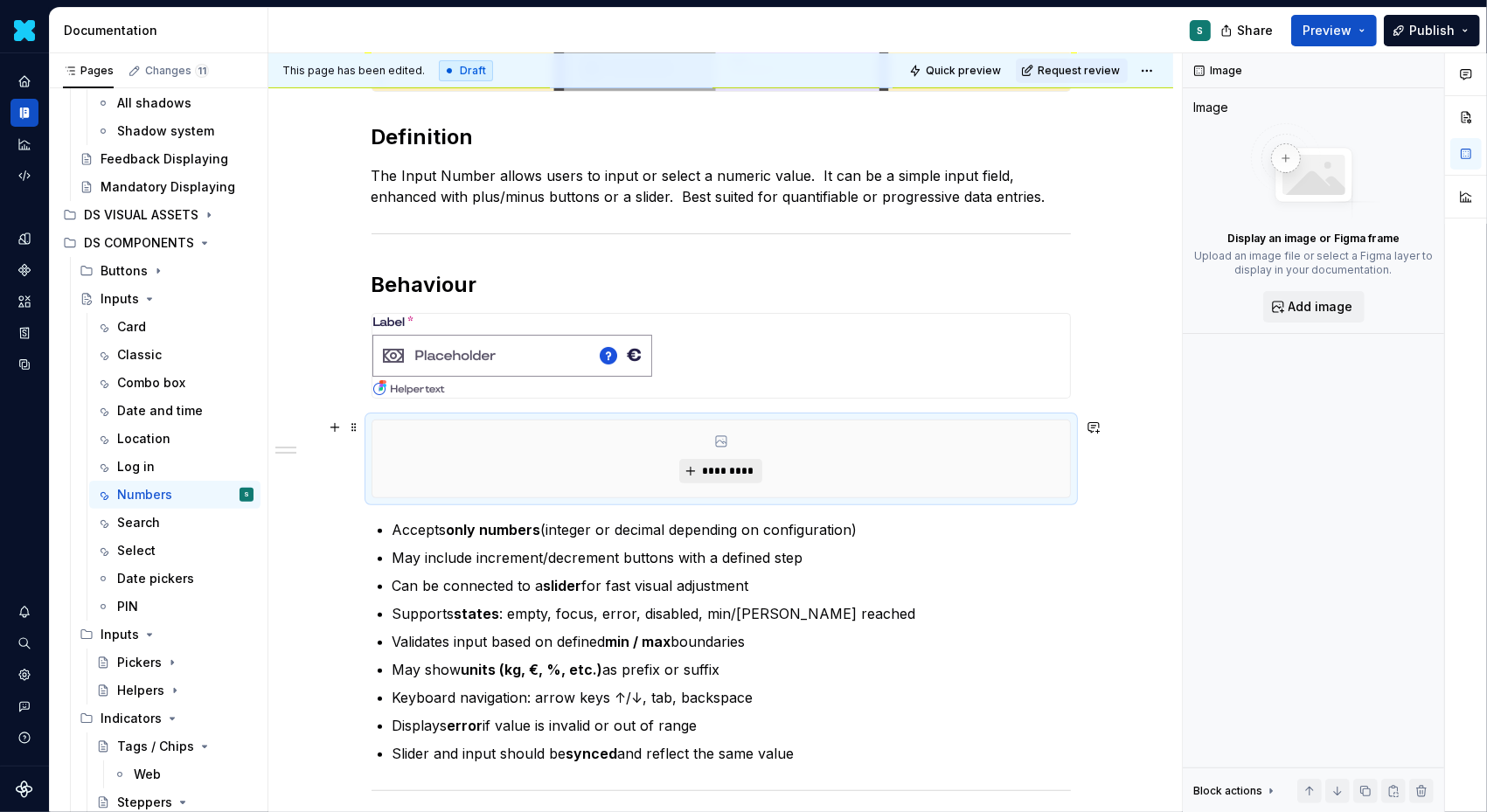
click at [707, 464] on span "*********" at bounding box center [728, 472] width 53 height 14
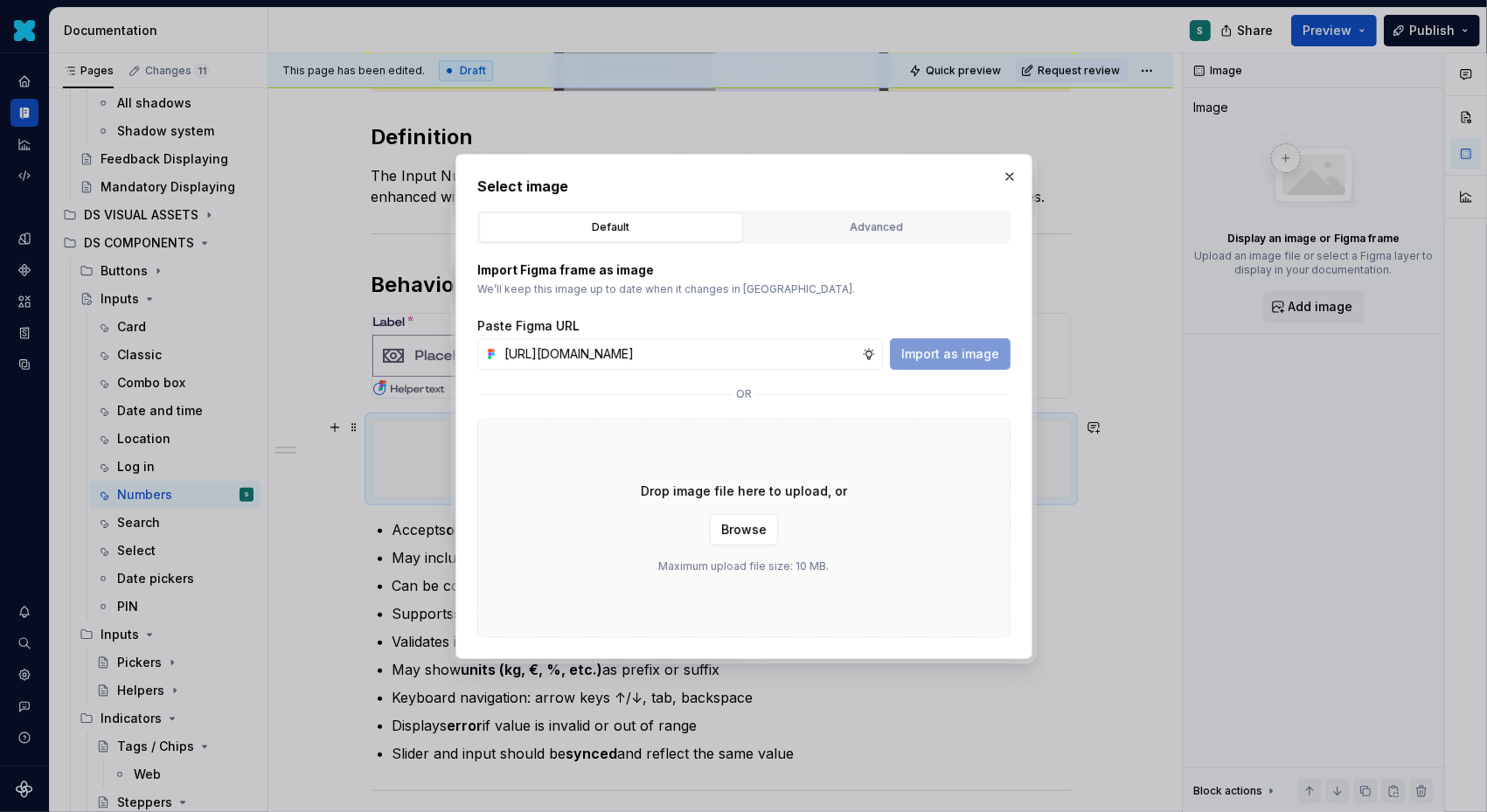
scroll to position [0, 597]
type input "[URL][DOMAIN_NAME]"
click at [955, 345] on span "Import as image" at bounding box center [950, 354] width 98 height 18
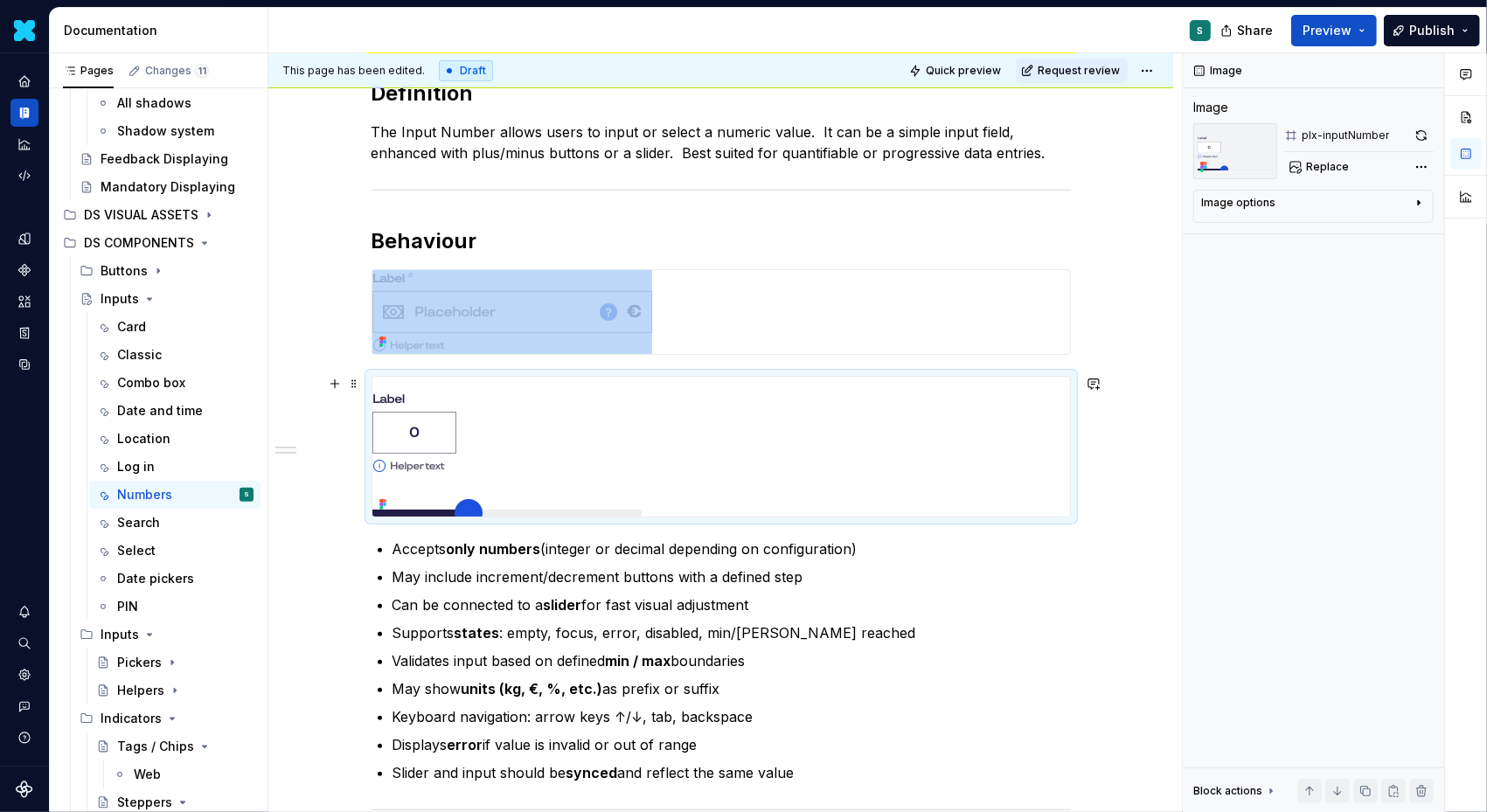
scroll to position [445, 0]
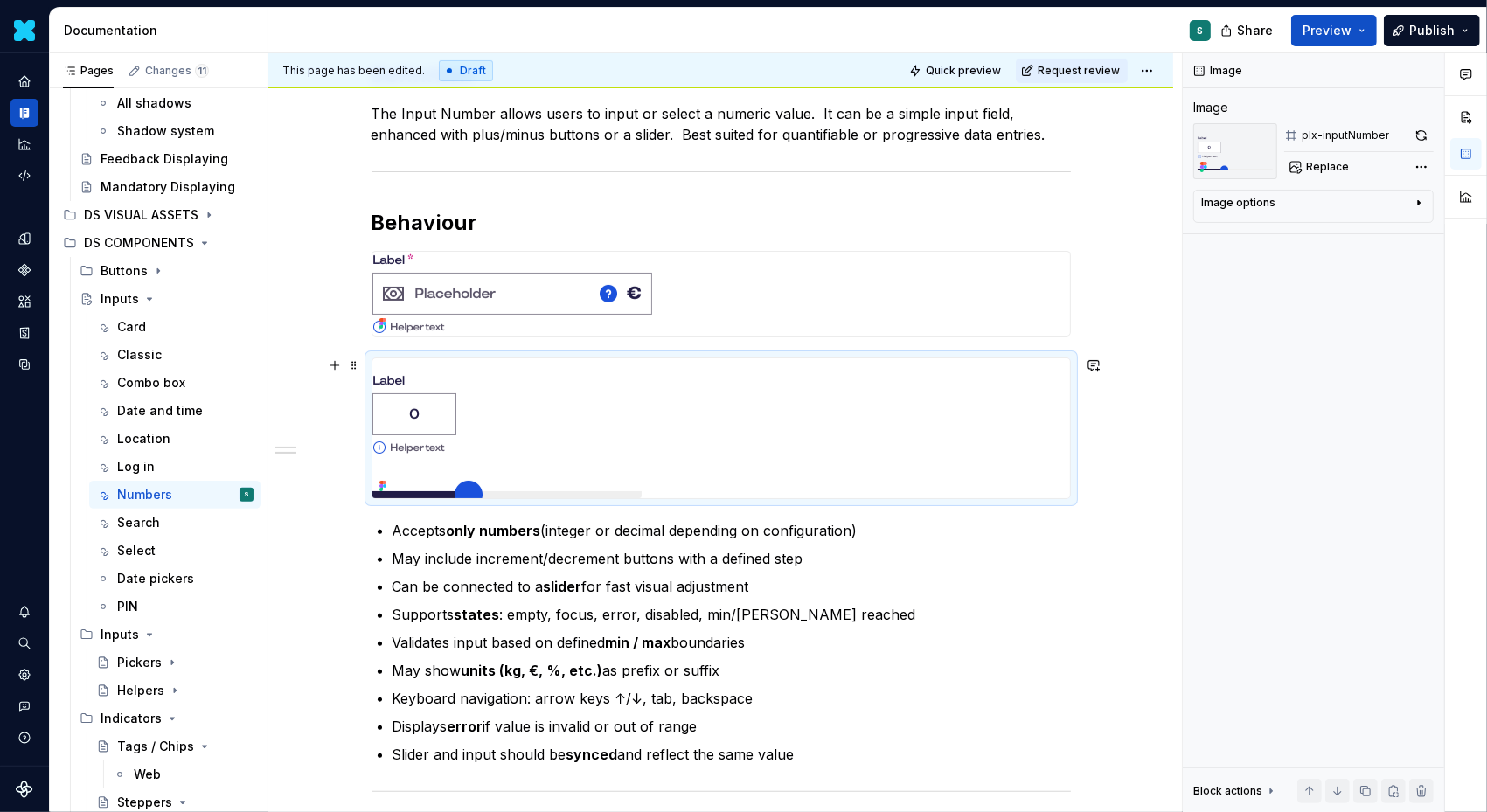
click at [847, 394] on div at bounding box center [721, 428] width 698 height 140
click at [1425, 136] on button "button" at bounding box center [1421, 135] width 24 height 24
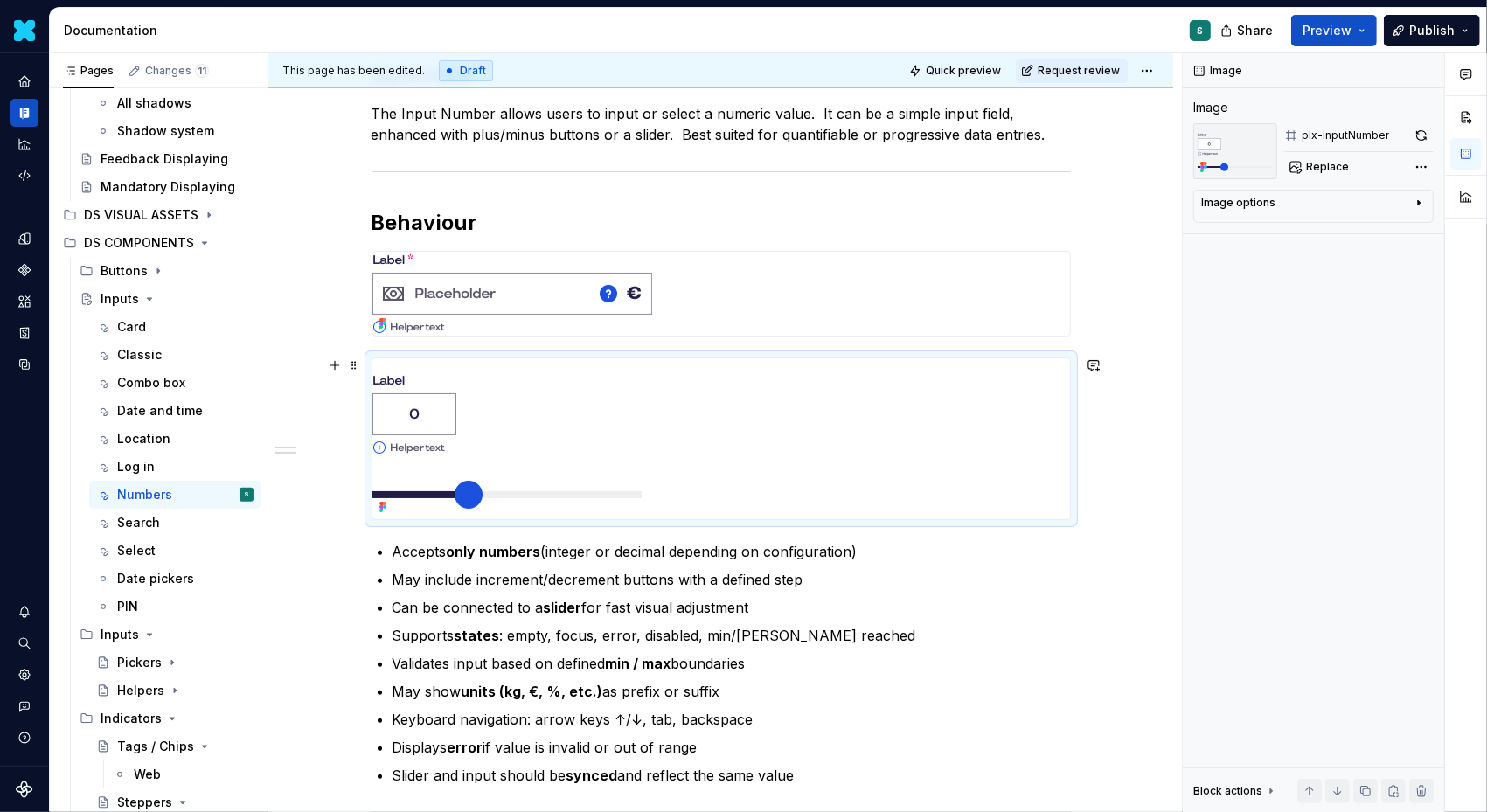
click at [1105, 484] on div "Definition The Input Number allows users to input or select a numeric value.  I…" at bounding box center [720, 491] width 905 height 1267
click at [1105, 496] on div "Definition The Input Number allows users to input or select a numeric value.  I…" at bounding box center [720, 491] width 905 height 1267
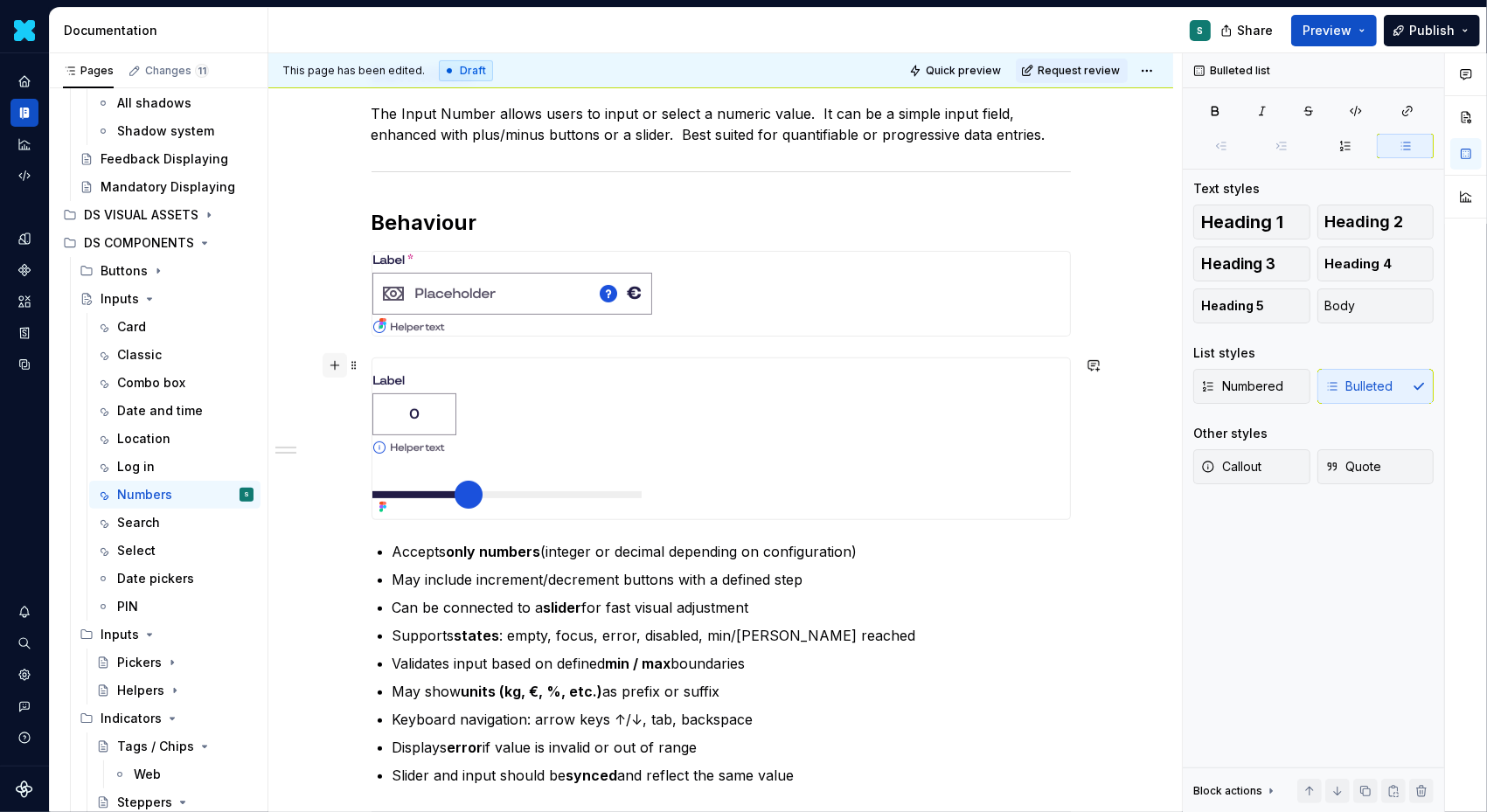
click at [340, 365] on button "button" at bounding box center [334, 365] width 24 height 24
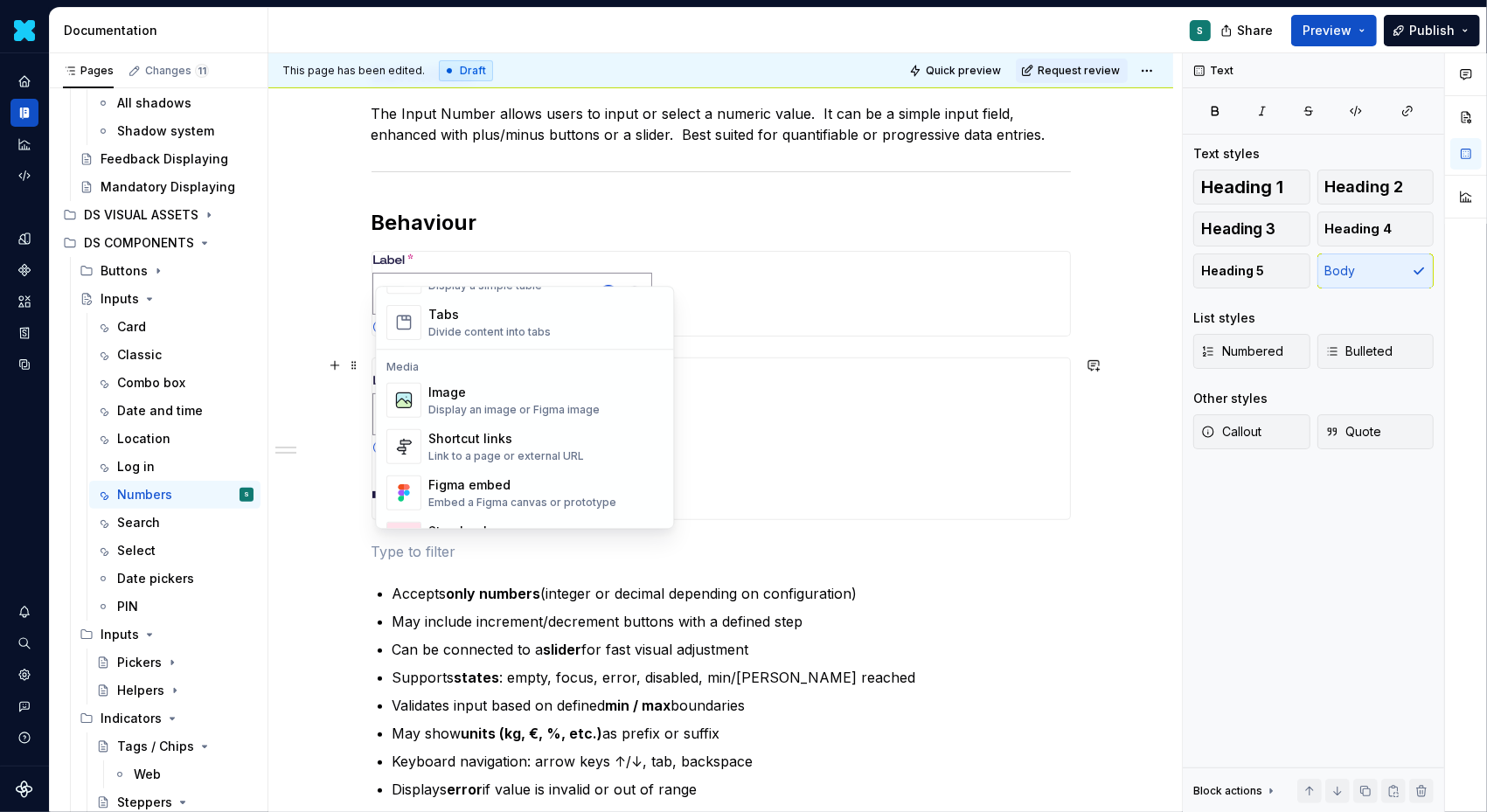
scroll to position [689, 0]
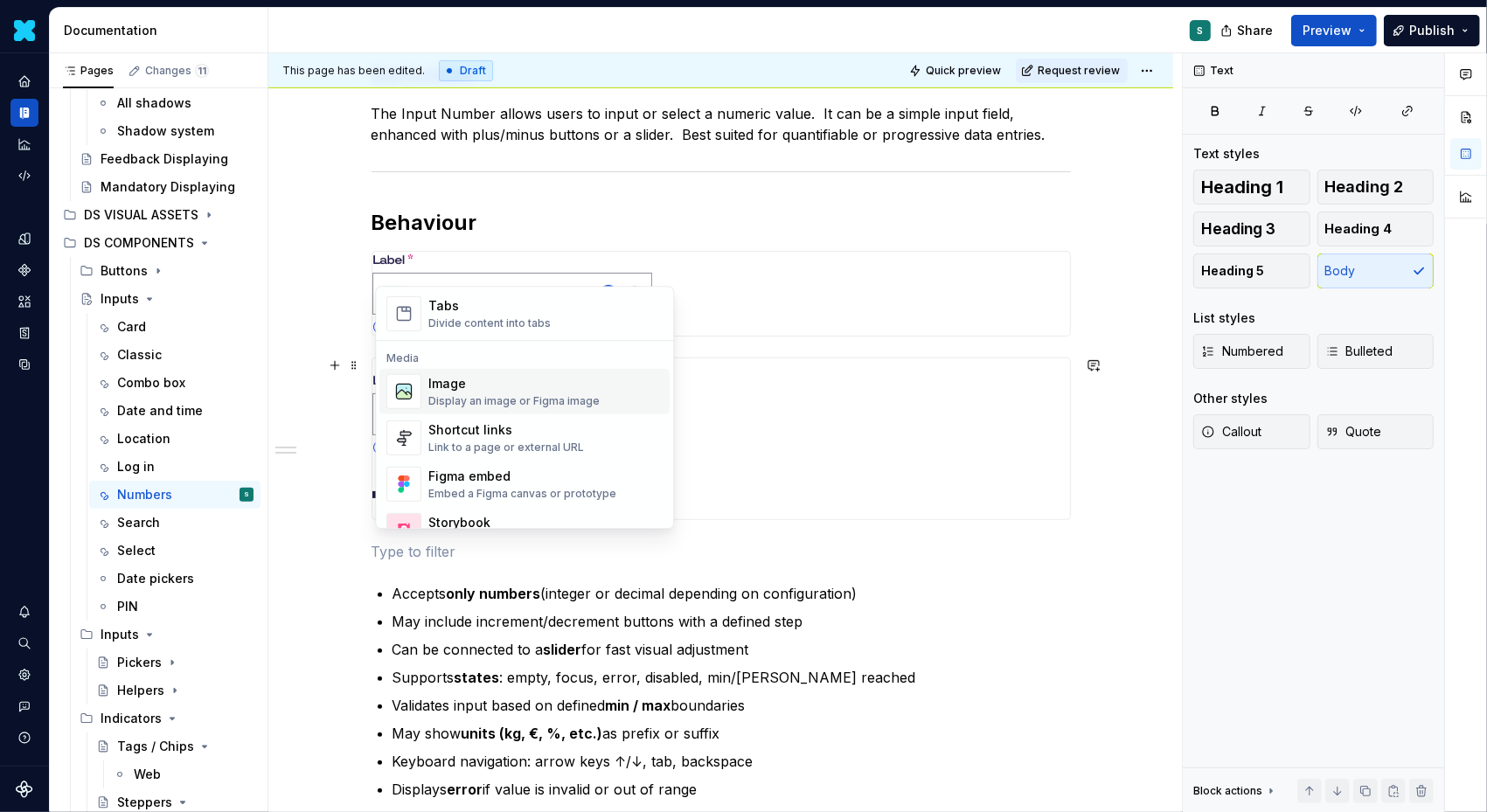
click at [470, 388] on div "Image" at bounding box center [514, 384] width 171 height 18
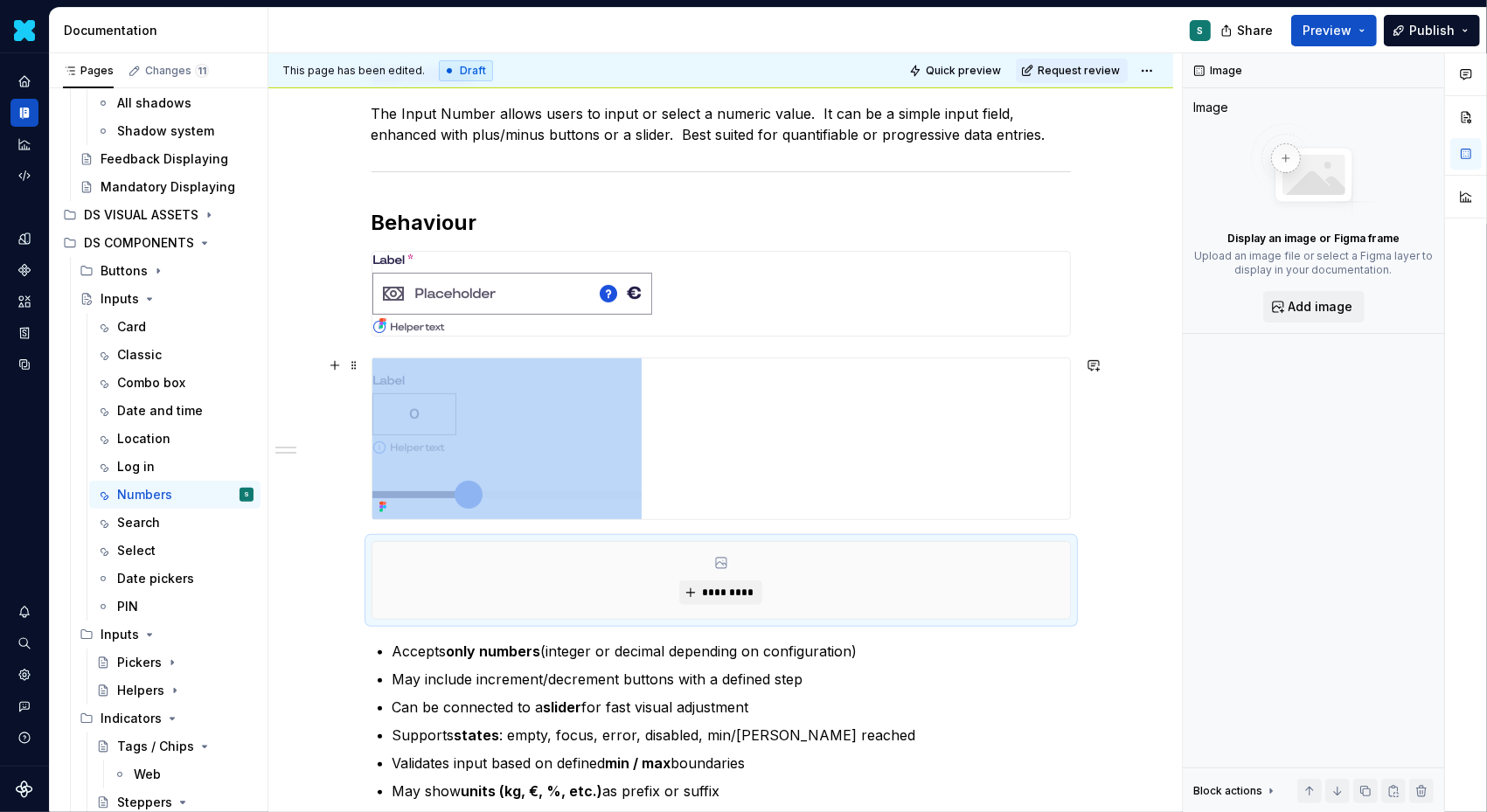
type textarea "*"
click at [724, 586] on span "*********" at bounding box center [728, 593] width 53 height 14
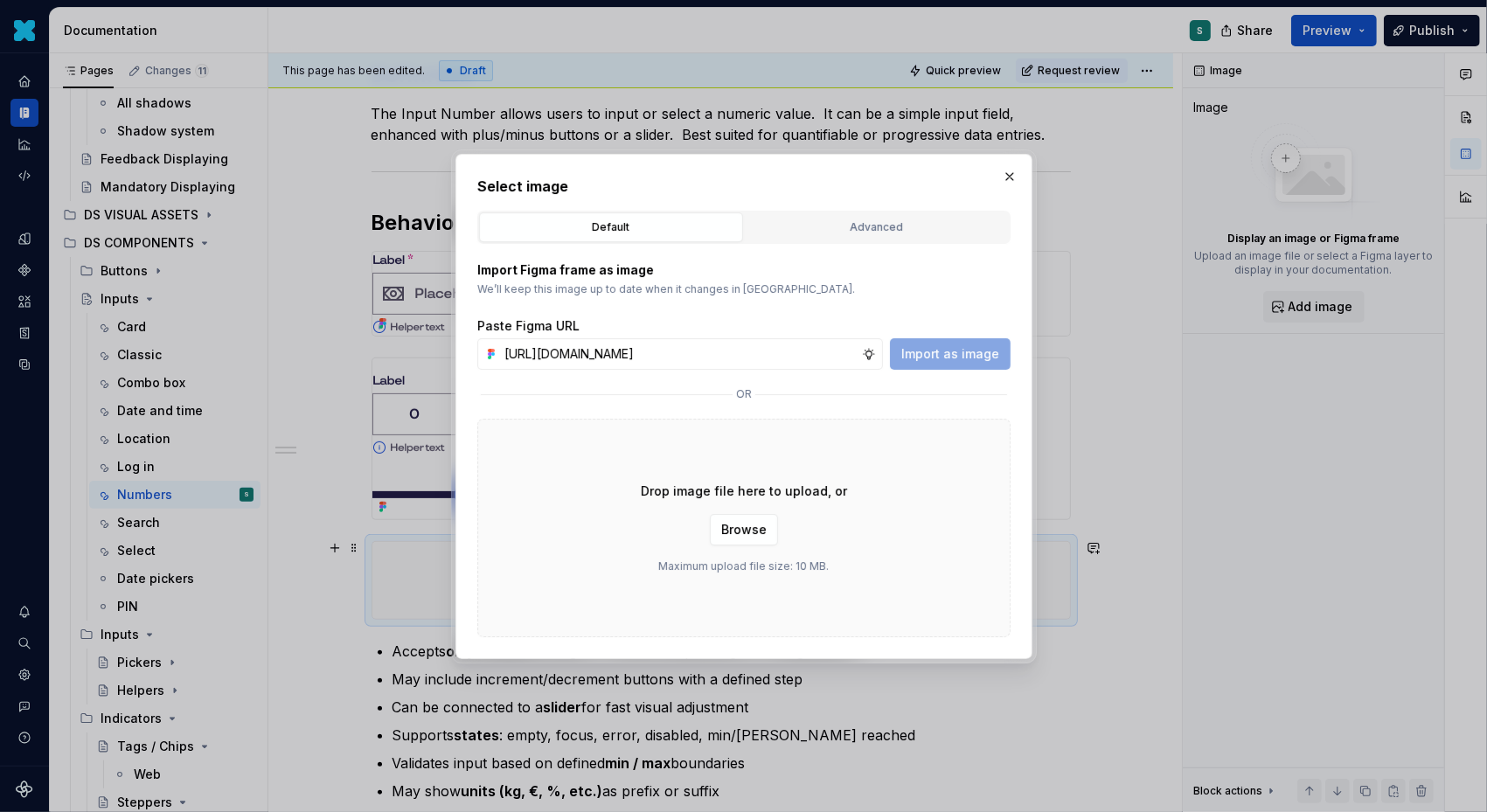
scroll to position [0, 597]
type input "[URL][DOMAIN_NAME]"
click at [973, 362] on button "Import as image" at bounding box center [949, 354] width 120 height 31
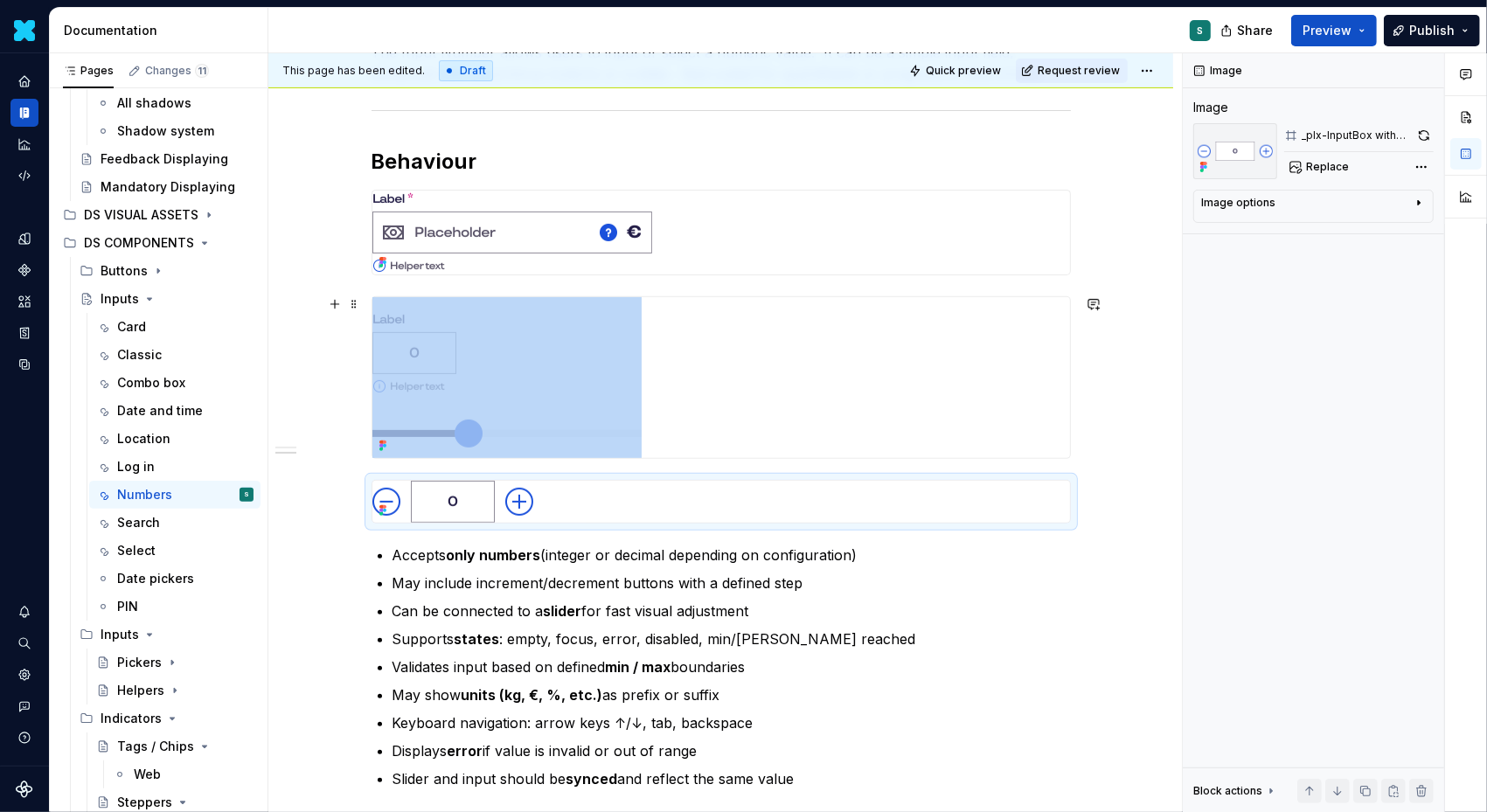
scroll to position [529, 0]
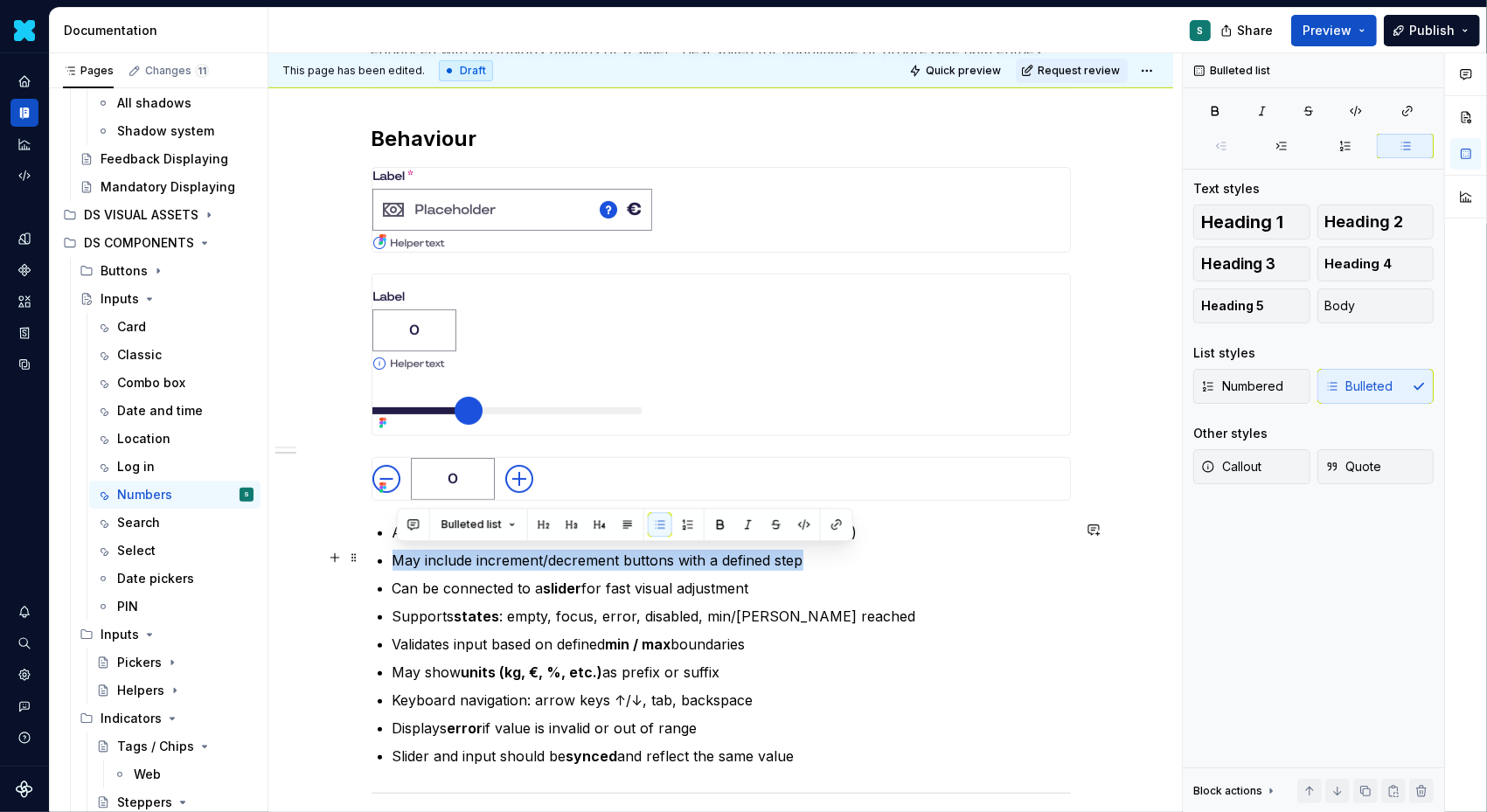
drag, startPoint x: 827, startPoint y: 555, endPoint x: 372, endPoint y: 560, distance: 455.0
click at [371, 560] on div "Definition The Input Number allows users to input or select a numeric value.  I…" at bounding box center [720, 440] width 905 height 1332
click at [928, 637] on p "Validates input based on defined min / max boundaries" at bounding box center [731, 644] width 678 height 21
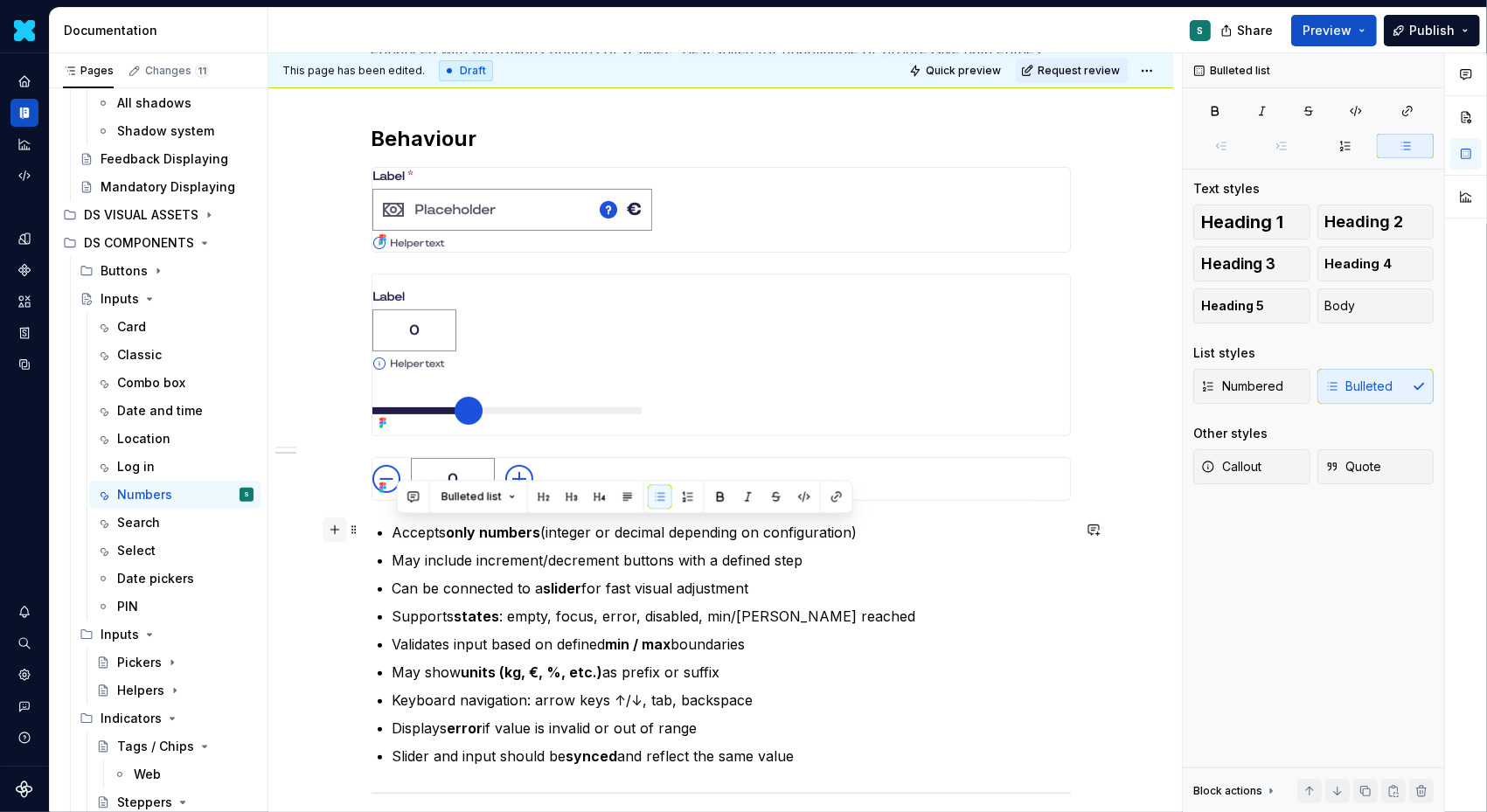
drag, startPoint x: 883, startPoint y: 528, endPoint x: 349, endPoint y: 532, distance: 534.0
click at [372, 532] on div "Definition The Input Number allows users to input or select a numeric value.  I…" at bounding box center [721, 339] width 700 height 1046
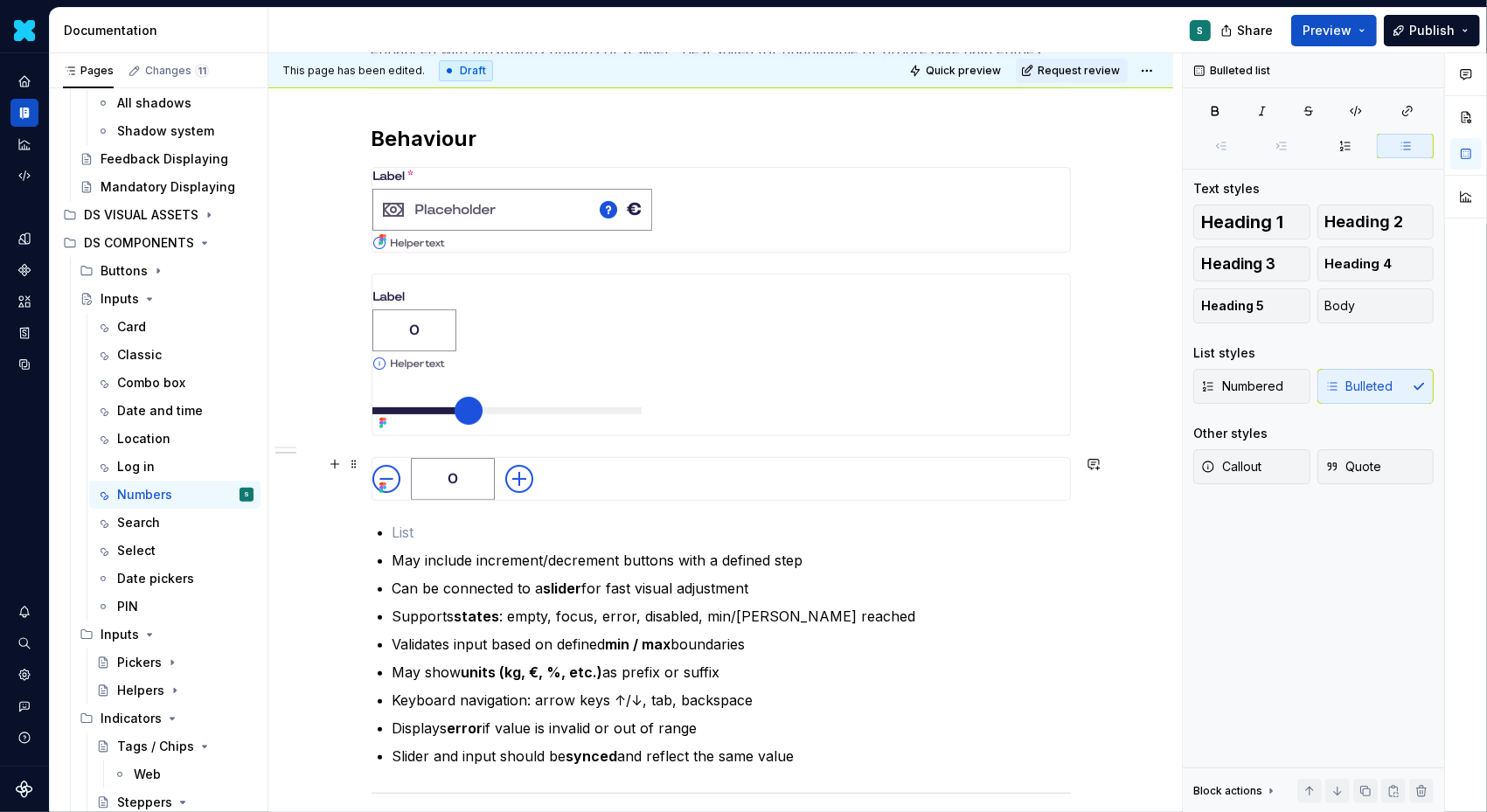
scroll to position [445, 0]
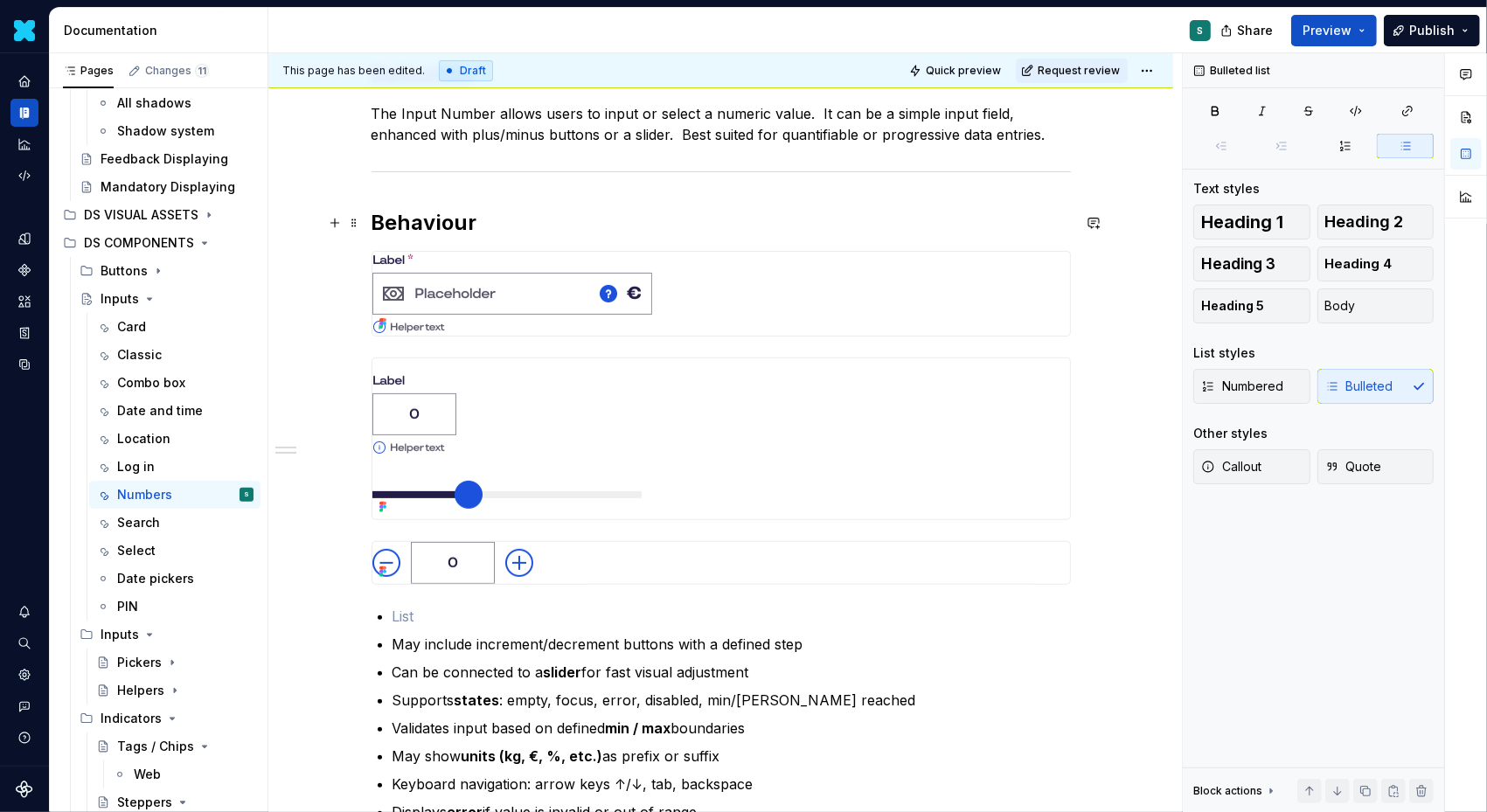
click at [501, 222] on h2 "Behaviour" at bounding box center [721, 222] width 700 height 28
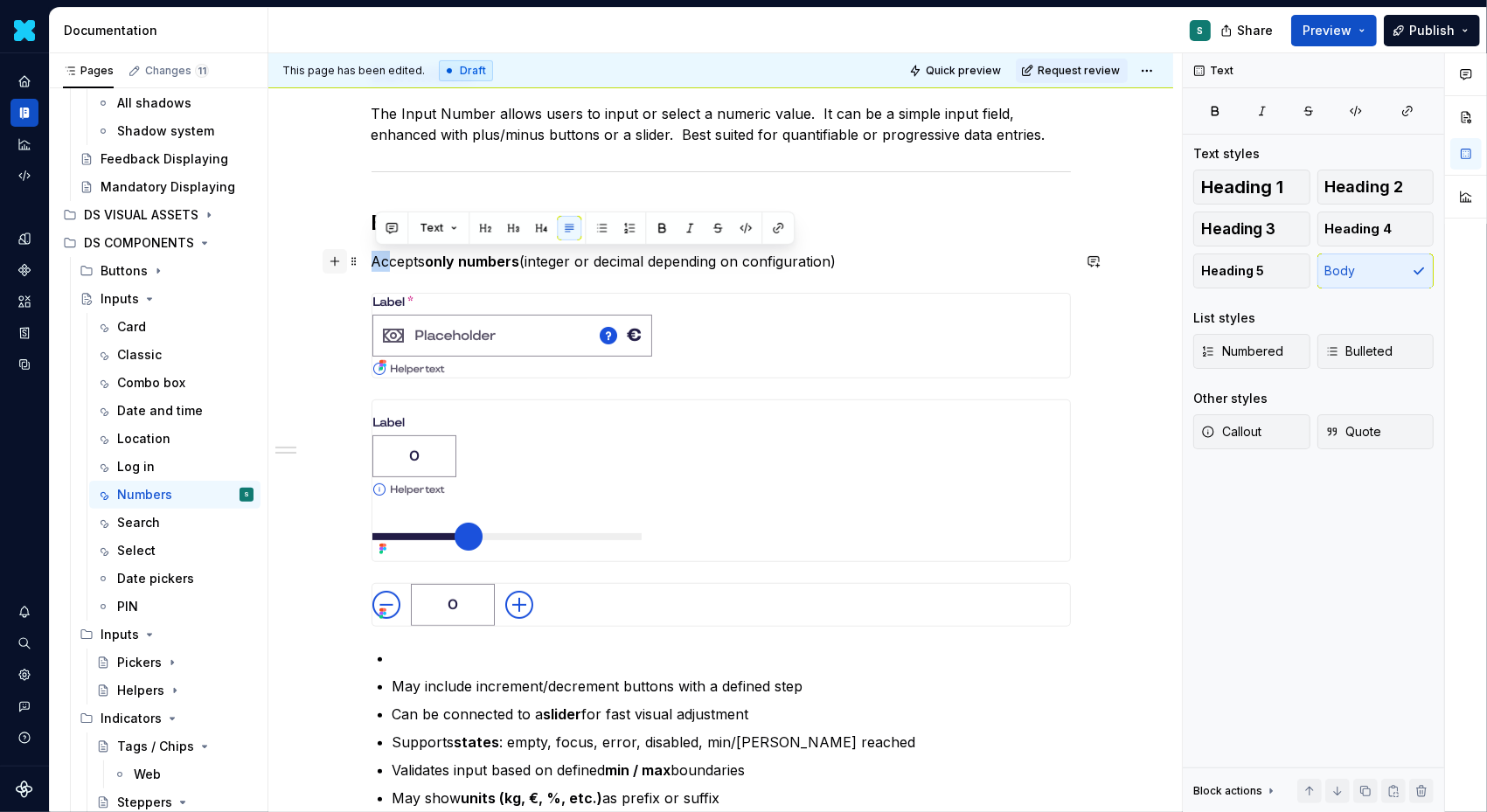
drag, startPoint x: 379, startPoint y: 257, endPoint x: 349, endPoint y: 258, distance: 30.0
click at [372, 258] on div "Definition The Input Number allows users to input or select a numeric value.  I…" at bounding box center [721, 444] width 700 height 1087
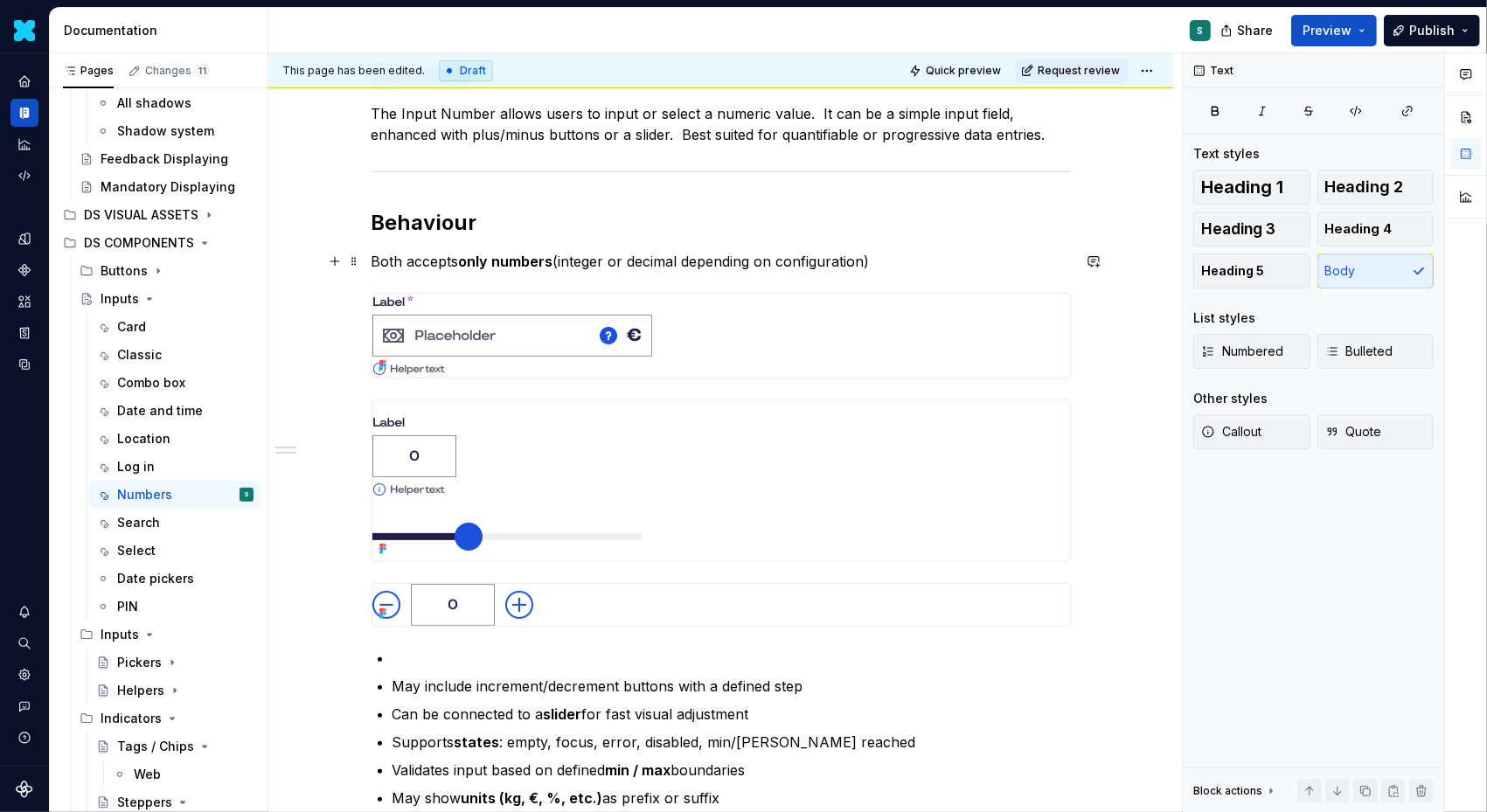
click at [463, 260] on p "Both accepts only numbers (integer or decimal depending on configuration)" at bounding box center [721, 261] width 700 height 21
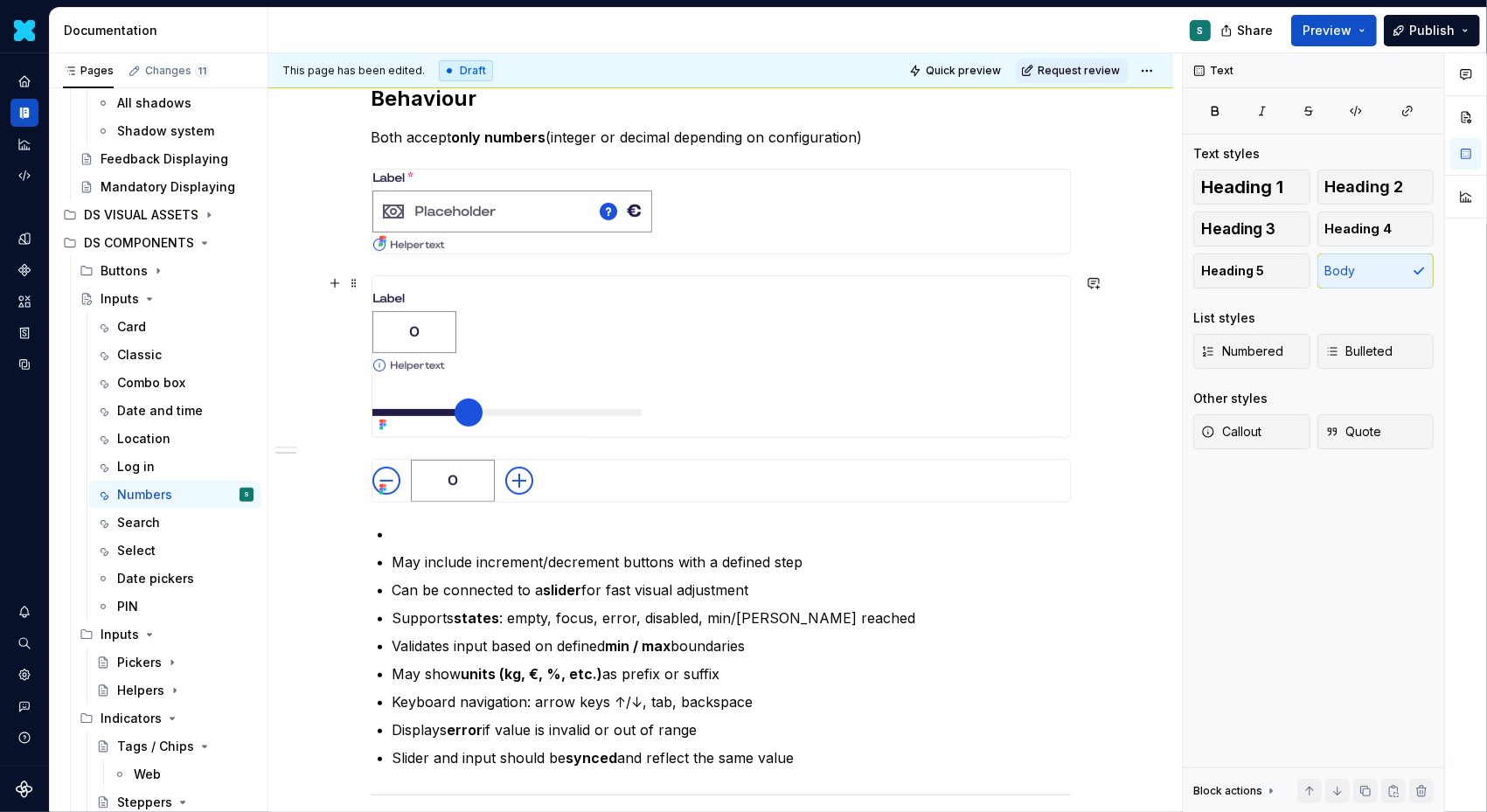
scroll to position [576, 0]
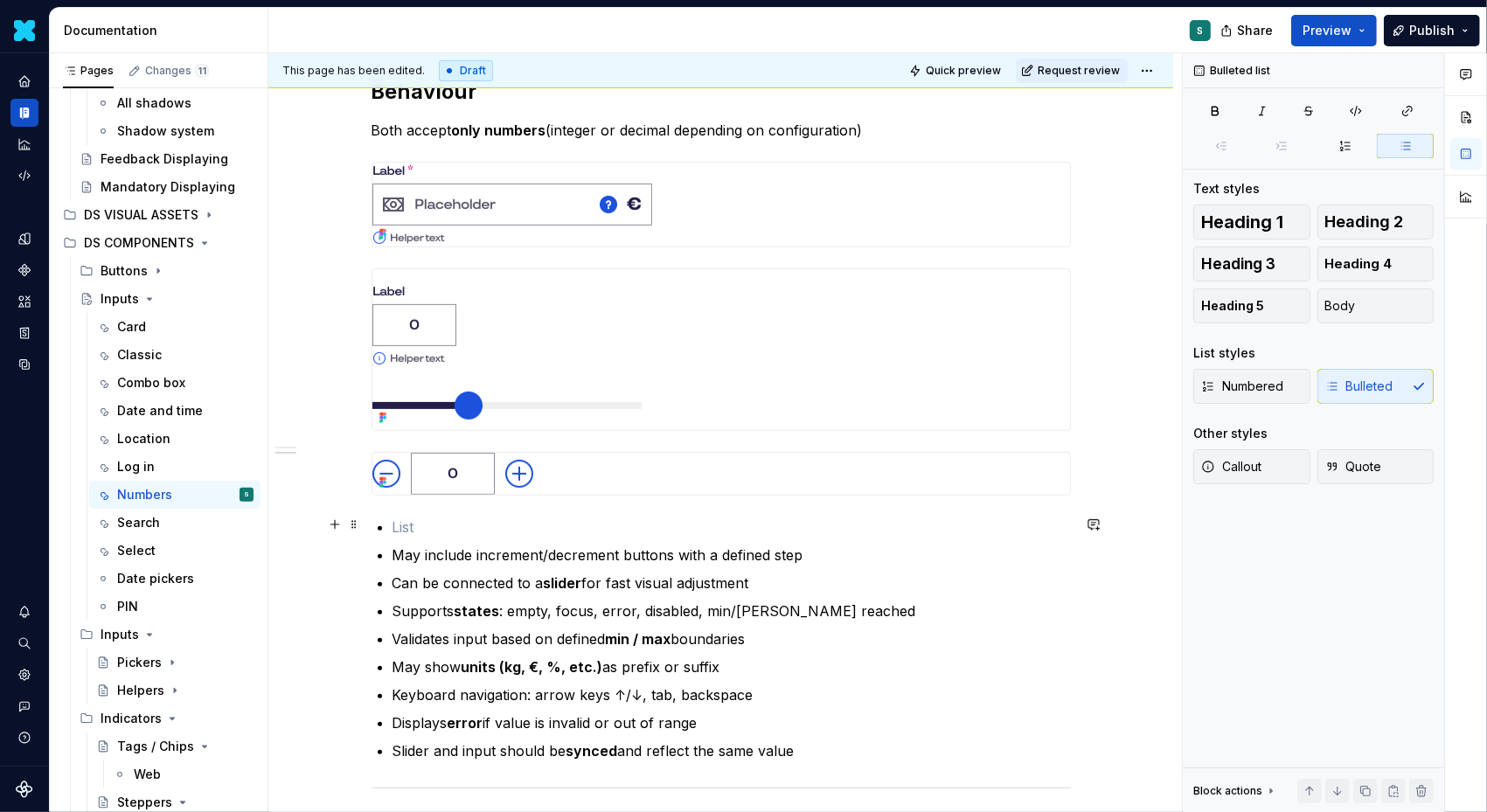
click at [407, 523] on p at bounding box center [731, 528] width 678 height 21
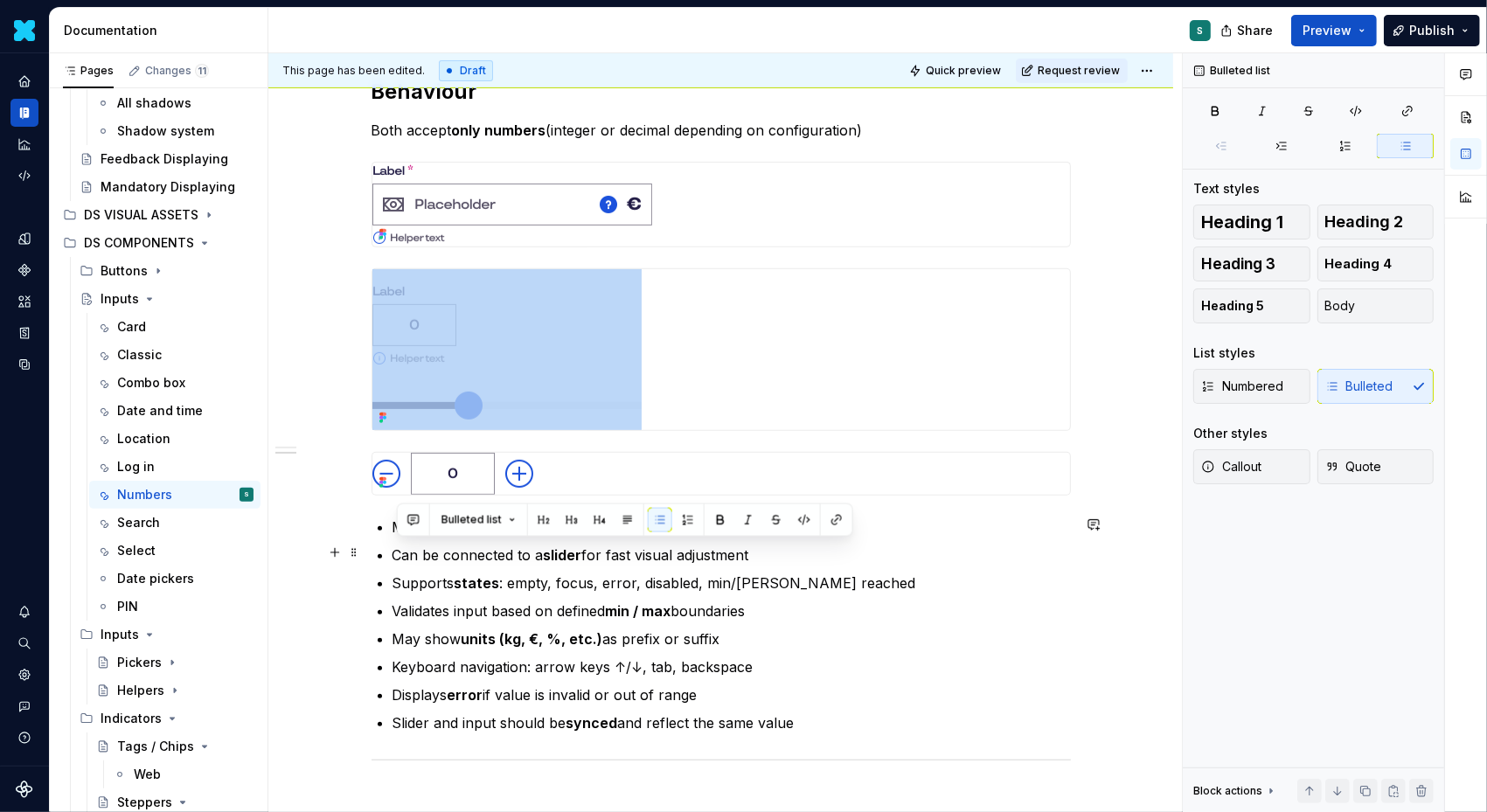
drag, startPoint x: 781, startPoint y: 550, endPoint x: 376, endPoint y: 556, distance: 405.0
click at [376, 556] on div "Definition The Input Number allows users to input or select a numeric value.  I…" at bounding box center [721, 288] width 700 height 1038
copy p "Can be connected to a slider for fast visual adjustment"
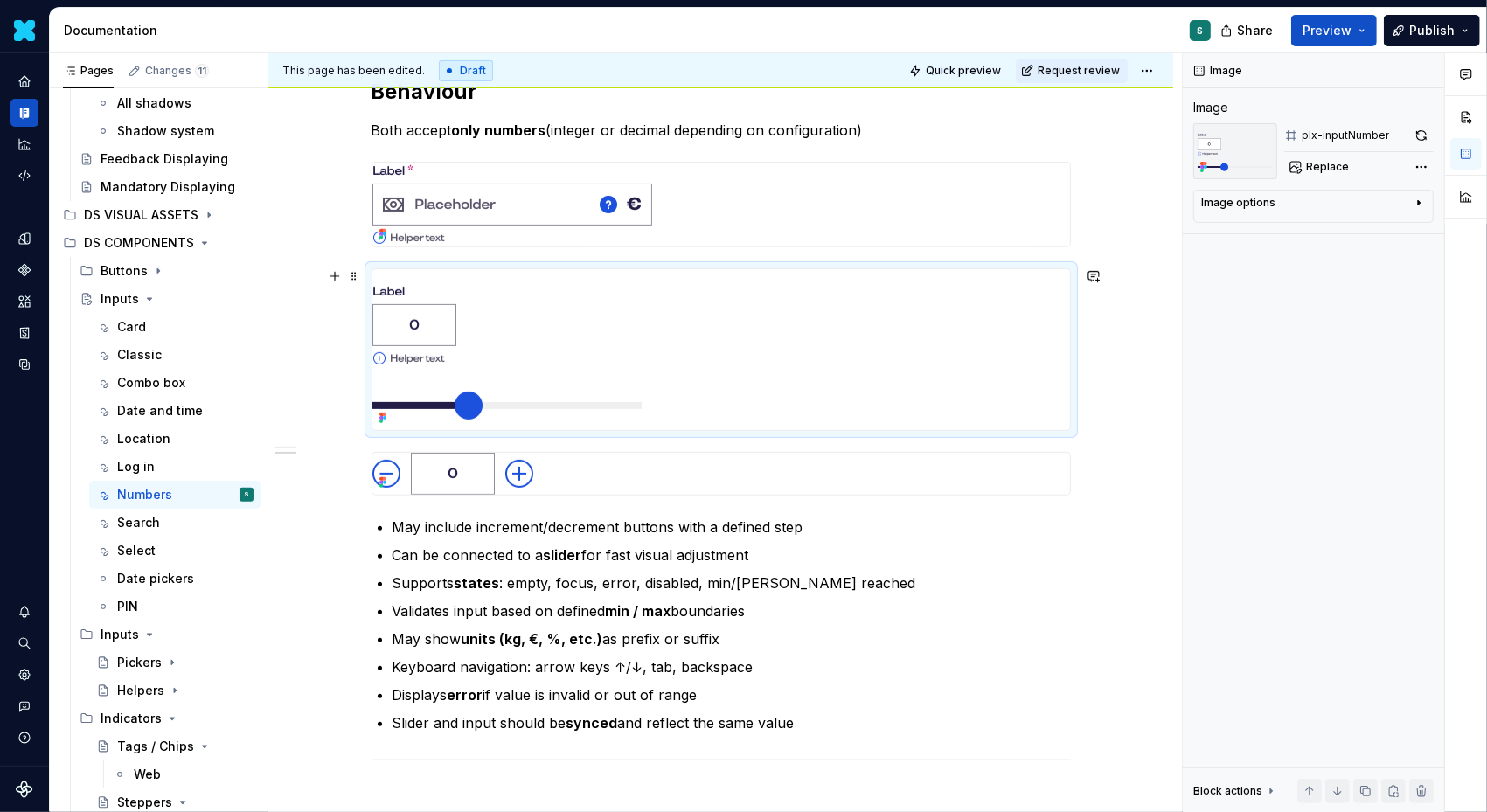
click at [694, 399] on div at bounding box center [721, 349] width 698 height 160
click at [1113, 388] on div "Definition The Input Number allows users to input or select a numeric value.  I…" at bounding box center [720, 399] width 905 height 1345
click at [1097, 398] on div "Definition The Input Number allows users to input or select a numeric value.  I…" at bounding box center [720, 399] width 905 height 1345
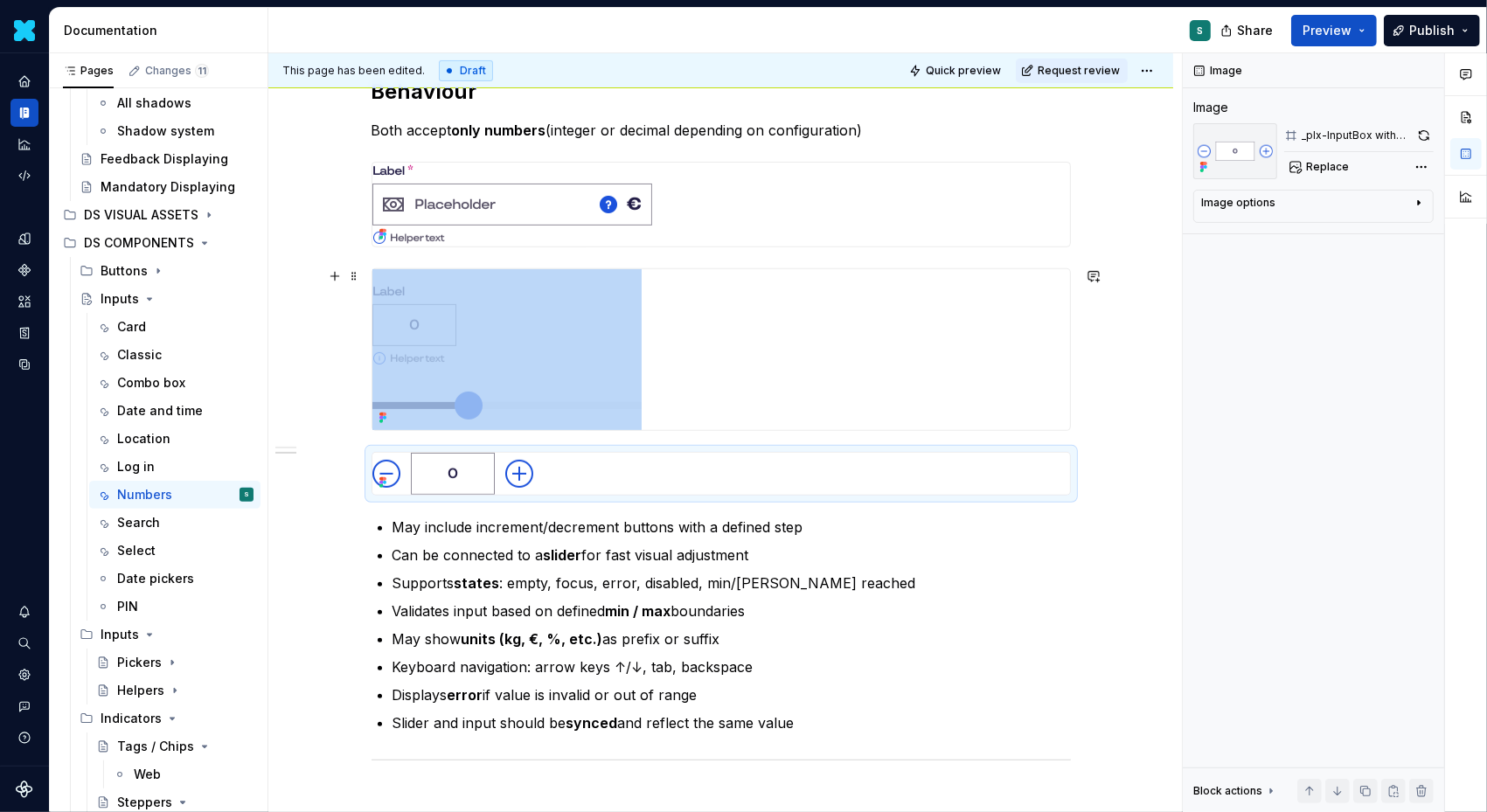
click at [1097, 398] on div "Definition The Input Number allows users to input or select a numeric value.  I…" at bounding box center [720, 399] width 905 height 1345
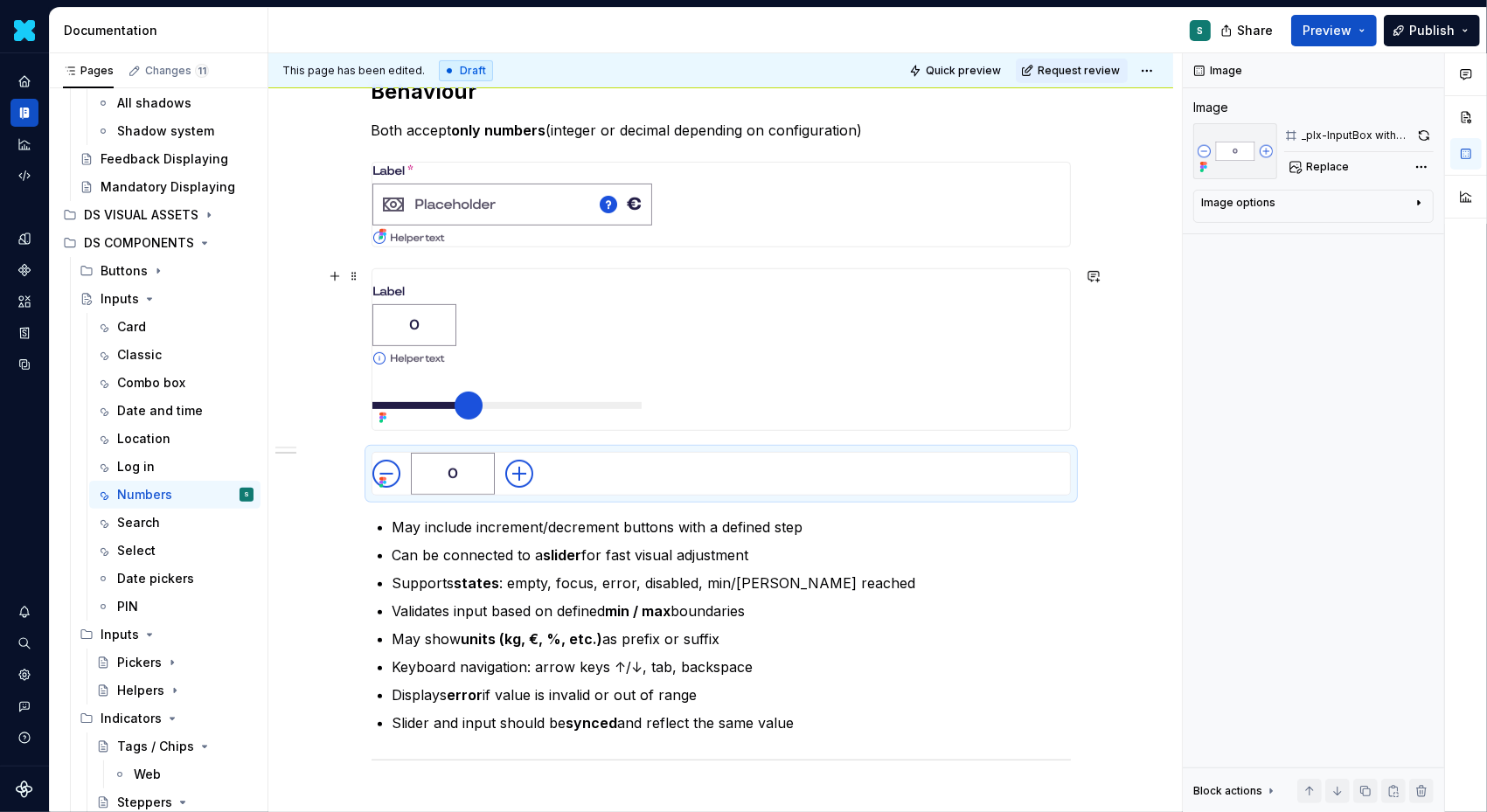
click at [1062, 384] on div at bounding box center [721, 349] width 698 height 160
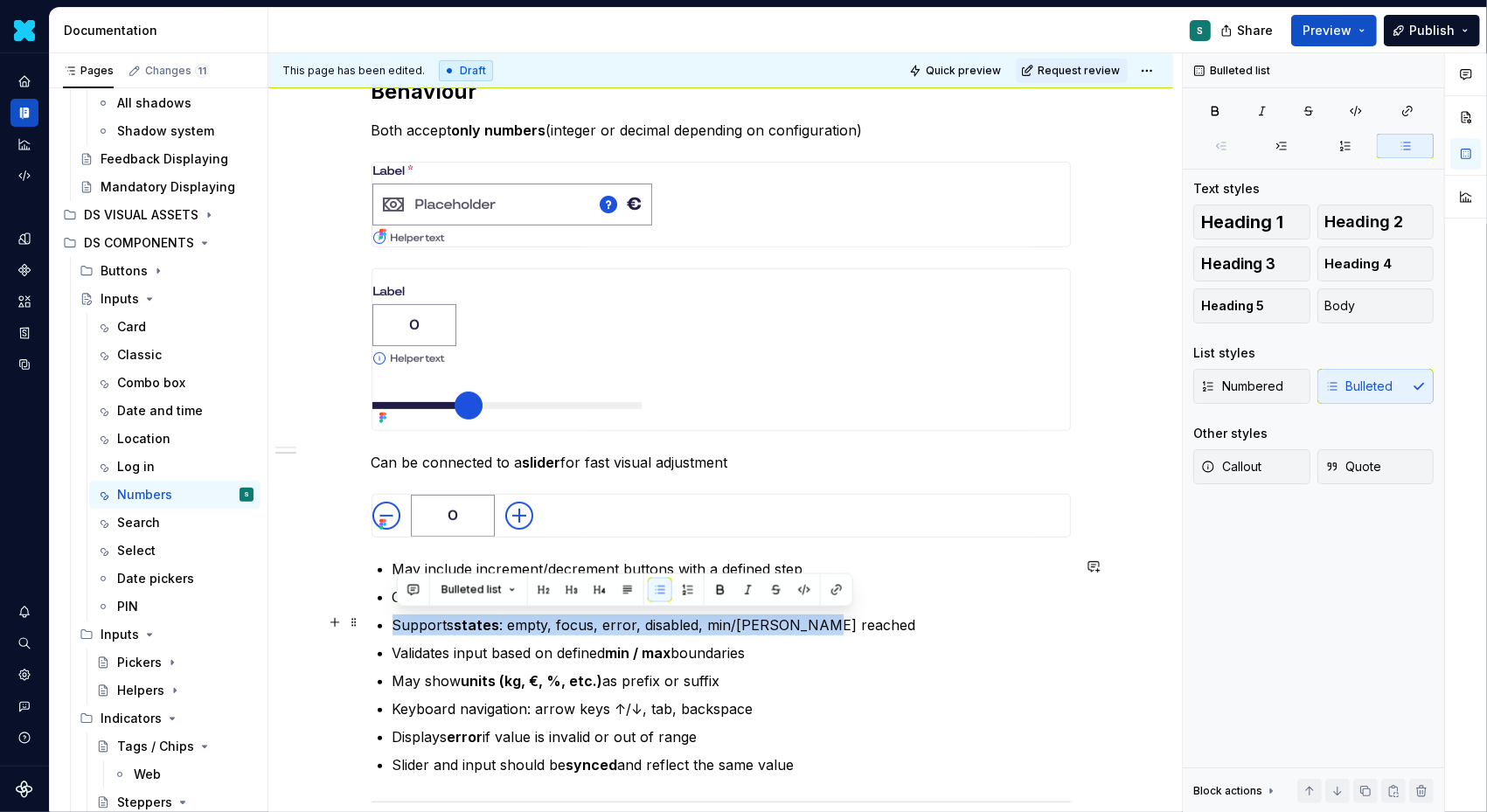
drag, startPoint x: 829, startPoint y: 620, endPoint x: 371, endPoint y: 620, distance: 458.0
click at [371, 620] on div "Definition The Input Number allows users to input or select a numeric value.  I…" at bounding box center [720, 421] width 905 height 1388
click at [788, 645] on p "Validates input based on defined min / max boundaries" at bounding box center [731, 653] width 678 height 21
drag, startPoint x: 788, startPoint y: 645, endPoint x: 370, endPoint y: 610, distance: 419.5
click at [370, 610] on div "Definition The Input Number allows users to input or select a numeric value.  I…" at bounding box center [720, 421] width 905 height 1388
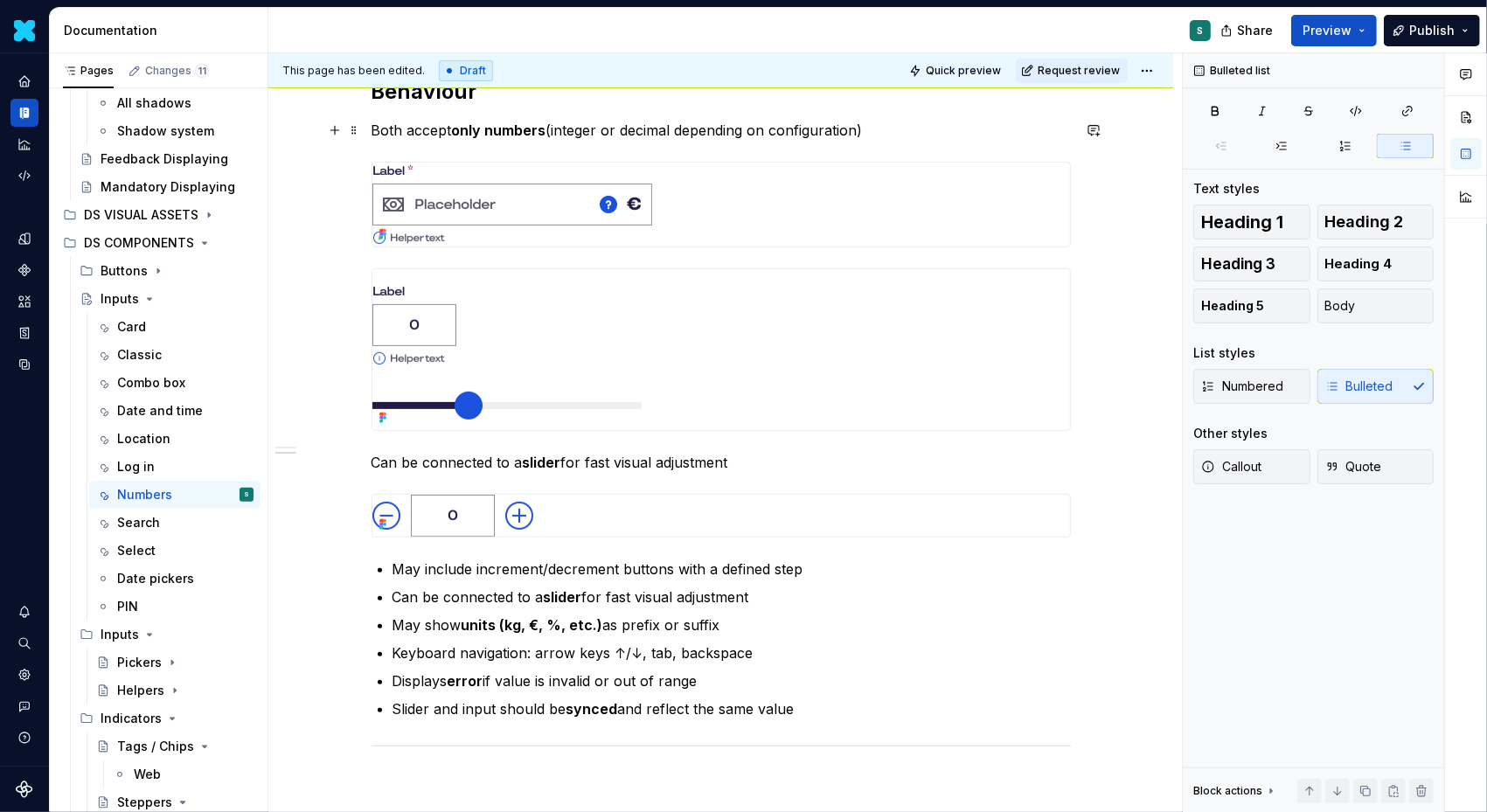
click at [885, 131] on p "Both accept only numbers (integer or decimal depending on configuration)" at bounding box center [721, 130] width 700 height 21
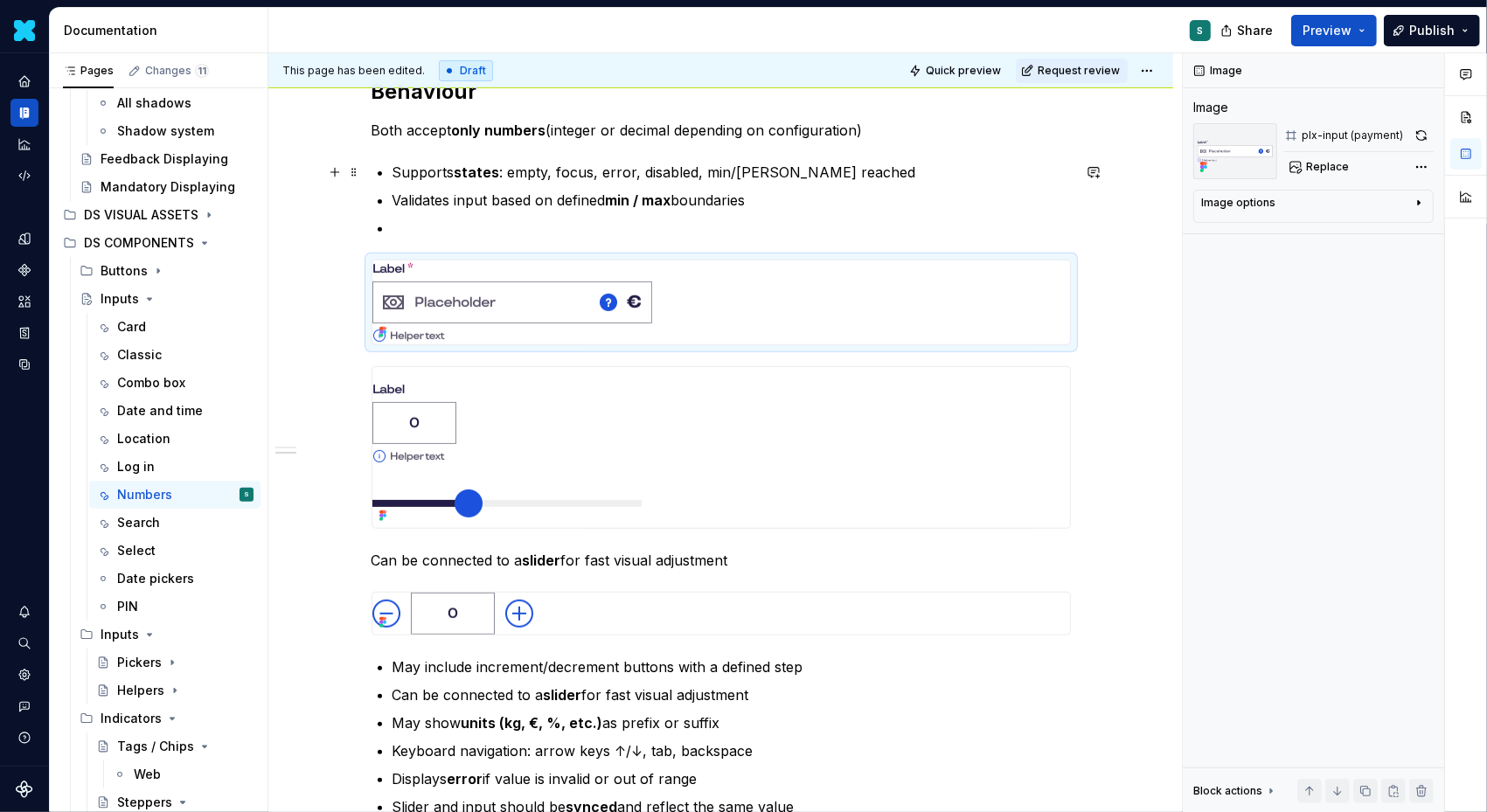
click at [397, 170] on p "Supports states : empty, focus, error, disabled, min/[PERSON_NAME] reached" at bounding box center [731, 172] width 678 height 21
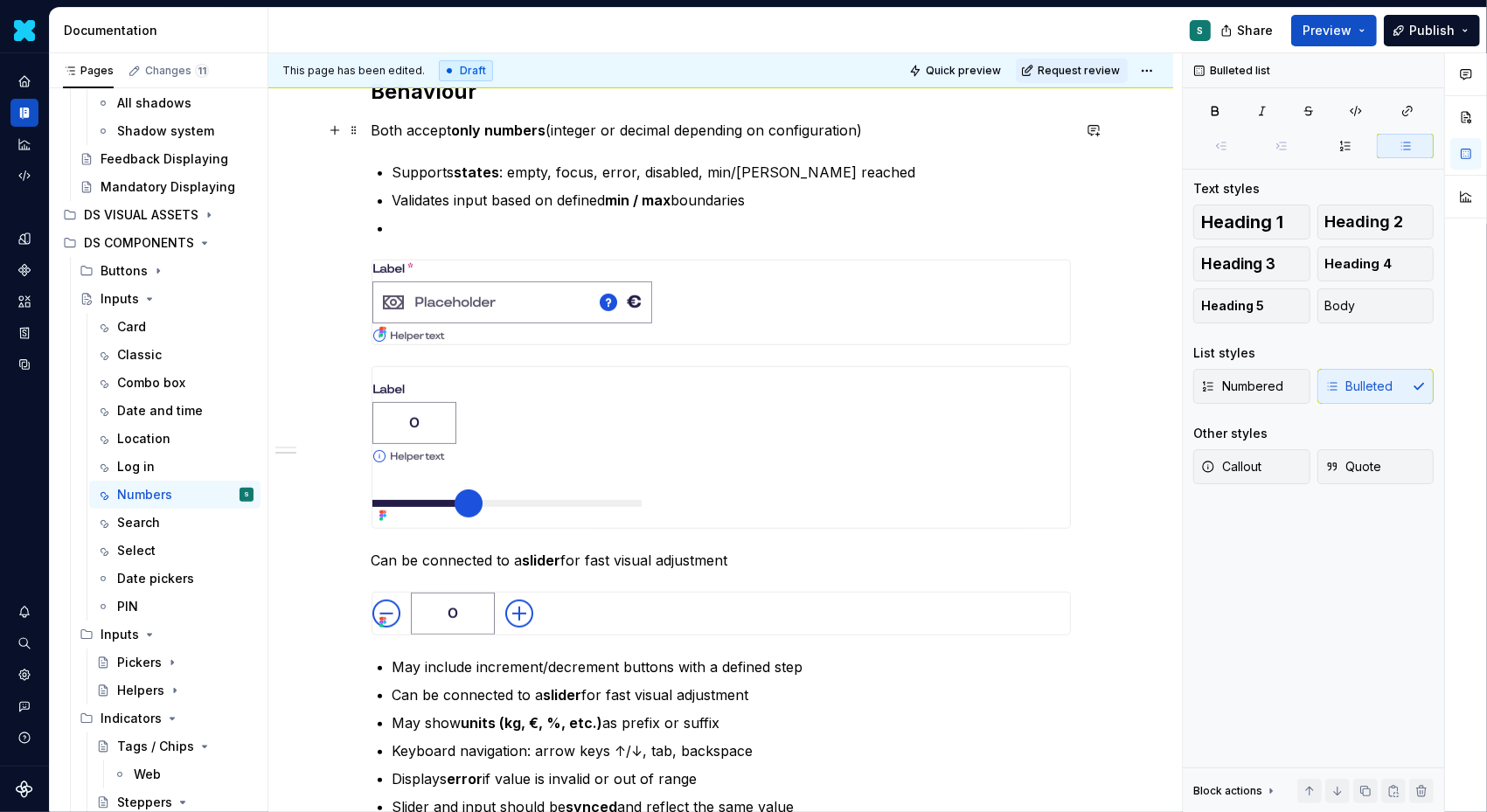
click at [410, 131] on p "Both accept only numbers (integer or decimal depending on configuration)" at bounding box center [721, 130] width 700 height 21
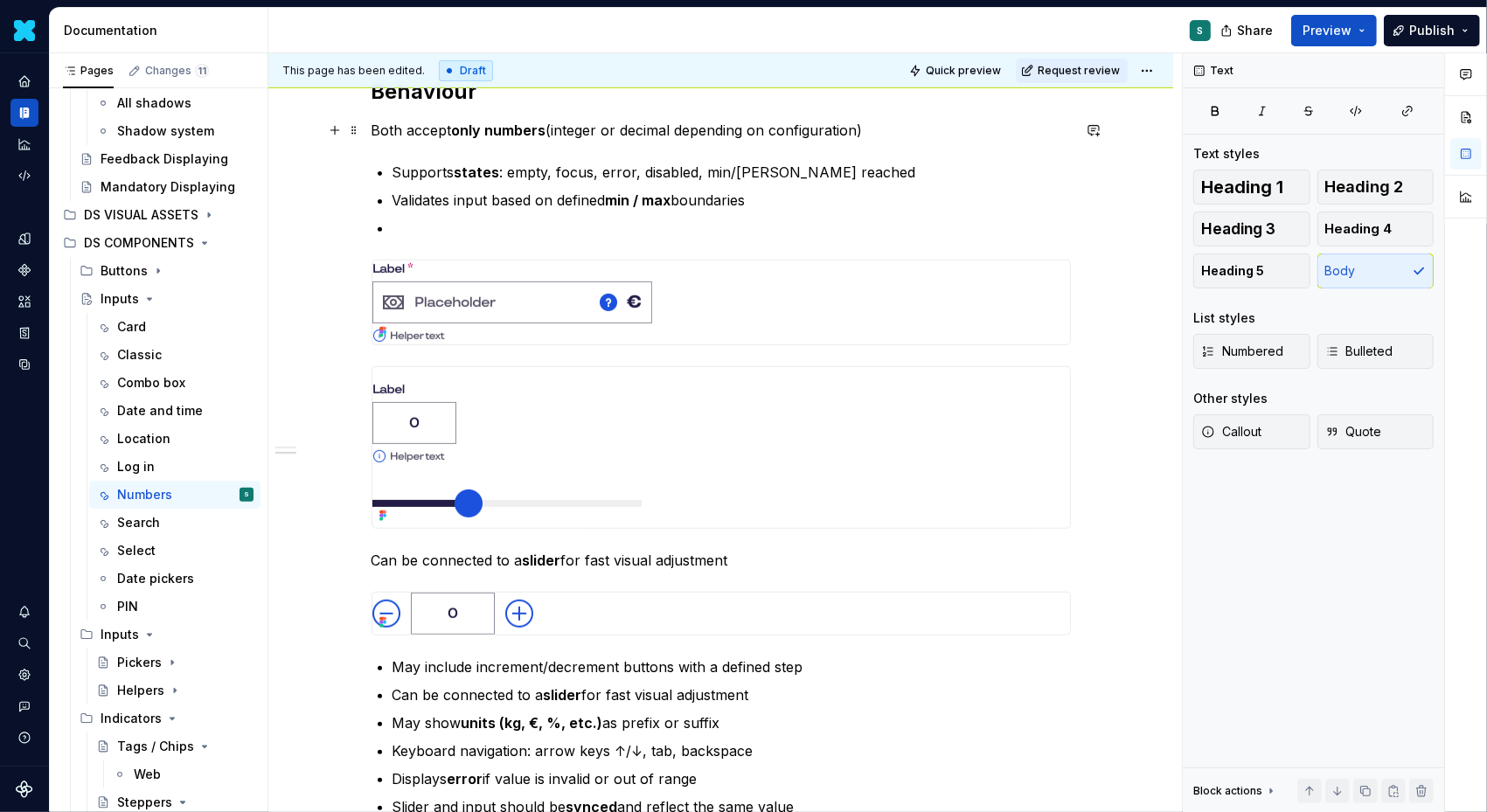
scroll to position [555, 0]
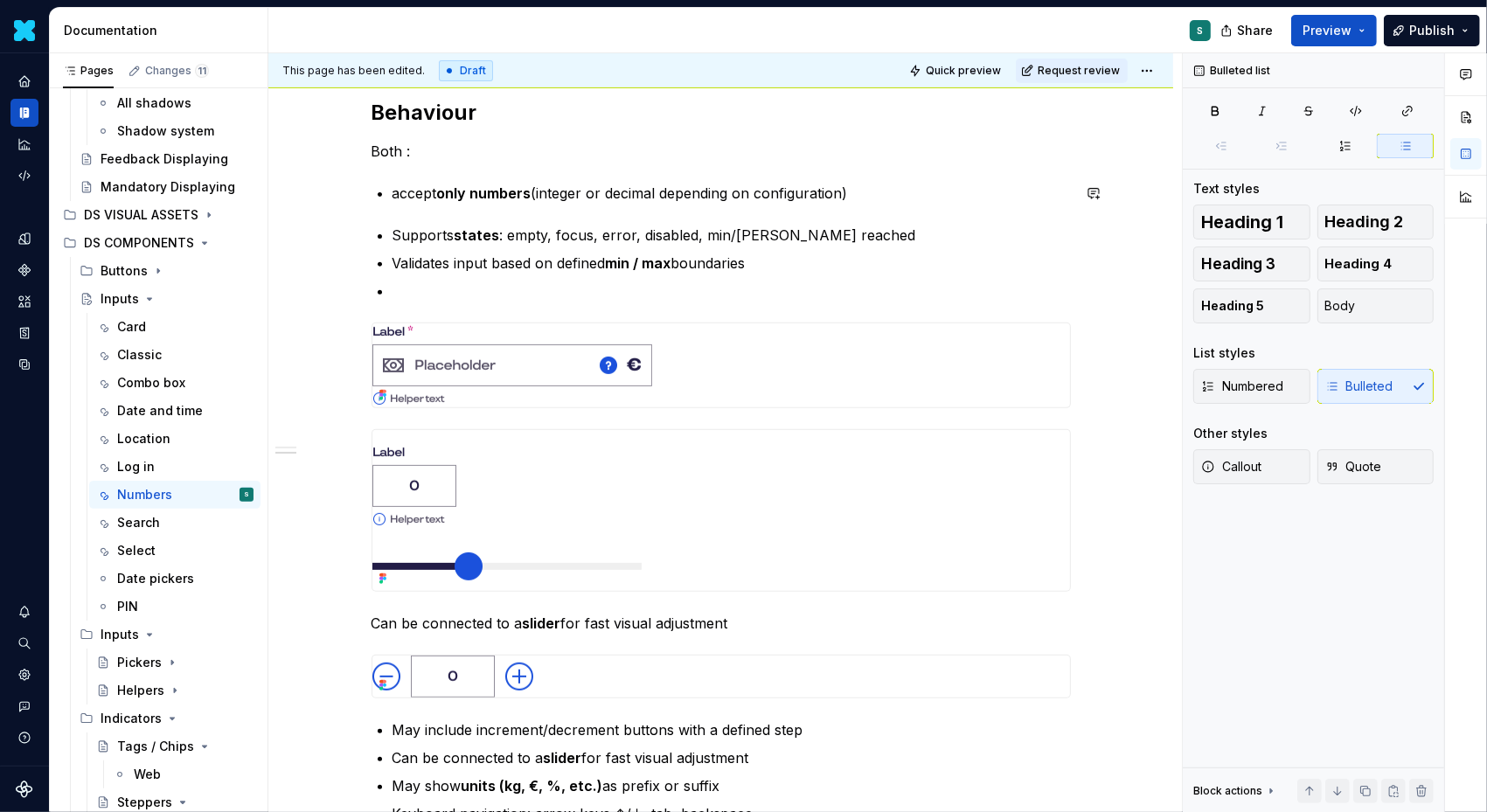
click at [387, 215] on div "Definition The Input Number allows users to input or select a numeric value.  I…" at bounding box center [721, 373] width 700 height 1164
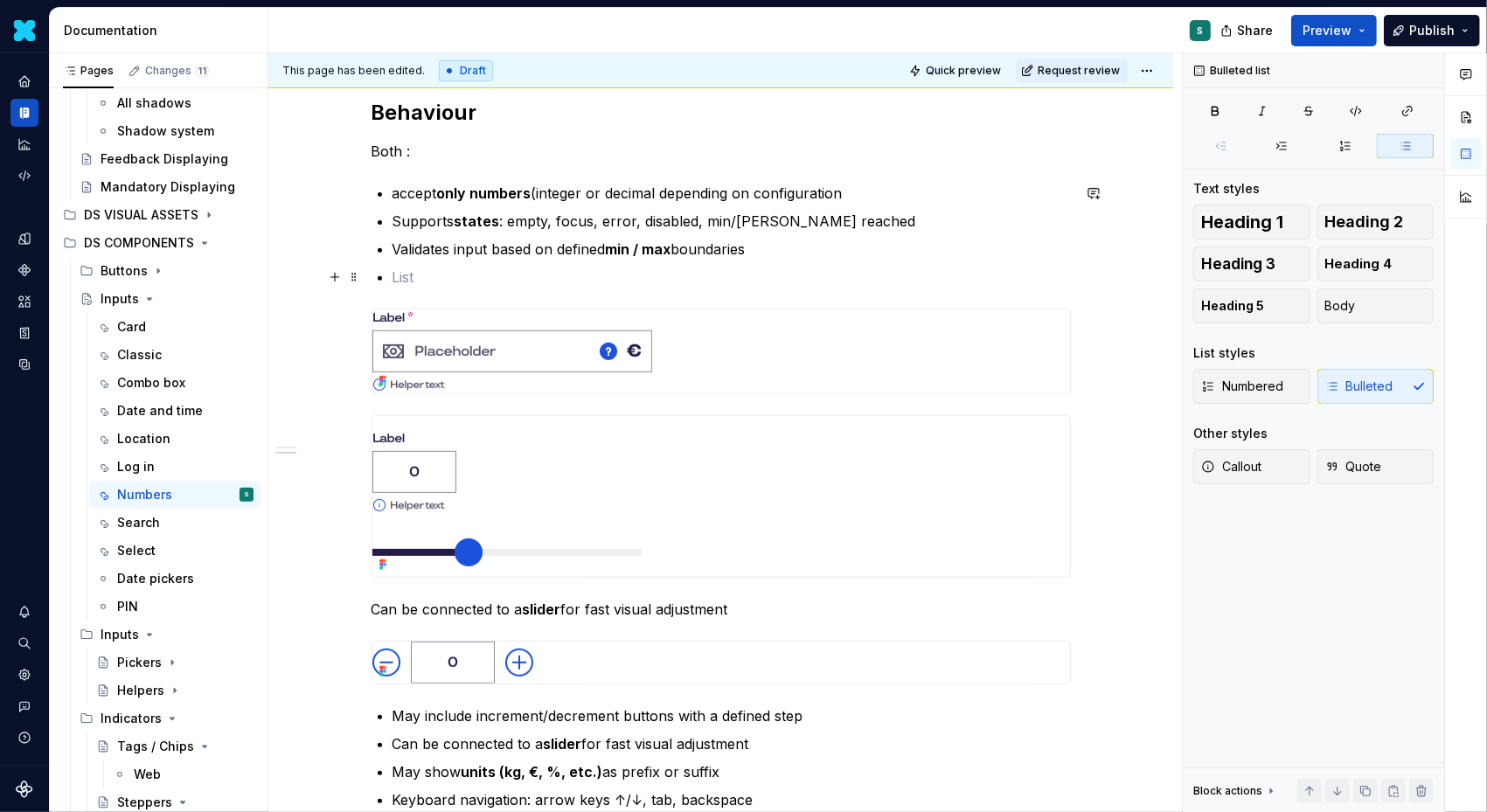
click at [399, 281] on p at bounding box center [731, 277] width 678 height 21
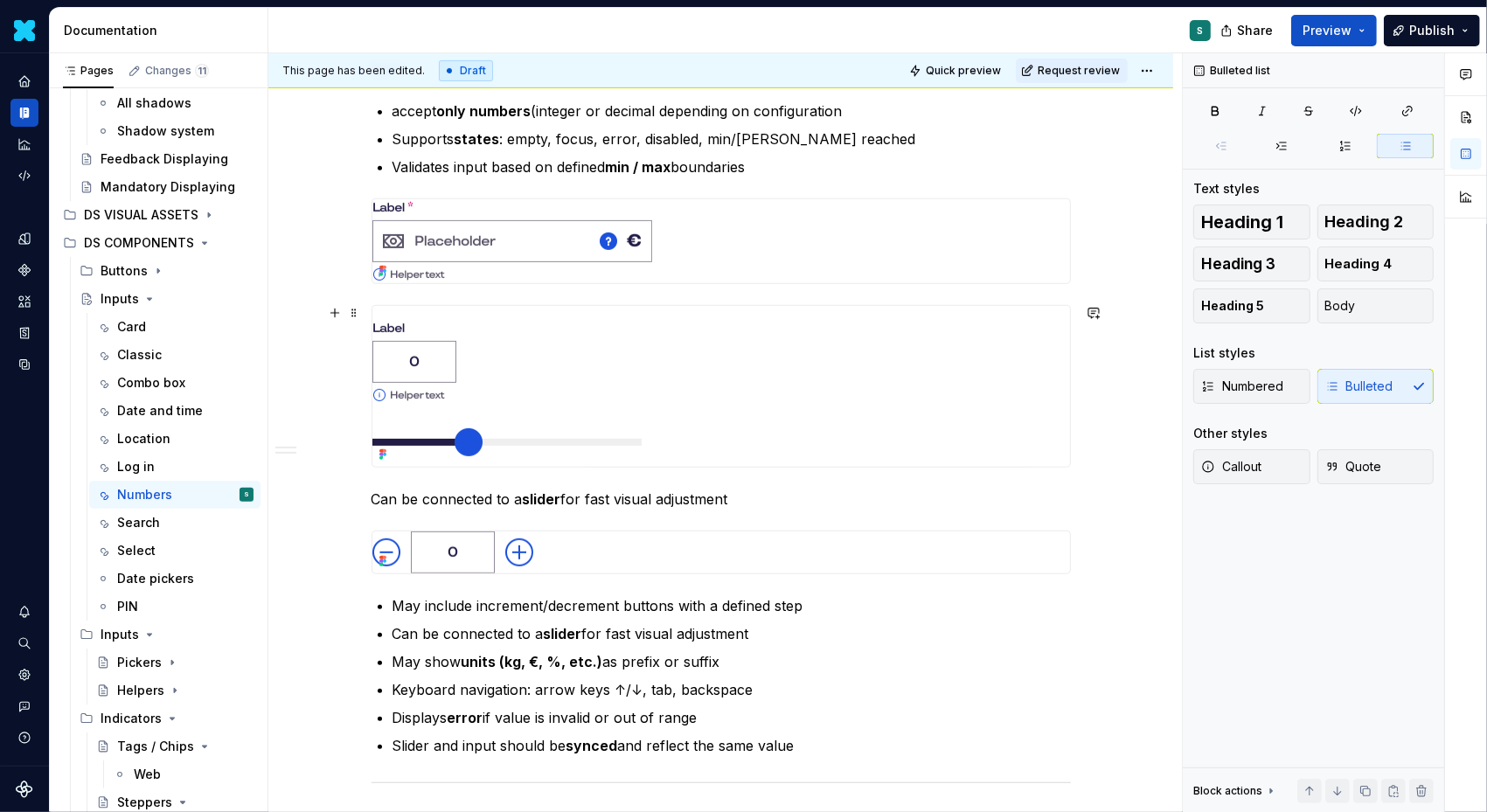
scroll to position [700, 0]
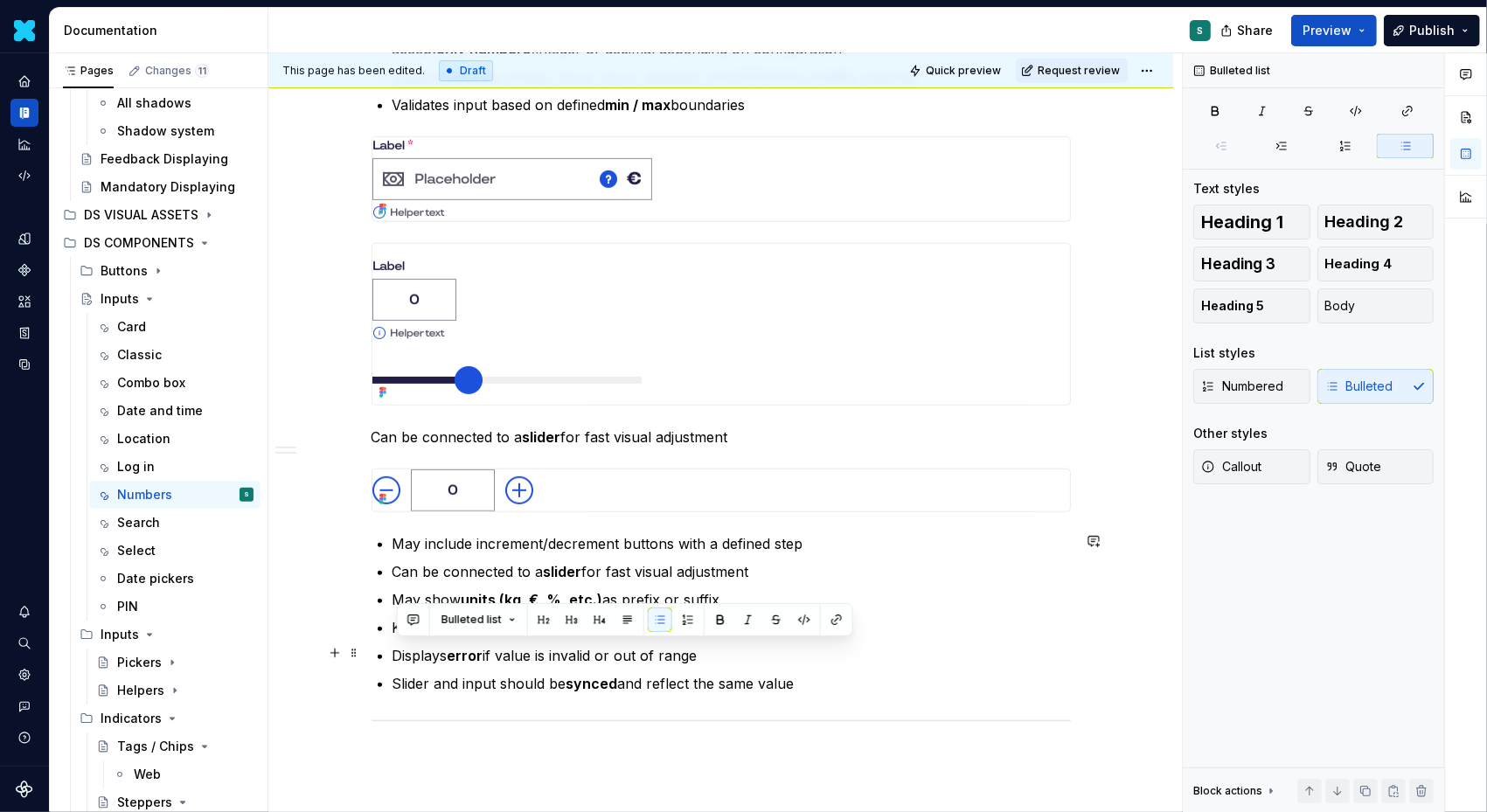
drag, startPoint x: 714, startPoint y: 648, endPoint x: 379, endPoint y: 641, distance: 335.1
click at [379, 641] on div "Definition The Input Number allows users to input or select a numeric value.  I…" at bounding box center [721, 207] width 700 height 1122
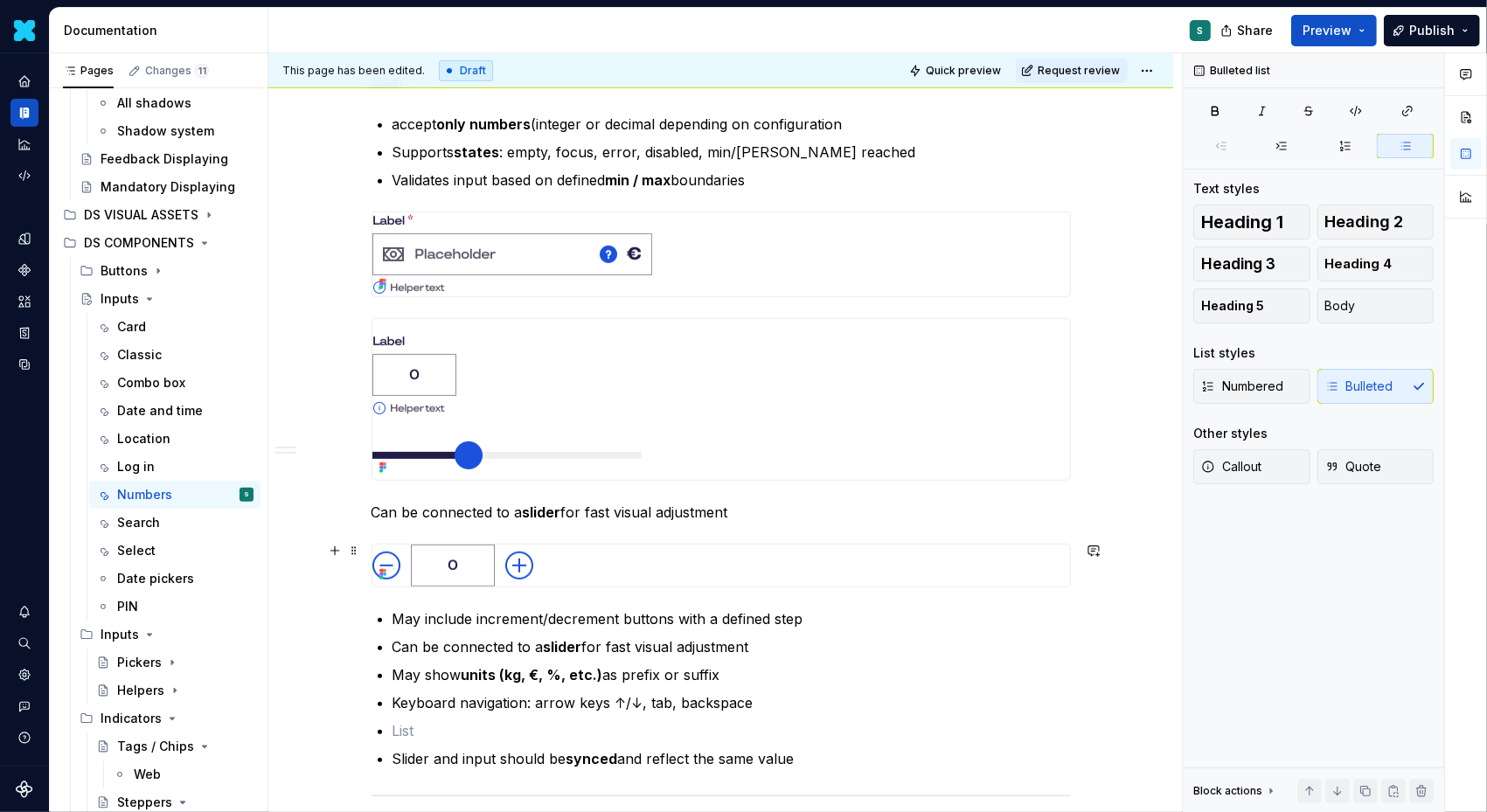
scroll to position [600, 0]
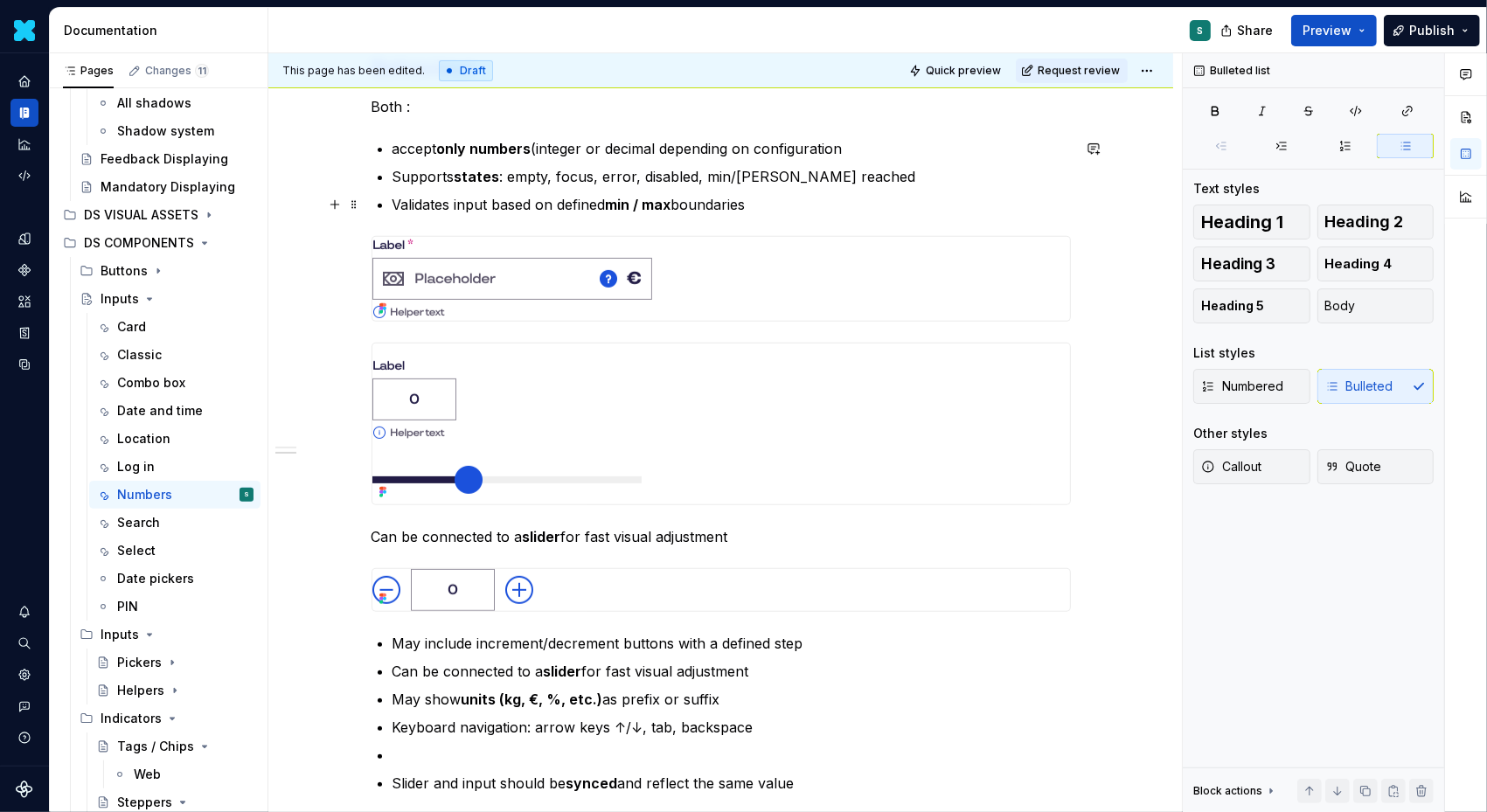
click at [775, 207] on p "Validates input based on defined min / max boundaries" at bounding box center [731, 205] width 678 height 21
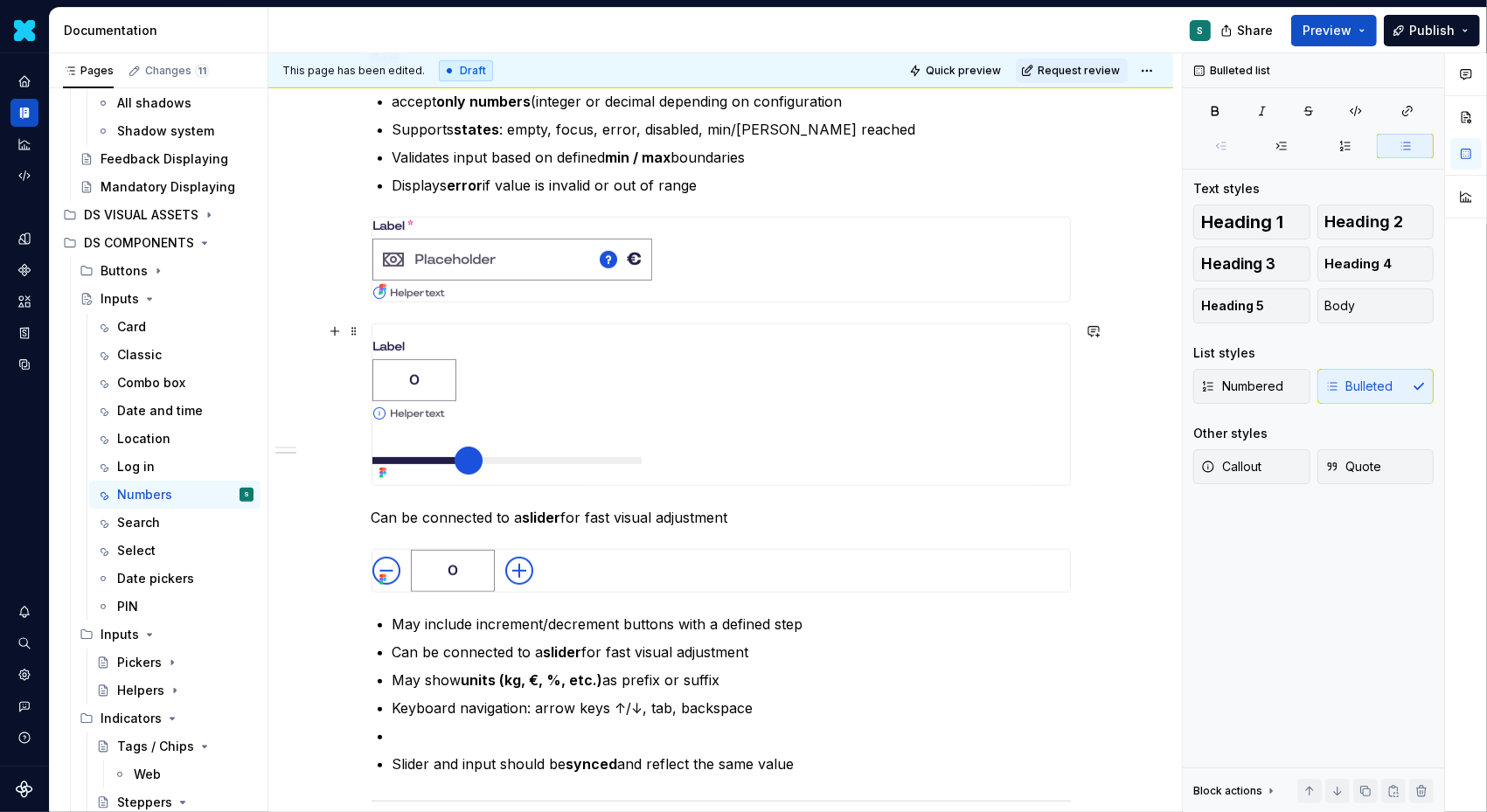
scroll to position [664, 0]
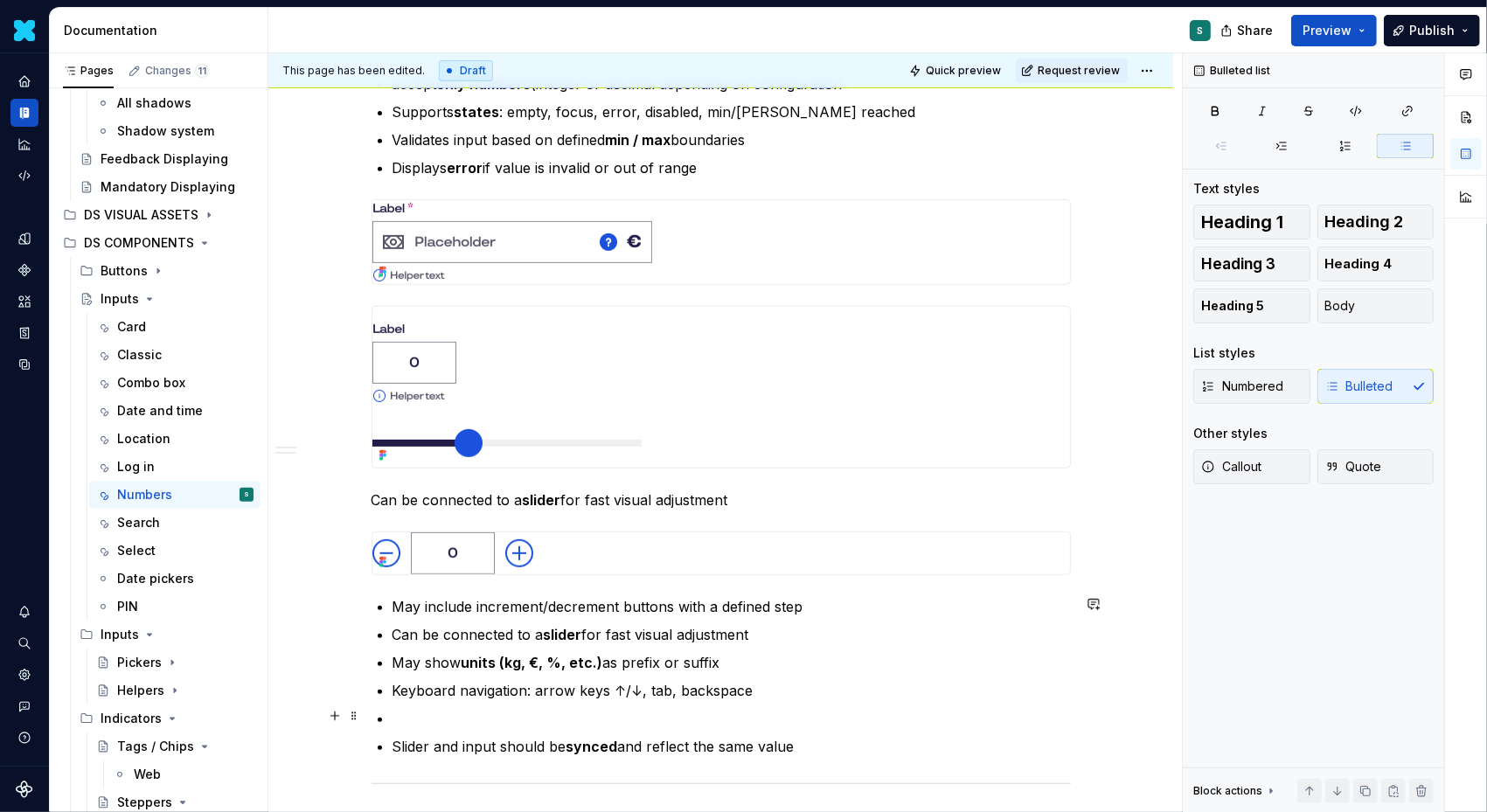
click at [400, 710] on p at bounding box center [731, 718] width 678 height 21
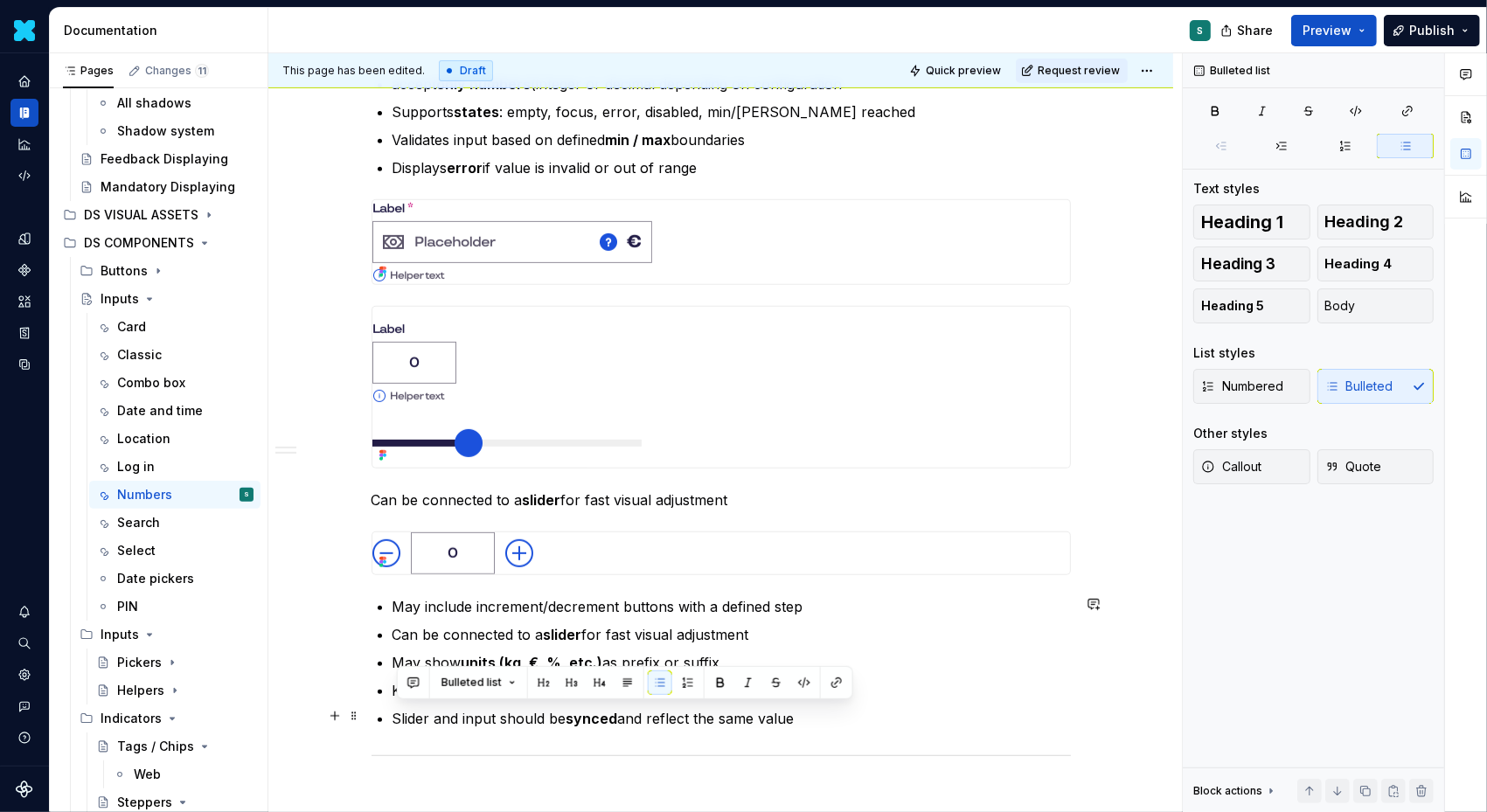
drag, startPoint x: 807, startPoint y: 715, endPoint x: 385, endPoint y: 715, distance: 422.0
click at [392, 715] on li "Slider and input should be synced and reflect the same value" at bounding box center [731, 718] width 678 height 21
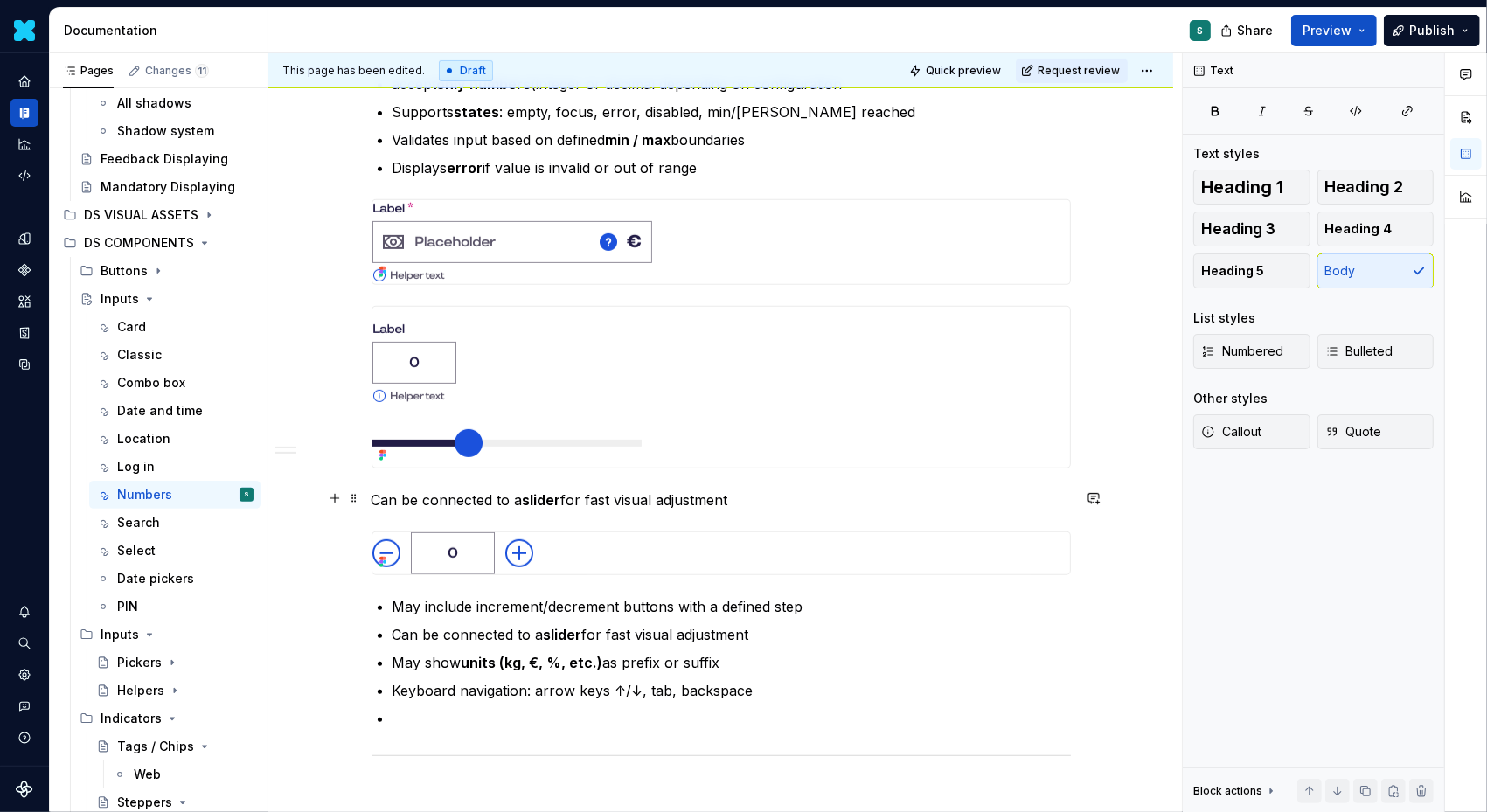
click at [752, 498] on p "Can be connected to a slider for fast visual adjustment" at bounding box center [721, 500] width 700 height 21
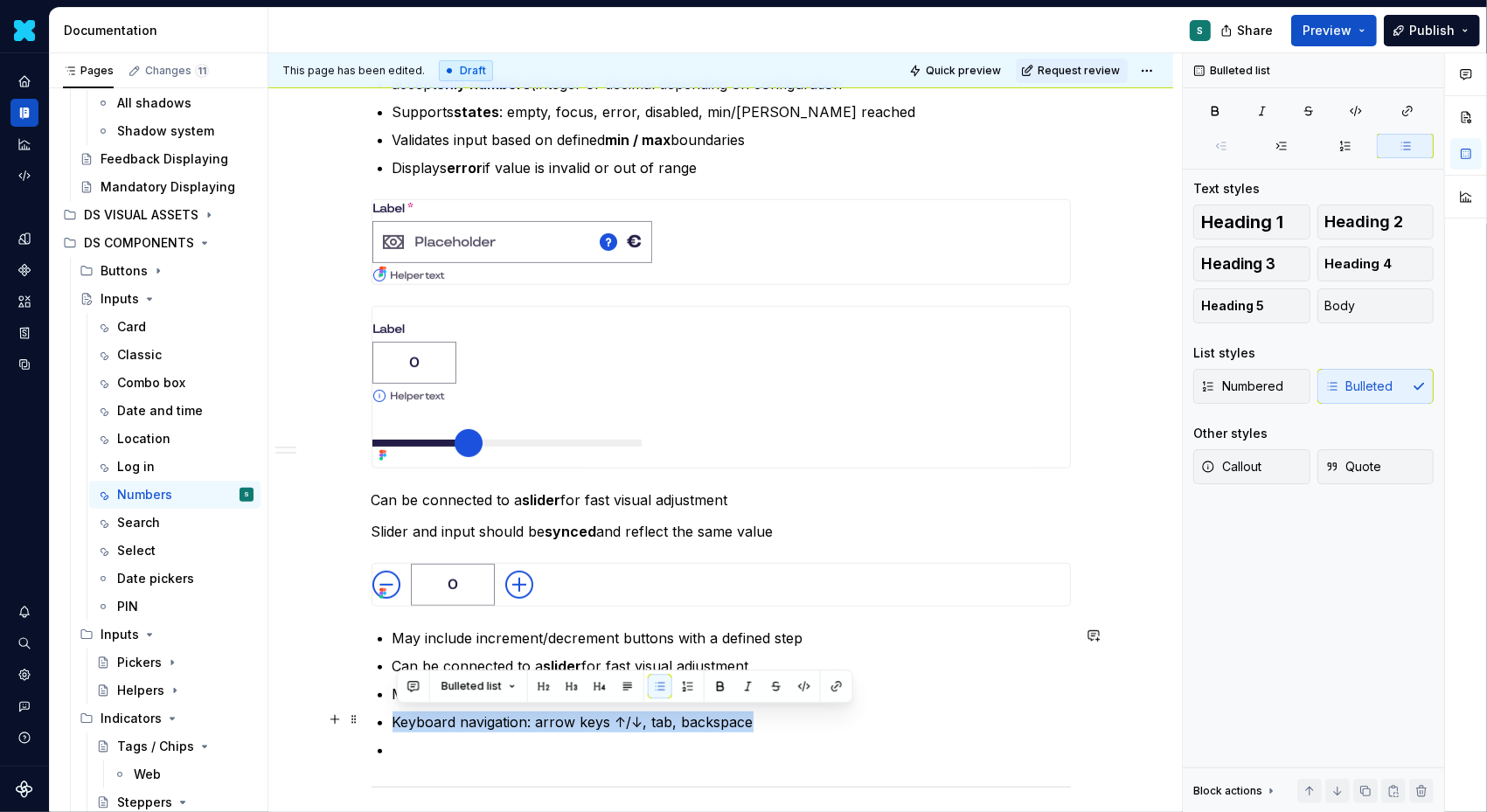
drag, startPoint x: 756, startPoint y: 718, endPoint x: 321, endPoint y: 718, distance: 435.0
click at [321, 718] on div "Definition The Input Number allows users to input or select a numeric value.  I…" at bounding box center [720, 369] width 905 height 1461
click at [406, 745] on p at bounding box center [731, 750] width 678 height 21
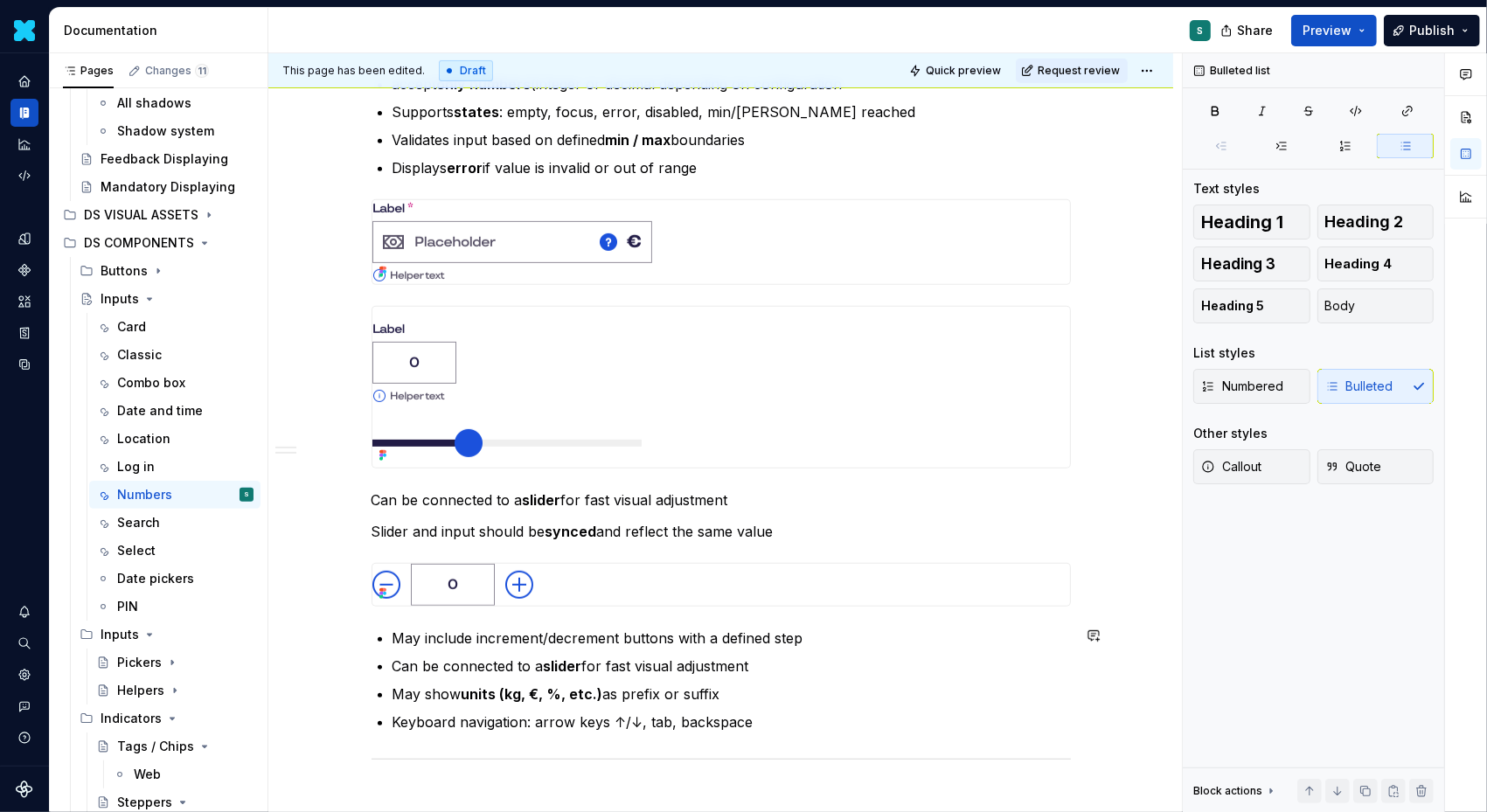
scroll to position [666, 0]
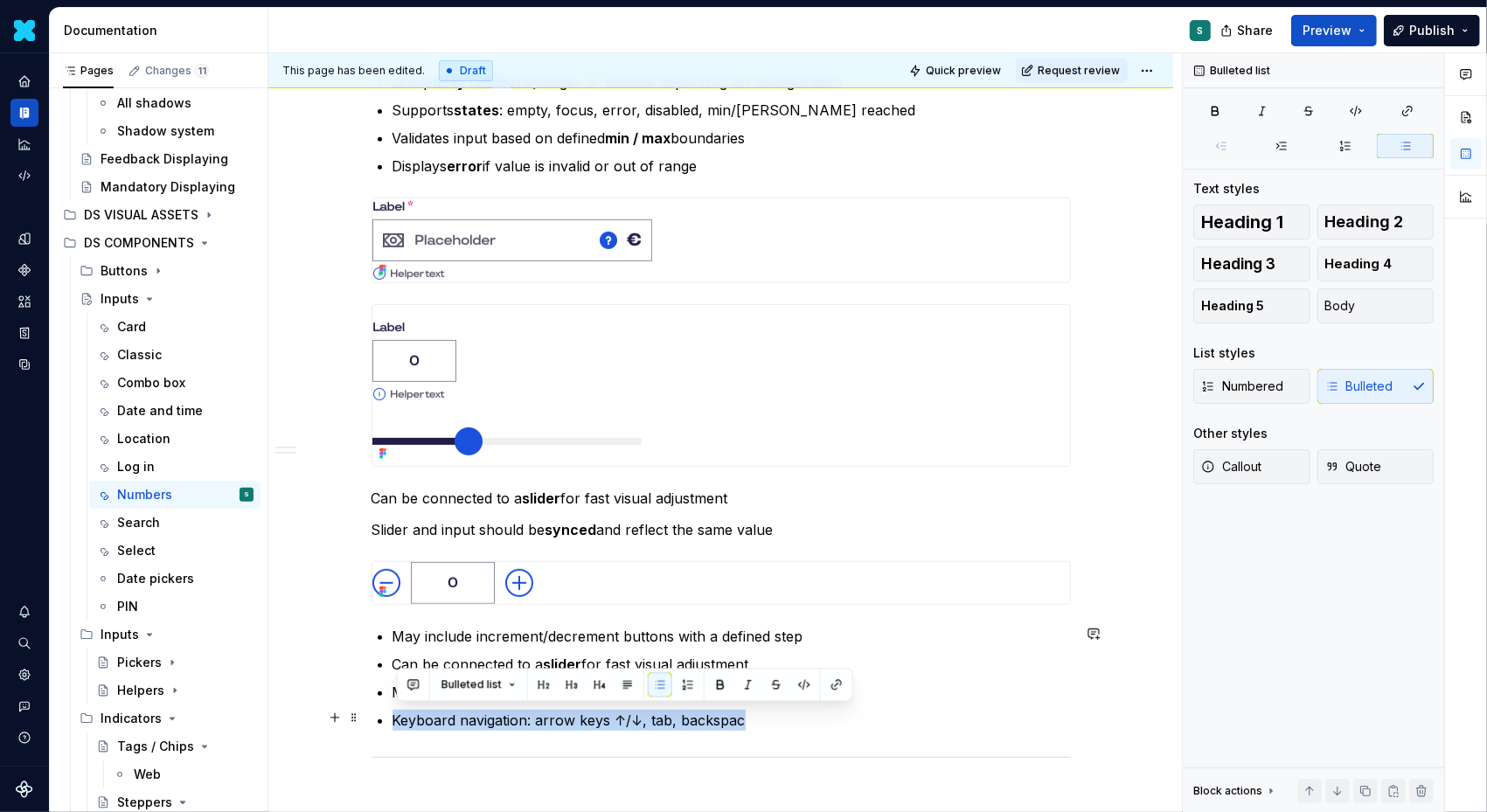
drag, startPoint x: 764, startPoint y: 717, endPoint x: 368, endPoint y: 715, distance: 396.0
click at [368, 715] on div "Definition The Input Number allows users to input or select a numeric value.  I…" at bounding box center [720, 354] width 905 height 1433
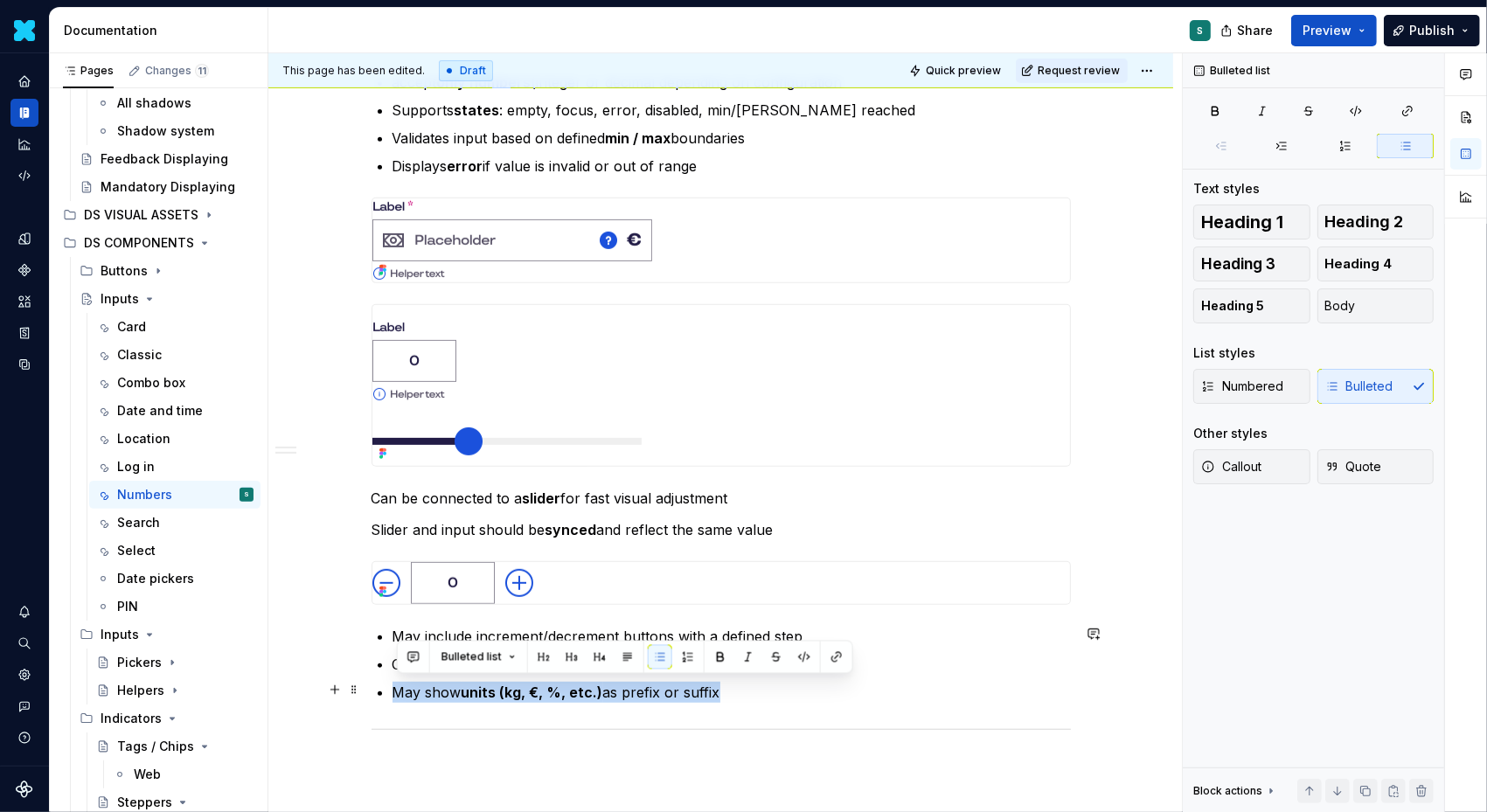
drag, startPoint x: 739, startPoint y: 691, endPoint x: 385, endPoint y: 696, distance: 354.0
click at [392, 696] on li "May show units (kg, €, %, etc.) as prefix or suffix" at bounding box center [731, 693] width 678 height 21
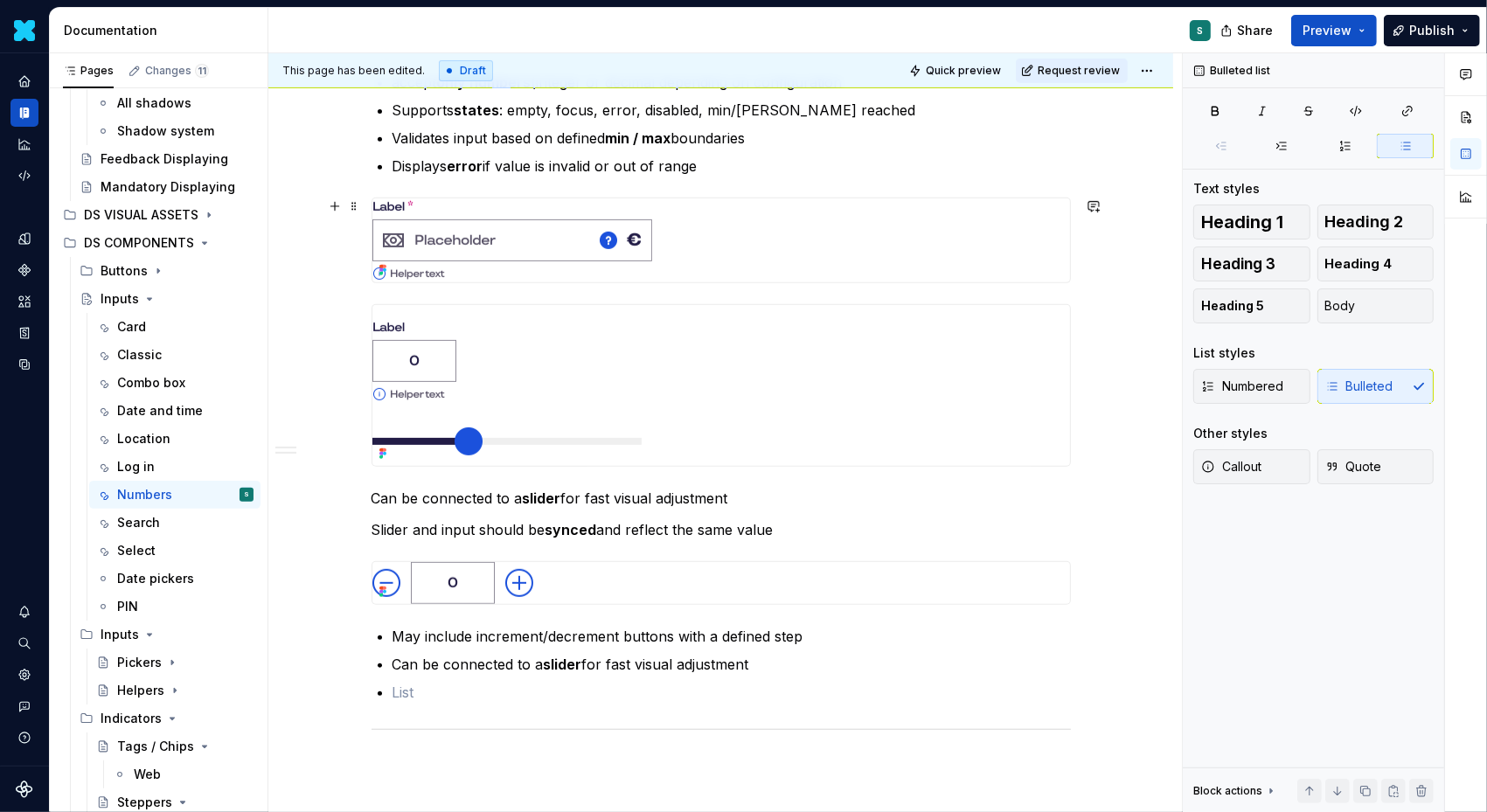
click at [683, 289] on div "Definition The Input Number allows users to input or select a numeric value.  I…" at bounding box center [721, 228] width 700 height 1098
click at [475, 292] on div "Definition The Input Number allows users to input or select a numeric value.  I…" at bounding box center [721, 228] width 700 height 1098
click at [425, 290] on div "Definition The Input Number allows users to input or select a numeric value.  I…" at bounding box center [721, 228] width 700 height 1098
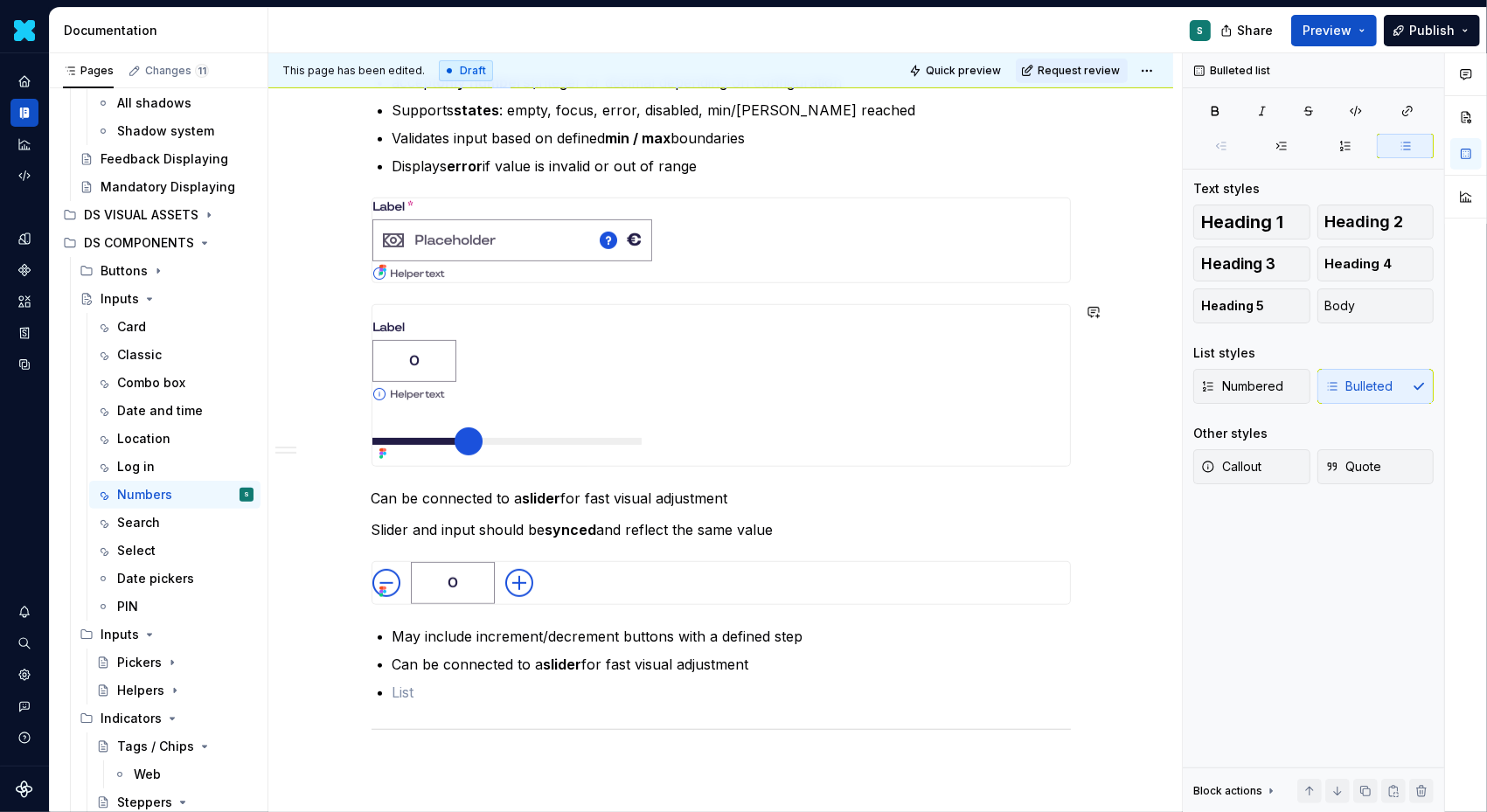
click at [396, 290] on div "Definition The Input Number allows users to input or select a numeric value.  I…" at bounding box center [721, 228] width 700 height 1098
click at [339, 307] on button "button" at bounding box center [334, 311] width 24 height 24
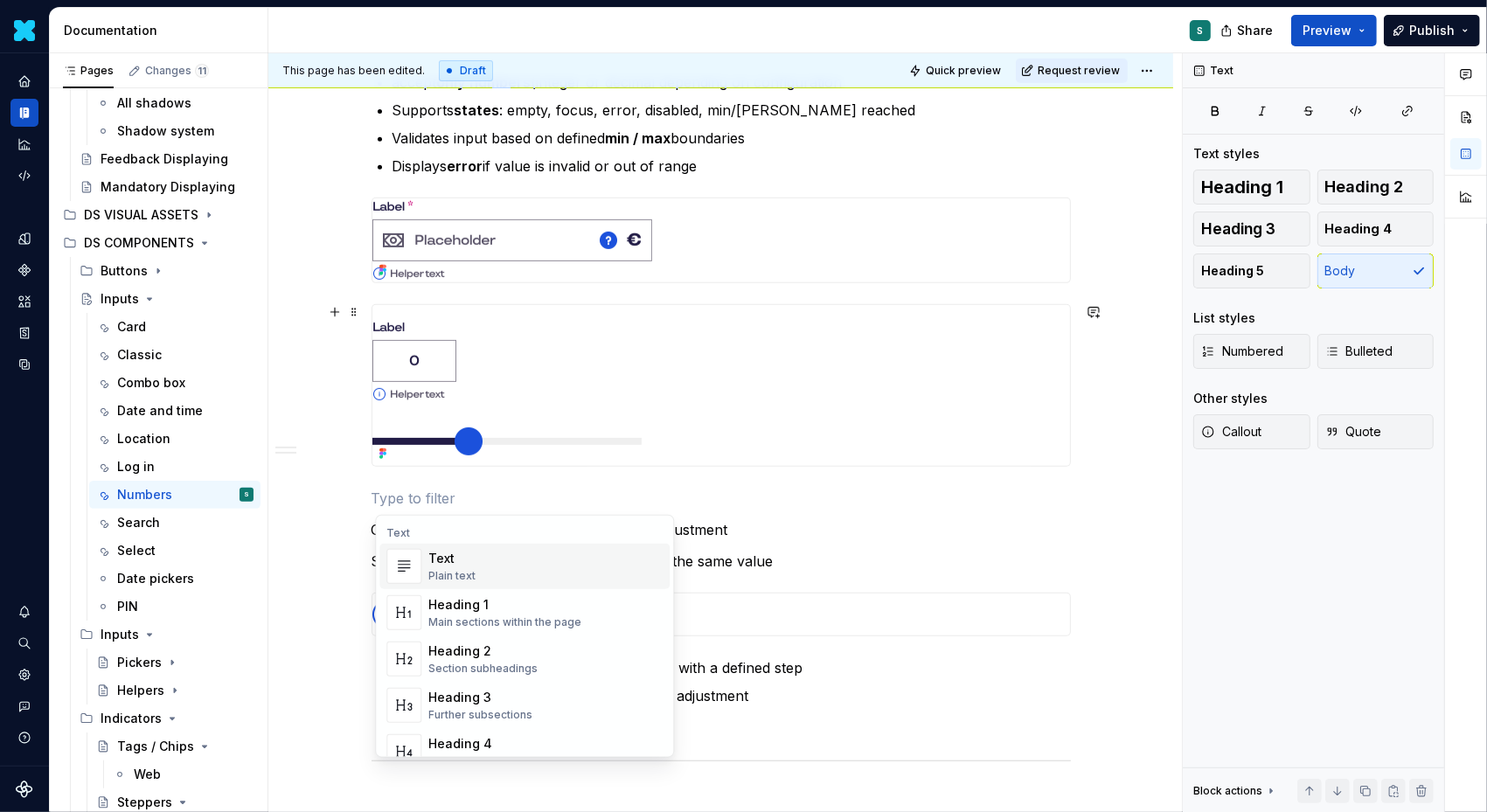
click at [450, 556] on div "Text" at bounding box center [452, 559] width 47 height 18
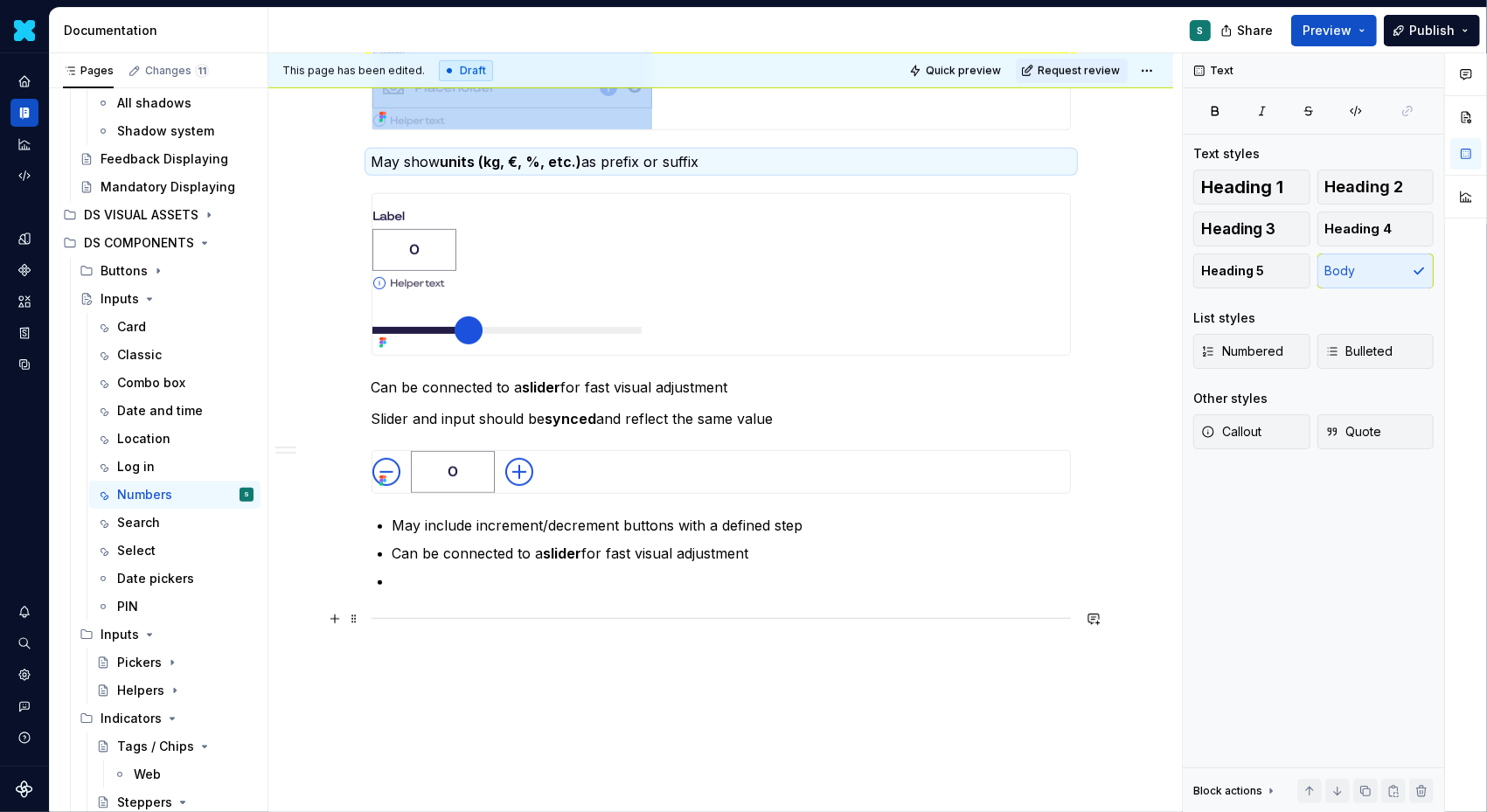
scroll to position [822, 0]
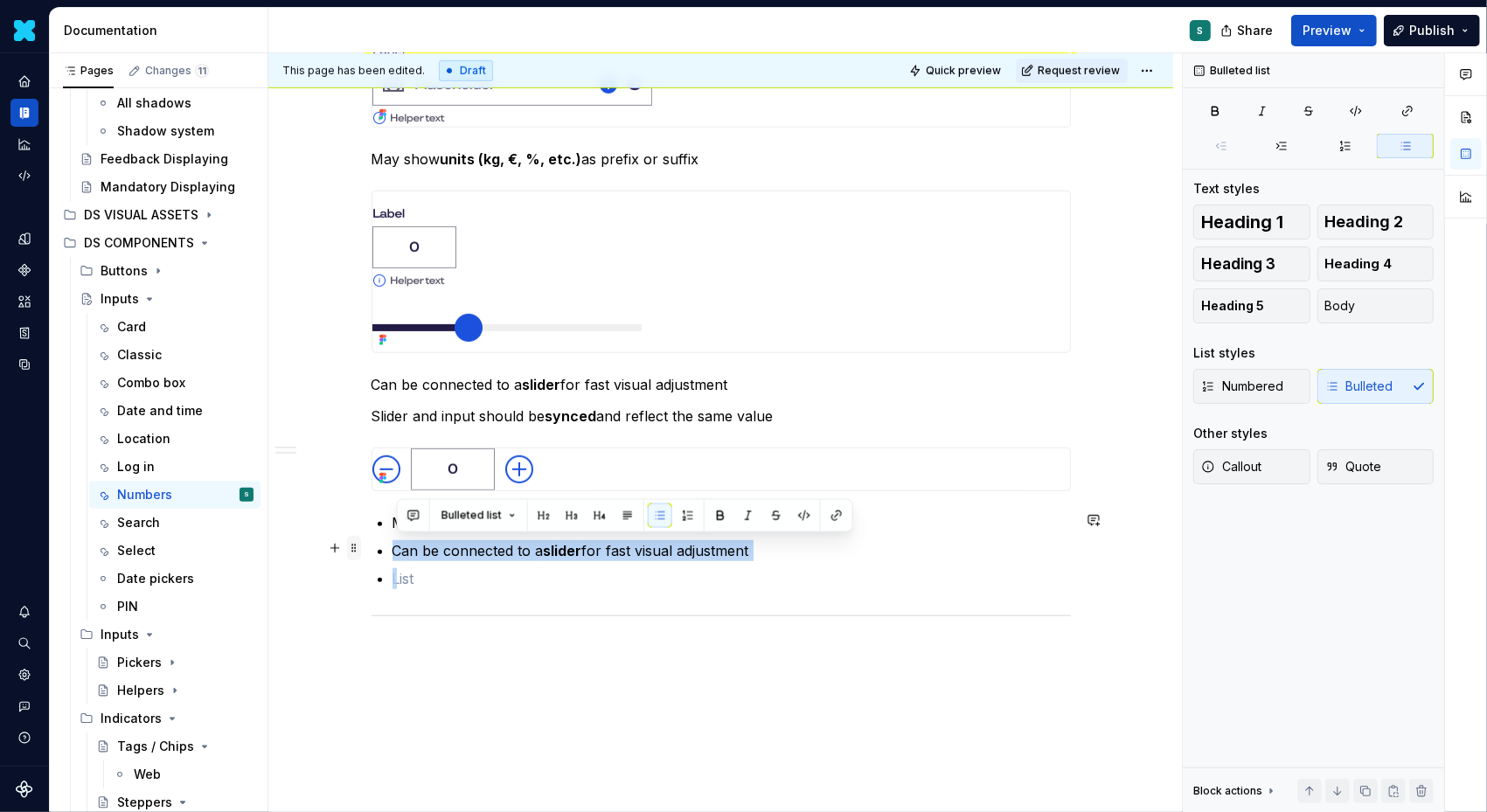
drag, startPoint x: 408, startPoint y: 578, endPoint x: 362, endPoint y: 542, distance: 58.4
click at [372, 542] on div "Definition The Input Number allows users to input or select a numeric value.  I…" at bounding box center [721, 103] width 700 height 1161
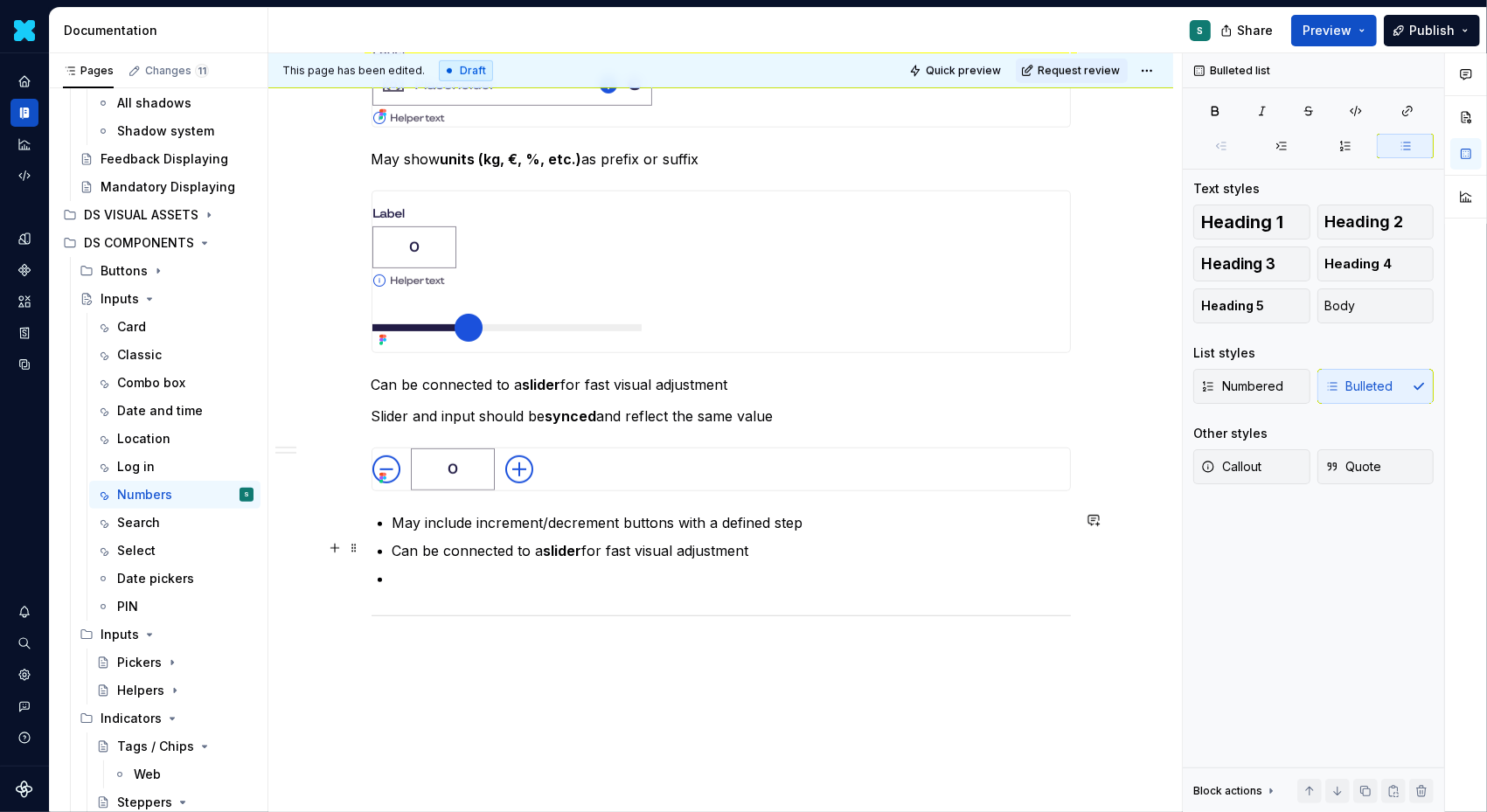
click at [467, 540] on p "Can be connected to a slider for fast visual adjustment" at bounding box center [731, 551] width 678 height 21
click at [402, 576] on p at bounding box center [731, 579] width 678 height 21
drag, startPoint x: 749, startPoint y: 553, endPoint x: 341, endPoint y: 554, distance: 408.0
click at [372, 554] on div "Definition The Input Number allows users to input or select a numeric value.  I…" at bounding box center [721, 89] width 700 height 1133
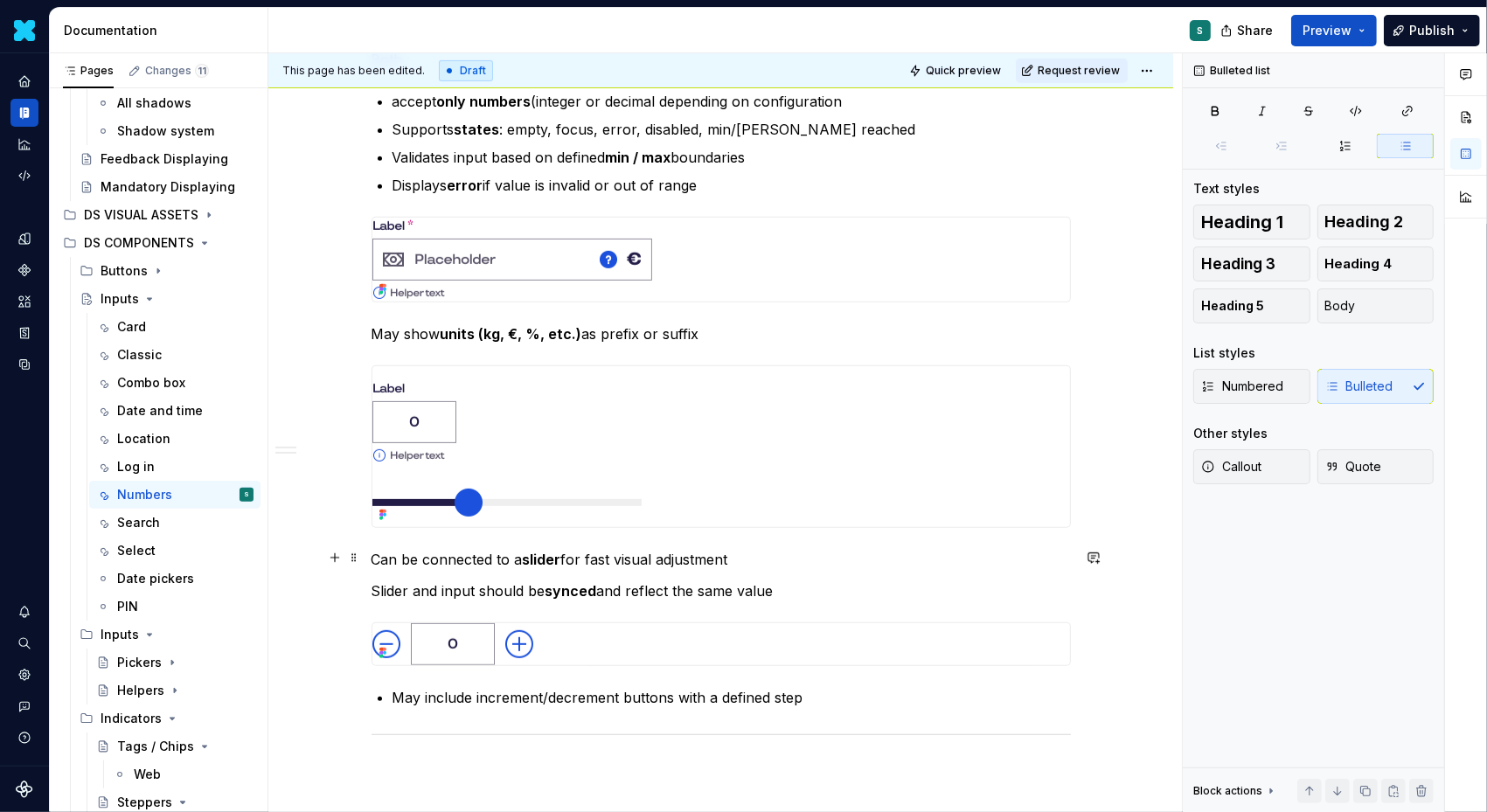
scroll to position [693, 0]
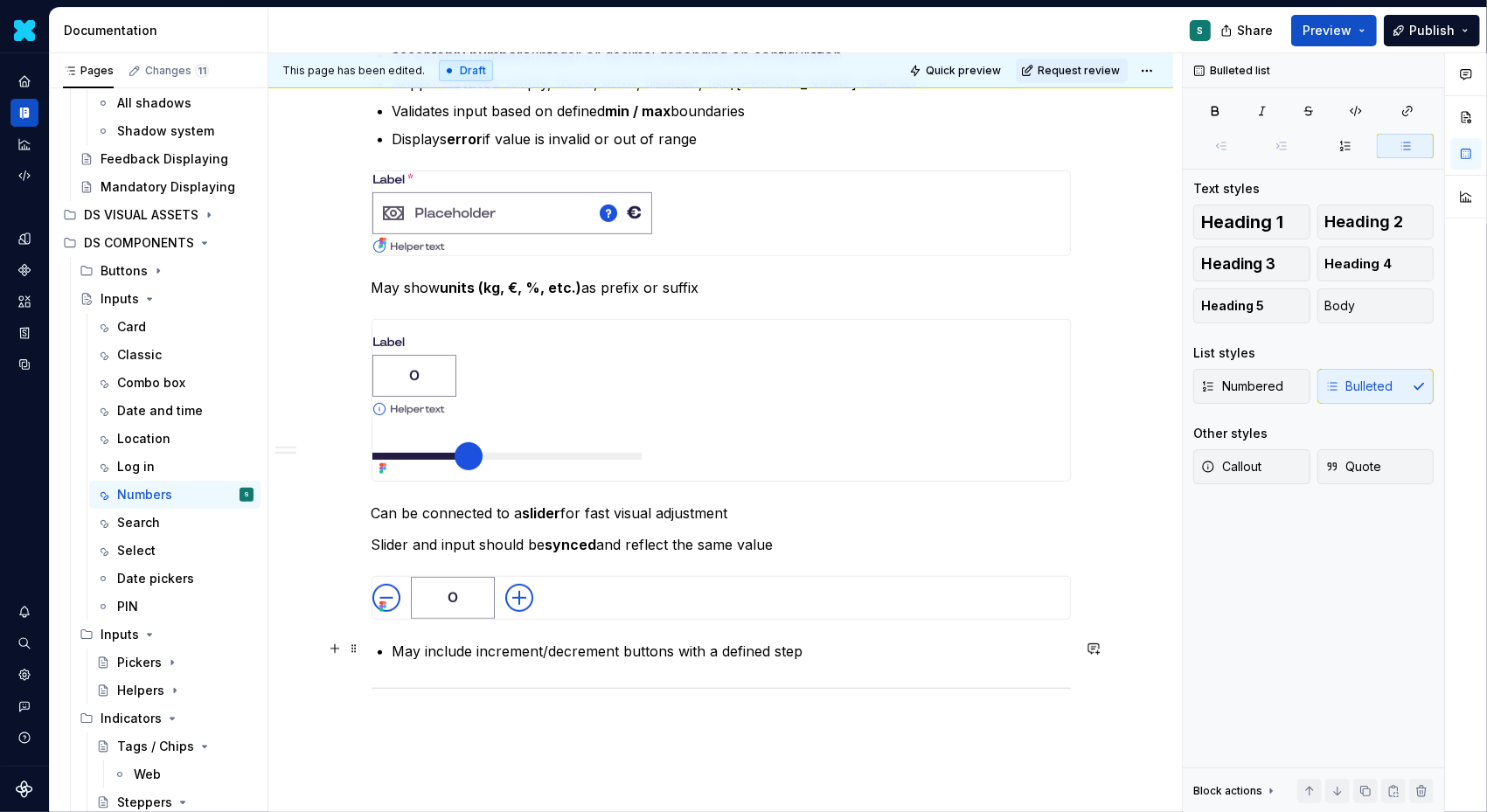
click at [486, 643] on p "May include increment/decrement buttons with a defined step" at bounding box center [731, 652] width 678 height 21
click at [391, 647] on div "Definition The Input Number allows users to input or select a numeric value.  I…" at bounding box center [721, 194] width 700 height 1084
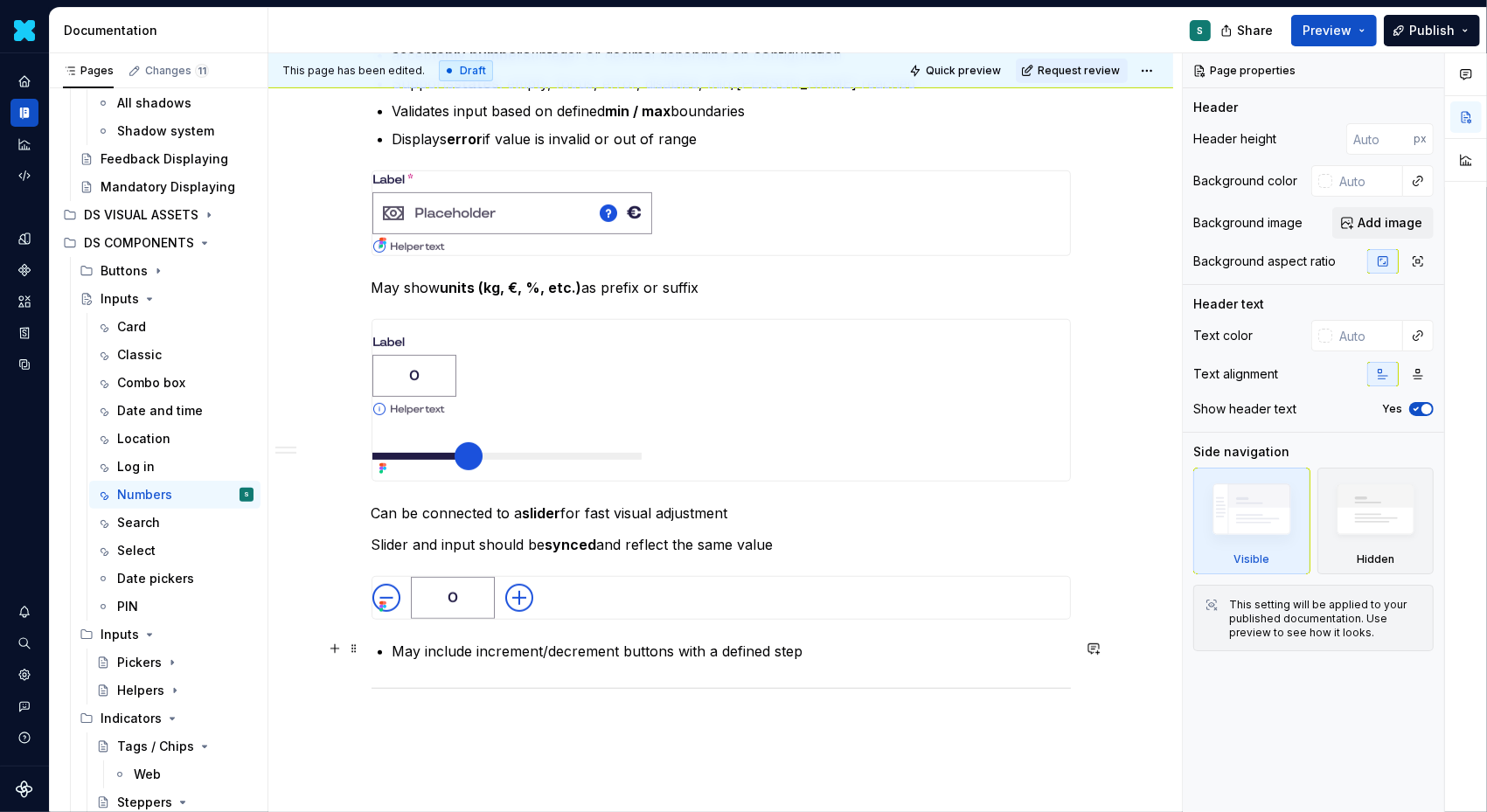
click at [401, 647] on p "May include increment/decrement buttons with a defined step" at bounding box center [731, 652] width 678 height 21
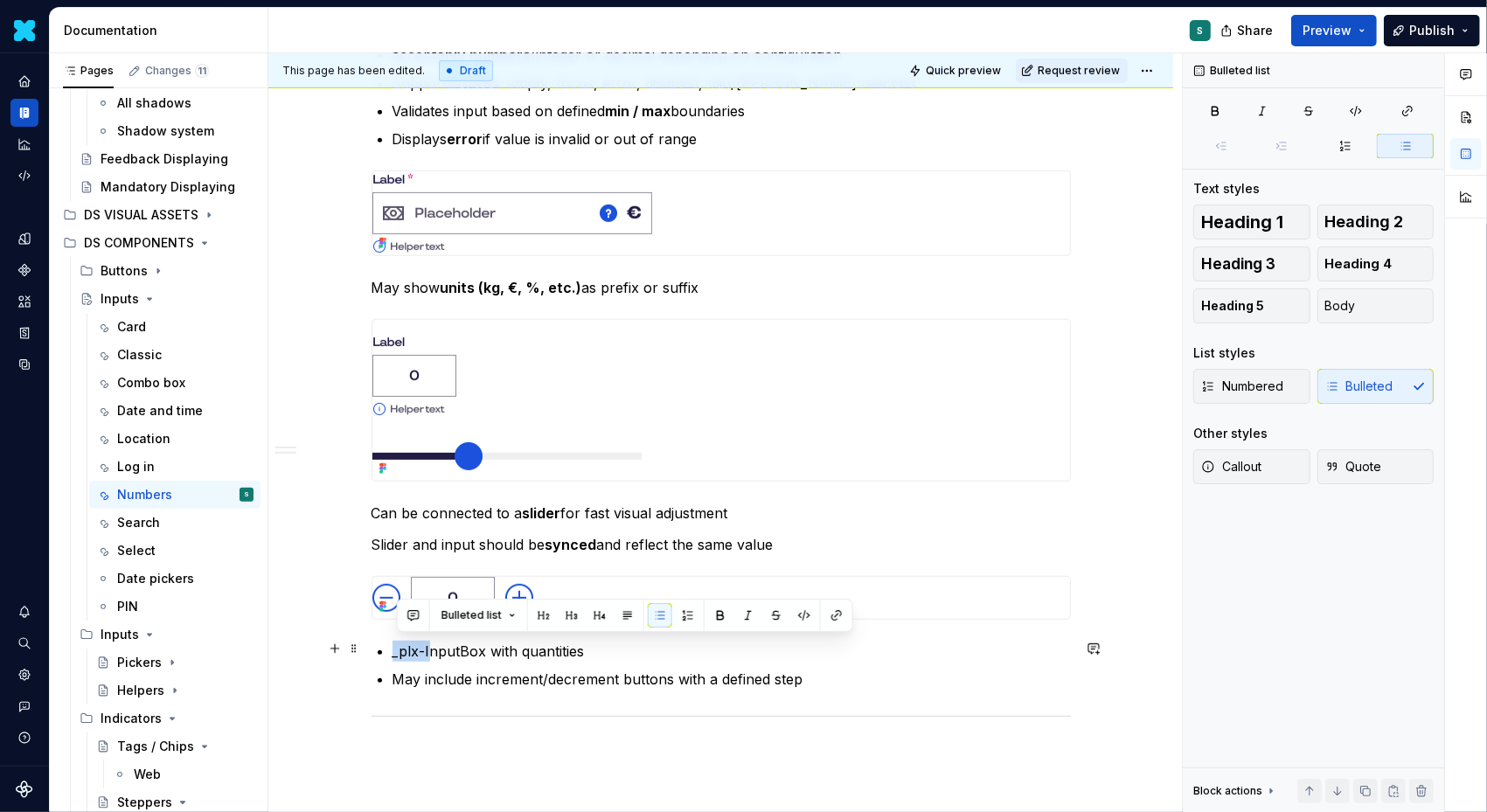
drag, startPoint x: 431, startPoint y: 649, endPoint x: 373, endPoint y: 648, distance: 58.0
click at [373, 649] on div "Definition The Input Number allows users to input or select a numeric value.  I…" at bounding box center [720, 320] width 905 height 1419
drag, startPoint x: 569, startPoint y: 642, endPoint x: 350, endPoint y: 642, distance: 219.0
click at [372, 642] on div "Definition The Input Number allows users to input or select a numeric value.  I…" at bounding box center [721, 218] width 700 height 1133
click at [1220, 111] on icon "button" at bounding box center [1215, 111] width 14 height 14
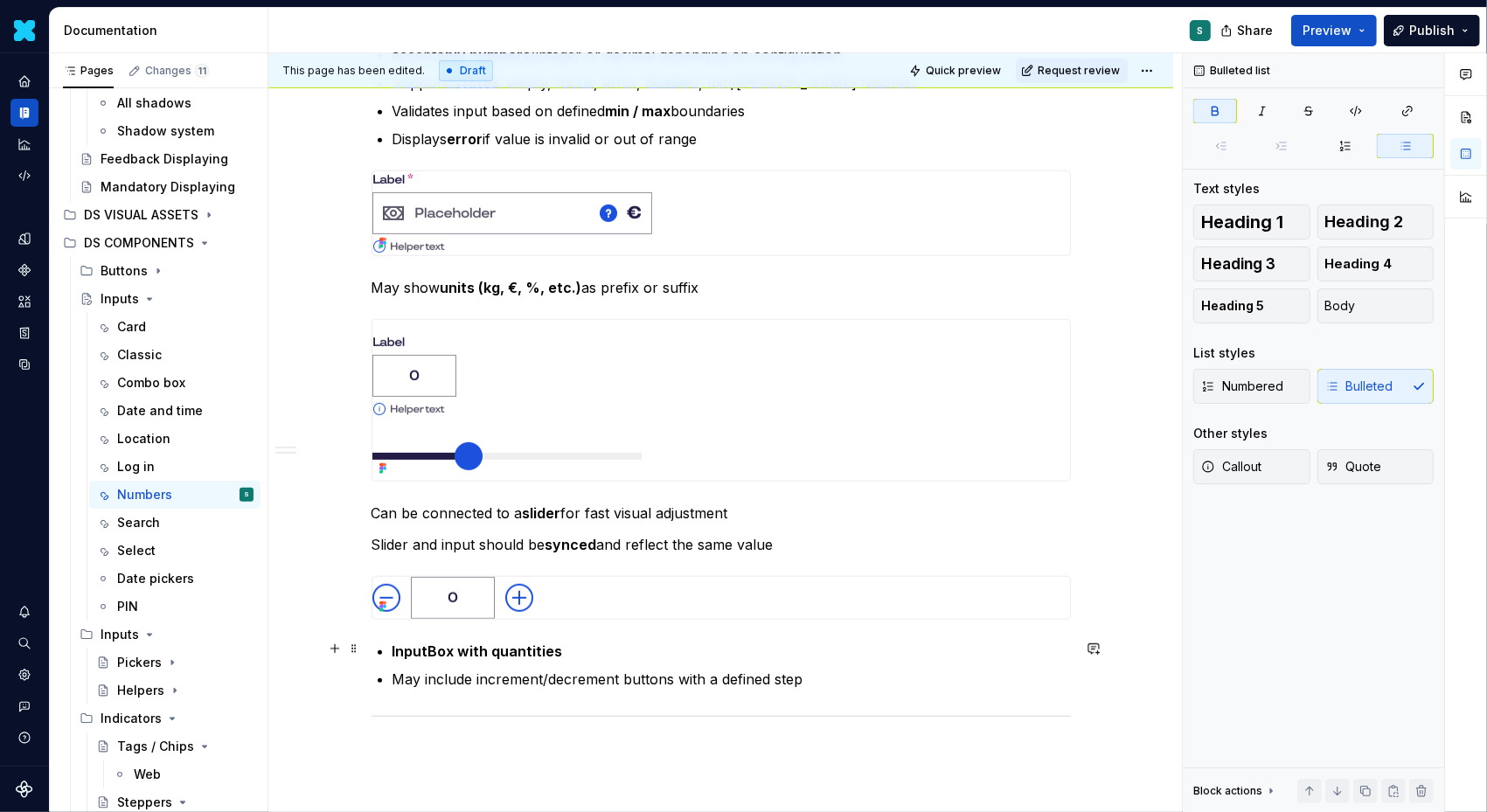
click at [391, 652] on div "Definition The Input Number allows users to input or select a numeric value.  I…" at bounding box center [721, 209] width 700 height 1112
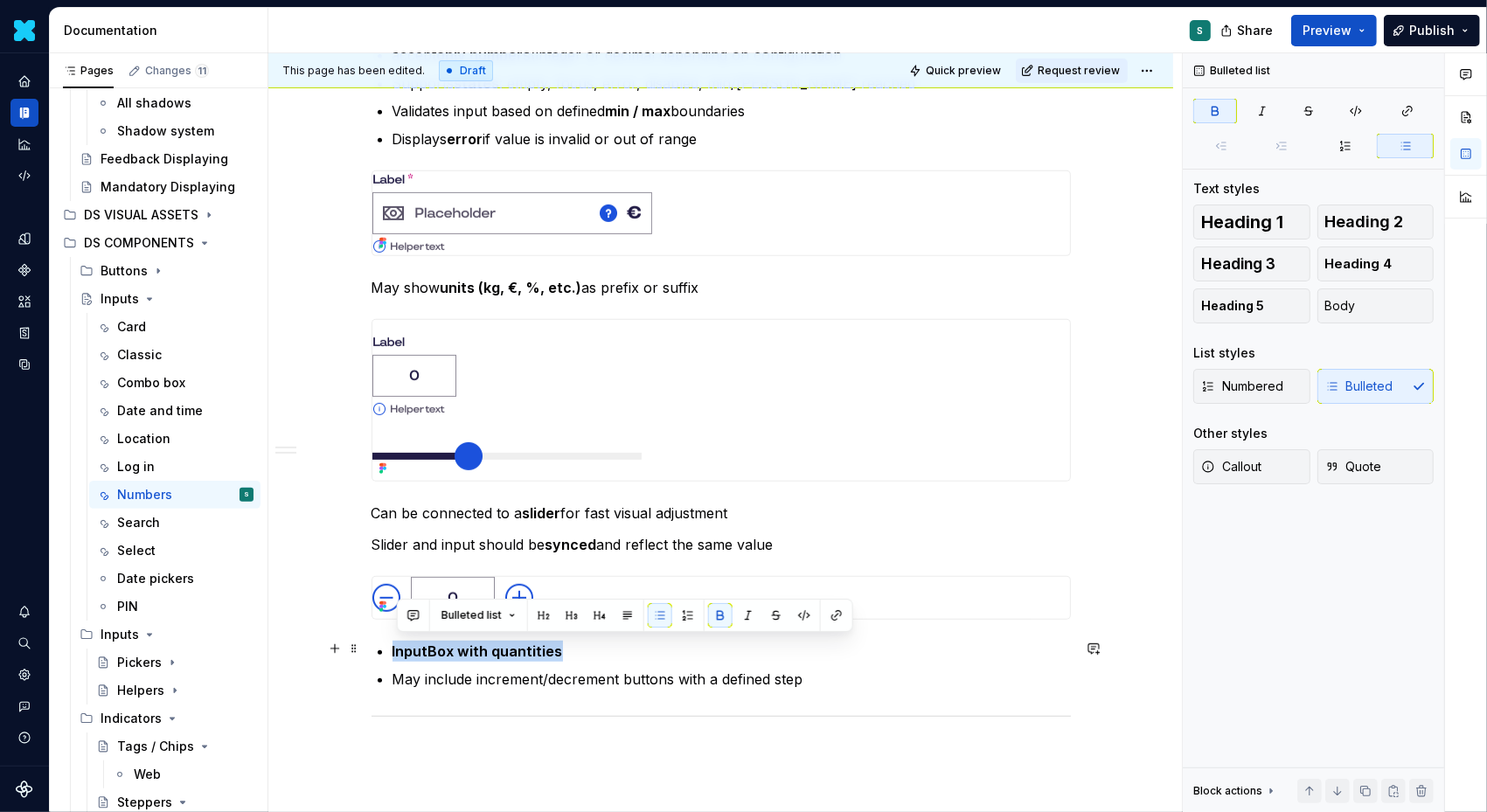
drag, startPoint x: 566, startPoint y: 645, endPoint x: 366, endPoint y: 645, distance: 200.0
click at [366, 645] on div "Definition The Input Number allows users to input or select a numeric value.  I…" at bounding box center [720, 320] width 905 height 1419
click at [654, 616] on button "button" at bounding box center [660, 615] width 24 height 24
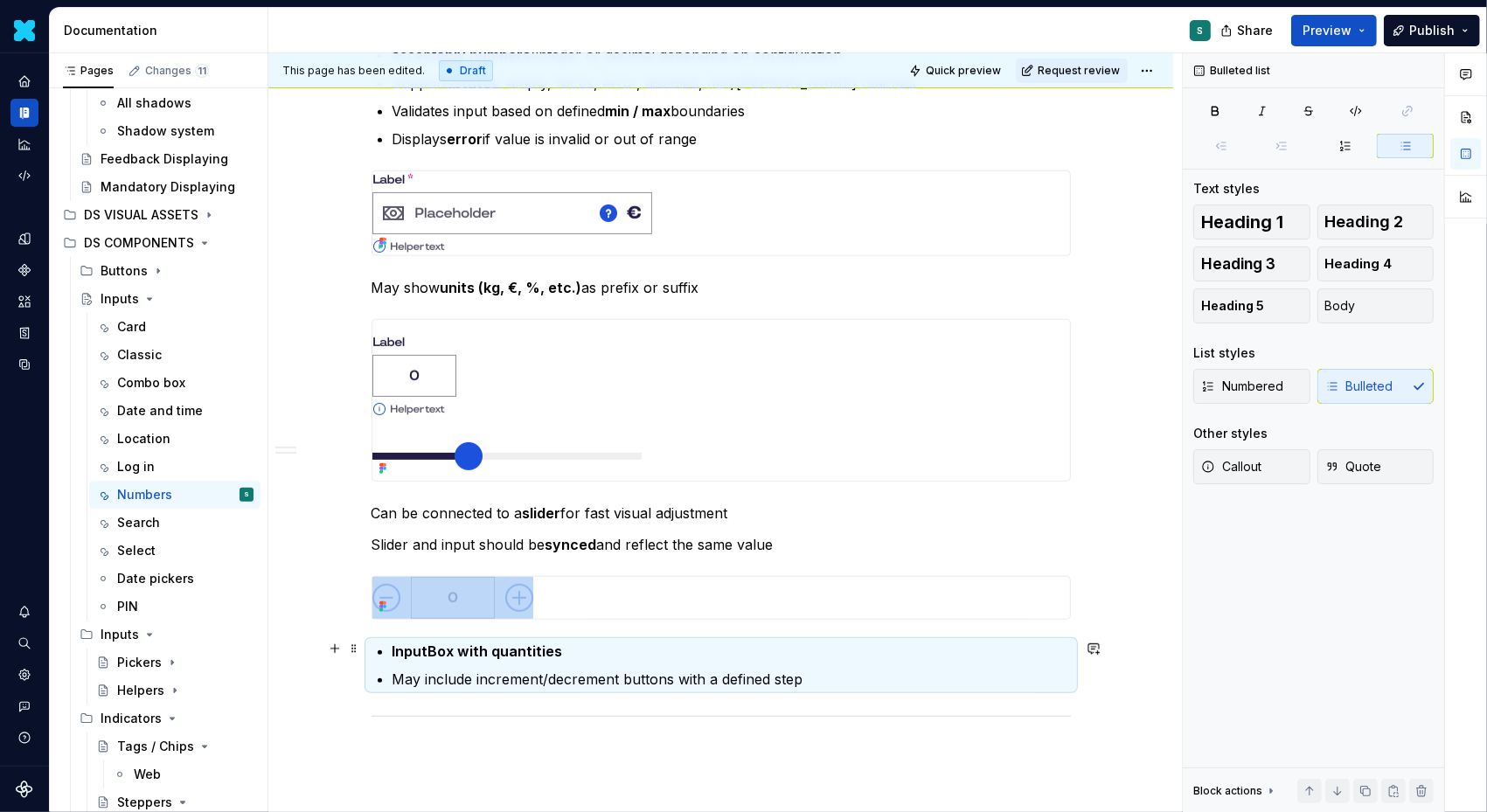
click at [571, 649] on p "InputBox with quantities" at bounding box center [731, 652] width 678 height 21
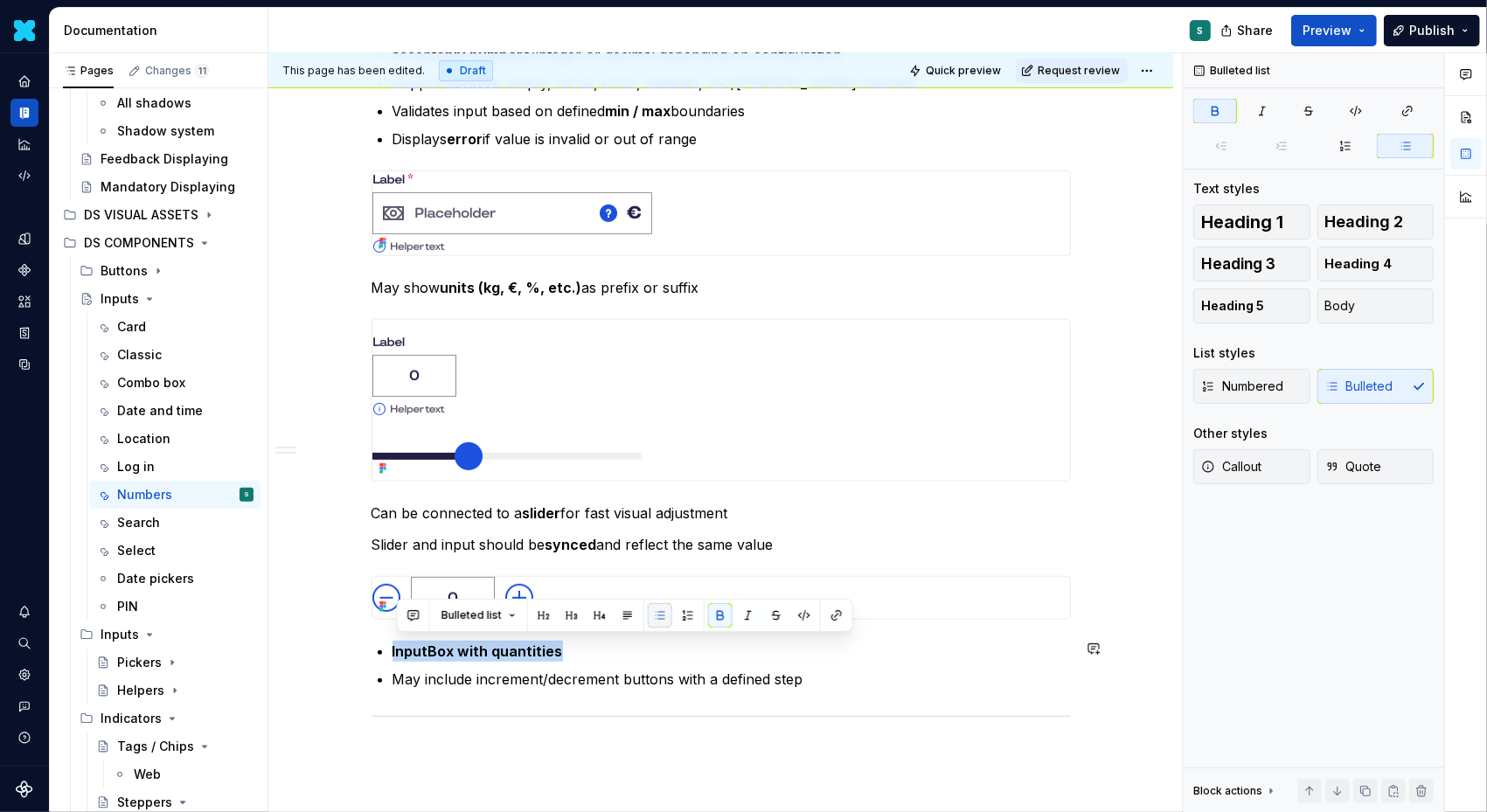
click at [659, 612] on button "button" at bounding box center [660, 615] width 24 height 24
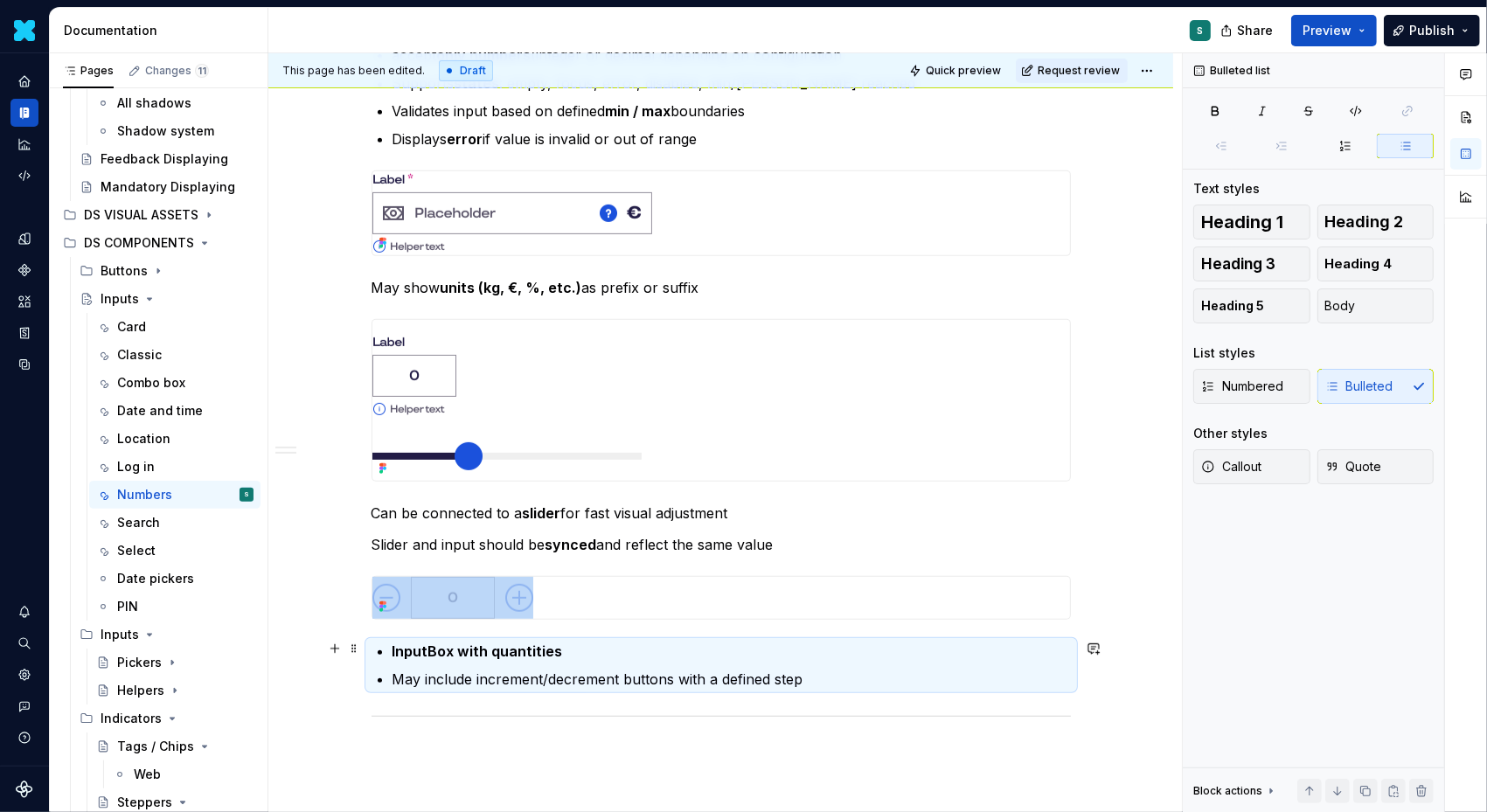
click at [572, 651] on p "InputBox with quantities" at bounding box center [731, 652] width 678 height 21
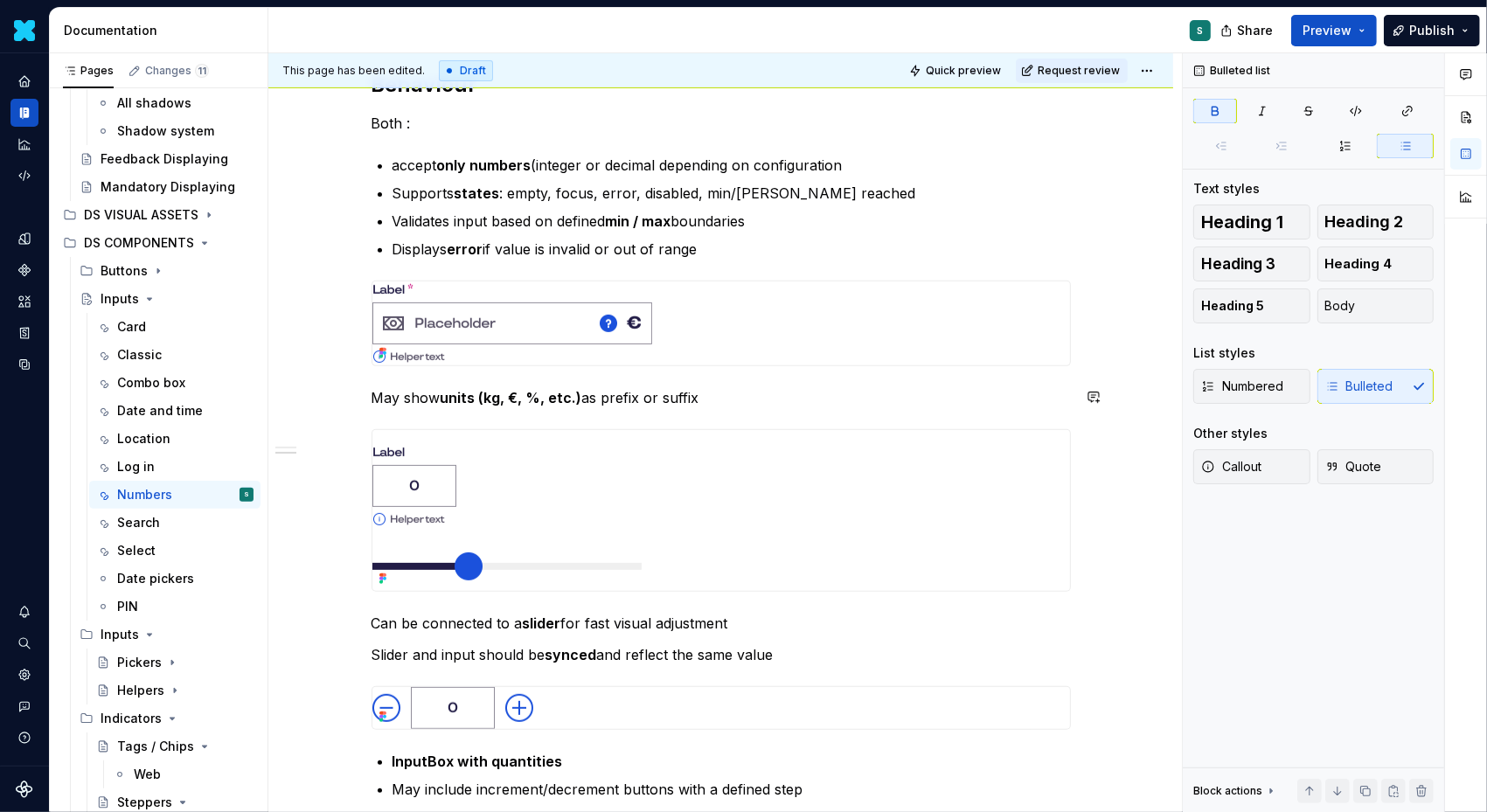
scroll to position [535, 0]
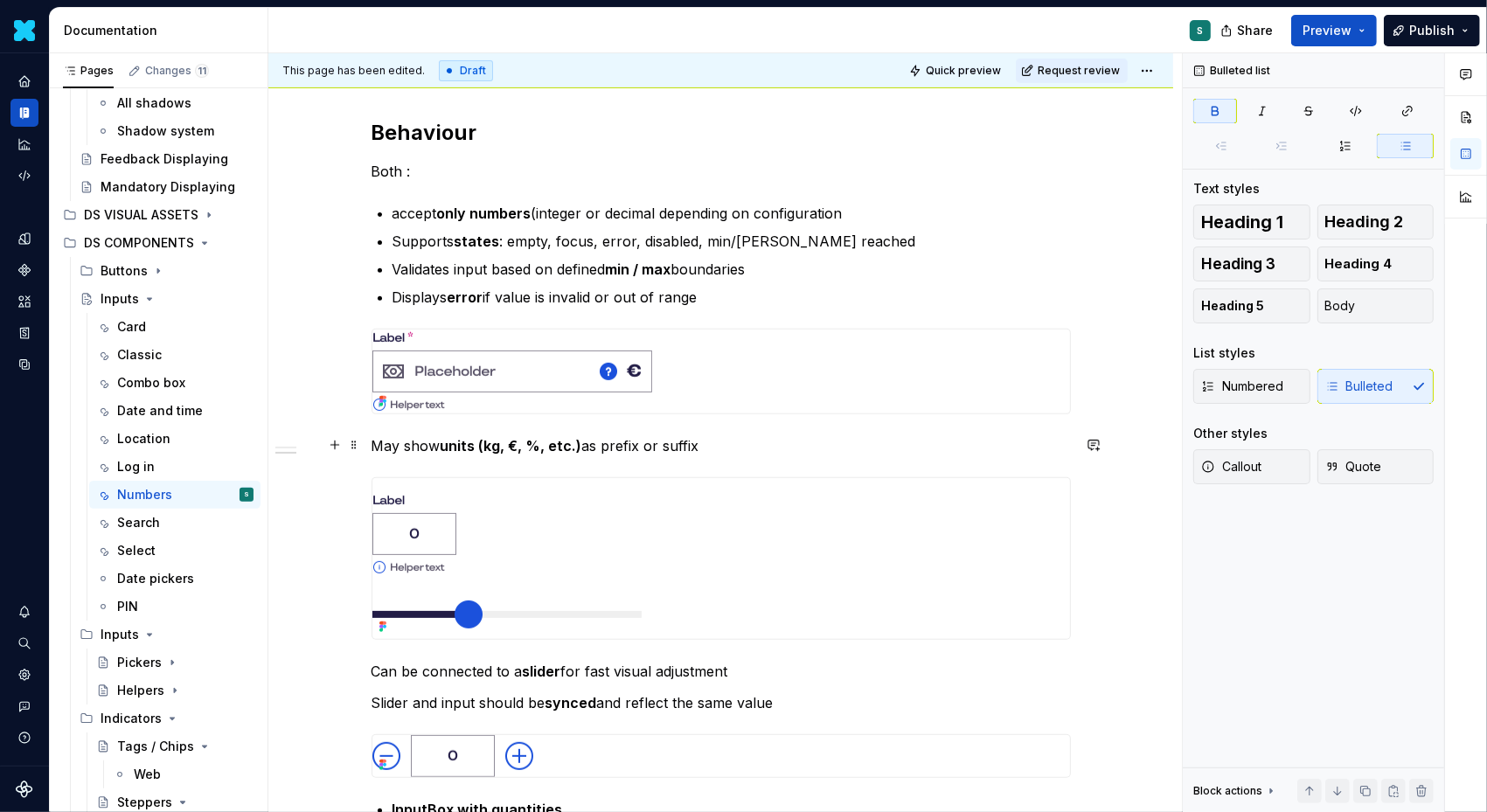
click at [383, 443] on p "May show units (kg, €, %, etc.) as prefix or suffix" at bounding box center [721, 446] width 700 height 21
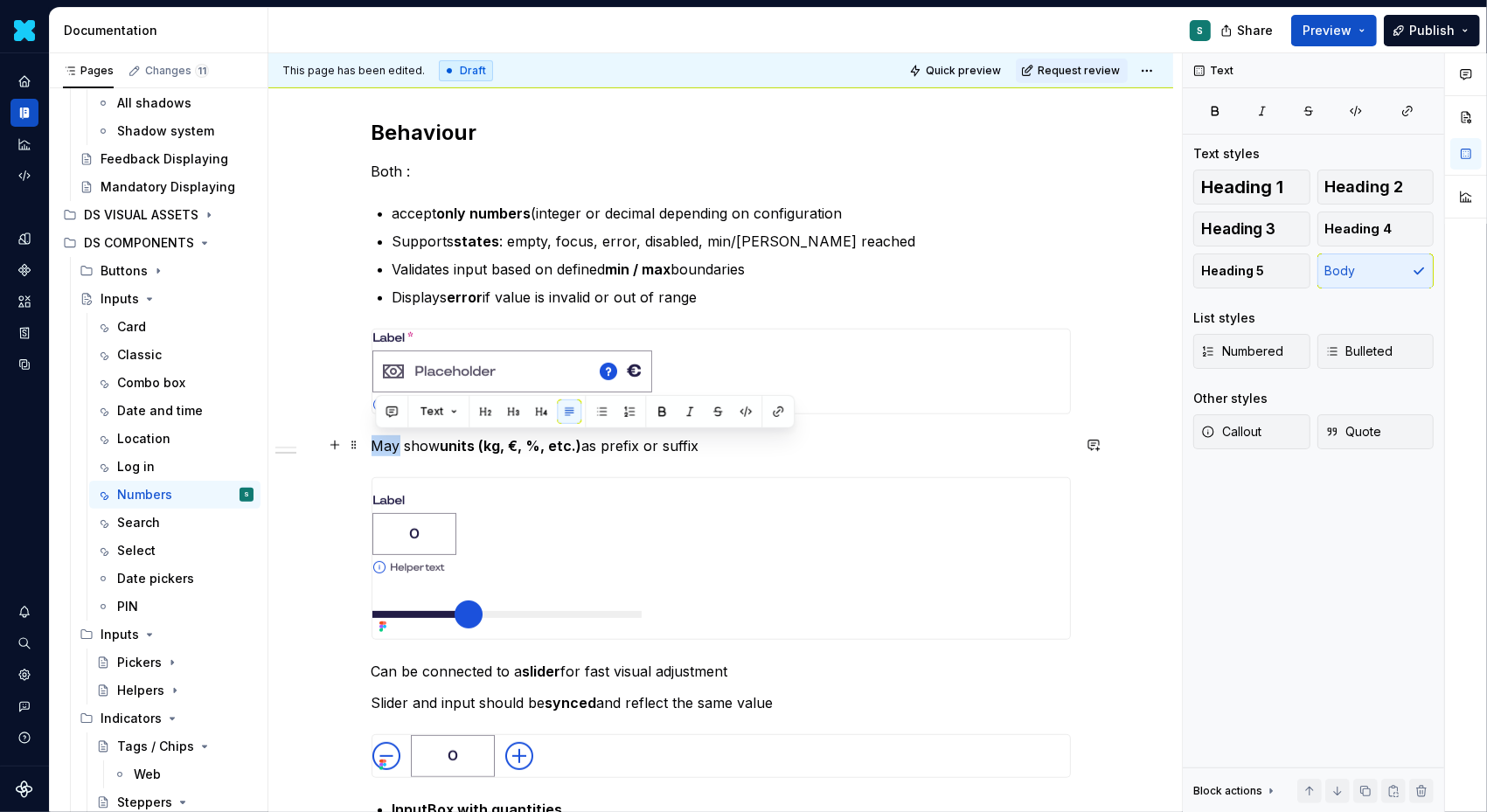
click at [383, 443] on p "May show units (kg, €, %, etc.) as prefix or suffix" at bounding box center [721, 446] width 700 height 21
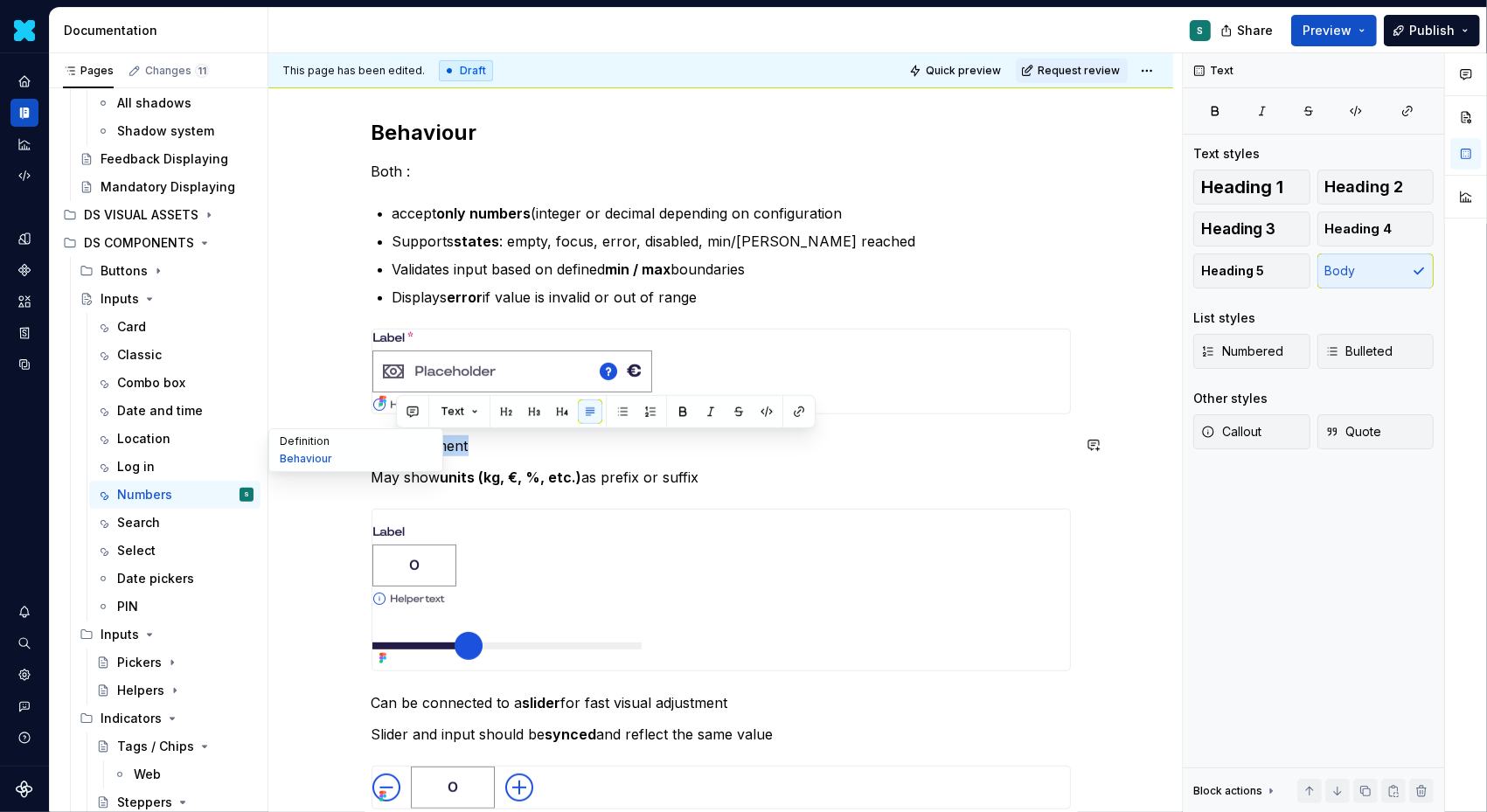
drag, startPoint x: 489, startPoint y: 446, endPoint x: 298, endPoint y: 446, distance: 191.0
click at [298, 446] on div "Inputs Edit header Card Classic Combo box Date and time Location Log in Numbers…" at bounding box center [720, 386] width 905 height 1665
click at [653, 411] on button "button" at bounding box center [661, 411] width 24 height 24
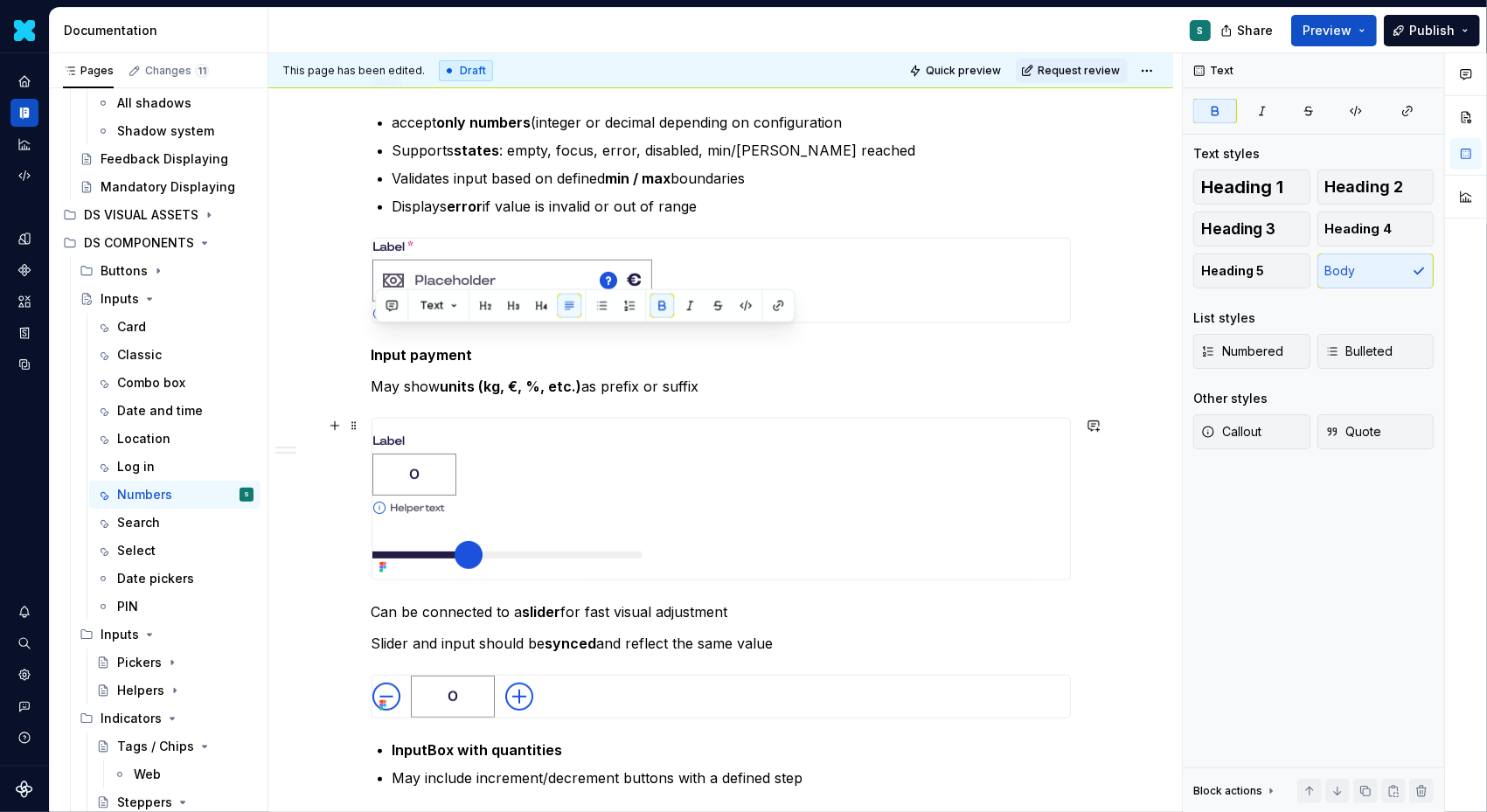
scroll to position [671, 0]
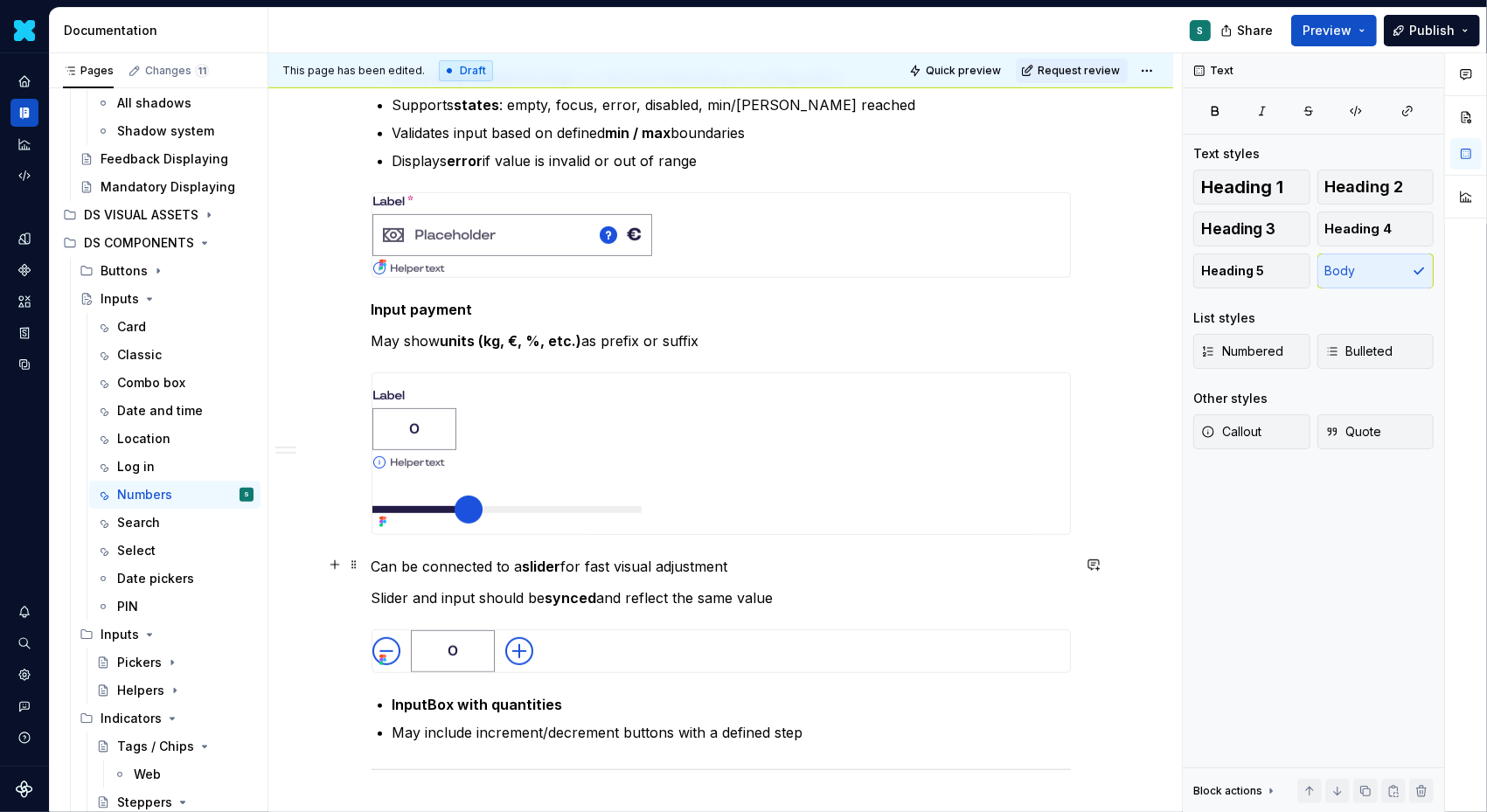
click at [379, 564] on p "Can be connected to a slider for fast visual adjustment" at bounding box center [721, 567] width 700 height 21
click at [377, 563] on p "Can be connected to a slider for fast visual adjustment" at bounding box center [721, 567] width 700 height 21
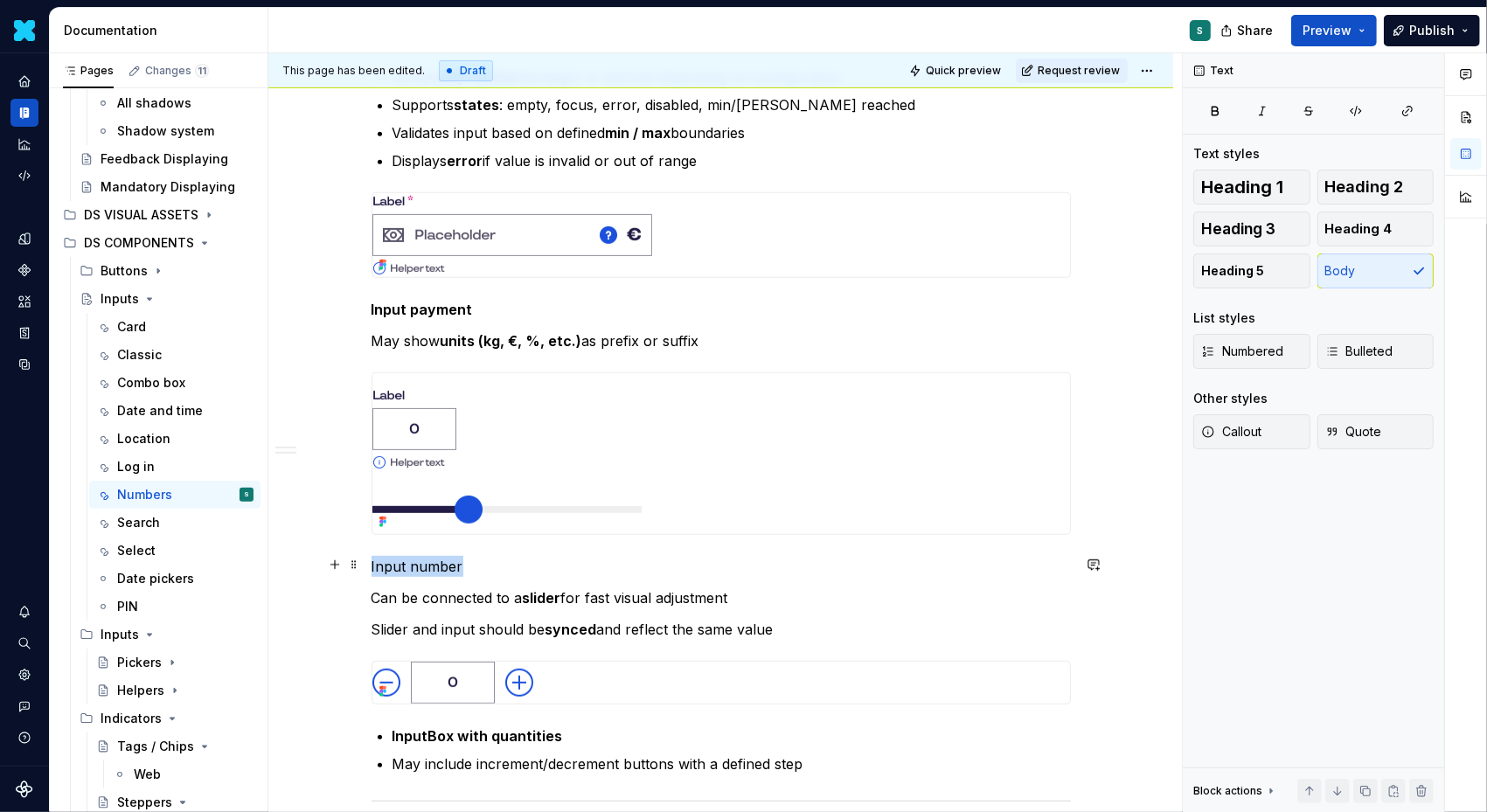
drag, startPoint x: 468, startPoint y: 565, endPoint x: 296, endPoint y: 565, distance: 172.0
click at [296, 565] on div "Definition The Input Number allows users to input or select a numeric value.  I…" at bounding box center [720, 373] width 905 height 1481
click at [656, 529] on button "button" at bounding box center [661, 531] width 24 height 24
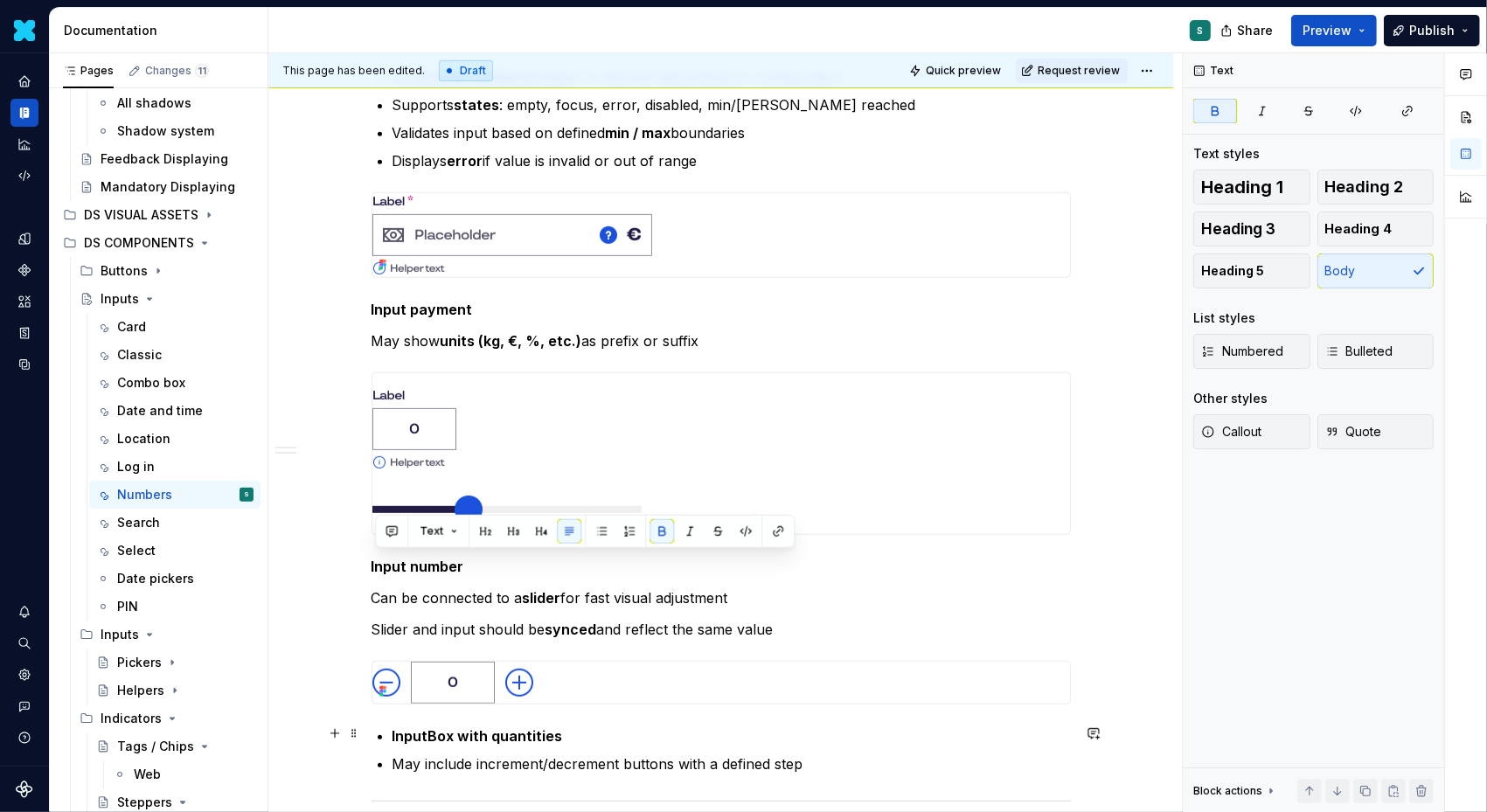
click at [396, 729] on strong "InputBox with quantities" at bounding box center [477, 736] width 170 height 18
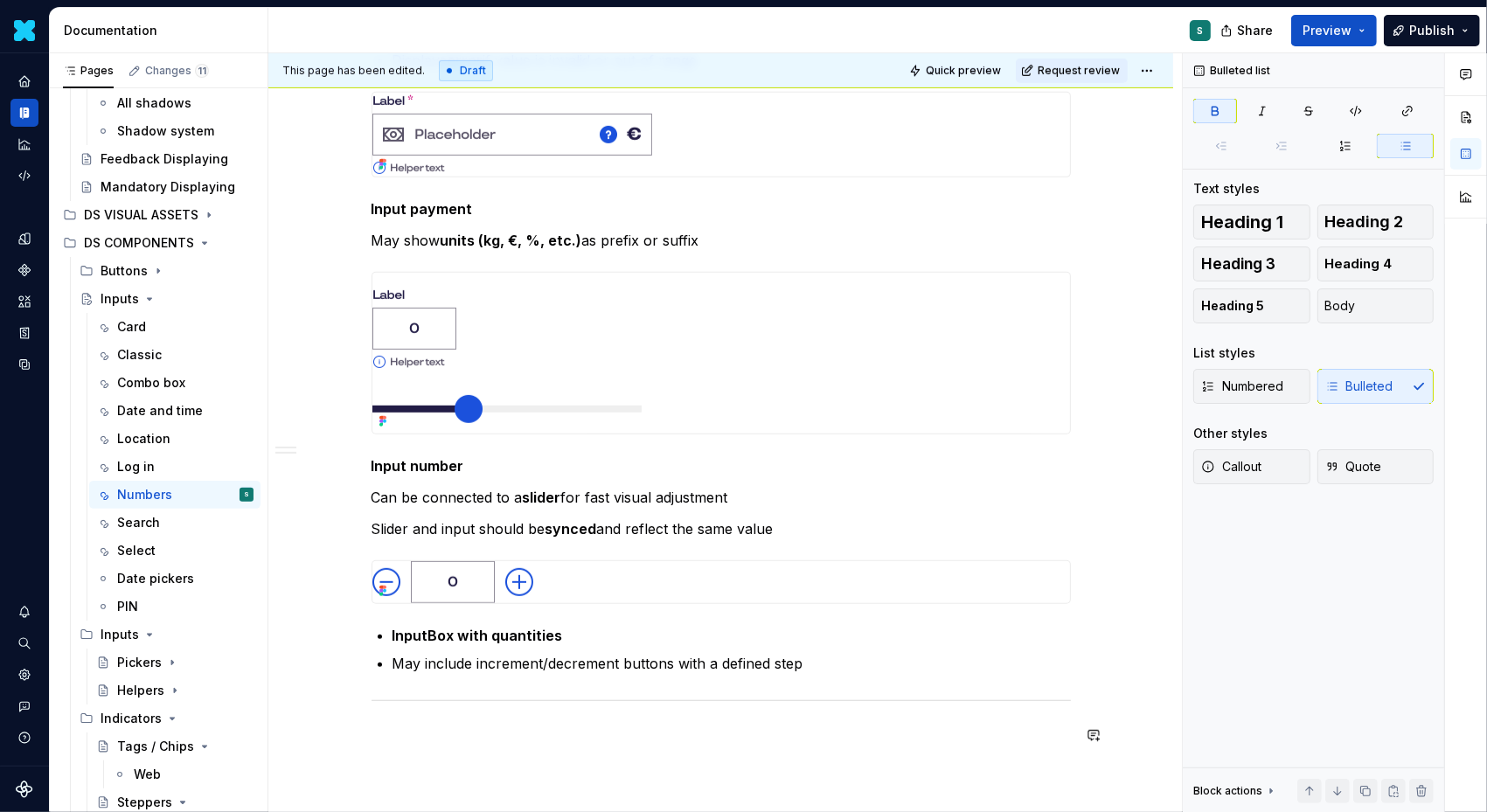
scroll to position [793, 0]
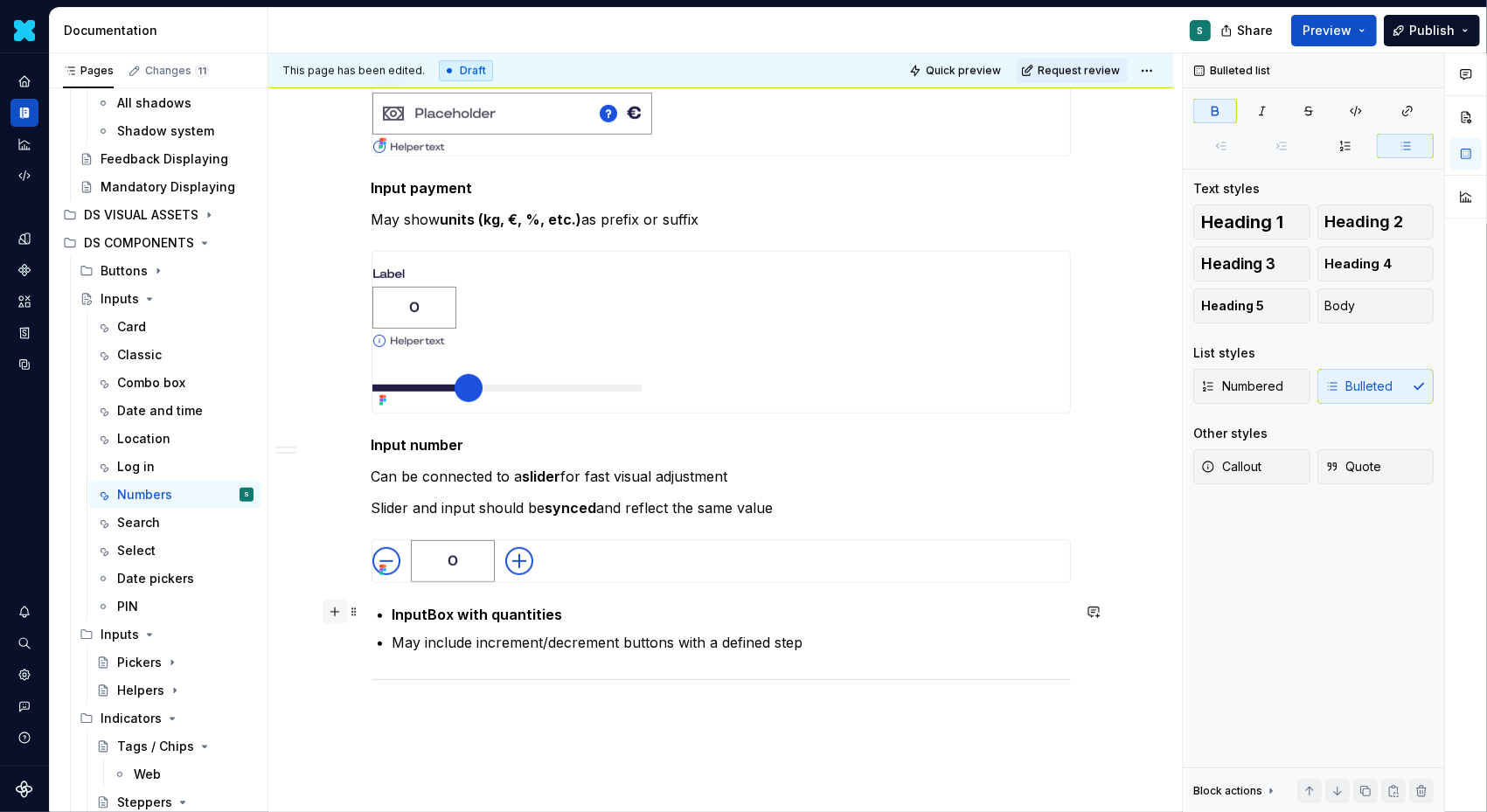
click at [335, 613] on button "button" at bounding box center [334, 611] width 24 height 24
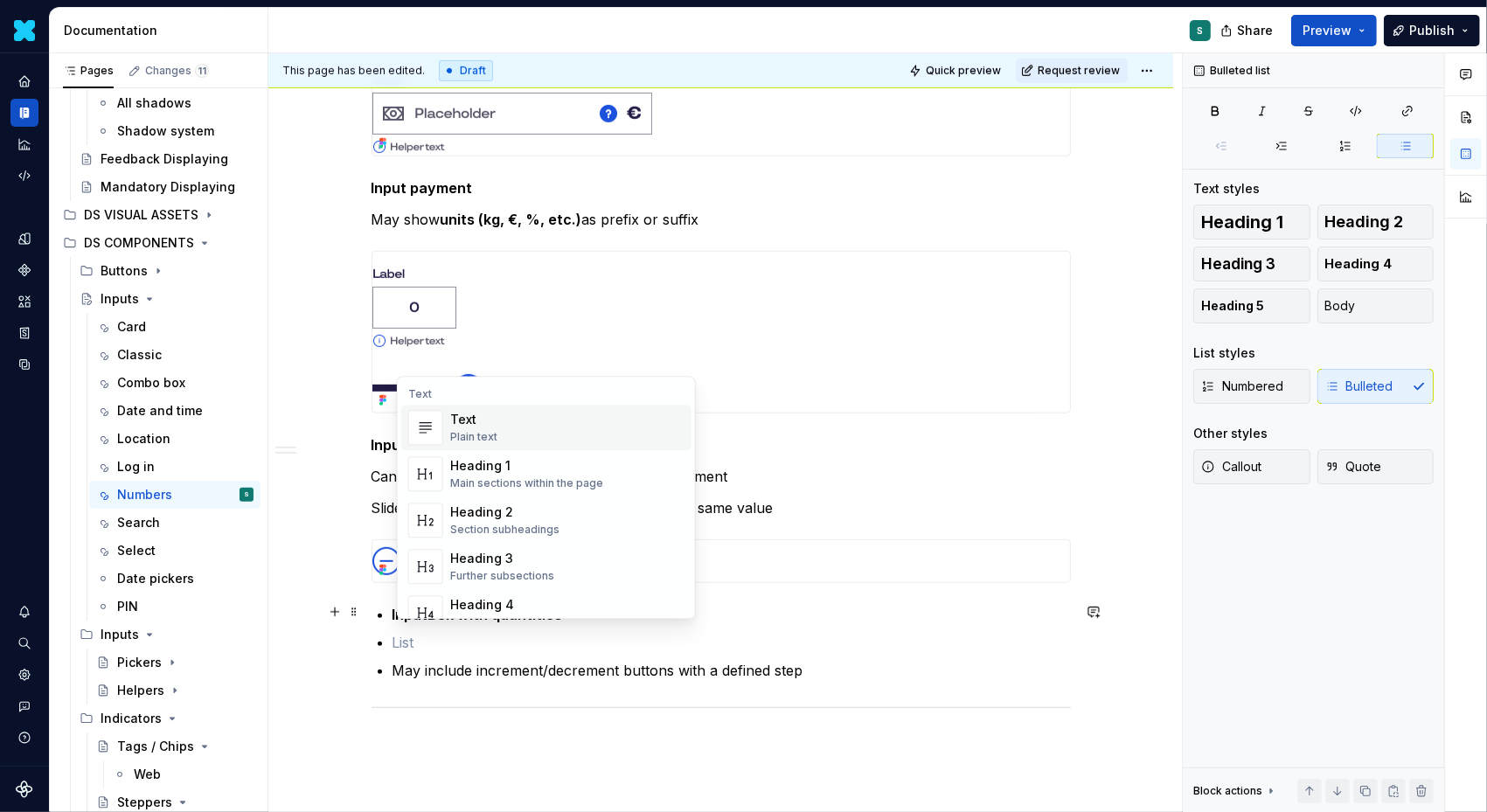
click at [474, 423] on div "Text" at bounding box center [473, 420] width 47 height 18
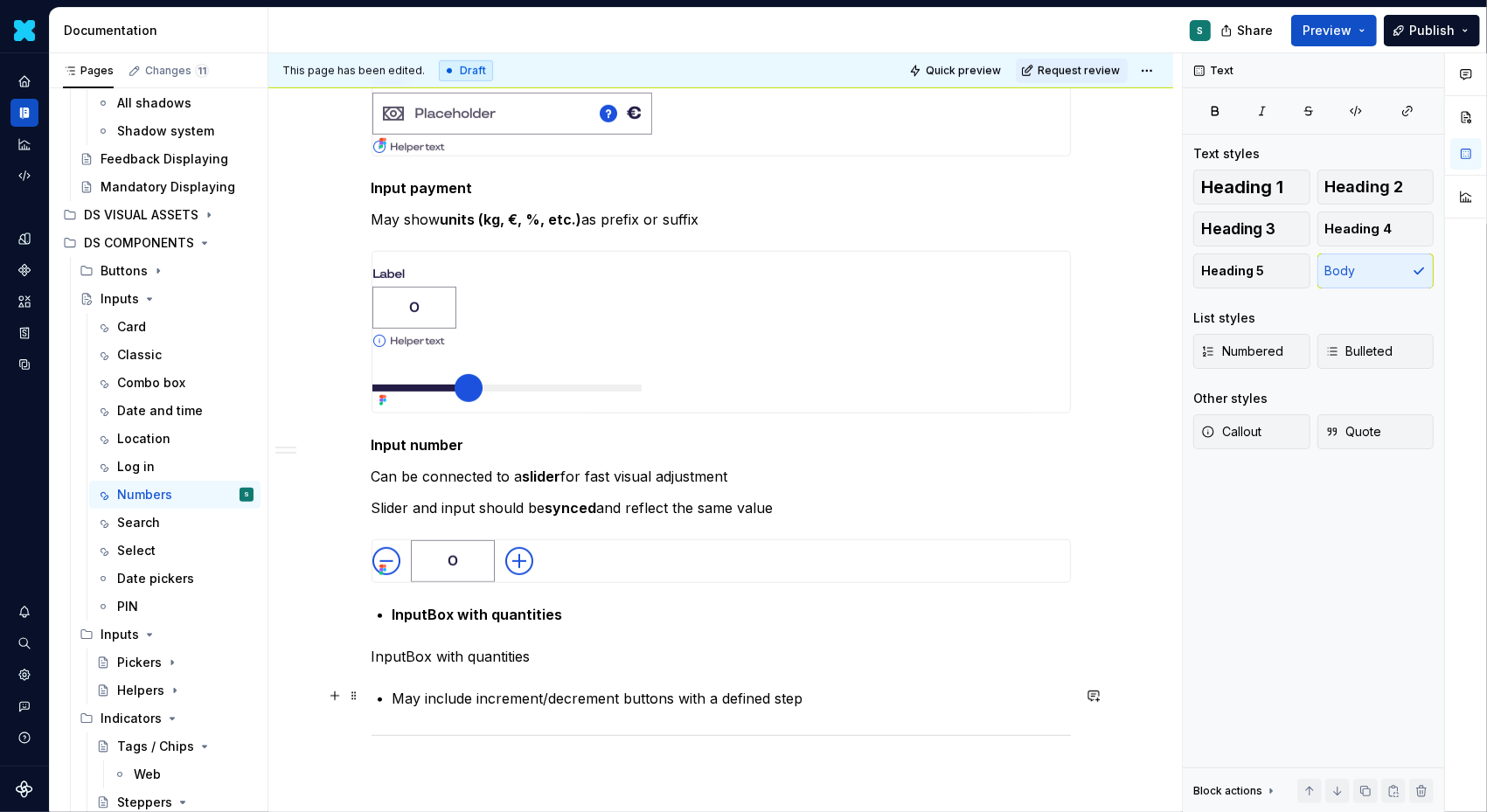
click at [398, 690] on p "May include increment/decrement buttons with a defined step" at bounding box center [731, 699] width 678 height 21
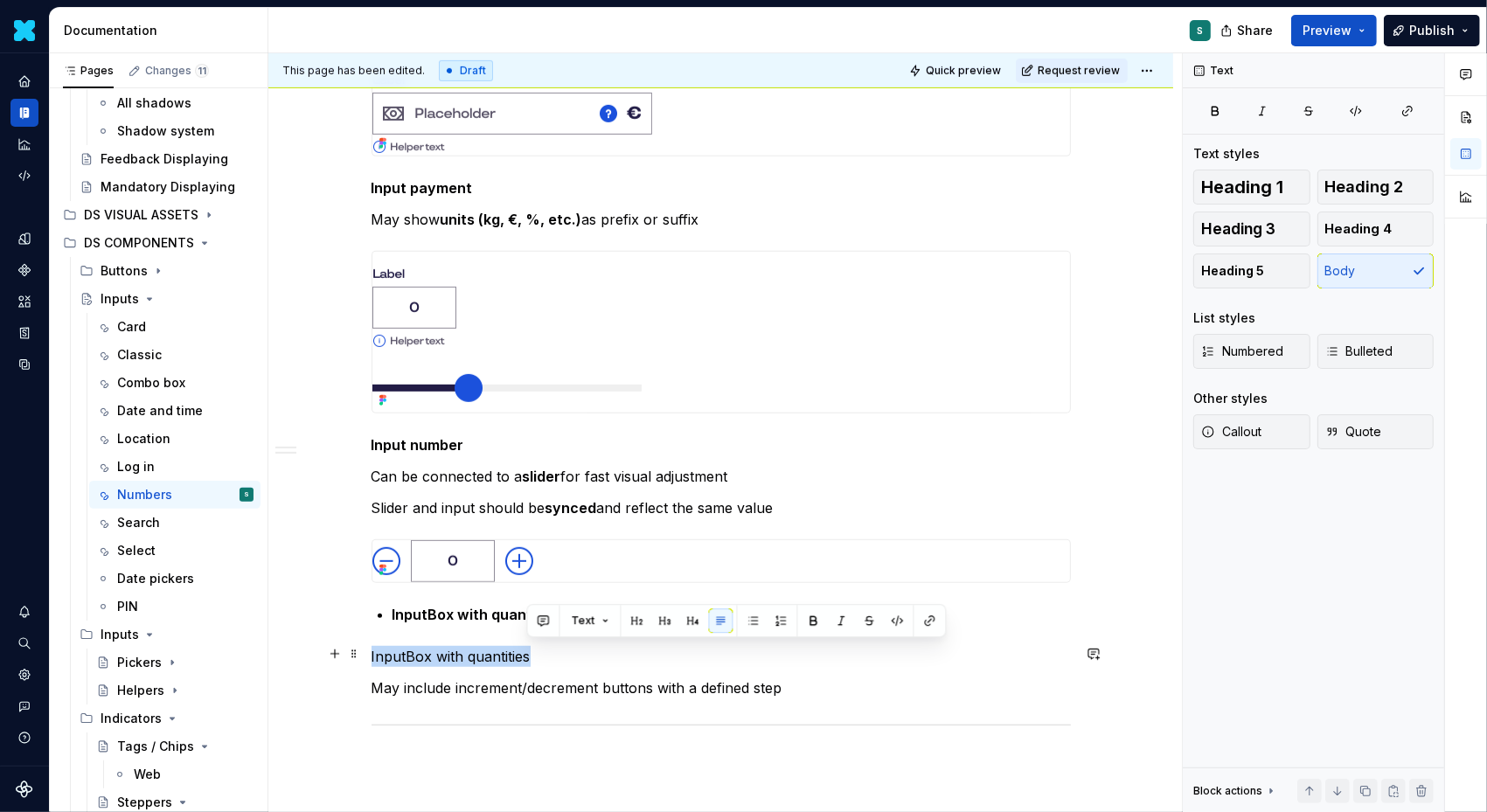
drag, startPoint x: 544, startPoint y: 660, endPoint x: 276, endPoint y: 660, distance: 268.0
click at [276, 660] on div "Definition The Input Number allows users to input or select a numeric value.  I…" at bounding box center [720, 274] width 905 height 1527
click at [654, 624] on button "button" at bounding box center [661, 620] width 24 height 24
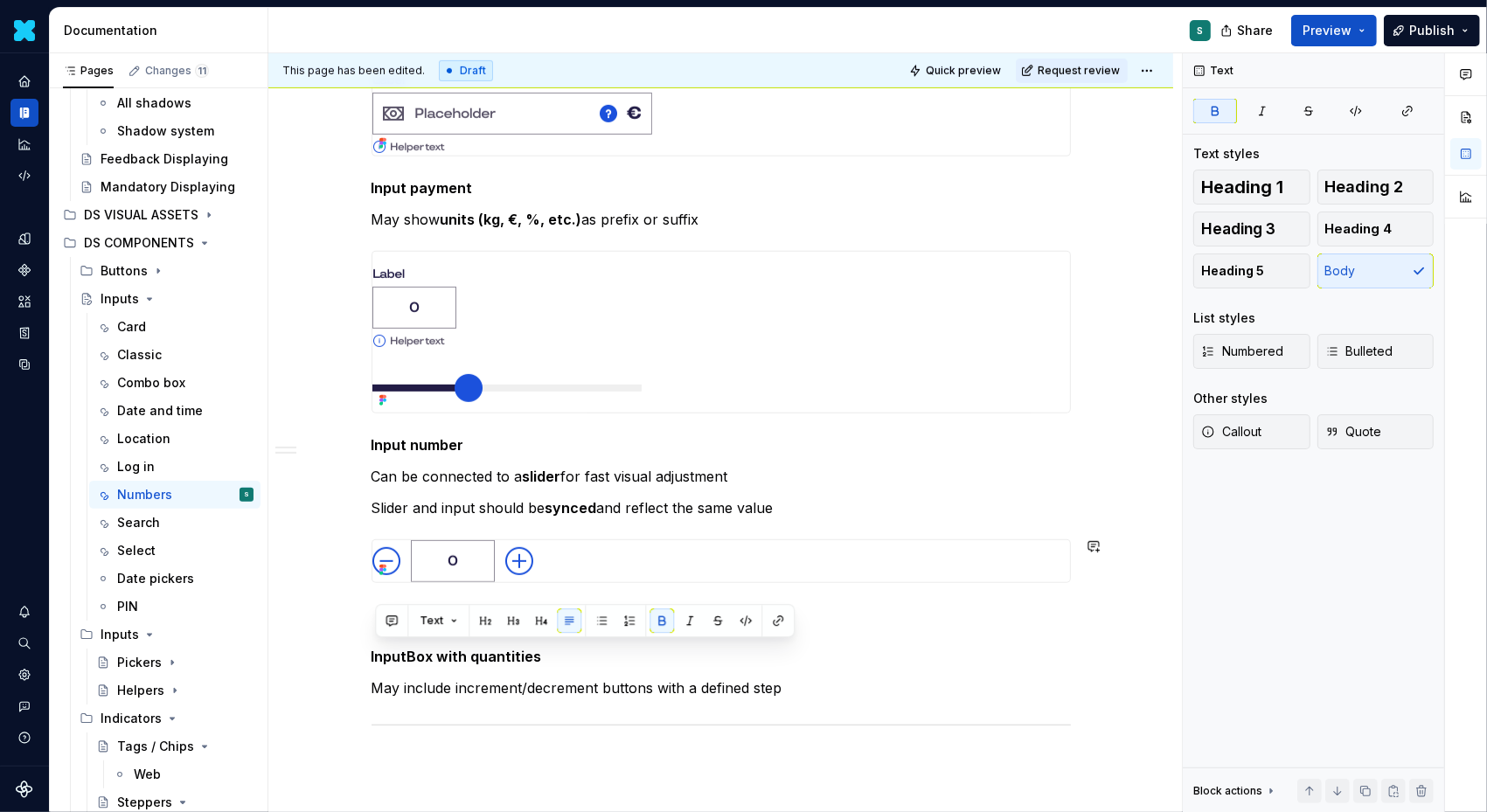
click at [362, 615] on div "Definition The Input Number allows users to input or select a numeric value.  I…" at bounding box center [720, 274] width 905 height 1527
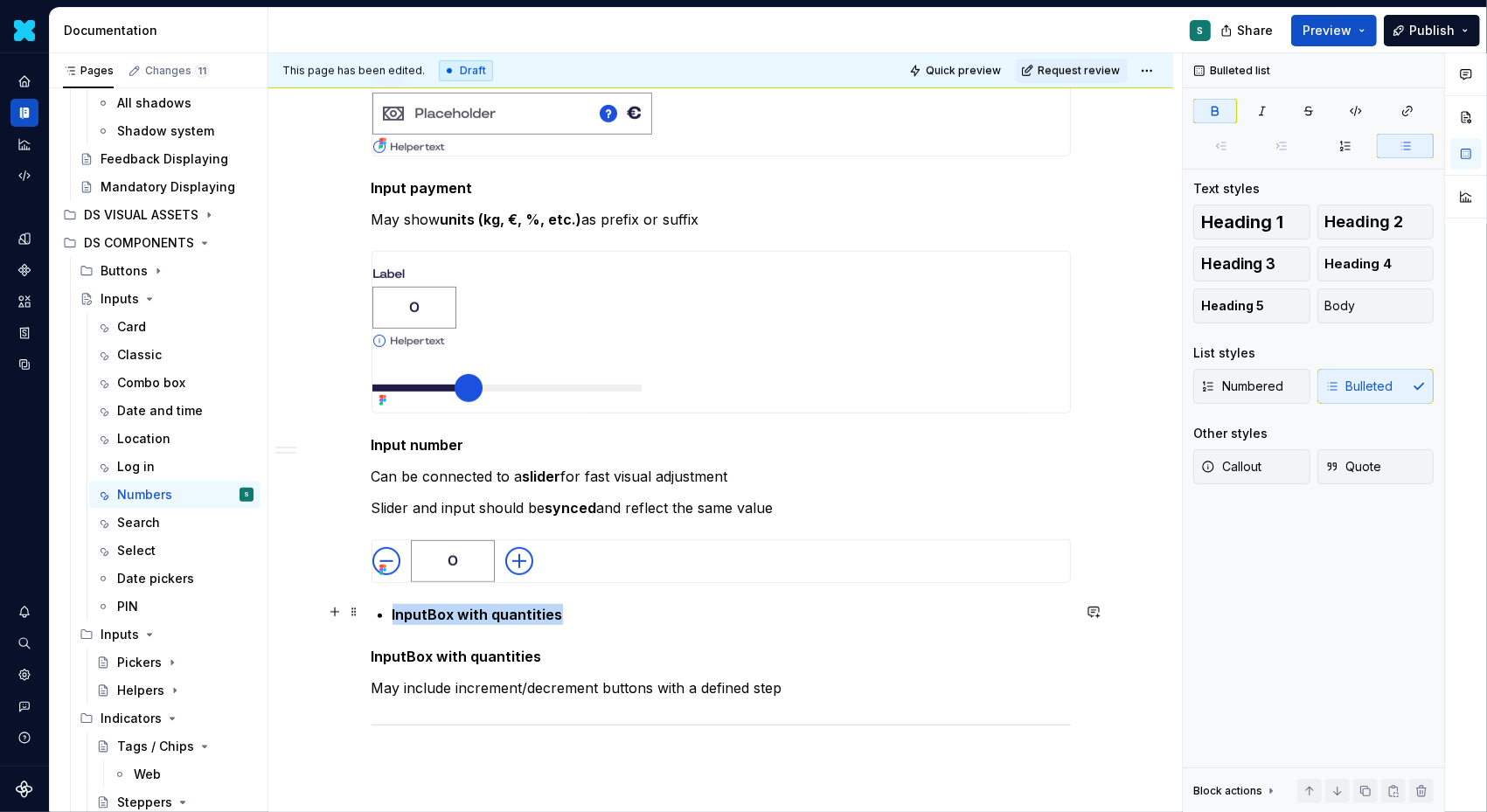
drag, startPoint x: 595, startPoint y: 611, endPoint x: 269, endPoint y: 611, distance: 326.0
click at [270, 611] on div "Definition The Input Number allows users to input or select a numeric value.  I…" at bounding box center [720, 274] width 905 height 1527
click at [357, 611] on span at bounding box center [354, 611] width 14 height 24
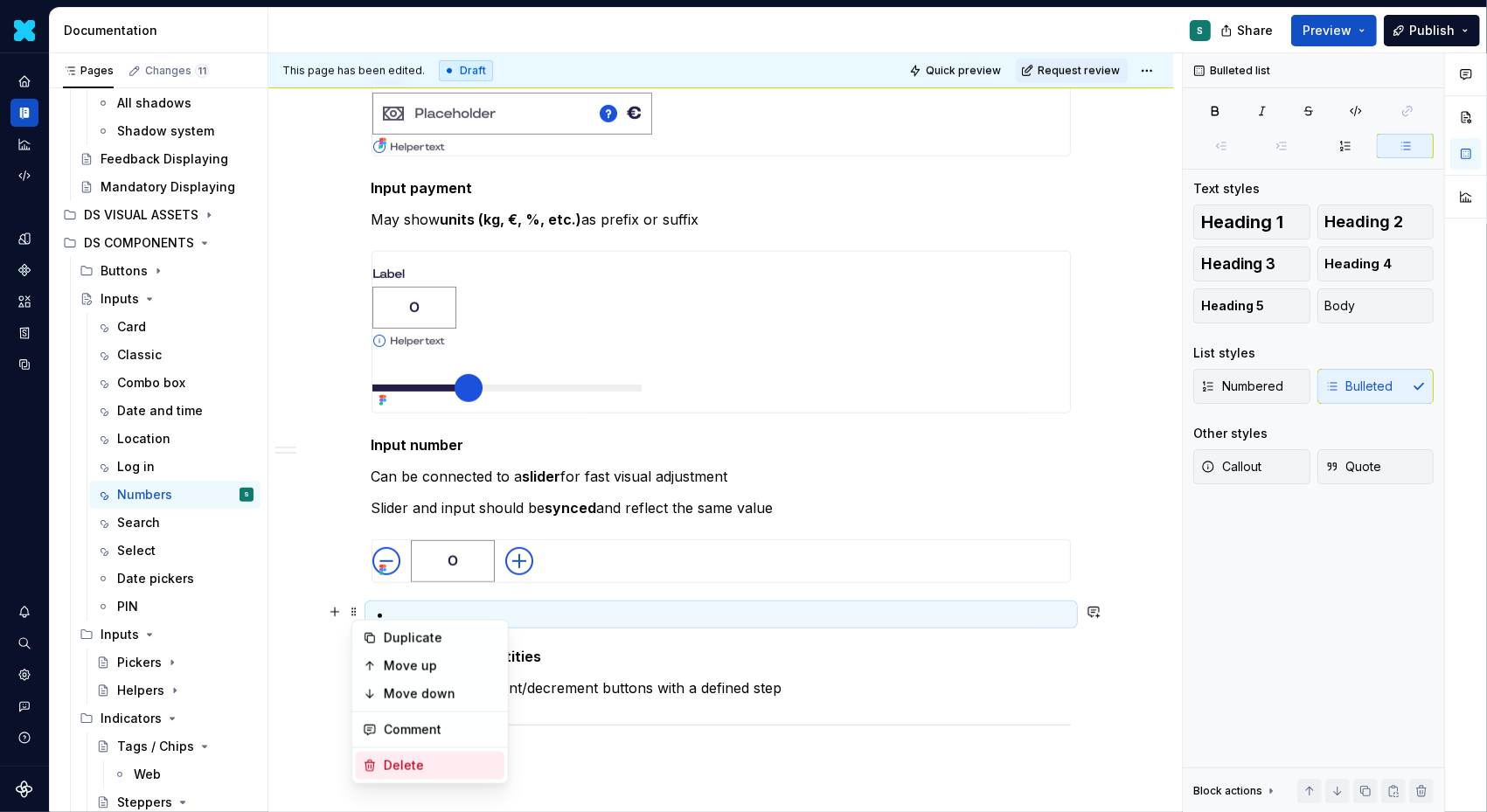
click at [392, 762] on div "Delete" at bounding box center [441, 766] width 114 height 18
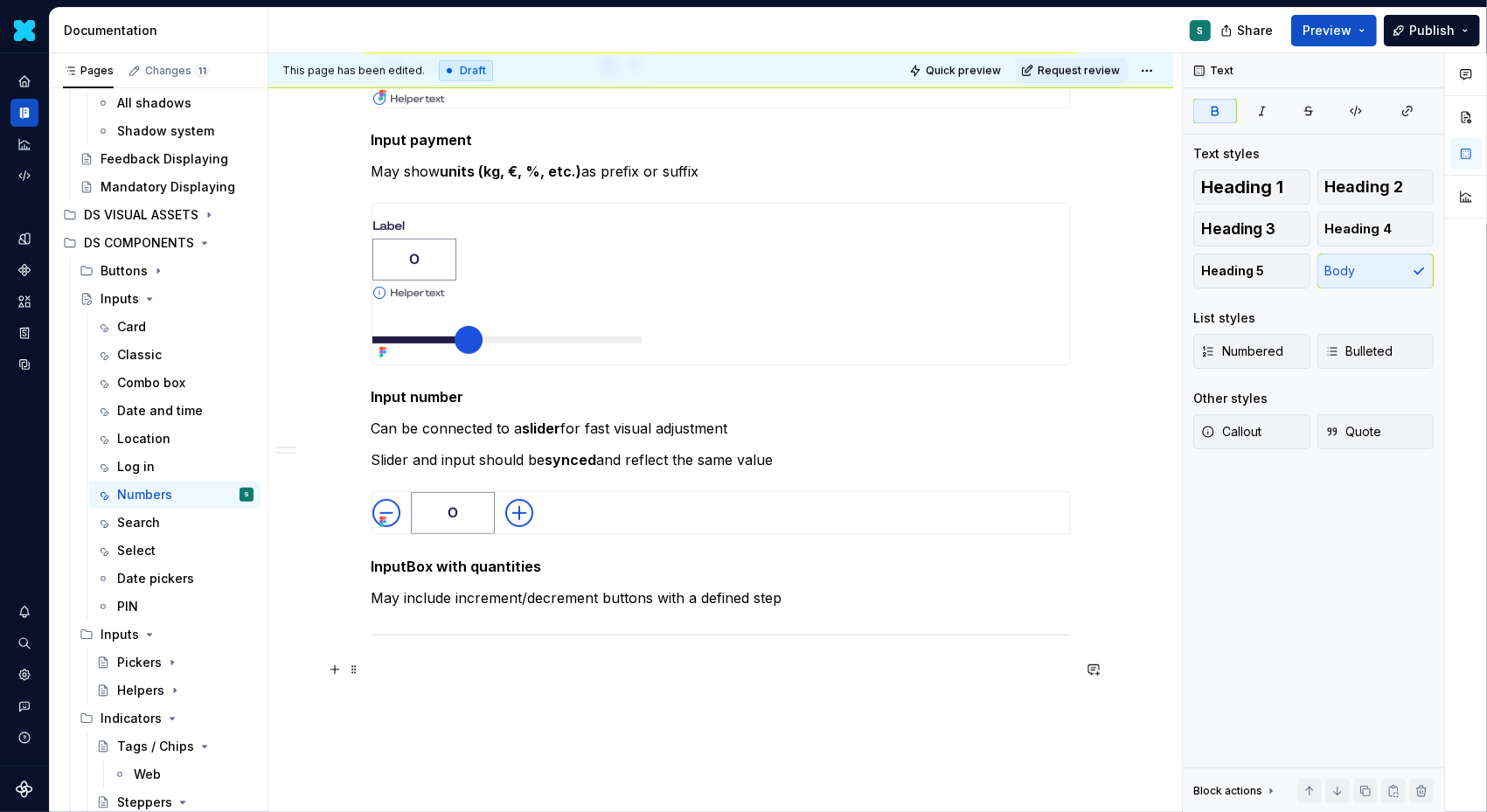
scroll to position [972, 0]
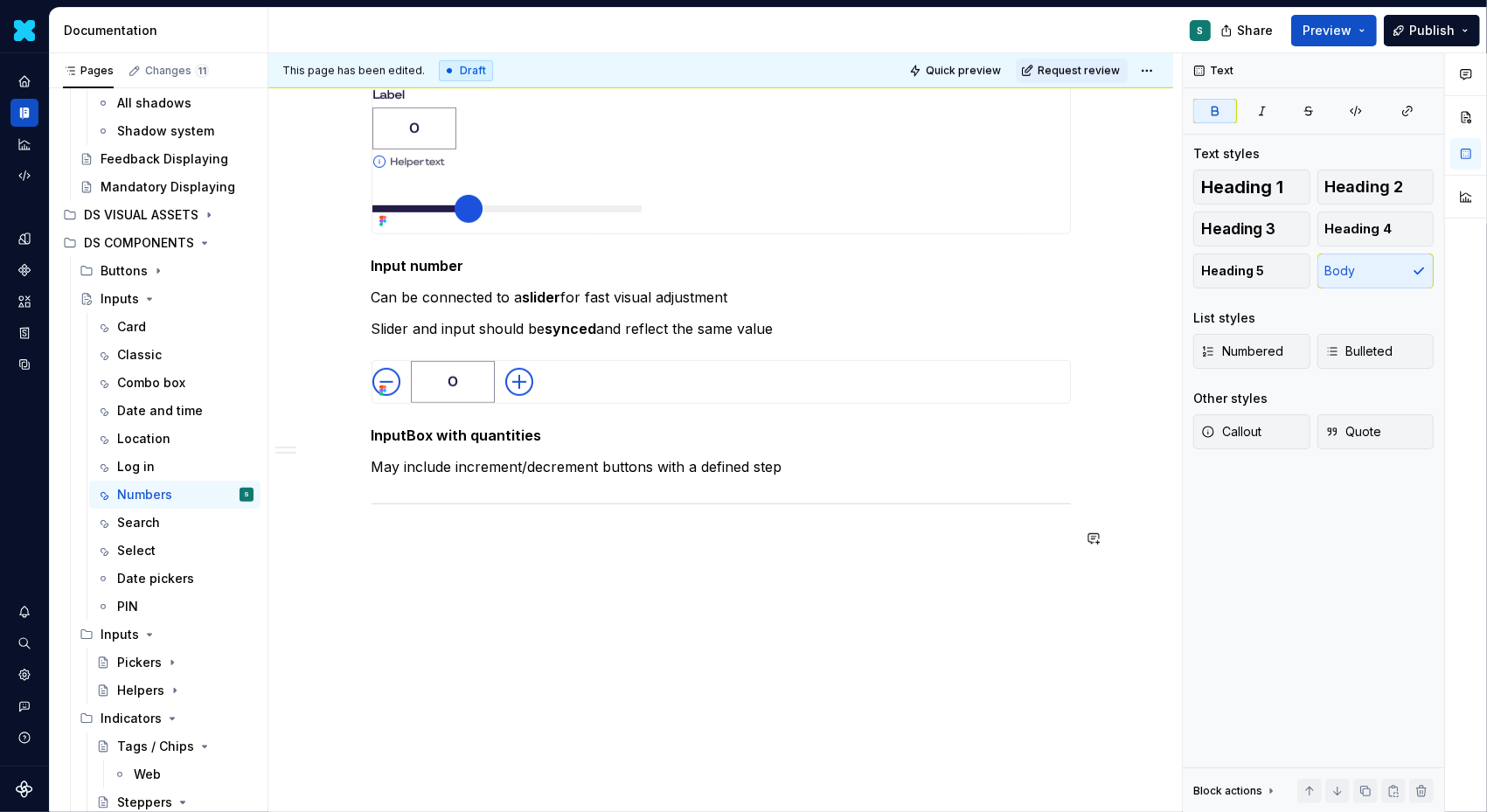
click at [382, 546] on p at bounding box center [721, 541] width 700 height 21
click at [341, 540] on button "button" at bounding box center [334, 537] width 24 height 24
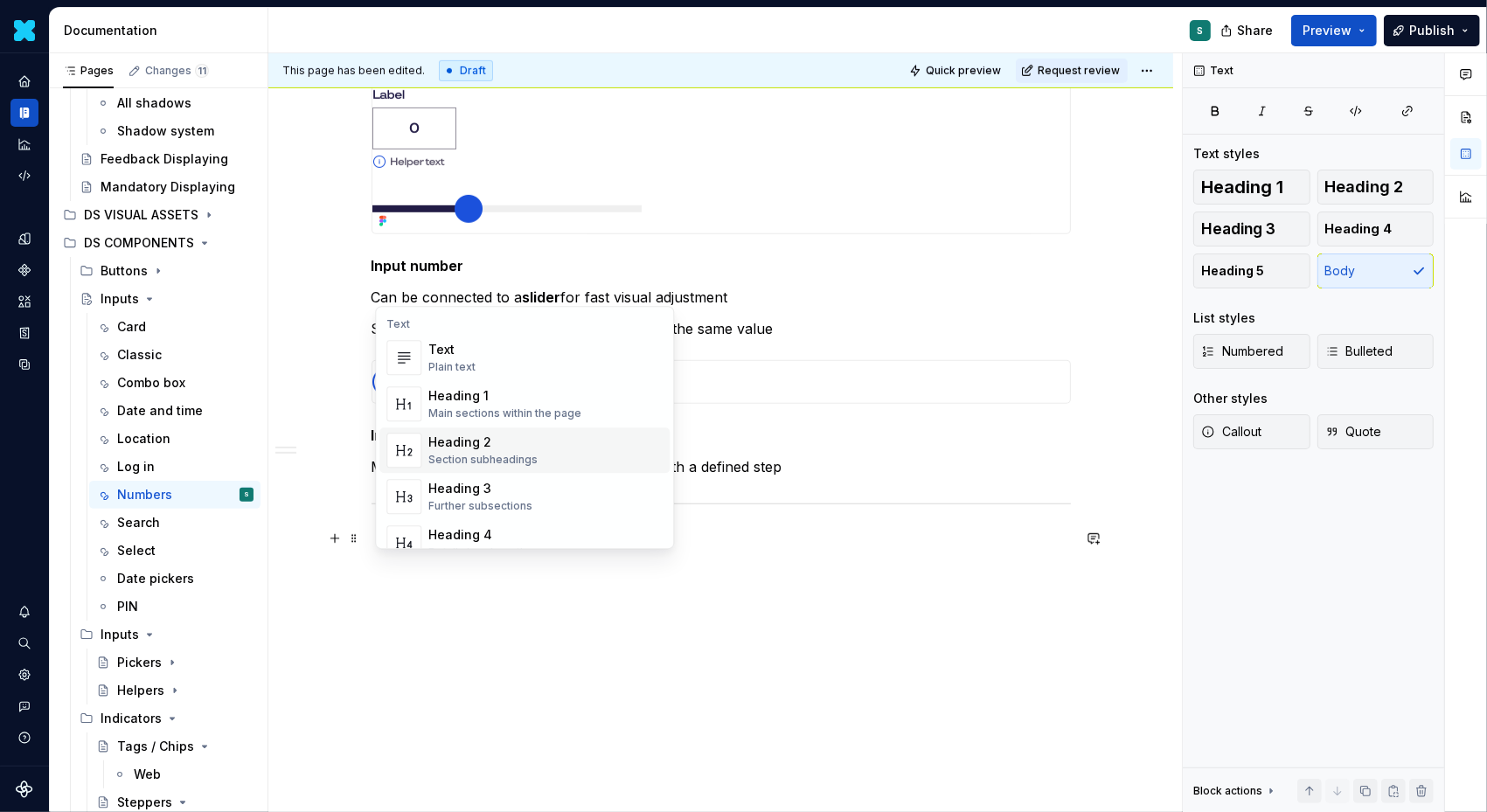
click at [488, 430] on span "Heading 2 Section subheadings" at bounding box center [525, 450] width 291 height 45
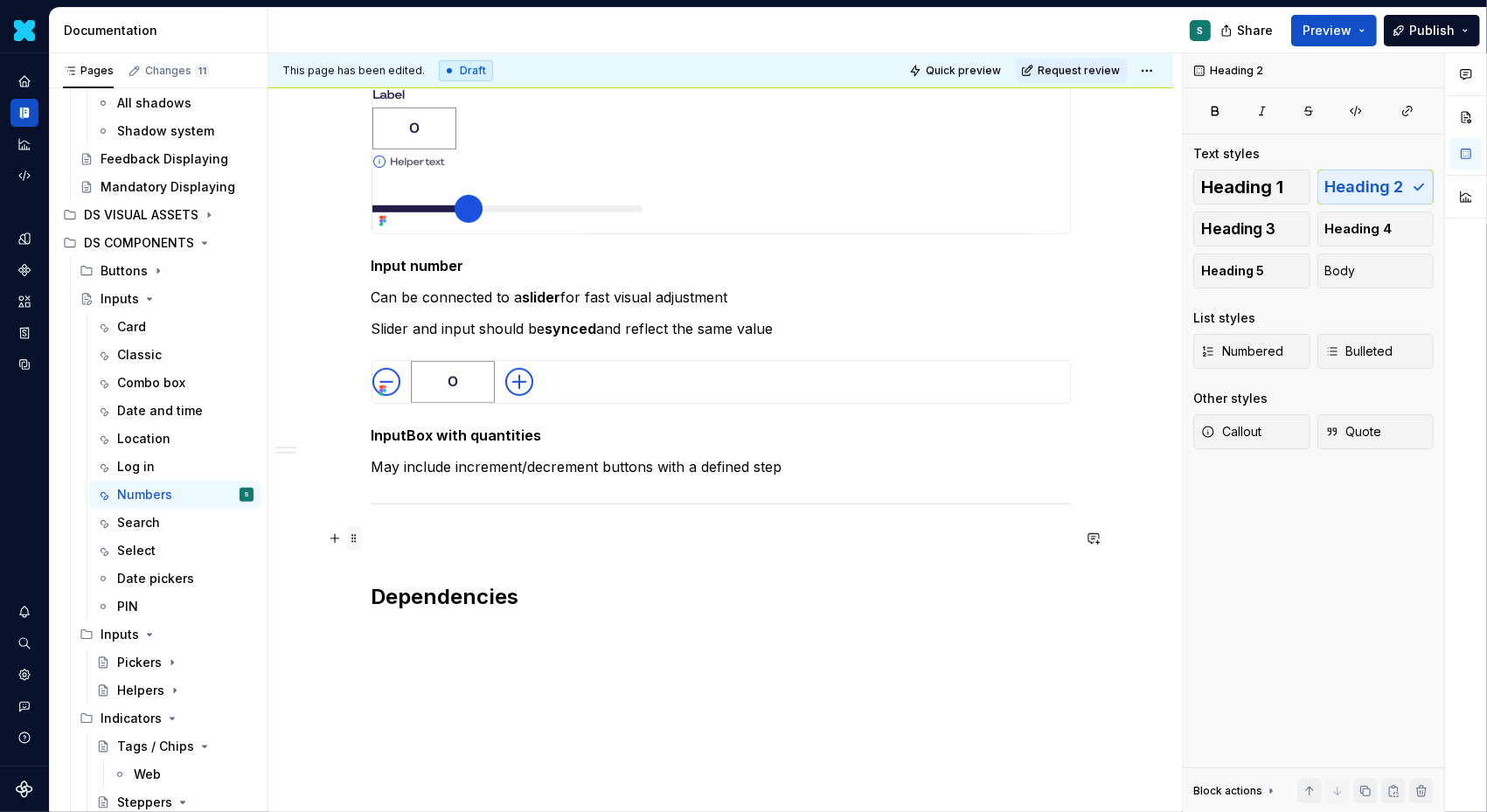
click at [357, 538] on span at bounding box center [354, 537] width 14 height 24
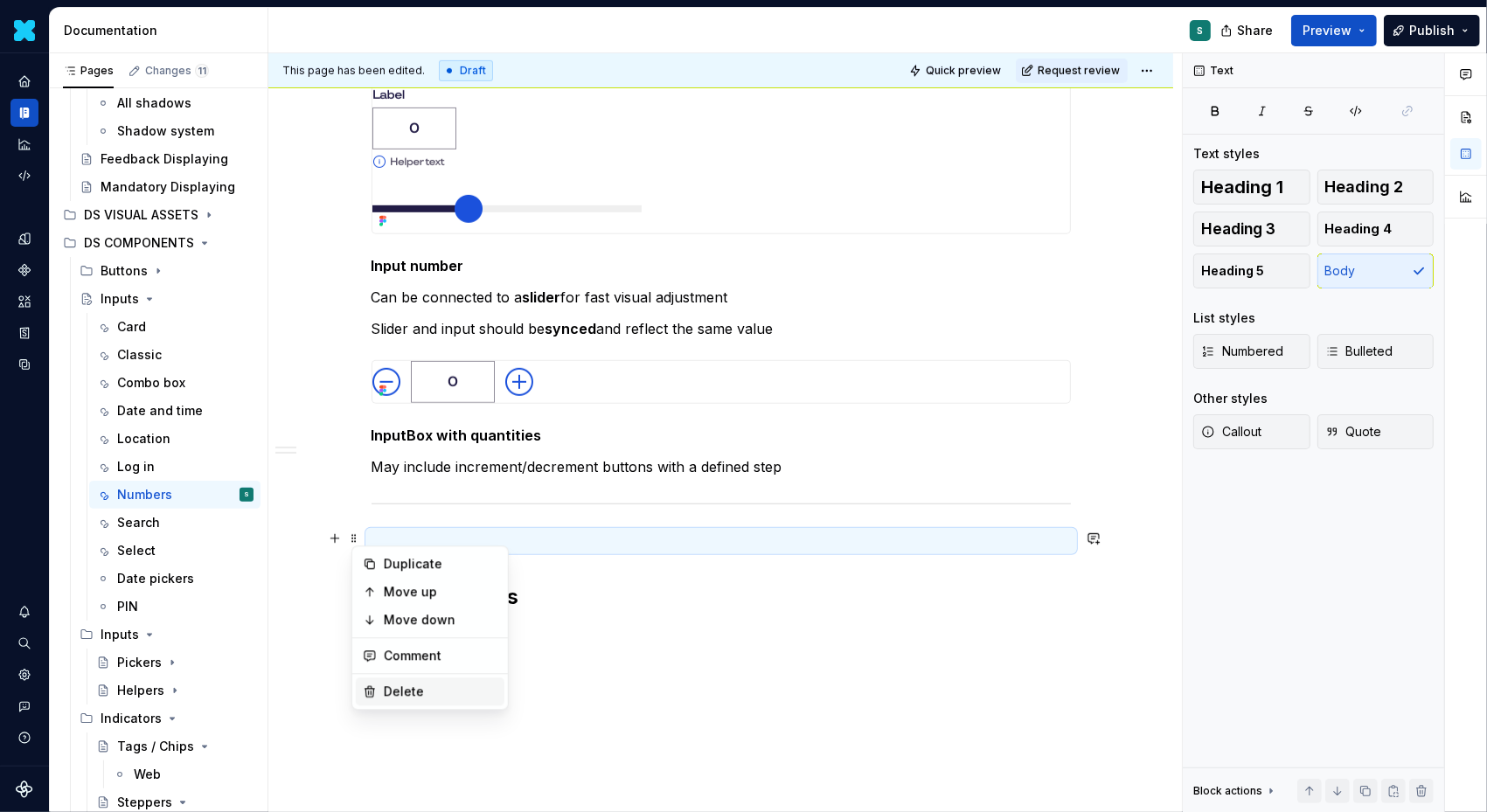
click at [413, 688] on div "Delete" at bounding box center [441, 692] width 114 height 18
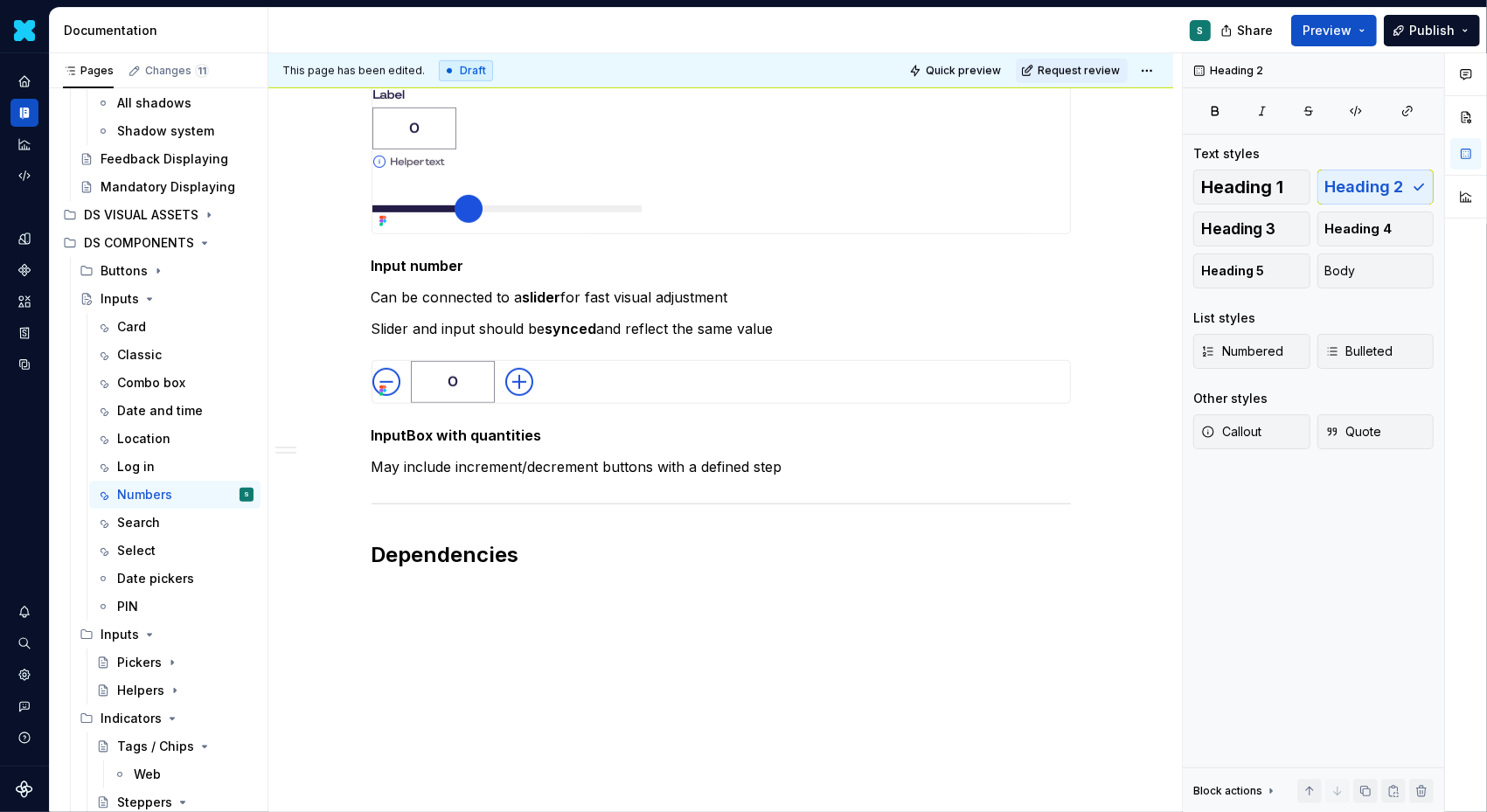
click at [406, 617] on div "Definition The Input Number allows users to input or select a numeric value.  I…" at bounding box center [720, 83] width 905 height 1503
click at [386, 598] on div "Definition The Input Number allows users to input or select a numeric value.  I…" at bounding box center [720, 83] width 905 height 1503
click at [405, 587] on p at bounding box center [721, 594] width 700 height 21
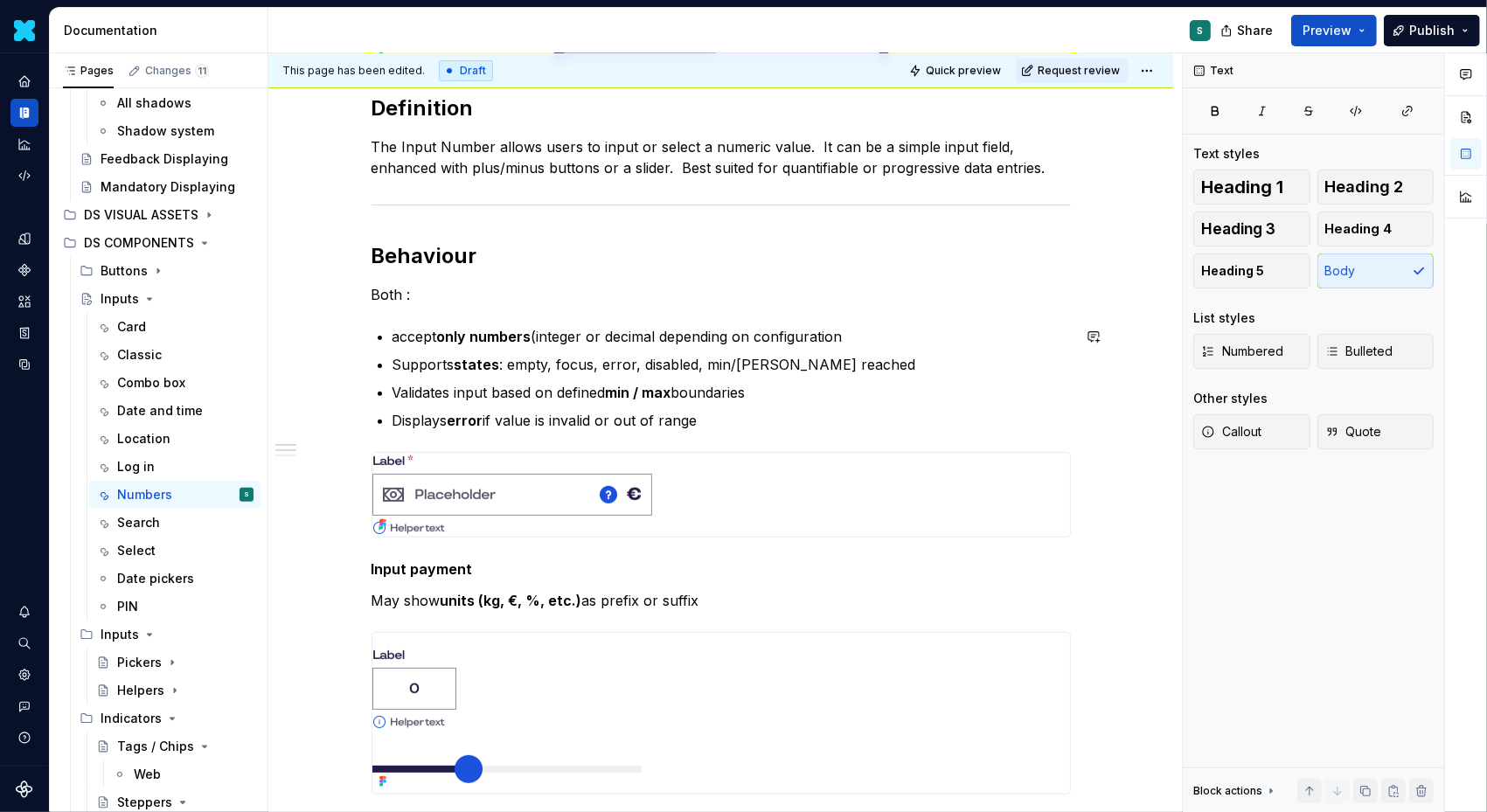
scroll to position [400, 0]
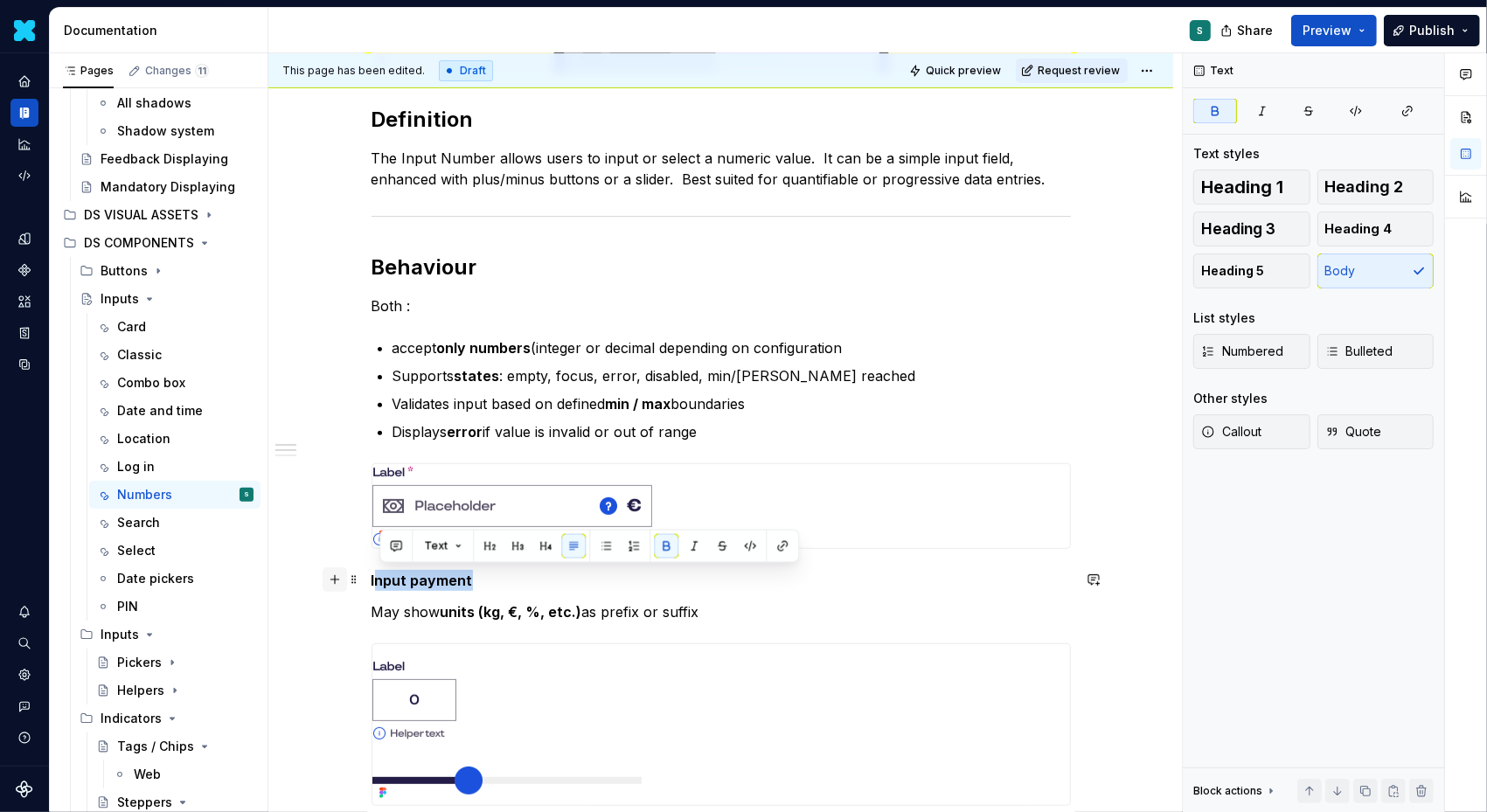
drag, startPoint x: 478, startPoint y: 575, endPoint x: 343, endPoint y: 575, distance: 135.0
click at [372, 575] on div "Definition The Input Number allows users to input or select a numeric value.  I…" at bounding box center [721, 581] width 700 height 1273
drag, startPoint x: 500, startPoint y: 577, endPoint x: 375, endPoint y: 580, distance: 125.0
click at [376, 580] on p "Input payment" at bounding box center [721, 580] width 700 height 21
copy strong "Input payment"
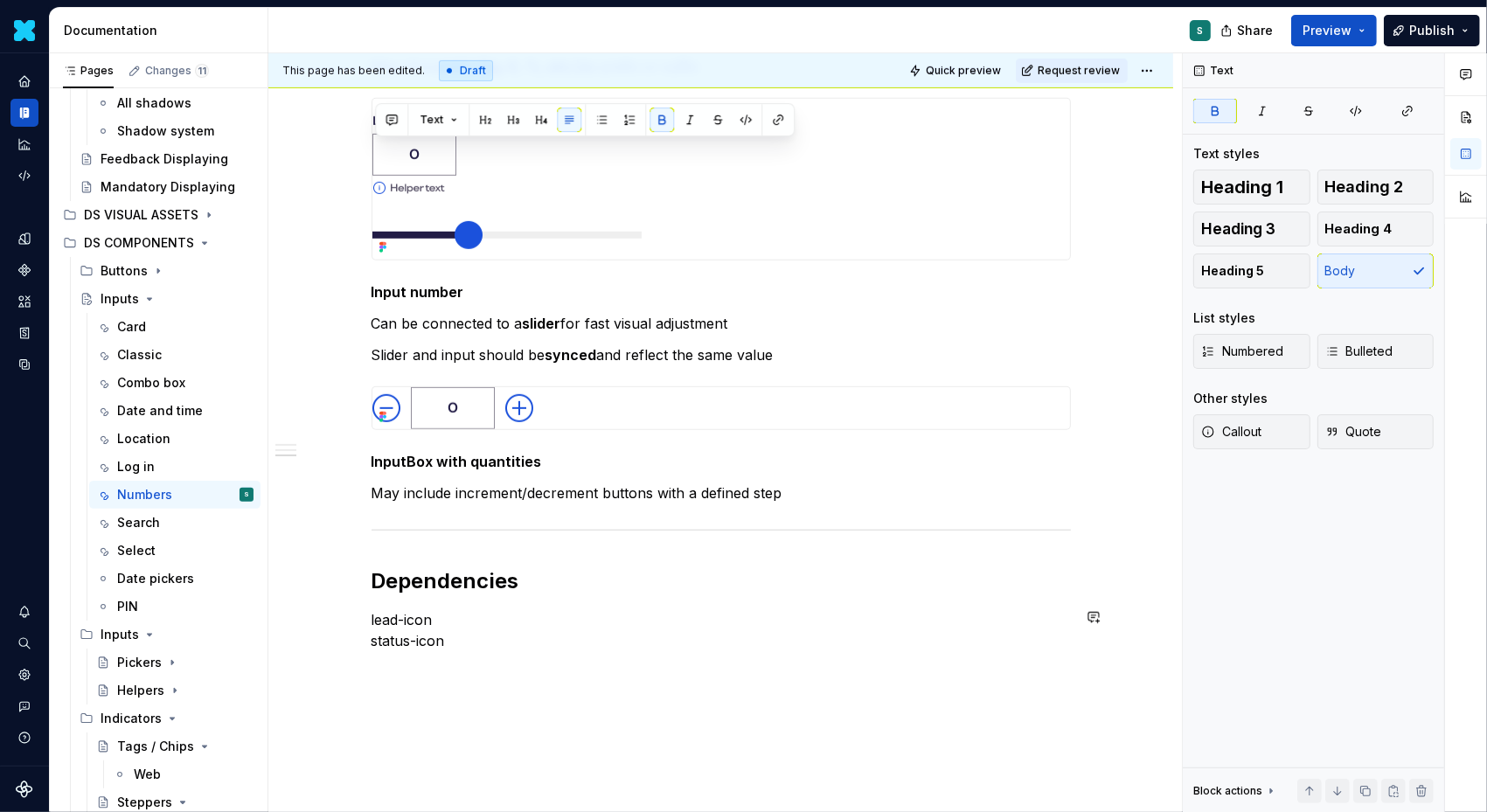
scroll to position [967, 0]
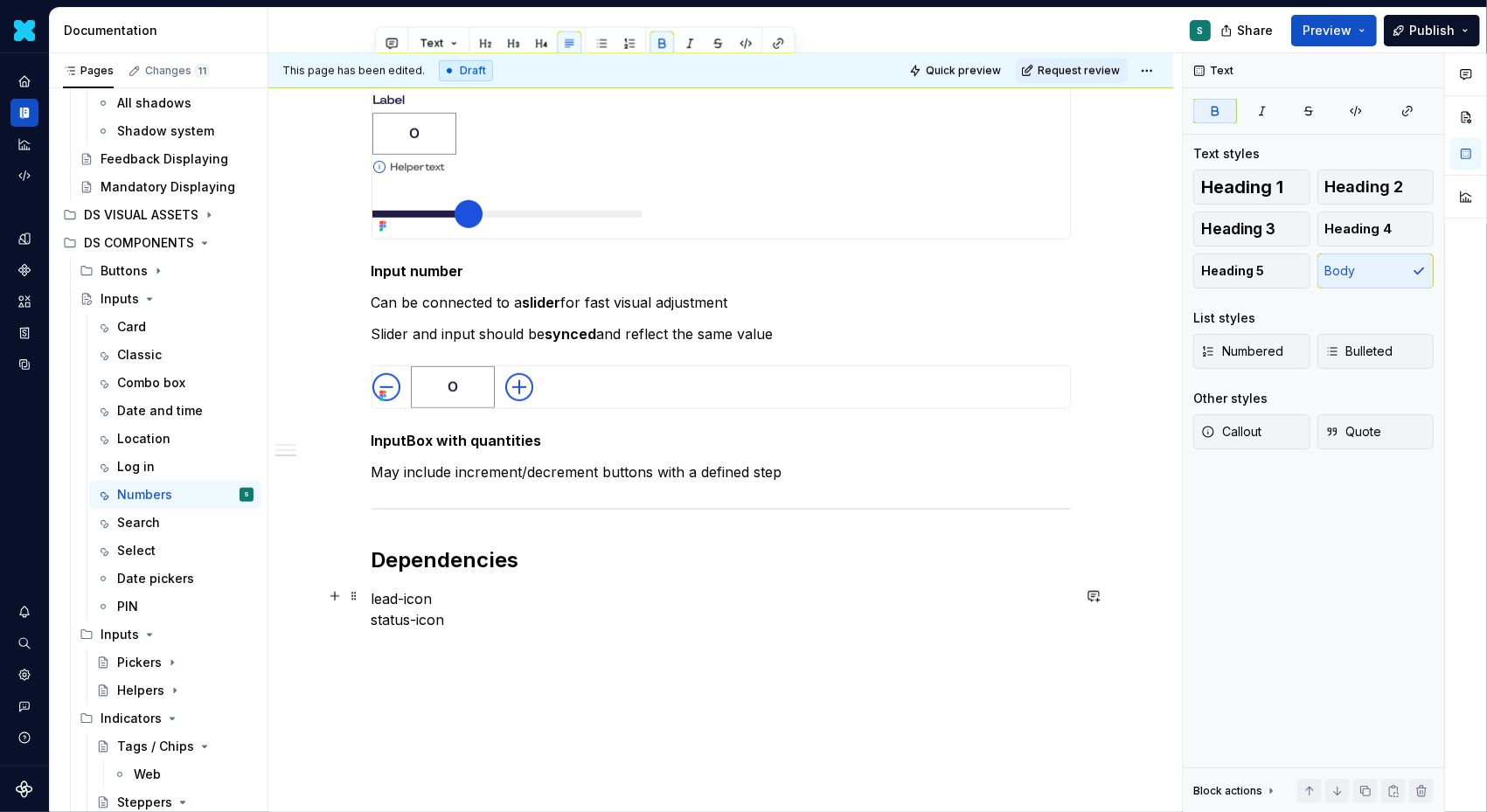
click at [379, 606] on p "lead-icon status-icon" at bounding box center [721, 609] width 700 height 42
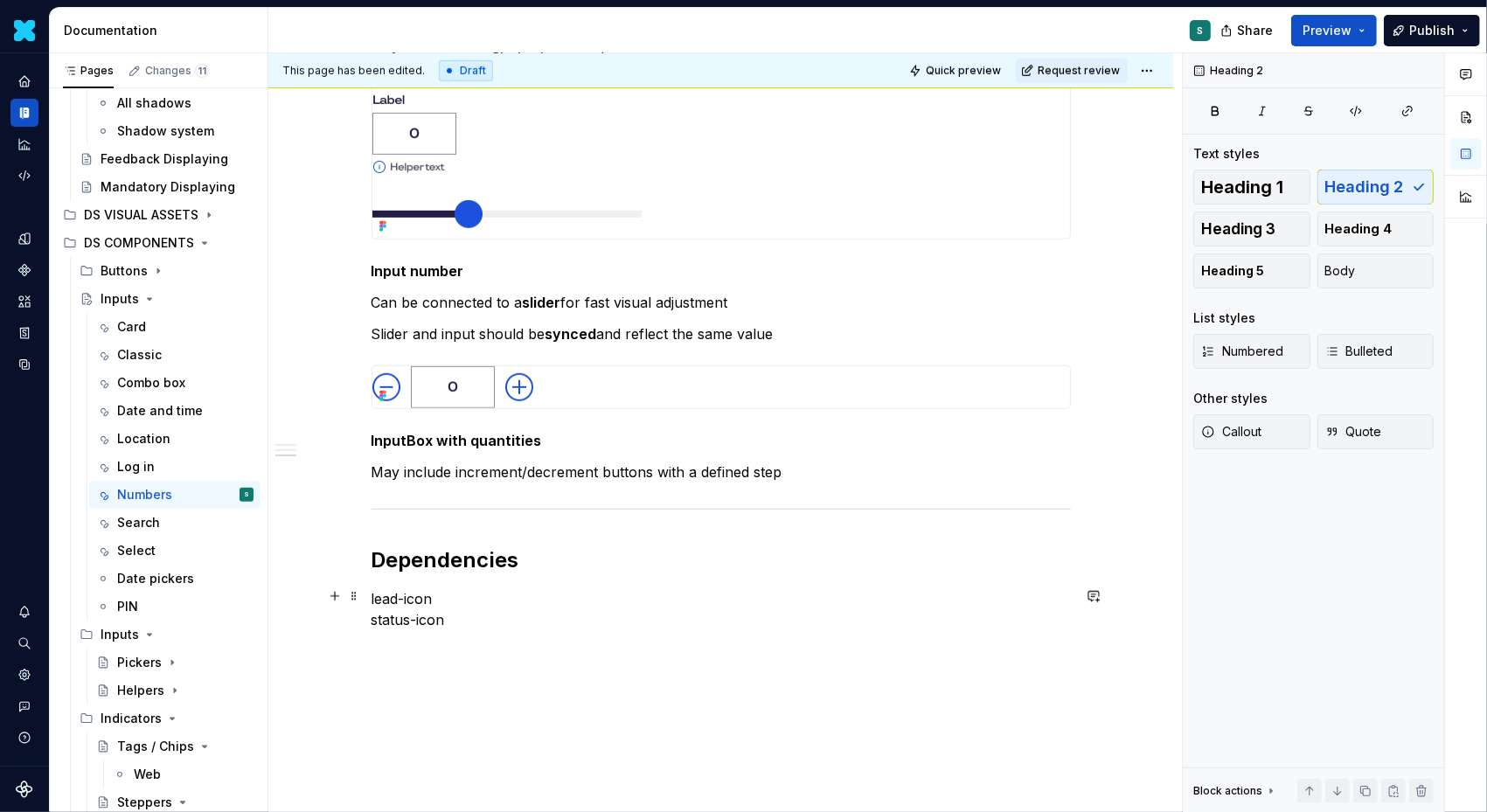
click at [407, 596] on p "lead-icon status-icon" at bounding box center [721, 609] width 700 height 42
click at [471, 645] on p "lead-icon status-icon" at bounding box center [721, 640] width 700 height 42
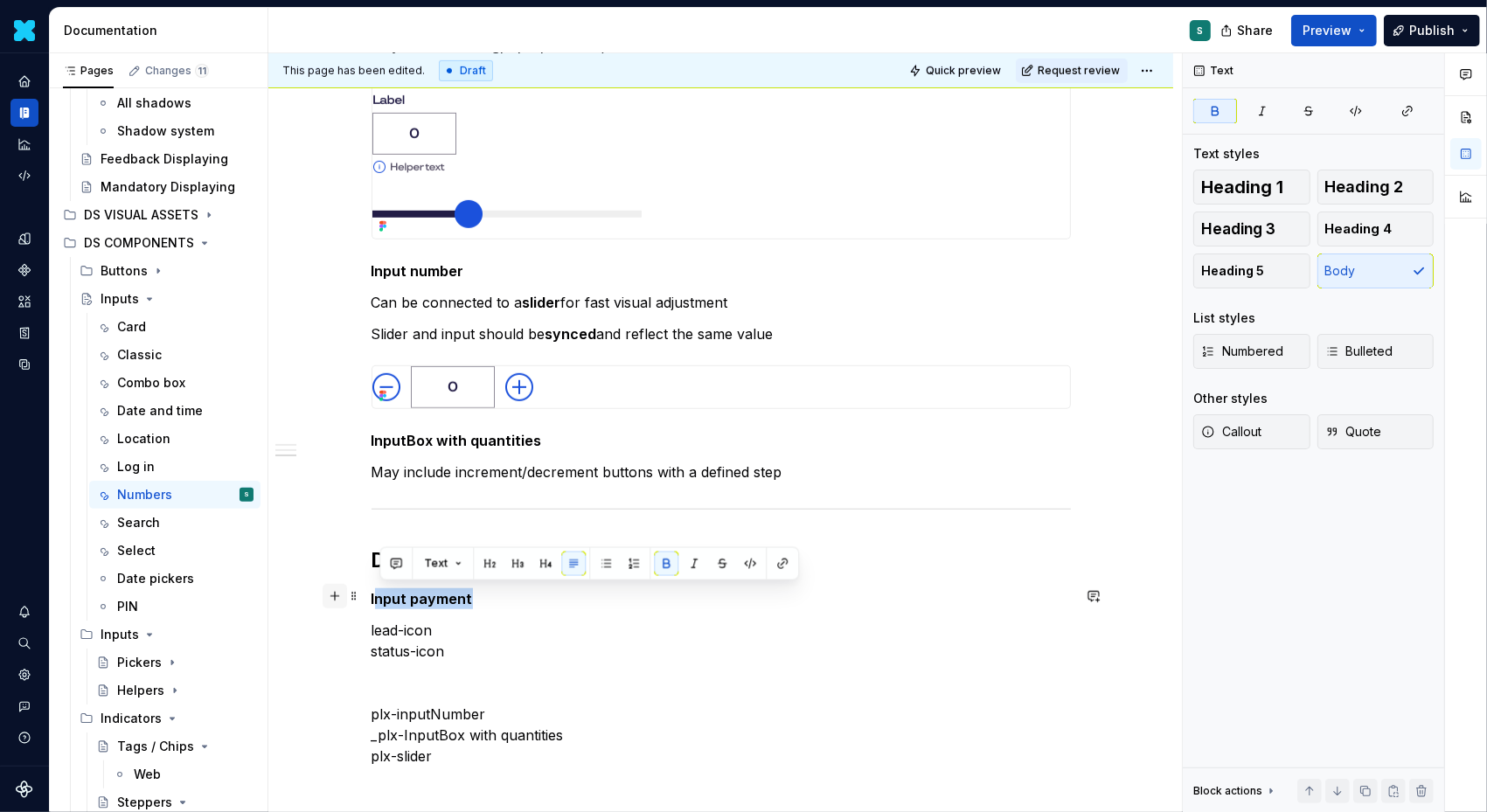
drag, startPoint x: 440, startPoint y: 591, endPoint x: 341, endPoint y: 591, distance: 99.0
click at [372, 591] on div "Definition The Input Number allows users to input or select a numeric value.  I…" at bounding box center [721, 83] width 700 height 1409
copy strong "Input payment"
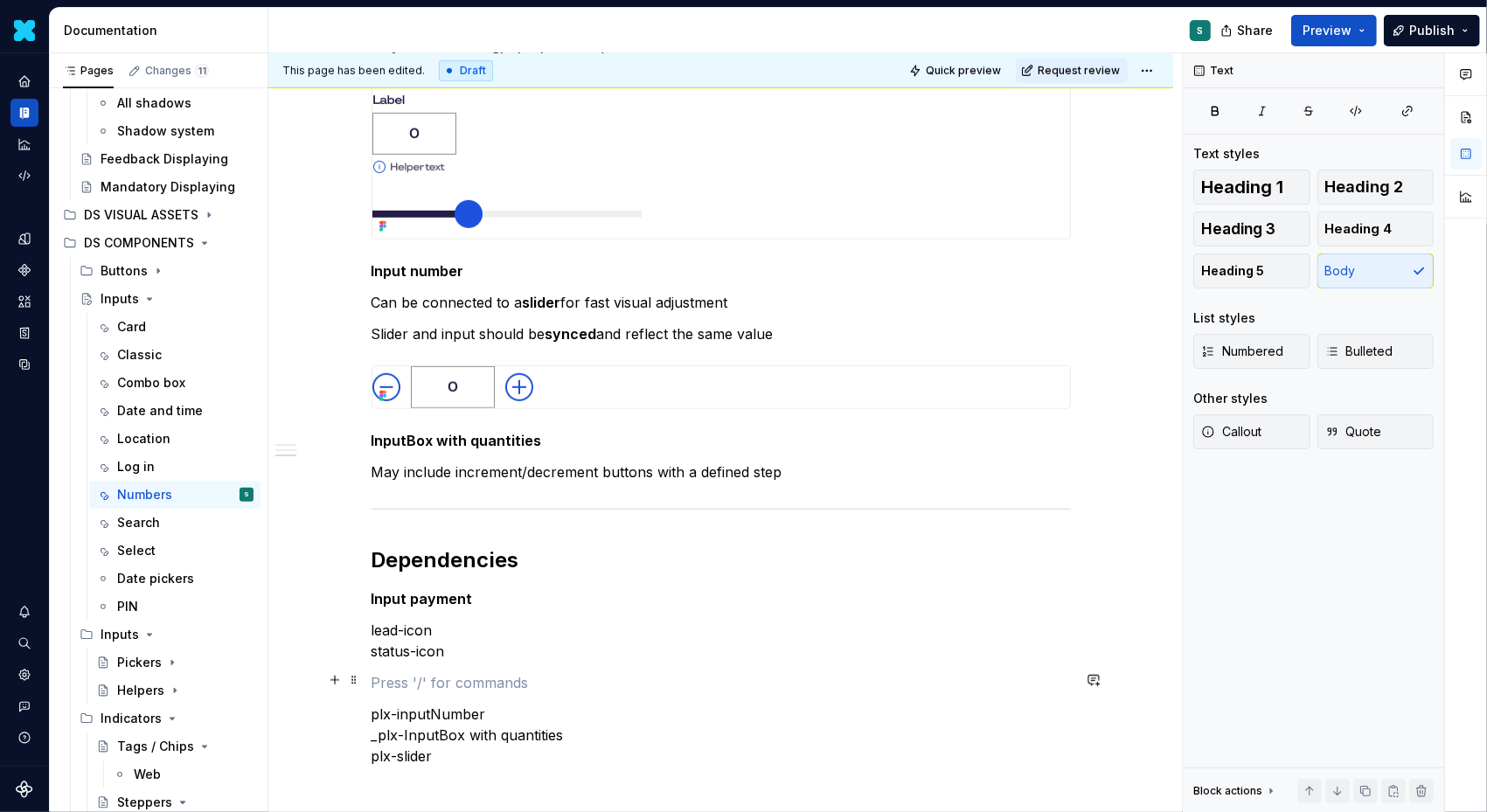
click at [381, 680] on p at bounding box center [721, 683] width 700 height 21
drag, startPoint x: 416, startPoint y: 684, endPoint x: 519, endPoint y: 684, distance: 103.0
click at [519, 684] on p "Input payment" at bounding box center [721, 683] width 700 height 21
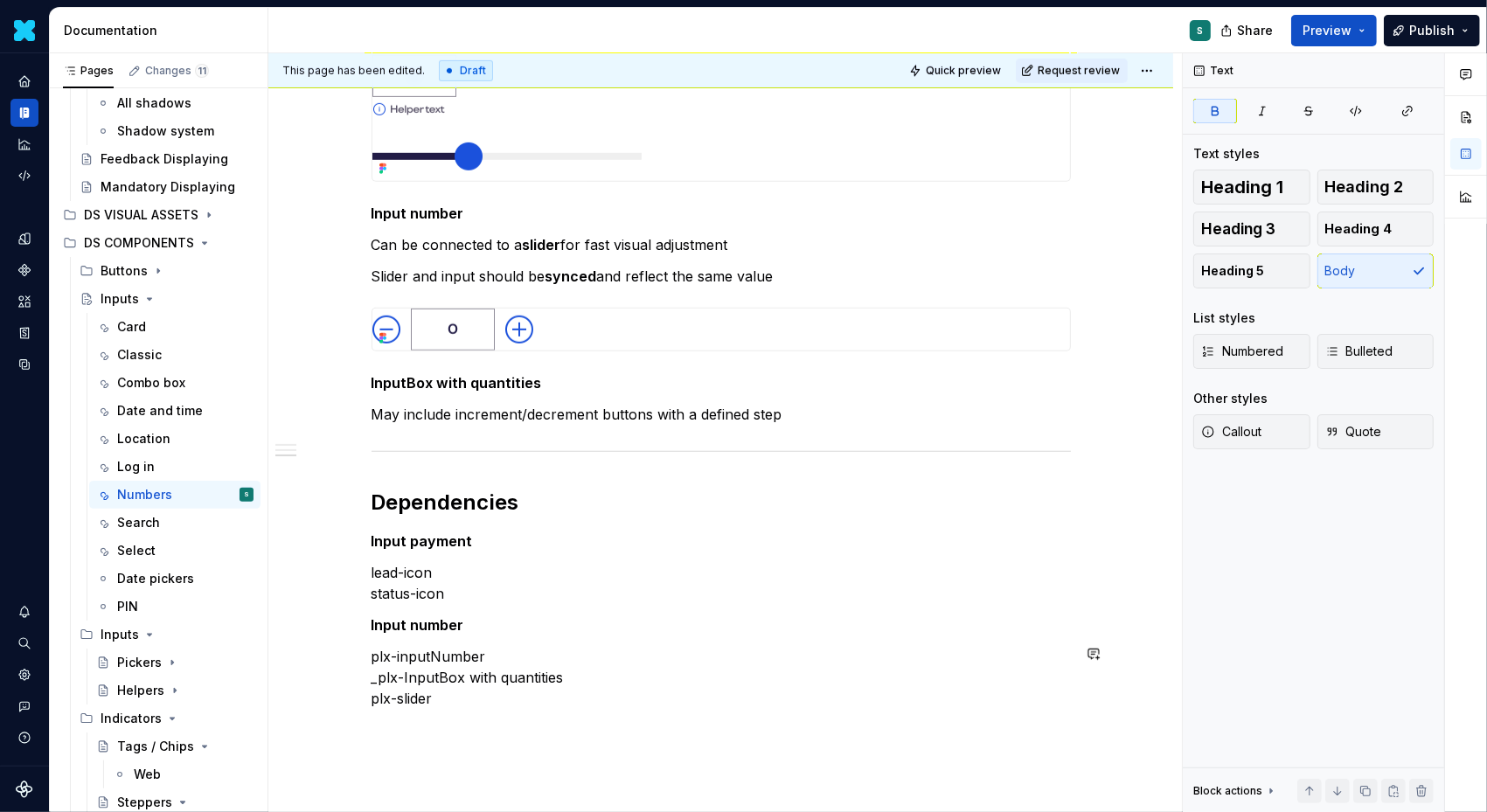
scroll to position [1054, 0]
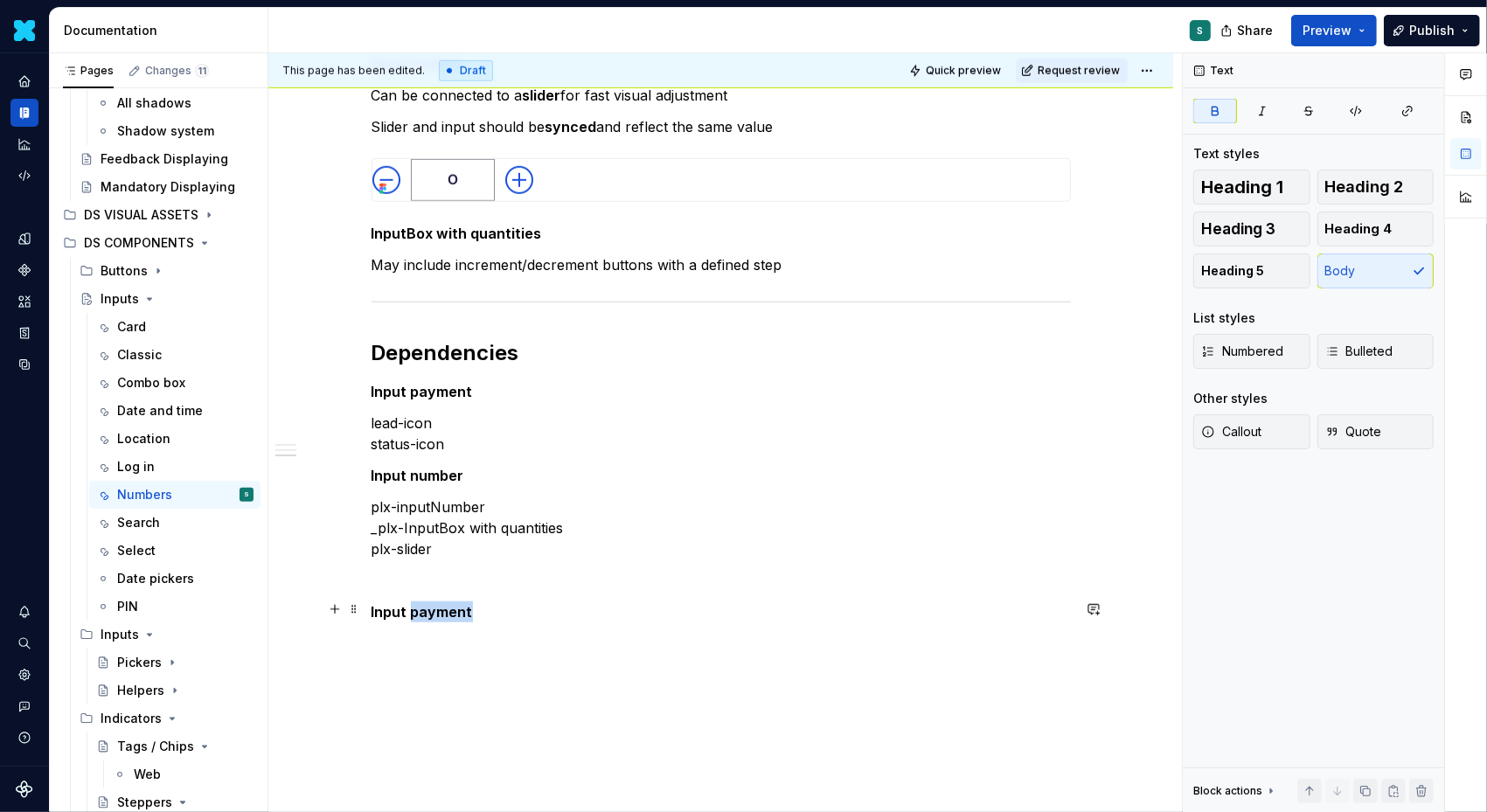
drag, startPoint x: 414, startPoint y: 730, endPoint x: 509, endPoint y: 730, distance: 95.0
click at [509, 730] on div "Definition The Input Number allows users to input or select a numeric value.  I…" at bounding box center [720, 8] width 905 height 1758
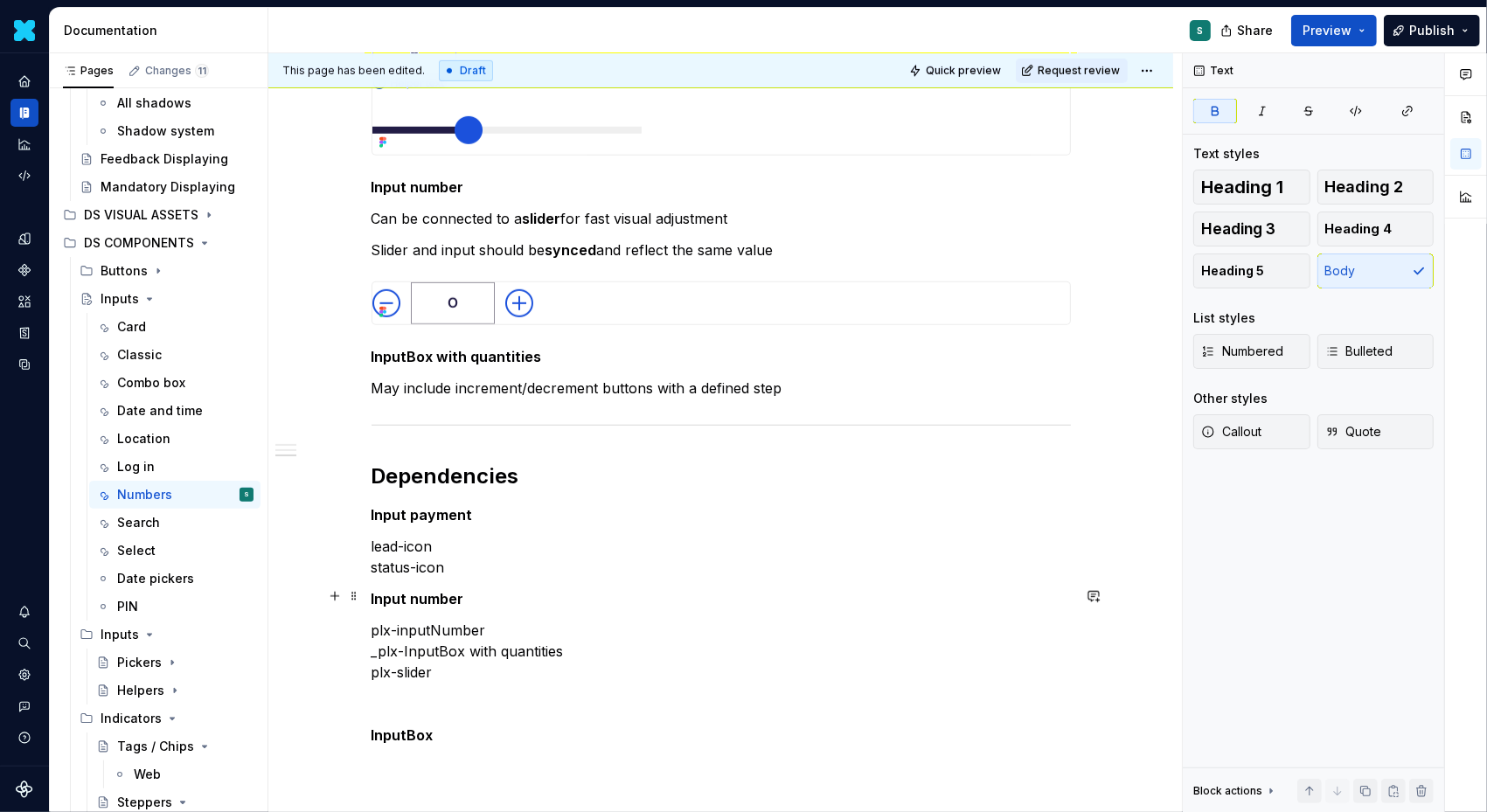
scroll to position [1066, 0]
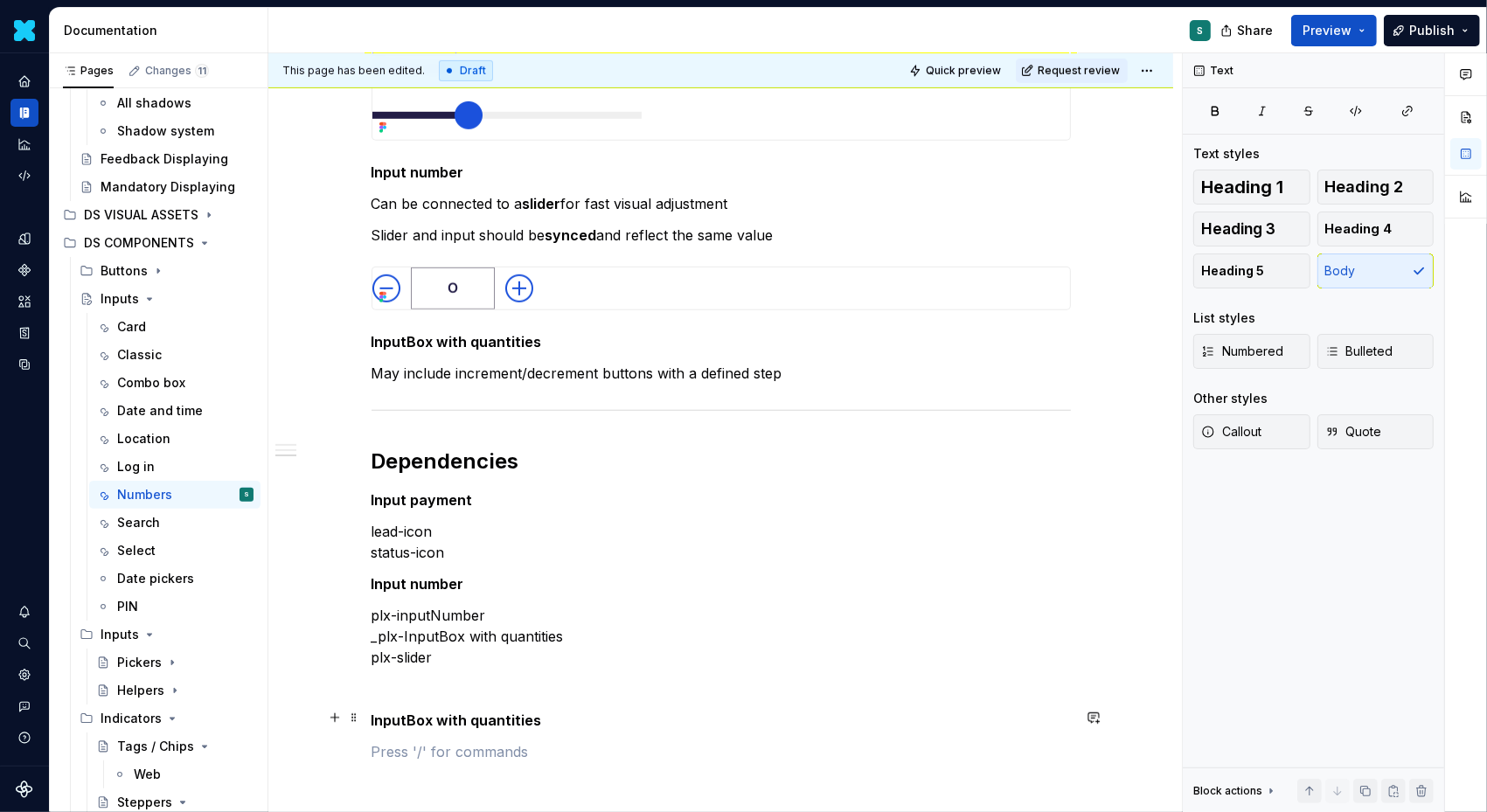
click at [451, 720] on strong "InputBox with quantities" at bounding box center [456, 720] width 170 height 18
click at [563, 716] on p "InputBox with quantities" at bounding box center [721, 720] width 700 height 21
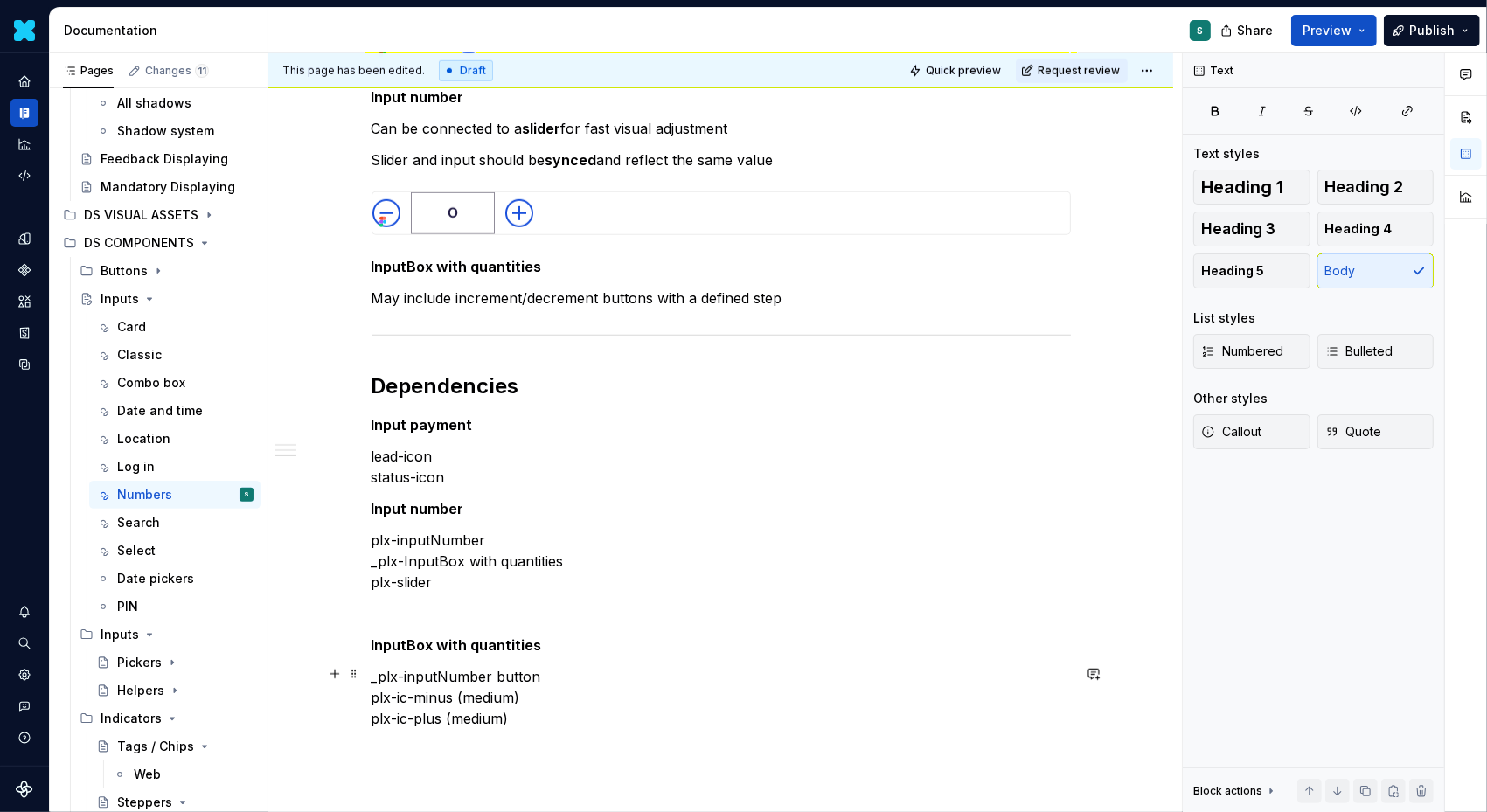
scroll to position [1144, 0]
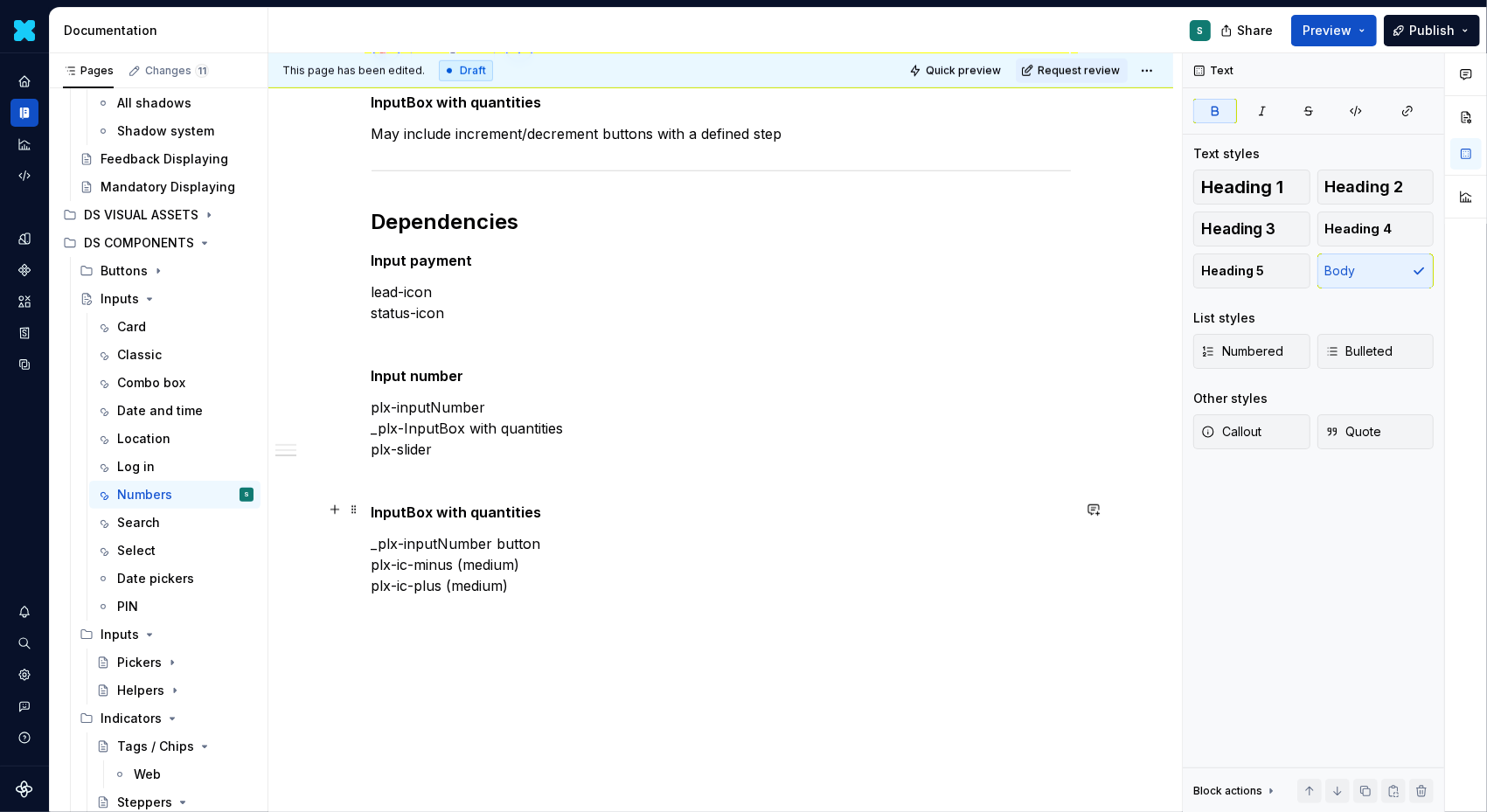
scroll to position [1308, 0]
click at [333, 611] on button "button" at bounding box center [334, 611] width 24 height 24
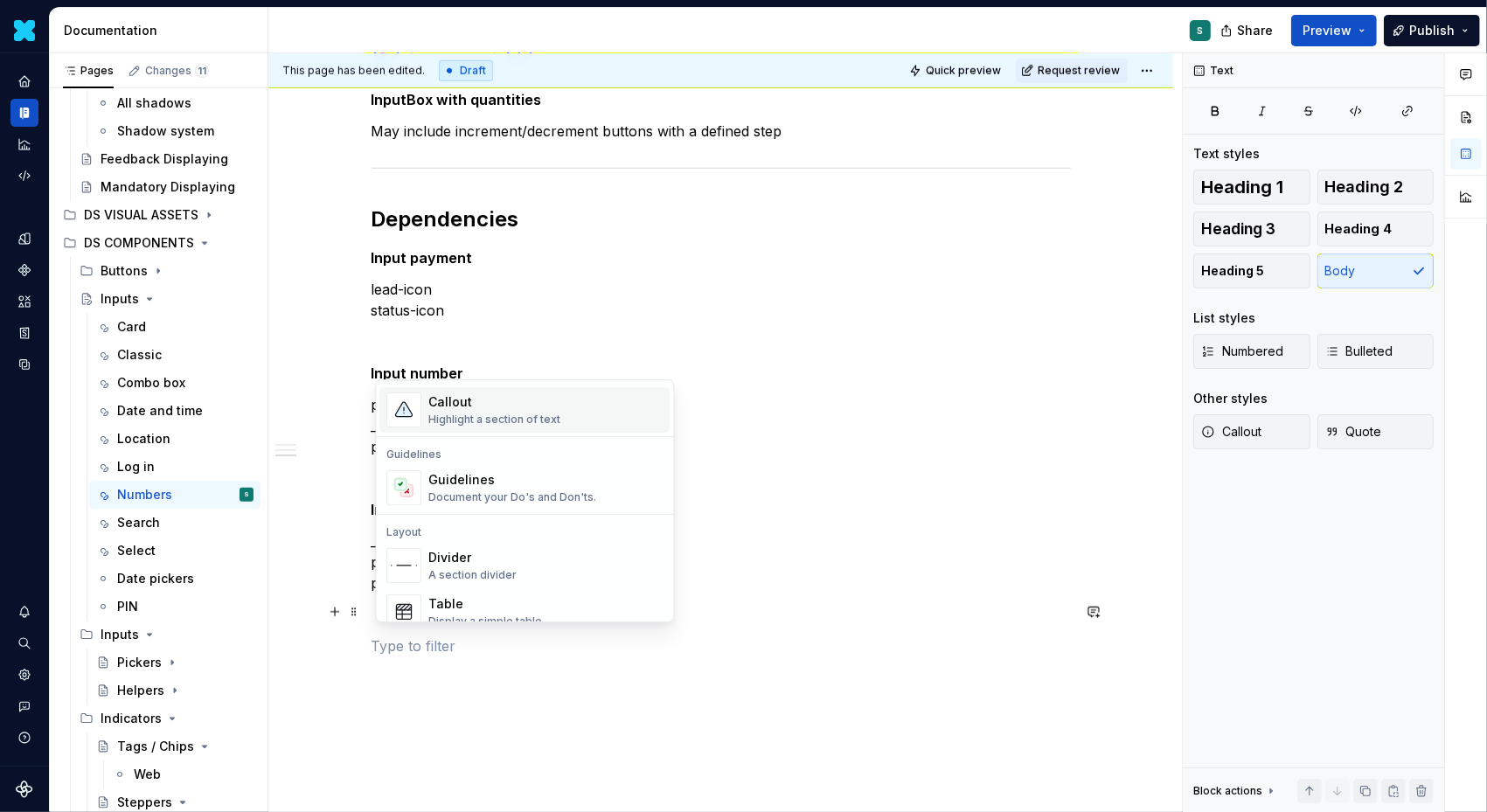
scroll to position [444, 0]
click at [485, 549] on div "Divider" at bounding box center [472, 552] width 88 height 18
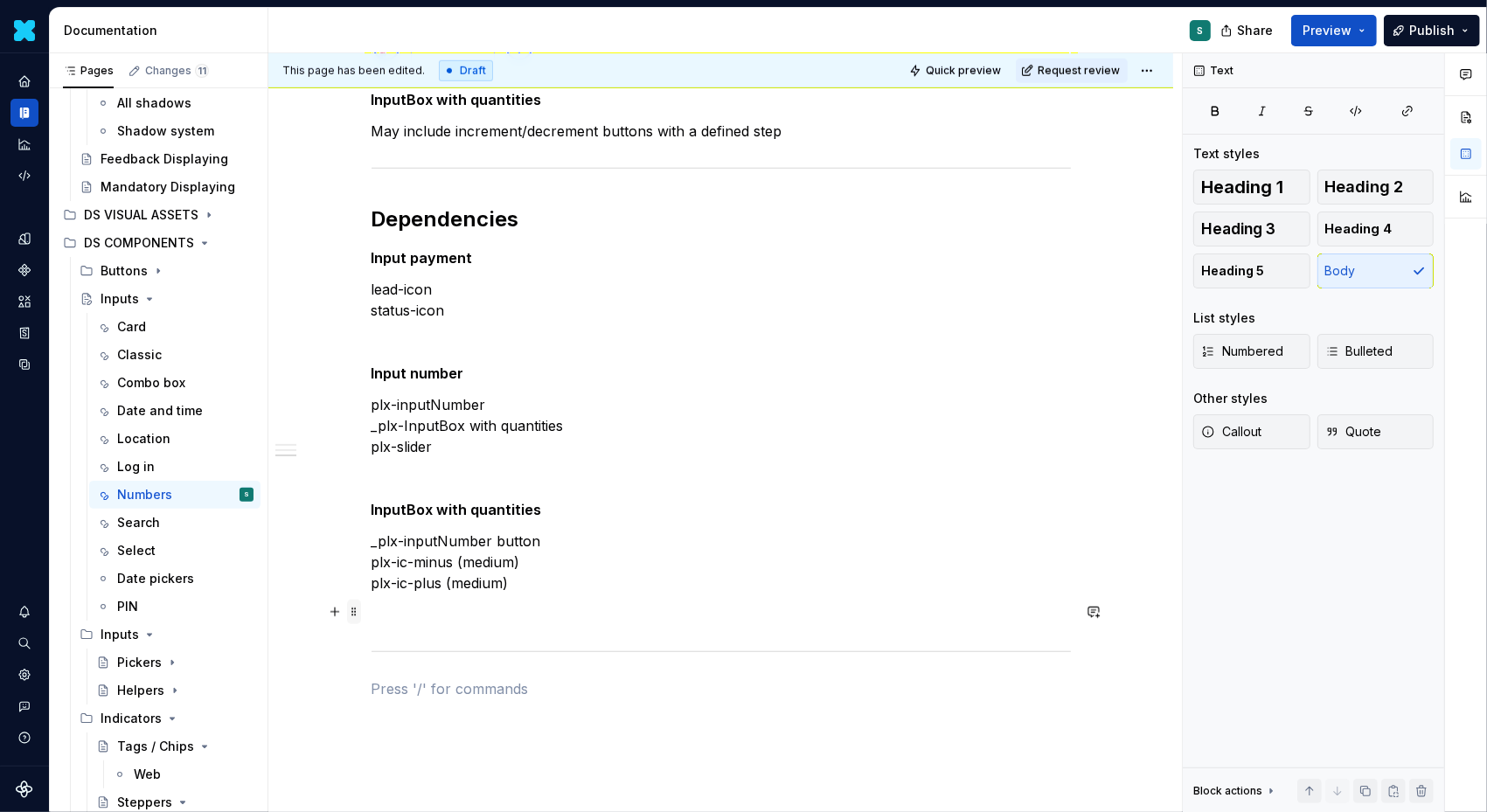
click at [361, 611] on span at bounding box center [354, 611] width 14 height 24
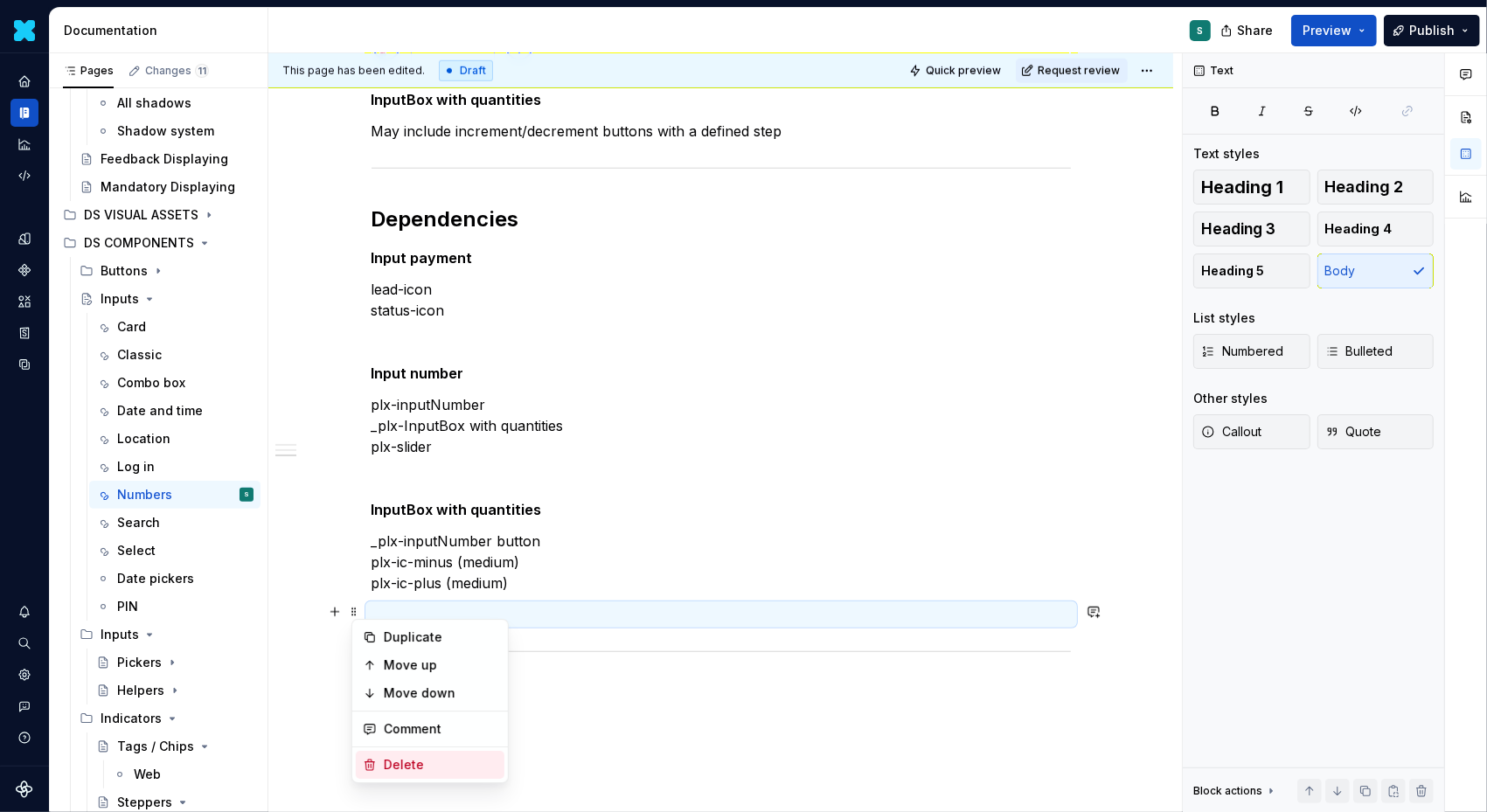
click at [405, 758] on div "Delete" at bounding box center [441, 765] width 114 height 18
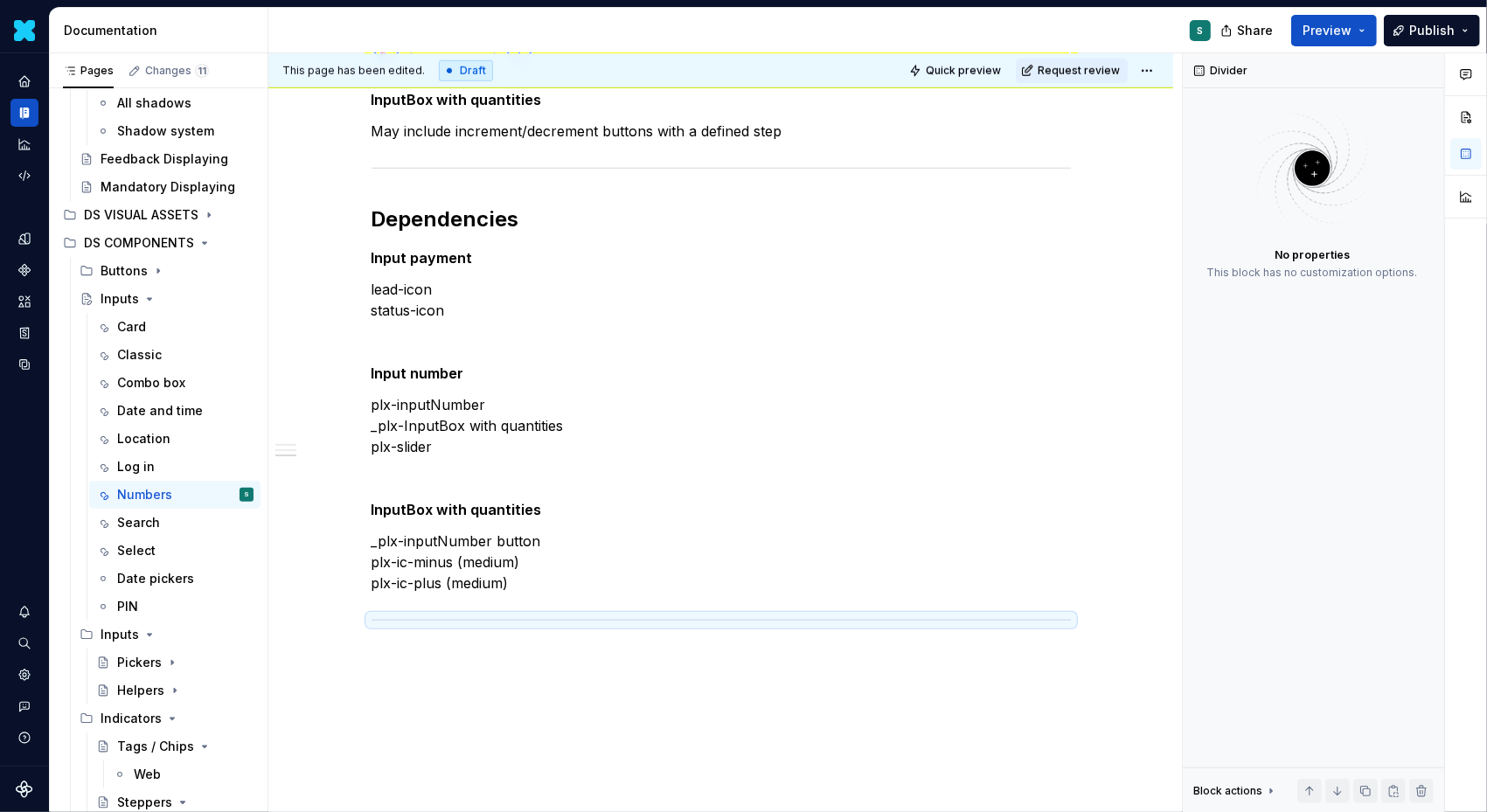
click at [389, 654] on p at bounding box center [721, 658] width 700 height 21
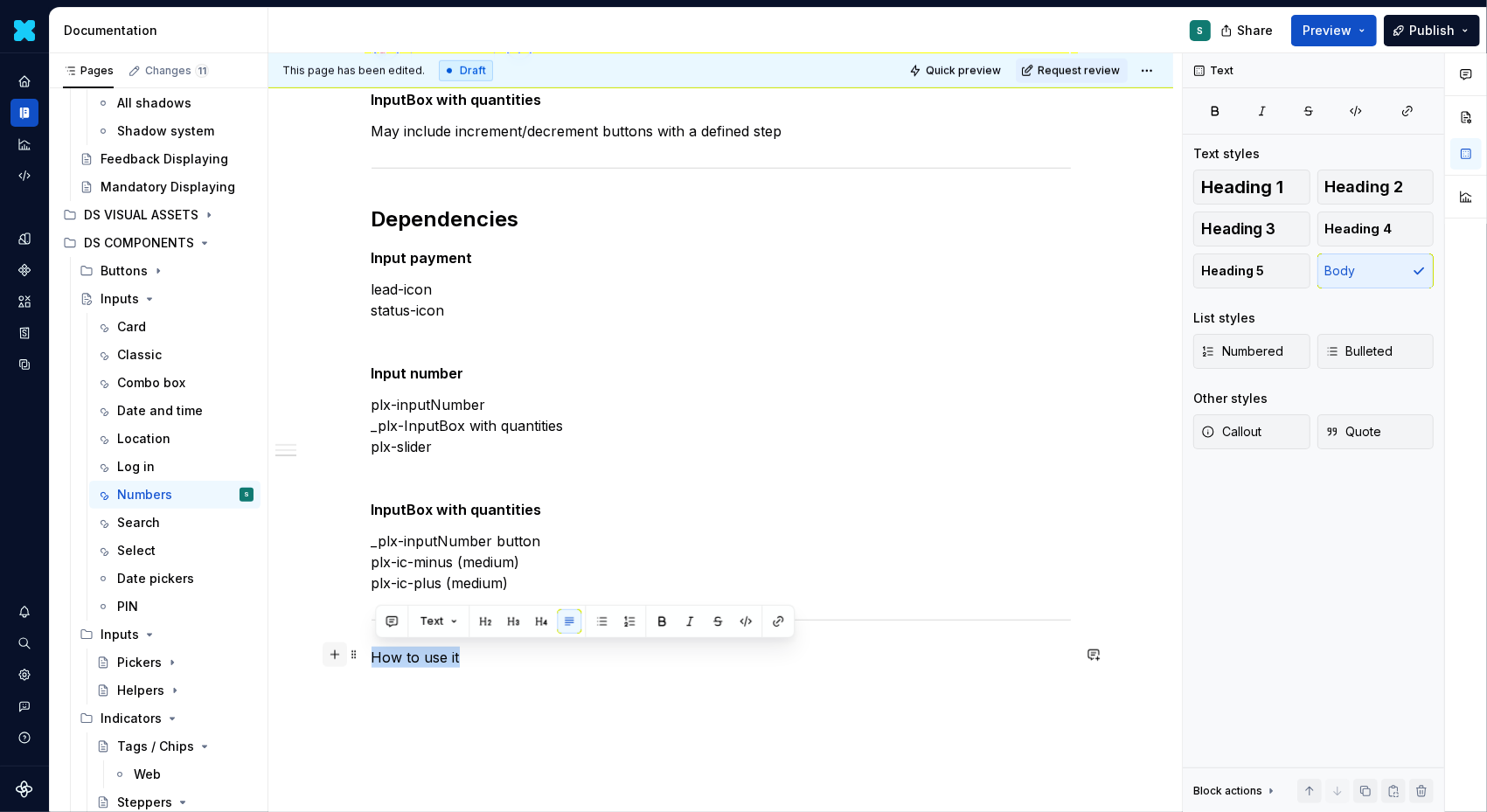
drag, startPoint x: 475, startPoint y: 650, endPoint x: 327, endPoint y: 650, distance: 148.0
click at [504, 623] on button "button" at bounding box center [513, 621] width 24 height 24
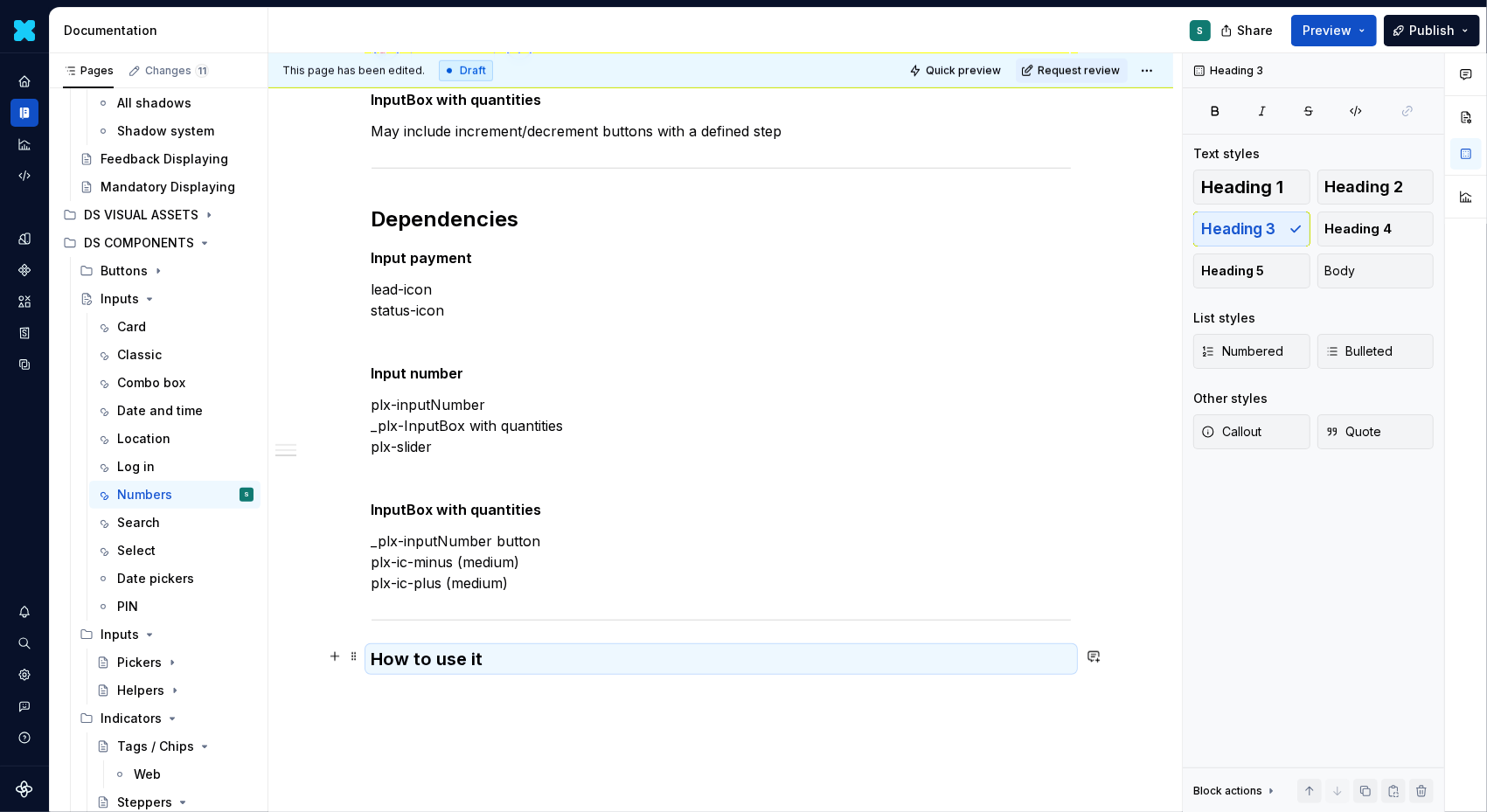
click at [486, 655] on h3 "How to use it" at bounding box center [721, 659] width 700 height 24
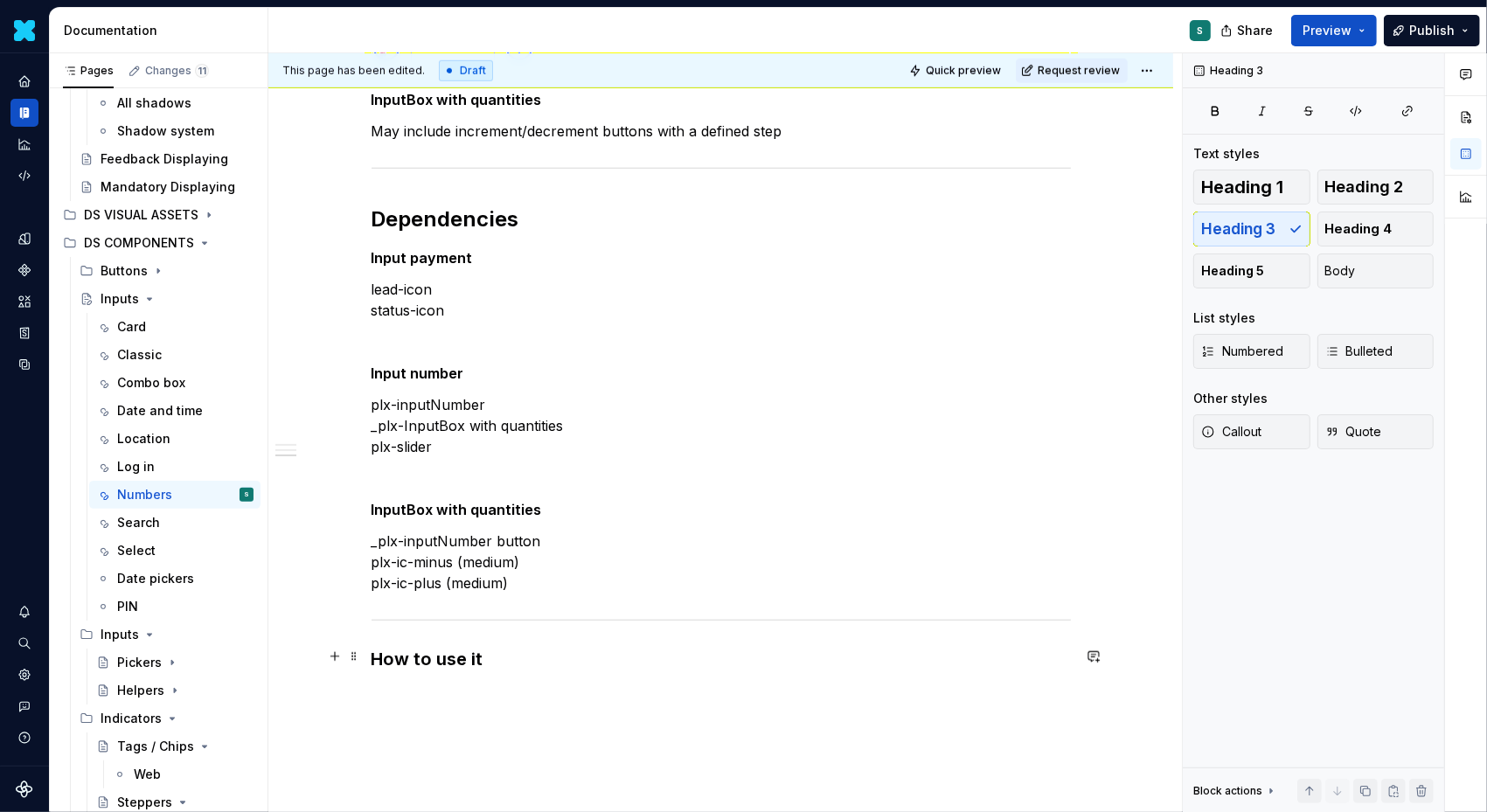
click at [486, 655] on h3 "How to use it" at bounding box center [721, 659] width 700 height 24
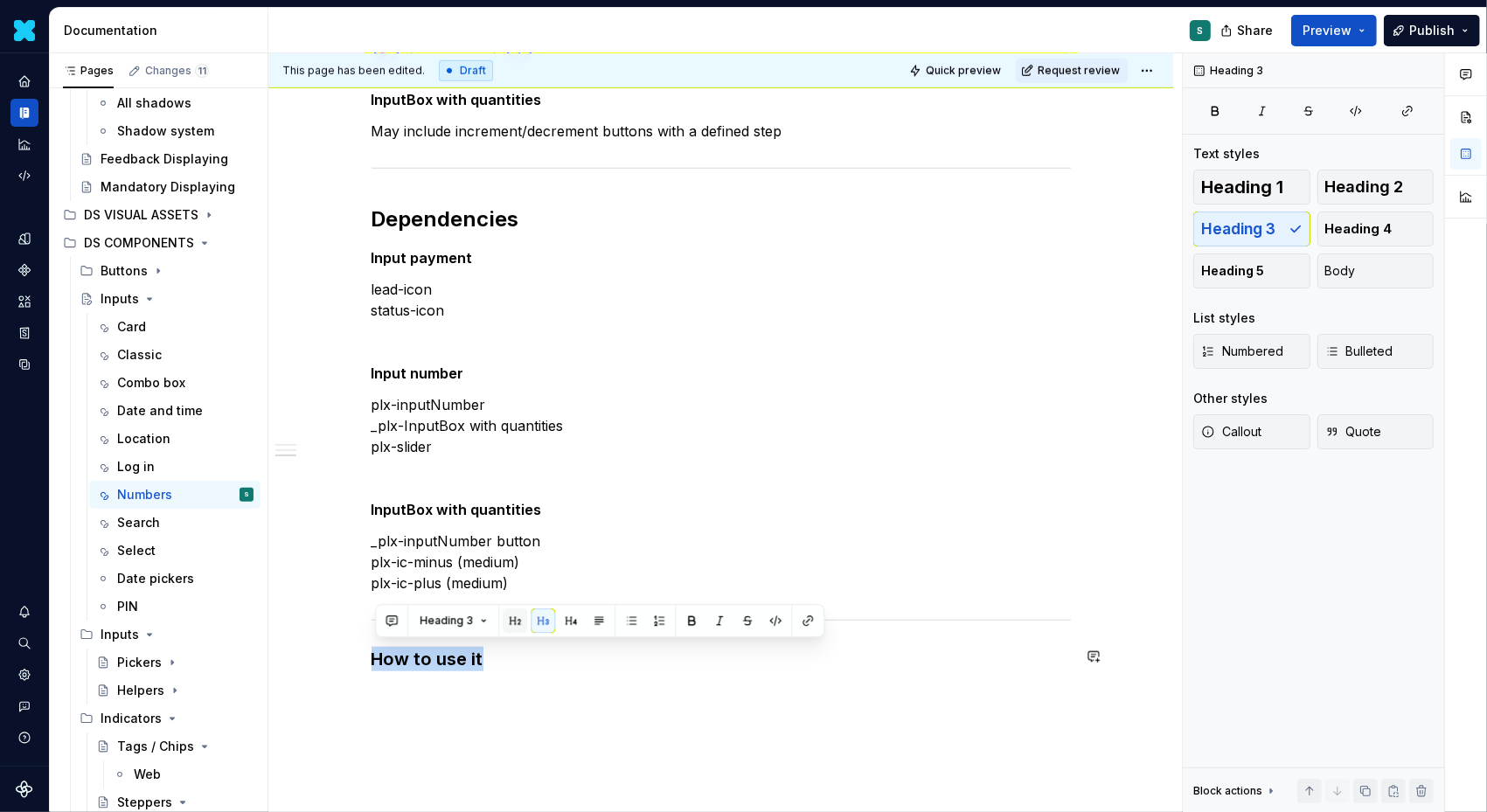
click at [510, 630] on button "button" at bounding box center [514, 620] width 24 height 24
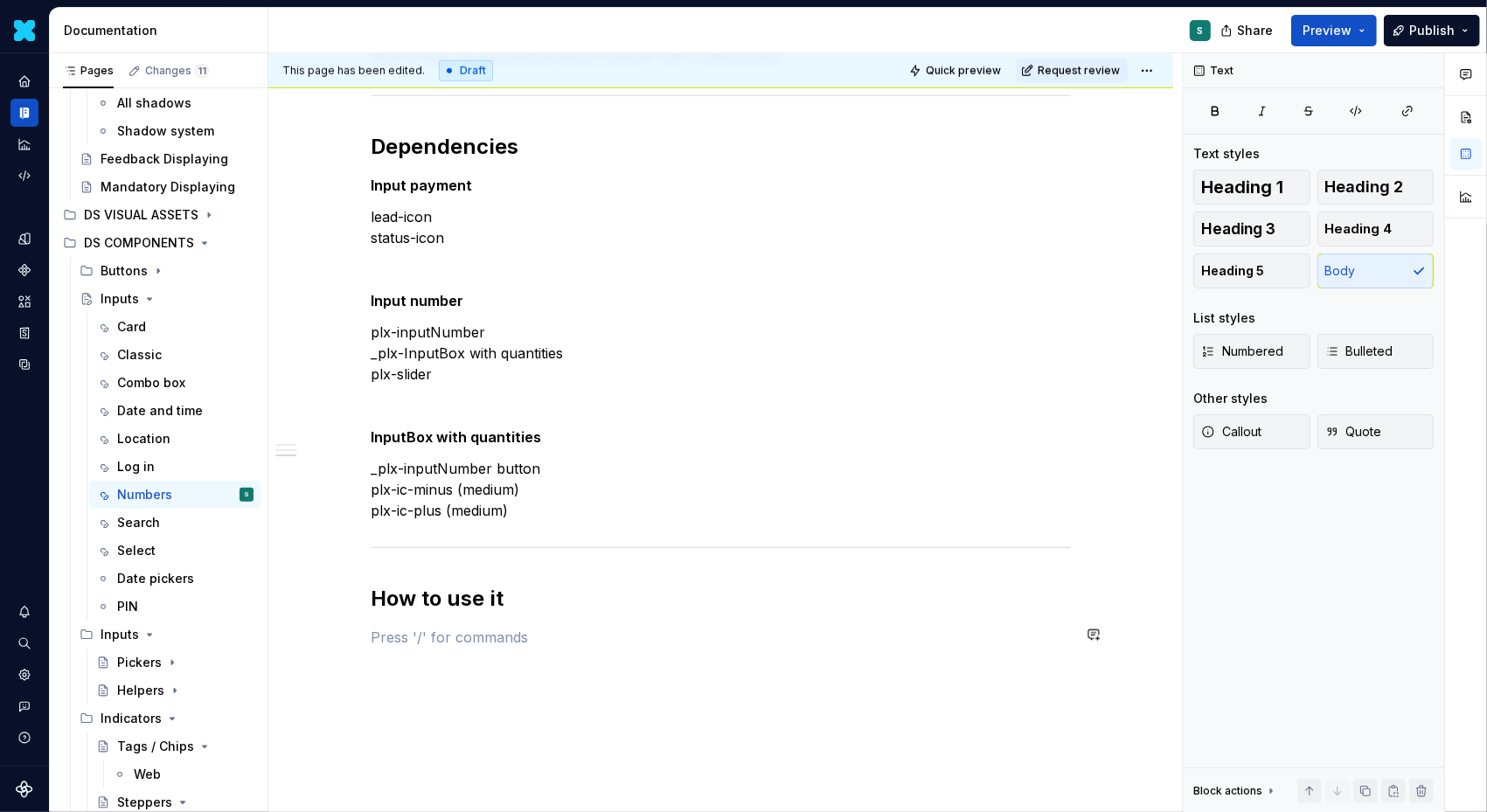
scroll to position [1402, 0]
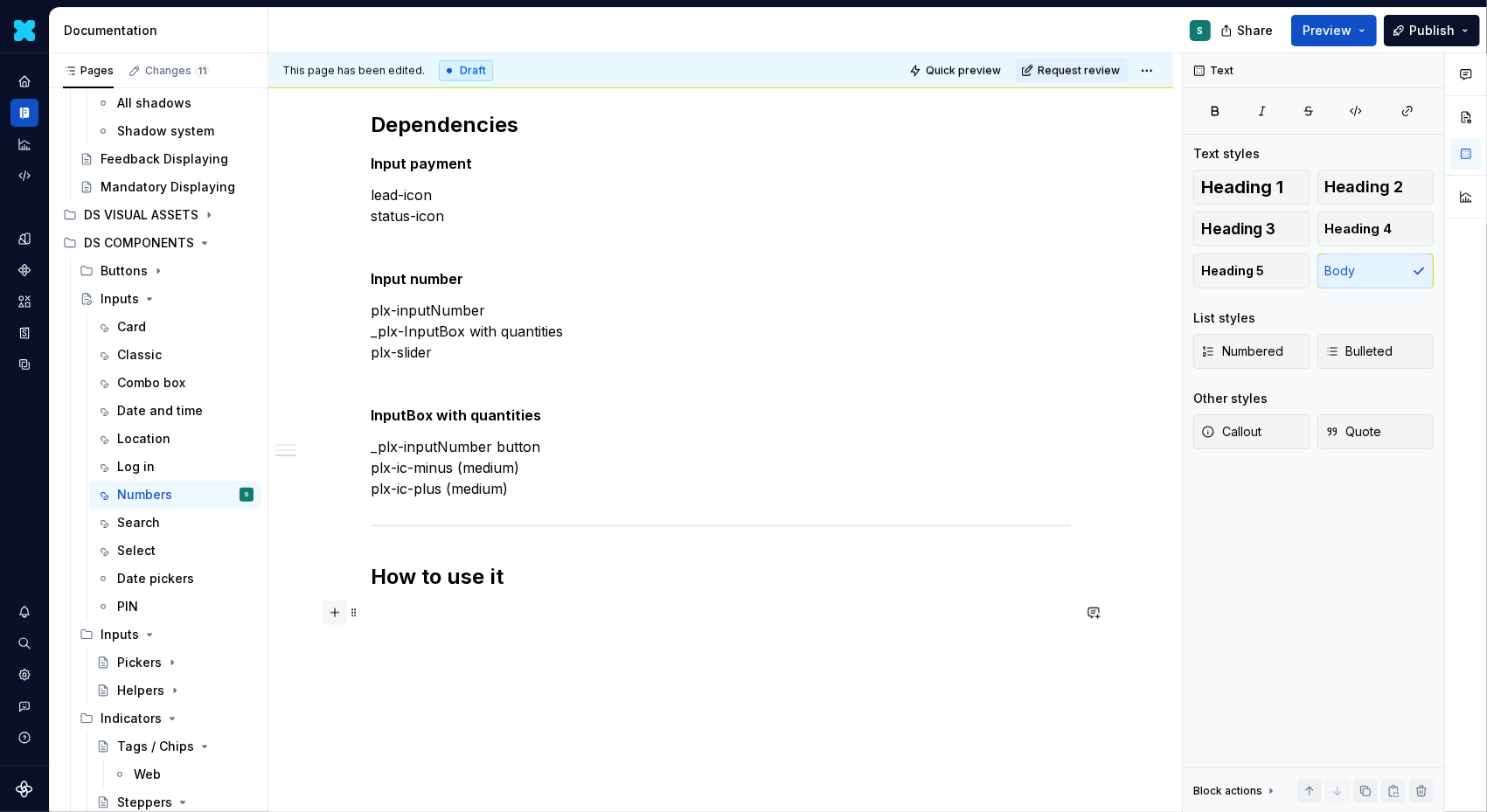
click at [344, 614] on button "button" at bounding box center [334, 612] width 24 height 24
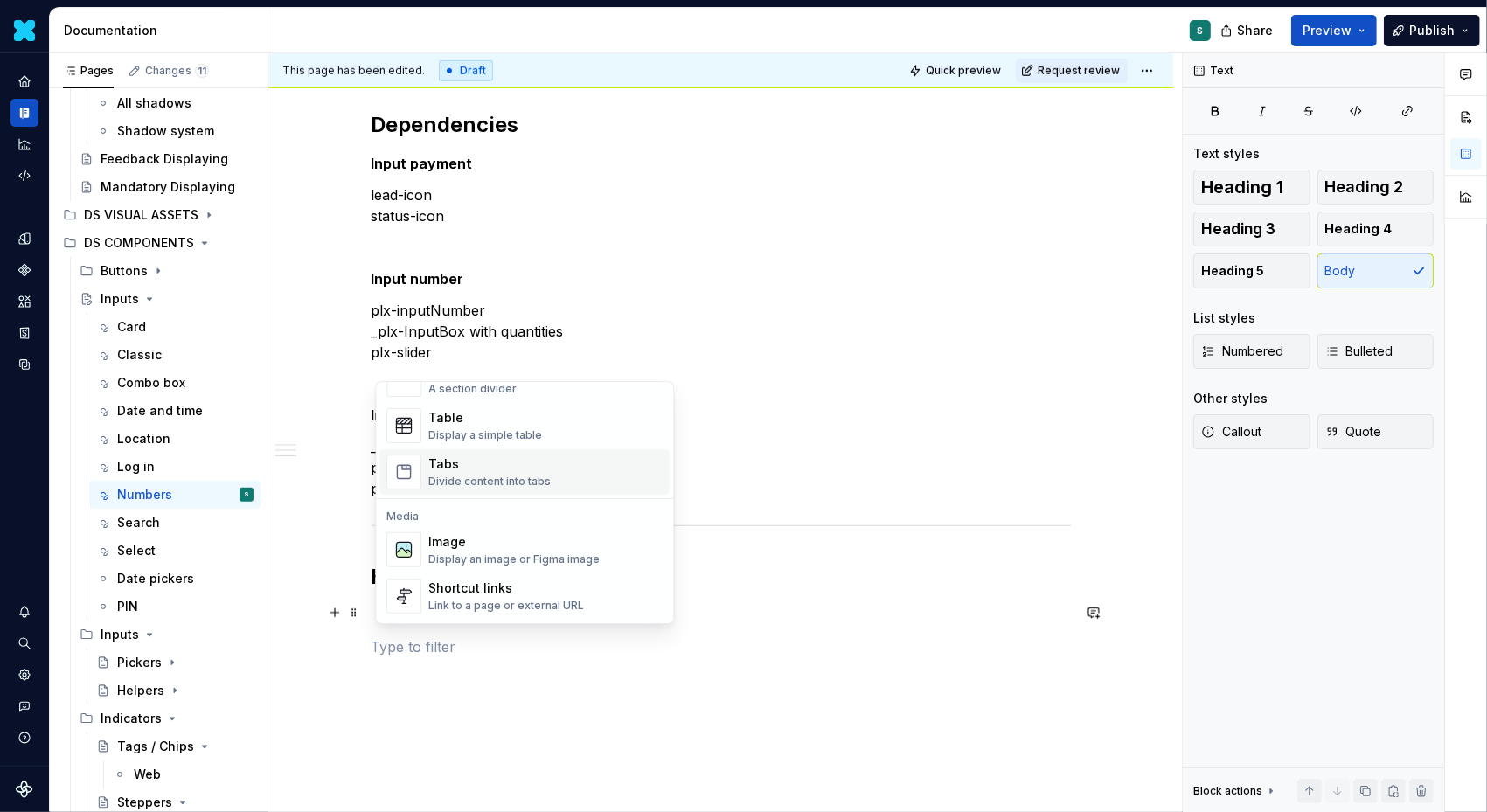
scroll to position [648, 0]
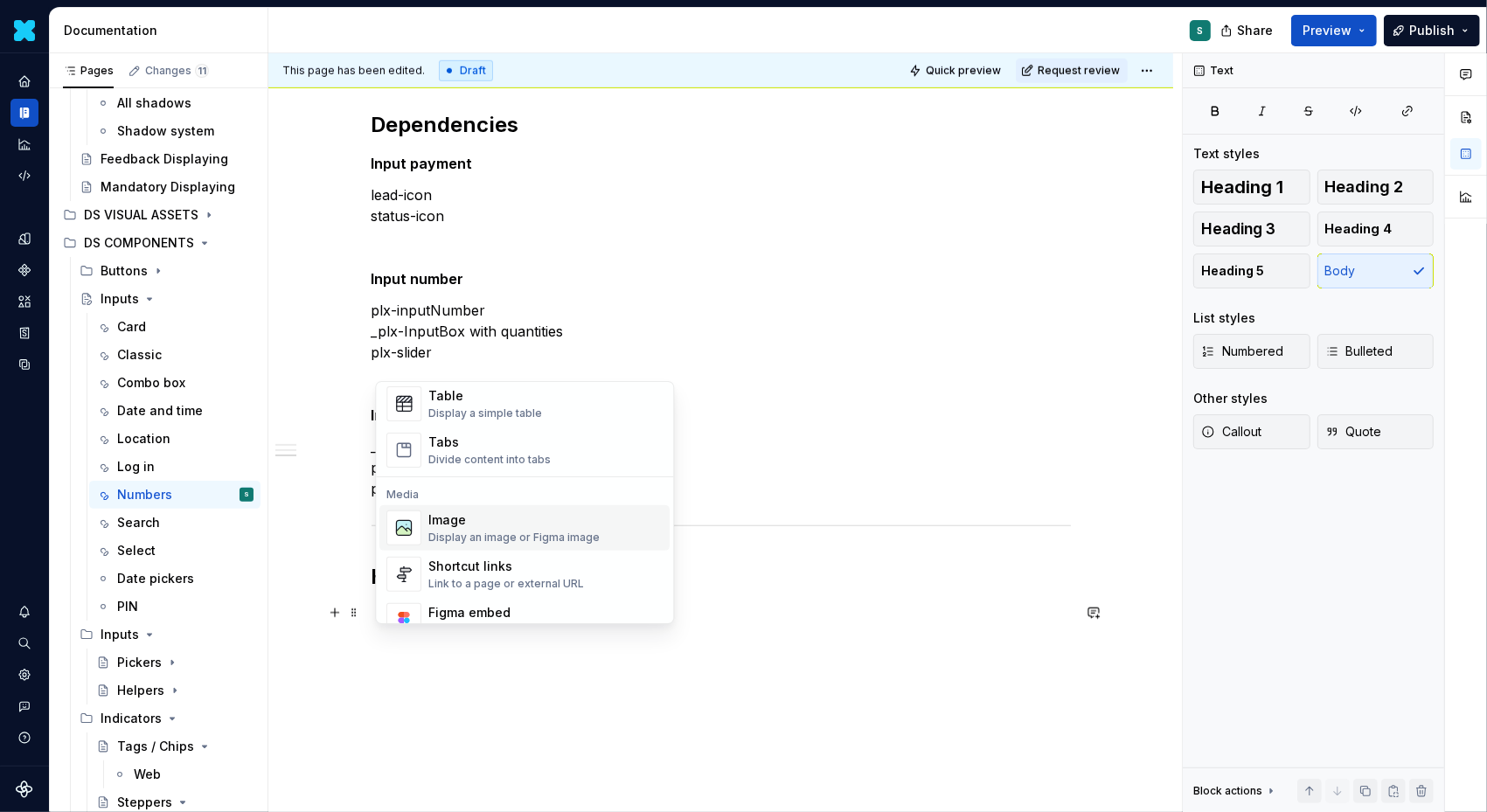
click at [469, 526] on div "Image" at bounding box center [514, 521] width 171 height 18
type textarea "*"
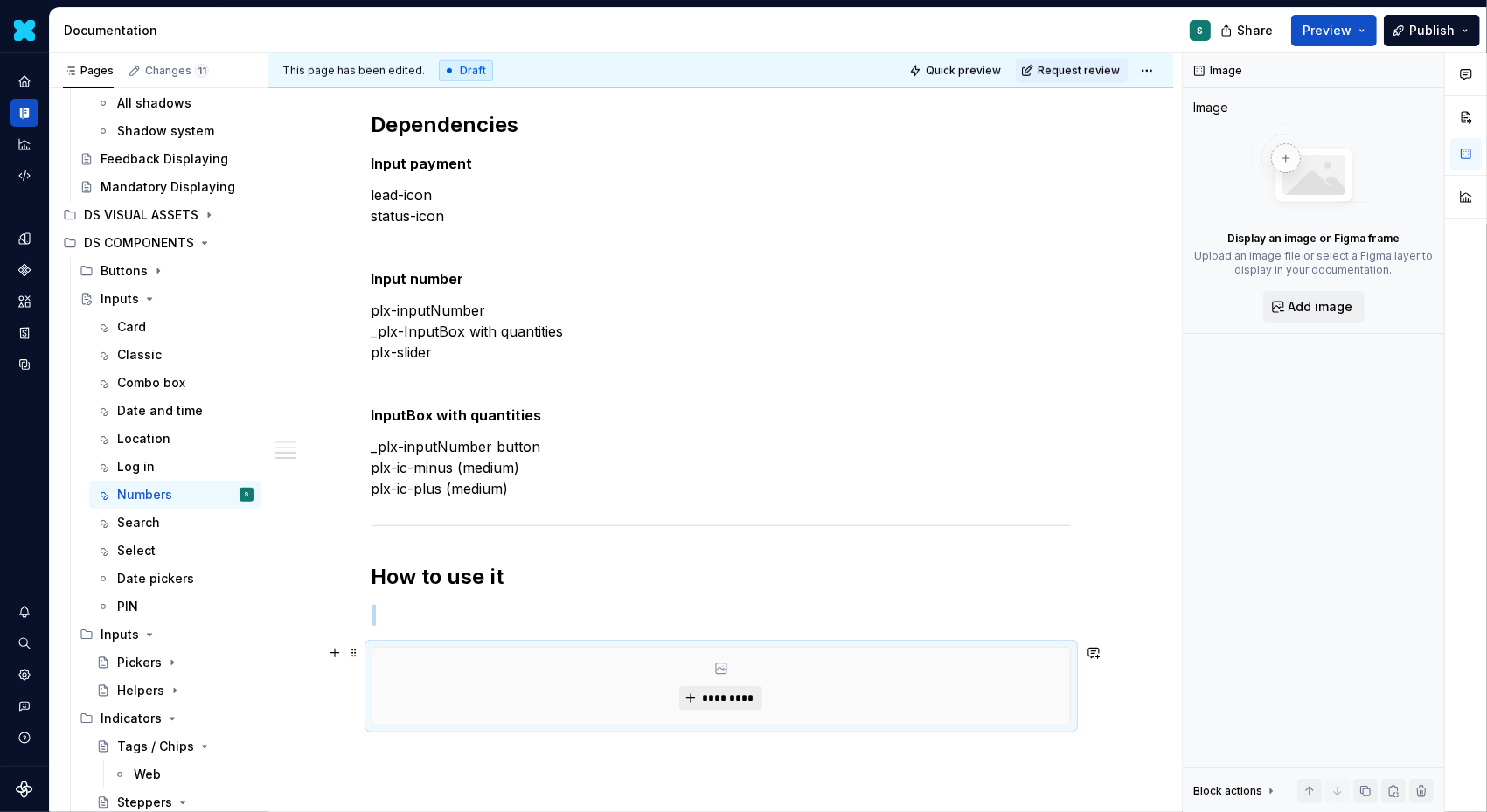
click at [709, 692] on span "*********" at bounding box center [728, 699] width 53 height 14
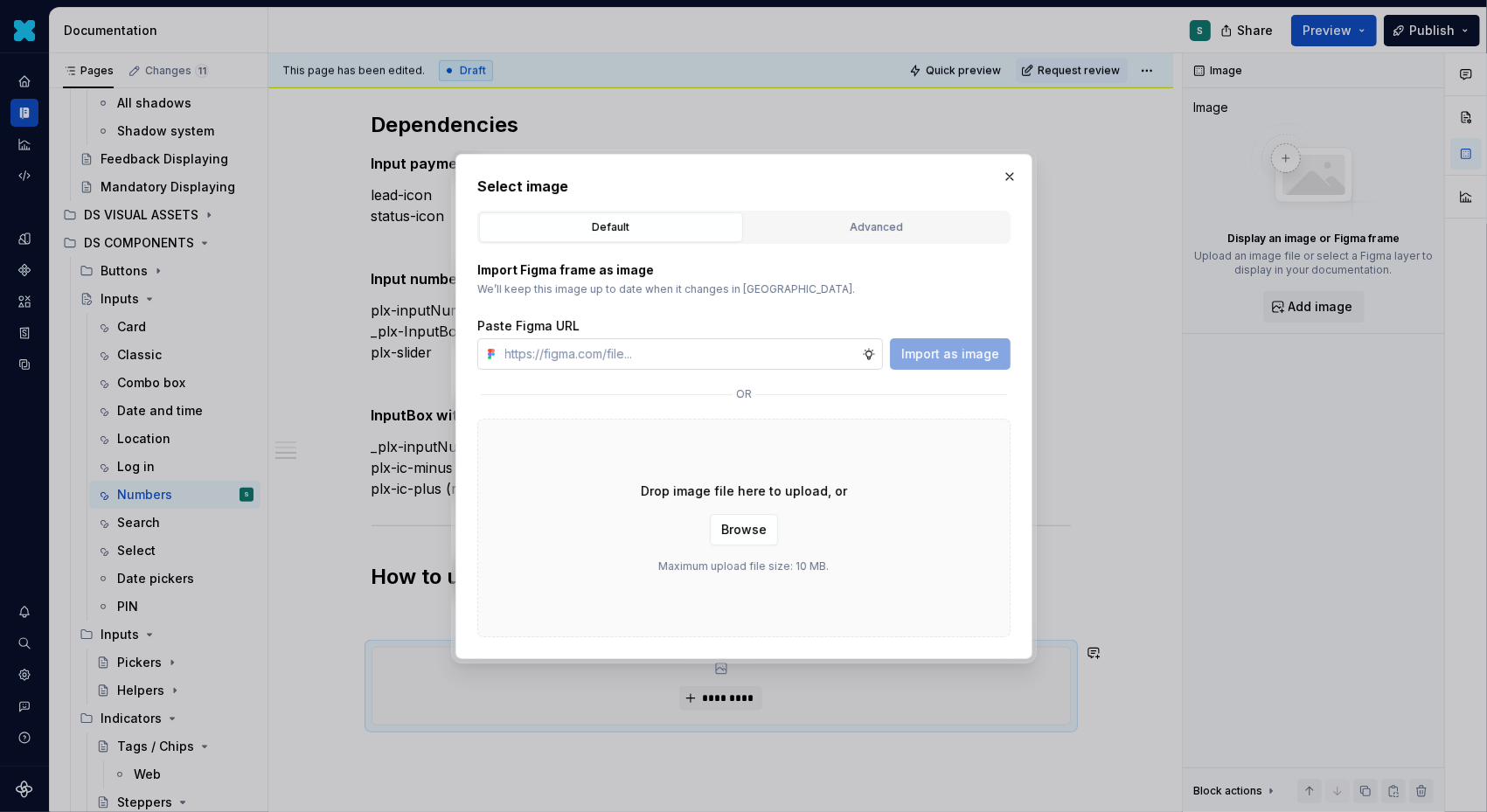
click at [785, 360] on input "text" at bounding box center [680, 354] width 364 height 31
type input "[URL][DOMAIN_NAME]"
click at [948, 357] on span "Import as image" at bounding box center [950, 354] width 98 height 18
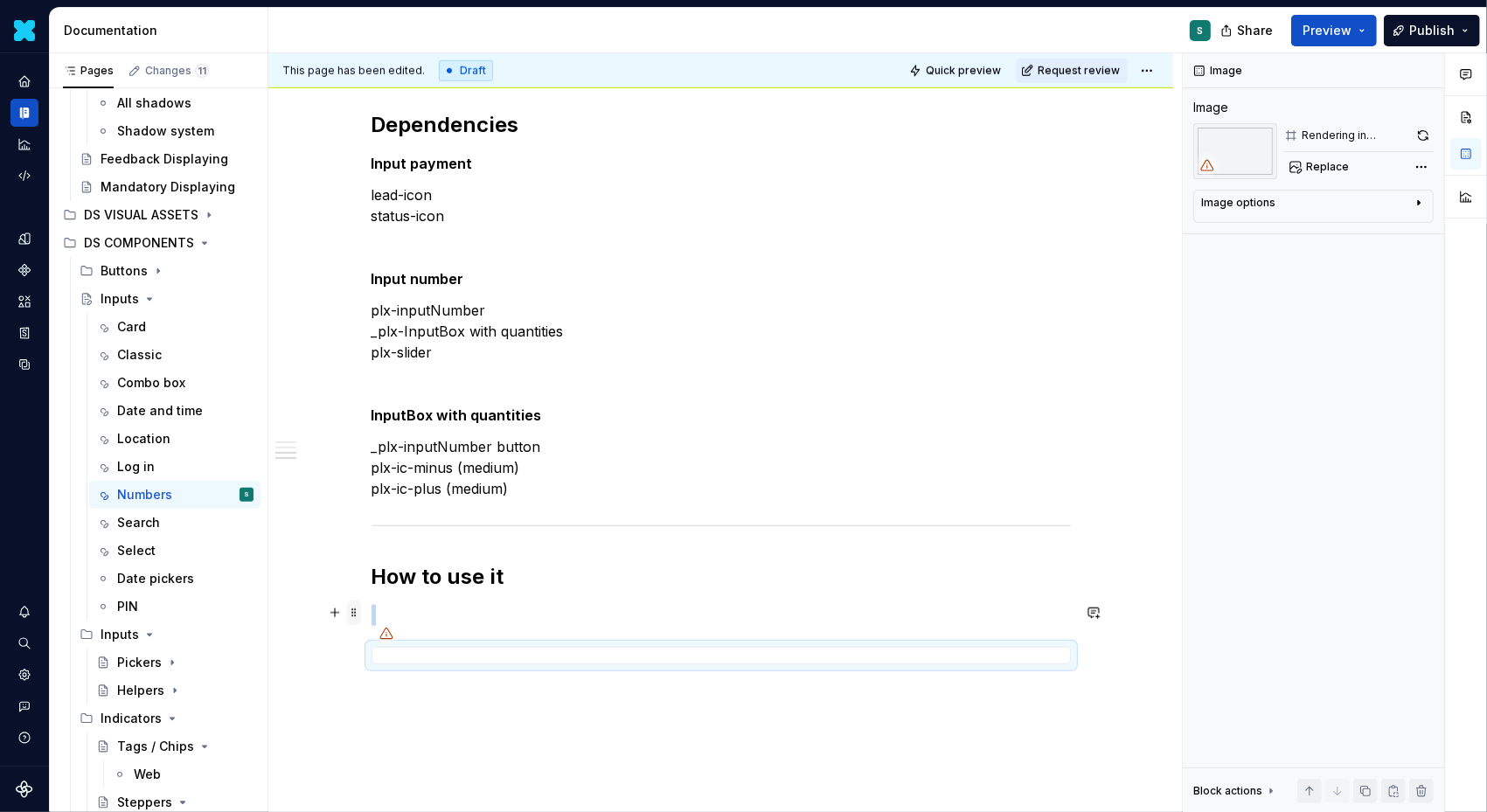
click at [360, 614] on span at bounding box center [354, 612] width 14 height 24
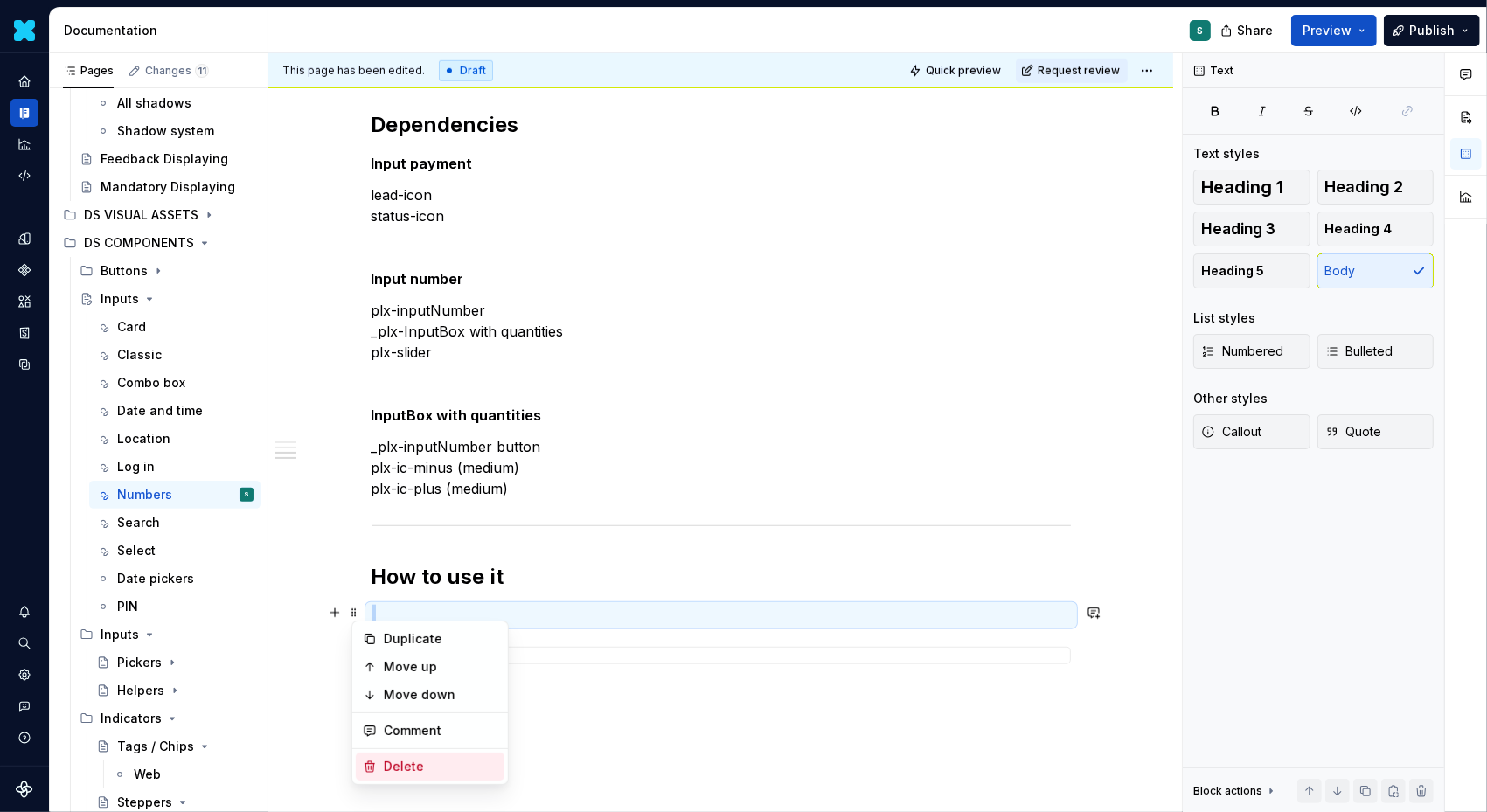
click at [399, 764] on div "Delete" at bounding box center [441, 767] width 114 height 18
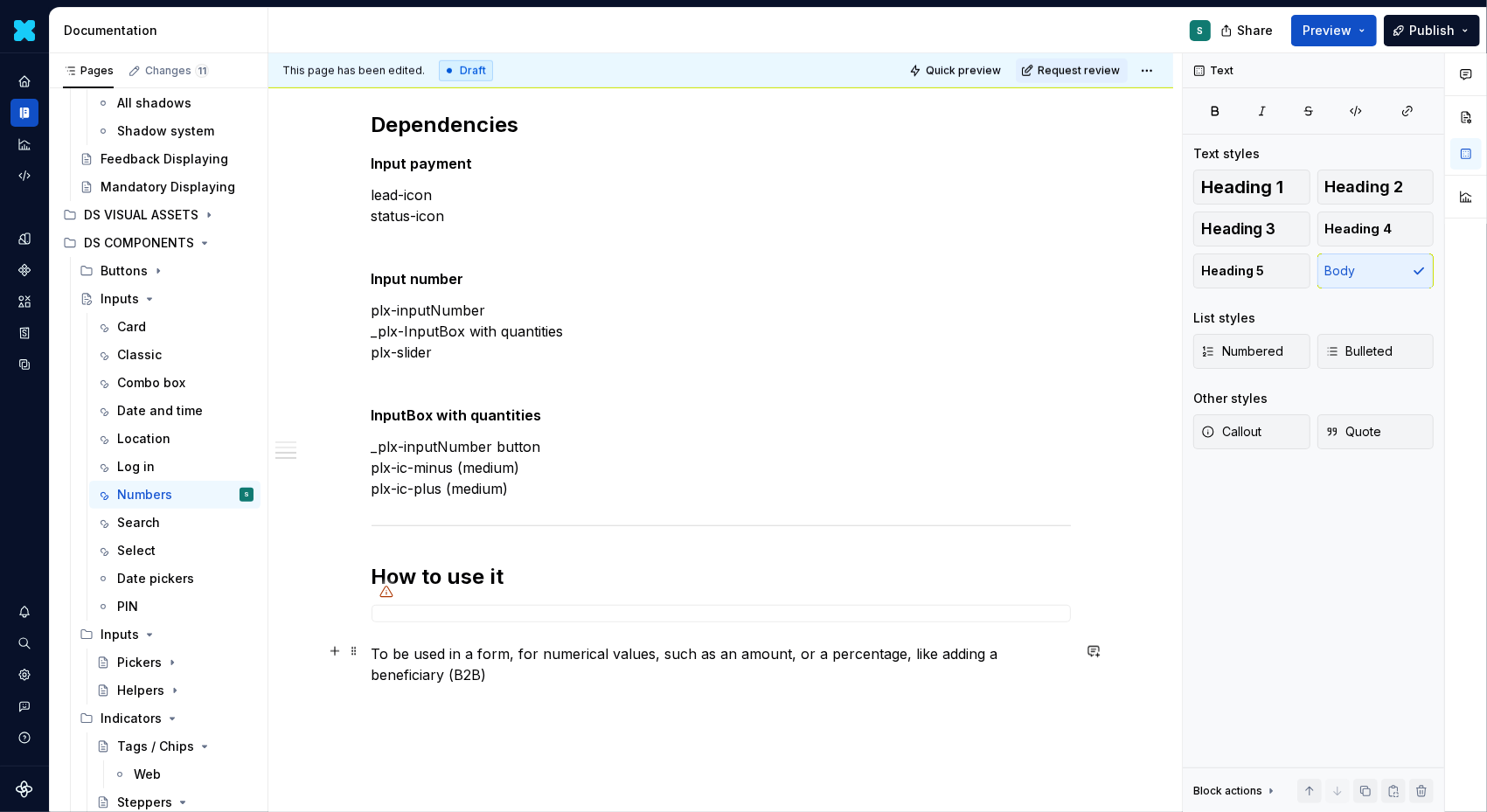
click at [377, 651] on p "To be used in a form, for numerical values, such as an amount, or a percentage,…" at bounding box center [721, 664] width 700 height 42
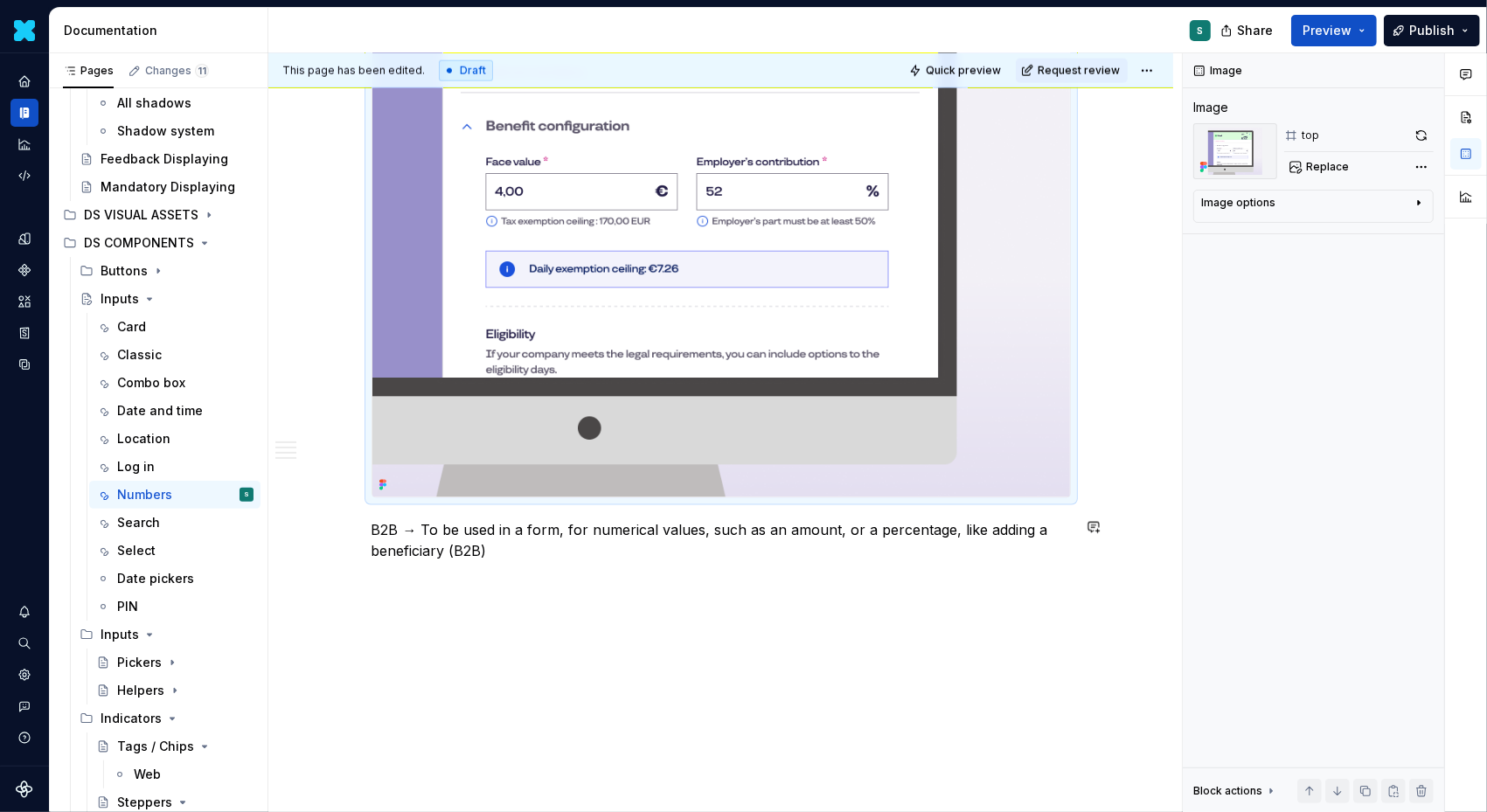
scroll to position [2121, 0]
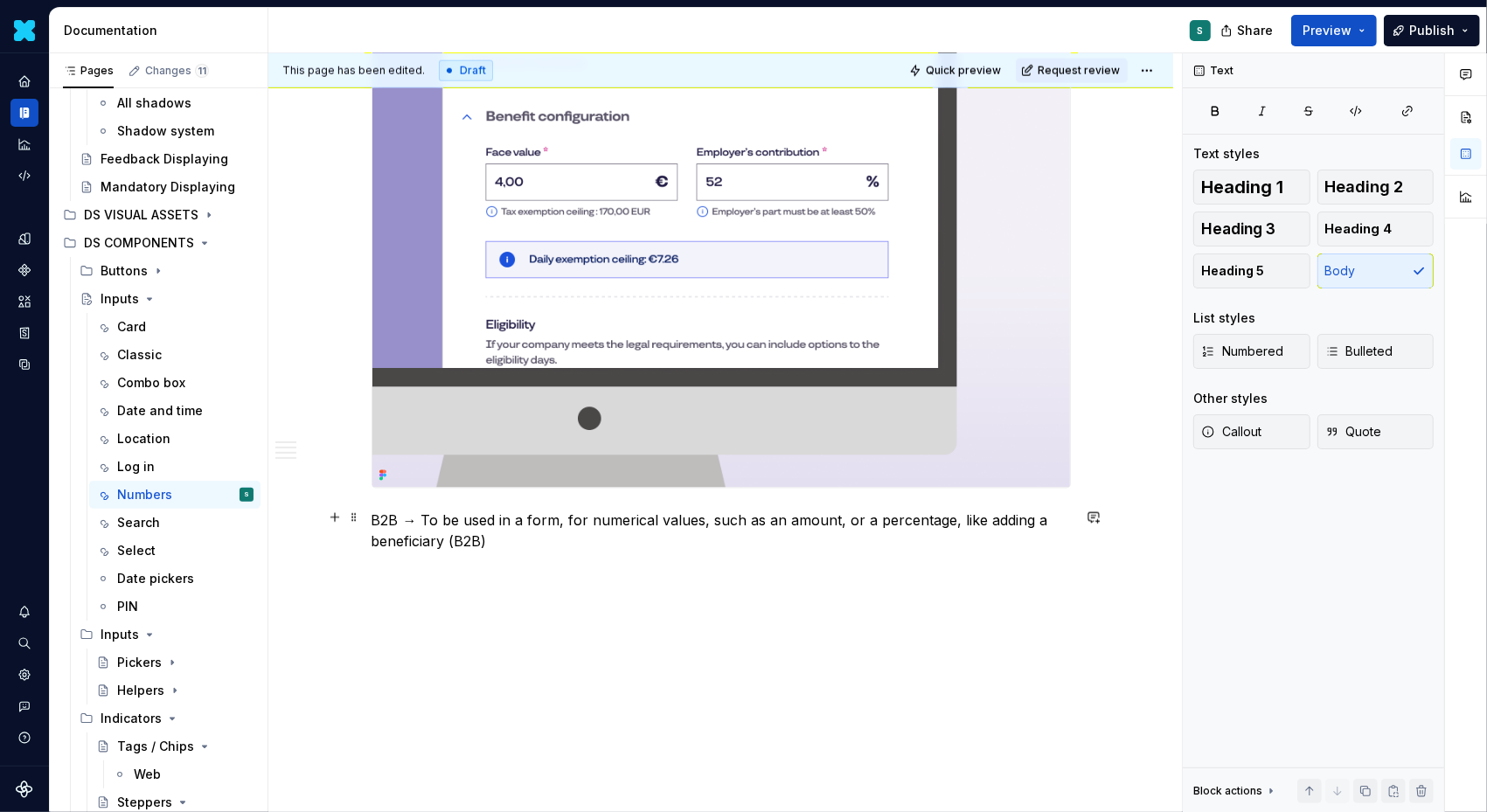
click at [508, 536] on p "B2B → To be used in a form, for numerical values, such as an amount, or a perce…" at bounding box center [721, 530] width 700 height 42
drag, startPoint x: 430, startPoint y: 517, endPoint x: 327, endPoint y: 517, distance: 103.0
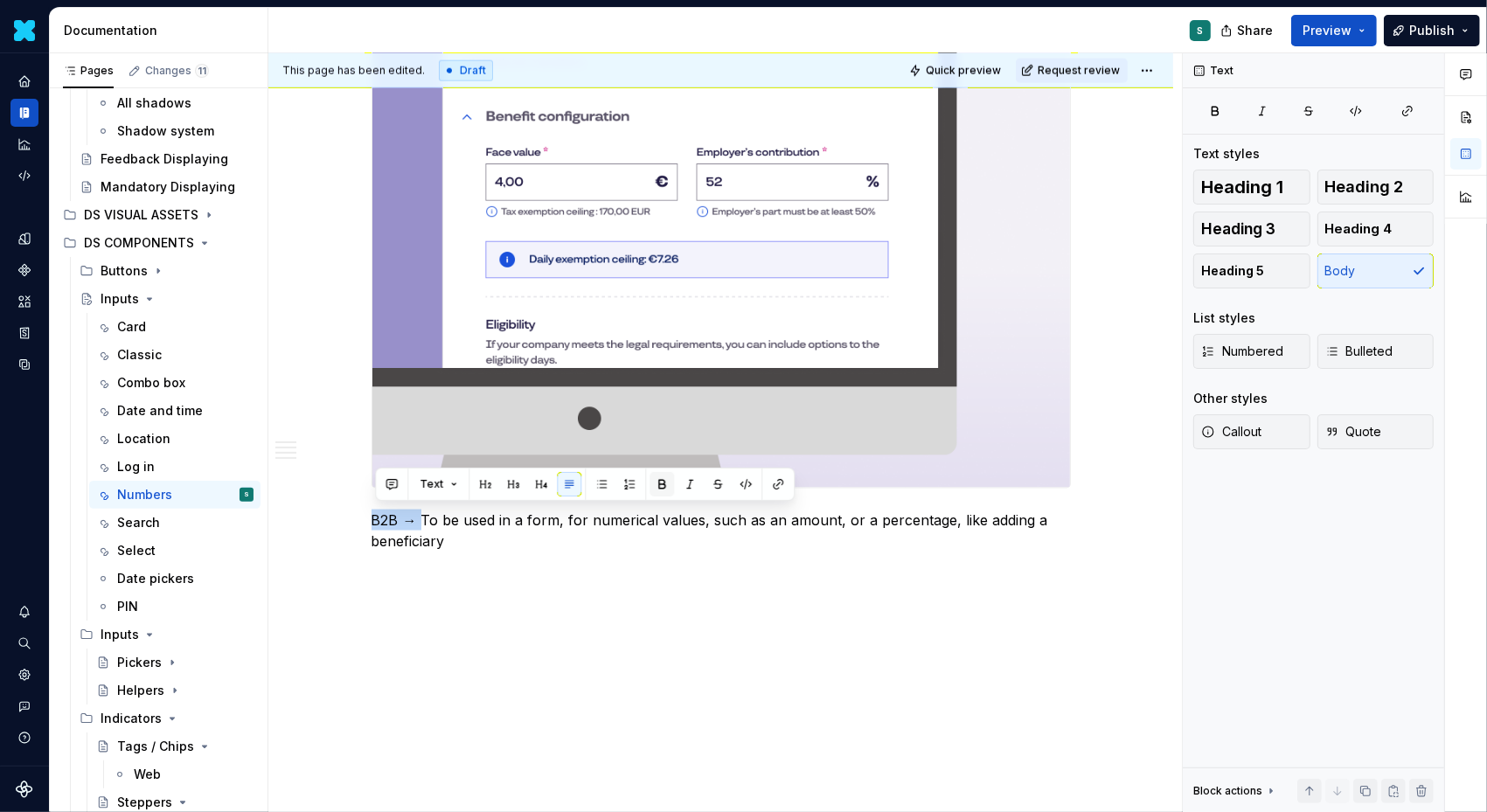
click at [651, 480] on button "button" at bounding box center [661, 484] width 24 height 24
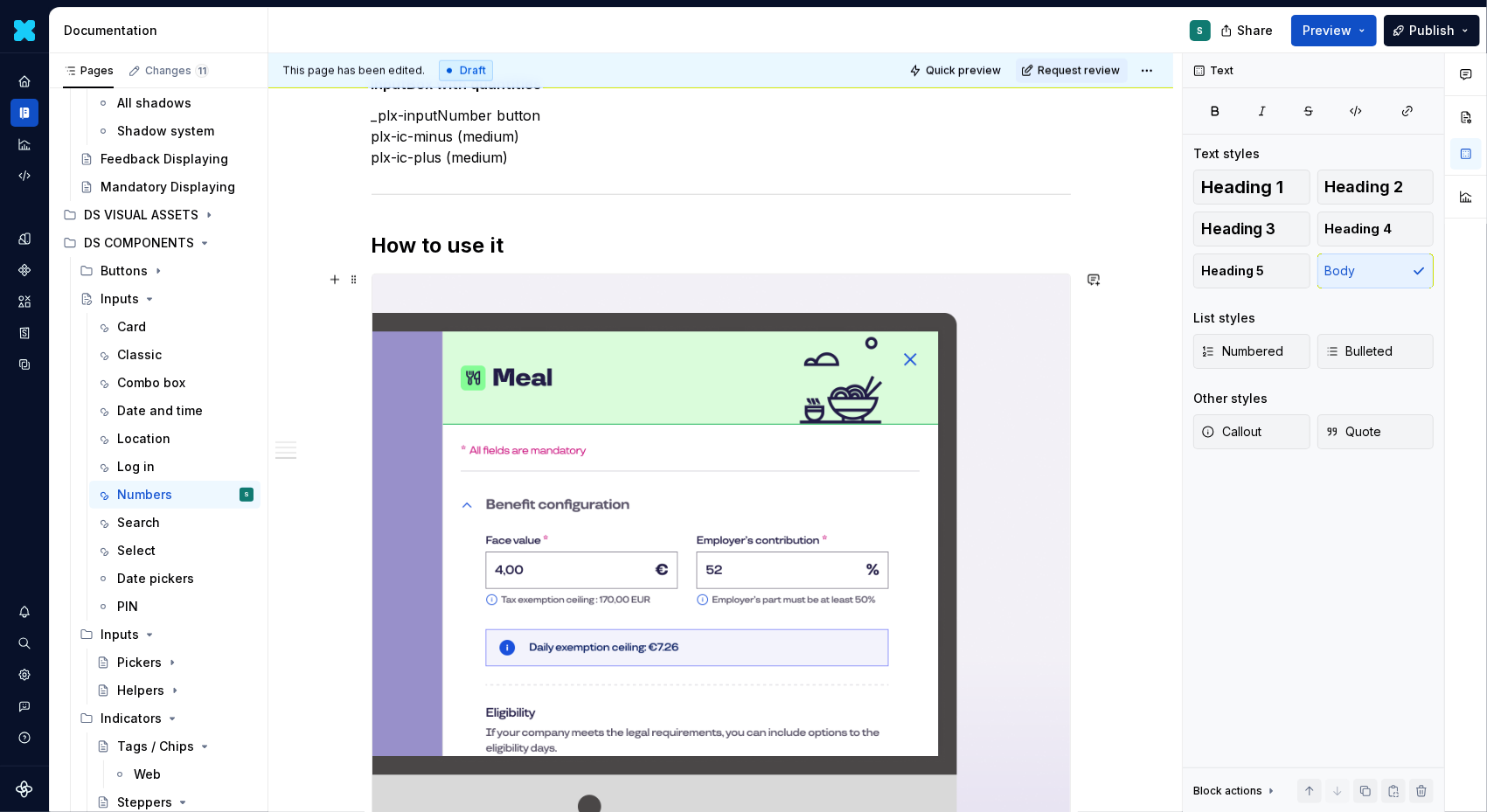
scroll to position [1733, 0]
click at [528, 243] on h2 "How to use it" at bounding box center [721, 246] width 700 height 28
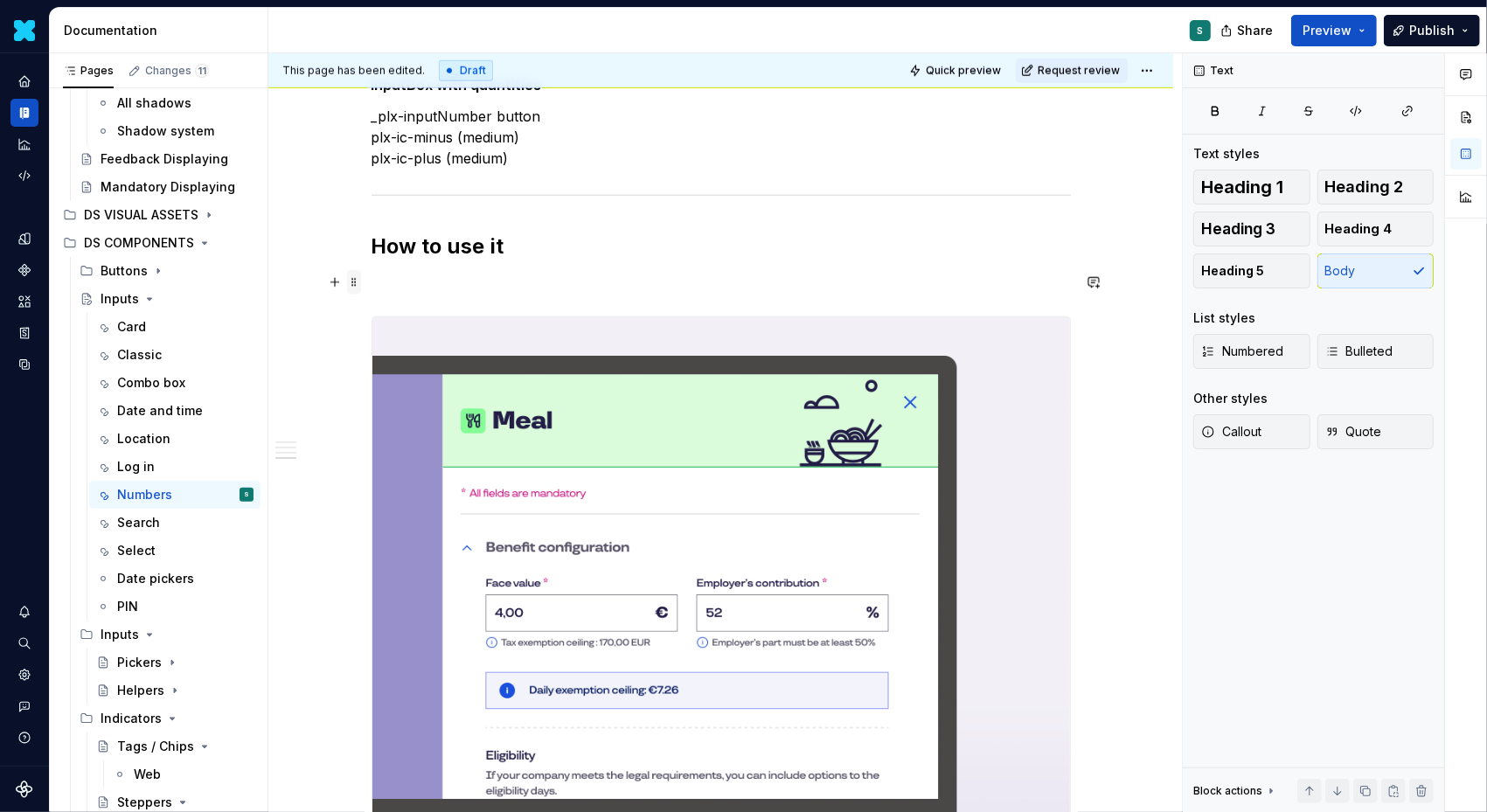
click at [354, 285] on span at bounding box center [354, 282] width 14 height 24
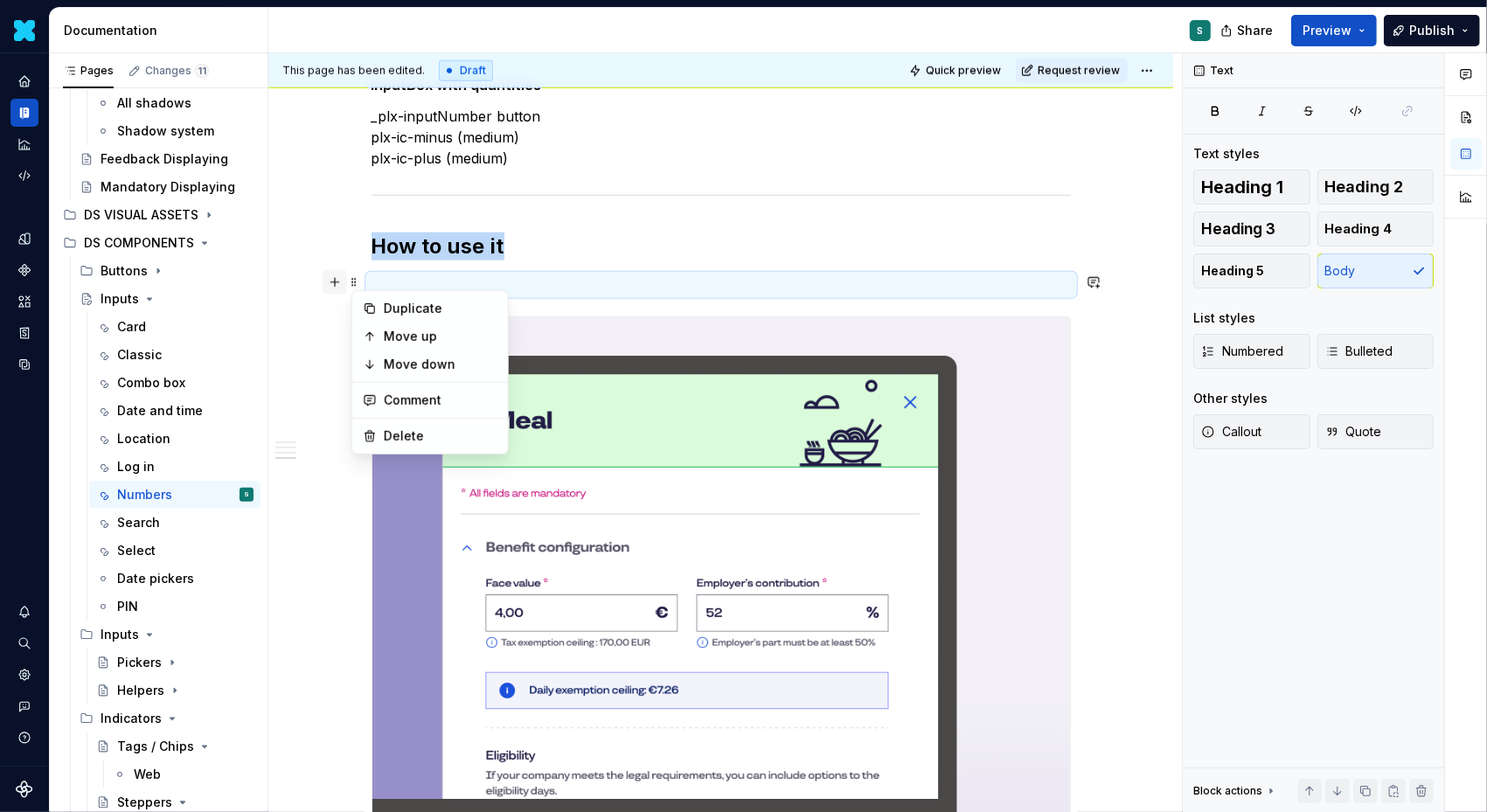
click at [338, 278] on button "button" at bounding box center [334, 282] width 24 height 24
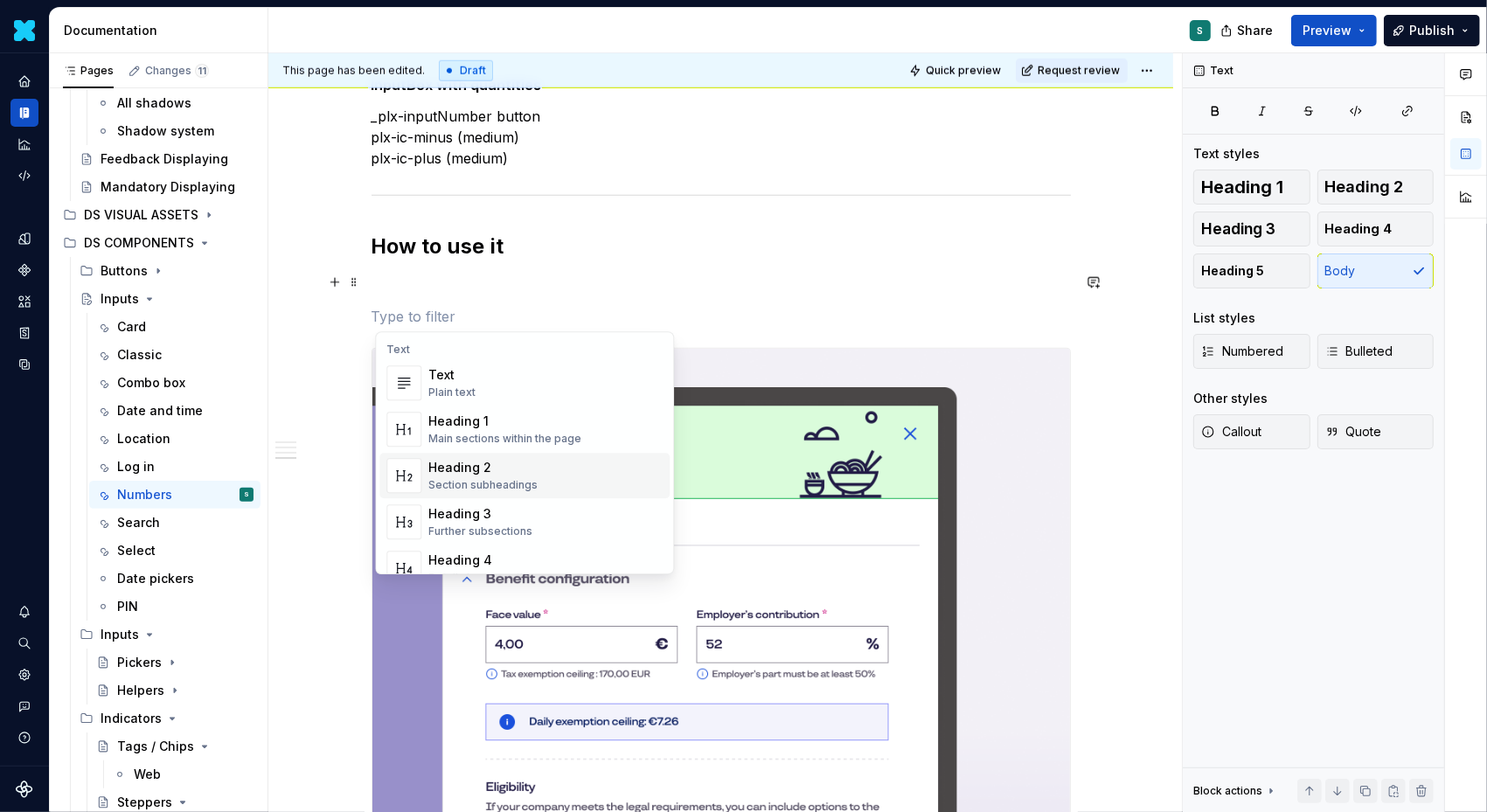
click at [452, 500] on span "Heading 3 Further subsections" at bounding box center [525, 521] width 291 height 45
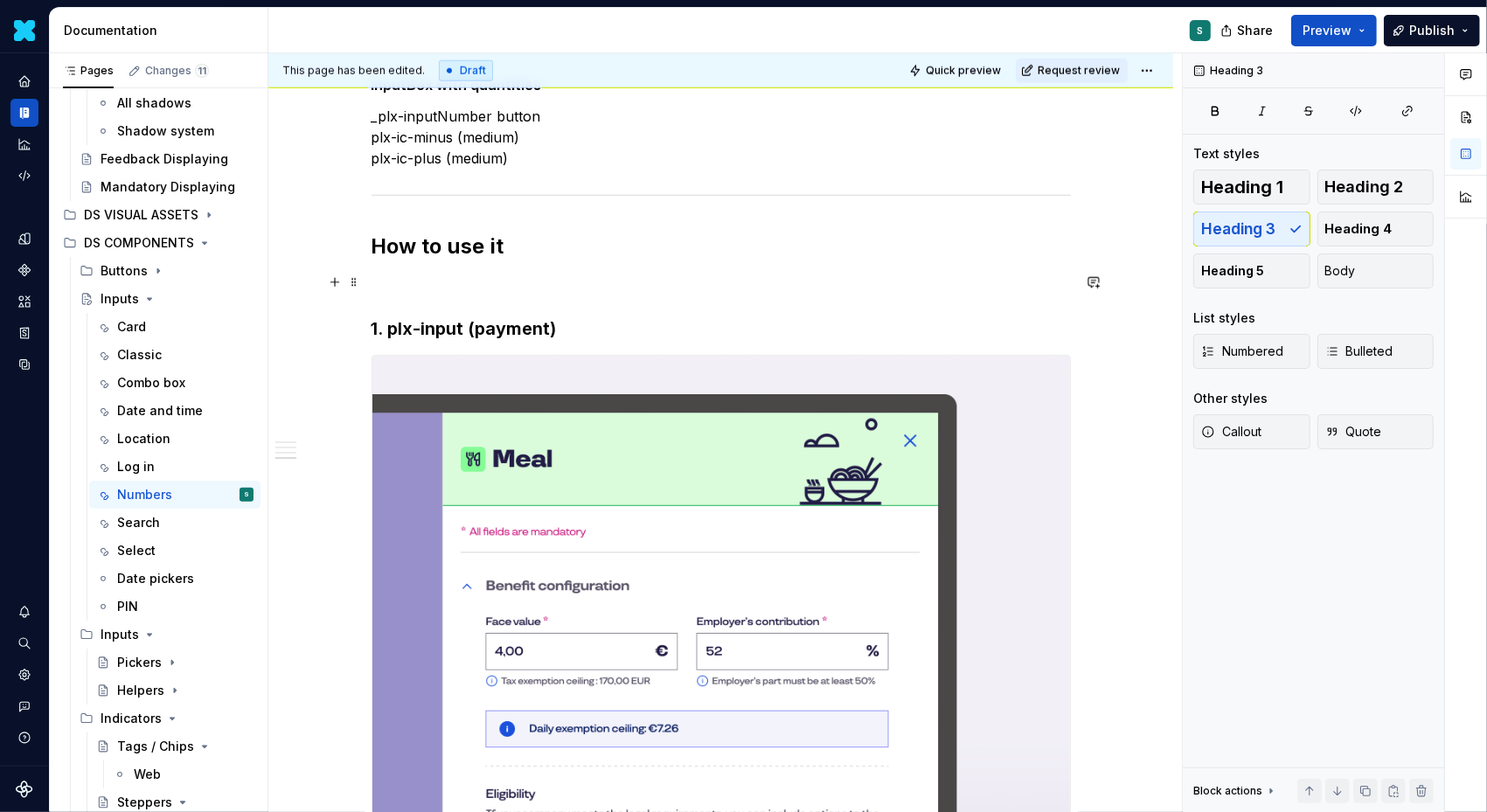
click at [390, 289] on p at bounding box center [721, 285] width 700 height 21
click at [359, 288] on span at bounding box center [354, 282] width 14 height 24
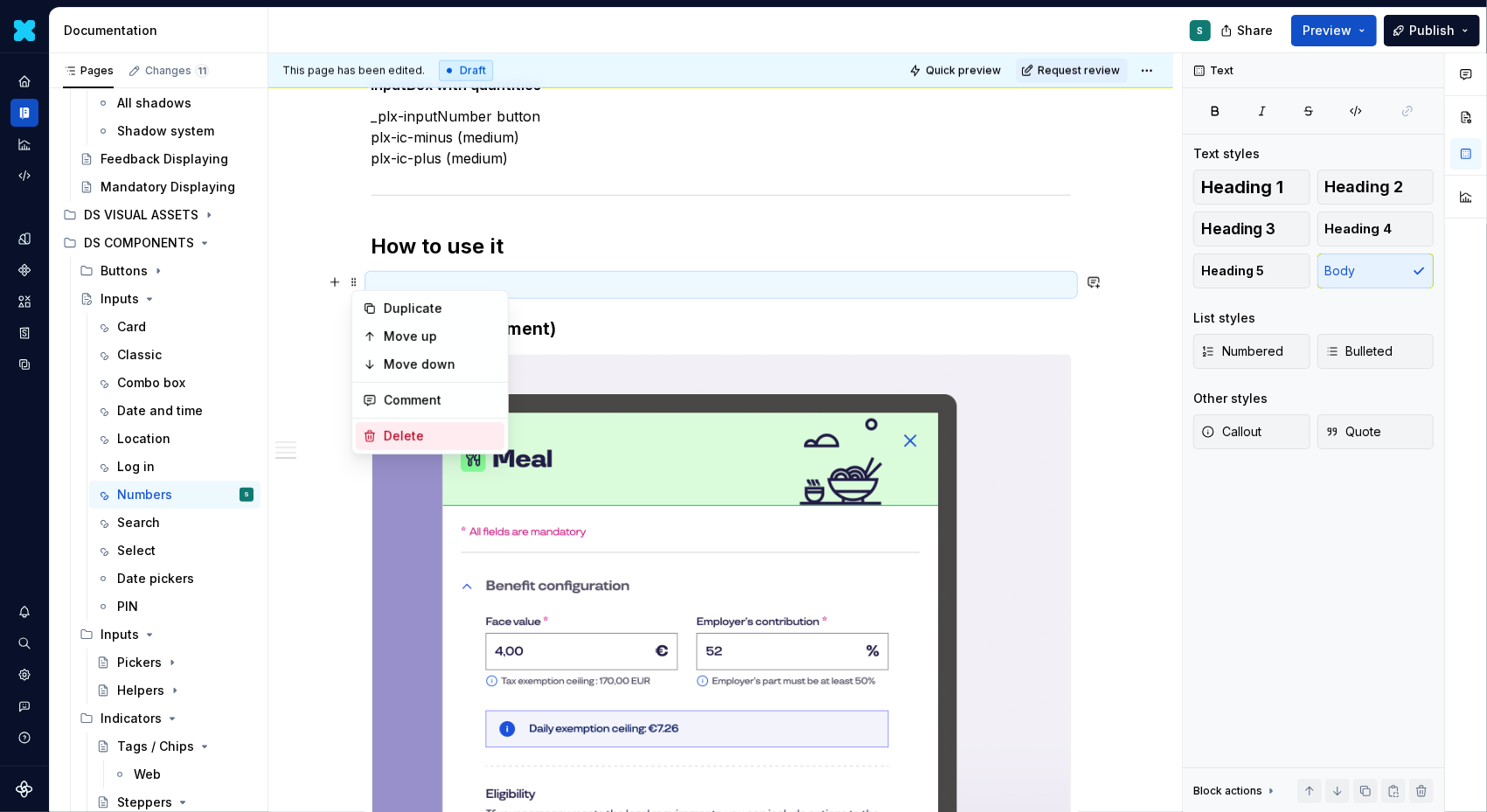
click at [394, 430] on div "Delete" at bounding box center [441, 437] width 114 height 18
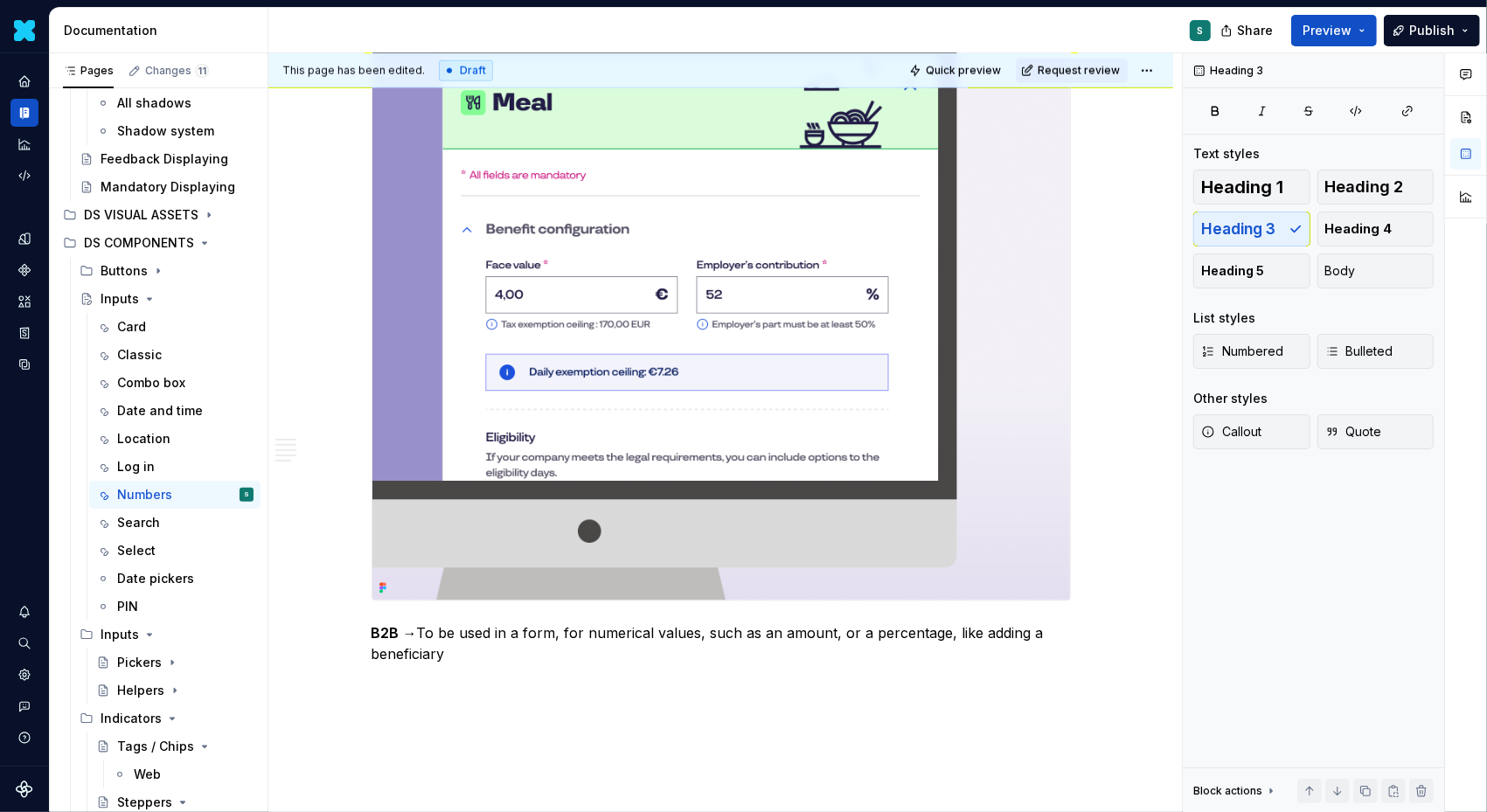
scroll to position [2161, 0]
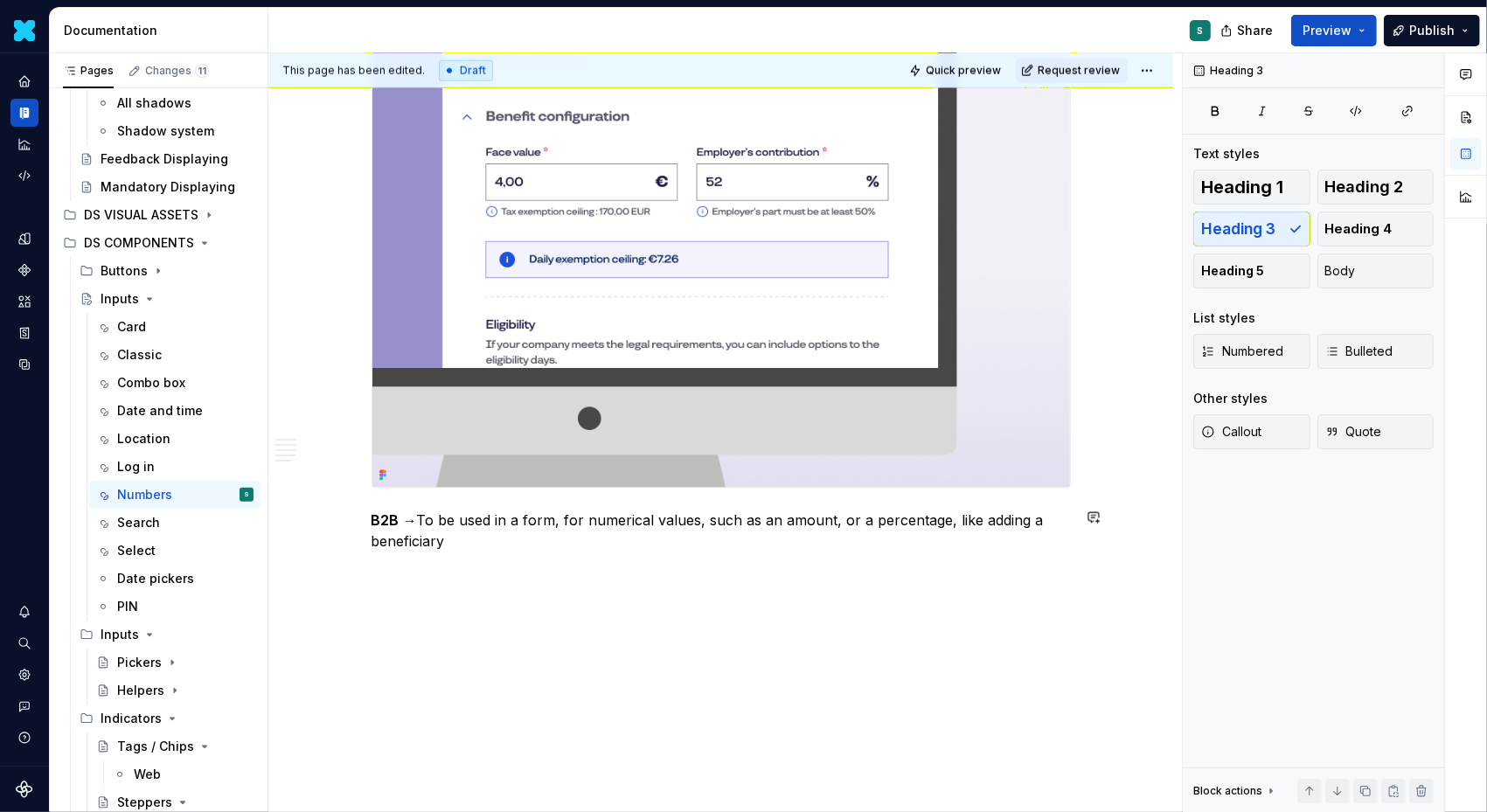
click at [343, 570] on button "button" at bounding box center [334, 570] width 24 height 24
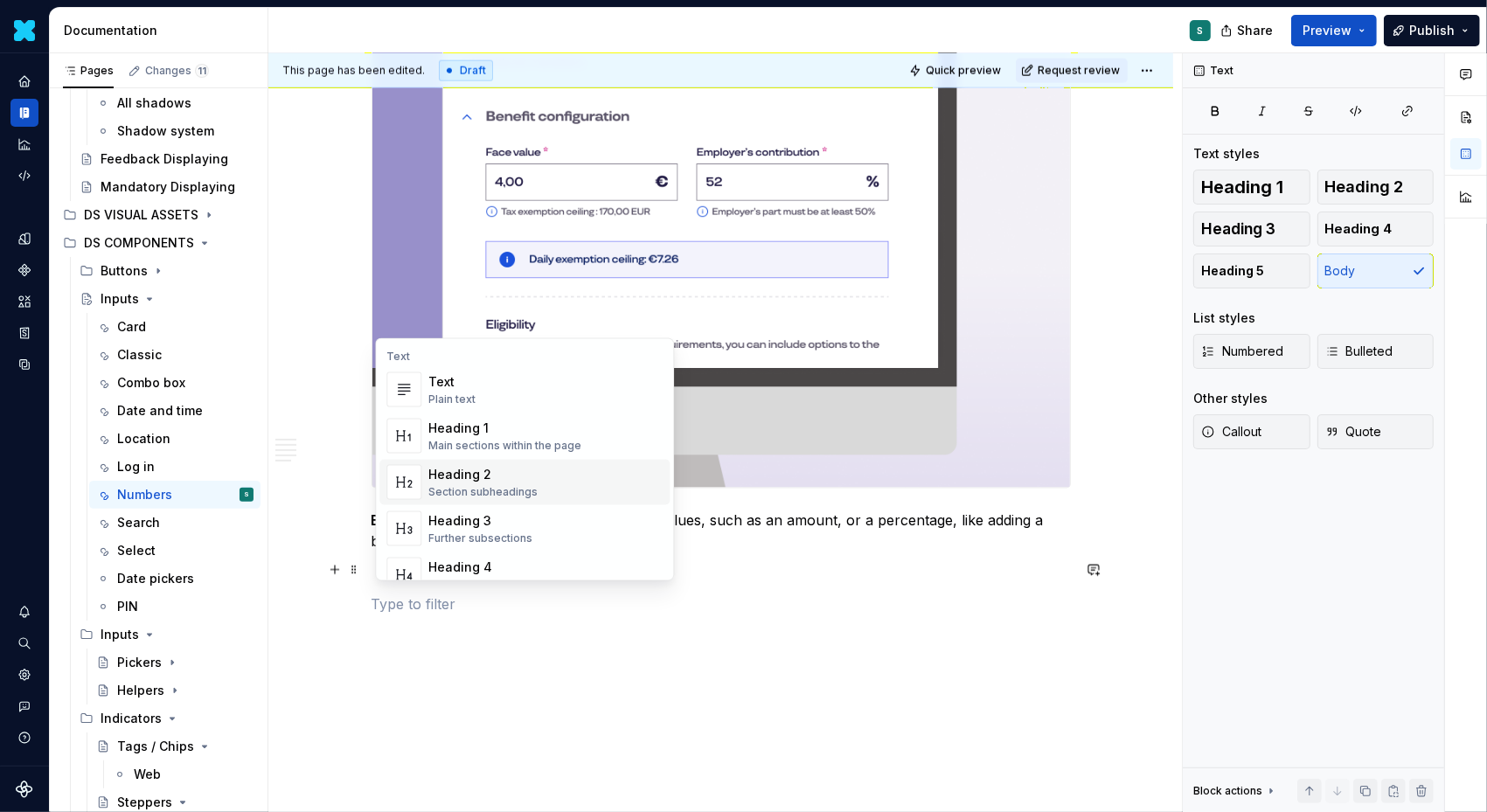
click at [492, 469] on div "Heading 2" at bounding box center [483, 475] width 110 height 18
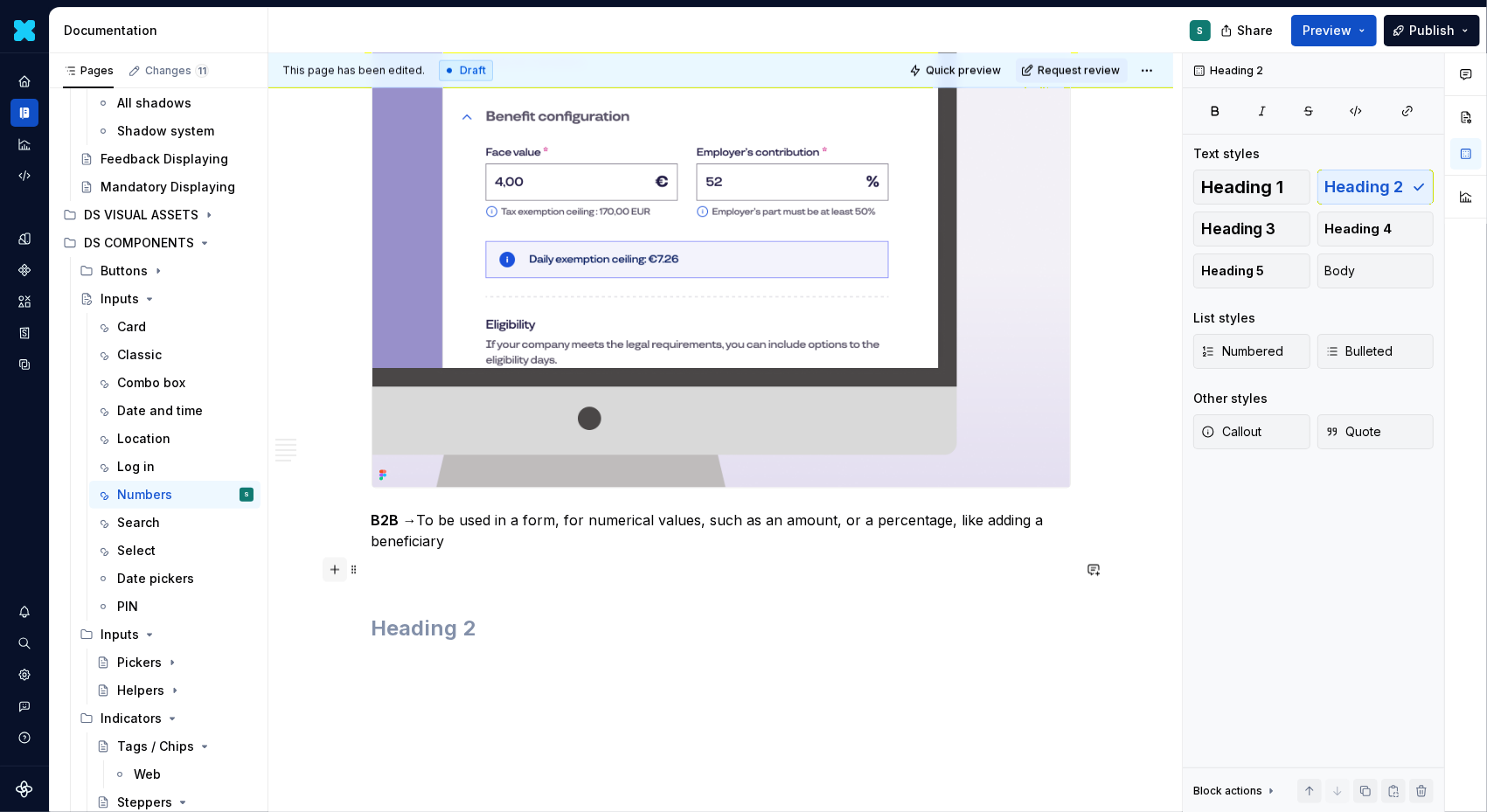
click at [340, 572] on button "button" at bounding box center [334, 570] width 24 height 24
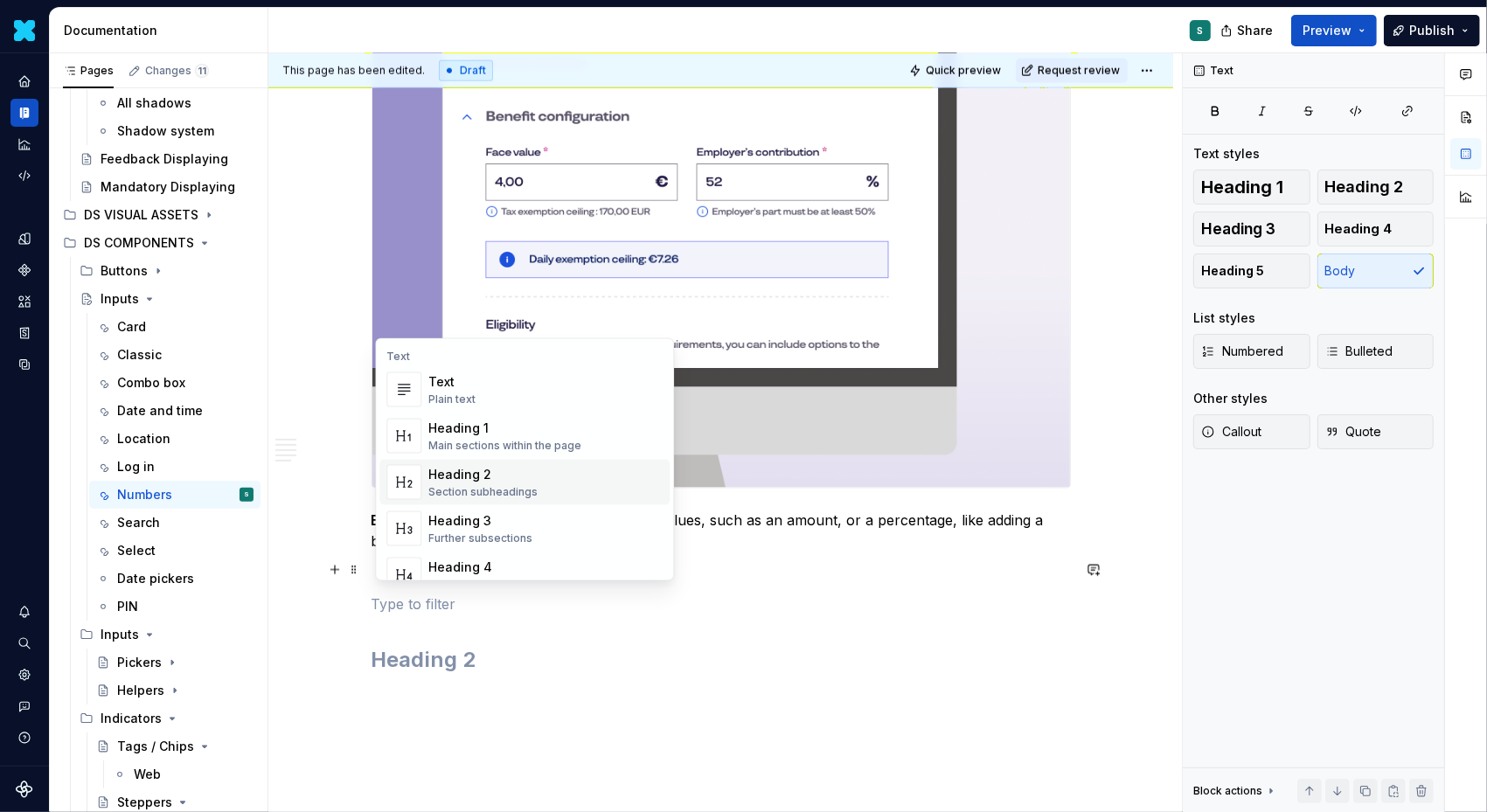
click at [477, 514] on div "Heading 3" at bounding box center [481, 521] width 104 height 18
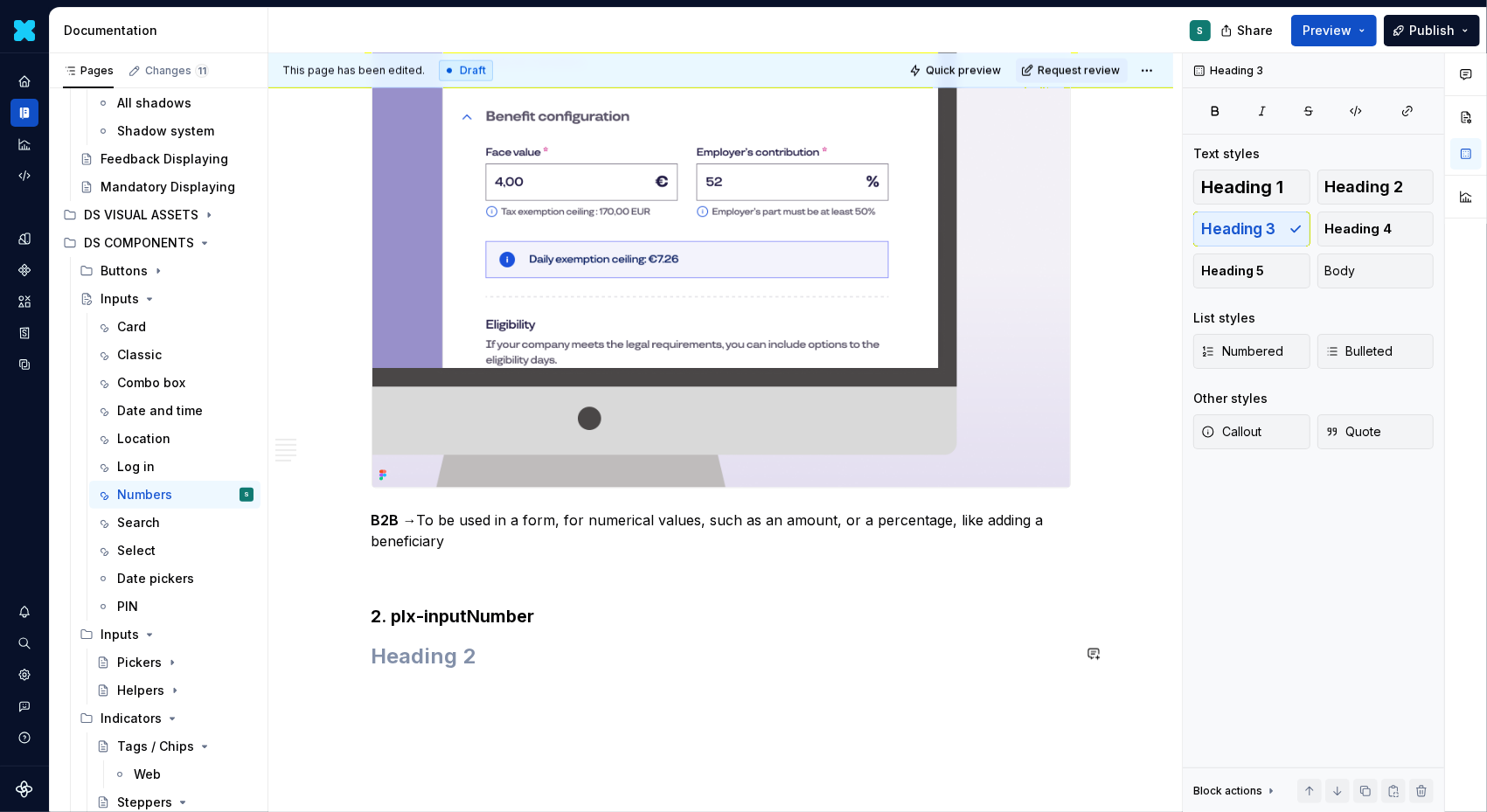
click at [490, 657] on h2 at bounding box center [721, 656] width 700 height 28
click at [346, 652] on button "button" at bounding box center [334, 650] width 24 height 24
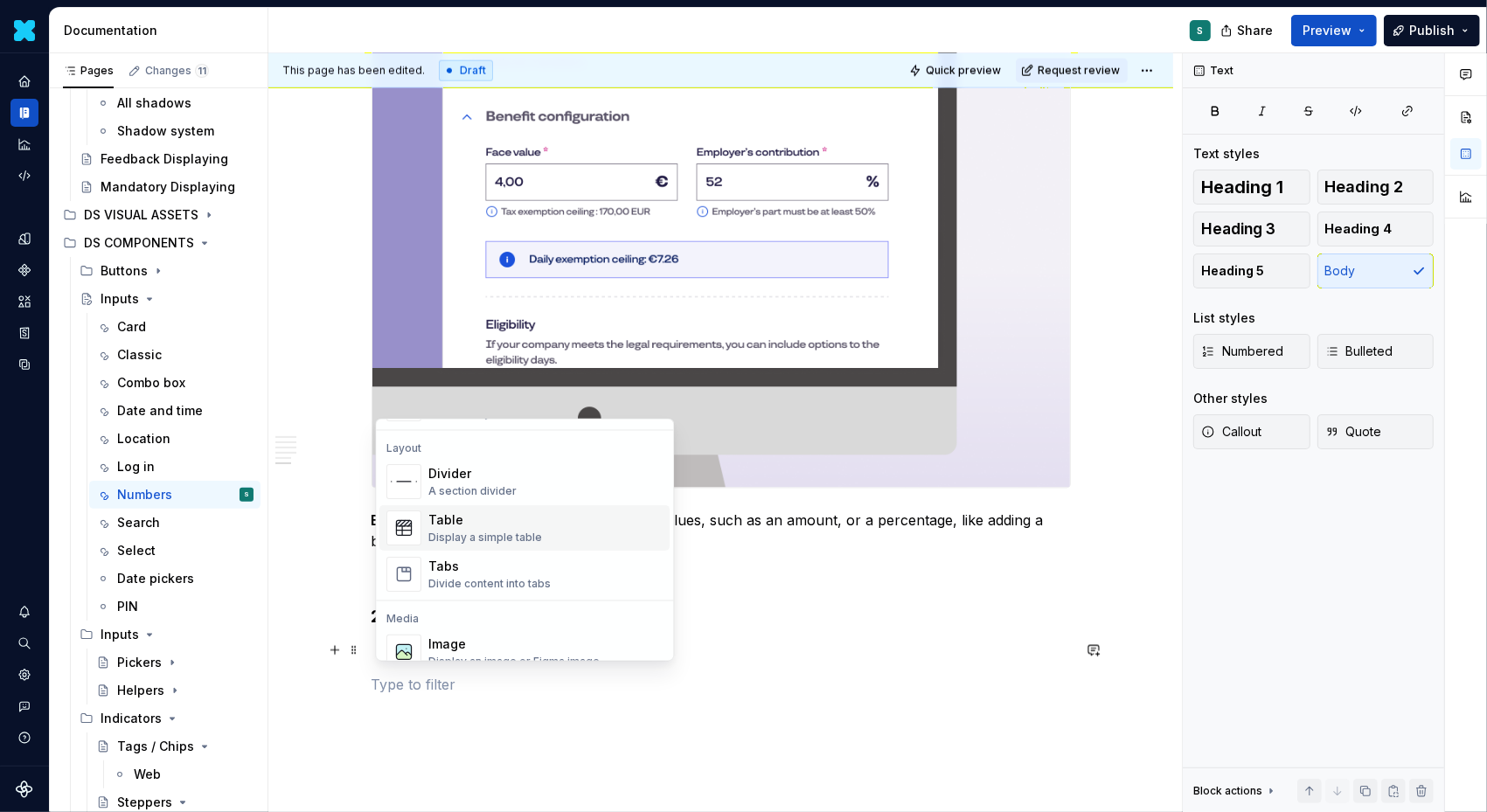
scroll to position [610, 0]
click at [460, 597] on div "Image" at bounding box center [514, 596] width 171 height 18
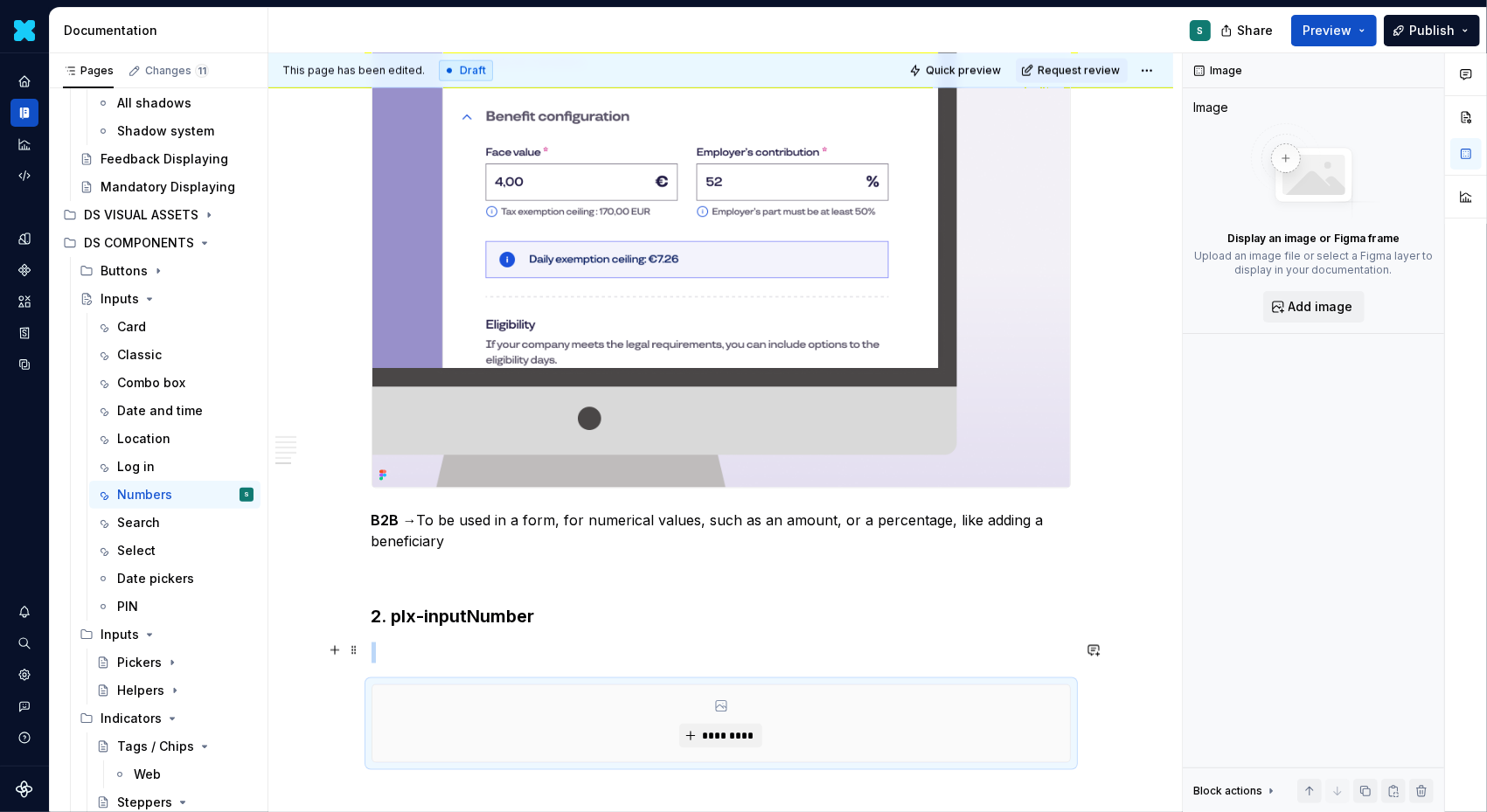
type textarea "*"
click at [713, 729] on span "*********" at bounding box center [728, 736] width 53 height 14
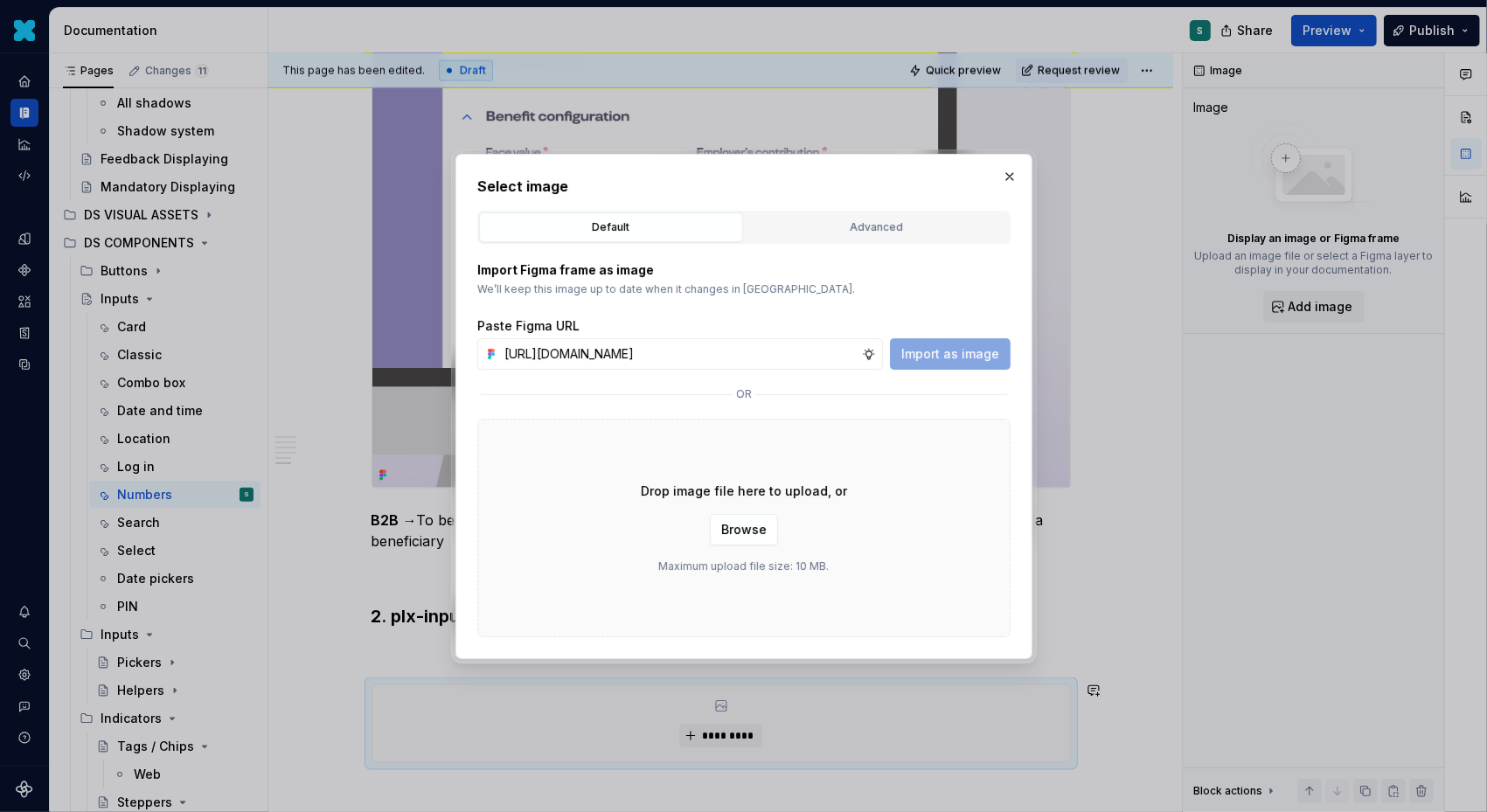
scroll to position [0, 597]
type input "[URL][DOMAIN_NAME]"
click at [941, 351] on span "Import as image" at bounding box center [950, 354] width 98 height 18
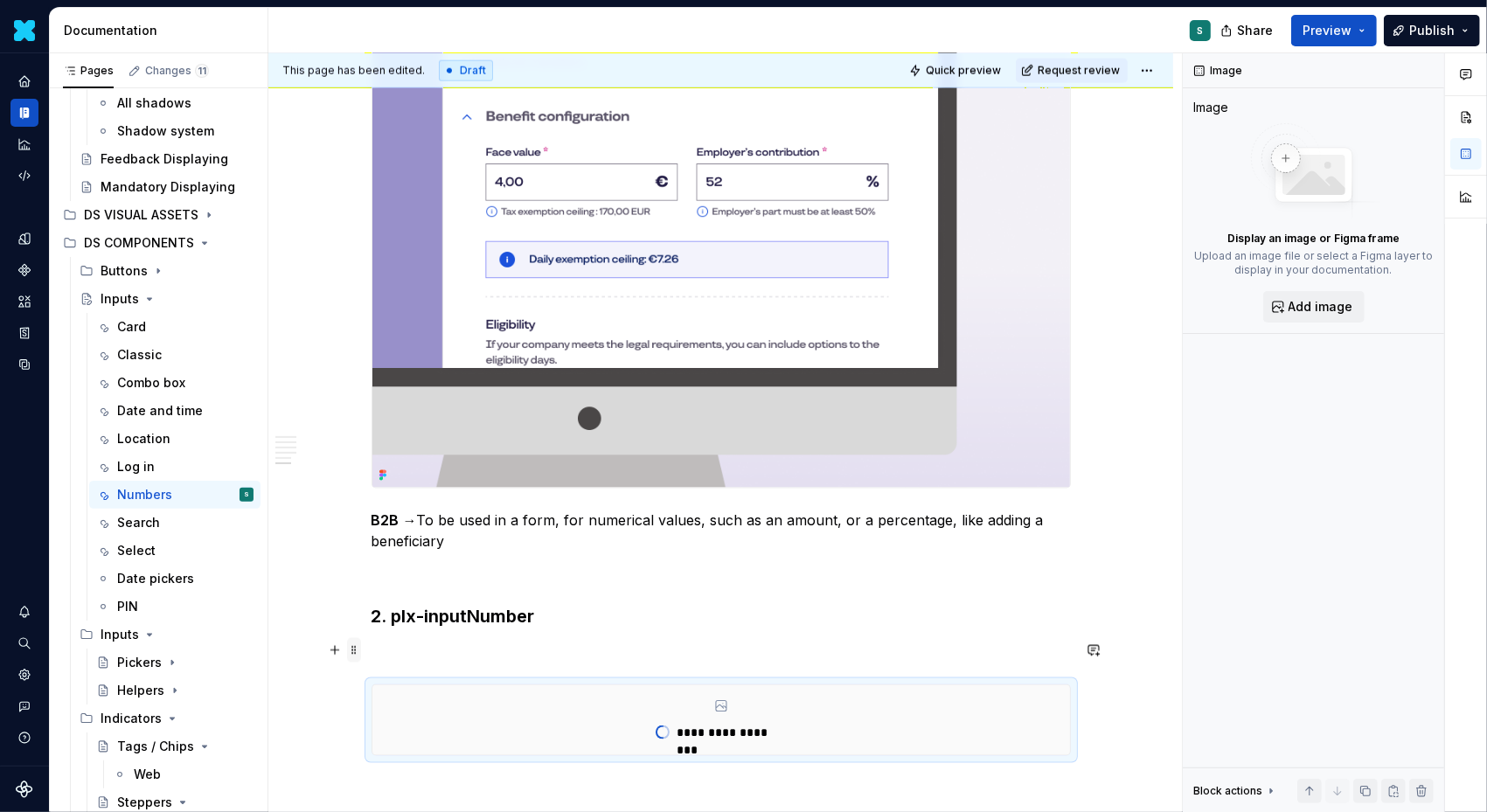
click at [358, 647] on span at bounding box center [354, 650] width 14 height 24
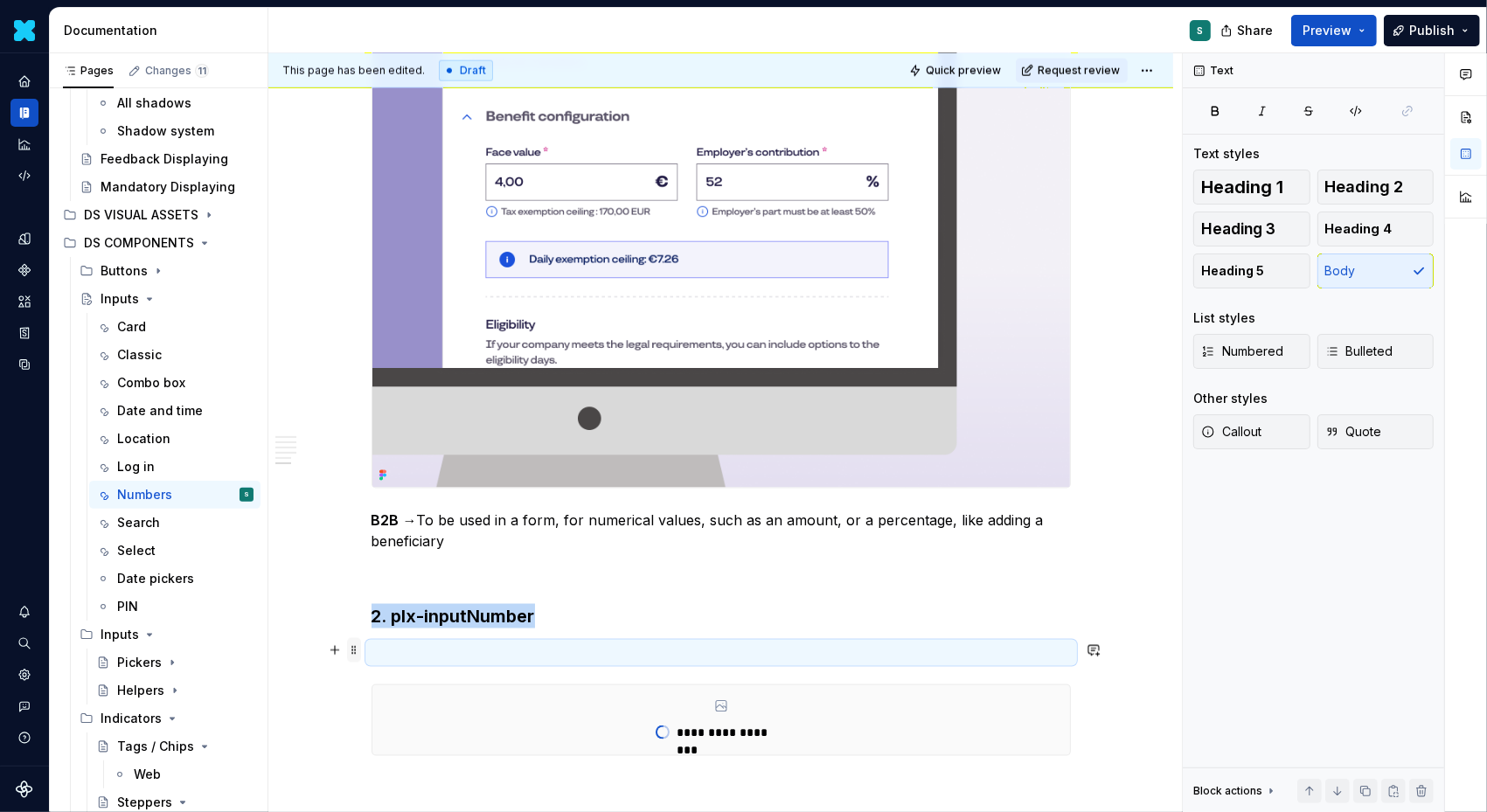
click at [361, 647] on span at bounding box center [354, 650] width 14 height 24
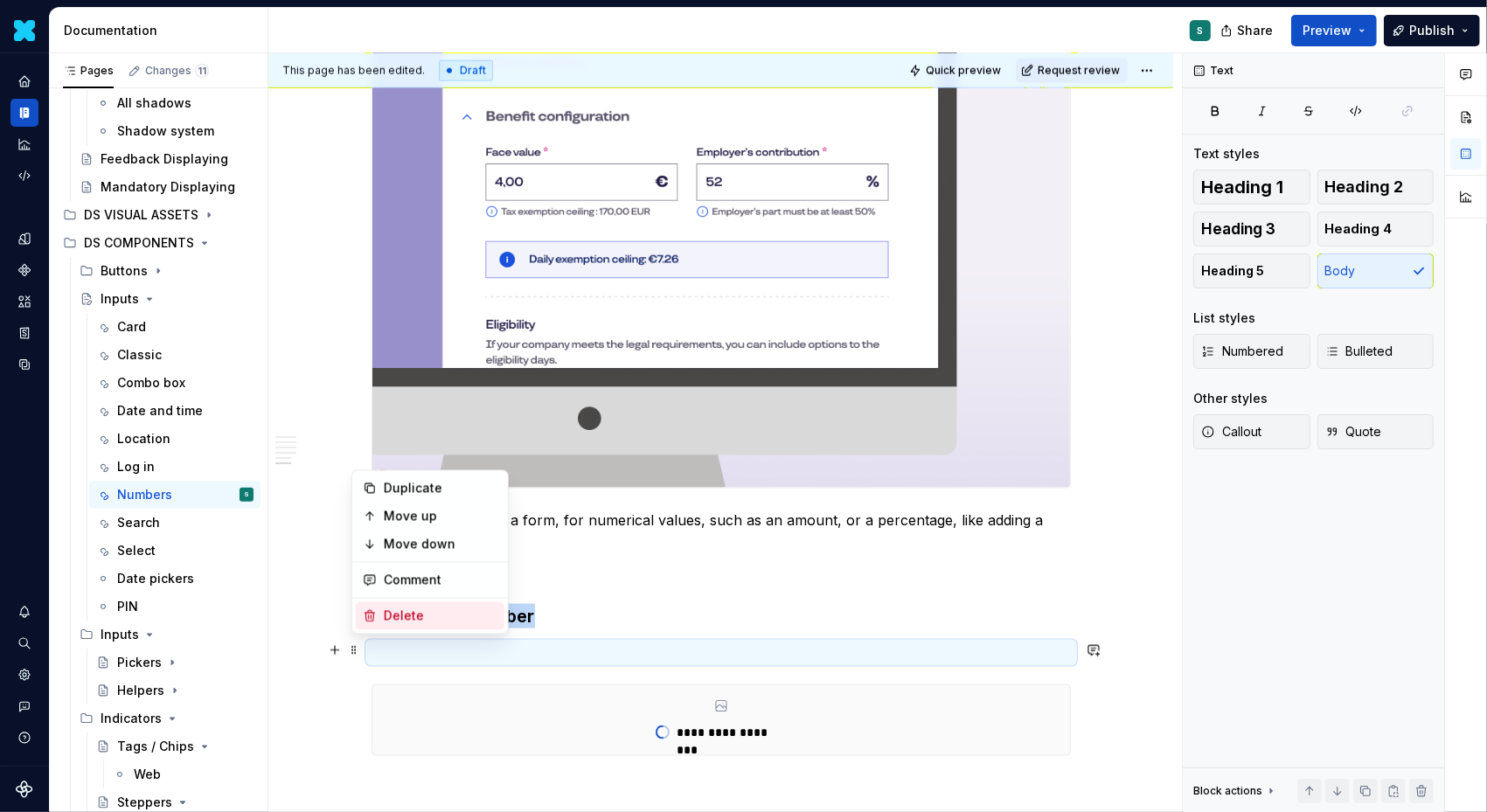
click at [394, 621] on div "Delete" at bounding box center [441, 617] width 114 height 18
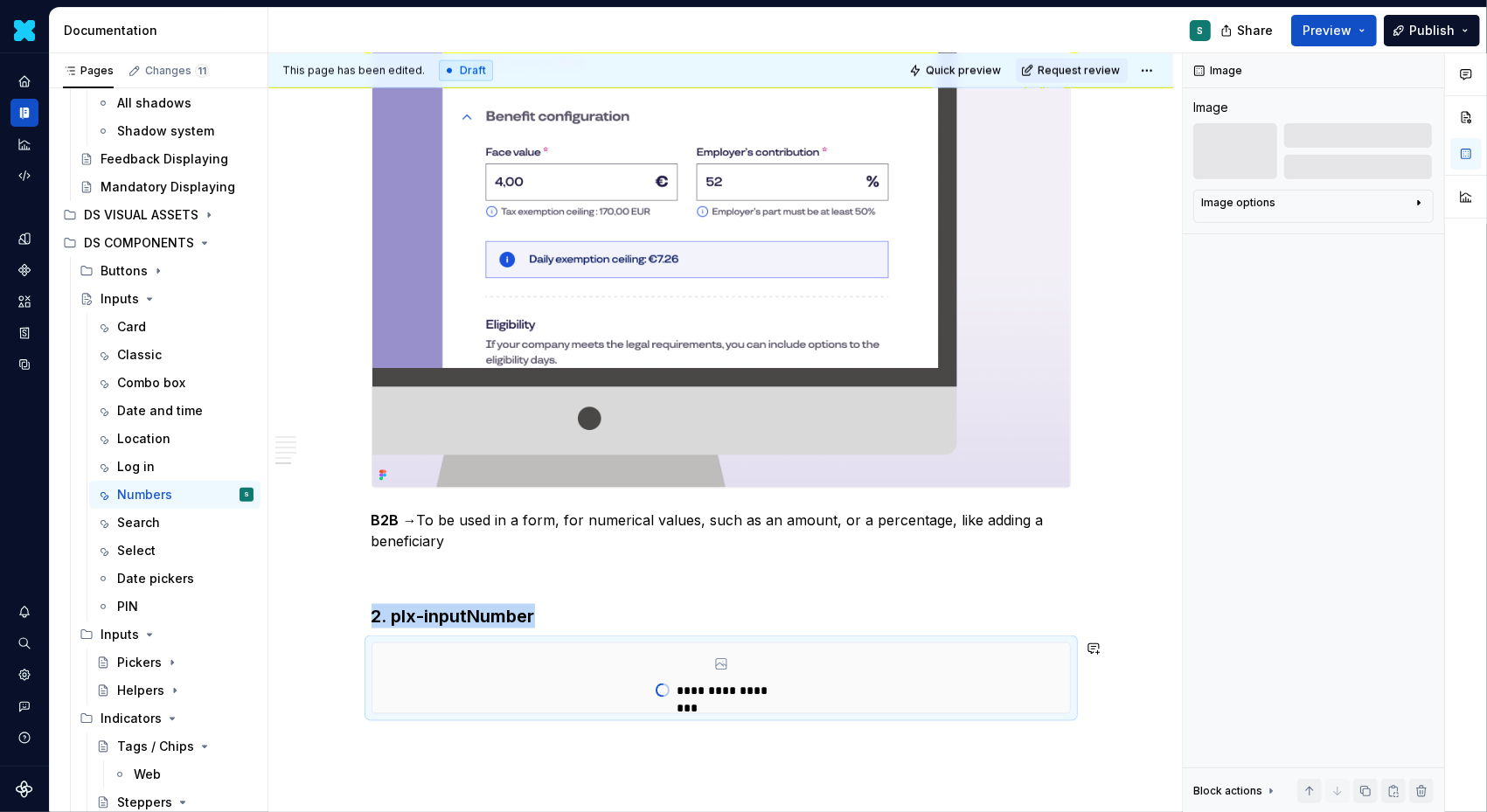
click at [427, 748] on div "This page has been edited. Draft Quick preview Request review Inputs Edit heade…" at bounding box center [725, 433] width 914 height 759
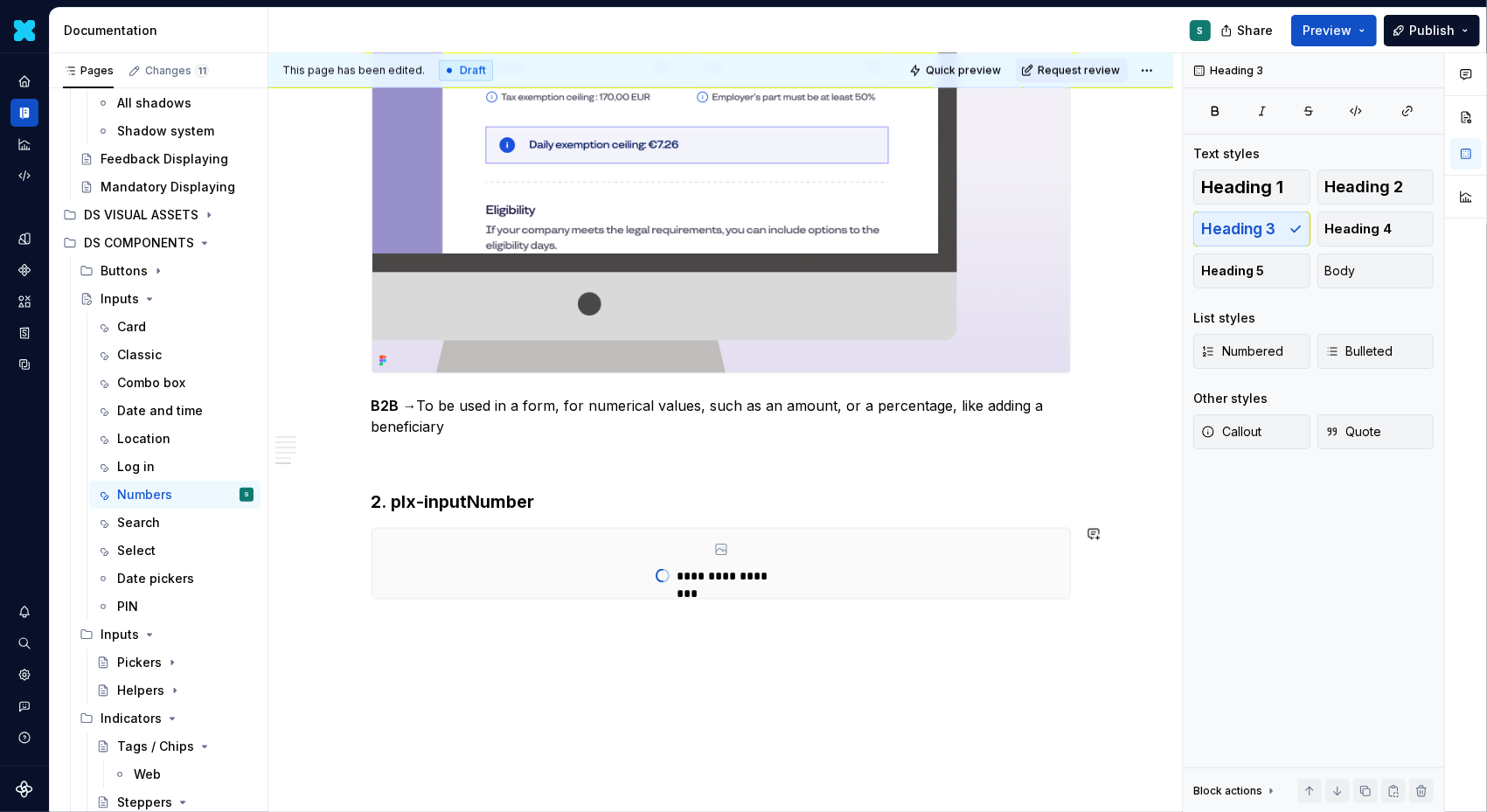
scroll to position [2298, 0]
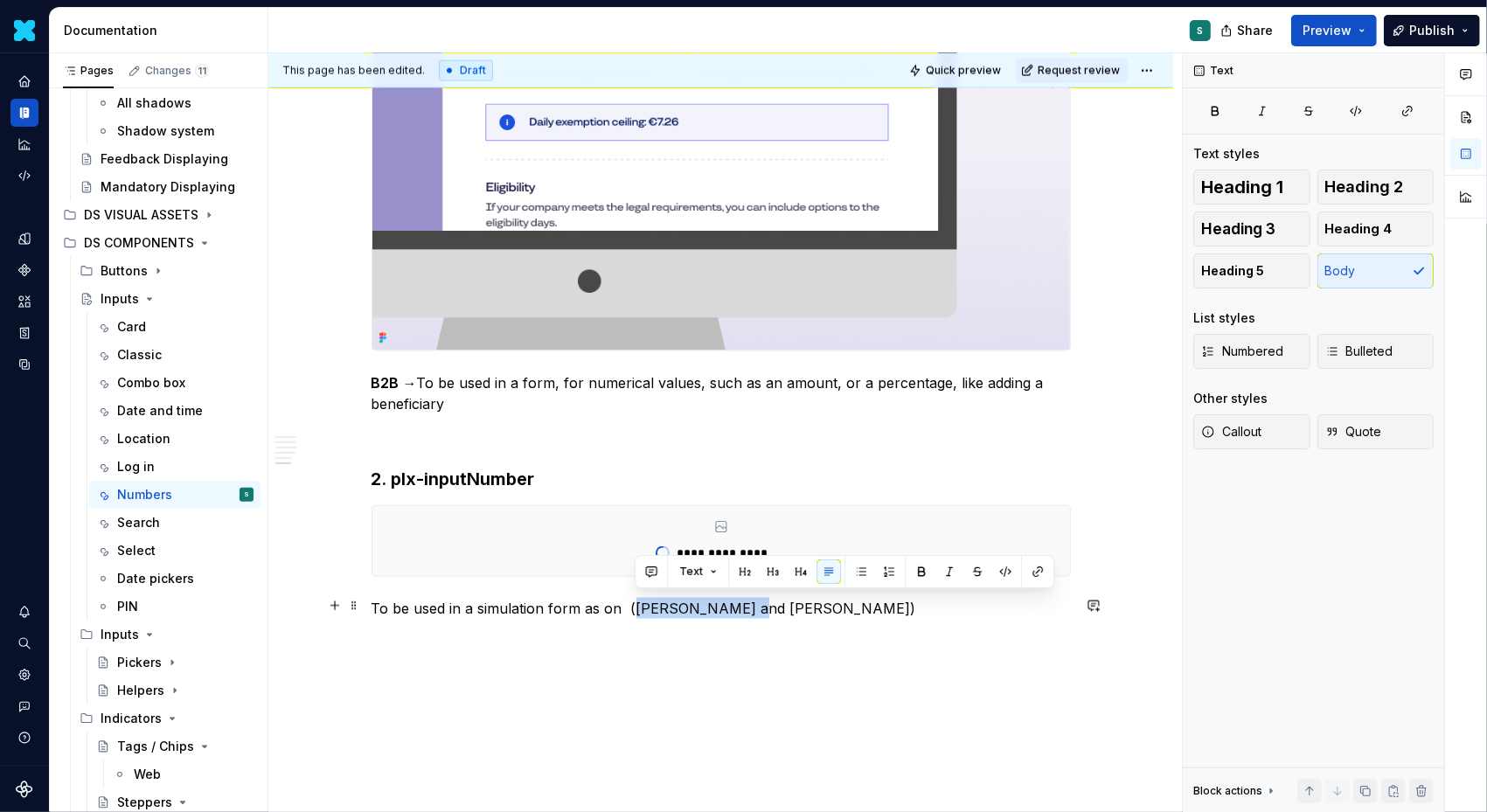
drag, startPoint x: 635, startPoint y: 604, endPoint x: 751, endPoint y: 603, distance: 116.0
click at [751, 603] on p "To be used in a simulation form as on ([PERSON_NAME] and [PERSON_NAME])" at bounding box center [721, 609] width 700 height 21
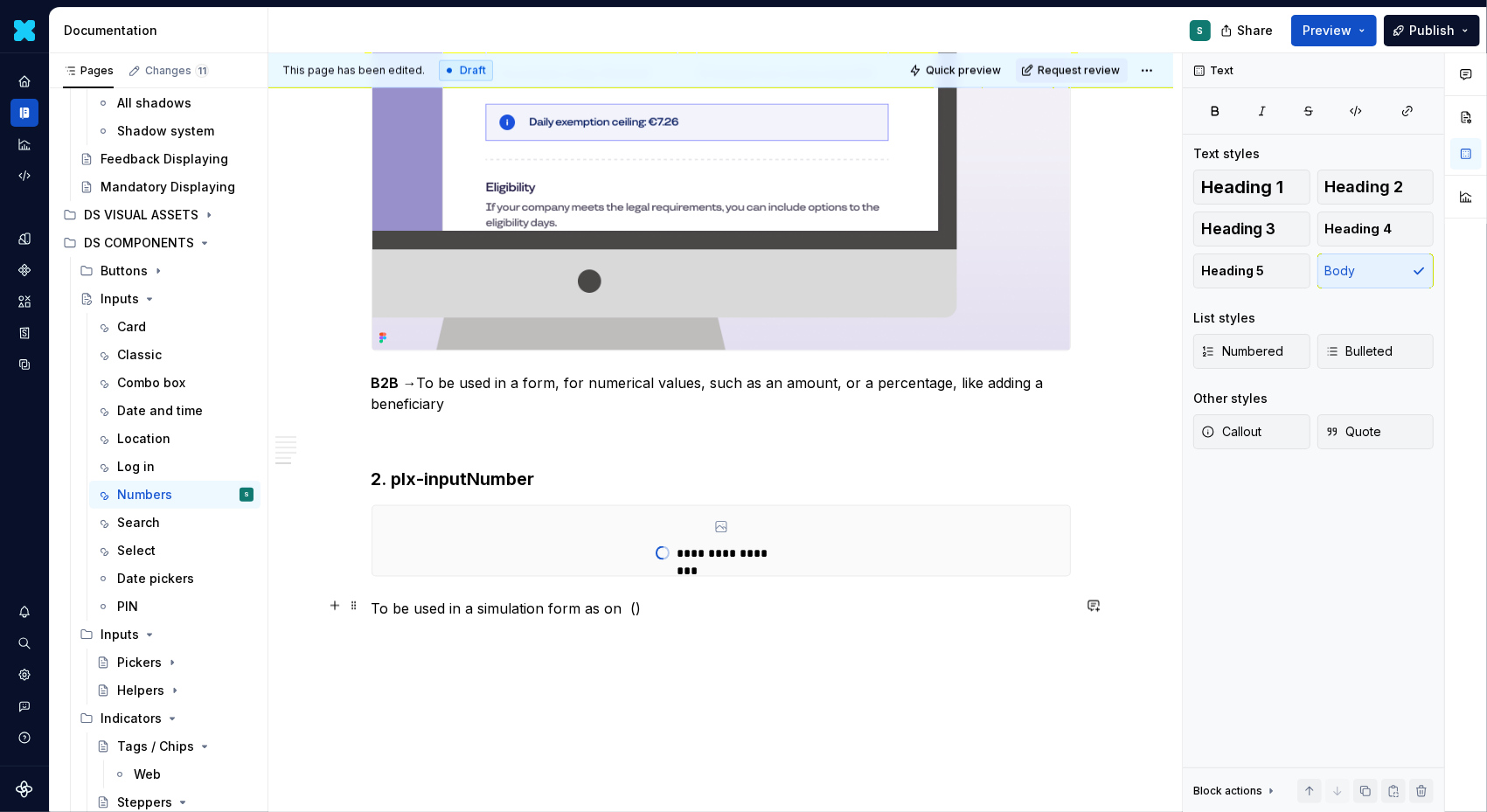
click at [645, 612] on p "To be used in a simulation form as on ()" at bounding box center [721, 609] width 700 height 21
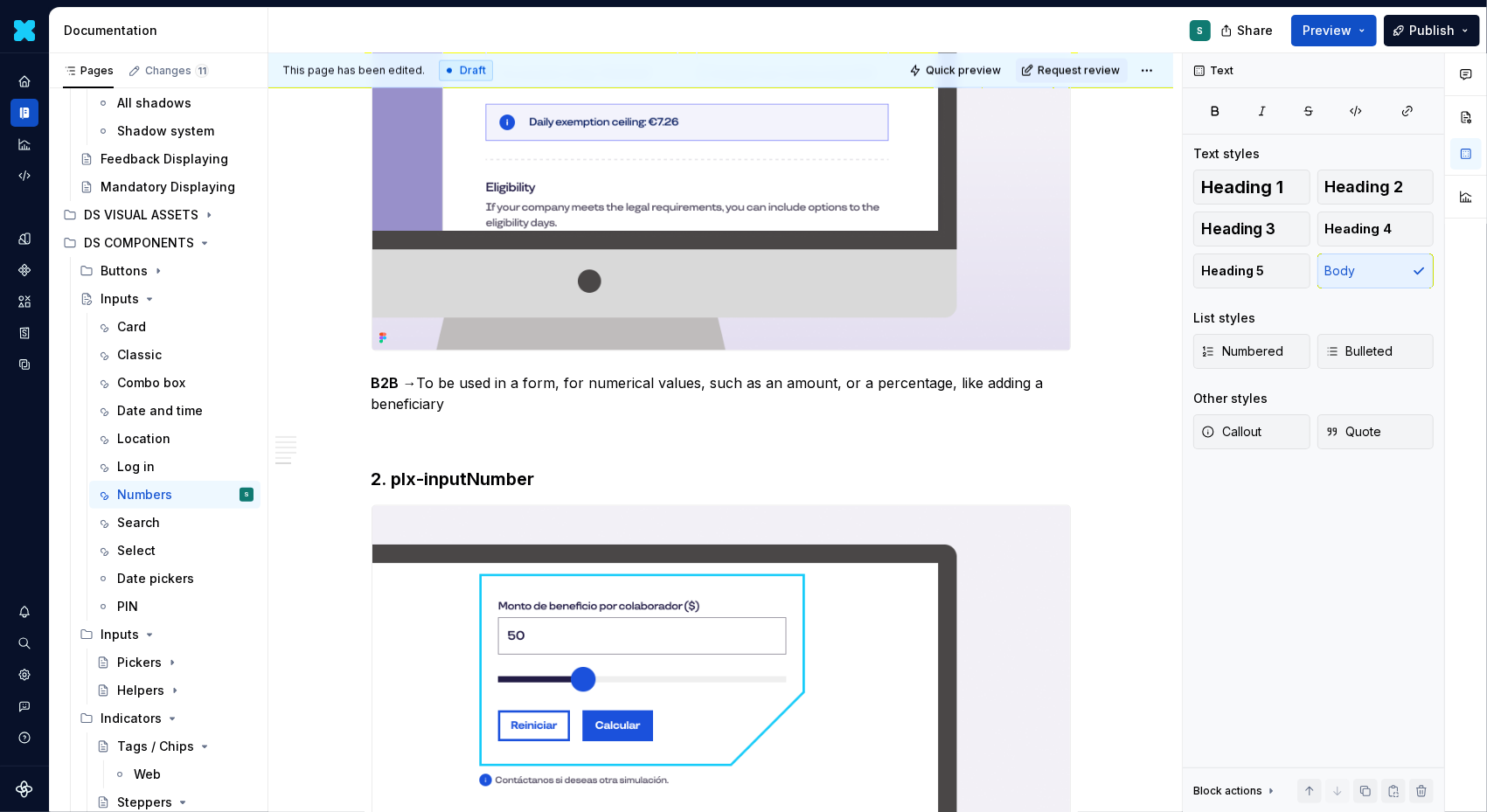
scroll to position [2717, 0]
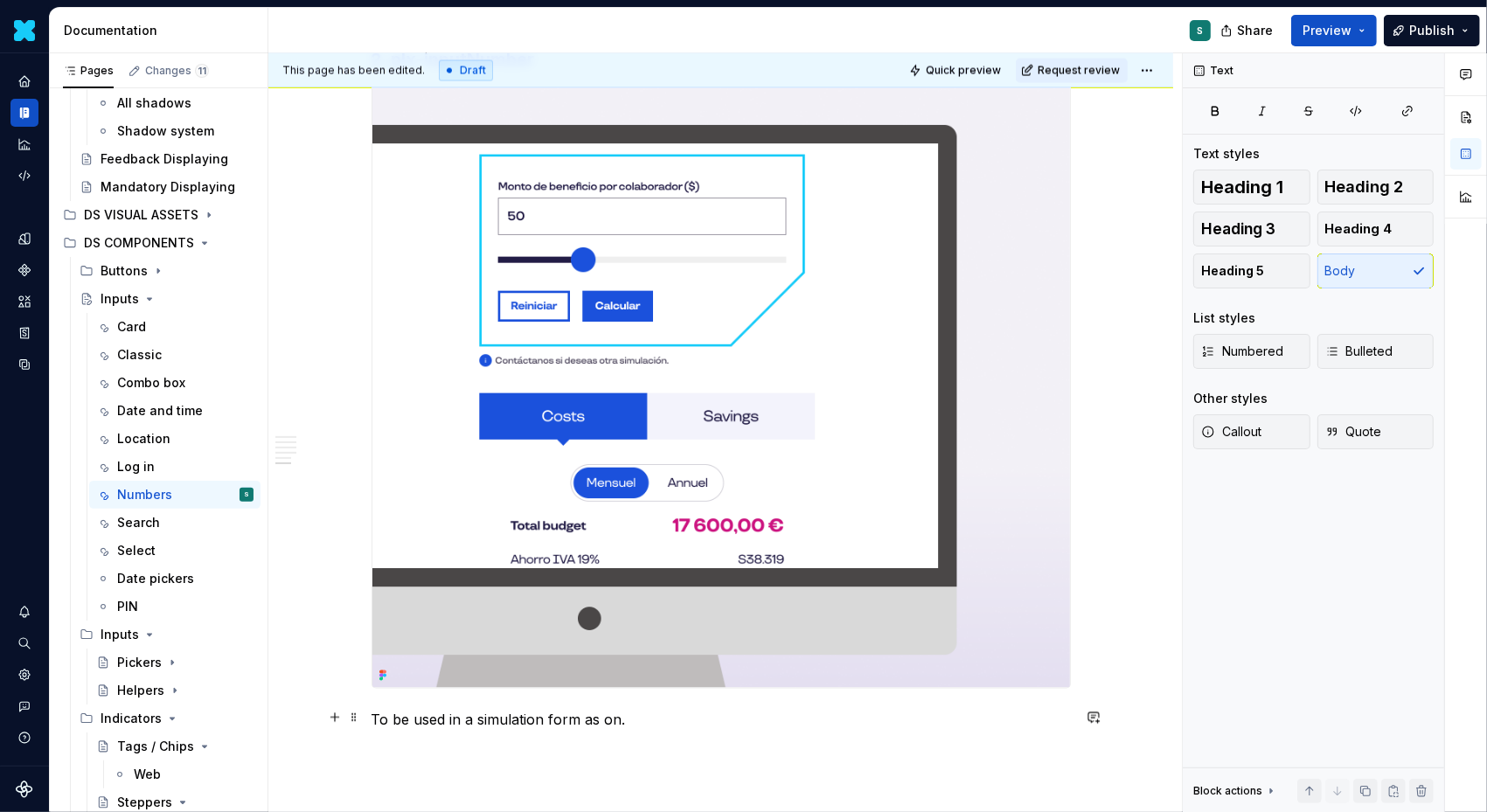
click at [375, 718] on p "To be used in a simulation form as on." at bounding box center [721, 720] width 700 height 21
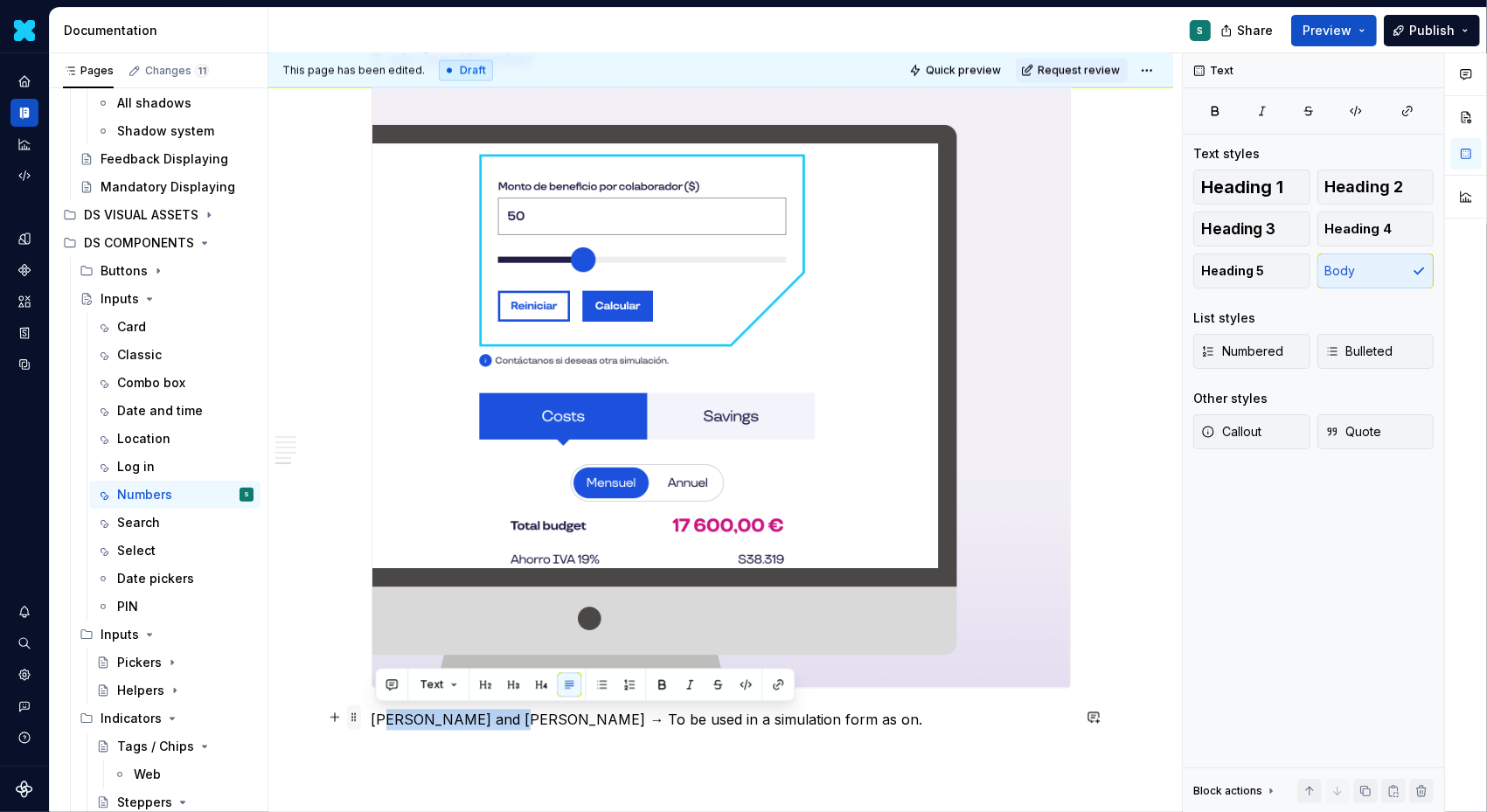
drag, startPoint x: 522, startPoint y: 717, endPoint x: 358, endPoint y: 714, distance: 164.0
drag, startPoint x: 376, startPoint y: 719, endPoint x: 513, endPoint y: 719, distance: 137.0
click at [513, 719] on p "[PERSON_NAME] and [PERSON_NAME] → To be used in a simulation form as on." at bounding box center [721, 720] width 700 height 21
click at [660, 684] on button "button" at bounding box center [661, 684] width 24 height 24
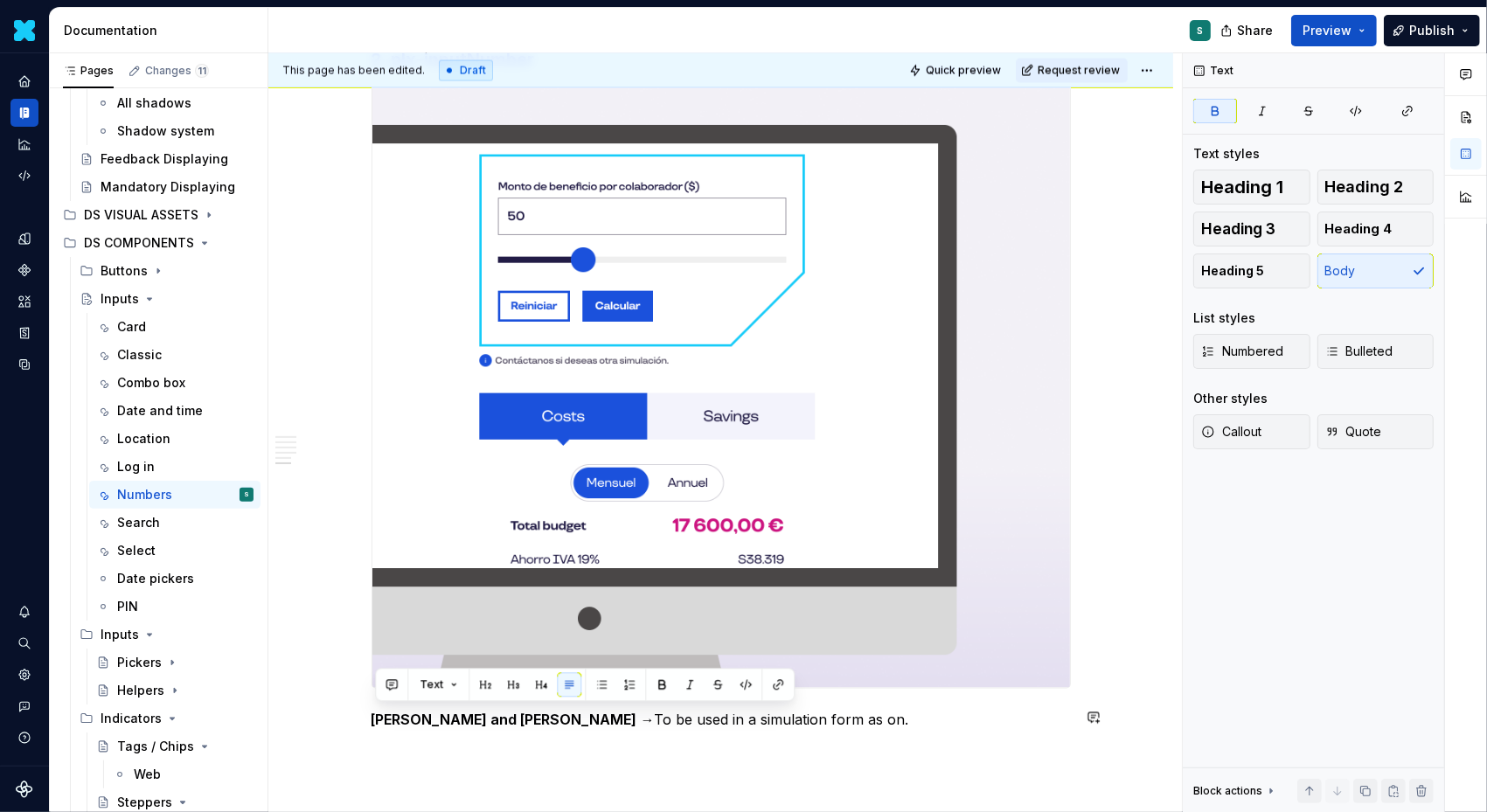
click at [785, 719] on p "[PERSON_NAME] and [PERSON_NAME] → To be used in a simulation form as on." at bounding box center [721, 720] width 700 height 21
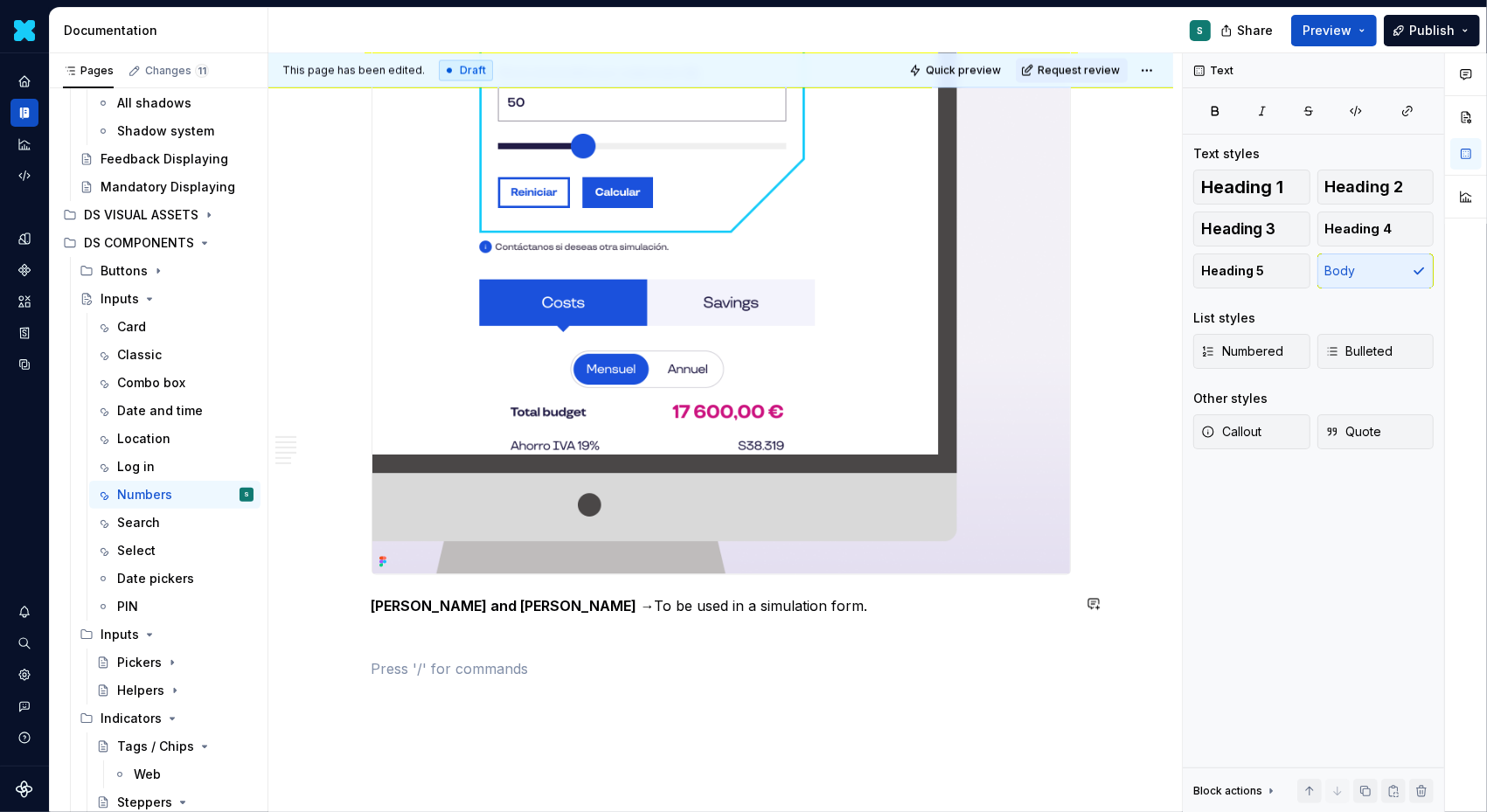
scroll to position [2916, 0]
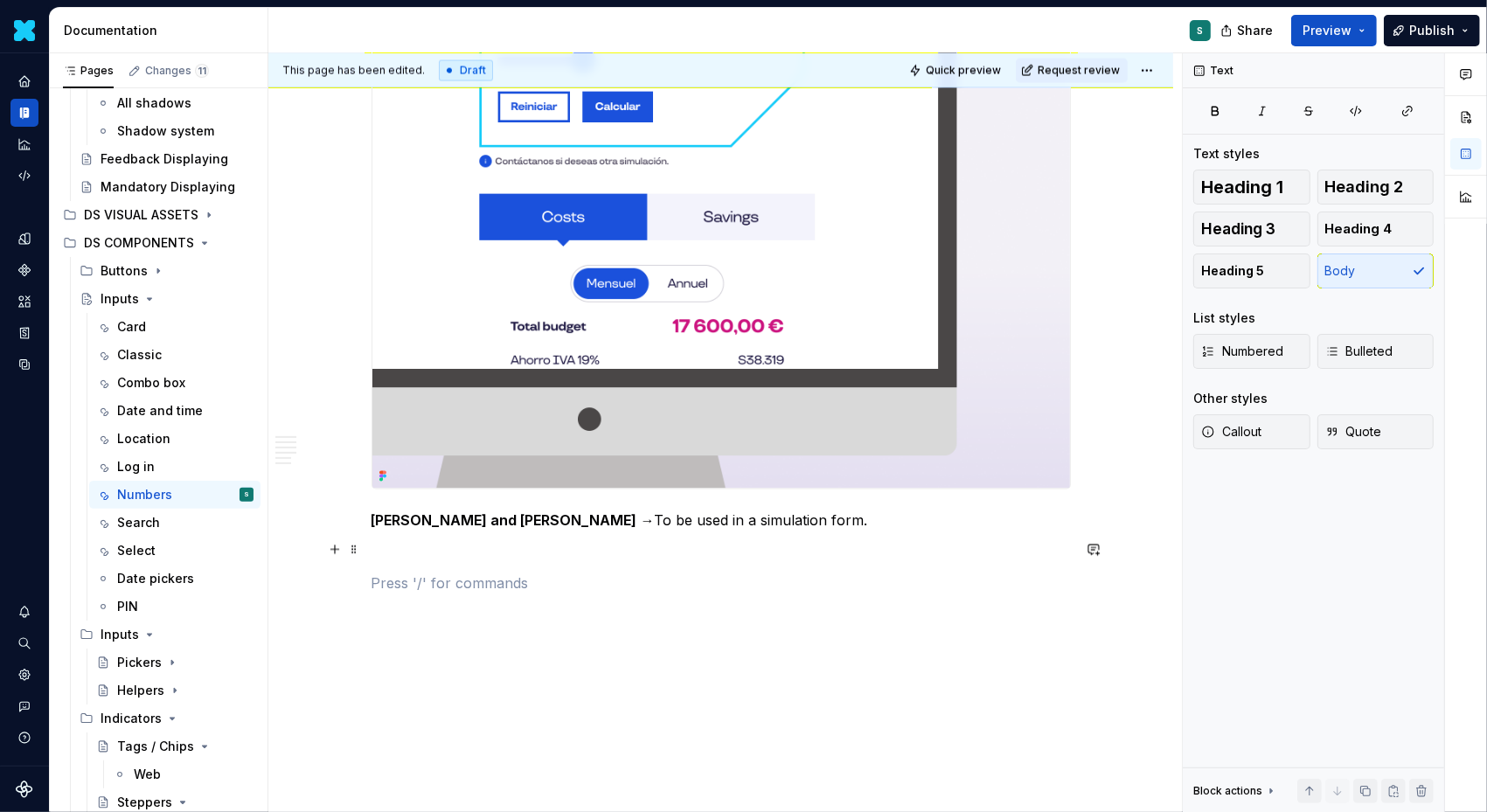
click at [329, 548] on button "button" at bounding box center [334, 549] width 24 height 24
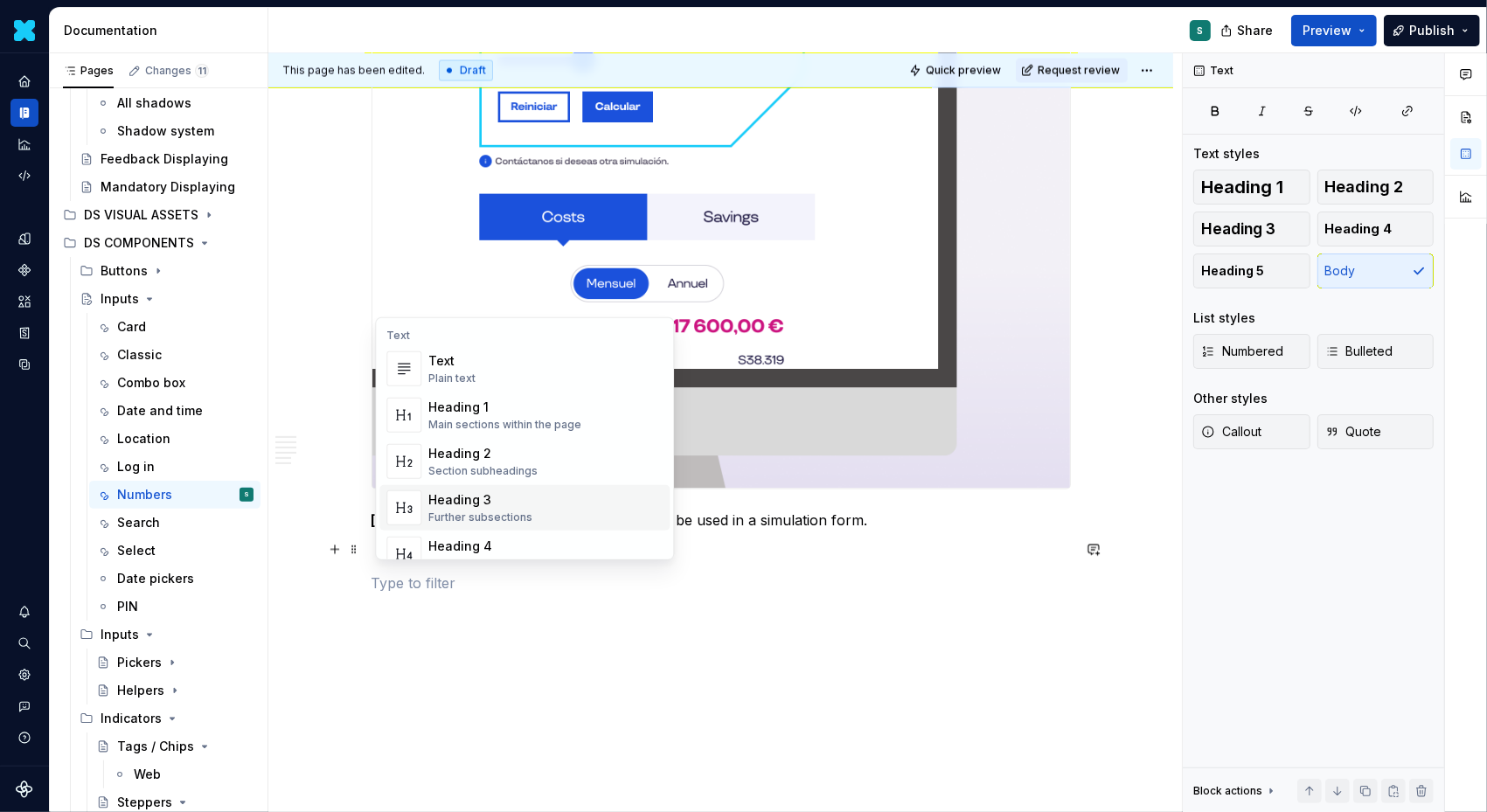
click at [481, 495] on div "Heading 3" at bounding box center [481, 500] width 104 height 18
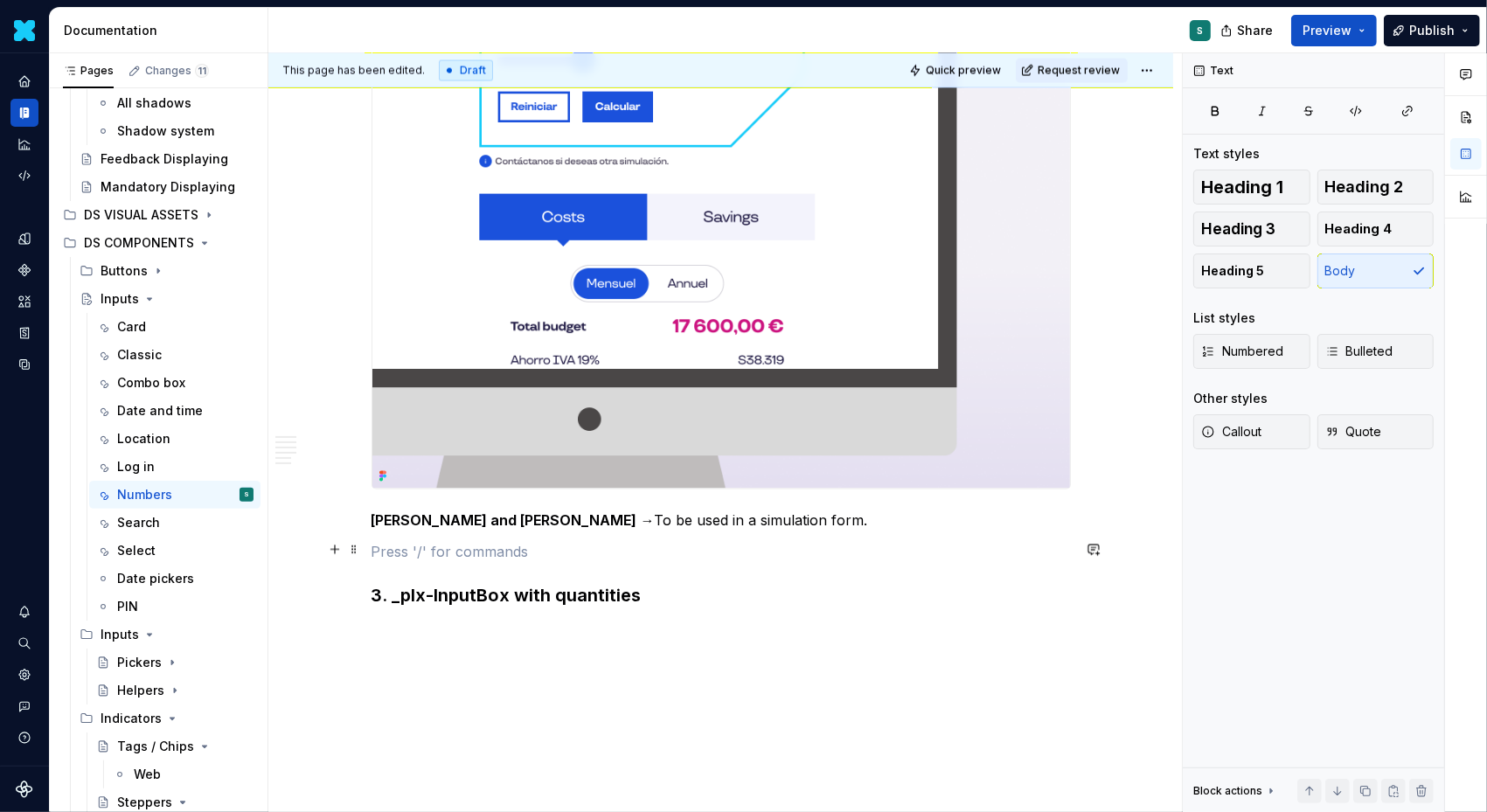
click at [385, 553] on p at bounding box center [721, 553] width 700 height 21
click at [344, 632] on button "button" at bounding box center [334, 629] width 24 height 24
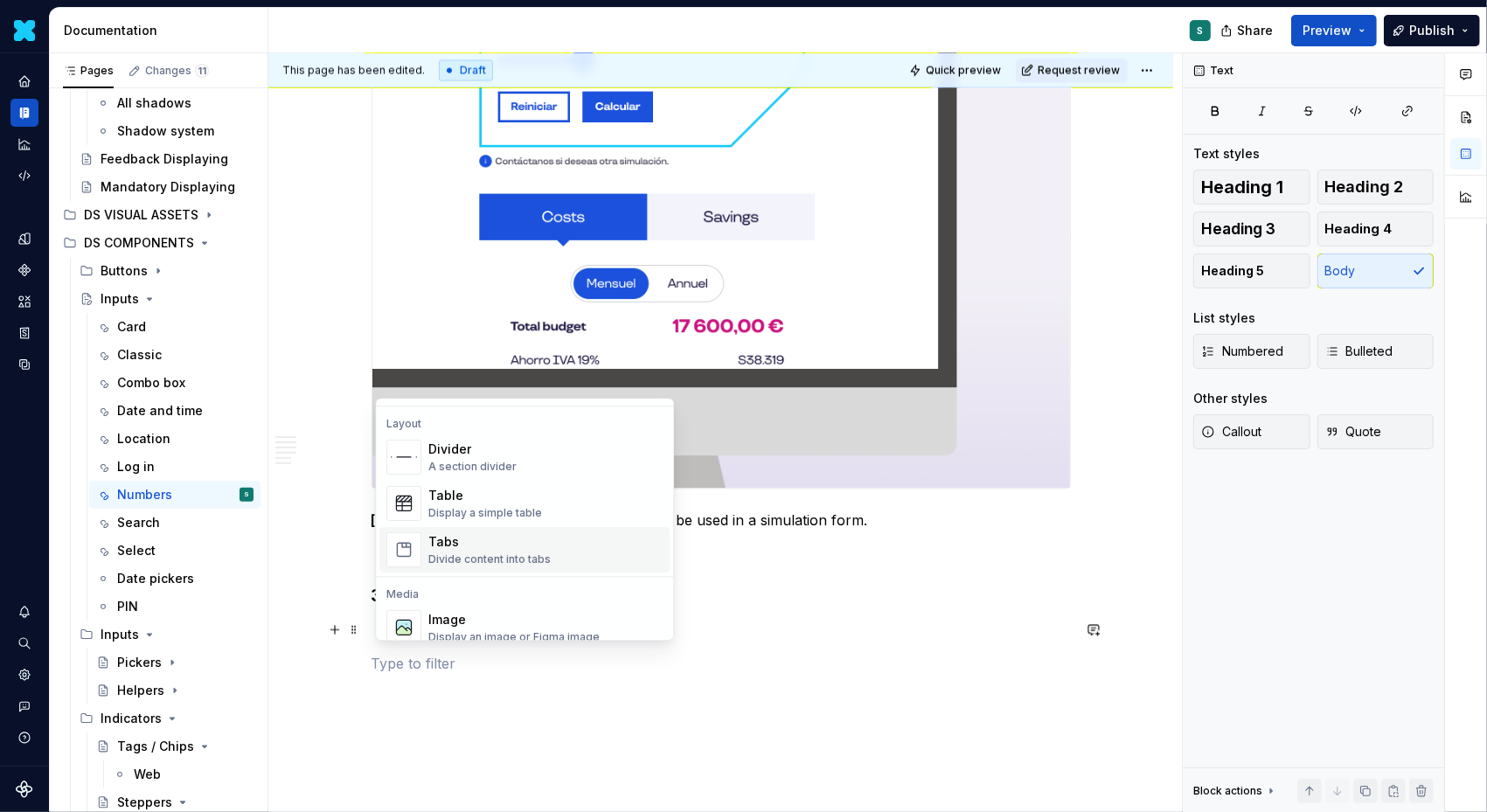
scroll to position [569, 0]
click at [431, 617] on div "Image" at bounding box center [514, 617] width 171 height 18
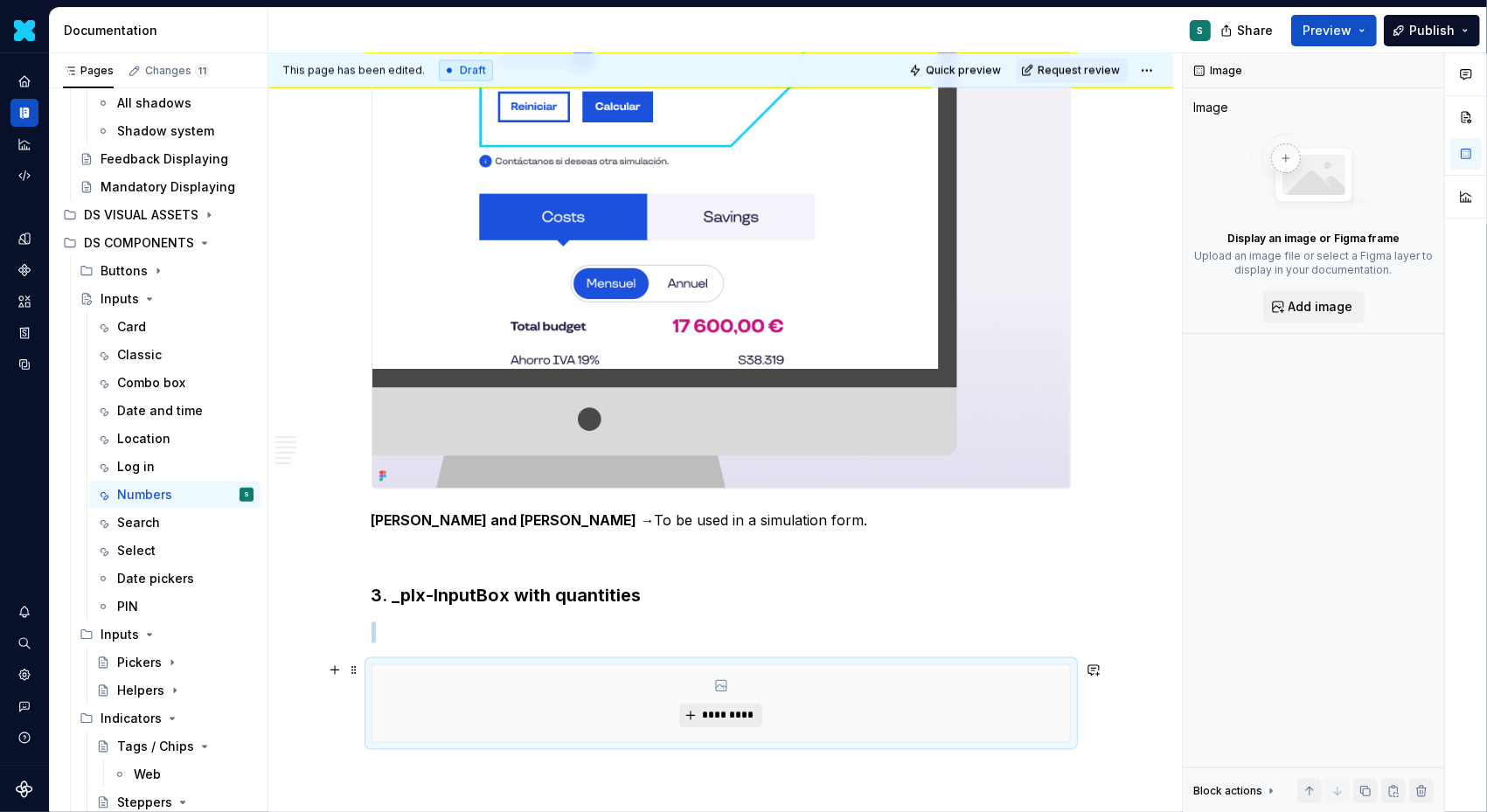
click at [723, 709] on span "*********" at bounding box center [728, 716] width 53 height 14
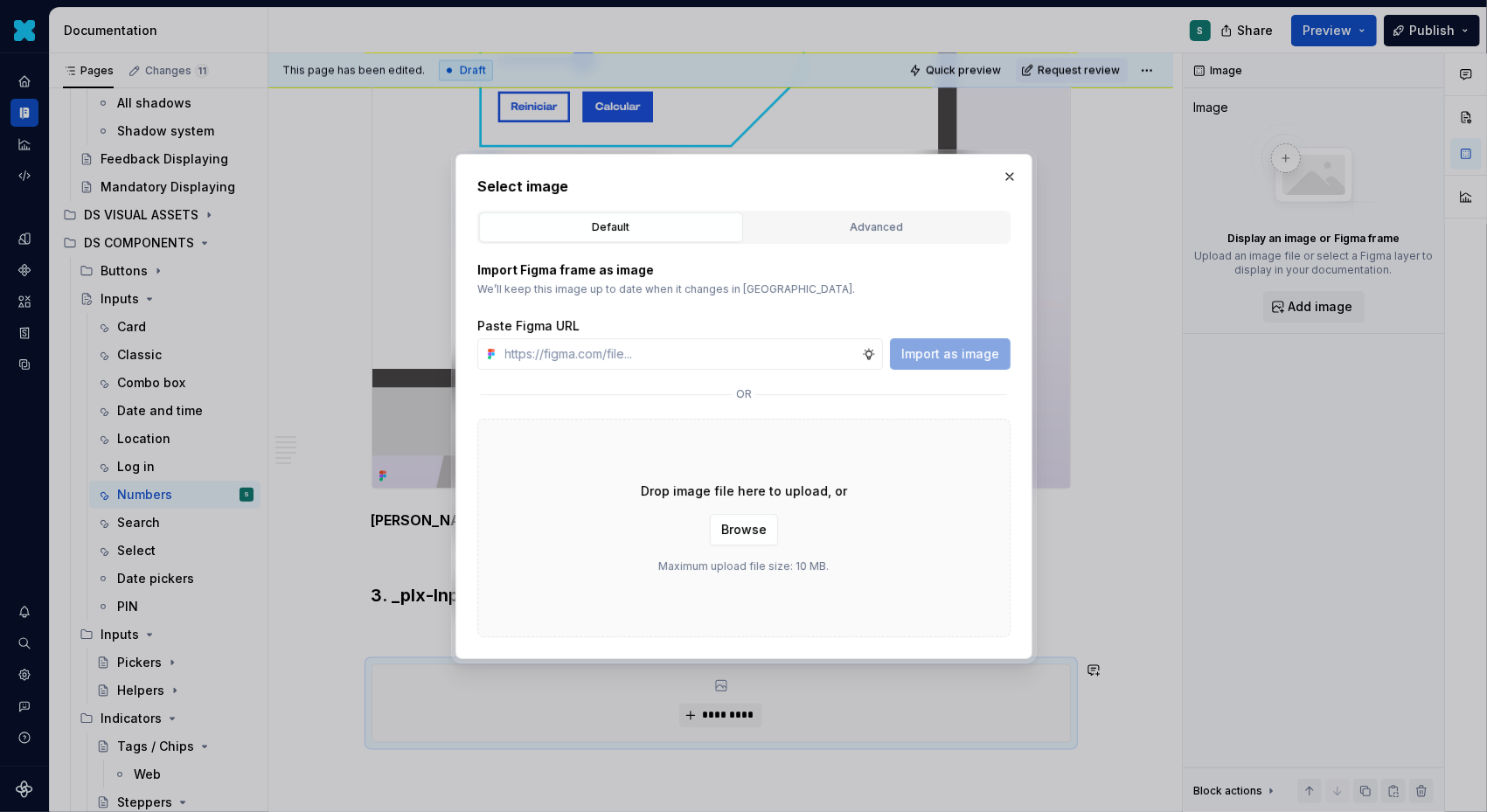
type textarea "*"
click at [642, 339] on input "text" at bounding box center [680, 354] width 364 height 31
paste input "[URL][DOMAIN_NAME]"
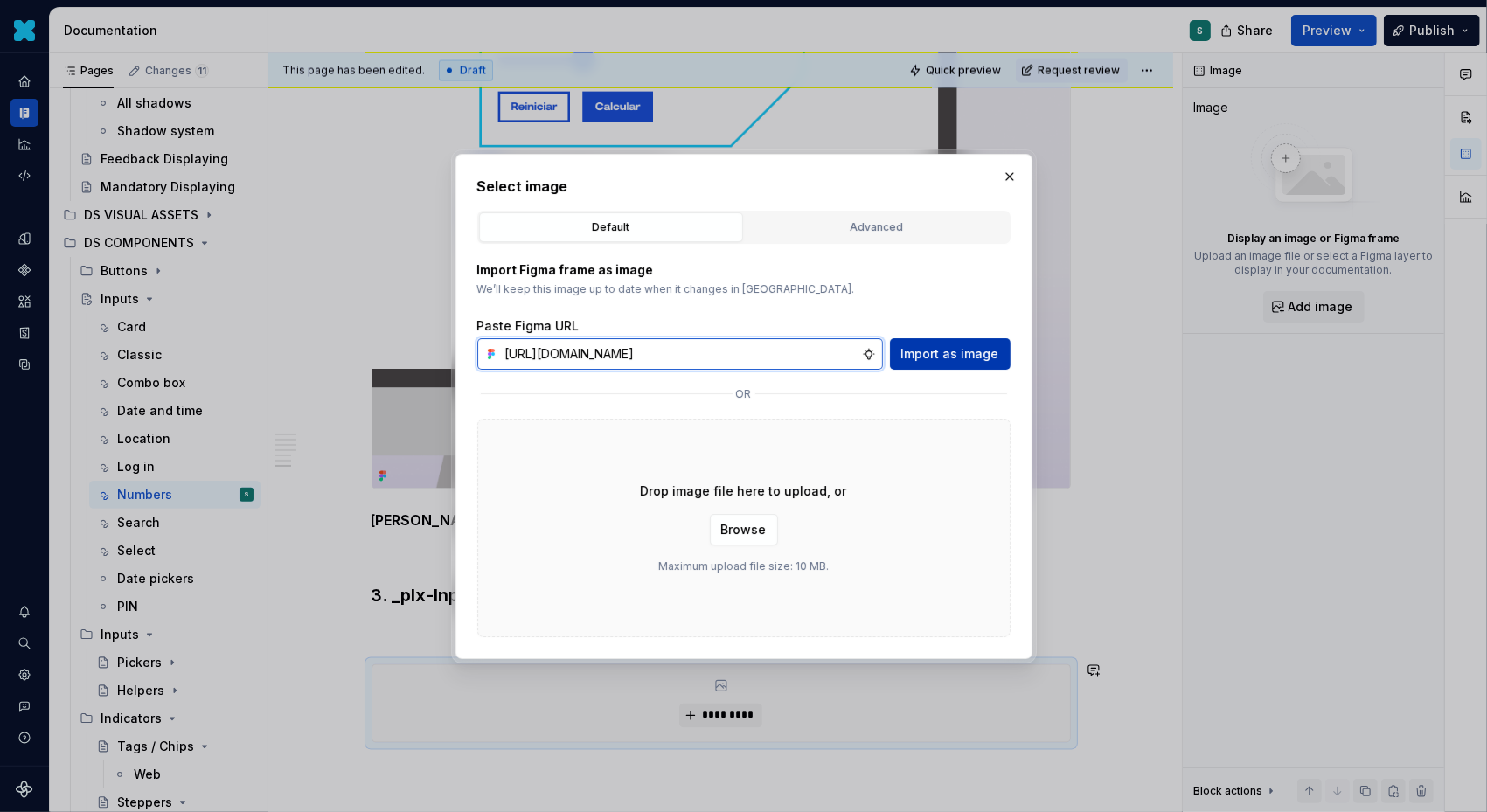
type input "[URL][DOMAIN_NAME]"
click at [982, 349] on span "Import as image" at bounding box center [950, 354] width 98 height 18
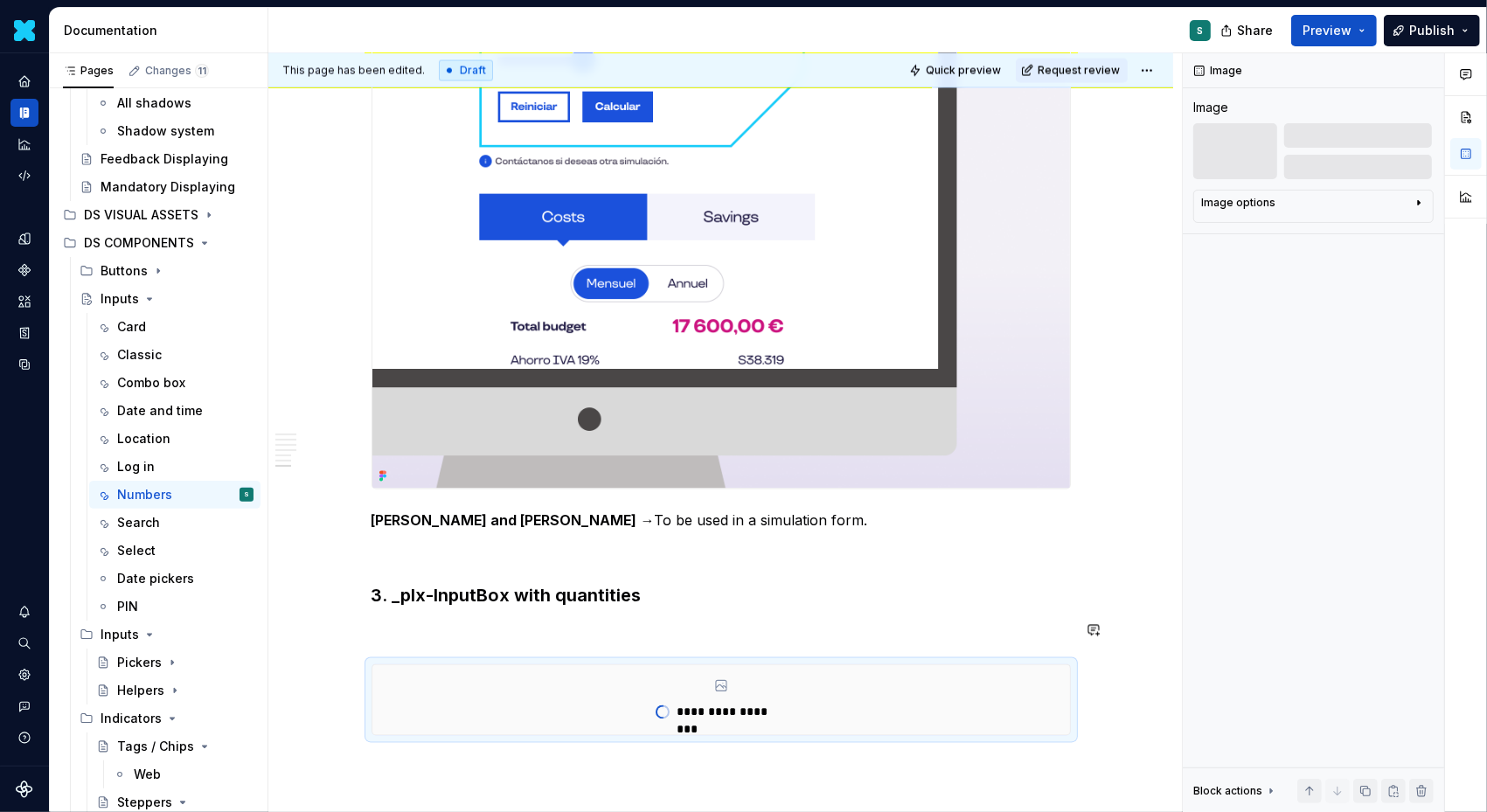
scroll to position [2972, 0]
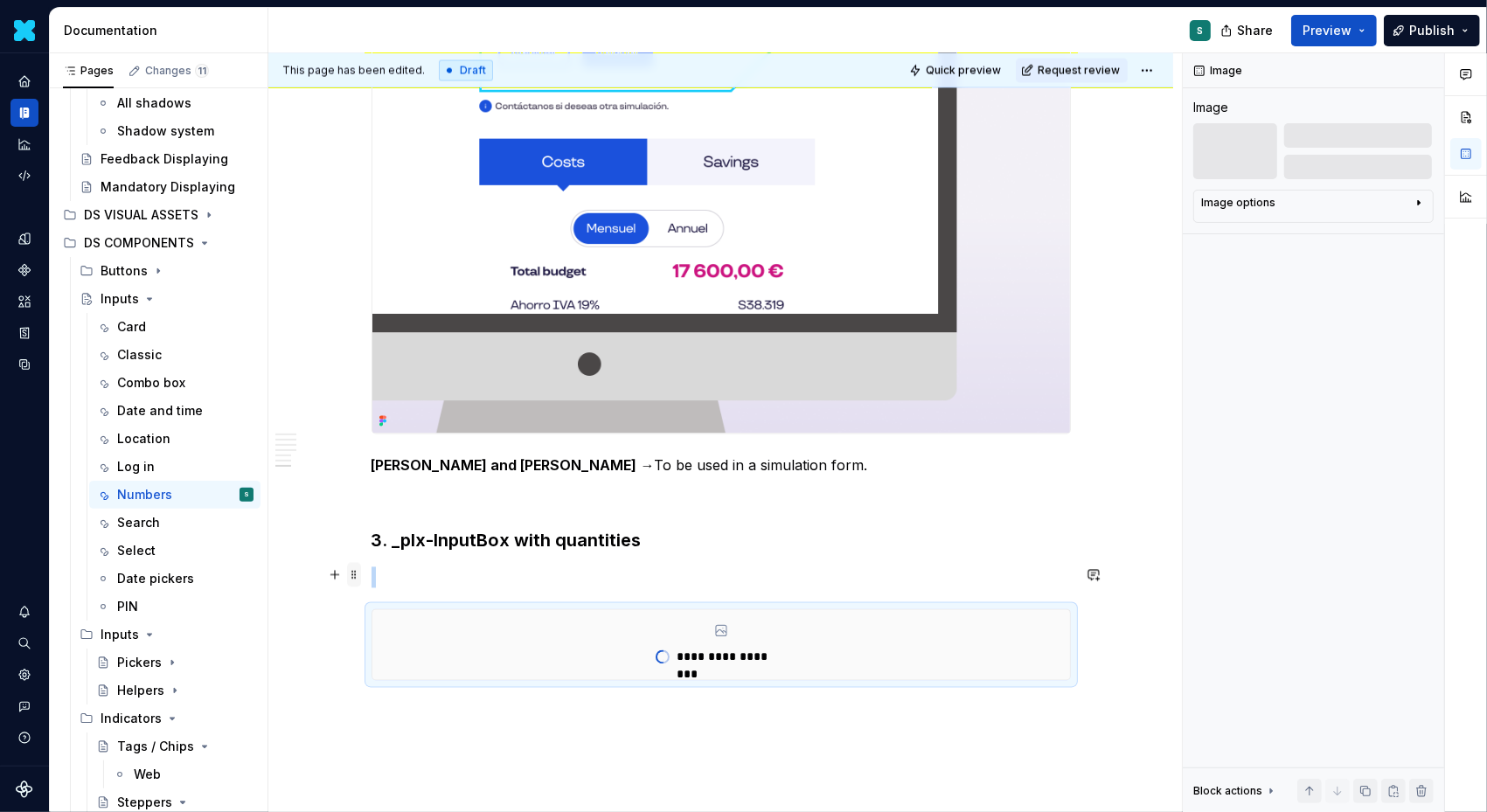
click at [356, 575] on span at bounding box center [354, 575] width 14 height 24
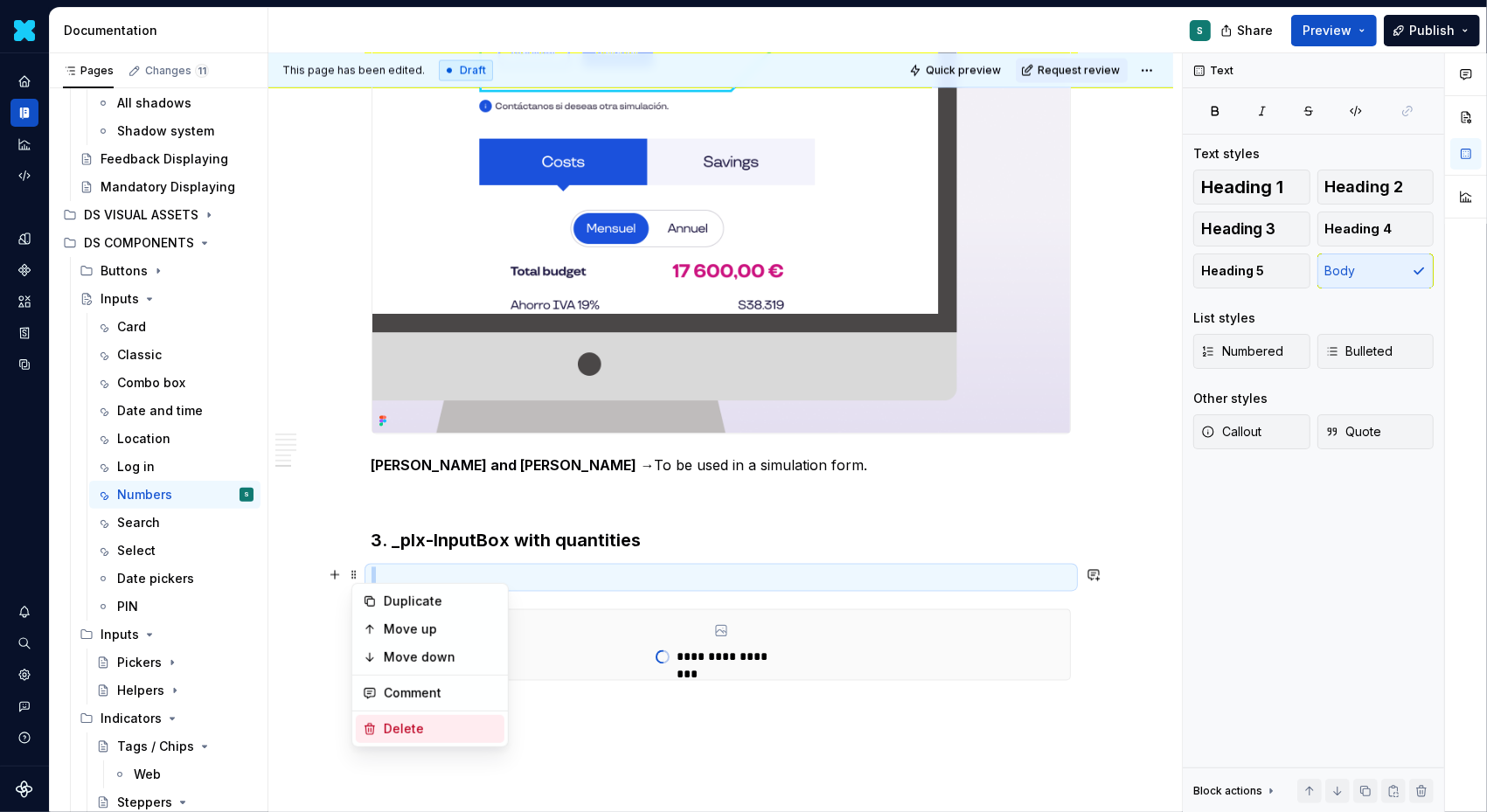
click at [392, 726] on div "Delete" at bounding box center [441, 729] width 114 height 18
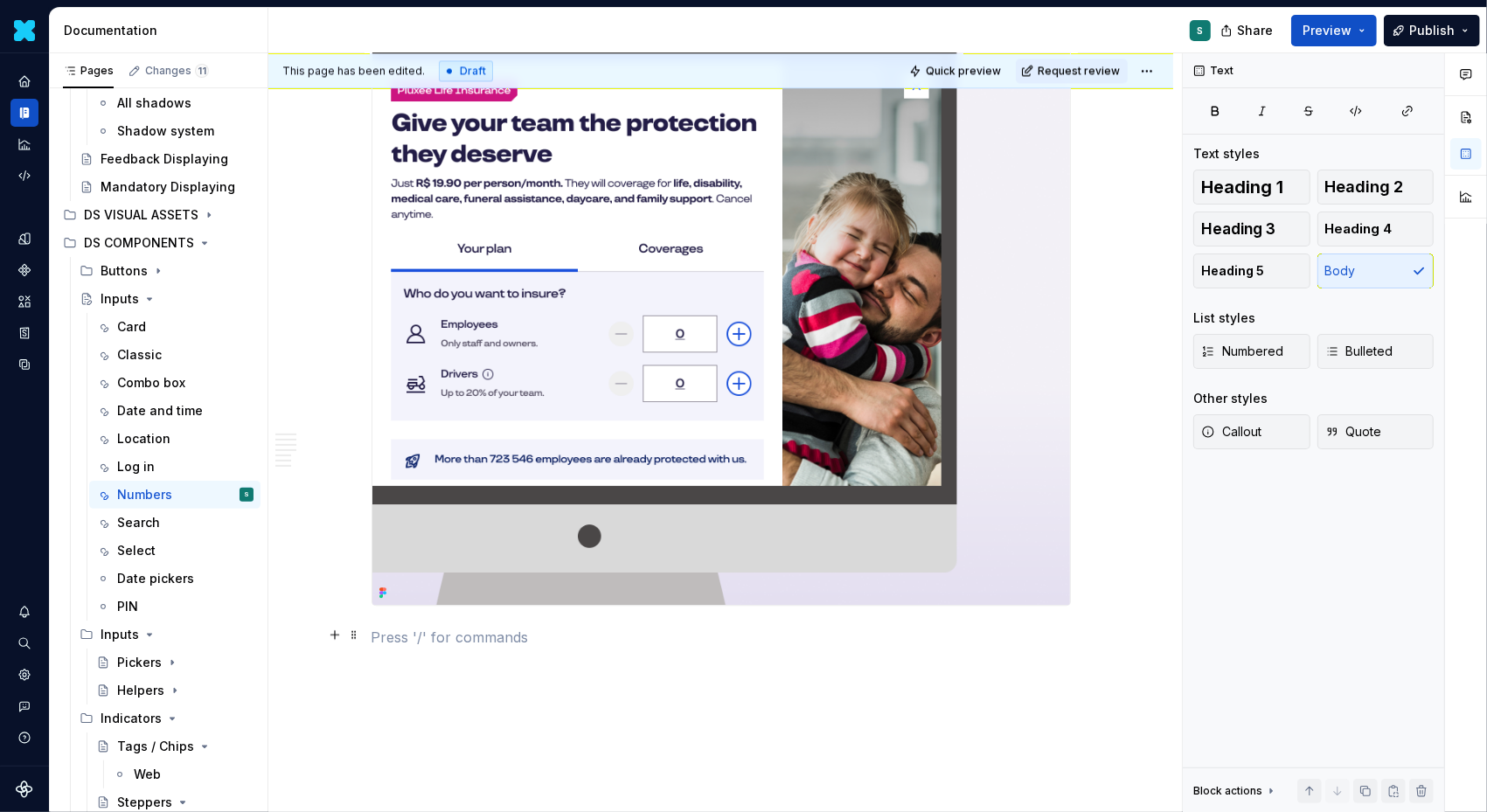
scroll to position [3632, 0]
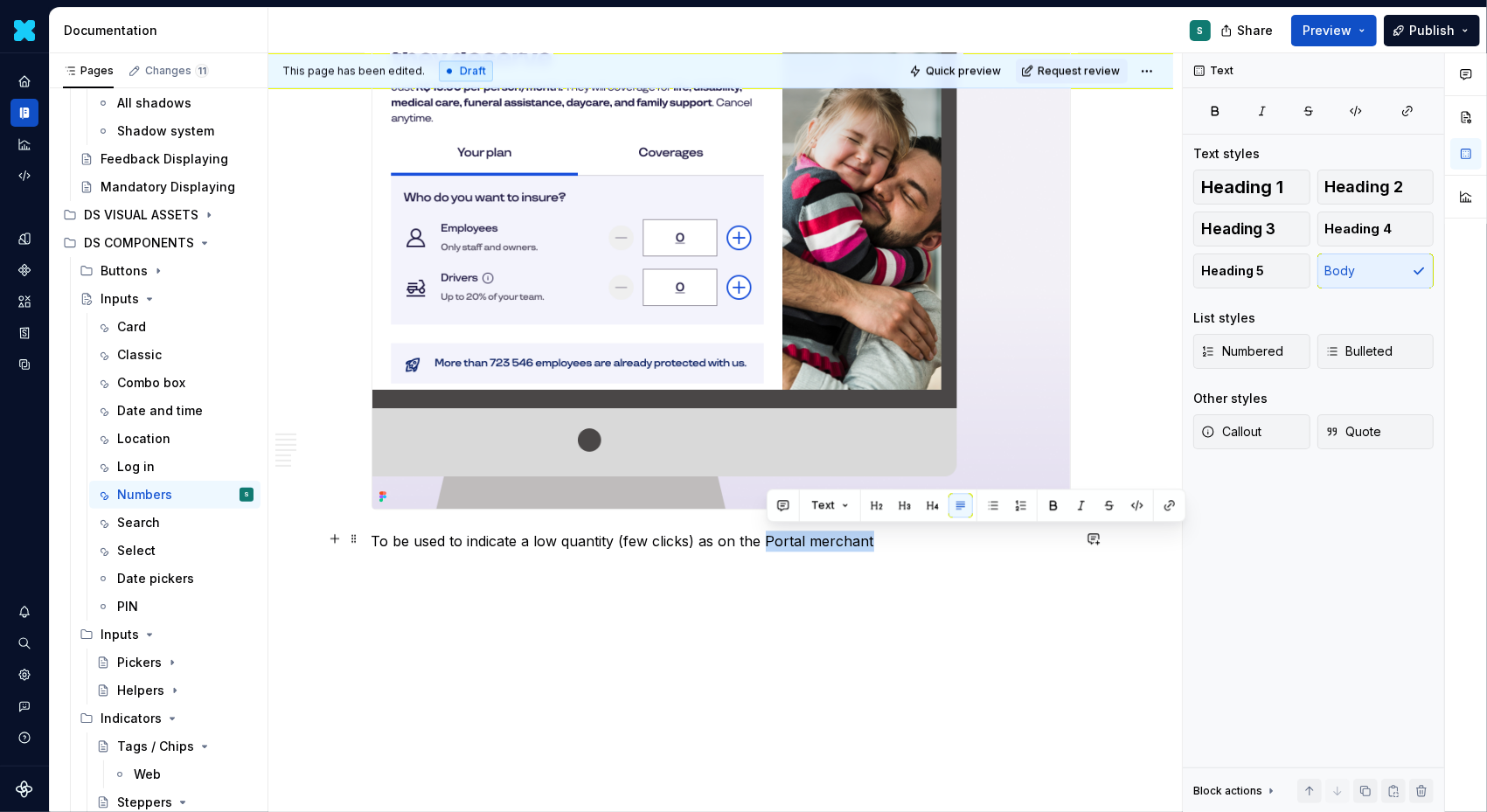
drag, startPoint x: 768, startPoint y: 535, endPoint x: 907, endPoint y: 535, distance: 139.0
click at [908, 535] on p "To be used to indicate a low quantity (few clicks) as on the Portal merchant" at bounding box center [721, 541] width 700 height 21
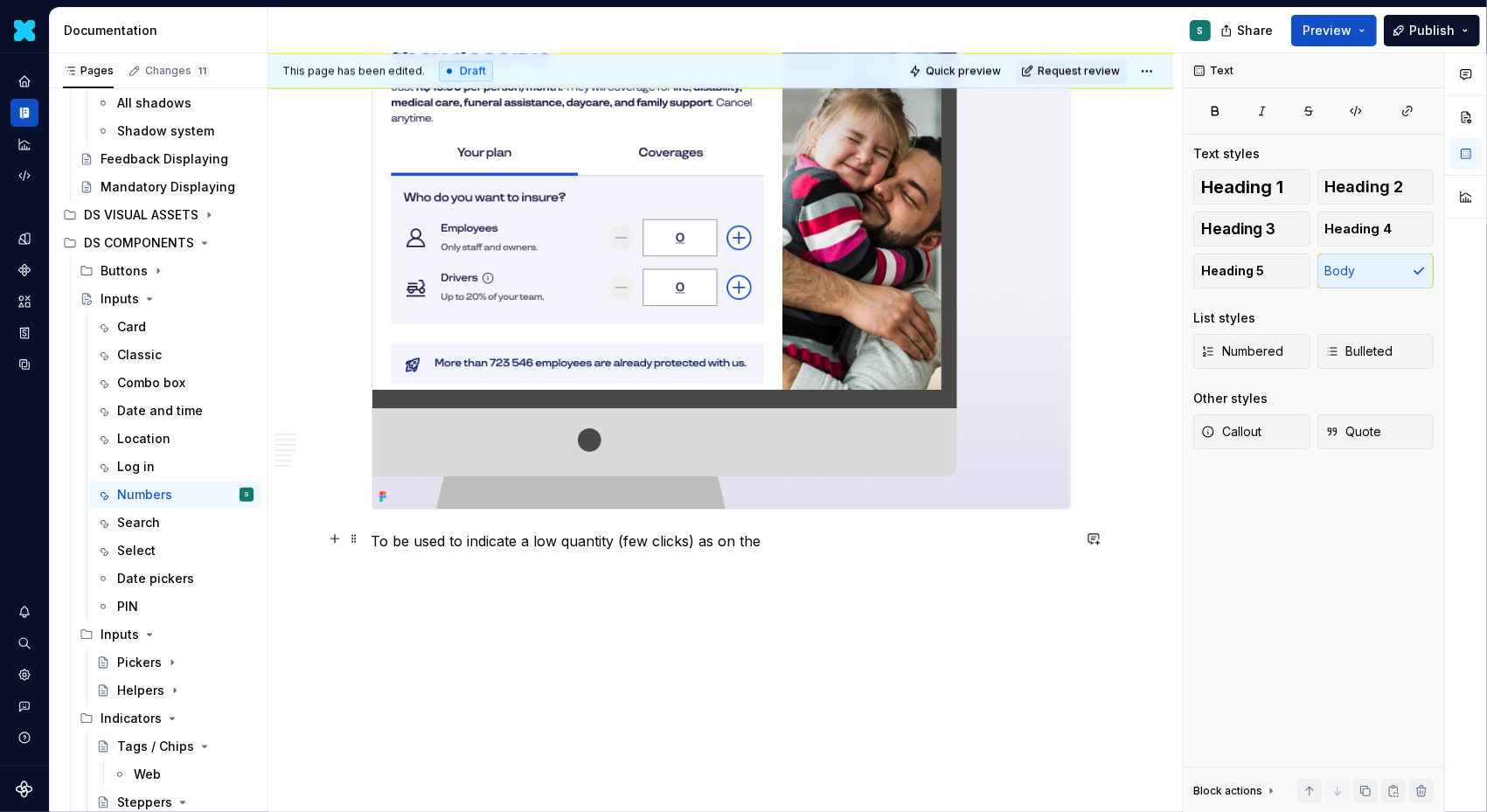
click at [377, 537] on p "To be used to indicate a low quantity (few clicks) as on the" at bounding box center [721, 541] width 700 height 21
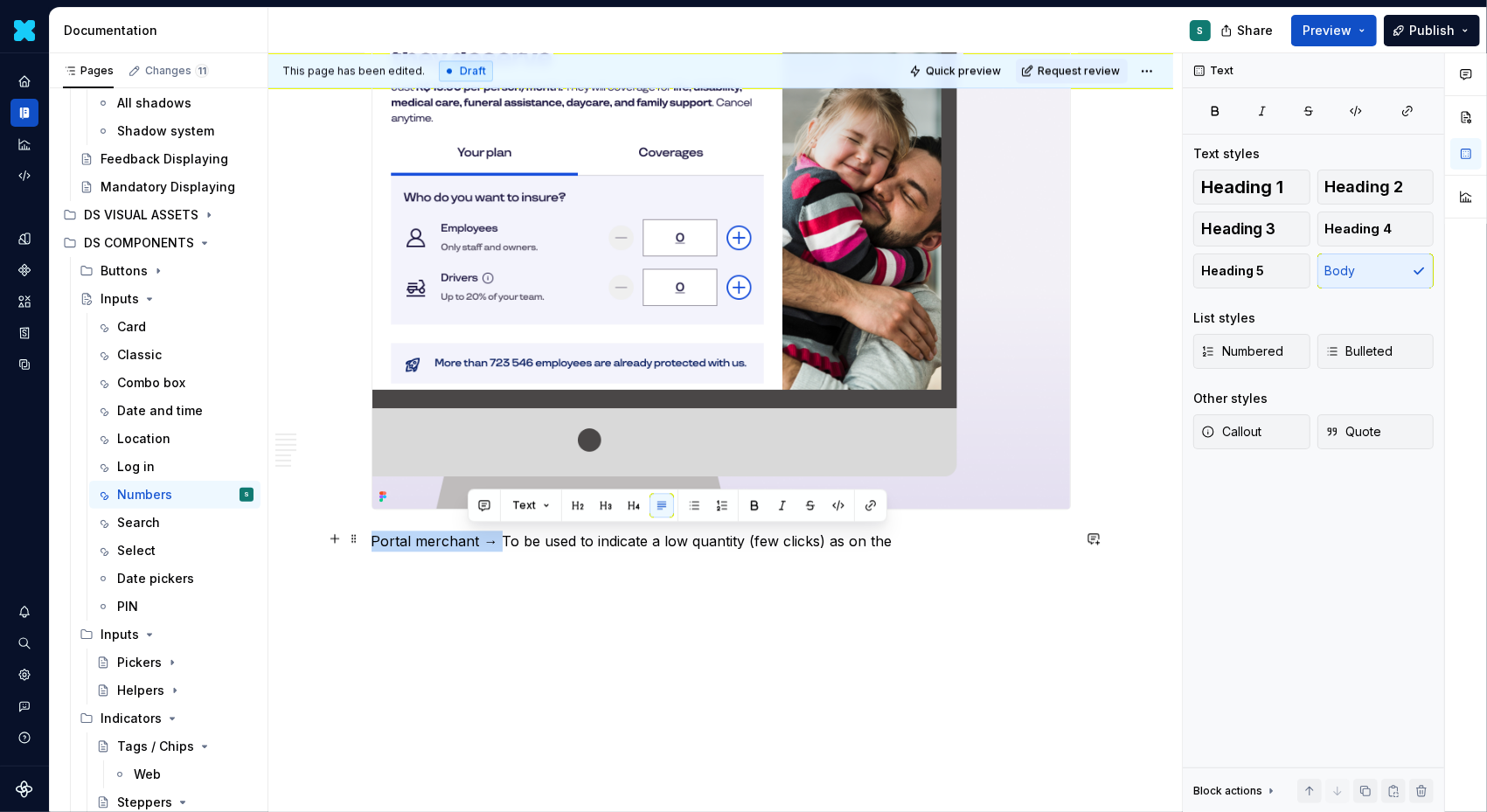
drag, startPoint x: 468, startPoint y: 537, endPoint x: 288, endPoint y: 537, distance: 180.0
click at [659, 516] on button "button" at bounding box center [661, 504] width 24 height 24
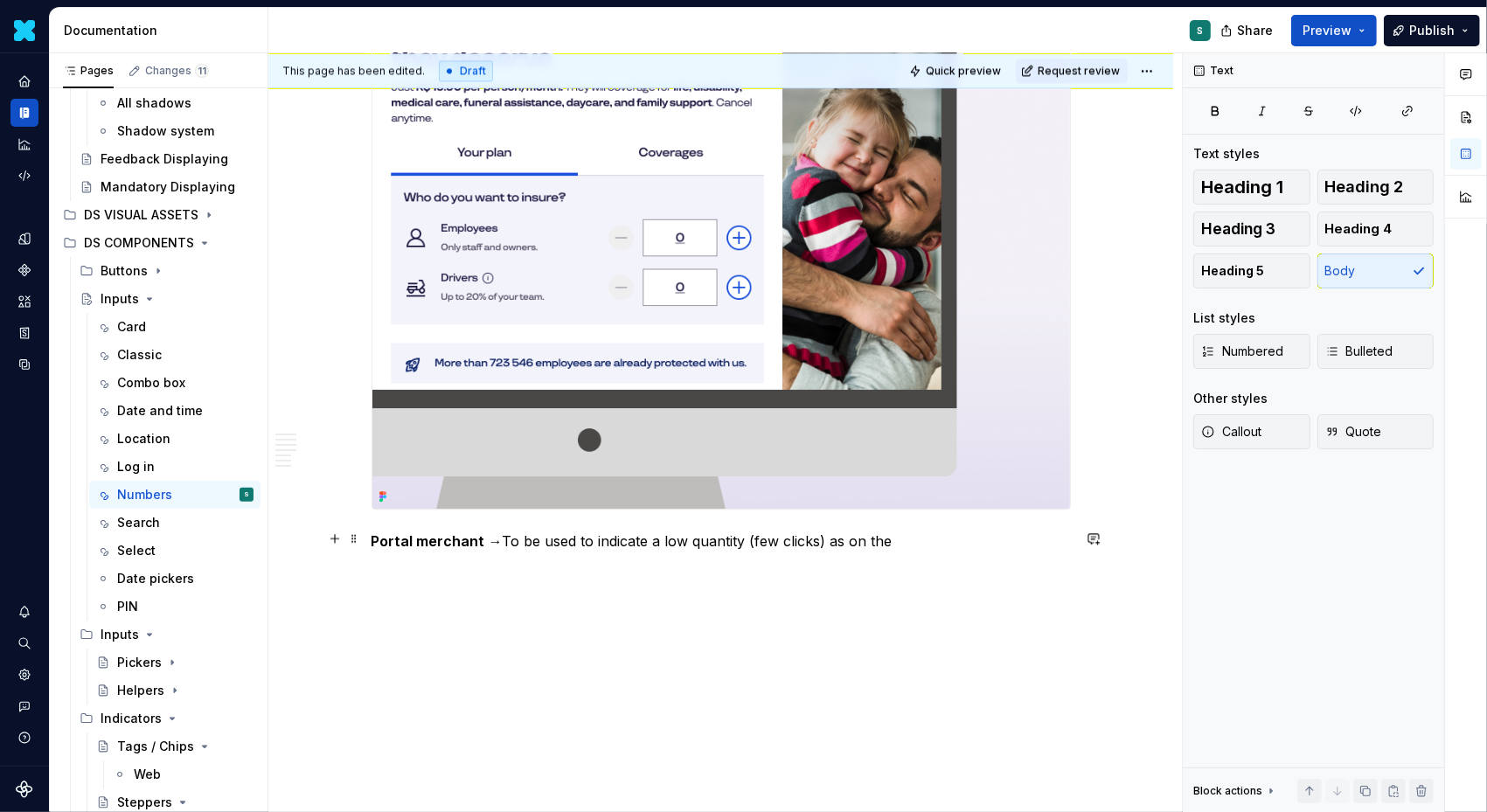
drag, startPoint x: 826, startPoint y: 540, endPoint x: 940, endPoint y: 540, distance: 114.0
click at [940, 540] on p "Portal merchant → To be used to indicate a low quantity (few clicks) as on the" at bounding box center [721, 541] width 700 height 21
click at [340, 572] on button "button" at bounding box center [334, 570] width 24 height 24
click at [341, 569] on button "button" at bounding box center [334, 570] width 24 height 24
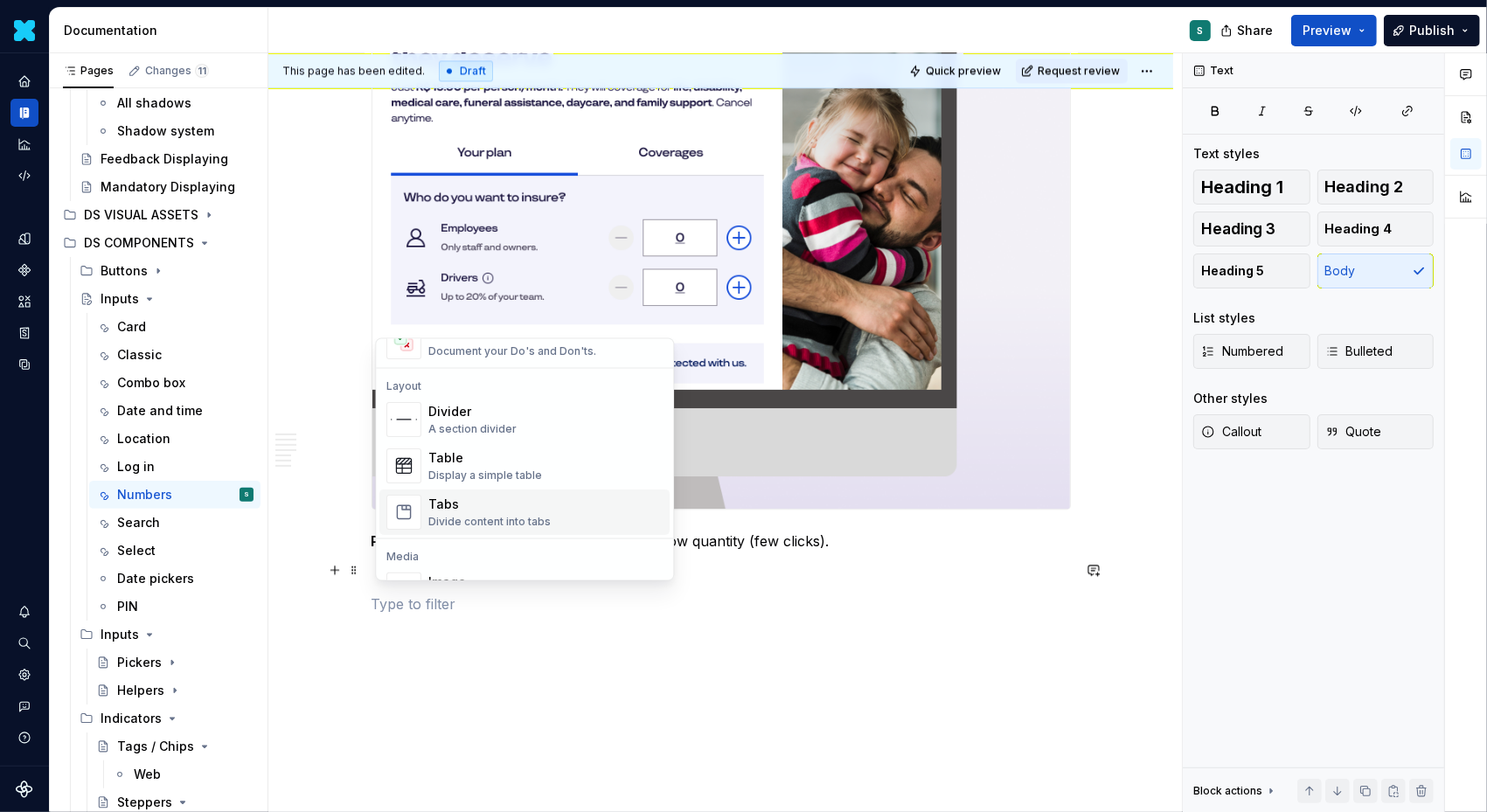
scroll to position [549, 0]
click at [488, 405] on div "Divider" at bounding box center [472, 406] width 88 height 18
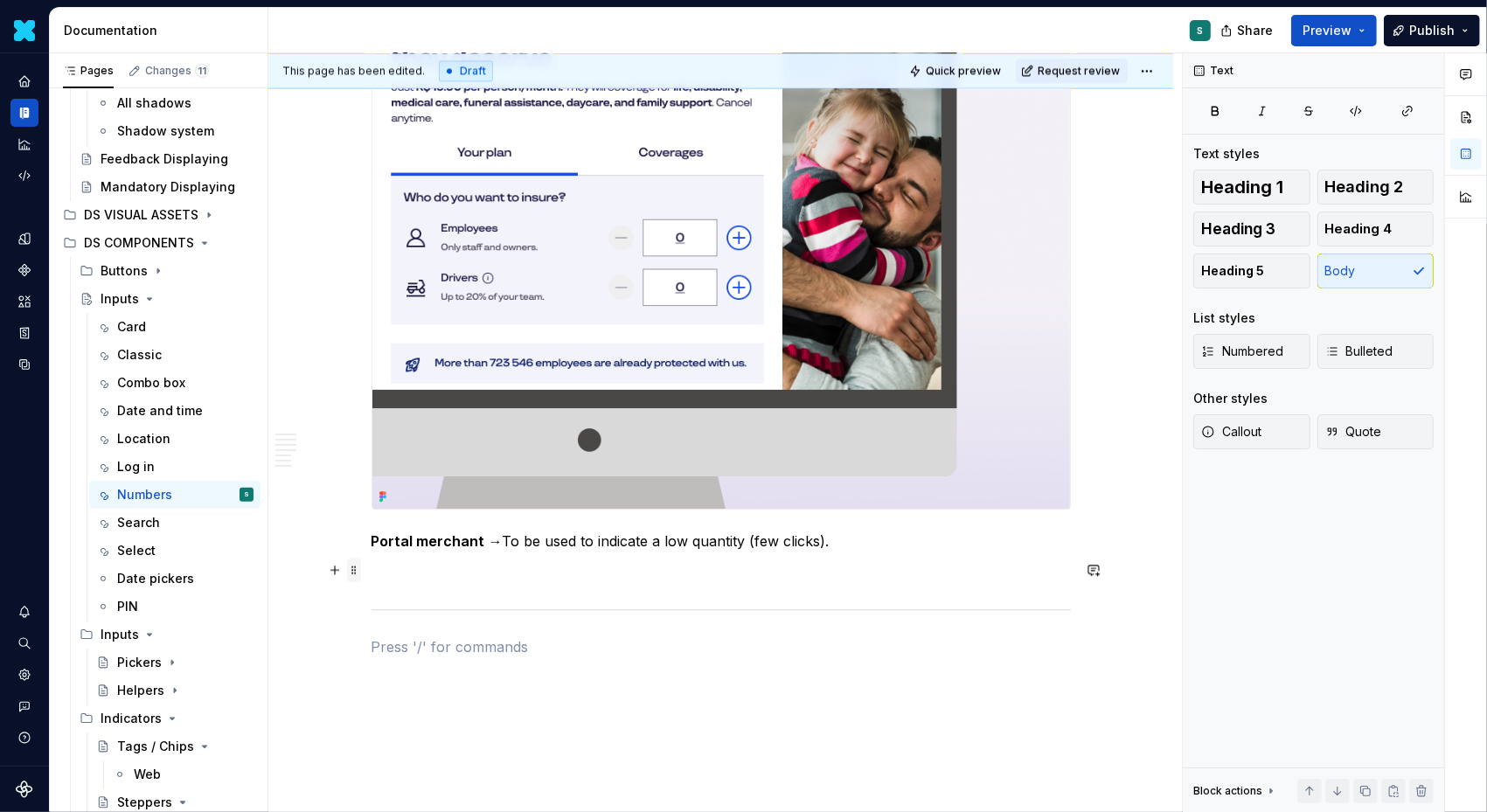
click at [360, 577] on span at bounding box center [354, 570] width 14 height 24
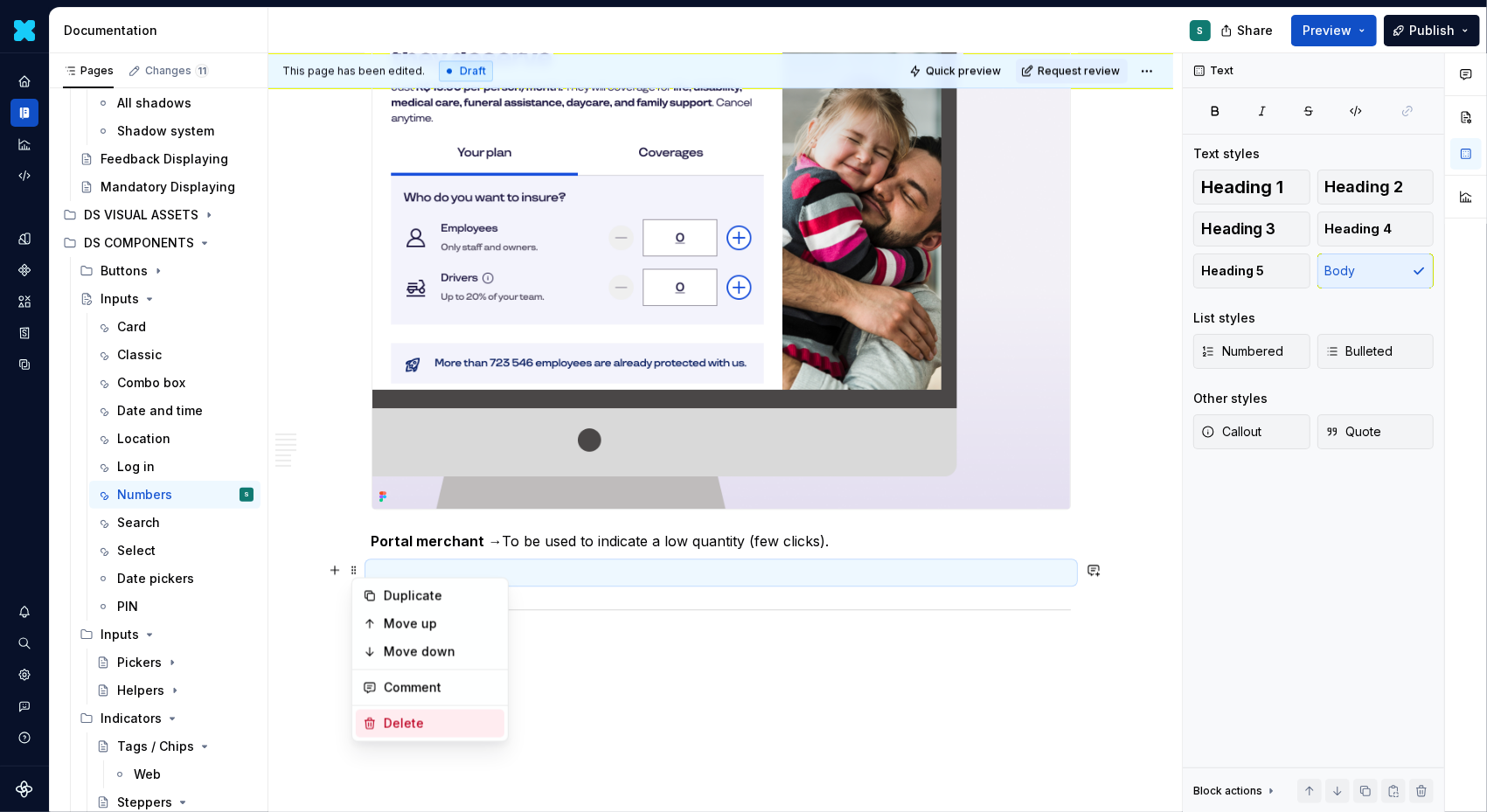
click at [407, 722] on div "Delete" at bounding box center [441, 724] width 114 height 18
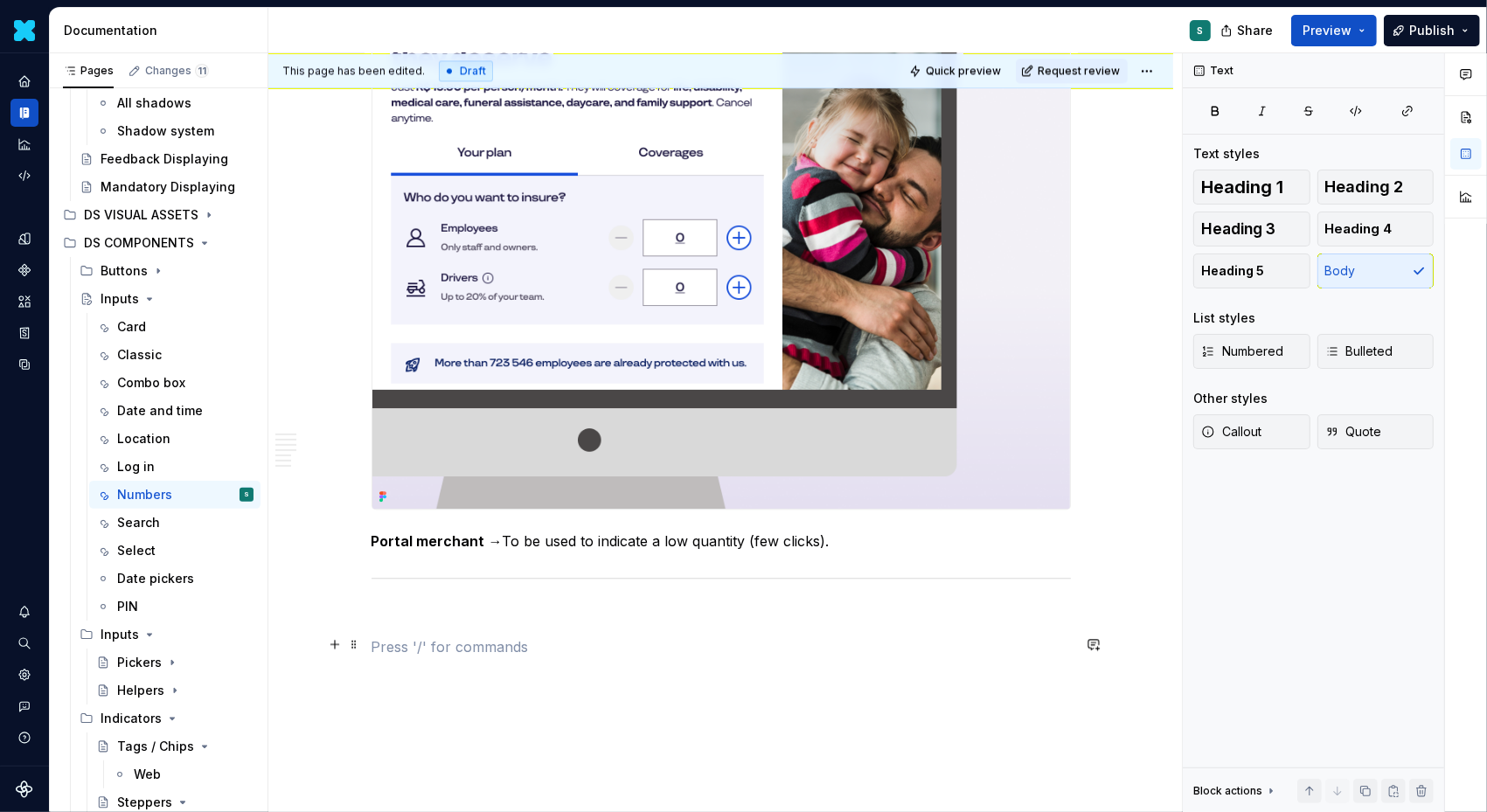
click at [415, 636] on p at bounding box center [721, 647] width 700 height 21
click at [387, 605] on p at bounding box center [721, 616] width 700 height 21
click at [359, 608] on span at bounding box center [354, 612] width 14 height 24
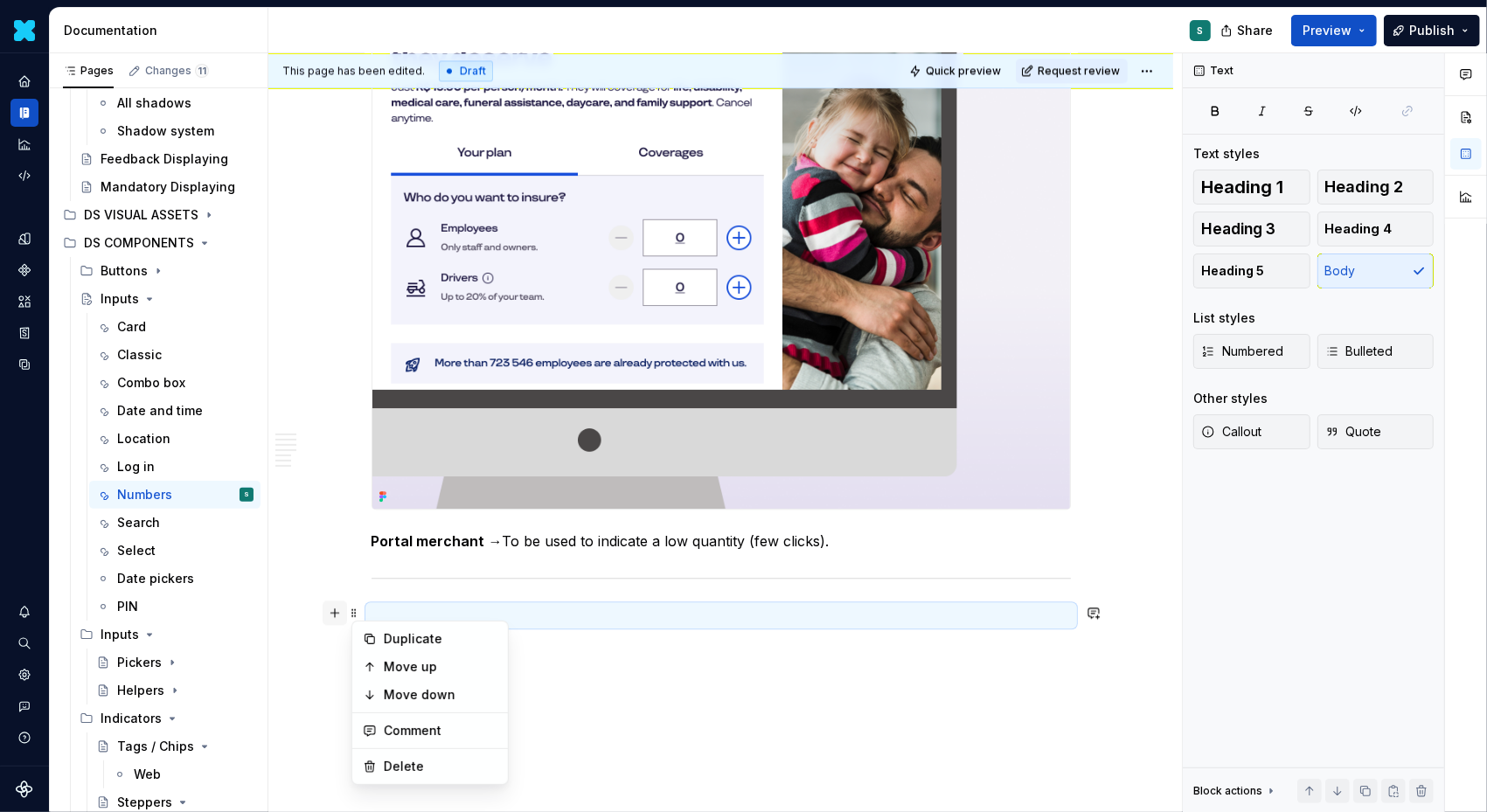
click at [338, 608] on button "button" at bounding box center [334, 612] width 24 height 24
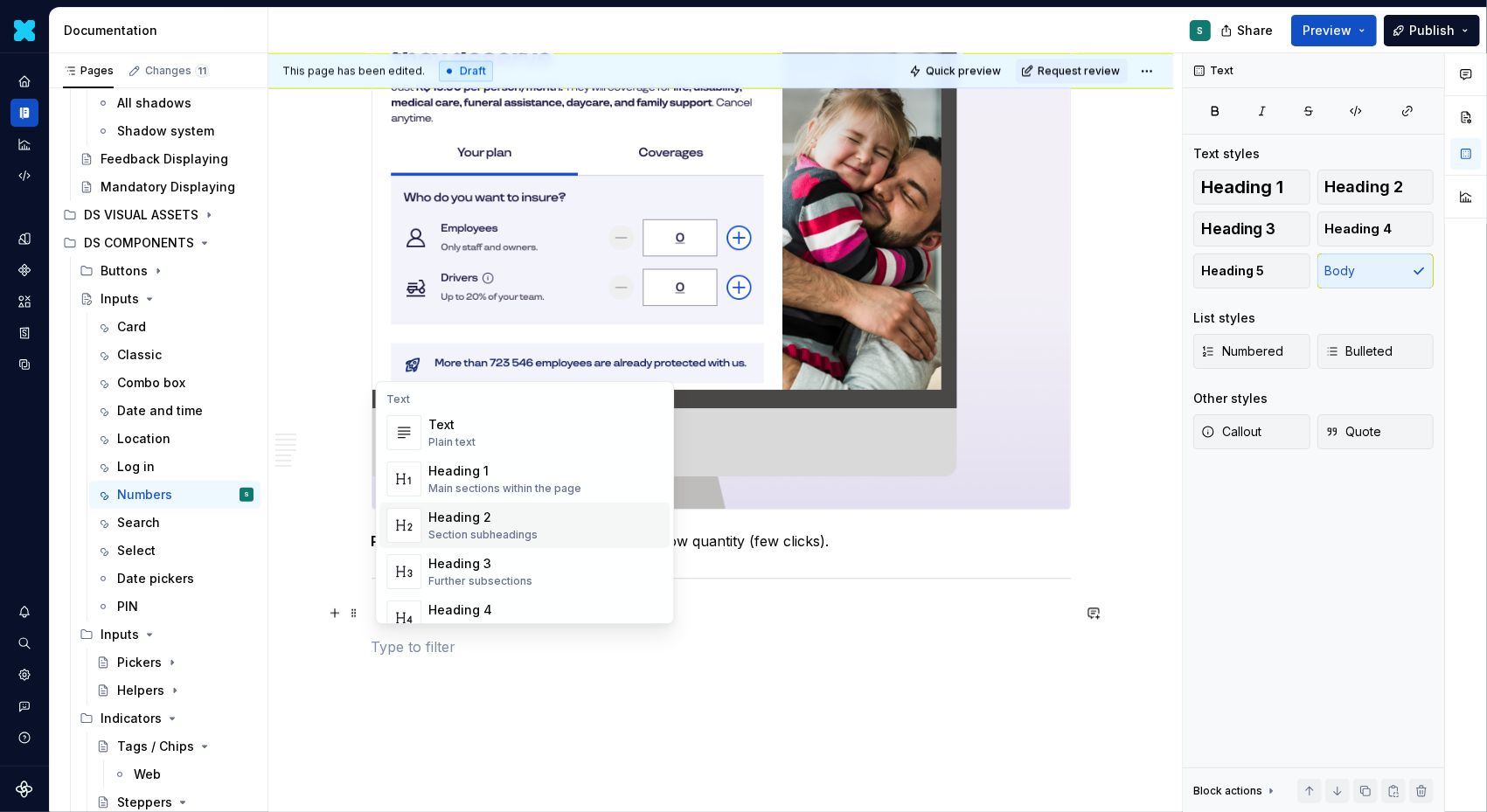
click at [500, 520] on div "Heading 2" at bounding box center [483, 518] width 110 height 18
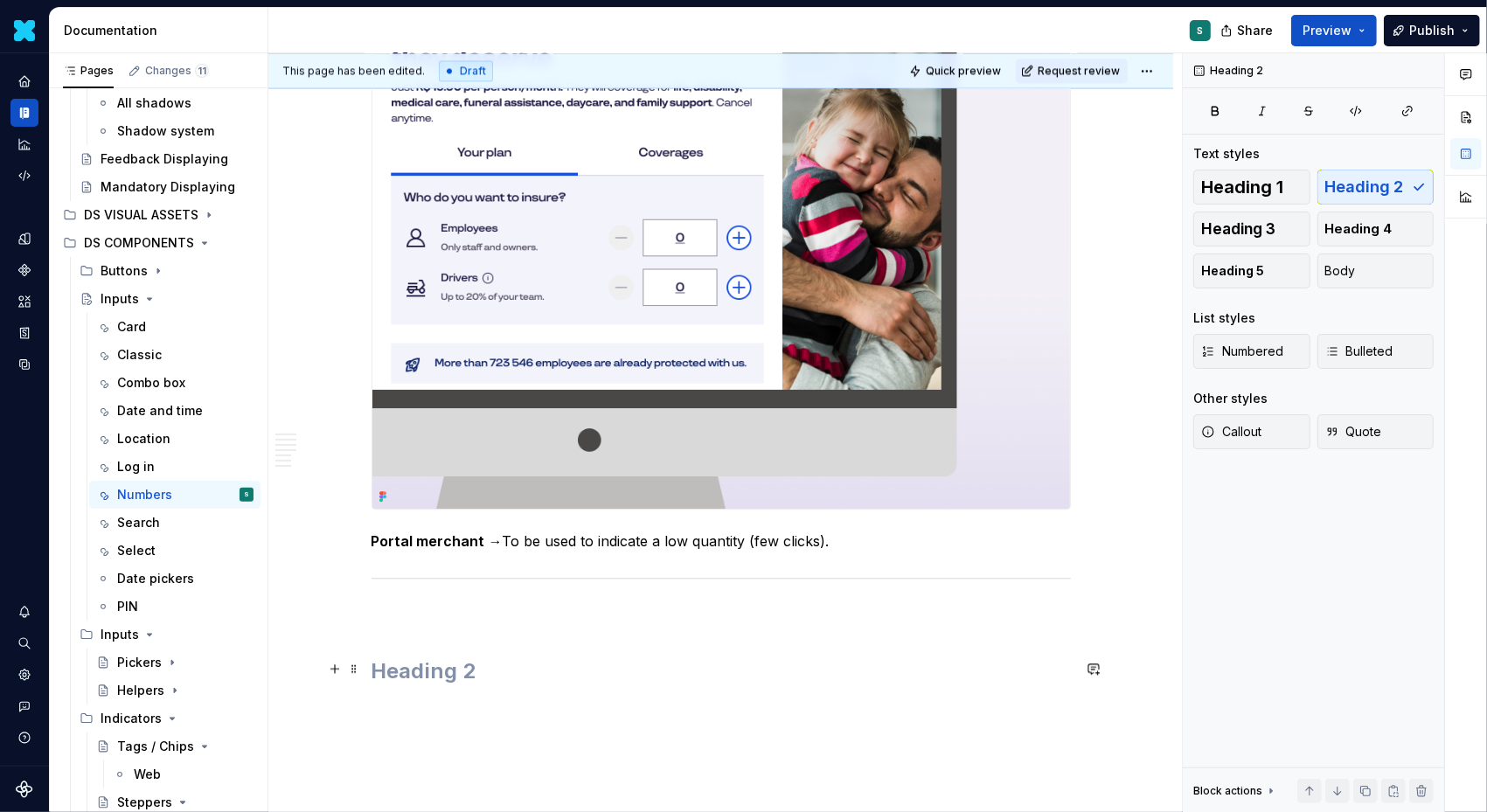
click at [395, 668] on h2 at bounding box center [721, 671] width 700 height 28
click at [357, 619] on span at bounding box center [354, 612] width 14 height 24
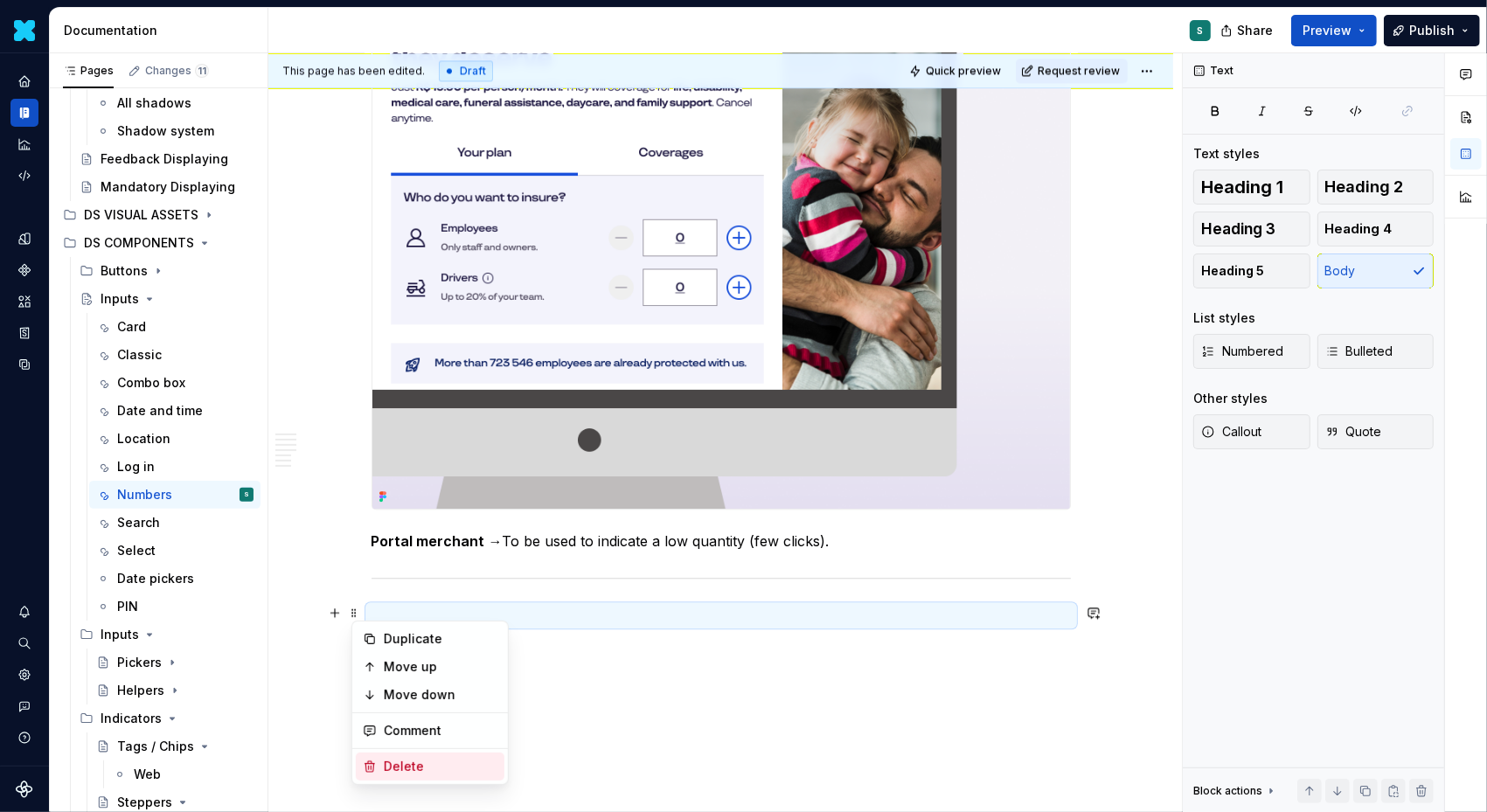
click at [387, 768] on div "Delete" at bounding box center [441, 767] width 114 height 18
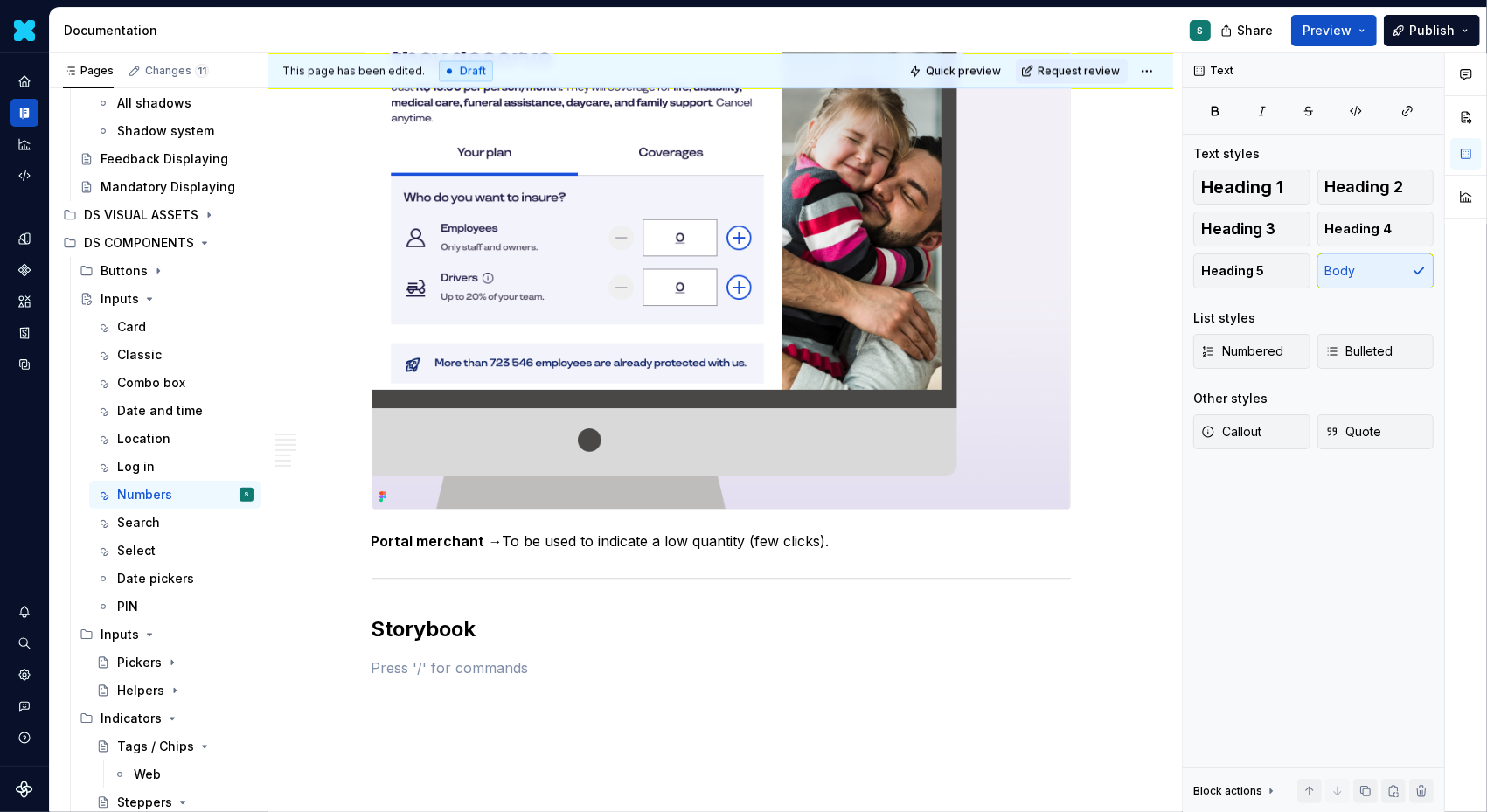
click at [341, 665] on button "button" at bounding box center [334, 665] width 24 height 24
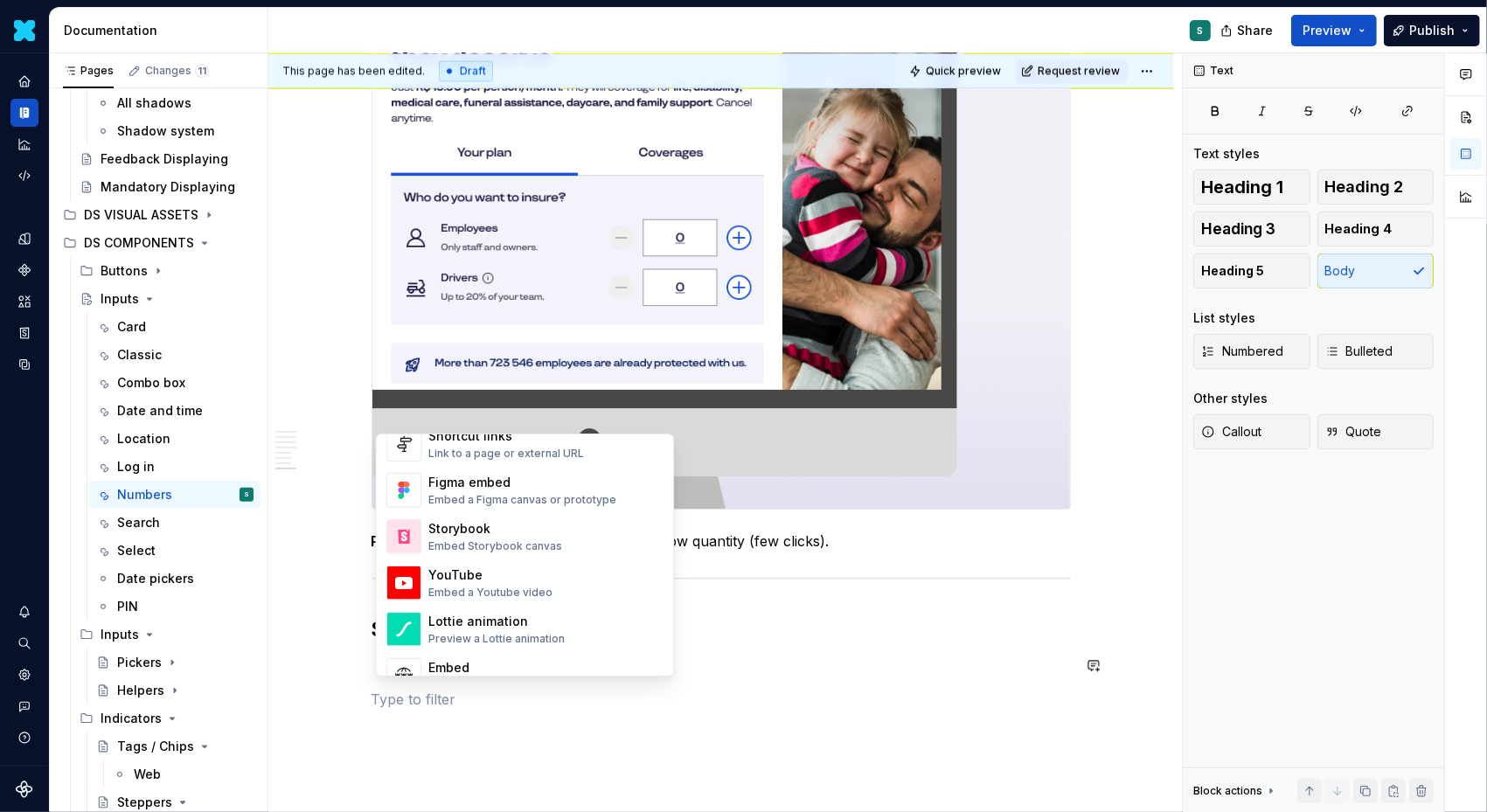
scroll to position [842, 0]
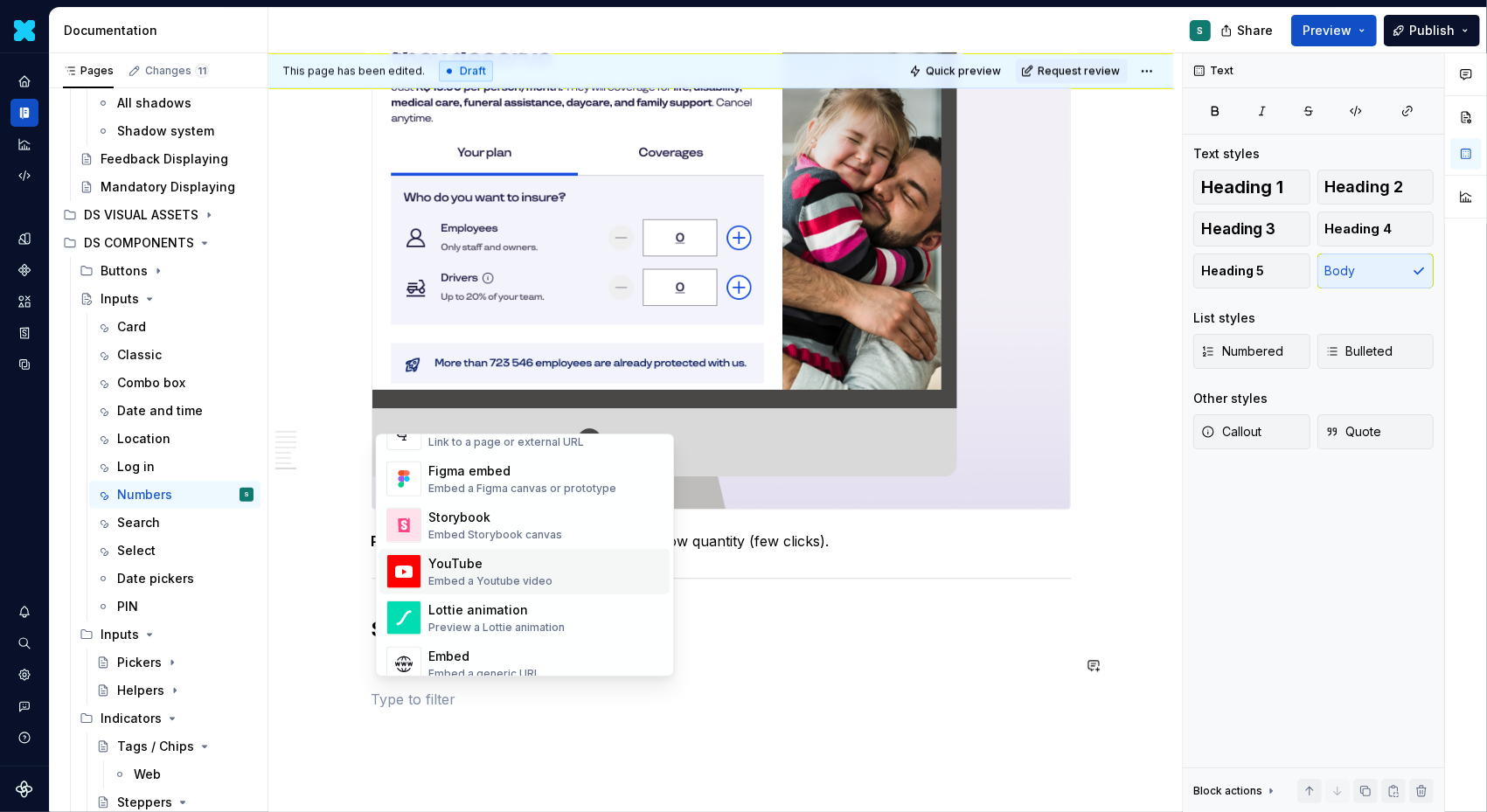
click at [490, 528] on div "Embed Storybook canvas" at bounding box center [496, 535] width 134 height 14
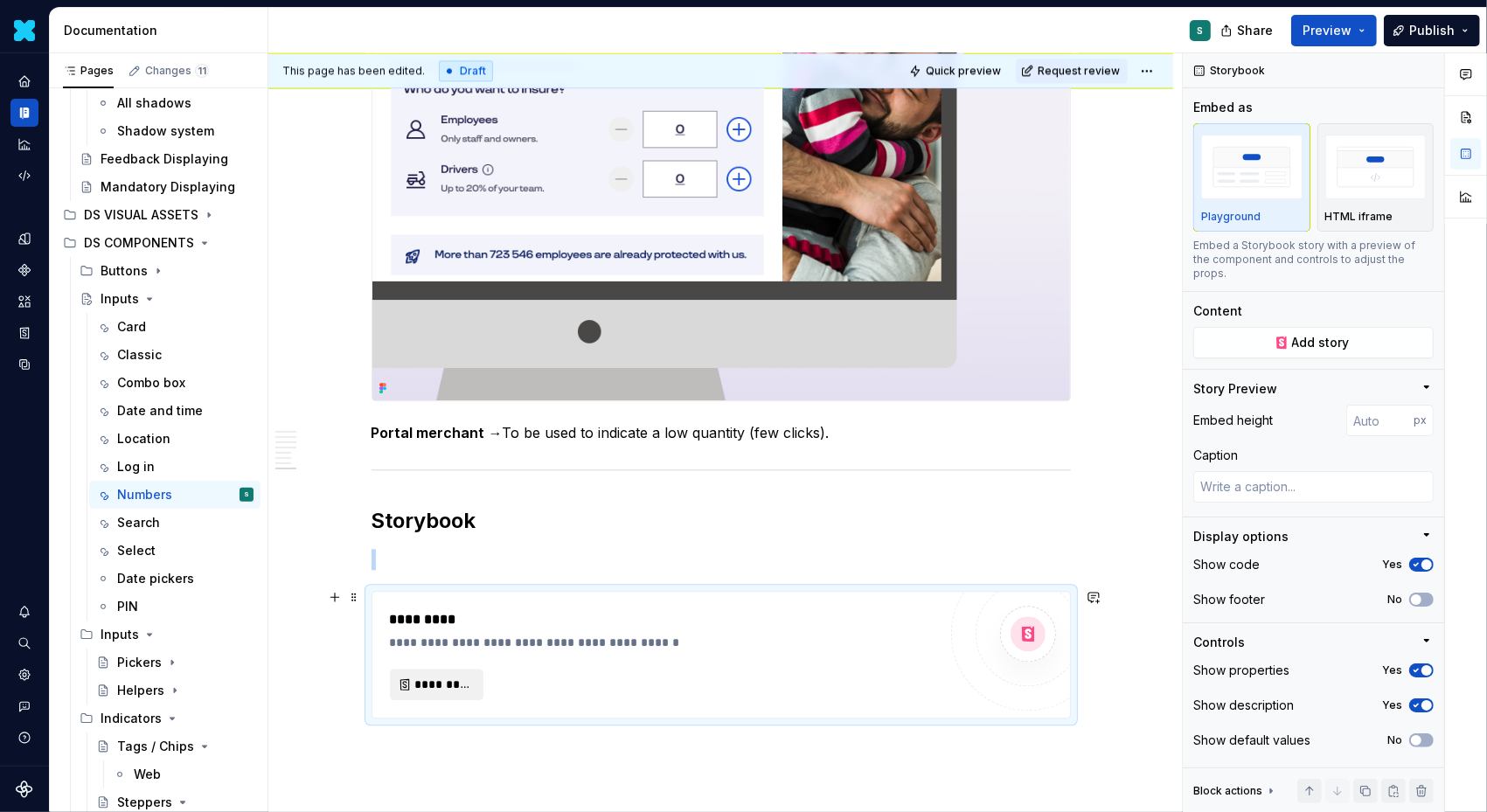
scroll to position [3785, 0]
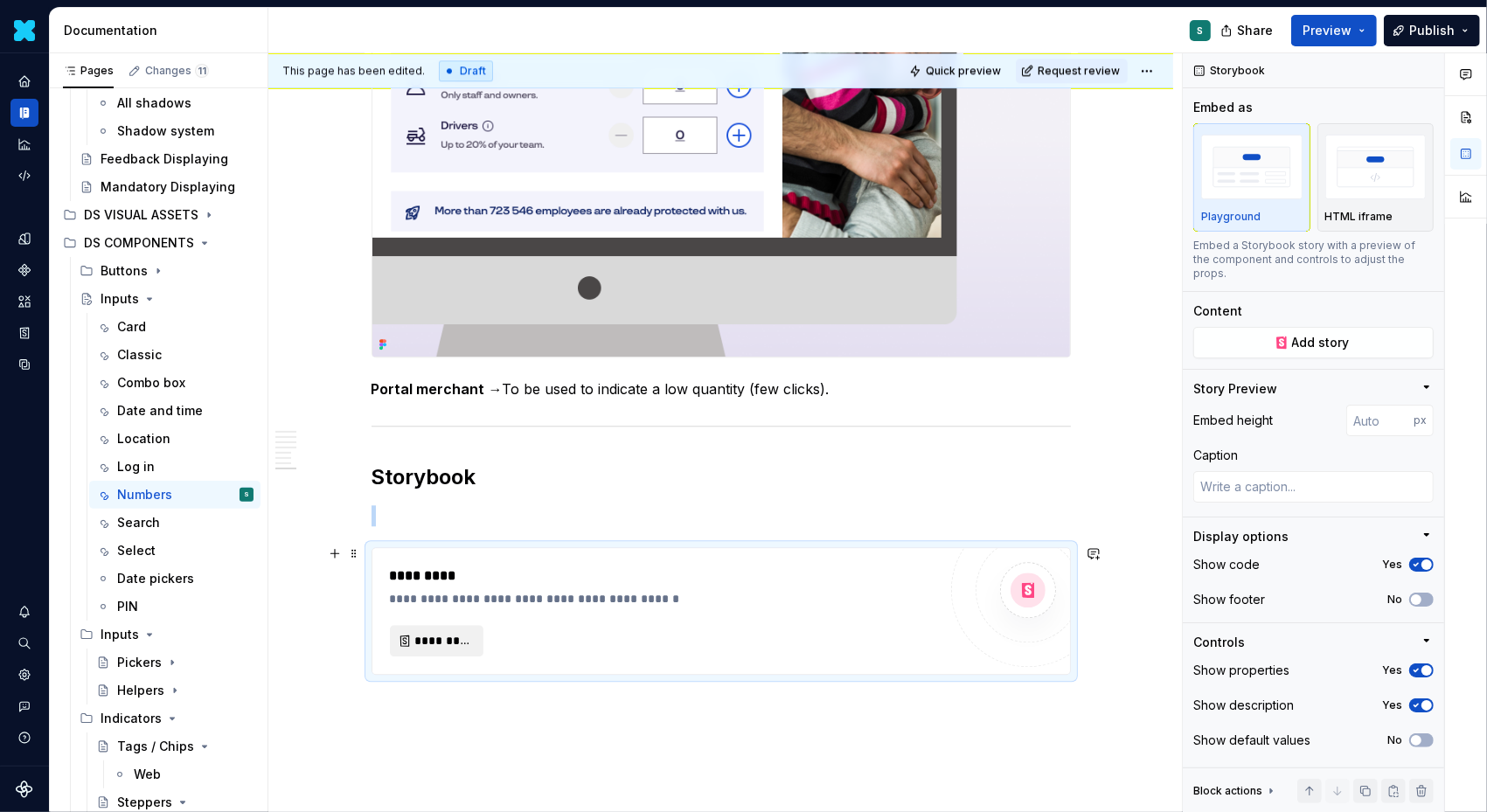
click at [454, 639] on span "*********" at bounding box center [444, 641] width 57 height 18
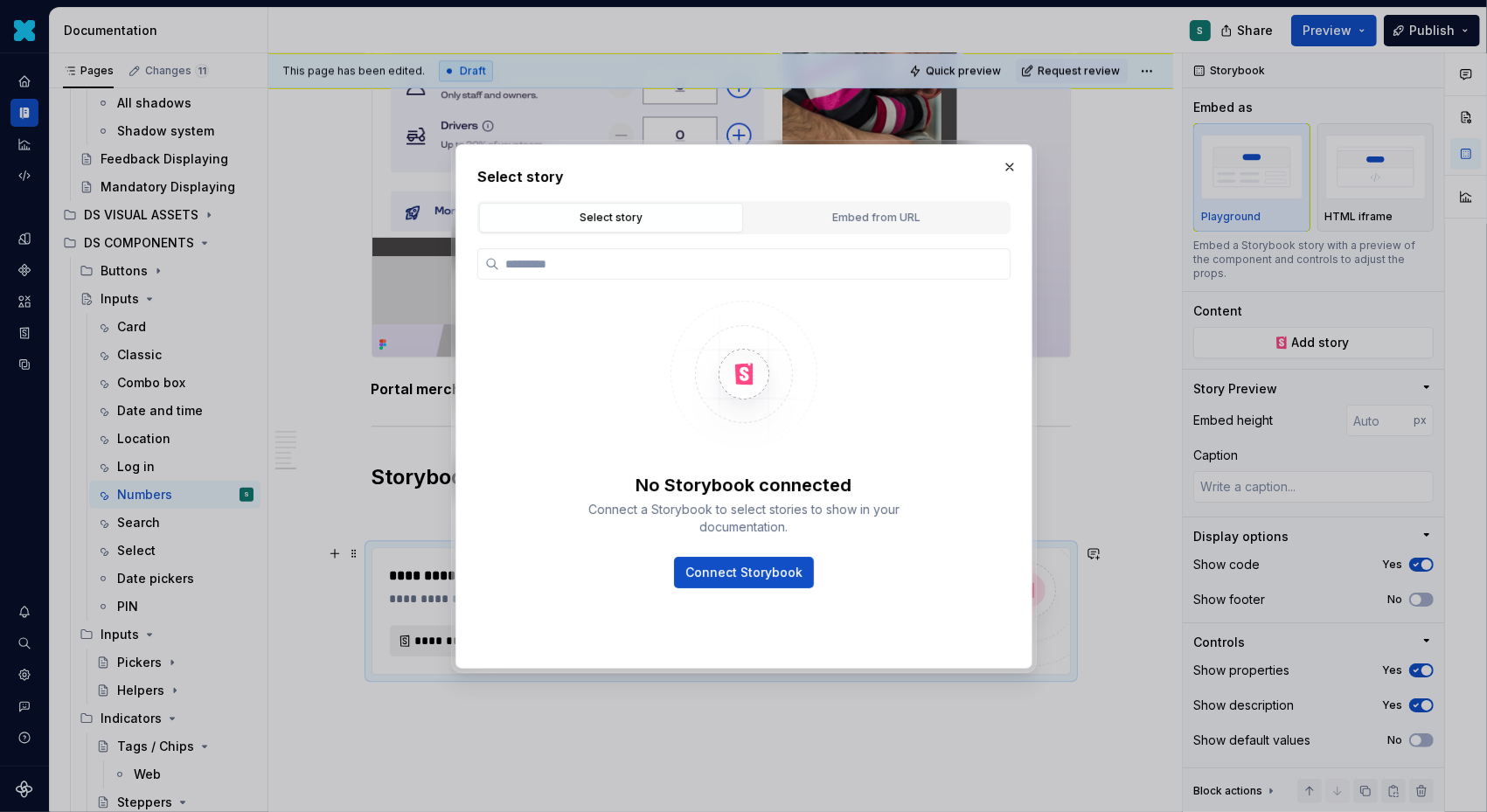
type textarea "*"
click at [784, 226] on button "Embed from URL" at bounding box center [877, 217] width 264 height 29
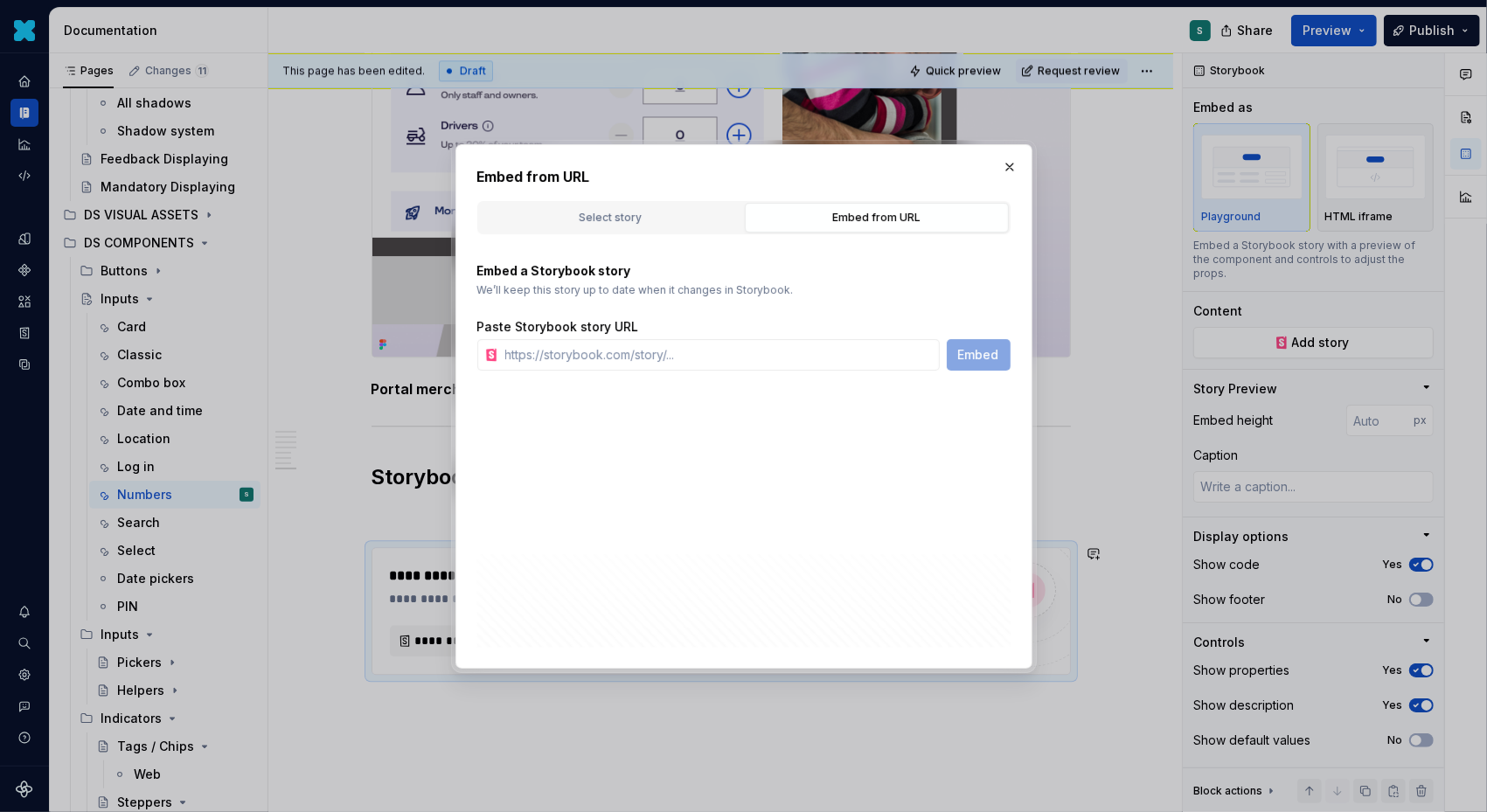
click at [670, 373] on div "Embed from URL Select story Embed from URL No Storybook connected Connect a Sto…" at bounding box center [744, 406] width 577 height 524
click at [682, 357] on input "text" at bounding box center [719, 355] width 441 height 31
paste input "[URL][DOMAIN_NAME]"
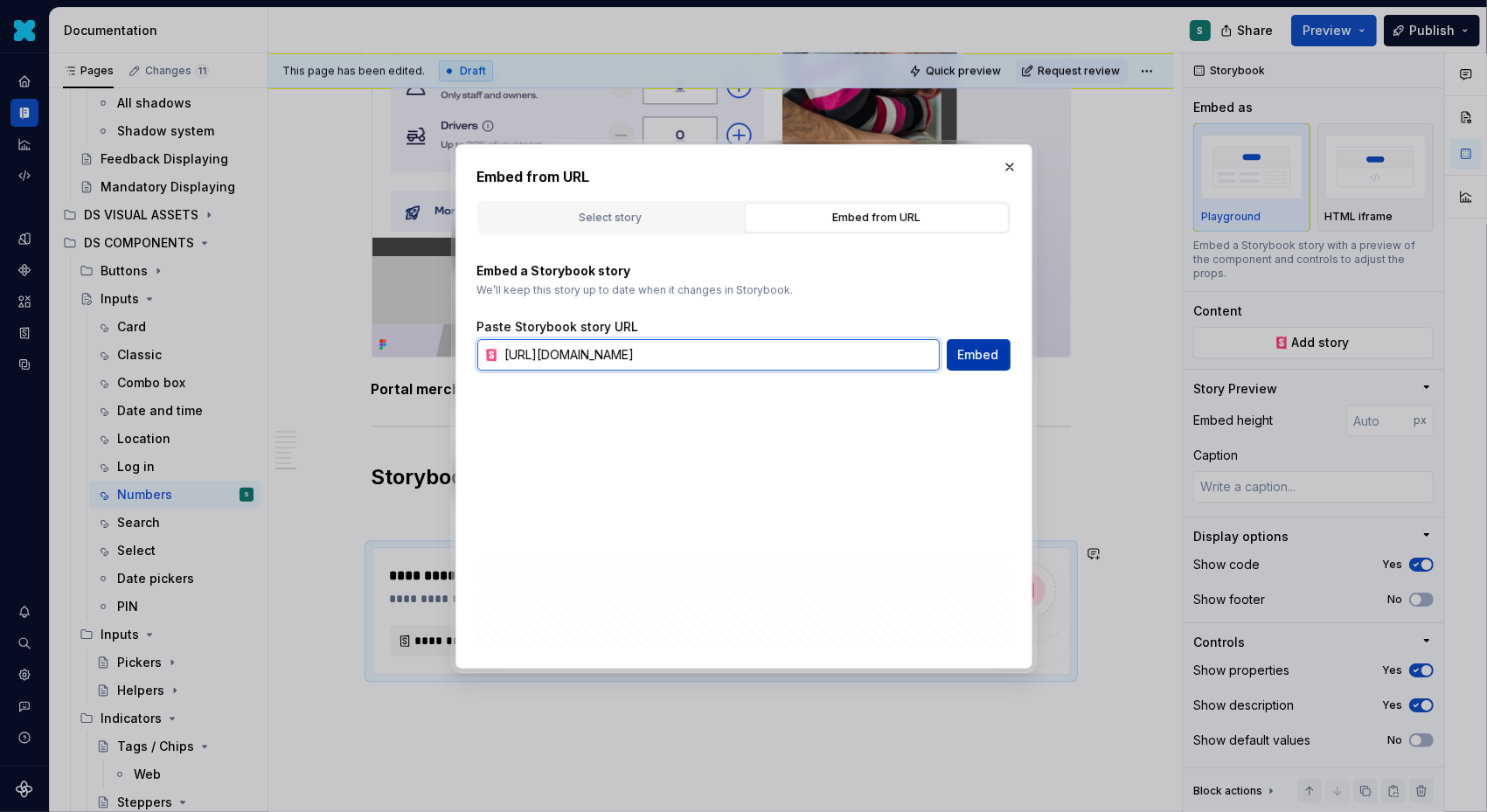
type input "[URL][DOMAIN_NAME]"
click at [966, 359] on span "Embed" at bounding box center [979, 355] width 41 height 18
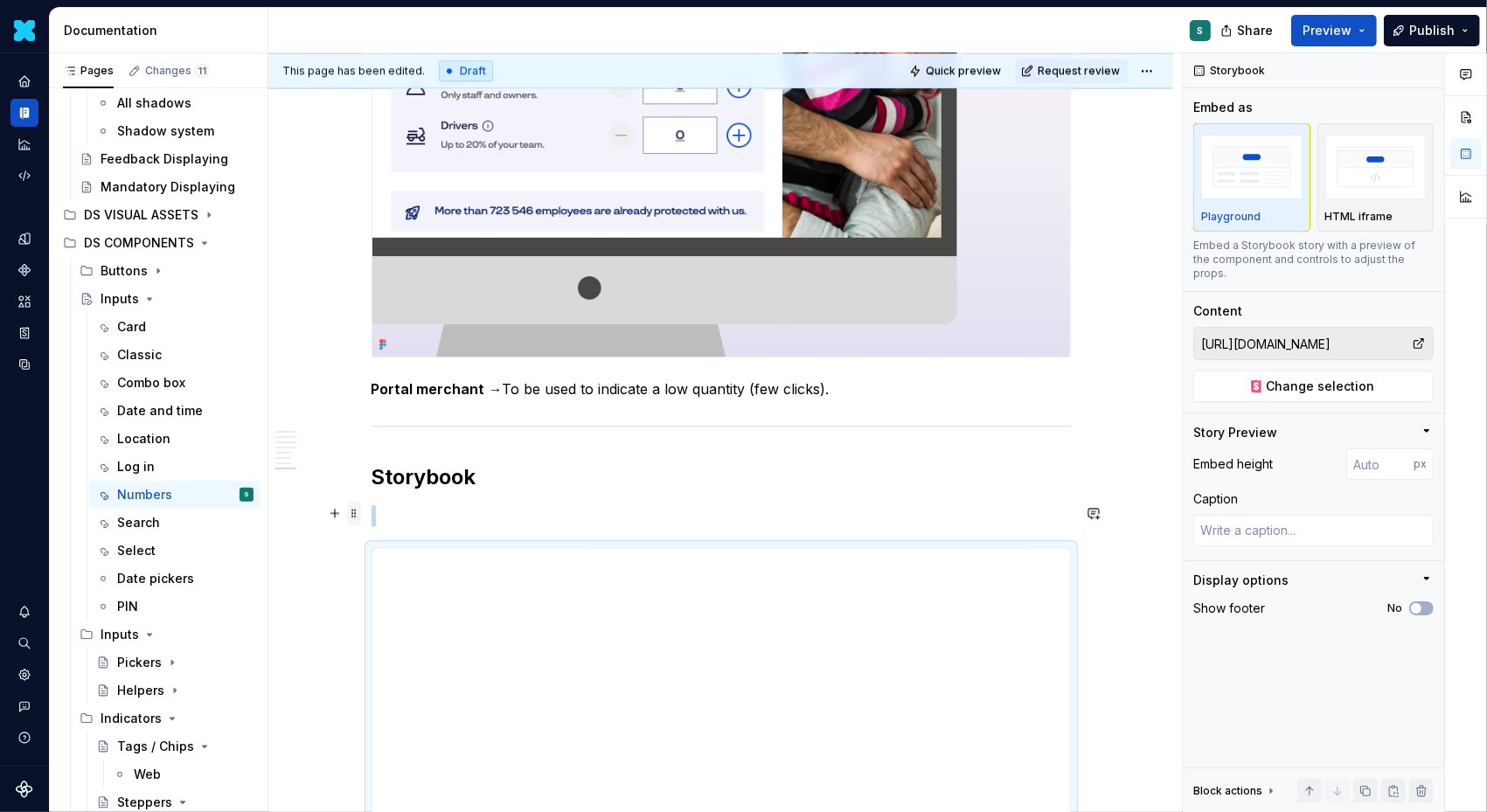
click at [361, 513] on span at bounding box center [354, 513] width 14 height 24
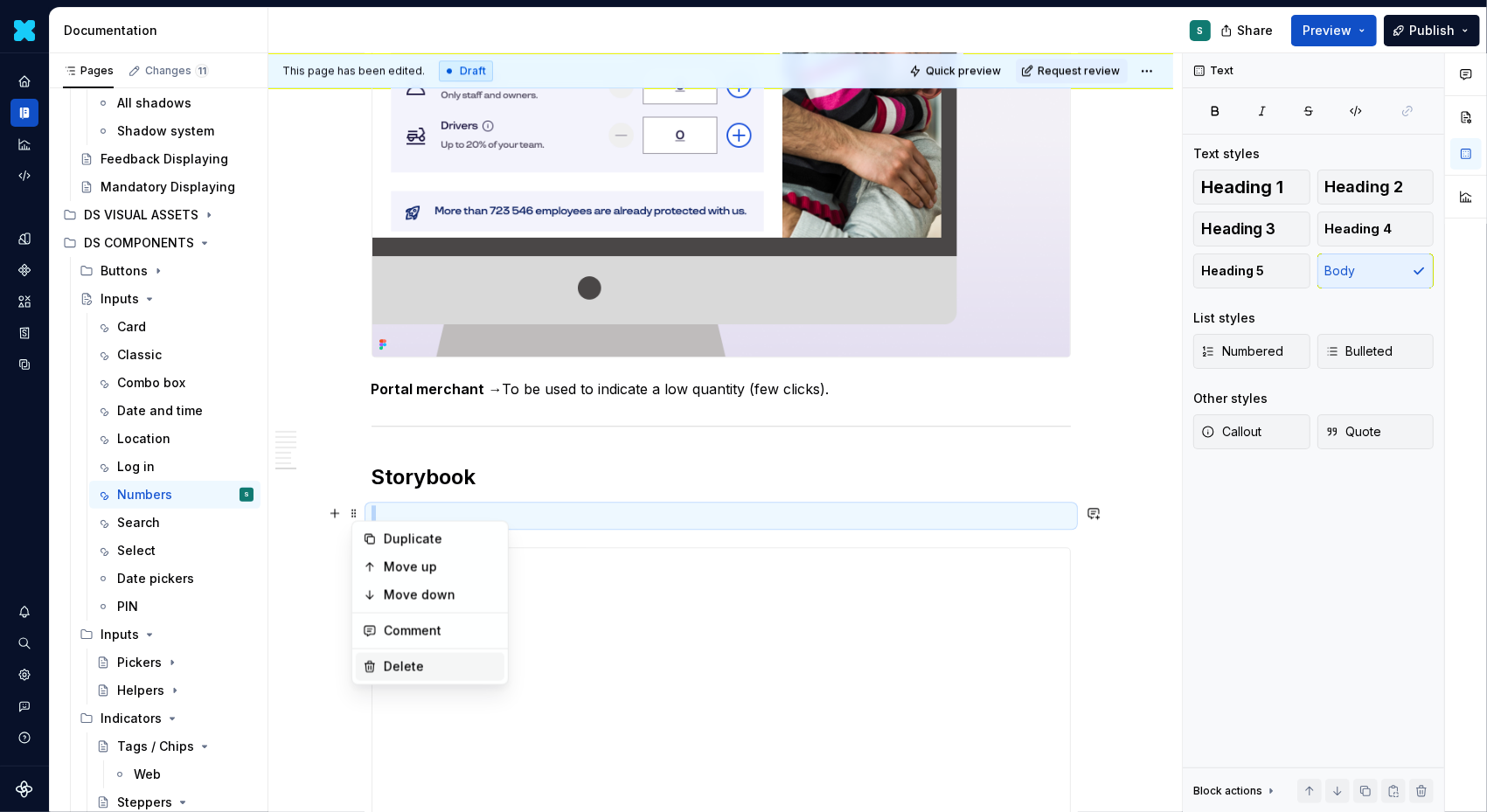
click at [399, 660] on div "Delete" at bounding box center [441, 668] width 114 height 18
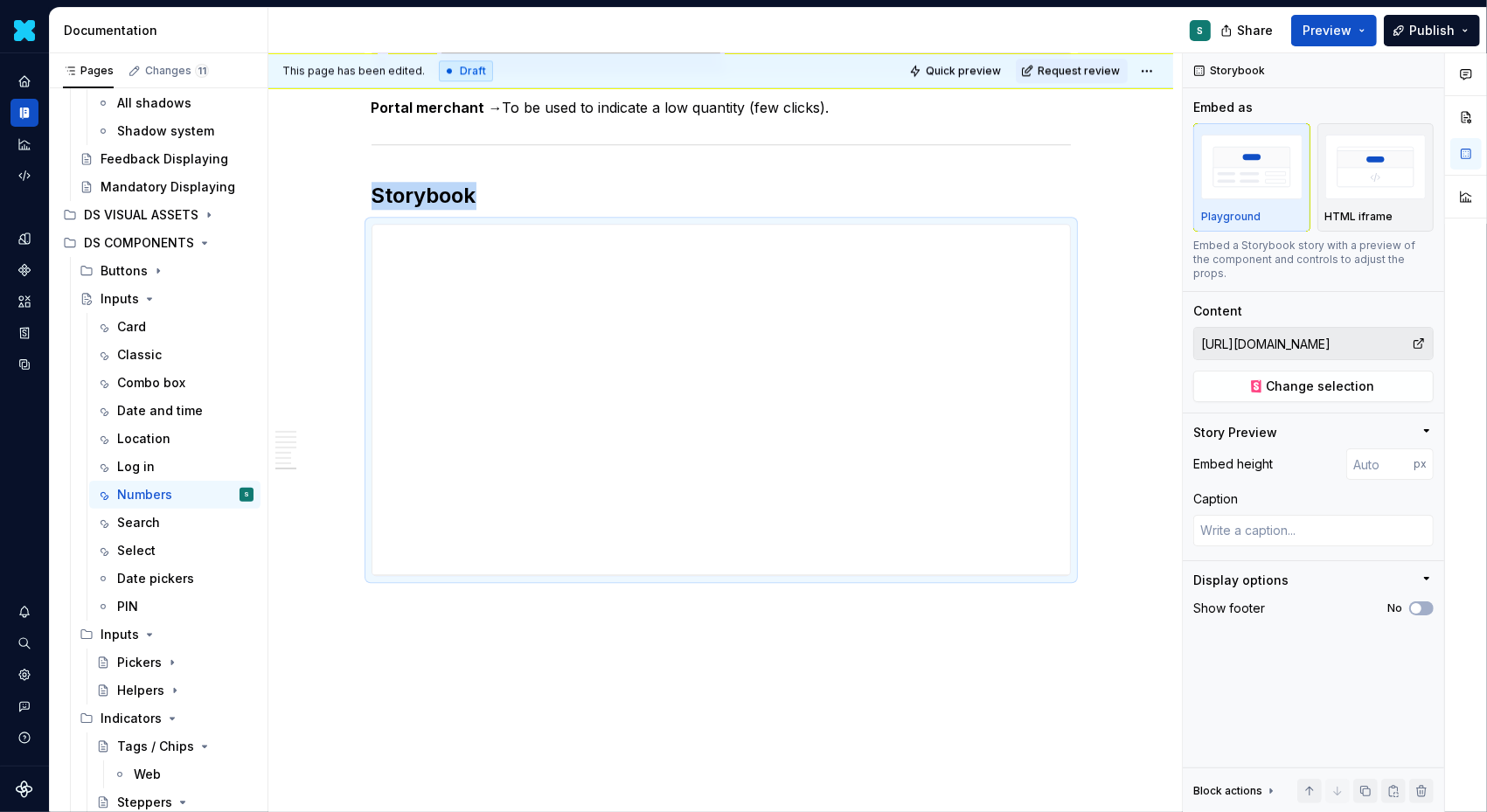
scroll to position [4089, 0]
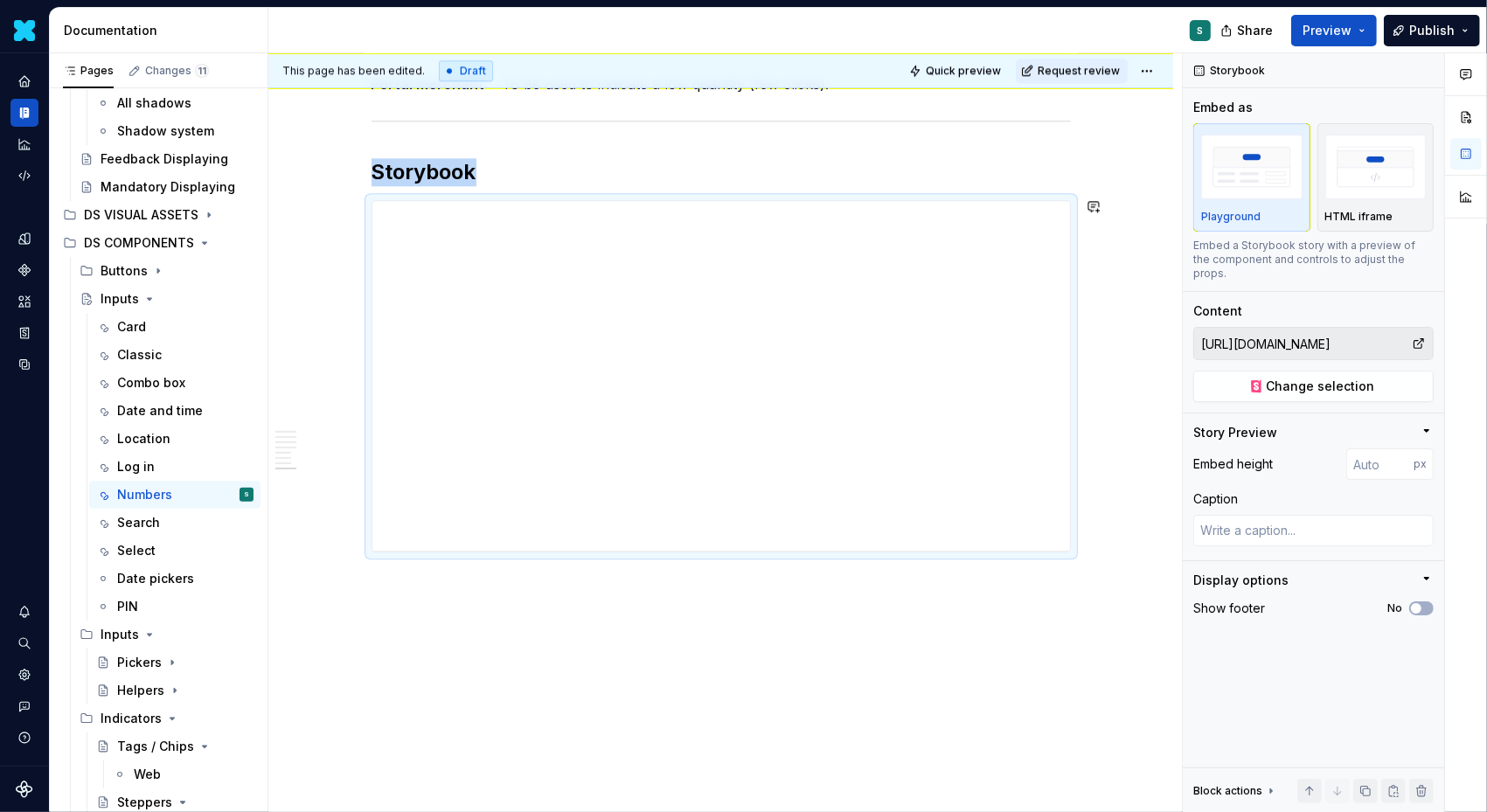
click at [384, 577] on div "This page has been edited. Draft Quick preview Request review Inputs Edit heade…" at bounding box center [725, 433] width 914 height 759
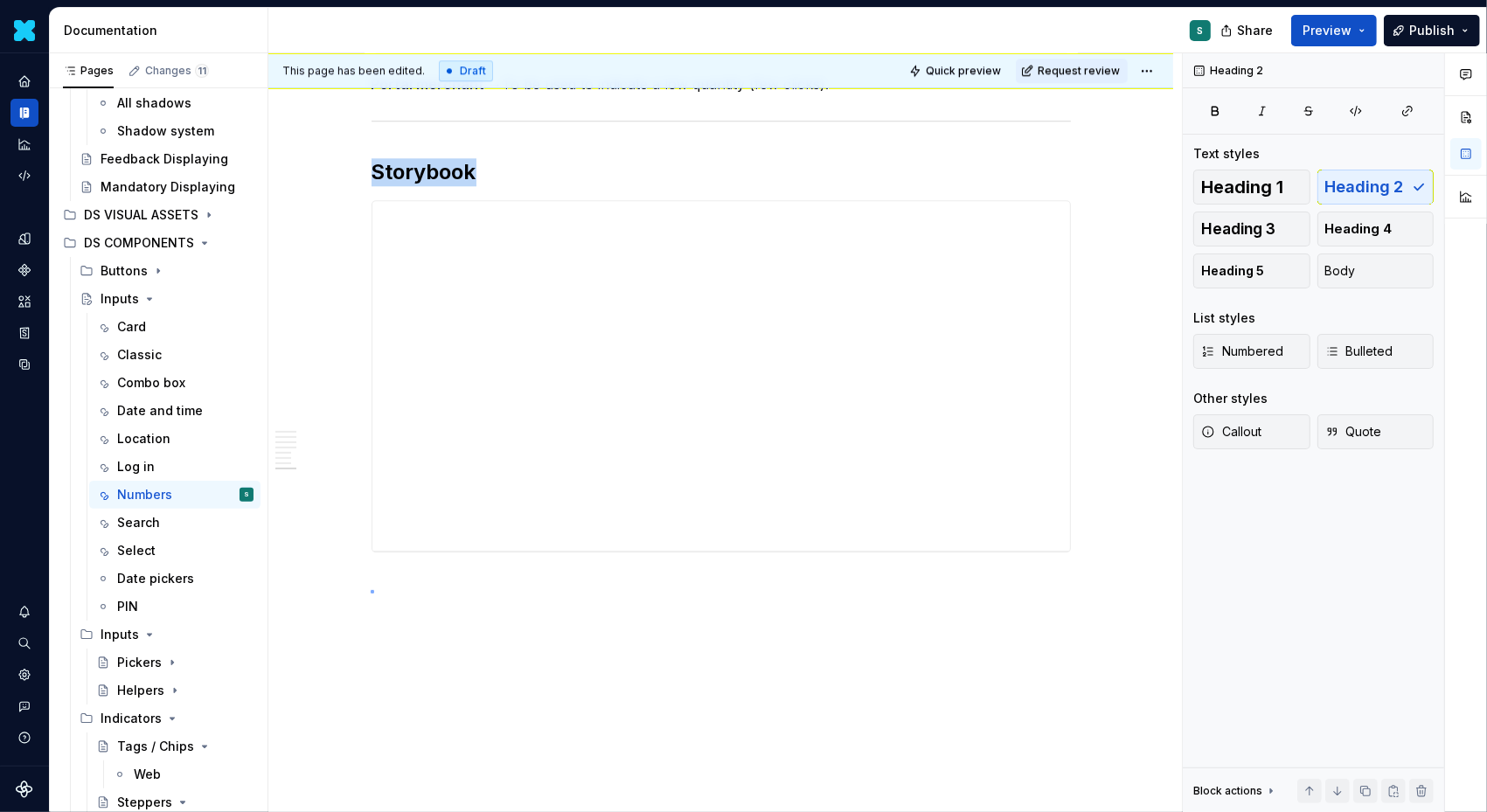
click at [371, 591] on div "This page has been edited. Draft Quick preview Request review Inputs Edit heade…" at bounding box center [725, 433] width 914 height 759
click at [341, 578] on button "button" at bounding box center [334, 580] width 24 height 24
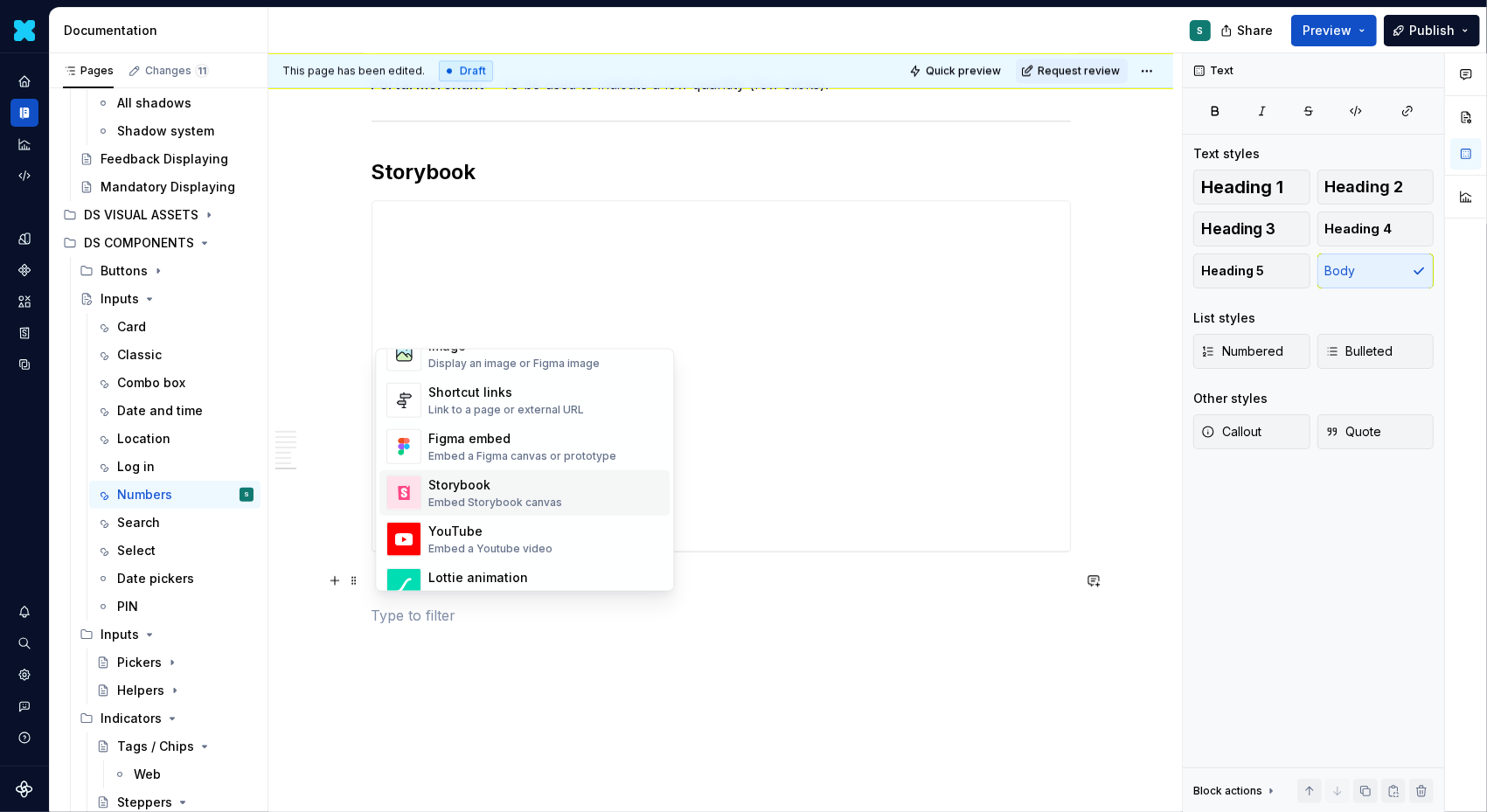
scroll to position [801, 0]
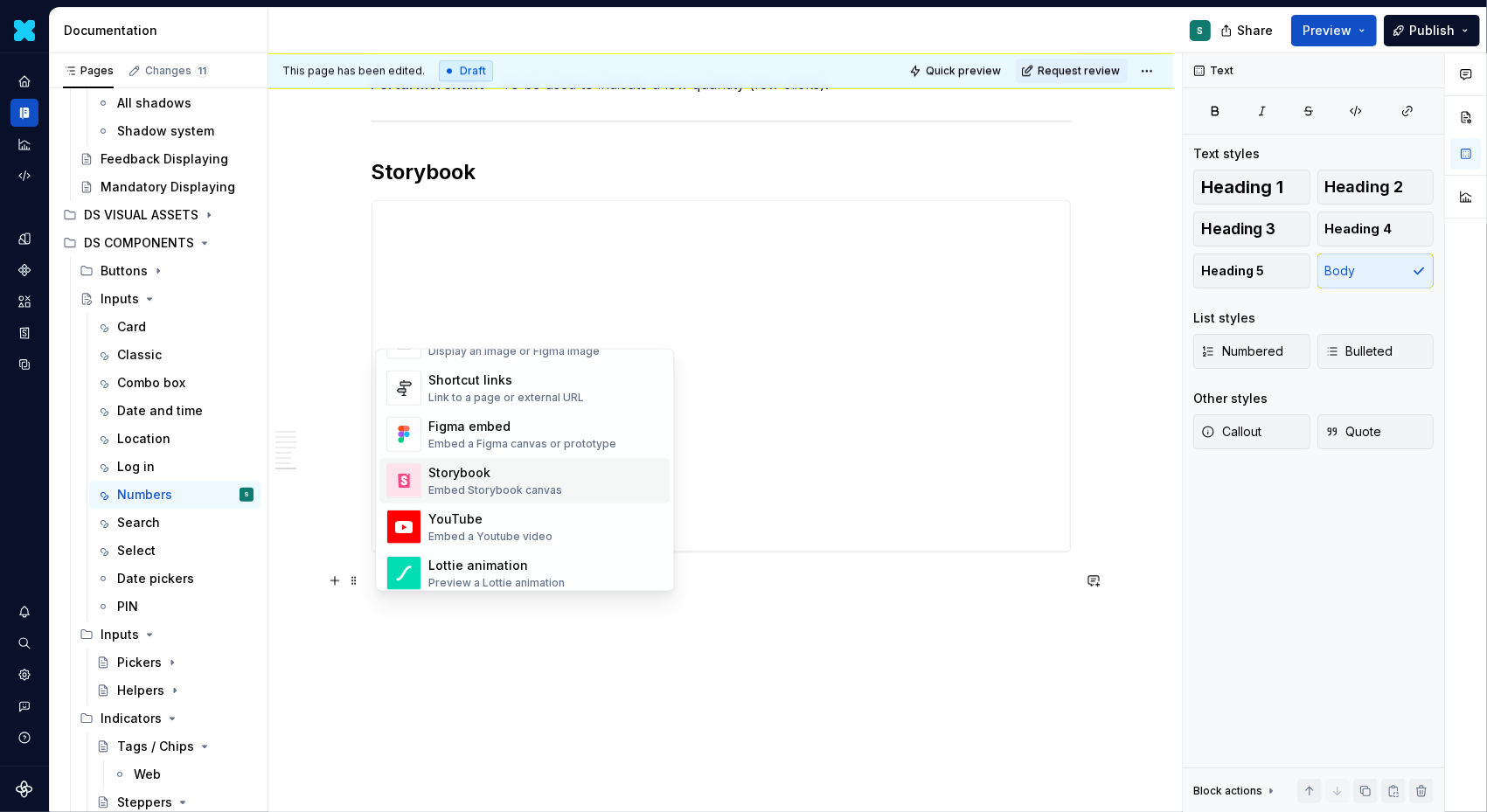
click at [472, 475] on div "Storybook" at bounding box center [496, 473] width 134 height 18
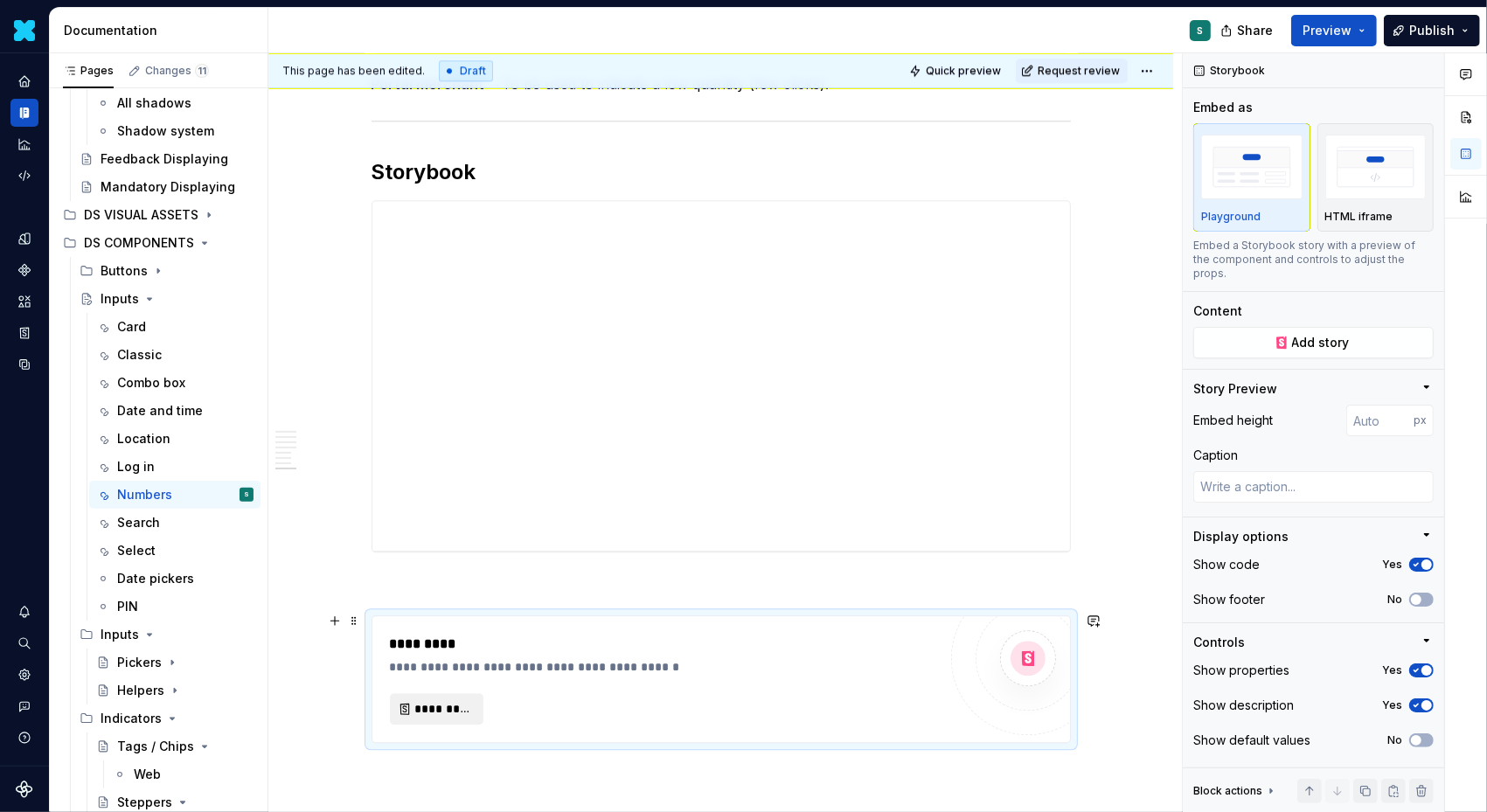
click at [454, 701] on span "*********" at bounding box center [444, 709] width 57 height 18
type textarea "*"
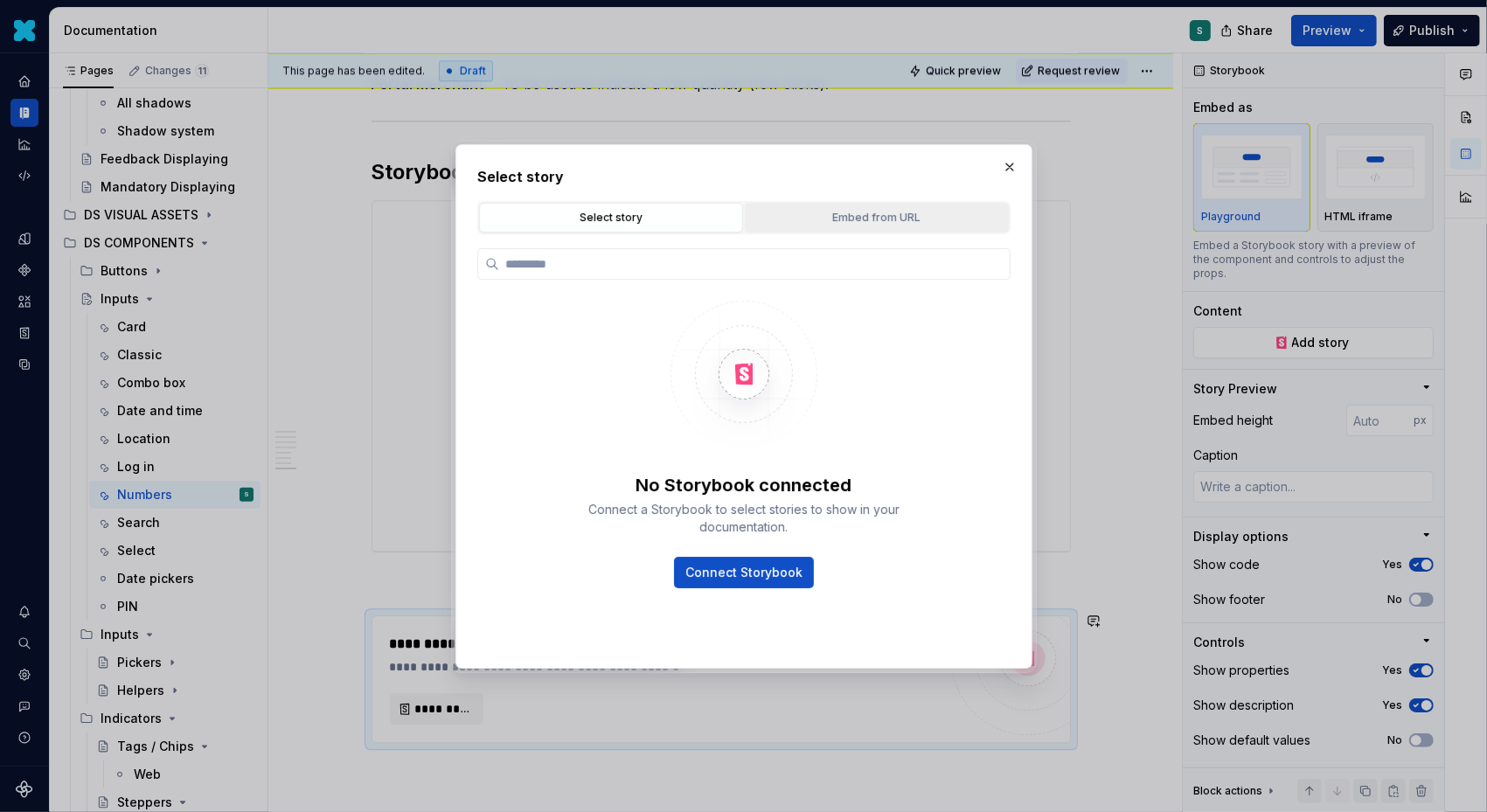
click at [843, 219] on div "Embed from URL" at bounding box center [876, 217] width 251 height 18
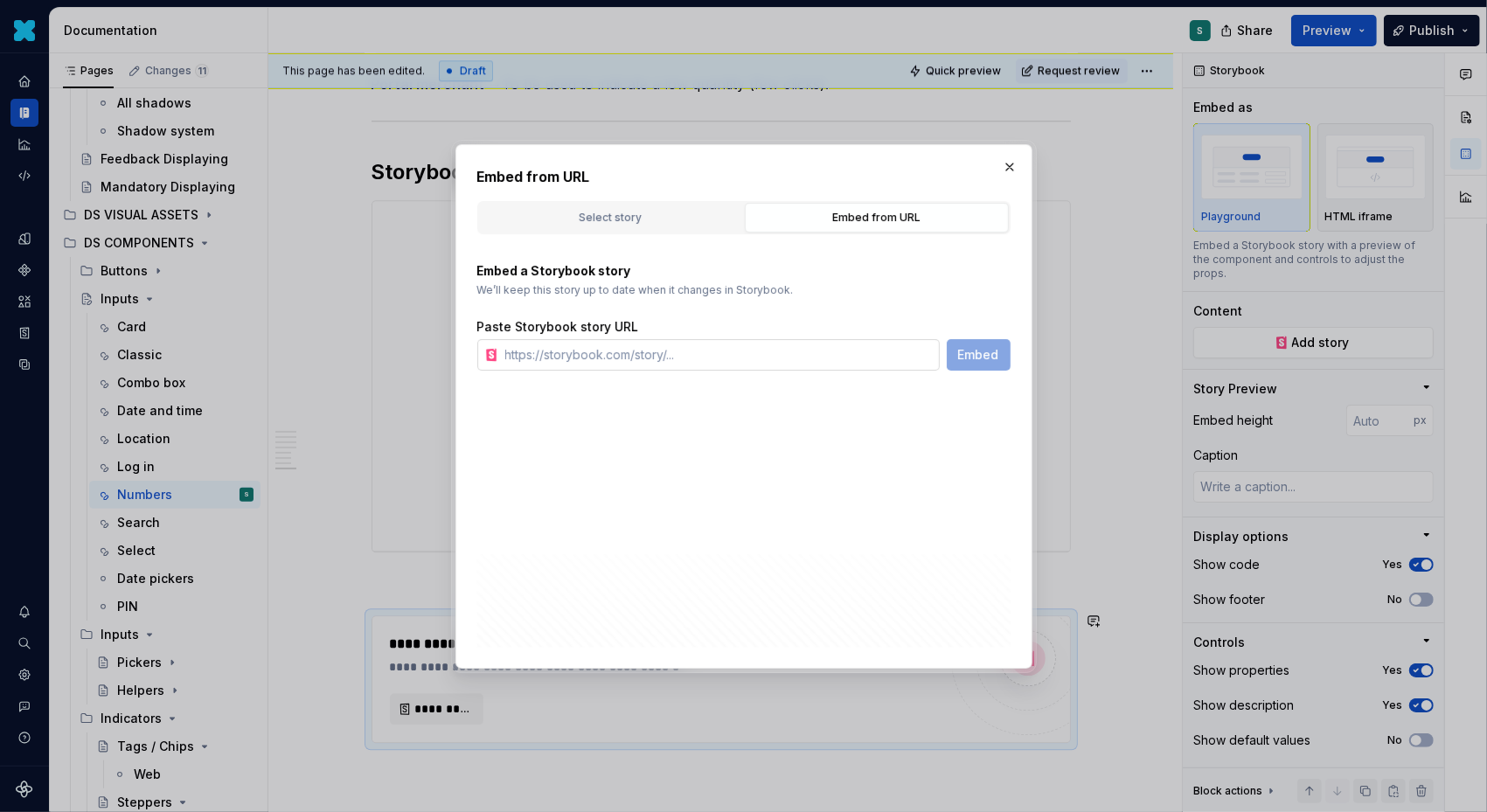
click at [632, 356] on input "text" at bounding box center [719, 355] width 441 height 31
paste input "[URL][DOMAIN_NAME]"
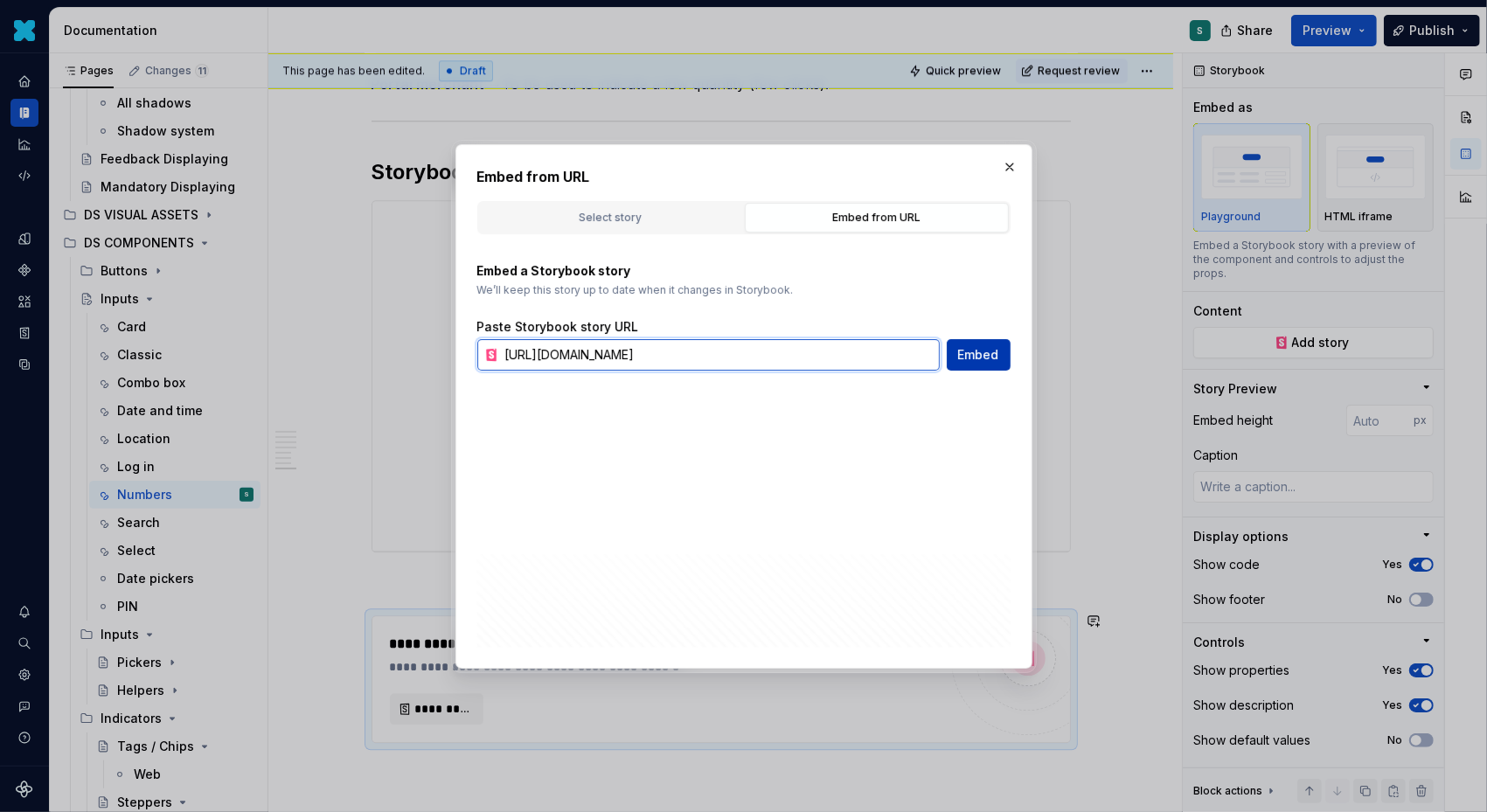
type input "[URL][DOMAIN_NAME]"
click at [982, 357] on span "Embed" at bounding box center [979, 355] width 41 height 18
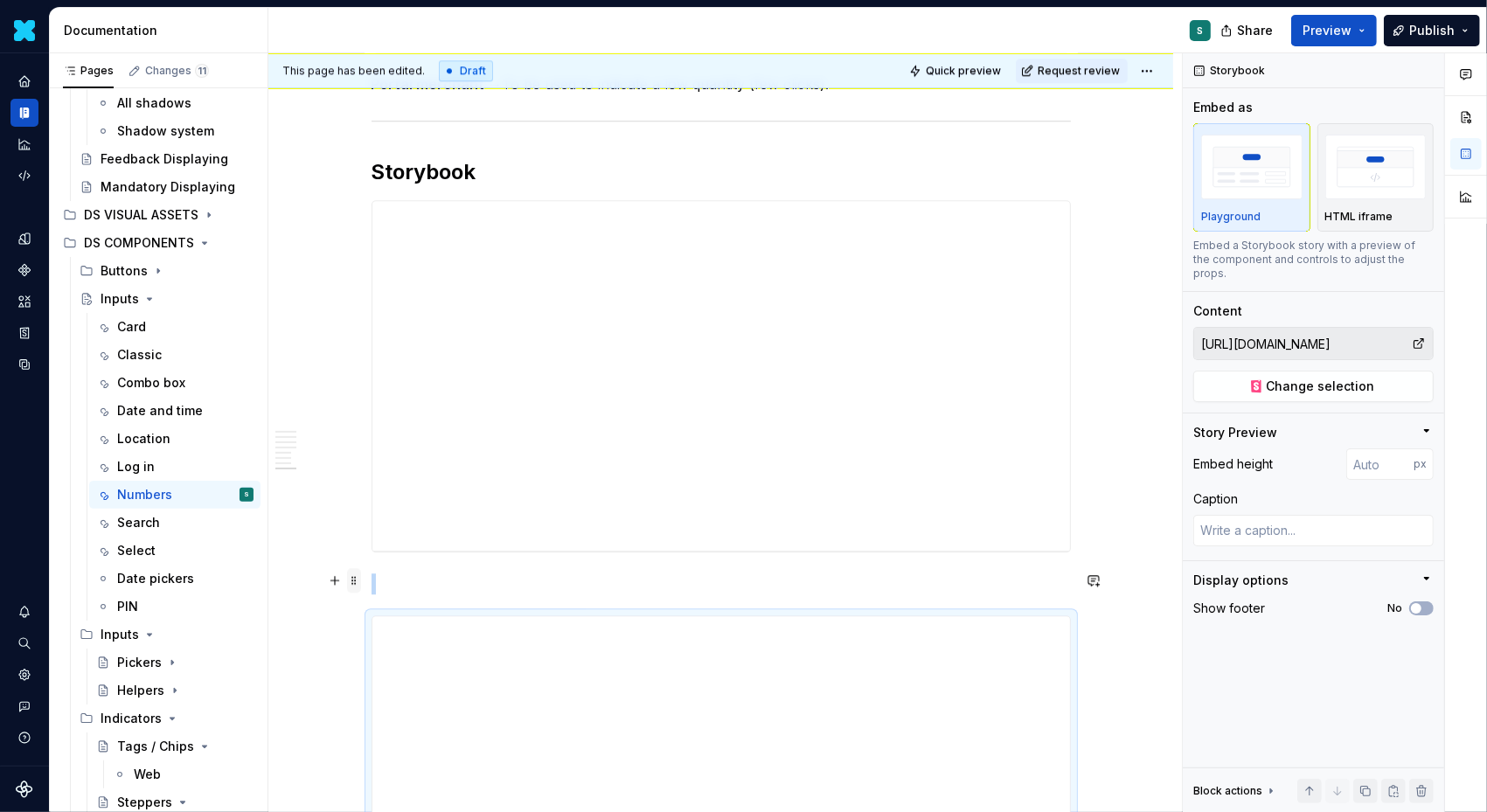
click at [359, 579] on span at bounding box center [354, 580] width 14 height 24
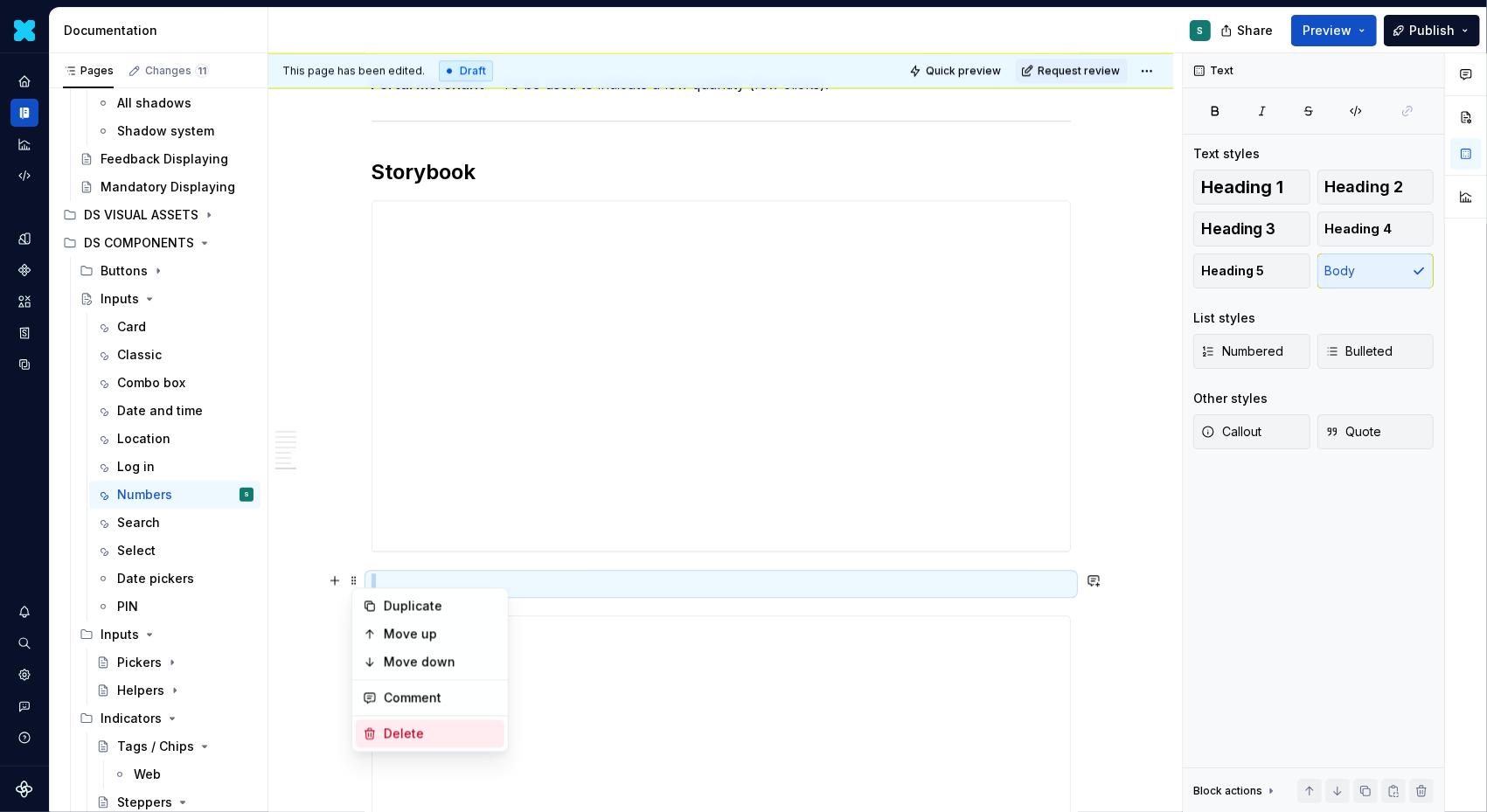
click at [407, 728] on div "Delete" at bounding box center [441, 734] width 114 height 18
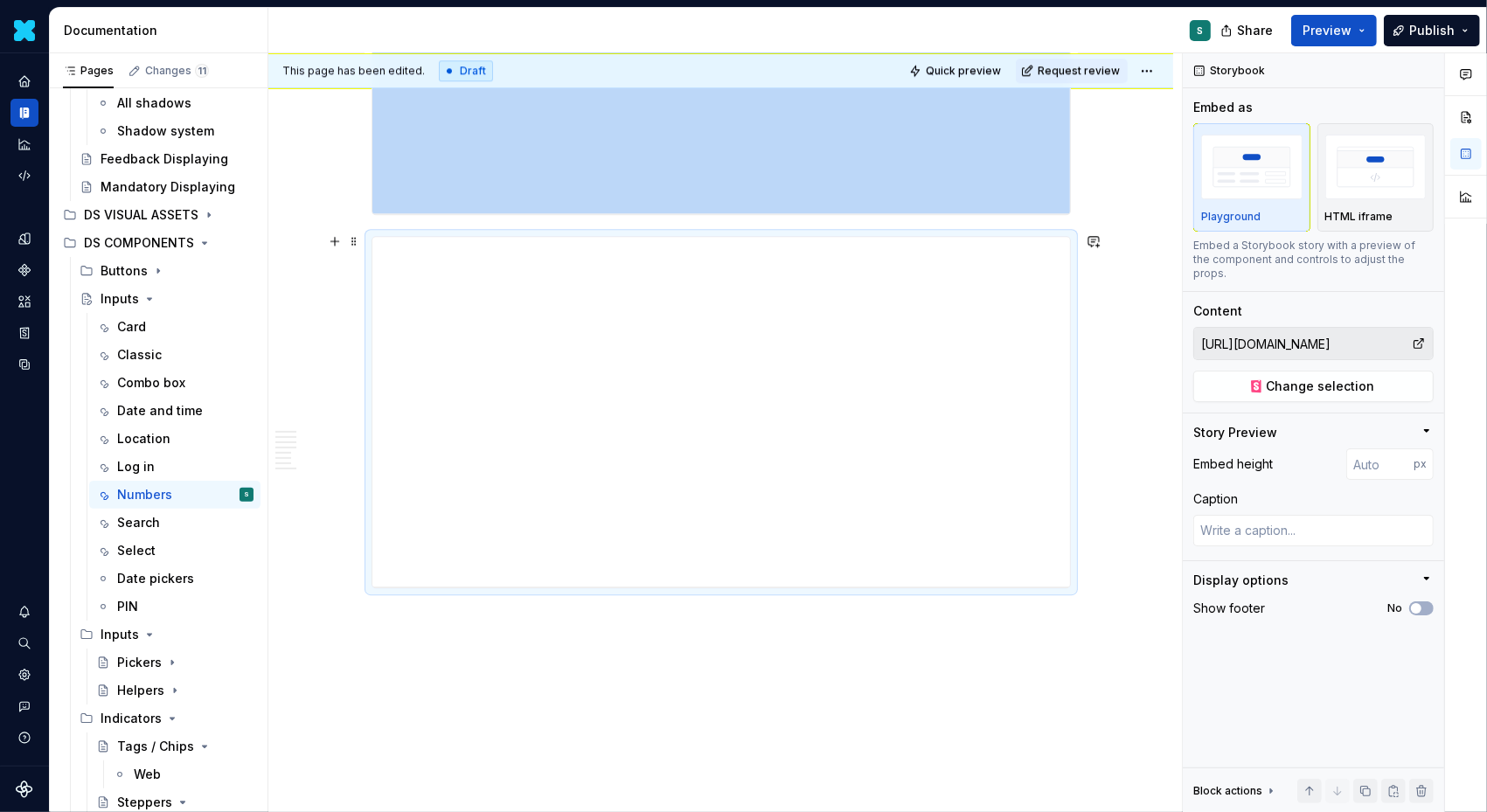
scroll to position [4461, 0]
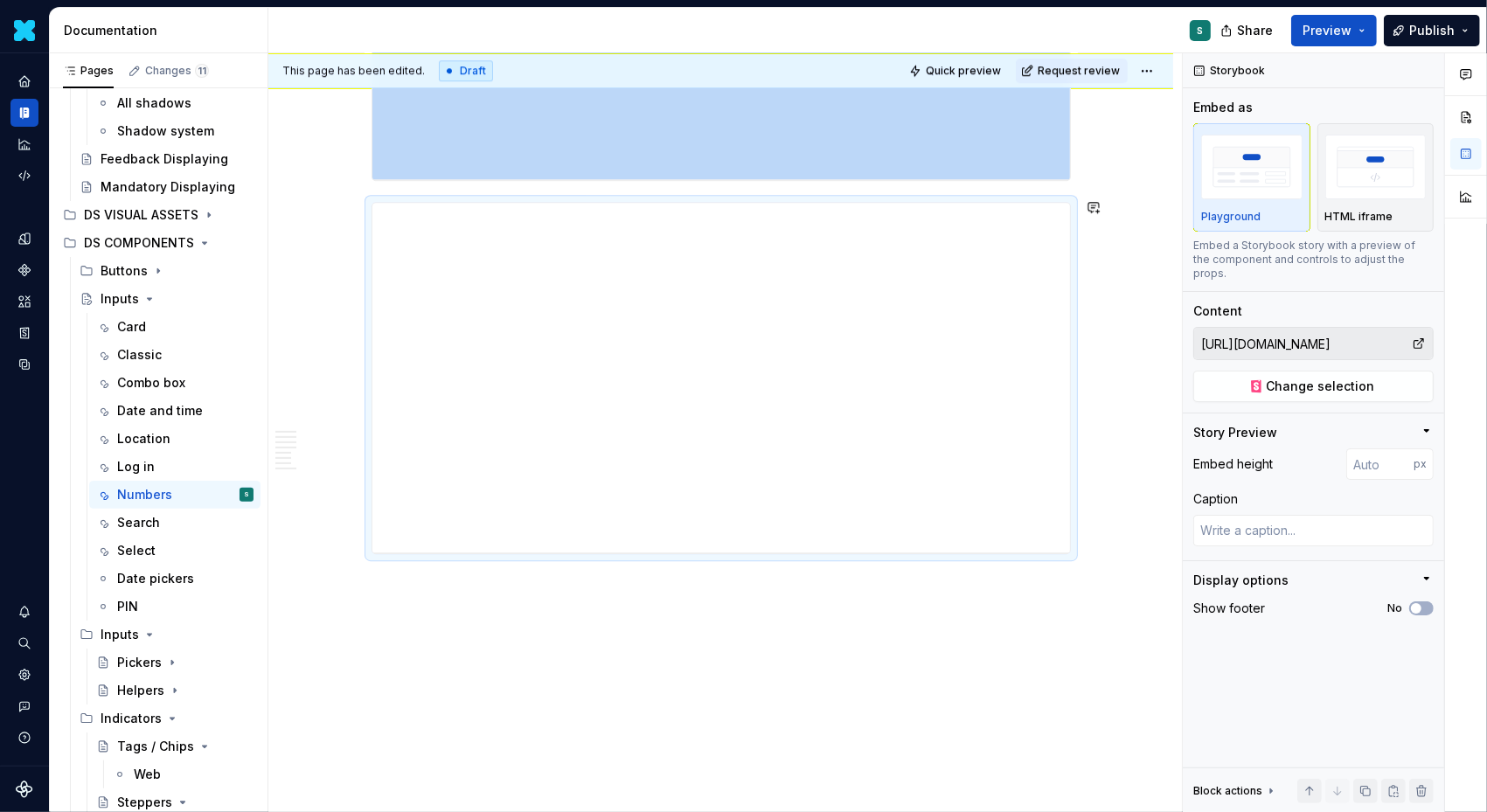
click at [351, 577] on div "This page has been edited. Draft Quick preview Request review Inputs Edit heade…" at bounding box center [725, 433] width 914 height 759
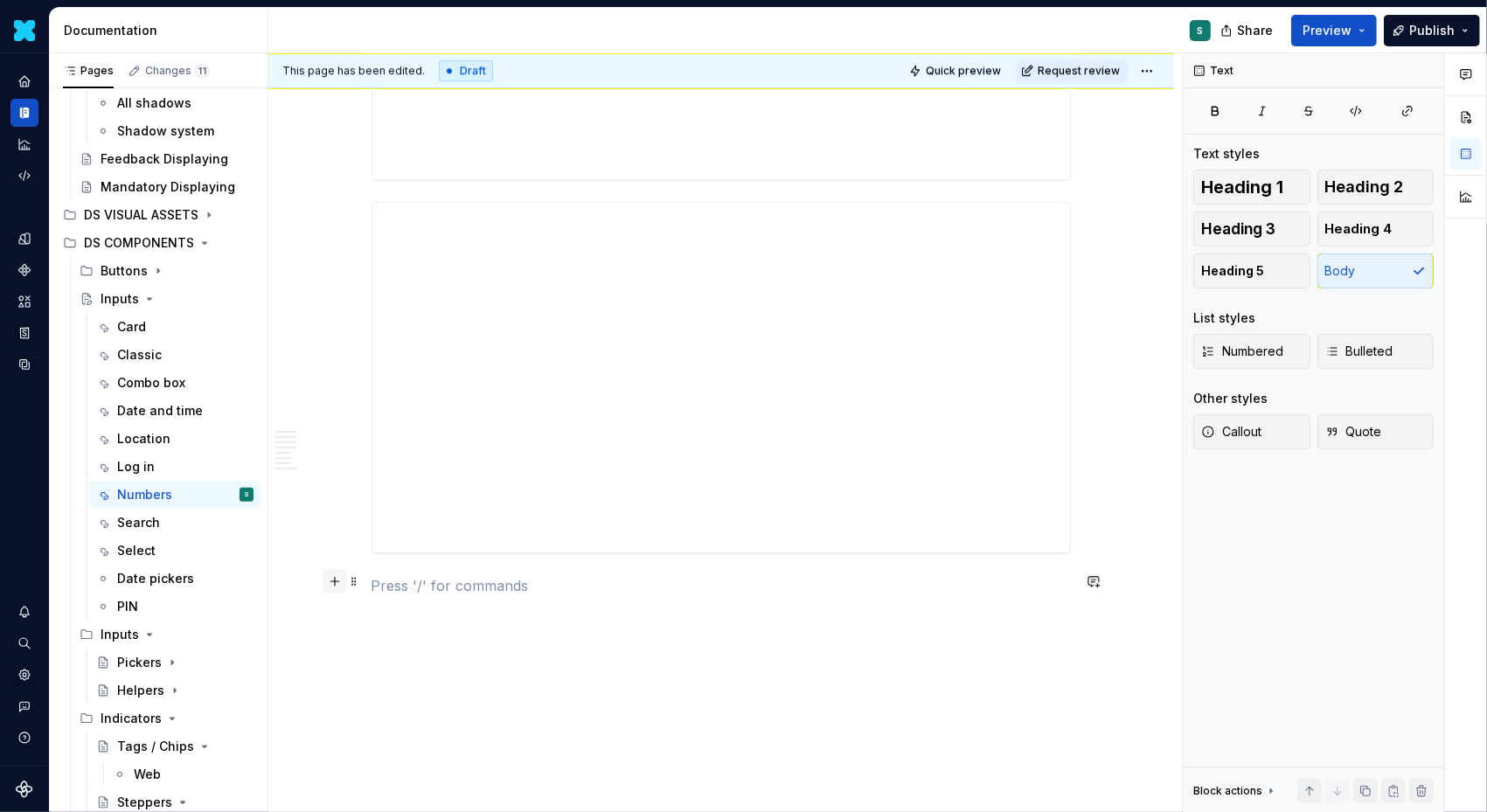
click at [334, 580] on button "button" at bounding box center [334, 580] width 24 height 24
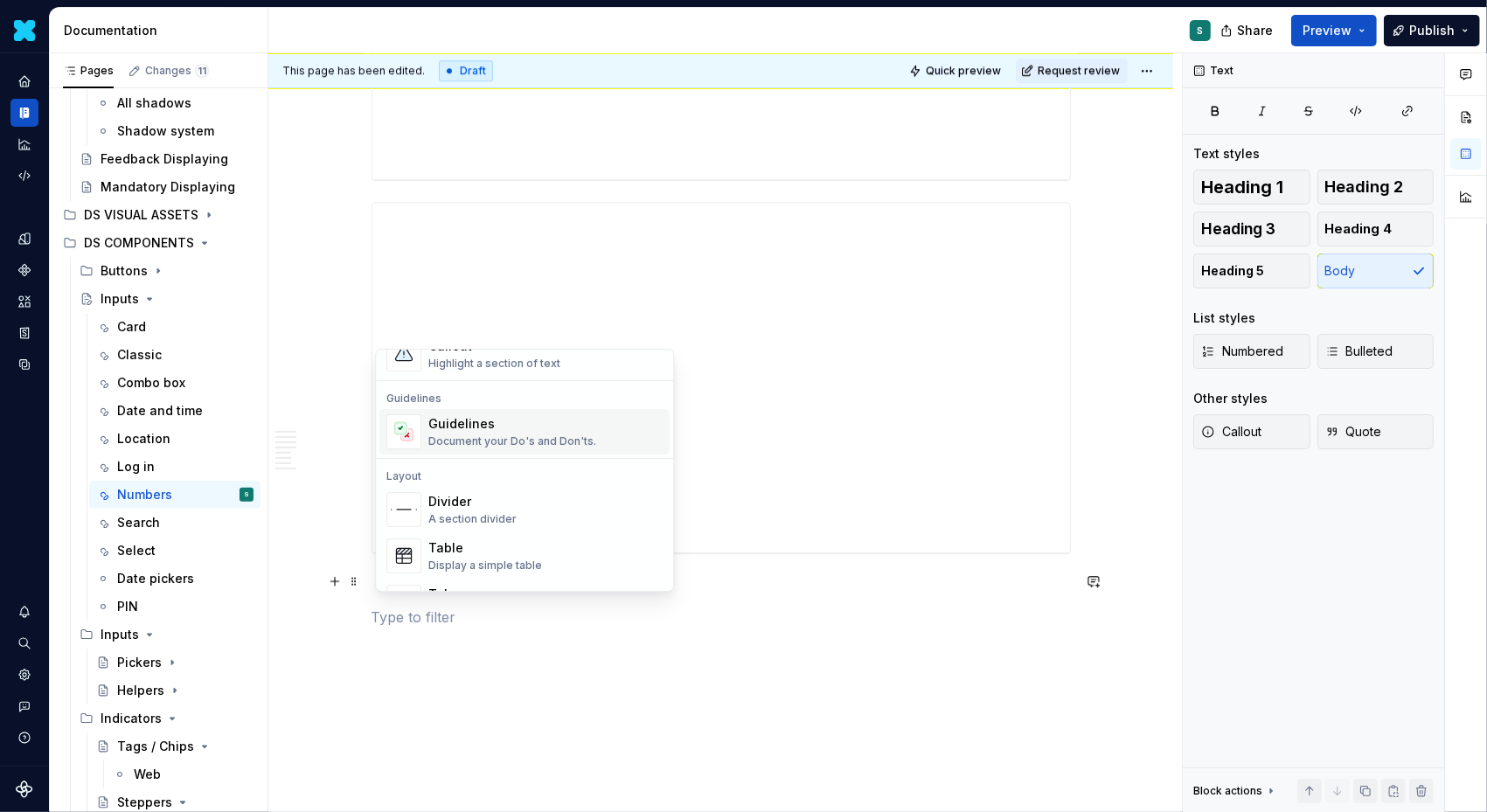
scroll to position [471, 0]
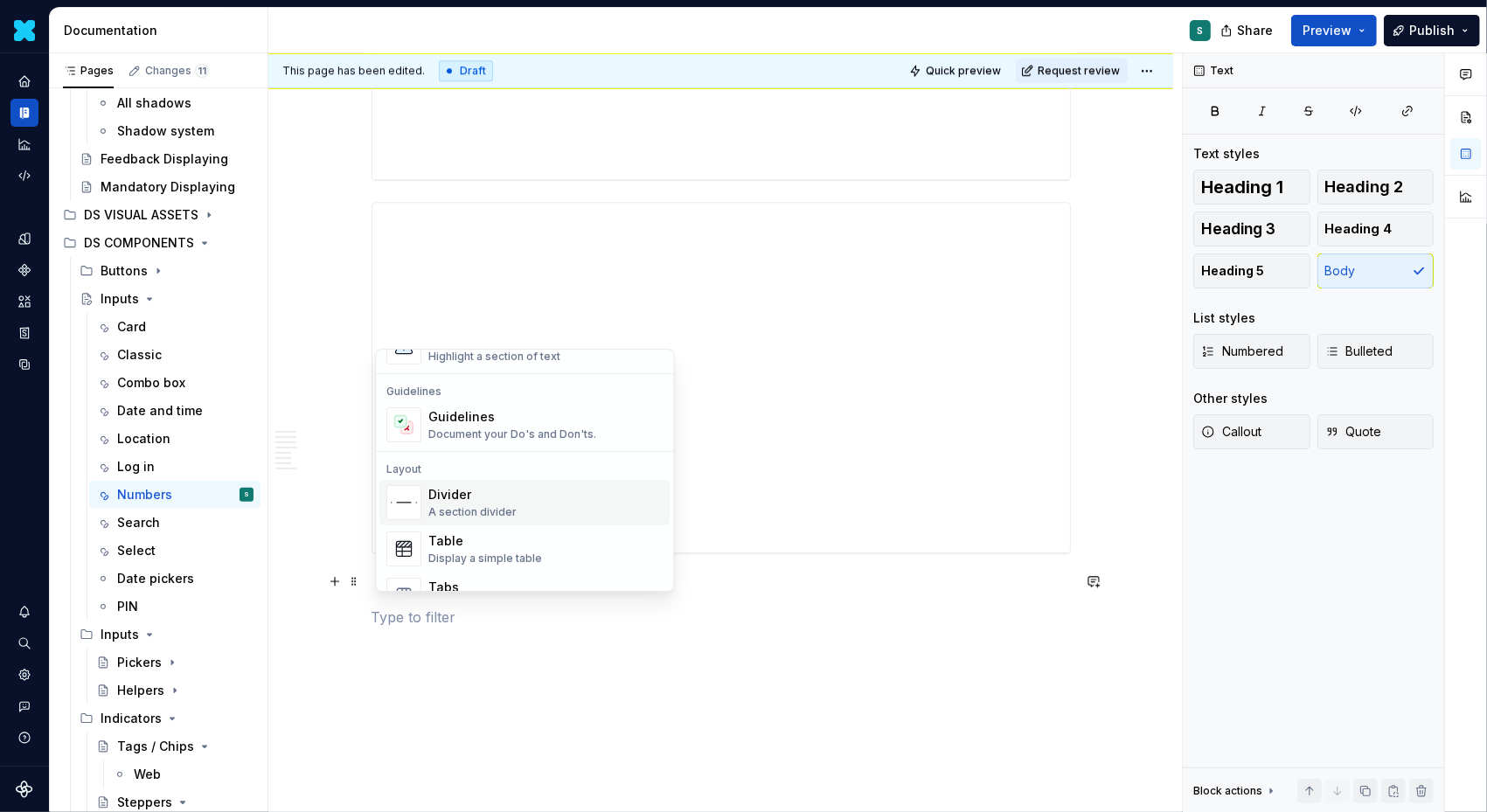
click at [478, 495] on div "Divider" at bounding box center [472, 495] width 88 height 18
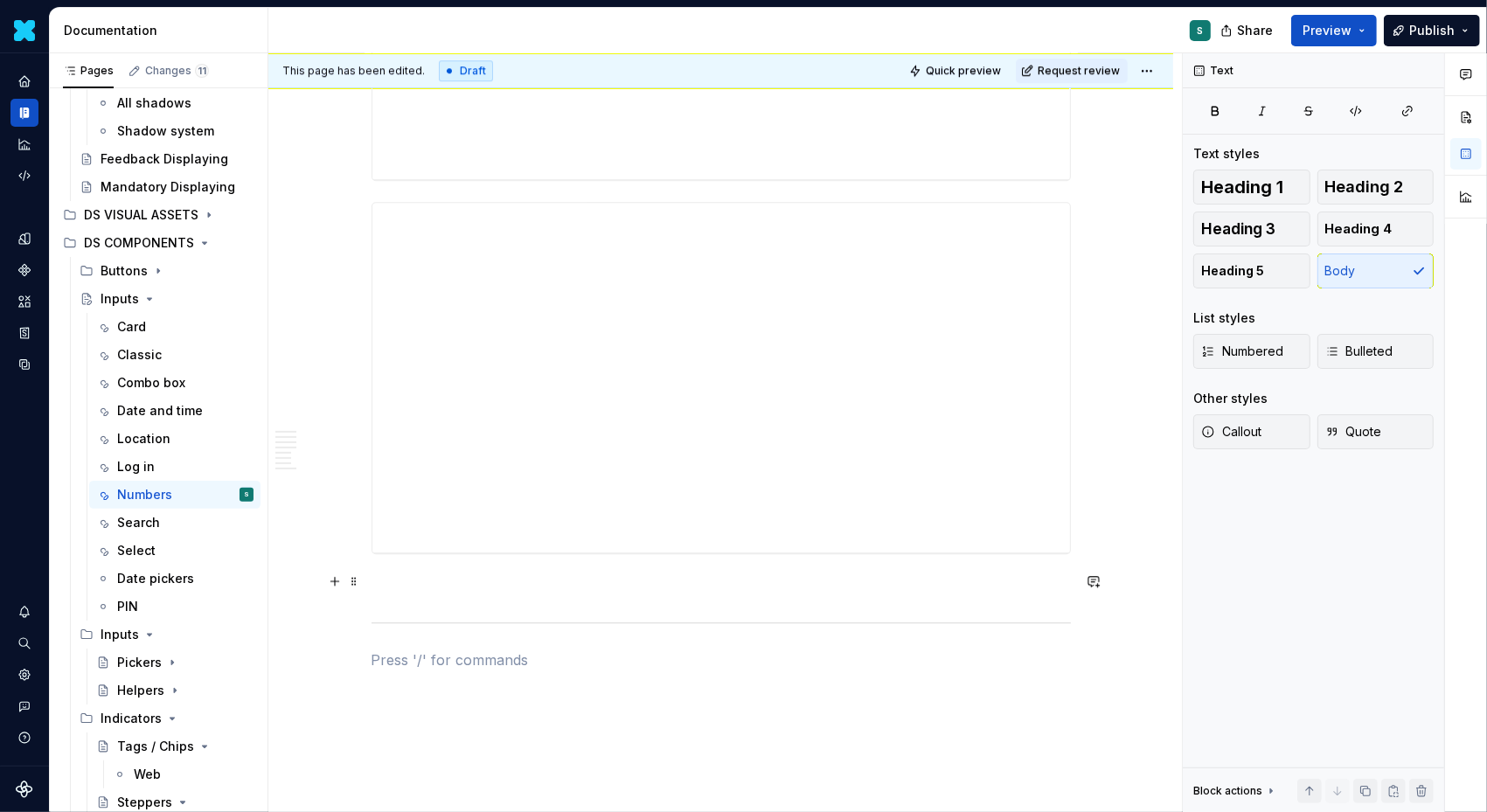
click at [365, 578] on div "This page has been edited. Draft Quick preview Request review Inputs Edit heade…" at bounding box center [725, 433] width 914 height 759
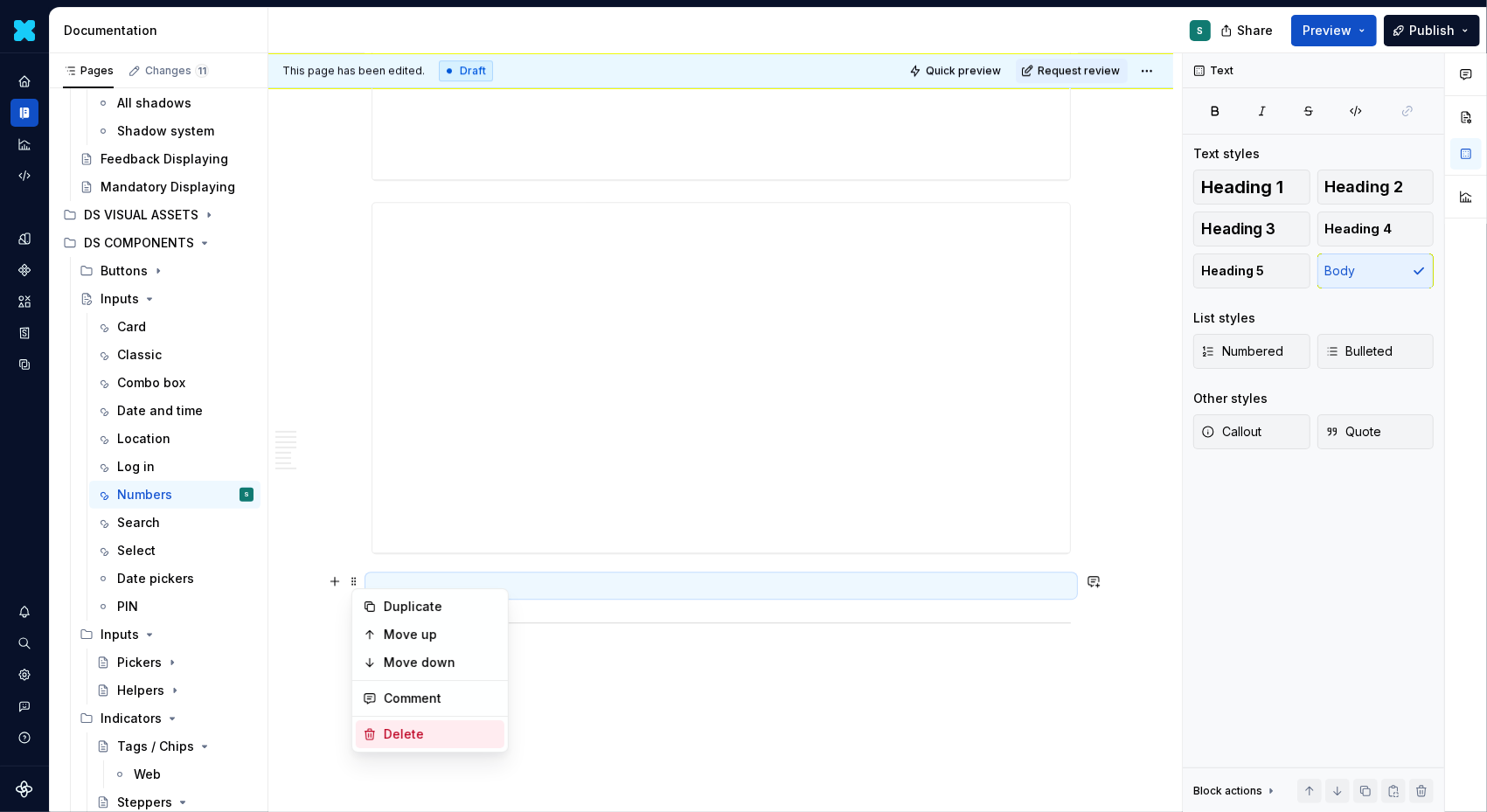
click at [425, 729] on div "Delete" at bounding box center [441, 734] width 114 height 18
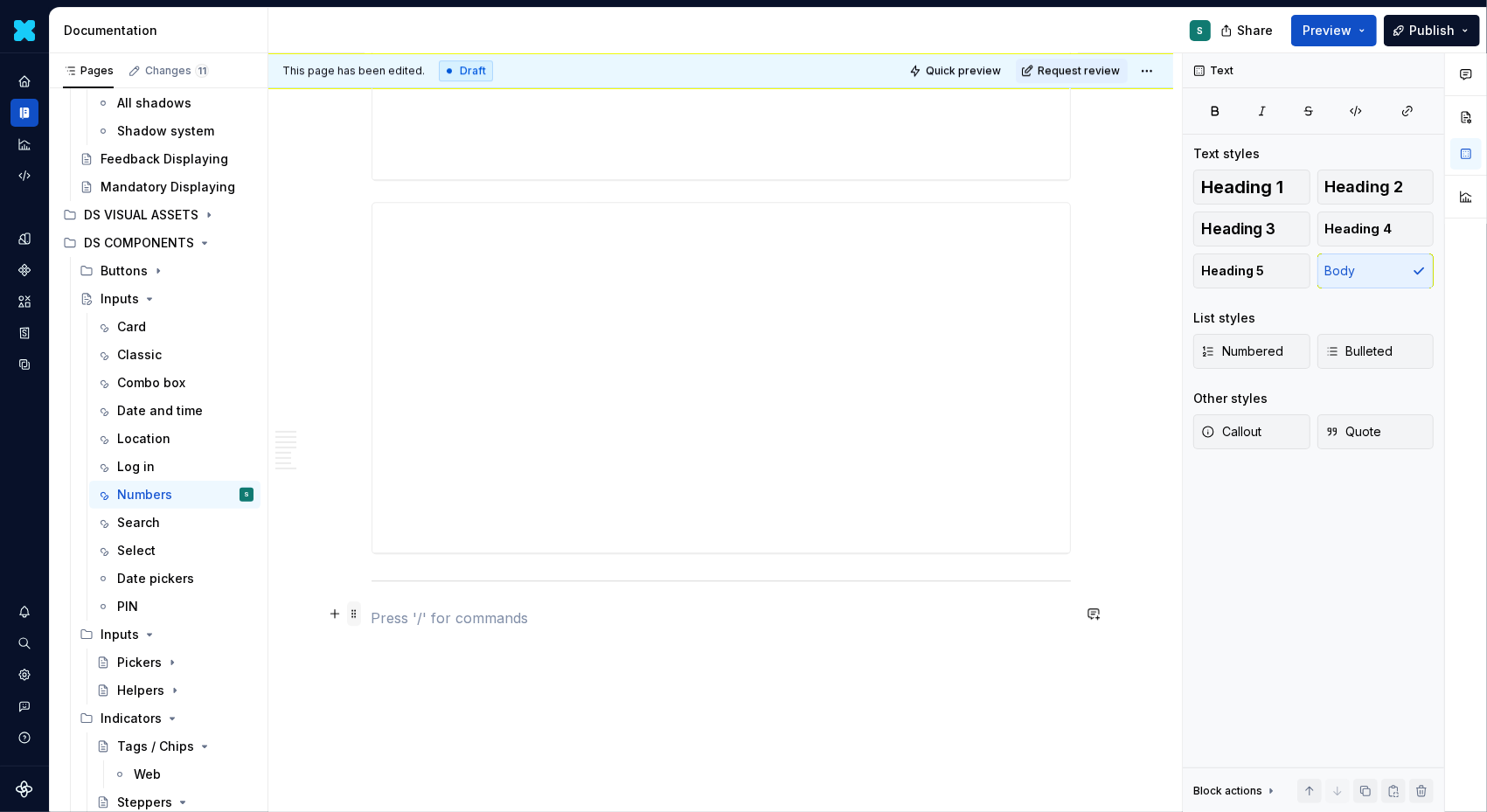
click at [355, 611] on span at bounding box center [354, 613] width 14 height 24
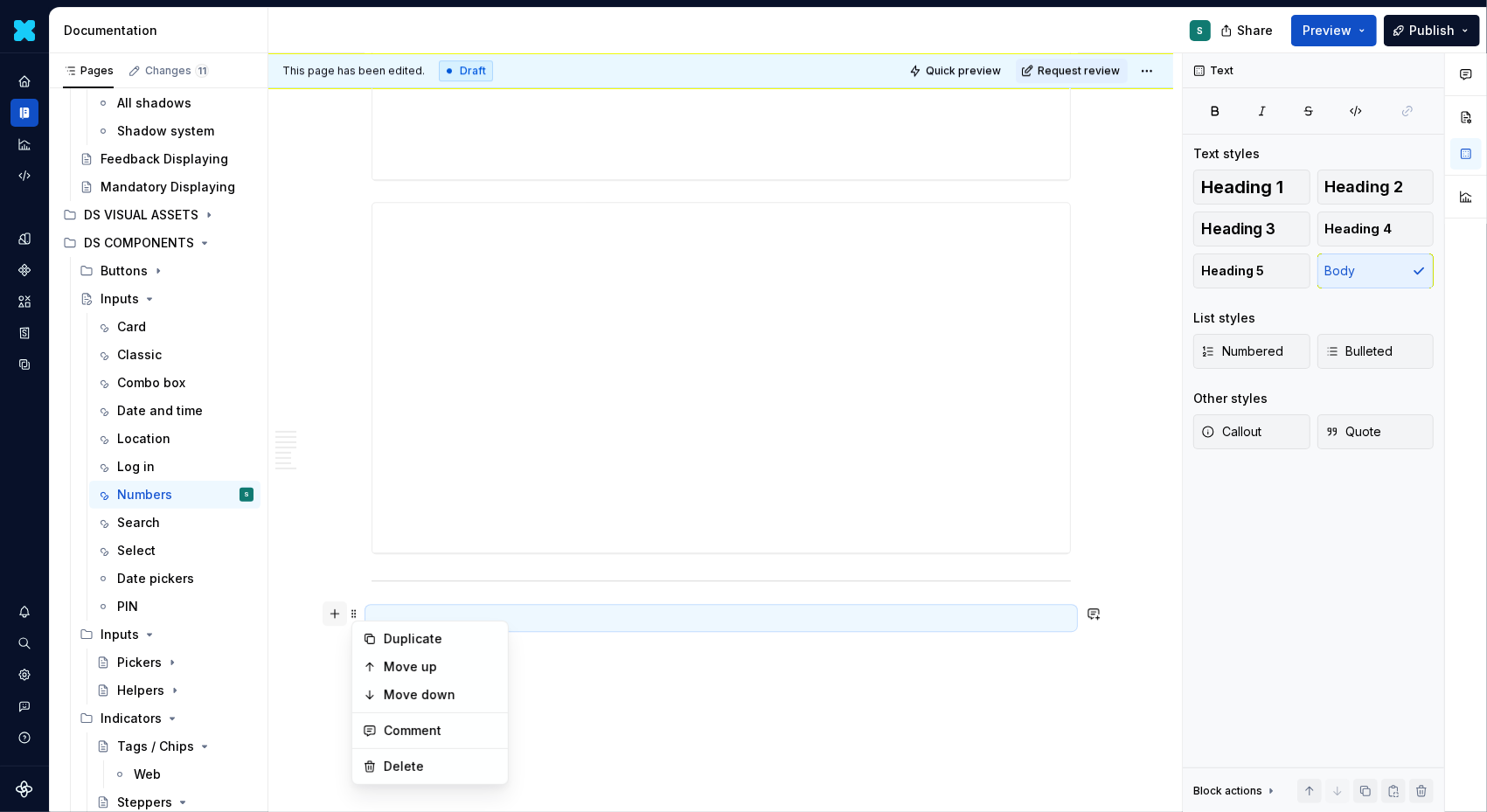
click at [338, 609] on button "button" at bounding box center [334, 613] width 24 height 24
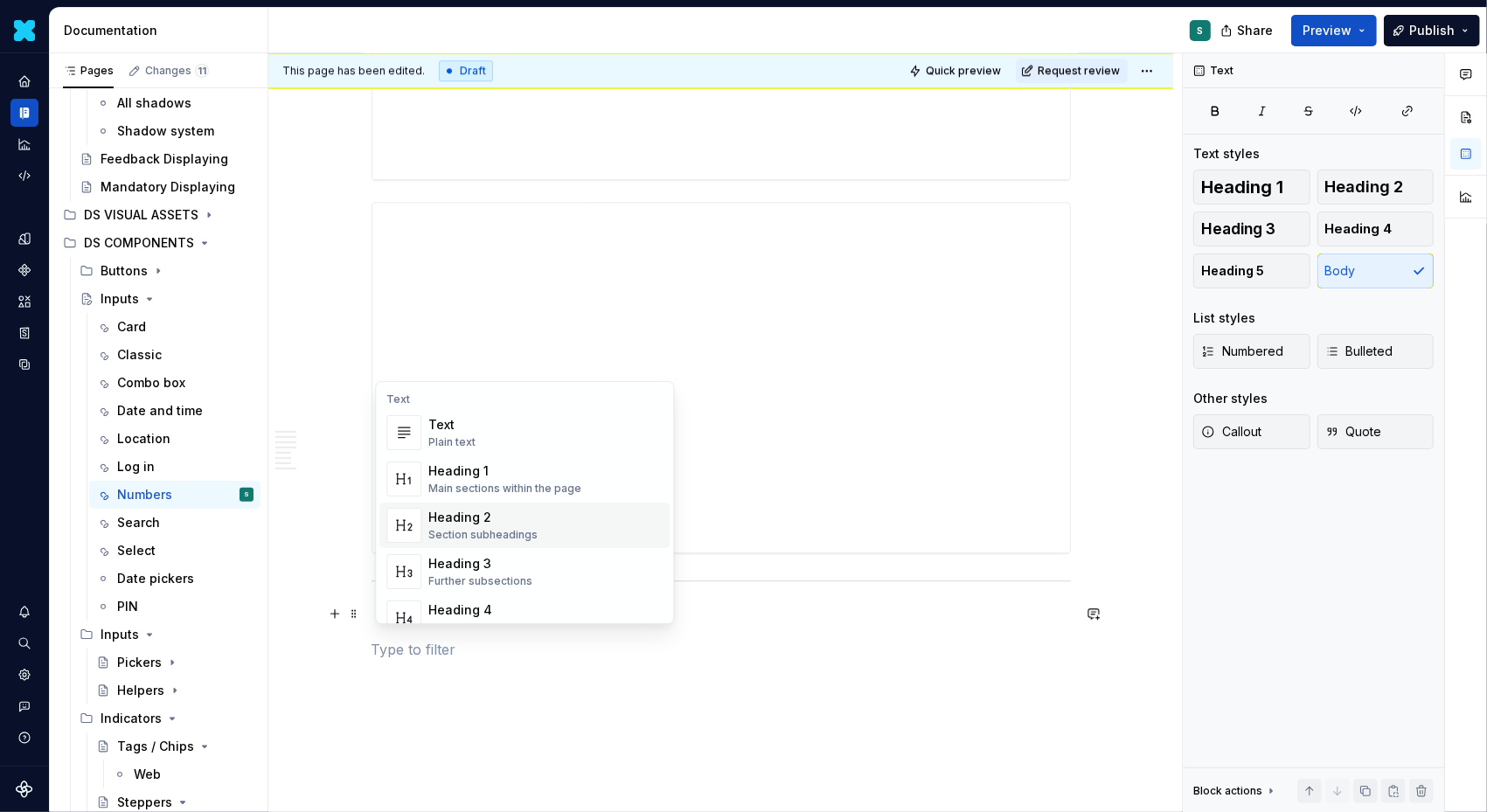
click at [477, 511] on div "Heading 2" at bounding box center [483, 518] width 110 height 18
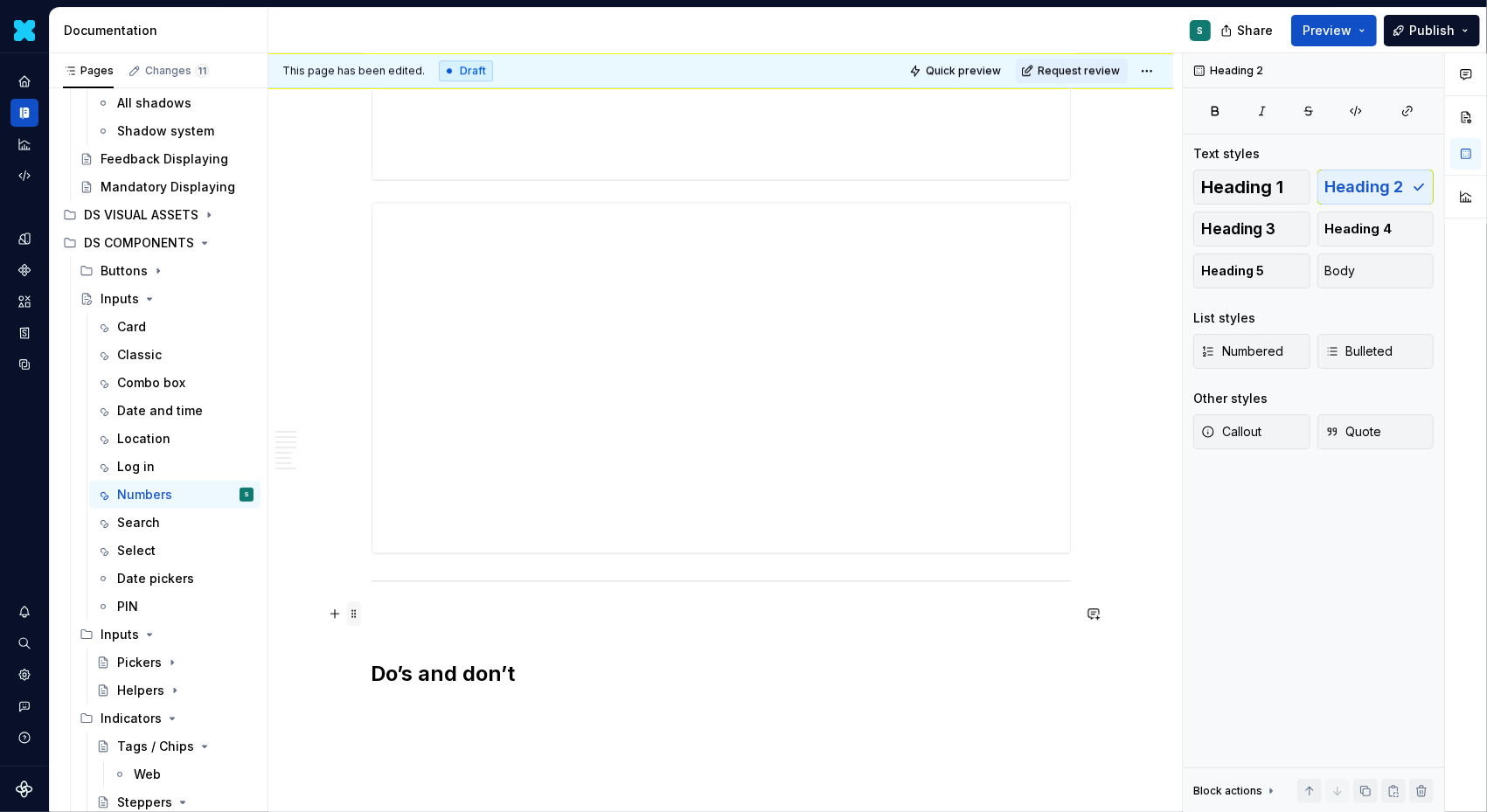
click at [358, 611] on span at bounding box center [354, 613] width 14 height 24
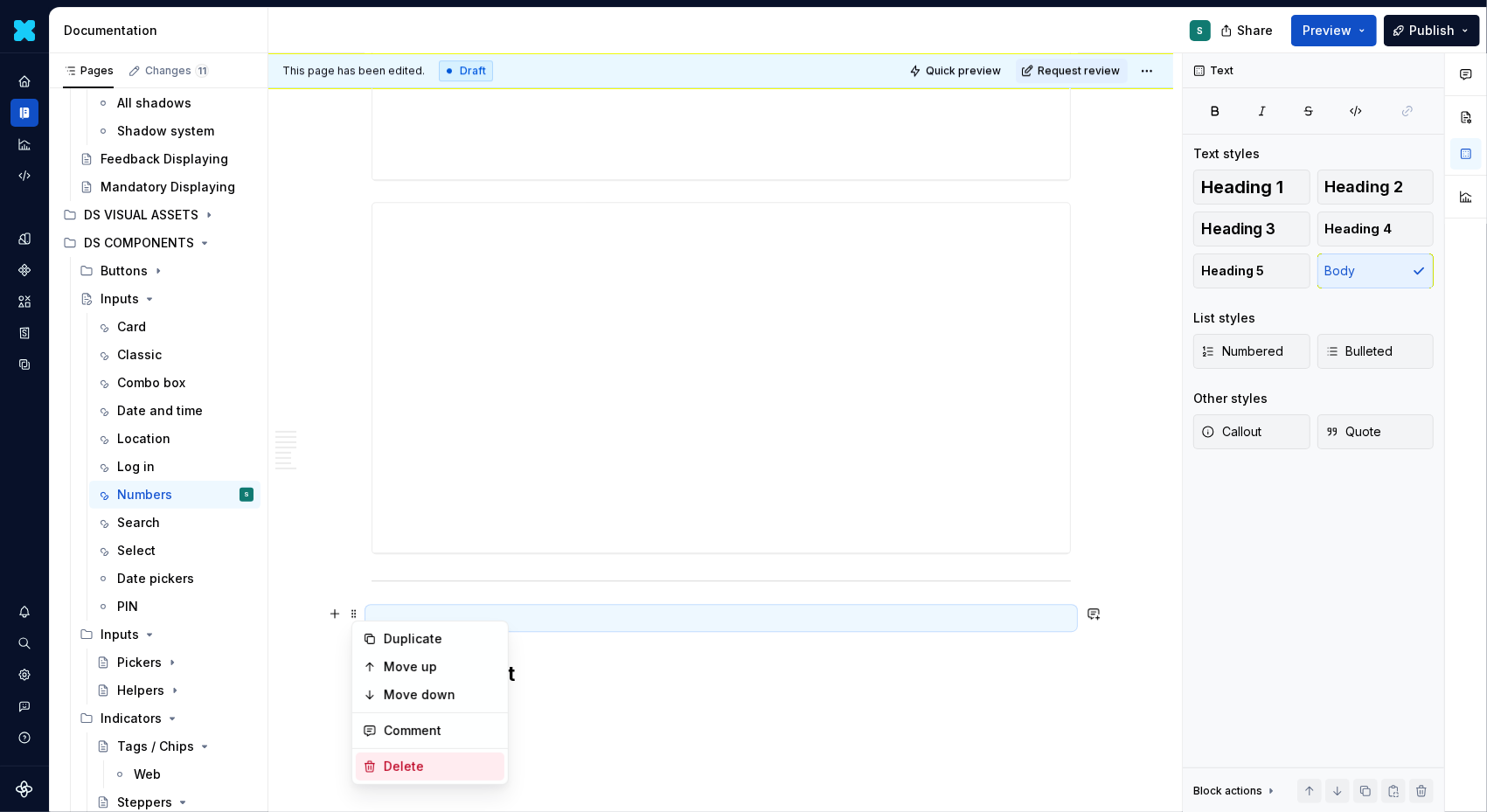
click at [398, 758] on div "Delete" at bounding box center [441, 767] width 114 height 18
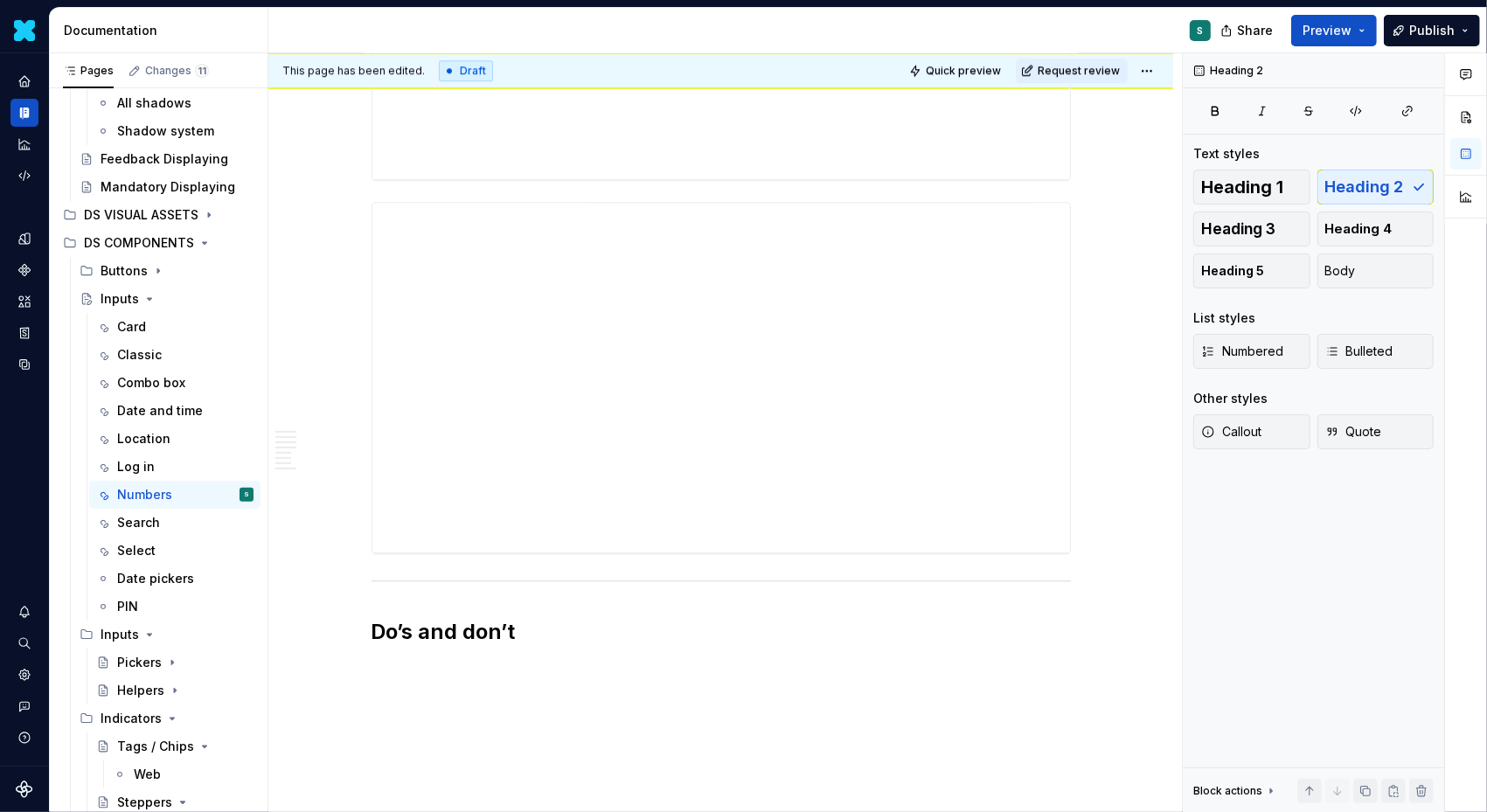
click at [341, 667] on button "button" at bounding box center [334, 666] width 24 height 24
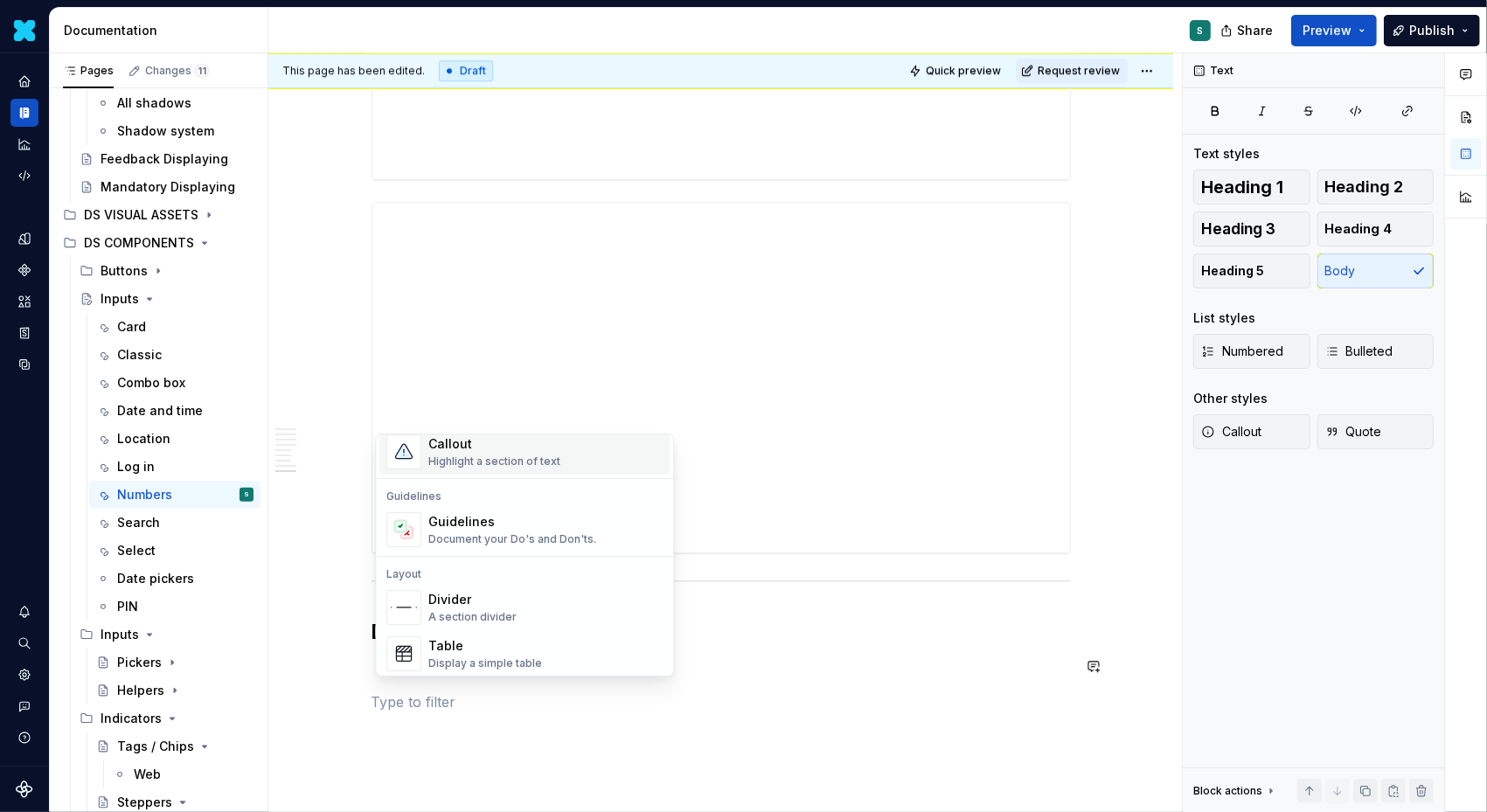
scroll to position [496, 0]
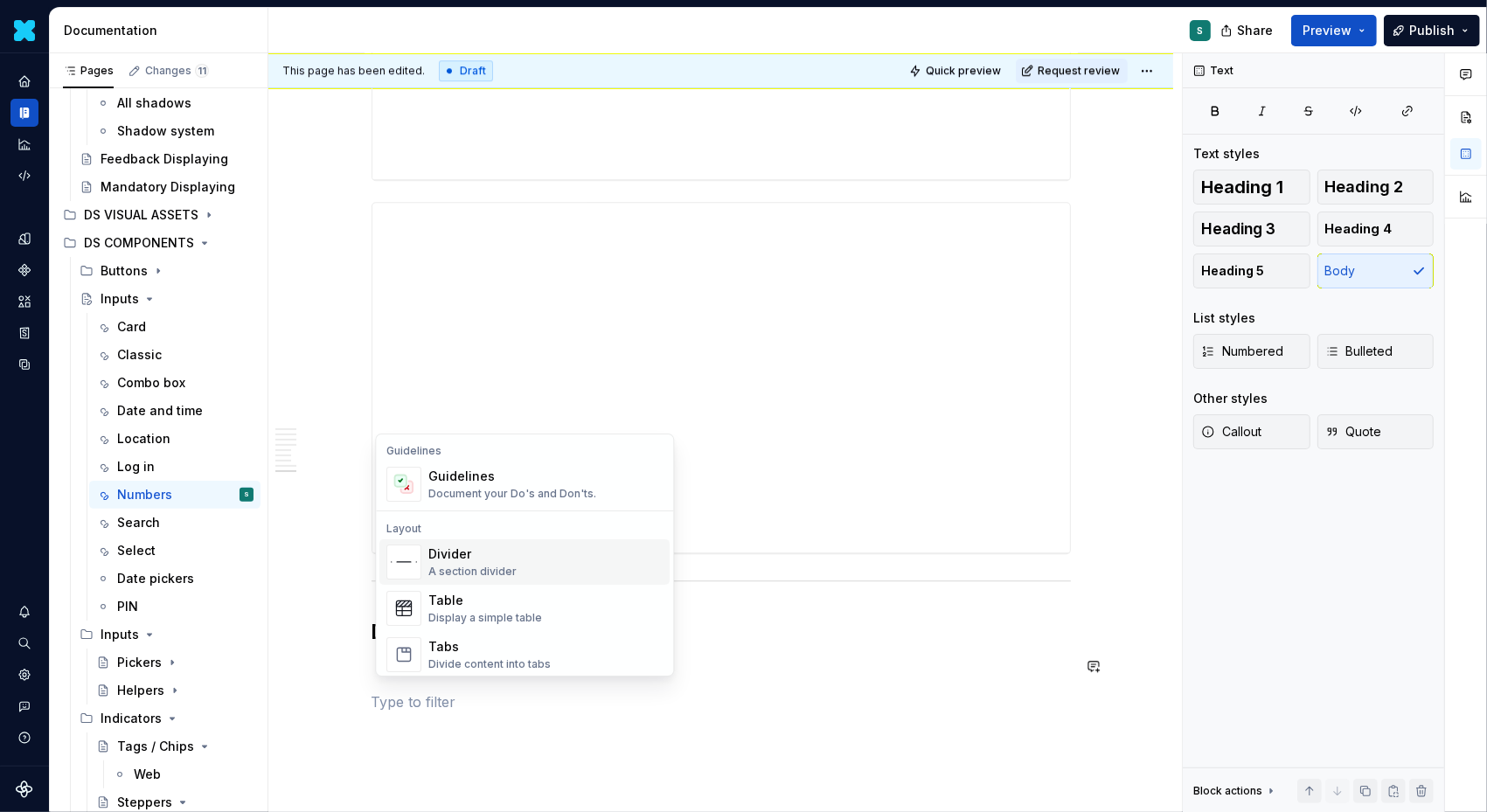
click at [460, 484] on div "Guidelines Document your Do's and Don'ts." at bounding box center [513, 484] width 168 height 33
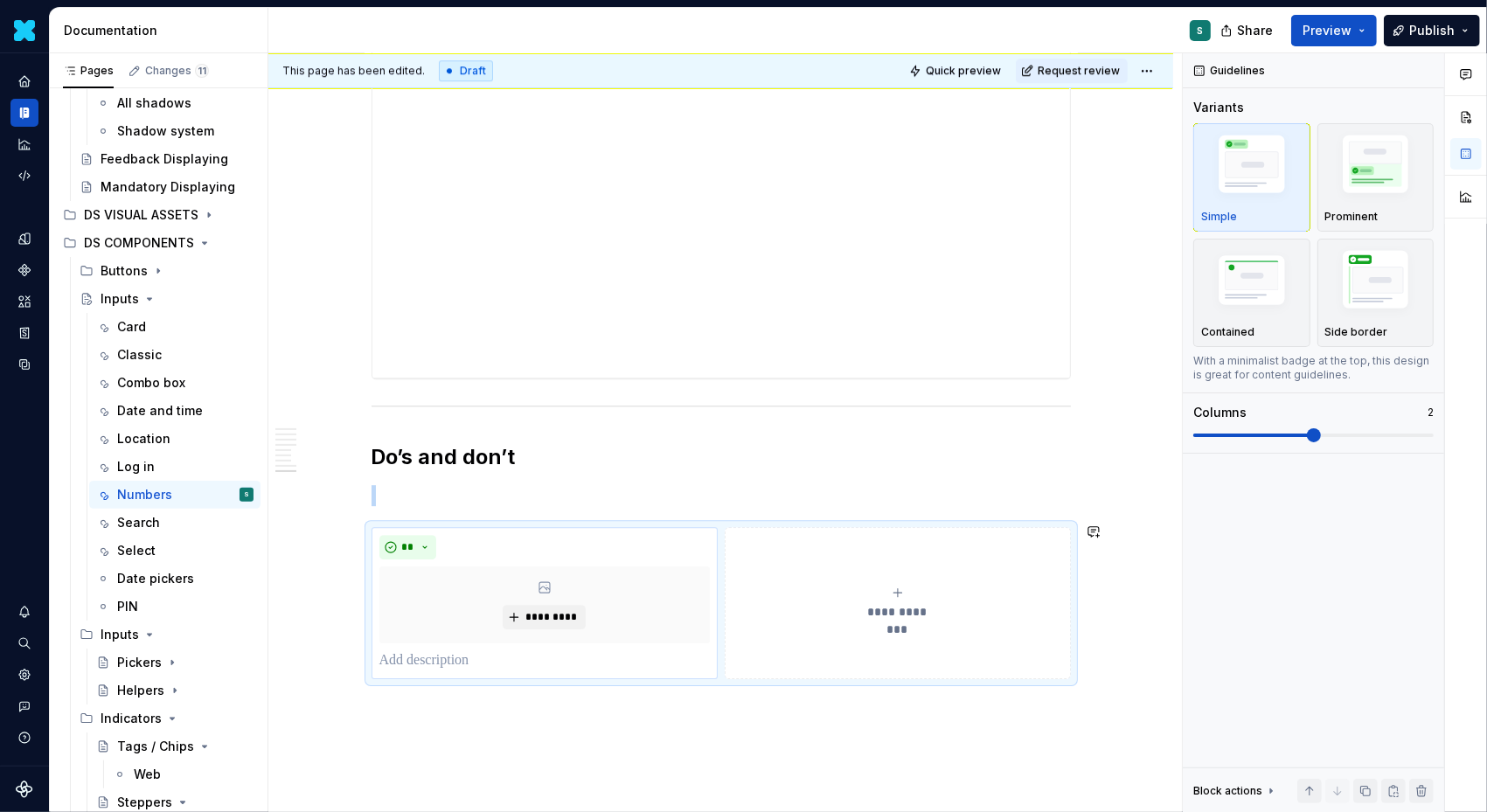
scroll to position [4644, 0]
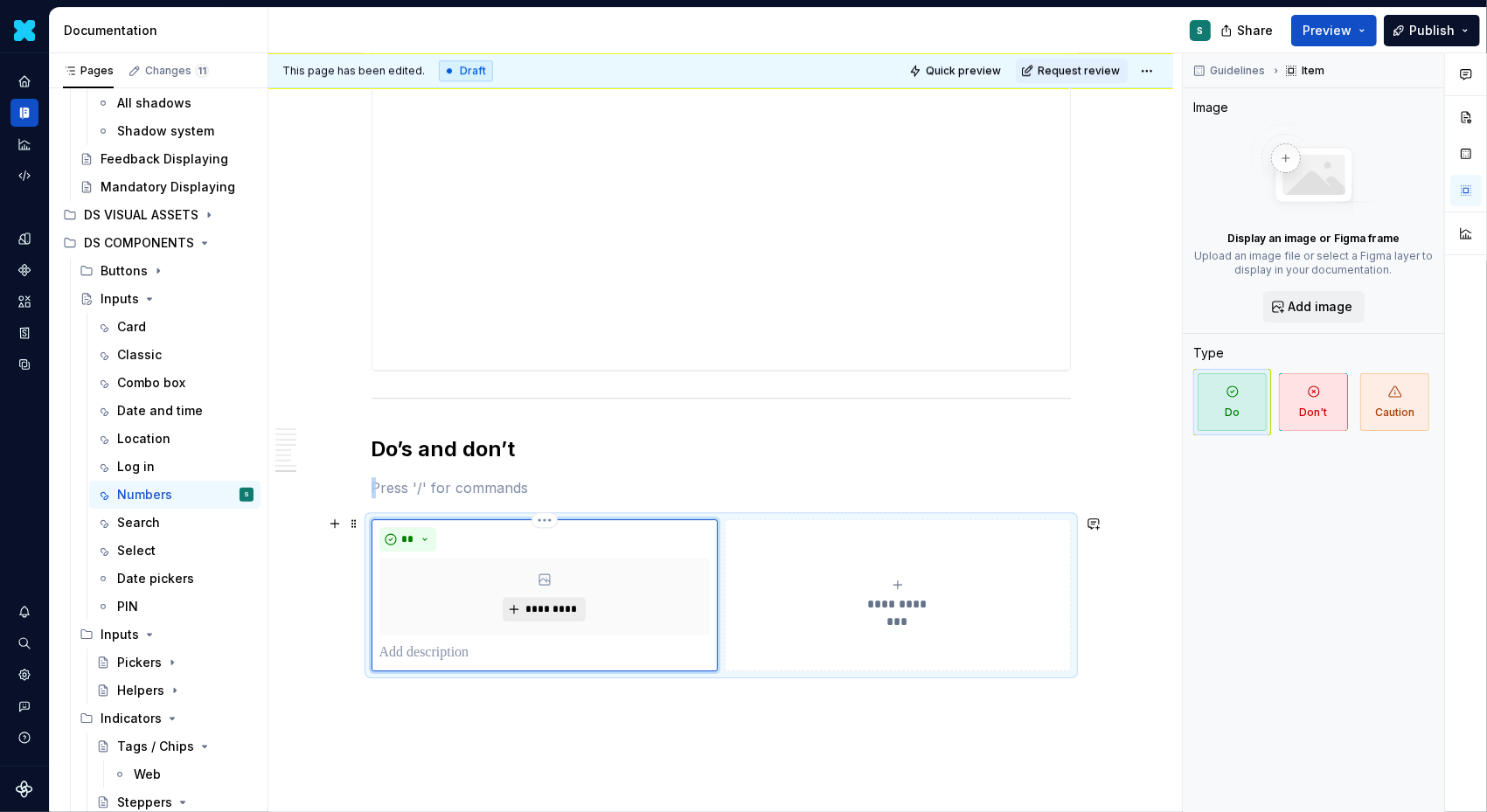
click at [545, 603] on span "*********" at bounding box center [551, 610] width 53 height 14
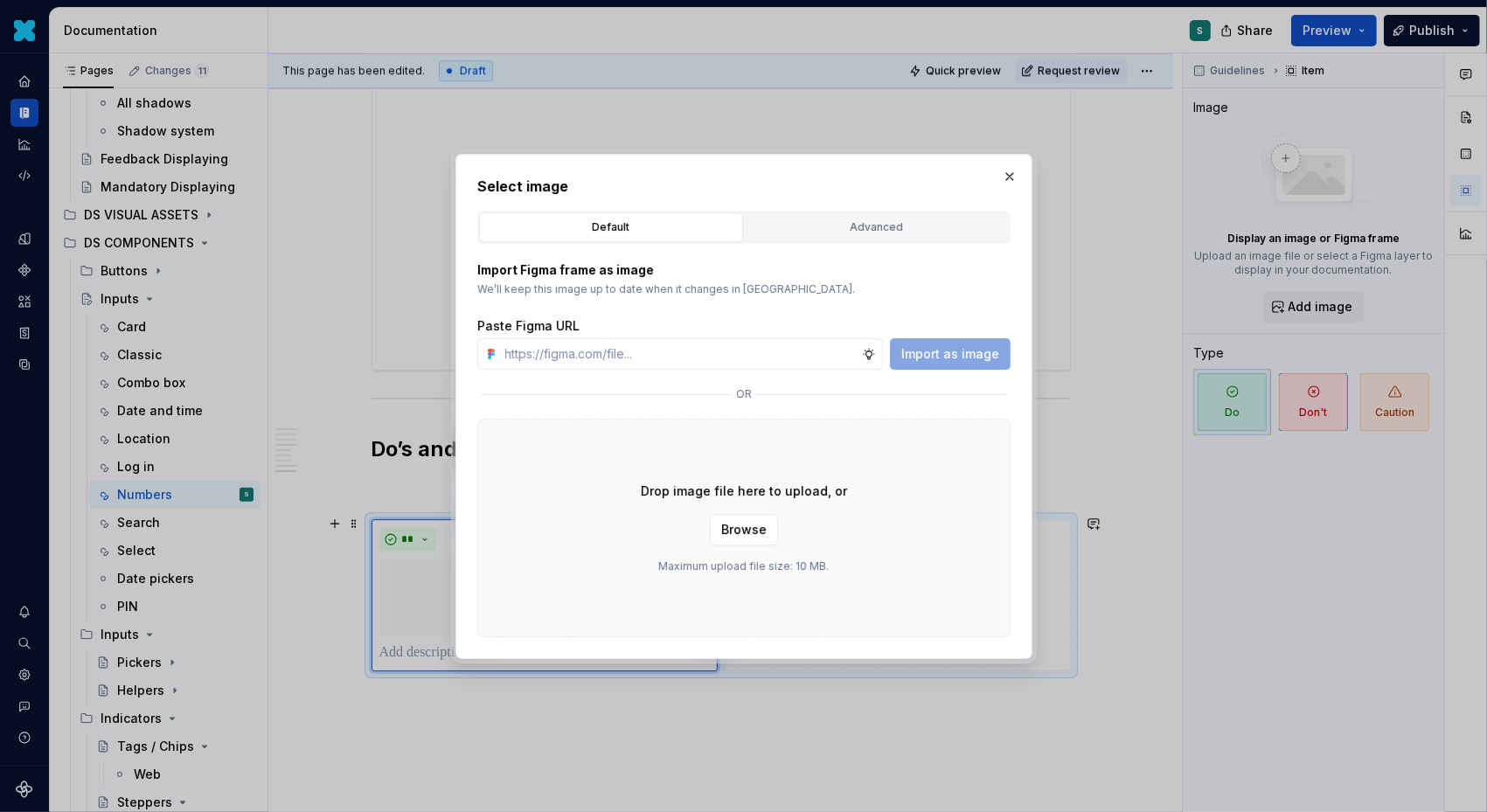
type textarea "*"
click at [809, 357] on input "text" at bounding box center [680, 354] width 364 height 31
type input "[URL][DOMAIN_NAME]"
click at [951, 354] on span "Import as image" at bounding box center [950, 354] width 98 height 18
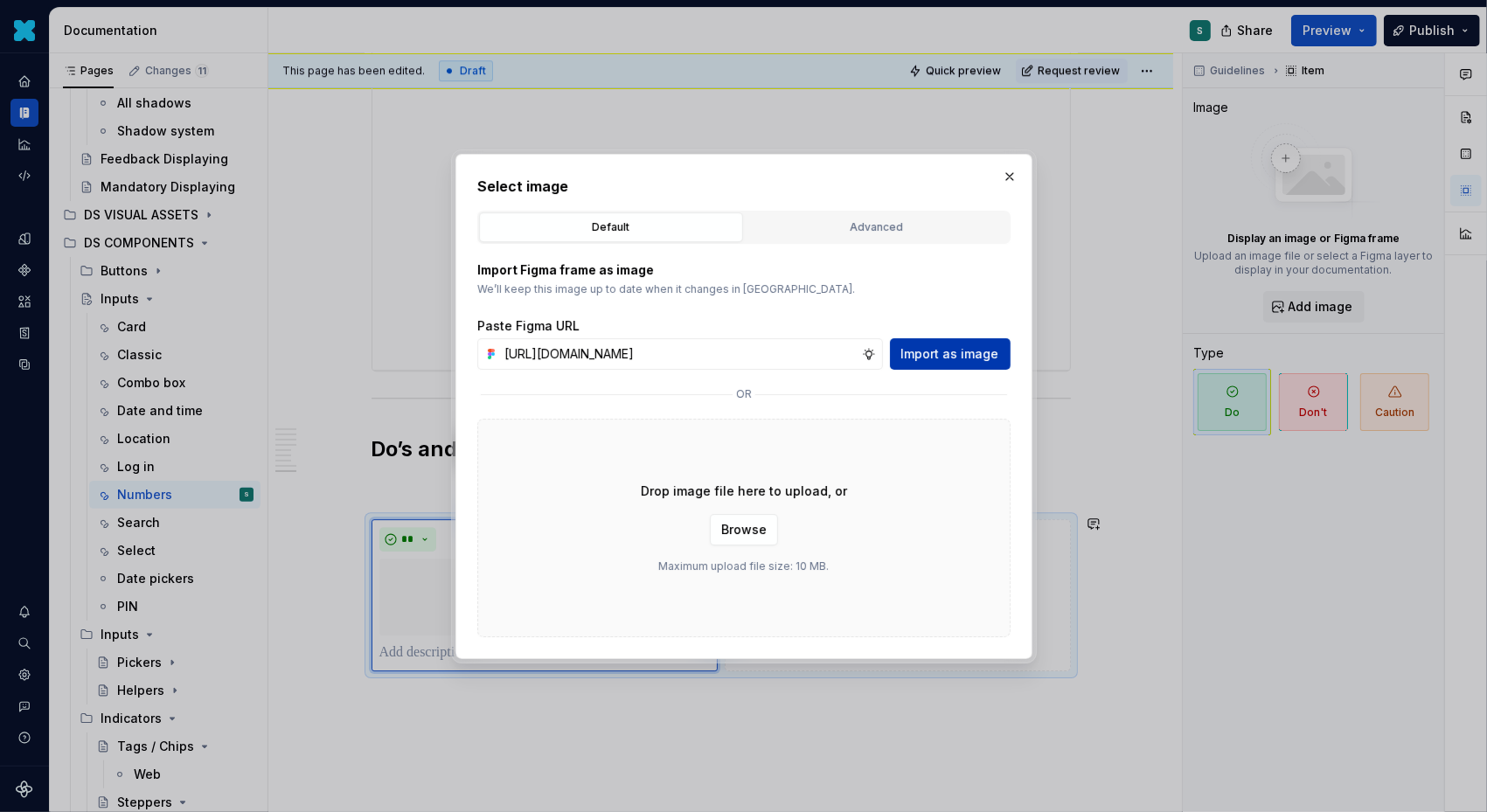
scroll to position [0, 0]
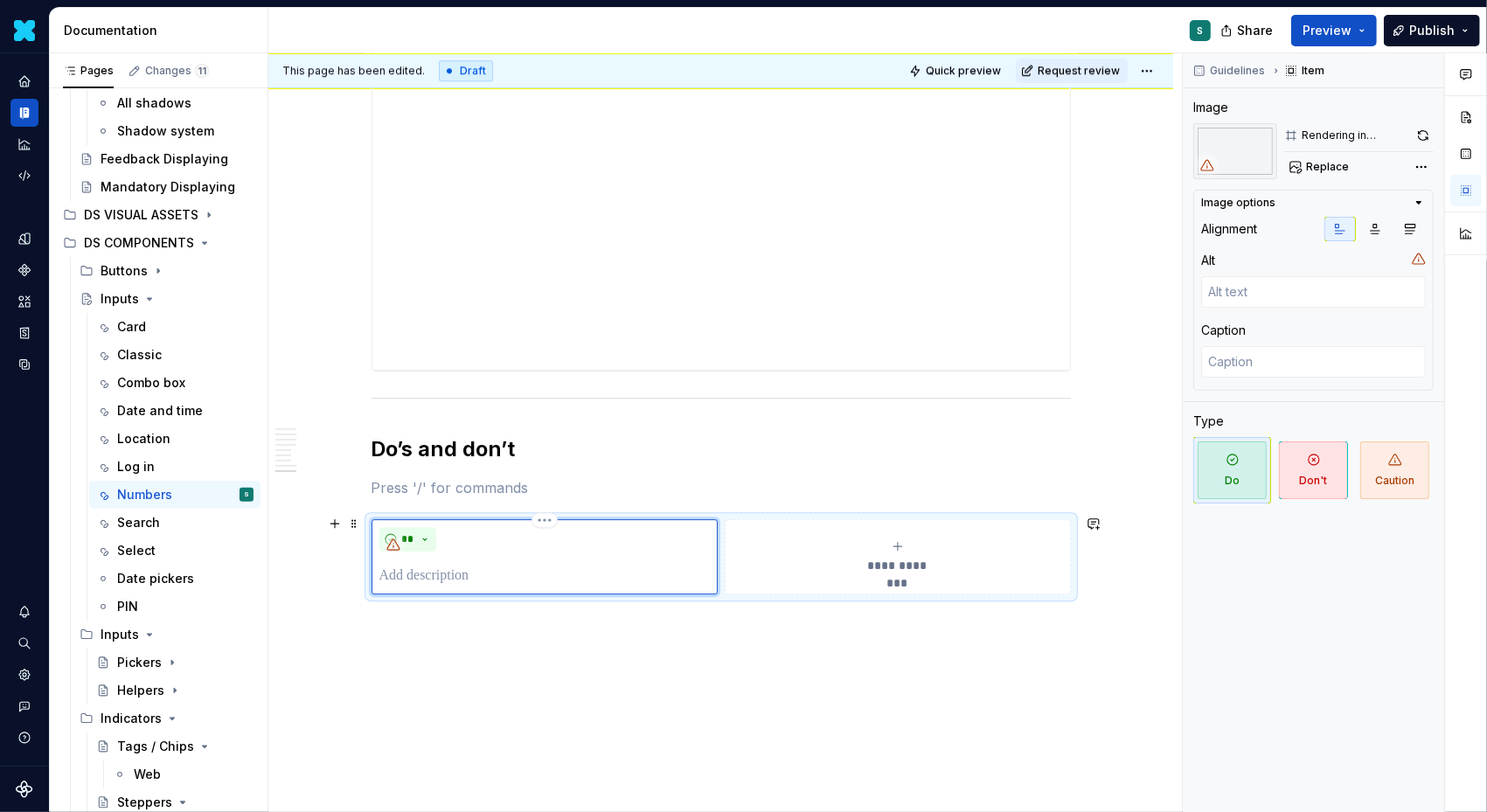
click at [430, 570] on p at bounding box center [545, 577] width 331 height 21
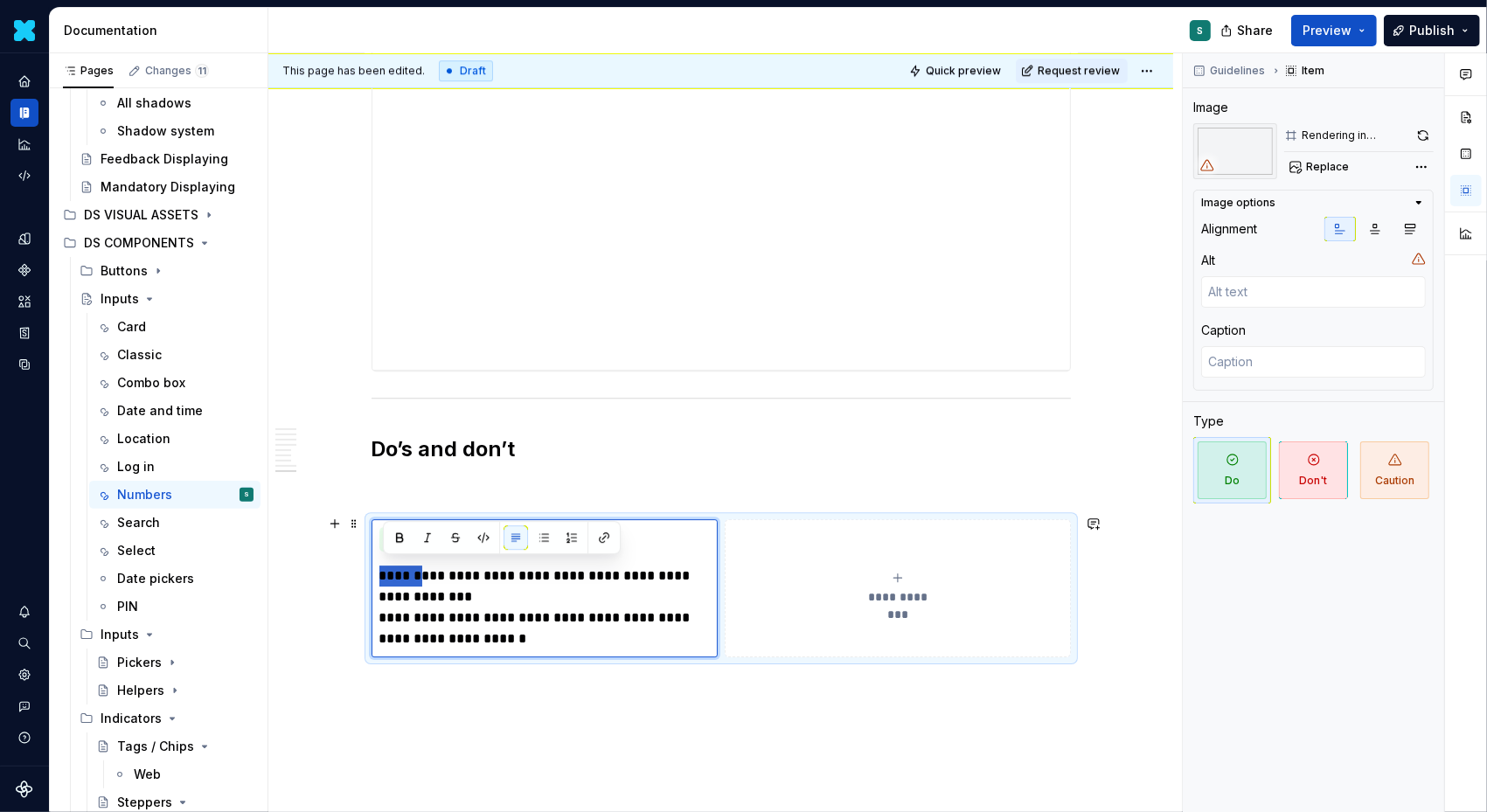
drag, startPoint x: 431, startPoint y: 570, endPoint x: 346, endPoint y: 569, distance: 85.0
type textarea "*"
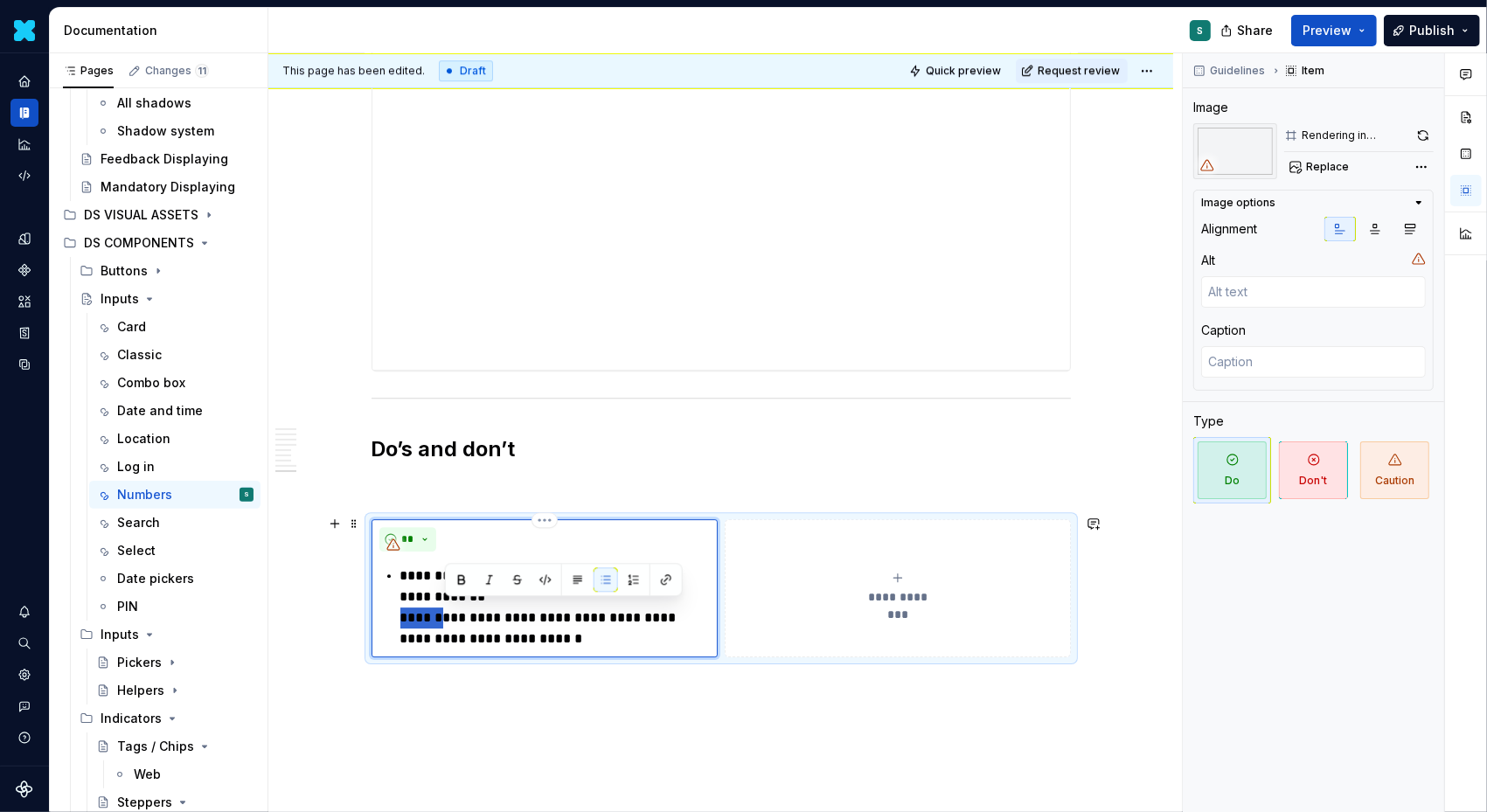
drag, startPoint x: 449, startPoint y: 614, endPoint x: 294, endPoint y: 609, distance: 155.1
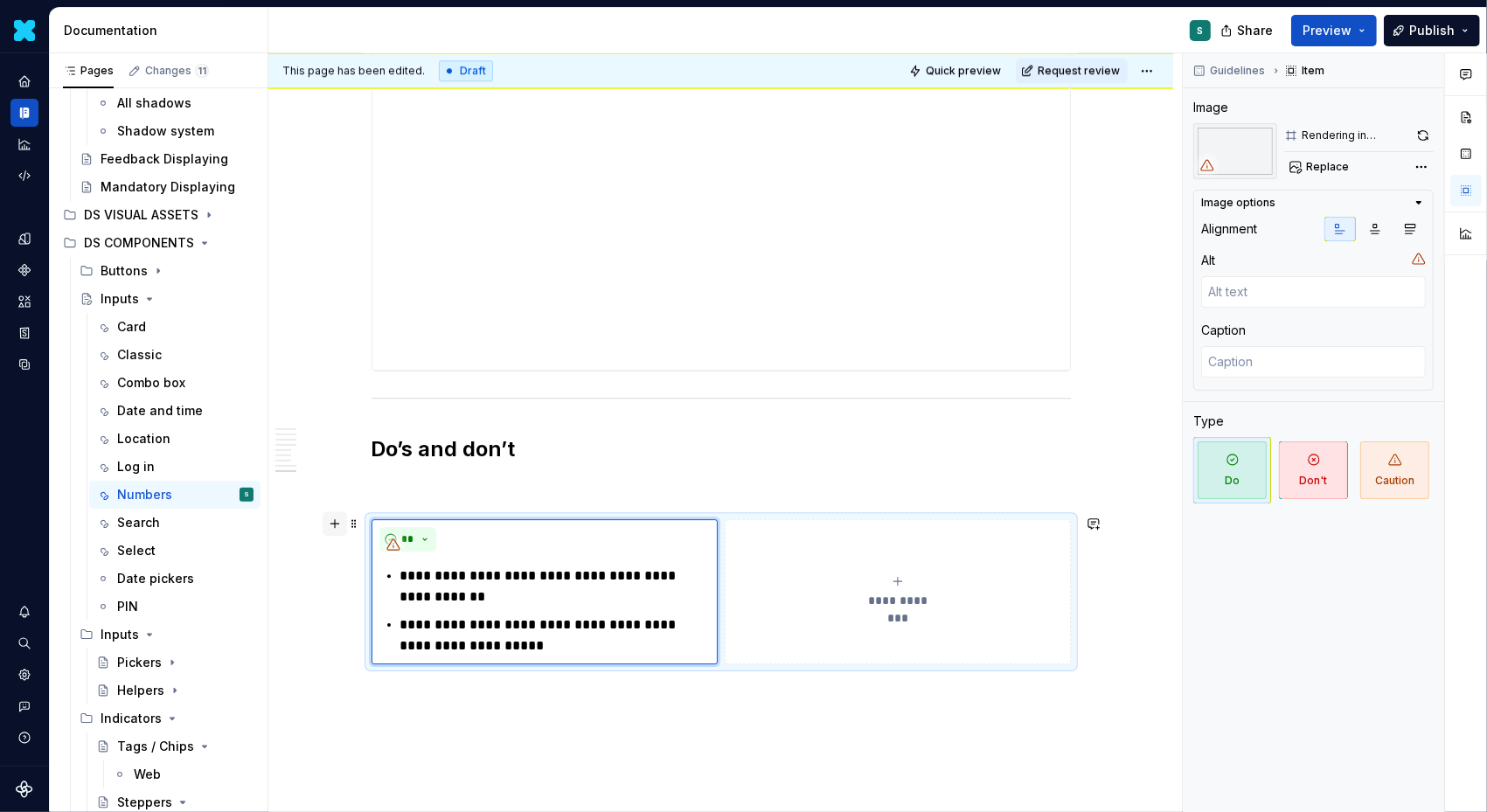
click at [333, 523] on button "button" at bounding box center [334, 523] width 24 height 24
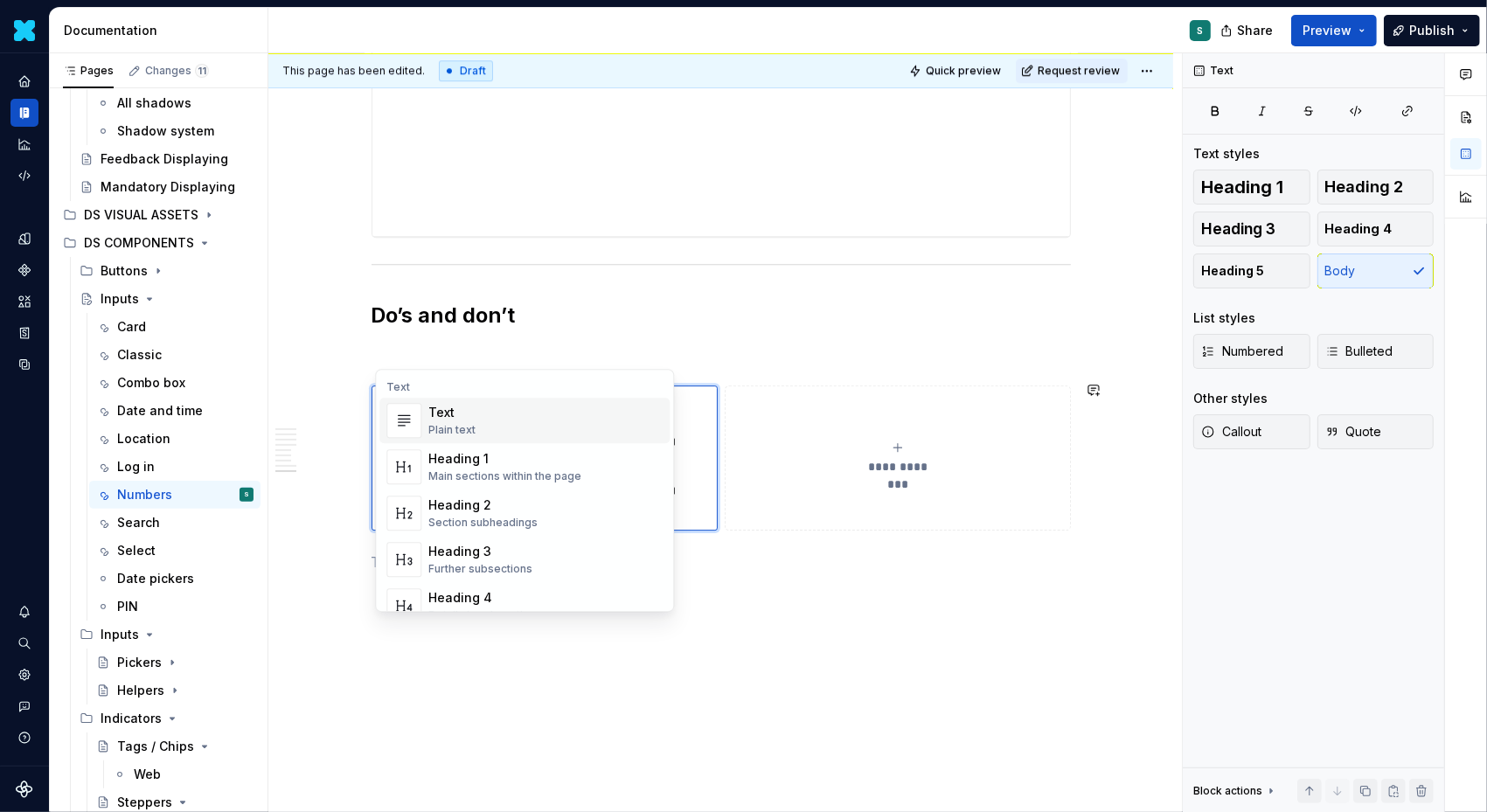
scroll to position [4796, 0]
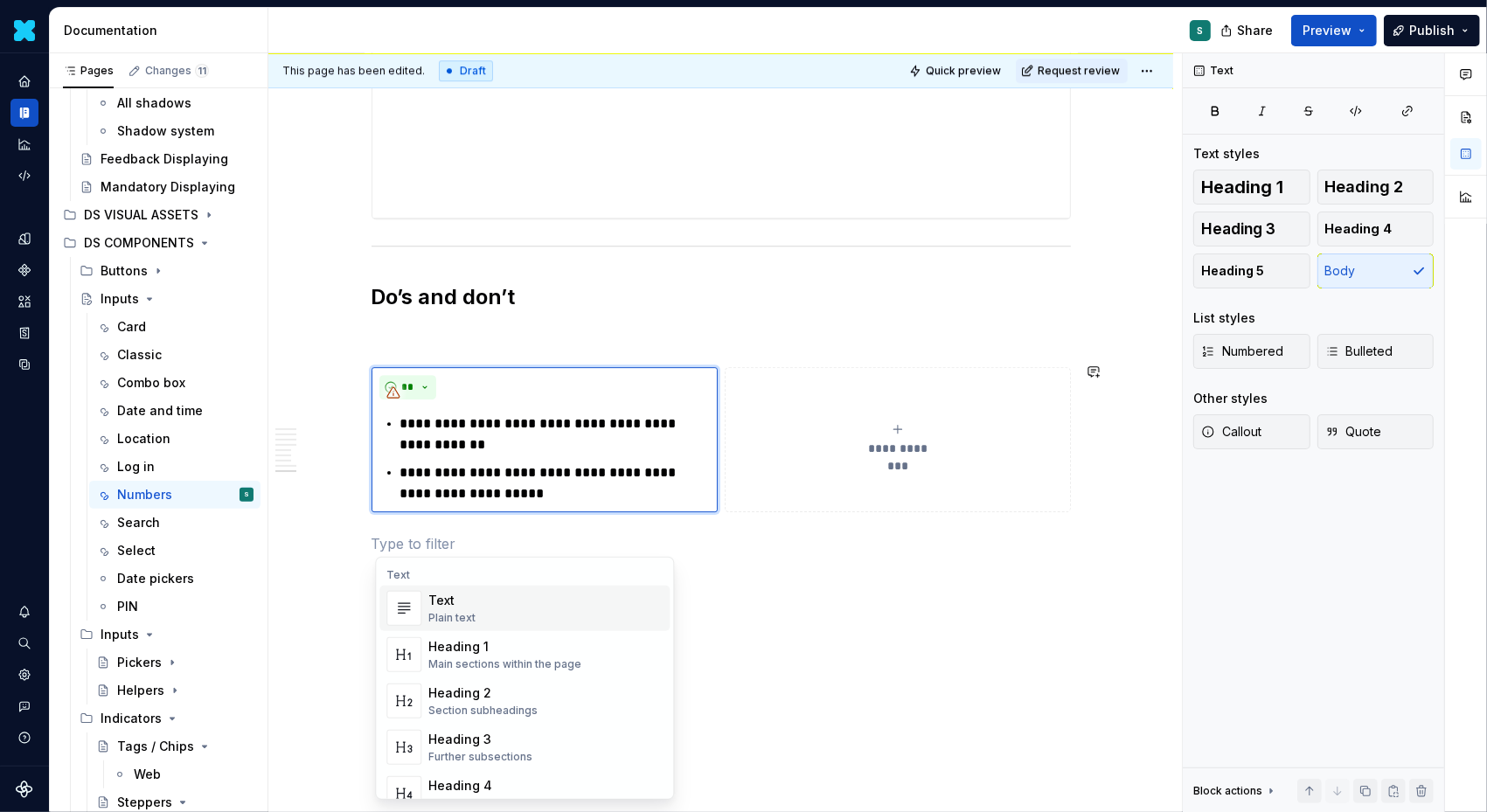
click at [321, 579] on div "This page has been edited. Draft Quick preview Request review Inputs Edit heade…" at bounding box center [725, 433] width 914 height 759
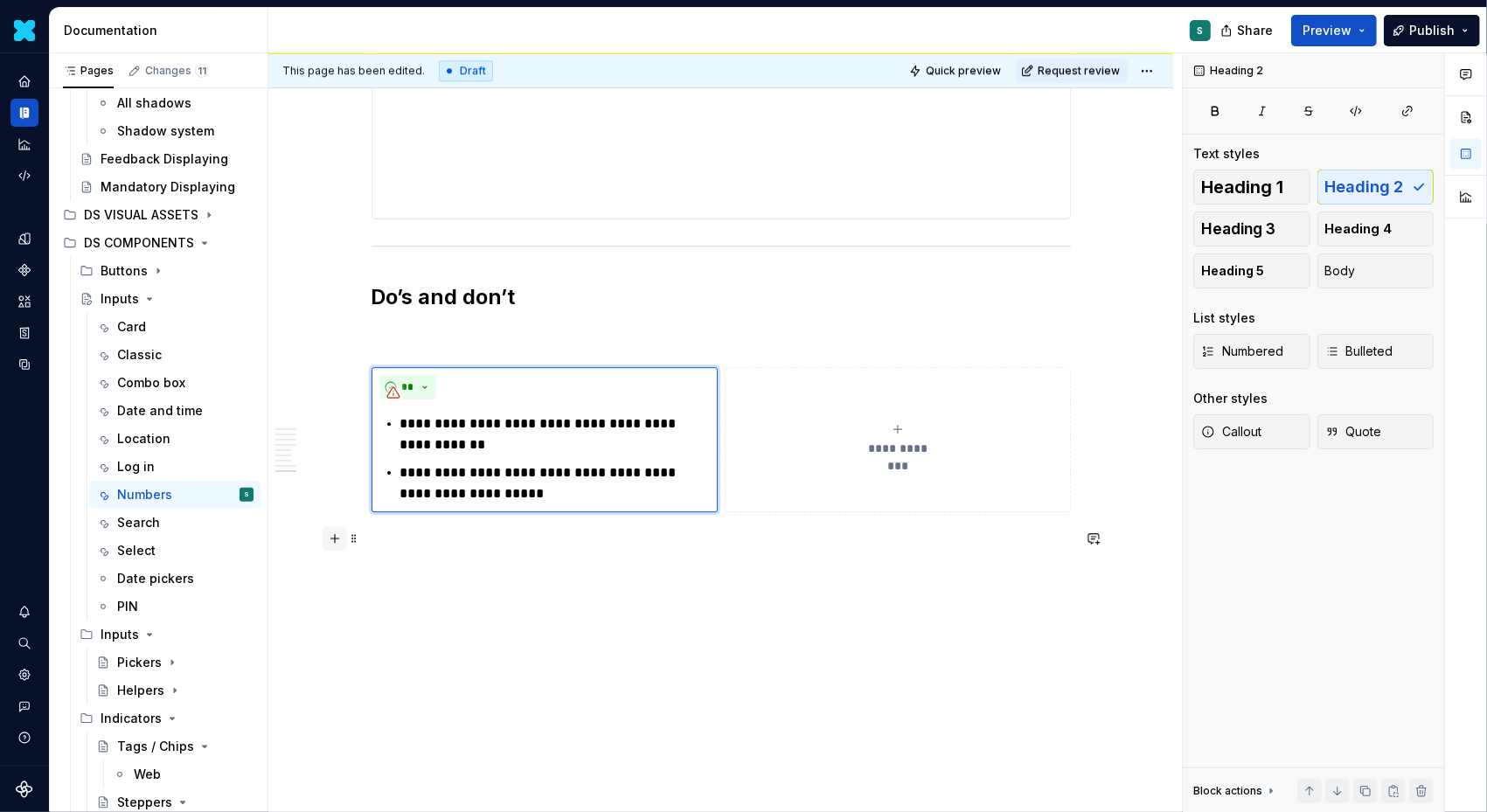
click at [341, 537] on button "button" at bounding box center [334, 537] width 24 height 24
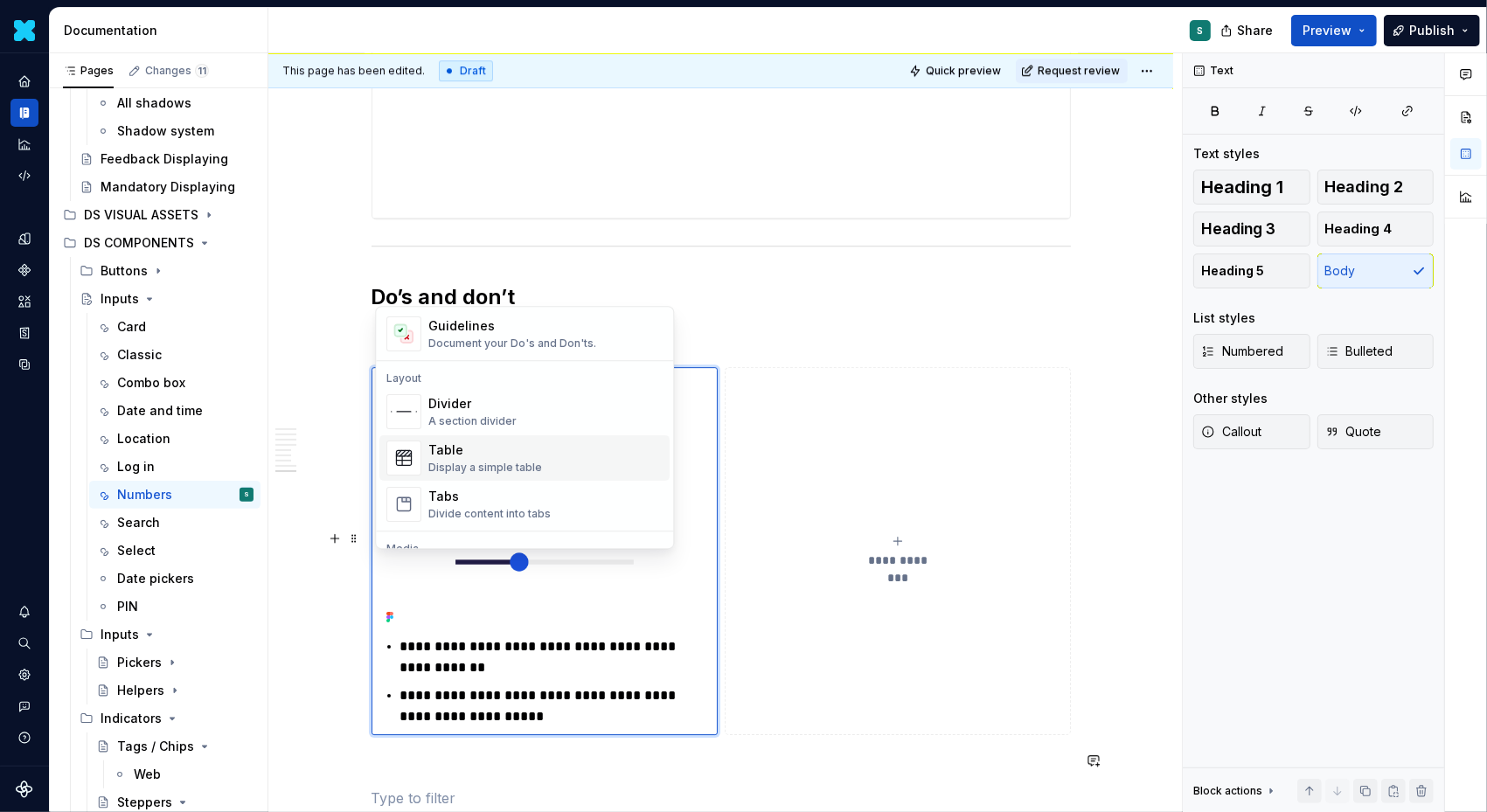
scroll to position [530, 0]
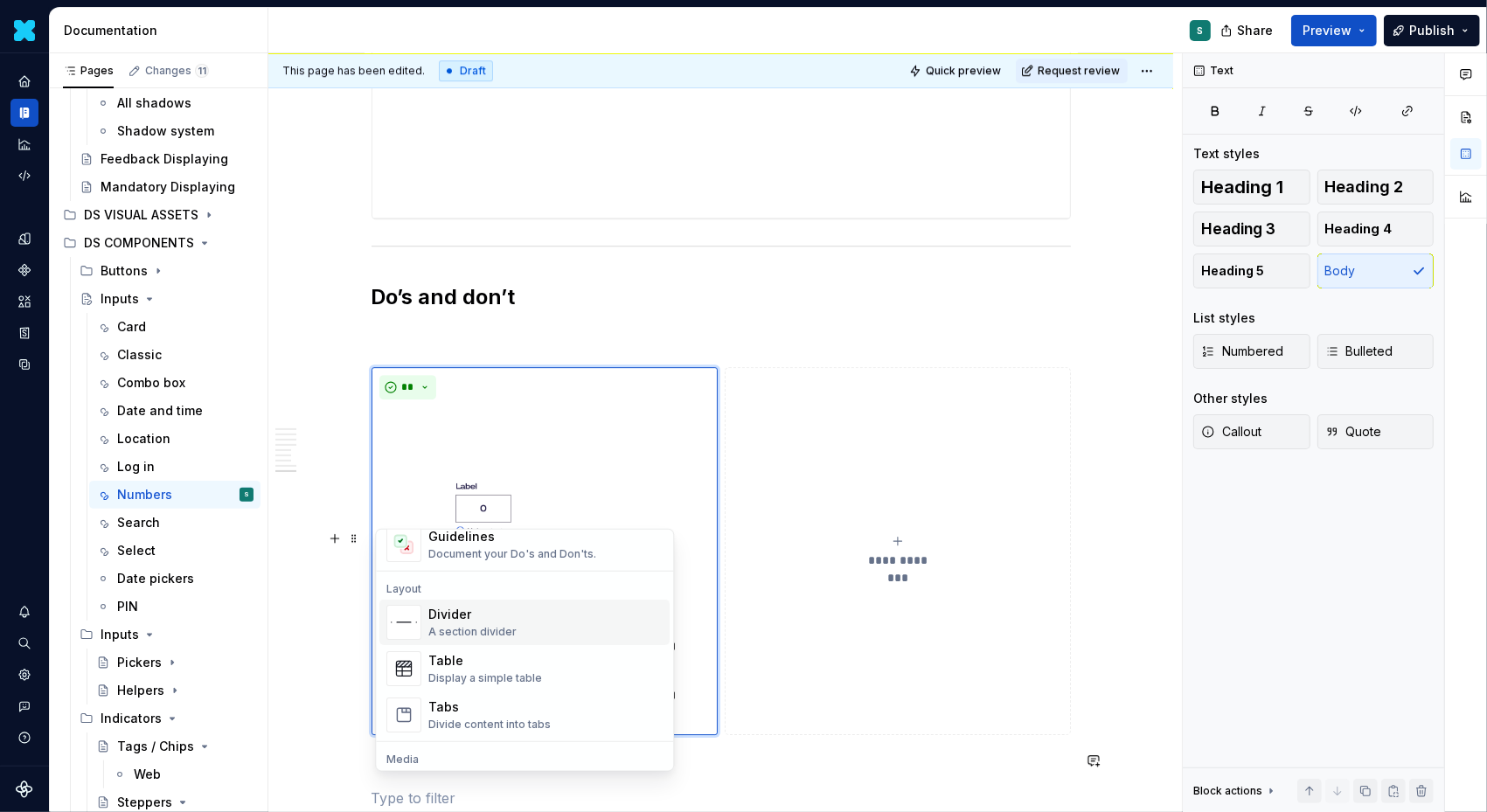
click at [470, 616] on div "Divider" at bounding box center [472, 615] width 88 height 18
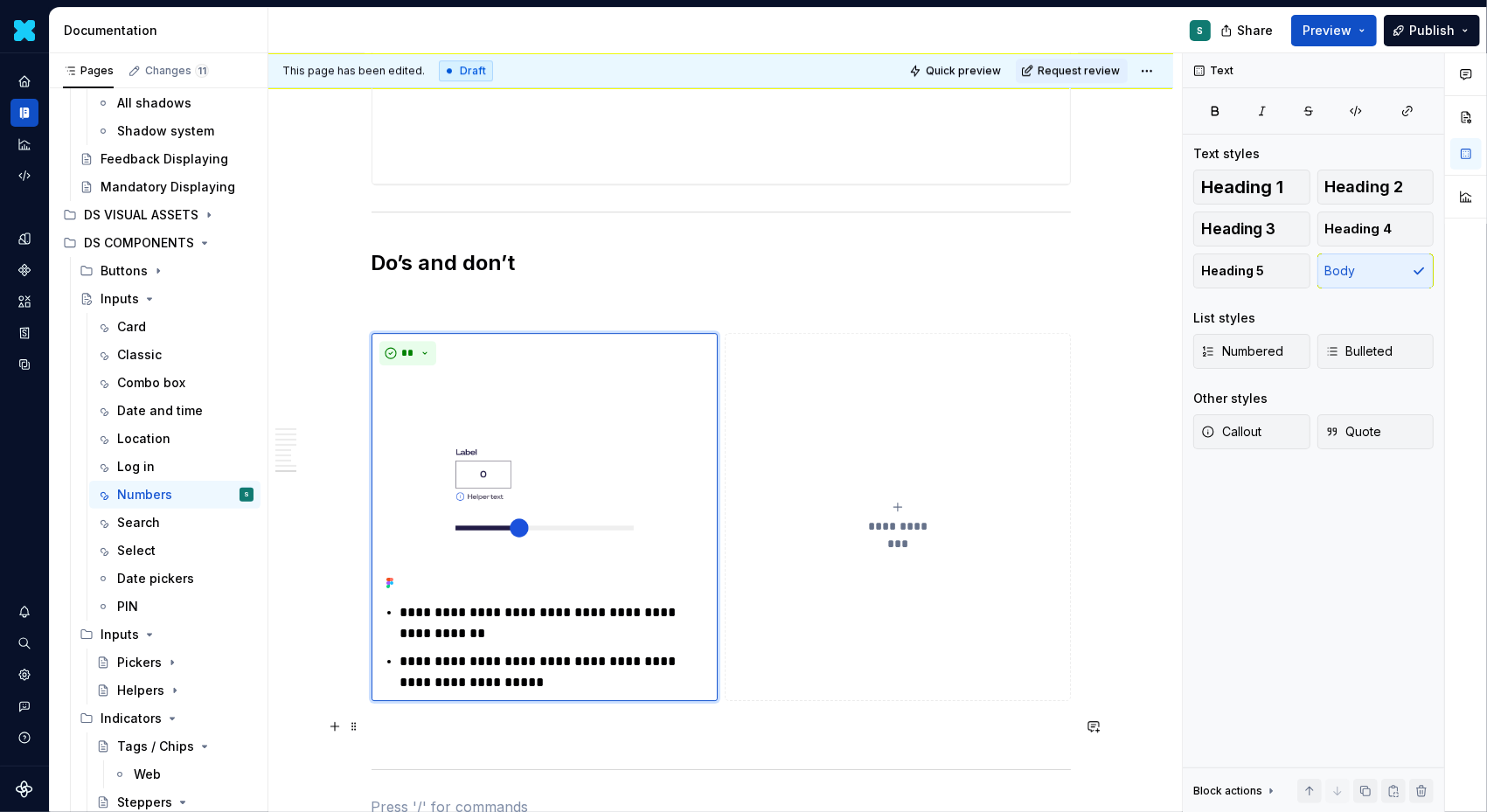
scroll to position [4985, 0]
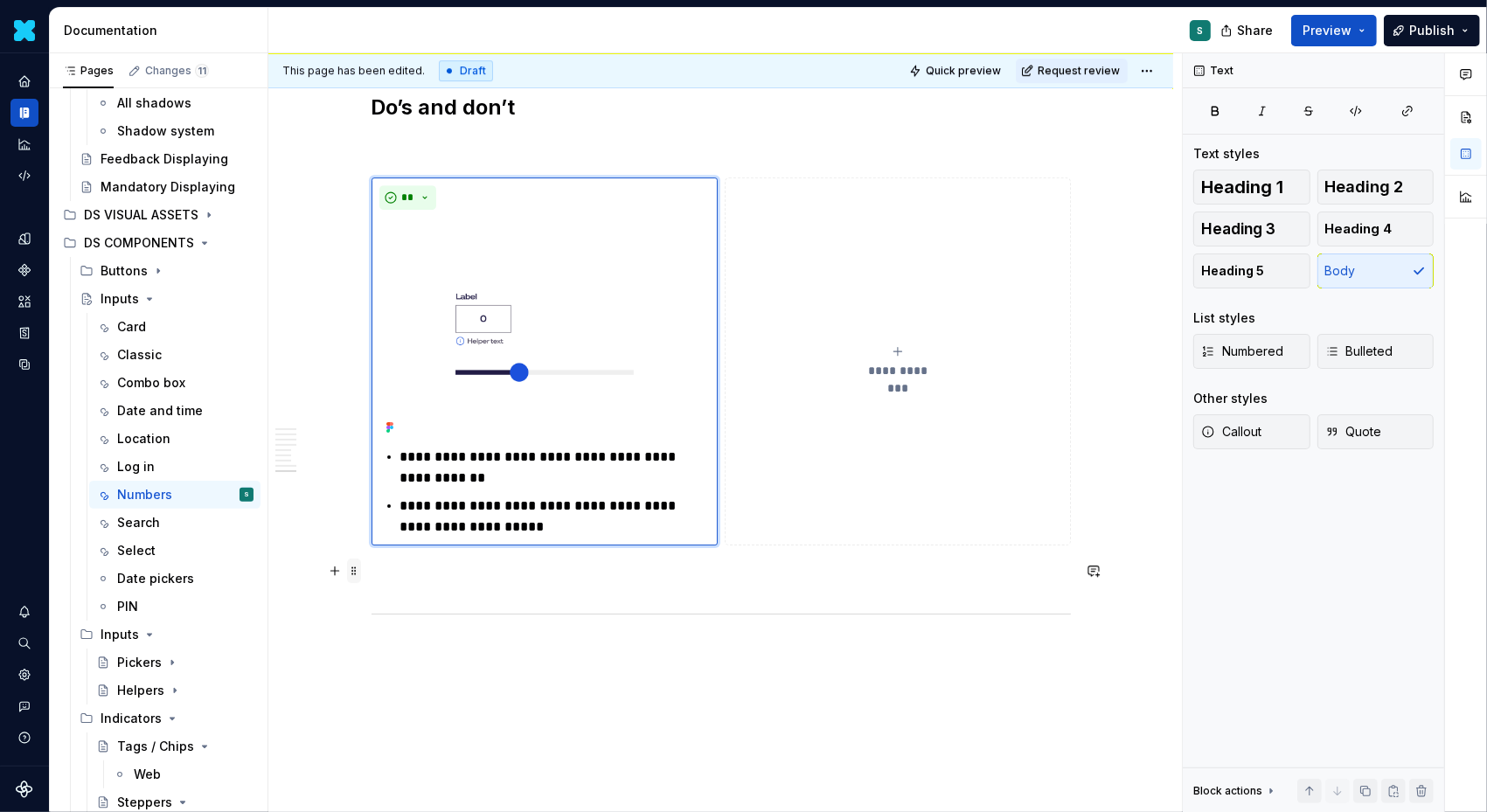
click at [359, 573] on span at bounding box center [354, 570] width 14 height 24
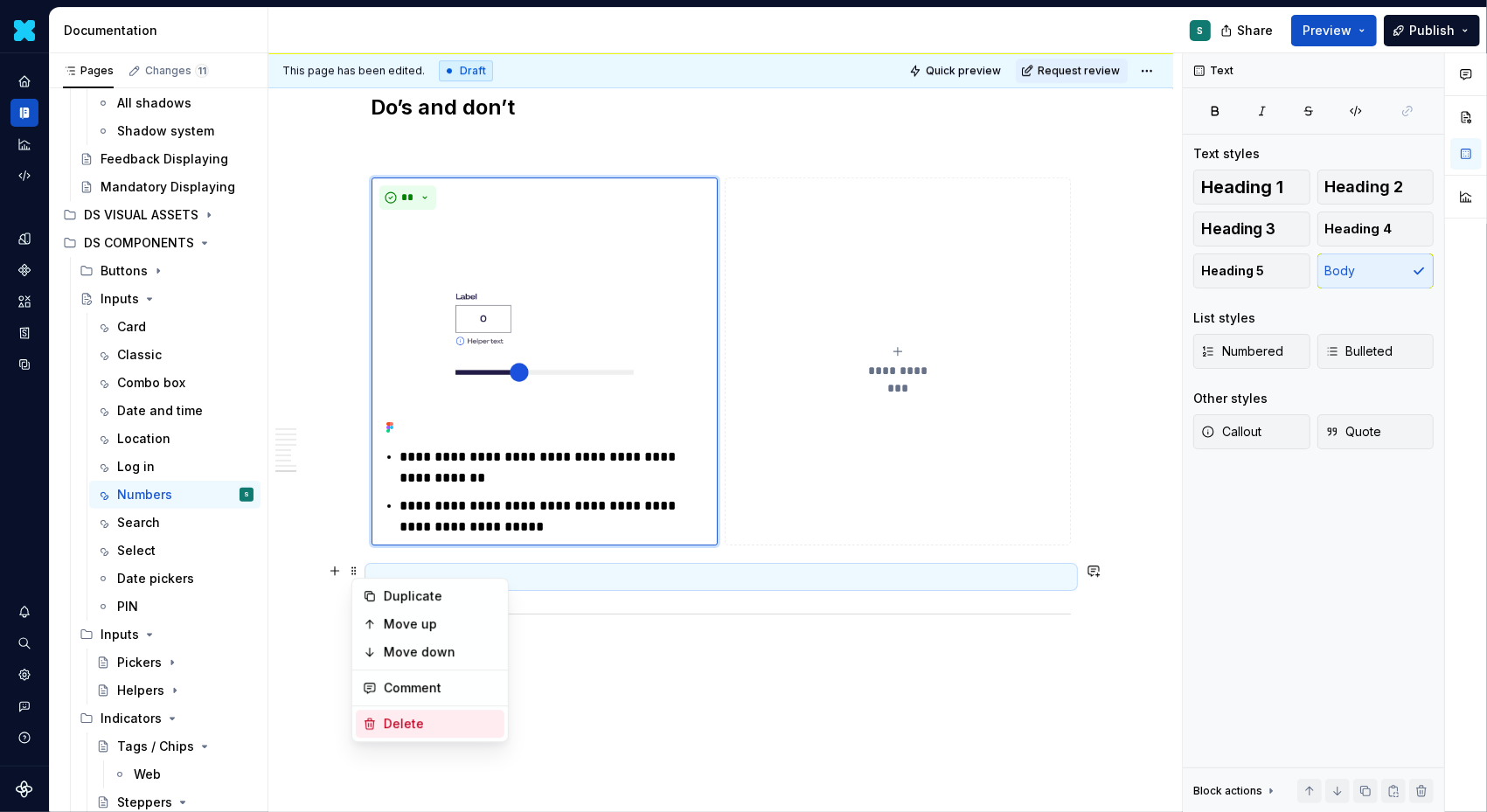
click at [389, 723] on div "Delete" at bounding box center [441, 724] width 114 height 18
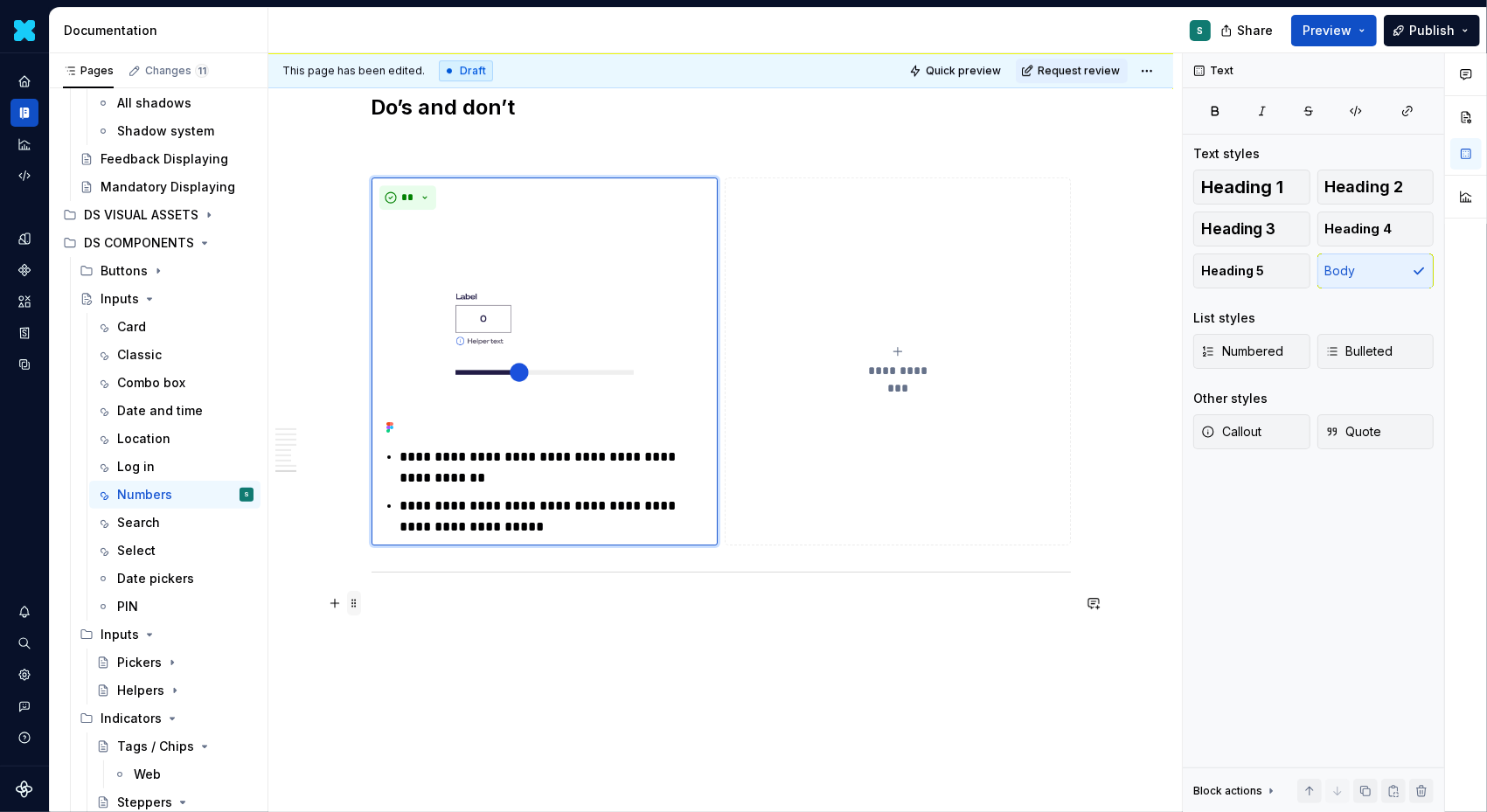
click at [361, 600] on span at bounding box center [354, 603] width 14 height 24
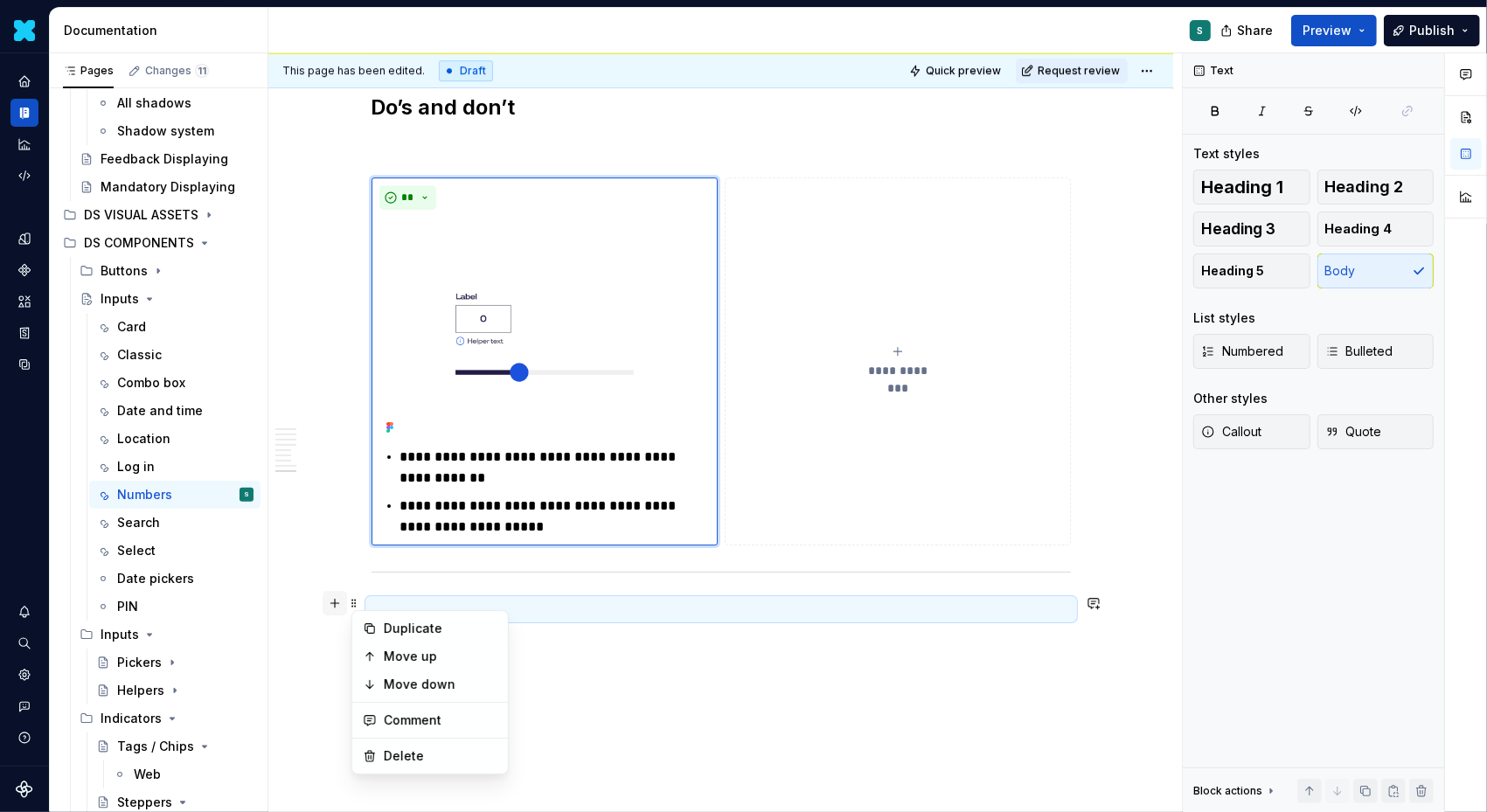
click at [341, 605] on button "button" at bounding box center [334, 603] width 24 height 24
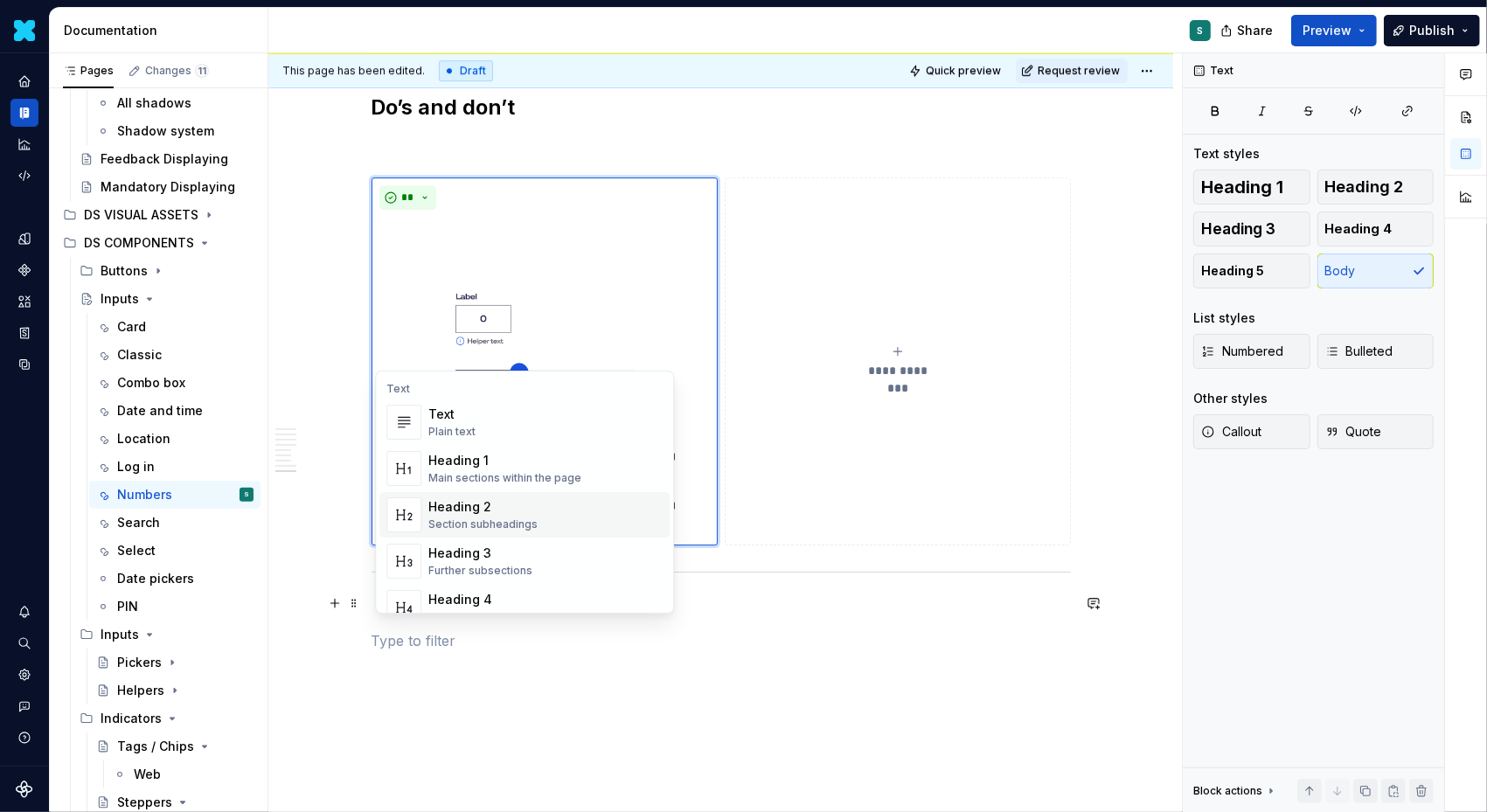
click at [483, 502] on div "Heading 2" at bounding box center [483, 507] width 110 height 18
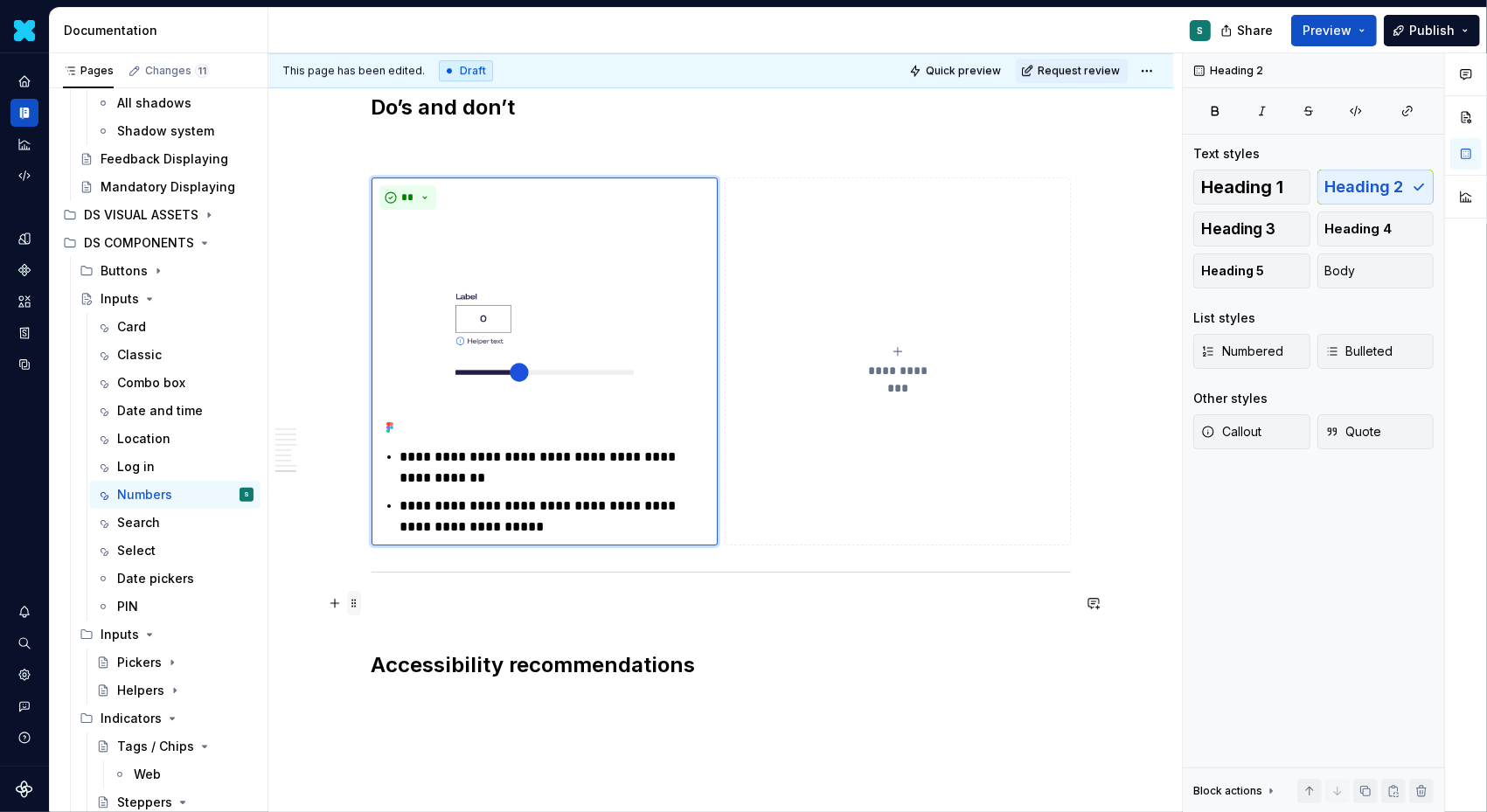
click at [358, 603] on span at bounding box center [354, 603] width 14 height 24
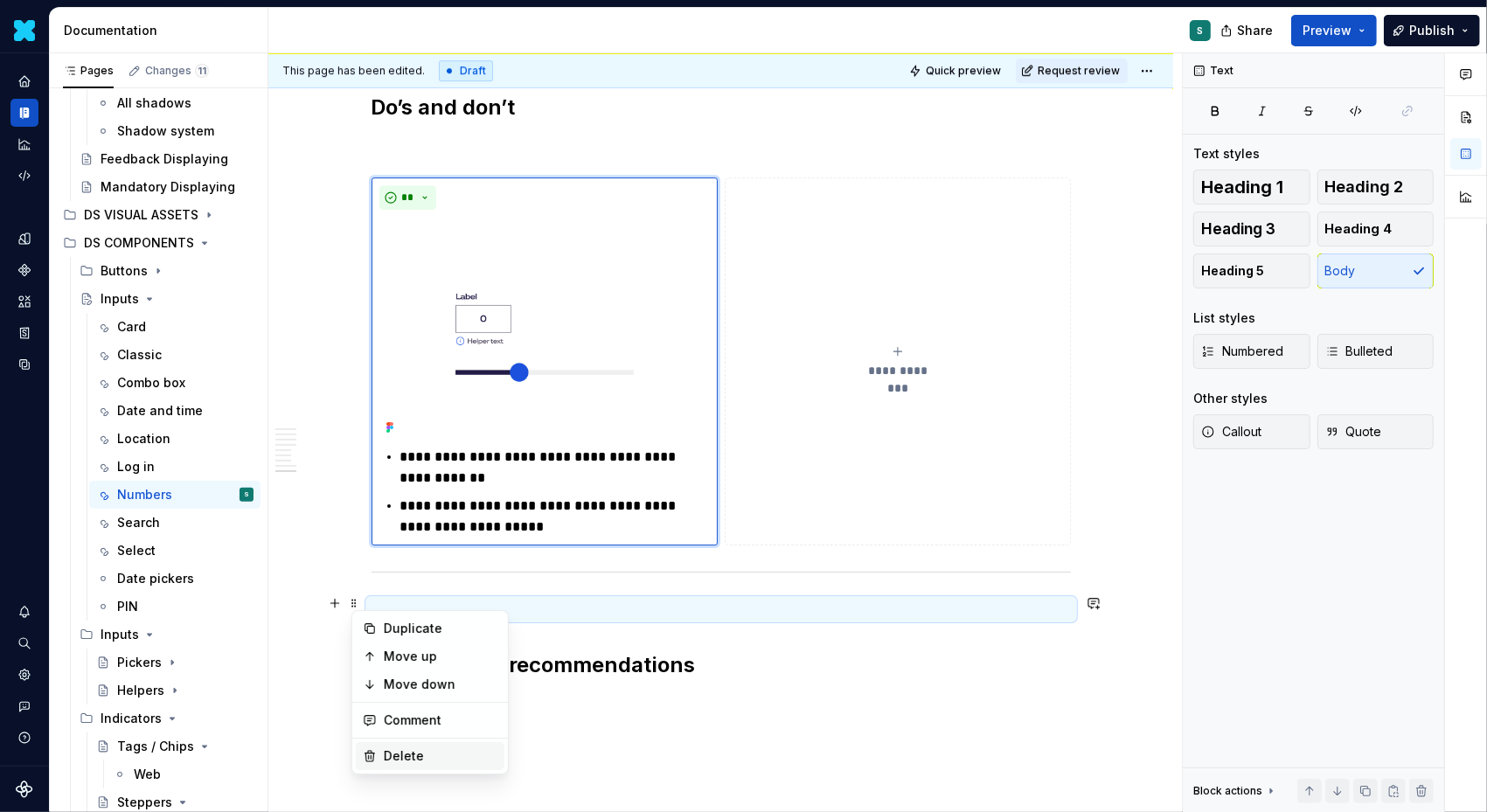
click at [409, 750] on div "Delete" at bounding box center [441, 757] width 114 height 18
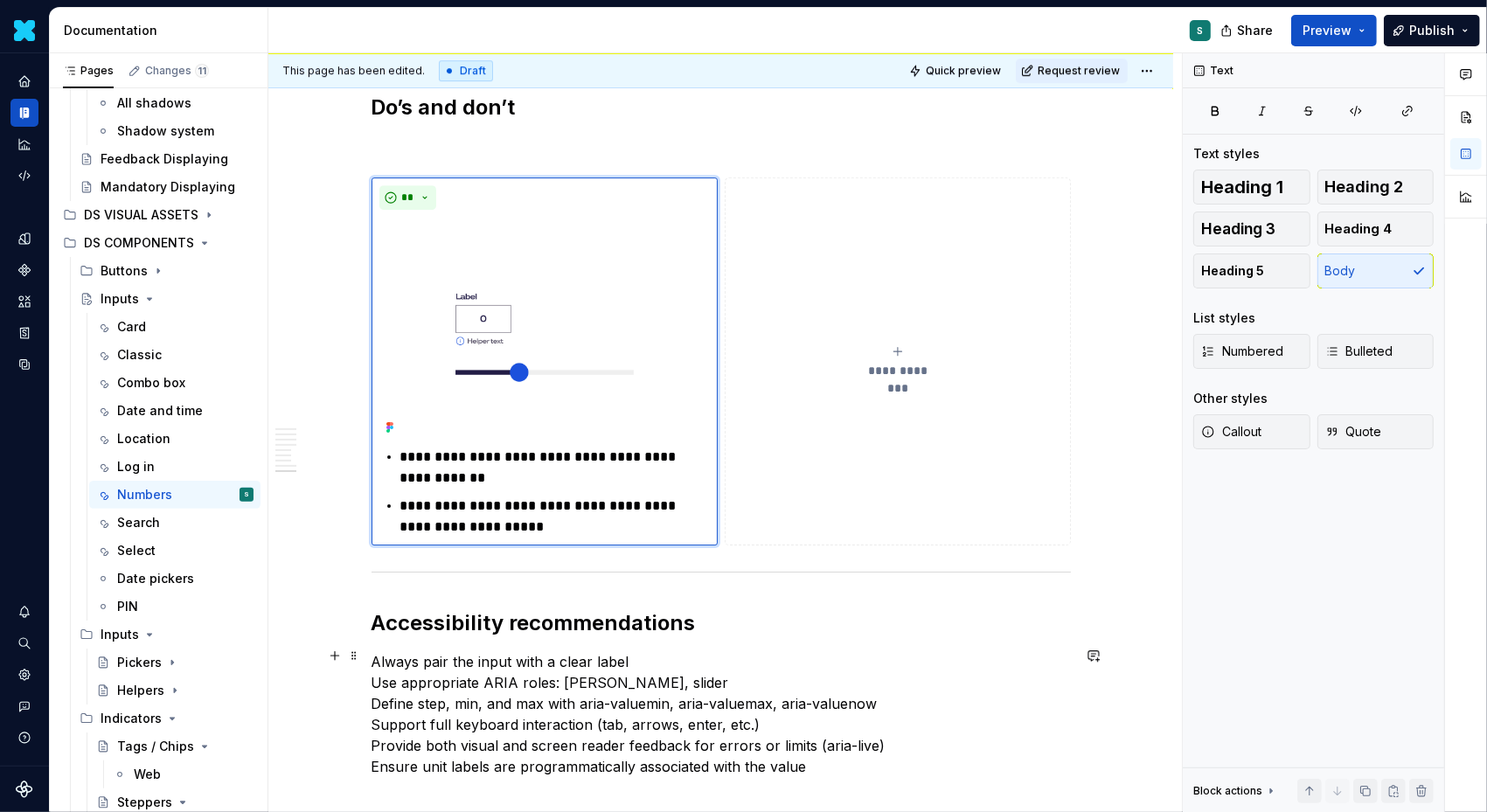
click at [379, 652] on p "Always pair the input with a clear label Use appropriate ARIA roles: spinbutton…" at bounding box center [721, 714] width 700 height 126
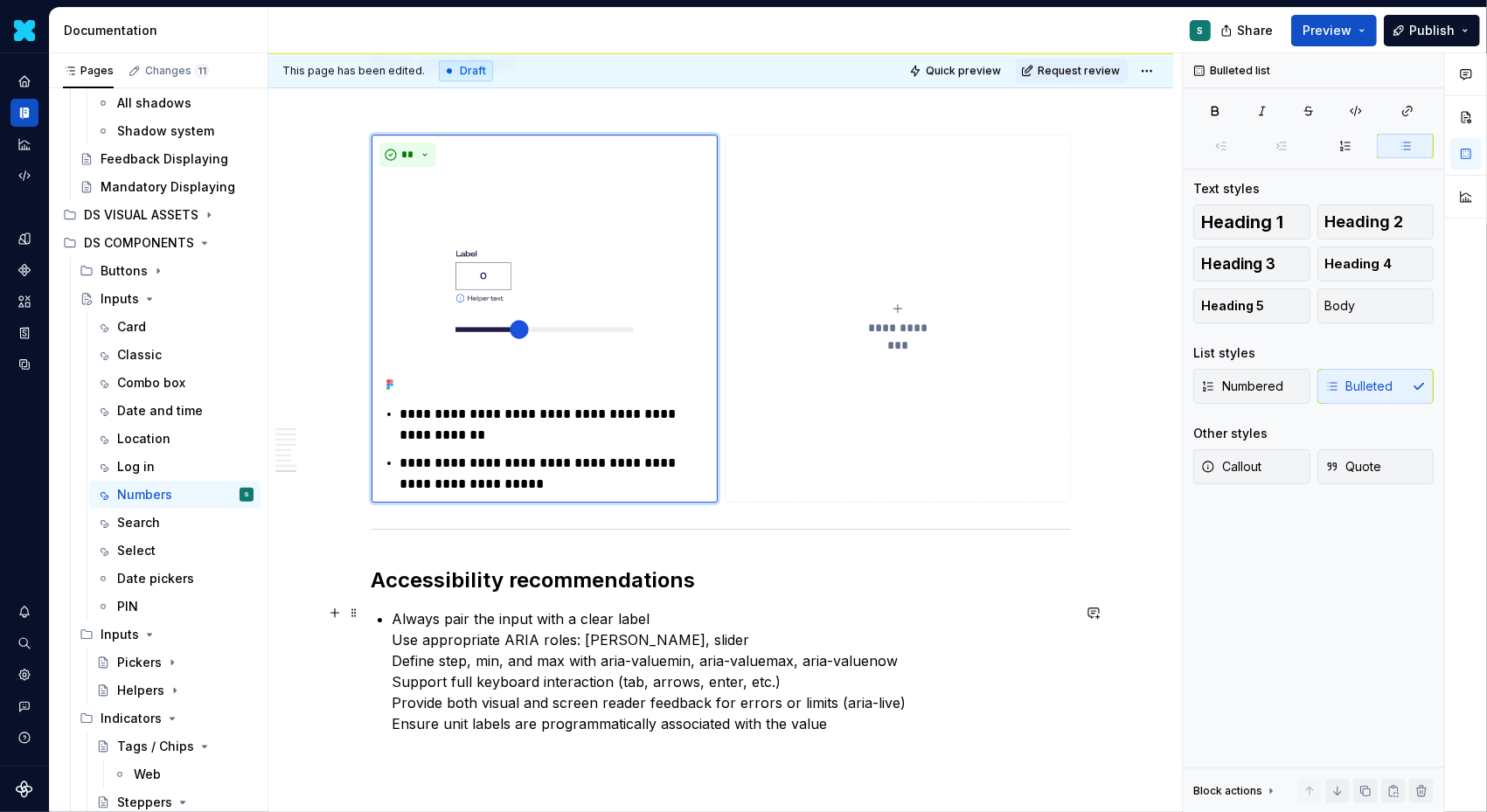
click at [396, 631] on p "Always pair the input with a clear label Use appropriate ARIA roles: spinbutton…" at bounding box center [731, 671] width 678 height 126
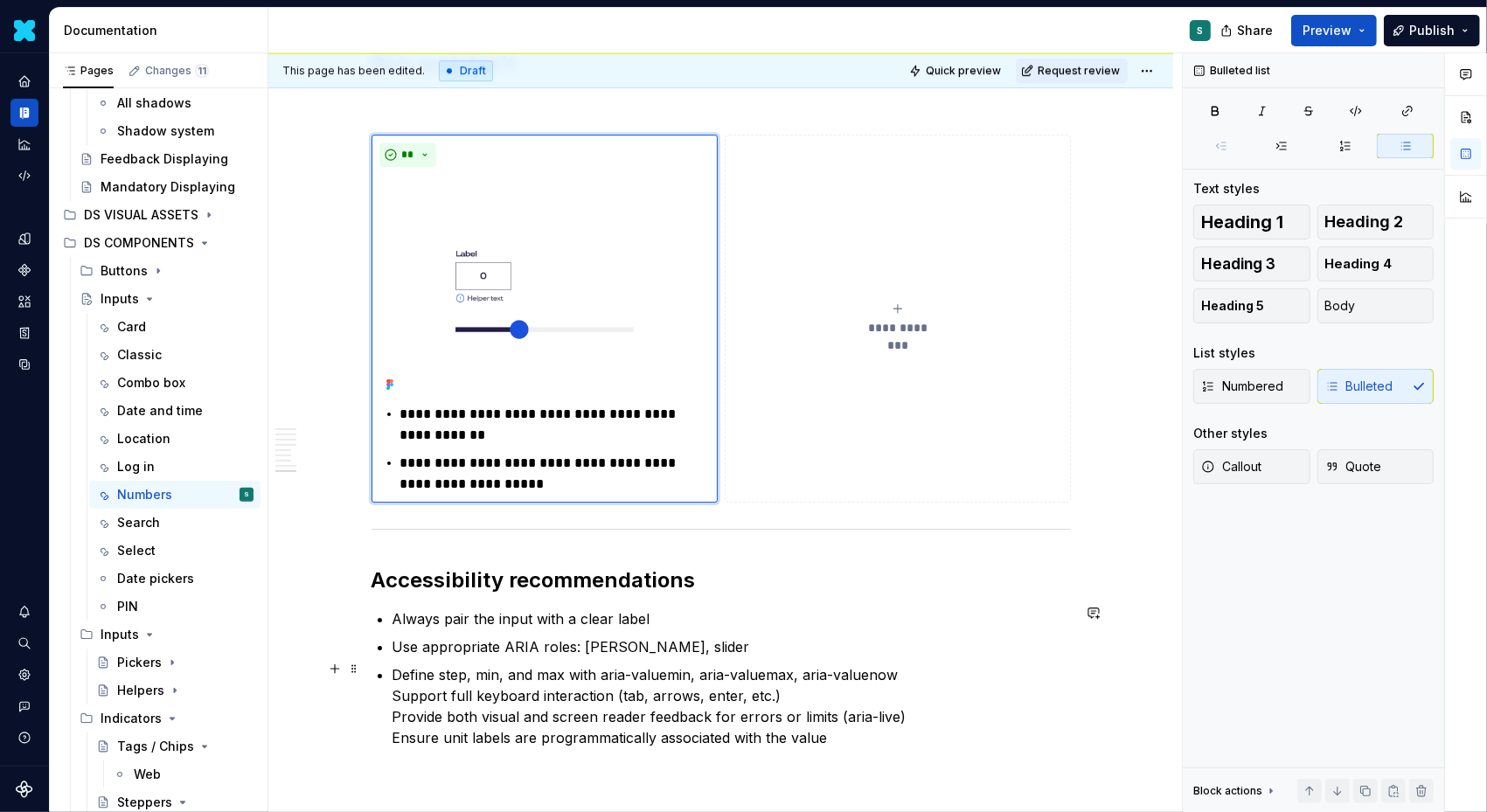
click at [397, 713] on p "Support full keyboard interaction (tab, arrows, enter, etc.) Provide both visua…" at bounding box center [731, 724] width 678 height 63
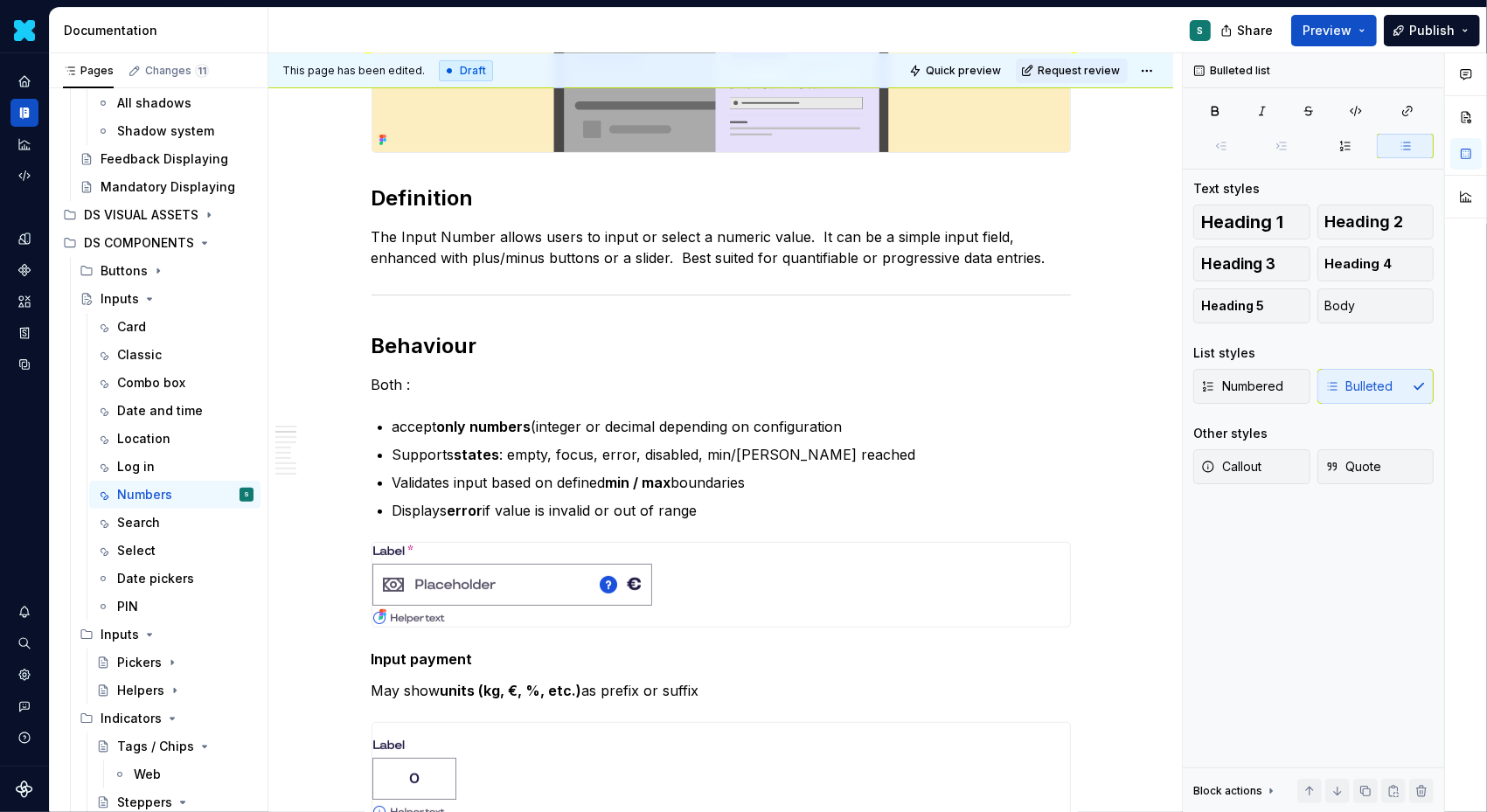
scroll to position [0, 0]
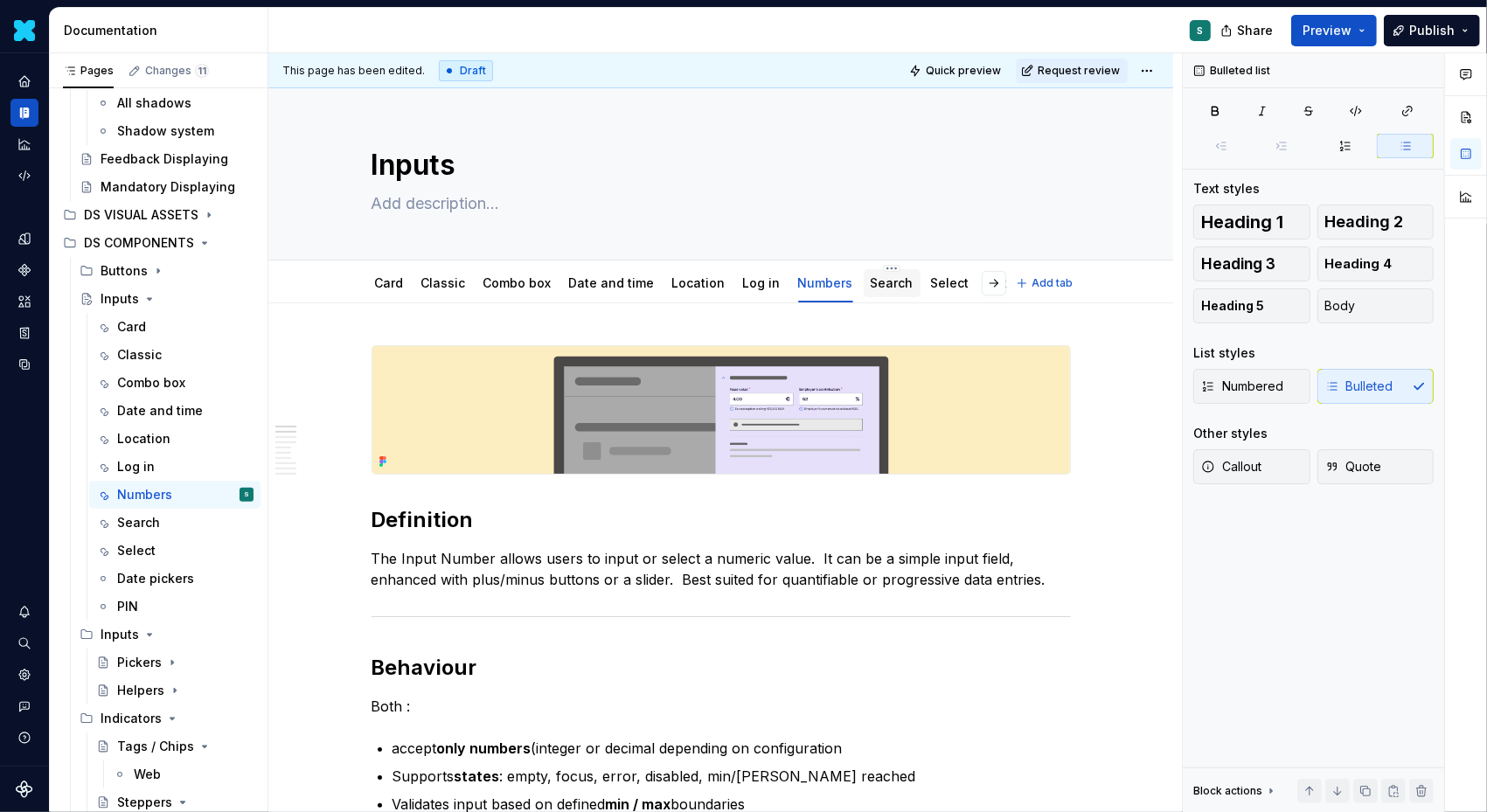
click at [869, 299] on div at bounding box center [892, 299] width 57 height 2
click at [886, 282] on link "Search" at bounding box center [892, 283] width 43 height 15
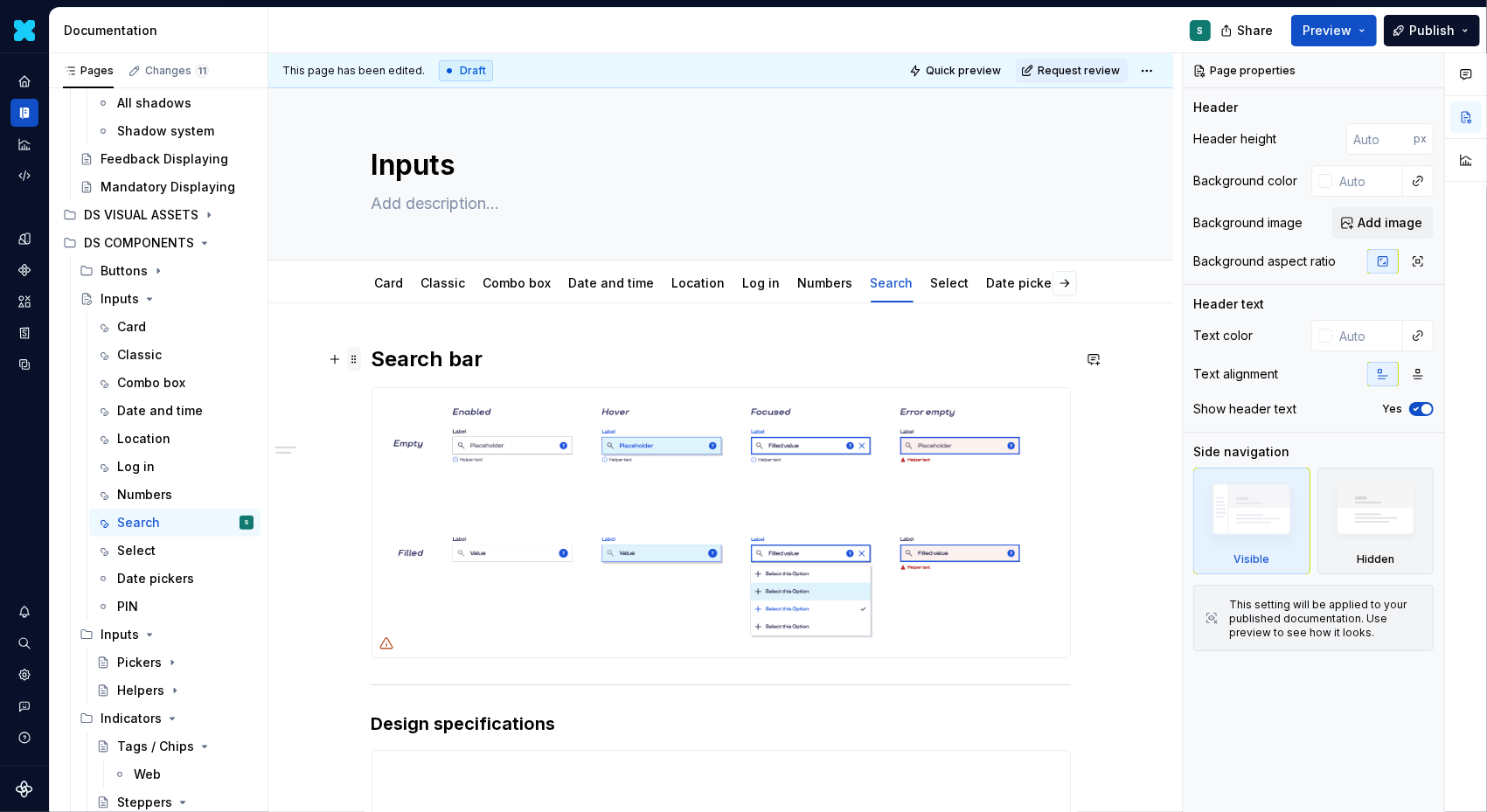
click at [361, 362] on span at bounding box center [354, 358] width 14 height 24
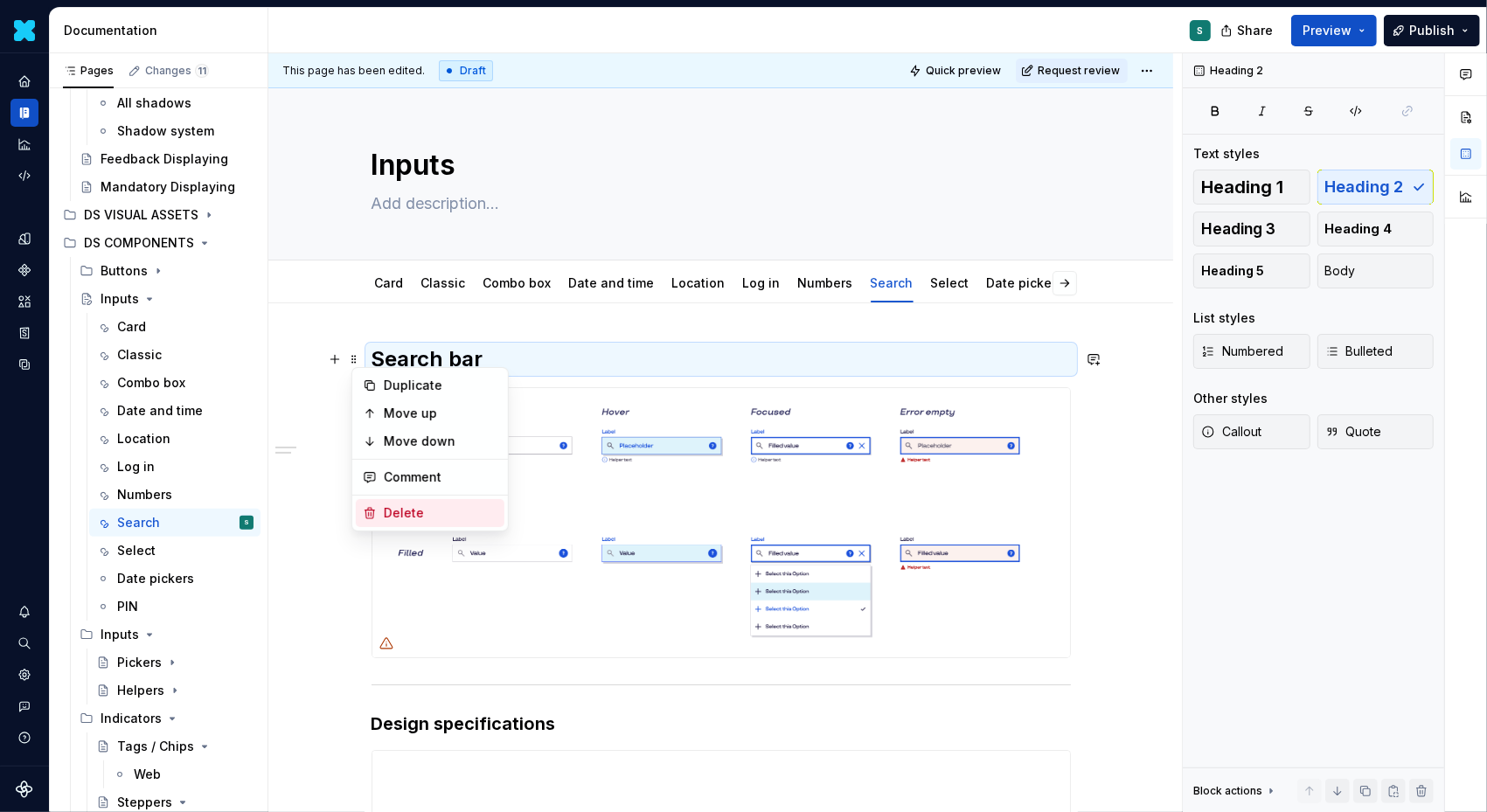
click at [395, 512] on div "Delete" at bounding box center [441, 513] width 114 height 18
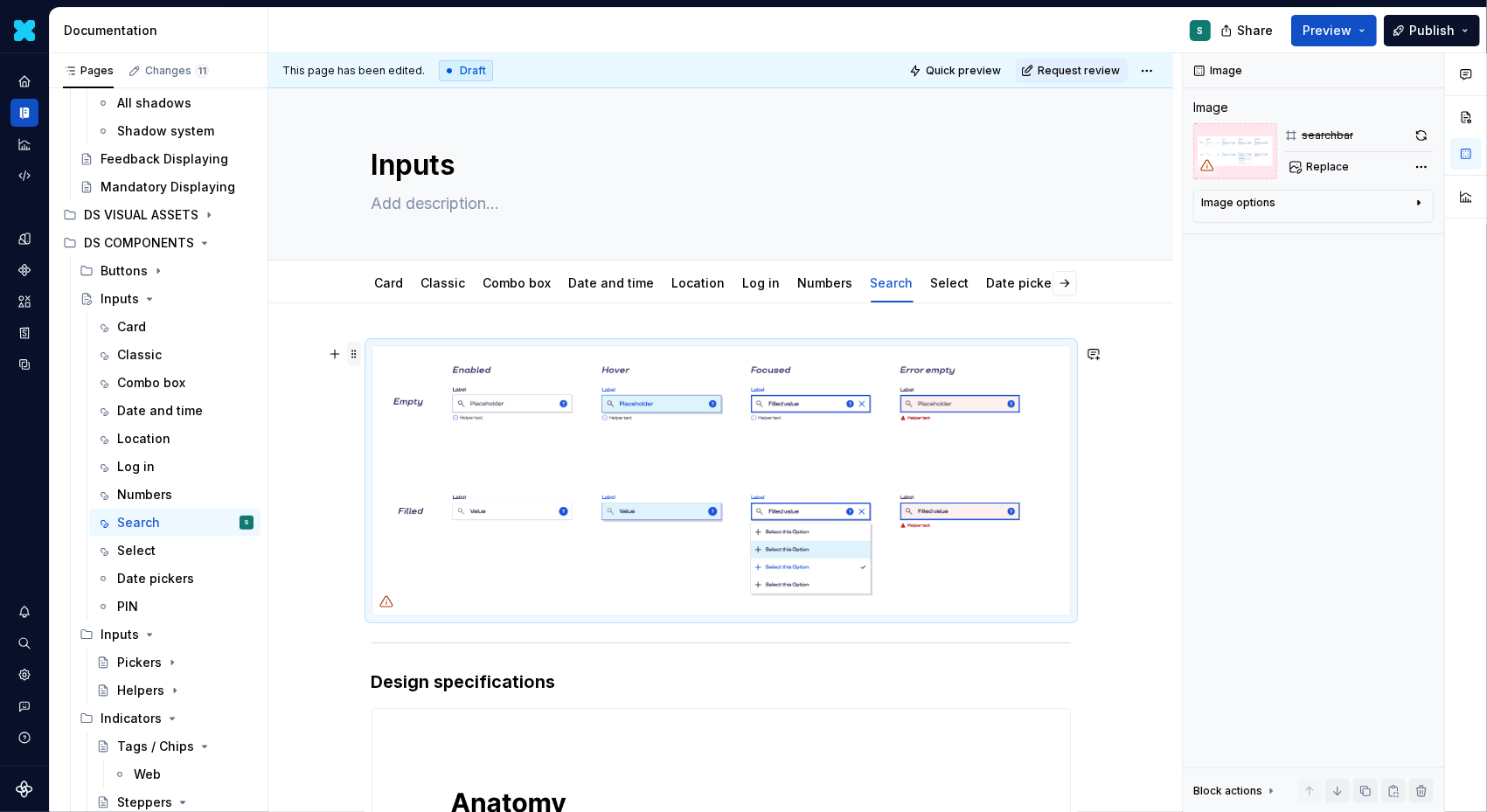
click at [354, 353] on span at bounding box center [354, 353] width 14 height 24
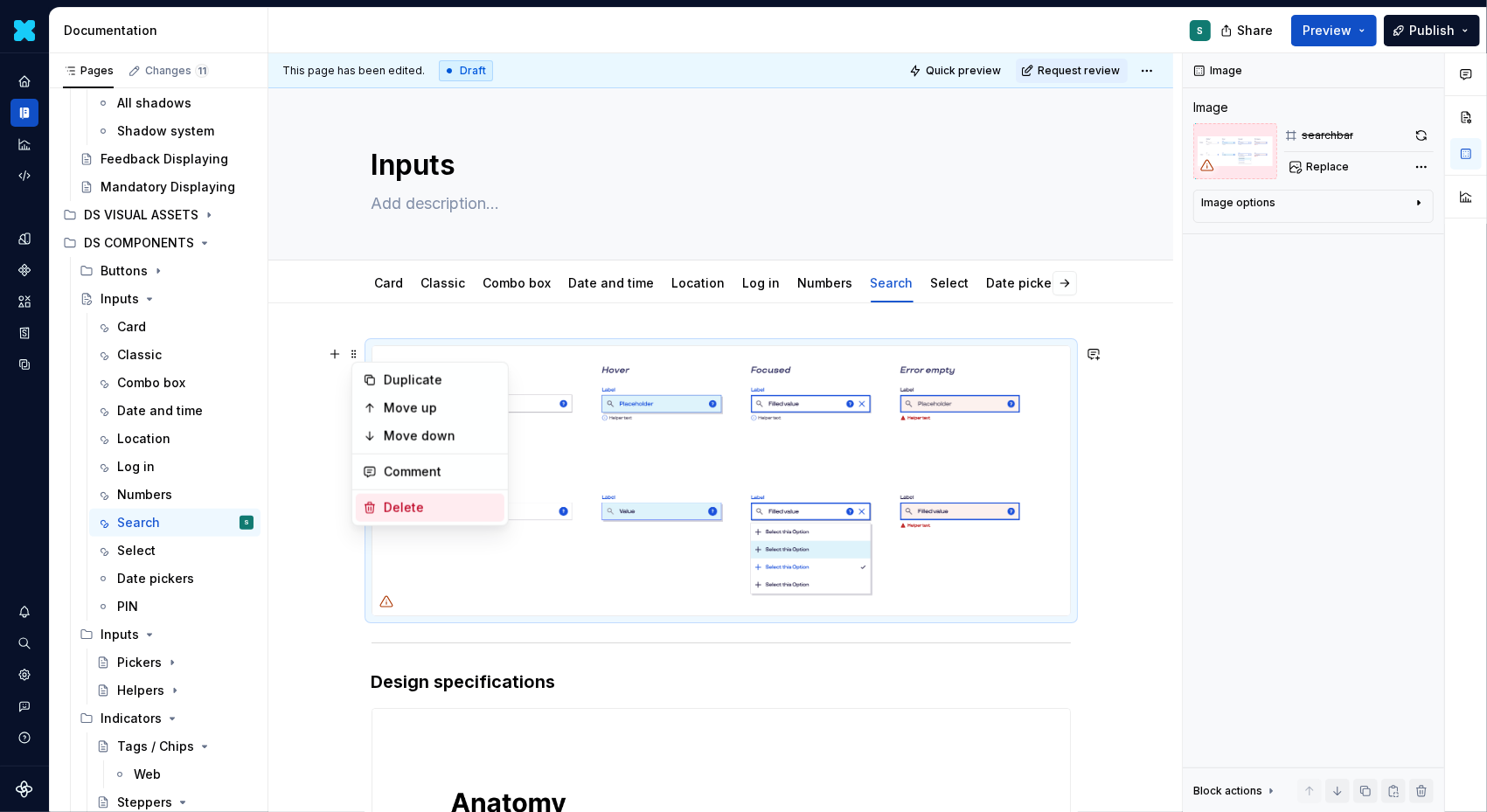
click at [380, 506] on div "Delete" at bounding box center [430, 507] width 149 height 28
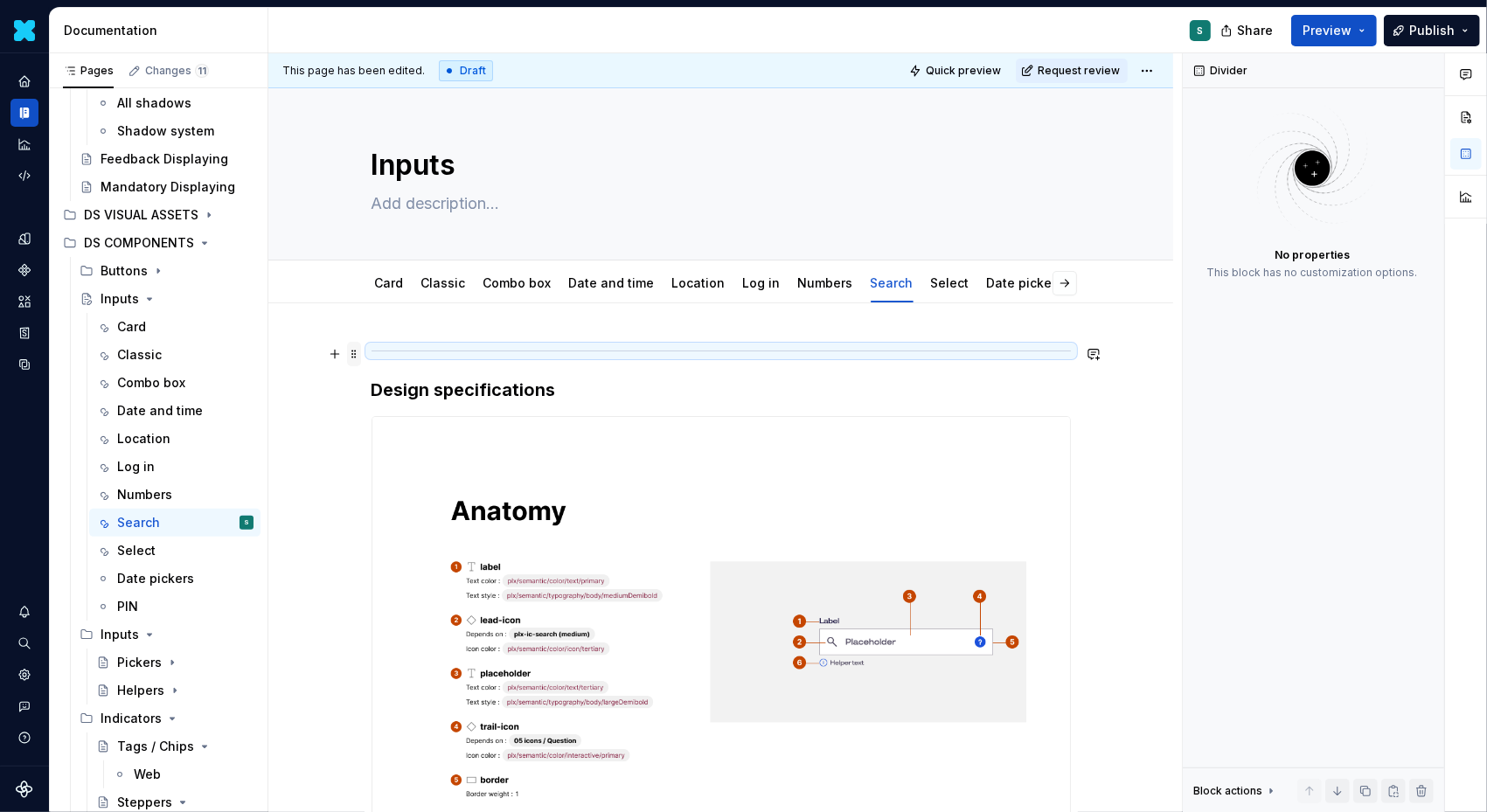
click at [356, 353] on span at bounding box center [354, 353] width 14 height 24
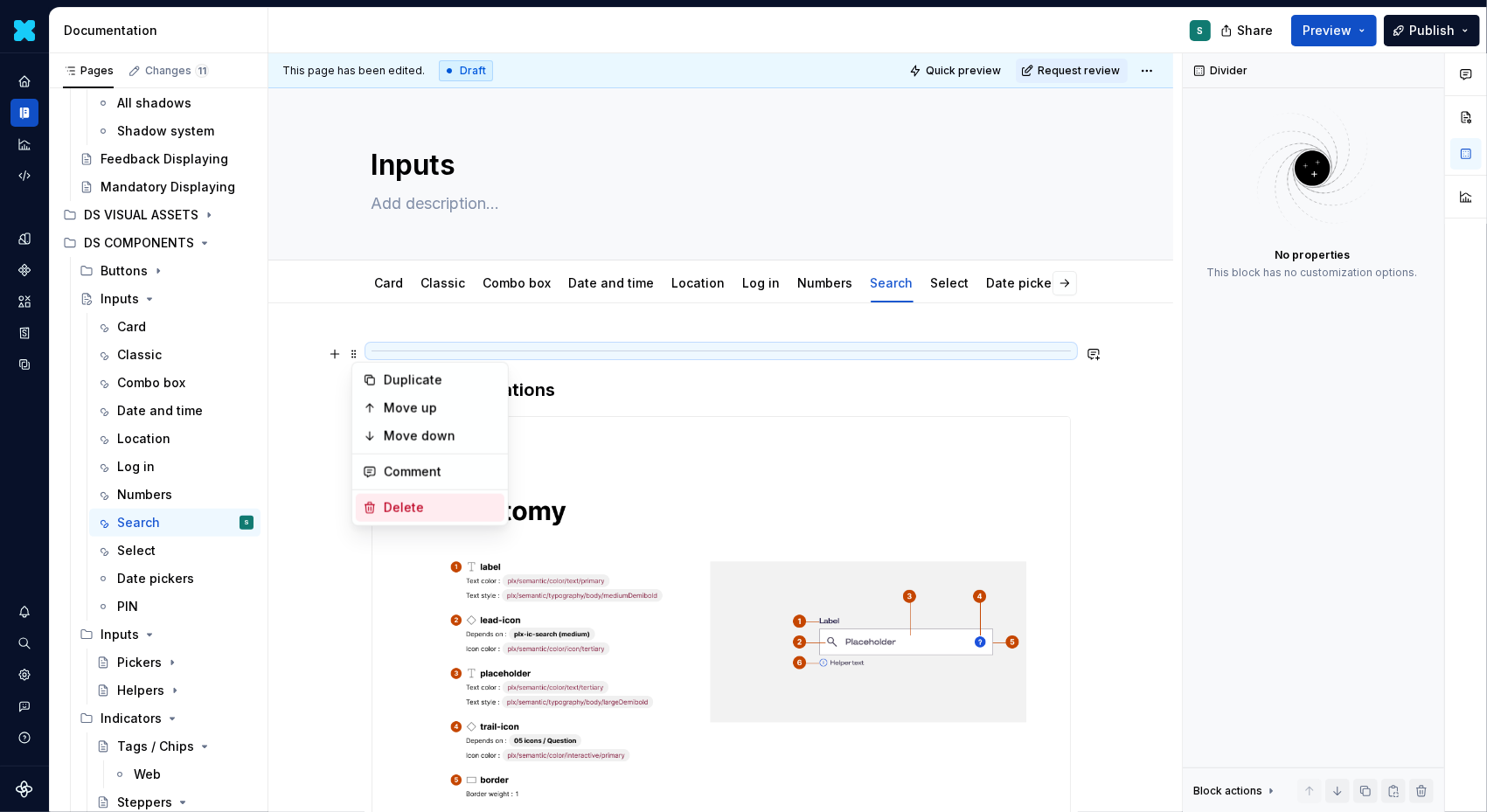
click at [376, 501] on icon at bounding box center [370, 508] width 14 height 14
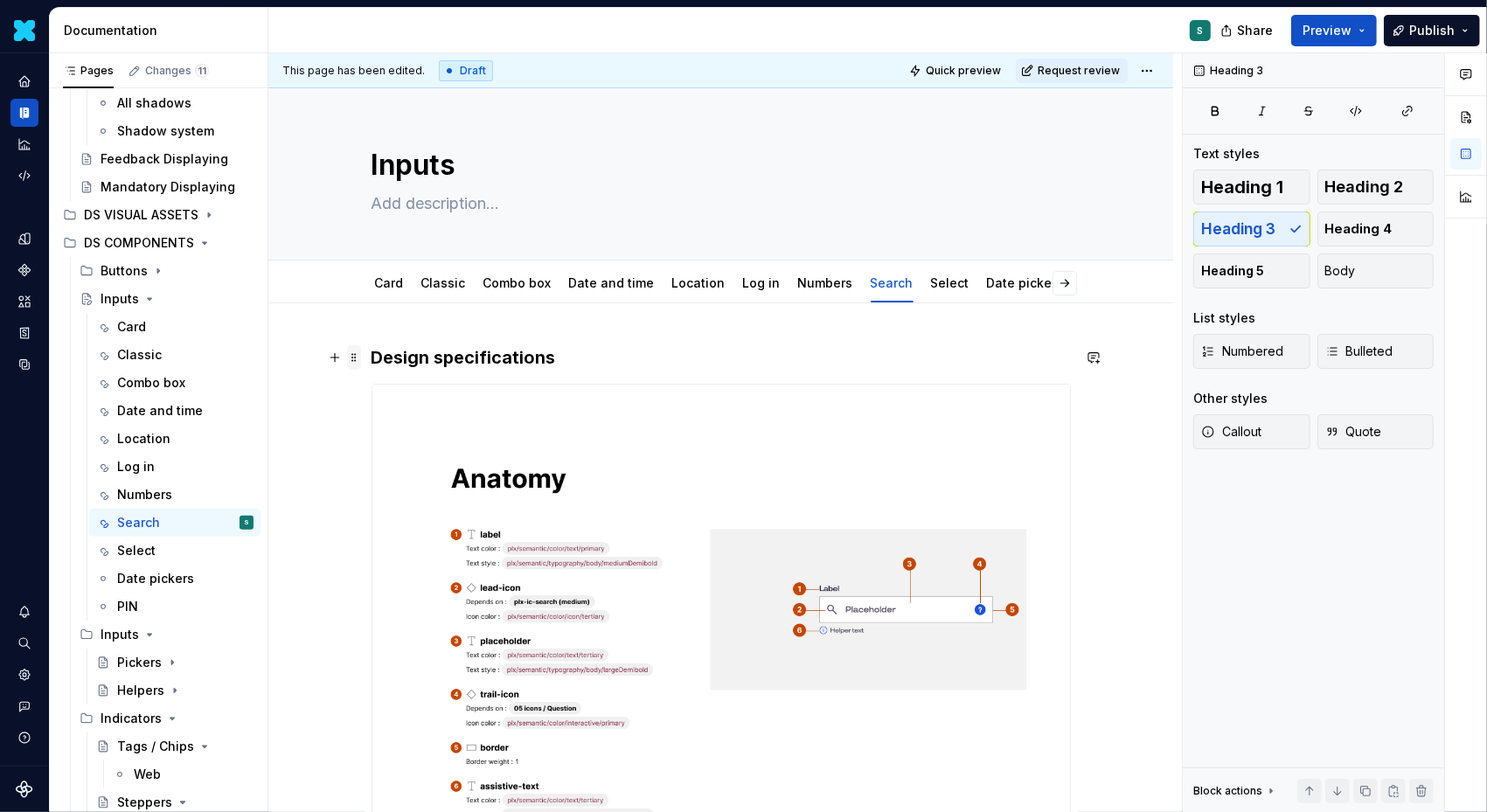
click at [361, 360] on span at bounding box center [354, 357] width 14 height 24
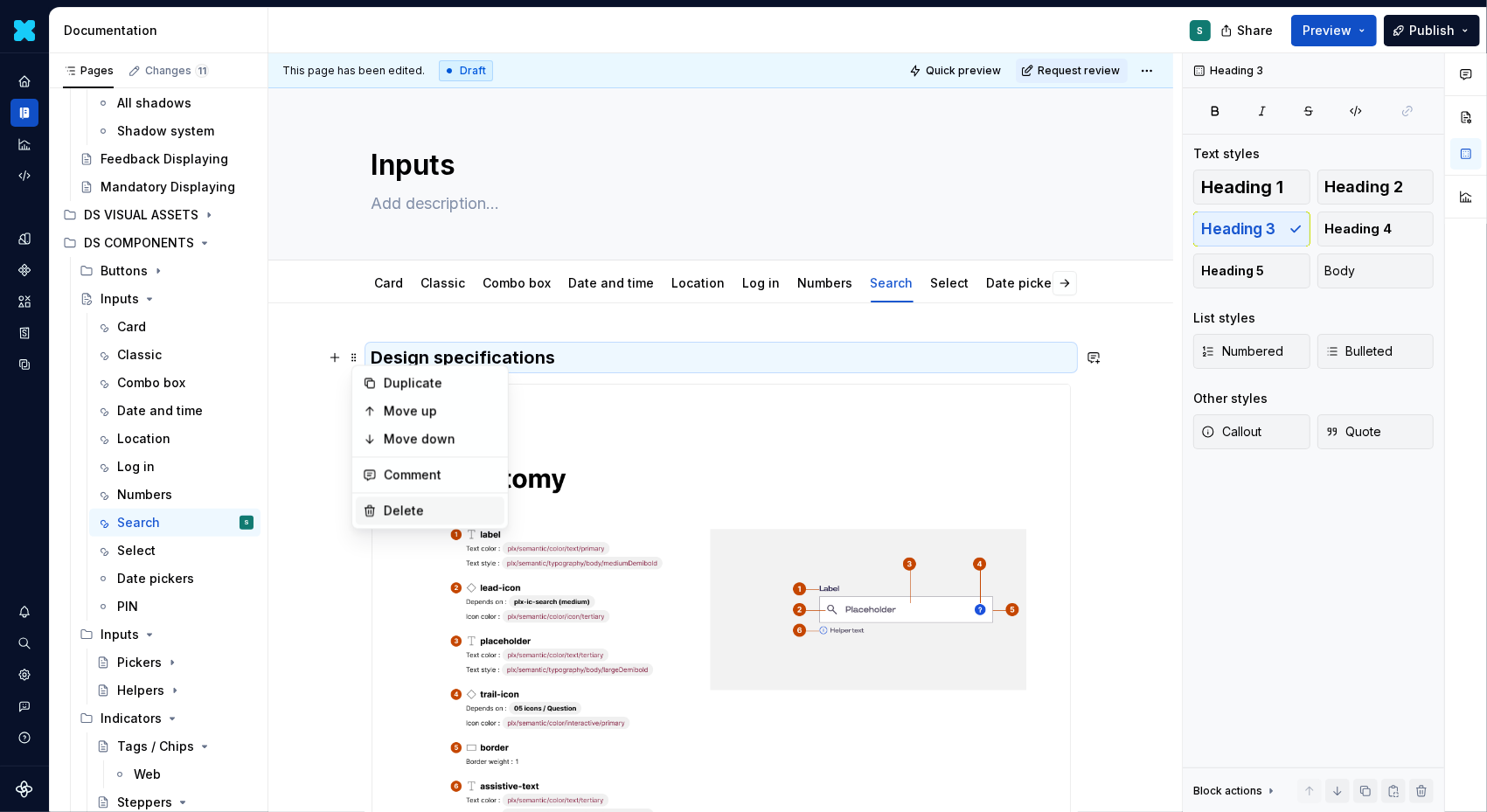
click at [378, 505] on div "Delete" at bounding box center [430, 511] width 149 height 28
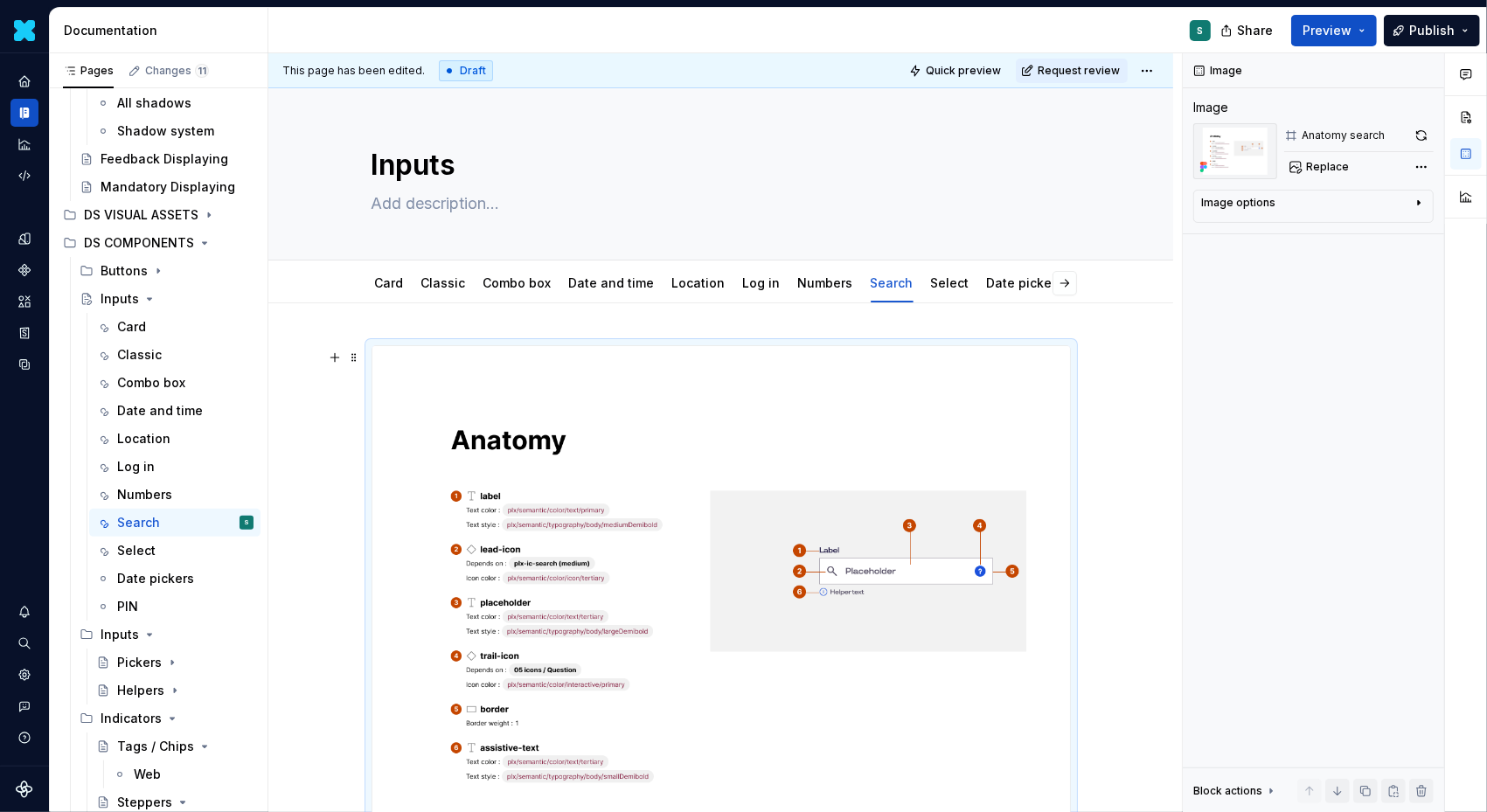
scroll to position [48, 0]
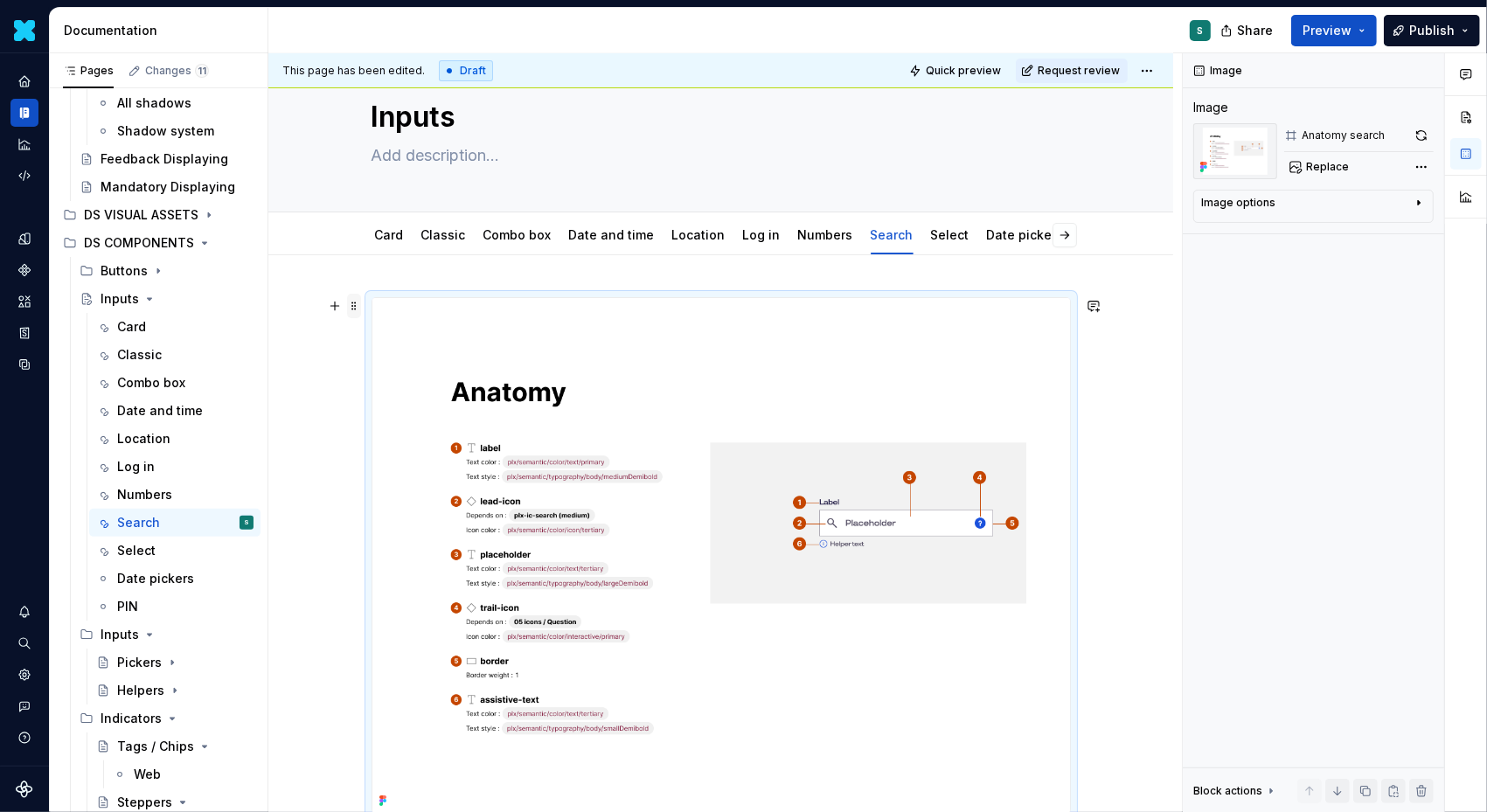
click at [352, 308] on span at bounding box center [354, 306] width 14 height 24
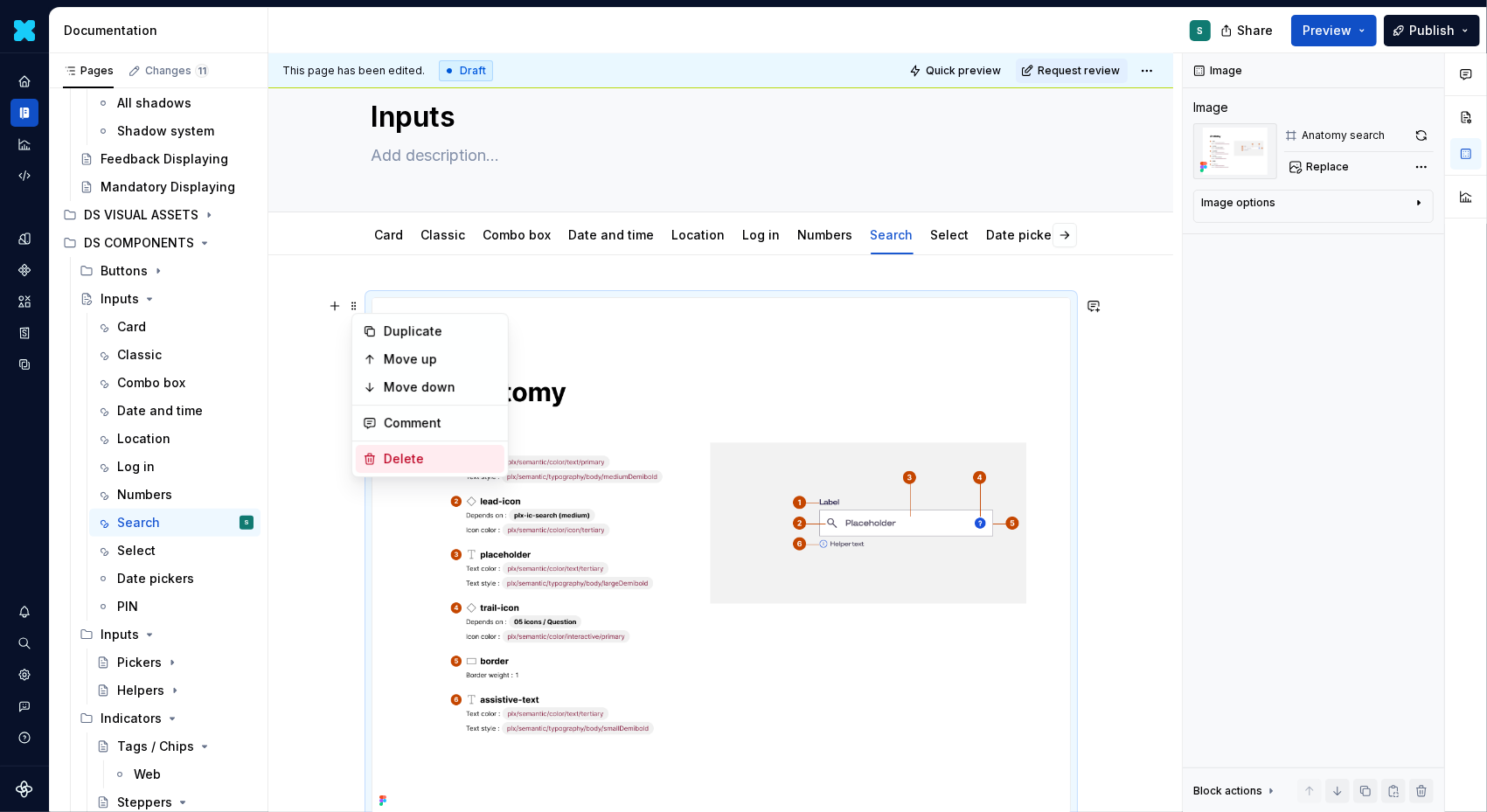
click at [373, 455] on icon at bounding box center [370, 459] width 10 height 11
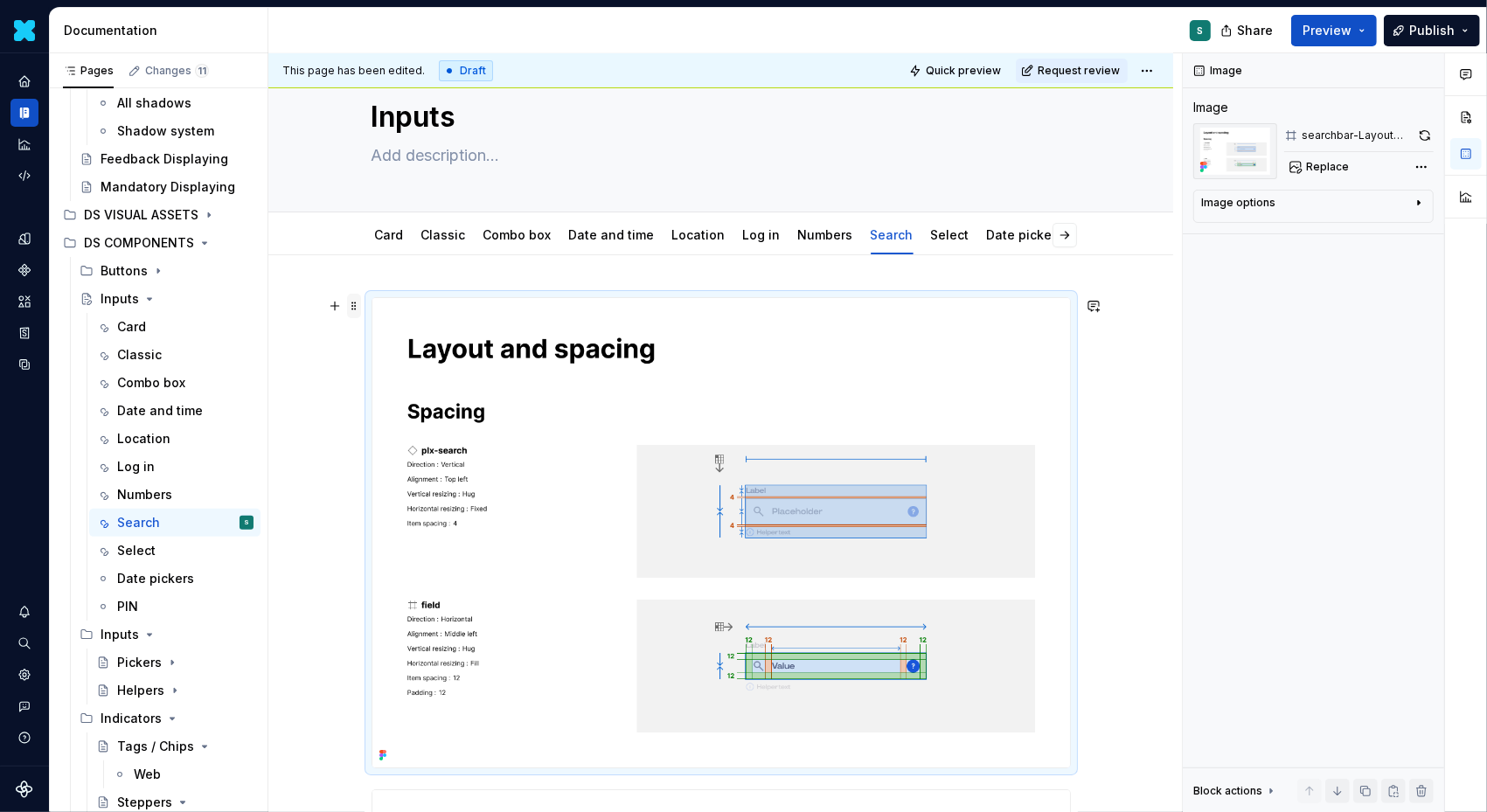
click at [352, 308] on span at bounding box center [354, 306] width 14 height 24
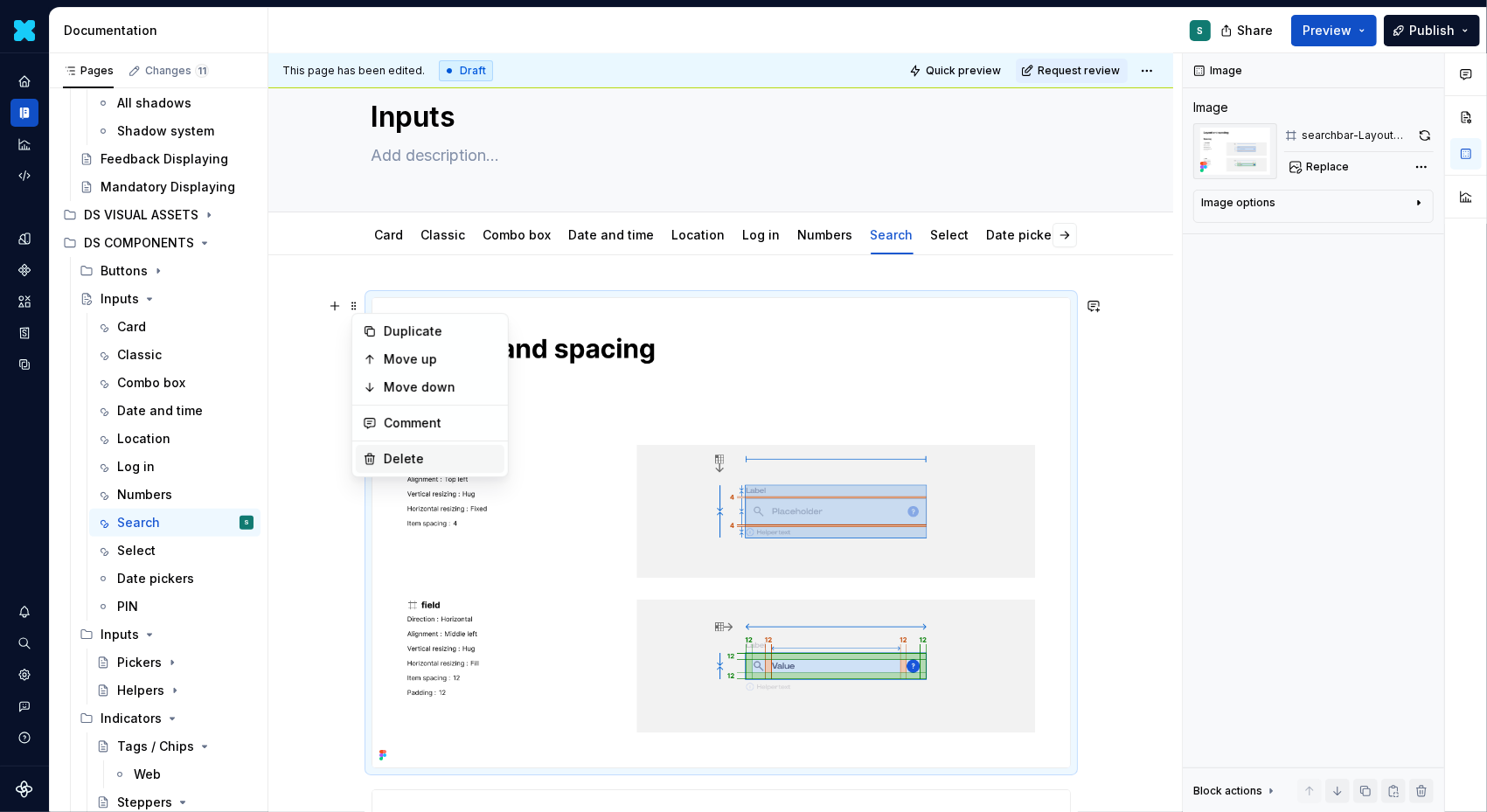
click at [374, 450] on div "Delete" at bounding box center [430, 458] width 149 height 28
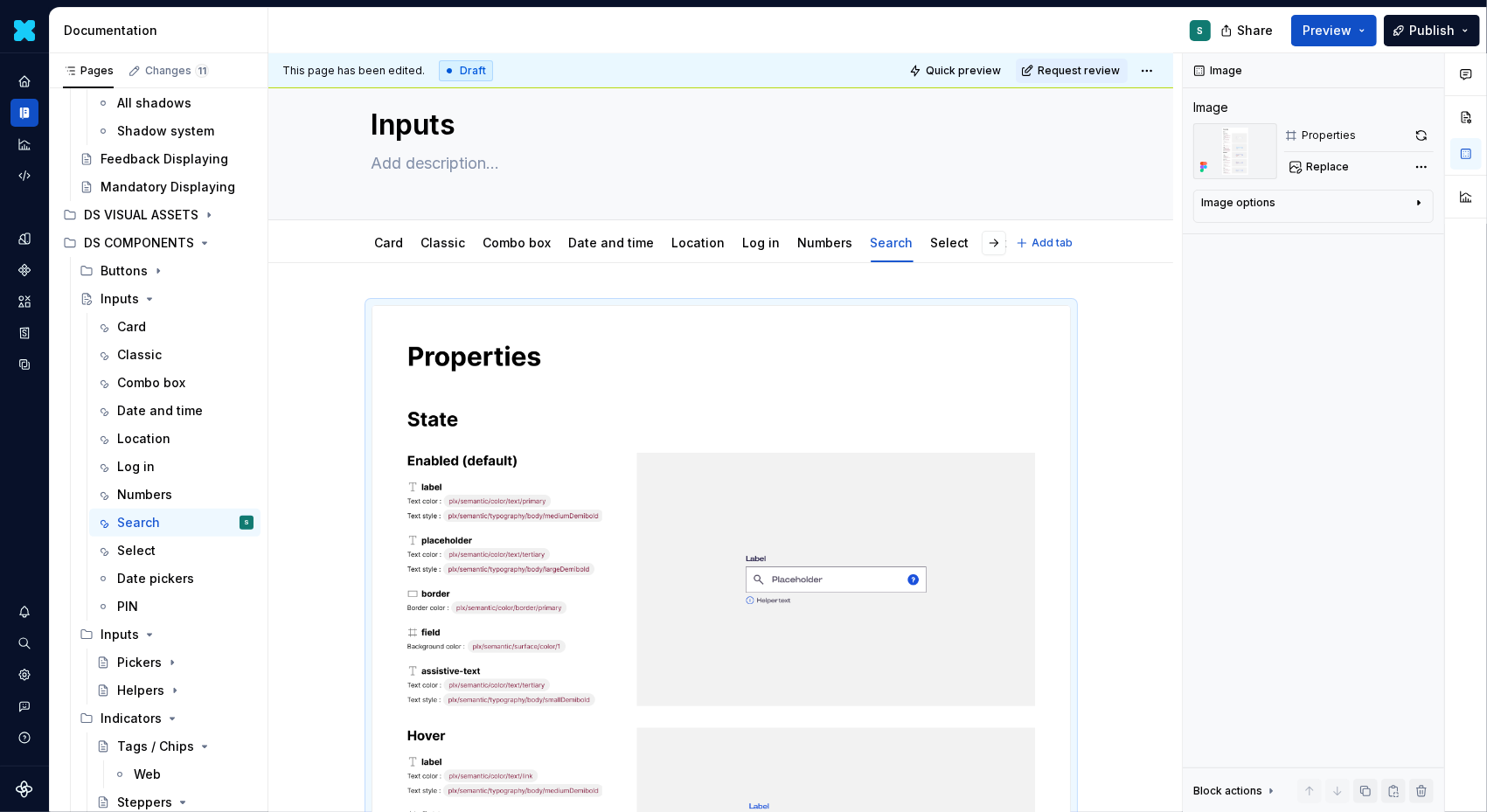
scroll to position [0, 0]
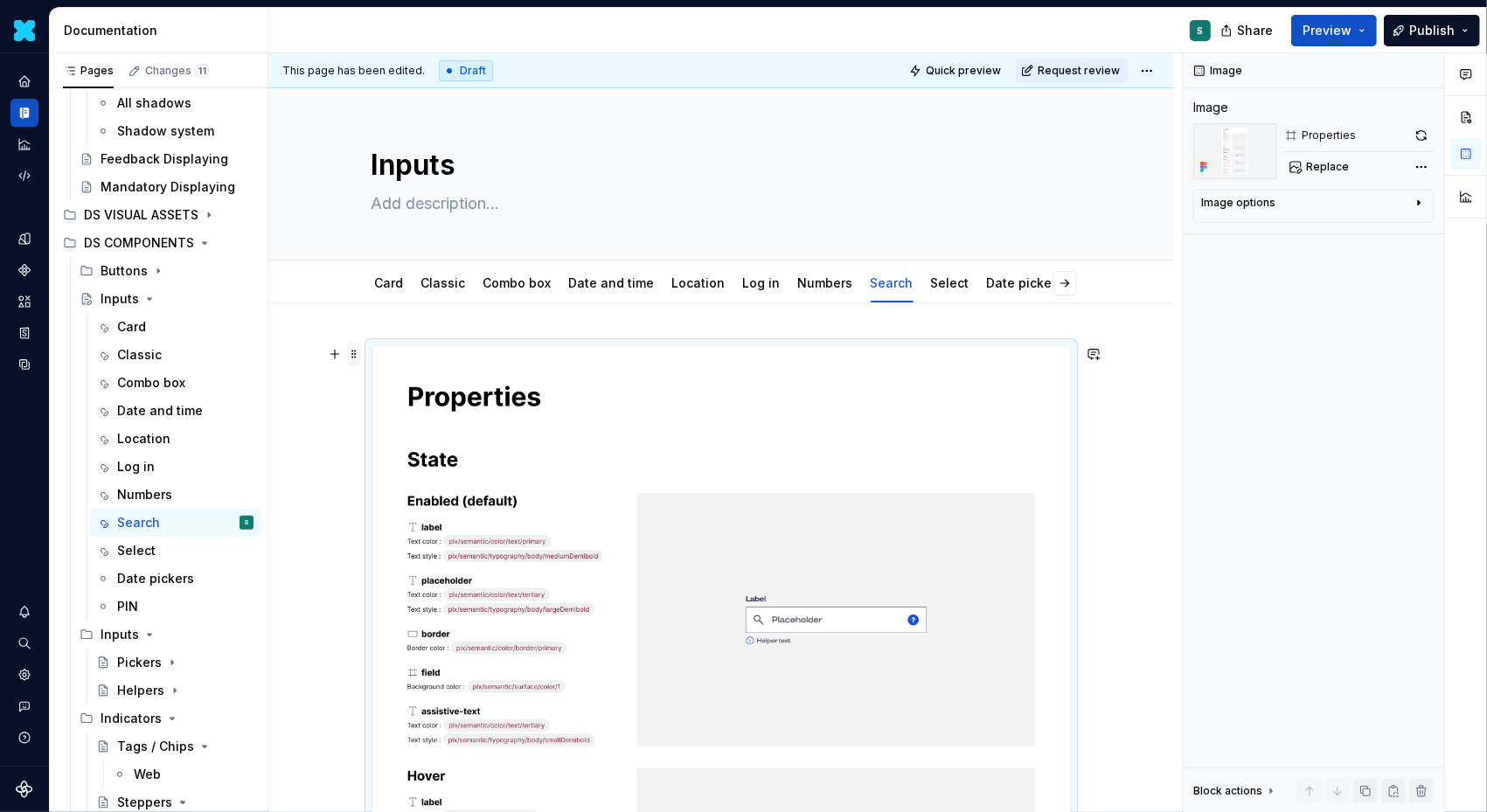
click at [357, 349] on span at bounding box center [354, 353] width 14 height 24
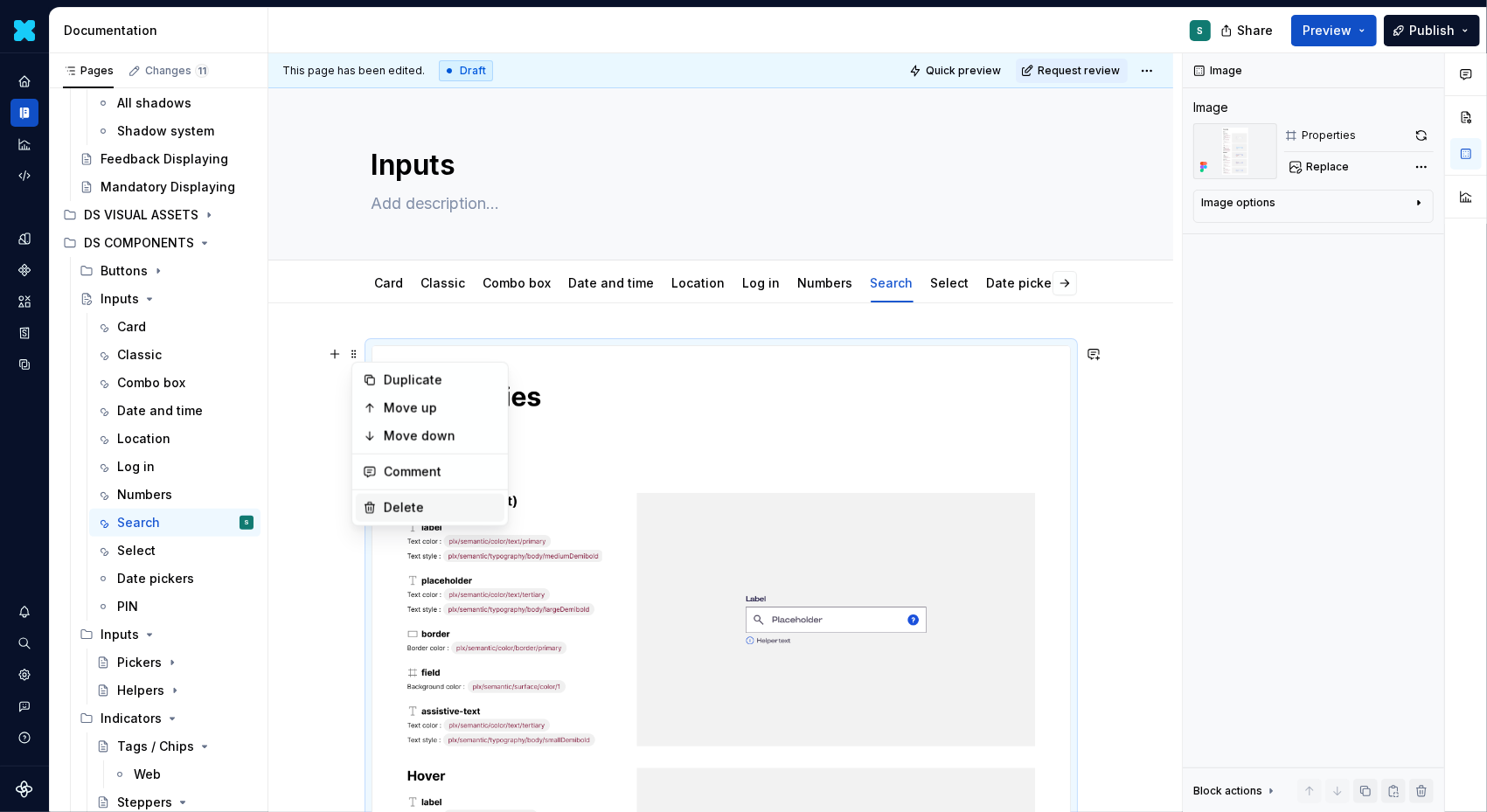
click at [374, 504] on icon at bounding box center [370, 508] width 10 height 11
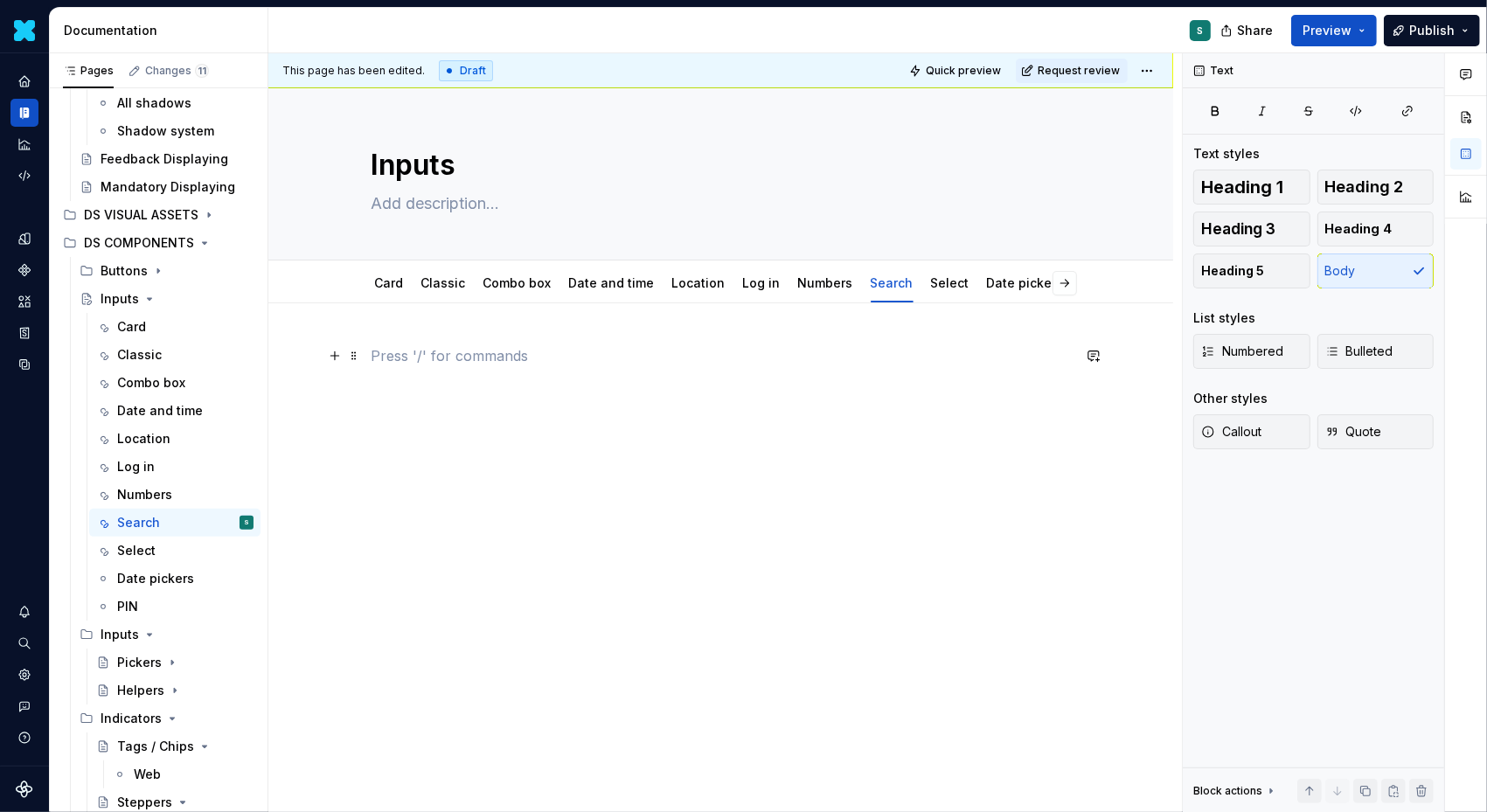
type textarea "*"
click at [340, 351] on button "button" at bounding box center [334, 355] width 24 height 24
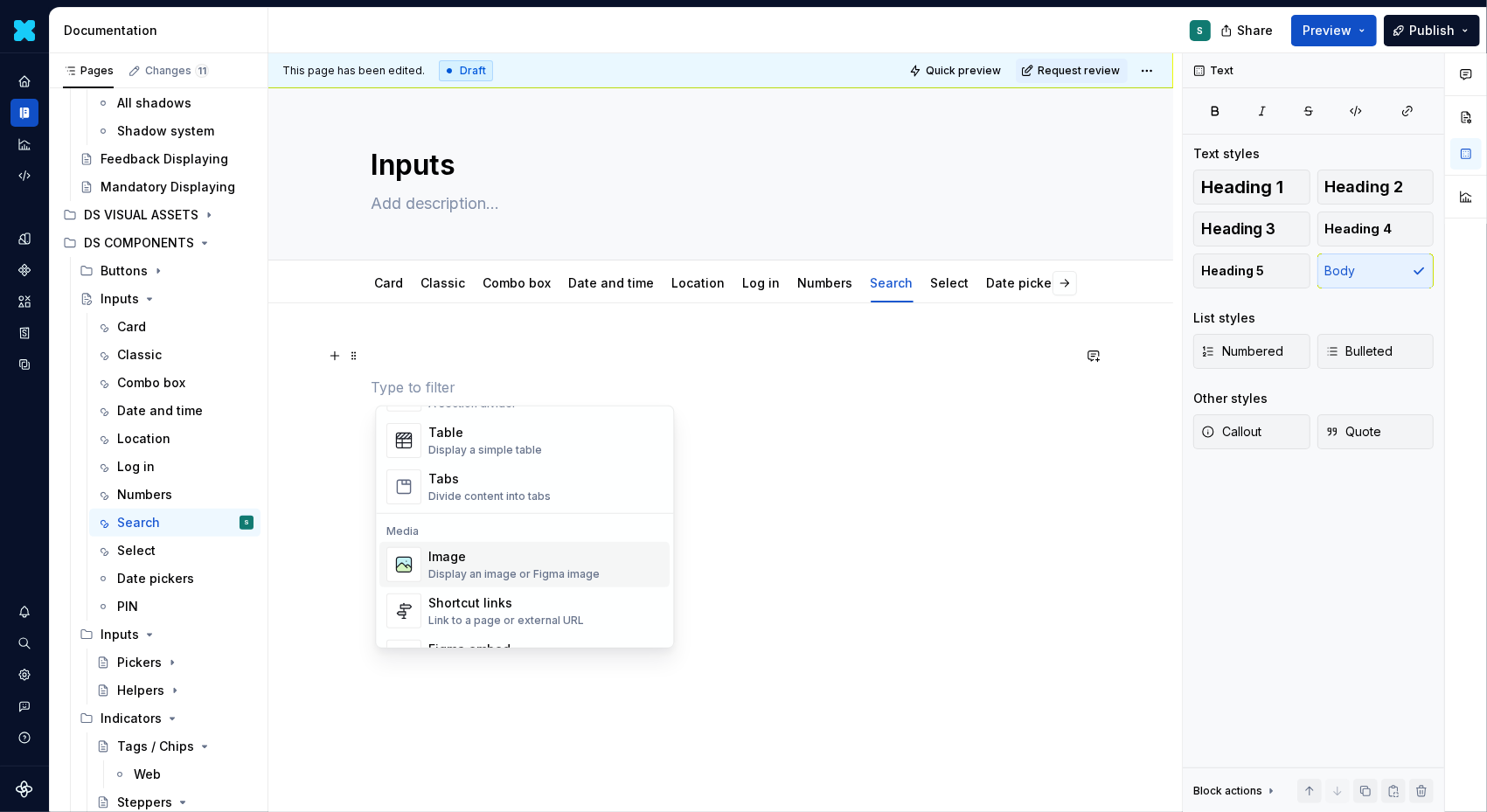
scroll to position [666, 0]
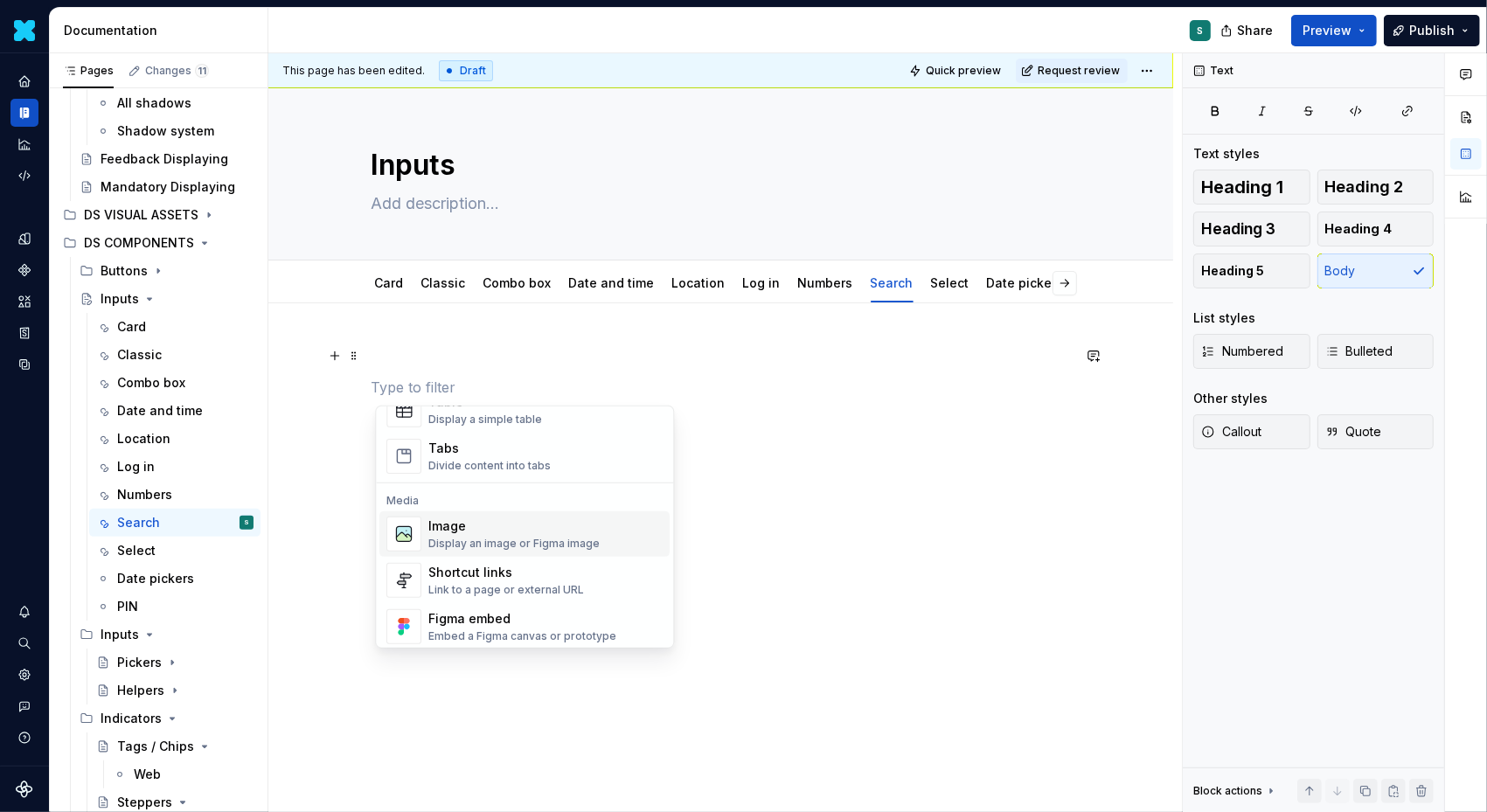
click at [453, 525] on div "Image" at bounding box center [514, 527] width 171 height 18
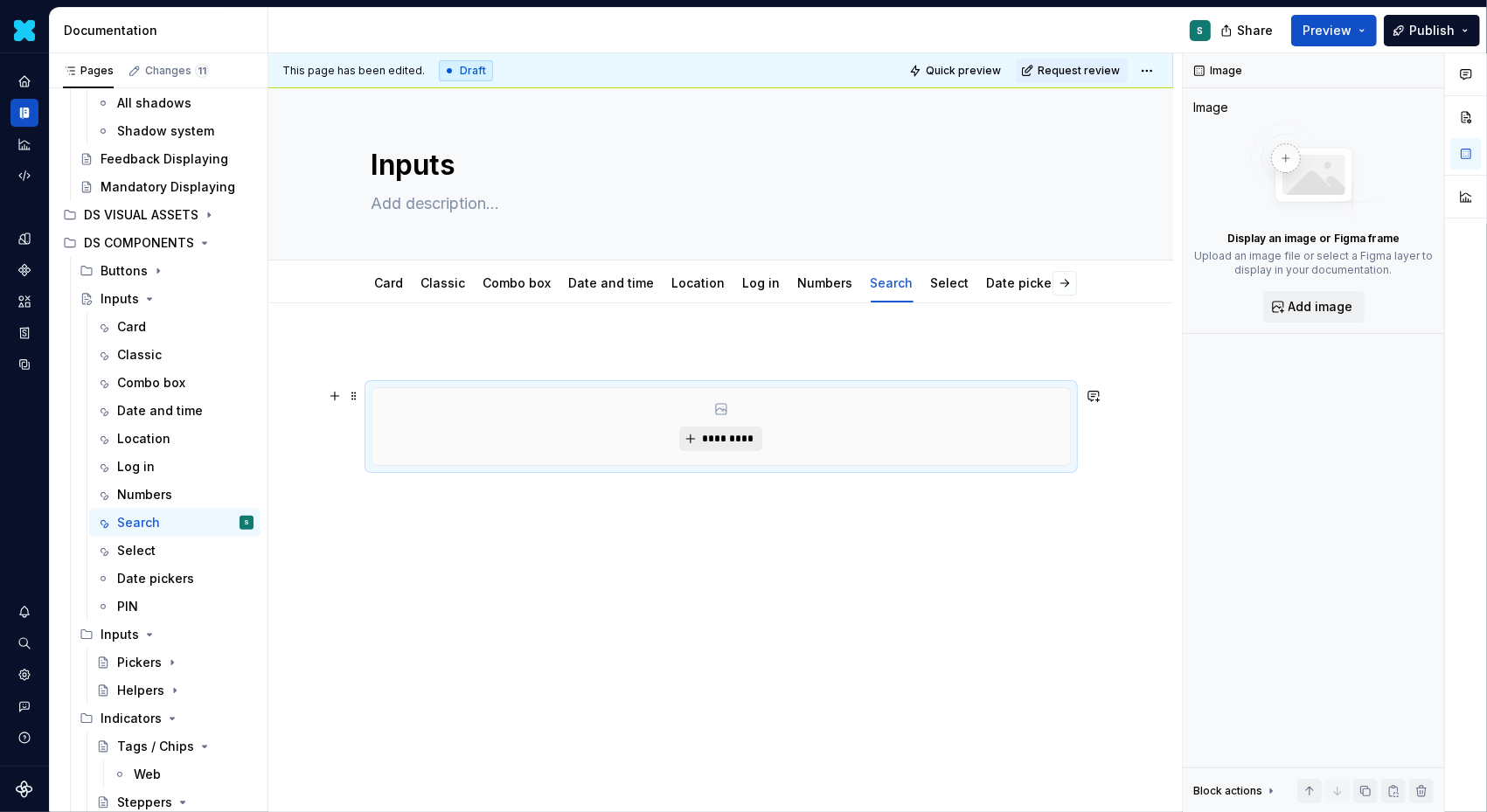
click at [734, 442] on span "*********" at bounding box center [728, 439] width 53 height 14
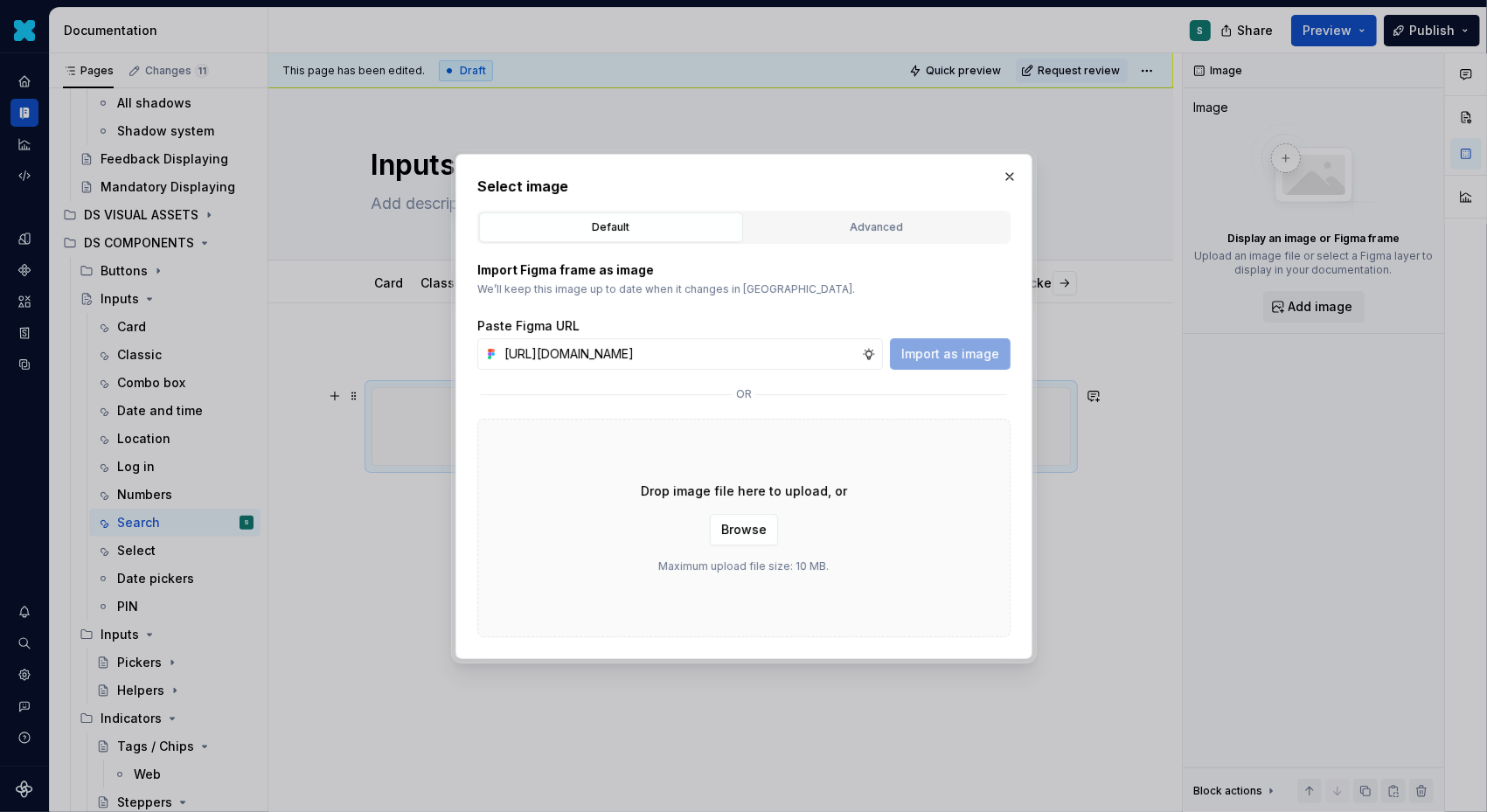
scroll to position [0, 596]
type input "[URL][DOMAIN_NAME]"
click at [920, 353] on span "Import as image" at bounding box center [950, 354] width 98 height 18
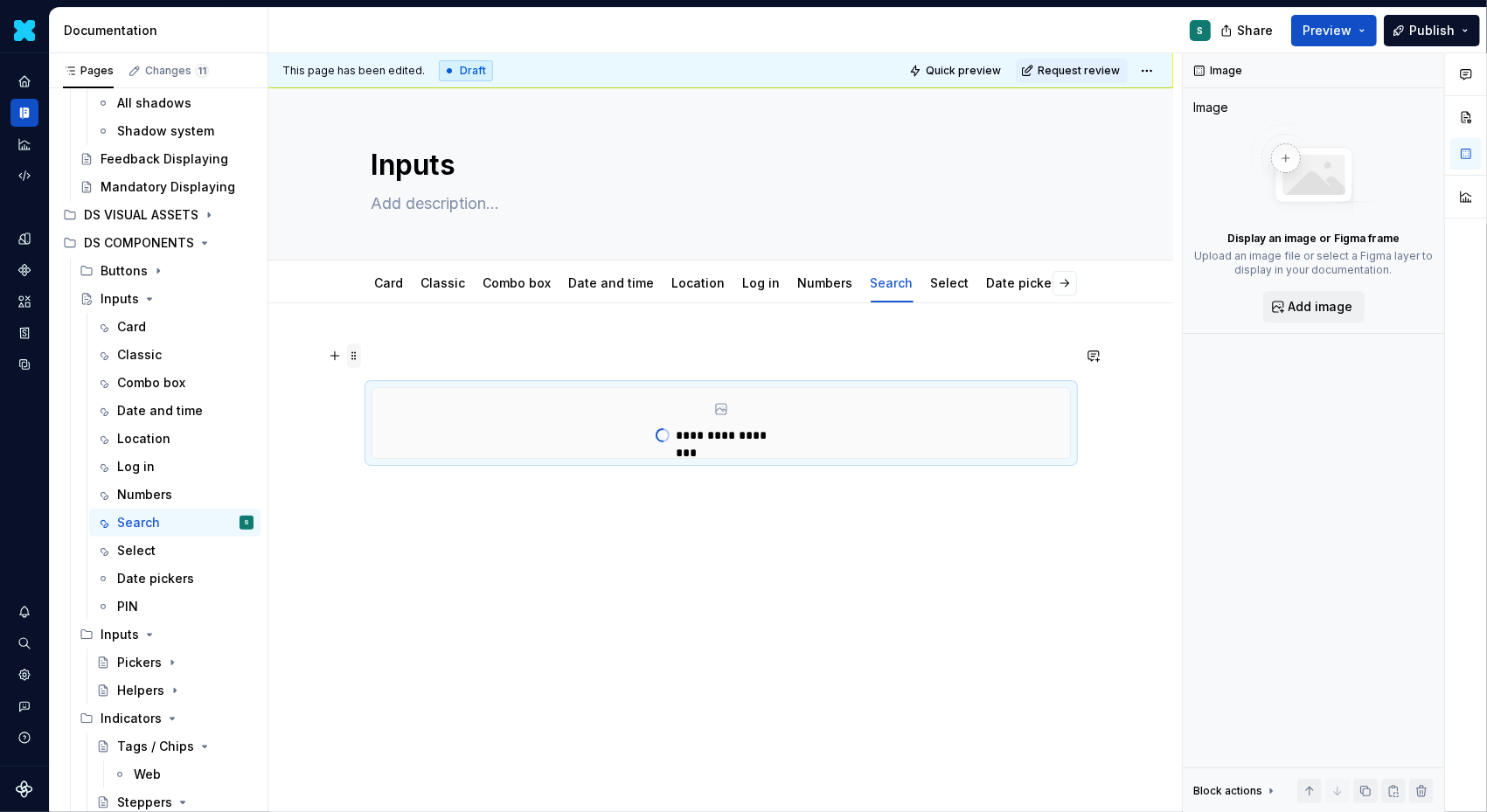
click at [357, 356] on span at bounding box center [354, 355] width 14 height 24
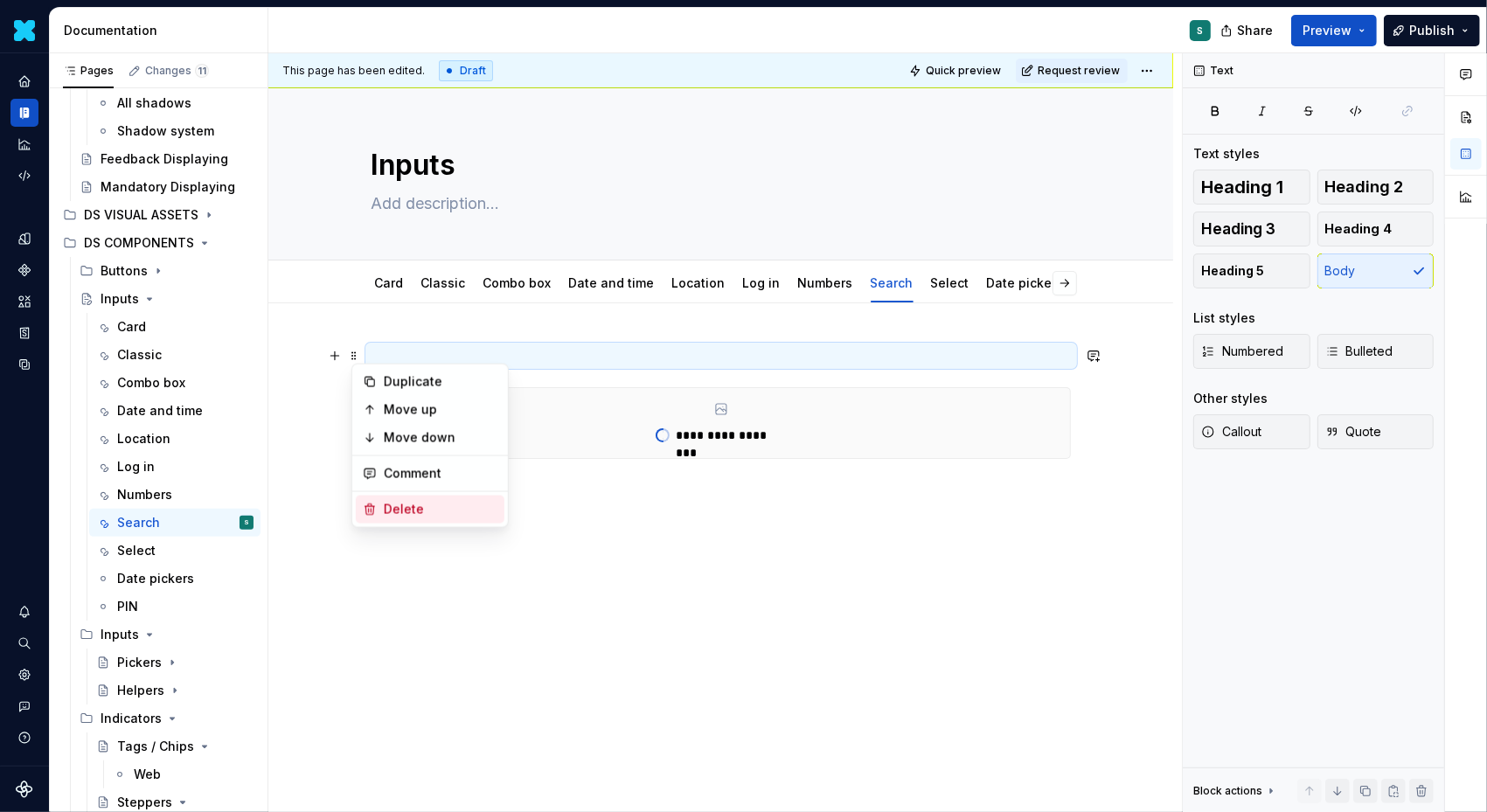
click at [395, 504] on div "Delete" at bounding box center [441, 510] width 114 height 18
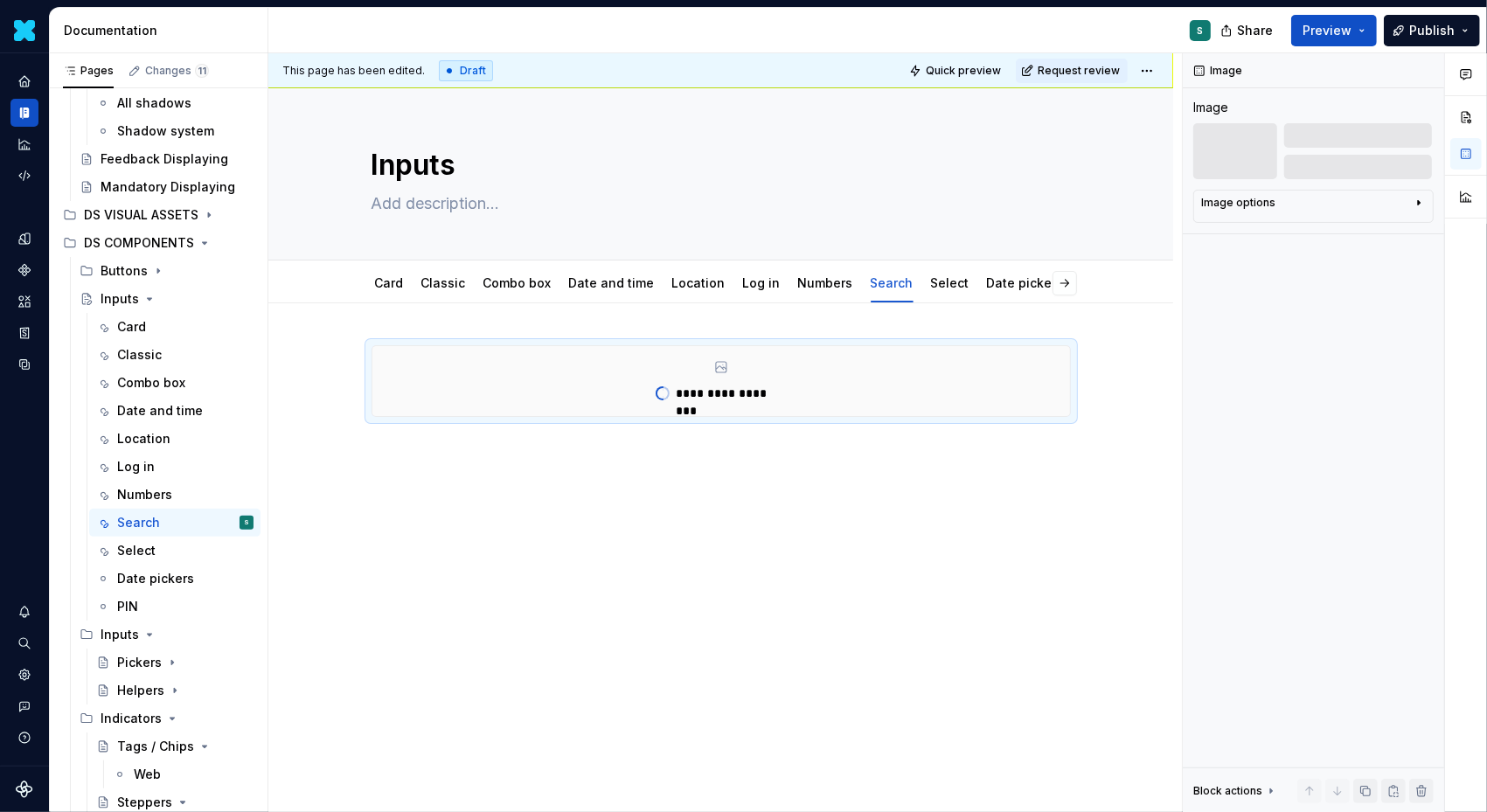
click at [428, 474] on div "**********" at bounding box center [720, 492] width 905 height 379
click at [387, 455] on div "**********" at bounding box center [720, 492] width 905 height 379
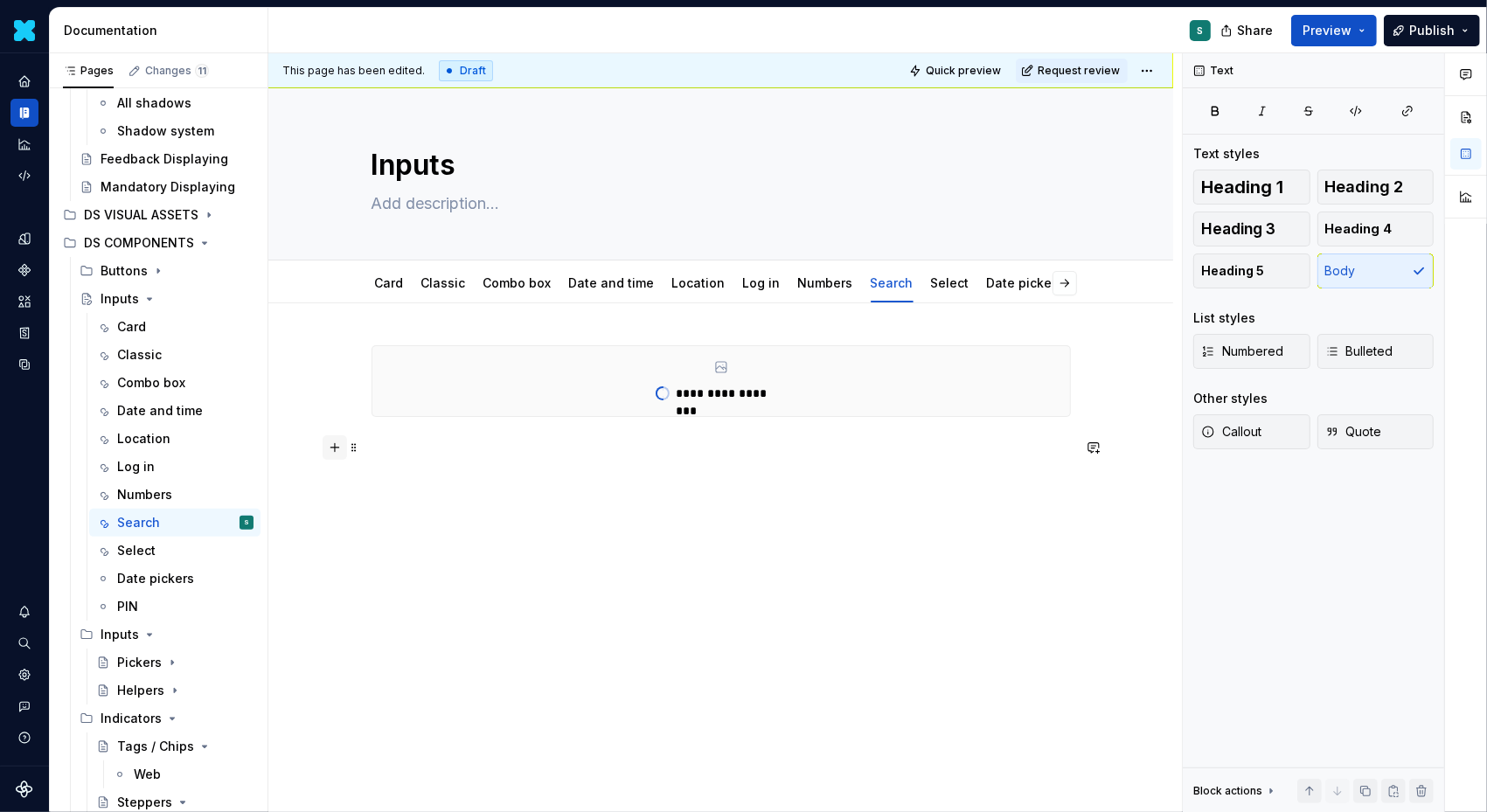
click at [337, 455] on button "button" at bounding box center [334, 447] width 24 height 24
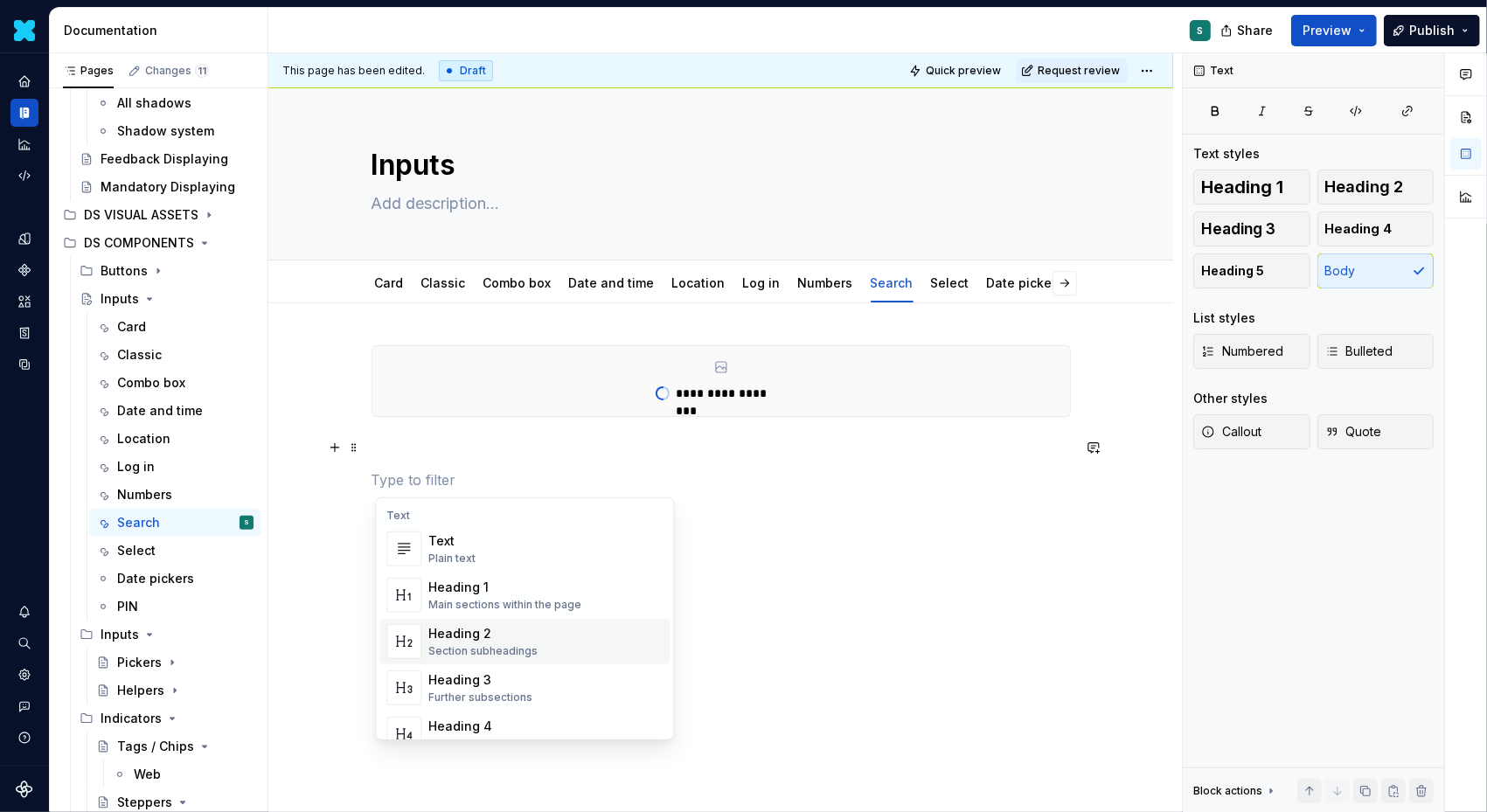
click at [435, 625] on div "Heading 2" at bounding box center [483, 634] width 110 height 18
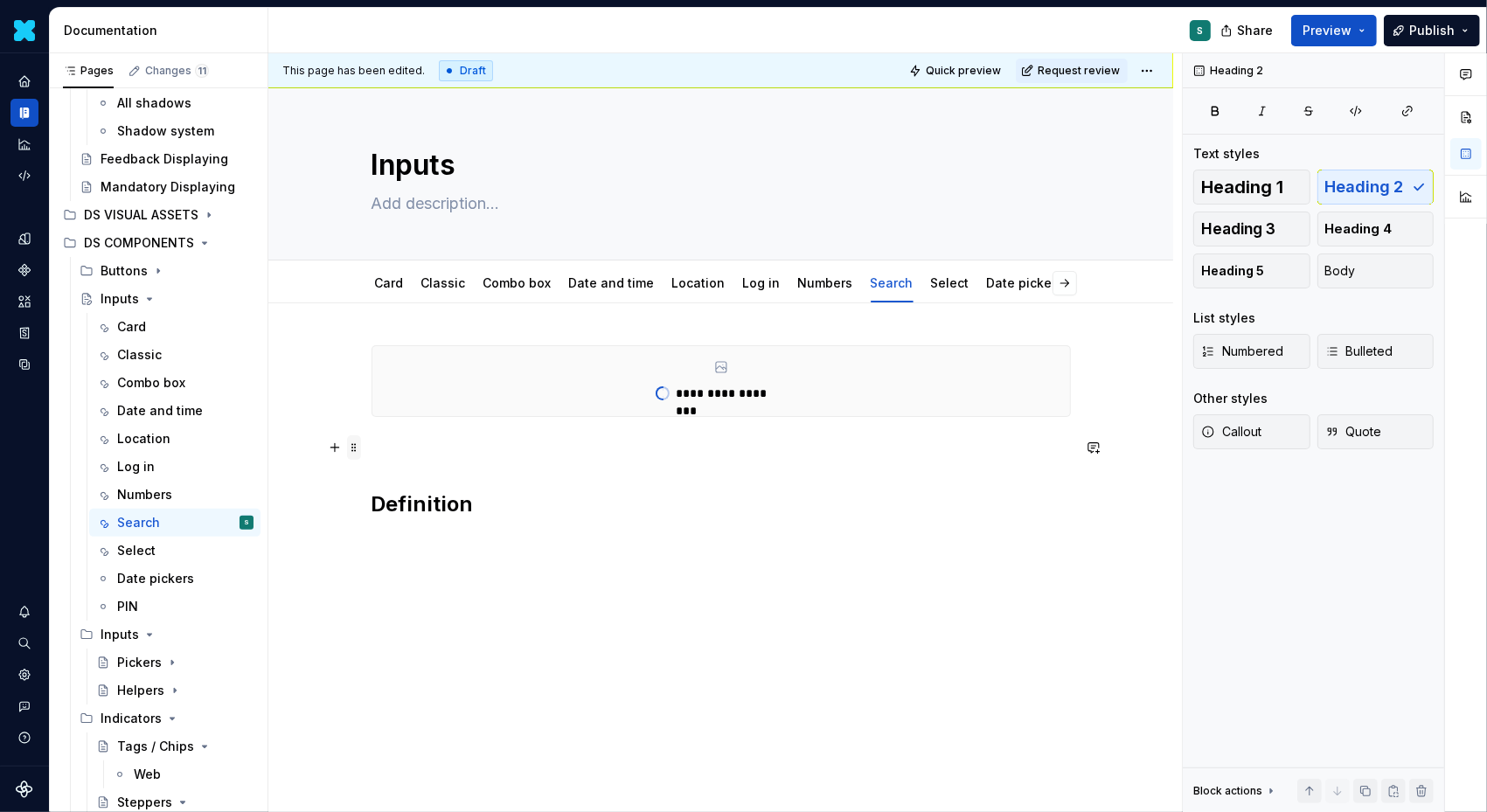
click at [358, 448] on span at bounding box center [354, 447] width 14 height 24
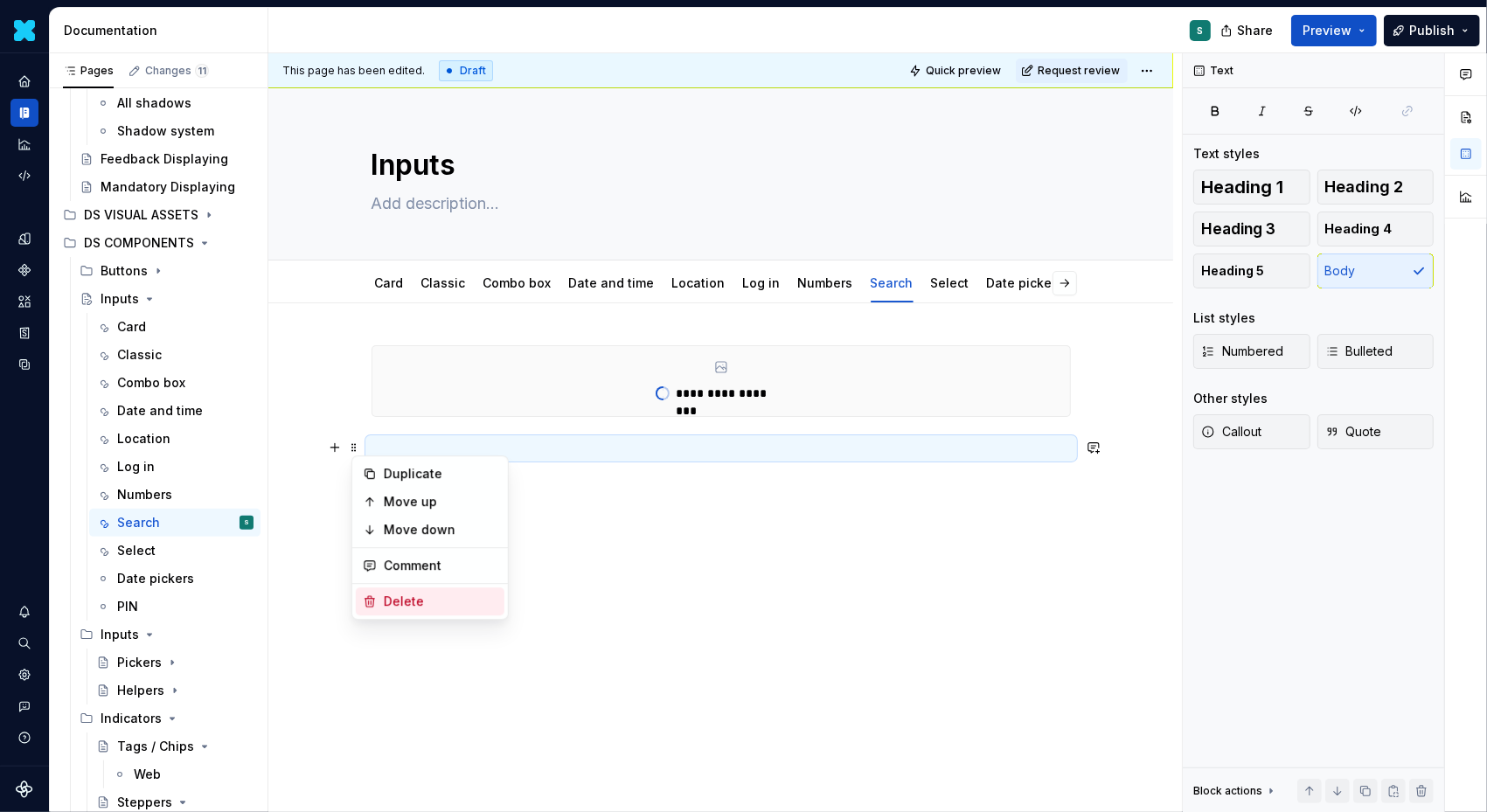
click at [387, 601] on div "Delete" at bounding box center [441, 602] width 114 height 18
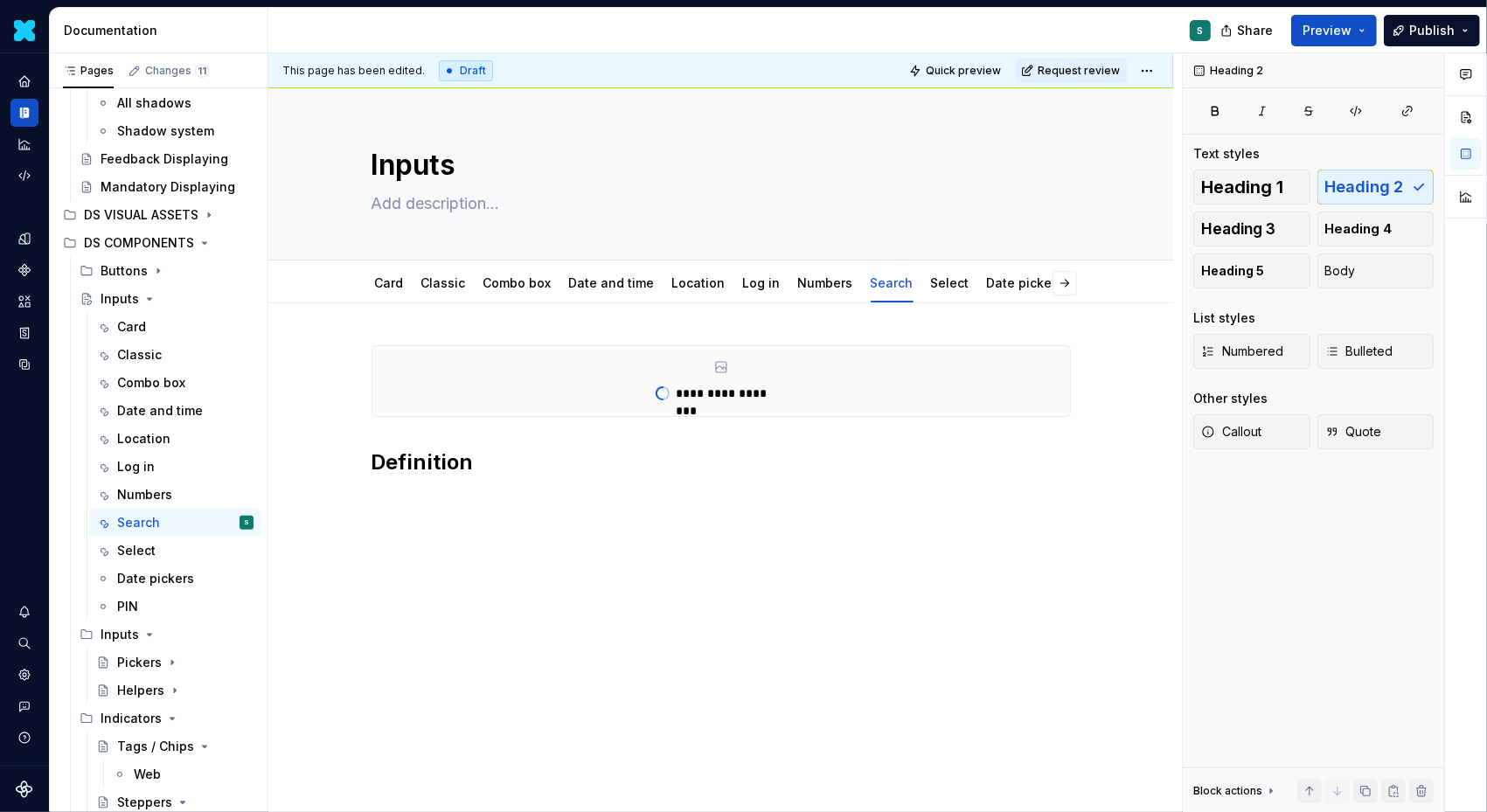
click at [423, 501] on div "**********" at bounding box center [725, 433] width 914 height 759
click at [381, 488] on div "**********" at bounding box center [721, 421] width 700 height 152
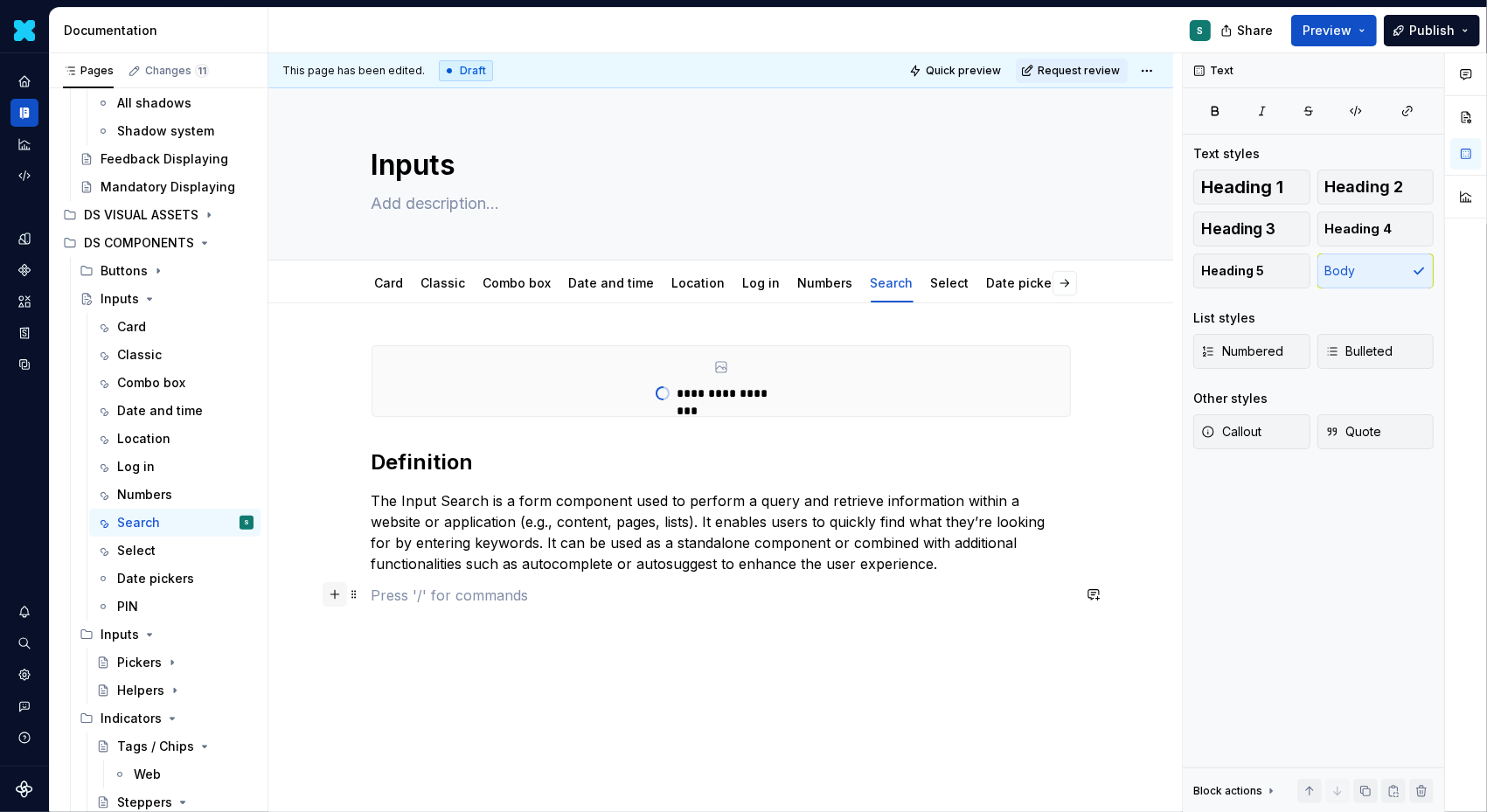
click at [338, 597] on button "button" at bounding box center [334, 594] width 24 height 24
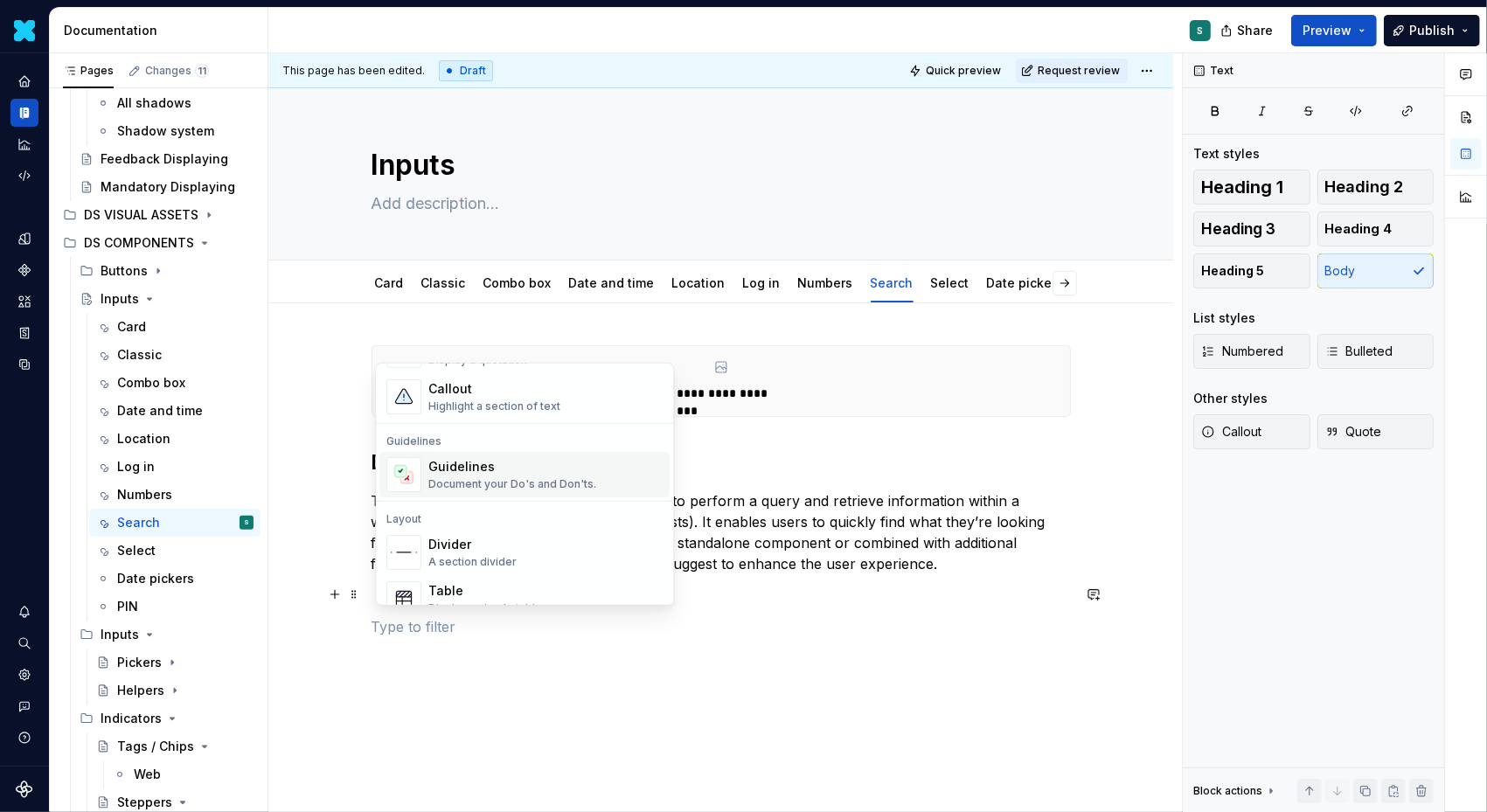
scroll to position [456, 0]
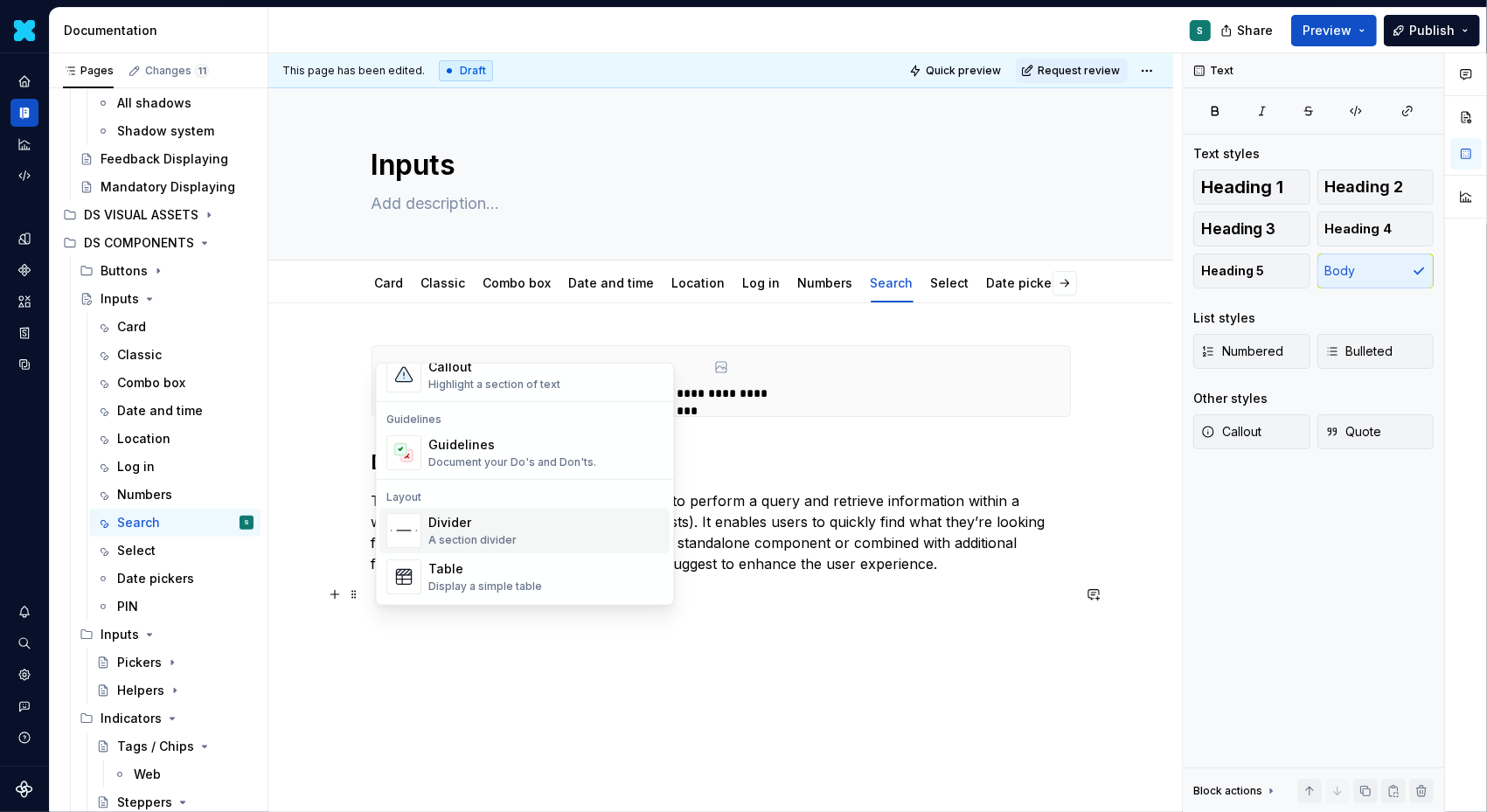
click at [465, 519] on div "Divider" at bounding box center [472, 523] width 88 height 18
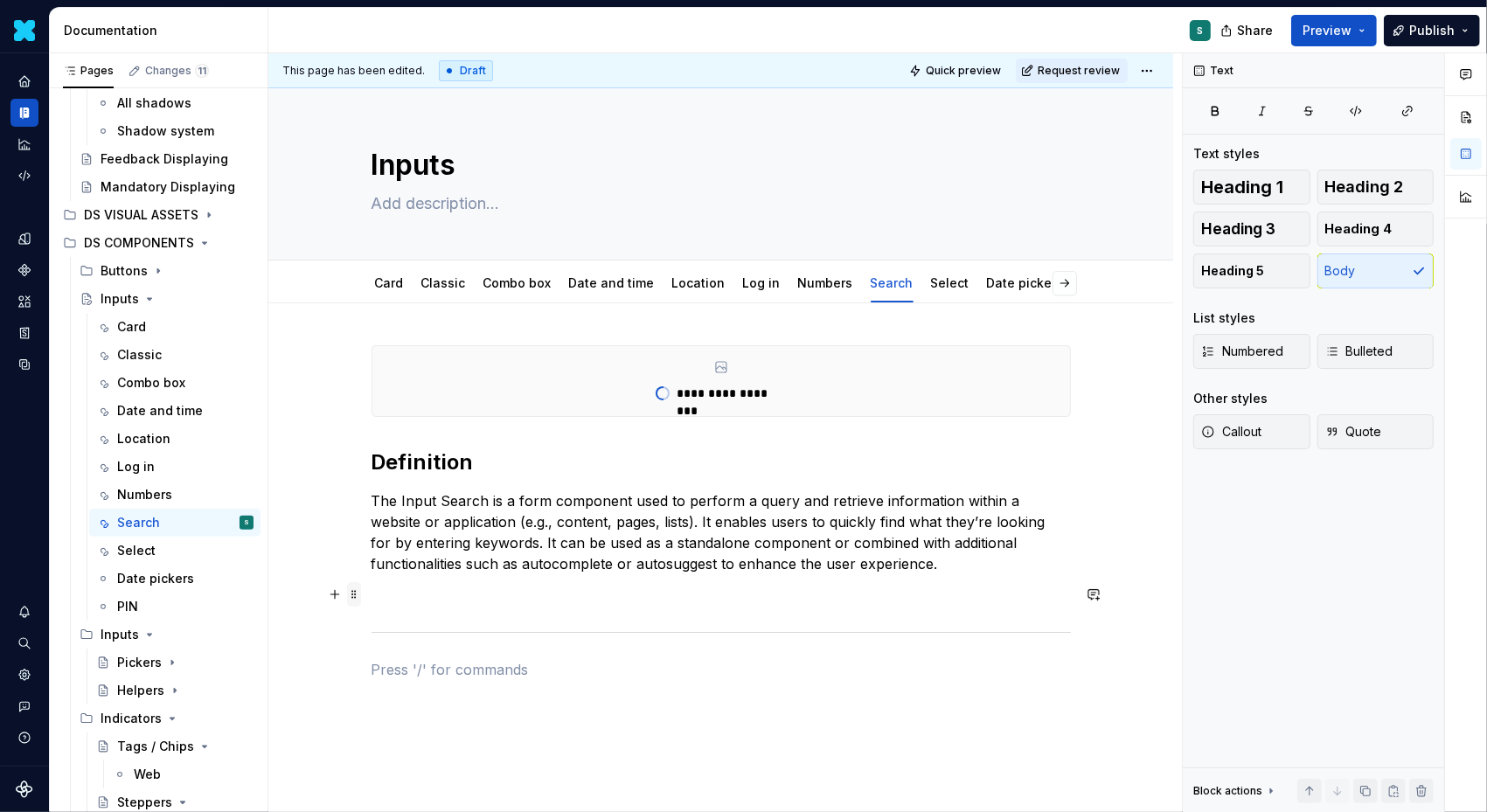
click at [361, 593] on span at bounding box center [354, 594] width 14 height 24
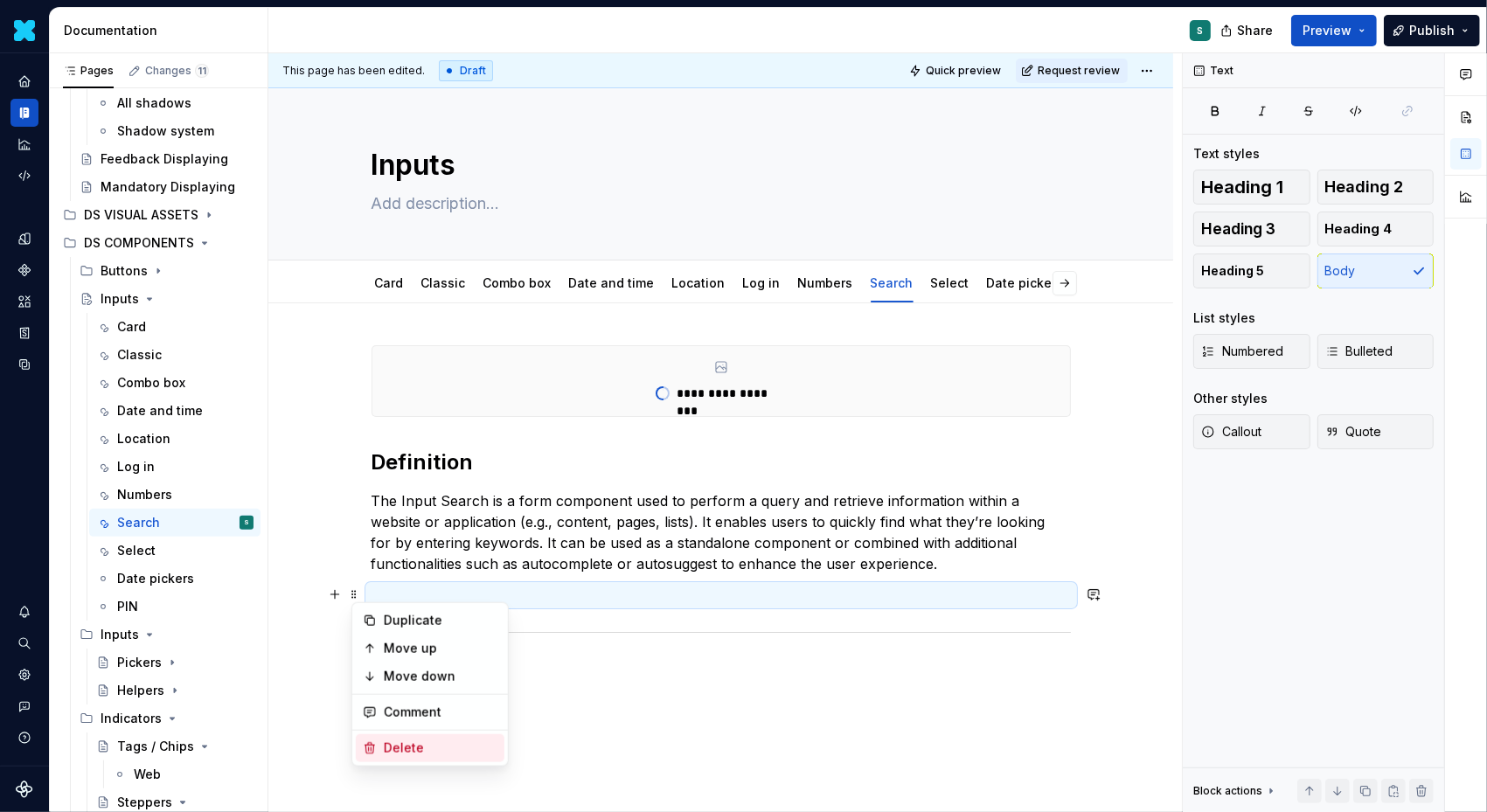
click at [393, 750] on div "Delete" at bounding box center [441, 749] width 114 height 18
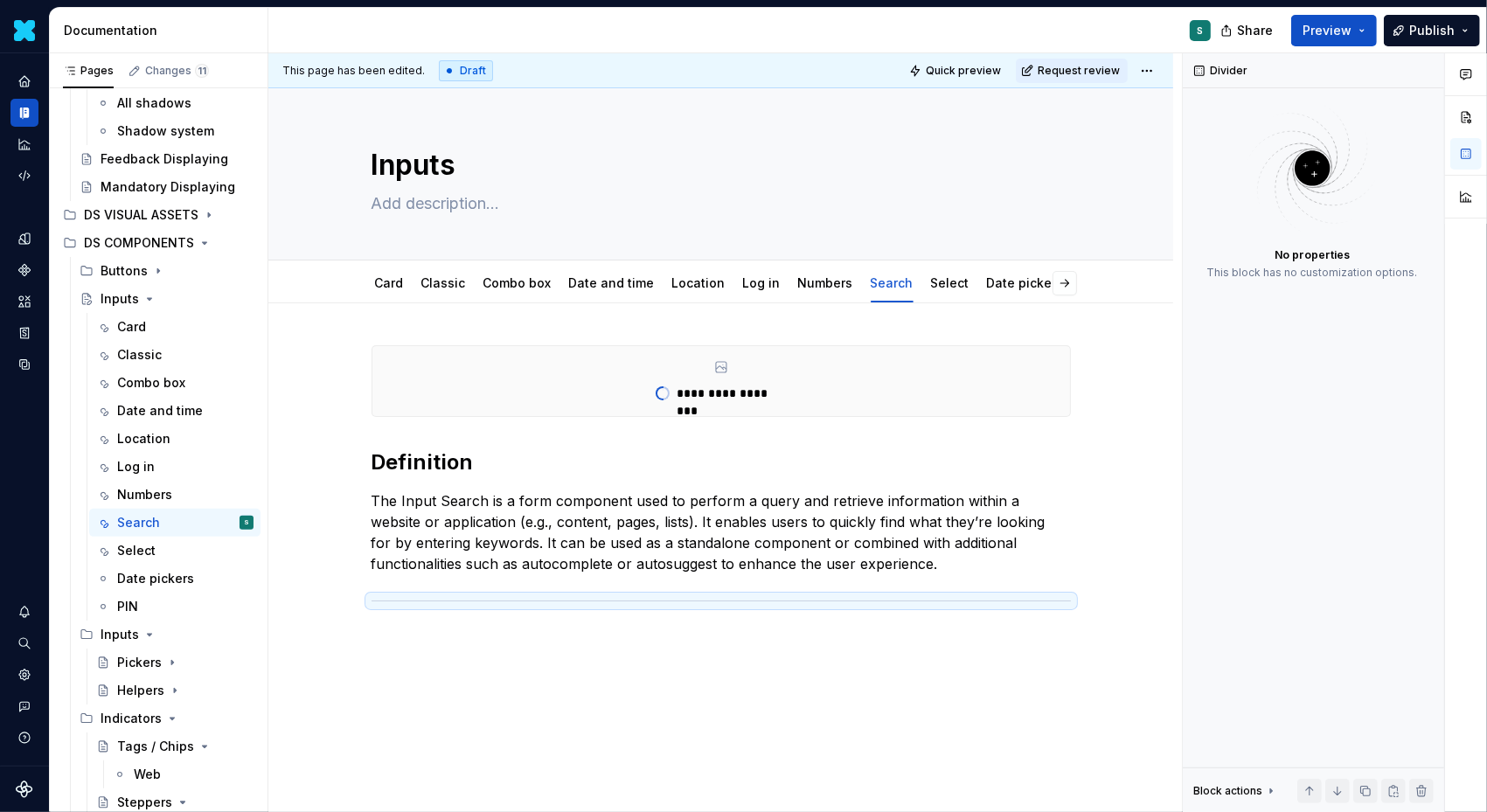
click at [431, 677] on div "**********" at bounding box center [720, 608] width 905 height 611
click at [398, 627] on p at bounding box center [721, 638] width 700 height 21
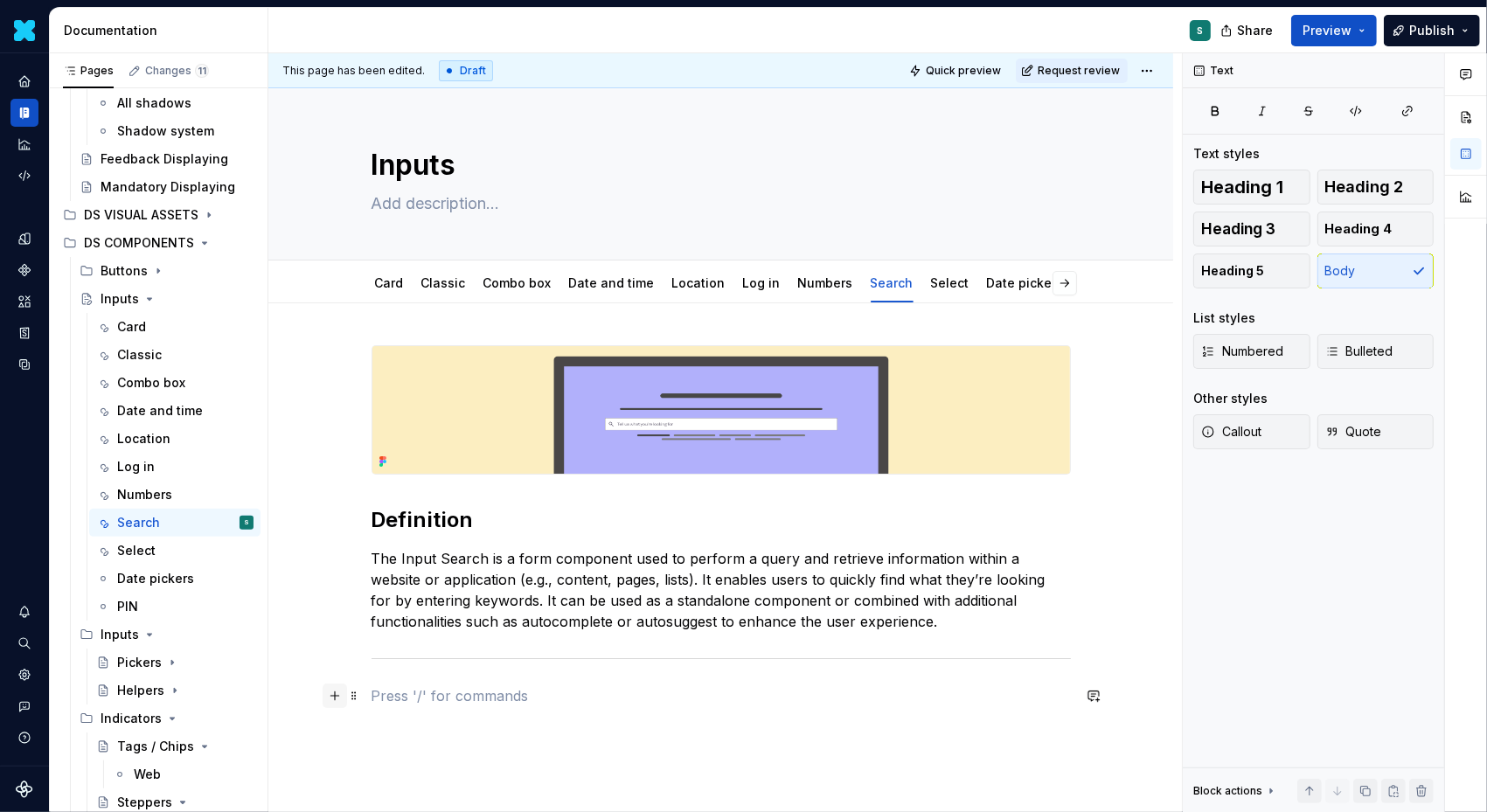
click at [341, 698] on button "button" at bounding box center [334, 695] width 24 height 24
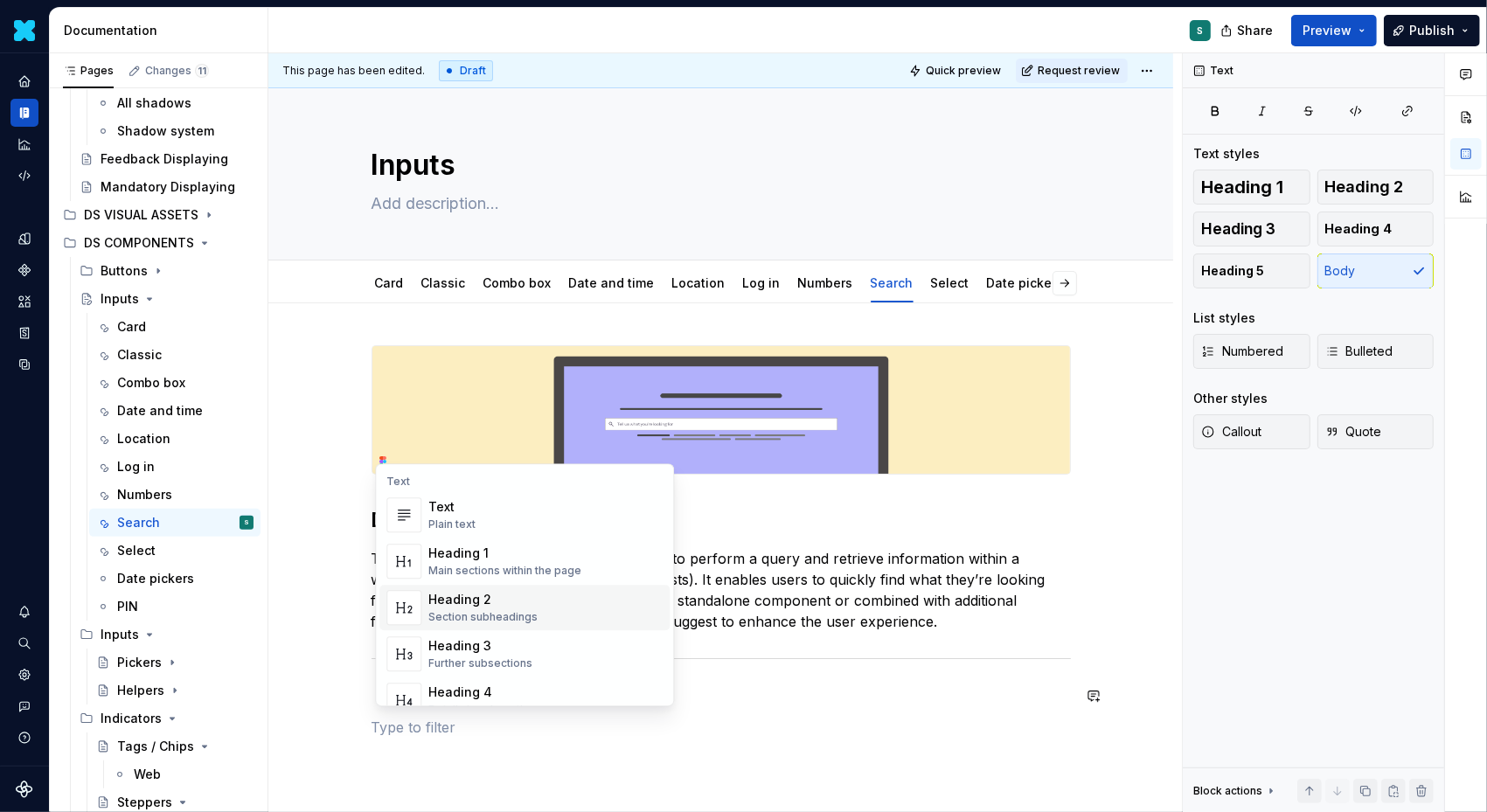
click at [463, 592] on div "Heading 2" at bounding box center [483, 600] width 110 height 18
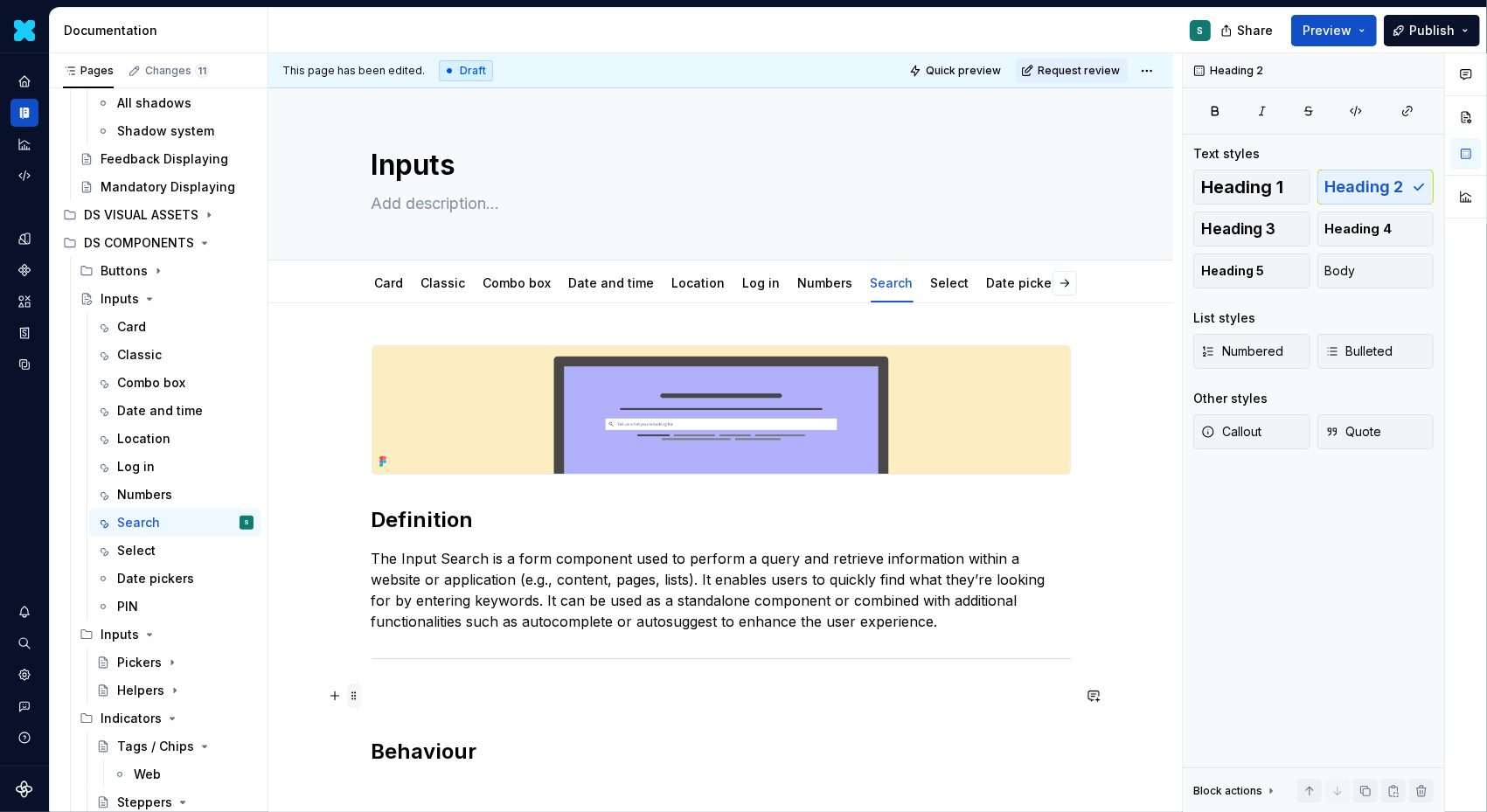
click at [357, 695] on span at bounding box center [354, 695] width 14 height 24
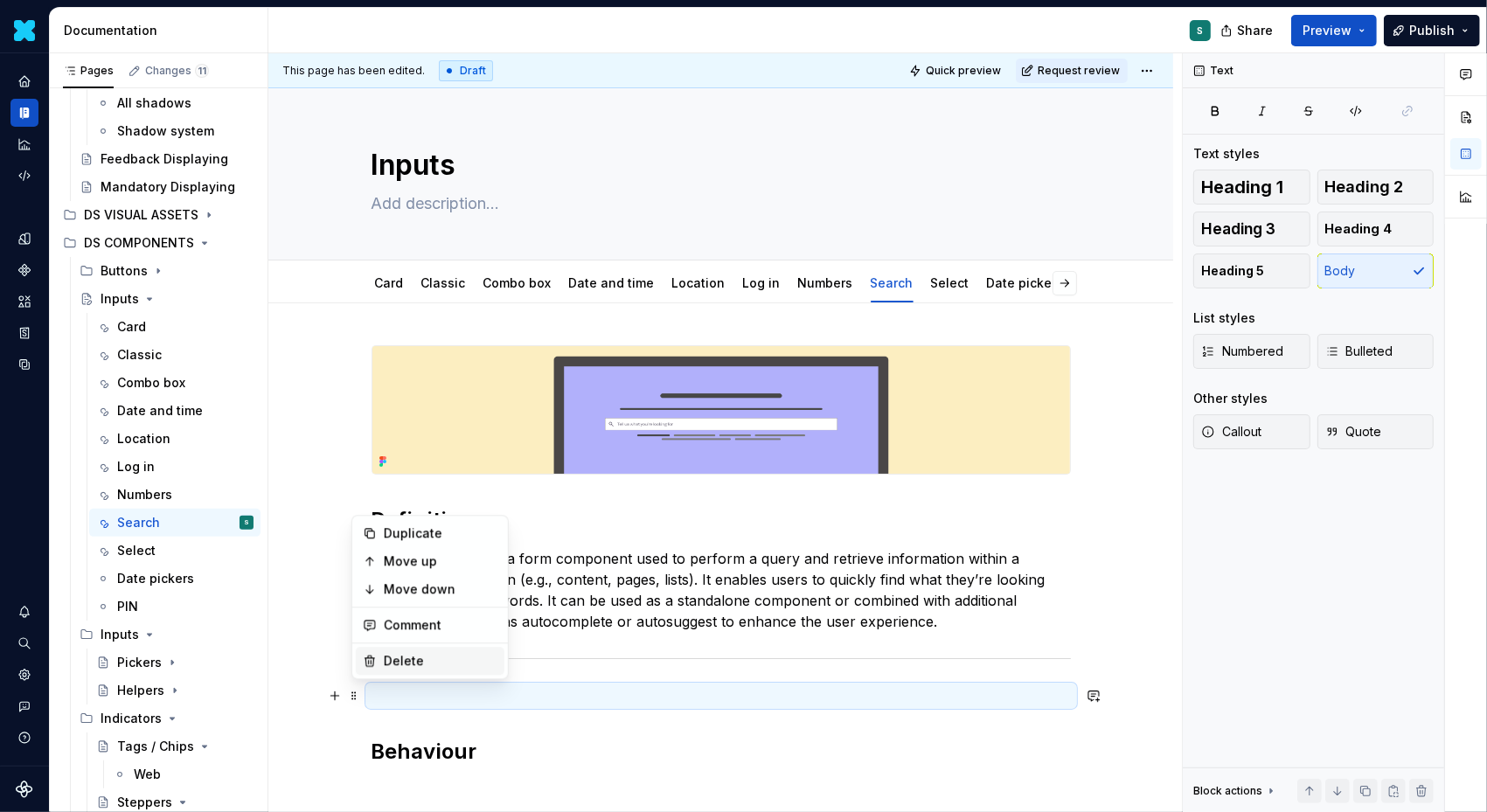
click at [396, 667] on div "Delete" at bounding box center [441, 661] width 114 height 18
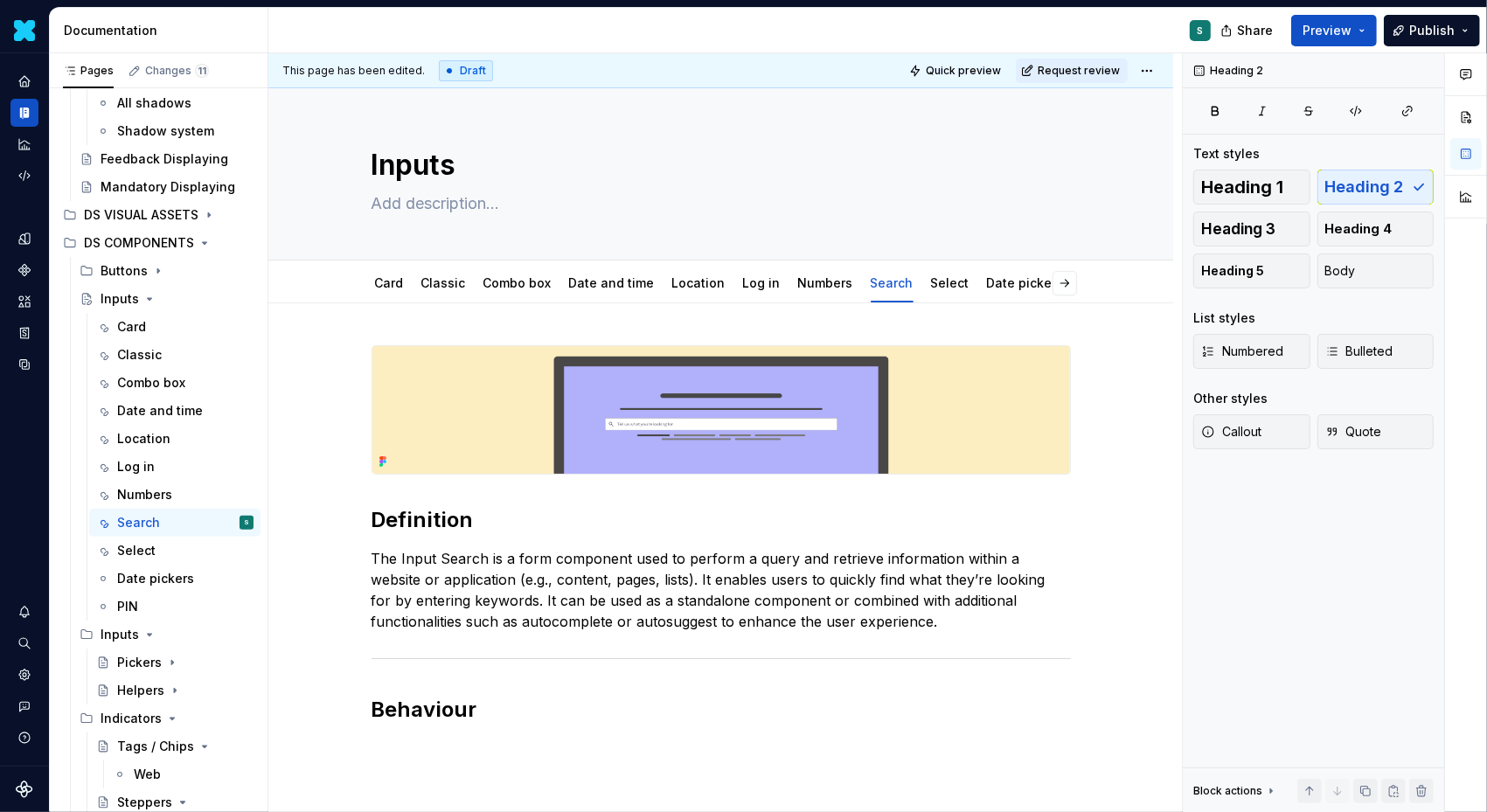
click at [397, 725] on div "Definition The Input Search is a form component used to perform a query and ret…" at bounding box center [721, 545] width 700 height 399
click at [390, 736] on div "Definition The Input Search is a form component used to perform a query and ret…" at bounding box center [721, 545] width 700 height 399
click at [495, 718] on h2 "Behaviour" at bounding box center [721, 709] width 700 height 28
type textarea "*"
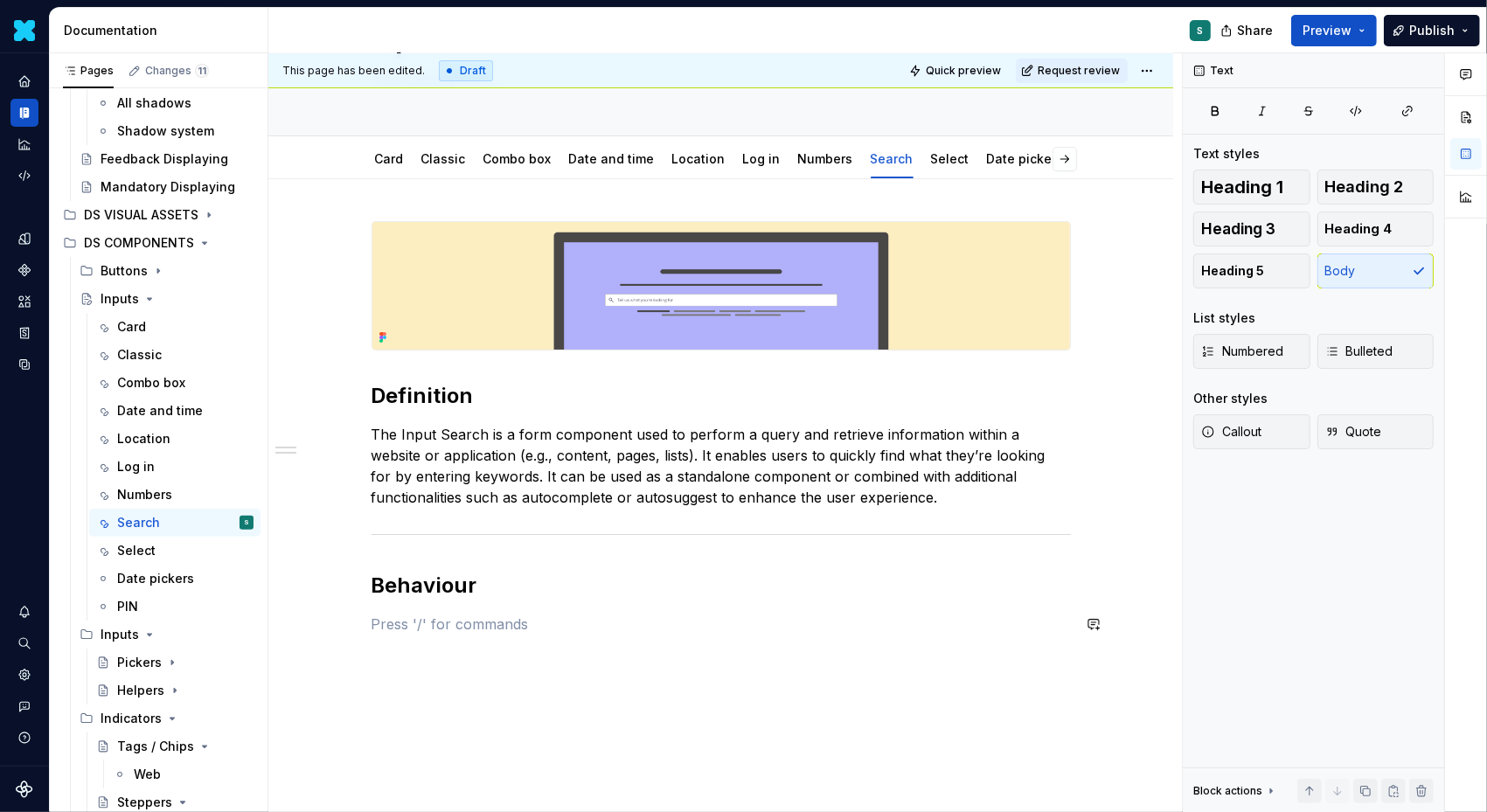
scroll to position [193, 0]
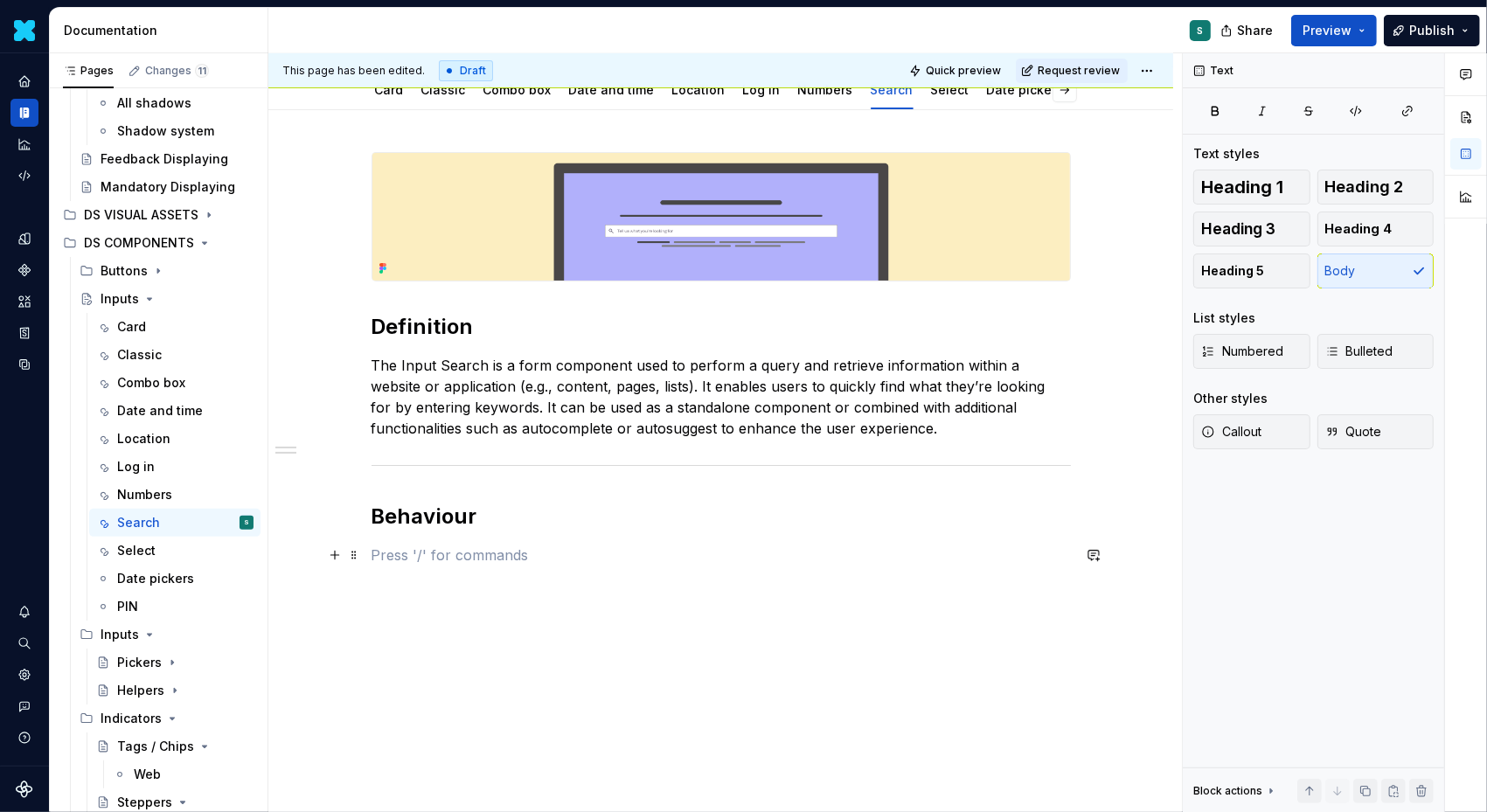
click at [387, 555] on p at bounding box center [721, 555] width 700 height 21
paste div
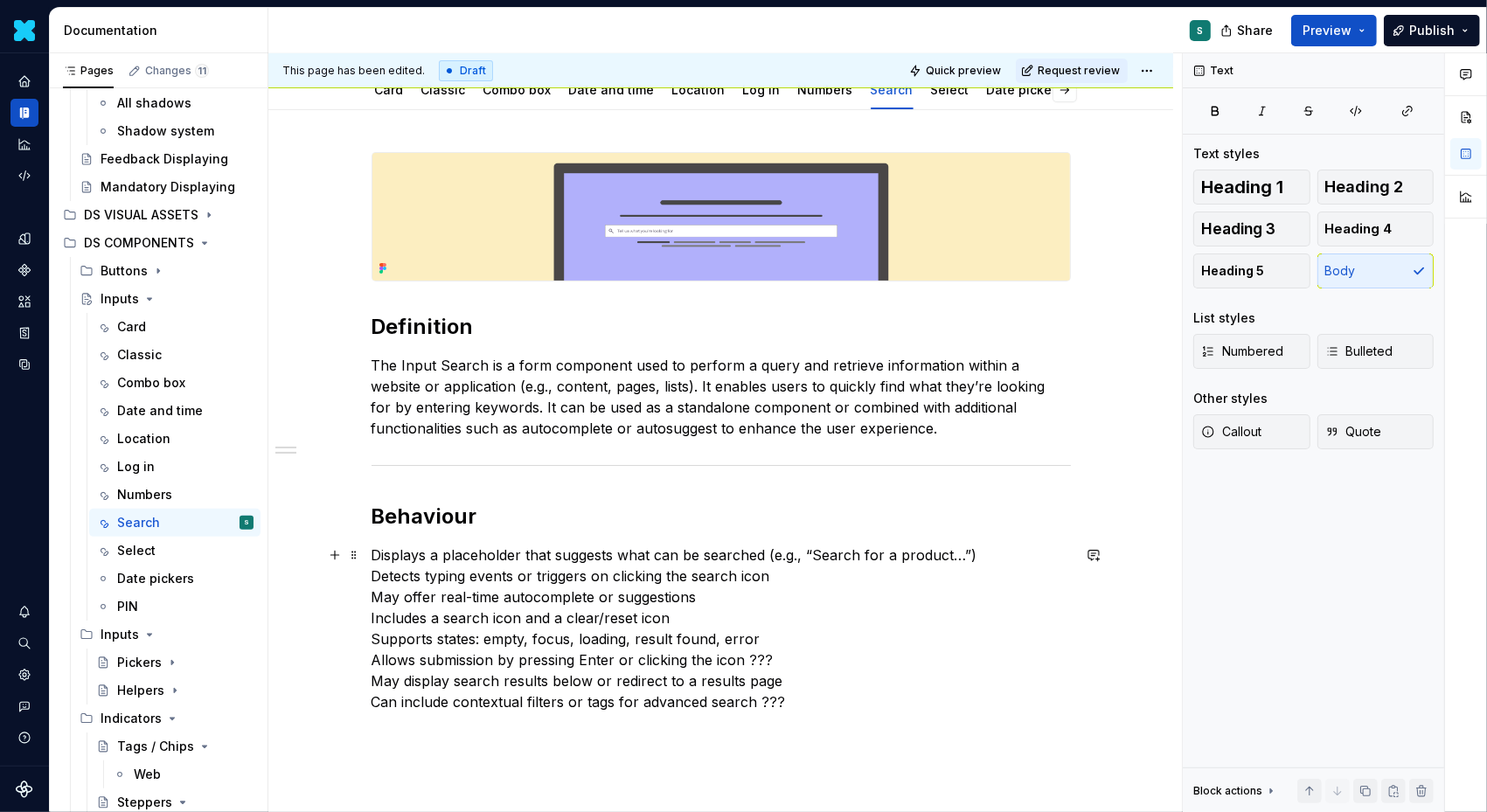
click at [376, 553] on p "Displays a placeholder that suggests what can be searched (e.g., “Search for a …" at bounding box center [721, 628] width 700 height 168
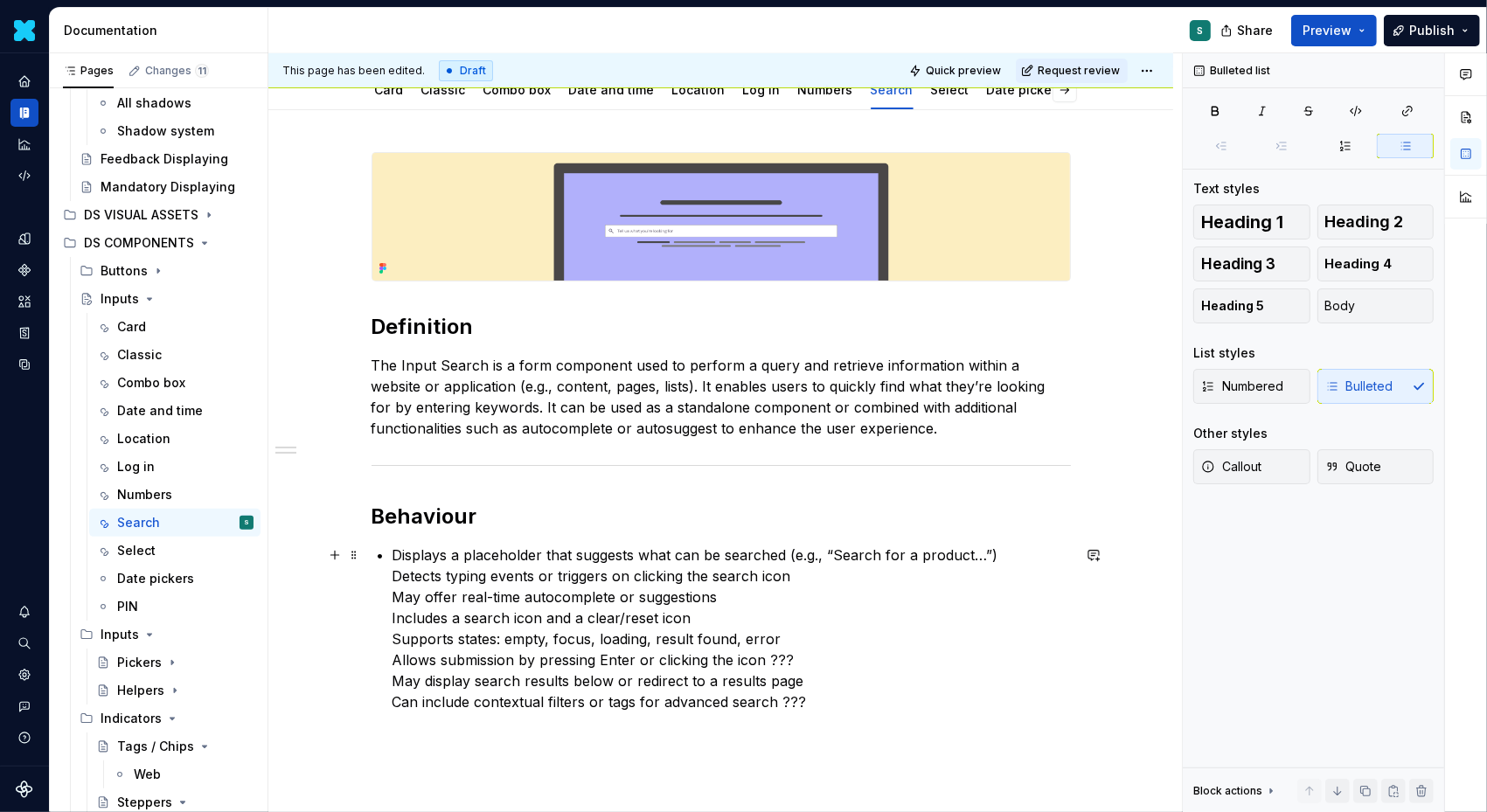
click at [397, 572] on p "Displays a placeholder that suggests what can be searched (e.g., “Search for a …" at bounding box center [731, 628] width 678 height 168
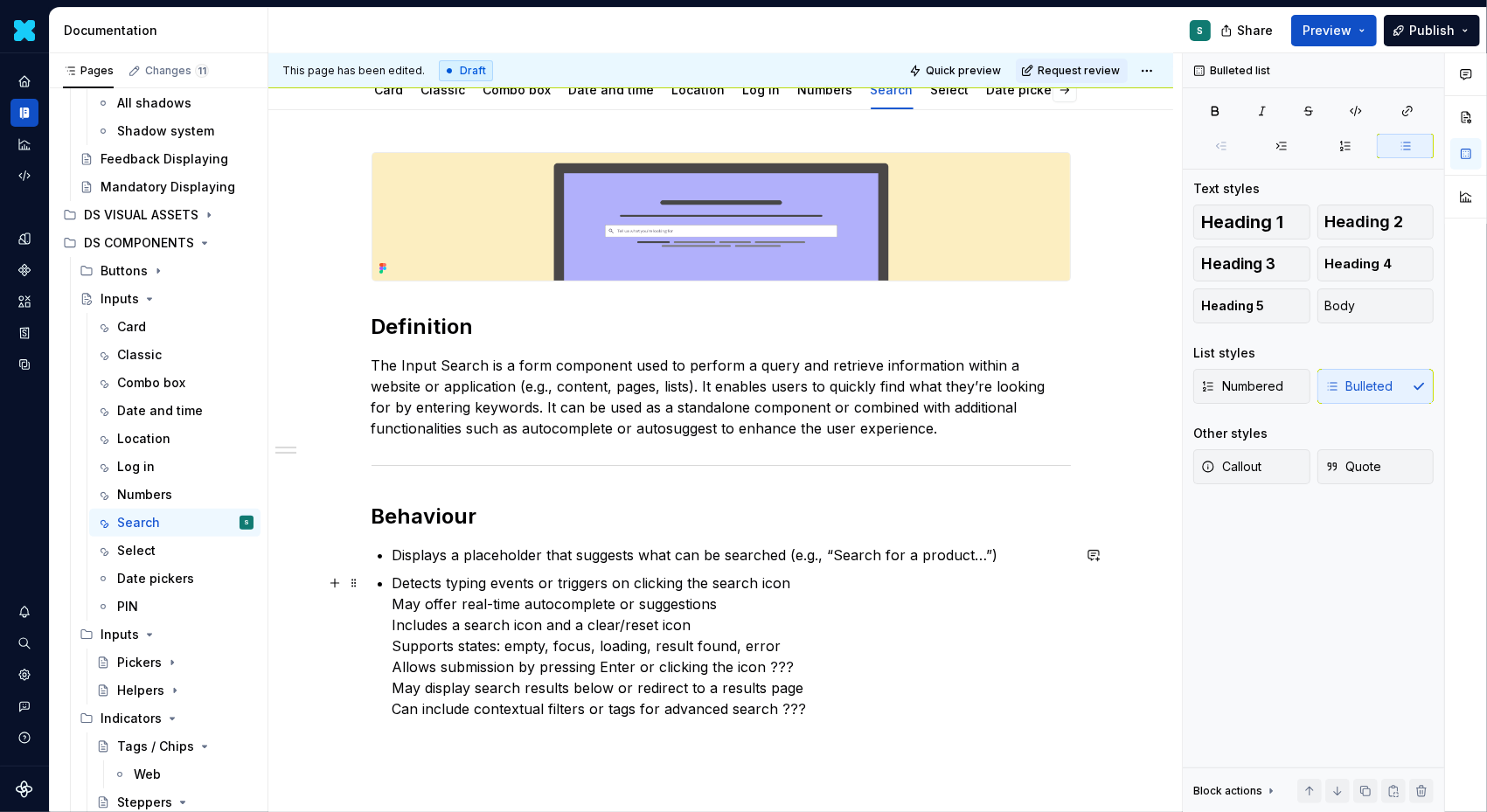
click at [398, 600] on p "Detects typing events or triggers on clicking the search icon May offer real-ti…" at bounding box center [731, 645] width 678 height 147
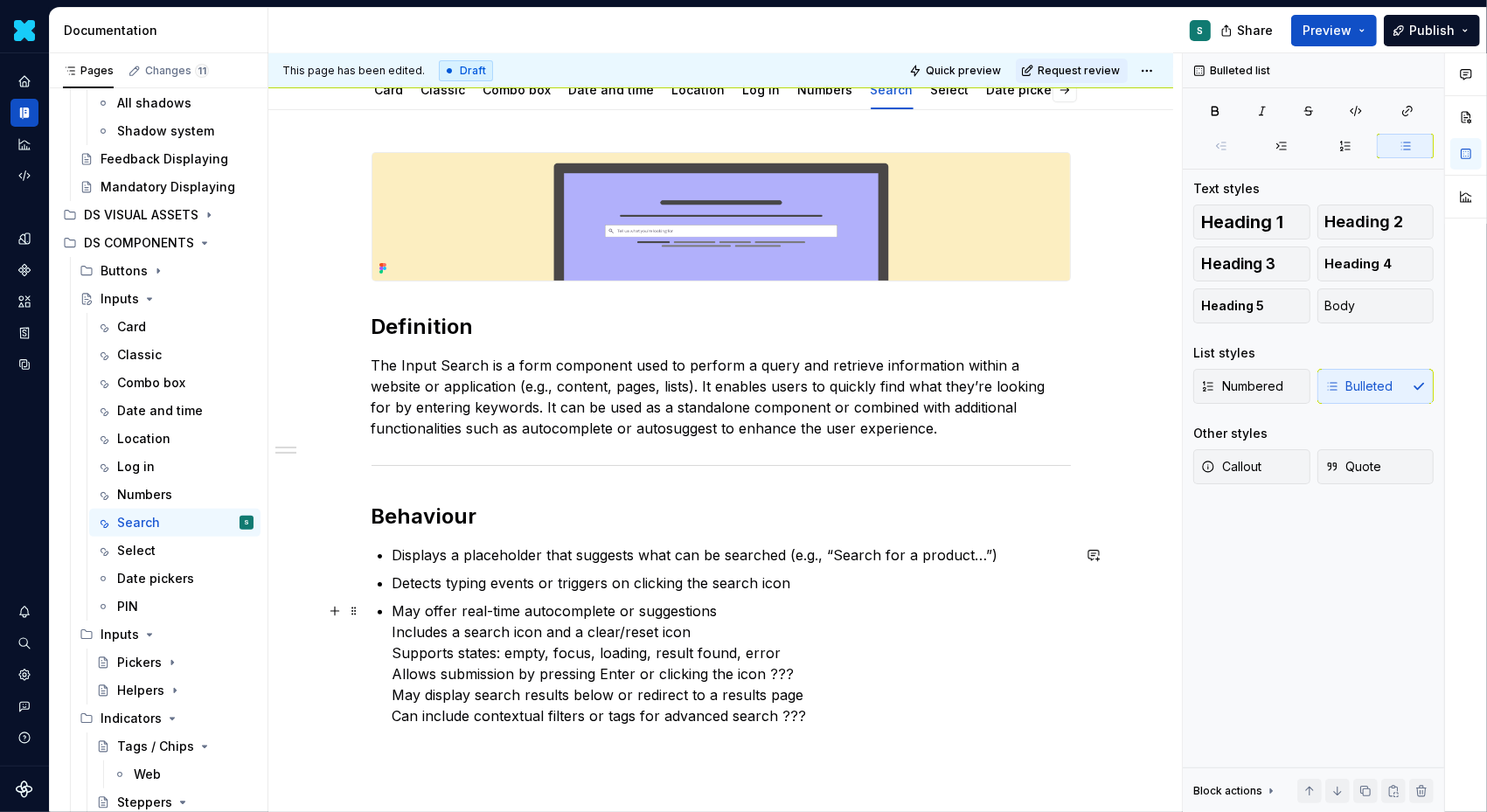
click at [390, 636] on div "Definition The Input Search is a form component used to perform a query and ret…" at bounding box center [721, 439] width 700 height 574
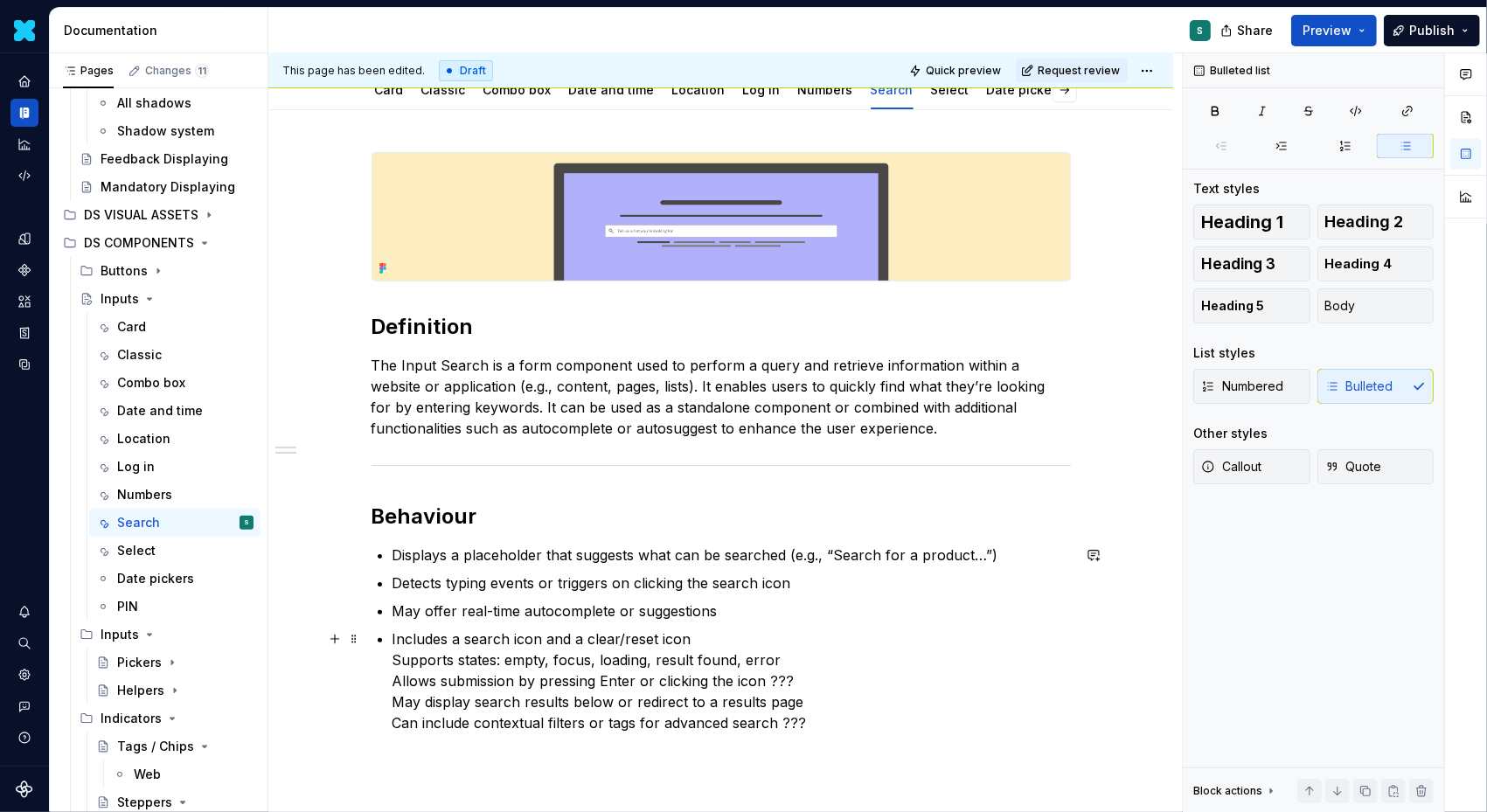
click at [391, 656] on div "Definition The Input Search is a form component used to perform a query and ret…" at bounding box center [721, 443] width 700 height 581
click at [396, 682] on p "Supports states: empty, focus, loading, result found, error Allows submission b…" at bounding box center [731, 699] width 678 height 84
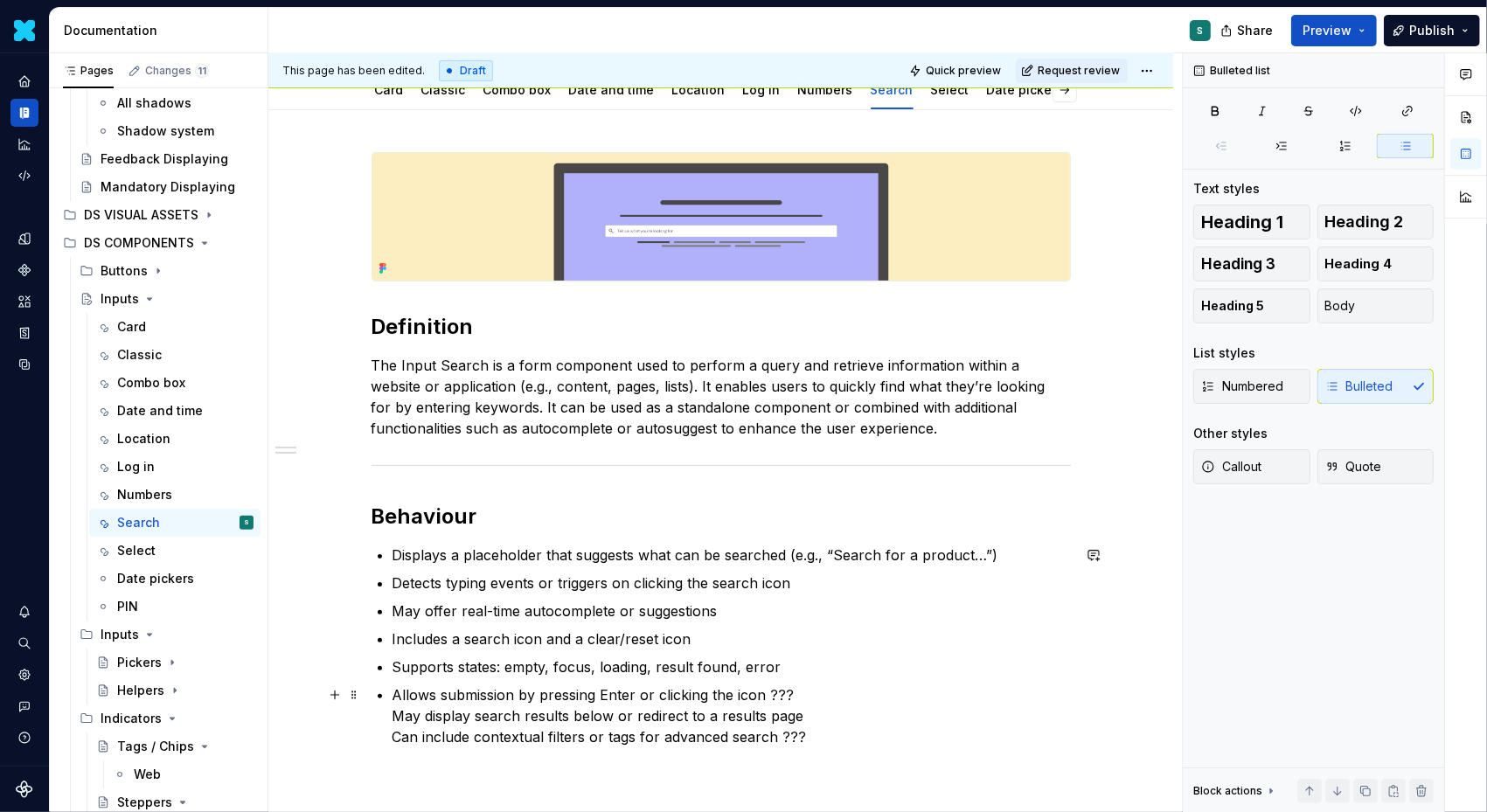
click at [394, 713] on div "Definition The Input Search is a form component used to perform a query and ret…" at bounding box center [721, 450] width 700 height 595
click at [397, 742] on p "May display search results below or redirect to a results page Can include cont…" at bounding box center [731, 733] width 678 height 42
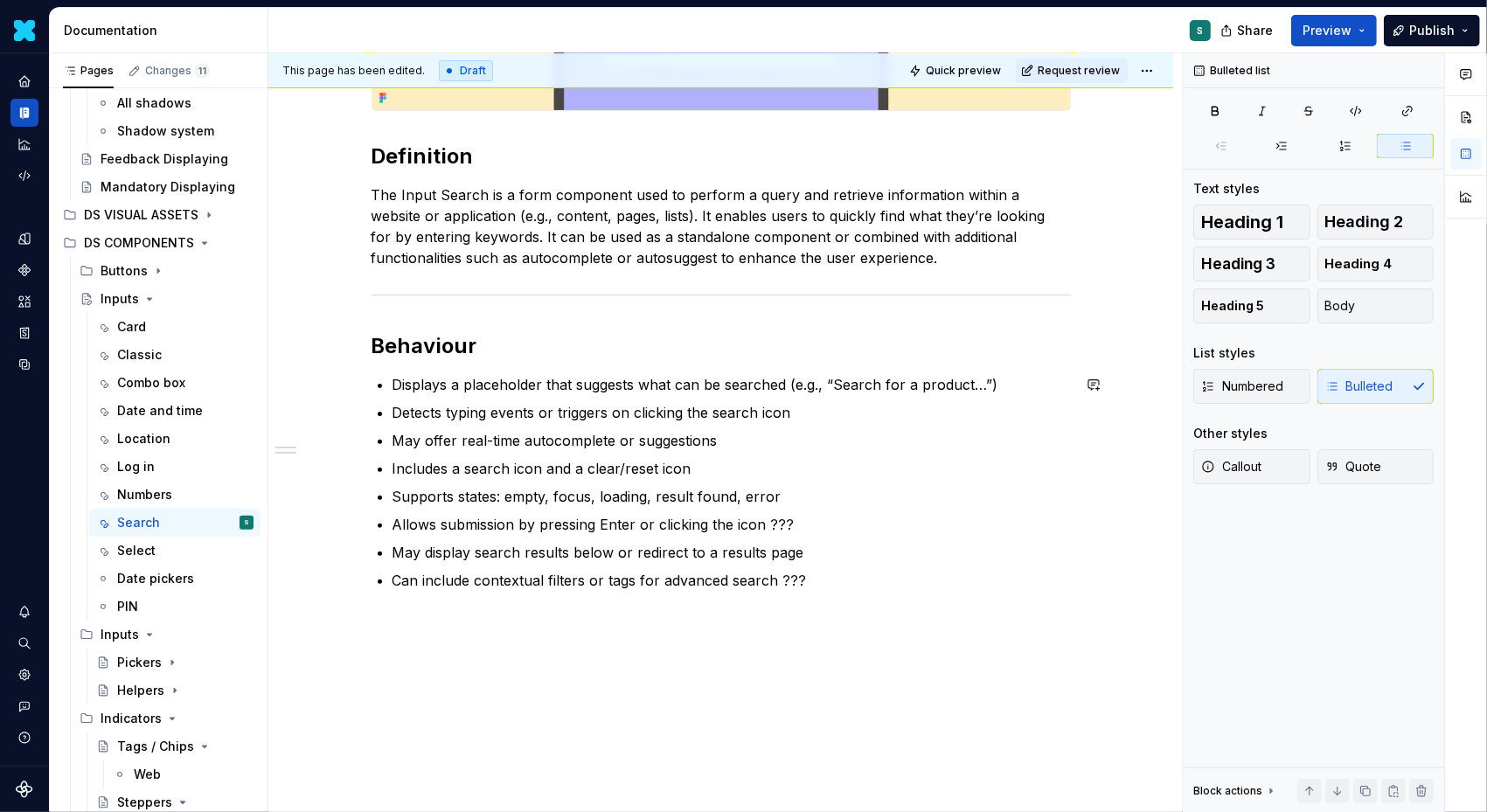
scroll to position [405, 0]
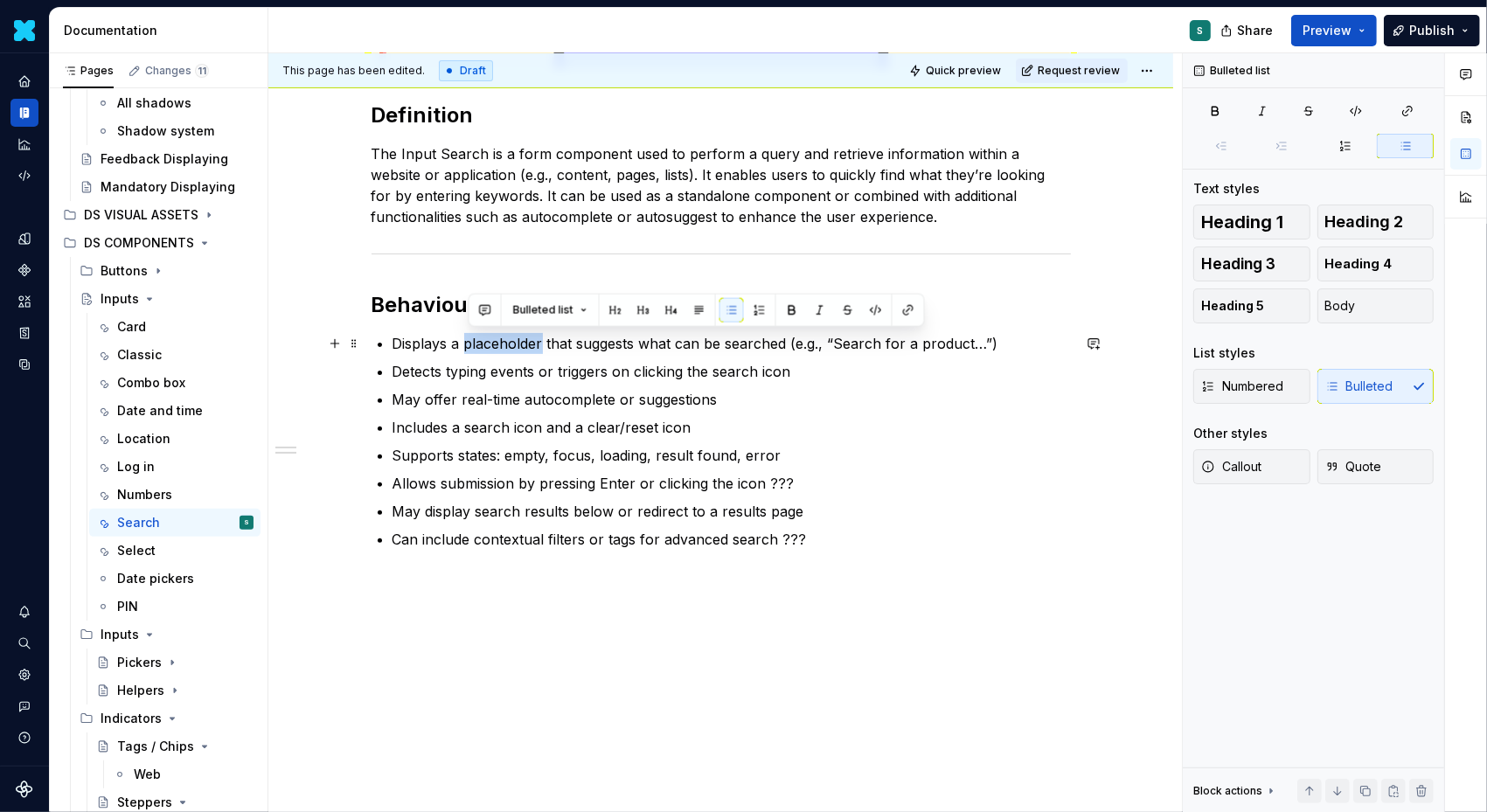
drag, startPoint x: 467, startPoint y: 341, endPoint x: 547, endPoint y: 345, distance: 80.1
click at [547, 343] on p "Displays a placeholder that suggests what can be searched (e.g., “Search for a …" at bounding box center [731, 344] width 678 height 21
click at [787, 304] on button "button" at bounding box center [792, 309] width 24 height 24
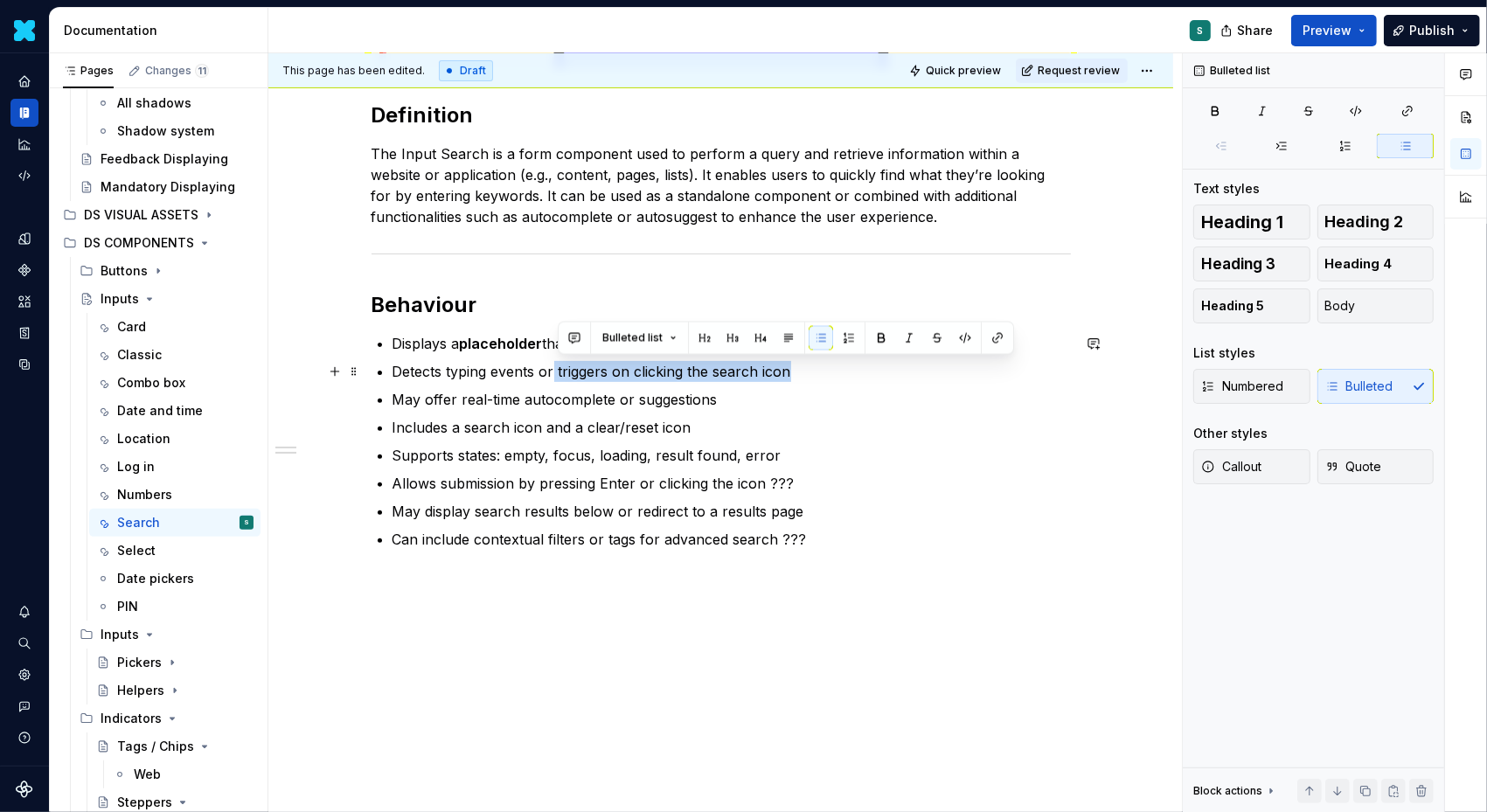
drag, startPoint x: 559, startPoint y: 370, endPoint x: 823, endPoint y: 369, distance: 264.0
click at [824, 369] on p "Detects typing events or triggers on clicking the search icon" at bounding box center [731, 372] width 678 height 21
click at [873, 338] on button "button" at bounding box center [881, 338] width 24 height 24
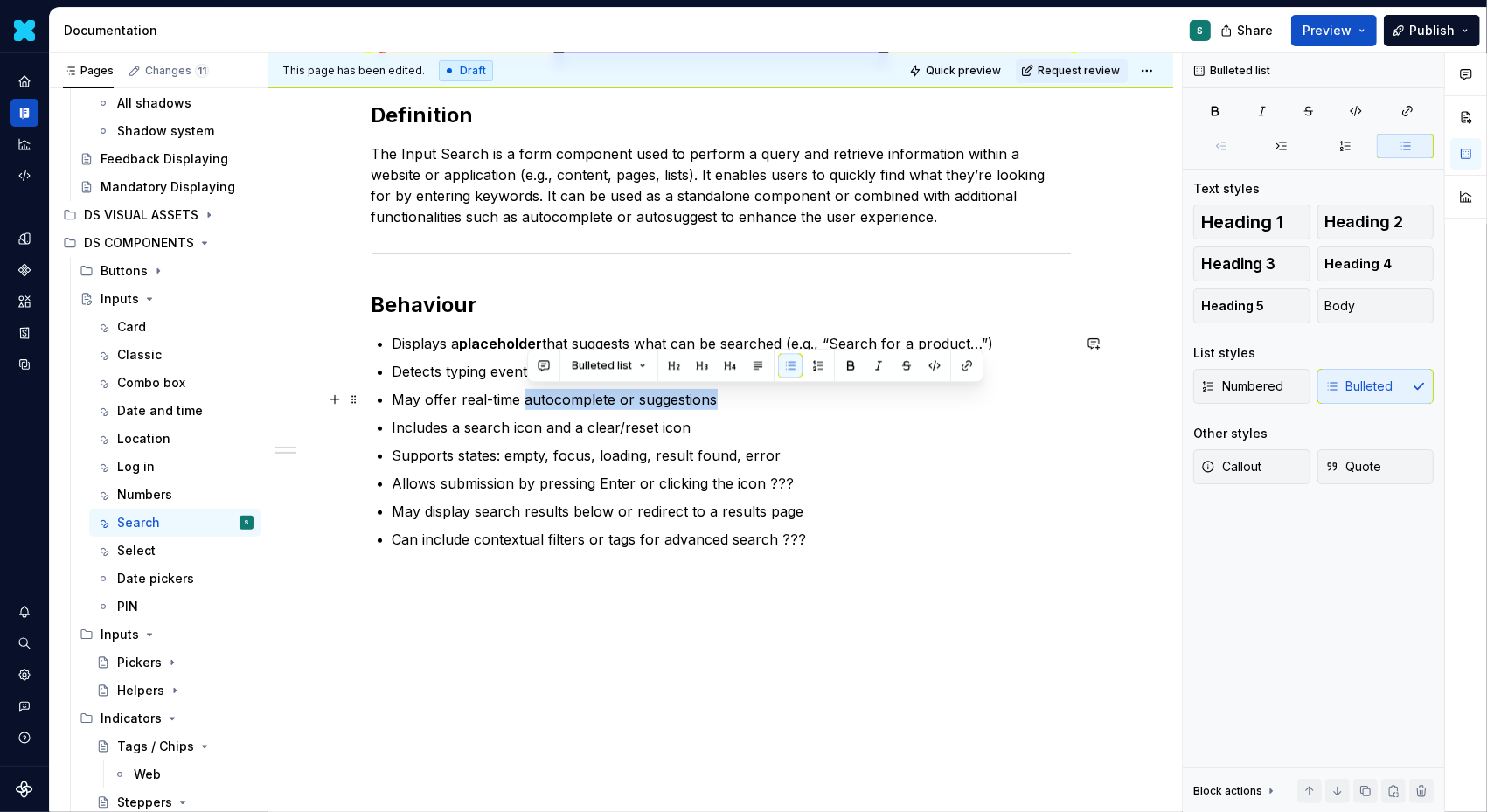
drag, startPoint x: 528, startPoint y: 400, endPoint x: 726, endPoint y: 405, distance: 198.1
click at [726, 405] on p "May offer real-time autocomplete or suggestions" at bounding box center [731, 399] width 678 height 21
click at [845, 365] on button "button" at bounding box center [850, 365] width 24 height 24
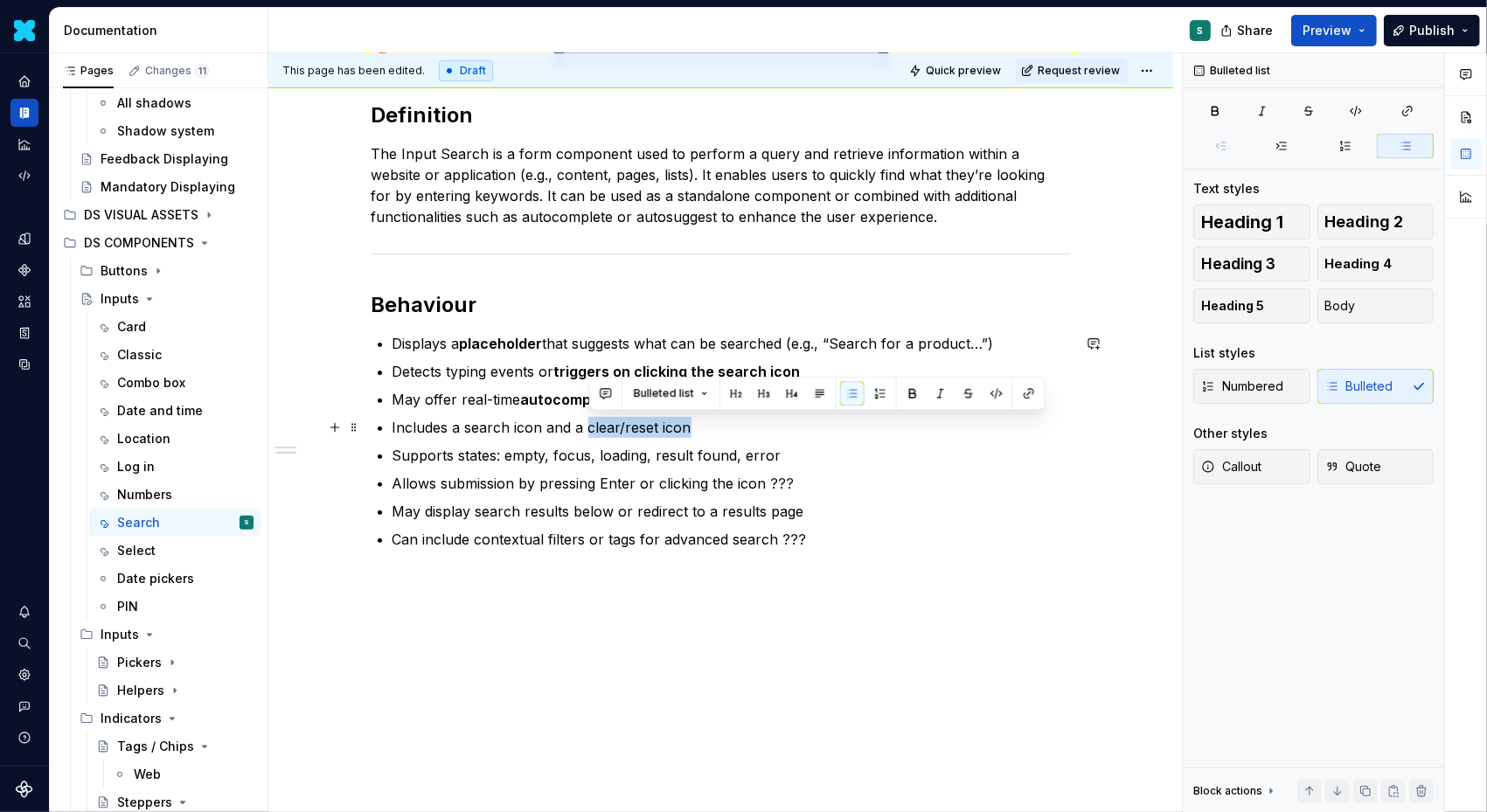
drag, startPoint x: 590, startPoint y: 428, endPoint x: 726, endPoint y: 428, distance: 136.0
click at [726, 428] on p "Includes a search icon and a clear/reset icon" at bounding box center [731, 428] width 678 height 21
click at [908, 396] on button "button" at bounding box center [912, 393] width 24 height 24
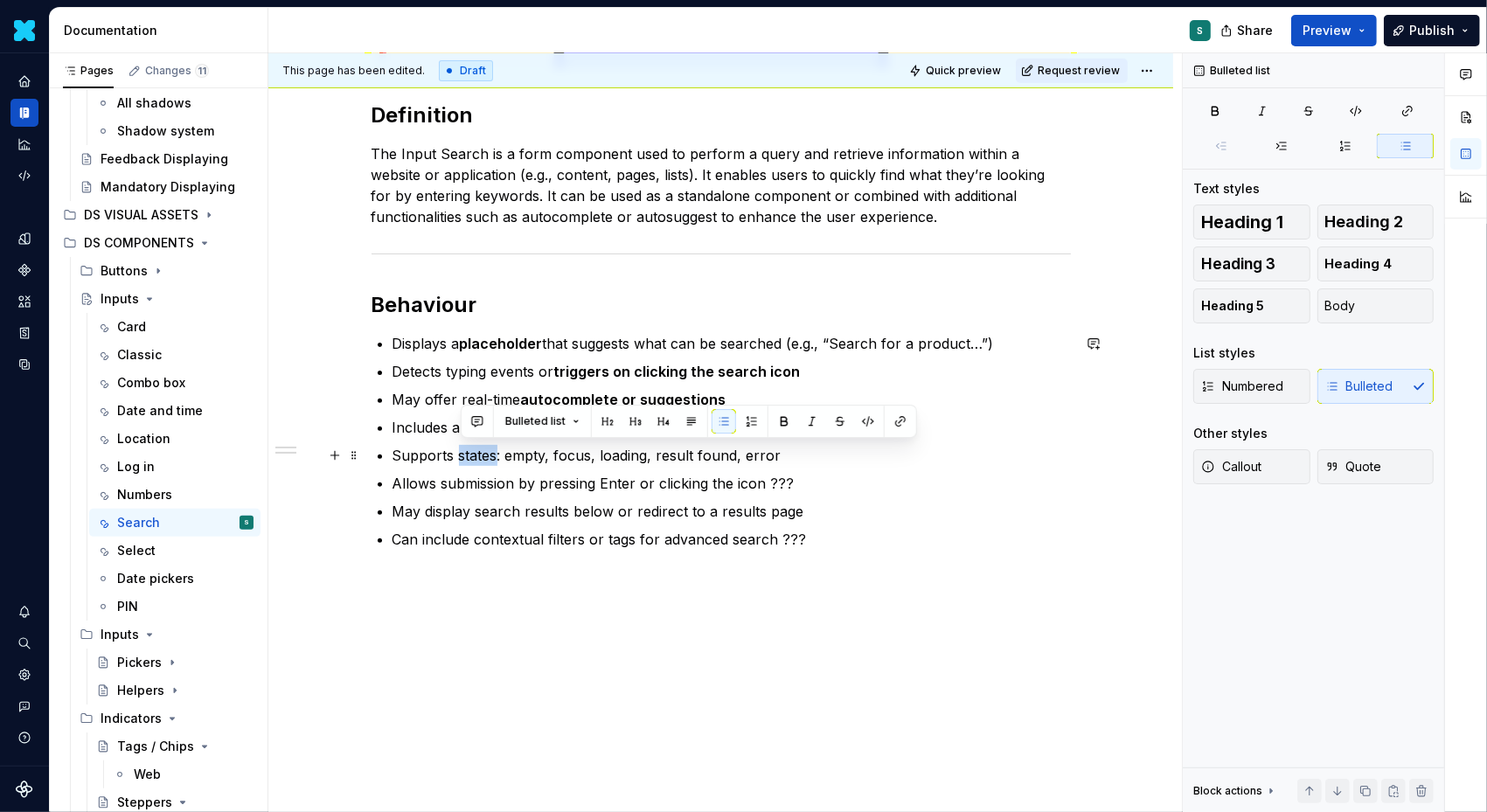
drag, startPoint x: 459, startPoint y: 457, endPoint x: 500, endPoint y: 458, distance: 41.0
click at [500, 458] on p "Supports states: empty, focus, loading, result found, error" at bounding box center [731, 455] width 678 height 21
click at [772, 422] on button "button" at bounding box center [784, 421] width 24 height 24
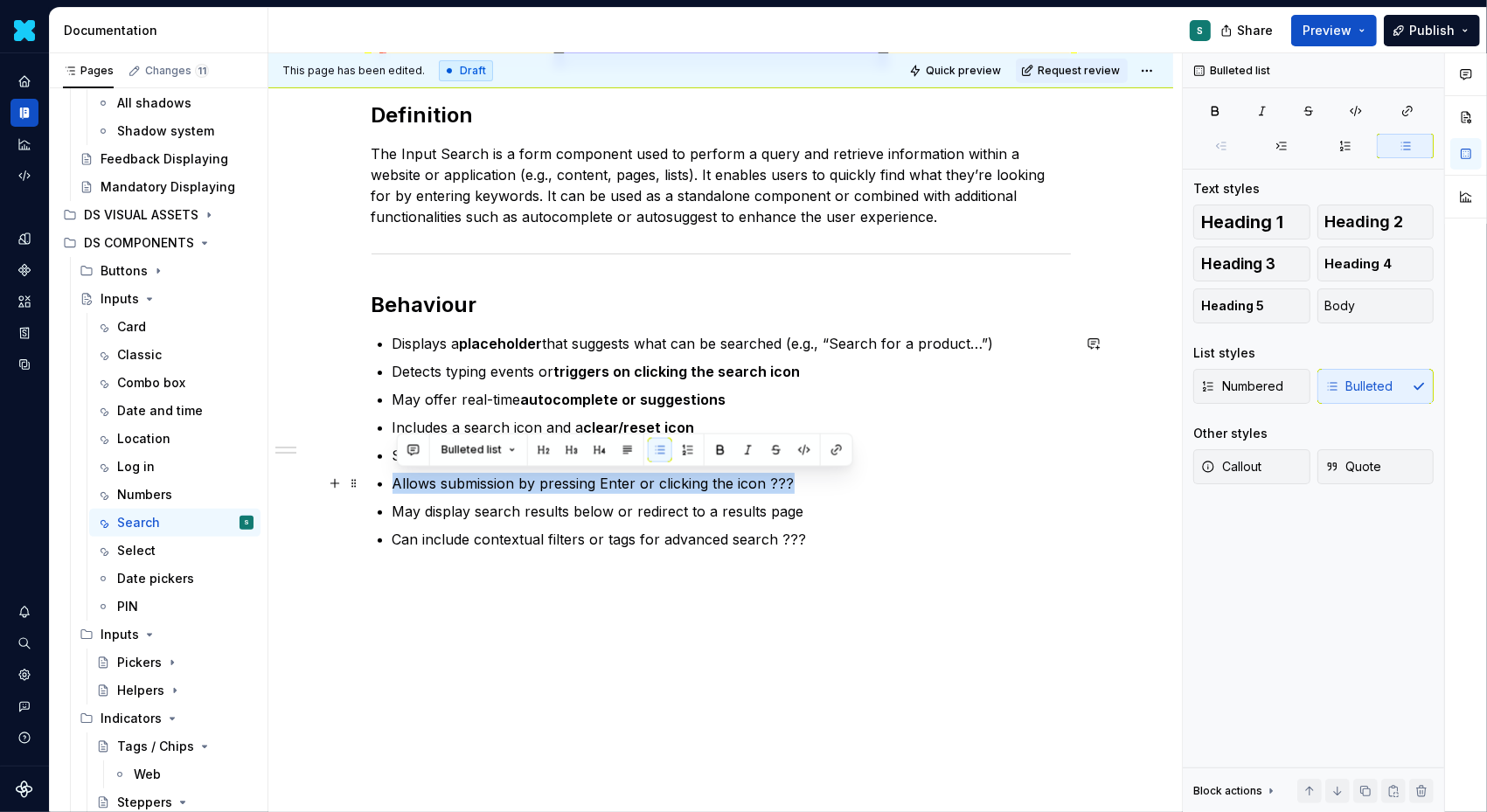
drag, startPoint x: 796, startPoint y: 483, endPoint x: 284, endPoint y: 483, distance: 512.0
click at [284, 483] on div "Definition The Input Search is a form component used to perform a query and ret…" at bounding box center [720, 357] width 905 height 916
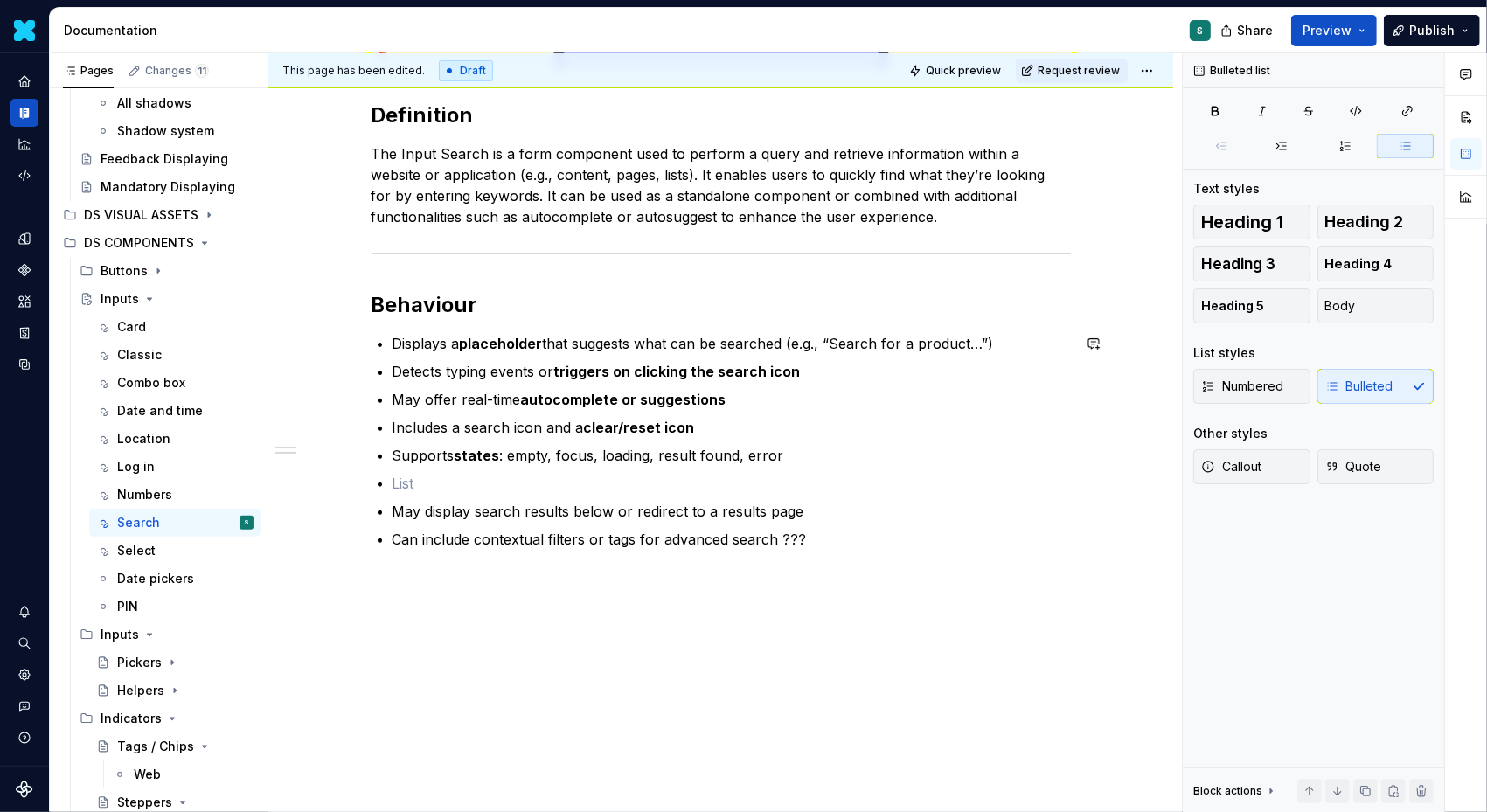
scroll to position [377, 0]
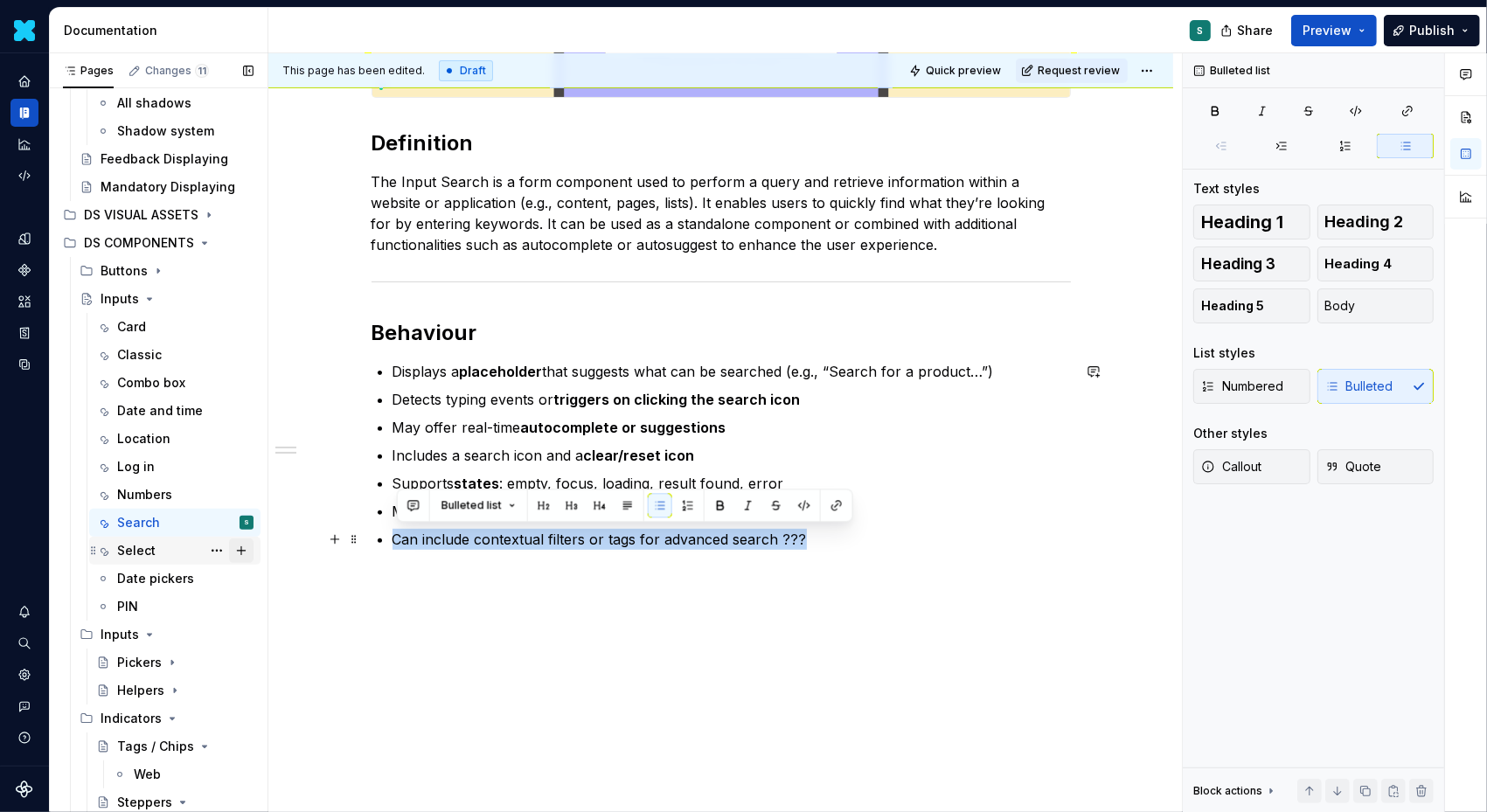
drag, startPoint x: 839, startPoint y: 544, endPoint x: 230, endPoint y: 544, distance: 609.0
click at [230, 544] on div "Pages Changes 11 Add Accessibility guide for tree Page tree. Navigate the tree …" at bounding box center [768, 437] width 1437 height 767
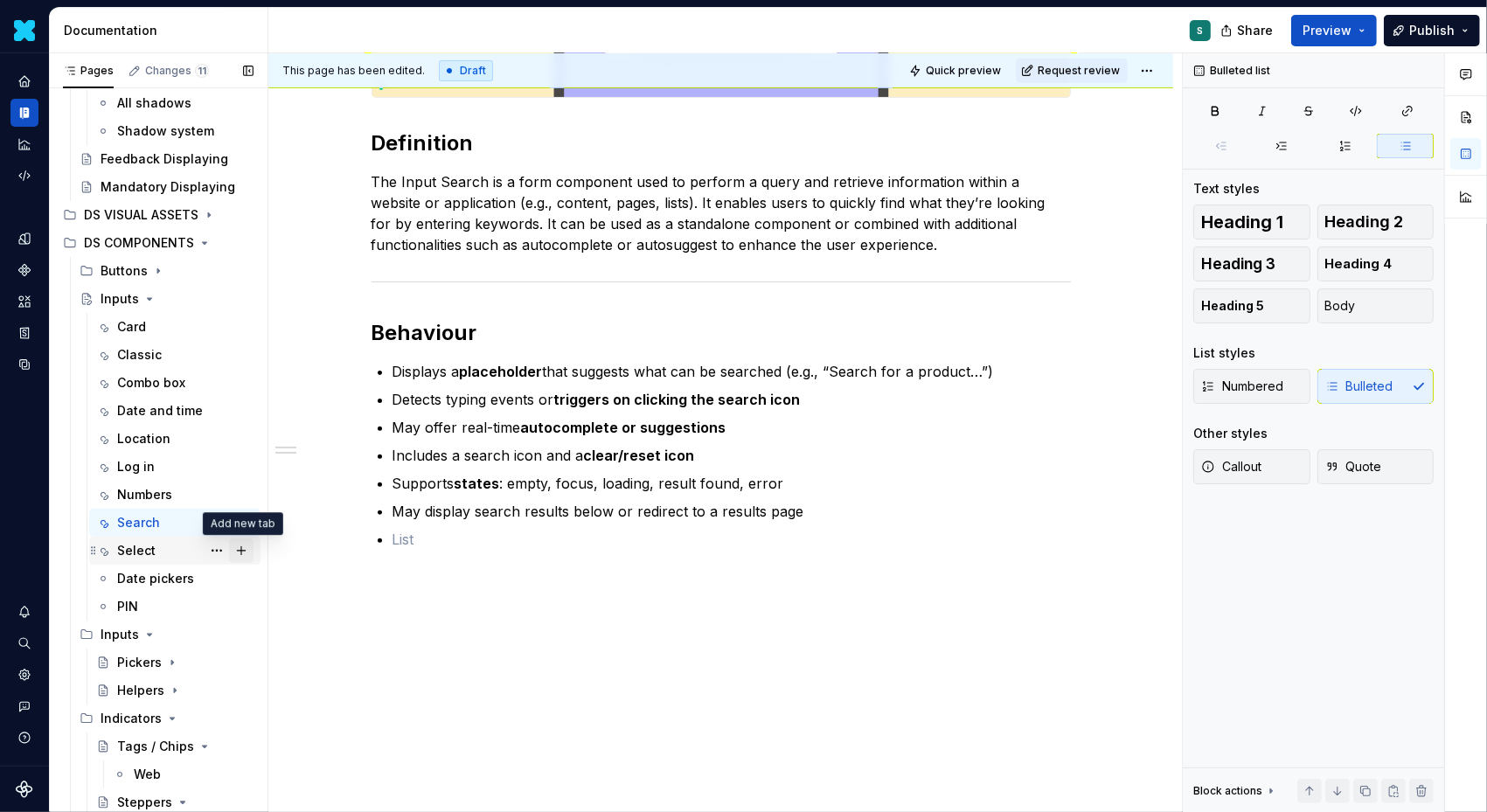
scroll to position [349, 0]
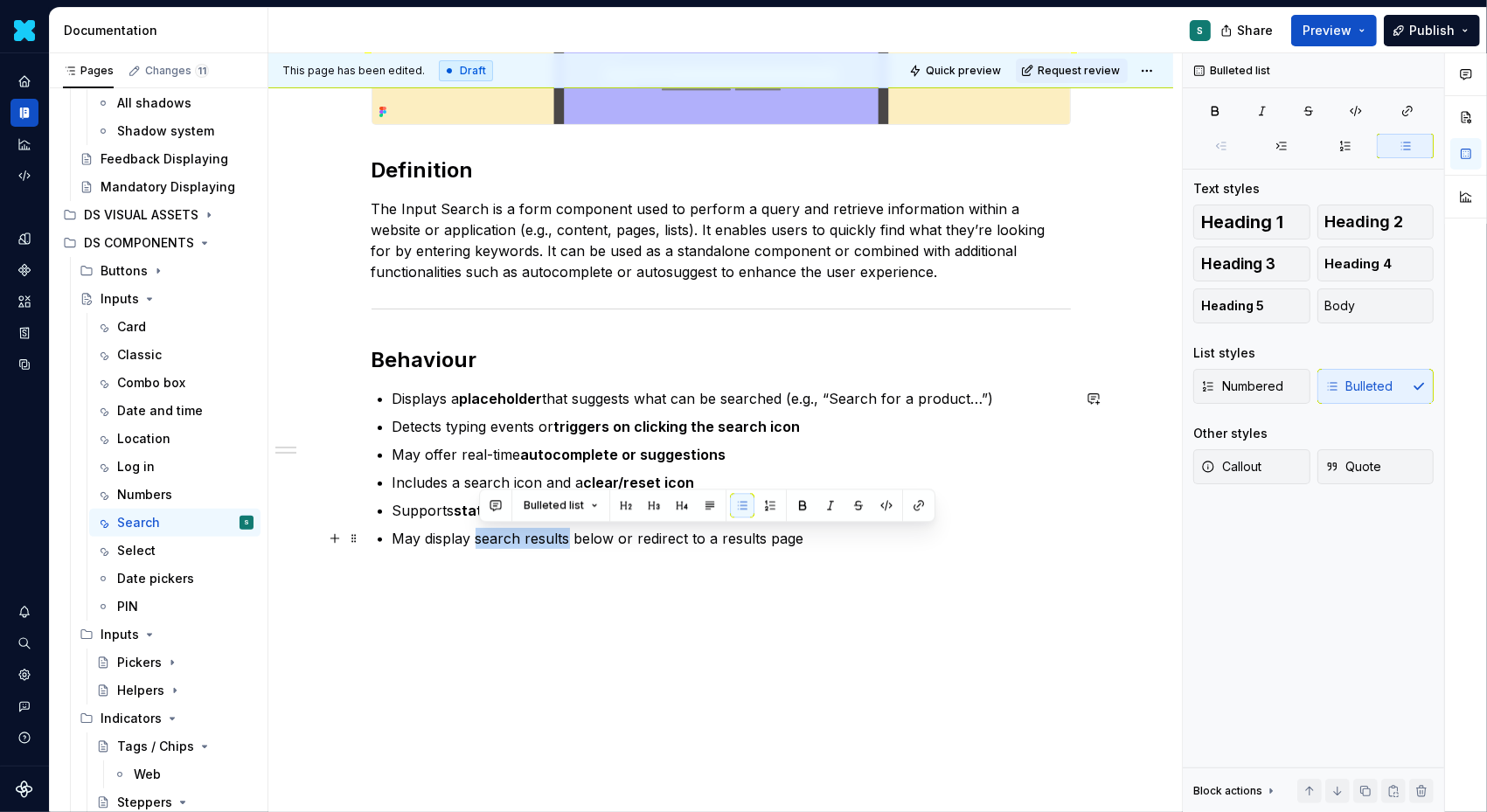
drag, startPoint x: 478, startPoint y: 534, endPoint x: 573, endPoint y: 537, distance: 95.0
click at [573, 537] on p "May display search results below or redirect to a results page" at bounding box center [731, 538] width 678 height 21
click at [799, 507] on button "button" at bounding box center [802, 504] width 24 height 24
drag, startPoint x: 640, startPoint y: 538, endPoint x: 823, endPoint y: 545, distance: 183.1
click at [823, 545] on p "May display search results below or redirect to a results page" at bounding box center [731, 538] width 678 height 21
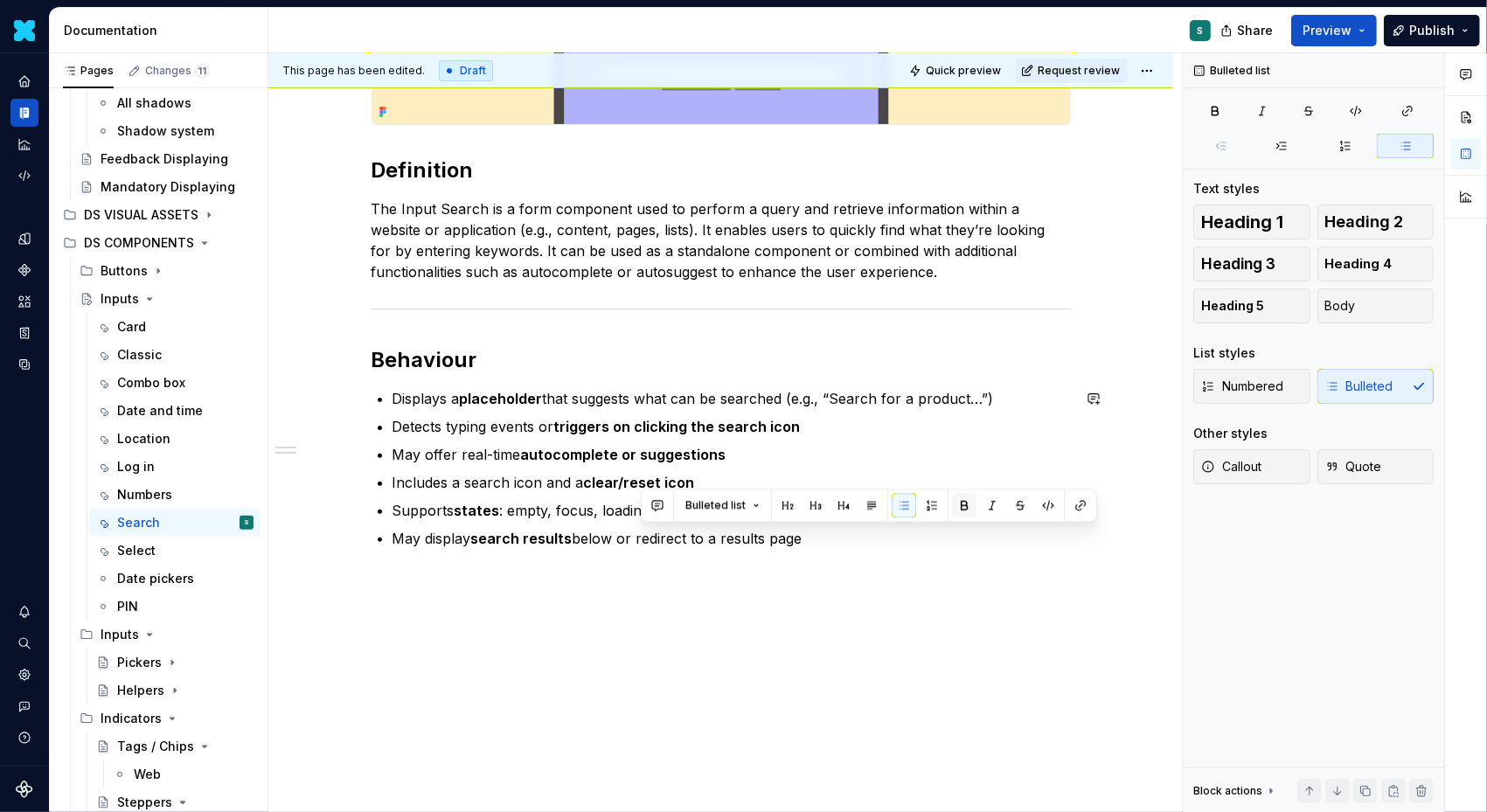
click at [958, 508] on button "button" at bounding box center [964, 504] width 24 height 24
click at [891, 547] on div "Definition The Input Search is a form component used to perform a query and ret…" at bounding box center [721, 283] width 700 height 574
click at [450, 574] on div "Definition The Input Search is a form component used to perform a query and ret…" at bounding box center [720, 383] width 905 height 860
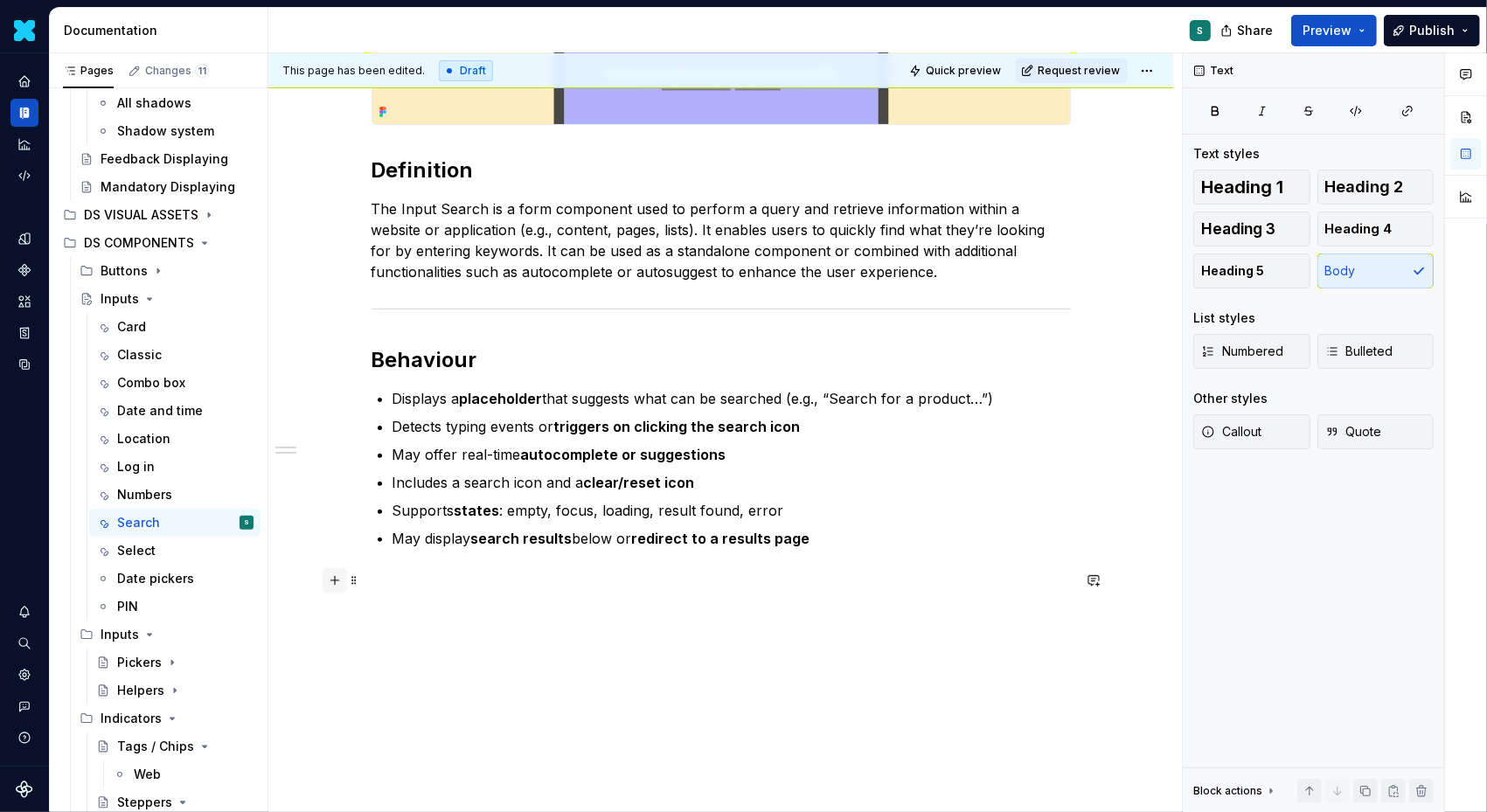
click at [341, 578] on button "button" at bounding box center [334, 580] width 24 height 24
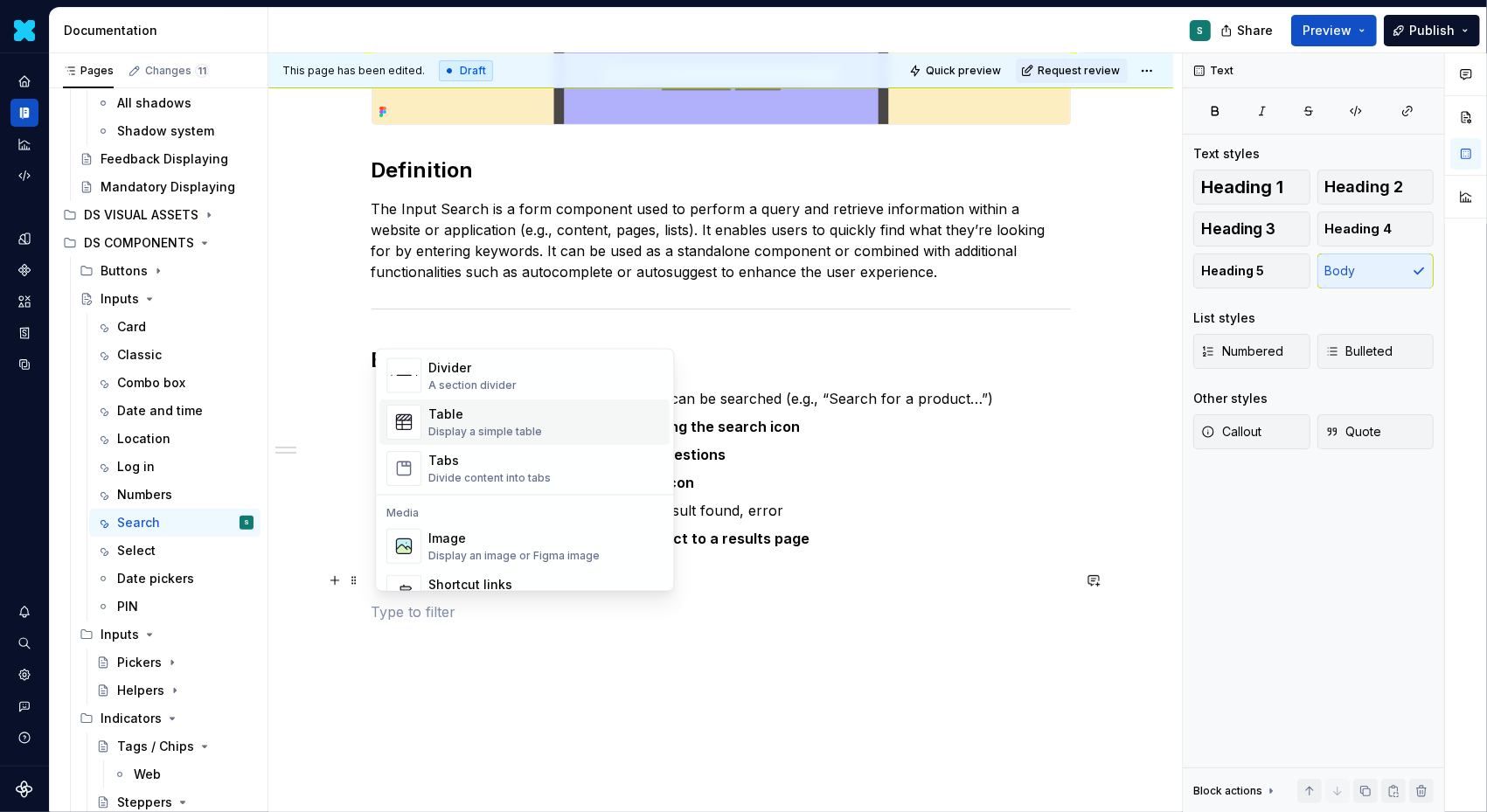
scroll to position [579, 0]
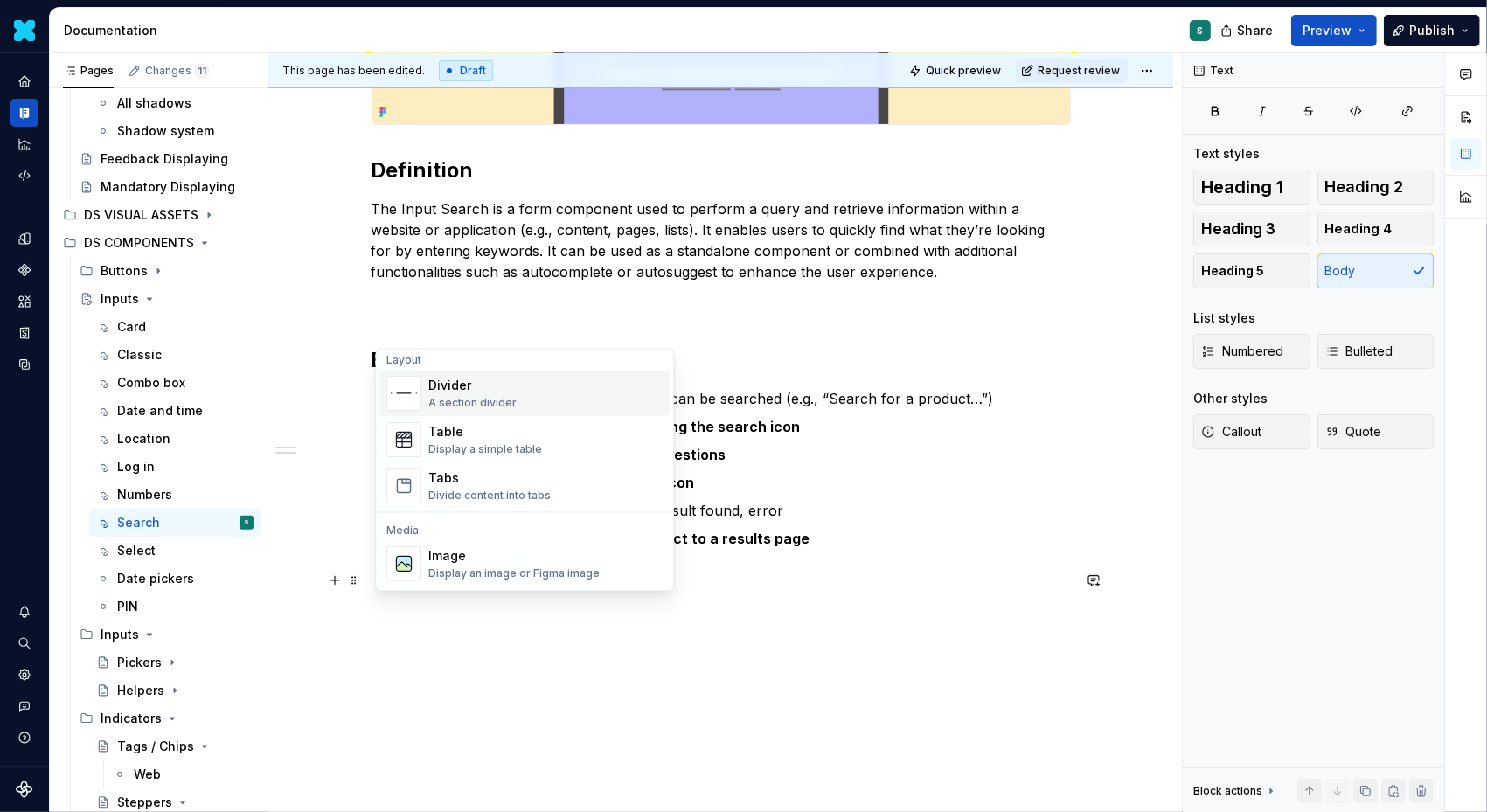
click at [481, 396] on div "A section divider" at bounding box center [472, 403] width 88 height 14
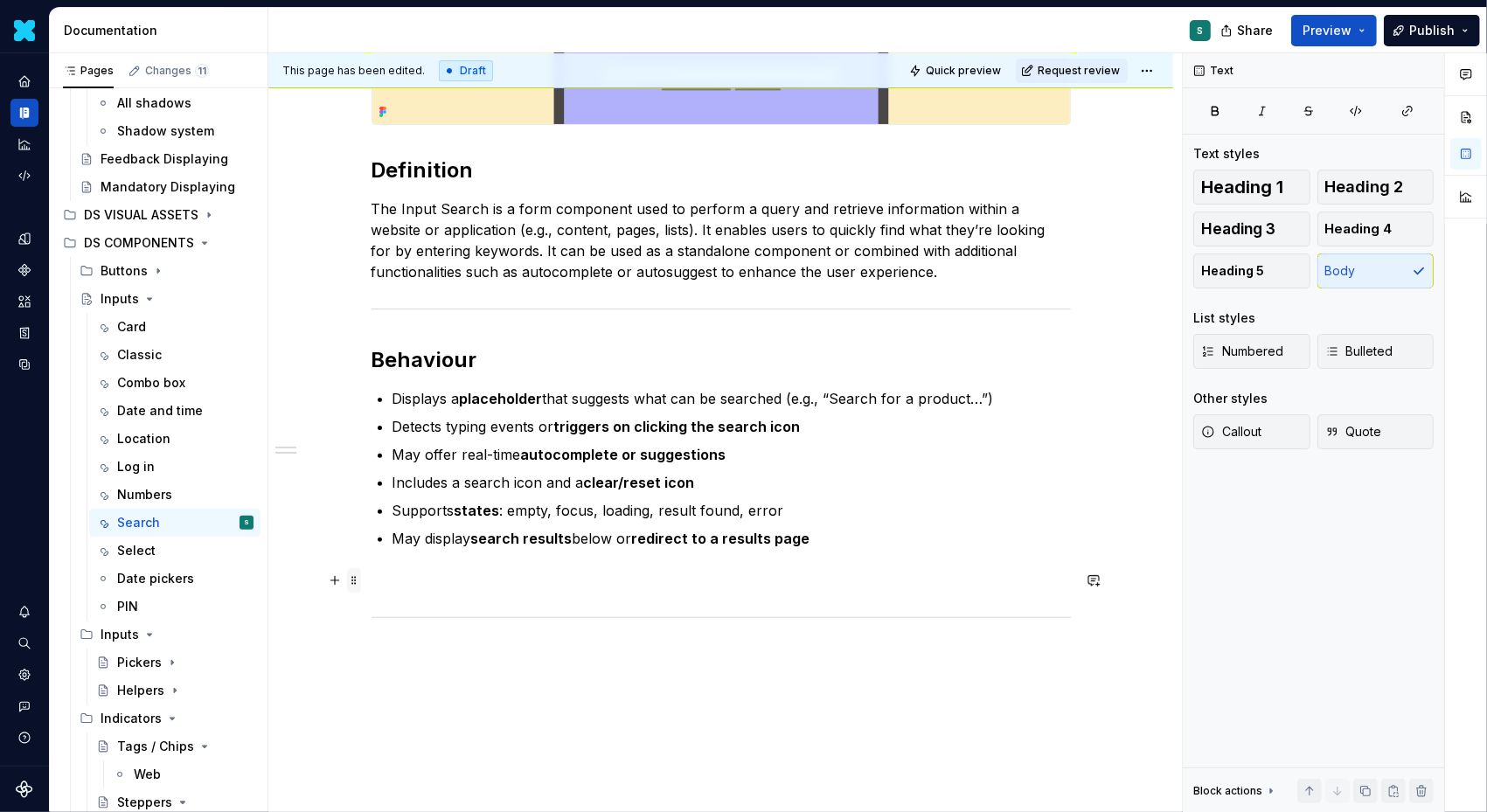
click at [357, 580] on span at bounding box center [354, 580] width 14 height 24
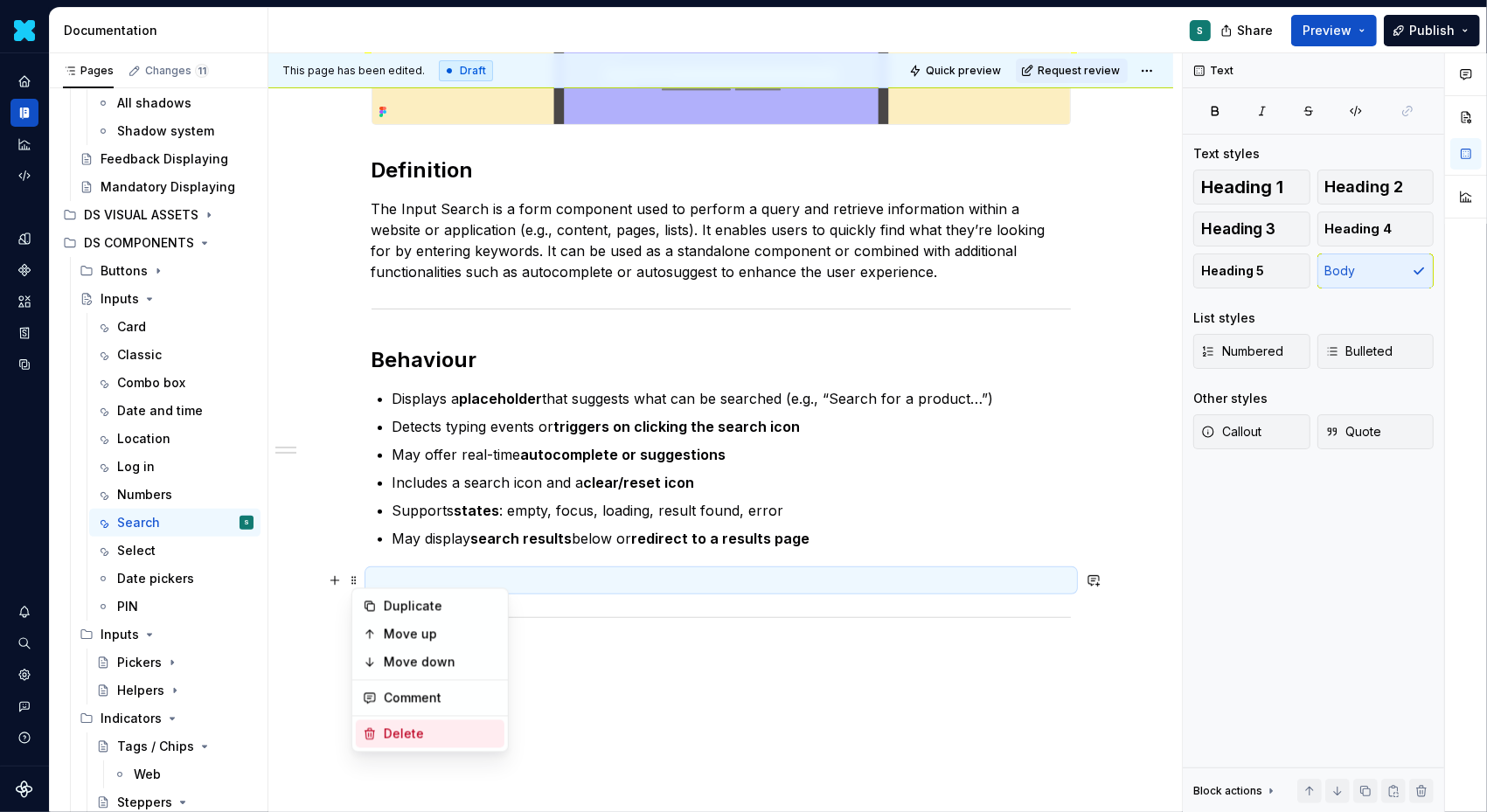
click at [398, 732] on div "Delete" at bounding box center [441, 734] width 114 height 18
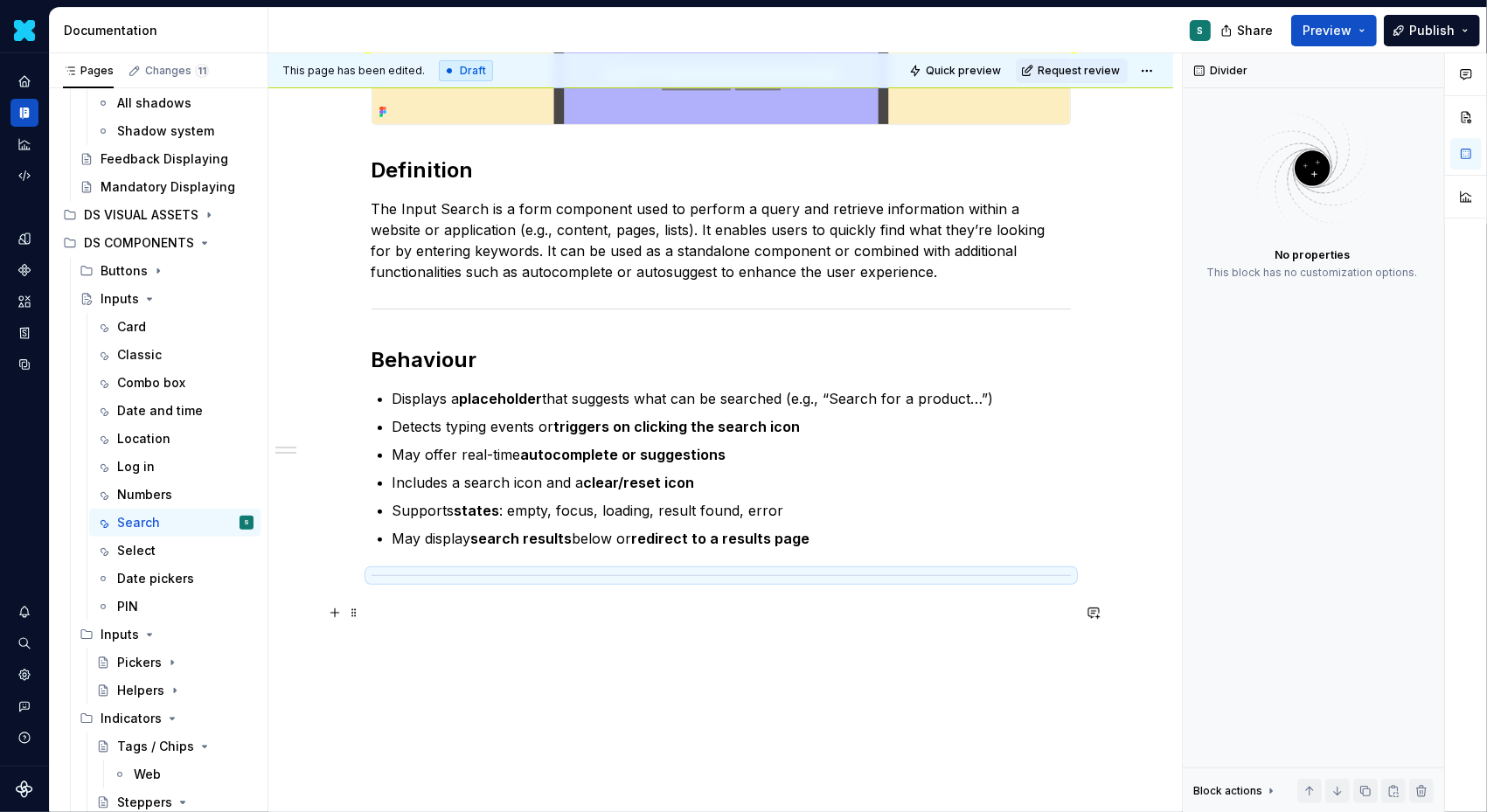
click at [413, 617] on p at bounding box center [721, 613] width 700 height 21
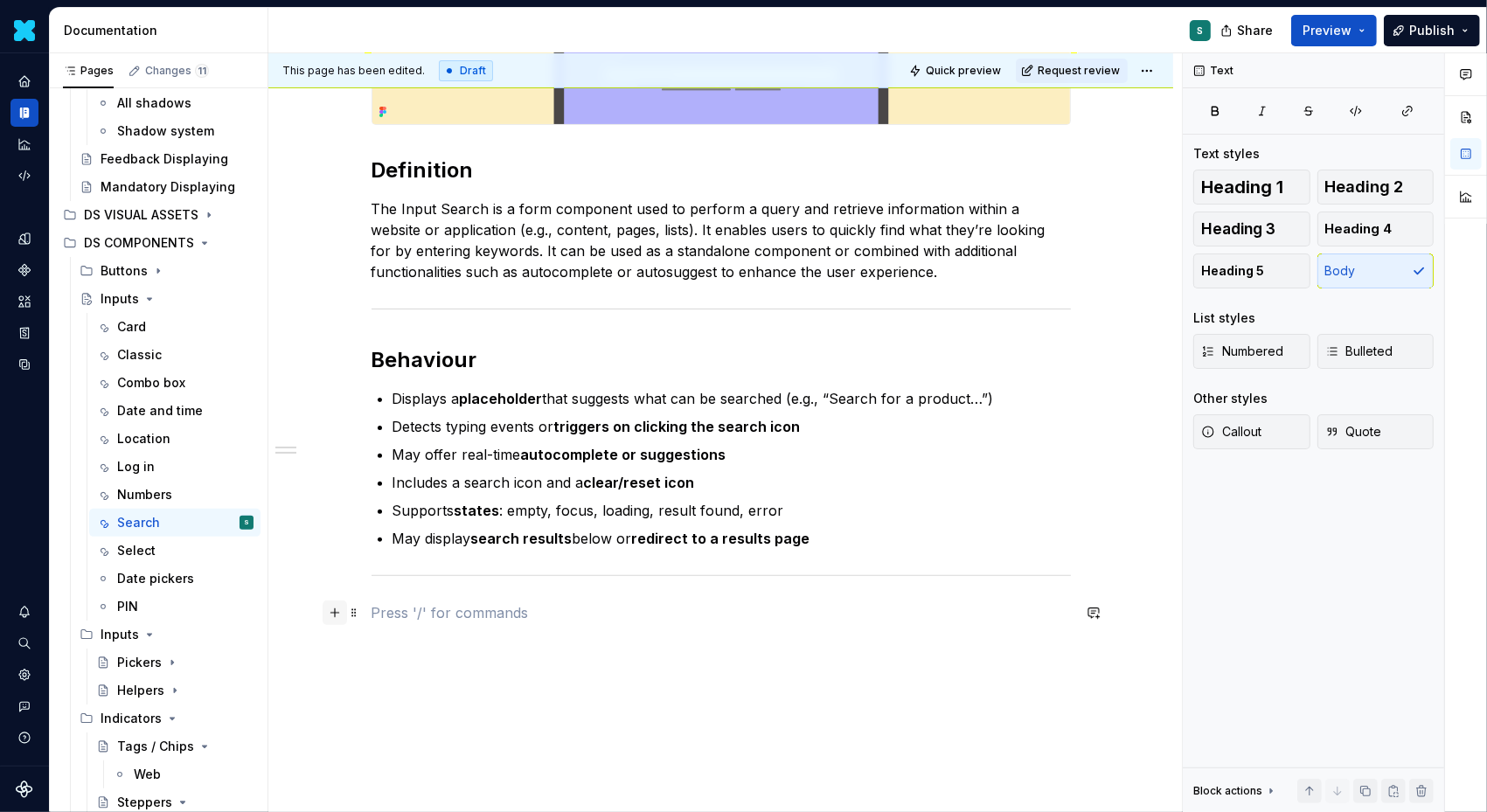
click at [345, 614] on button "button" at bounding box center [334, 612] width 24 height 24
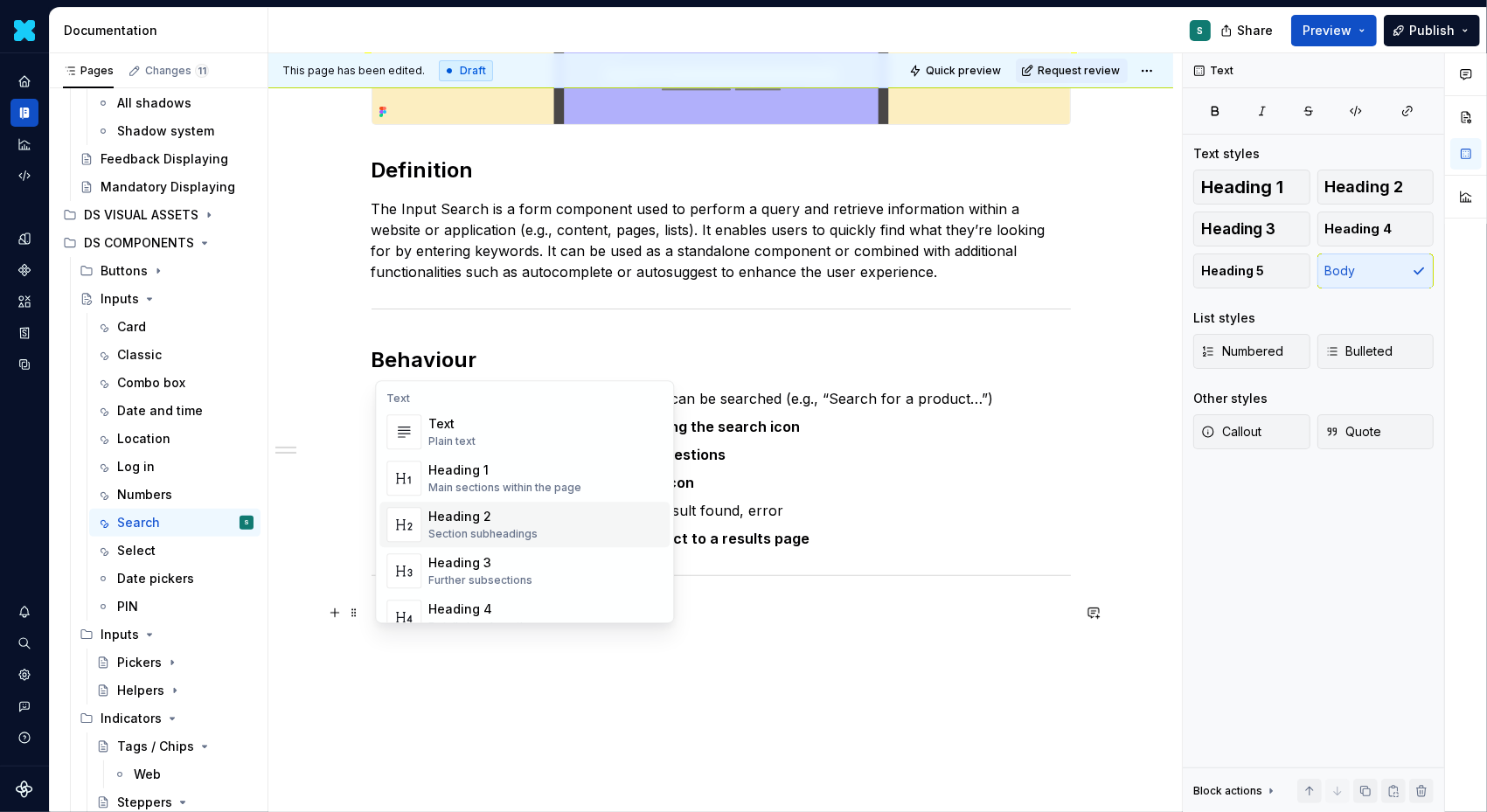
click at [497, 513] on div "Heading 2" at bounding box center [483, 517] width 110 height 18
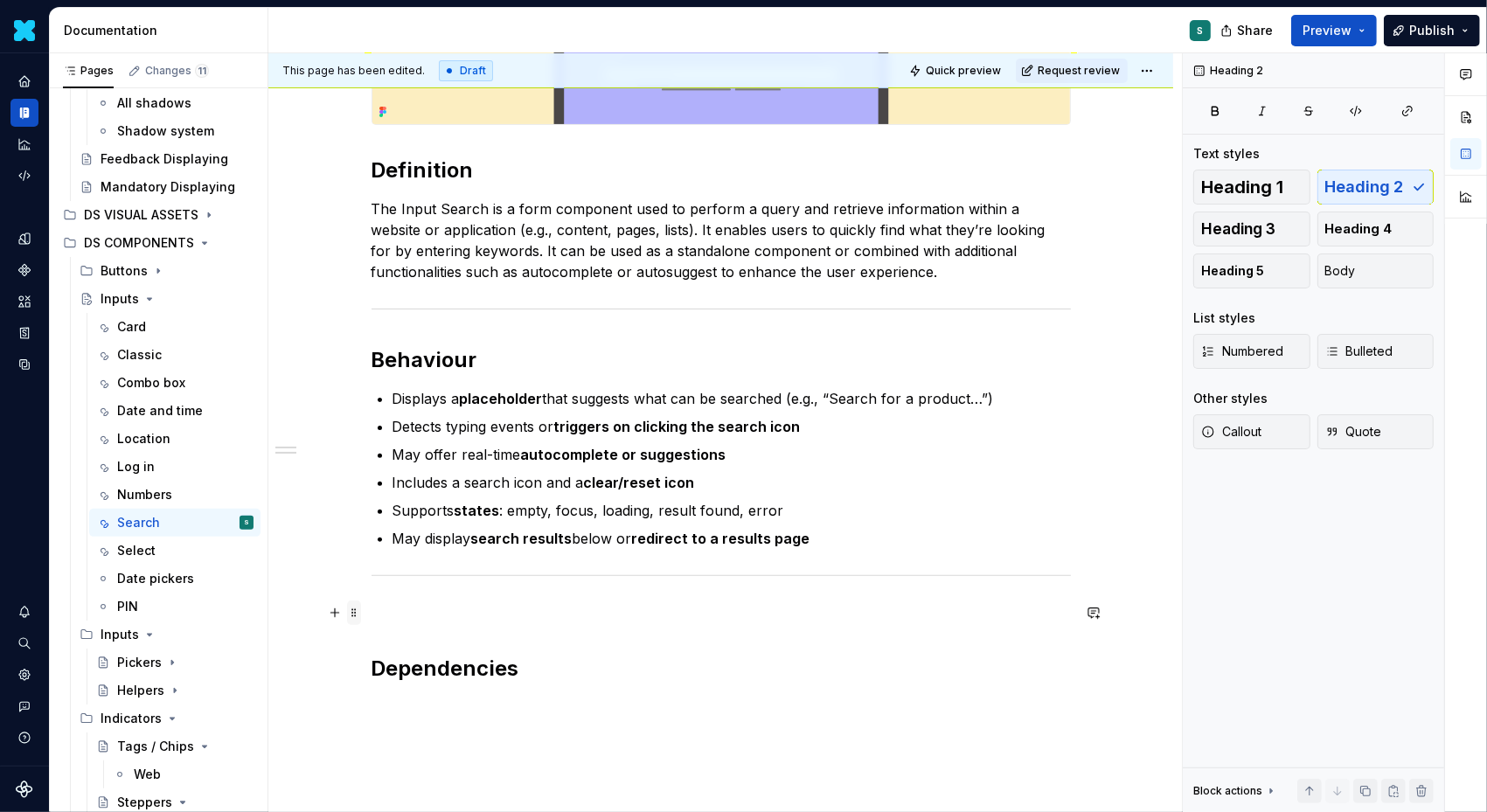
click at [361, 612] on span at bounding box center [354, 612] width 14 height 24
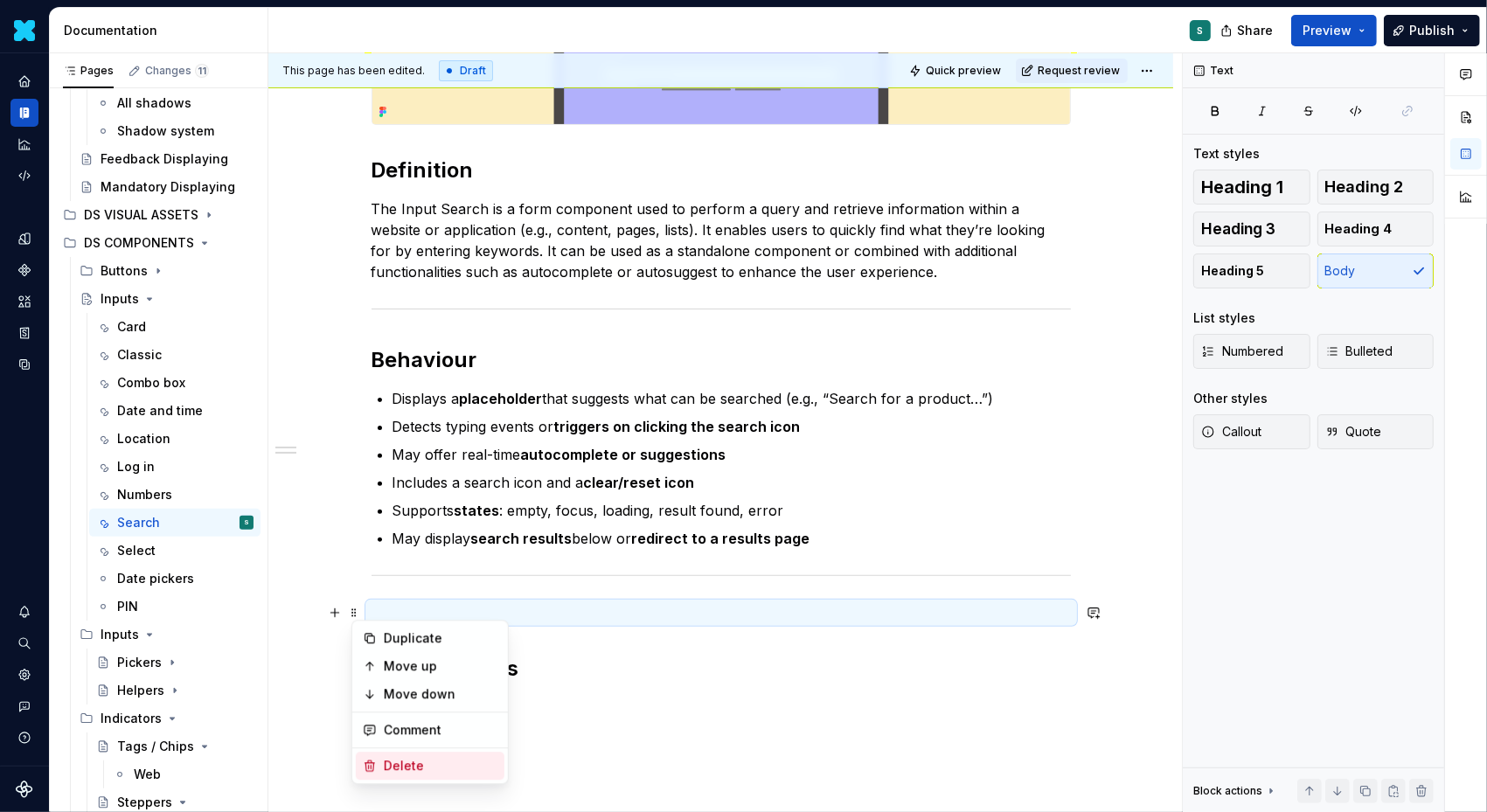
click at [398, 773] on div "Delete" at bounding box center [441, 766] width 114 height 18
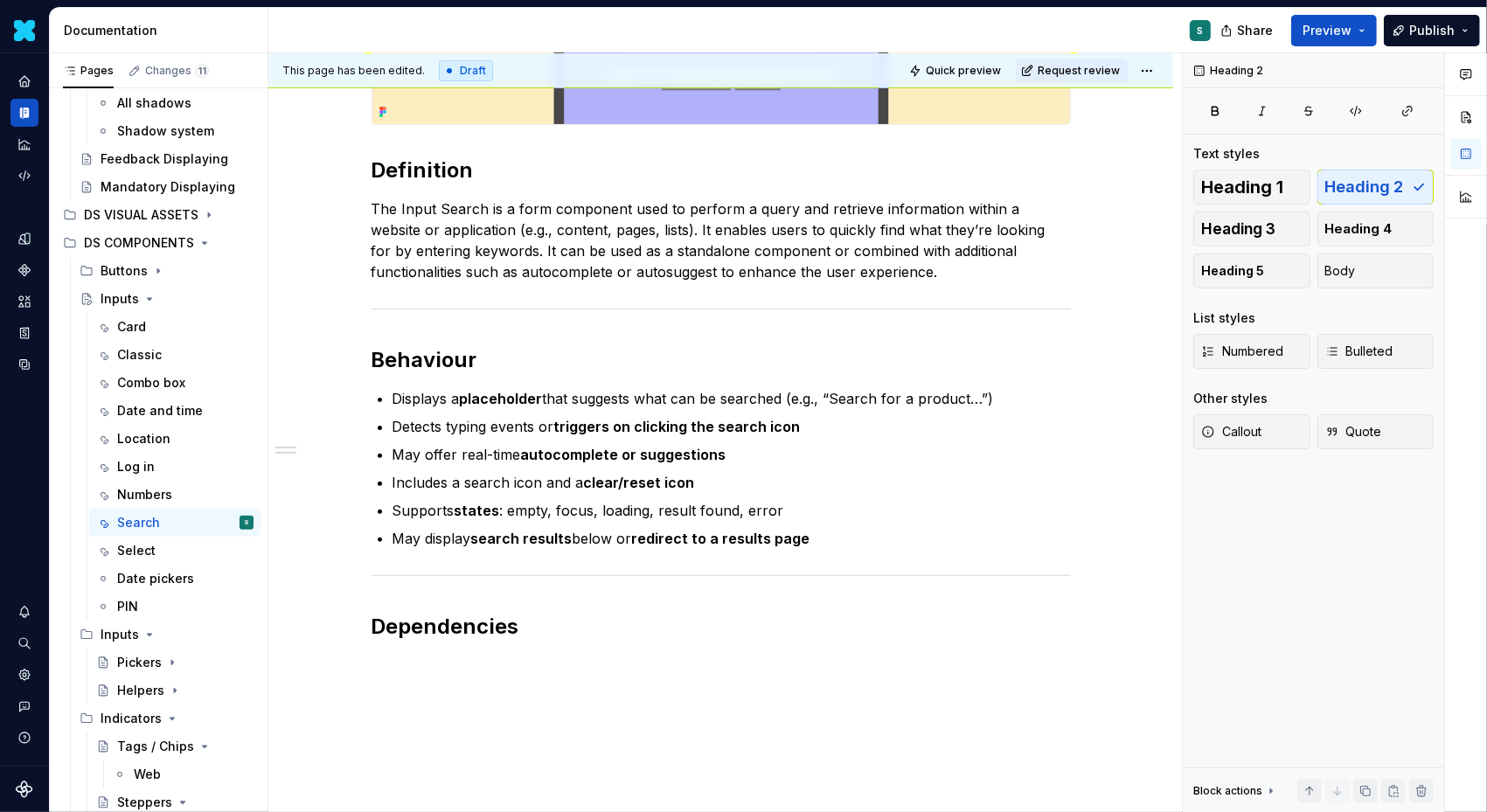
click at [409, 678] on div "Definition The Input Search is a form component used to perform a query and ret…" at bounding box center [720, 430] width 905 height 952
click at [388, 673] on div "Definition The Input Search is a form component used to perform a query and ret…" at bounding box center [720, 430] width 905 height 952
click at [387, 740] on div "This page has been edited. Draft Quick preview Request review Inputs Edit heade…" at bounding box center [725, 433] width 914 height 759
click at [353, 734] on div "Definition The Input Search is a form component used to perform a query and ret…" at bounding box center [720, 468] width 905 height 1029
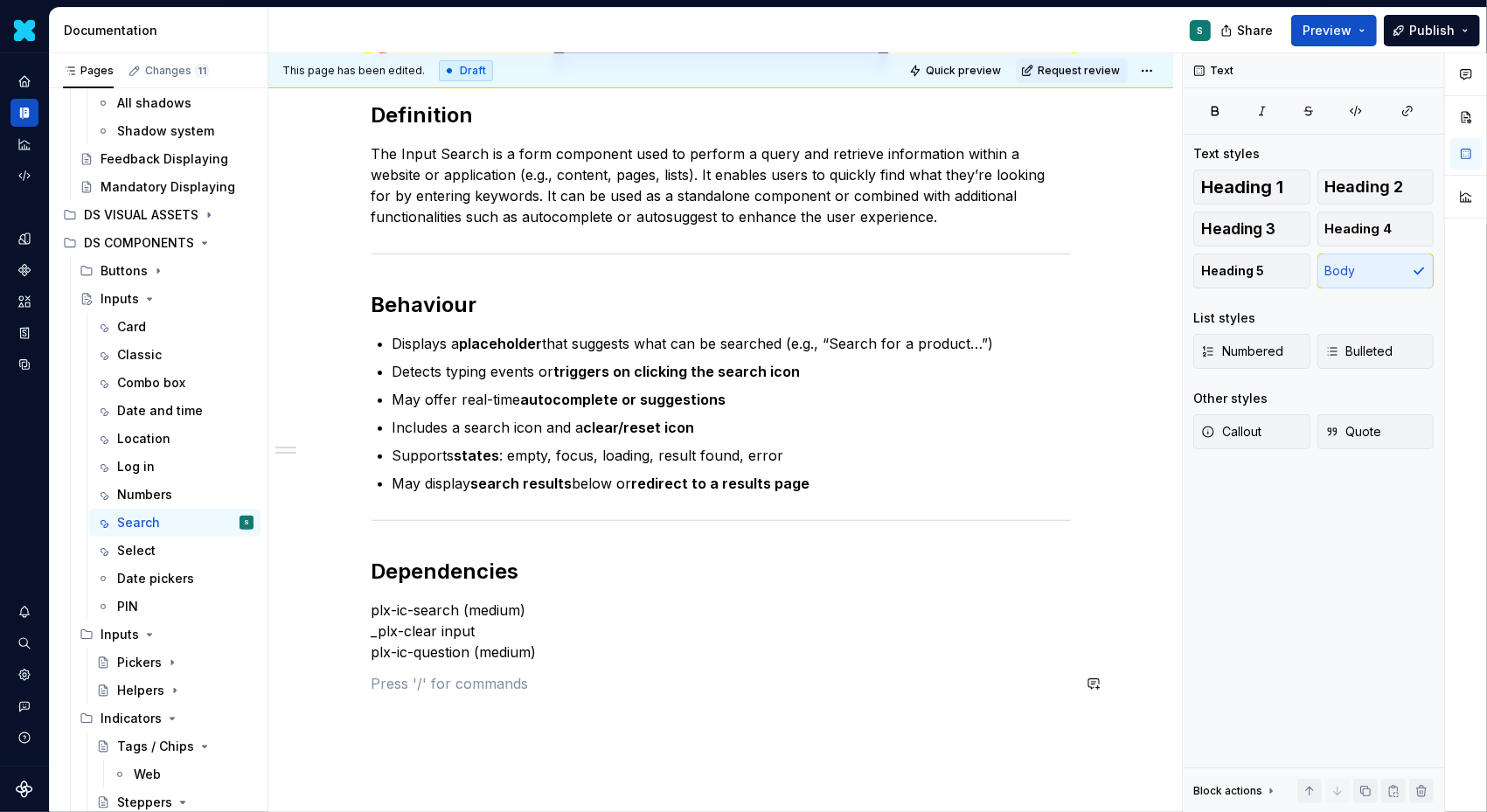
scroll to position [407, 0]
click at [339, 684] on button "button" at bounding box center [334, 680] width 24 height 24
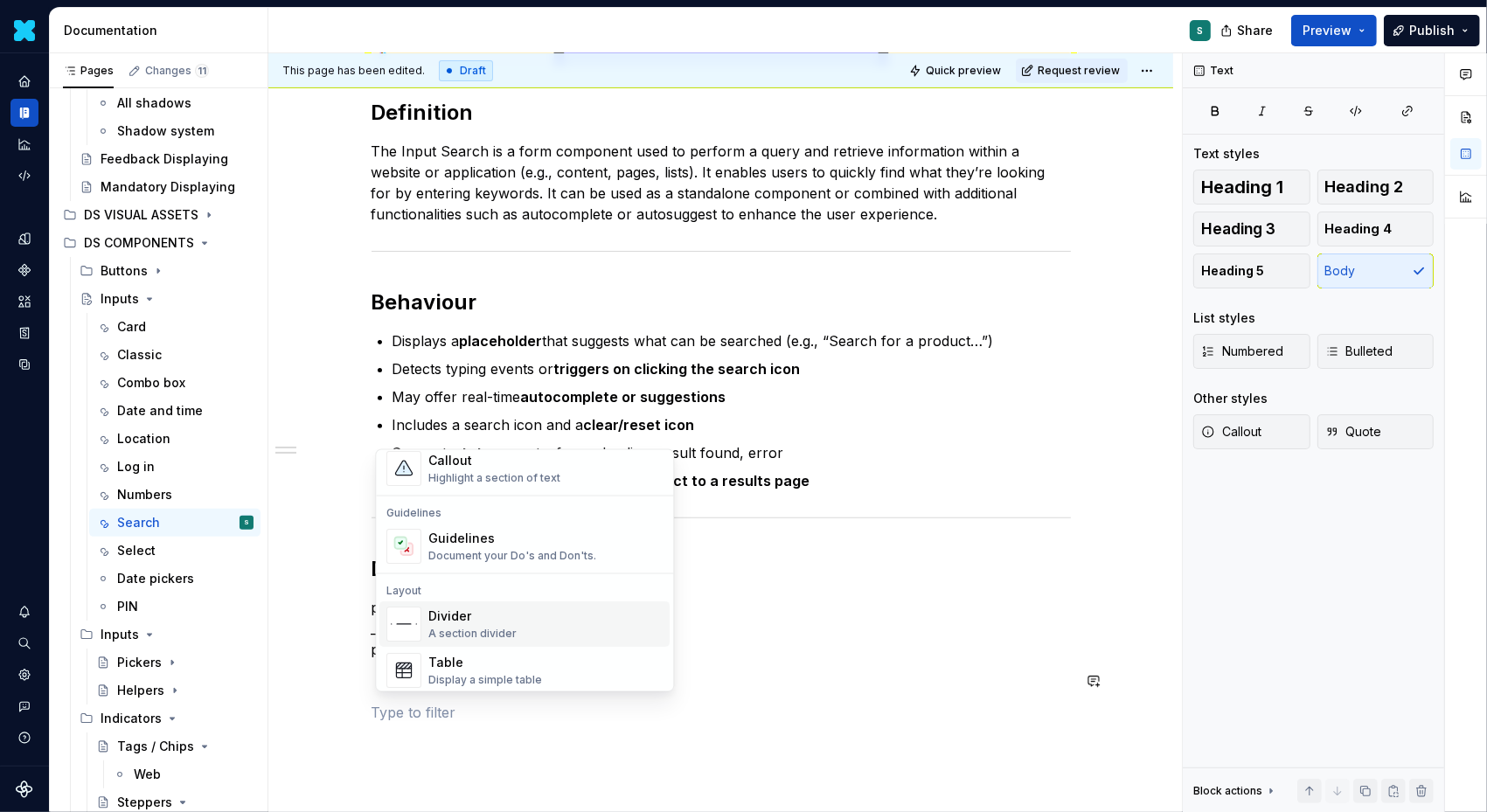
scroll to position [479, 0]
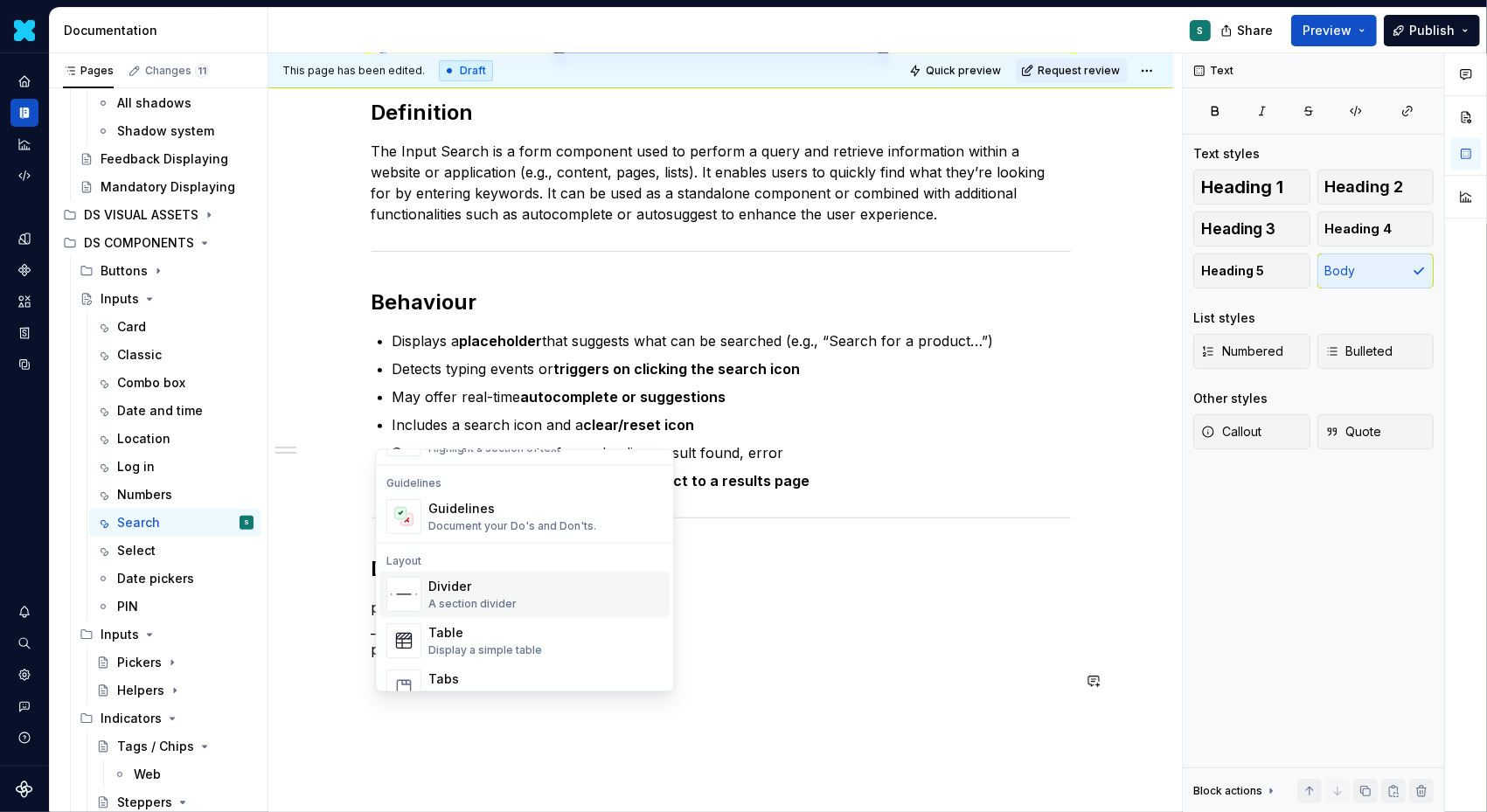
click at [465, 603] on div "A section divider" at bounding box center [472, 604] width 88 height 14
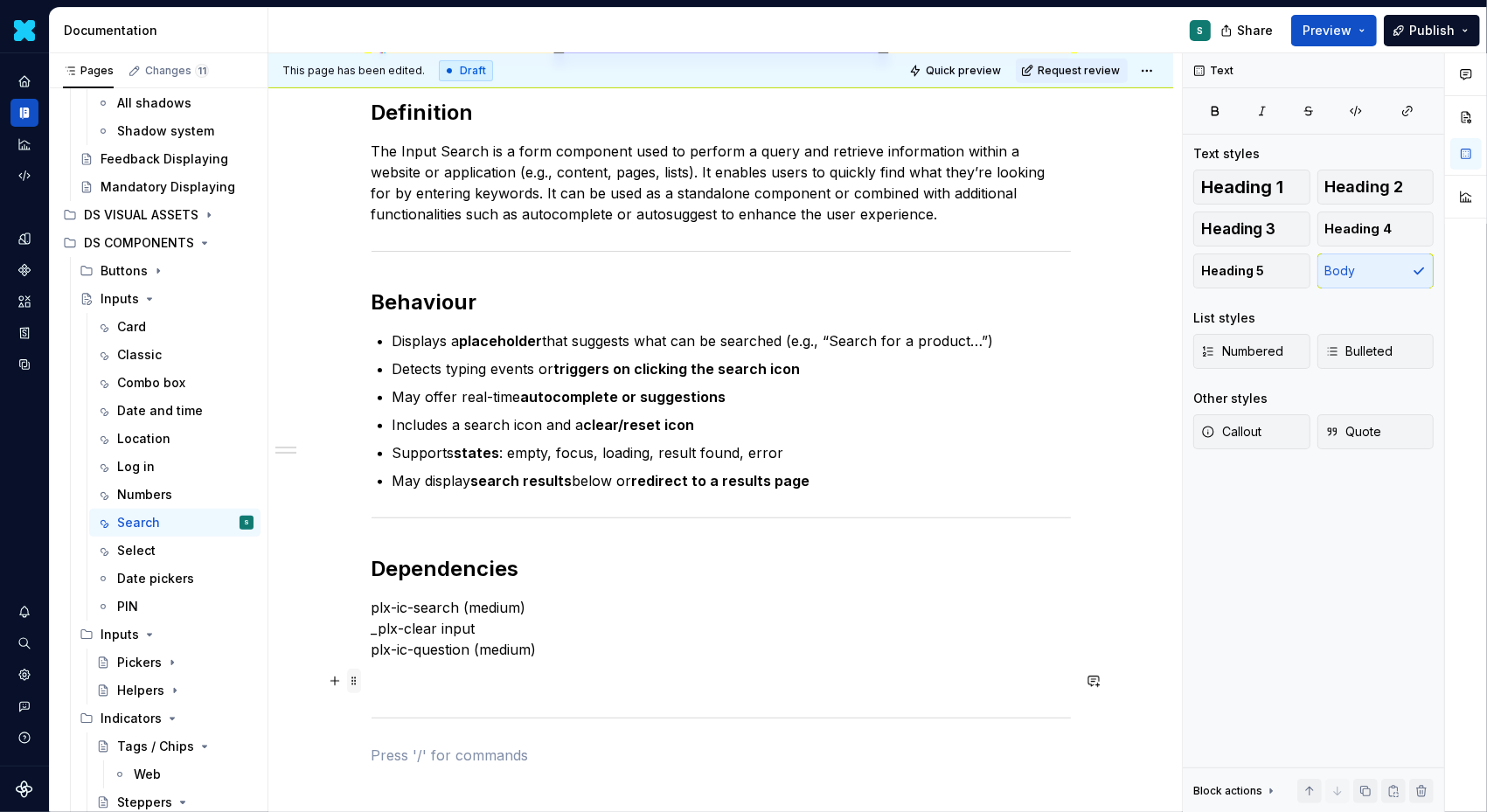
click at [359, 681] on span at bounding box center [354, 680] width 14 height 24
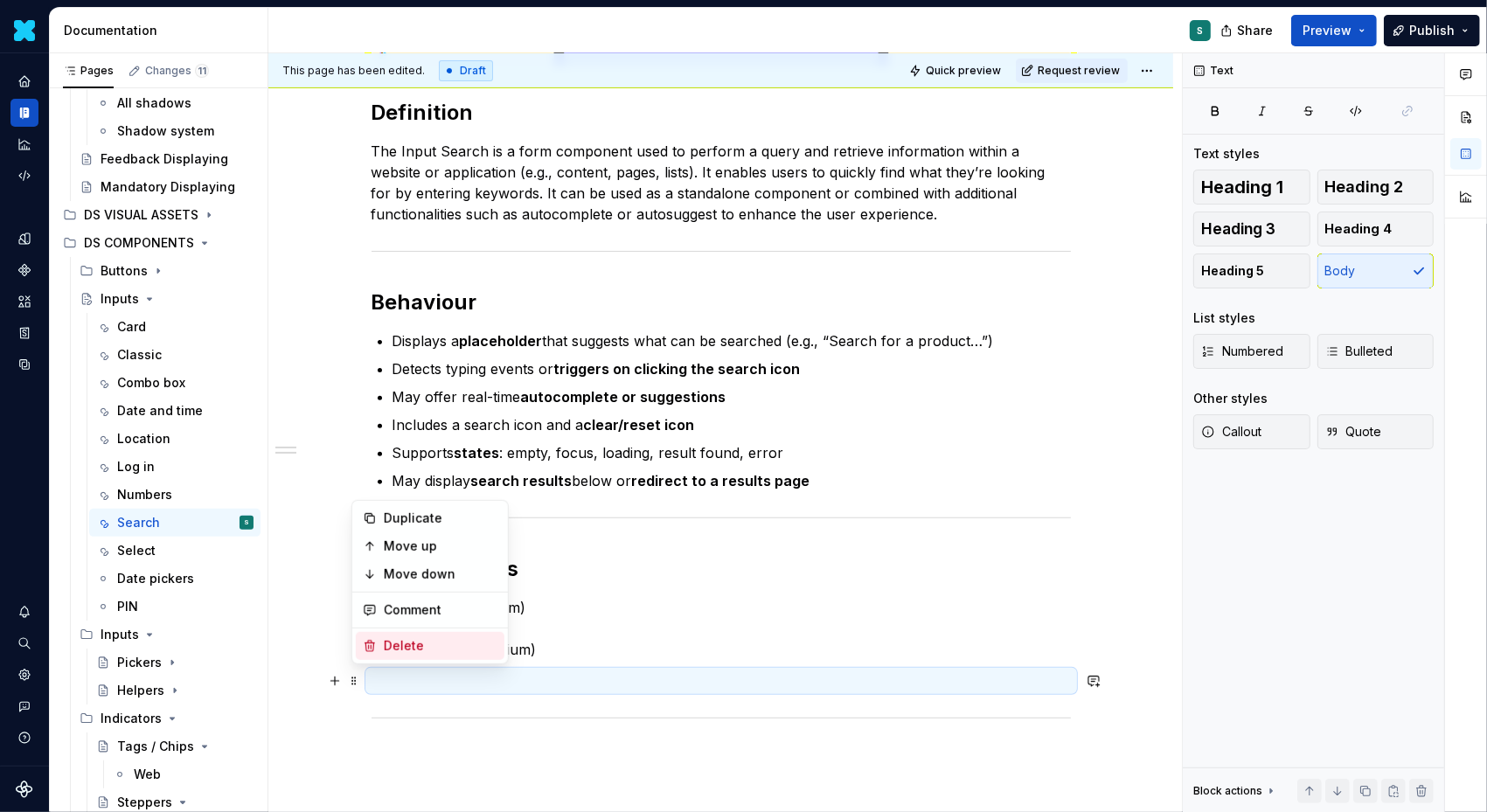
click at [387, 646] on div "Delete" at bounding box center [441, 646] width 114 height 18
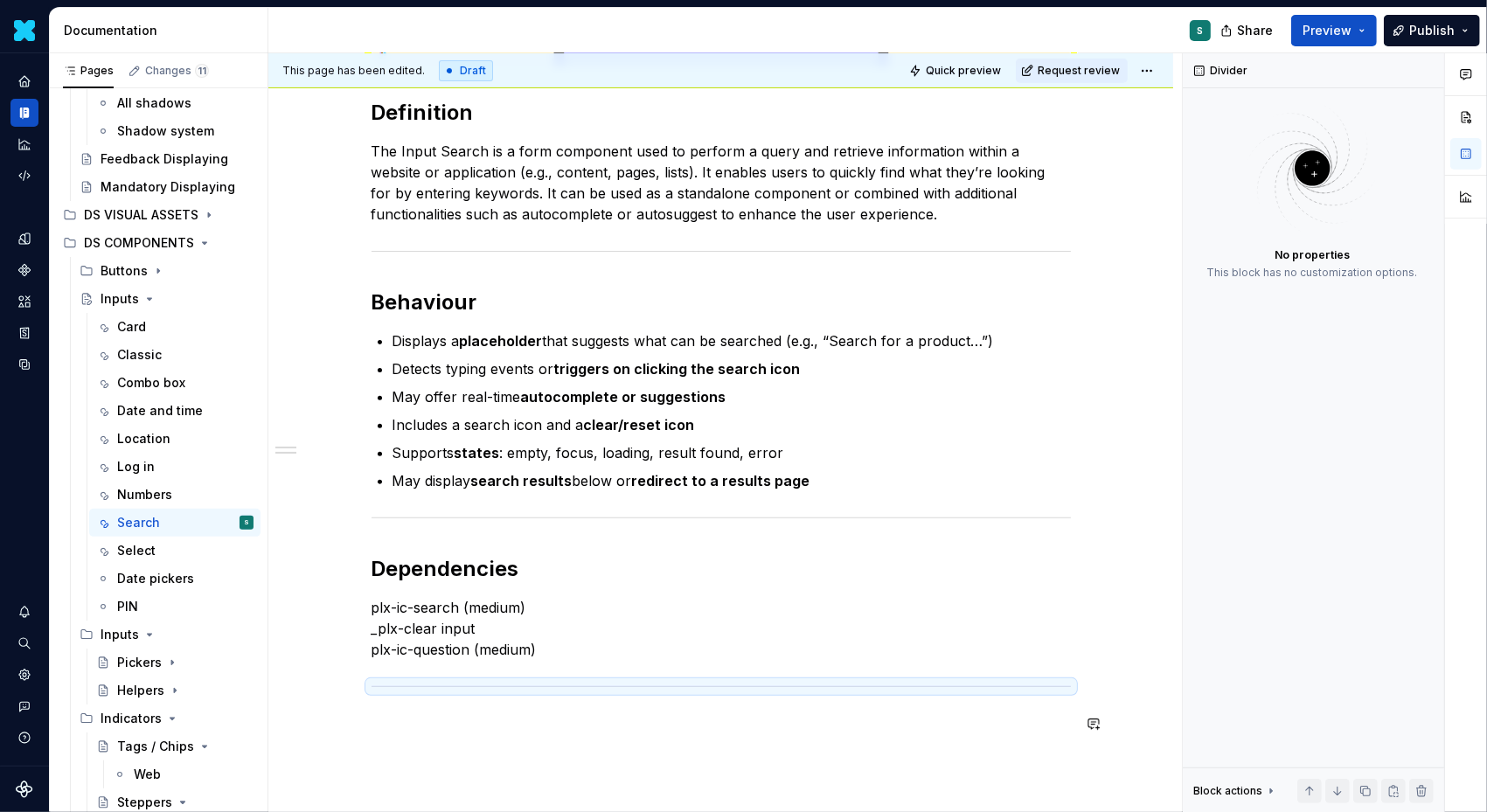
scroll to position [561, 0]
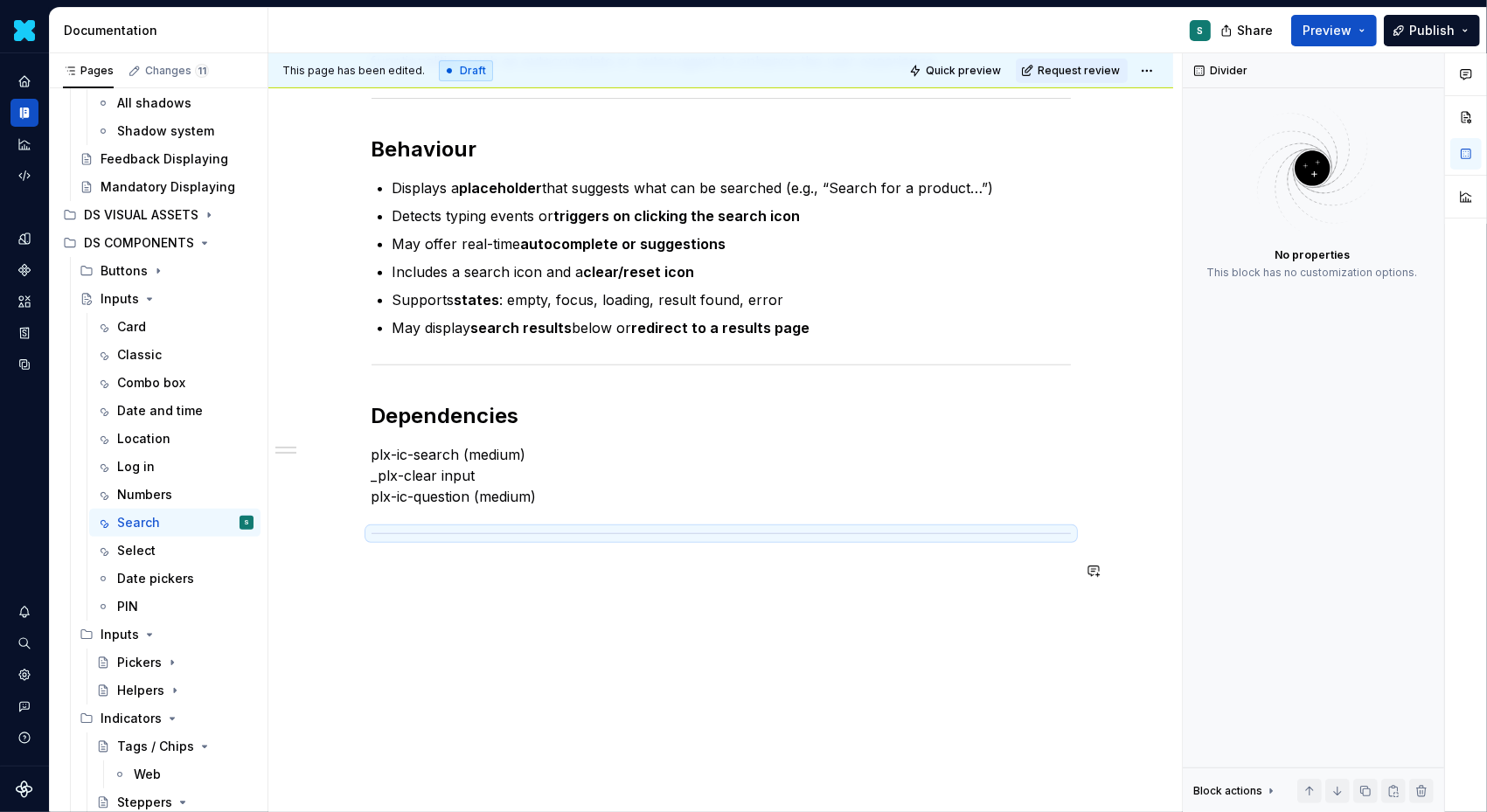
click at [385, 740] on div "Definition The Input Search is a form component used to perform a query and ret…" at bounding box center [720, 295] width 905 height 1103
click at [383, 570] on p at bounding box center [721, 571] width 700 height 21
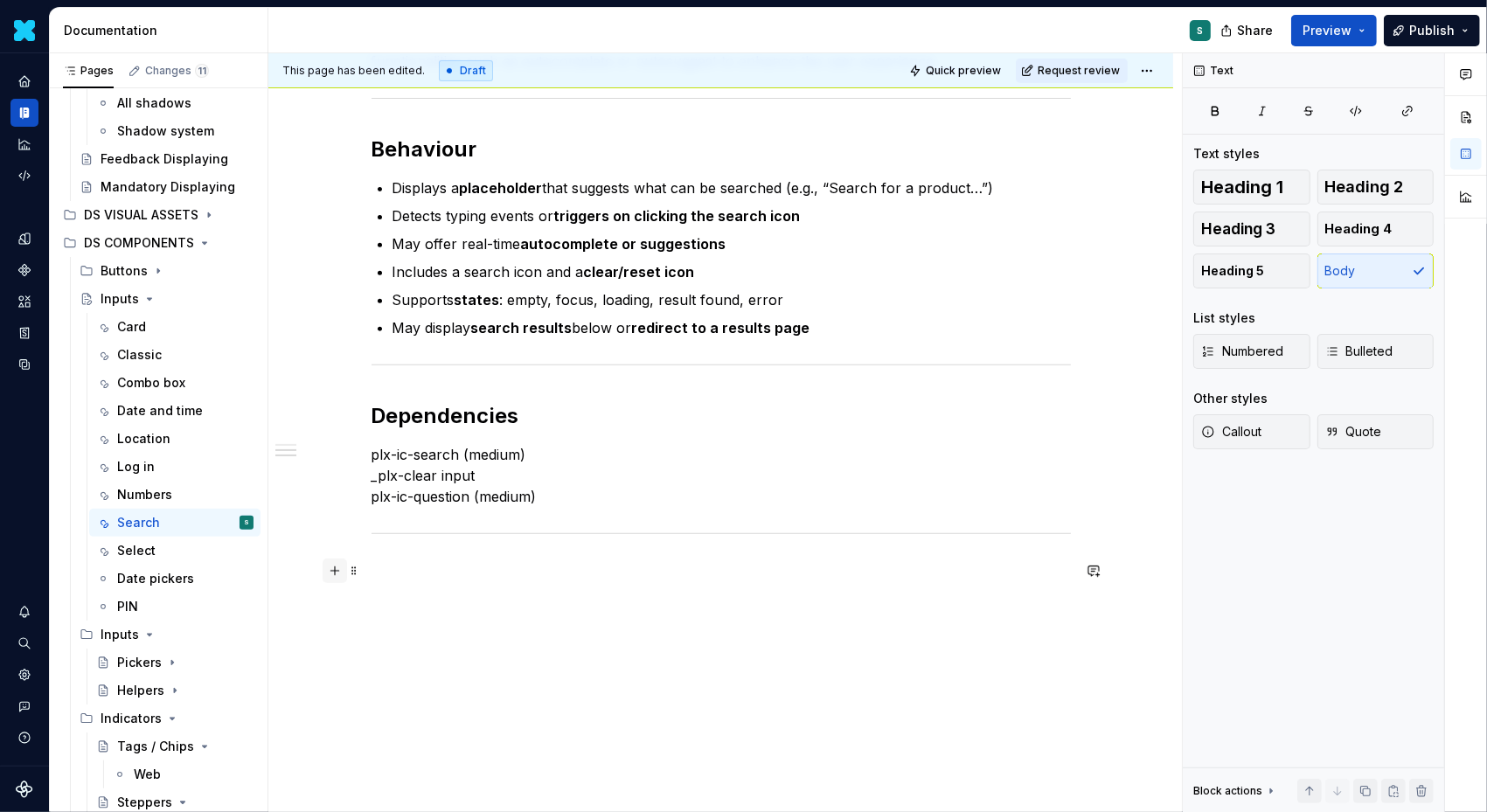
click at [341, 570] on button "button" at bounding box center [334, 570] width 24 height 24
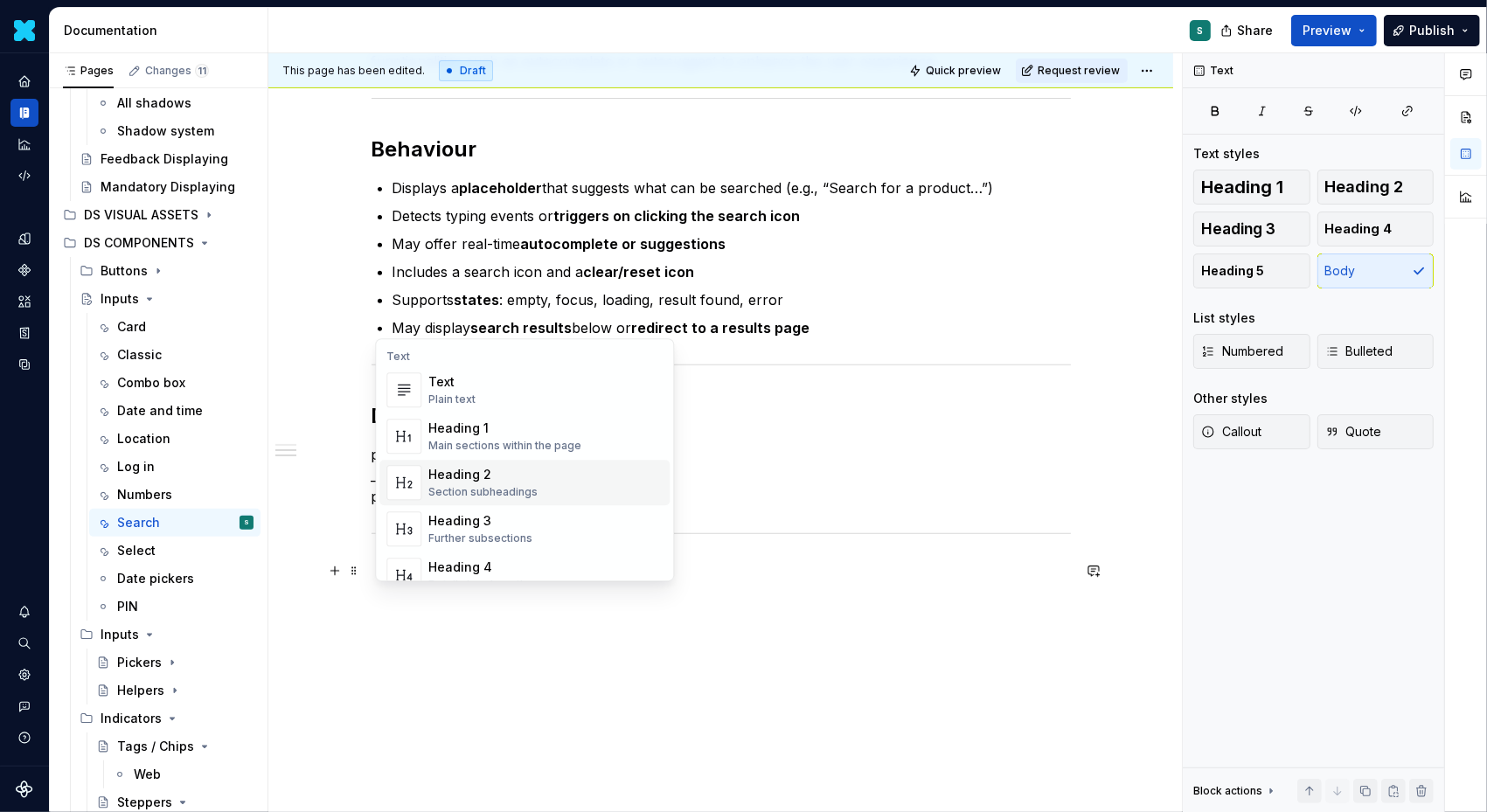
click at [503, 476] on div "Heading 2" at bounding box center [483, 475] width 110 height 18
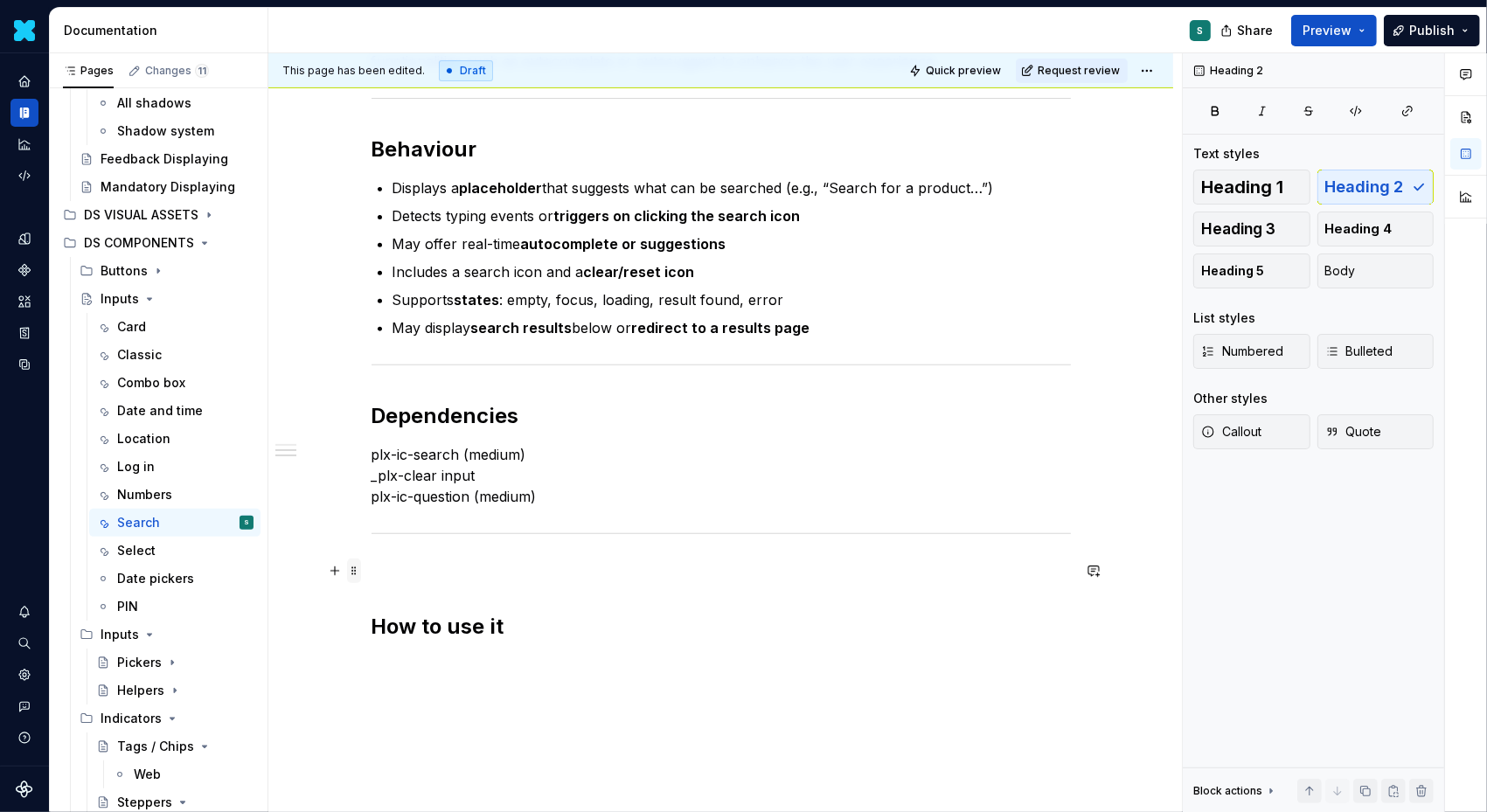
click at [361, 575] on span at bounding box center [354, 570] width 14 height 24
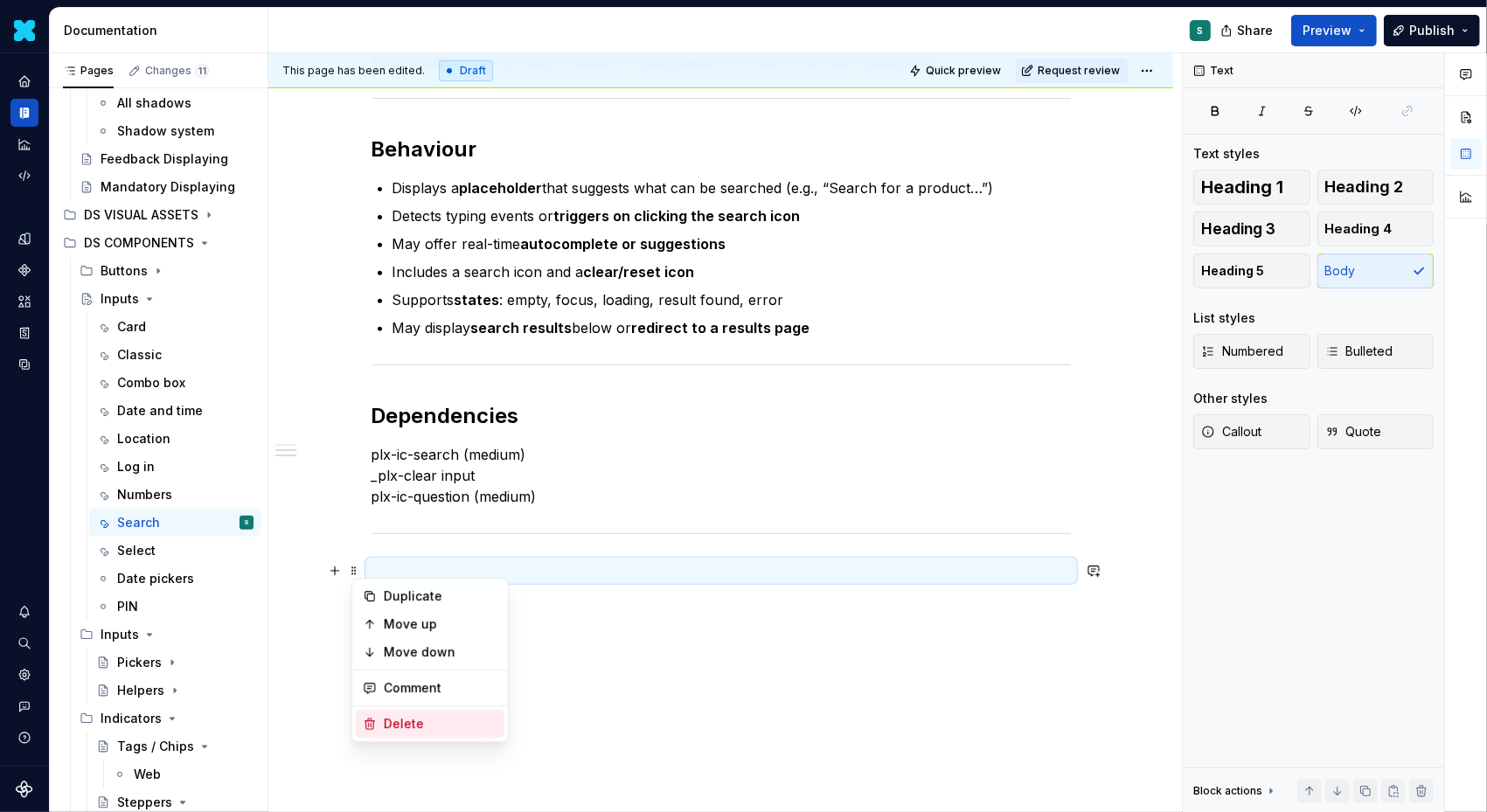
click at [392, 723] on div "Delete" at bounding box center [441, 724] width 114 height 18
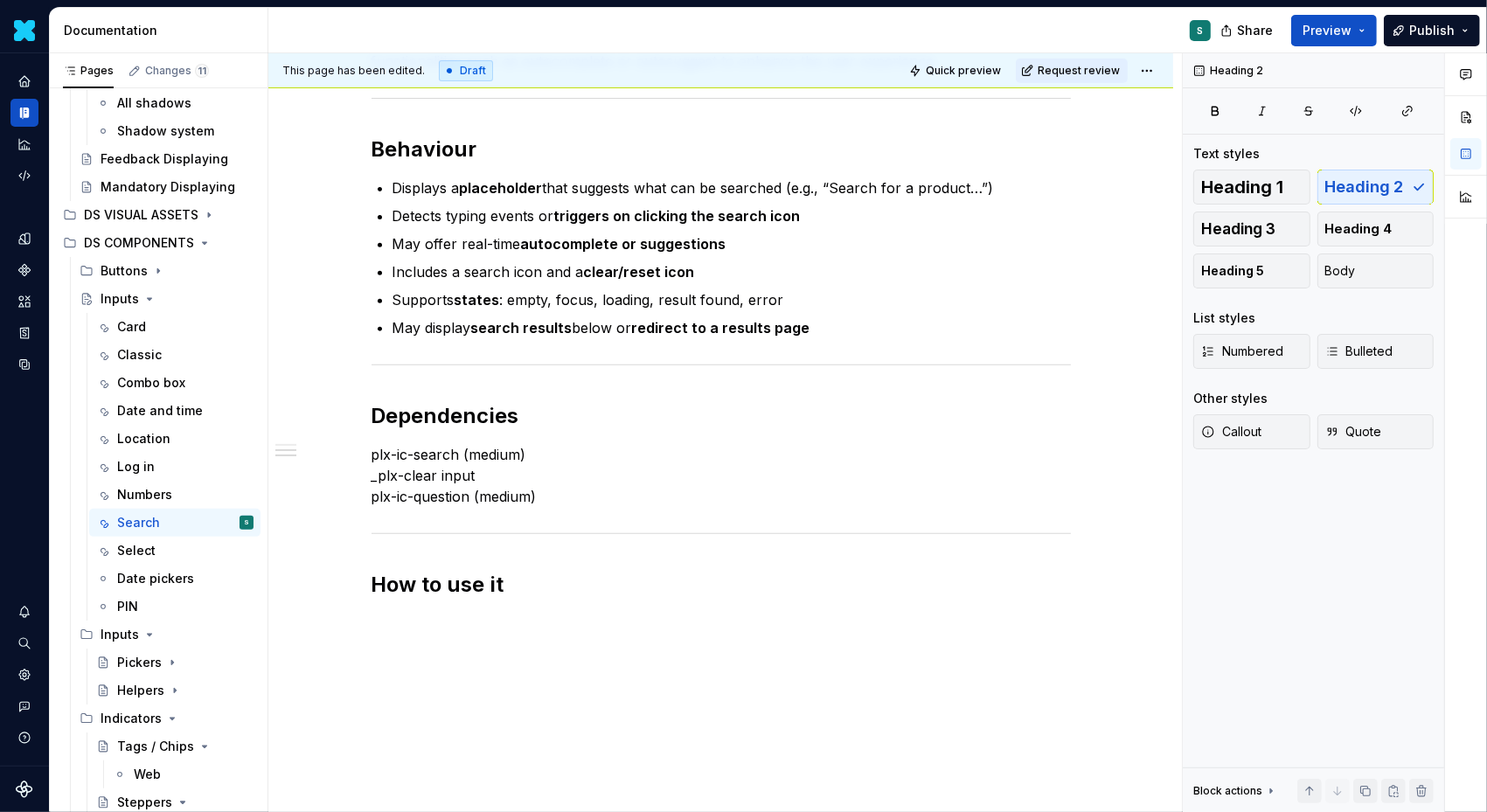
click at [395, 617] on div "Definition The Input Search is a form component used to perform a query and ret…" at bounding box center [721, 202] width 700 height 835
click at [392, 628] on div "Definition The Input Search is a form component used to perform a query and ret…" at bounding box center [720, 303] width 905 height 1120
click at [341, 624] on button "button" at bounding box center [334, 623] width 24 height 24
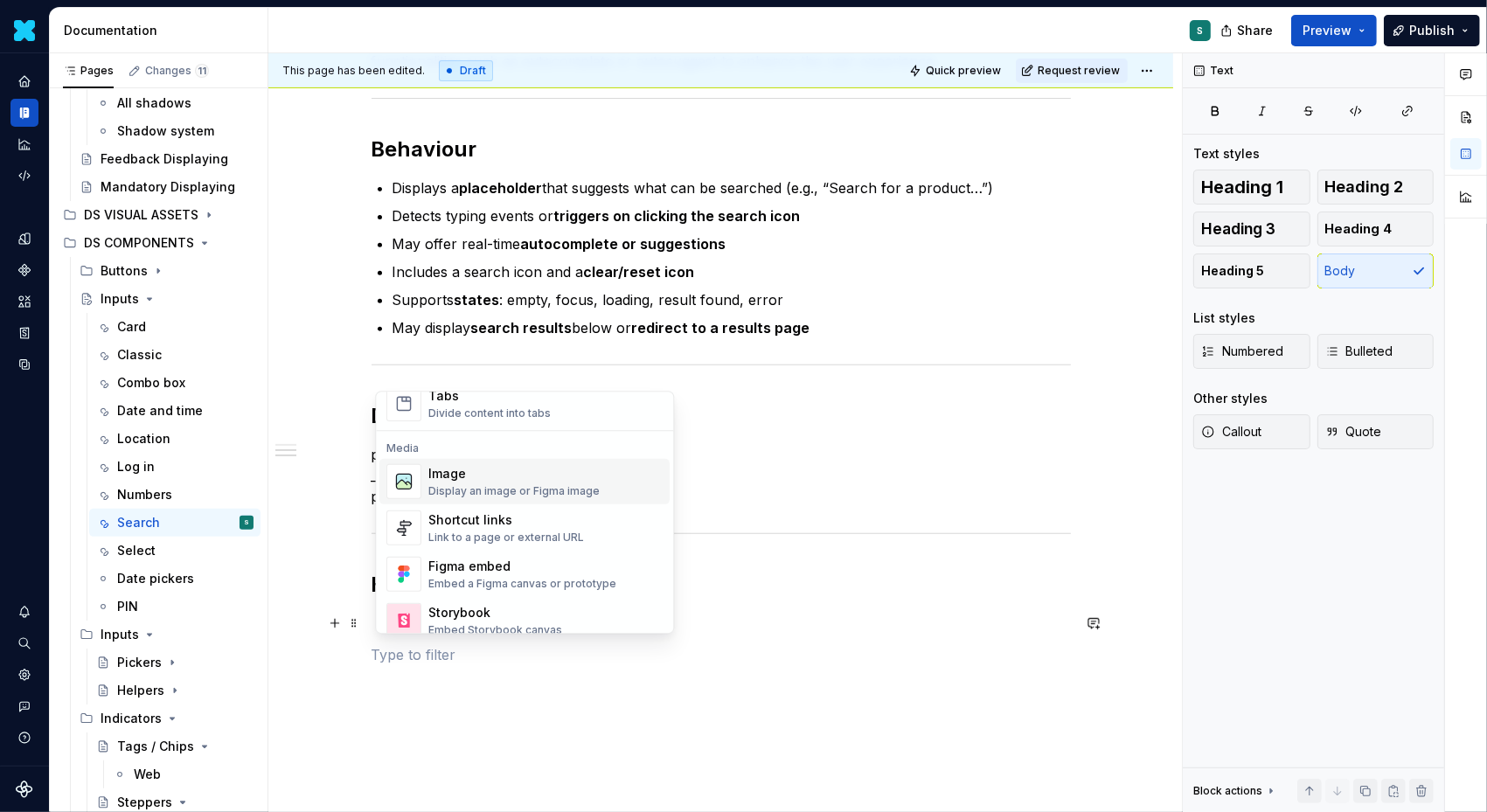
scroll to position [734, 0]
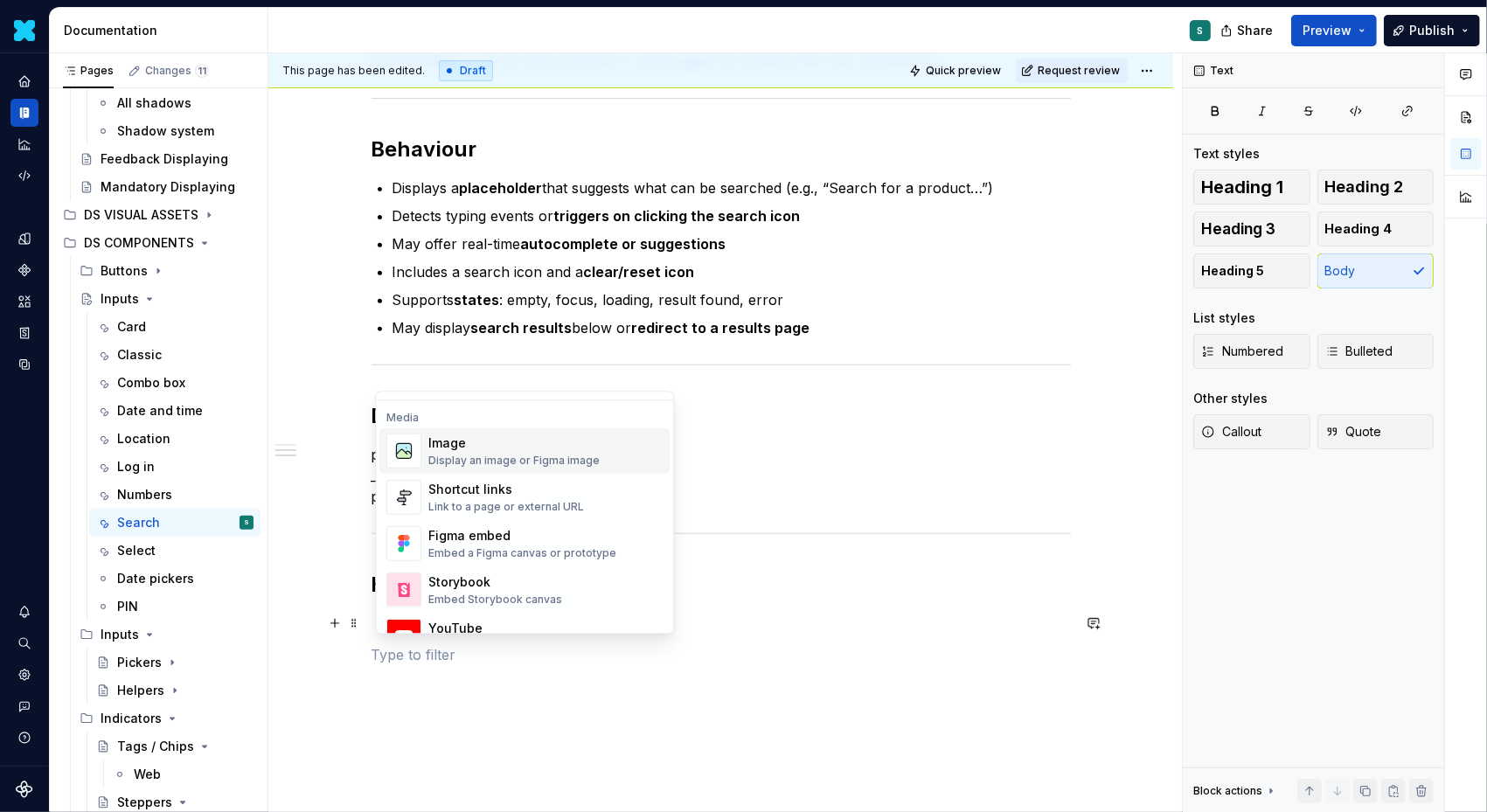
click at [478, 456] on div "Display an image or Figma image" at bounding box center [514, 461] width 171 height 14
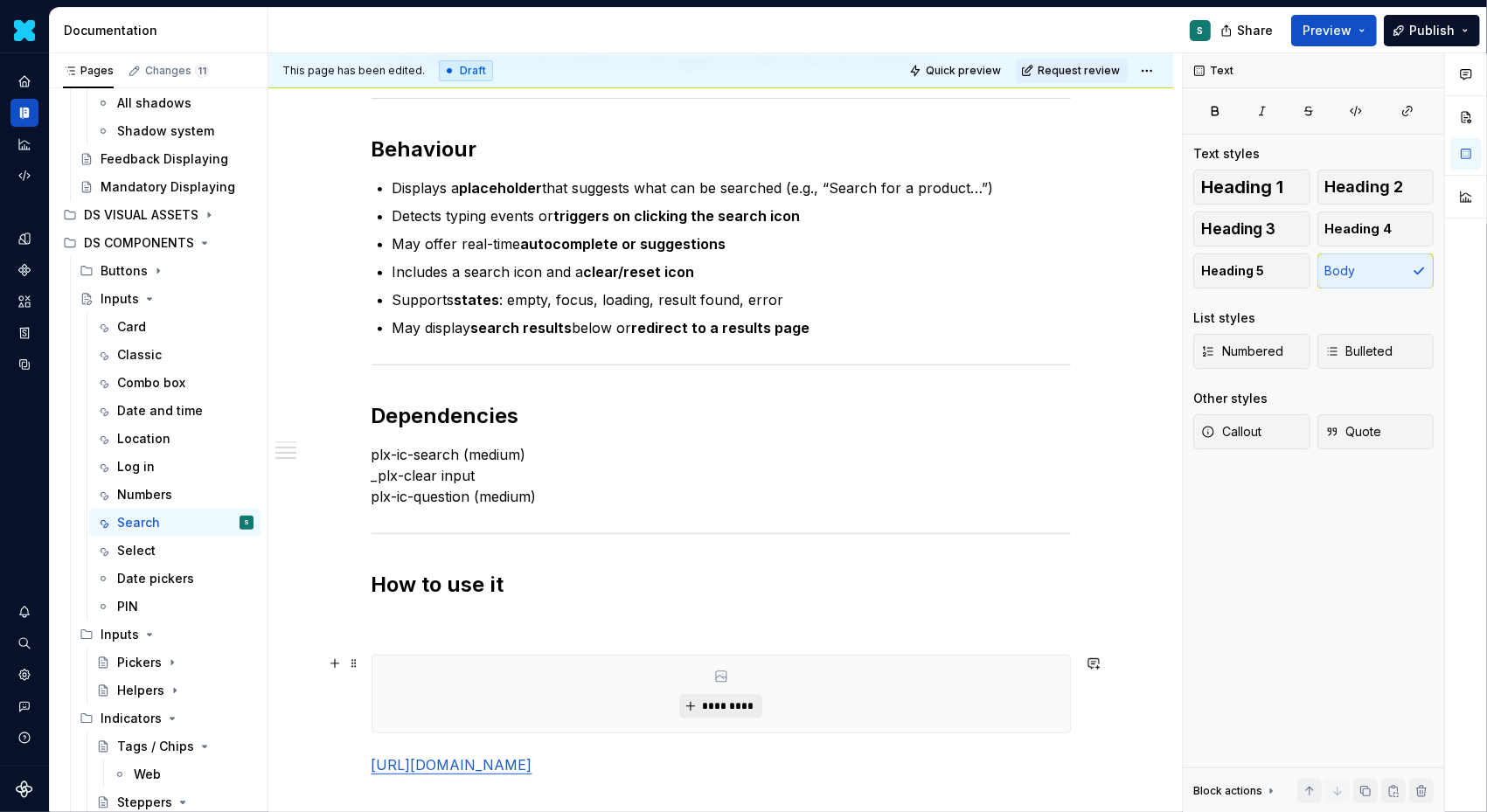
type textarea "*"
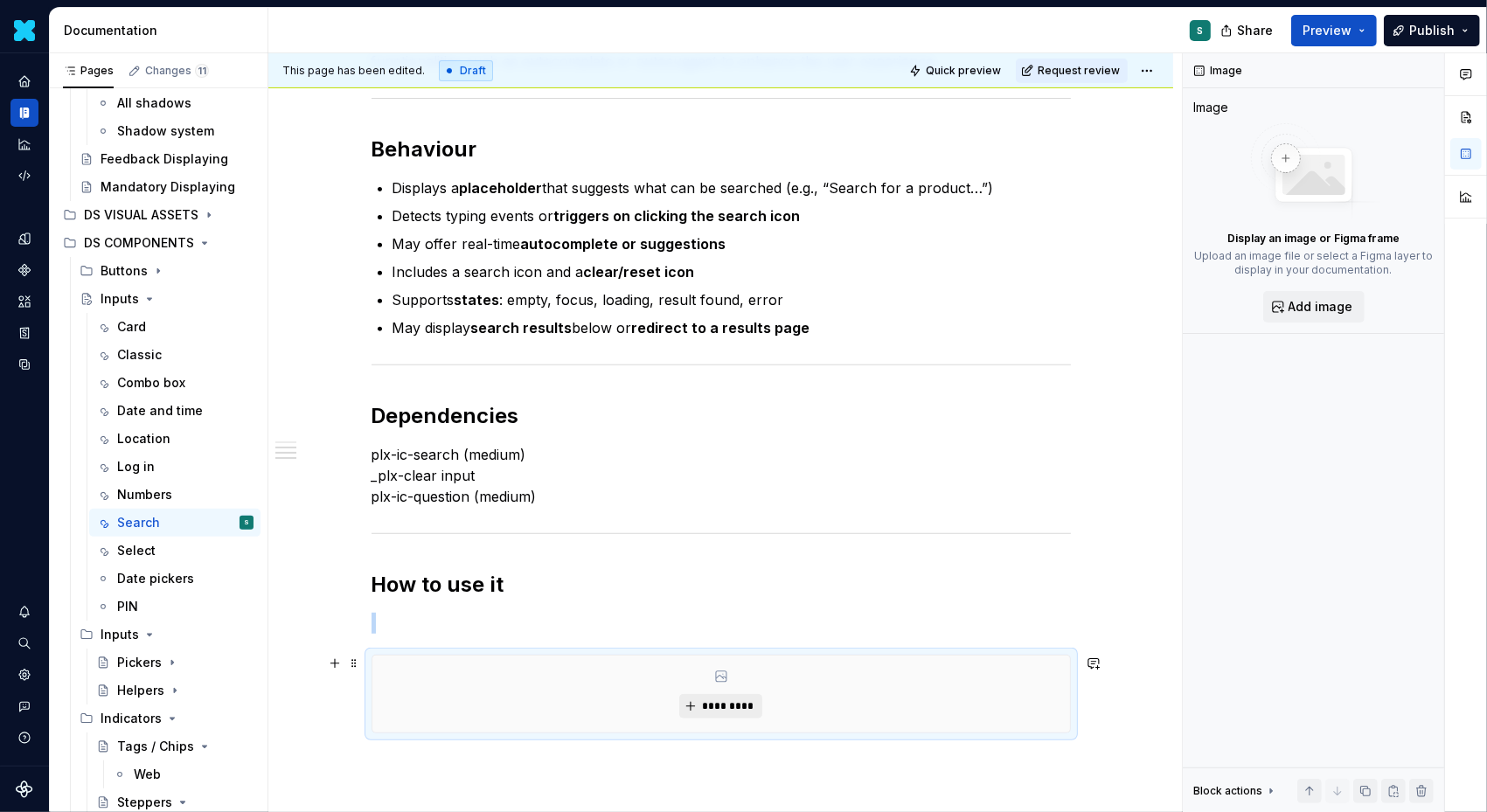
click at [722, 702] on span "*********" at bounding box center [728, 707] width 53 height 14
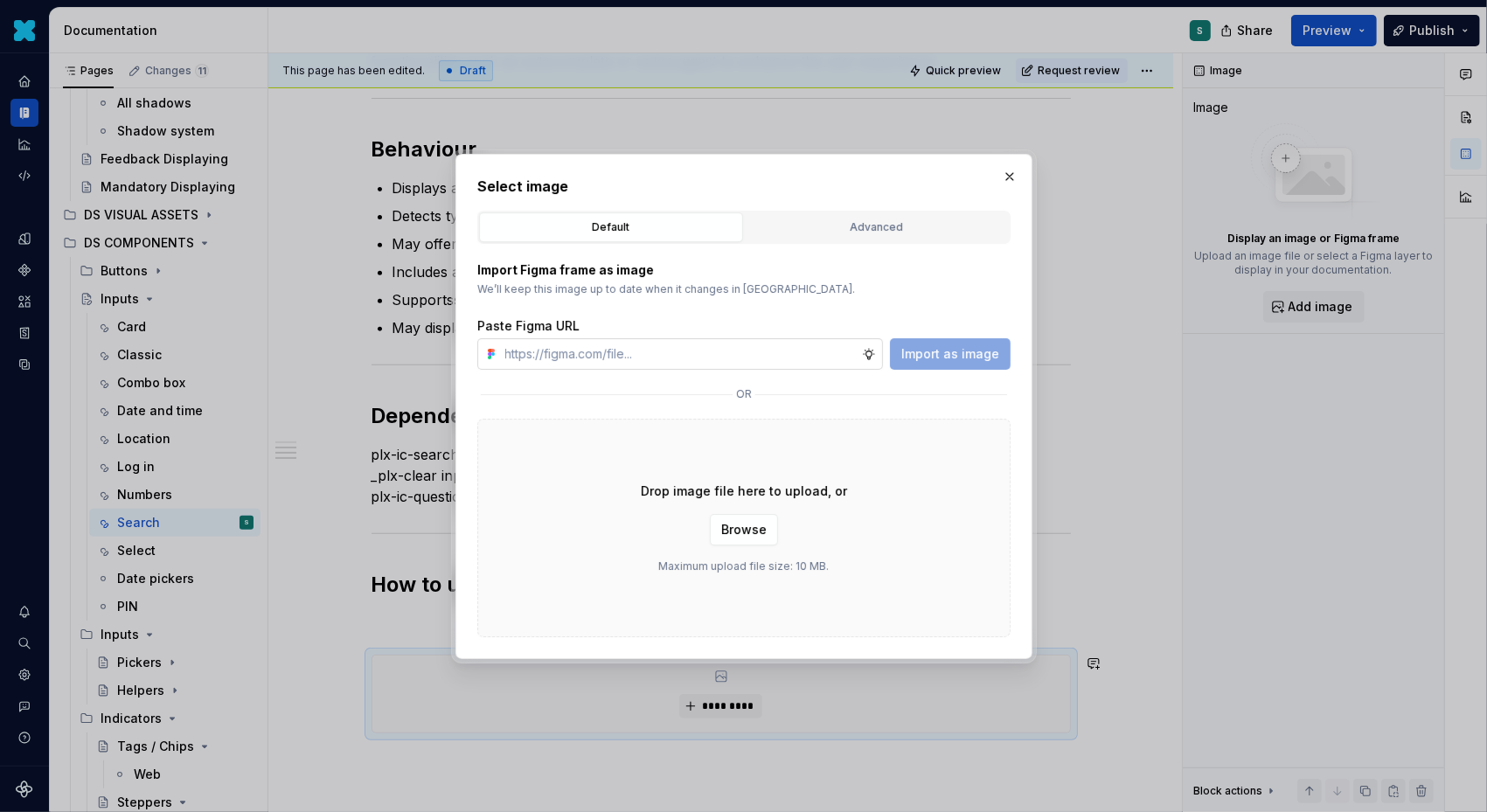
click at [782, 357] on input "text" at bounding box center [680, 354] width 364 height 31
type input "[URL][DOMAIN_NAME]"
click at [945, 360] on span "Import as image" at bounding box center [950, 354] width 98 height 18
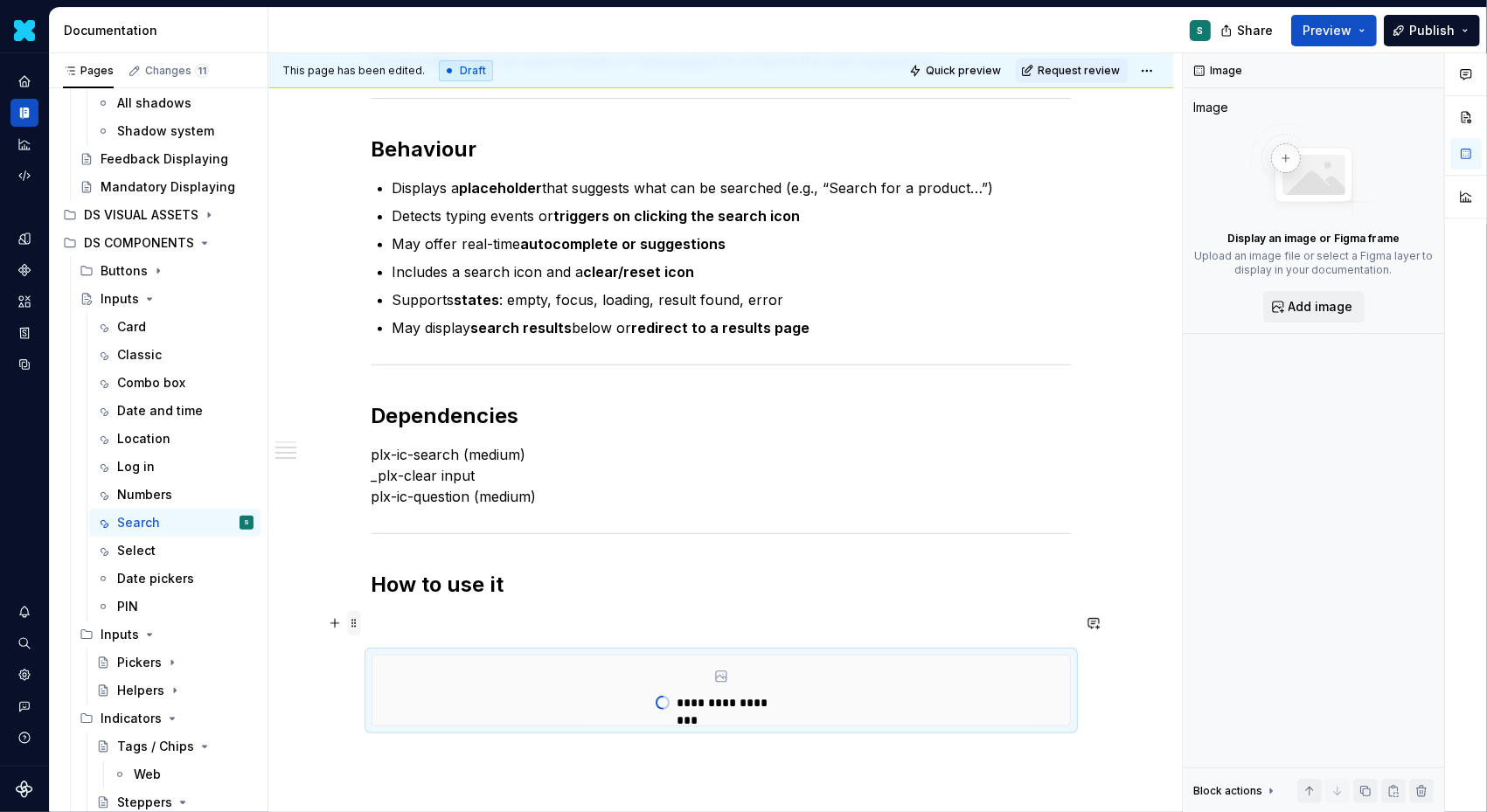
click at [361, 621] on span at bounding box center [354, 623] width 14 height 24
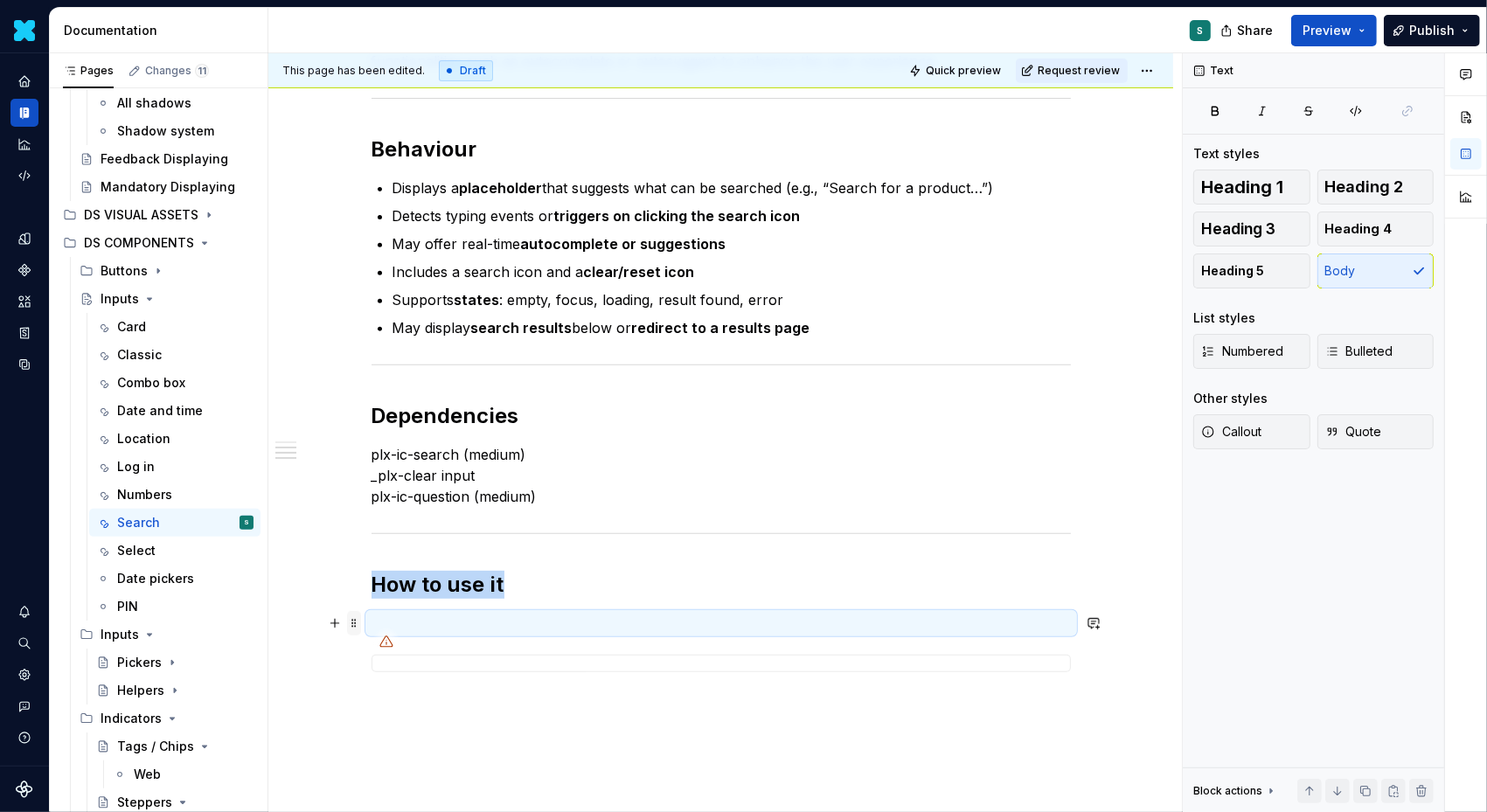
click at [359, 623] on span at bounding box center [354, 623] width 14 height 24
click at [392, 767] on div "Delete" at bounding box center [441, 776] width 114 height 18
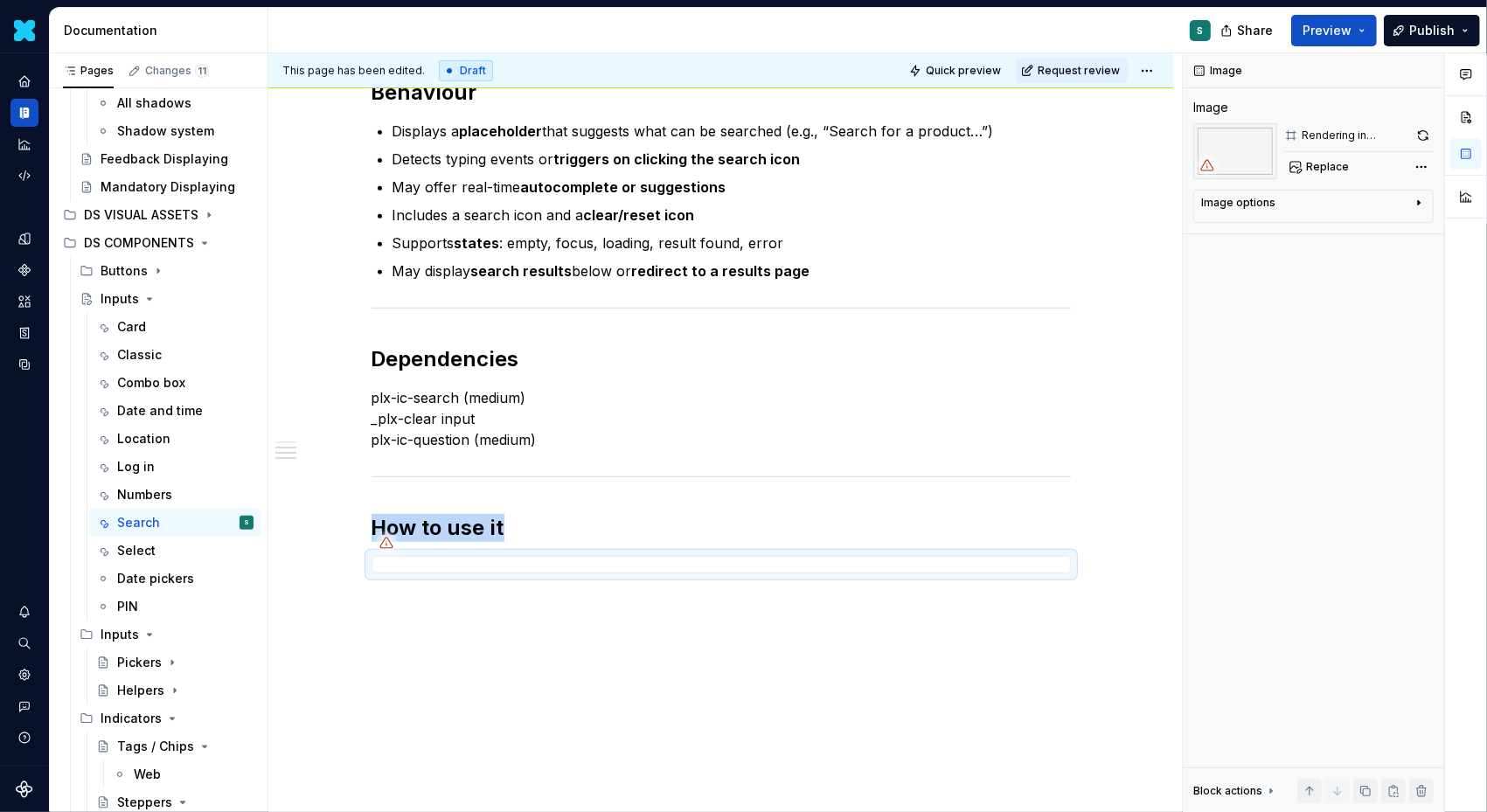
scroll to position [641, 0]
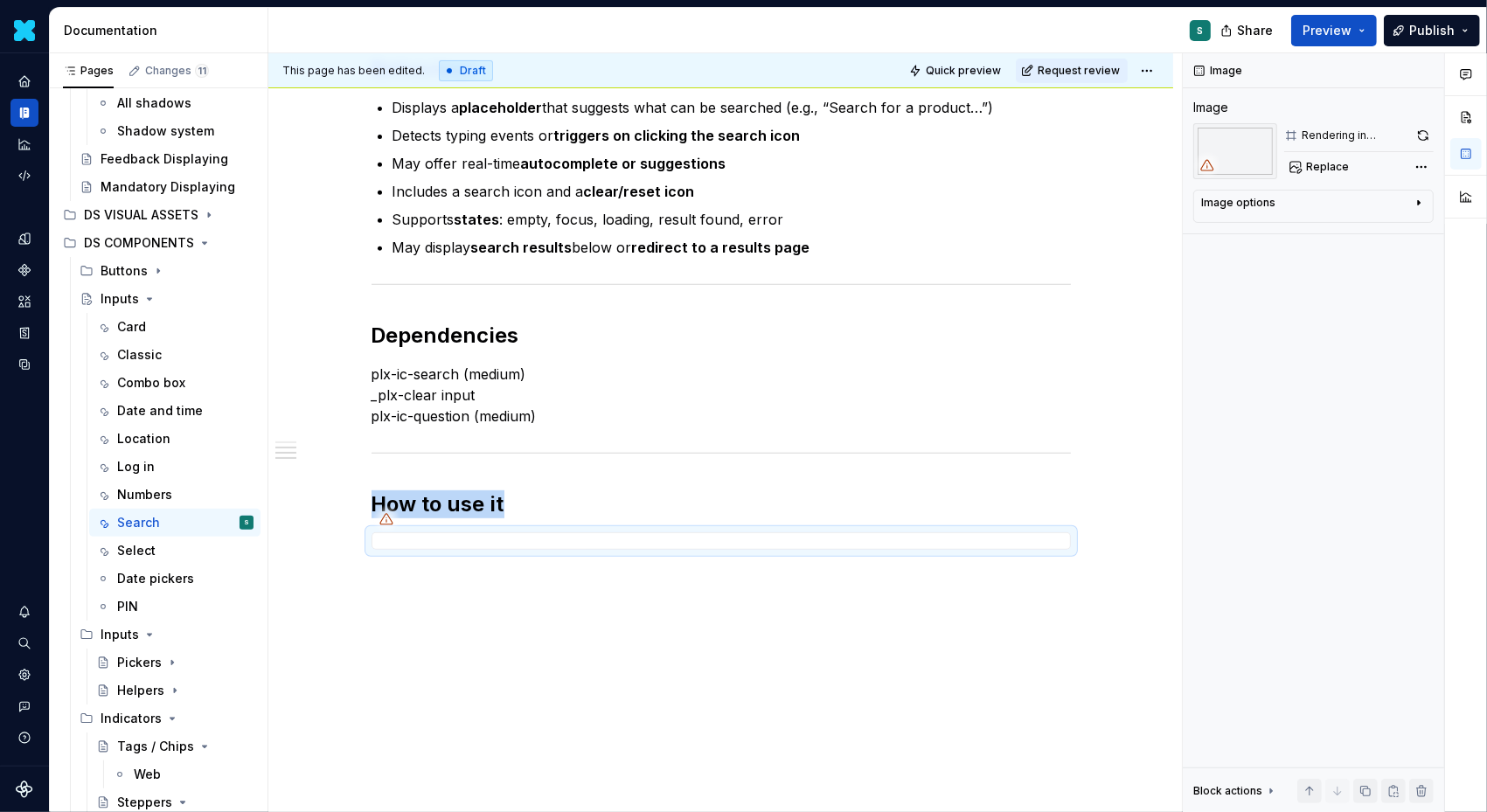
click at [418, 599] on div "Definition The Input Search is a form component used to perform a query and ret…" at bounding box center [720, 238] width 905 height 1152
click at [391, 575] on div "Definition The Input Search is a form component used to perform a query and ret…" at bounding box center [720, 238] width 905 height 1152
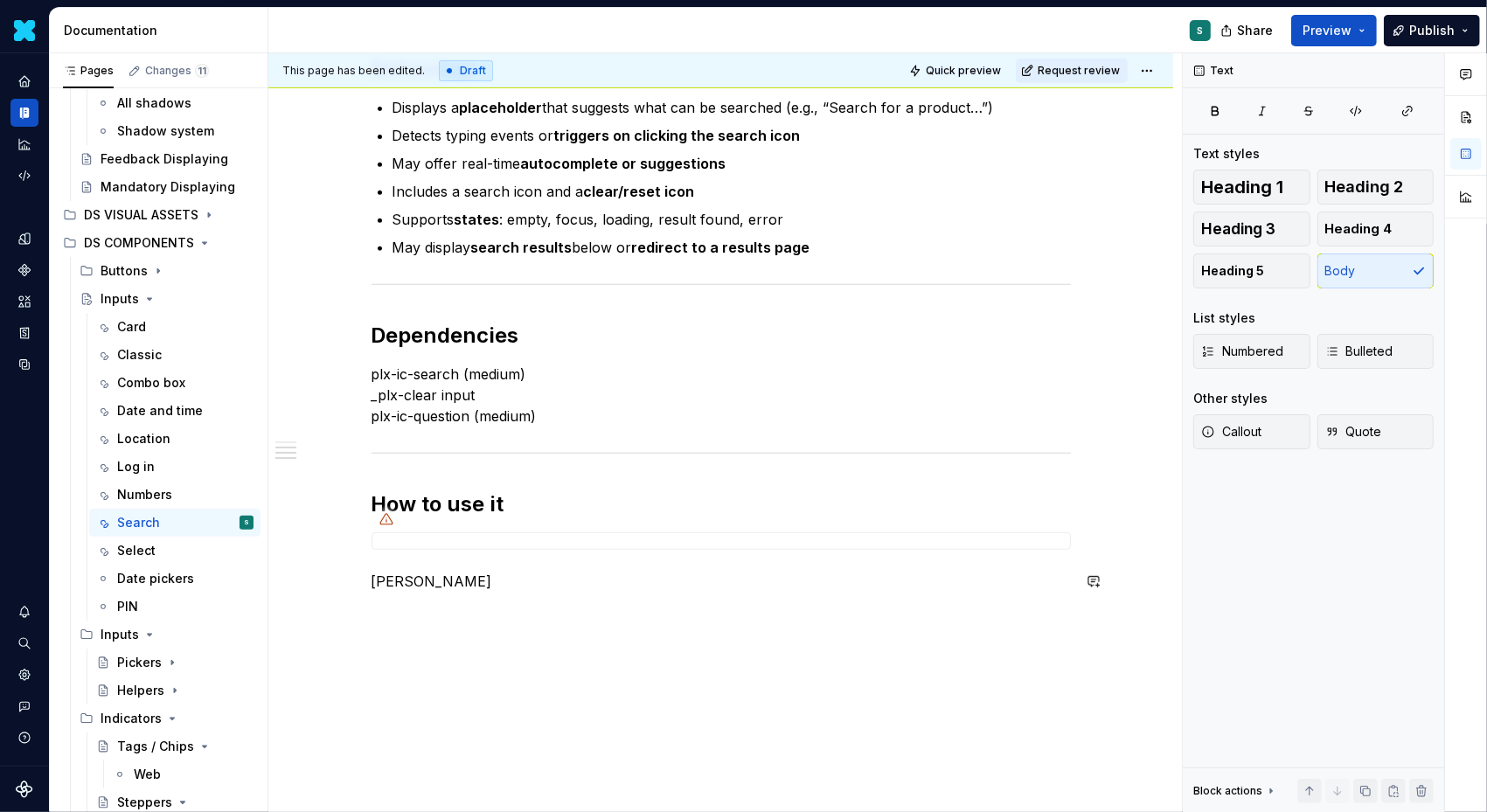
click at [417, 609] on div "Definition The Input Search is a form component used to perform a query and ret…" at bounding box center [721, 158] width 700 height 908
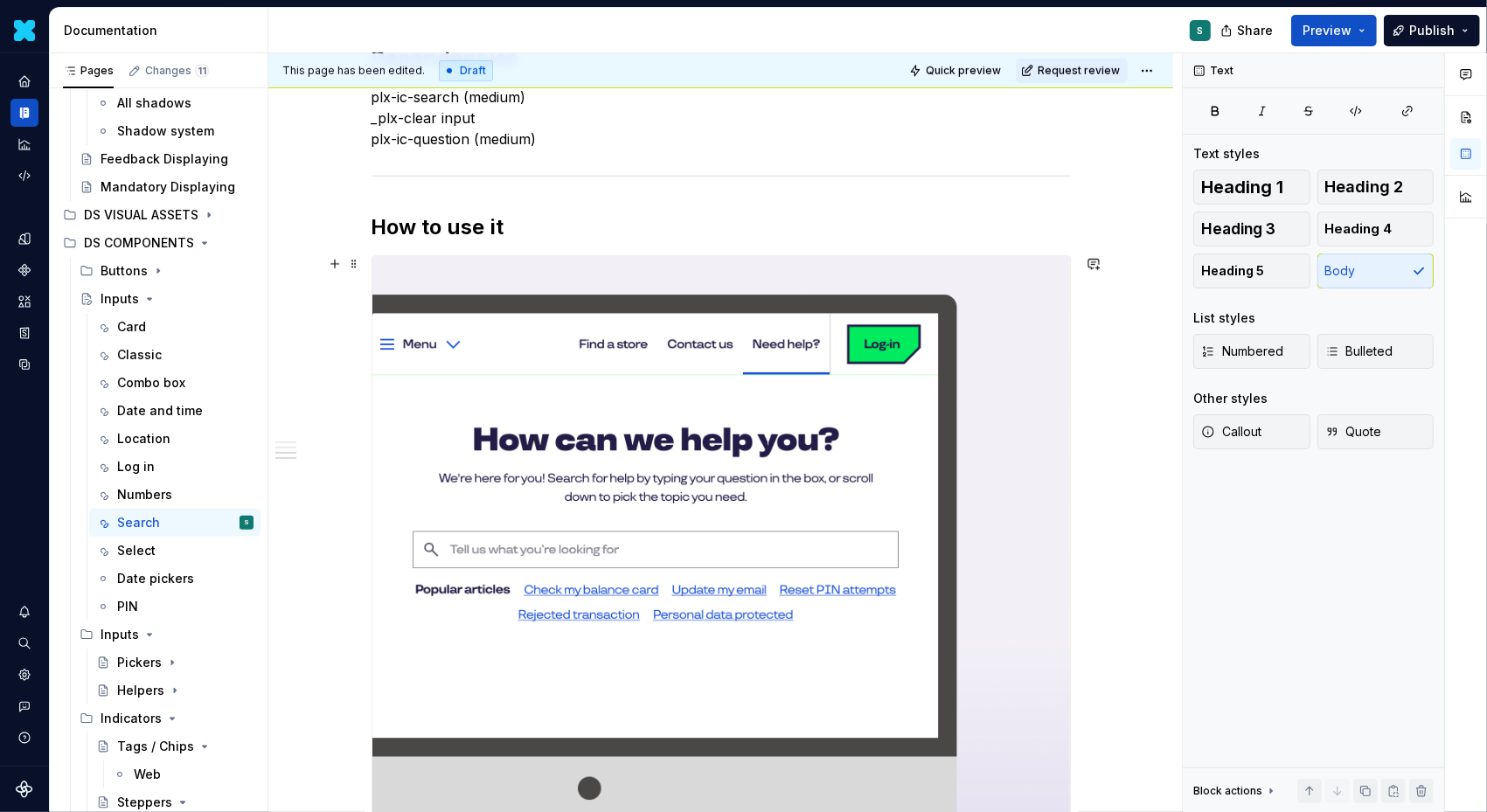
scroll to position [1268, 0]
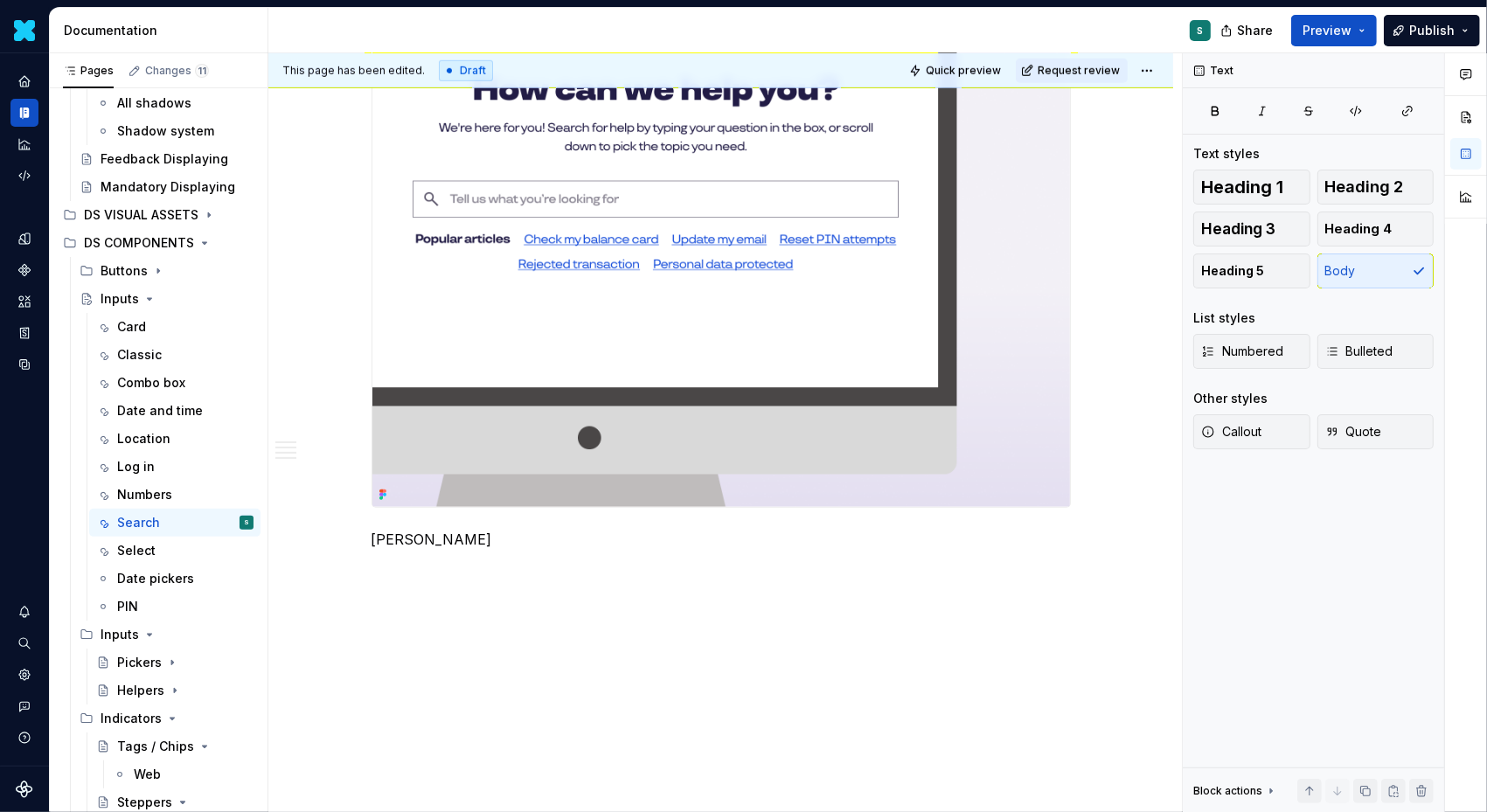
click at [341, 562] on button "button" at bounding box center [334, 570] width 24 height 24
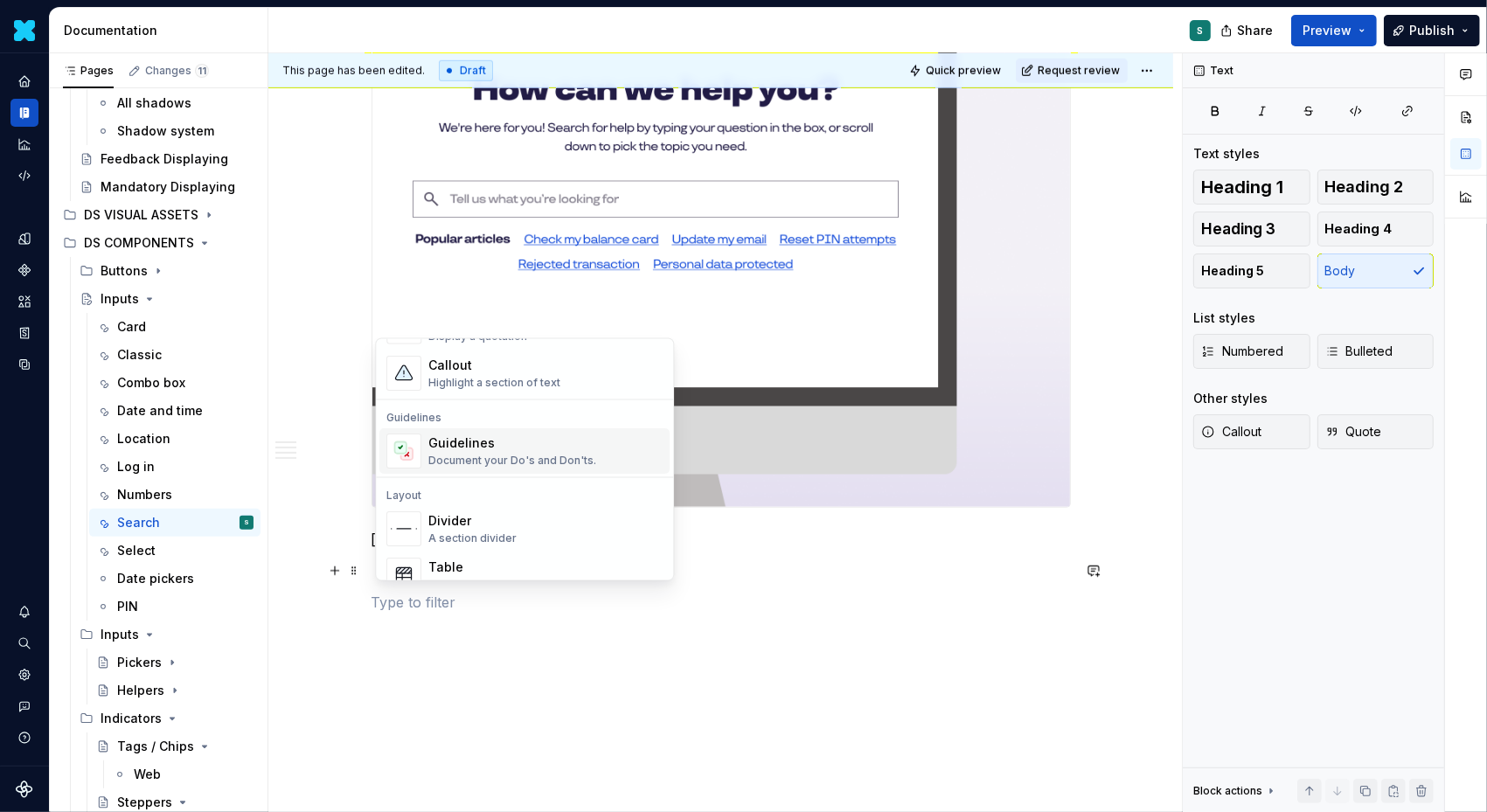
scroll to position [442, 0]
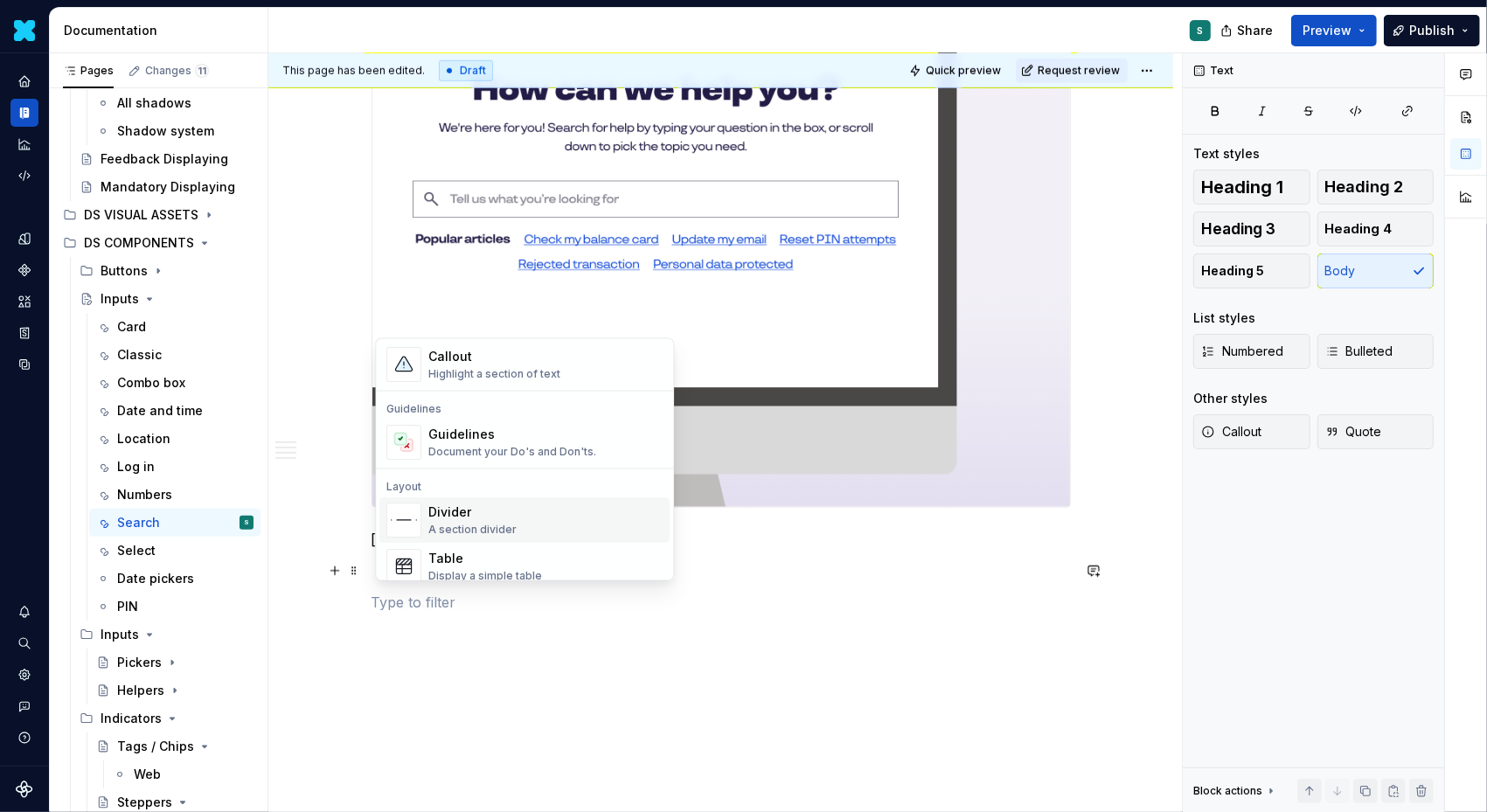
click at [473, 504] on div "Divider" at bounding box center [472, 513] width 88 height 18
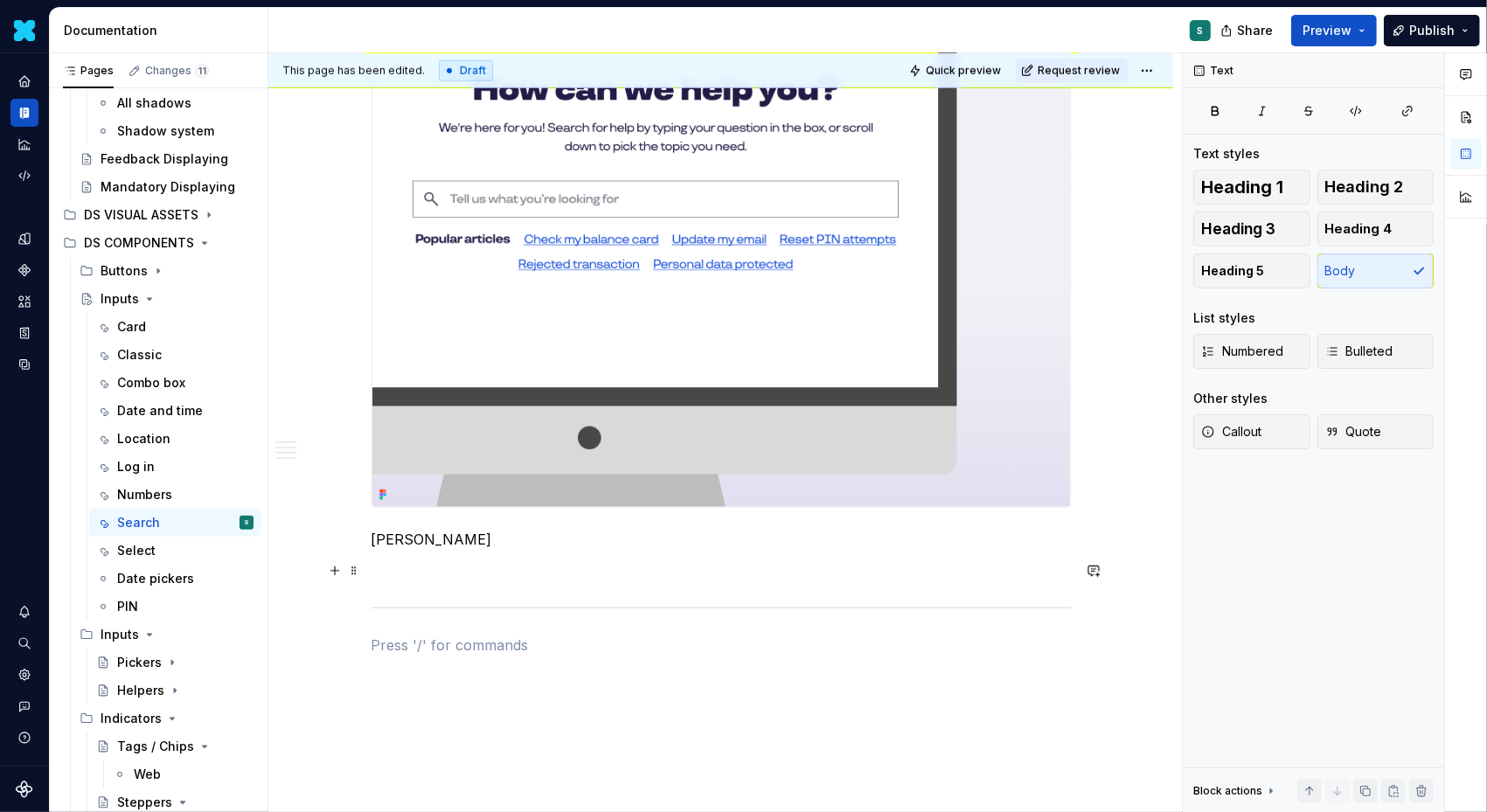
click at [358, 571] on span at bounding box center [354, 570] width 14 height 24
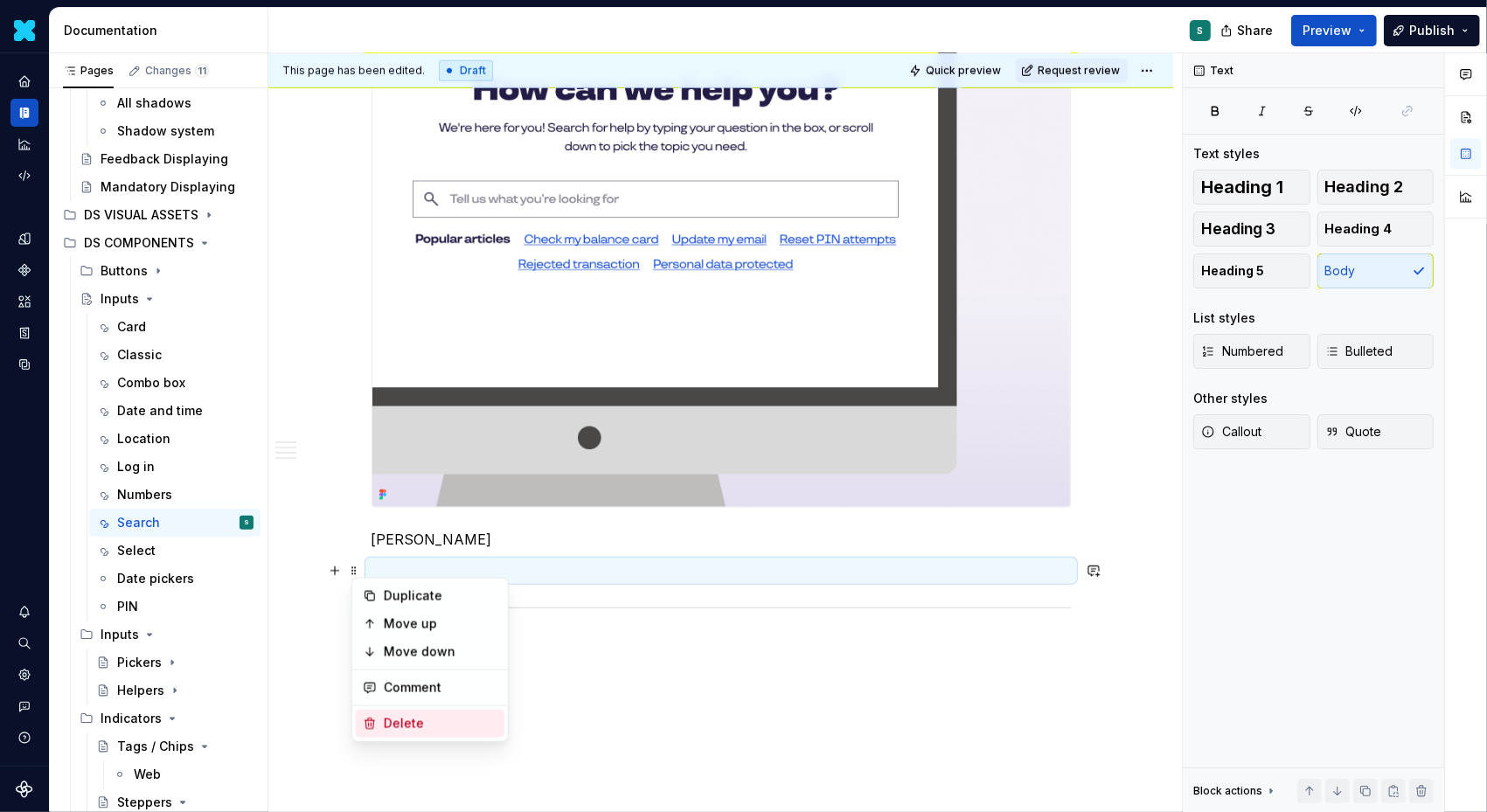
click at [403, 713] on div "Delete" at bounding box center [430, 723] width 149 height 28
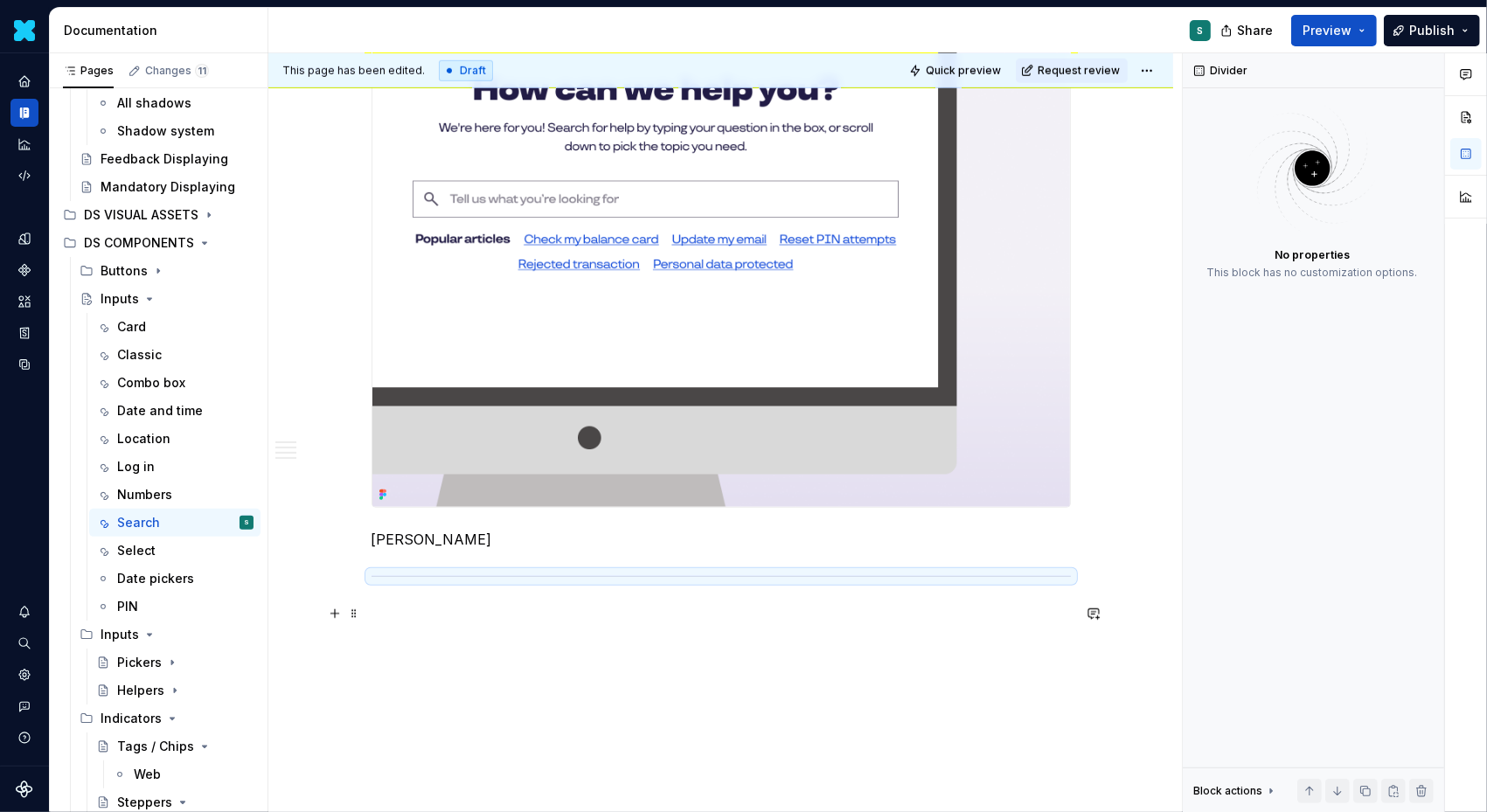
click at [400, 614] on p at bounding box center [721, 614] width 700 height 21
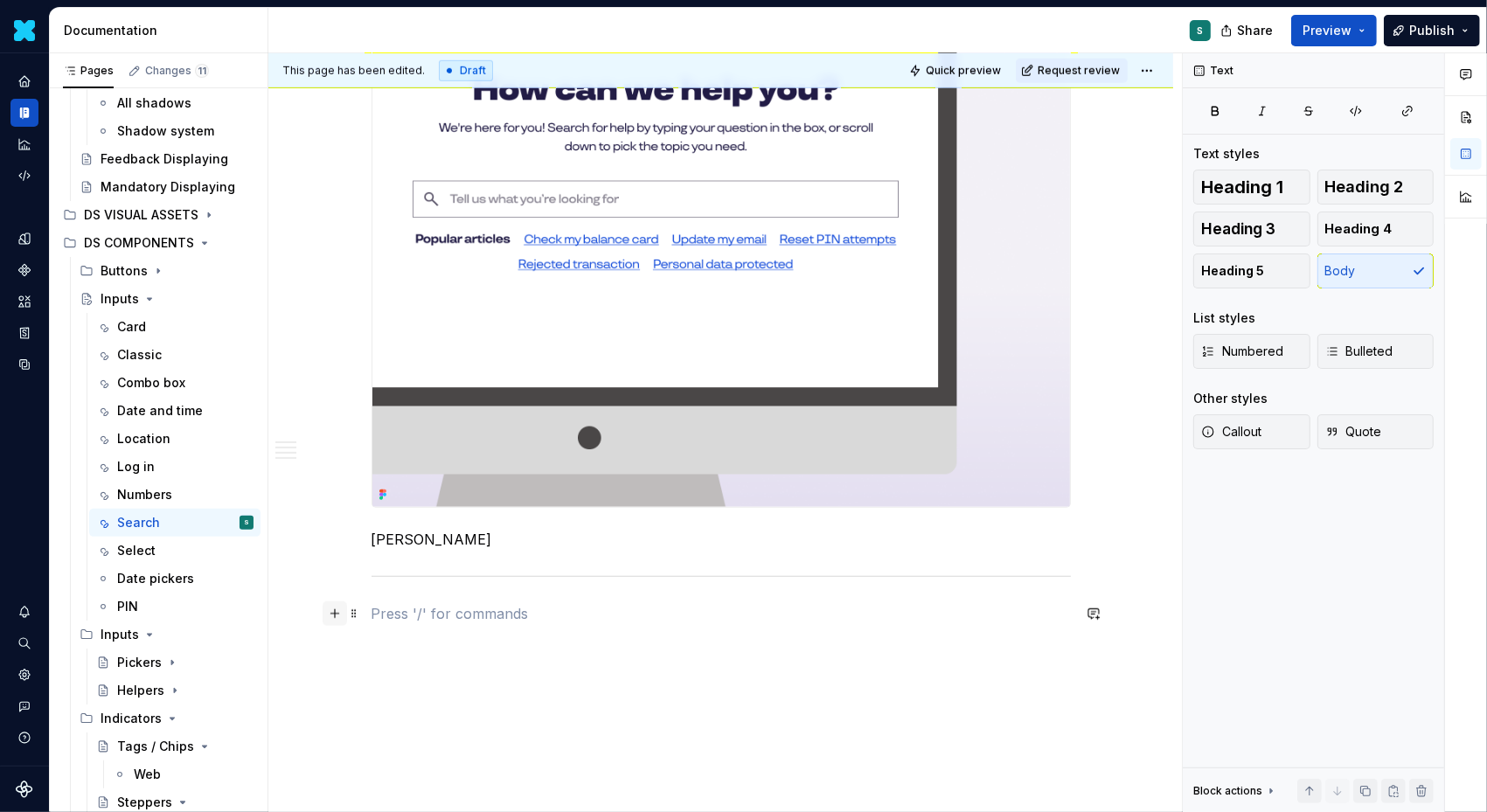
click at [341, 611] on button "button" at bounding box center [334, 613] width 24 height 24
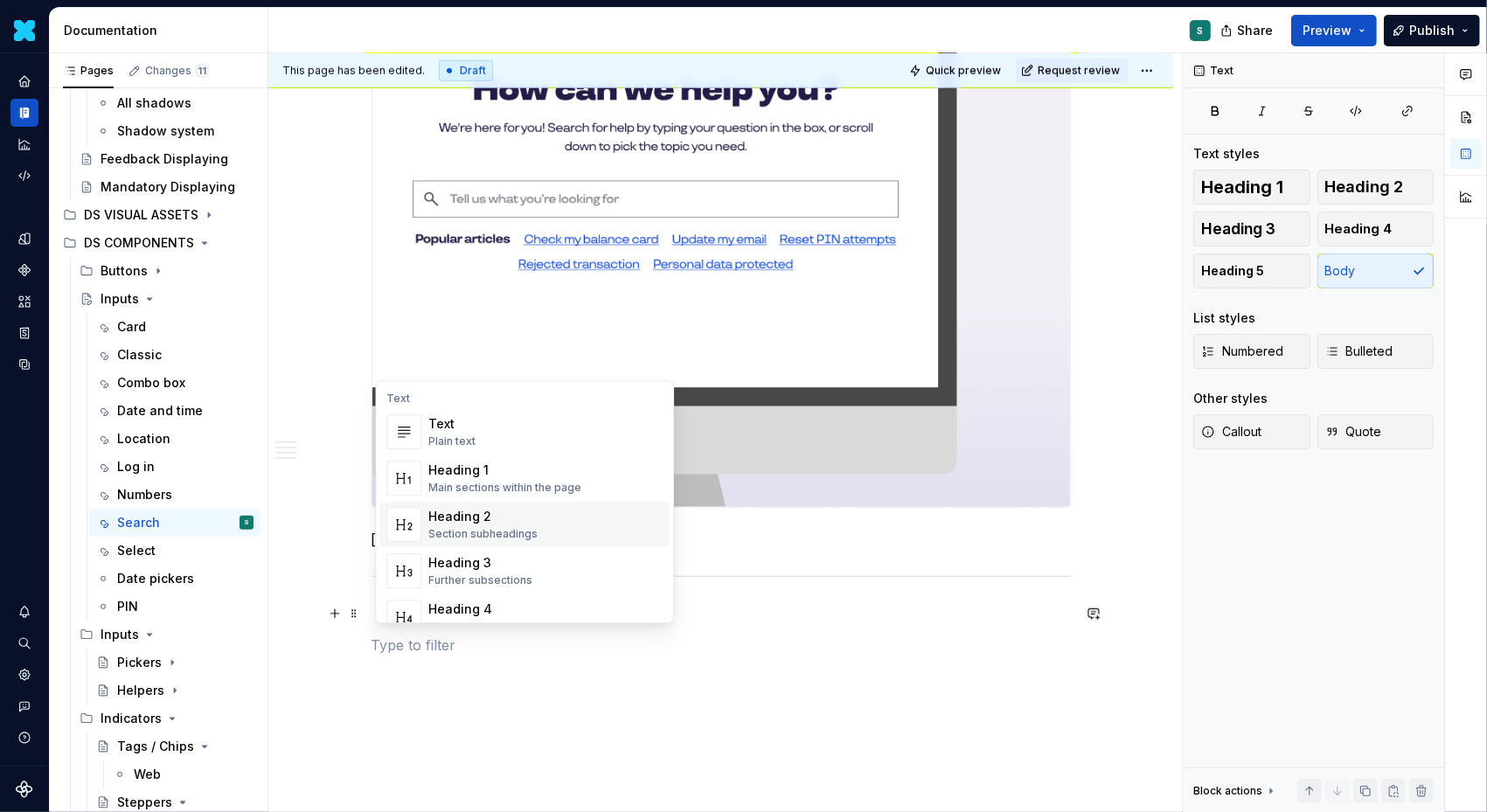
click at [468, 515] on div "Heading 2" at bounding box center [483, 517] width 110 height 18
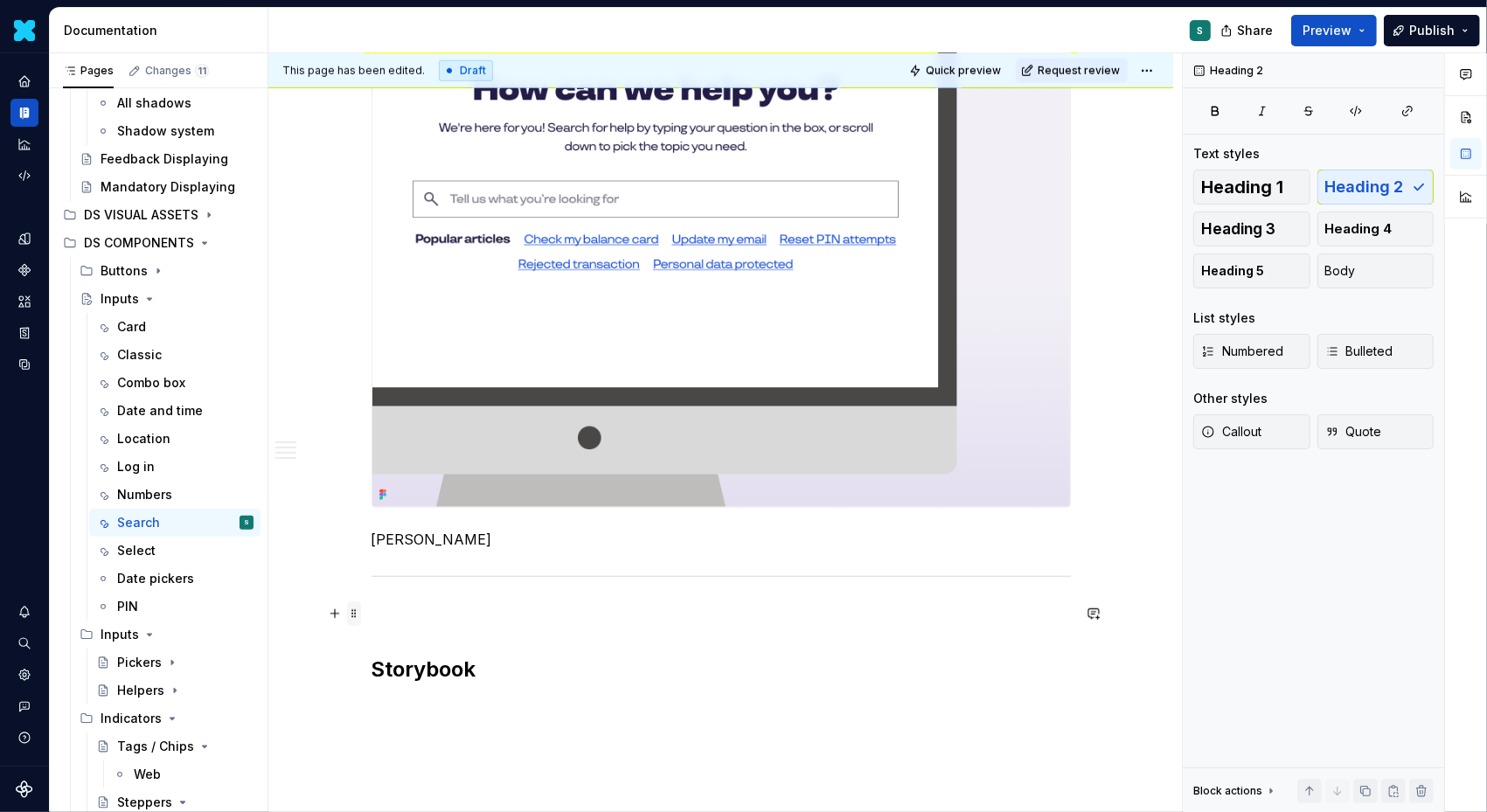
click at [353, 617] on span at bounding box center [354, 613] width 14 height 24
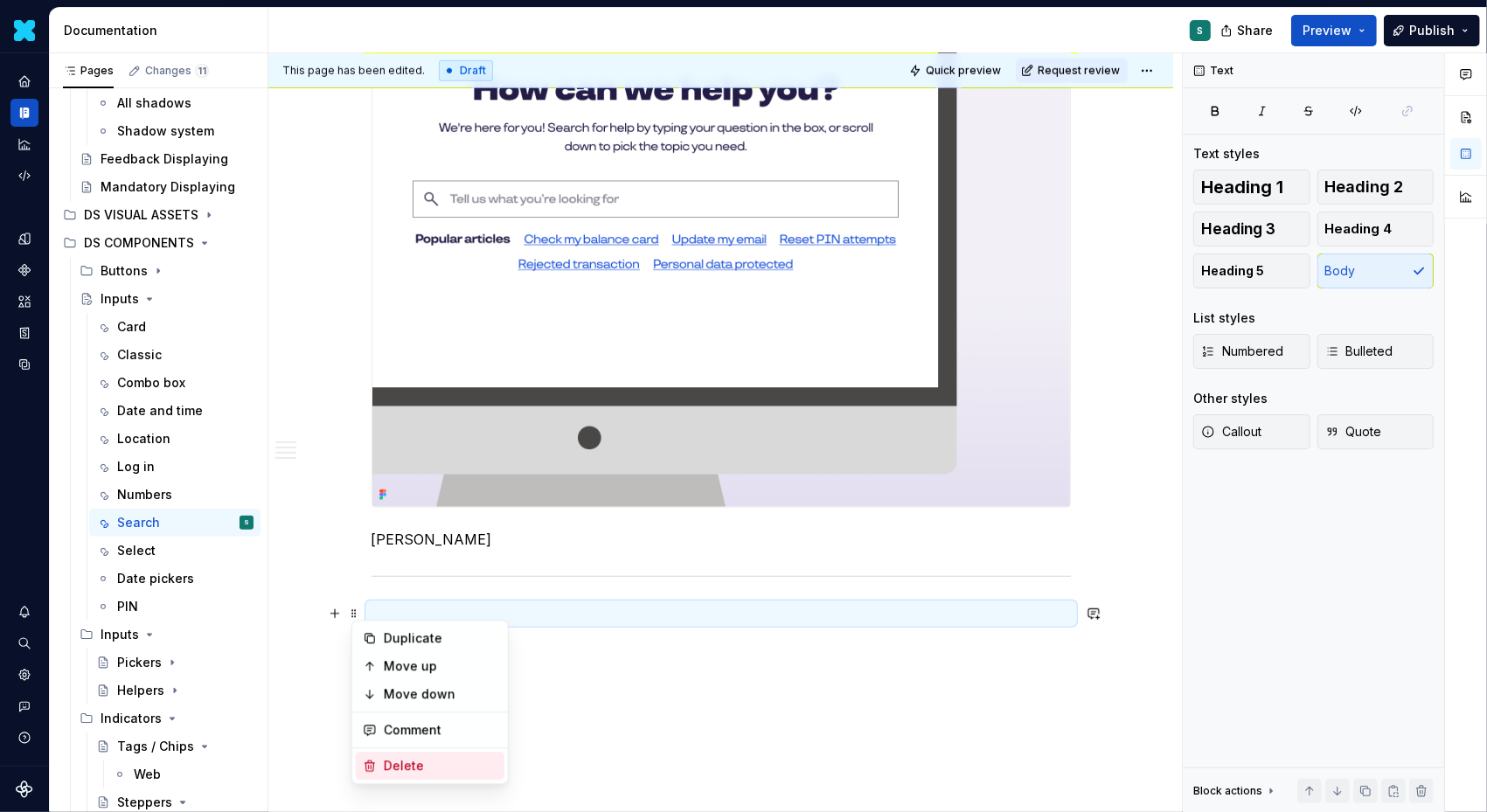
click at [400, 763] on div "Delete" at bounding box center [441, 766] width 114 height 18
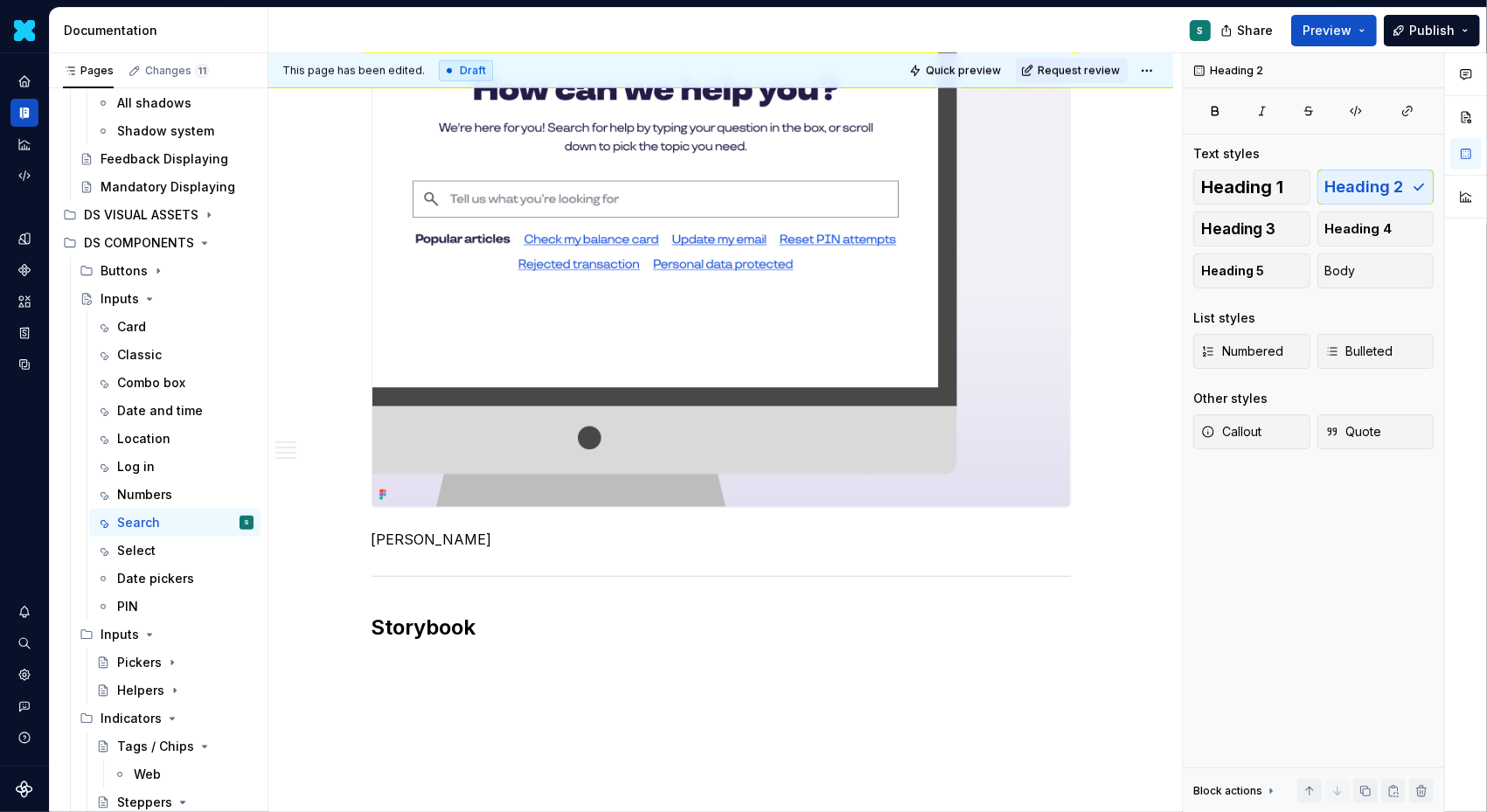
click at [338, 667] on button "button" at bounding box center [334, 666] width 24 height 24
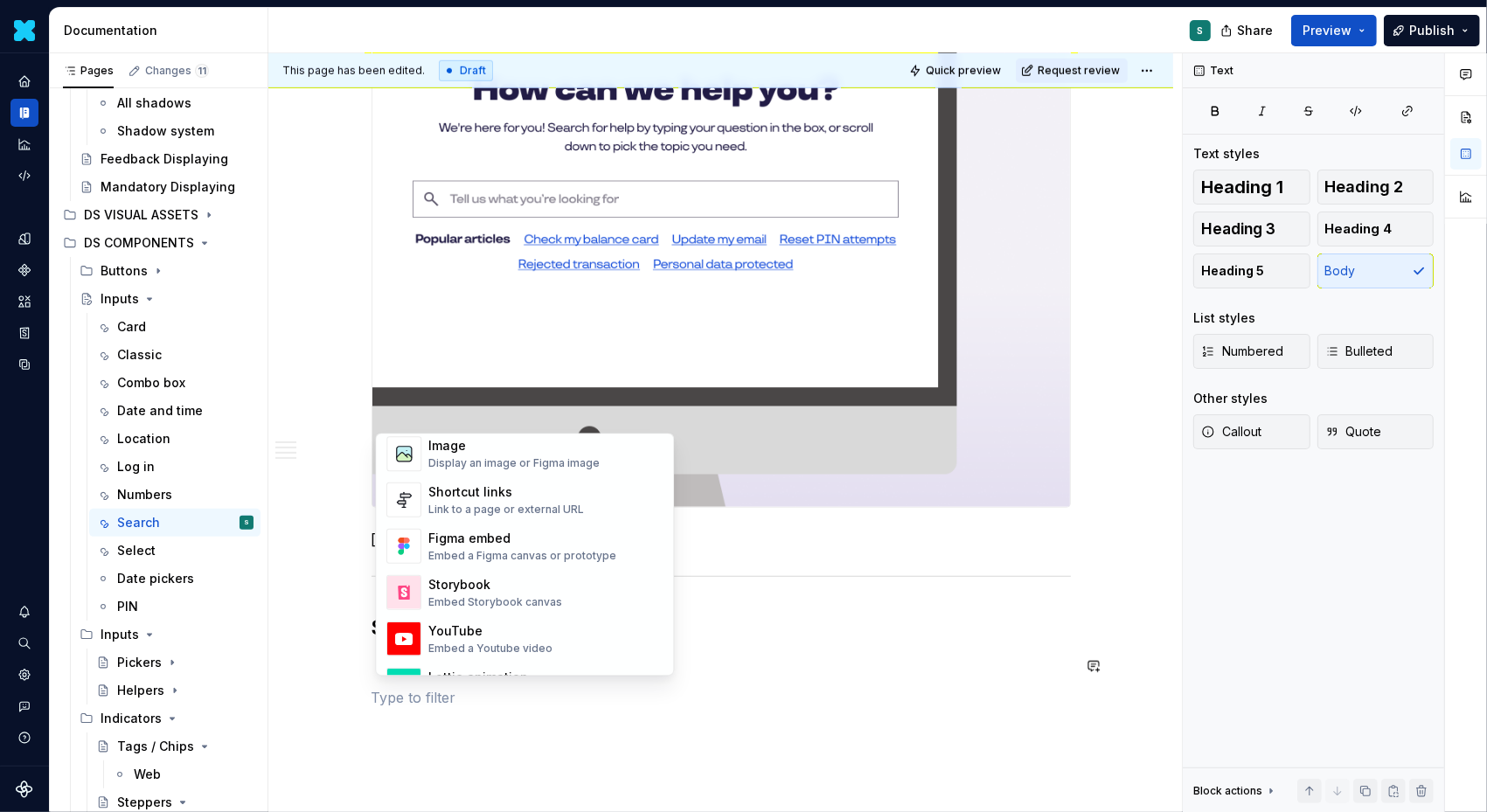
scroll to position [783, 0]
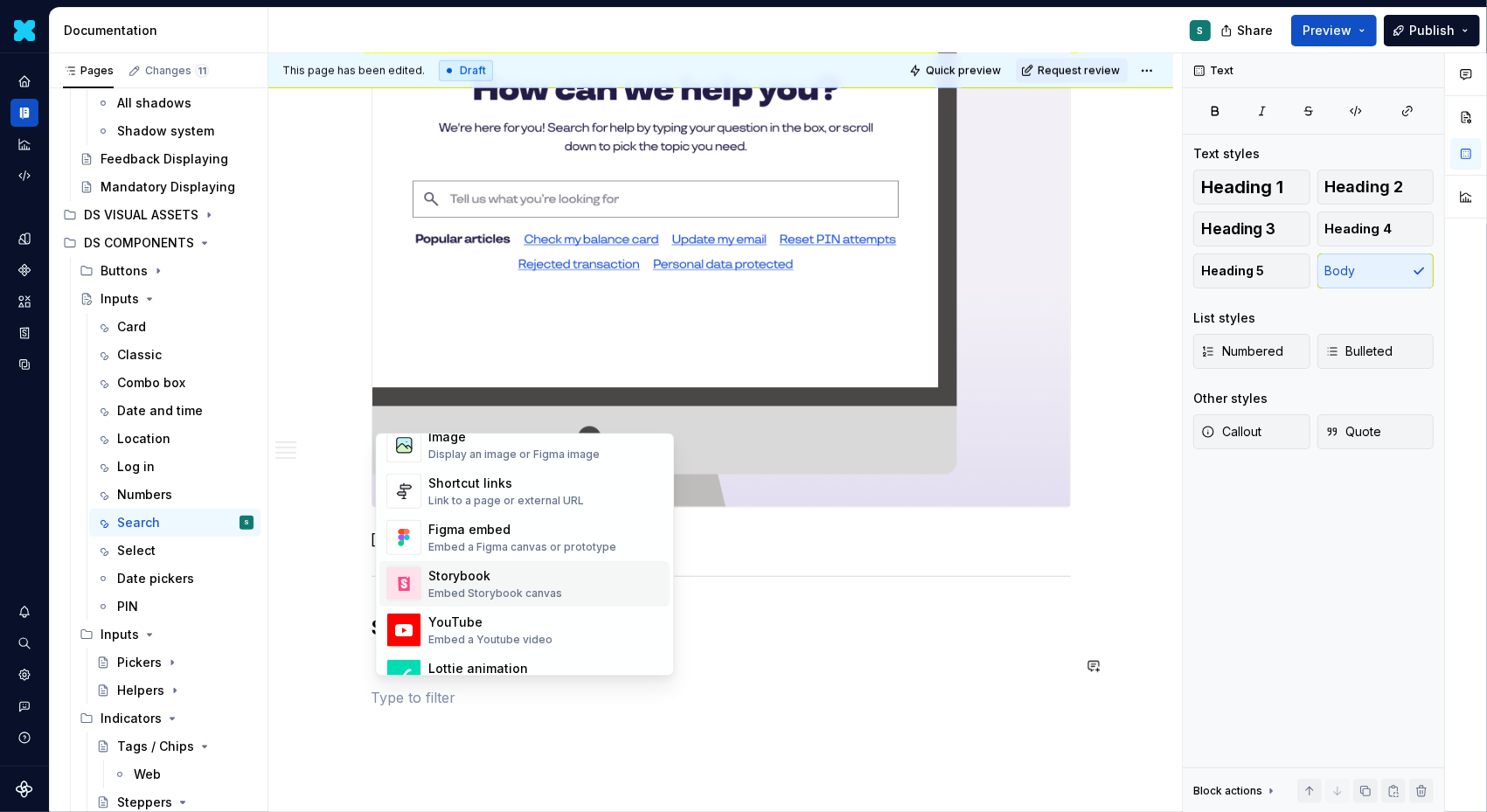
click at [468, 570] on div "Storybook" at bounding box center [496, 577] width 134 height 18
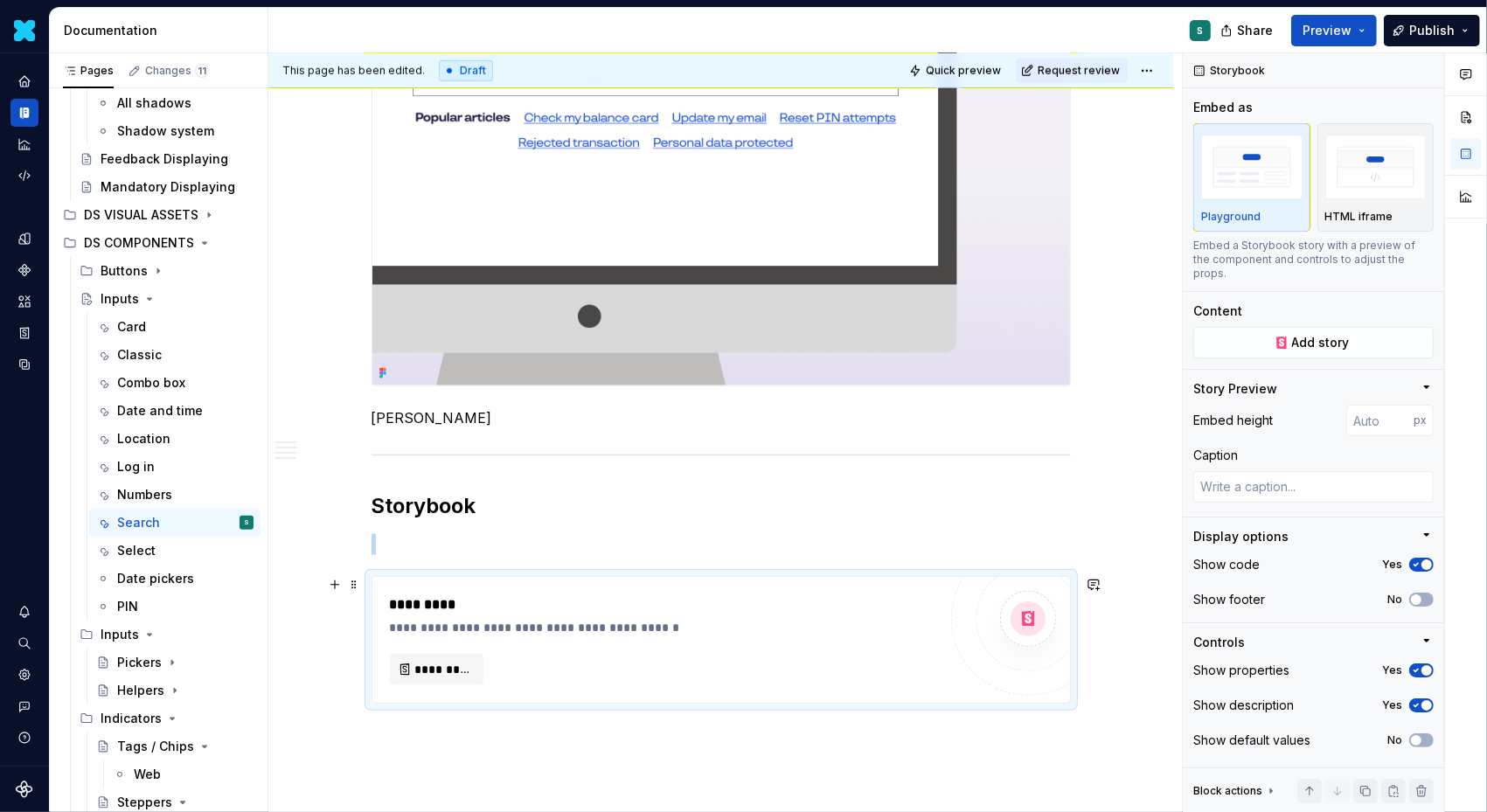
scroll to position [1440, 0]
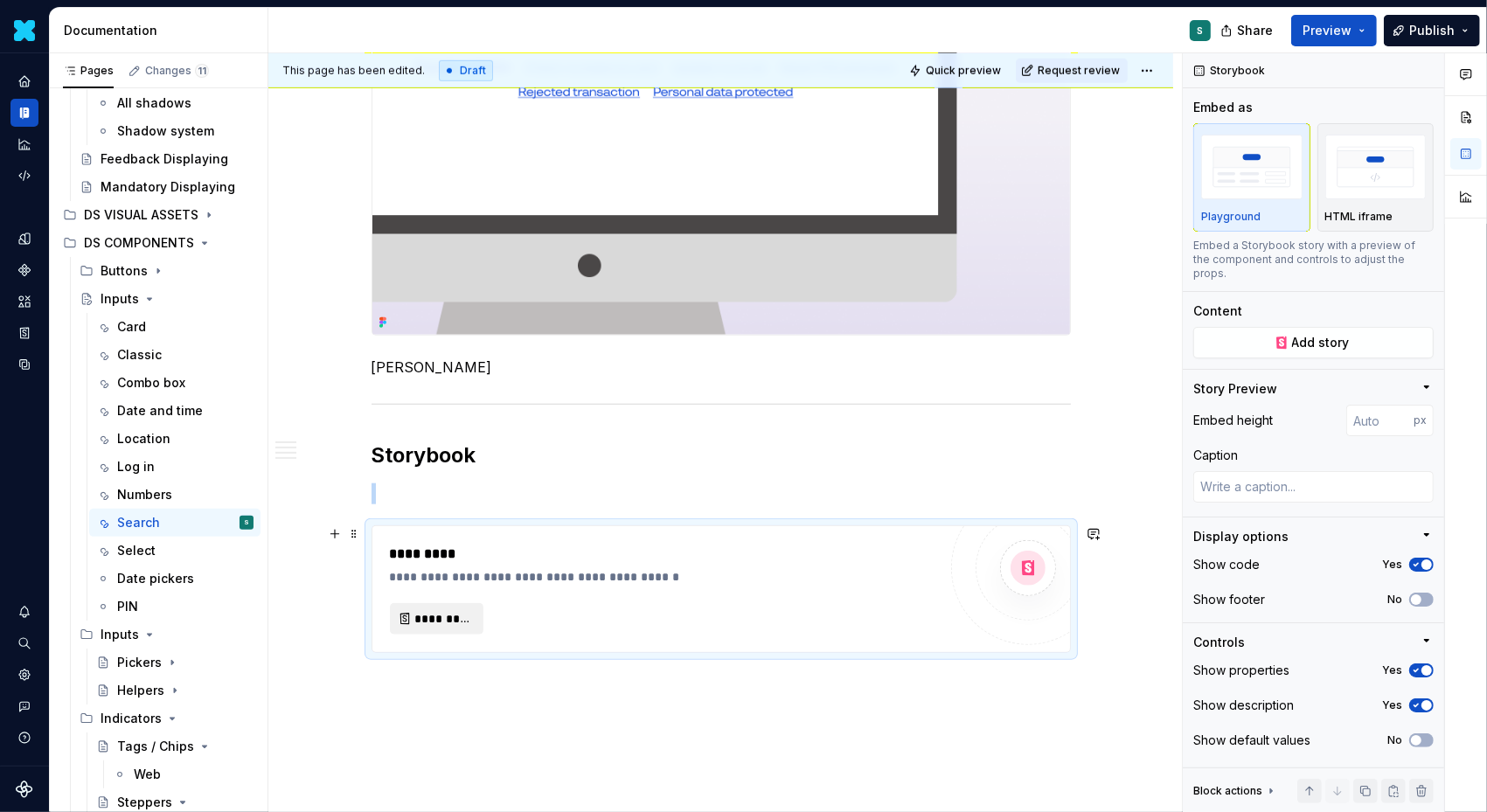
click at [448, 617] on span "*********" at bounding box center [444, 619] width 57 height 18
type textarea "*"
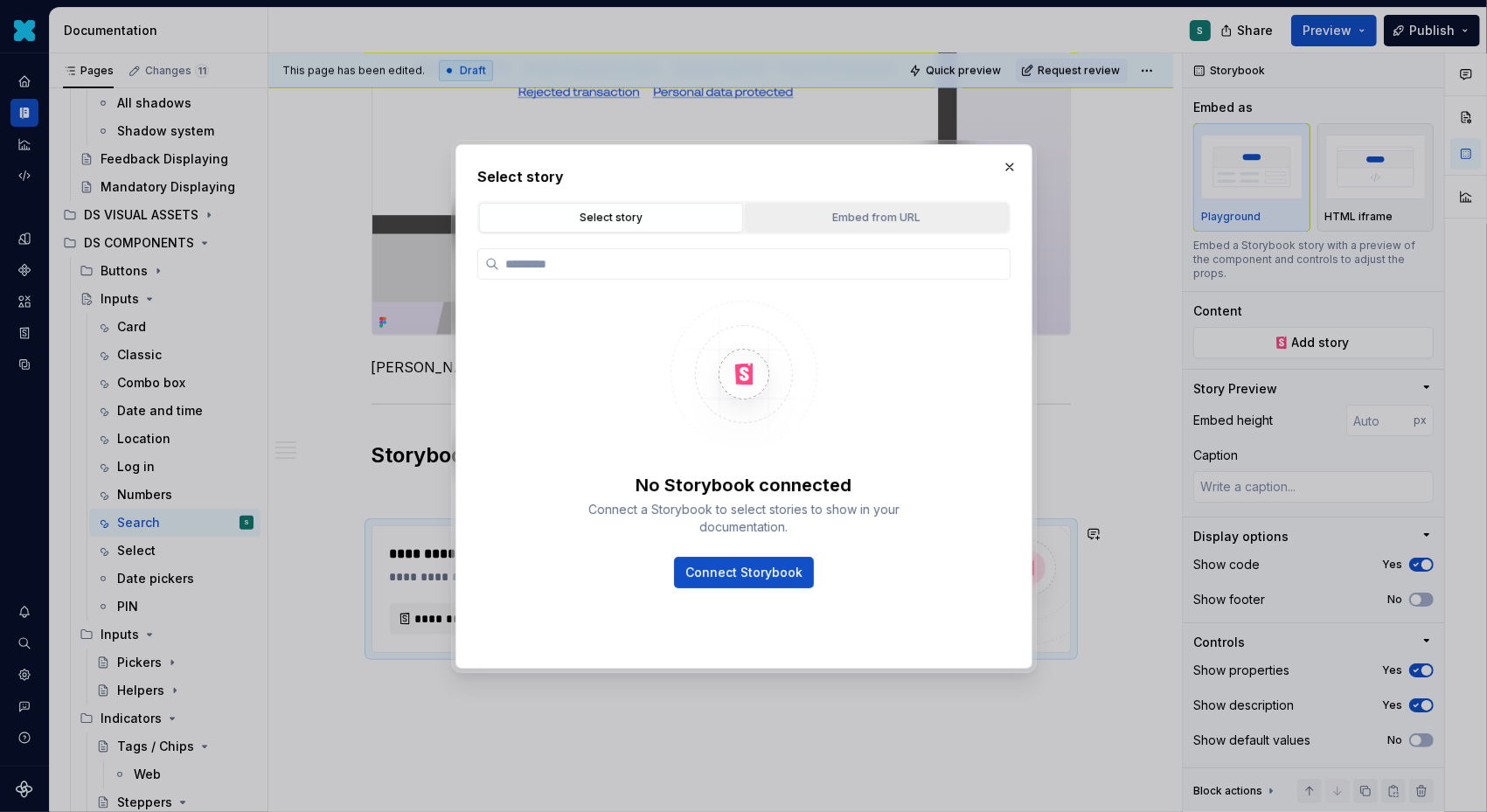
click at [813, 206] on button "Embed from URL" at bounding box center [877, 217] width 264 height 29
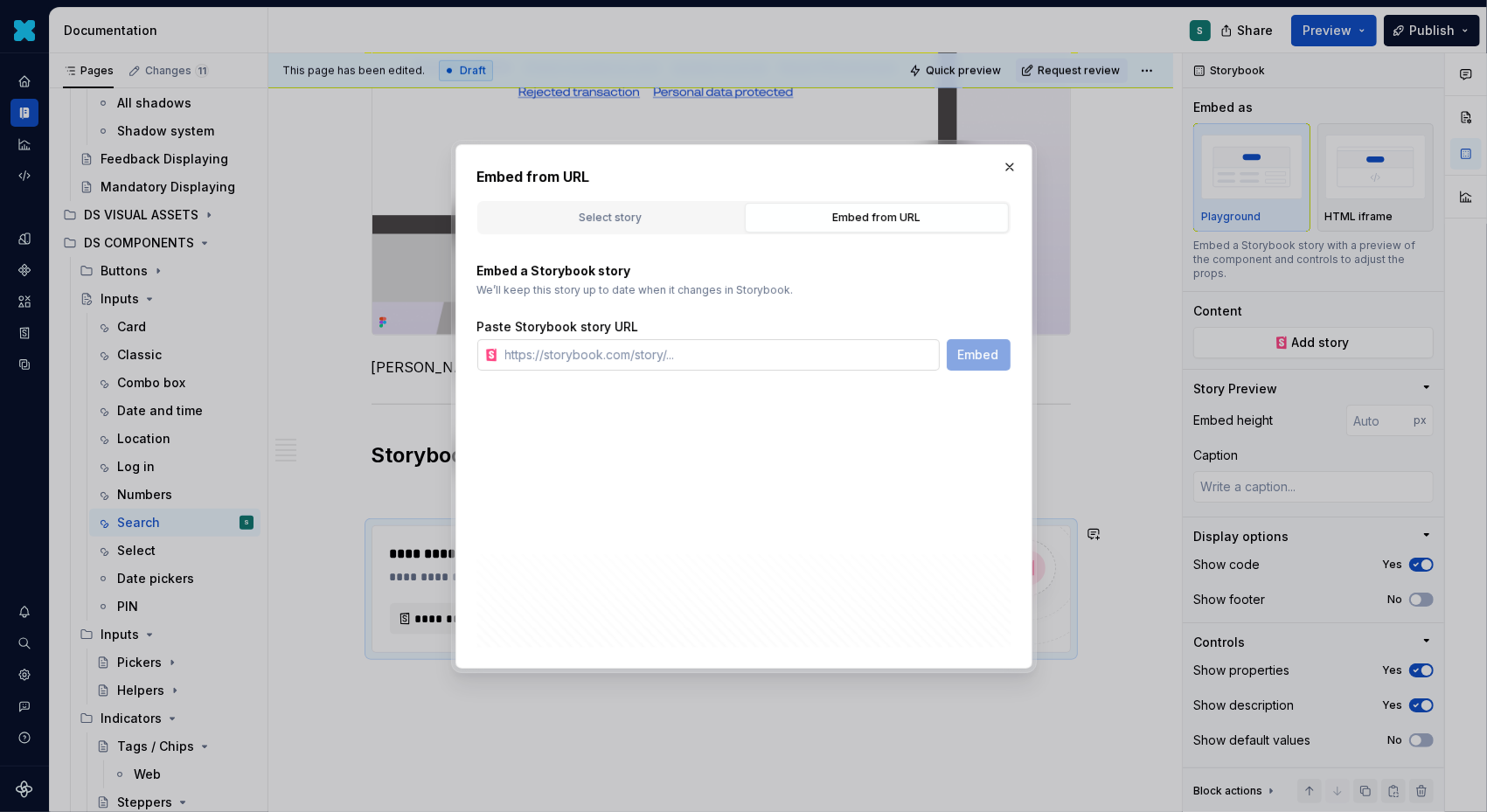
type textarea "*"
click at [768, 351] on input "text" at bounding box center [719, 355] width 441 height 31
paste input "[URL][DOMAIN_NAME]"
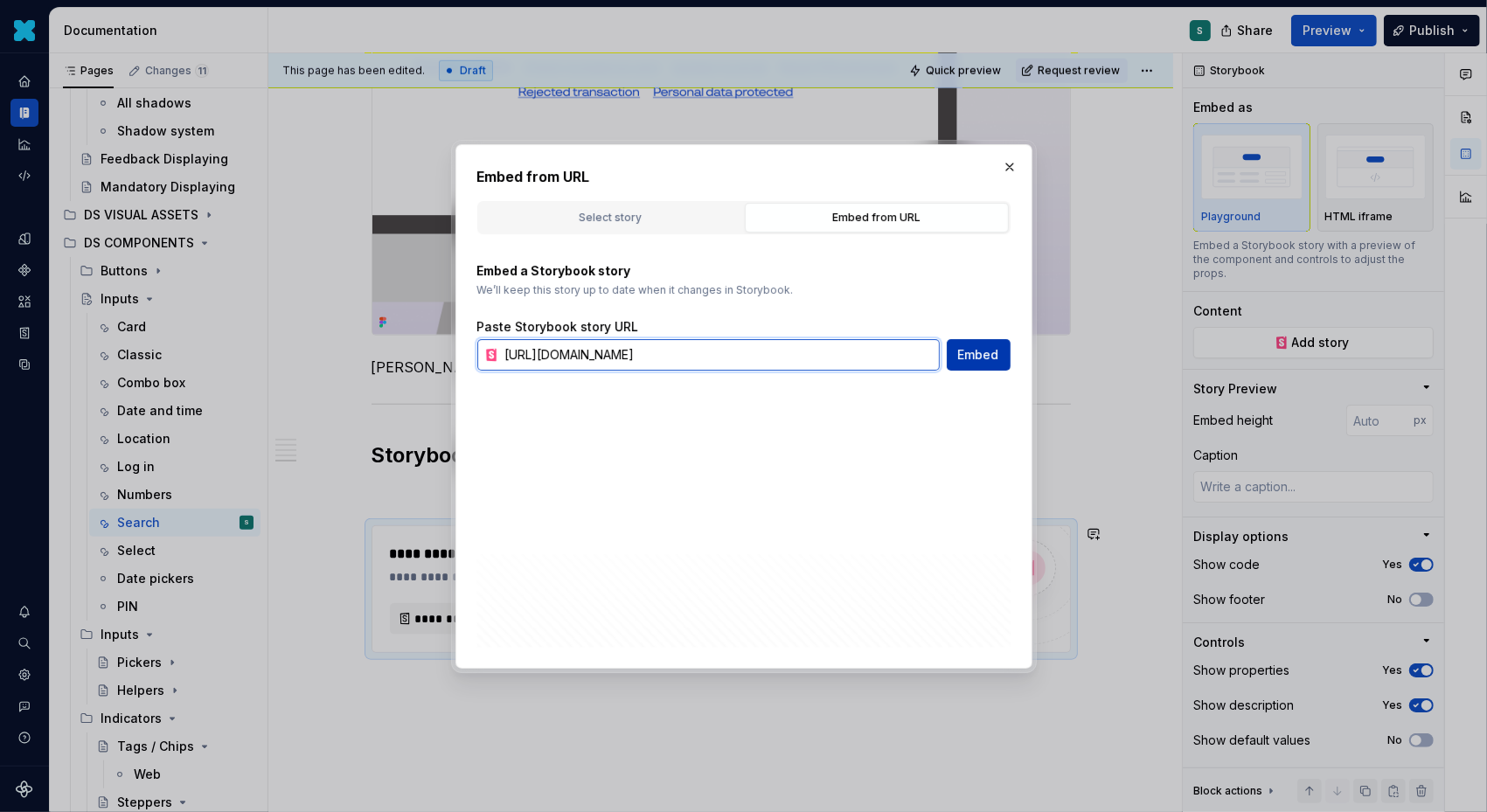
type input "[URL][DOMAIN_NAME]"
click at [972, 349] on span "Embed" at bounding box center [979, 355] width 41 height 18
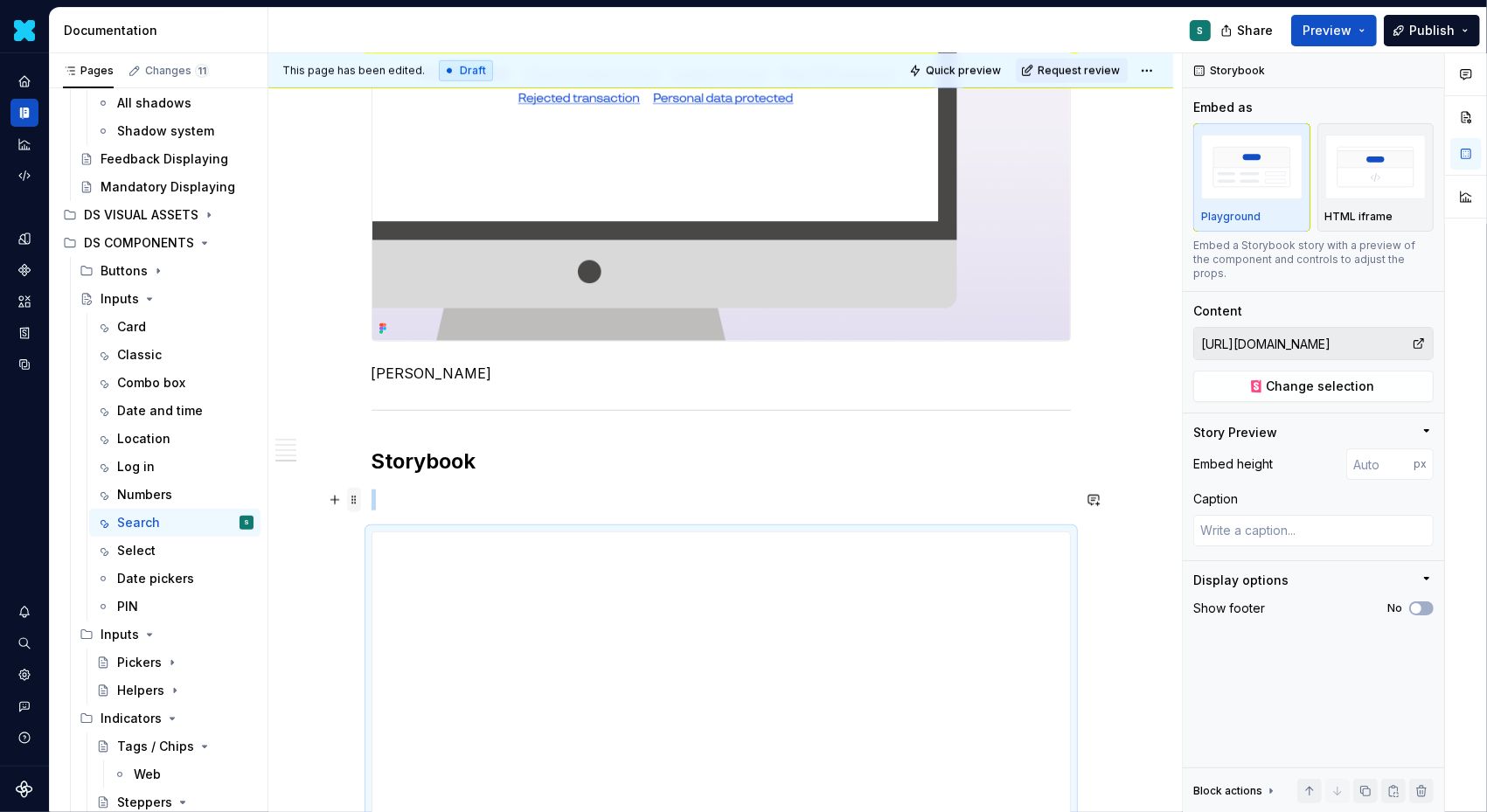
click at [357, 495] on span at bounding box center [354, 499] width 14 height 24
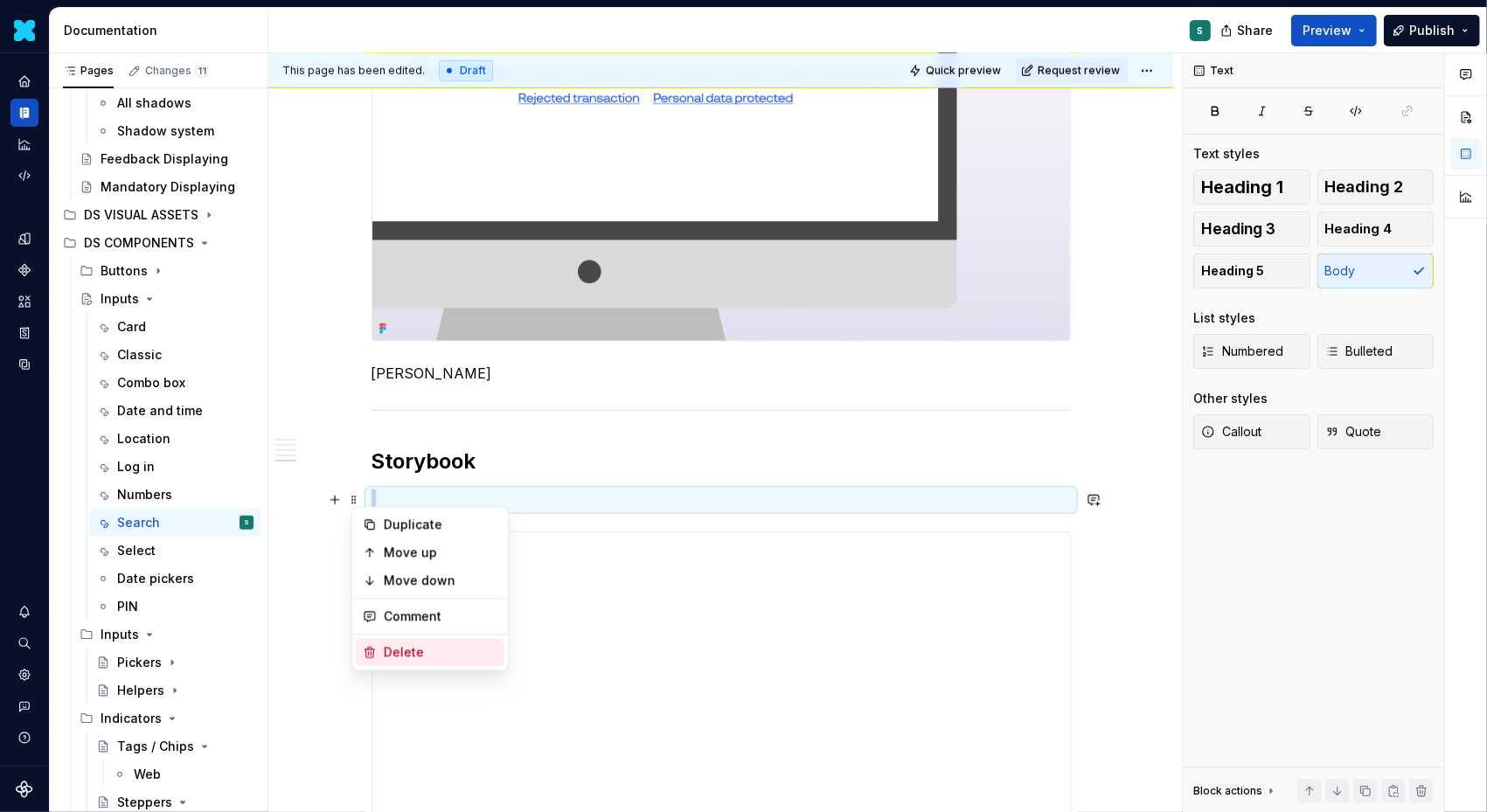
click at [426, 653] on div "Delete" at bounding box center [441, 652] width 114 height 18
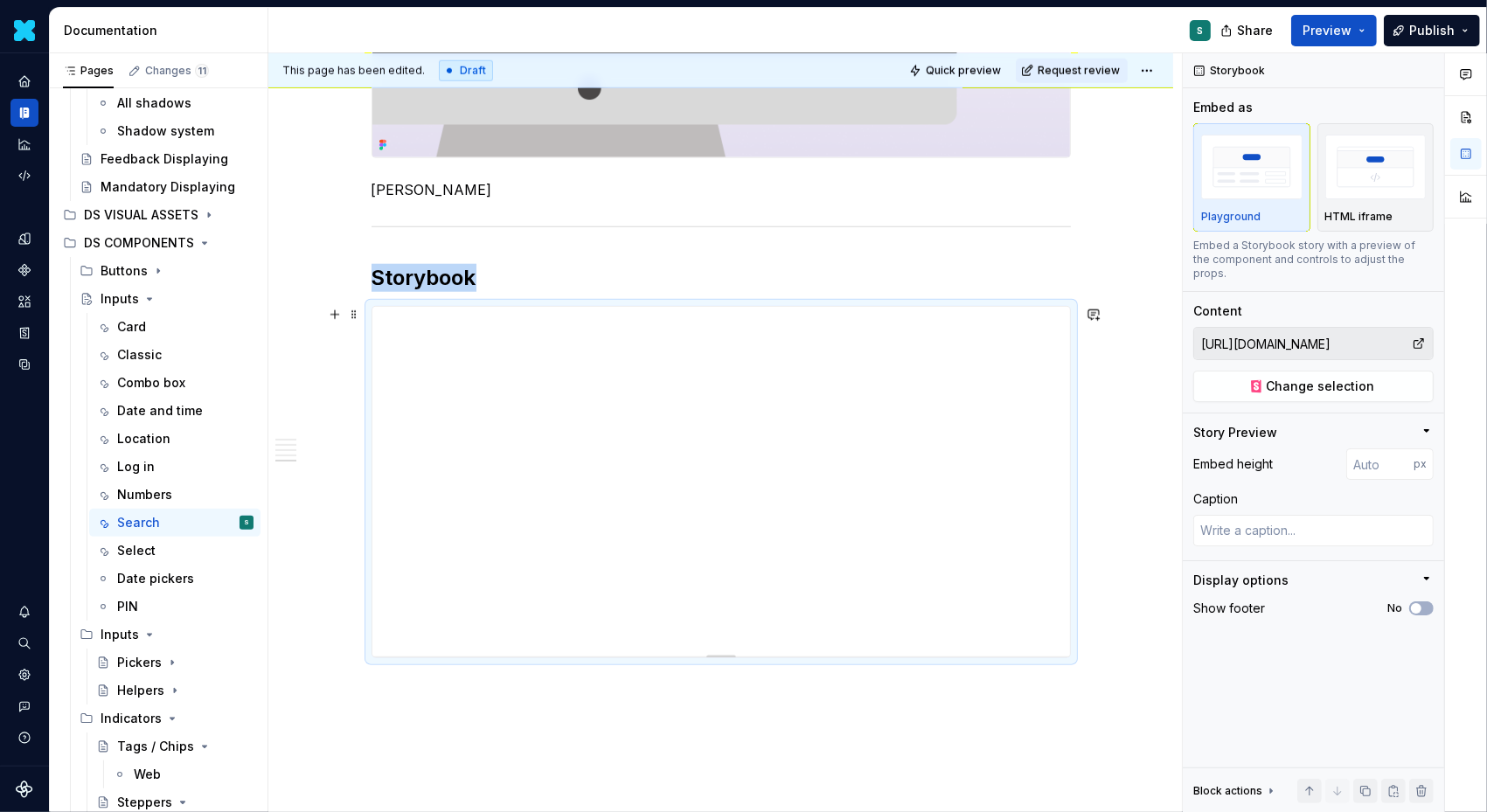
scroll to position [1726, 0]
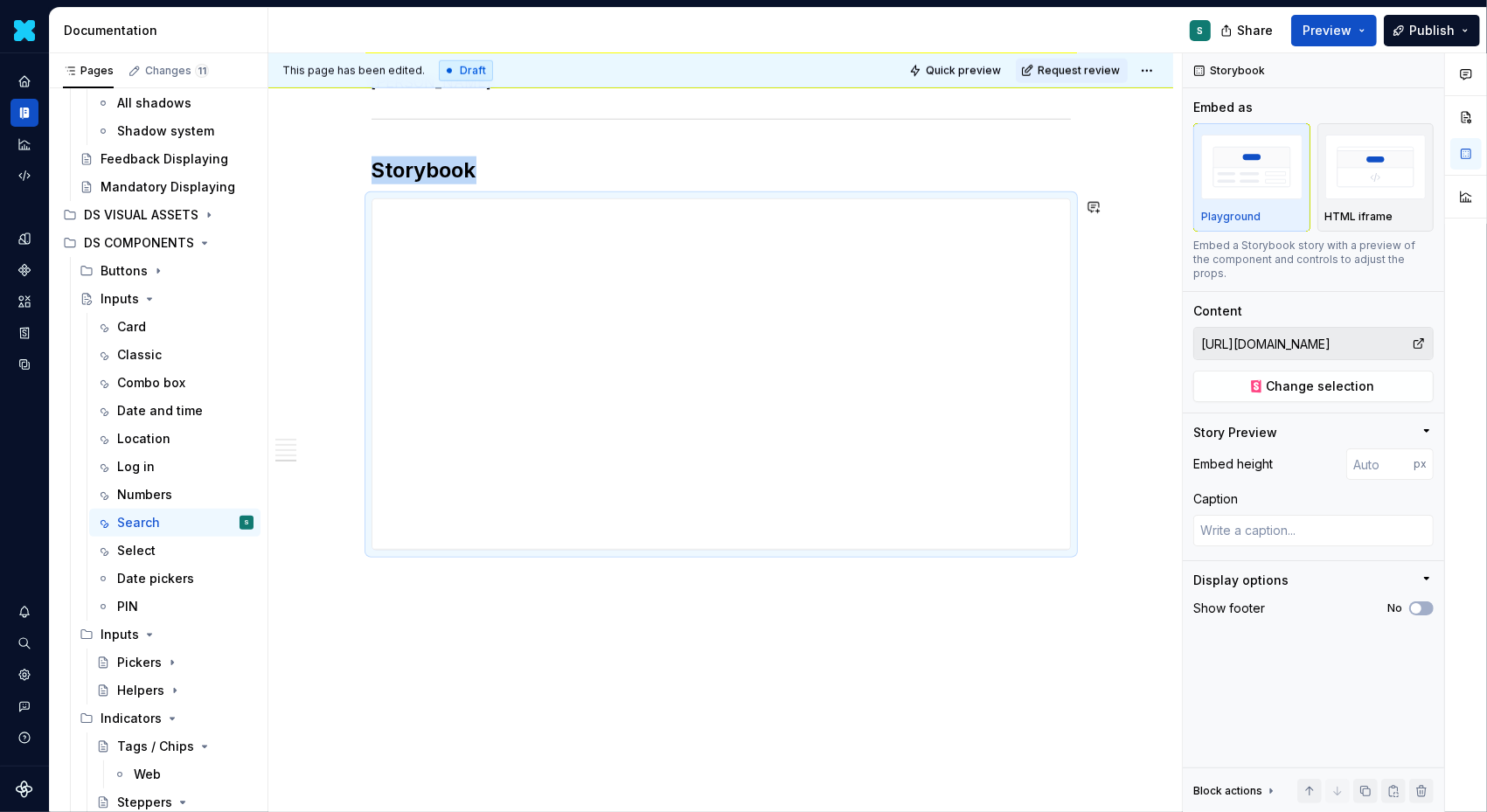
click at [425, 601] on div "This page has been edited. Draft Quick preview Request review Inputs Edit heade…" at bounding box center [725, 433] width 914 height 759
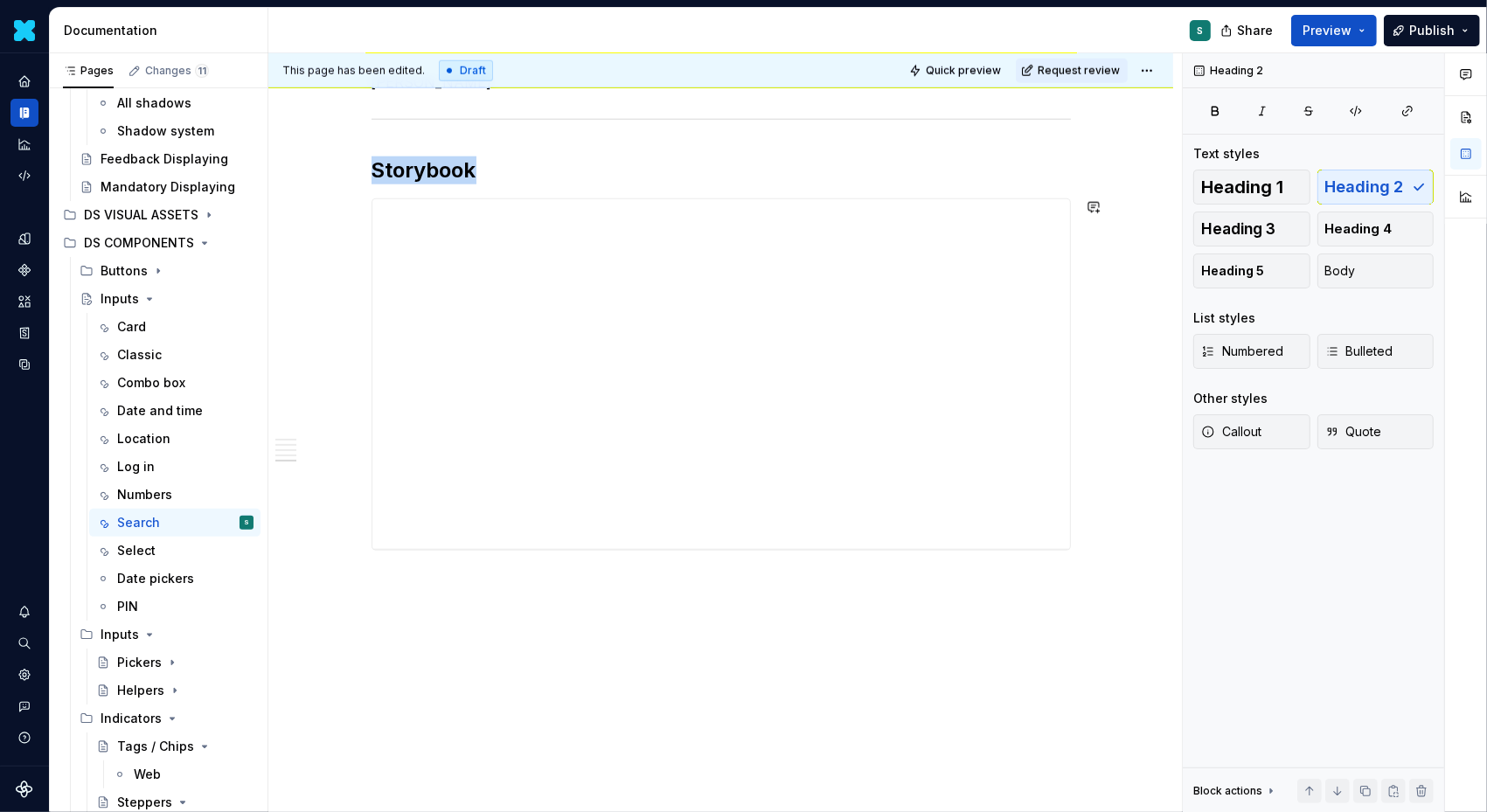
click at [341, 578] on button "button" at bounding box center [334, 580] width 24 height 24
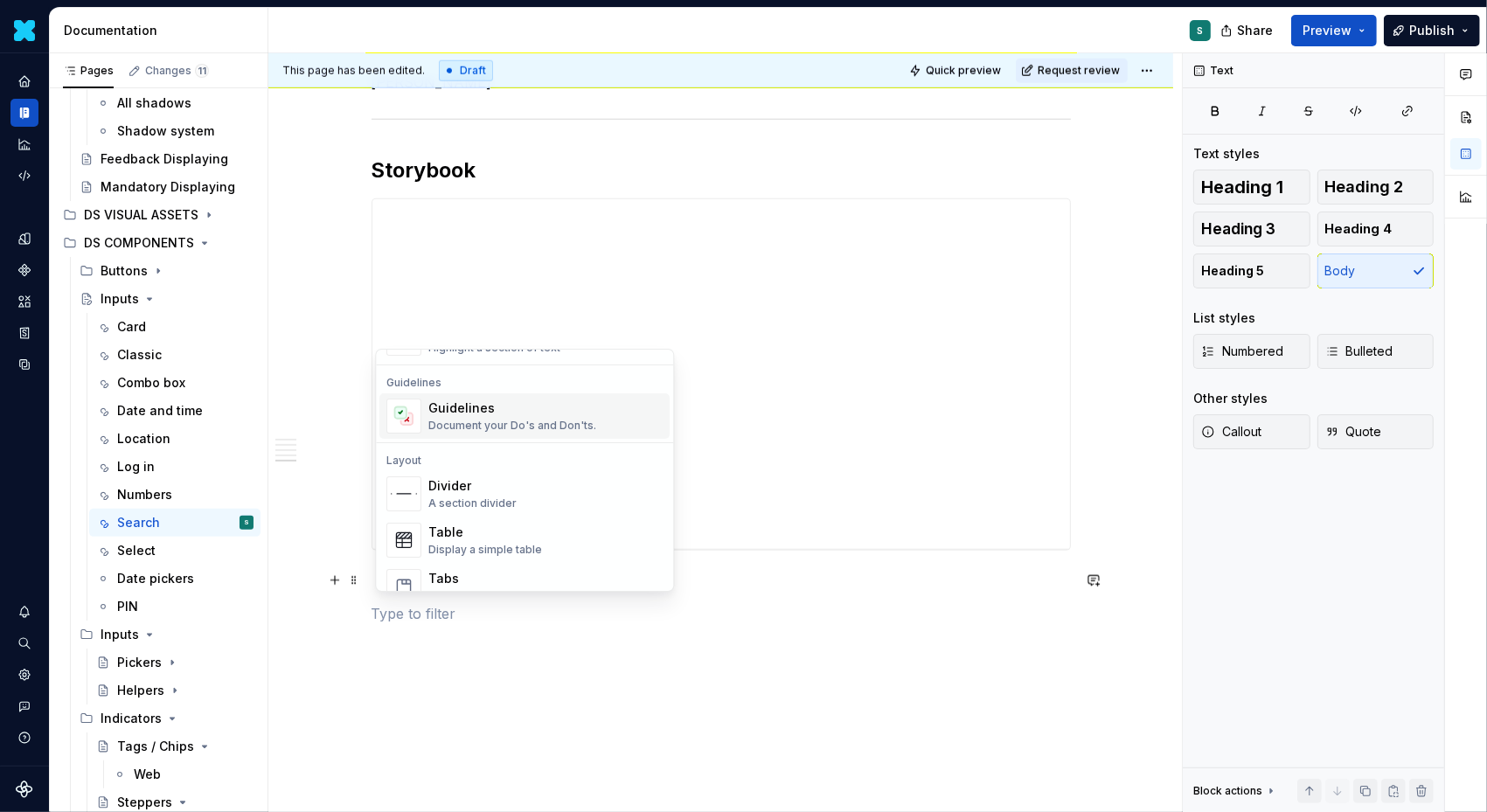
scroll to position [482, 0]
click at [465, 481] on div "Divider" at bounding box center [472, 483] width 88 height 18
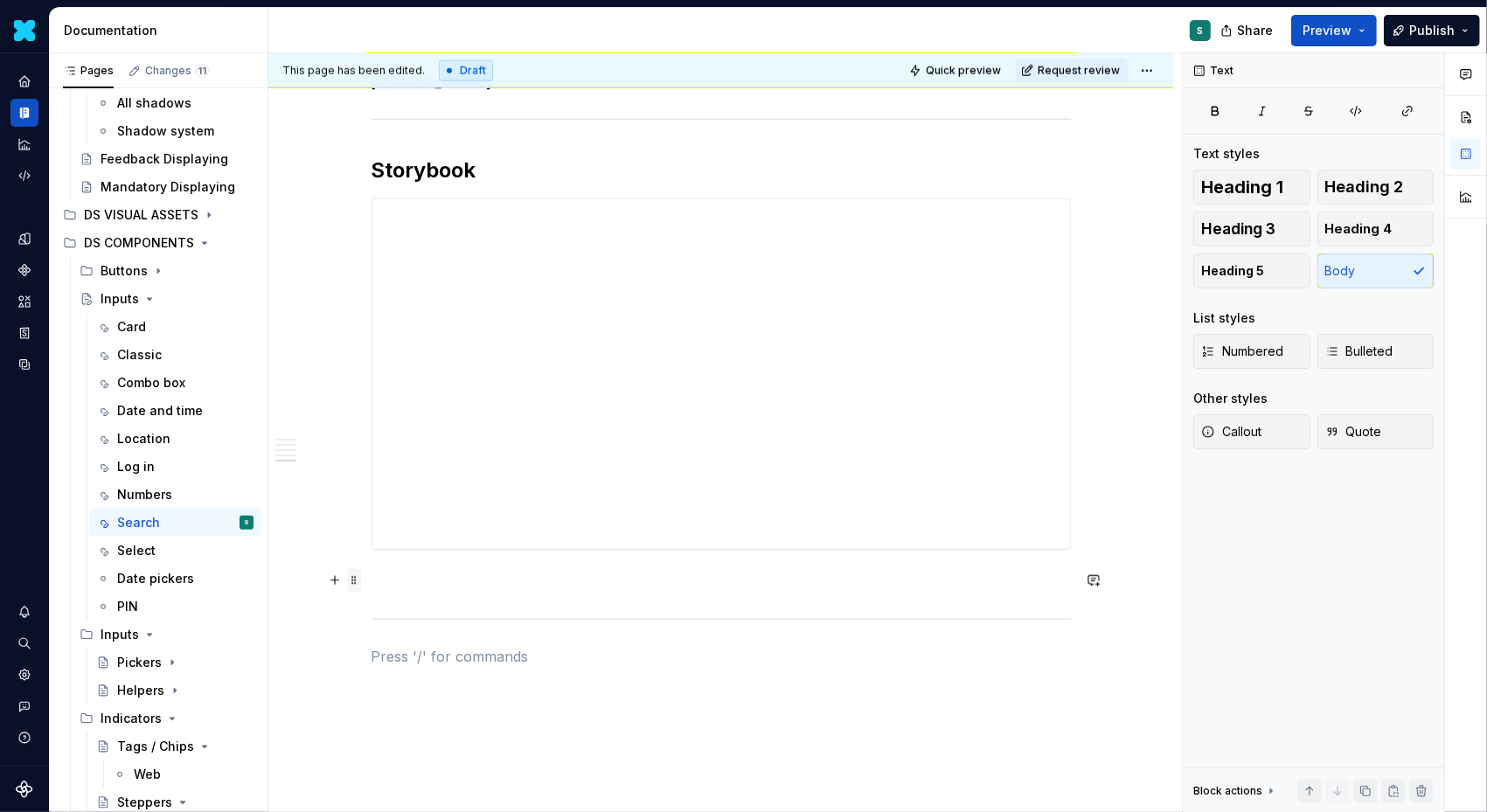
click at [357, 582] on span at bounding box center [354, 580] width 14 height 24
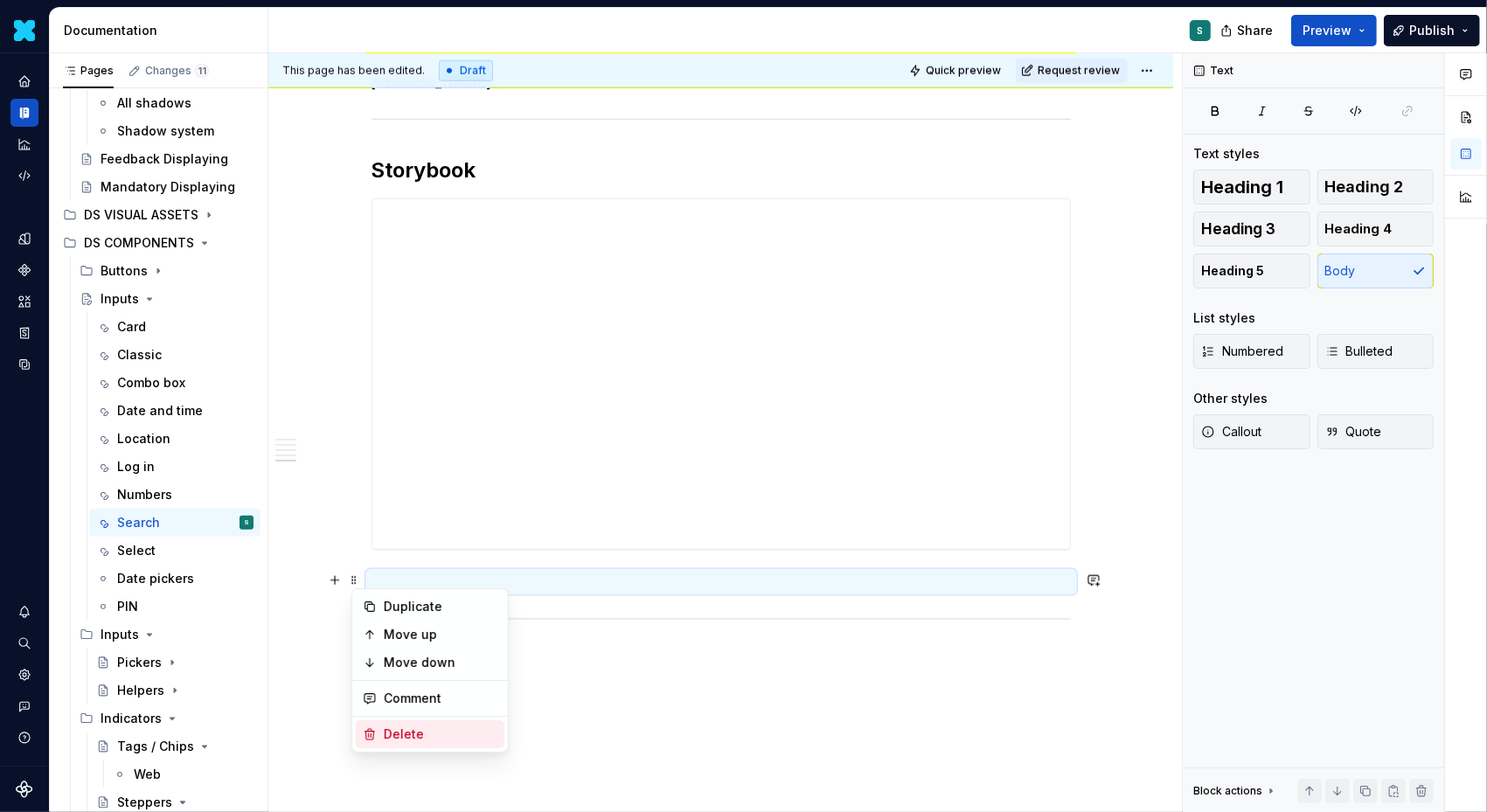
click at [387, 726] on div "Delete" at bounding box center [441, 734] width 114 height 18
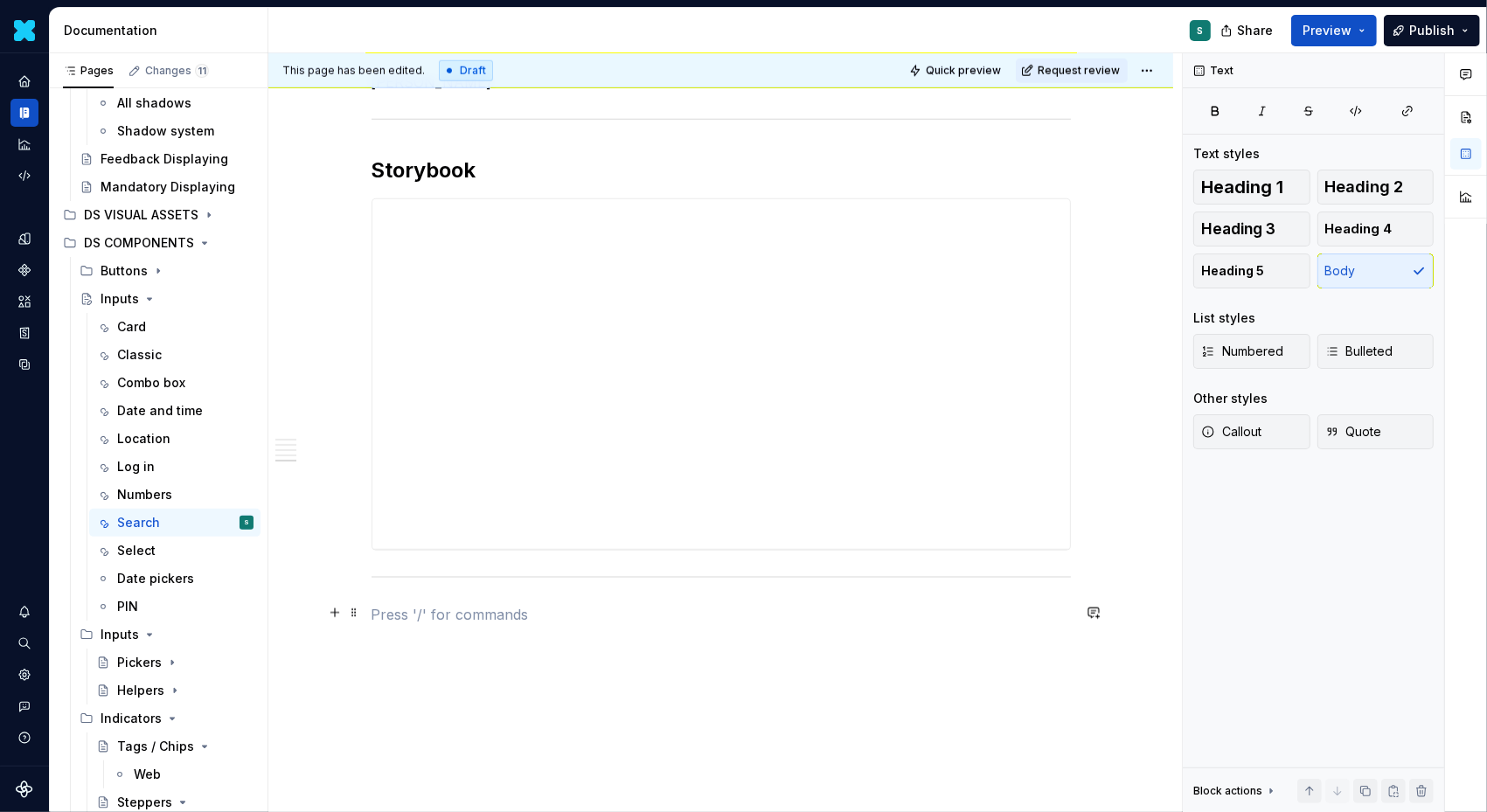
click at [408, 607] on p at bounding box center [721, 615] width 700 height 21
click at [341, 613] on button "button" at bounding box center [334, 612] width 24 height 24
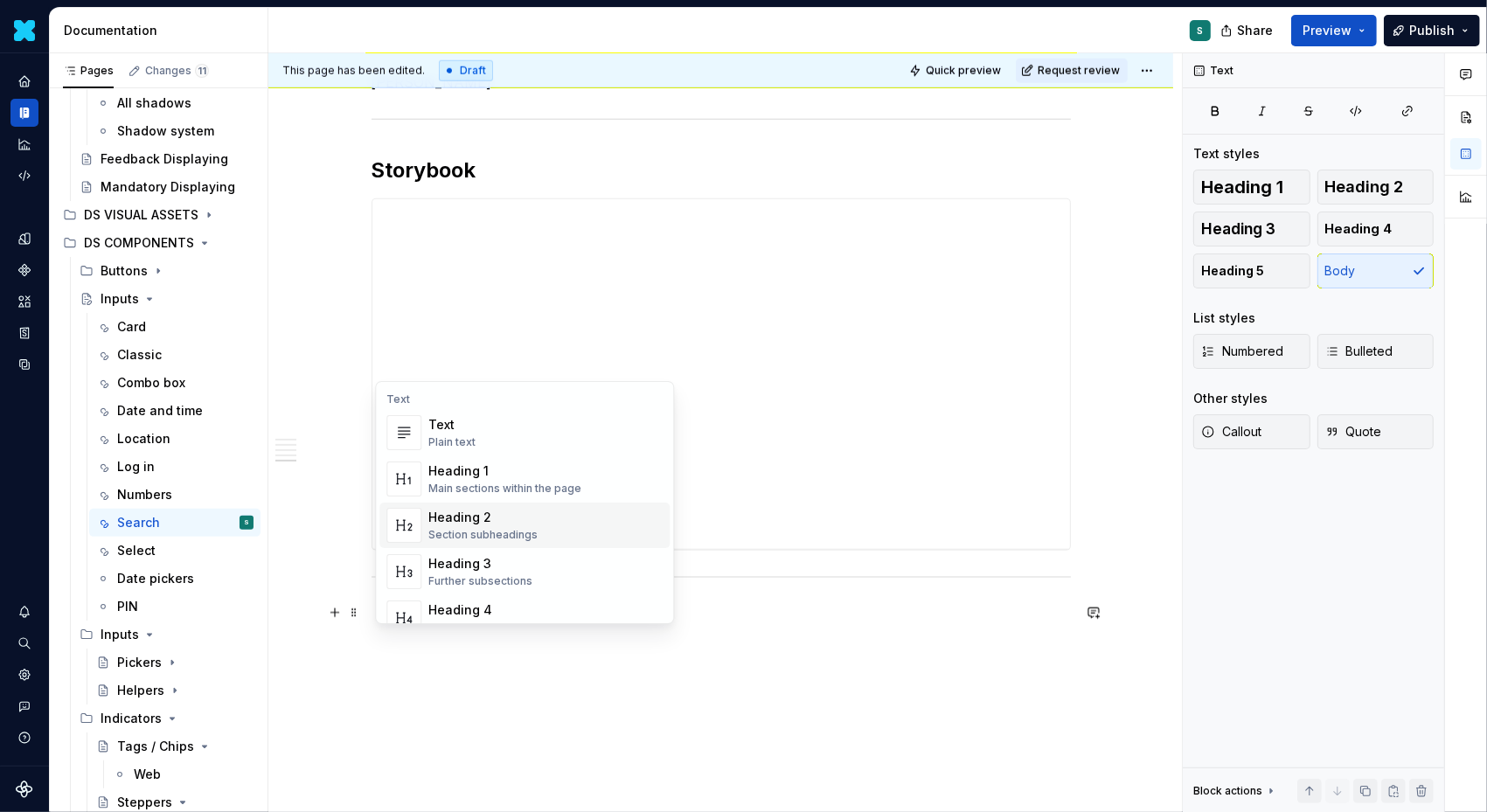
click at [509, 523] on div "Heading 2" at bounding box center [483, 518] width 110 height 18
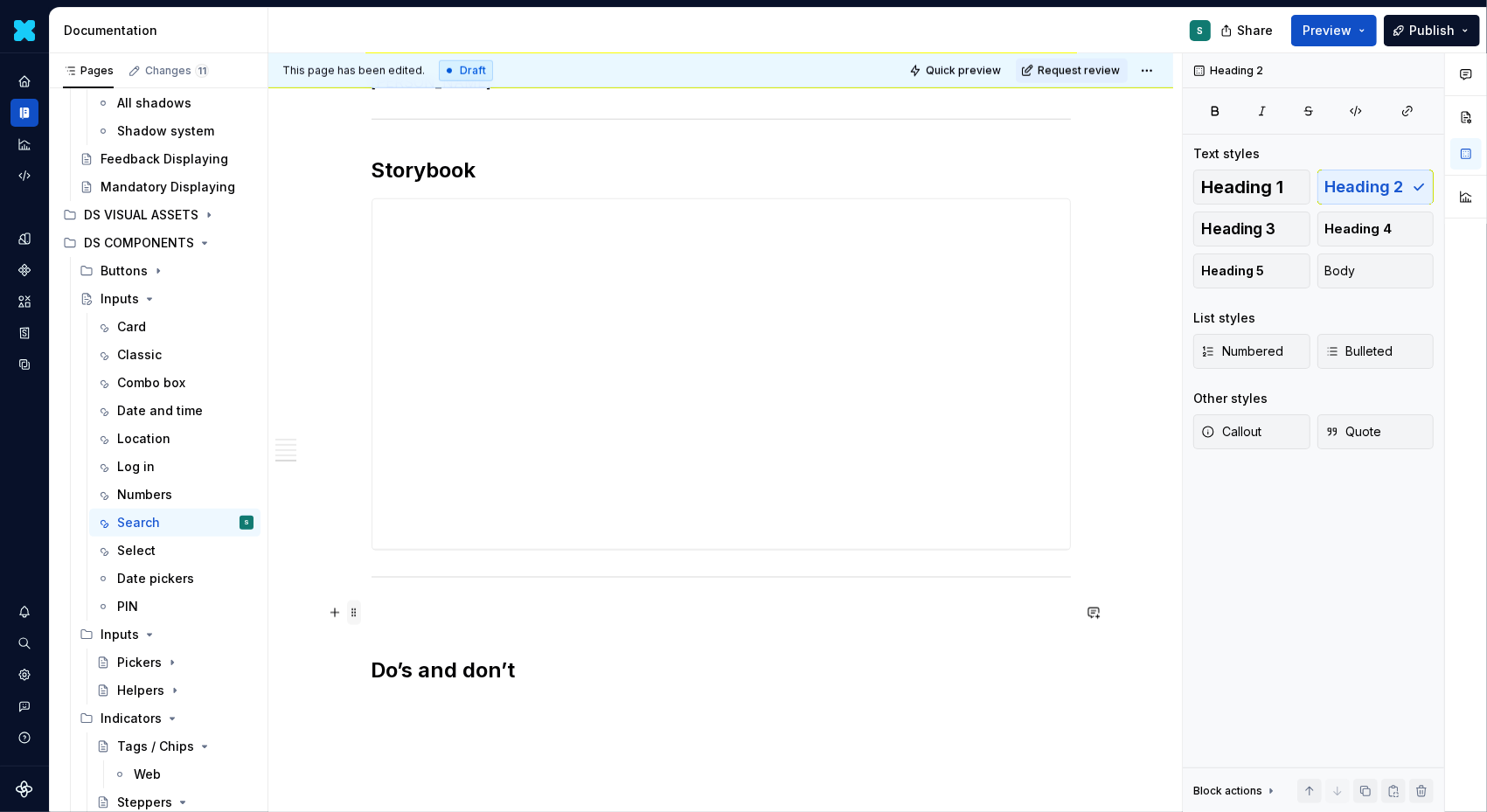
click at [357, 616] on span at bounding box center [354, 612] width 14 height 24
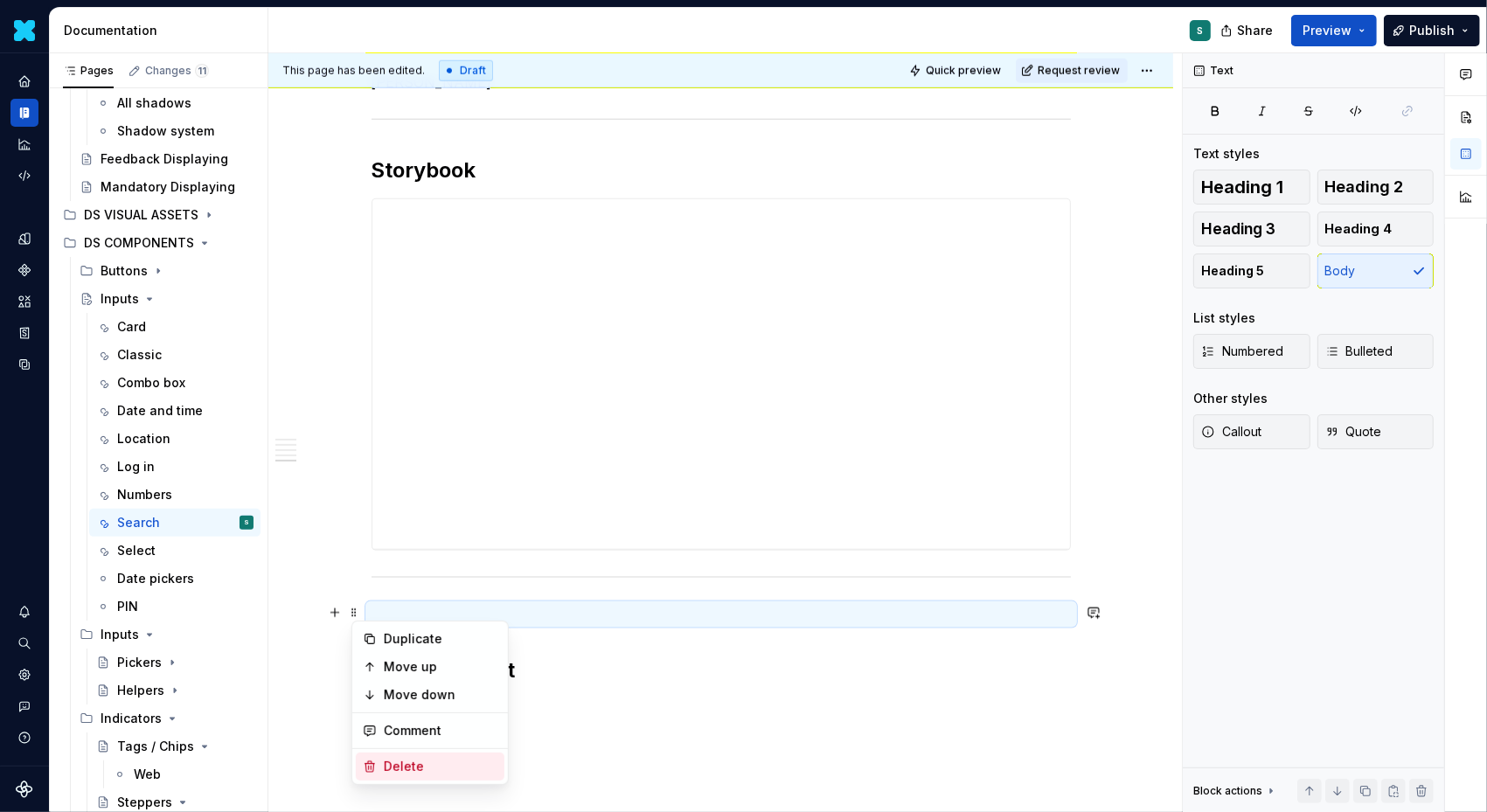
click at [396, 763] on div "Delete" at bounding box center [441, 767] width 114 height 18
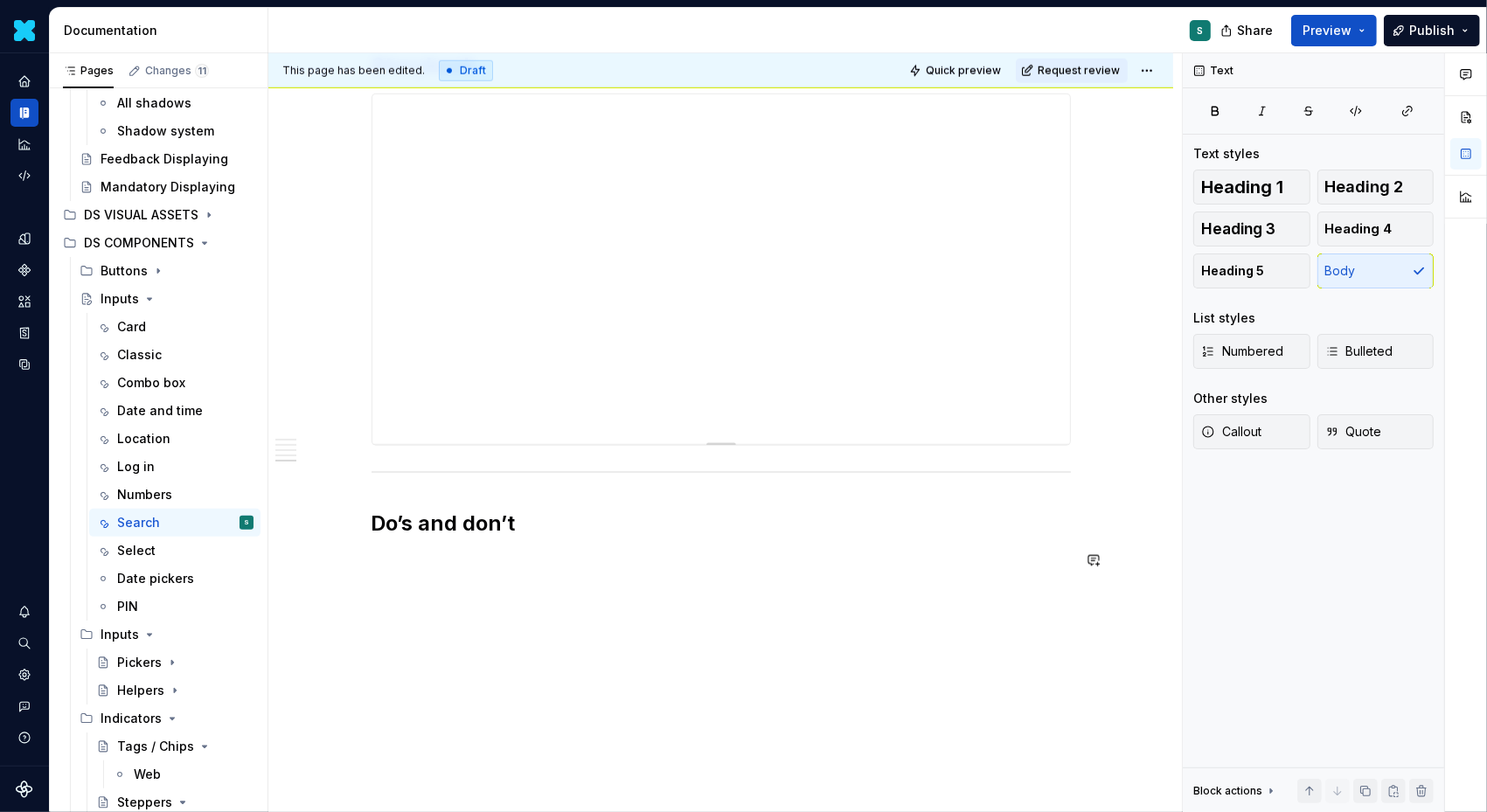
scroll to position [1852, 0]
click at [341, 542] on button "button" at bounding box center [334, 537] width 24 height 24
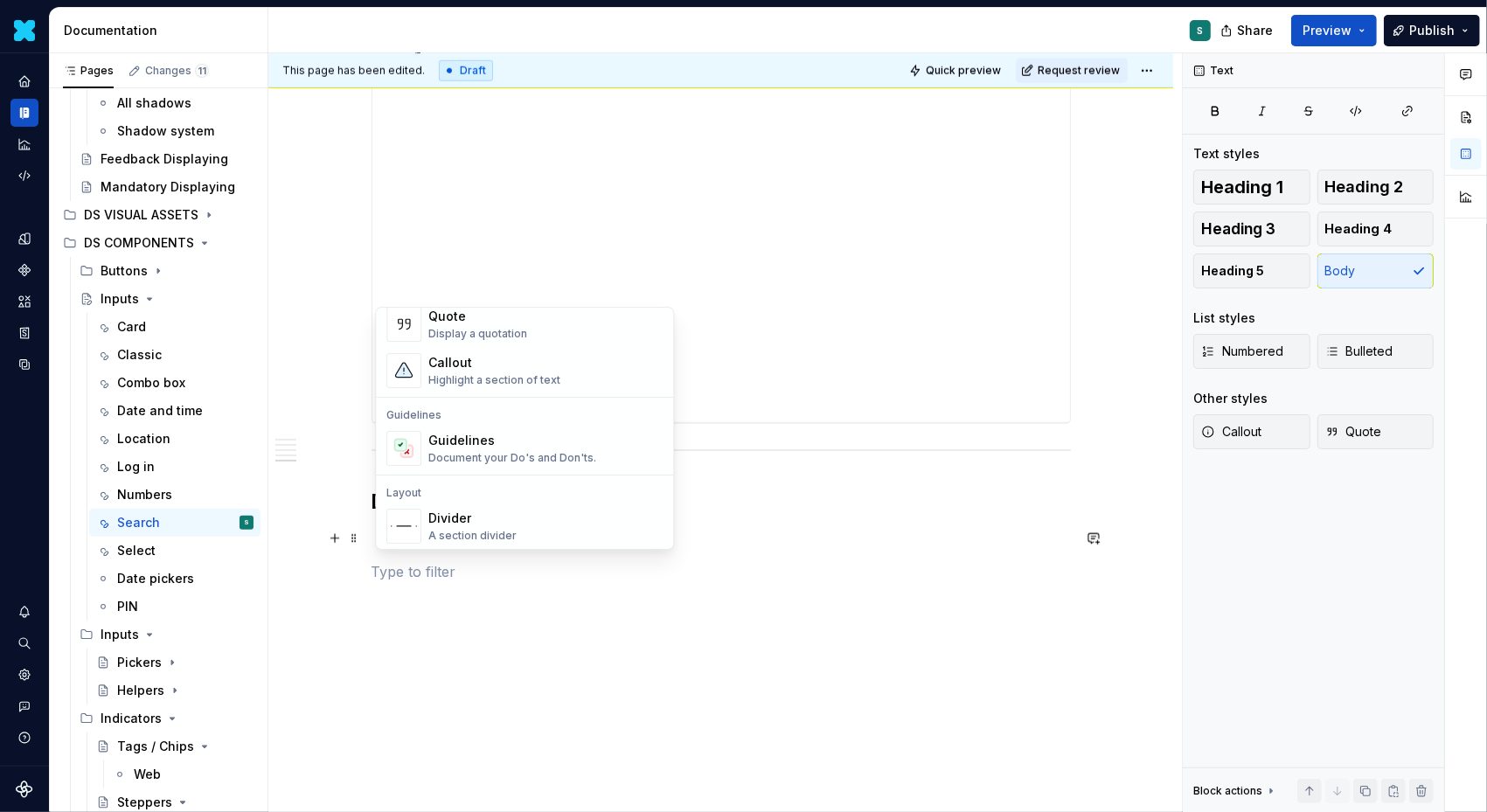
scroll to position [413, 0]
click at [496, 439] on div "Guidelines" at bounding box center [513, 433] width 168 height 18
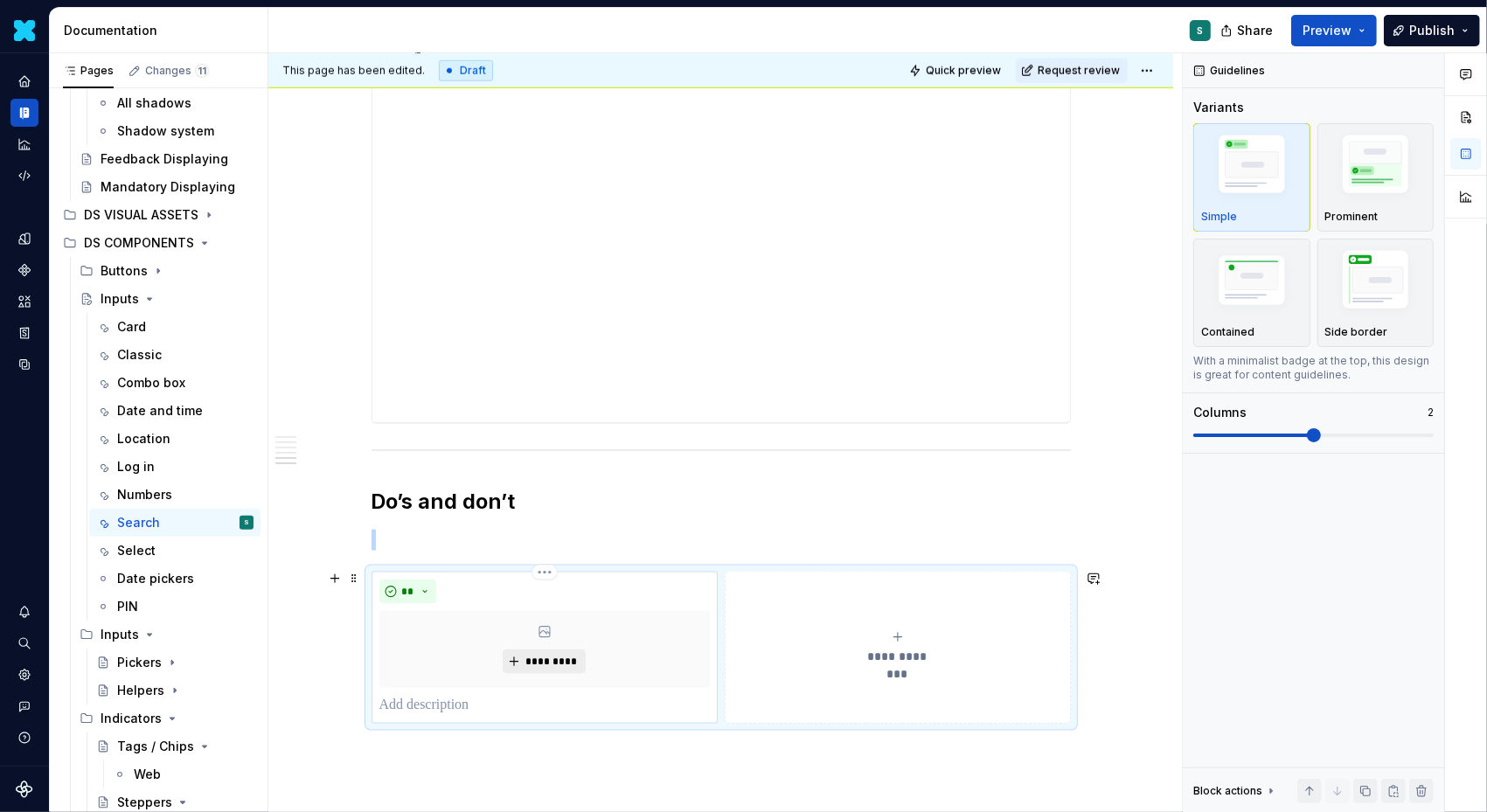
click at [538, 655] on span "*********" at bounding box center [551, 662] width 53 height 14
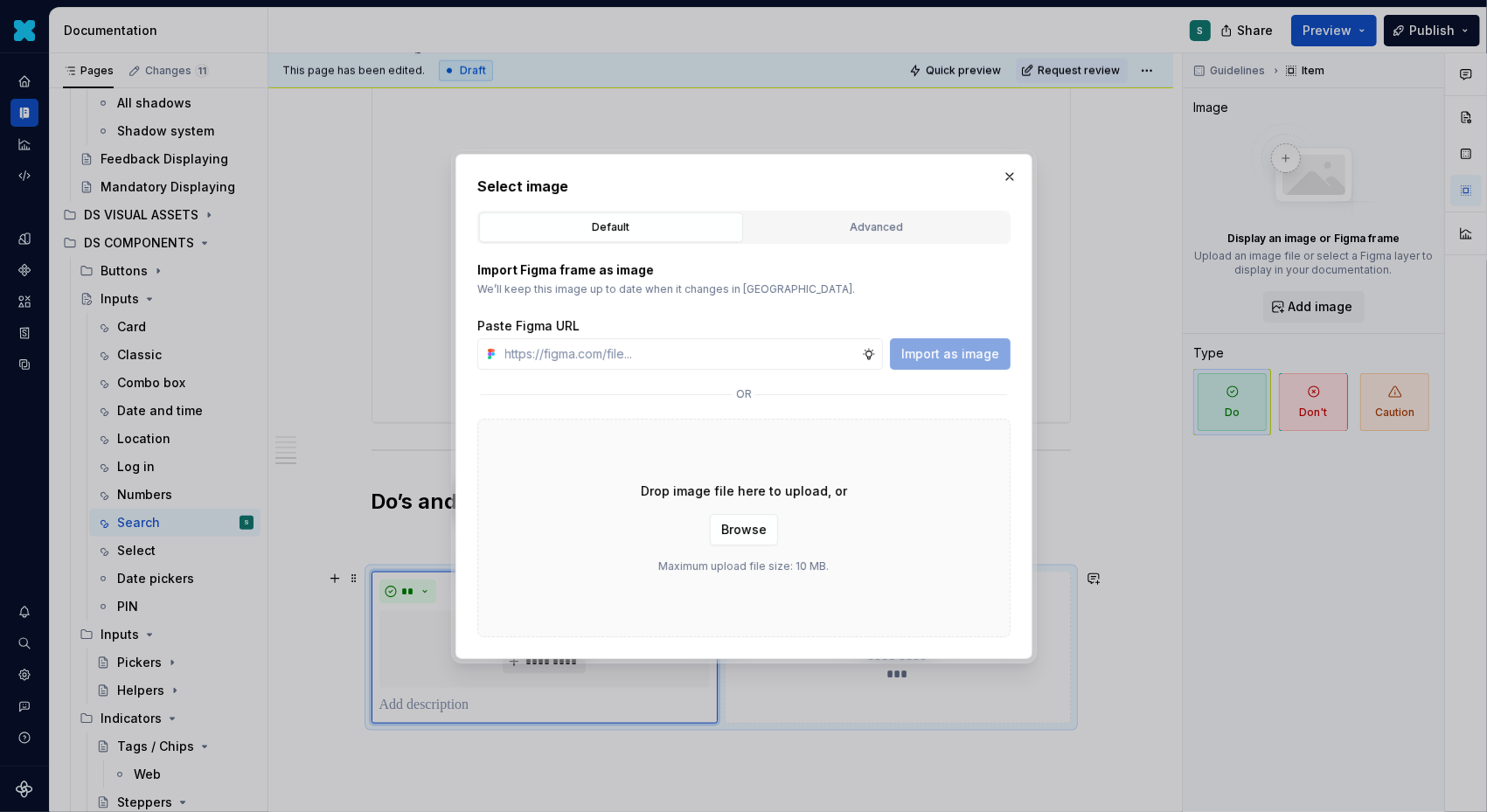
type textarea "*"
click at [596, 345] on input "text" at bounding box center [680, 354] width 364 height 31
paste input "[URL][DOMAIN_NAME]"
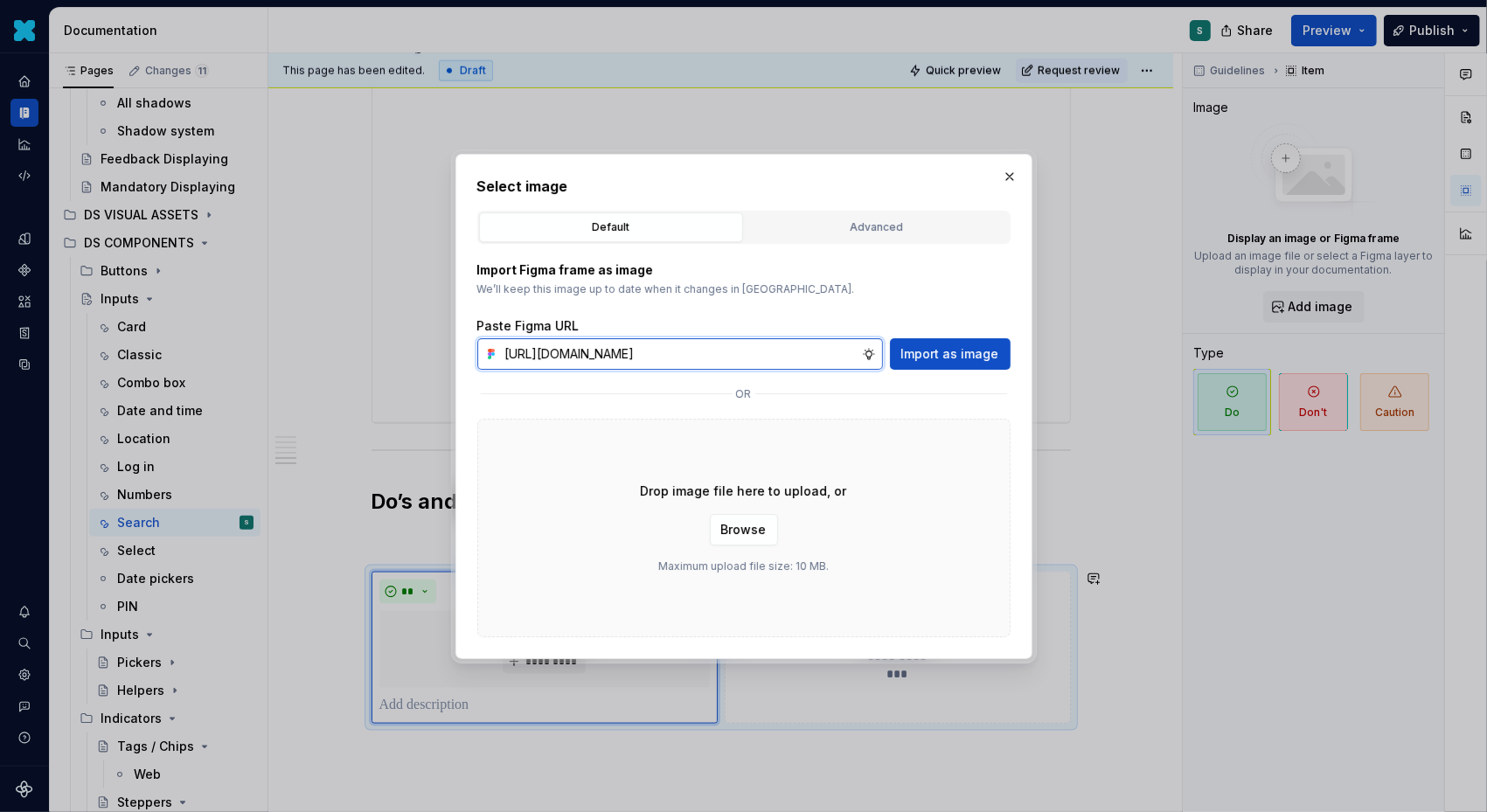
scroll to position [0, 593]
type input "[URL][DOMAIN_NAME]"
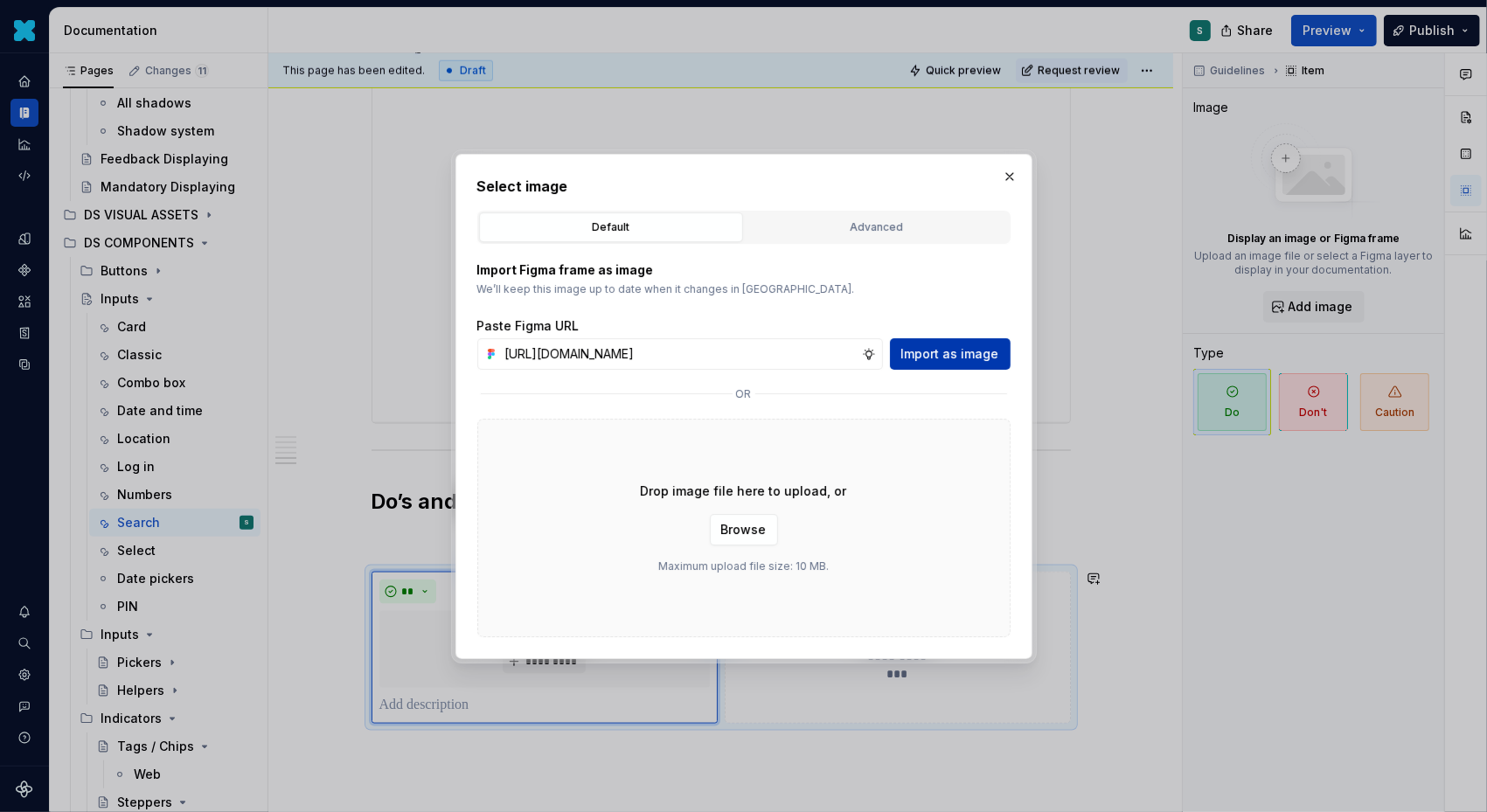
click at [970, 346] on span "Import as image" at bounding box center [950, 354] width 98 height 18
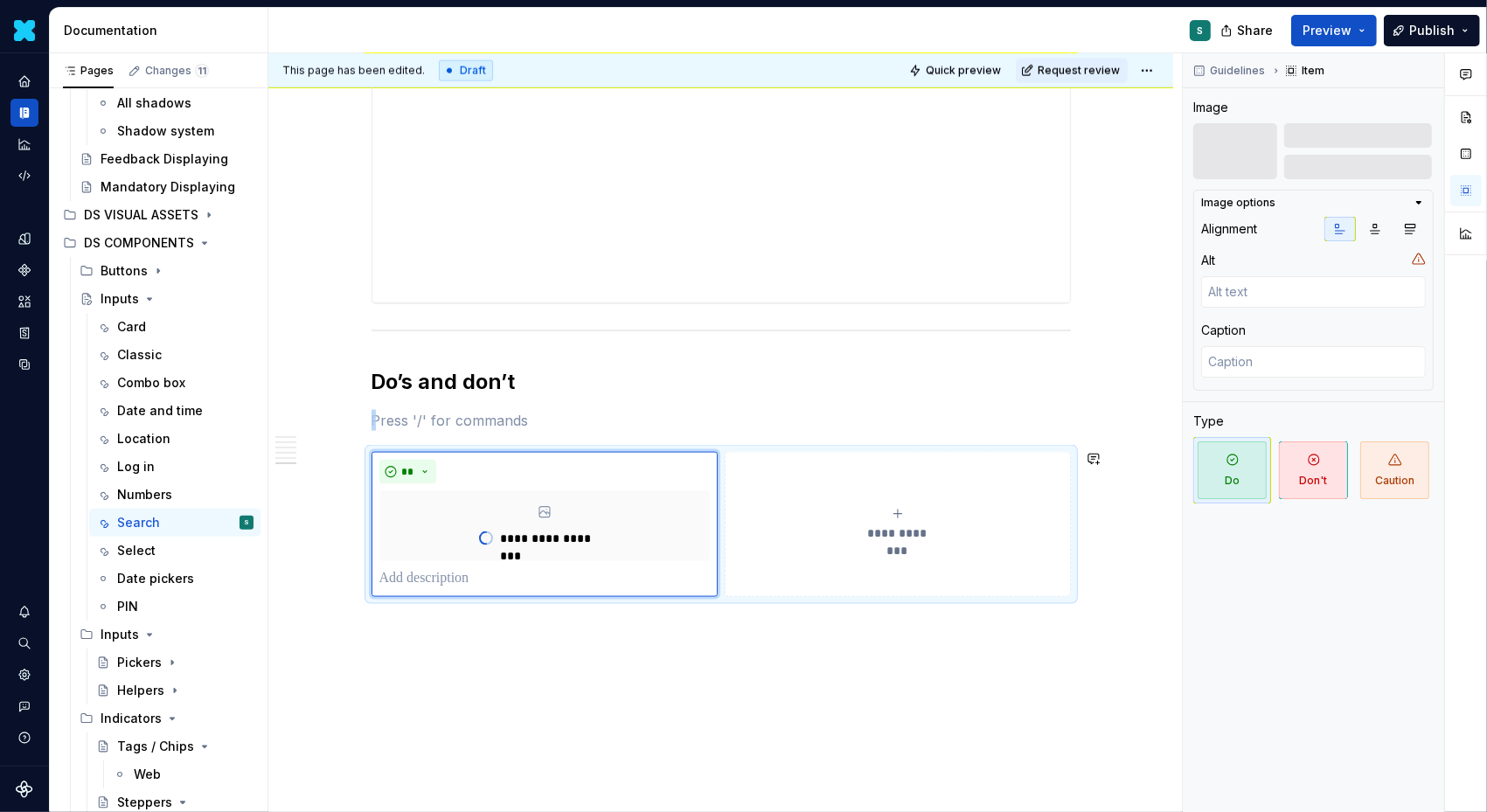
scroll to position [2018, 0]
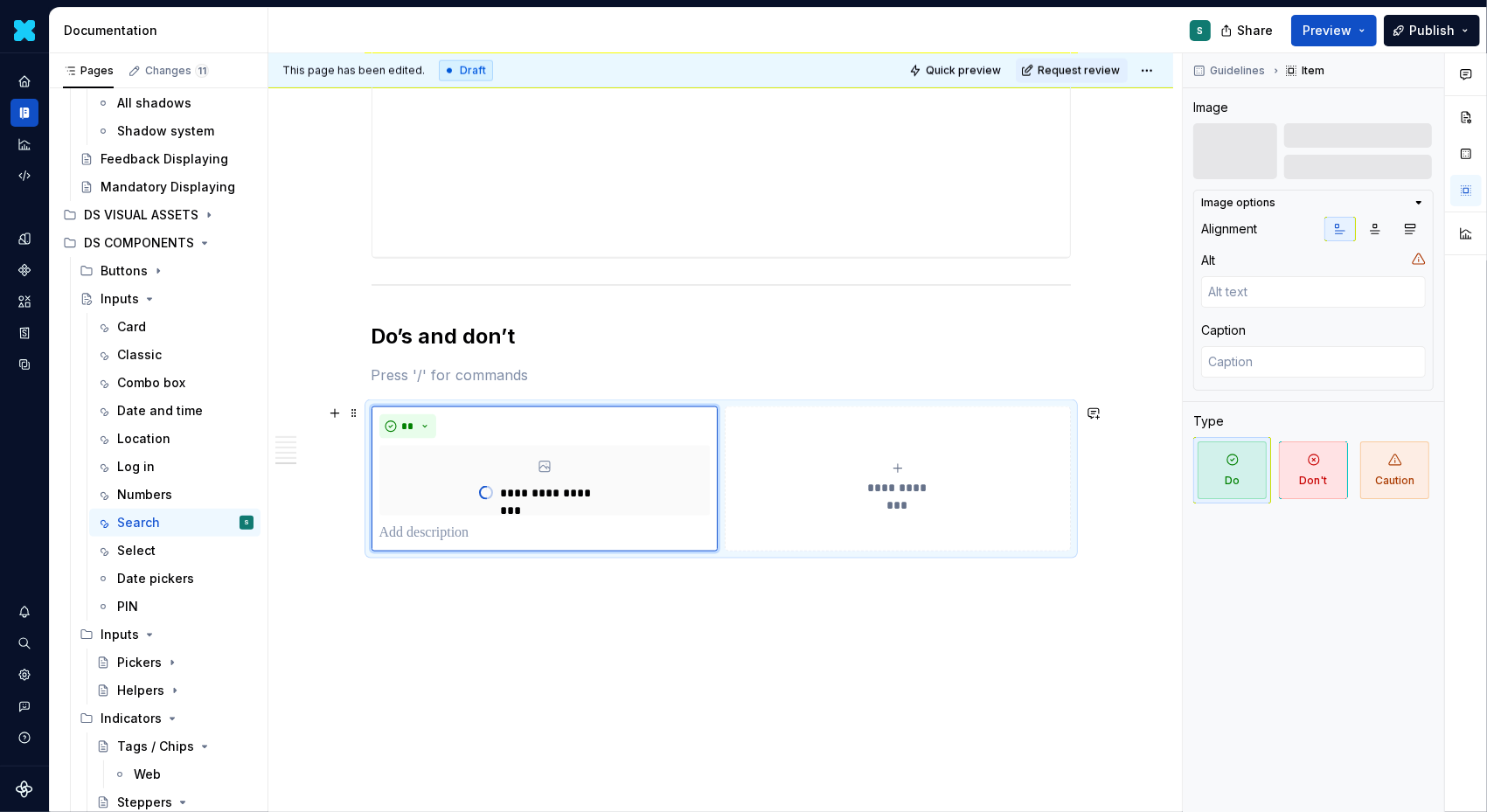
click at [417, 536] on p at bounding box center [545, 534] width 331 height 21
paste div
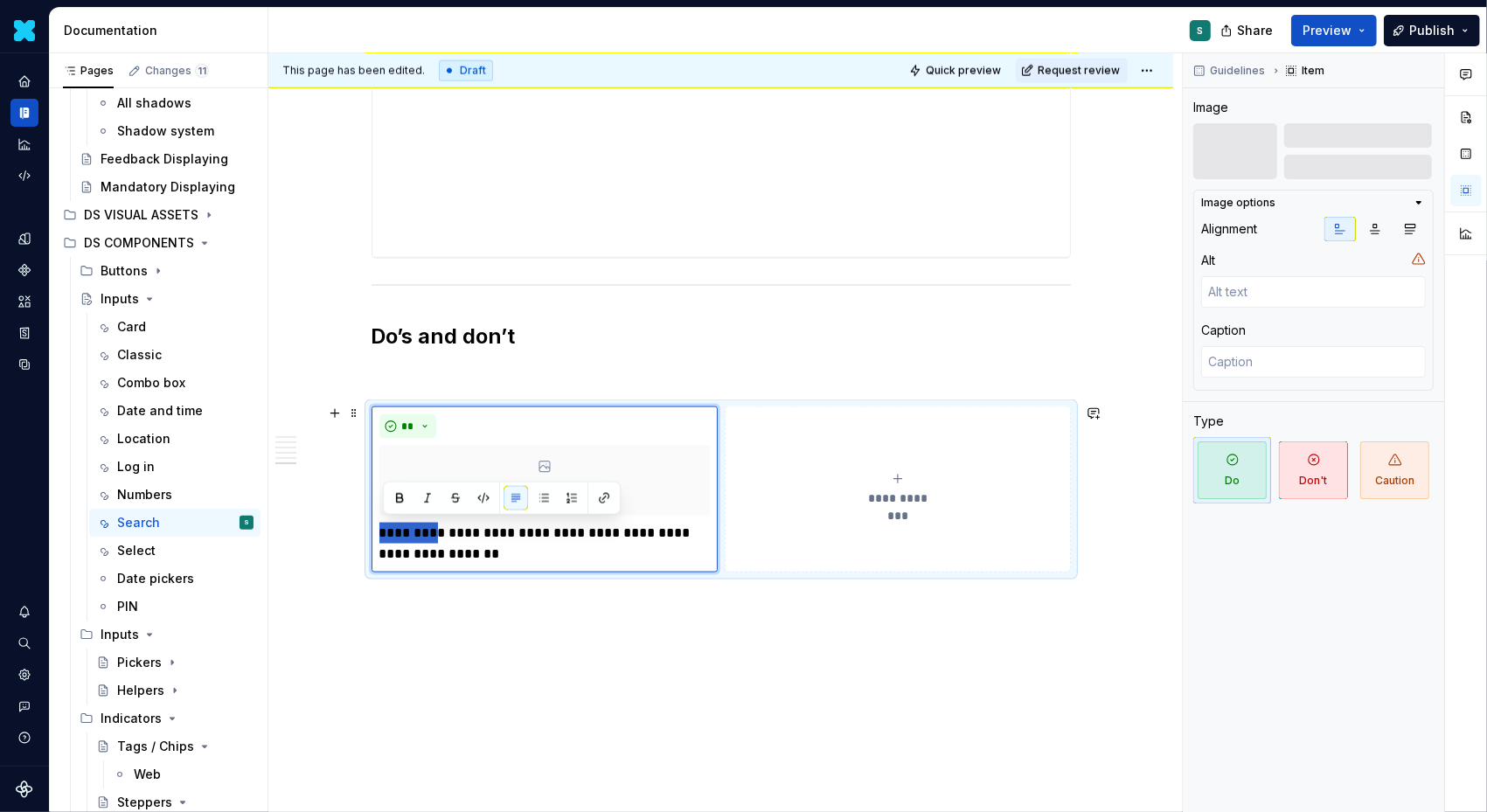
drag, startPoint x: 438, startPoint y: 529, endPoint x: 321, endPoint y: 529, distance: 117.0
type textarea "*"
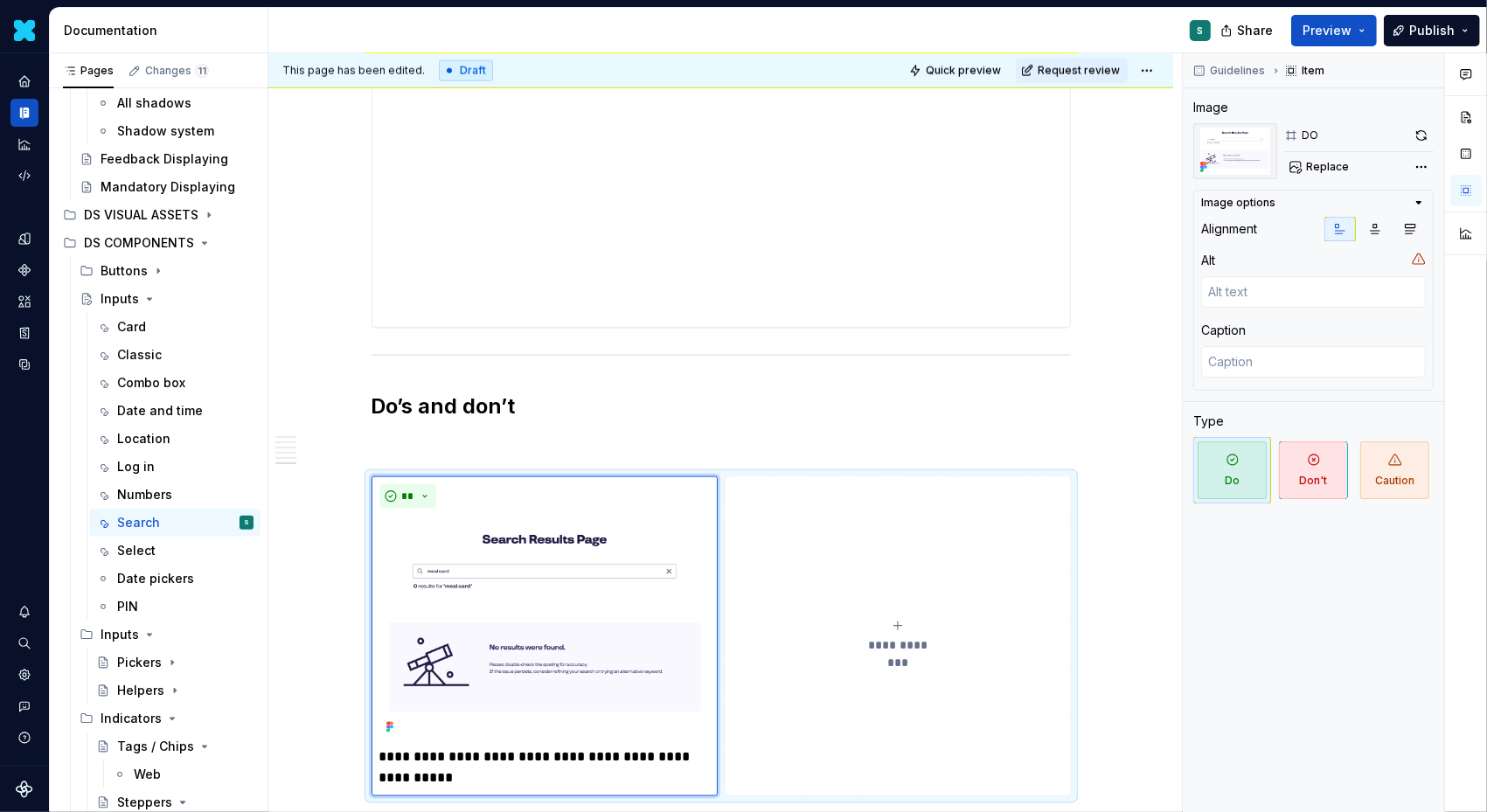
scroll to position [2171, 0]
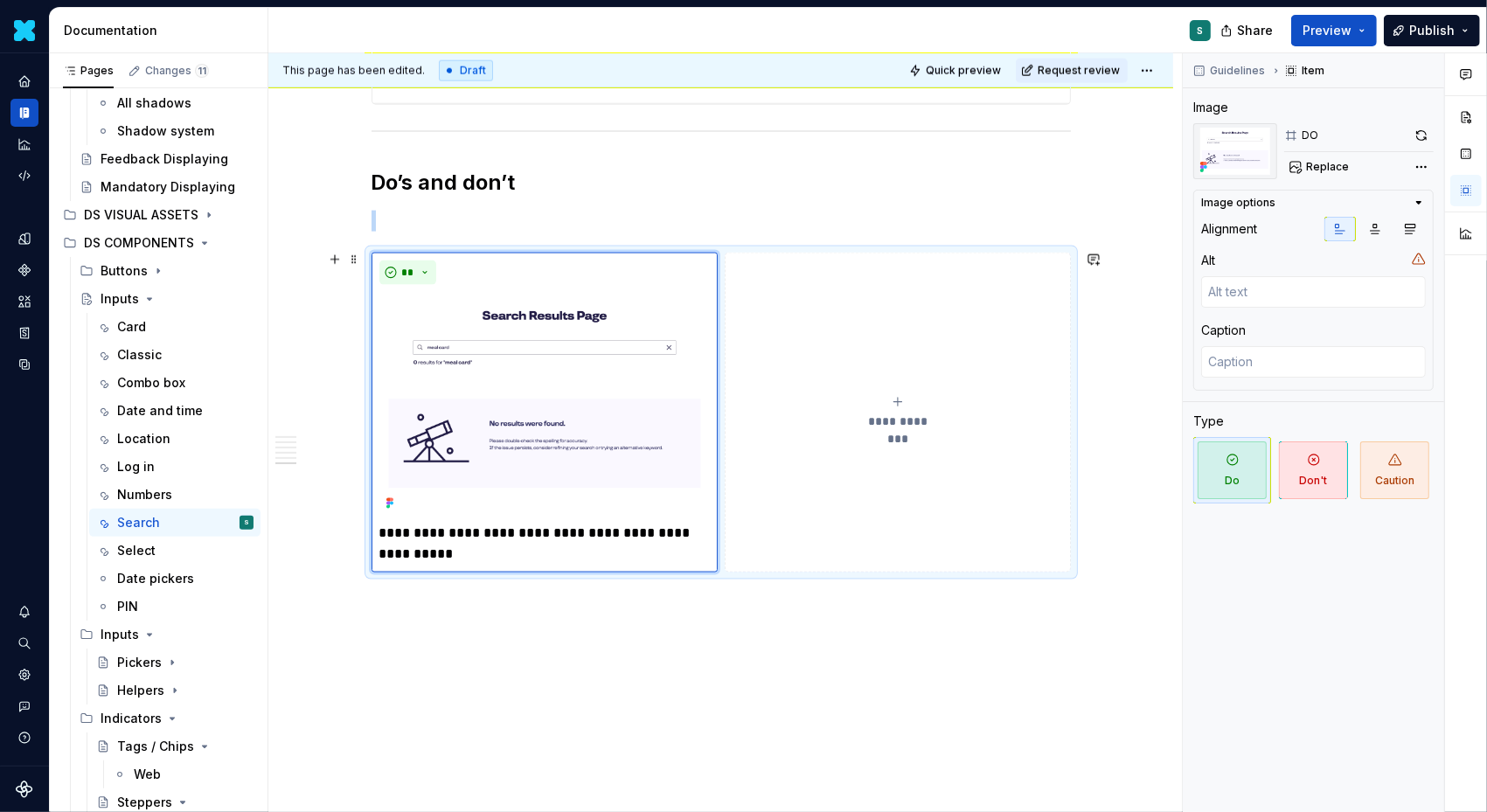
click at [762, 278] on button "**********" at bounding box center [897, 412] width 345 height 320
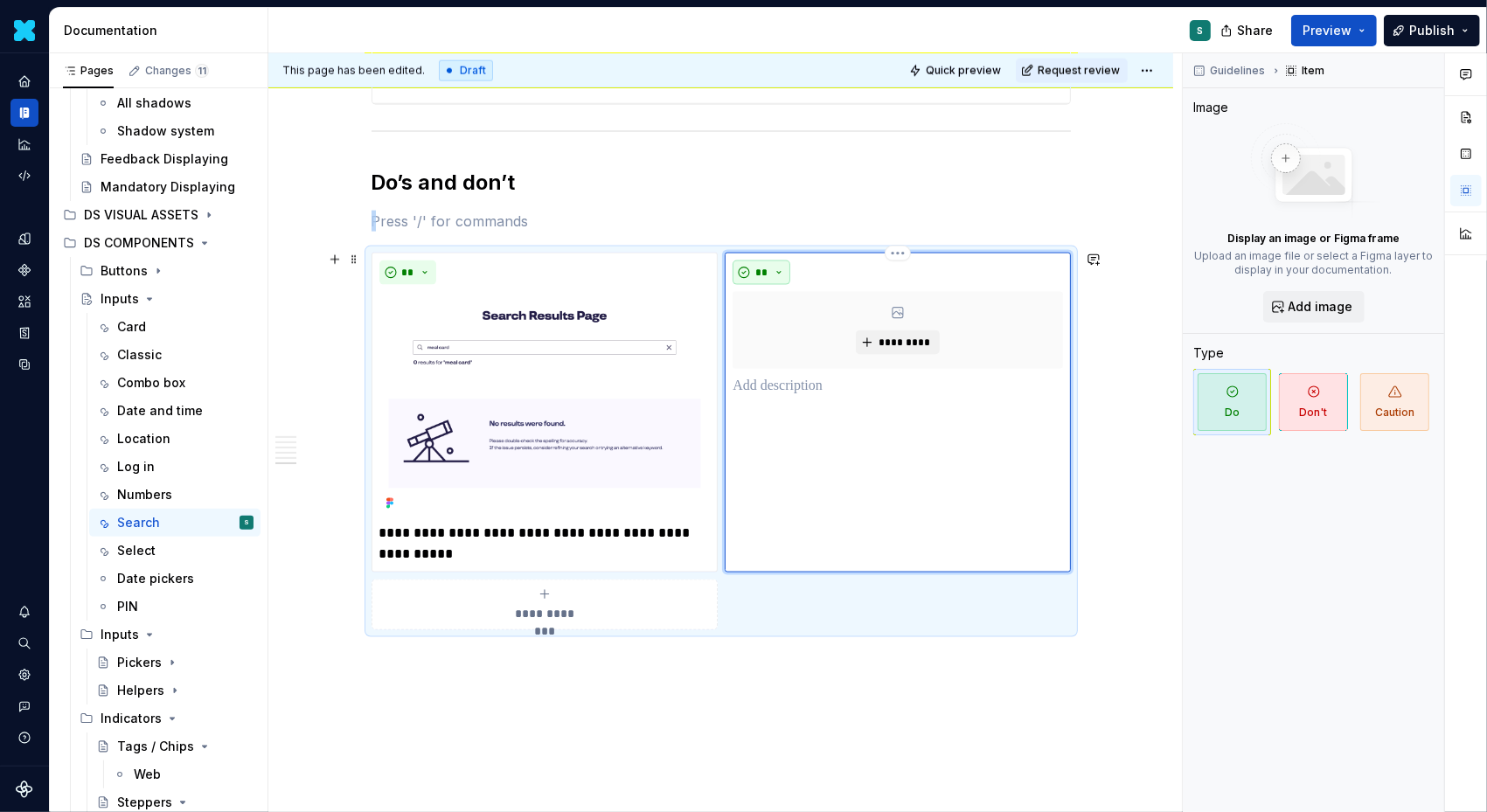
click at [787, 260] on button "**" at bounding box center [761, 272] width 58 height 24
click at [793, 326] on div "Don't" at bounding box center [807, 332] width 32 height 18
click at [867, 344] on button "*********" at bounding box center [897, 342] width 83 height 24
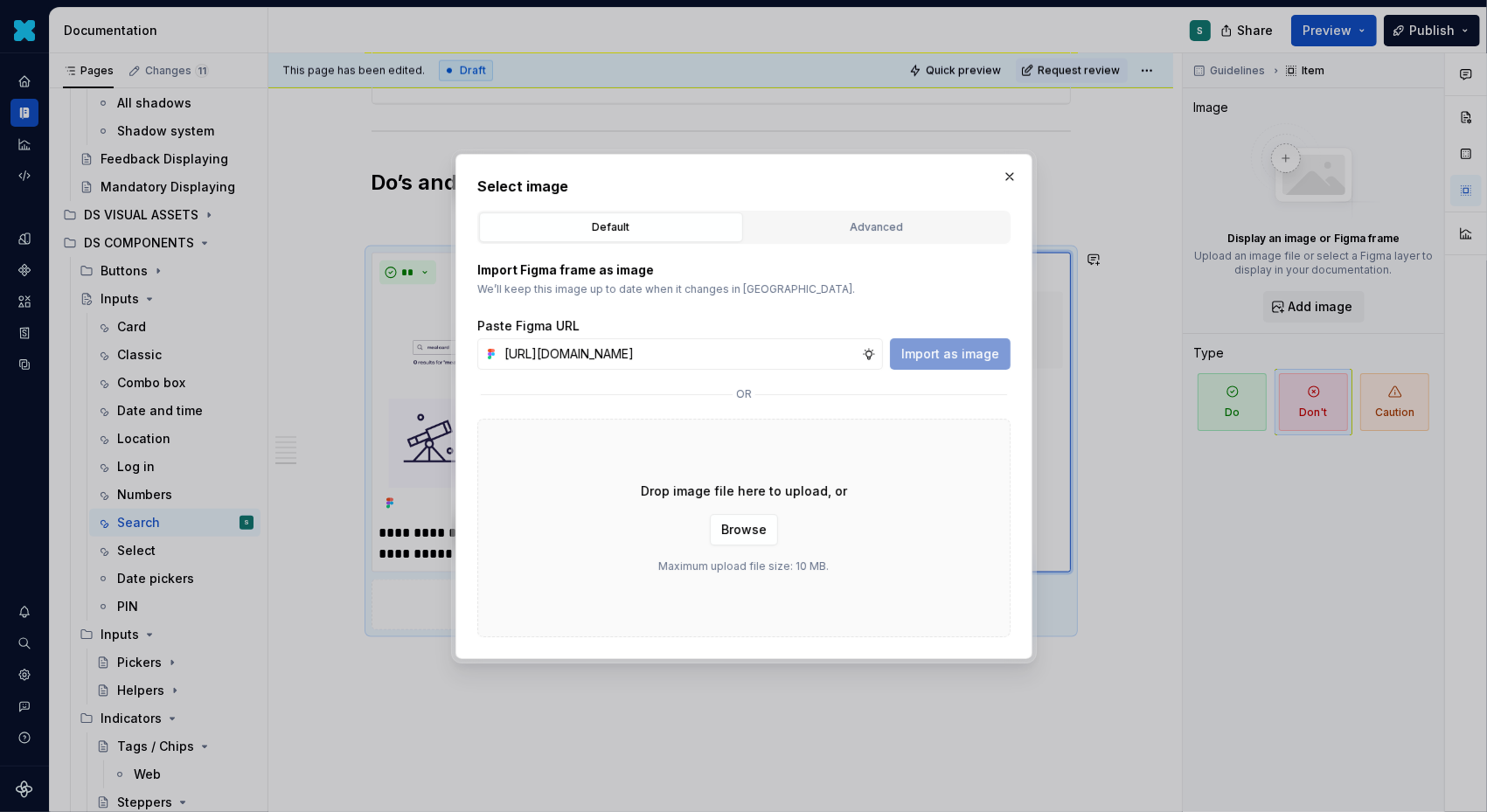
scroll to position [0, 595]
type input "[URL][DOMAIN_NAME]"
click at [925, 359] on span "Import as image" at bounding box center [950, 354] width 98 height 18
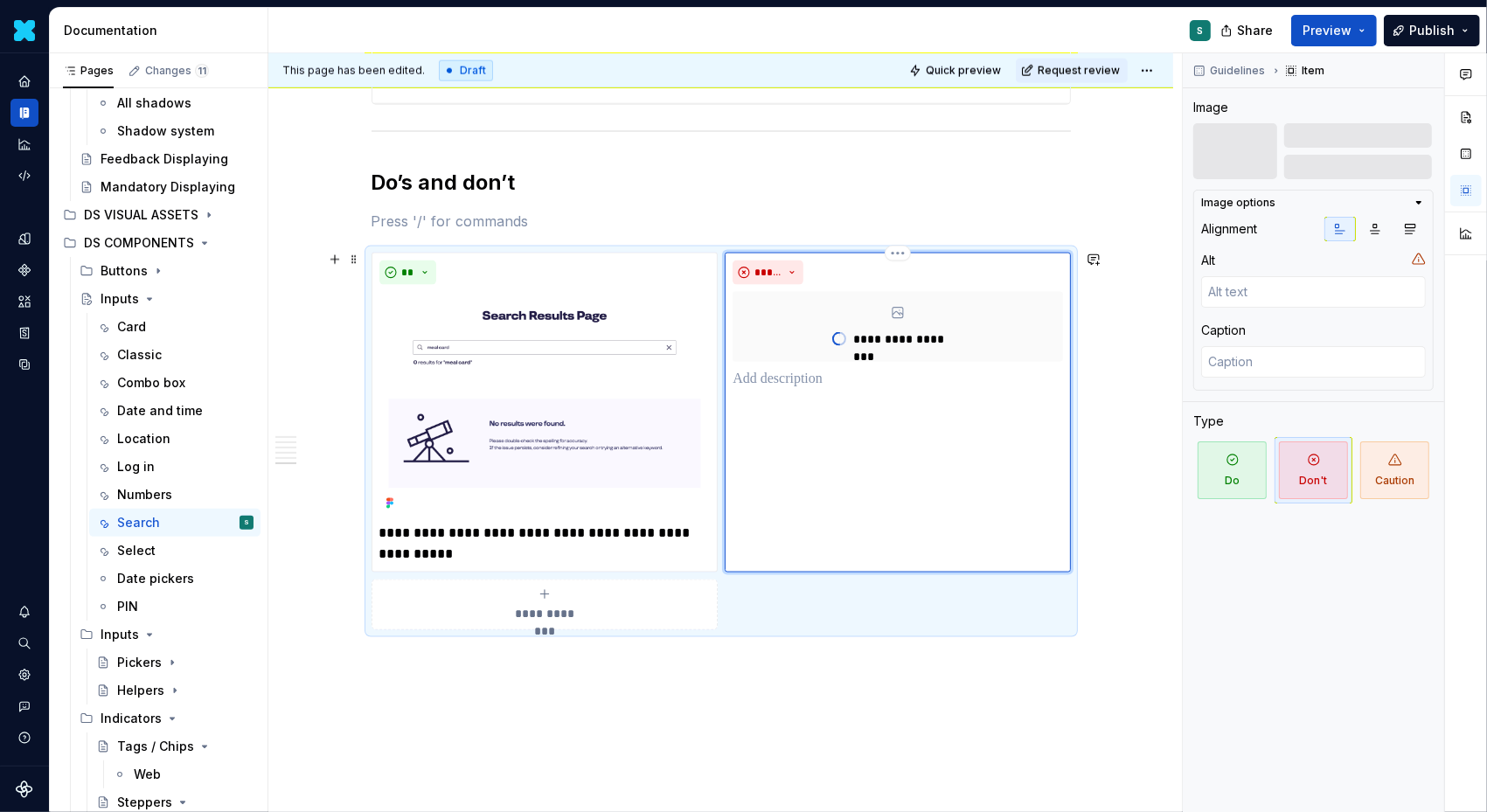
click at [796, 374] on p at bounding box center [898, 380] width 330 height 21
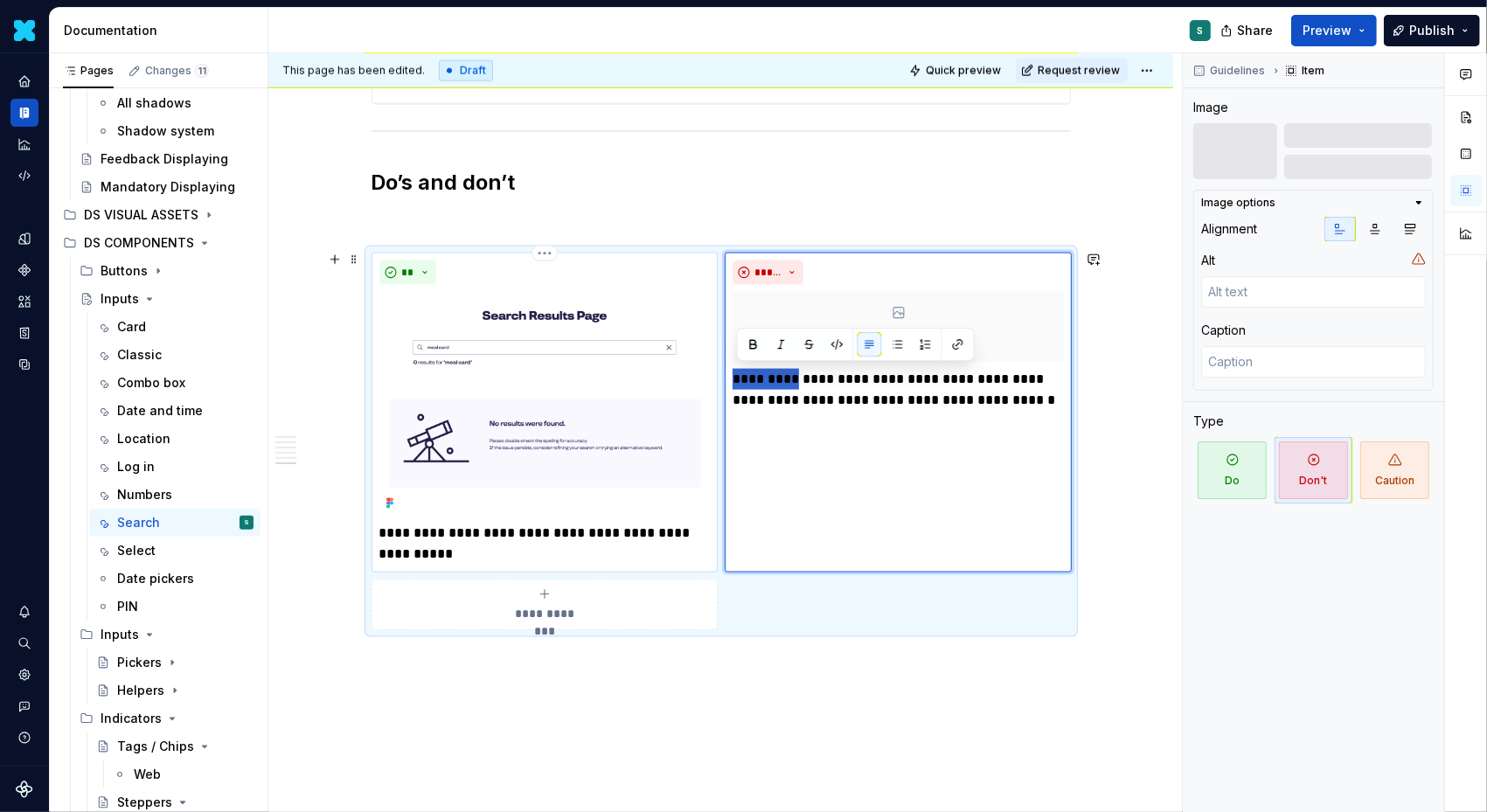
drag, startPoint x: 801, startPoint y: 375, endPoint x: 644, endPoint y: 369, distance: 157.1
click at [644, 369] on div "**********" at bounding box center [721, 441] width 700 height 378
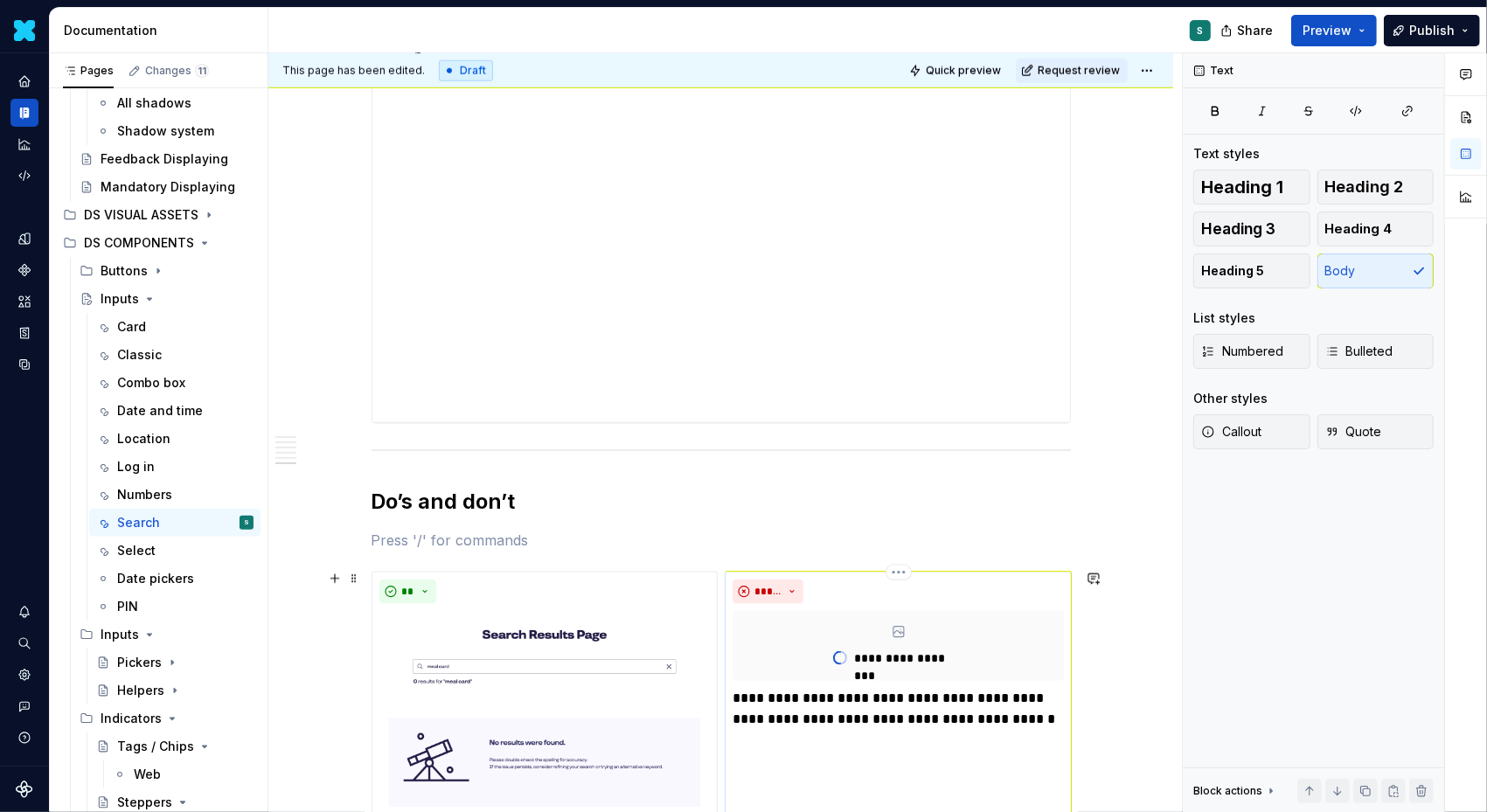
scroll to position [2171, 0]
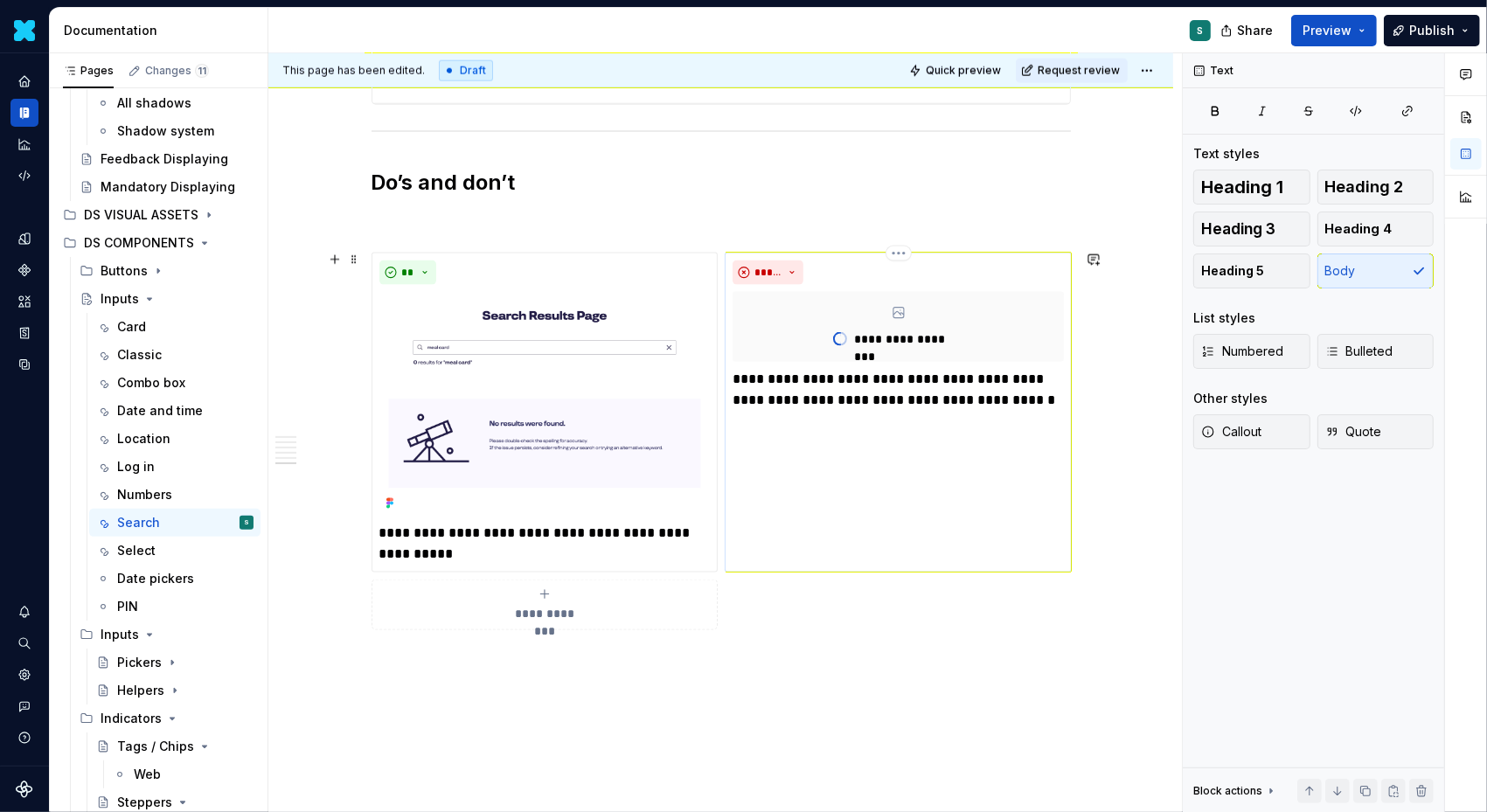
click at [772, 378] on p "**********" at bounding box center [899, 390] width 332 height 42
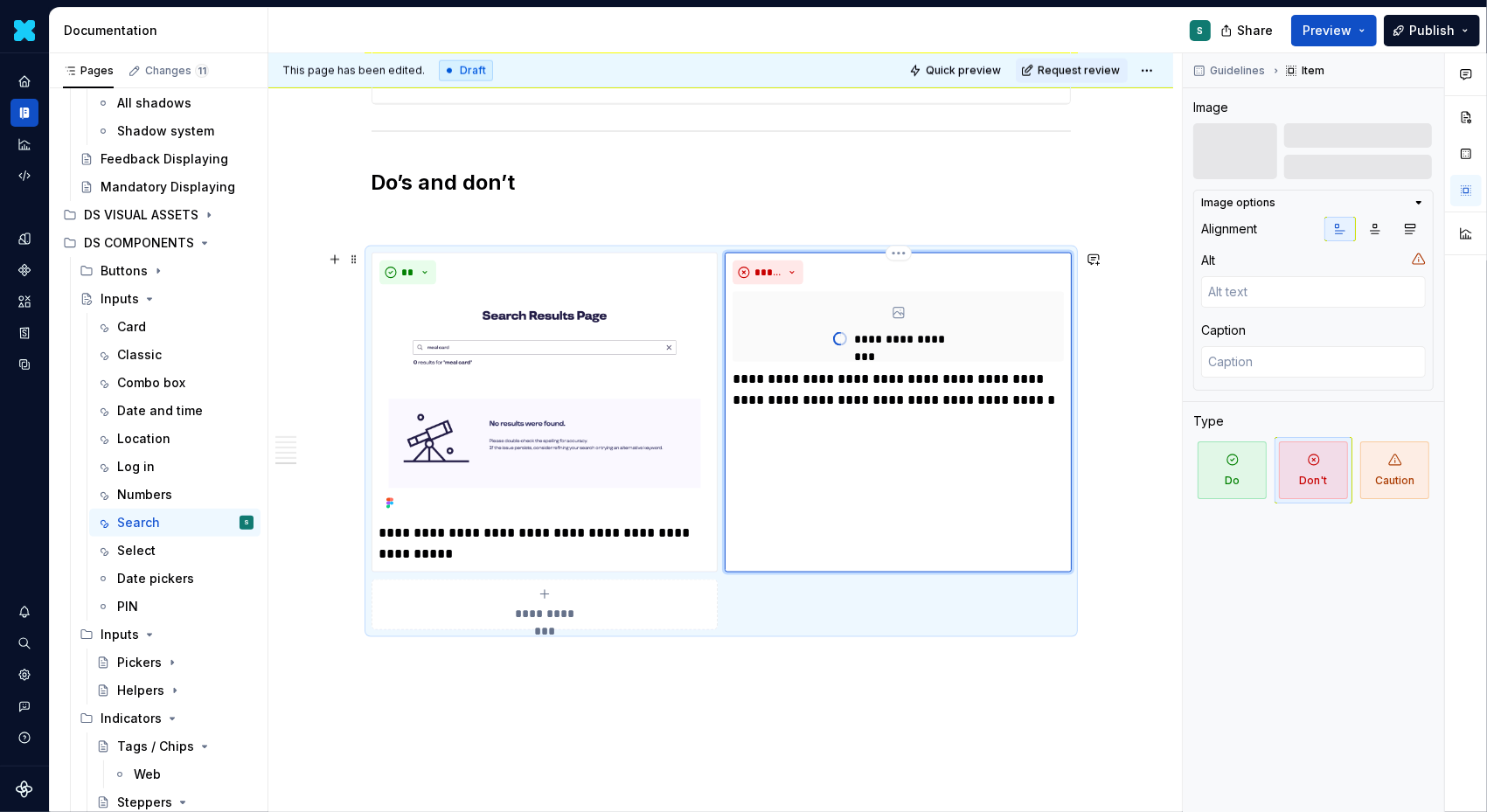
type textarea "*"
click at [853, 458] on div "**********" at bounding box center [898, 412] width 347 height 320
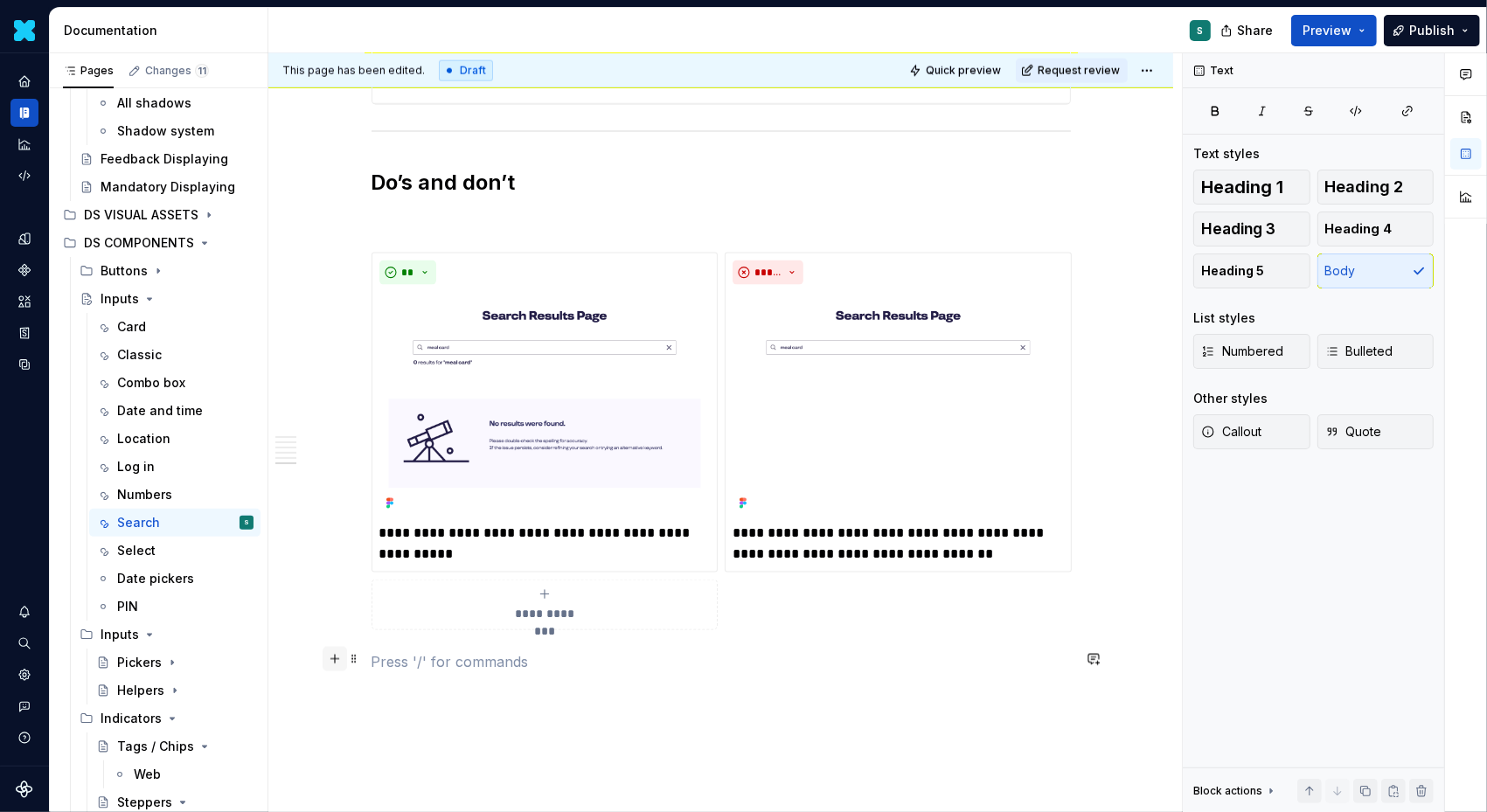
click at [341, 653] on button "button" at bounding box center [334, 659] width 24 height 24
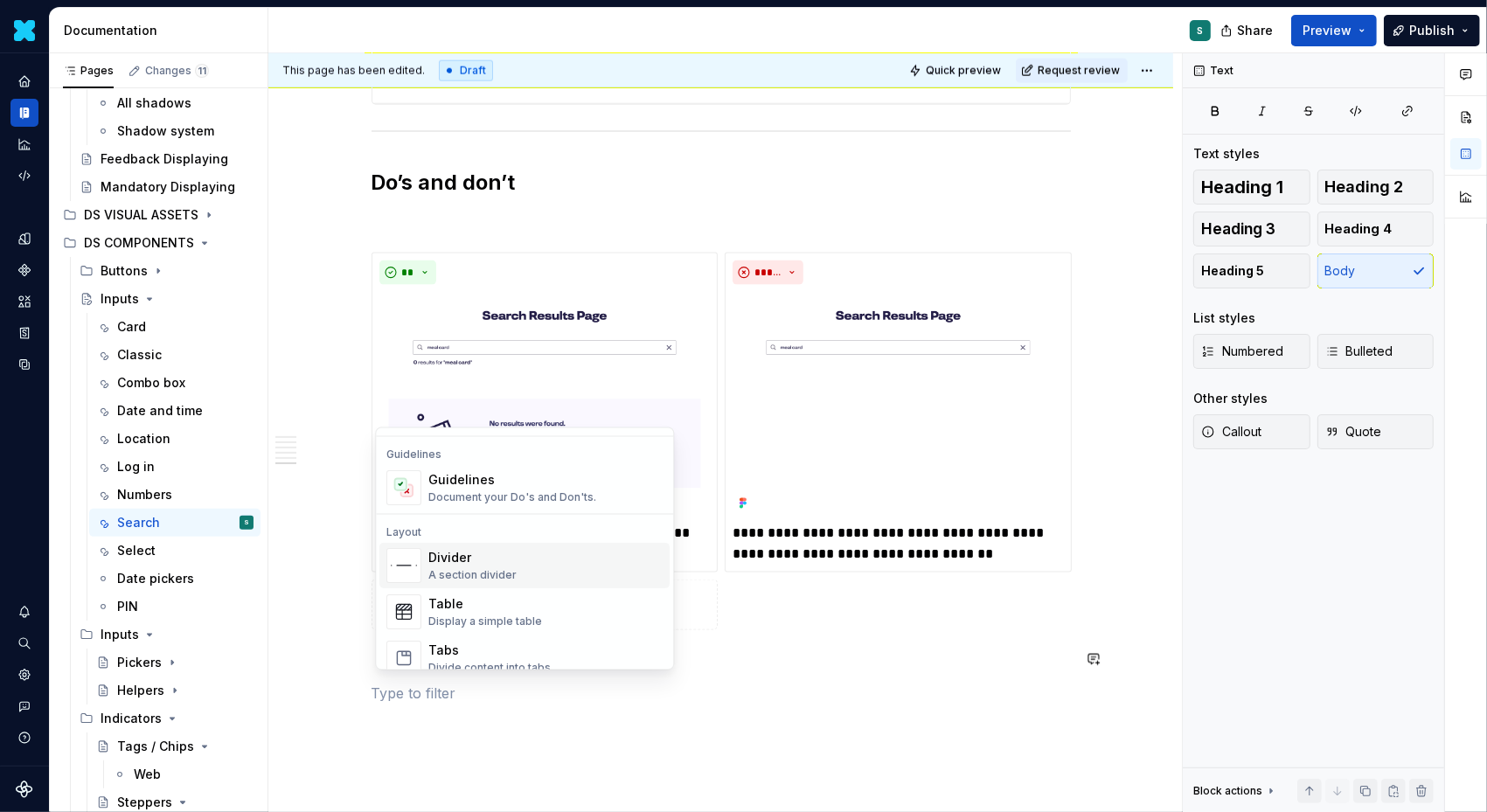
scroll to position [521, 0]
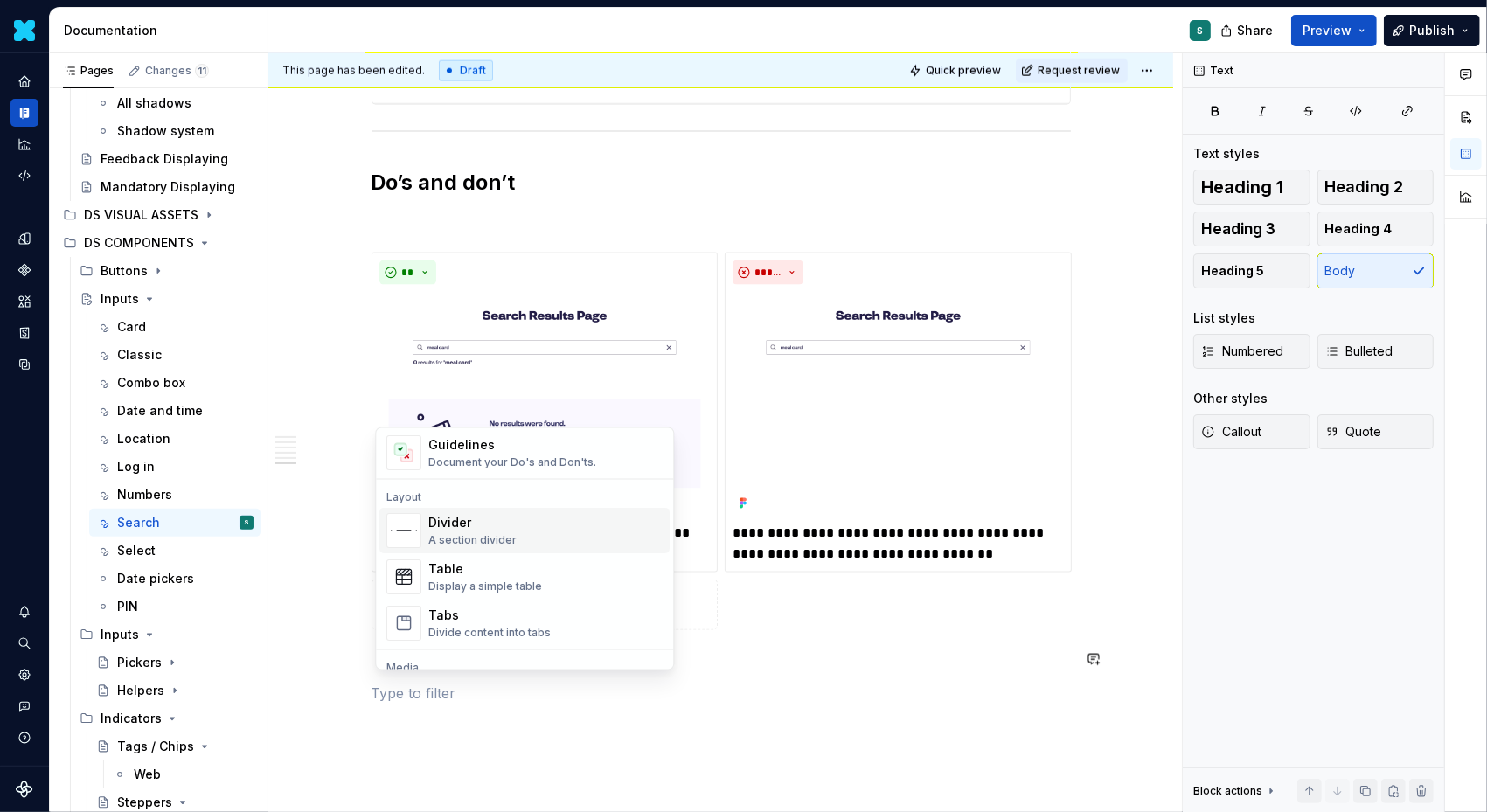
click at [482, 529] on div "Divider" at bounding box center [472, 523] width 88 height 18
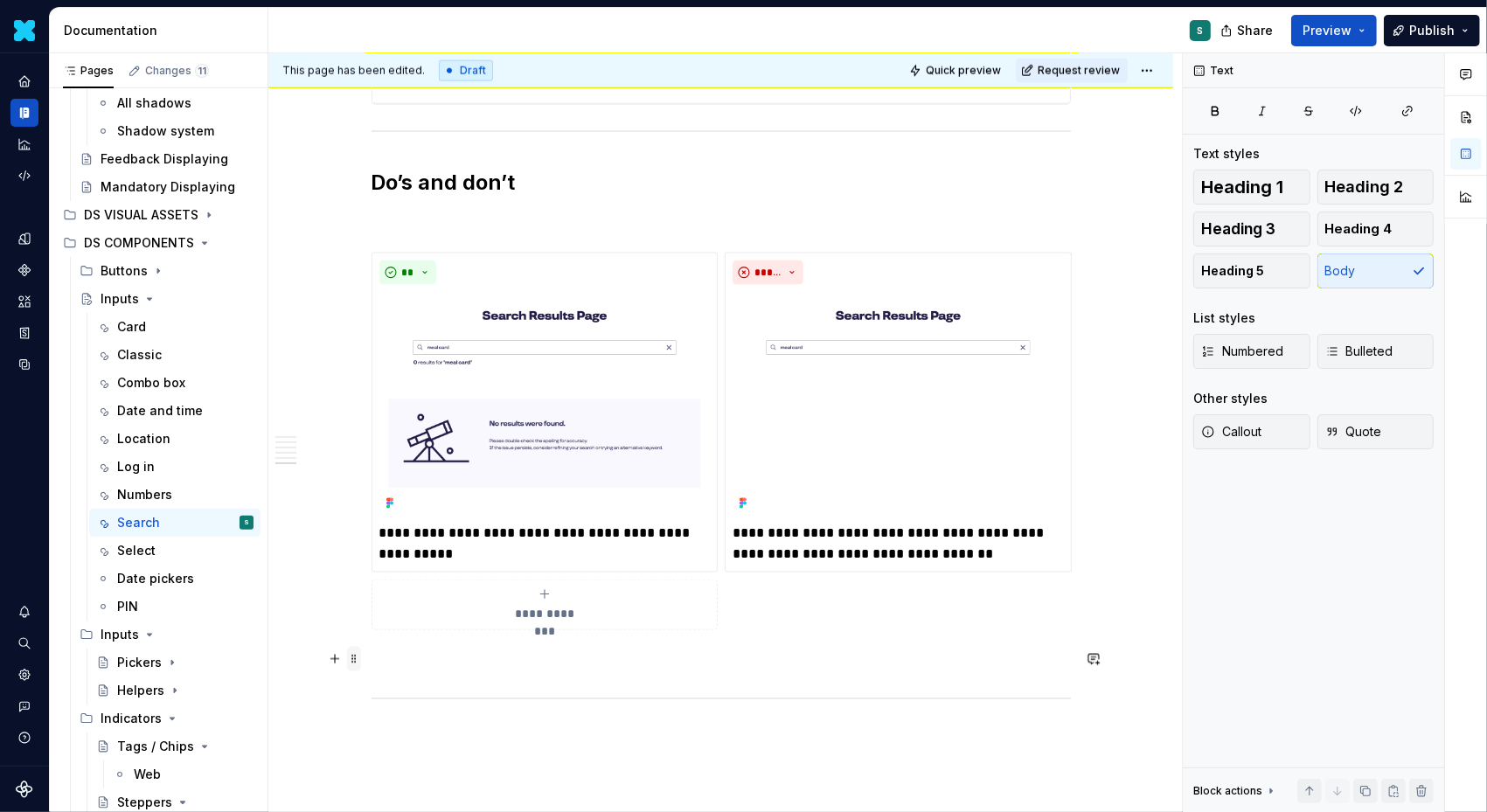
click at [360, 660] on span at bounding box center [354, 659] width 14 height 24
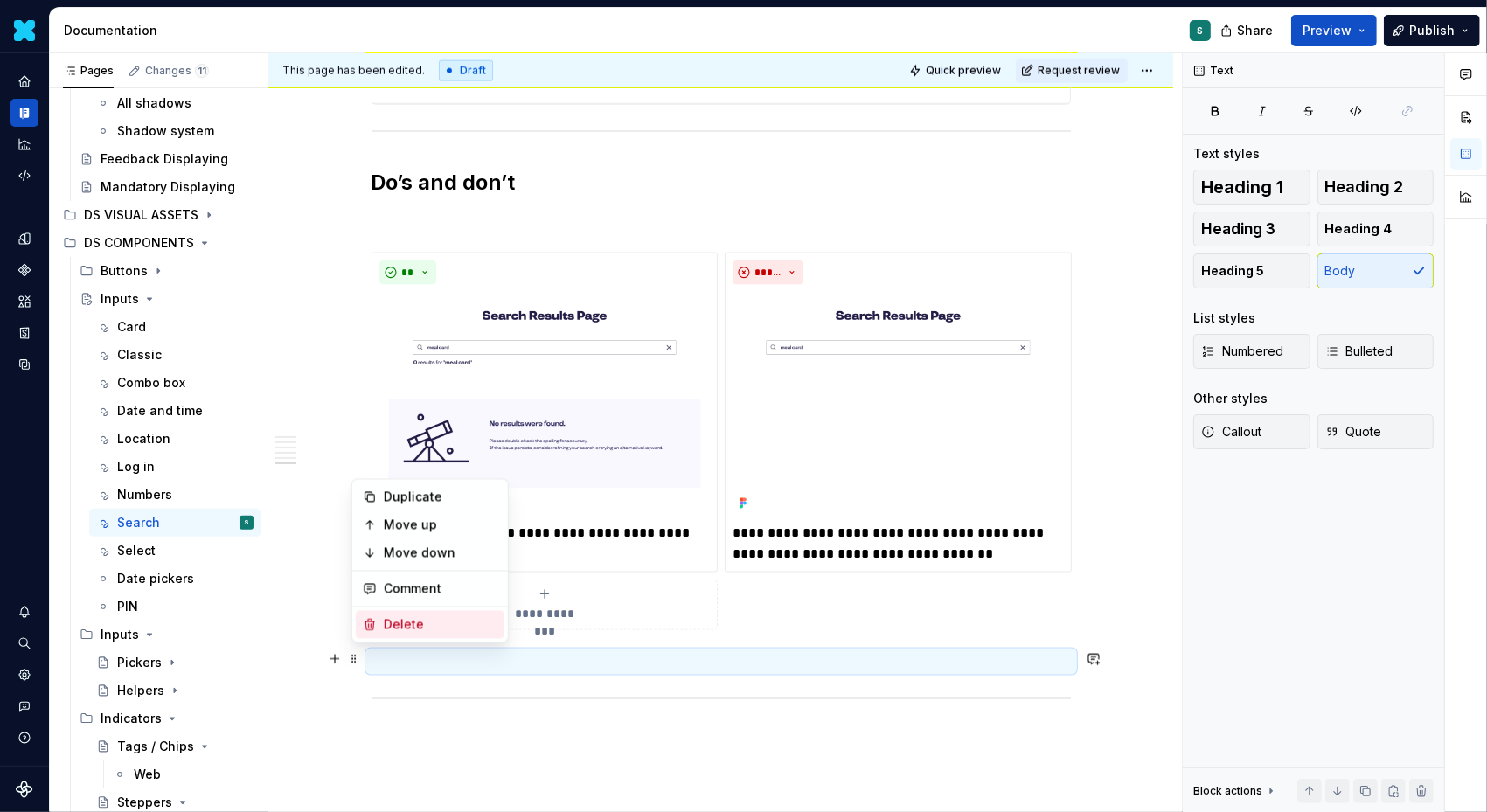
click at [394, 622] on div "Delete" at bounding box center [441, 625] width 114 height 18
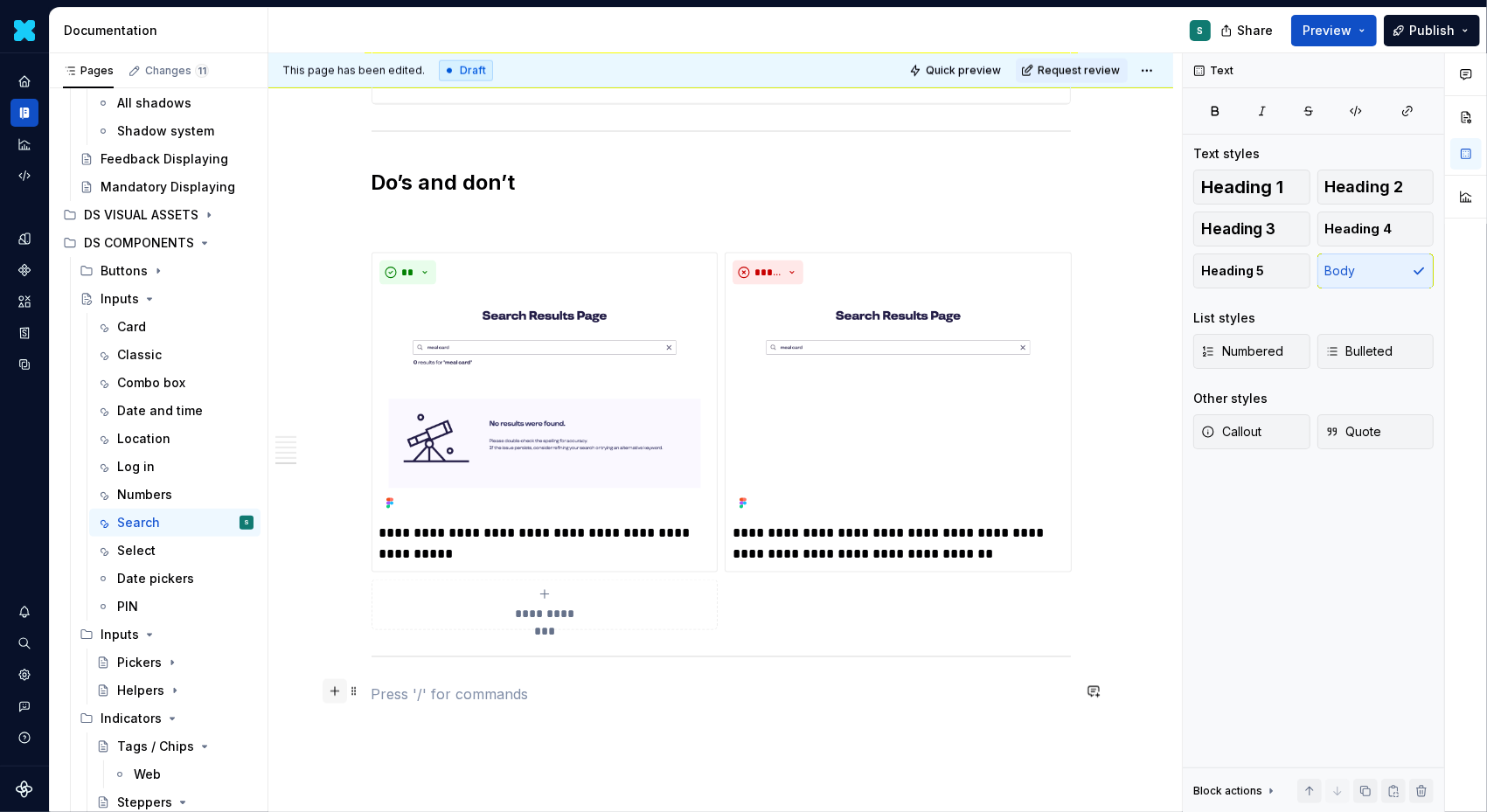
click at [335, 693] on button "button" at bounding box center [334, 691] width 24 height 24
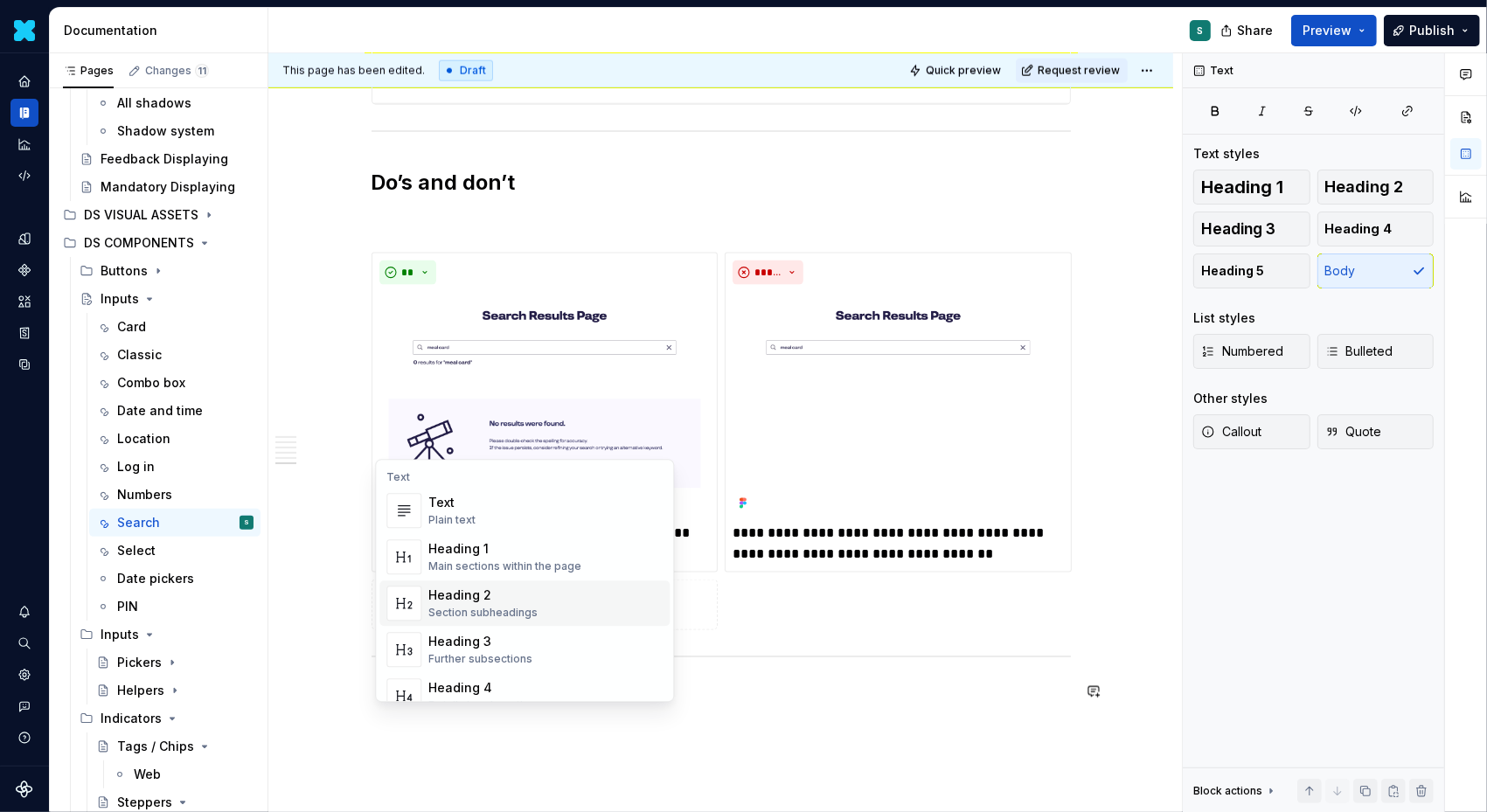
click at [467, 595] on div "Heading 2" at bounding box center [483, 595] width 110 height 18
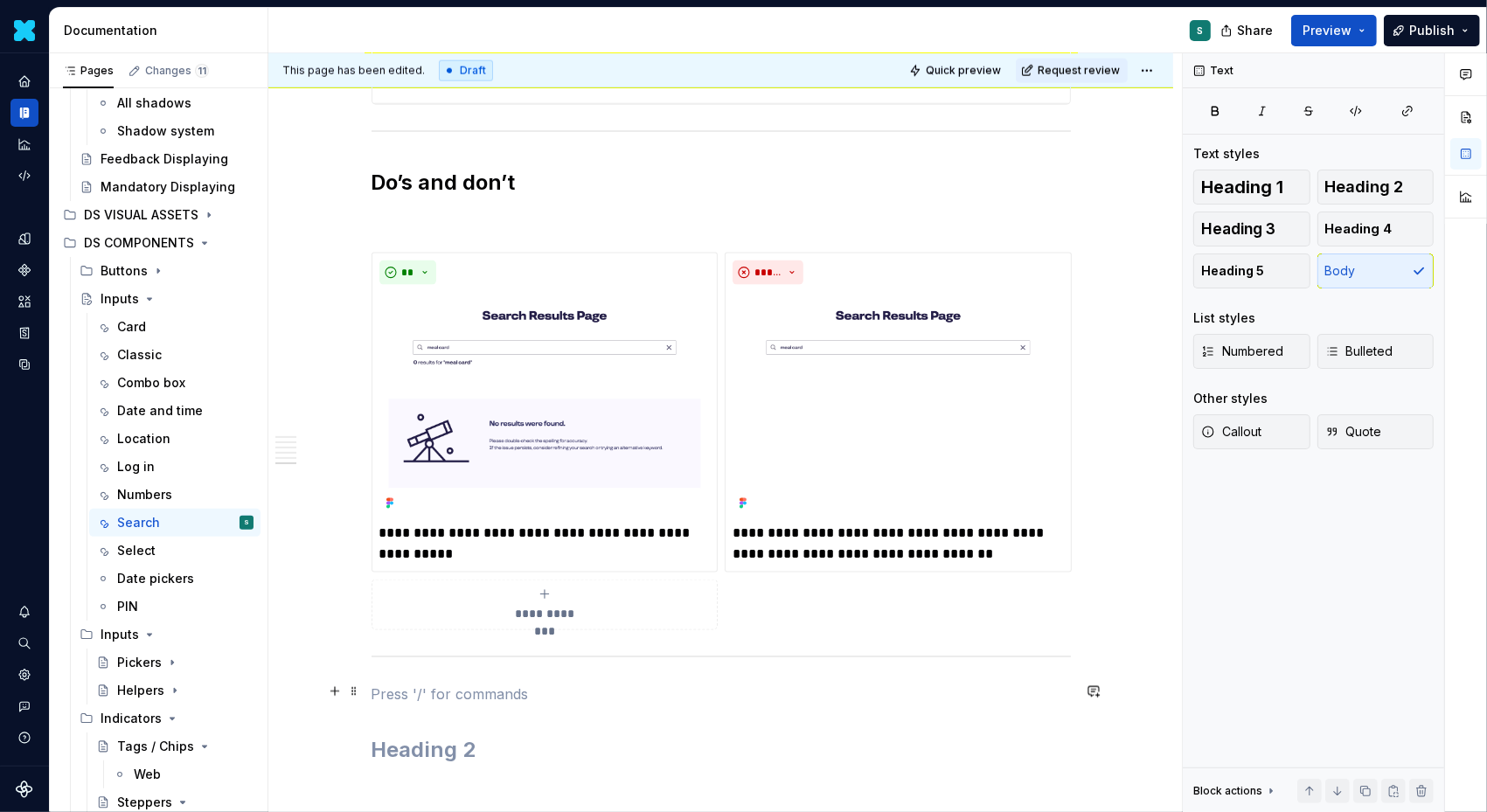
click at [416, 684] on p at bounding box center [721, 694] width 700 height 21
click at [533, 690] on p "Accessibility recommendations" at bounding box center [721, 694] width 700 height 21
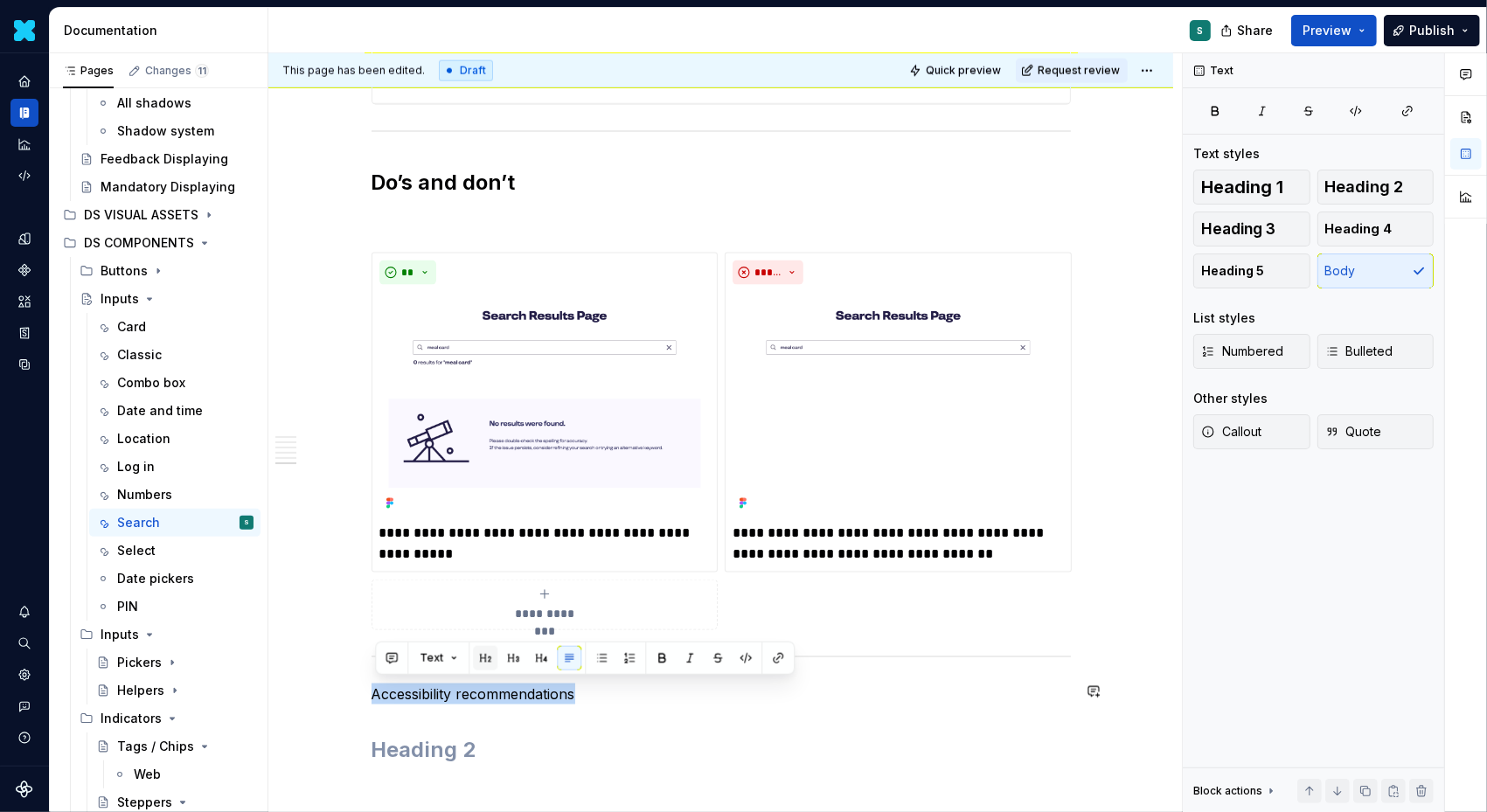
click at [484, 654] on button "button" at bounding box center [485, 658] width 24 height 24
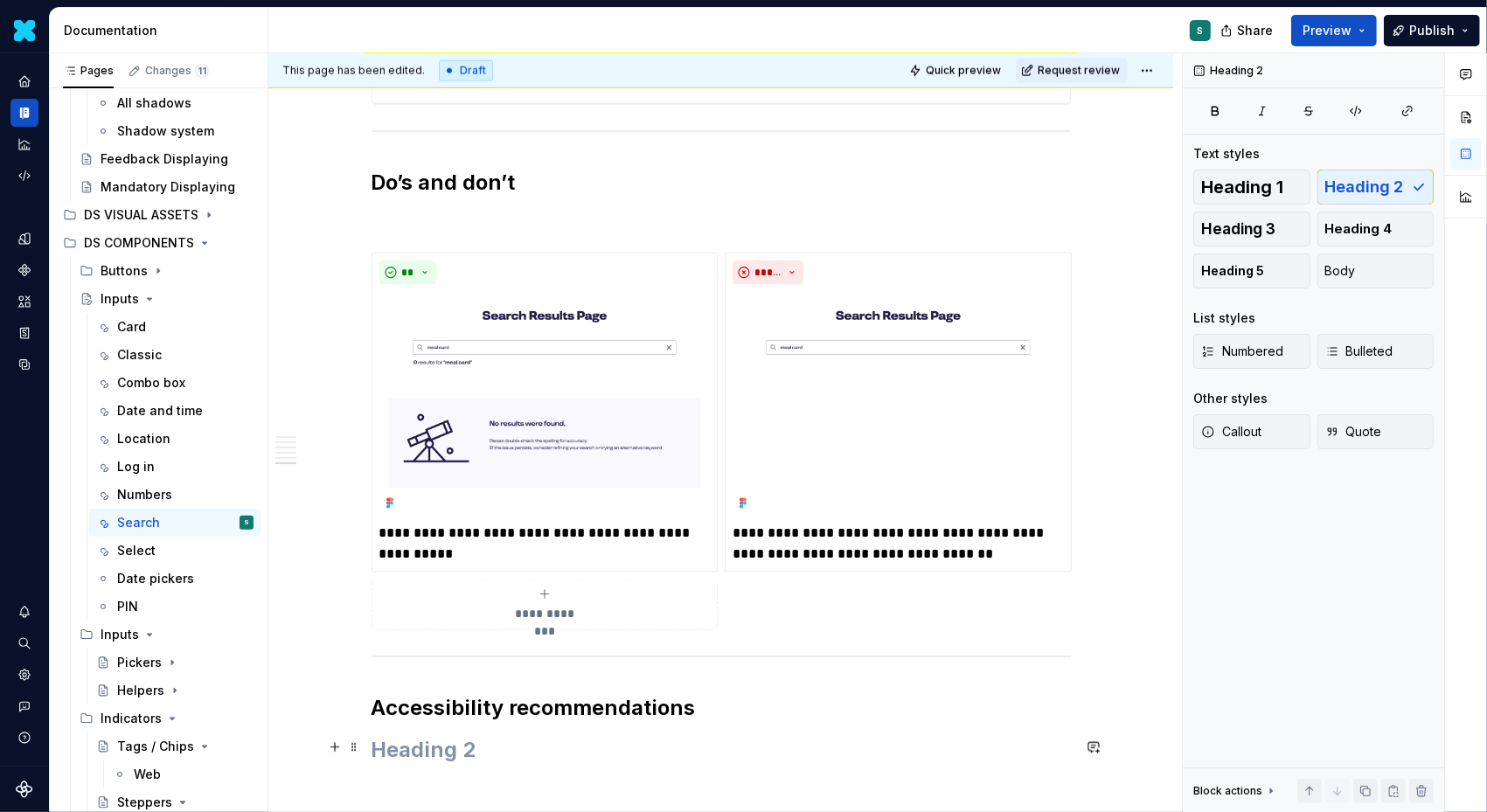
click at [452, 747] on h2 at bounding box center [721, 750] width 700 height 28
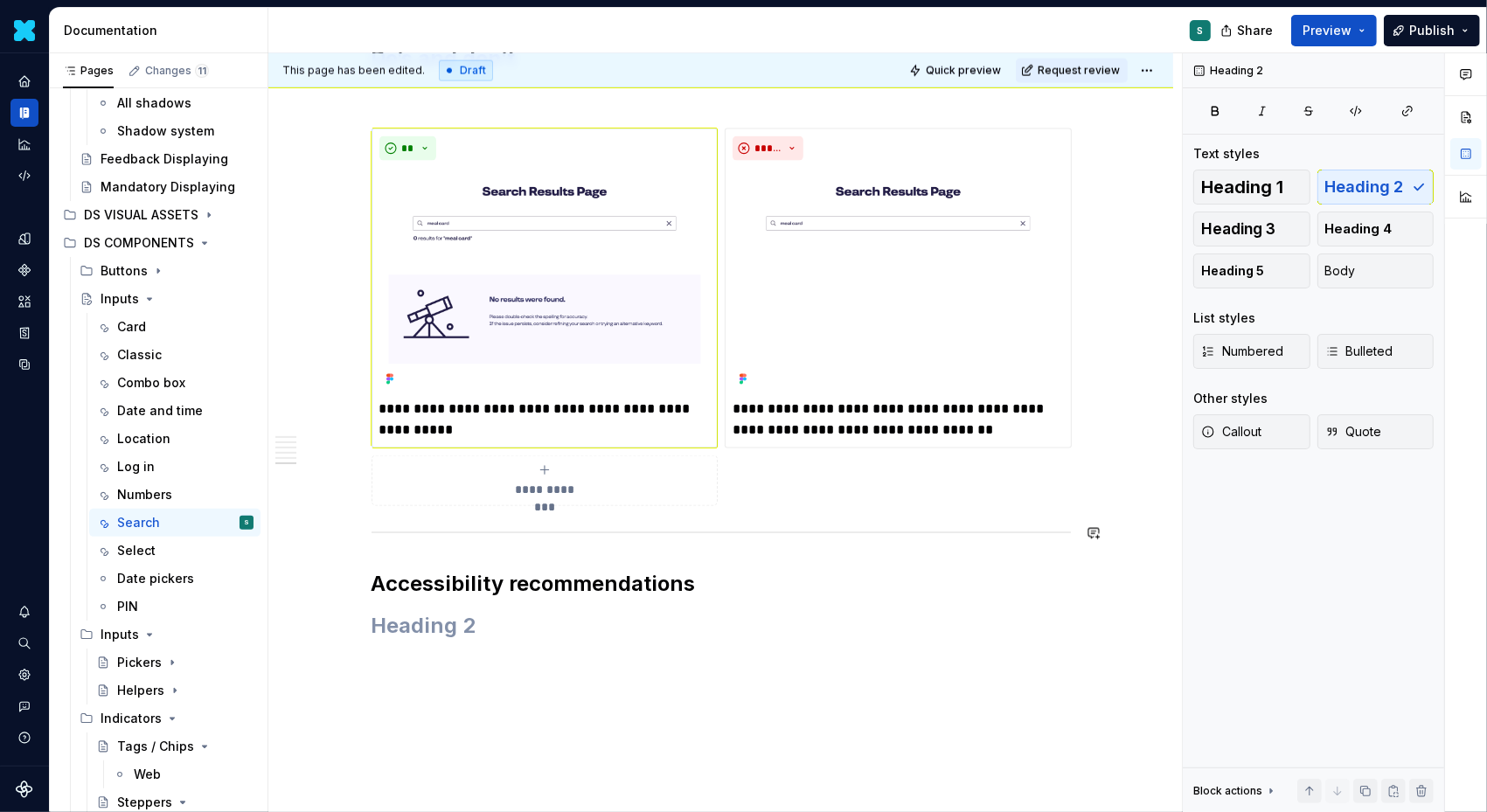
scroll to position [2340, 0]
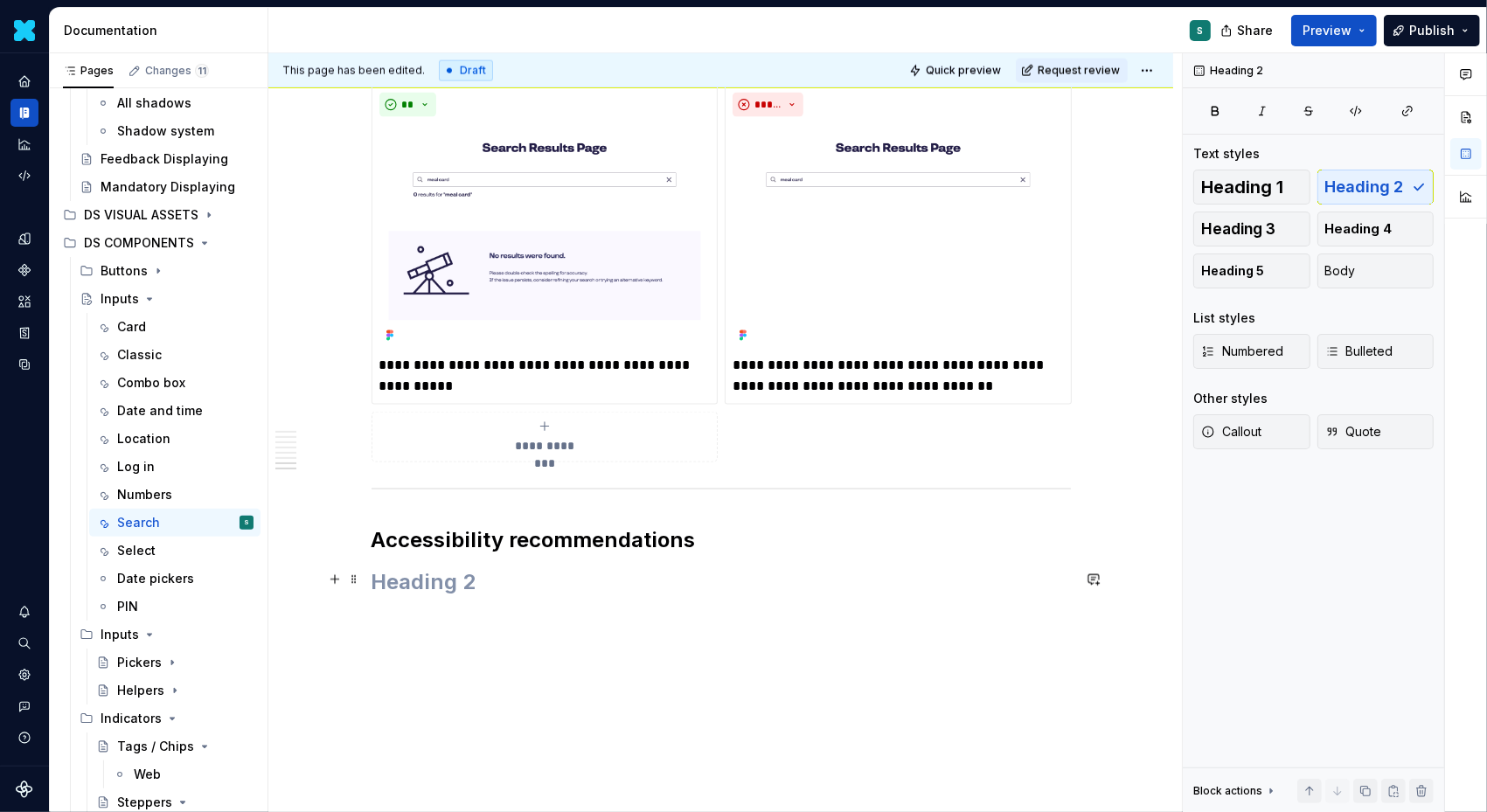
click at [398, 573] on h2 at bounding box center [721, 582] width 700 height 28
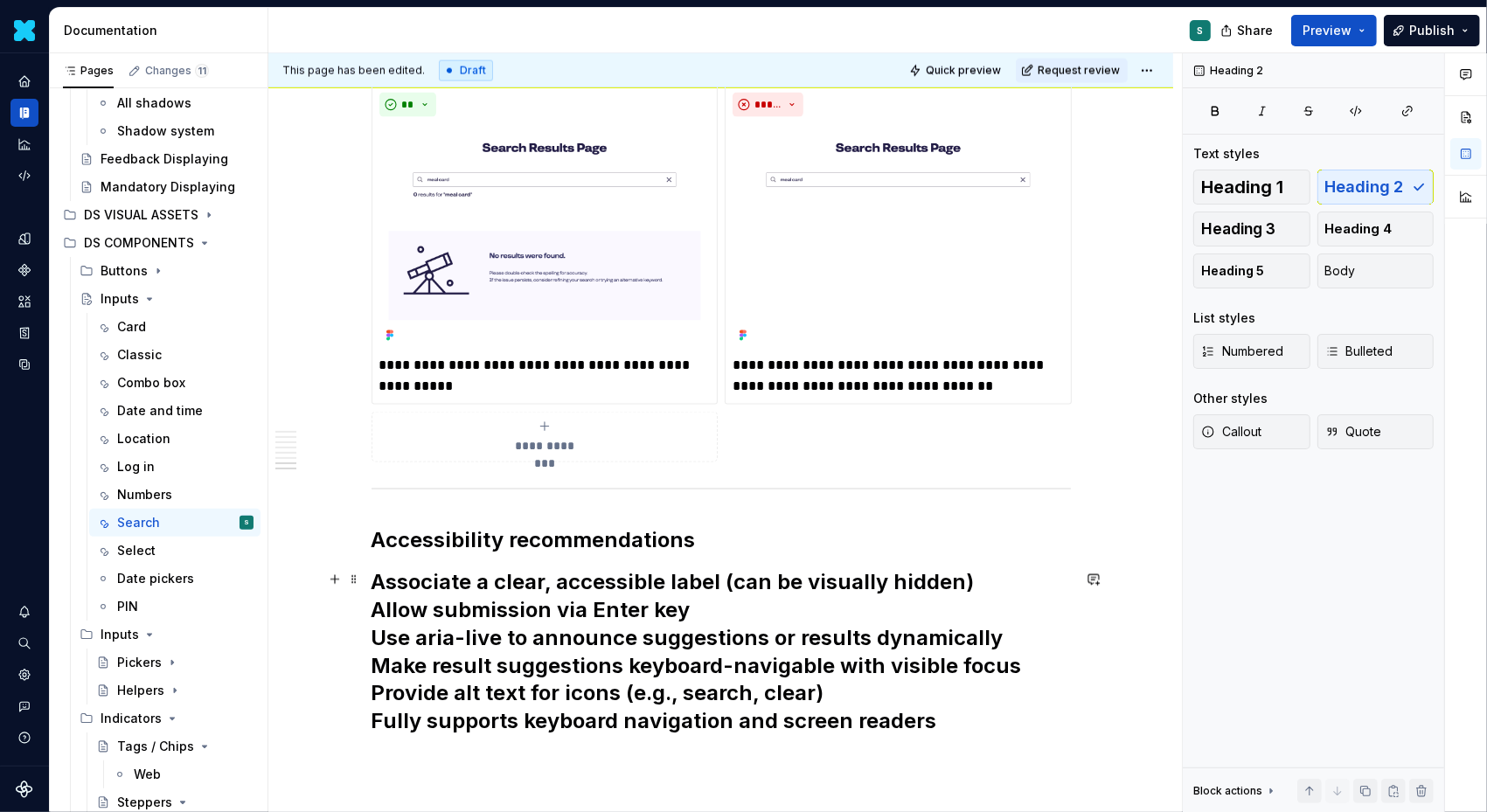
click at [438, 599] on h2 "Associate a clear, accessible label (can be visually hidden) Allow submission v…" at bounding box center [721, 652] width 700 height 168
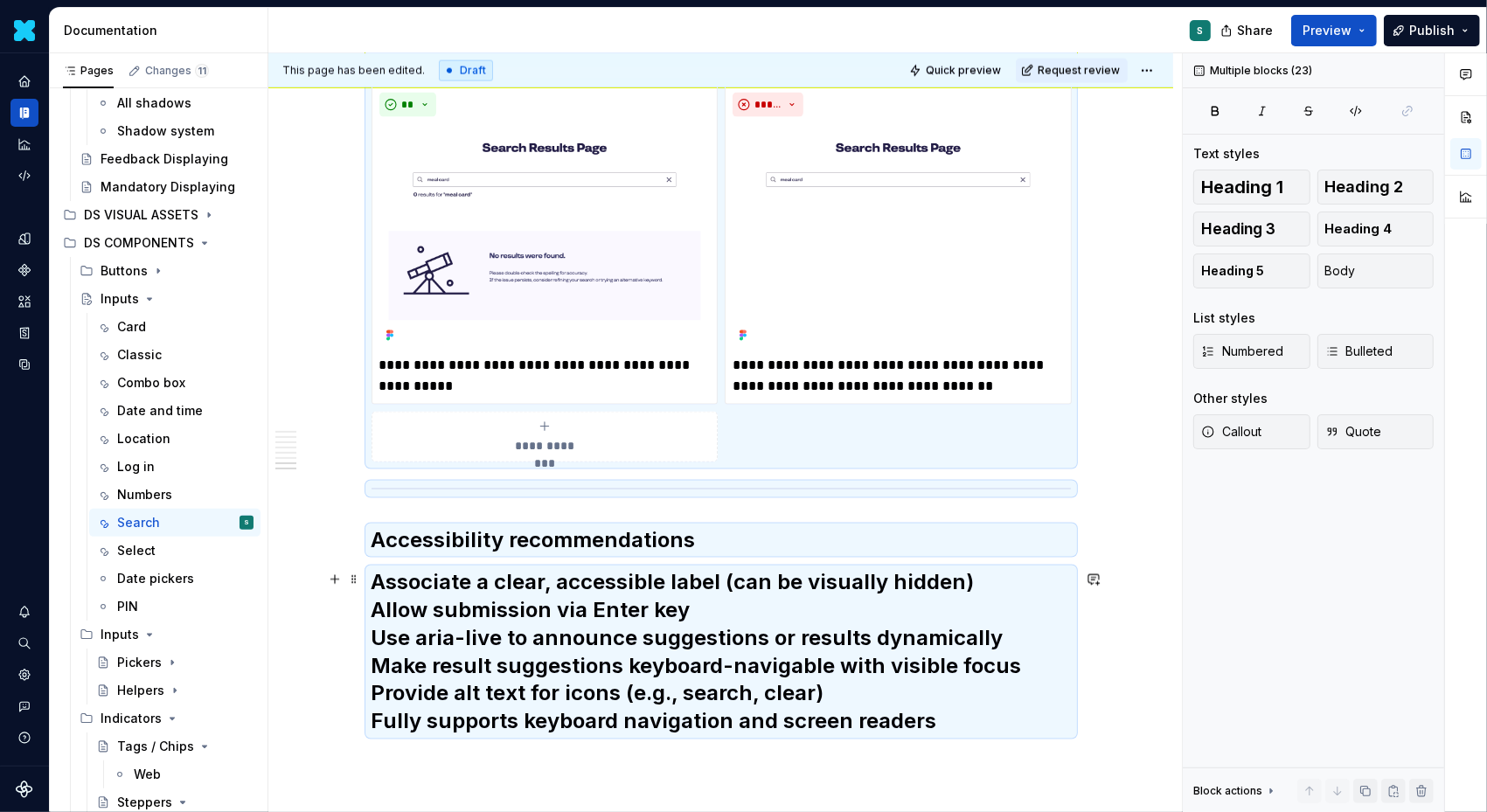
click at [456, 598] on h2 "Associate a clear, accessible label (can be visually hidden) Allow submission v…" at bounding box center [721, 652] width 700 height 168
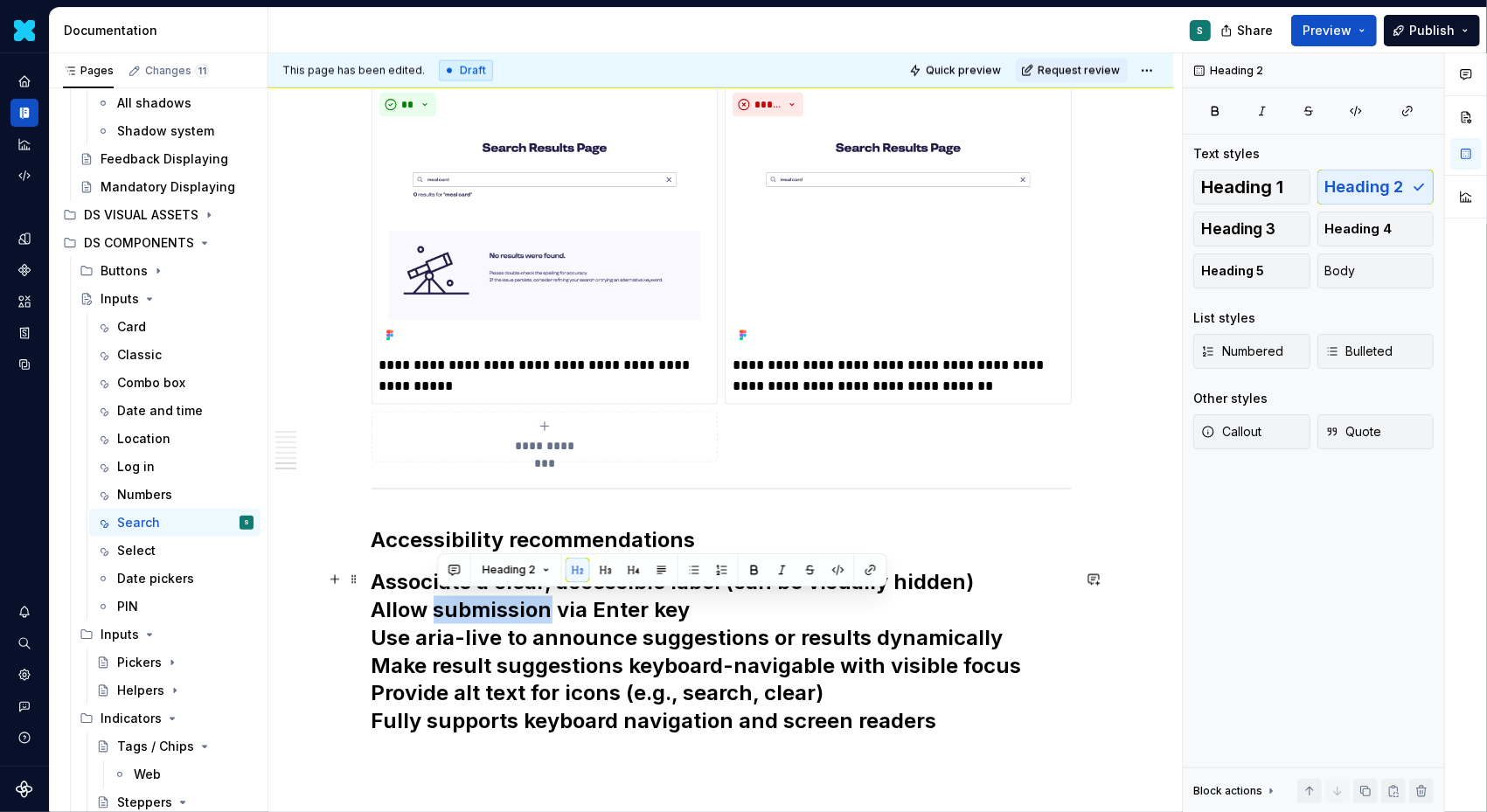
click at [456, 598] on h2 "Associate a clear, accessible label (can be visually hidden) Allow submission v…" at bounding box center [721, 652] width 700 height 168
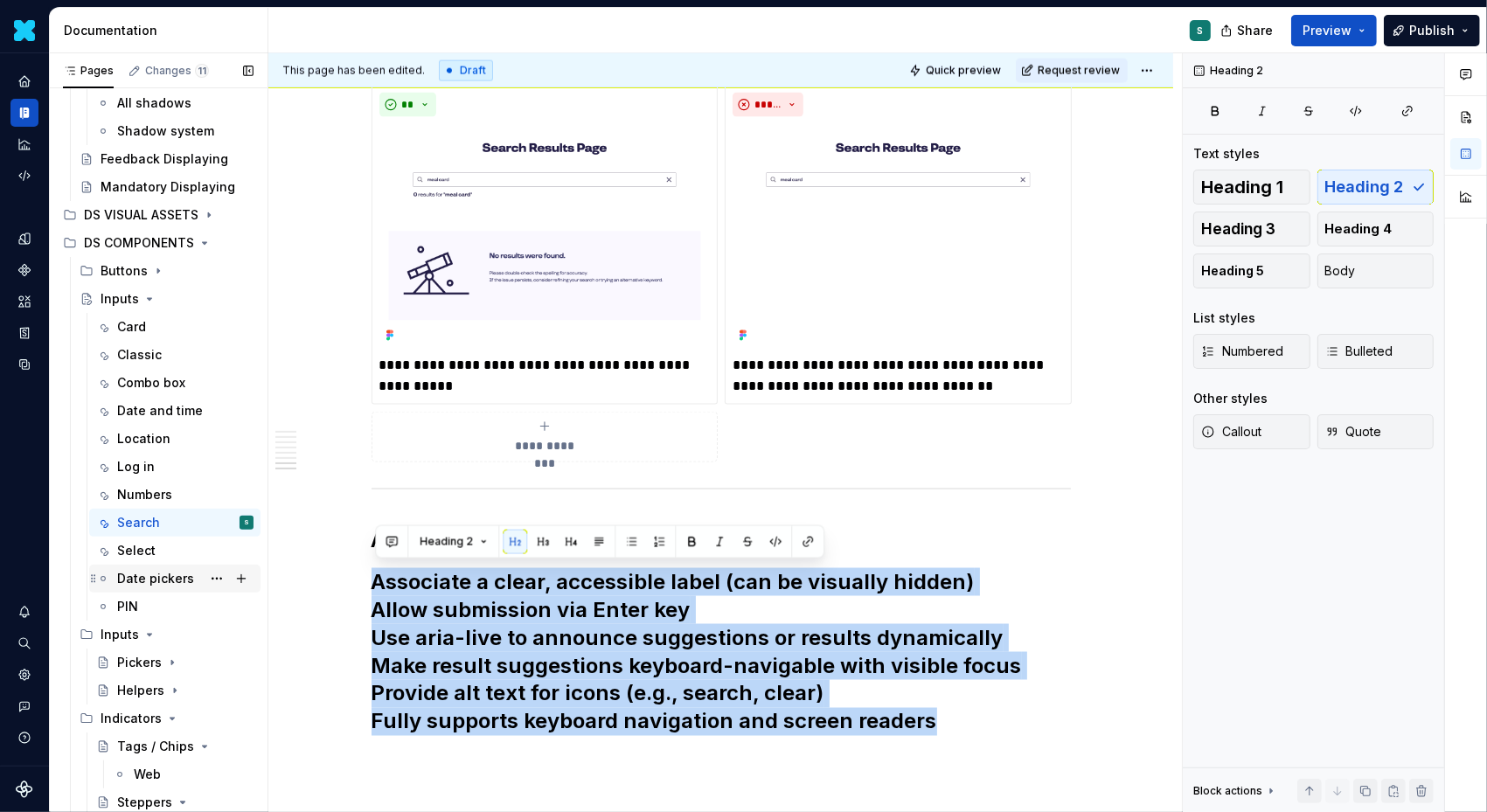
drag, startPoint x: 852, startPoint y: 722, endPoint x: 257, endPoint y: 586, distance: 610.3
click at [257, 586] on div "Pages Changes 11 Add Accessibility guide for tree Page tree. Navigate the tree …" at bounding box center [768, 437] width 1437 height 767
click at [478, 541] on button "Heading 2" at bounding box center [453, 541] width 83 height 24
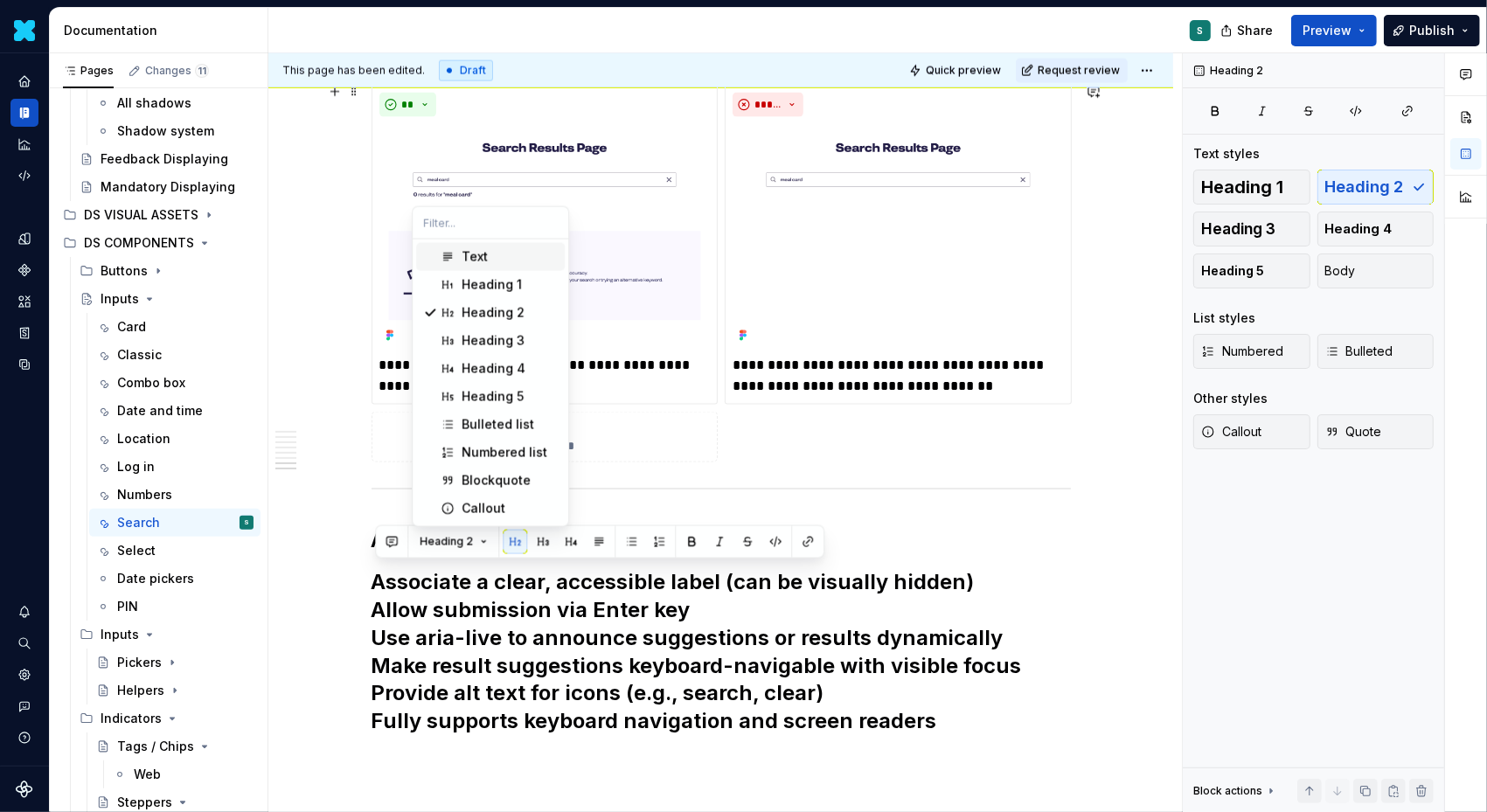
click at [505, 267] on span "Text" at bounding box center [490, 257] width 149 height 28
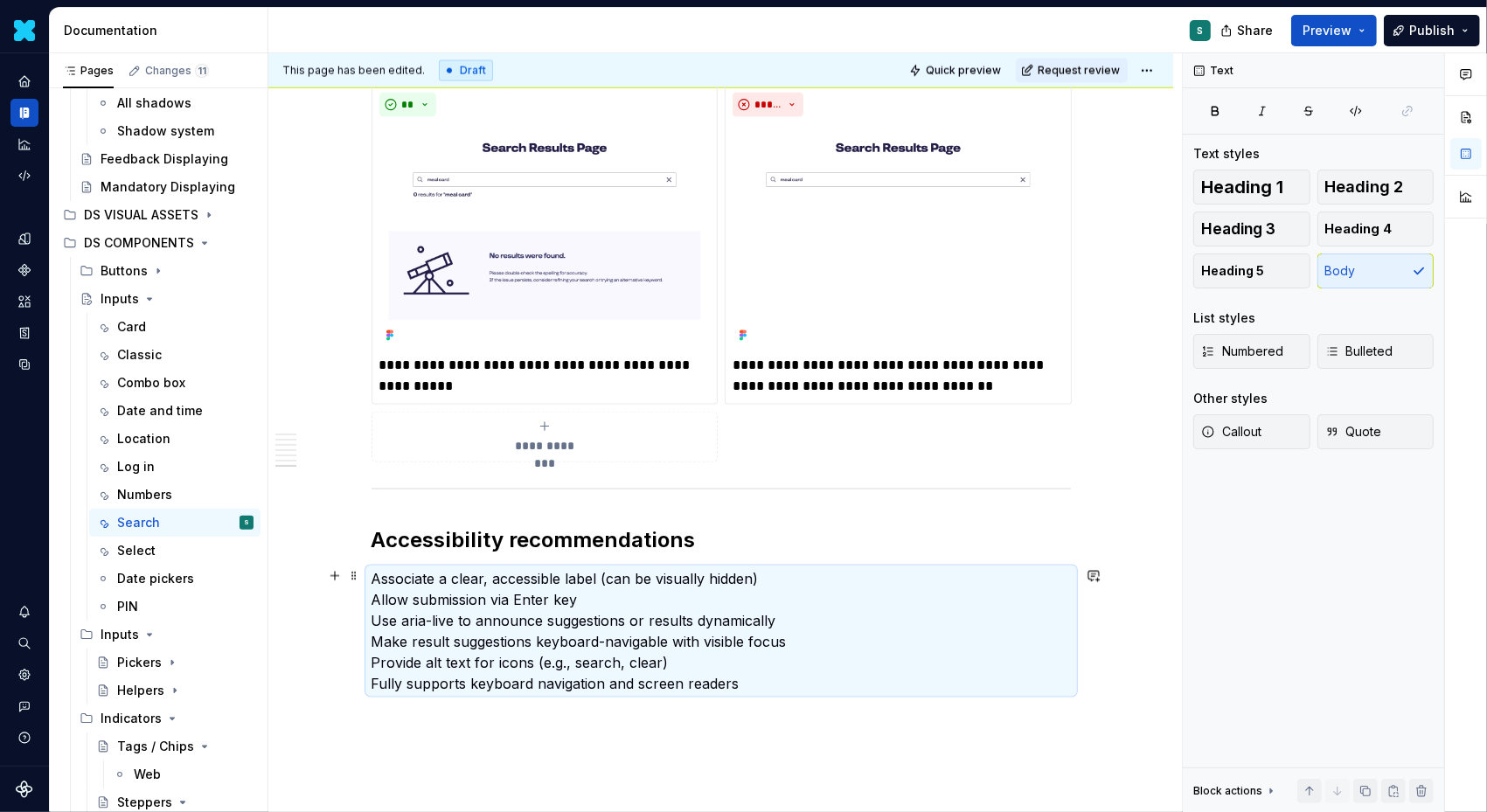
click at [375, 574] on p "Associate a clear, accessible label (can be visually hidden) Allow submission v…" at bounding box center [721, 631] width 700 height 126
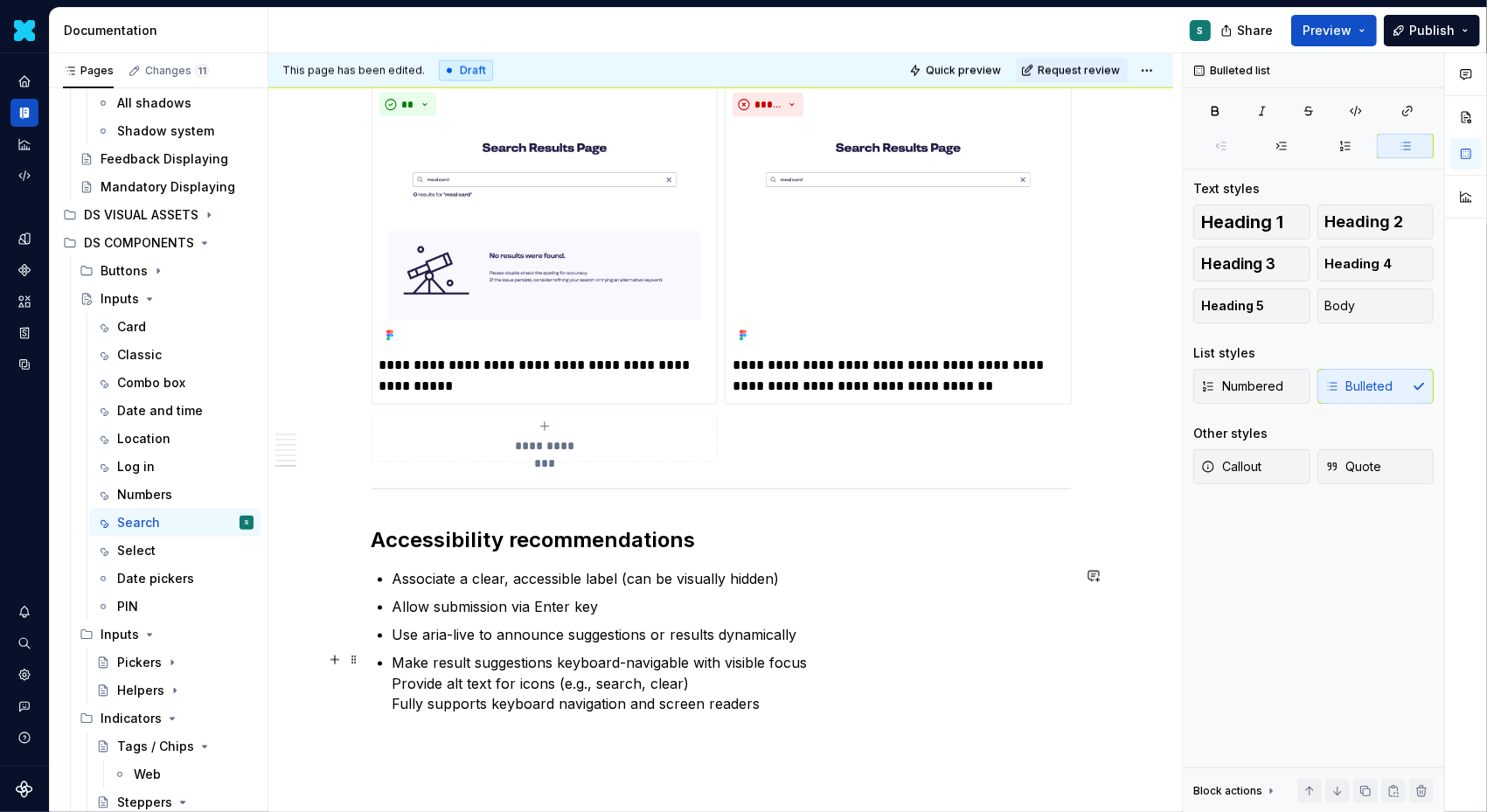
click at [396, 677] on p "Make result suggestions keyboard-navigable with visible focus Provide alt text …" at bounding box center [731, 684] width 678 height 63
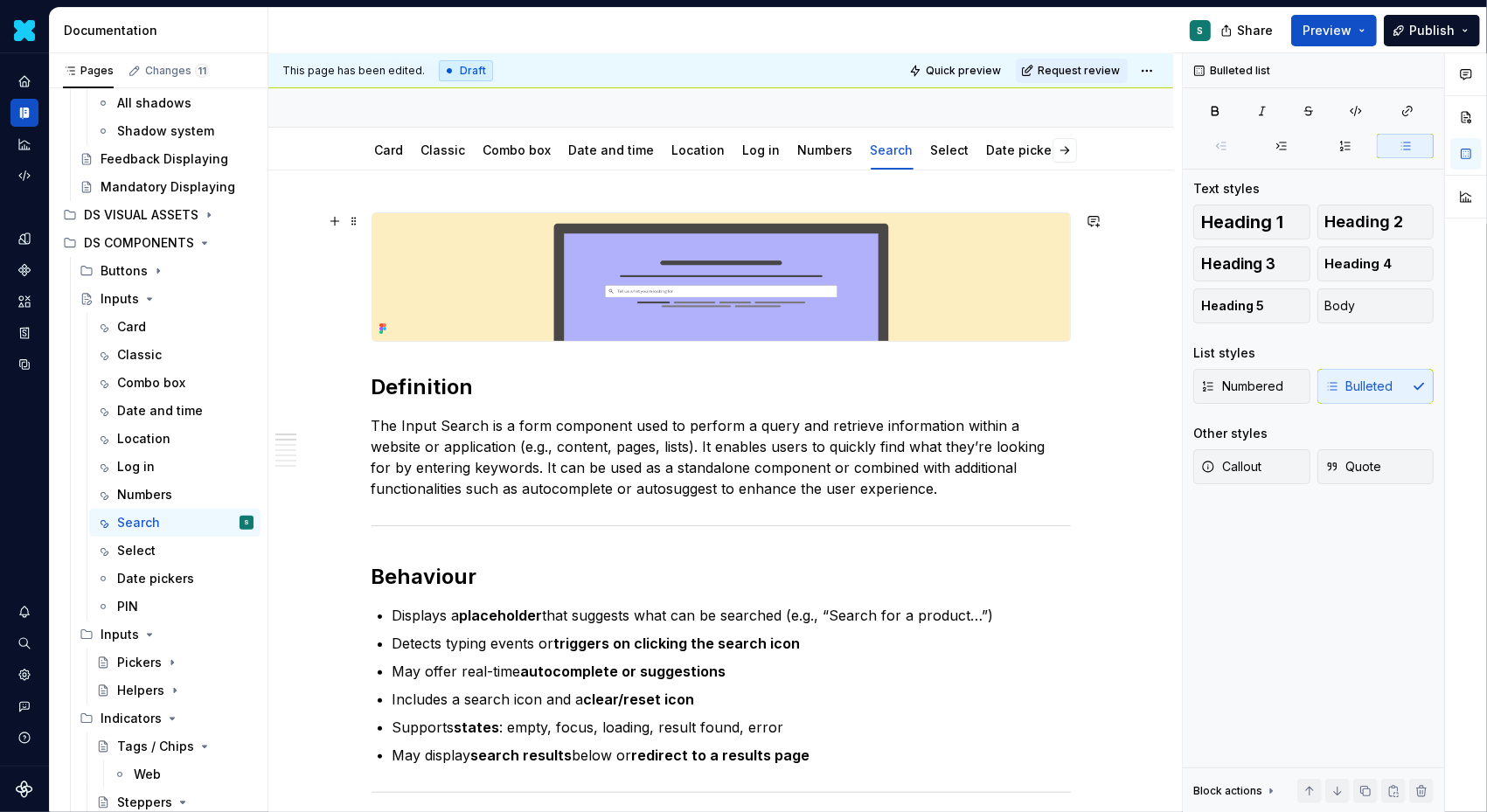
scroll to position [0, 0]
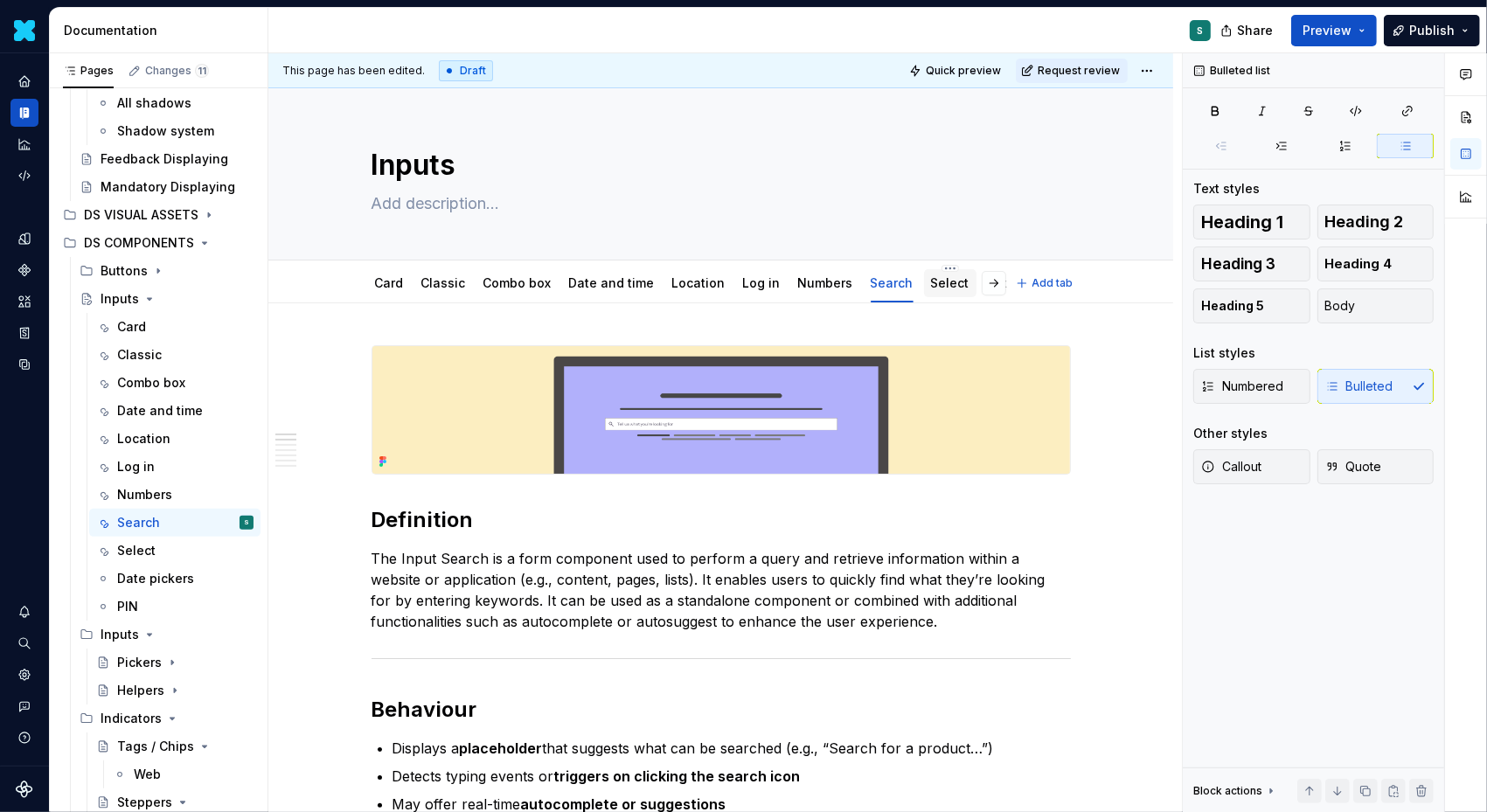
click at [938, 285] on link "Select" at bounding box center [950, 283] width 38 height 15
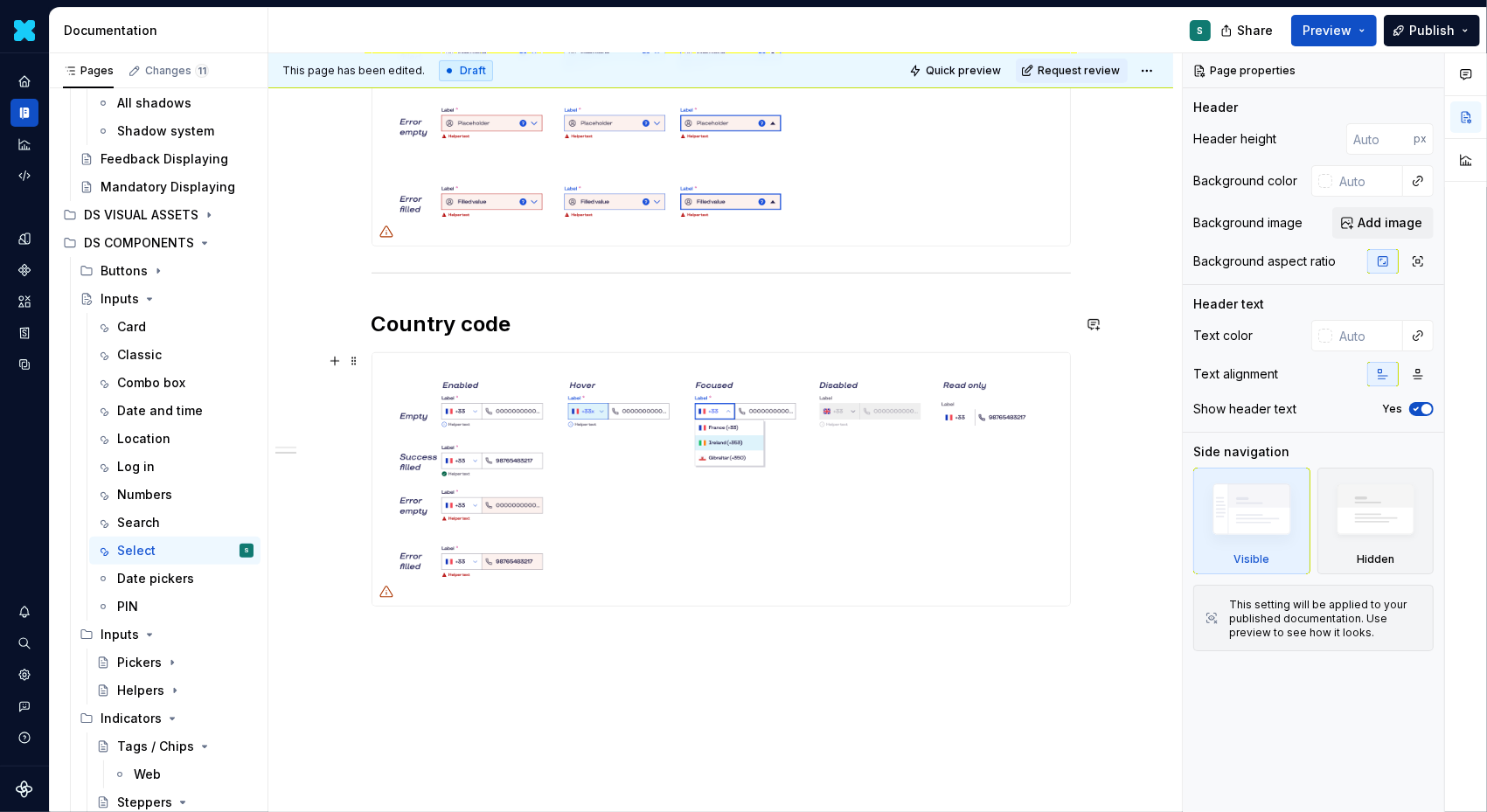
scroll to position [783, 0]
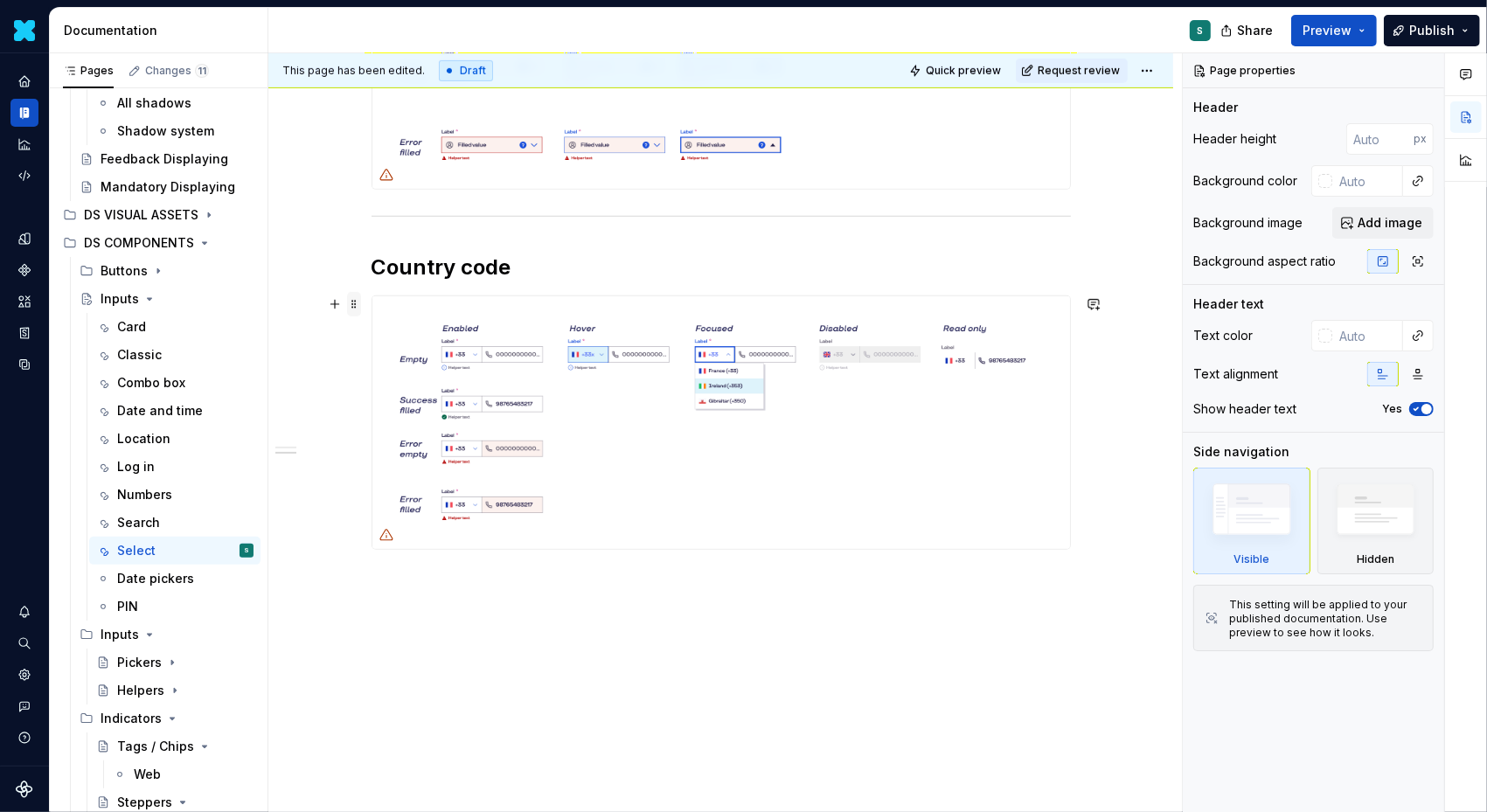
click at [361, 298] on span at bounding box center [354, 304] width 14 height 24
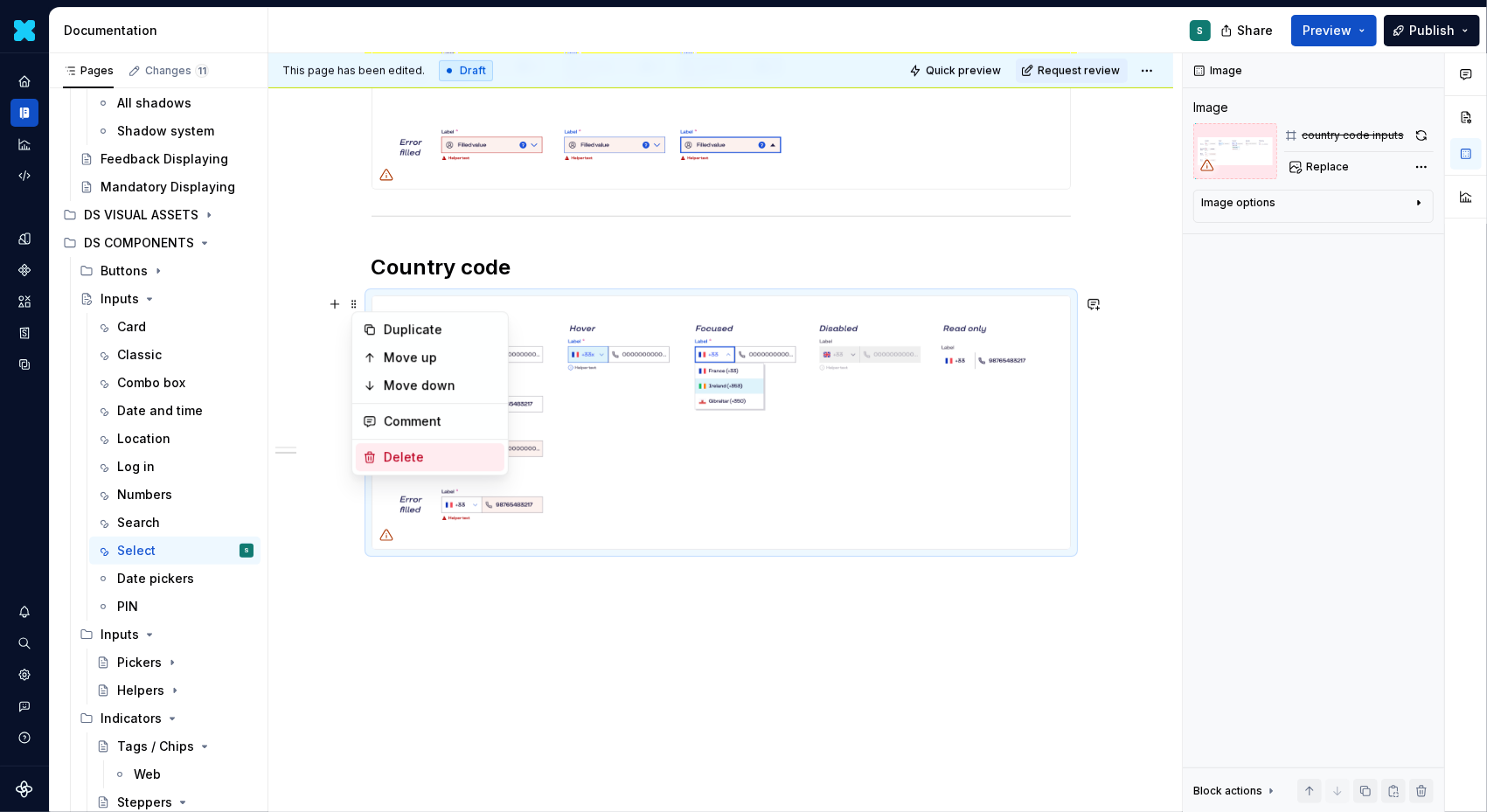
click at [394, 456] on div "Delete" at bounding box center [441, 457] width 114 height 18
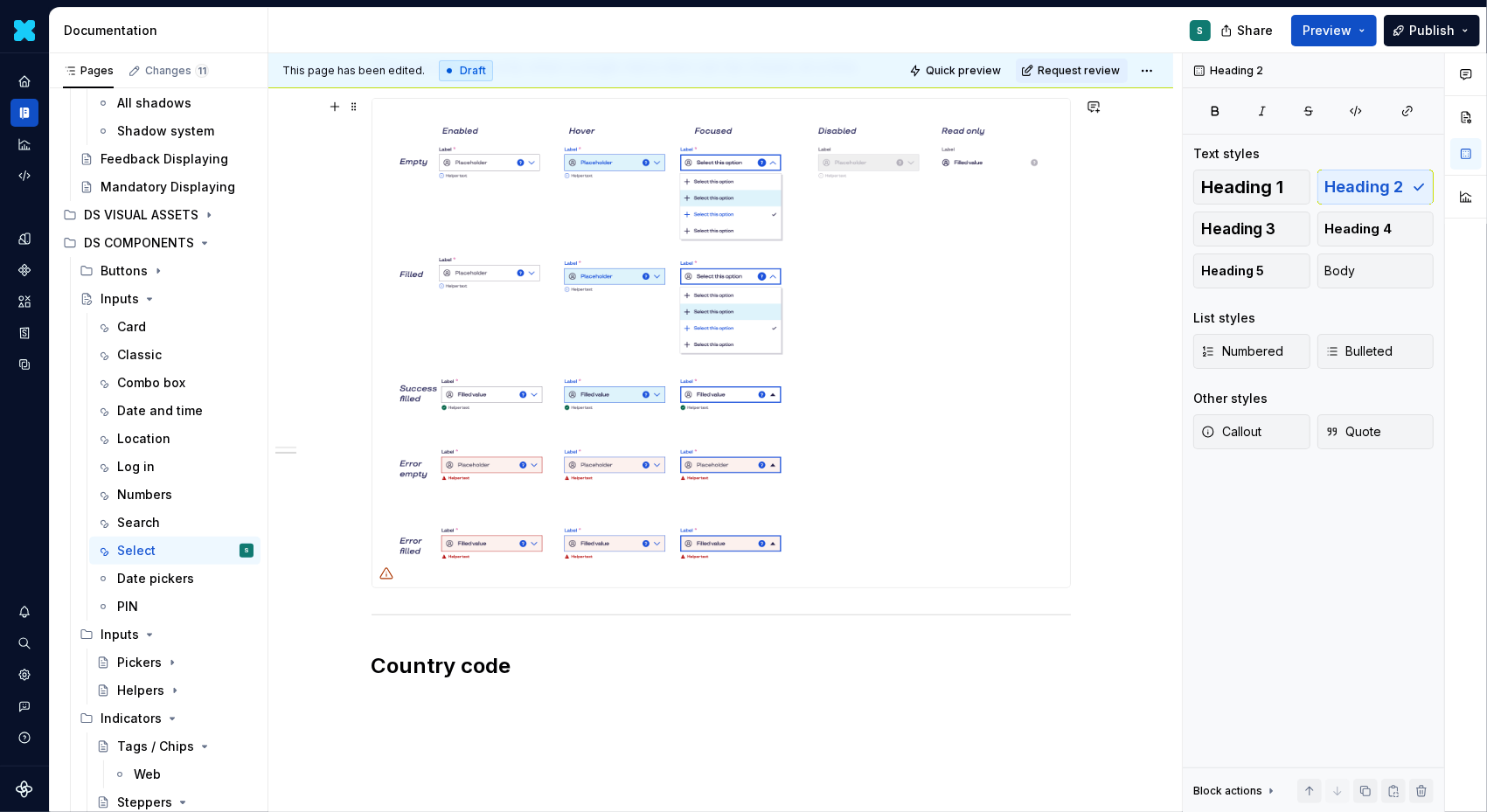
scroll to position [296, 0]
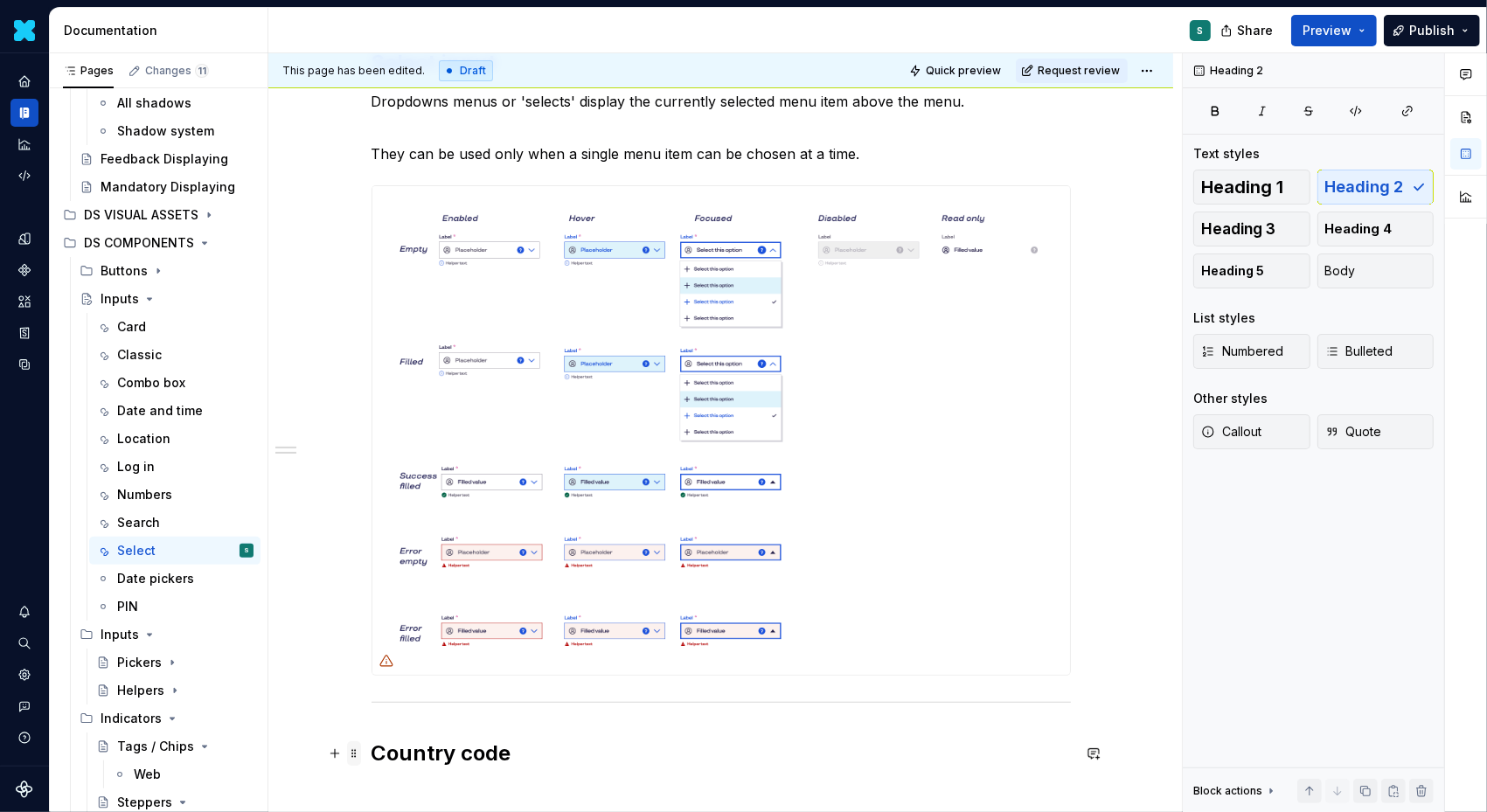
click at [353, 760] on span at bounding box center [354, 753] width 14 height 24
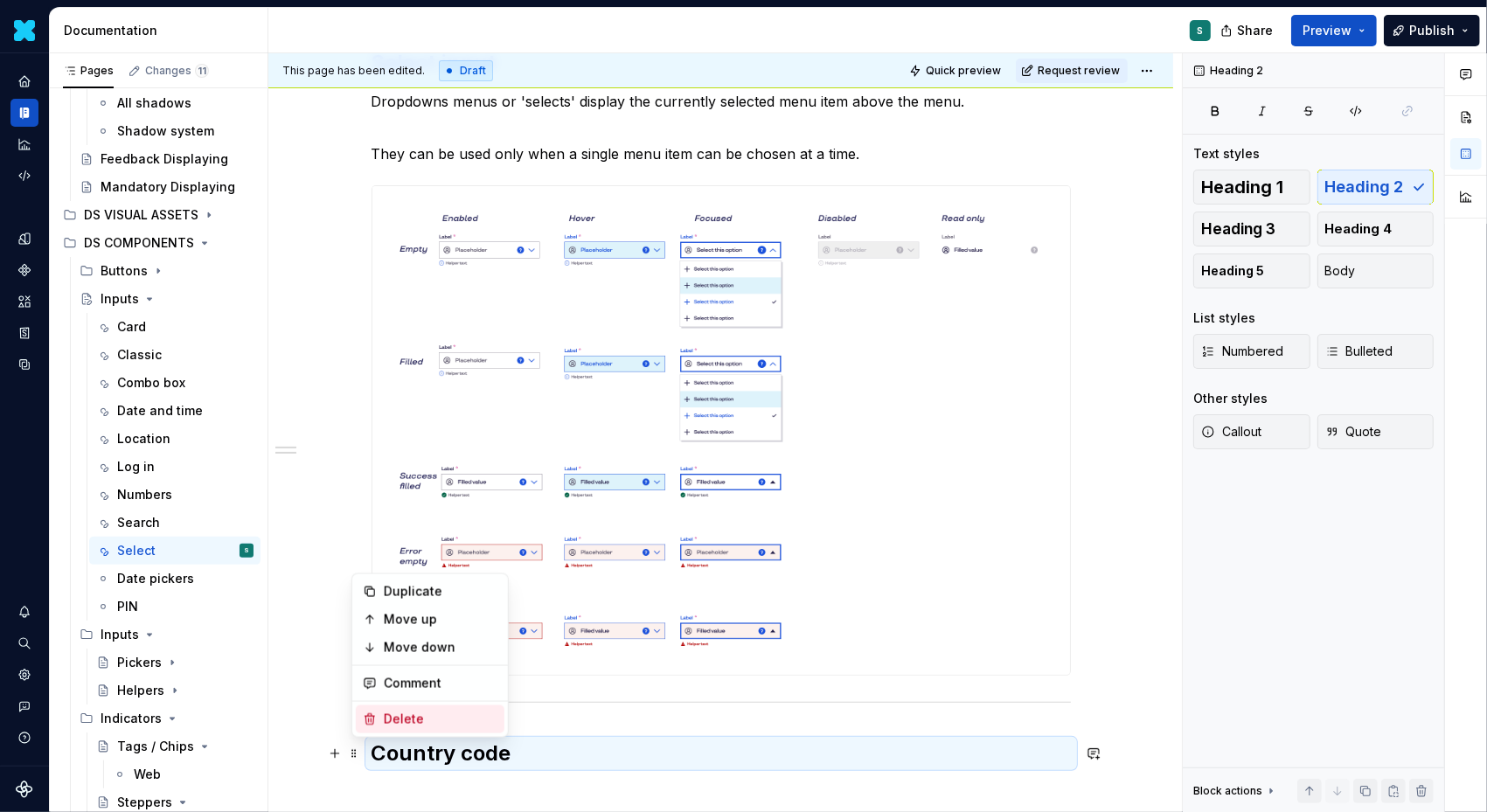
click at [374, 713] on icon at bounding box center [370, 719] width 14 height 14
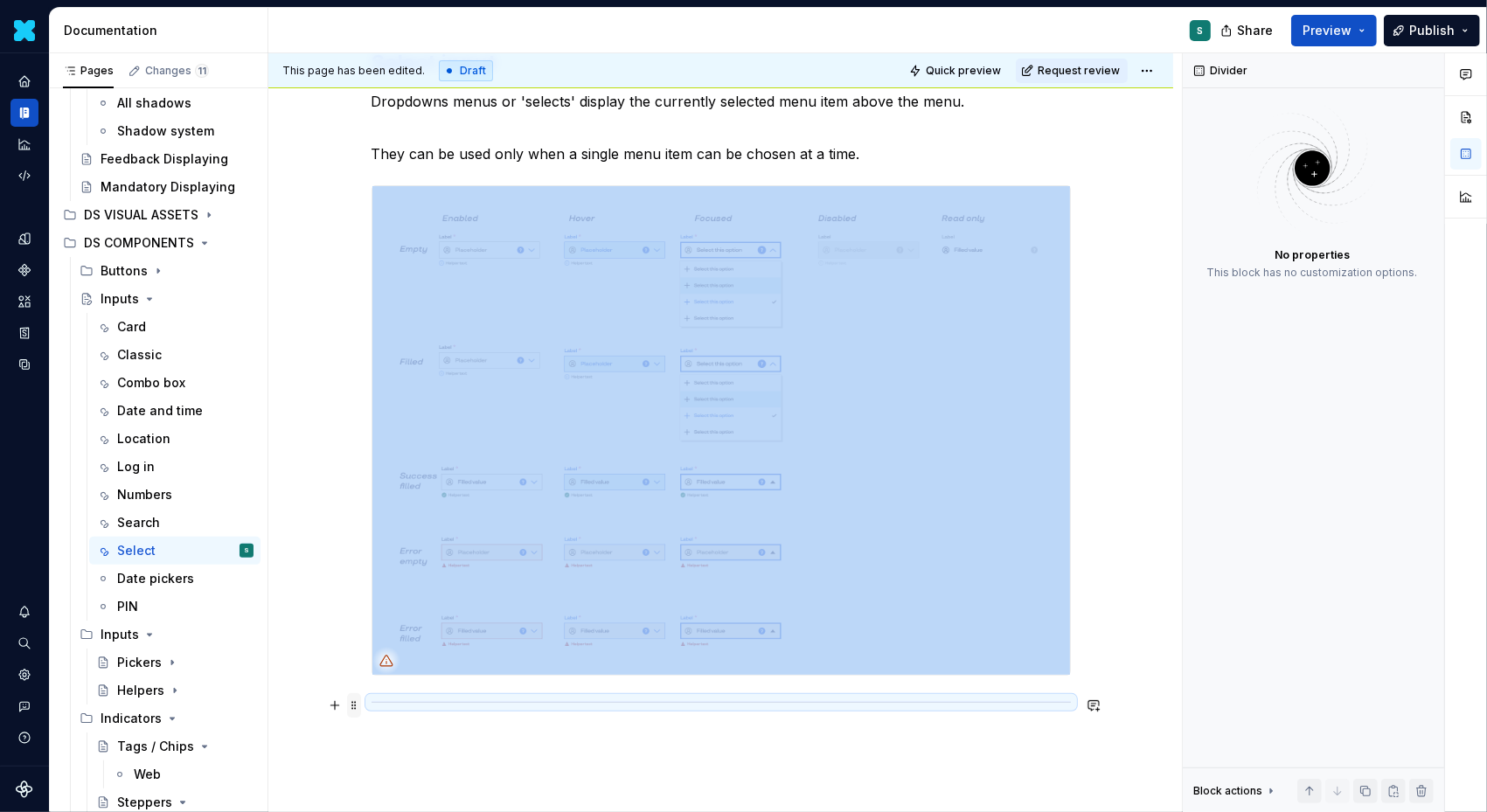
click at [352, 701] on span at bounding box center [354, 705] width 14 height 24
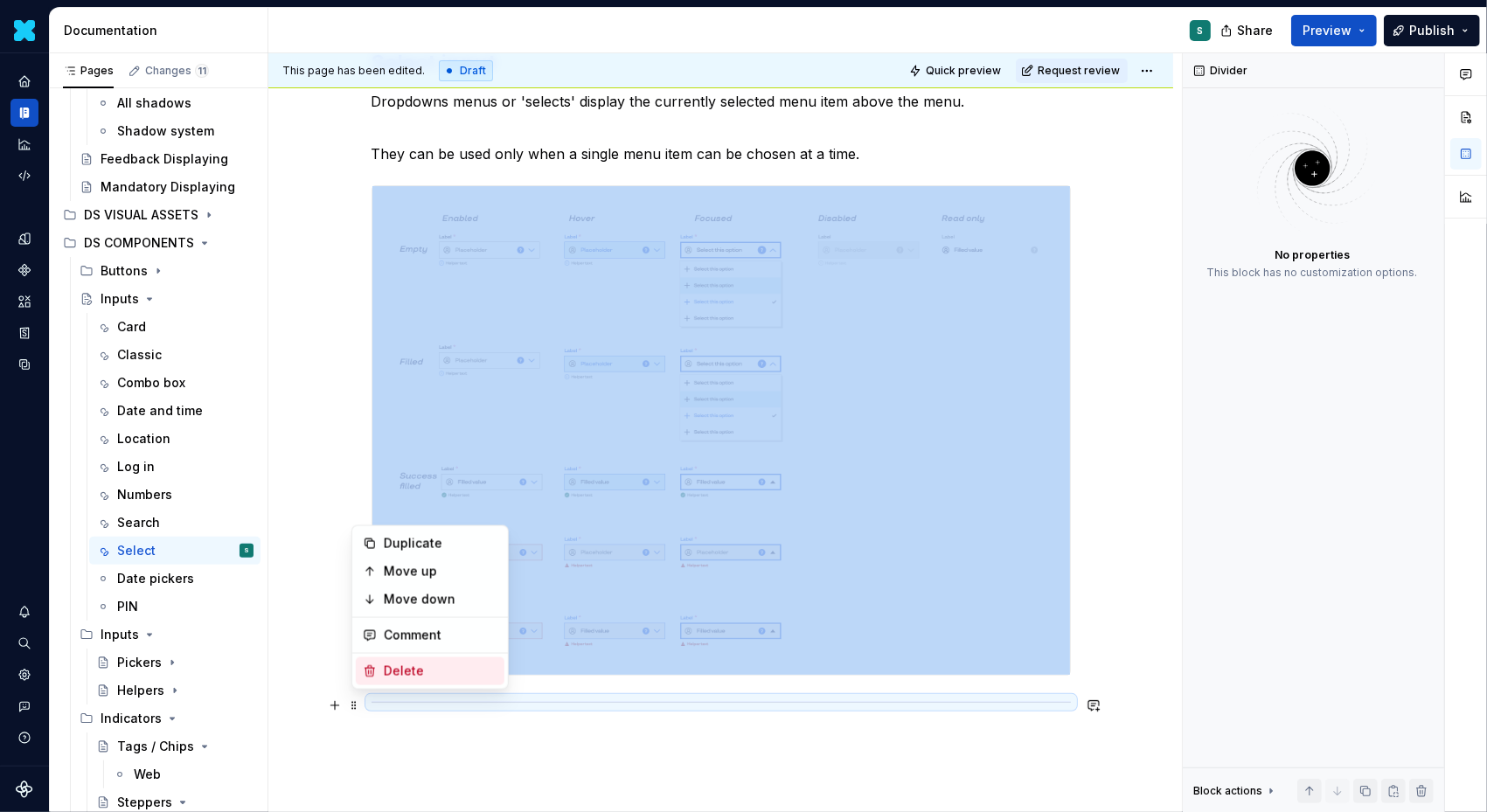
click at [367, 673] on icon at bounding box center [370, 671] width 14 height 14
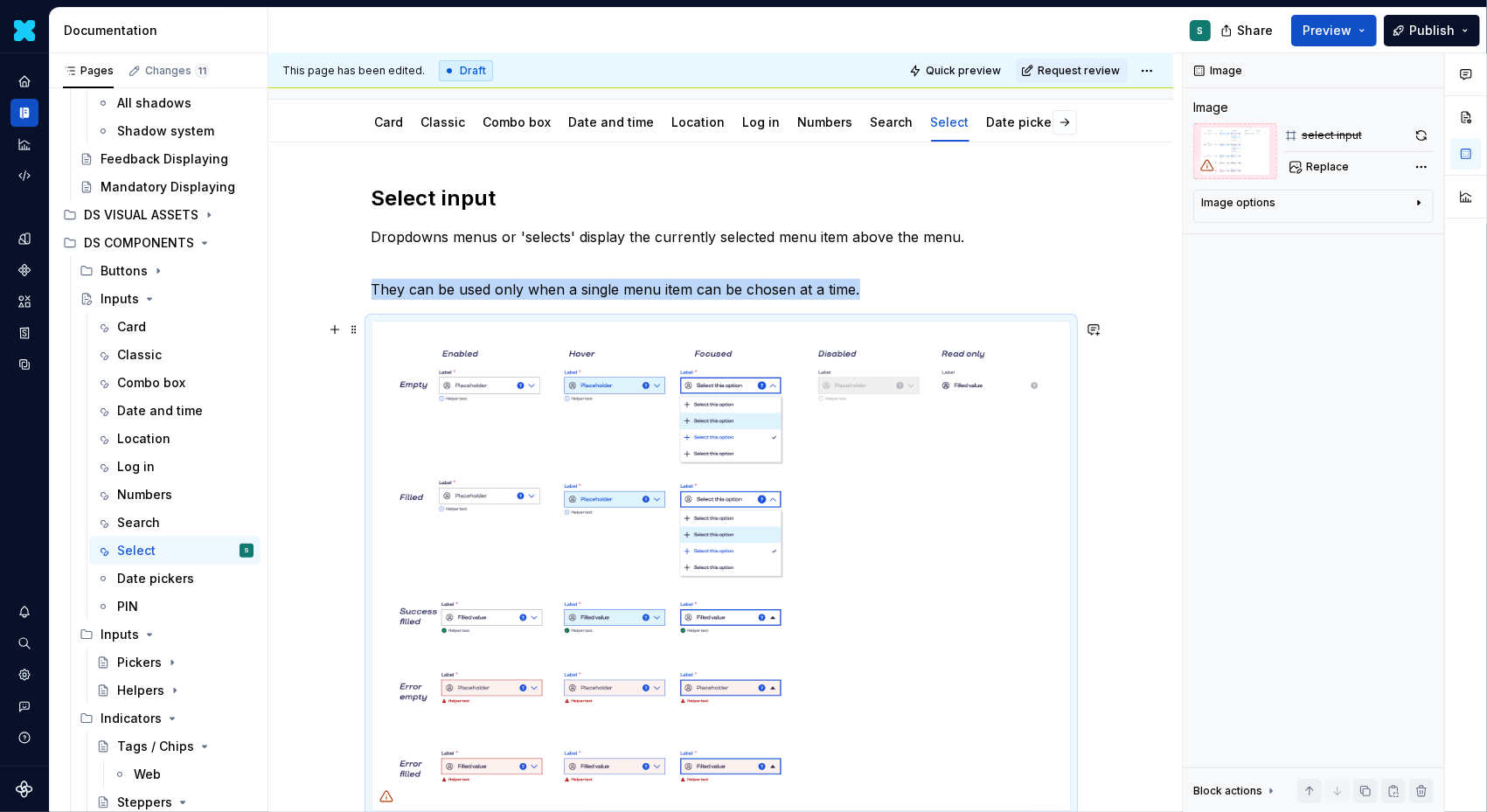
scroll to position [102, 0]
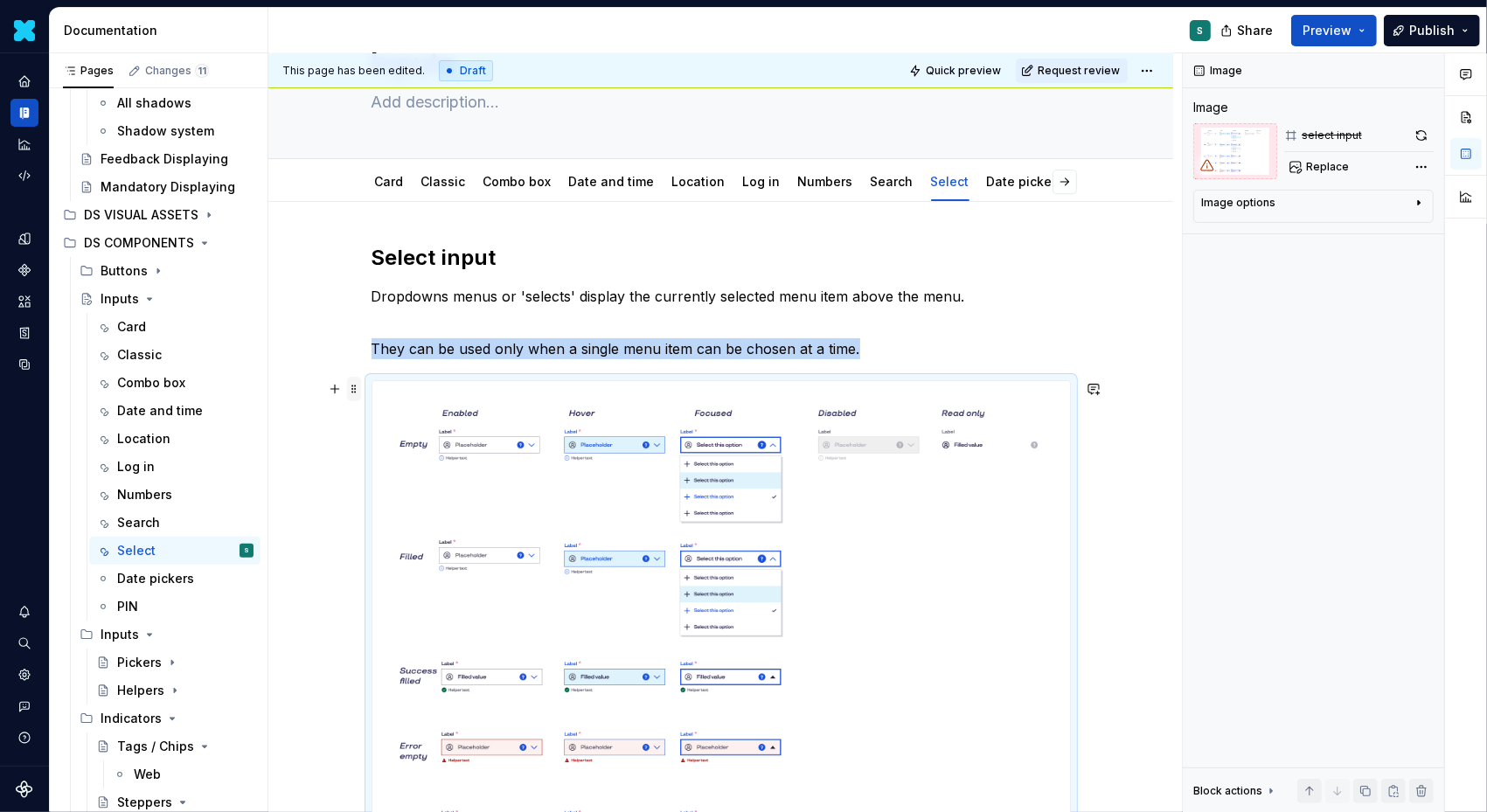
click at [357, 382] on span at bounding box center [354, 389] width 14 height 24
click at [364, 537] on icon at bounding box center [370, 542] width 14 height 14
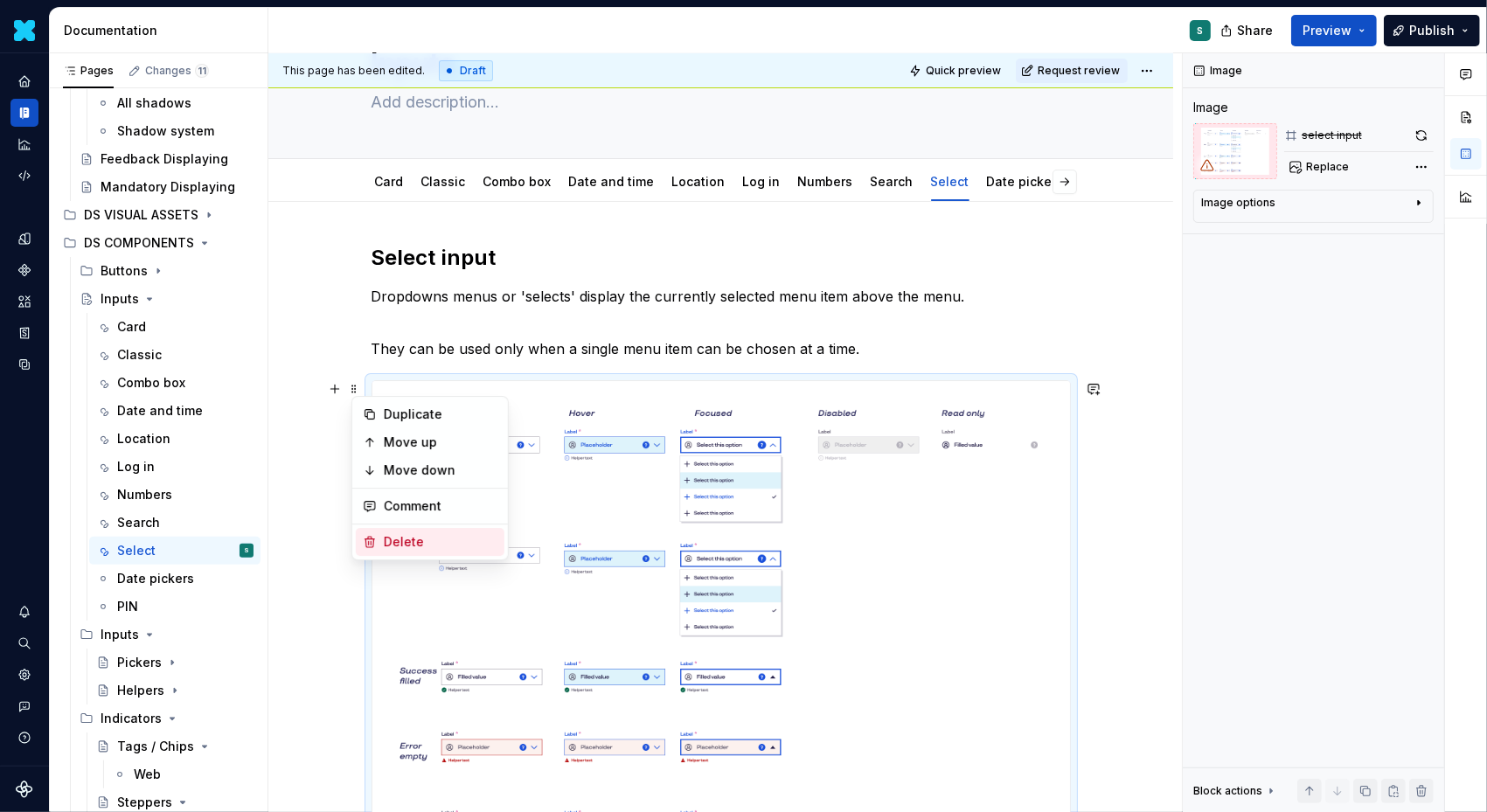
scroll to position [0, 0]
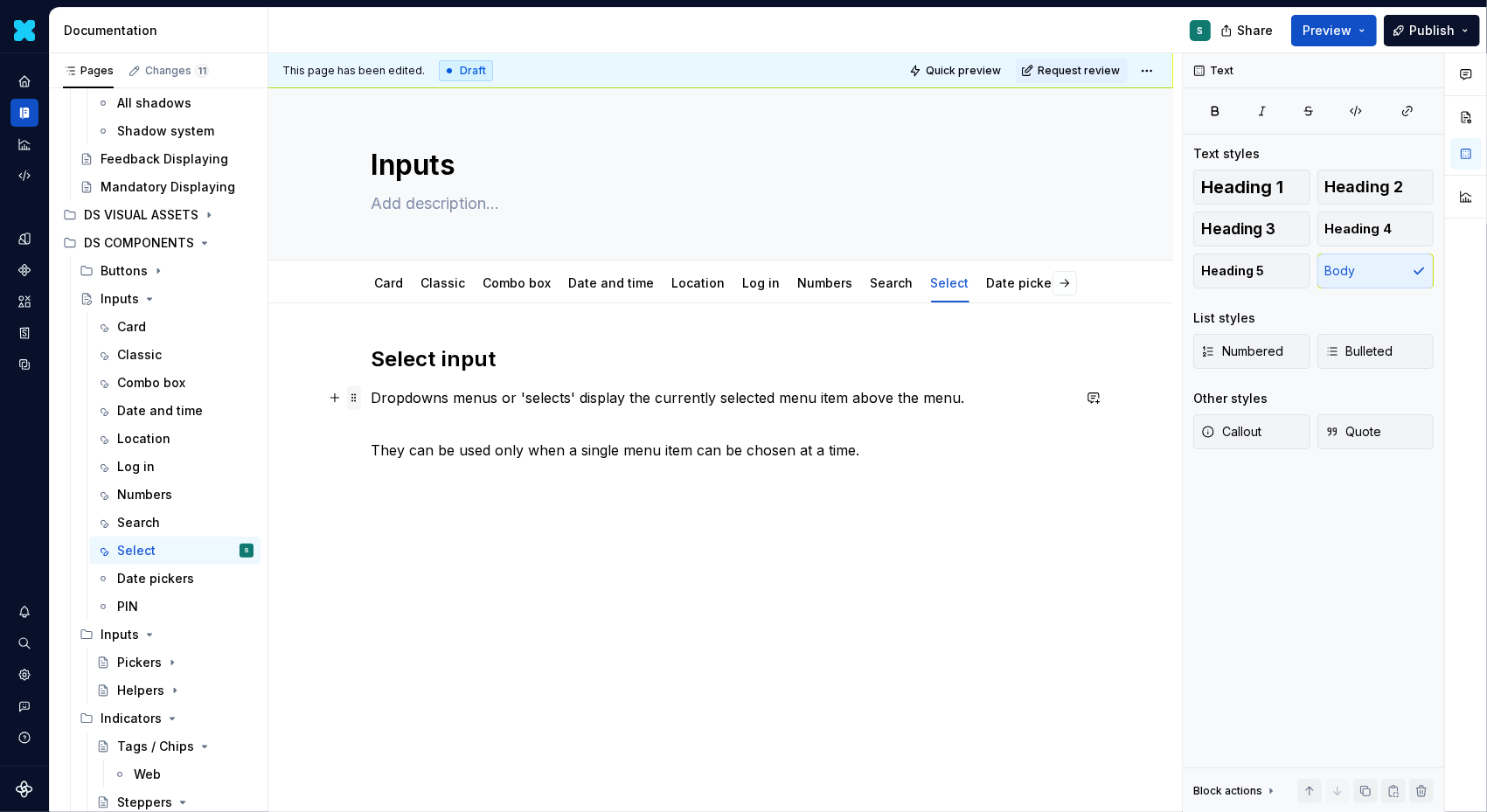
click at [358, 395] on span at bounding box center [354, 398] width 14 height 24
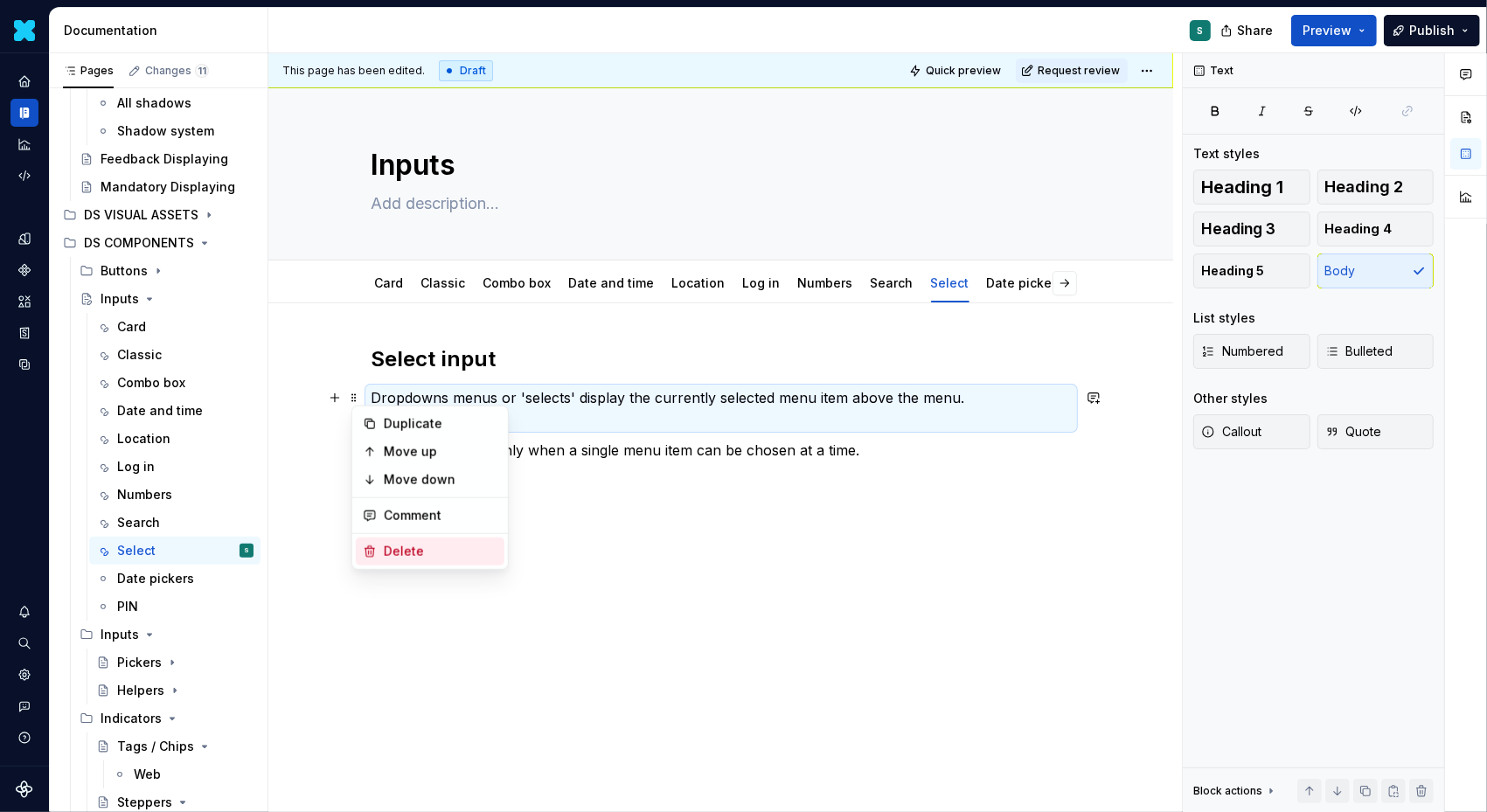
click at [361, 556] on div "Delete" at bounding box center [430, 551] width 149 height 28
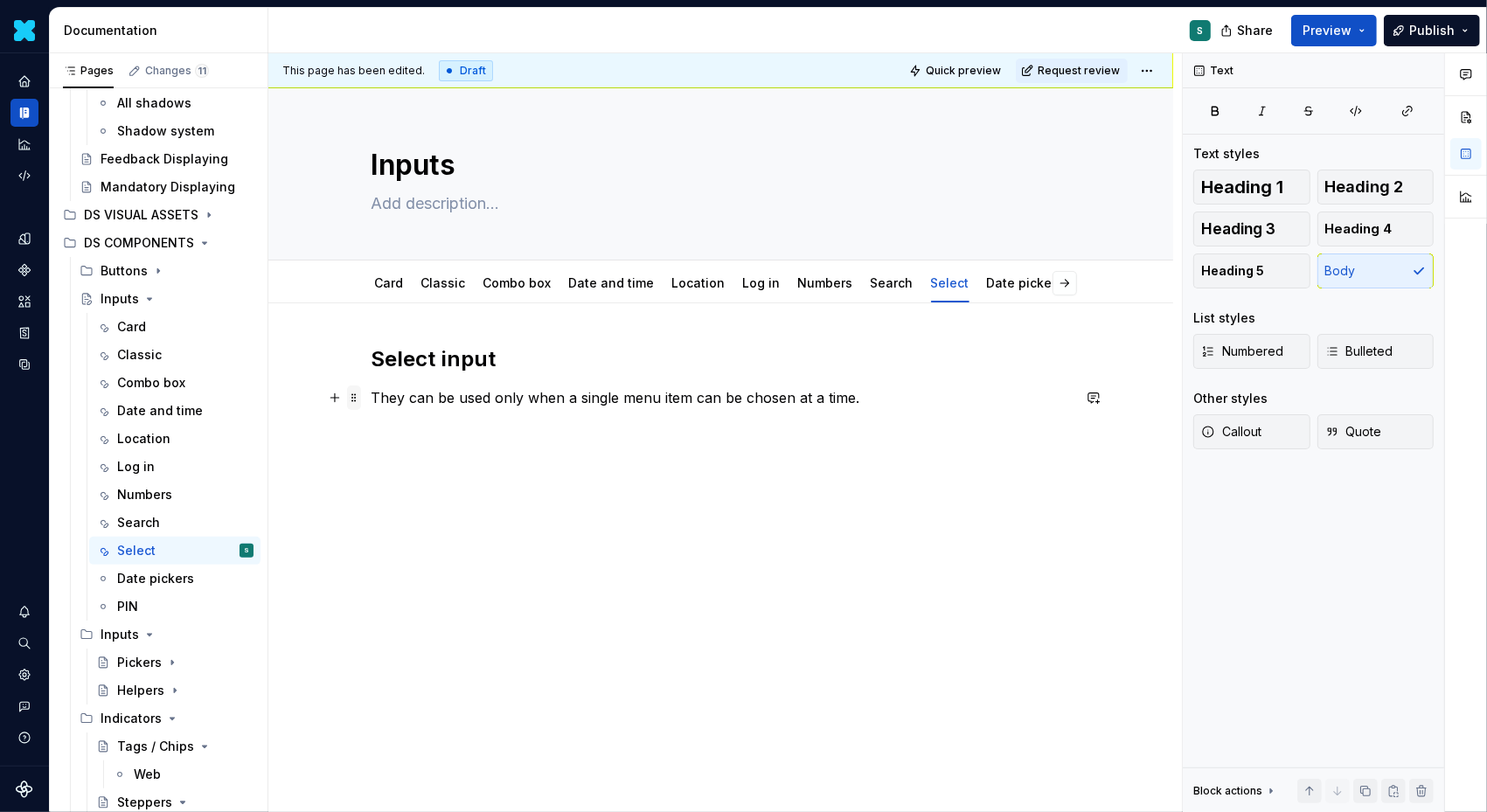
click at [359, 400] on span at bounding box center [354, 398] width 14 height 24
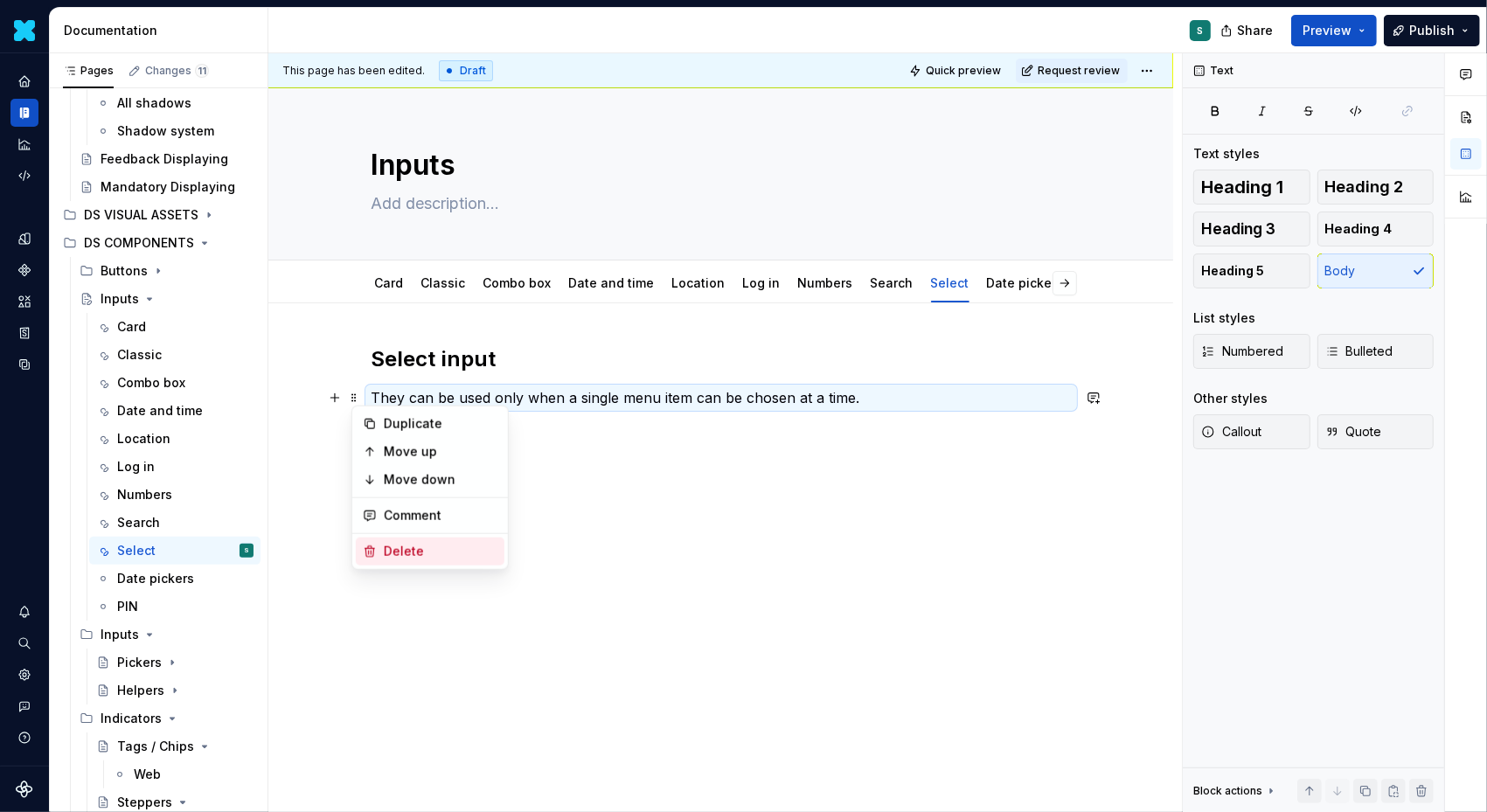
click at [368, 549] on icon at bounding box center [370, 552] width 14 height 14
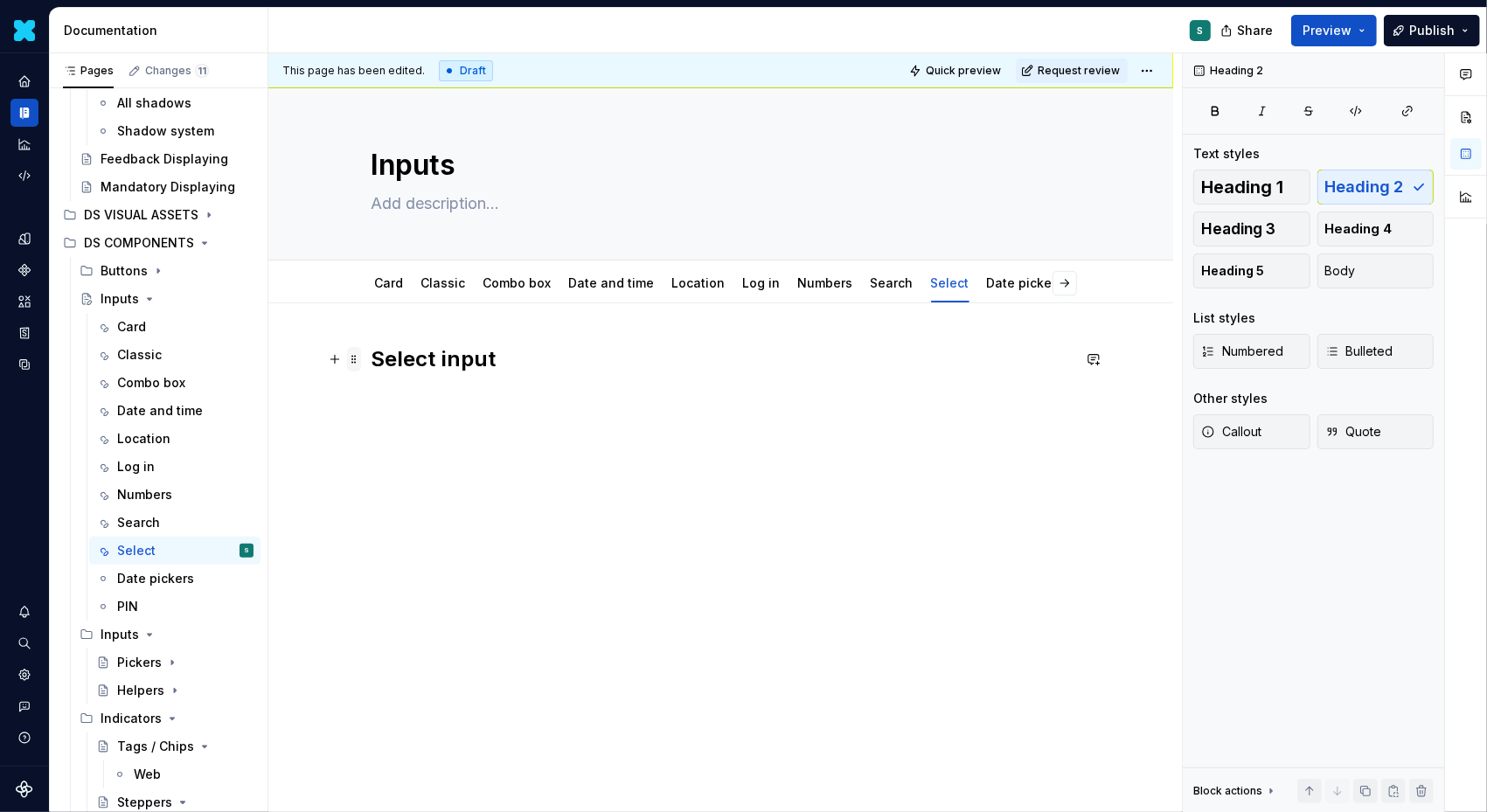
click at [359, 360] on span at bounding box center [354, 358] width 14 height 24
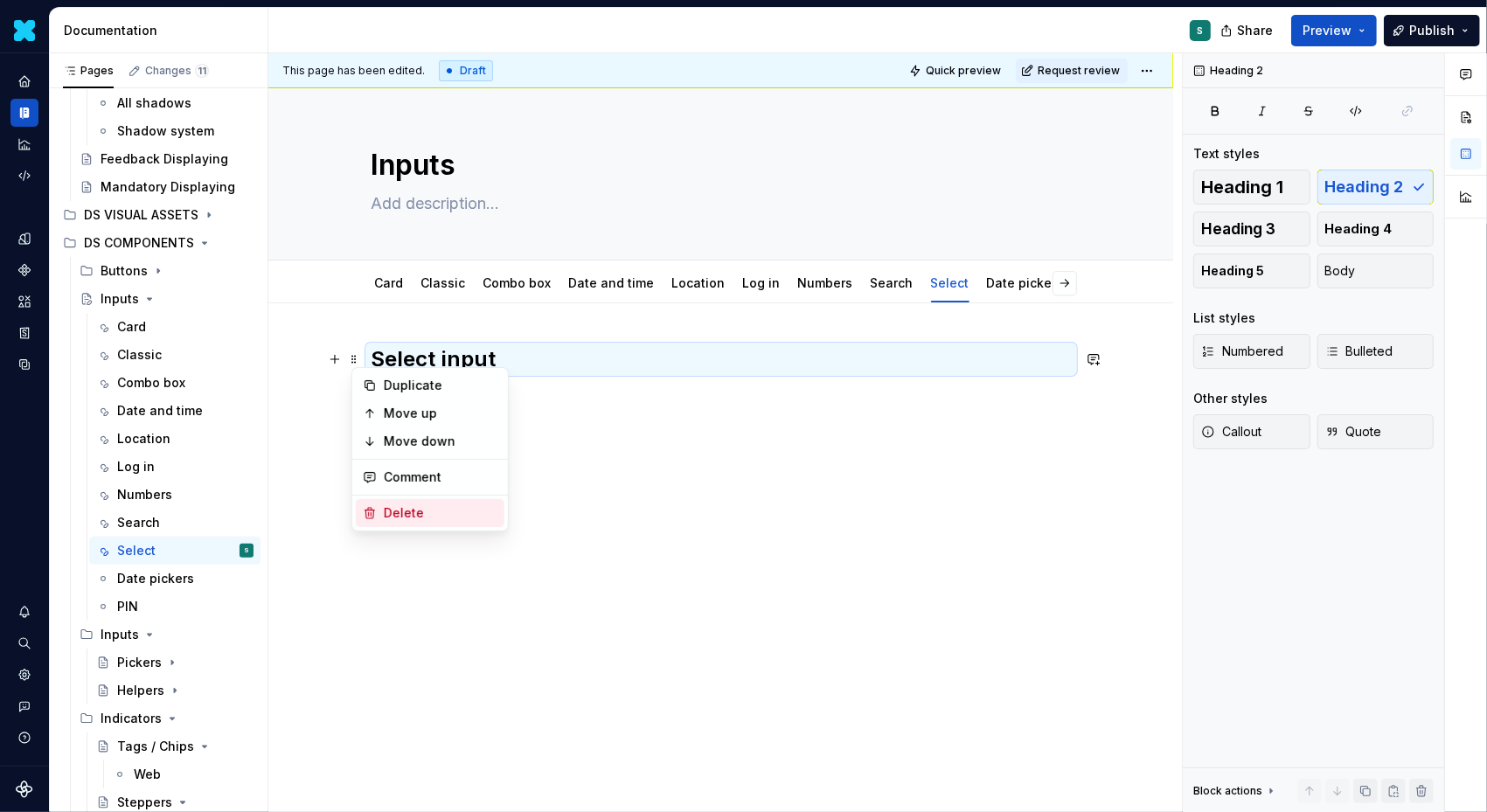
click at [366, 510] on icon at bounding box center [370, 513] width 10 height 11
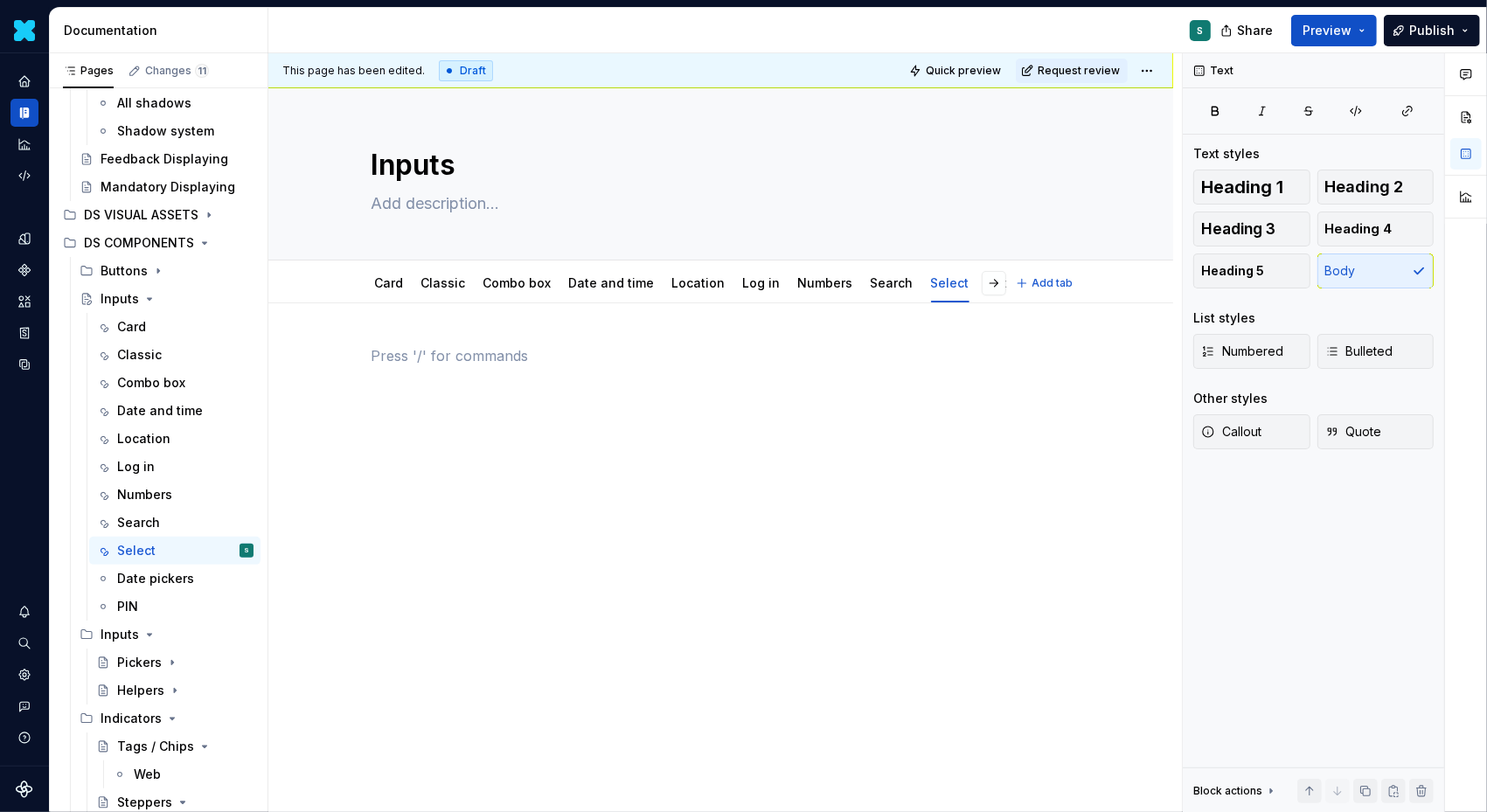
type textarea "*"
click at [340, 350] on button "button" at bounding box center [334, 355] width 24 height 24
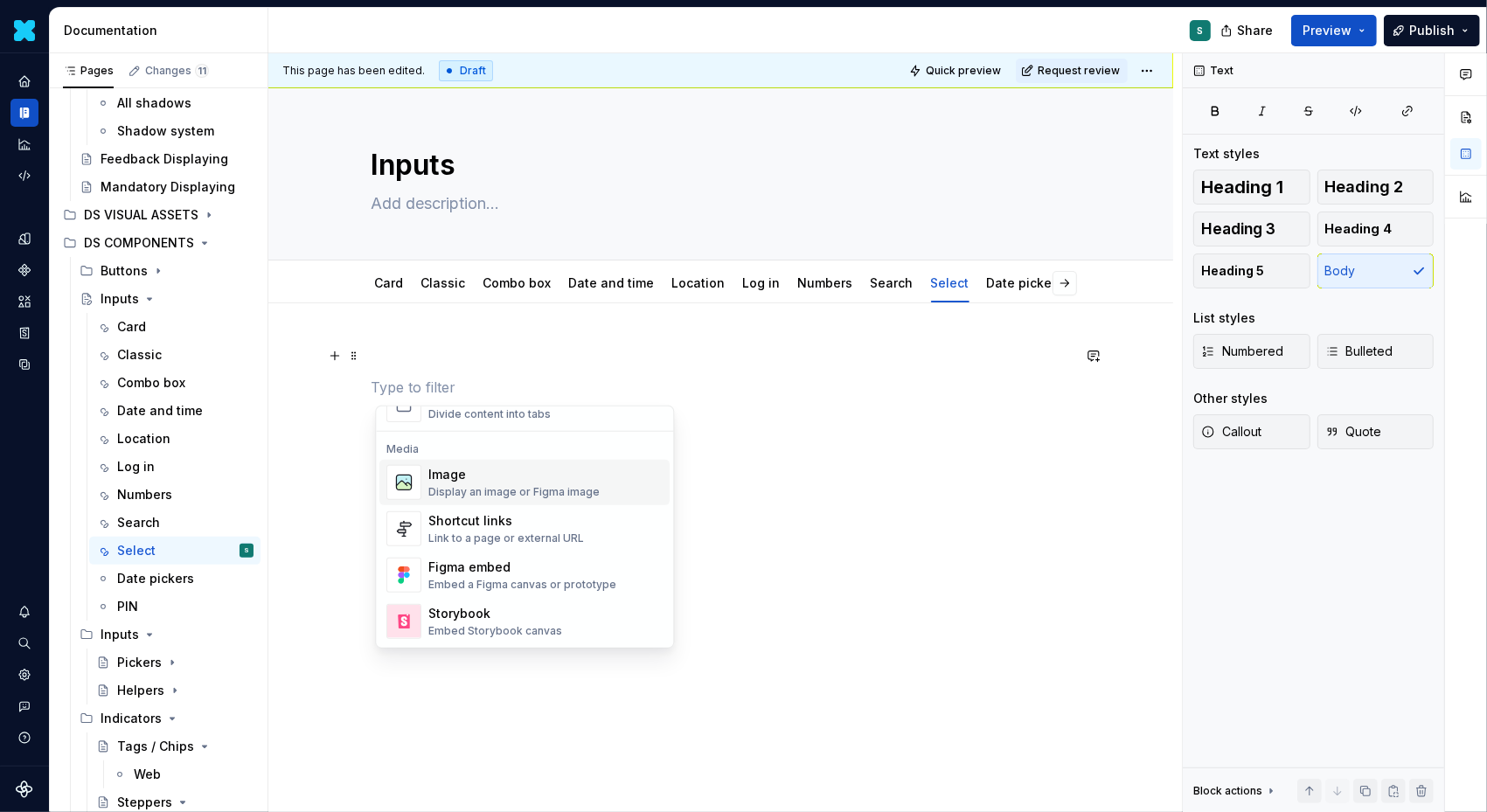
scroll to position [735, 0]
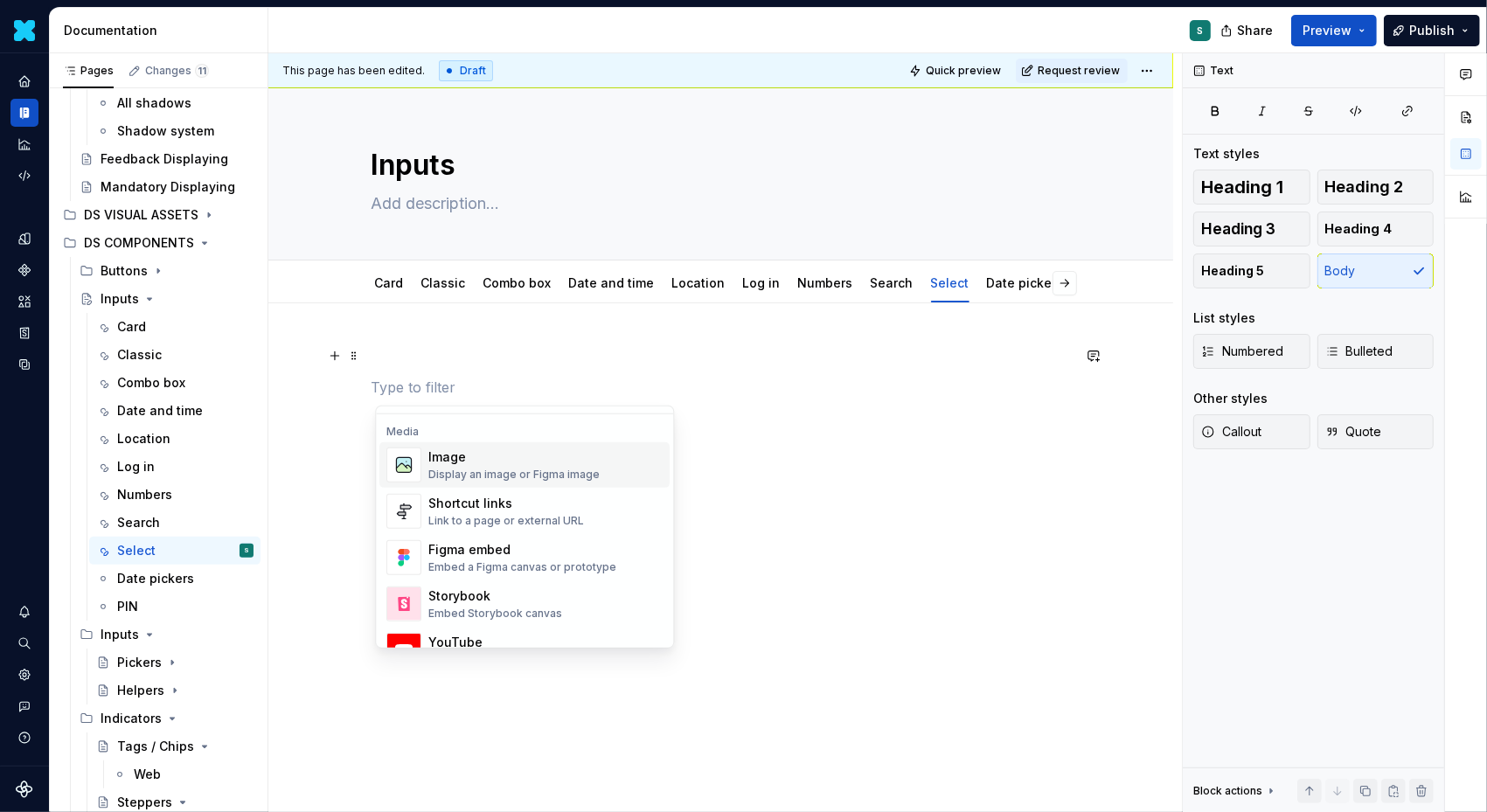
click at [466, 463] on div "Image Display an image or Figma image" at bounding box center [514, 464] width 171 height 33
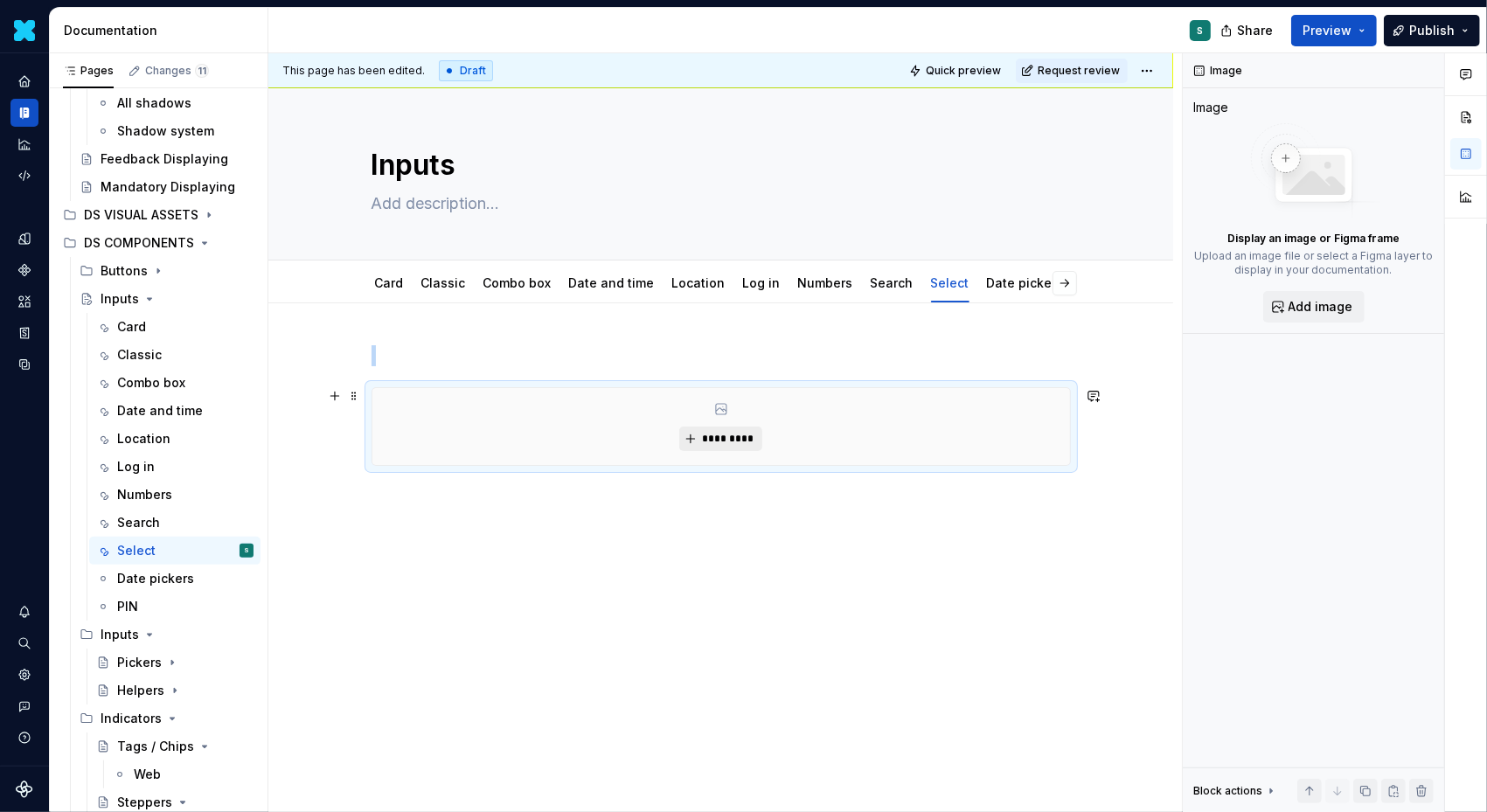
click at [717, 438] on span "*********" at bounding box center [728, 439] width 53 height 14
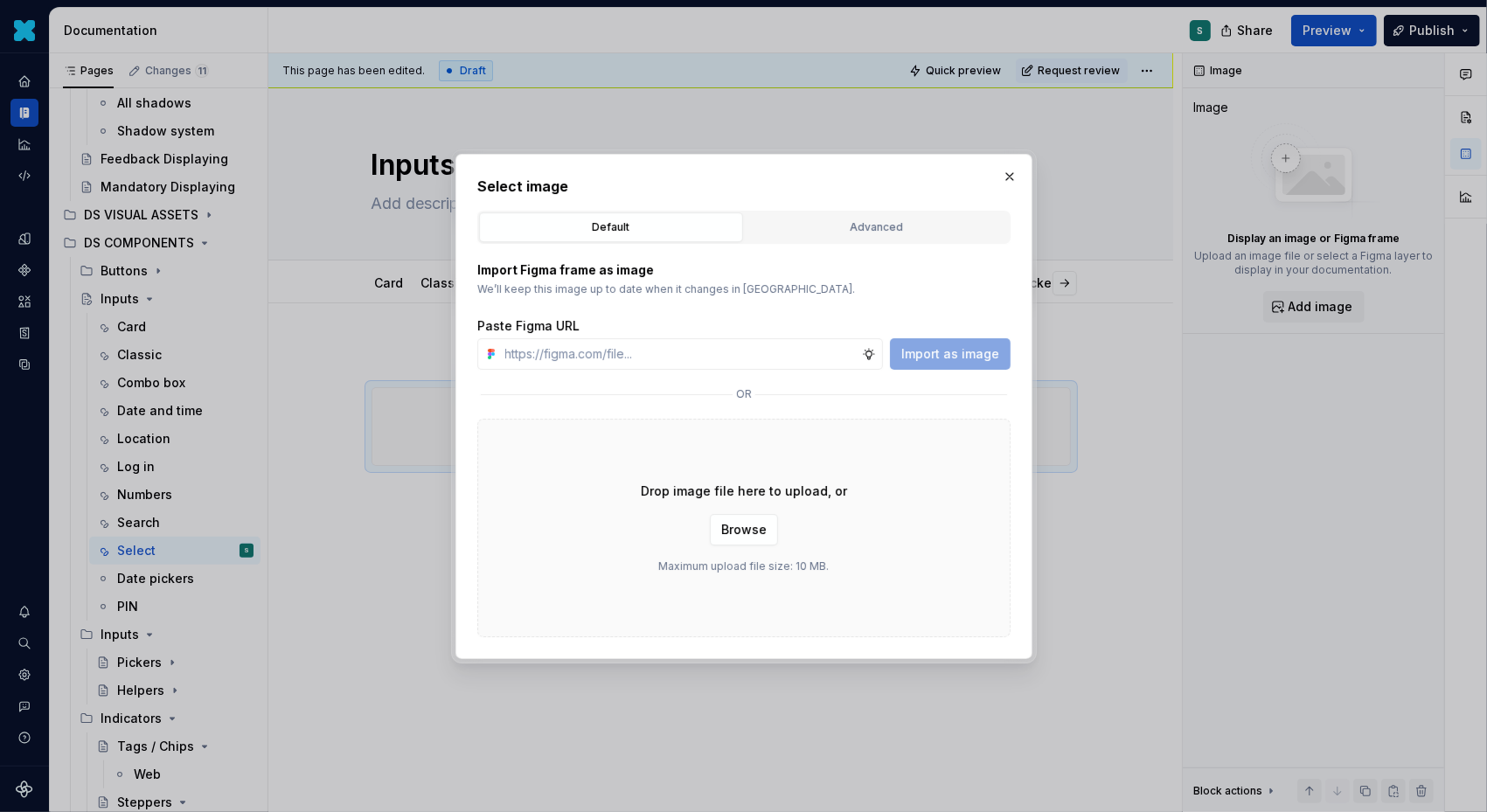
click at [945, 357] on div "Import as image" at bounding box center [949, 354] width 120 height 31
click at [804, 378] on div "Import Figma frame as image We’ll keep this image up to date when it changes in…" at bounding box center [744, 440] width 533 height 393
click at [804, 365] on input "text" at bounding box center [680, 354] width 364 height 31
paste input "[URL][DOMAIN_NAME]"
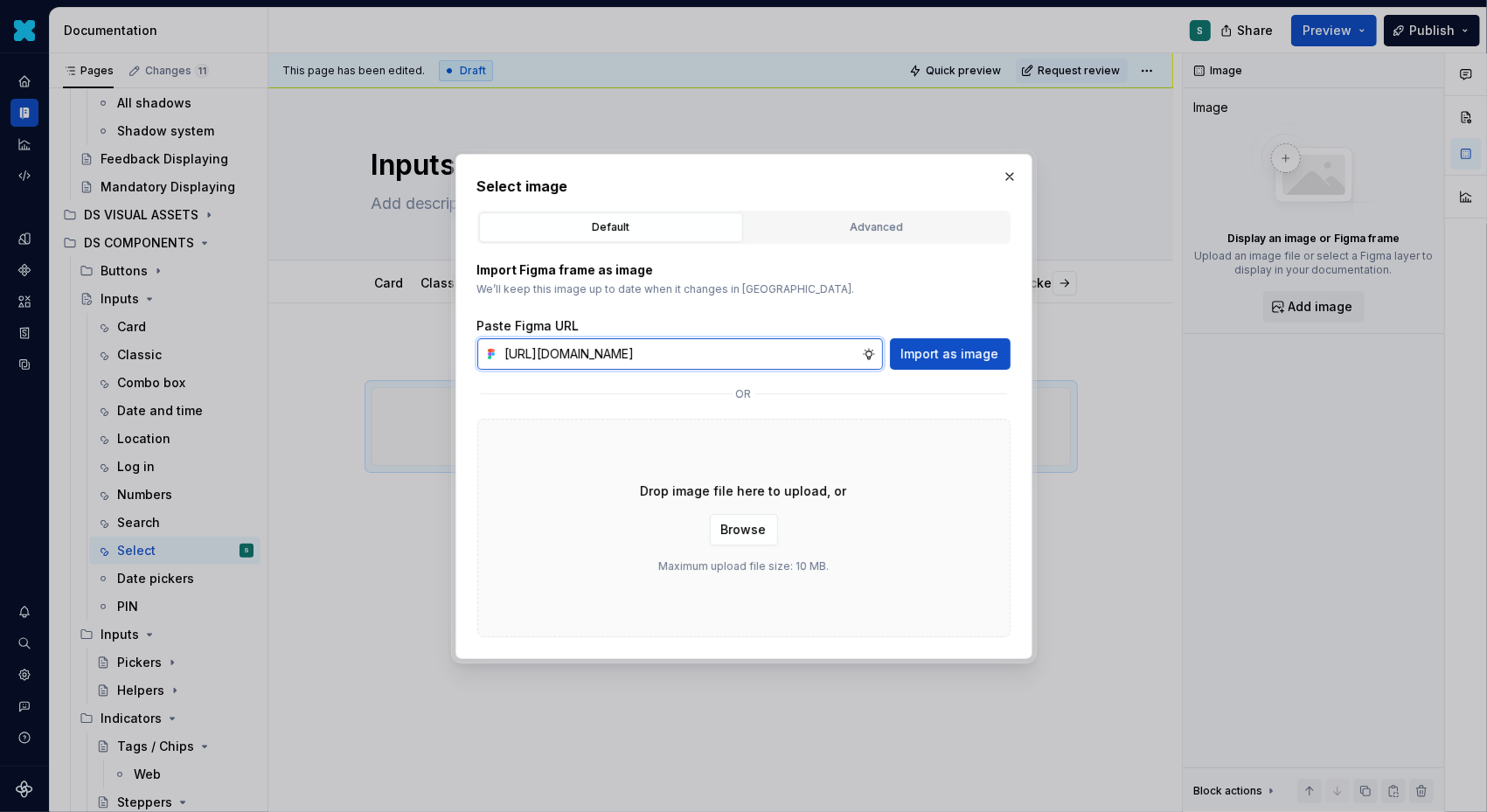
scroll to position [0, 593]
type input "[URL][DOMAIN_NAME]"
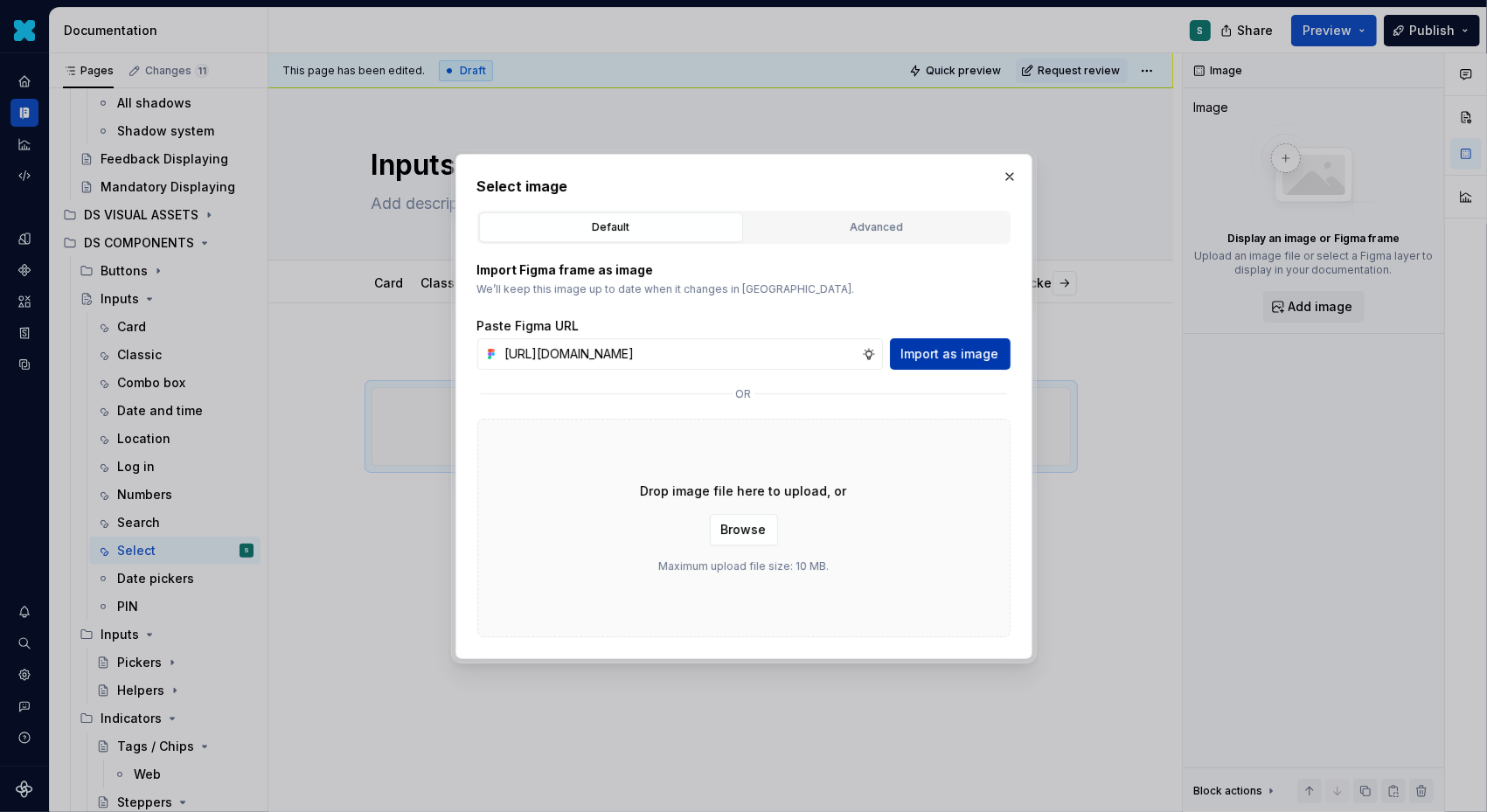
click at [929, 347] on span "Import as image" at bounding box center [950, 354] width 98 height 18
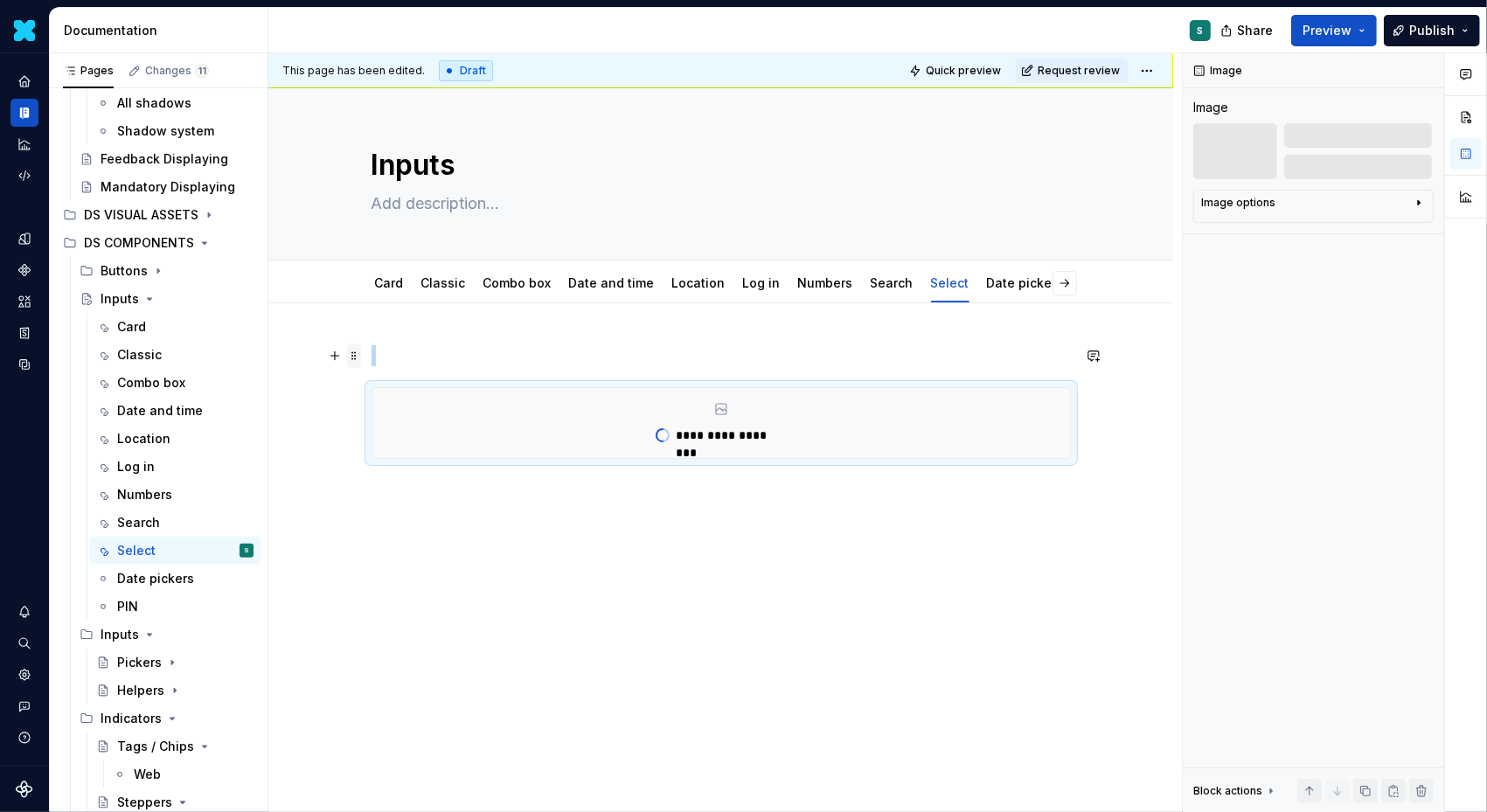
click at [361, 357] on span at bounding box center [354, 355] width 14 height 24
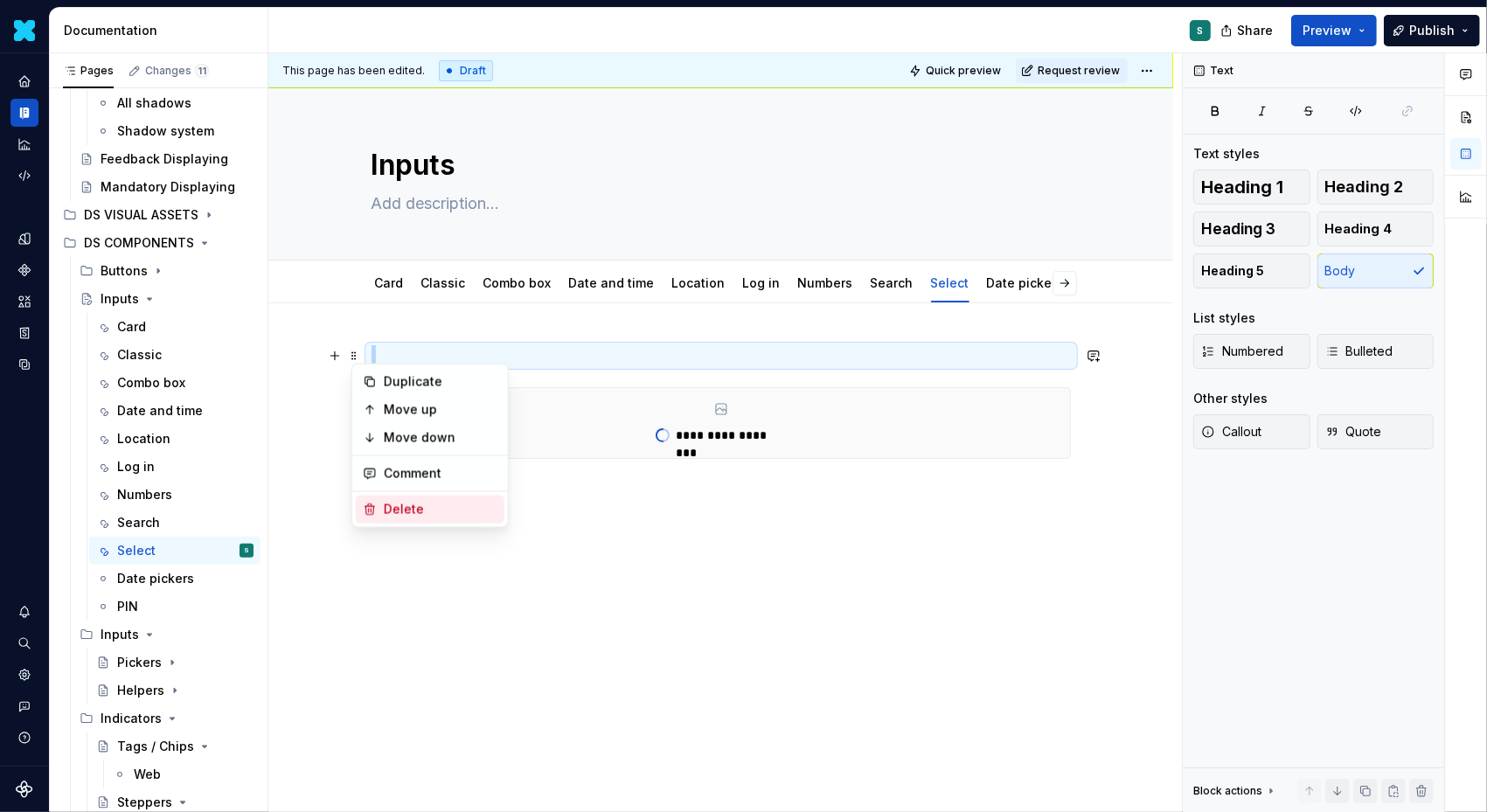
click at [382, 504] on div "Delete" at bounding box center [430, 509] width 149 height 28
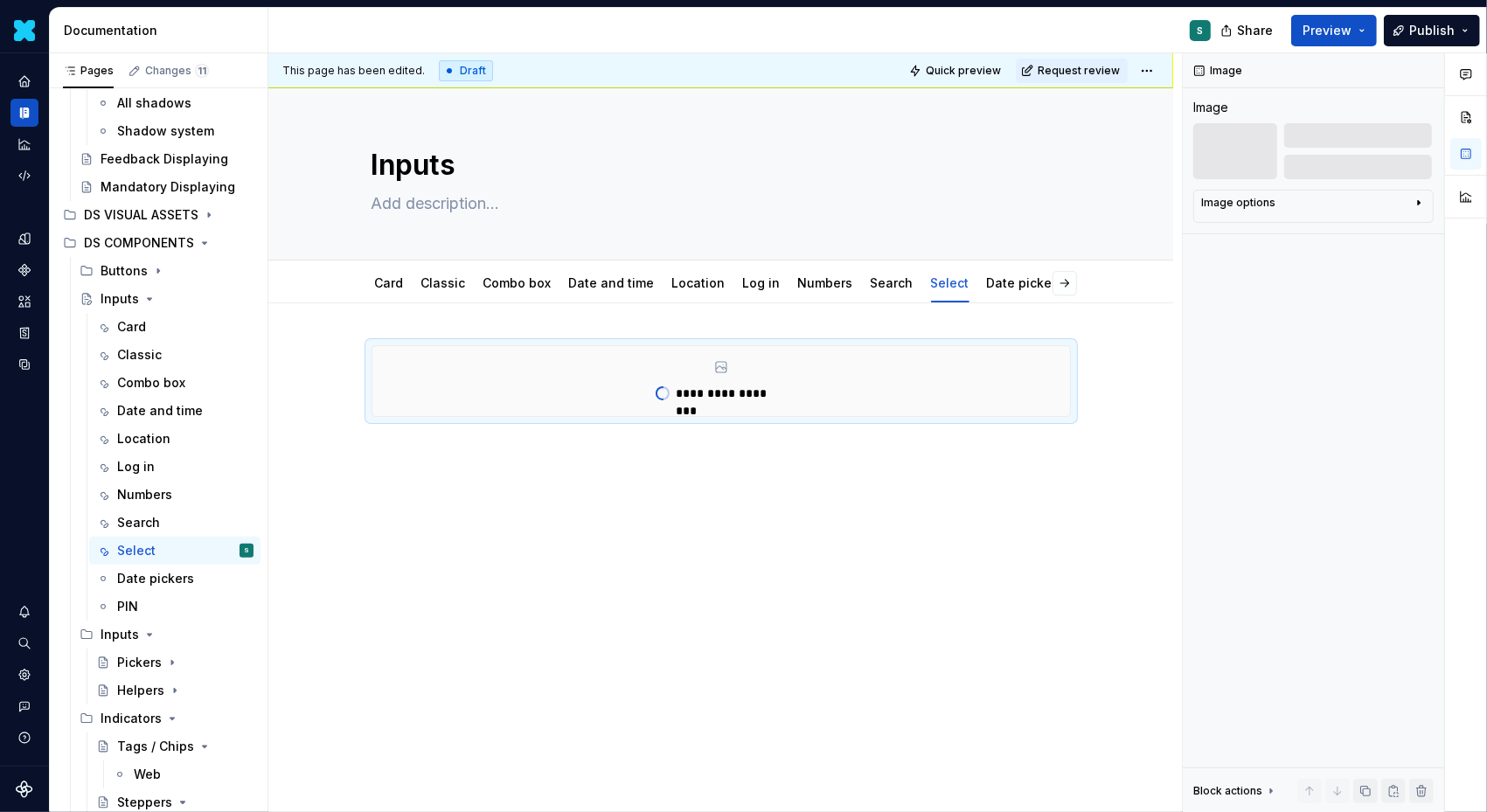
click at [415, 454] on div "**********" at bounding box center [720, 492] width 905 height 379
click at [371, 455] on div "**********" at bounding box center [720, 492] width 905 height 379
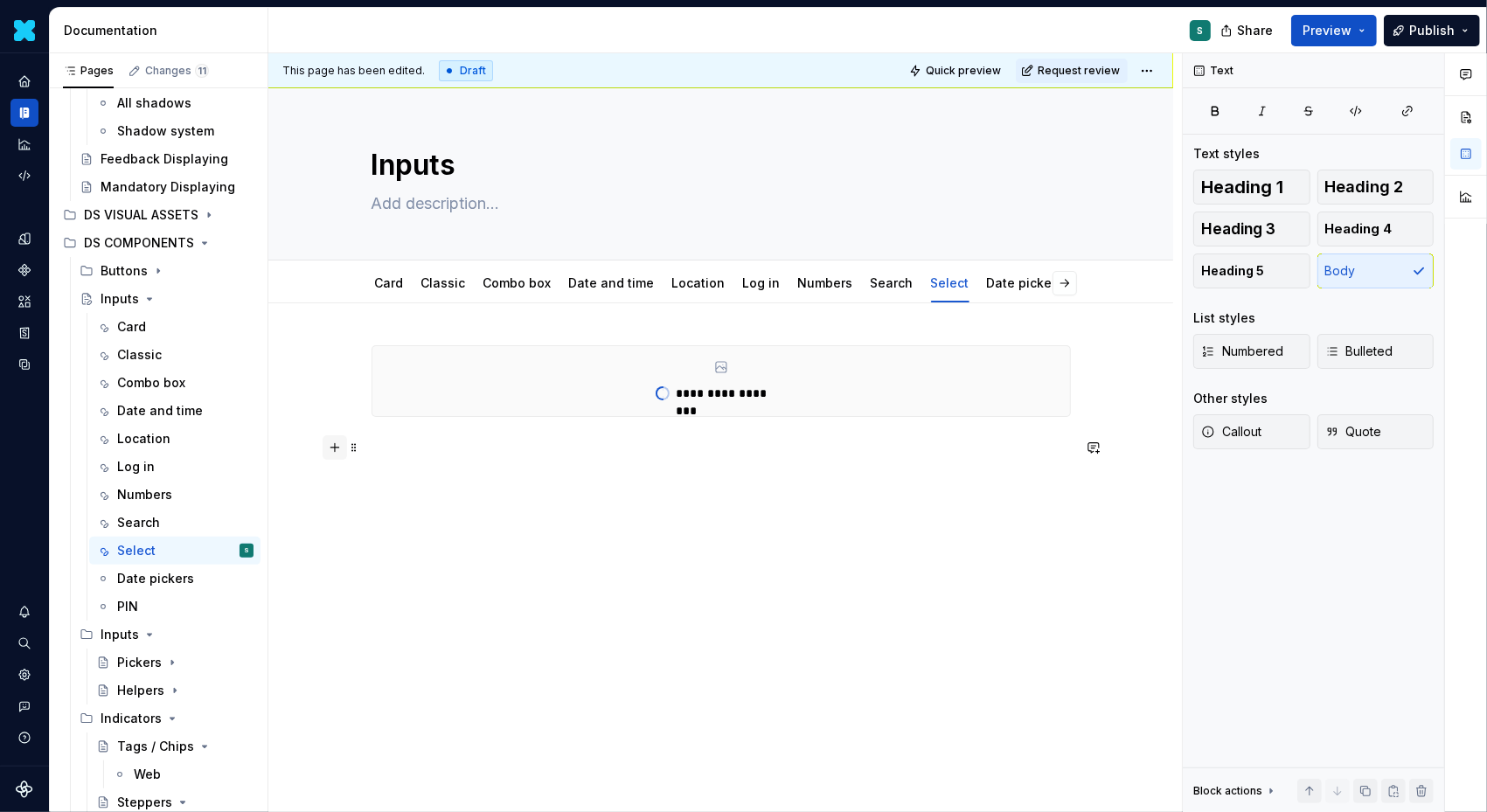
click at [340, 443] on button "button" at bounding box center [334, 447] width 24 height 24
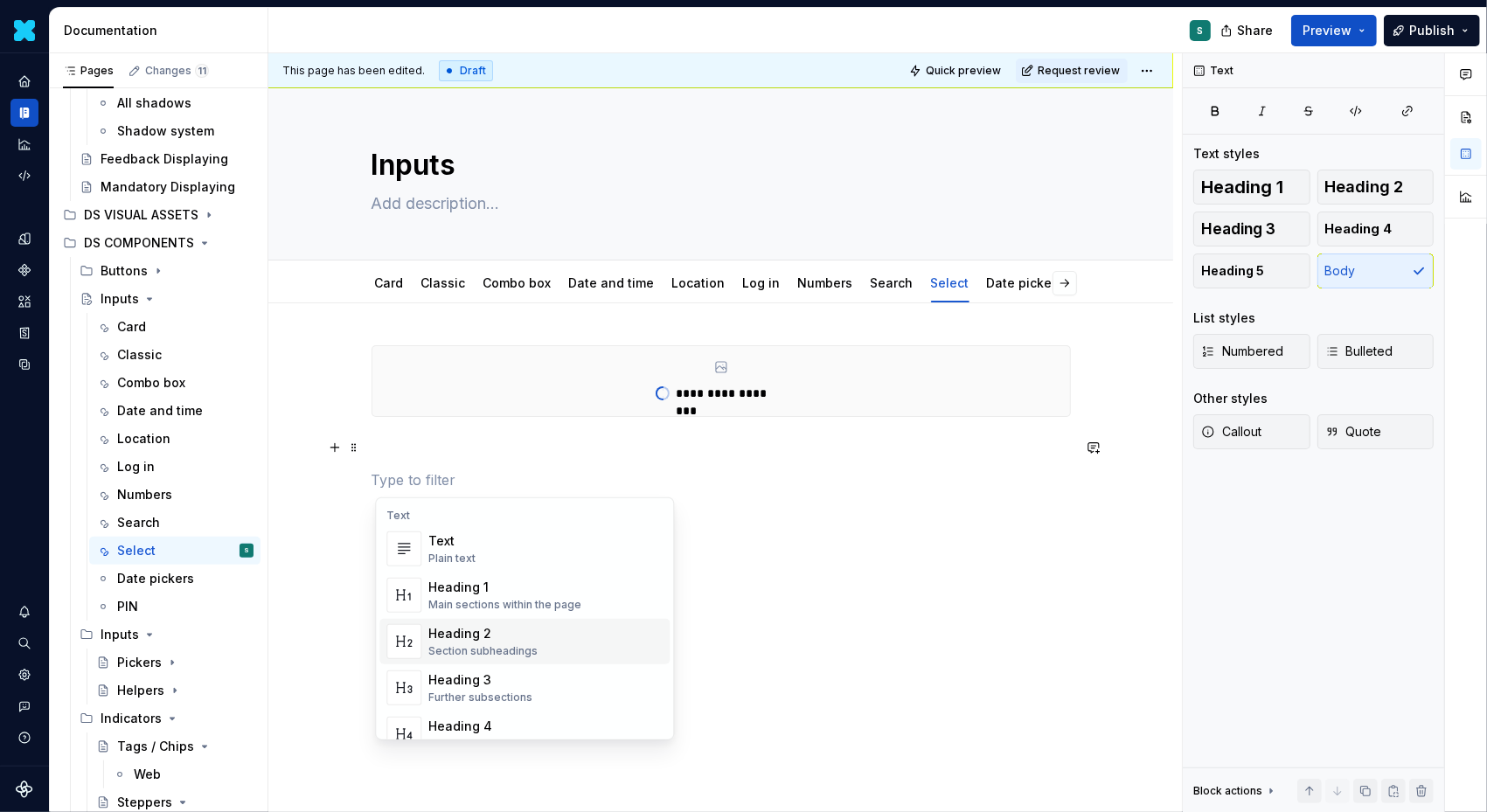
click at [465, 640] on div "Heading 2" at bounding box center [483, 634] width 110 height 18
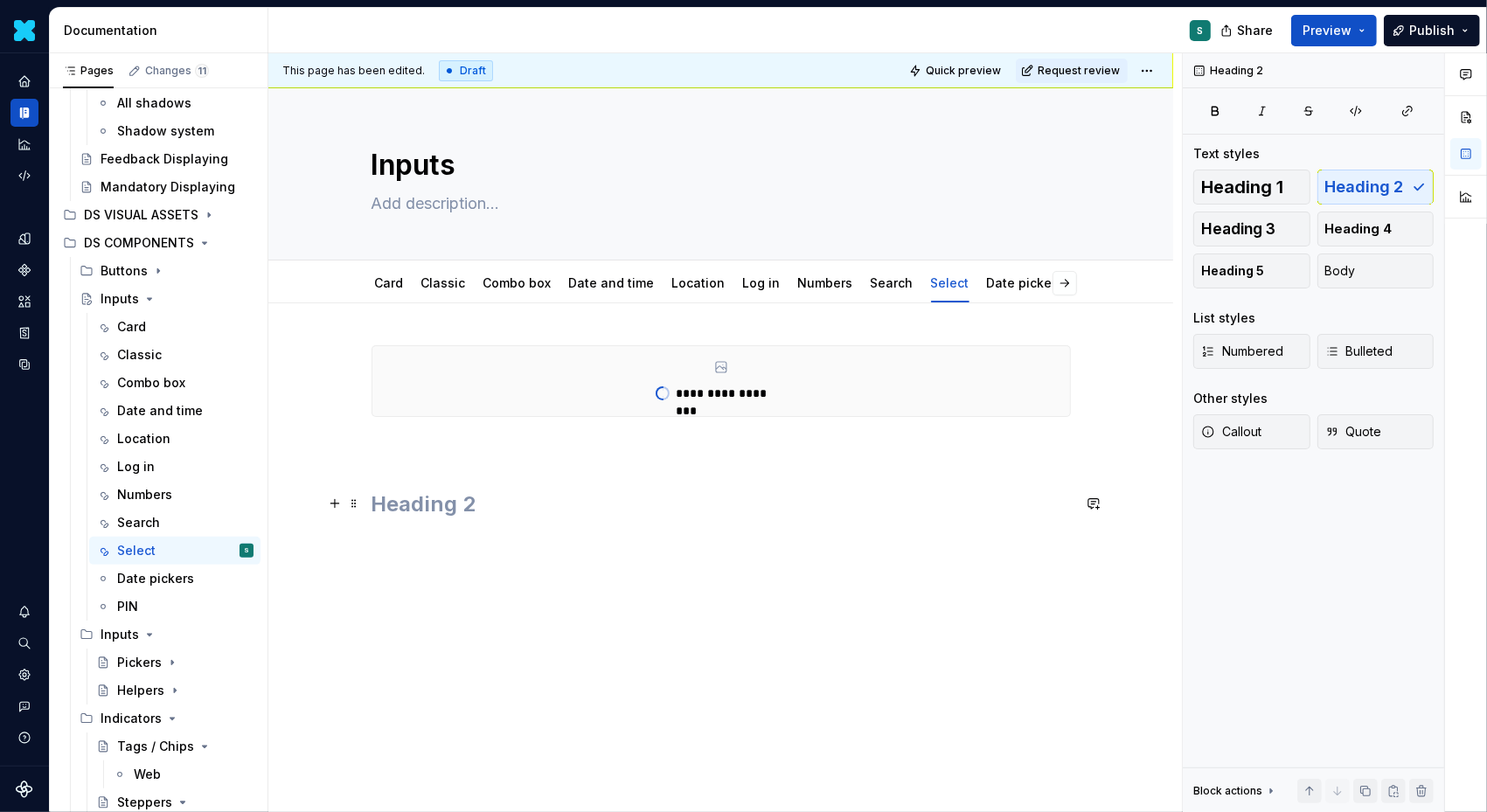
click at [398, 500] on h2 at bounding box center [721, 504] width 700 height 28
click at [361, 451] on span at bounding box center [354, 447] width 14 height 24
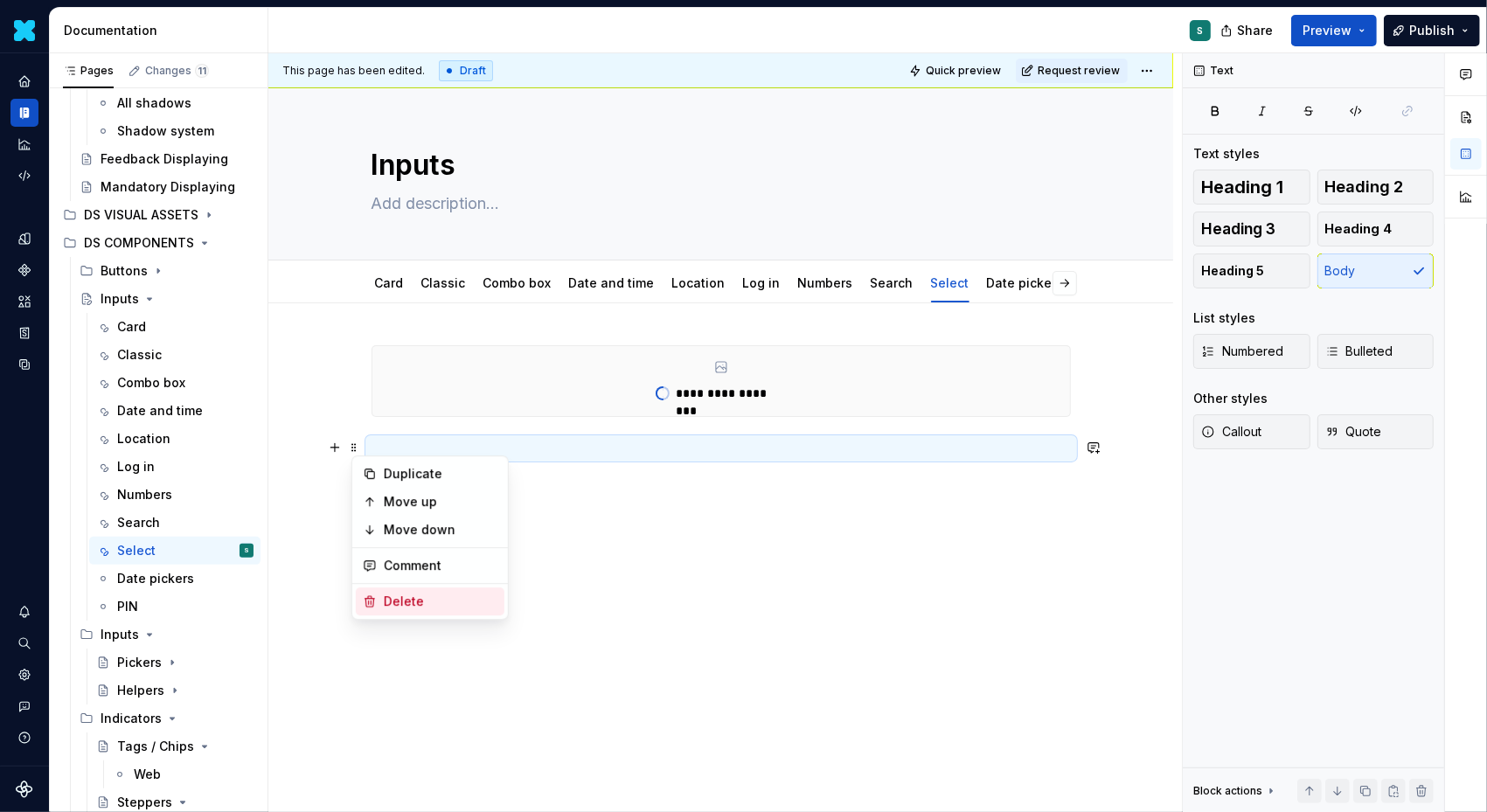
click at [393, 602] on div "Delete" at bounding box center [441, 602] width 114 height 18
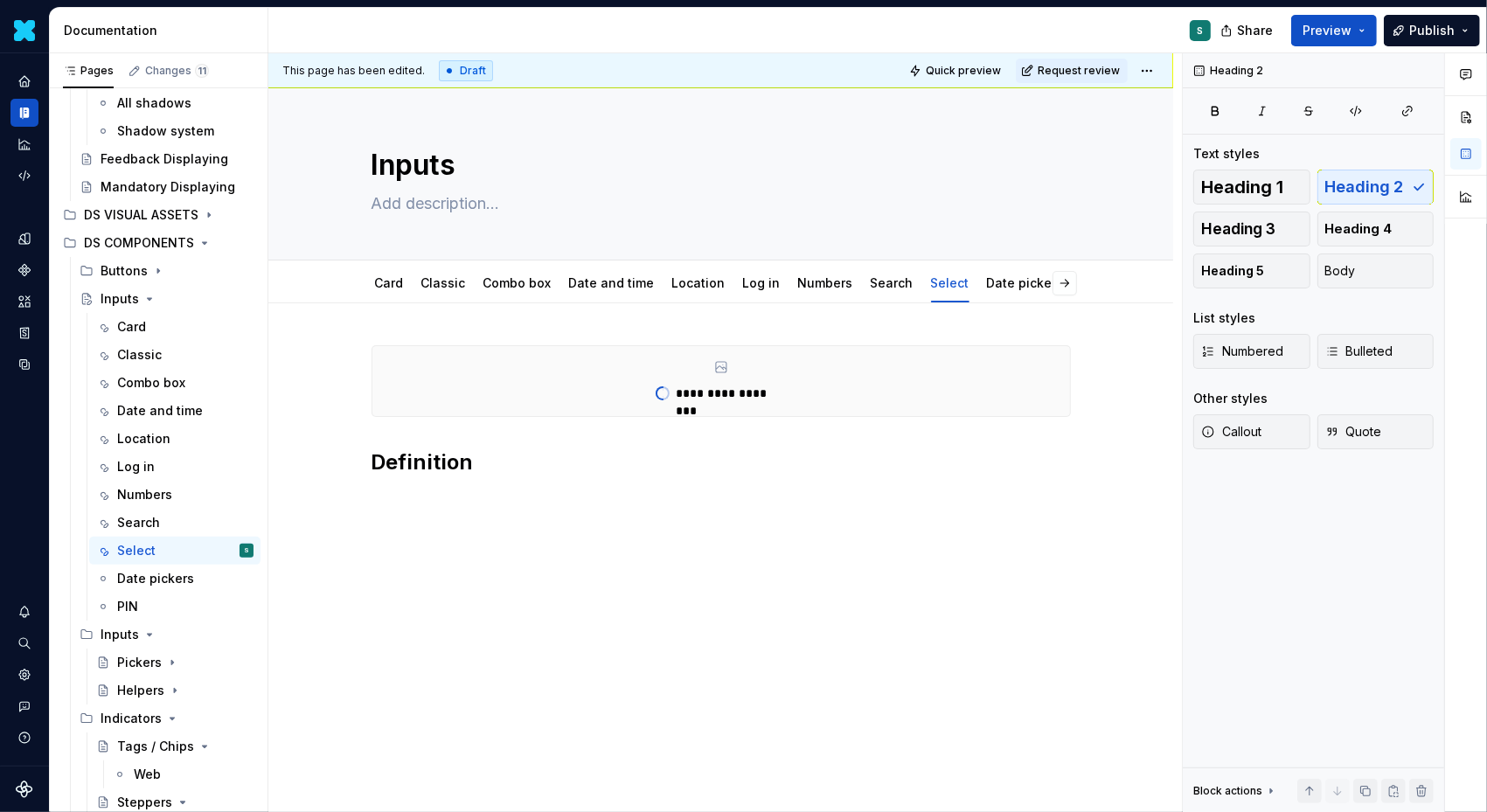
click at [394, 518] on div "**********" at bounding box center [720, 521] width 905 height 438
click at [424, 518] on div "**********" at bounding box center [721, 439] width 700 height 187
click at [403, 498] on p at bounding box center [721, 501] width 700 height 21
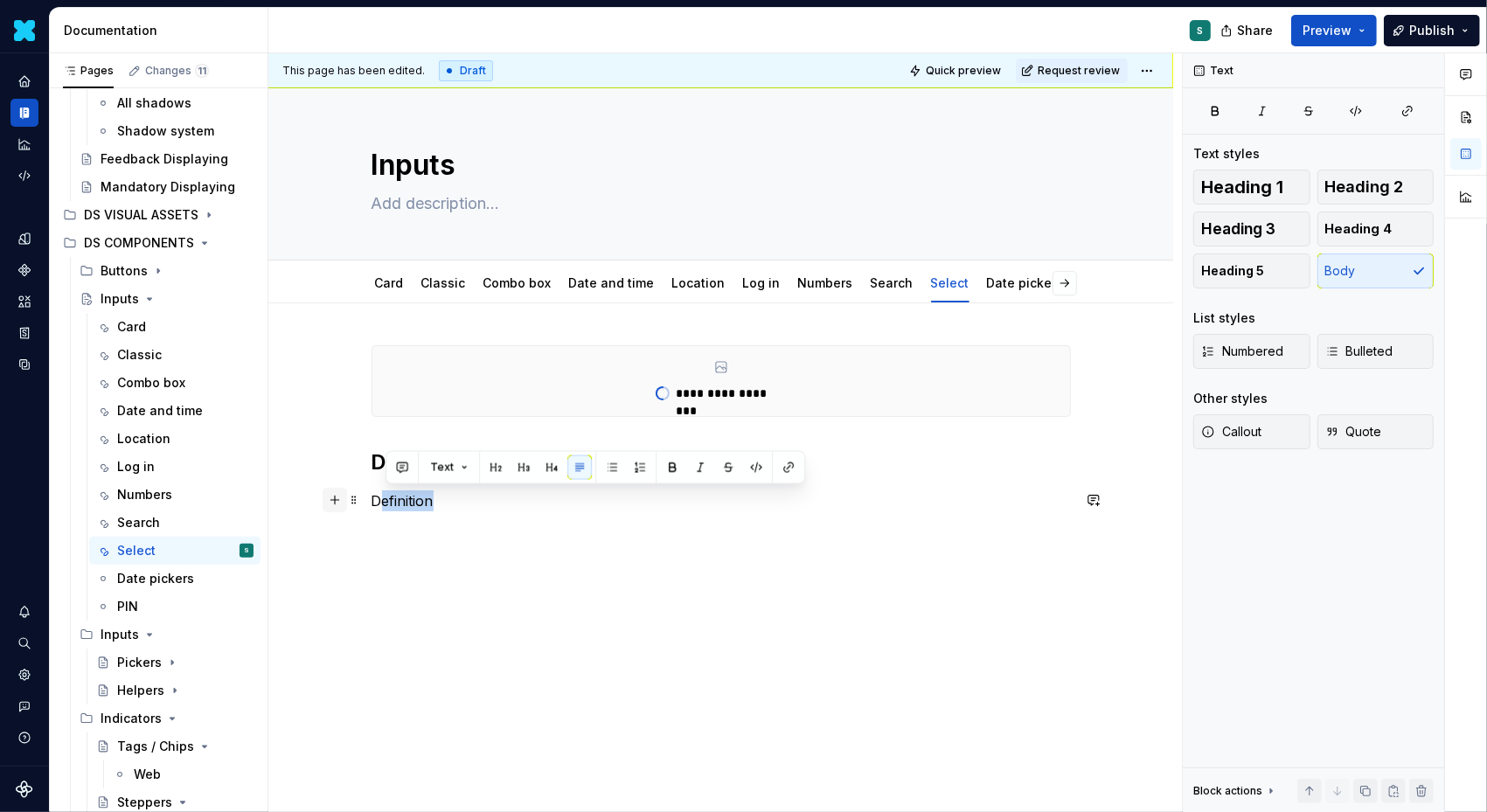
drag, startPoint x: 442, startPoint y: 501, endPoint x: 346, endPoint y: 499, distance: 96.0
click at [372, 499] on div "**********" at bounding box center [721, 439] width 700 height 187
type textarea "*"
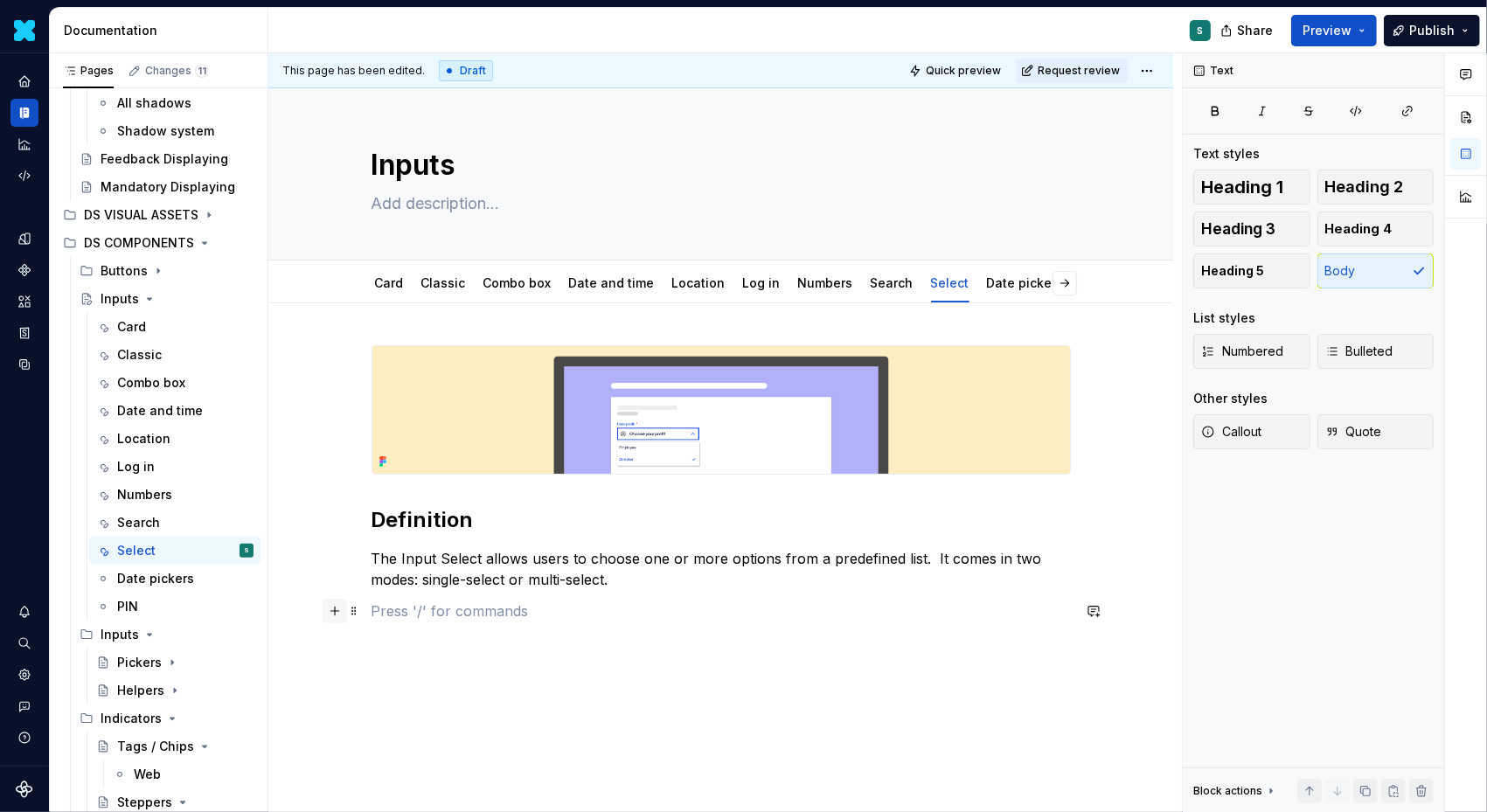
click at [341, 610] on button "button" at bounding box center [334, 611] width 24 height 24
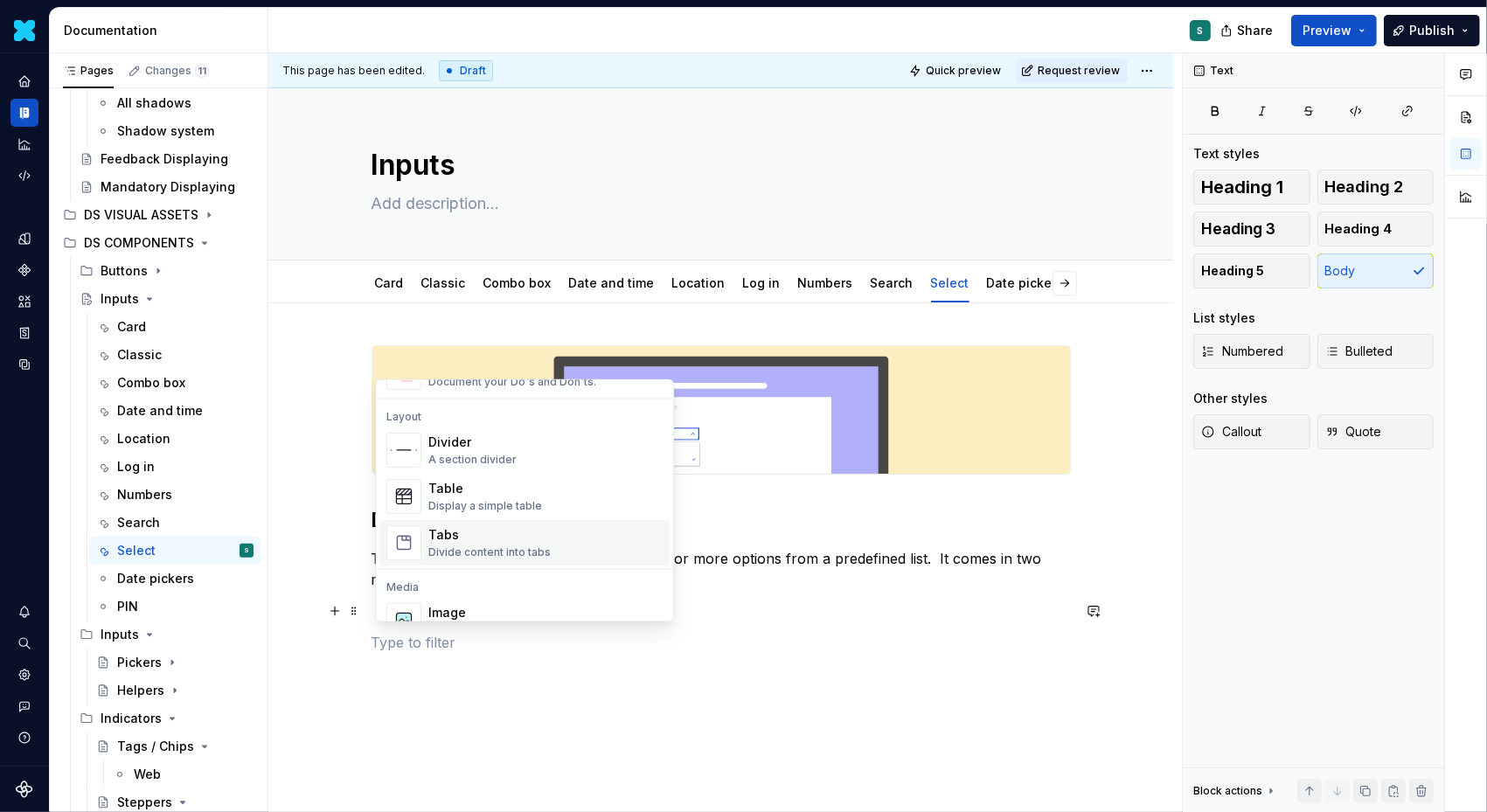
scroll to position [555, 0]
click at [466, 455] on div "A section divider" at bounding box center [472, 458] width 88 height 14
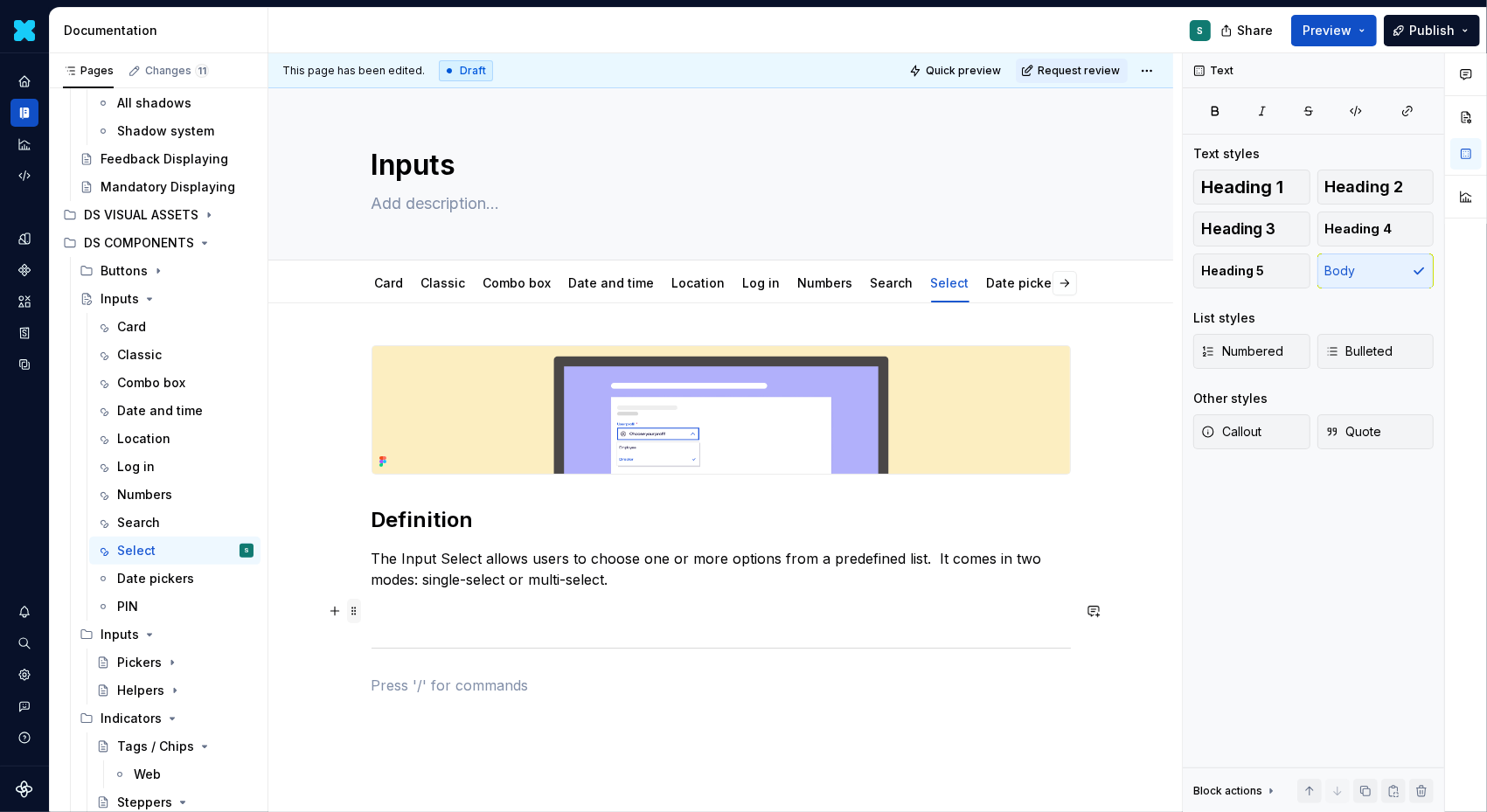
click at [361, 611] on span at bounding box center [354, 611] width 14 height 24
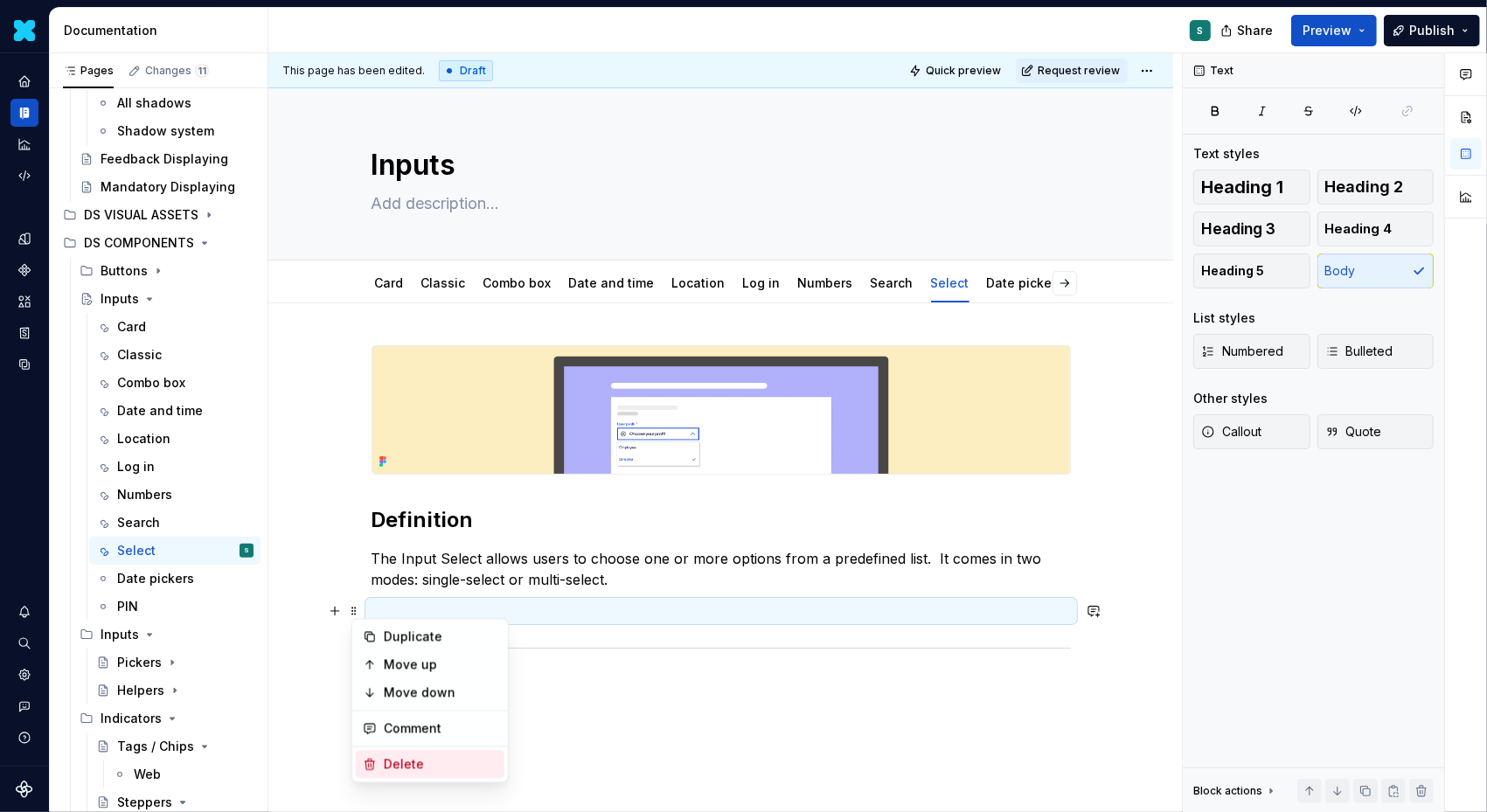
click at [391, 751] on div "Delete" at bounding box center [430, 764] width 149 height 28
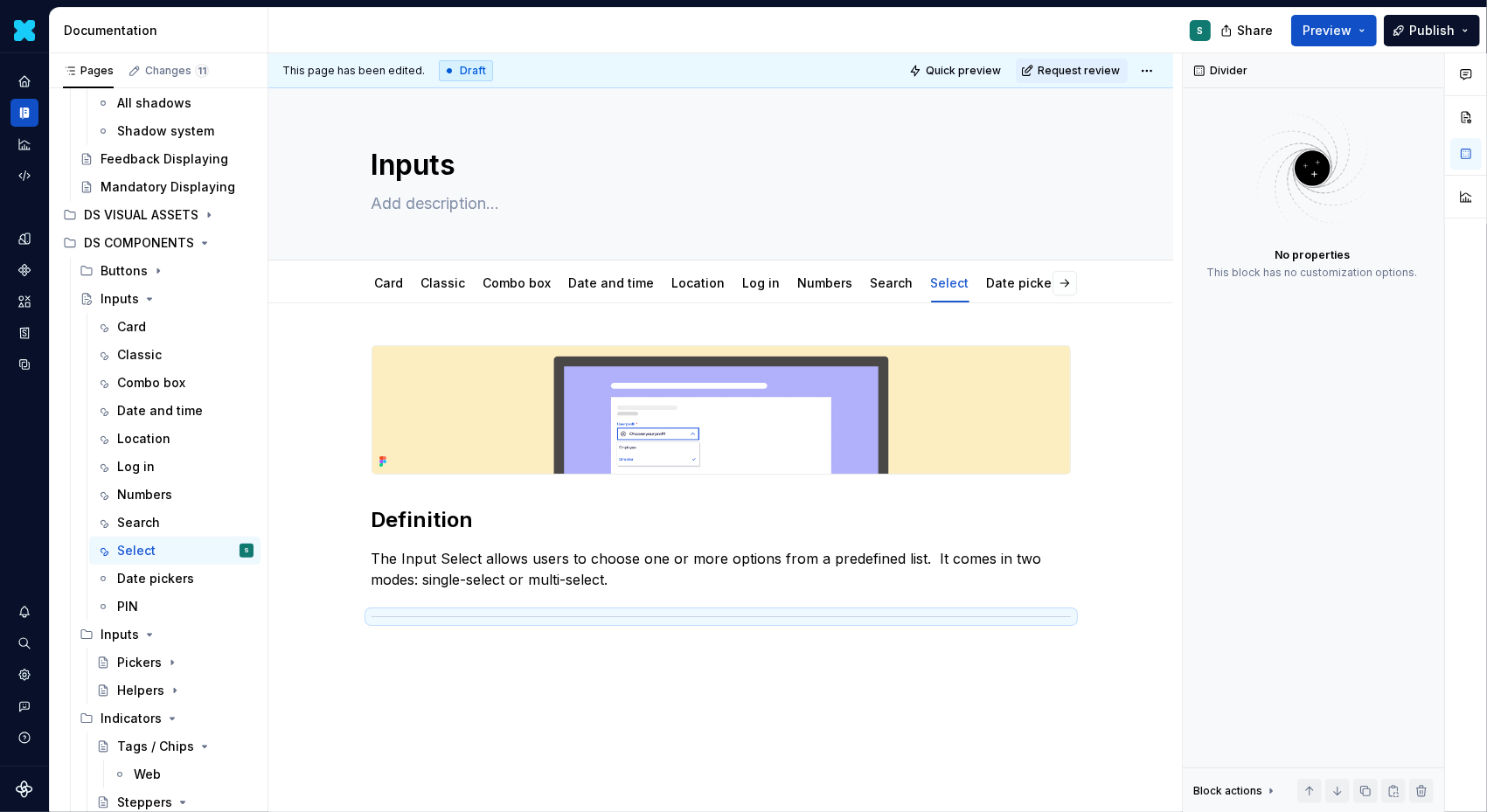
click at [411, 665] on div "Definition The Input Select allows users to choose one or more options from a p…" at bounding box center [721, 515] width 700 height 340
click at [400, 652] on p at bounding box center [721, 654] width 700 height 21
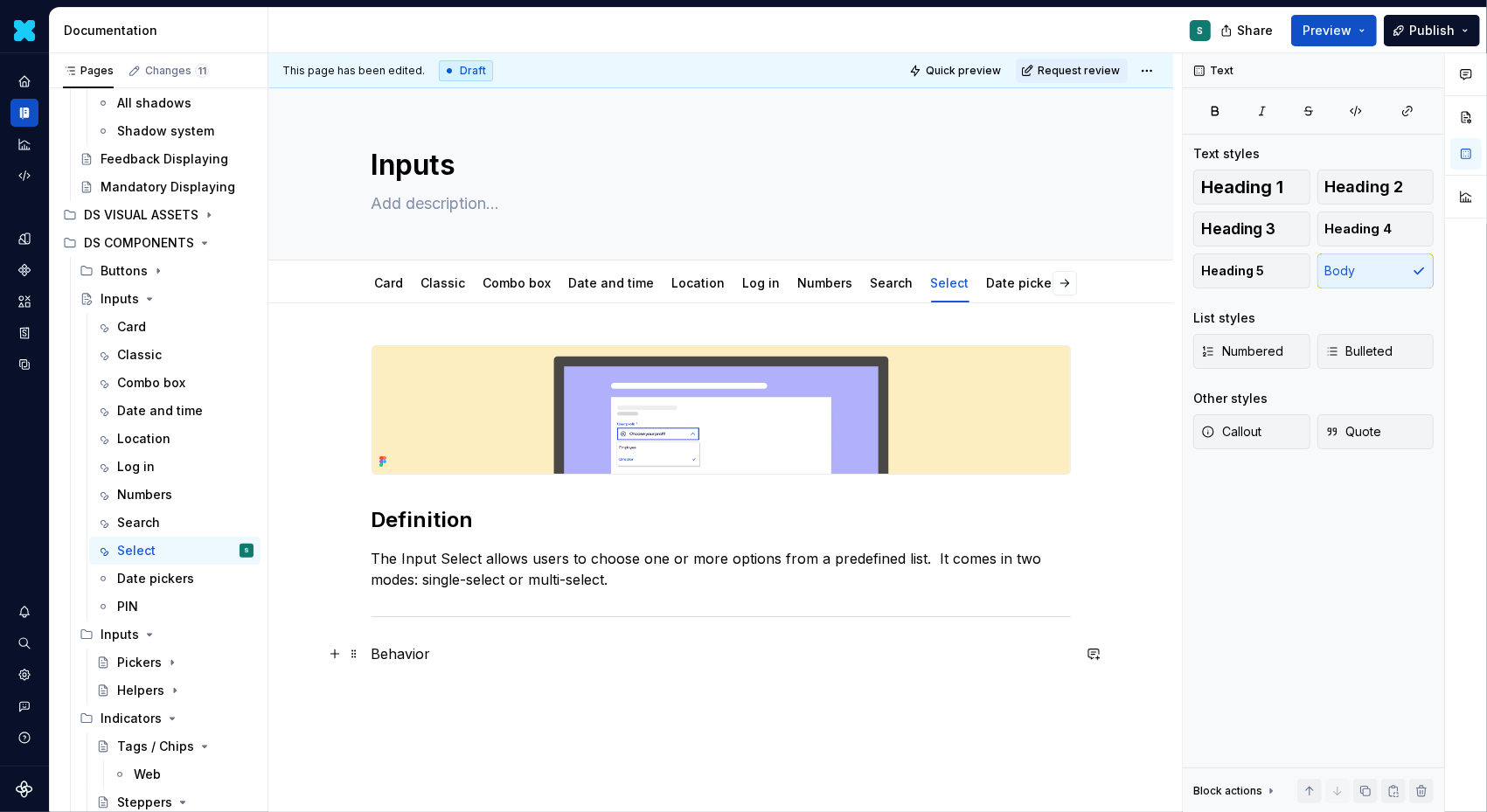
click at [416, 651] on p "Behavior" at bounding box center [721, 654] width 700 height 21
click at [483, 620] on button "button" at bounding box center [485, 620] width 24 height 24
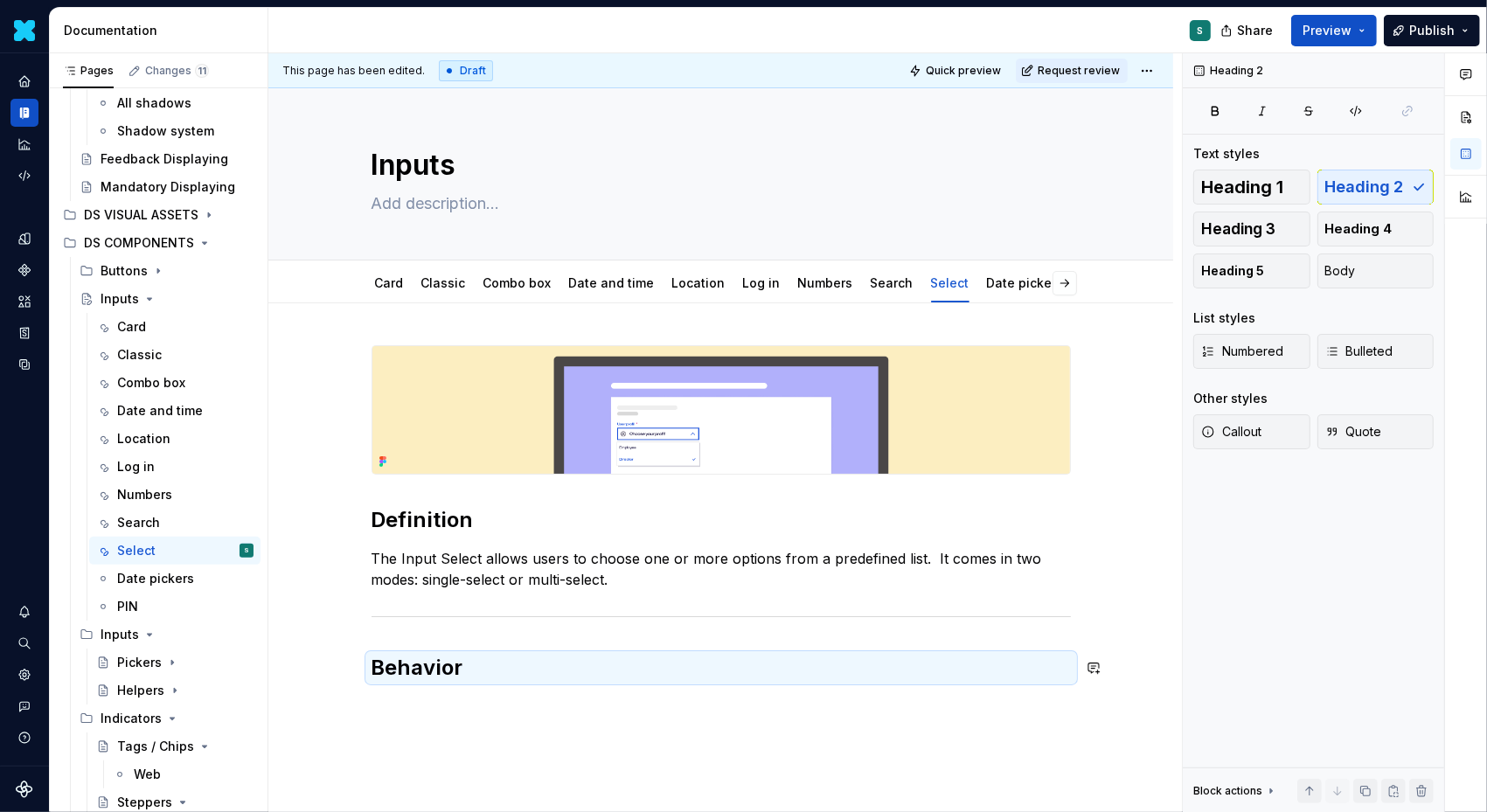
click at [435, 709] on div "Definition The Input Select allows users to choose one or more options from a p…" at bounding box center [720, 625] width 905 height 644
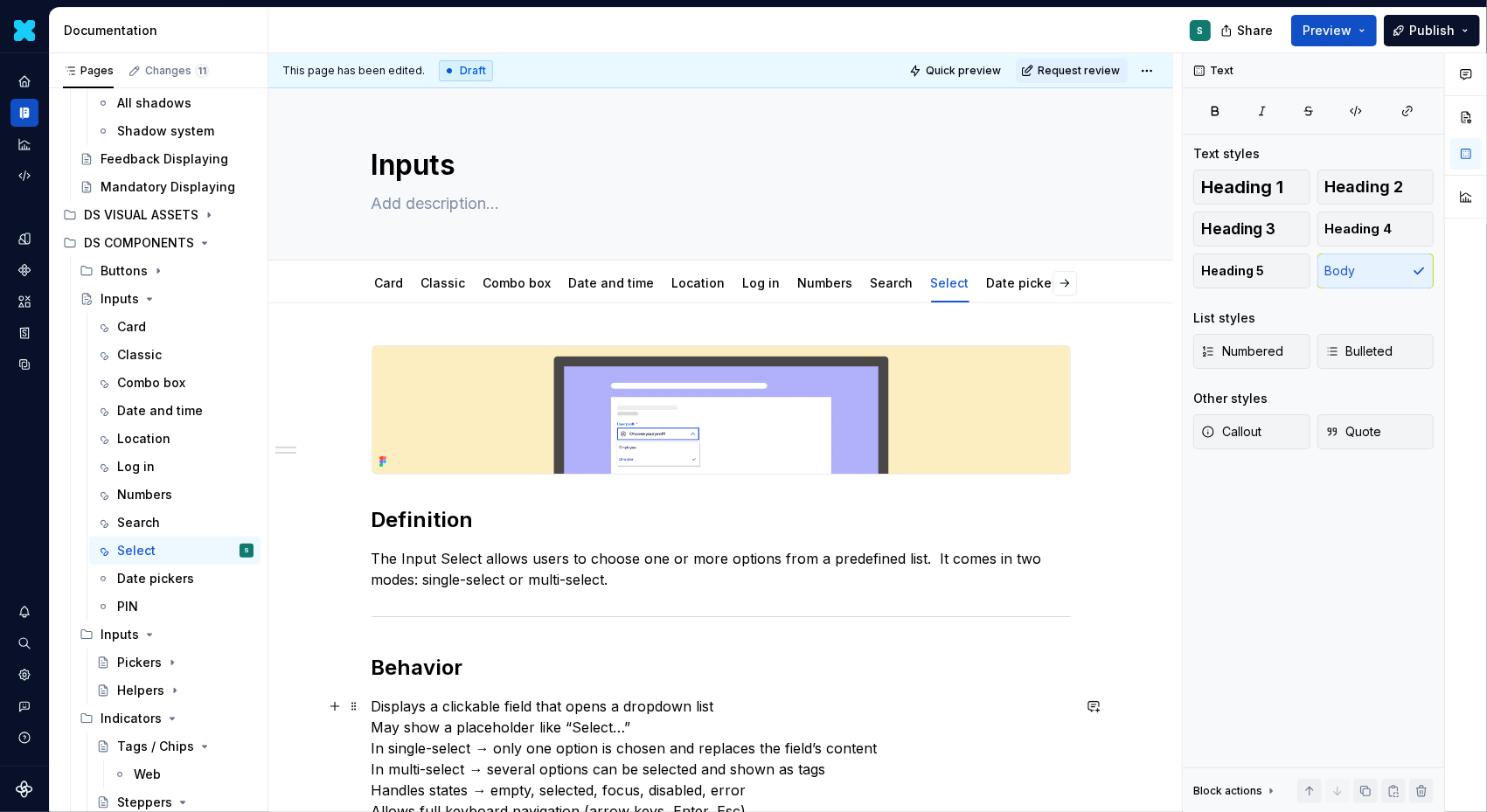
click at [378, 706] on p "Displays a clickable field that opens a dropdown list May show a placeholder li…" at bounding box center [721, 769] width 700 height 147
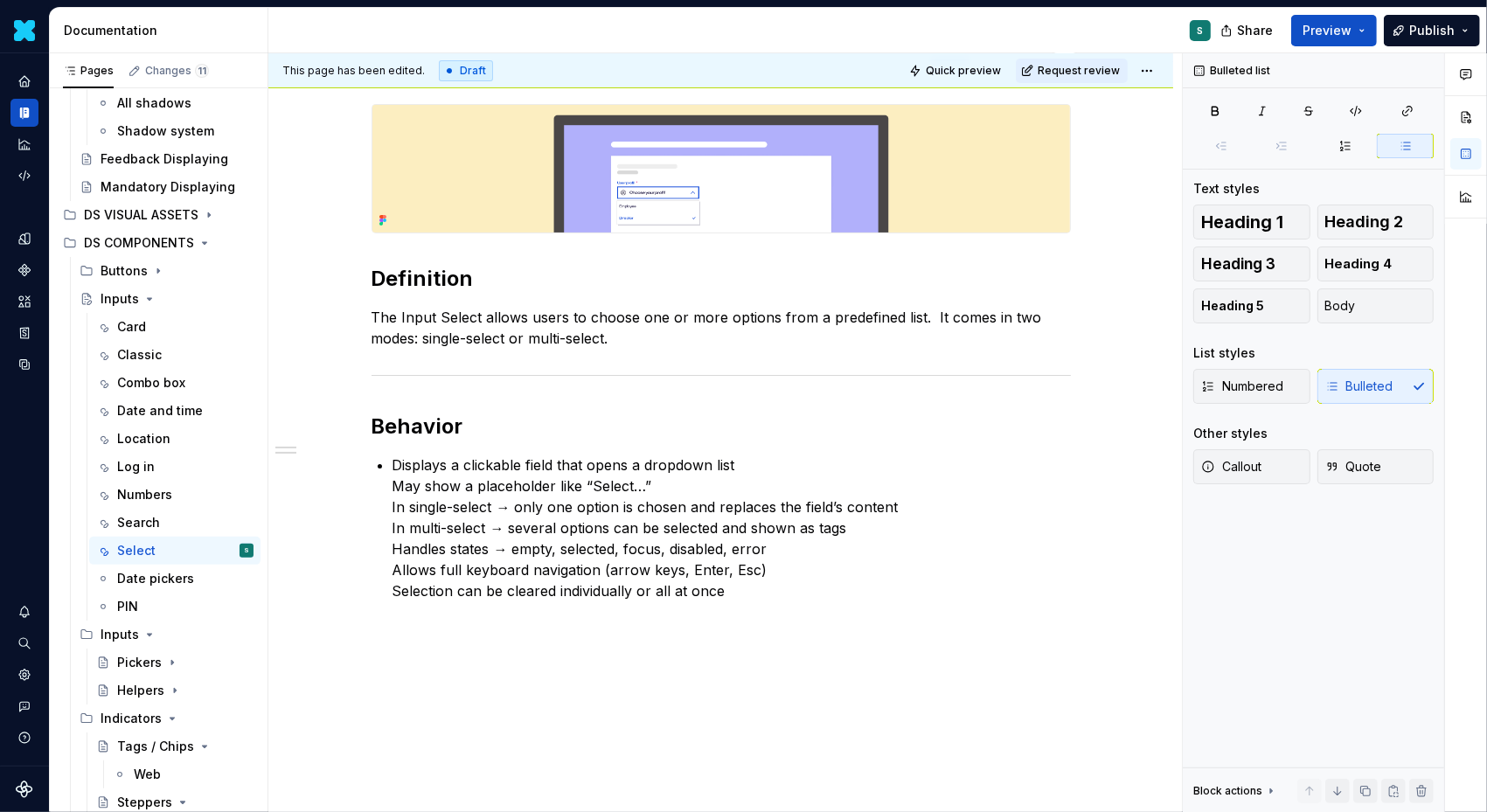
scroll to position [245, 0]
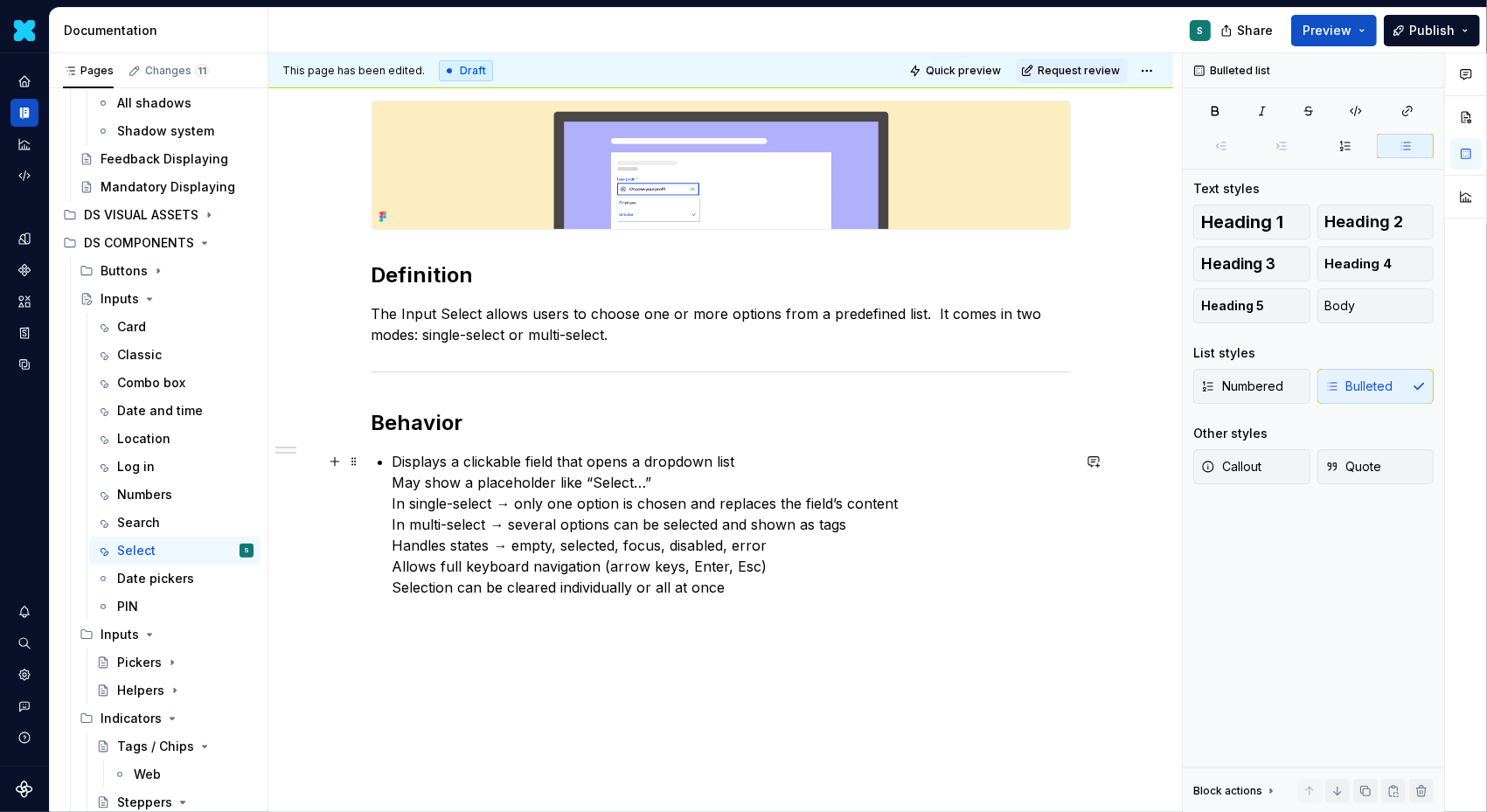
click at [398, 490] on p "Displays a clickable field that opens a dropdown list May show a placeholder li…" at bounding box center [731, 524] width 678 height 147
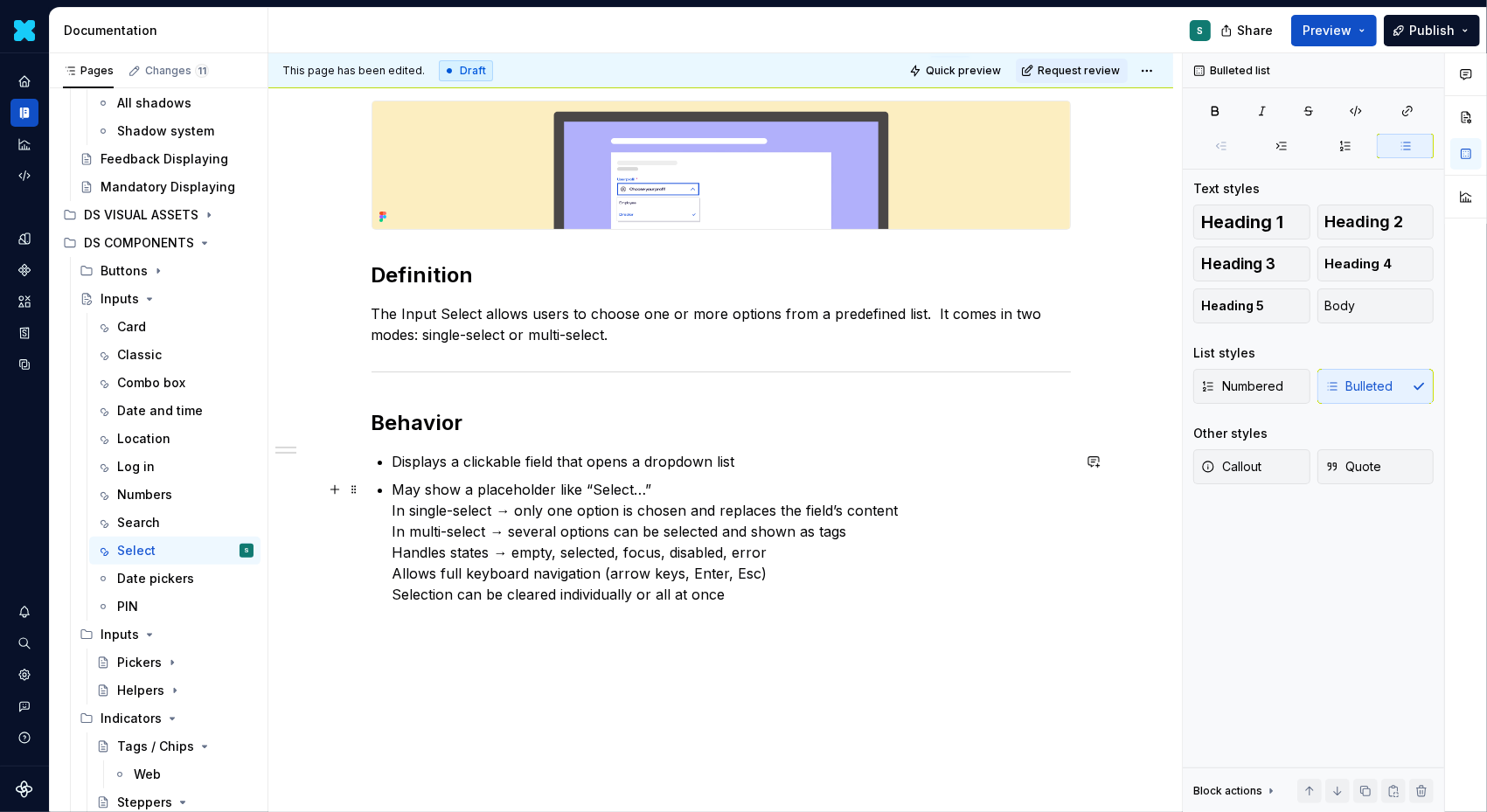
click at [394, 513] on div "Definition The Input Select allows users to choose one or more options from a p…" at bounding box center [721, 353] width 700 height 504
click at [392, 540] on div "Definition The Input Select allows users to choose one or more options from a p…" at bounding box center [721, 357] width 700 height 512
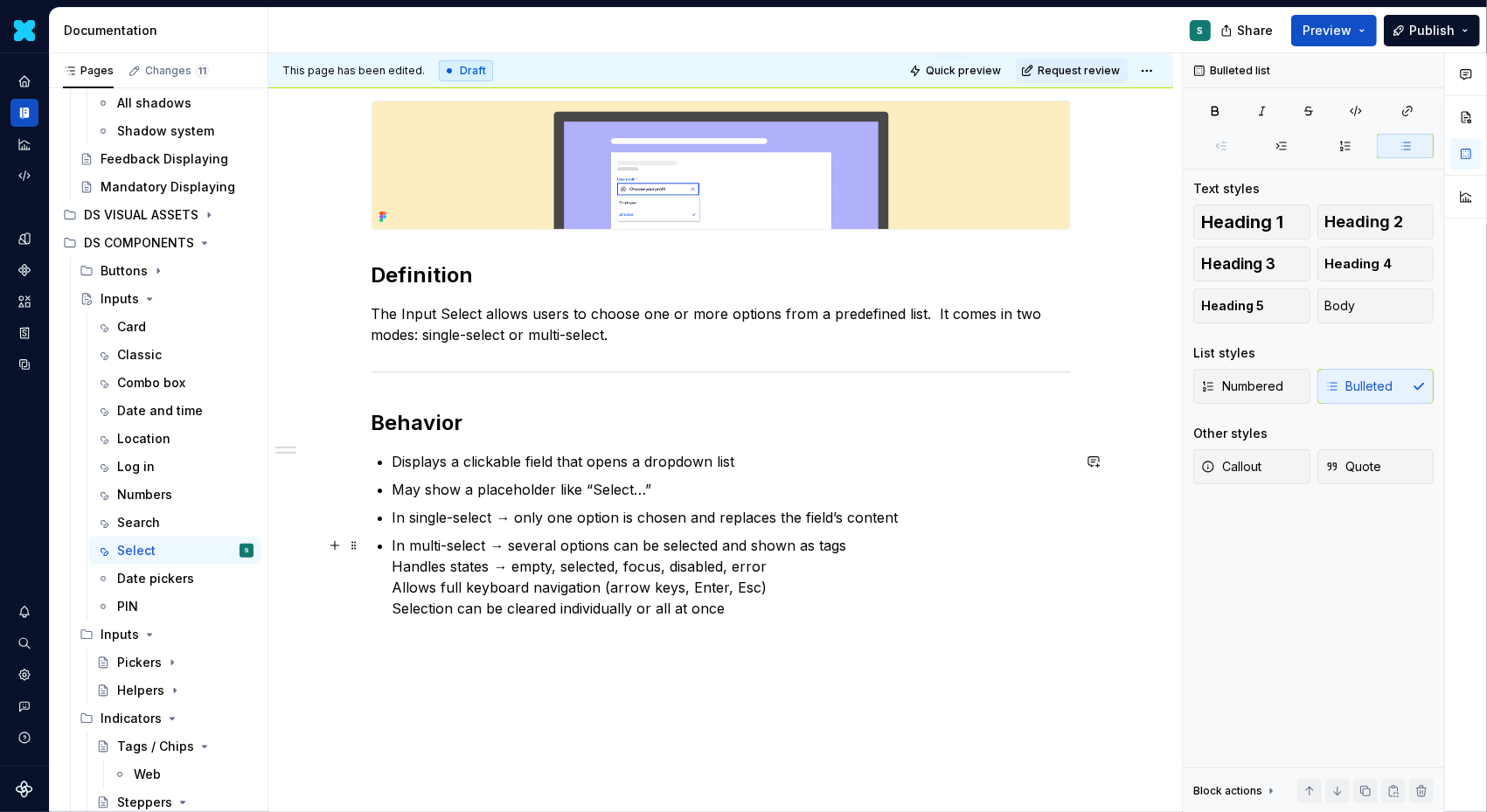
click at [394, 569] on div "Definition The Input Select allows users to choose one or more options from a p…" at bounding box center [721, 360] width 700 height 519
click at [396, 597] on p "Handles states → empty, selected, focus, disabled, error Allows full keyboard n…" at bounding box center [731, 595] width 678 height 63
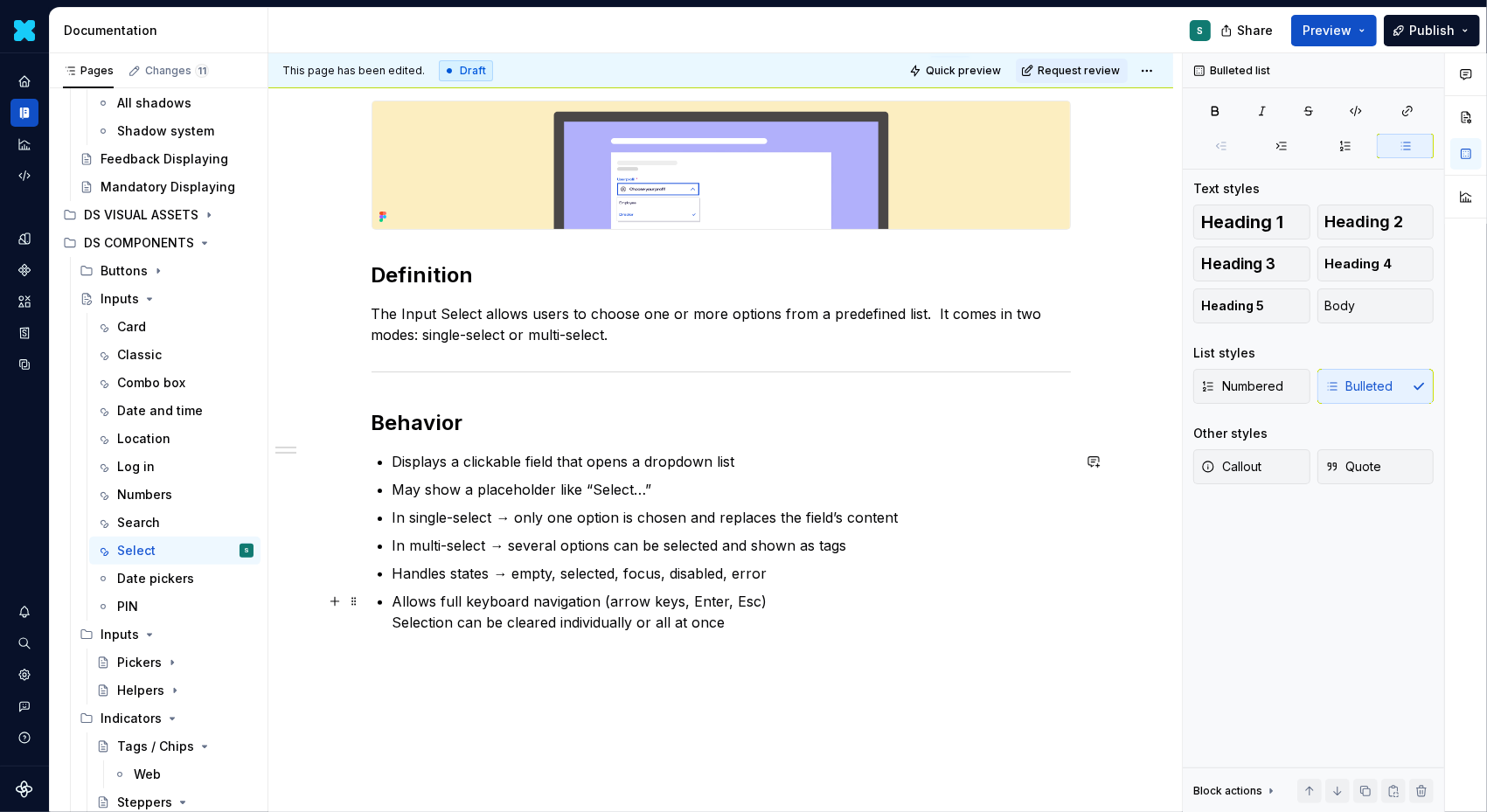
click at [393, 626] on div "Definition The Input Select allows users to choose one or more options from a p…" at bounding box center [721, 366] width 700 height 532
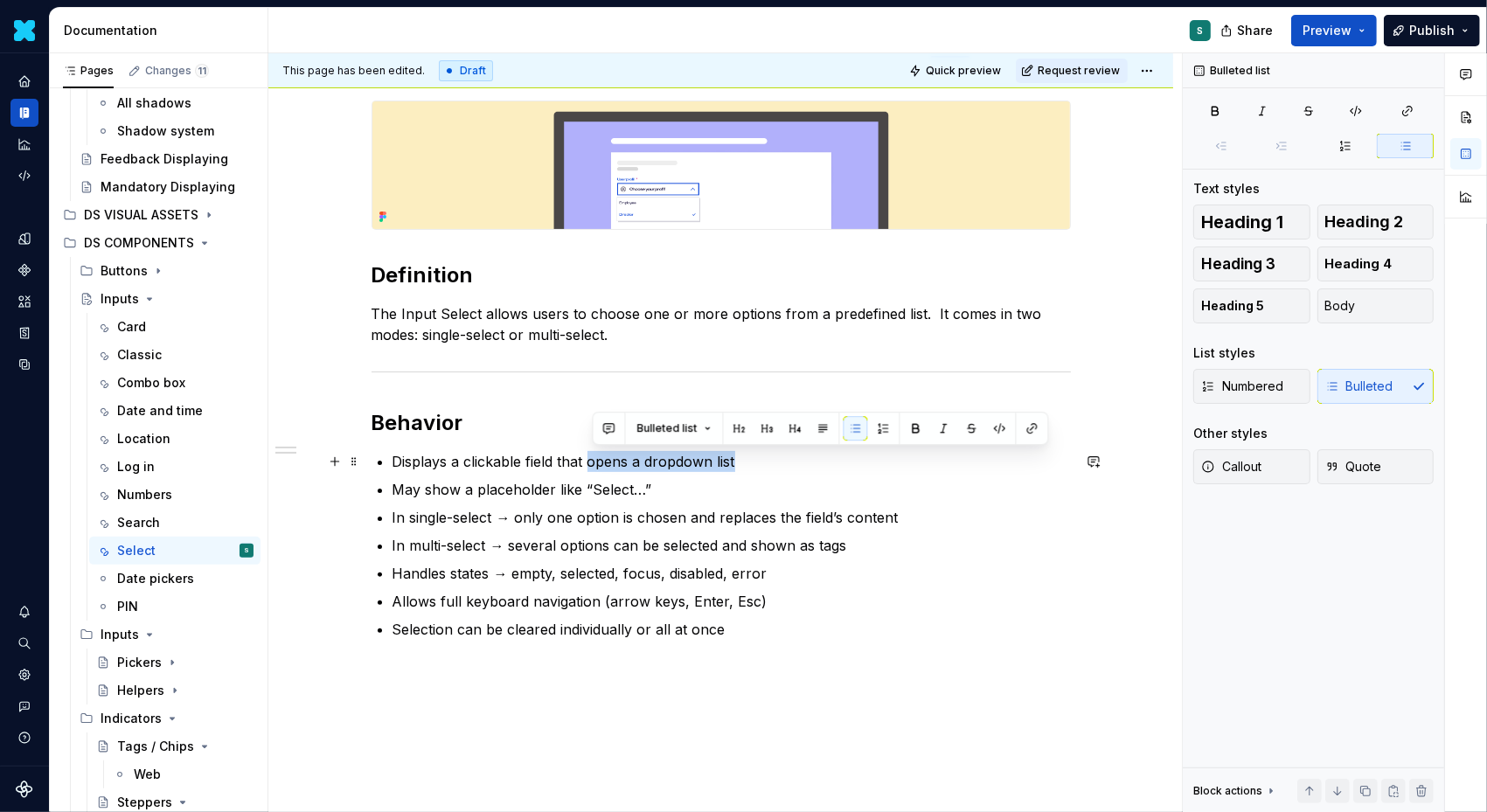
drag, startPoint x: 592, startPoint y: 463, endPoint x: 760, endPoint y: 463, distance: 168.0
click at [760, 463] on p "Displays a clickable field that opens a dropdown list" at bounding box center [731, 462] width 678 height 21
click at [905, 430] on button "button" at bounding box center [916, 428] width 24 height 24
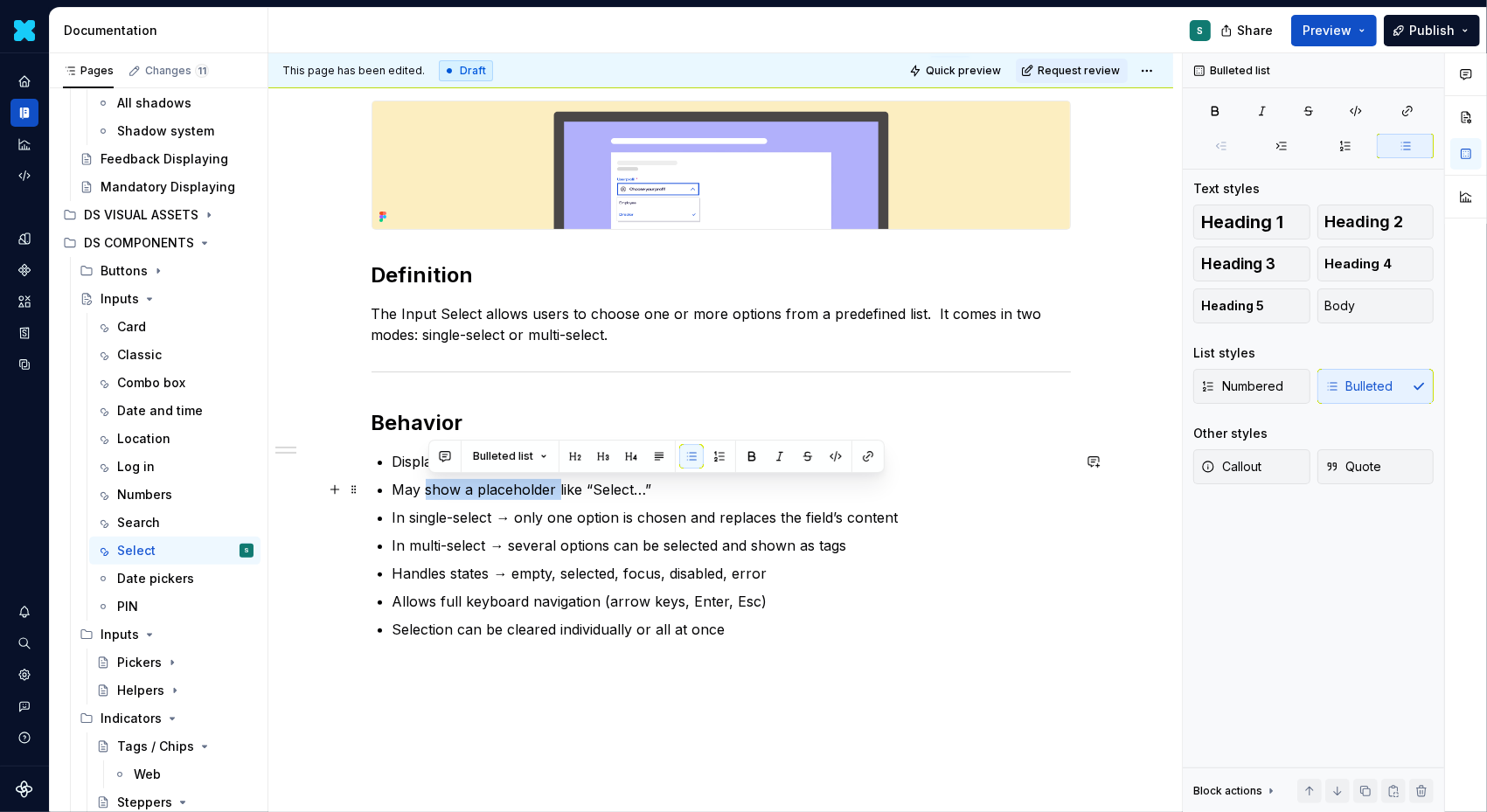
drag, startPoint x: 427, startPoint y: 489, endPoint x: 560, endPoint y: 489, distance: 133.0
click at [560, 489] on p "May show a placeholder like “Select…”" at bounding box center [731, 489] width 678 height 21
click at [741, 451] on button "button" at bounding box center [752, 455] width 24 height 24
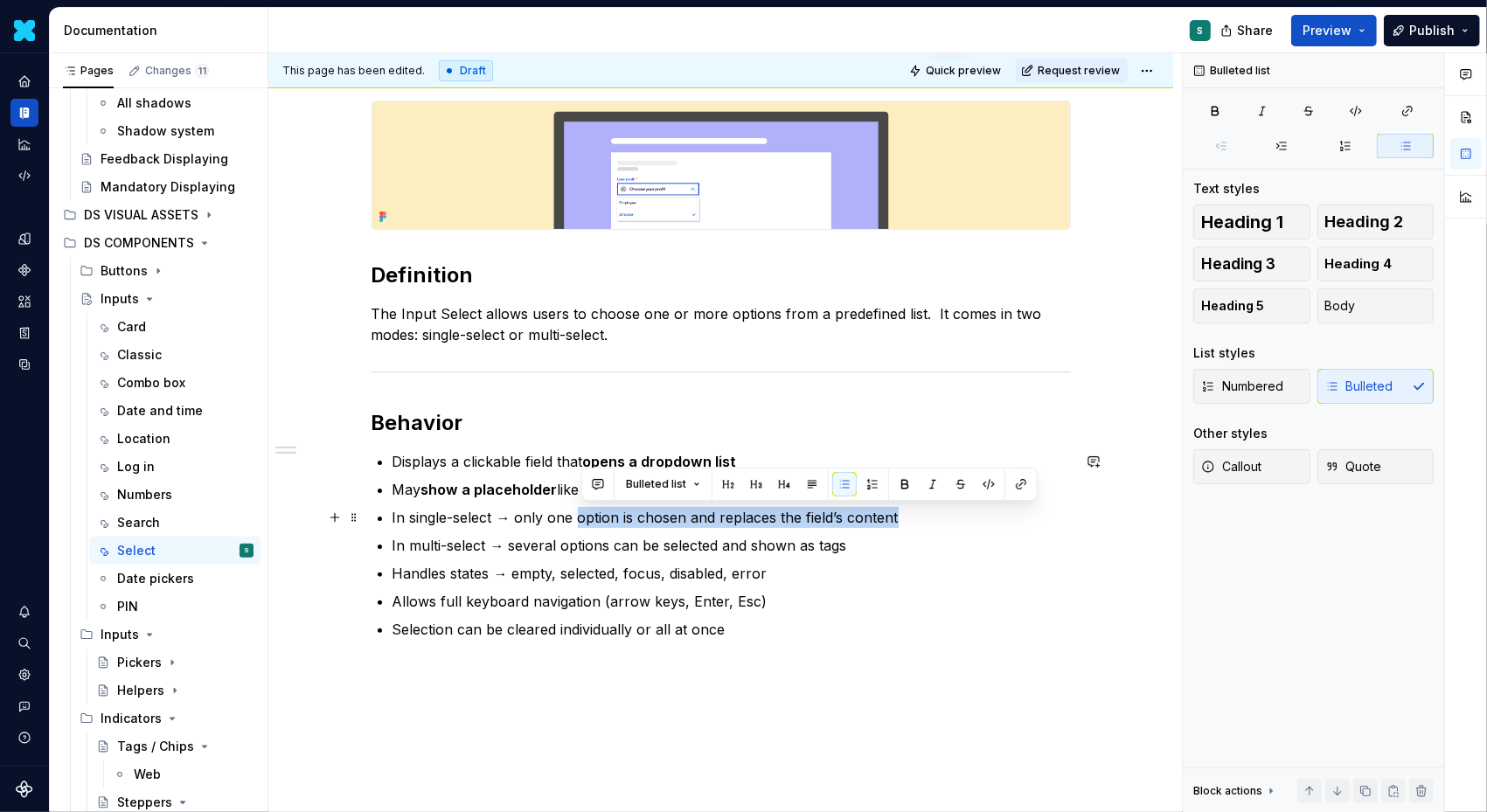
drag, startPoint x: 583, startPoint y: 521, endPoint x: 909, endPoint y: 523, distance: 326.0
click at [909, 523] on p "In single-select → only one option is chosen and replaces the field’s content" at bounding box center [731, 518] width 678 height 21
click at [908, 492] on button "button" at bounding box center [904, 484] width 24 height 24
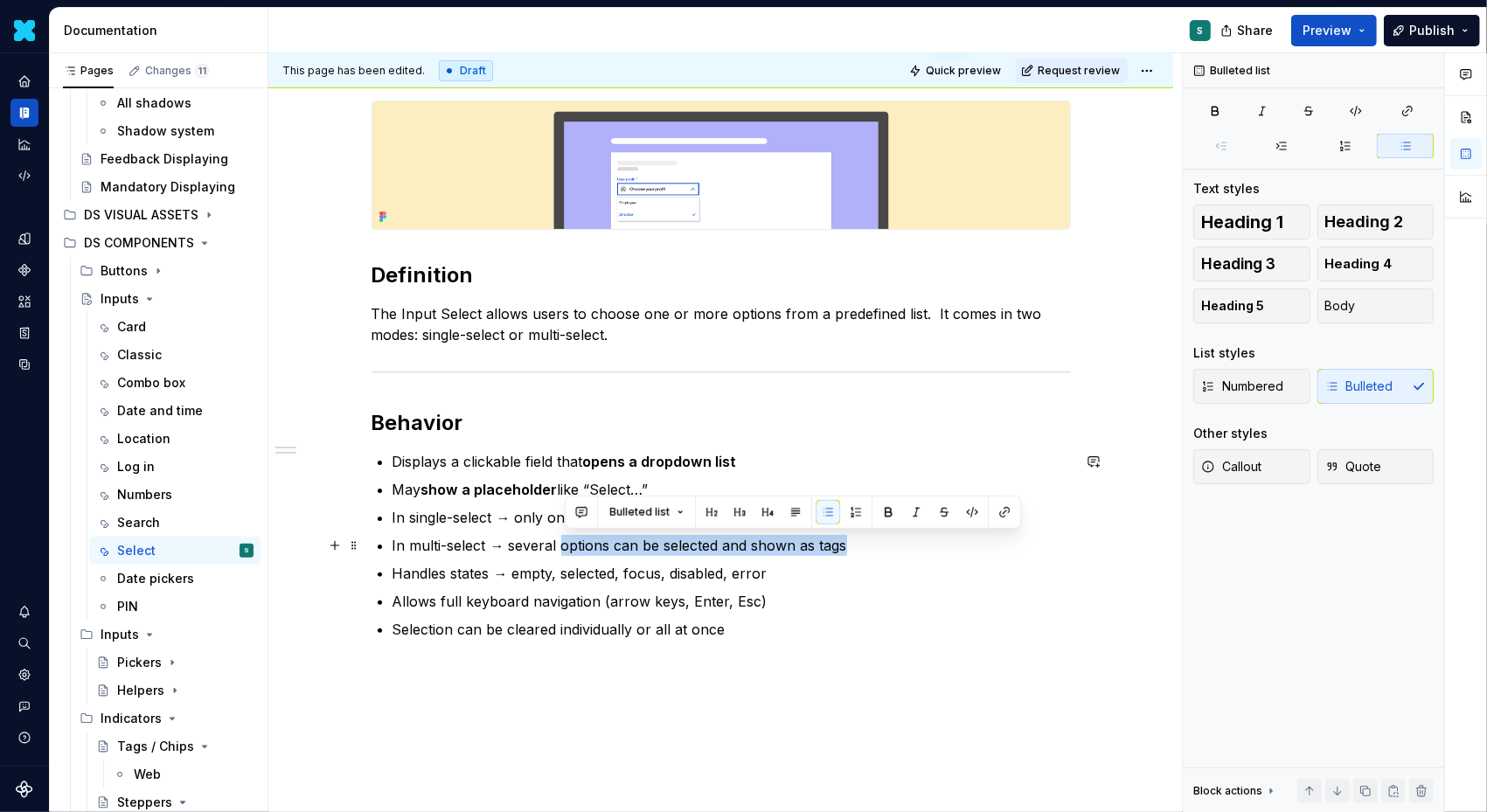
drag, startPoint x: 565, startPoint y: 547, endPoint x: 902, endPoint y: 547, distance: 337.0
click at [904, 547] on p "In multi-select → several options can be selected and shown as tags" at bounding box center [731, 545] width 678 height 21
click at [881, 519] on button "button" at bounding box center [888, 512] width 24 height 24
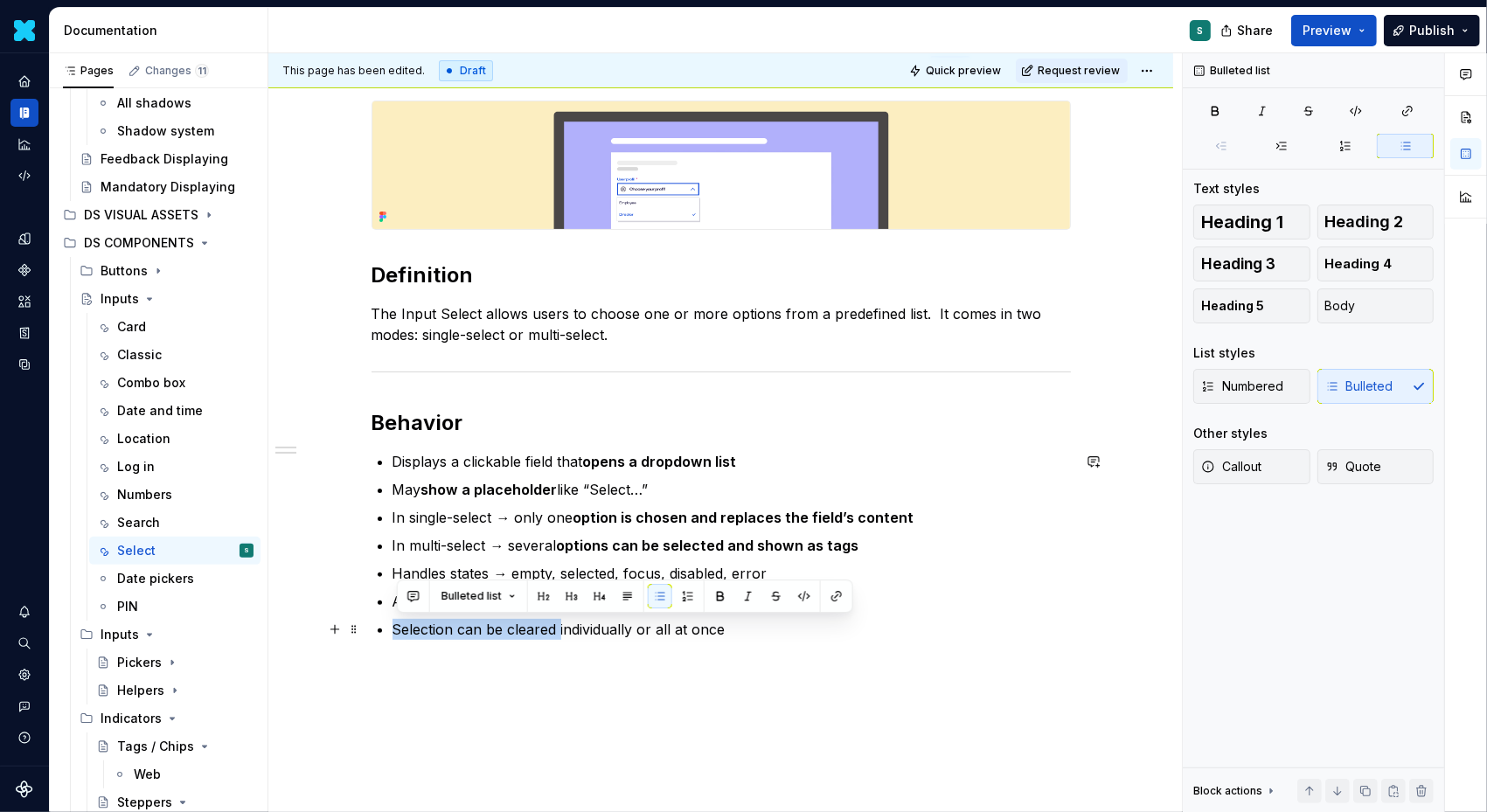
drag, startPoint x: 396, startPoint y: 634, endPoint x: 563, endPoint y: 636, distance: 167.0
click at [563, 636] on p "Selection can be cleared individually or all at once" at bounding box center [731, 629] width 678 height 21
click at [712, 588] on button "button" at bounding box center [719, 595] width 24 height 24
click at [488, 718] on div "Definition The Input Select allows users to choose one or more options from a p…" at bounding box center [720, 481] width 905 height 846
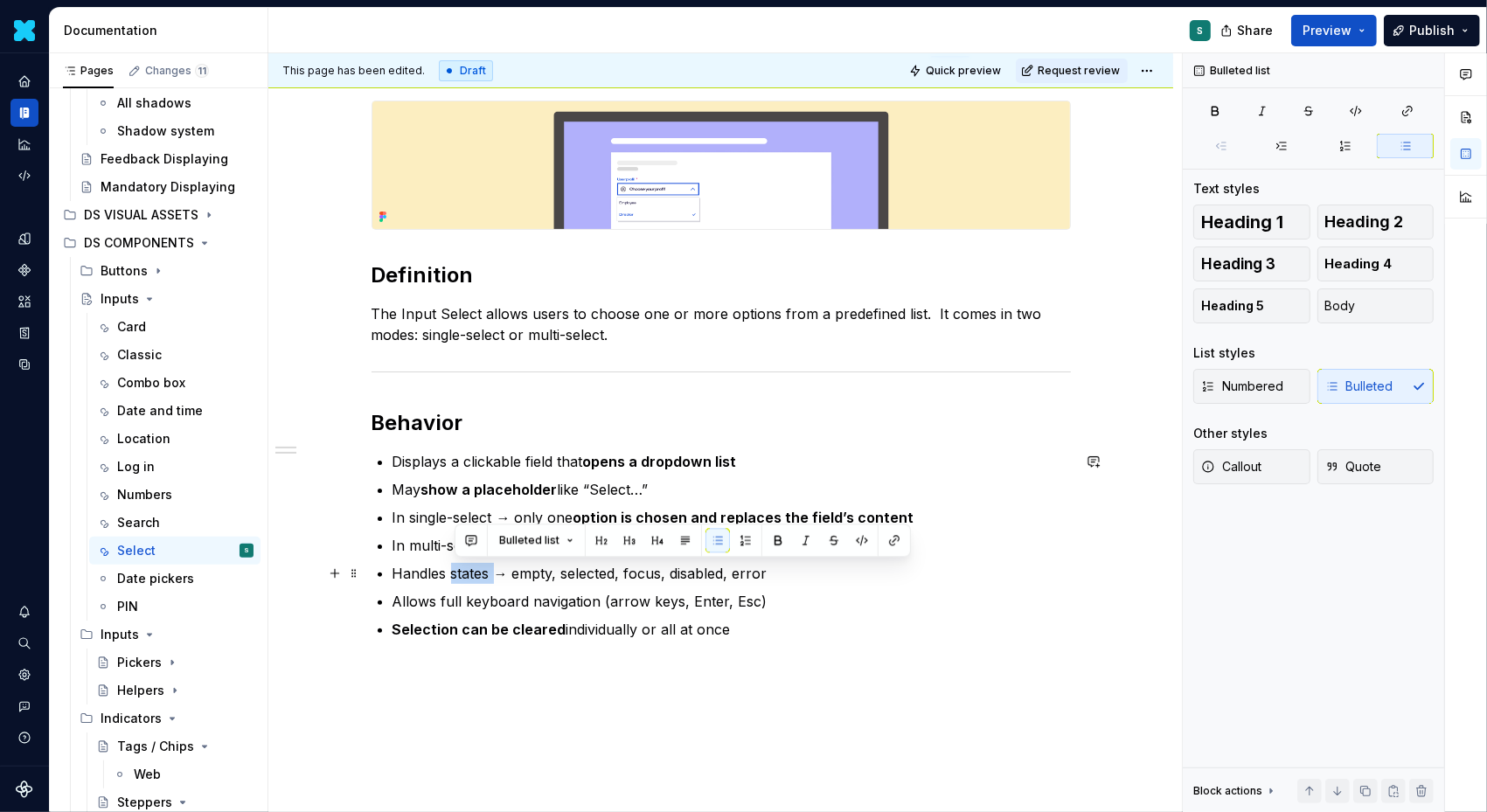
drag, startPoint x: 455, startPoint y: 572, endPoint x: 497, endPoint y: 573, distance: 42.0
click at [497, 573] on p "Handles states → empty, selected, focus, disabled, error" at bounding box center [731, 574] width 678 height 21
click at [772, 540] on button "button" at bounding box center [777, 539] width 24 height 24
click at [837, 637] on p "Selection can be cleared individually or all at once" at bounding box center [731, 629] width 678 height 21
click at [866, 612] on ul "Displays a clickable field that opens a dropdown list May show a placeholder li…" at bounding box center [731, 545] width 678 height 189
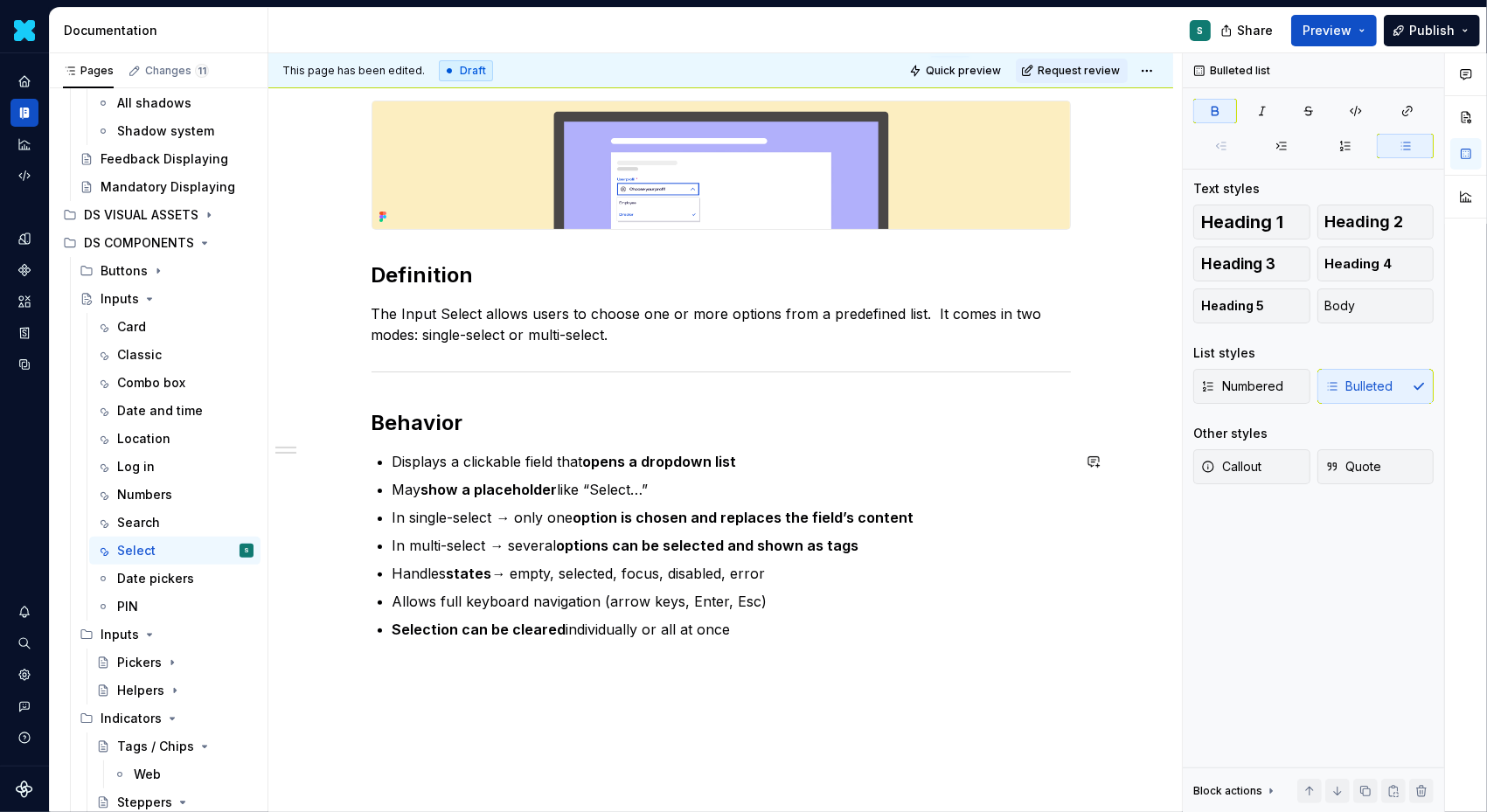
click at [370, 657] on div "Definition The Input Select allows users to choose one or more options from a p…" at bounding box center [720, 503] width 905 height 888
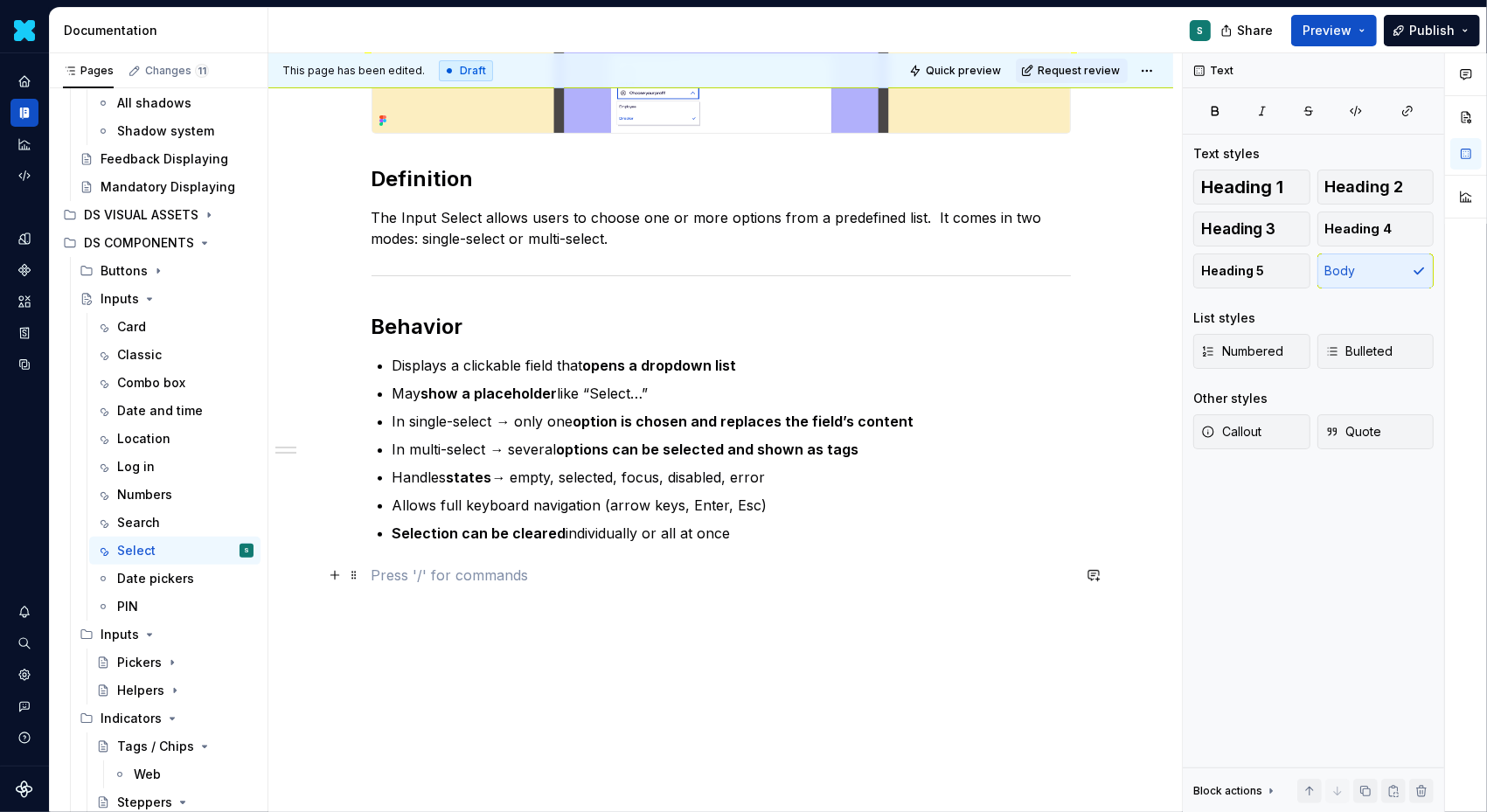
scroll to position [377, 0]
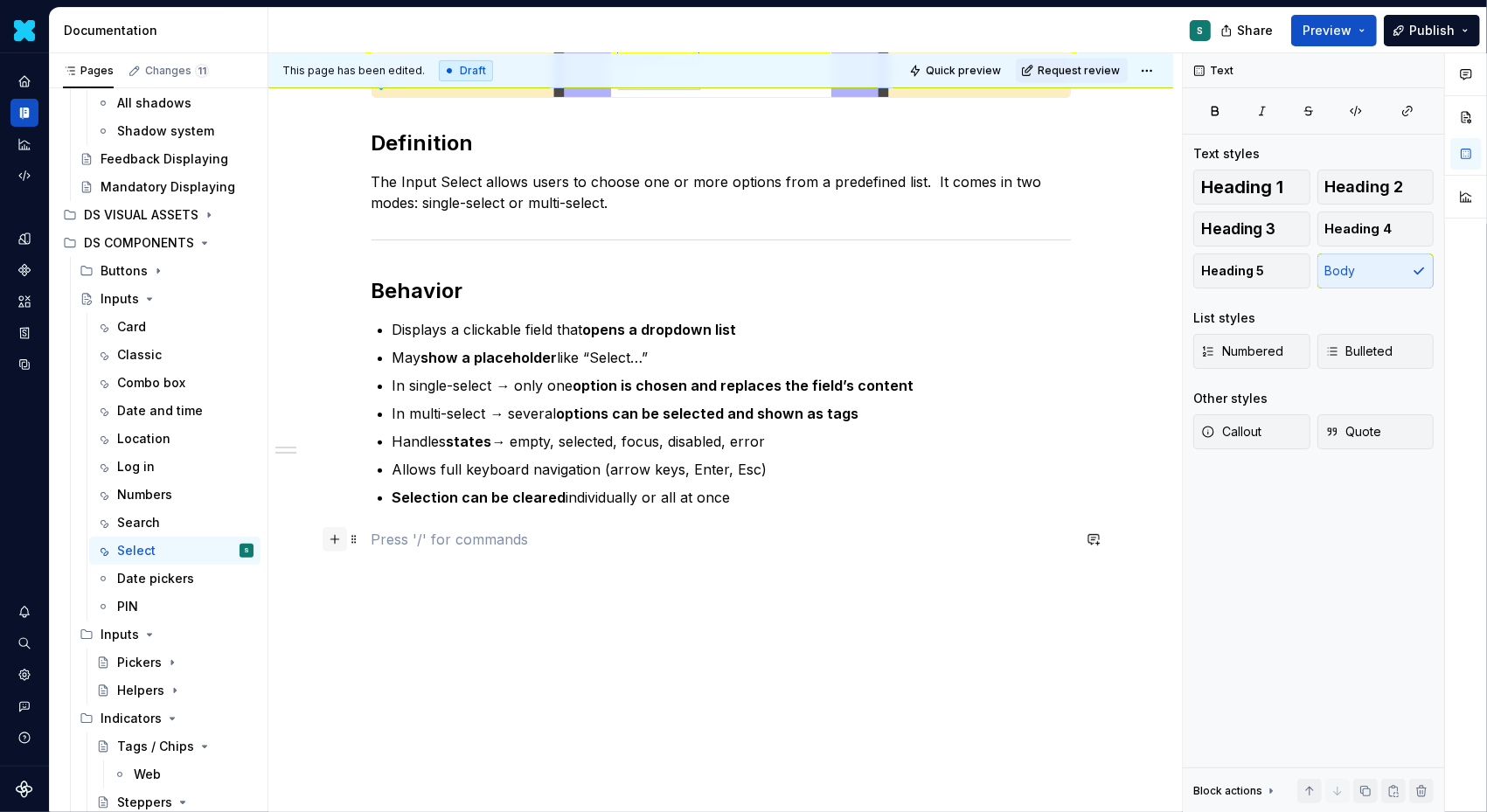
click at [339, 538] on button "button" at bounding box center [334, 538] width 24 height 24
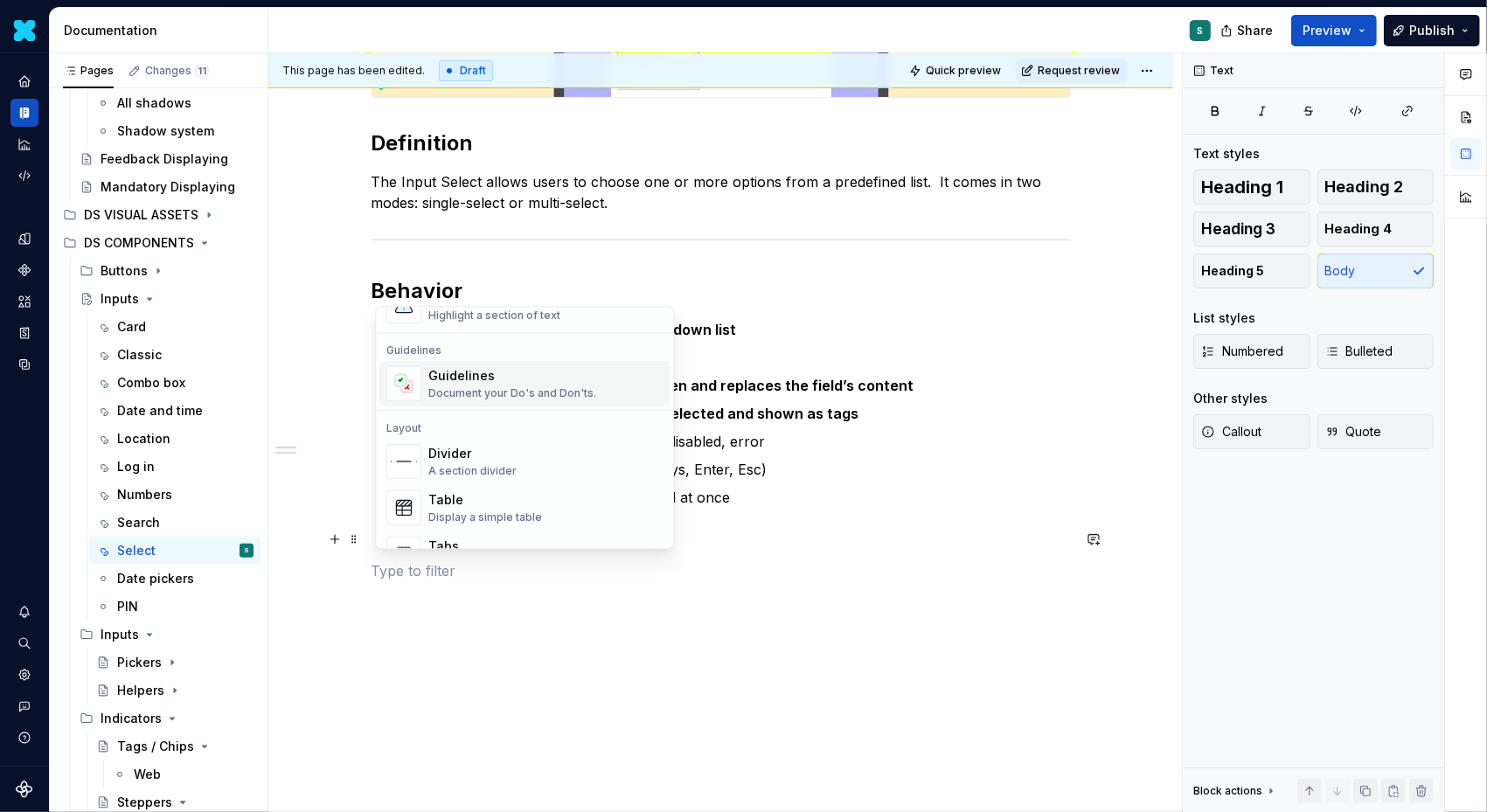
scroll to position [494, 0]
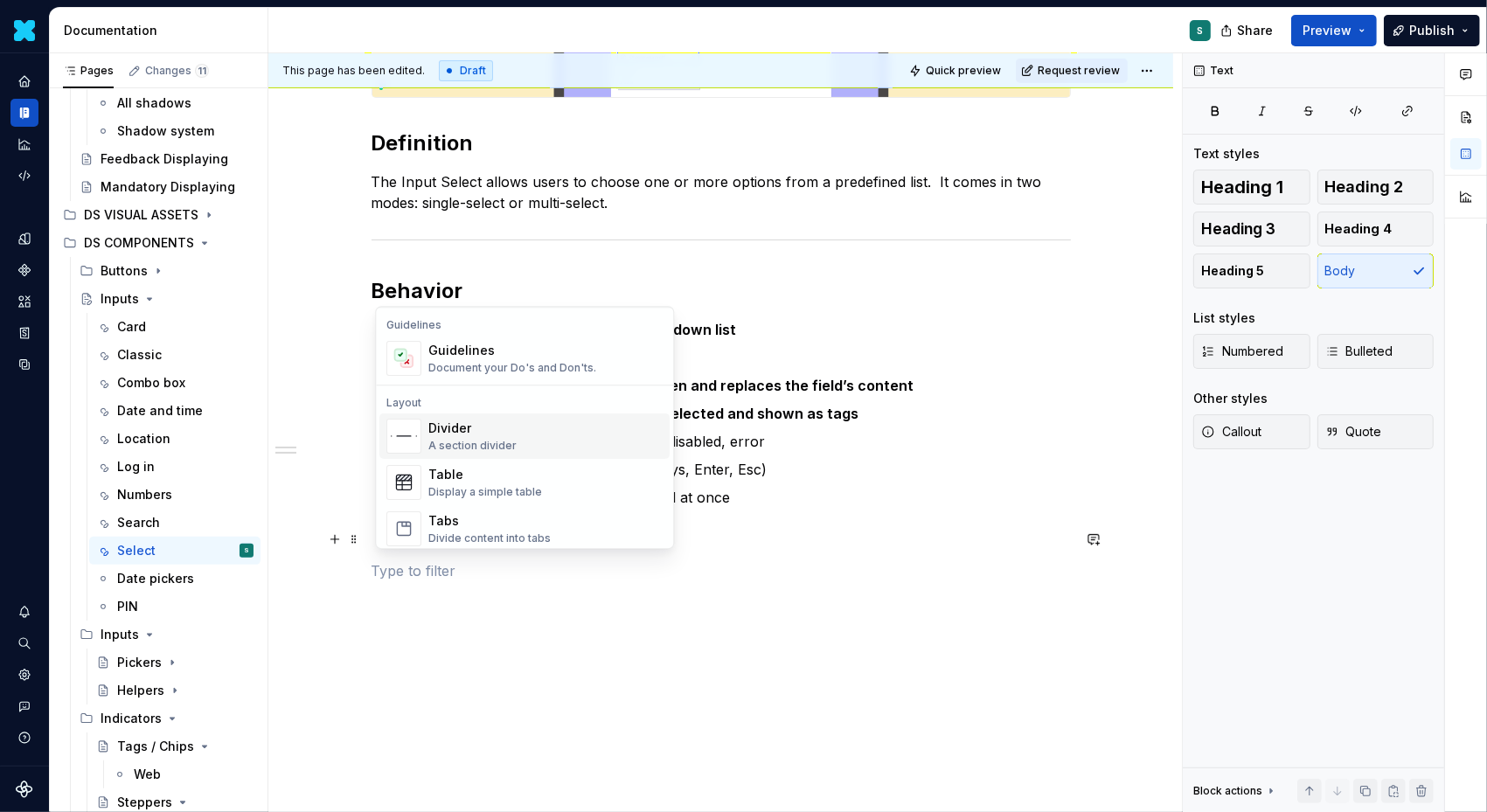
click at [494, 437] on div "Divider A section divider" at bounding box center [472, 436] width 88 height 33
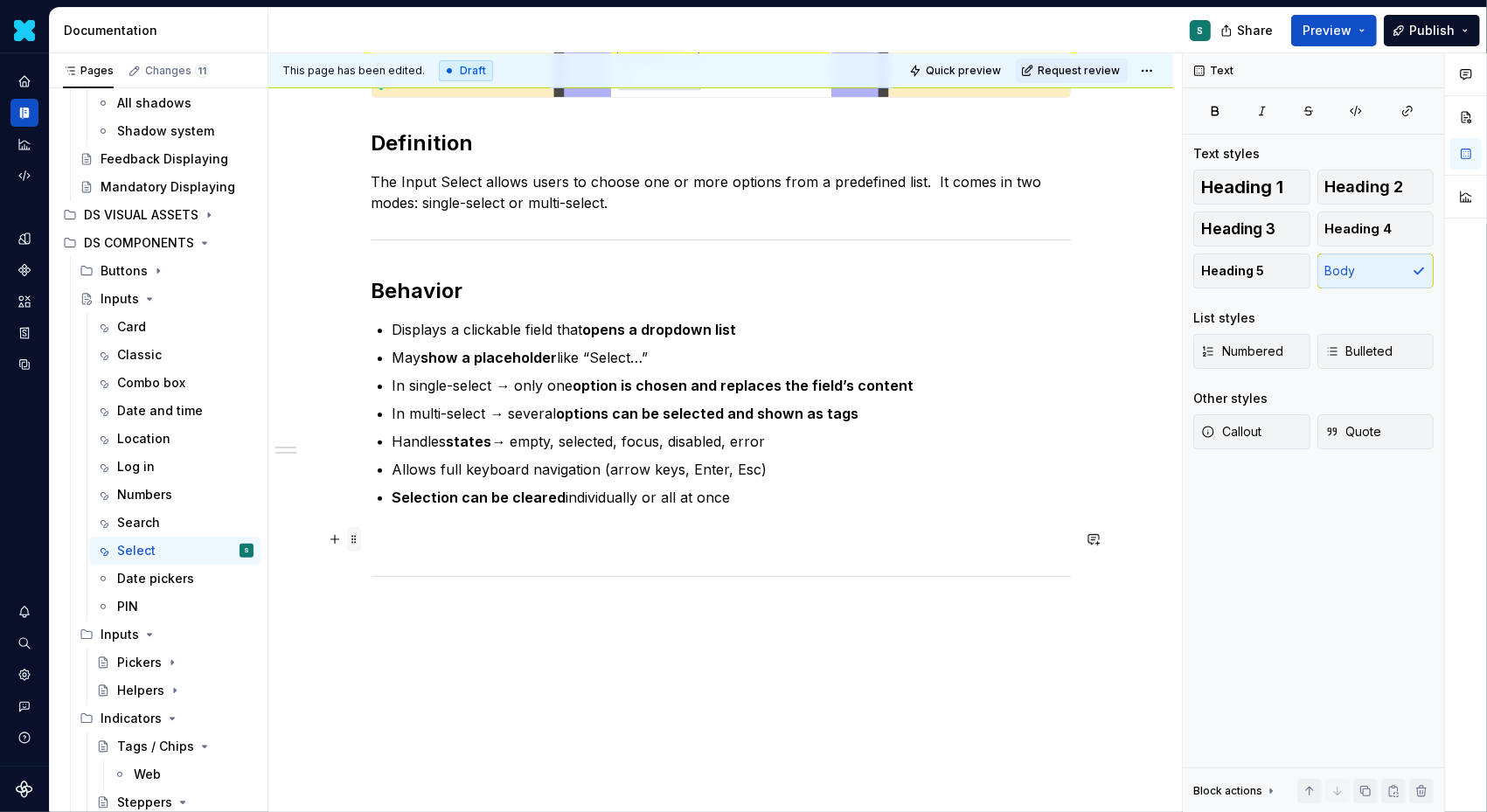
click at [360, 536] on span at bounding box center [354, 538] width 14 height 24
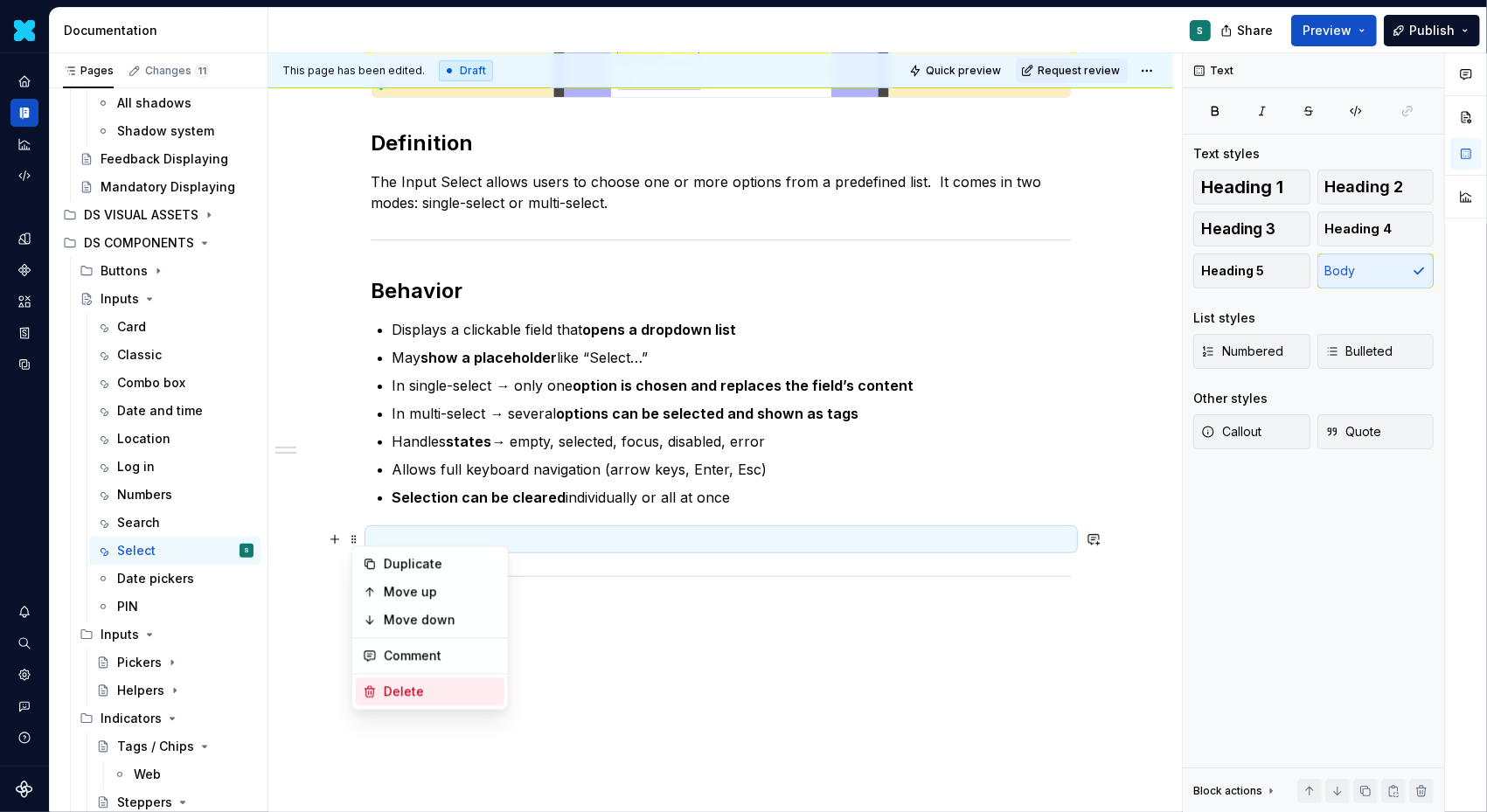
click at [391, 686] on div "Delete" at bounding box center [441, 692] width 114 height 18
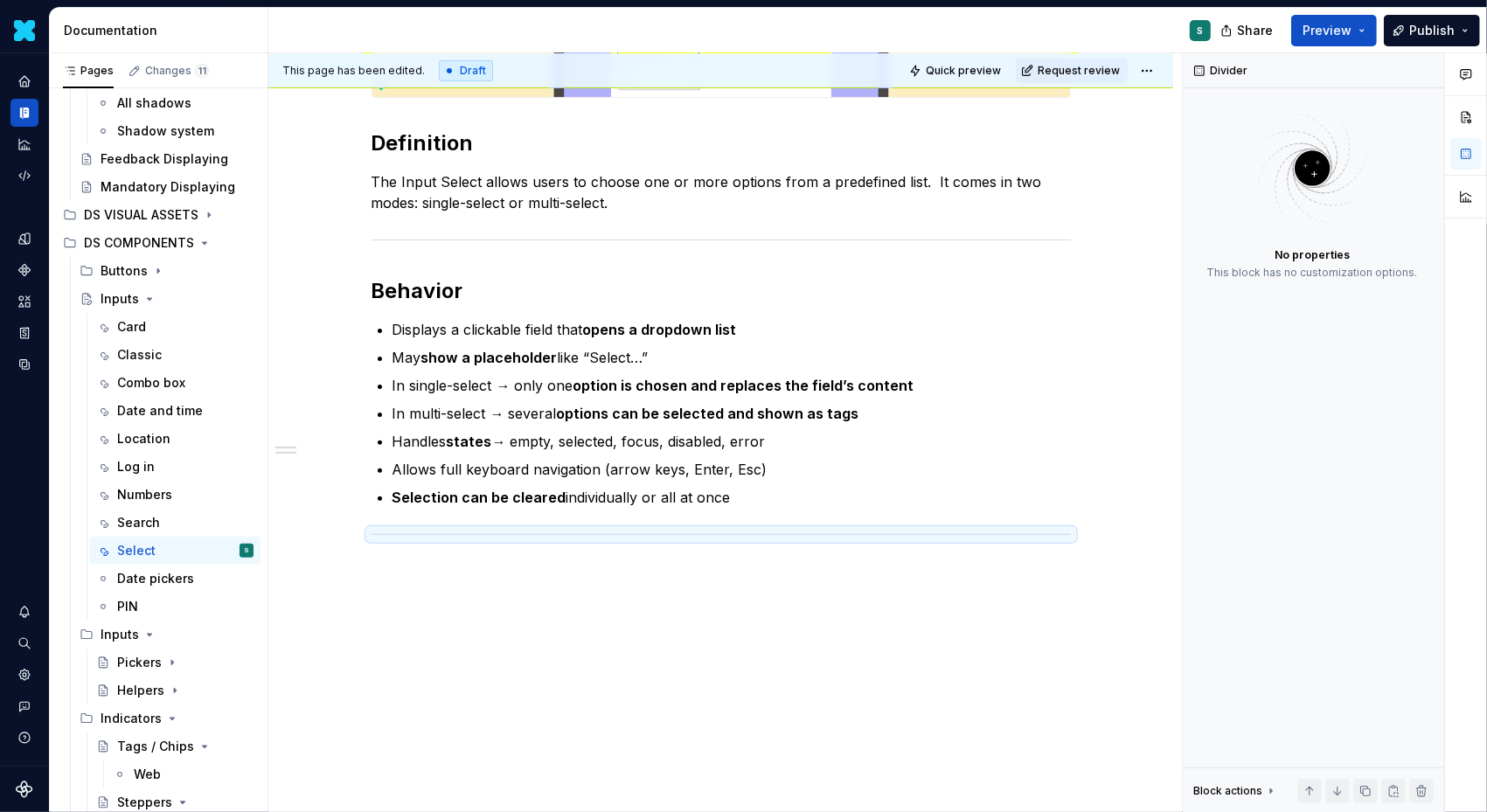
click at [403, 595] on div "Definition The Input Select allows users to choose one or more options from a p…" at bounding box center [721, 286] width 700 height 635
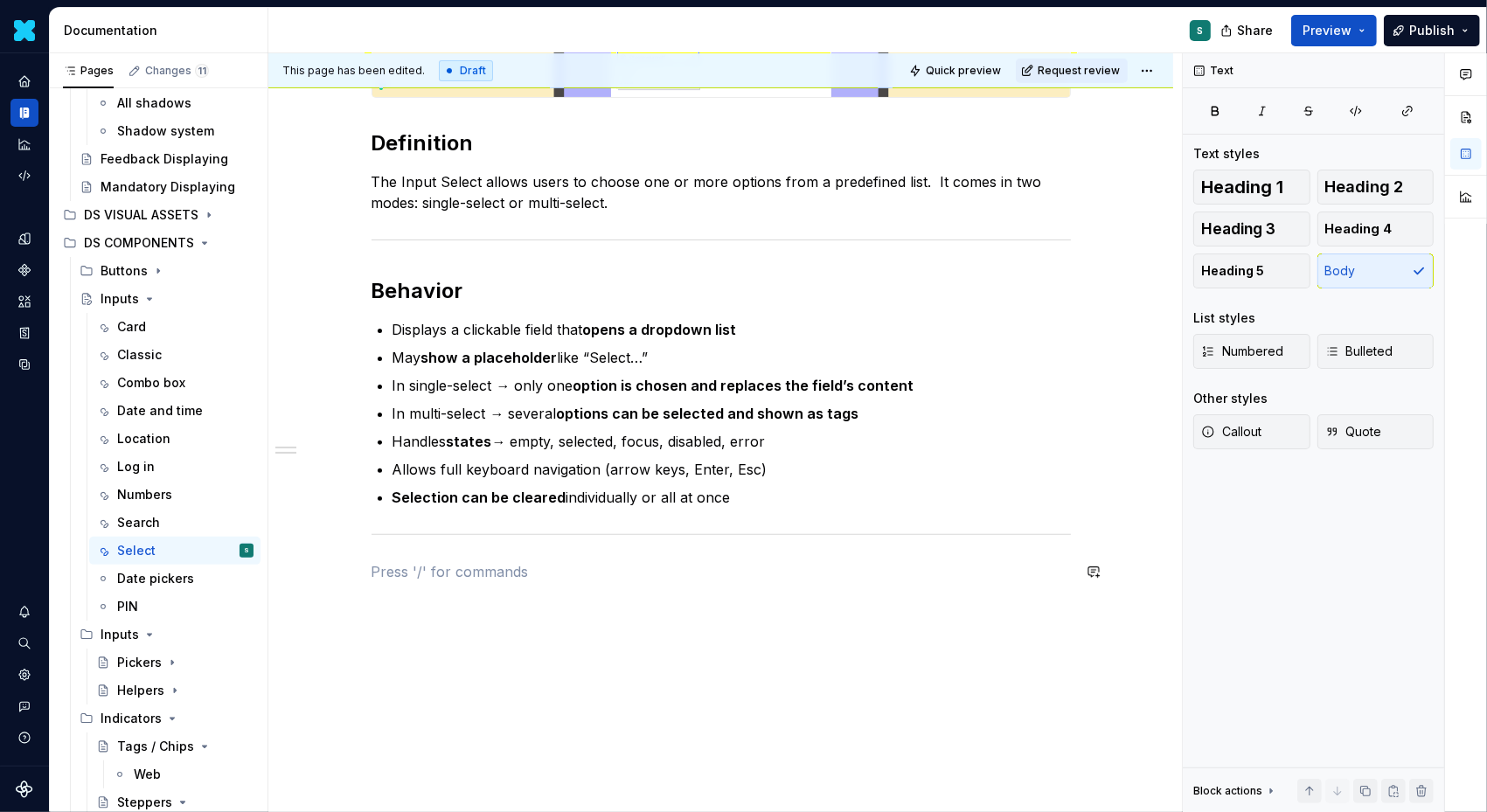
click at [401, 554] on div "Definition The Input Select allows users to choose one or more options from a p…" at bounding box center [721, 275] width 700 height 614
click at [479, 546] on button "button" at bounding box center [485, 537] width 24 height 24
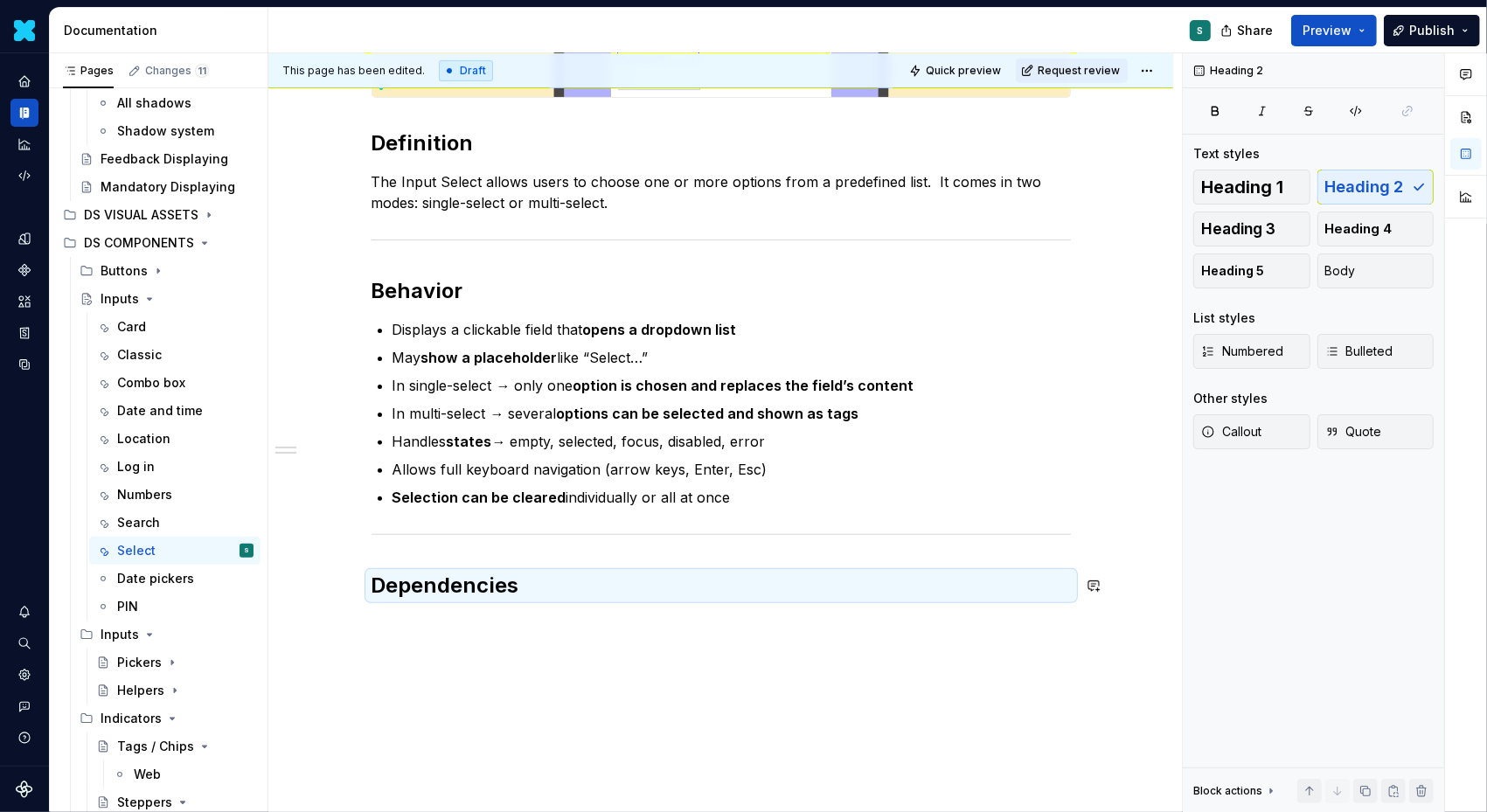
click at [390, 638] on div "Definition The Input Select allows users to choose one or more options from a p…" at bounding box center [720, 396] width 905 height 938
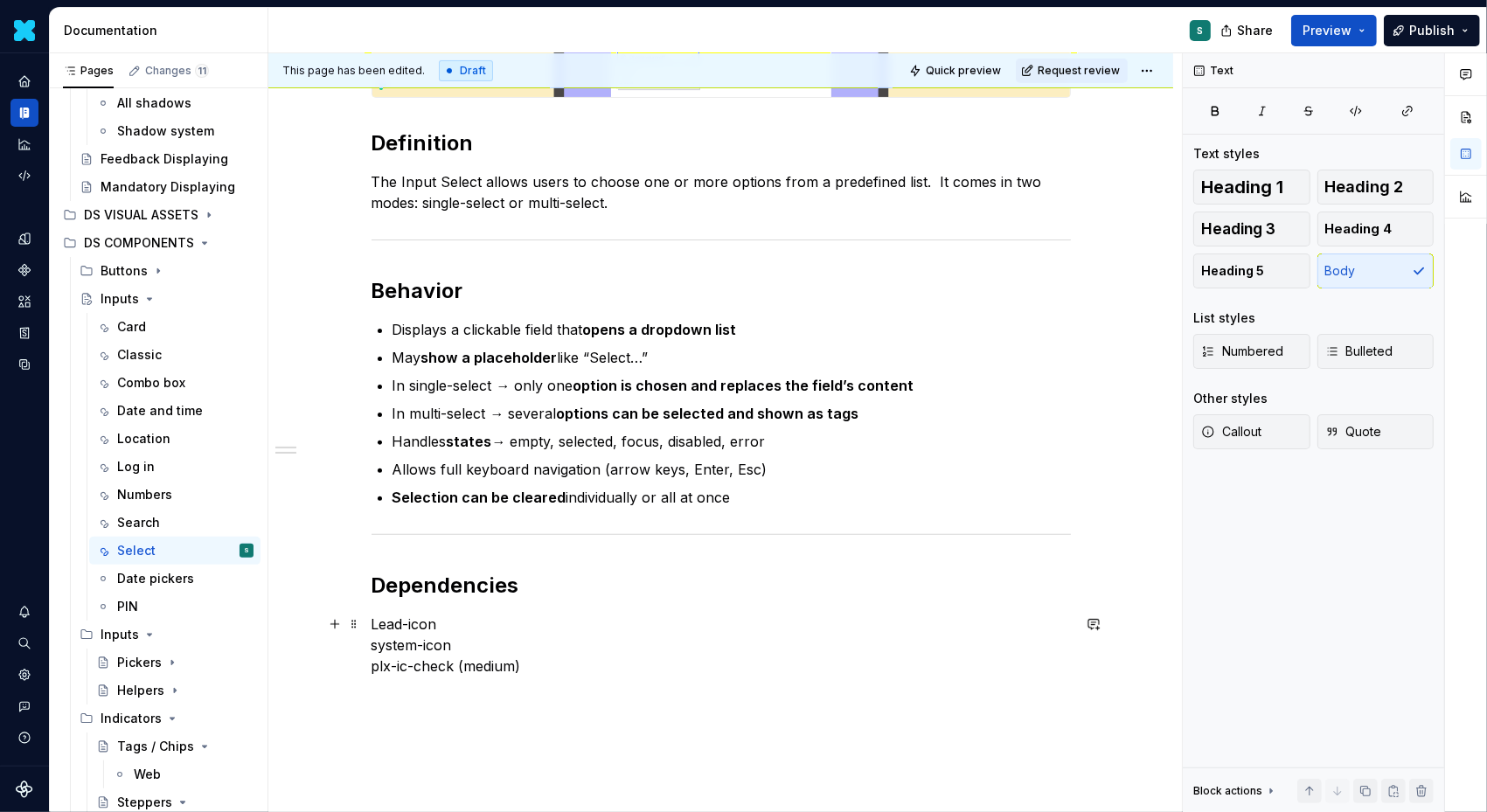
click at [375, 620] on p "Lead-icon system-icon plx-ic-check (medium)" at bounding box center [721, 645] width 700 height 63
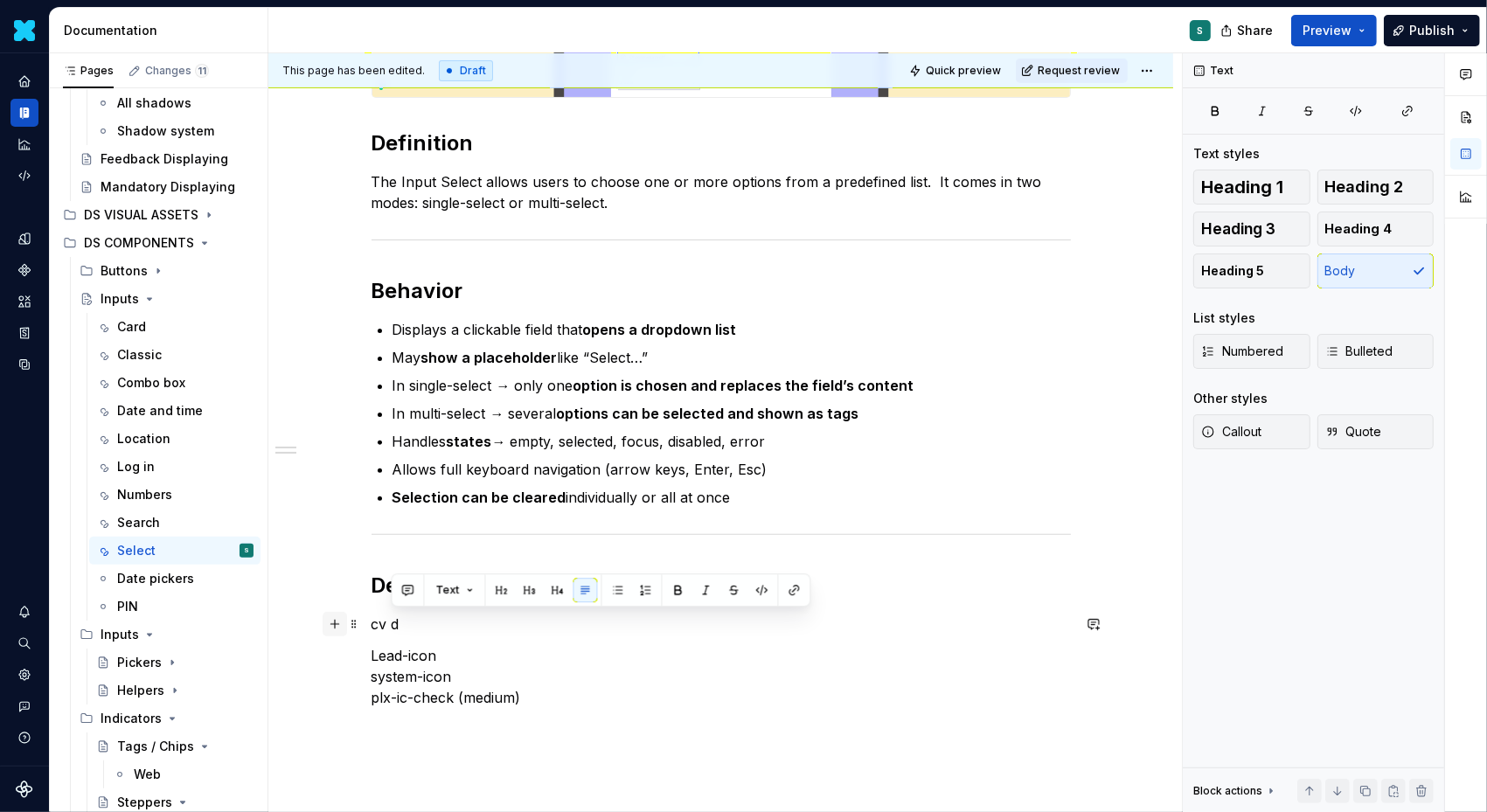
drag, startPoint x: 407, startPoint y: 620, endPoint x: 349, endPoint y: 620, distance: 58.0
click at [372, 620] on div "Definition The Input Select allows users to choose one or more options from a p…" at bounding box center [721, 349] width 700 height 760
click at [390, 625] on p "cvplx-select (classic)" at bounding box center [721, 625] width 700 height 21
drag, startPoint x: 526, startPoint y: 623, endPoint x: 286, endPoint y: 623, distance: 240.0
click at [286, 623] on div "Definition The Input Select allows users to choose one or more options from a p…" at bounding box center [720, 450] width 905 height 1046
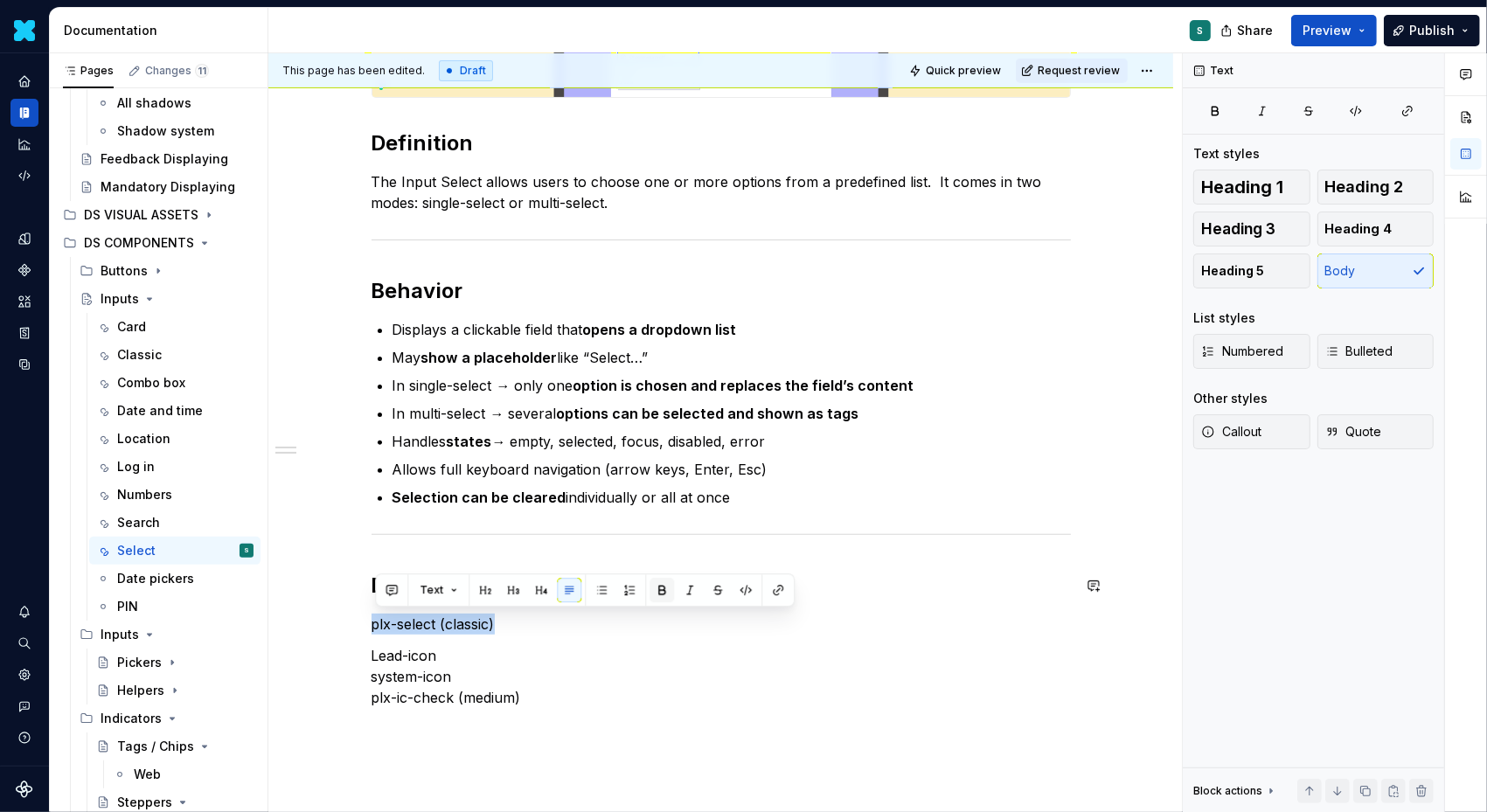
click at [659, 591] on button "button" at bounding box center [661, 589] width 24 height 24
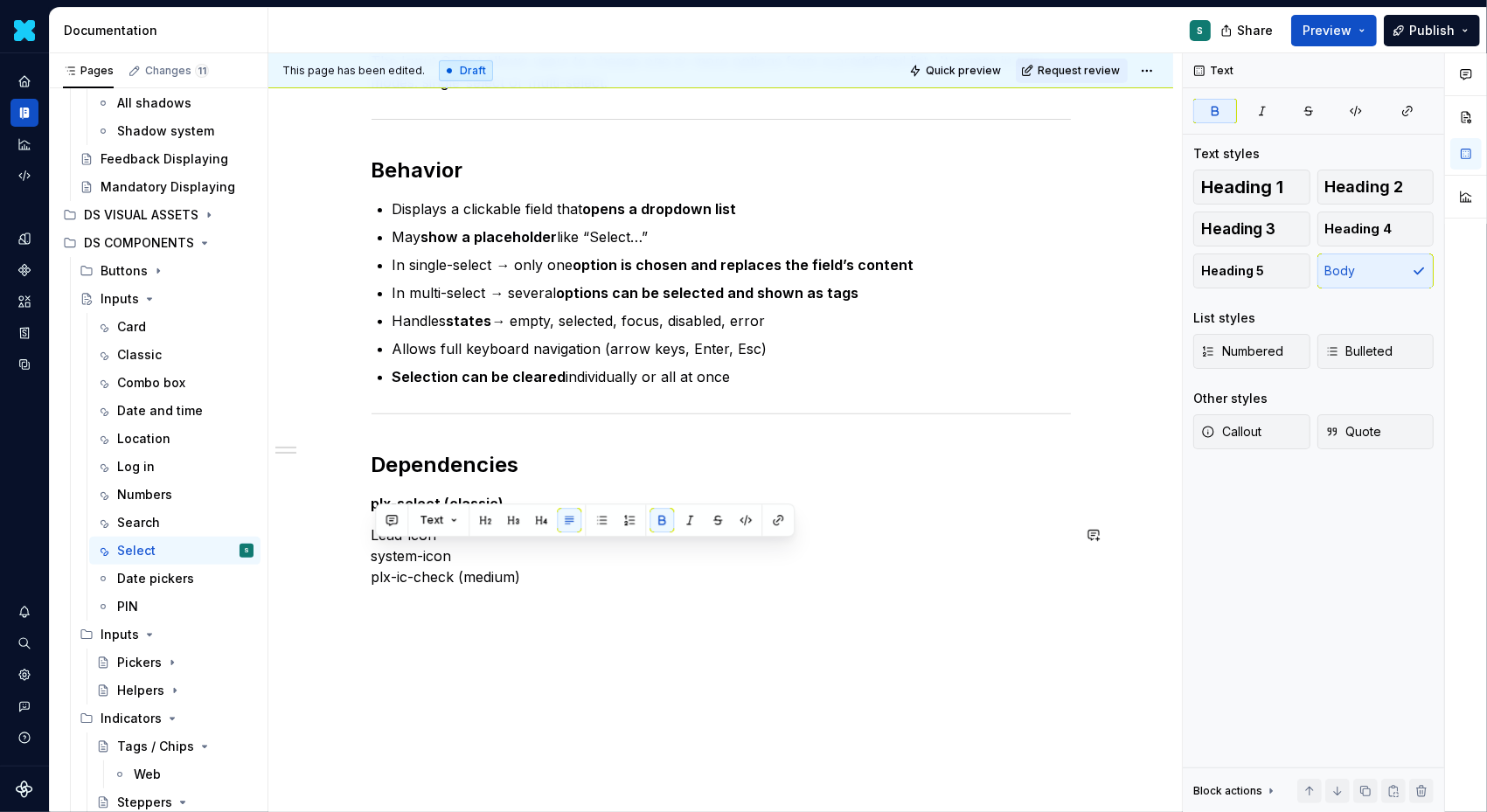
scroll to position [504, 0]
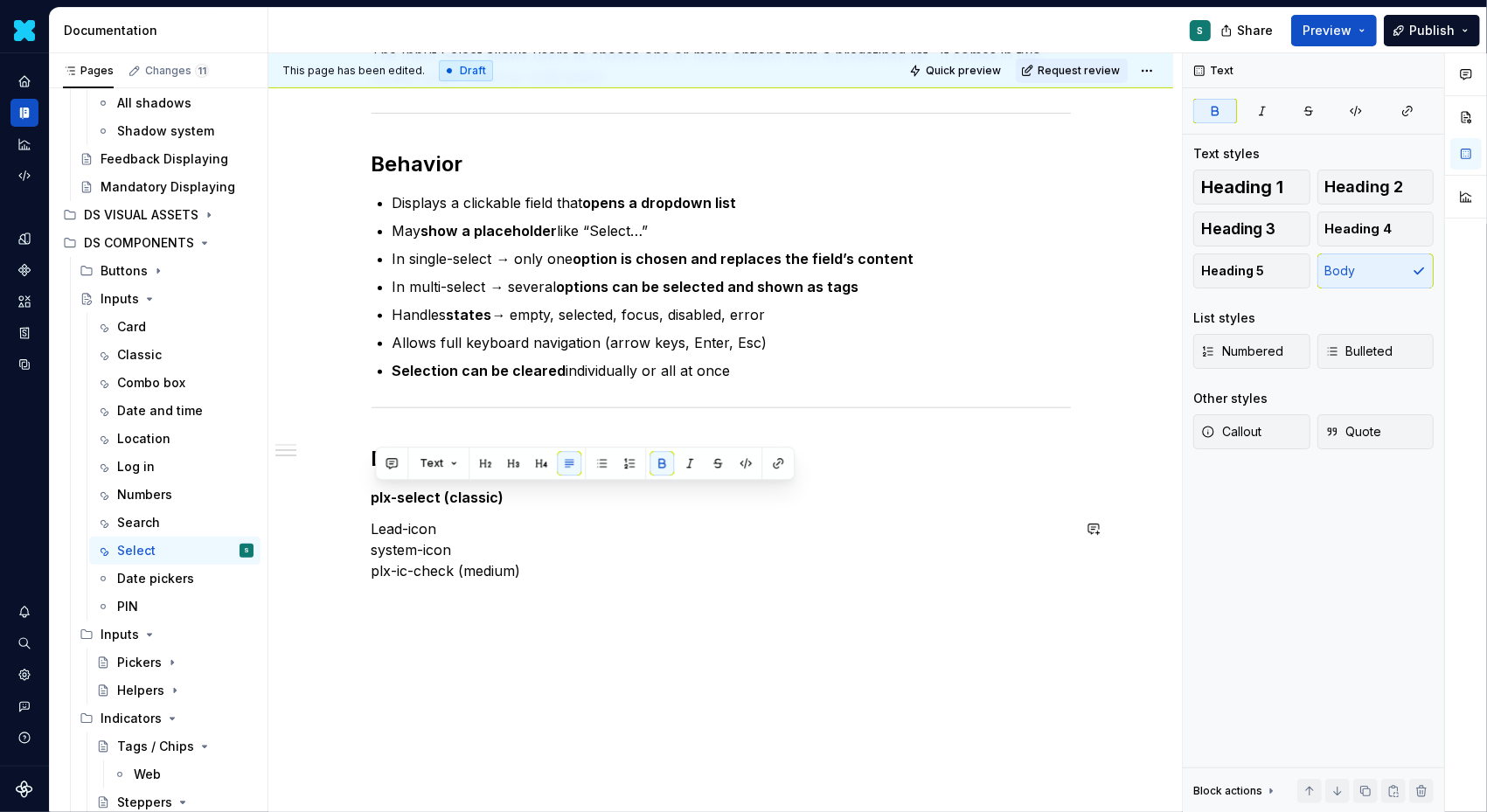
click at [571, 566] on p "Lead-icon system-icon plx-ic-check (medium)" at bounding box center [721, 550] width 700 height 63
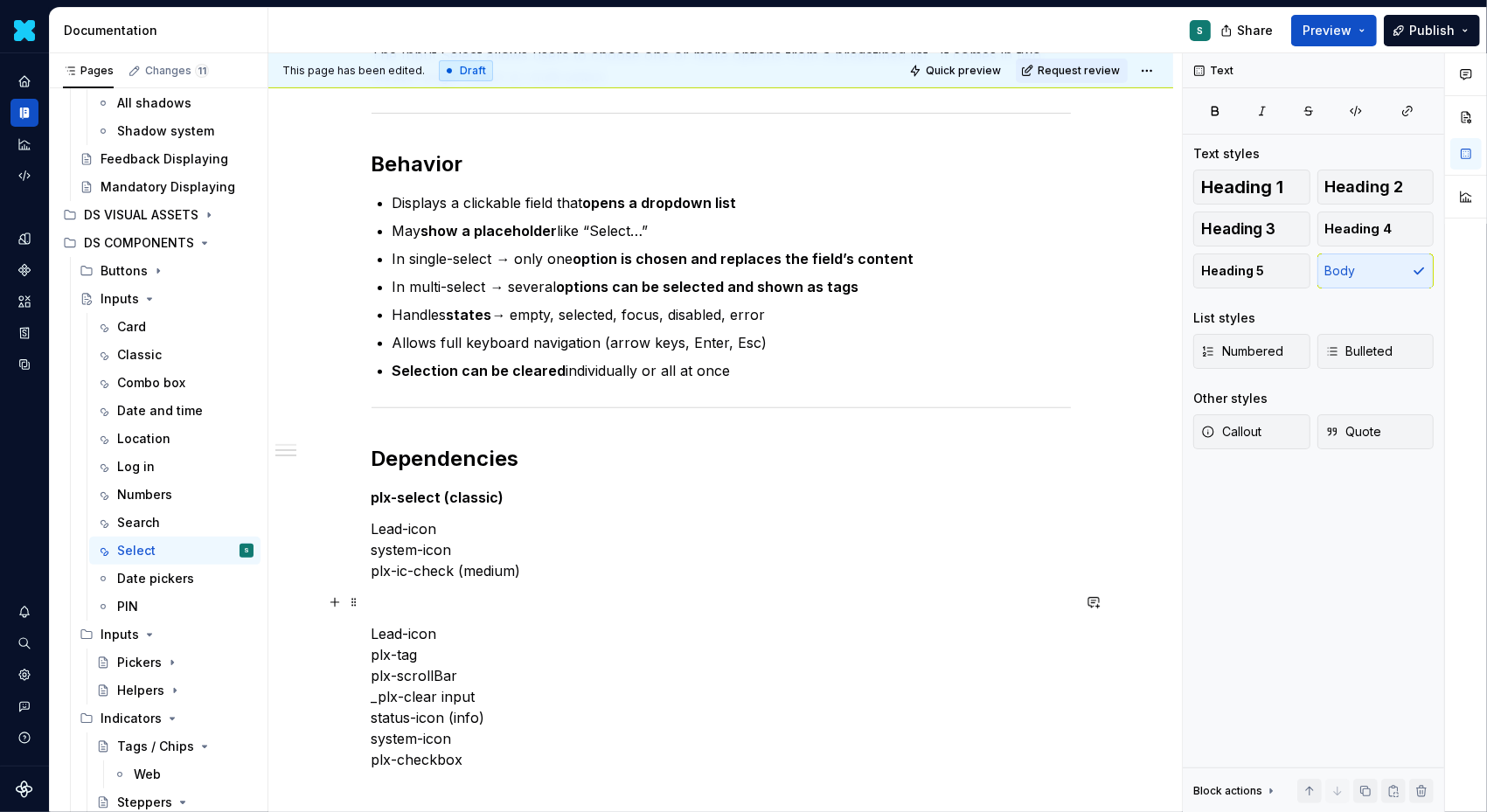
click at [386, 605] on p at bounding box center [721, 603] width 700 height 21
click at [387, 606] on p at bounding box center [721, 603] width 700 height 21
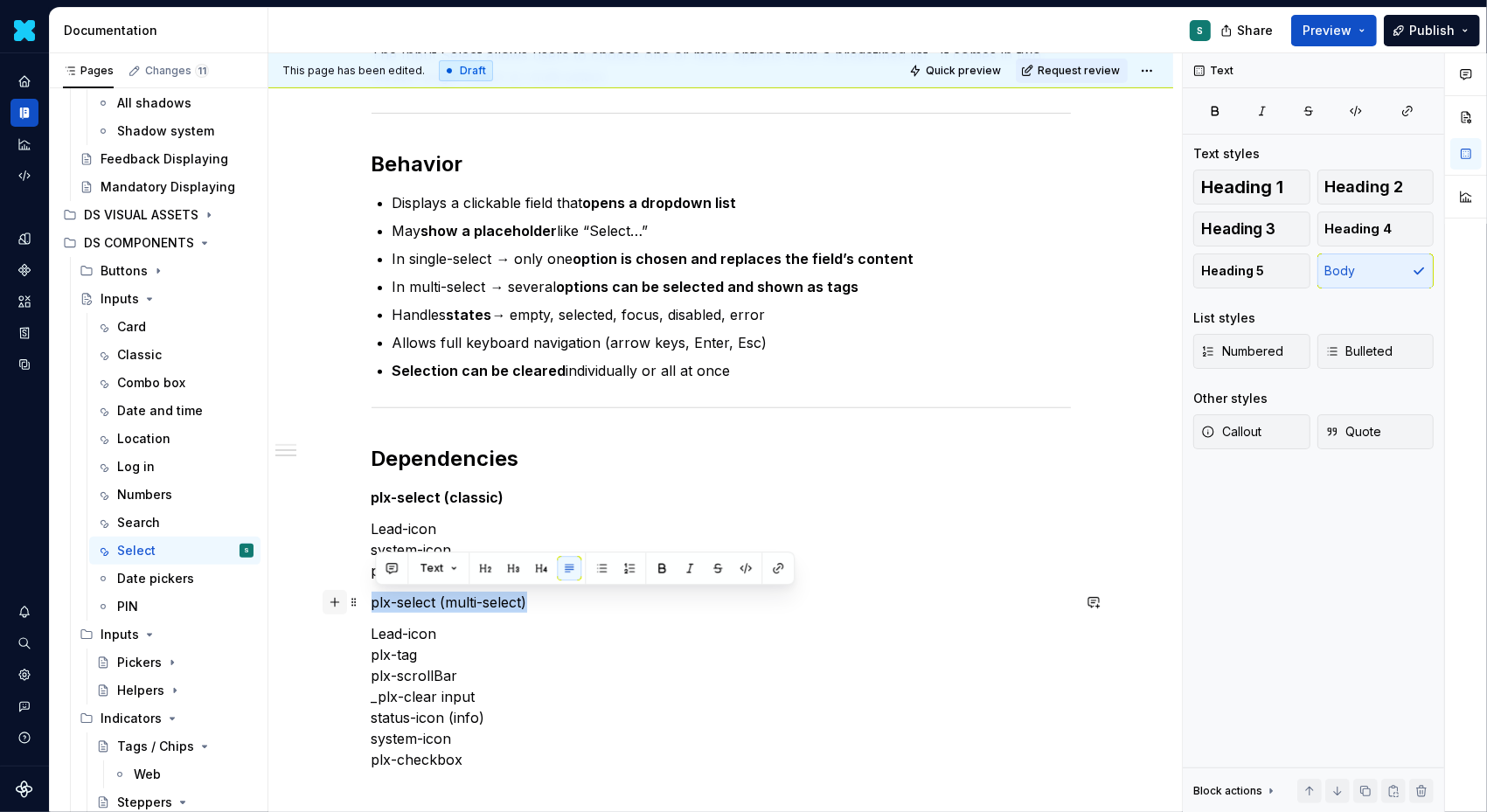
drag, startPoint x: 538, startPoint y: 595, endPoint x: 335, endPoint y: 592, distance: 203.0
click at [372, 592] on div "Definition The Input Select allows users to choose one or more options from a p…" at bounding box center [721, 316] width 700 height 949
click at [658, 564] on button "button" at bounding box center [661, 568] width 24 height 24
click at [381, 623] on p "Lead-icon plx-tag plx-scrollBar _plx-clear input status-icon (info) system-icon…" at bounding box center [721, 696] width 700 height 147
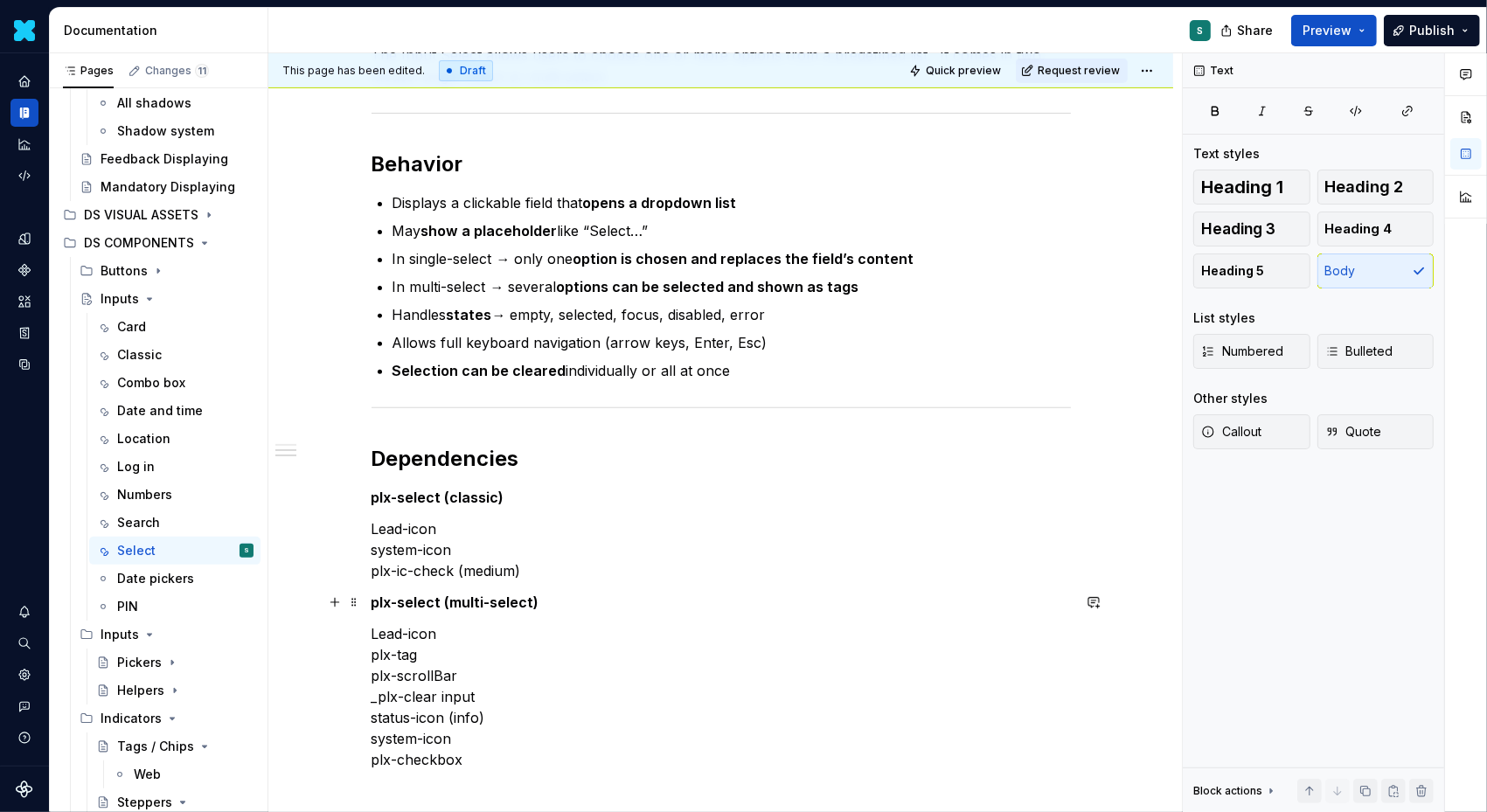
click at [374, 606] on div "Definition The Input Select allows users to choose one or more options from a p…" at bounding box center [720, 417] width 905 height 1235
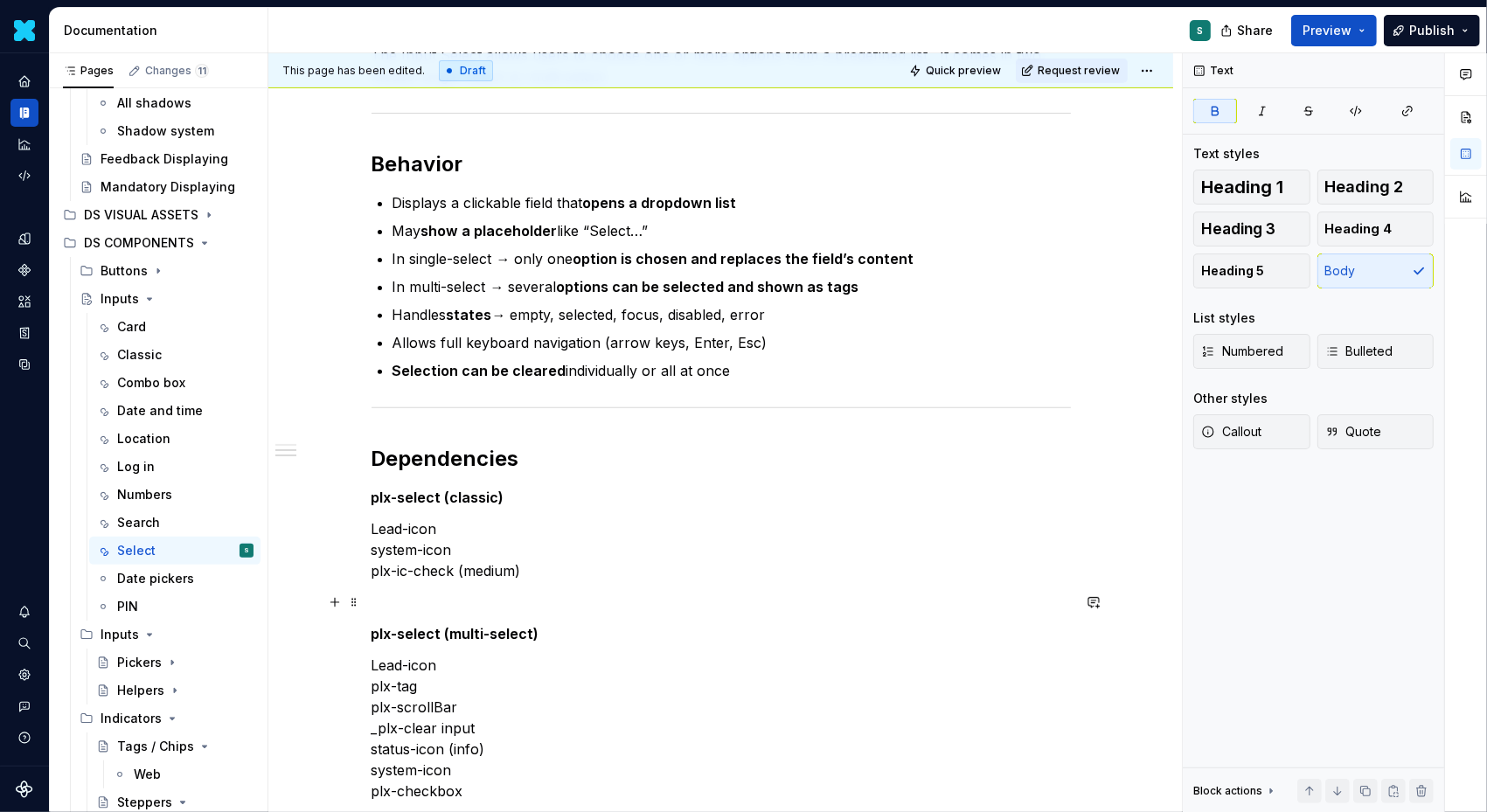
click at [399, 592] on p at bounding box center [721, 603] width 700 height 21
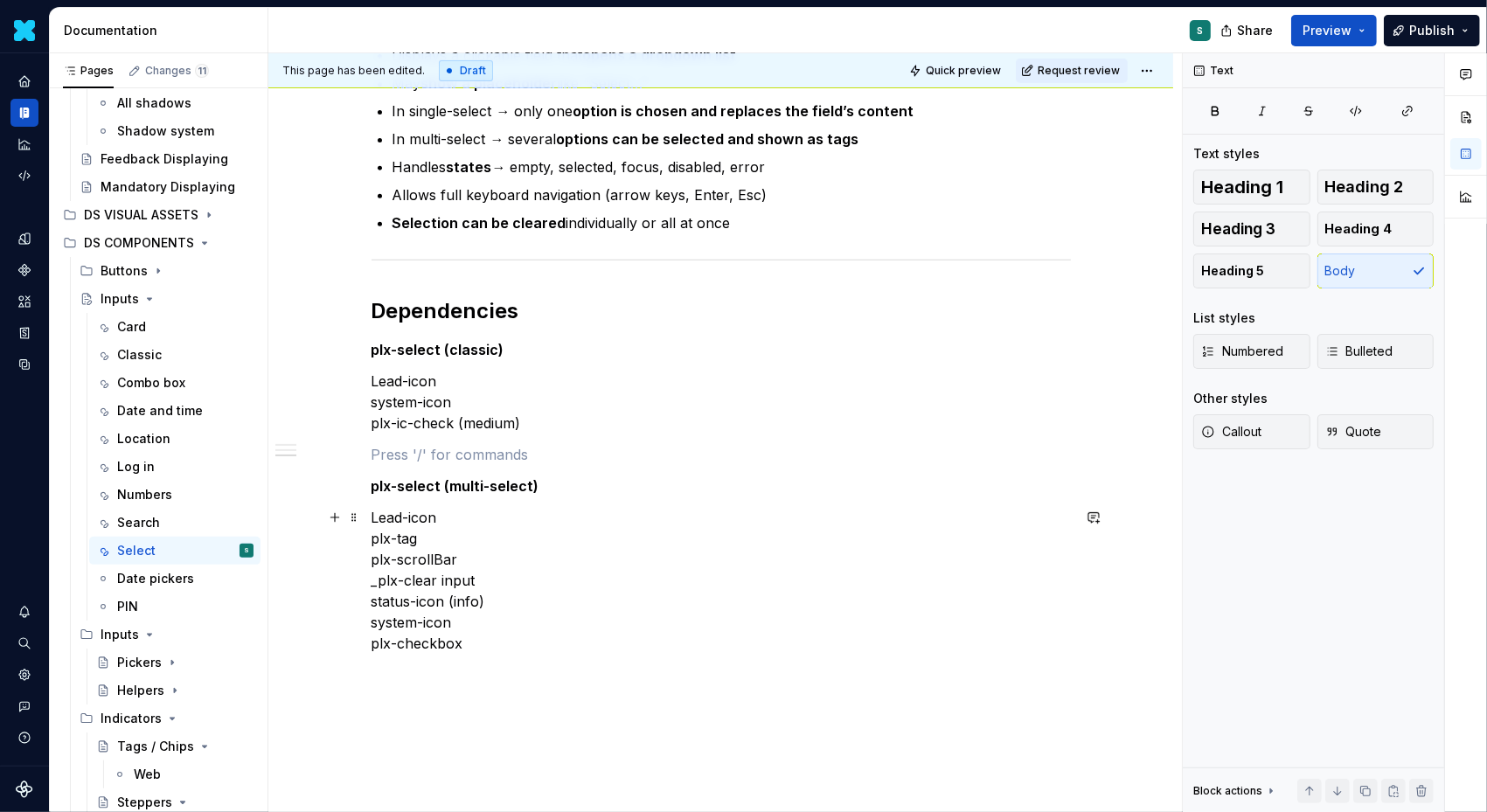
scroll to position [756, 0]
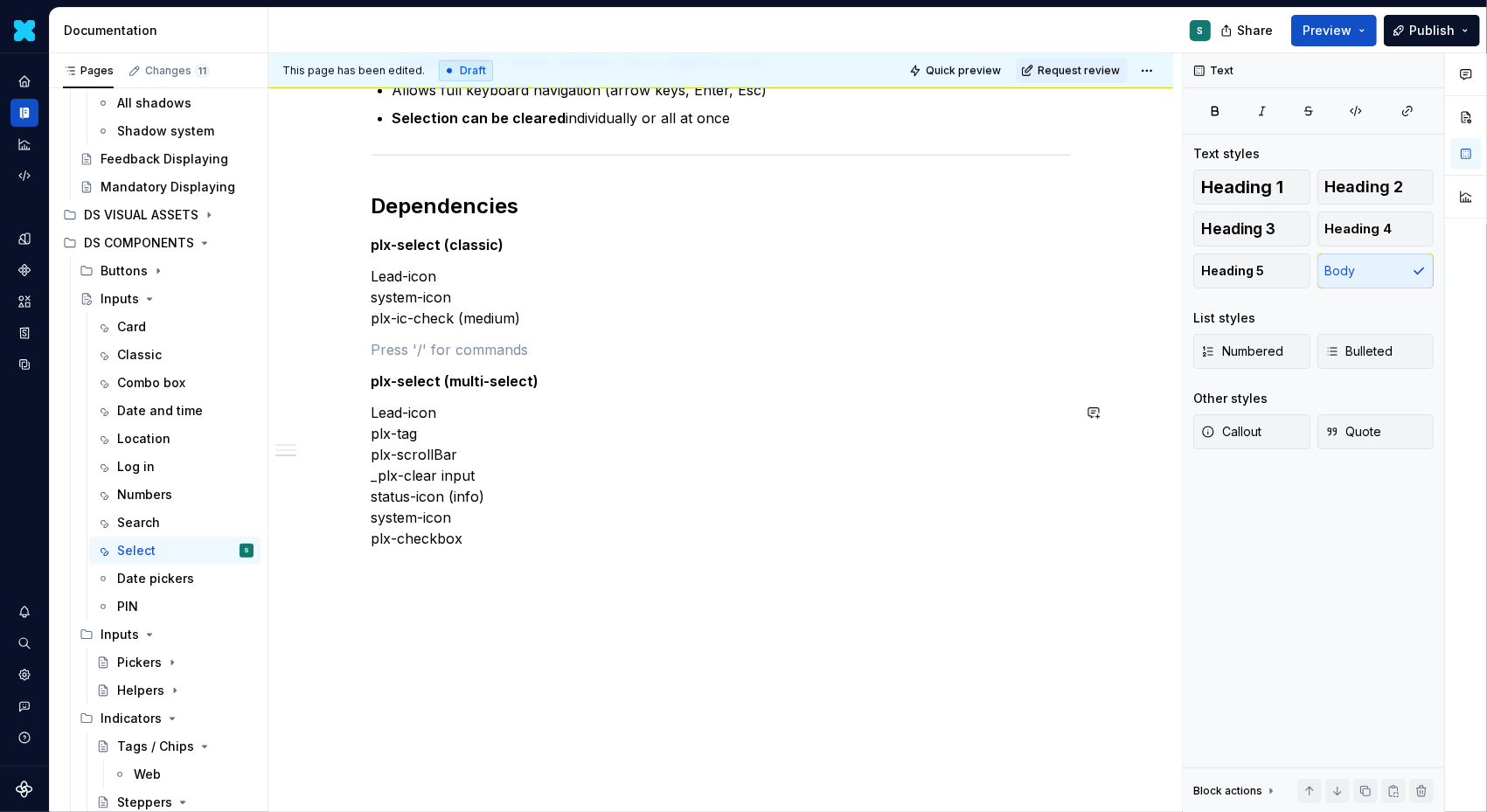
click at [395, 575] on div "Definition The Input Select allows users to choose one or more options from a p…" at bounding box center [720, 180] width 905 height 1267
click at [339, 572] on button "button" at bounding box center [334, 570] width 24 height 24
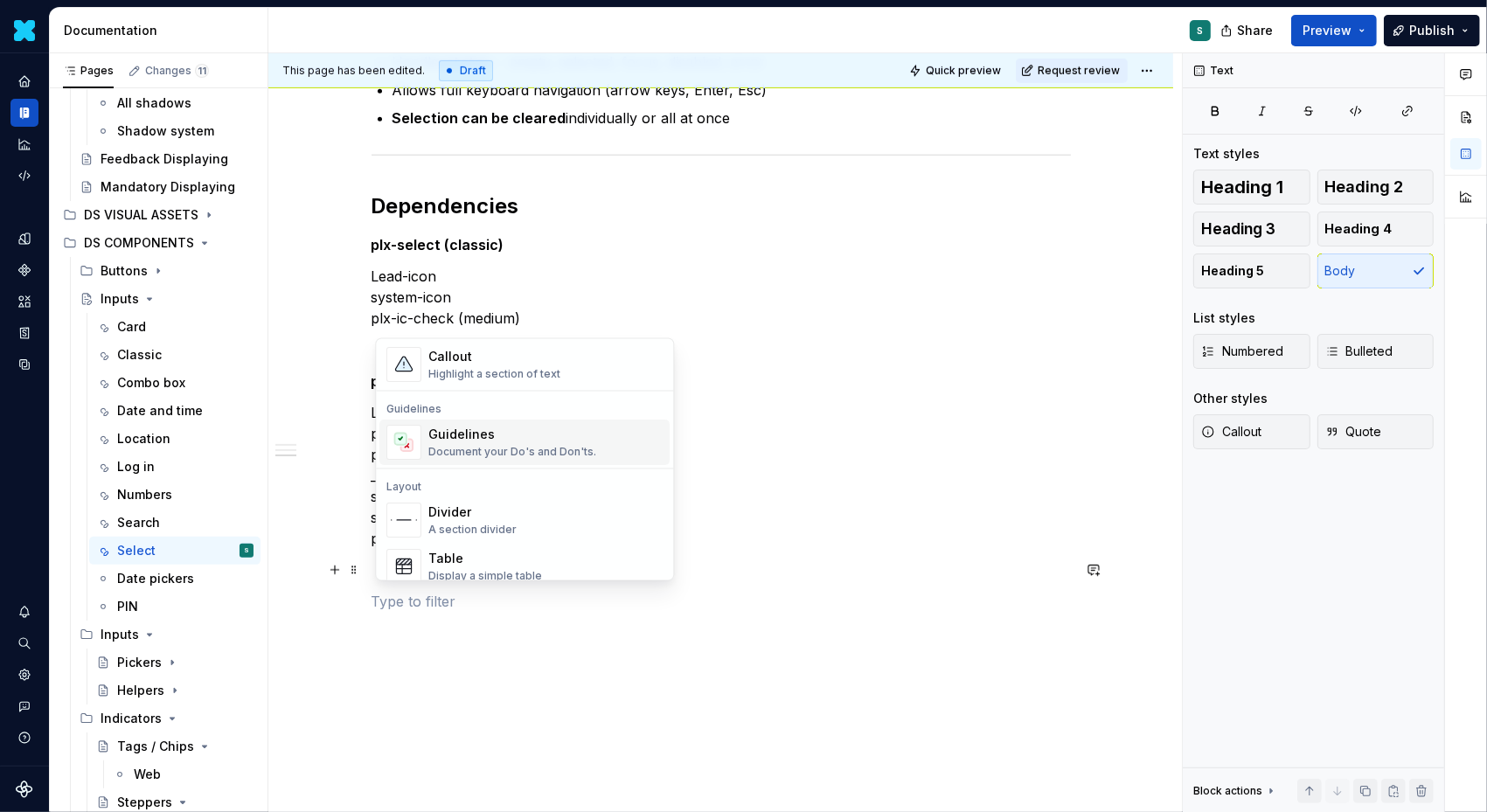
scroll to position [457, 0]
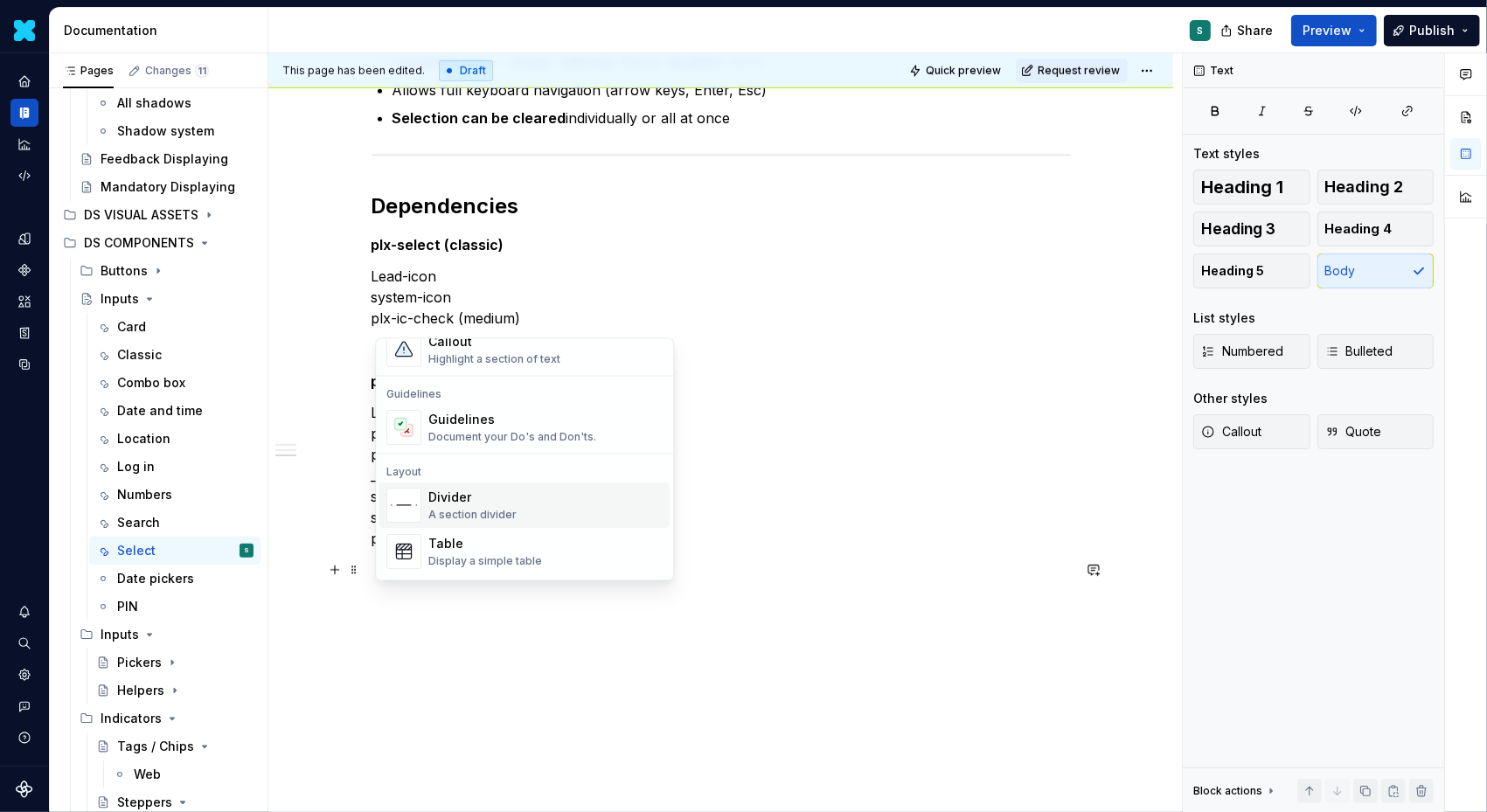
click at [475, 508] on div "A section divider" at bounding box center [472, 515] width 88 height 14
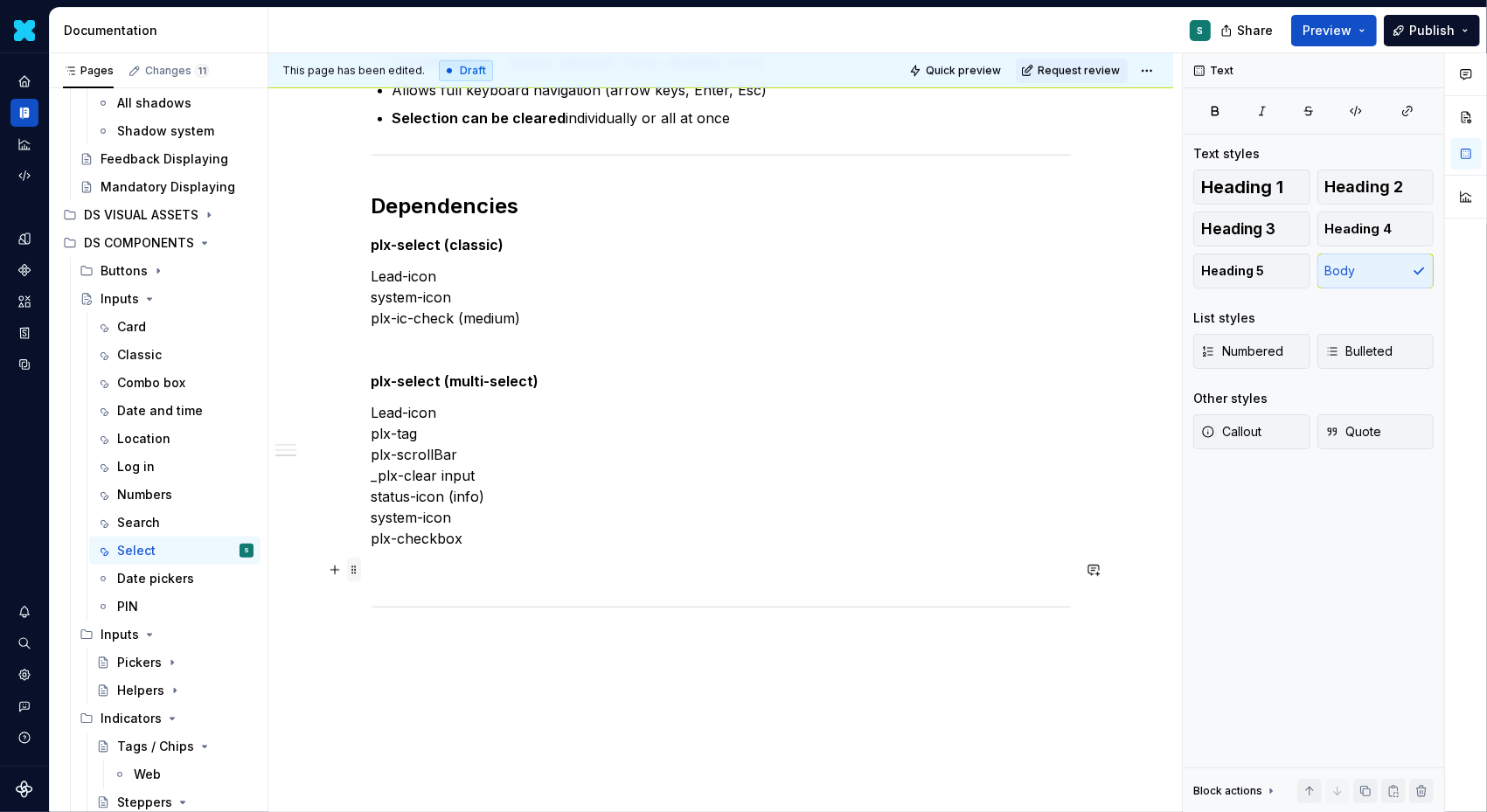
click at [357, 573] on span at bounding box center [354, 570] width 14 height 24
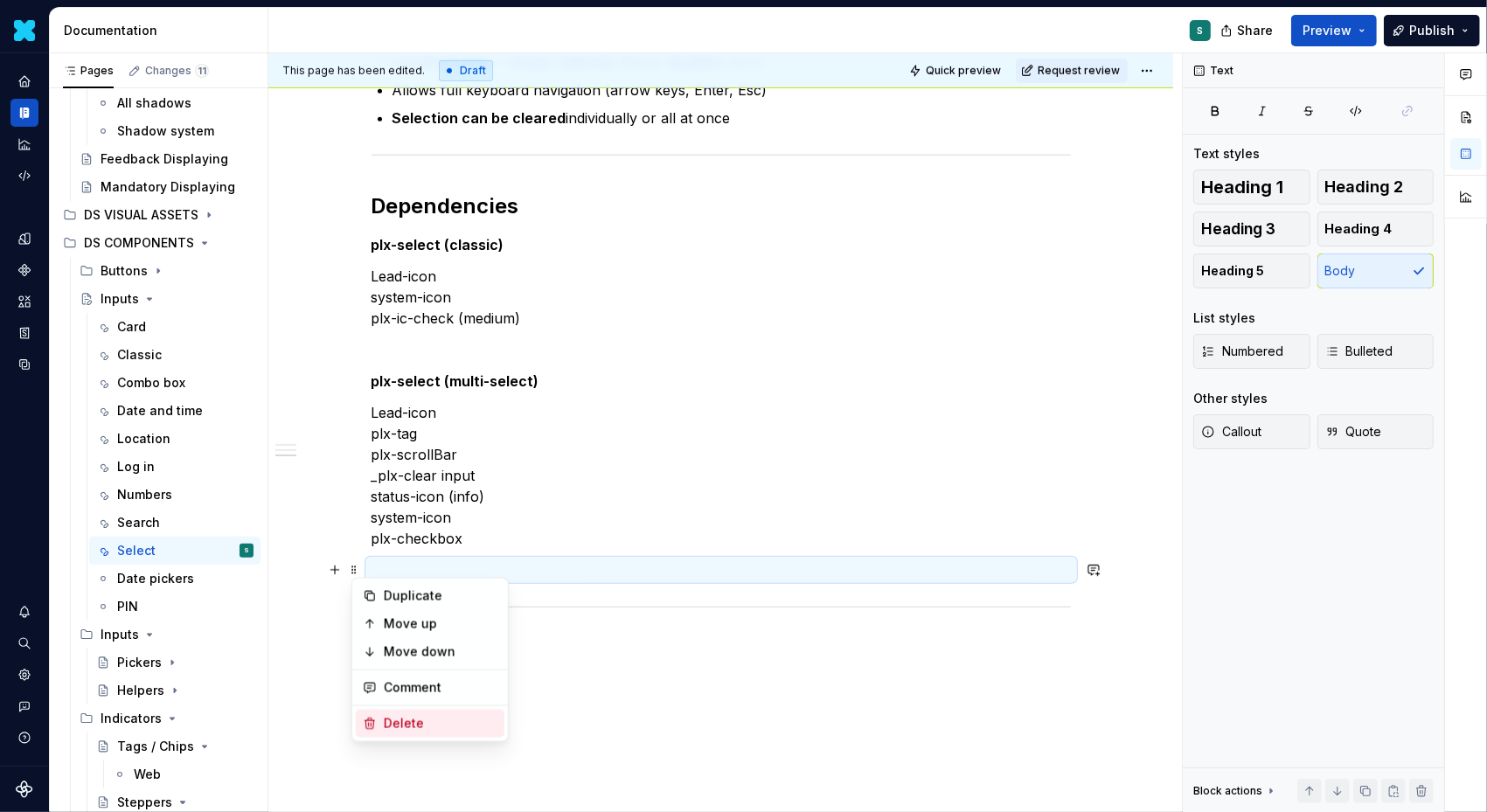
click at [390, 716] on div "Delete" at bounding box center [441, 724] width 114 height 18
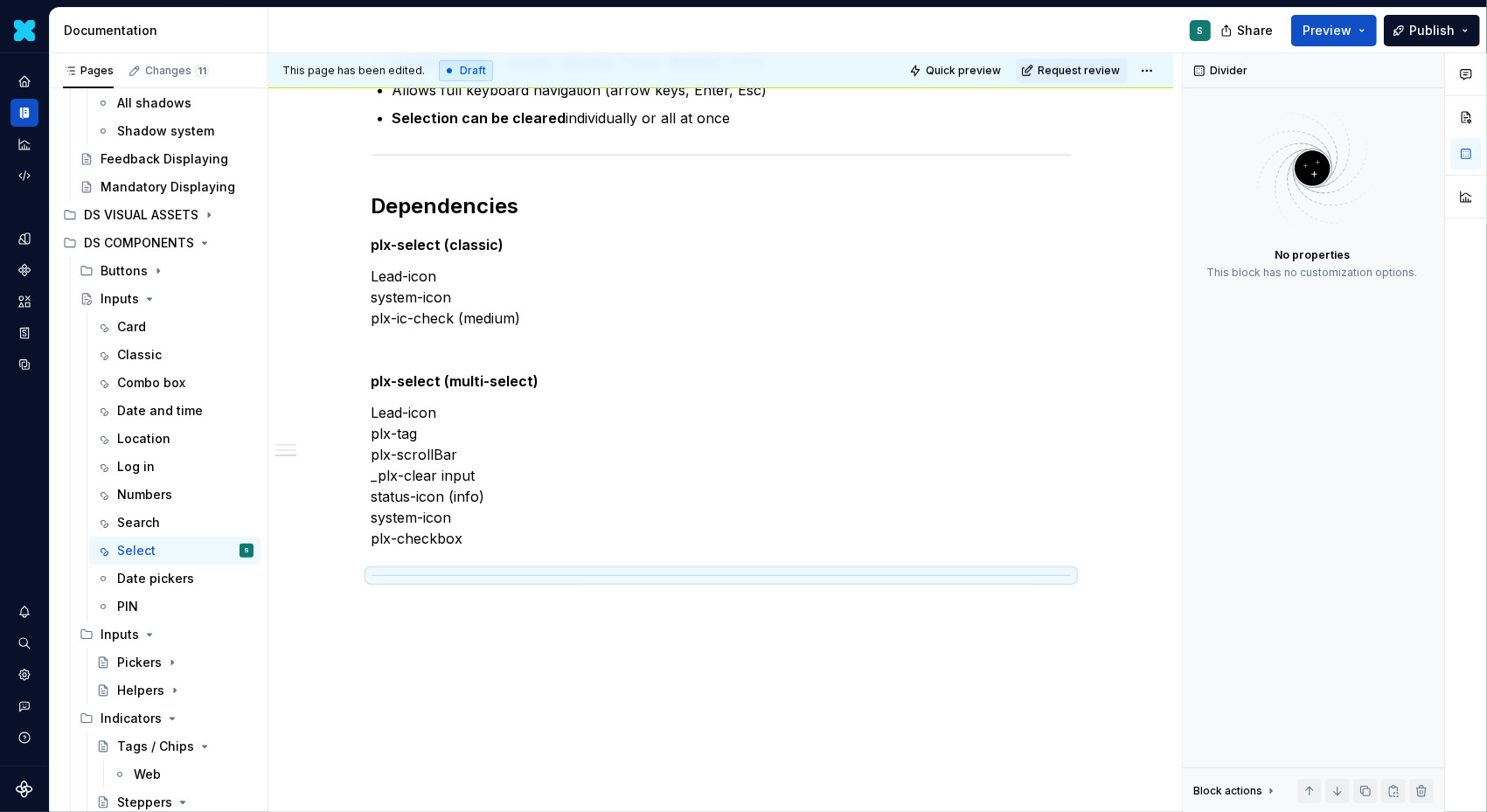
click at [413, 636] on div "Definition The Input Select allows users to choose one or more options from a p…" at bounding box center [721, 117] width 700 height 1055
click at [394, 603] on p at bounding box center [721, 613] width 700 height 21
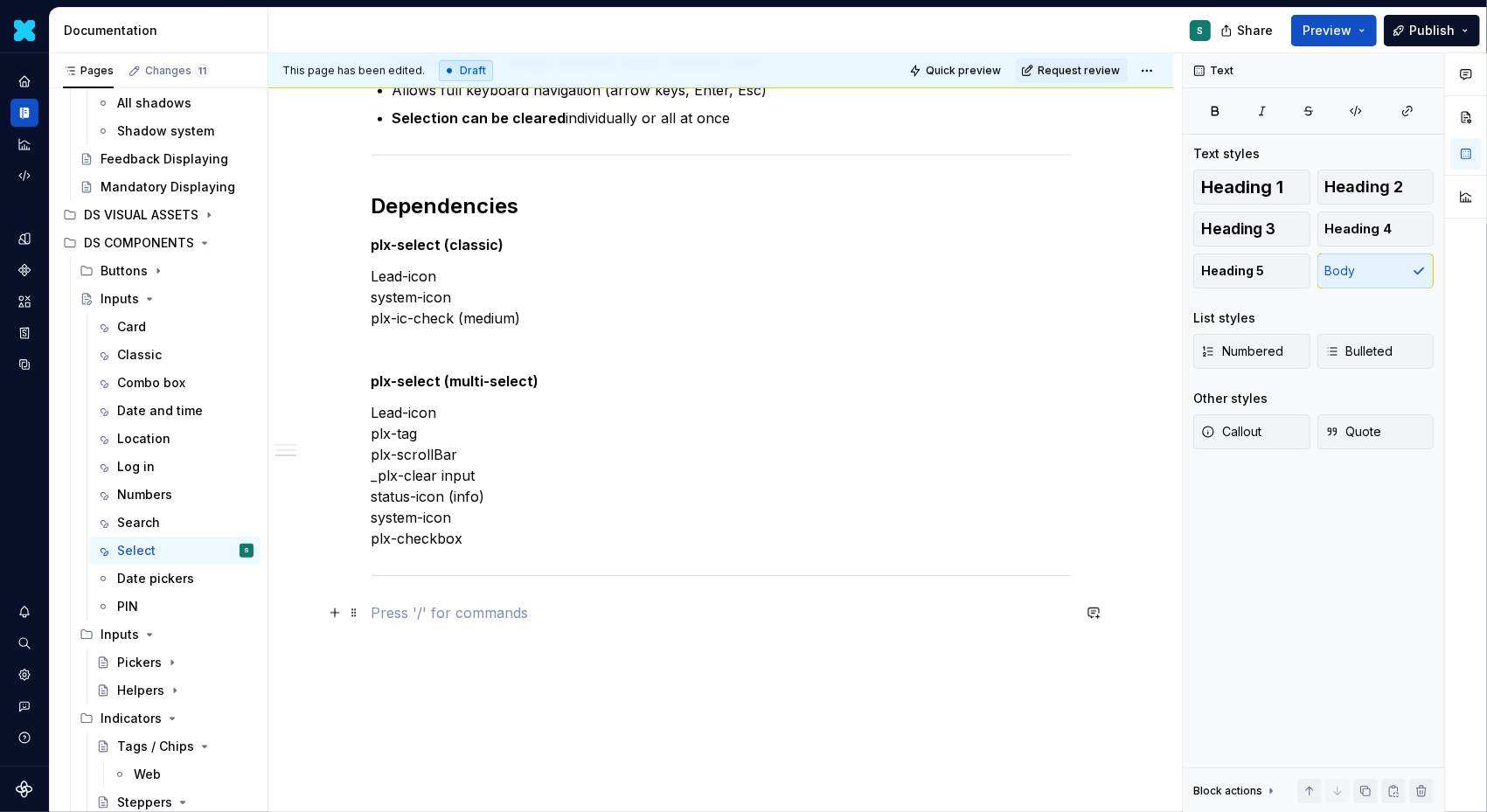
click at [381, 614] on p at bounding box center [721, 613] width 700 height 21
drag, startPoint x: 465, startPoint y: 611, endPoint x: 317, endPoint y: 611, distance: 148.0
click at [317, 611] on div "Definition The Input Select allows users to choose one or more options from a p…" at bounding box center [720, 217] width 905 height 1341
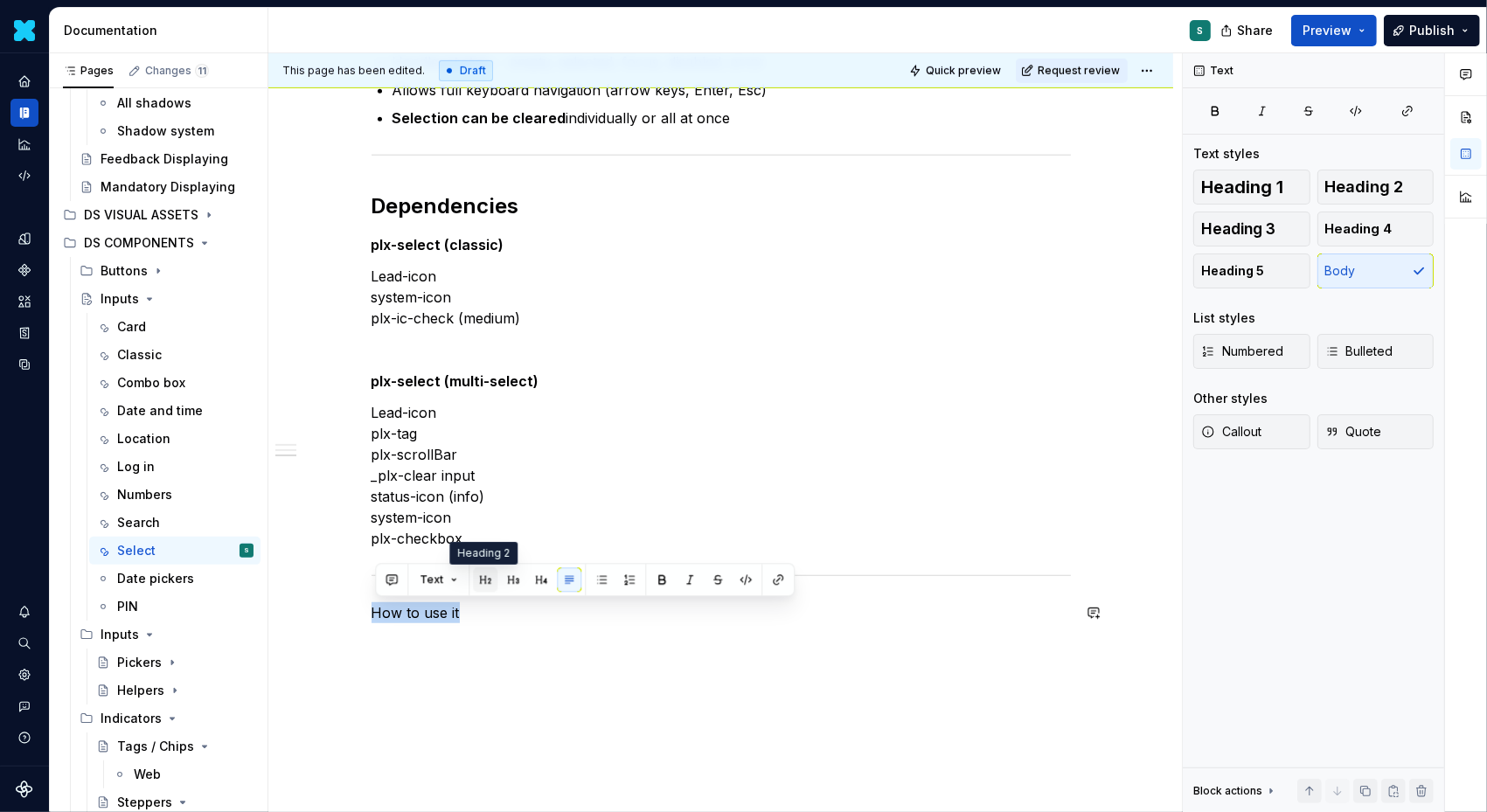
click at [482, 584] on button "button" at bounding box center [485, 579] width 24 height 24
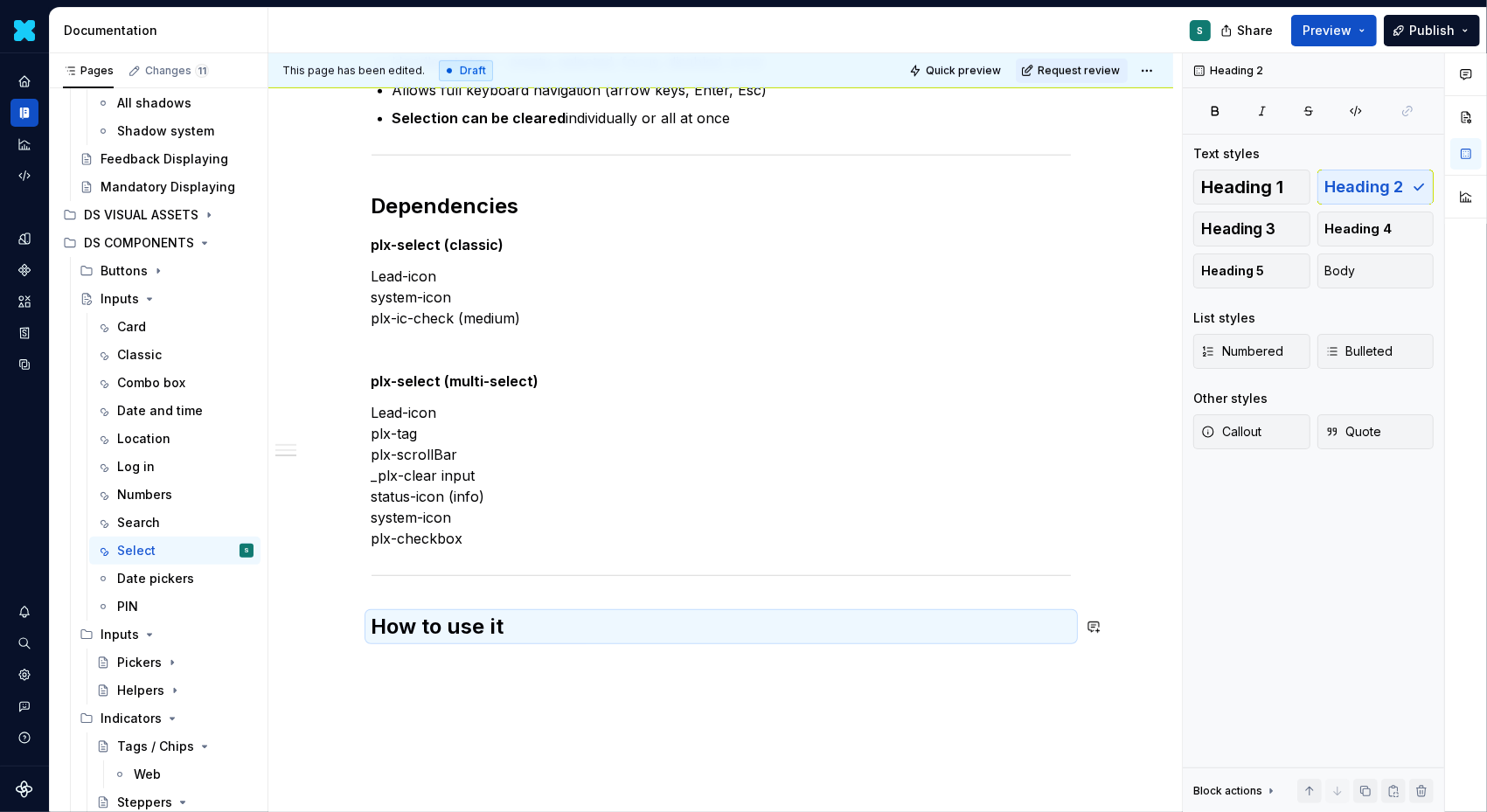
click at [441, 664] on div "Definition The Input Select allows users to choose one or more options from a p…" at bounding box center [720, 226] width 905 height 1358
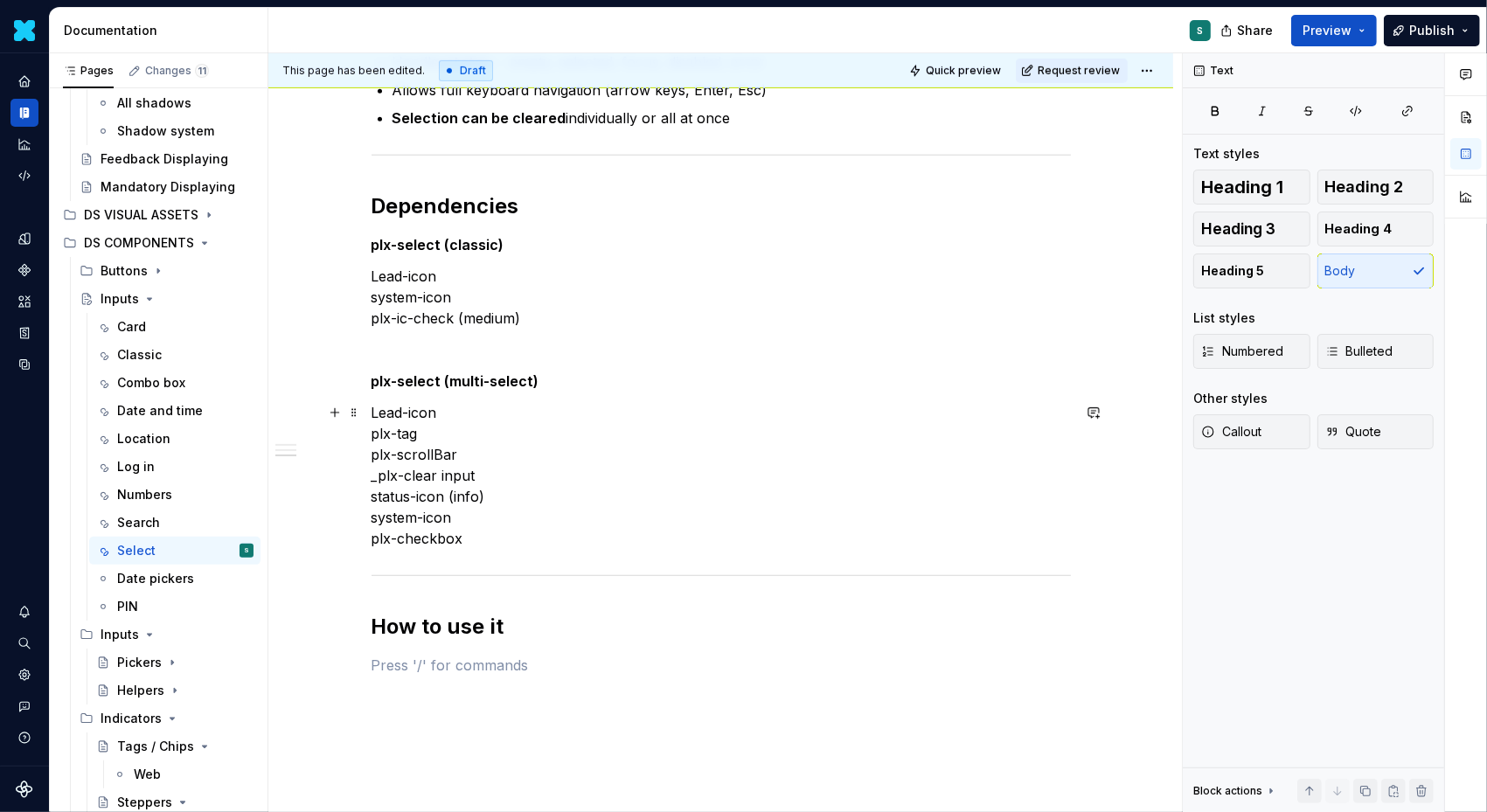
scroll to position [883, 0]
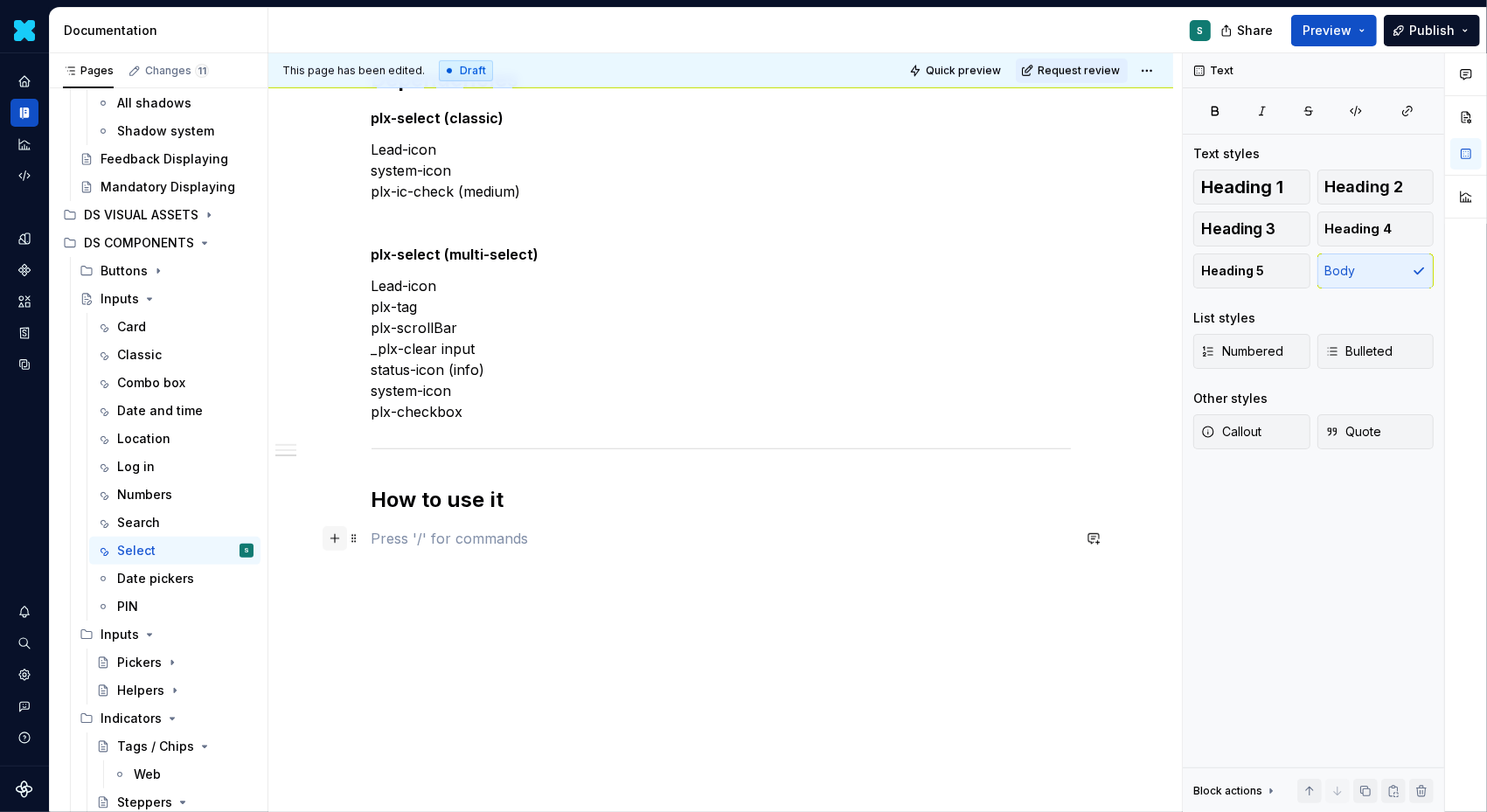
click at [339, 539] on button "button" at bounding box center [334, 537] width 24 height 24
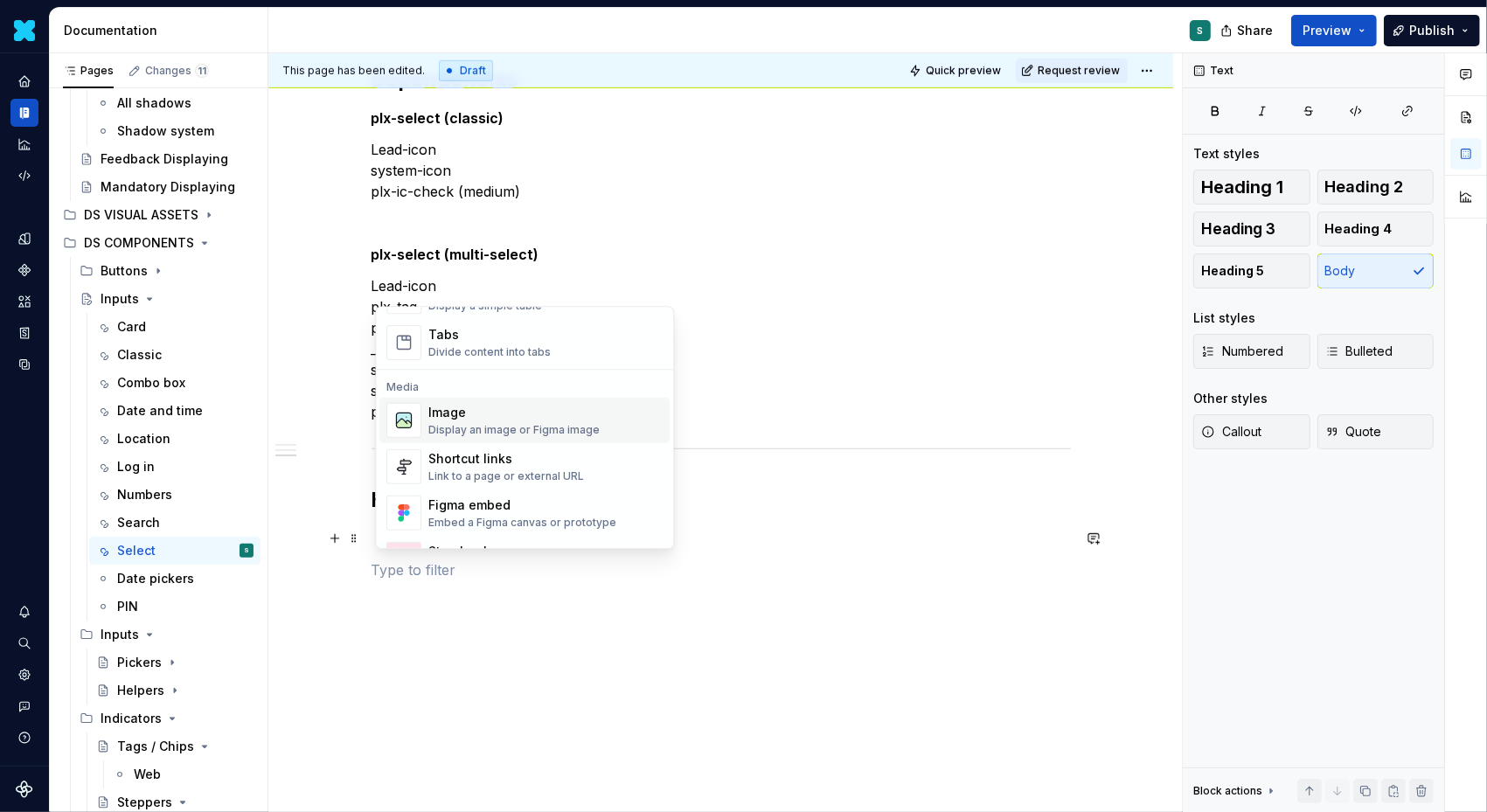
scroll to position [685, 0]
click at [472, 420] on div "Display an image or Figma image" at bounding box center [514, 426] width 171 height 14
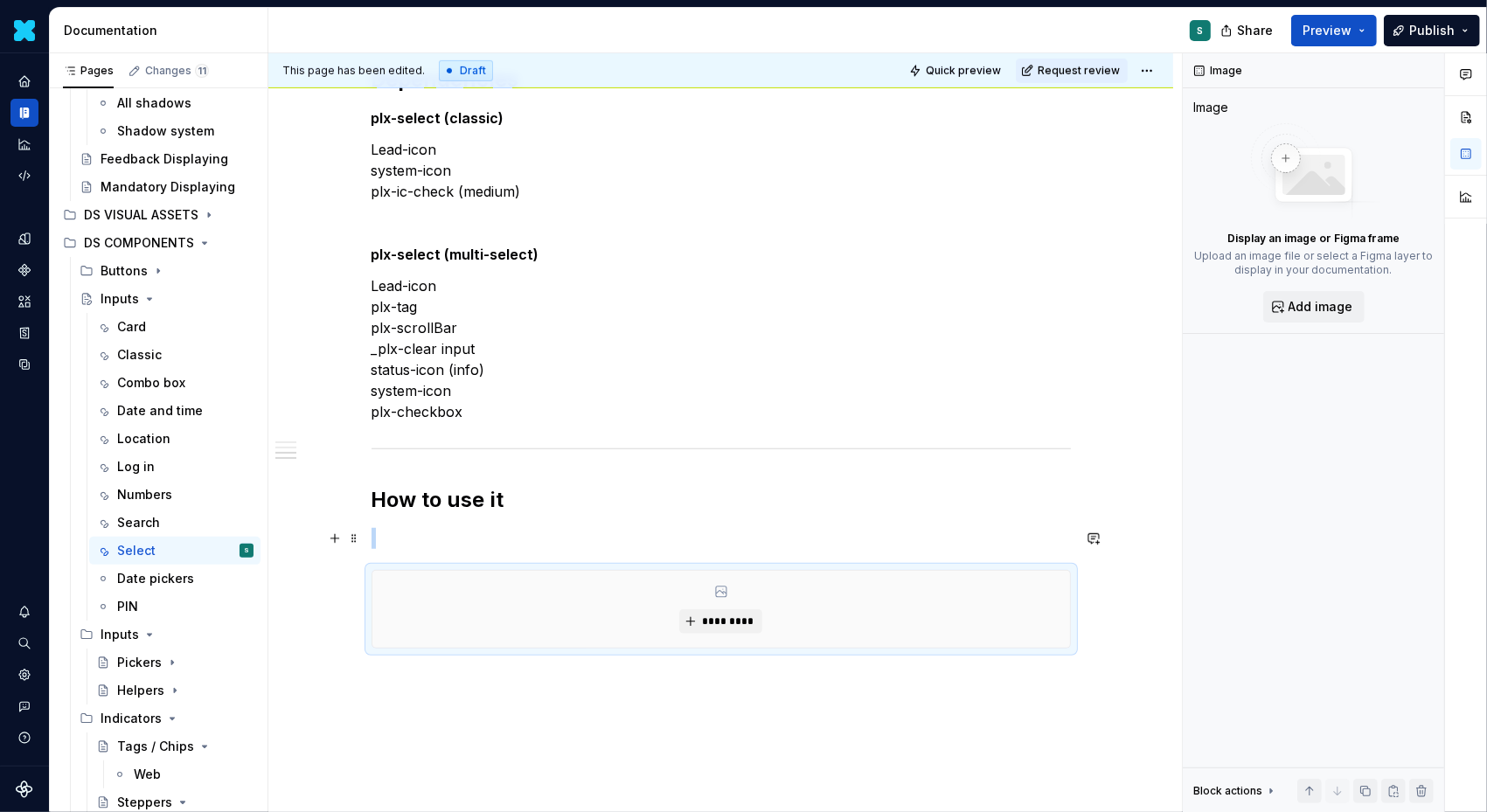
type textarea "*"
click at [727, 627] on button "*********" at bounding box center [720, 621] width 83 height 24
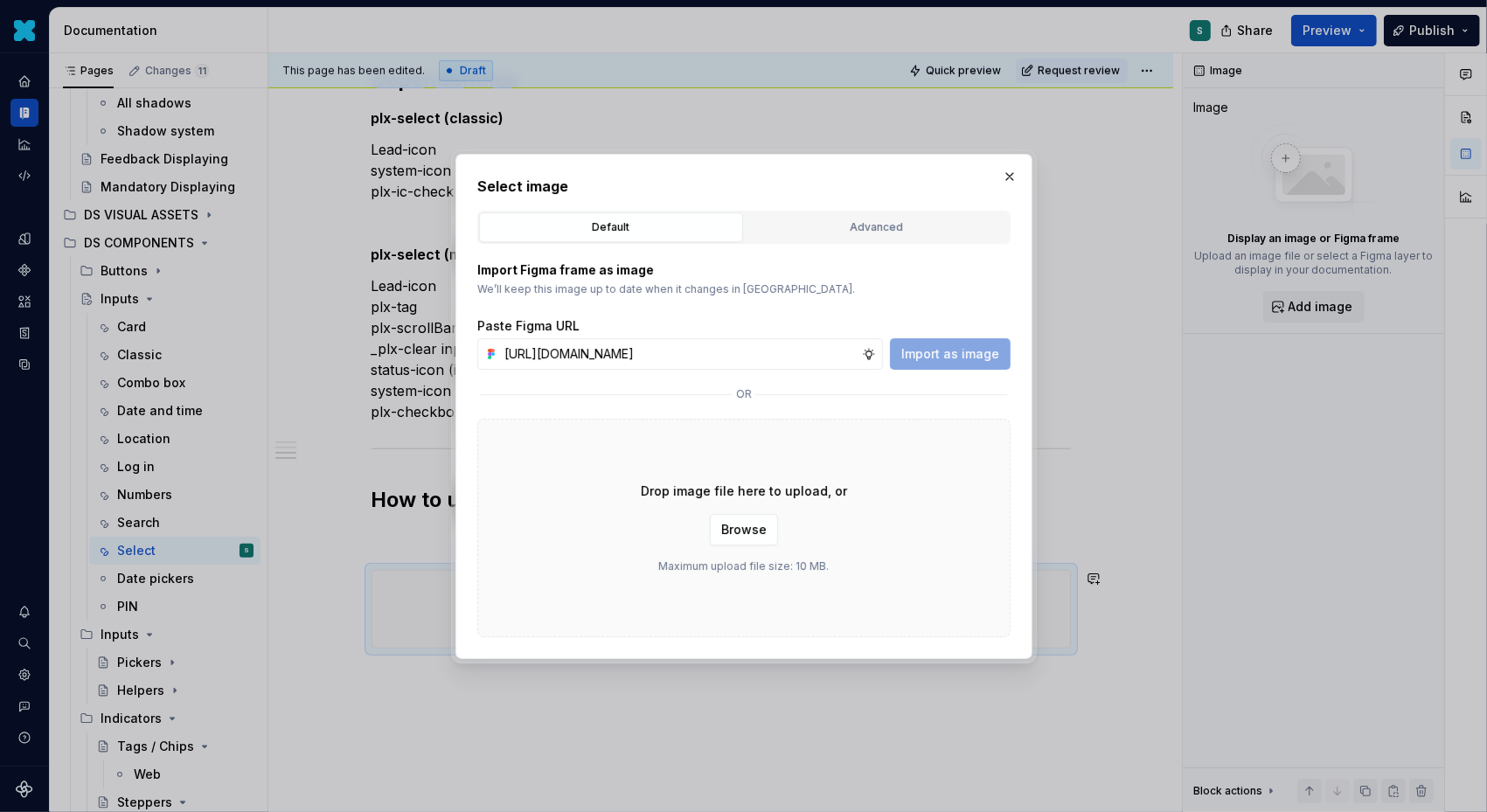
scroll to position [0, 595]
type input "[URL][DOMAIN_NAME]"
click at [969, 355] on span "Import as image" at bounding box center [950, 354] width 98 height 18
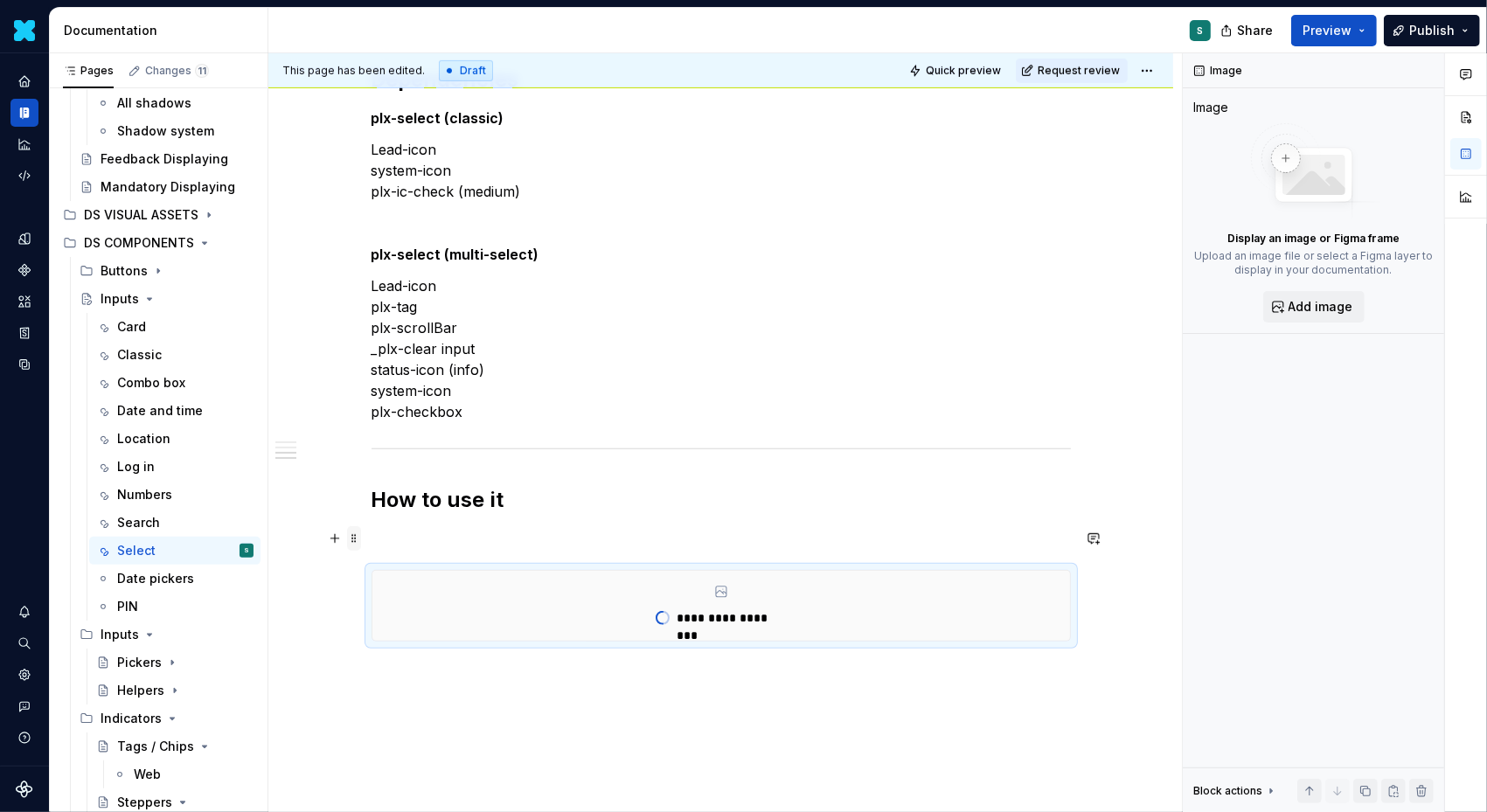
click at [357, 536] on span at bounding box center [354, 537] width 14 height 24
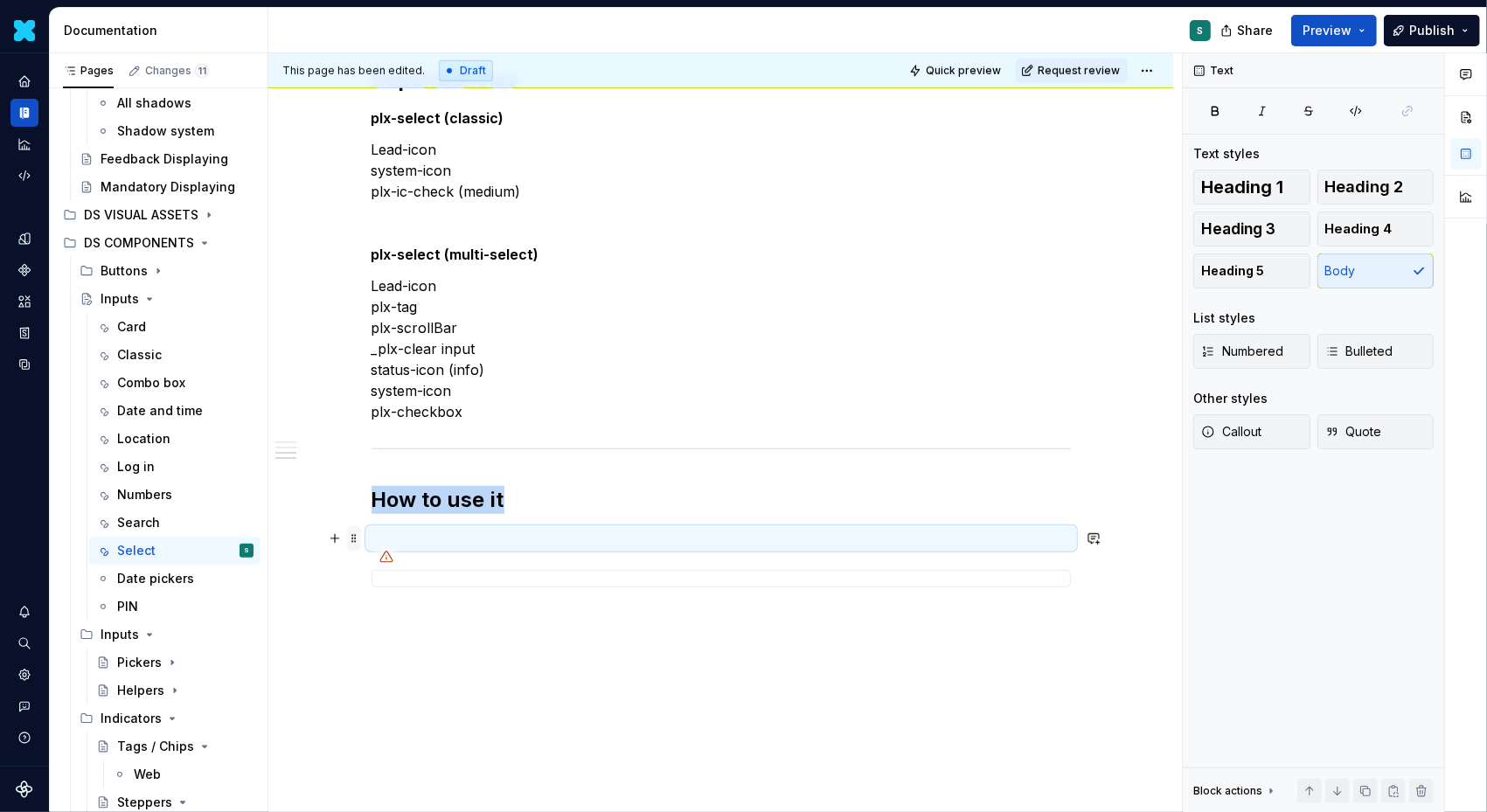
click at [361, 540] on span at bounding box center [354, 537] width 14 height 24
click at [389, 692] on div "Delete" at bounding box center [441, 692] width 114 height 18
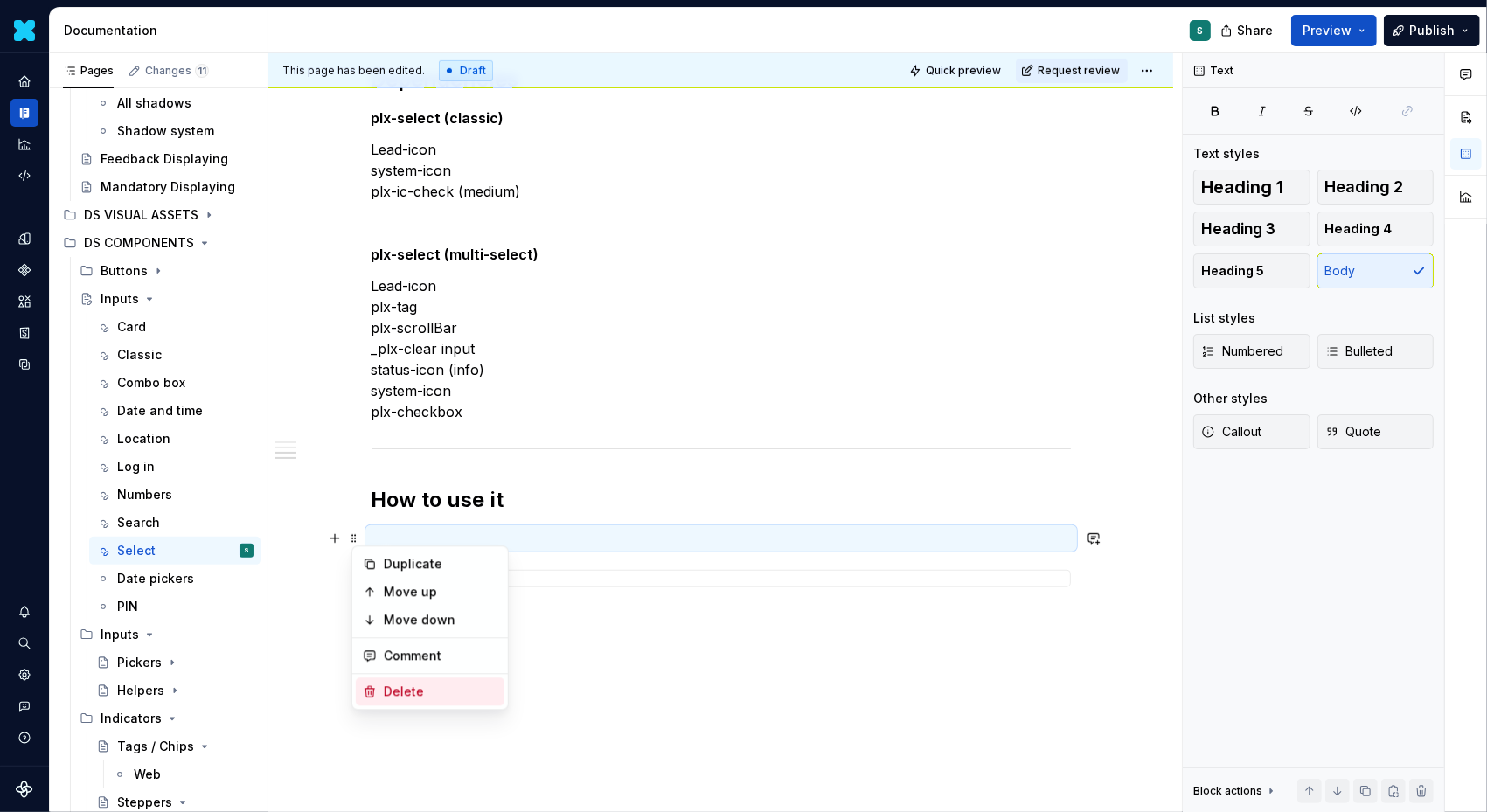
scroll to position [879, 0]
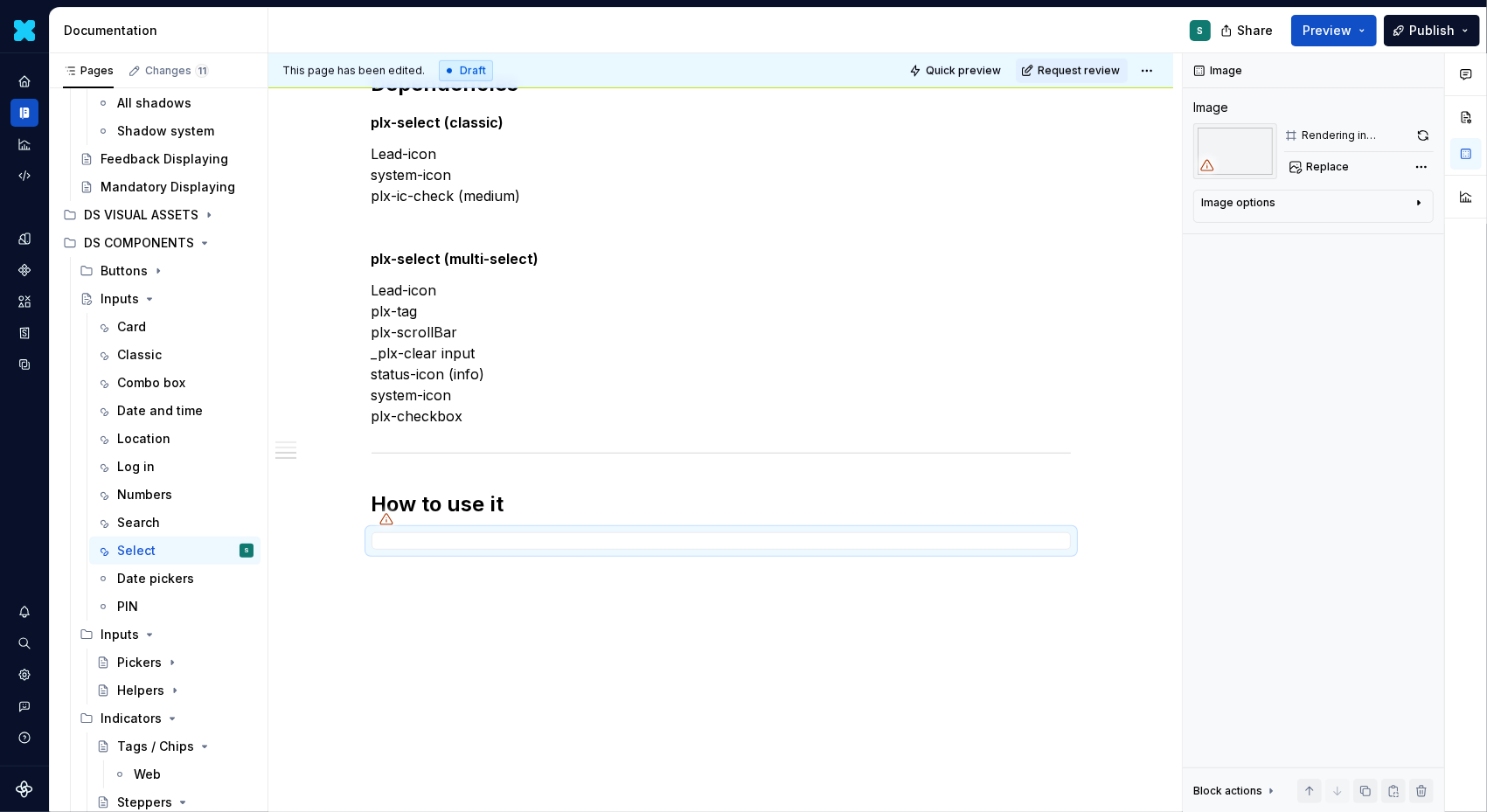
click at [424, 590] on div "Definition The Input Select allows users to choose one or more options from a p…" at bounding box center [720, 119] width 905 height 1390
click at [405, 600] on div "This page has been edited. Draft Quick preview Request review Inputs Edit heade…" at bounding box center [725, 433] width 914 height 759
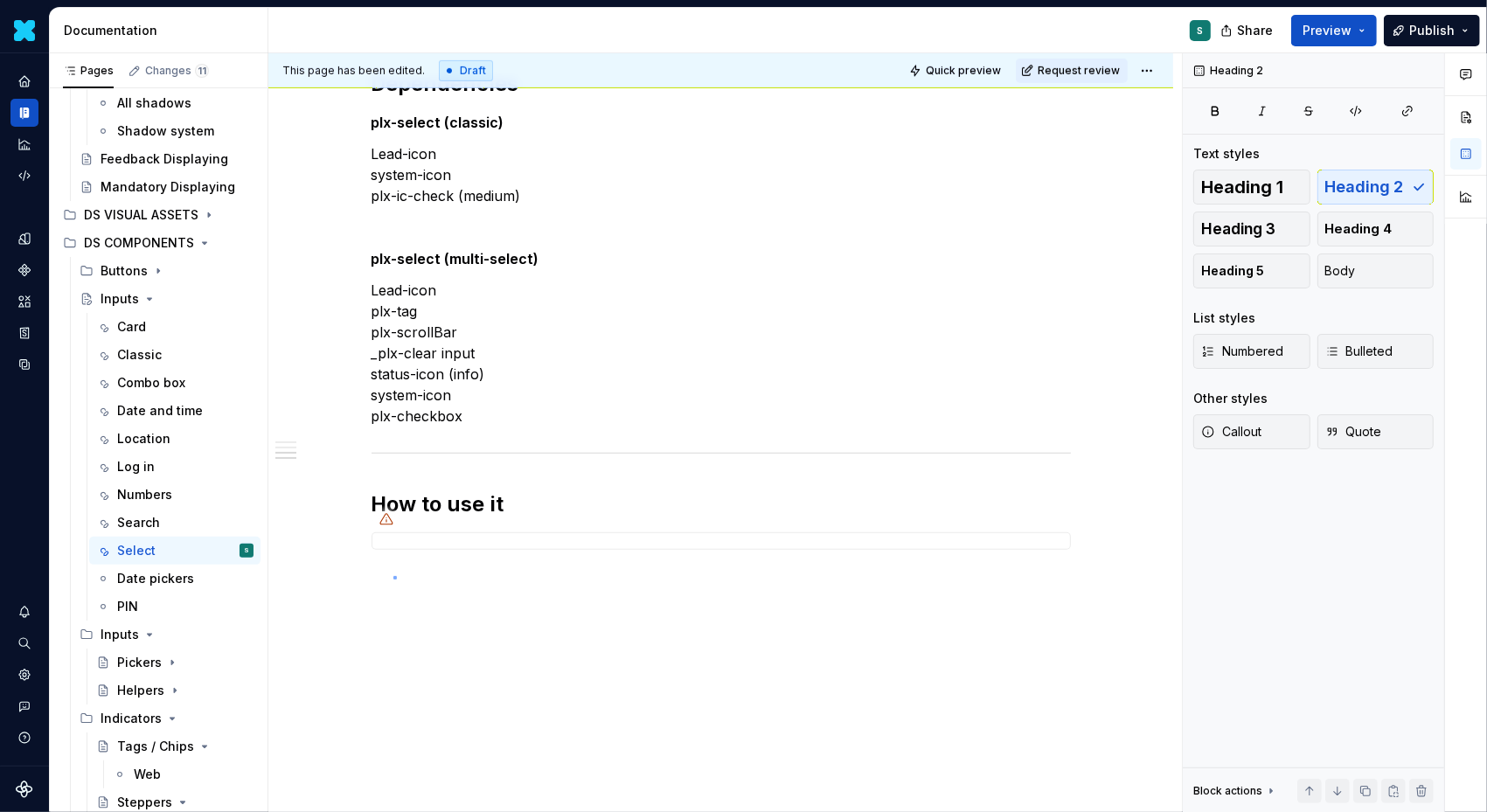
click at [393, 576] on div "This page has been edited. Draft Quick preview Request review Inputs Edit heade…" at bounding box center [725, 433] width 914 height 759
click at [393, 575] on div "This page has been edited. Draft Quick preview Request review Inputs Edit heade…" at bounding box center [725, 433] width 914 height 759
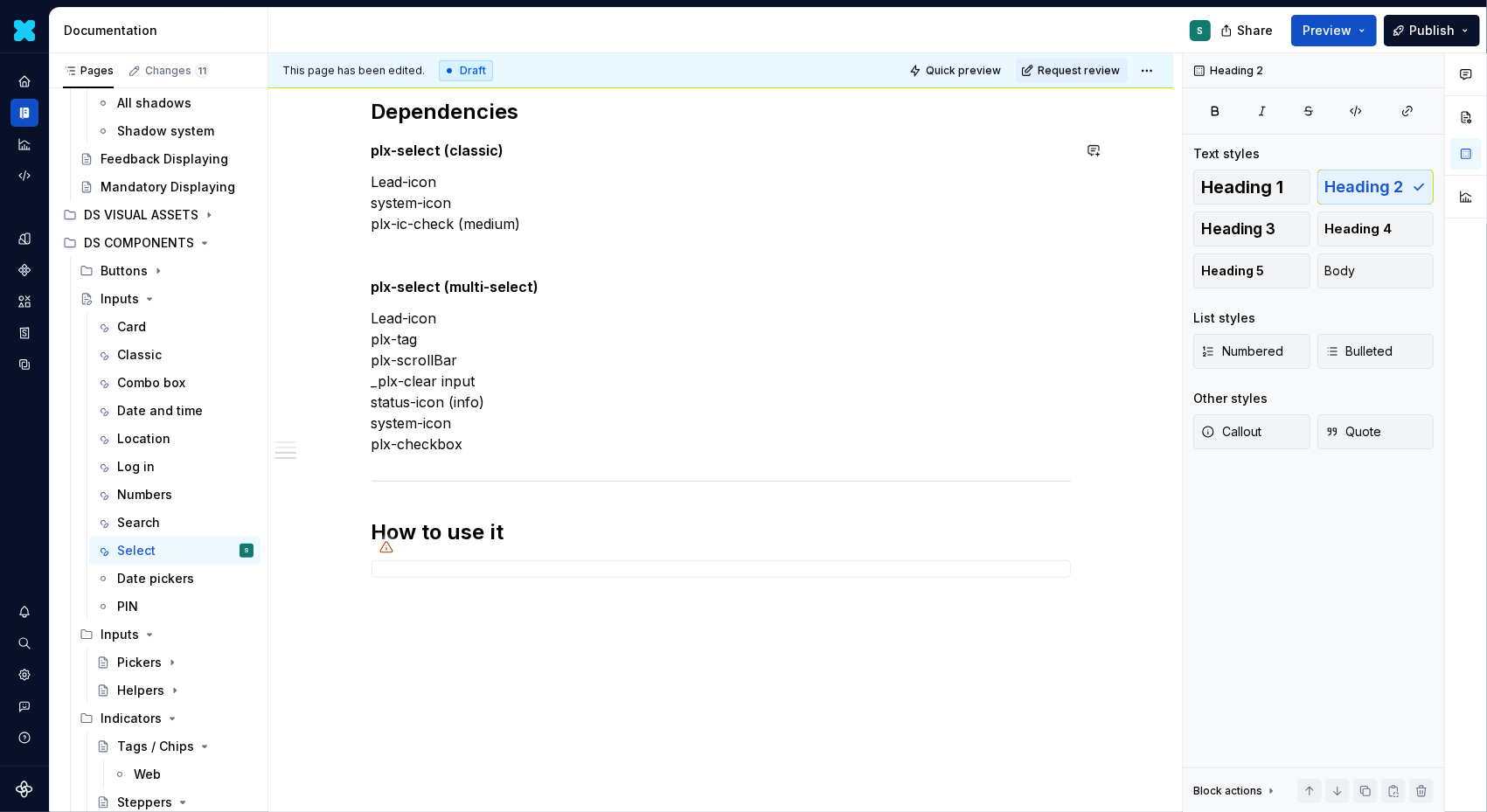
scroll to position [906, 0]
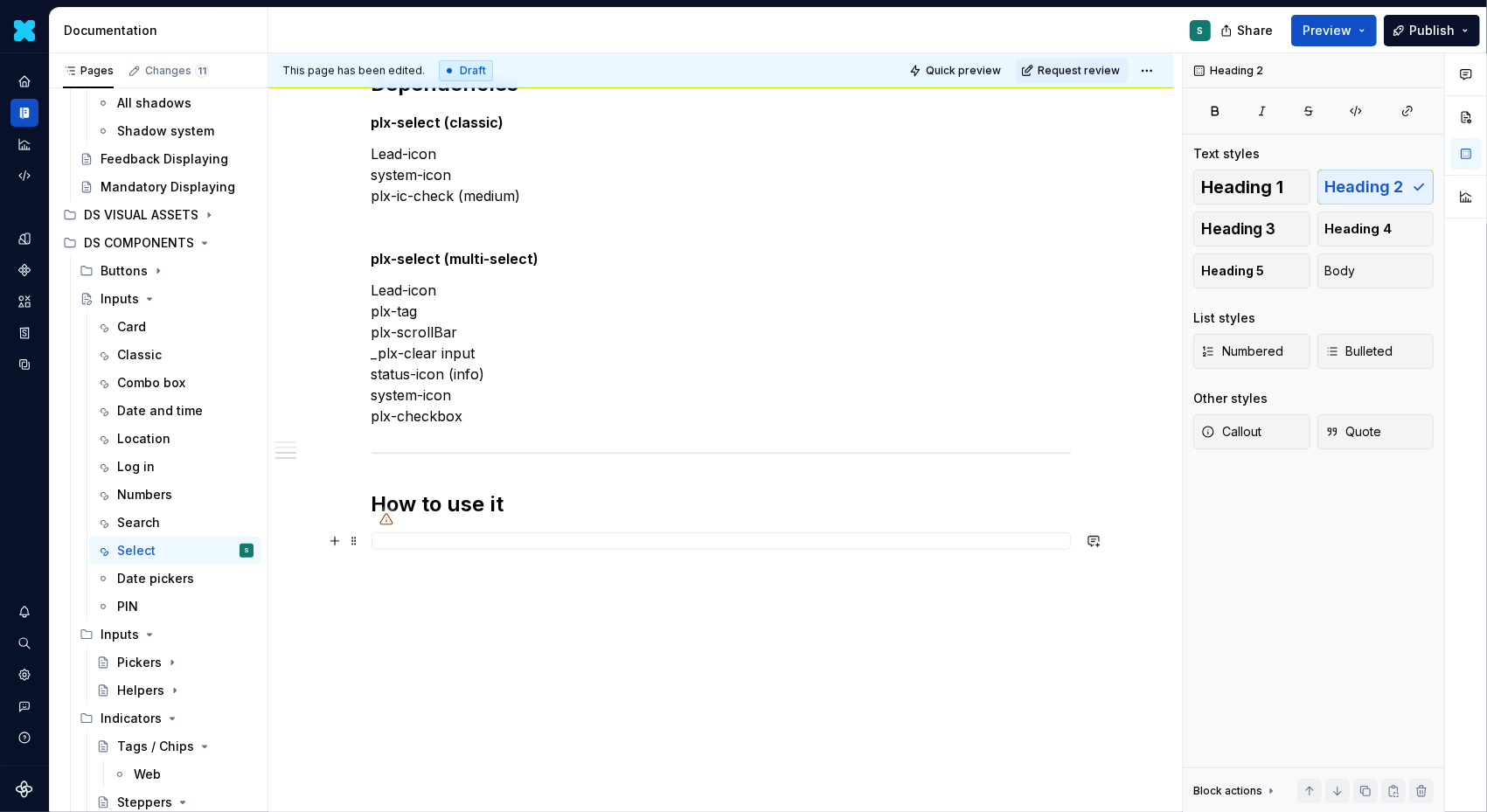
click at [1002, 550] on div at bounding box center [721, 541] width 700 height 18
type textarea "*"
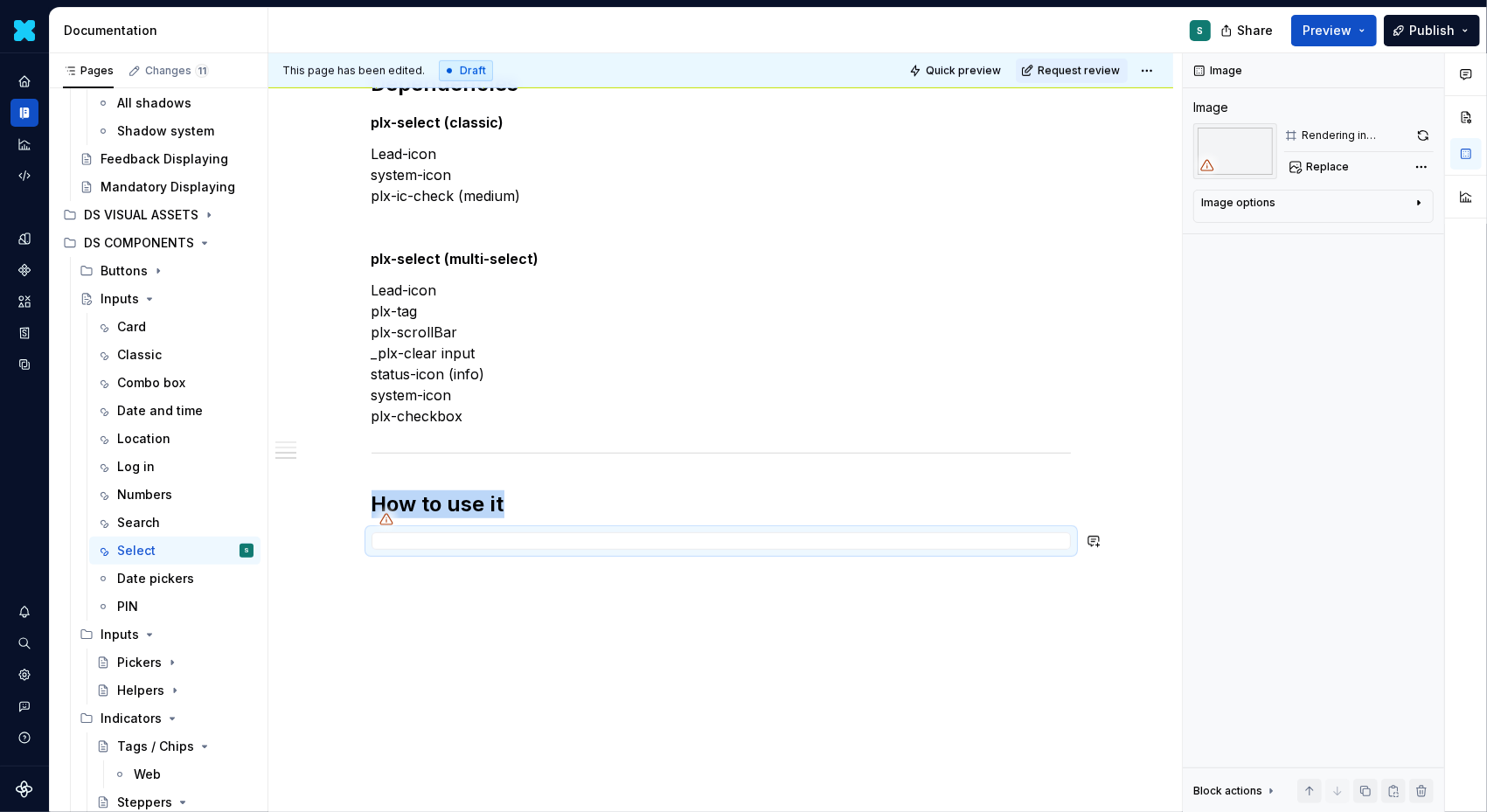
click at [371, 600] on div "Selecting a country, language, or user role etc Tagging or categorizing content…" at bounding box center [720, 105] width 905 height 1418
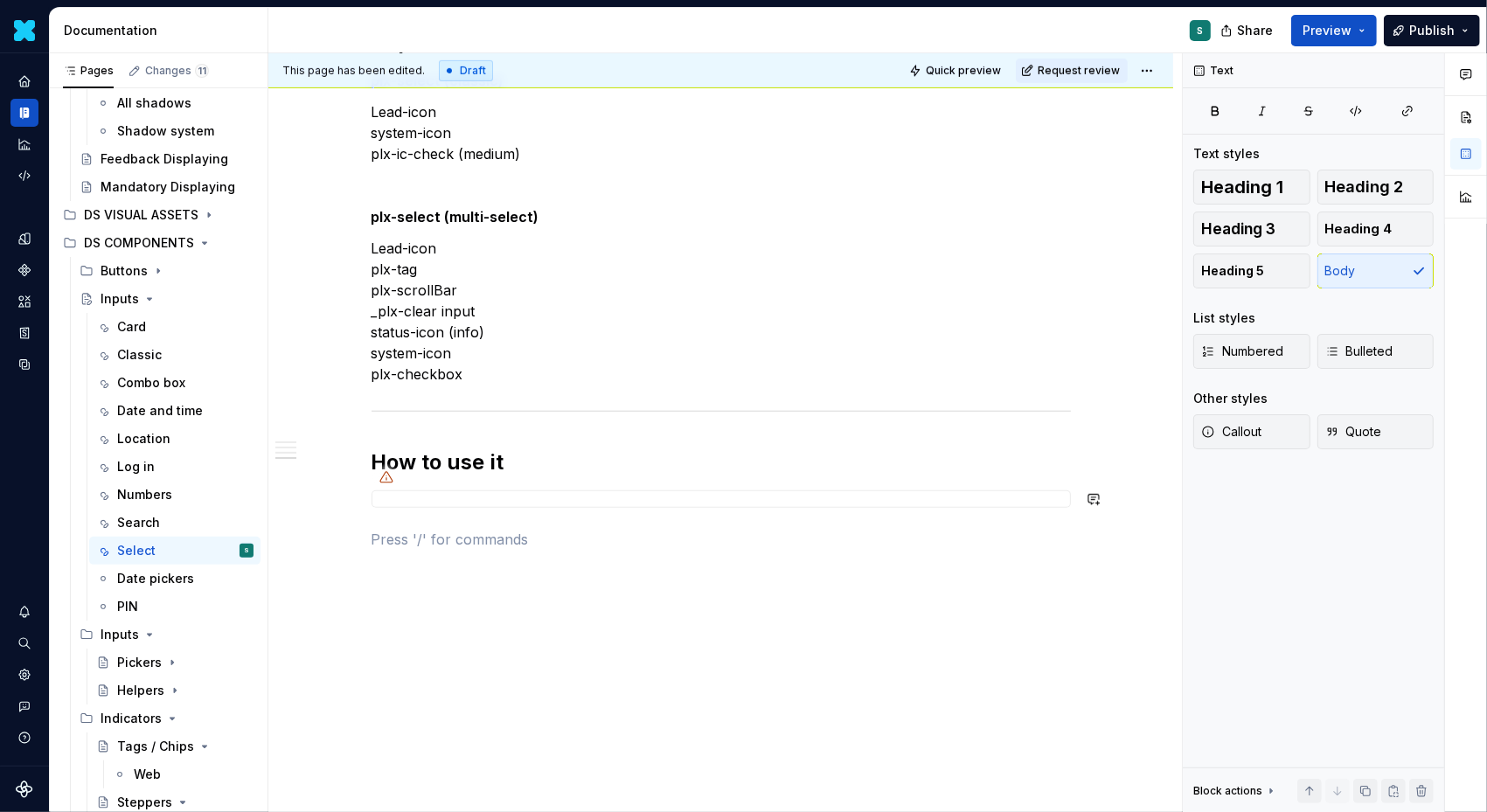
scroll to position [971, 0]
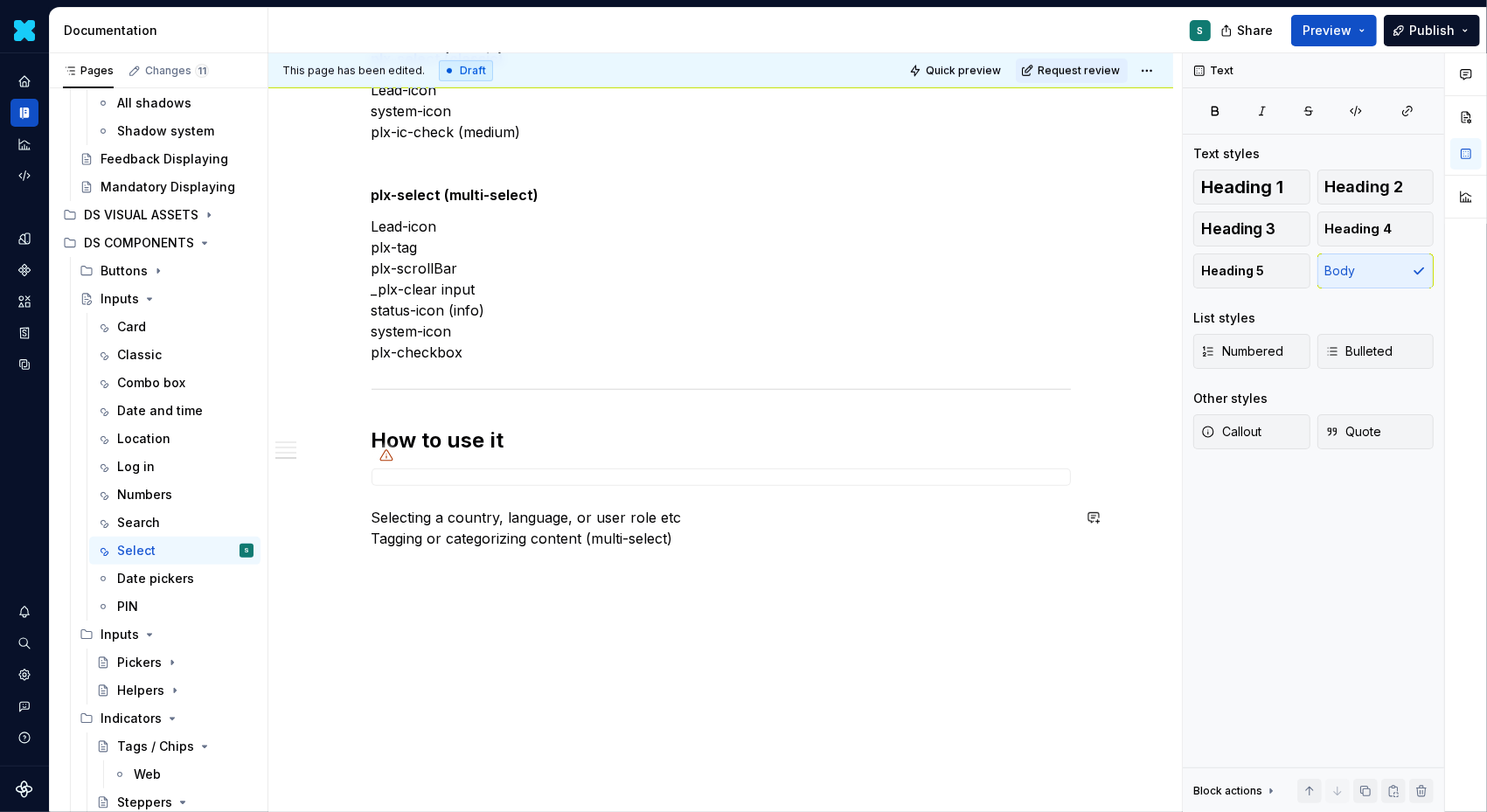
click at [401, 591] on div "Selecting a country, language, or user role etc Tagging or categorizing content…" at bounding box center [720, 73] width 905 height 1480
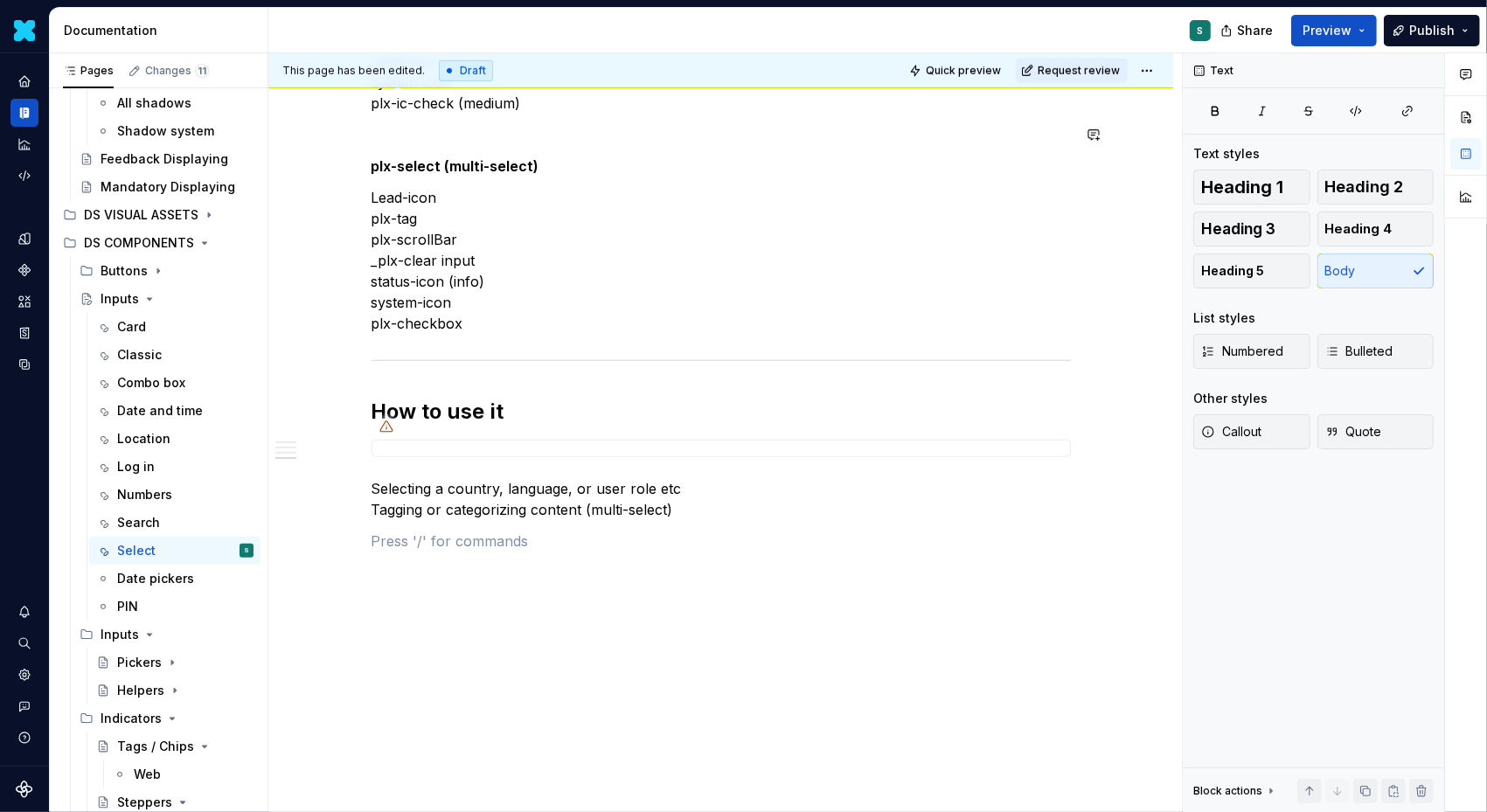
scroll to position [1001, 0]
click at [339, 541] on button "button" at bounding box center [334, 538] width 24 height 24
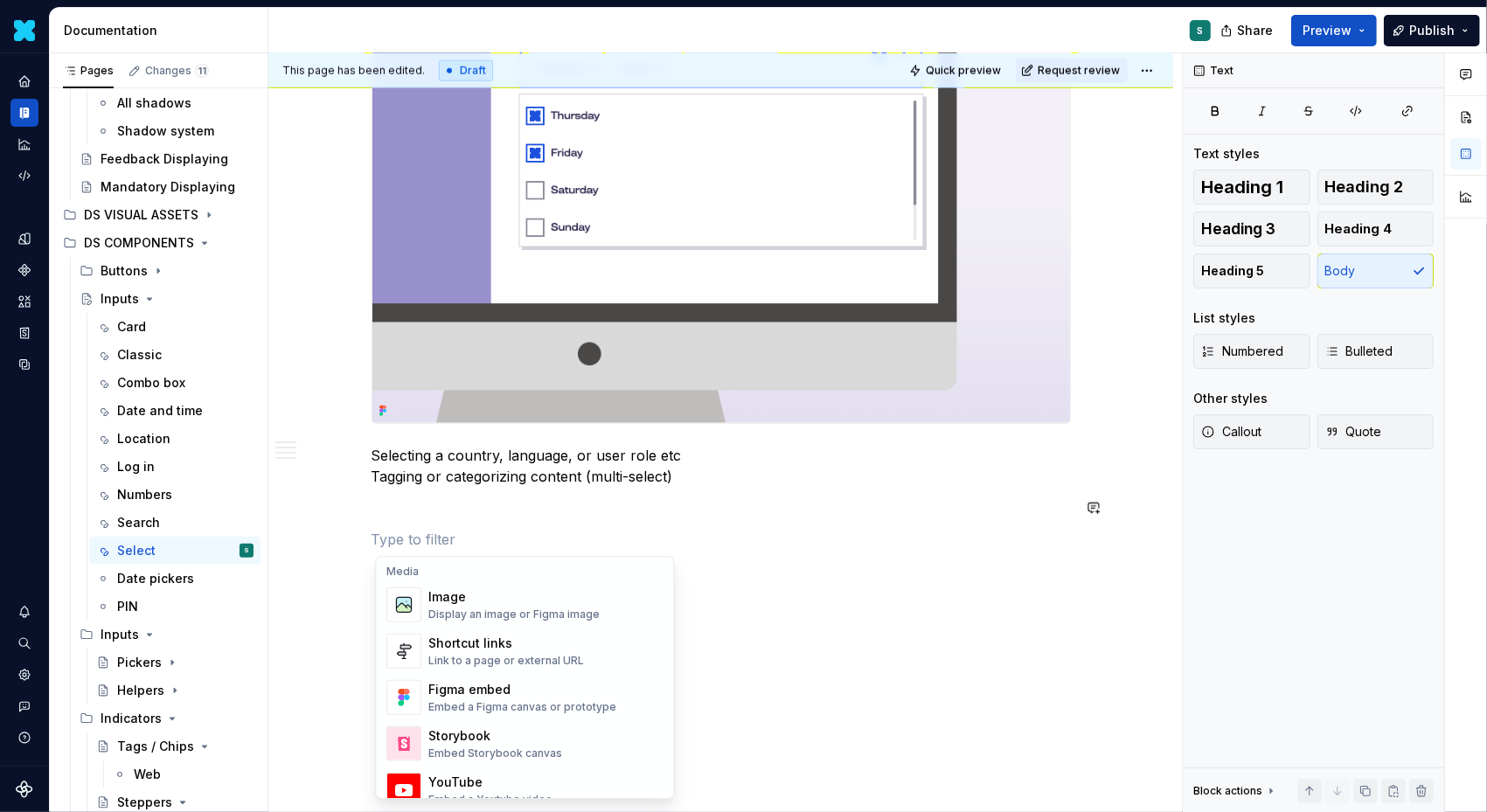
scroll to position [767, 0]
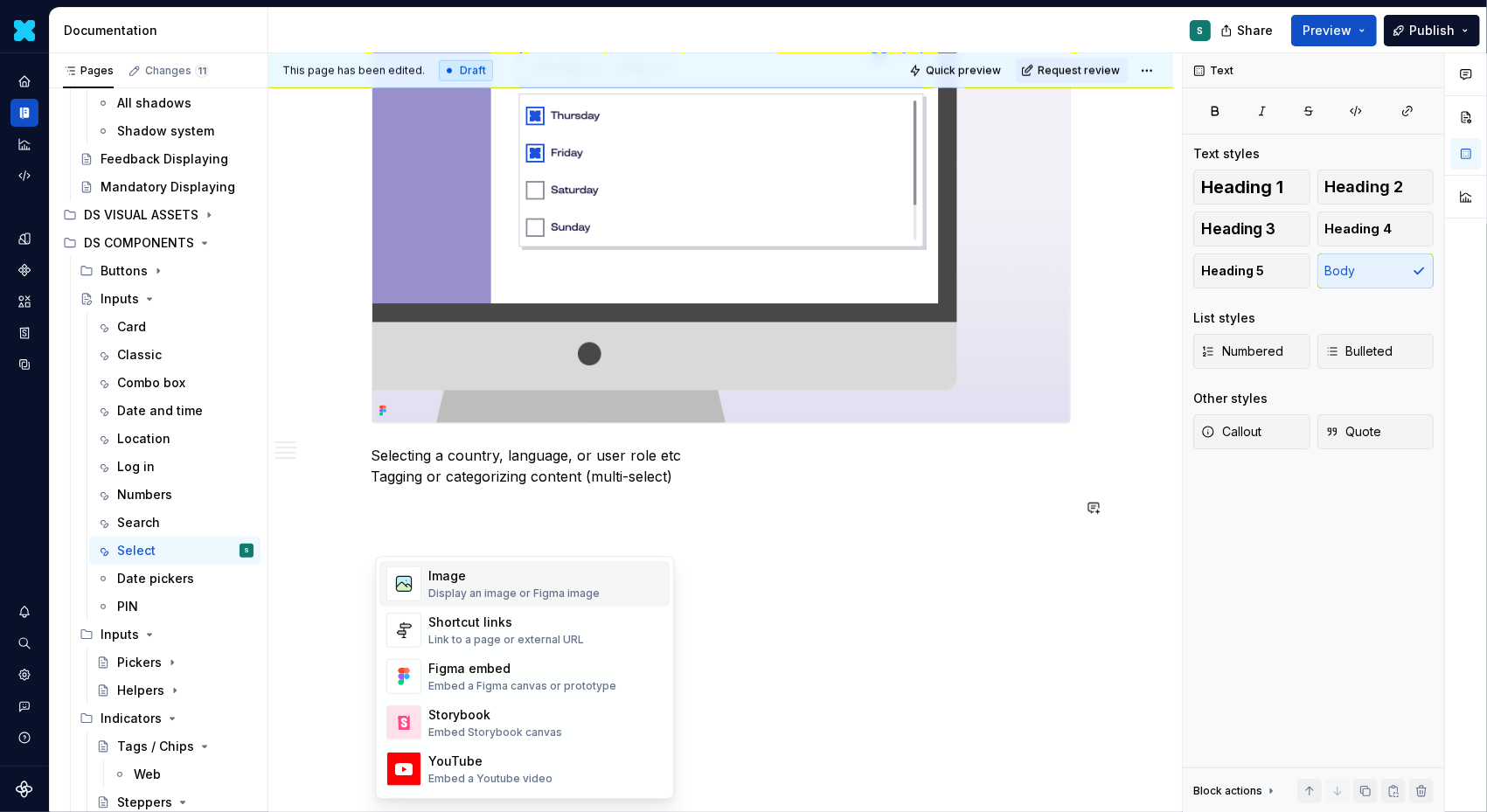
click at [443, 581] on div "Image" at bounding box center [514, 577] width 171 height 18
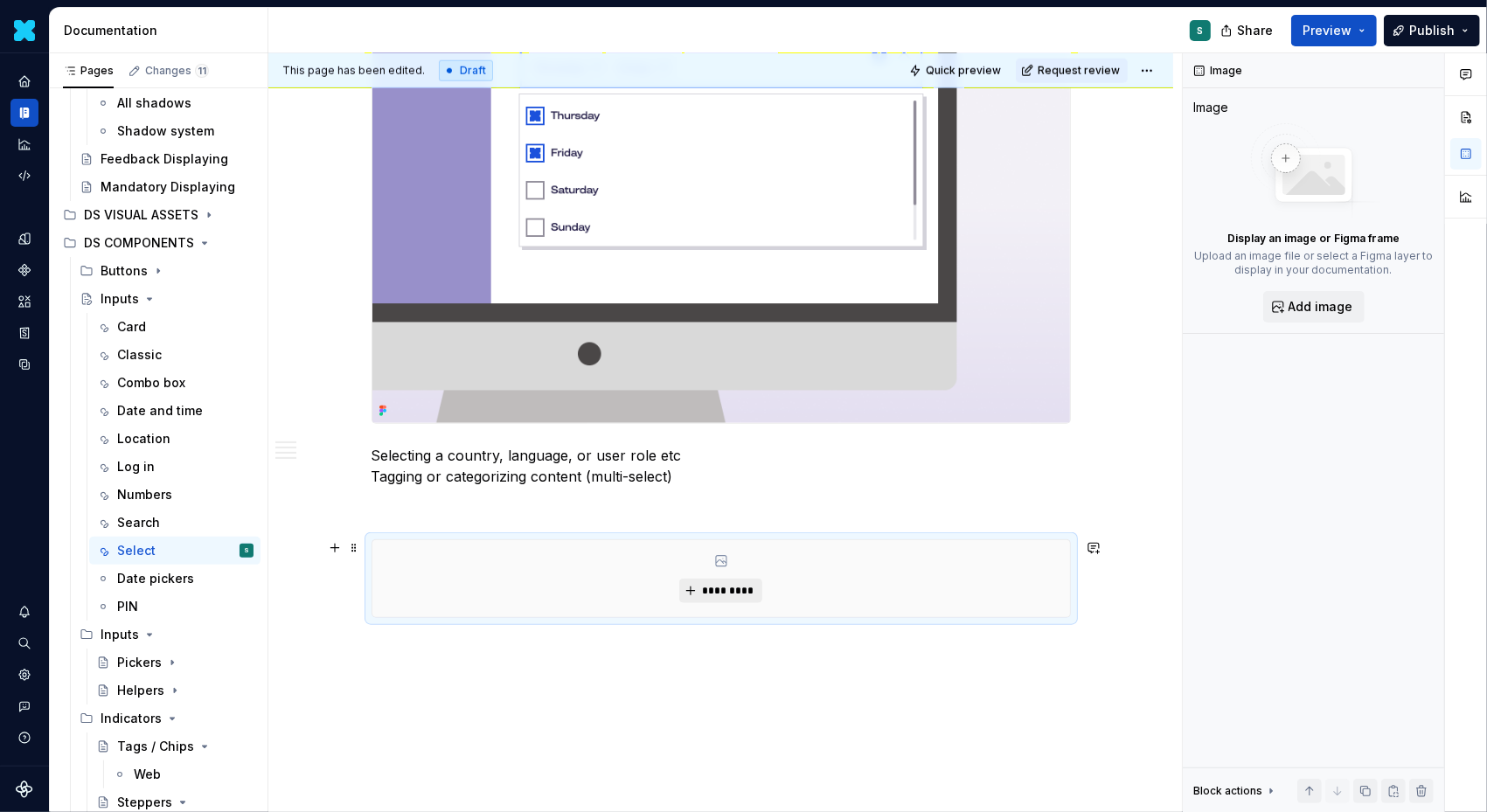
click at [706, 584] on span "*********" at bounding box center [728, 591] width 53 height 14
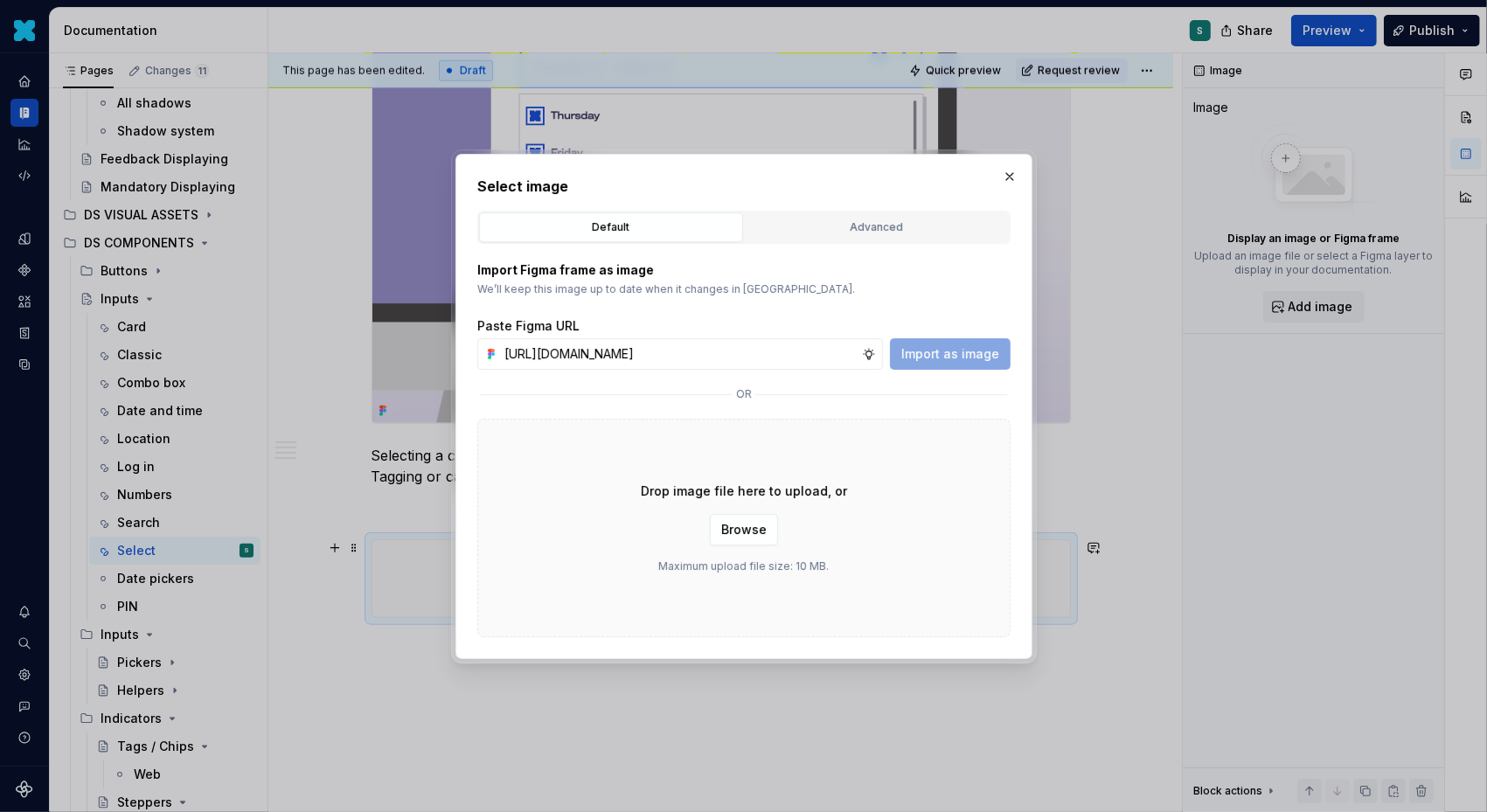
scroll to position [0, 595]
type input "[URL][DOMAIN_NAME]"
click at [963, 347] on span "Import as image" at bounding box center [950, 354] width 98 height 18
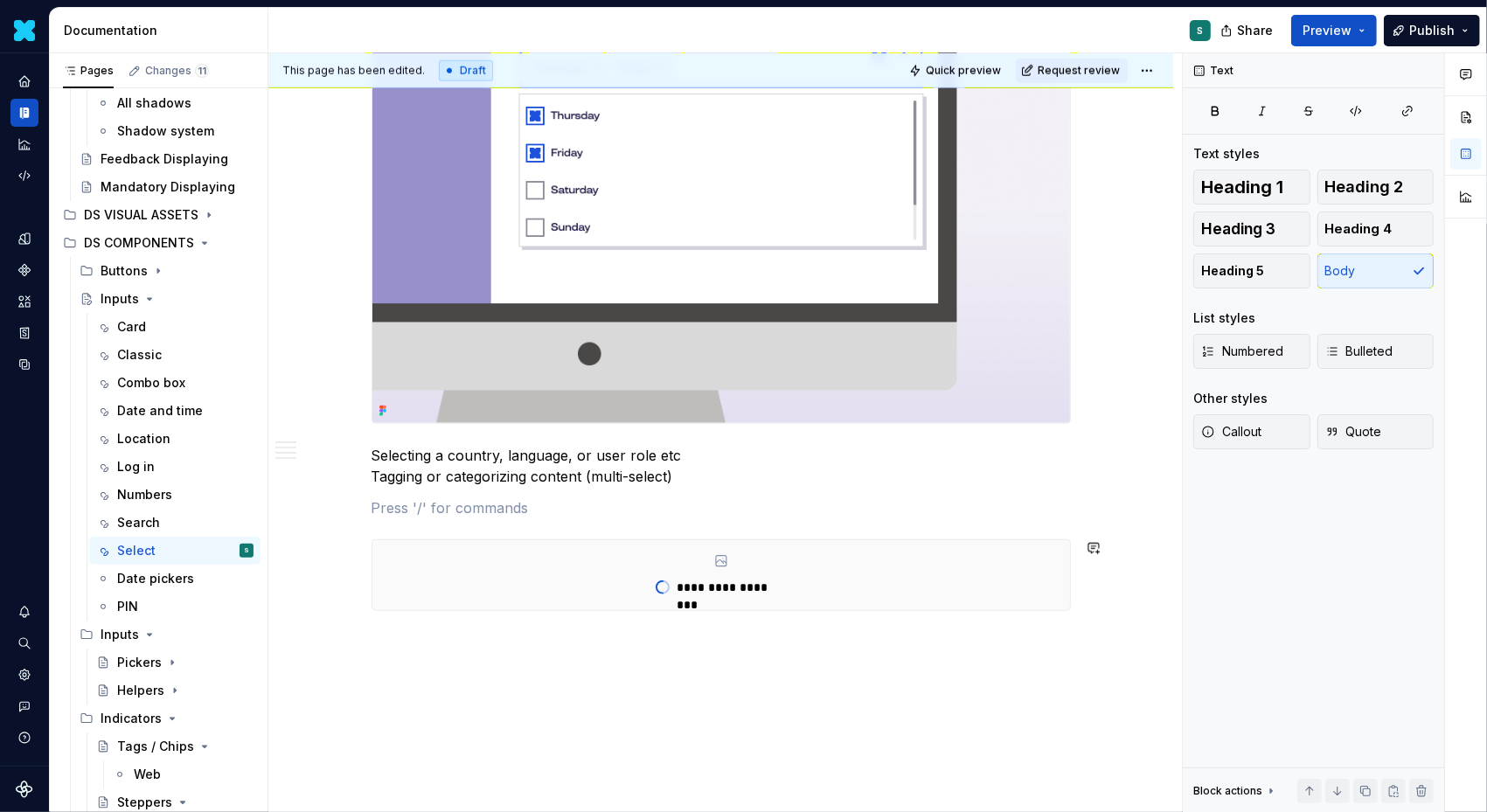
scroll to position [1678, 0]
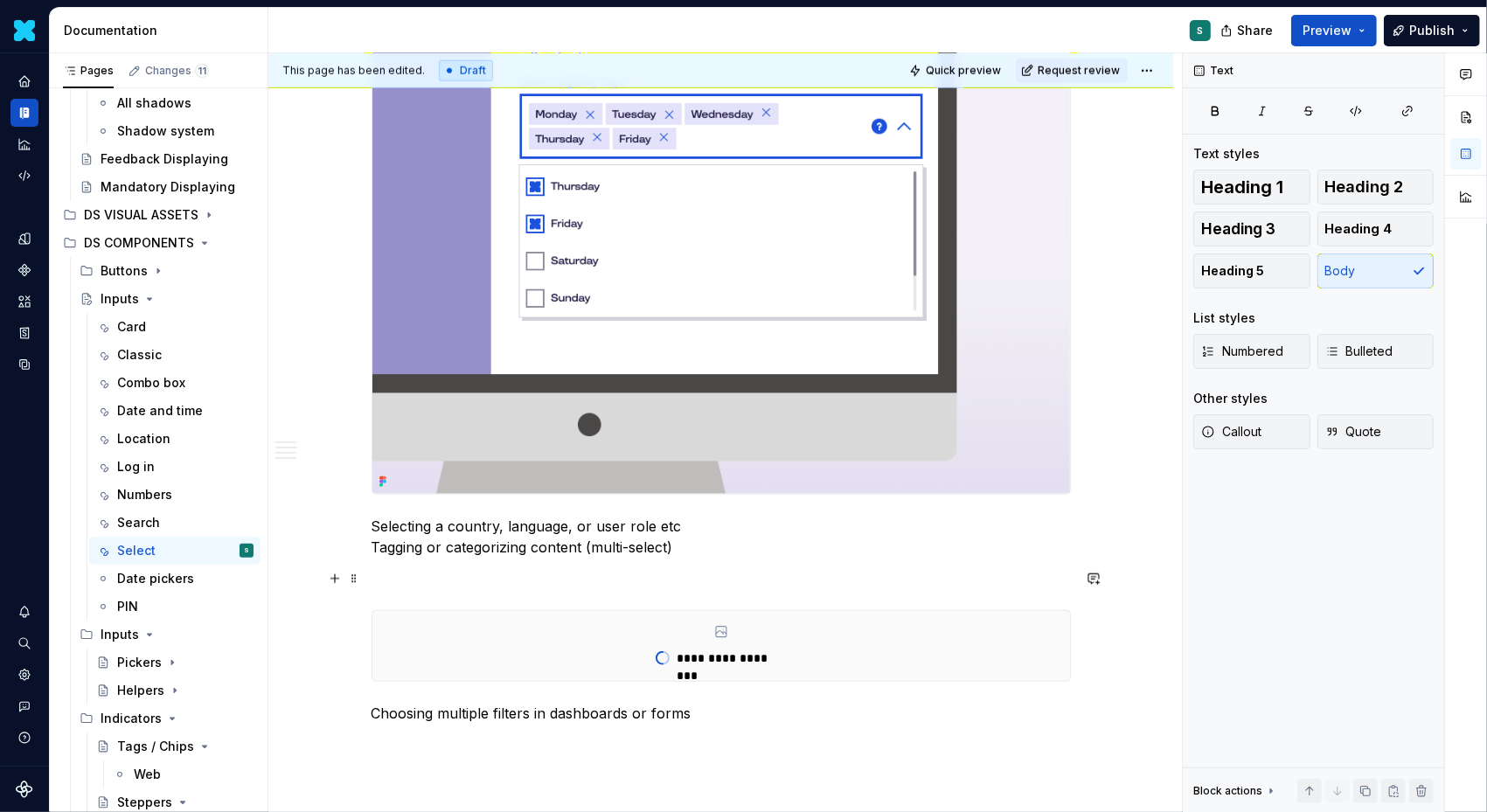
scroll to position [1587, 0]
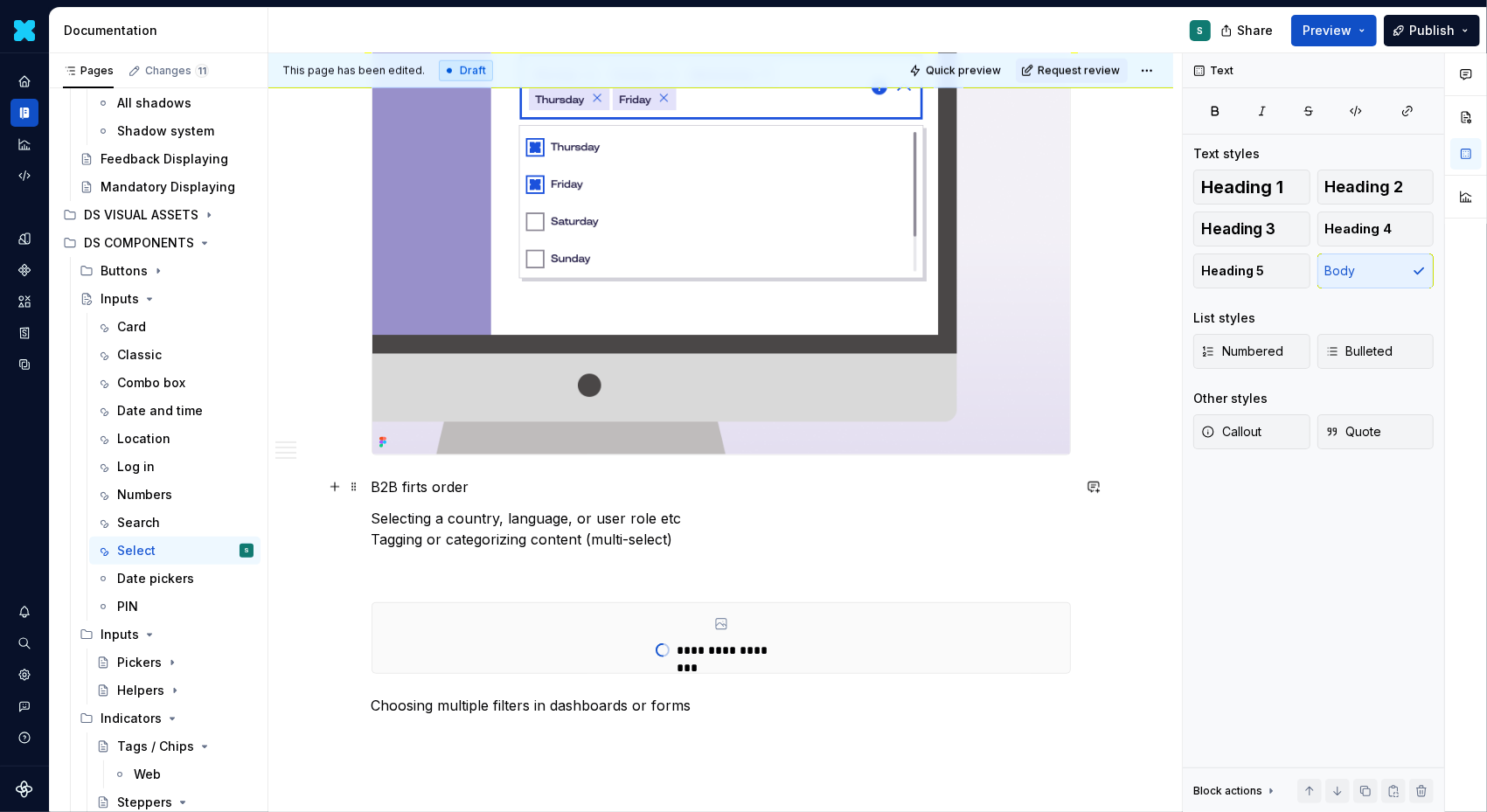
click at [425, 489] on p "B2B firts order" at bounding box center [721, 488] width 700 height 21
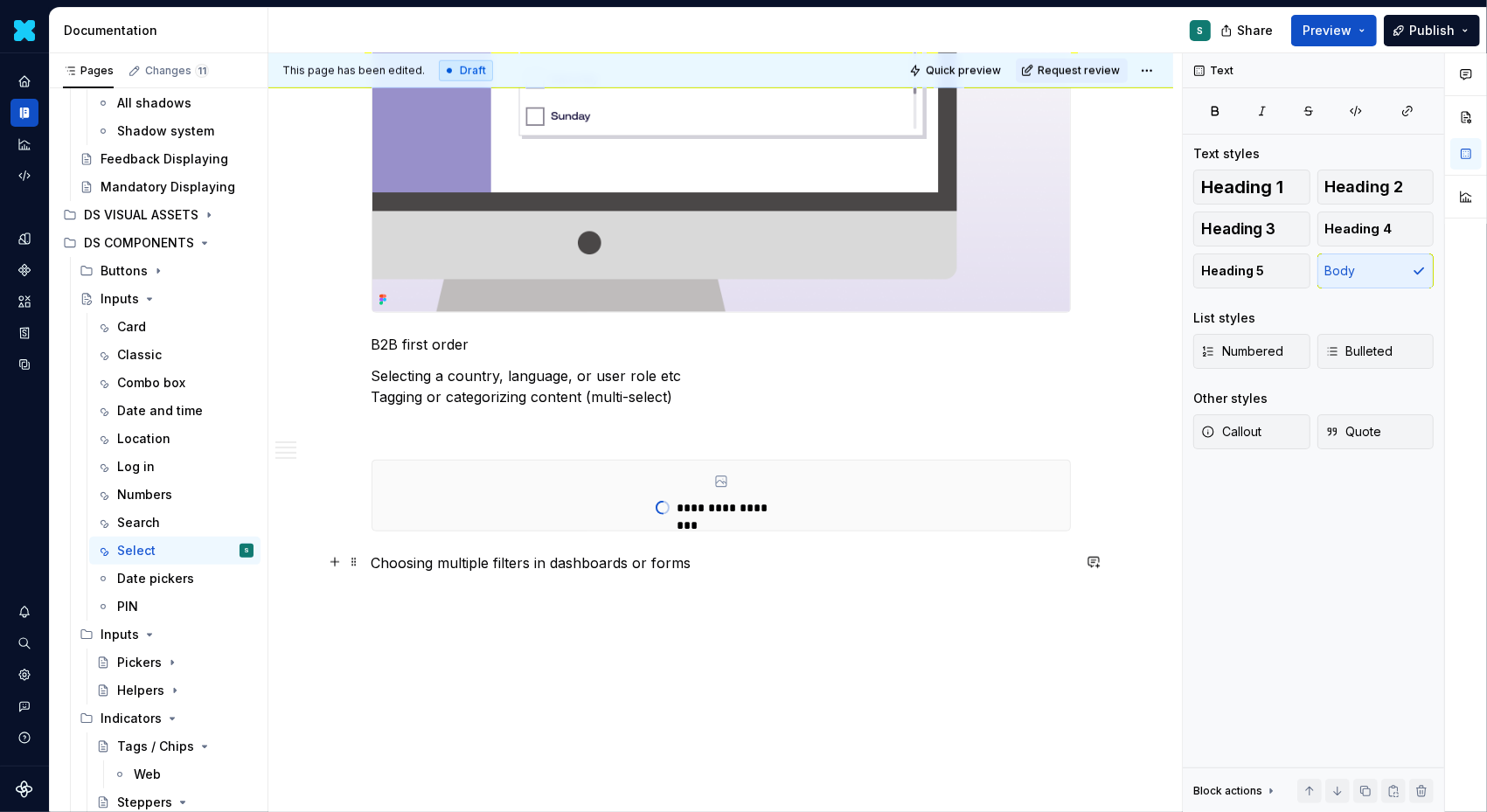
scroll to position [1752, 0]
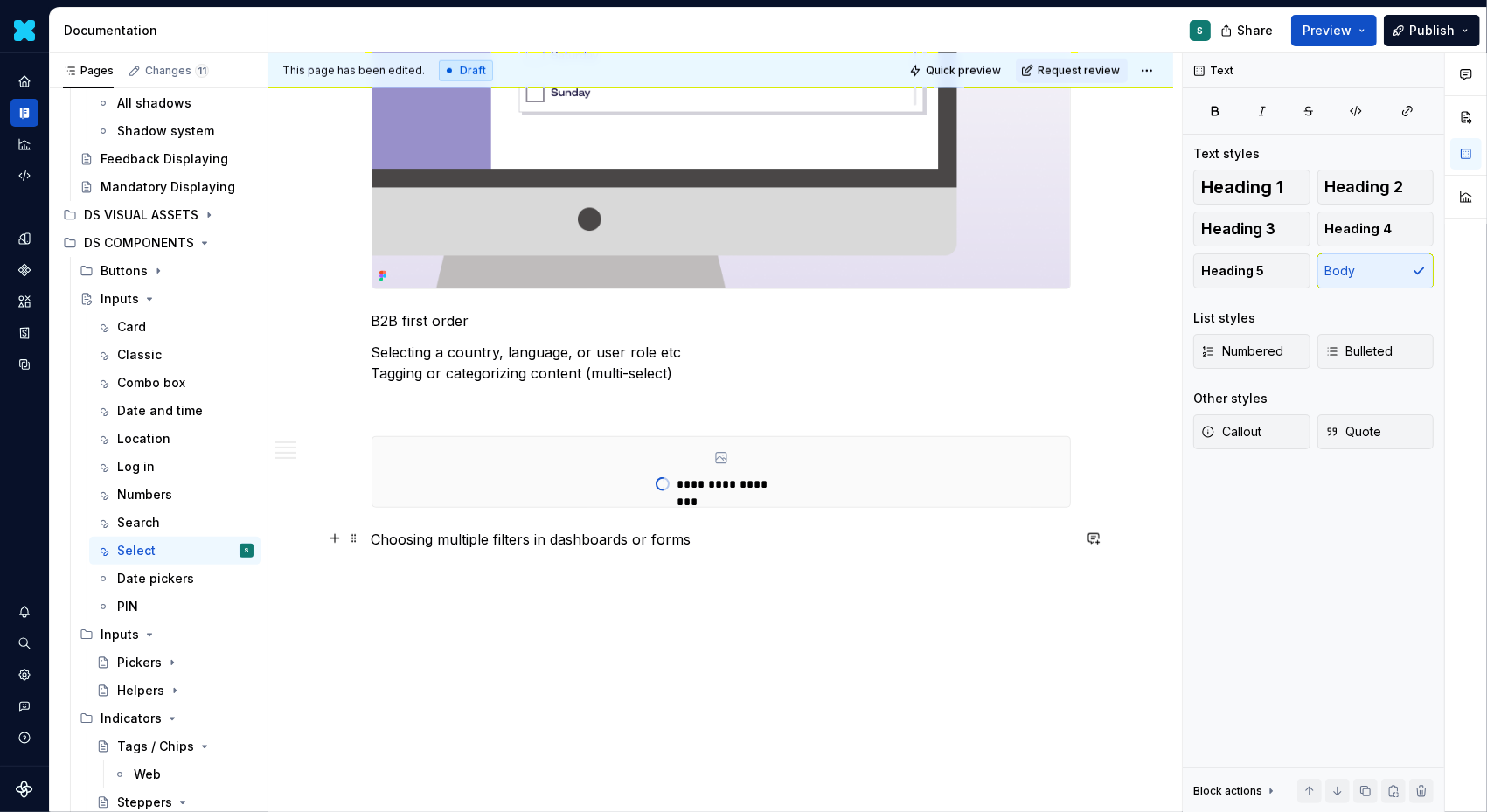
click at [374, 539] on div "This page has been edited. Draft Quick preview Request review Inputs Edit heade…" at bounding box center [725, 433] width 914 height 759
click at [382, 537] on p at bounding box center [721, 539] width 700 height 21
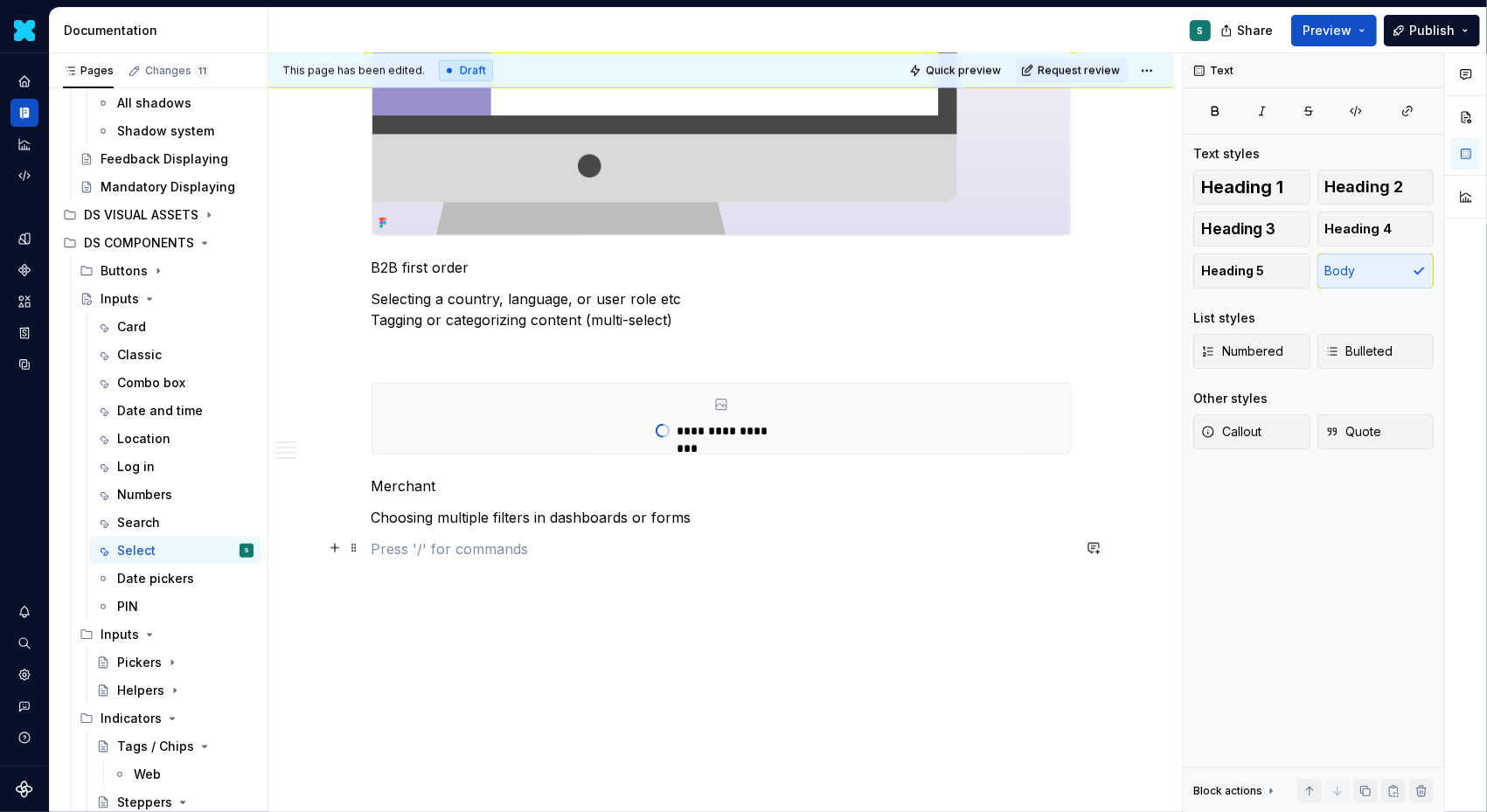
scroll to position [1811, 0]
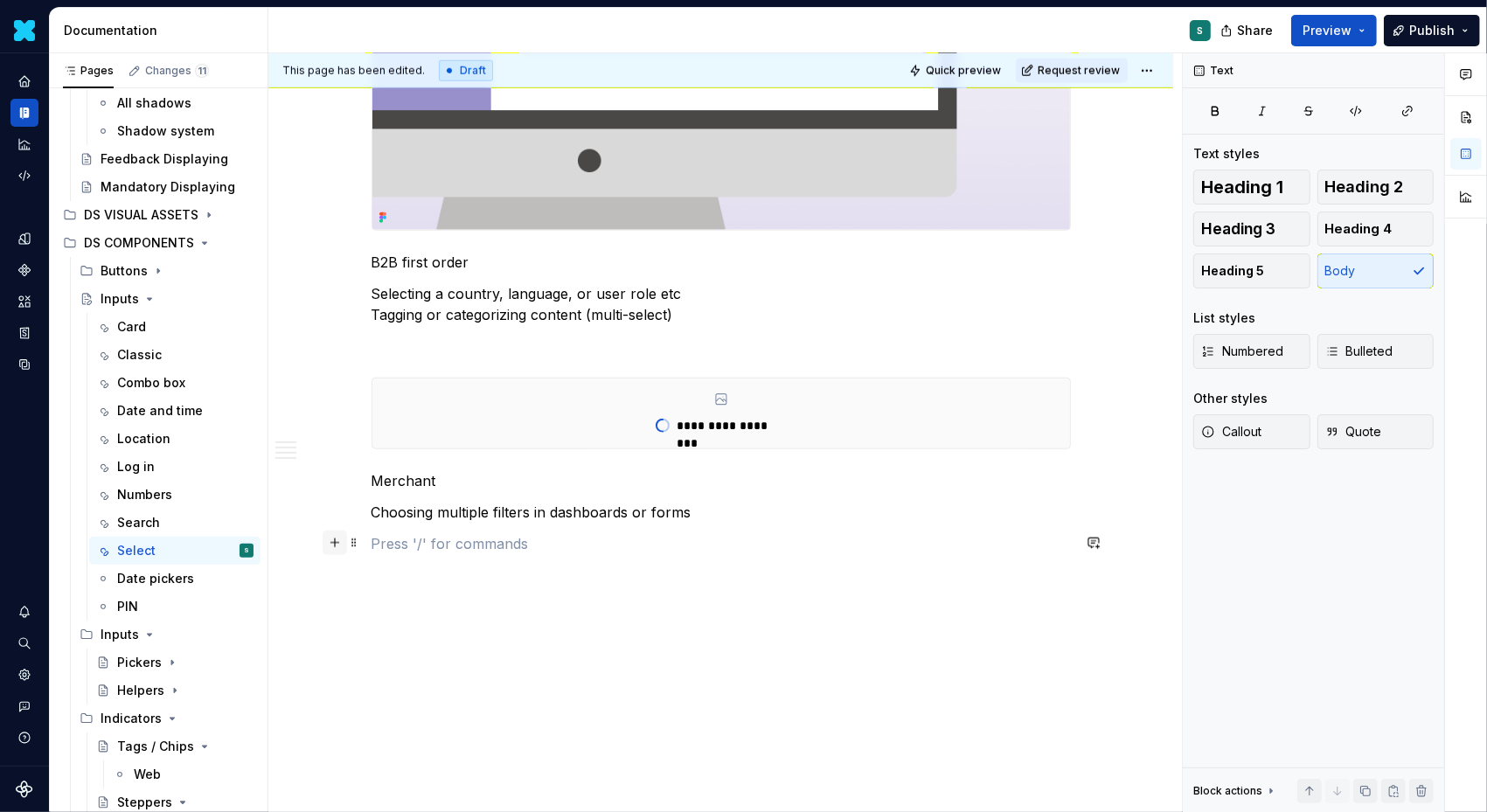
click at [341, 542] on button "button" at bounding box center [334, 542] width 24 height 24
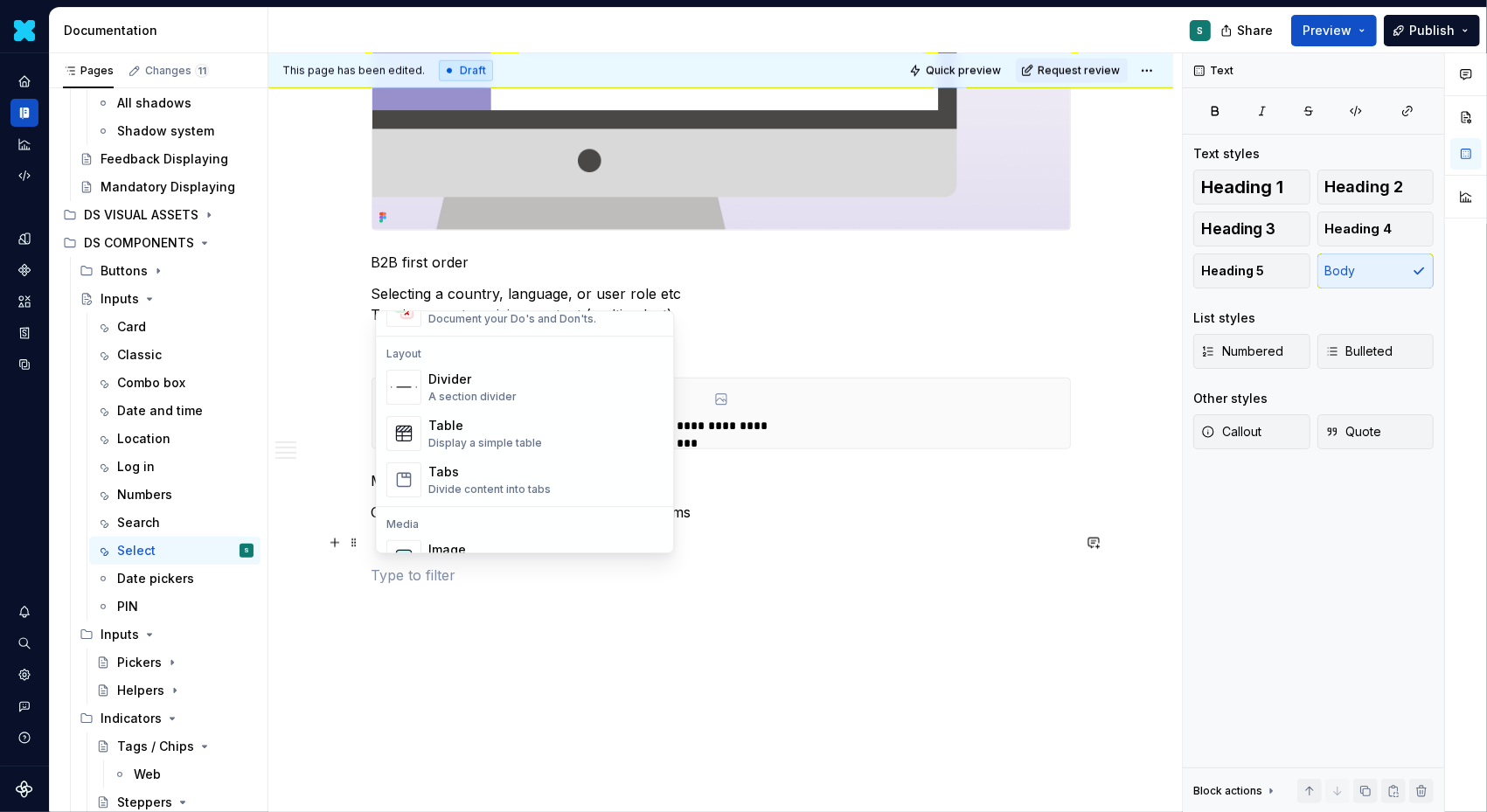
scroll to position [557, 0]
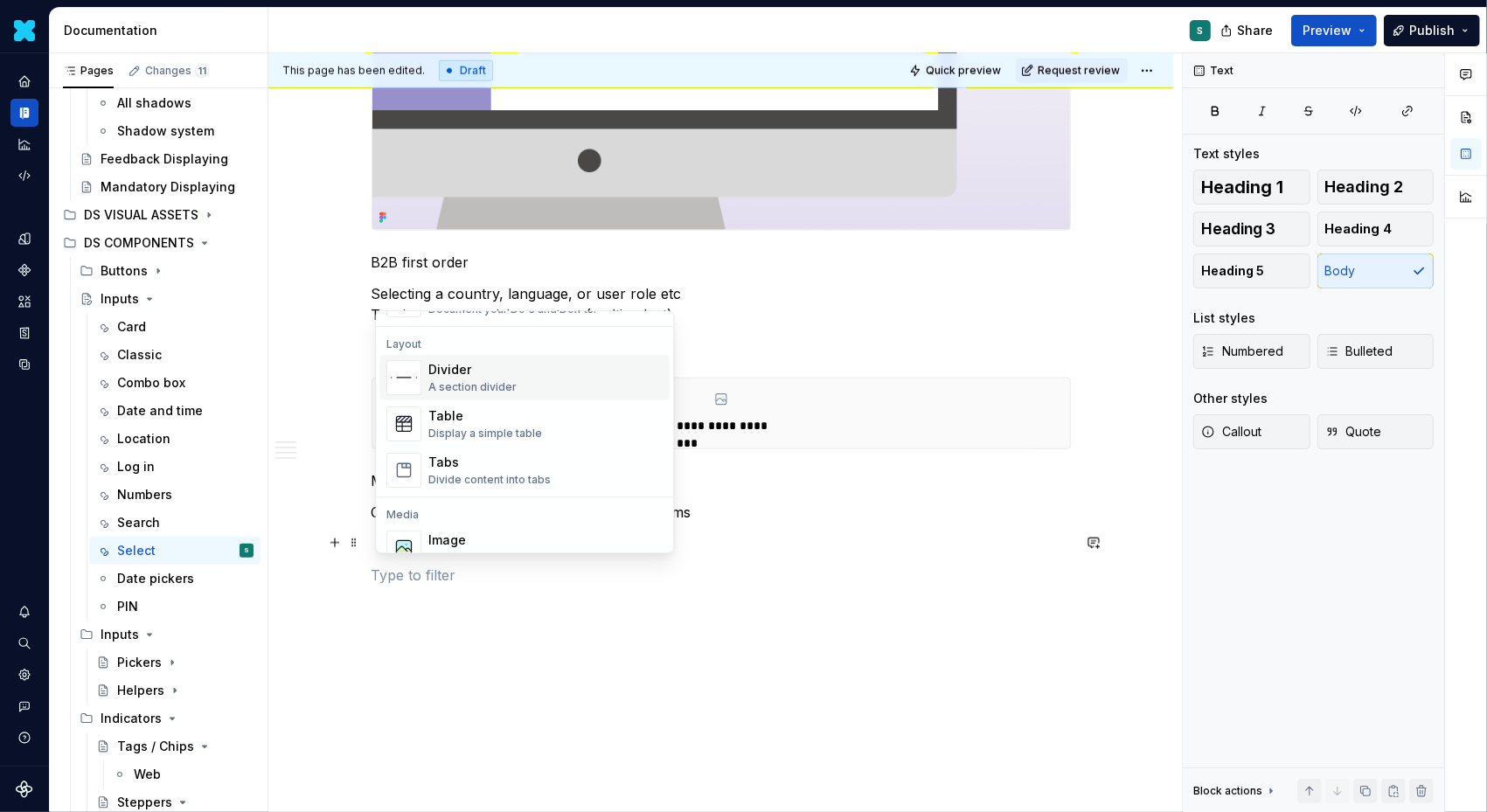
click at [494, 377] on div "Divider" at bounding box center [472, 370] width 88 height 18
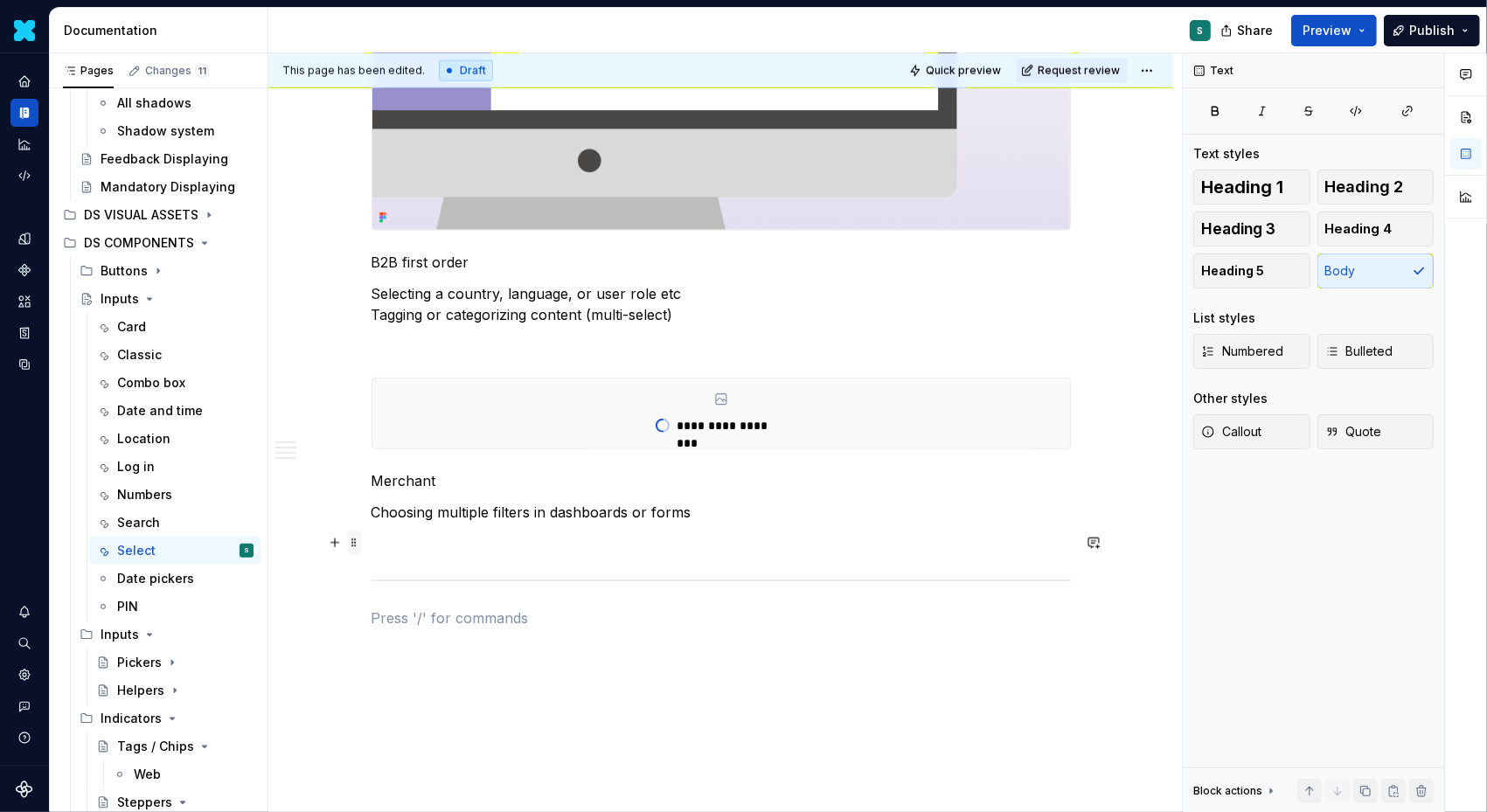
click at [357, 542] on span at bounding box center [354, 542] width 14 height 24
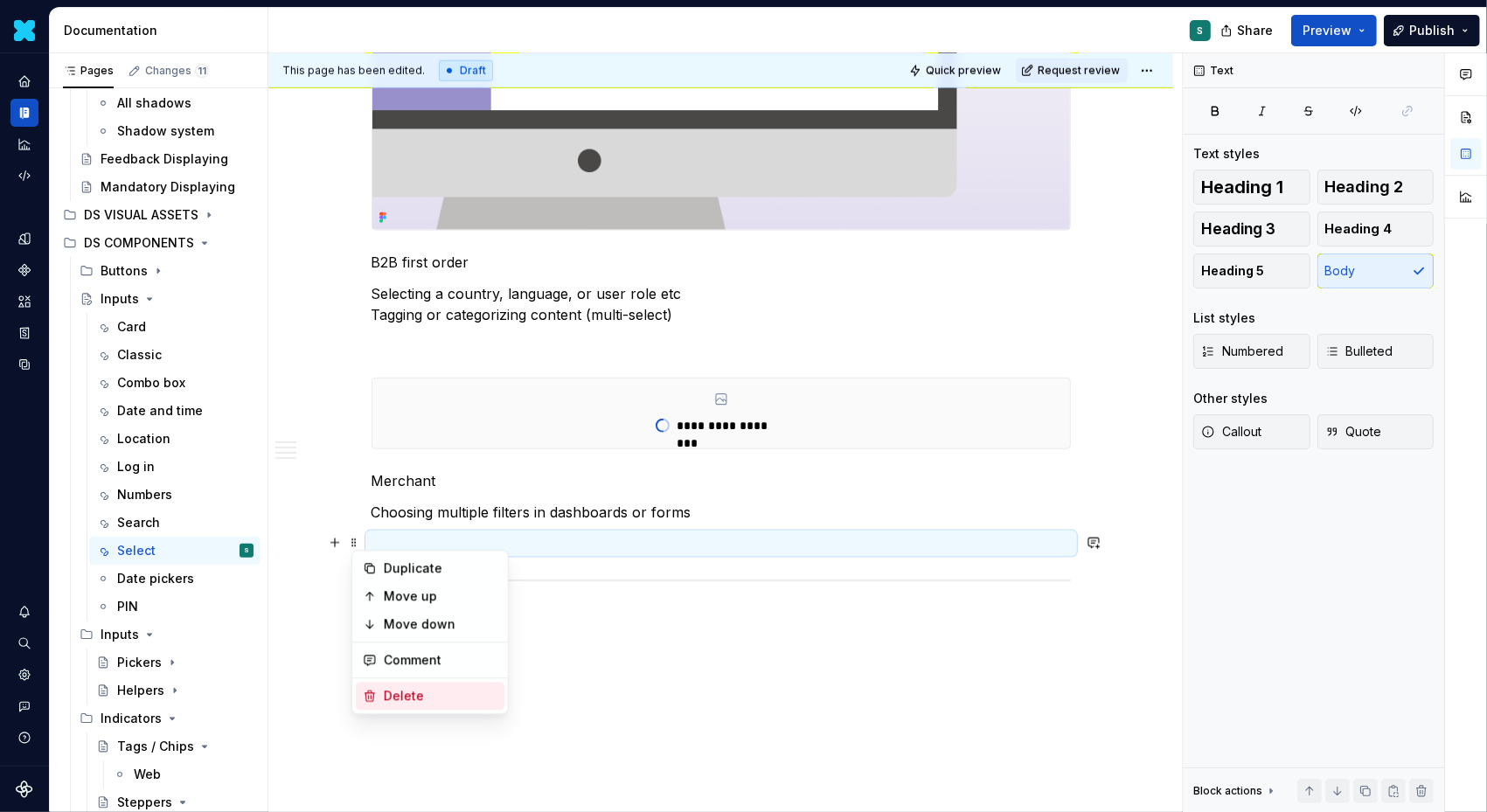
click at [398, 692] on div "Delete" at bounding box center [441, 696] width 114 height 18
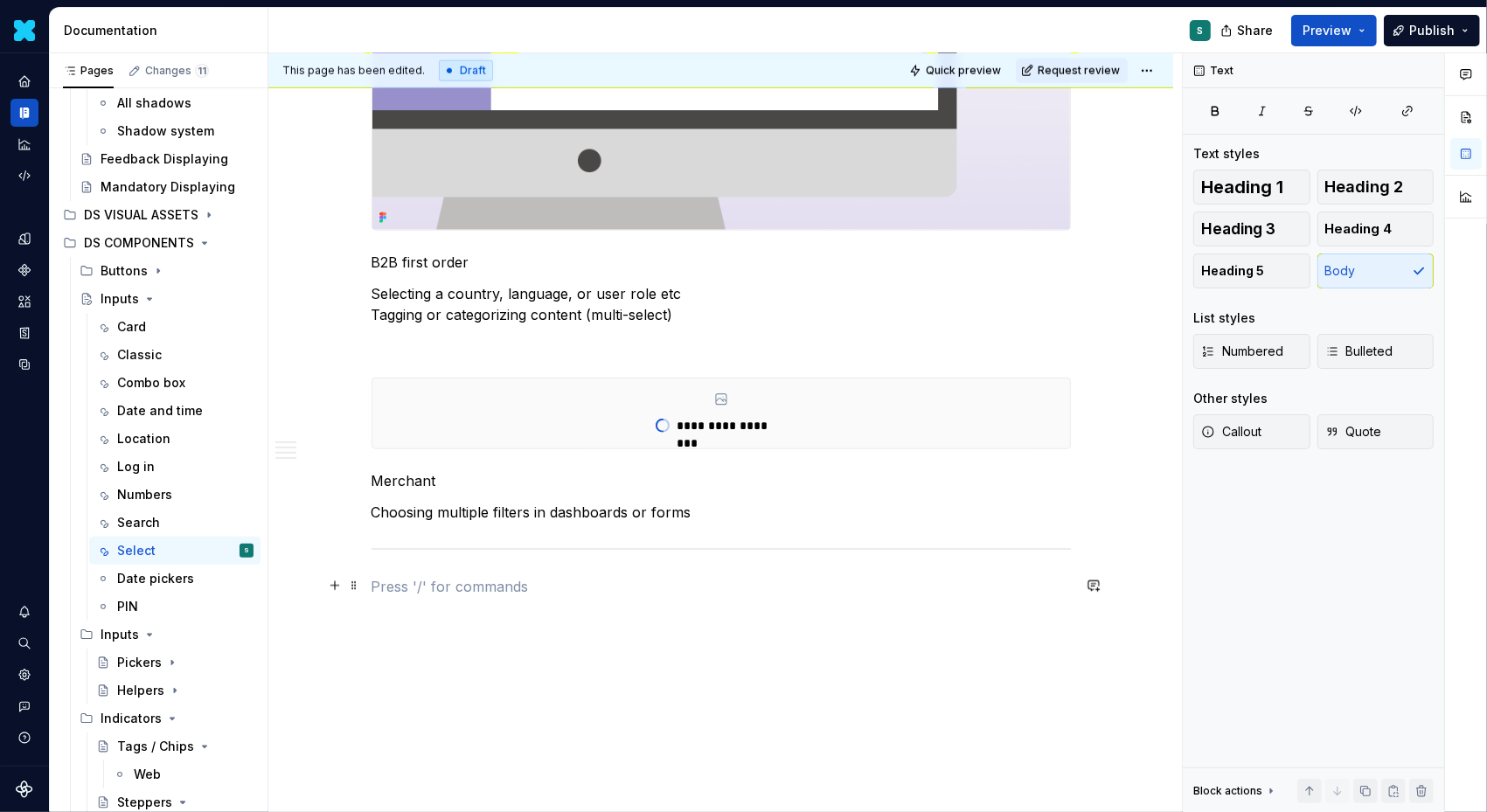
click at [427, 587] on p at bounding box center [721, 586] width 700 height 21
drag, startPoint x: 456, startPoint y: 577, endPoint x: 232, endPoint y: 577, distance: 224.0
click at [232, 577] on div "Pages Changes 11 Add Accessibility guide for tree Page tree. Navigate the tree …" at bounding box center [768, 437] width 1437 height 767
click at [488, 554] on button "button" at bounding box center [485, 552] width 24 height 24
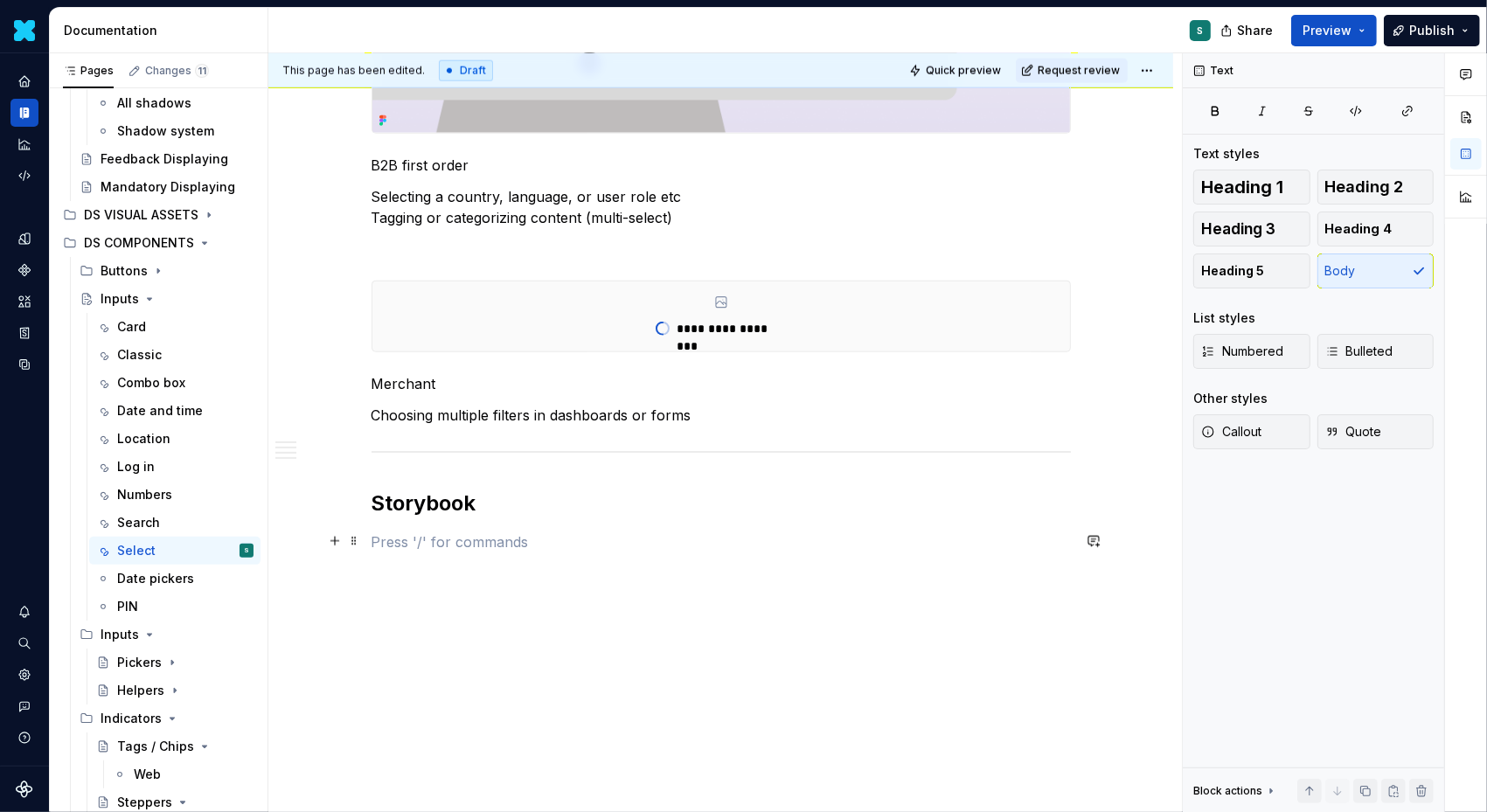
scroll to position [1910, 0]
click at [341, 539] on button "button" at bounding box center [334, 538] width 24 height 24
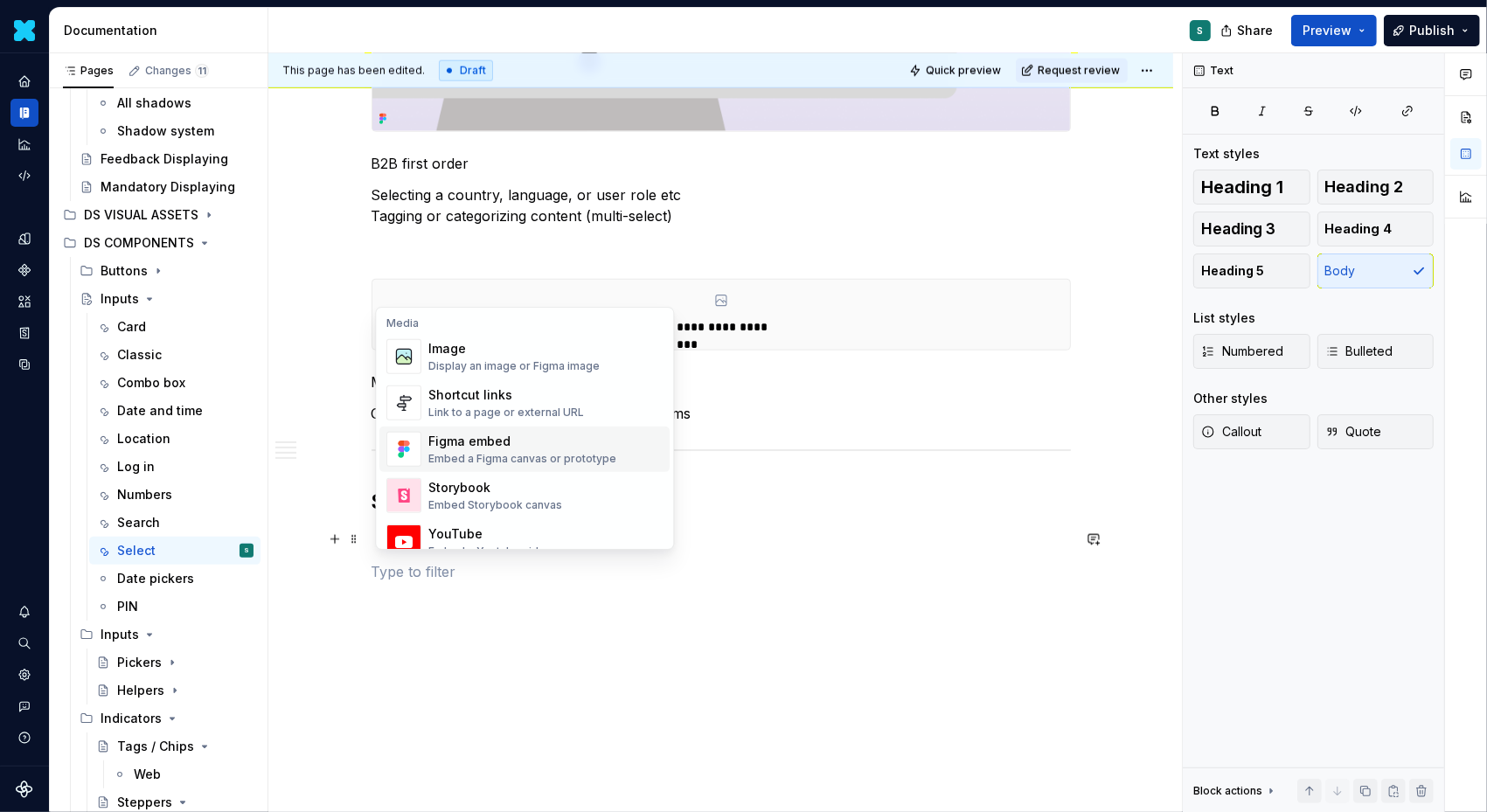
scroll to position [758, 0]
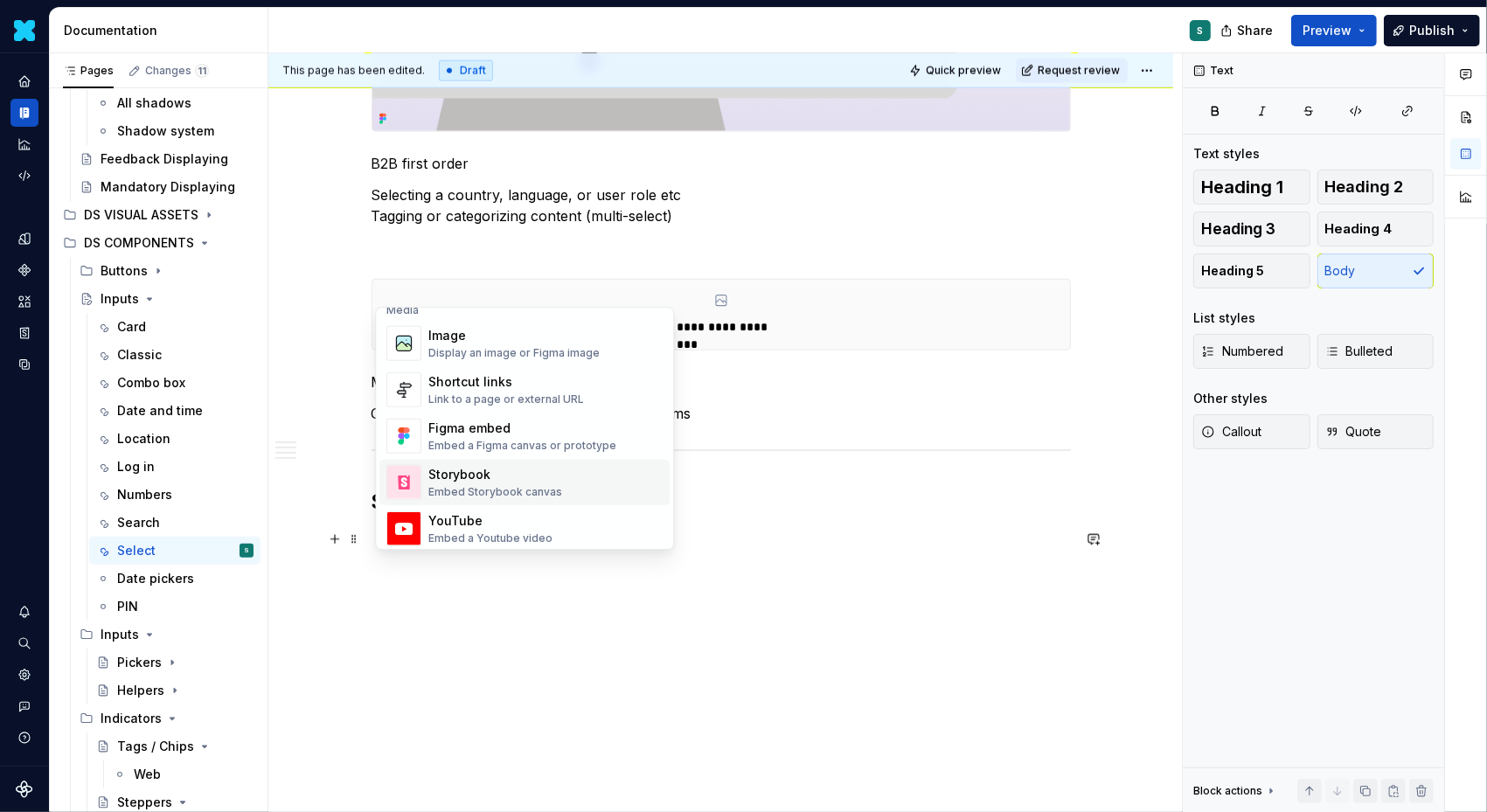
click at [473, 485] on div "Embed Storybook canvas" at bounding box center [496, 492] width 134 height 14
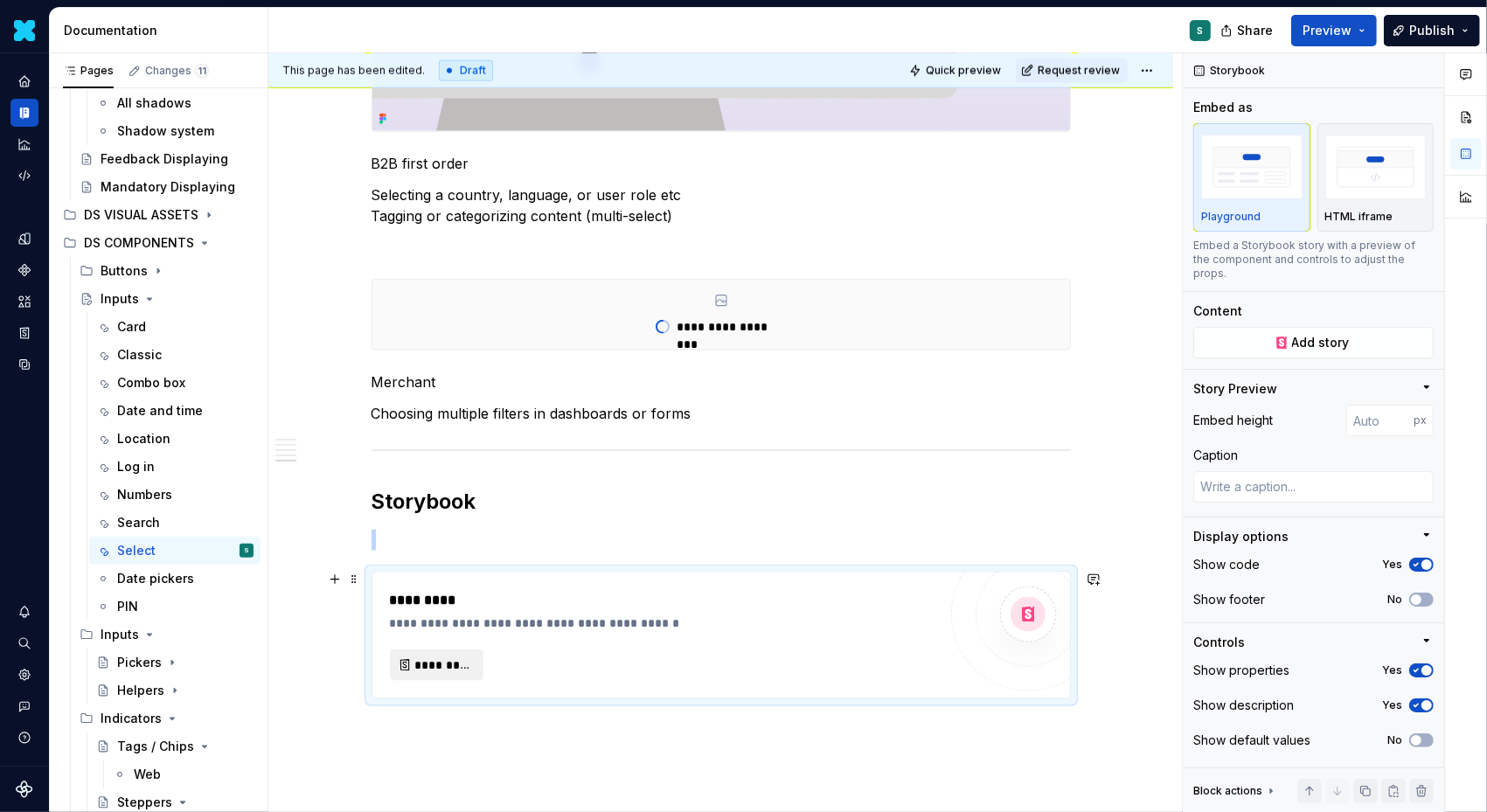
click at [451, 659] on span "*********" at bounding box center [444, 666] width 57 height 18
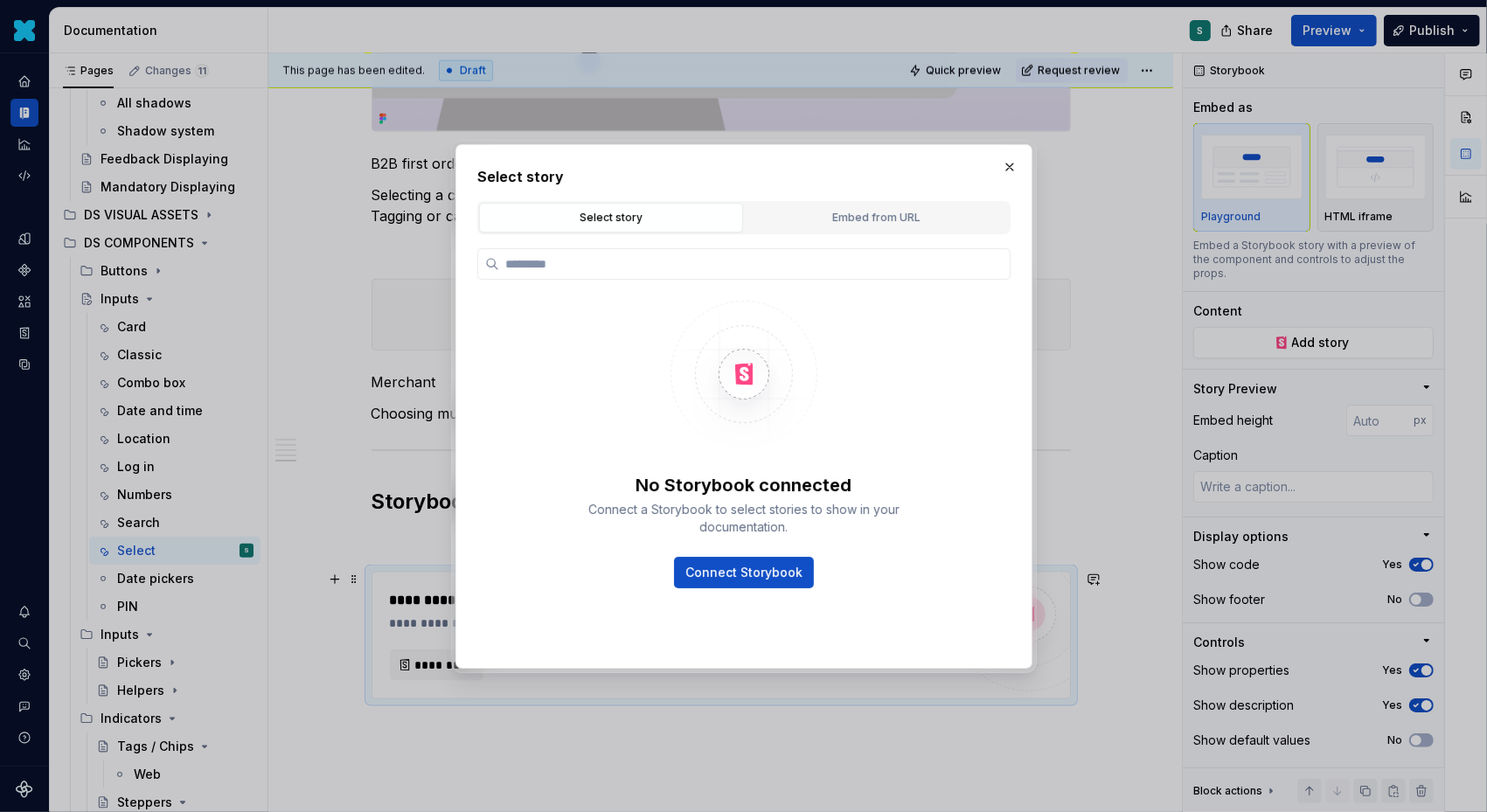
type textarea "*"
click at [821, 226] on button "Embed from URL" at bounding box center [877, 217] width 264 height 29
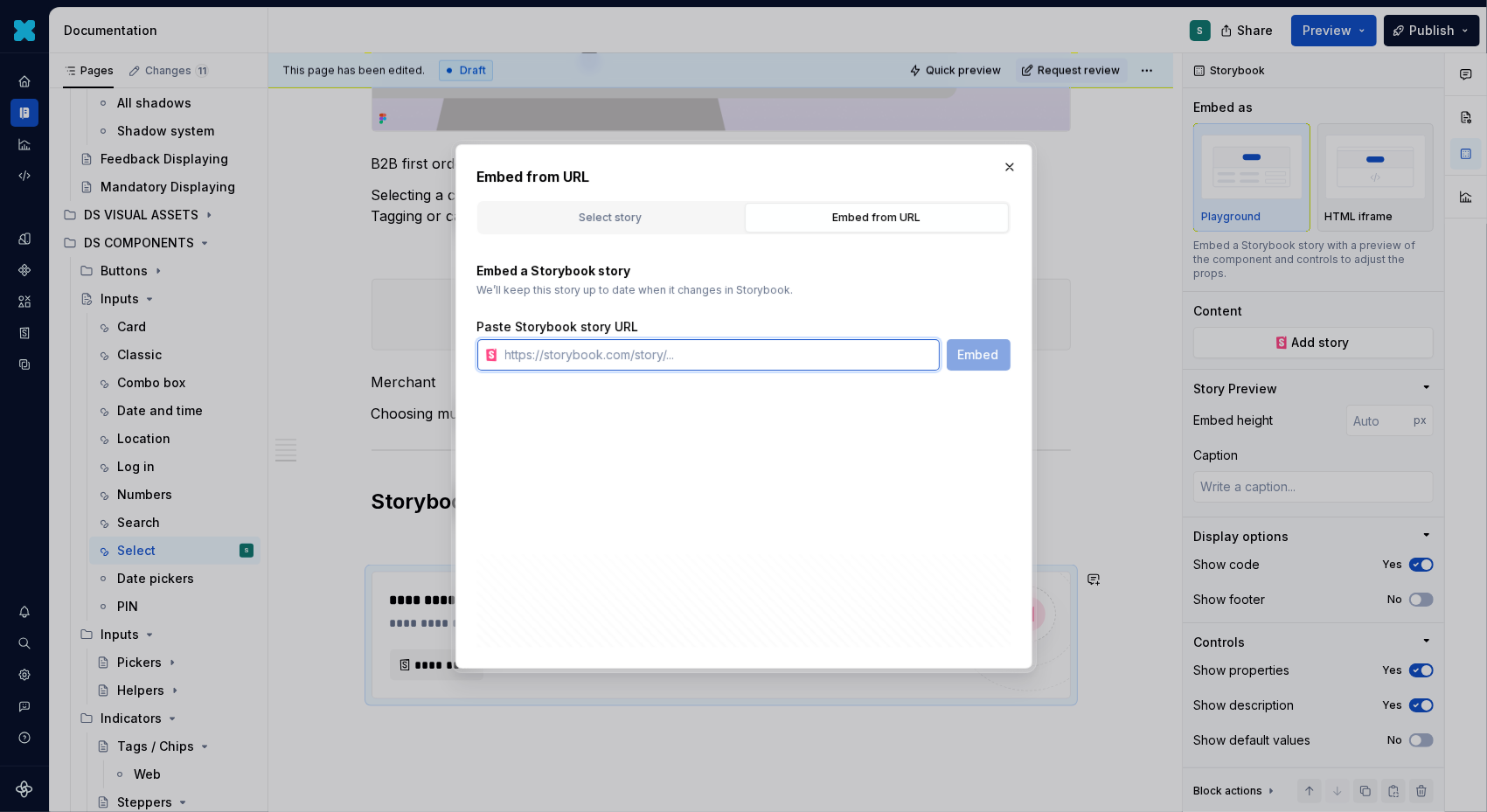
click at [740, 345] on input "text" at bounding box center [719, 355] width 441 height 31
paste input "[URL][DOMAIN_NAME]"
type input "[URL][DOMAIN_NAME]"
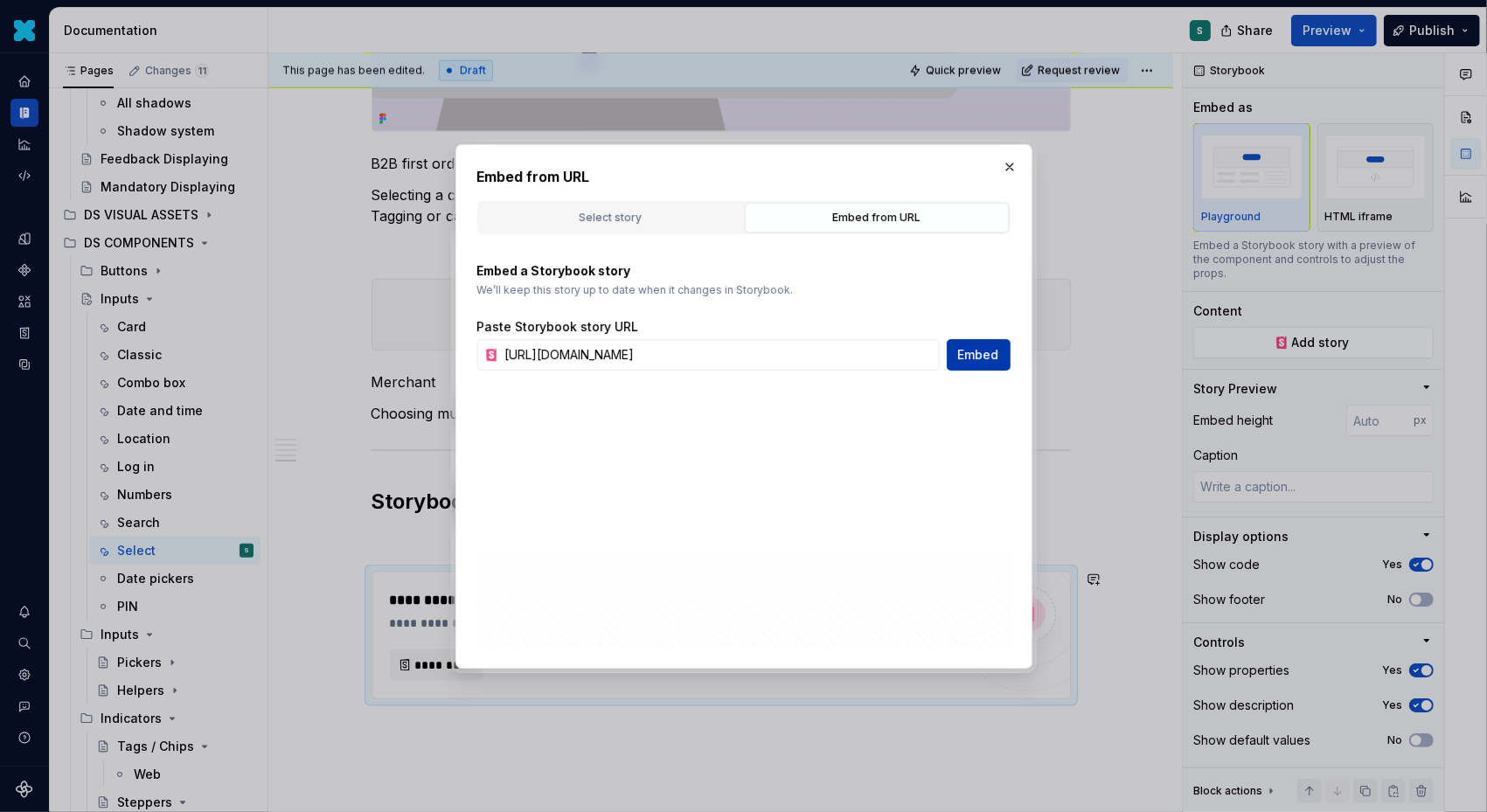
click at [974, 342] on button "Embed" at bounding box center [979, 355] width 64 height 31
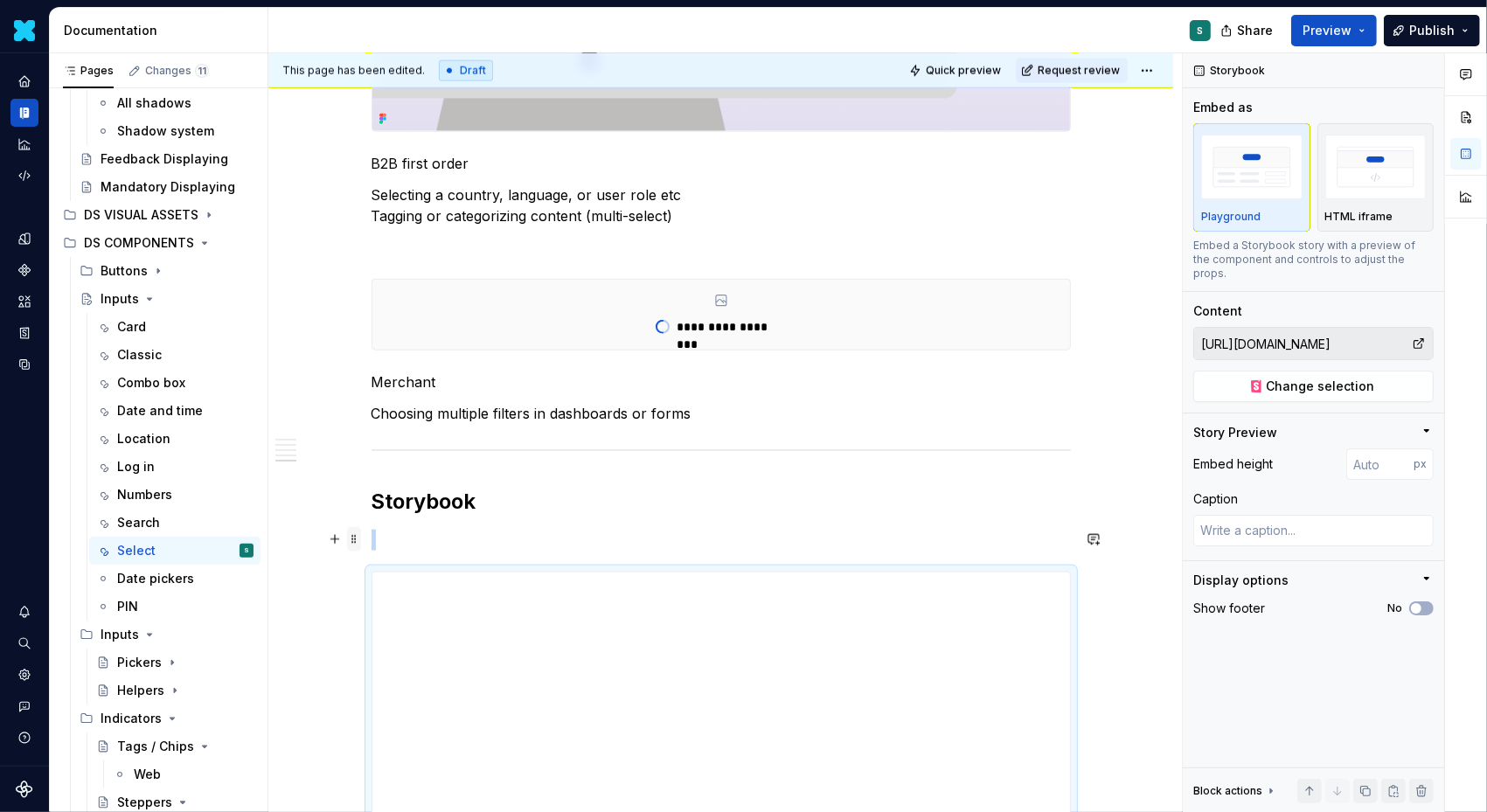
click at [361, 533] on span at bounding box center [354, 538] width 14 height 24
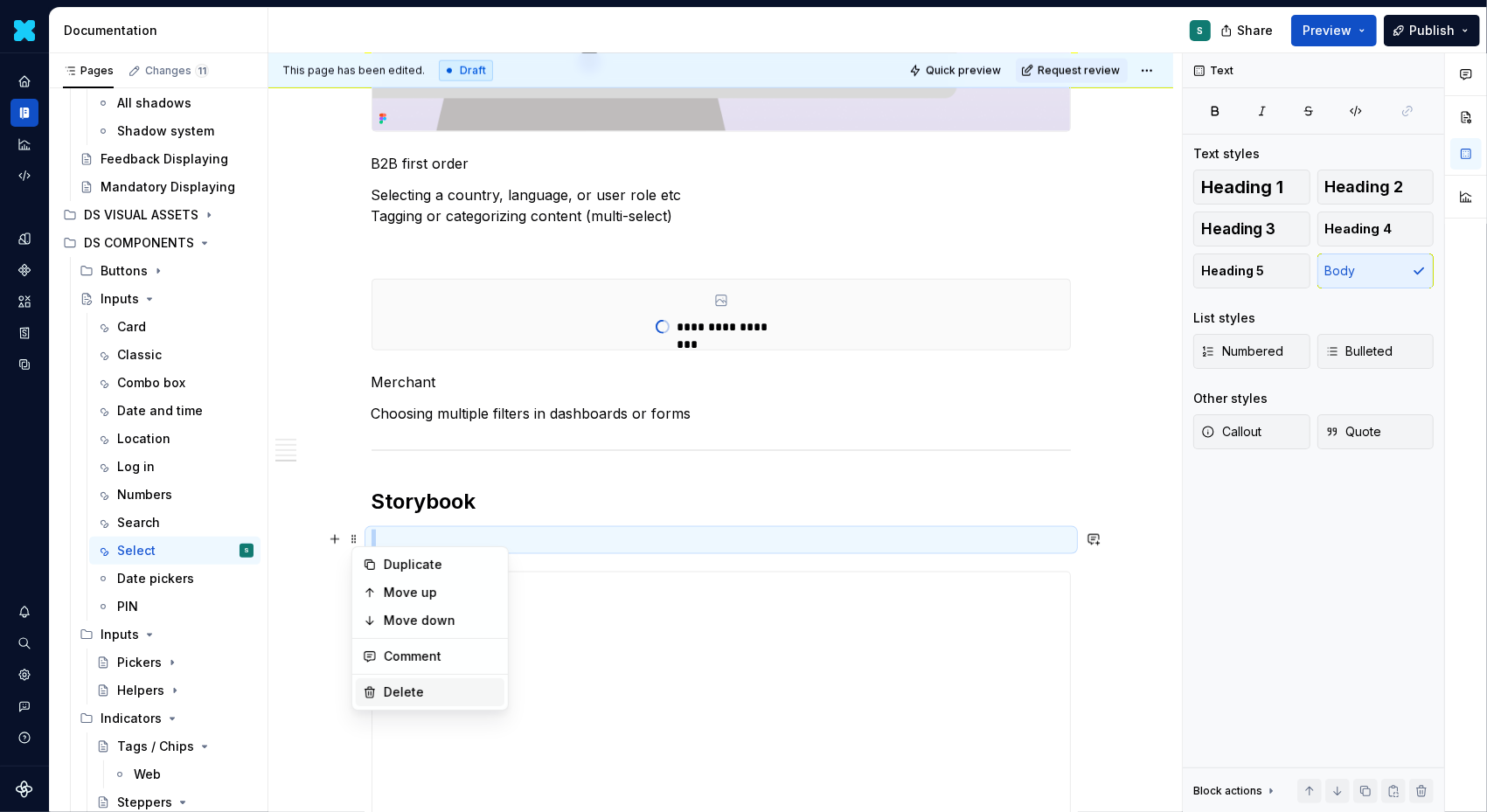
click at [413, 687] on div "Delete" at bounding box center [441, 693] width 114 height 18
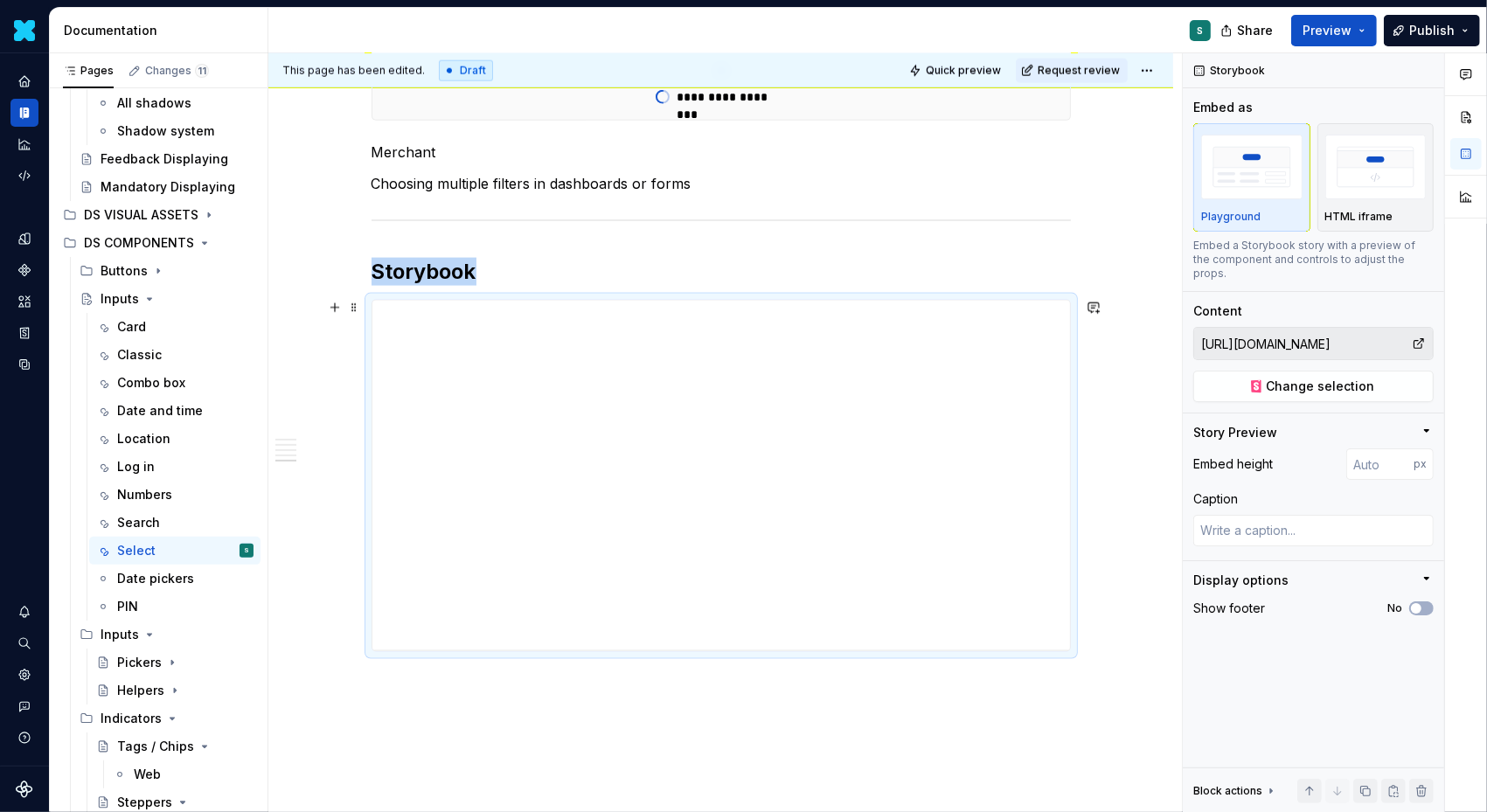
scroll to position [2241, 0]
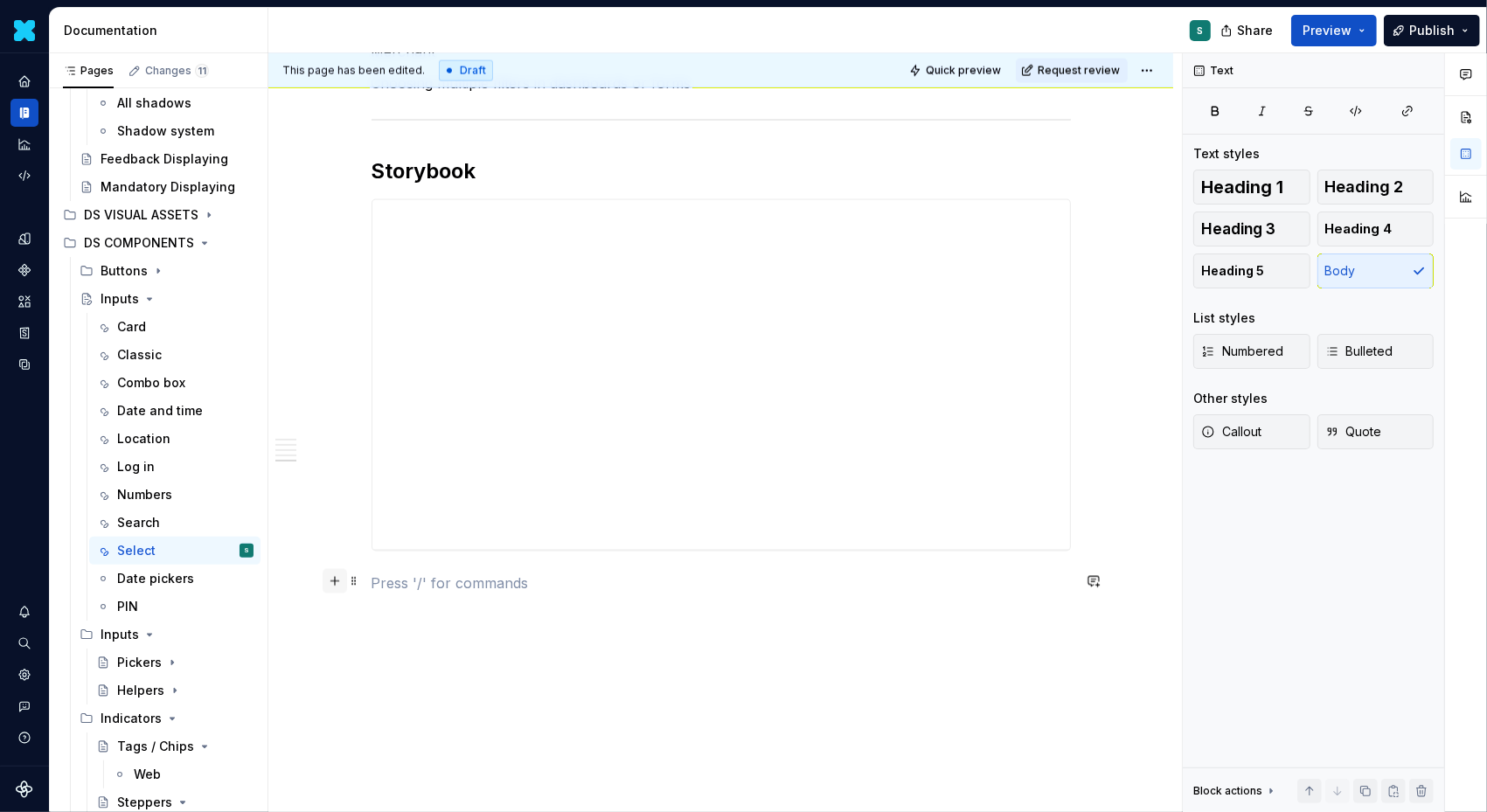
click at [339, 581] on button "button" at bounding box center [334, 580] width 24 height 24
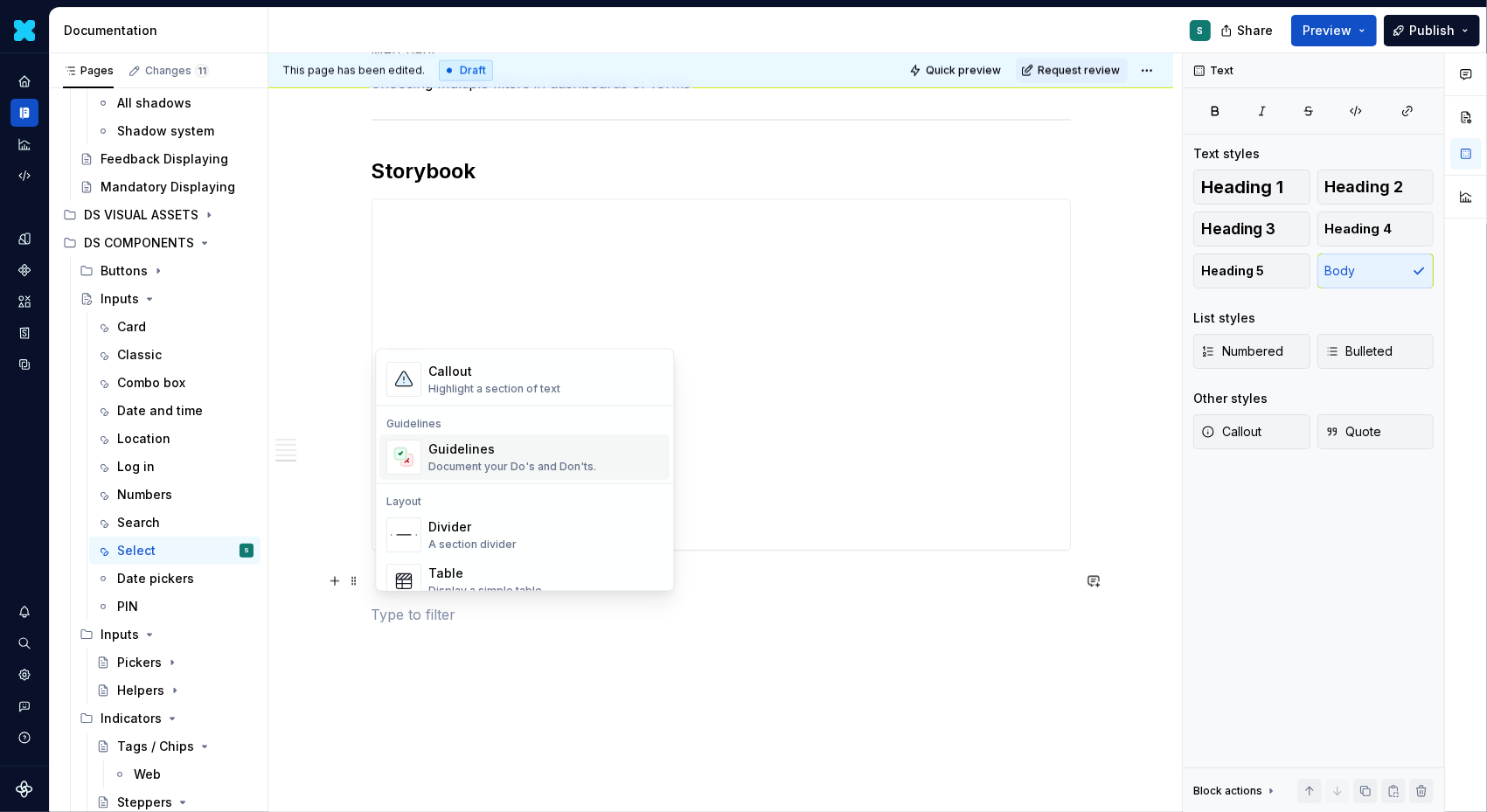
scroll to position [472, 0]
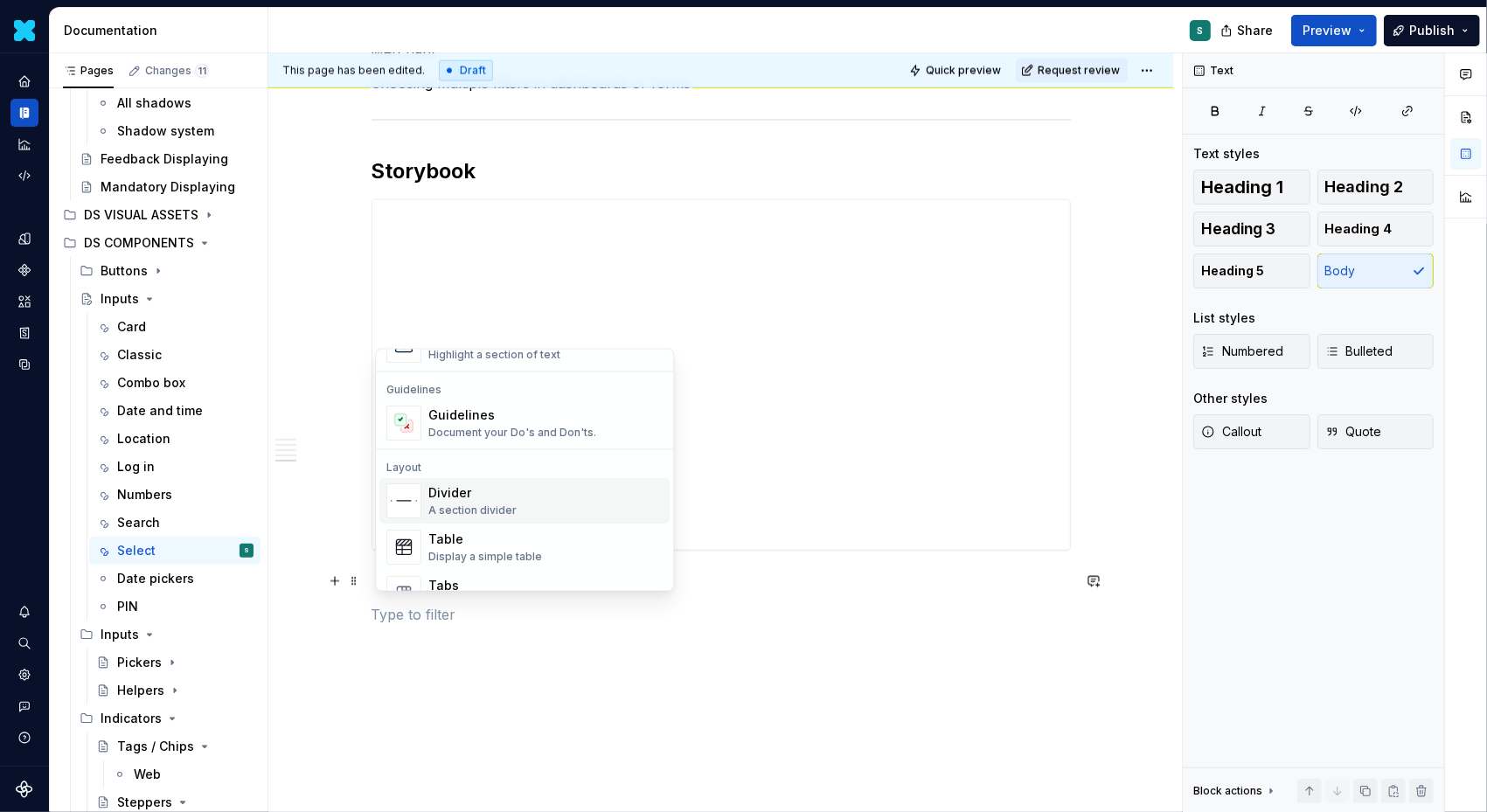
click at [490, 504] on div "A section divider" at bounding box center [472, 511] width 88 height 14
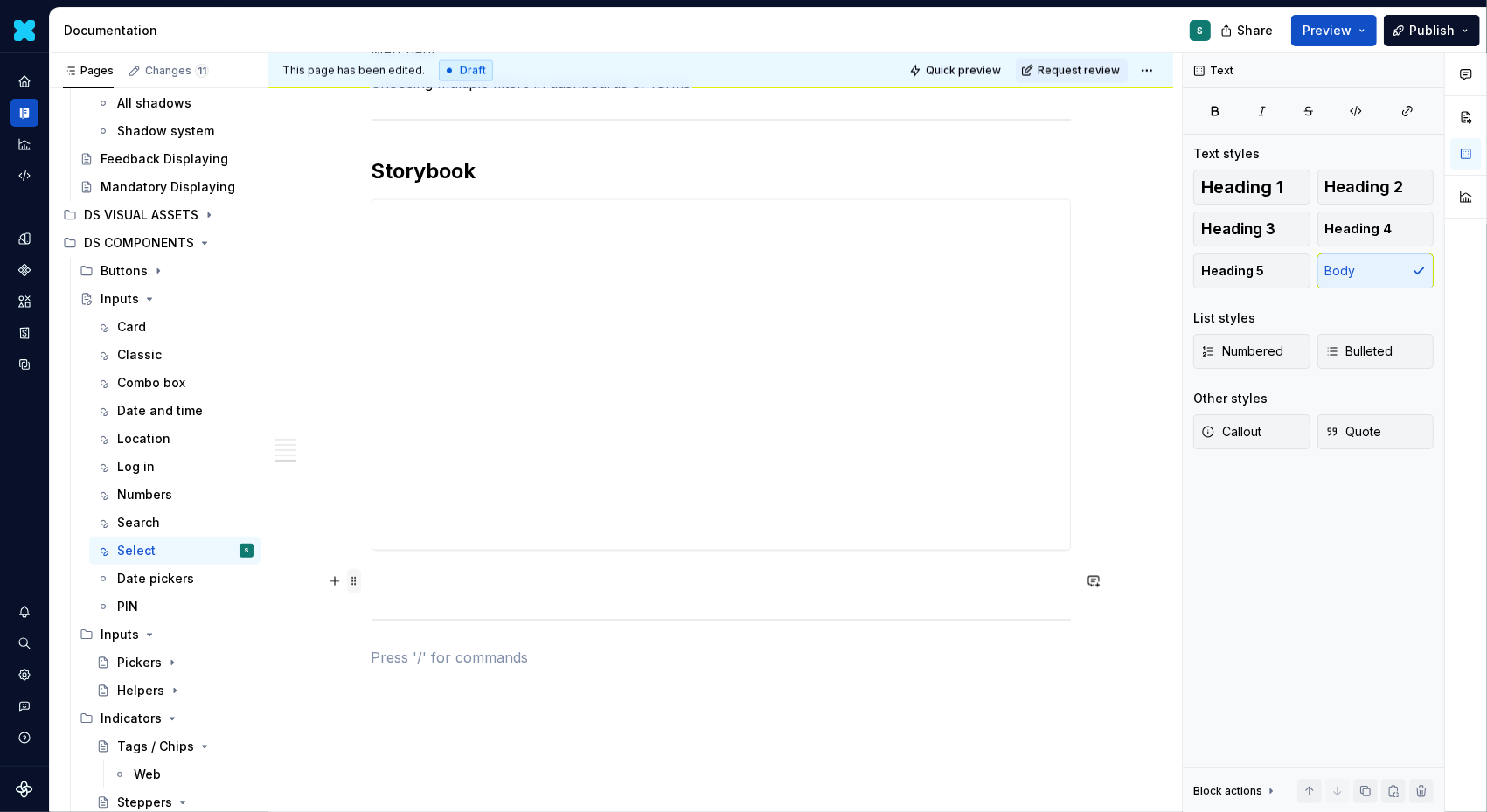
click at [358, 578] on span at bounding box center [354, 580] width 14 height 24
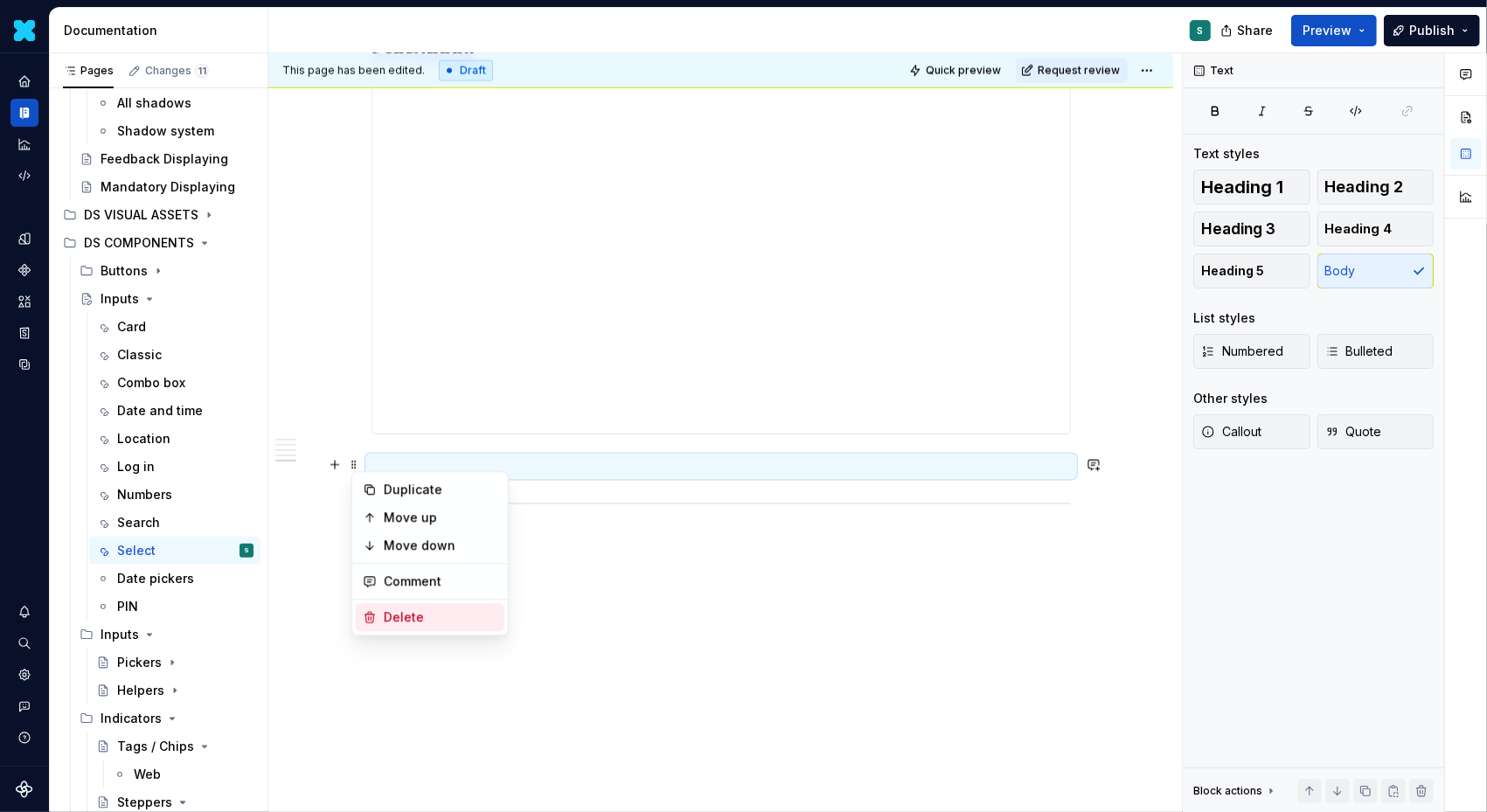
click at [429, 615] on div "Delete" at bounding box center [441, 618] width 114 height 18
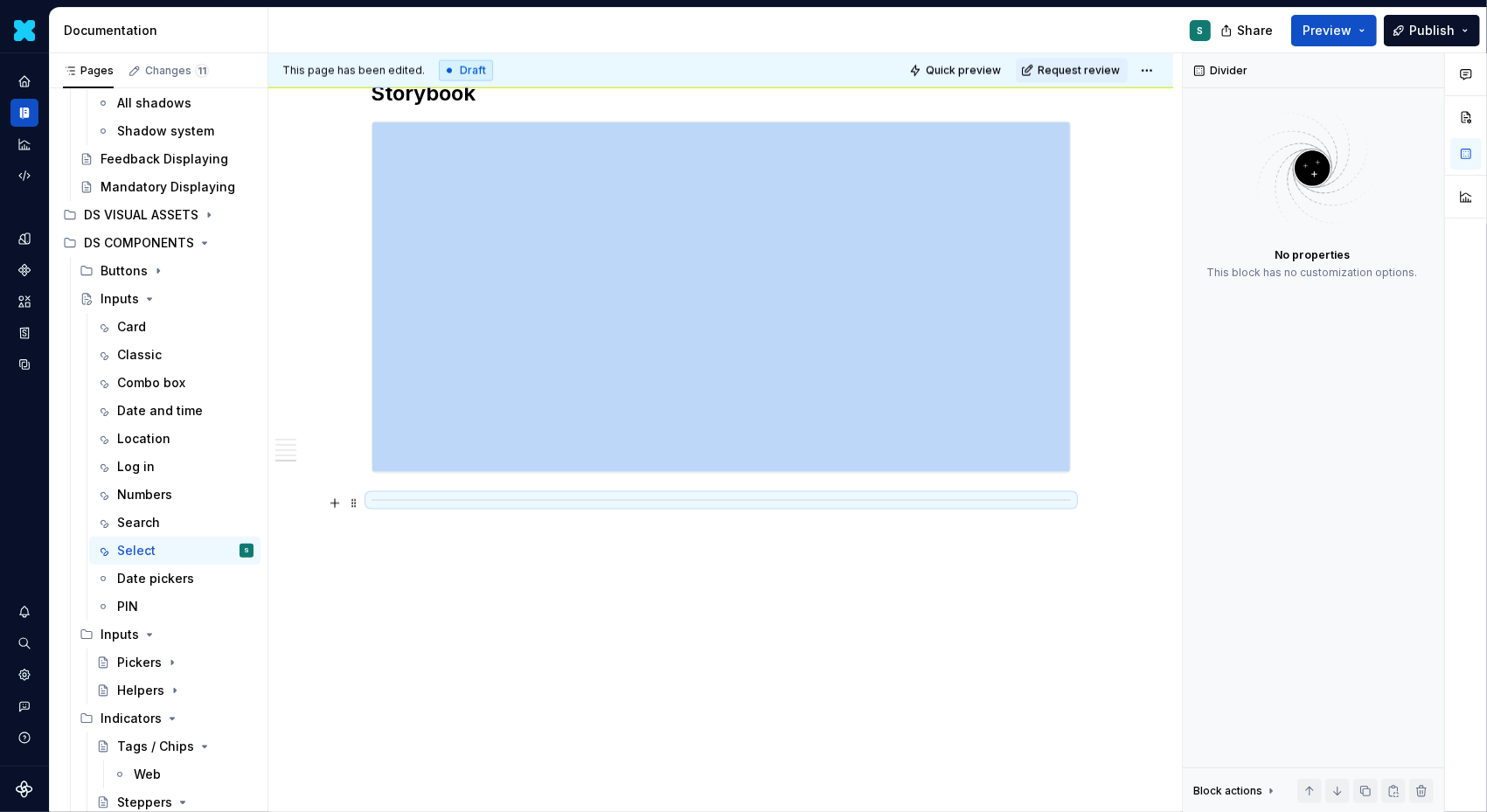
scroll to position [2315, 0]
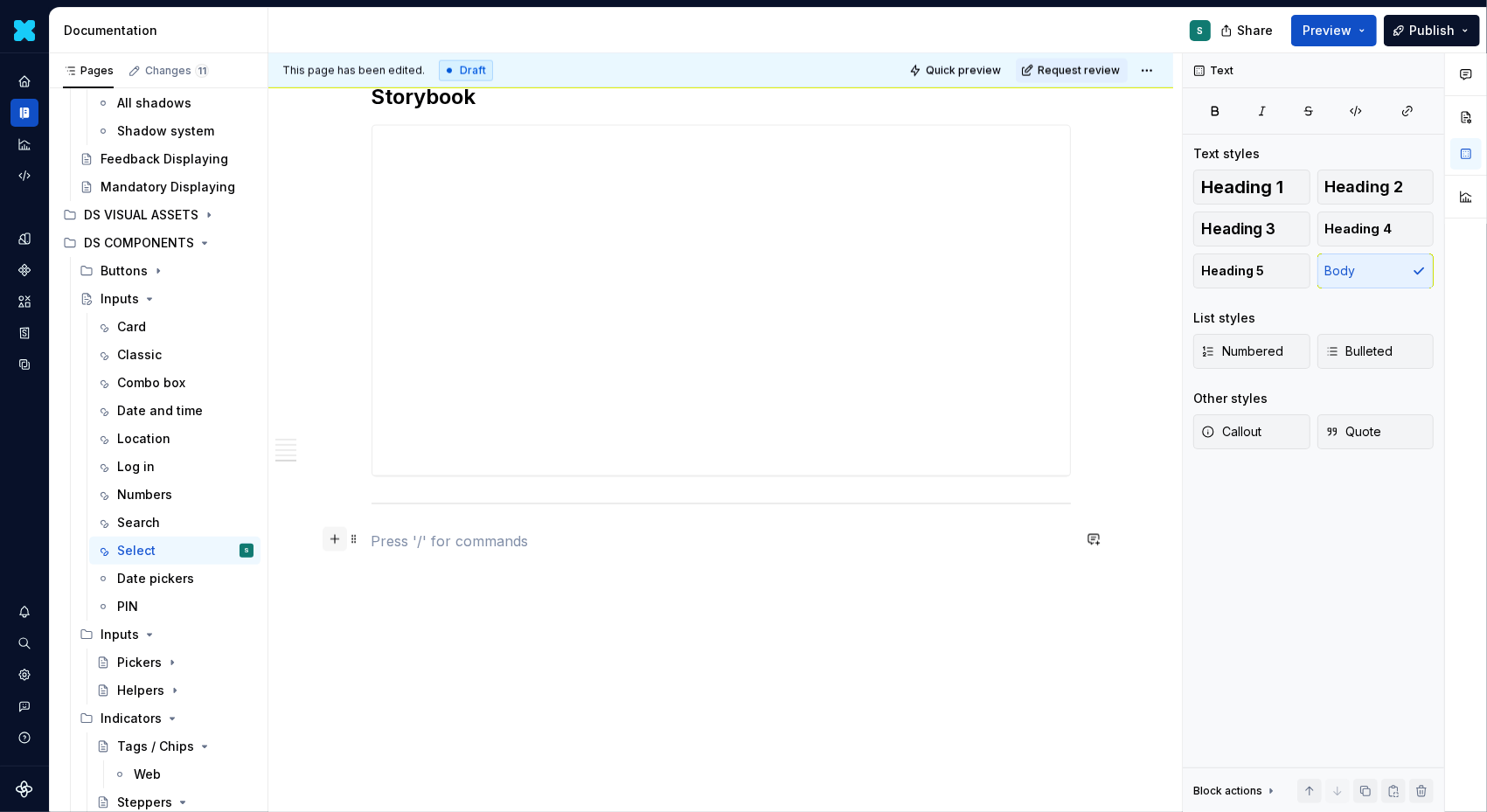
click at [341, 536] on button "button" at bounding box center [334, 538] width 24 height 24
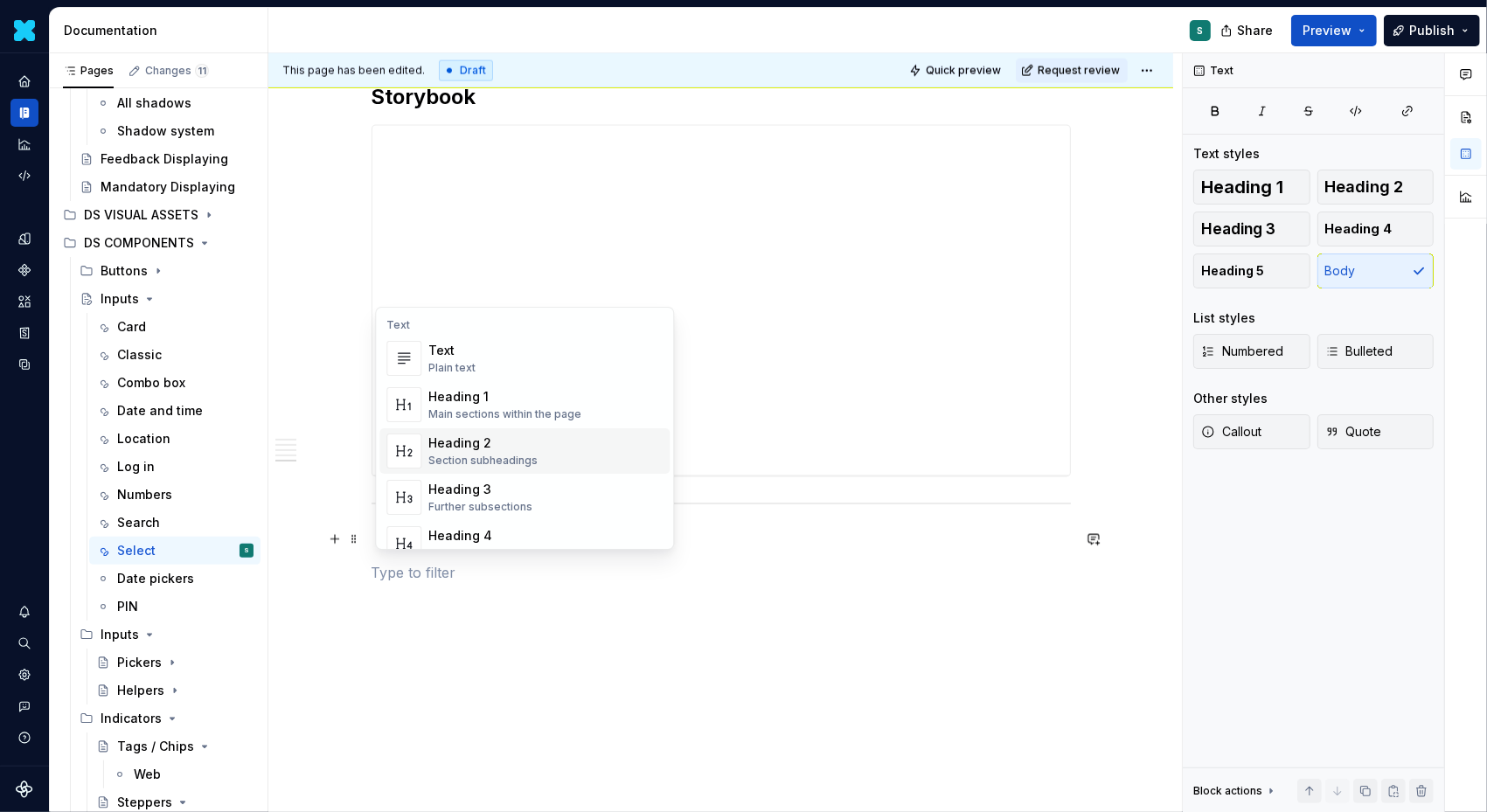
click at [490, 445] on div "Heading 2" at bounding box center [483, 443] width 110 height 18
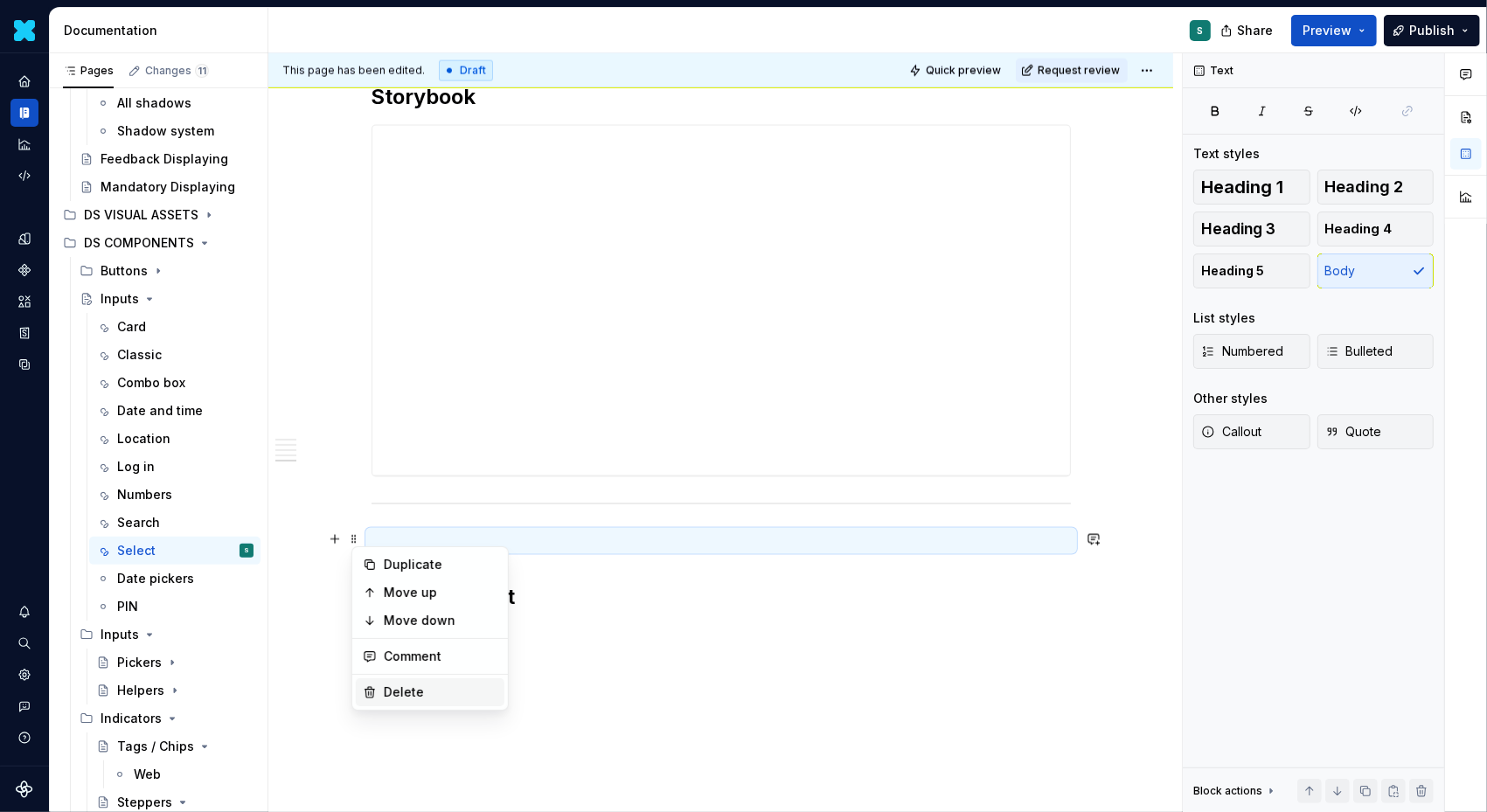
click at [377, 686] on div "Delete" at bounding box center [430, 692] width 149 height 28
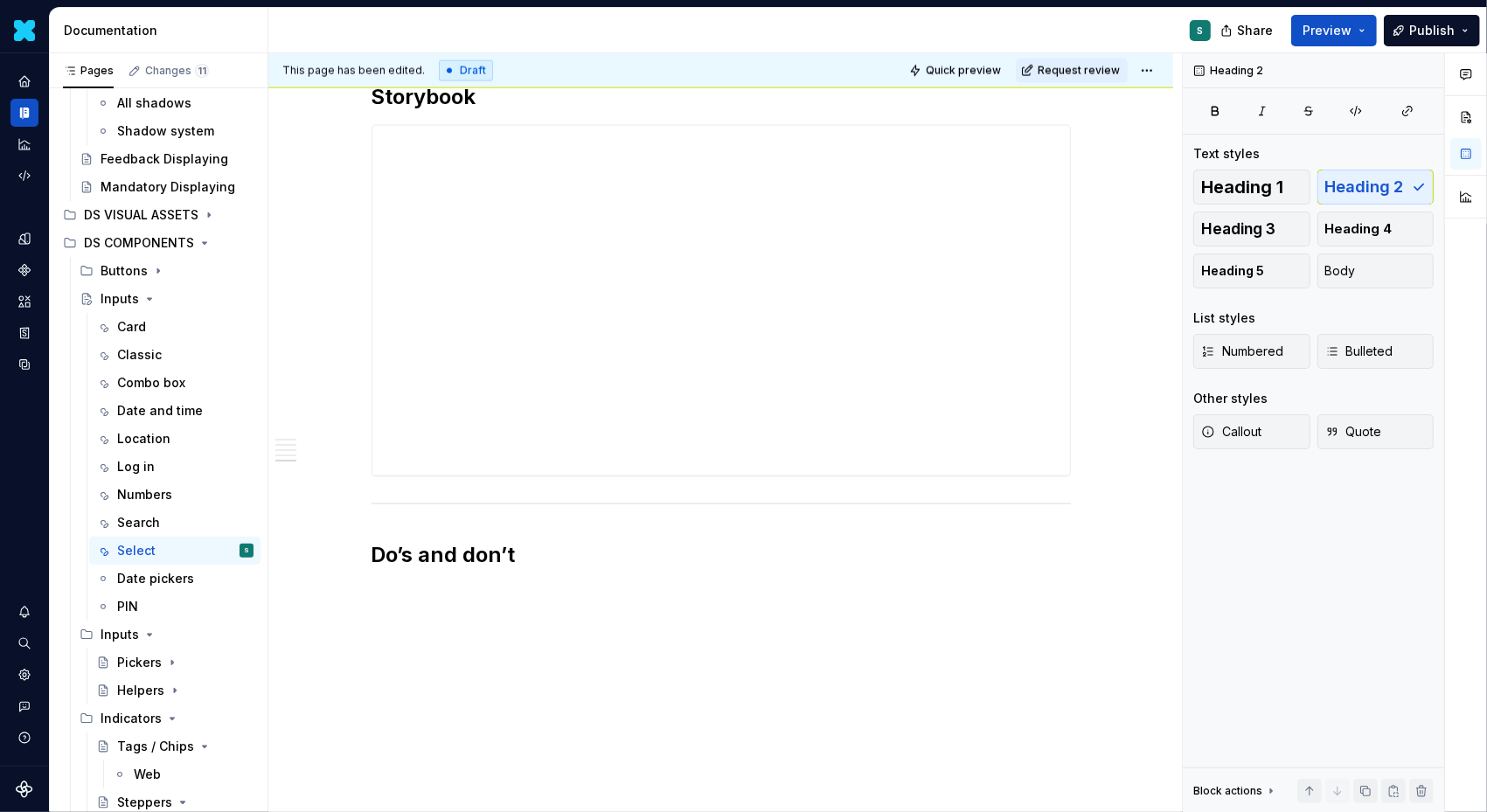
click at [397, 595] on div "This page has been edited. Draft Quick preview Request review Inputs Edit heade…" at bounding box center [725, 433] width 914 height 759
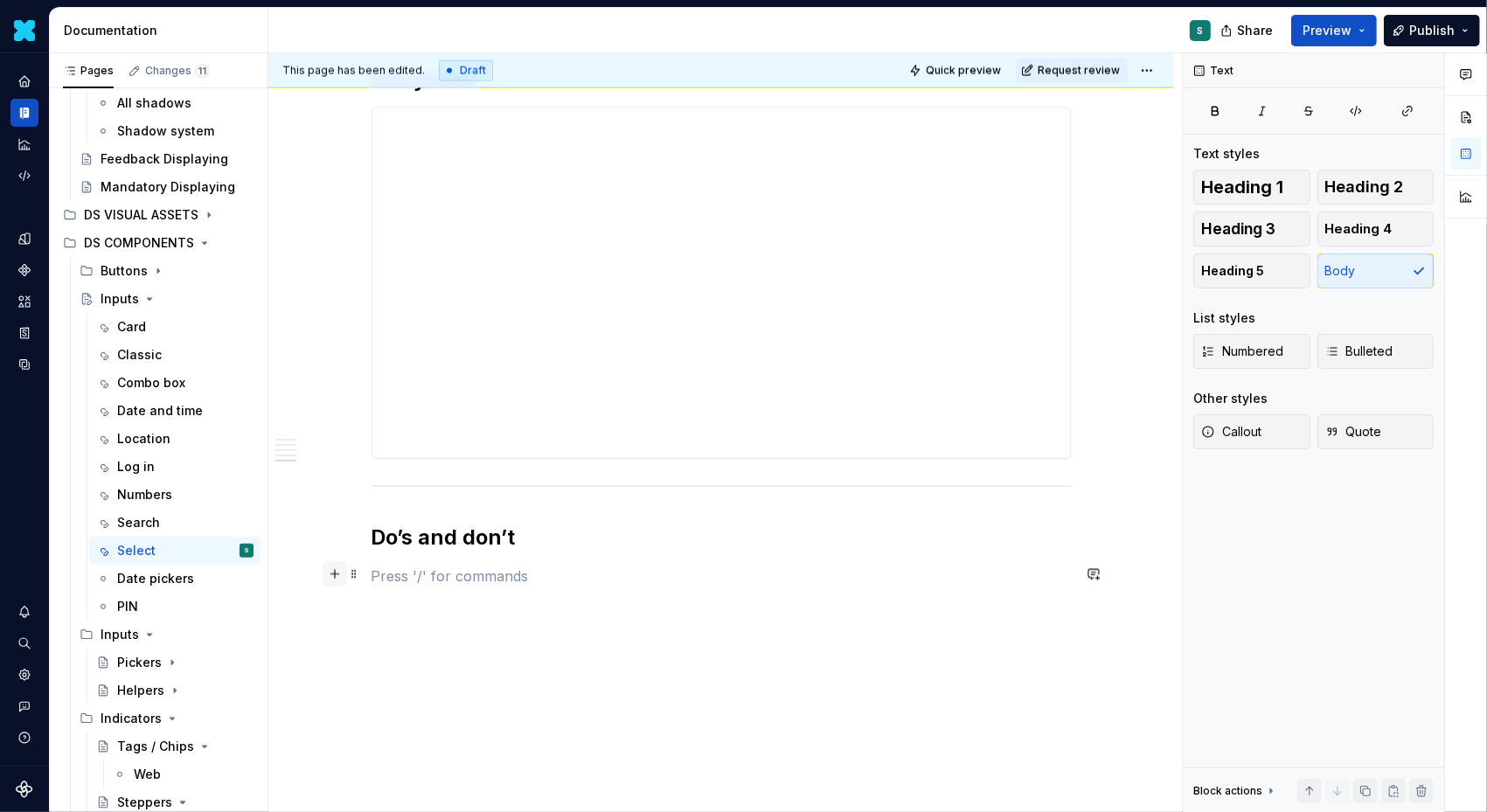
click at [341, 578] on button "button" at bounding box center [334, 574] width 24 height 24
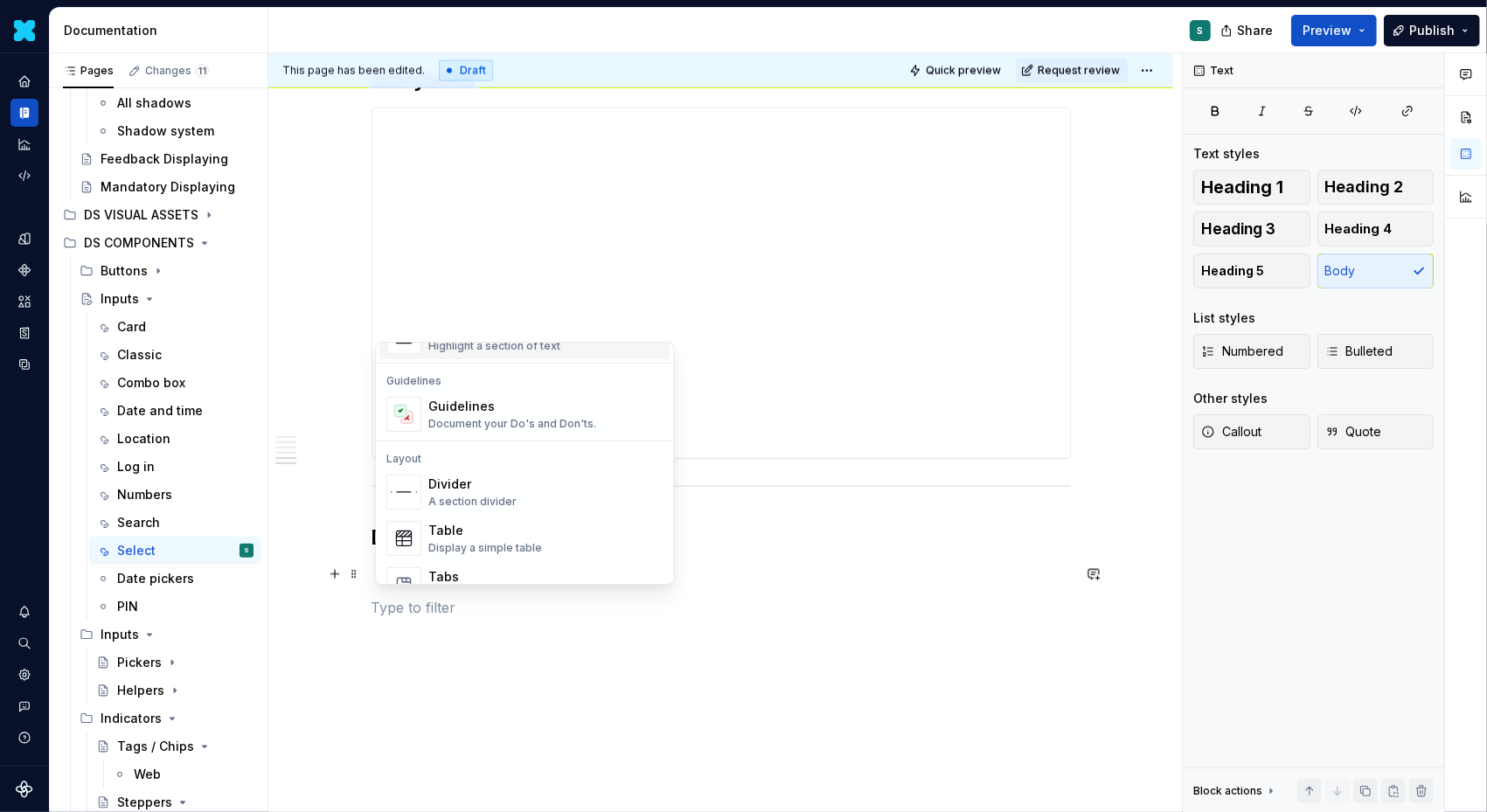
scroll to position [518, 0]
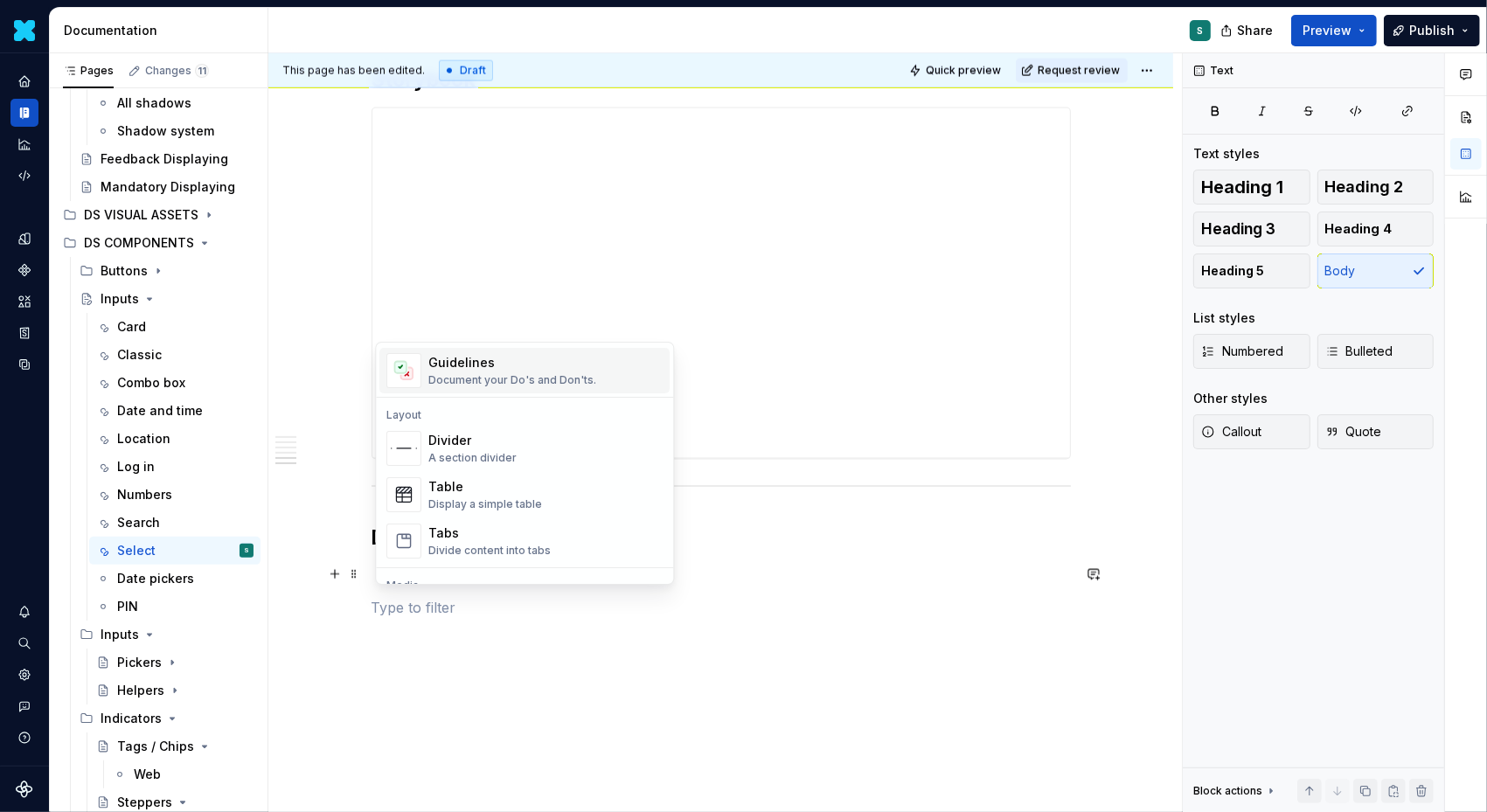
click at [478, 375] on div "Document your Do's and Don'ts." at bounding box center [513, 381] width 168 height 14
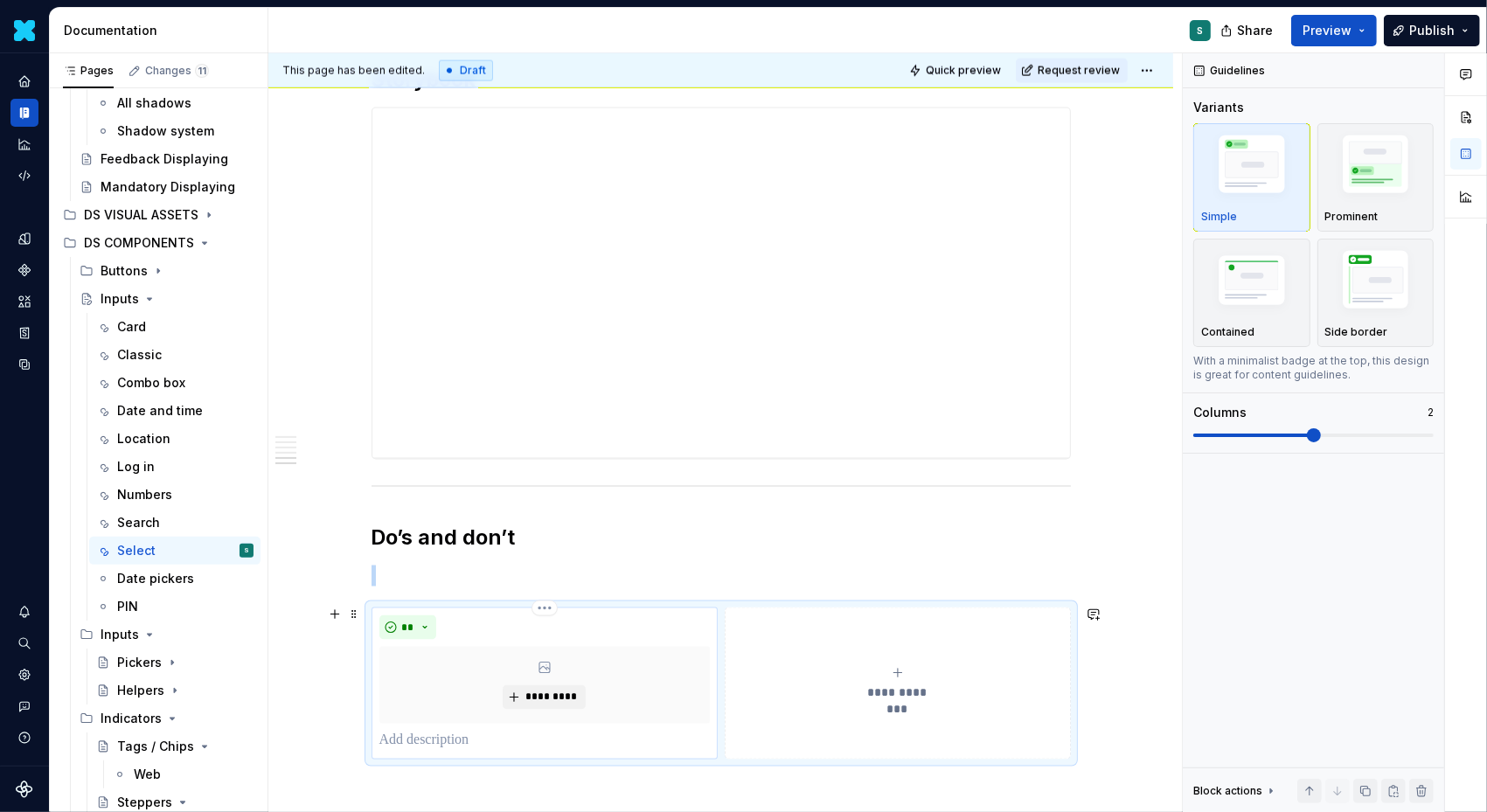
scroll to position [2470, 0]
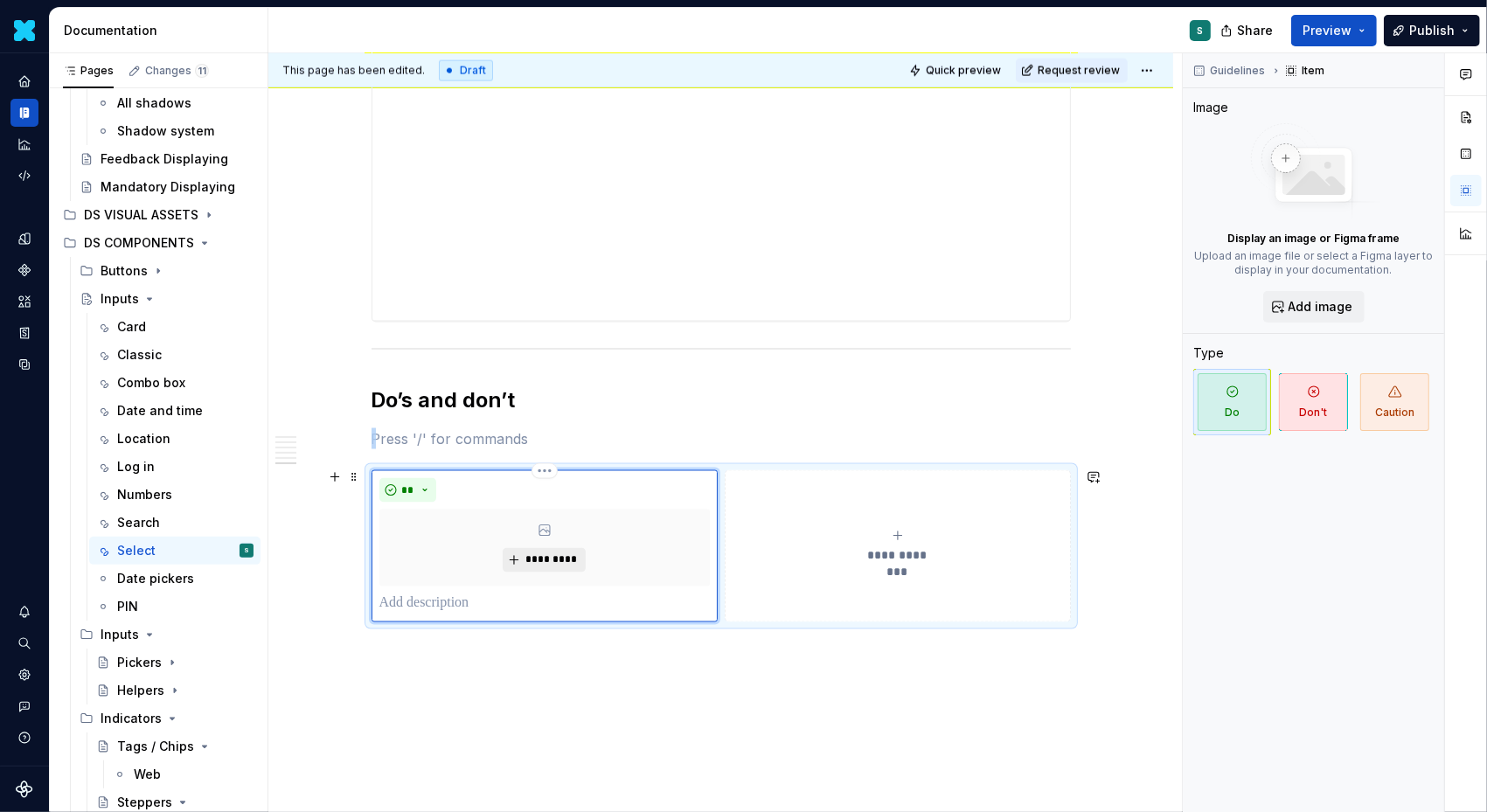
click at [556, 554] on span "*********" at bounding box center [551, 561] width 53 height 14
type textarea "*"
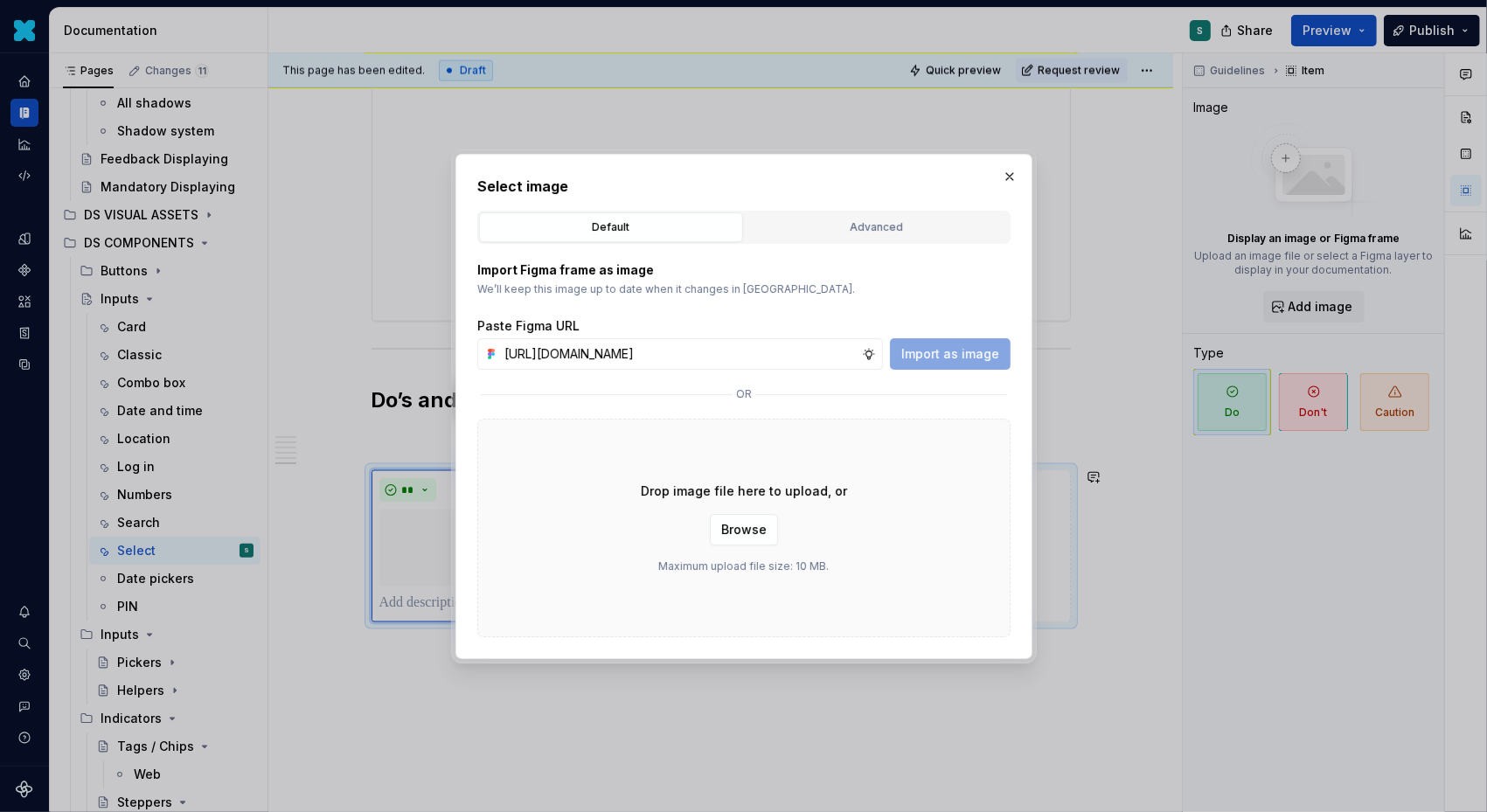
scroll to position [0, 595]
type input "[URL][DOMAIN_NAME]"
click at [916, 357] on span "Import as image" at bounding box center [950, 354] width 98 height 18
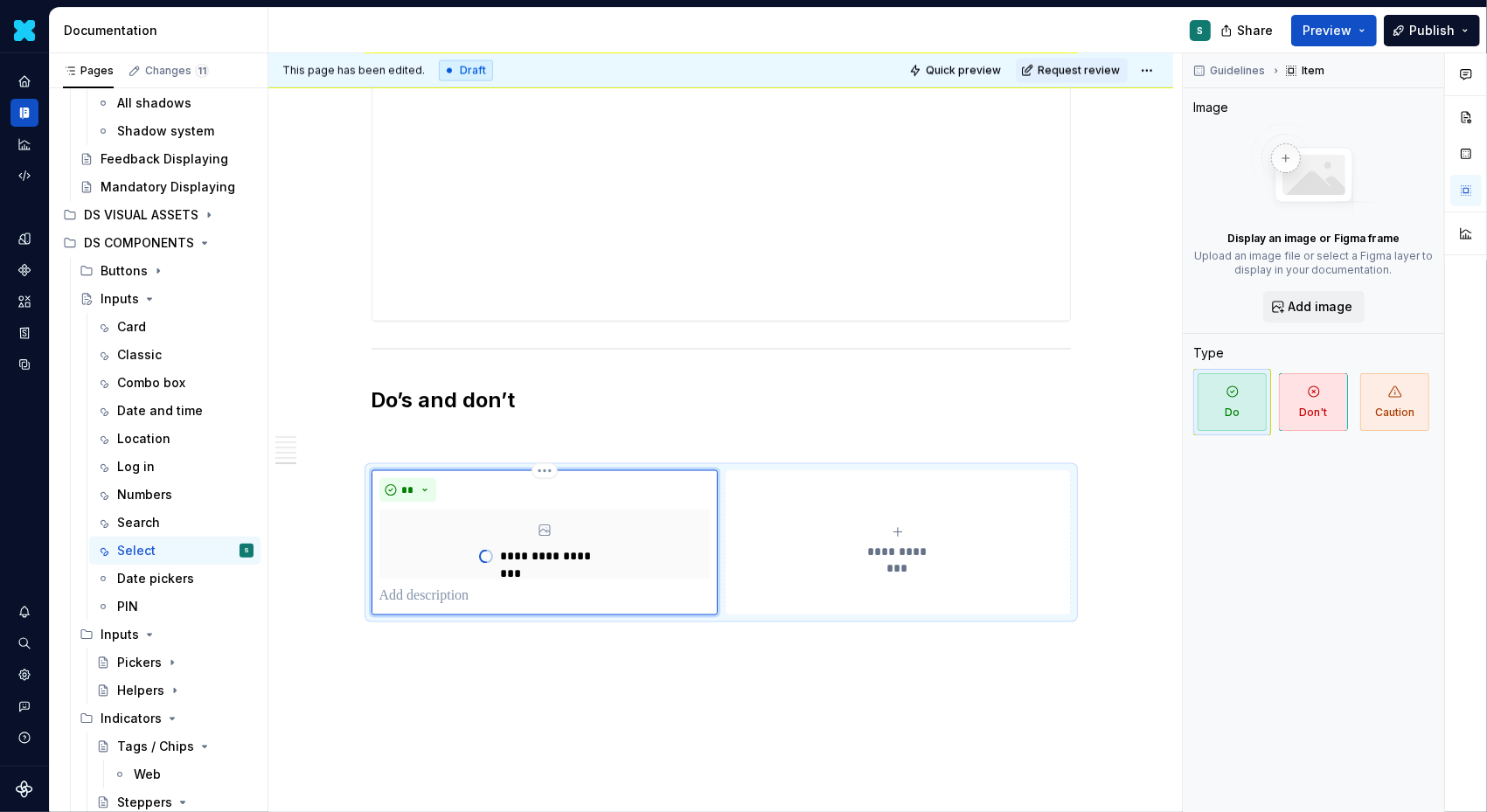
type textarea "*"
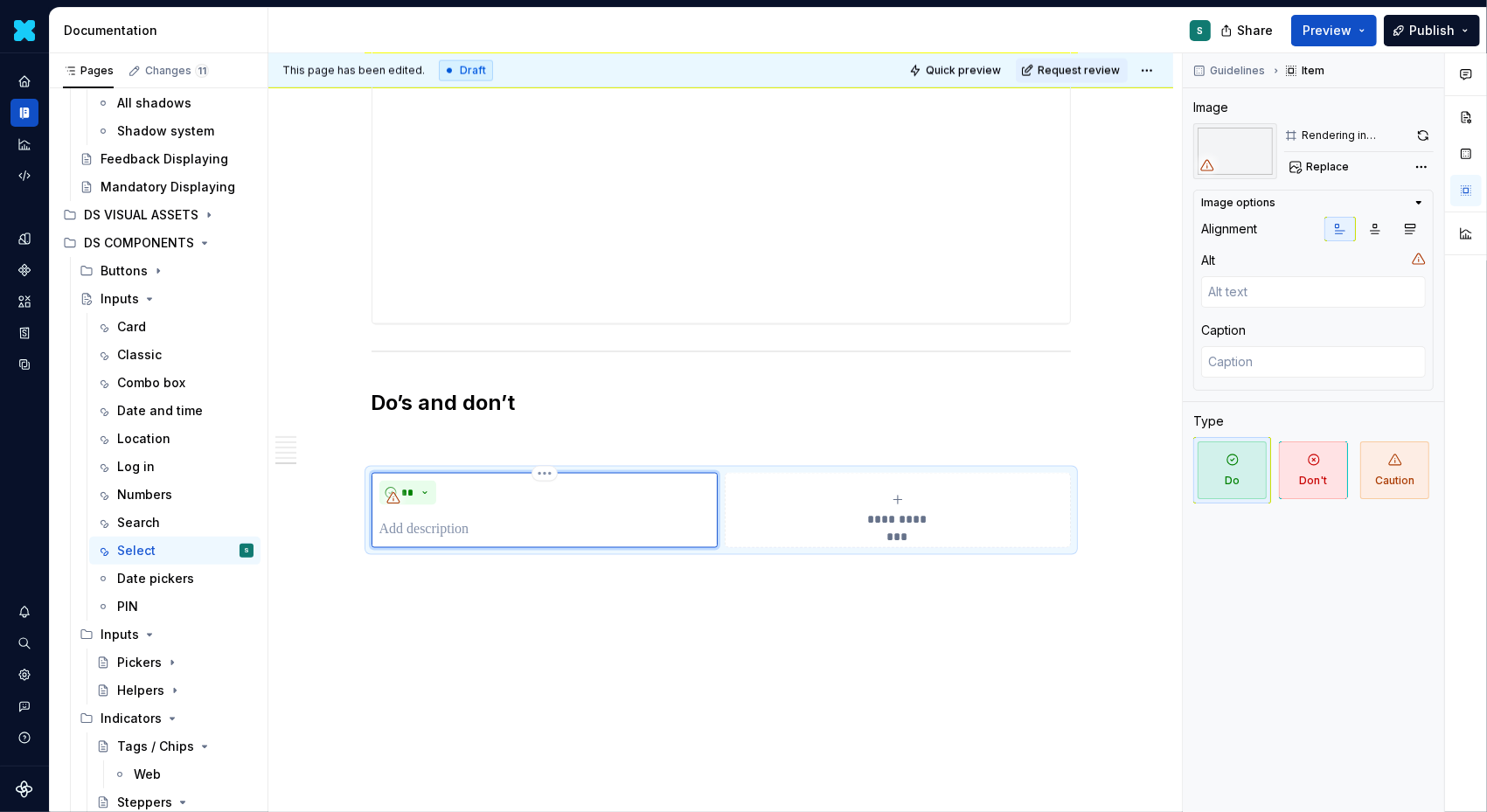
scroll to position [2409, 0]
click at [910, 500] on div "**********" at bounding box center [898, 513] width 331 height 35
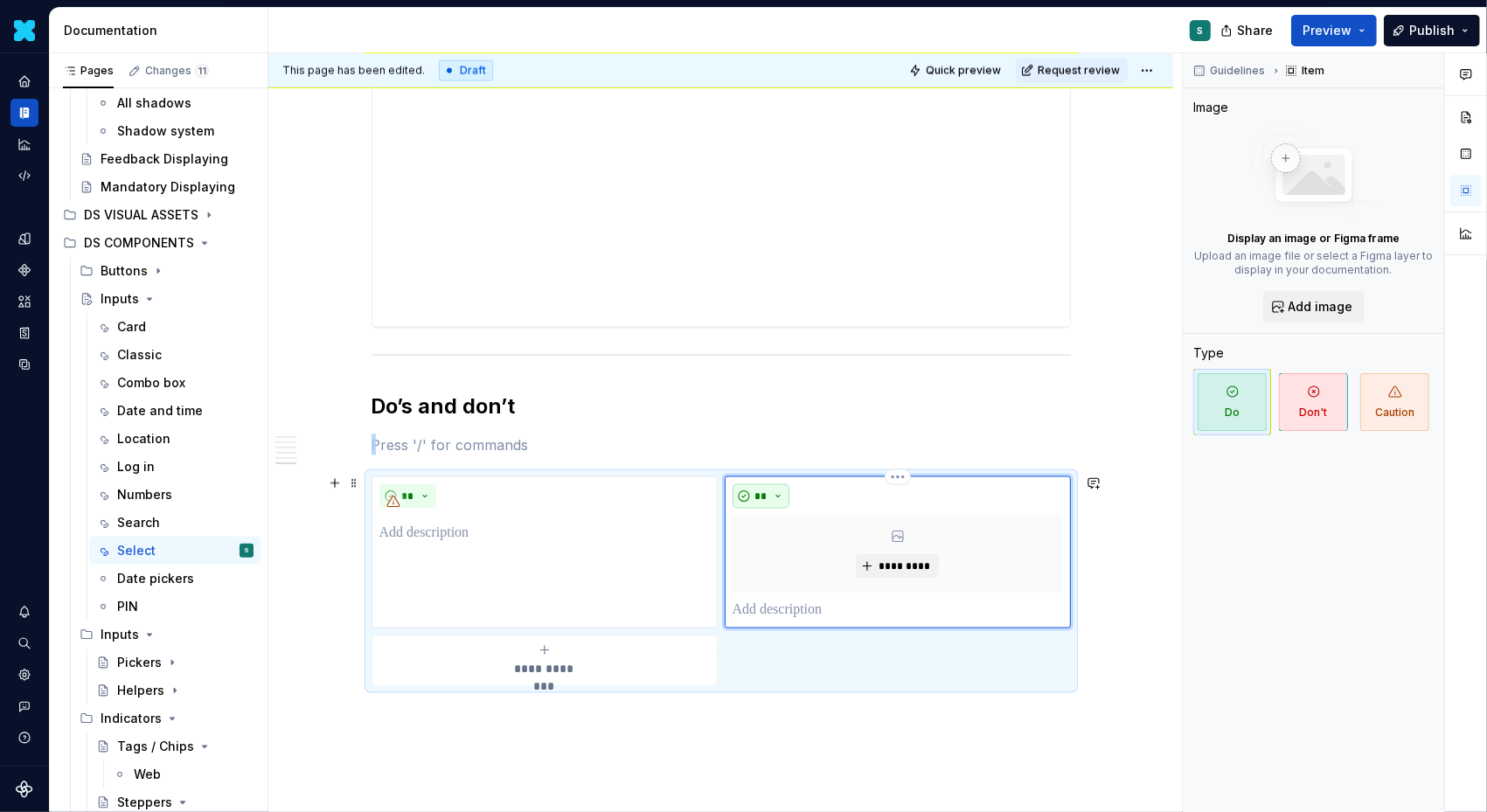
click at [783, 492] on button "**" at bounding box center [761, 496] width 58 height 24
click at [785, 560] on span "Don't" at bounding box center [816, 554] width 149 height 28
click at [872, 571] on button "*********" at bounding box center [897, 566] width 83 height 24
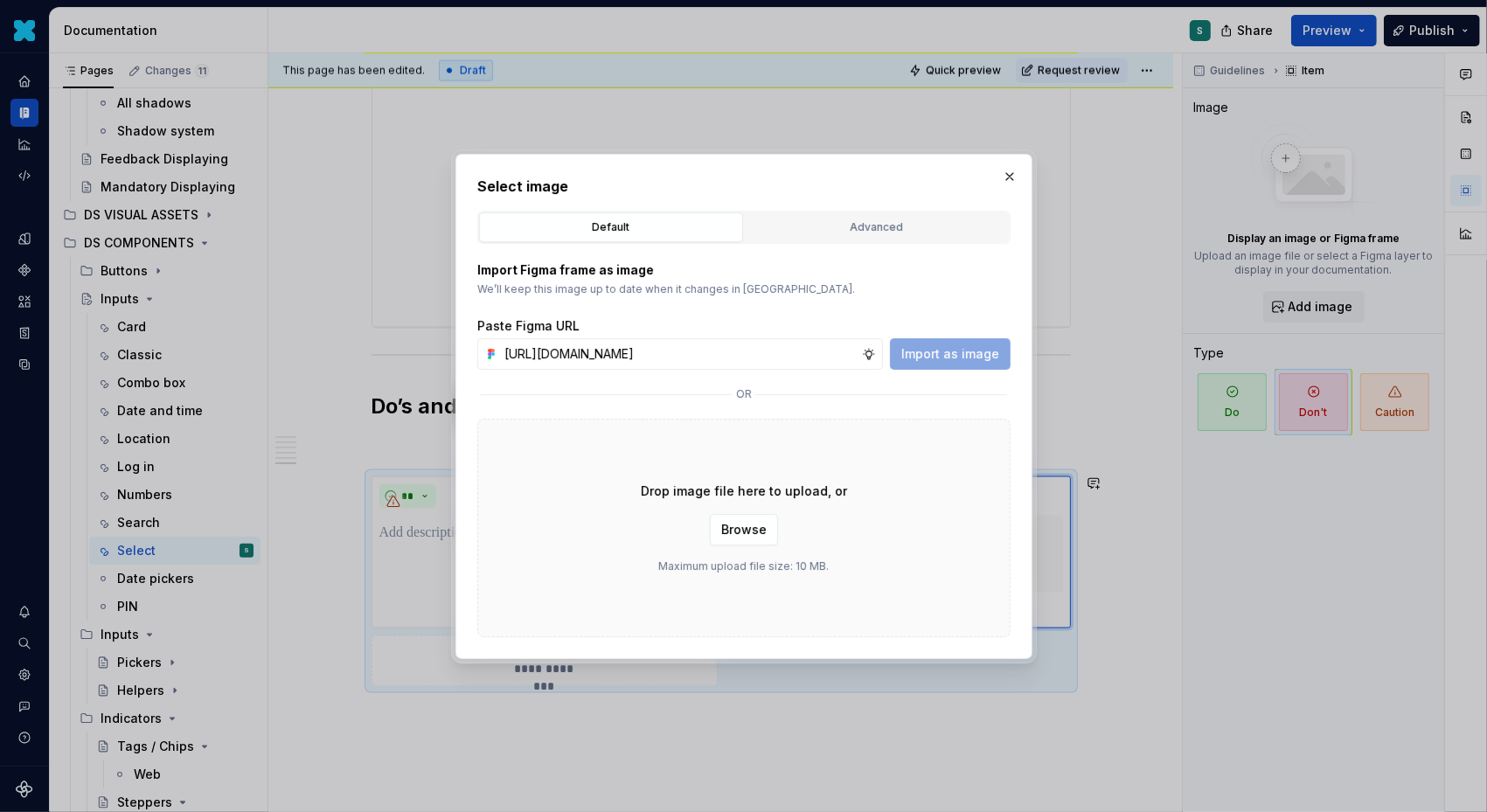
scroll to position [0, 595]
type input "[URL][DOMAIN_NAME]"
click at [939, 351] on span "Import as image" at bounding box center [950, 354] width 98 height 18
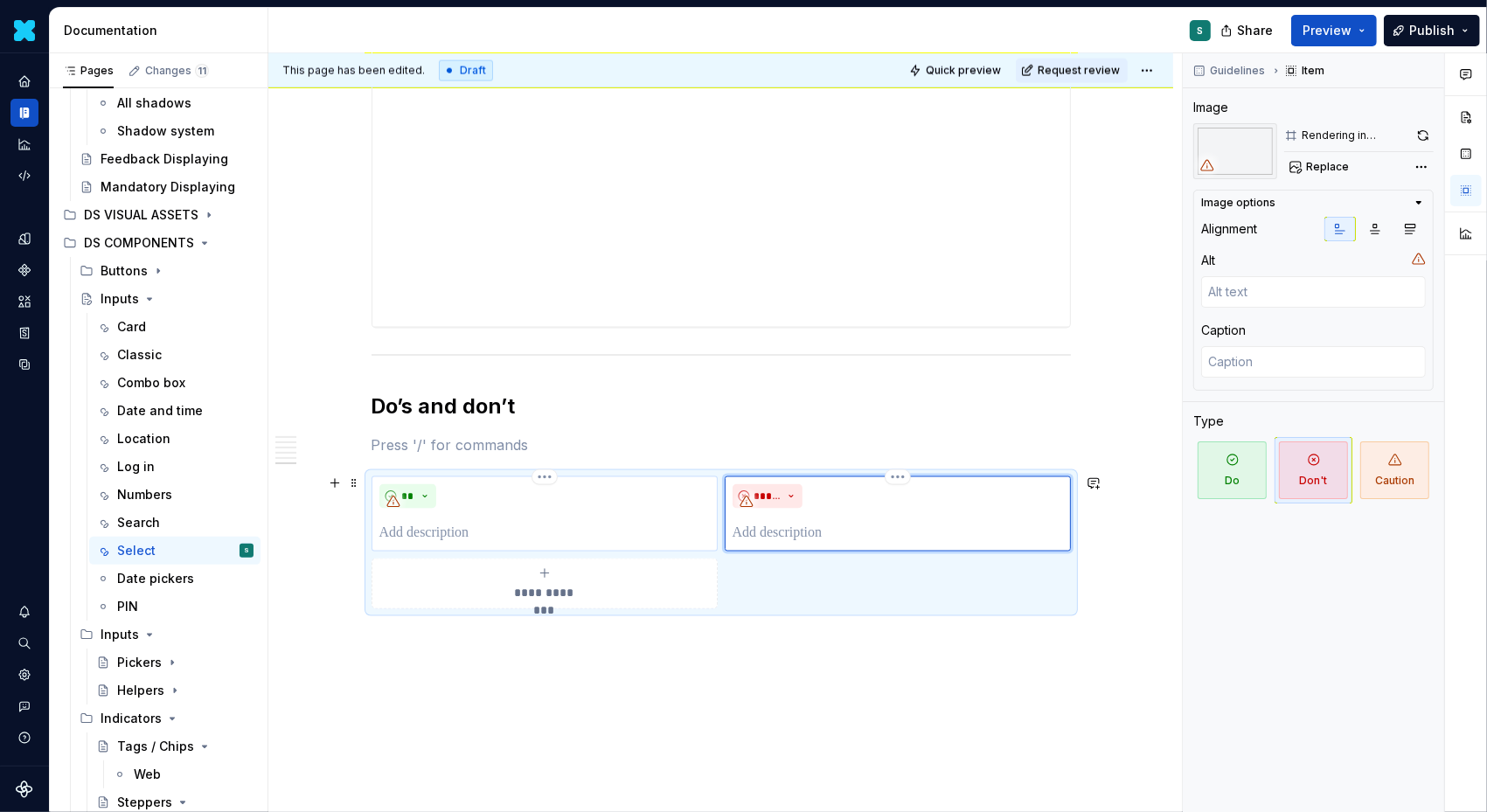
click at [485, 523] on p at bounding box center [545, 534] width 331 height 21
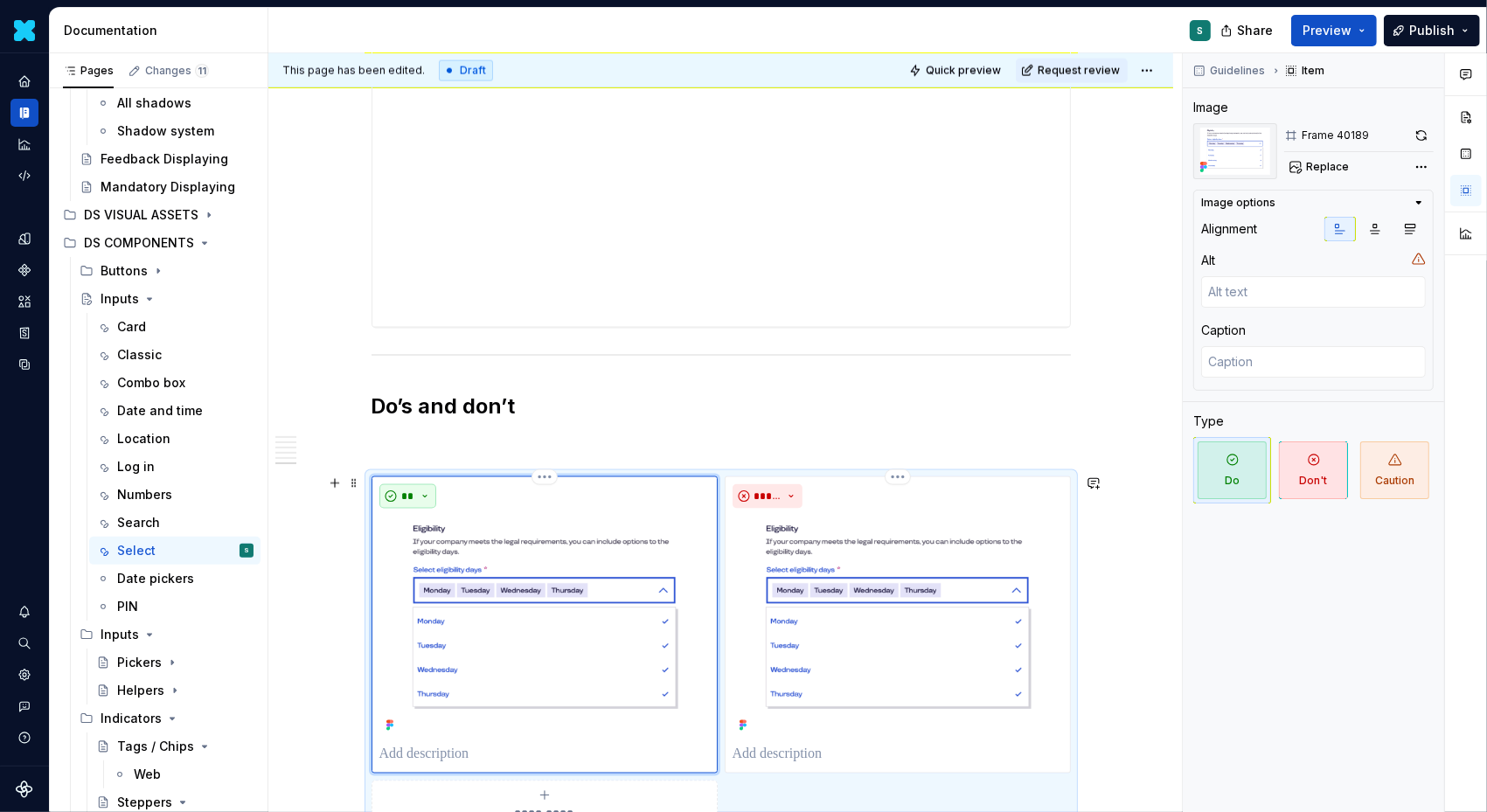
scroll to position [2632, 0]
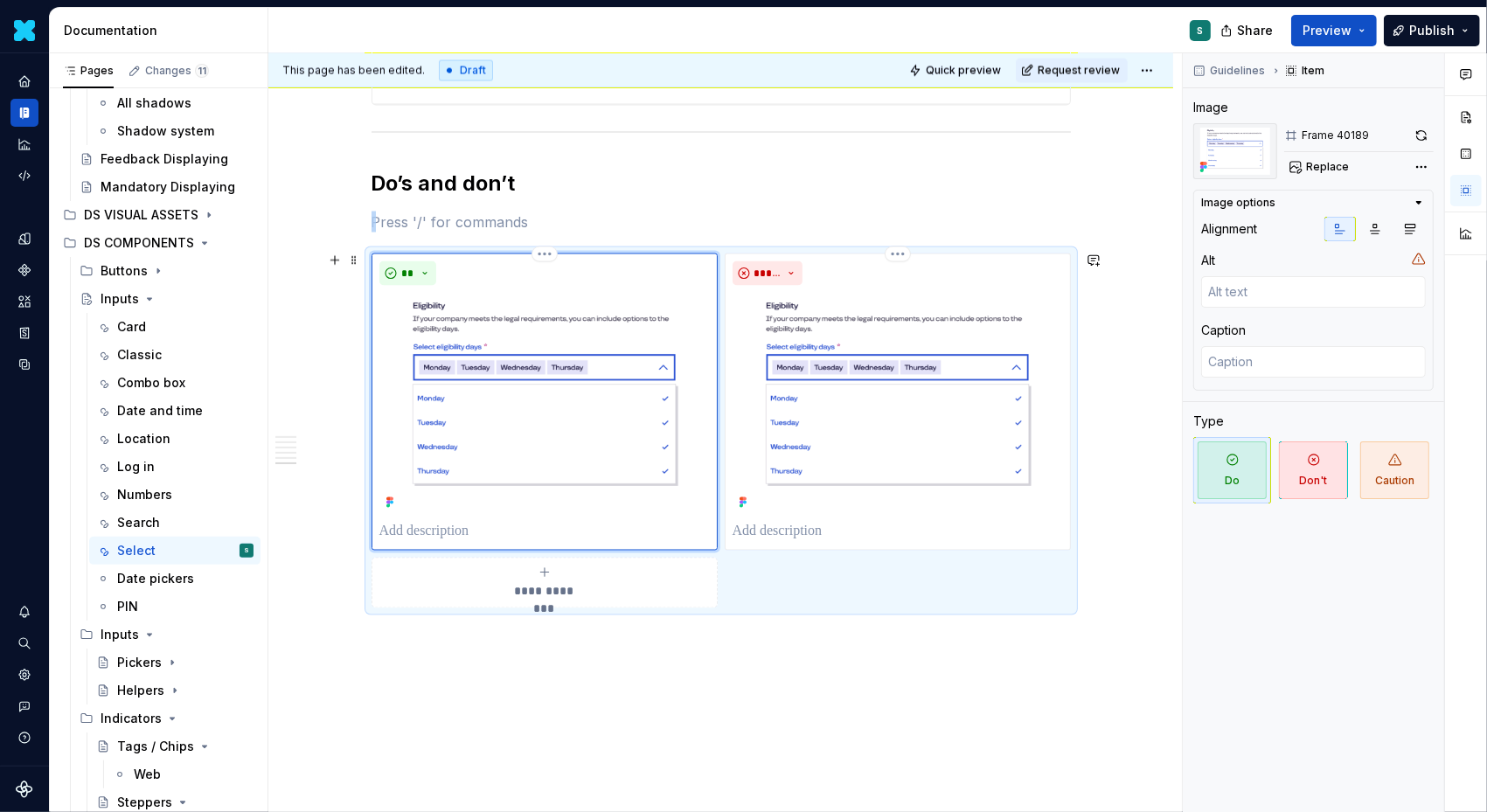
click at [559, 381] on img at bounding box center [545, 404] width 331 height 222
click at [579, 313] on img at bounding box center [545, 404] width 331 height 222
click at [1320, 160] on button "Replace" at bounding box center [1320, 167] width 72 height 24
type textarea "*"
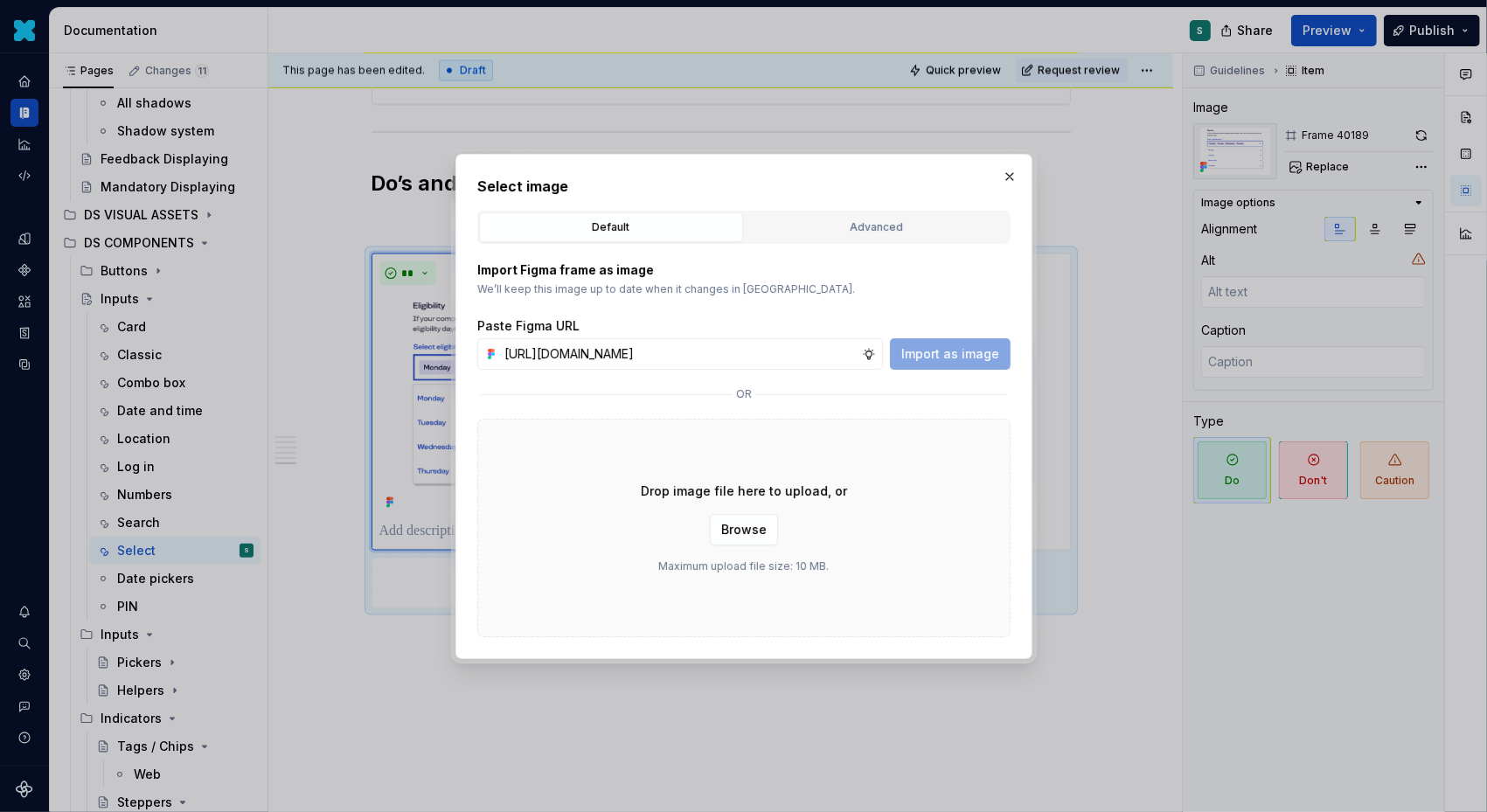
scroll to position [0, 595]
type input "[URL][DOMAIN_NAME]"
click at [965, 346] on span "Import as image" at bounding box center [950, 354] width 98 height 18
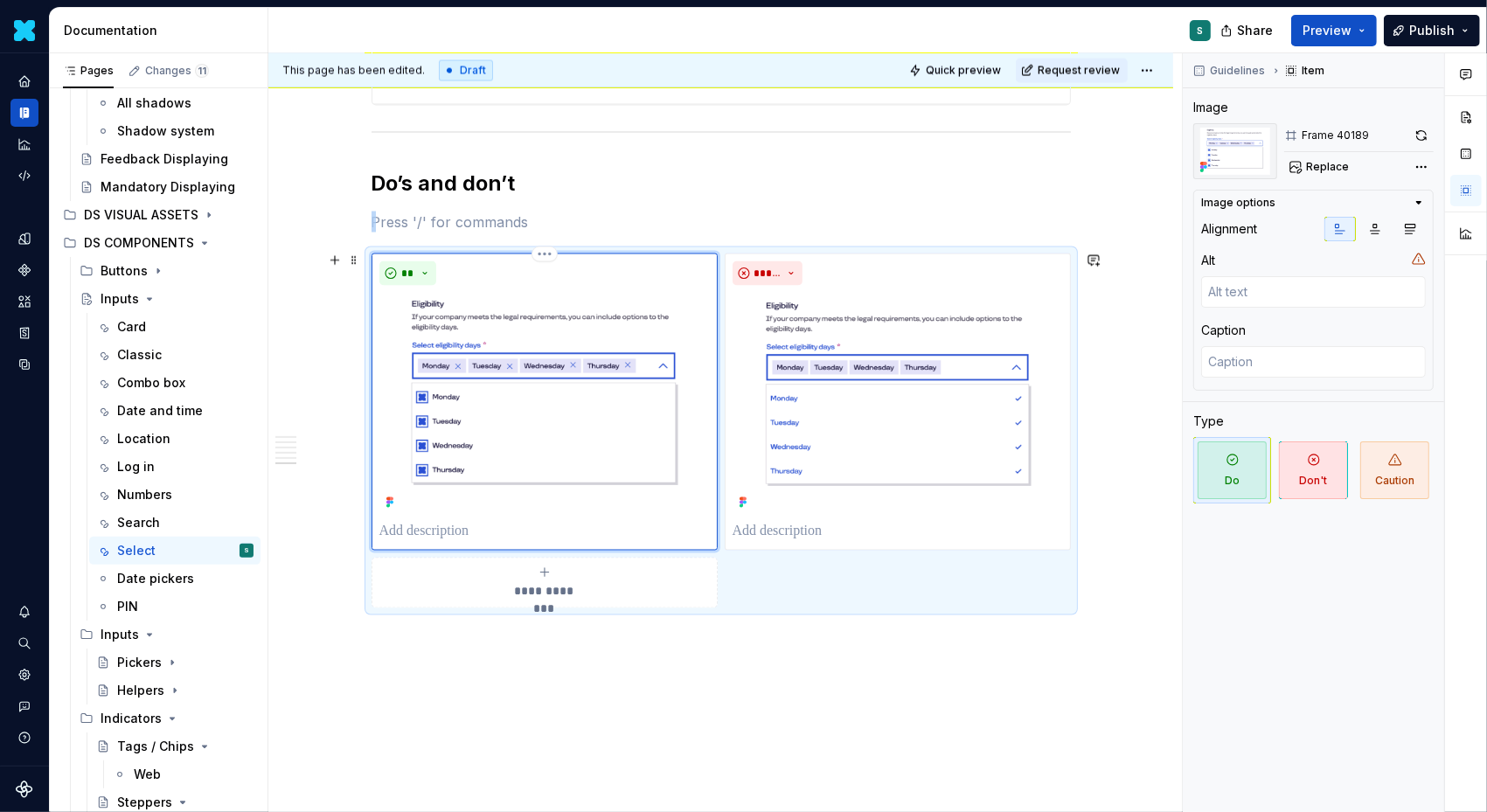
click at [432, 518] on div "**" at bounding box center [545, 402] width 331 height 282
click at [410, 528] on p at bounding box center [545, 533] width 331 height 21
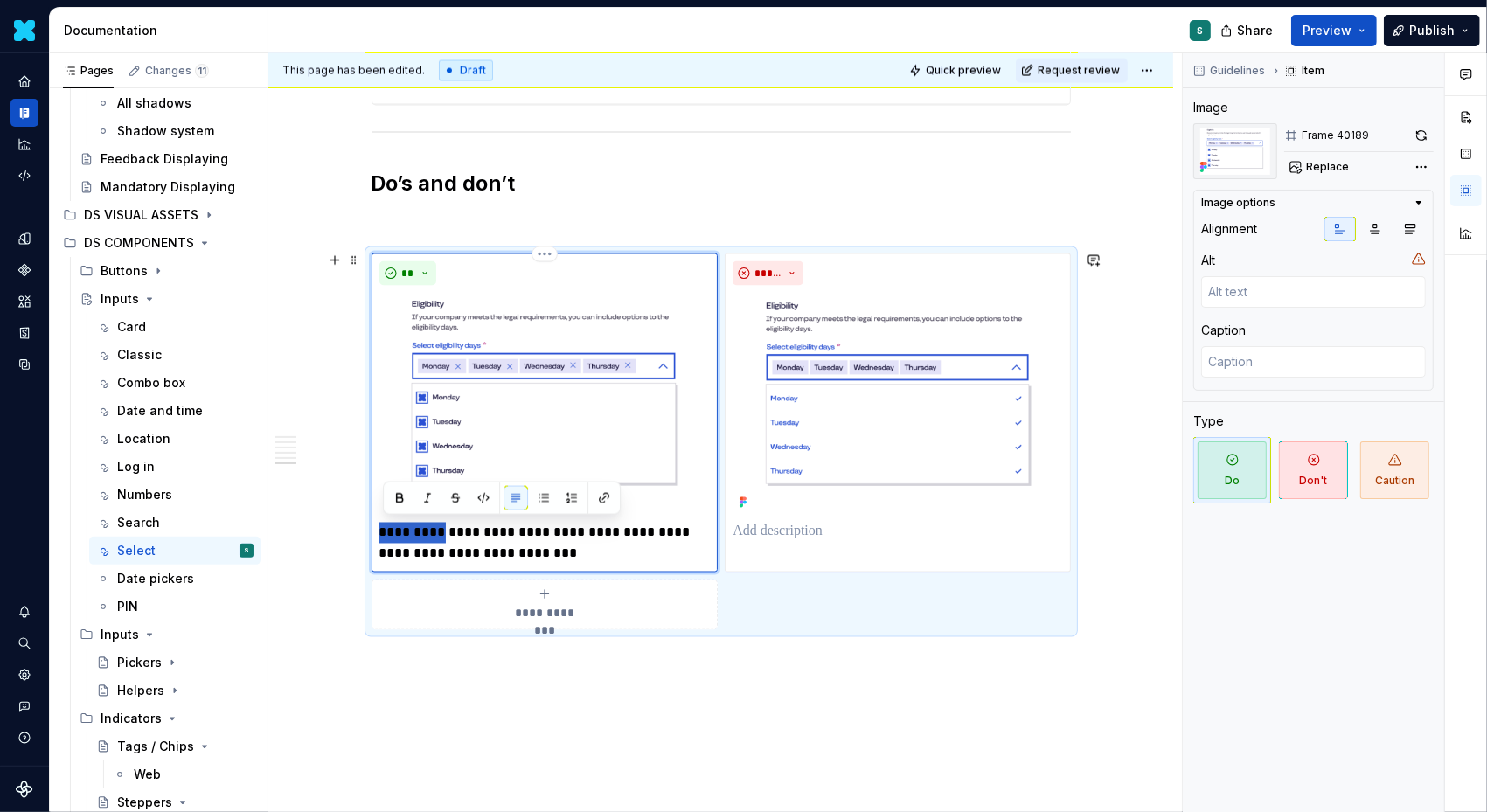
drag, startPoint x: 446, startPoint y: 529, endPoint x: 333, endPoint y: 529, distance: 113.0
click at [789, 516] on div "*****" at bounding box center [898, 401] width 330 height 281
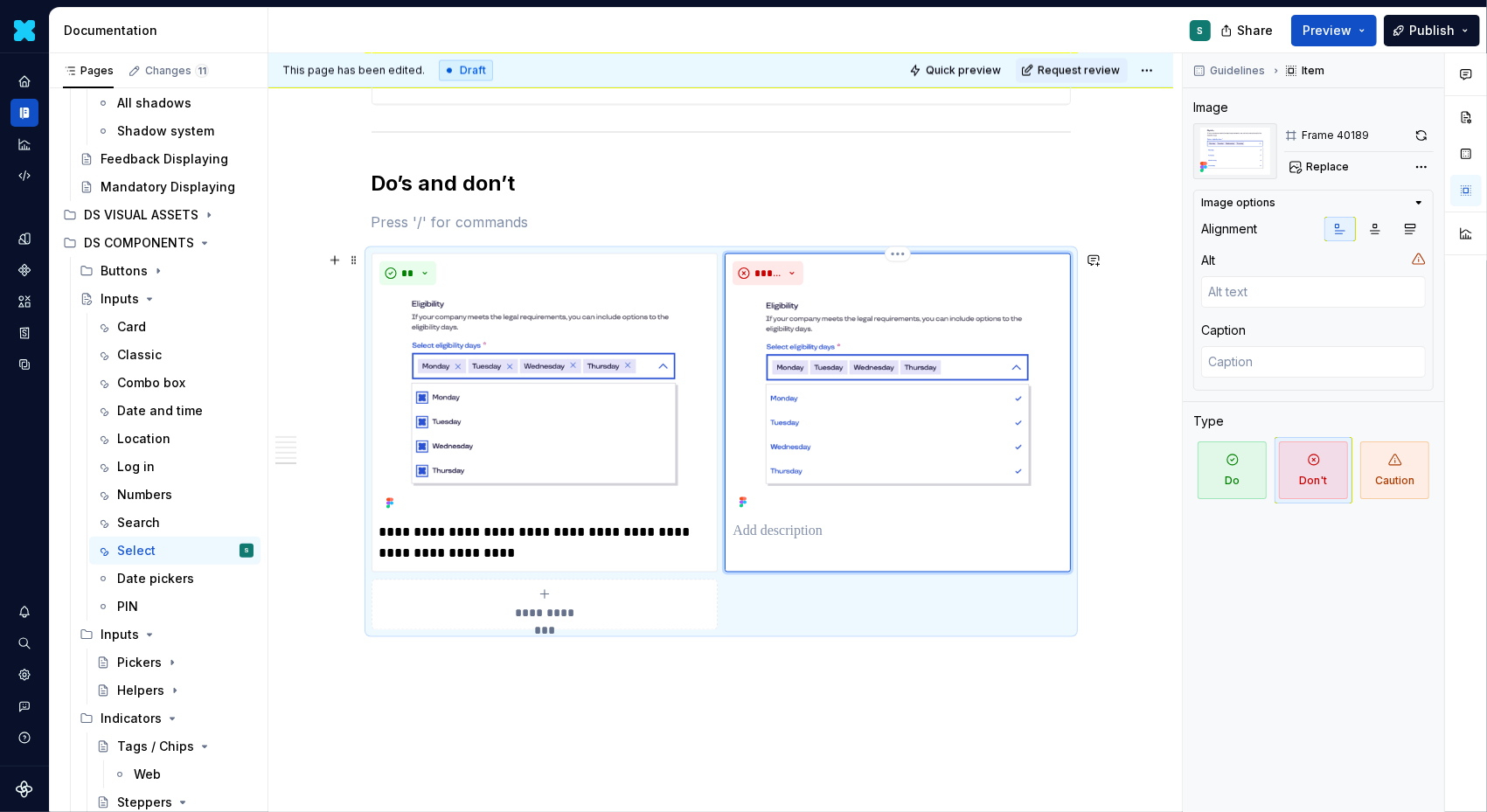
click at [785, 530] on p at bounding box center [898, 533] width 330 height 21
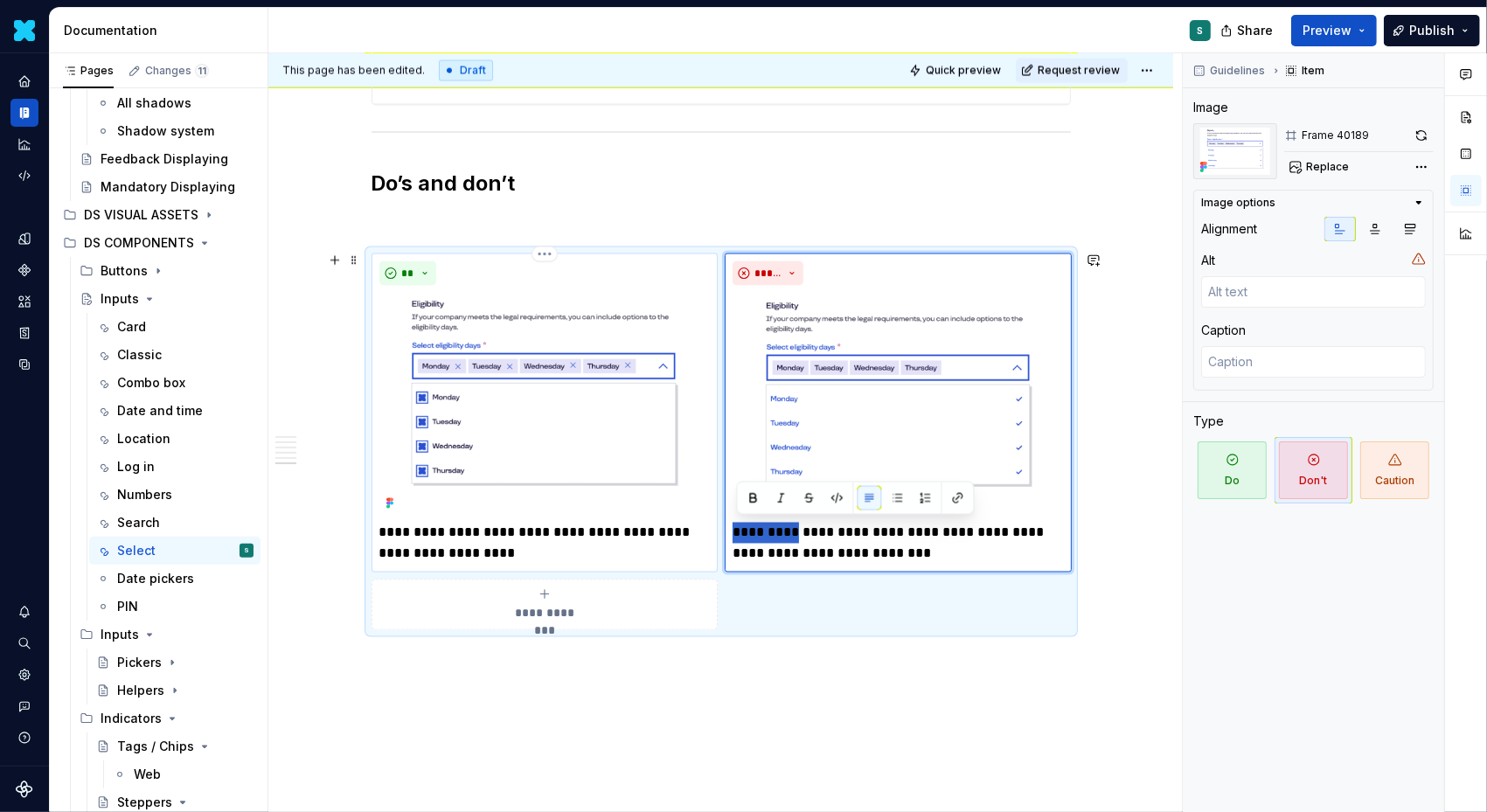
drag, startPoint x: 797, startPoint y: 524, endPoint x: 645, endPoint y: 523, distance: 152.0
click at [645, 523] on div "**********" at bounding box center [721, 441] width 700 height 376
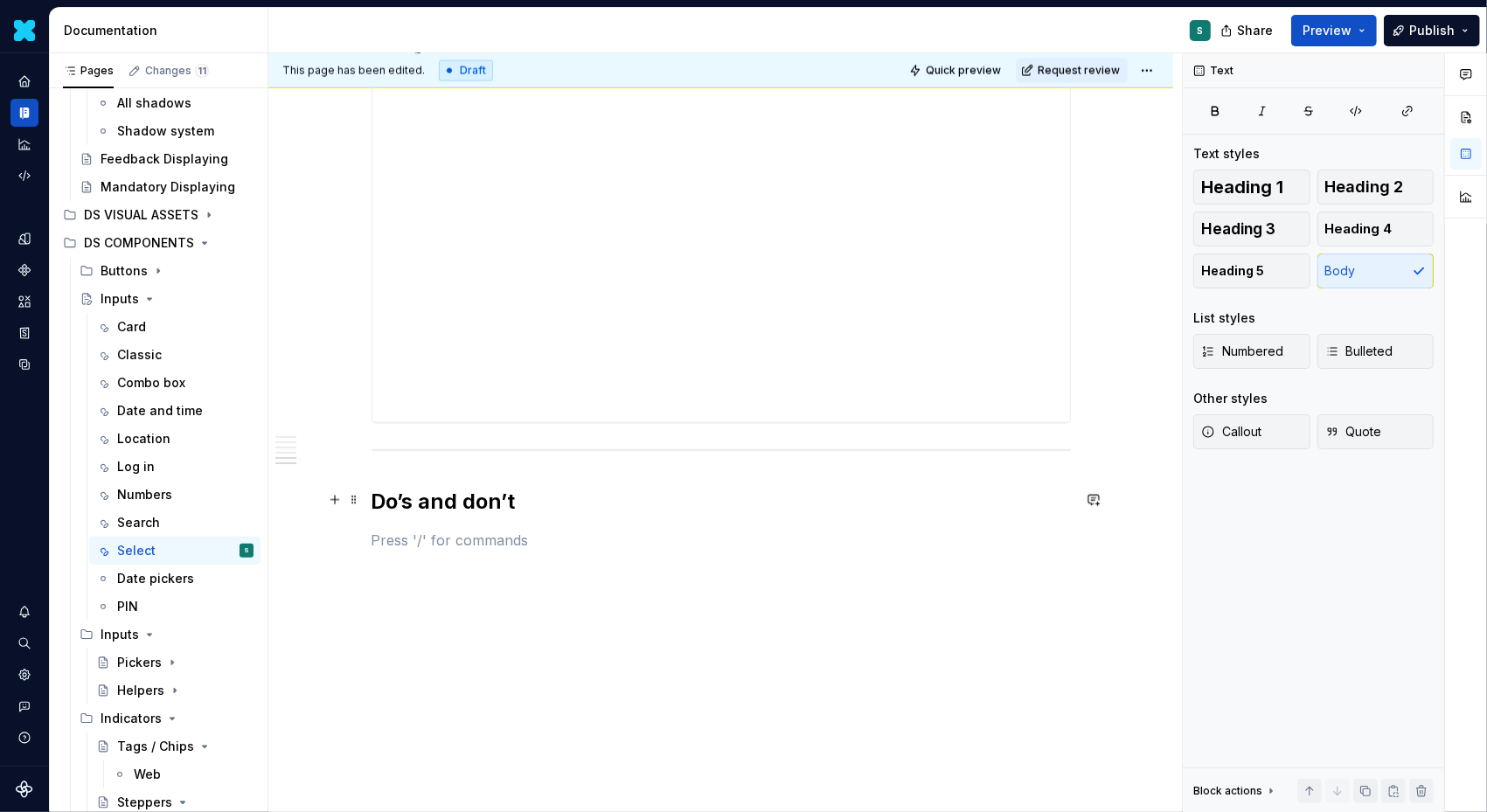
scroll to position [2632, 0]
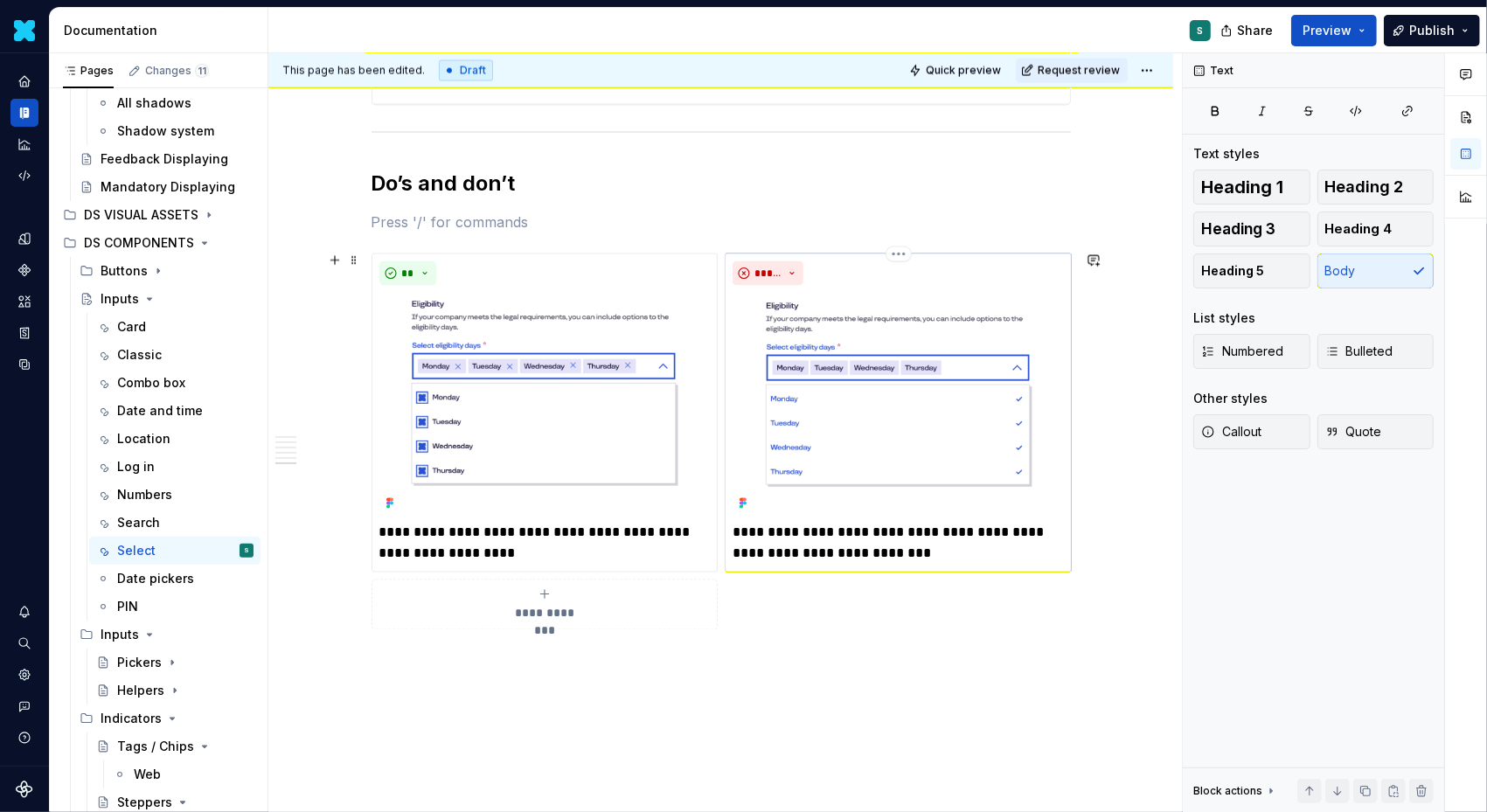
click at [778, 523] on p "**********" at bounding box center [899, 544] width 332 height 42
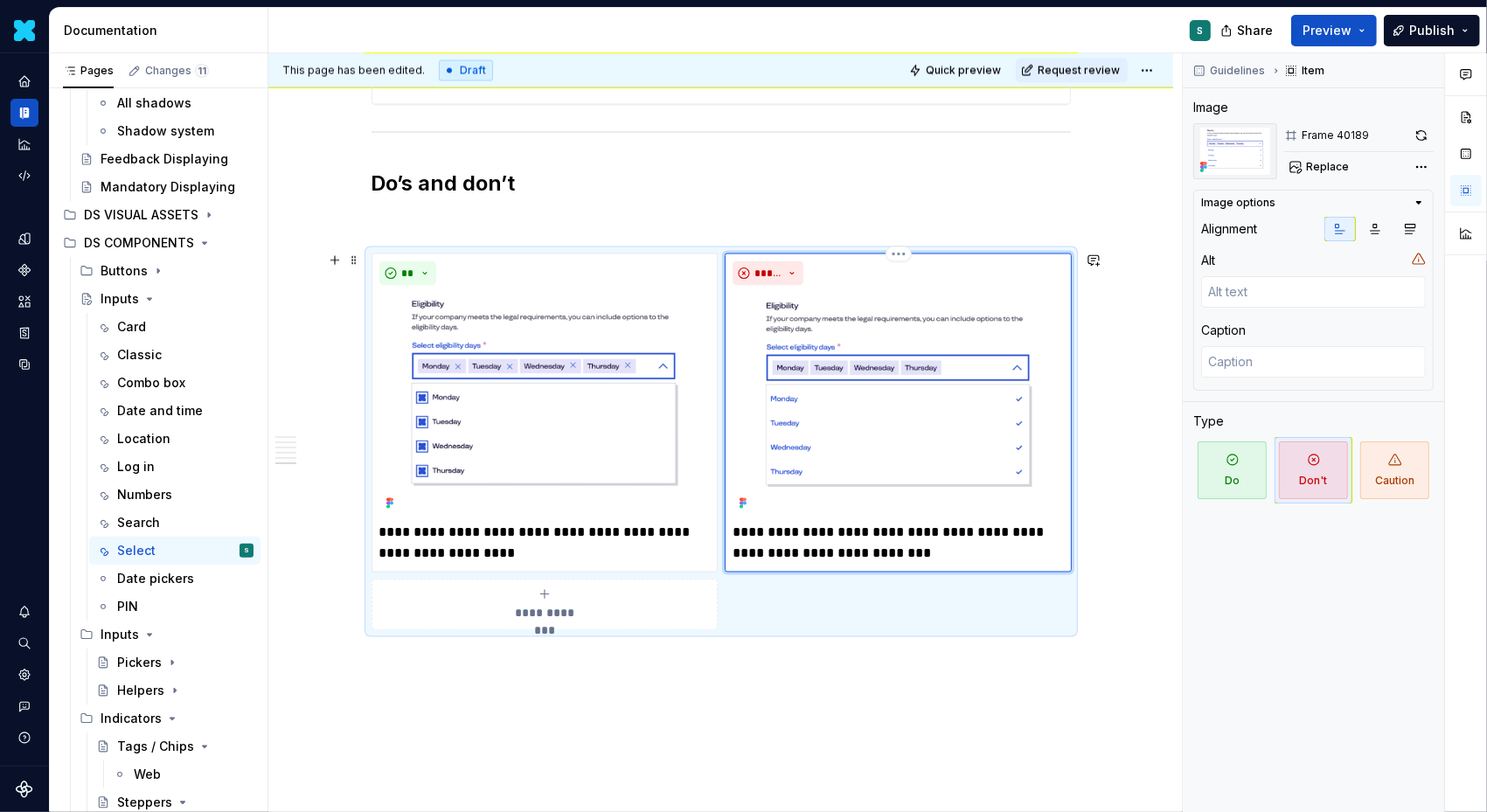
type textarea "*"
drag, startPoint x: 450, startPoint y: 527, endPoint x: 364, endPoint y: 527, distance: 86.0
type textarea "*"
drag, startPoint x: 541, startPoint y: 529, endPoint x: 592, endPoint y: 530, distance: 51.0
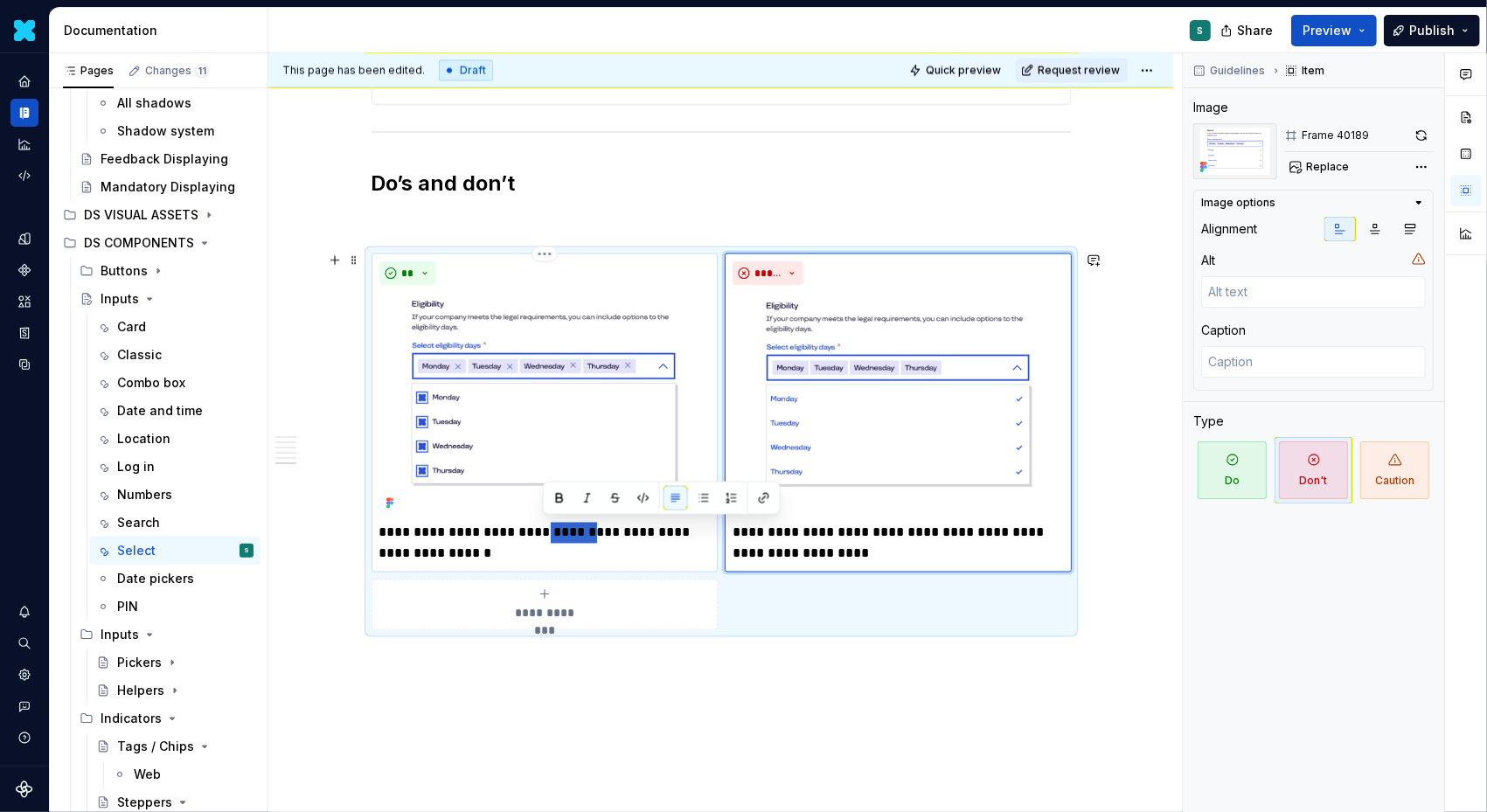
click at [592, 530] on p "**********" at bounding box center [546, 544] width 332 height 42
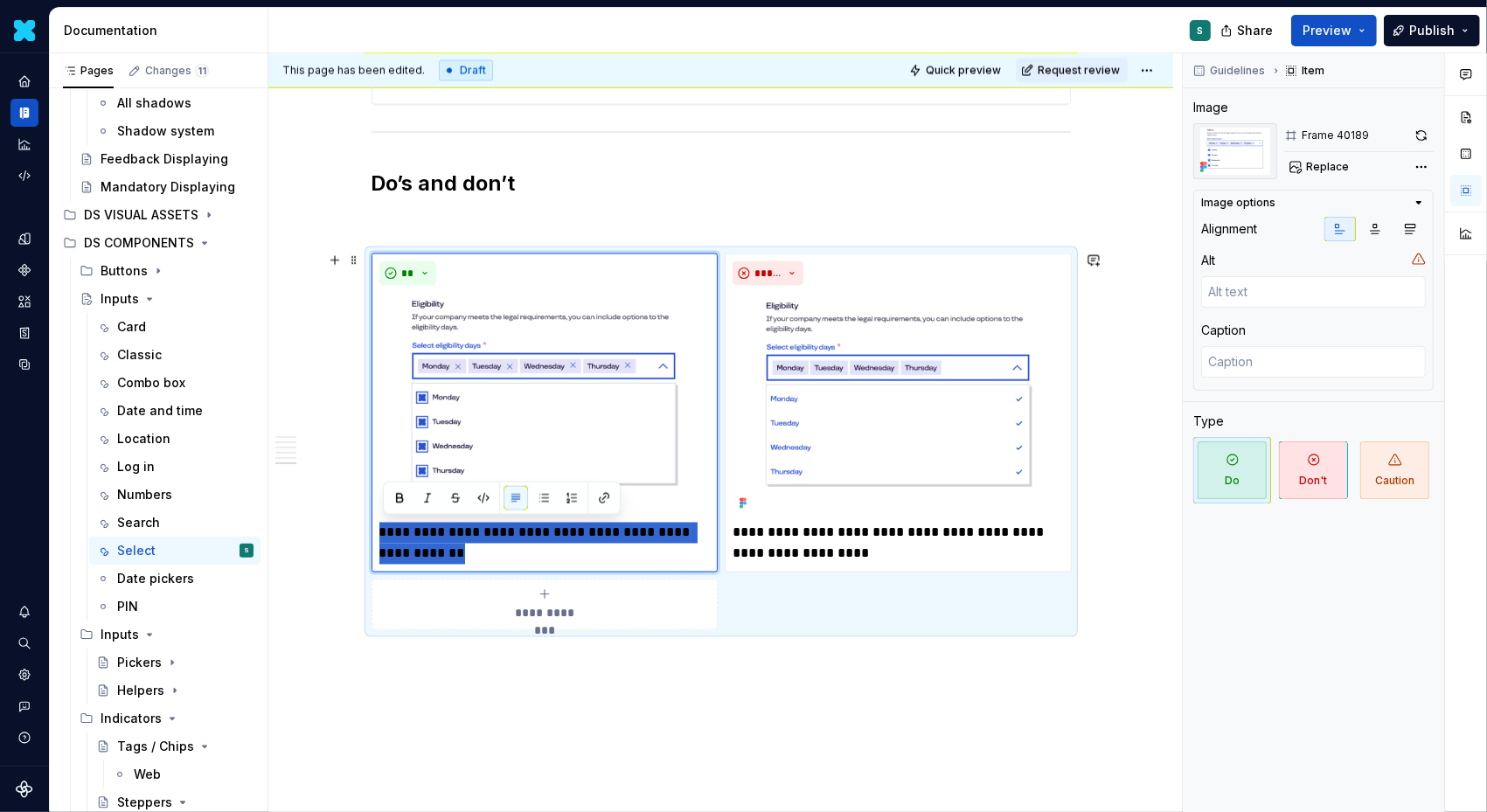
drag, startPoint x: 503, startPoint y: 548, endPoint x: 351, endPoint y: 525, distance: 153.7
click at [513, 549] on p "**********" at bounding box center [546, 544] width 332 height 42
drag, startPoint x: 513, startPoint y: 549, endPoint x: 328, endPoint y: 531, distance: 185.9
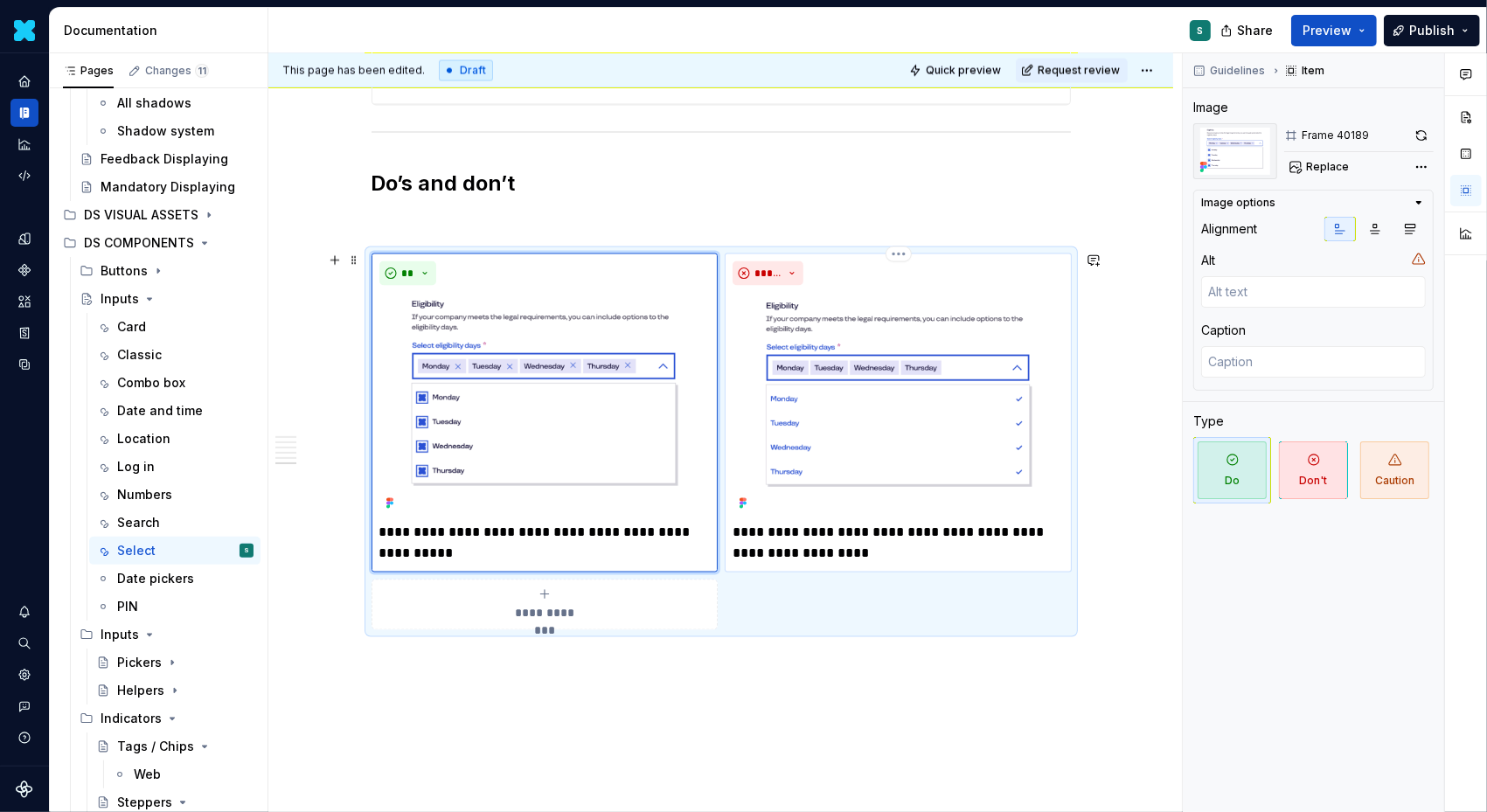
click at [883, 554] on p "**********" at bounding box center [899, 544] width 332 height 42
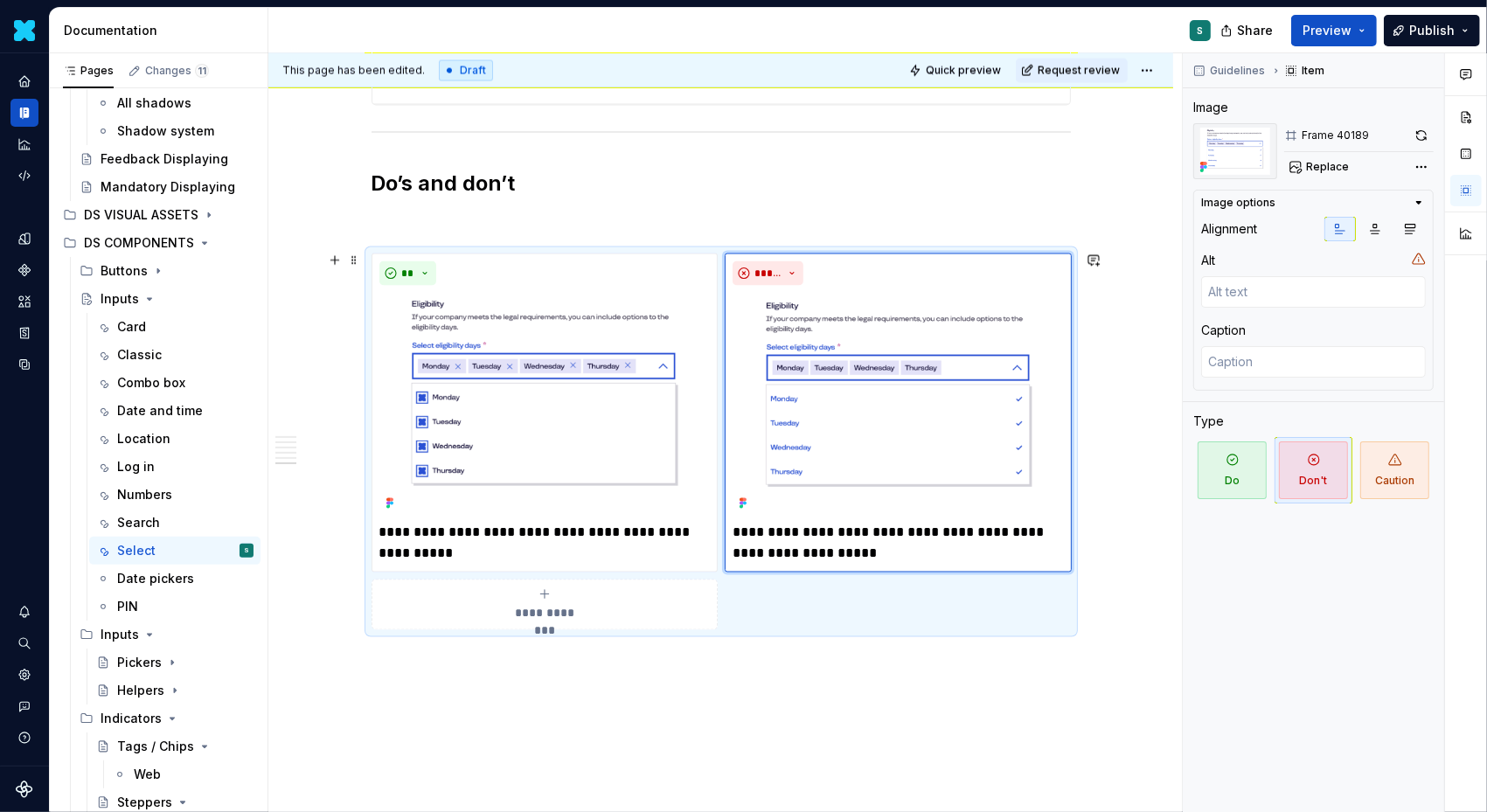
click at [380, 573] on div "**********" at bounding box center [721, 441] width 700 height 376
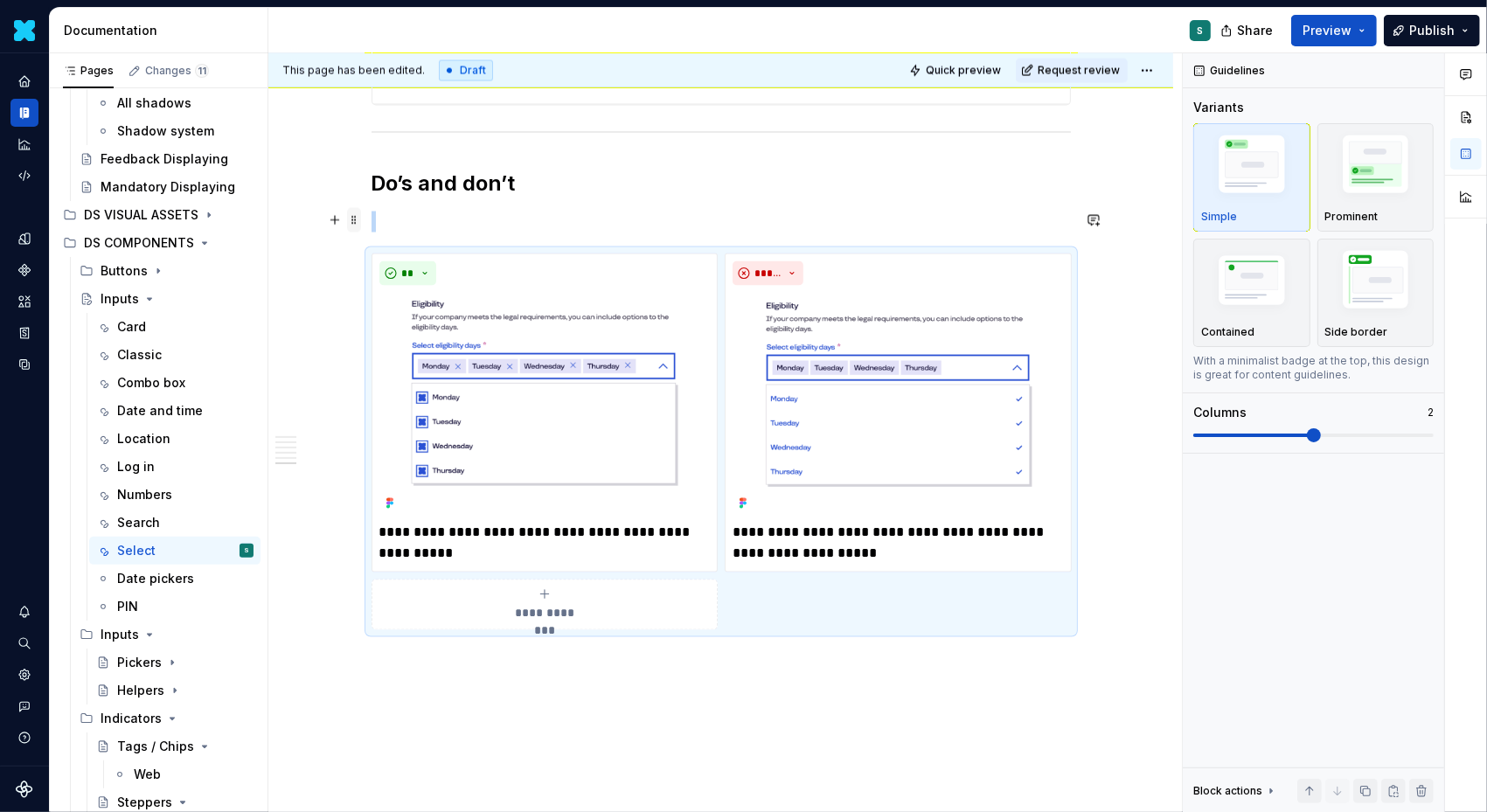
click at [361, 216] on span at bounding box center [354, 219] width 14 height 24
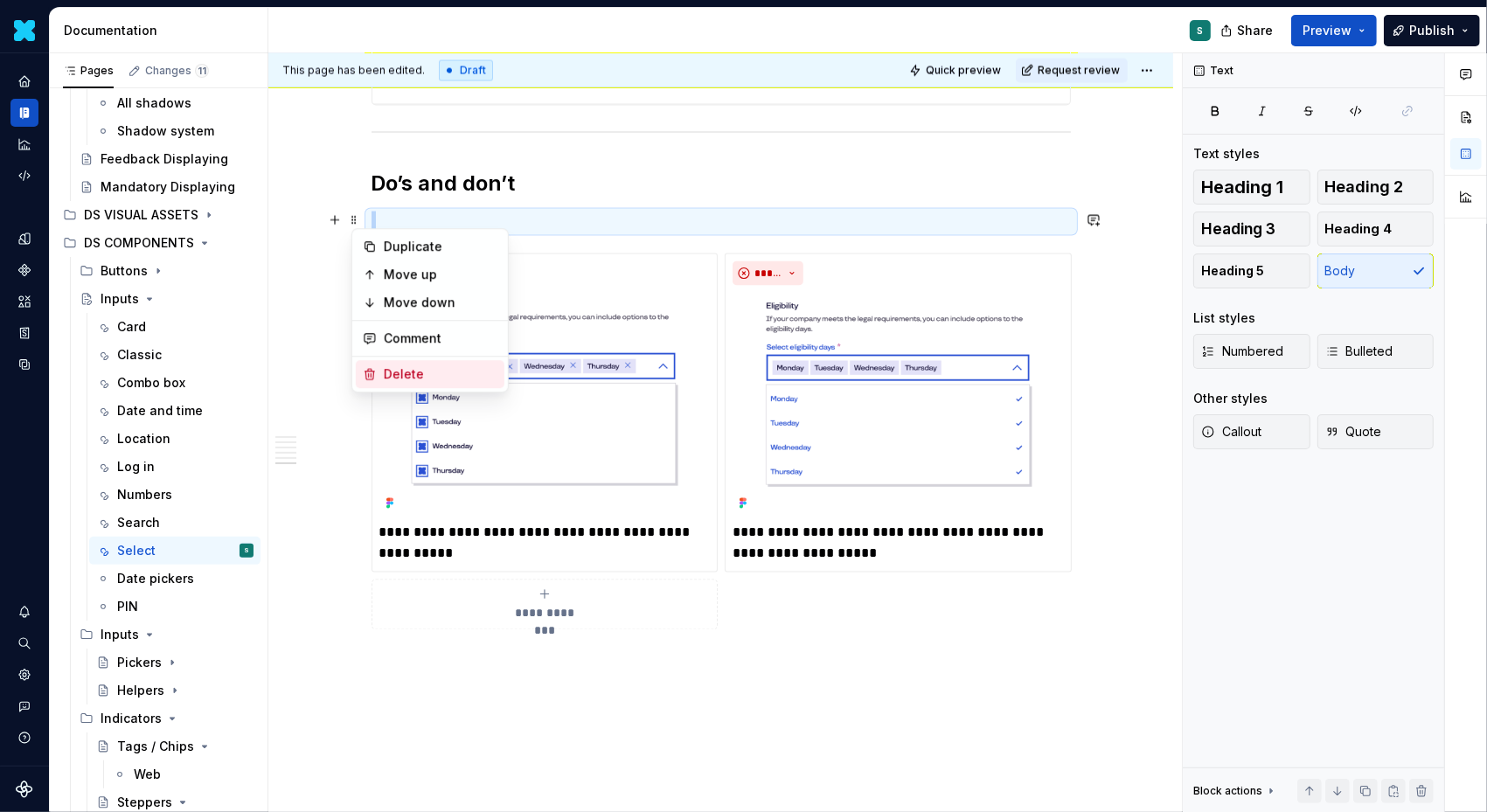
click at [401, 381] on div "Delete" at bounding box center [441, 374] width 114 height 18
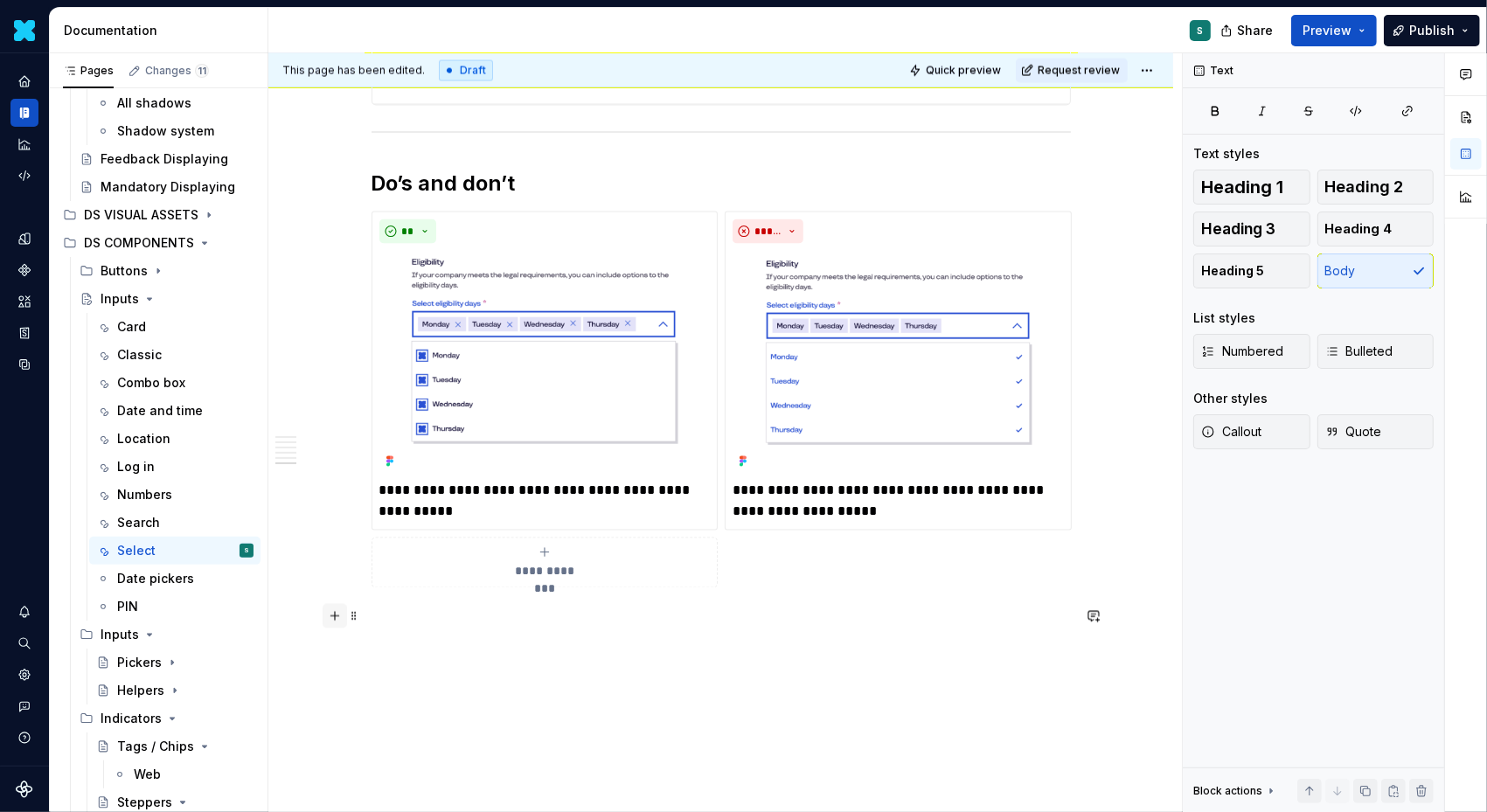
click at [341, 614] on button "button" at bounding box center [334, 616] width 24 height 24
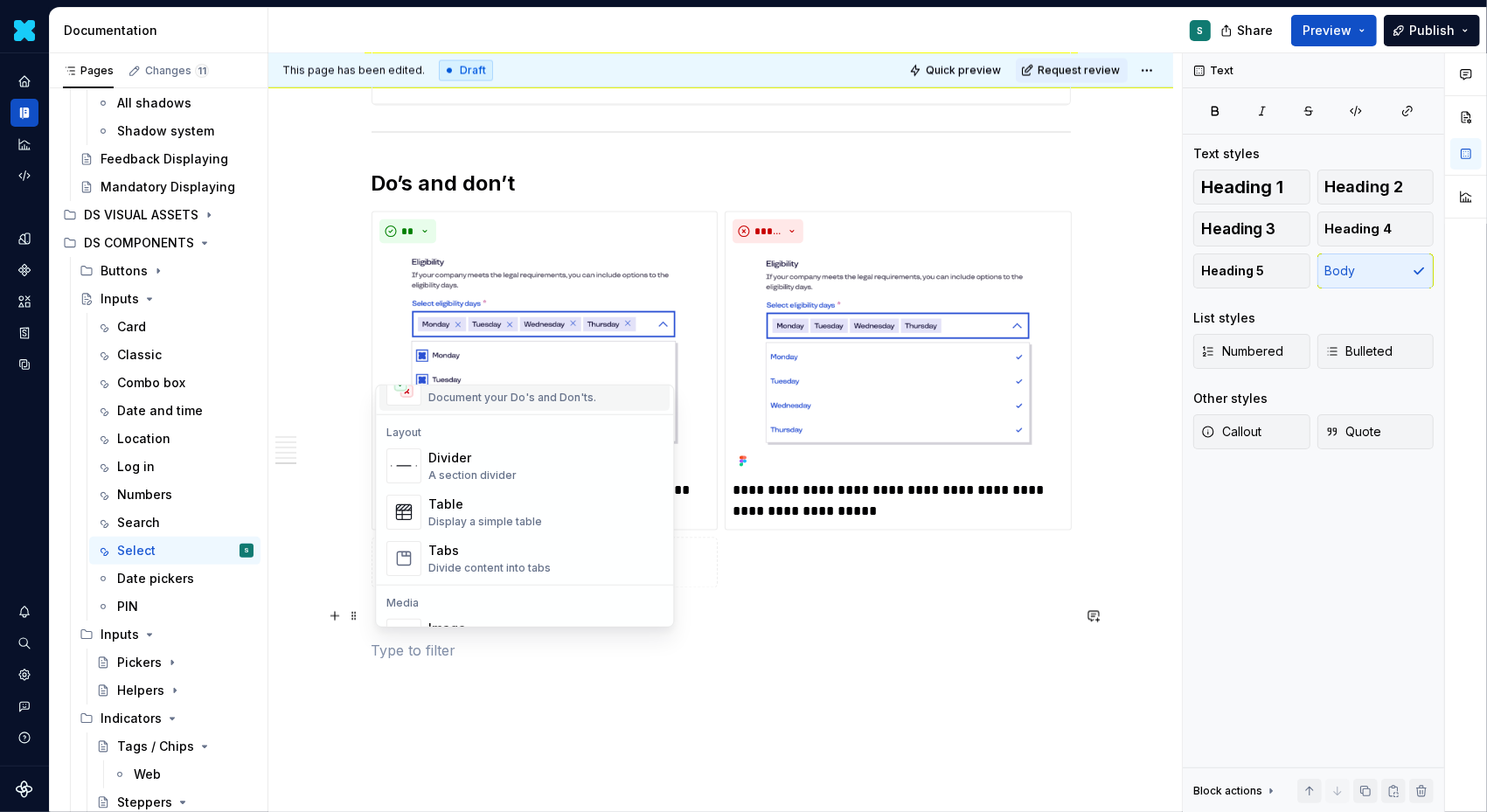
scroll to position [570, 0]
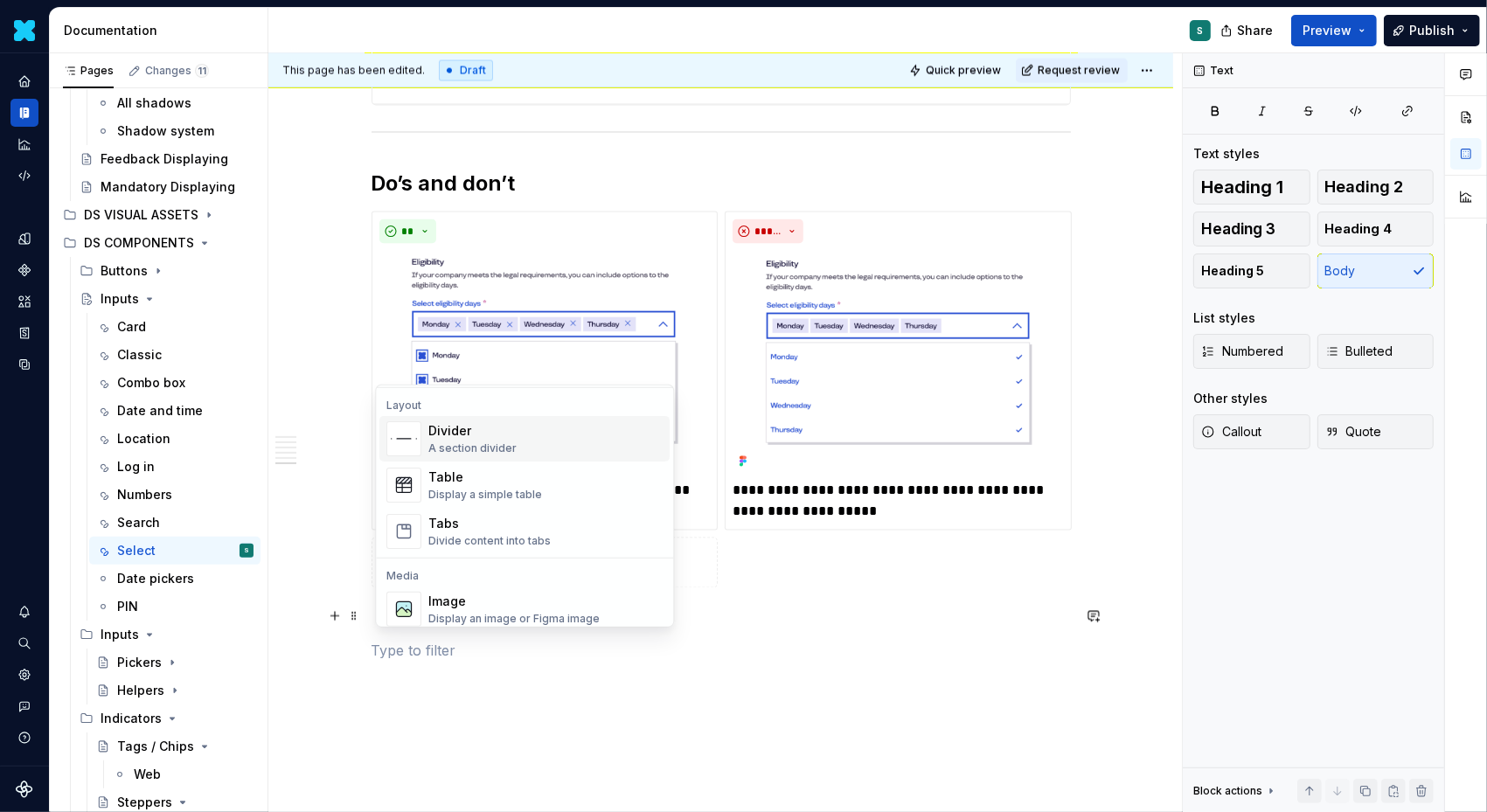
click at [497, 432] on div "Divider" at bounding box center [472, 431] width 88 height 18
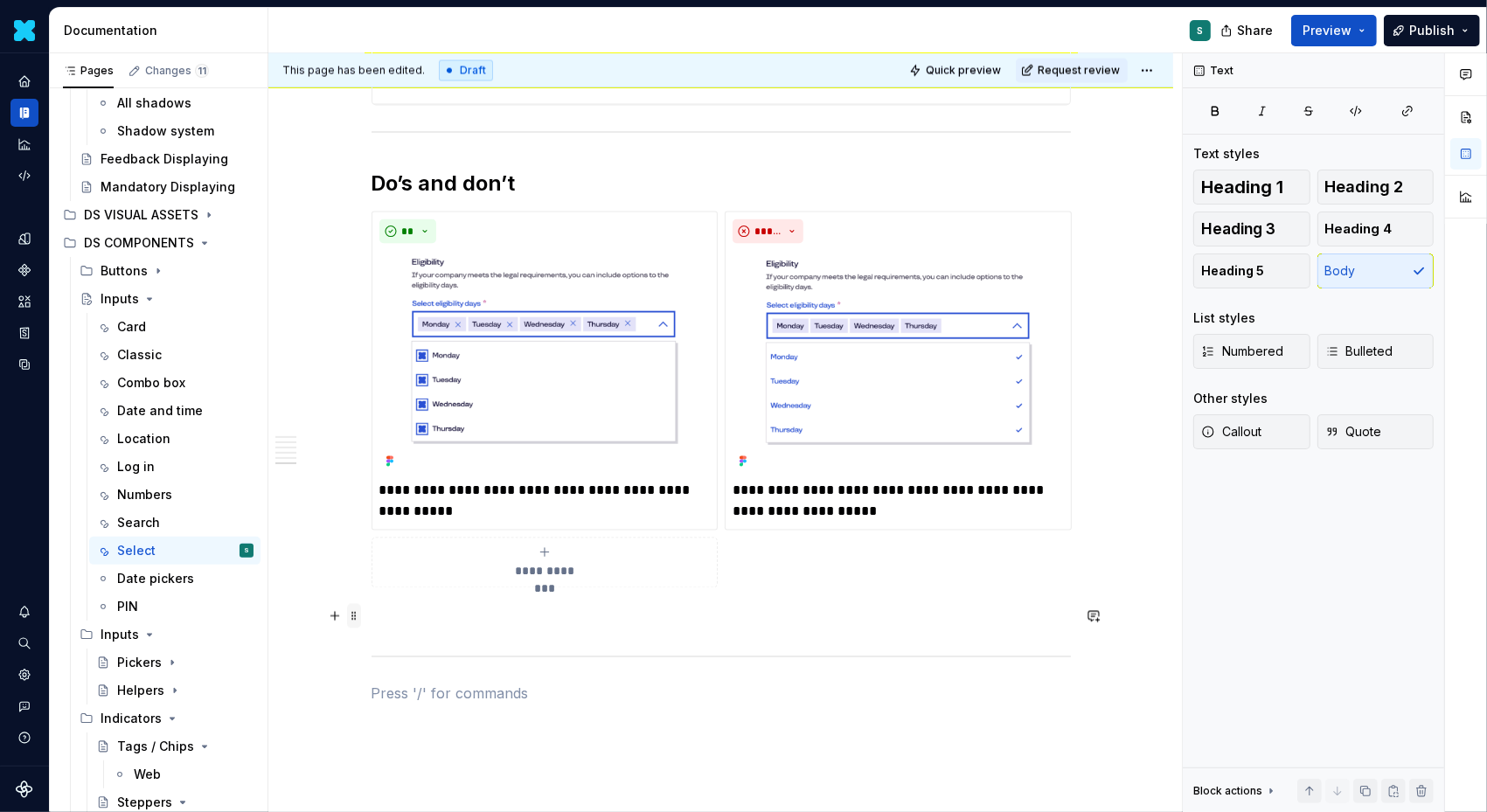
click at [361, 614] on span at bounding box center [354, 616] width 14 height 24
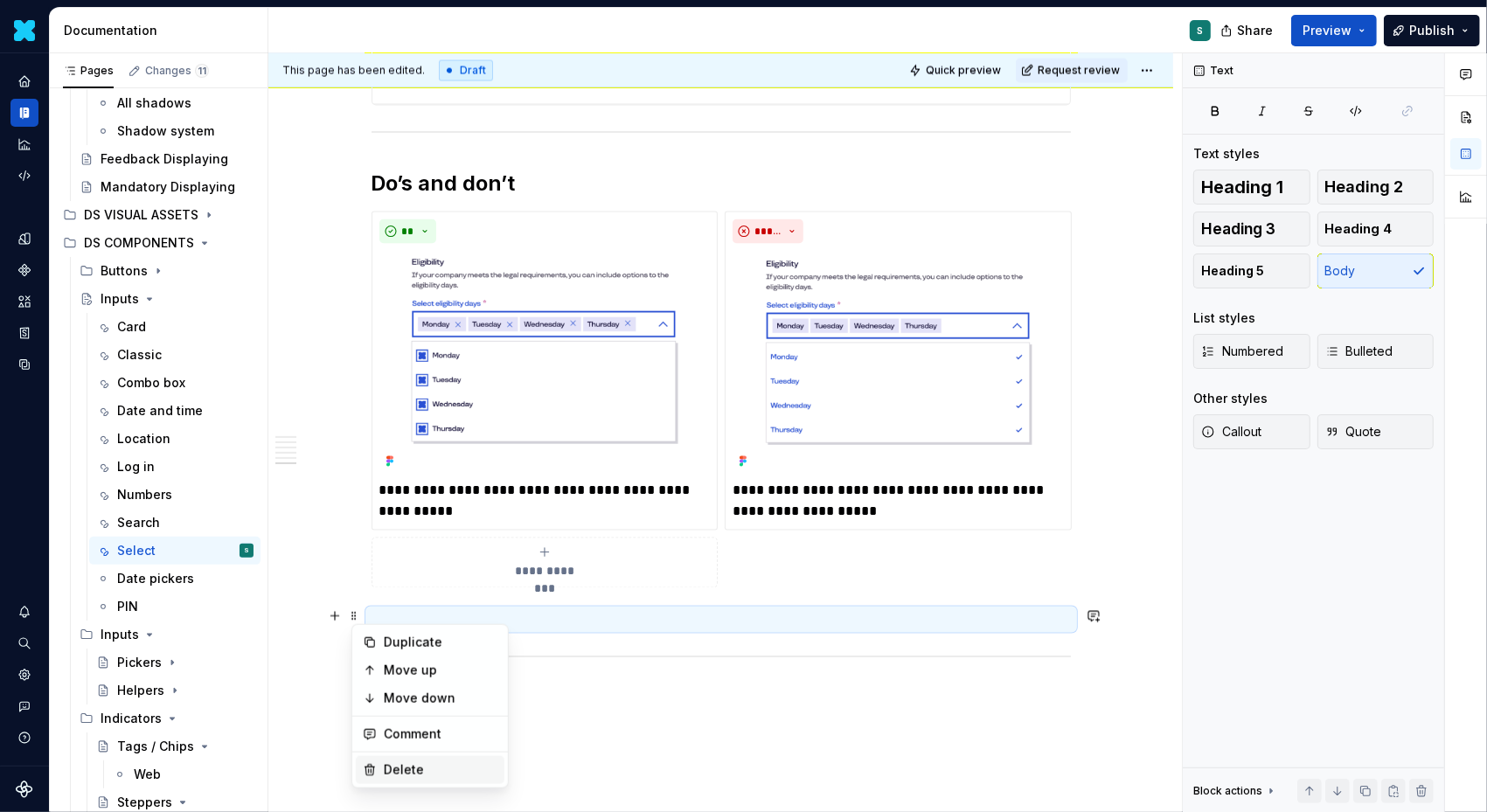
click at [398, 761] on div "Delete" at bounding box center [441, 770] width 114 height 18
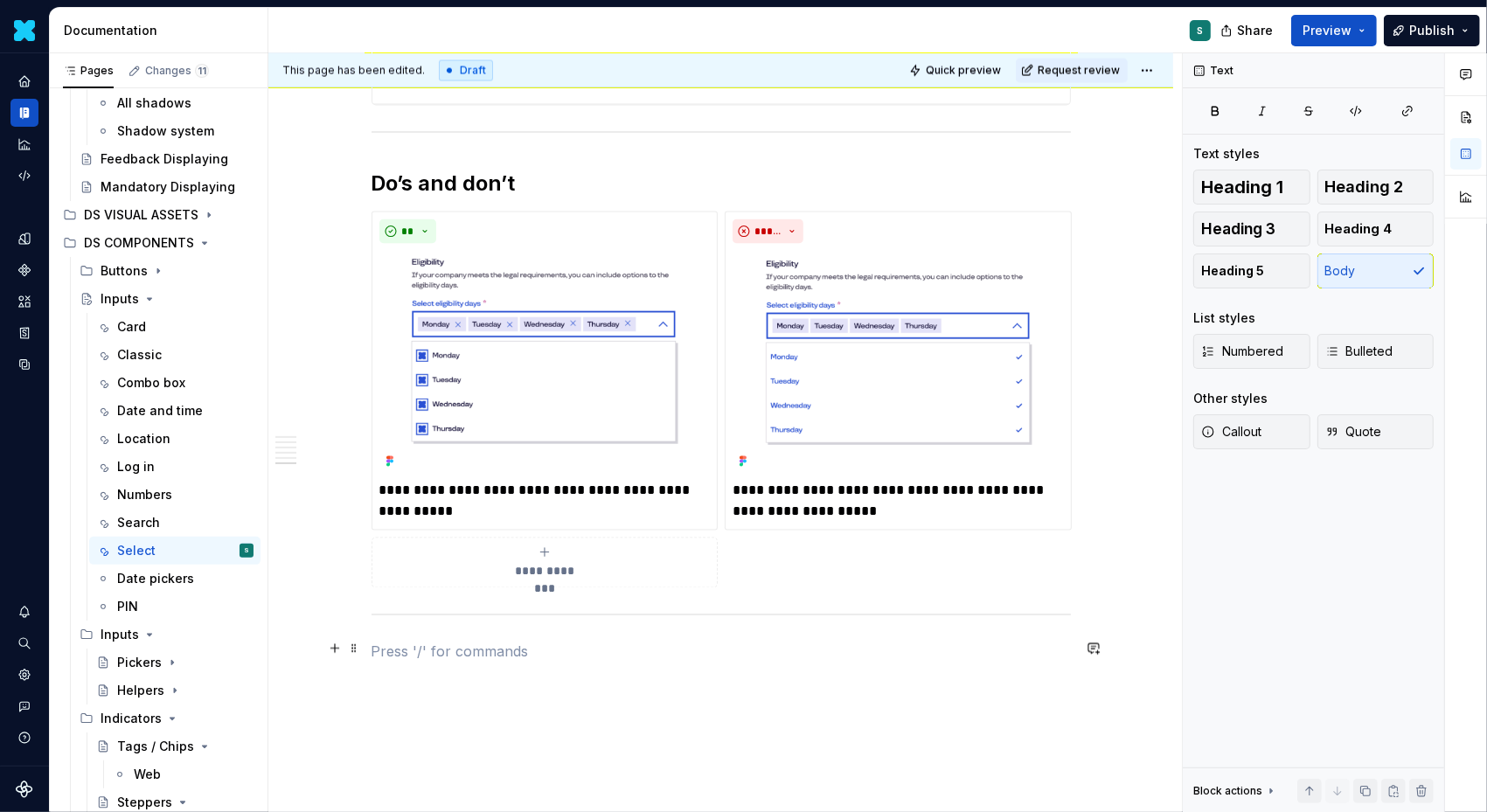
click at [426, 657] on p at bounding box center [721, 652] width 700 height 21
click at [341, 646] on button "button" at bounding box center [334, 648] width 24 height 24
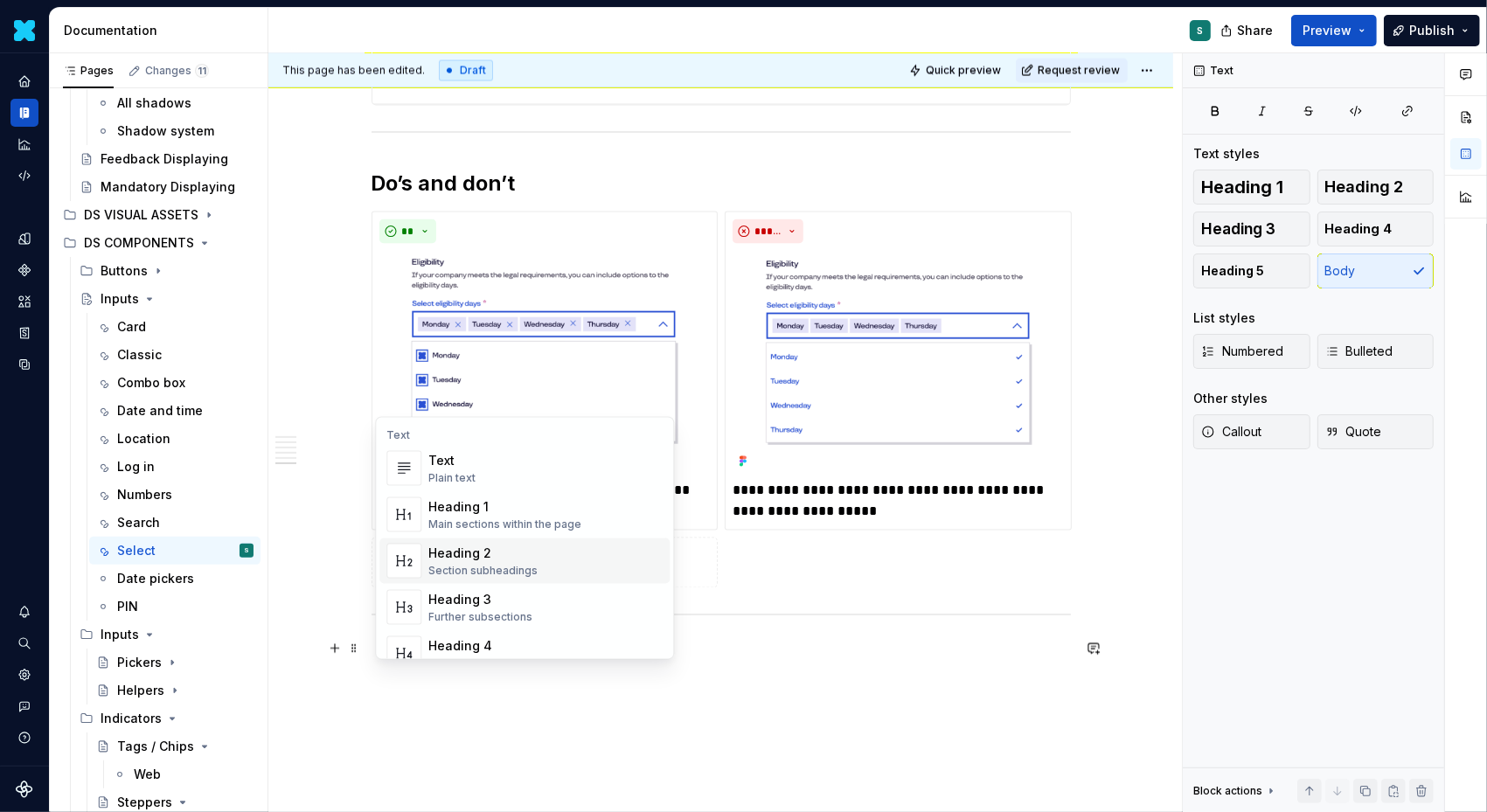
click at [477, 556] on div "Heading 2" at bounding box center [483, 554] width 110 height 18
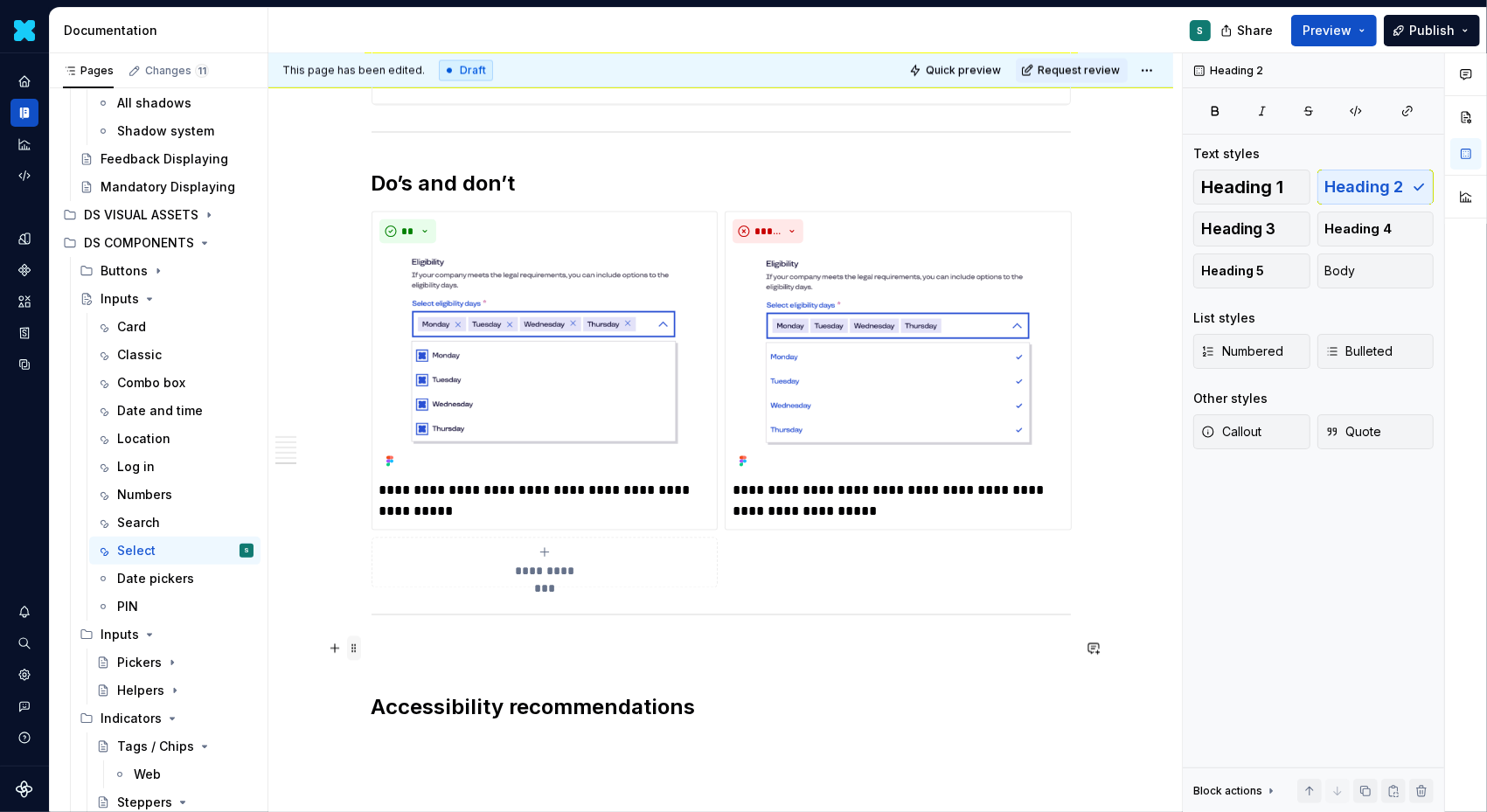
click at [358, 652] on span at bounding box center [354, 648] width 14 height 24
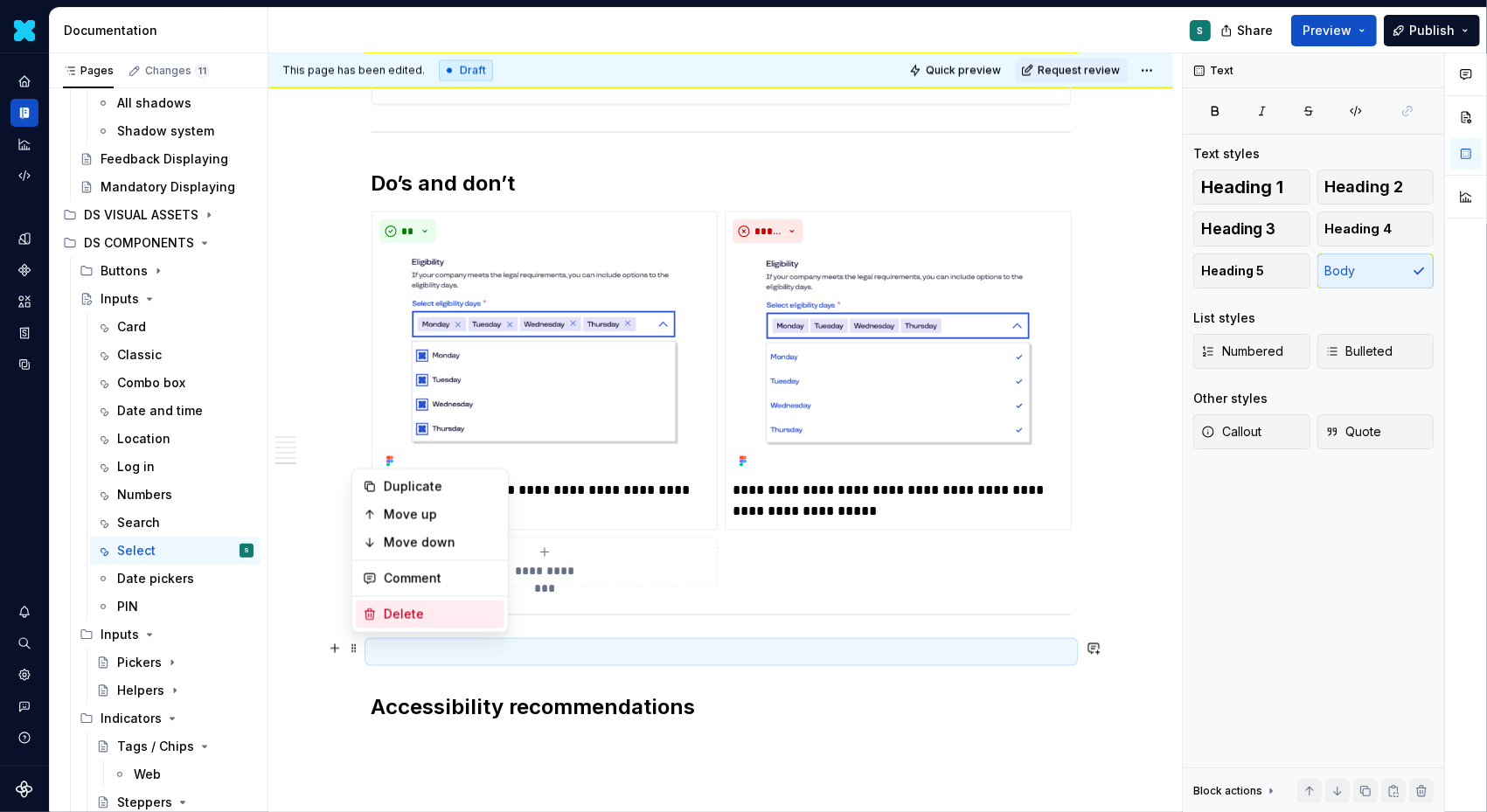
click at [406, 619] on div "Delete" at bounding box center [441, 615] width 114 height 18
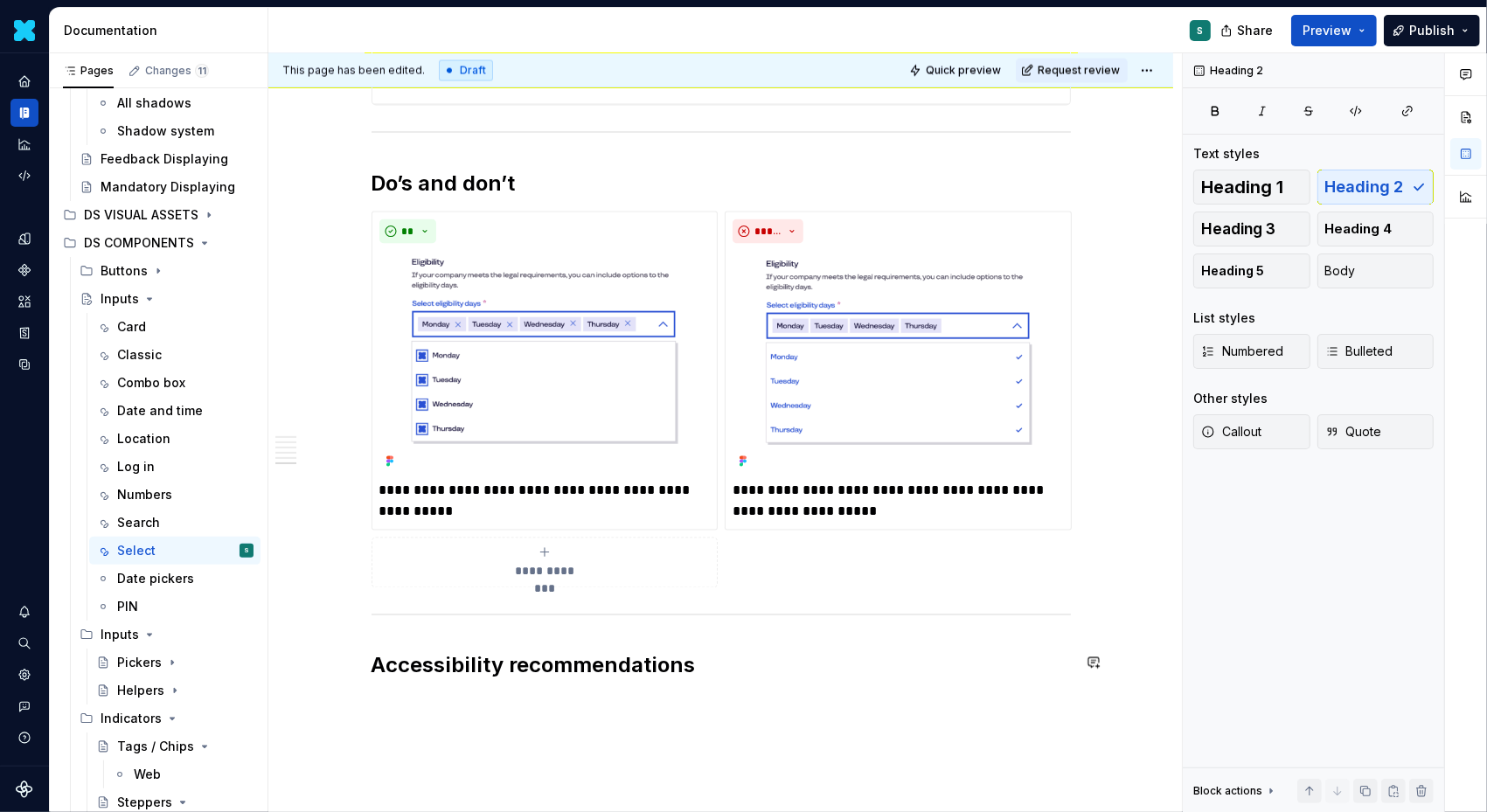
click at [397, 705] on div "This page has been edited. Draft Quick preview Request review Inputs Edit heade…" at bounding box center [725, 433] width 914 height 759
click at [387, 694] on p at bounding box center [721, 705] width 700 height 21
click at [394, 695] on p at bounding box center [721, 705] width 700 height 21
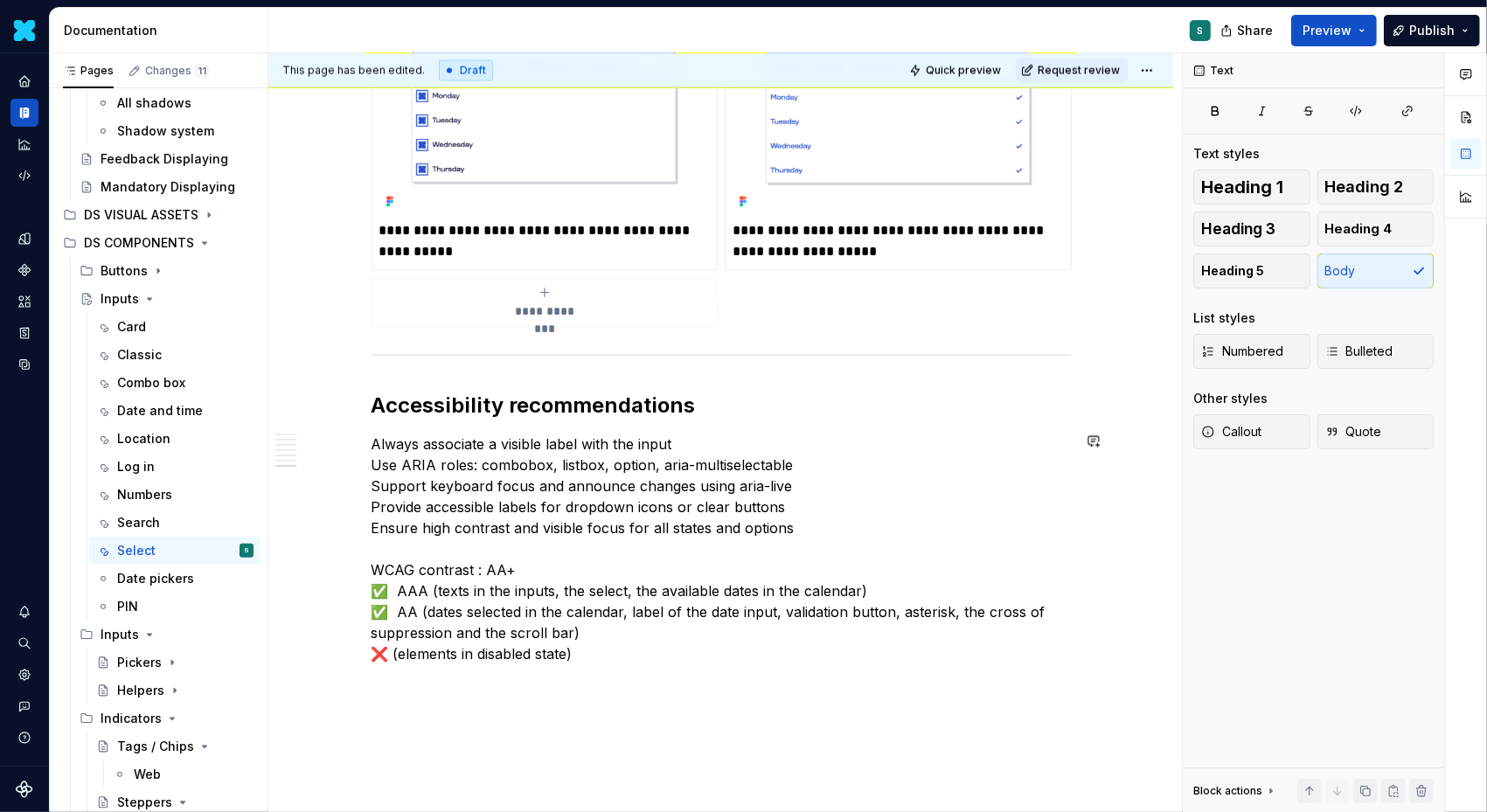
scroll to position [2893, 0]
click at [379, 443] on p "Always associate a visible label with the input Use ARIA roles: combobox, listb…" at bounding box center [721, 547] width 700 height 231
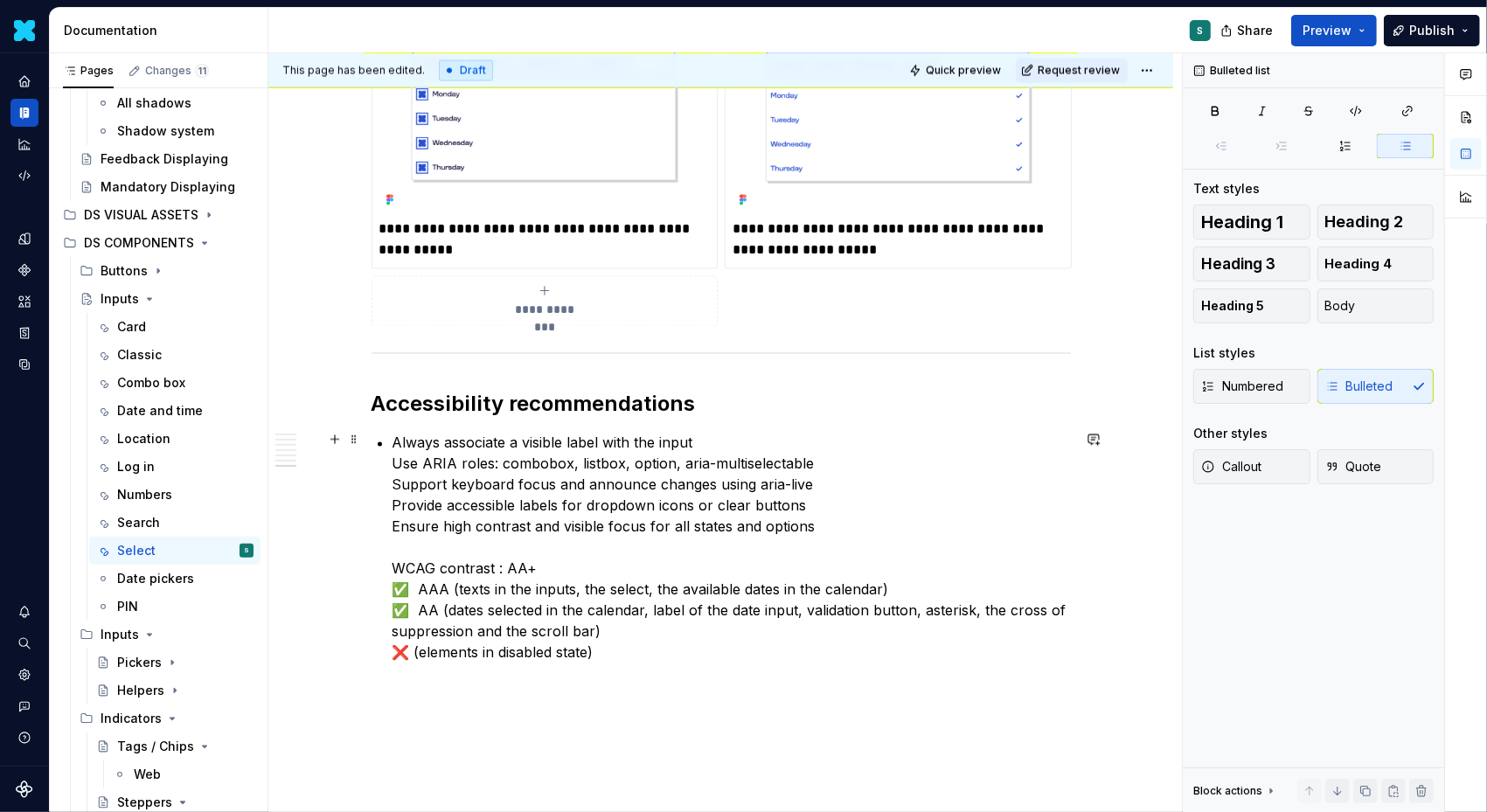
click at [396, 458] on p "Always associate a visible label with the input Use ARIA roles: combobox, listb…" at bounding box center [731, 547] width 678 height 231
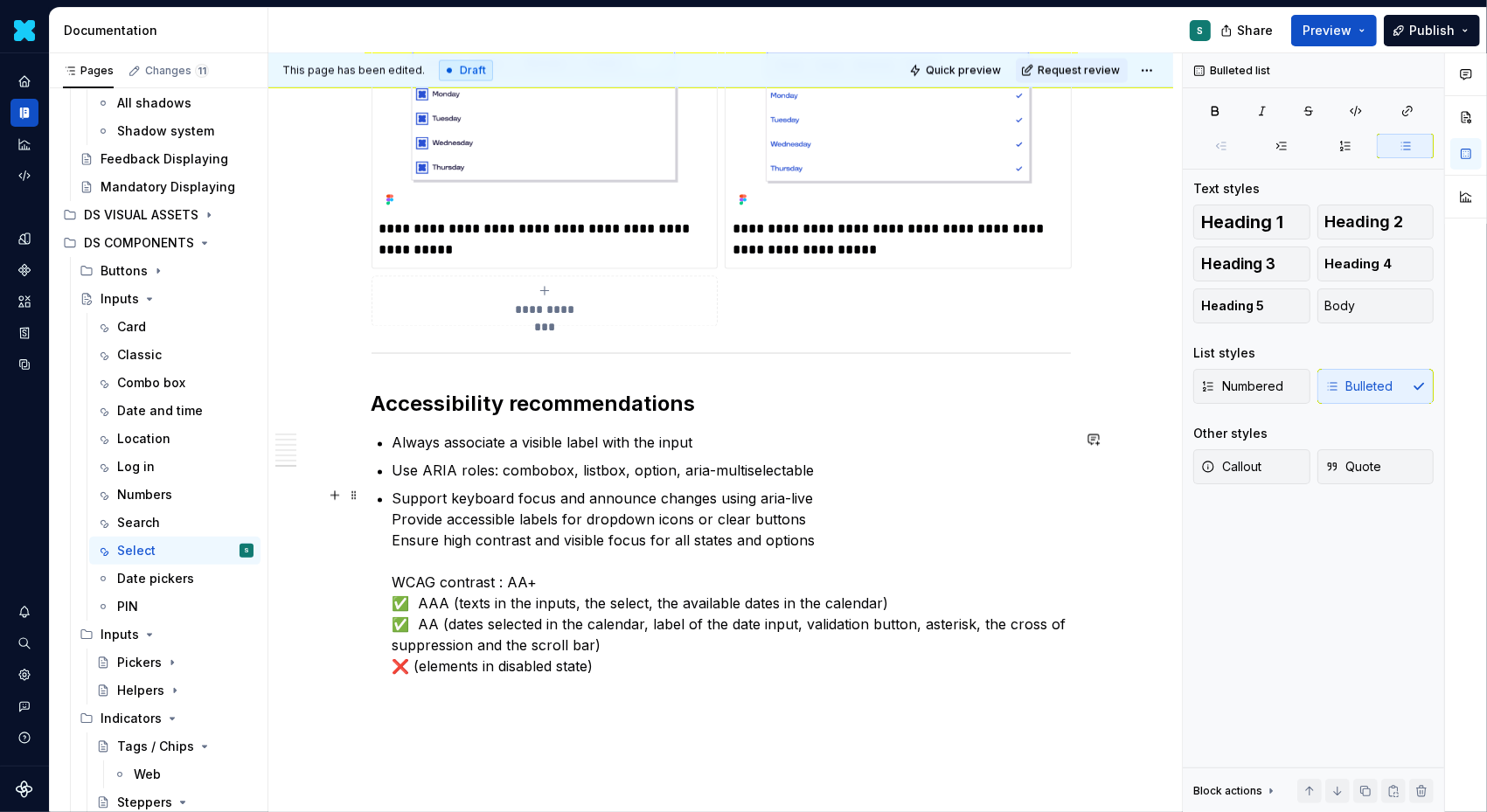
click at [397, 513] on p "Support keyboard focus and announce changes using aria-live Provide accessible …" at bounding box center [731, 583] width 678 height 189
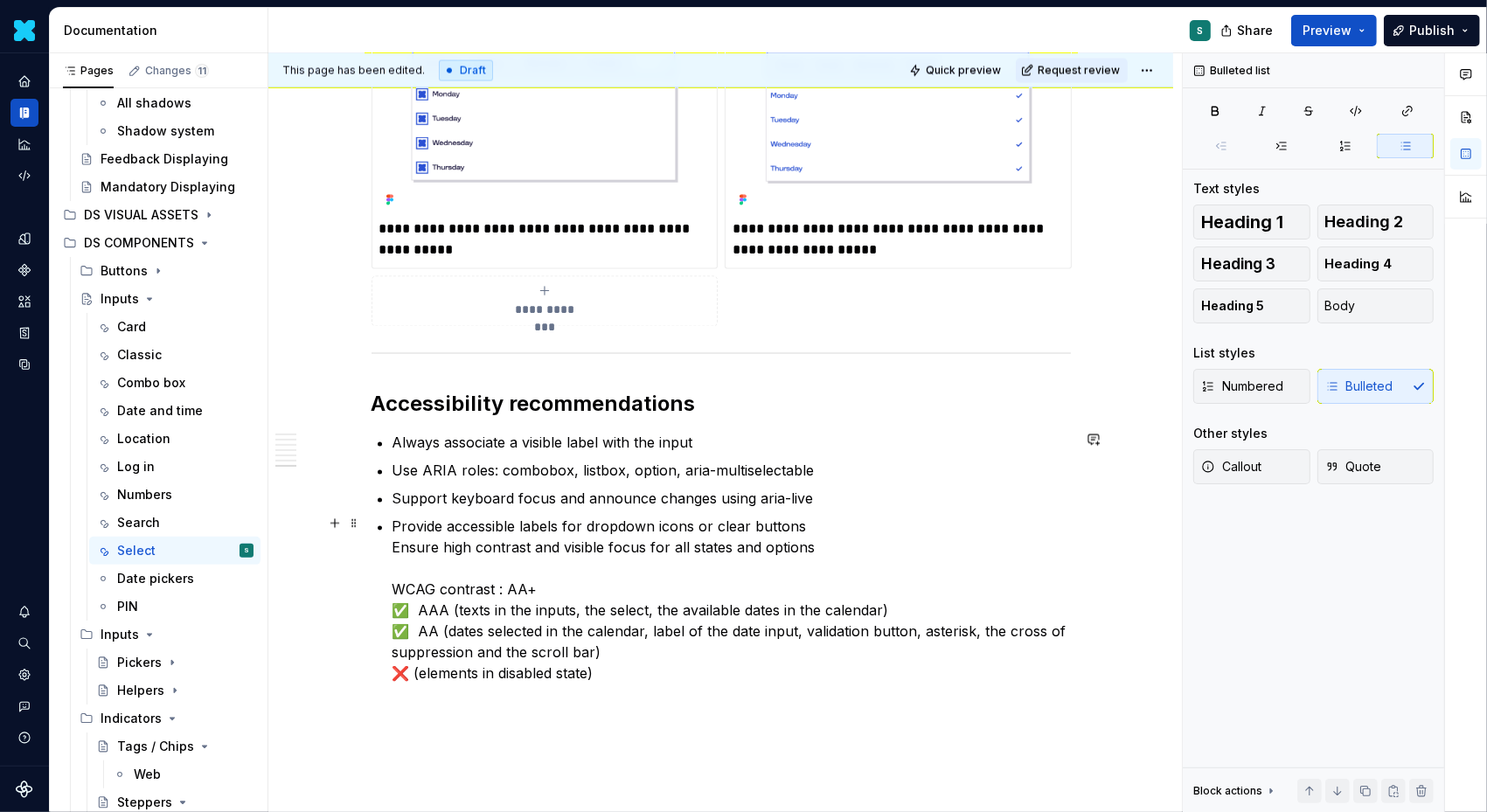
click at [399, 538] on p "Provide accessible labels for dropdown icons or clear buttons Ensure high contr…" at bounding box center [731, 601] width 678 height 168
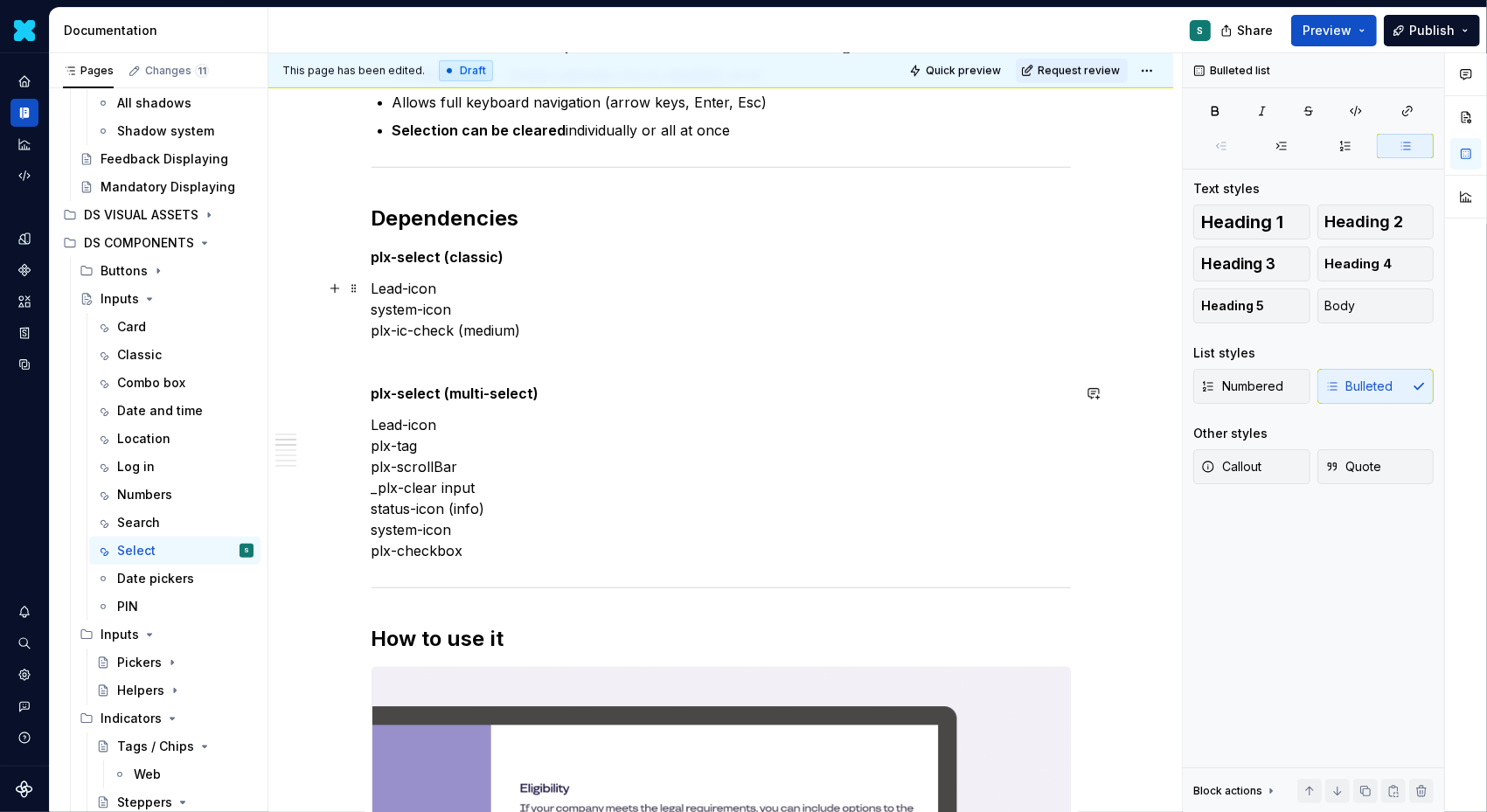
scroll to position [0, 0]
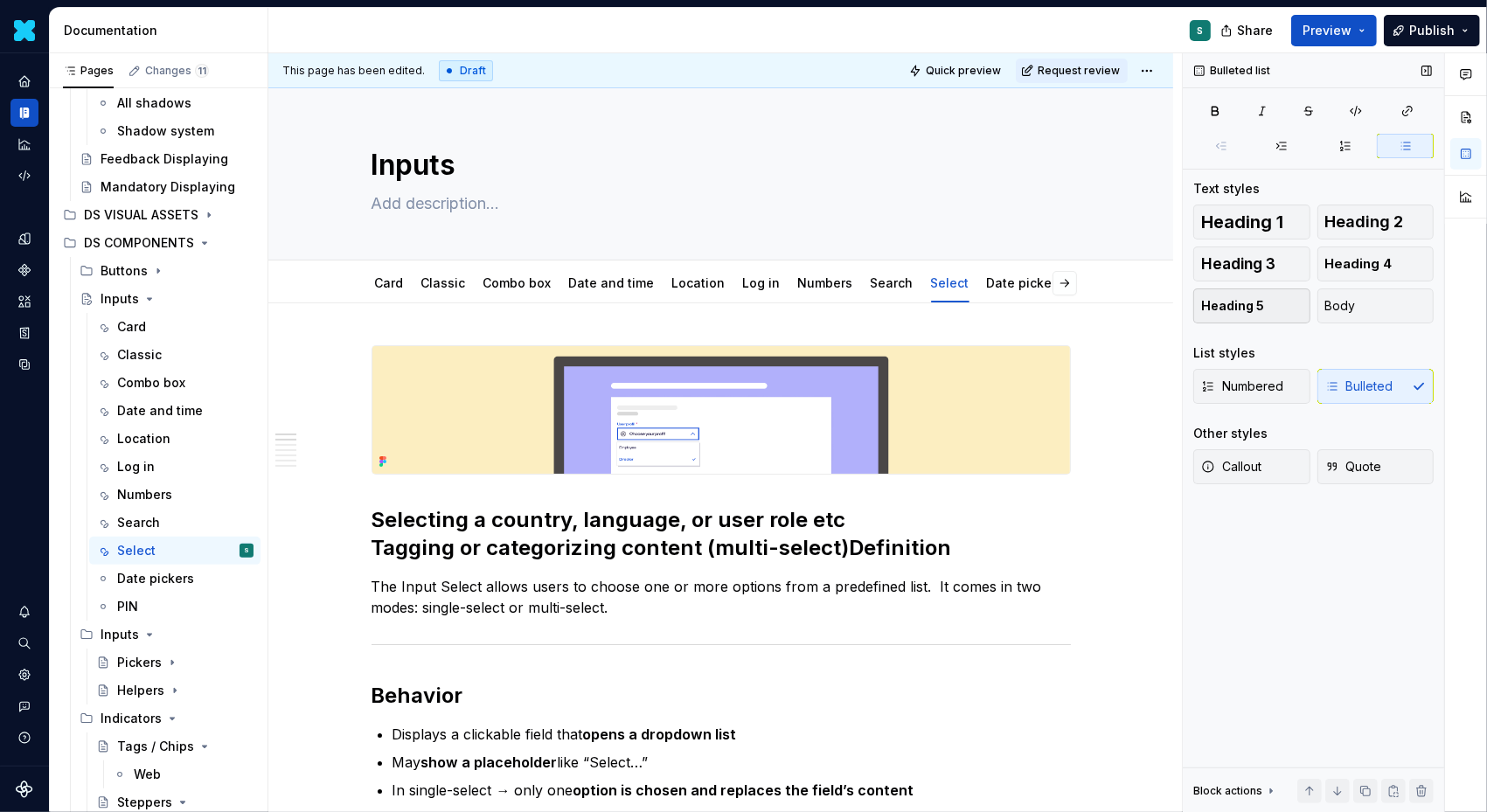
type textarea "*"
